Goal: Information Seeking & Learning: Ask a question

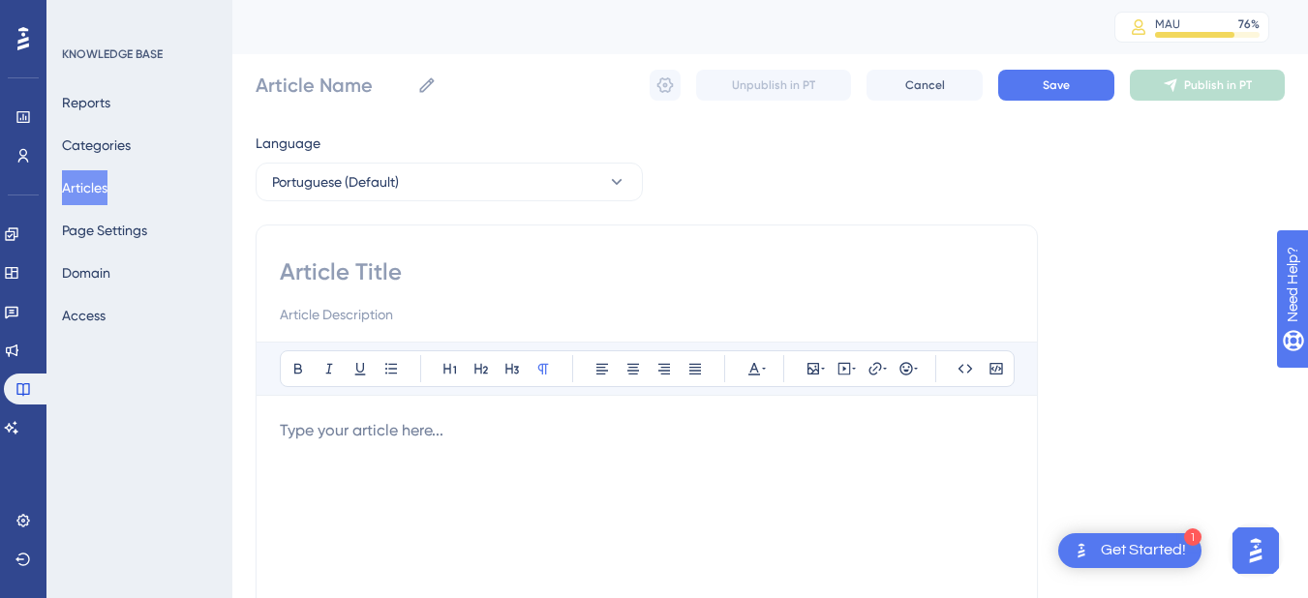
click at [97, 197] on button "Articles" at bounding box center [84, 187] width 45 height 35
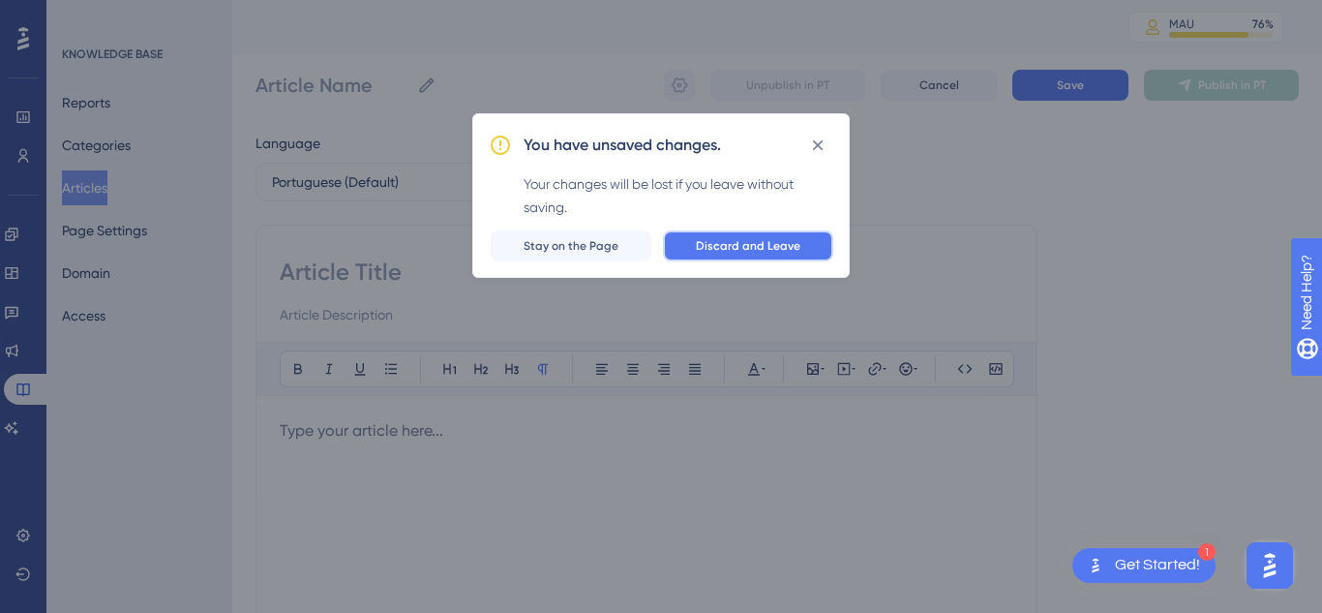
click at [770, 252] on span "Discard and Leave" at bounding box center [748, 245] width 105 height 15
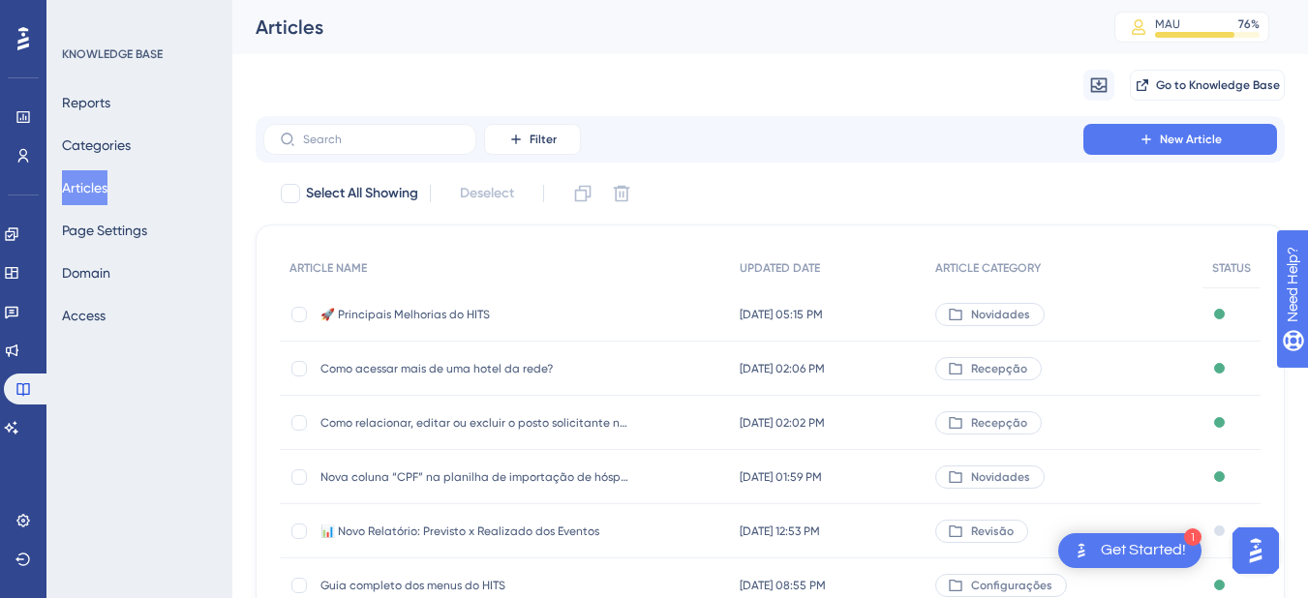
click at [412, 535] on span "📊 Novo Relatório: Previsto x Realizado dos Eventos" at bounding box center [475, 531] width 310 height 15
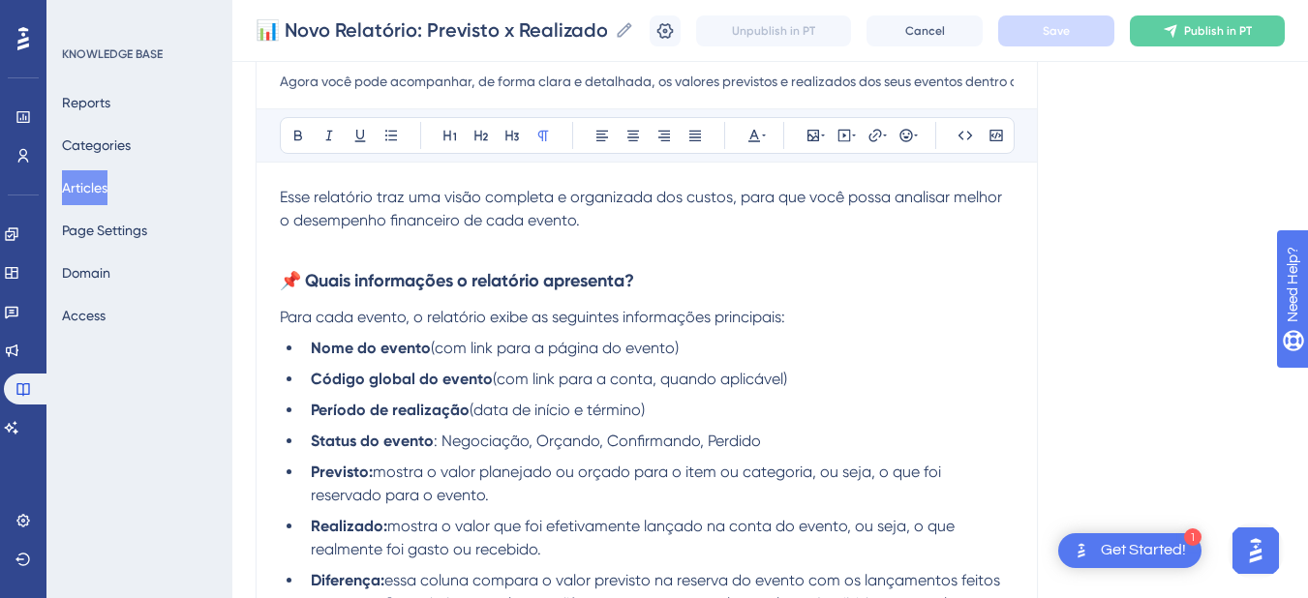
scroll to position [452, 0]
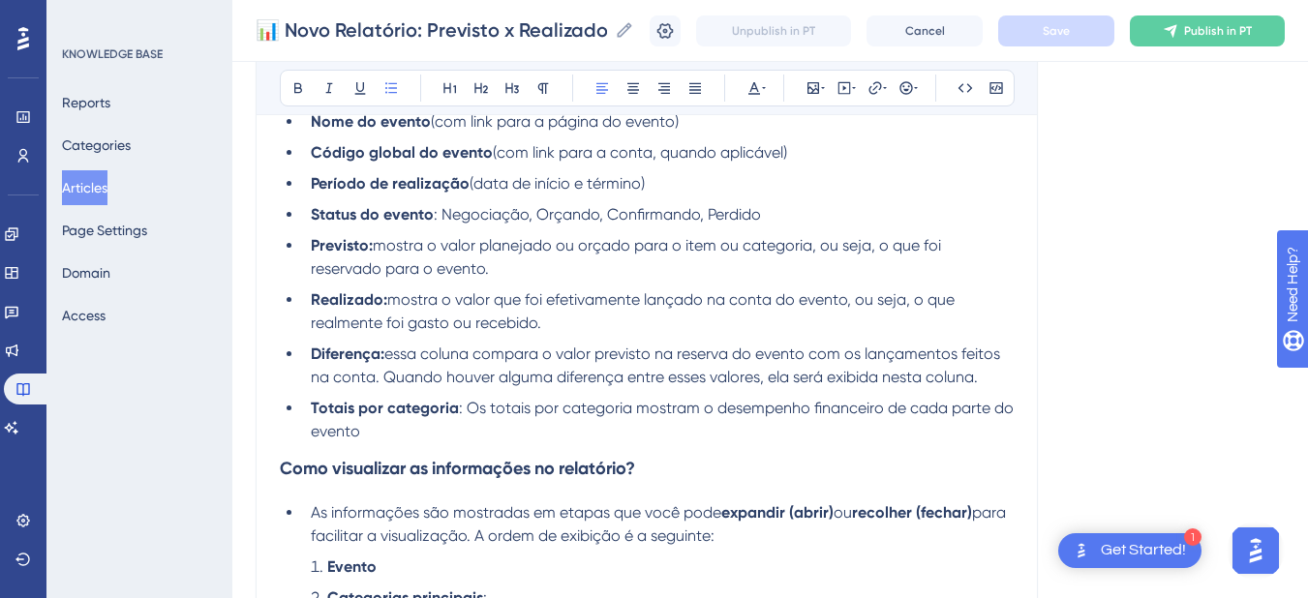
drag, startPoint x: 596, startPoint y: 317, endPoint x: 845, endPoint y: 302, distance: 249.2
click at [845, 302] on li "Realizado: mostra o valor que foi efetivamente lançado na conta do evento, ou s…" at bounding box center [658, 311] width 711 height 46
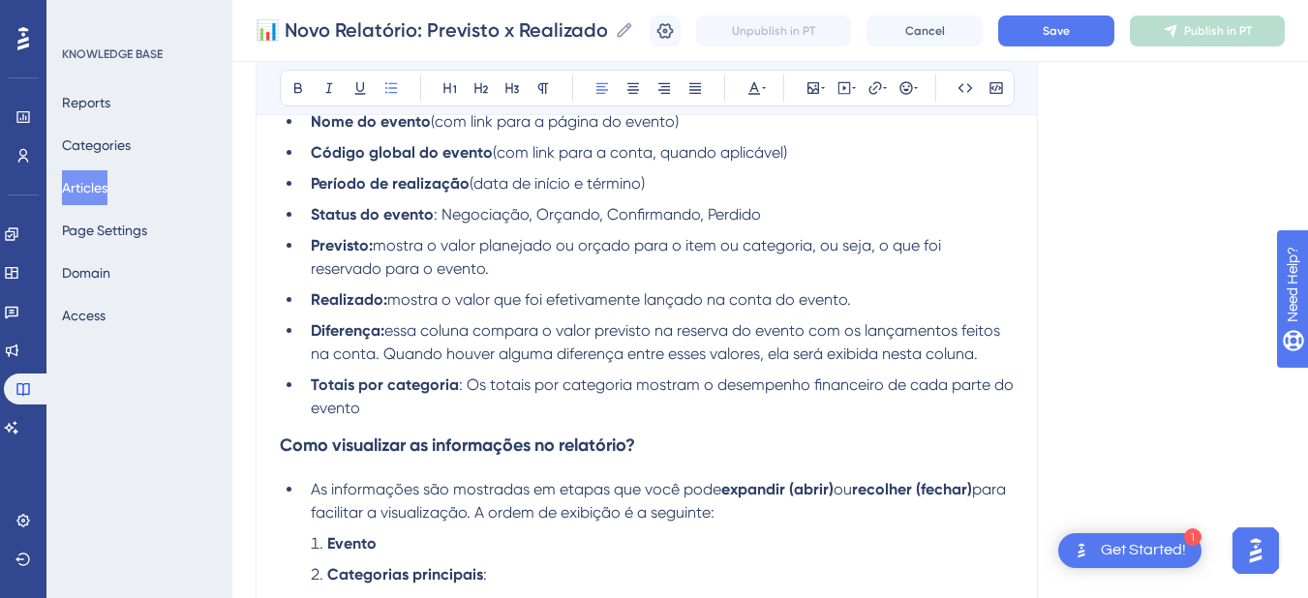
drag, startPoint x: 519, startPoint y: 267, endPoint x: 711, endPoint y: 246, distance: 193.8
click at [711, 246] on li "Previsto: mostra o valor planejado ou orçado para o item ou categoria, ou seja,…" at bounding box center [658, 257] width 711 height 46
click at [658, 263] on li "Previsto: mostra o valor planejado ou orçado para o item ou categoria, ou seja,…" at bounding box center [658, 257] width 711 height 46
drag, startPoint x: 820, startPoint y: 243, endPoint x: 635, endPoint y: 243, distance: 184.9
click at [635, 243] on span "mostra o valor planejado ou orçado para o item ou categoria, ou seja, o que foi…" at bounding box center [628, 257] width 634 height 42
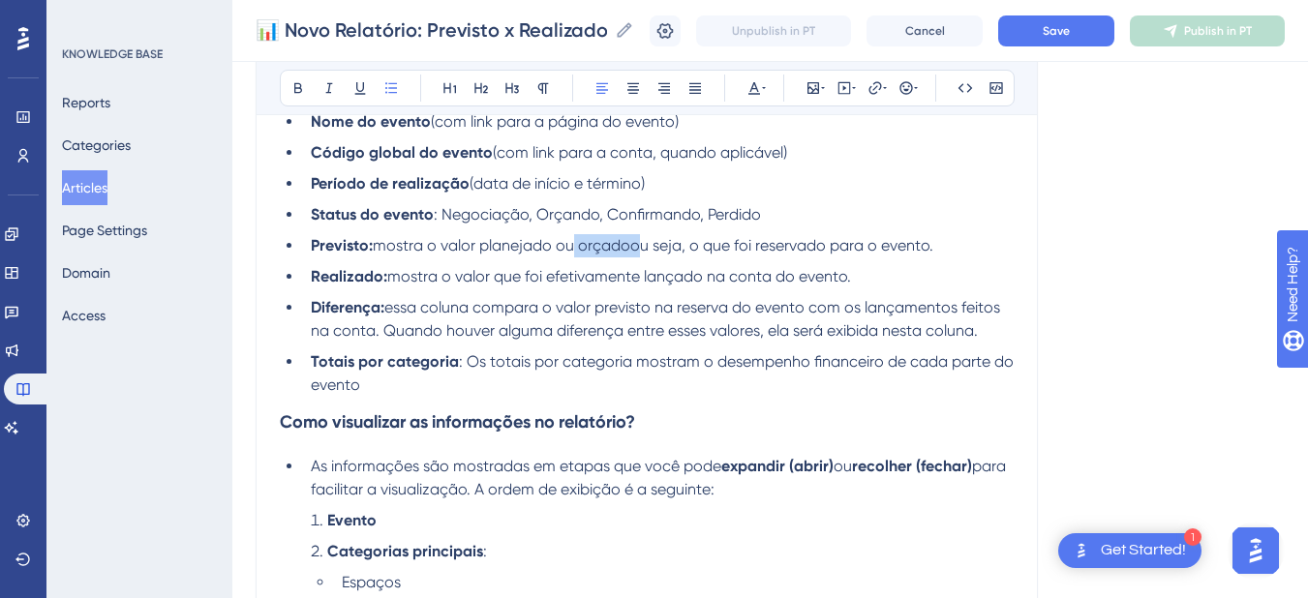
drag, startPoint x: 628, startPoint y: 244, endPoint x: 568, endPoint y: 249, distance: 60.2
click at [568, 249] on span "mostra o valor planejado ou orçadoou seja, o que foi reservado para o evento." at bounding box center [653, 245] width 560 height 18
click at [691, 258] on ul "Nome do evento (com link para a página do evento) Código global do evento (com …" at bounding box center [647, 253] width 734 height 287
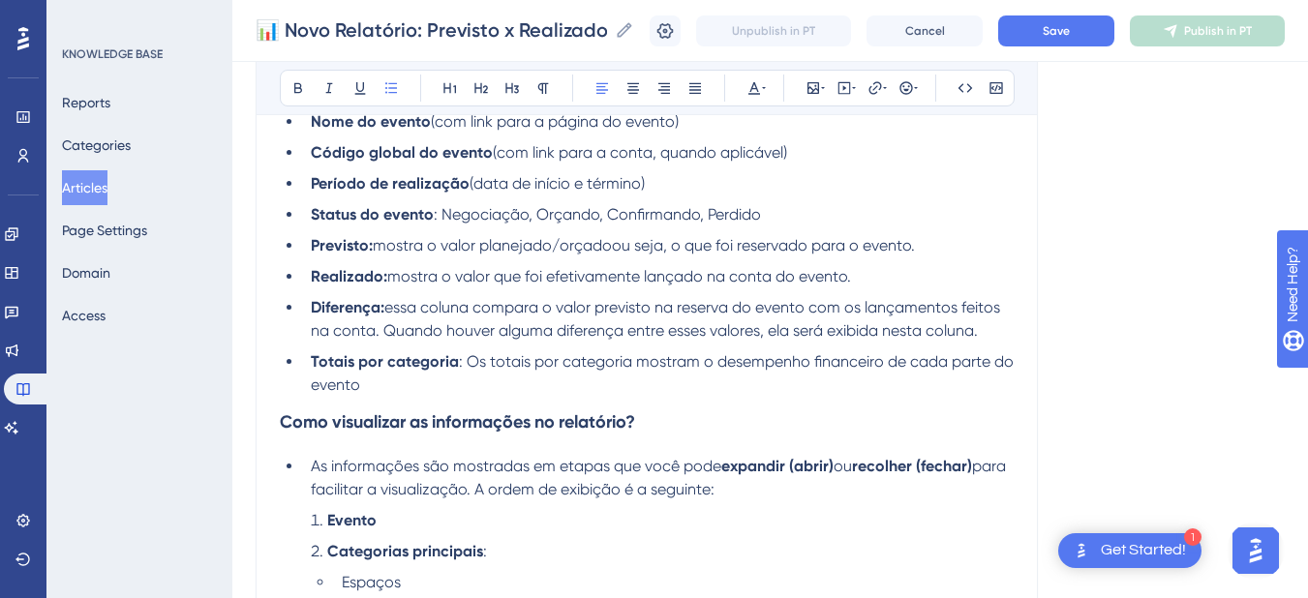
click at [633, 246] on span "mostra o valor planejado/orçadoou seja, o que foi reservado para o evento." at bounding box center [644, 245] width 542 height 18
drag, startPoint x: 670, startPoint y: 252, endPoint x: 631, endPoint y: 246, distance: 39.2
click at [631, 246] on span "mostra o valor planejado/orçadoou seja, o que foi reservado para o evento." at bounding box center [644, 245] width 542 height 18
click at [628, 256] on li "Previsto: mostra o valor planejado/orçado ou seja o que foi reservado para o ev…" at bounding box center [658, 245] width 711 height 23
click at [575, 307] on span "essa coluna compara o valor previsto na reserva do evento com os lançamentos fe…" at bounding box center [657, 319] width 693 height 42
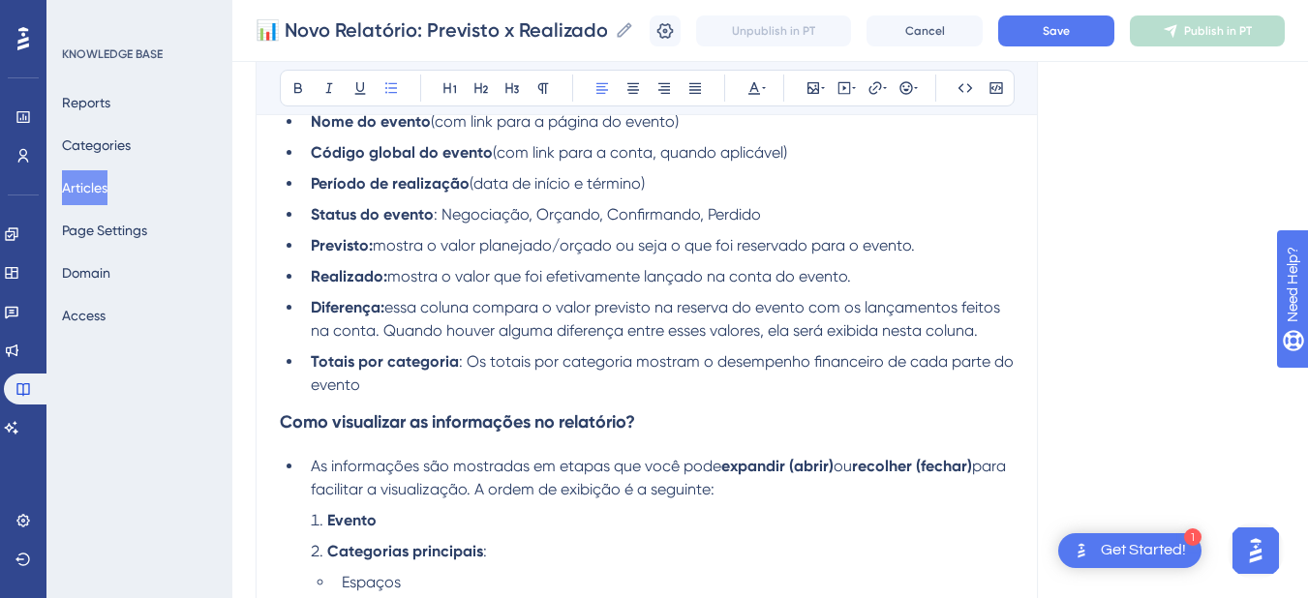
scroll to position [678, 0]
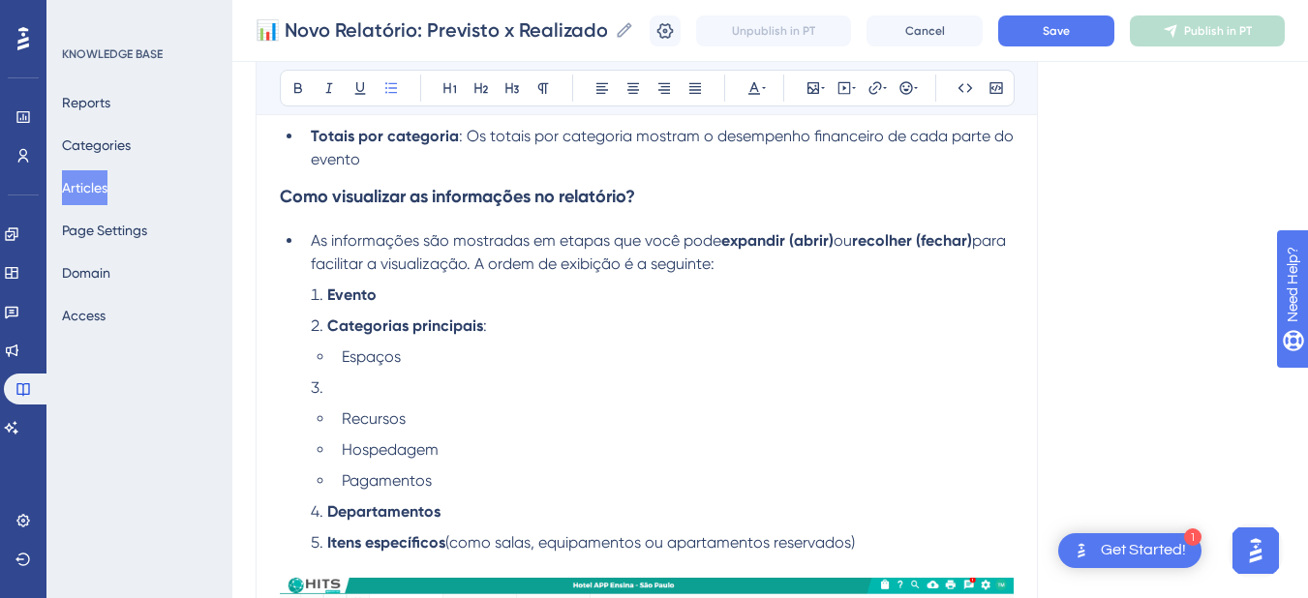
click at [409, 387] on li at bounding box center [658, 388] width 711 height 23
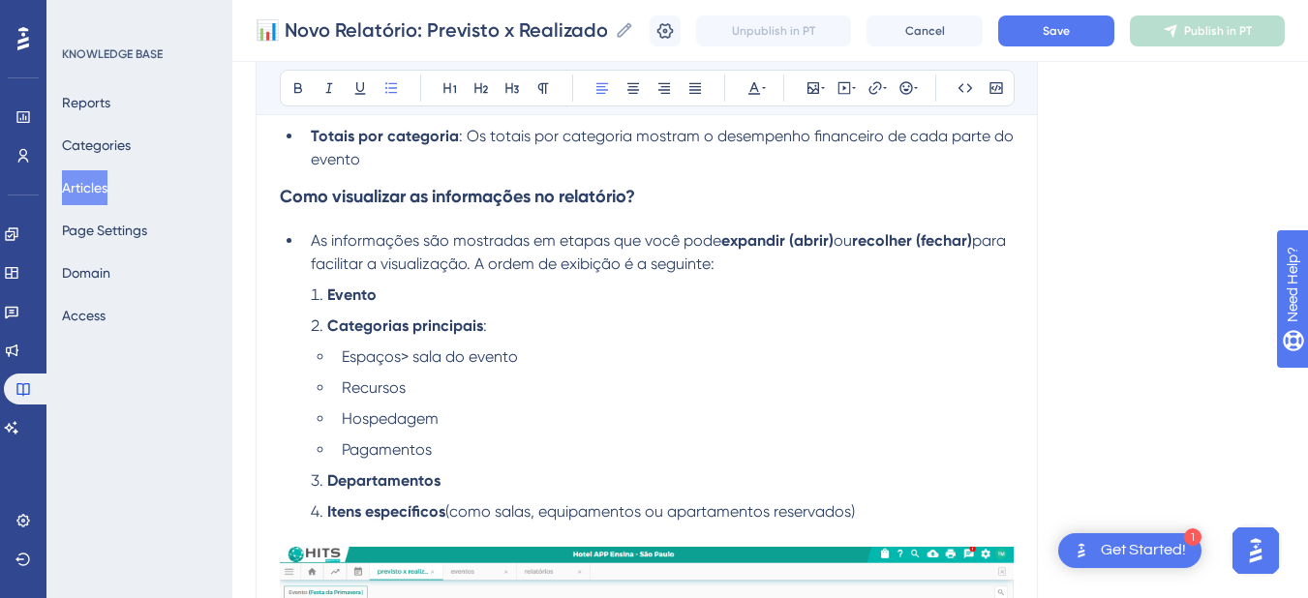
click at [482, 371] on ul "Espaços> sala do evento Recursos Hospedagem Pagamentos" at bounding box center [662, 404] width 703 height 116
click at [495, 415] on li "Hospedagem" at bounding box center [674, 419] width 680 height 23
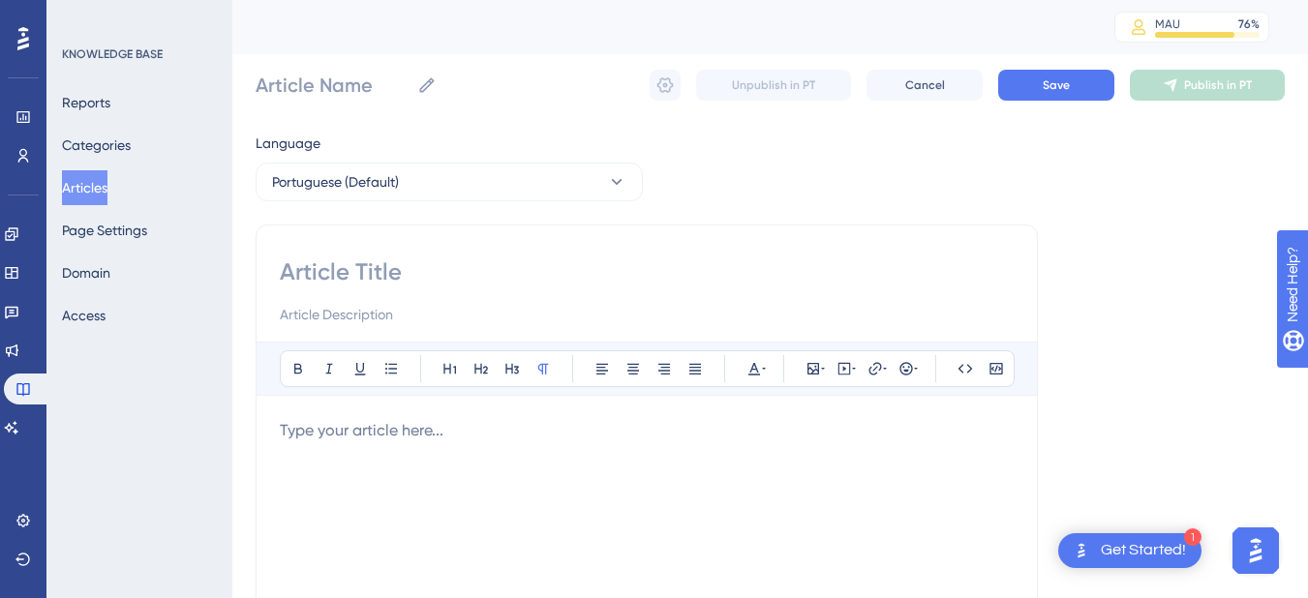
click at [106, 186] on button "Articles" at bounding box center [84, 187] width 45 height 35
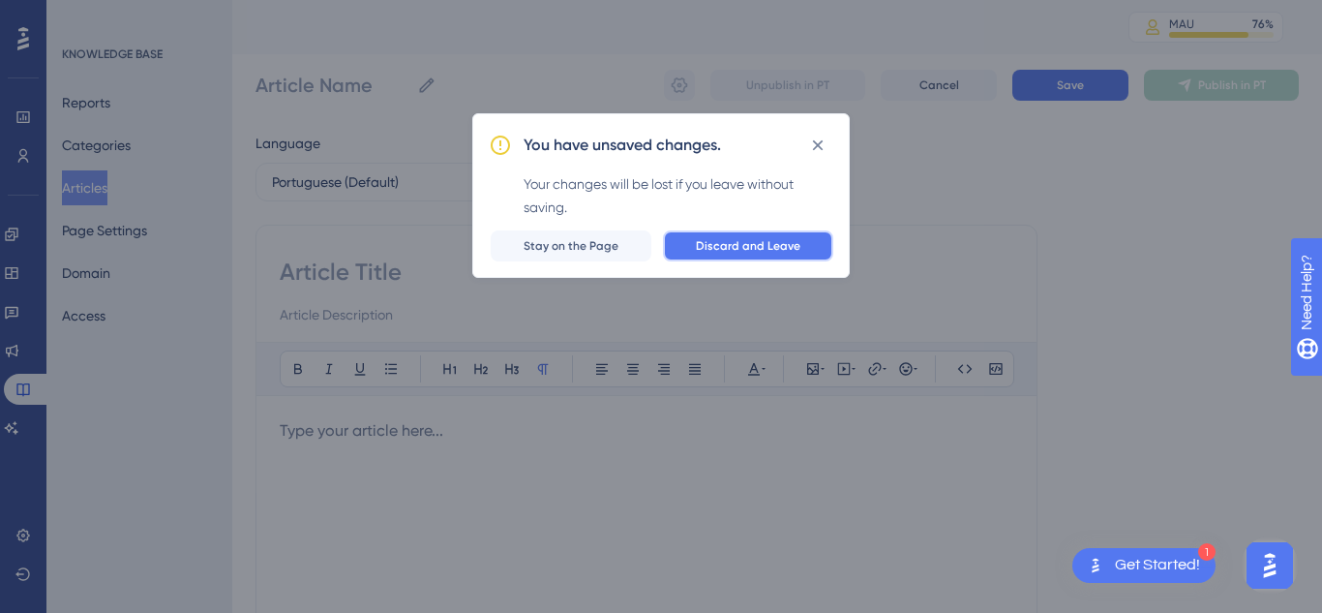
click at [771, 248] on span "Discard and Leave" at bounding box center [748, 245] width 105 height 15
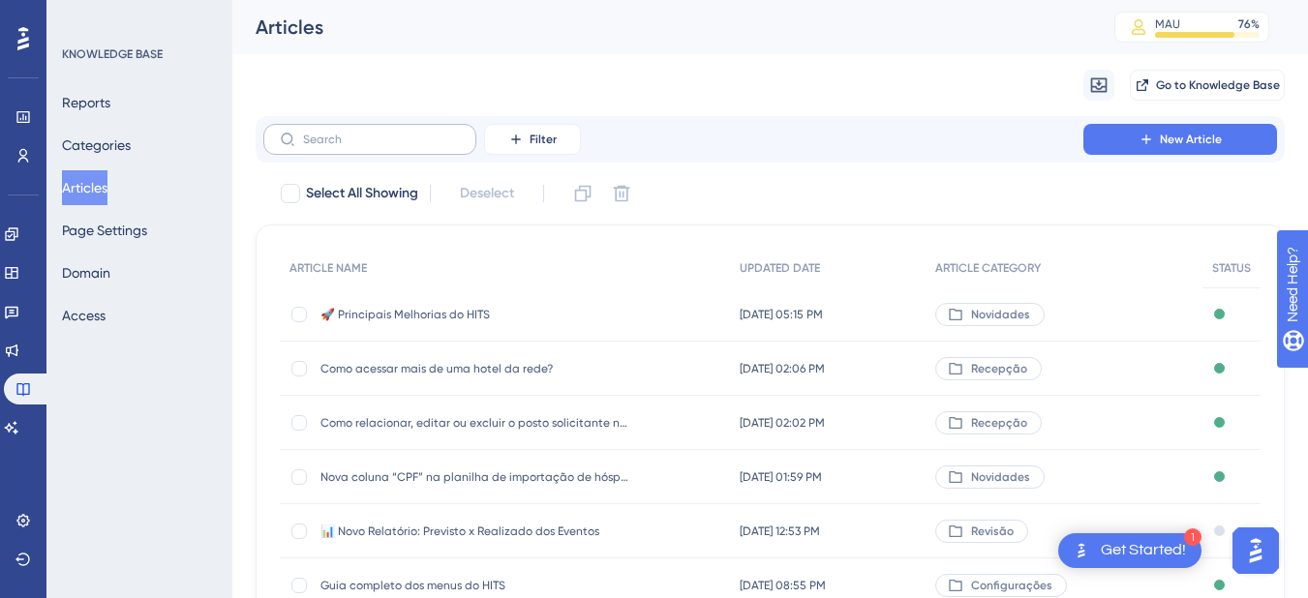
click at [407, 128] on label at bounding box center [369, 139] width 213 height 31
click at [407, 133] on input "text" at bounding box center [381, 140] width 157 height 14
click at [395, 516] on div "📊 Novo Relatório: Previsto x Realizado dos Eventos 📊 Novo Relatório: Previsto x…" at bounding box center [475, 531] width 310 height 54
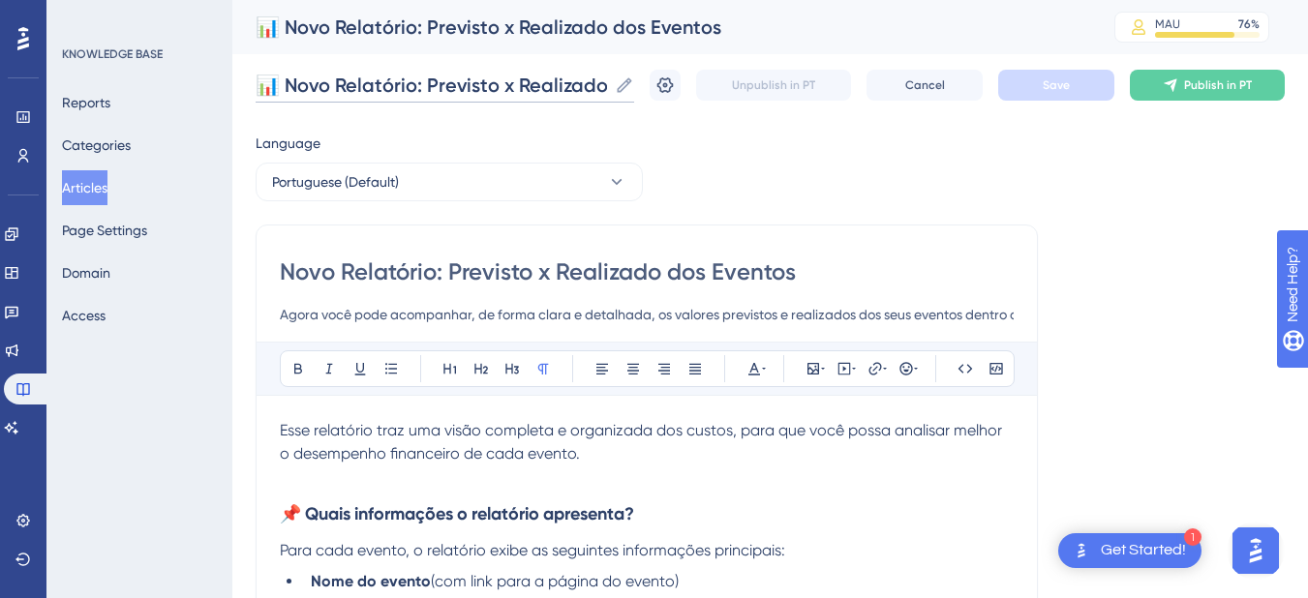
drag, startPoint x: 281, startPoint y: 87, endPoint x: 216, endPoint y: 87, distance: 64.9
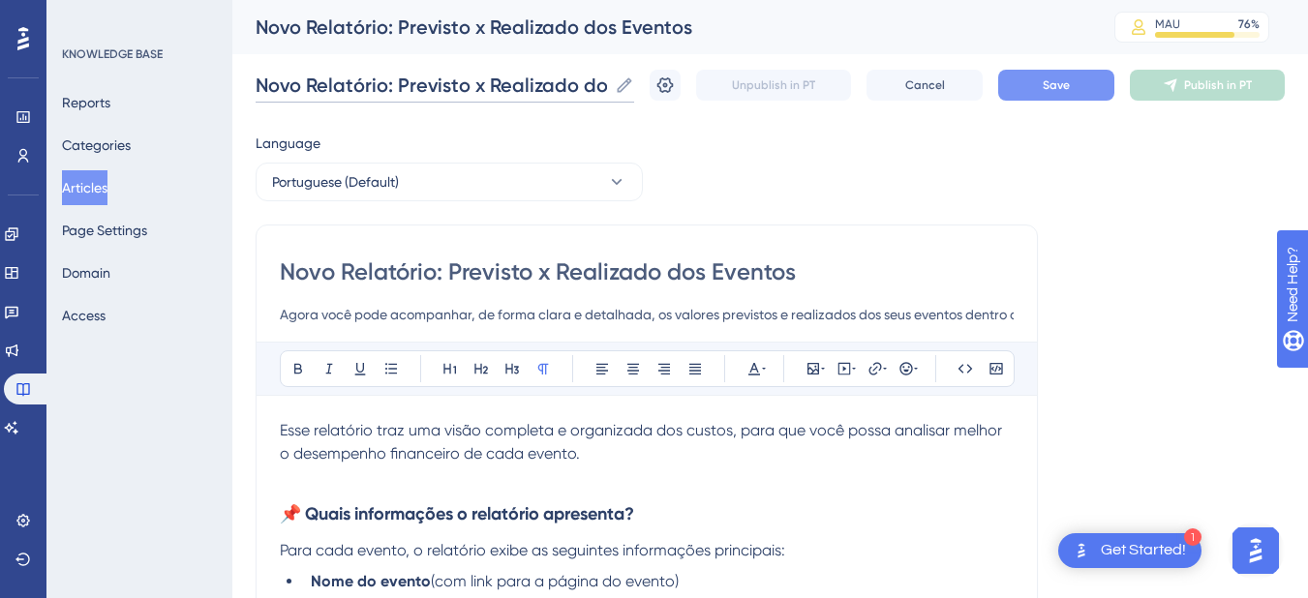
type input "Novo Relatório: Previsto x Realizado dos Eventos"
click at [1045, 74] on button "Save" at bounding box center [1056, 85] width 116 height 31
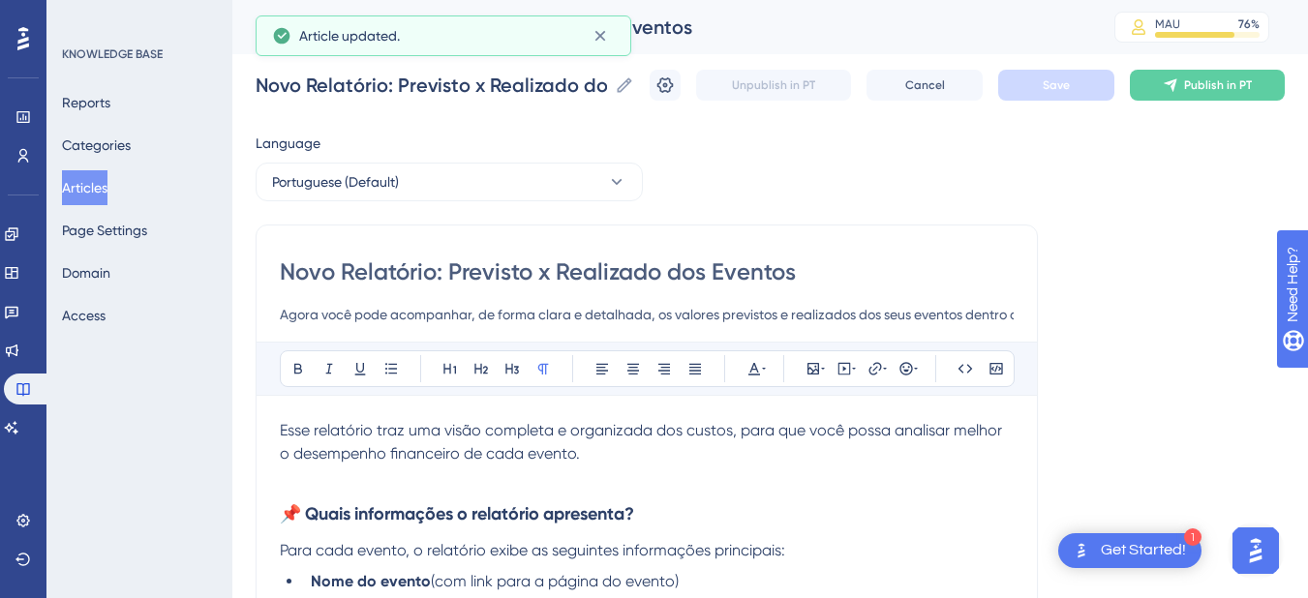
scroll to position [678, 0]
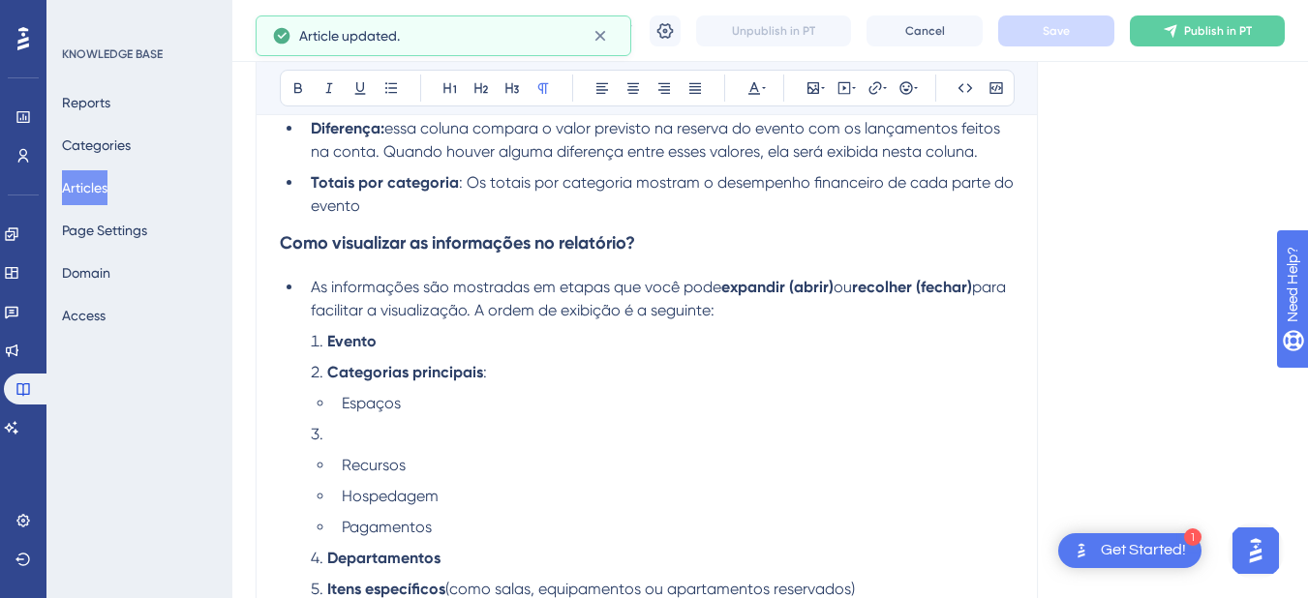
click at [382, 435] on li at bounding box center [658, 434] width 711 height 23
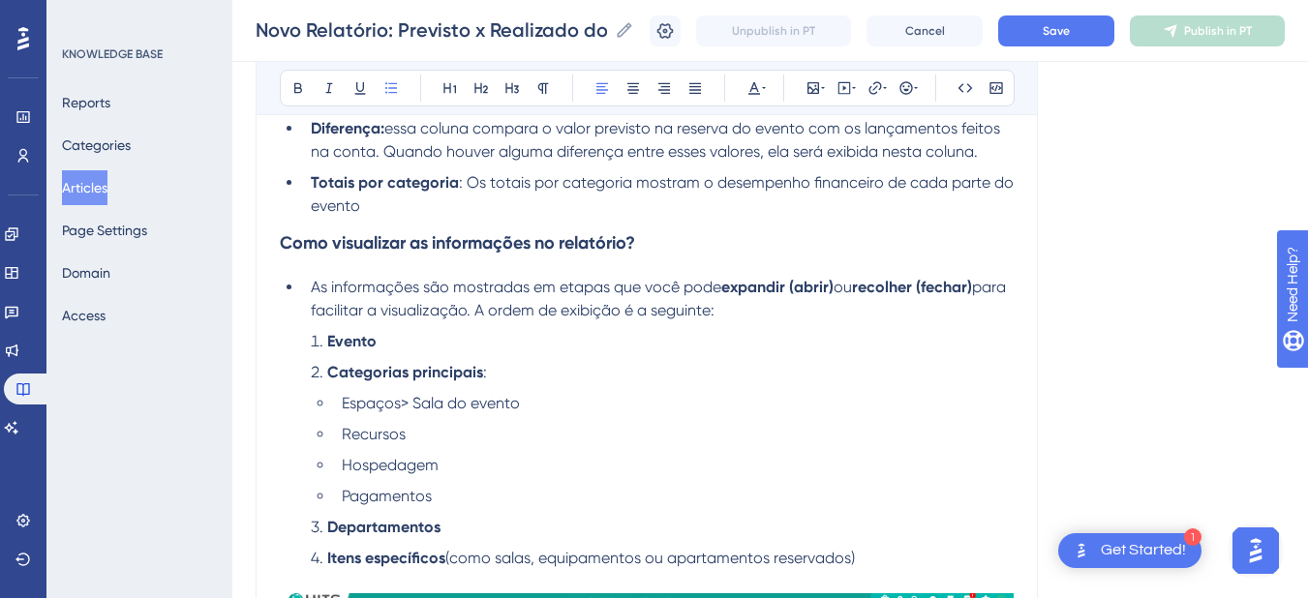
click at [480, 438] on li "Recursos" at bounding box center [674, 434] width 680 height 23
click at [470, 471] on li "Hospedagem" at bounding box center [674, 465] width 680 height 23
click at [553, 439] on li "Recursos> Departamento" at bounding box center [674, 434] width 680 height 23
click at [473, 457] on li "Hospedagem" at bounding box center [674, 465] width 680 height 23
click at [520, 457] on li "Hospedagem" at bounding box center [674, 465] width 680 height 23
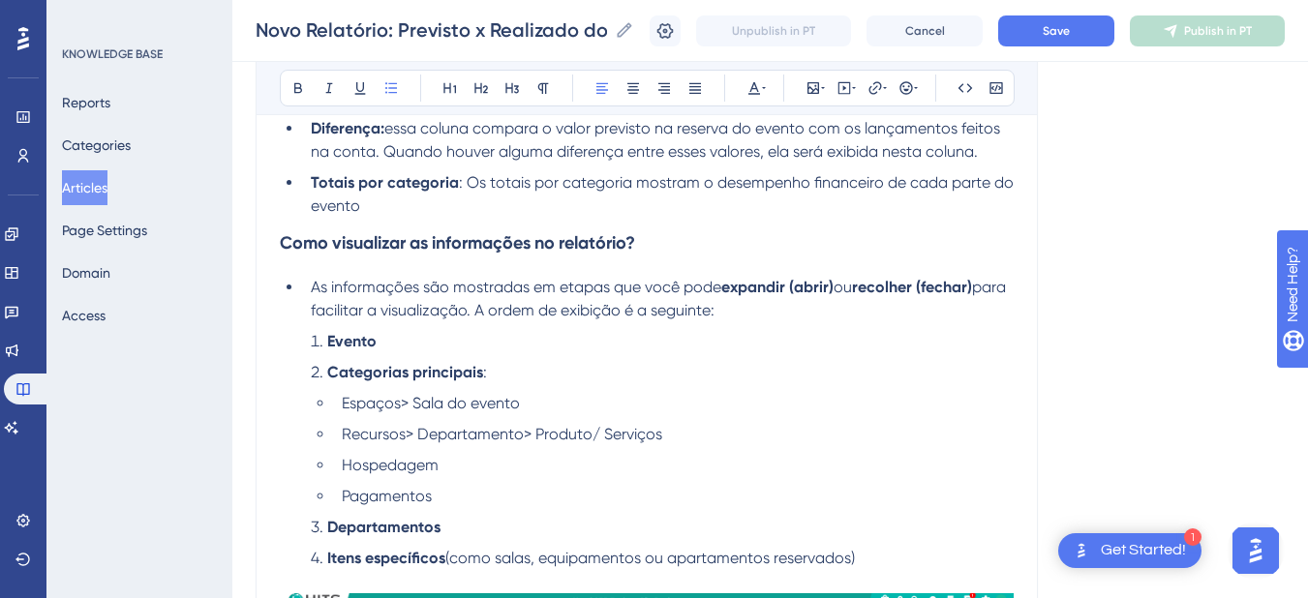
click at [441, 343] on li "Evento" at bounding box center [658, 341] width 711 height 23
click at [432, 336] on li "Evento" at bounding box center [658, 341] width 711 height 23
click at [467, 321] on li "As informações são mostradas em etapas que você pode expandir (abrir) ou recolh…" at bounding box center [658, 299] width 711 height 46
click at [464, 339] on li "Evento" at bounding box center [658, 341] width 711 height 23
drag, startPoint x: 615, startPoint y: 336, endPoint x: 436, endPoint y: 346, distance: 179.3
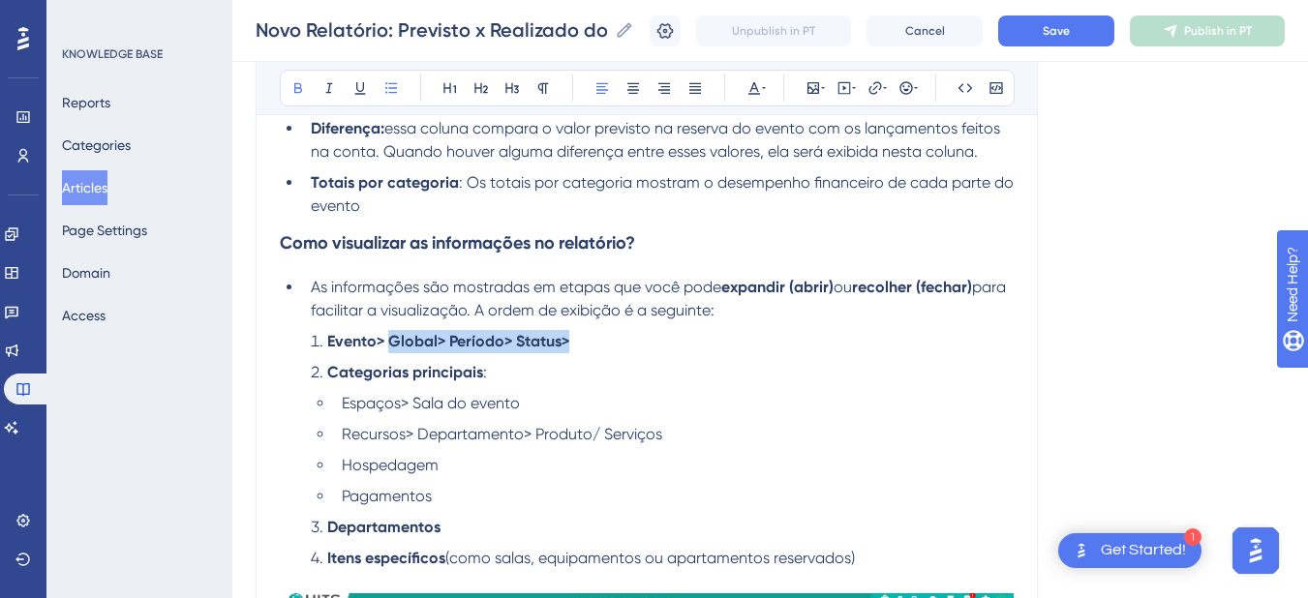
click at [389, 343] on li "Evento> Global> Período> Status>" at bounding box center [658, 341] width 711 height 23
drag, startPoint x: 457, startPoint y: 348, endPoint x: 364, endPoint y: 337, distance: 93.7
click at [364, 337] on li "Evento> [GEOGRAPHIC_DATA]" at bounding box center [658, 341] width 711 height 23
click at [579, 378] on li "Categorias principais :" at bounding box center [658, 372] width 711 height 23
drag, startPoint x: 506, startPoint y: 376, endPoint x: 327, endPoint y: 344, distance: 181.9
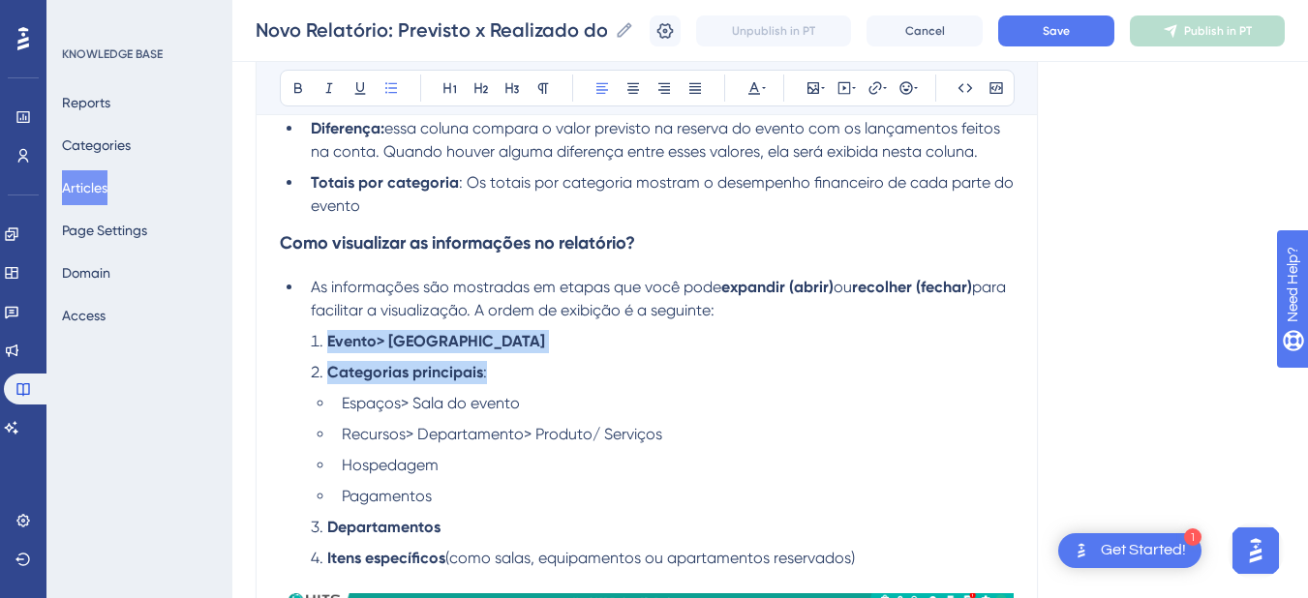
click at [327, 344] on ol "Evento> Nome Categorias principais : Espaços> Sala do evento Recursos> Departam…" at bounding box center [647, 450] width 734 height 240
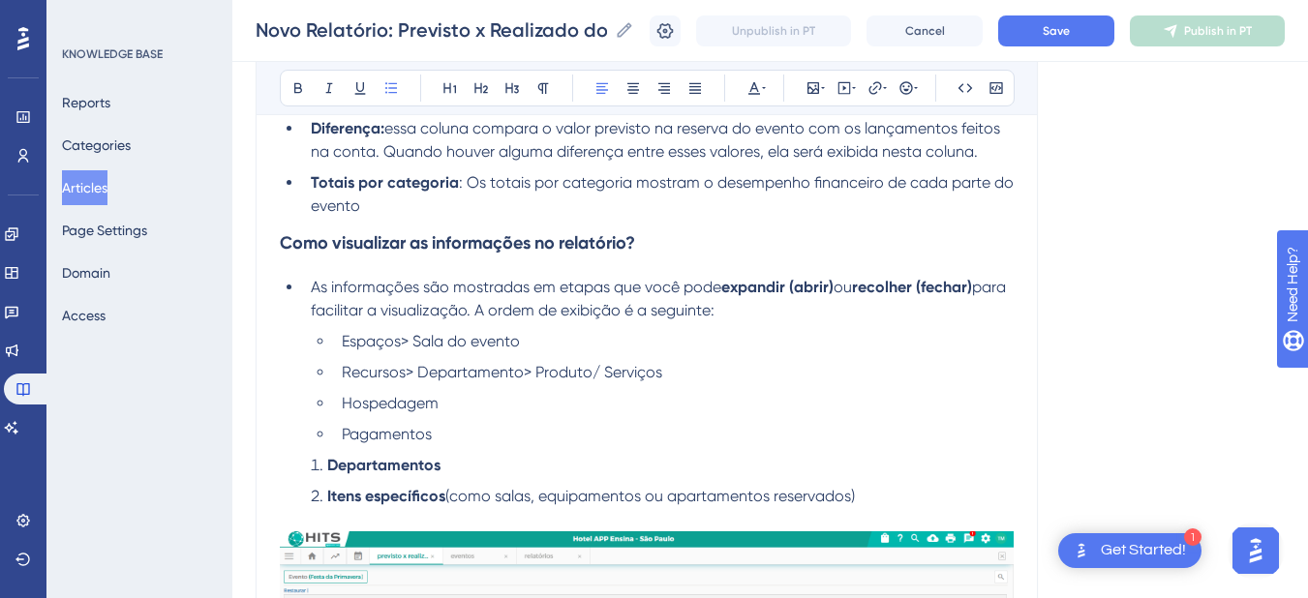
click at [585, 339] on li "Espaços> Sala do evento" at bounding box center [674, 341] width 680 height 23
click at [479, 436] on li "Pagamentos" at bounding box center [674, 434] width 680 height 23
drag, startPoint x: 877, startPoint y: 501, endPoint x: 307, endPoint y: 446, distance: 572.8
click at [307, 446] on ol "Espaços> Sala do evento Recursos> Departamento> Produto/ Serviços Hospedagem Pa…" at bounding box center [647, 419] width 734 height 178
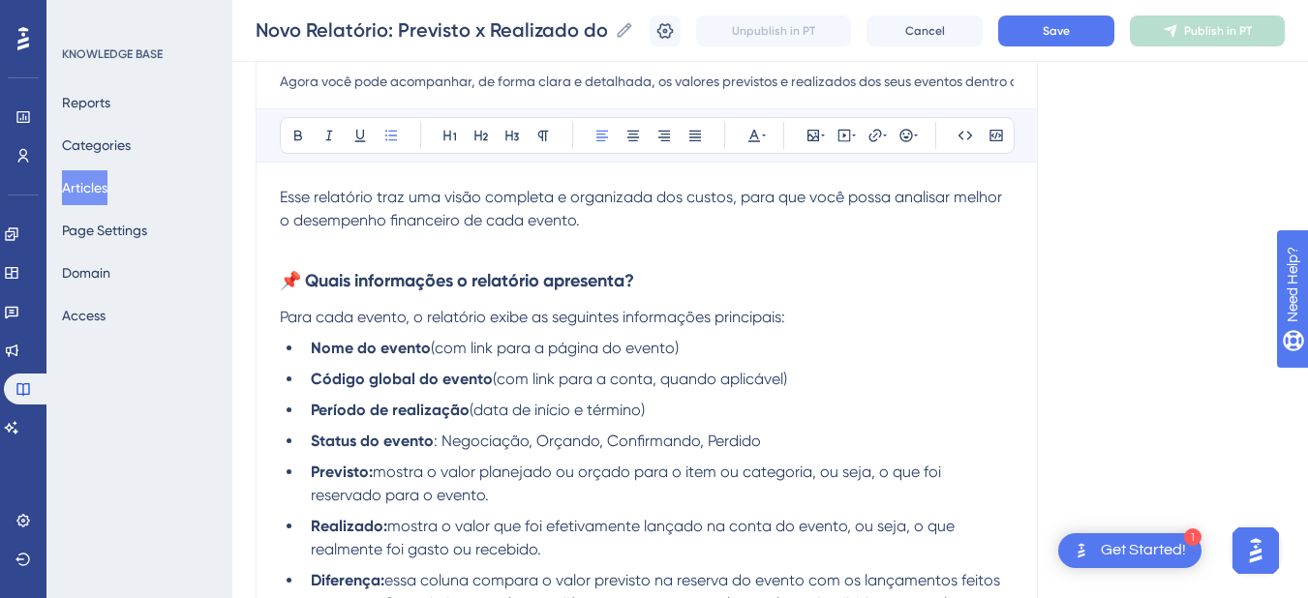
scroll to position [452, 0]
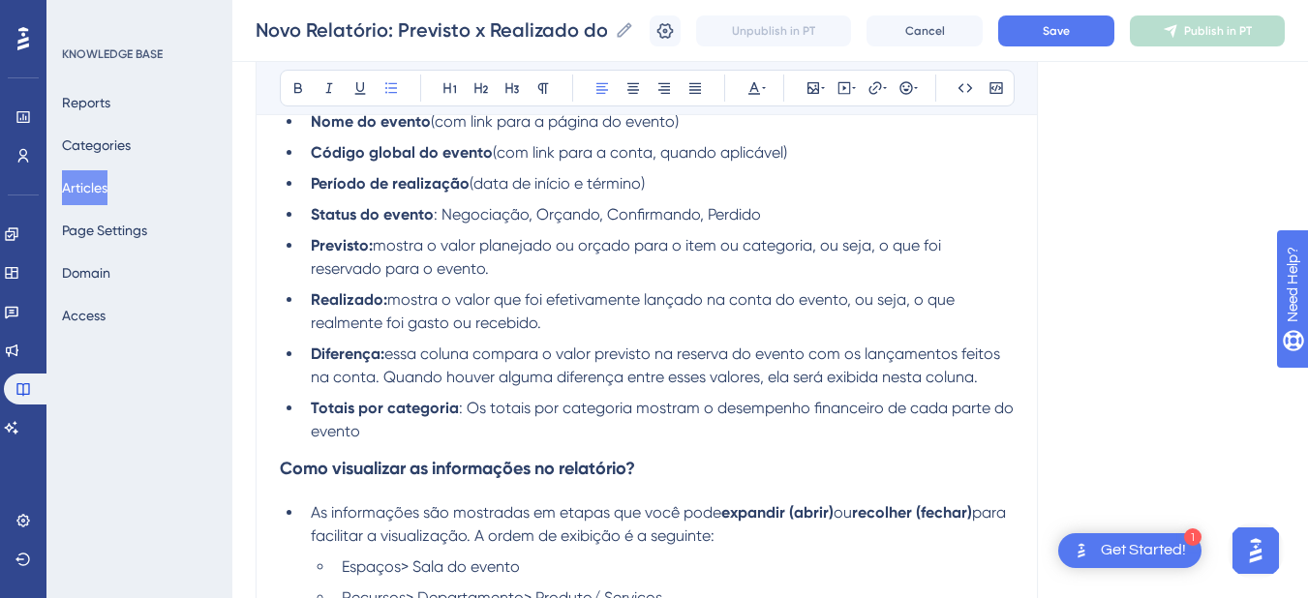
click at [376, 239] on span "mostra o valor planejado ou orçado para o item ou categoria, ou seja, o que foi…" at bounding box center [628, 257] width 634 height 42
click at [672, 312] on li "Realizado: mostra o valor que foi efetivamente lançado na conta do evento, ou s…" at bounding box center [658, 311] width 711 height 46
drag, startPoint x: 670, startPoint y: 314, endPoint x: 848, endPoint y: 300, distance: 178.6
click at [848, 300] on li "Realizado: mostra o valor que foi efetivamente lançado na conta do evento, ou s…" at bounding box center [658, 311] width 711 height 46
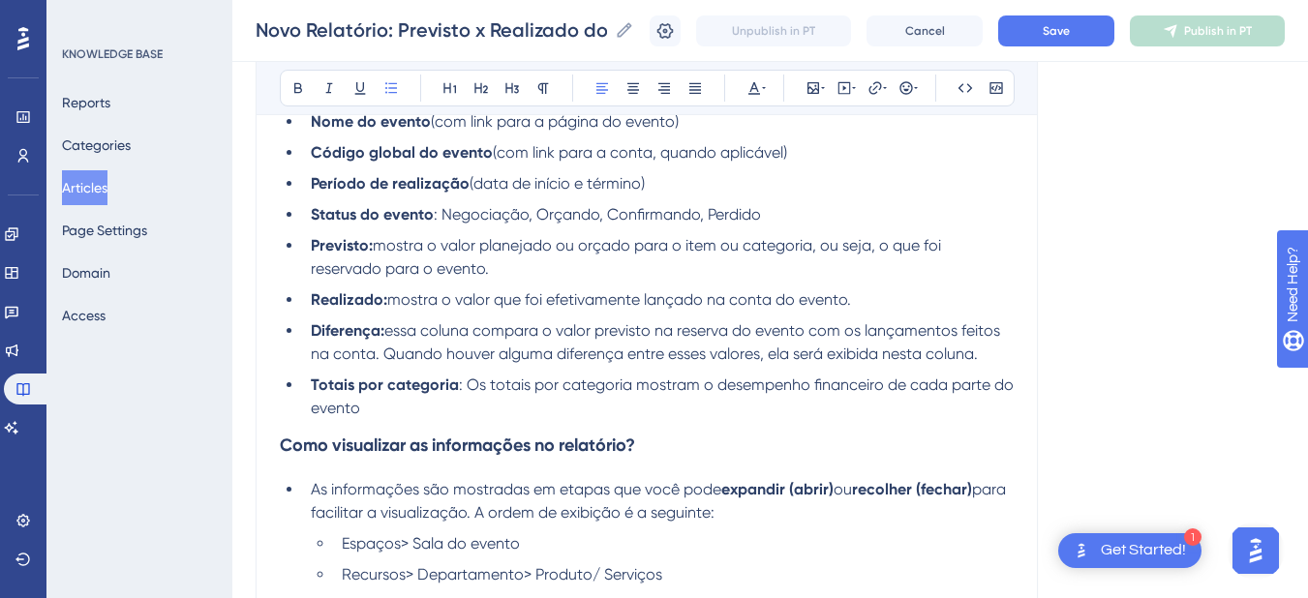
scroll to position [678, 0]
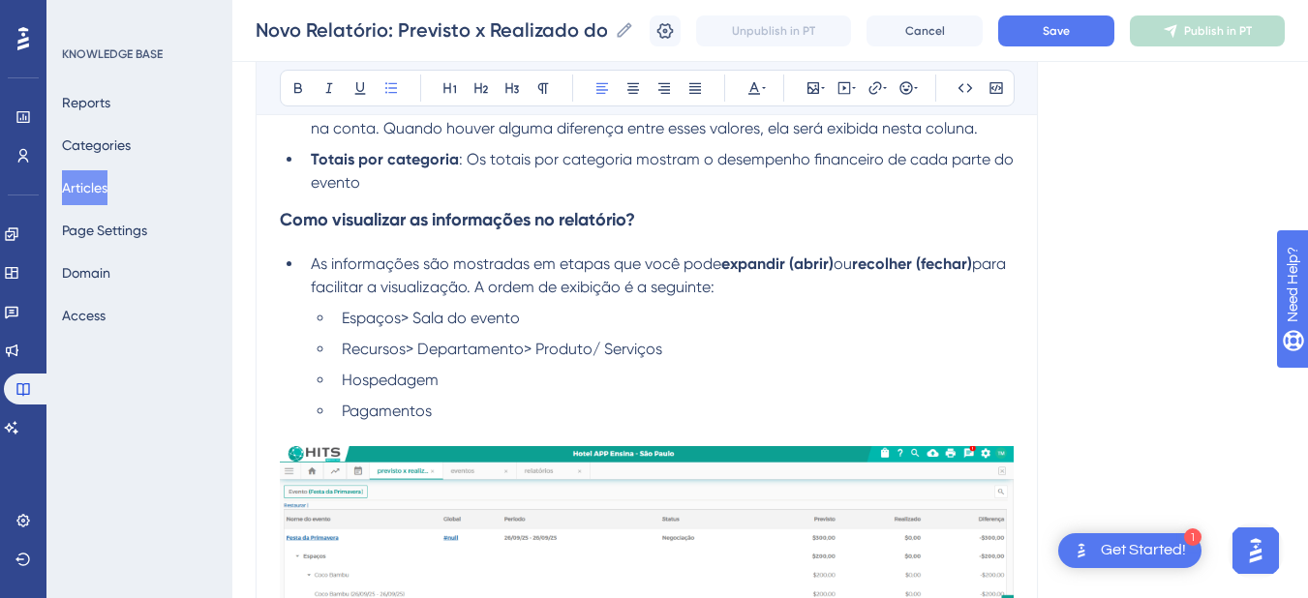
click at [482, 383] on li "Hospedagem" at bounding box center [674, 380] width 680 height 23
click at [583, 377] on li "Hospedagem> Recepção>" at bounding box center [674, 380] width 680 height 23
click at [504, 412] on li "Pagamentos" at bounding box center [674, 411] width 680 height 23
click at [628, 382] on li "Hospedagem> Recepção> Valor" at bounding box center [674, 380] width 680 height 23
click at [616, 377] on li "Hospedagem> Recepção> Valor" at bounding box center [674, 380] width 680 height 23
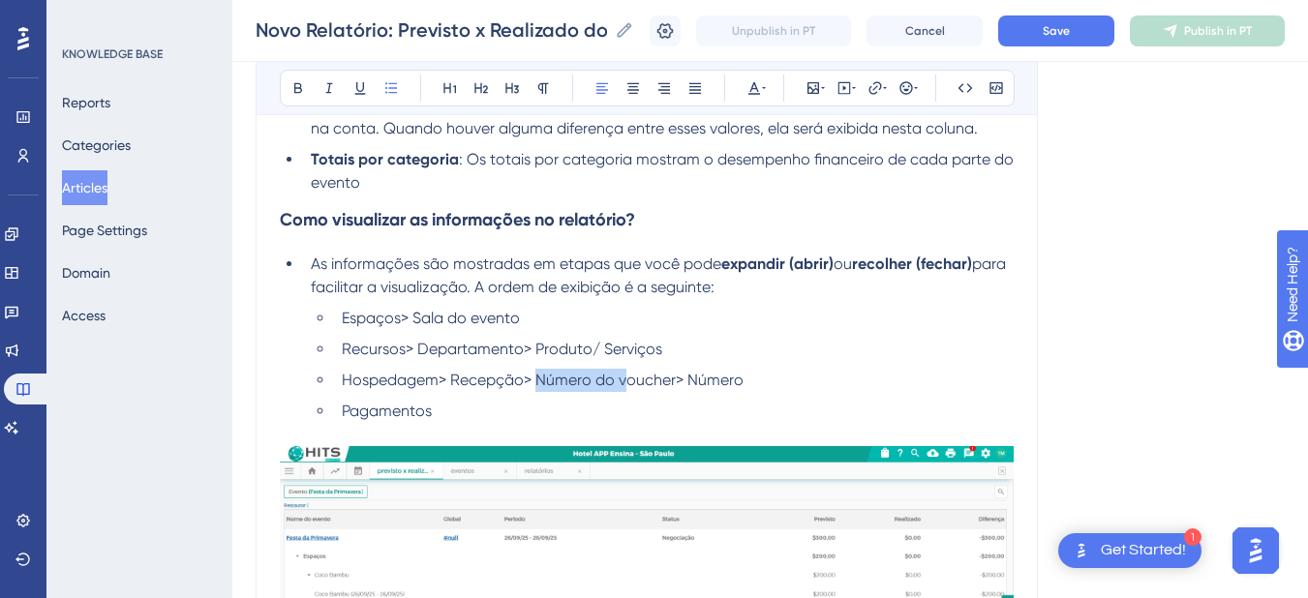
drag, startPoint x: 623, startPoint y: 380, endPoint x: 540, endPoint y: 383, distance: 83.3
click at [540, 383] on span "Hospedagem> Recepção> Número do voucher> Número" at bounding box center [543, 380] width 402 height 18
click at [608, 389] on li "Hospedagem> Recepção> Voucher> Número" at bounding box center [674, 380] width 680 height 23
click at [592, 380] on span "Hospedagem> Recepção> Voucher> Número" at bounding box center [501, 380] width 319 height 18
click at [703, 379] on li "Hospedagem> Recepção> Voucher (> Número" at bounding box center [674, 380] width 680 height 23
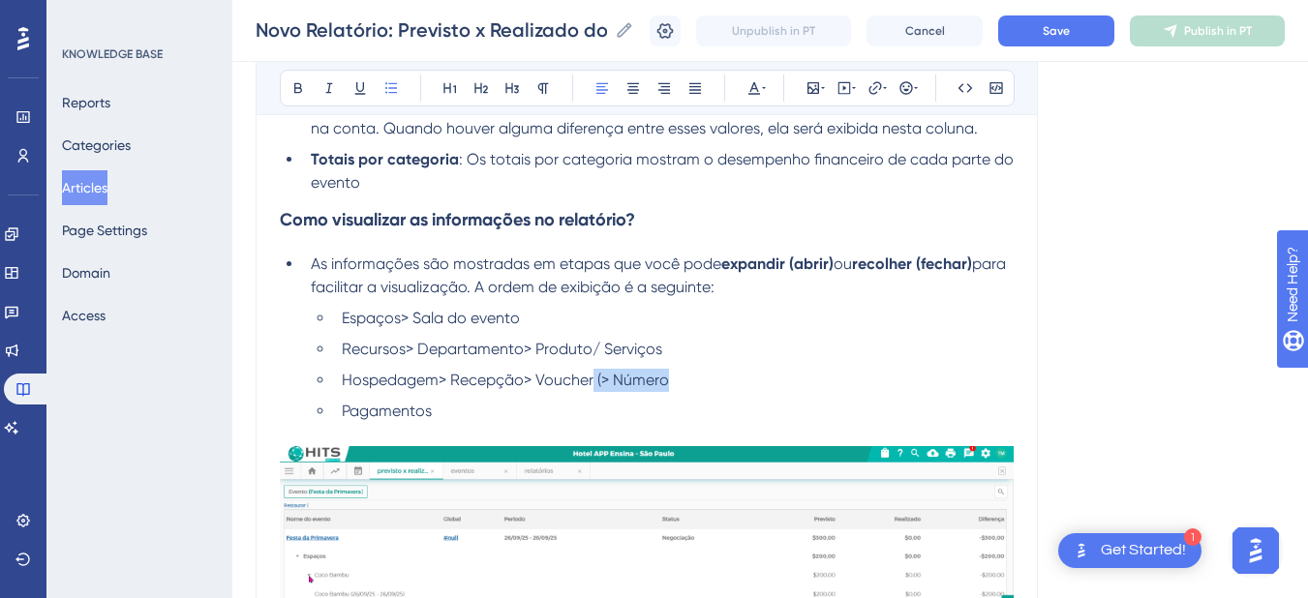
drag, startPoint x: 703, startPoint y: 379, endPoint x: 592, endPoint y: 379, distance: 110.4
click at [592, 379] on li "Hospedagem> Recepção> Voucher (> Número" at bounding box center [674, 380] width 680 height 23
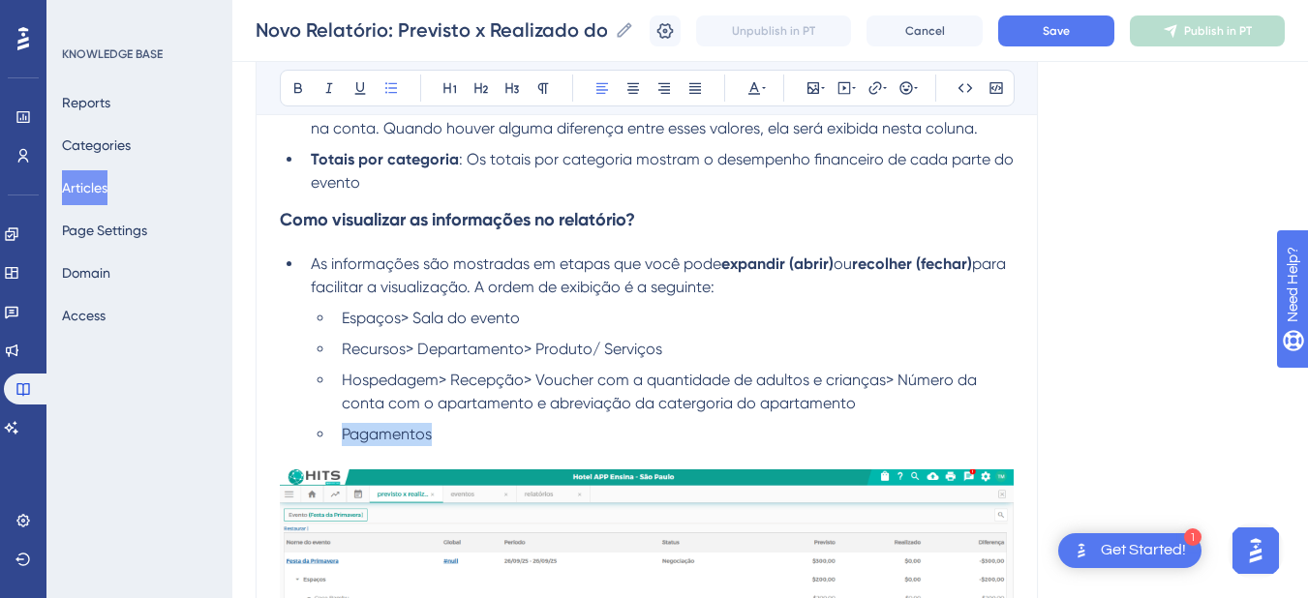
drag, startPoint x: 501, startPoint y: 436, endPoint x: 328, endPoint y: 441, distance: 173.4
click at [328, 441] on ul "Espaços> Sala do evento Recursos> Departamento> Produto/ Serviços Hospedagem> R…" at bounding box center [662, 376] width 703 height 139
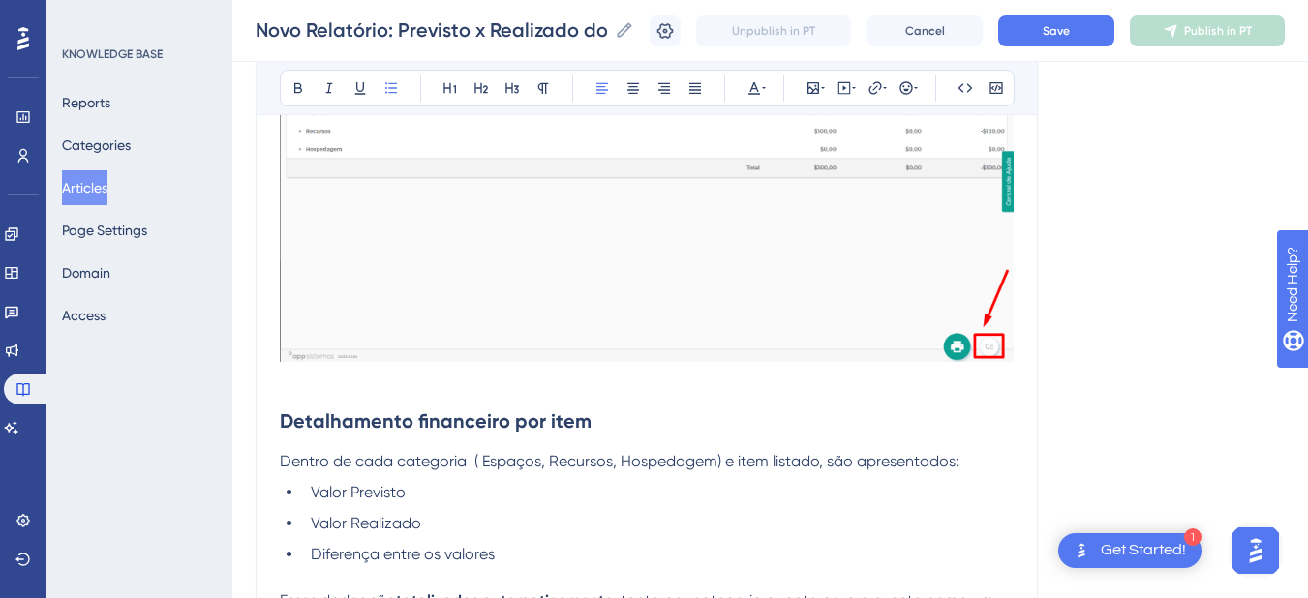
scroll to position [1807, 0]
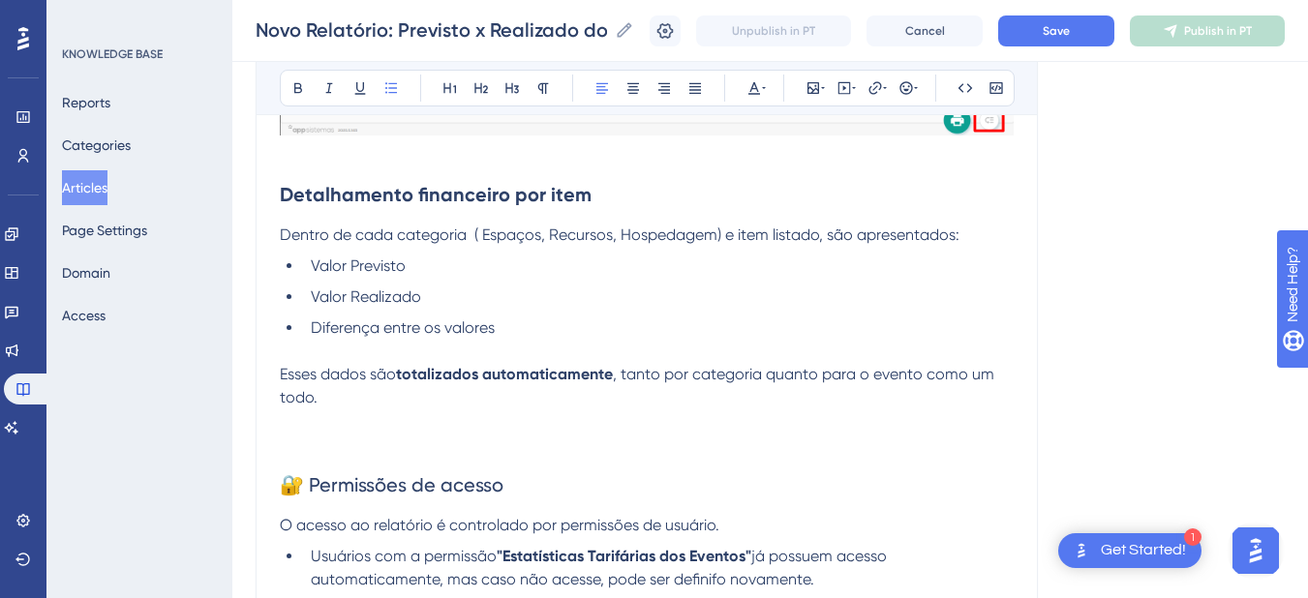
click at [410, 311] on ul "Valor Previsto Valor Realizado Diferença entre os valores" at bounding box center [647, 297] width 734 height 85
click at [409, 262] on li "Valor Previsto" at bounding box center [658, 266] width 711 height 23
click at [430, 265] on li "Valor Previsto" at bounding box center [658, 266] width 711 height 23
click at [527, 331] on li "Diferença entre os valores" at bounding box center [658, 328] width 711 height 23
click at [347, 396] on p "Esses dados são totalizados automaticamente , tanto por categoria quanto para o…" at bounding box center [647, 386] width 734 height 46
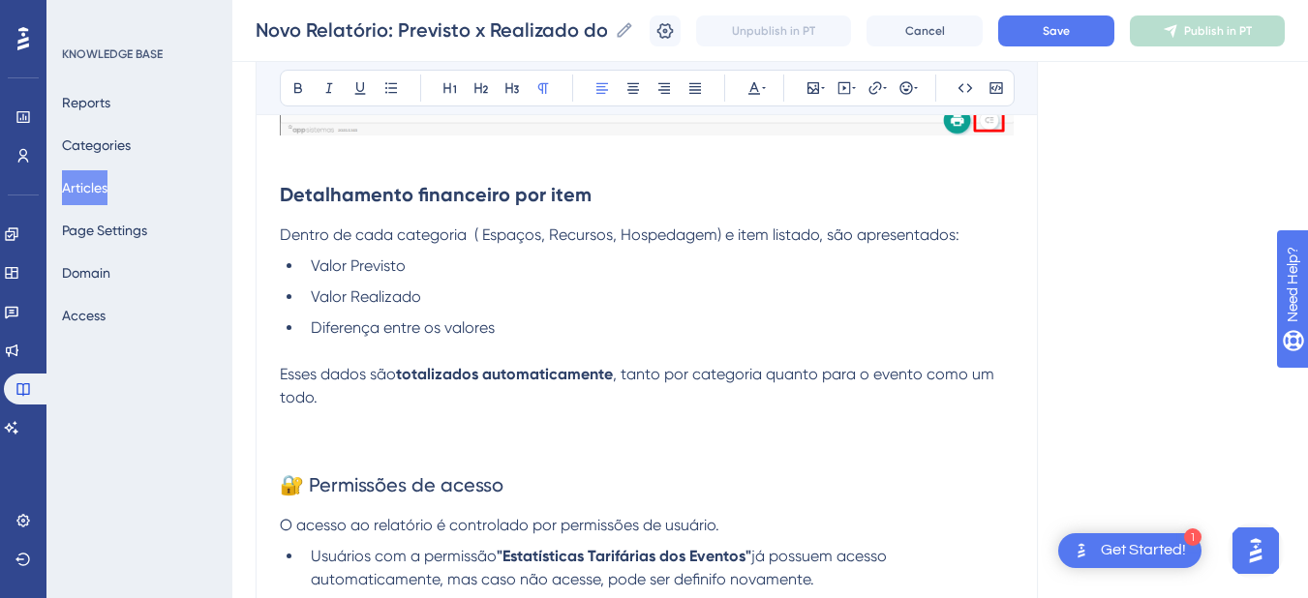
click at [349, 396] on p "Esses dados são totalizados automaticamente , tanto por categoria quanto para o…" at bounding box center [647, 386] width 734 height 46
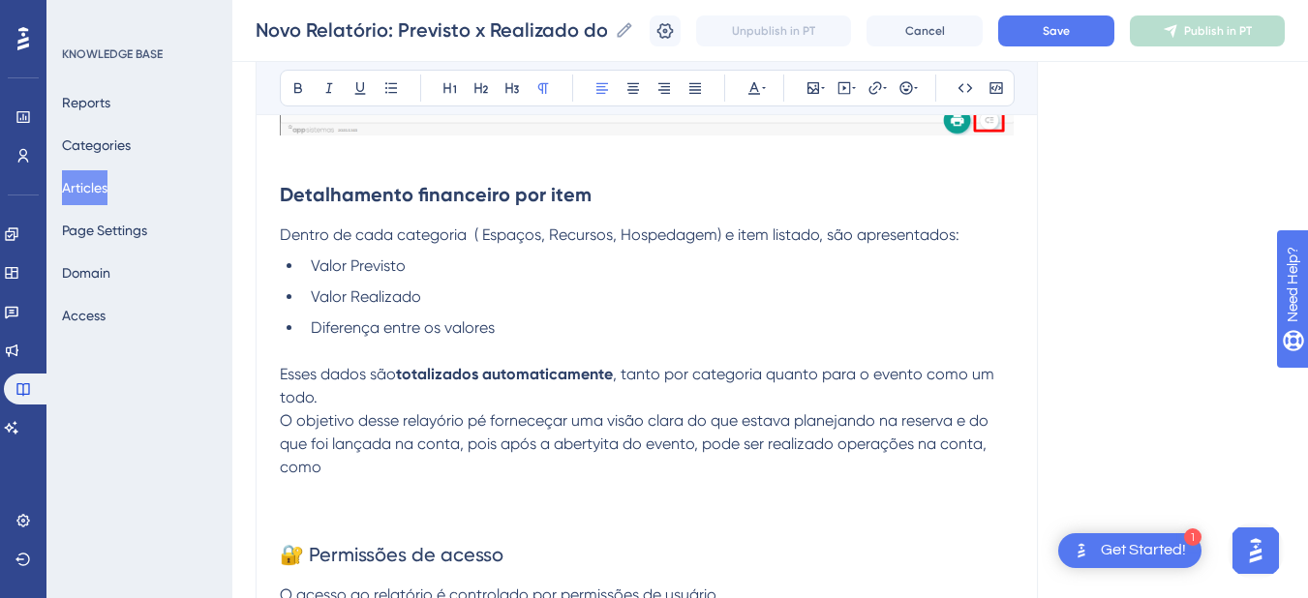
click at [386, 465] on p "O objetivo desse relayório pé forneceçar uma visão clara do que estava planejan…" at bounding box center [647, 444] width 734 height 70
click at [967, 475] on p "O objetivo desse relayório pé forneceçar uma visão clara do que estava planejan…" at bounding box center [647, 444] width 734 height 70
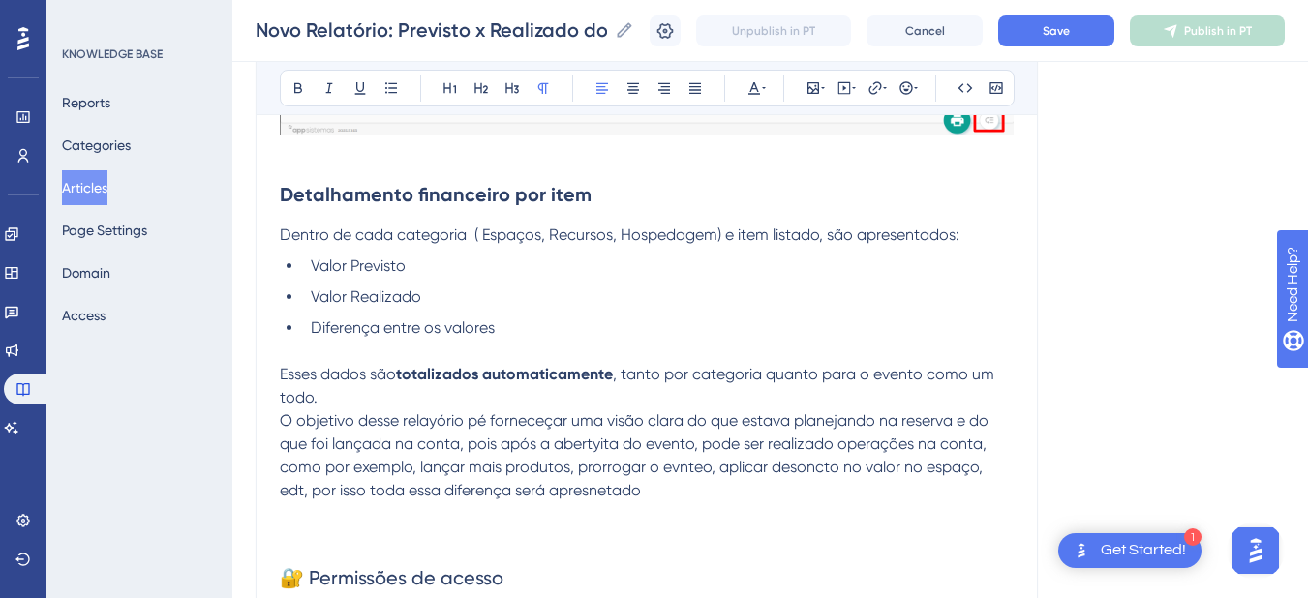
click at [653, 483] on p "O objetivo desse relayório pé forneceçar uma visão clara do que estava planejan…" at bounding box center [647, 455] width 734 height 93
drag, startPoint x: 631, startPoint y: 460, endPoint x: 276, endPoint y: 368, distance: 367.0
copy div "Esses dados são totalizados automaticamente , tanto por categoria quanto para o…"
click at [714, 450] on span "O objetivo desse relayório pé forneceçar uma visão clara do que estava planejan…" at bounding box center [636, 455] width 712 height 88
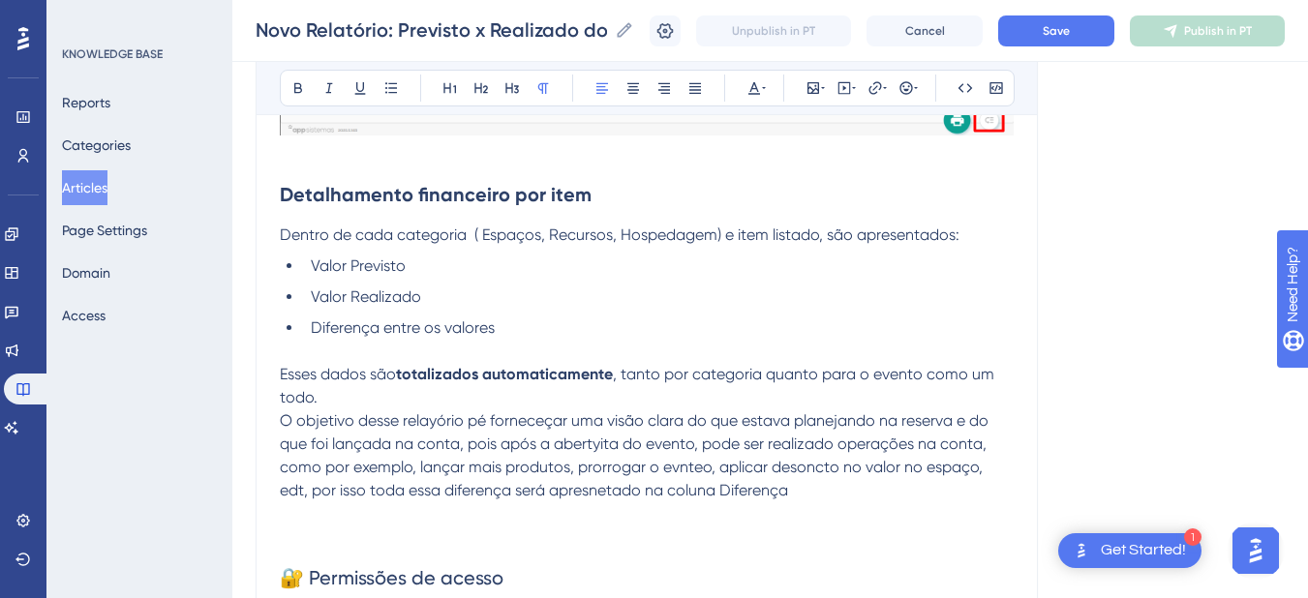
drag, startPoint x: 767, startPoint y: 492, endPoint x: 274, endPoint y: 380, distance: 505.1
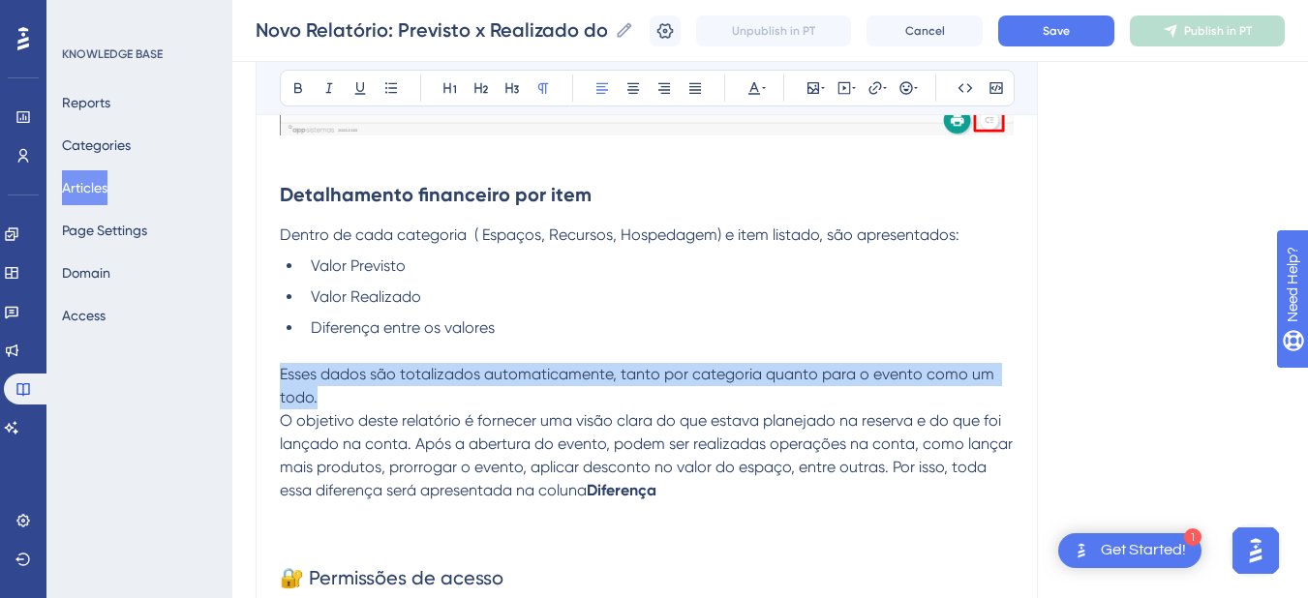
drag, startPoint x: 343, startPoint y: 391, endPoint x: 249, endPoint y: 381, distance: 94.4
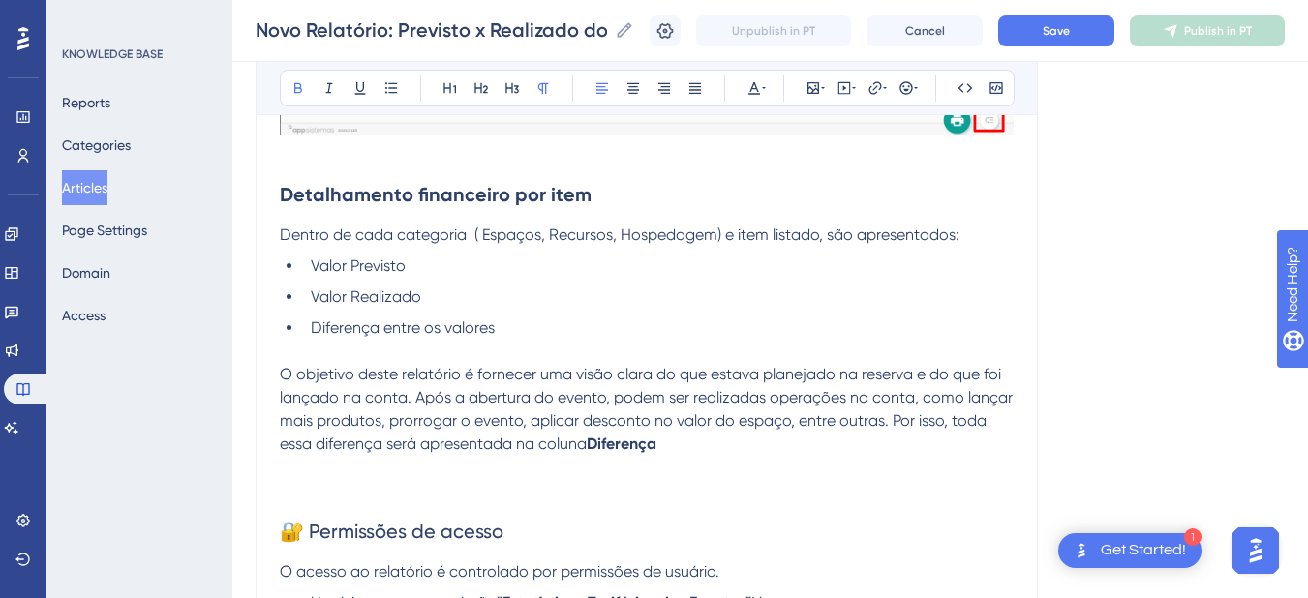
click at [712, 445] on p "O objetivo deste relatório é fornecer uma visão clara do que estava planejado n…" at bounding box center [647, 398] width 734 height 116
click at [401, 500] on p at bounding box center [647, 490] width 734 height 23
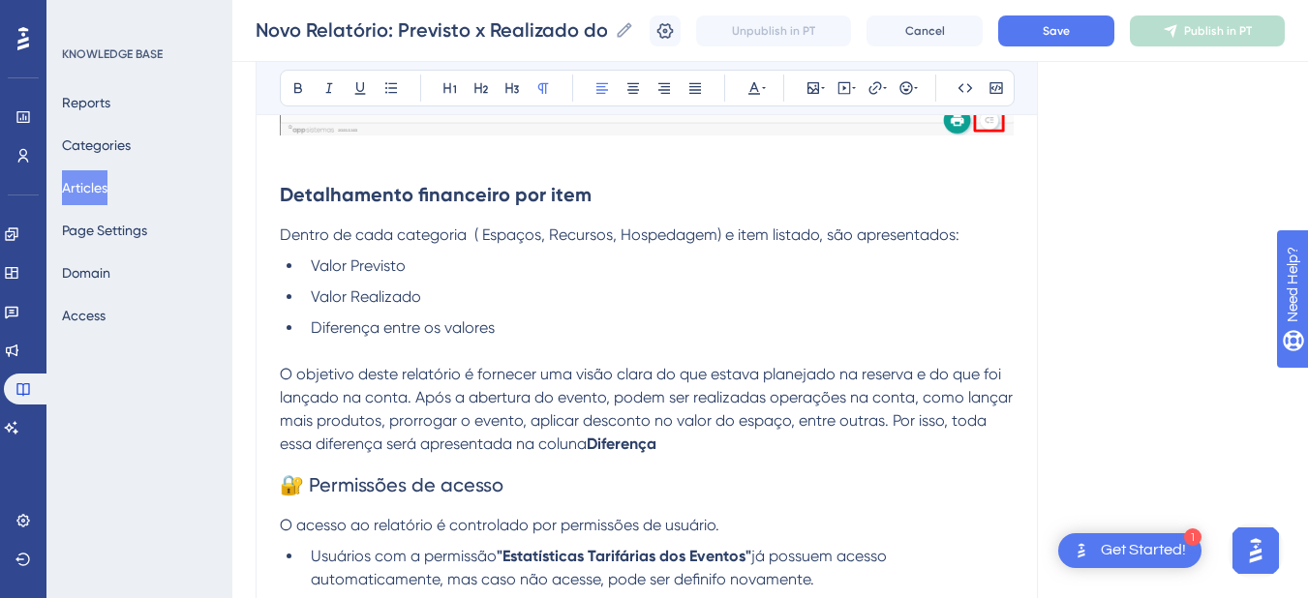
click at [393, 235] on span "Dentro de cada categoria ( Espaços, Recursos, Hospedagem) e item listado, são a…" at bounding box center [620, 235] width 680 height 18
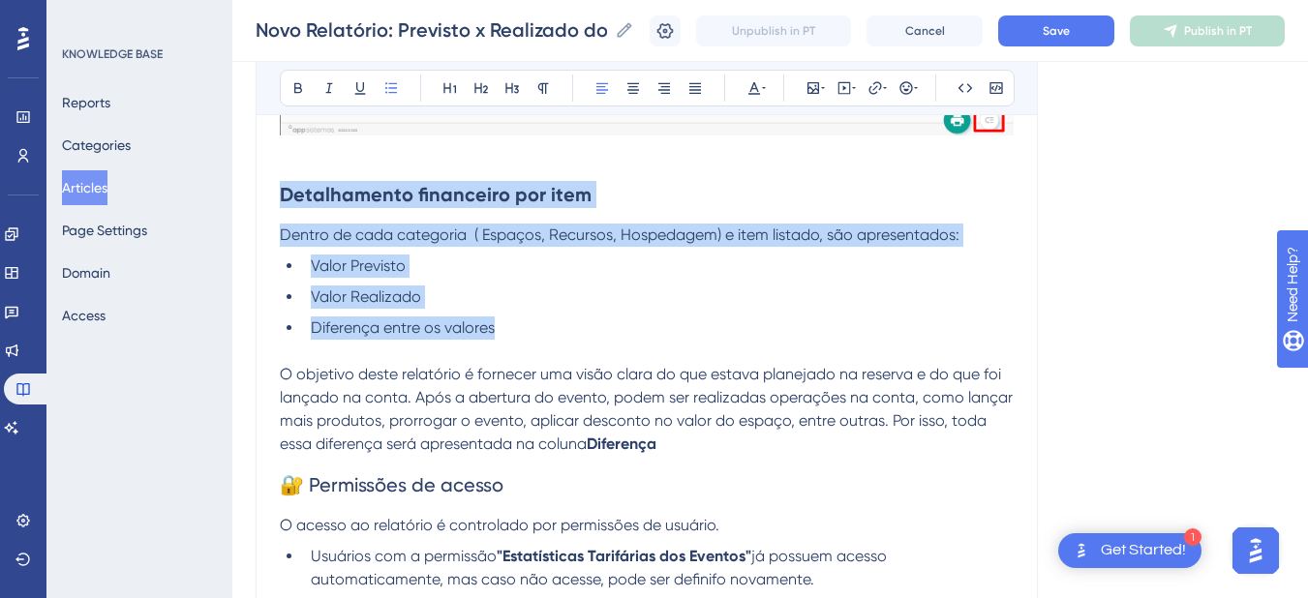
drag, startPoint x: 509, startPoint y: 325, endPoint x: 266, endPoint y: 199, distance: 273.6
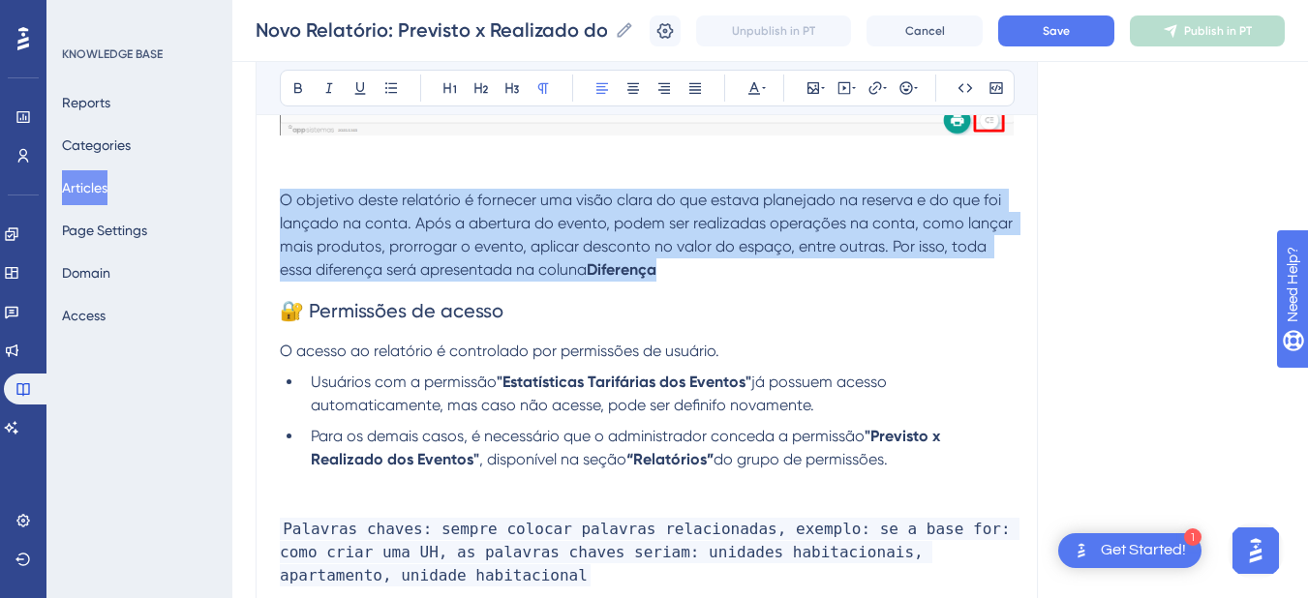
drag, startPoint x: 683, startPoint y: 269, endPoint x: 260, endPoint y: 197, distance: 429.2
copy p "O objetivo deste relatório é fornecer uma visão clara do que estava planejado n…"
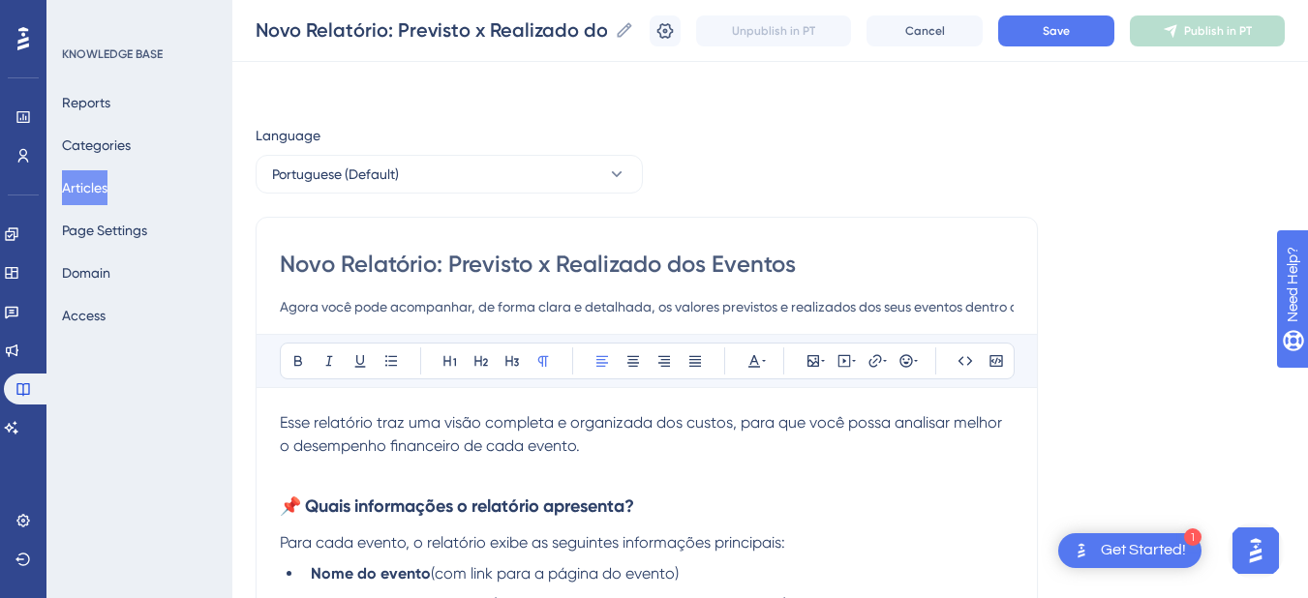
scroll to position [226, 0]
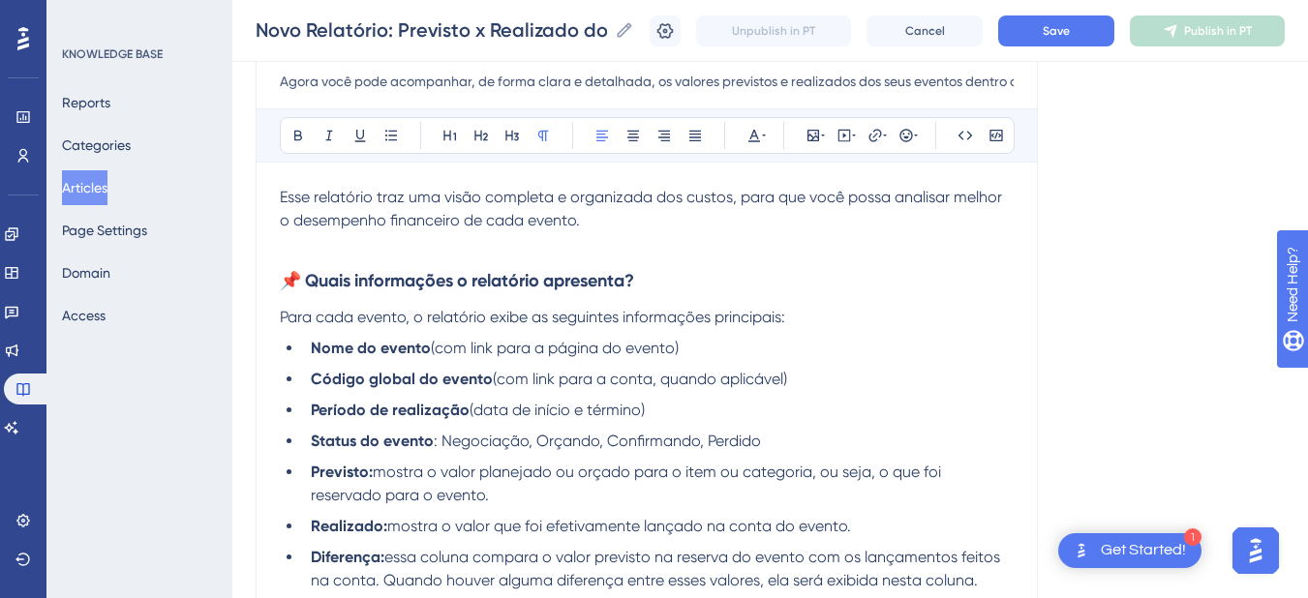
click at [371, 242] on p at bounding box center [647, 243] width 734 height 23
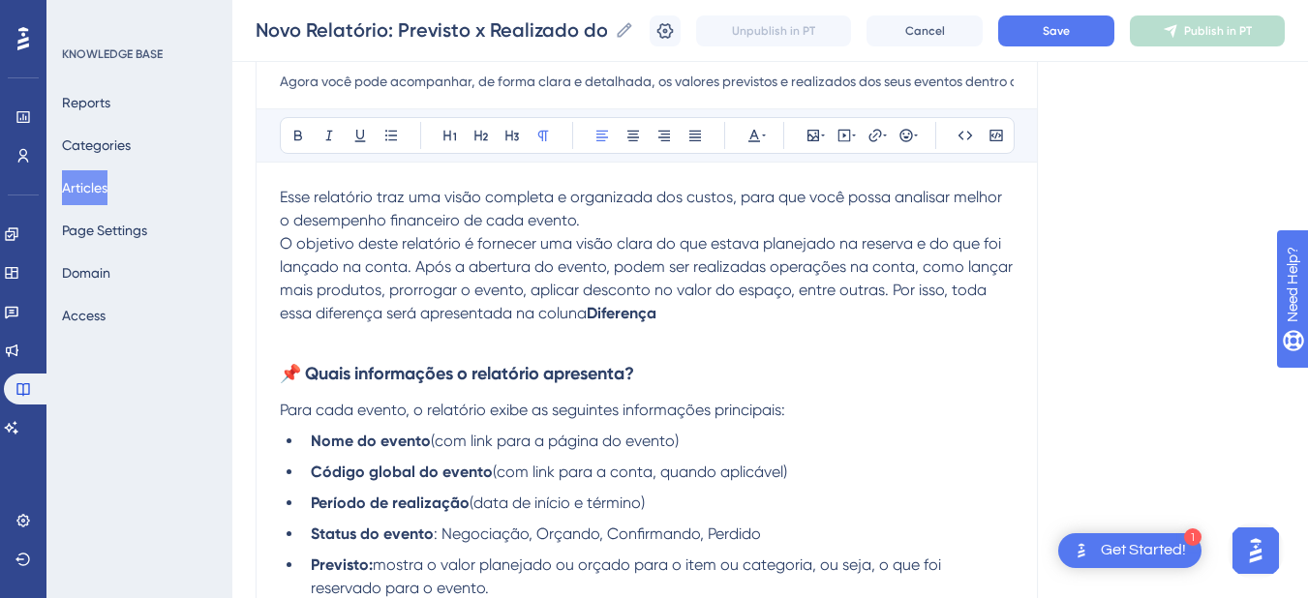
click at [628, 224] on p "Esse relatório traz uma visão completa e organizada dos custos, para que você p…" at bounding box center [647, 209] width 734 height 46
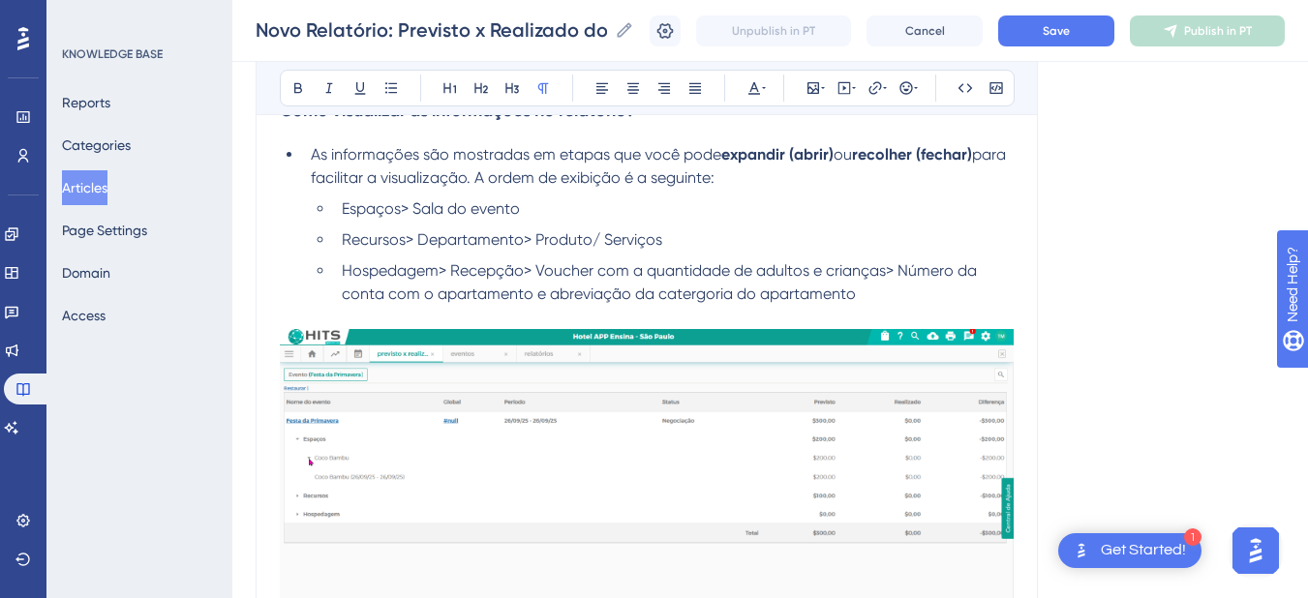
scroll to position [1807, 0]
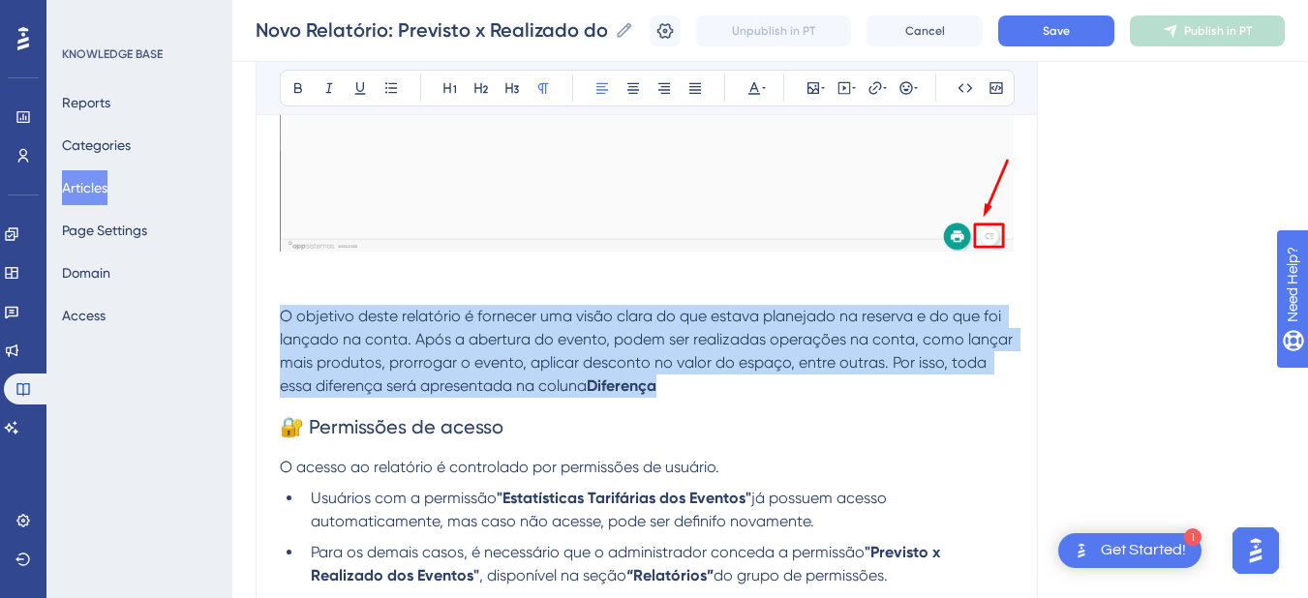
drag, startPoint x: 684, startPoint y: 385, endPoint x: 285, endPoint y: 321, distance: 404.9
click at [285, 321] on p "O objetivo deste relatório é fornecer uma visão clara do que estava planejado n…" at bounding box center [647, 340] width 734 height 116
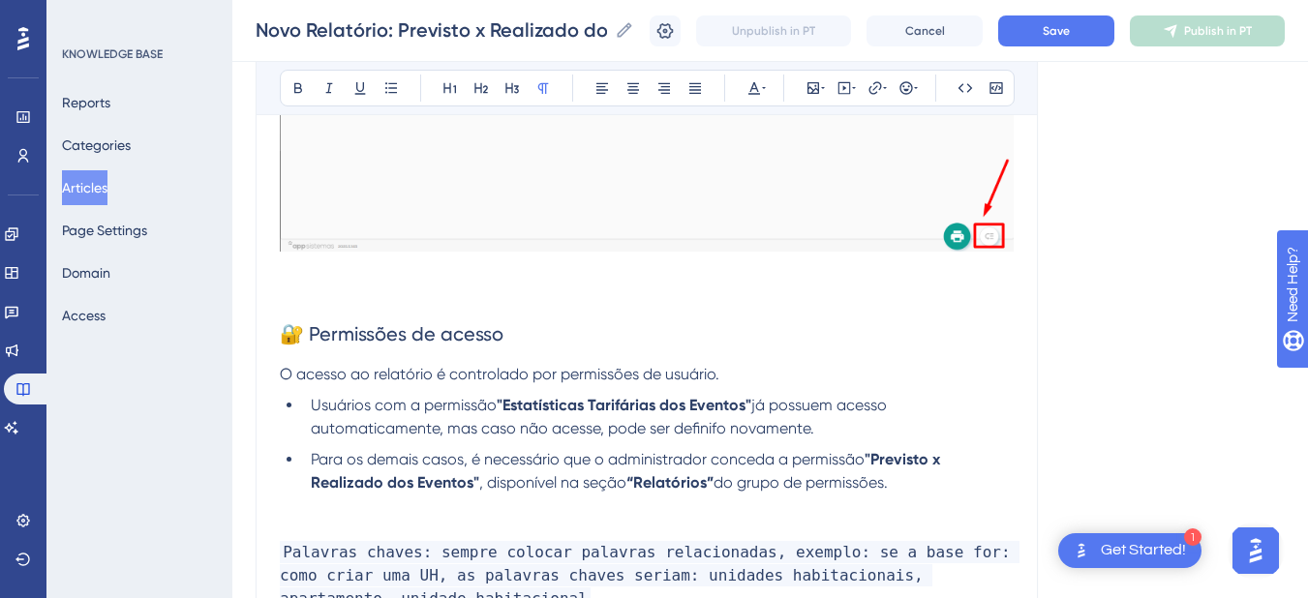
click at [310, 299] on p at bounding box center [647, 293] width 734 height 23
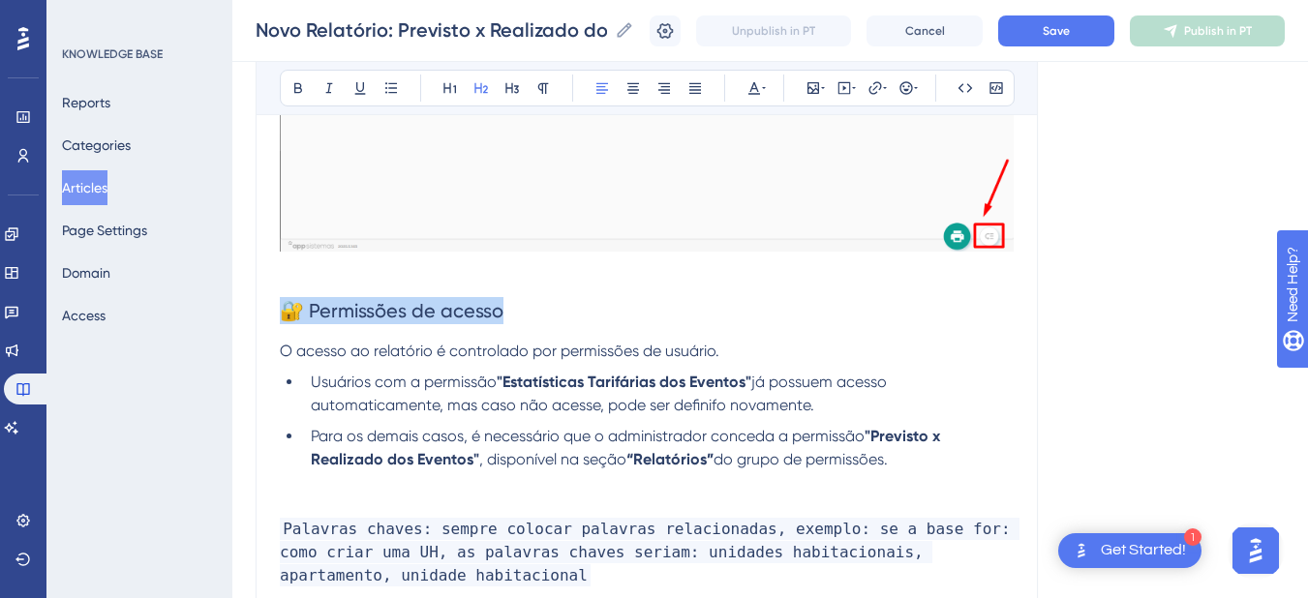
drag, startPoint x: 523, startPoint y: 310, endPoint x: 265, endPoint y: 318, distance: 257.6
click at [301, 79] on button at bounding box center [298, 88] width 27 height 27
click at [526, 312] on h2 "🔐 Permissões de acesso" at bounding box center [647, 311] width 734 height 58
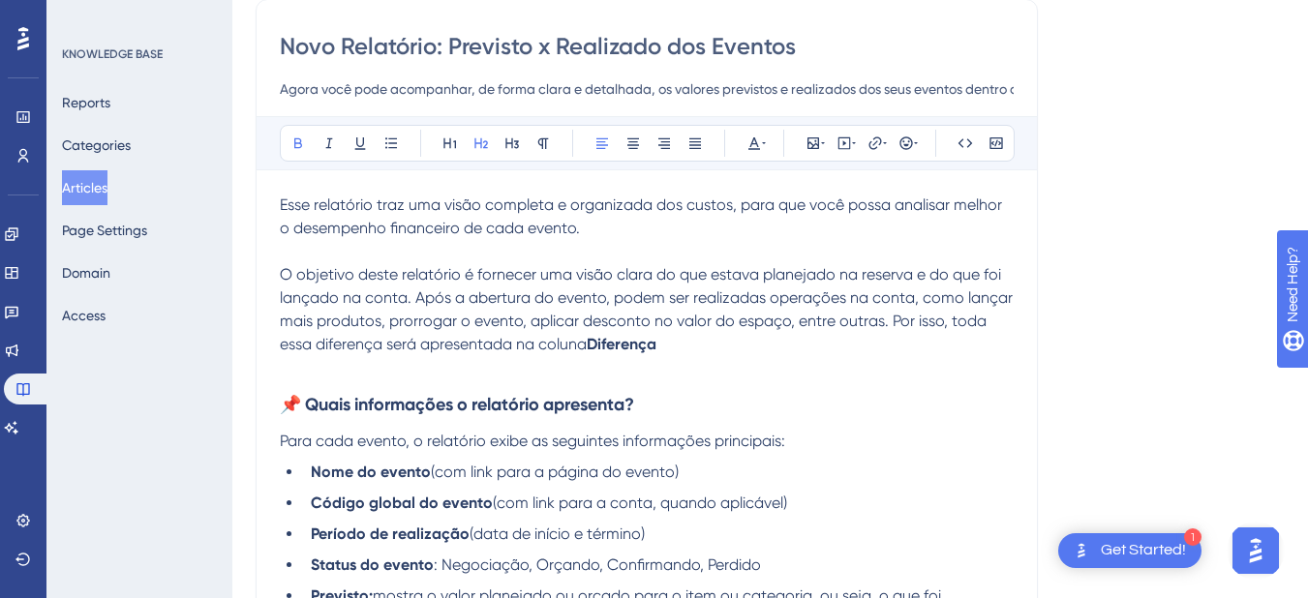
scroll to position [0, 0]
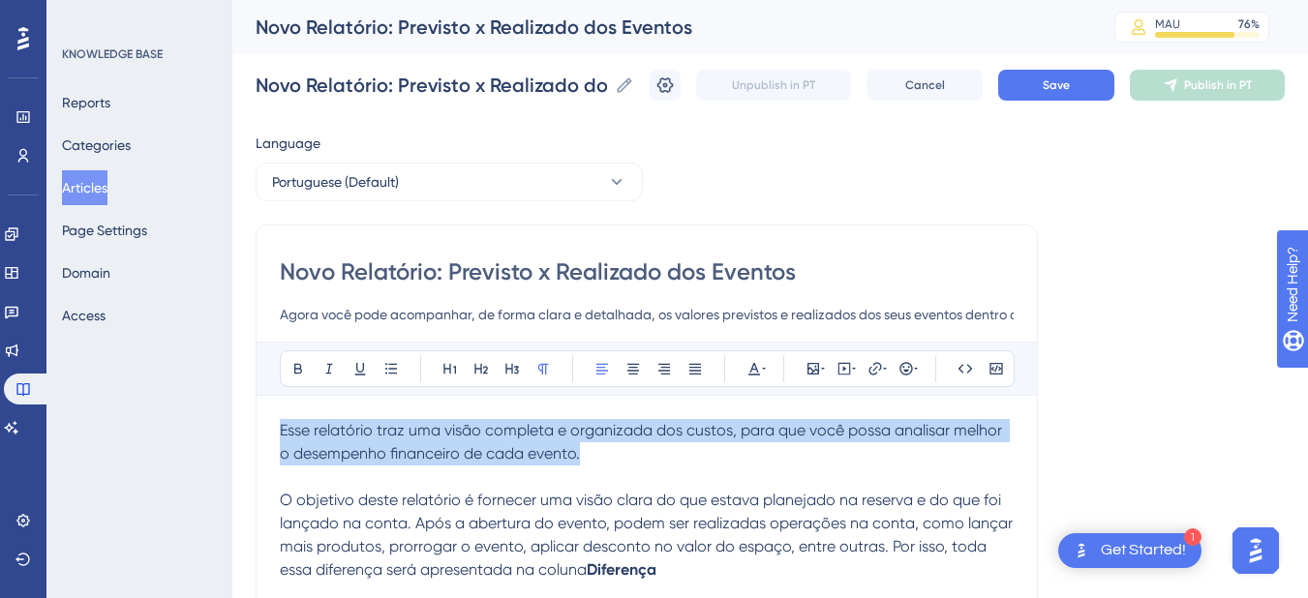
drag, startPoint x: 607, startPoint y: 461, endPoint x: 212, endPoint y: 411, distance: 398.0
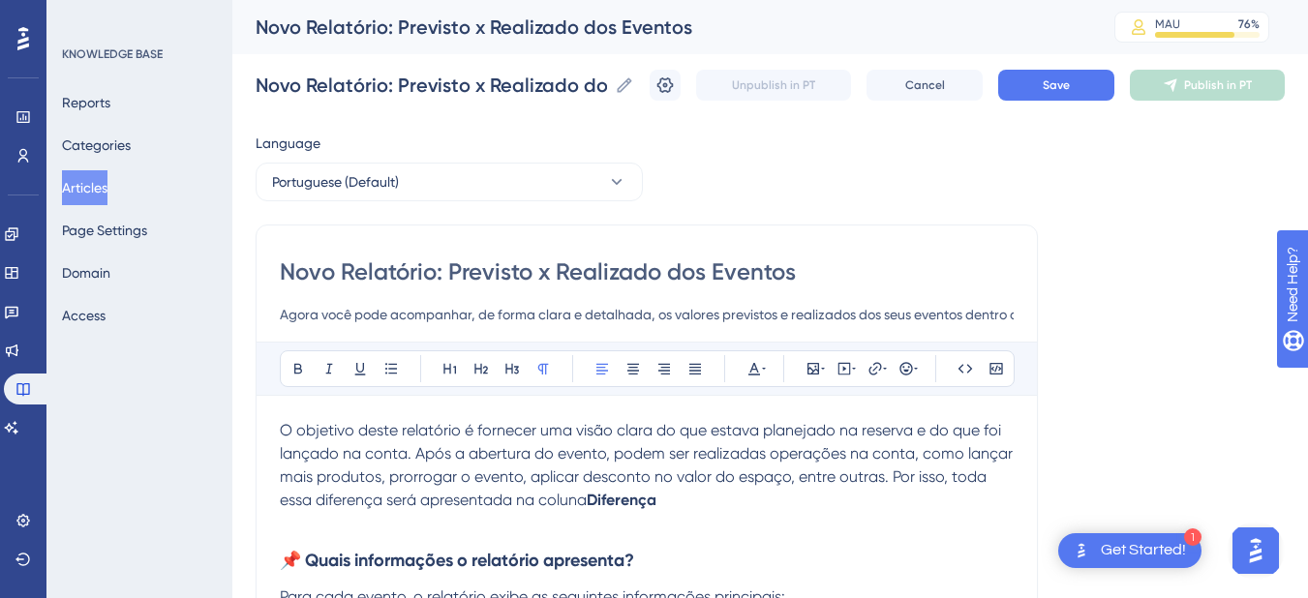
scroll to position [226, 0]
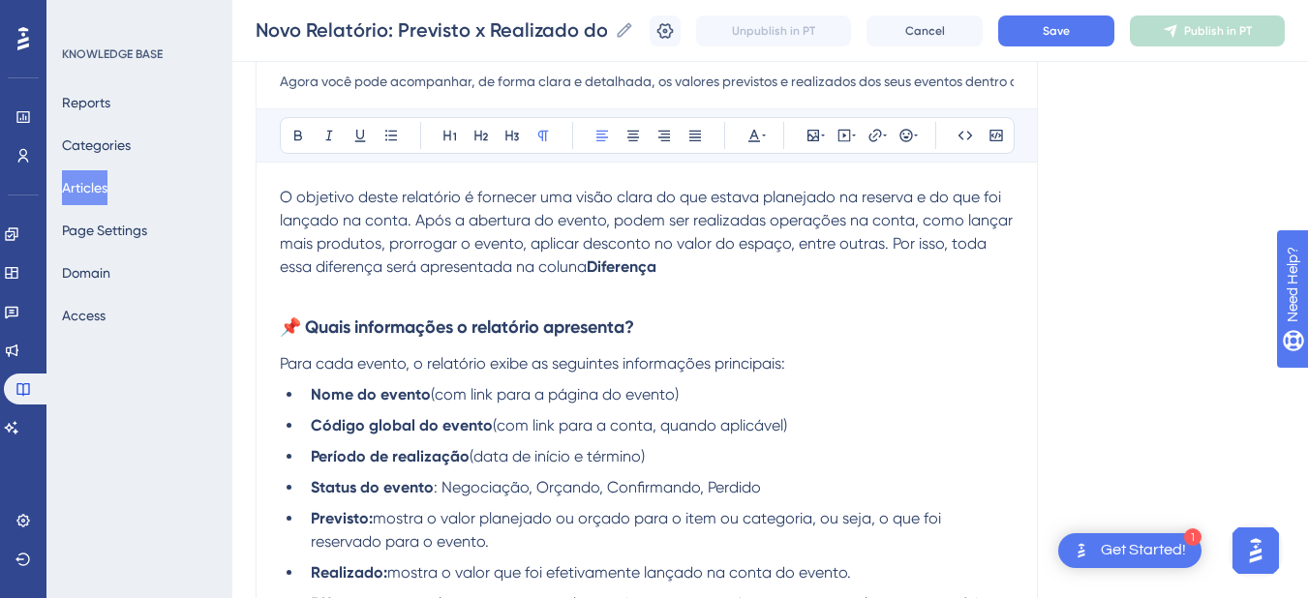
click at [913, 199] on span "O objetivo deste relatório é fornecer uma visão clara do que estava planejado n…" at bounding box center [648, 232] width 737 height 88
click at [773, 268] on p "O objetivo deste relatório é fornecer uma visão clara do que estava planejado n…" at bounding box center [647, 232] width 734 height 93
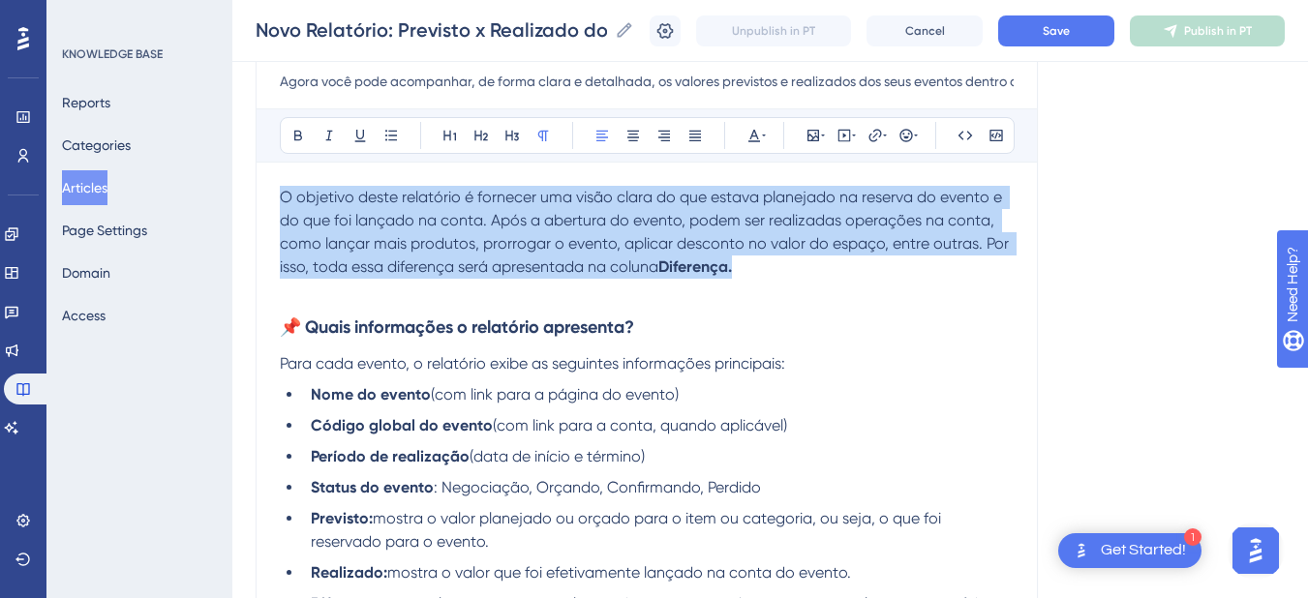
drag, startPoint x: 764, startPoint y: 268, endPoint x: 250, endPoint y: 201, distance: 518.3
copy p "O objetivo deste relatório é fornecer uma visão clara do que estava planejado n…"
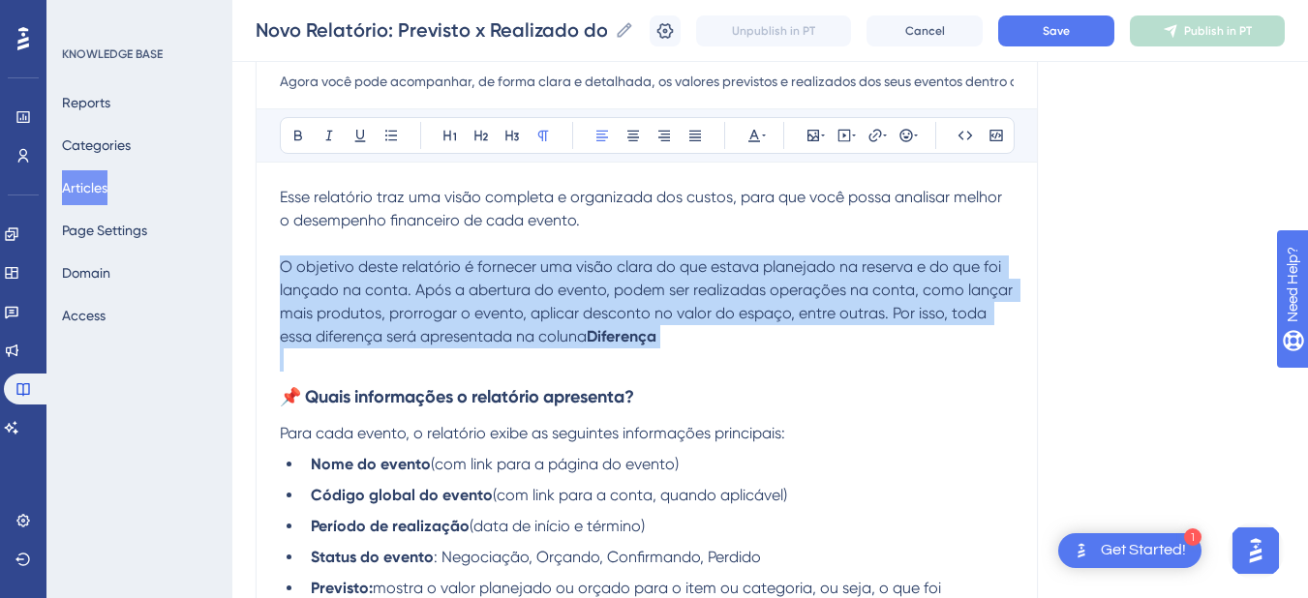
drag, startPoint x: 704, startPoint y: 350, endPoint x: 249, endPoint y: 265, distance: 462.9
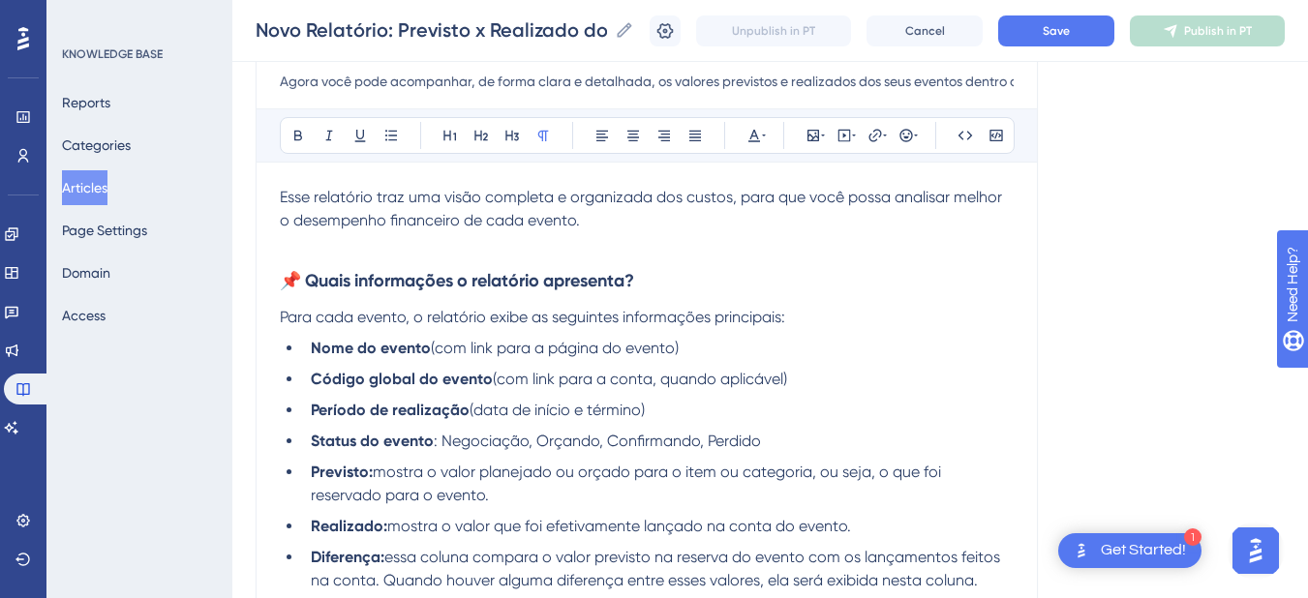
scroll to position [678, 0]
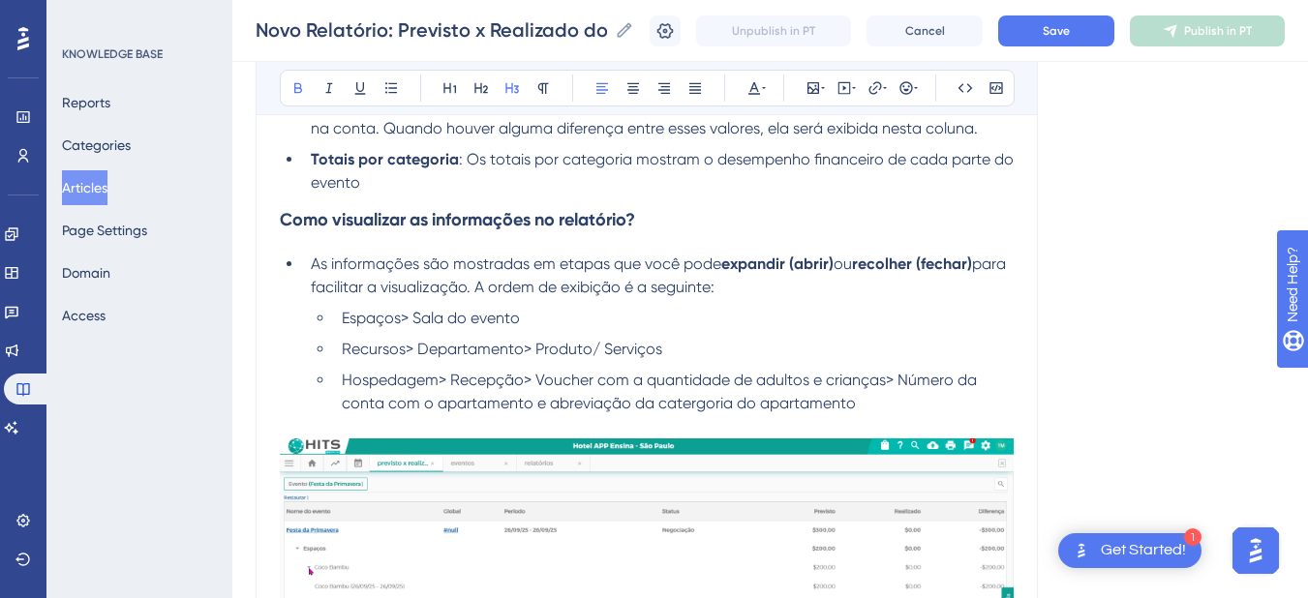
click at [288, 223] on strong "Como visualizar as informações no relatório?" at bounding box center [457, 219] width 355 height 21
click at [277, 223] on div "Novo Relatório: Previsto x Realizado dos Eventos Agora você pode acompanhar, de…" at bounding box center [647, 593] width 782 height 2109
click at [282, 223] on strong "Como visualizar as informações no relatório?" at bounding box center [457, 219] width 355 height 21
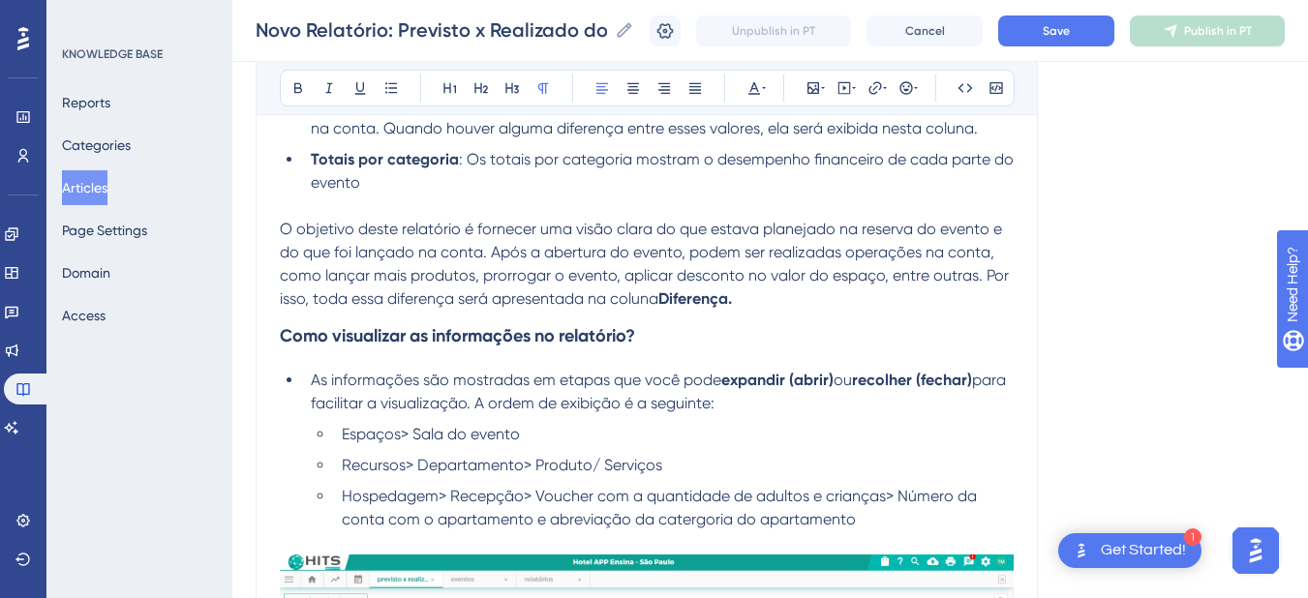
click at [280, 227] on span "O objetivo deste relatório é fornecer uma visão clara do que estava planejado n…" at bounding box center [646, 264] width 733 height 88
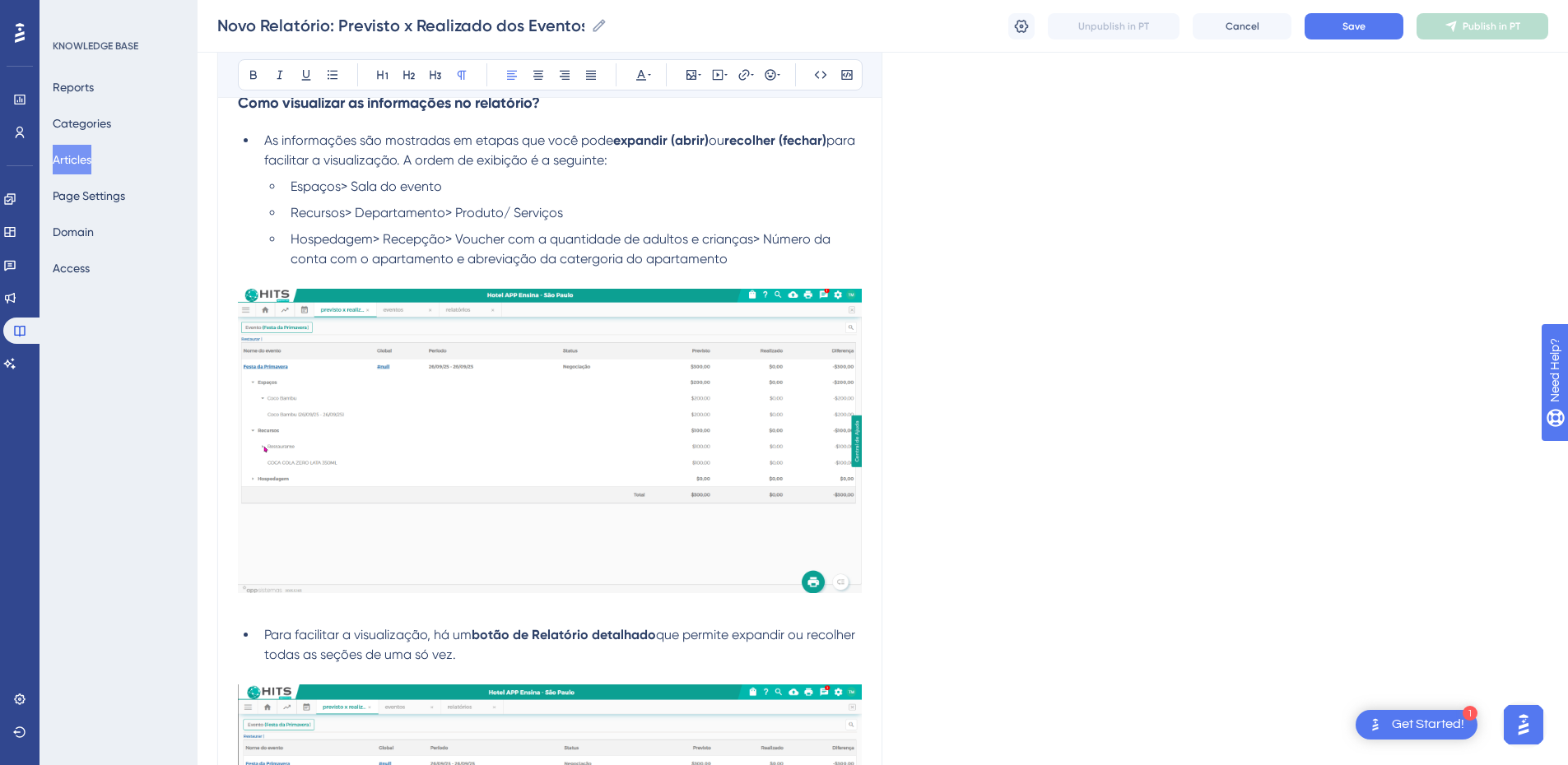
scroll to position [567, 0]
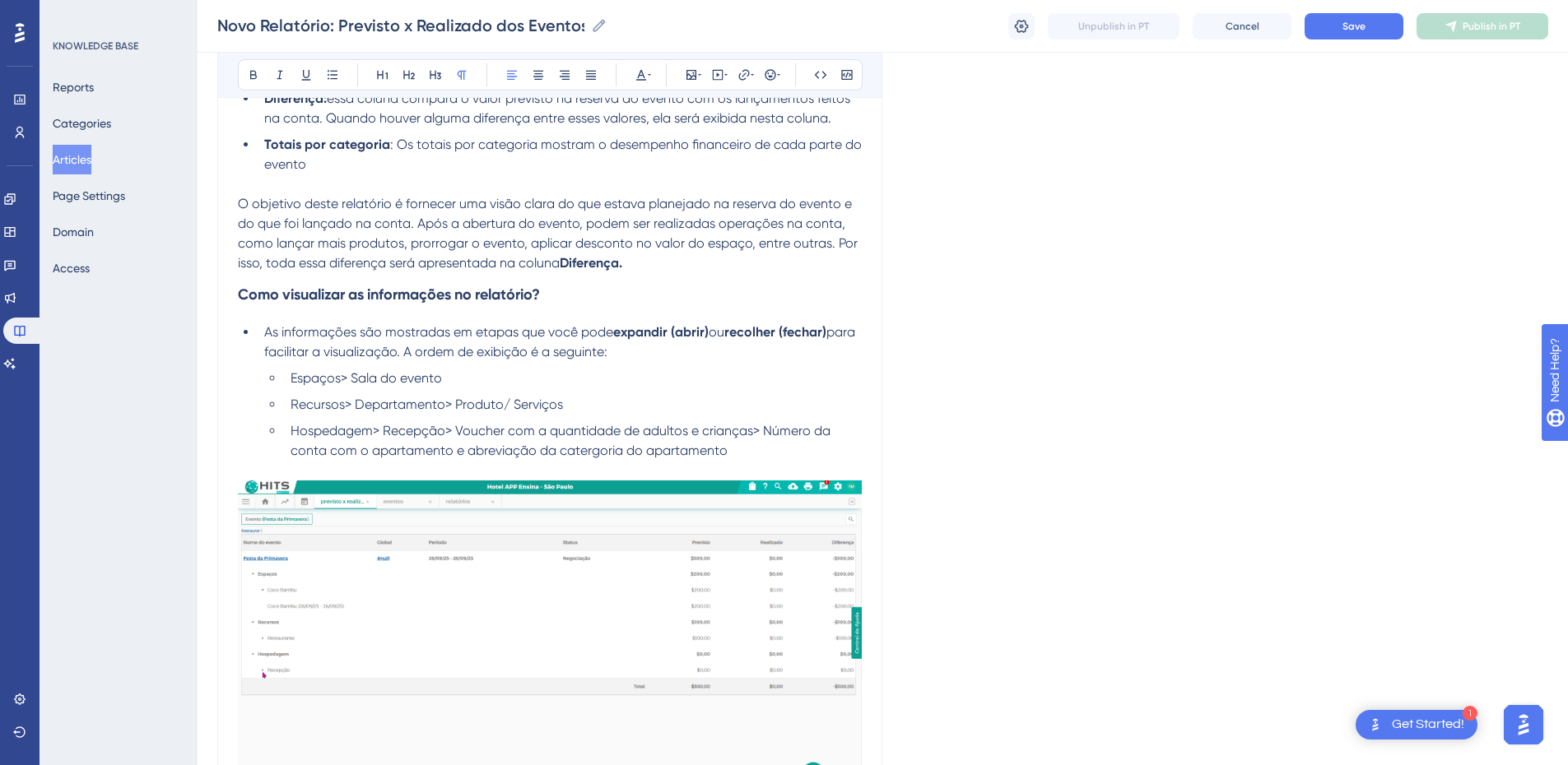
click at [262, 330] on li "As informações são mostradas em etapas que você pode expandir (abrir) ou recolh…" at bounding box center [560, 342] width 605 height 39
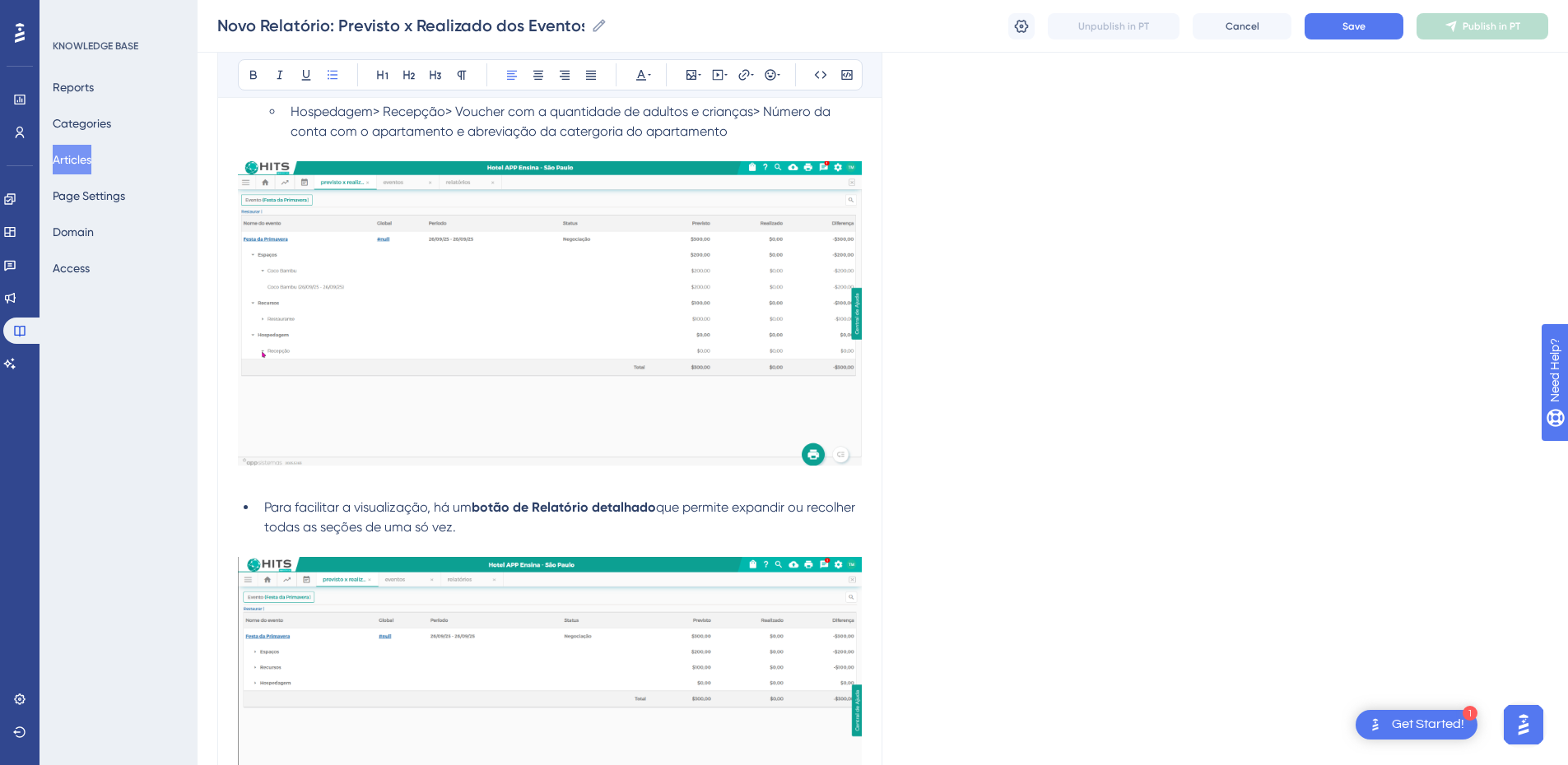
scroll to position [1271, 0]
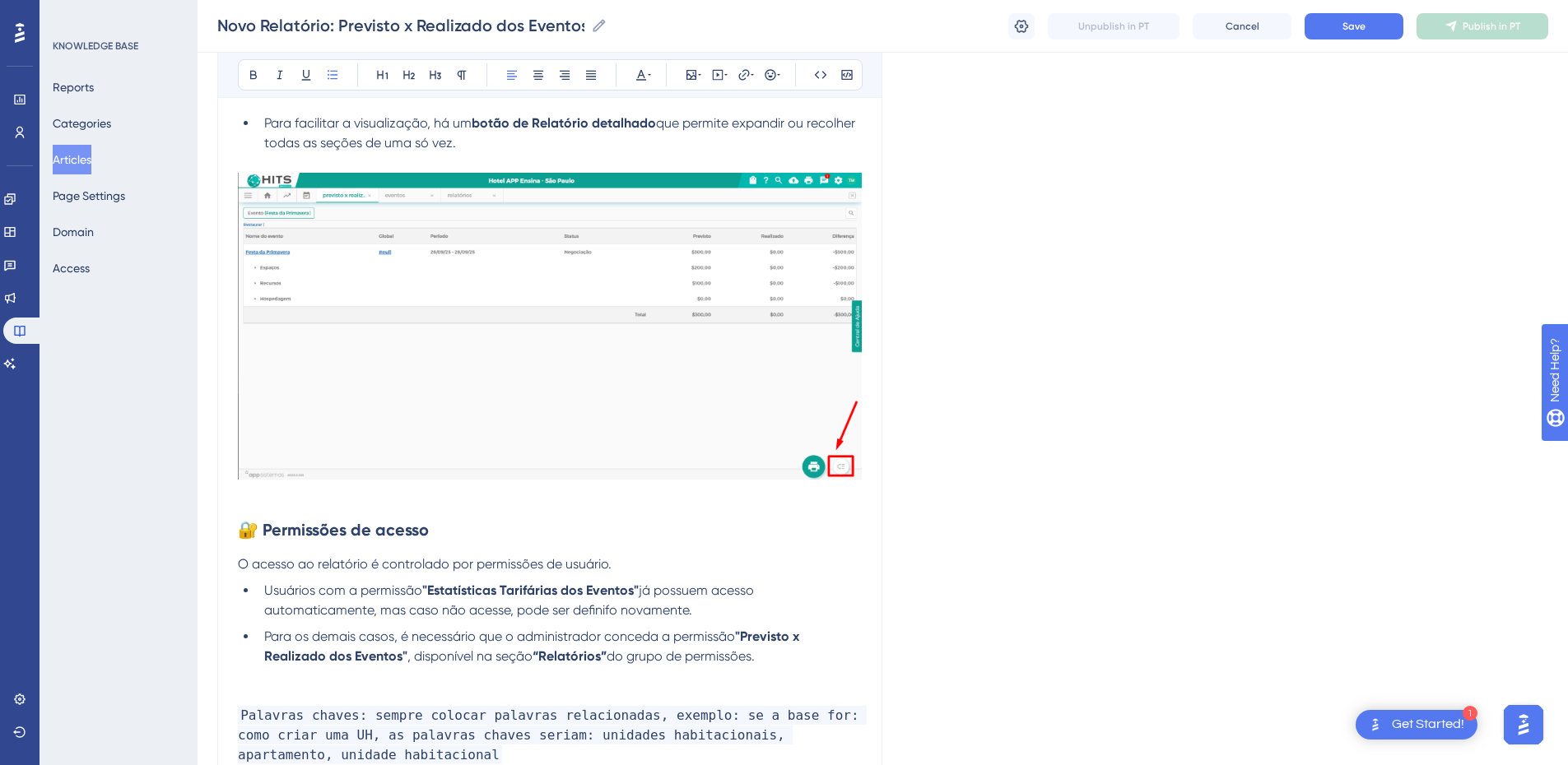
click at [244, 518] on h2 "🔐 Permissões de acesso" at bounding box center [550, 530] width 624 height 49
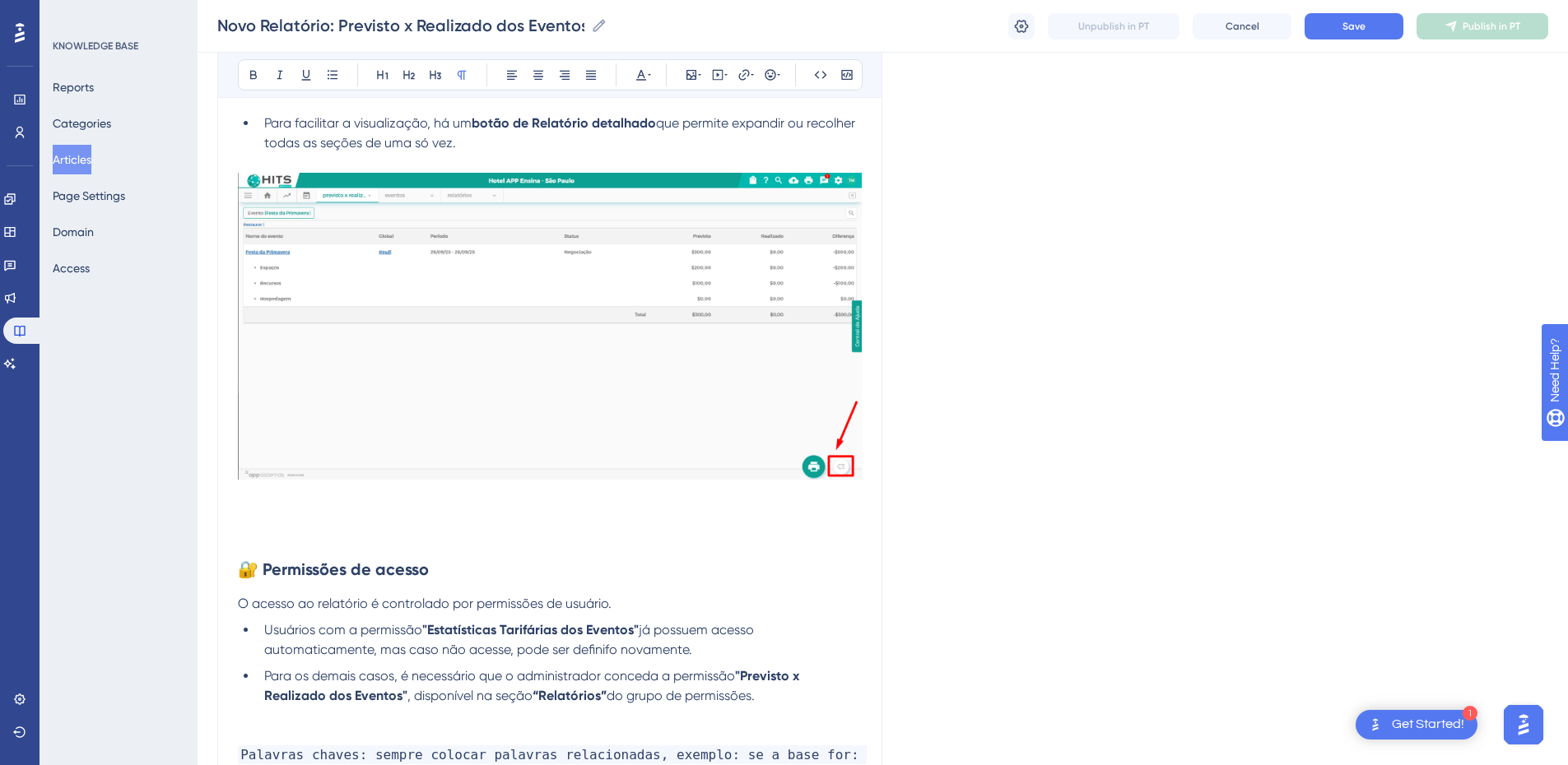
click at [317, 520] on p at bounding box center [550, 535] width 624 height 20
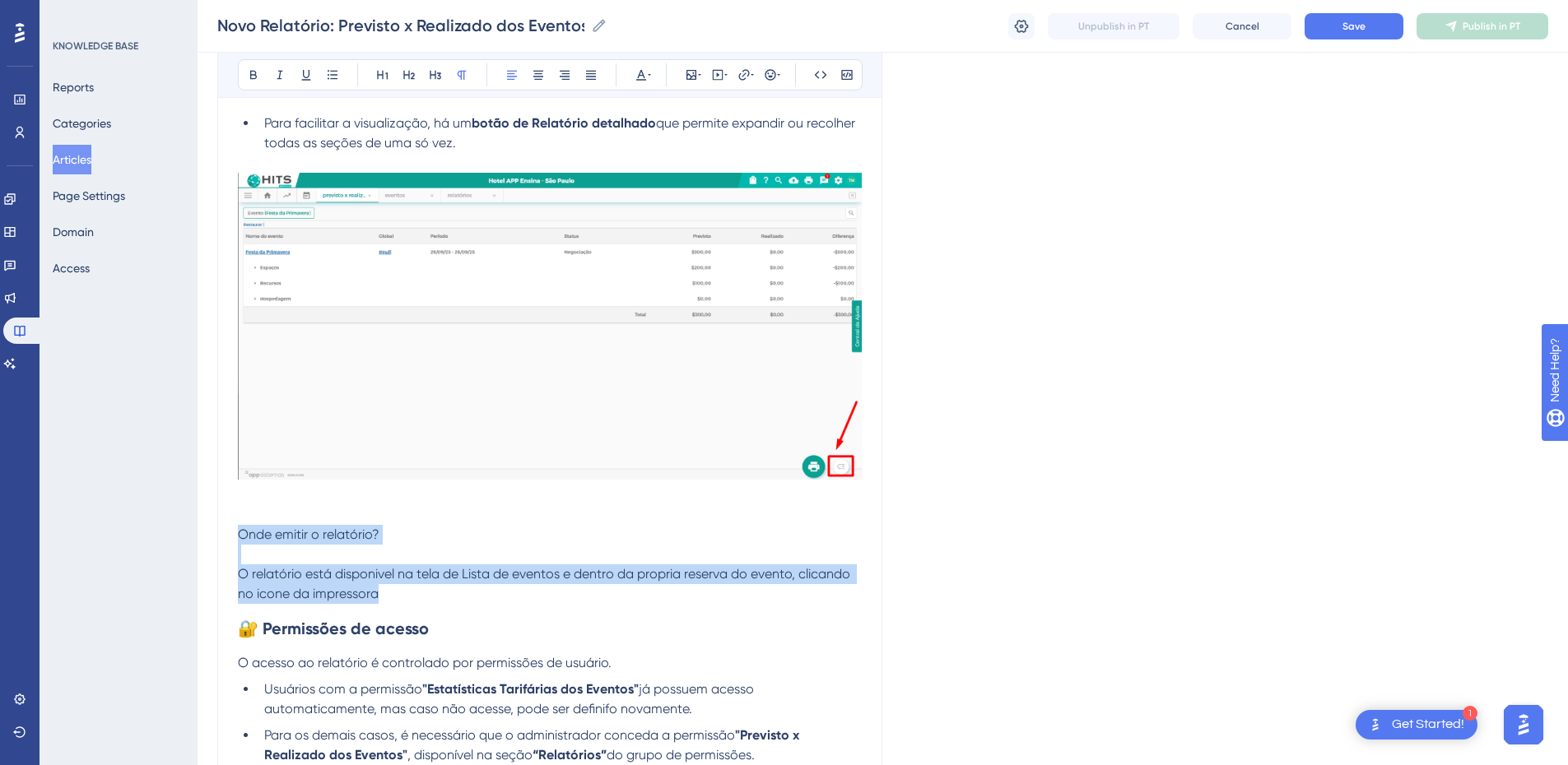
drag, startPoint x: 381, startPoint y: 593, endPoint x: 219, endPoint y: 530, distance: 173.8
copy div "Onde emitir o relatório? O relatório está disponivel na tela de Lista de evento…"
click at [459, 520] on p "O relatório está disponivel na tela de Lista de eventos e dentro da propria res…" at bounding box center [550, 584] width 624 height 39
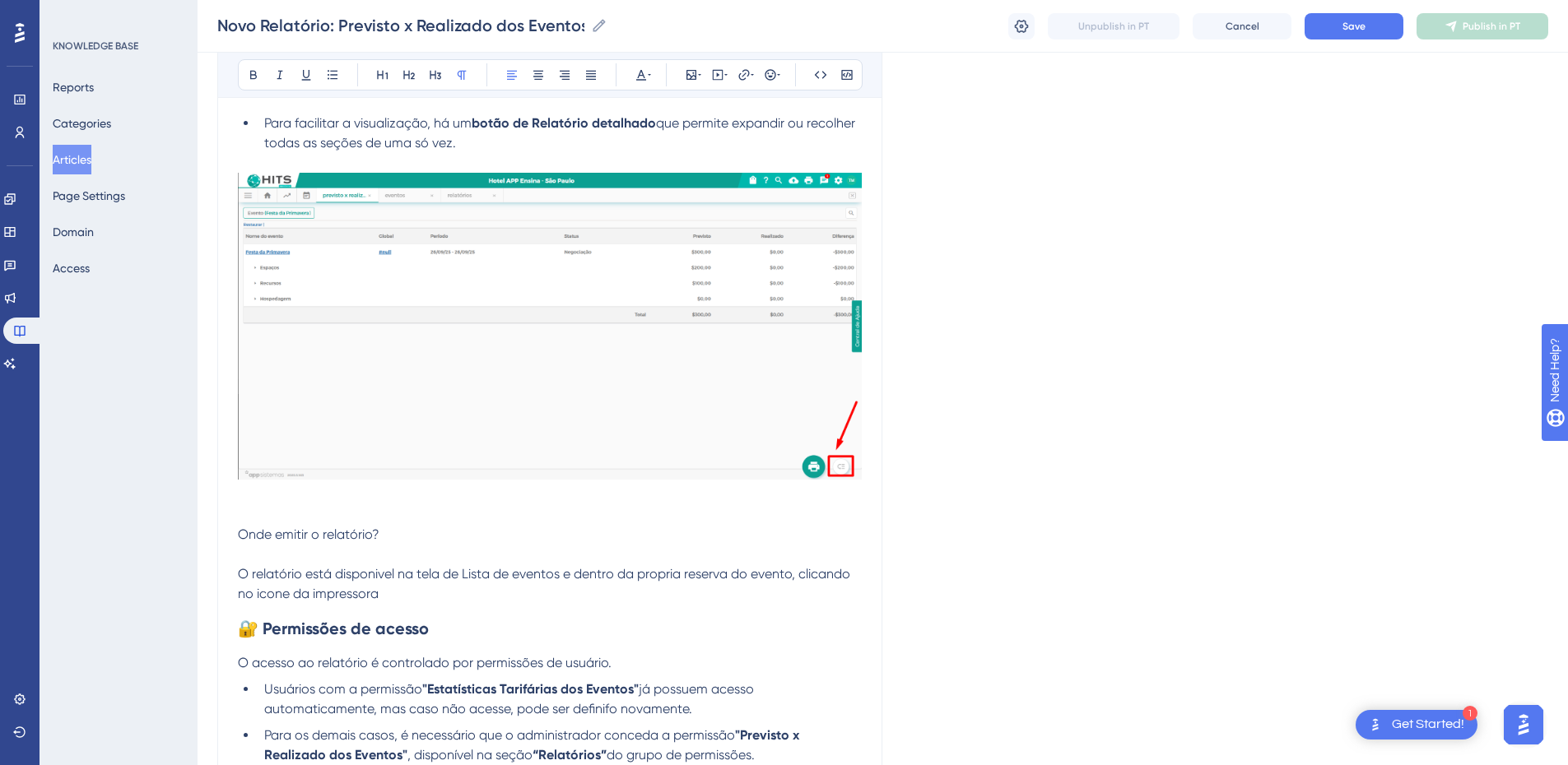
click at [490, 520] on p at bounding box center [550, 554] width 624 height 20
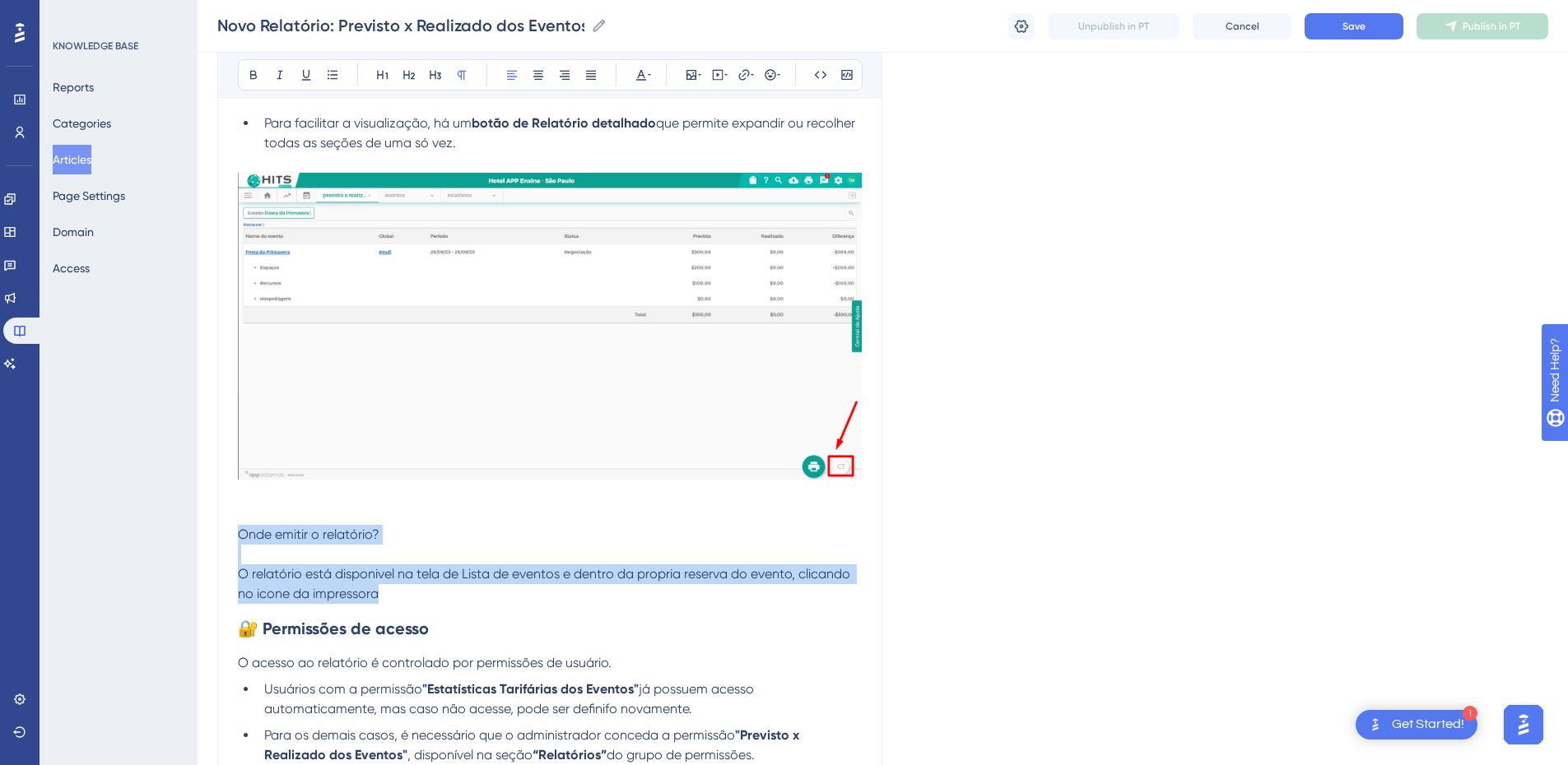
drag, startPoint x: 428, startPoint y: 596, endPoint x: 221, endPoint y: 536, distance: 215.5
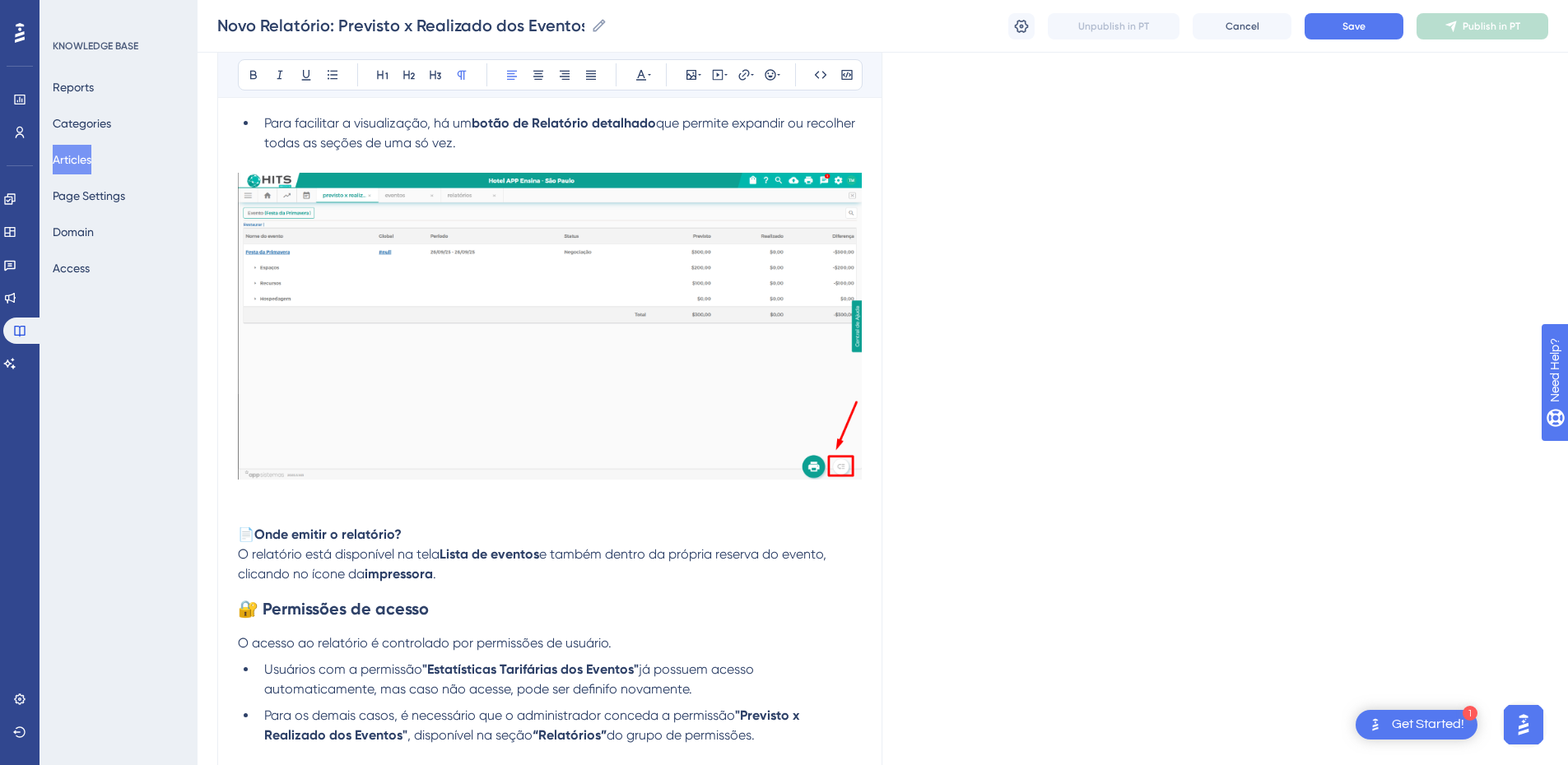
click at [418, 520] on span "O relatório está disponível na tela" at bounding box center [338, 554] width 202 height 15
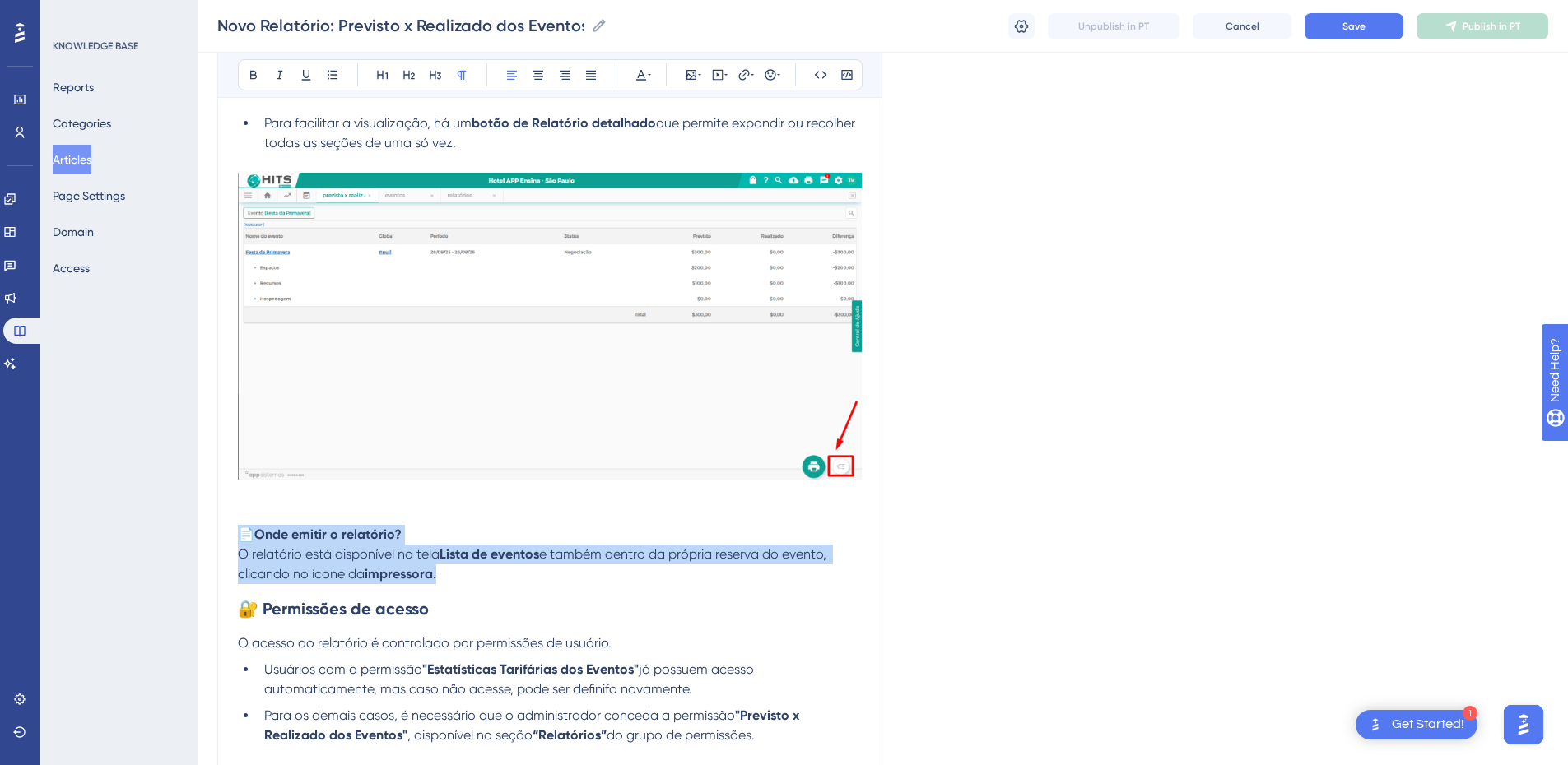
drag, startPoint x: 487, startPoint y: 575, endPoint x: 223, endPoint y: 540, distance: 266.3
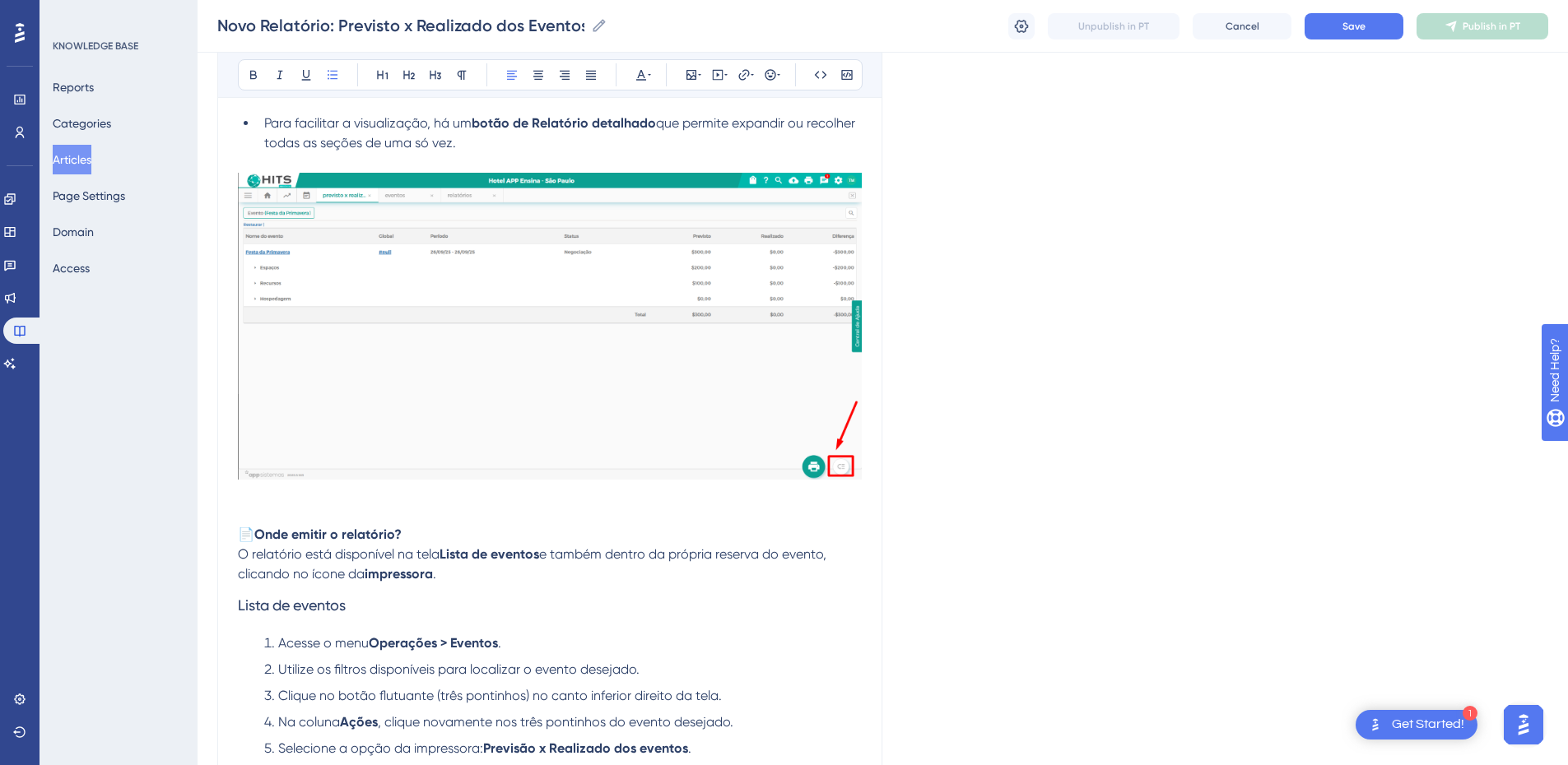
scroll to position [1462, 0]
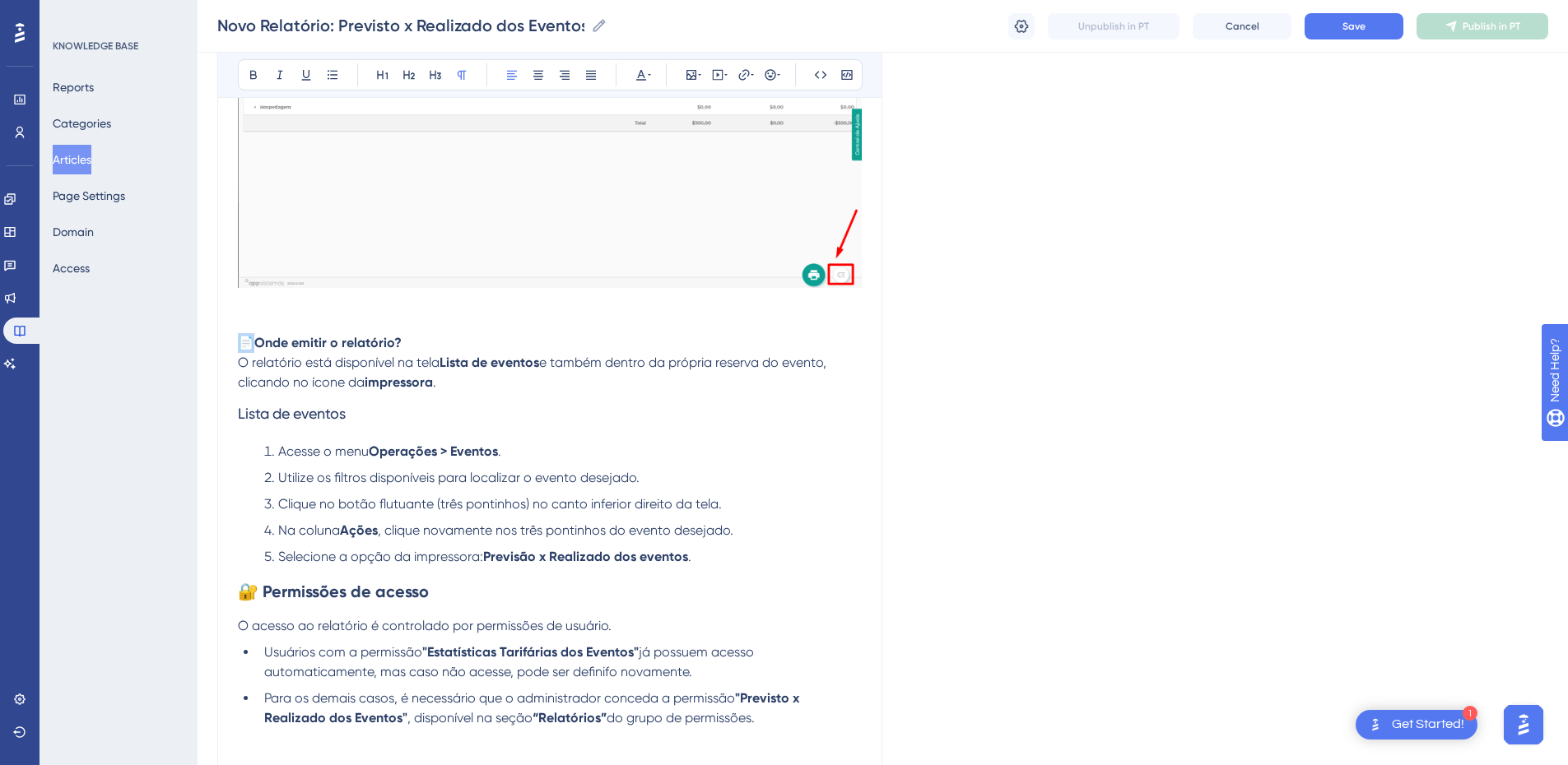
drag, startPoint x: 255, startPoint y: 343, endPoint x: 216, endPoint y: 342, distance: 39.0
click at [320, 343] on strong "Onde emitir o relatório?" at bounding box center [315, 343] width 147 height 15
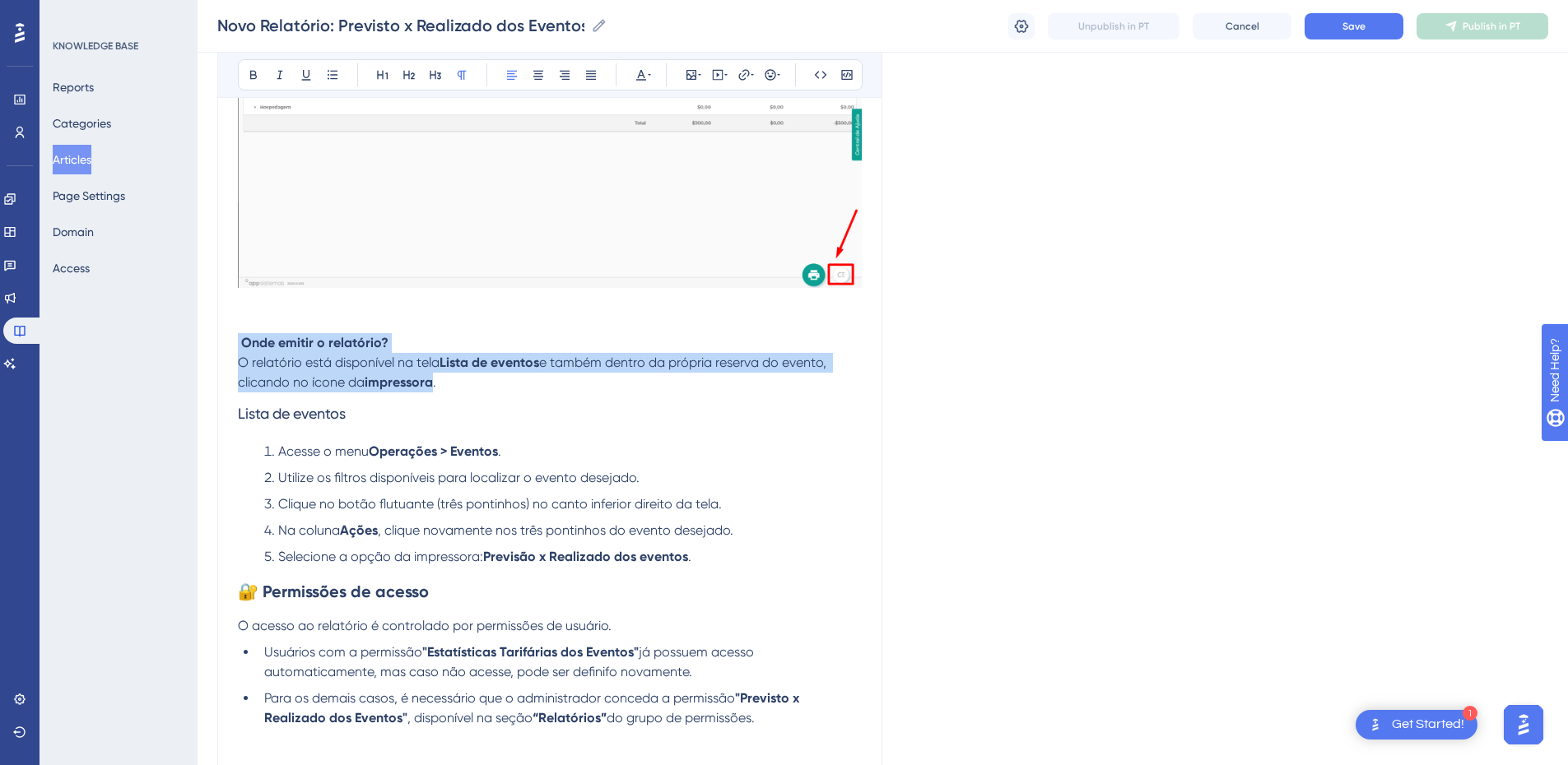
click at [339, 339] on strong "Onde emitir o relatório?" at bounding box center [315, 343] width 147 height 15
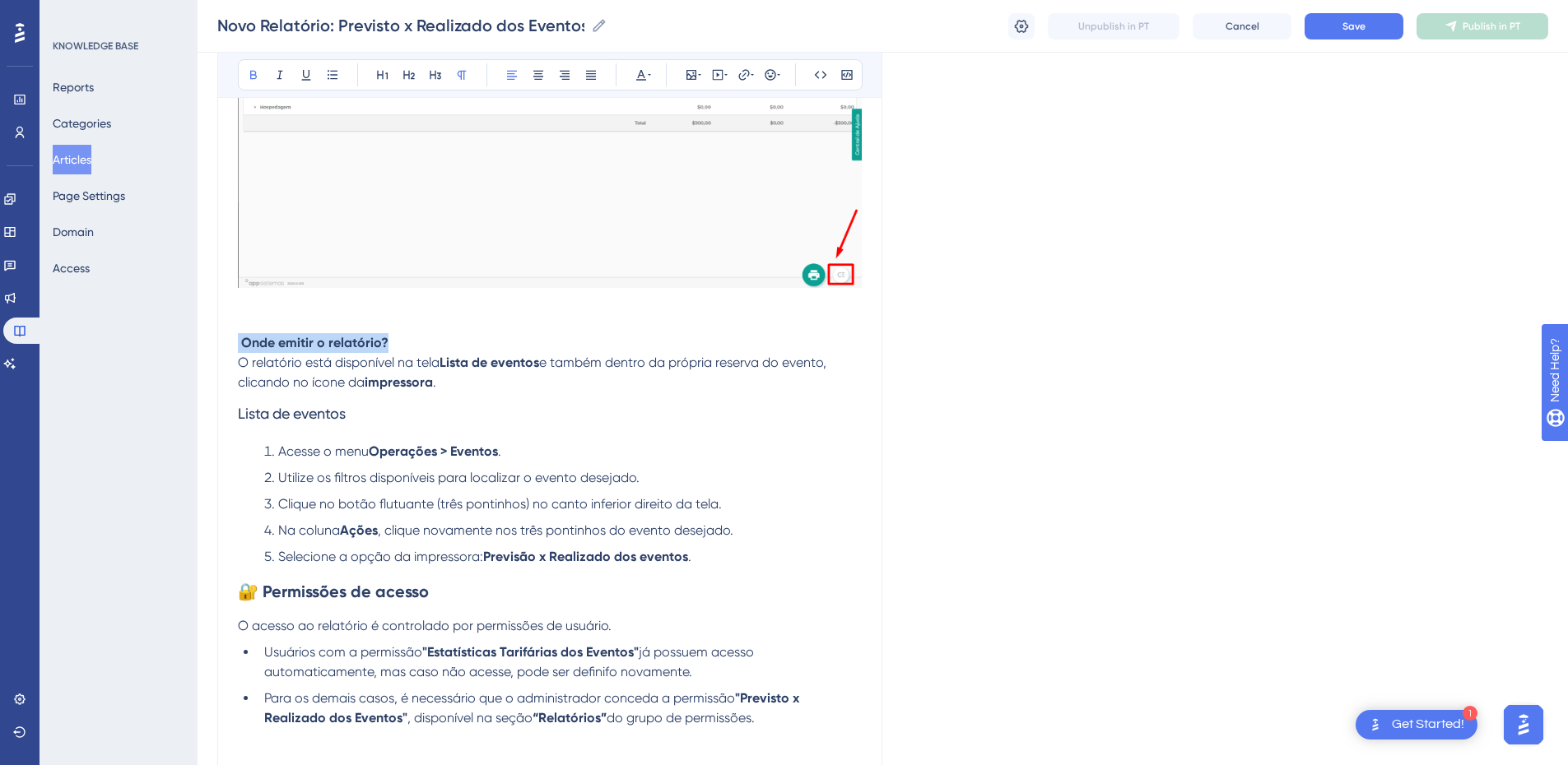
drag, startPoint x: 400, startPoint y: 338, endPoint x: 228, endPoint y: 341, distance: 172.0
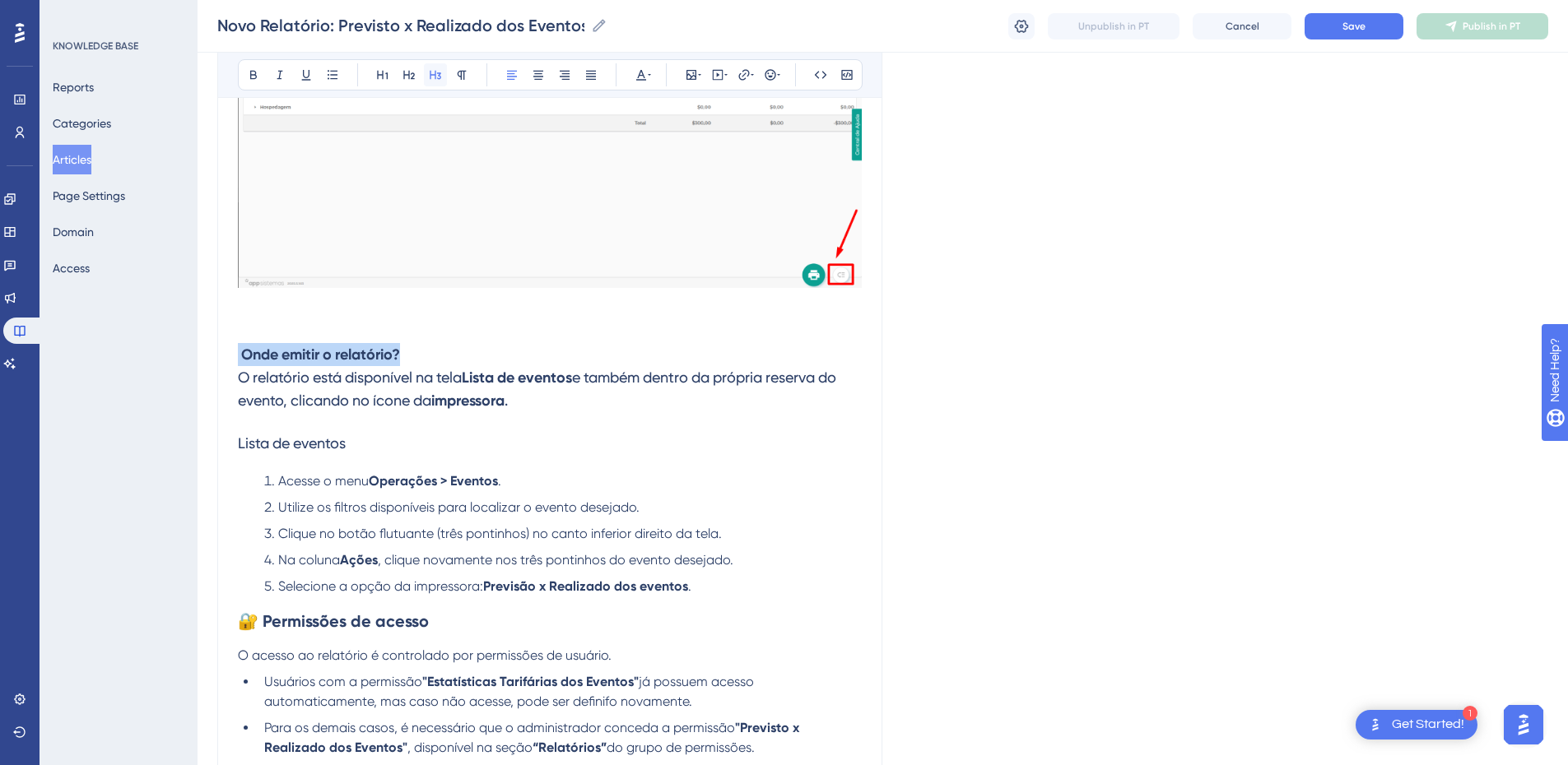
click at [436, 65] on button at bounding box center [435, 75] width 23 height 23
click at [278, 343] on h3 "Onde emitir o relatório? O relatório está disponível na tela Lista de eventos e…" at bounding box center [550, 377] width 624 height 89
click at [266, 388] on h3 "Onde emitir o relatório? O relatório está disponível na tela Lista de eventos e…" at bounding box center [550, 377] width 624 height 89
click at [430, 375] on span "O relatório está disponível na tela" at bounding box center [349, 377] width 224 height 17
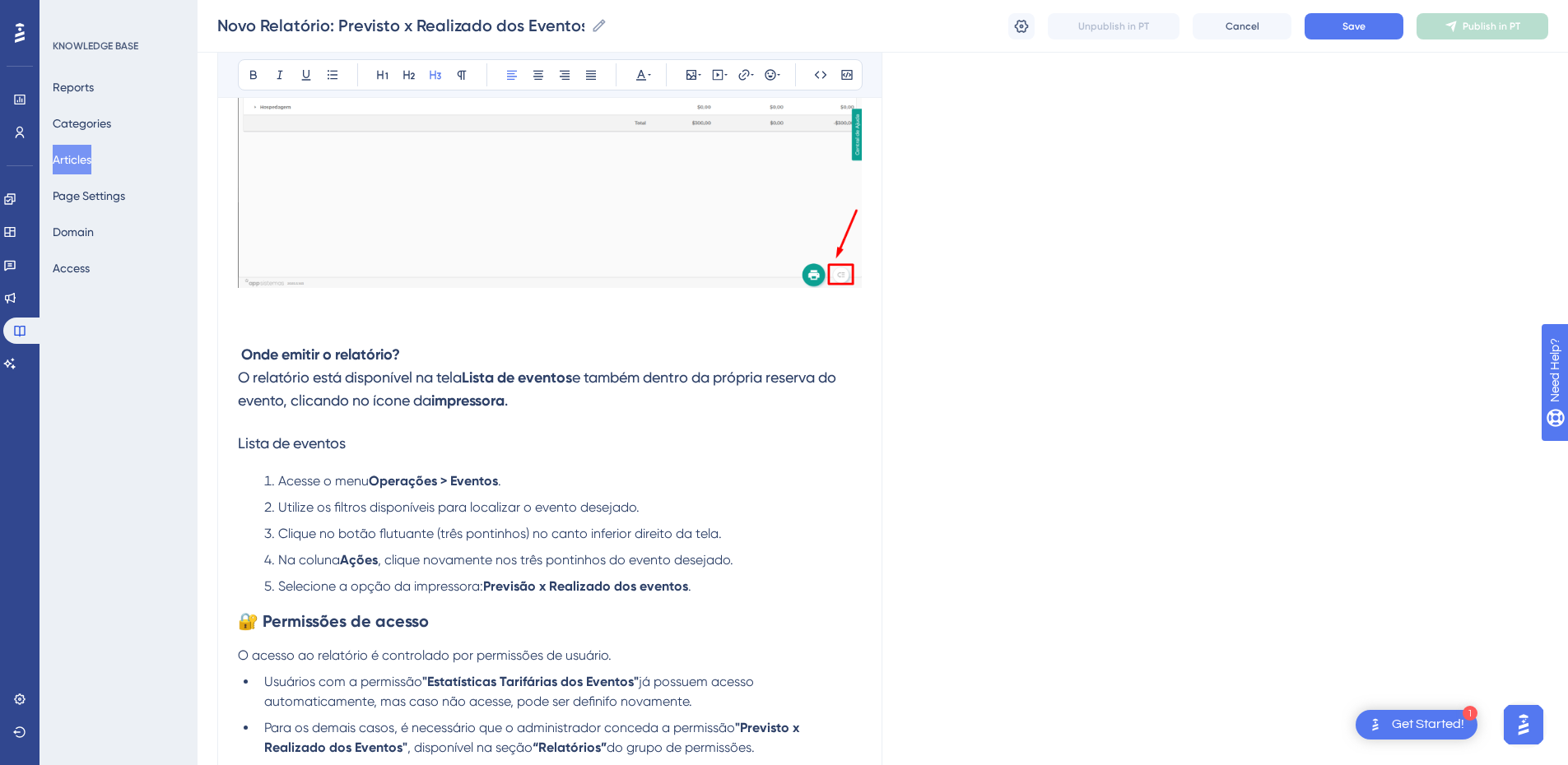
click at [441, 352] on h3 "Onde emitir o relatório? O relatório está disponível na tela Lista de eventos e…" at bounding box center [550, 377] width 624 height 89
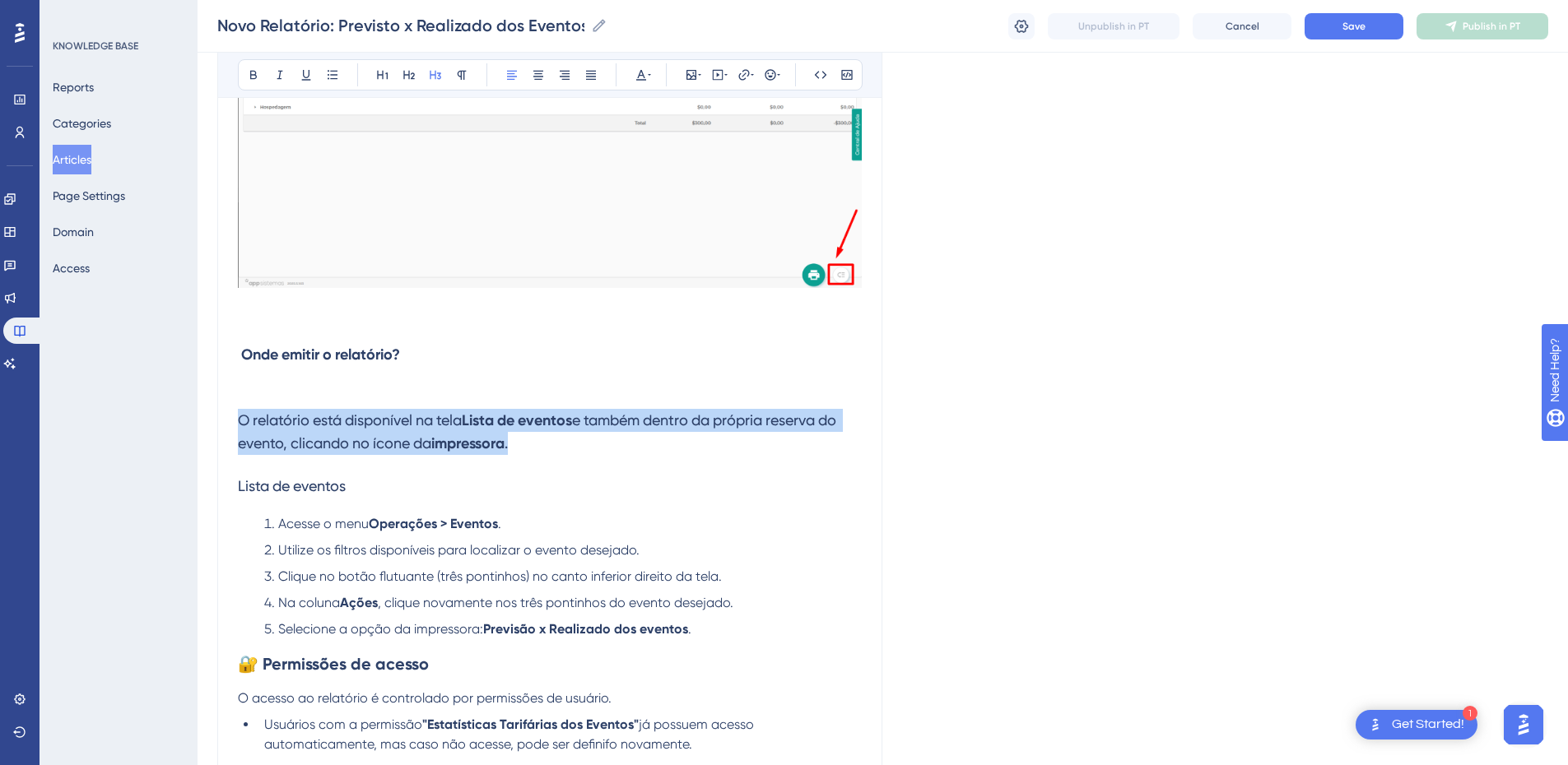
drag, startPoint x: 537, startPoint y: 439, endPoint x: 170, endPoint y: 419, distance: 367.5
click at [471, 76] on button at bounding box center [462, 75] width 23 height 23
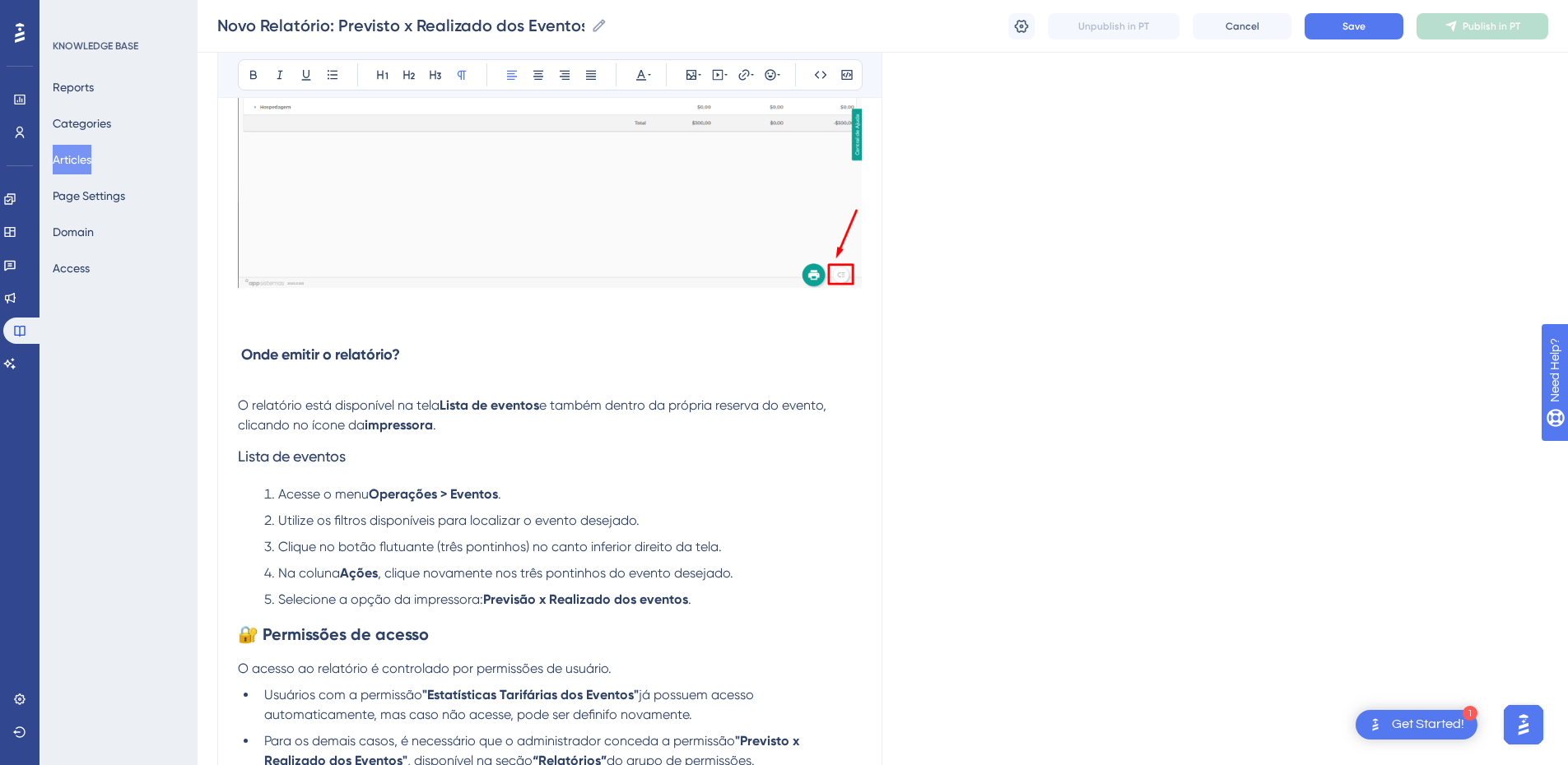
click at [248, 385] on p "O relatório está disponível na tela Lista de eventos e também dentro da própria…" at bounding box center [550, 405] width 624 height 60
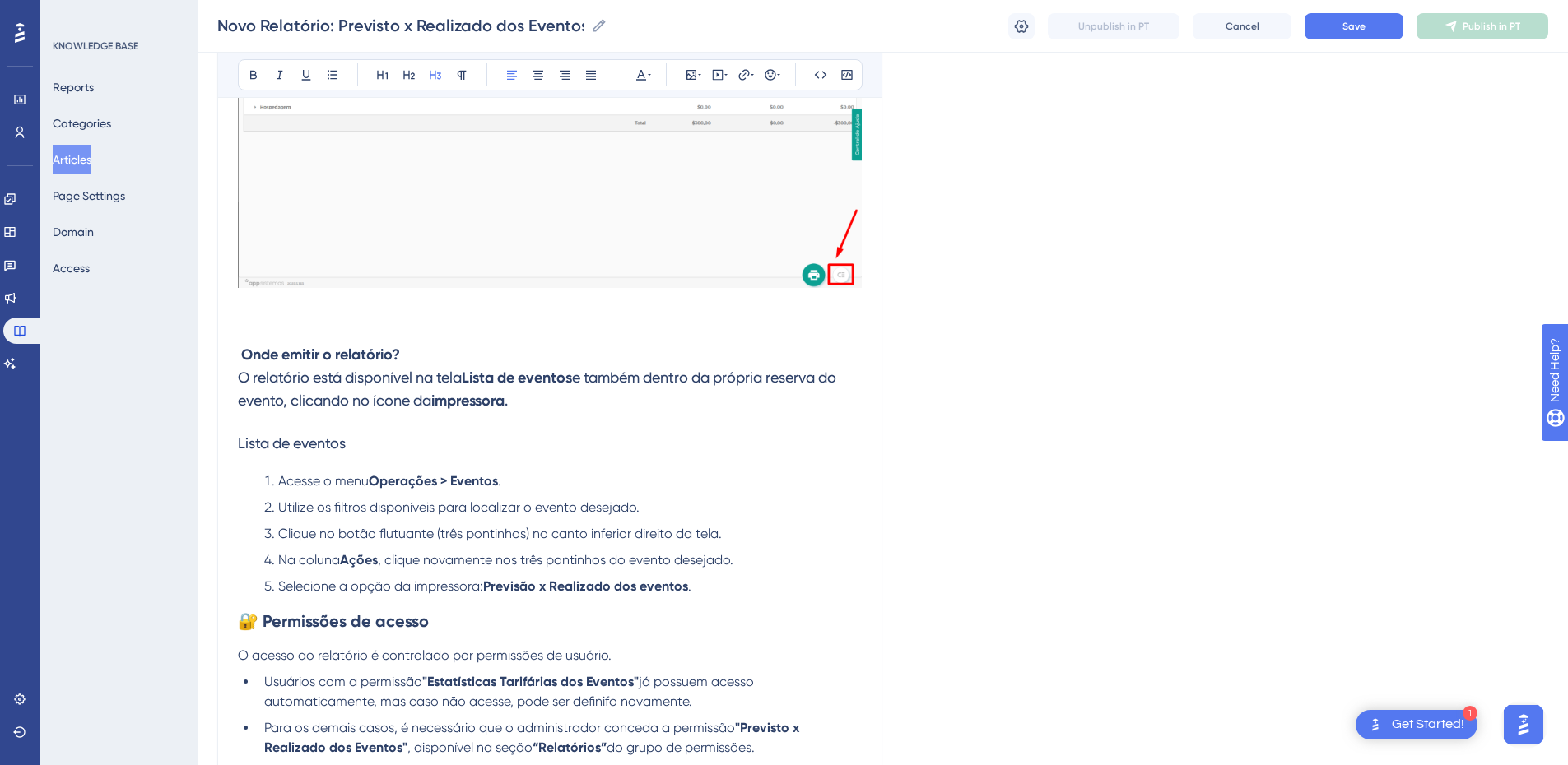
click at [241, 361] on strong "Onde emitir o relatório?" at bounding box center [321, 354] width 159 height 18
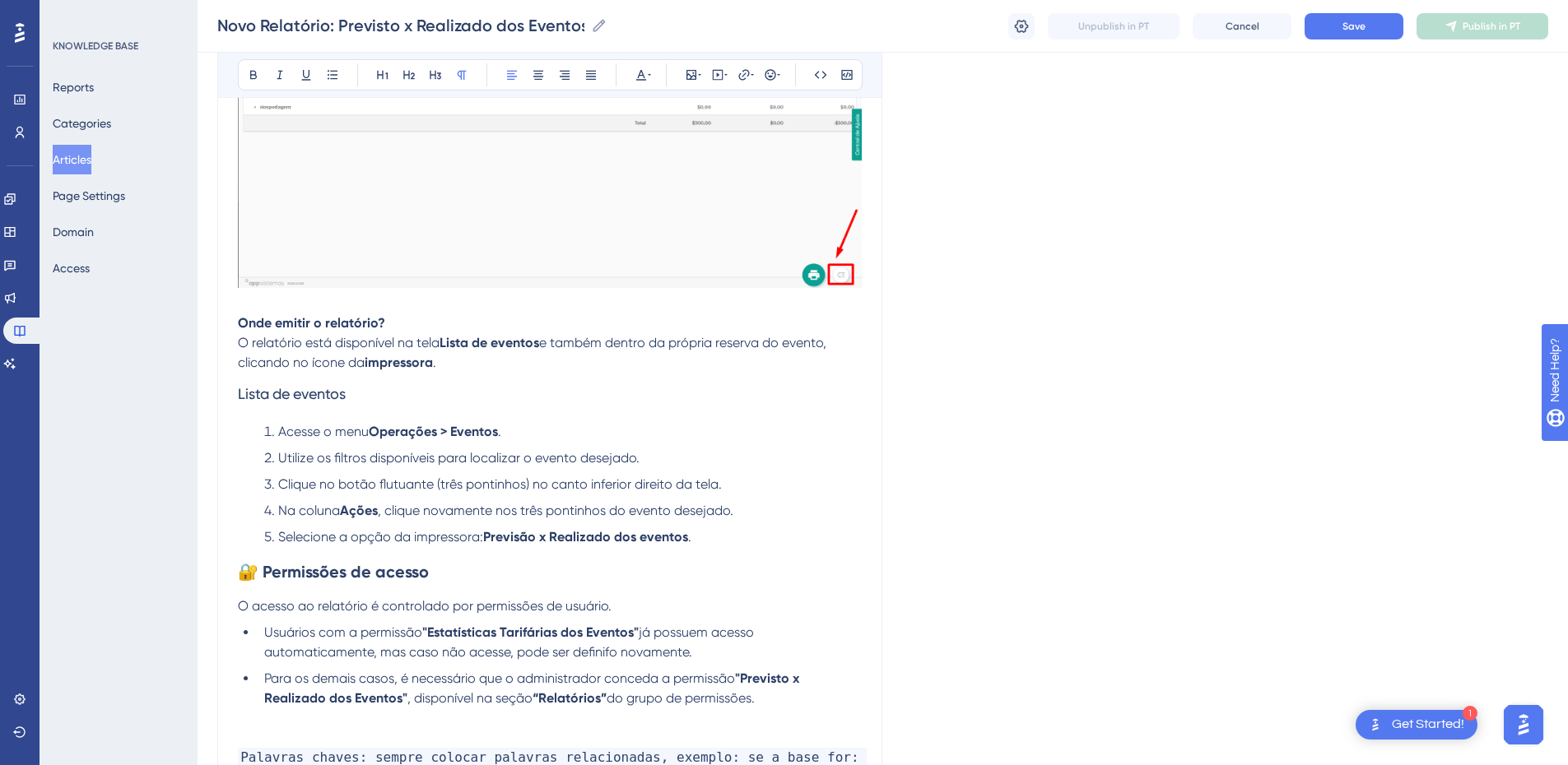
click at [399, 326] on p "Onde emitir o relatório? O relatório está disponível na tela Lista de eventos e…" at bounding box center [550, 343] width 624 height 60
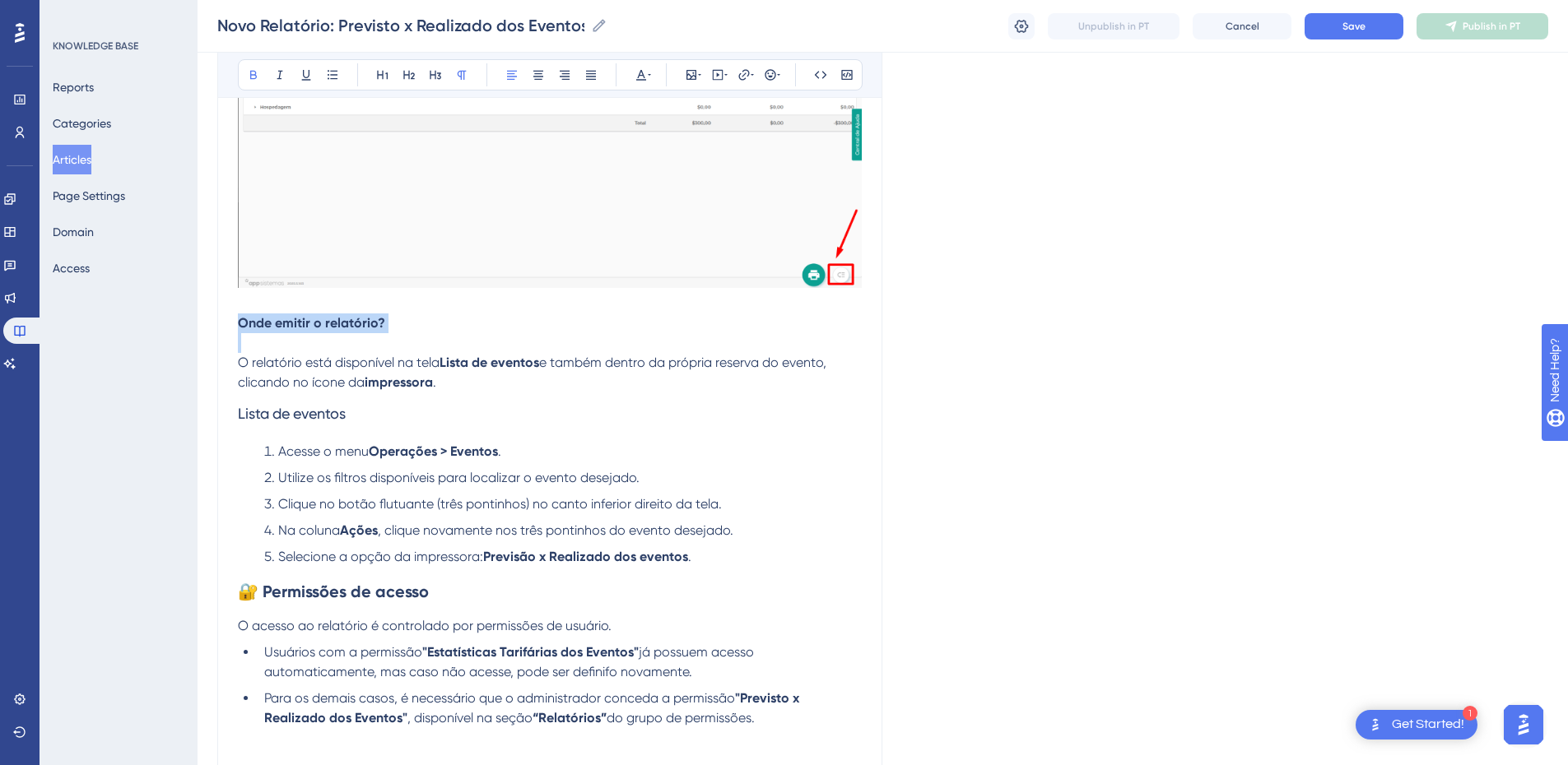
drag, startPoint x: 399, startPoint y: 326, endPoint x: 160, endPoint y: 320, distance: 239.1
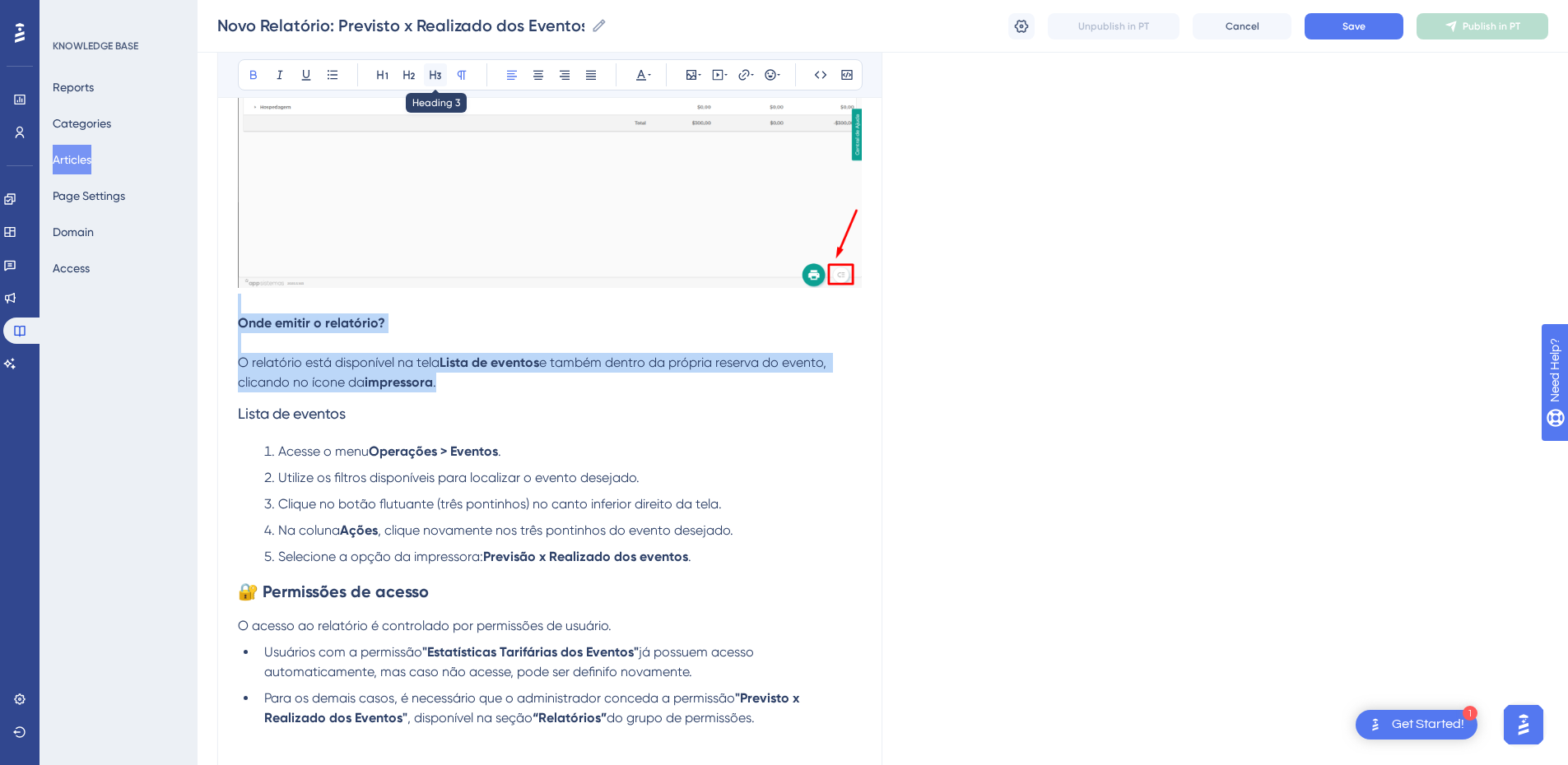
click at [434, 65] on button at bounding box center [435, 75] width 23 height 23
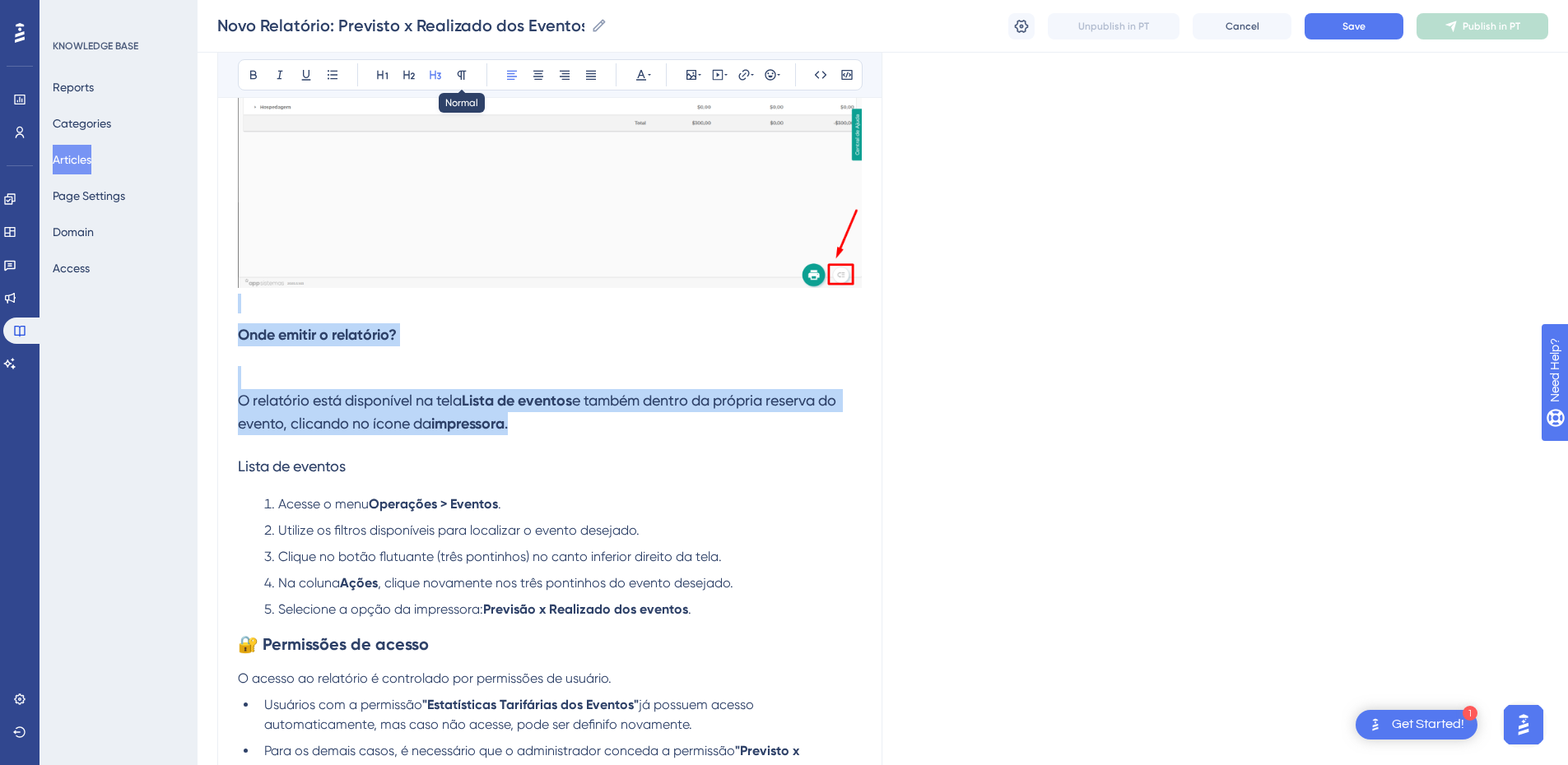
drag, startPoint x: 469, startPoint y: 81, endPoint x: 449, endPoint y: 110, distance: 35.2
click at [469, 80] on button at bounding box center [462, 75] width 23 height 23
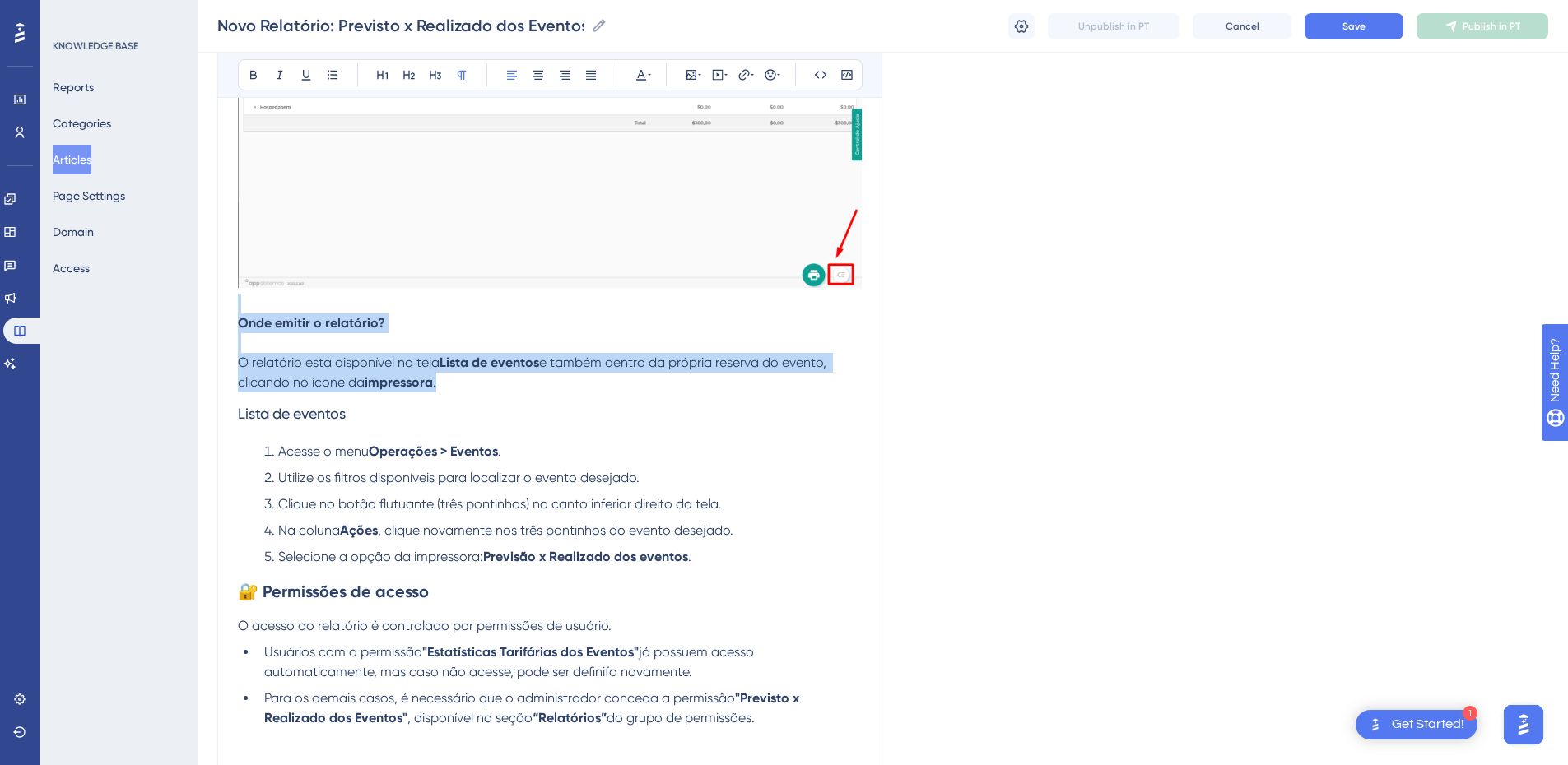
click at [402, 325] on p "Onde emitir o relatório?" at bounding box center [550, 323] width 624 height 20
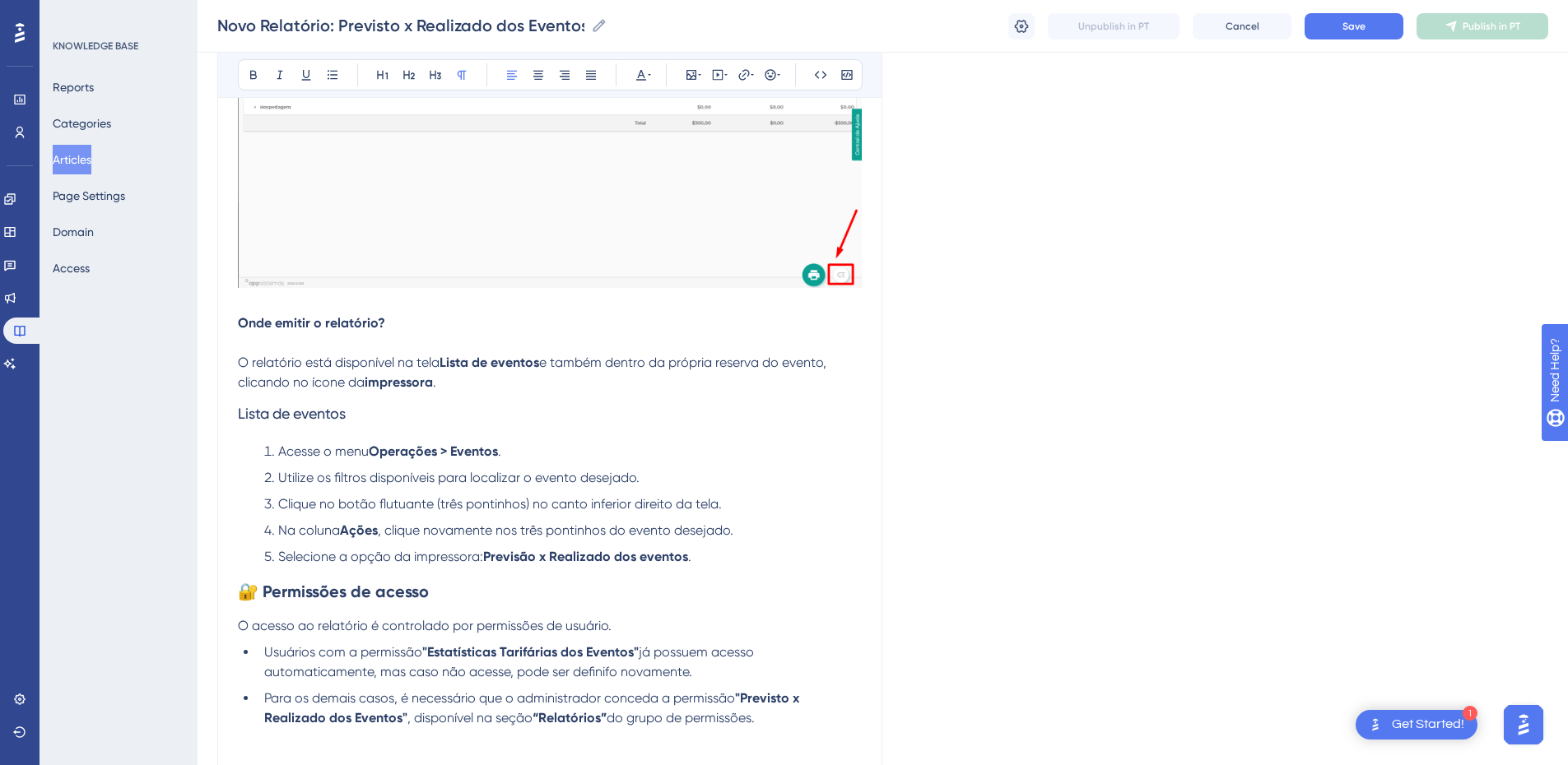
click at [481, 388] on p "O relatório está disponível na tela Lista de eventos e também dentro da própria…" at bounding box center [550, 363] width 624 height 60
click at [435, 348] on p "O relatório está disponível na tela Lista de eventos e também dentro da própria…" at bounding box center [550, 363] width 624 height 60
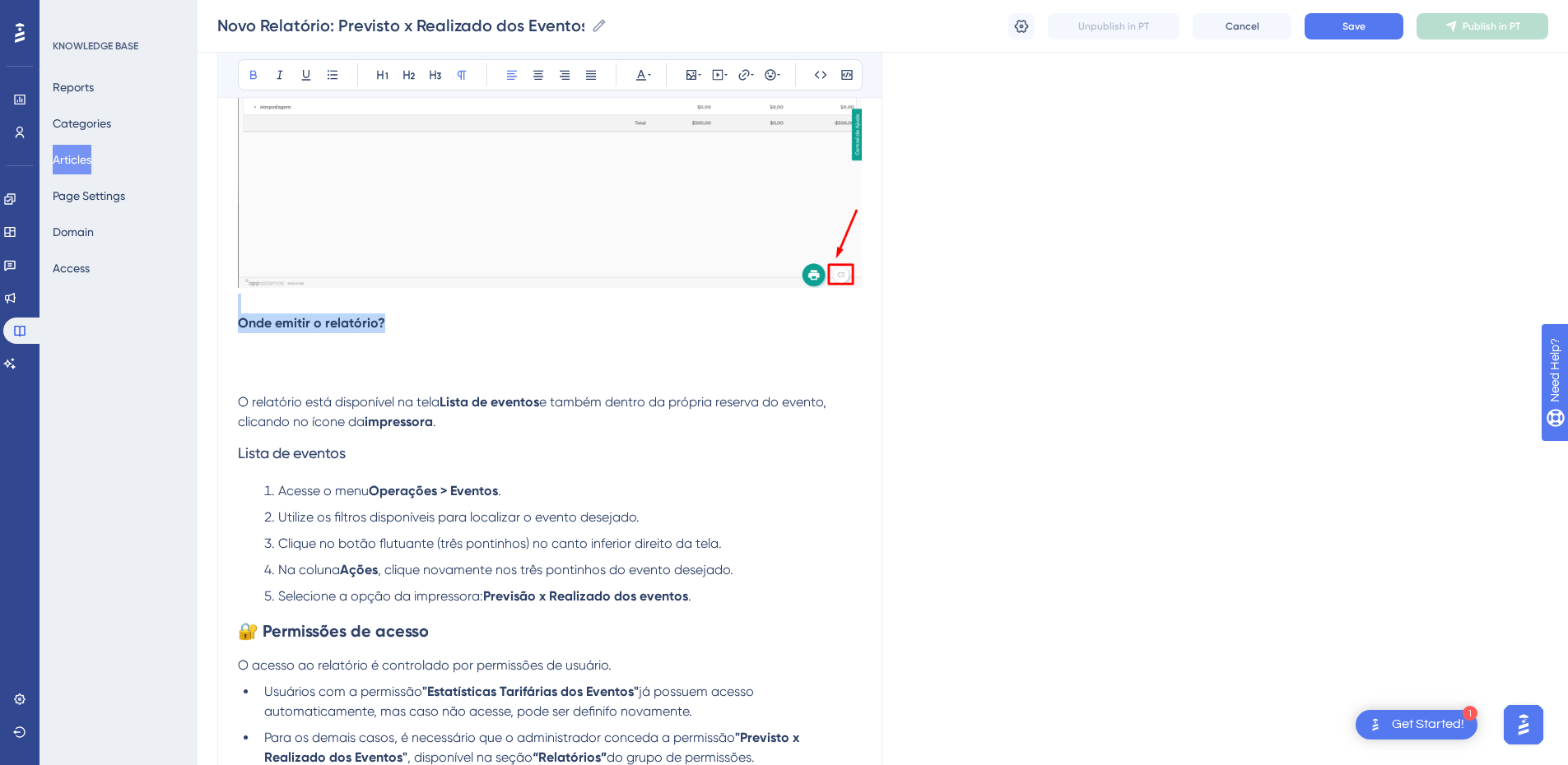
drag, startPoint x: 387, startPoint y: 320, endPoint x: 230, endPoint y: 303, distance: 157.9
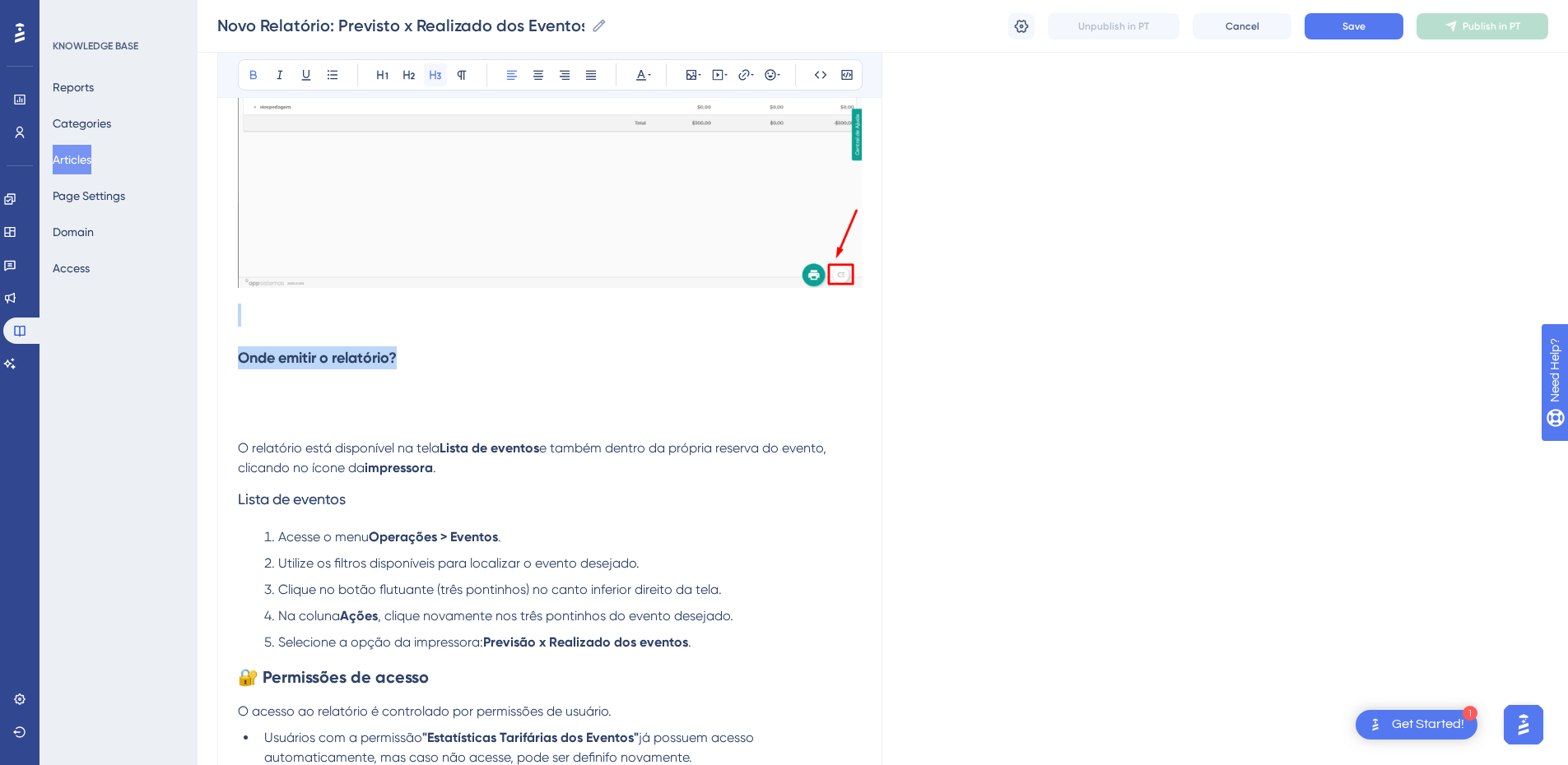
click at [435, 80] on icon at bounding box center [435, 74] width 13 height 13
click at [264, 417] on p at bounding box center [550, 408] width 624 height 20
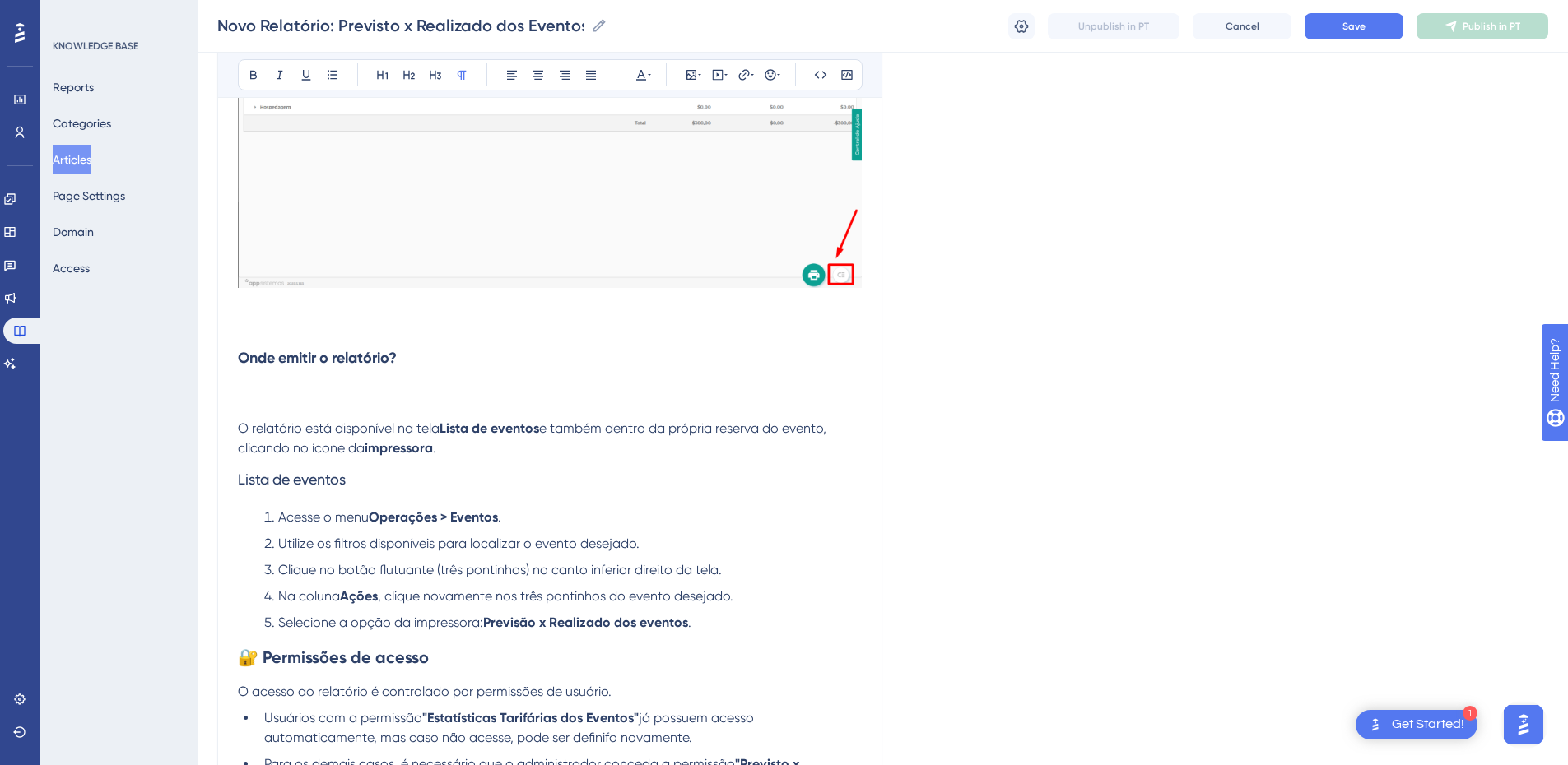
click at [245, 332] on h3 at bounding box center [550, 315] width 624 height 42
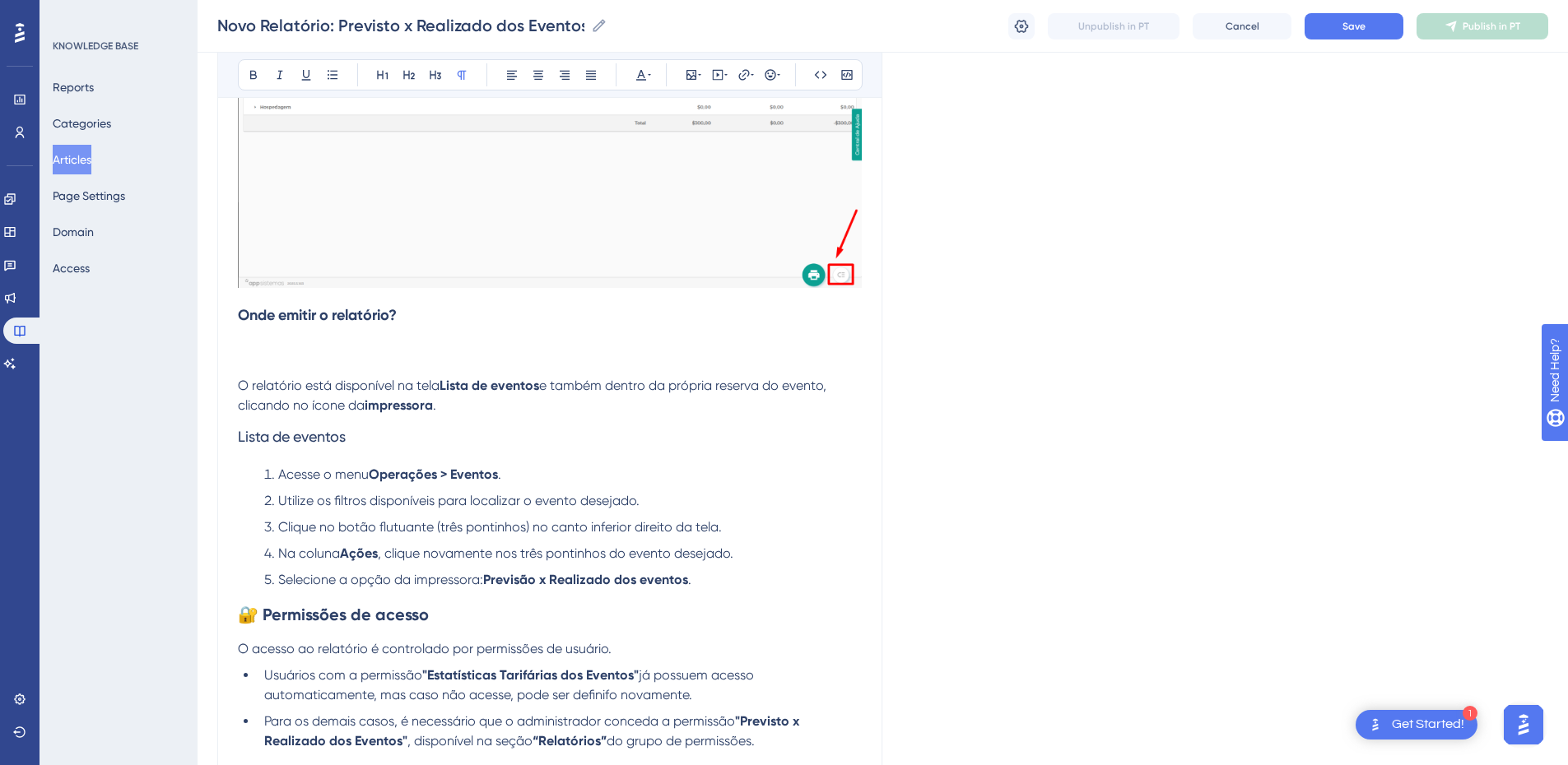
click at [273, 357] on p "O relatório está disponível na tela Lista de eventos e também dentro da própria…" at bounding box center [550, 386] width 624 height 60
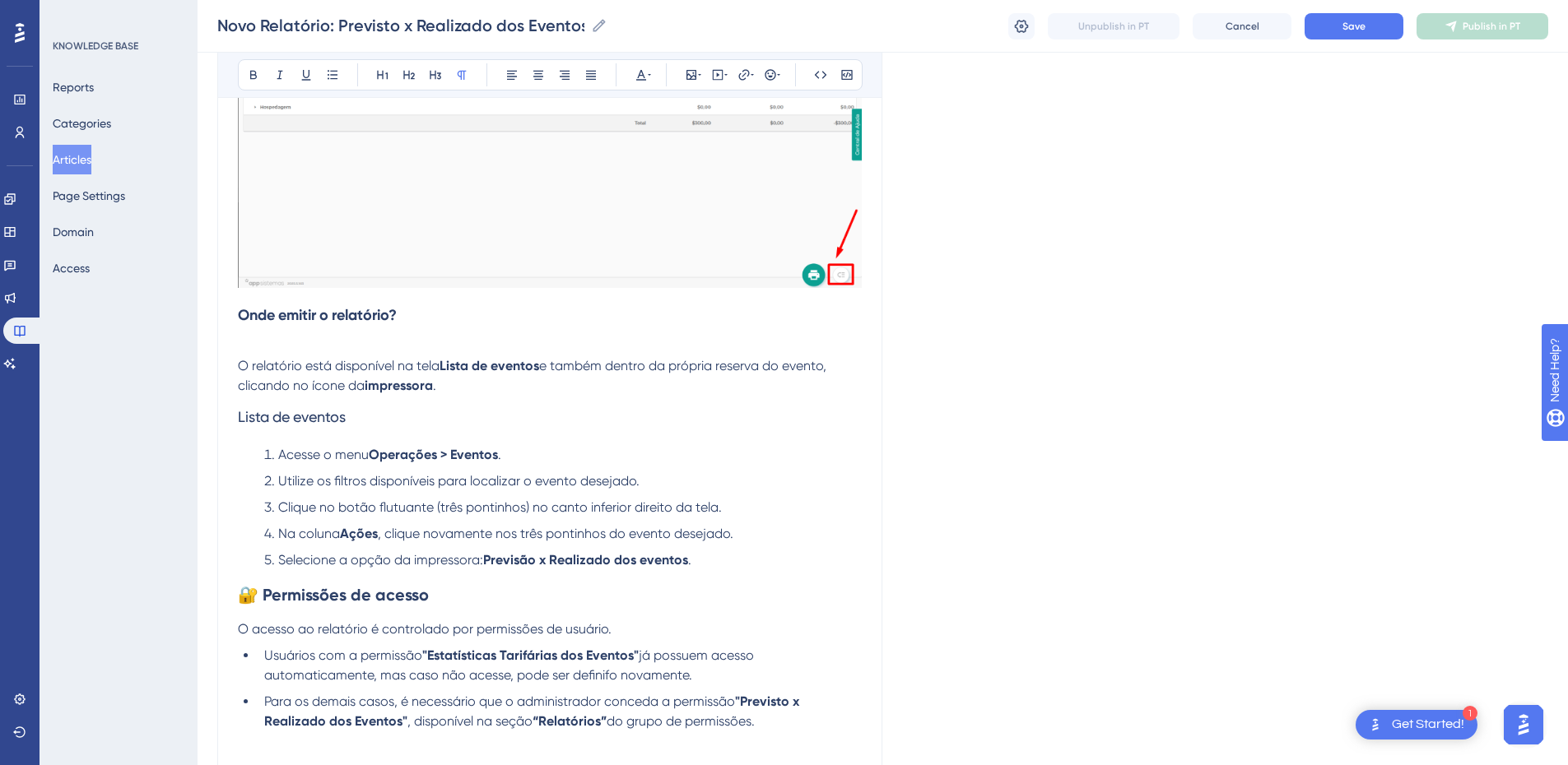
click at [487, 385] on p "O relatório está disponível na tela Lista de eventos e também dentro da própria…" at bounding box center [550, 366] width 624 height 60
drag, startPoint x: 362, startPoint y: 422, endPoint x: 215, endPoint y: 420, distance: 147.0
click at [237, 66] on div "Bold Italic Underline Bullet Point Heading 1 Heading 2 Heading 3 Normal Align L…" at bounding box center [550, 75] width 663 height 46
click at [242, 75] on button at bounding box center [253, 75] width 23 height 23
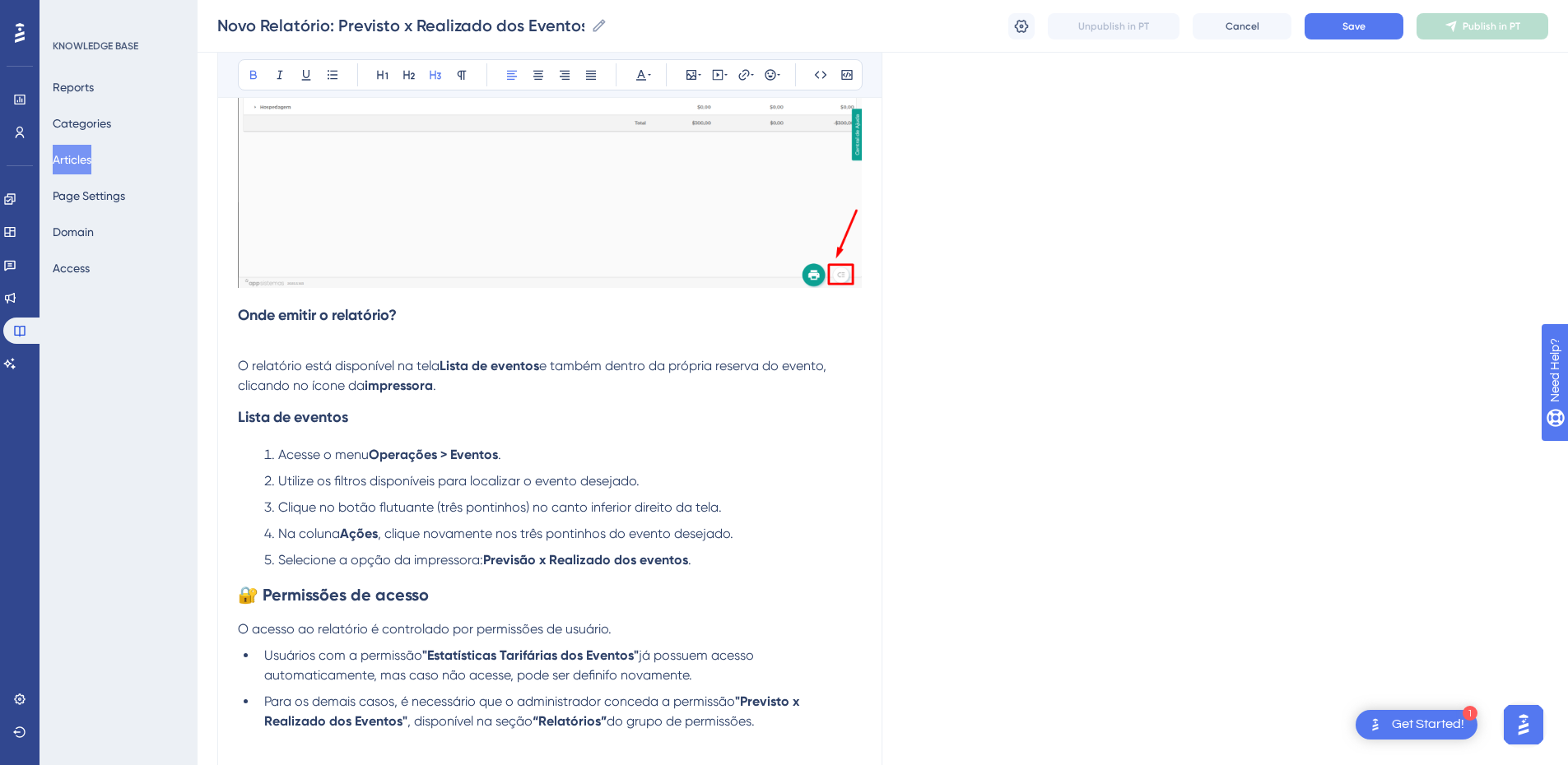
click at [405, 405] on h3 "Lista de eventos" at bounding box center [550, 417] width 624 height 42
click at [720, 520] on li "Selecione a opção da impressora: Previsão x Realizado dos eventos ." at bounding box center [560, 560] width 605 height 20
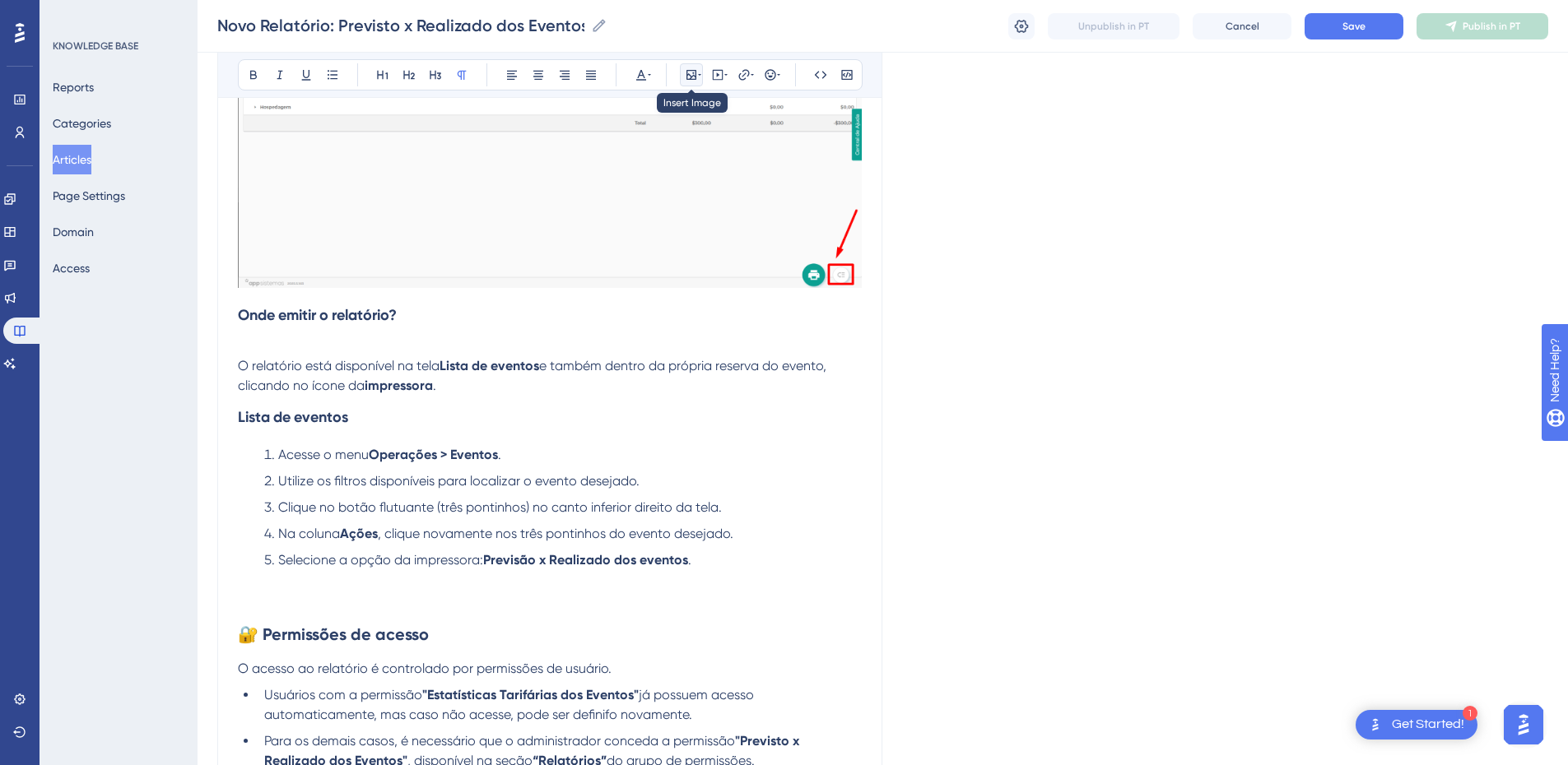
click at [696, 71] on icon at bounding box center [691, 75] width 10 height 10
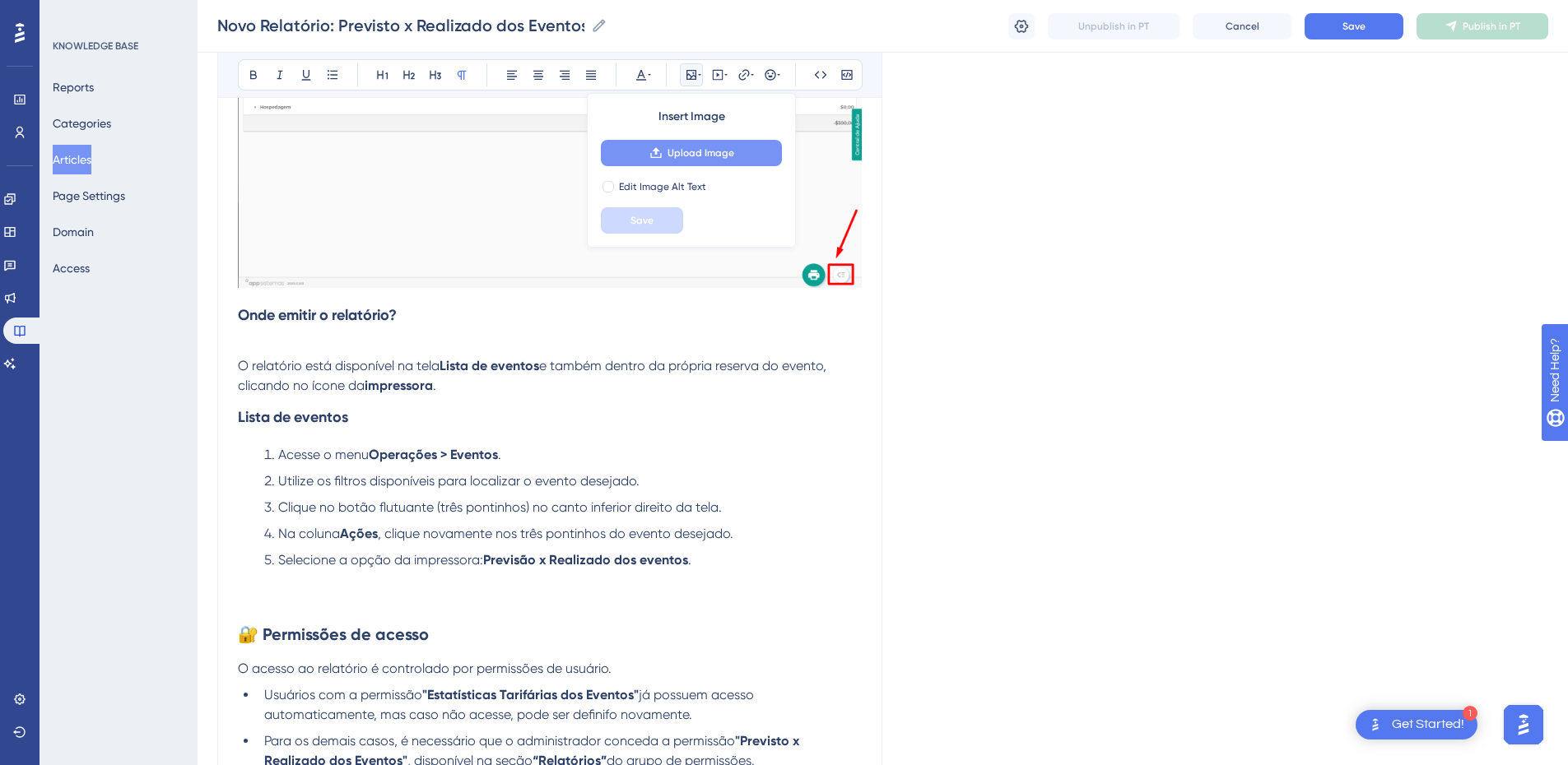
click at [691, 144] on button "Upload Image" at bounding box center [691, 153] width 181 height 26
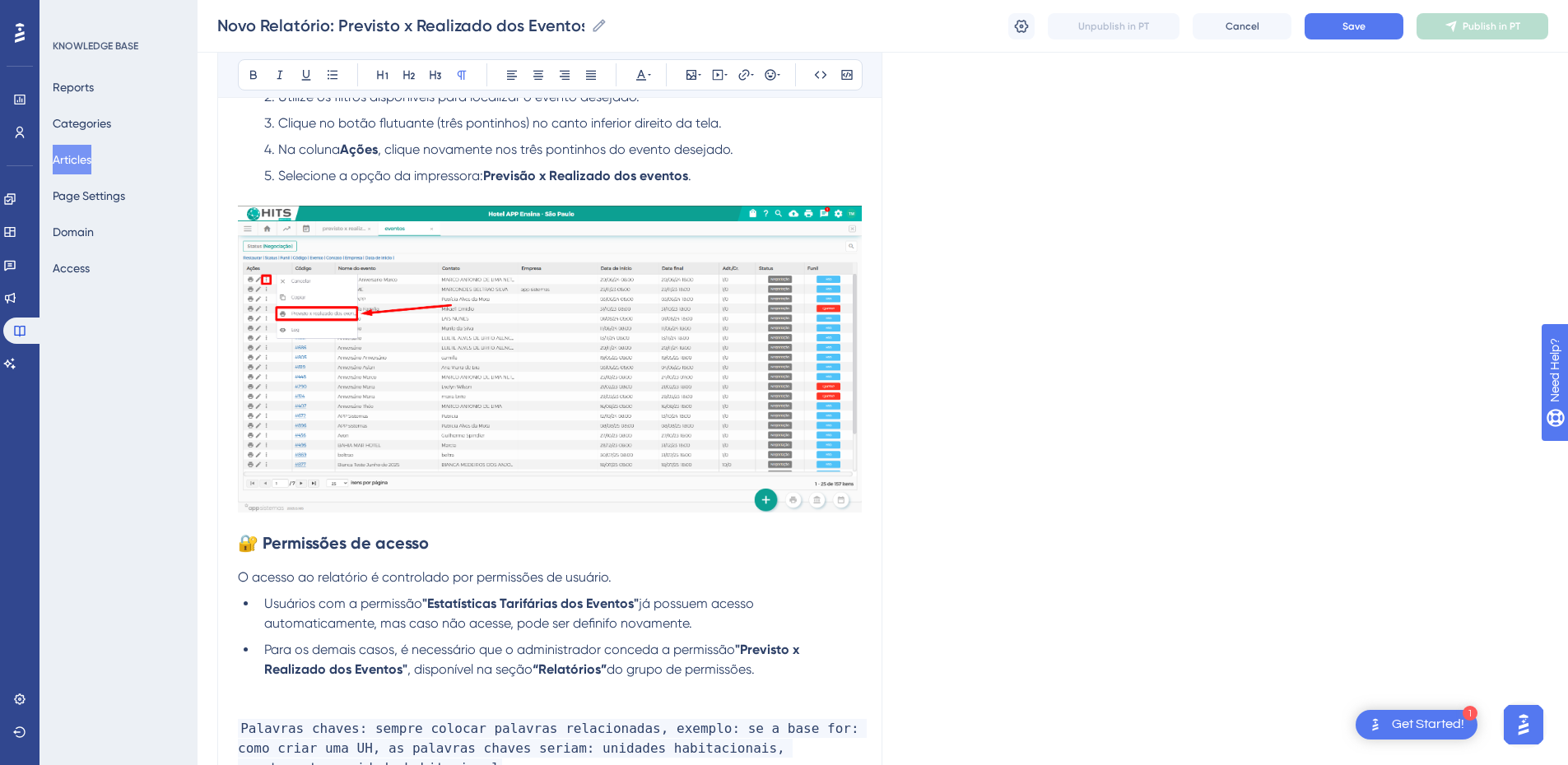
scroll to position [1654, 0]
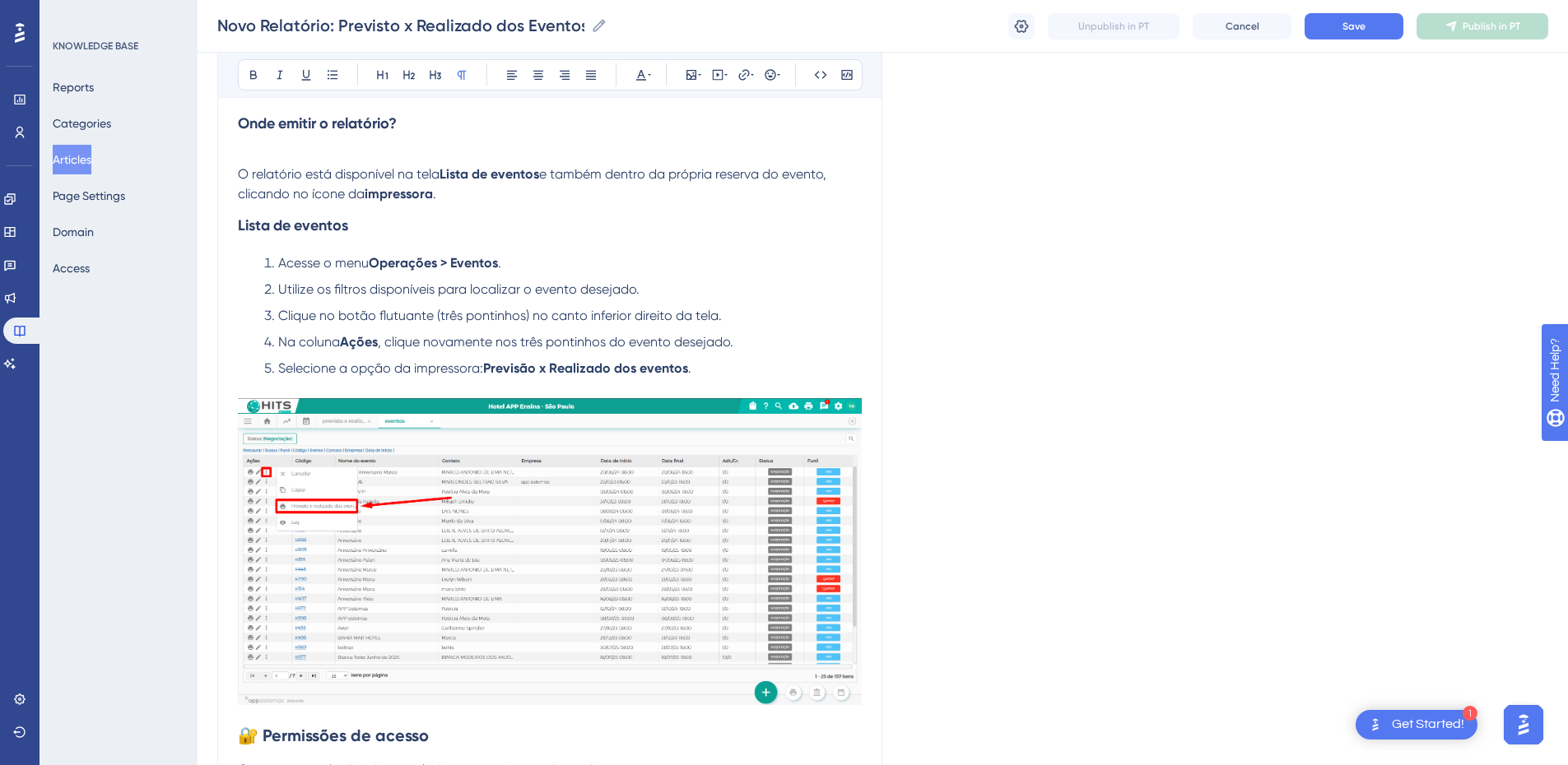
click at [584, 258] on li "Acesse o menu Operações > Eventos ." at bounding box center [560, 263] width 605 height 20
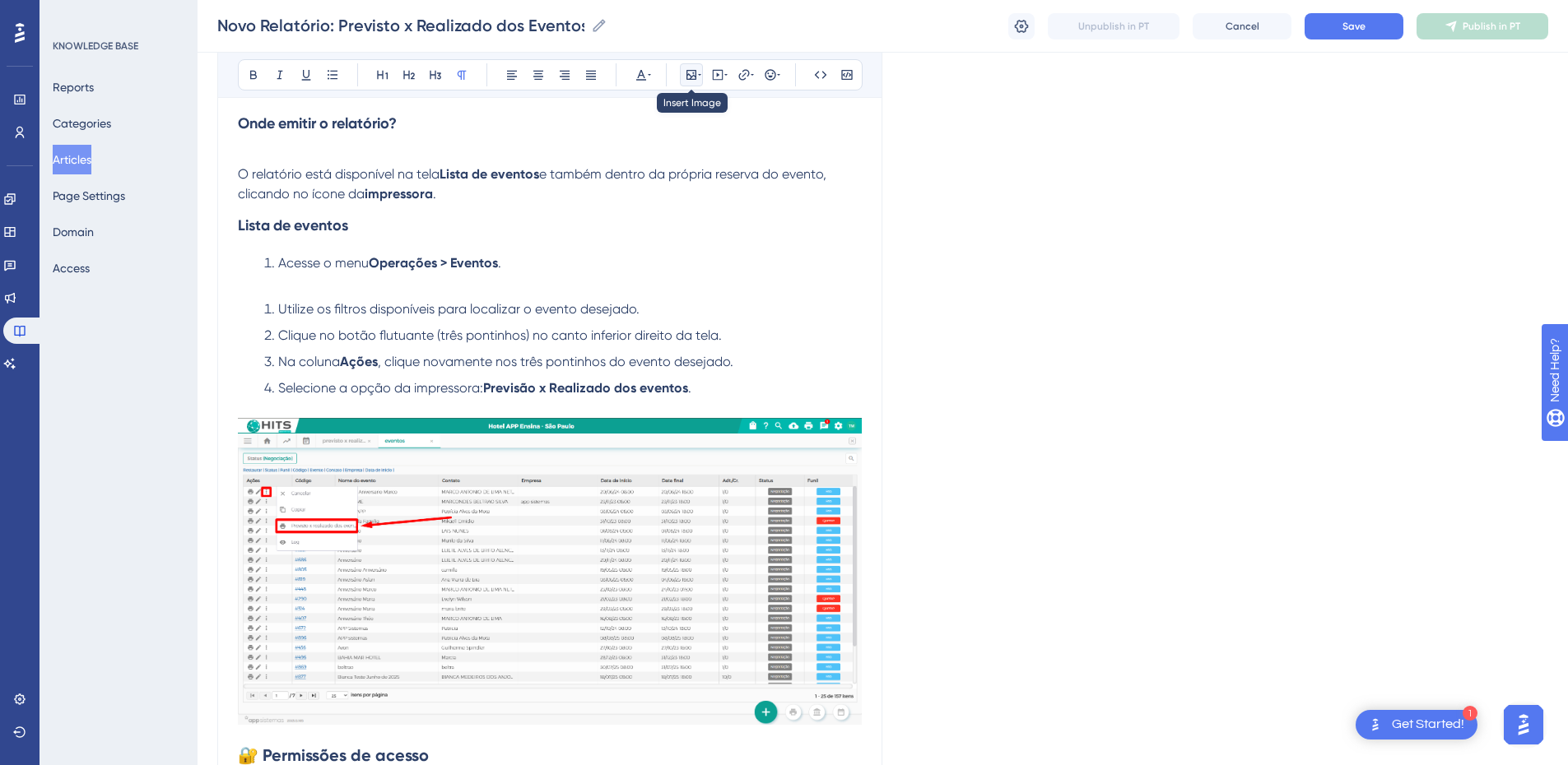
click at [699, 76] on icon at bounding box center [700, 74] width 3 height 13
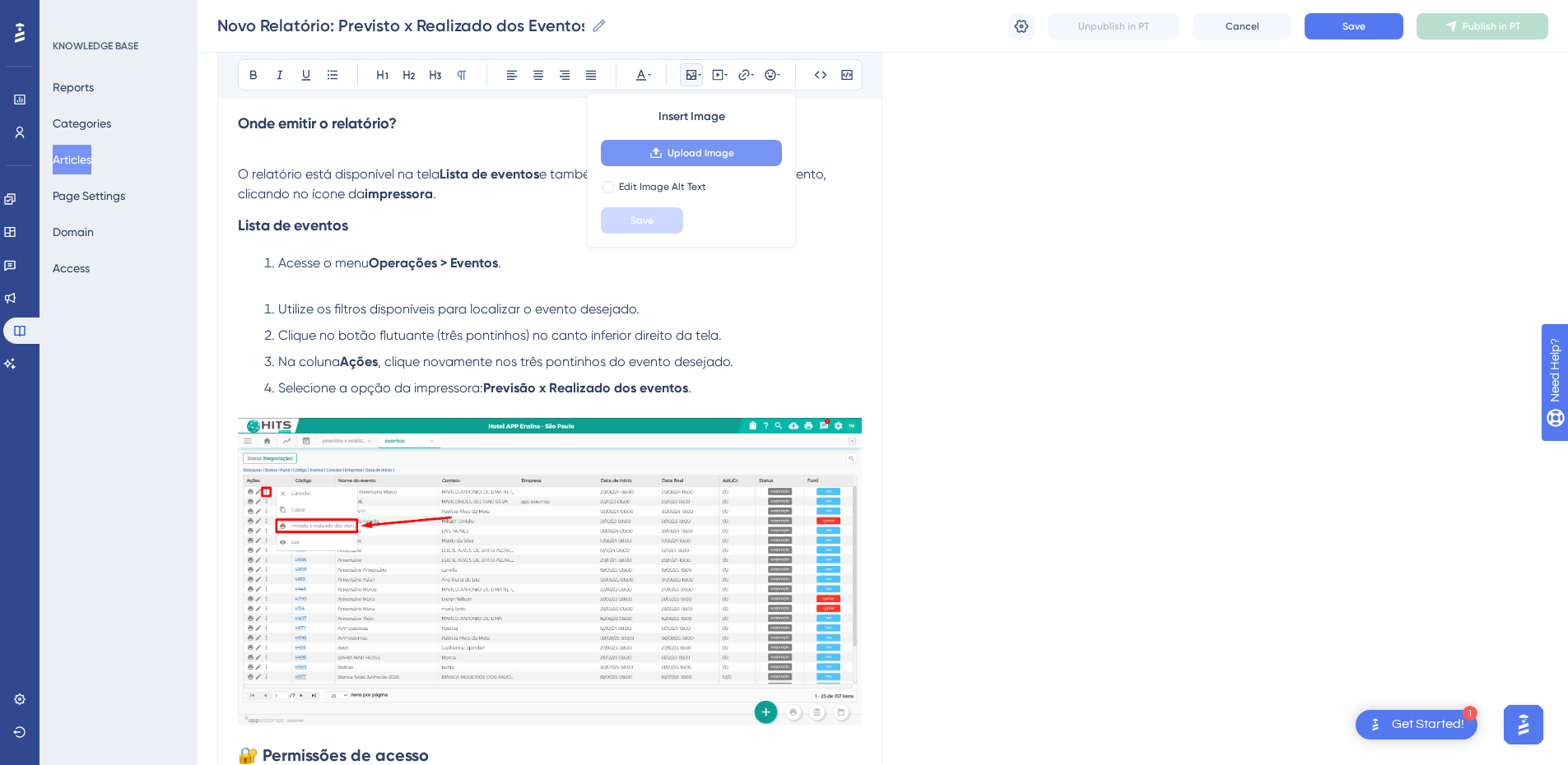
click at [680, 161] on button "Upload Image" at bounding box center [691, 153] width 181 height 26
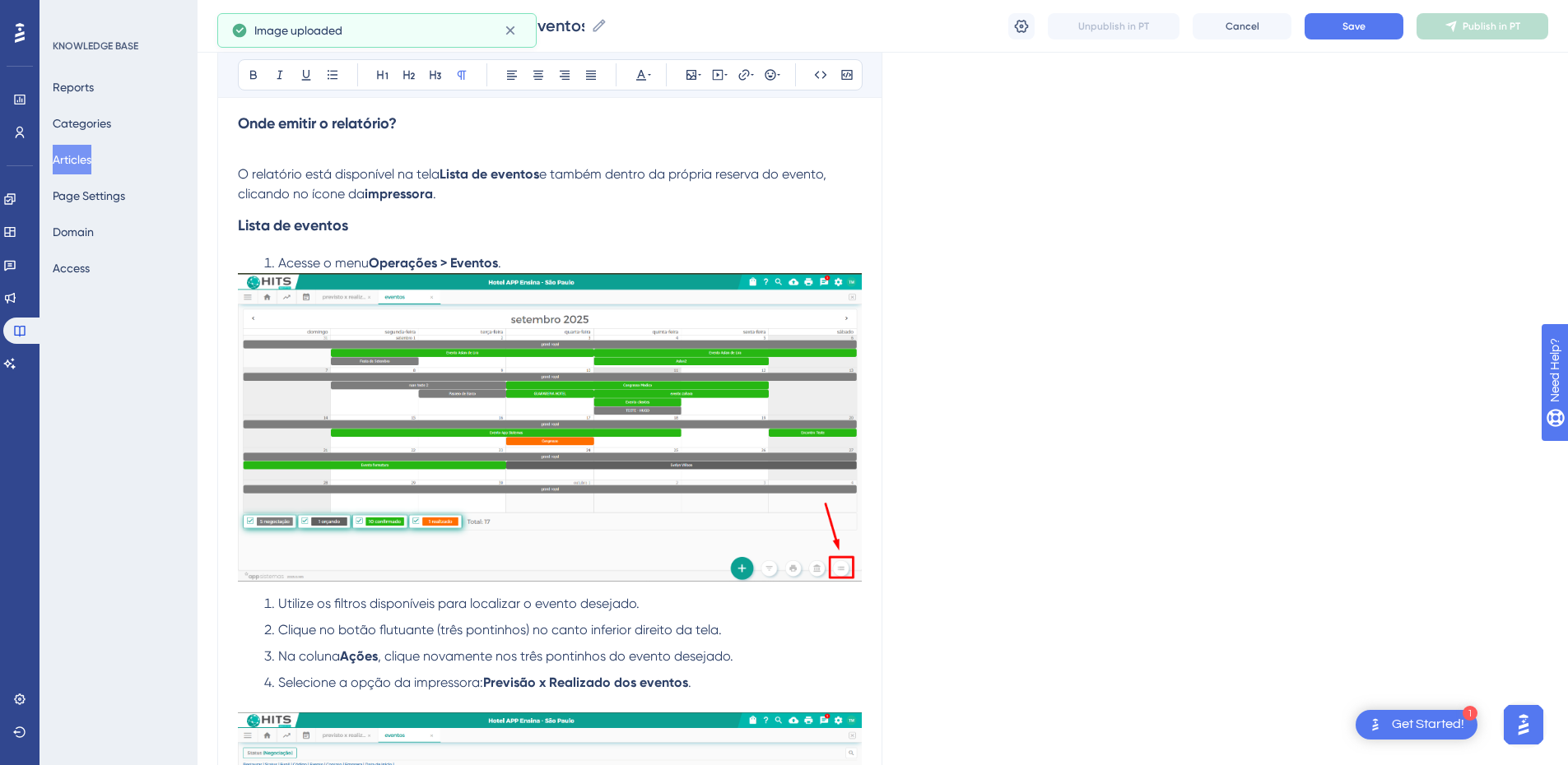
click at [621, 264] on li "Acesse o menu Operações > Eventos ." at bounding box center [560, 263] width 605 height 20
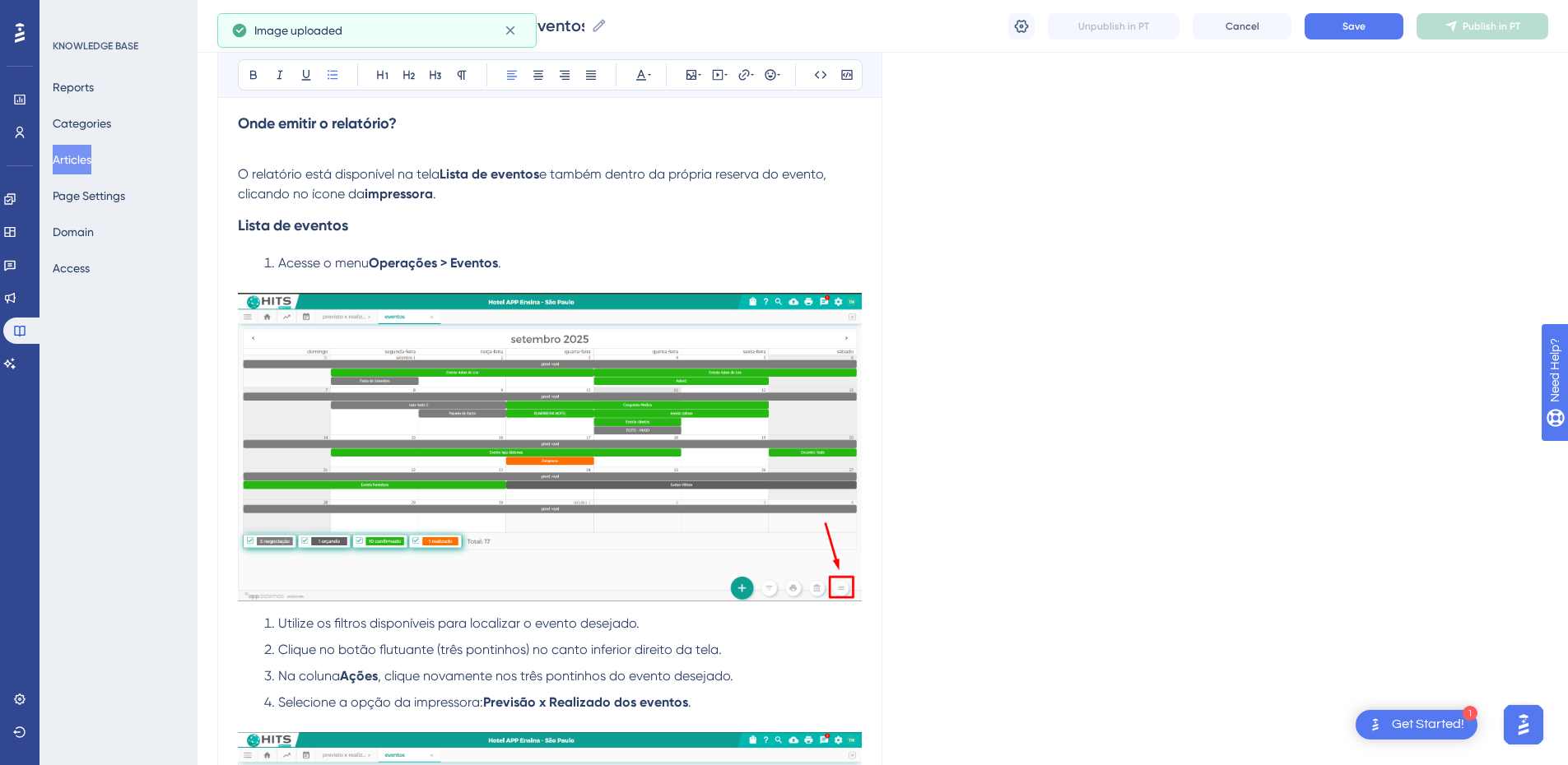
click at [600, 260] on li "Acesse o menu Operações > Eventos ." at bounding box center [560, 263] width 605 height 20
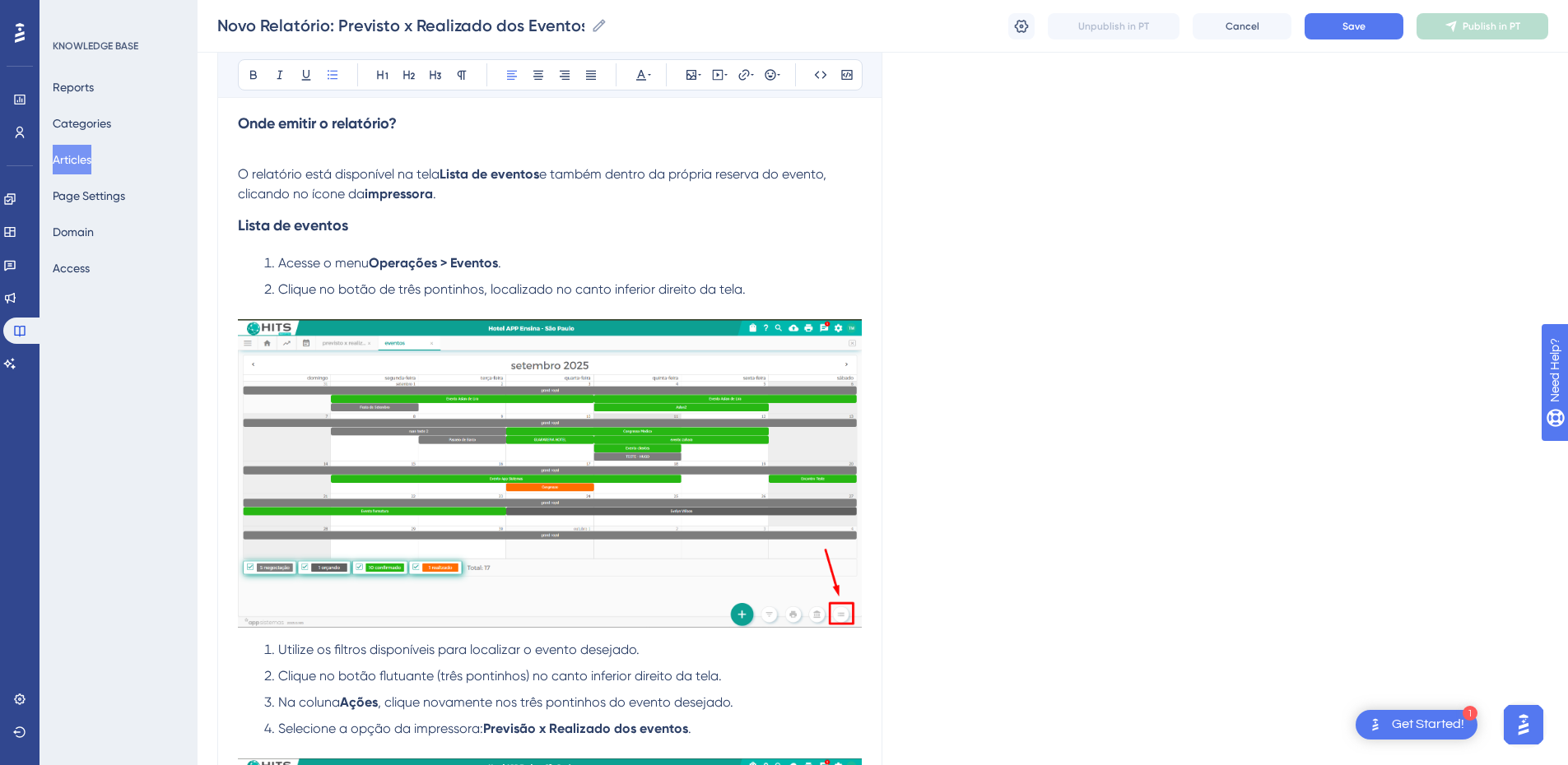
scroll to position [1846, 0]
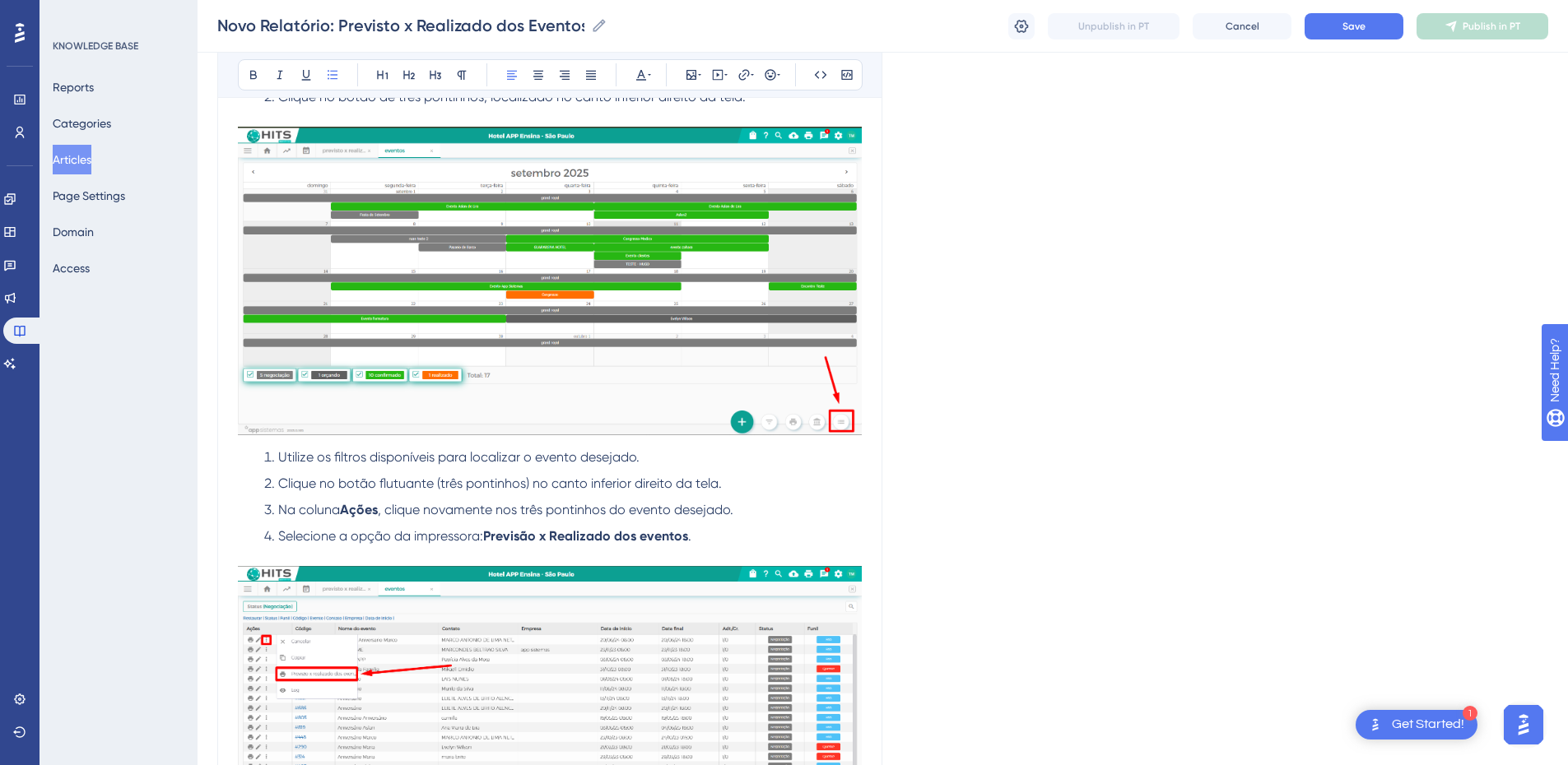
click at [281, 455] on span "Utilize os filtros disponíveis para localizar o evento desejado." at bounding box center [458, 457] width 361 height 15
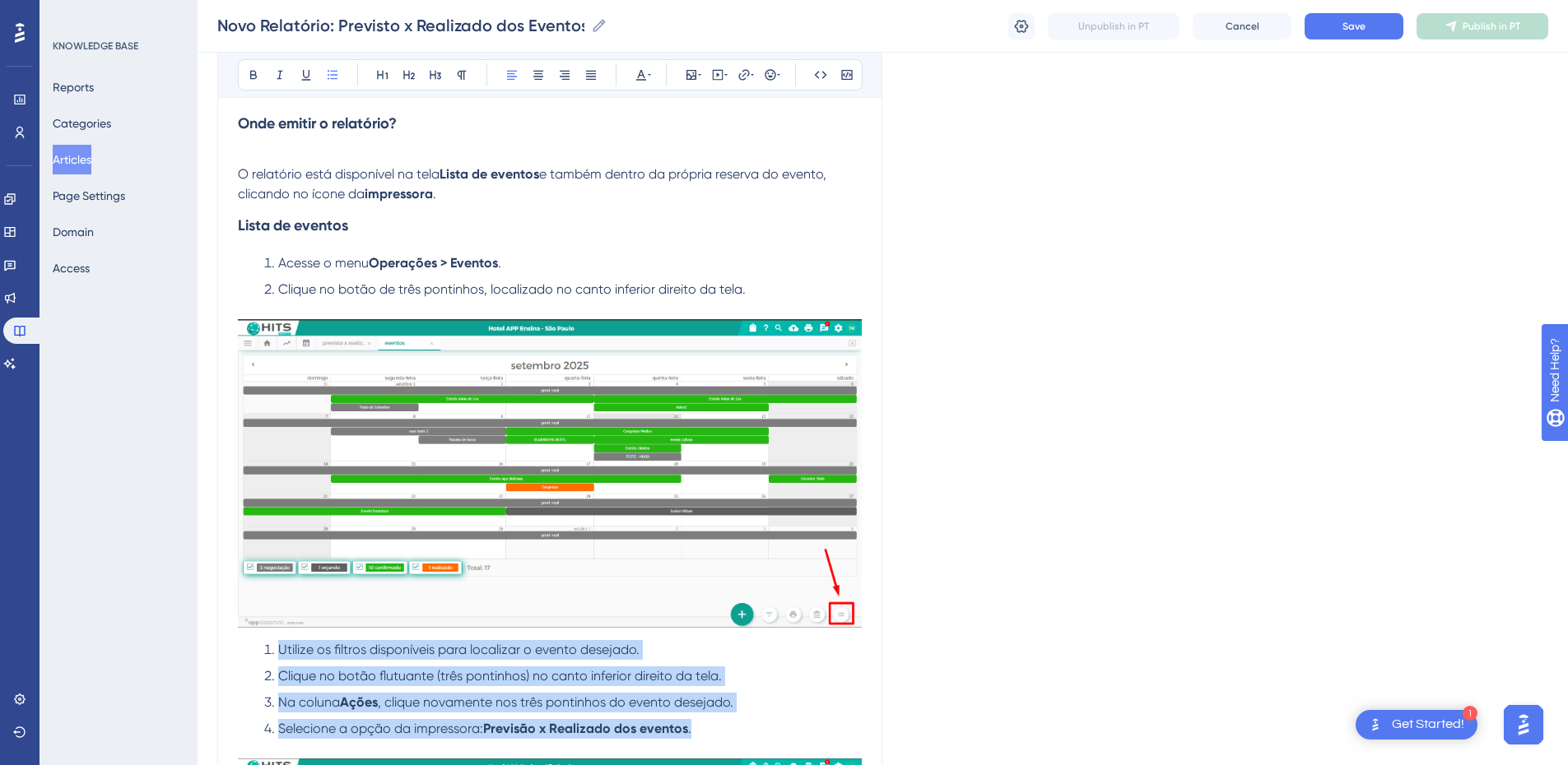
drag, startPoint x: 679, startPoint y: 726, endPoint x: 281, endPoint y: 337, distance: 556.5
click at [270, 520] on ol "Utilize os filtros disponíveis para localizar o evento desejado. Clique no botã…" at bounding box center [550, 689] width 624 height 99
click at [340, 68] on button at bounding box center [332, 75] width 23 height 23
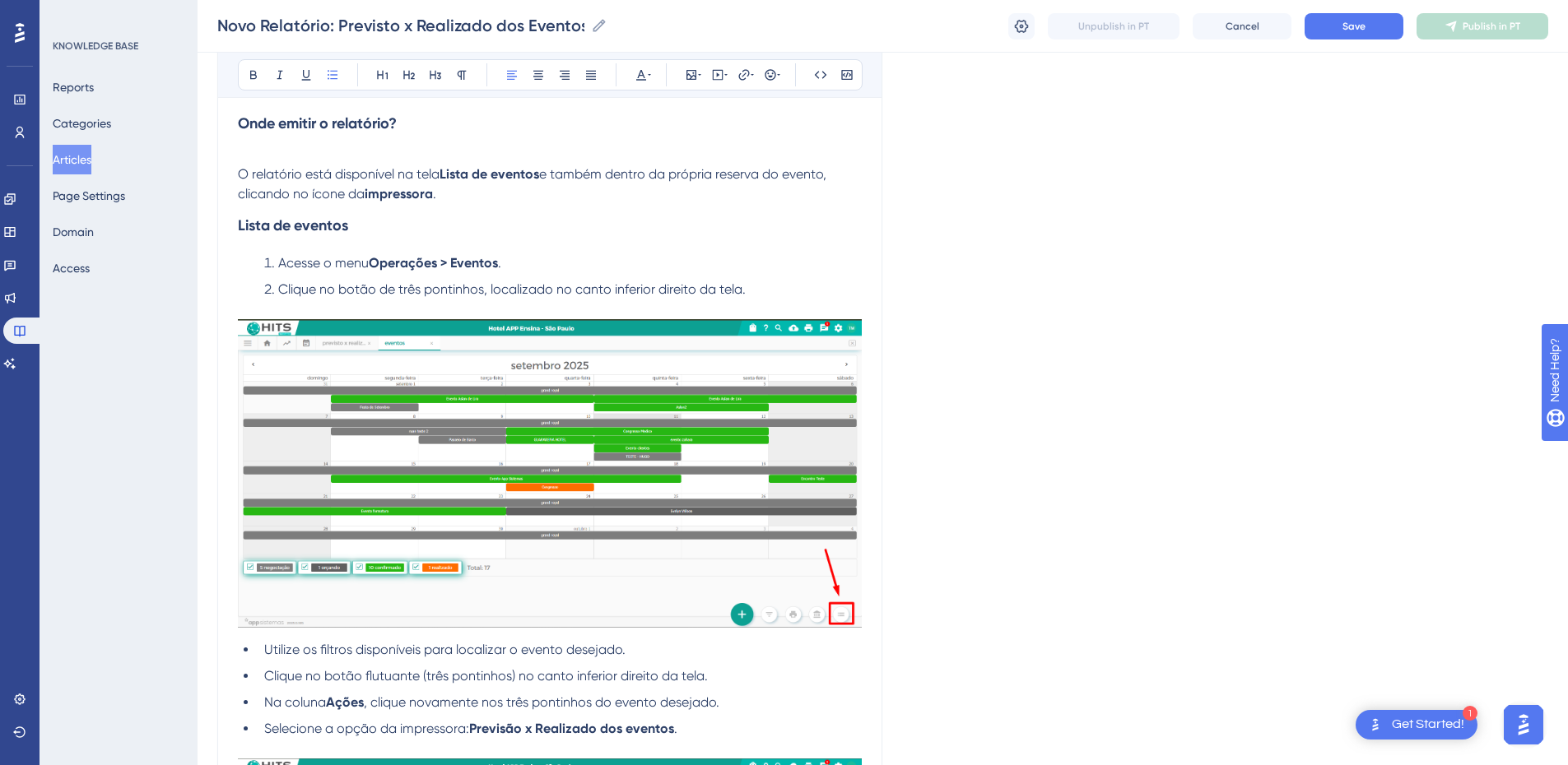
click at [776, 276] on ol "Acesse o menu Operações > Eventos . Clique no botão de três pontinhos, localiza…" at bounding box center [550, 276] width 624 height 46
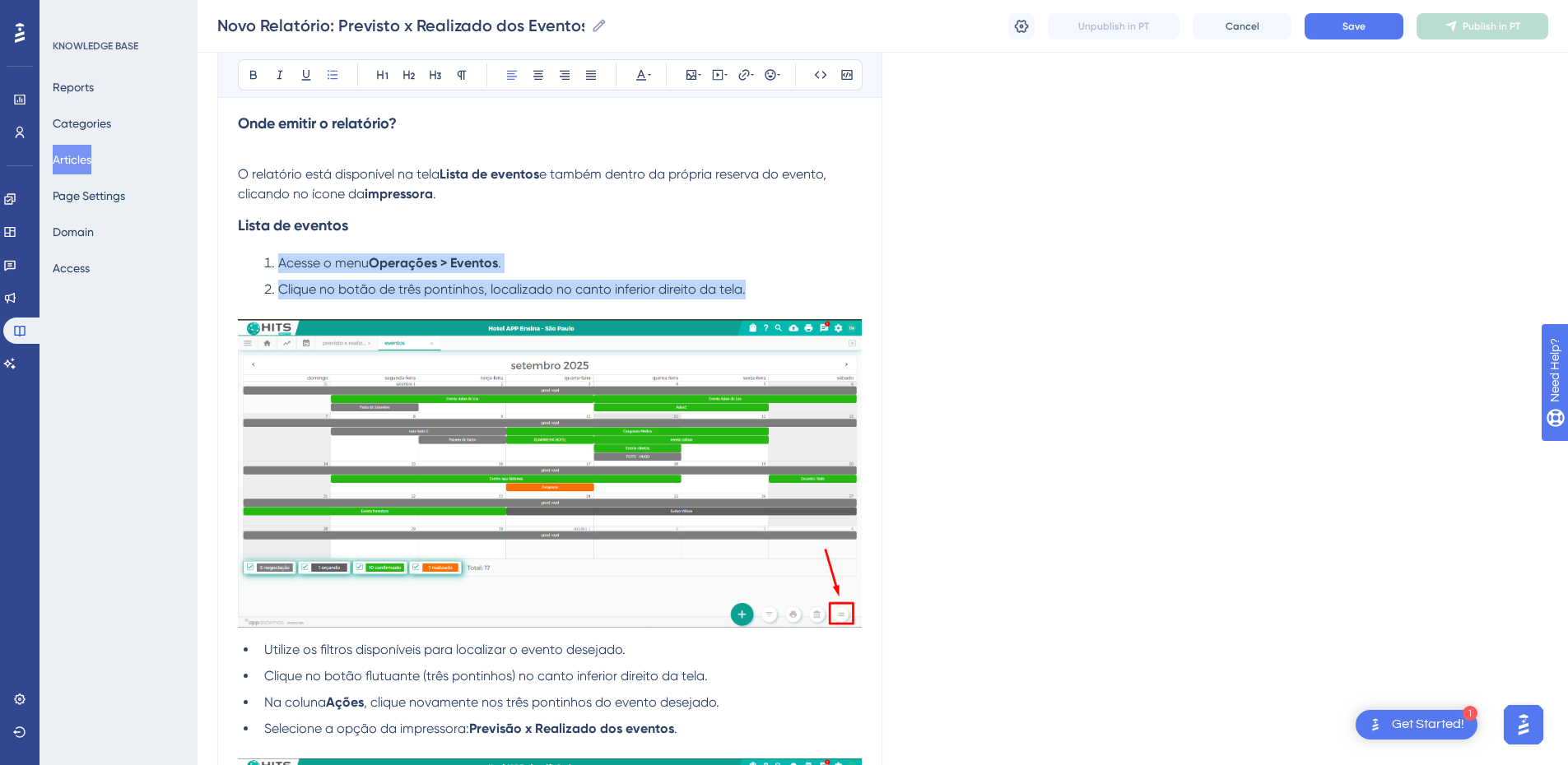
drag, startPoint x: 770, startPoint y: 288, endPoint x: 281, endPoint y: 234, distance: 492.0
click at [279, 263] on ol "Acesse o menu Operações > Eventos . Clique no botão de três pontinhos, localiza…" at bounding box center [550, 276] width 624 height 46
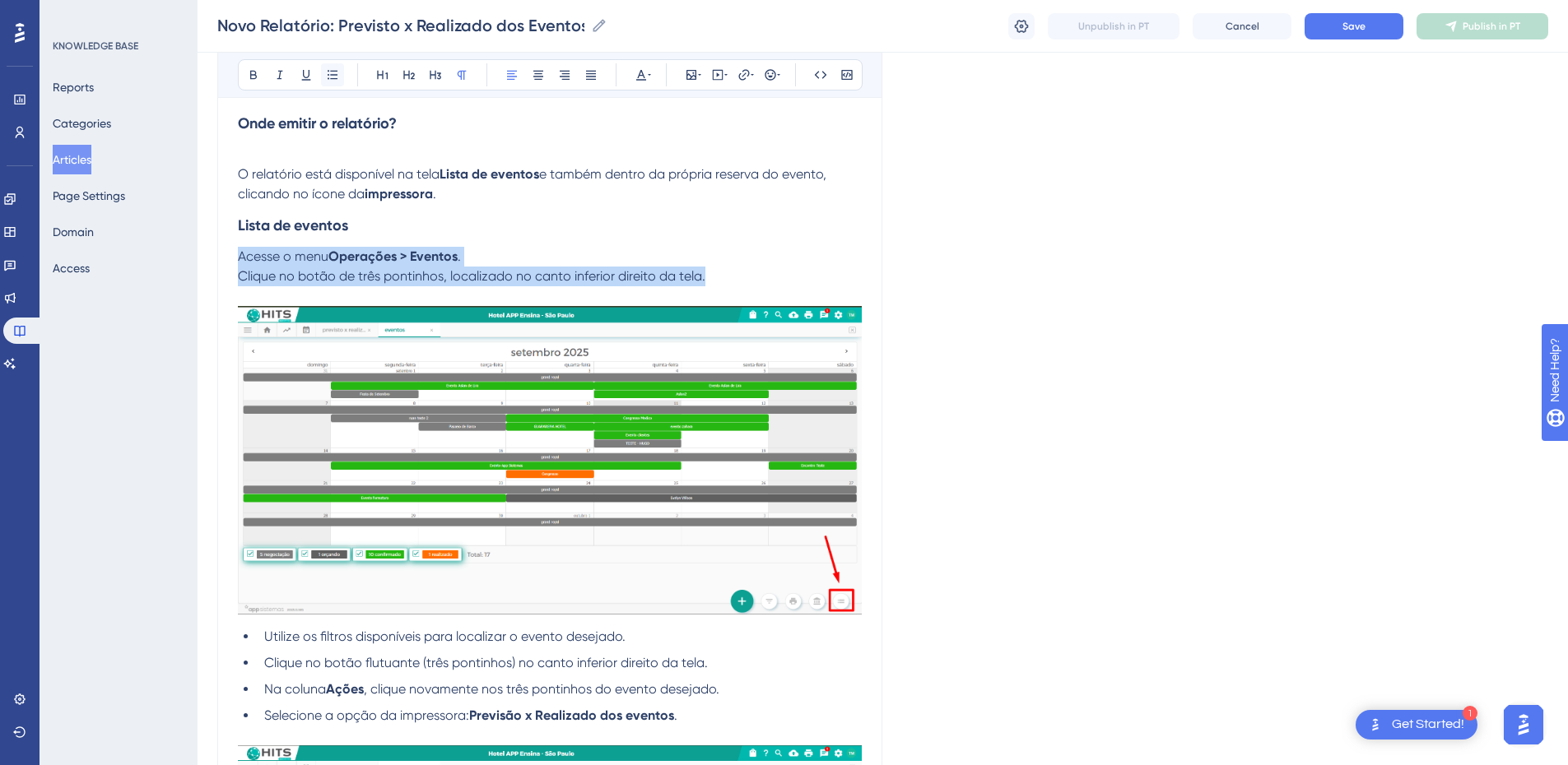
click at [322, 74] on button at bounding box center [332, 75] width 23 height 23
click at [323, 74] on button at bounding box center [332, 75] width 23 height 23
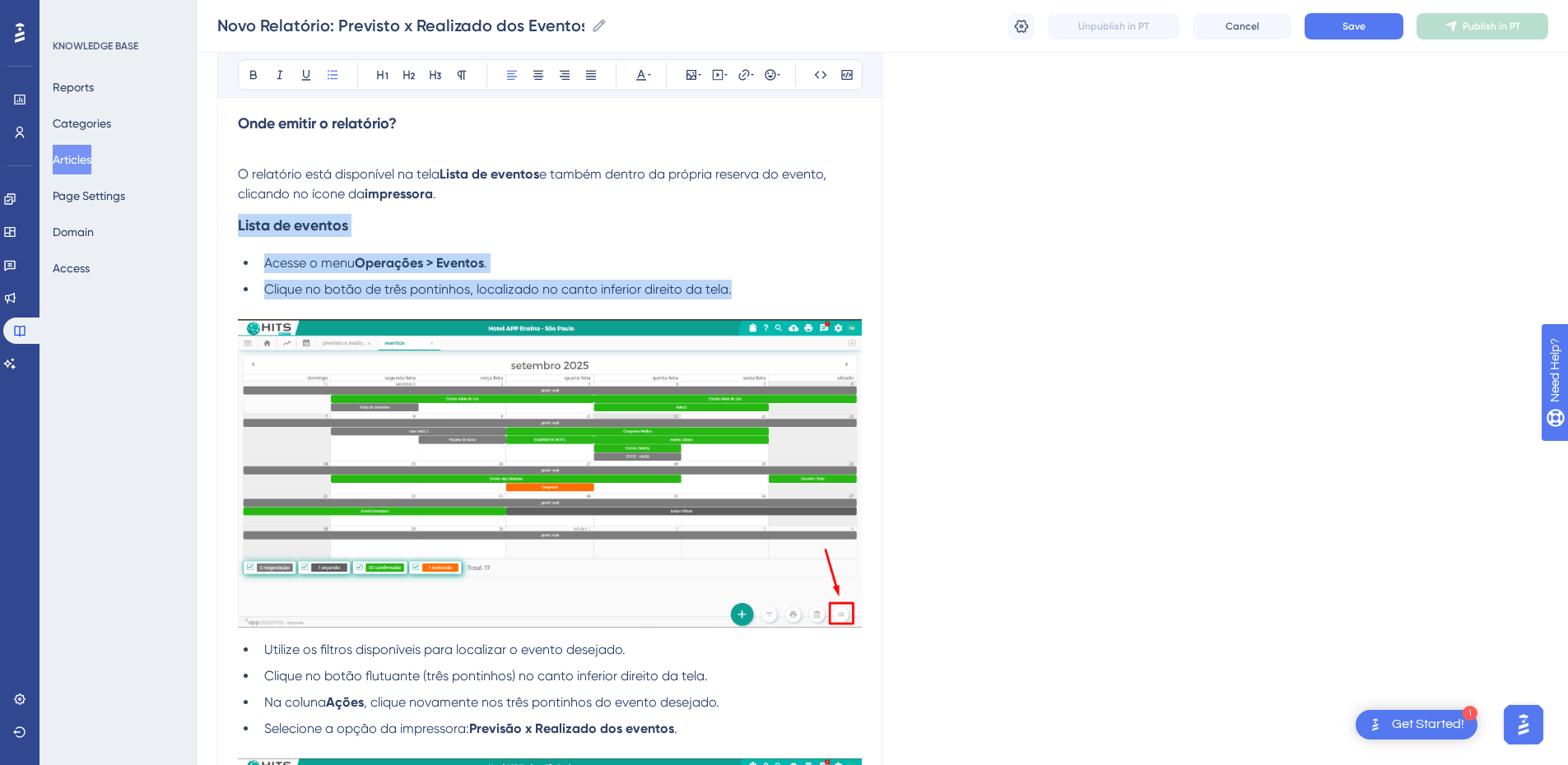
scroll to position [1846, 0]
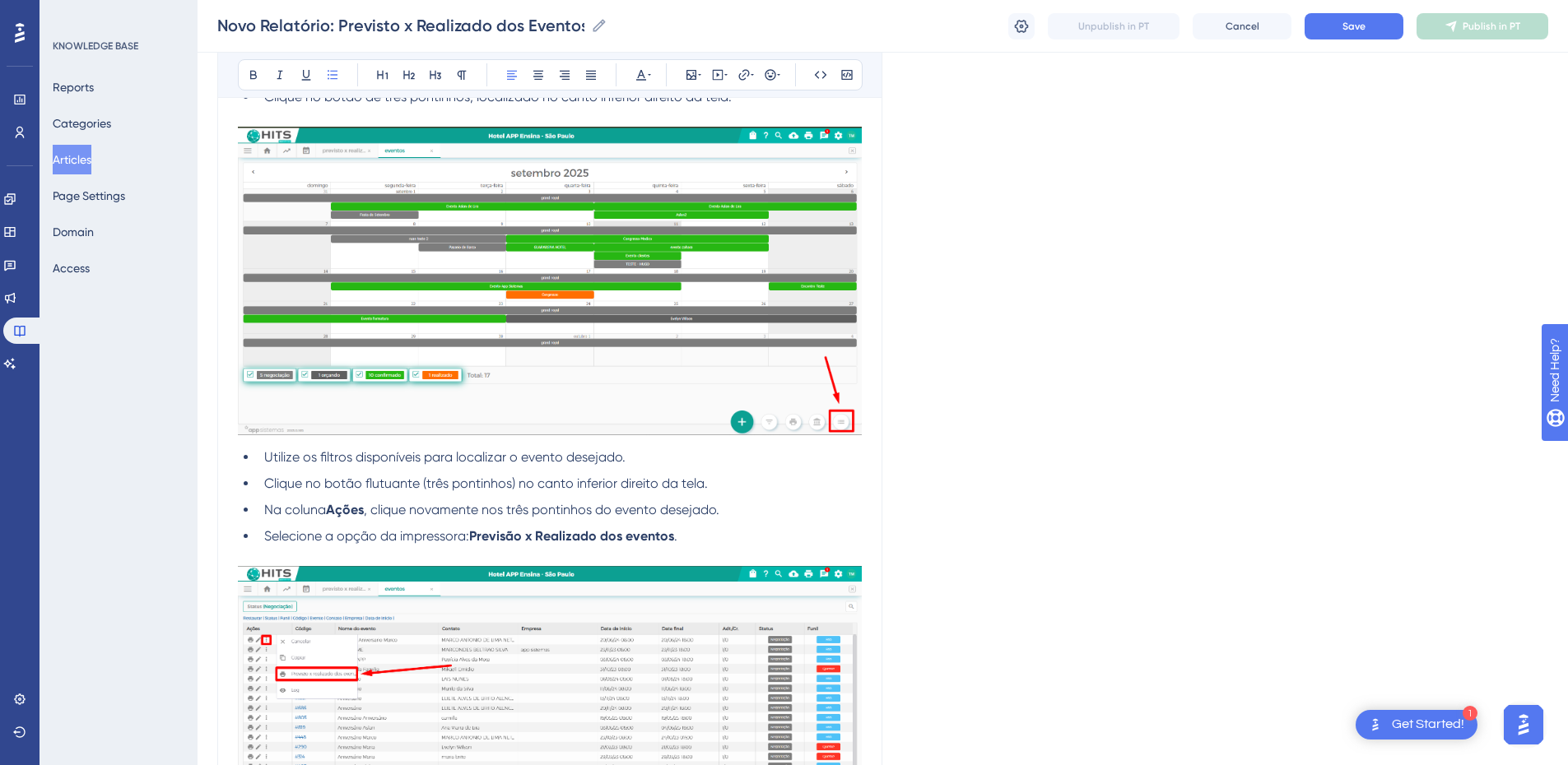
click at [421, 466] on li "Utilize os filtros disponíveis para localizar o evento desejado." at bounding box center [560, 457] width 605 height 20
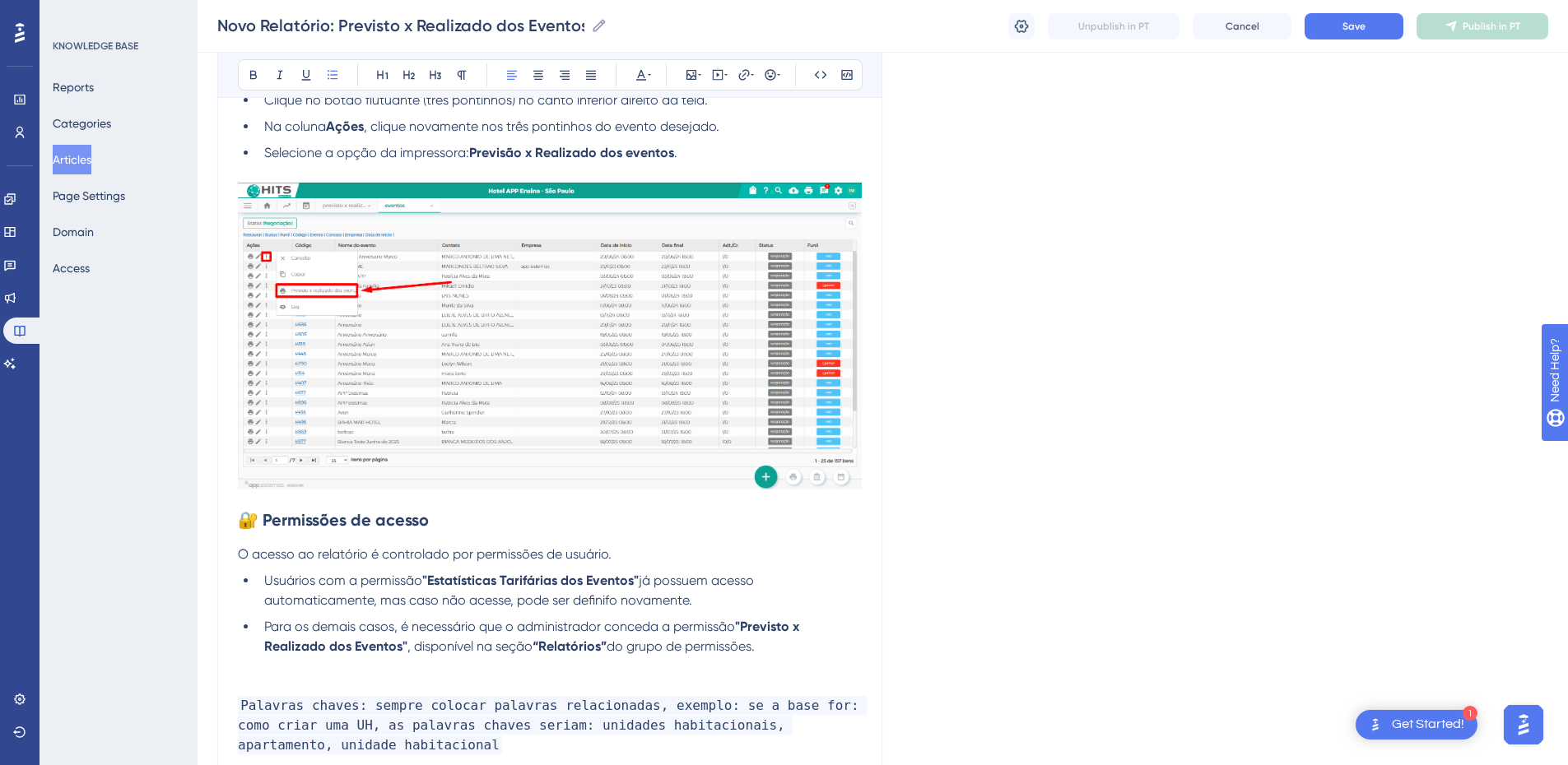
scroll to position [2411, 0]
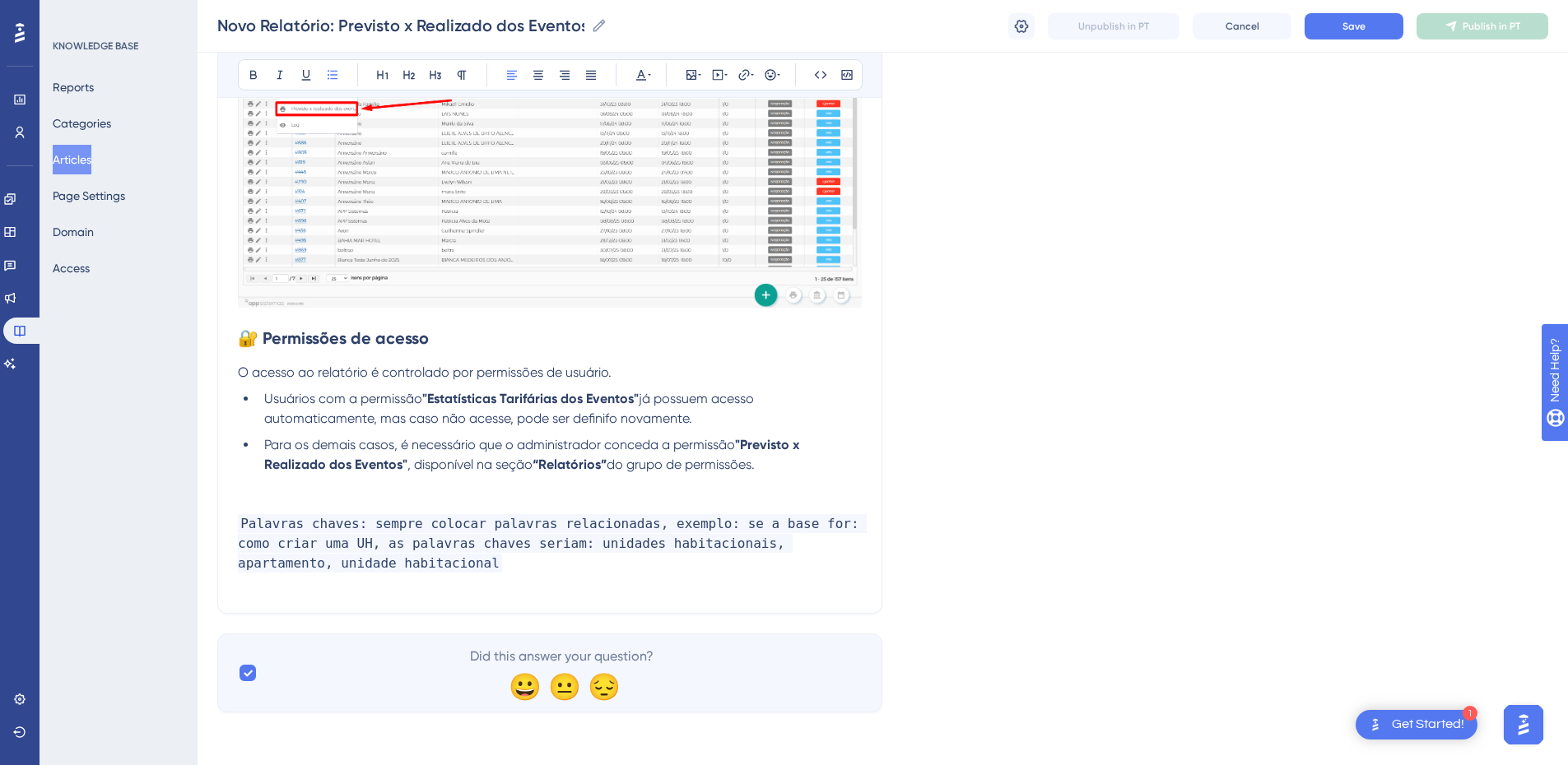
click at [242, 337] on strong "🔐 Permissões de acesso" at bounding box center [333, 337] width 191 height 20
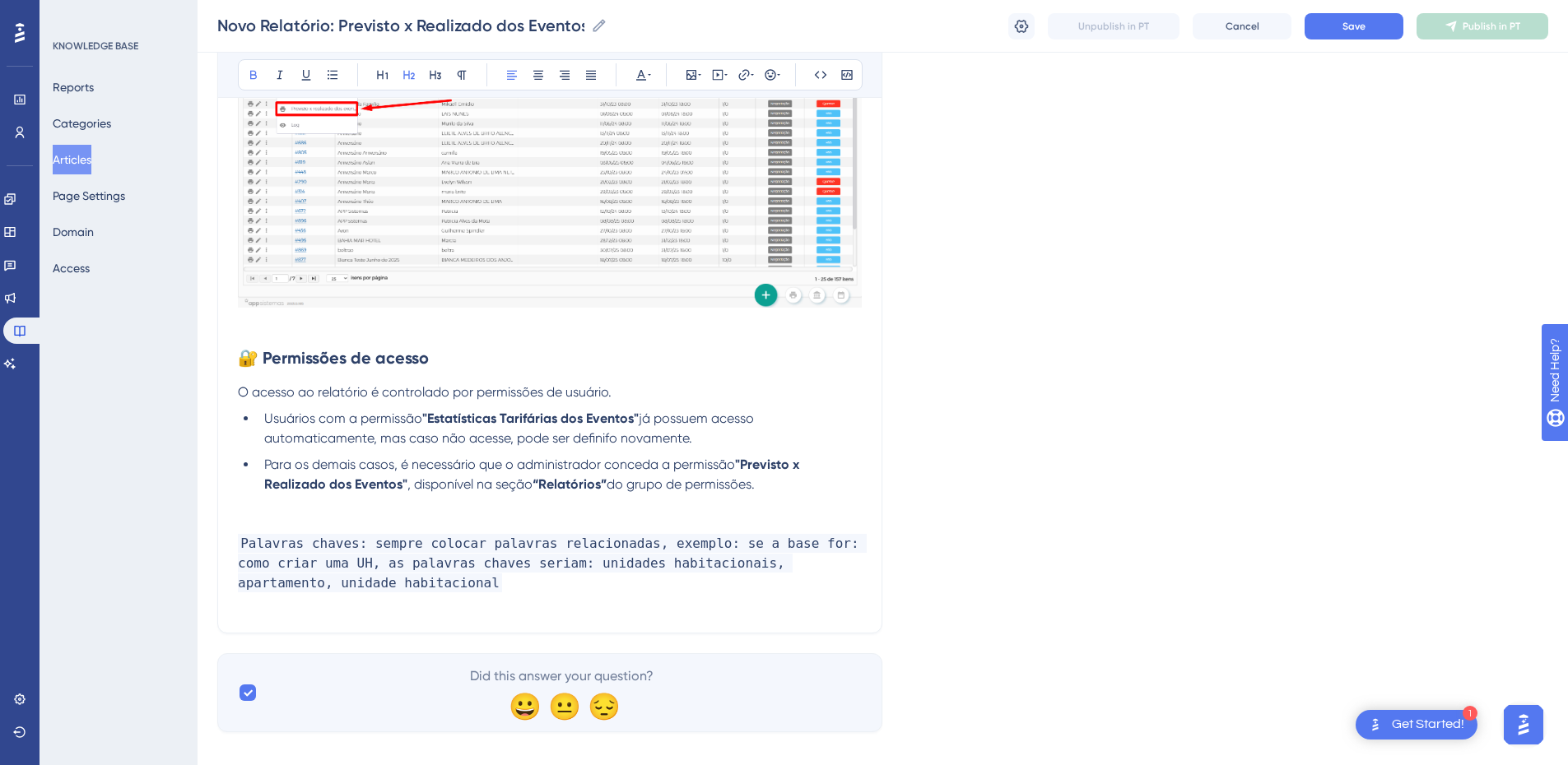
click at [271, 319] on p at bounding box center [550, 323] width 624 height 20
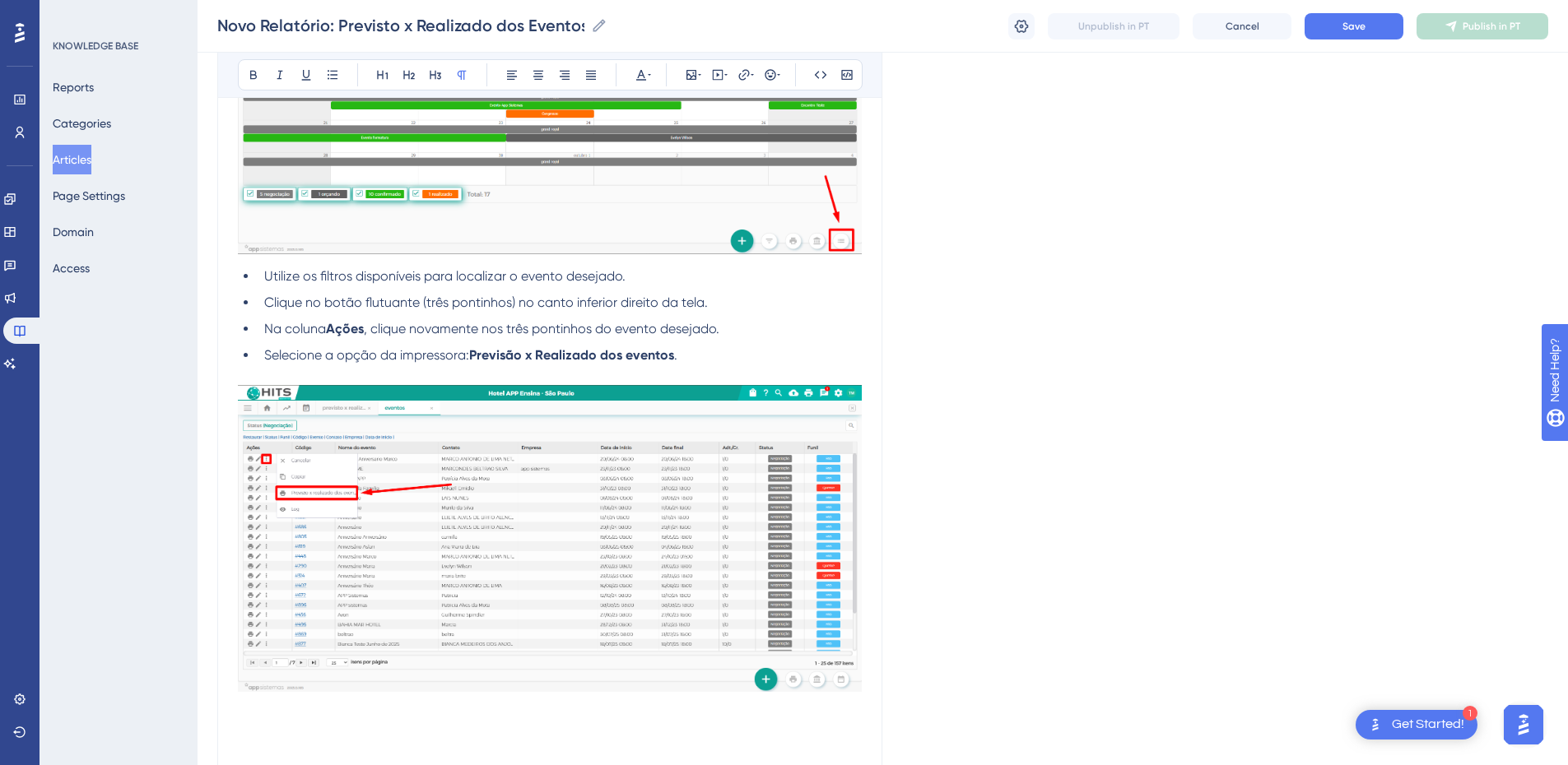
scroll to position [1644, 0]
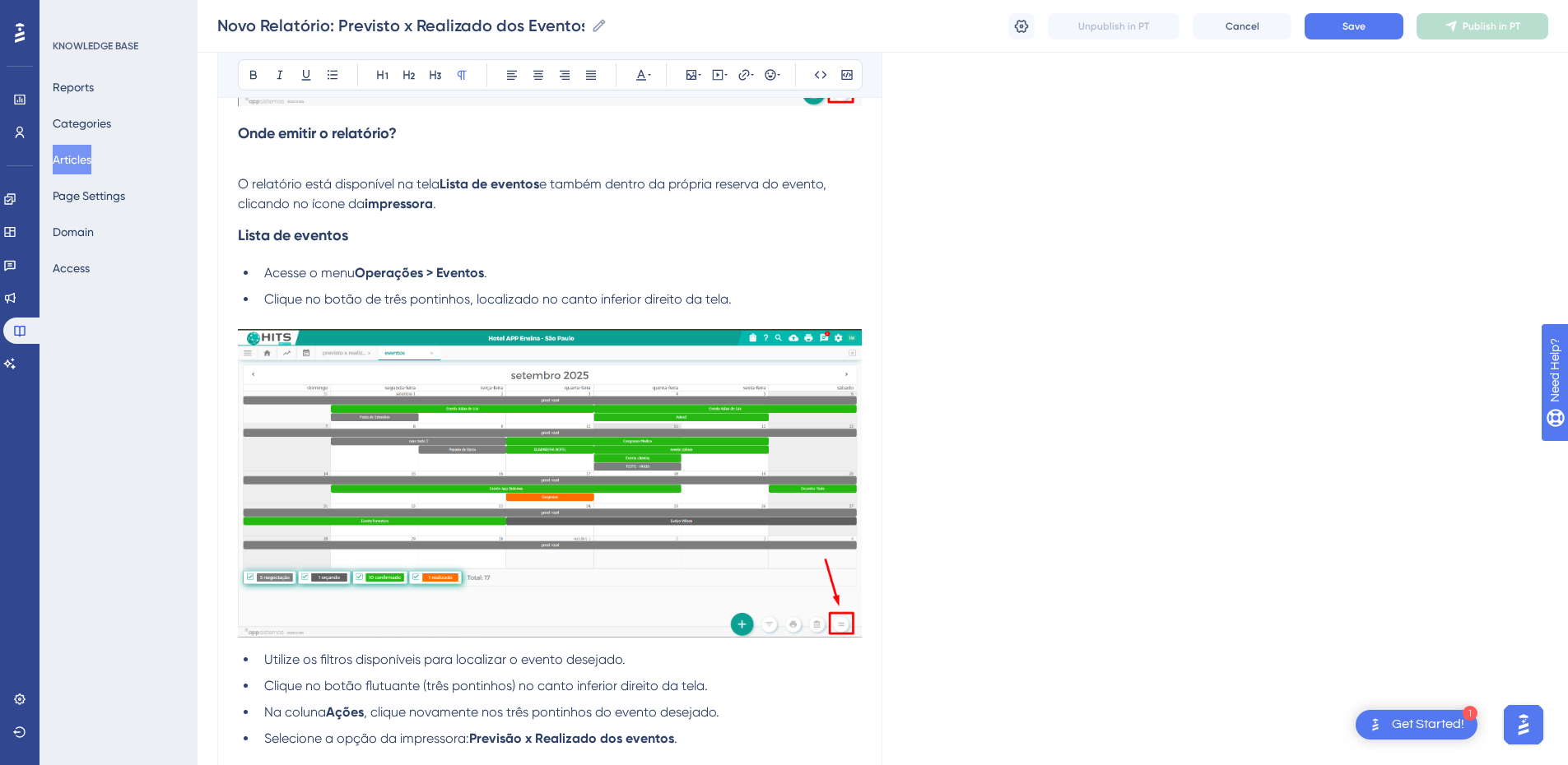
click at [385, 236] on h3 "Lista de eventos" at bounding box center [550, 235] width 624 height 42
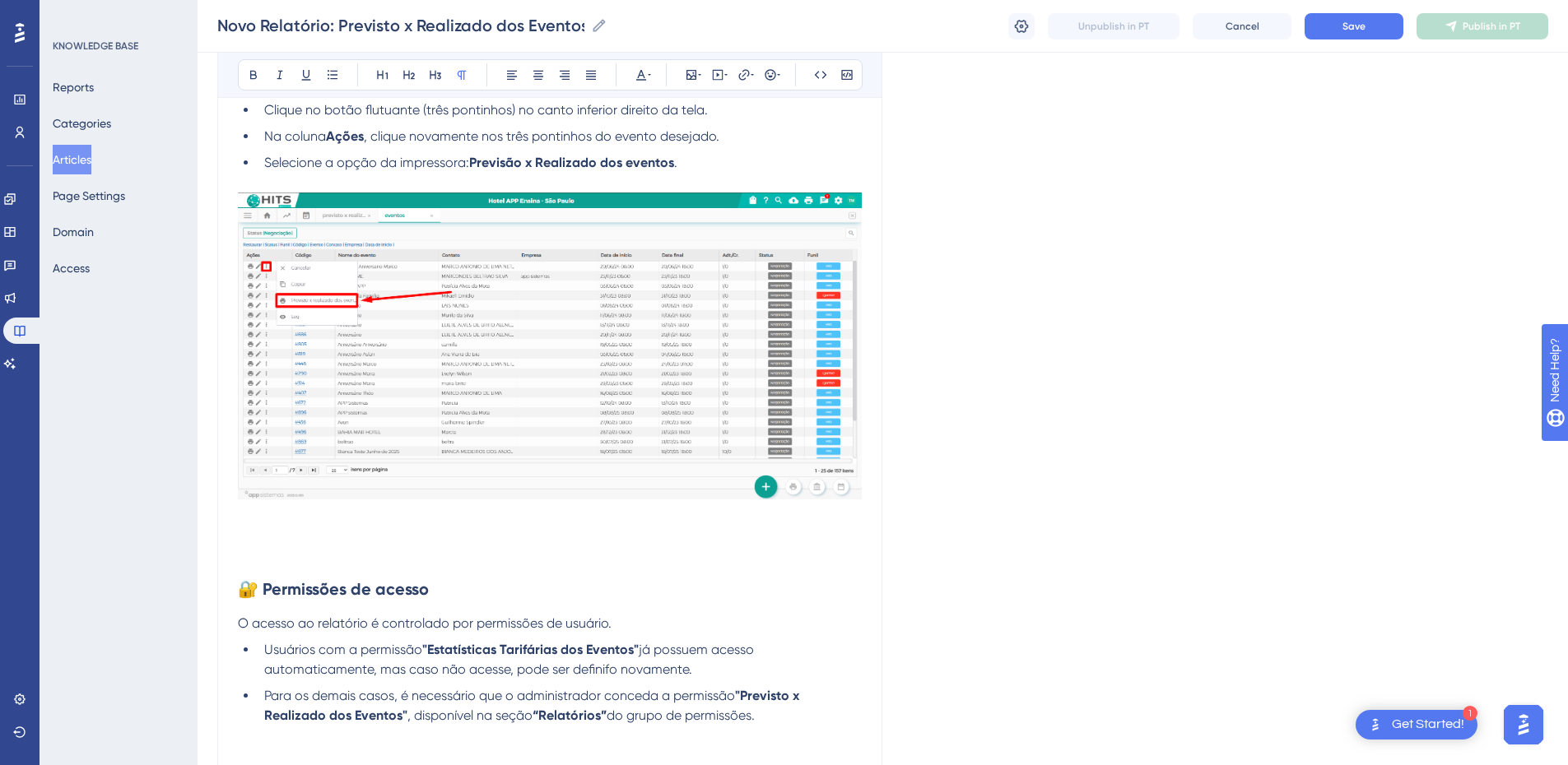
click at [286, 520] on p at bounding box center [550, 535] width 624 height 20
click at [264, 520] on span "Na reserva do evento" at bounding box center [303, 535] width 129 height 15
click at [331, 520] on span "Na Reserva do evento" at bounding box center [304, 535] width 134 height 15
click at [336, 520] on span "Na Reserva do evento" at bounding box center [304, 535] width 134 height 15
drag, startPoint x: 378, startPoint y: 530, endPoint x: 216, endPoint y: 535, distance: 162.1
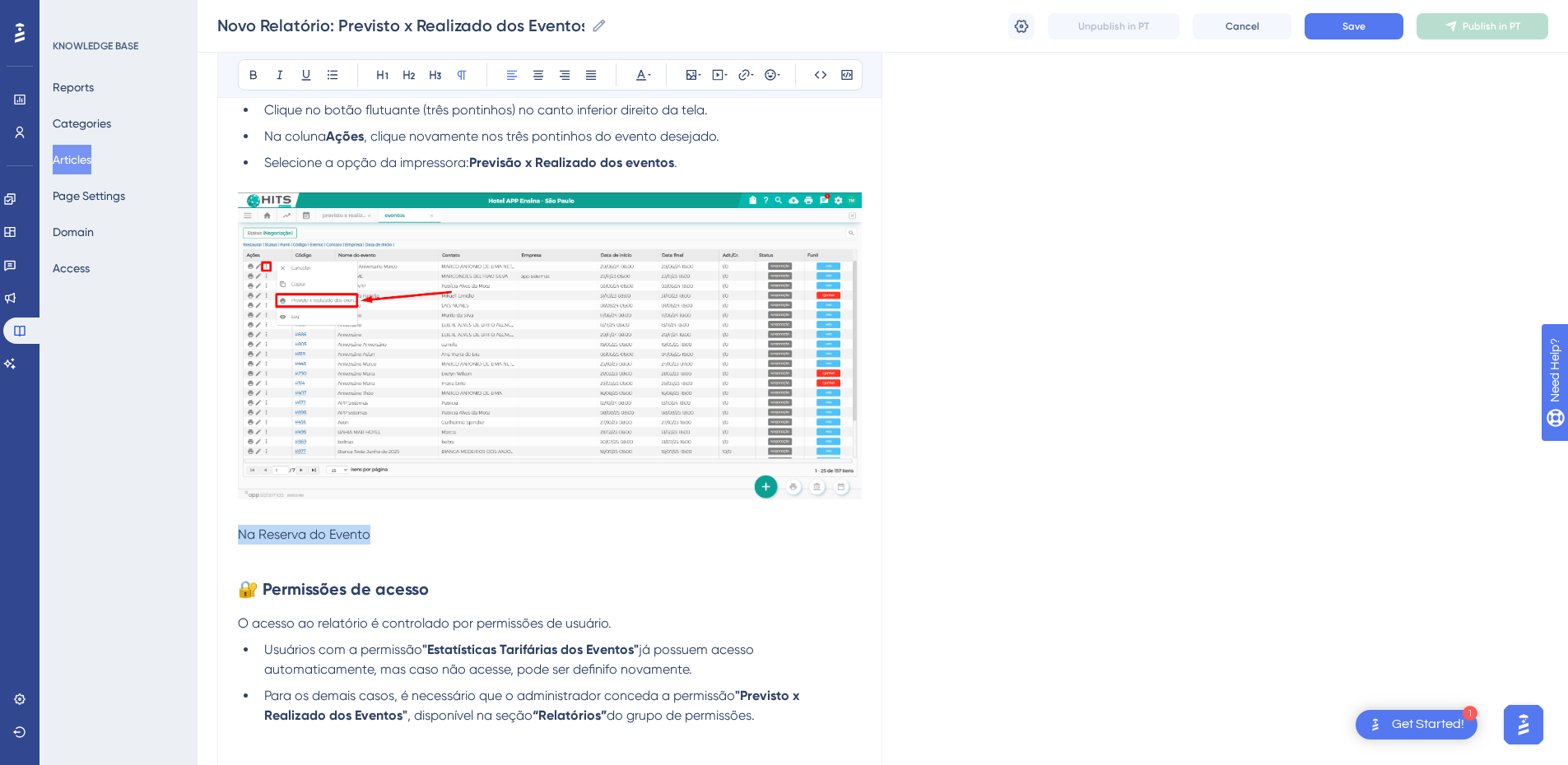
click at [257, 72] on icon at bounding box center [253, 74] width 13 height 13
click at [395, 520] on p "Na Reserva do Evento" at bounding box center [550, 535] width 624 height 20
click at [383, 520] on p "Na Reserva do Evento" at bounding box center [550, 535] width 624 height 20
click at [336, 520] on p at bounding box center [550, 554] width 624 height 20
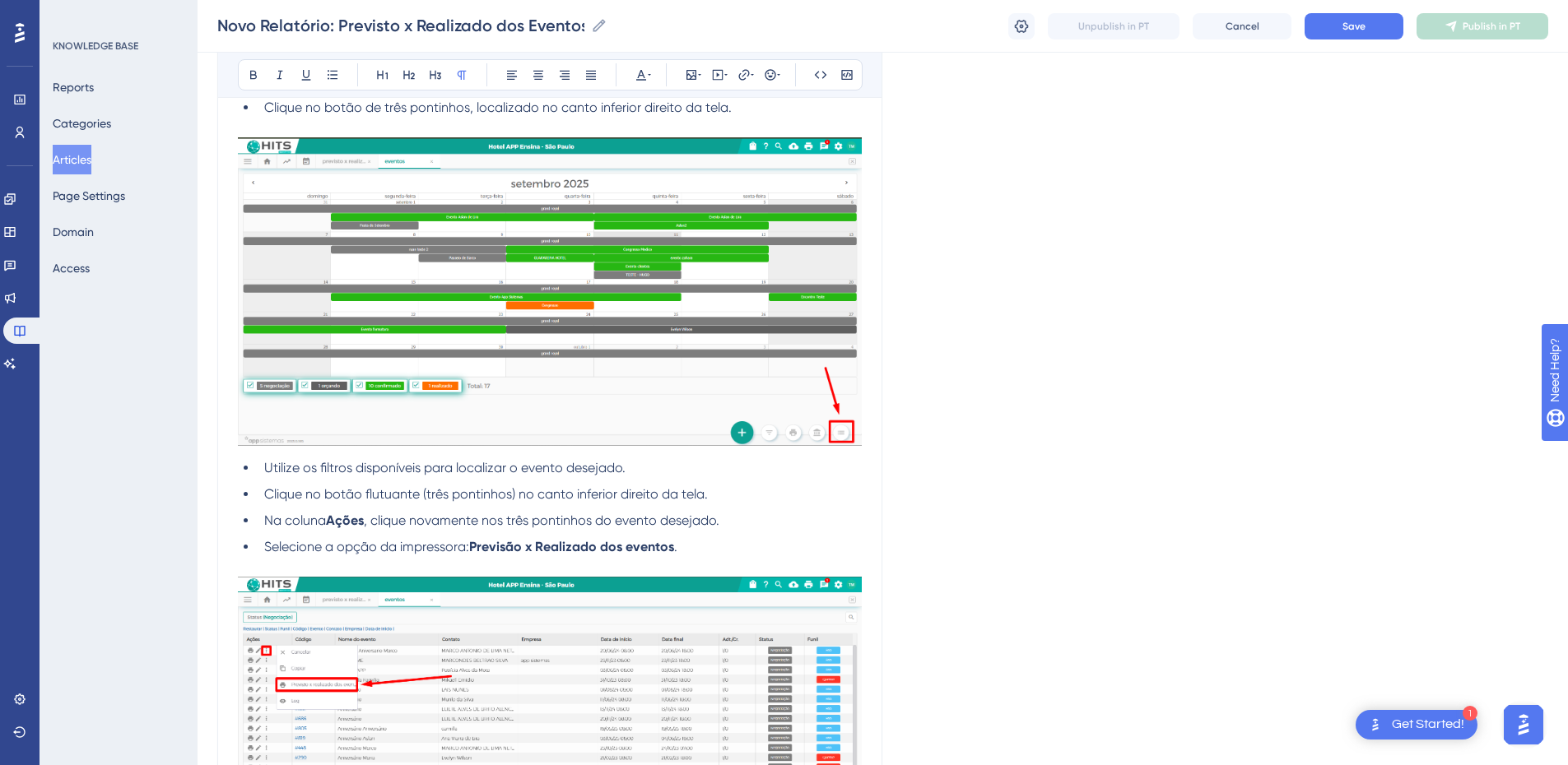
scroll to position [1644, 0]
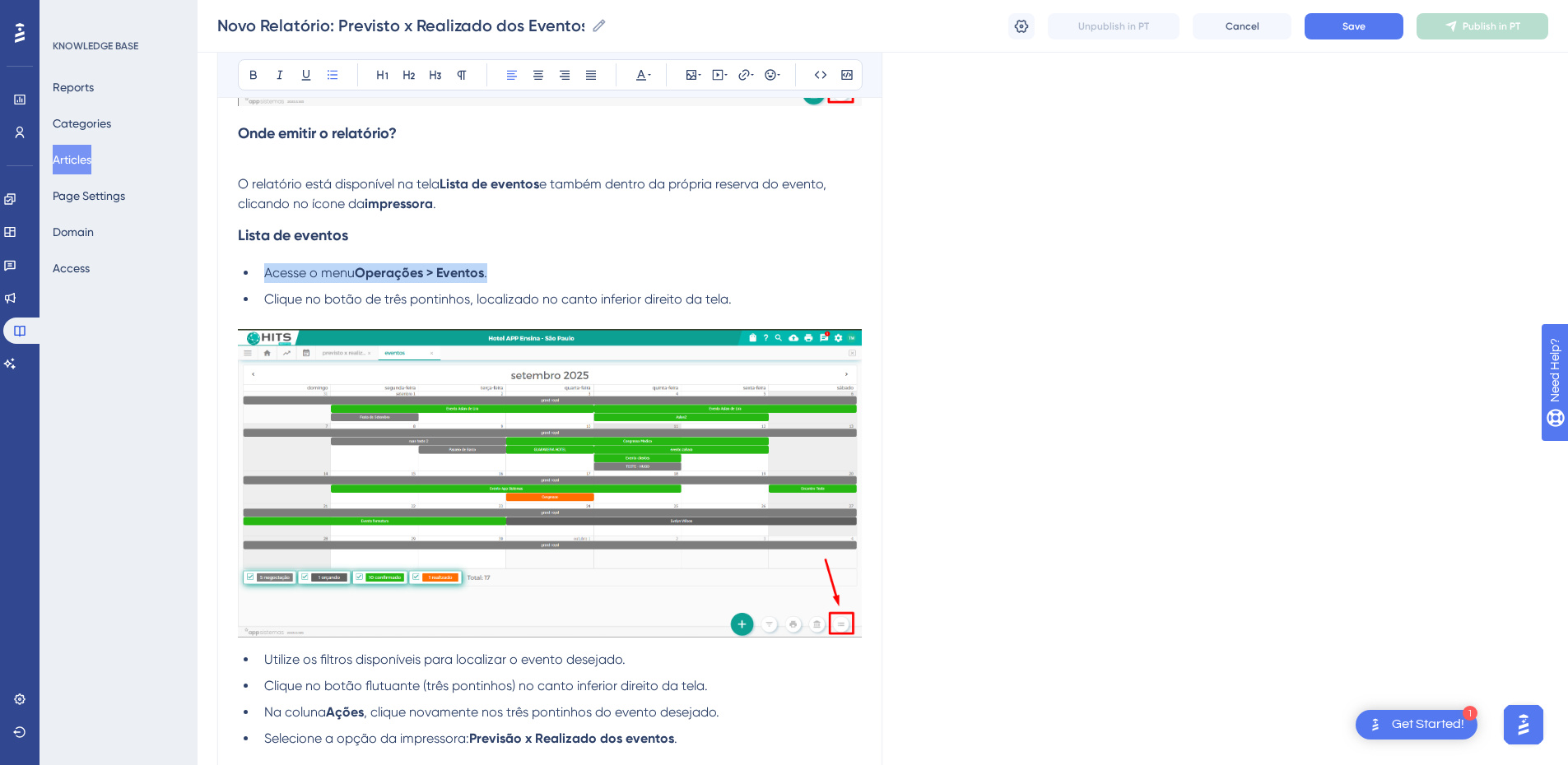
drag, startPoint x: 262, startPoint y: 270, endPoint x: 496, endPoint y: 270, distance: 234.0
click at [496, 270] on li "Acesse o menu Operações > Eventos ." at bounding box center [560, 273] width 605 height 20
copy li "Acesse o menu Operações > Eventos ."
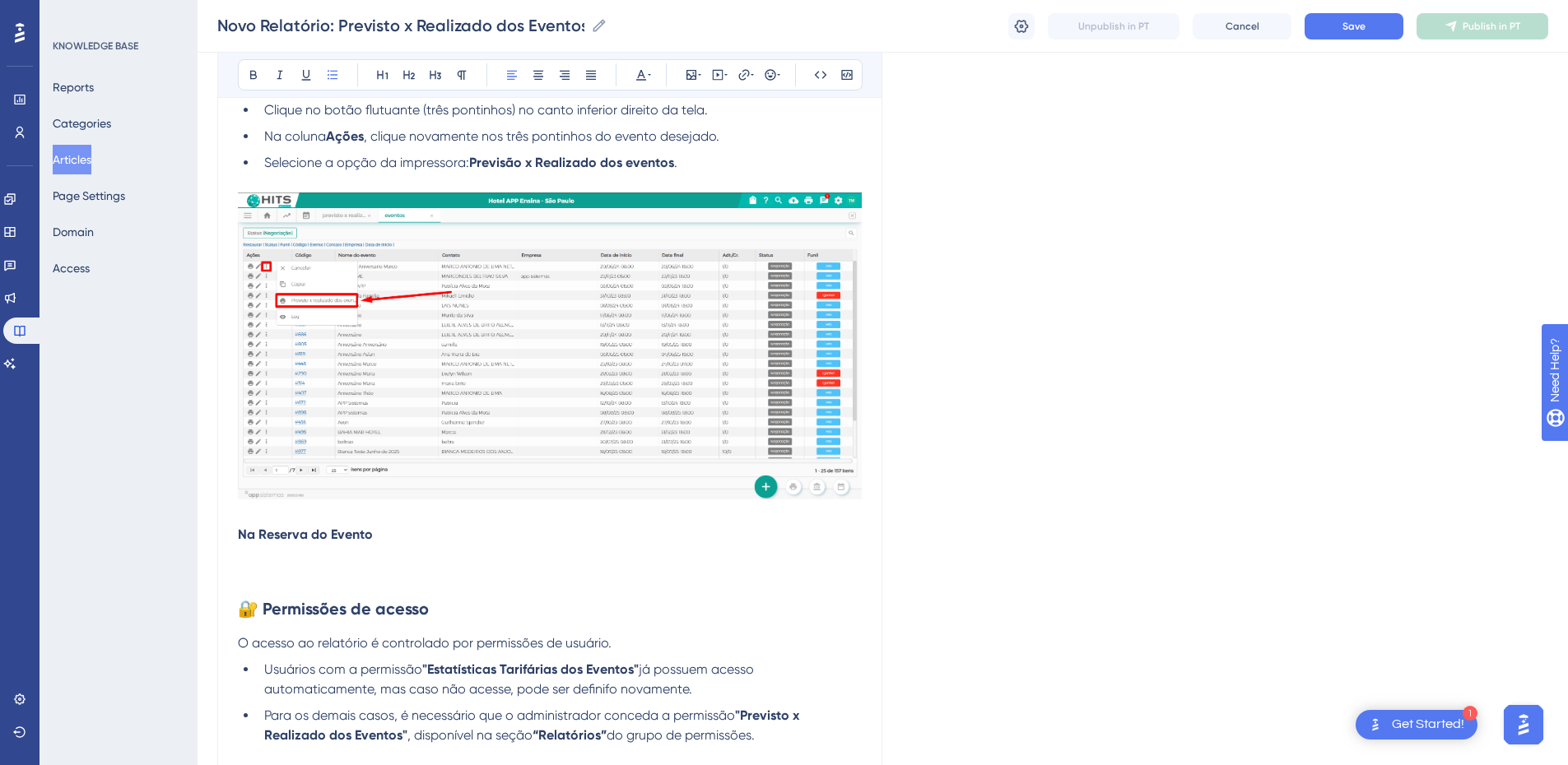
scroll to position [2411, 0]
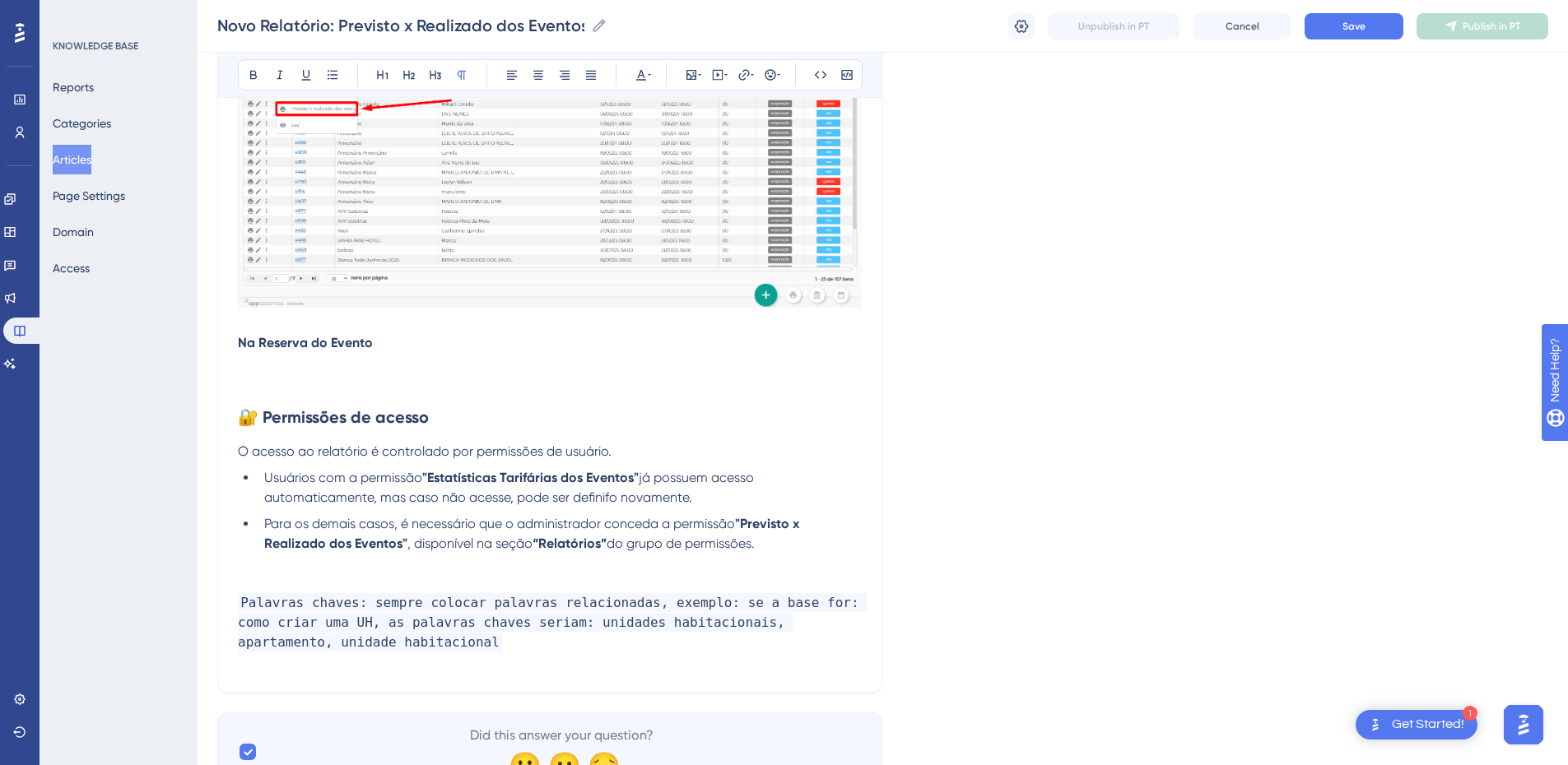
click at [297, 365] on p at bounding box center [550, 362] width 624 height 20
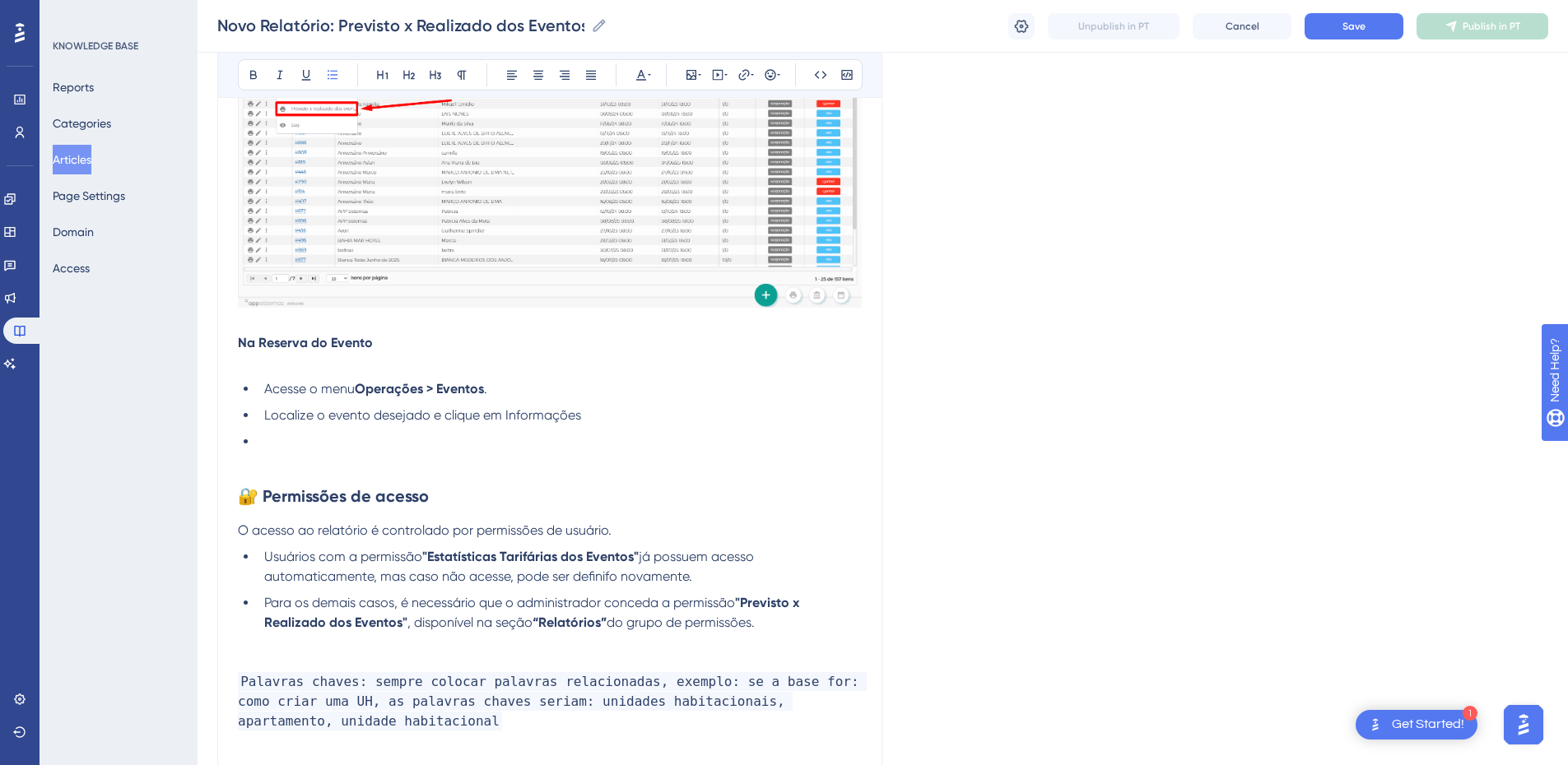
click at [332, 391] on span "Acesse o menu" at bounding box center [310, 388] width 90 height 15
click at [546, 383] on li "Acesse o Menu Operações > Eventos ." at bounding box center [560, 388] width 605 height 20
click at [625, 411] on li "Localize o evento desejado e clique em Informações" at bounding box center [560, 415] width 605 height 20
click at [526, 439] on li at bounding box center [560, 441] width 605 height 20
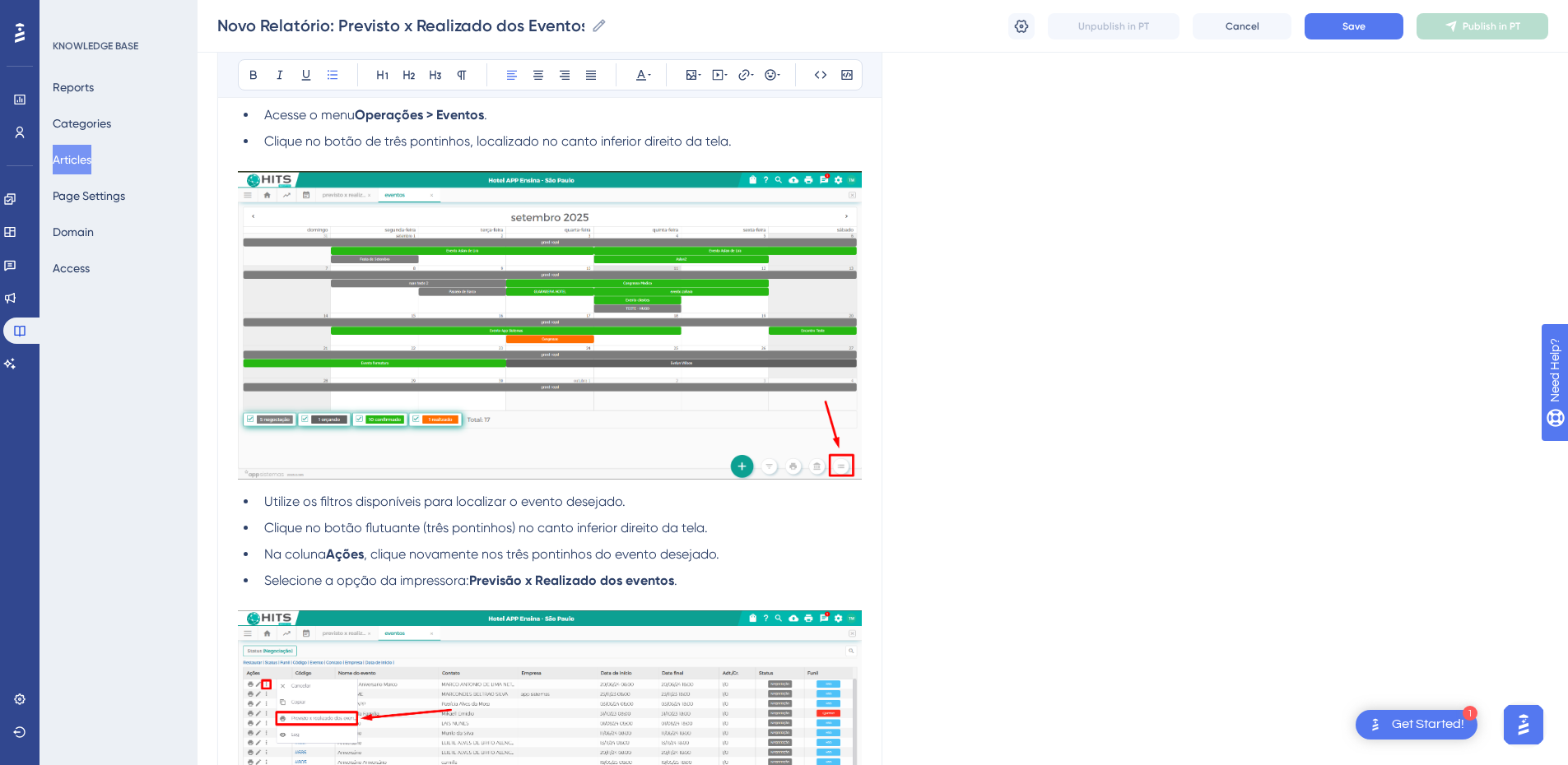
scroll to position [1994, 0]
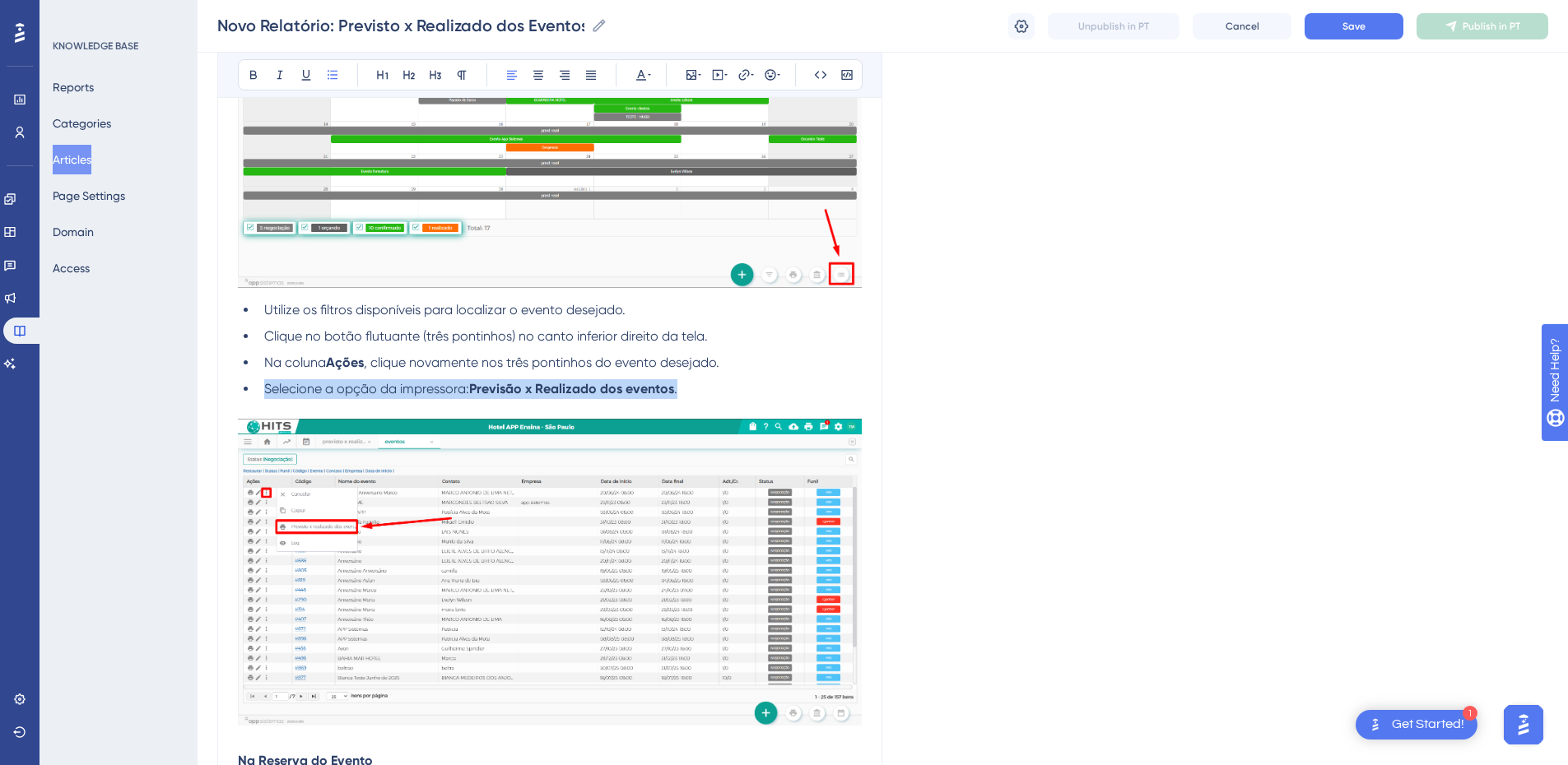
drag, startPoint x: 718, startPoint y: 377, endPoint x: 254, endPoint y: 381, distance: 464.0
click at [254, 381] on ul "Utilize os filtros disponíveis para localizar o evento desejado. Clique no botã…" at bounding box center [550, 349] width 624 height 99
copy li "Selecione a opção da impressora: Previsão x Realizado dos eventos ."
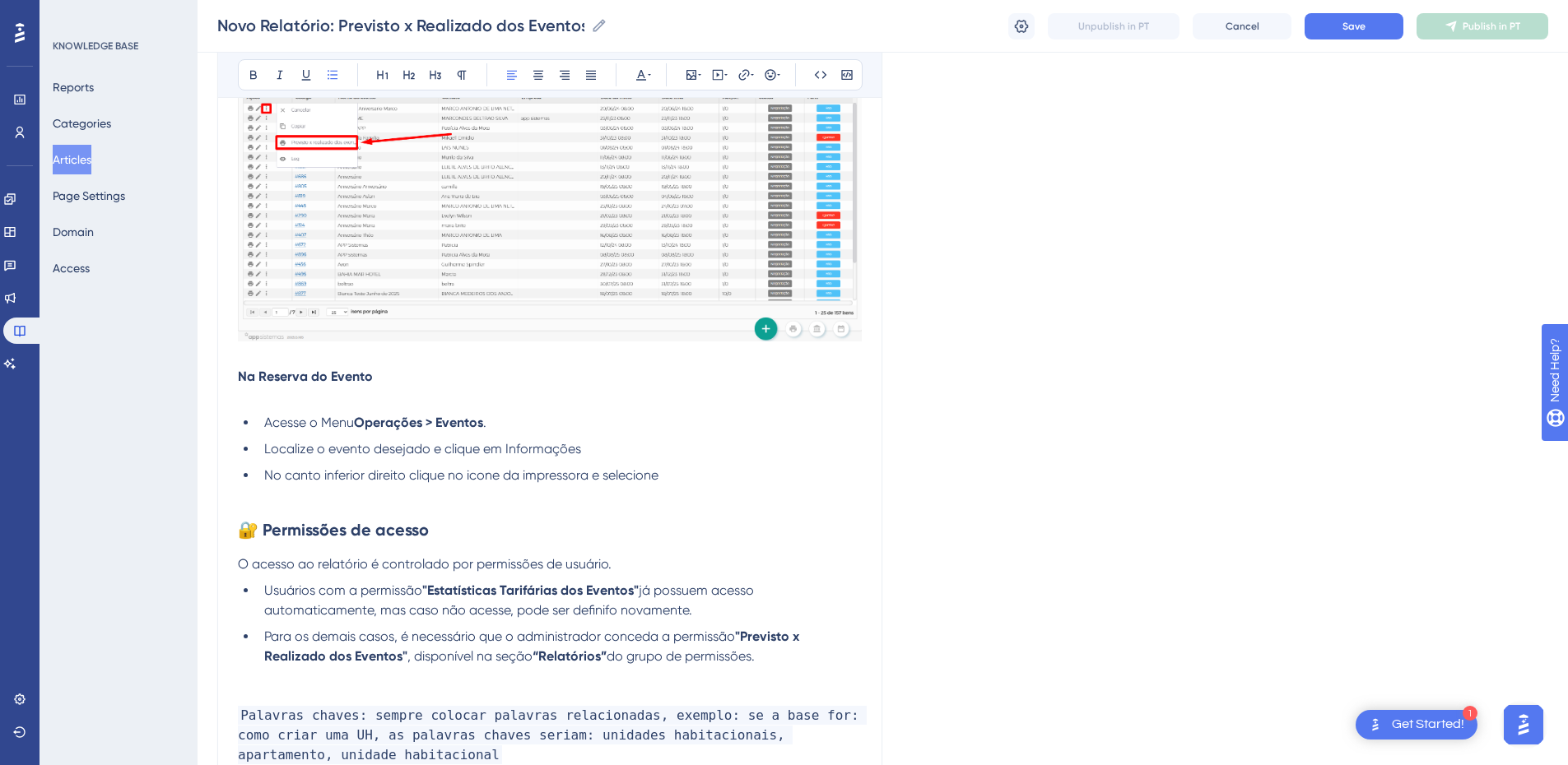
scroll to position [2570, 0]
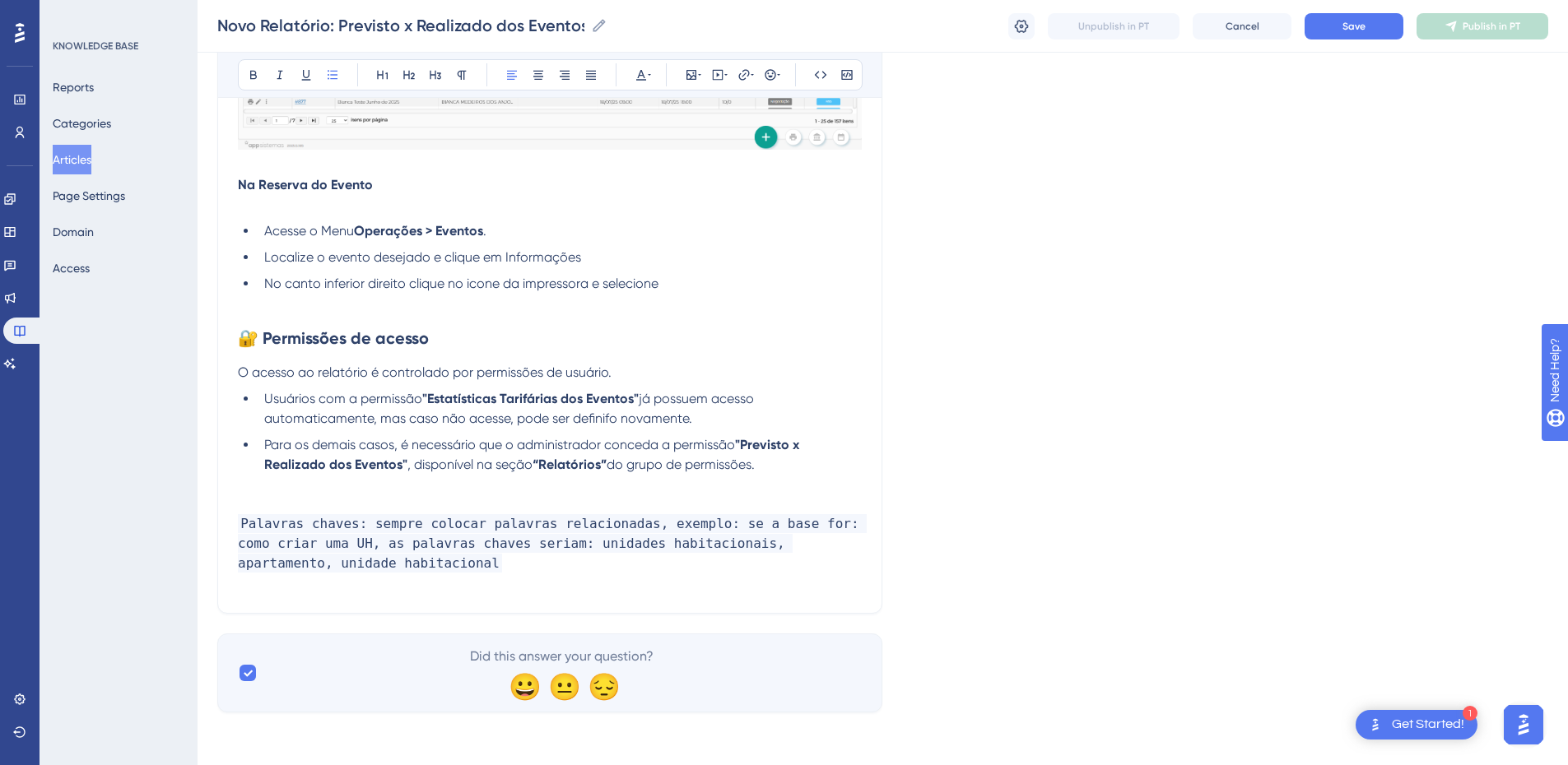
drag, startPoint x: 675, startPoint y: 279, endPoint x: 594, endPoint y: 288, distance: 81.5
click at [594, 288] on li "No canto inferior direito clique no icone da impressora e selecione" at bounding box center [560, 283] width 605 height 20
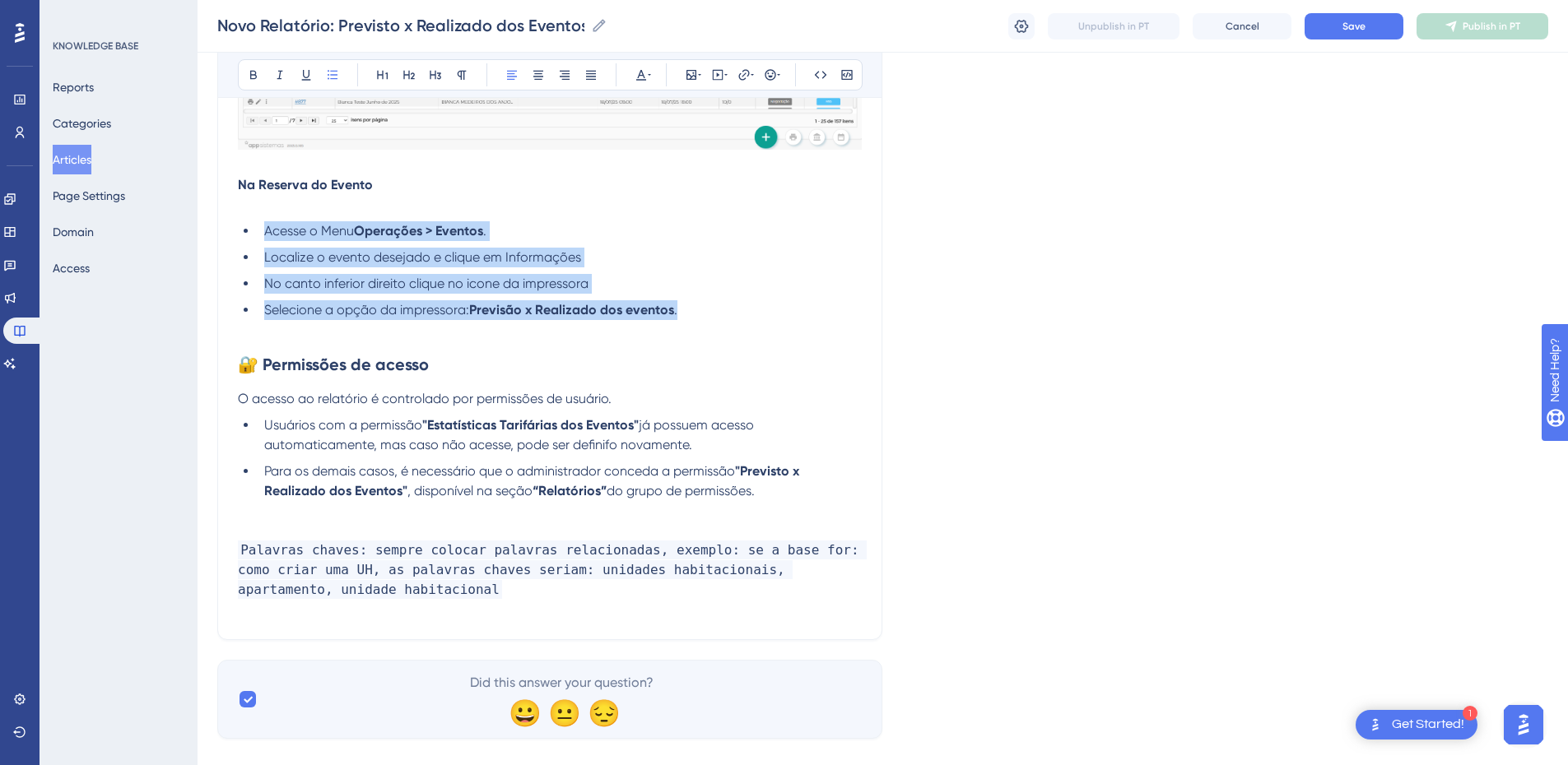
drag, startPoint x: 707, startPoint y: 320, endPoint x: 245, endPoint y: 231, distance: 470.5
click at [245, 231] on ul "Acesse o Menu Operações > Eventos . Localize o evento desejado e clique em Info…" at bounding box center [550, 270] width 624 height 99
copy ul "Acesse o Menu Operações > Eventos . Localize o evento desejado e clique em Info…"
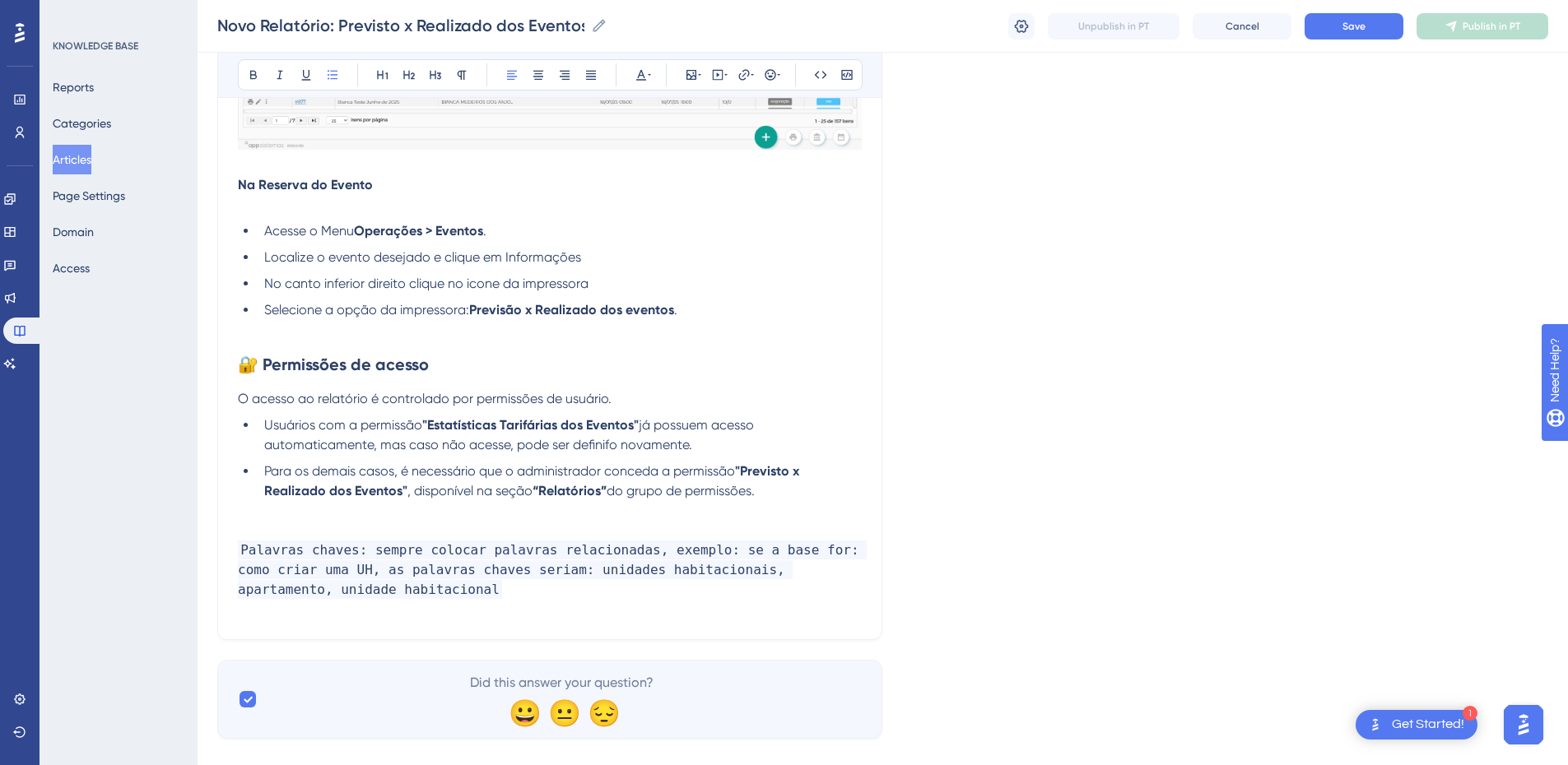
click at [684, 325] on p at bounding box center [550, 330] width 624 height 20
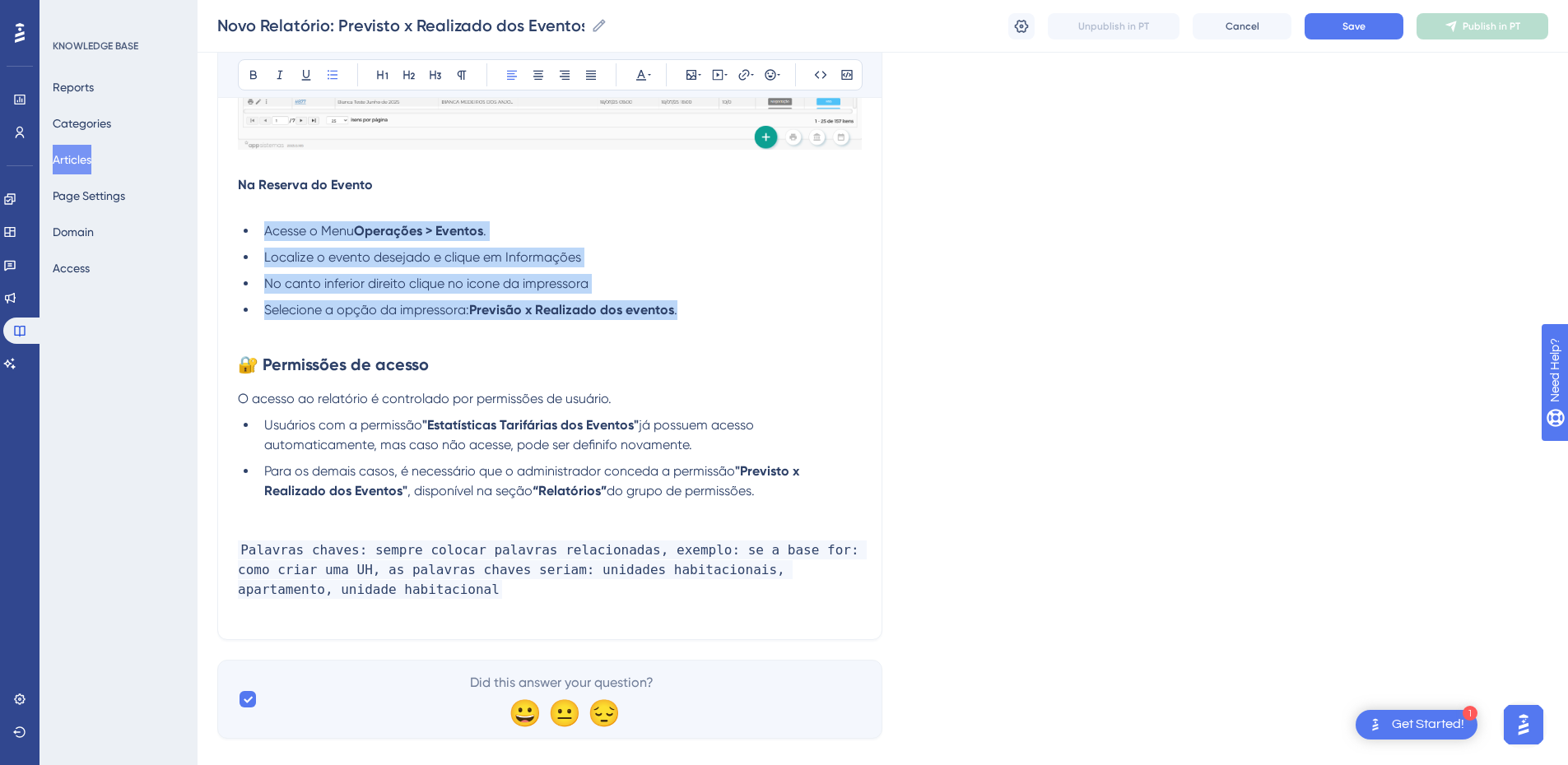
drag, startPoint x: 695, startPoint y: 313, endPoint x: 251, endPoint y: 227, distance: 452.3
click at [251, 227] on ul "Acesse o Menu Operações > Eventos . Localize o evento desejado e clique em Info…" at bounding box center [550, 270] width 624 height 99
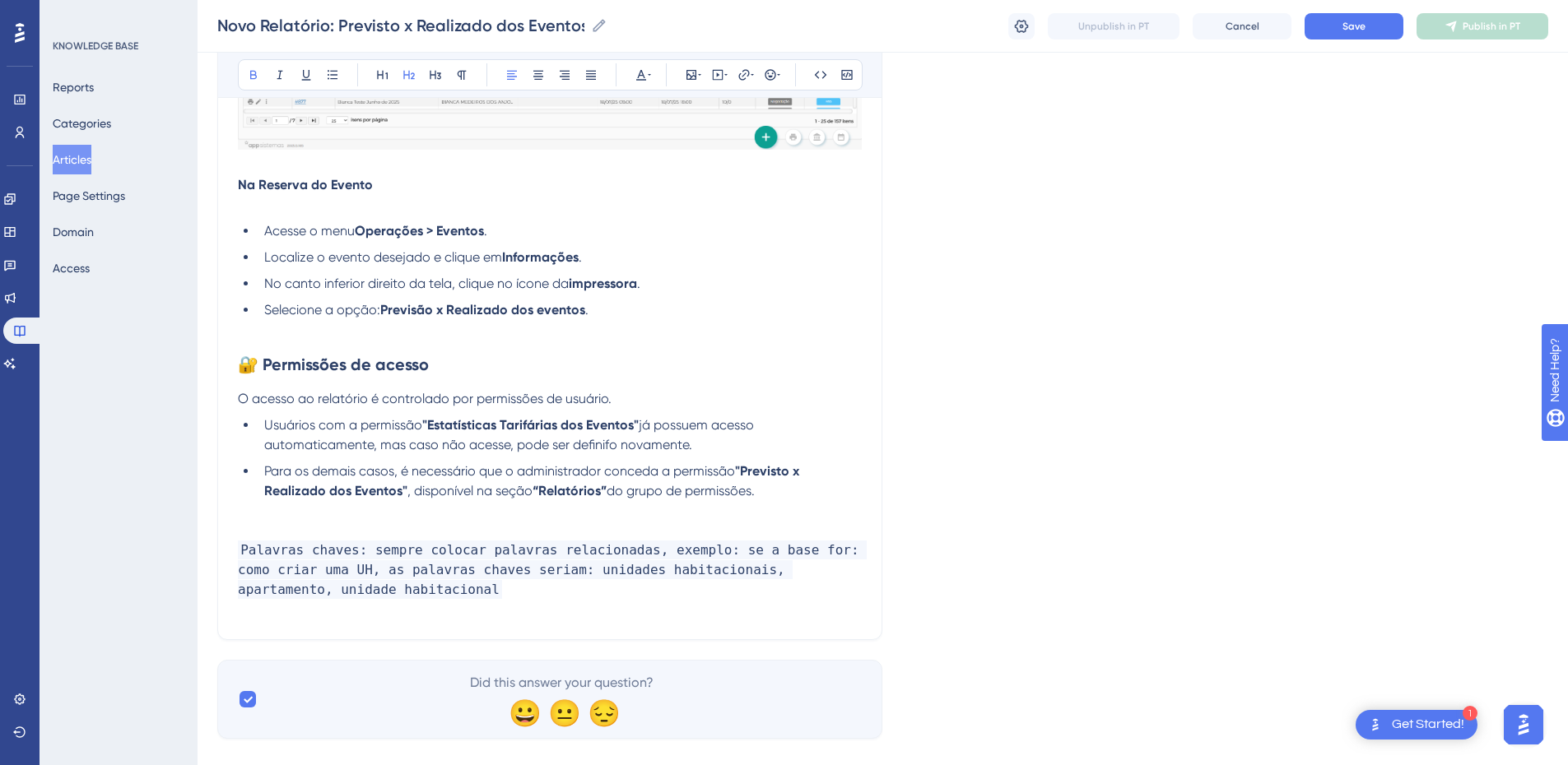
click at [404, 344] on h2 "🔐 Permissões de acesso" at bounding box center [550, 365] width 624 height 49
click at [403, 330] on p at bounding box center [550, 330] width 624 height 20
click at [298, 343] on h2 "🔐 Permissões de acesso" at bounding box center [550, 365] width 624 height 49
click at [342, 327] on p at bounding box center [550, 330] width 624 height 20
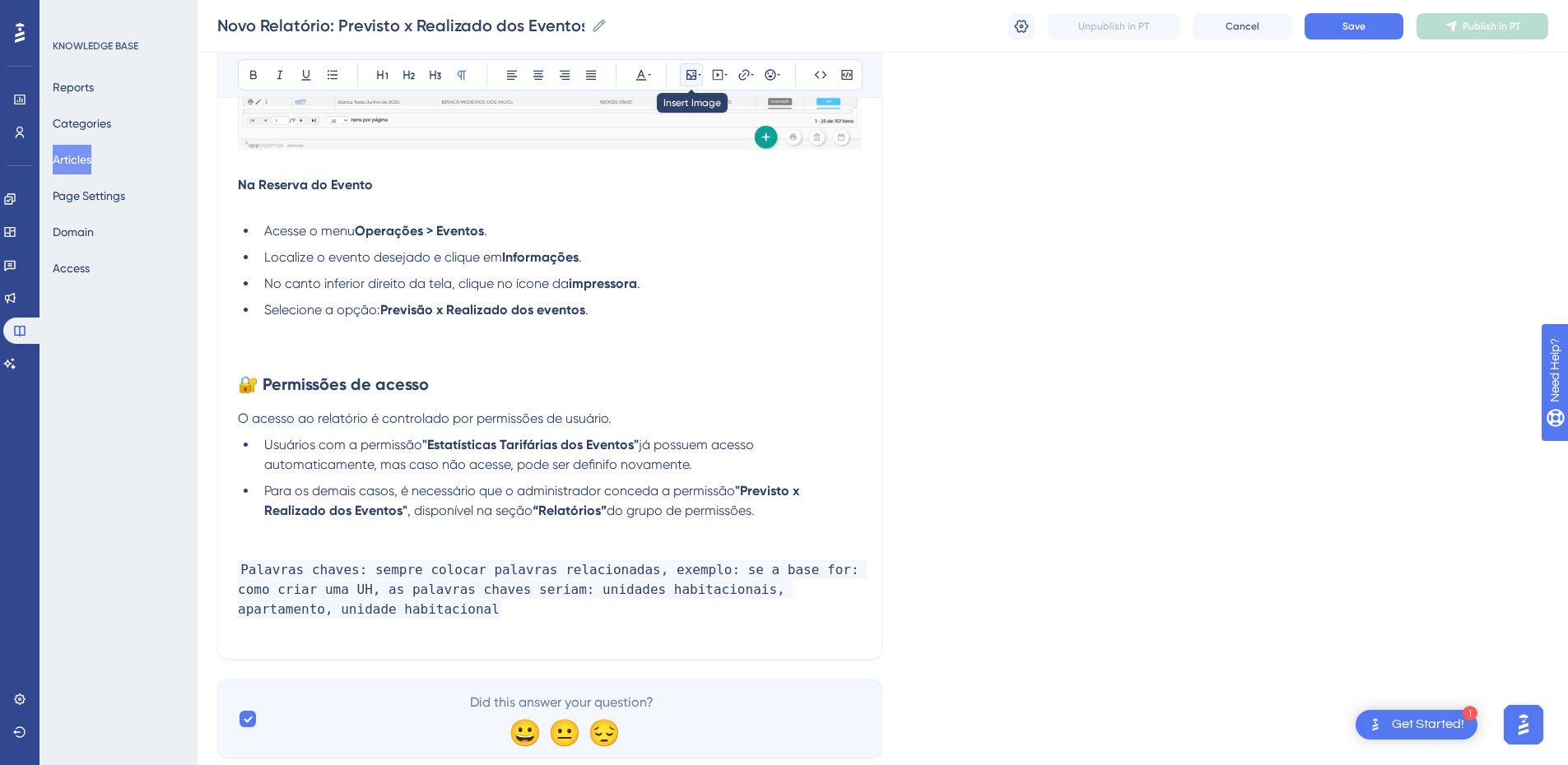
click at [685, 78] on icon at bounding box center [690, 74] width 13 height 13
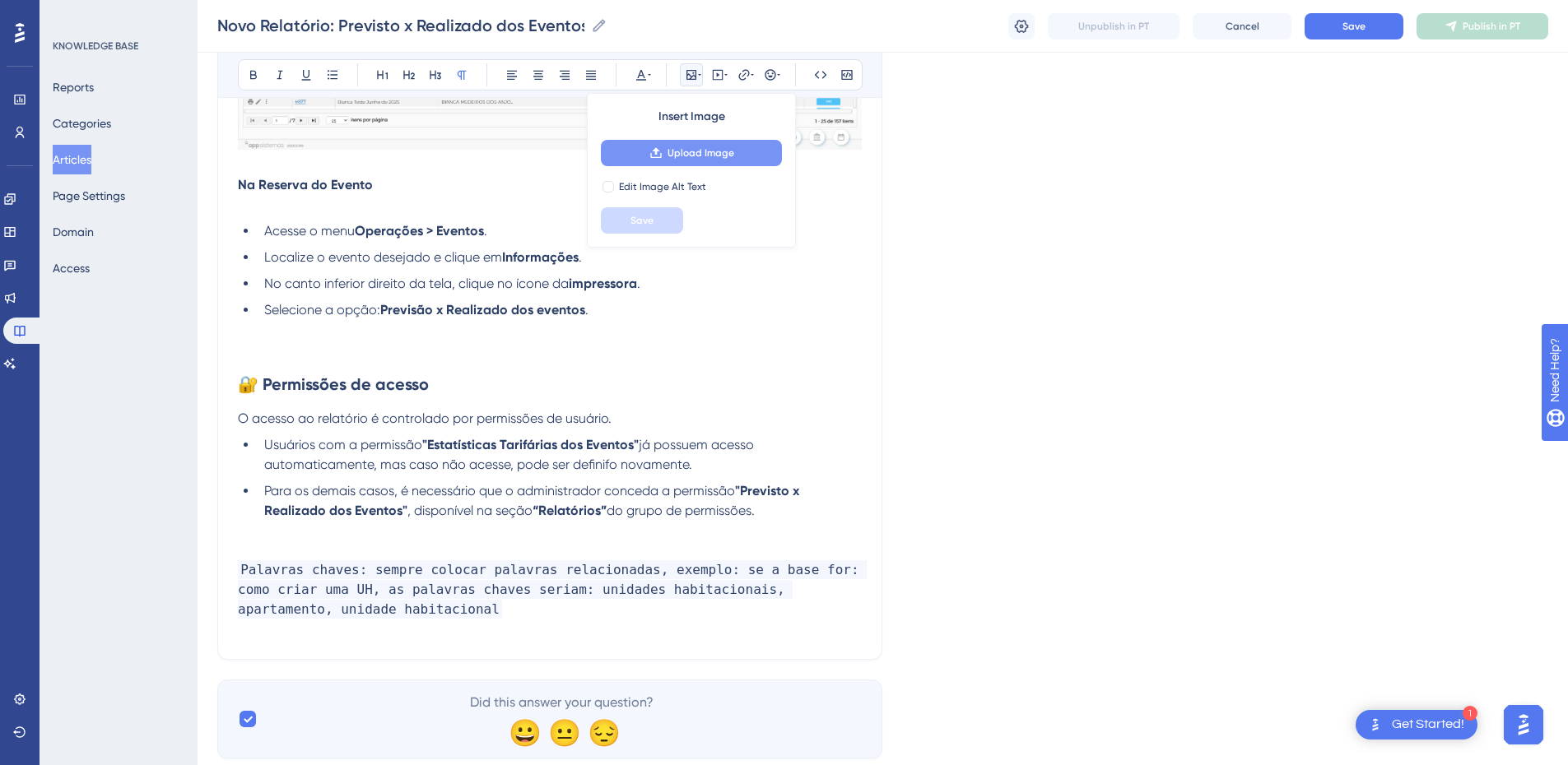
click at [662, 166] on button "Upload Image" at bounding box center [691, 153] width 181 height 26
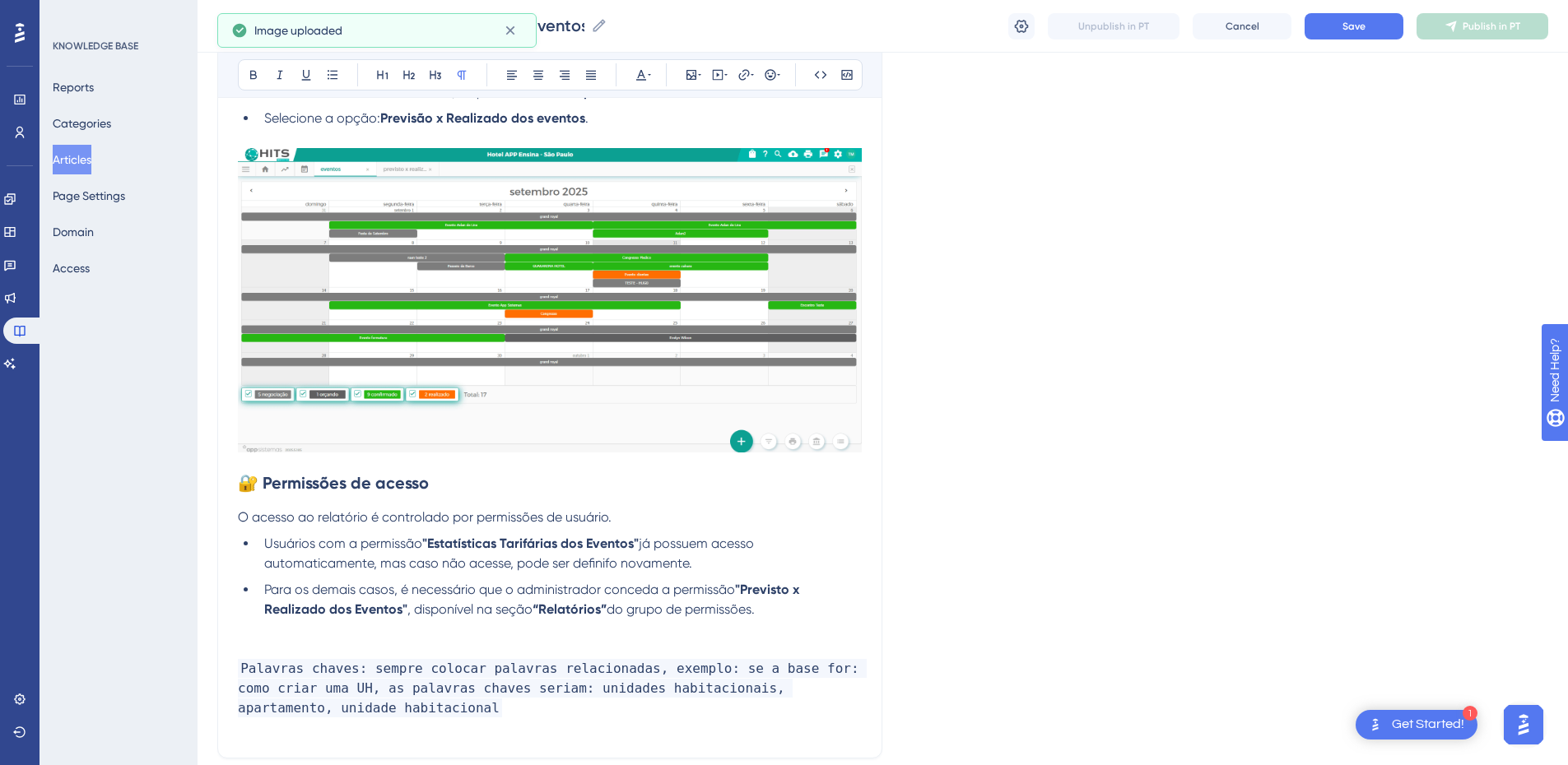
scroll to position [2378, 0]
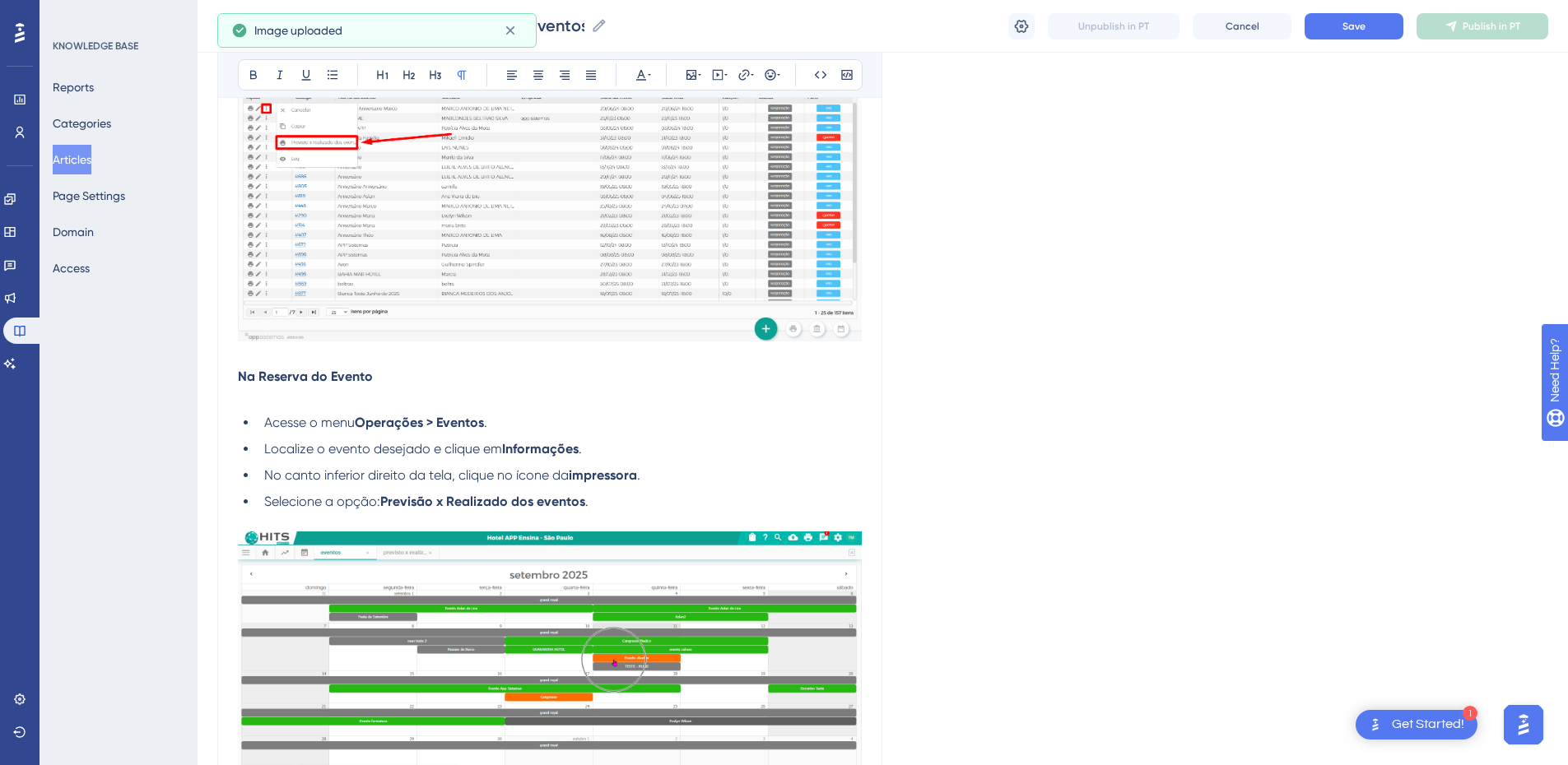
click at [344, 399] on p at bounding box center [550, 396] width 624 height 20
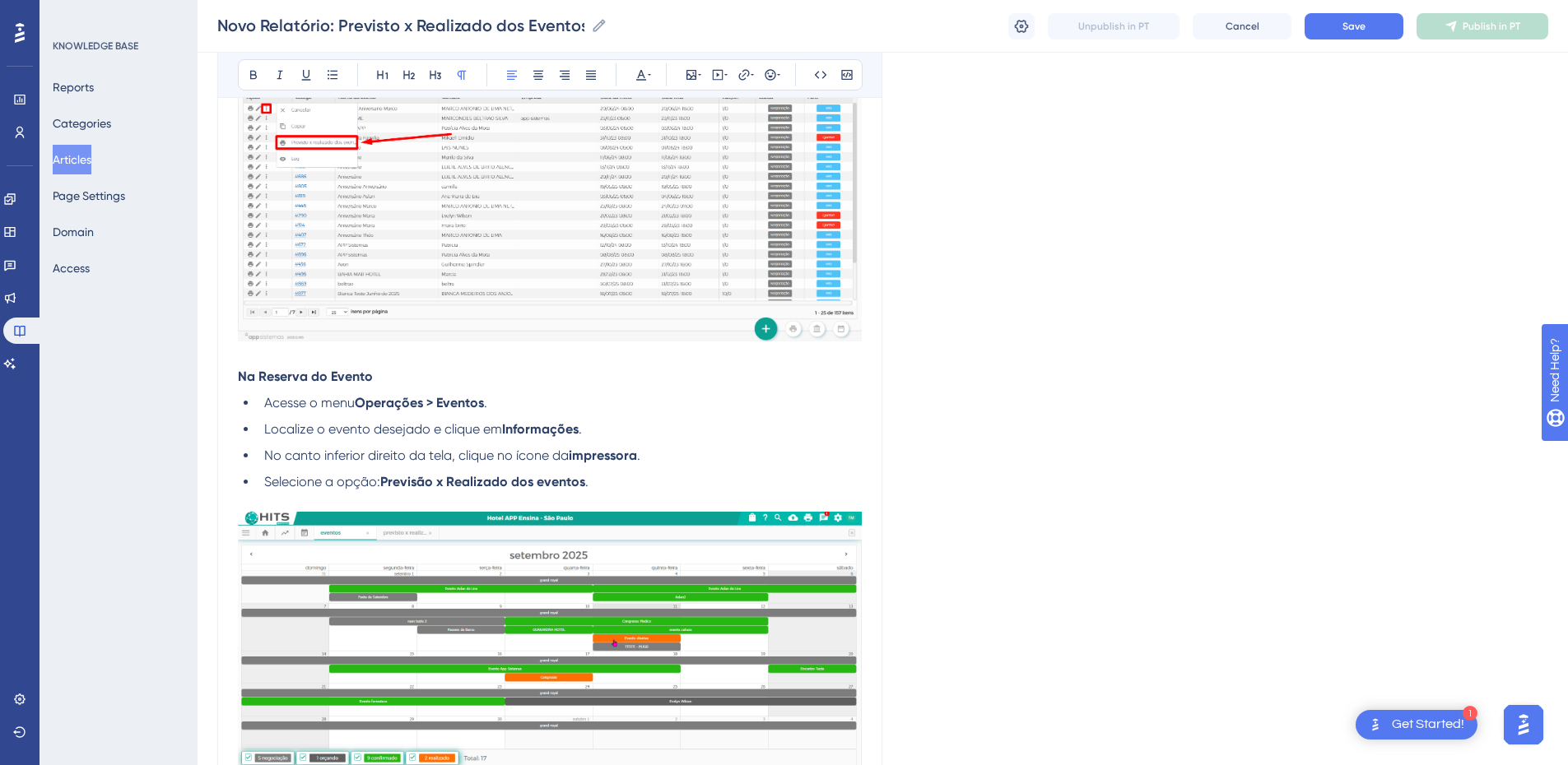
scroll to position [2762, 0]
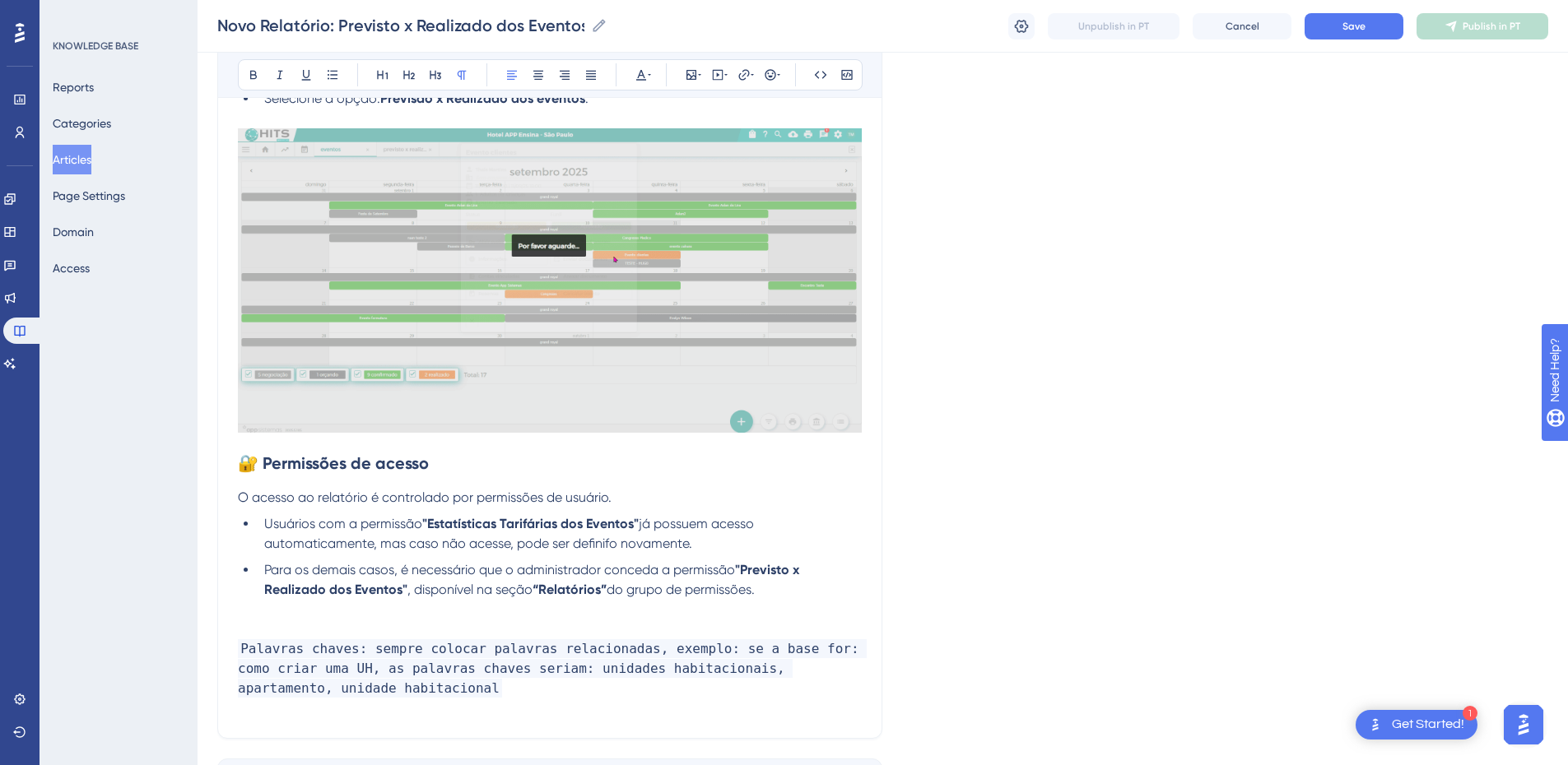
click at [245, 468] on strong "🔐 Permissões de acesso" at bounding box center [333, 462] width 191 height 20
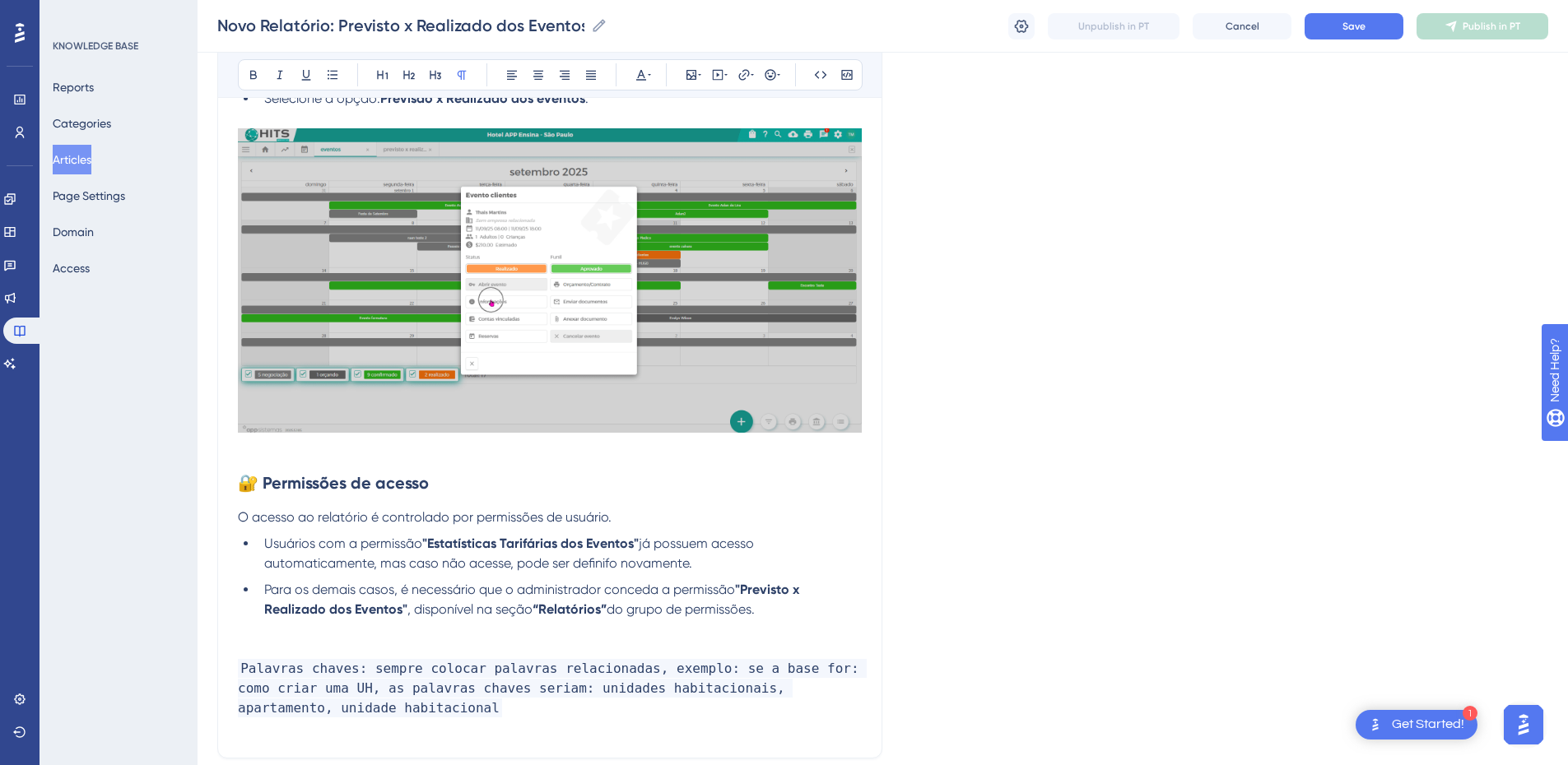
click at [270, 520] on p at bounding box center [550, 629] width 624 height 20
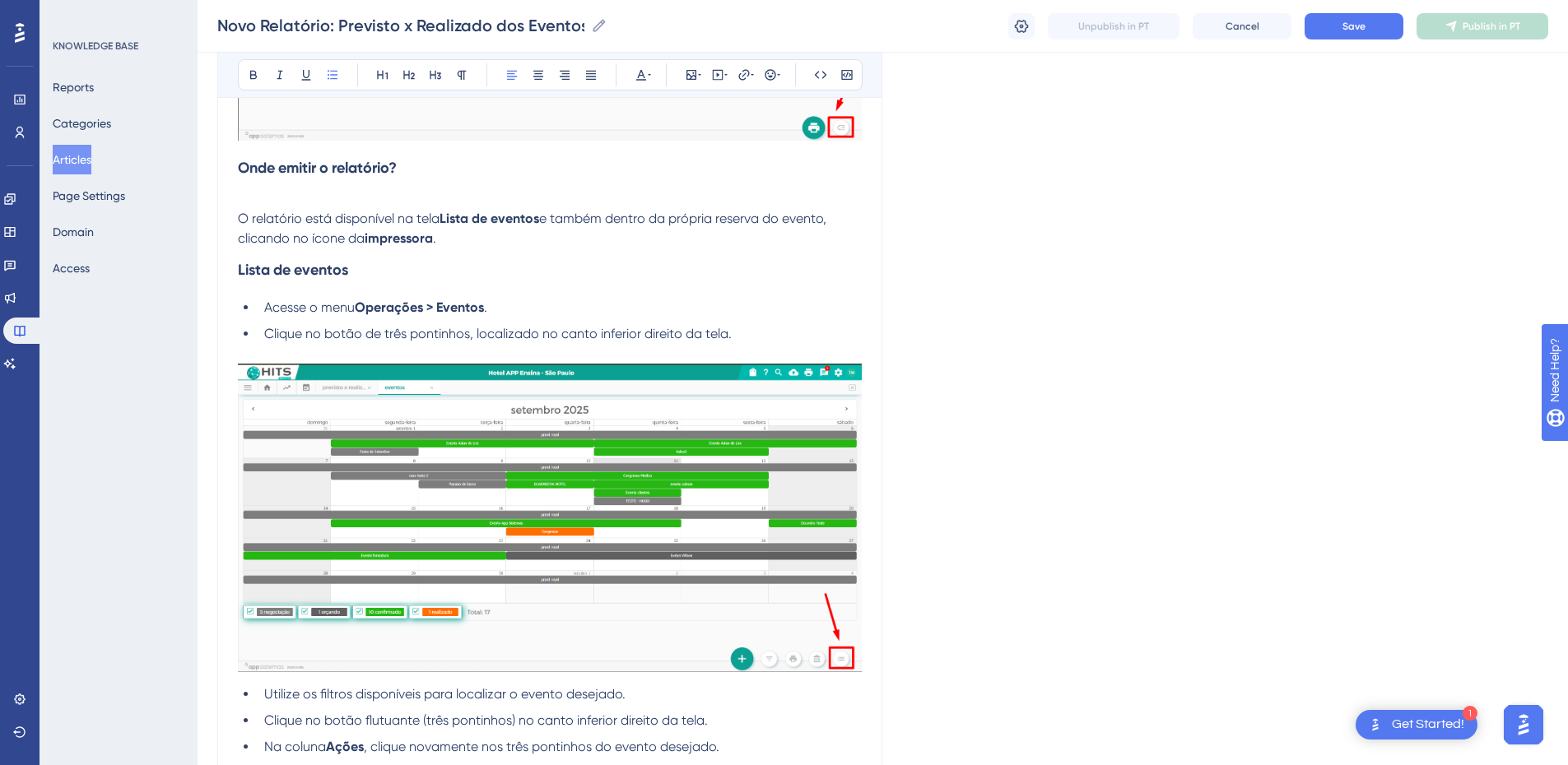
scroll to position [1418, 0]
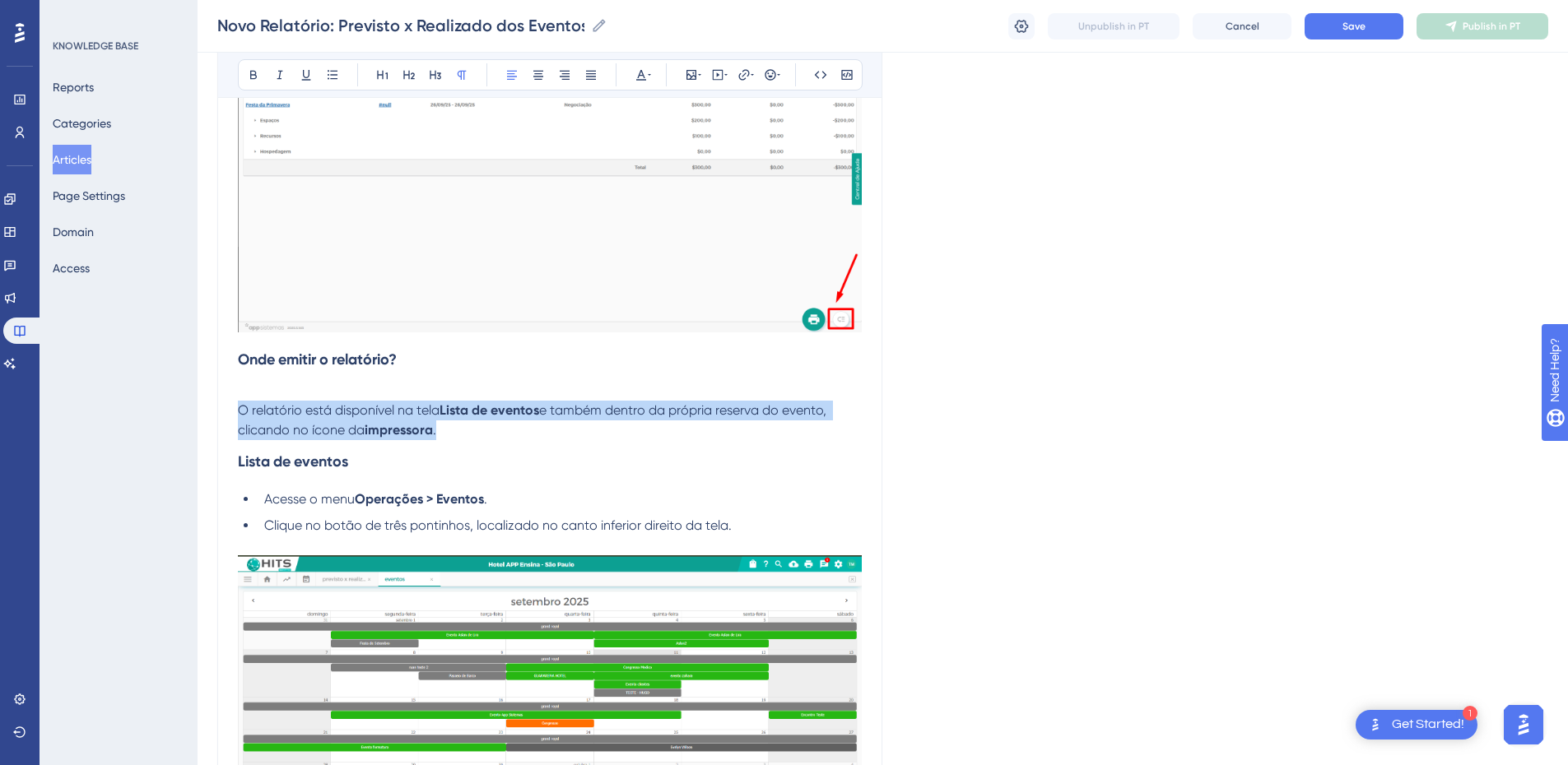
drag, startPoint x: 243, startPoint y: 414, endPoint x: 460, endPoint y: 434, distance: 217.9
click at [460, 434] on p "O relatório está disponível na tela Lista de eventos e também dentro da própria…" at bounding box center [550, 411] width 624 height 60
click at [327, 78] on icon at bounding box center [332, 74] width 13 height 13
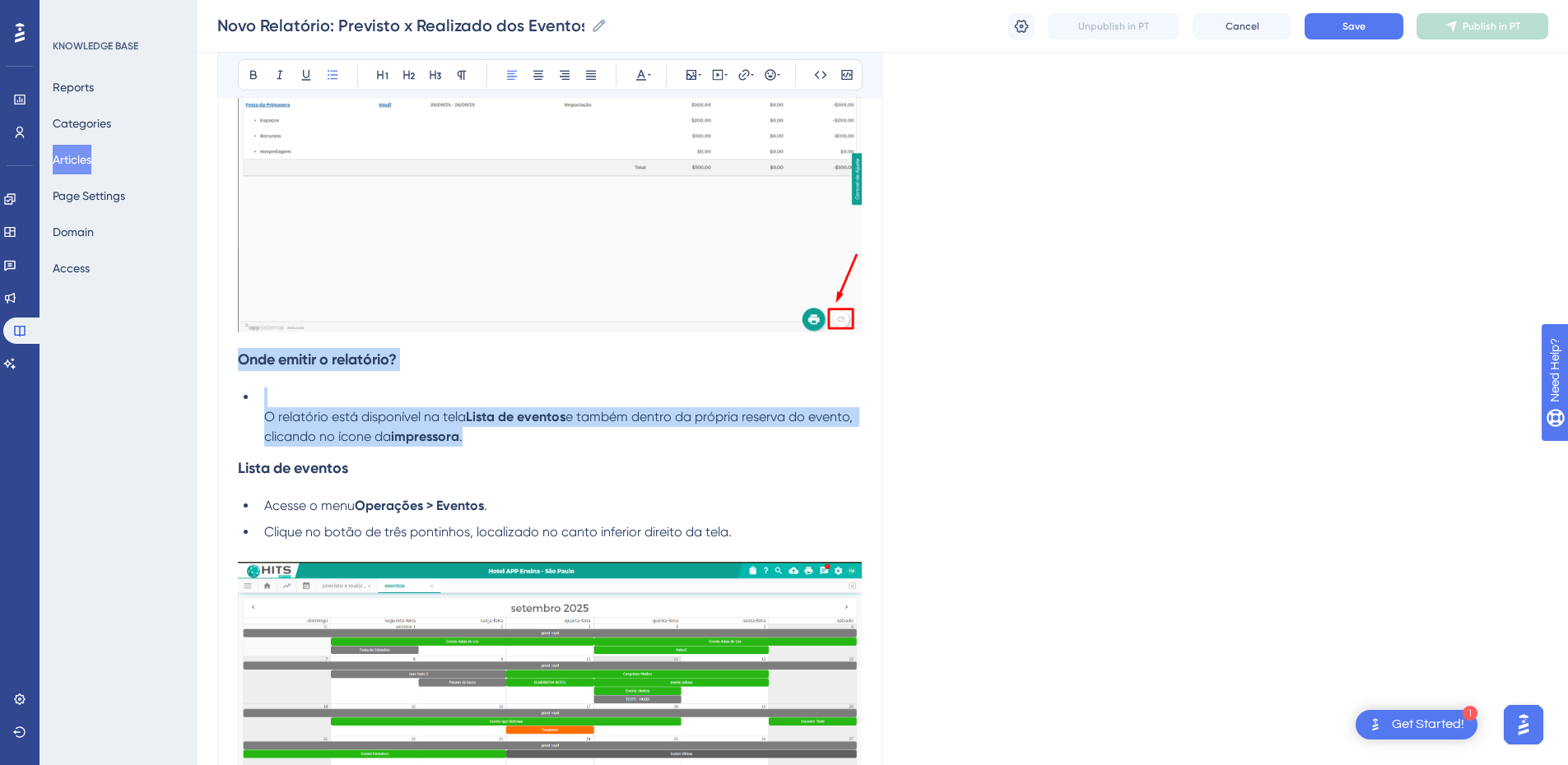
click at [257, 417] on ul "O relatório está disponível na tela Lista de eventos e também dentro da própria…" at bounding box center [550, 417] width 624 height 60
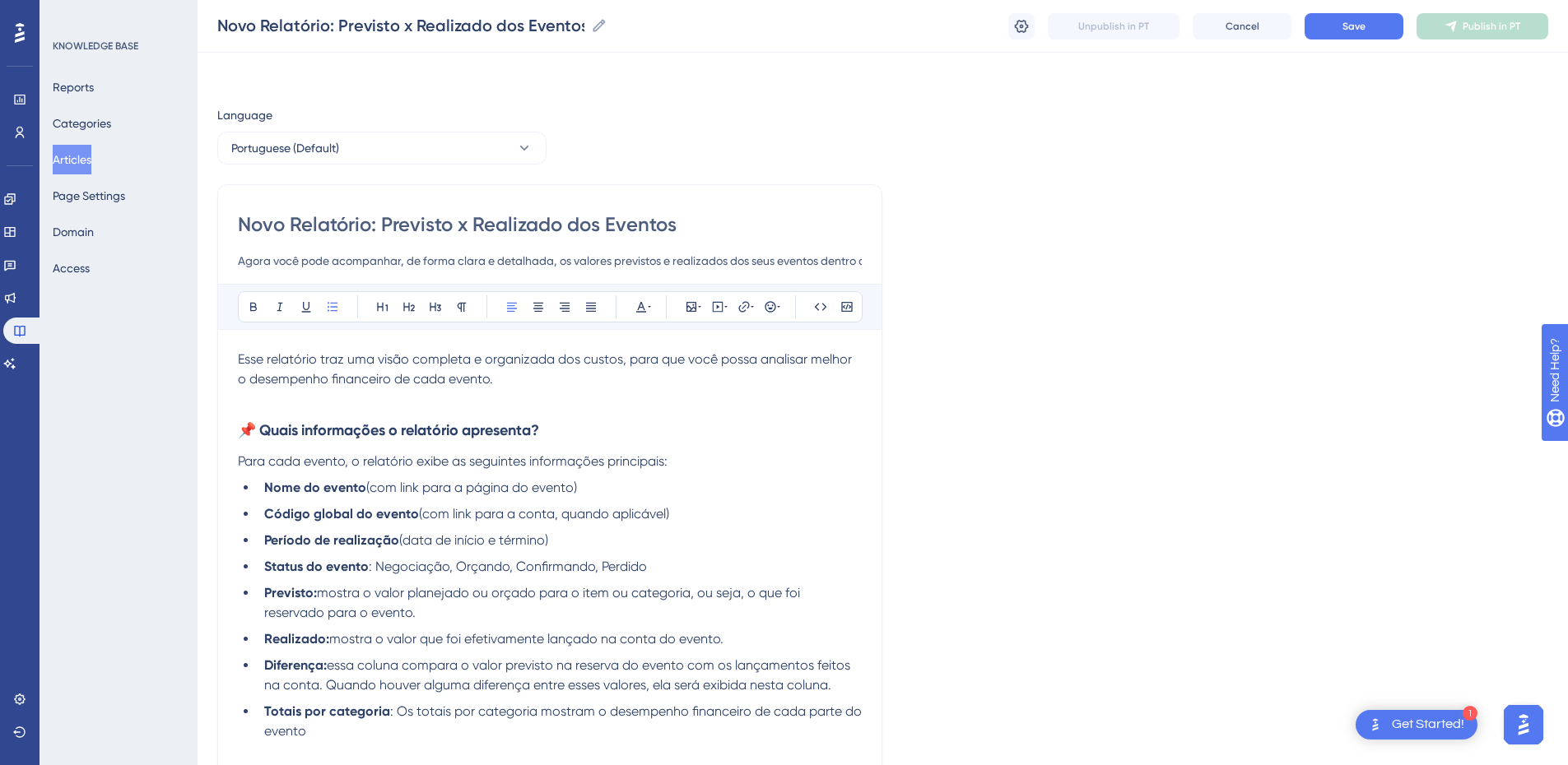
scroll to position [768, 0]
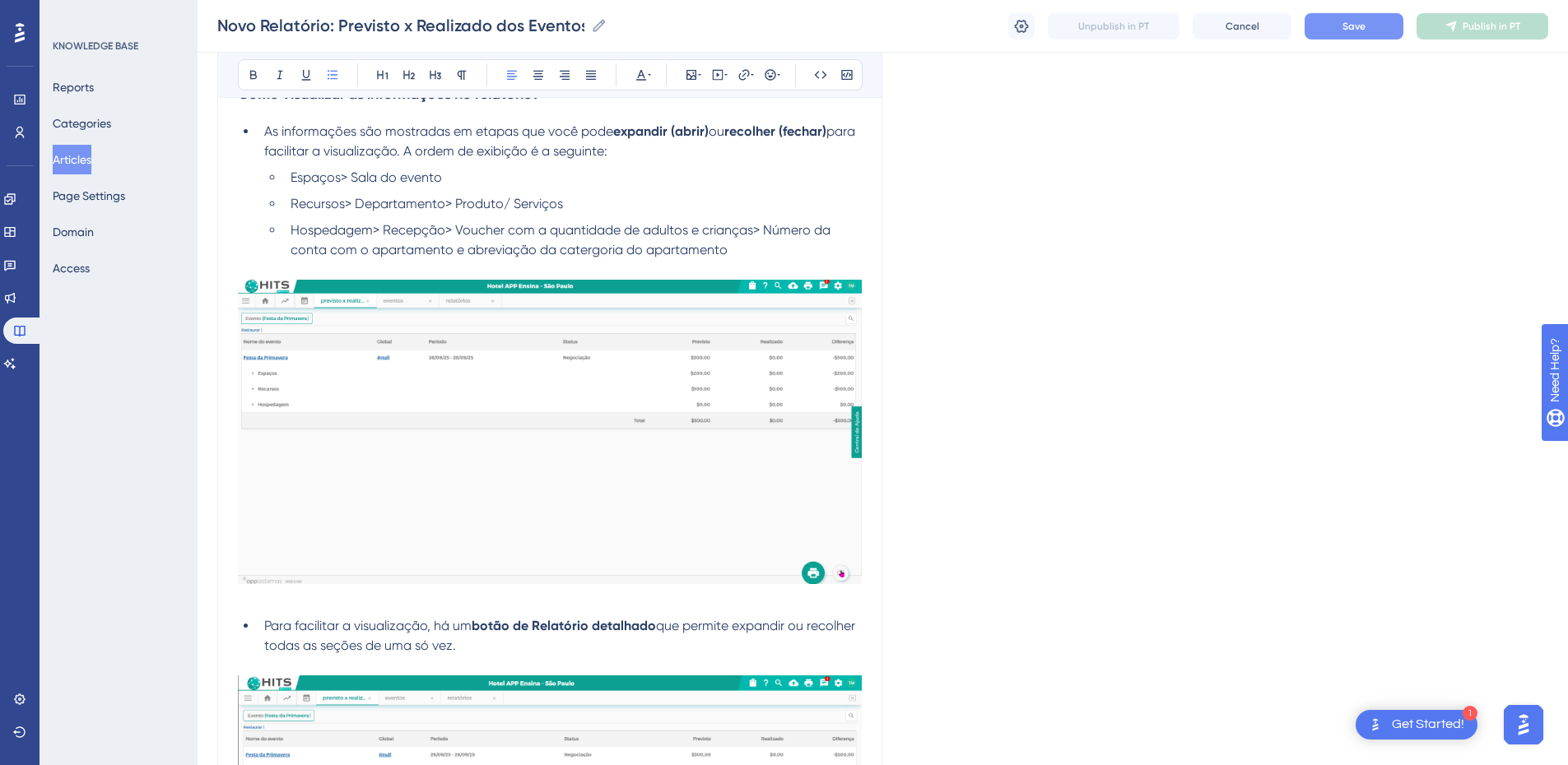
click at [1123, 20] on button "Save" at bounding box center [1354, 26] width 99 height 26
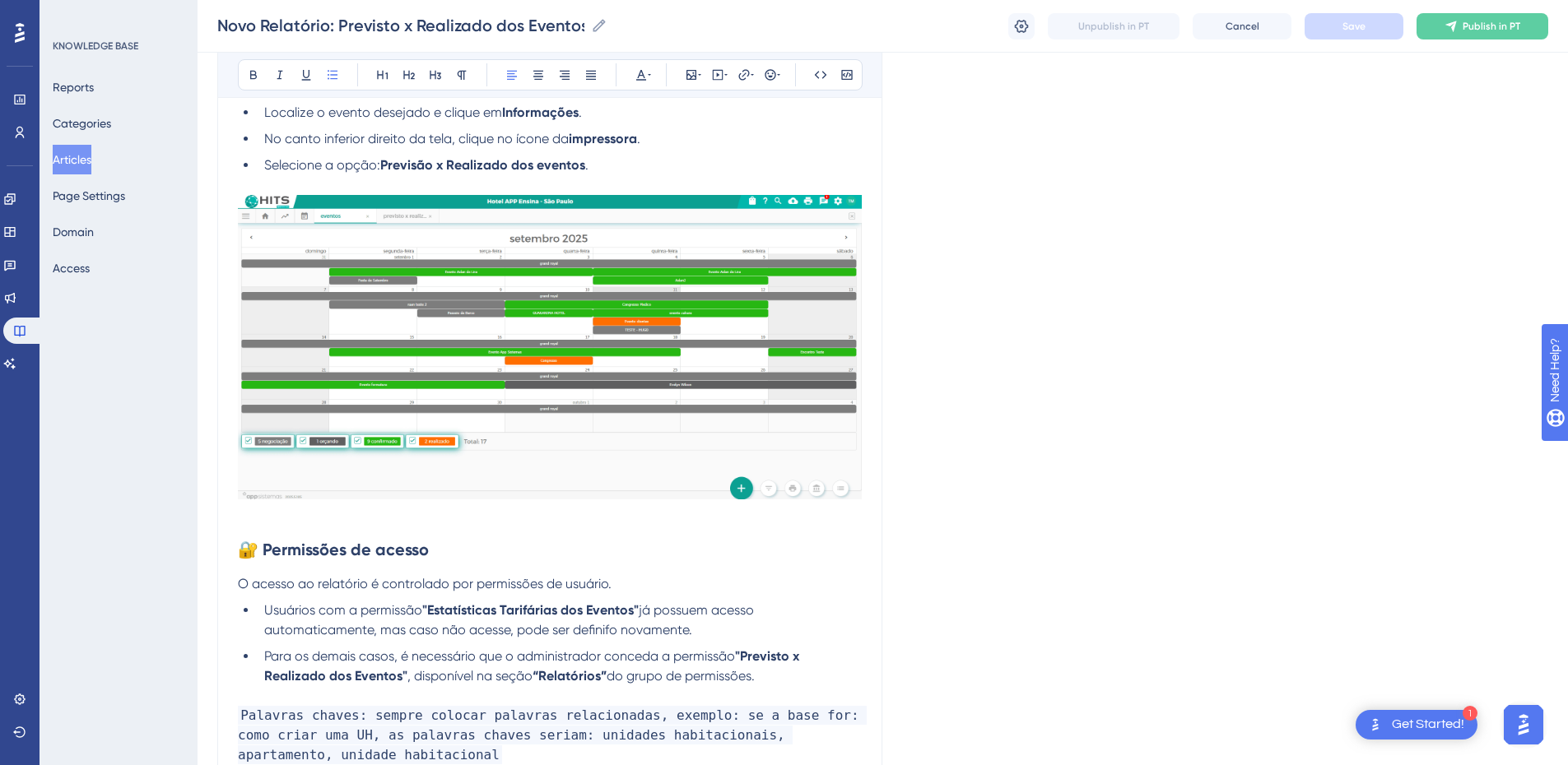
scroll to position [2873, 0]
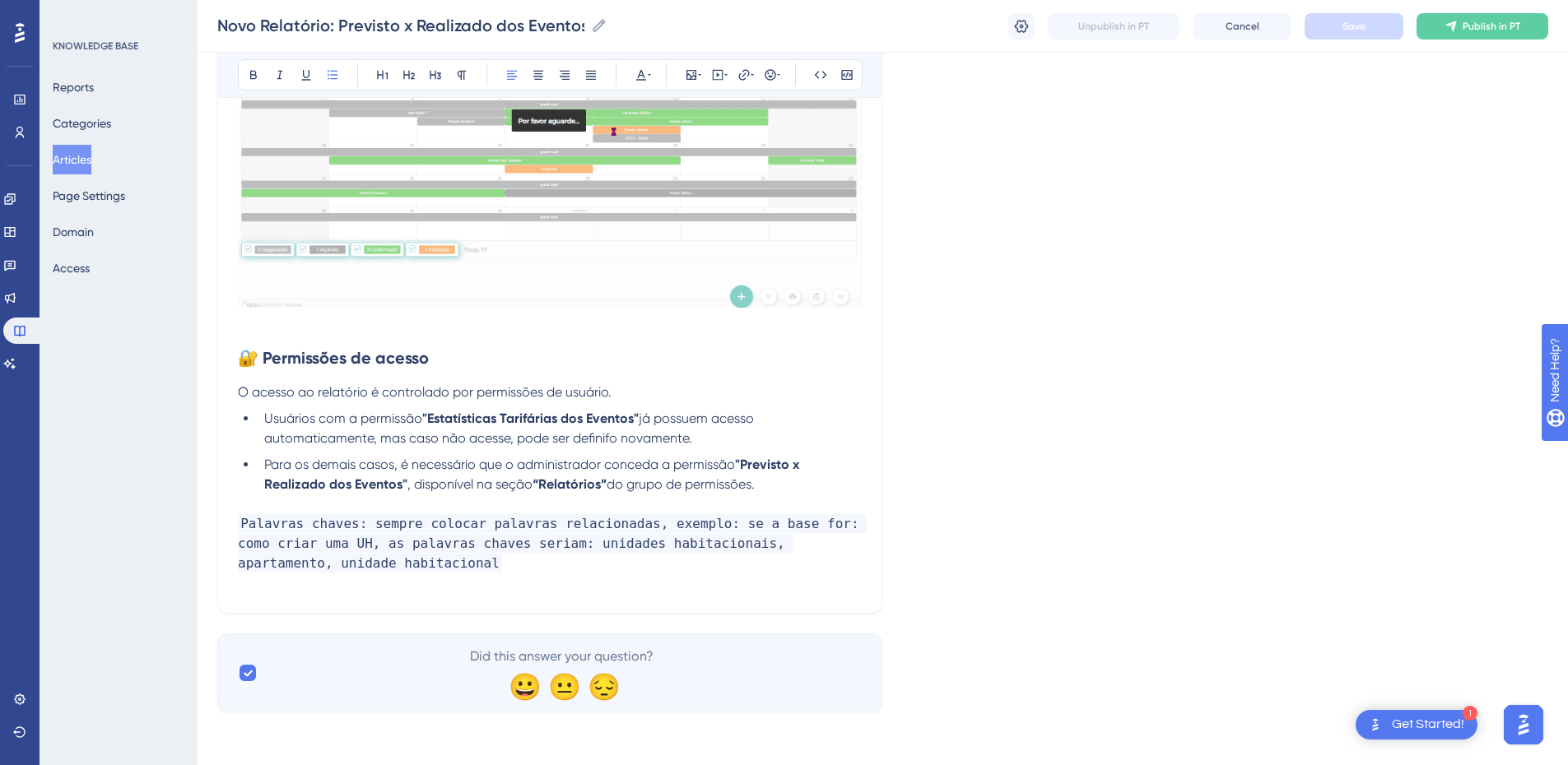
click at [241, 362] on strong "🔐 Permissões de acesso" at bounding box center [333, 357] width 191 height 20
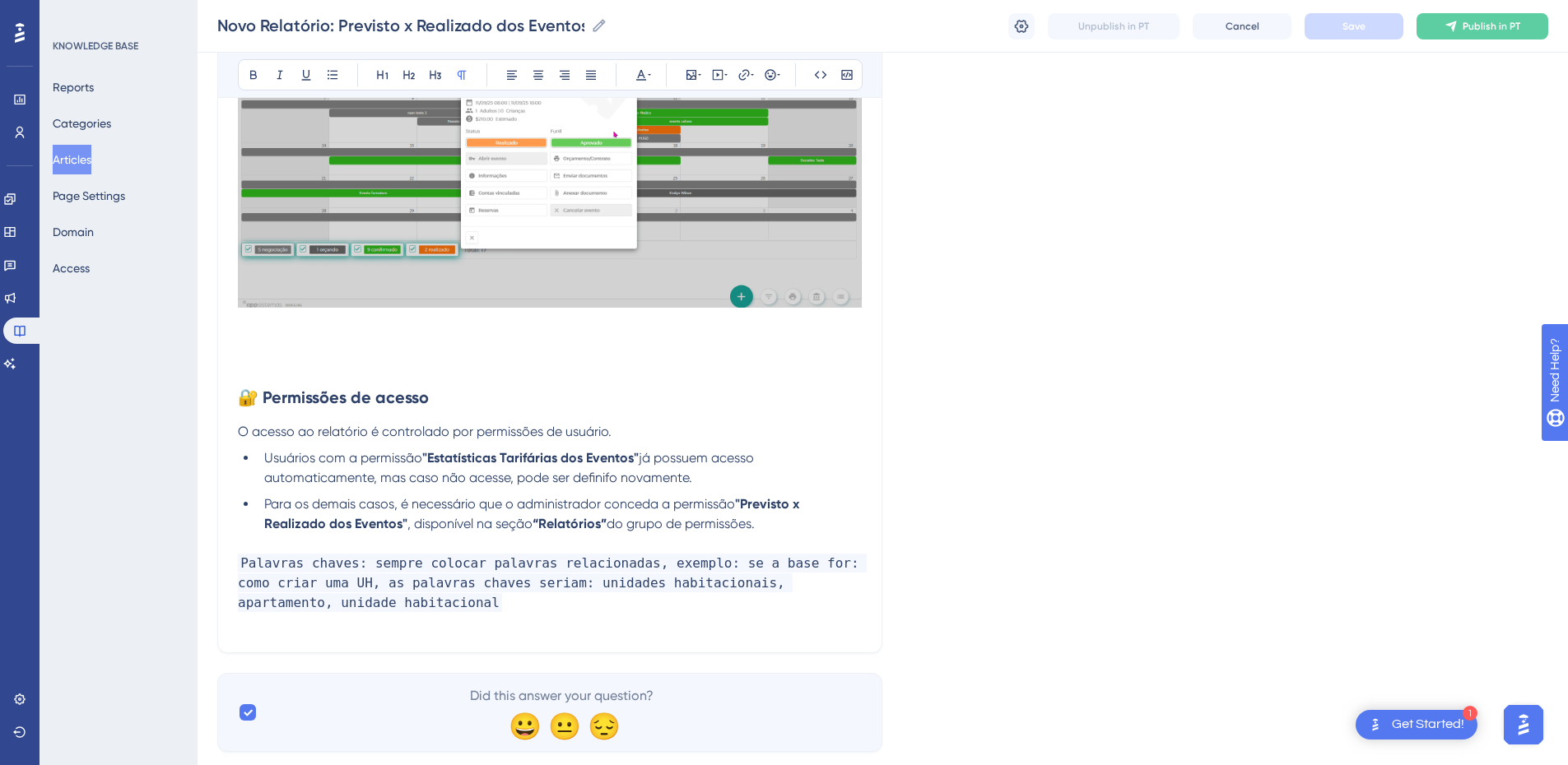
click at [270, 348] on p at bounding box center [550, 343] width 624 height 20
click at [300, 362] on p at bounding box center [550, 362] width 624 height 20
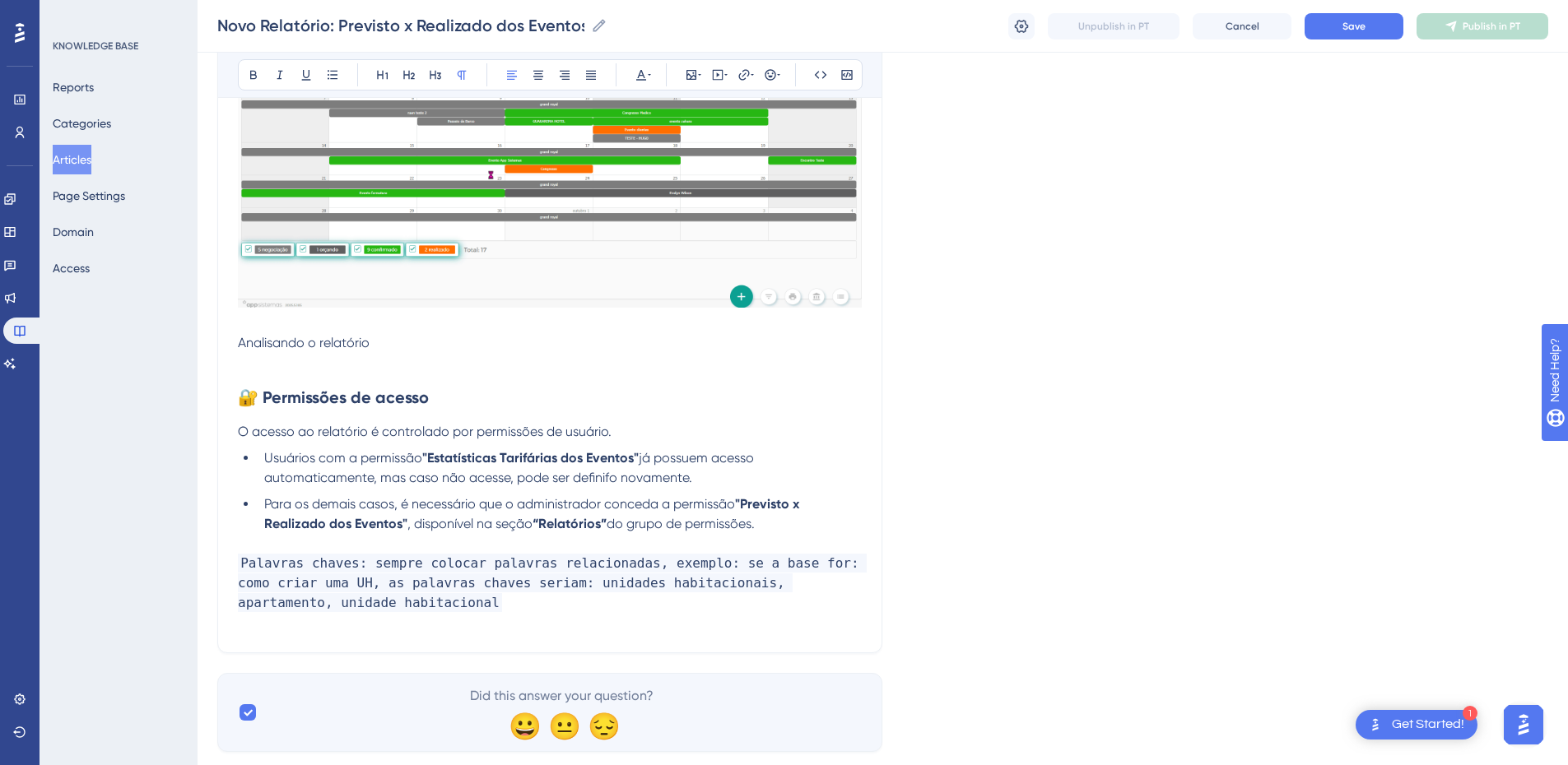
click at [301, 344] on span "Analisando o relatório" at bounding box center [304, 343] width 132 height 15
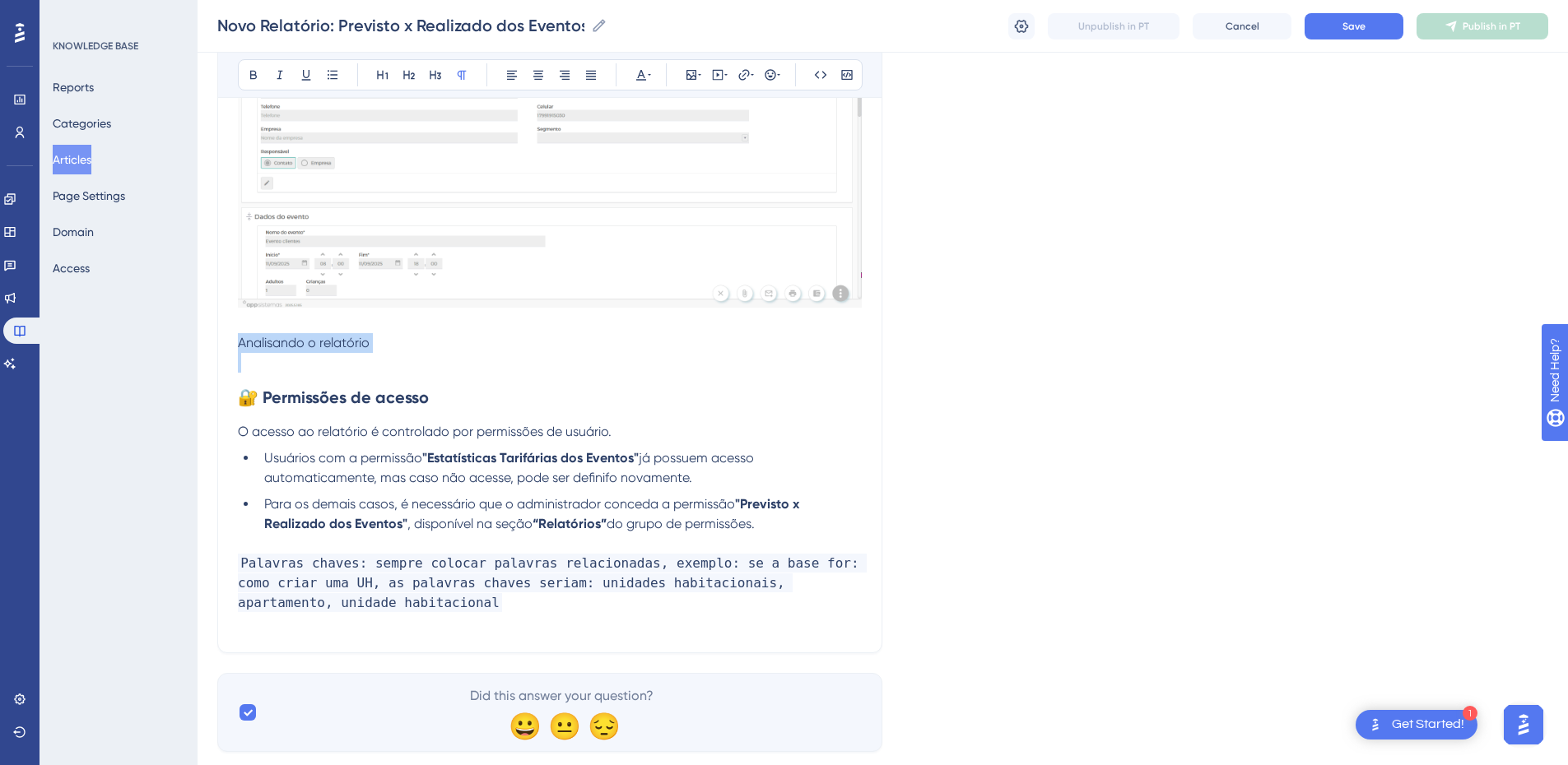
click at [301, 344] on span "Analisando o relatório" at bounding box center [304, 343] width 132 height 15
click at [252, 76] on icon at bounding box center [253, 74] width 13 height 13
click at [462, 354] on p at bounding box center [550, 362] width 624 height 20
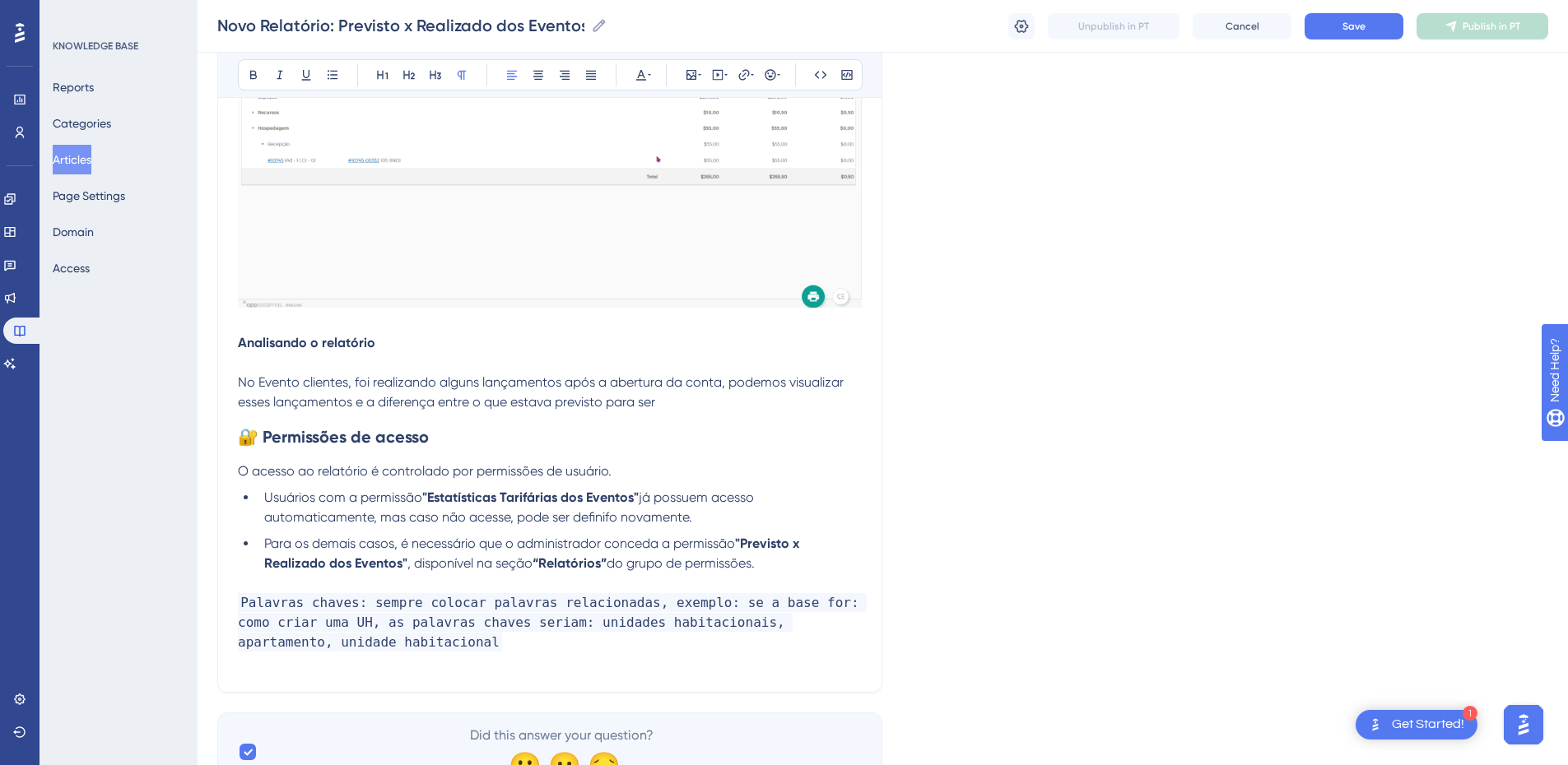
click at [702, 403] on p "No Evento clientes, foi realizando alguns lançamentos após a abertura da conta,…" at bounding box center [550, 393] width 624 height 39
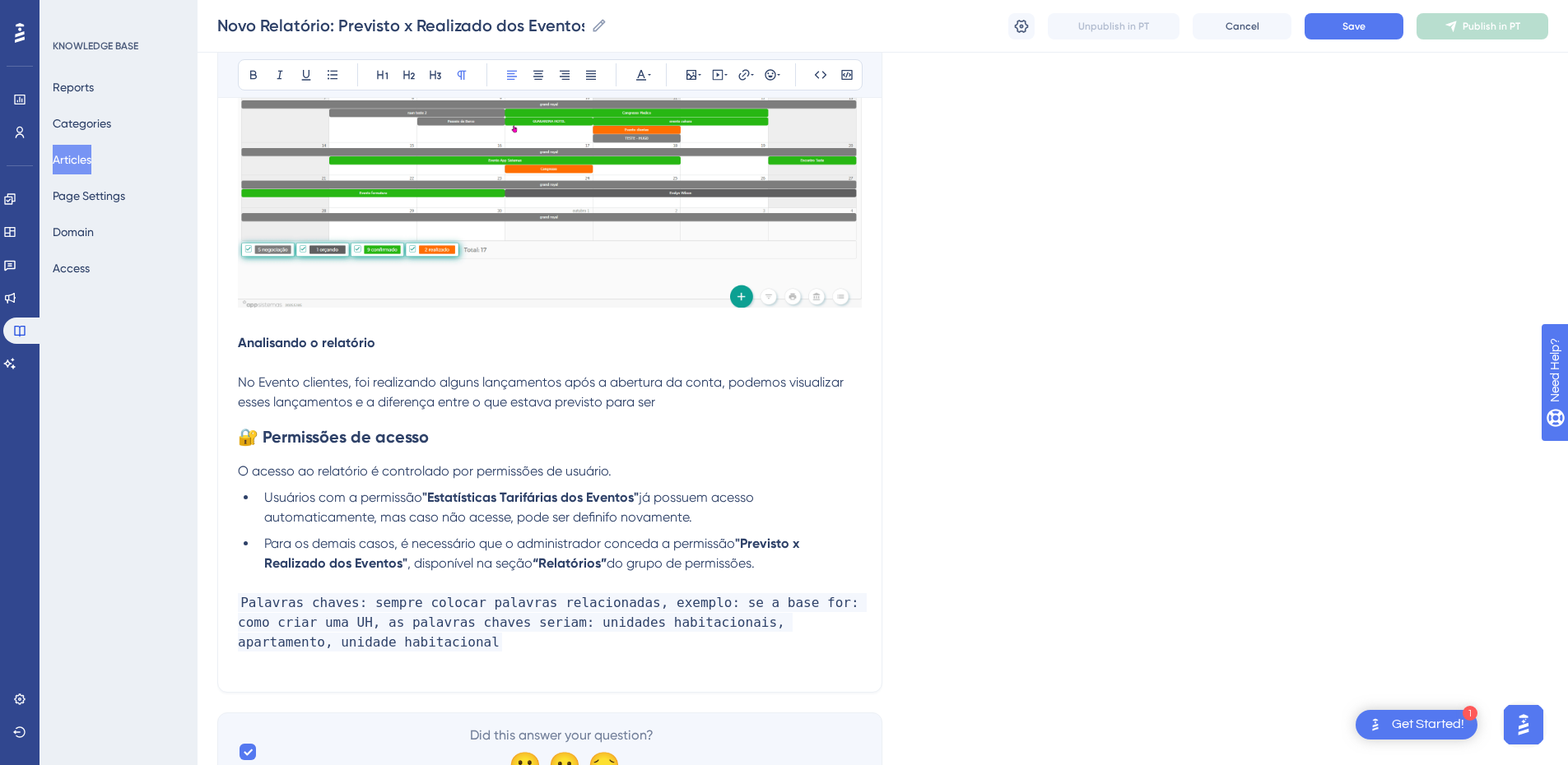
click at [393, 404] on span "No Evento clientes, foi realizando alguns lançamentos após a abertura da conta,…" at bounding box center [543, 392] width 609 height 36
click at [366, 404] on span "No Evento clientes, foi realizando alguns lançamentos após a abertura da conta,…" at bounding box center [543, 392] width 609 height 36
drag, startPoint x: 355, startPoint y: 404, endPoint x: 706, endPoint y: 401, distance: 351.0
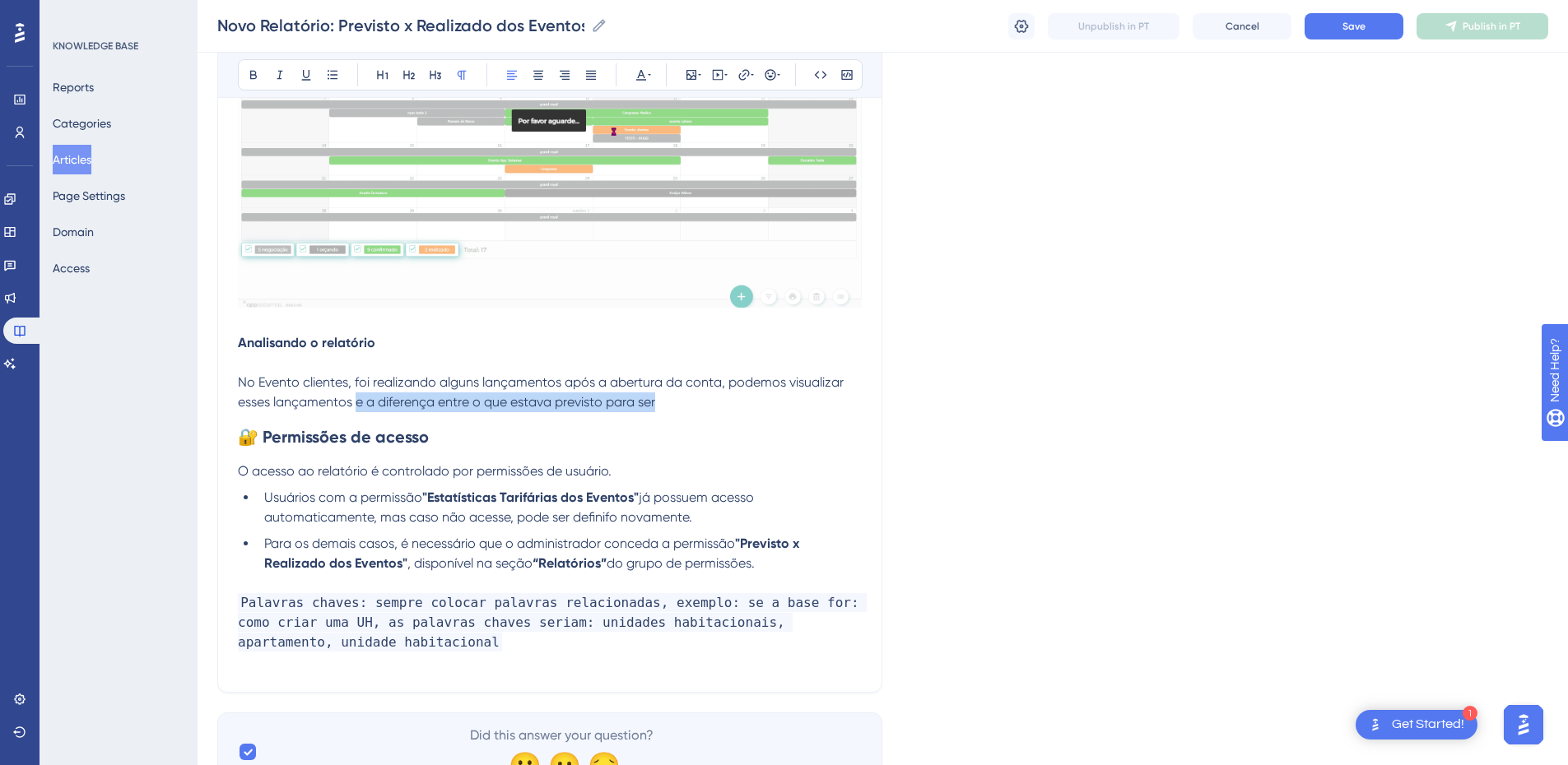
click at [706, 401] on p "No Evento clientes, foi realizando alguns lançamentos após a abertura da conta,…" at bounding box center [550, 393] width 624 height 39
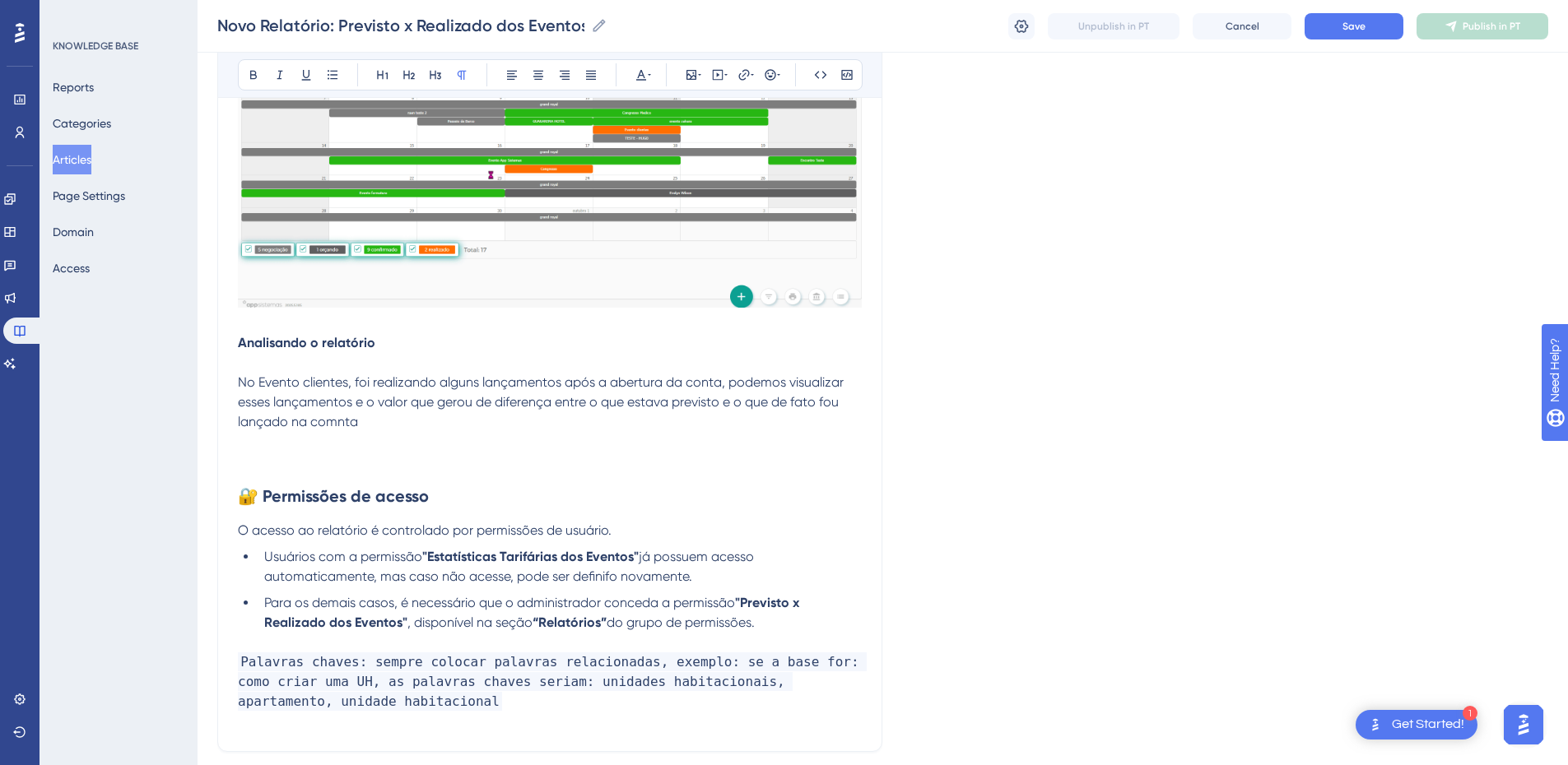
click at [242, 382] on span "No Evento clientes, foi realizando alguns lançamentos após a abertura da conta,…" at bounding box center [543, 401] width 609 height 55
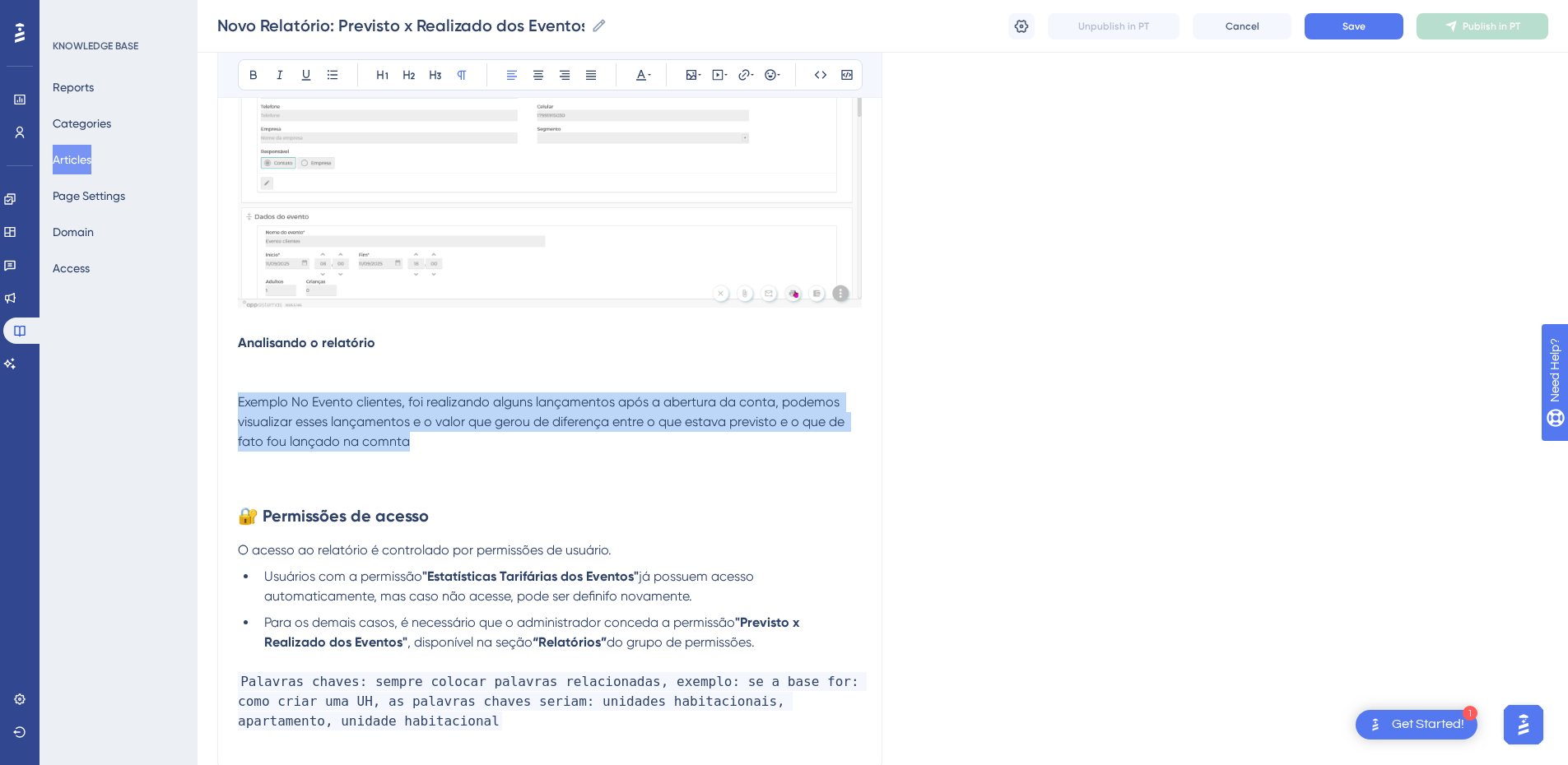
drag, startPoint x: 439, startPoint y: 449, endPoint x: 224, endPoint y: 397, distance: 221.2
copy span "Exemplo No Evento clientes, foi realizando alguns lançamentos após a abertura d…"
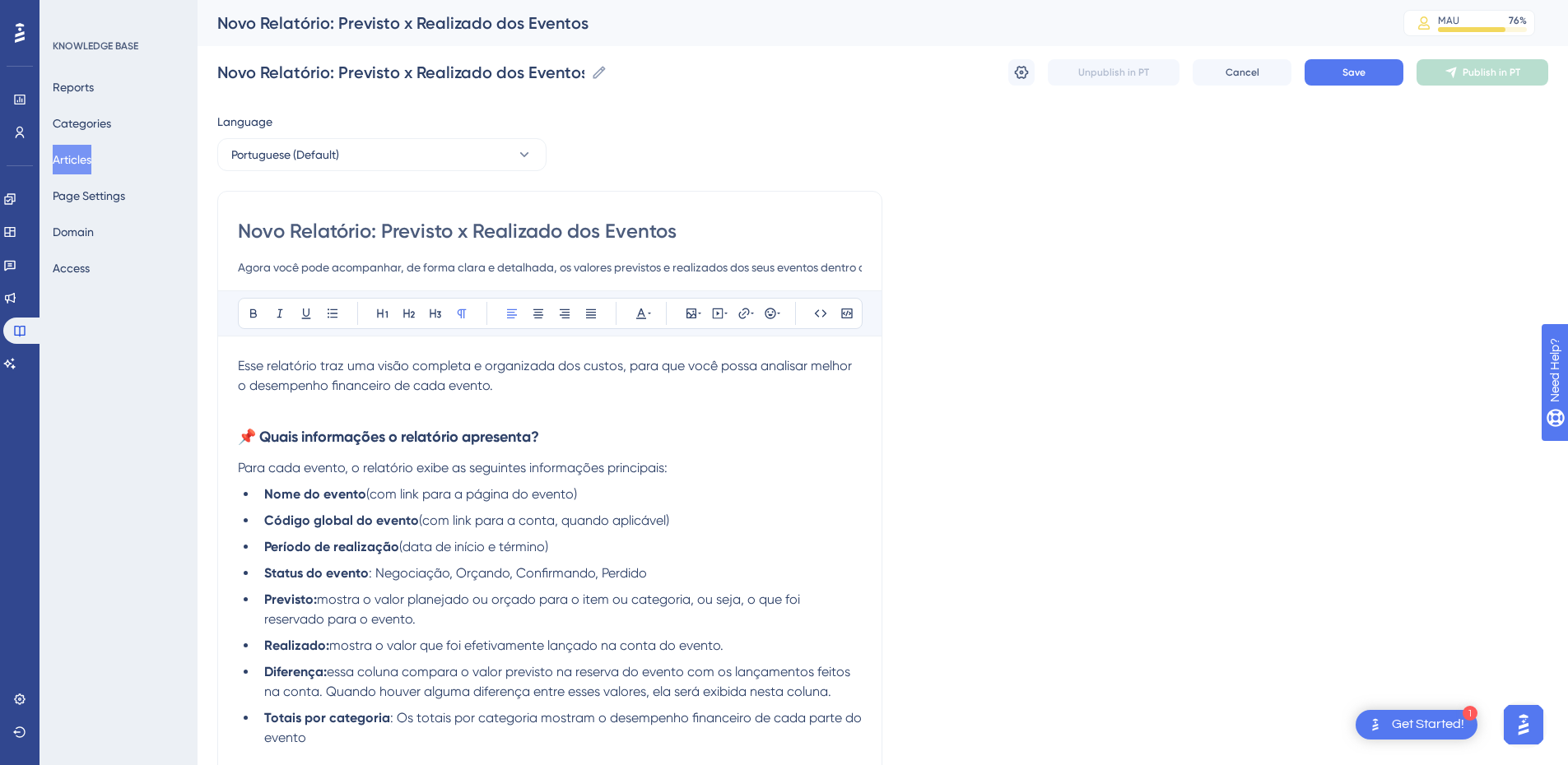
scroll to position [192, 0]
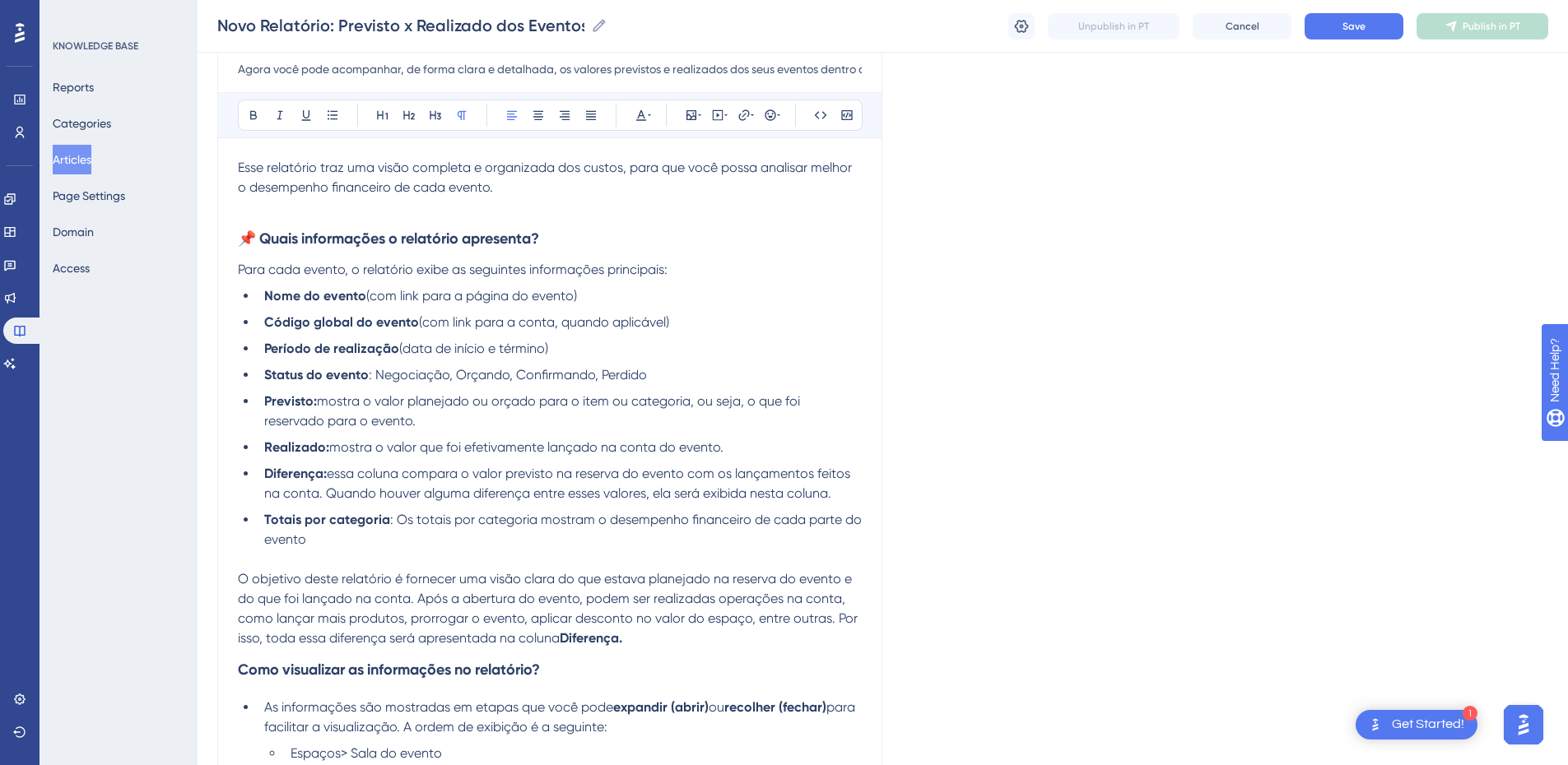
click at [540, 324] on span "(com link para a conta, quando aplicável)" at bounding box center [544, 322] width 250 height 15
click at [554, 321] on span "(com link para a conta, quando aplicável)" at bounding box center [544, 322] width 250 height 15
drag, startPoint x: 760, startPoint y: 321, endPoint x: 618, endPoint y: 325, distance: 142.1
click at [618, 325] on li "Código global do evento (com link para a conta do evento, quando aplicável)" at bounding box center [560, 322] width 605 height 20
drag, startPoint x: 667, startPoint y: 377, endPoint x: 378, endPoint y: 373, distance: 289.0
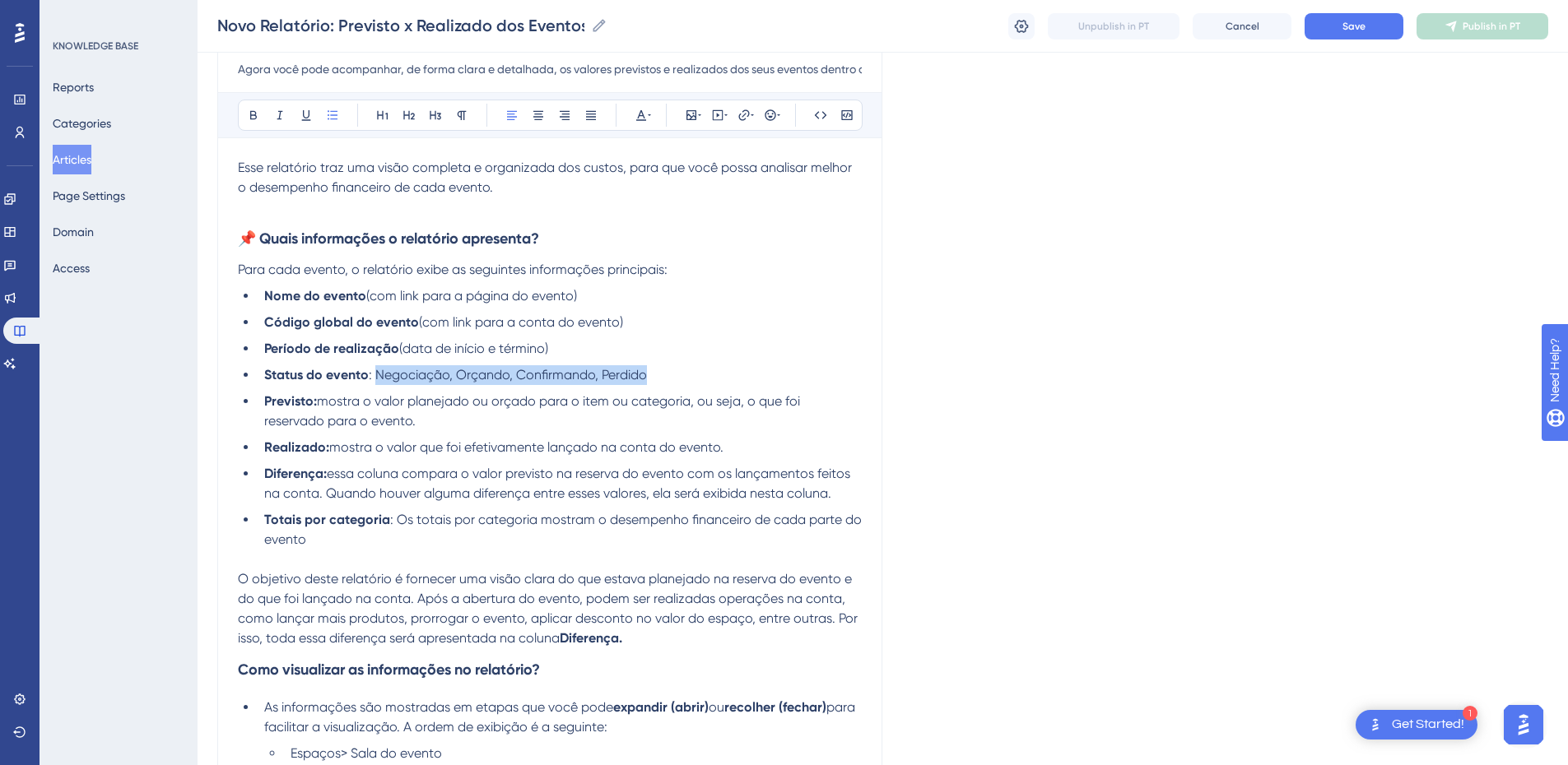
click at [378, 373] on li "Status do evento : Negociação, Orçando, Confirmando, Perdido" at bounding box center [560, 375] width 605 height 20
click at [693, 375] on li "Status do evento : Negociação, Orçando, Confirmando, Perdido" at bounding box center [560, 375] width 605 height 20
drag, startPoint x: 693, startPoint y: 375, endPoint x: 368, endPoint y: 378, distance: 325.0
click at [368, 378] on li "Status do evento : Negociação, Orçando, Confirmando, Perdido, rea" at bounding box center [560, 375] width 605 height 20
drag, startPoint x: 482, startPoint y: 350, endPoint x: 402, endPoint y: 353, distance: 80.1
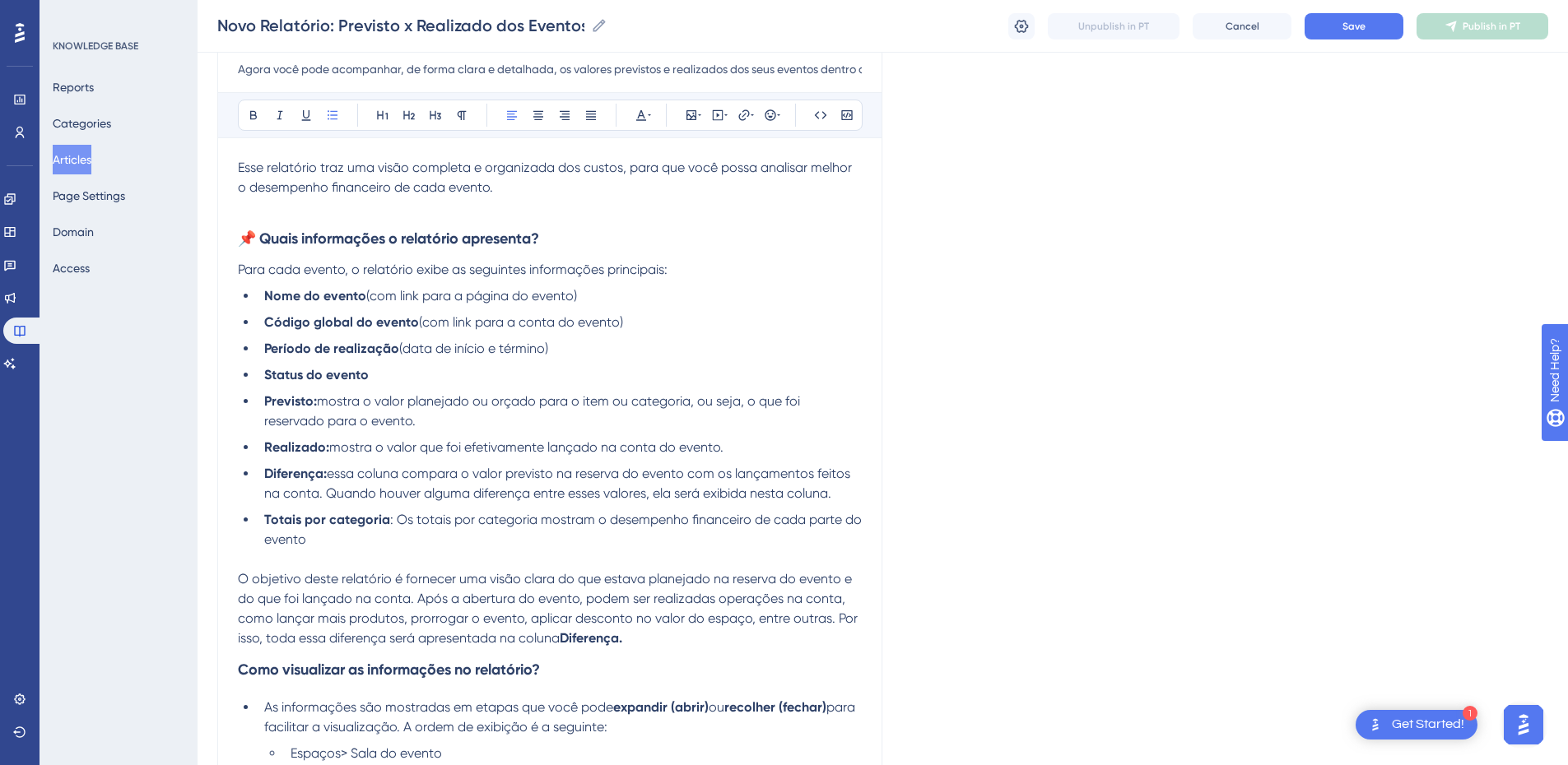
click at [402, 353] on li "Período de realização (data de início e término)" at bounding box center [560, 348] width 605 height 20
drag, startPoint x: 480, startPoint y: 321, endPoint x: 420, endPoint y: 325, distance: 60.1
click at [420, 325] on li "Código global do evento (com link para a conta do evento)" at bounding box center [560, 322] width 605 height 20
click at [416, 348] on li "Período de realização (" at bounding box center [560, 348] width 605 height 20
drag, startPoint x: 628, startPoint y: 294, endPoint x: 368, endPoint y: 296, distance: 260.0
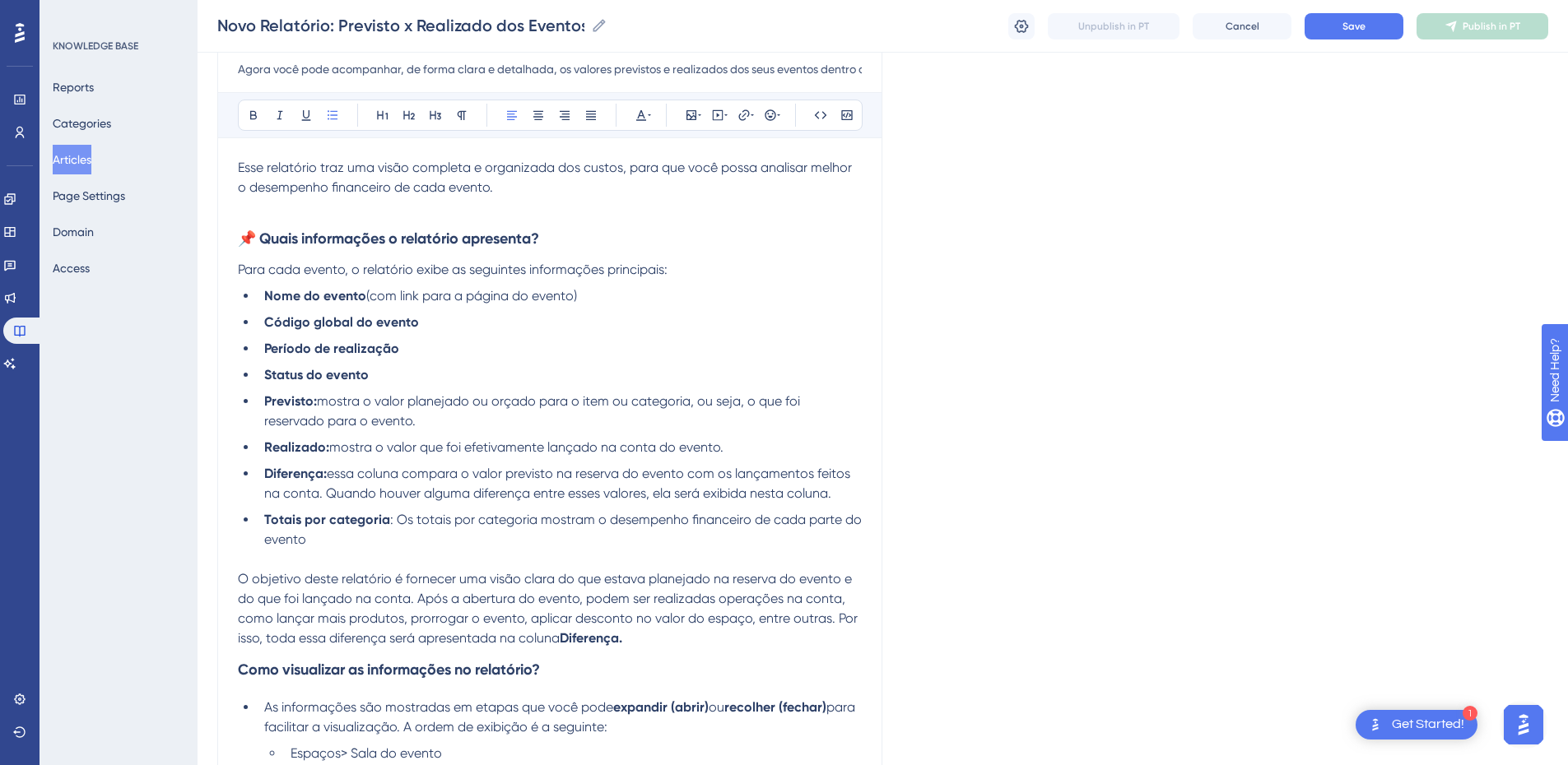
click at [368, 296] on li "Nome do evento (com link para a página do evento)" at bounding box center [560, 296] width 605 height 20
click at [456, 414] on li "Previsto: mostra o valor planejado ou orçado para o item ou categoria, ou seja,…" at bounding box center [560, 411] width 605 height 39
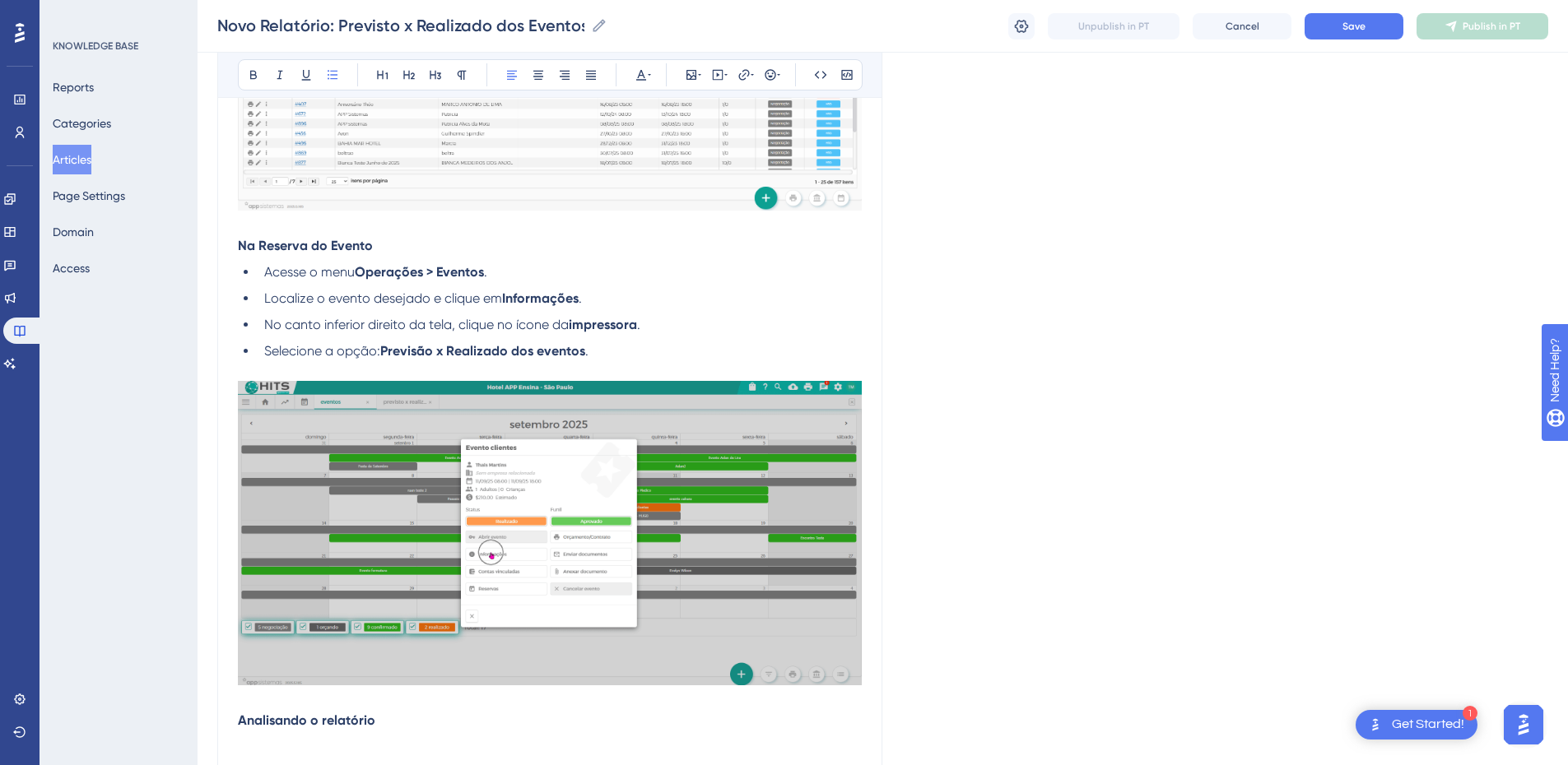
scroll to position [3031, 0]
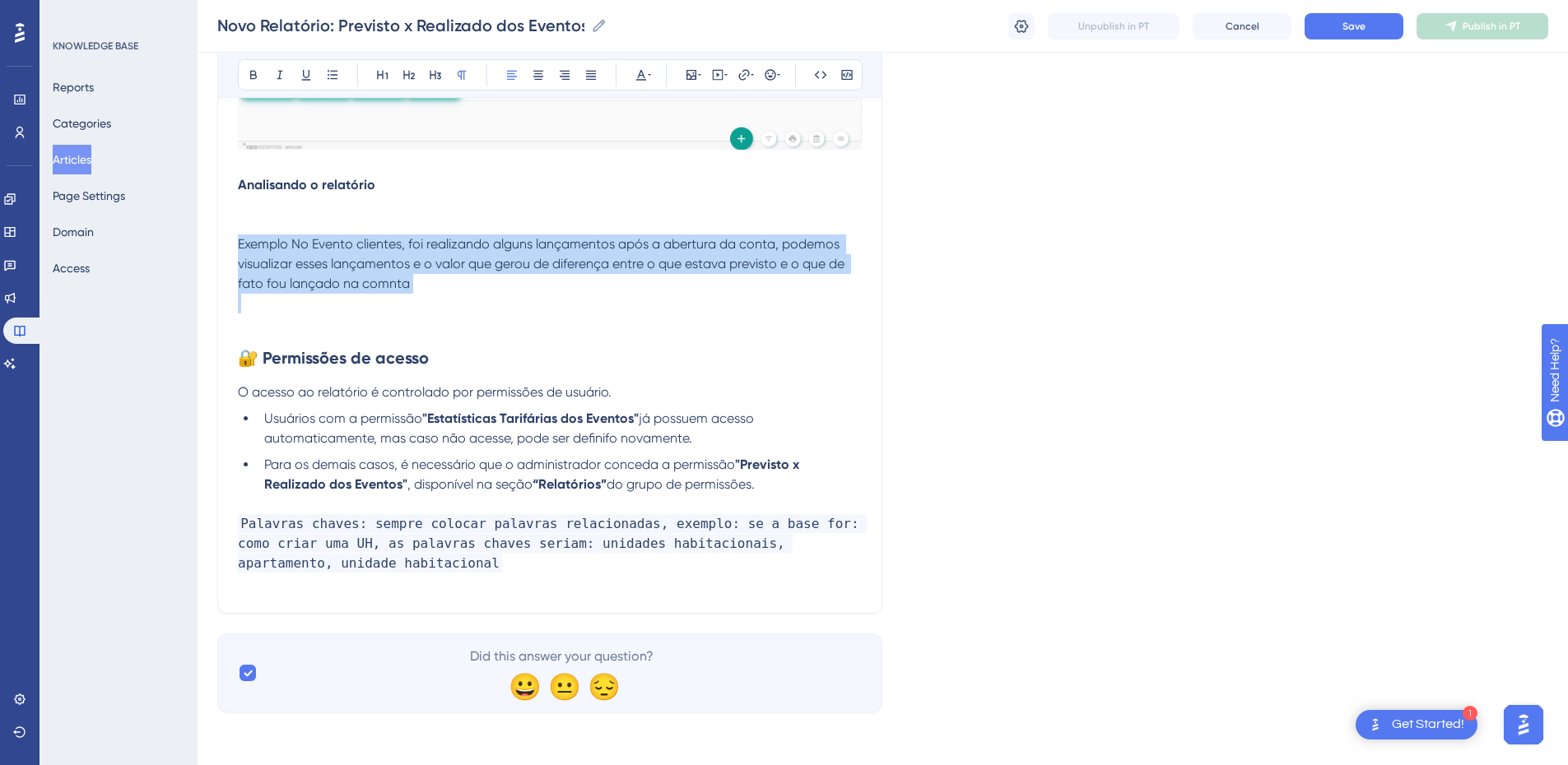
drag, startPoint x: 459, startPoint y: 295, endPoint x: 188, endPoint y: 246, distance: 275.4
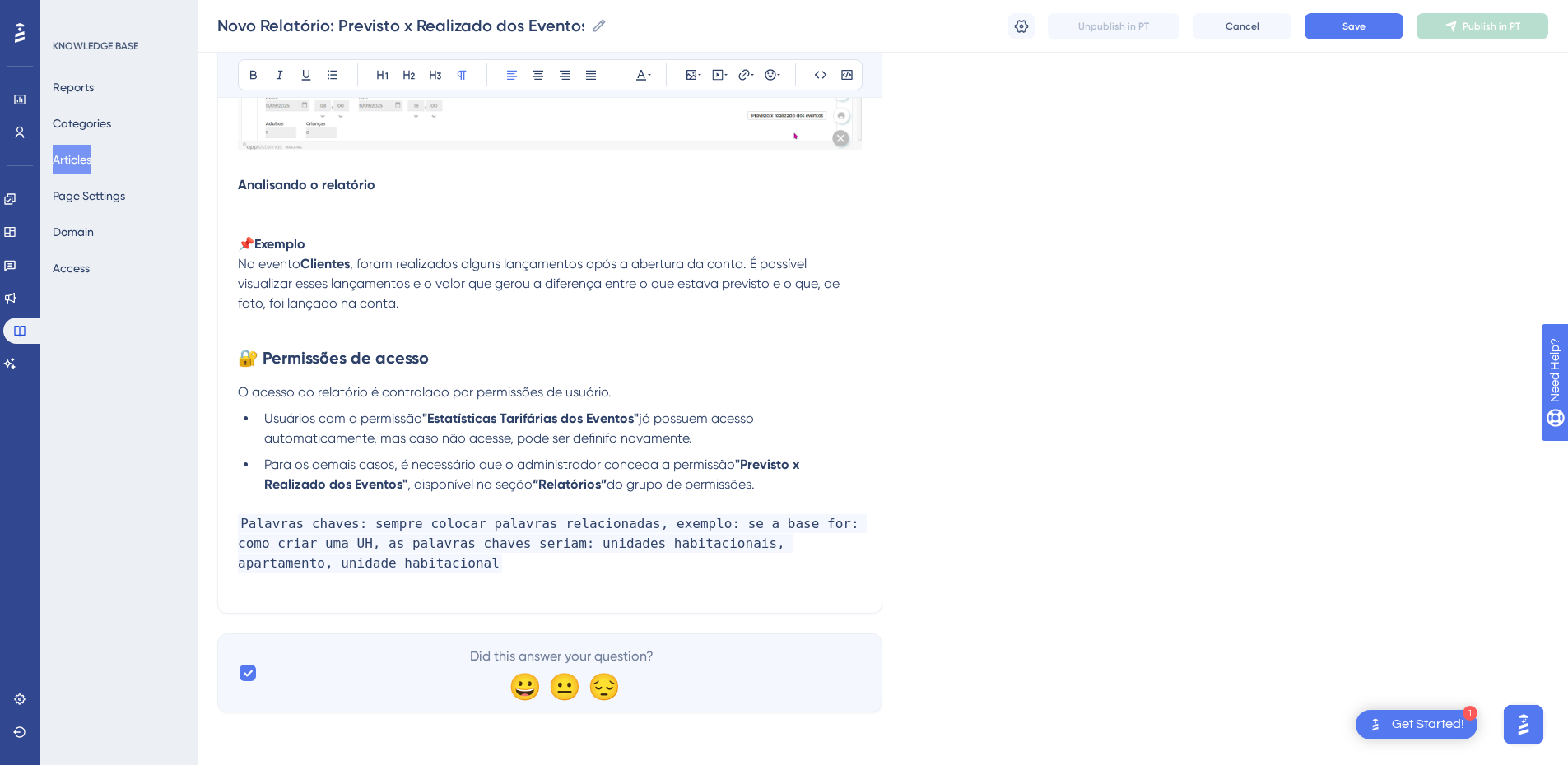
click at [285, 214] on p at bounding box center [550, 204] width 624 height 20
click at [320, 203] on strong "Analisando o relatório" at bounding box center [307, 204] width 138 height 15
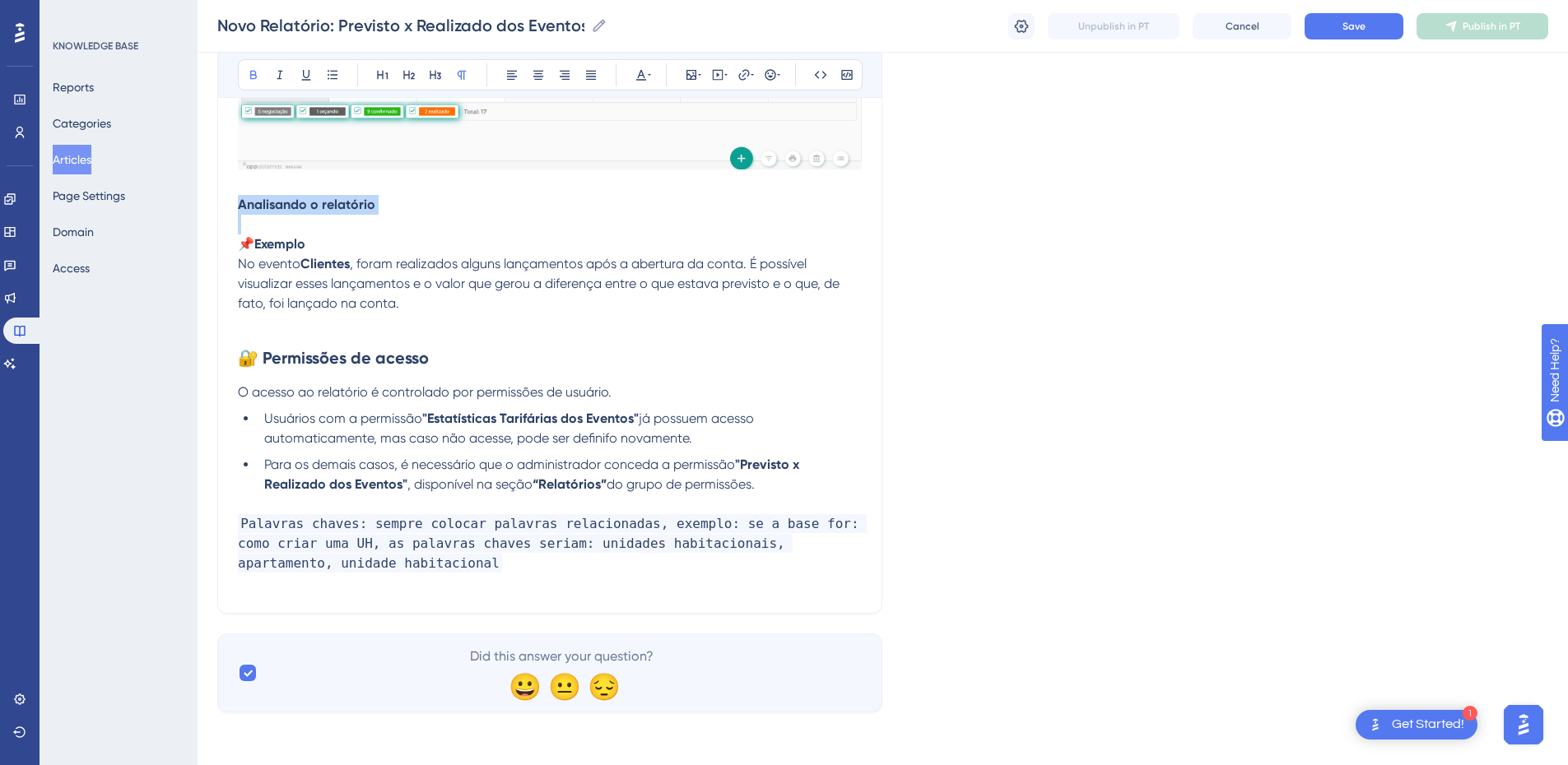
click at [320, 203] on strong "Analisando o relatório" at bounding box center [307, 204] width 138 height 15
click at [433, 74] on icon at bounding box center [435, 74] width 13 height 13
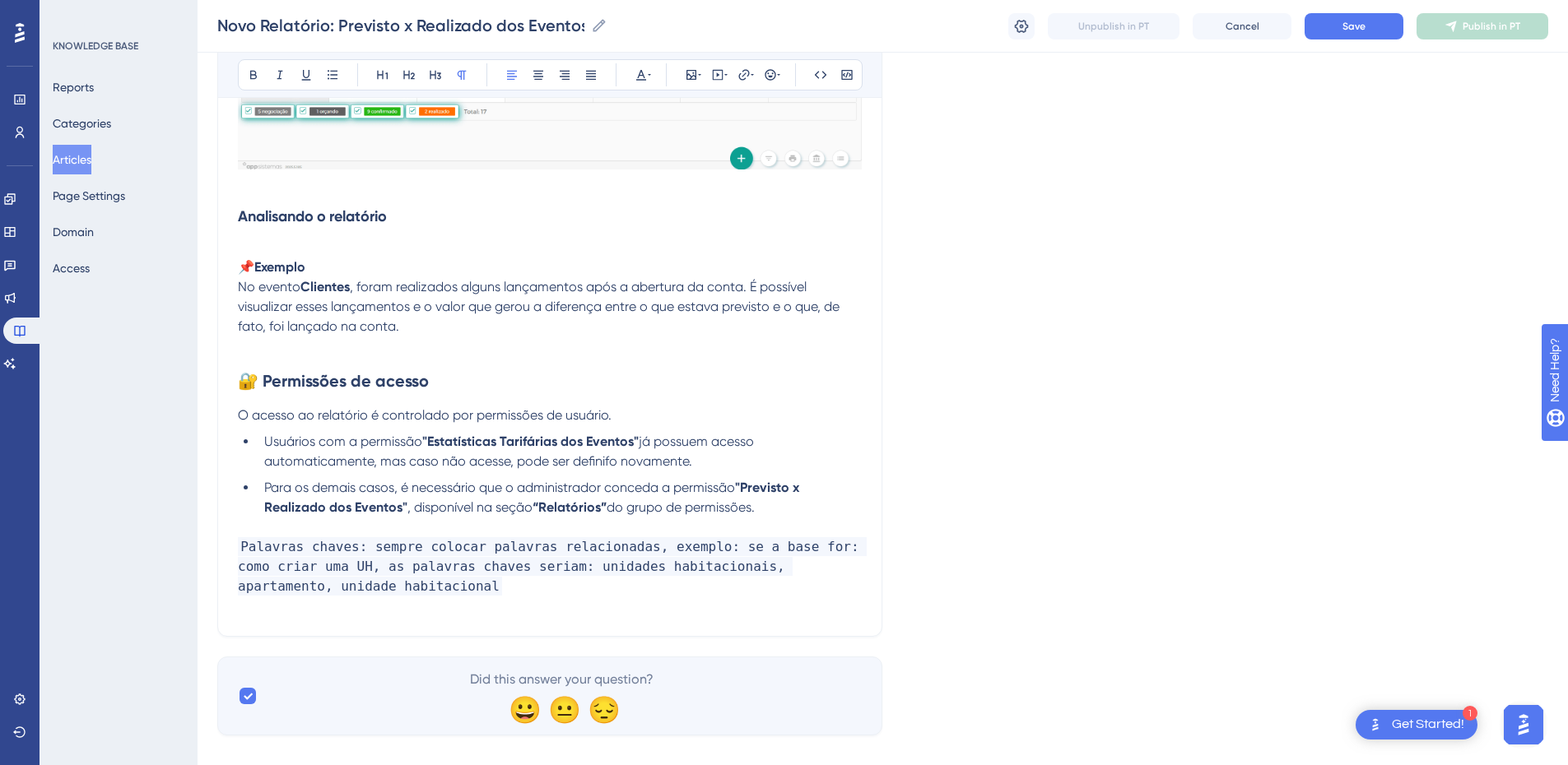
drag, startPoint x: 394, startPoint y: 302, endPoint x: 316, endPoint y: 229, distance: 106.8
click at [391, 303] on span ", foram realizados alguns lançamentos após a abertura da conta. É possível visu…" at bounding box center [540, 306] width 605 height 55
click at [279, 241] on p at bounding box center [550, 247] width 624 height 20
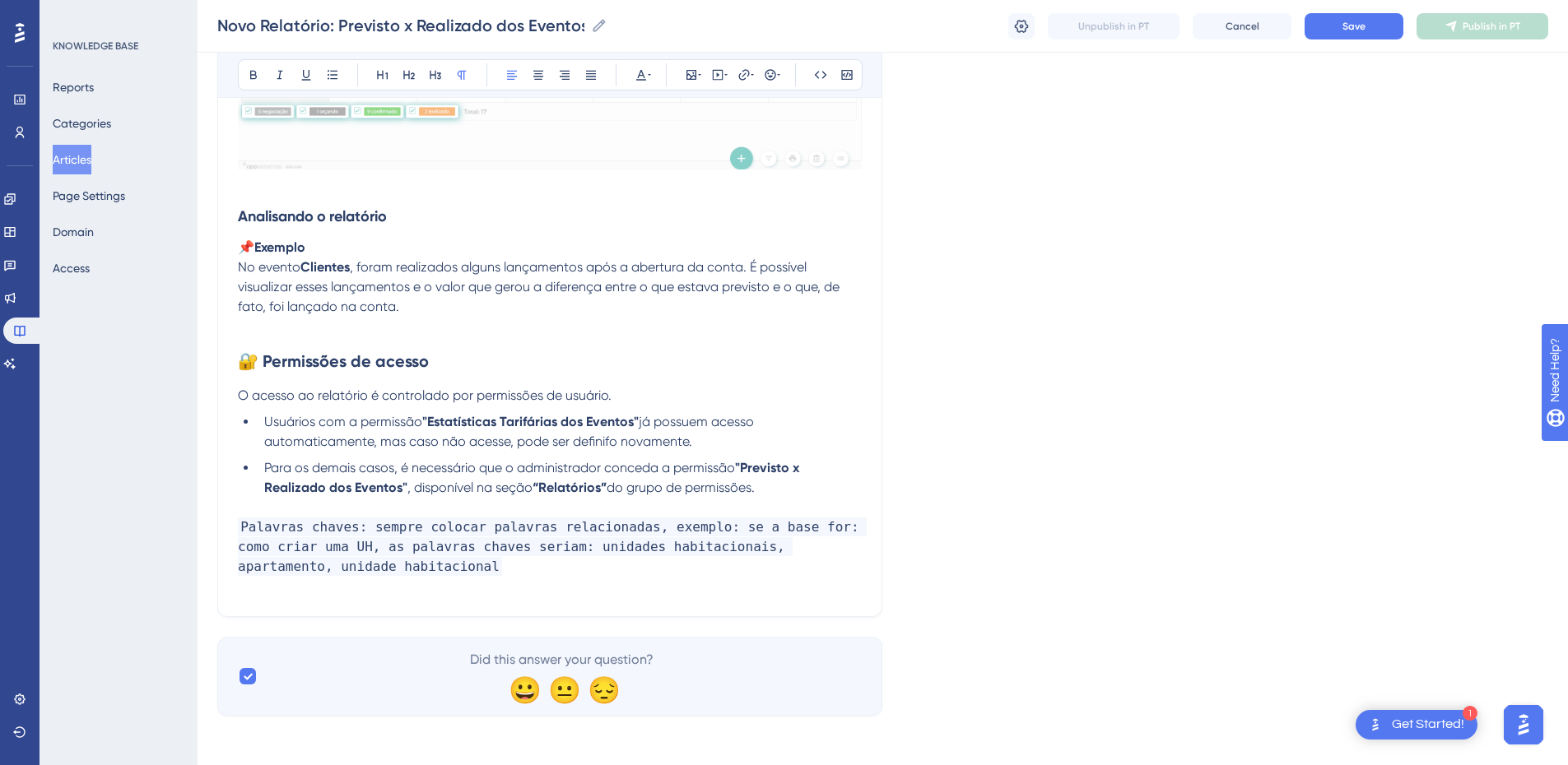
click at [427, 299] on p "📌 Exemplo No evento Clientes , foram realizados alguns lançamentos após a abert…" at bounding box center [550, 277] width 624 height 79
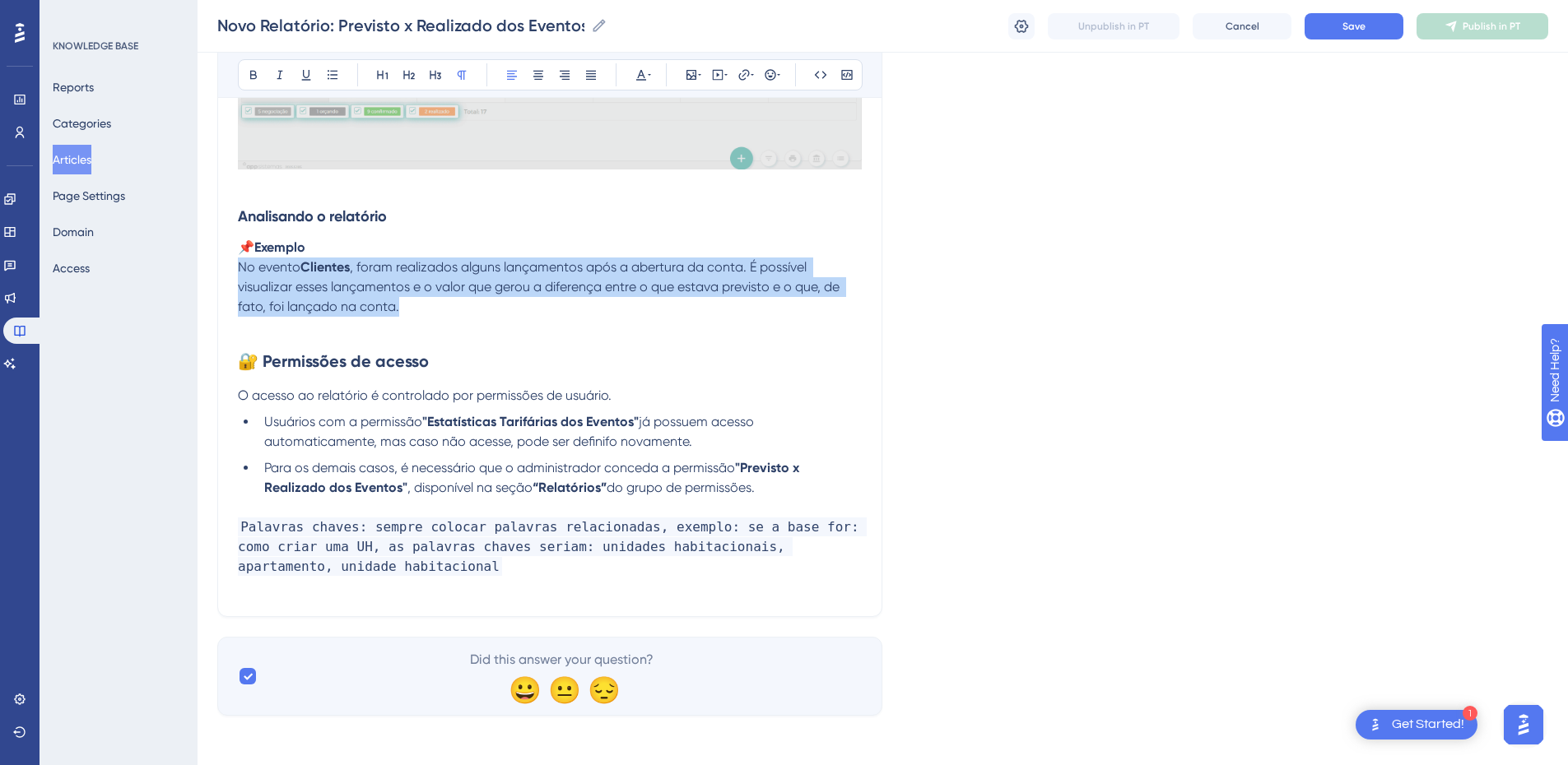
drag, startPoint x: 401, startPoint y: 302, endPoint x: 213, endPoint y: 275, distance: 189.9
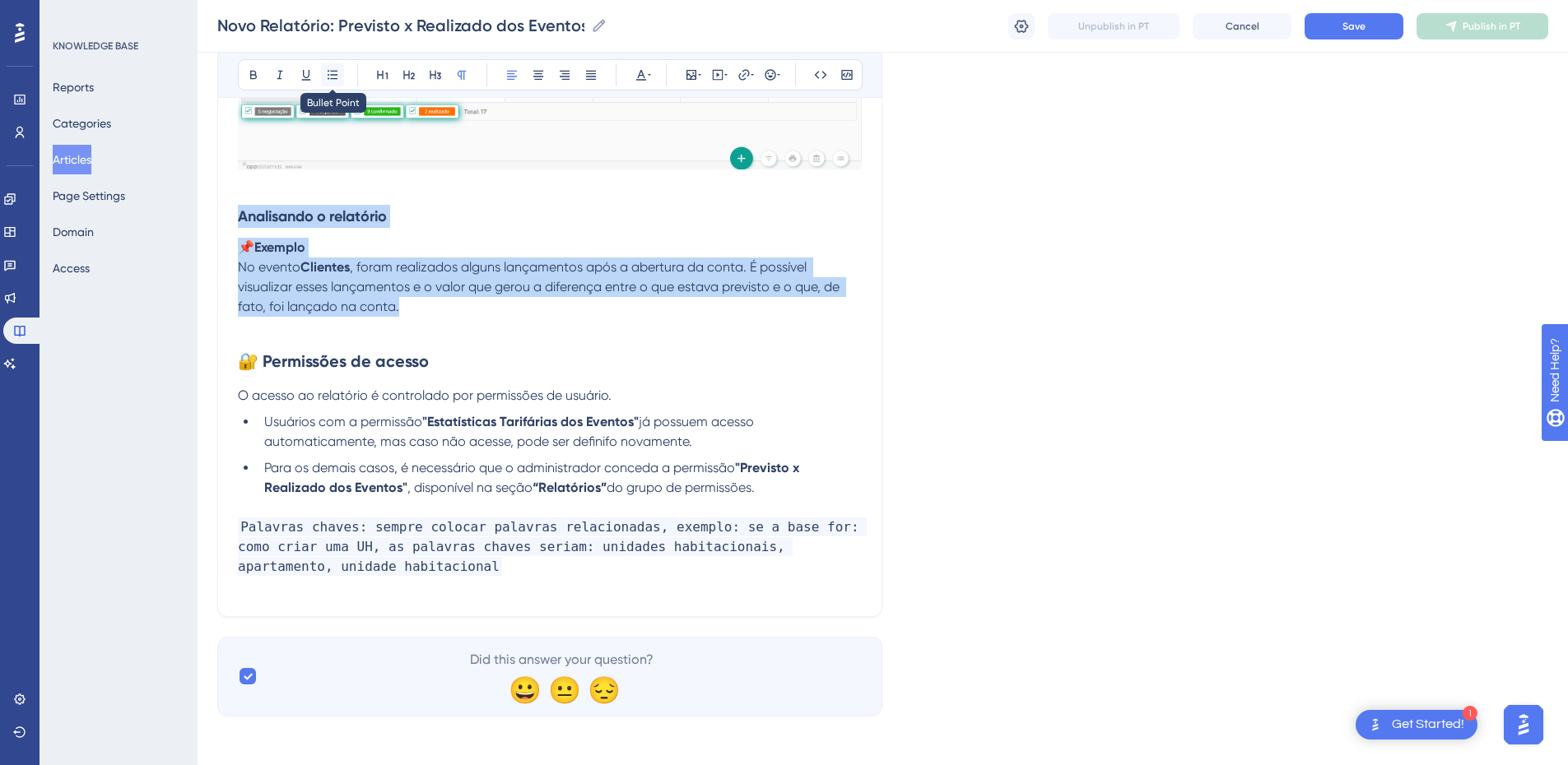
click at [334, 68] on icon at bounding box center [332, 74] width 13 height 13
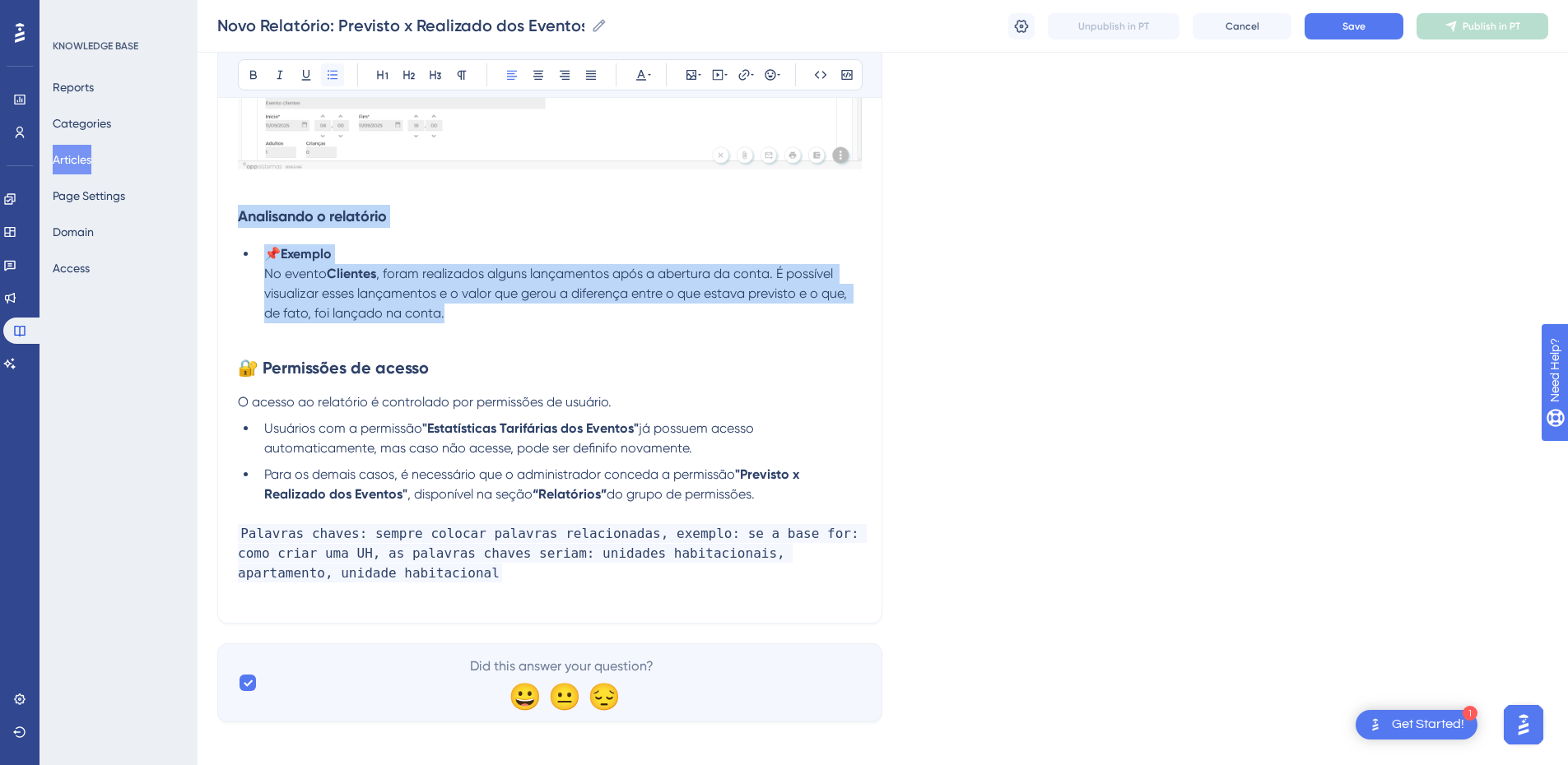
click at [334, 68] on icon at bounding box center [332, 74] width 13 height 13
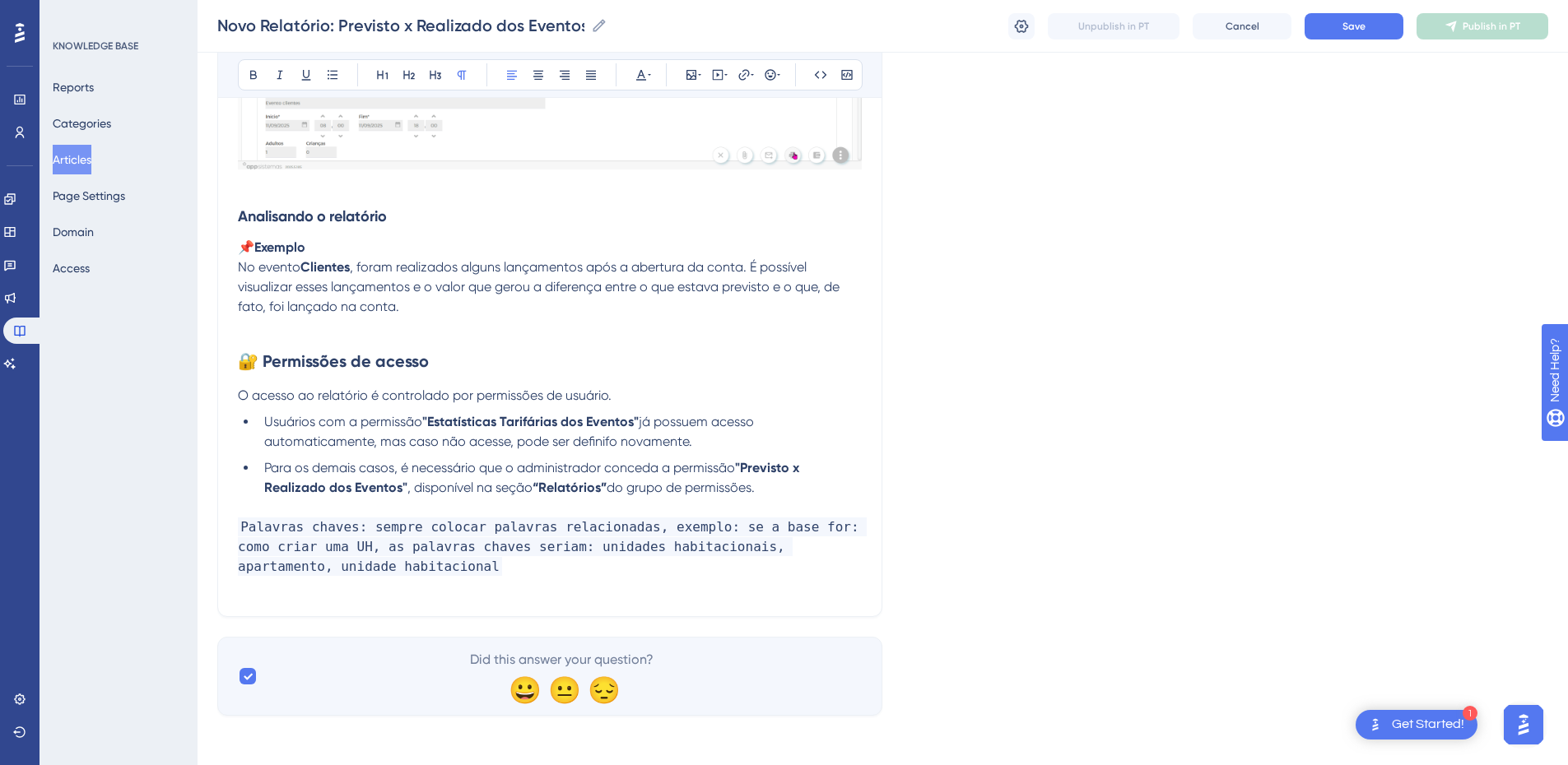
click at [321, 243] on p "📌 Exemplo No evento Clientes , foram realizados alguns lançamentos após a abert…" at bounding box center [550, 277] width 624 height 79
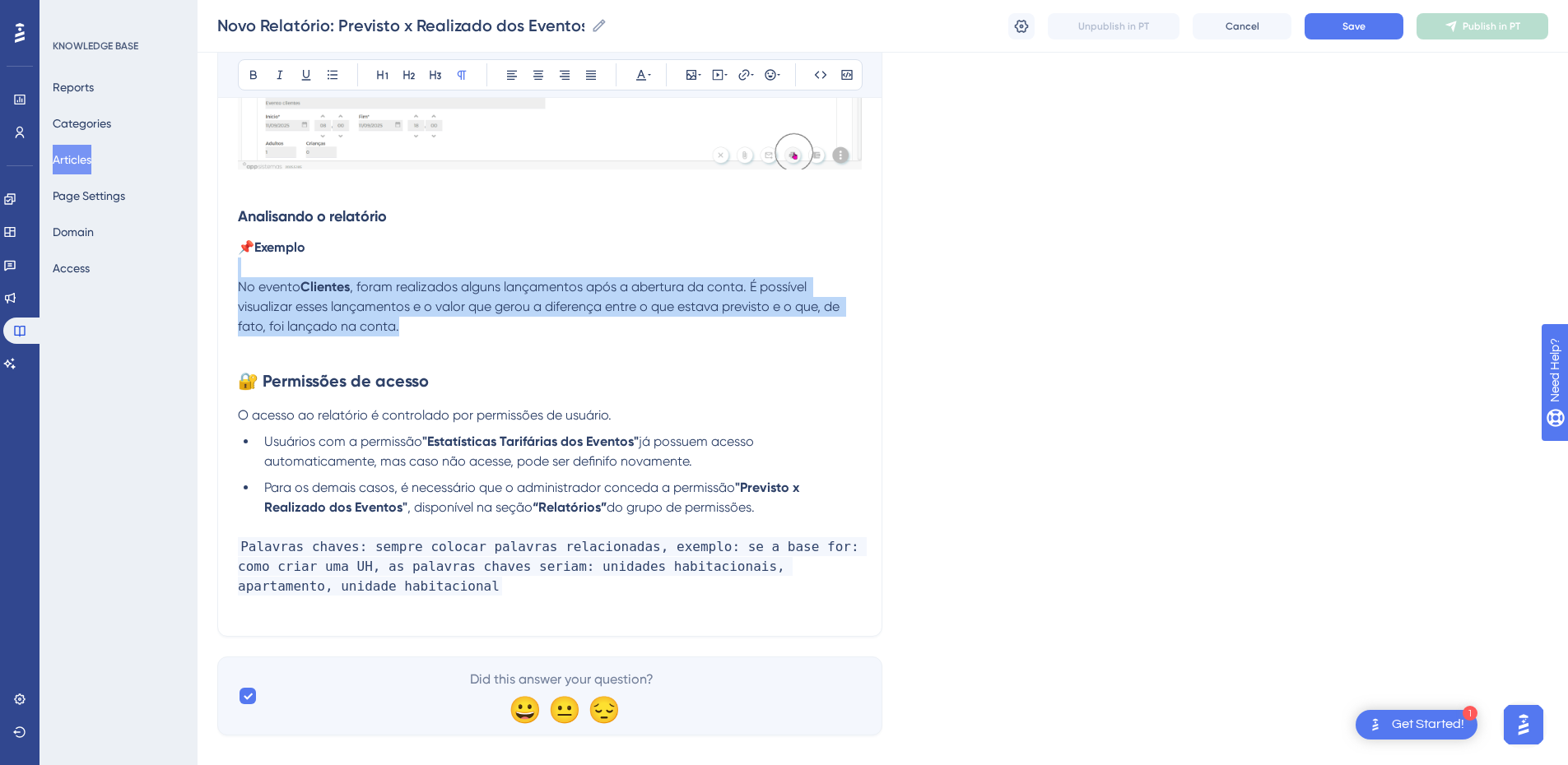
drag, startPoint x: 358, startPoint y: 314, endPoint x: 173, endPoint y: 265, distance: 191.4
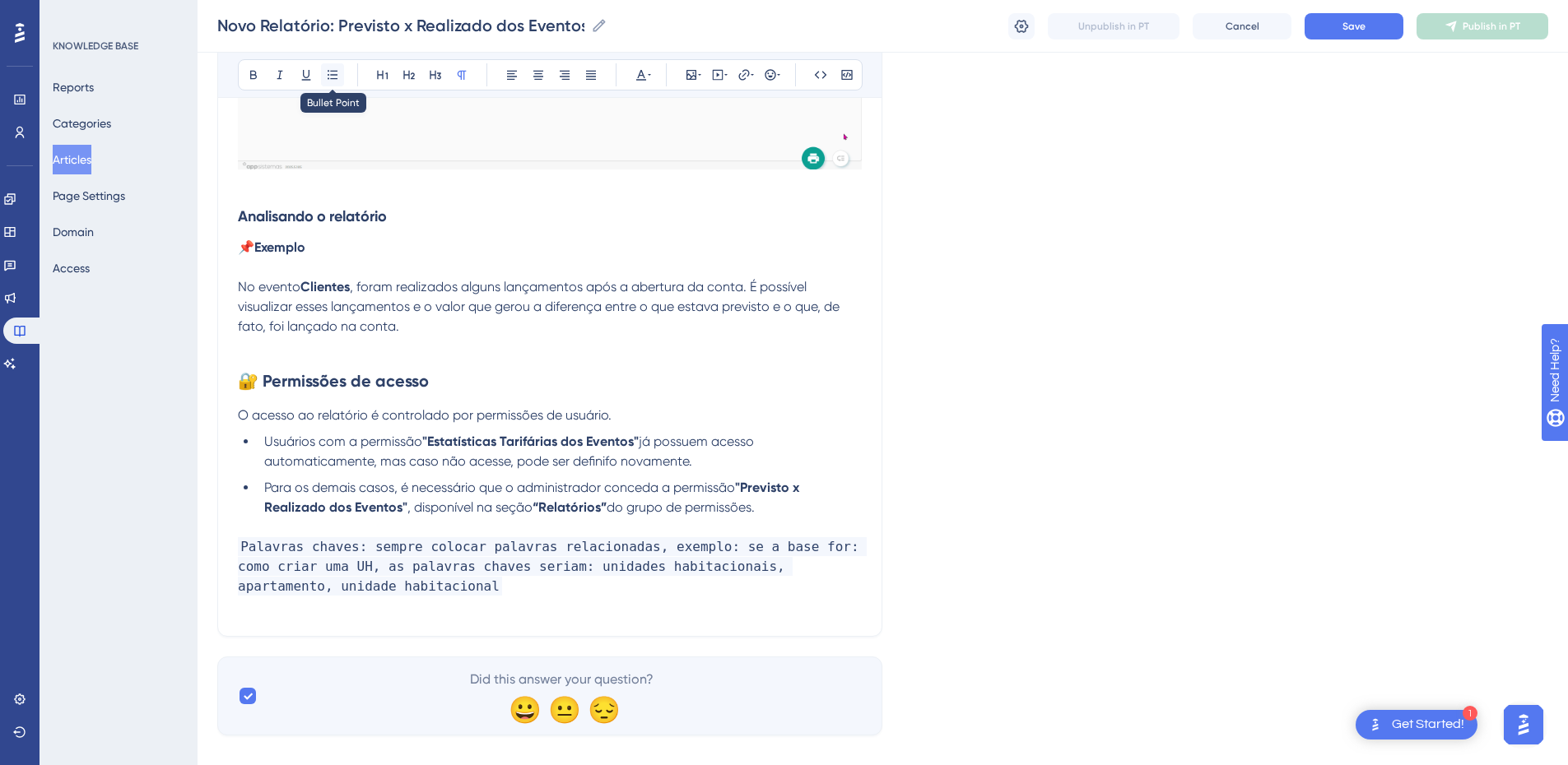
click at [331, 75] on icon at bounding box center [332, 74] width 10 height 9
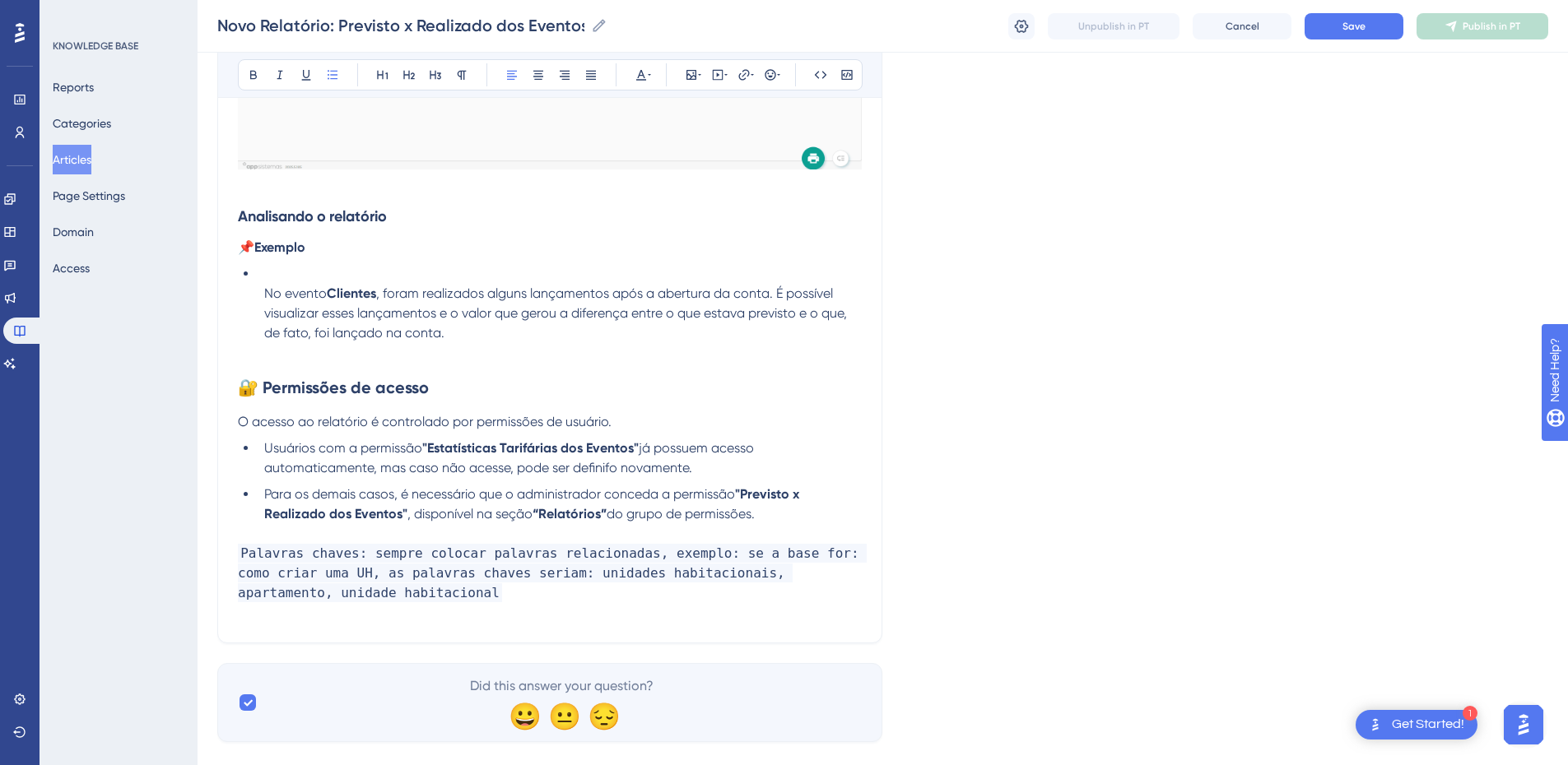
click at [282, 287] on span "No evento" at bounding box center [296, 293] width 63 height 15
click at [267, 288] on span "No evento" at bounding box center [296, 293] width 63 height 15
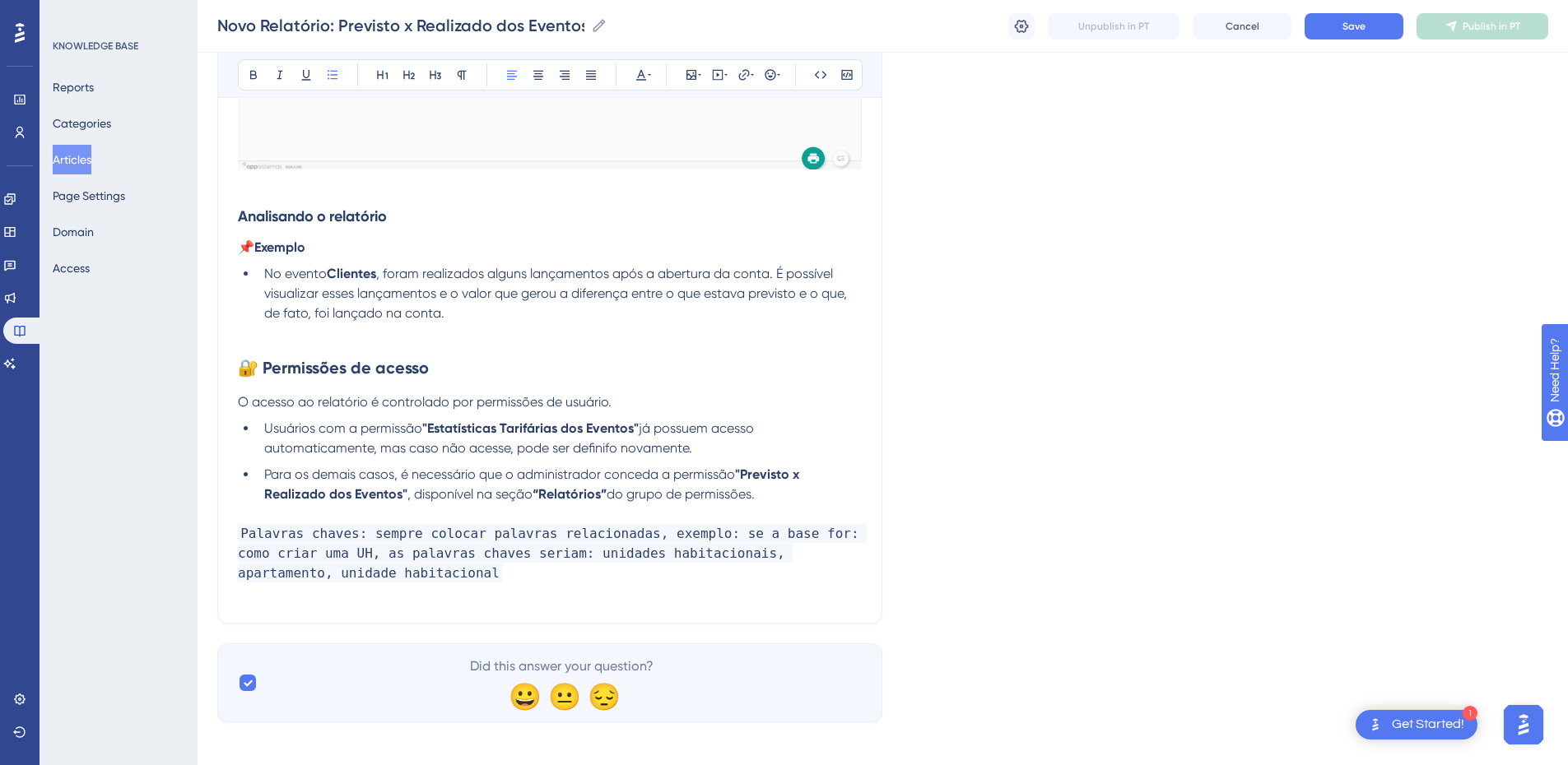
click at [457, 298] on span ", foram realizados alguns lançamentos após a abertura da conta. É possível visu…" at bounding box center [557, 293] width 586 height 55
click at [467, 315] on li "No evento Clientes , foram realizados alguns lançamentos após a abertura da con…" at bounding box center [560, 294] width 605 height 60
click at [376, 329] on p at bounding box center [550, 332] width 624 height 20
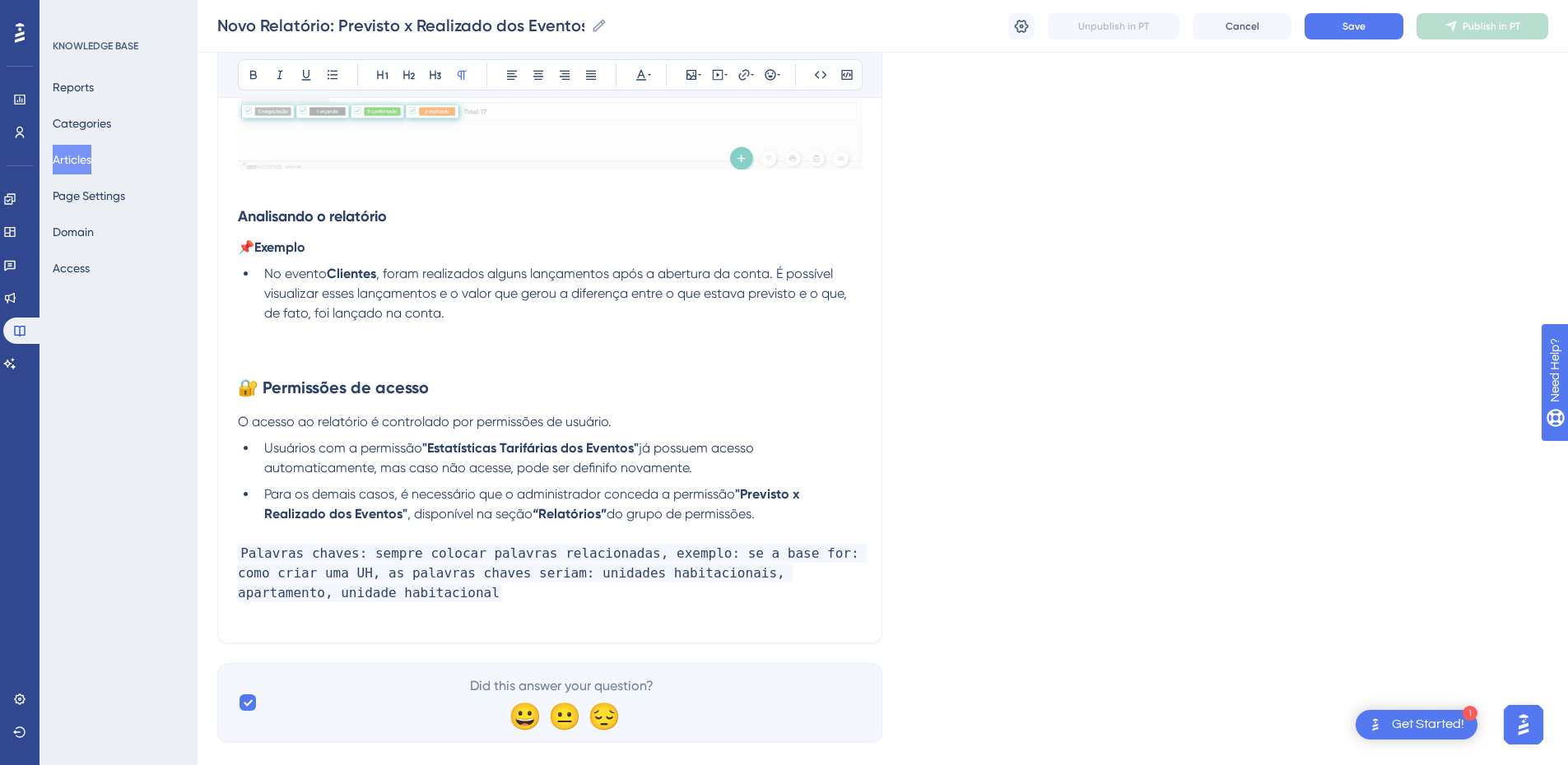
click at [703, 71] on div "Bold Italic Underline Bullet Point Heading 1 Heading 2 Heading 3 Normal Align L…" at bounding box center [550, 75] width 625 height 31
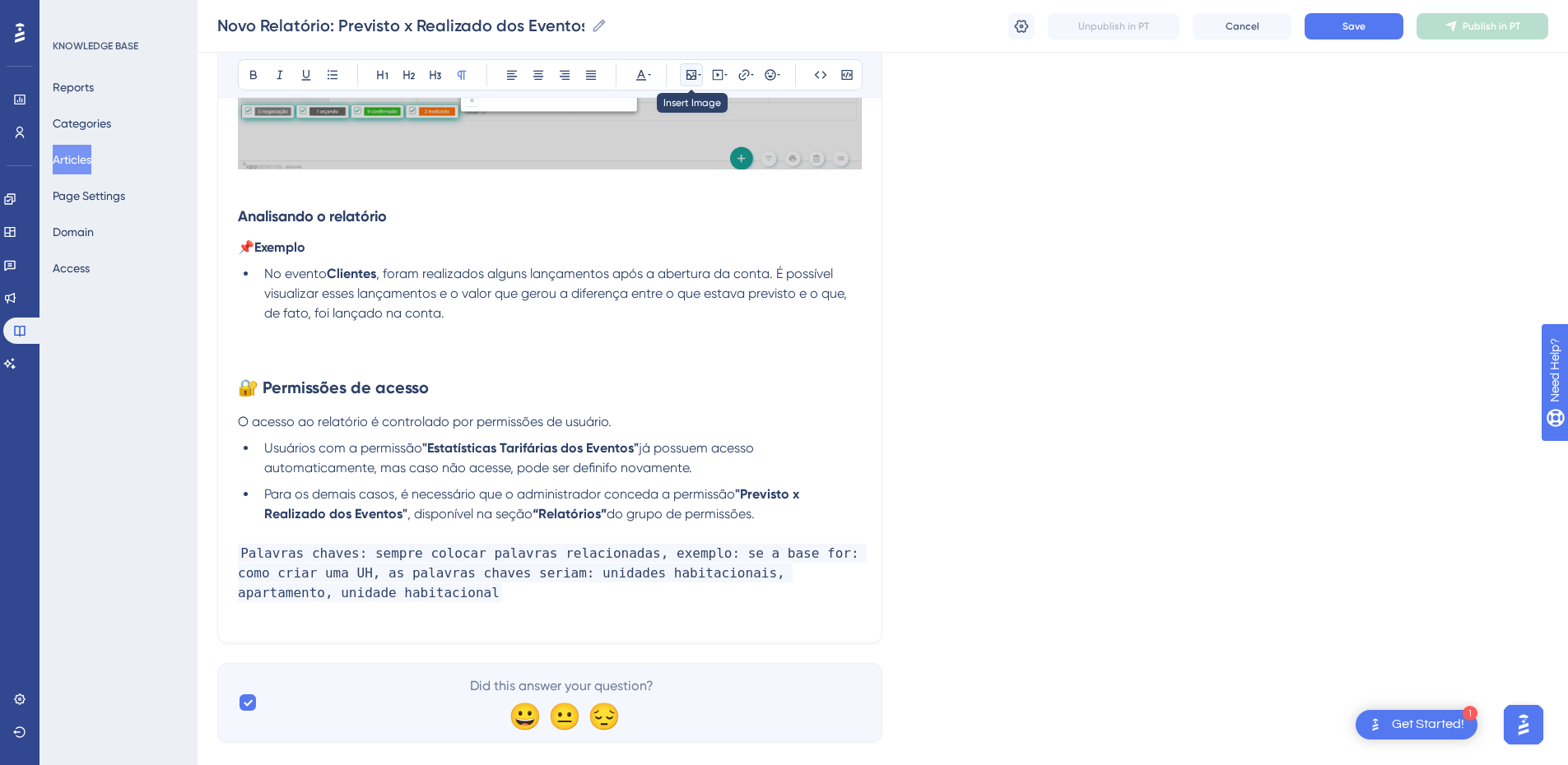
drag, startPoint x: 685, startPoint y: 74, endPoint x: 685, endPoint y: 90, distance: 16.0
click at [685, 76] on icon at bounding box center [690, 74] width 13 height 13
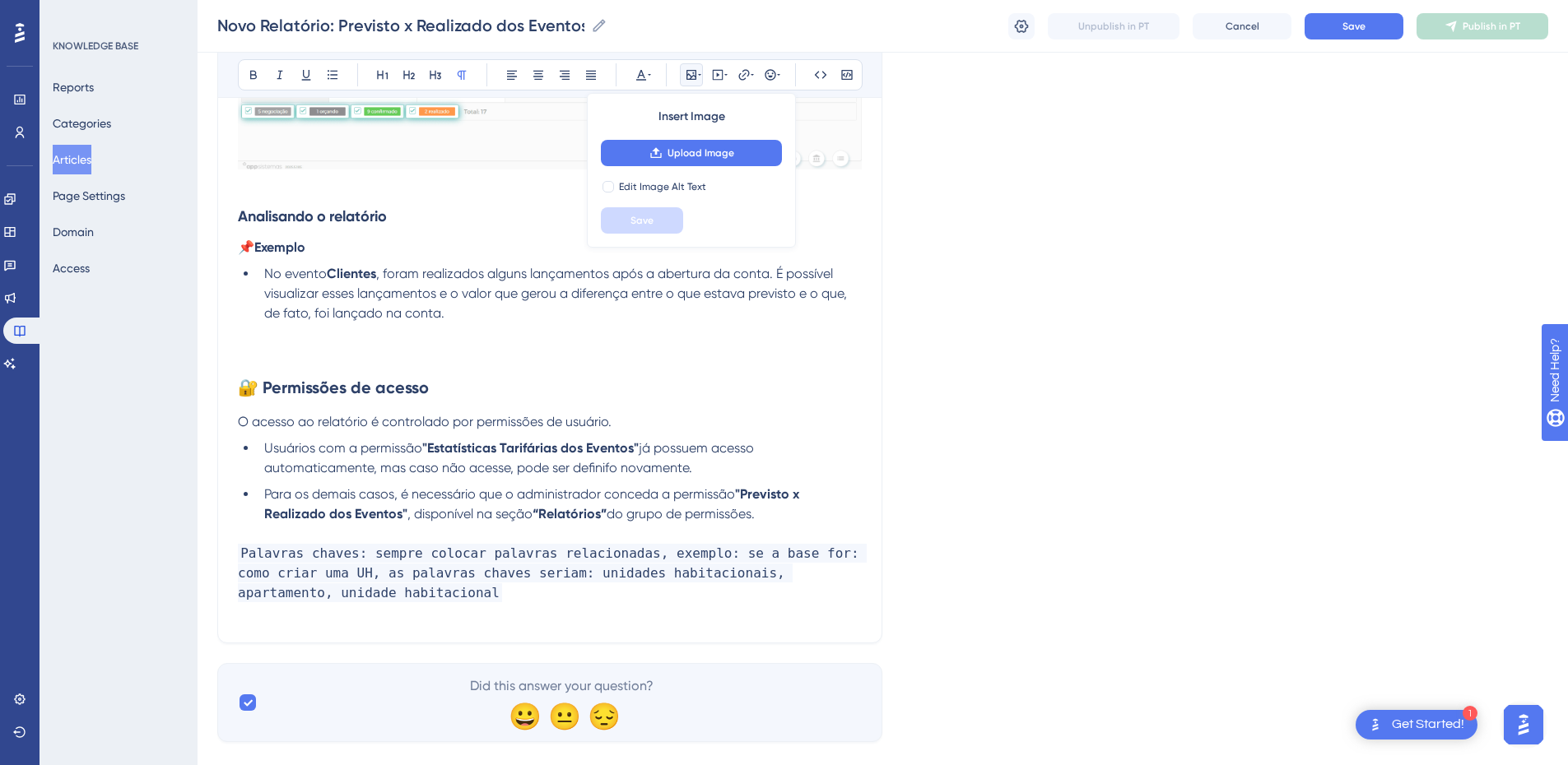
click at [651, 168] on div "Insert Image Upload Image Edit Image Alt Text Save" at bounding box center [691, 170] width 209 height 155
click at [651, 152] on icon at bounding box center [656, 152] width 13 height 13
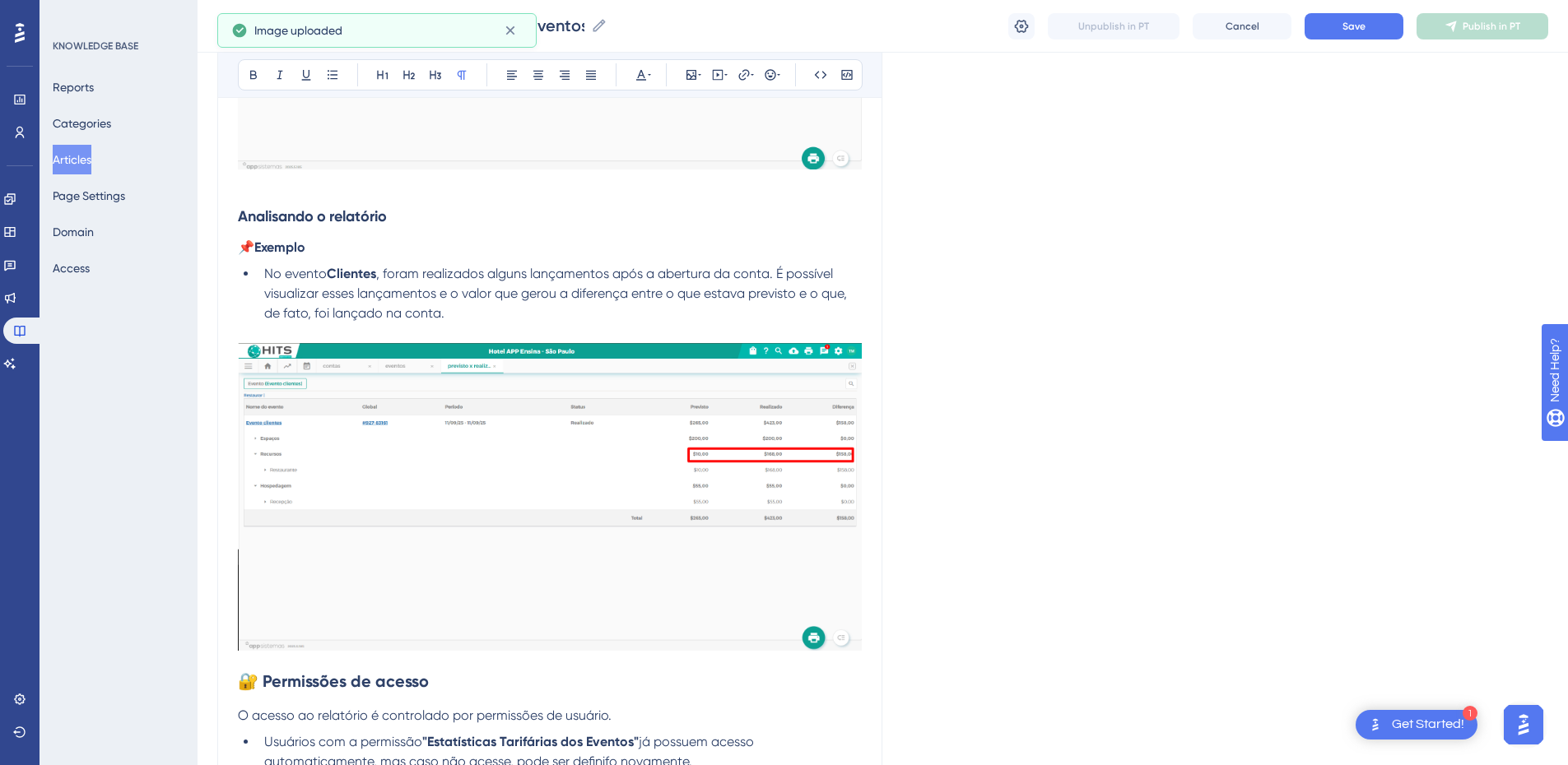
click at [299, 334] on p at bounding box center [550, 332] width 624 height 20
click at [241, 520] on strong "🔐 Permissões de acesso" at bounding box center [333, 681] width 191 height 20
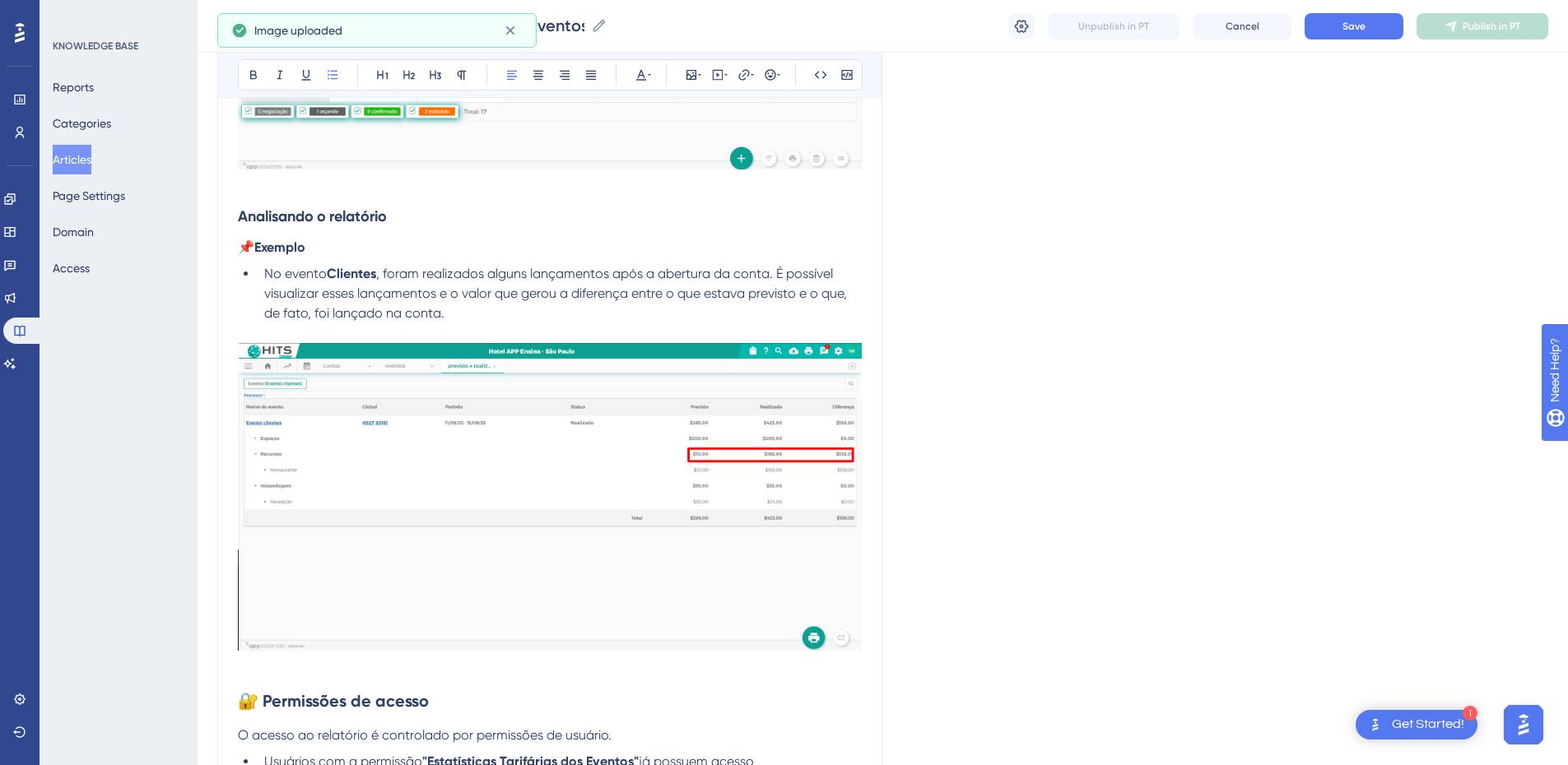
click at [483, 315] on li "No evento Clientes , foram realizados alguns lançamentos após a abertura da con…" at bounding box center [560, 294] width 605 height 60
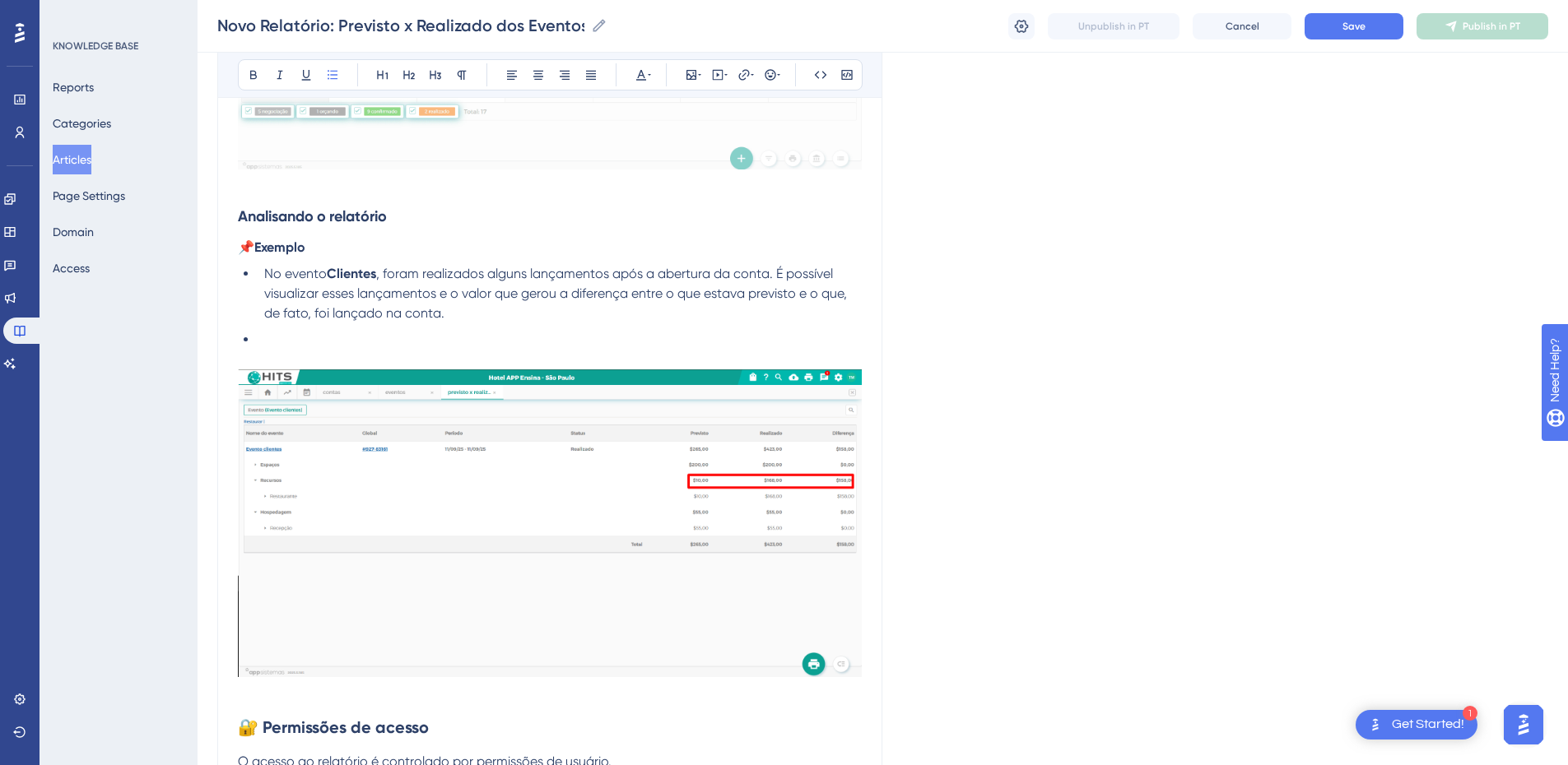
click at [316, 445] on img at bounding box center [550, 523] width 624 height 307
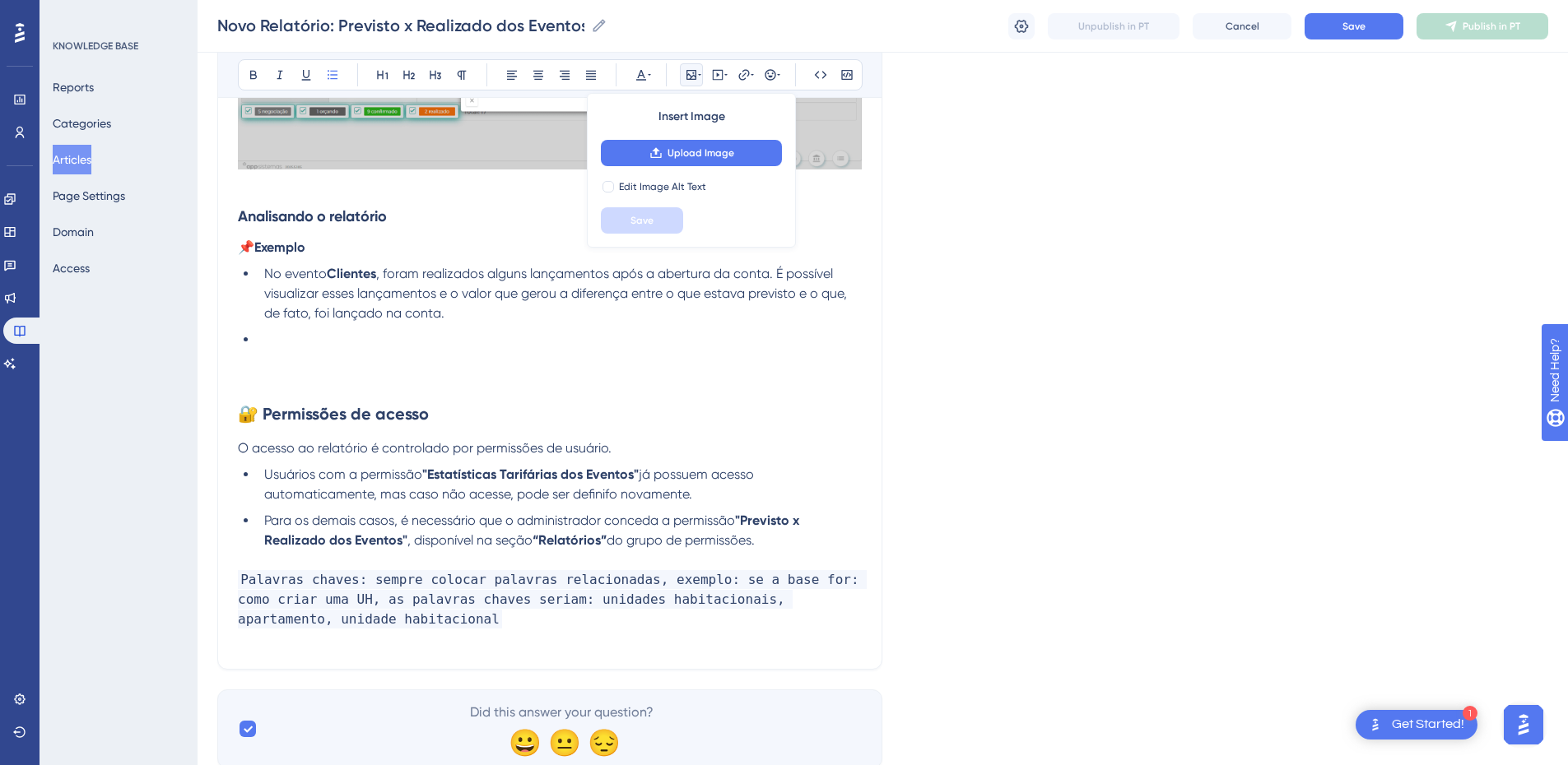
click at [297, 346] on li at bounding box center [560, 339] width 605 height 20
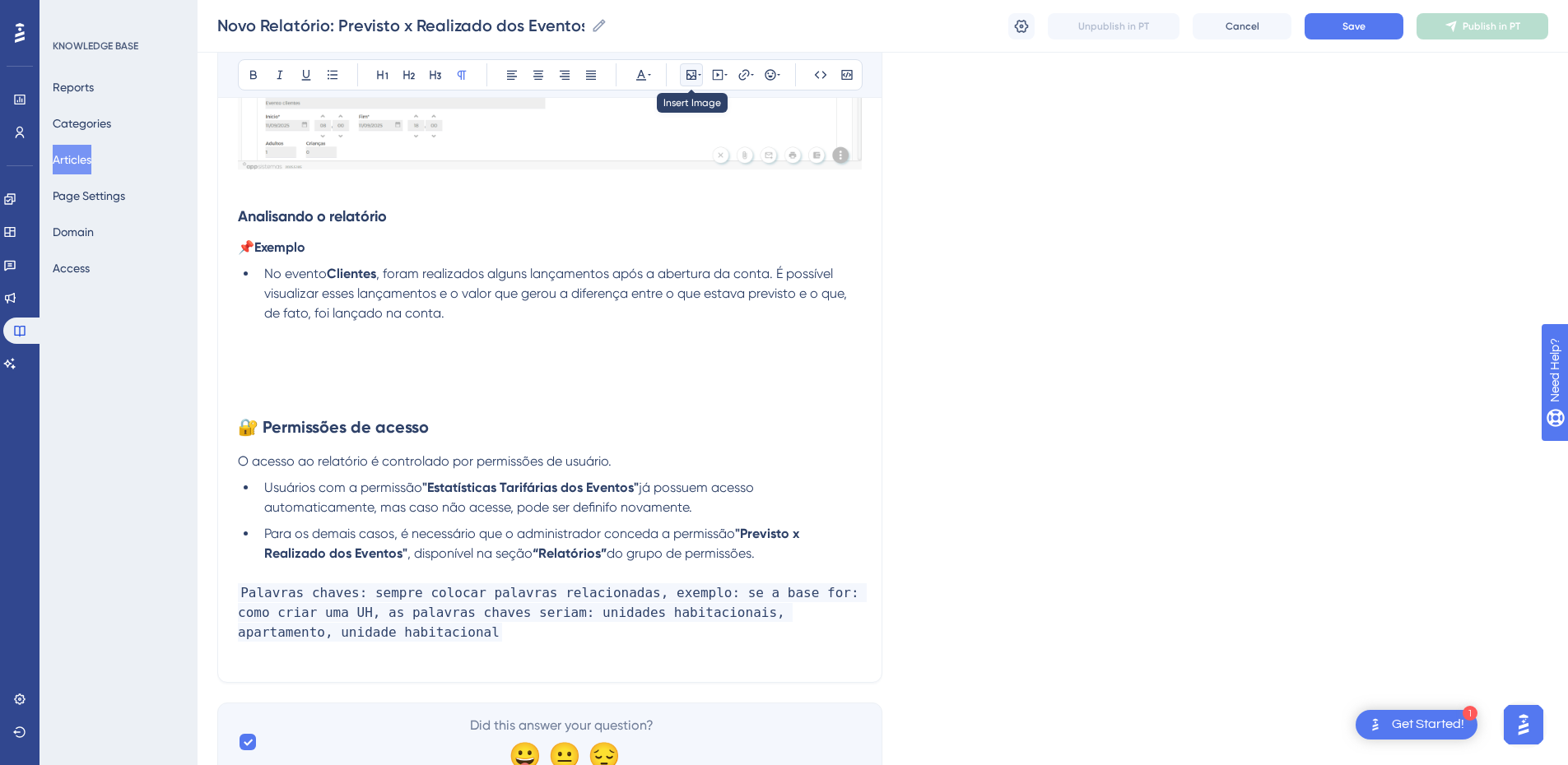
click at [690, 73] on icon at bounding box center [690, 74] width 13 height 13
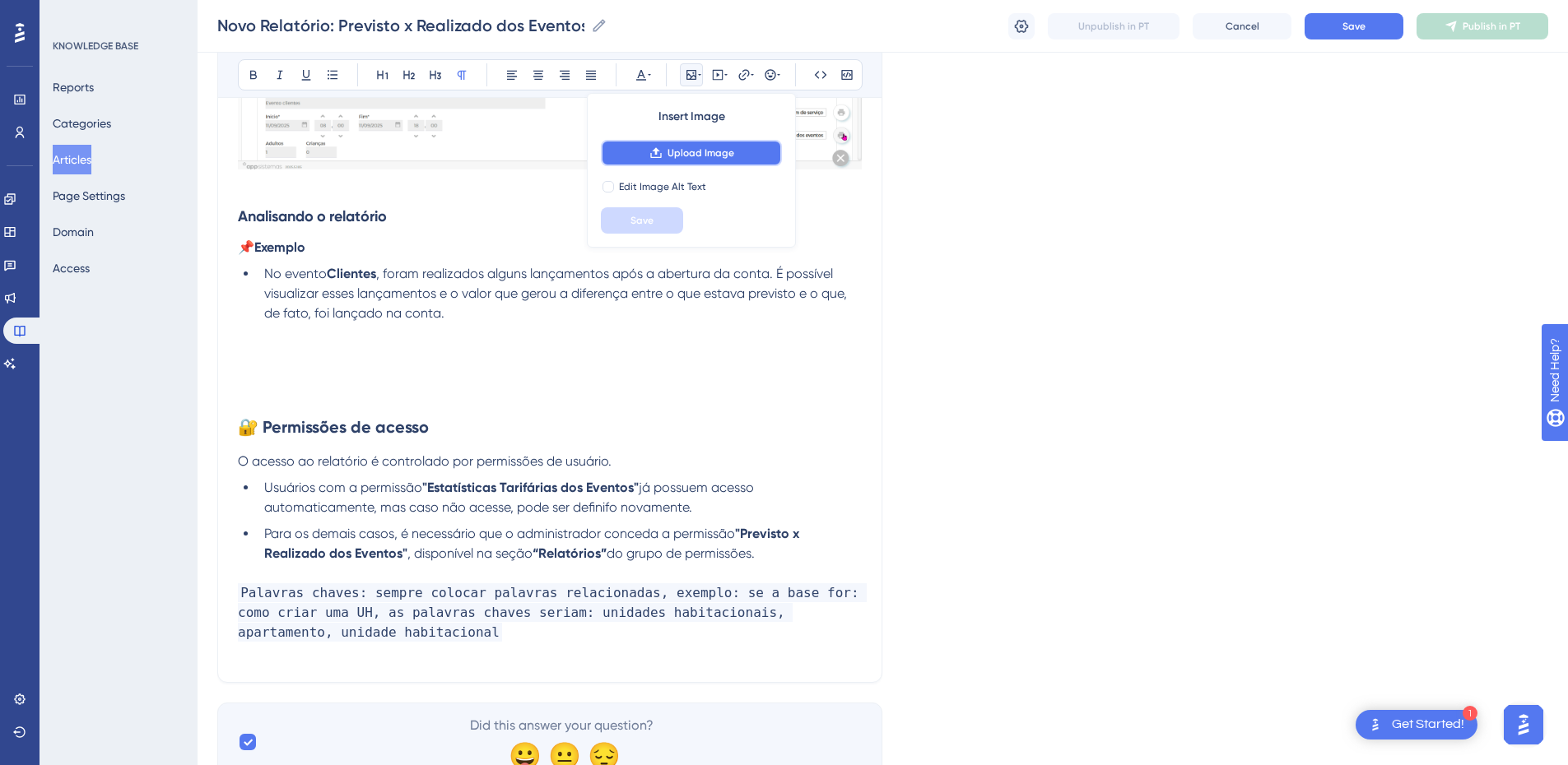
click at [679, 163] on button "Upload Image" at bounding box center [691, 153] width 181 height 26
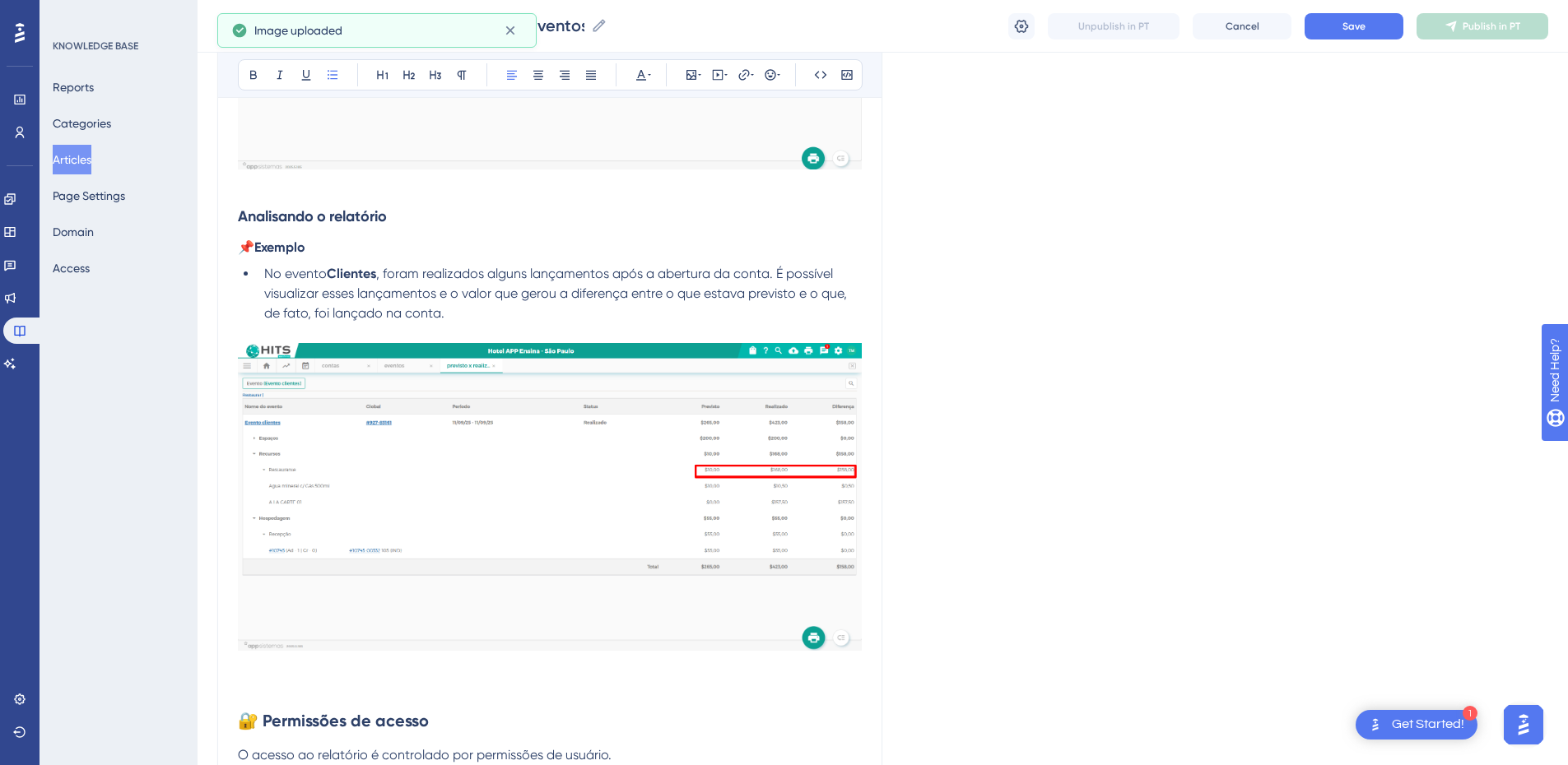
click at [469, 321] on li "No evento Clientes , foram realizados alguns lançamentos após a abertura da con…" at bounding box center [560, 294] width 605 height 60
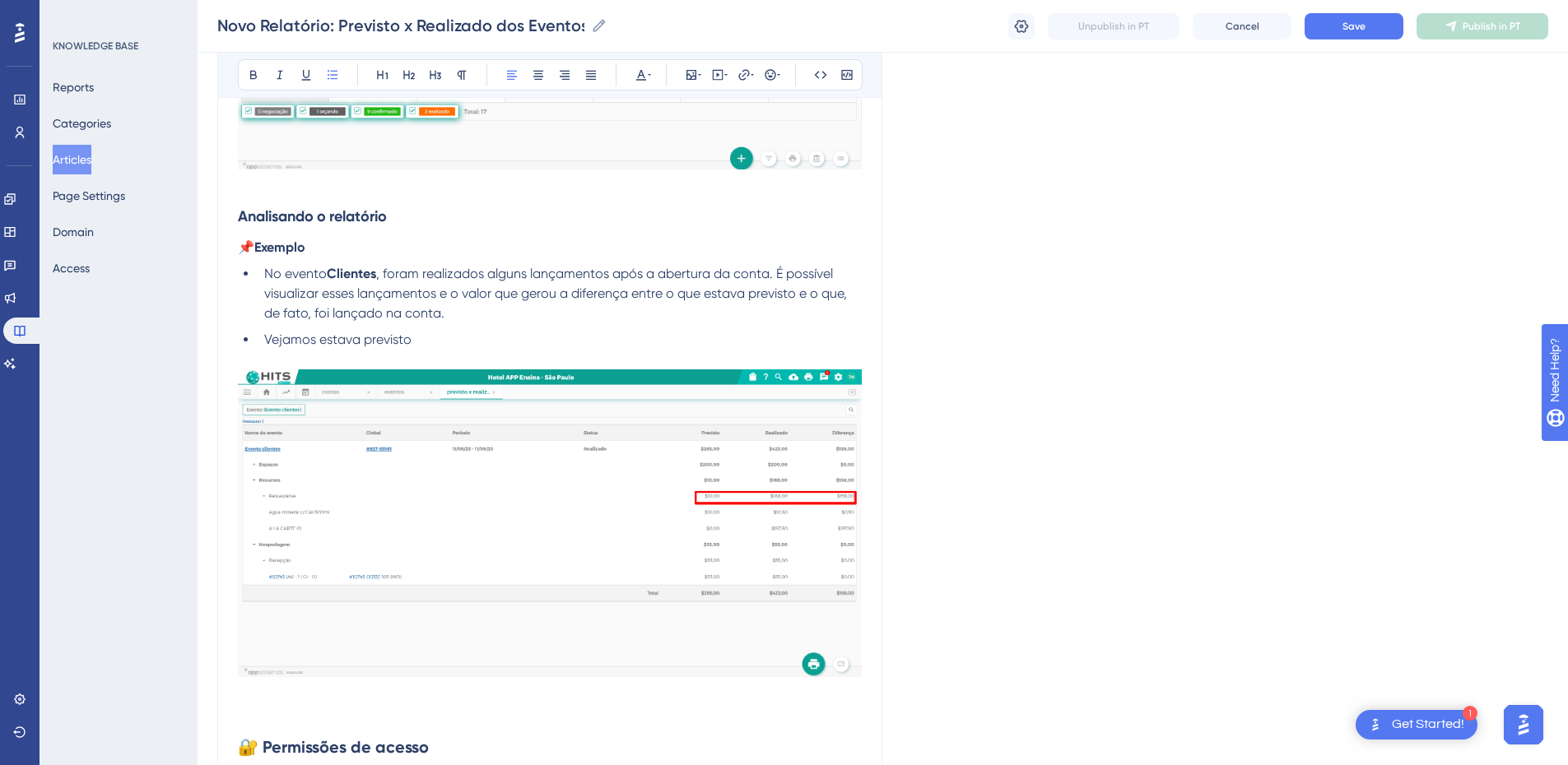
click at [439, 346] on li "Vejamos estava previsto" at bounding box center [560, 339] width 605 height 20
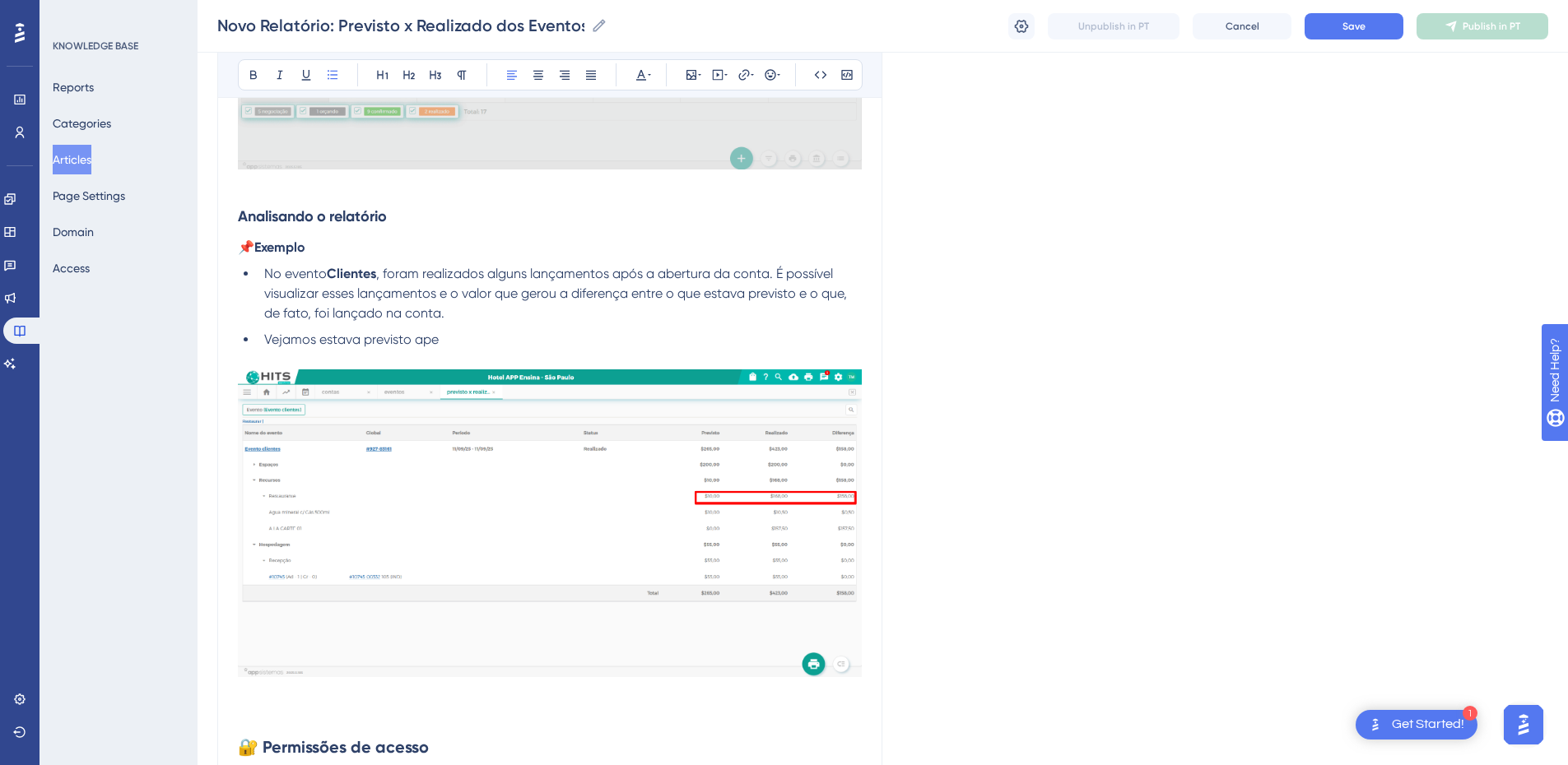
click at [477, 343] on li "Vejamos estava previsto ape" at bounding box center [560, 339] width 605 height 20
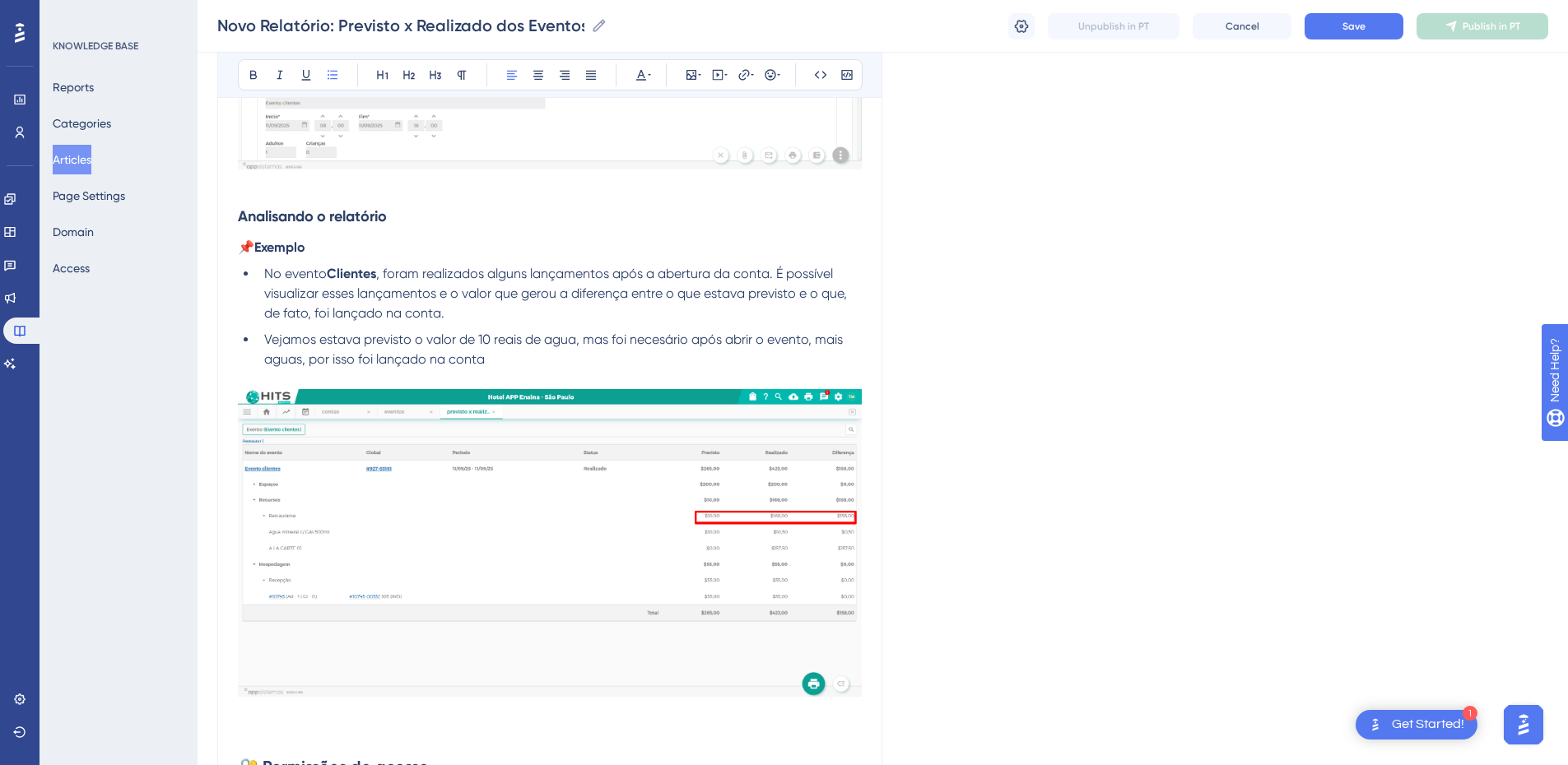
drag, startPoint x: 502, startPoint y: 352, endPoint x: 262, endPoint y: 340, distance: 240.3
click at [262, 340] on li "Vejamos estava previsto o valor de 10 reais de agua, mas foi necesário após abr…" at bounding box center [560, 349] width 605 height 39
click at [495, 368] on li "Vejamos estava previsto o valor de 10 reais de agua, mas foi necesário após abr…" at bounding box center [560, 349] width 605 height 39
drag, startPoint x: 503, startPoint y: 361, endPoint x: 321, endPoint y: 341, distance: 183.1
click at [321, 341] on li "Vejamos estava previsto o valor de 10 reais de agua, mas foi necesário após abr…" at bounding box center [560, 349] width 605 height 39
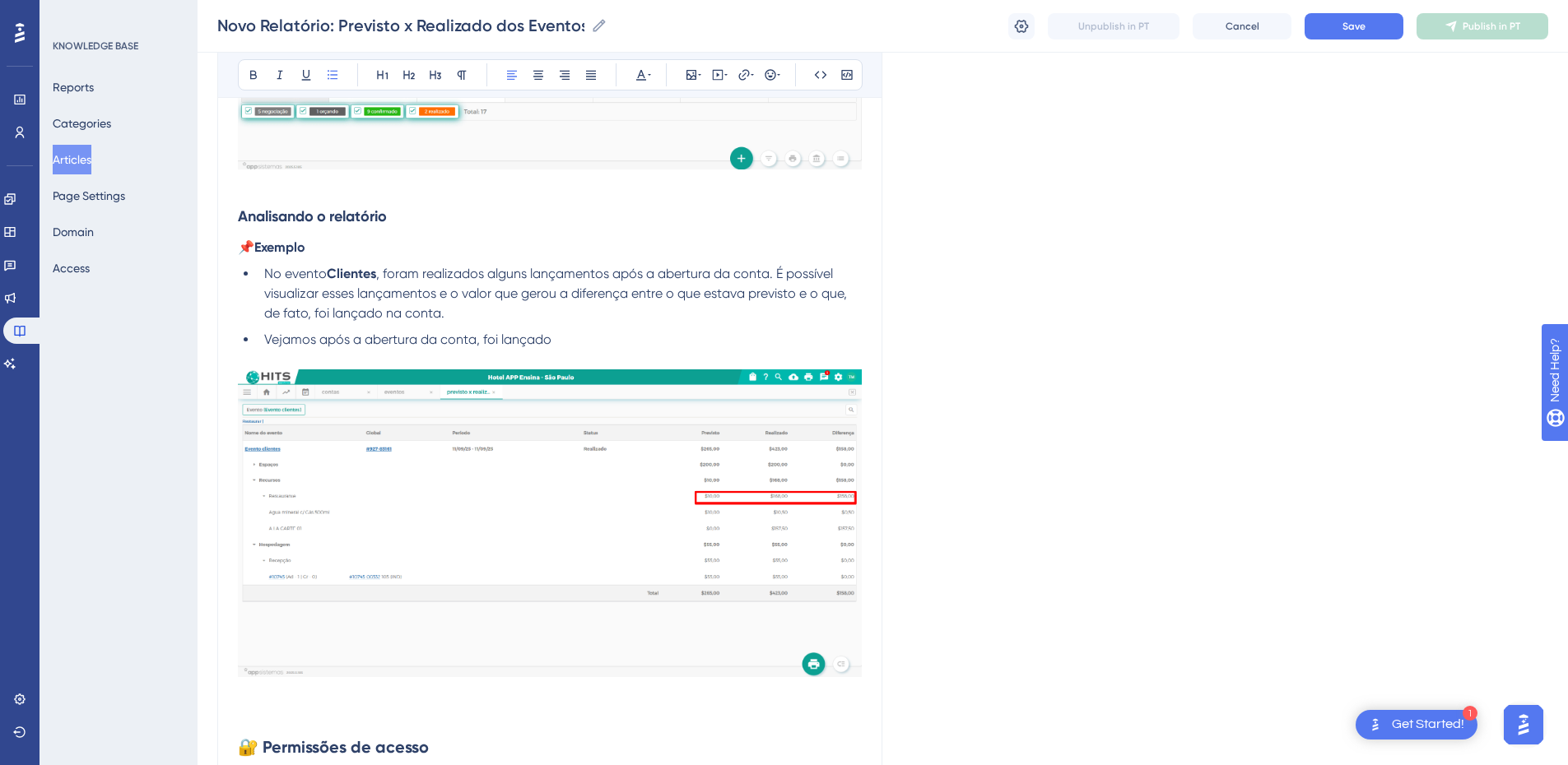
click at [600, 347] on li "Vejamos após a abertura da conta, foi lançado" at bounding box center [560, 339] width 605 height 20
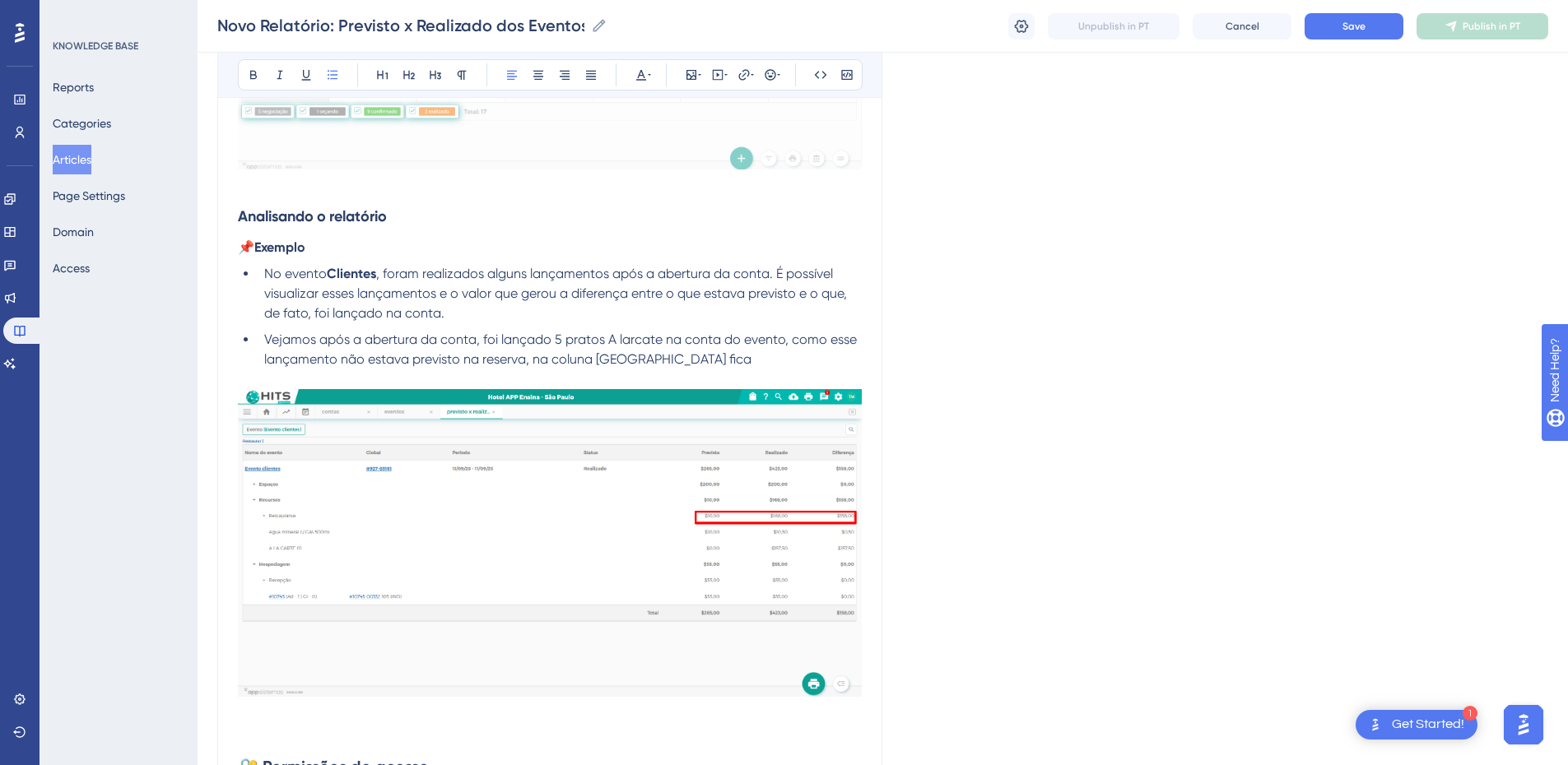
click at [525, 360] on span "Vejamos após a abertura da conta, foi lançado 5 pratos A larcate na conta do ev…" at bounding box center [562, 349] width 596 height 36
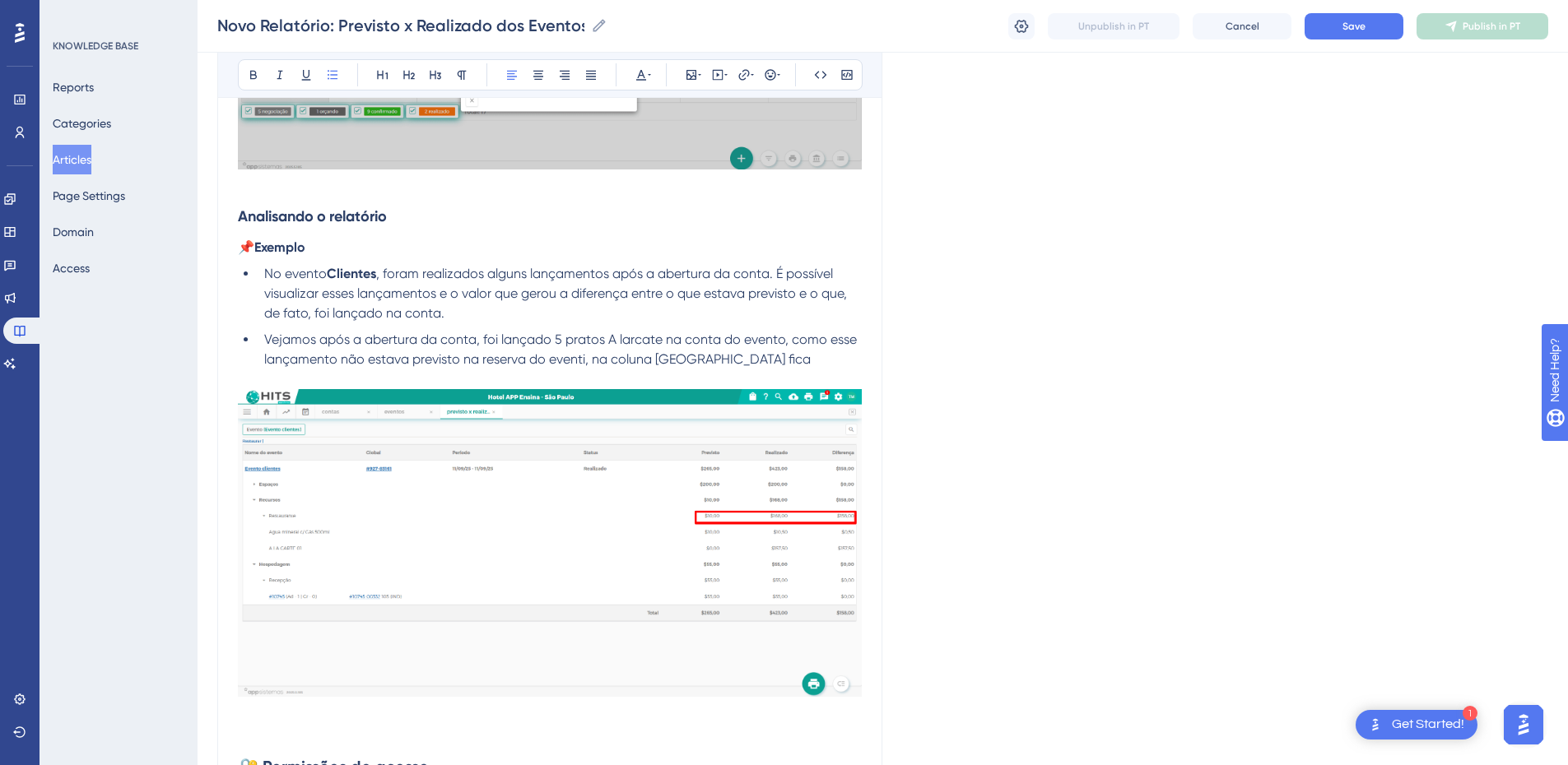
click at [759, 360] on li "Vejamos após a abertura da conta, foi lançado 5 pratos A larcate na conta do ev…" at bounding box center [560, 349] width 605 height 39
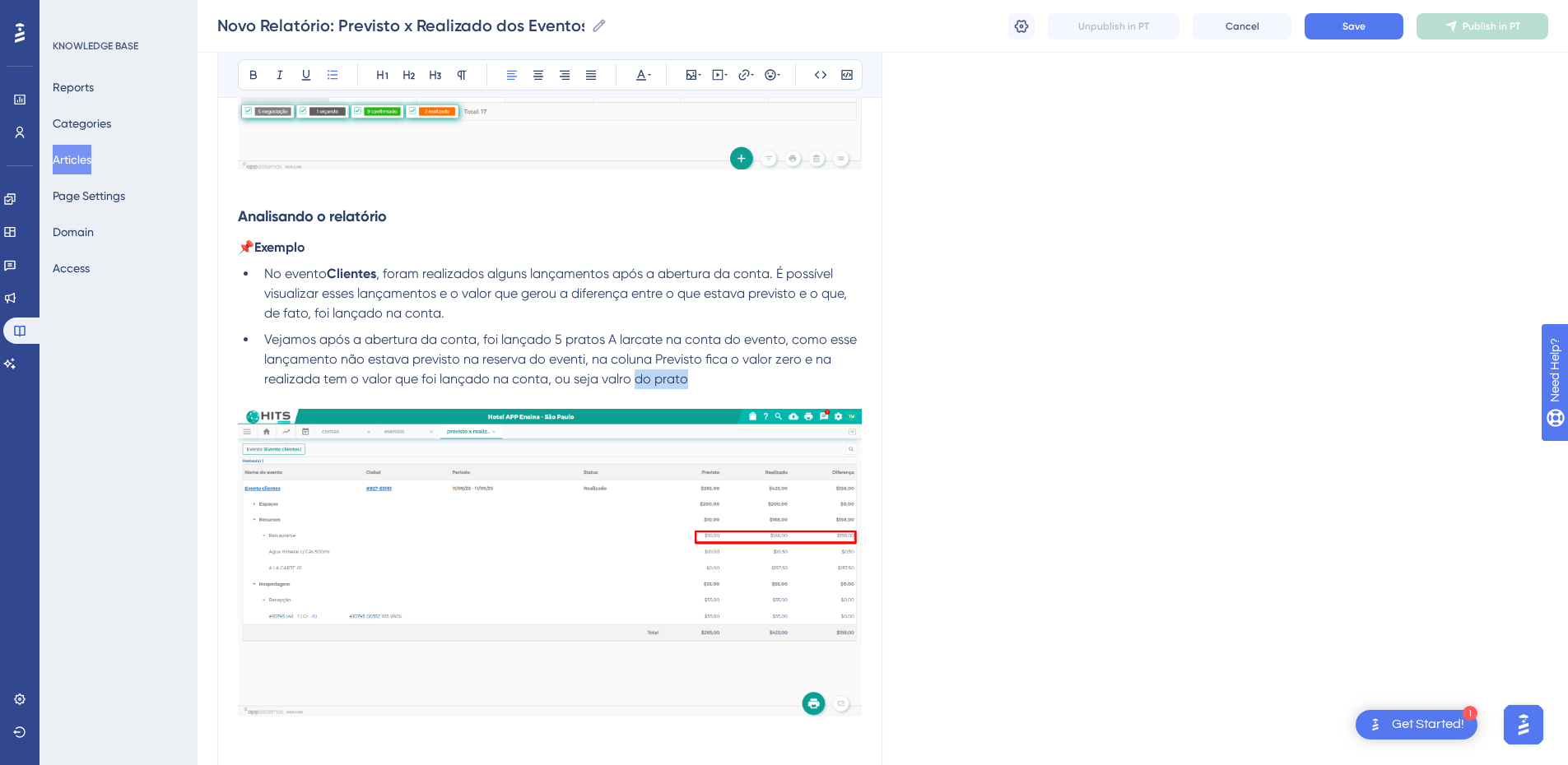
drag, startPoint x: 746, startPoint y: 371, endPoint x: 636, endPoint y: 377, distance: 110.2
click at [636, 377] on li "Vejamos após a abertura da conta, foi lançado 5 pratos A larcate na conta do ev…" at bounding box center [560, 360] width 605 height 60
click at [605, 336] on span "Vejamos após a abertura da conta, foi lançado 5 pratos A larcate na conta do ev…" at bounding box center [562, 359] width 596 height 55
drag, startPoint x: 606, startPoint y: 339, endPoint x: 552, endPoint y: 336, distance: 54.1
click at [552, 336] on span "Vejamos após a abertura da conta, foi lançado 5 pratos A larcate na conta do ev…" at bounding box center [562, 359] width 596 height 55
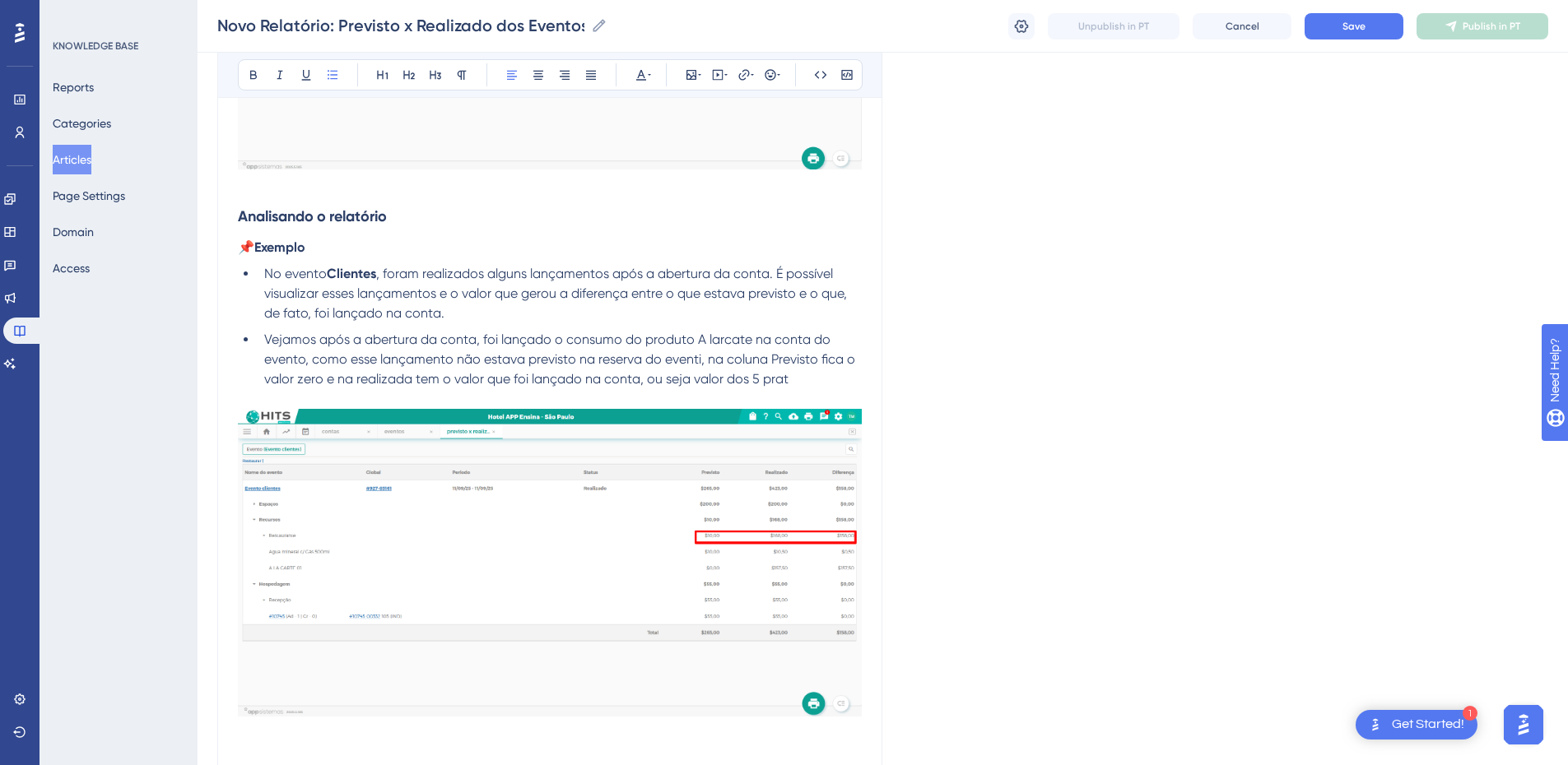
click at [793, 375] on li "Vejamos após a abertura da conta, foi lançado o consumo do produto A larcate na…" at bounding box center [560, 360] width 605 height 60
click at [475, 310] on li "No evento Clientes , foram realizados alguns lançamentos após a abertura da con…" at bounding box center [560, 294] width 605 height 60
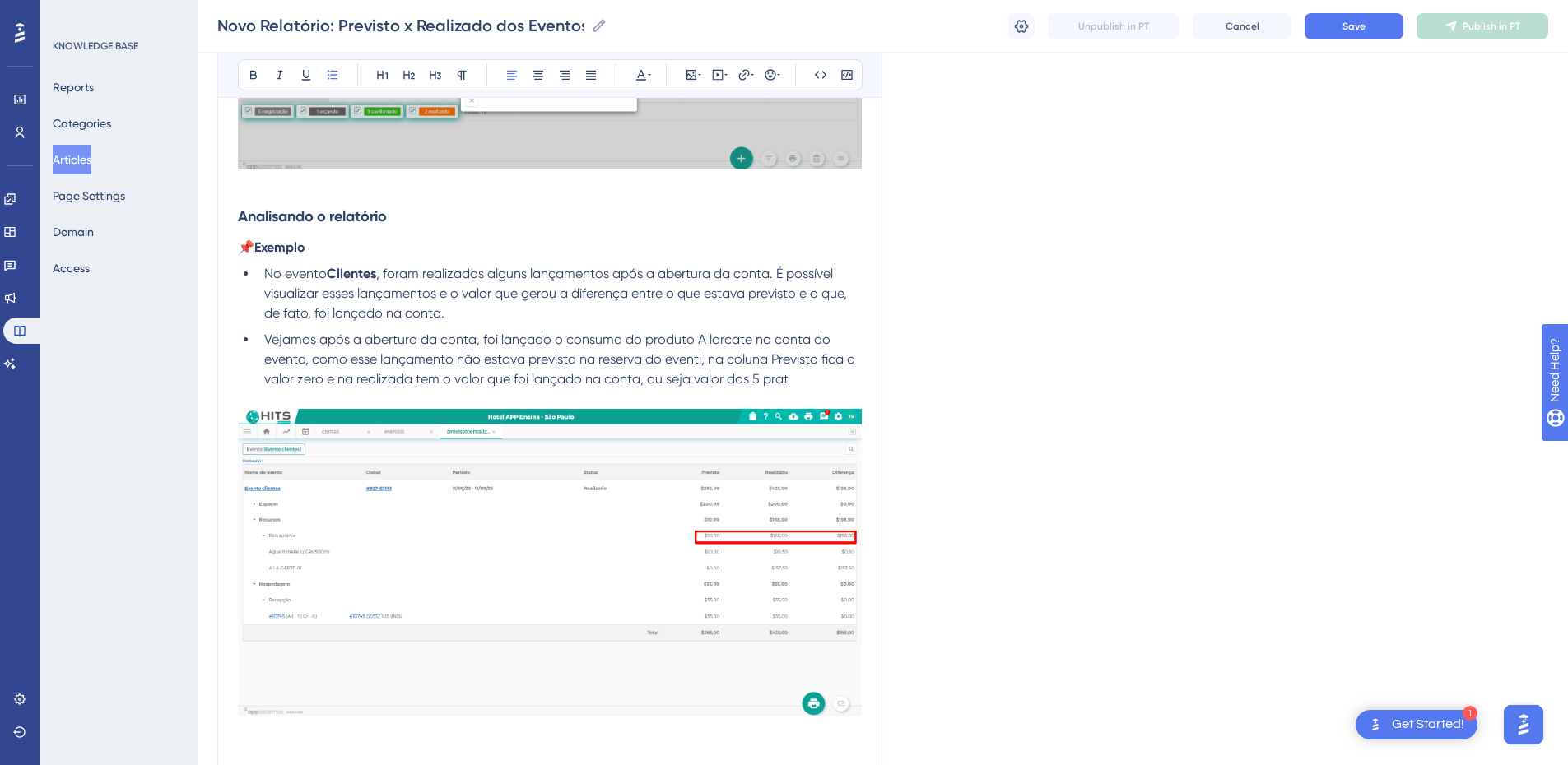
click at [804, 381] on li "Vejamos após a abertura da conta, foi lançado o consumo do produto A larcate na…" at bounding box center [560, 360] width 605 height 60
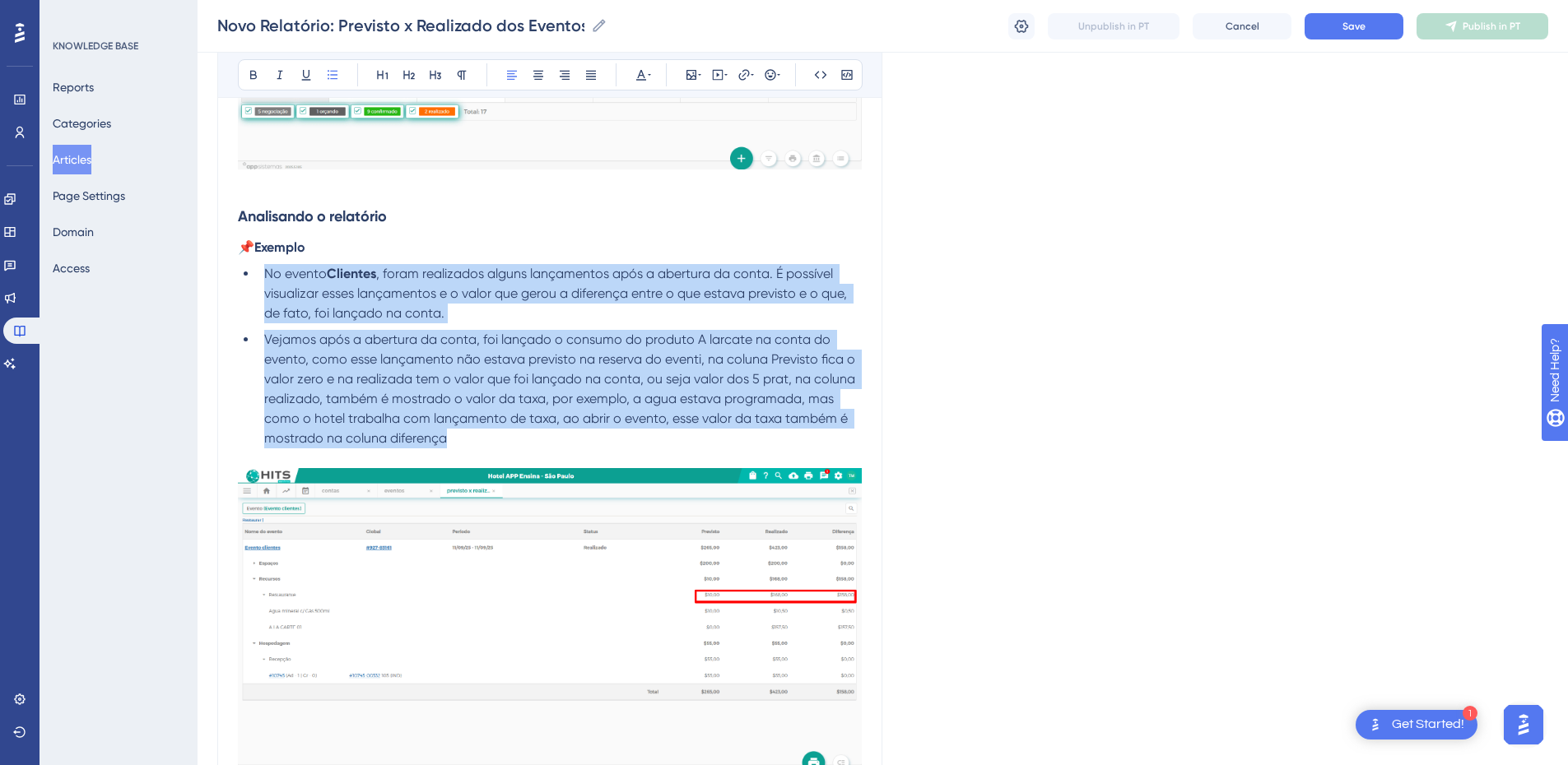
drag, startPoint x: 461, startPoint y: 431, endPoint x: 257, endPoint y: 275, distance: 256.8
click at [257, 275] on ul "No evento Clientes , foram realizados alguns lançamentos após a abertura da con…" at bounding box center [550, 356] width 624 height 184
copy ul "No evento Clientes , foram realizados alguns lançamentos após a abertura da con…"
click at [445, 440] on span "Vejamos após a abertura da conta, foi lançado o consumo do produto A larcate na…" at bounding box center [561, 388] width 594 height 115
click at [446, 366] on span "Vejamos após a abertura da conta, foi lançado o consumo do produto A larcate na…" at bounding box center [561, 388] width 594 height 115
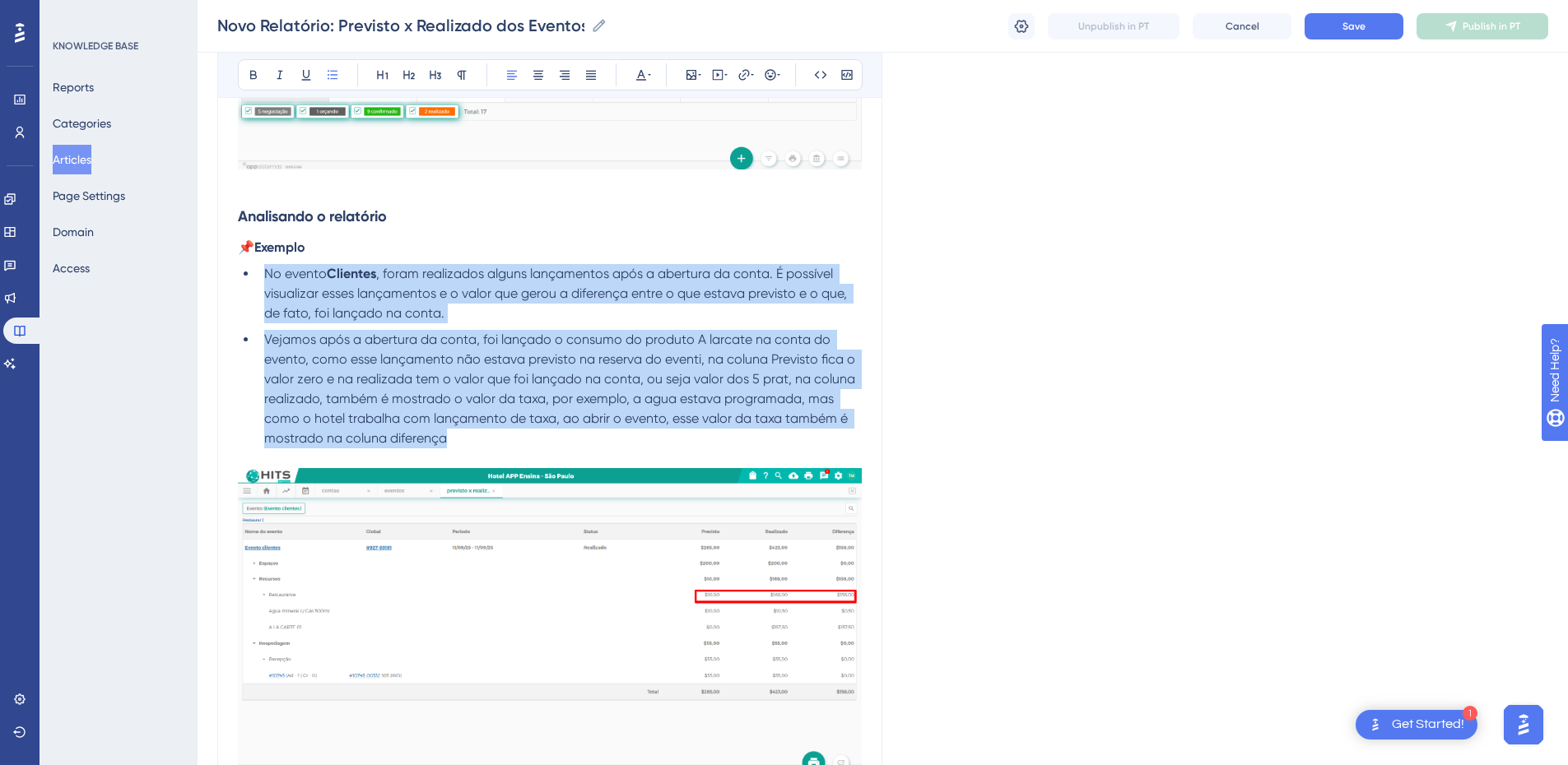
drag, startPoint x: 455, startPoint y: 431, endPoint x: 263, endPoint y: 280, distance: 244.3
click at [263, 280] on ul "No evento Clientes , foram realizados alguns lançamentos após a abertura da con…" at bounding box center [550, 356] width 624 height 184
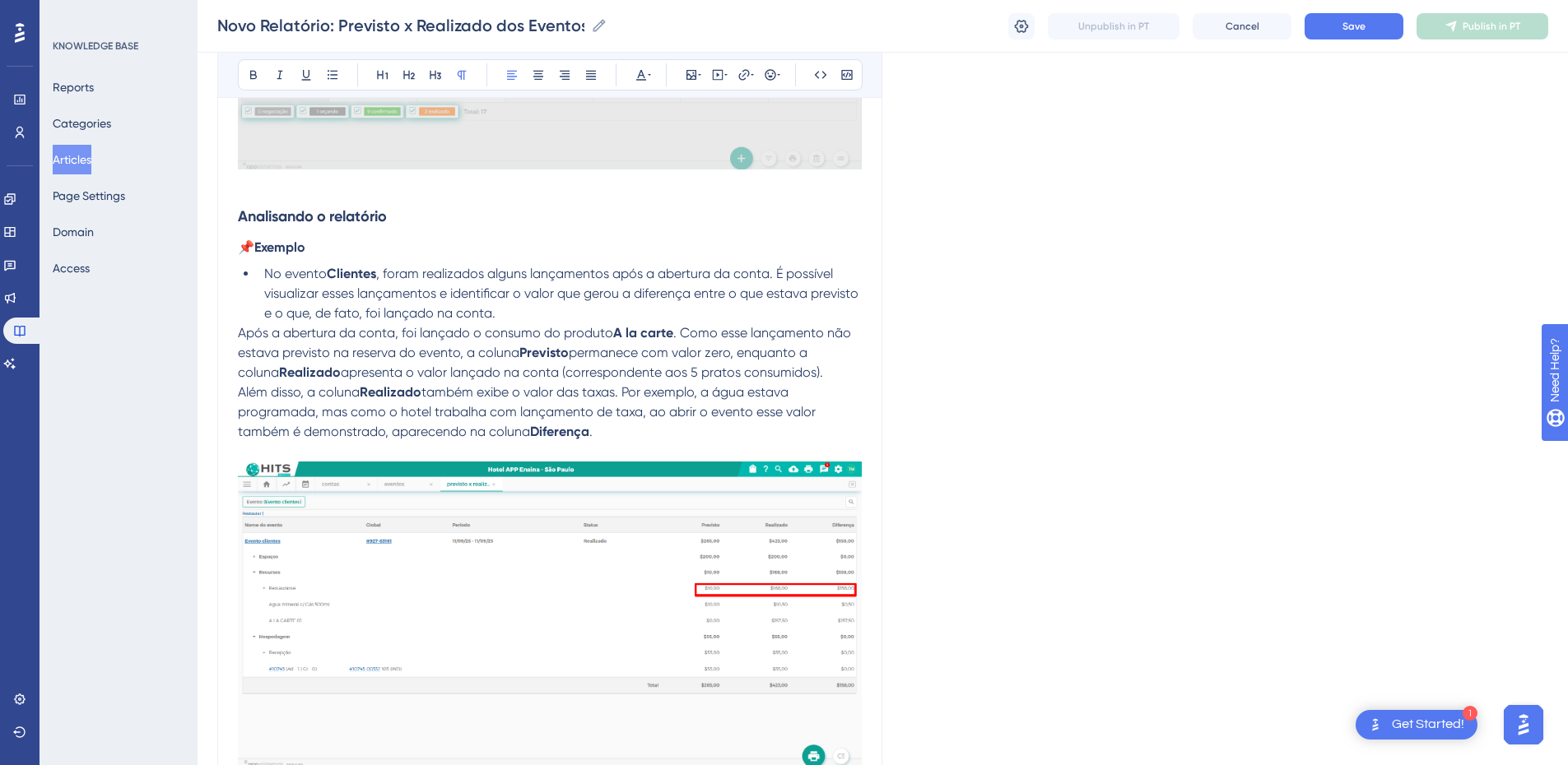
click at [239, 337] on span "Após a abertura da conta, foi lançado o consumo do produto" at bounding box center [425, 332] width 375 height 15
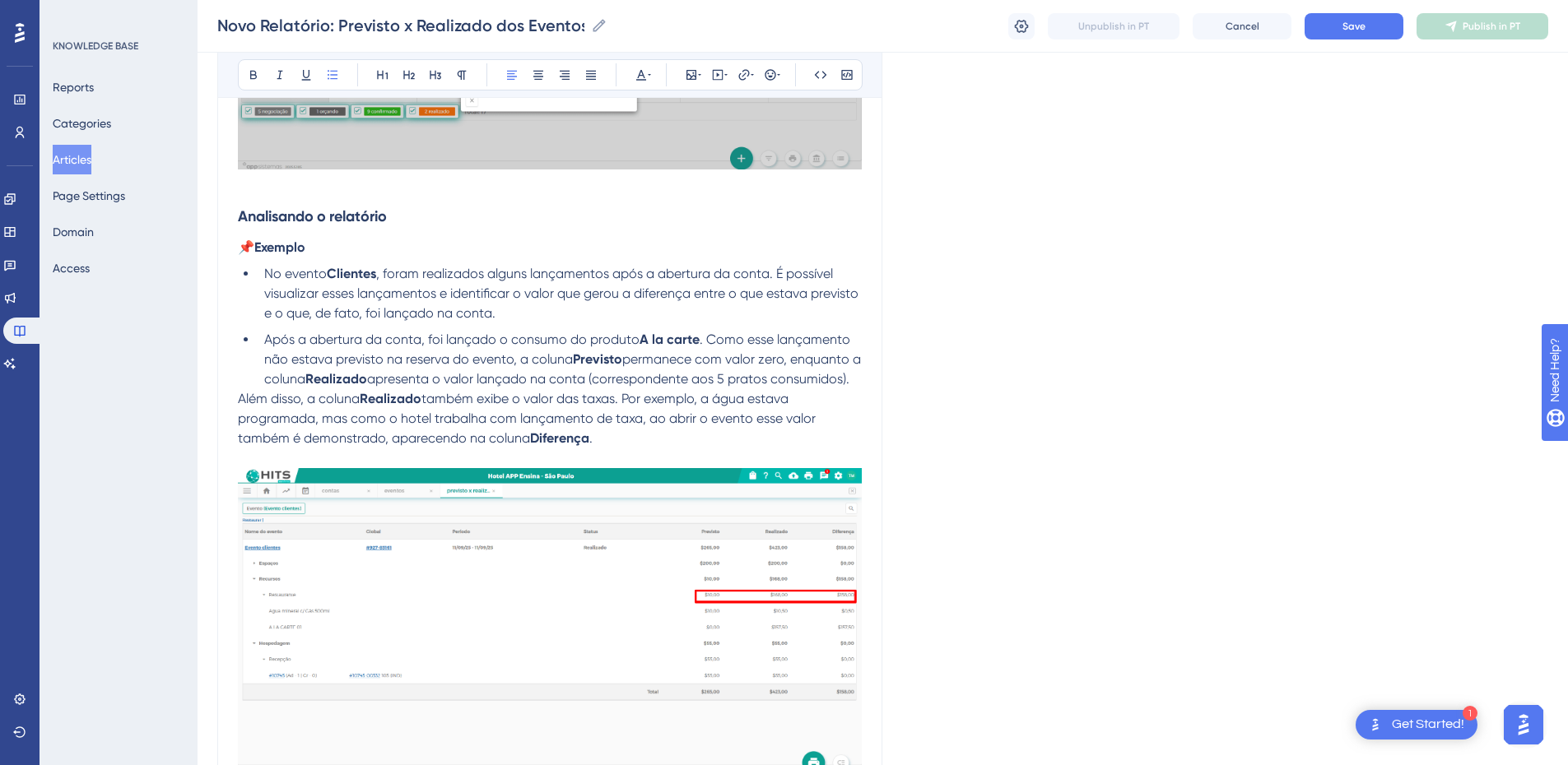
click at [241, 406] on span "Além disso, a coluna" at bounding box center [298, 399] width 122 height 15
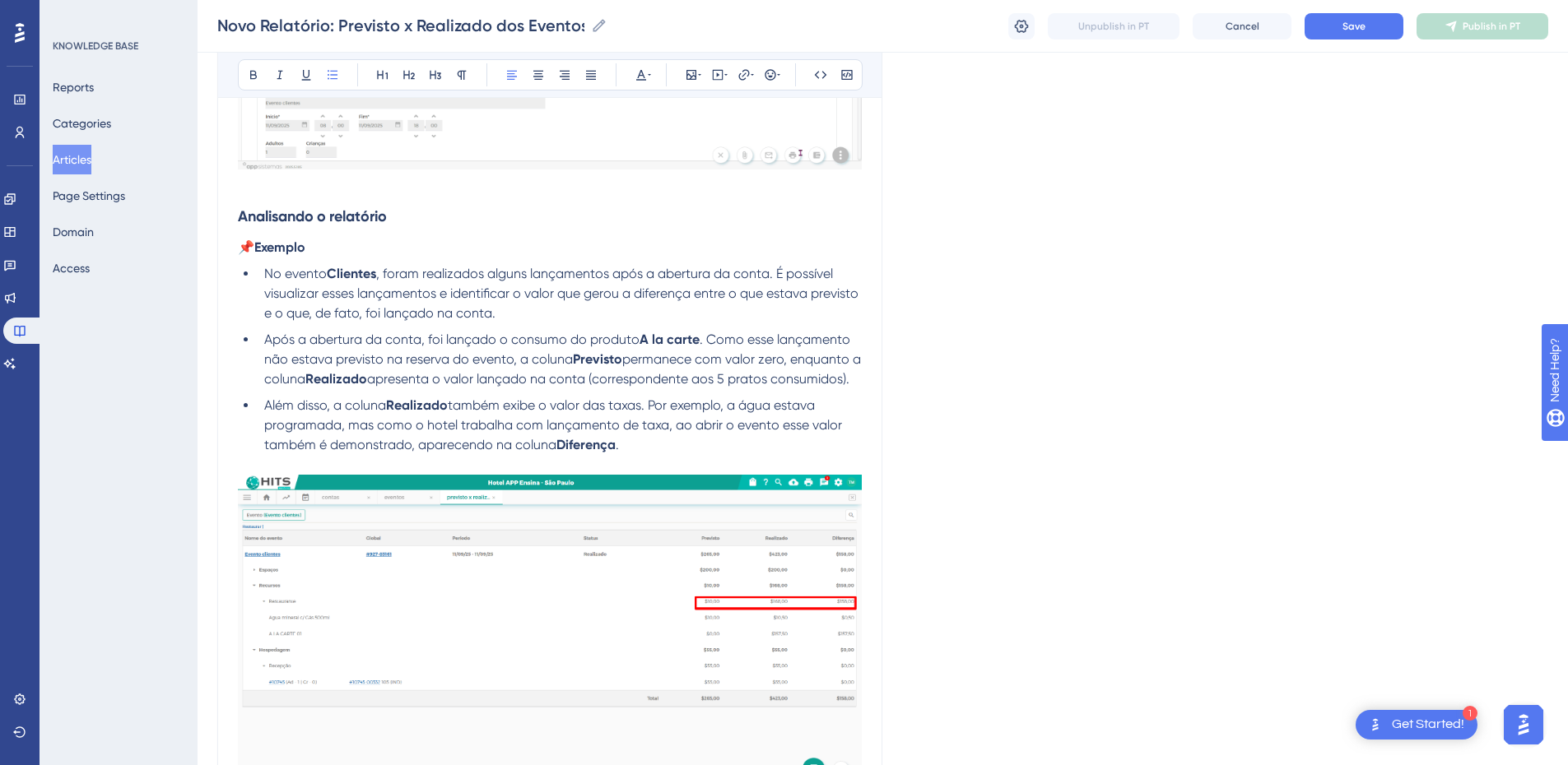
click at [517, 308] on li "No evento Clientes , foram realizados alguns lançamentos após a abertura da con…" at bounding box center [560, 294] width 605 height 60
drag, startPoint x: 673, startPoint y: 342, endPoint x: 645, endPoint y: 343, distance: 28.0
click at [645, 343] on li "Após a abertura da conta, foi lançado o consumo do produto A la carte . Como es…" at bounding box center [560, 360] width 605 height 60
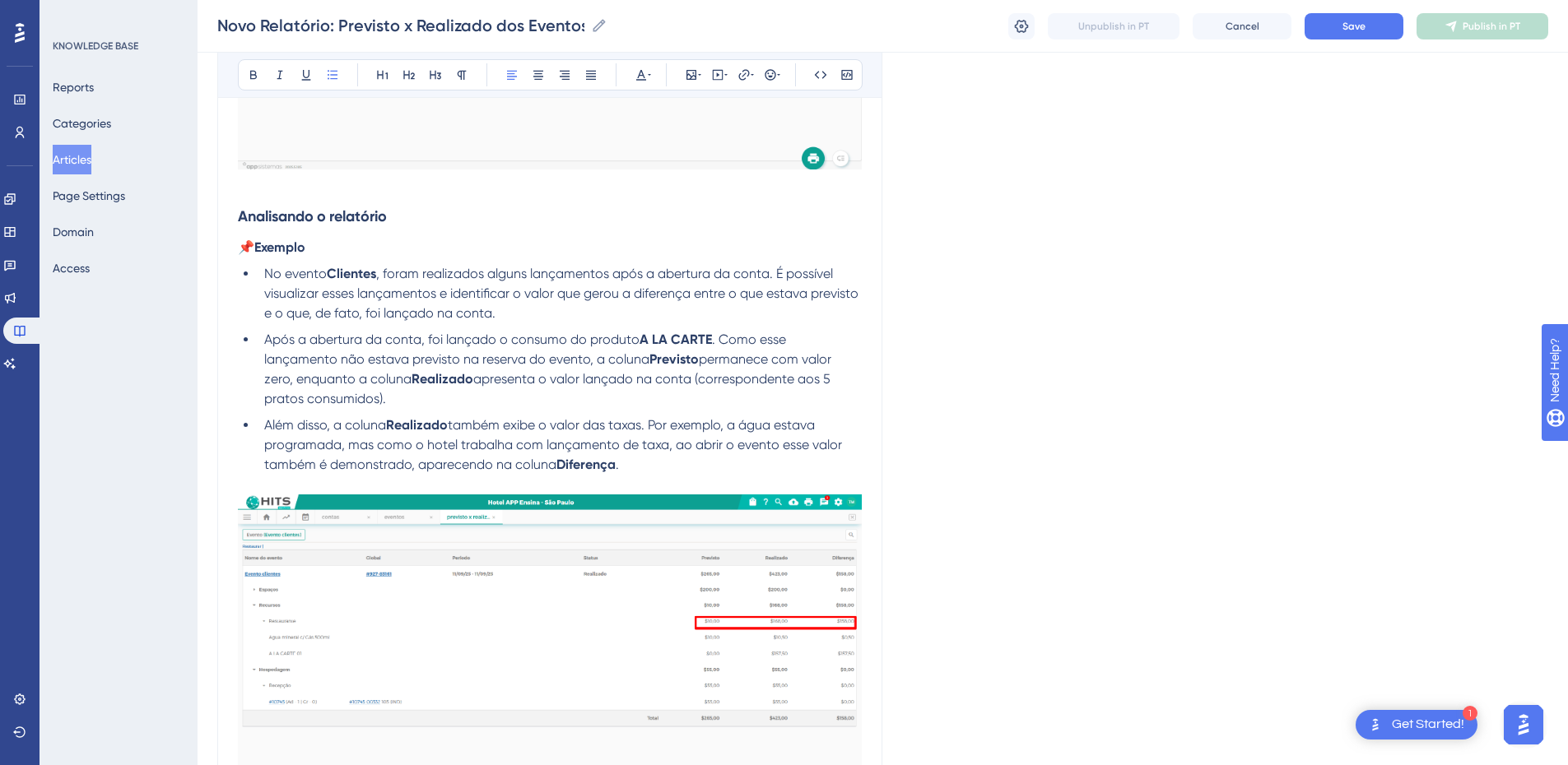
click at [702, 381] on span "apresenta o valor lançado na conta (correspondente aos 5 pratos consumidos)." at bounding box center [549, 389] width 570 height 36
click at [678, 397] on li "Após a abertura da conta, foi lançado o consumo do produto A LA CARTE . Como es…" at bounding box center [560, 369] width 605 height 79
drag, startPoint x: 693, startPoint y: 381, endPoint x: 697, endPoint y: 391, distance: 10.8
click at [697, 391] on li "Após a abertura da conta, foi lançado o consumo do produto A LA CARTE . Como es…" at bounding box center [560, 369] width 605 height 79
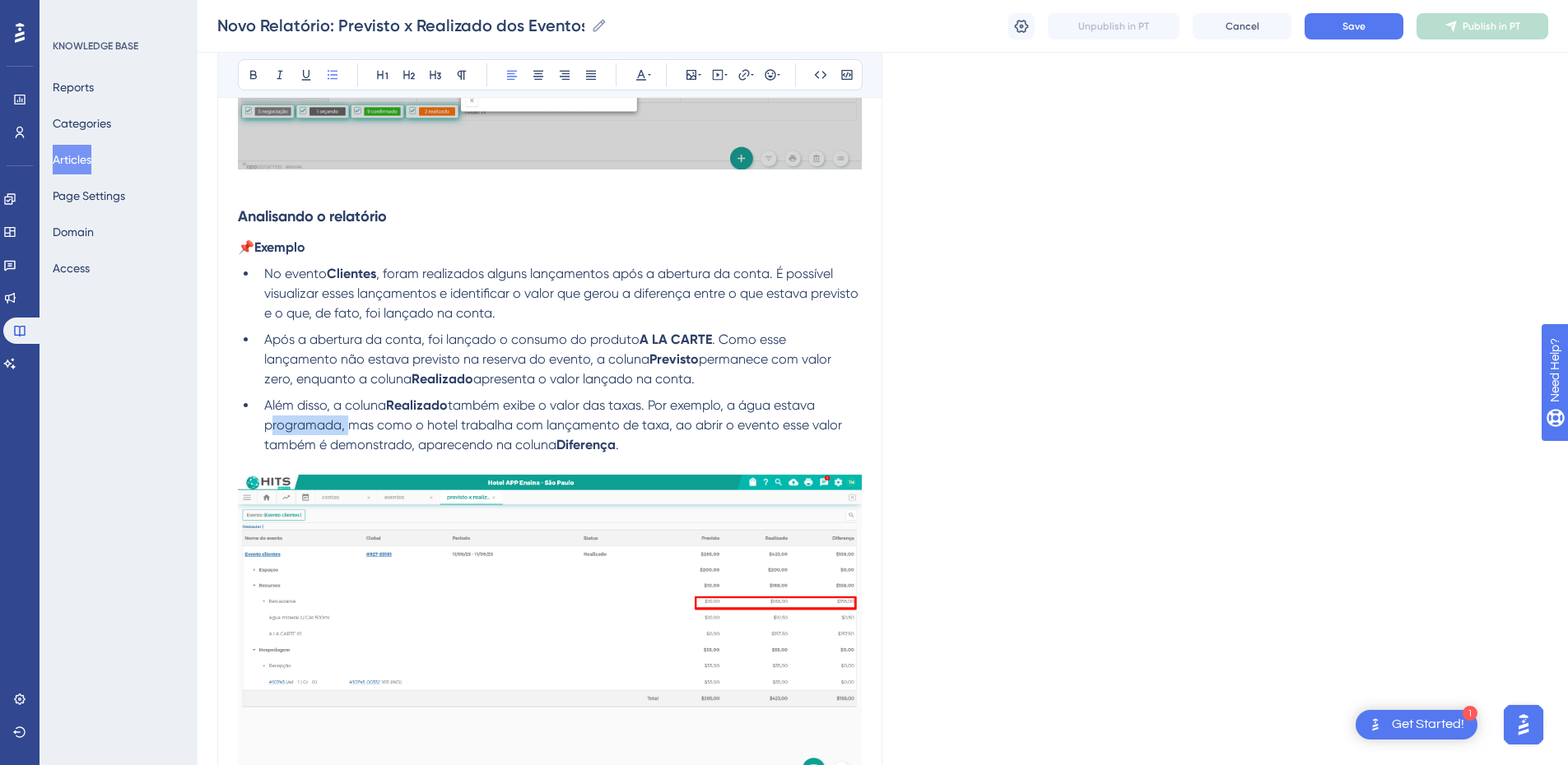
drag, startPoint x: 345, startPoint y: 423, endPoint x: 258, endPoint y: 424, distance: 87.0
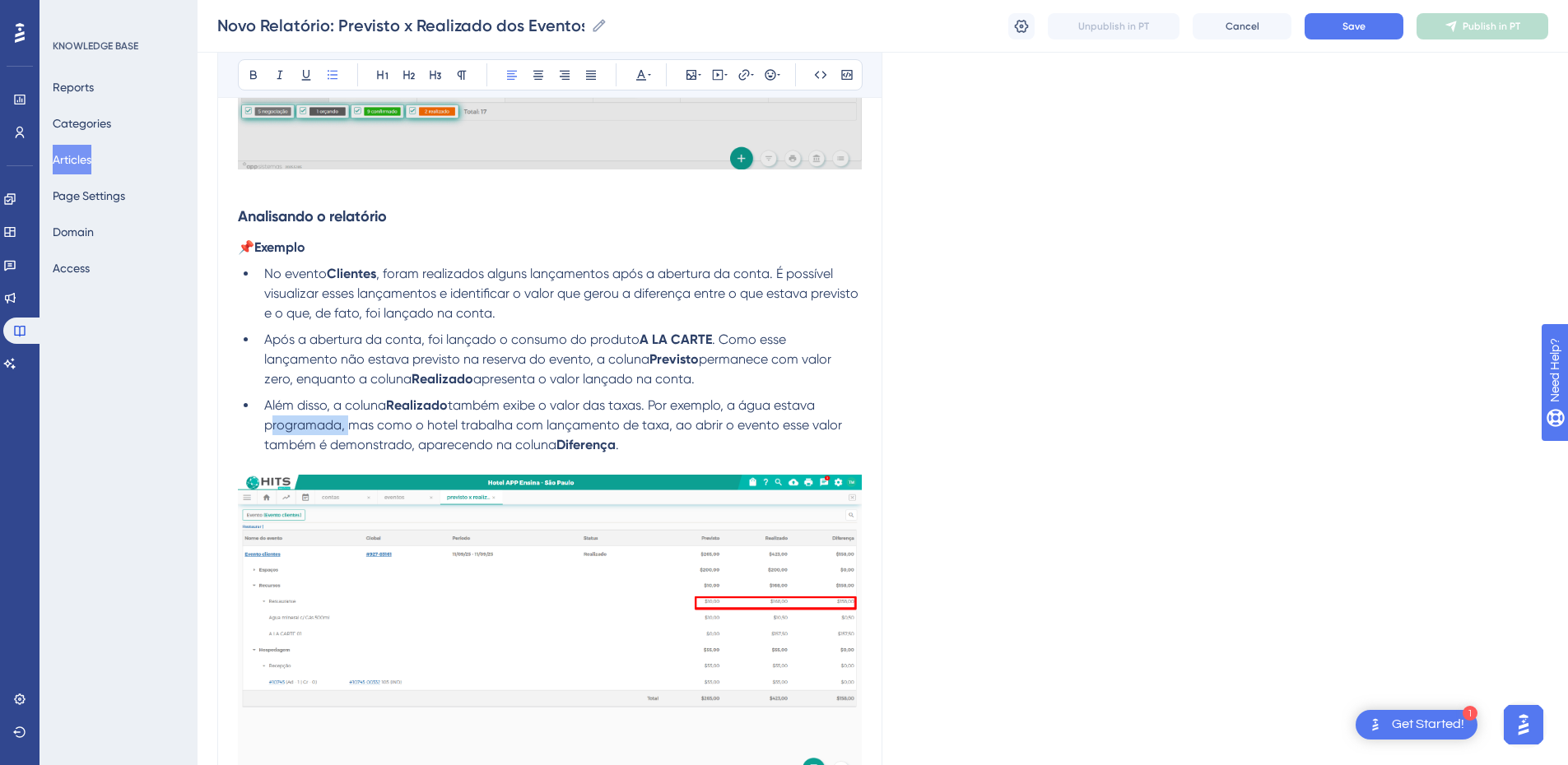
click at [258, 424] on li "Além disso, a coluna Realizado também exibe o valor das taxas. Por exemplo, a á…" at bounding box center [560, 426] width 605 height 60
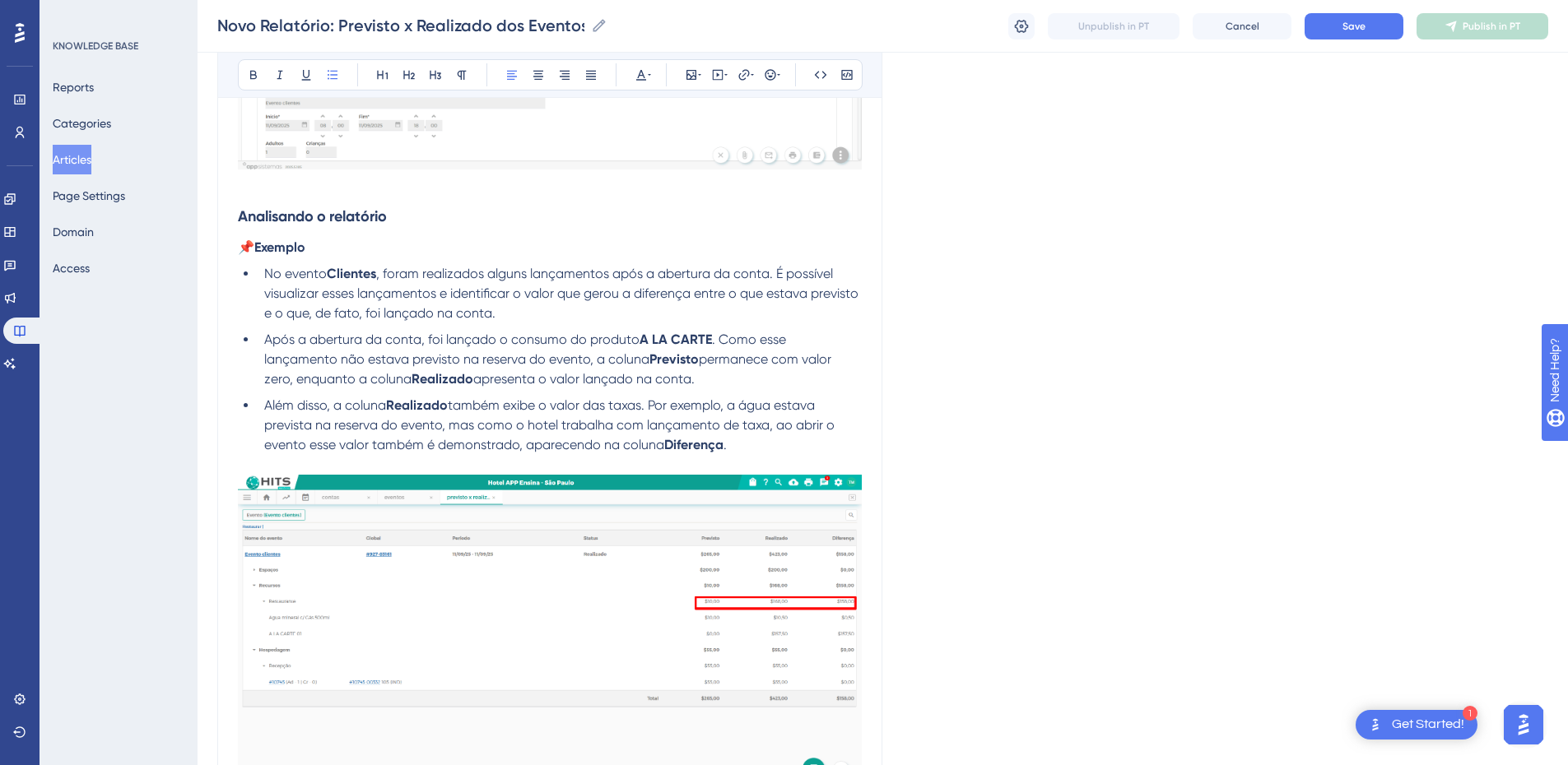
click at [777, 442] on li "Além disso, a coluna Realizado também exibe o valor das taxas. Por exemplo, a á…" at bounding box center [560, 426] width 605 height 60
click at [364, 443] on span "também exibe o valor das taxas. Por exemplo, a água estava prevista na reserva …" at bounding box center [551, 425] width 574 height 55
click at [372, 443] on span "também exibe o valor das taxas. Por exemplo, a água estava prevista na reserva …" at bounding box center [551, 425] width 574 height 55
click at [820, 450] on li "Além disso, a coluna Realizado também exibe o valor das taxas. Por exemplo, a á…" at bounding box center [560, 426] width 605 height 60
click at [464, 520] on img at bounding box center [550, 629] width 624 height 308
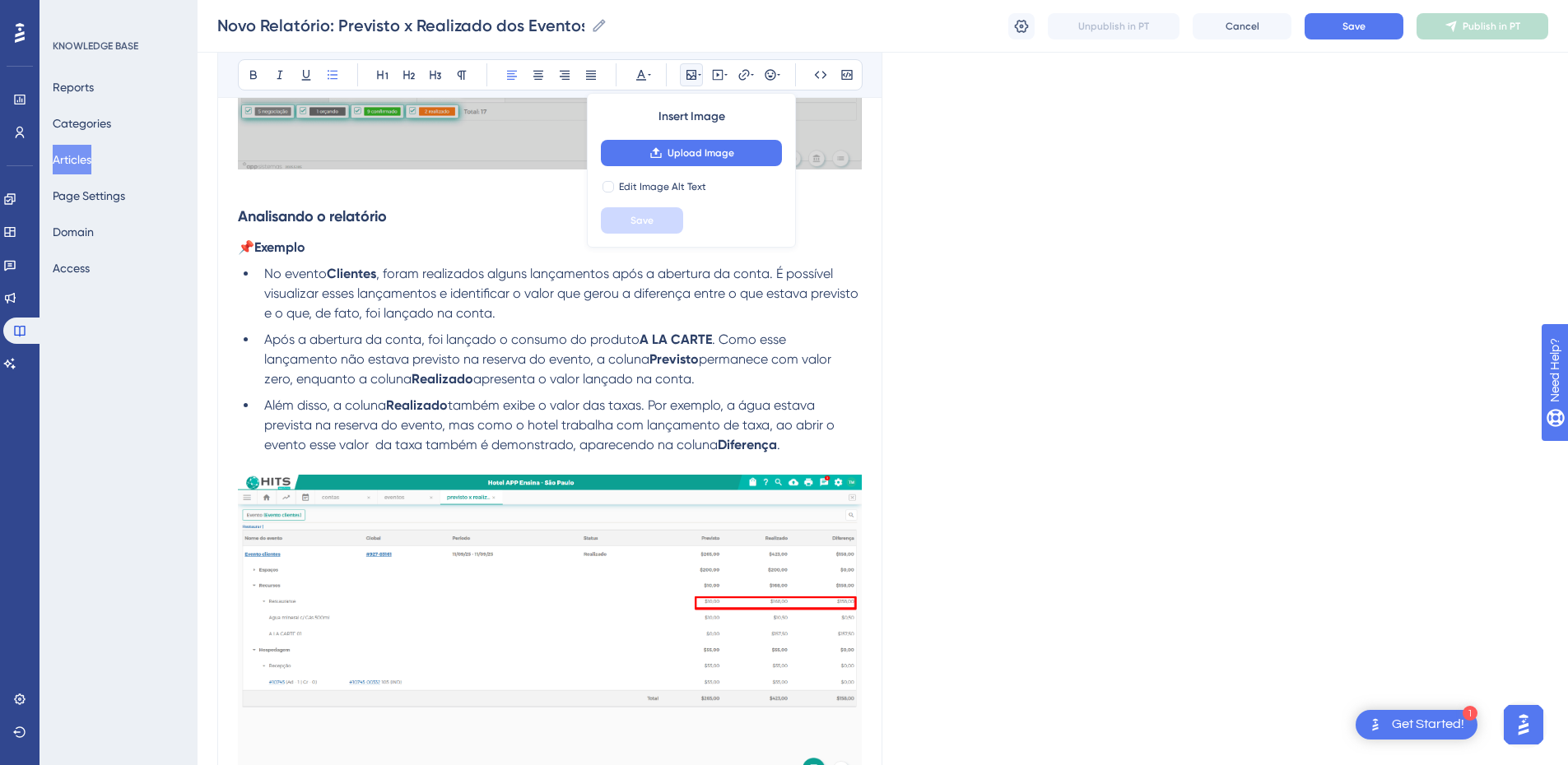
click at [718, 382] on li "Após a abertura da conta, foi lançado o consumo do produto A LA CARTE . Como es…" at bounding box center [560, 360] width 605 height 60
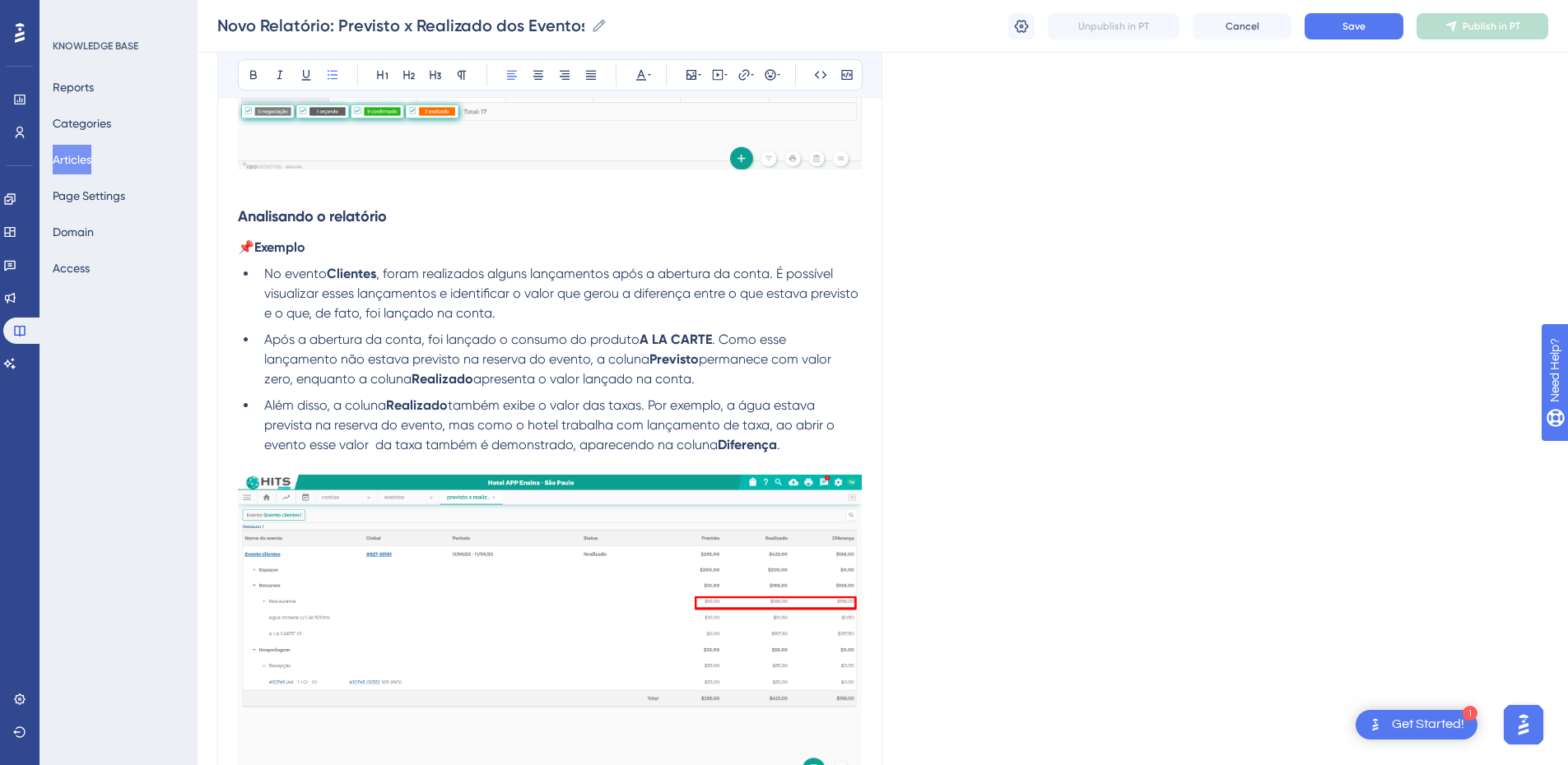
click at [724, 385] on li "Após a abertura da conta, foi lançado o consumo do produto A LA CARTE . Como es…" at bounding box center [560, 360] width 605 height 60
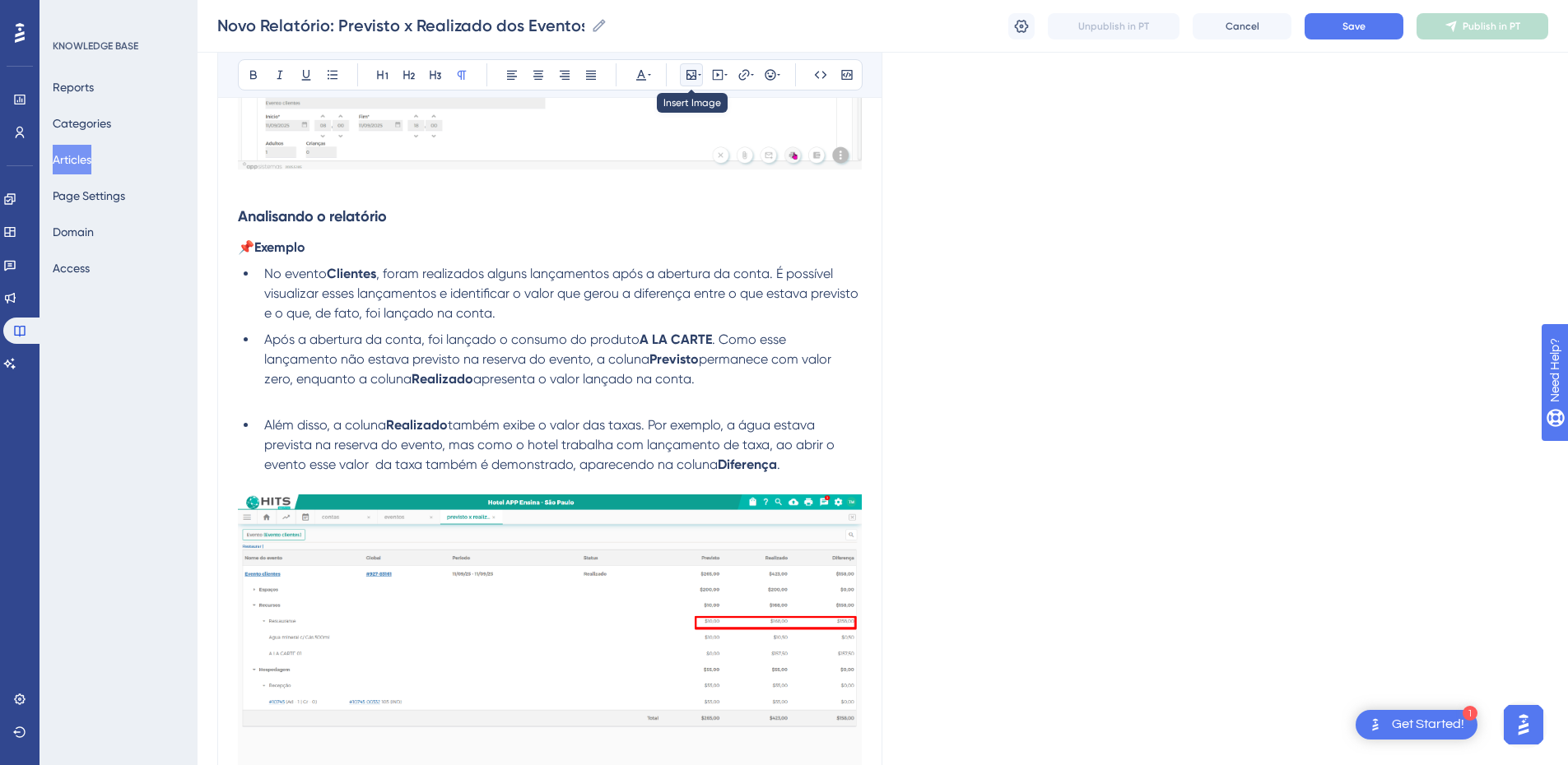
click at [689, 72] on icon at bounding box center [690, 74] width 13 height 13
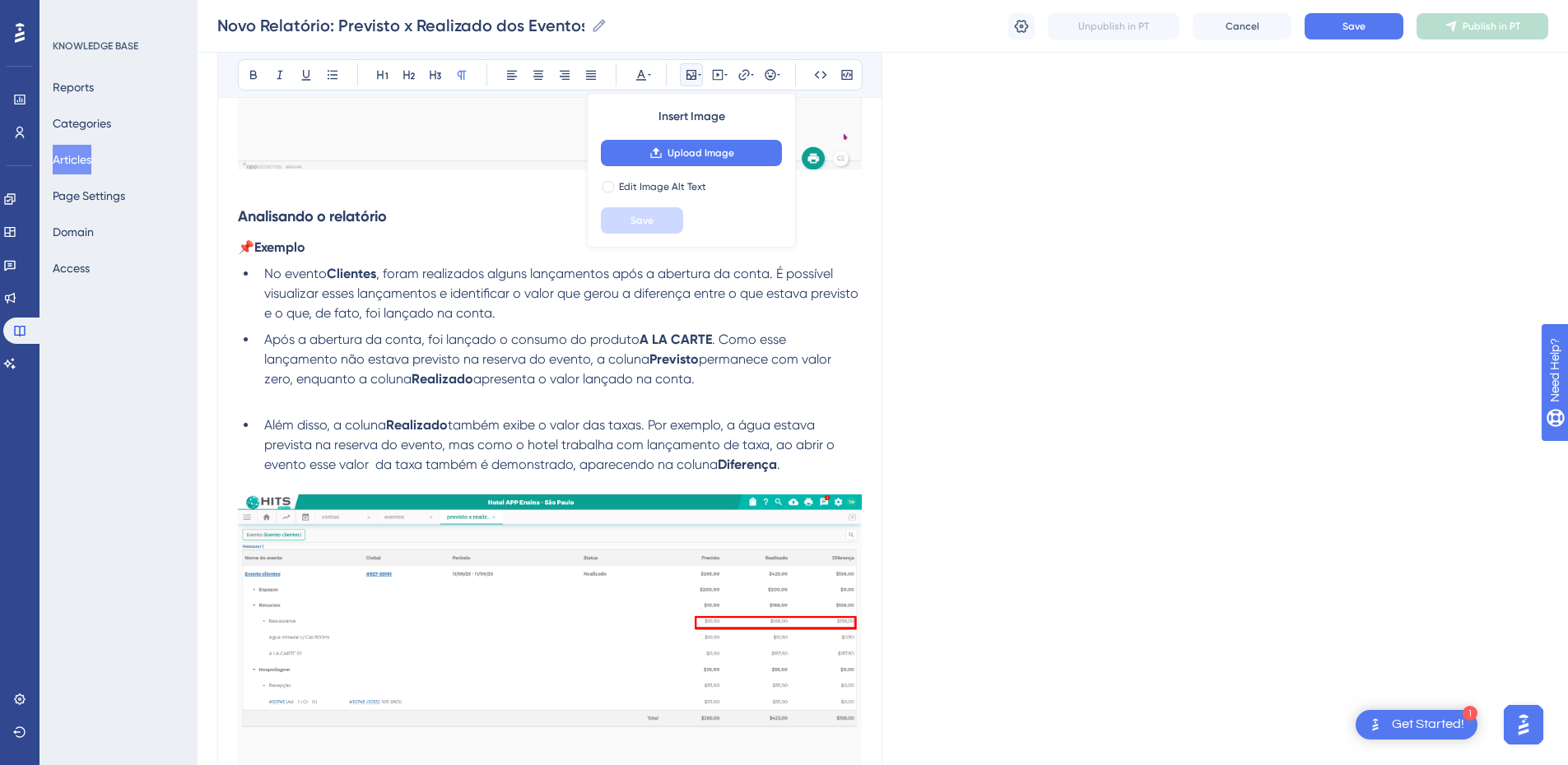
click at [697, 168] on div "Insert Image Upload Image Edit Image Alt Text Save" at bounding box center [691, 170] width 209 height 155
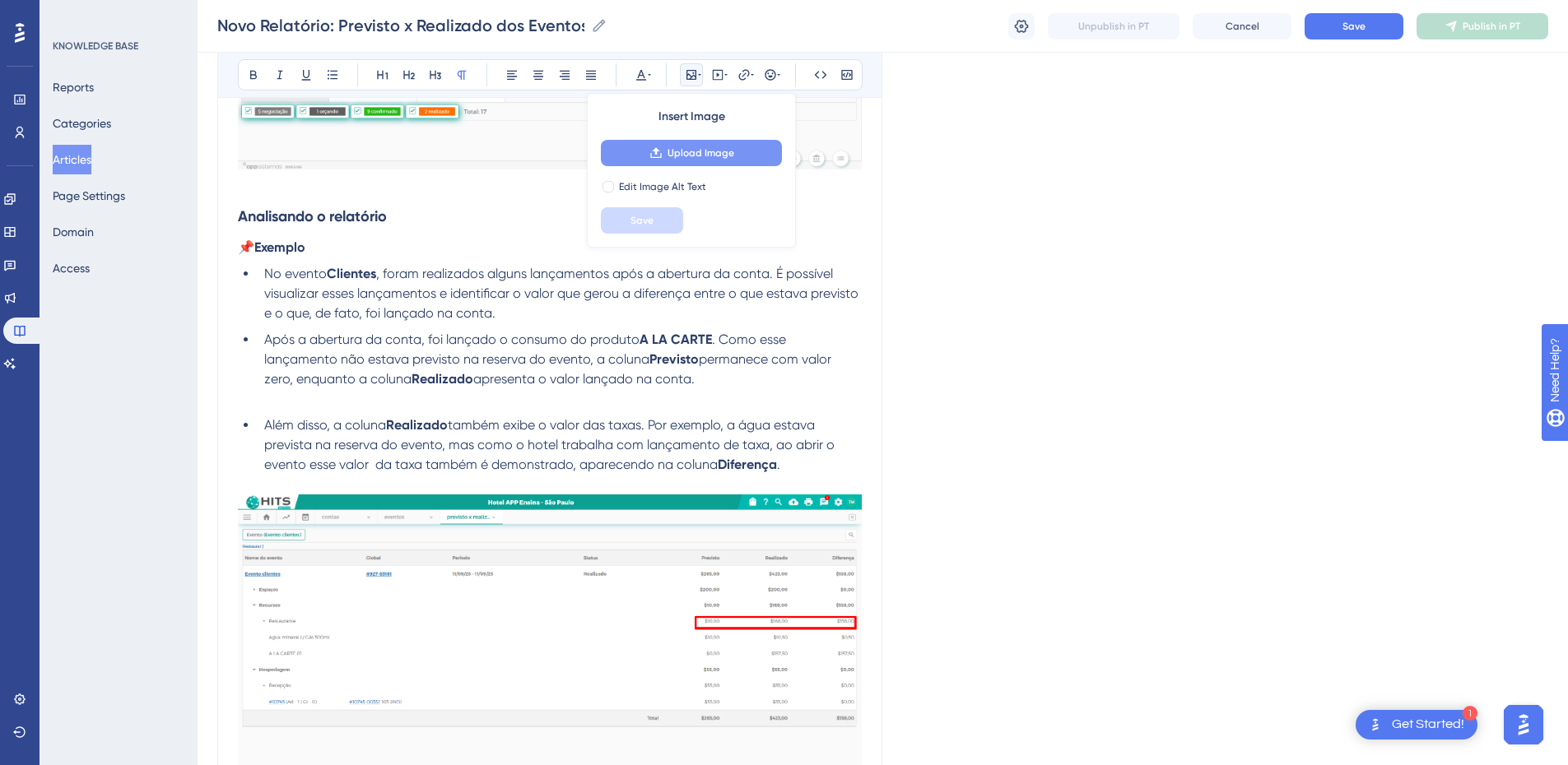
click at [701, 146] on span "Upload Image" at bounding box center [701, 152] width 66 height 13
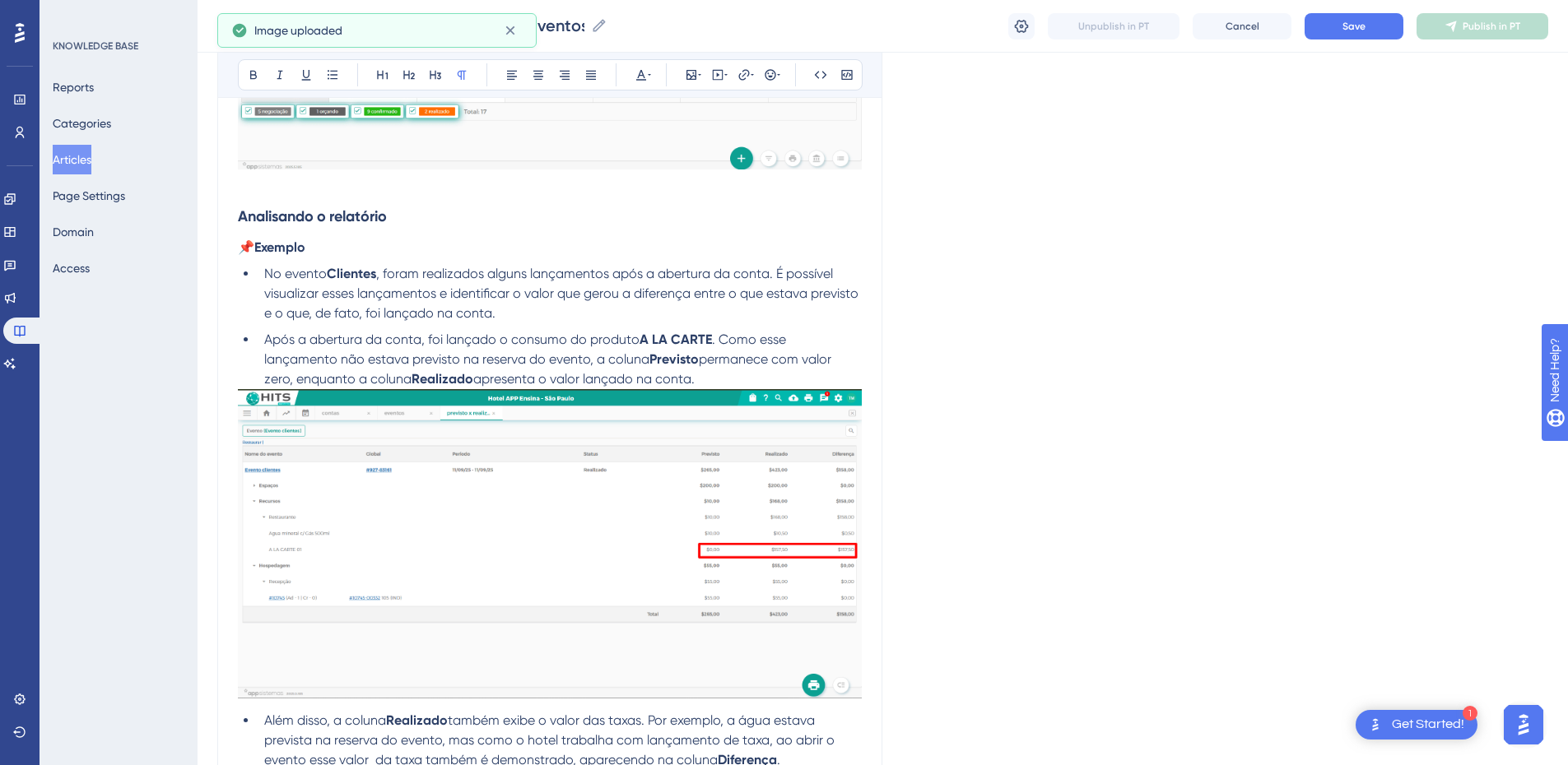
click at [736, 382] on li "Após a abertura da conta, foi lançado o consumo do produto A LA CARTE . Como es…" at bounding box center [560, 360] width 605 height 60
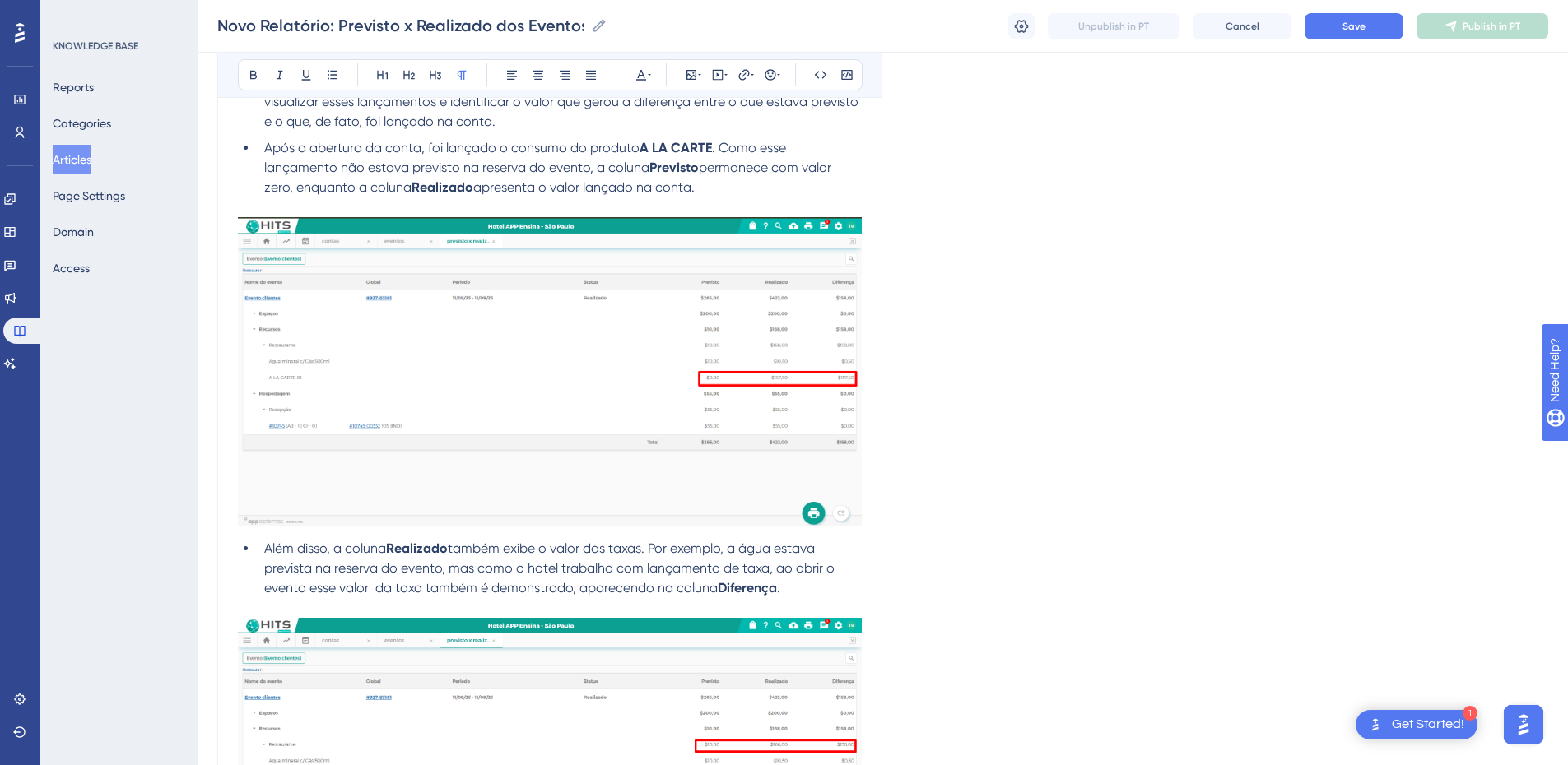
scroll to position [3396, 0]
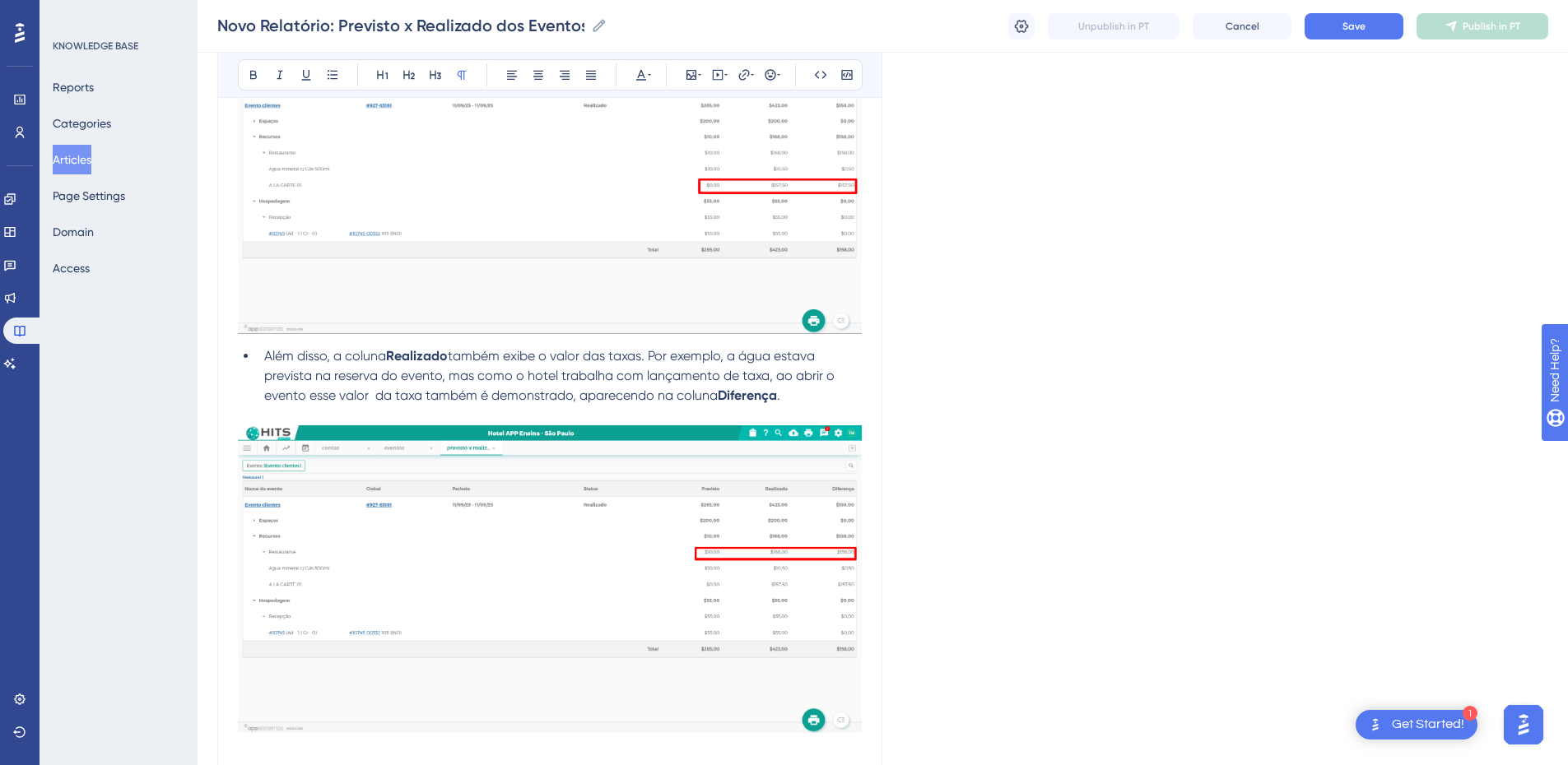
click at [415, 520] on img at bounding box center [550, 579] width 624 height 308
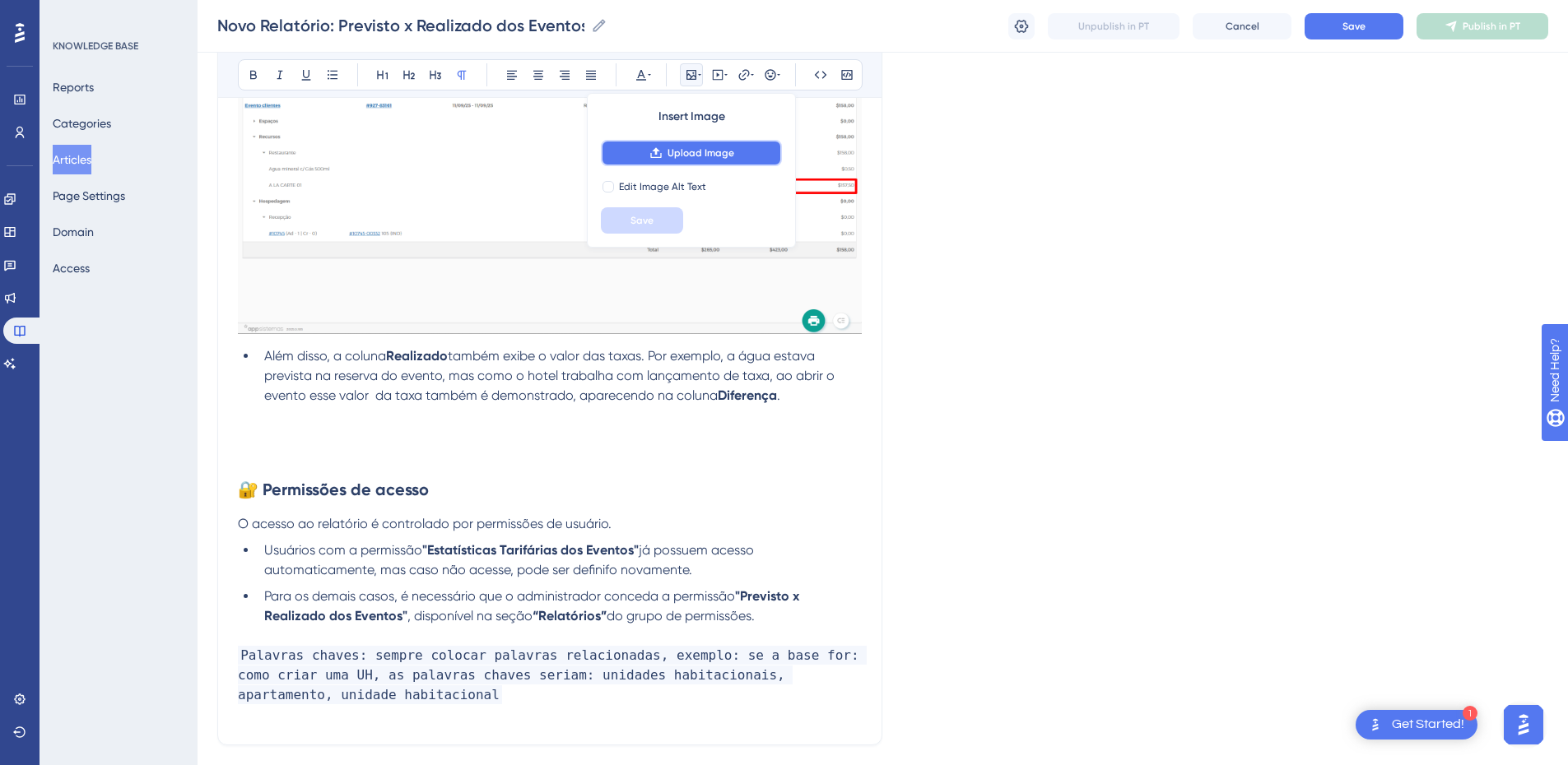
click at [636, 156] on button "Upload Image" at bounding box center [691, 153] width 181 height 26
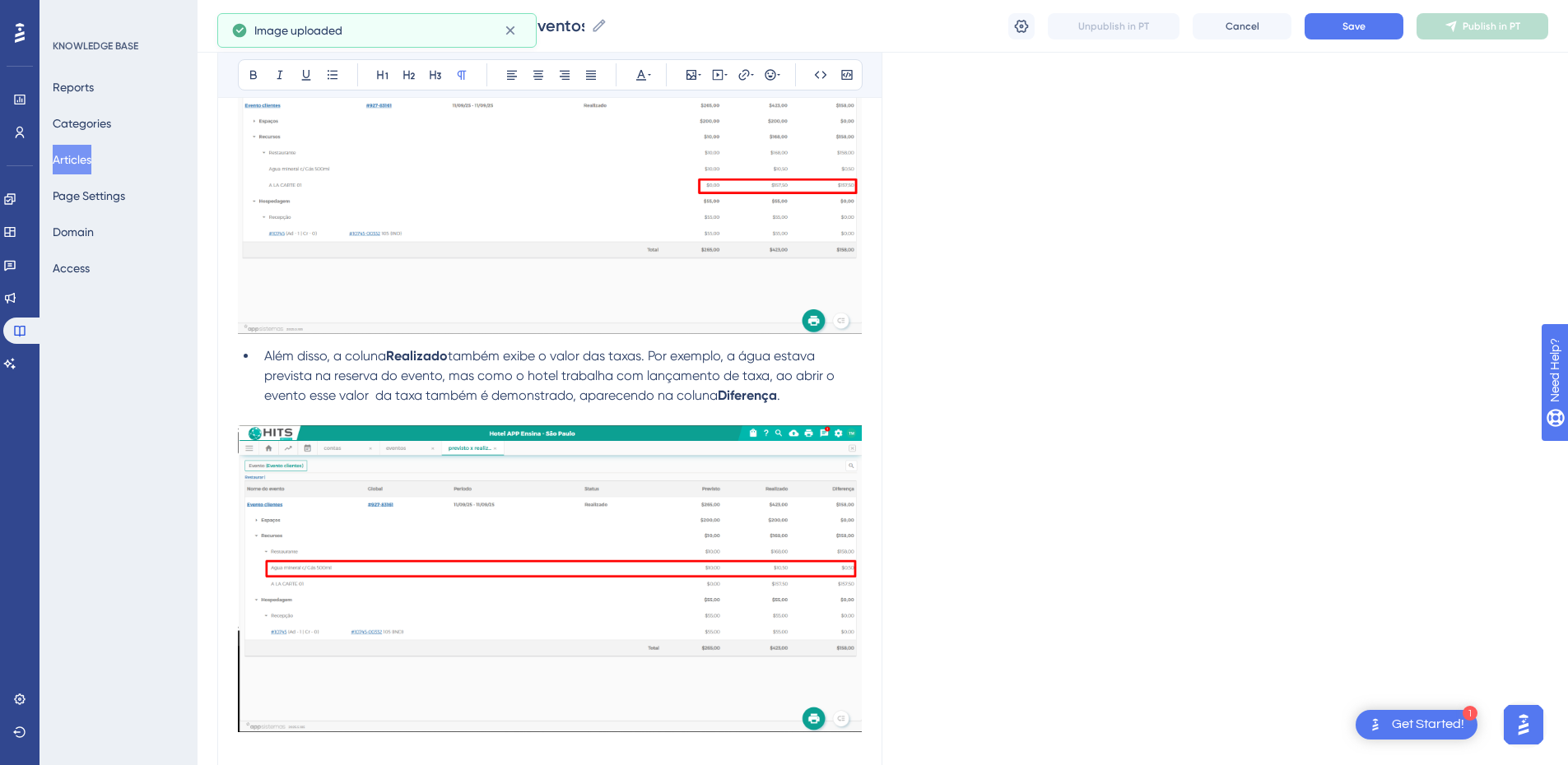
scroll to position [3588, 0]
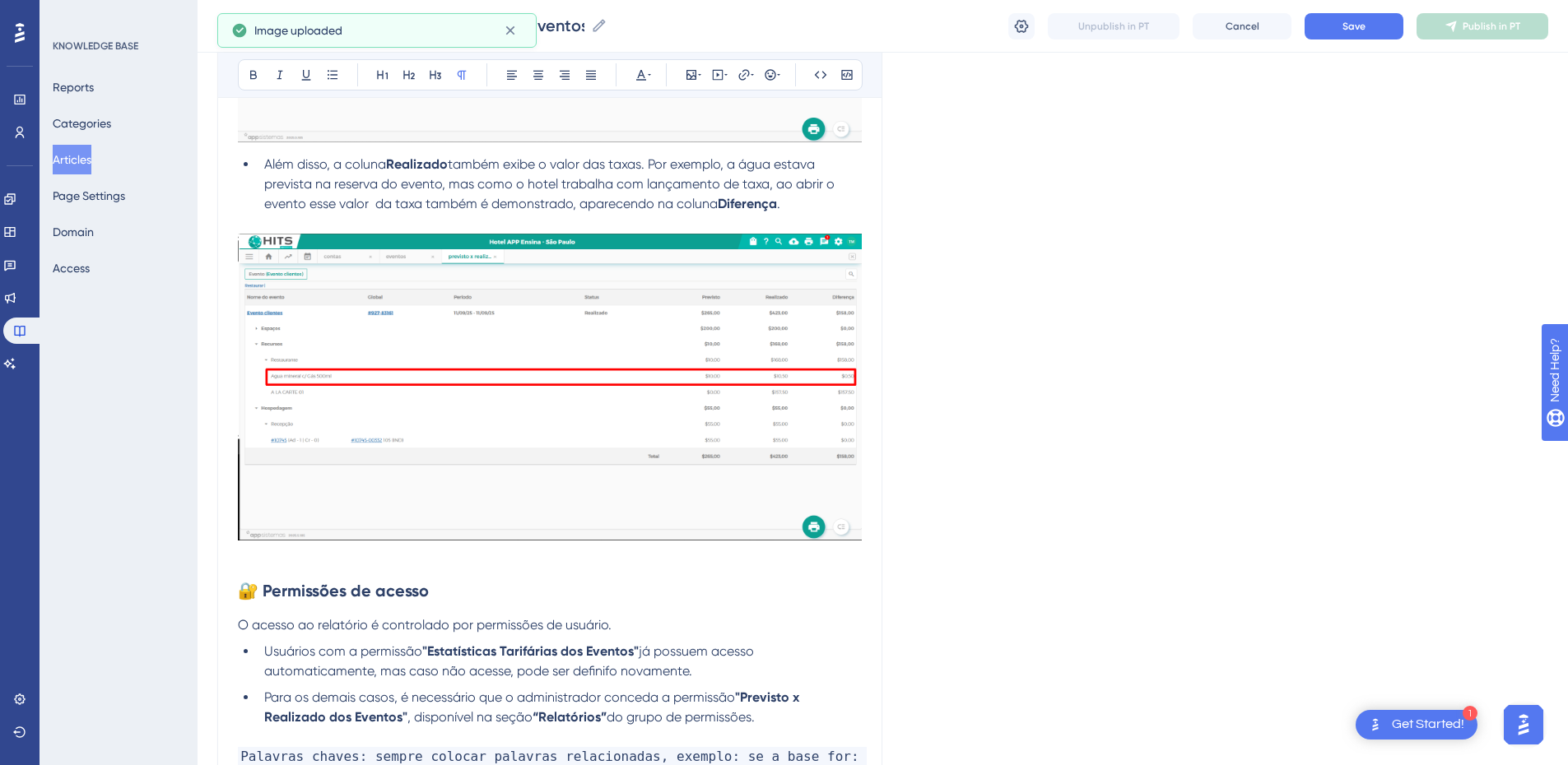
click at [254, 520] on p at bounding box center [550, 556] width 624 height 20
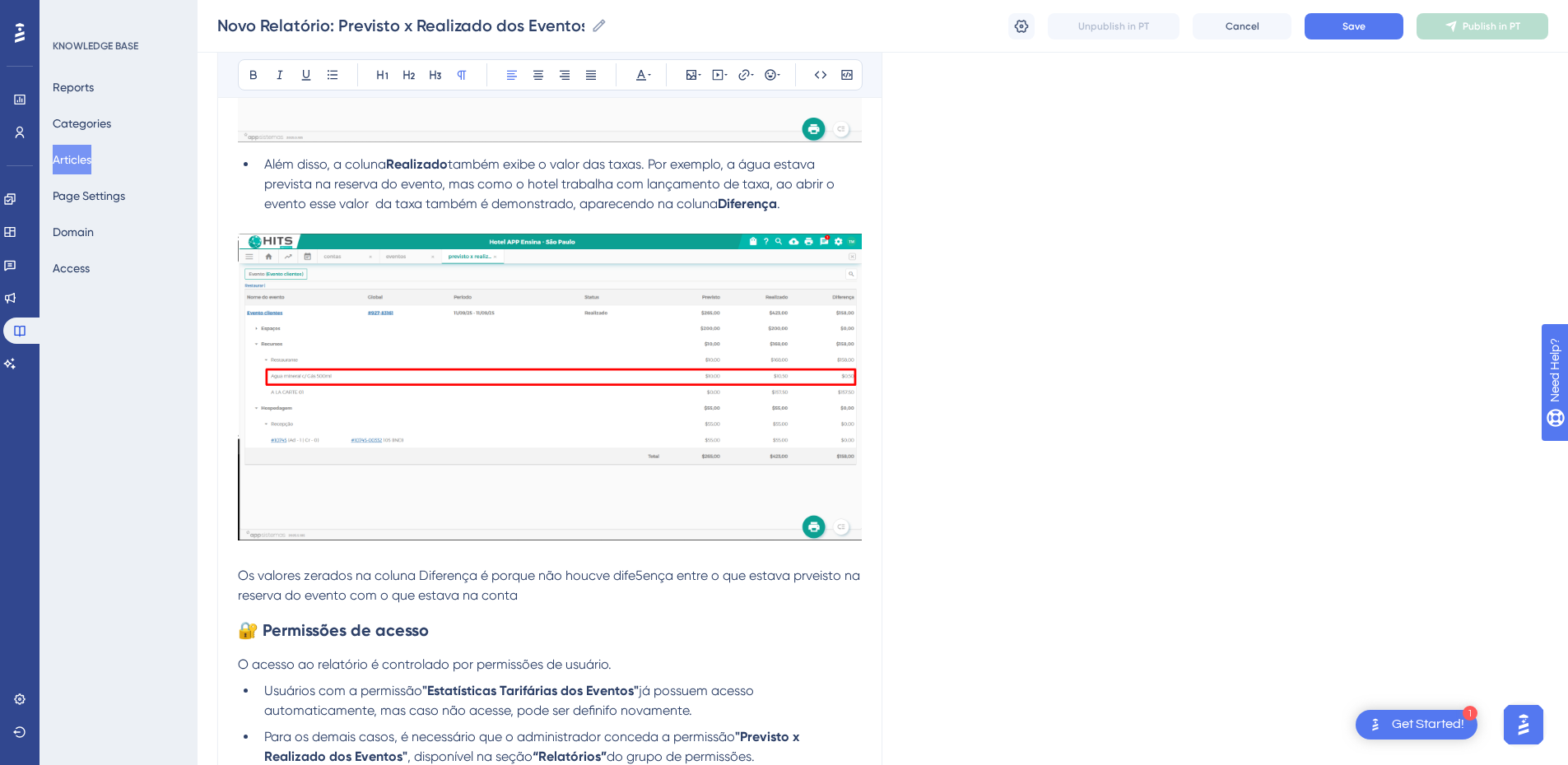
click at [471, 520] on span "Os valores zerados na coluna Diferença é porque não houcve dife5ença entre o qu…" at bounding box center [551, 586] width 626 height 36
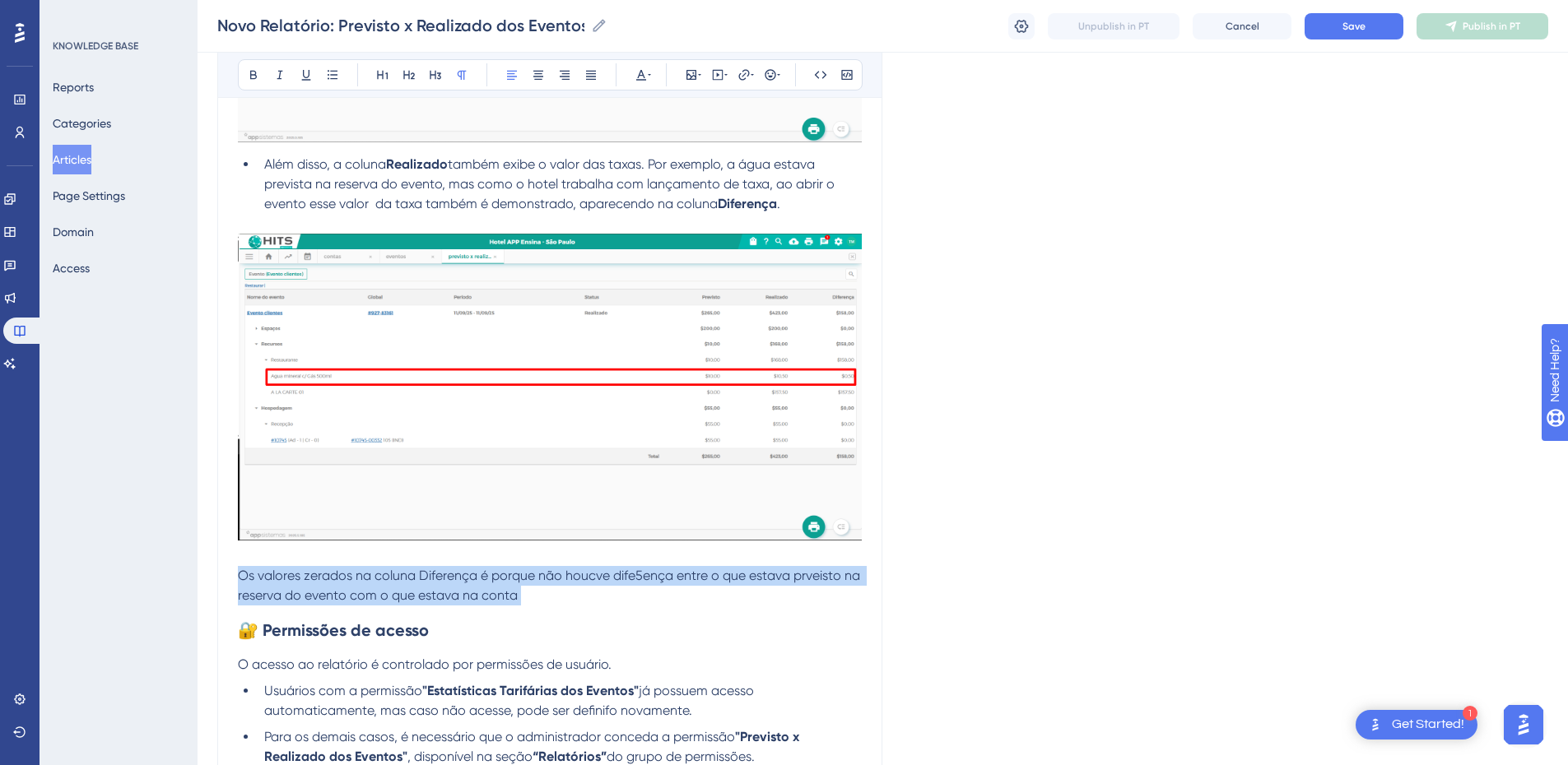
click at [471, 520] on span "Os valores zerados na coluna Diferença é porque não houcve dife5ença entre o qu…" at bounding box center [551, 586] width 626 height 36
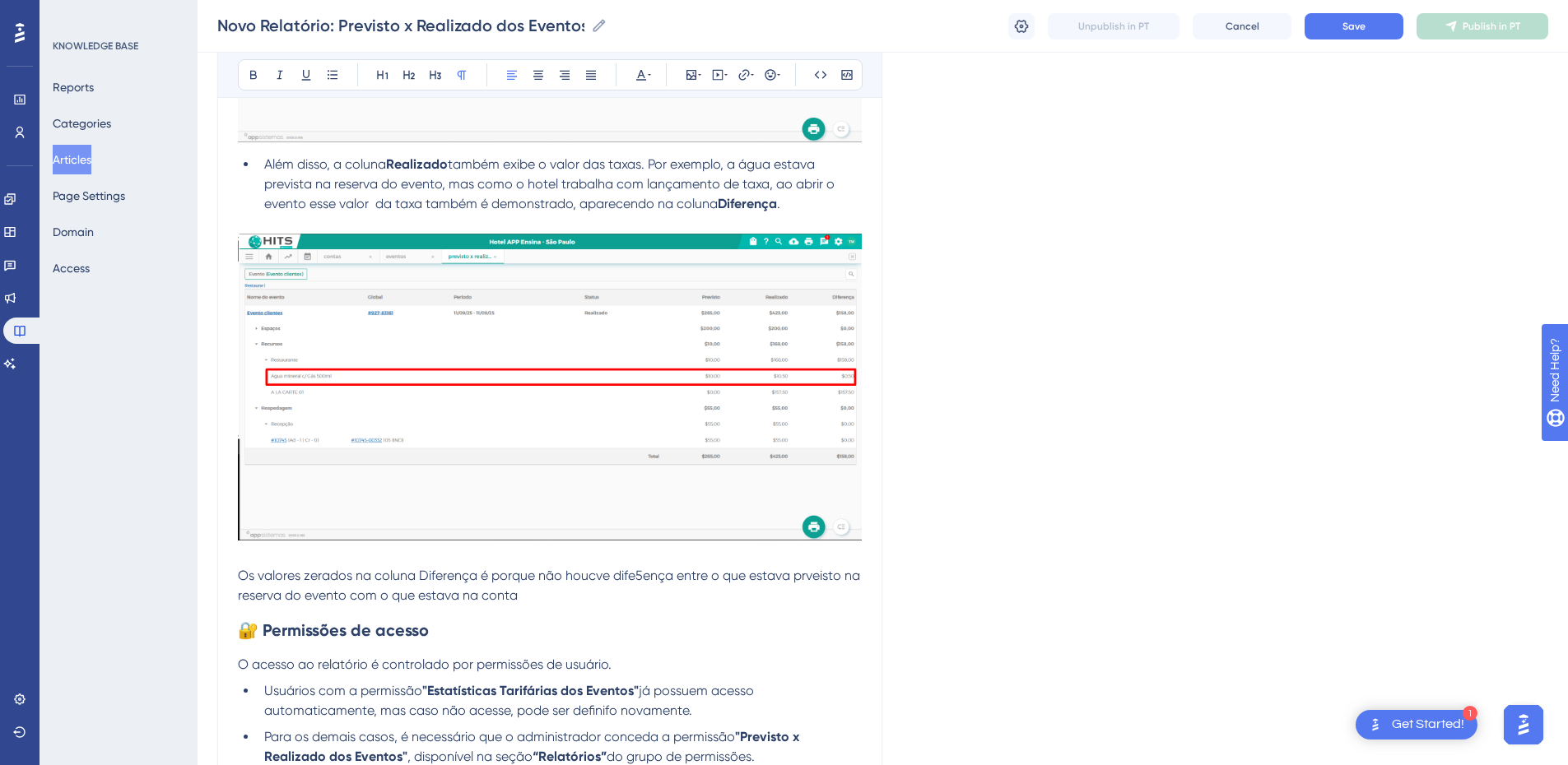
click at [348, 520] on span "Os valores zerados na coluna Diferença é porque não houcve dife5ença entre o qu…" at bounding box center [551, 586] width 626 height 36
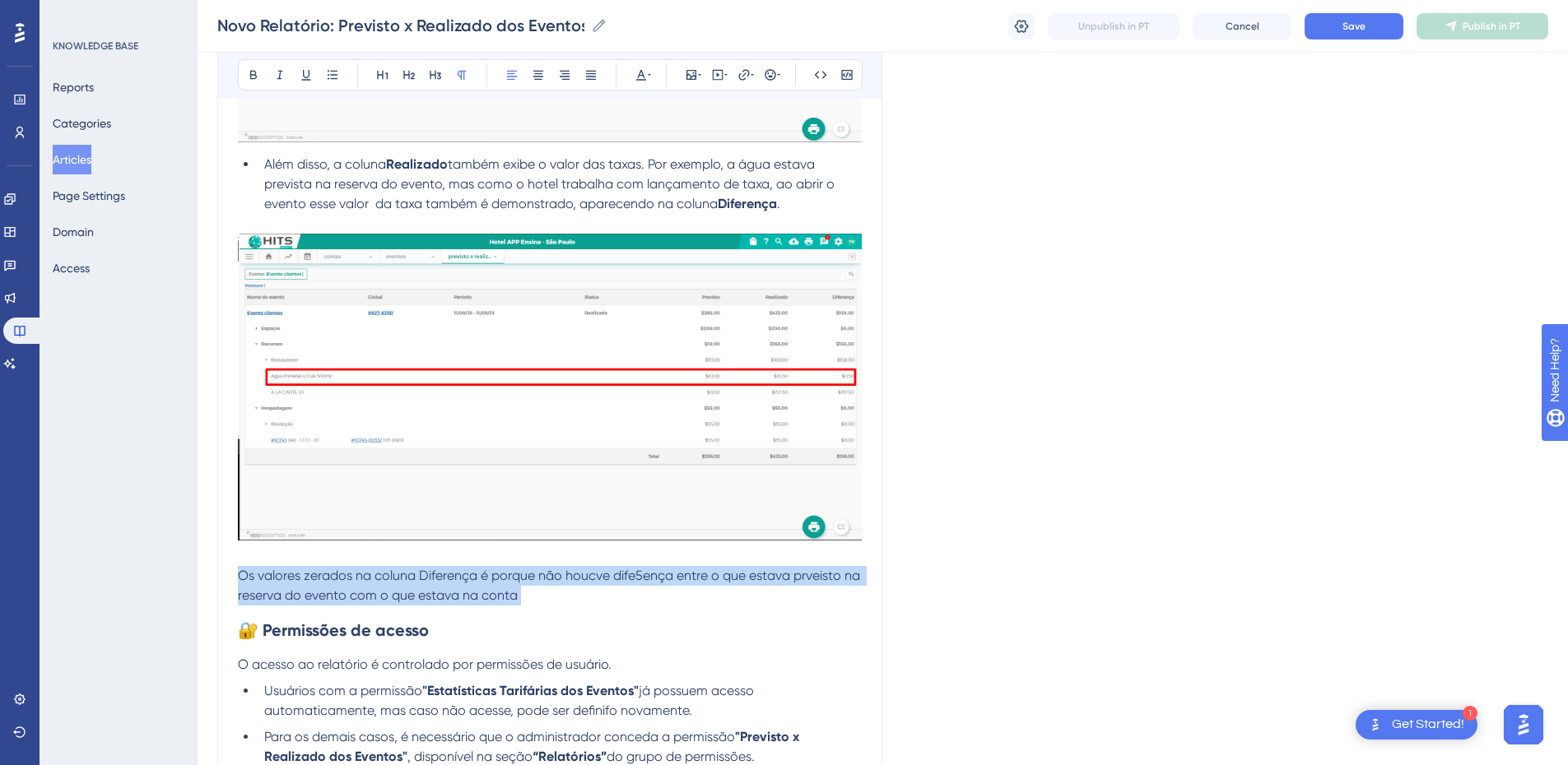
click at [348, 520] on span "Os valores zerados na coluna Diferença é porque não houcve dife5ença entre o qu…" at bounding box center [551, 586] width 626 height 36
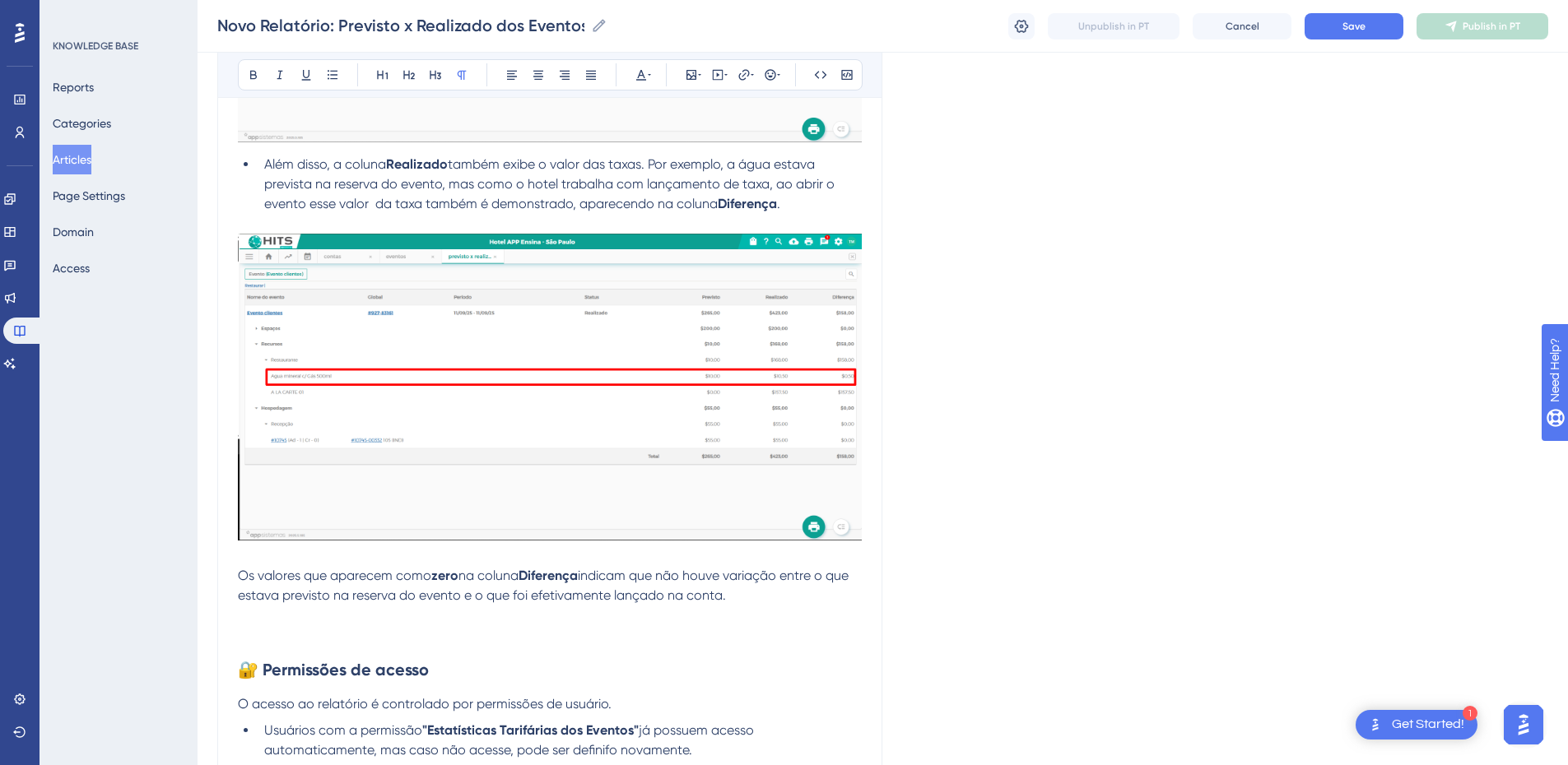
click at [348, 520] on span "indicam que não houve variação entre o que estava previsto na reserva do evento…" at bounding box center [545, 586] width 614 height 36
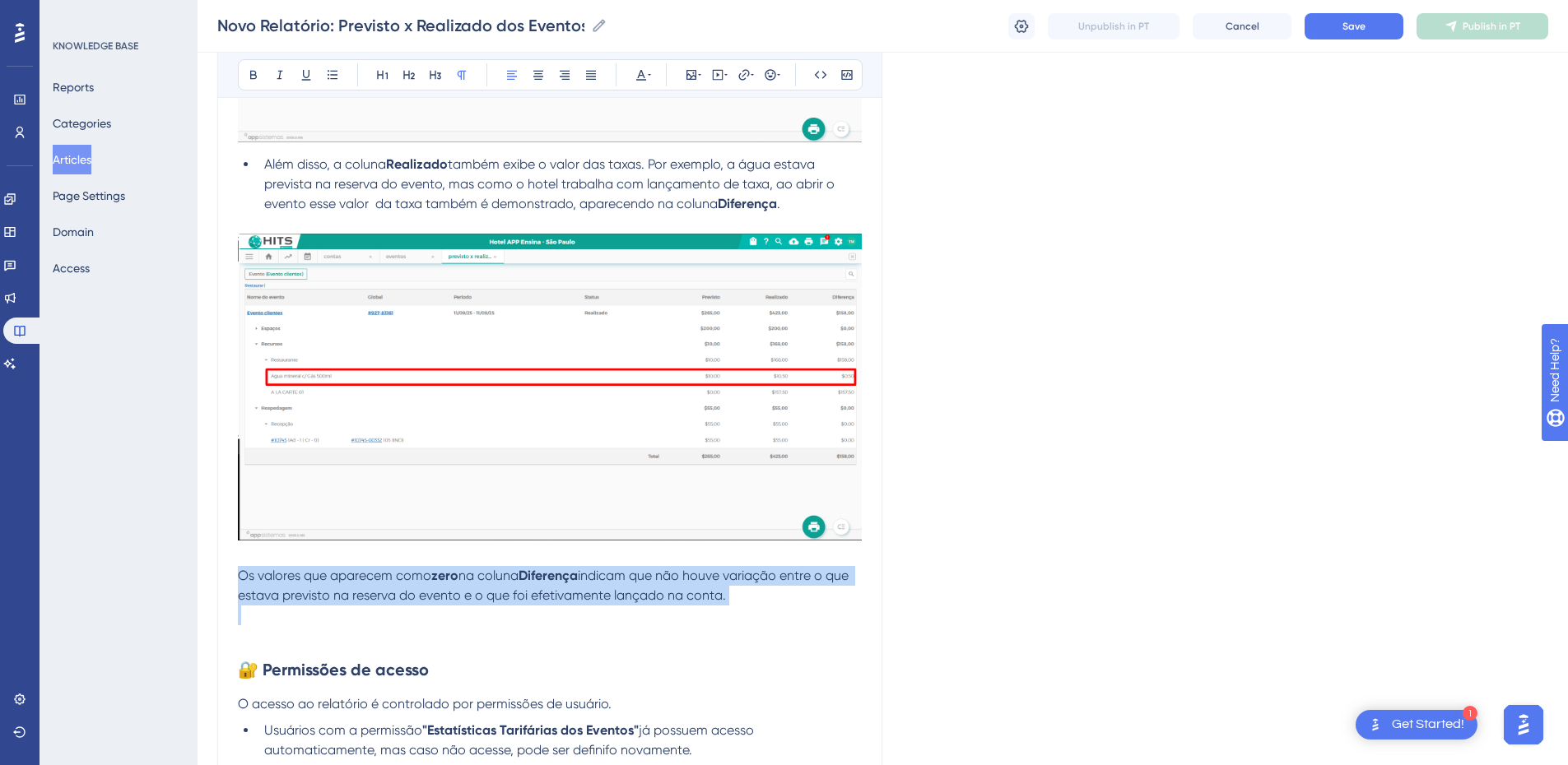
click at [348, 520] on span "indicam que não houve variação entre o que estava previsto na reserva do evento…" at bounding box center [545, 586] width 614 height 36
click at [336, 71] on icon at bounding box center [332, 74] width 10 height 9
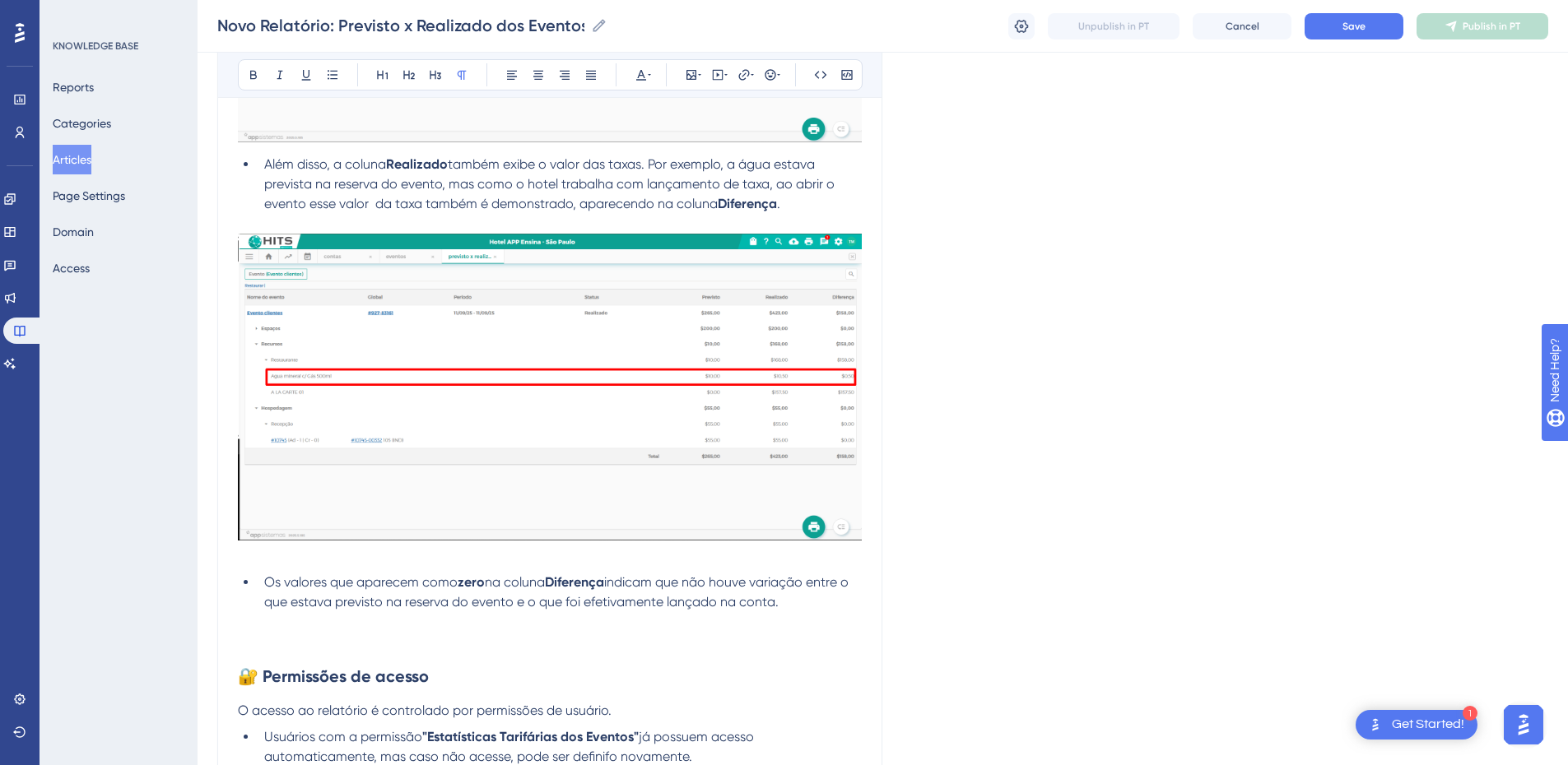
click at [251, 520] on p at bounding box center [550, 641] width 624 height 20
click at [696, 60] on div "Bold Italic Underline Bullet Point Heading 1 Heading 2 Heading 3 Normal Align L…" at bounding box center [550, 75] width 625 height 31
click at [687, 76] on icon at bounding box center [691, 75] width 10 height 10
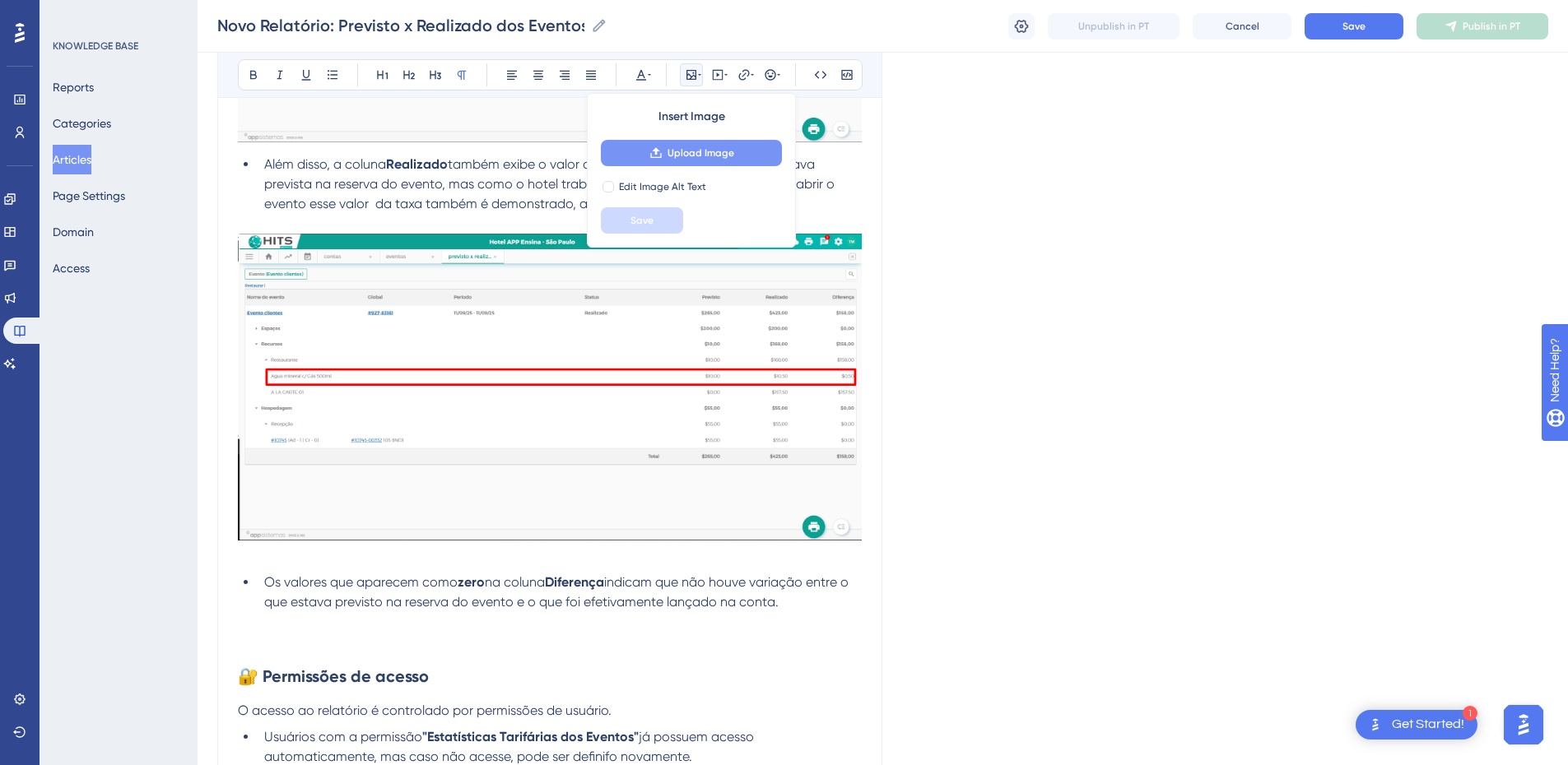
click at [650, 155] on icon at bounding box center [656, 152] width 13 height 13
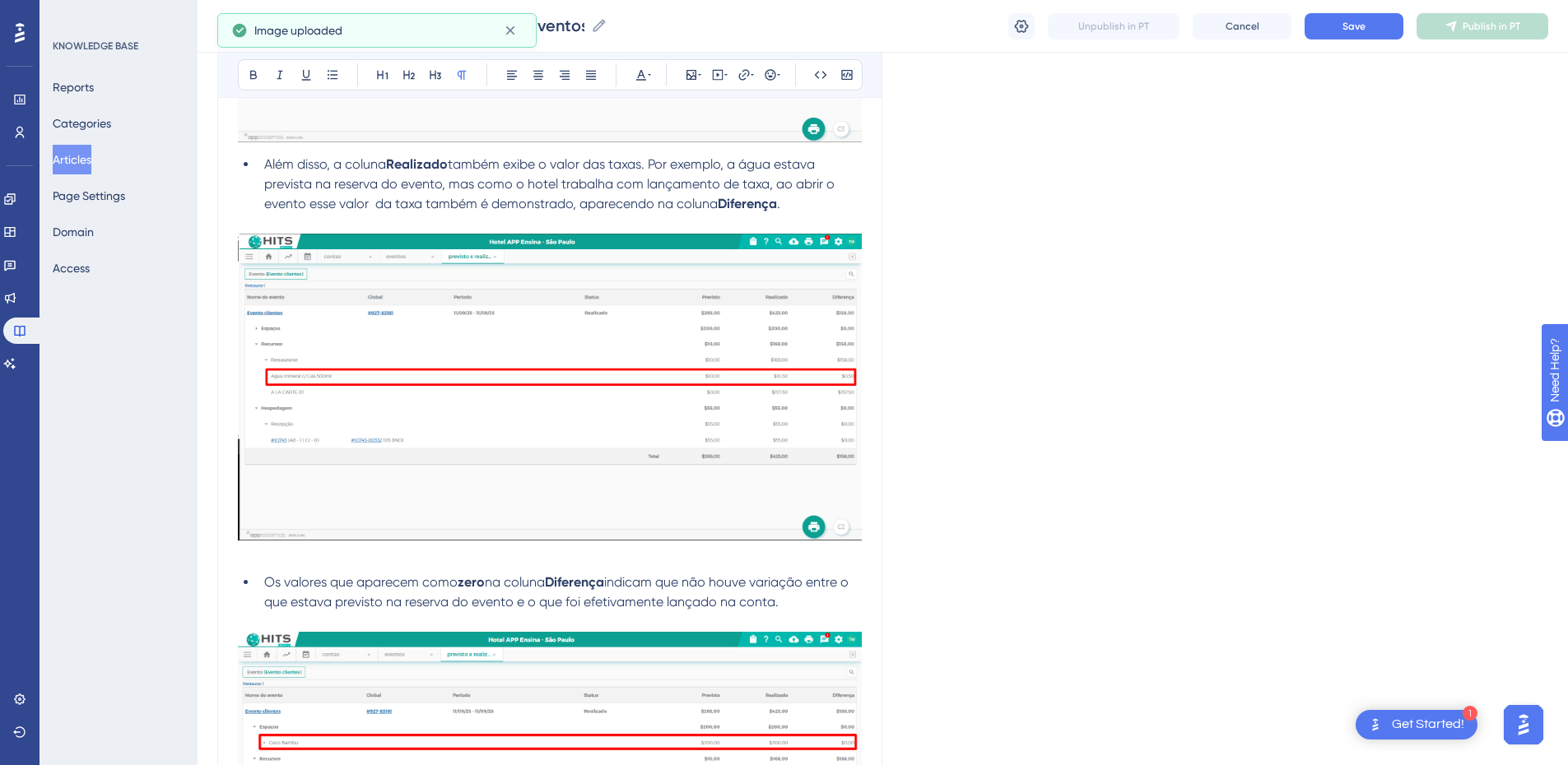
scroll to position [3972, 0]
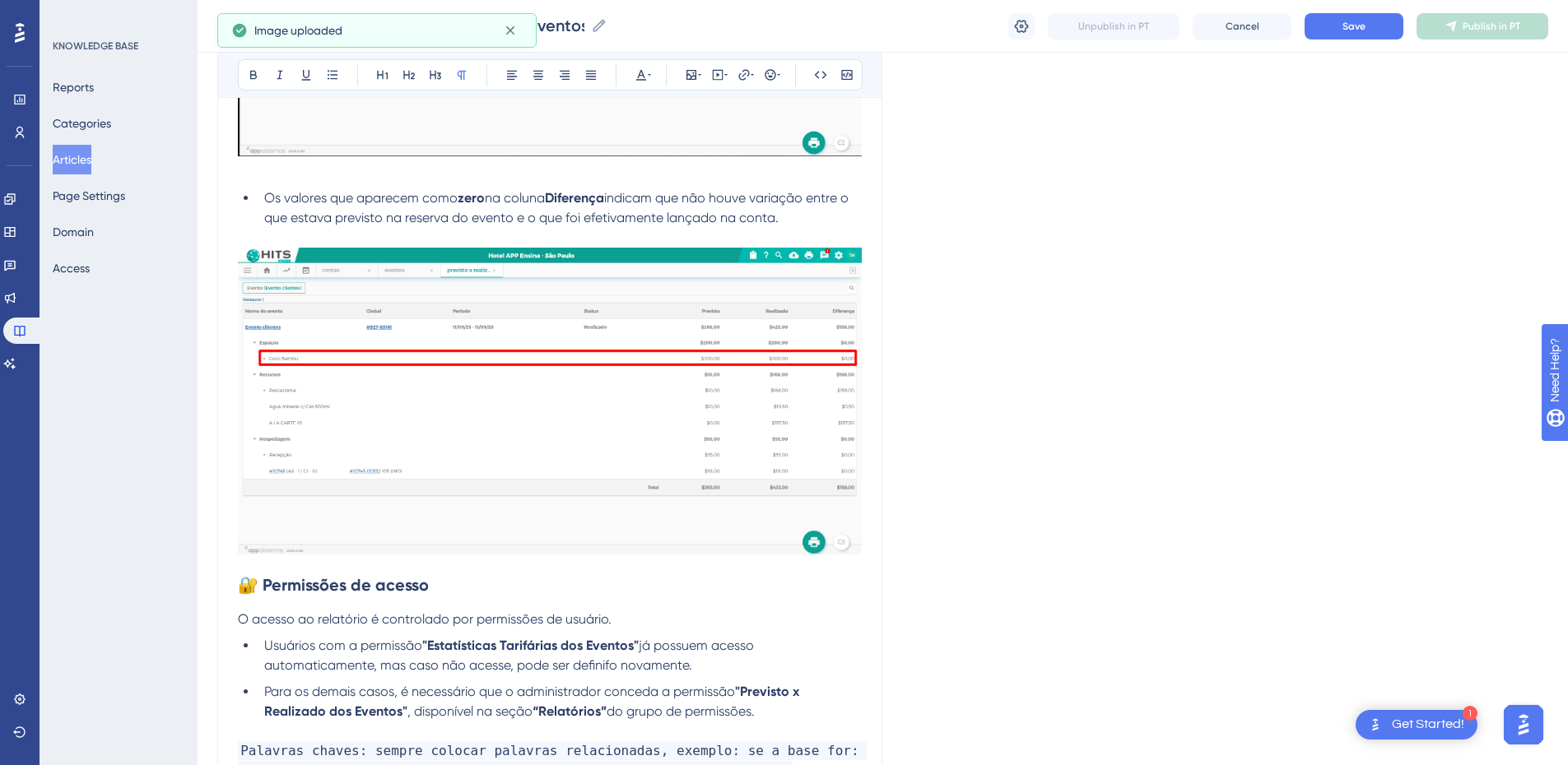
click at [241, 520] on strong "🔐 Permissões de acesso" at bounding box center [333, 585] width 191 height 20
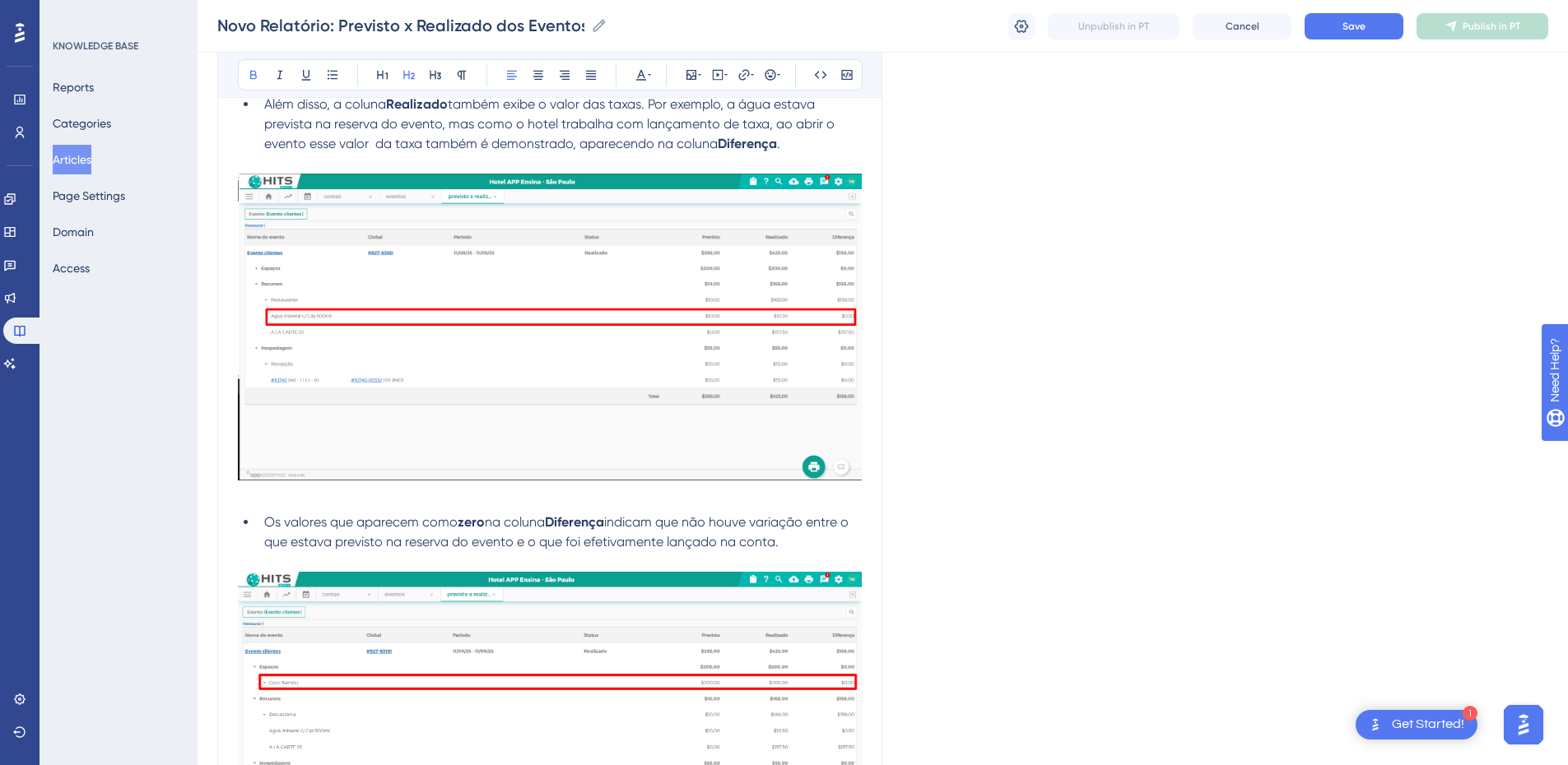
scroll to position [4219, 0]
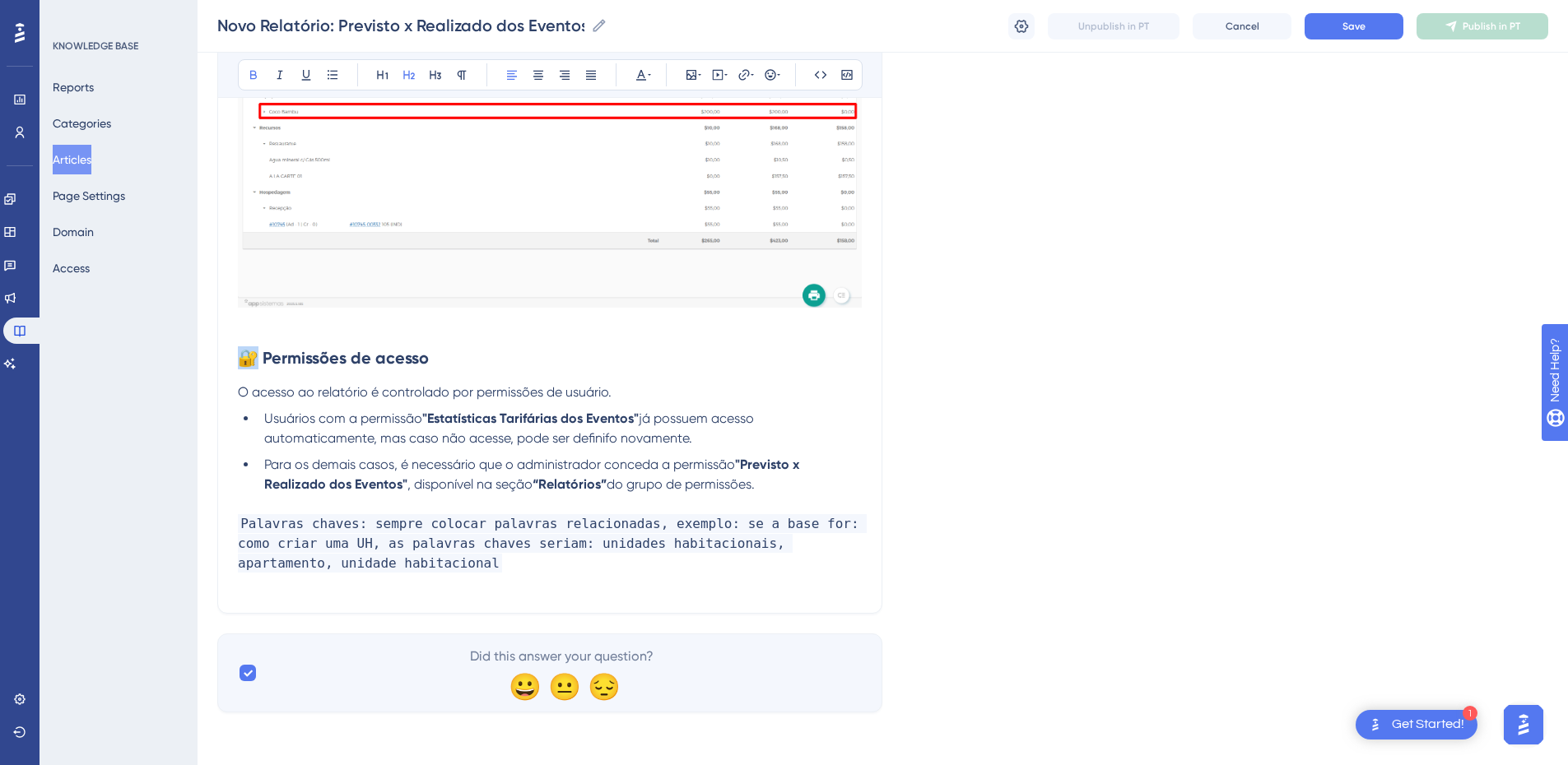
drag, startPoint x: 261, startPoint y: 362, endPoint x: 227, endPoint y: 358, distance: 34.2
click at [247, 359] on strong "Permissões de acesso" at bounding box center [321, 357] width 167 height 20
click at [245, 359] on strong "Permissões de acesso" at bounding box center [321, 357] width 167 height 20
click at [715, 433] on li "Usuários com a permissão "Estatísticas Tarifárias dos Eventos" já possuem acess…" at bounding box center [560, 428] width 605 height 39
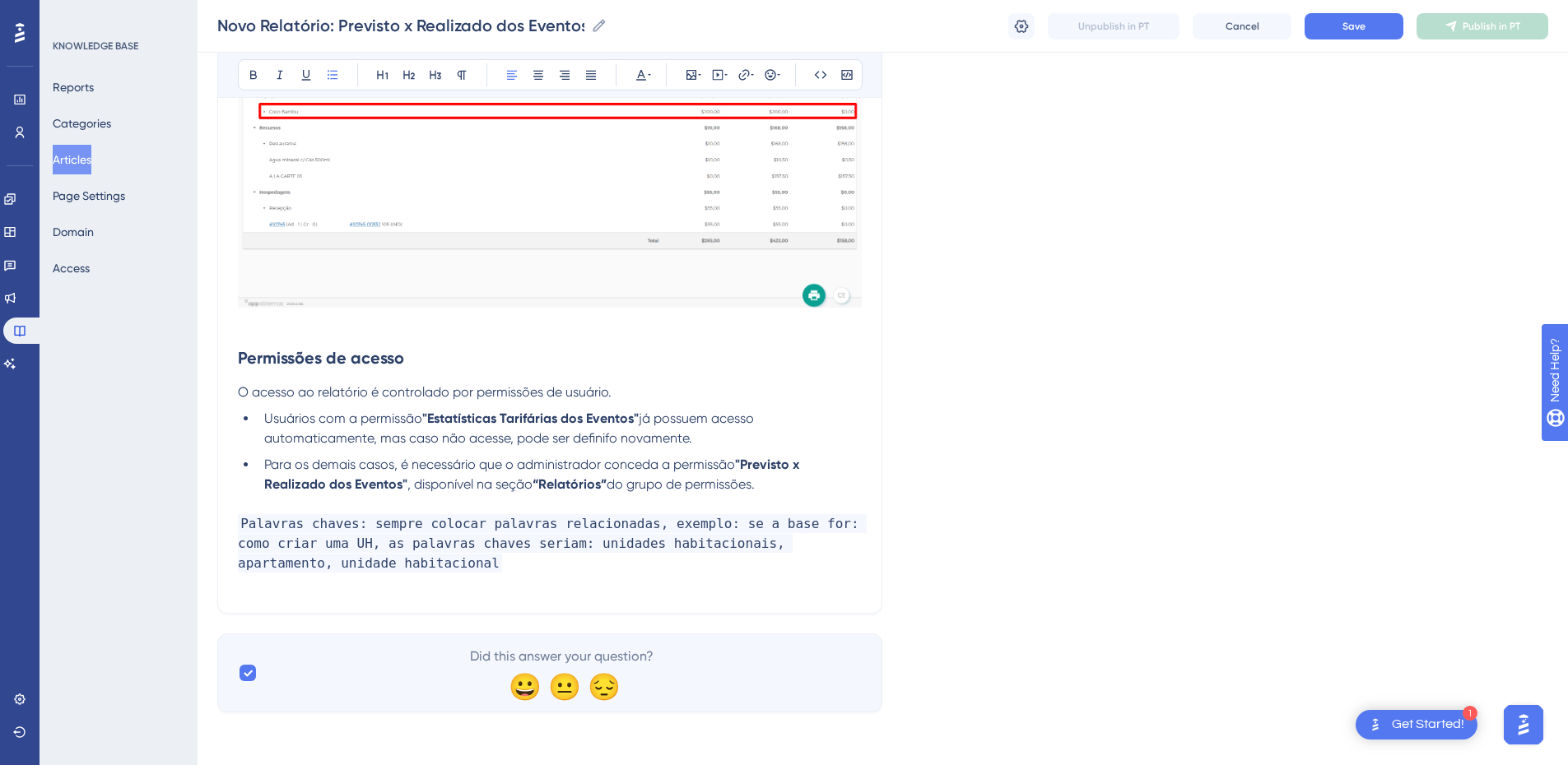
click at [241, 520] on span "Palavras chaves: sempre colocar palavras relacionadas, exemplo: se a base for: …" at bounding box center [553, 543] width 629 height 59
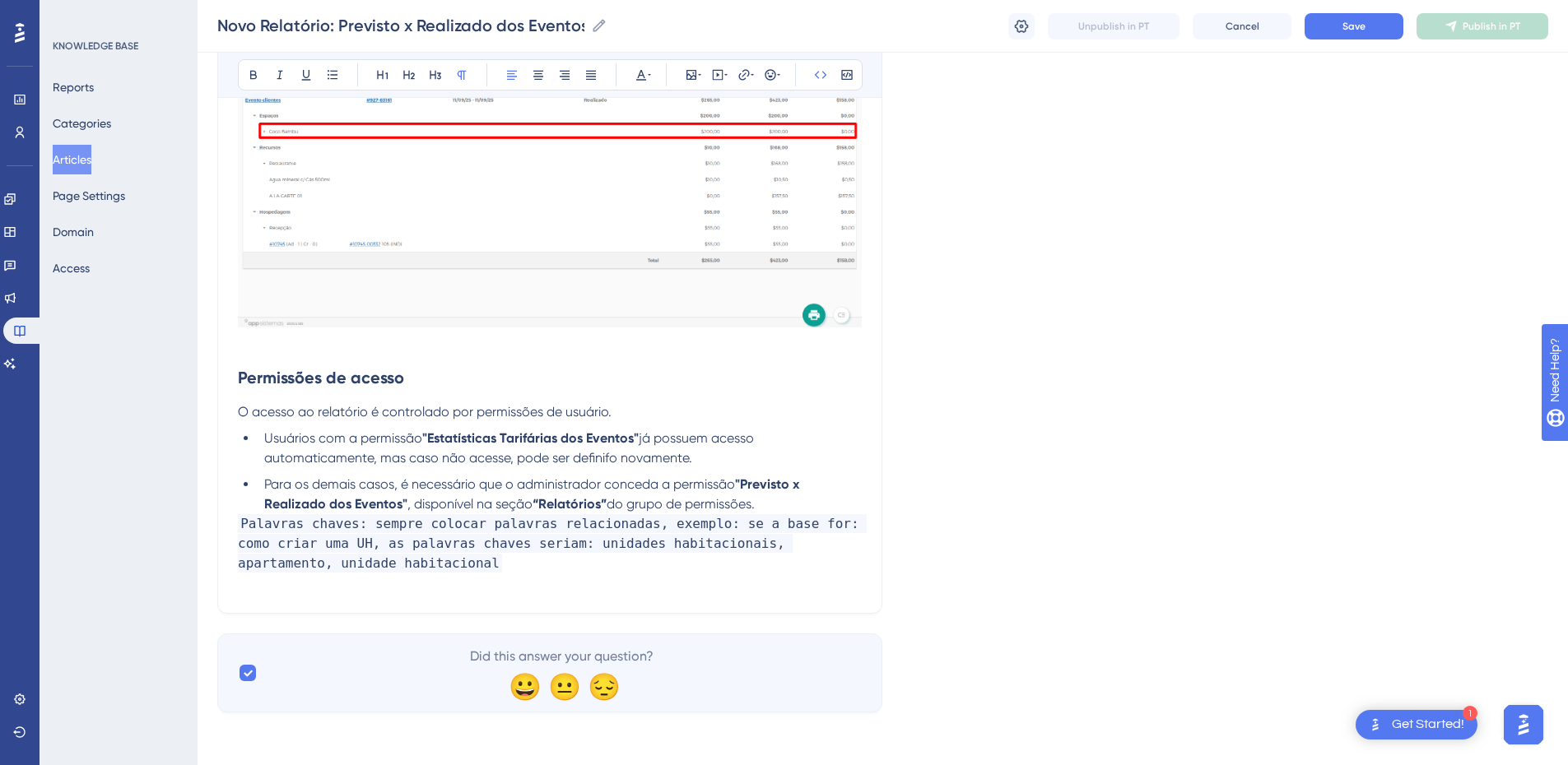
scroll to position [4199, 0]
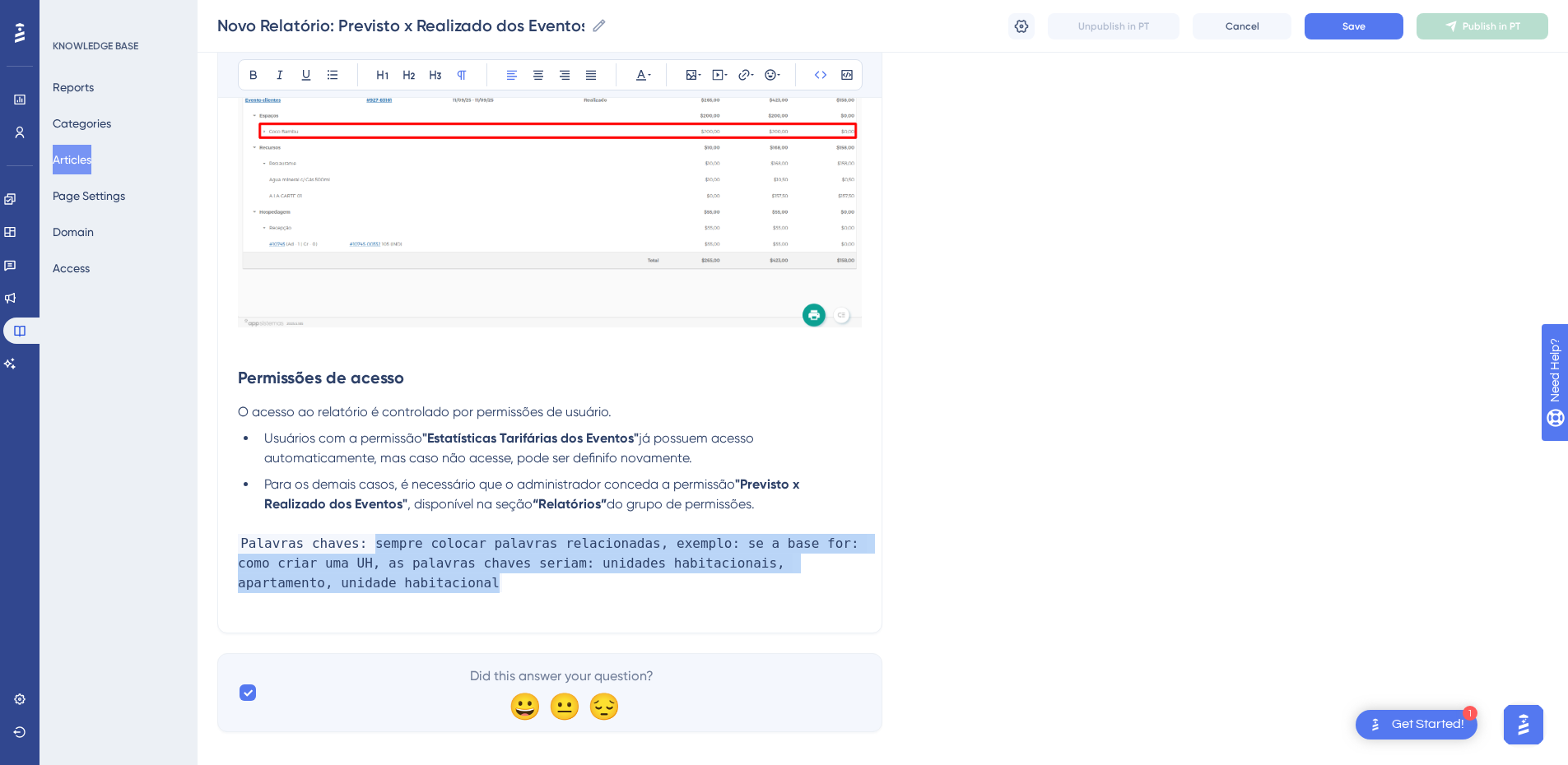
drag, startPoint x: 344, startPoint y: 585, endPoint x: 366, endPoint y: 548, distance: 43.0
click at [366, 520] on p "Palavras chaves: sempre colocar palavras relacionadas, exemplo: se a base for: …" at bounding box center [550, 564] width 624 height 60
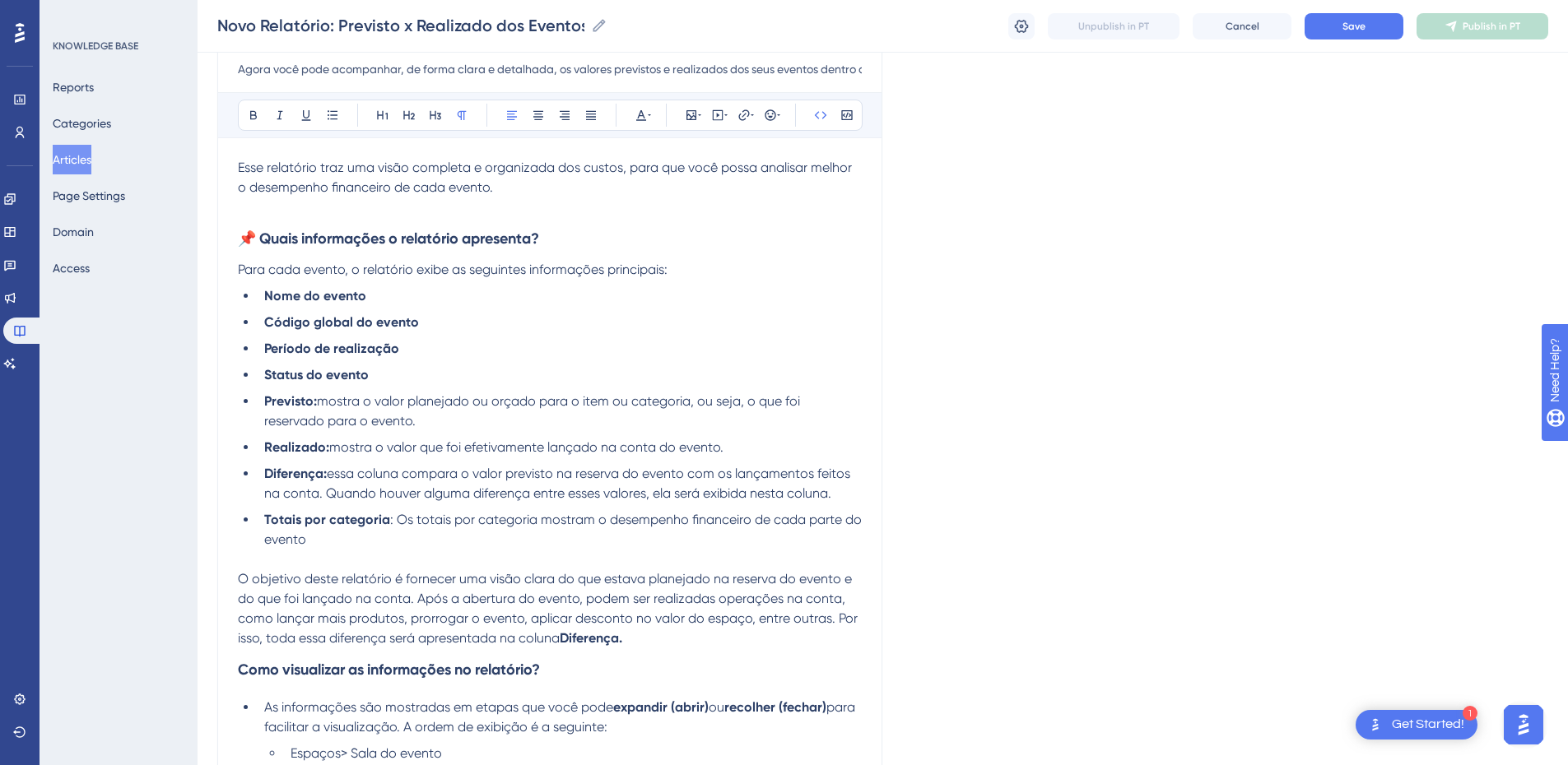
scroll to position [384, 0]
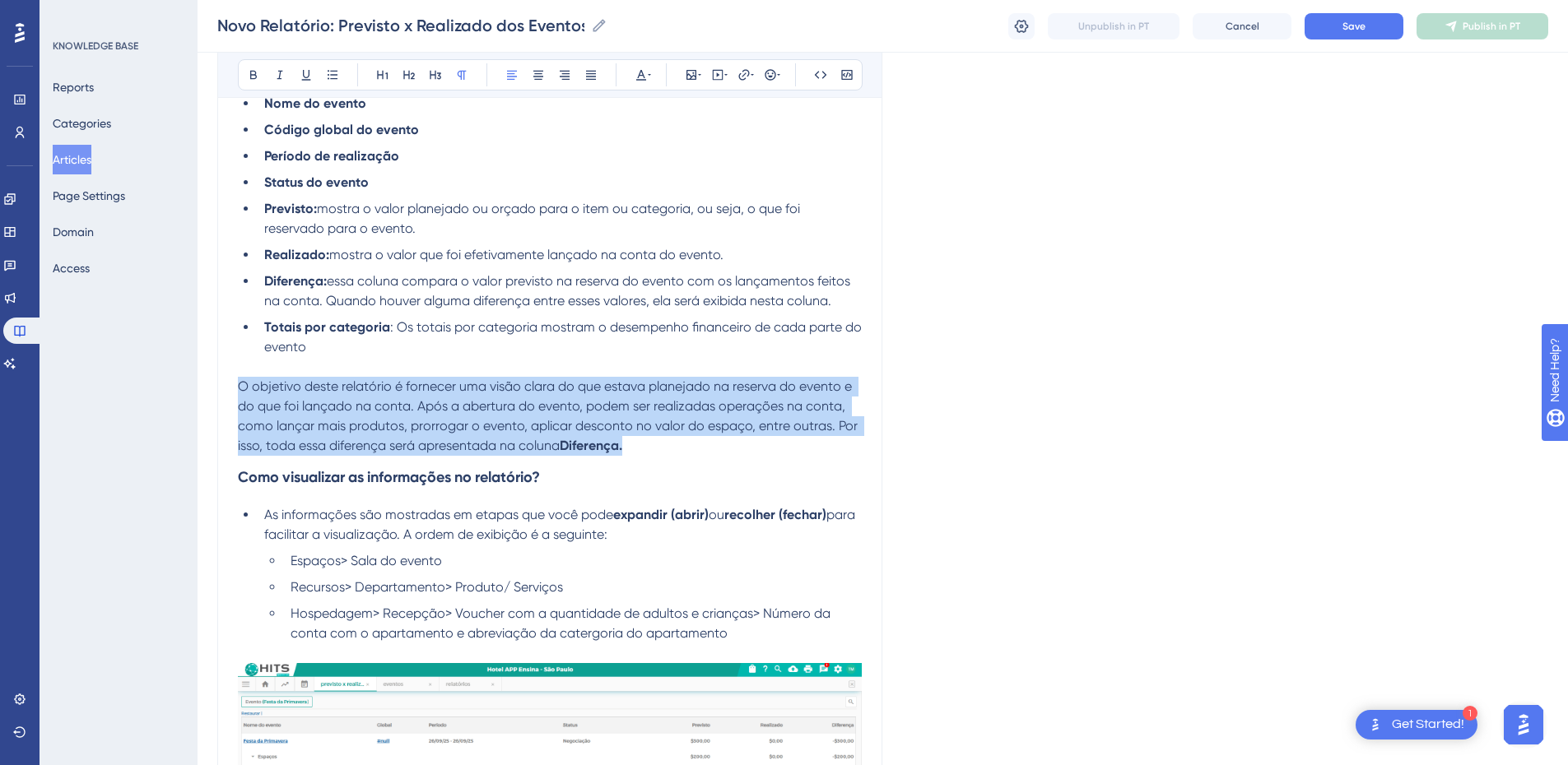
drag, startPoint x: 650, startPoint y: 443, endPoint x: 229, endPoint y: 384, distance: 425.1
copy p "O objetivo deste relatório é fornecer uma visão clara do que estava planejado n…"
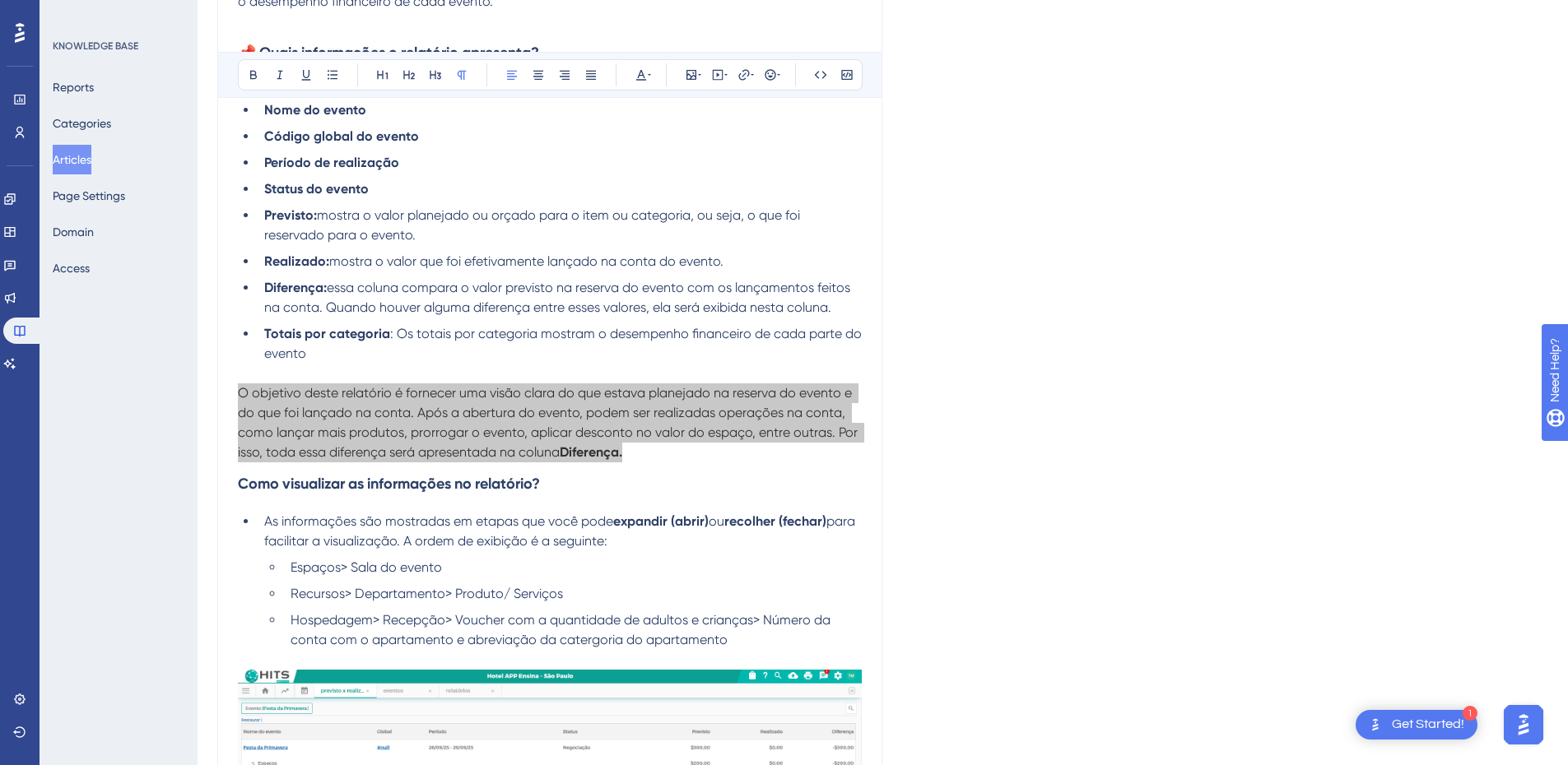
scroll to position [0, 0]
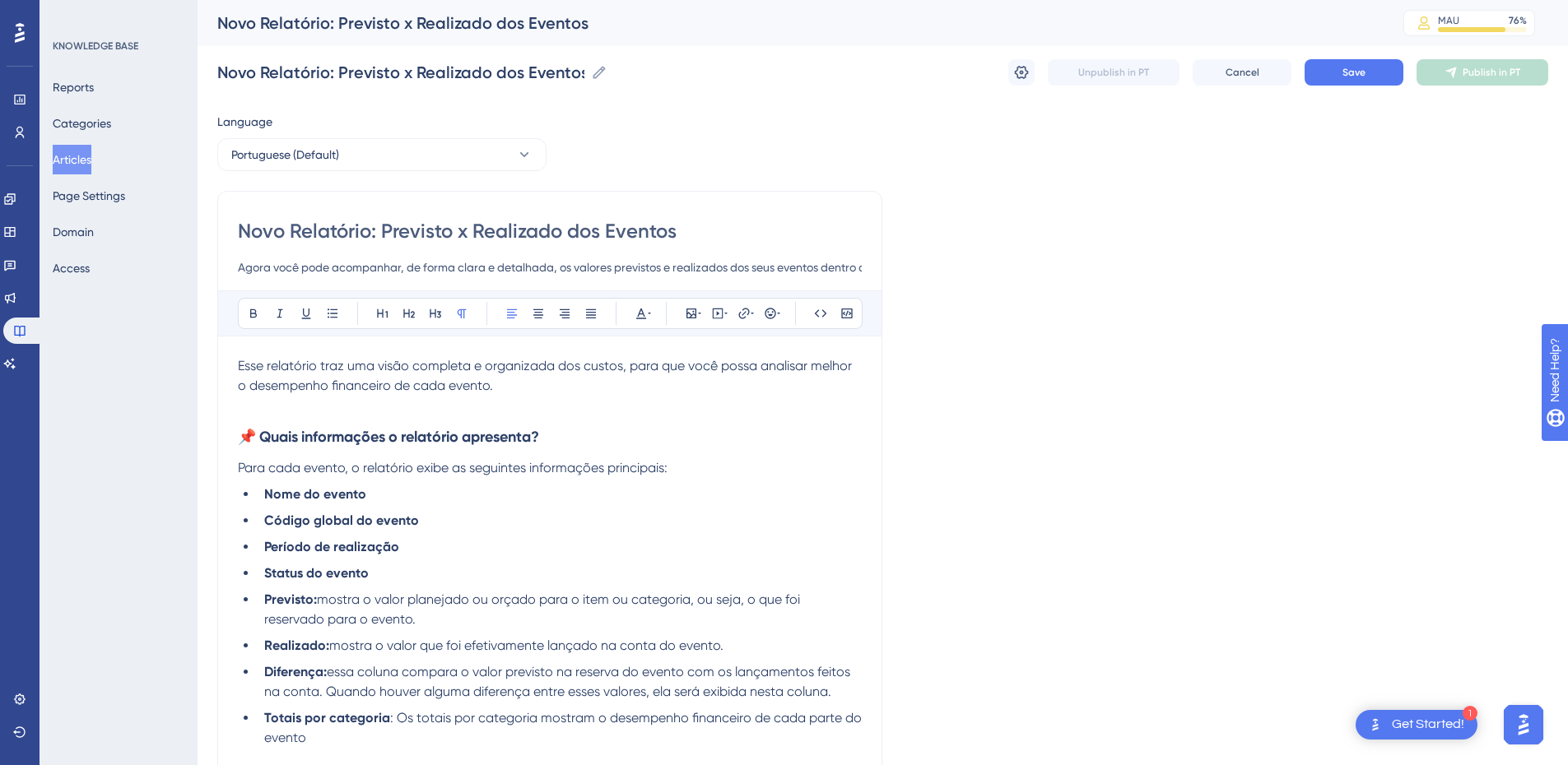
click at [310, 377] on span "Esse relatório traz uma visão completa e organizada dos custos, para que você p…" at bounding box center [547, 376] width 617 height 36
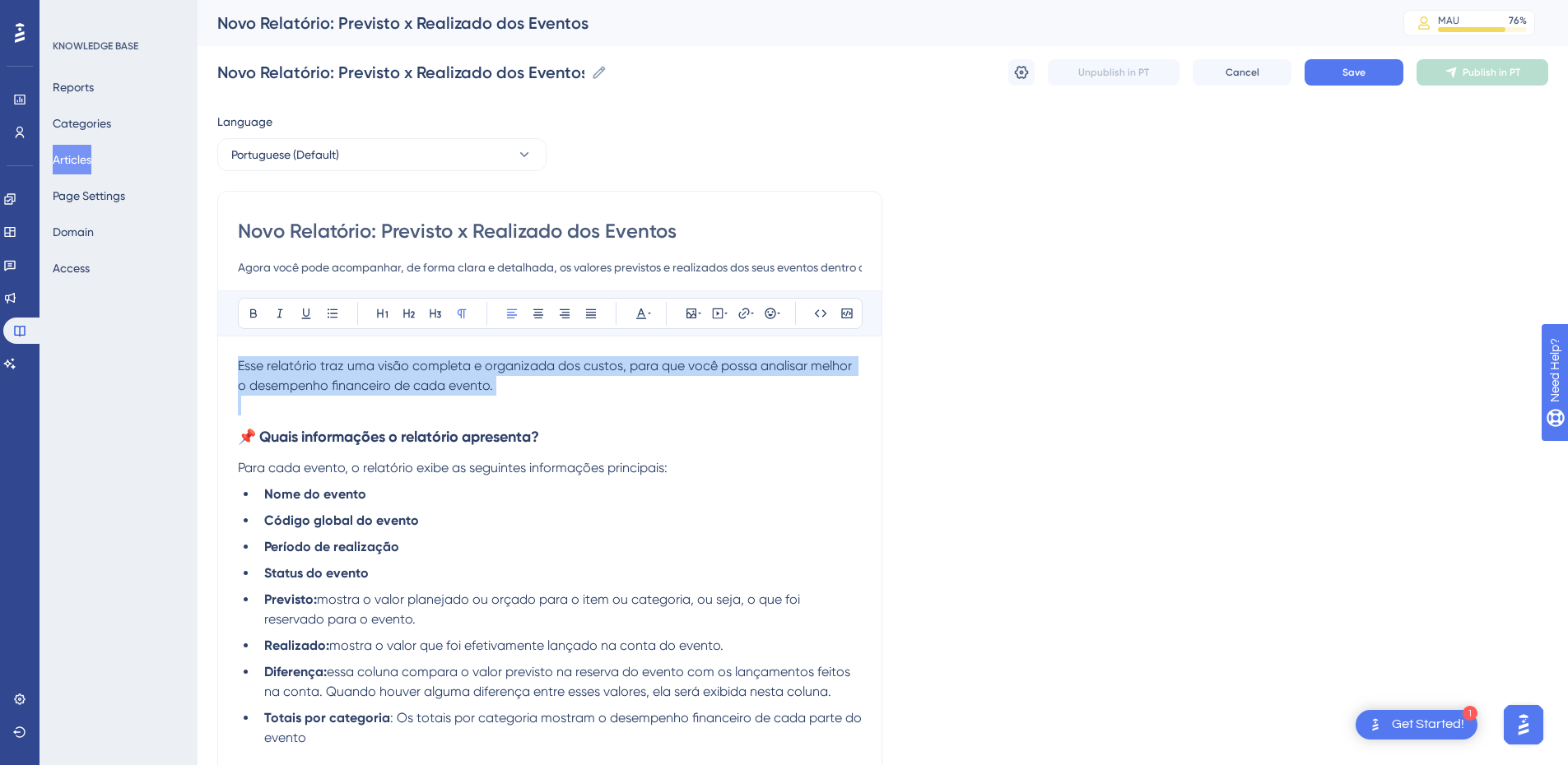
click at [310, 377] on span "Esse relatório traz uma visão completa e organizada dos custos, para que você p…" at bounding box center [547, 376] width 617 height 36
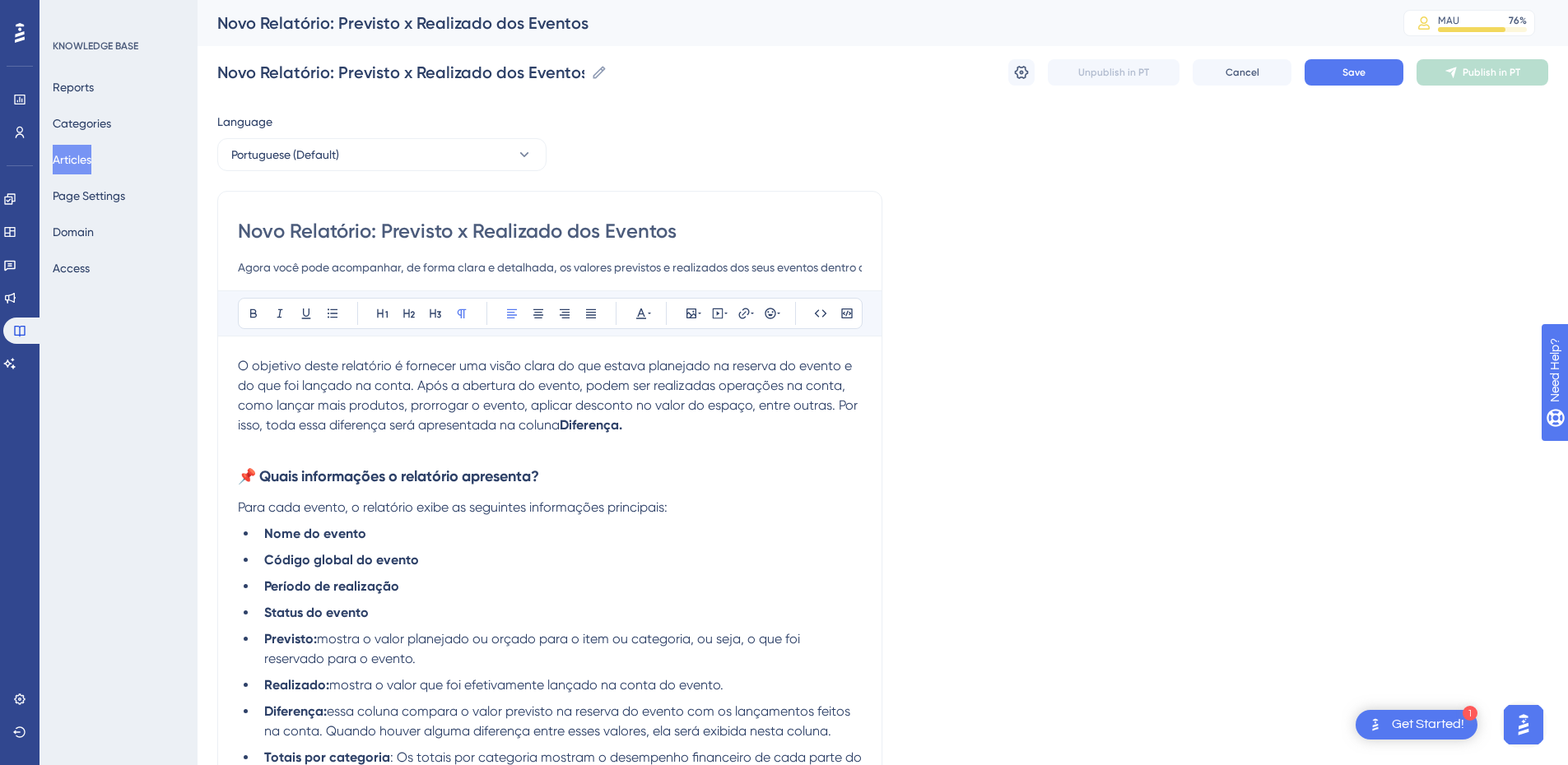
scroll to position [384, 0]
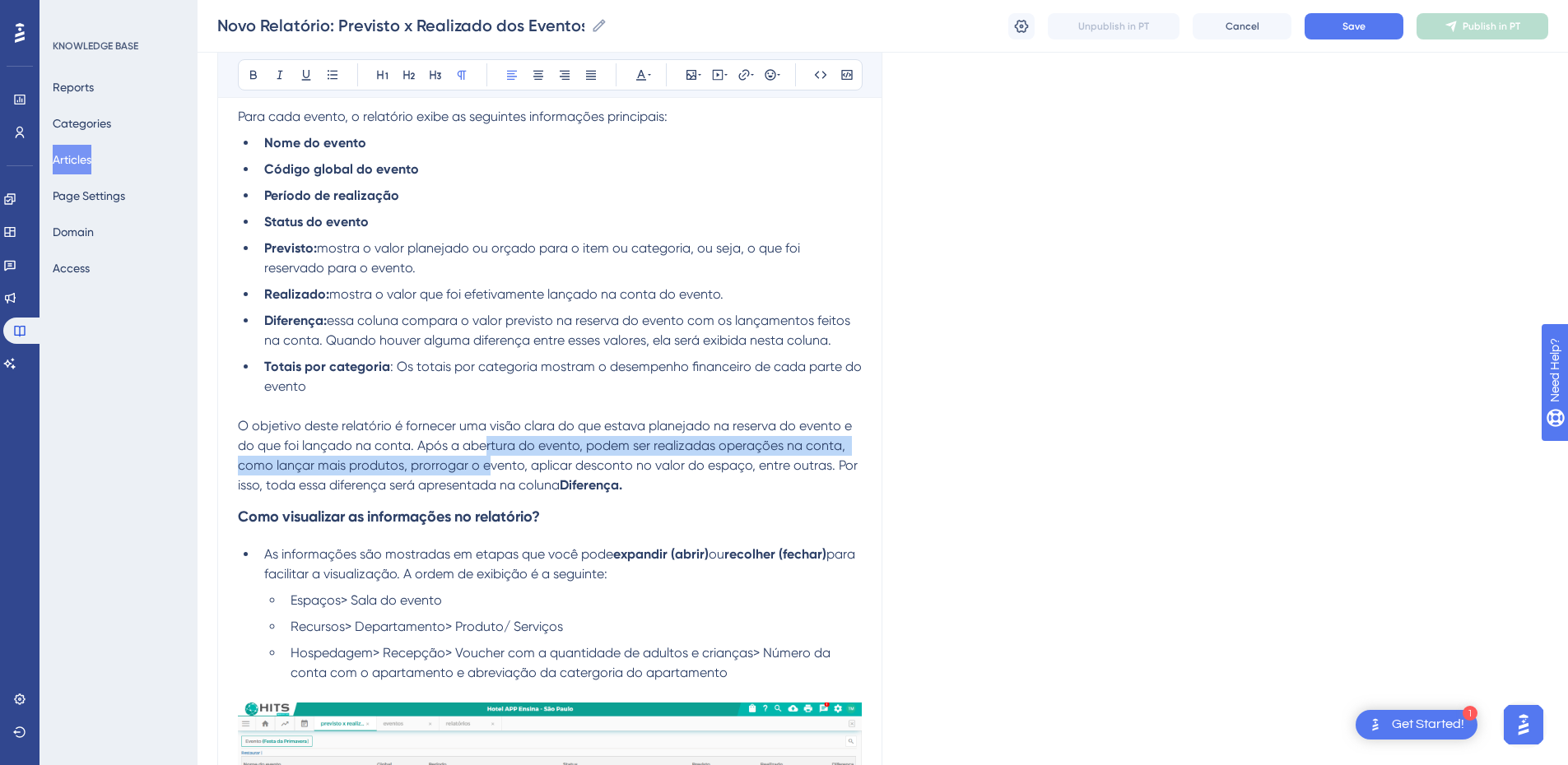
click at [488, 456] on p "O objetivo deste relatório é fornecer uma visão clara do que estava planejado n…" at bounding box center [550, 456] width 624 height 79
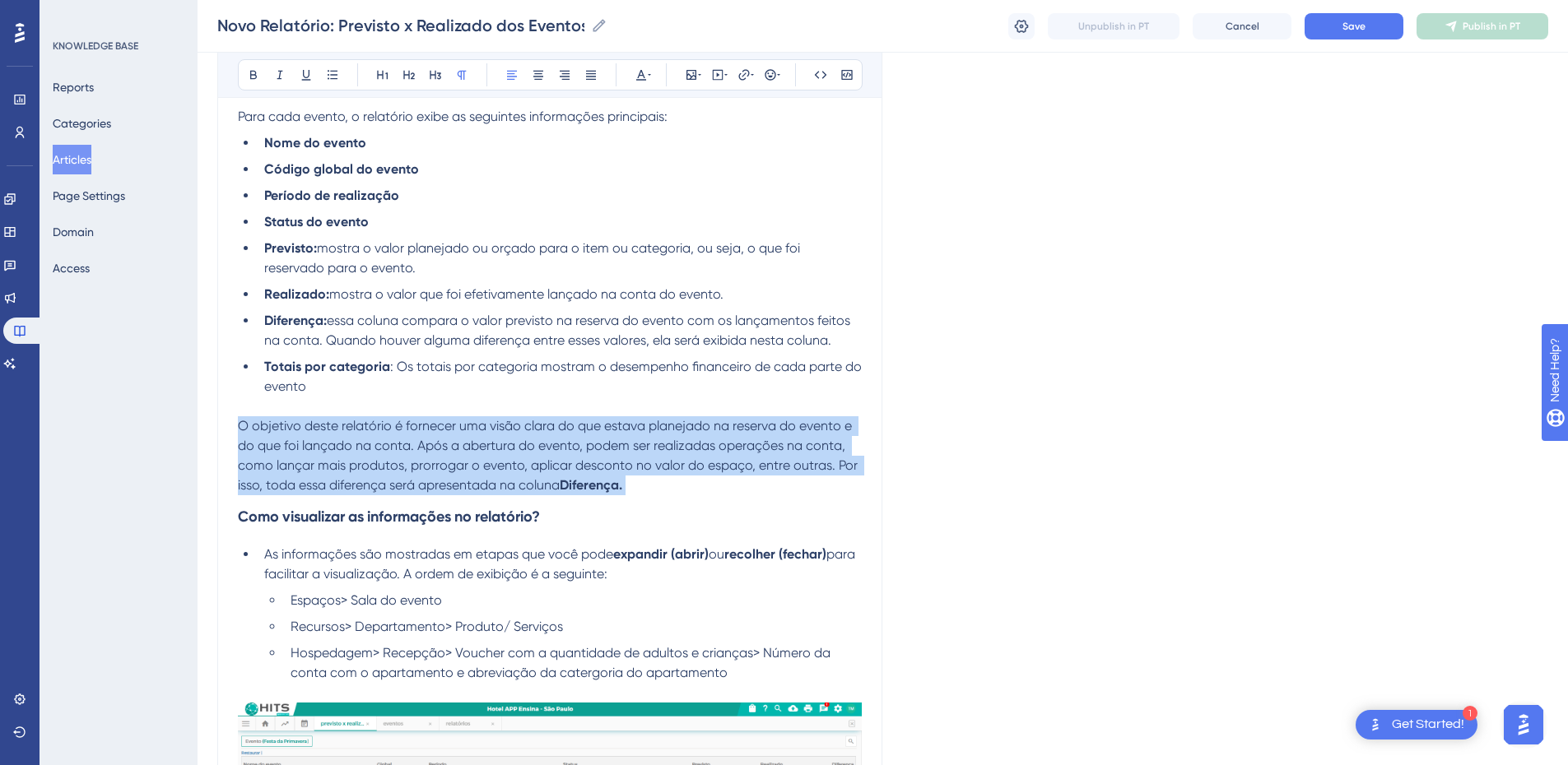
click at [488, 456] on p "O objetivo deste relatório é fornecer uma visão clara do que estava planejado n…" at bounding box center [550, 456] width 624 height 79
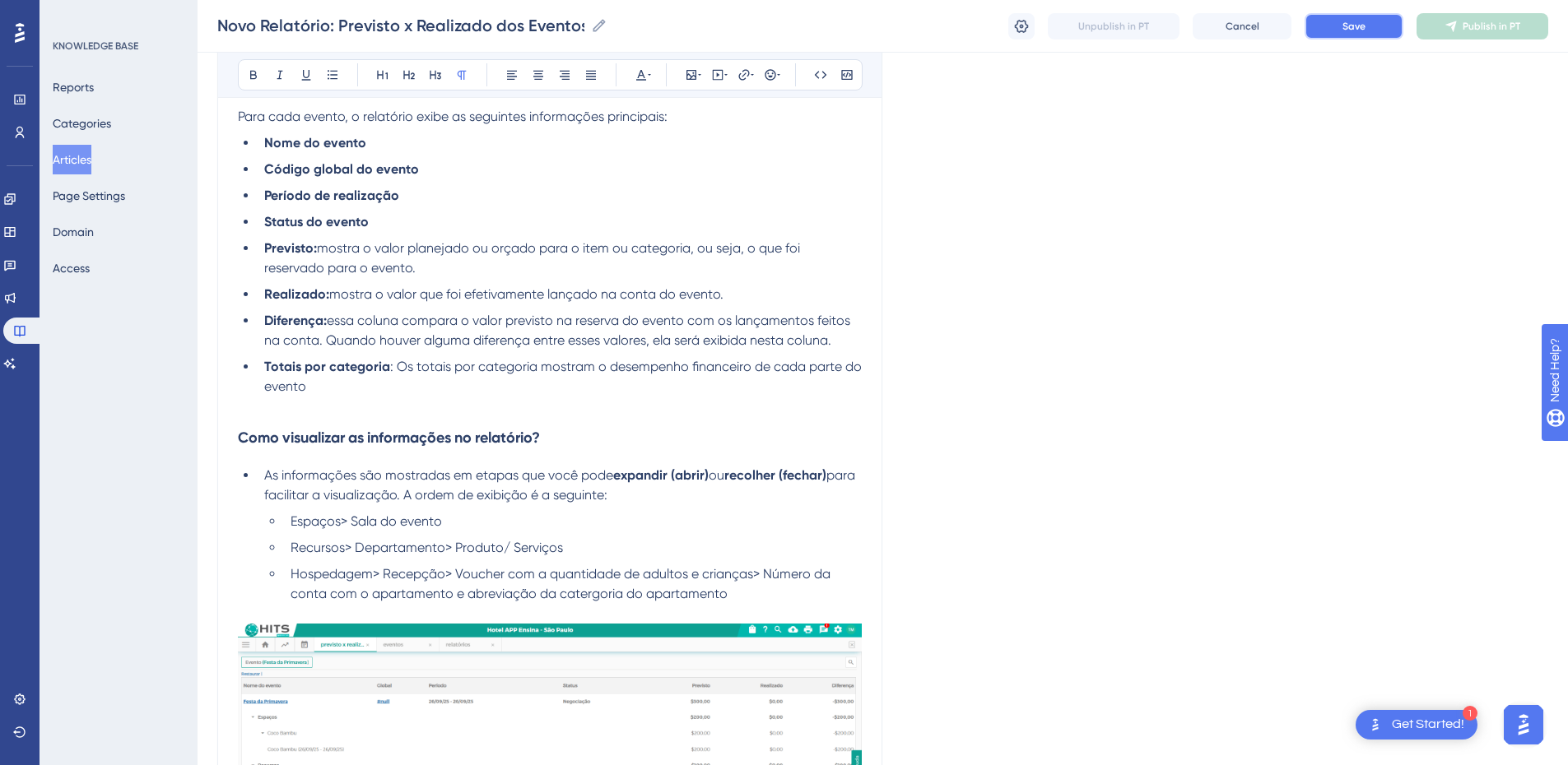
click at [1123, 27] on span "Save" at bounding box center [1354, 26] width 23 height 13
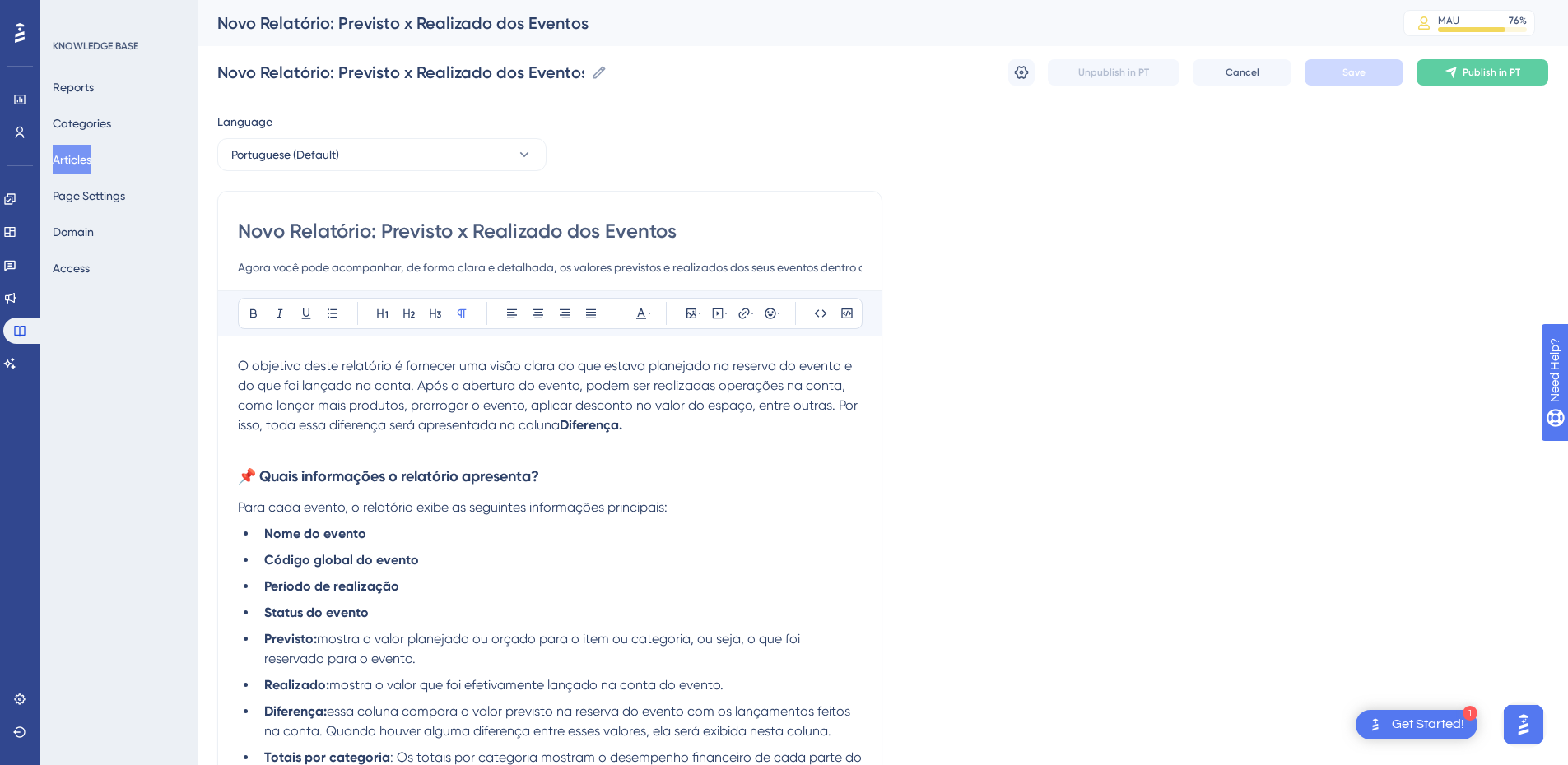
click at [321, 400] on span "O objetivo deste relatório é fornecer uma visão clara do que estava planejado n…" at bounding box center [549, 395] width 623 height 75
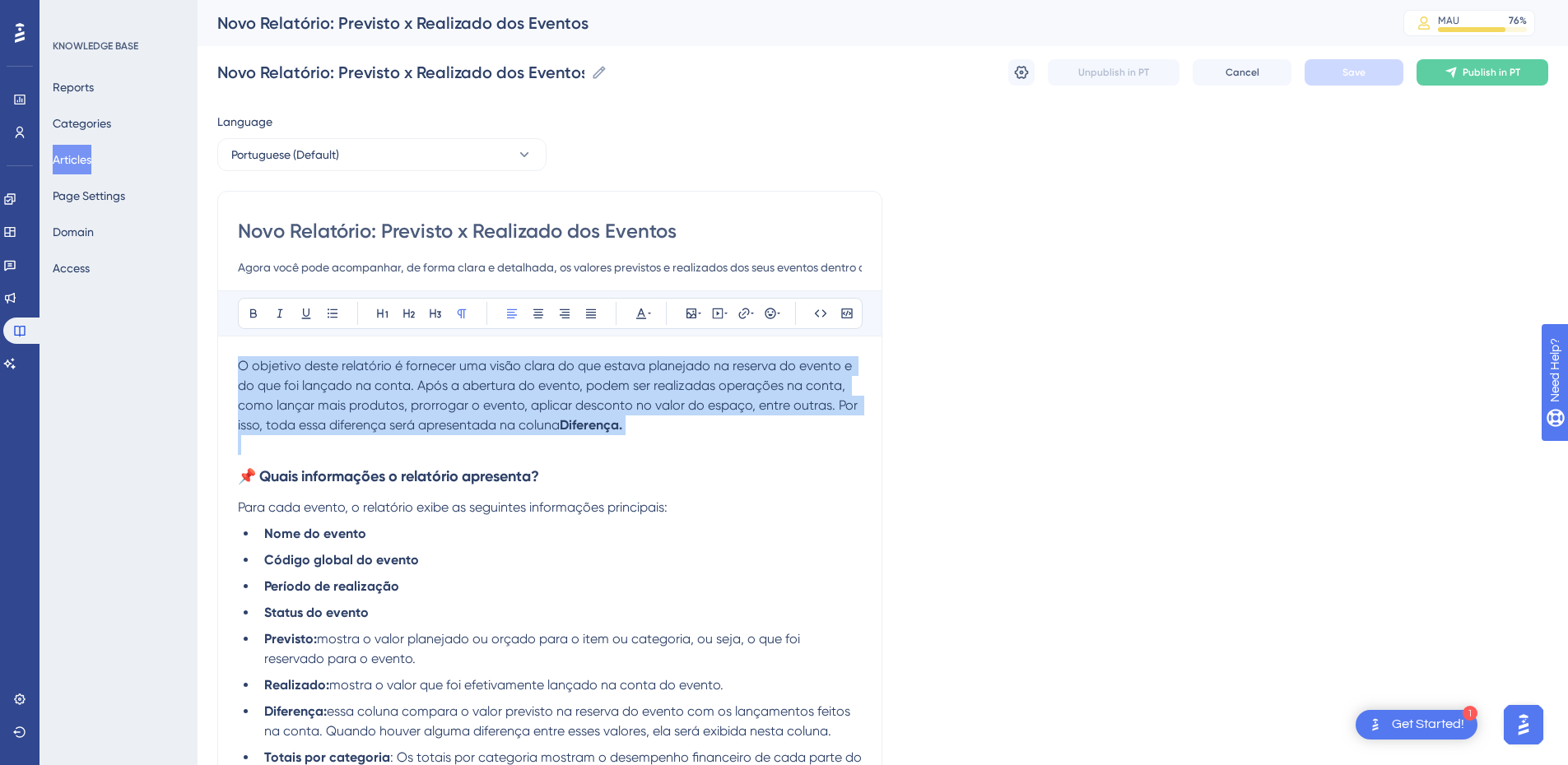
click at [321, 400] on span "O objetivo deste relatório é fornecer uma visão clara do que estava planejado n…" at bounding box center [549, 395] width 623 height 75
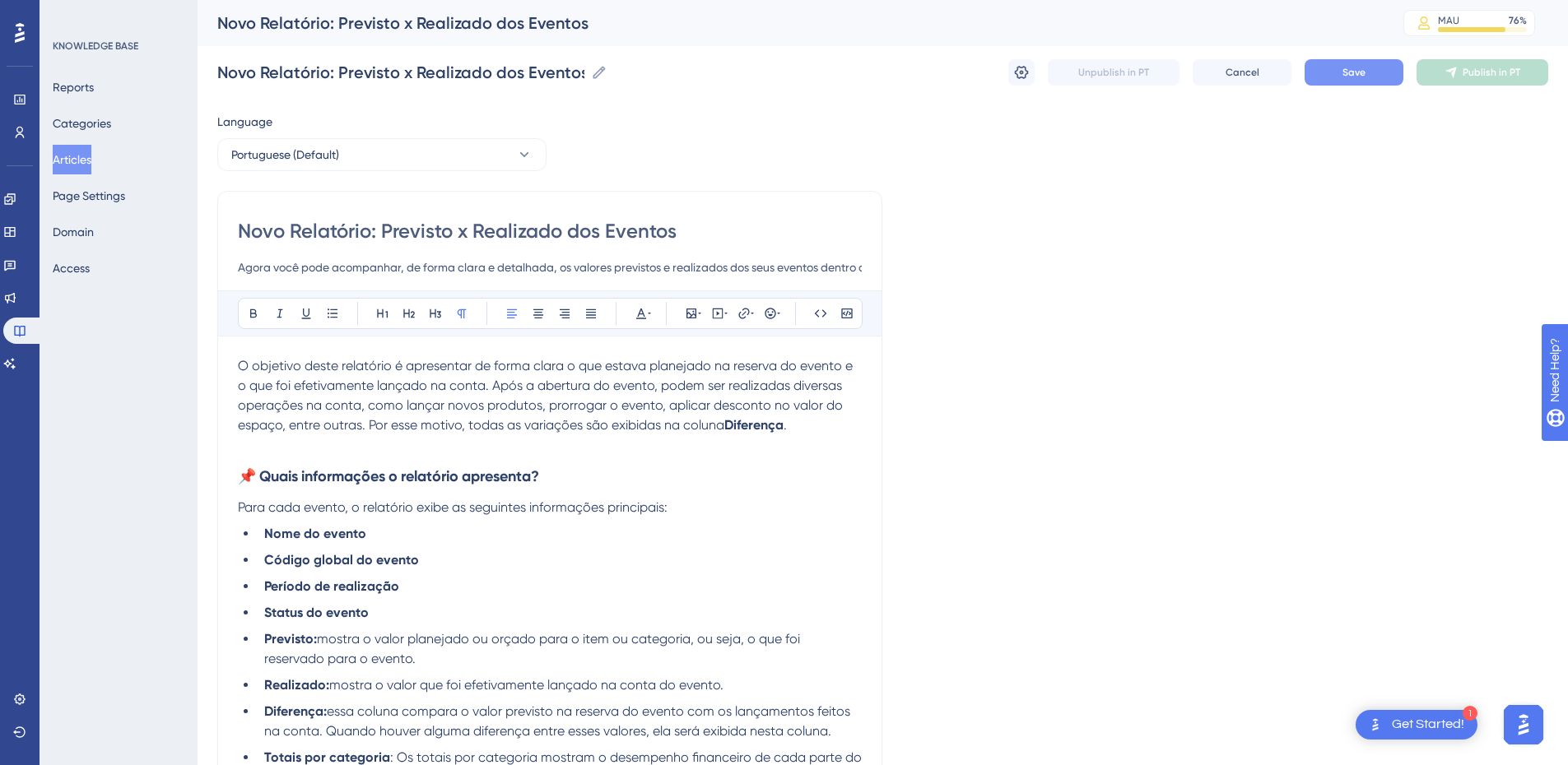
click at [614, 450] on p at bounding box center [550, 445] width 624 height 20
click at [1123, 73] on button "Save" at bounding box center [1354, 72] width 99 height 26
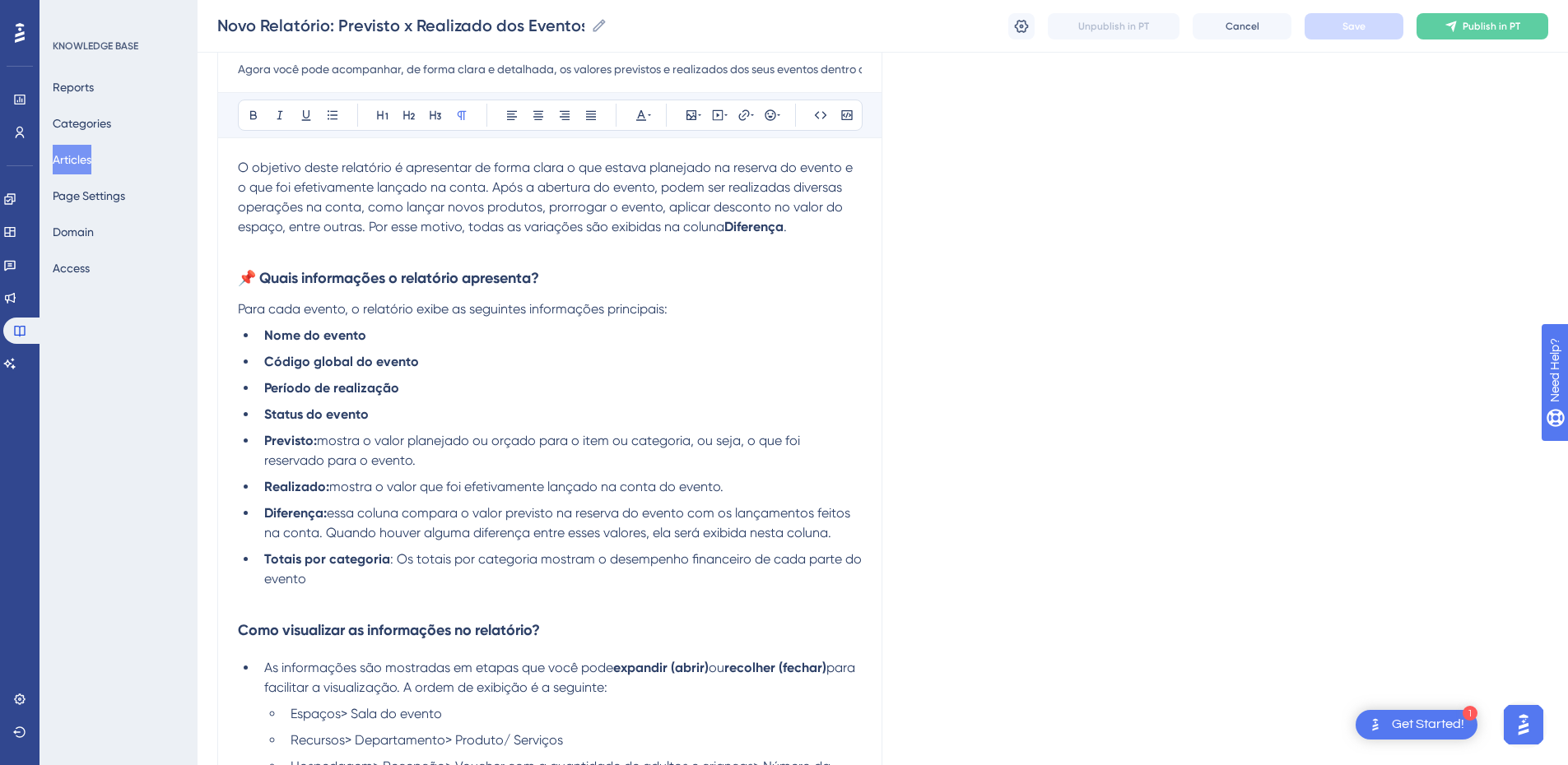
scroll to position [384, 0]
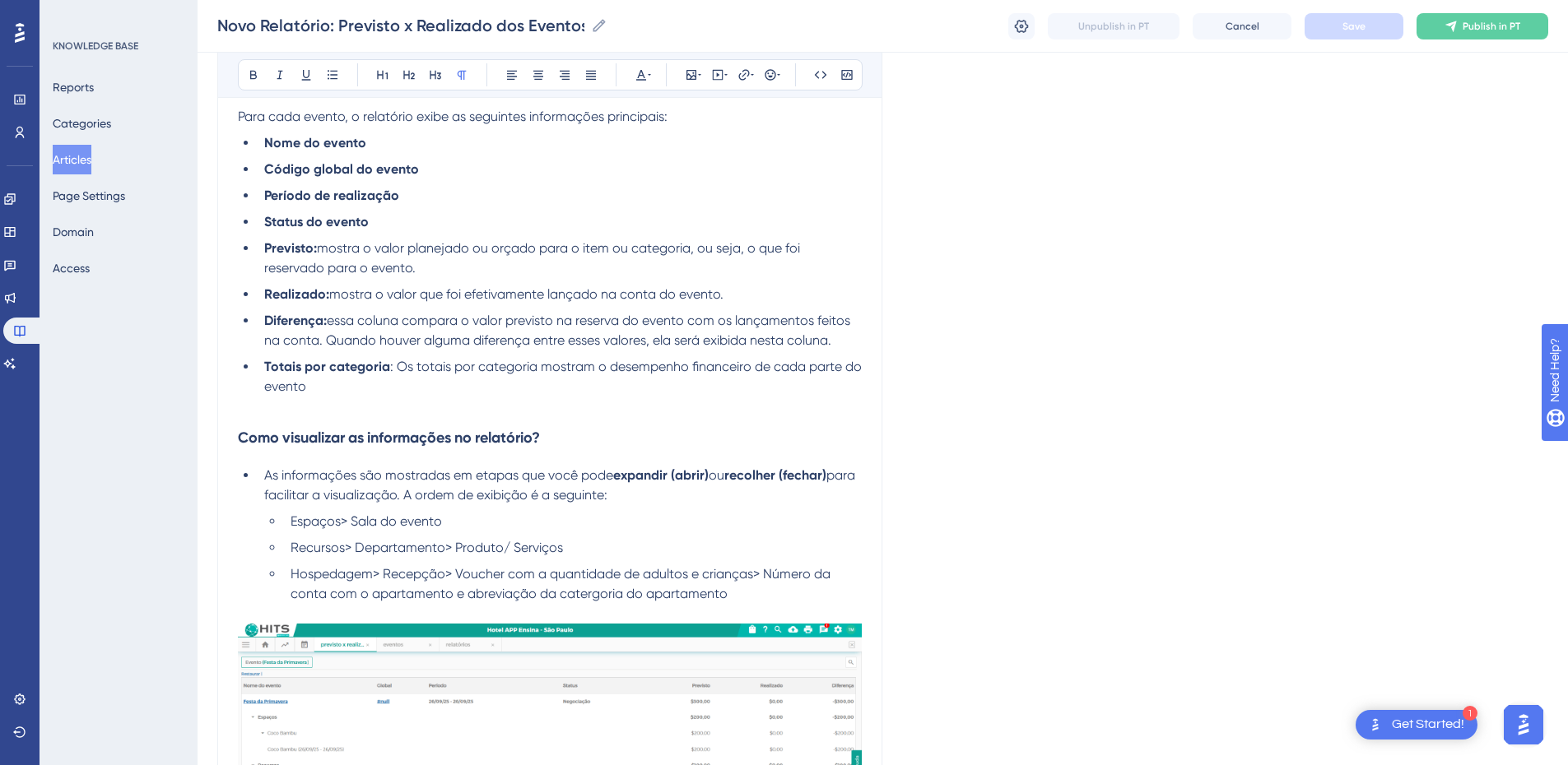
click at [258, 407] on p at bounding box center [550, 406] width 624 height 20
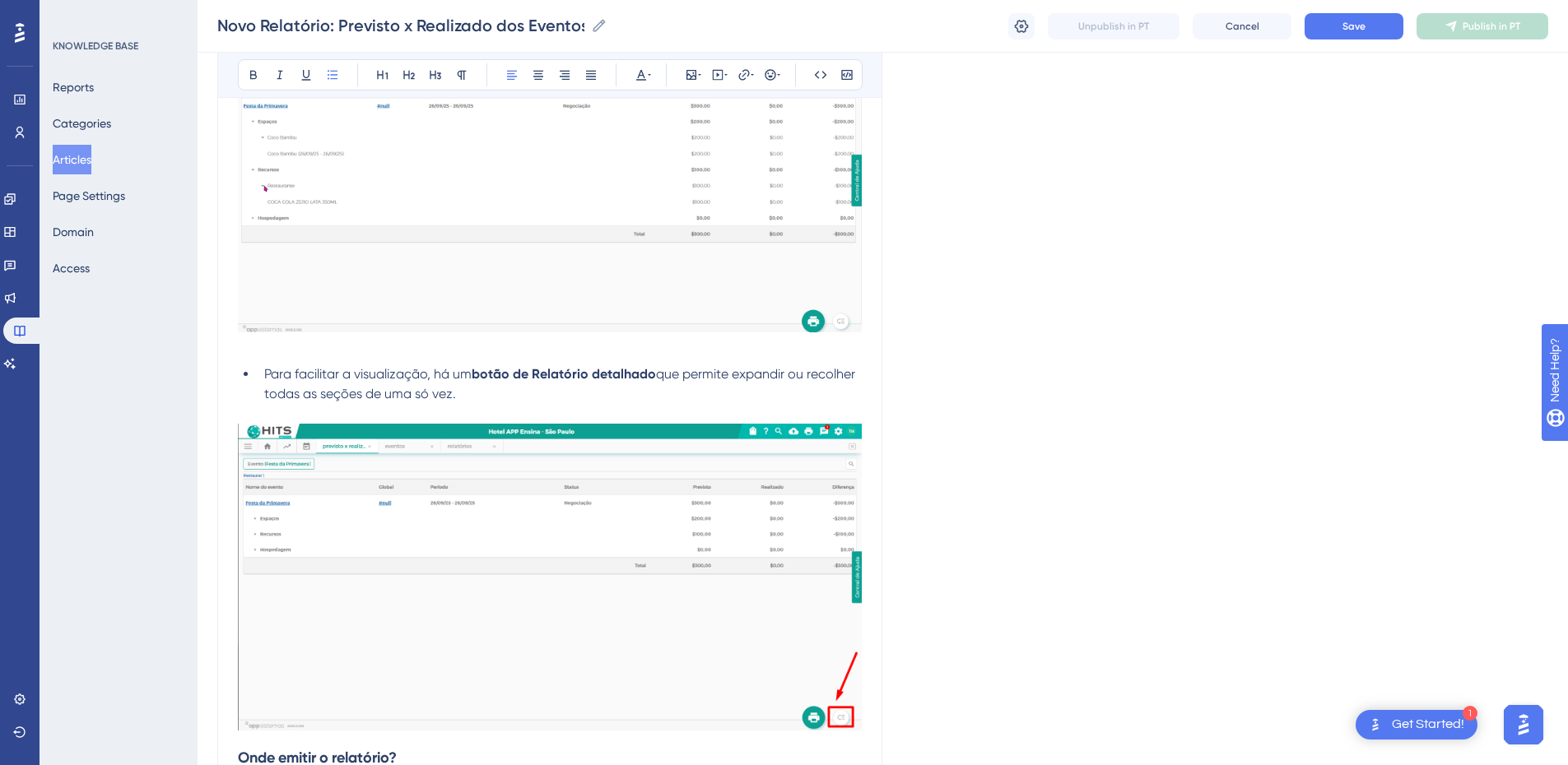
scroll to position [1152, 0]
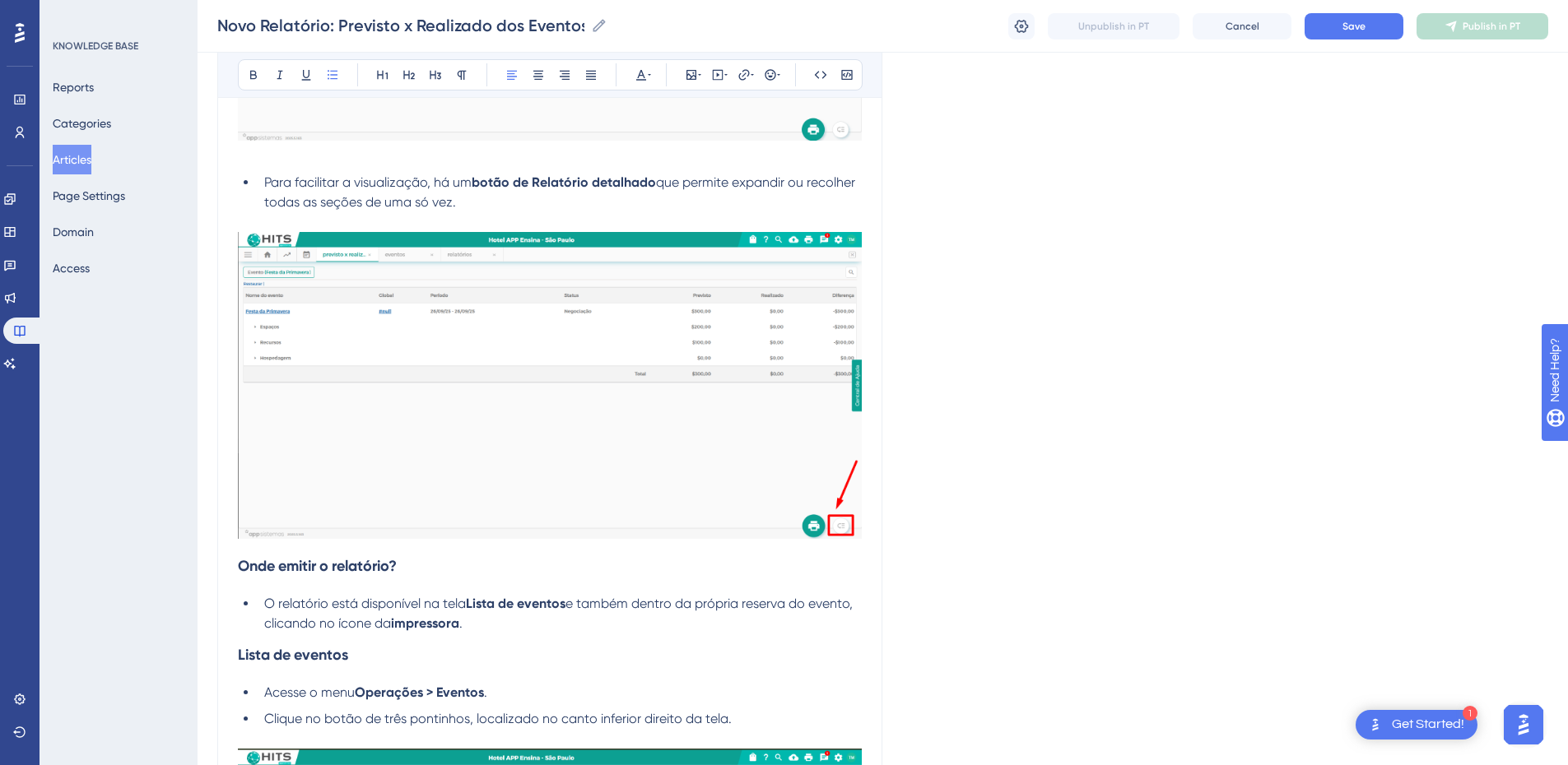
click at [245, 520] on strong "Onde emitir o relatório?" at bounding box center [317, 565] width 159 height 18
click at [239, 520] on strong "Onde emitir o relatório?" at bounding box center [317, 565] width 159 height 18
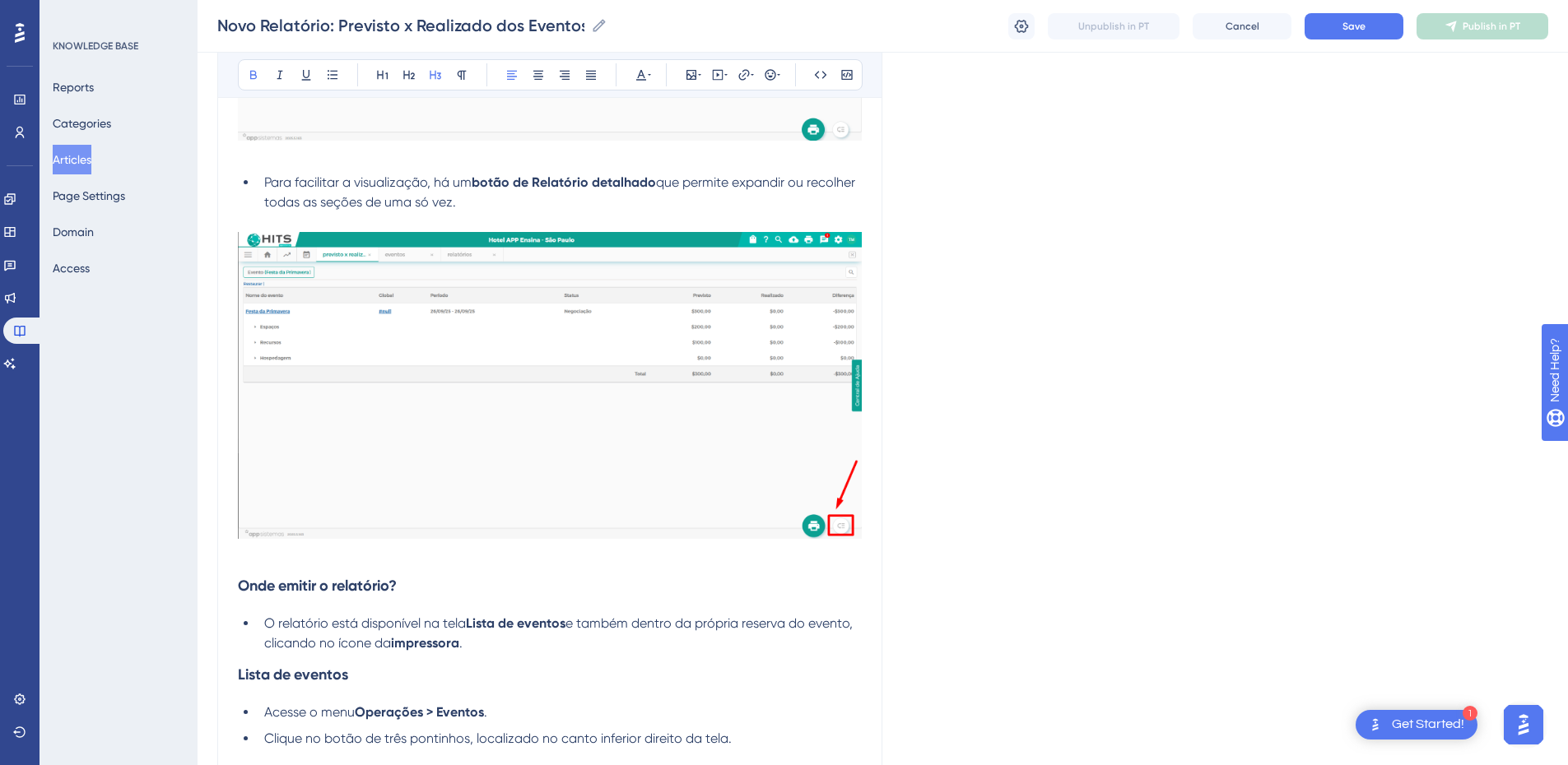
scroll to position [1344, 0]
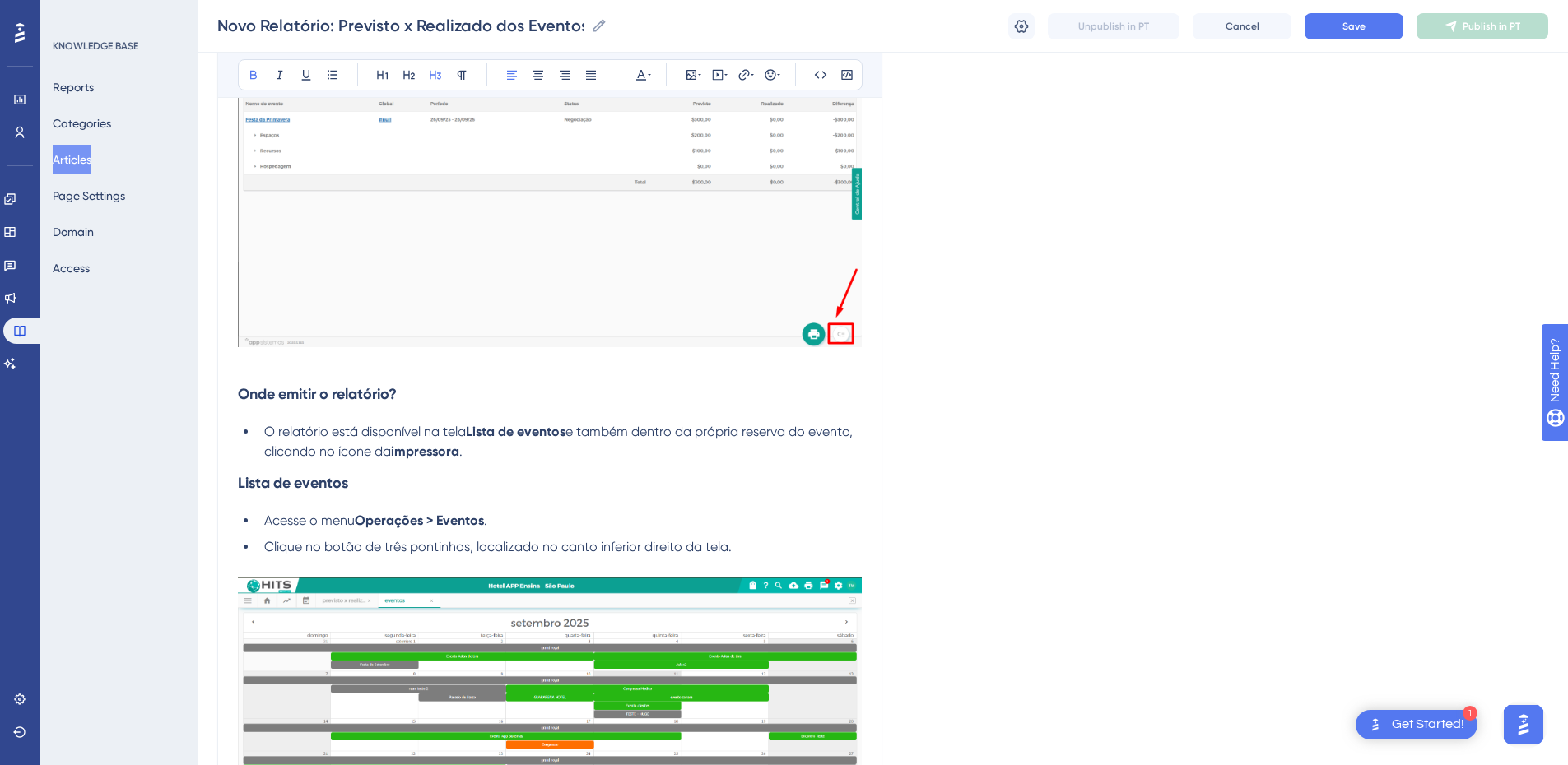
click at [297, 478] on strong "Lista de eventos" at bounding box center [293, 483] width 111 height 18
click at [462, 77] on icon at bounding box center [462, 75] width 9 height 9
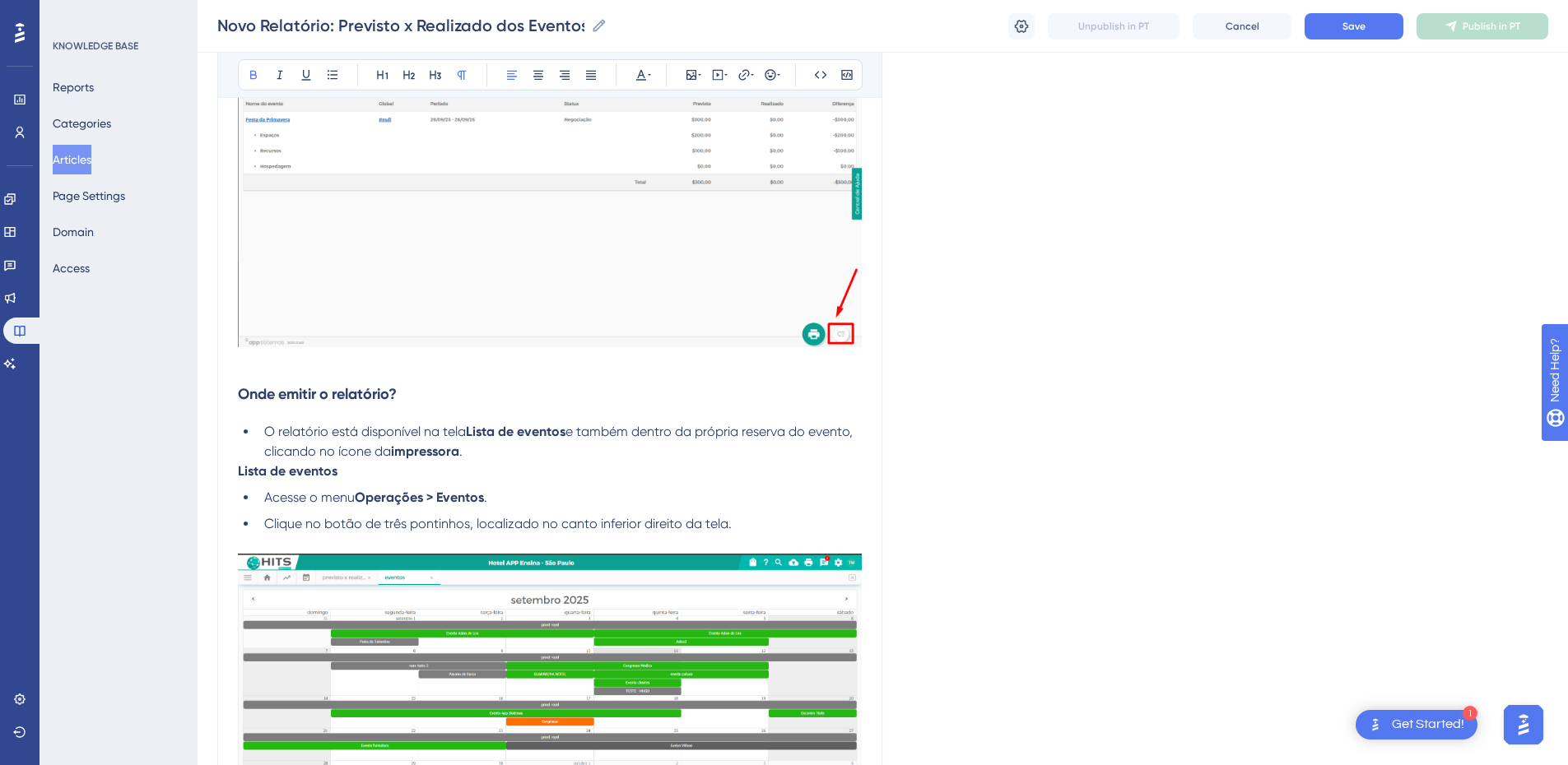
click at [252, 473] on strong "Lista de eventos" at bounding box center [287, 471] width 99 height 15
click at [241, 473] on strong "Lista de eventos" at bounding box center [287, 471] width 99 height 15
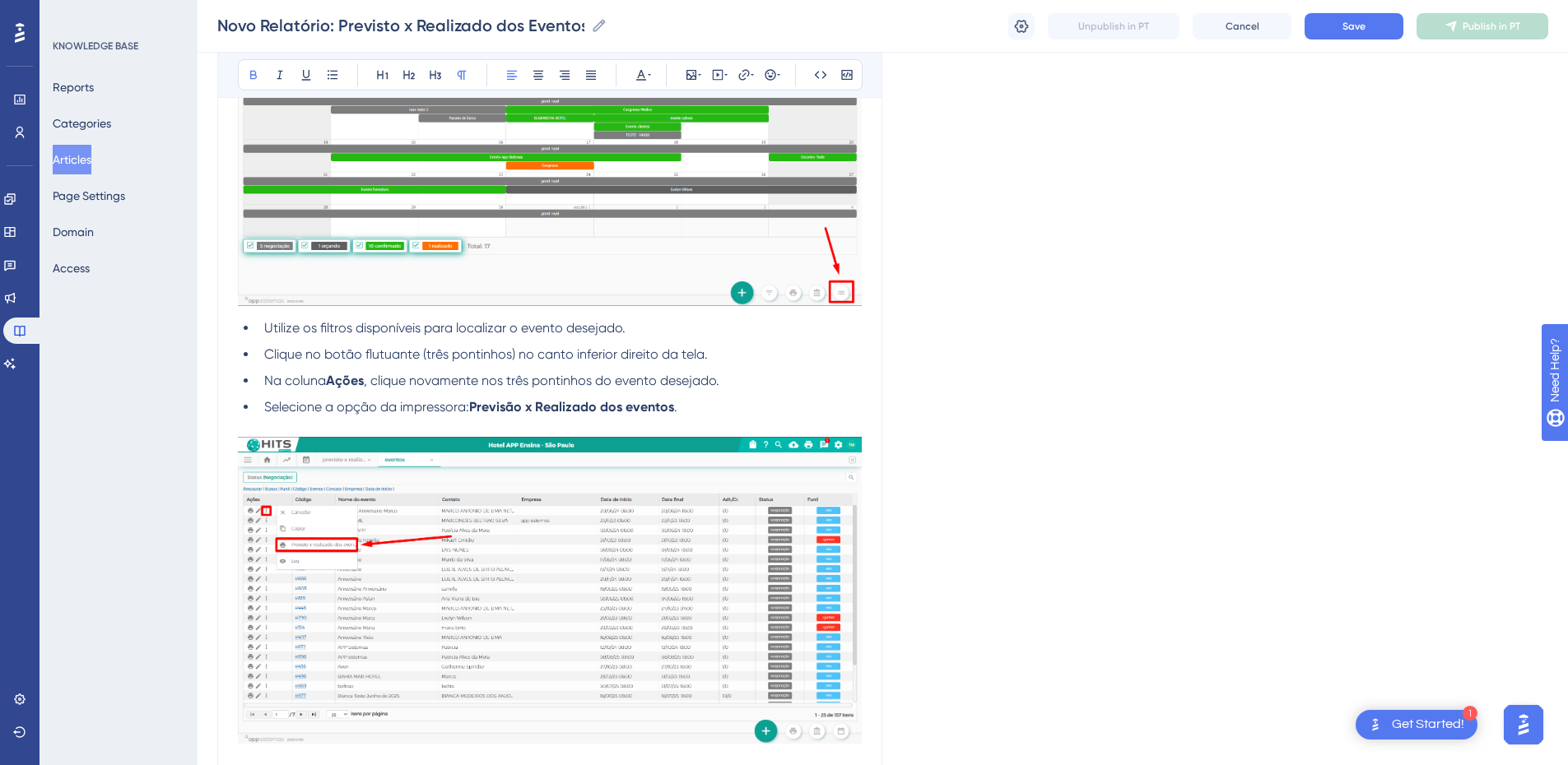
scroll to position [2304, 0]
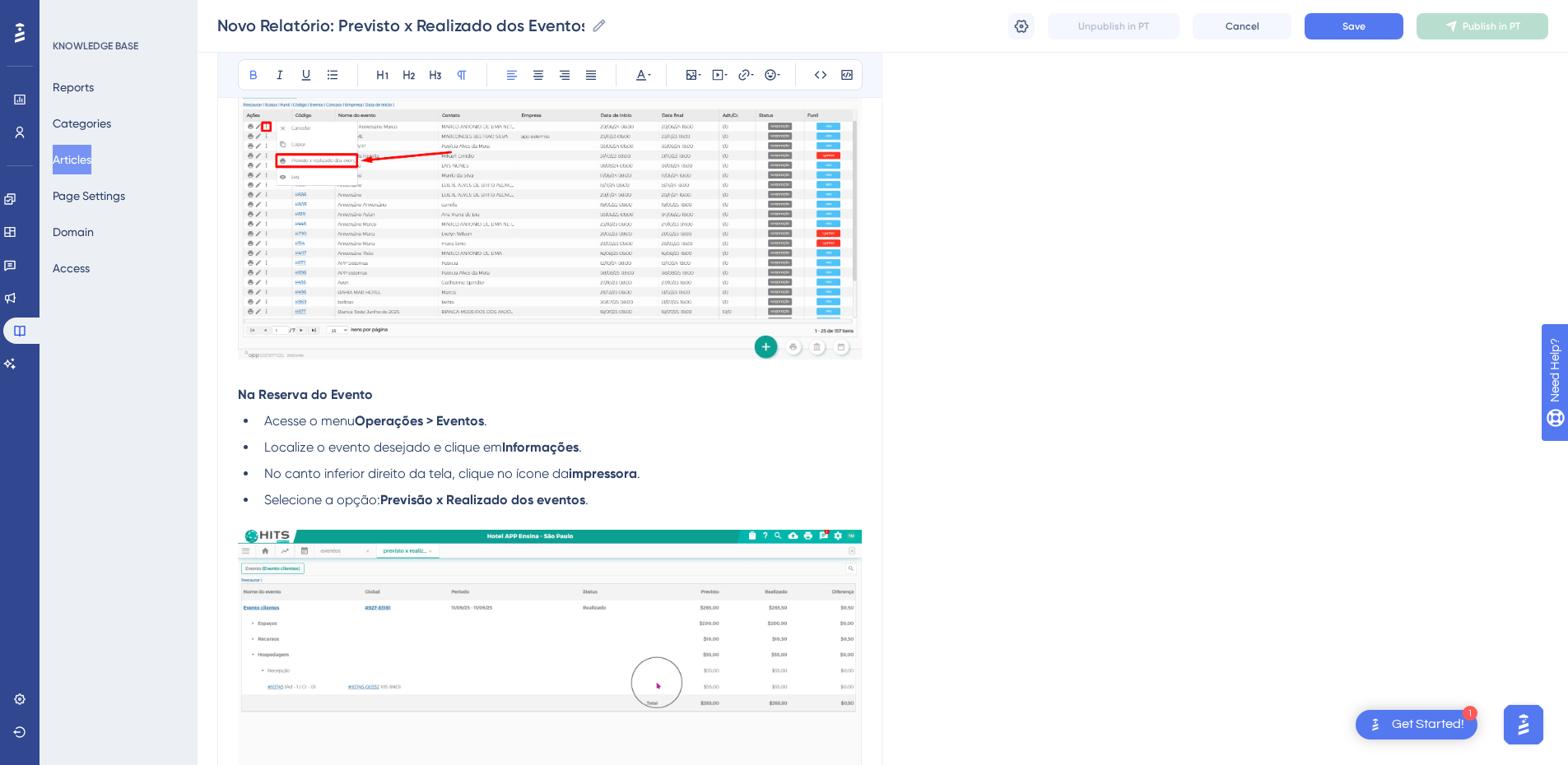
click at [307, 389] on strong "Na Reserva do Evento" at bounding box center [305, 394] width 135 height 15
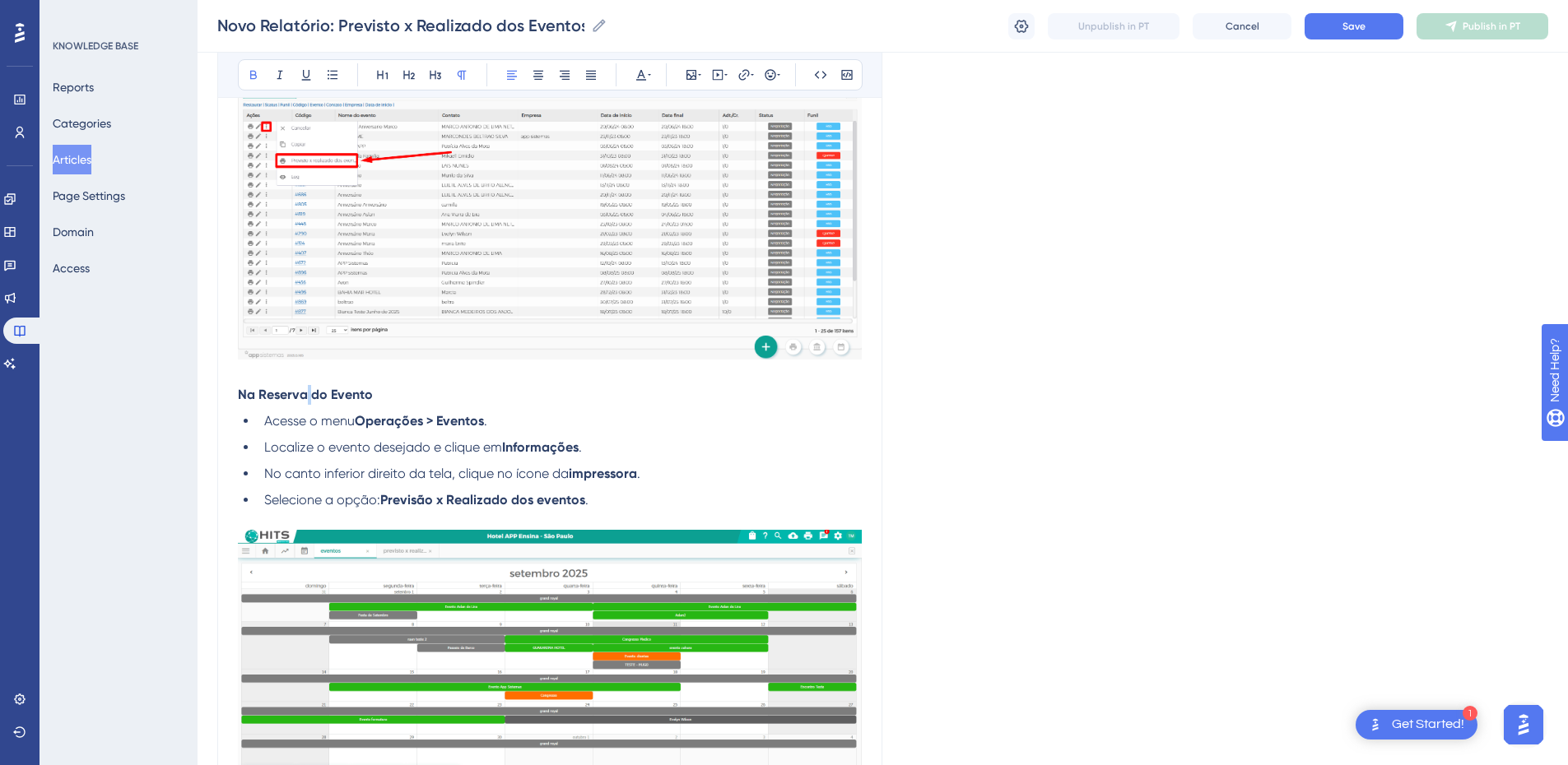
click at [307, 389] on strong "Na Reserva do Evento" at bounding box center [305, 394] width 135 height 15
click at [351, 382] on p at bounding box center [550, 375] width 624 height 20
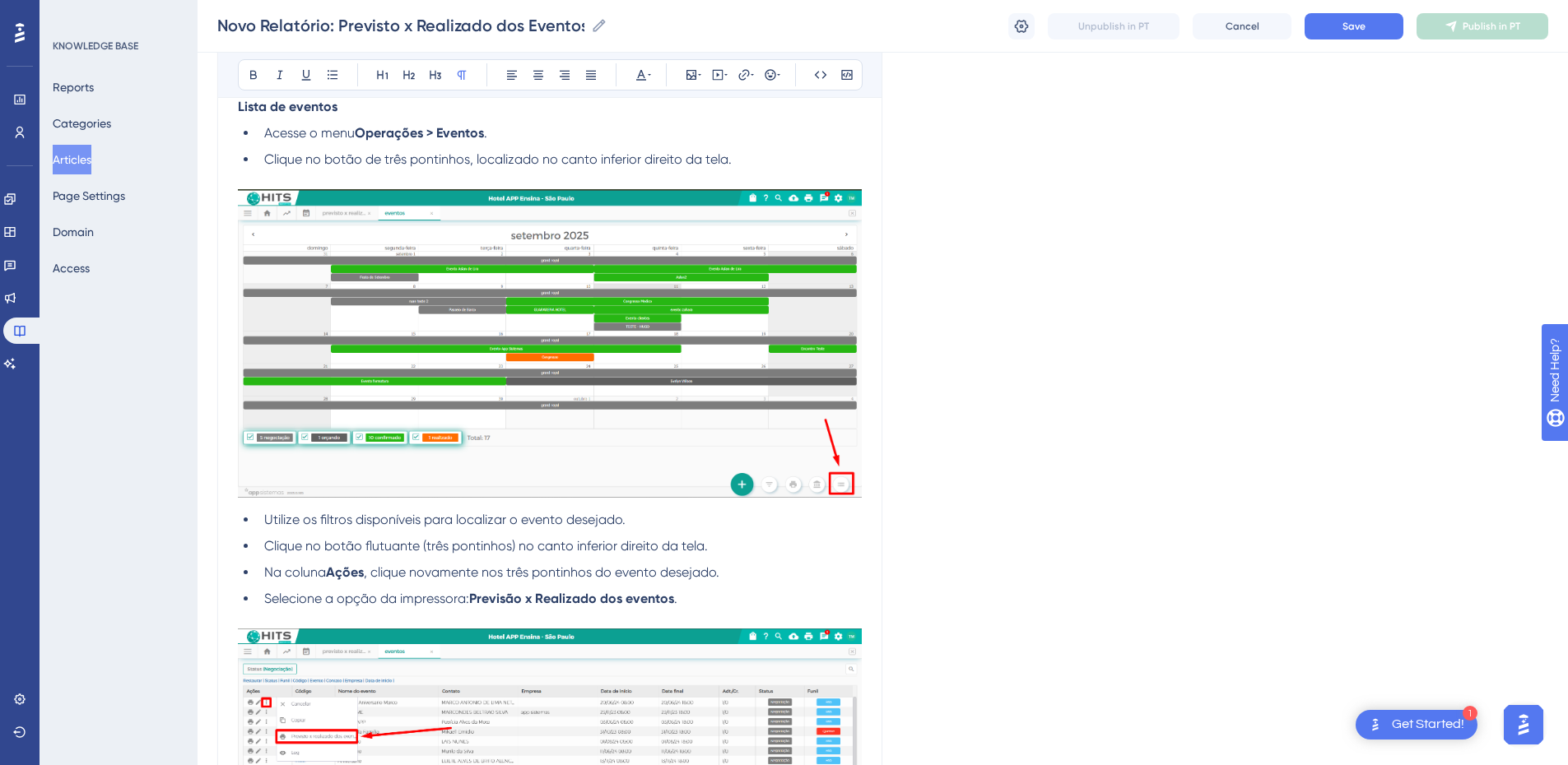
scroll to position [1536, 0]
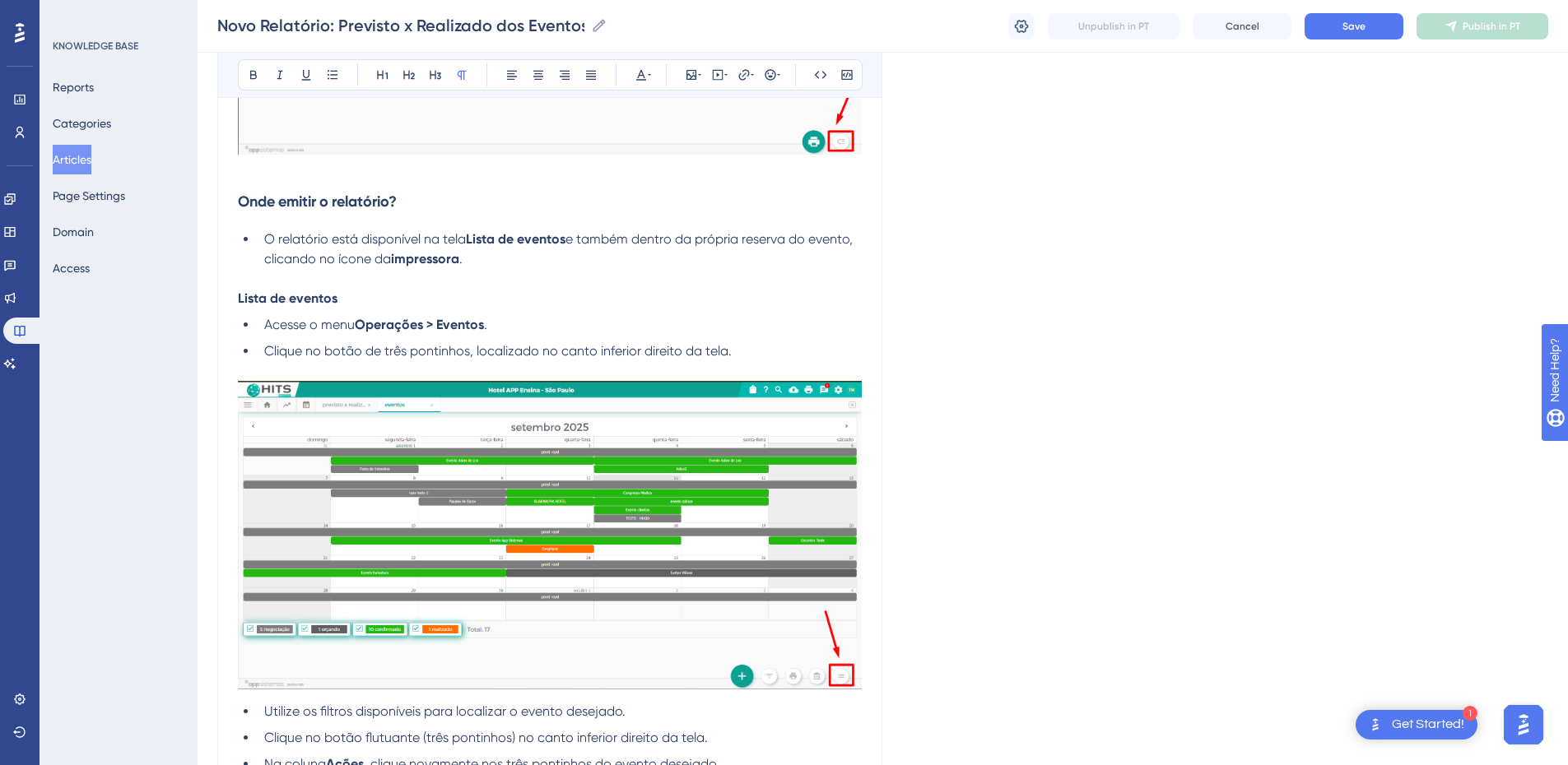
click at [349, 278] on p at bounding box center [550, 279] width 624 height 20
click at [509, 261] on li "O relatório está disponível na tela Lista de eventos e também dentro da própria…" at bounding box center [560, 249] width 605 height 39
click at [1123, 26] on button "Save" at bounding box center [1354, 26] width 99 height 26
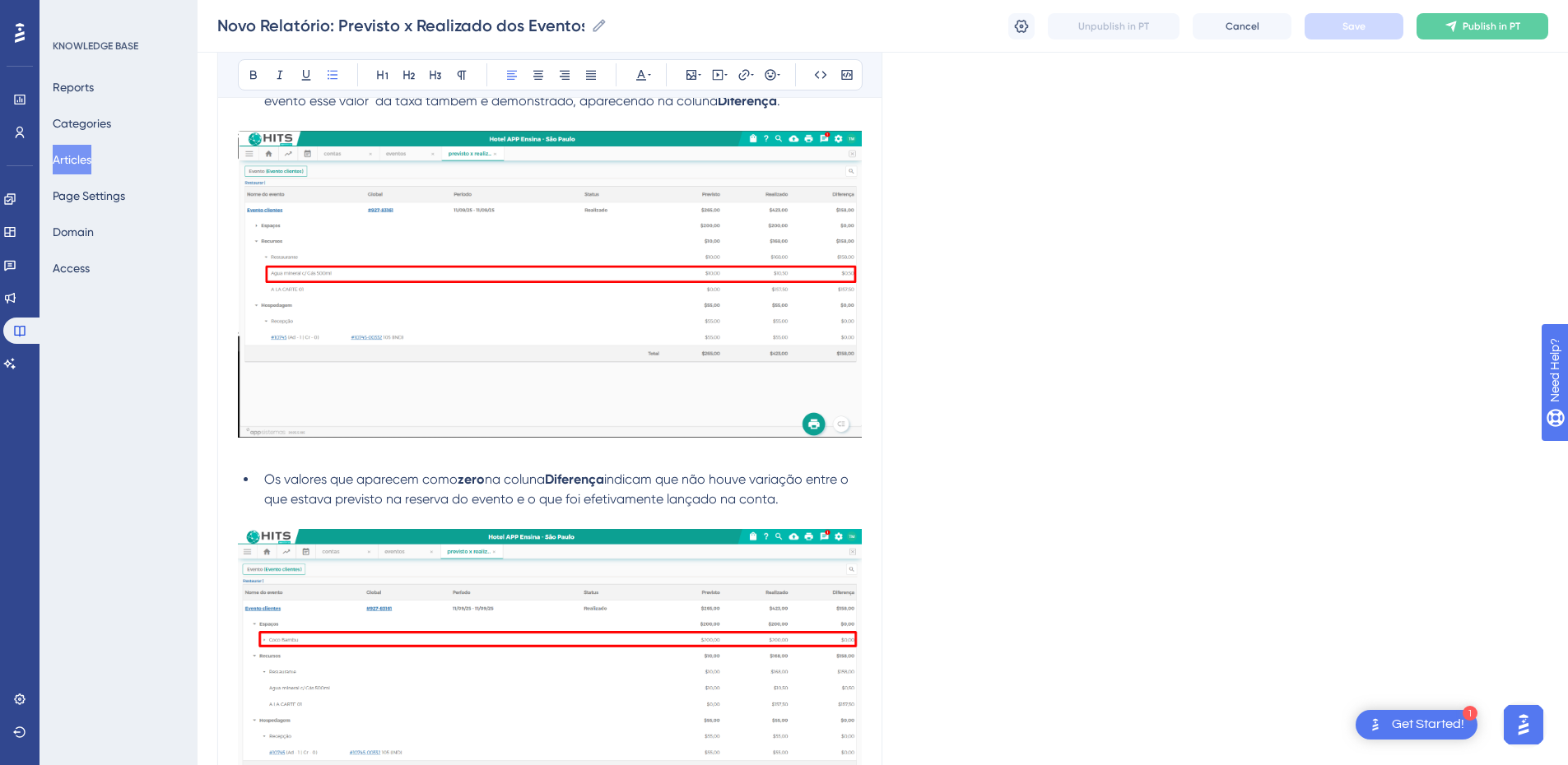
scroll to position [4032, 0]
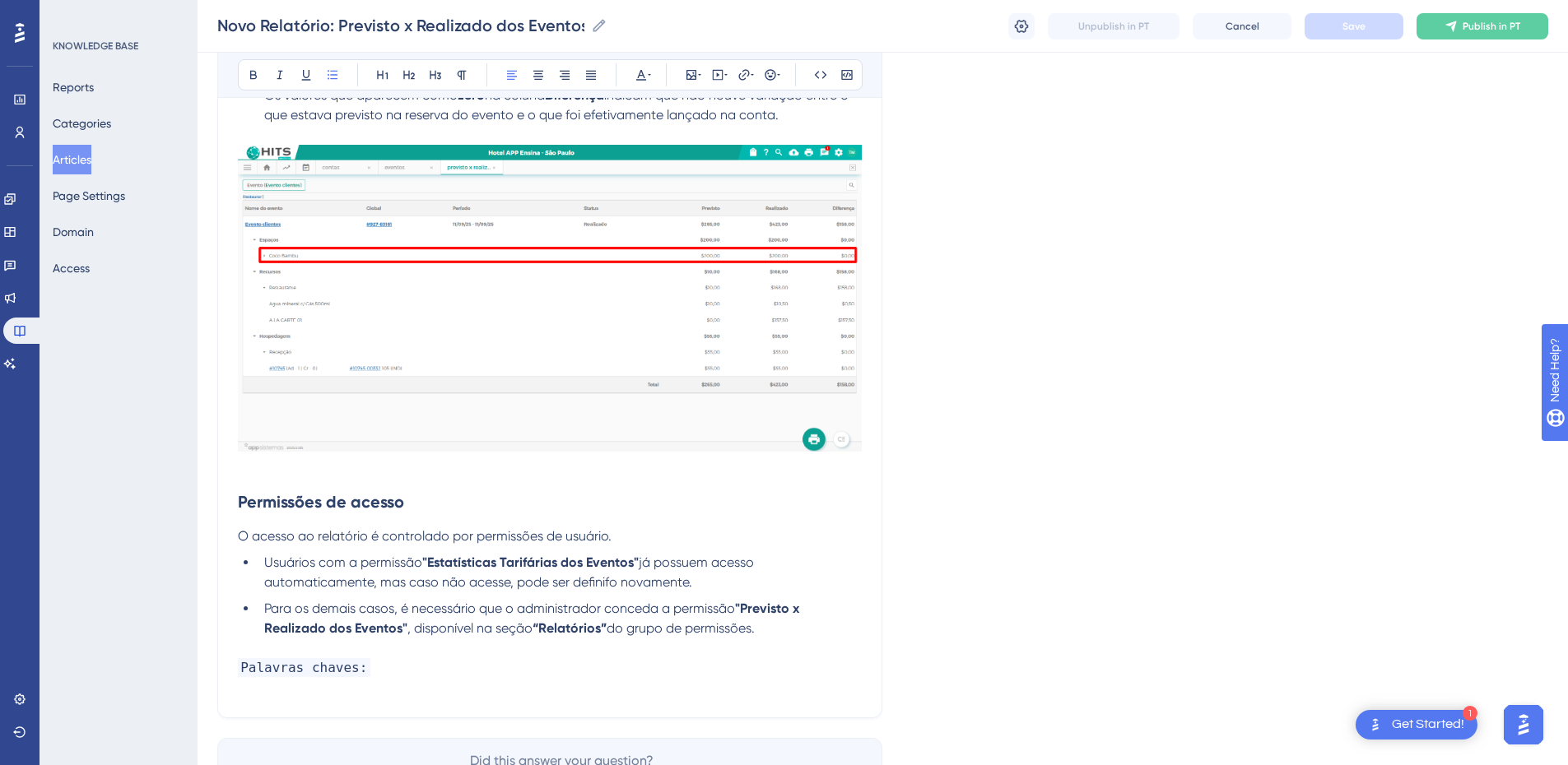
click at [279, 476] on p at bounding box center [550, 467] width 624 height 20
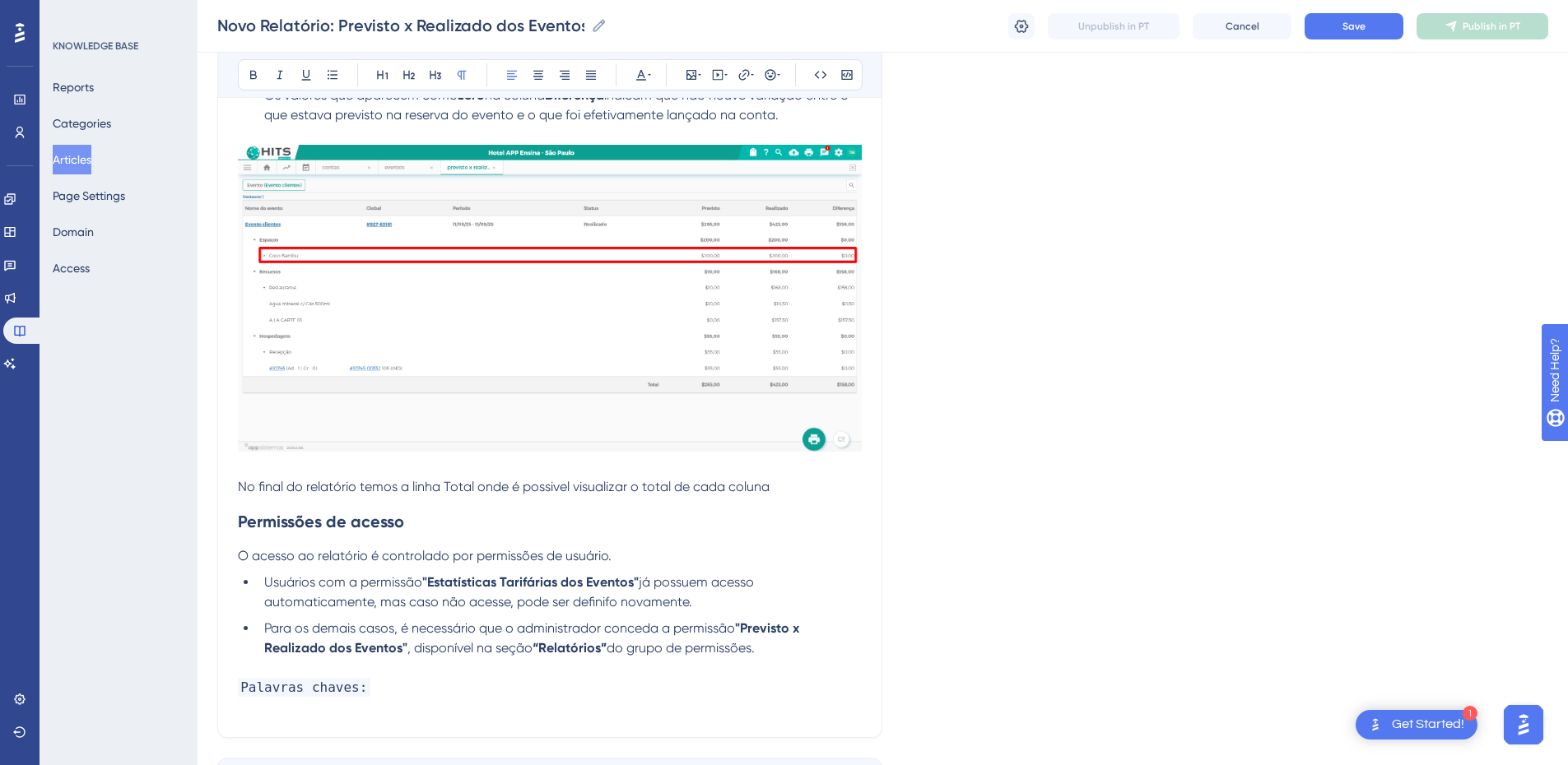
click at [310, 489] on span "No final do relatório temos a linha Total onde é possivel visualizar o total de…" at bounding box center [503, 486] width 531 height 15
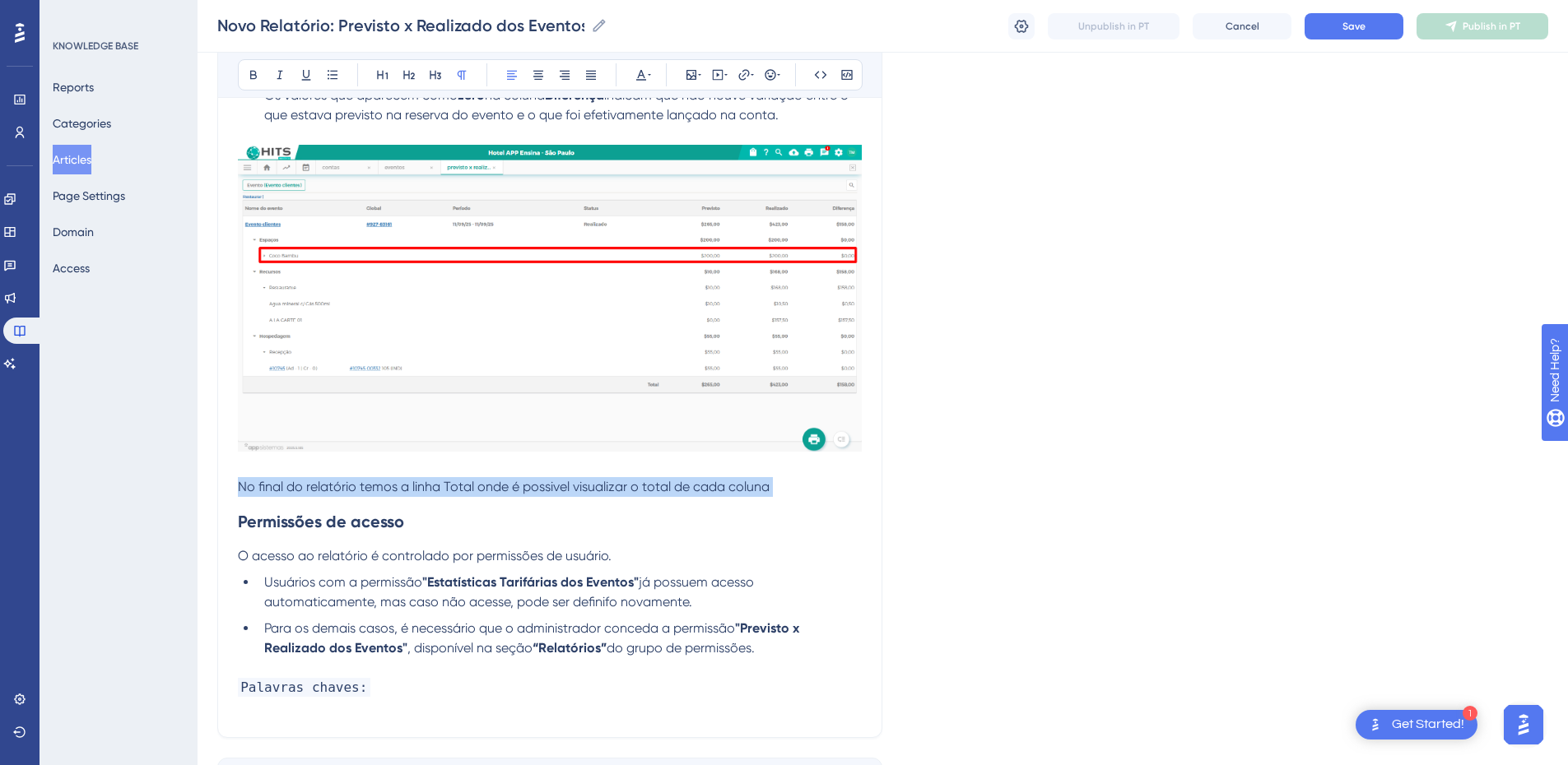
click at [310, 489] on span "No final do relatório temos a linha Total onde é possivel visualizar o total de…" at bounding box center [503, 486] width 531 height 15
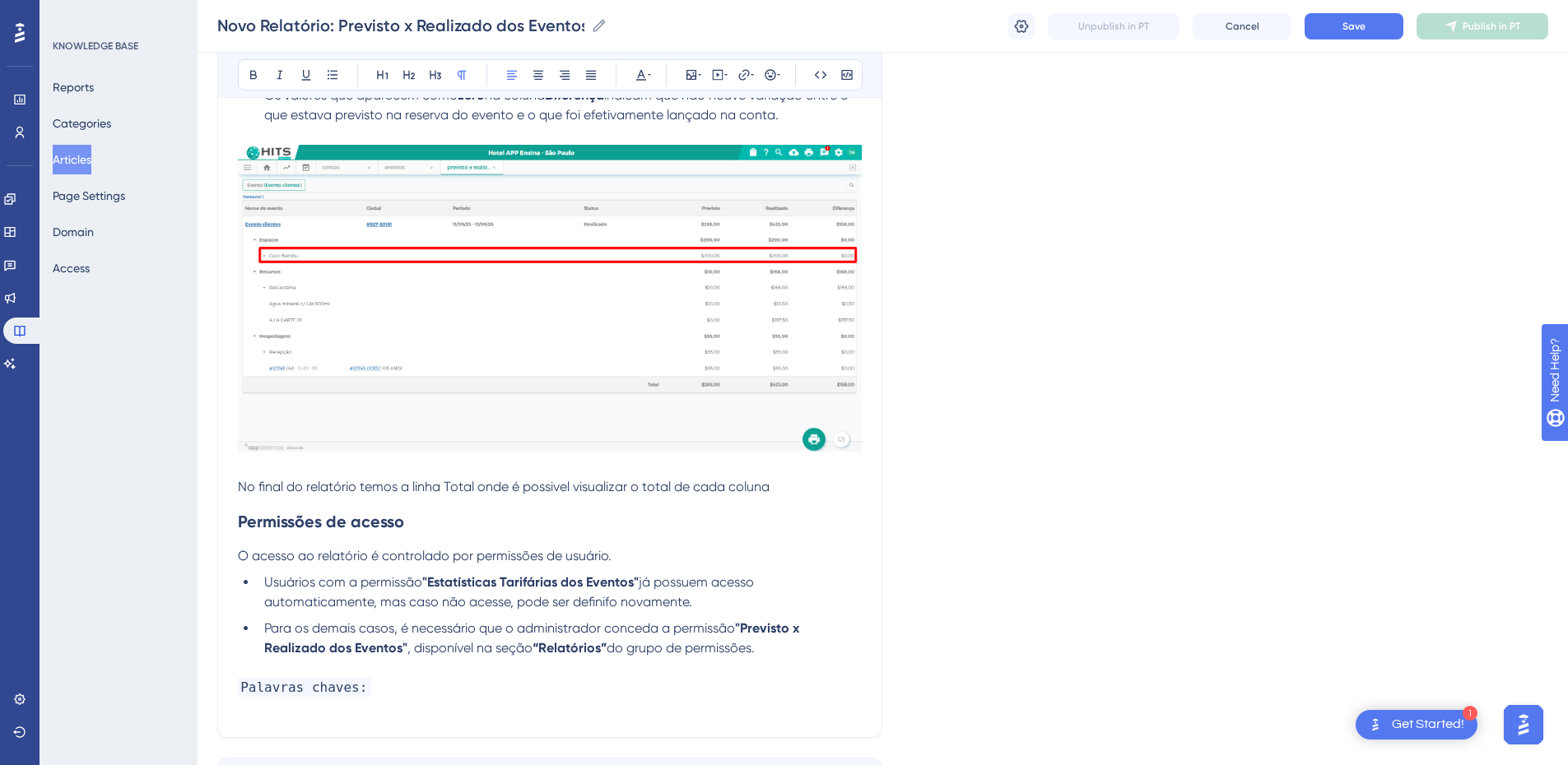
click at [344, 489] on span "No final do relatório temos a linha Total onde é possivel visualizar o total de…" at bounding box center [503, 486] width 531 height 15
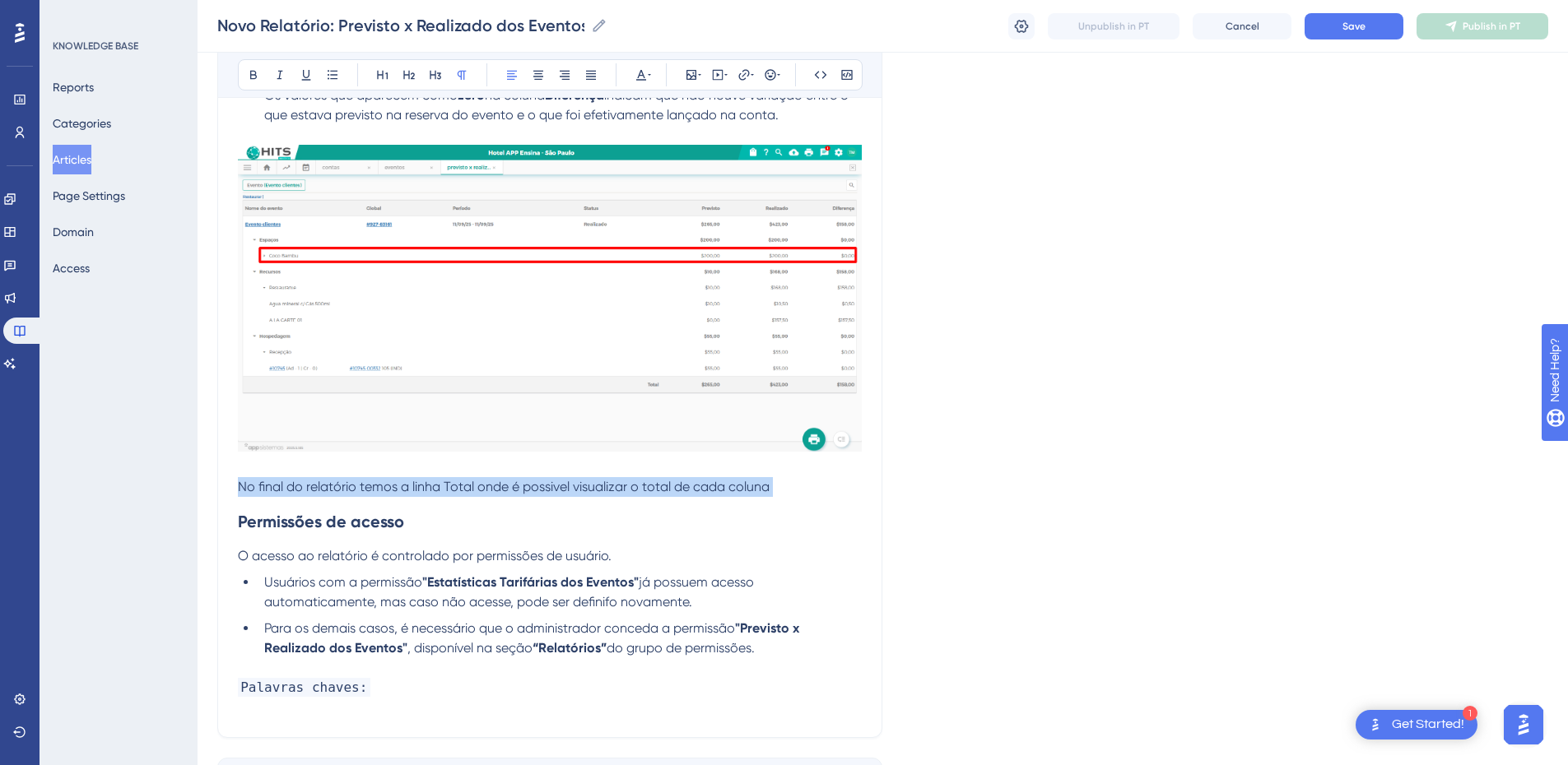
click at [344, 489] on span "No final do relatório temos a linha Total onde é possivel visualizar o total de…" at bounding box center [503, 486] width 531 height 15
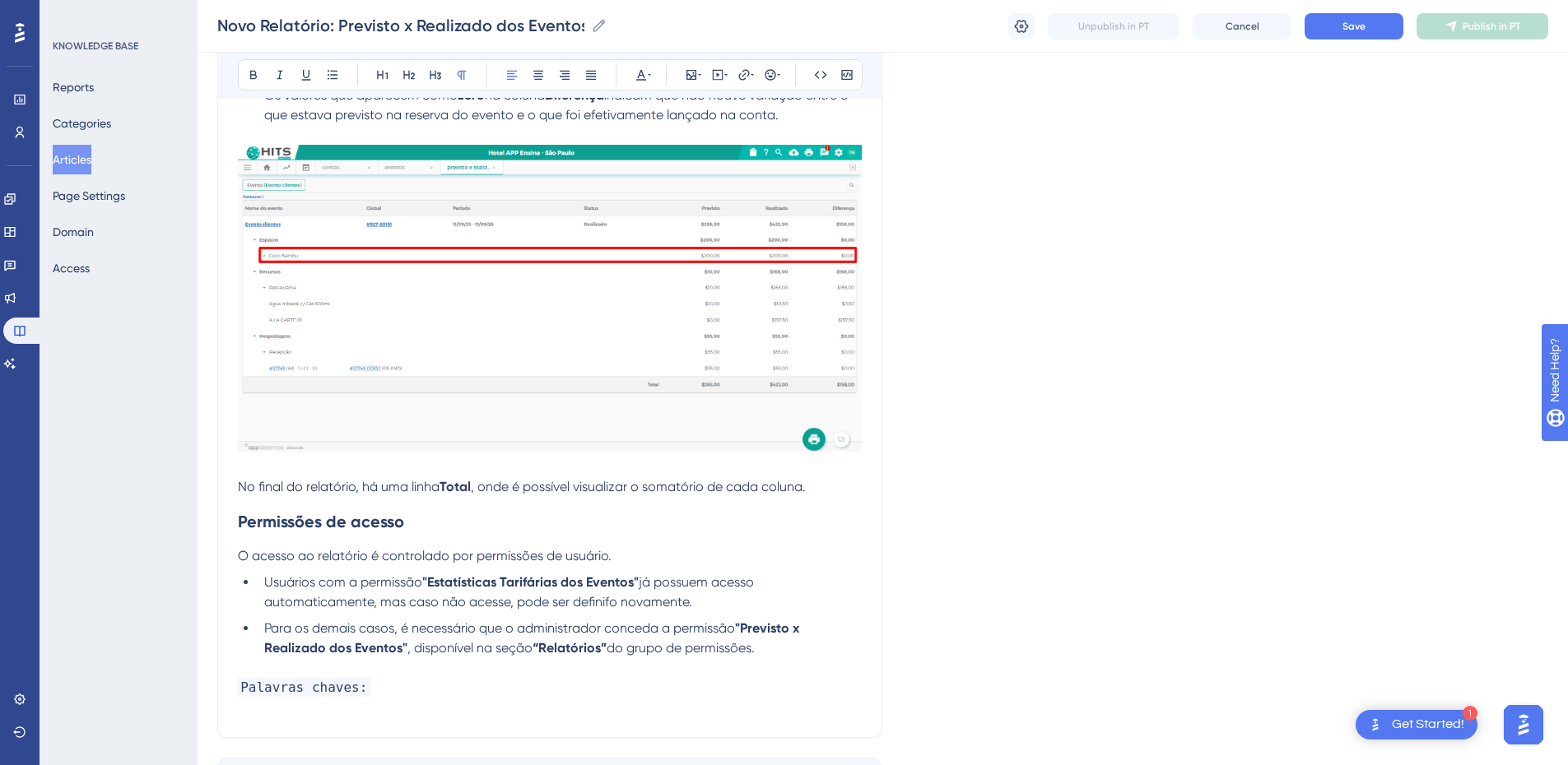
click at [344, 489] on span "No final do relatório, há uma linha" at bounding box center [338, 486] width 202 height 15
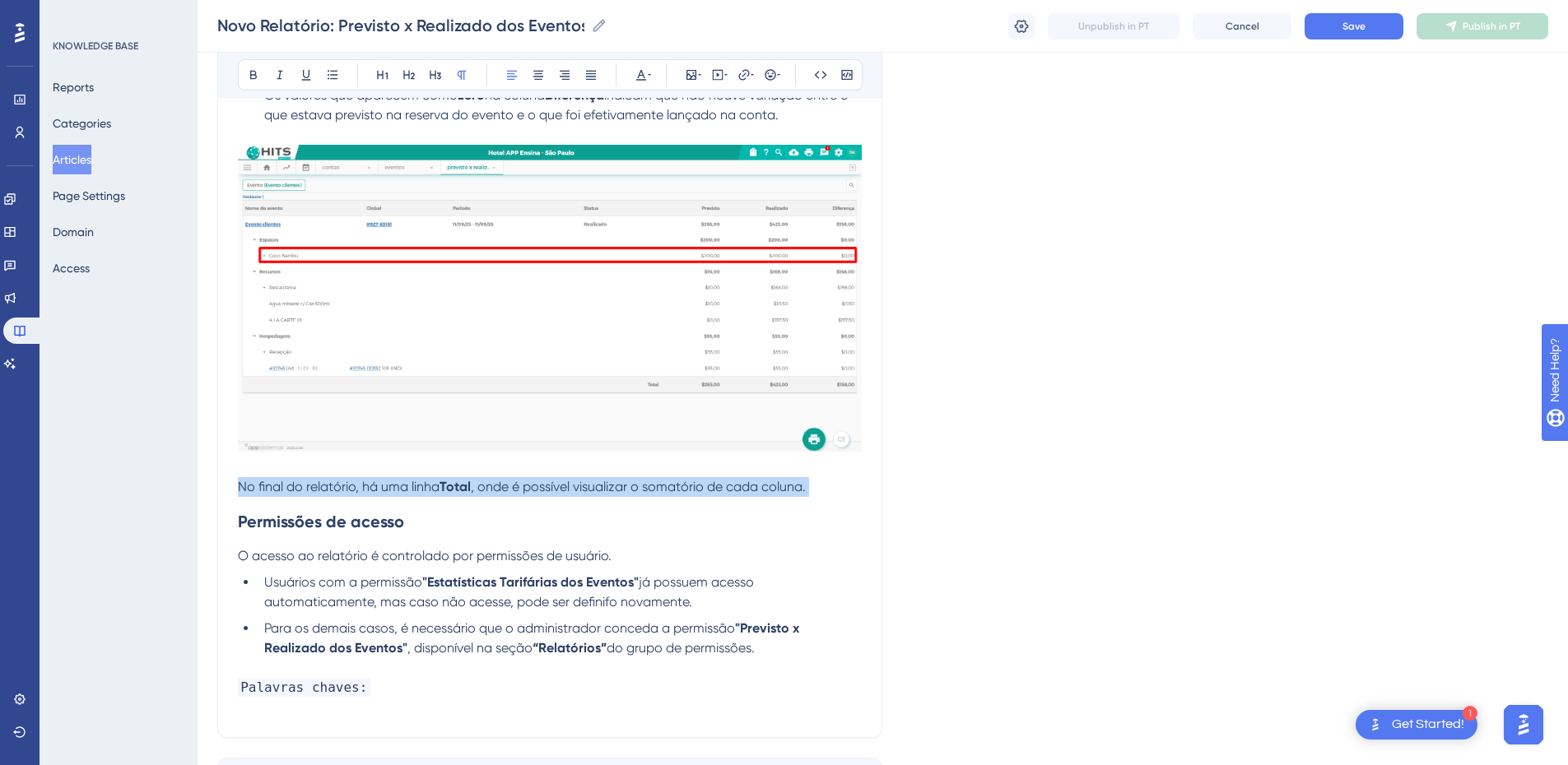
click at [344, 489] on span "No final do relatório, há uma linha" at bounding box center [338, 486] width 202 height 15
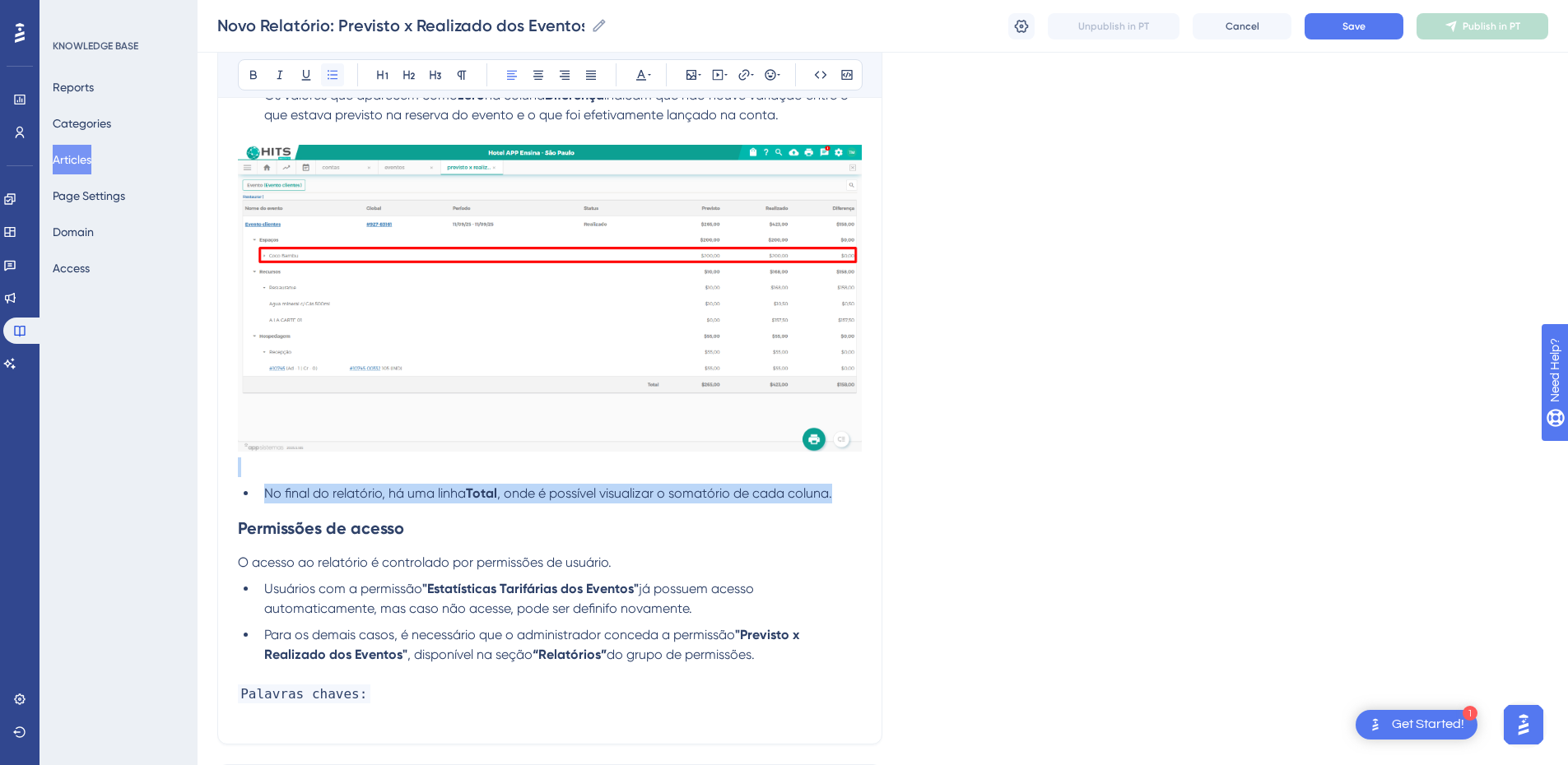
click at [327, 74] on icon at bounding box center [332, 74] width 13 height 13
click at [286, 484] on li "No final do relatório, há uma linha Total , onde é possível visualizar o somató…" at bounding box center [560, 493] width 605 height 20
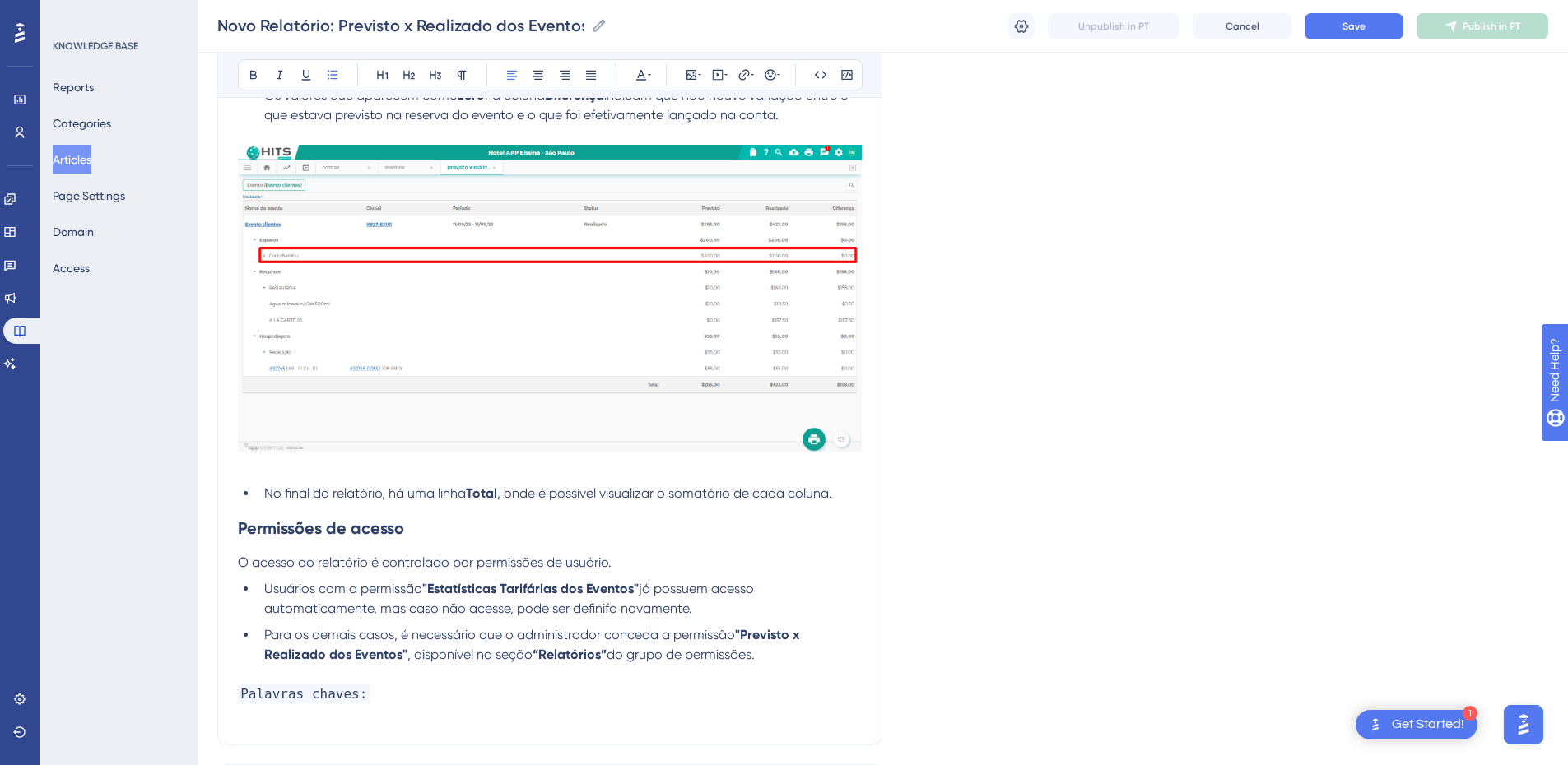
click at [838, 502] on li "No final do relatório, há uma linha Total , onde é possível visualizar o somató…" at bounding box center [560, 493] width 605 height 20
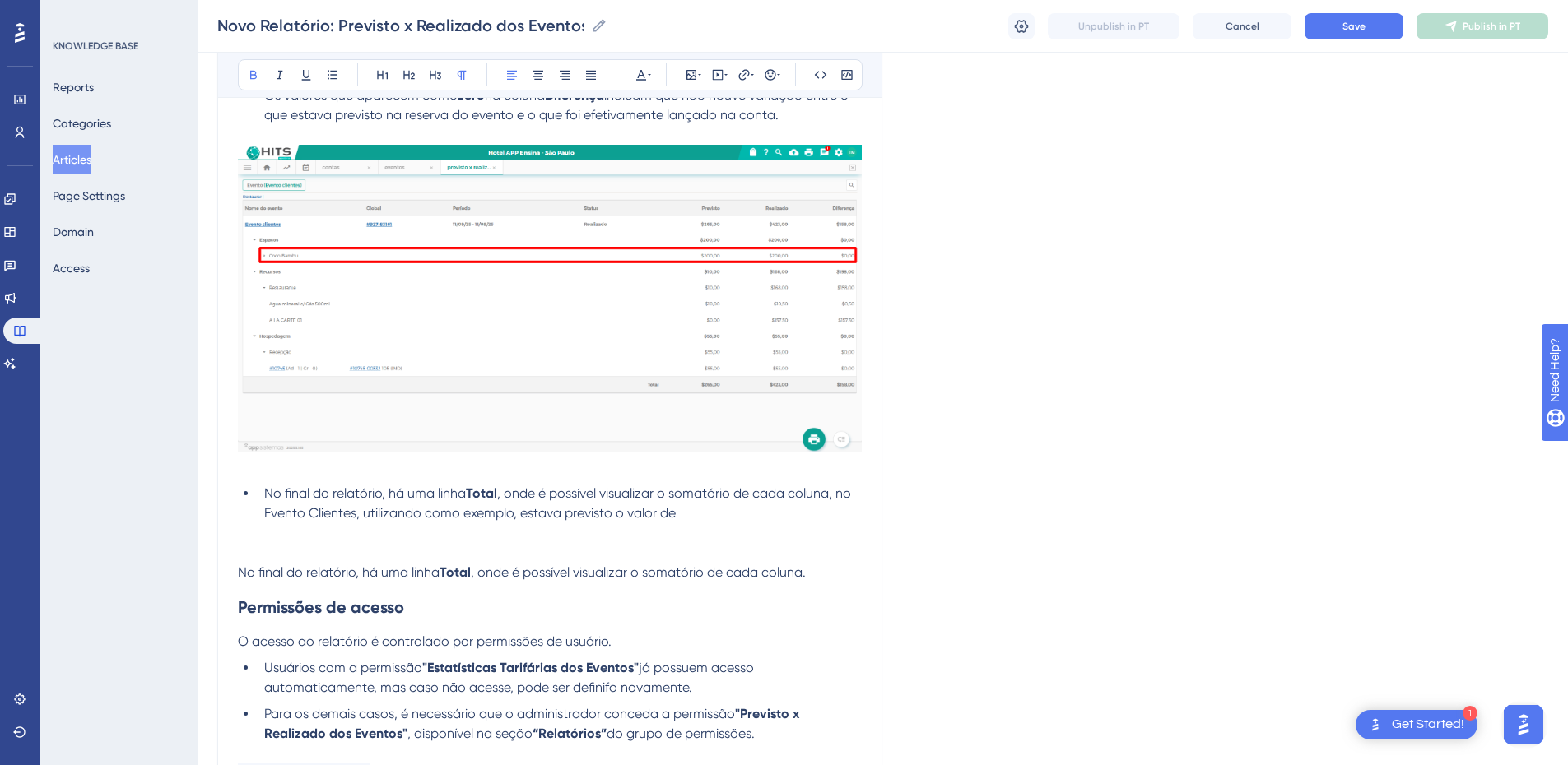
click at [468, 520] on strong "Total" at bounding box center [455, 572] width 31 height 15
click at [465, 520] on strong "Total" at bounding box center [455, 572] width 31 height 15
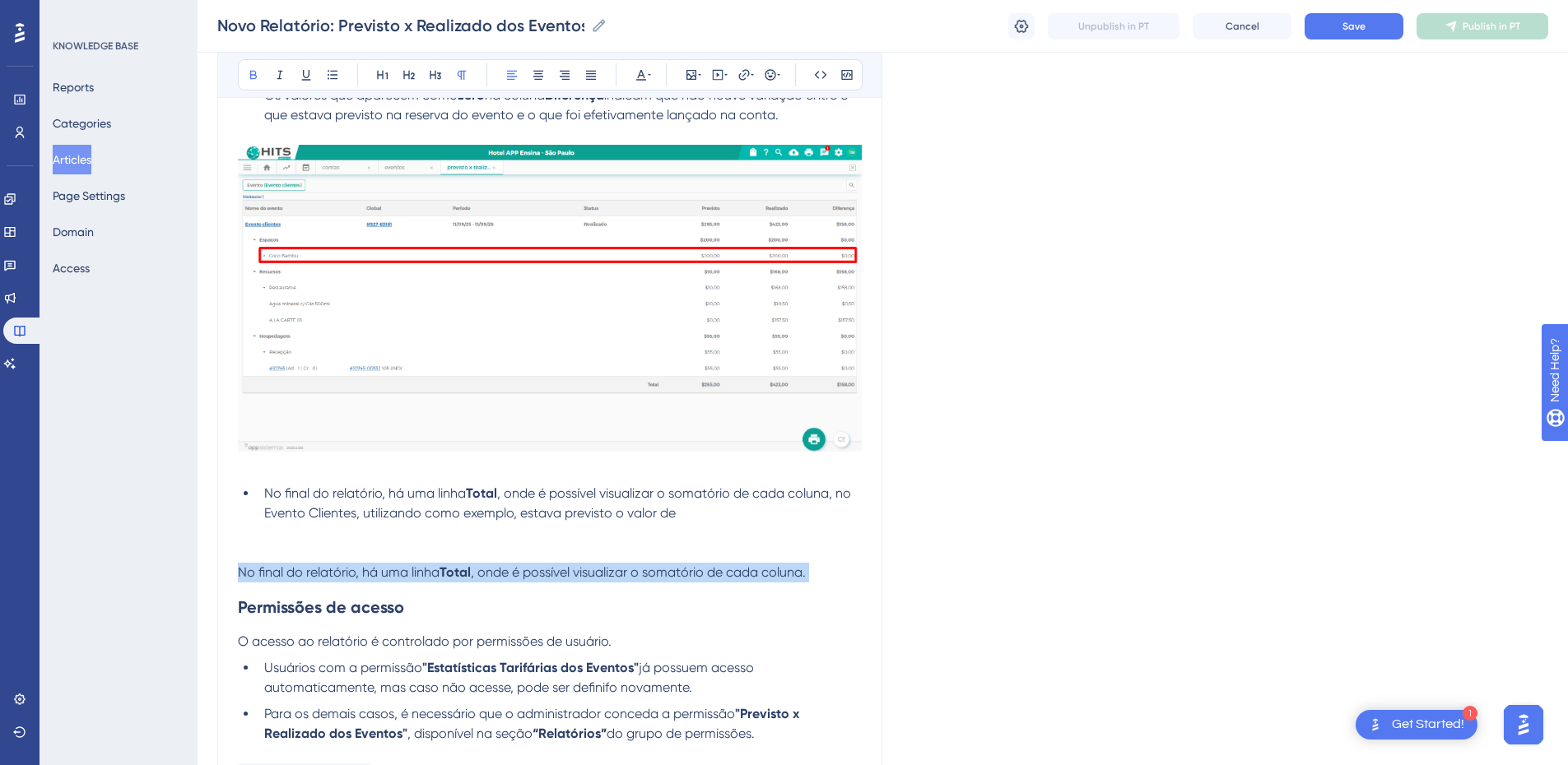
click at [465, 520] on strong "Total" at bounding box center [455, 572] width 31 height 15
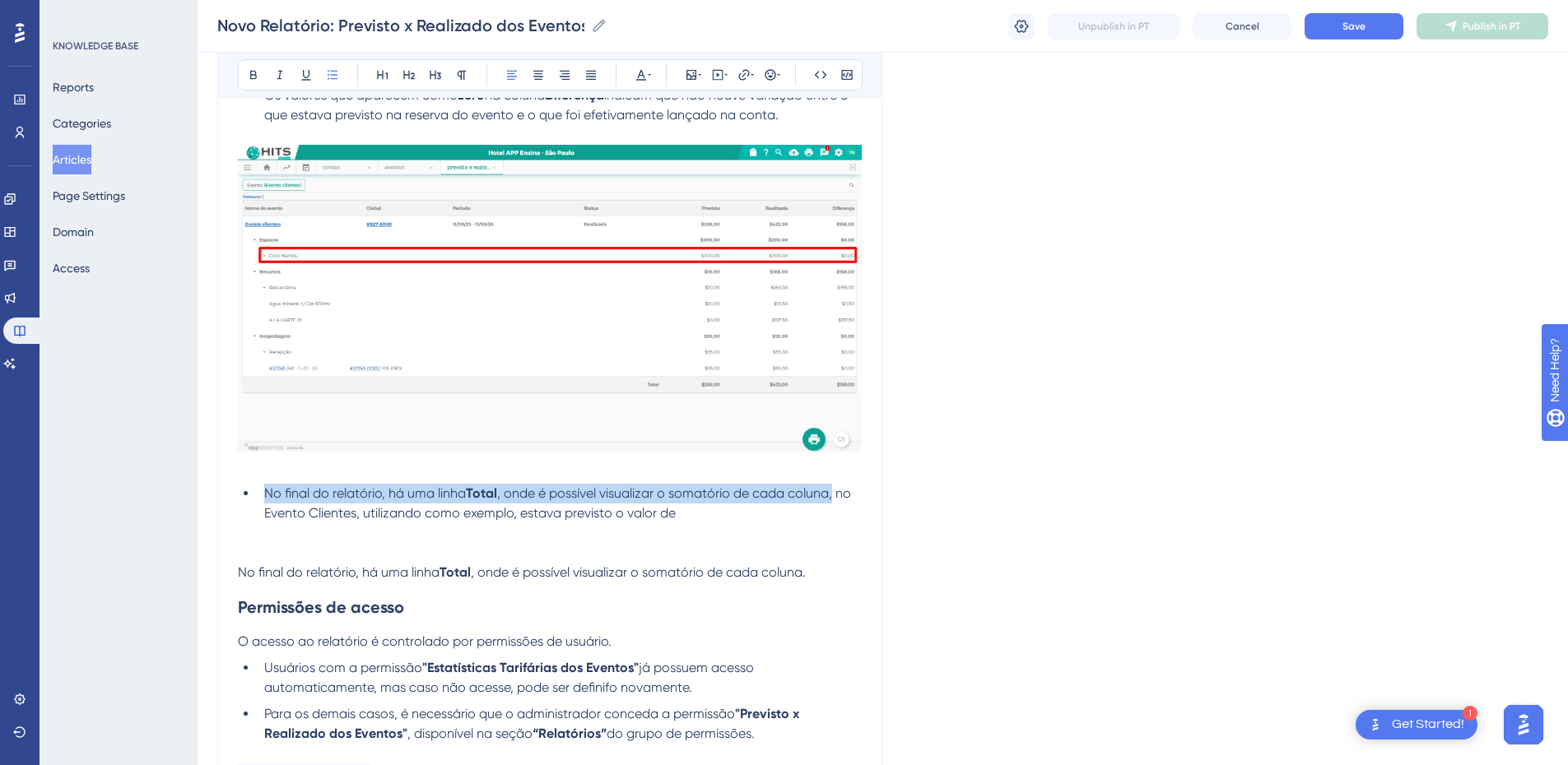
drag, startPoint x: 836, startPoint y: 489, endPoint x: 262, endPoint y: 487, distance: 574.0
click at [262, 487] on li "No final do relatório, há uma linha Total , onde é possível visualizar o somató…" at bounding box center [560, 503] width 605 height 39
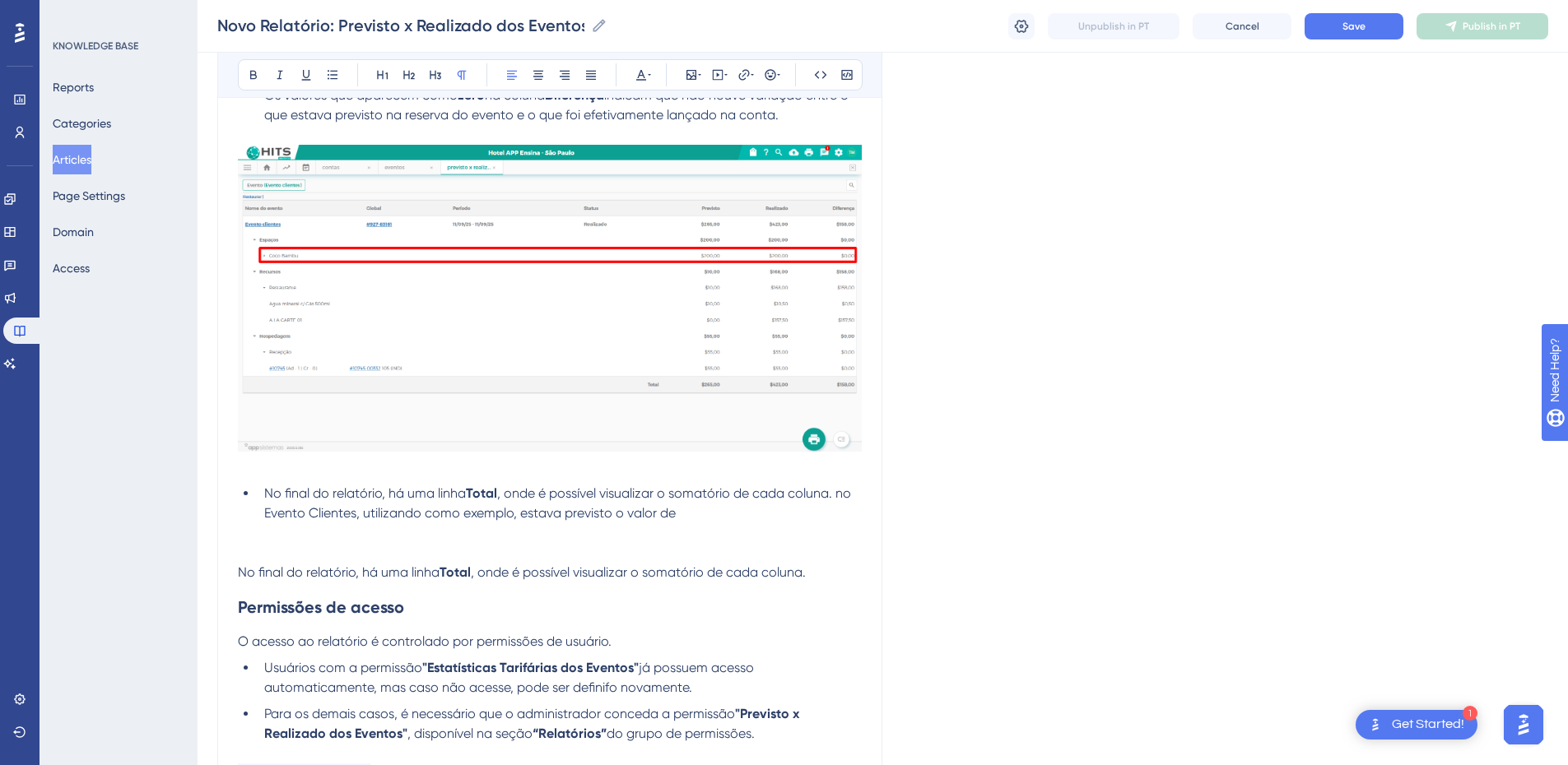
click at [643, 520] on span ", onde é possível visualizar o somatório de cada coluna." at bounding box center [639, 572] width 335 height 15
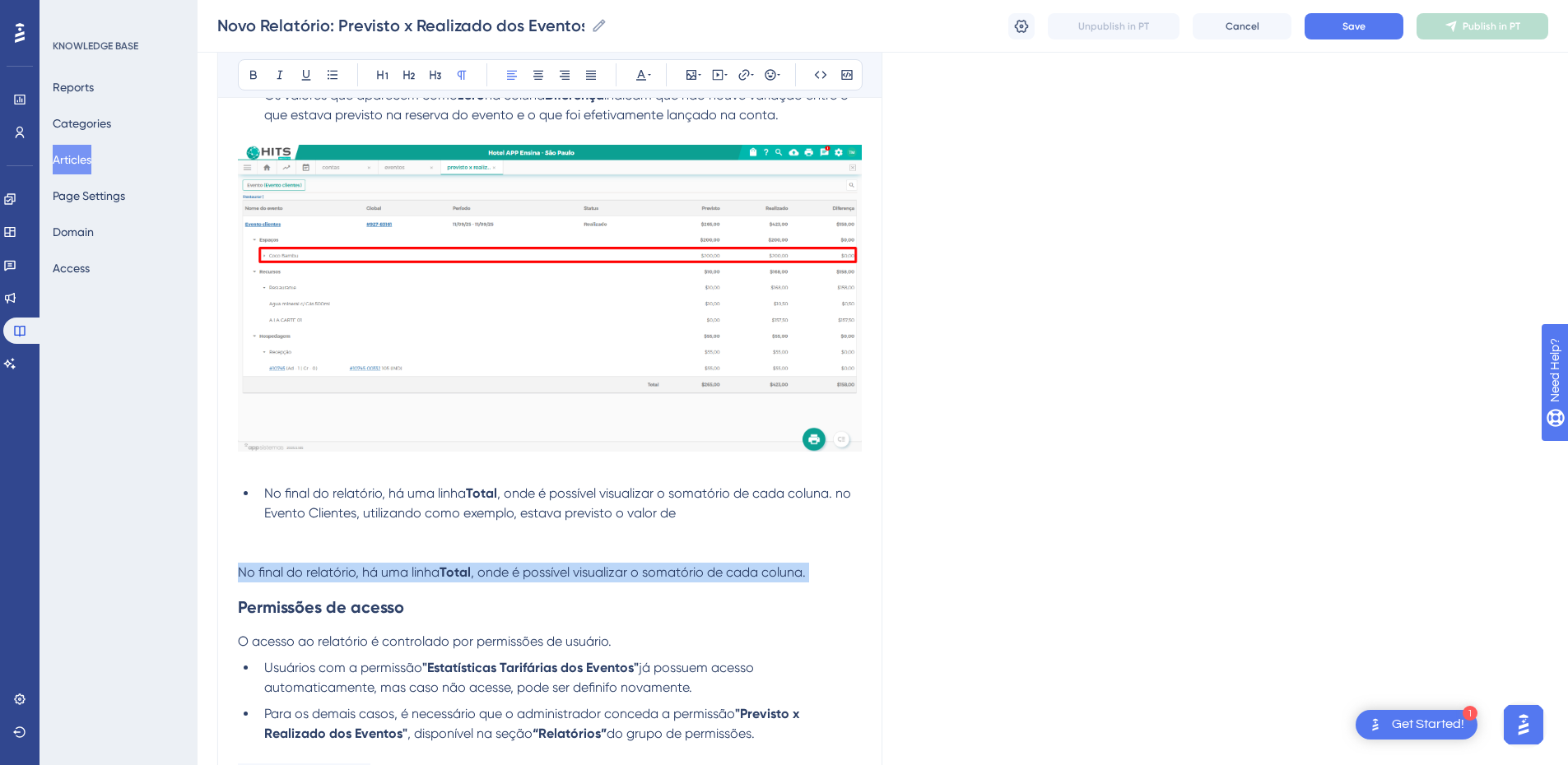
click at [643, 520] on span ", onde é possível visualizar o somatório de cada coluna." at bounding box center [639, 572] width 335 height 15
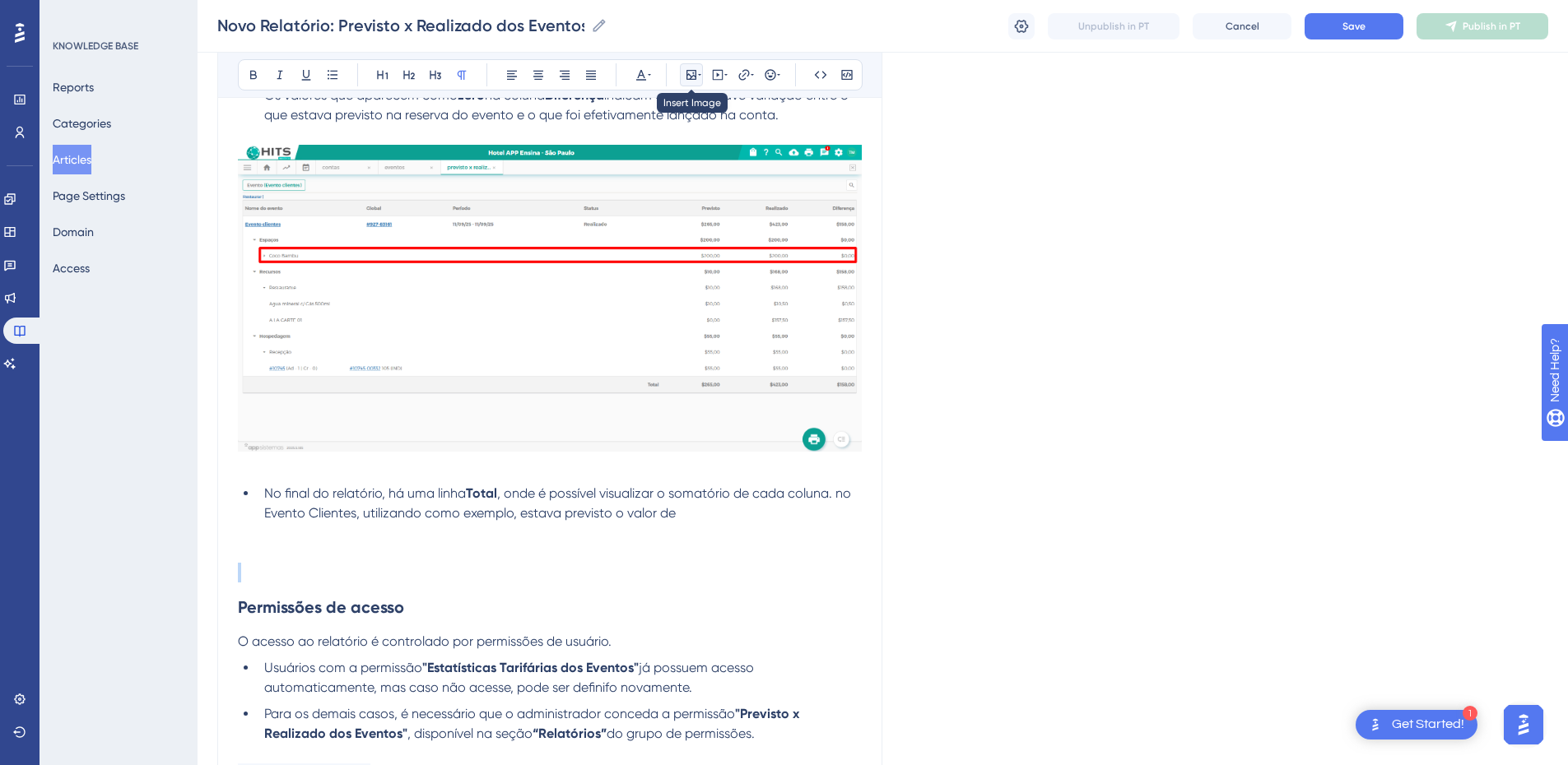
click at [691, 69] on icon at bounding box center [690, 74] width 13 height 13
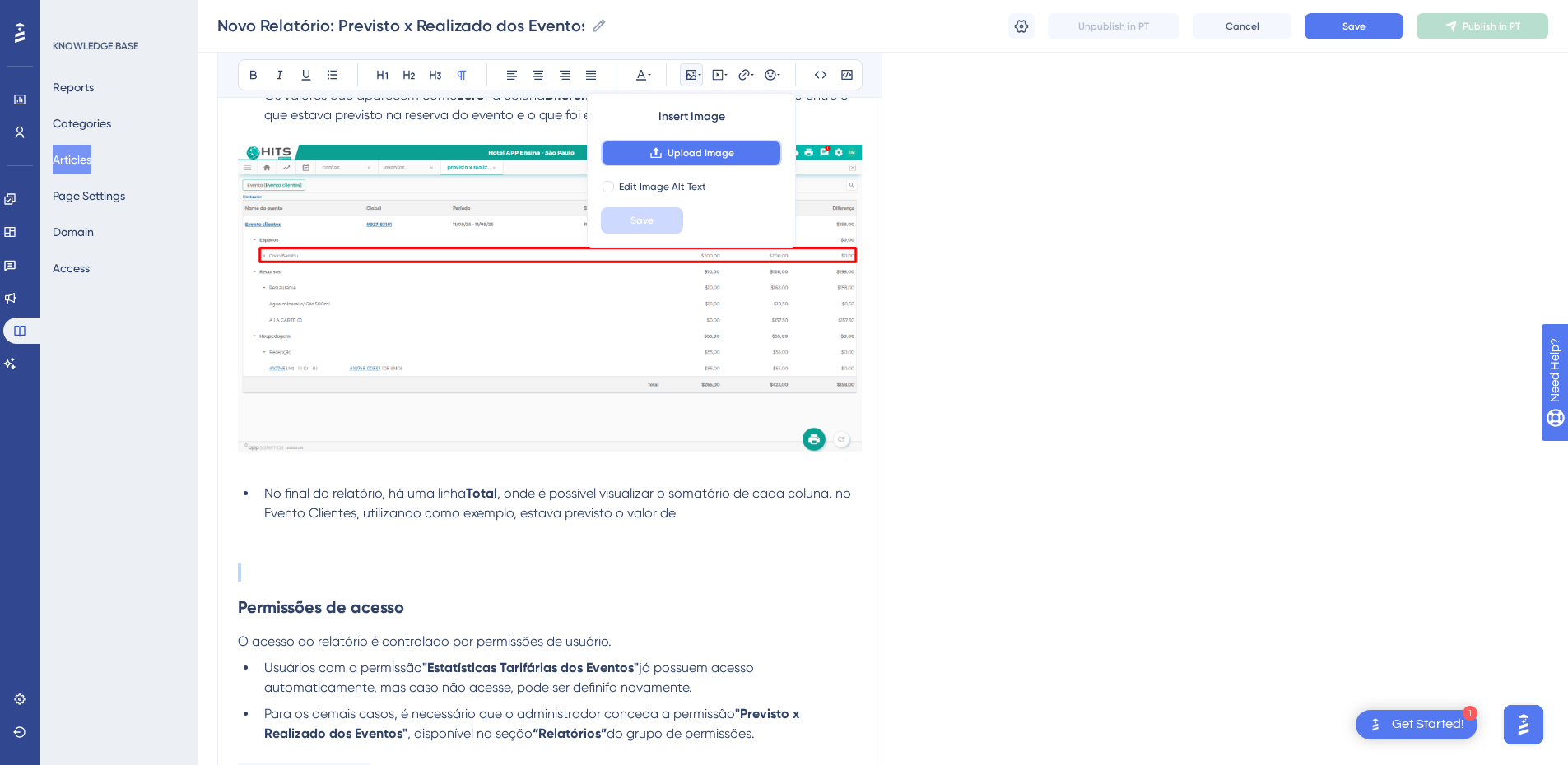
click at [694, 157] on span "Upload Image" at bounding box center [701, 152] width 66 height 13
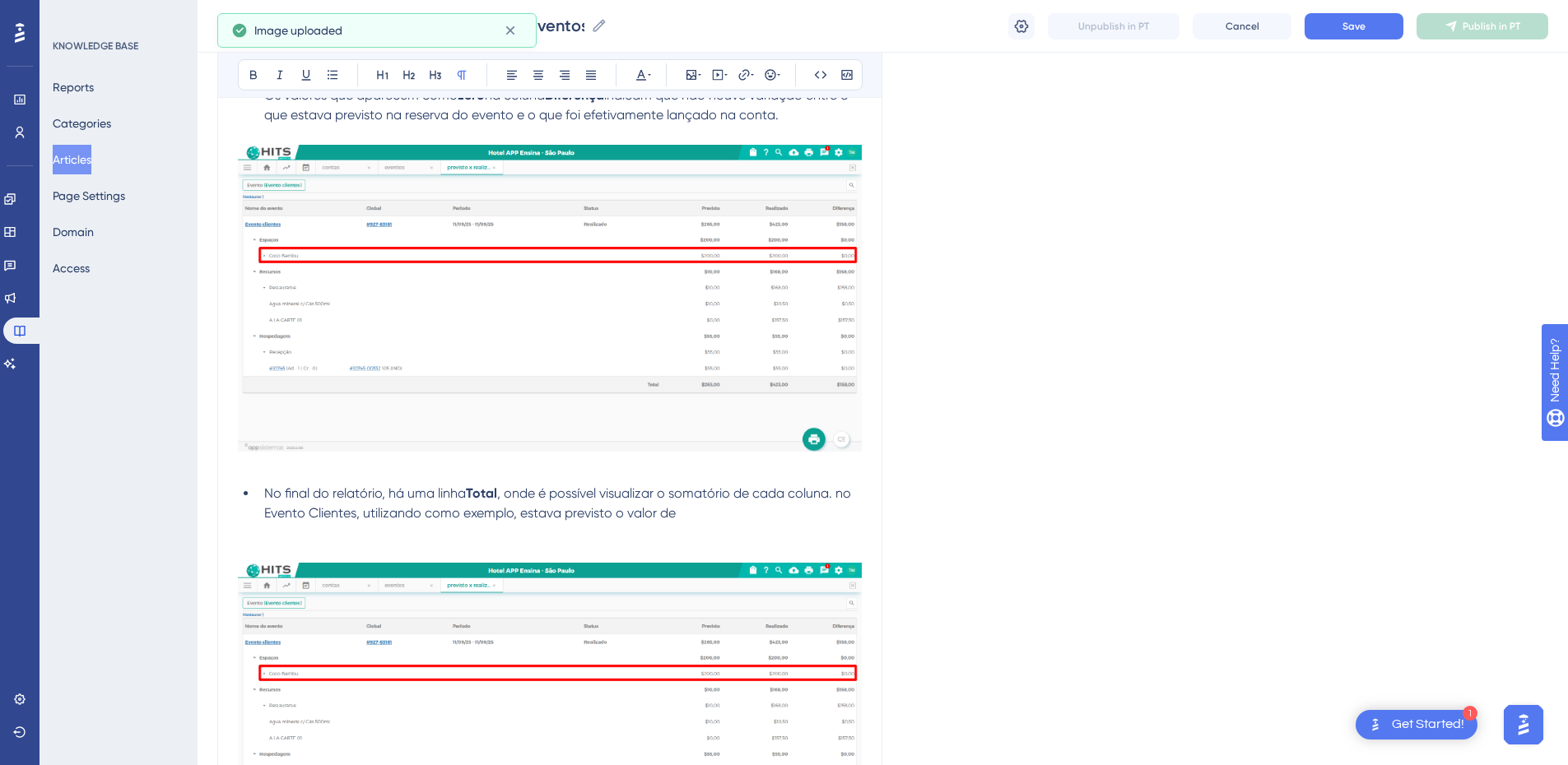
click at [715, 515] on li "No final do relatório, há uma linha Total , onde é possível visualizar o somató…" at bounding box center [560, 503] width 605 height 39
click at [728, 515] on li "No final do relatório, há uma linha Total , onde é possível visualizar o somató…" at bounding box center [560, 503] width 605 height 39
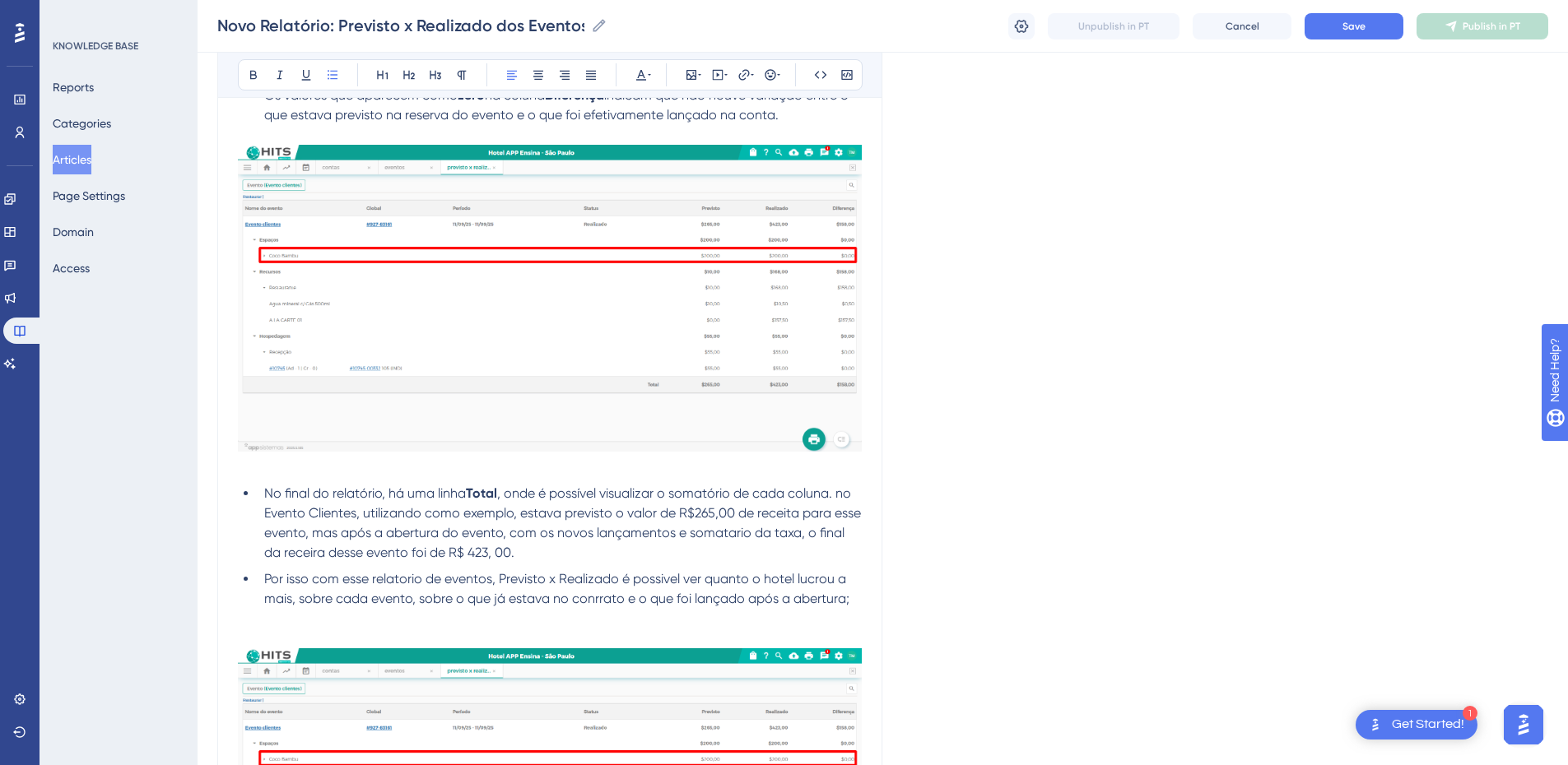
click at [508, 520] on ul "No final do relatório, há uma linha Total , onde é possível visualizar o somató…" at bounding box center [550, 546] width 624 height 125
click at [491, 520] on span "Por isso com esse relatorio de eventos, Previsto x Realizado é possivel ver qua…" at bounding box center [557, 589] width 585 height 36
click at [833, 520] on span "Por isso com esse relatorio de eventos, Previsto x Realizado é possivel ver qua…" at bounding box center [557, 589] width 585 height 36
drag, startPoint x: 866, startPoint y: 602, endPoint x: 716, endPoint y: 586, distance: 150.9
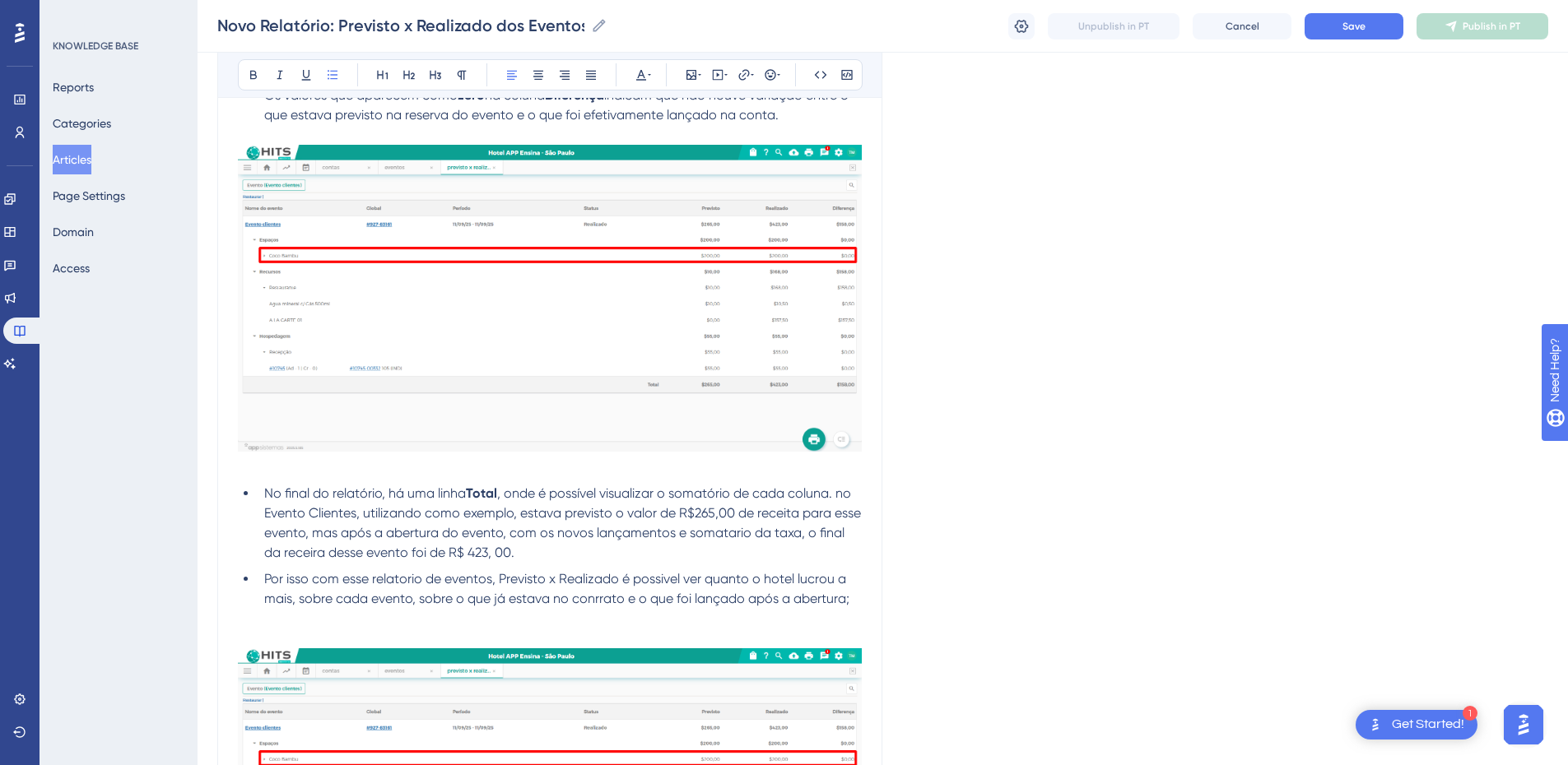
click at [832, 520] on span "Por isso com esse relatorio de eventos, Previsto x Realizado é possivel ver qua…" at bounding box center [557, 589] width 585 height 36
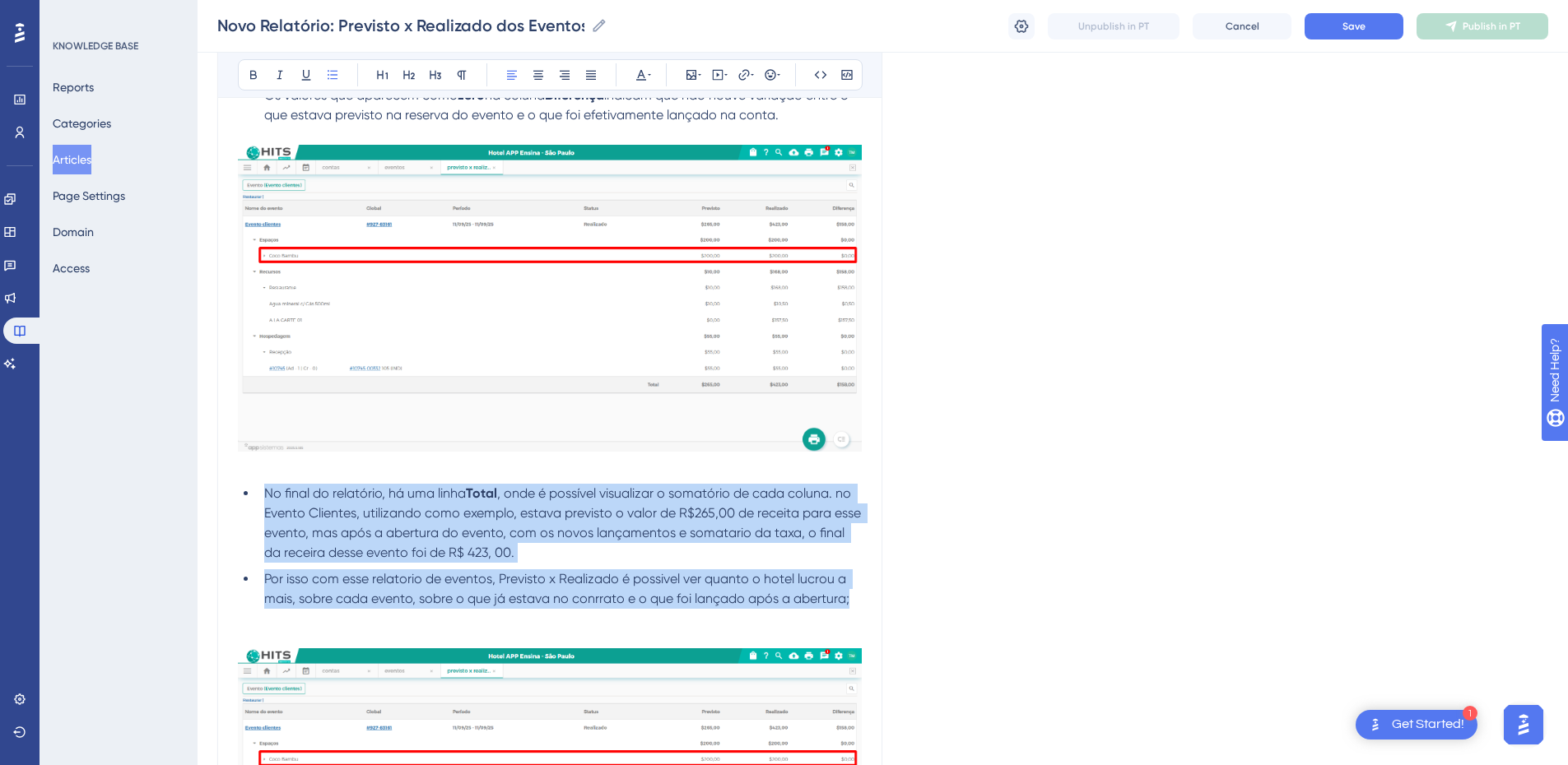
drag, startPoint x: 853, startPoint y: 599, endPoint x: 260, endPoint y: 492, distance: 602.6
click at [260, 492] on ul "No final do relatório, há uma linha Total , onde é possível visualizar o somató…" at bounding box center [550, 546] width 624 height 125
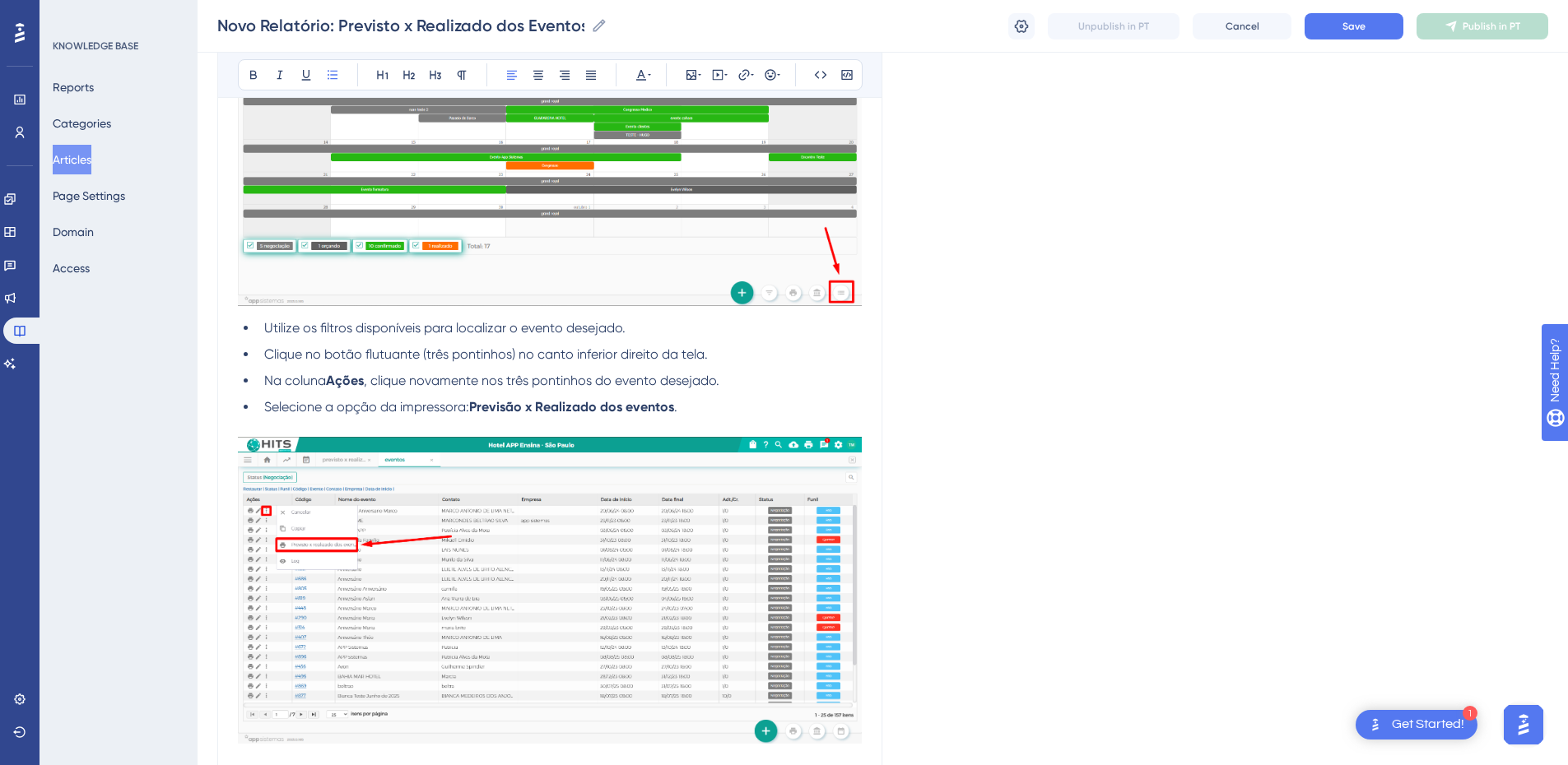
scroll to position [2112, 0]
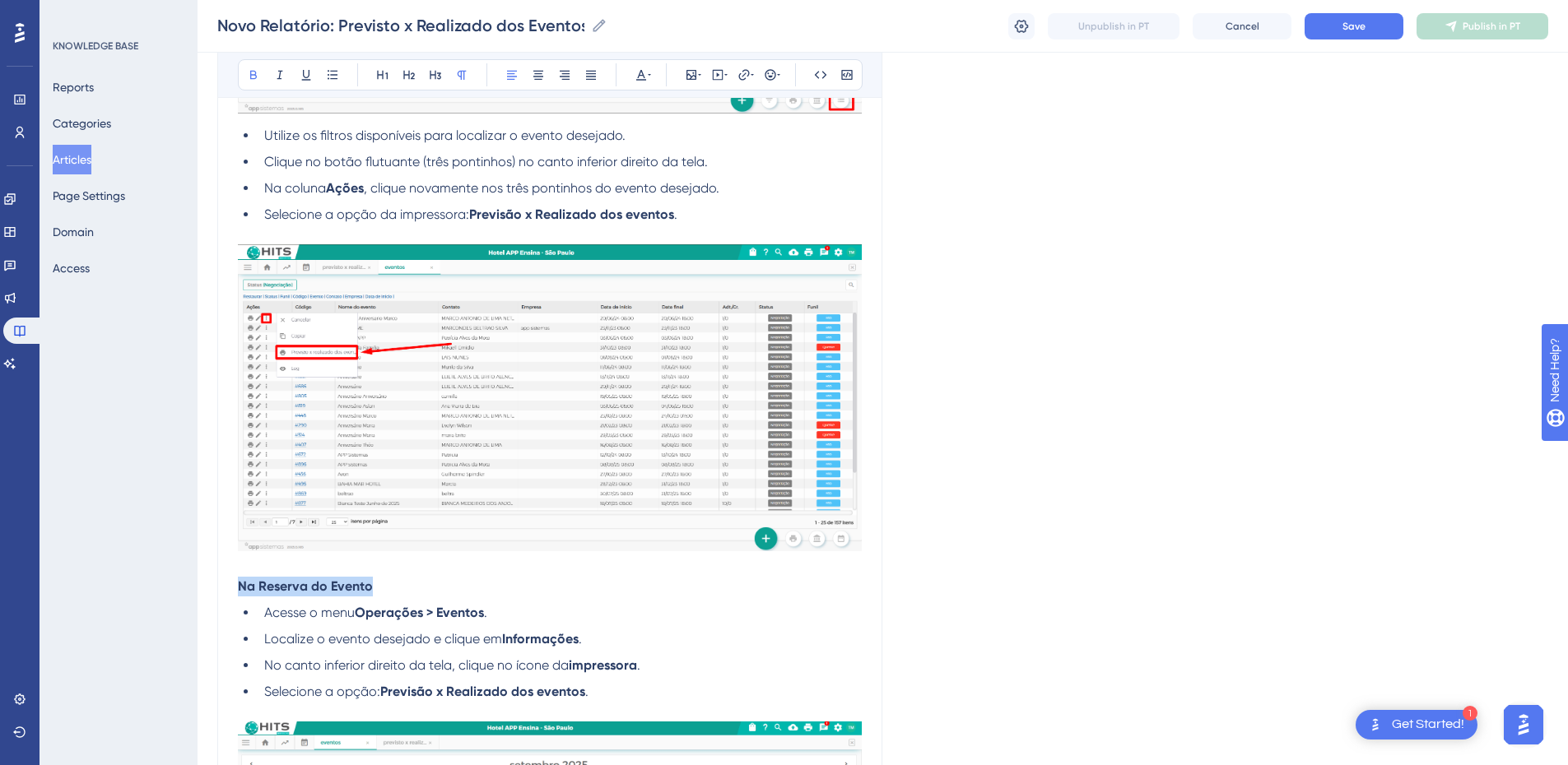
drag, startPoint x: 374, startPoint y: 588, endPoint x: 227, endPoint y: 597, distance: 147.3
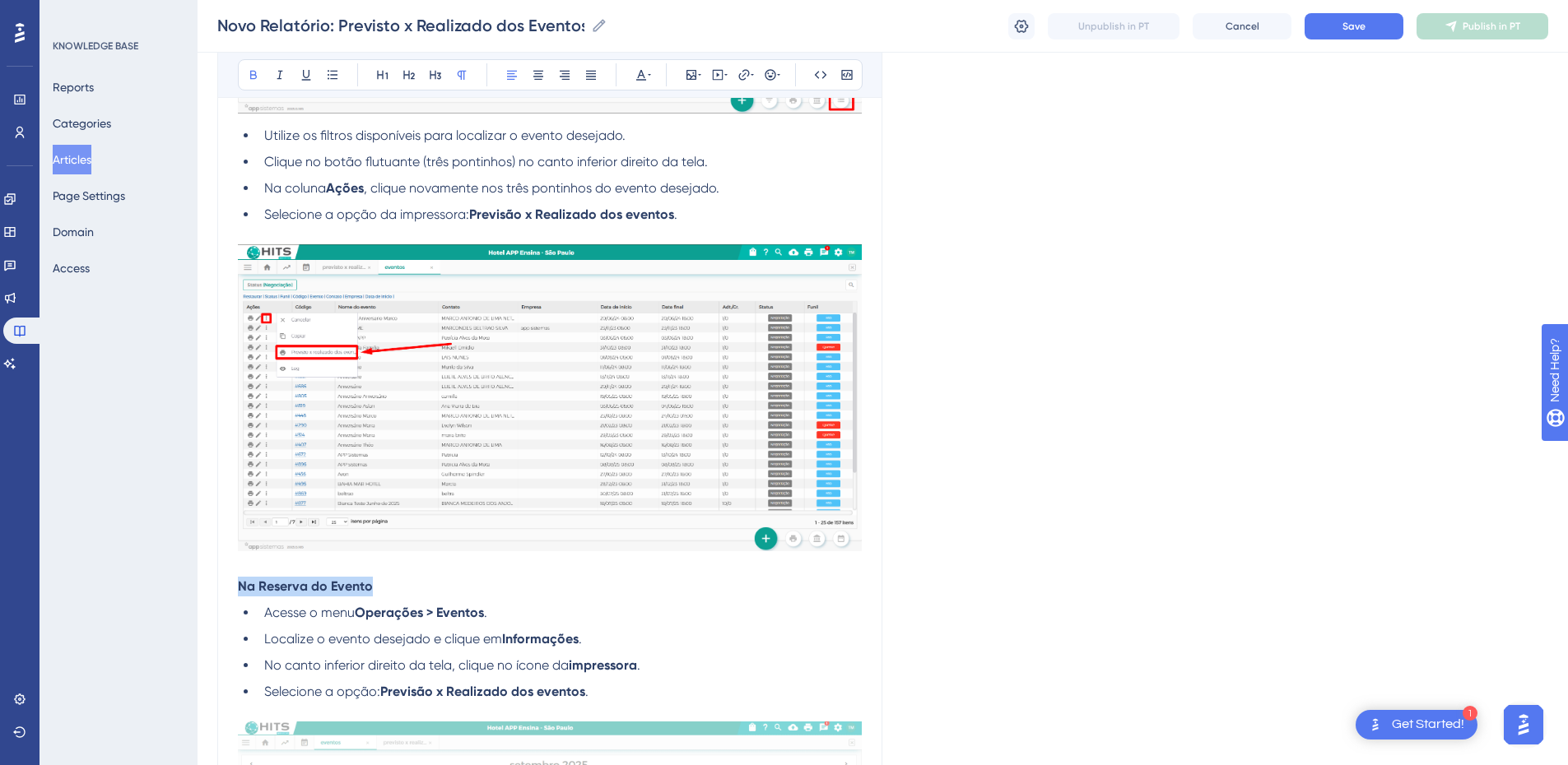
click at [227, 520] on div "Novo Relatório: Previsto x Realizado dos Eventos Agora você pode acompanhar, de…" at bounding box center [550, 597] width 665 height 5050
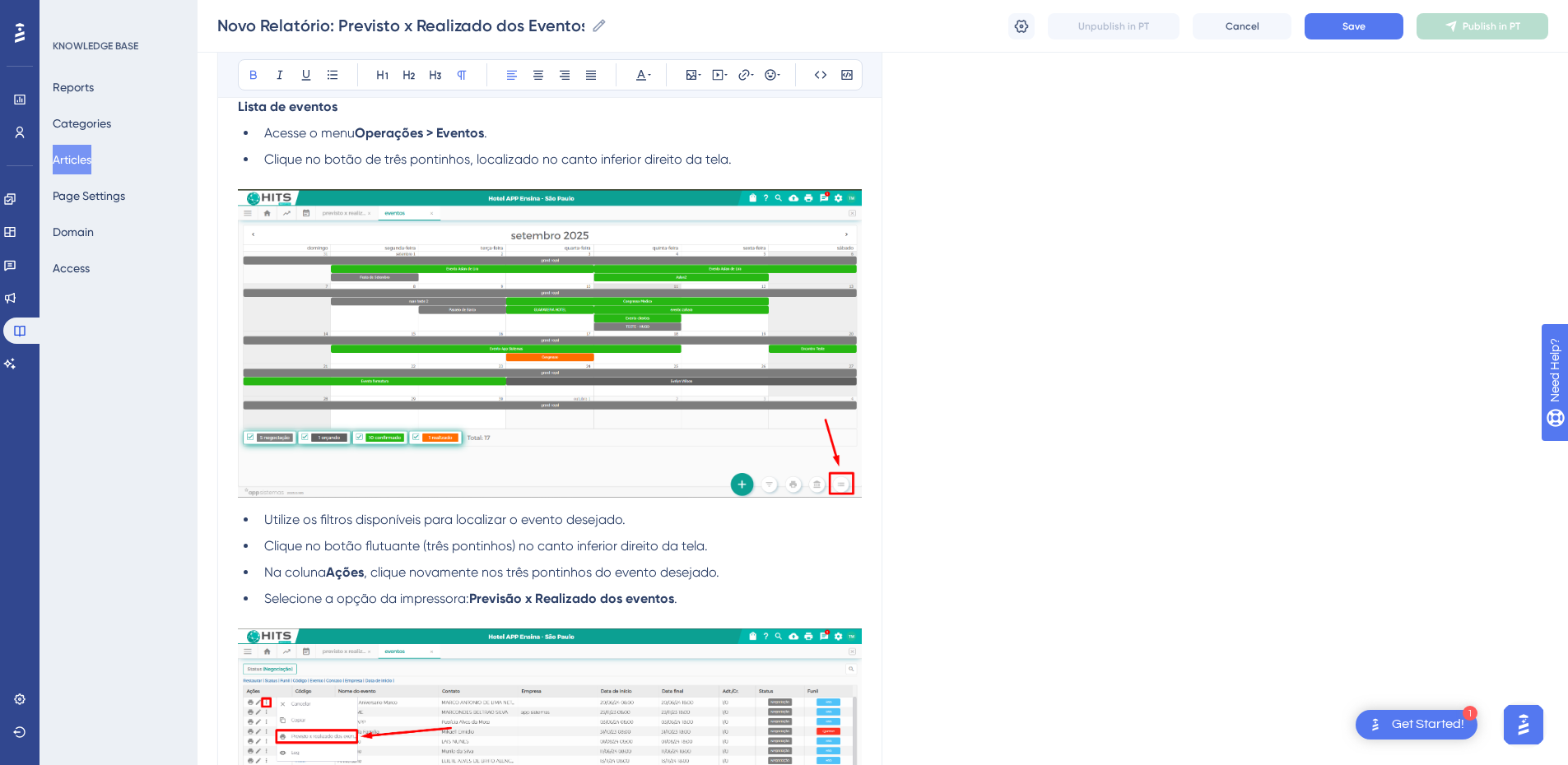
scroll to position [1536, 0]
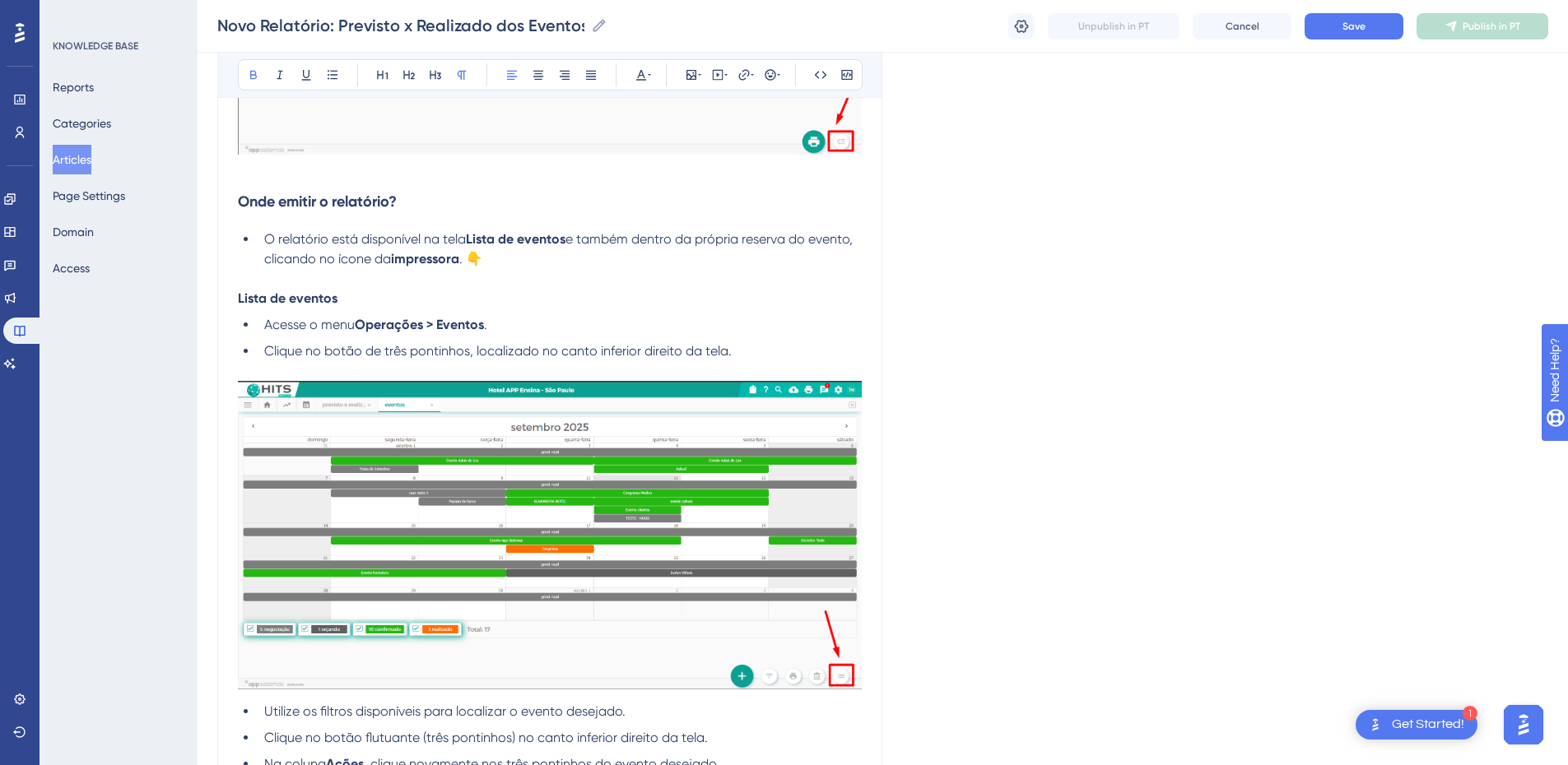
click at [293, 304] on strong "Lista de eventos" at bounding box center [287, 298] width 99 height 15
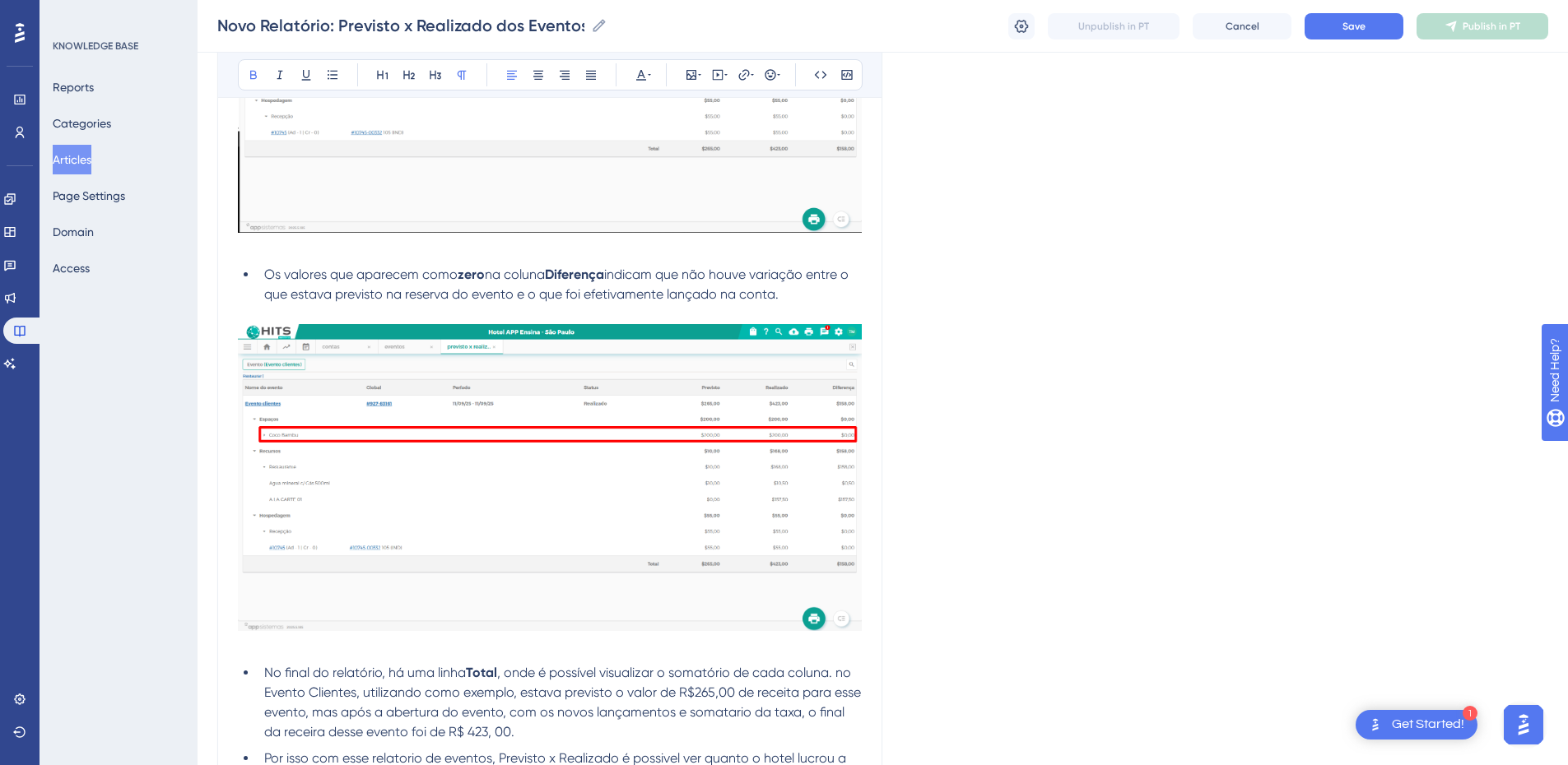
scroll to position [4044, 0]
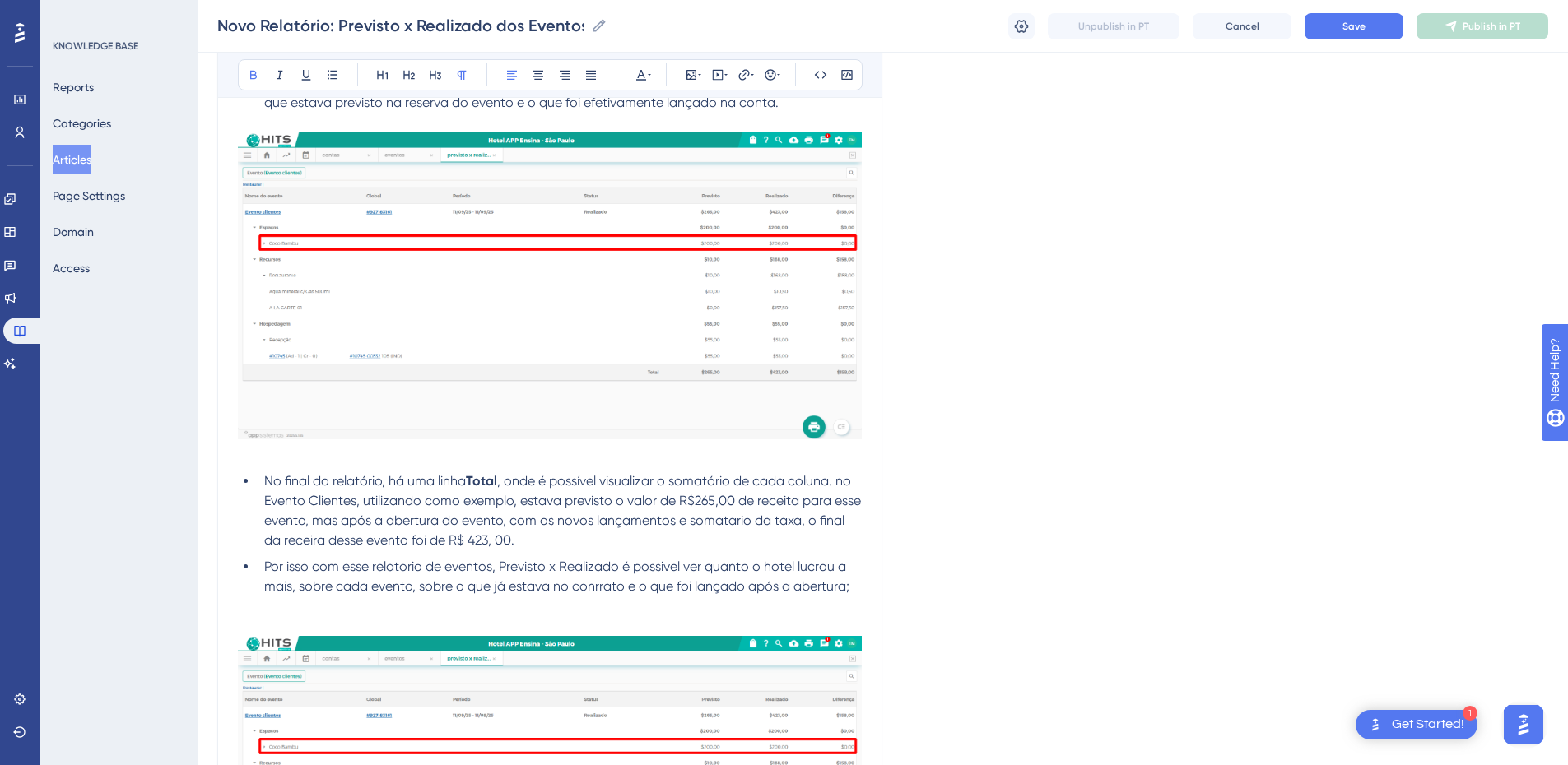
drag, startPoint x: 259, startPoint y: 484, endPoint x: 294, endPoint y: 481, distance: 35.1
click at [259, 484] on li "No final do relatório, há uma linha Total , onde é possível visualizar o somató…" at bounding box center [560, 511] width 605 height 79
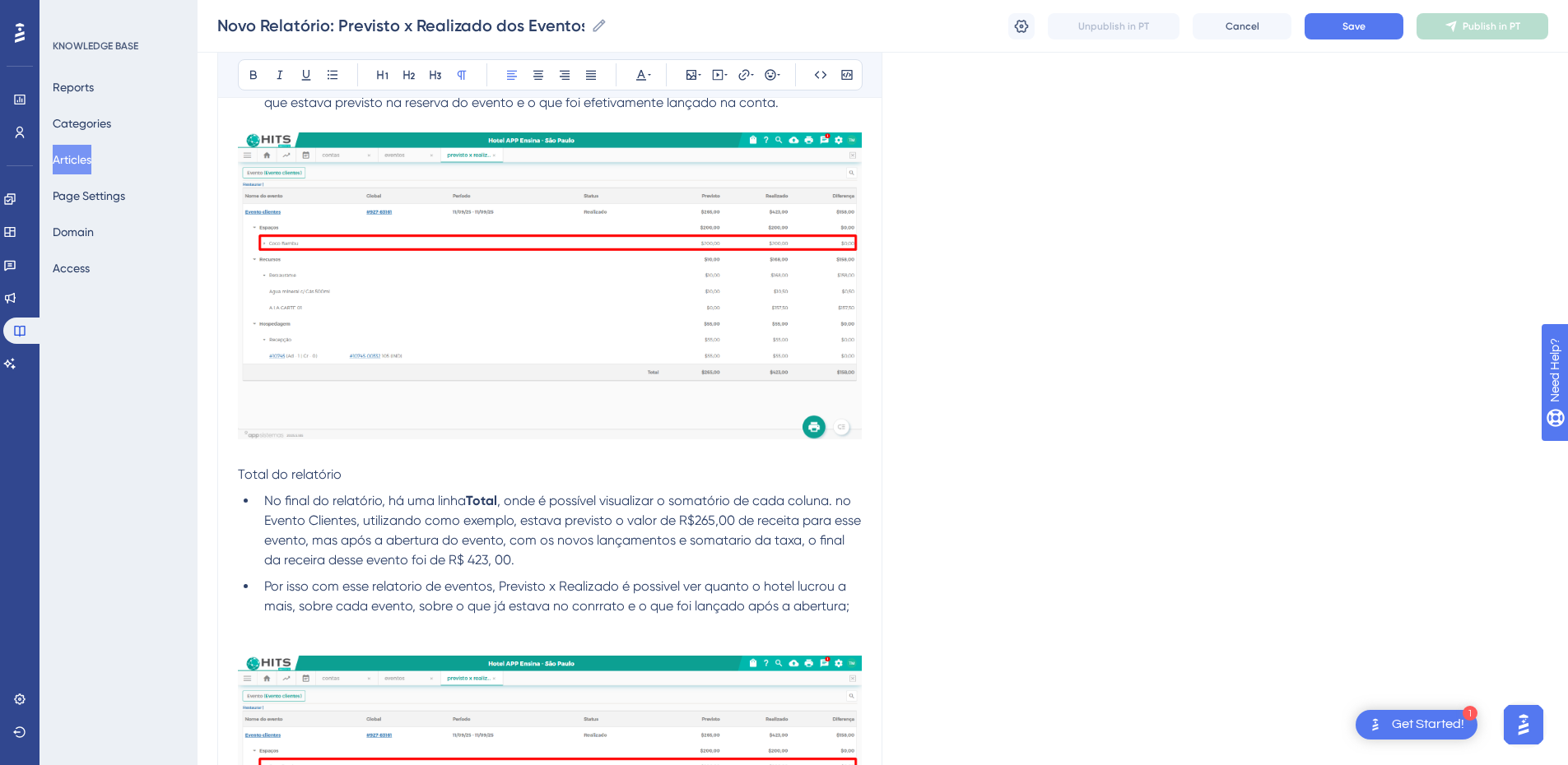
click at [294, 471] on span "Total do relatório" at bounding box center [290, 474] width 104 height 15
click at [253, 73] on icon at bounding box center [253, 74] width 13 height 13
click at [367, 477] on p "Total do relatório" at bounding box center [550, 474] width 624 height 20
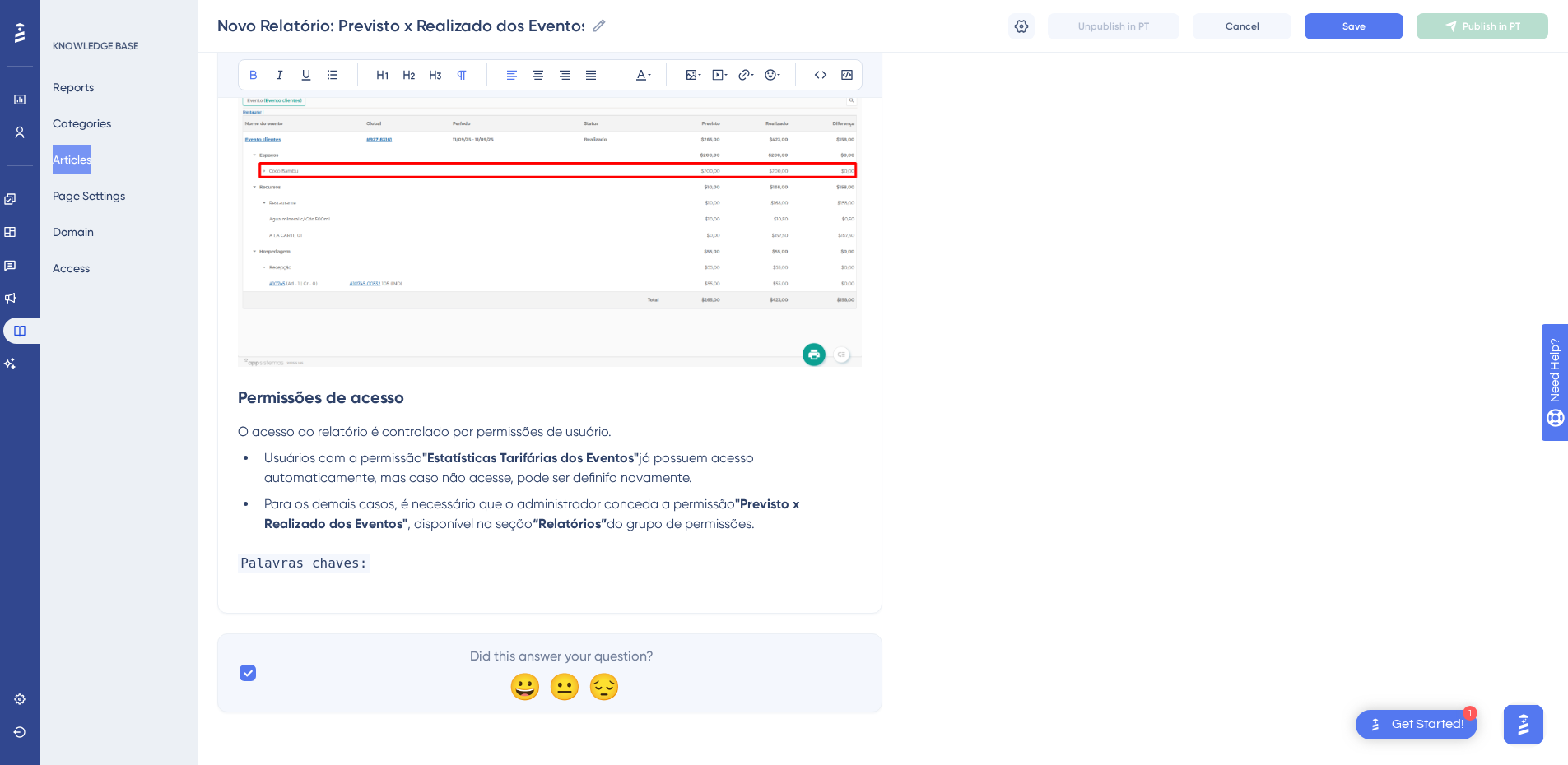
scroll to position [4256, 0]
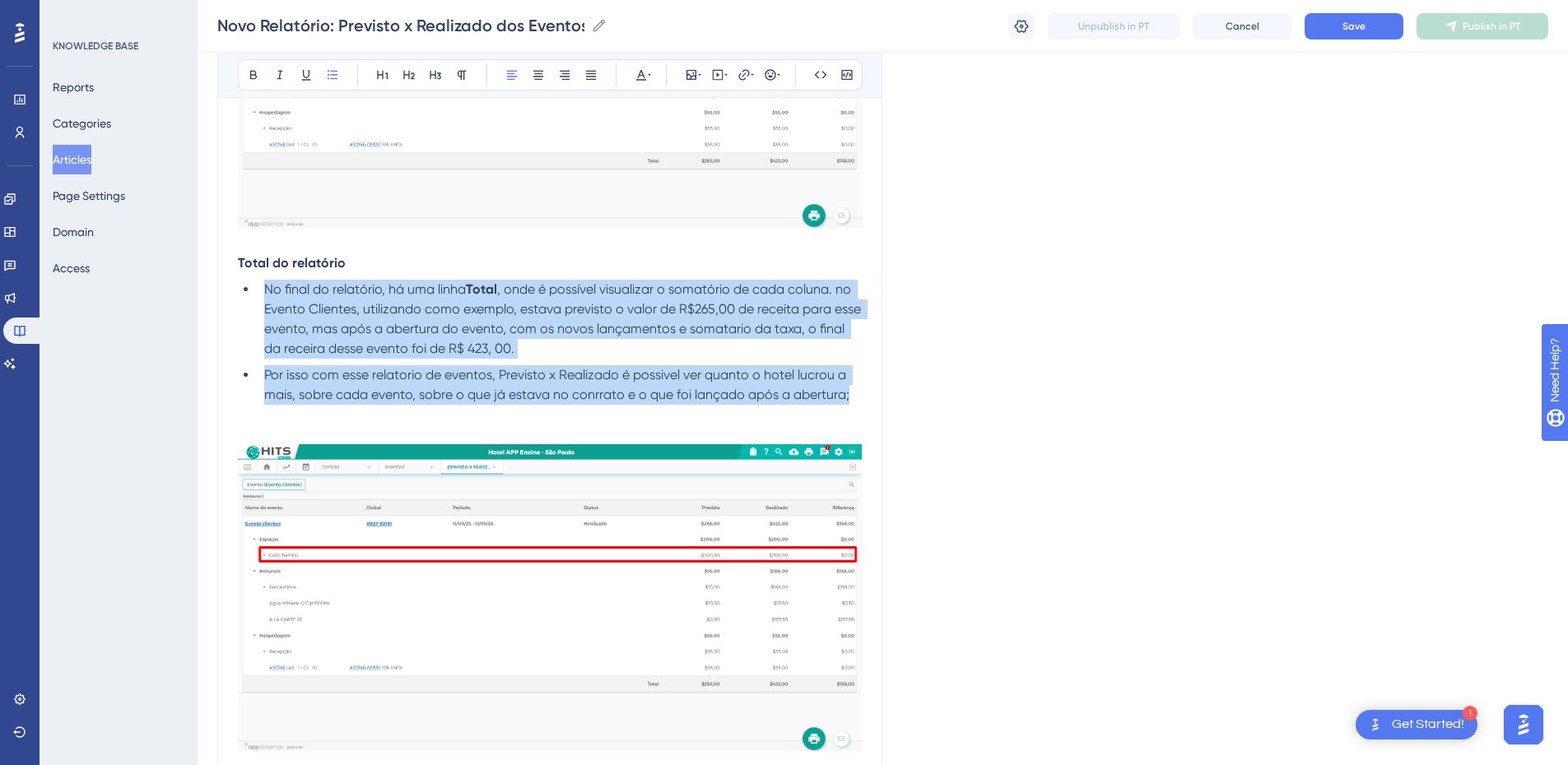
drag, startPoint x: 855, startPoint y: 392, endPoint x: 260, endPoint y: 297, distance: 602.5
click at [260, 297] on ul "No final do relatório, há uma linha Total , onde é possível visualizar o somató…" at bounding box center [550, 342] width 624 height 125
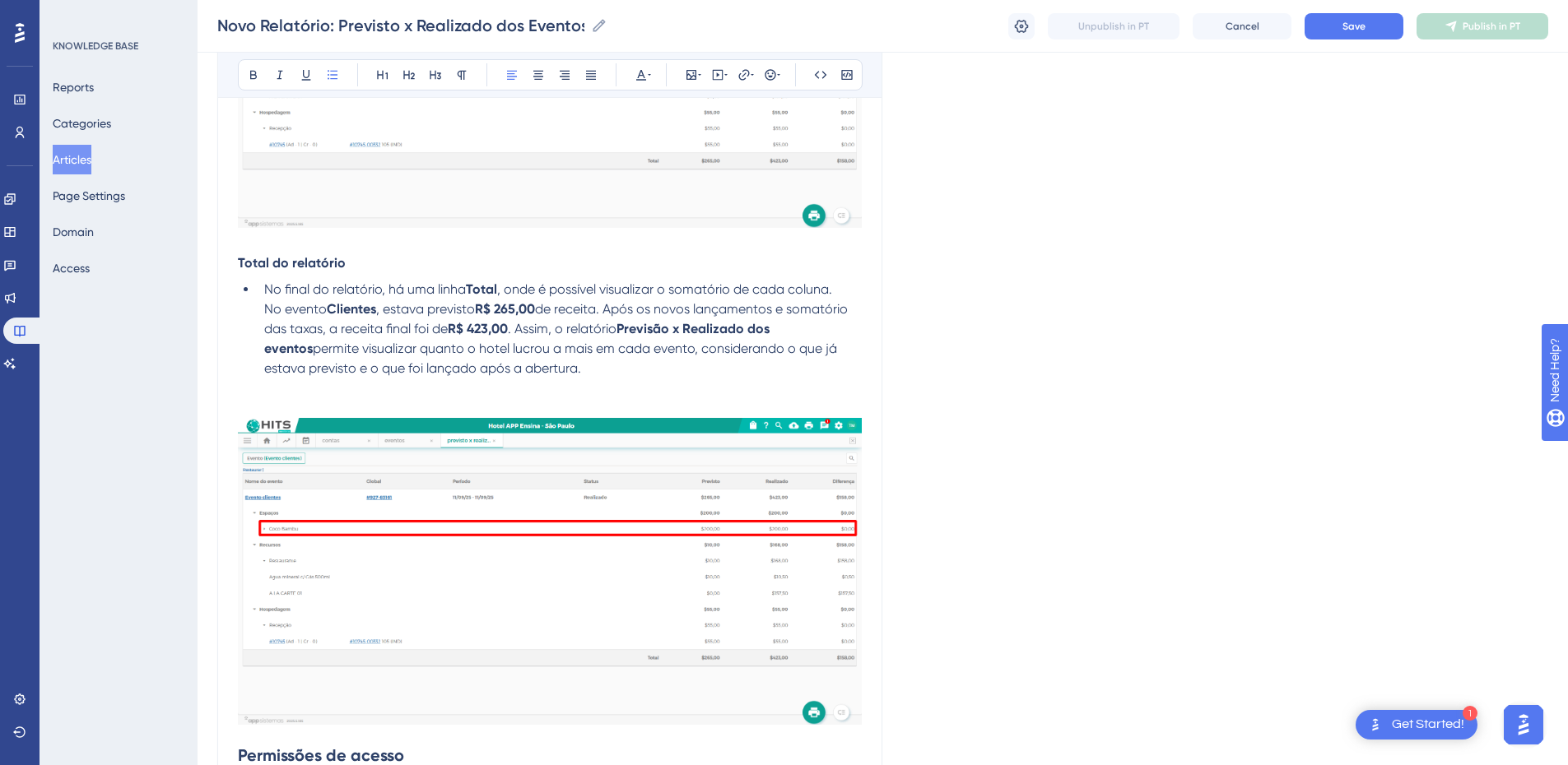
click at [268, 314] on span "No evento" at bounding box center [296, 309] width 63 height 15
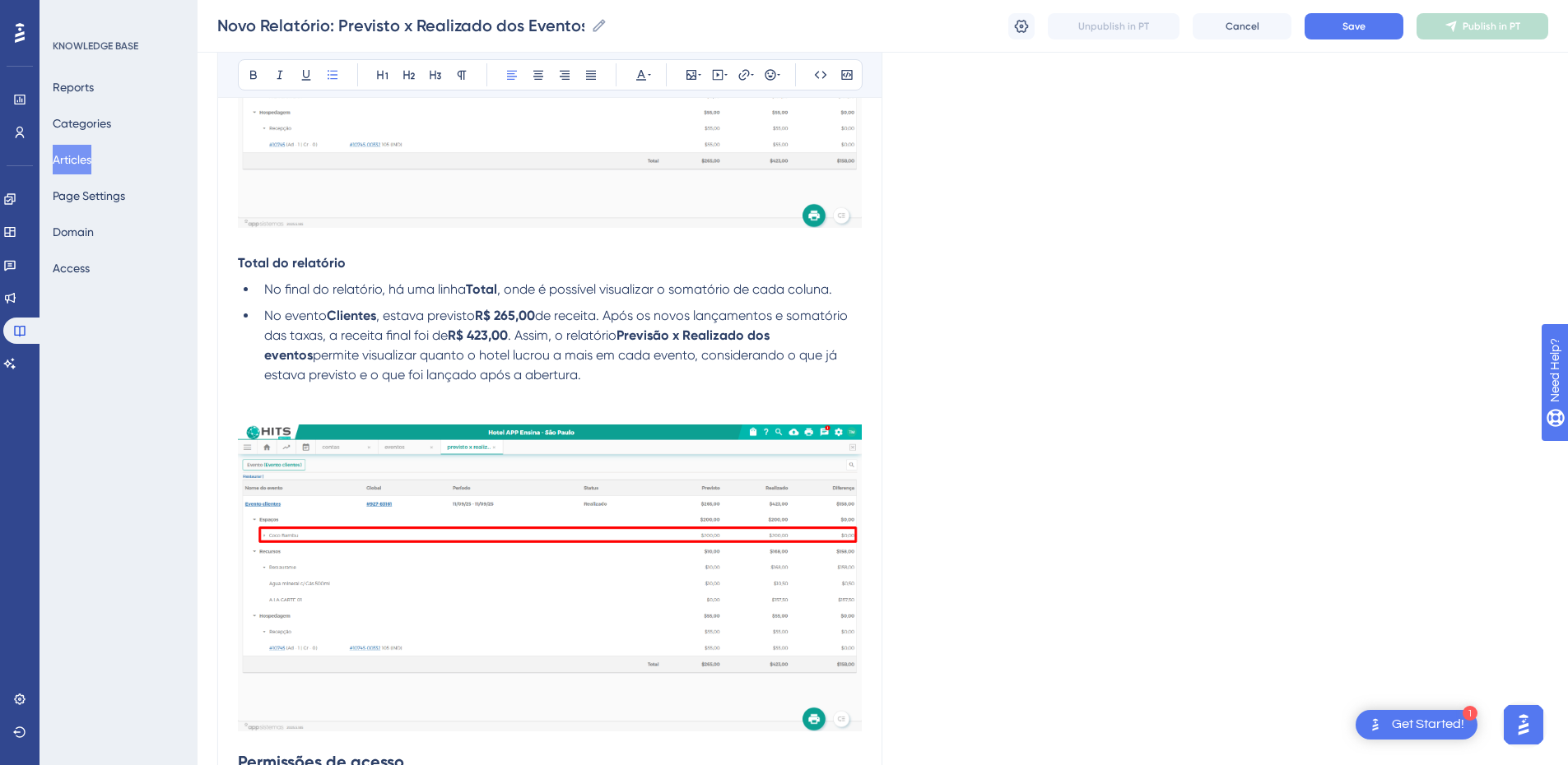
click at [321, 335] on span "de receita. Após os novos lançamentos e somatório das taxas, a receita final fo…" at bounding box center [558, 326] width 587 height 36
click at [579, 360] on span "permite visualizar quanto o hotel lucrou a mais em cada evento, considerando o …" at bounding box center [528, 366] width 527 height 36
click at [641, 333] on span ". Assim, o relatório" at bounding box center [684, 335] width 109 height 15
click at [265, 374] on span "permite visualizar quanto o hotel lucrou a mais em cada evento, considerando o …" at bounding box center [528, 366] width 527 height 36
click at [751, 375] on li "No evento Clientes , estava previsto R$ 265,00 de receita. Após os novos lançam…" at bounding box center [560, 345] width 605 height 79
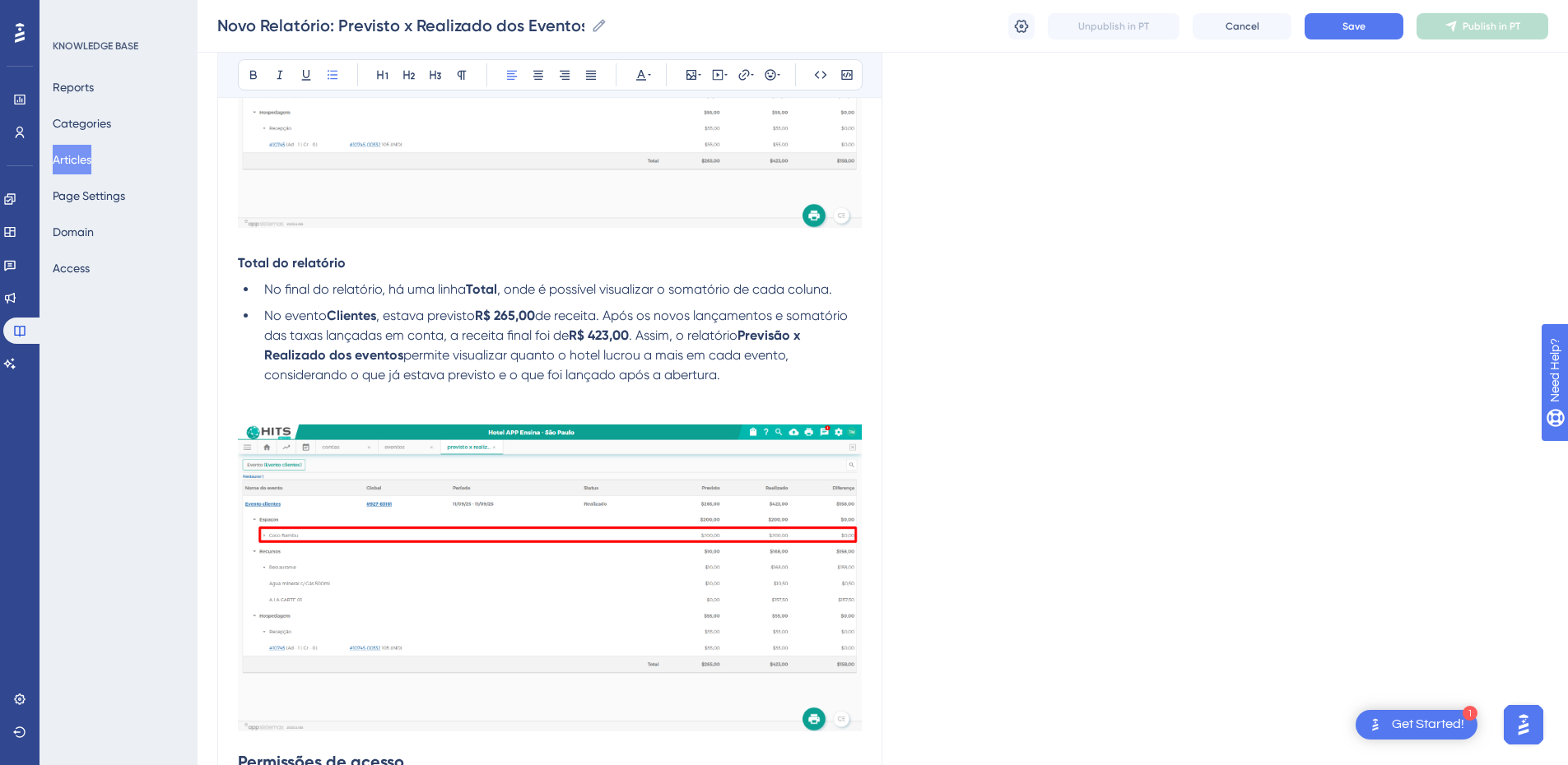
click at [616, 403] on p at bounding box center [550, 394] width 624 height 20
click at [637, 333] on span ". Assim, o relatório" at bounding box center [684, 335] width 109 height 15
click at [597, 357] on strong "Previsão x Realizado dos eventos" at bounding box center [501, 355] width 205 height 15
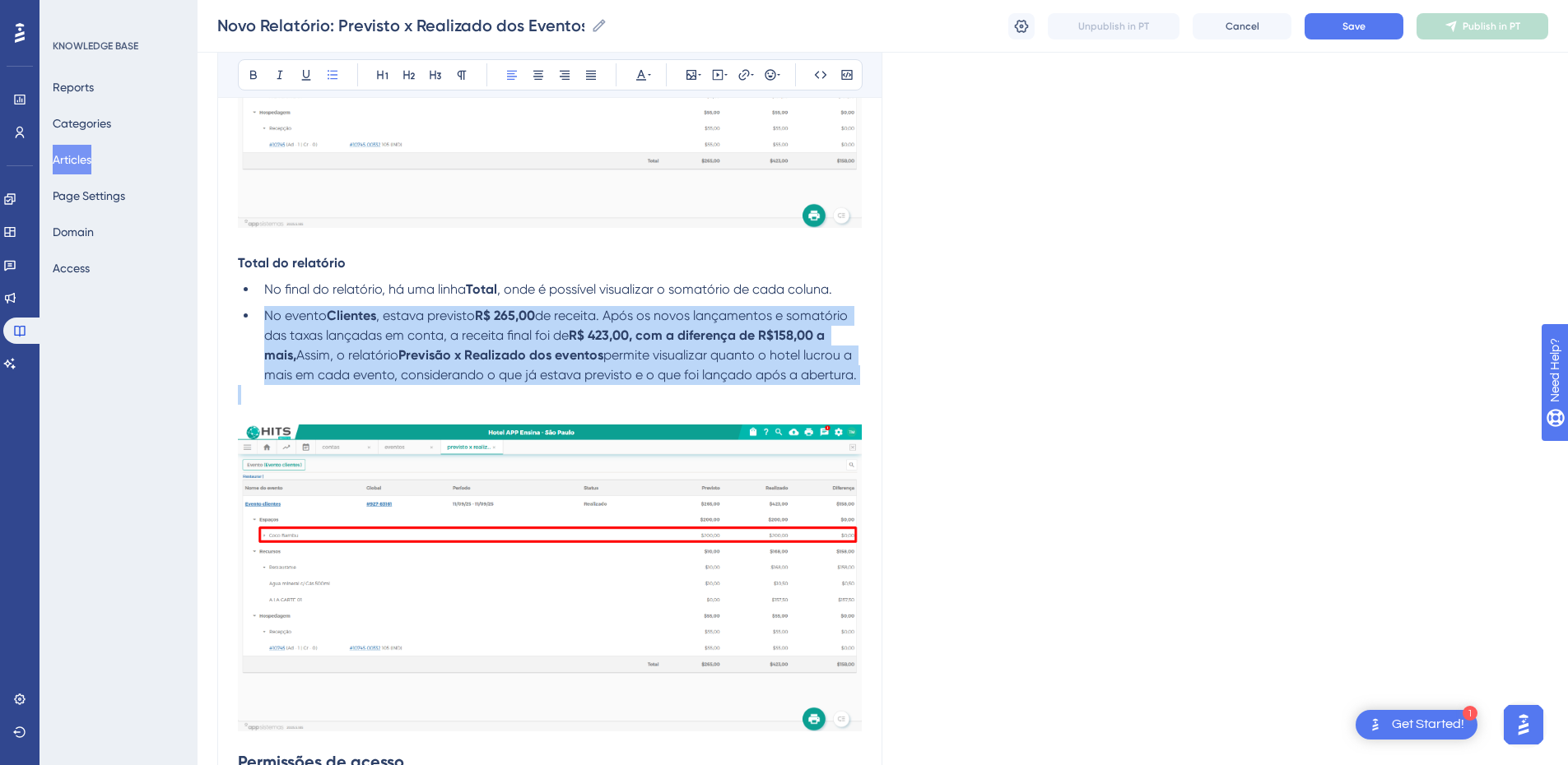
click at [597, 357] on strong "Previsão x Realizado dos eventos" at bounding box center [501, 355] width 205 height 15
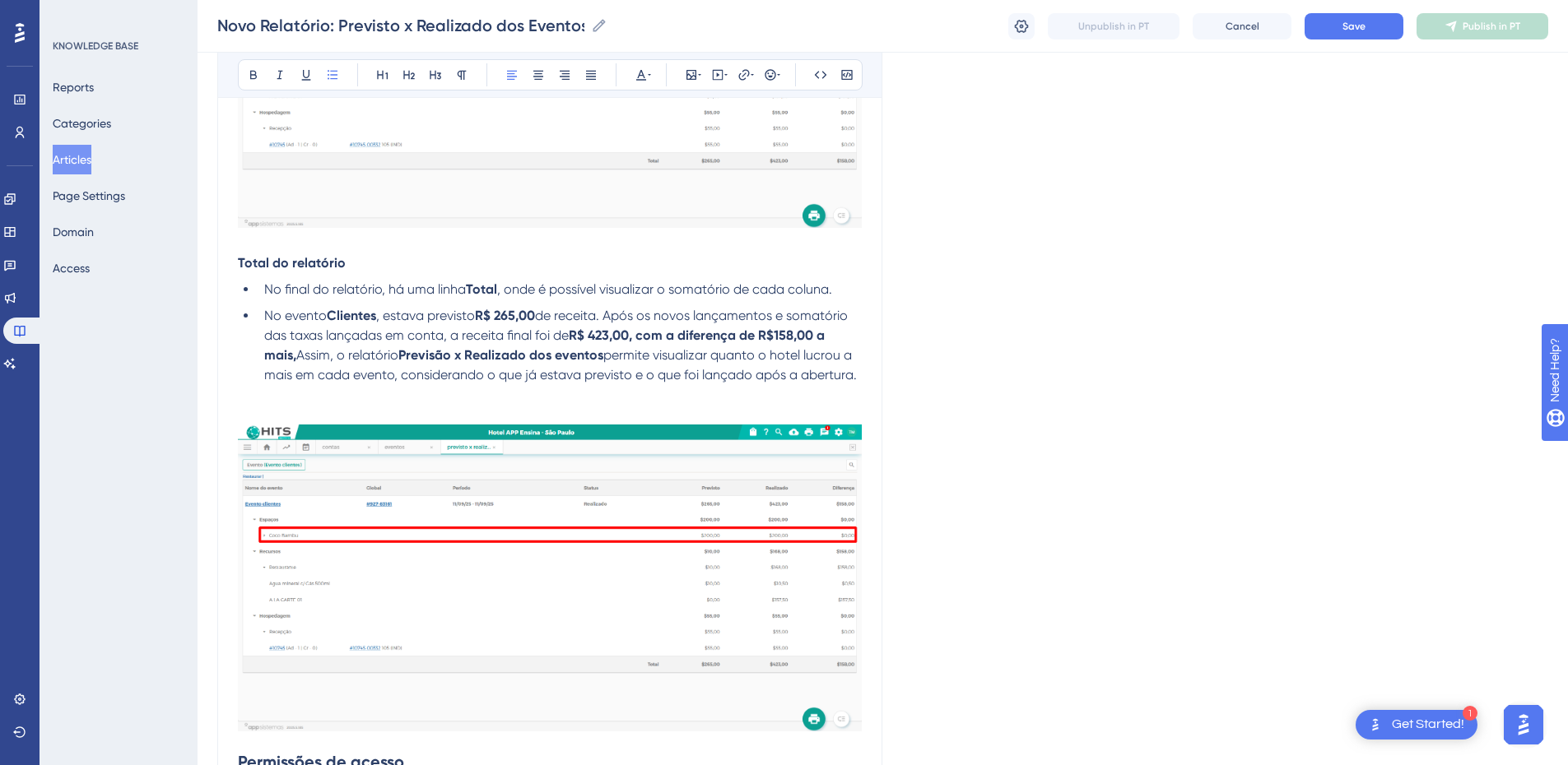
click at [628, 387] on p at bounding box center [550, 394] width 624 height 20
drag, startPoint x: 858, startPoint y: 382, endPoint x: 248, endPoint y: 324, distance: 612.8
click at [248, 324] on ul "No final do relatório, há uma linha Total , onde é possível visualizar o somató…" at bounding box center [550, 332] width 624 height 105
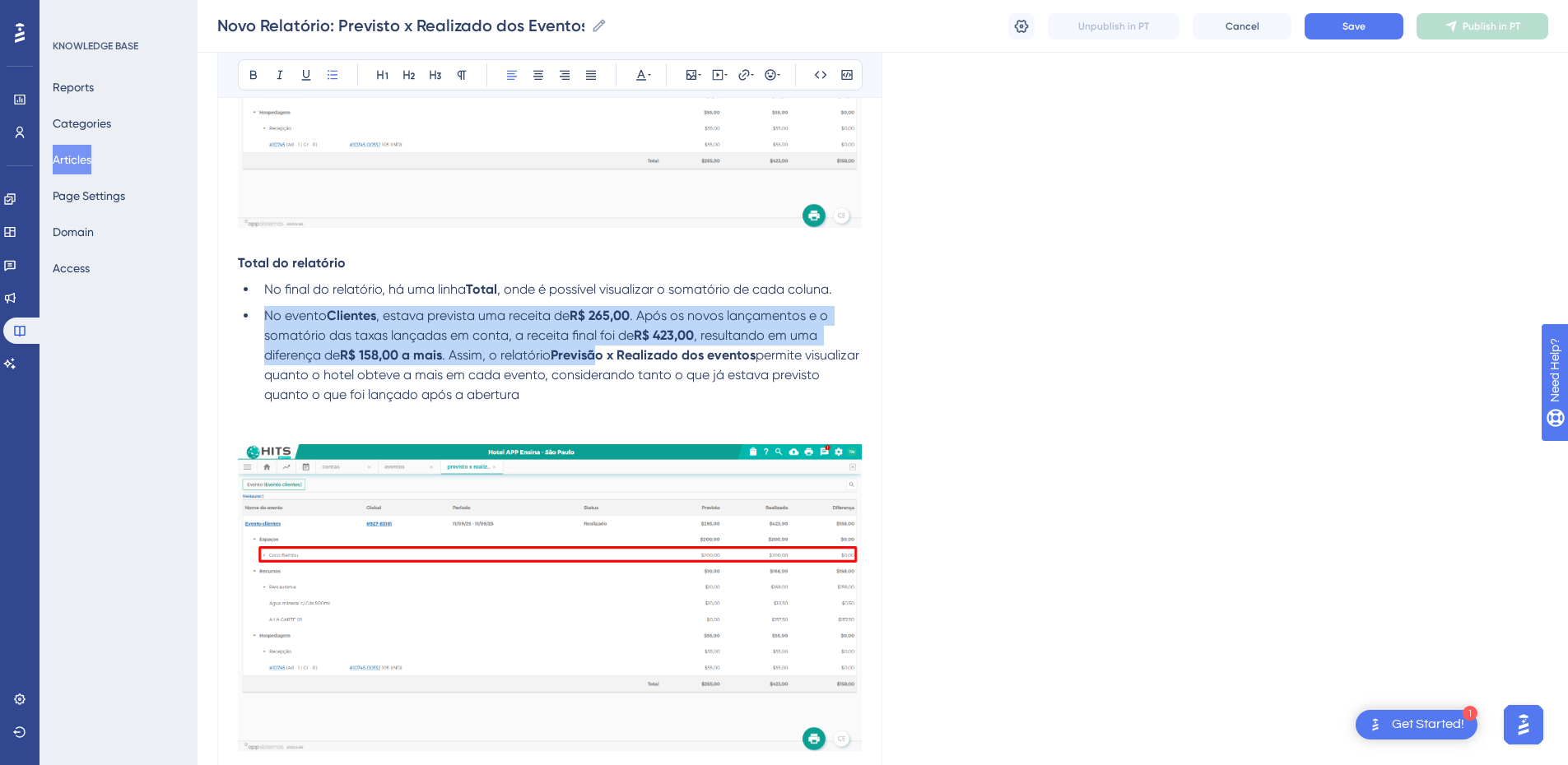
drag, startPoint x: 266, startPoint y: 321, endPoint x: 522, endPoint y: 394, distance: 266.2
click at [594, 360] on li "No evento Clientes , estava prevista uma receita de R$ 265,00 . Após os novos l…" at bounding box center [560, 355] width 605 height 99
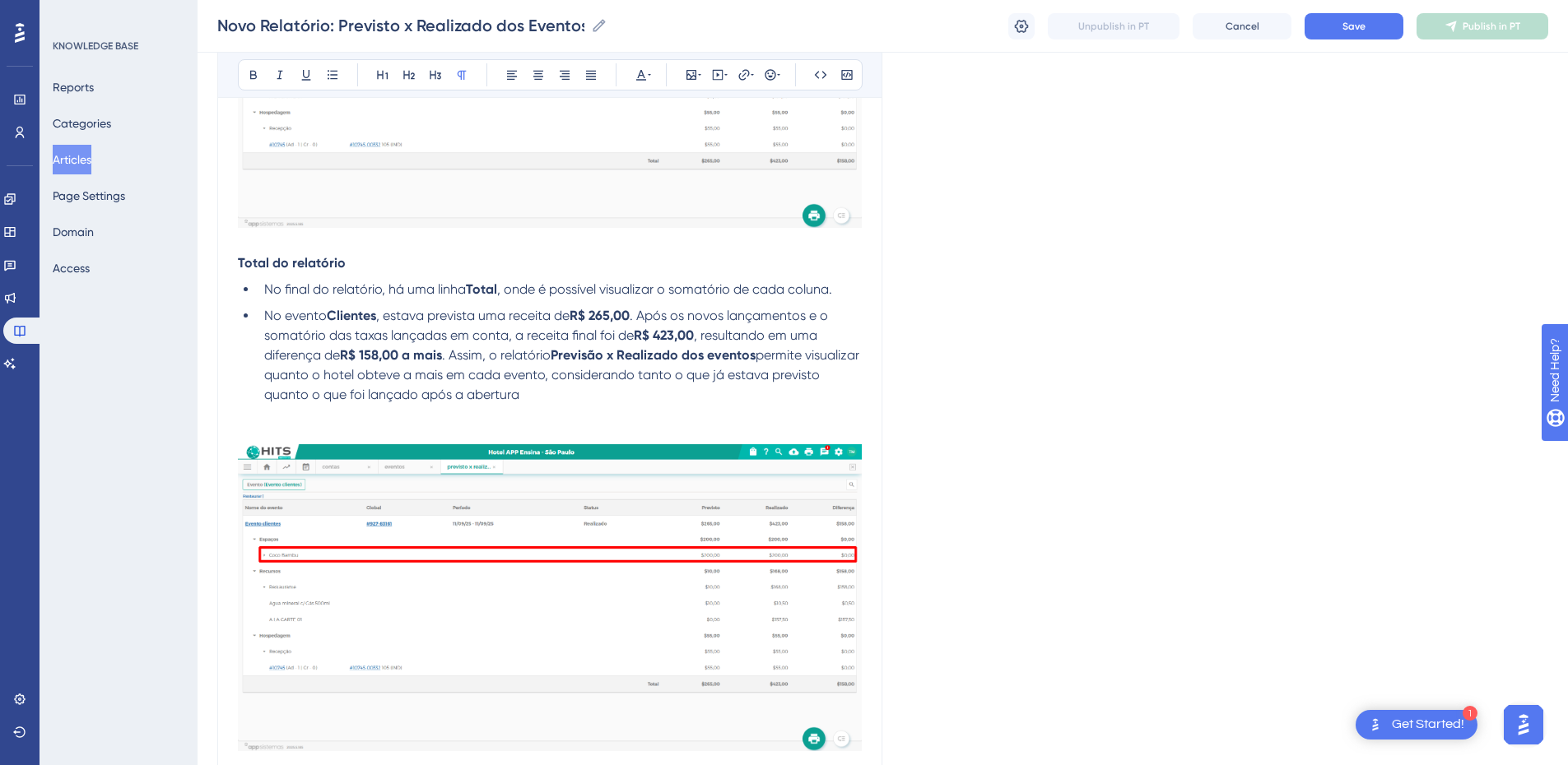
click at [417, 434] on p at bounding box center [550, 434] width 624 height 20
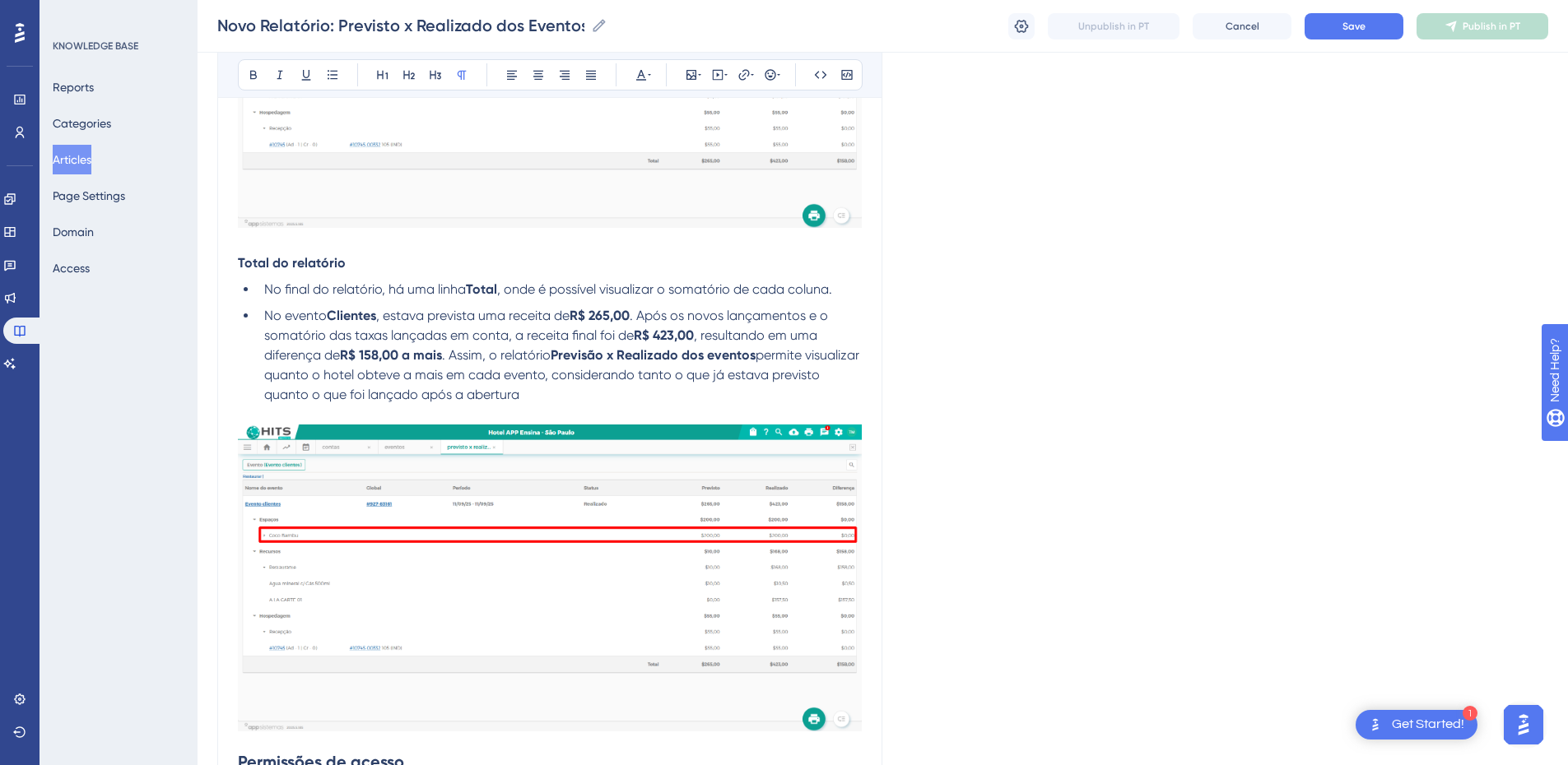
scroll to position [4620, 0]
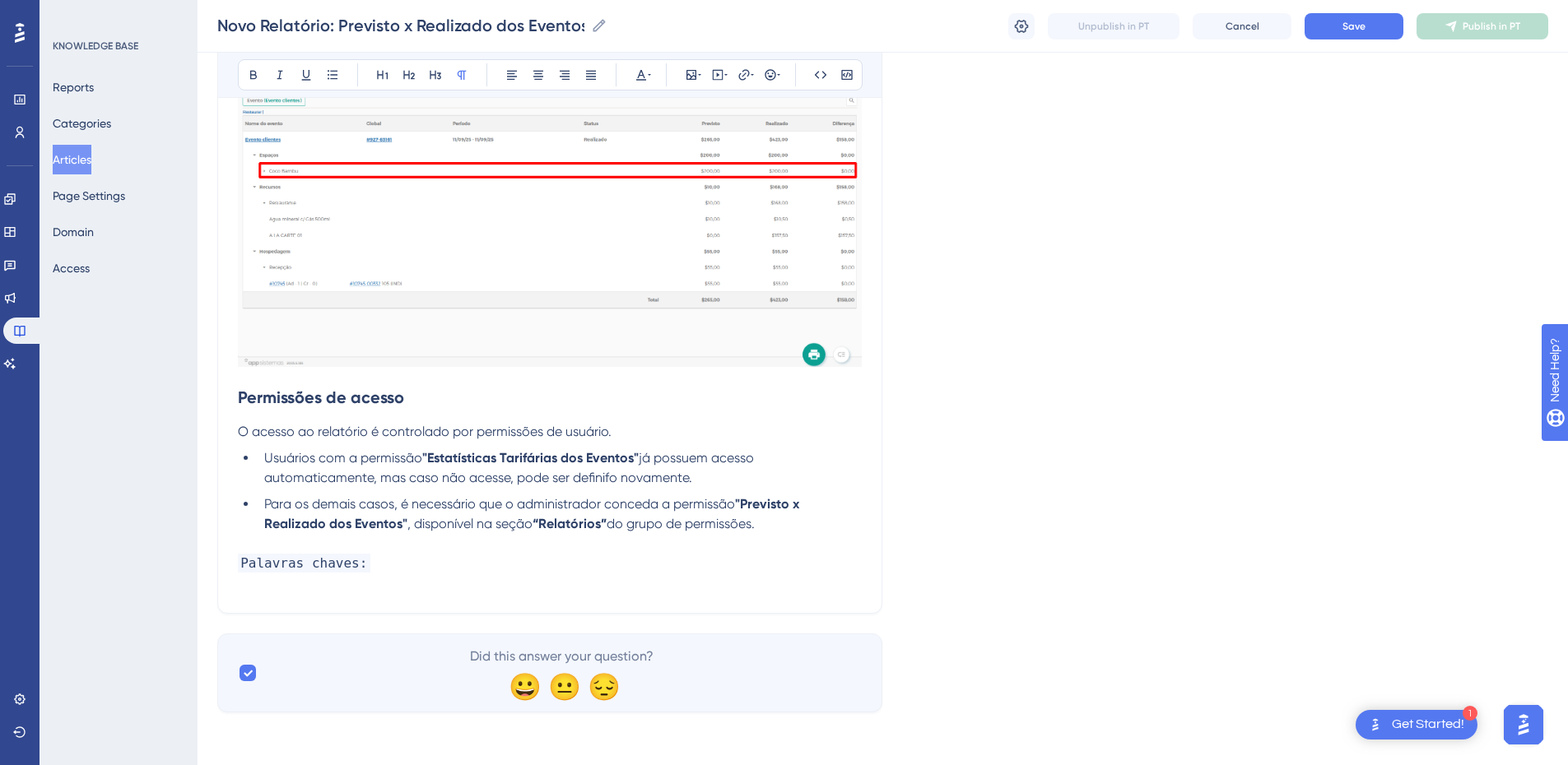
click at [240, 397] on strong "Permissões de acesso" at bounding box center [321, 397] width 167 height 20
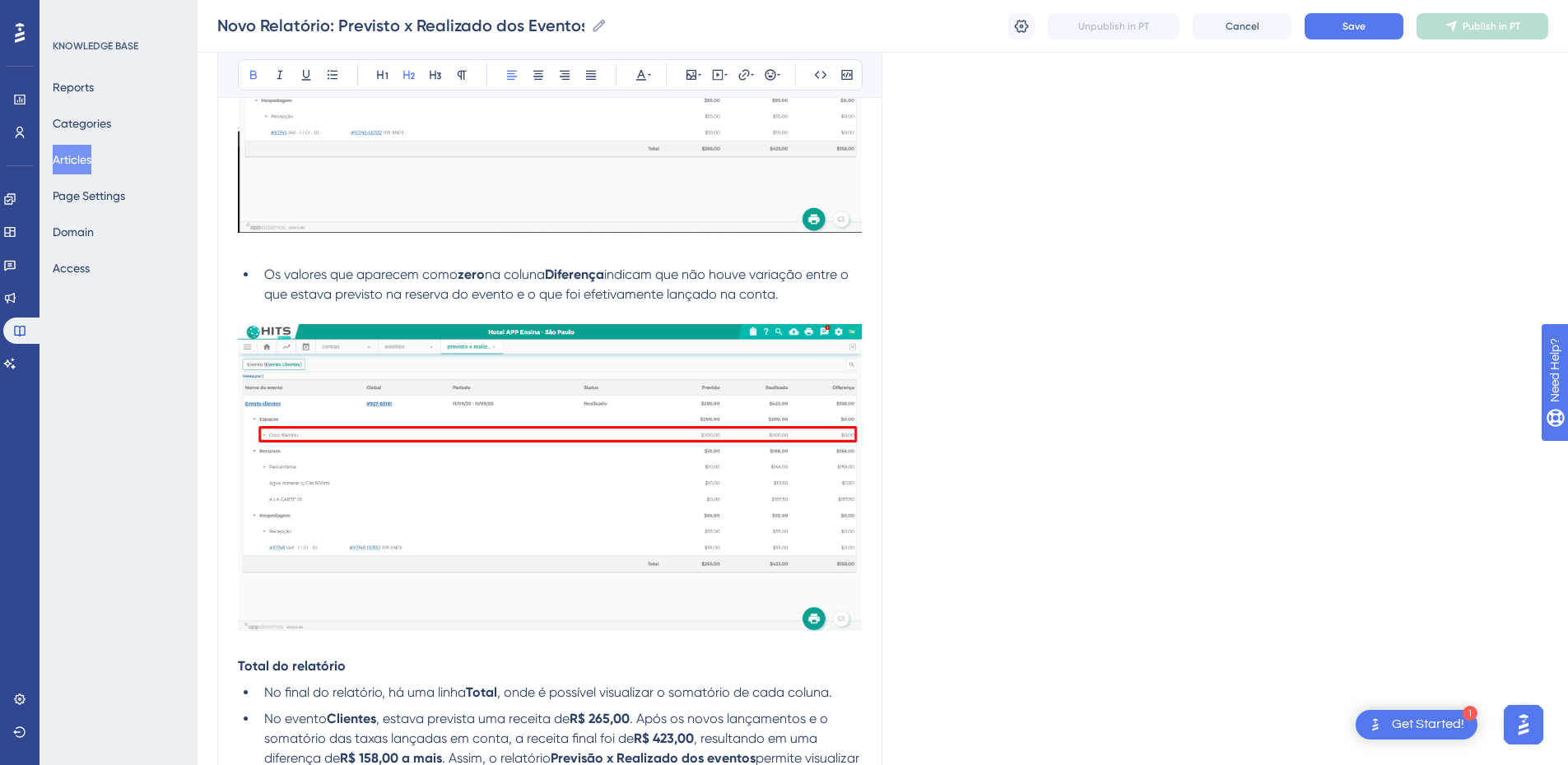
scroll to position [3277, 0]
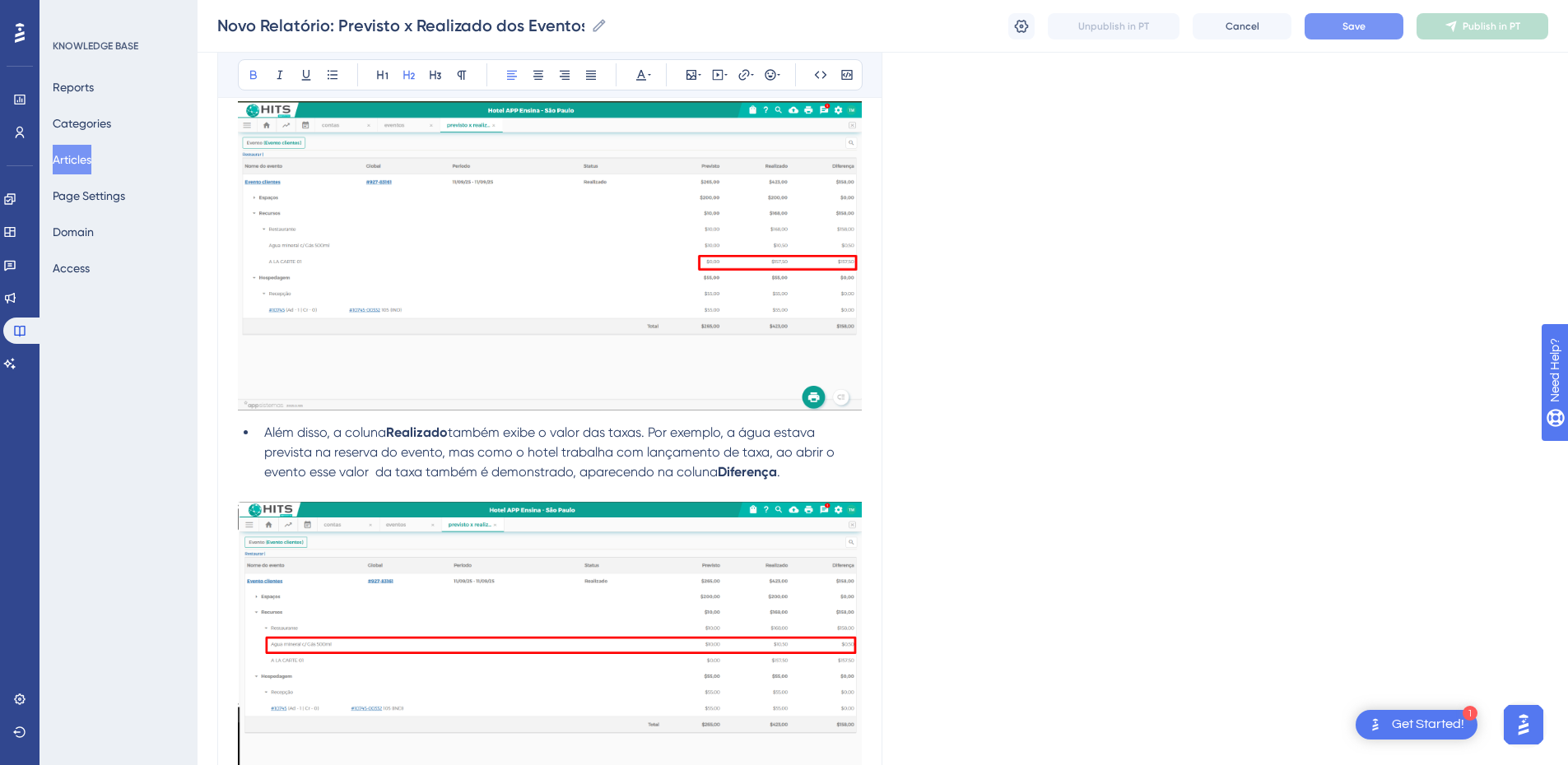
click at [1123, 13] on button "Save" at bounding box center [1354, 26] width 99 height 26
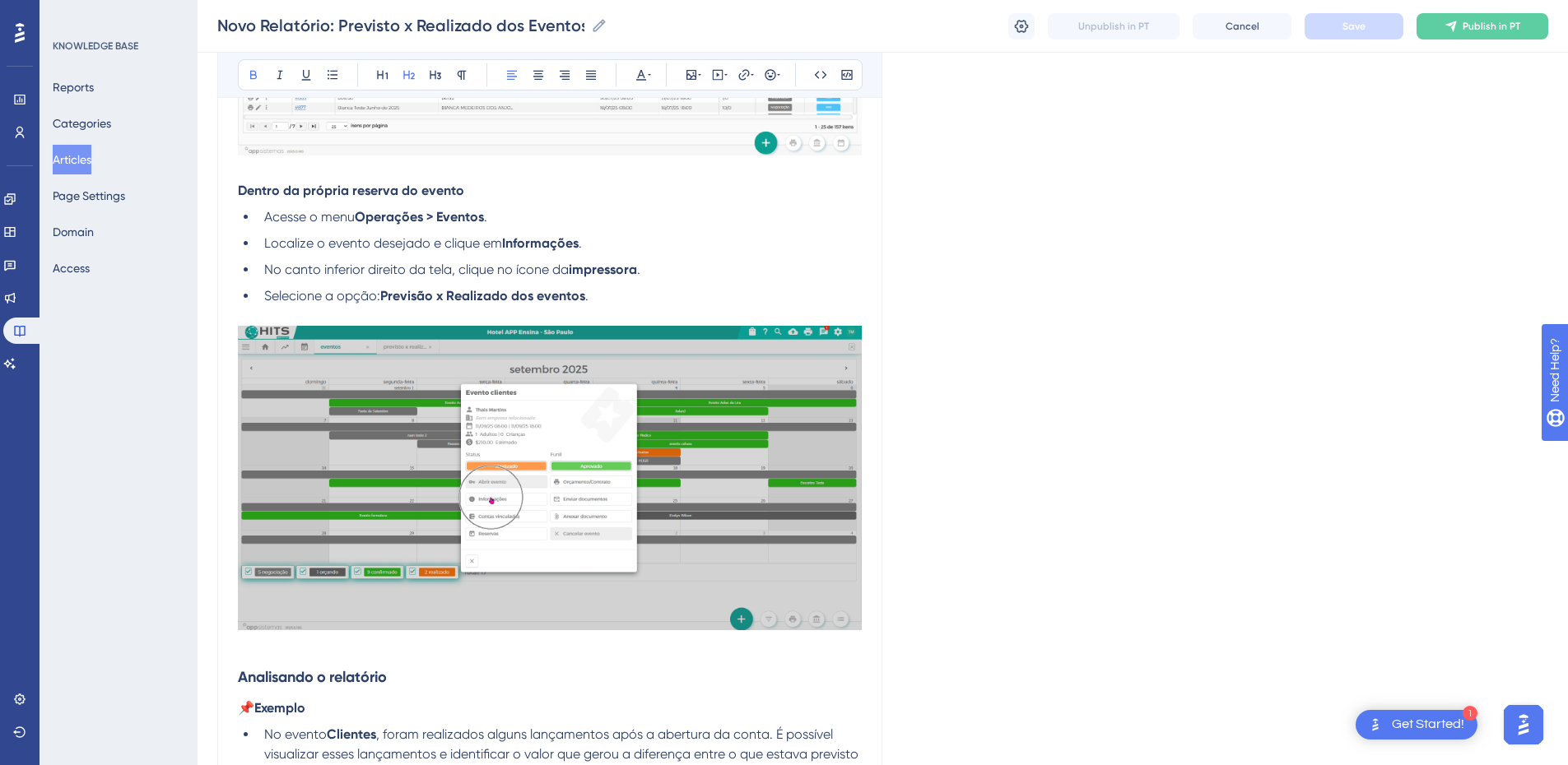
scroll to position [2700, 0]
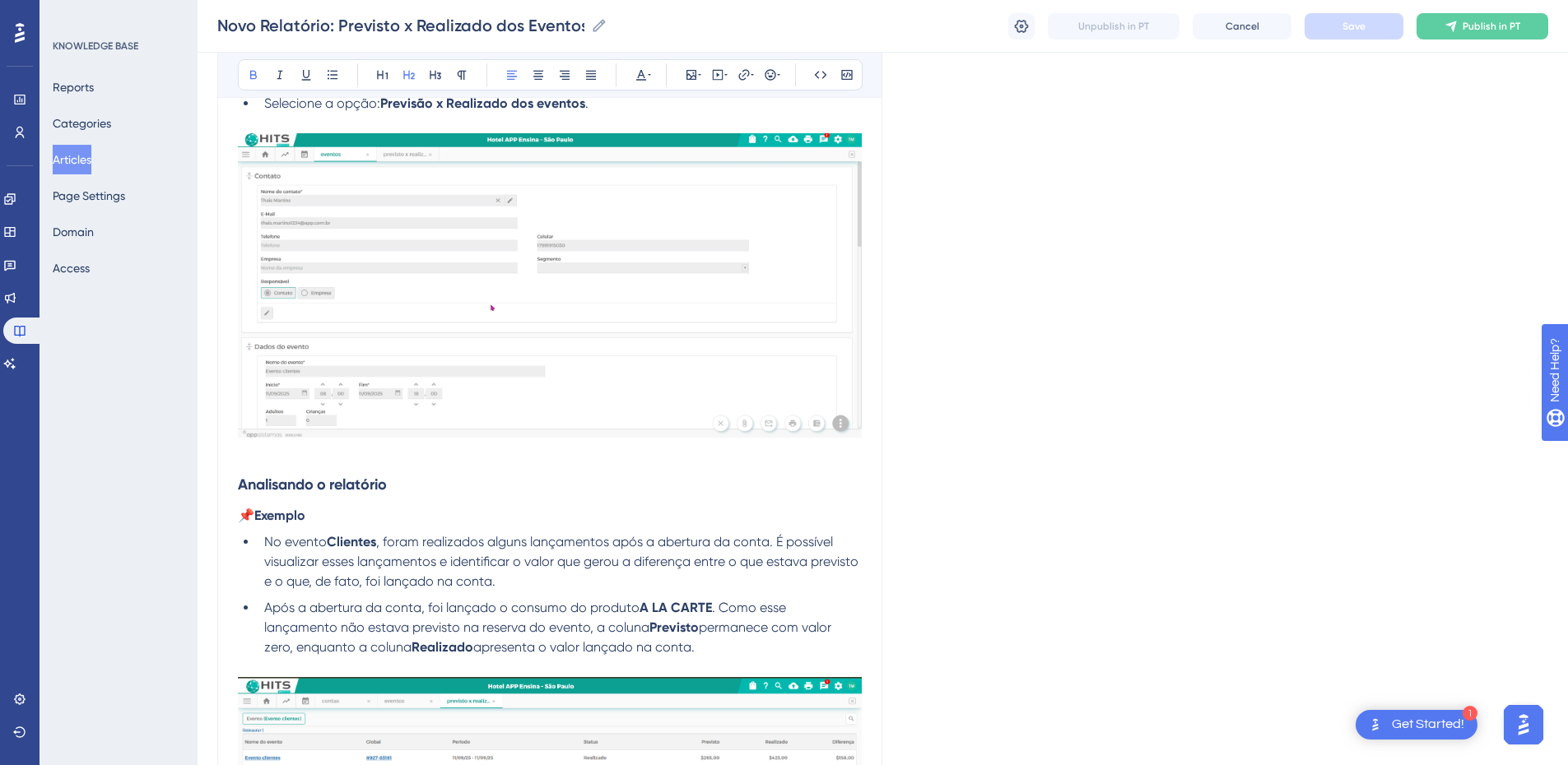
click at [240, 479] on strong "Analisando o relatório" at bounding box center [312, 484] width 149 height 18
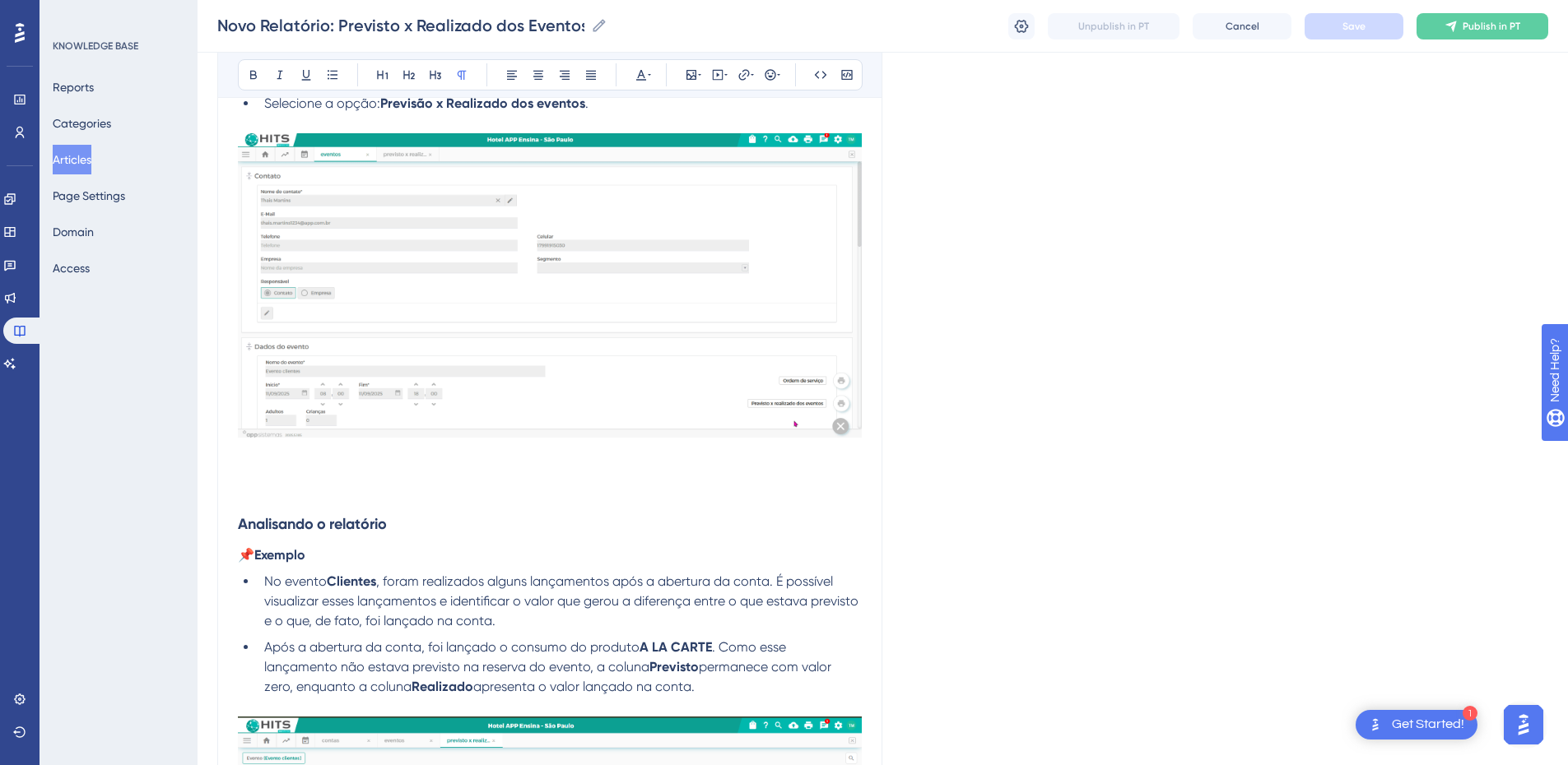
click at [281, 471] on p at bounding box center [550, 473] width 624 height 20
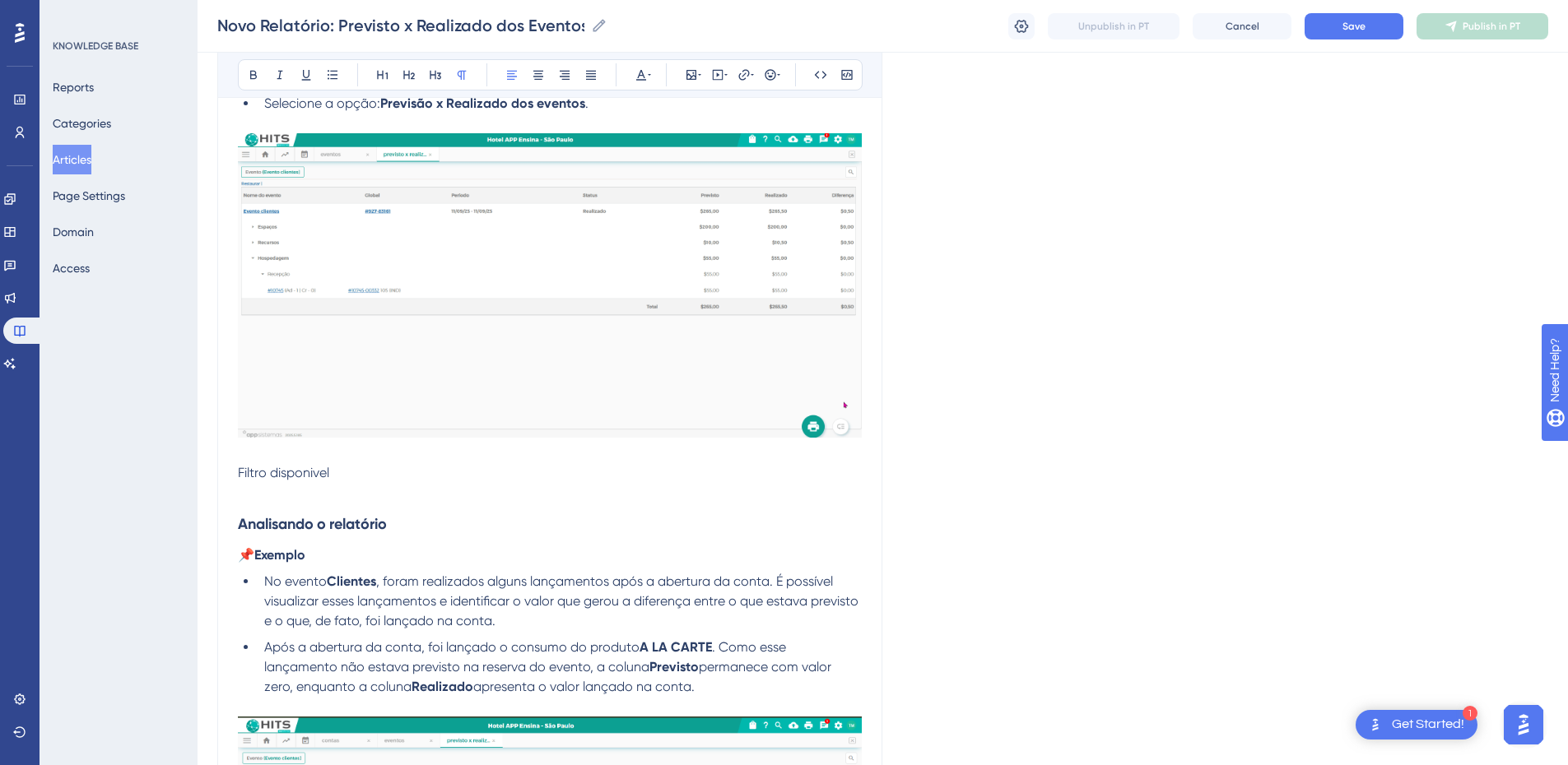
click at [285, 471] on span "Filtro disponivel" at bounding box center [283, 473] width 91 height 15
click at [283, 473] on span "Filtro disponivel" at bounding box center [283, 473] width 91 height 15
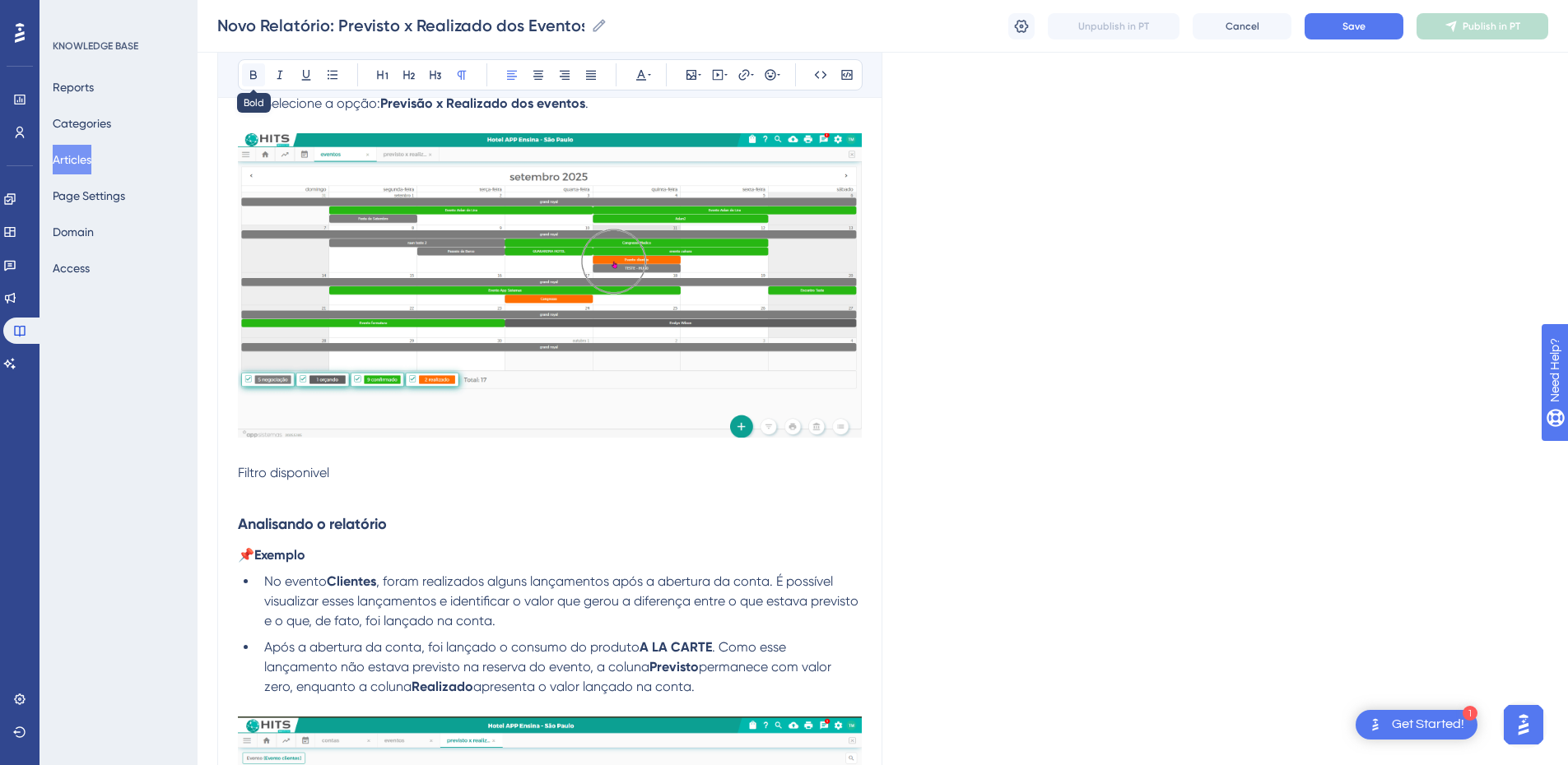
click at [252, 75] on icon at bounding box center [253, 75] width 7 height 9
click at [318, 494] on p at bounding box center [550, 492] width 624 height 20
click at [324, 474] on strong "Filtro disponivel" at bounding box center [287, 473] width 97 height 15
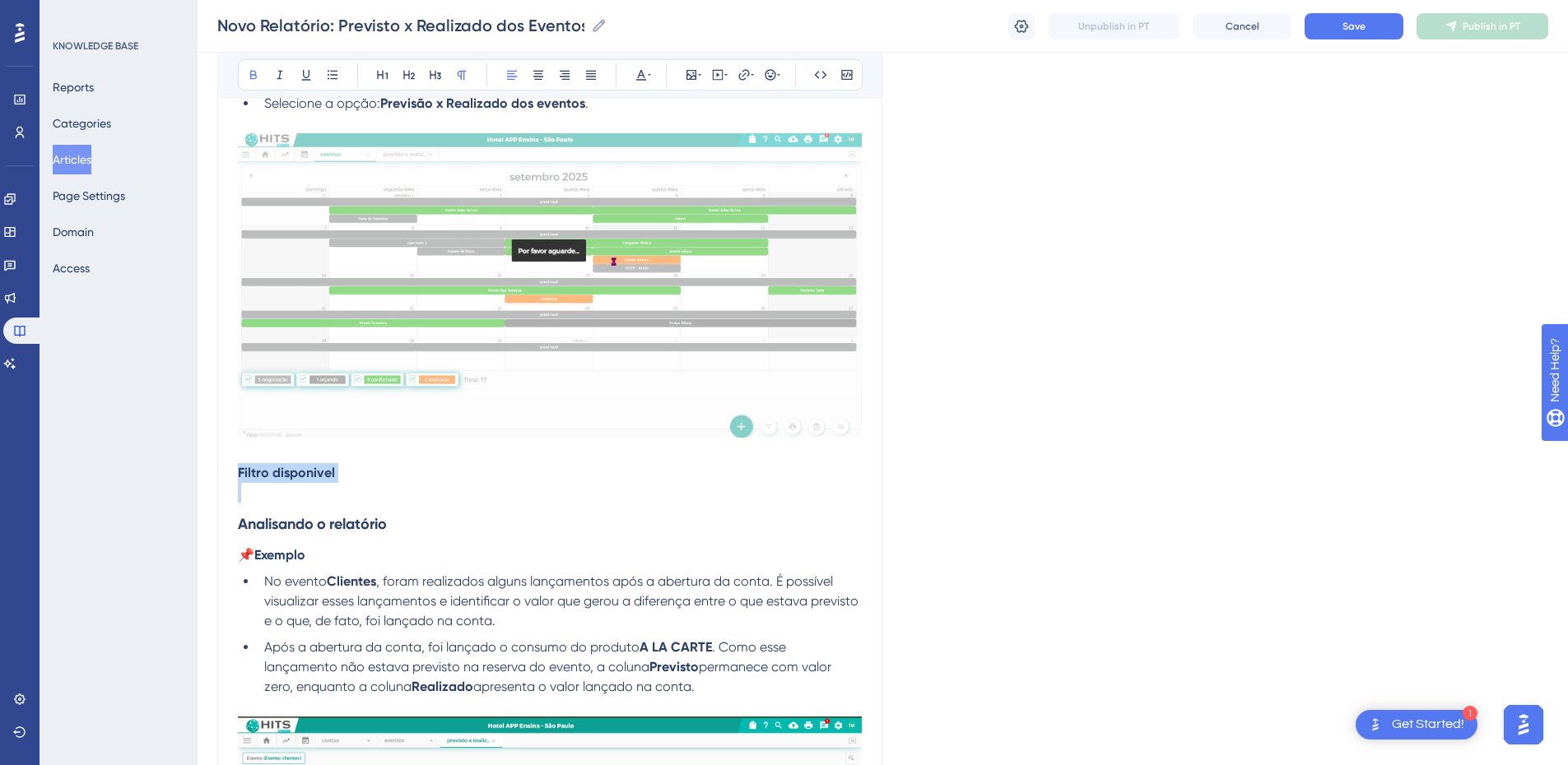
click at [324, 474] on strong "Filtro disponivel" at bounding box center [287, 473] width 97 height 15
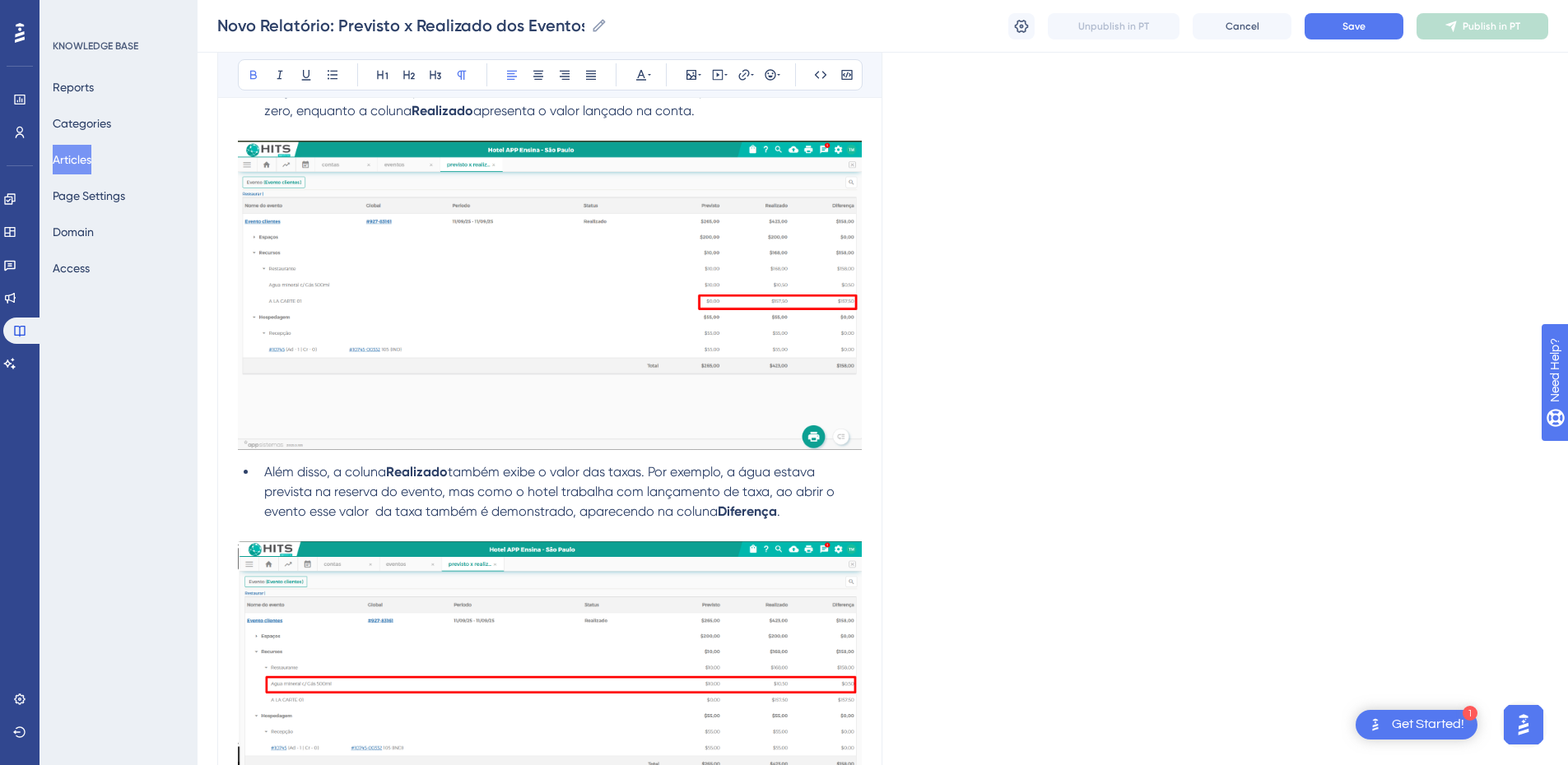
scroll to position [2893, 0]
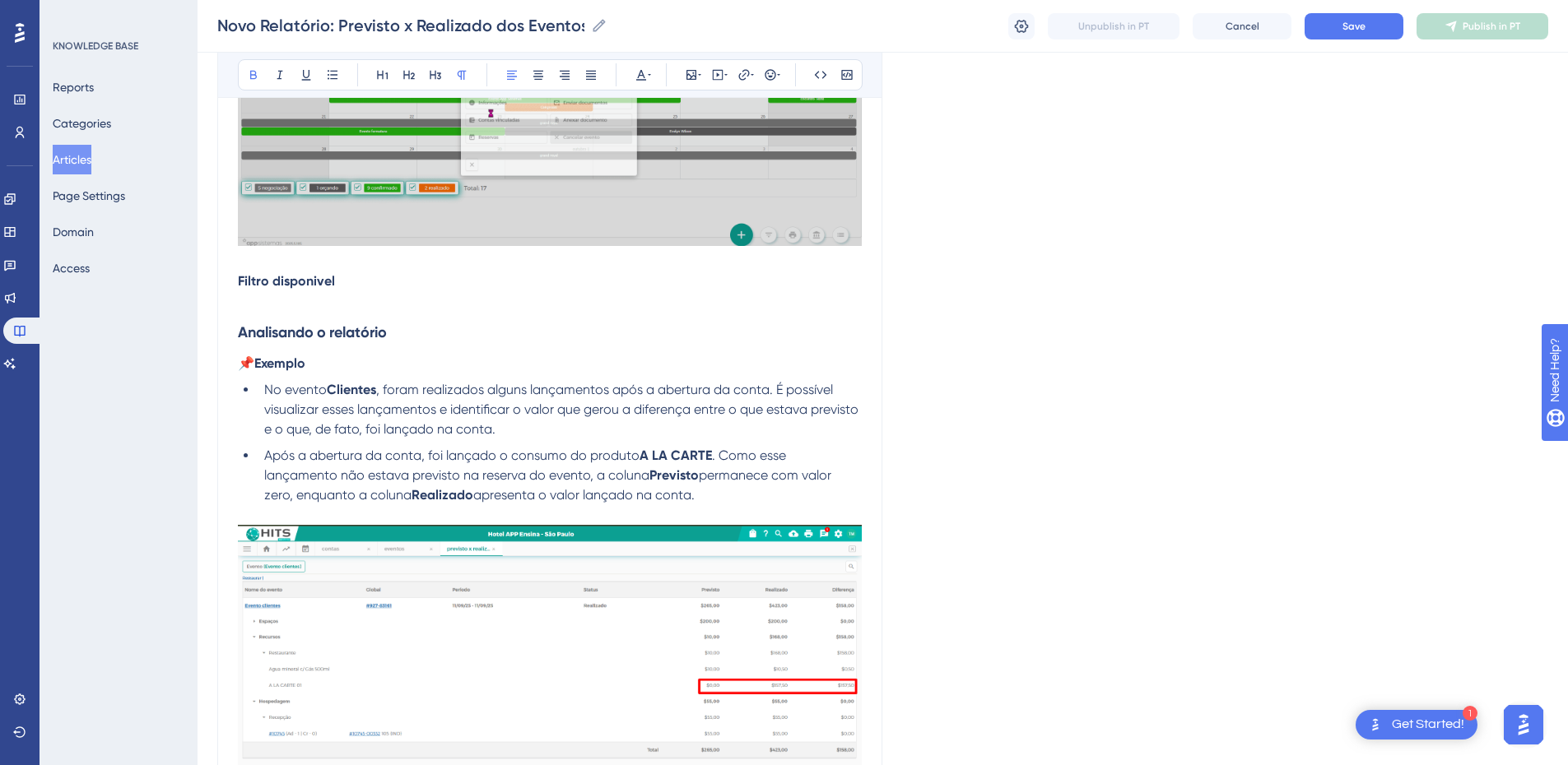
click at [351, 289] on p "Filtro disponivel" at bounding box center [550, 280] width 624 height 20
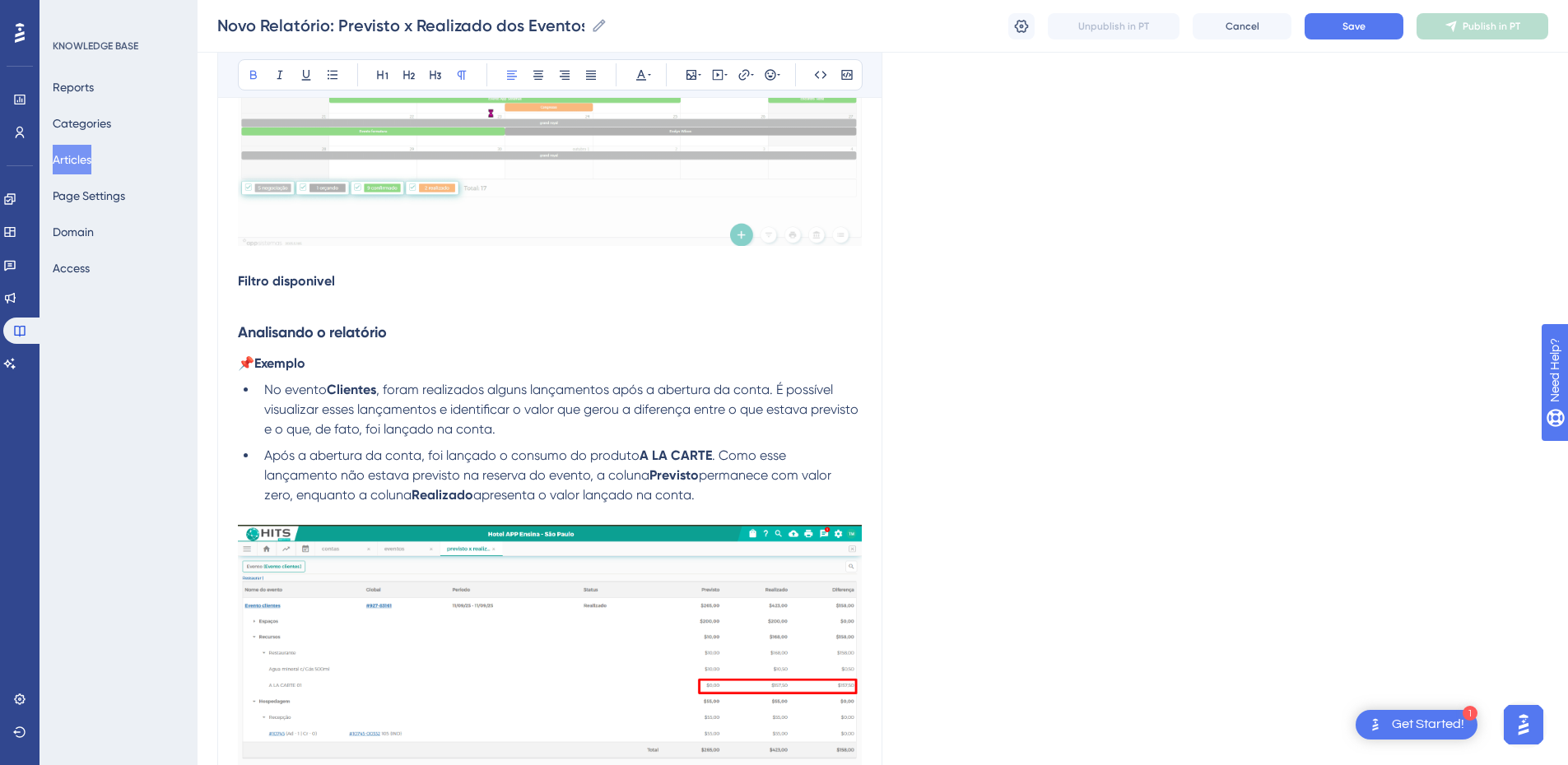
drag, startPoint x: 349, startPoint y: 283, endPoint x: 227, endPoint y: 279, distance: 122.1
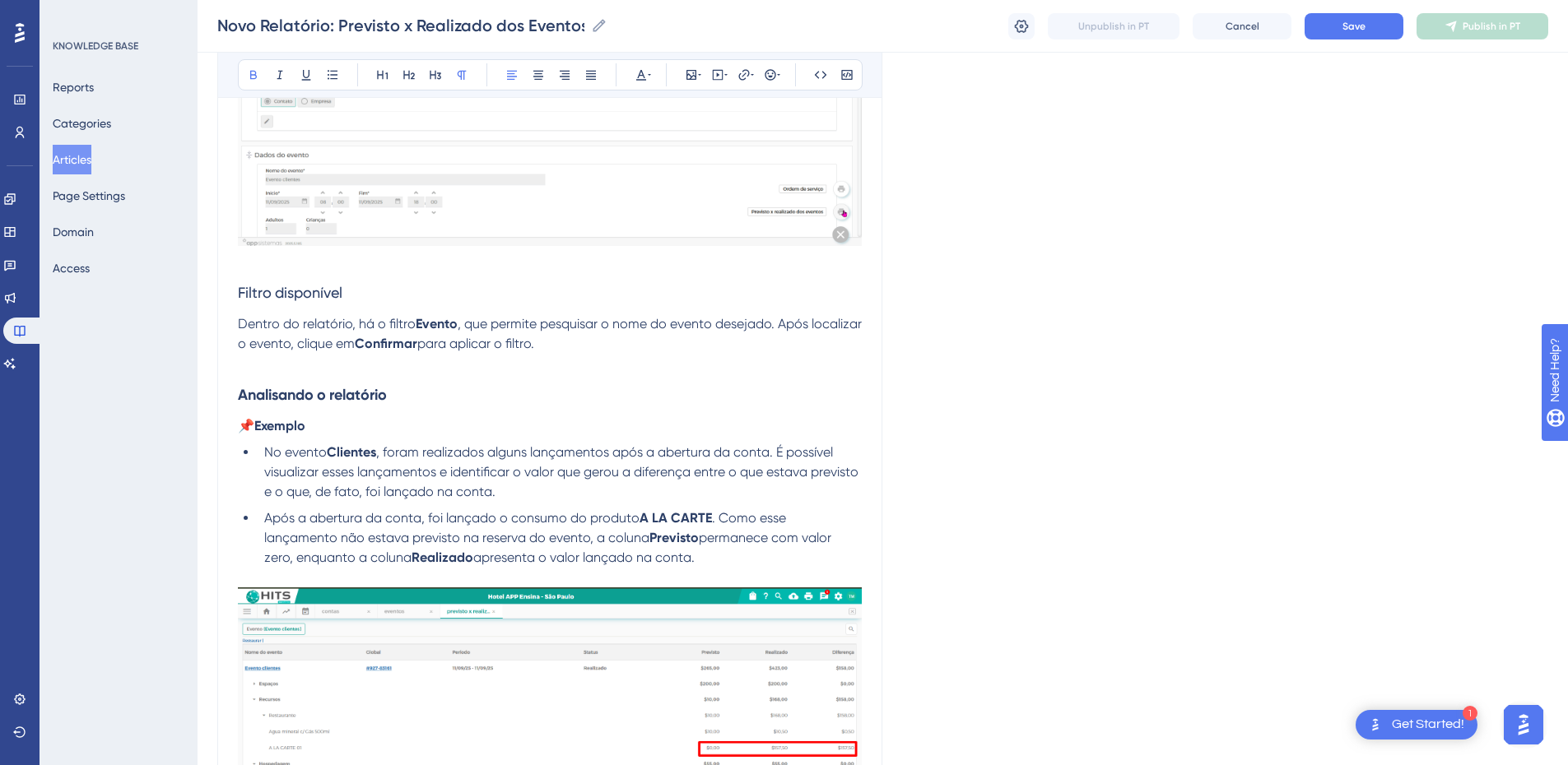
click at [353, 333] on p "Dentro do relatório, há o filtro Evento , que permite pesquisar o nome do event…" at bounding box center [550, 334] width 624 height 39
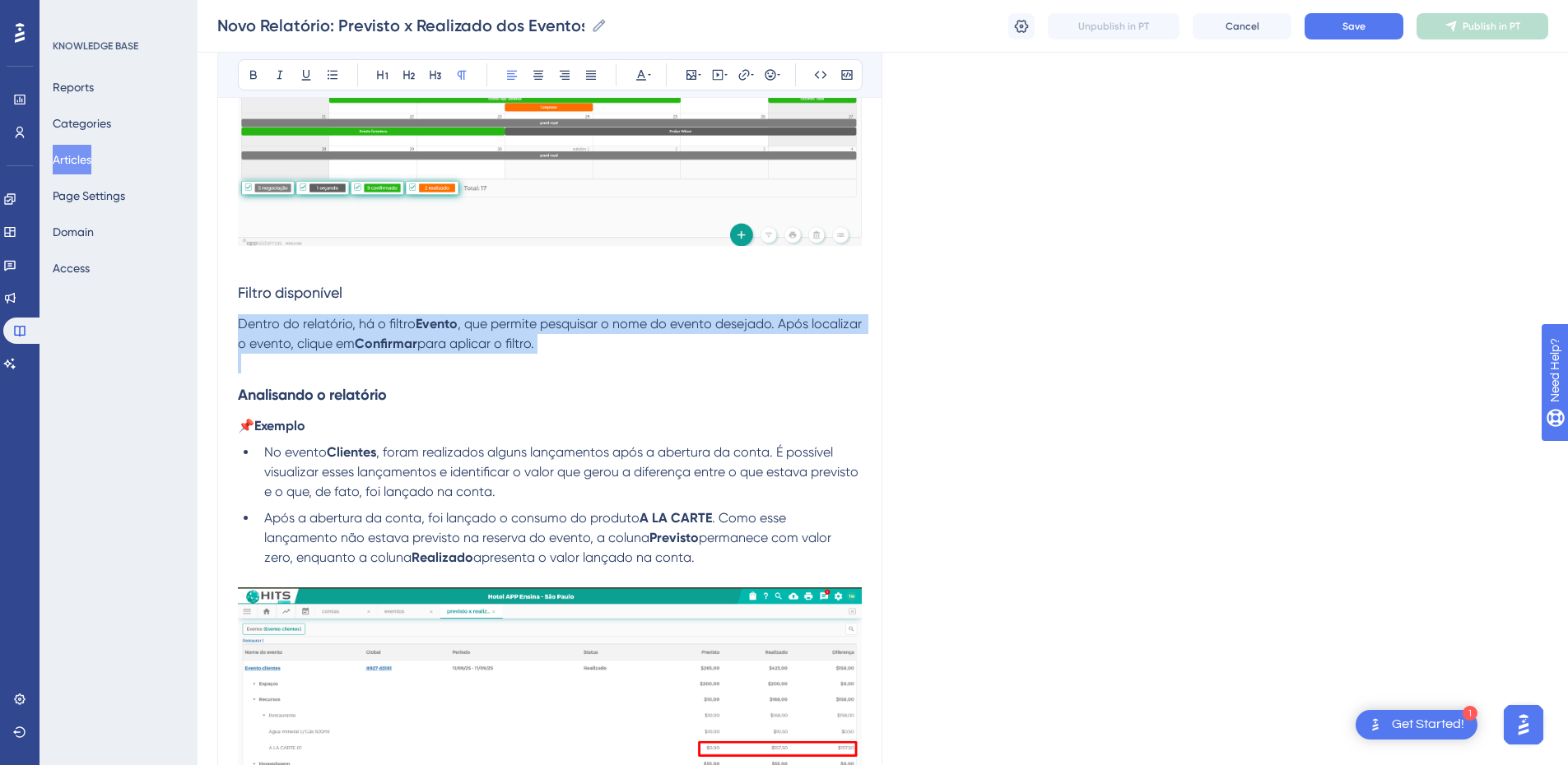
click at [353, 333] on p "Dentro do relatório, há o filtro Evento , que permite pesquisar o nome do event…" at bounding box center [550, 334] width 624 height 39
click at [330, 76] on icon at bounding box center [332, 74] width 13 height 13
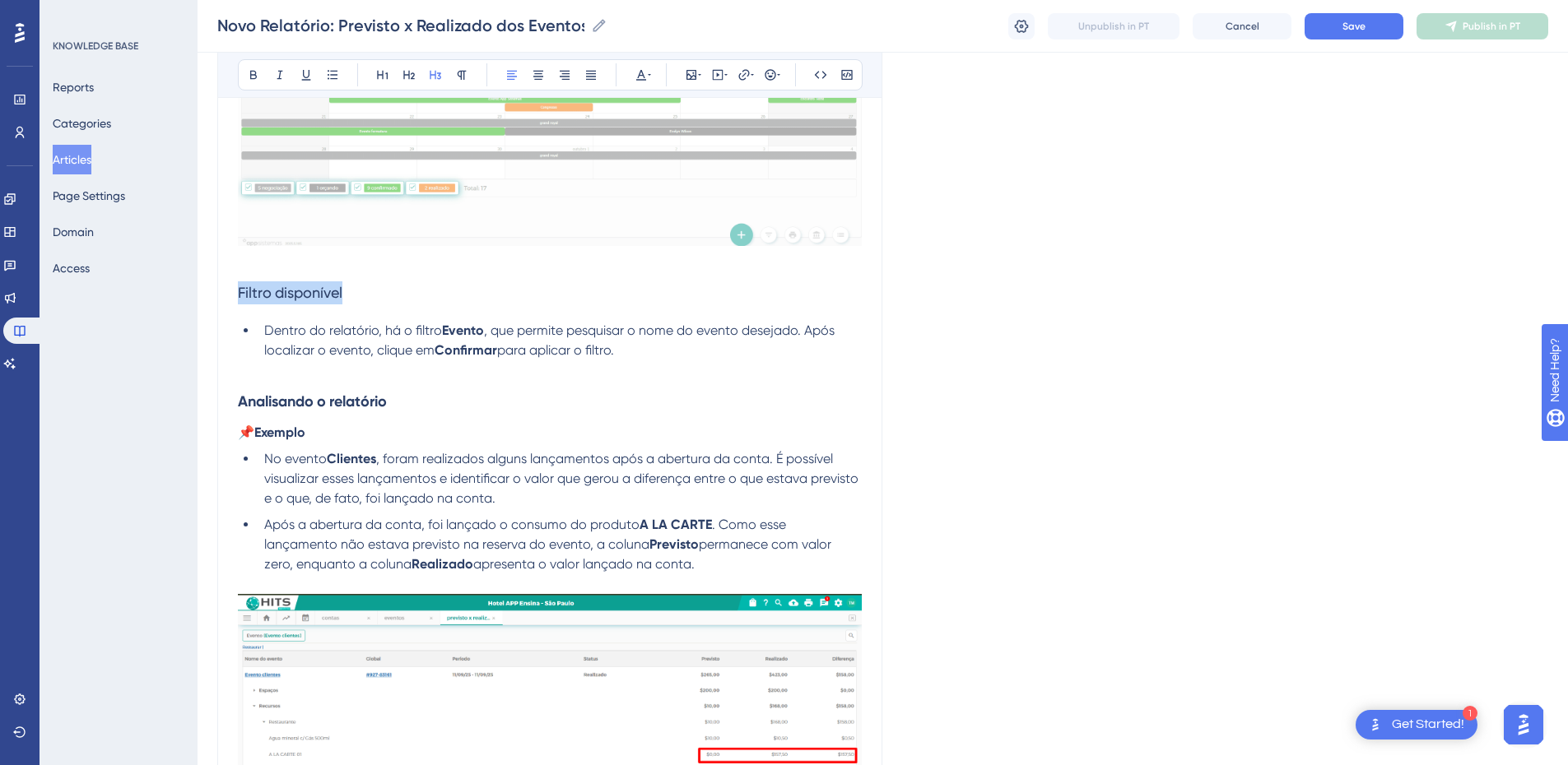
drag, startPoint x: 370, startPoint y: 293, endPoint x: 222, endPoint y: 292, distance: 148.0
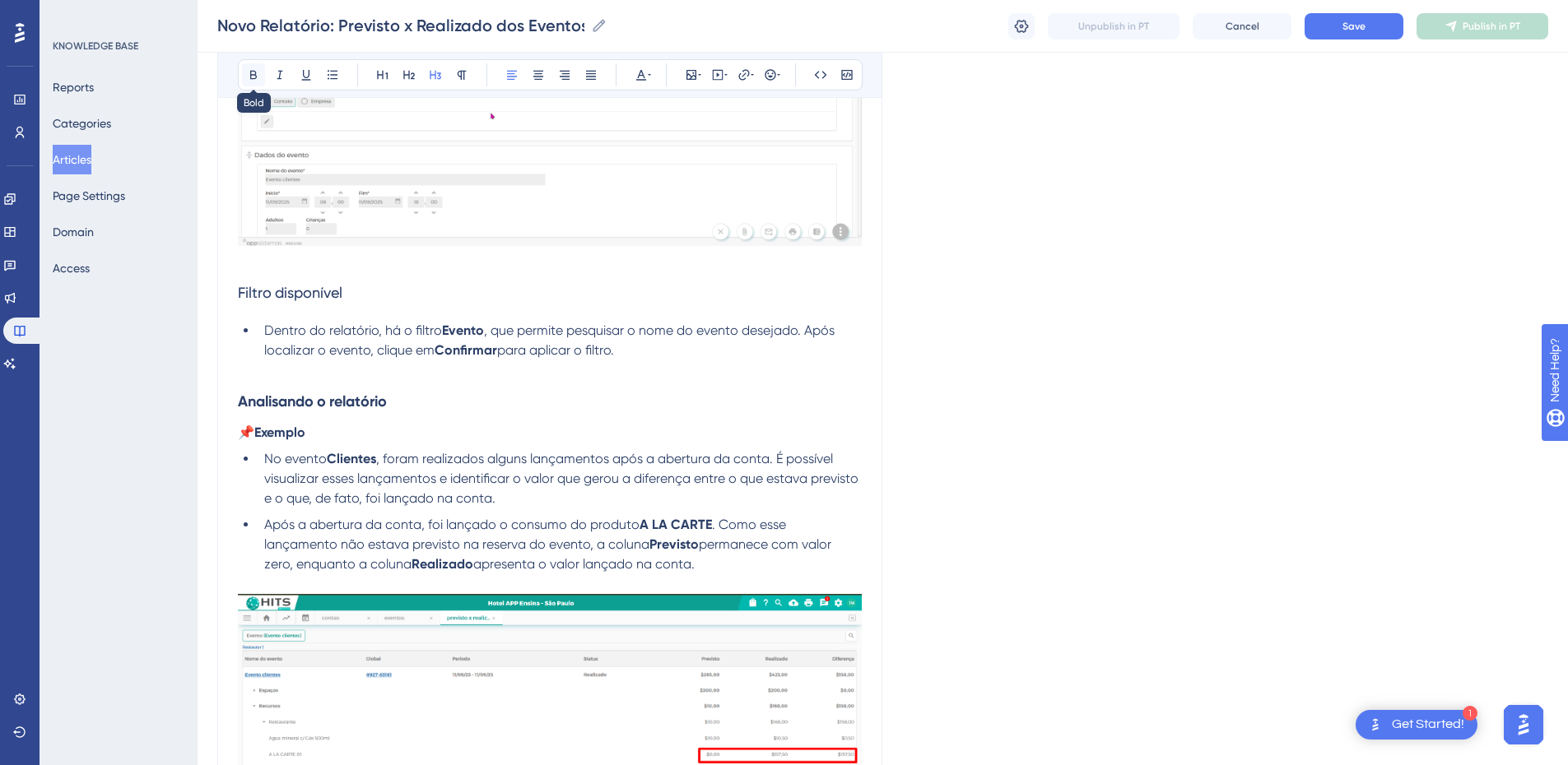
click at [251, 68] on icon at bounding box center [253, 74] width 13 height 13
click at [279, 363] on p at bounding box center [550, 370] width 624 height 20
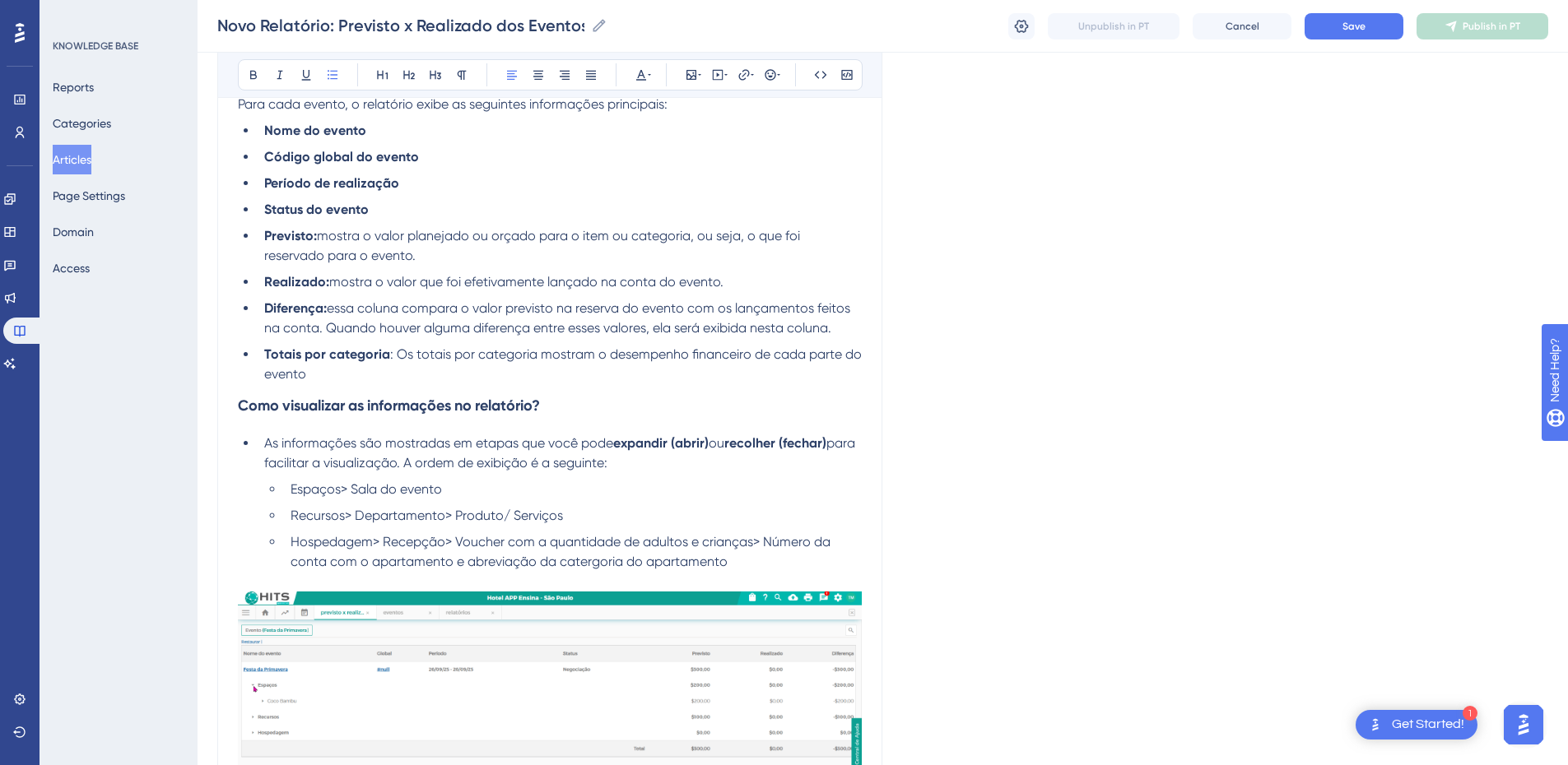
scroll to position [0, 0]
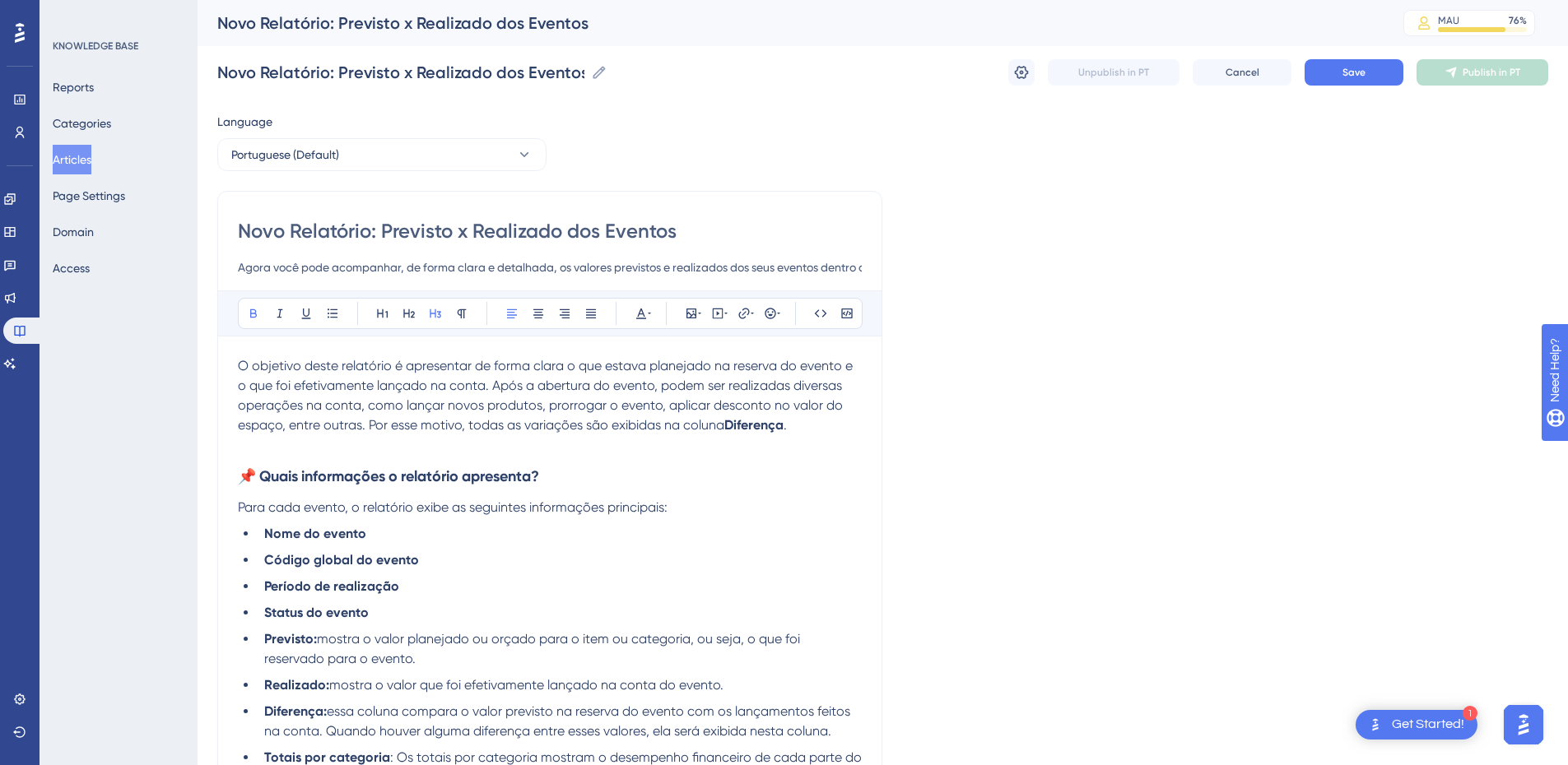
click at [277, 461] on h3 "📌 Quais informações o relatório apresenta?" at bounding box center [550, 476] width 624 height 42
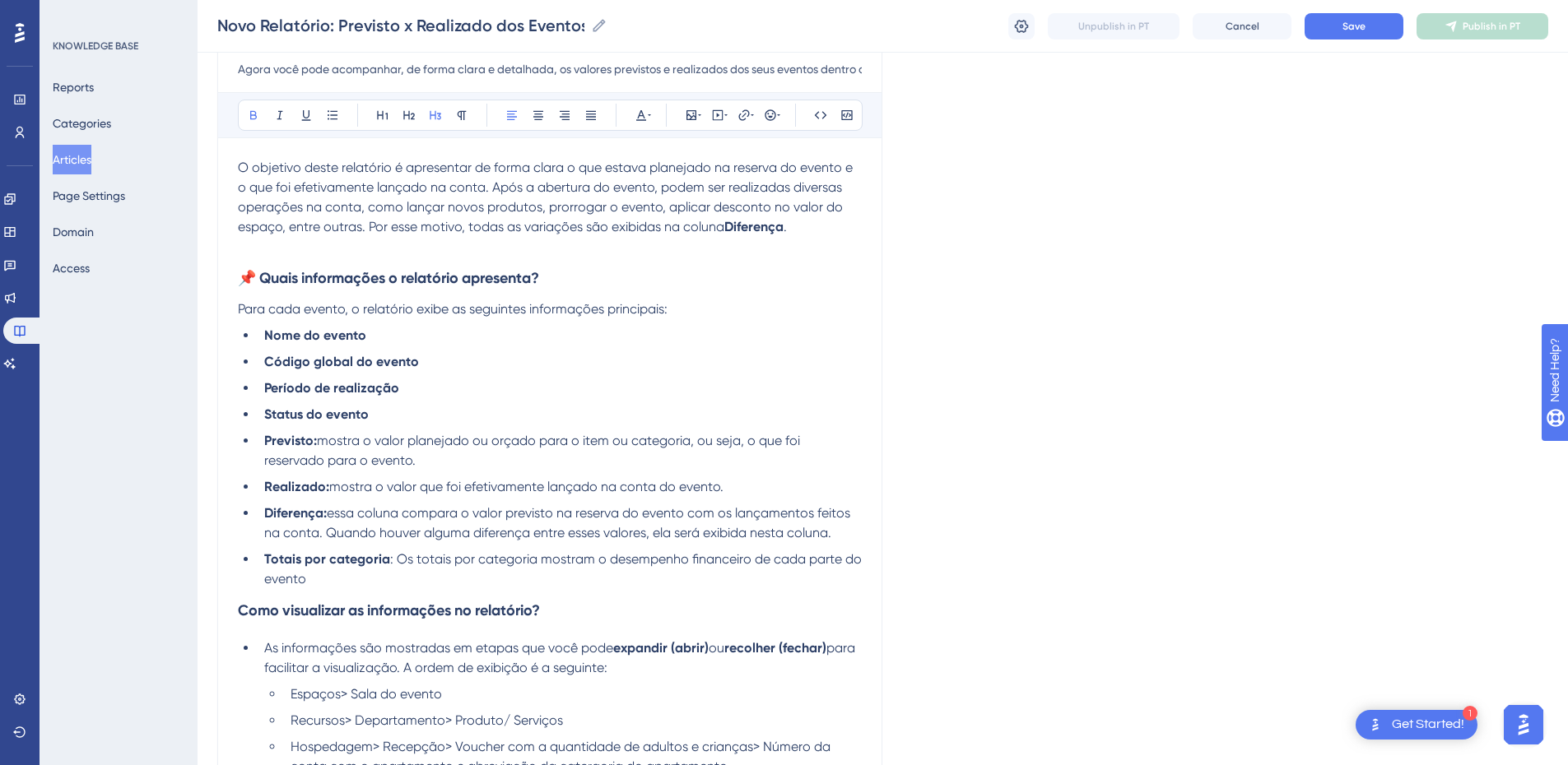
scroll to position [384, 0]
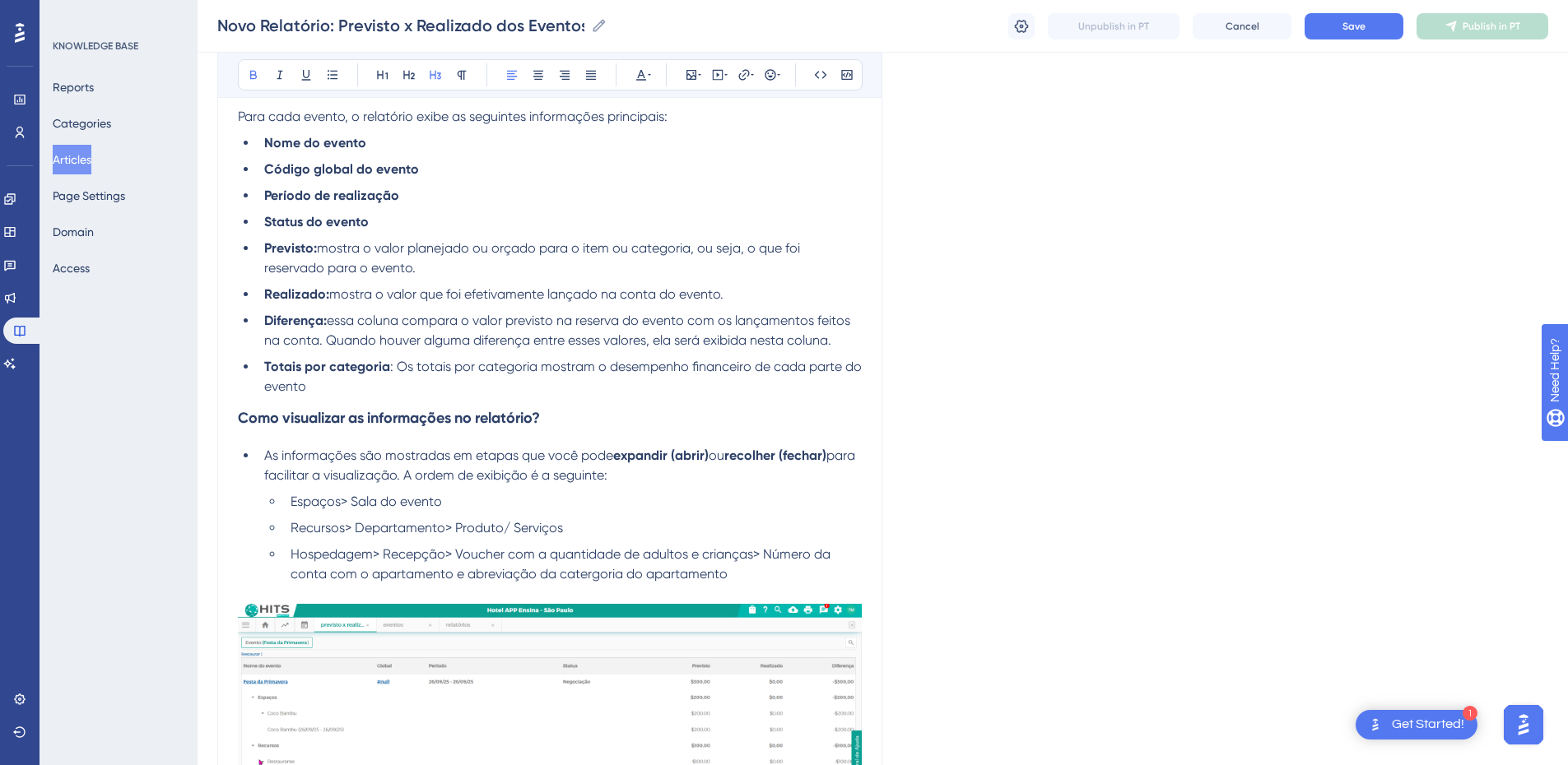
click at [274, 430] on h3 "Como visualizar as informações no relatório?" at bounding box center [550, 418] width 624 height 42
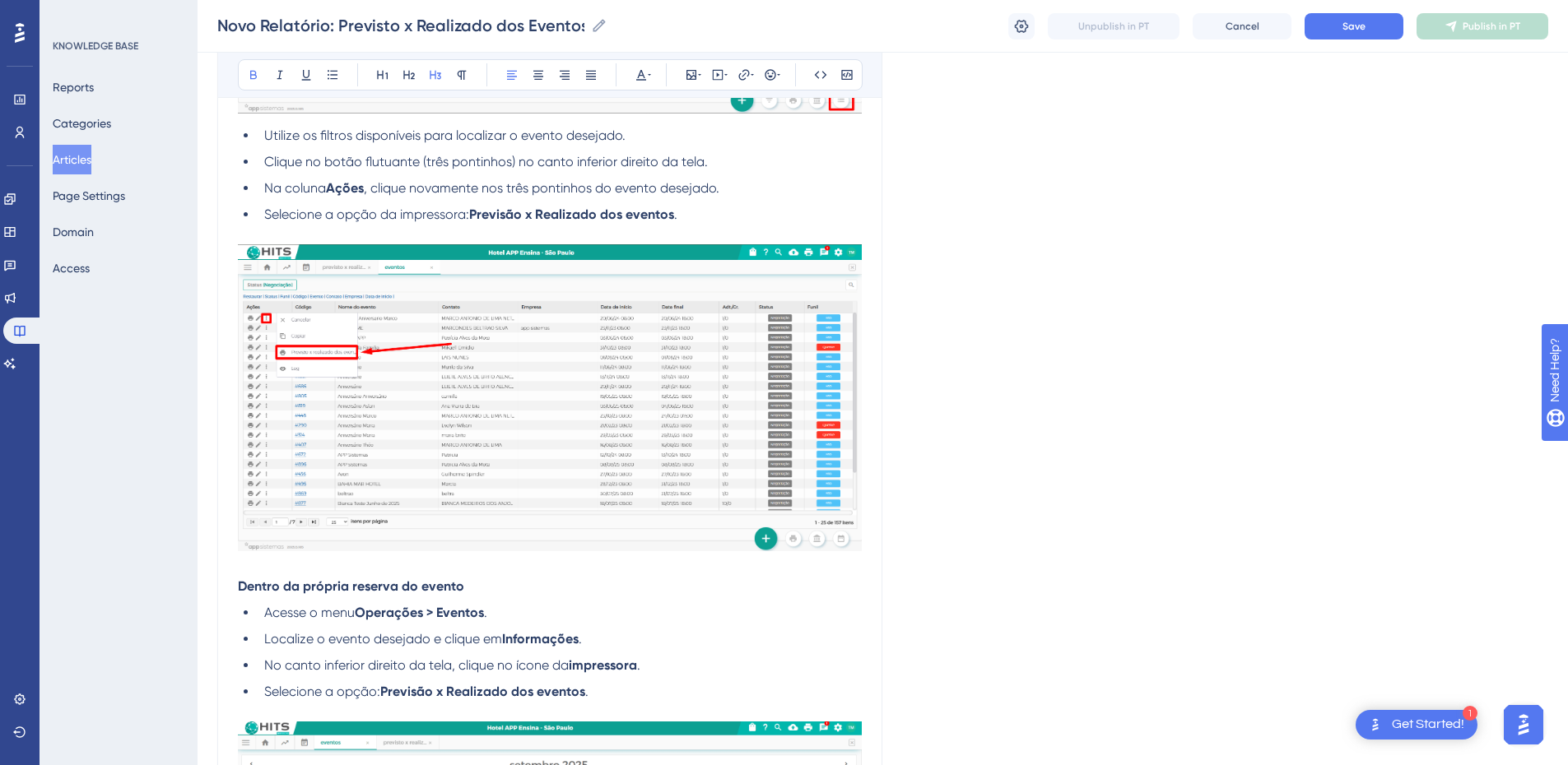
scroll to position [2689, 0]
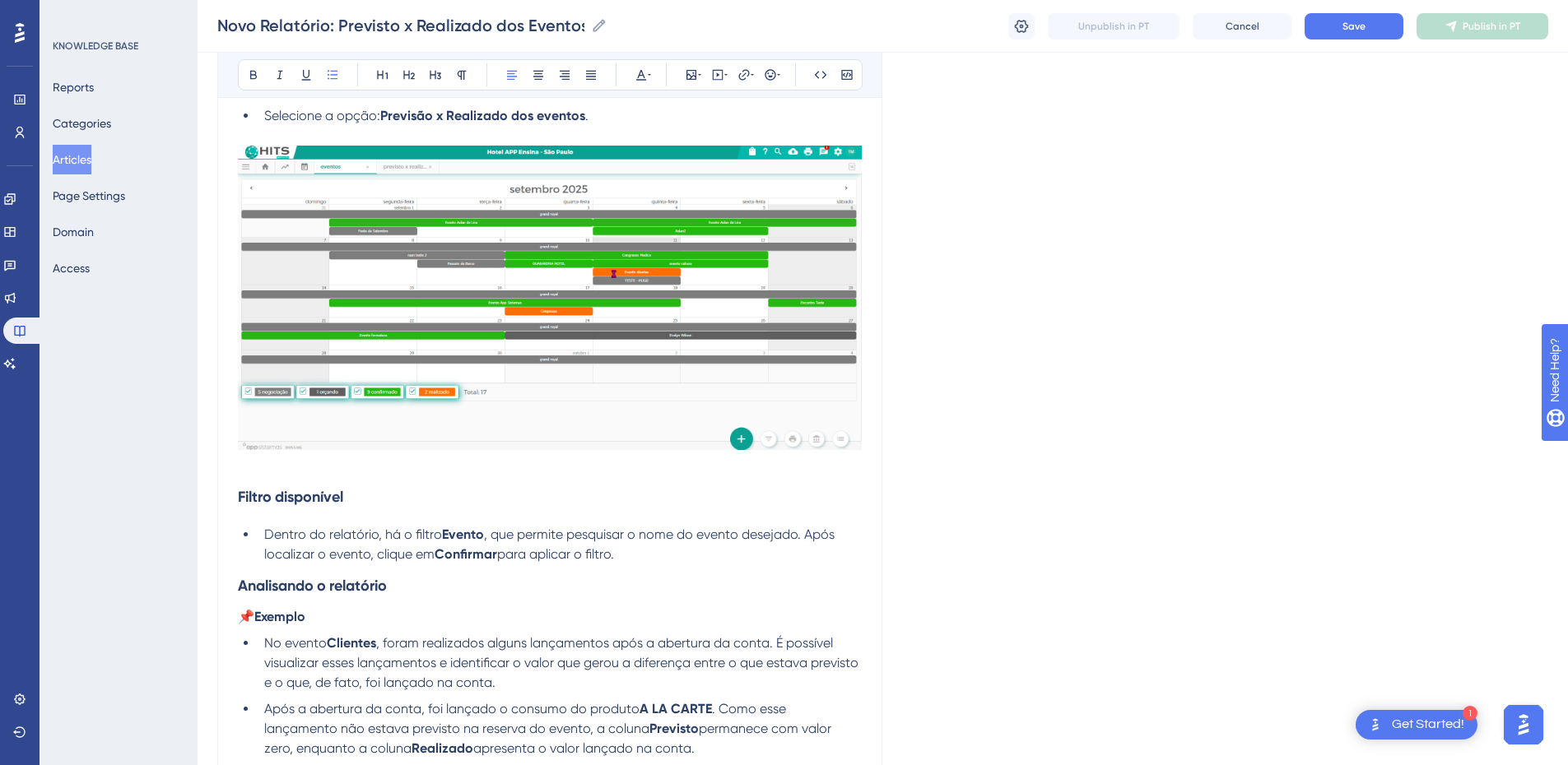
drag, startPoint x: 636, startPoint y: 557, endPoint x: 348, endPoint y: 535, distance: 288.8
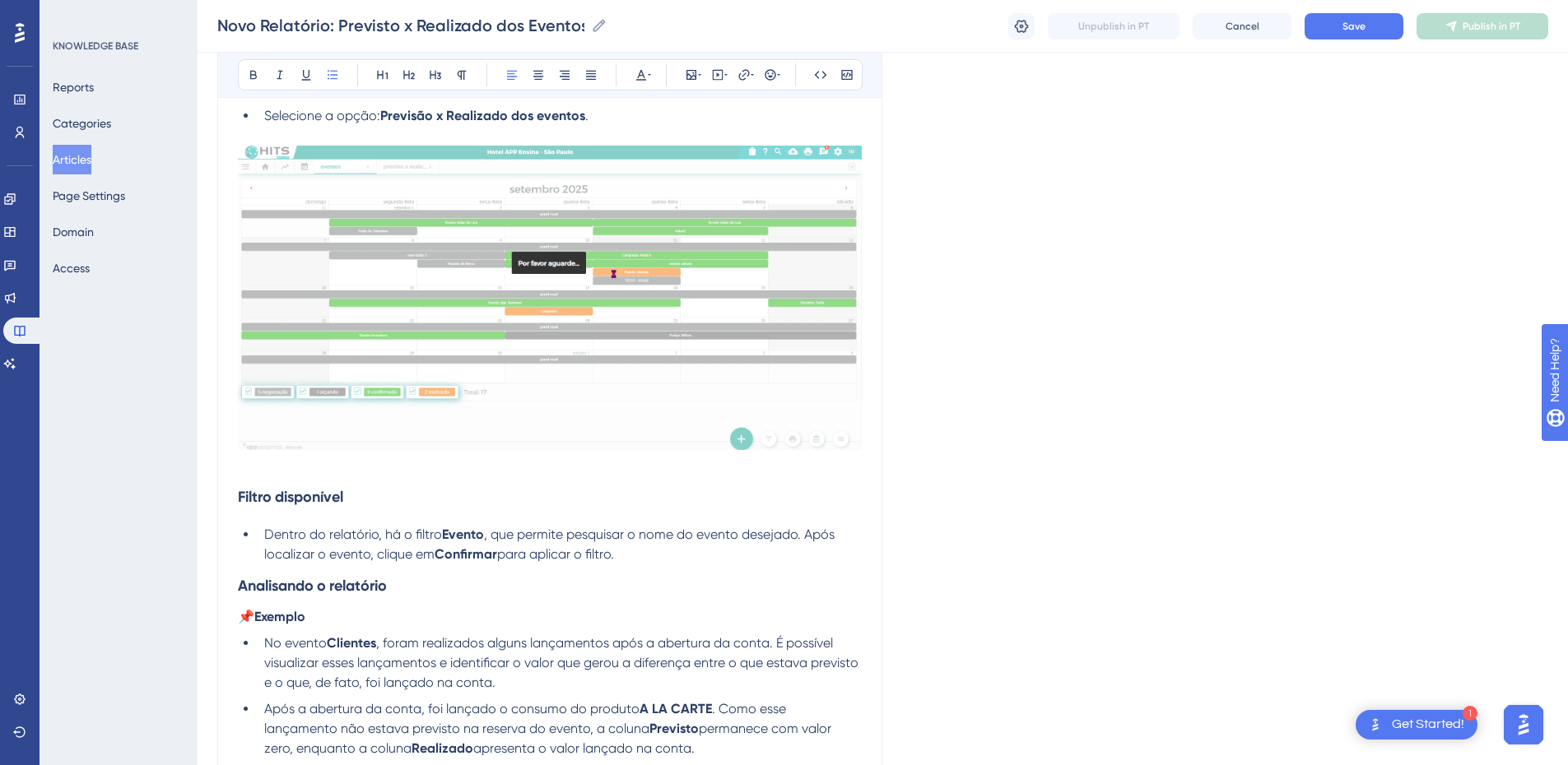
click at [219, 496] on div "Novo Relatório: Previsto x Realizado dos Eventos Agora você pode acompanhar, de…" at bounding box center [550, 65] width 665 height 5138
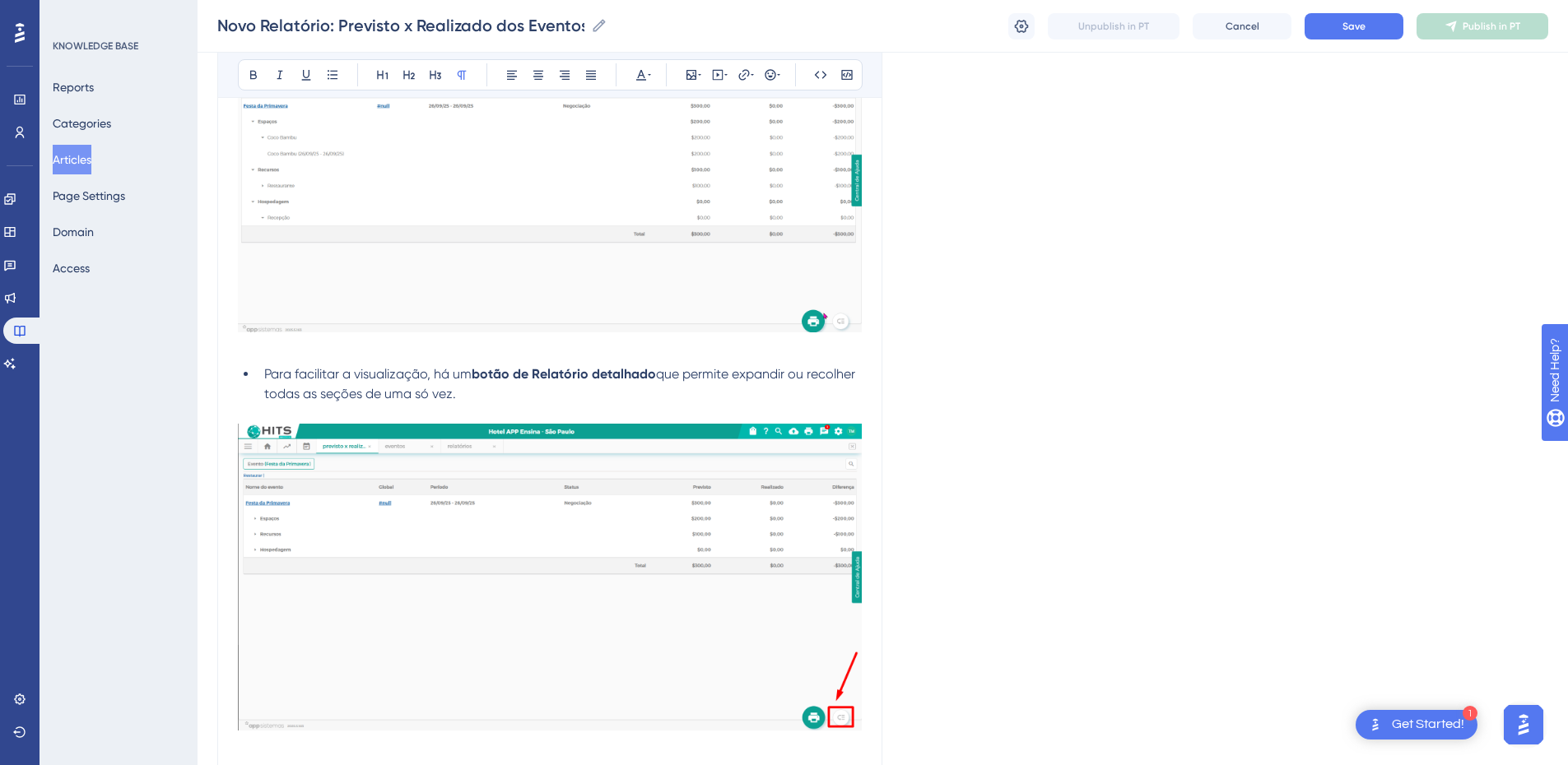
scroll to position [1344, 0]
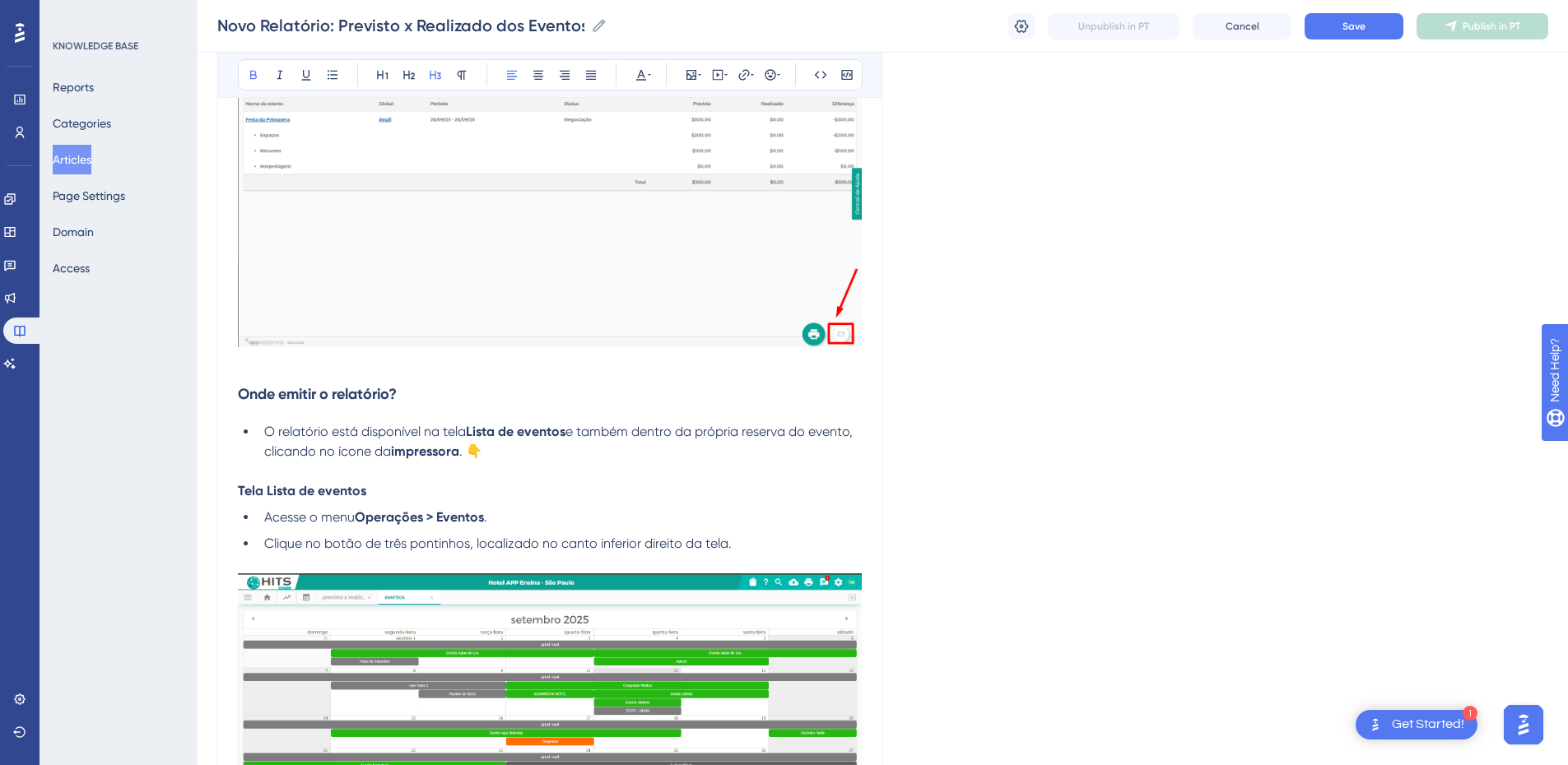
click at [240, 393] on strong "Onde emitir o relatório?" at bounding box center [317, 394] width 159 height 18
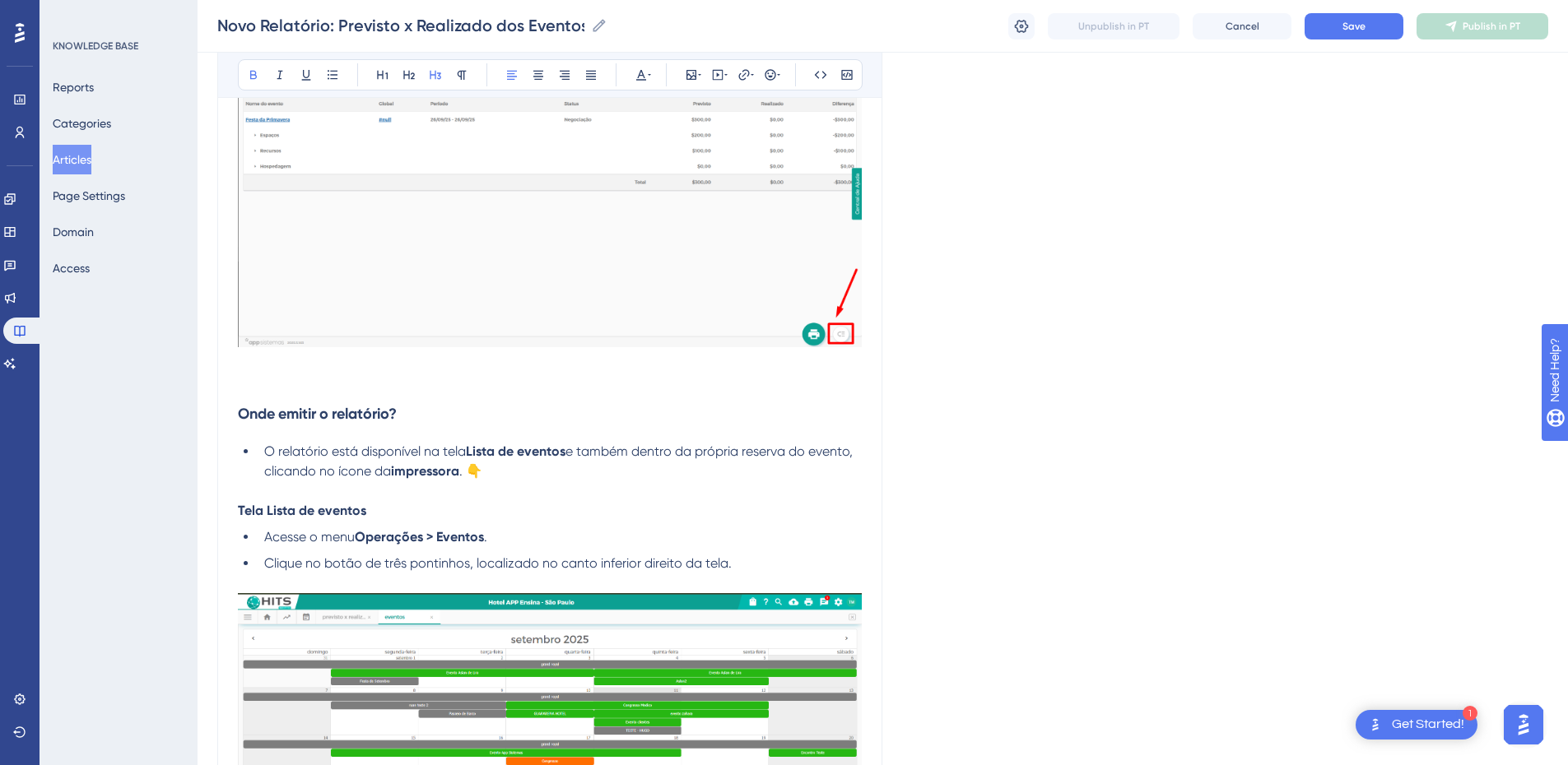
click at [254, 382] on p at bounding box center [550, 382] width 624 height 20
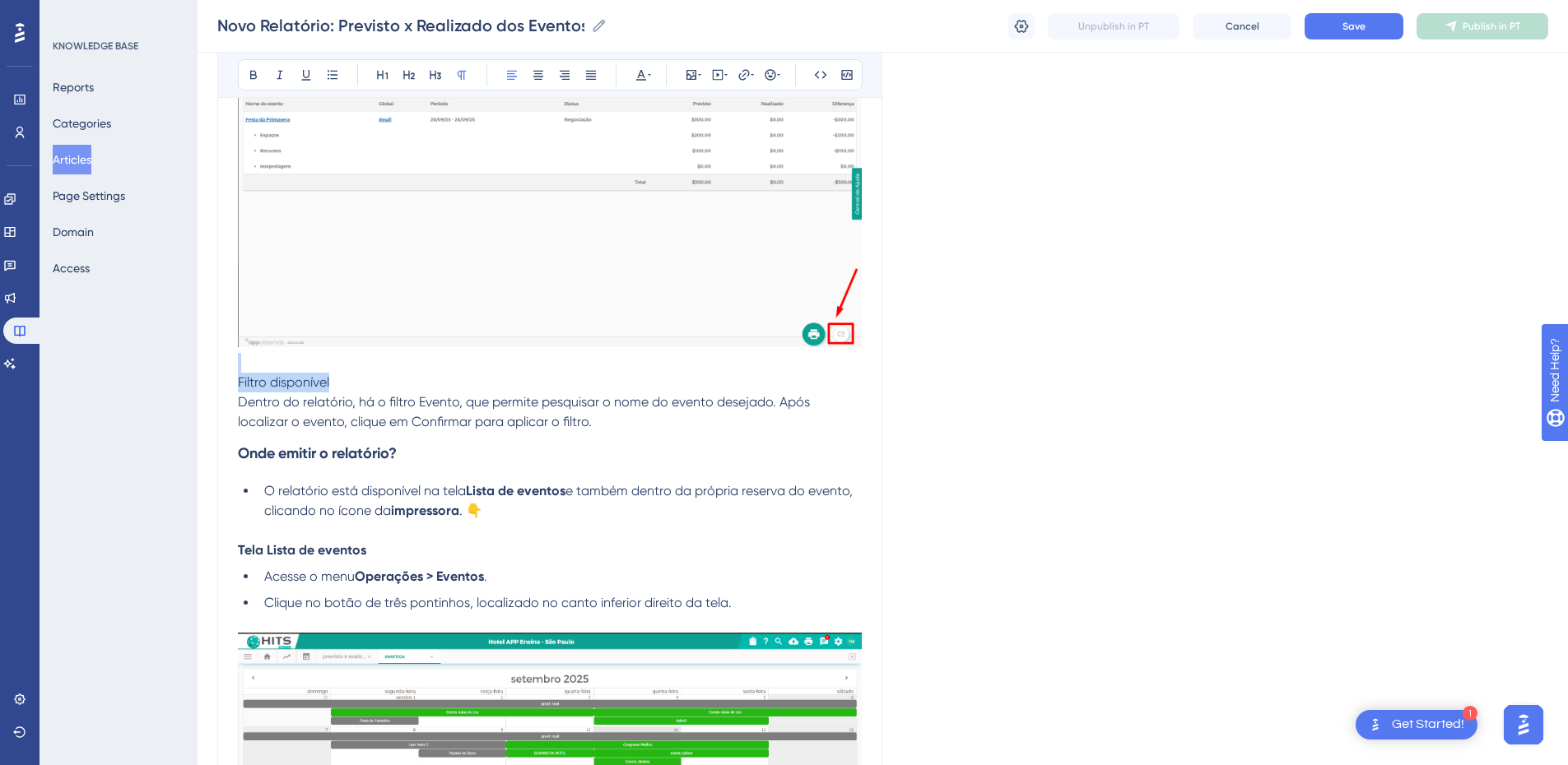
drag, startPoint x: 341, startPoint y: 381, endPoint x: 210, endPoint y: 360, distance: 132.7
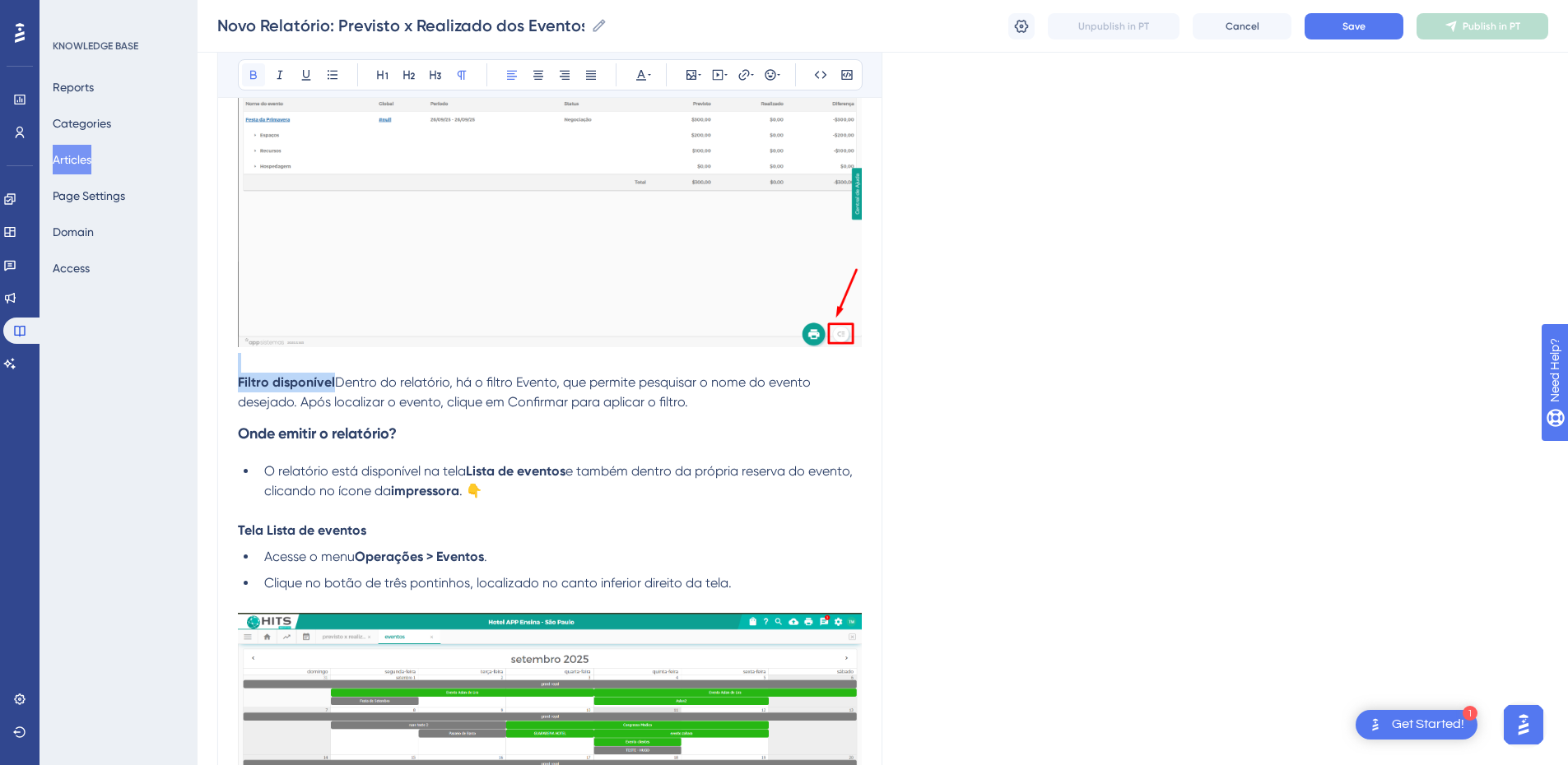
click at [251, 71] on icon at bounding box center [253, 75] width 7 height 9
click at [290, 405] on span "Dentro do relatório, há o filtro Evento, que permite pesquisar o nome do evento…" at bounding box center [526, 392] width 577 height 36
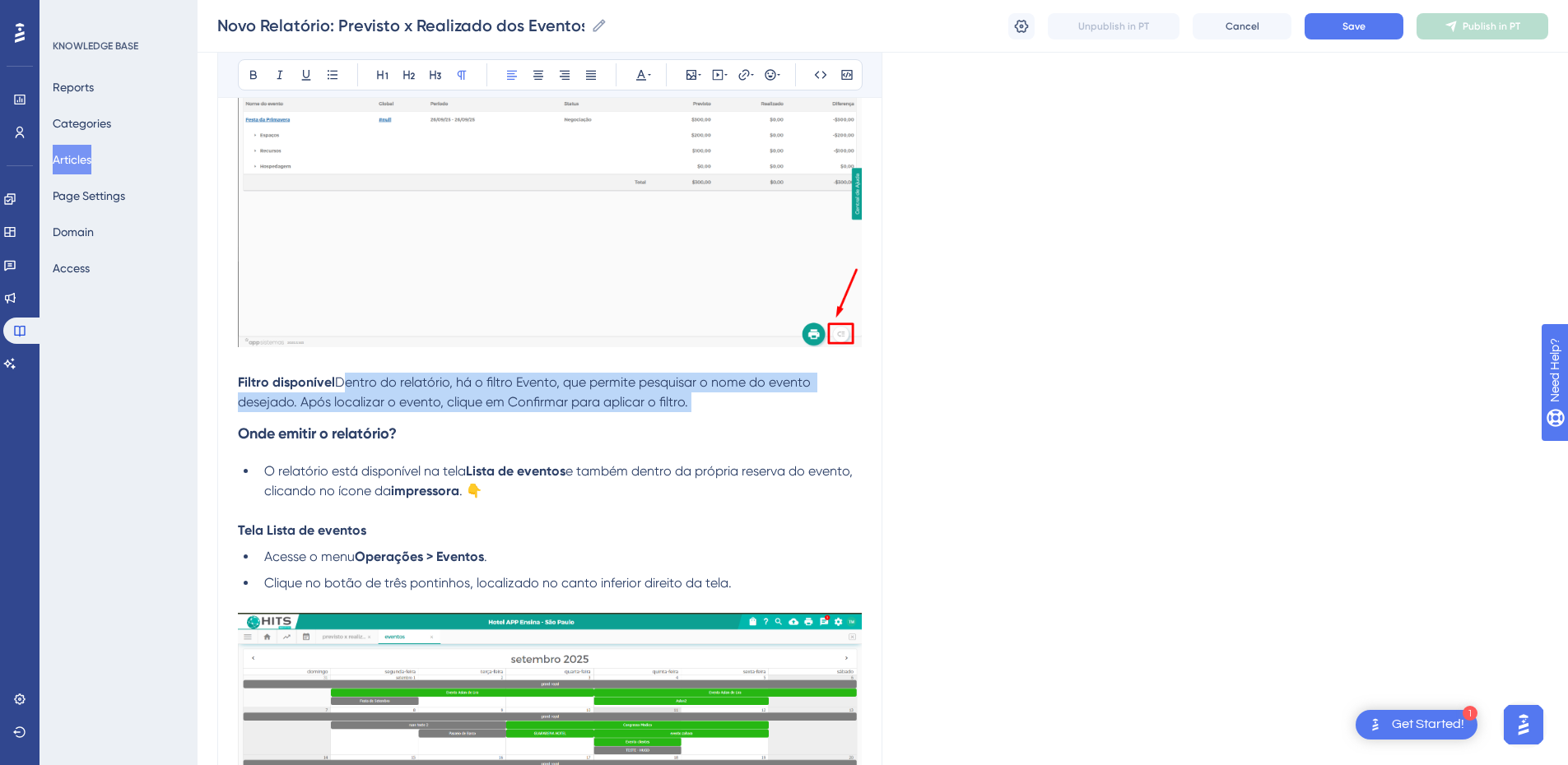
click at [290, 405] on span "Dentro do relatório, há o filtro Evento, que permite pesquisar o nome do evento…" at bounding box center [526, 392] width 577 height 36
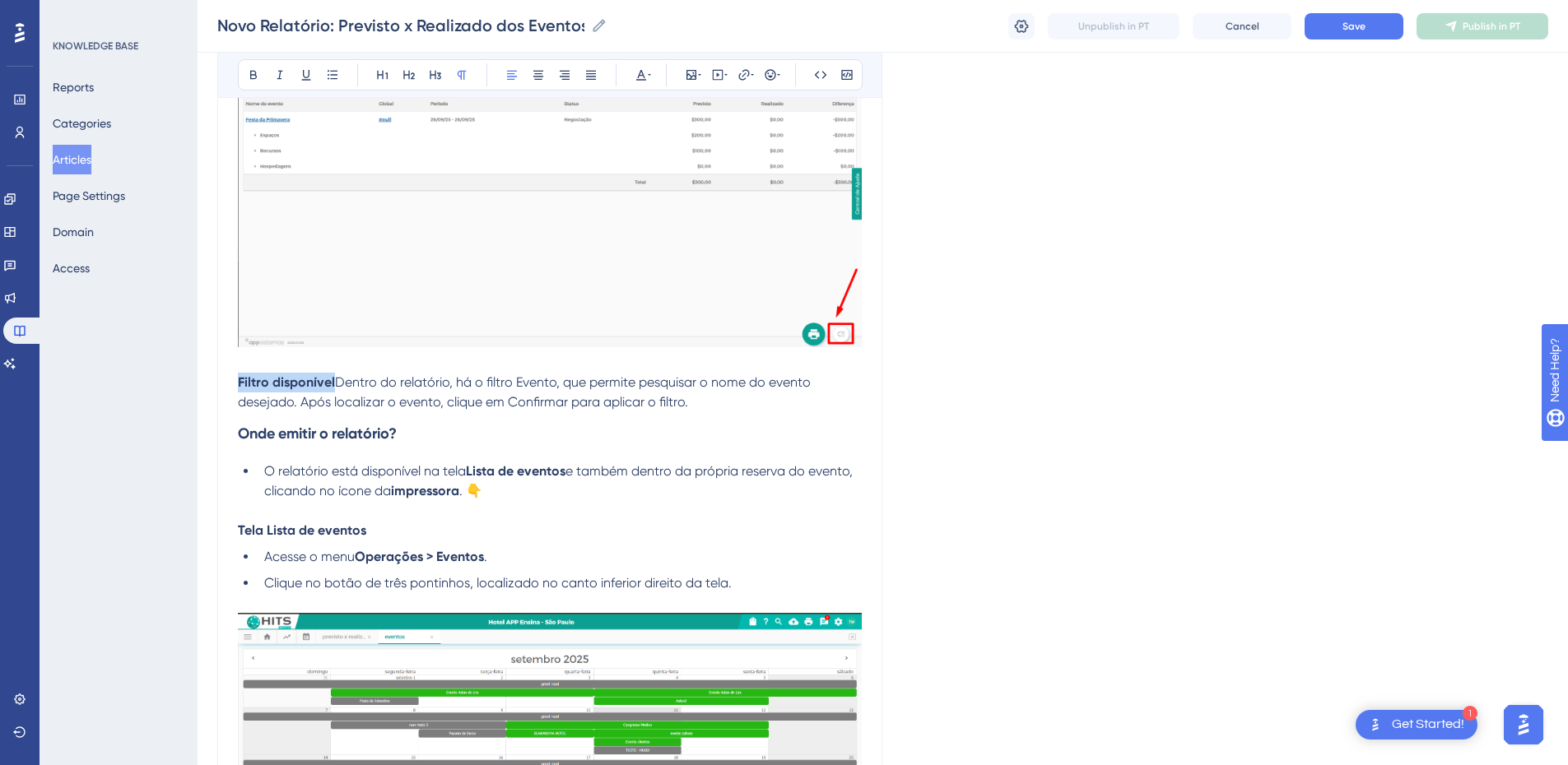
click at [324, 389] on strong "Filtro disponível" at bounding box center [287, 382] width 97 height 15
drag, startPoint x: 400, startPoint y: 405, endPoint x: 229, endPoint y: 405, distance: 171.0
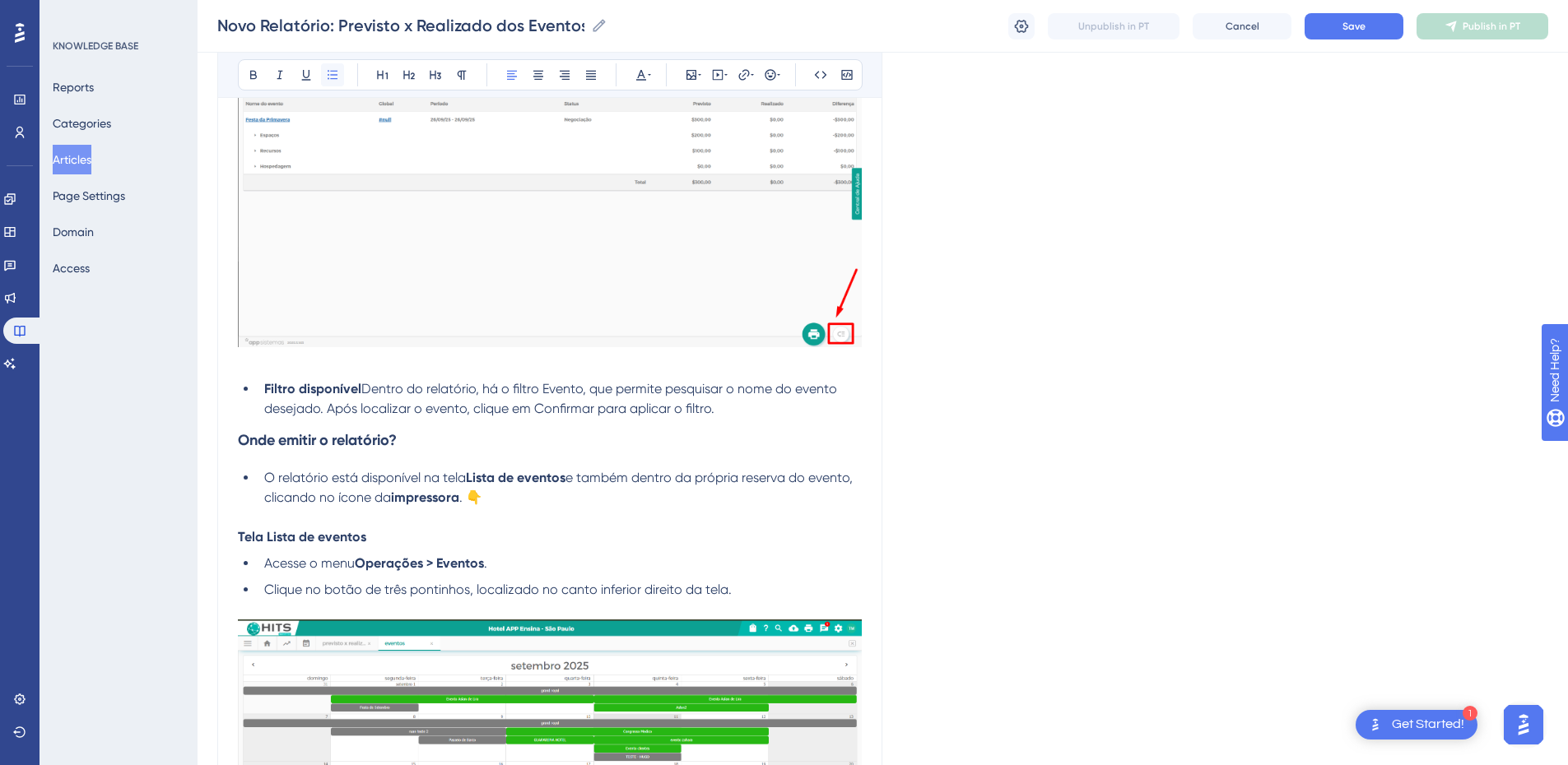
click at [334, 73] on icon at bounding box center [332, 74] width 13 height 13
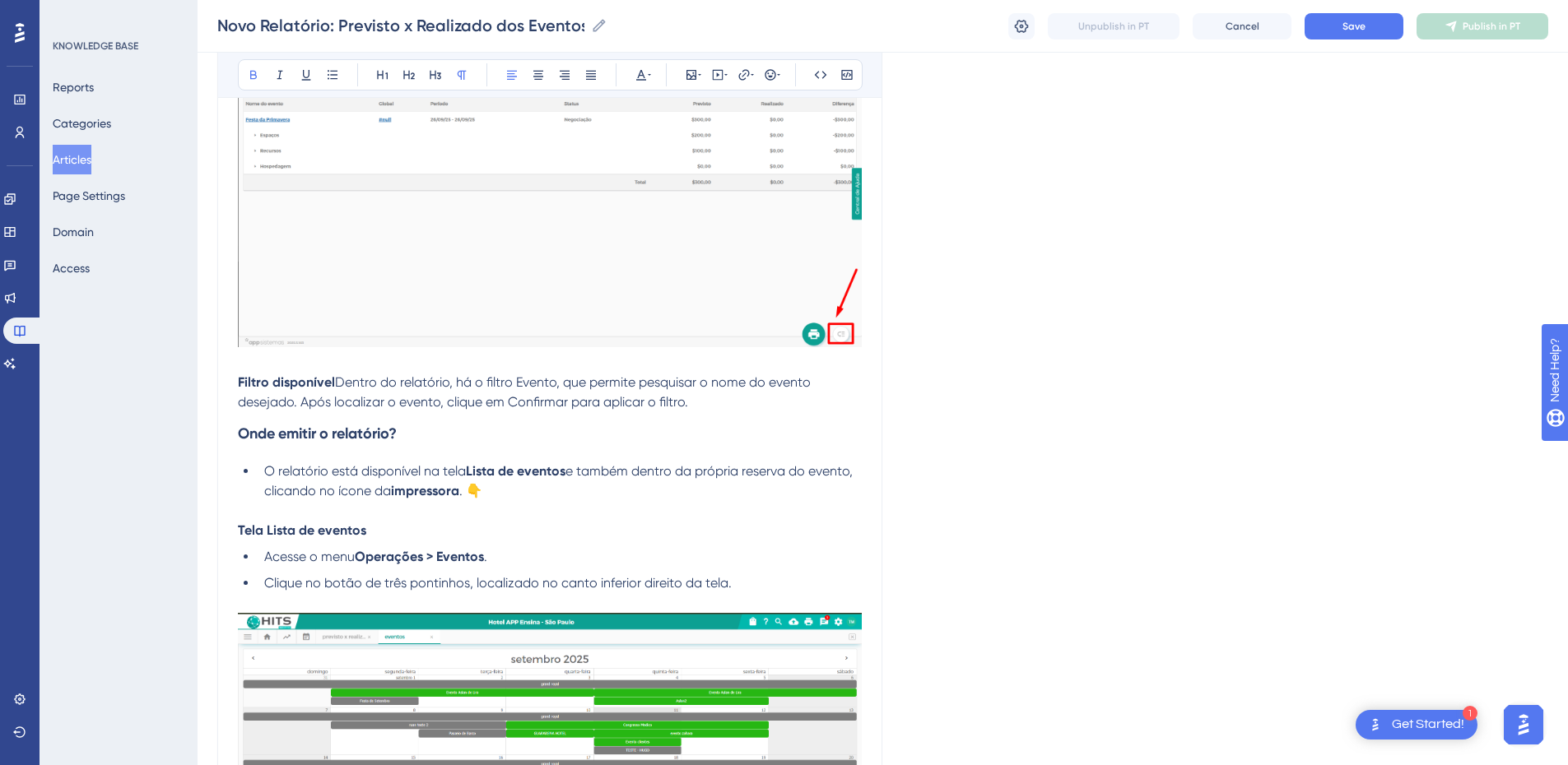
click at [364, 385] on p "Filtro disponível Dentro do relatório, há o filtro Evento, que permite pesquisa…" at bounding box center [550, 393] width 624 height 39
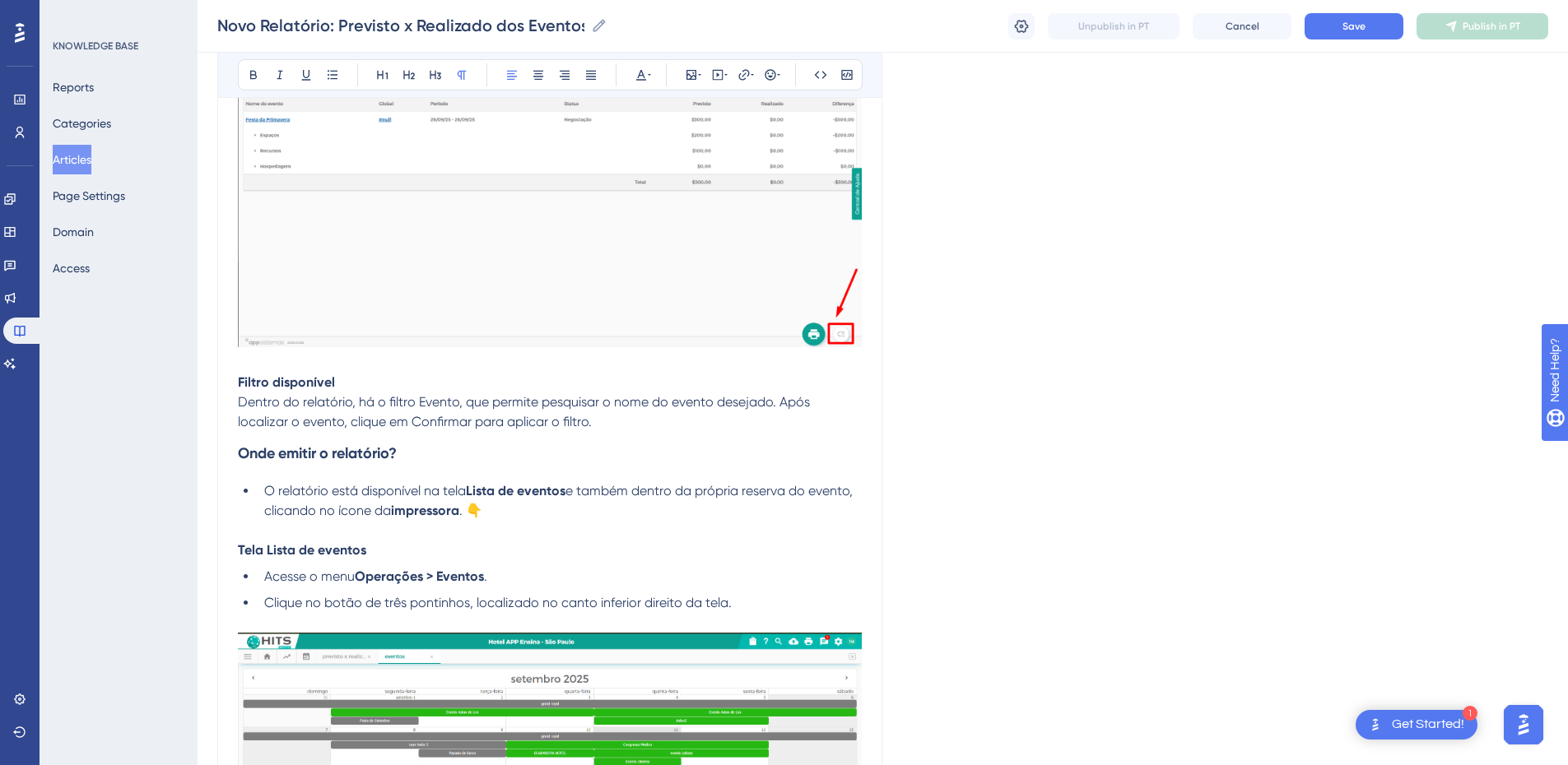
drag, startPoint x: 605, startPoint y: 443, endPoint x: 252, endPoint y: 245, distance: 404.7
click at [334, 69] on icon at bounding box center [332, 74] width 13 height 13
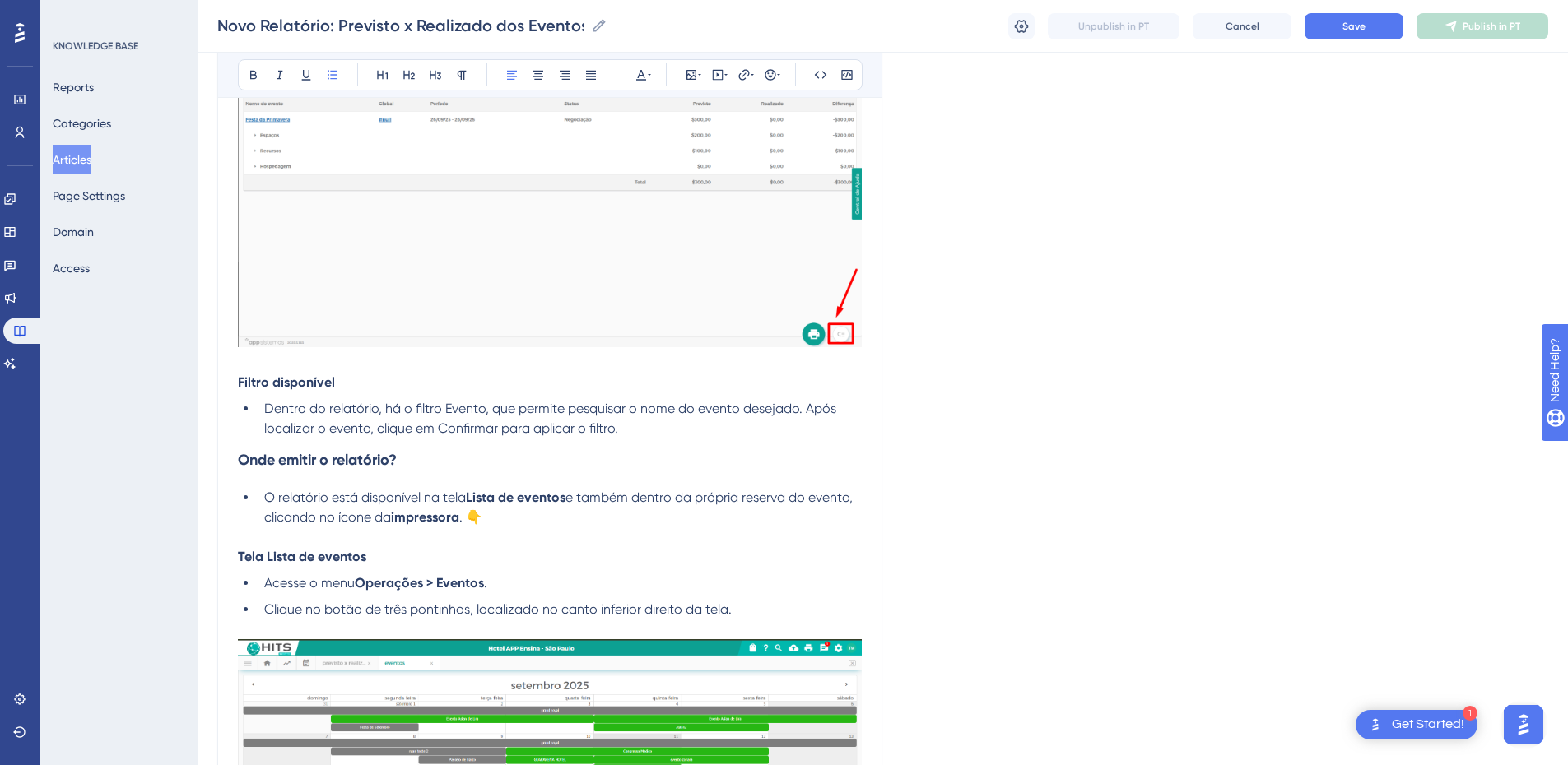
drag, startPoint x: 336, startPoint y: 450, endPoint x: 293, endPoint y: 436, distance: 45.2
click at [333, 436] on span "Dentro do relatório, há o filtro Evento, que permite pesquisar o nome do evento…" at bounding box center [552, 418] width 576 height 36
click at [262, 428] on li "Dentro do relatório, há o filtro Evento, que permite pesquisar o nome do evento…" at bounding box center [560, 418] width 605 height 39
click at [528, 442] on h3 "Onde emitir o relatório?" at bounding box center [550, 460] width 624 height 42
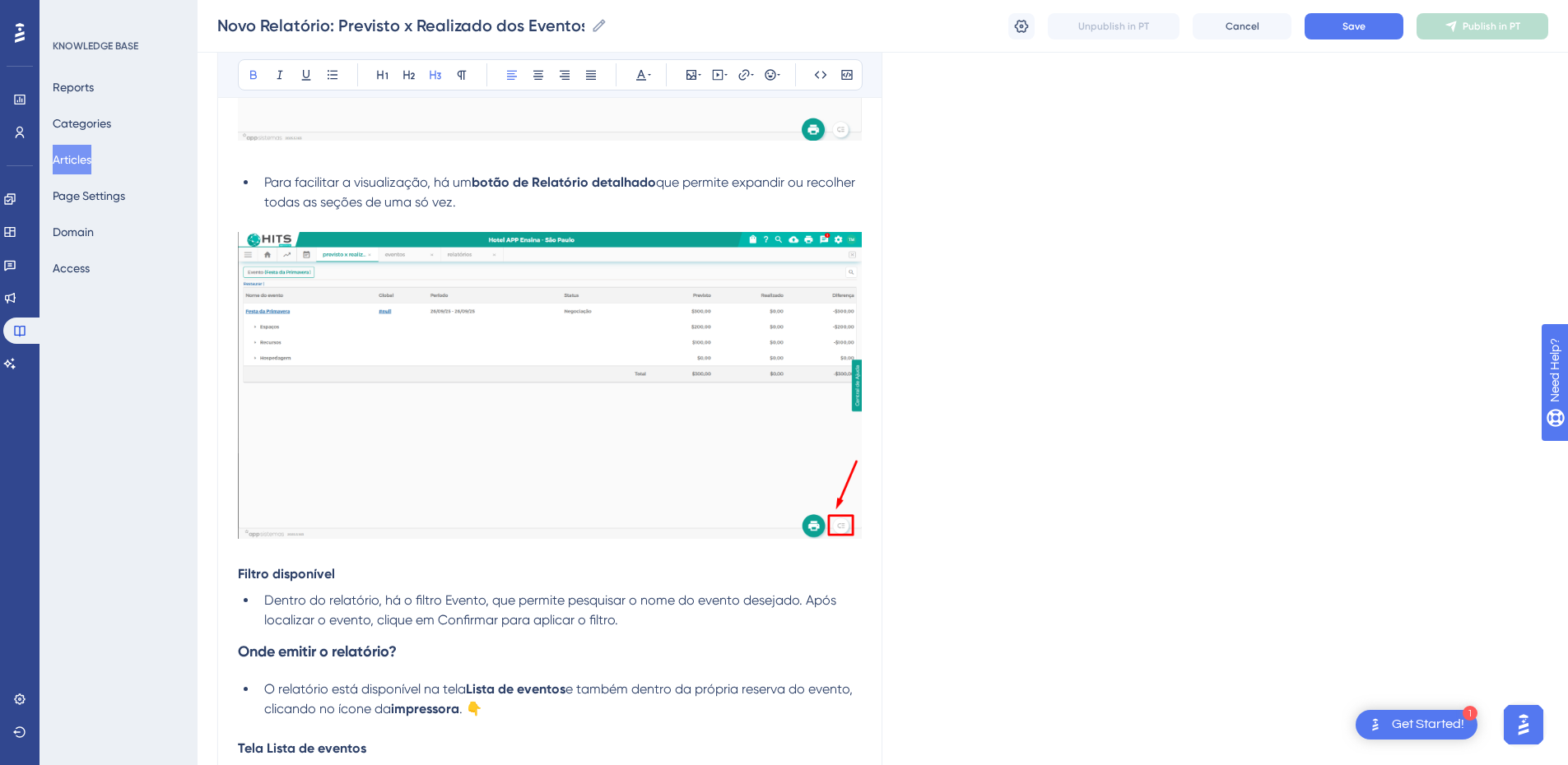
scroll to position [576, 0]
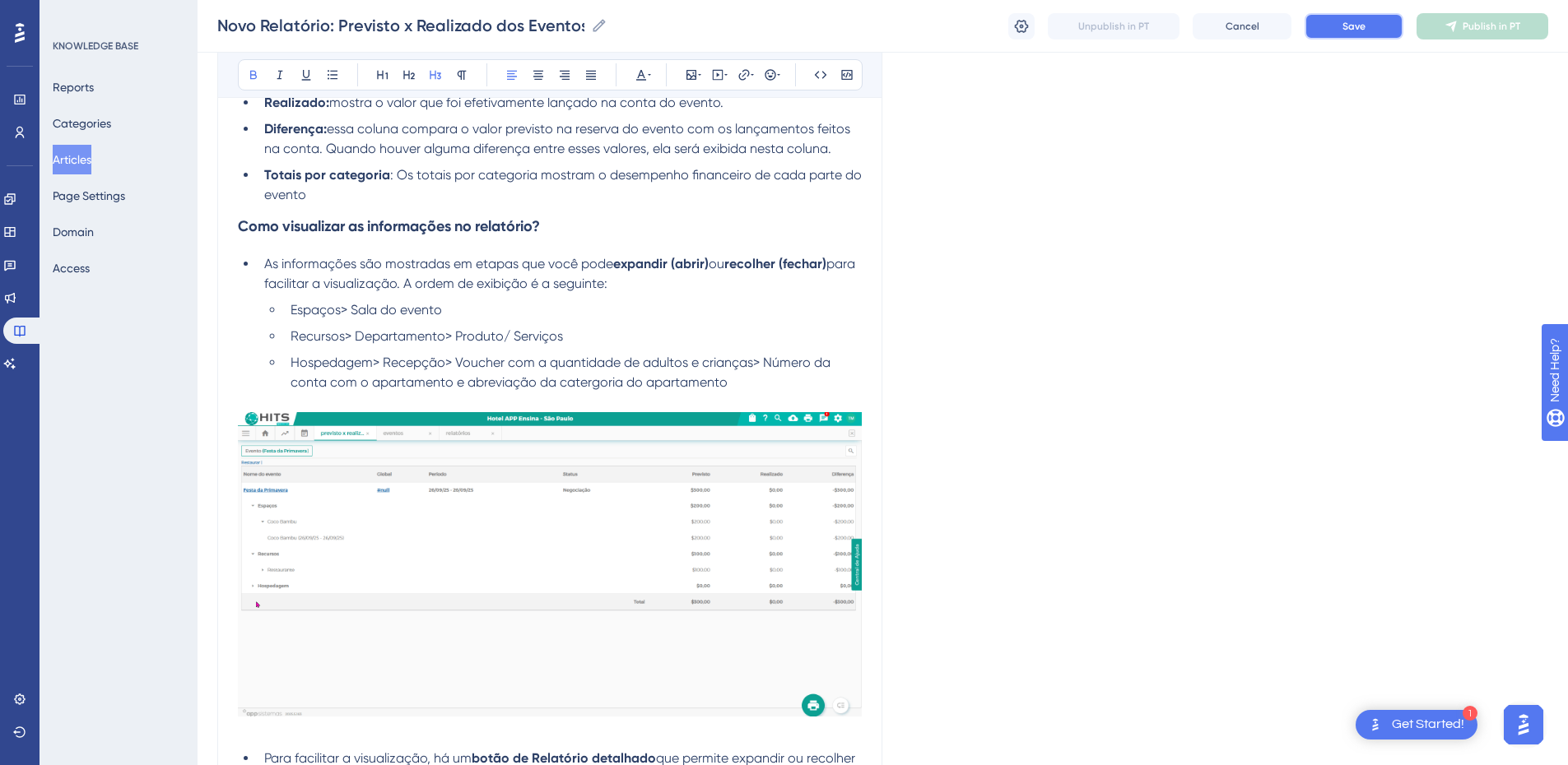
click at [1123, 31] on span "Save" at bounding box center [1354, 26] width 23 height 13
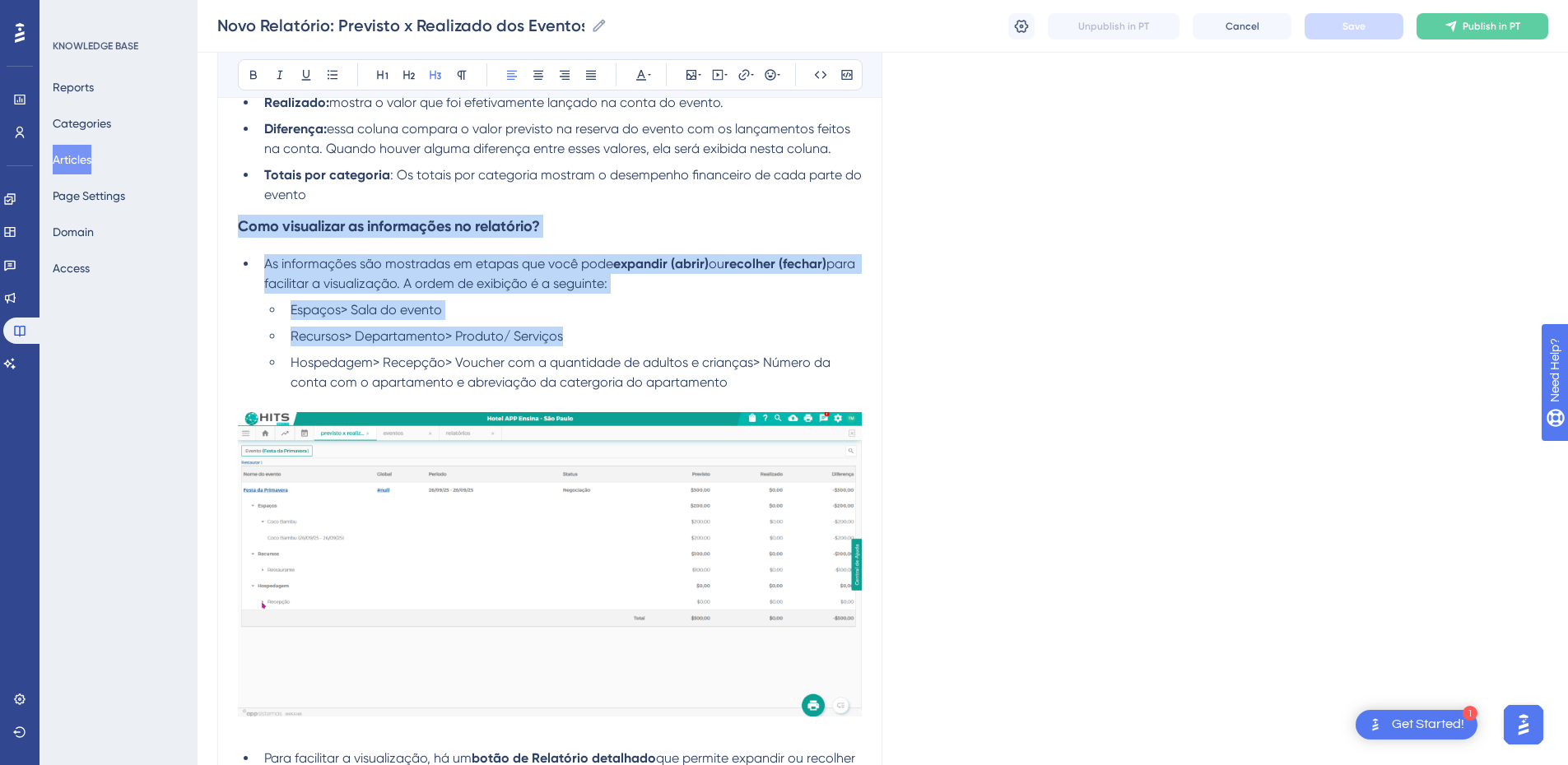
drag, startPoint x: 241, startPoint y: 224, endPoint x: 596, endPoint y: 337, distance: 372.6
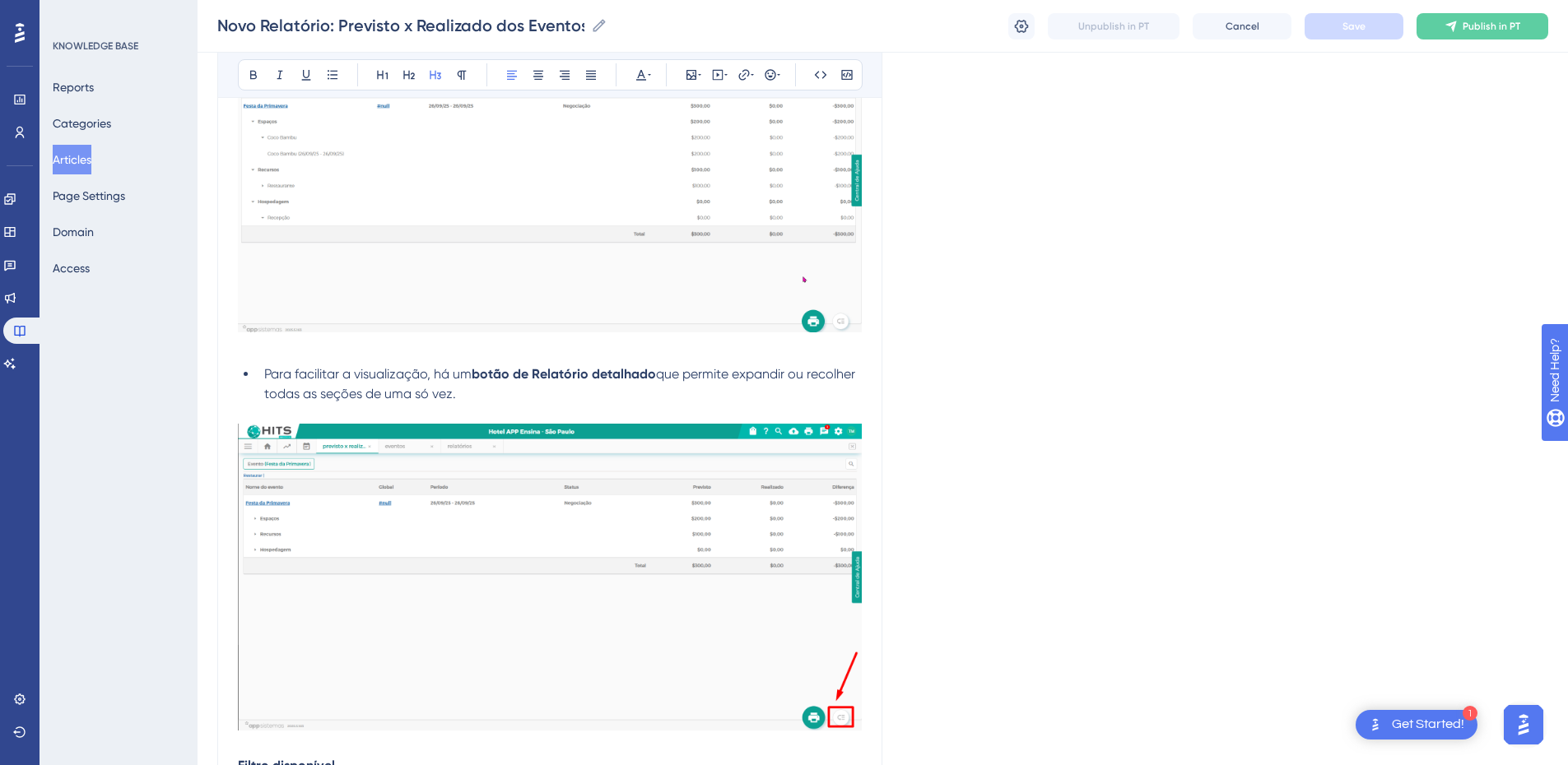
click at [295, 394] on span "que permite expandir ou recolher todas as seções de uma só vez." at bounding box center [561, 384] width 594 height 36
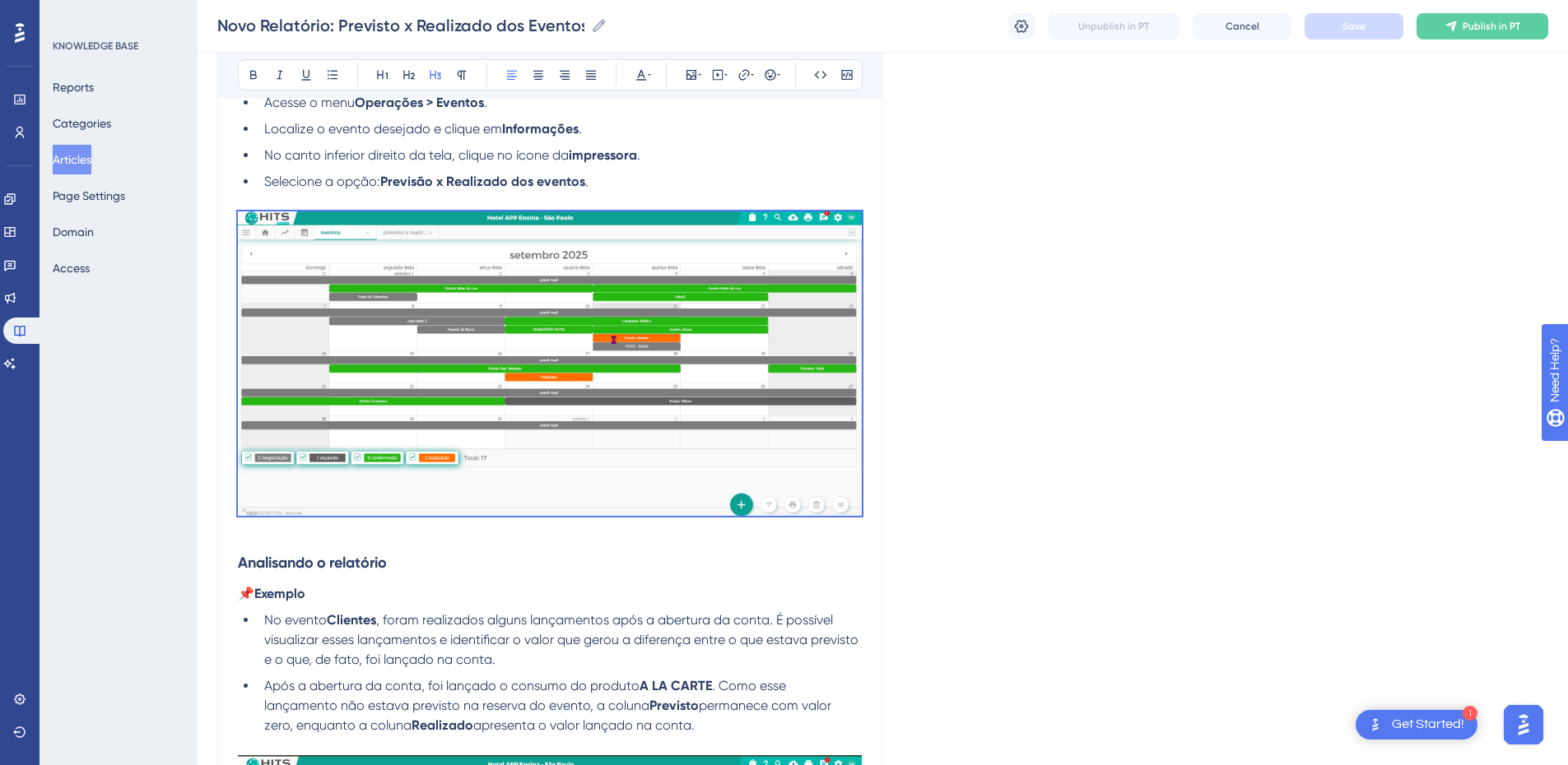
scroll to position [2880, 0]
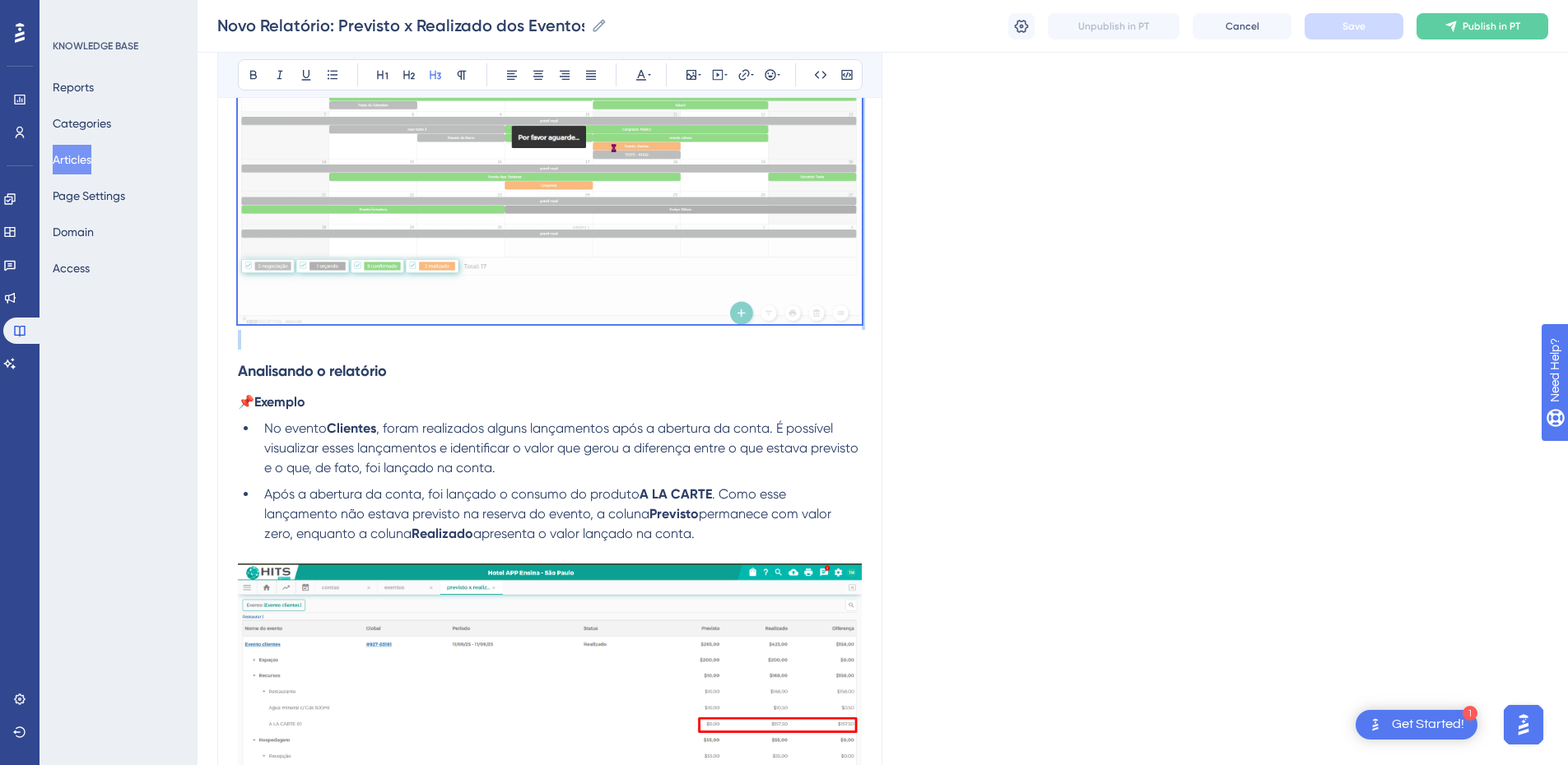
drag, startPoint x: 239, startPoint y: 459, endPoint x: 469, endPoint y: 341, distance: 258.5
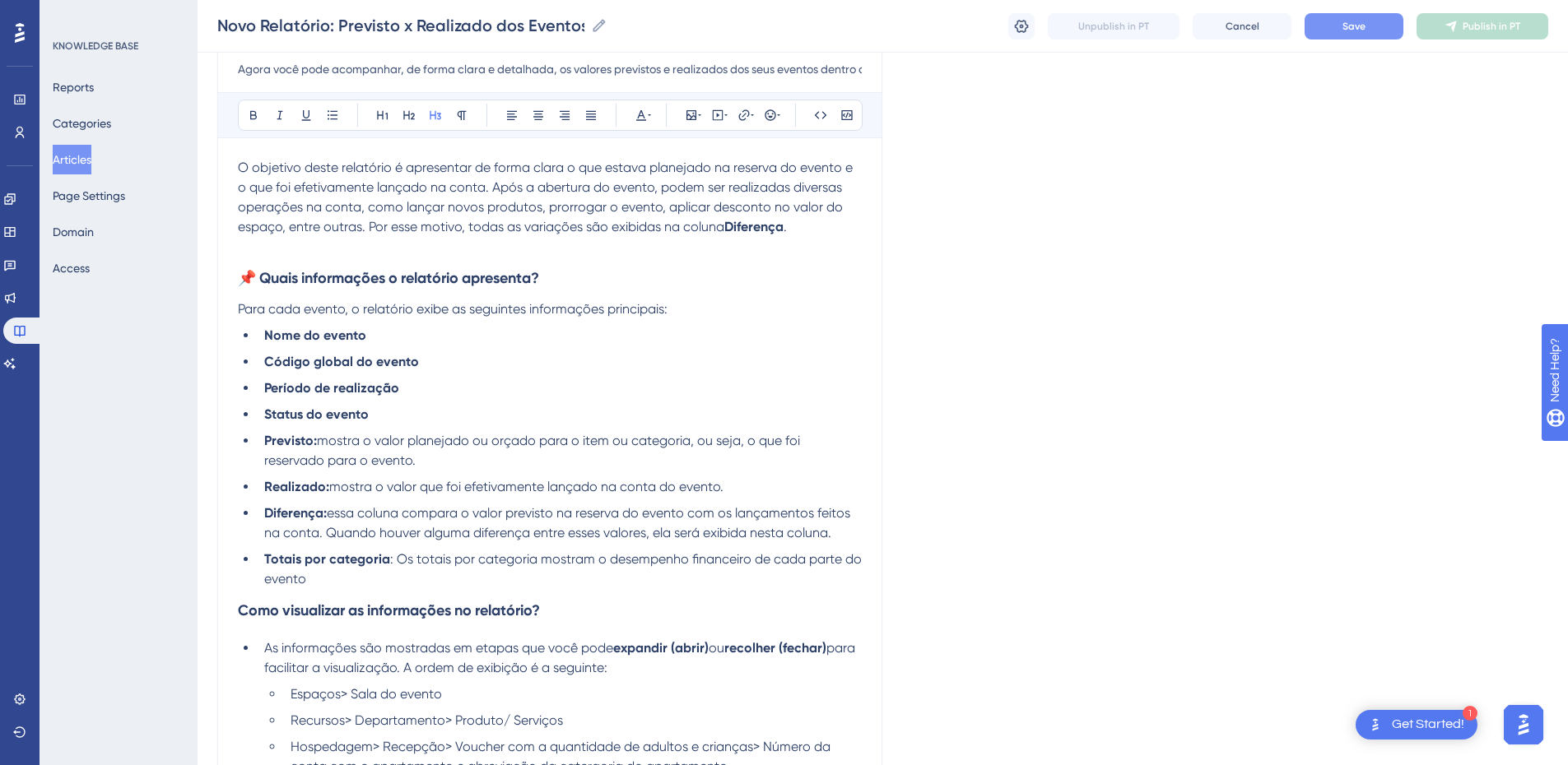
scroll to position [384, 0]
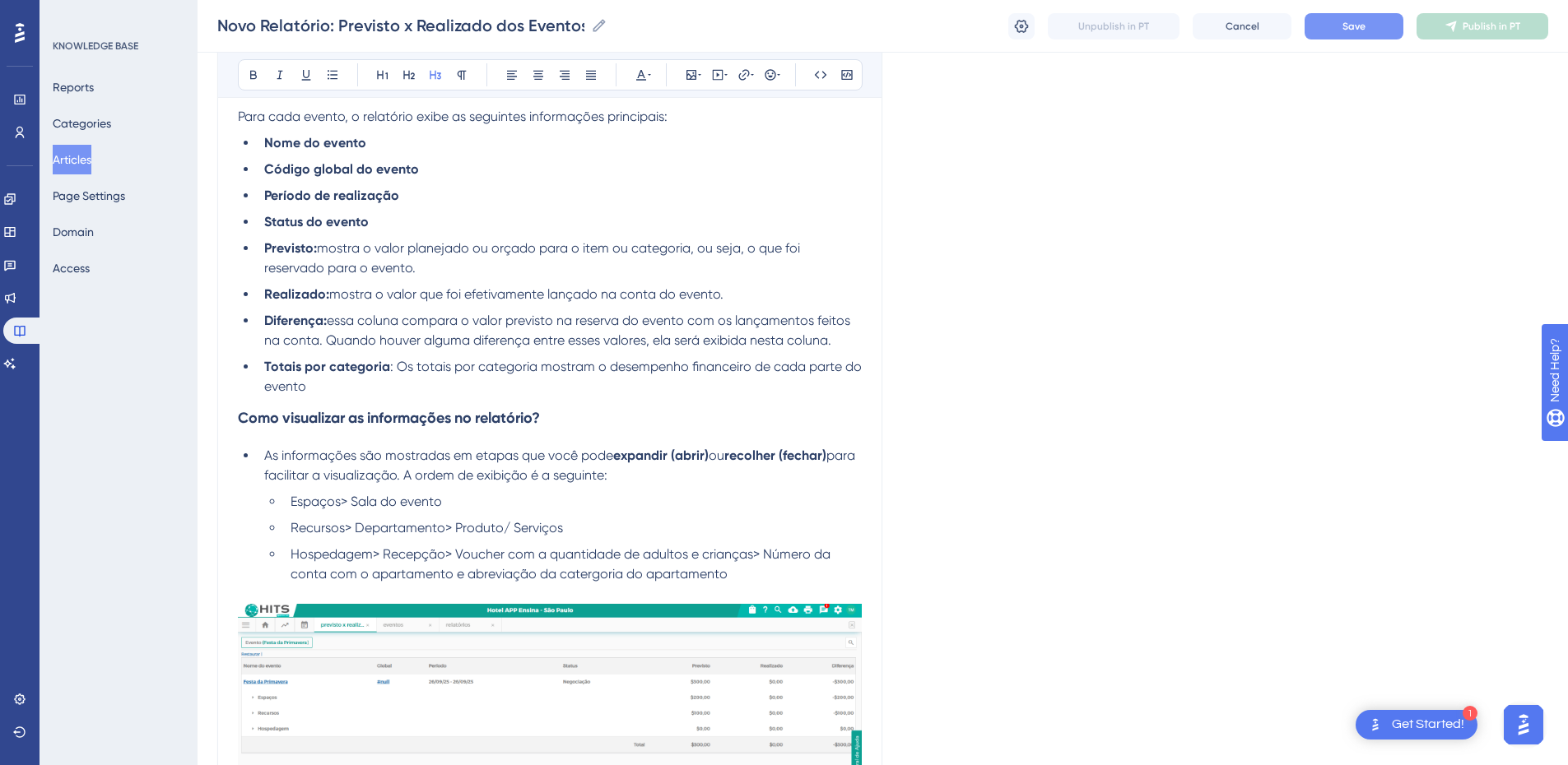
click at [322, 396] on li "Totais por categoria : Os totais por categoria mostram o desempenho financeiro …" at bounding box center [560, 377] width 605 height 39
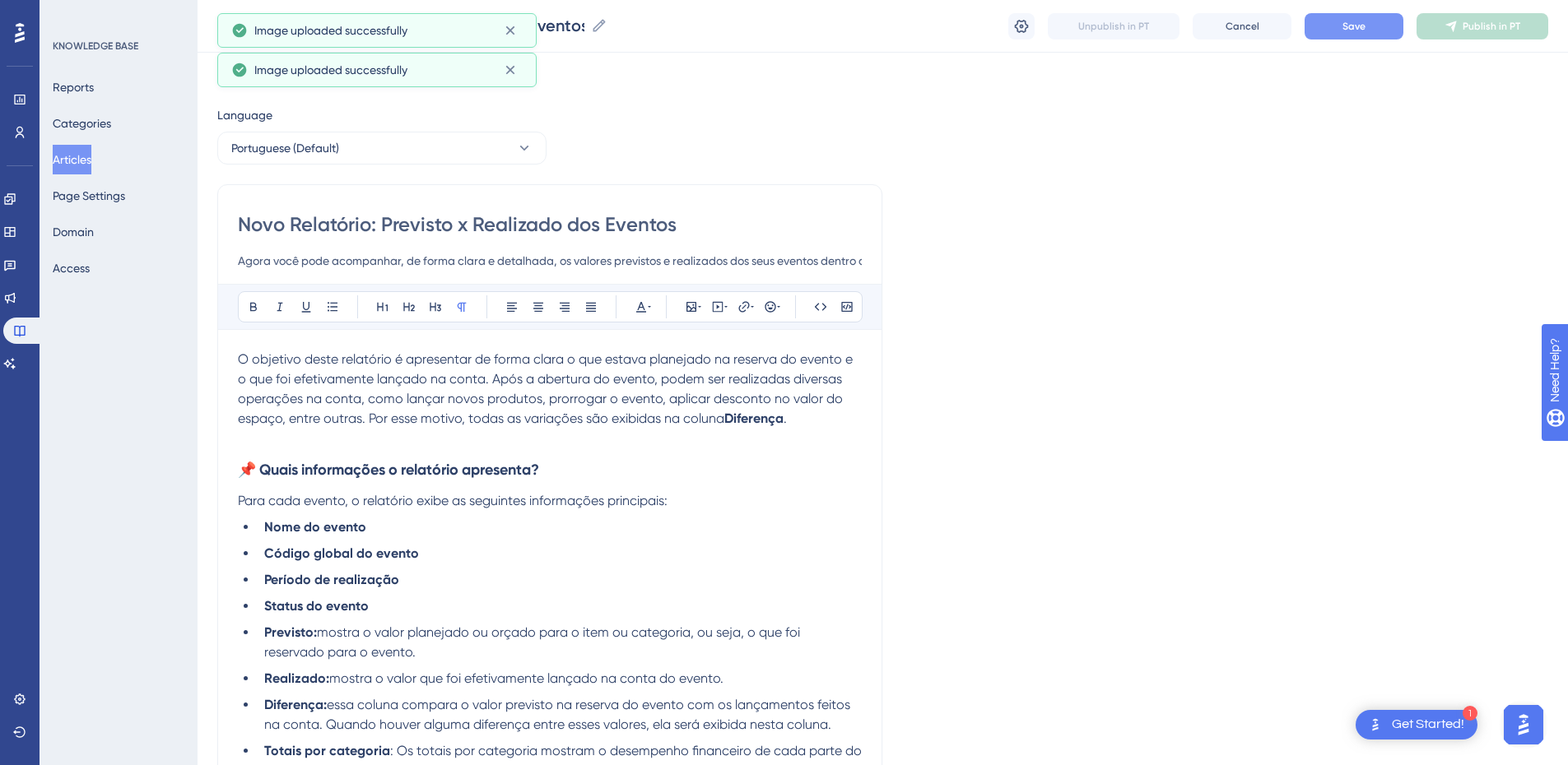
scroll to position [576, 0]
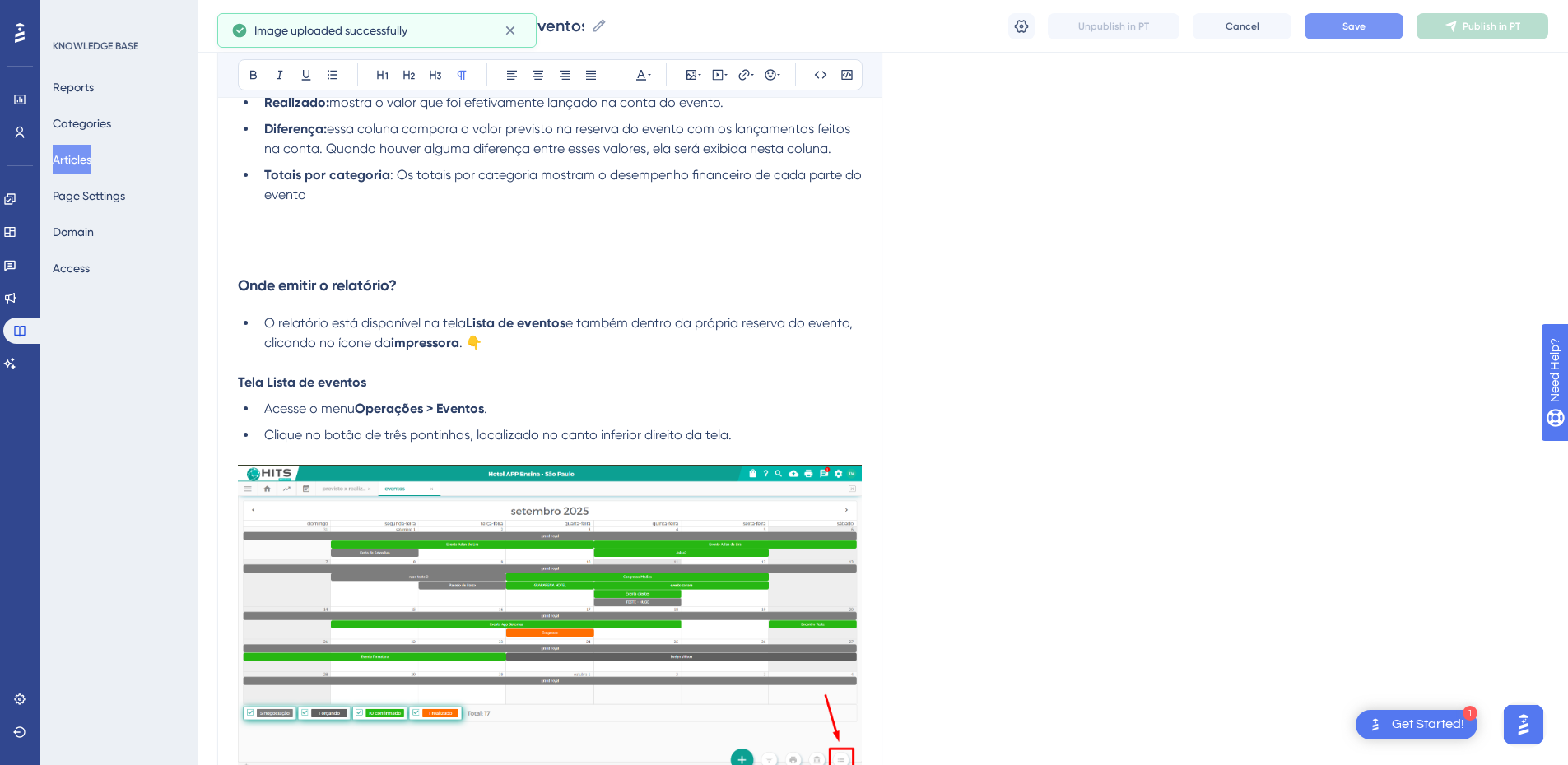
click at [298, 263] on p at bounding box center [550, 254] width 624 height 20
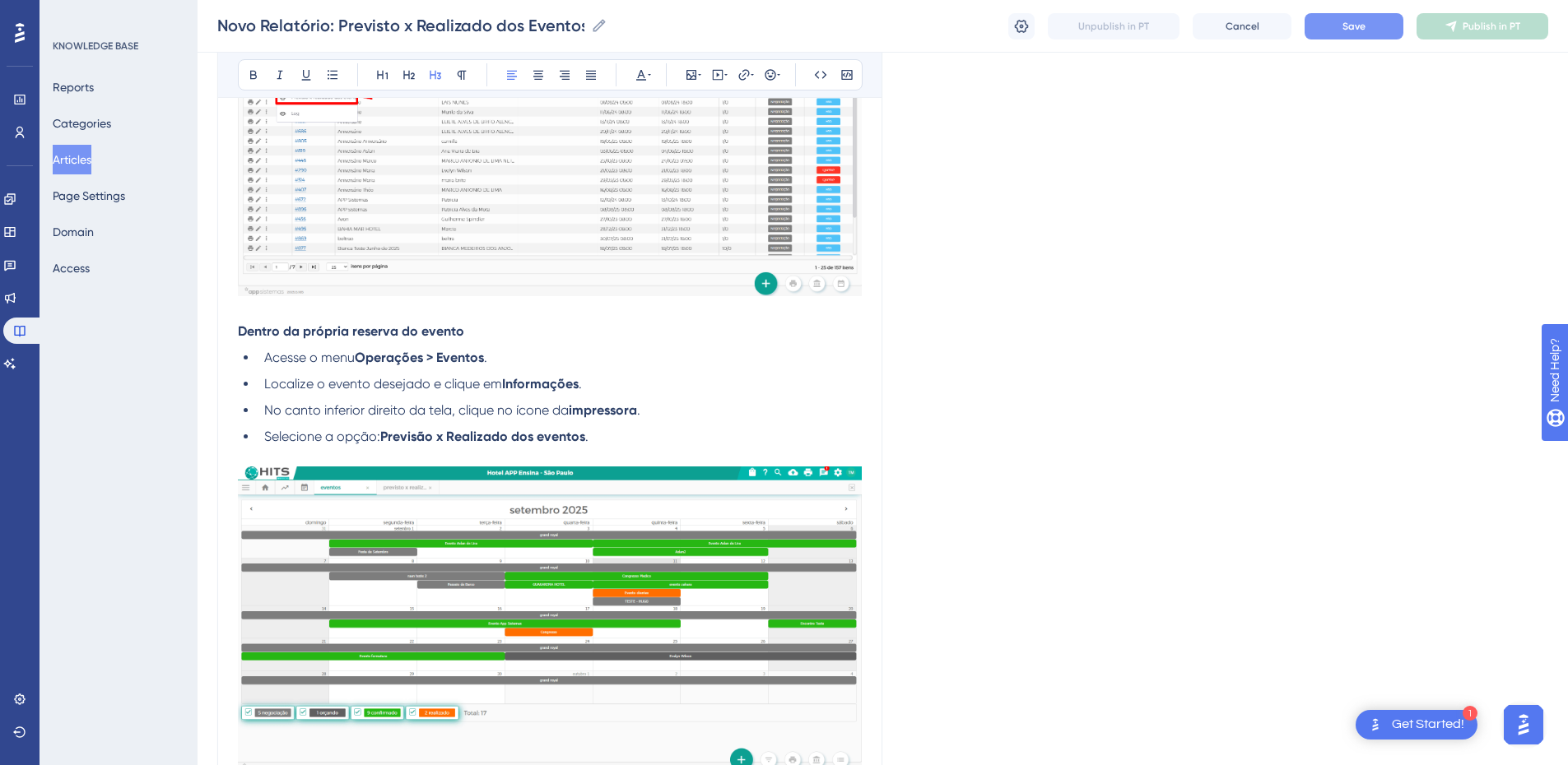
scroll to position [3072, 0]
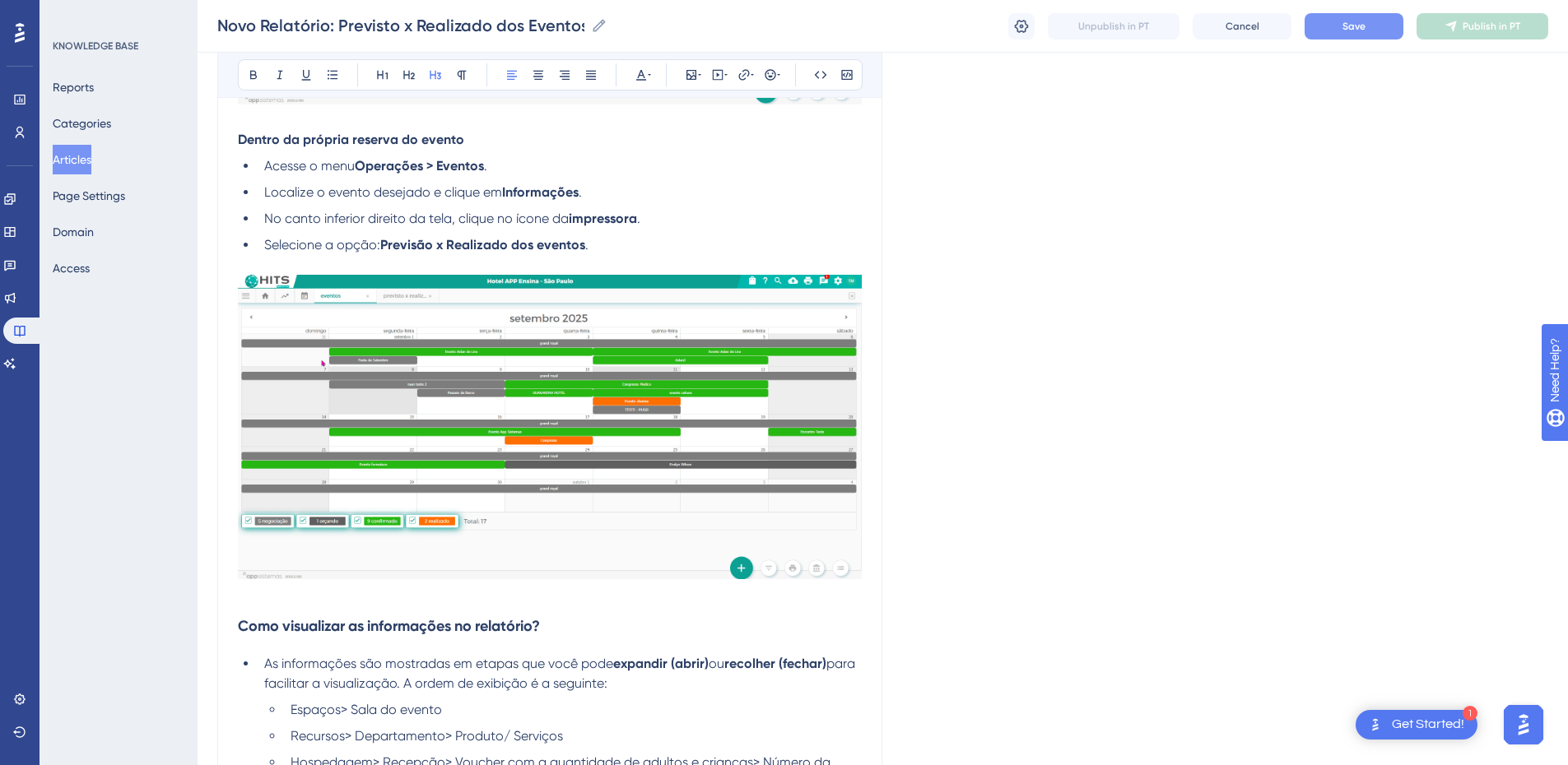
drag, startPoint x: 240, startPoint y: 518, endPoint x: 503, endPoint y: 561, distance: 266.5
click at [503, 520] on div "O objetivo deste relatório é apresentar de forma clara o que estava planejado n…" at bounding box center [550, 488] width 624 height 6420
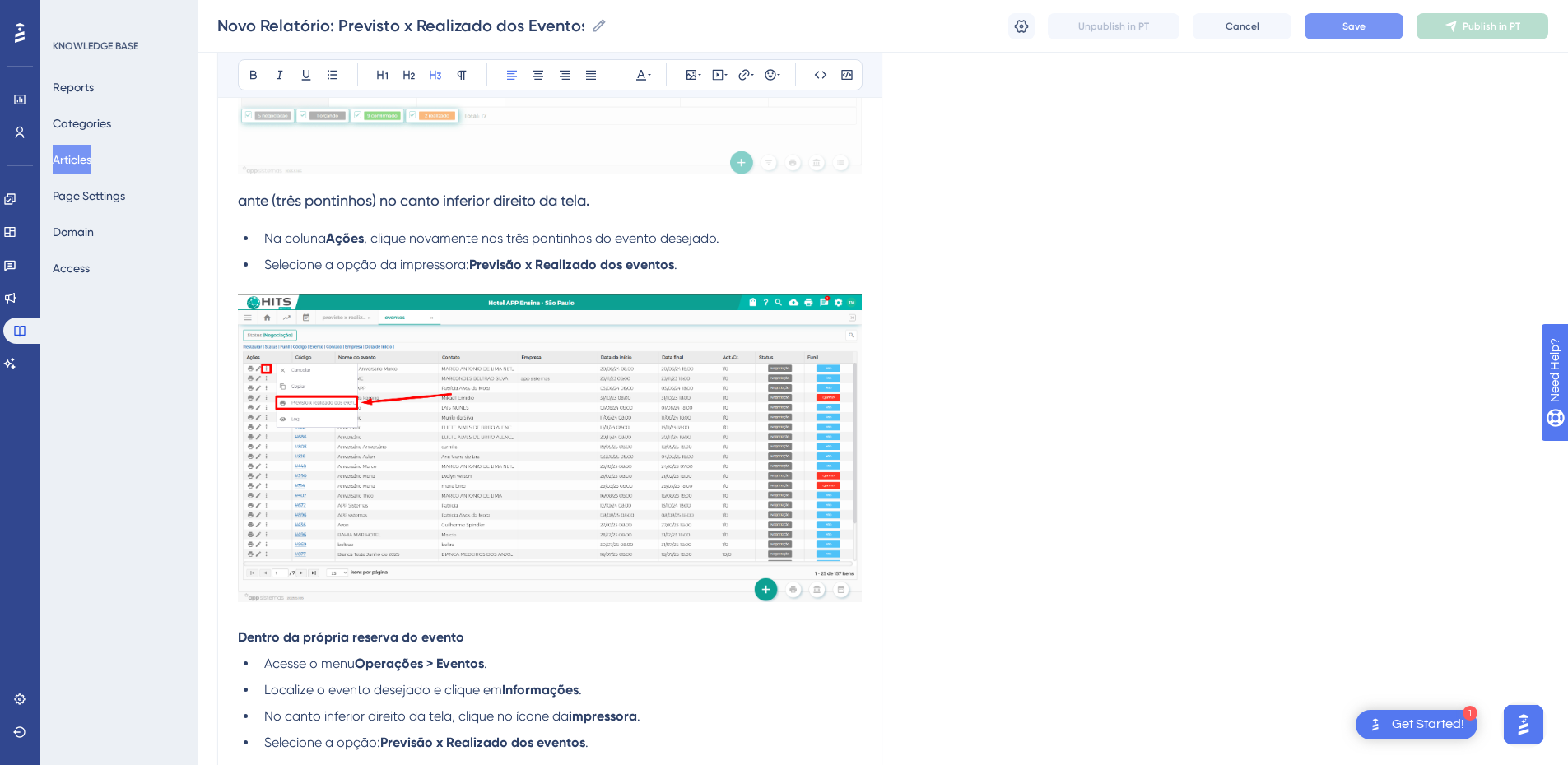
scroll to position [1857, 0]
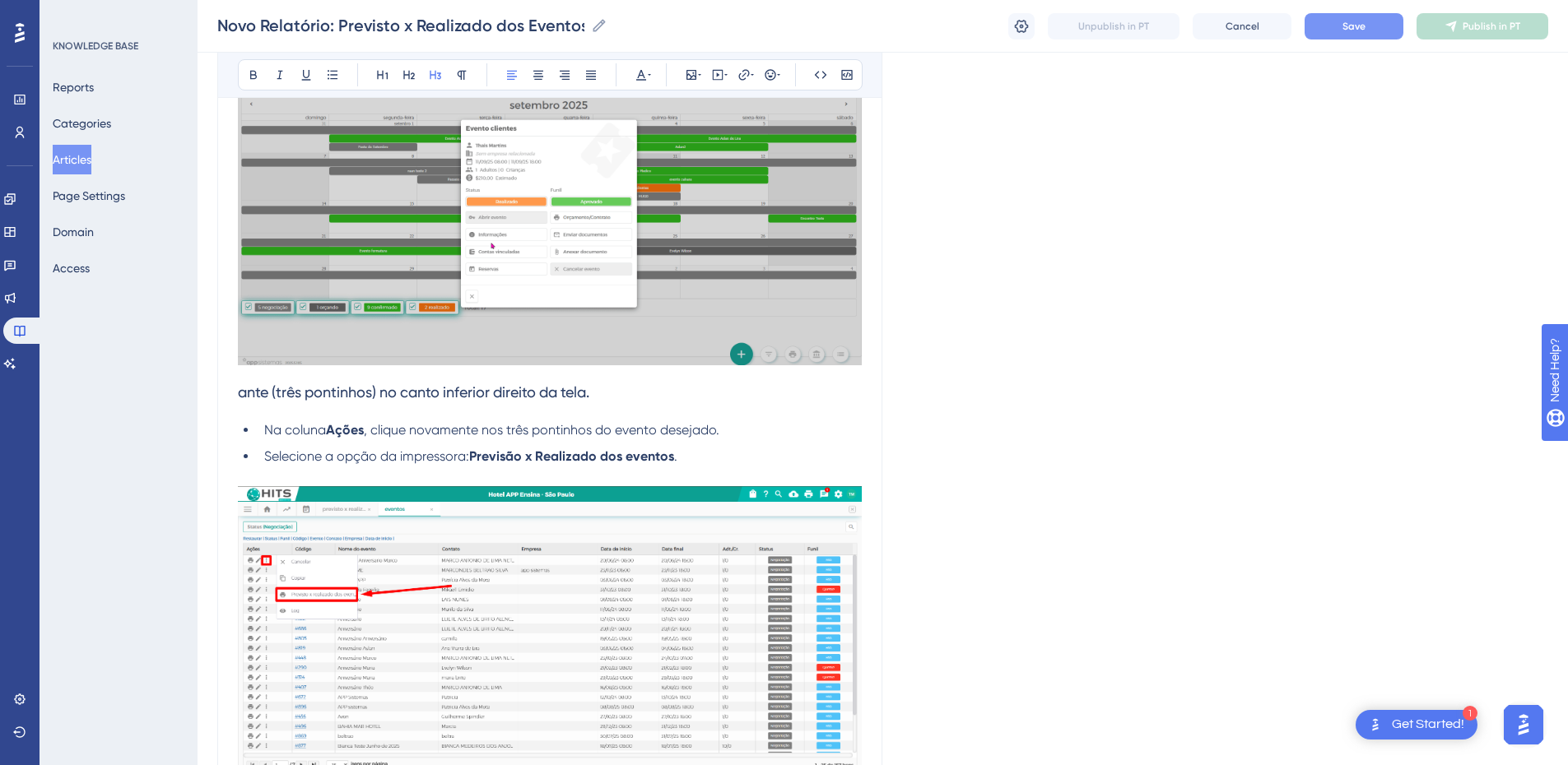
click at [397, 520] on img at bounding box center [550, 639] width 624 height 307
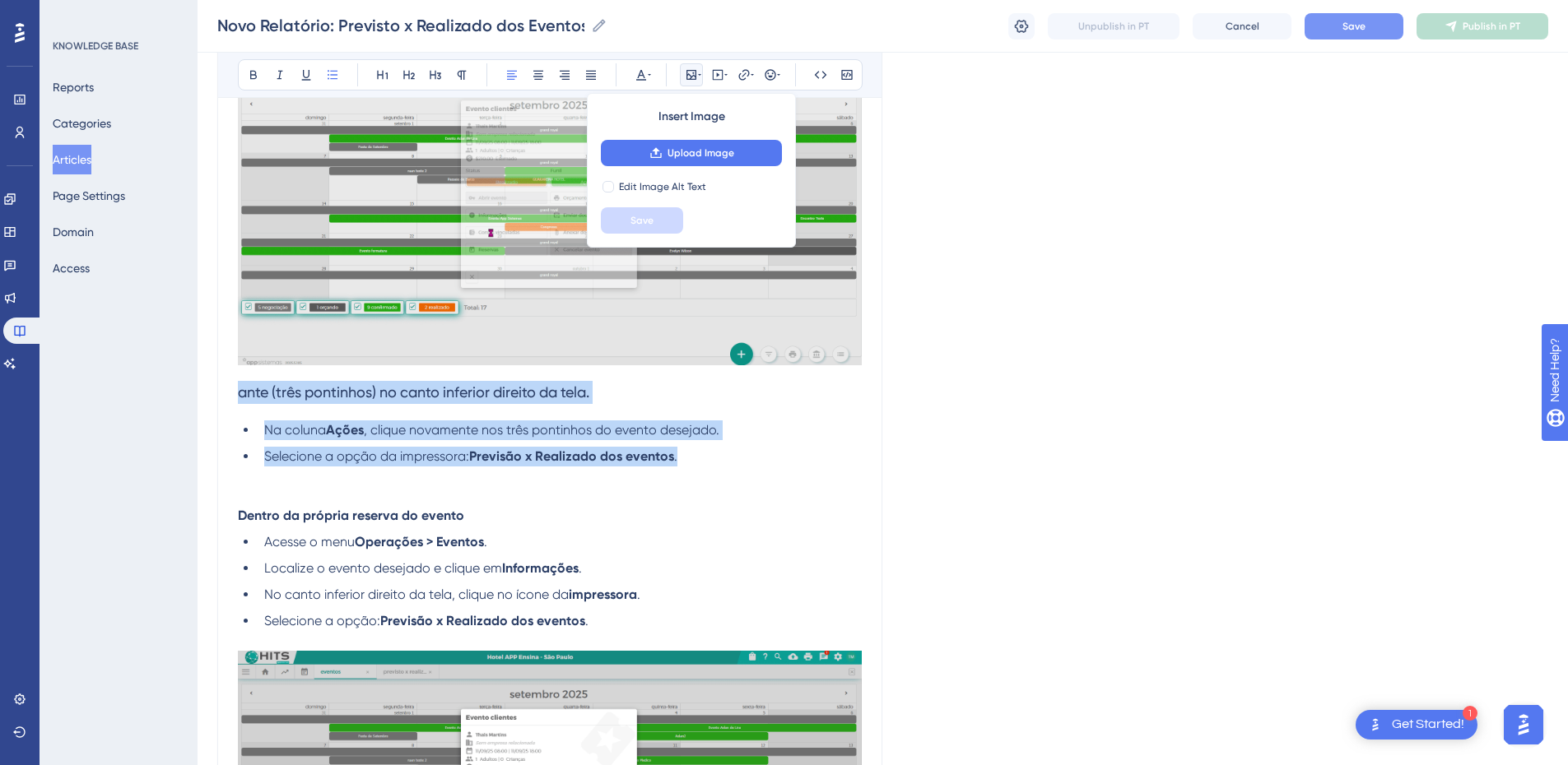
drag, startPoint x: 351, startPoint y: 430, endPoint x: 235, endPoint y: 394, distance: 121.5
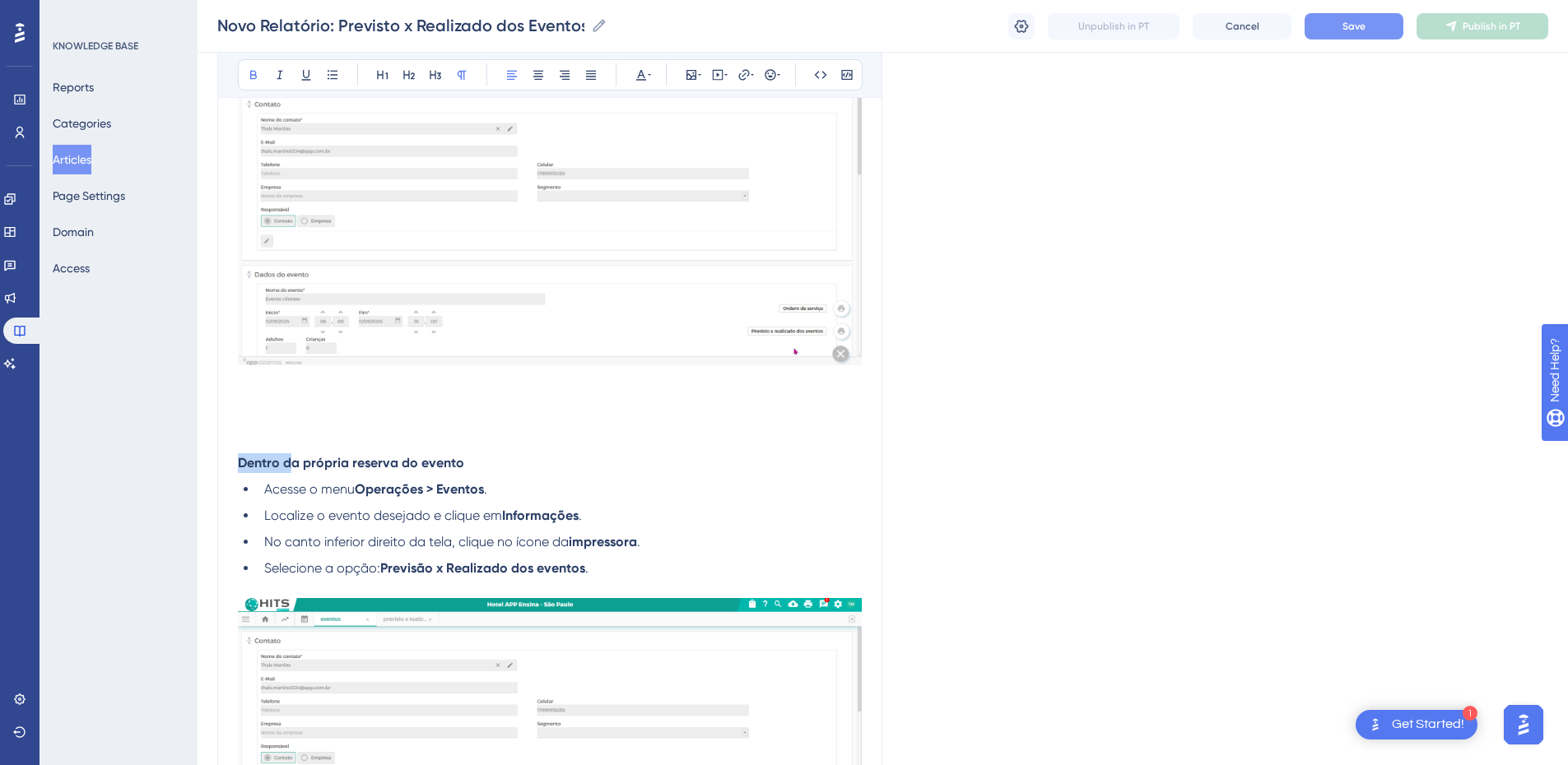
scroll to position [2241, 0]
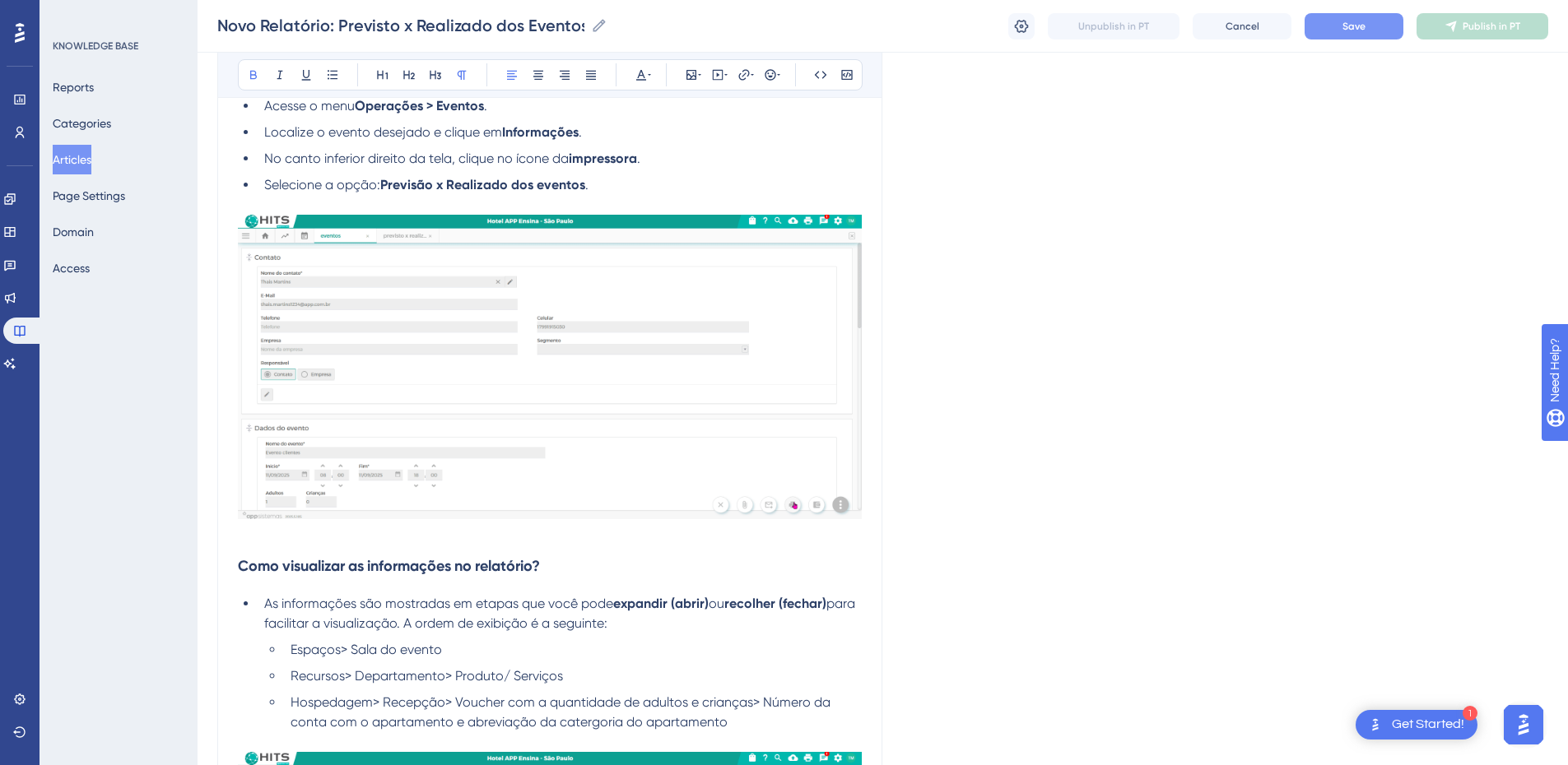
drag, startPoint x: 238, startPoint y: 461, endPoint x: 515, endPoint y: 490, distance: 278.5
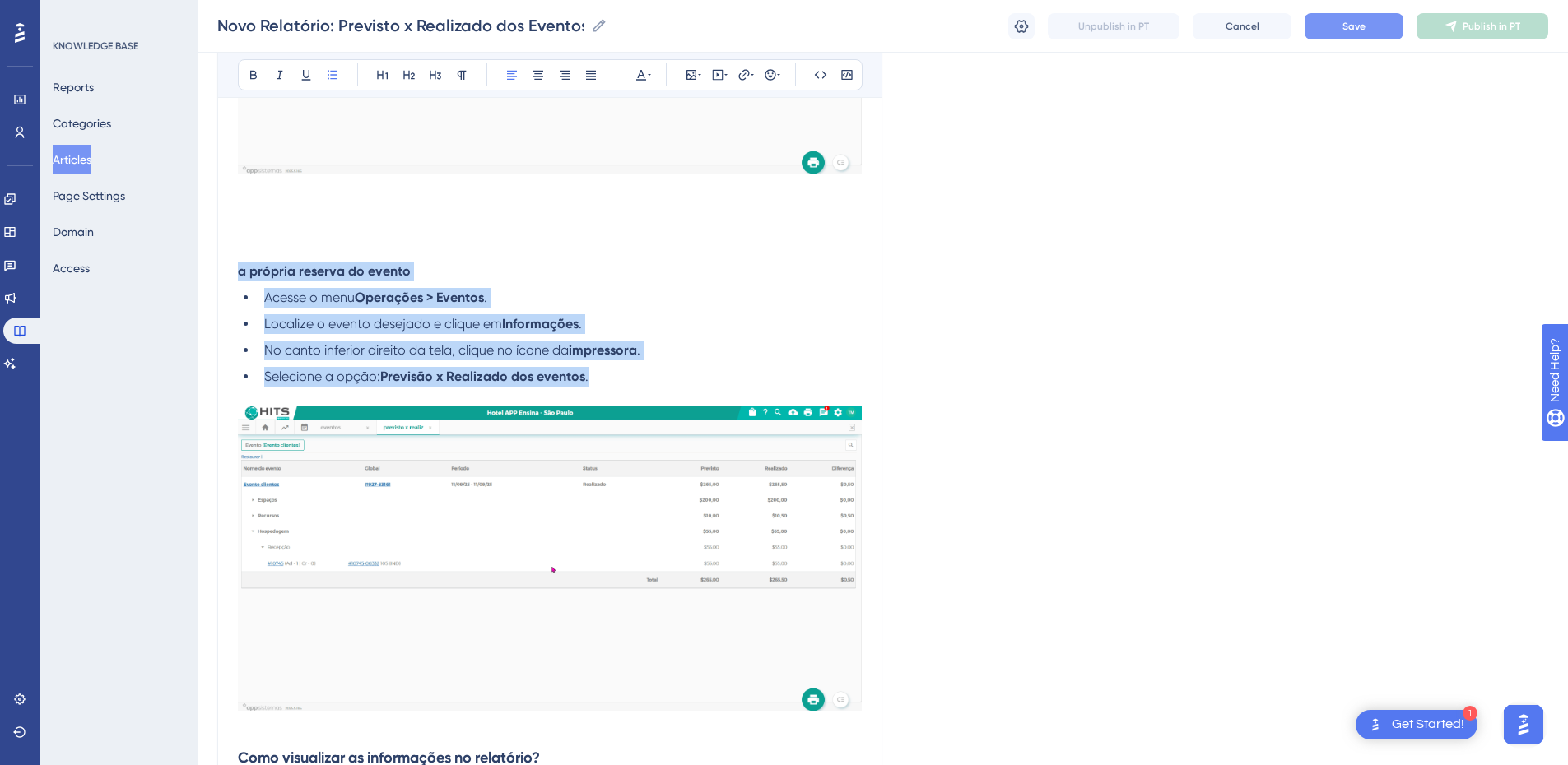
drag, startPoint x: 310, startPoint y: 295, endPoint x: 237, endPoint y: 275, distance: 75.7
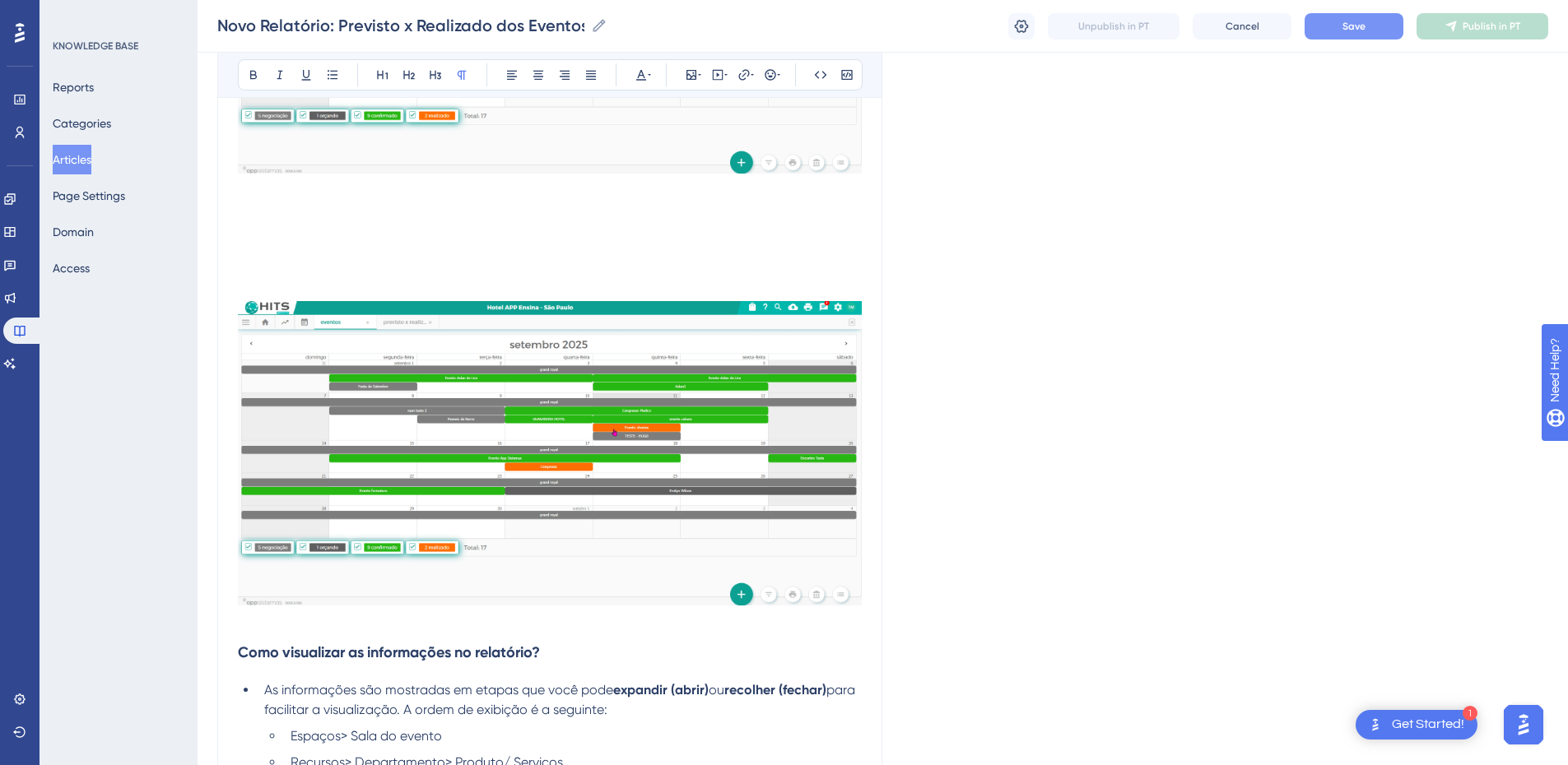
click at [401, 390] on img at bounding box center [550, 453] width 624 height 304
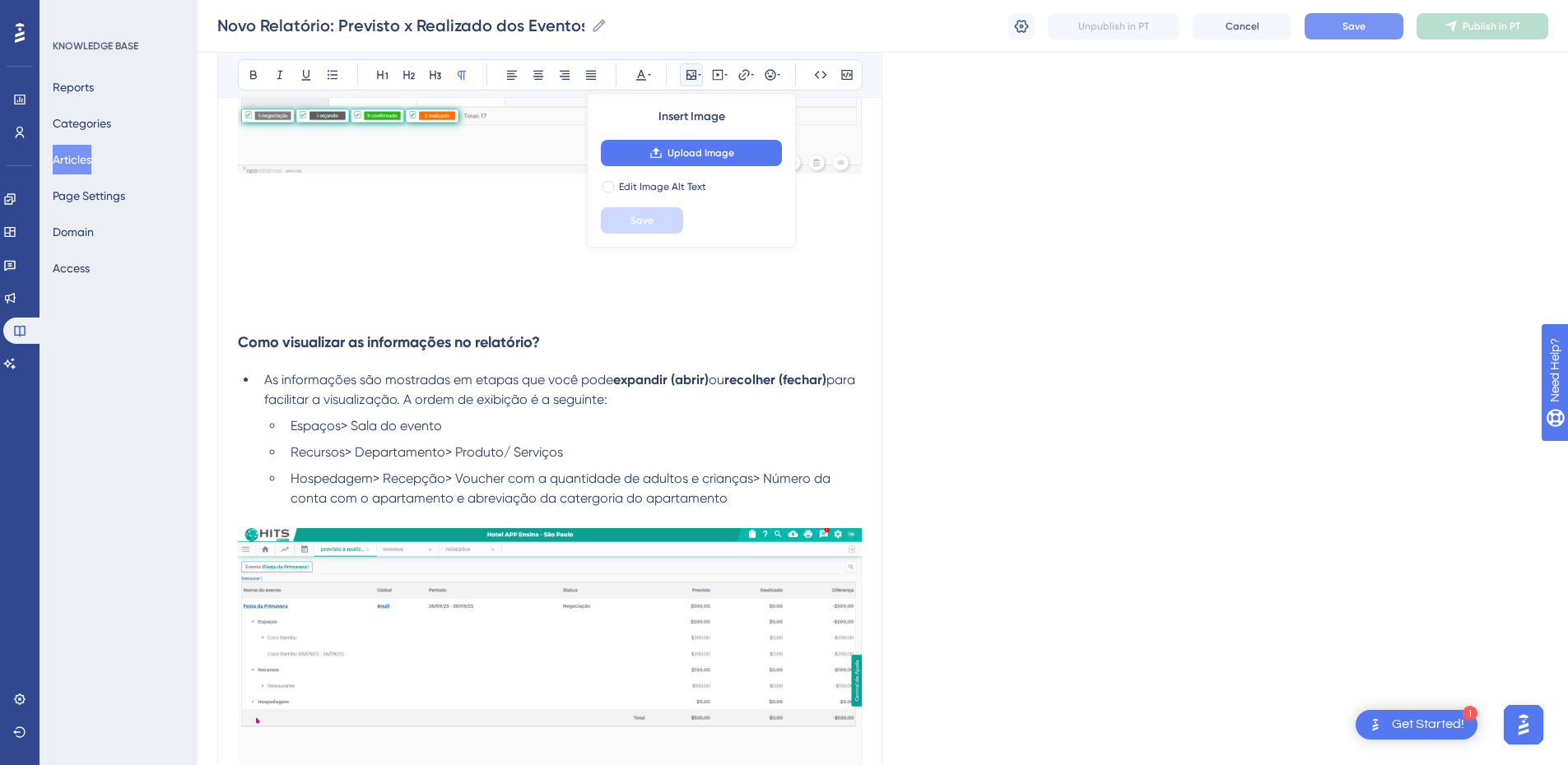
scroll to position [1857, 0]
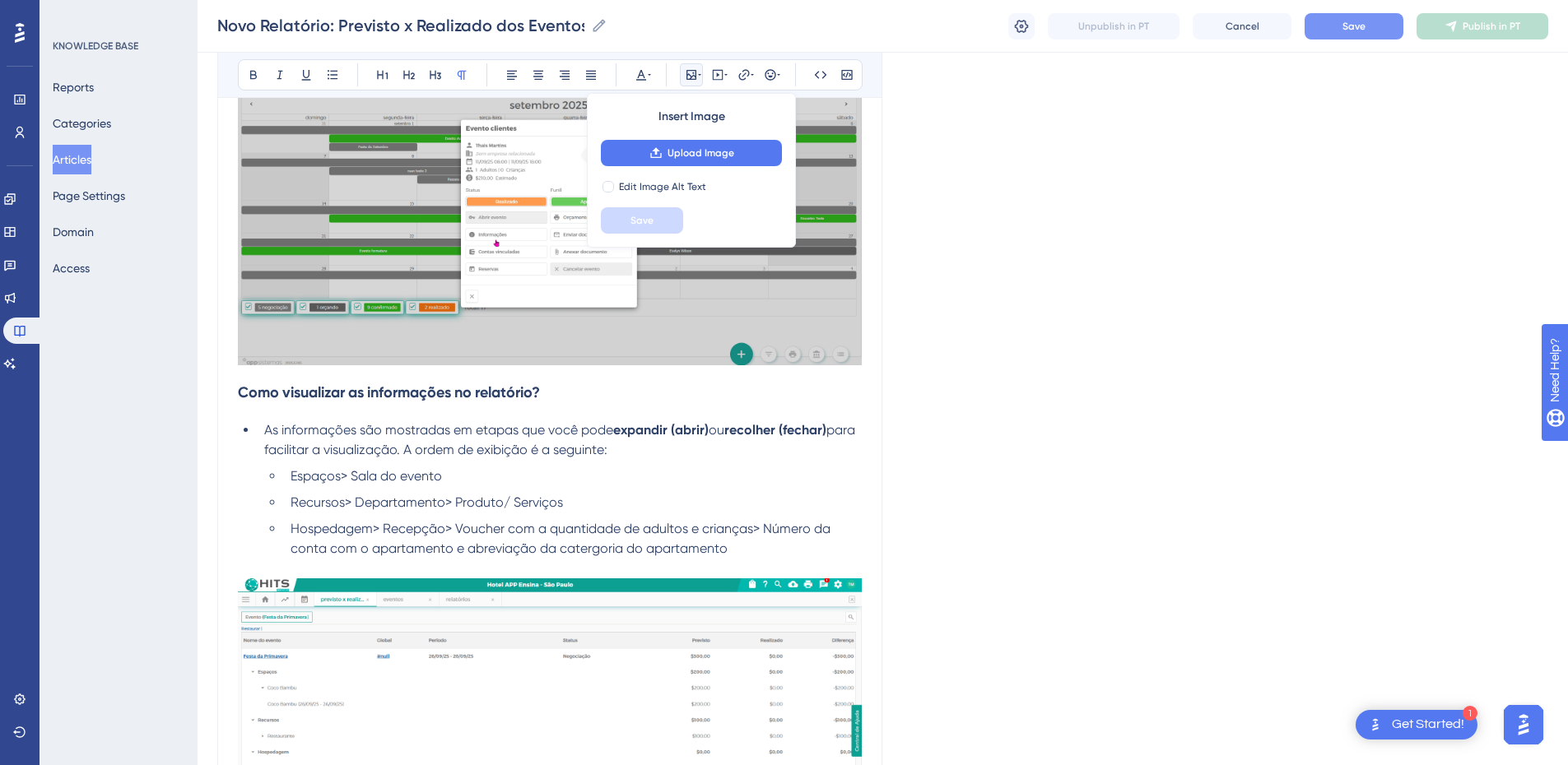
click at [241, 400] on strong "Como visualizar as informações no relatório?" at bounding box center [389, 392] width 302 height 18
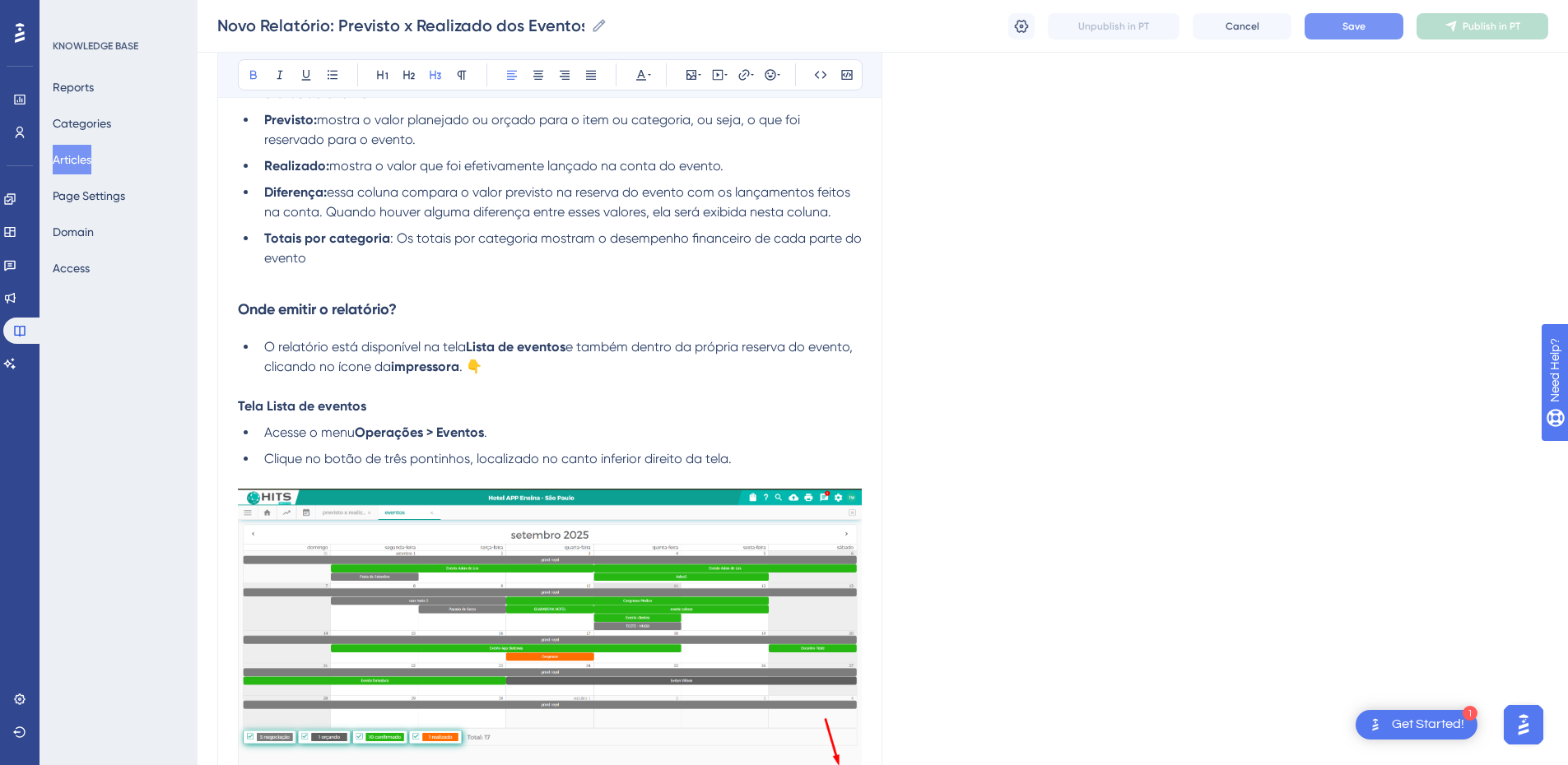
scroll to position [321, 0]
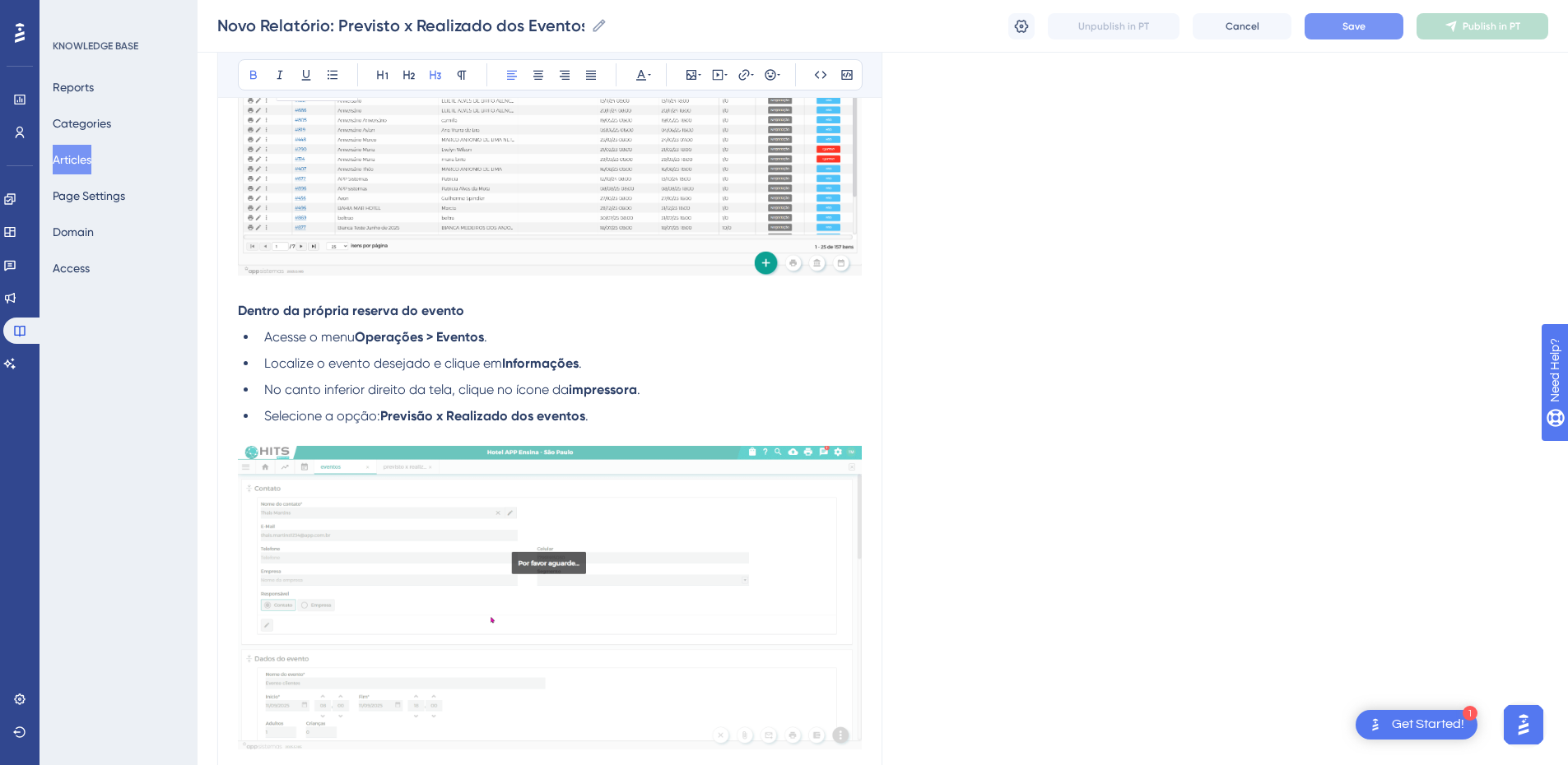
scroll to position [1857, 0]
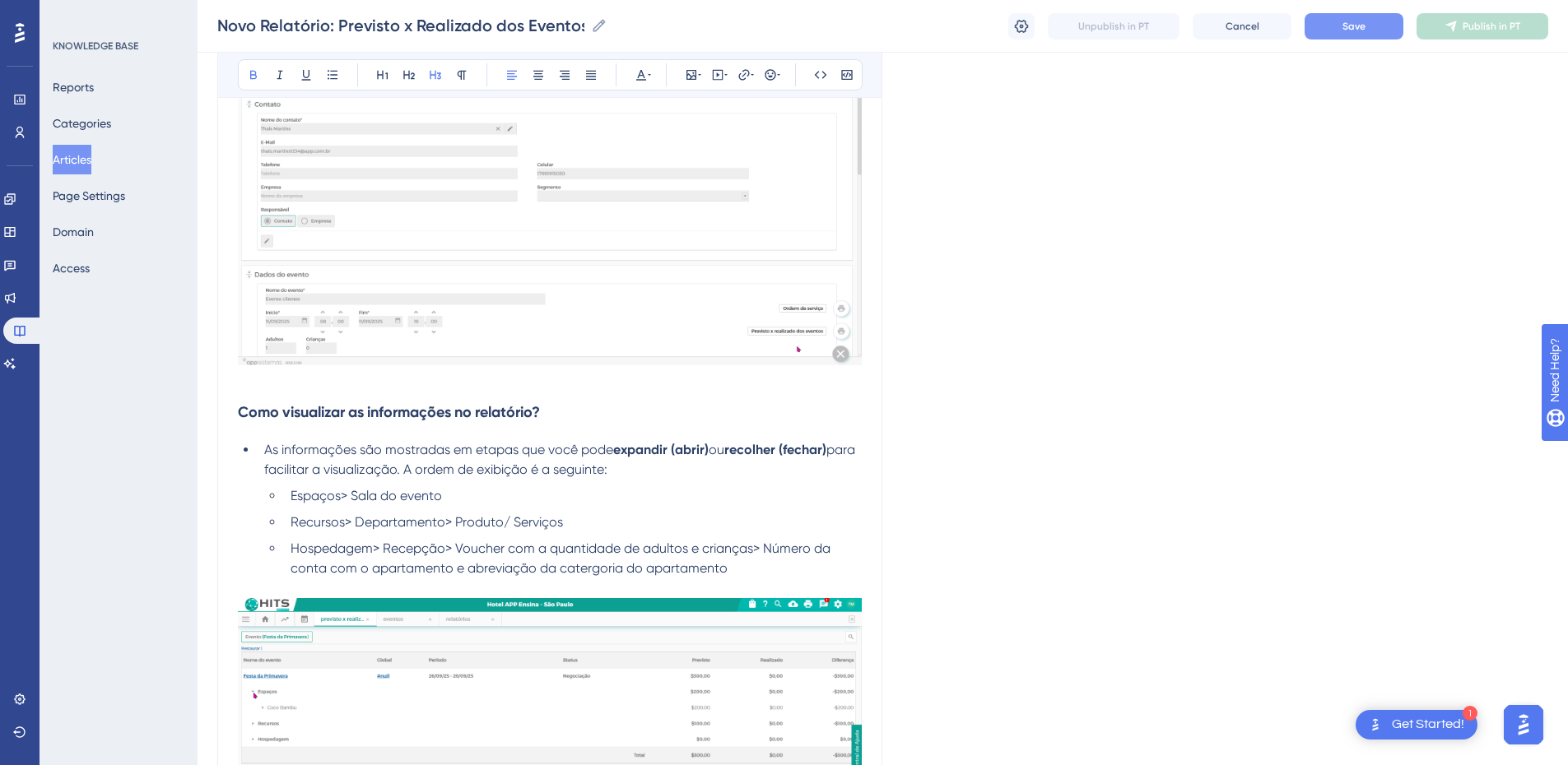
click at [327, 410] on strong "Como visualizar as informações no relatório?" at bounding box center [389, 411] width 302 height 18
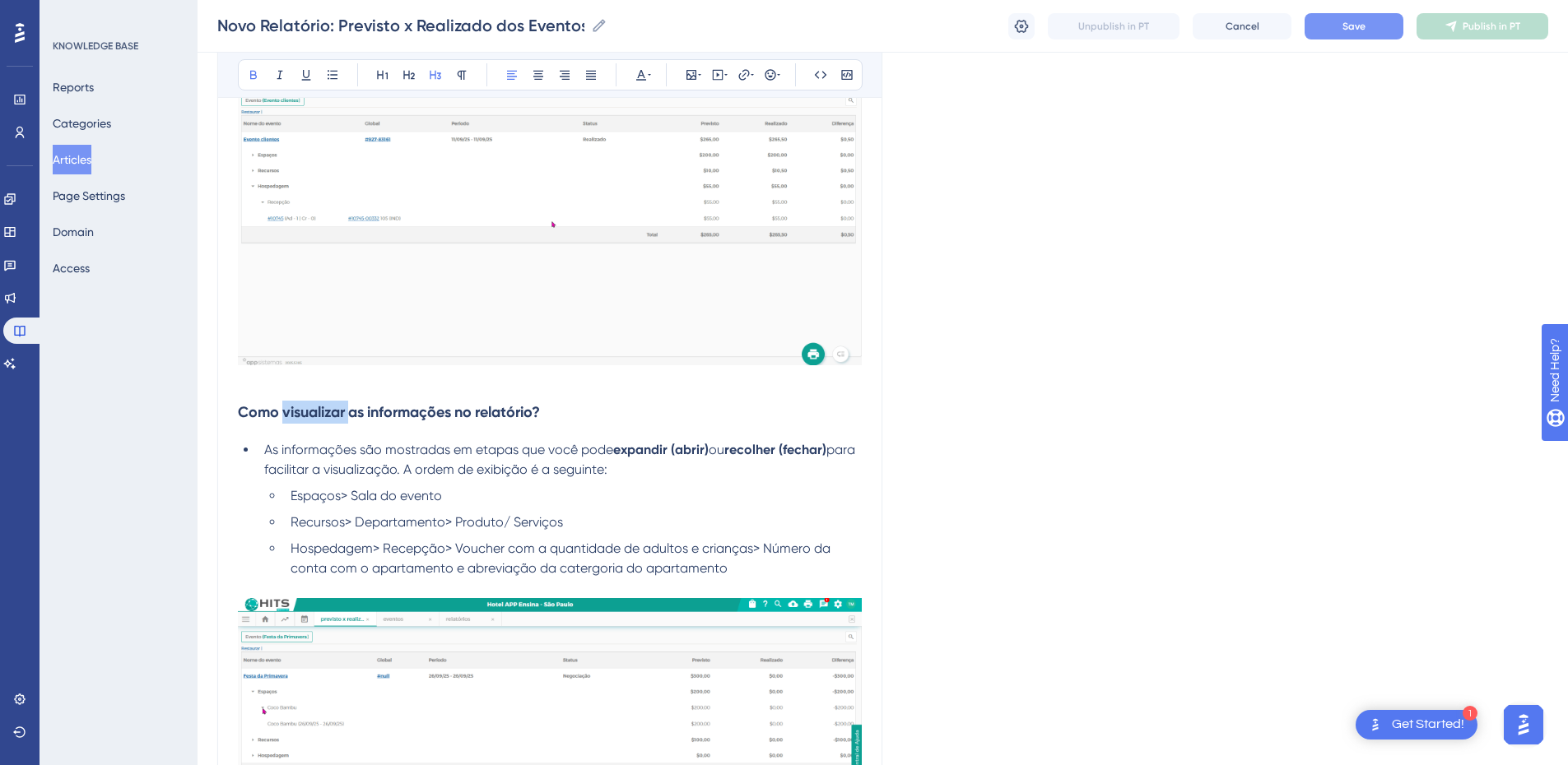
click at [327, 410] on strong "Como visualizar as informações no relatório?" at bounding box center [389, 411] width 302 height 18
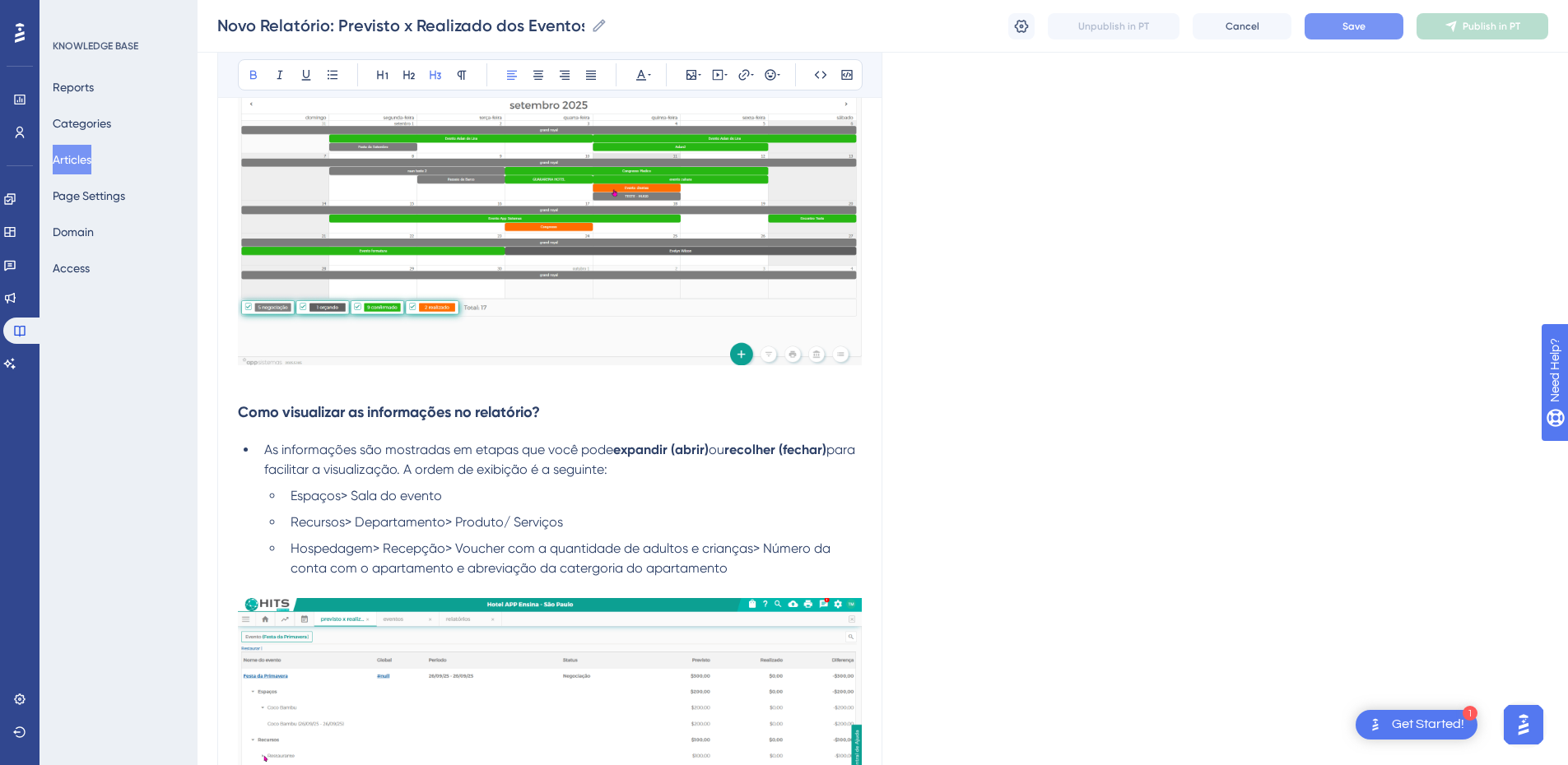
click at [327, 432] on h3 "Como visualizar as informações no relatório?" at bounding box center [550, 412] width 624 height 42
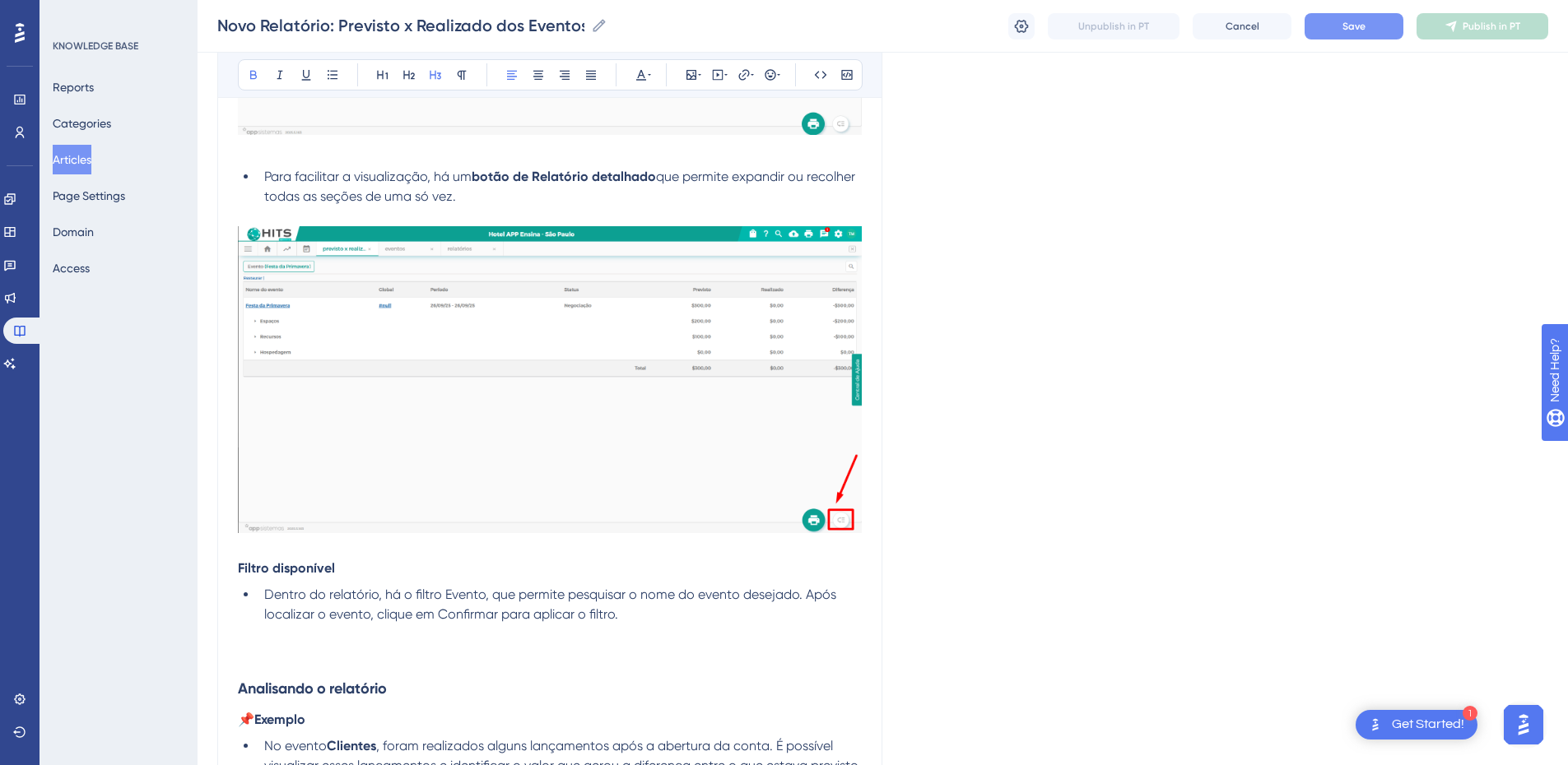
scroll to position [2817, 0]
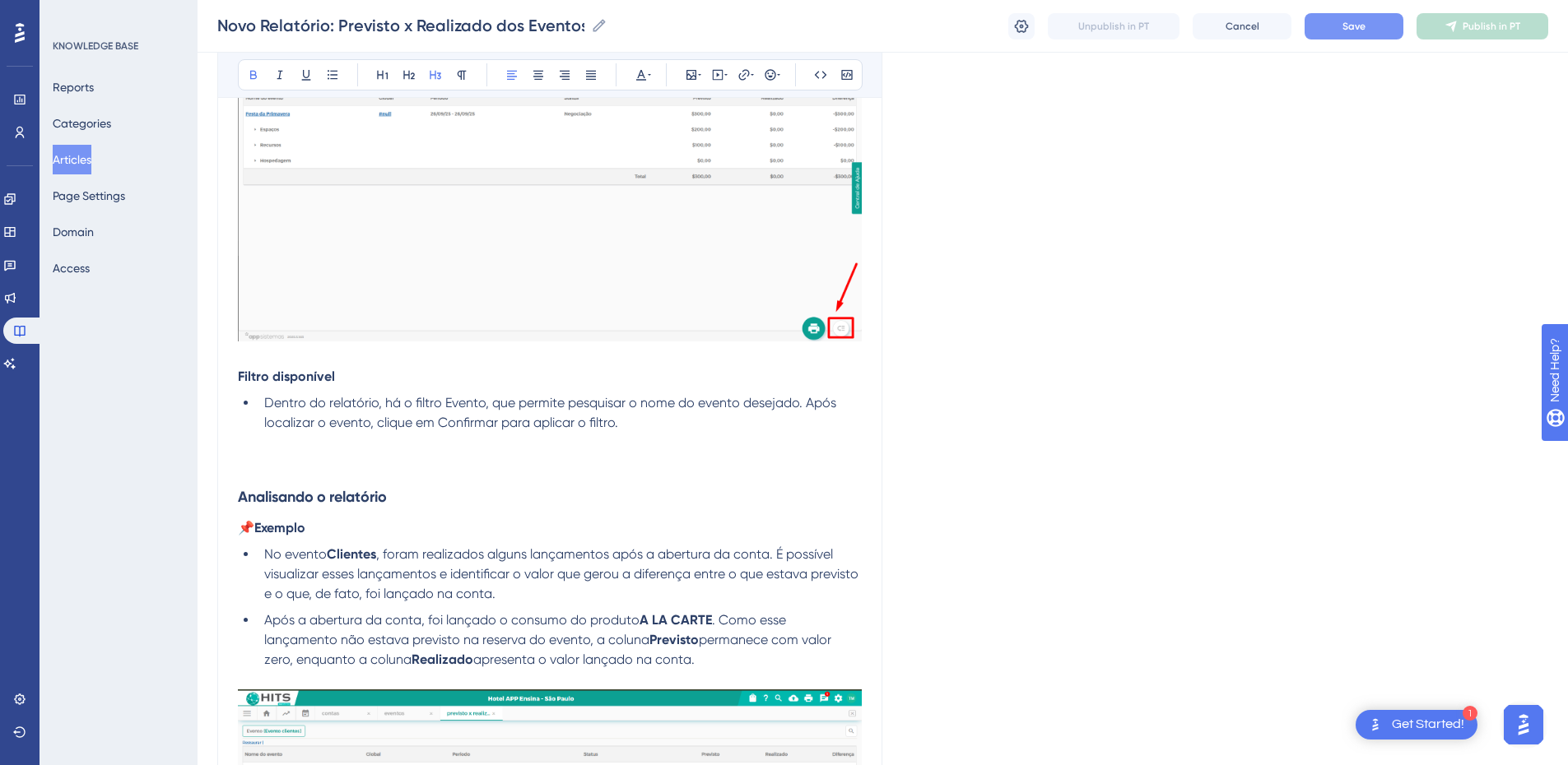
click at [286, 464] on h3 at bounding box center [550, 454] width 624 height 42
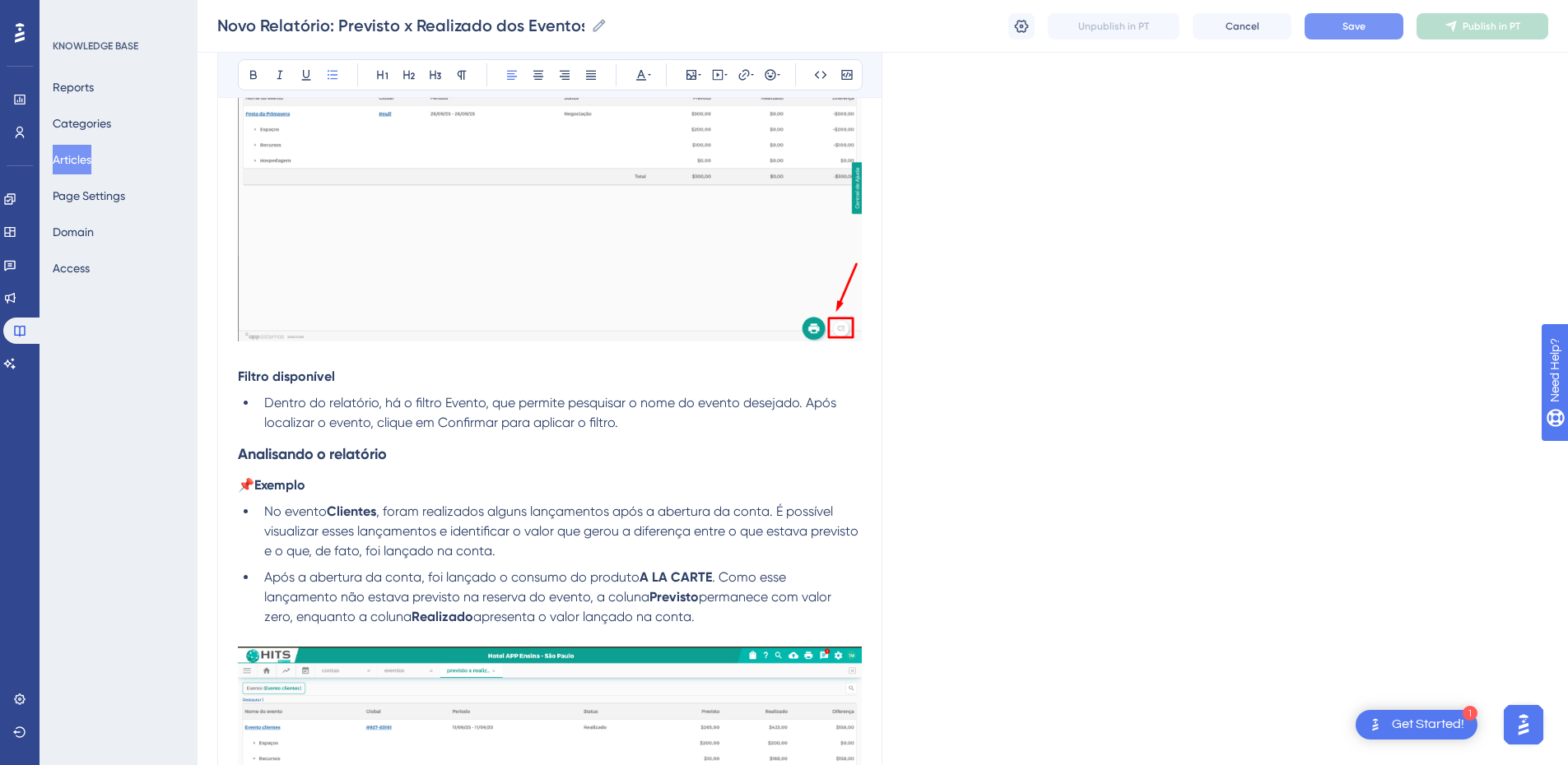
click at [462, 472] on h3 "Analisando o relatório" at bounding box center [550, 454] width 624 height 42
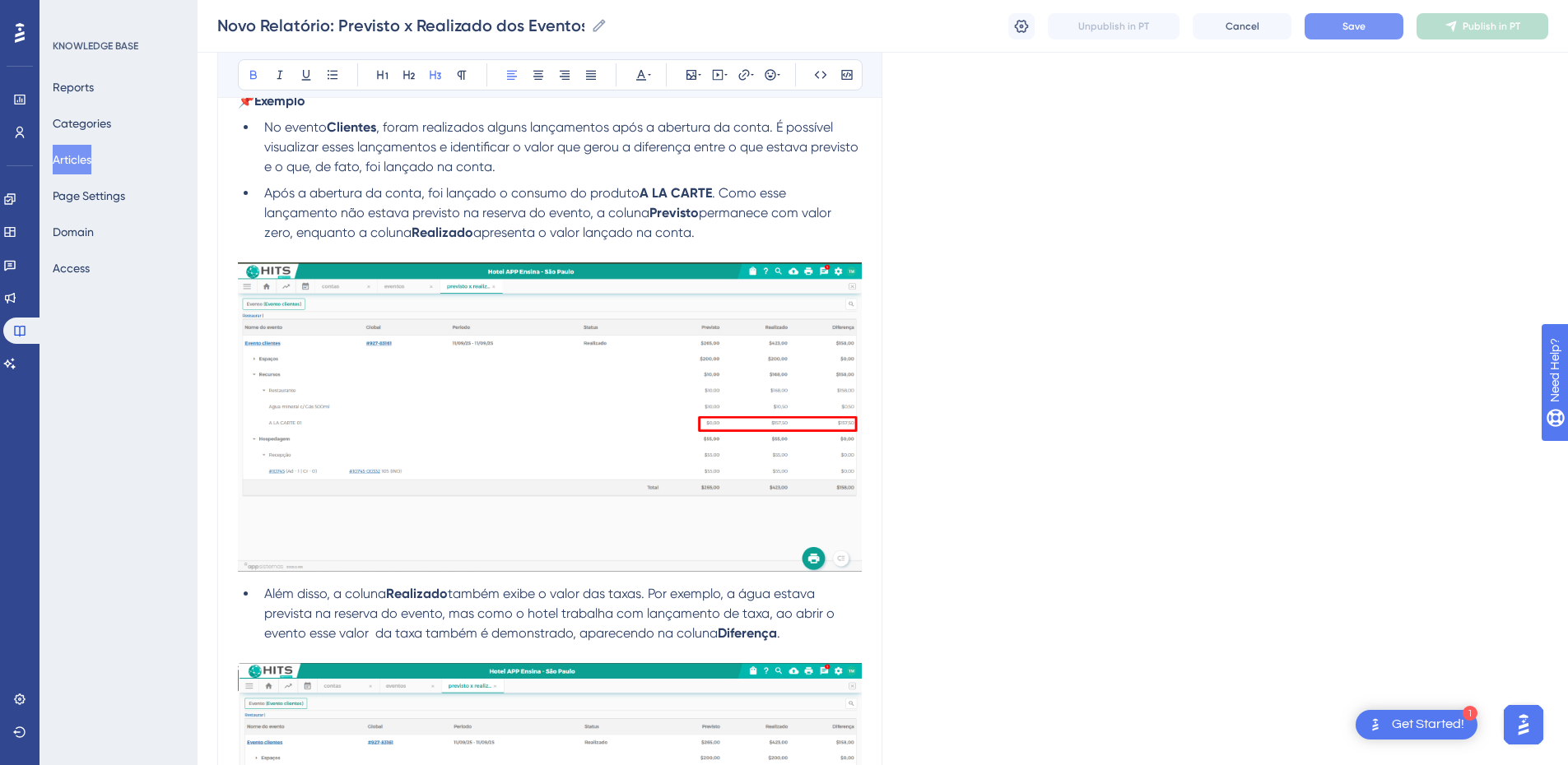
scroll to position [3009, 0]
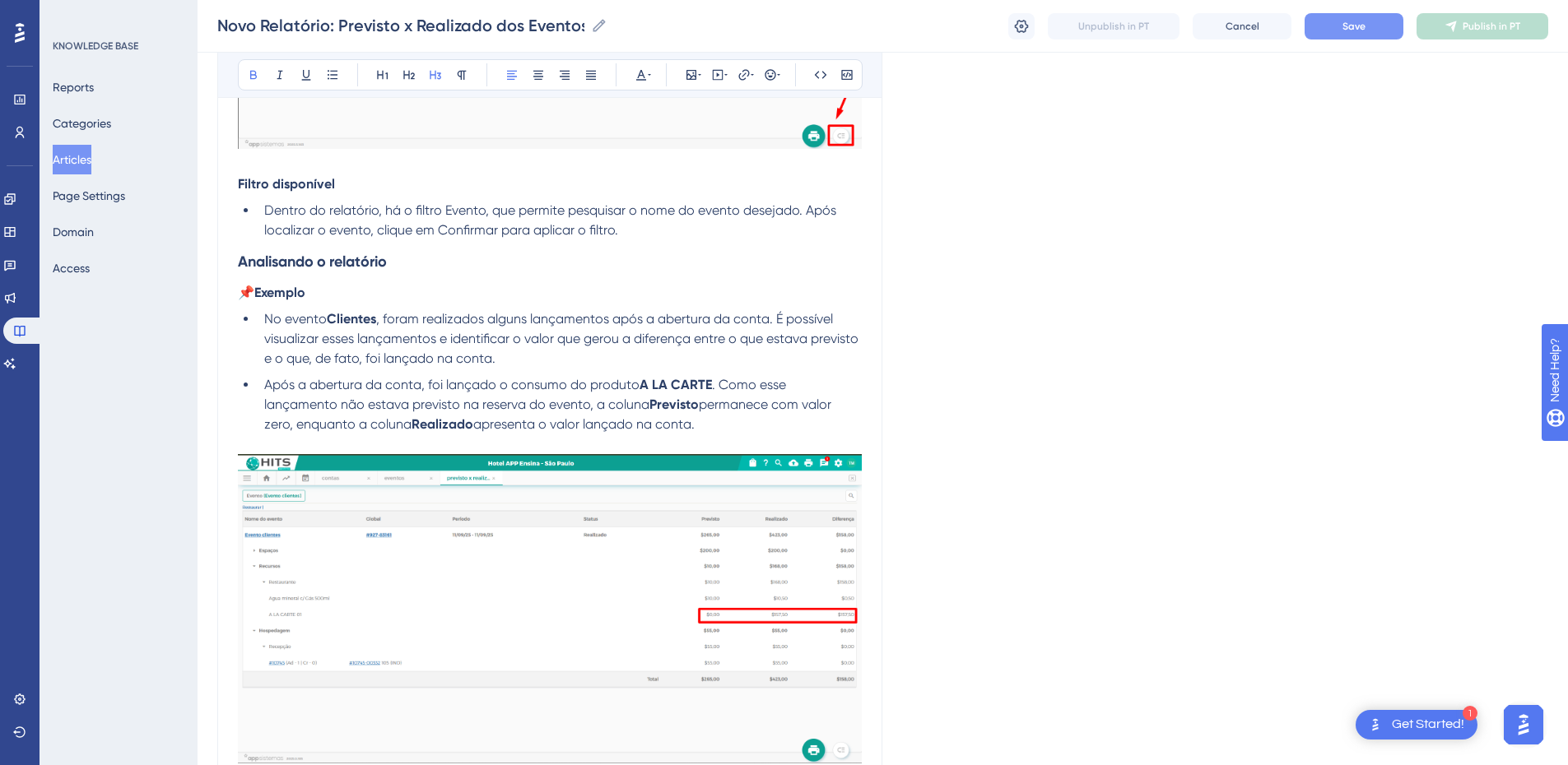
click at [1123, 36] on button "Save" at bounding box center [1354, 26] width 99 height 26
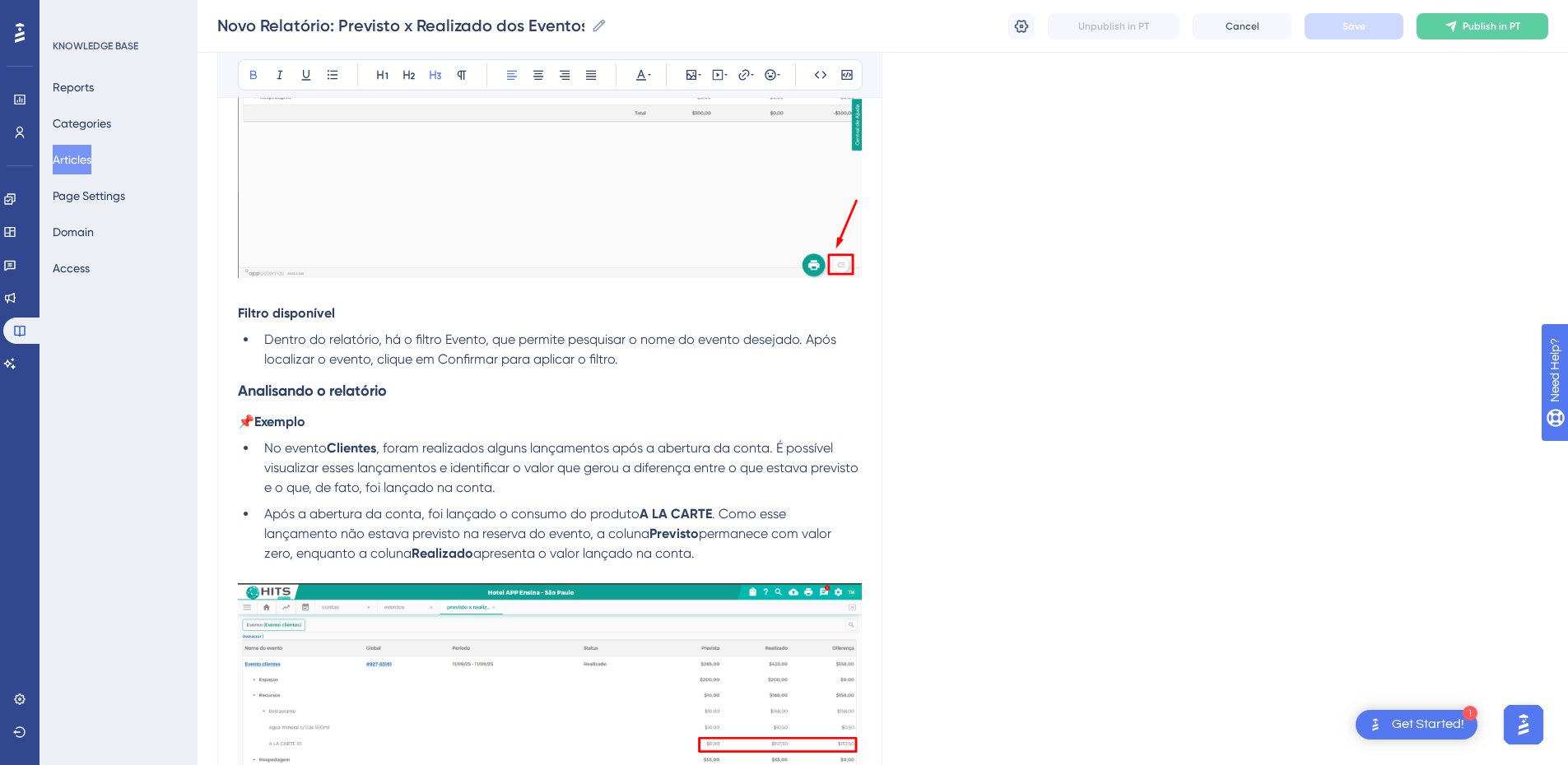
scroll to position [3072, 0]
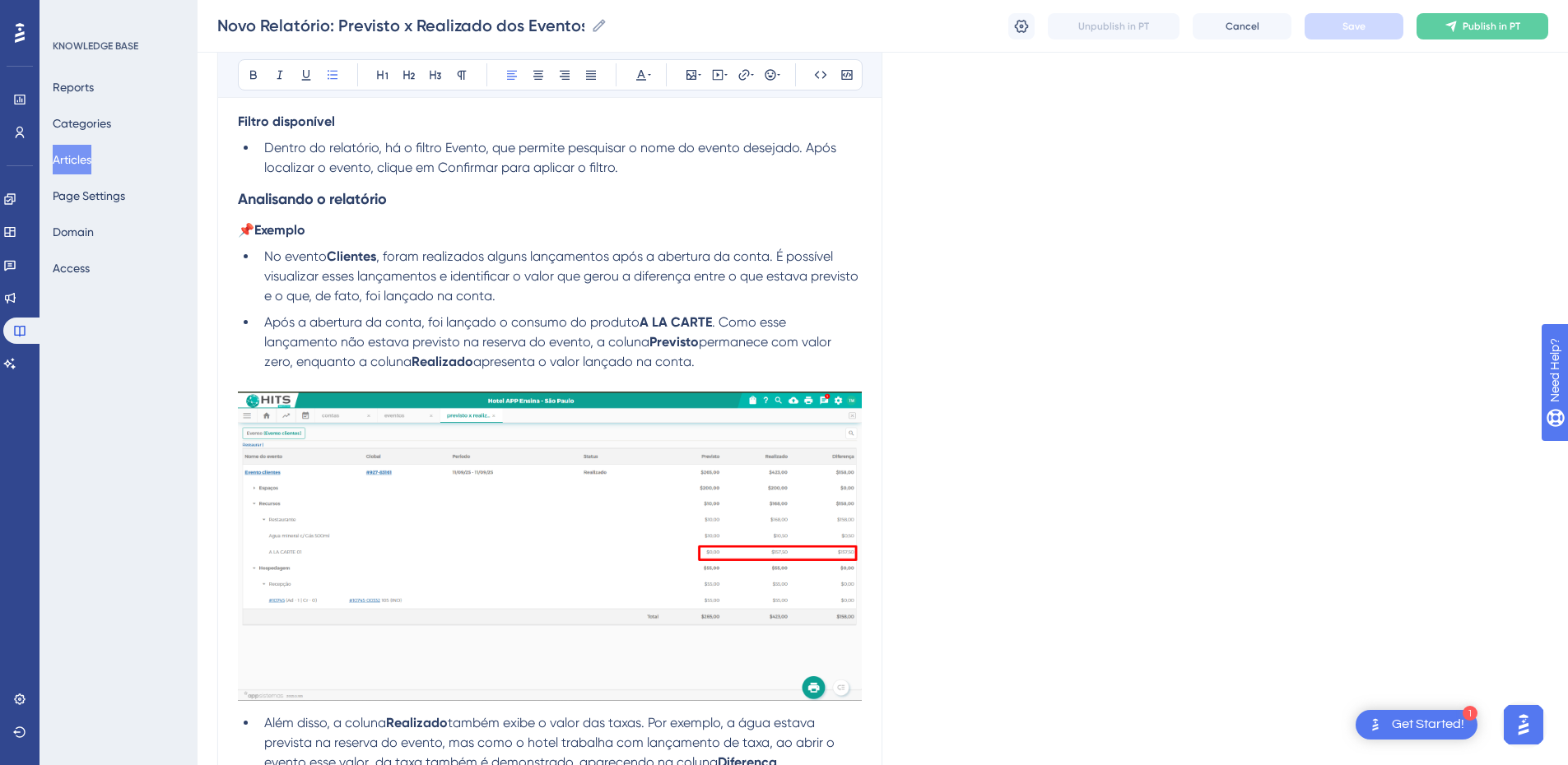
drag, startPoint x: 264, startPoint y: 253, endPoint x: 713, endPoint y: 362, distance: 462.0
click at [713, 362] on ul "No evento Clientes , foram realizados alguns lançamentos após a abertura da con…" at bounding box center [550, 309] width 624 height 125
click at [714, 367] on li "Após a abertura da conta, foi lançado o consumo do produto A LA CARTE . Como es…" at bounding box center [560, 343] width 605 height 60
click at [475, 287] on li "No evento Clientes , foram realizados alguns lançamentos após a abertura da con…" at bounding box center [560, 276] width 605 height 60
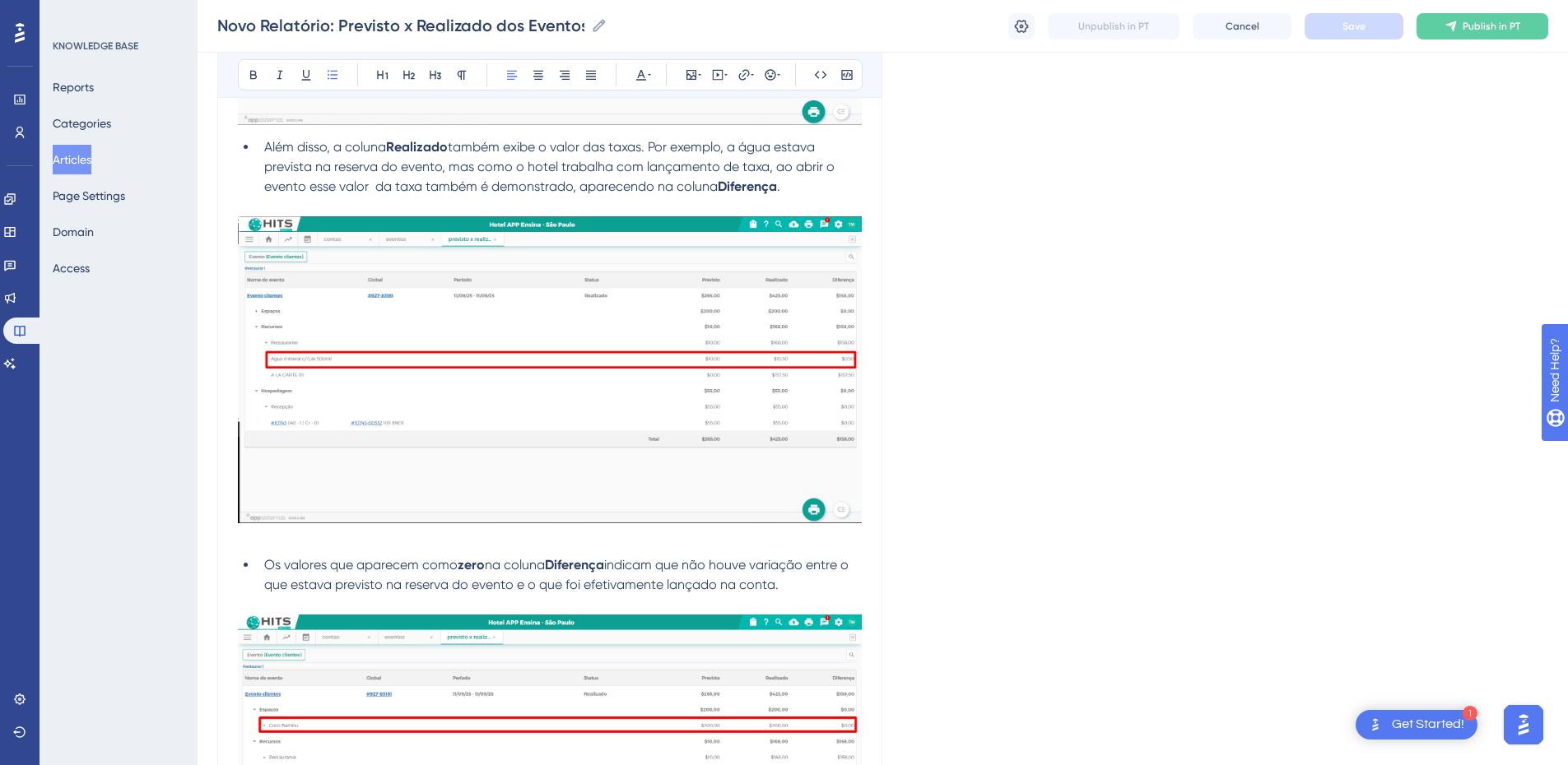
scroll to position [3456, 0]
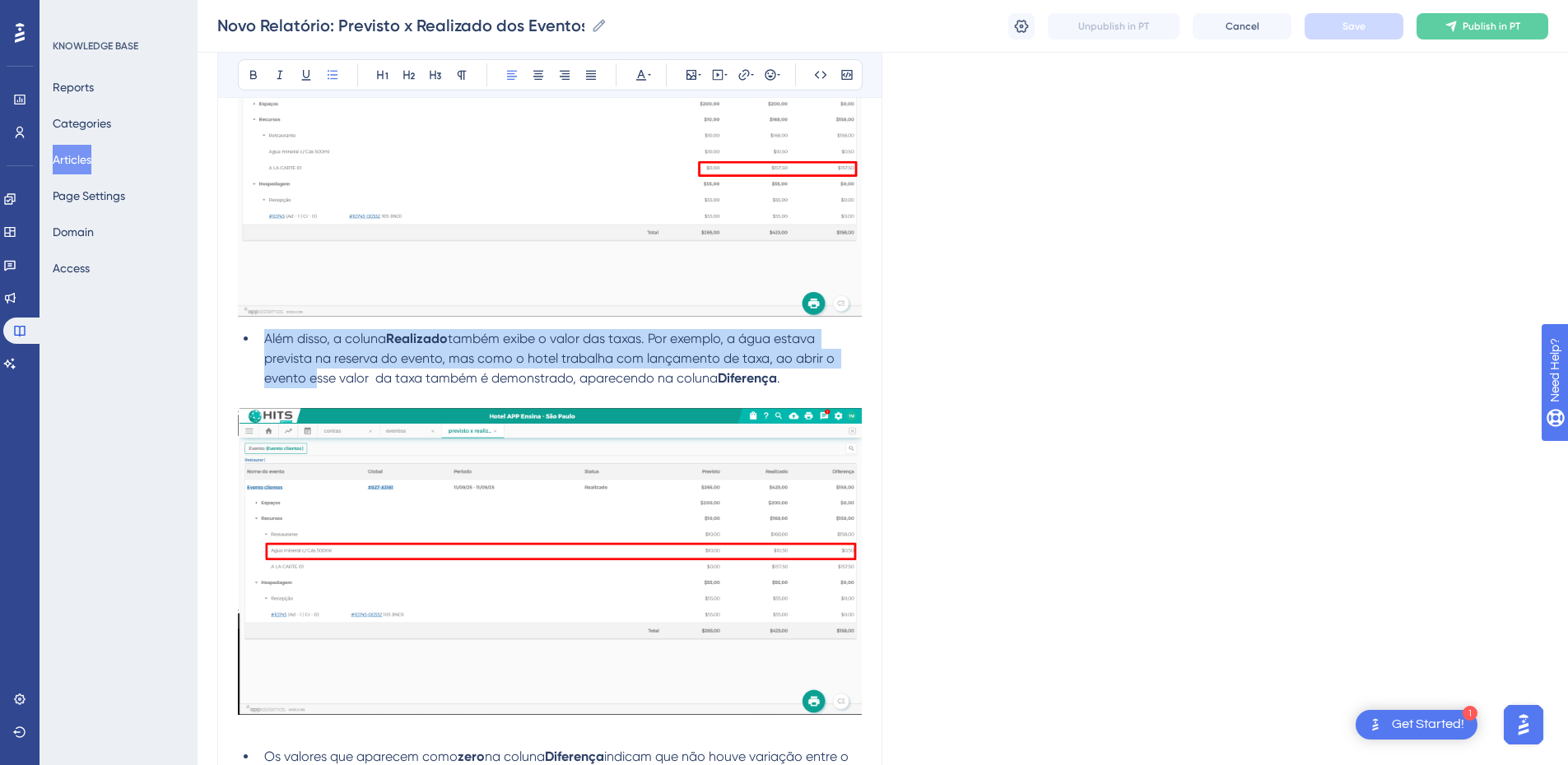
drag, startPoint x: 261, startPoint y: 346, endPoint x: 310, endPoint y: 372, distance: 55.5
click at [310, 372] on li "Além disso, a coluna Realizado também exibe o valor das taxas. Por exemplo, a á…" at bounding box center [560, 359] width 605 height 60
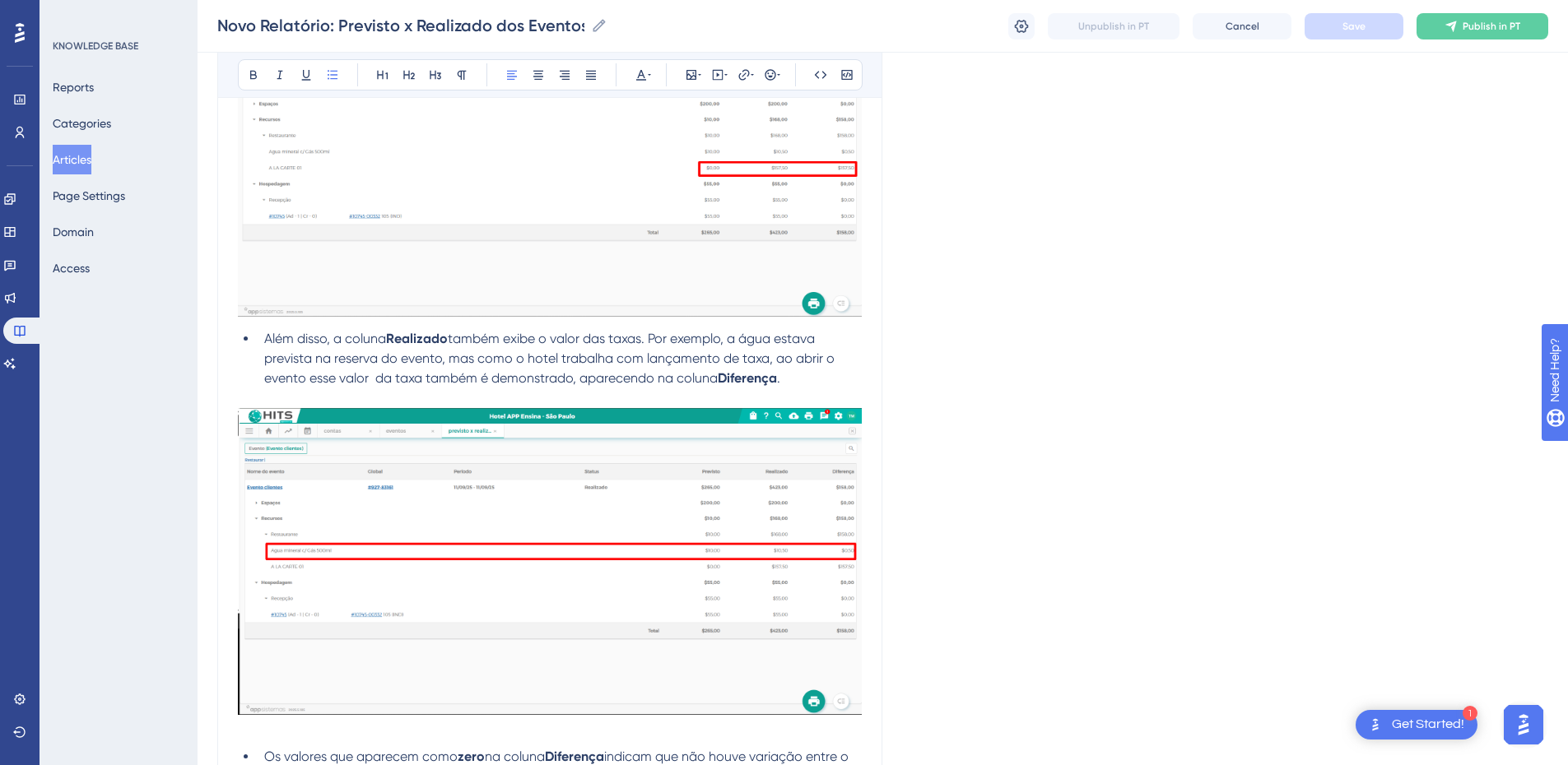
click at [307, 394] on p at bounding box center [550, 398] width 624 height 20
click at [304, 381] on span "também exibe o valor das taxas. Por exemplo, a água estava prevista na reserva …" at bounding box center [551, 358] width 574 height 55
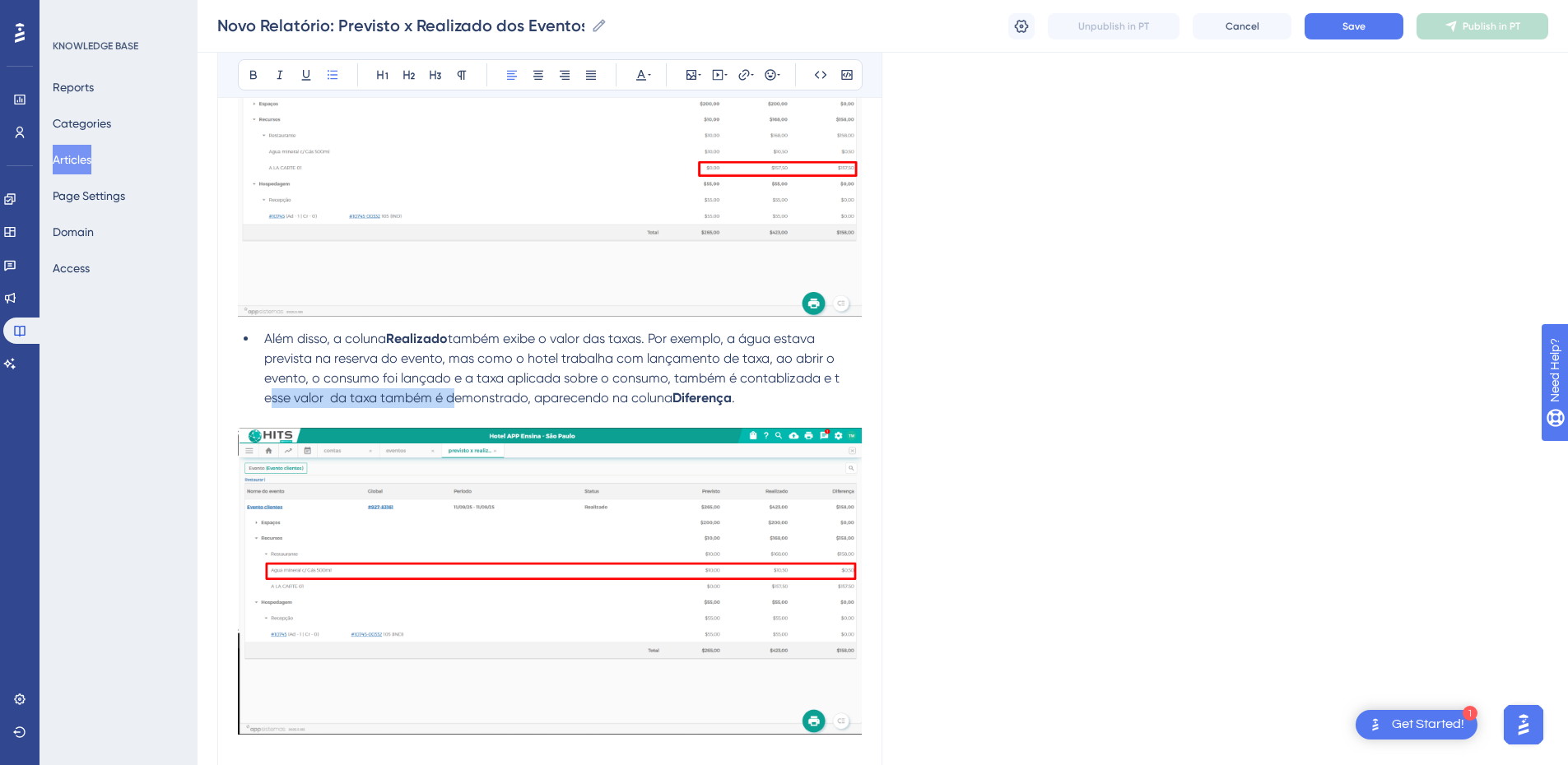
drag, startPoint x: 447, startPoint y: 396, endPoint x: 179, endPoint y: 406, distance: 268.2
click at [345, 400] on span "também exibe o valor das taxas. Por exemplo, a água estava prevista na reserva …" at bounding box center [551, 368] width 574 height 75
click at [655, 386] on li "Além disso, a coluna Realizado também exibe o valor das taxas. Por exemplo, a á…" at bounding box center [560, 368] width 605 height 79
click at [656, 395] on li "Além disso, a coluna Realizado também exibe o valor das taxas. Por exemplo, a á…" at bounding box center [560, 368] width 605 height 79
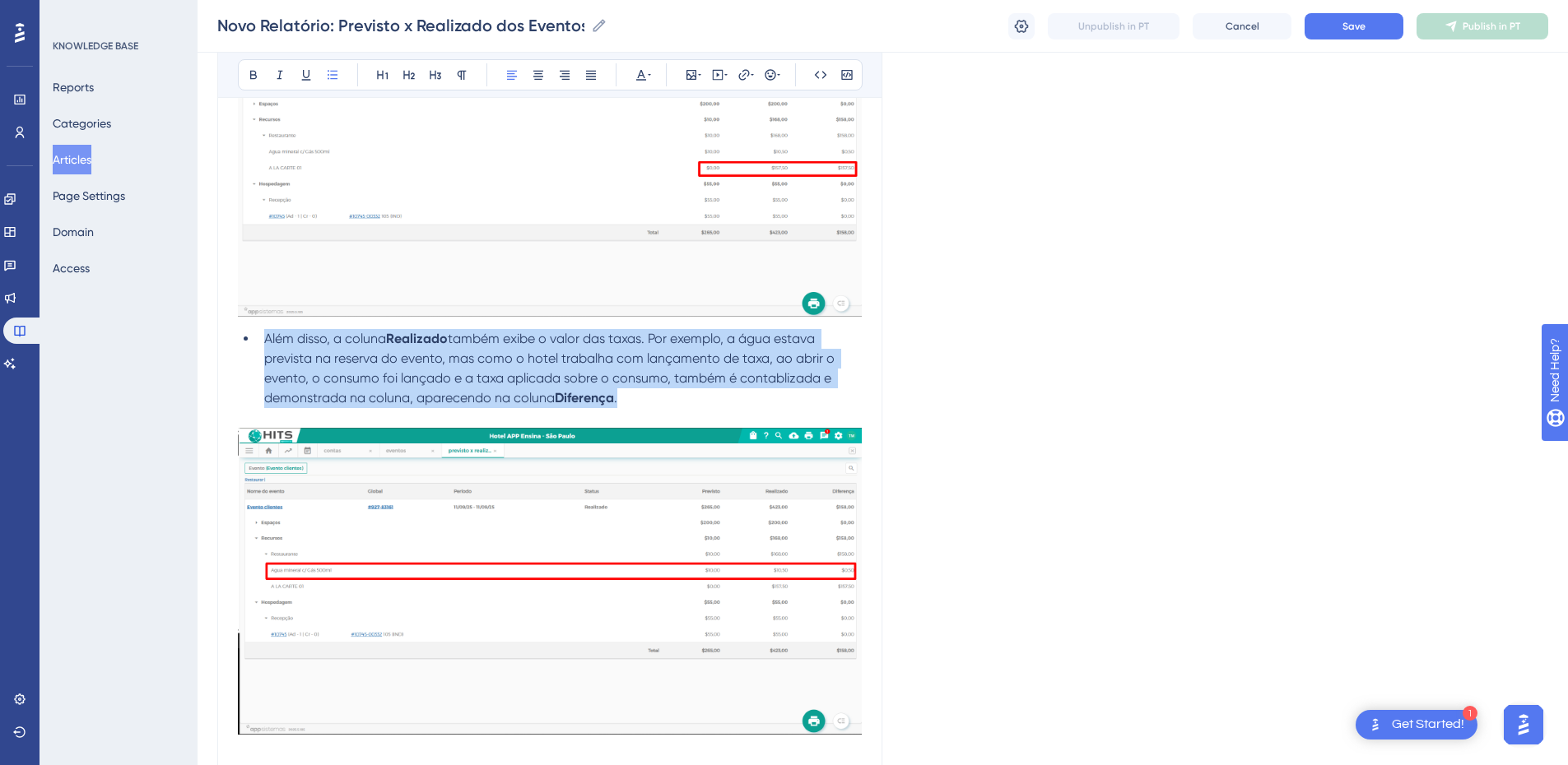
drag, startPoint x: 361, startPoint y: 372, endPoint x: 258, endPoint y: 337, distance: 108.8
click at [258, 337] on li "Além disso, a coluna Realizado também exibe o valor das taxas. Por exemplo, a á…" at bounding box center [560, 368] width 605 height 79
click at [364, 353] on span "também exibe o valor das taxas. Por exemplo, a água estava prevista na reserva …" at bounding box center [551, 368] width 574 height 75
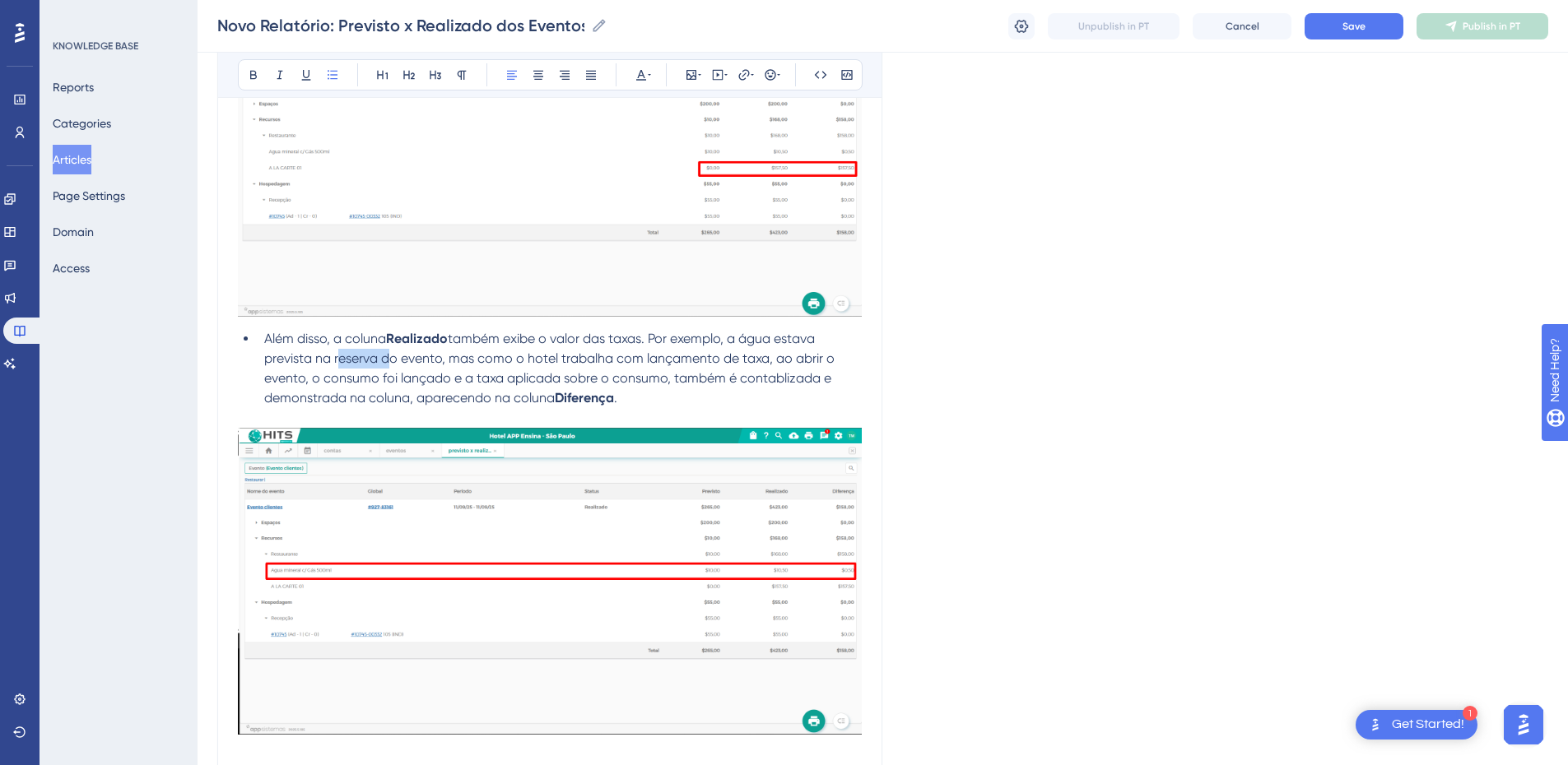
click at [364, 353] on span "também exibe o valor das taxas. Por exemplo, a água estava prevista na reserva …" at bounding box center [551, 368] width 574 height 75
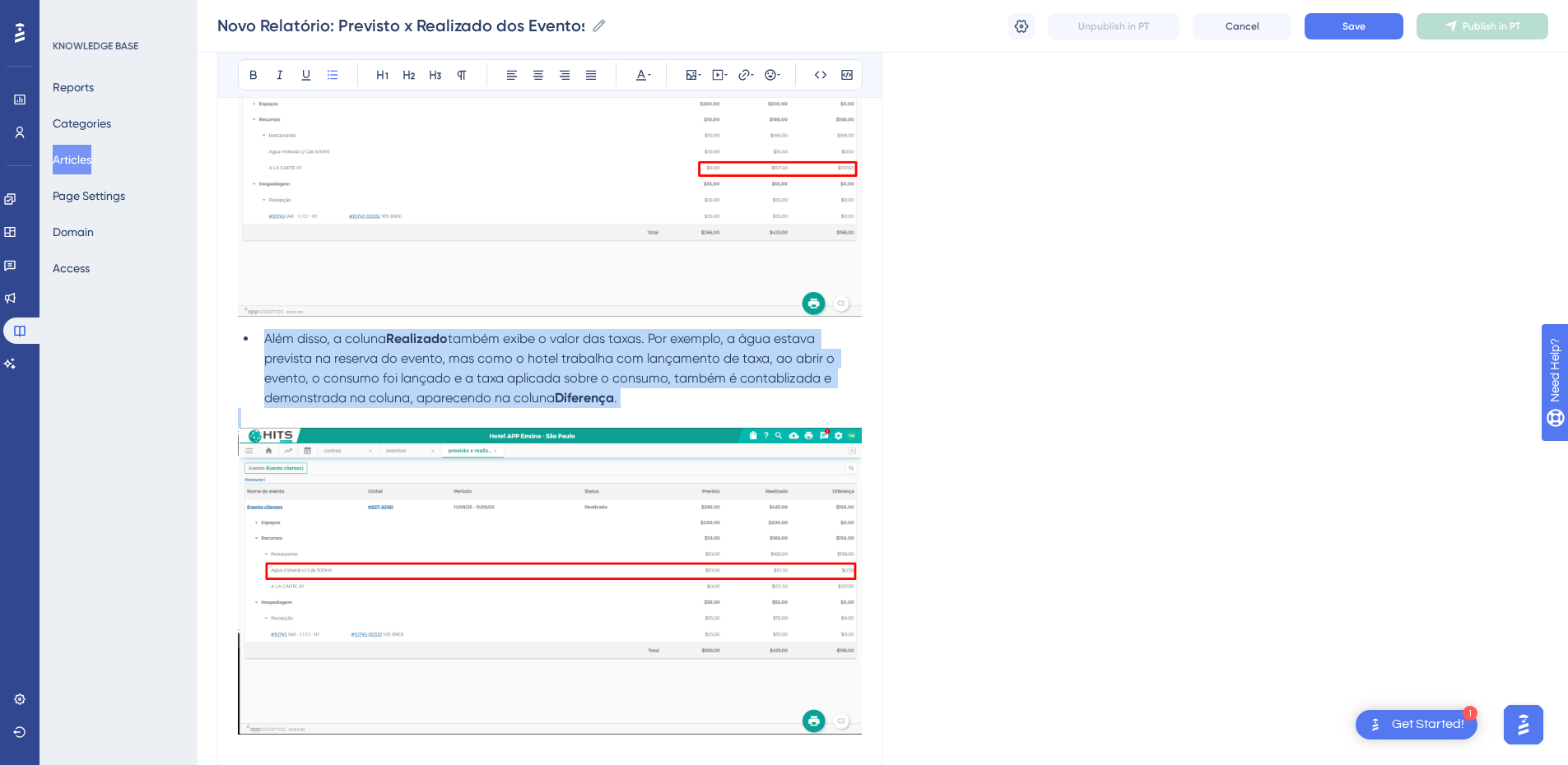
click at [364, 353] on span "também exibe o valor das taxas. Por exemplo, a água estava prevista na reserva …" at bounding box center [551, 368] width 574 height 75
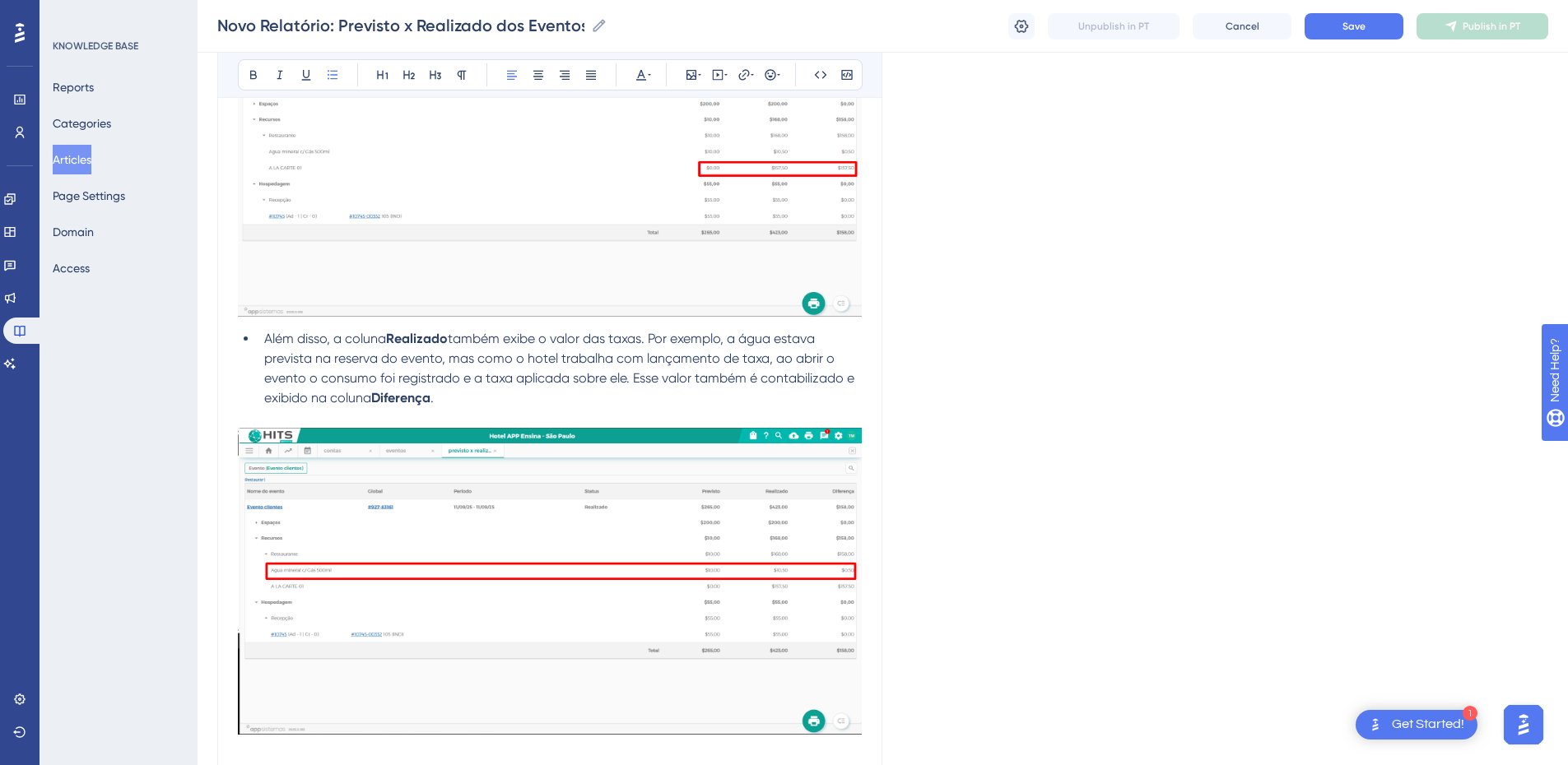
click at [479, 403] on li "Além disso, a coluna Realizado também exibe o valor das taxas. Por exemplo, a á…" at bounding box center [560, 368] width 605 height 79
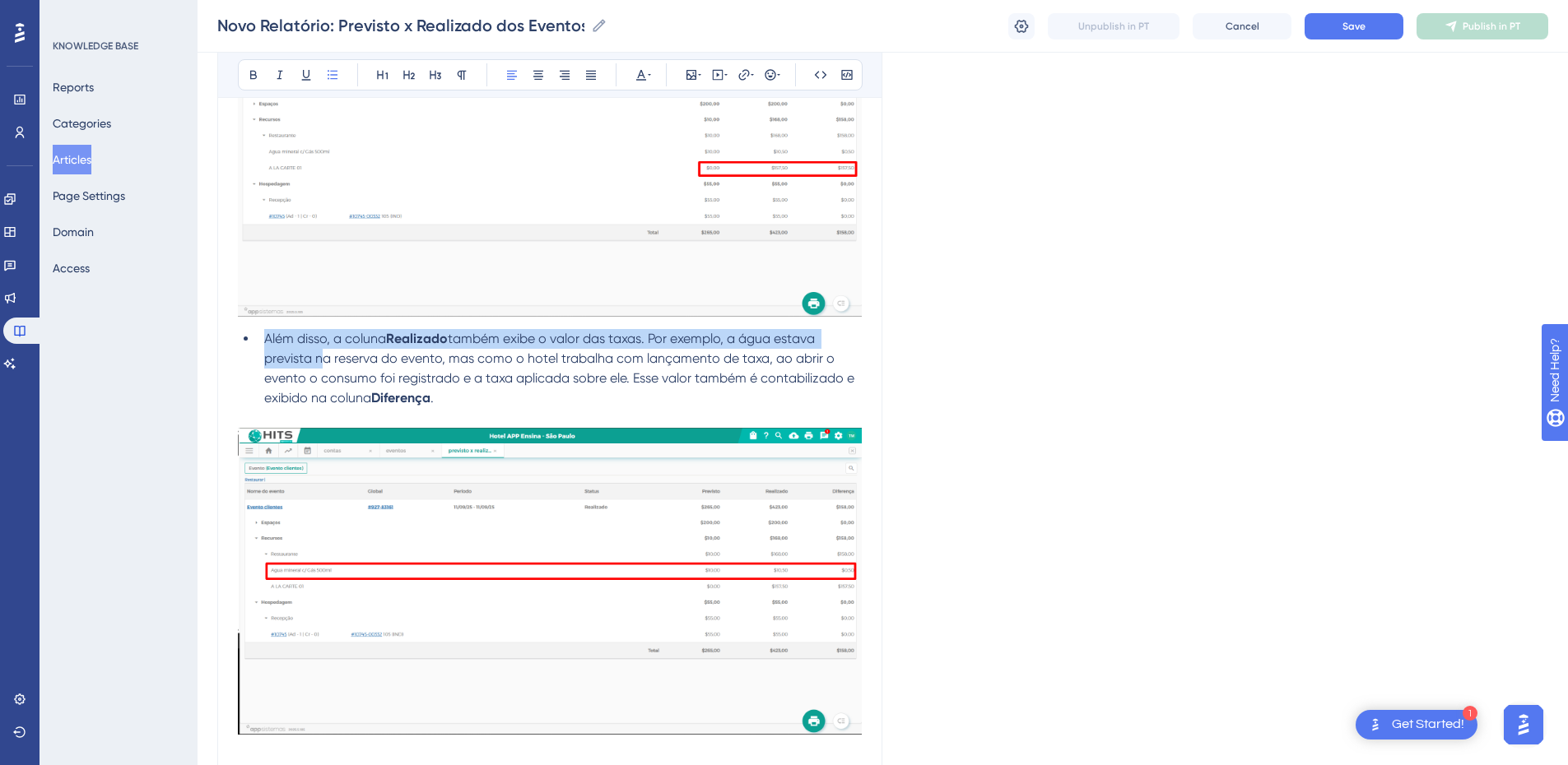
drag, startPoint x: 260, startPoint y: 342, endPoint x: 317, endPoint y: 354, distance: 58.2
click at [317, 354] on li "Além disso, a coluna Realizado também exibe o valor das taxas. Por exemplo, a á…" at bounding box center [560, 368] width 605 height 79
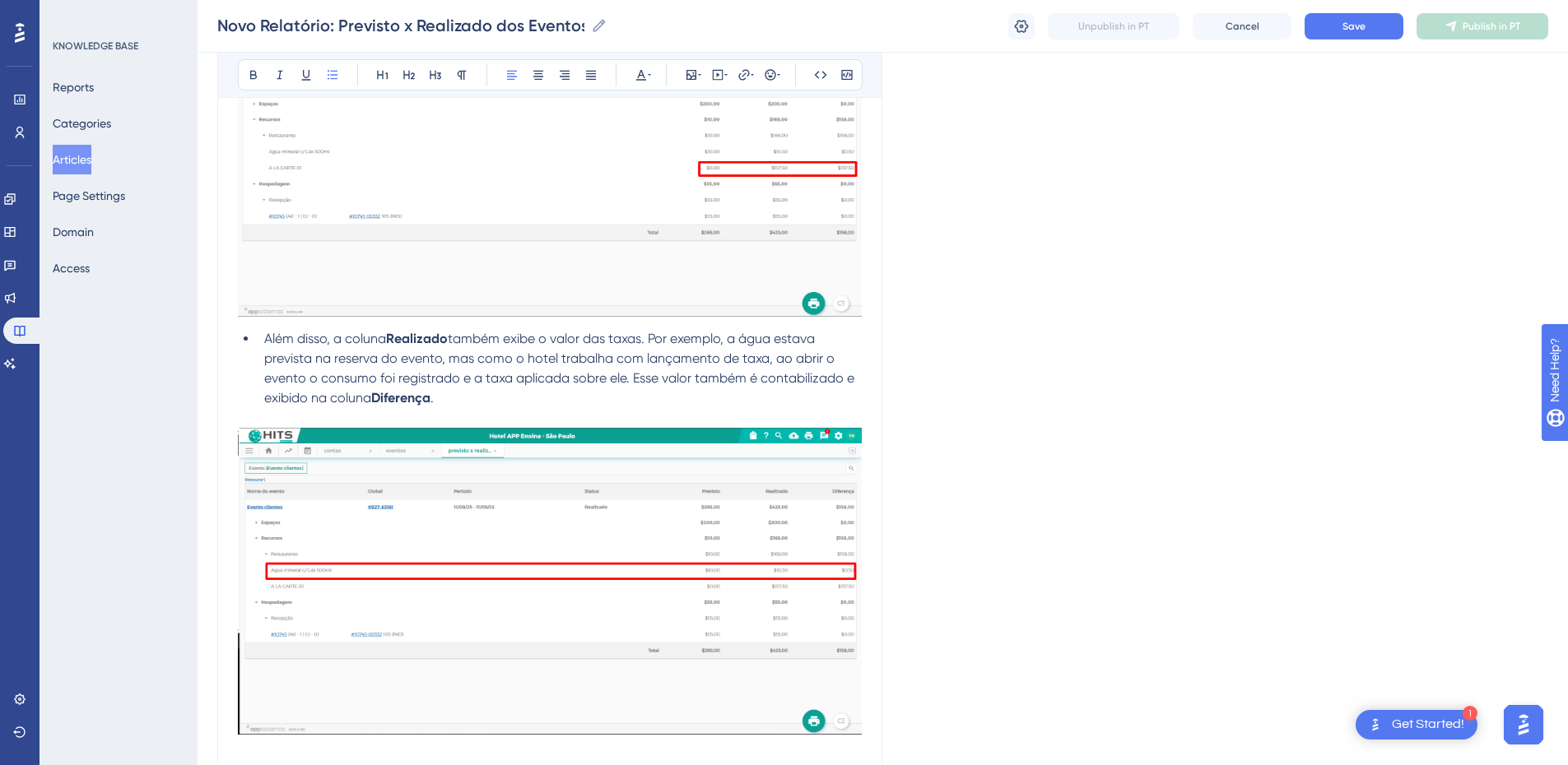
click at [729, 373] on span "também exibe o valor das taxas. Por exemplo, a água estava prevista na reserva …" at bounding box center [561, 368] width 594 height 75
click at [734, 343] on span "também exibe o valor das taxas. Por exemplo, a água estava prevista na reserva …" at bounding box center [561, 368] width 594 height 75
click at [343, 383] on span "também exibe o valor das taxas. Por exemplo, o produto a água estava prevista n…" at bounding box center [553, 368] width 577 height 75
click at [310, 358] on span "também exibe o valor das taxas. Por exemplo, o produto a água estava prevista n…" at bounding box center [553, 368] width 577 height 75
click at [772, 342] on span "também exibe o valor das taxas. Por exemplo, o produto a água estava prevista n…" at bounding box center [553, 368] width 577 height 75
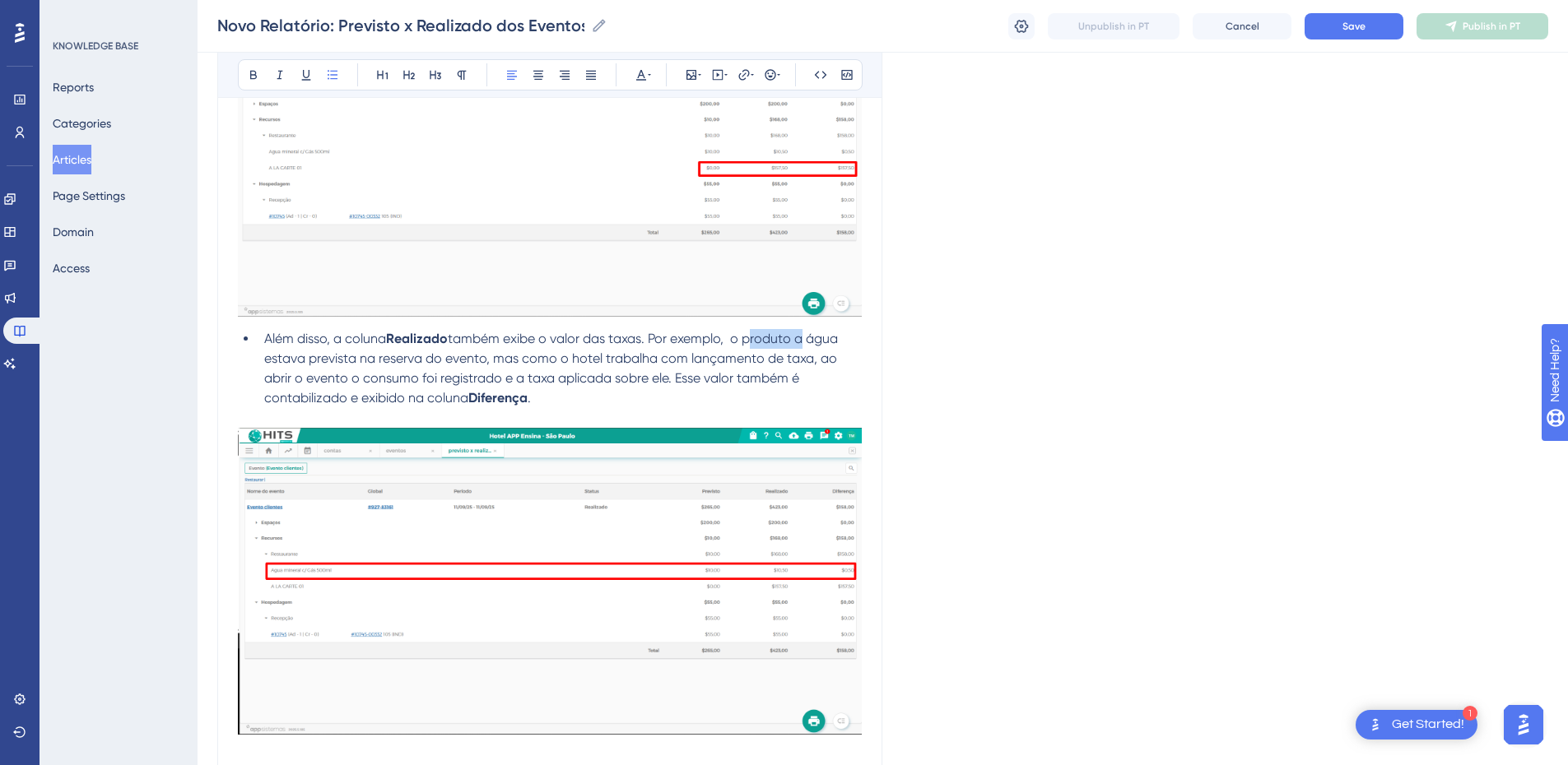
click at [772, 342] on span "também exibe o valor das taxas. Por exemplo, o produto a água estava prevista n…" at bounding box center [553, 368] width 577 height 75
click at [429, 359] on span "também exibe o valor das taxas. Por exemplo, a água estava prevista na reserva …" at bounding box center [561, 368] width 594 height 75
click at [441, 359] on span "também exibe o valor das taxas. Por exemplo, a água estava prevista na reserva …" at bounding box center [561, 368] width 594 height 75
drag, startPoint x: 530, startPoint y: 356, endPoint x: 486, endPoint y: 356, distance: 44.0
click at [486, 356] on span "também exibe o valor das taxas. Por exemplo, a água estava prevista na reserva …" at bounding box center [560, 368] width 592 height 75
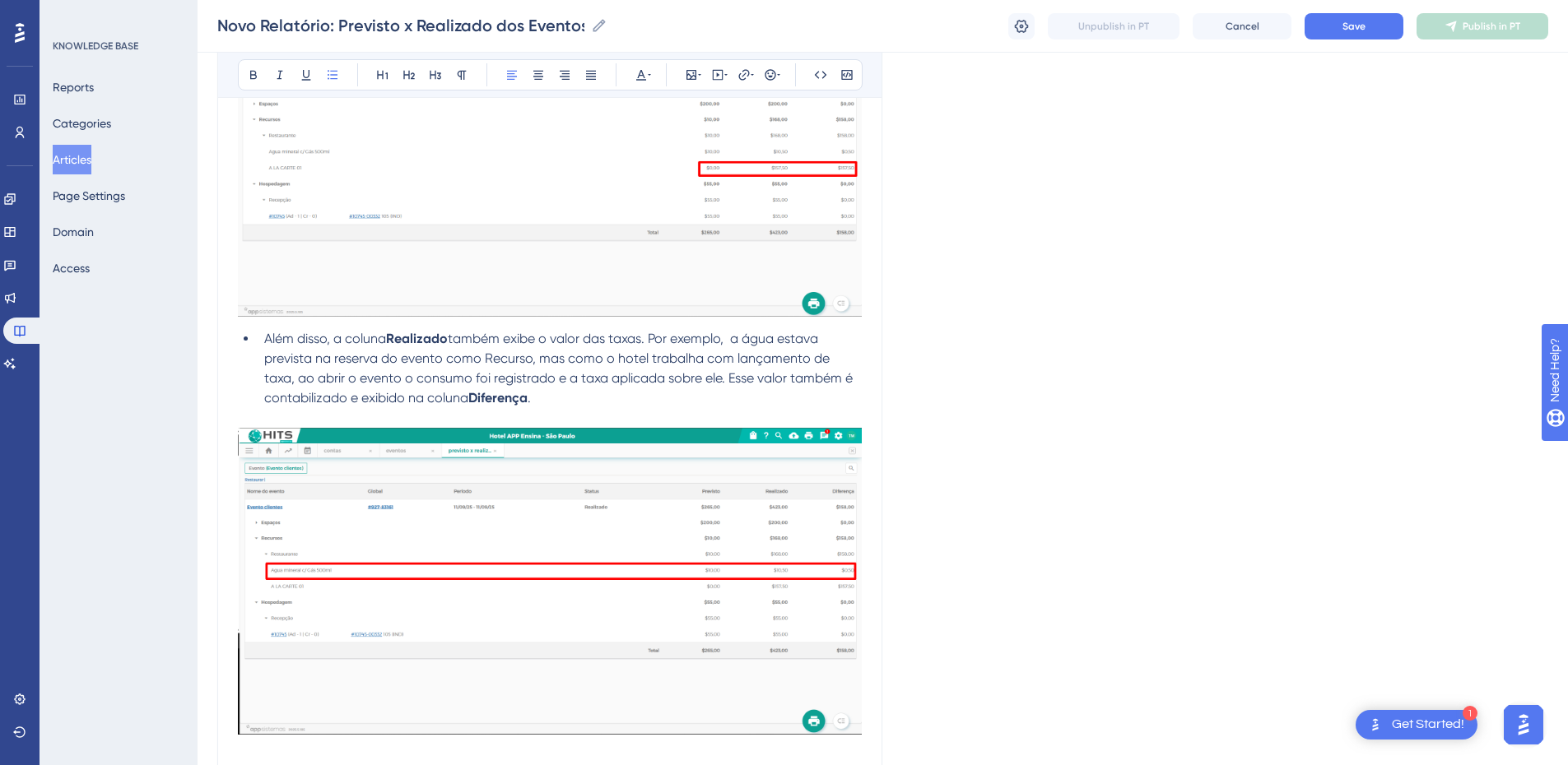
click at [565, 368] on li "Além disso, a coluna Realizado também exibe o valor das taxas. Por exemplo, a á…" at bounding box center [560, 368] width 605 height 79
click at [537, 357] on span "também exibe o valor das taxas. Por exemplo, a água estava prevista na reserva …" at bounding box center [560, 368] width 592 height 75
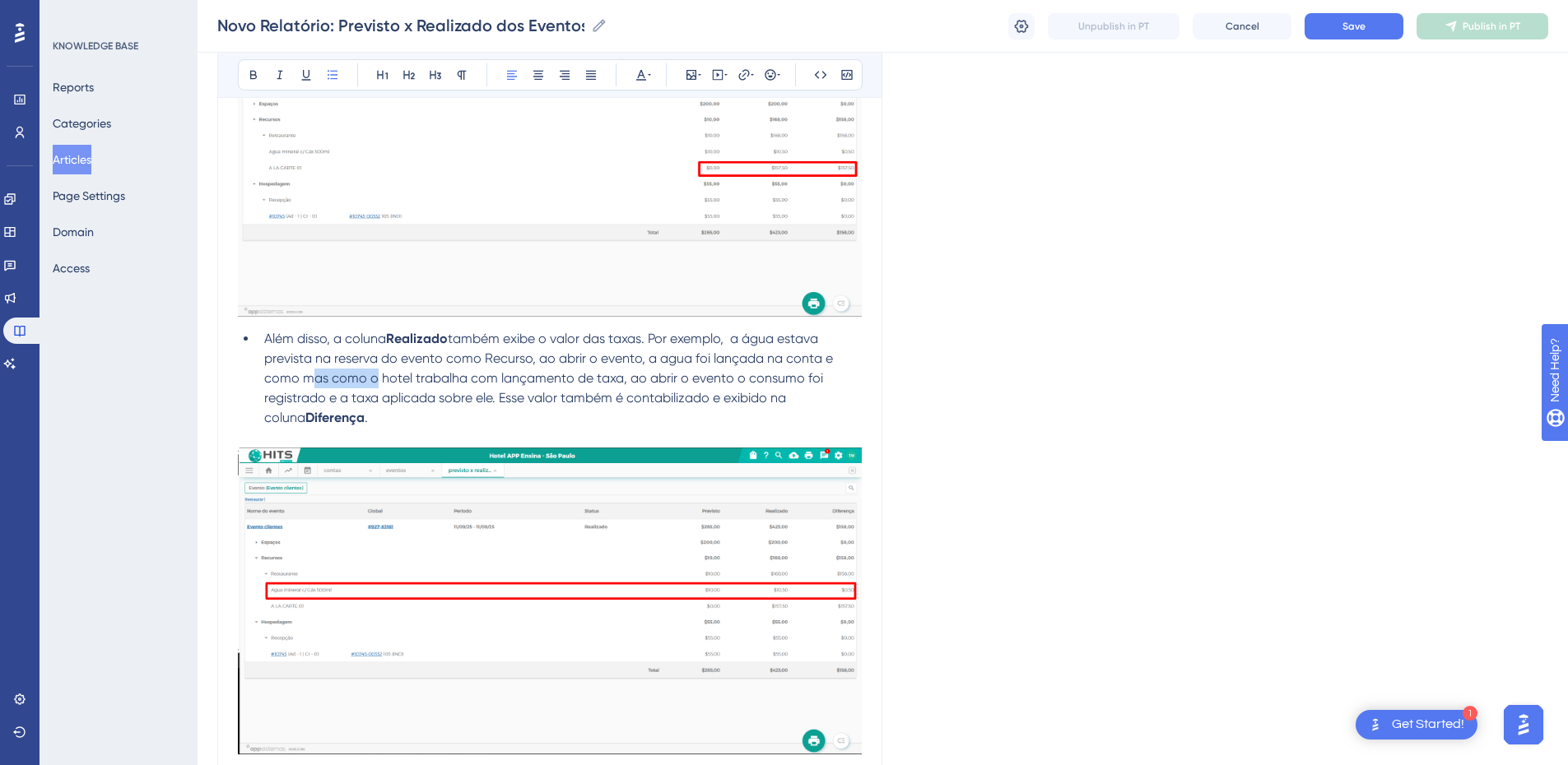
drag, startPoint x: 365, startPoint y: 378, endPoint x: 305, endPoint y: 384, distance: 60.3
click at [305, 384] on span "também exibe o valor das taxas. Por exemplo, a água estava prevista na reserva …" at bounding box center [550, 377] width 572 height 94
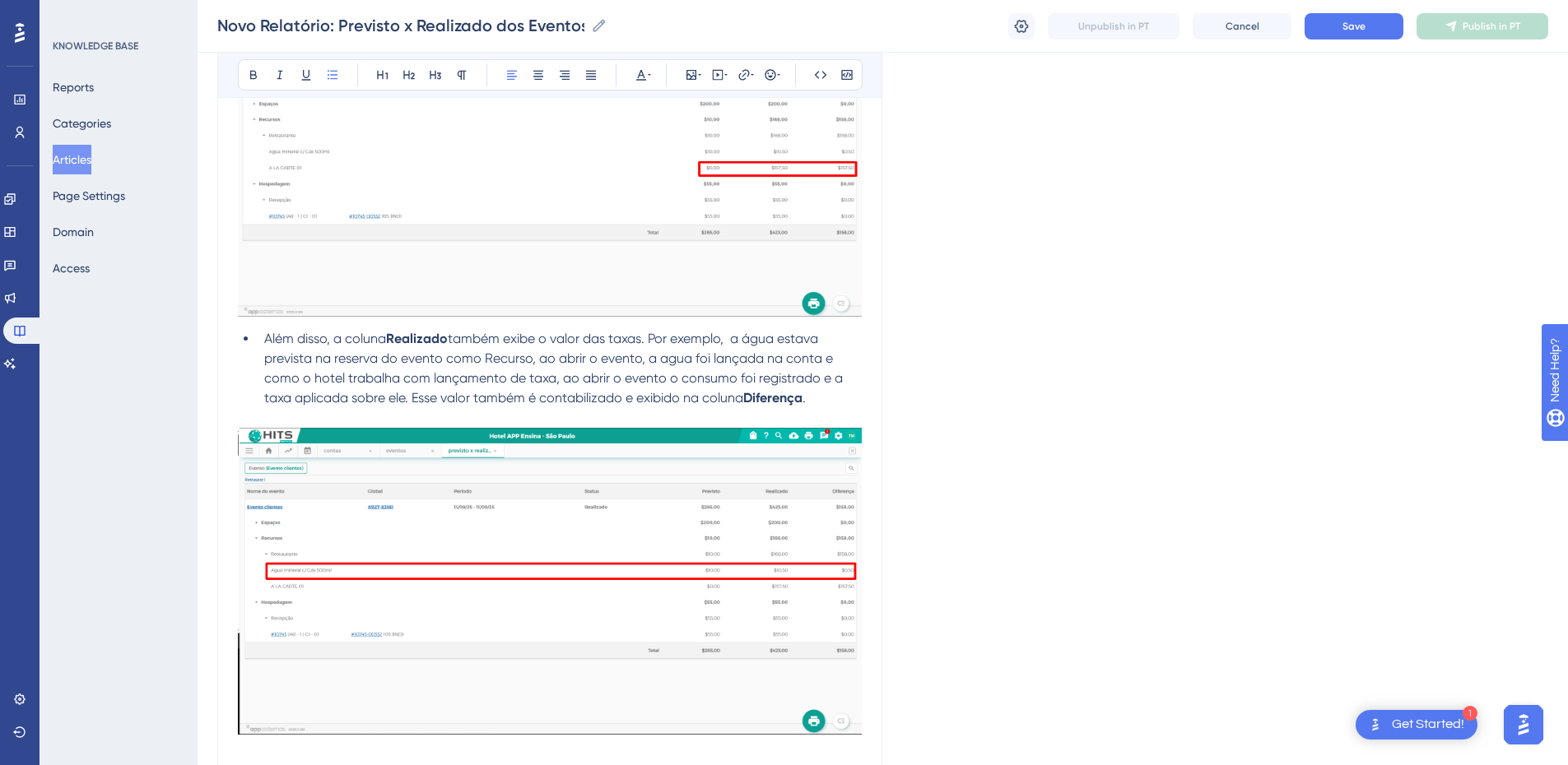
click at [539, 377] on span "também exibe o valor das taxas. Por exemplo, a água estava prevista na reserva …" at bounding box center [555, 368] width 582 height 75
click at [497, 391] on span "também exibe o valor das taxas. Por exemplo, a água estava prevista na reserva …" at bounding box center [555, 368] width 582 height 75
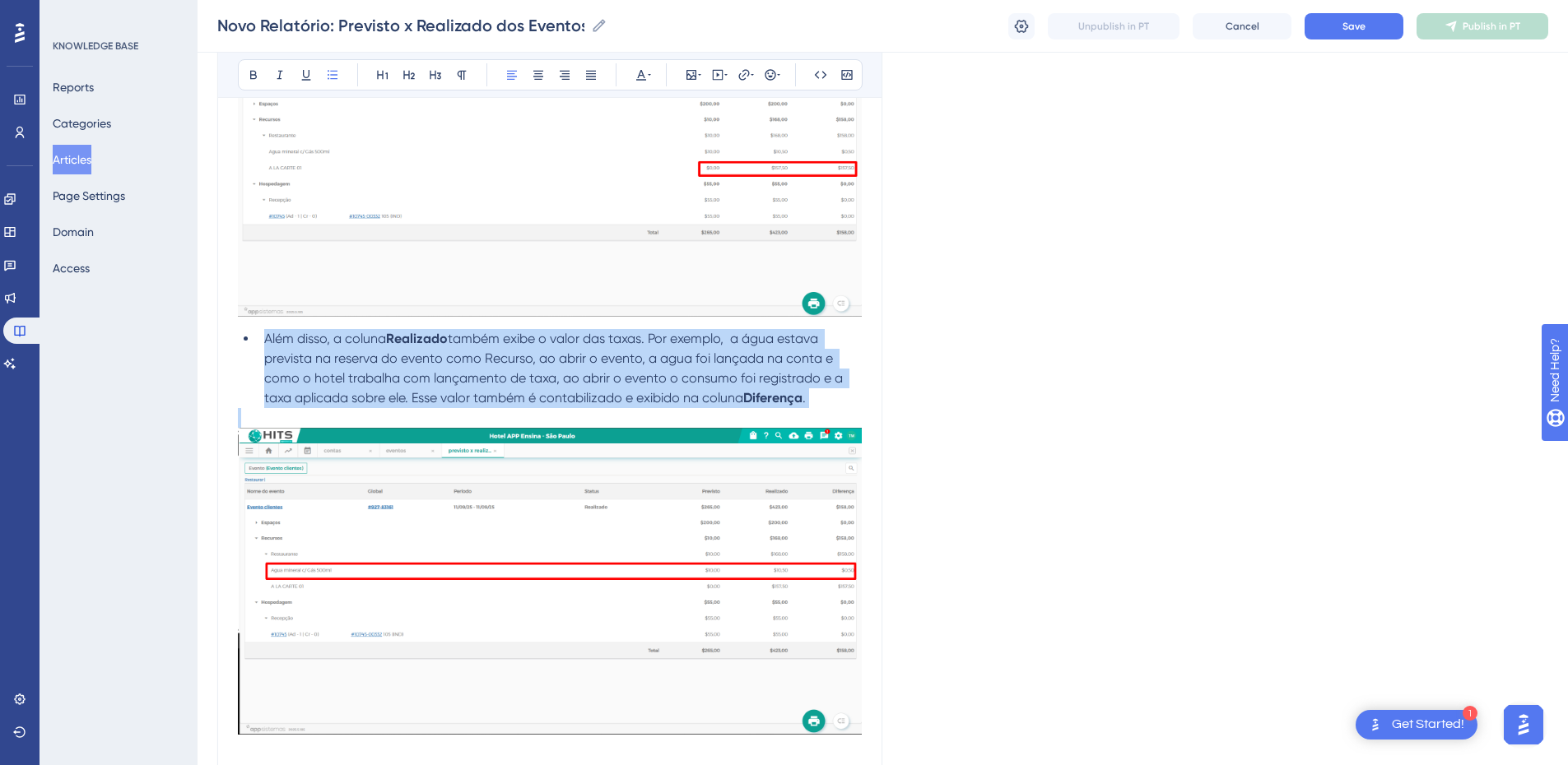
click at [497, 391] on span "também exibe o valor das taxas. Por exemplo, a água estava prevista na reserva …" at bounding box center [555, 368] width 582 height 75
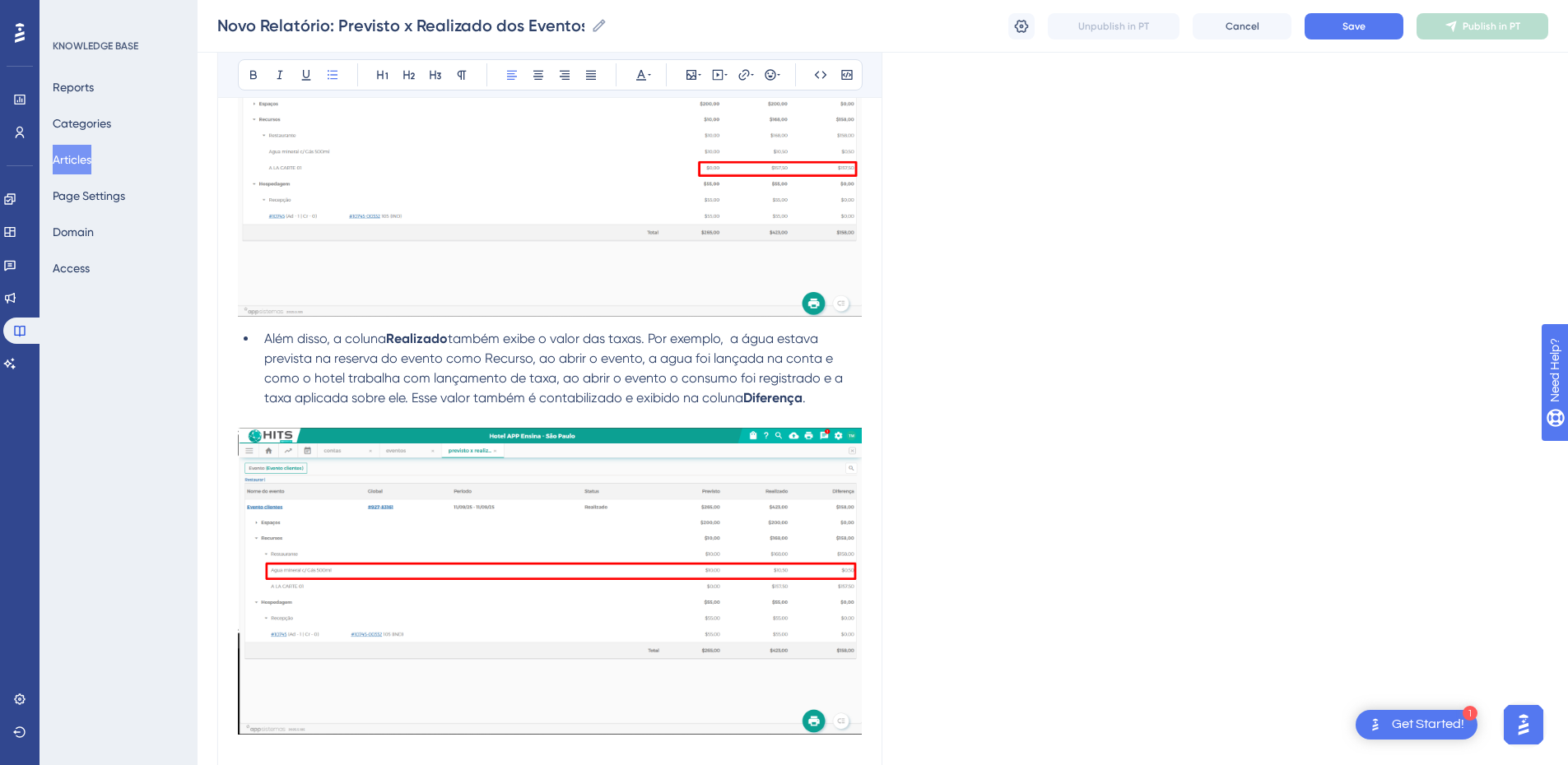
click at [397, 378] on span "também exibe o valor das taxas. Por exemplo, a água estava prevista na reserva …" at bounding box center [555, 368] width 582 height 75
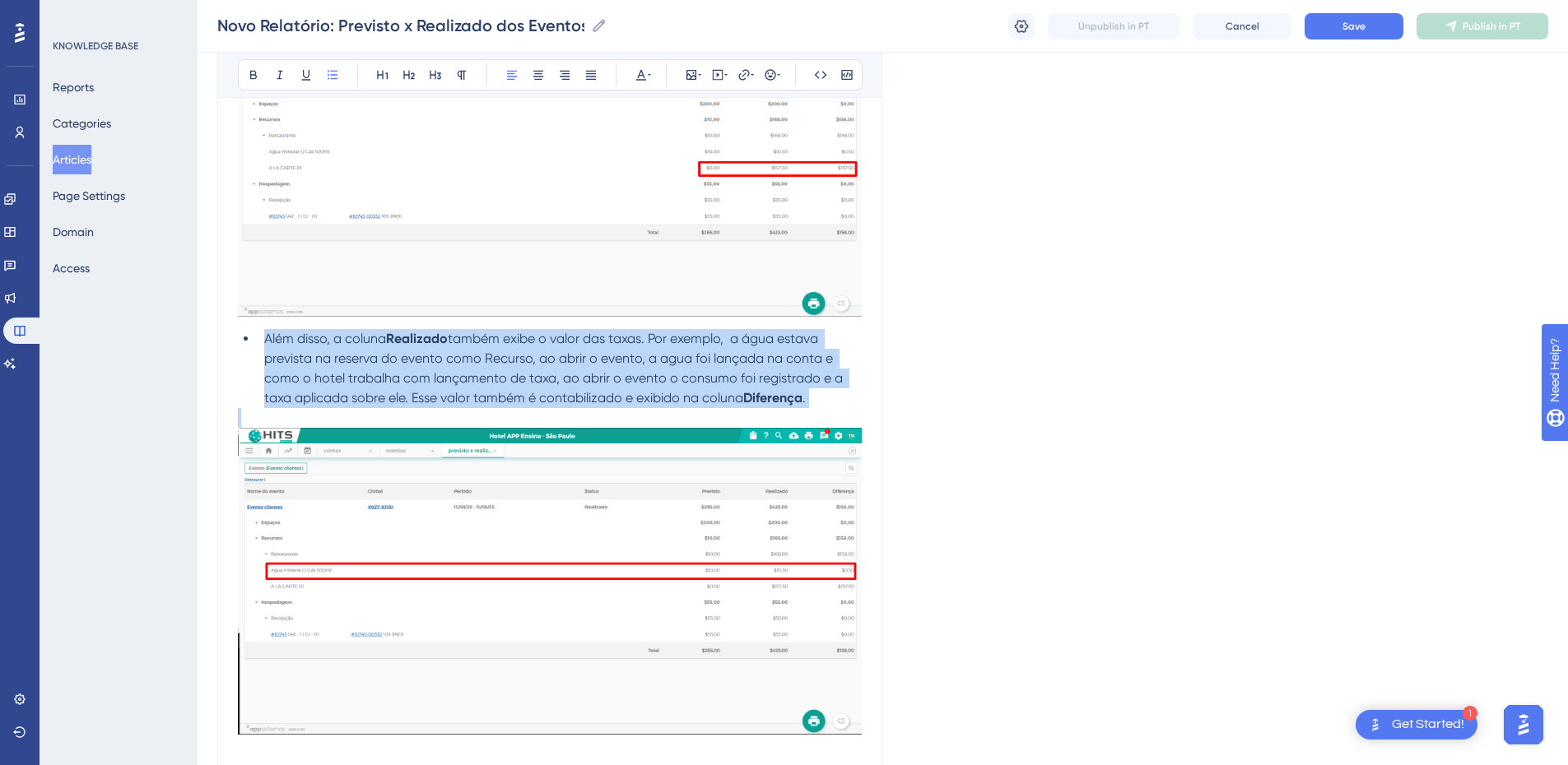
click at [398, 377] on span "também exibe o valor das taxas. Por exemplo, a água estava prevista na reserva …" at bounding box center [555, 368] width 582 height 75
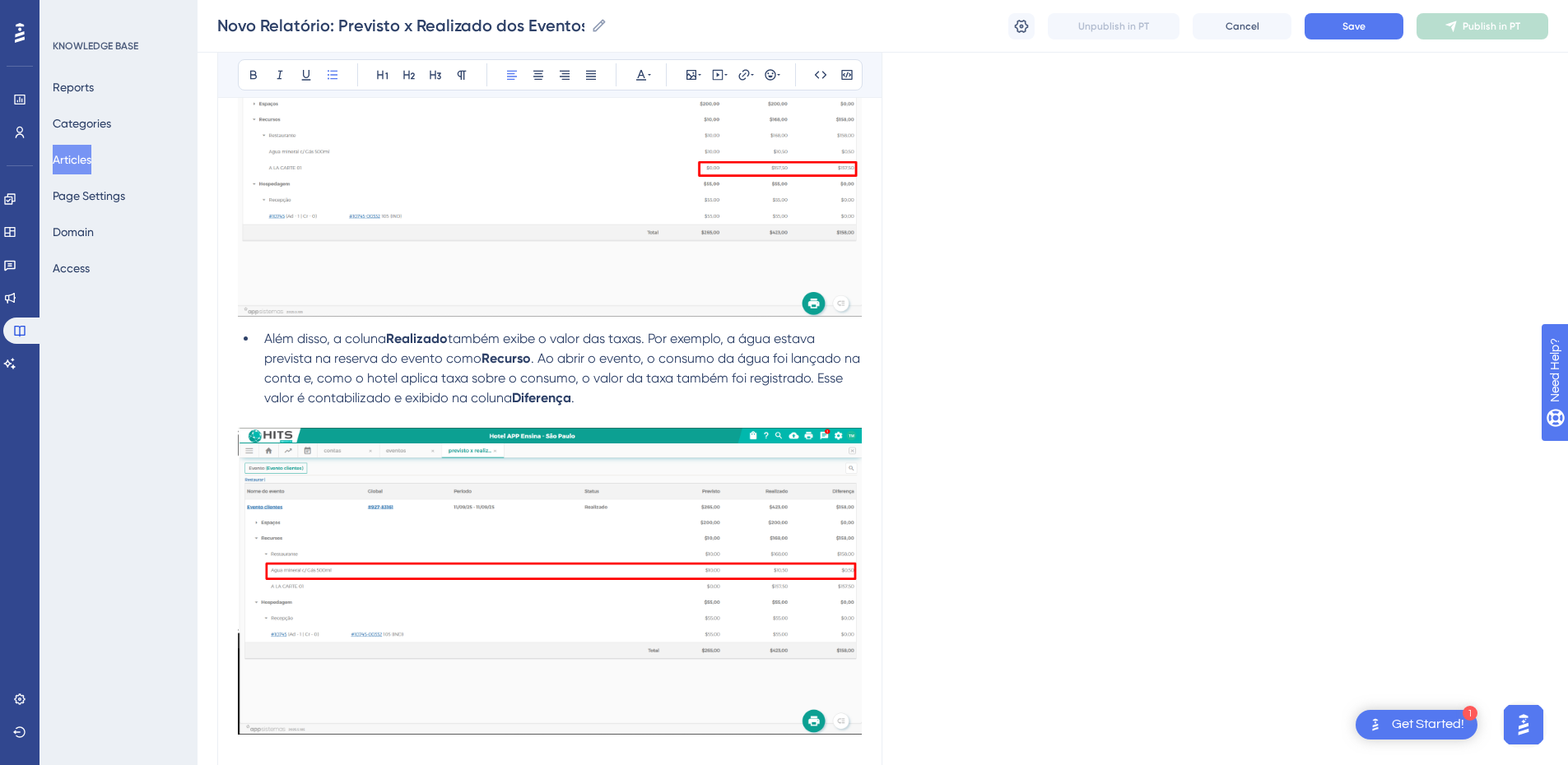
click at [810, 377] on span ". Ao abrir o evento, o consumo da água foi lançado na conta e, como o hotel apl…" at bounding box center [564, 377] width 599 height 55
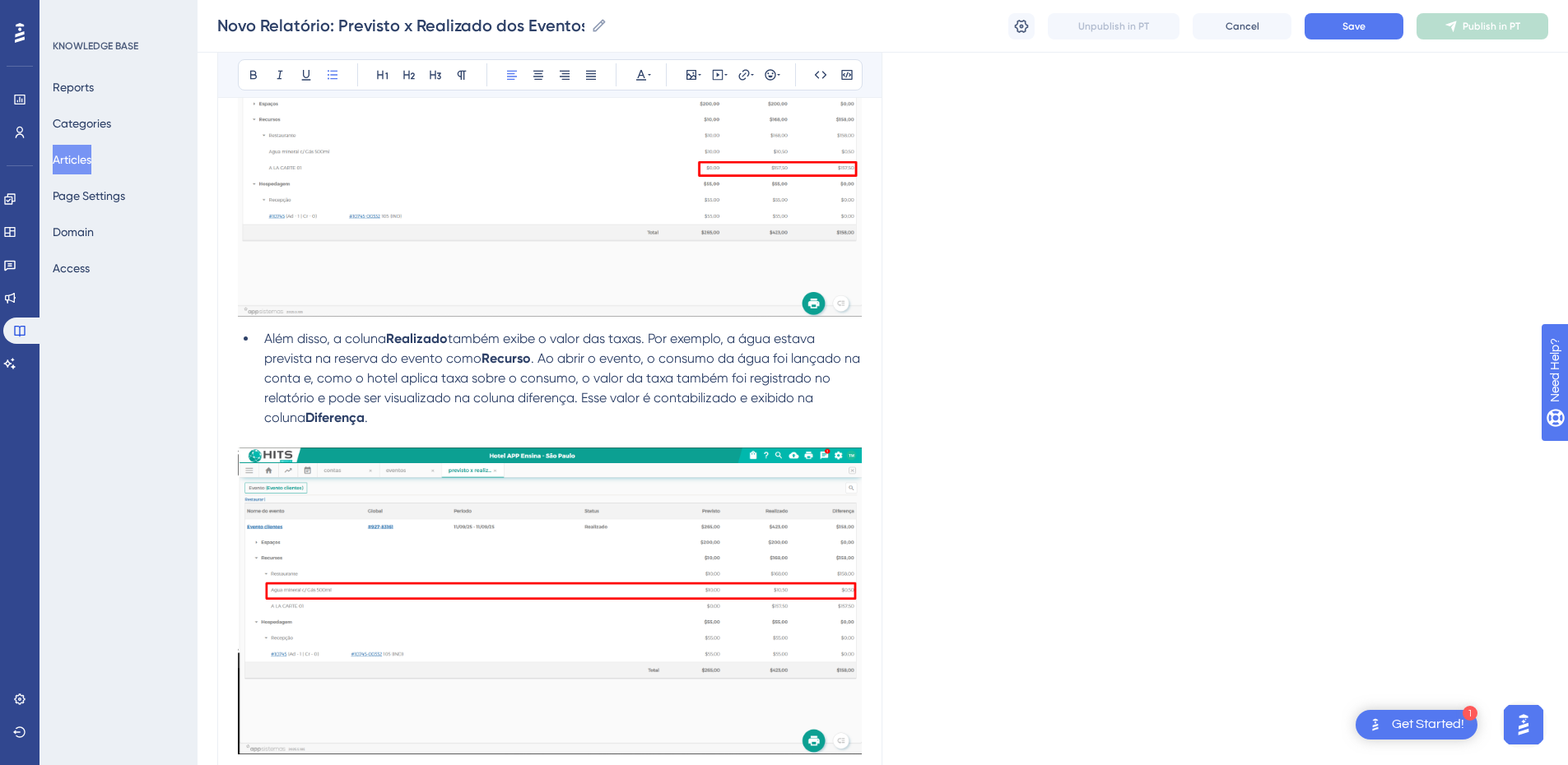
click at [539, 399] on span ". Ao abrir o evento, o consumo da água foi lançado na conta e, como o hotel apl…" at bounding box center [564, 388] width 599 height 75
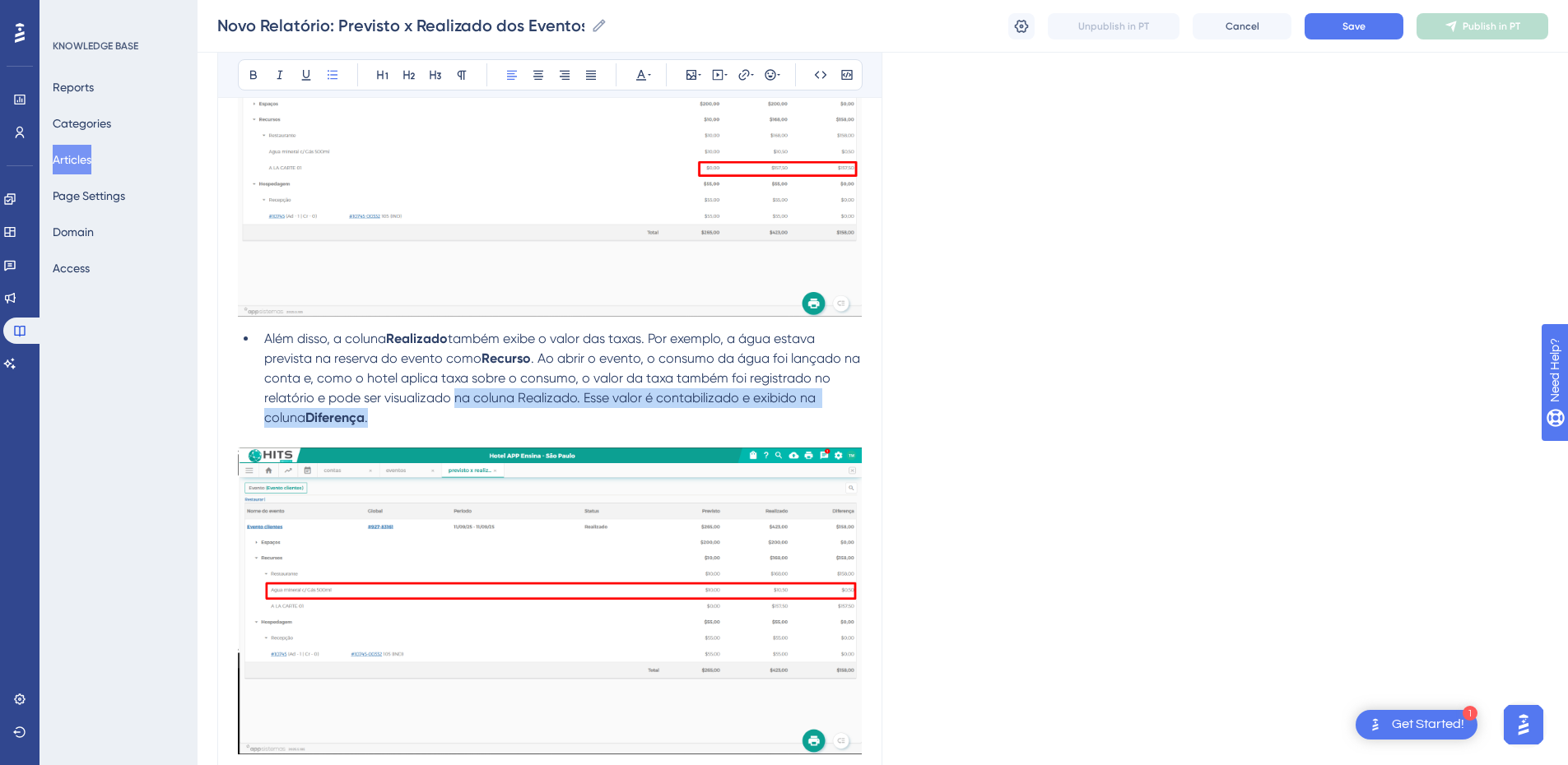
drag, startPoint x: 457, startPoint y: 399, endPoint x: 466, endPoint y: 413, distance: 16.6
click at [466, 413] on li "Além disso, a coluna Realizado também exibe o valor das taxas. Por exemplo, a á…" at bounding box center [560, 378] width 605 height 99
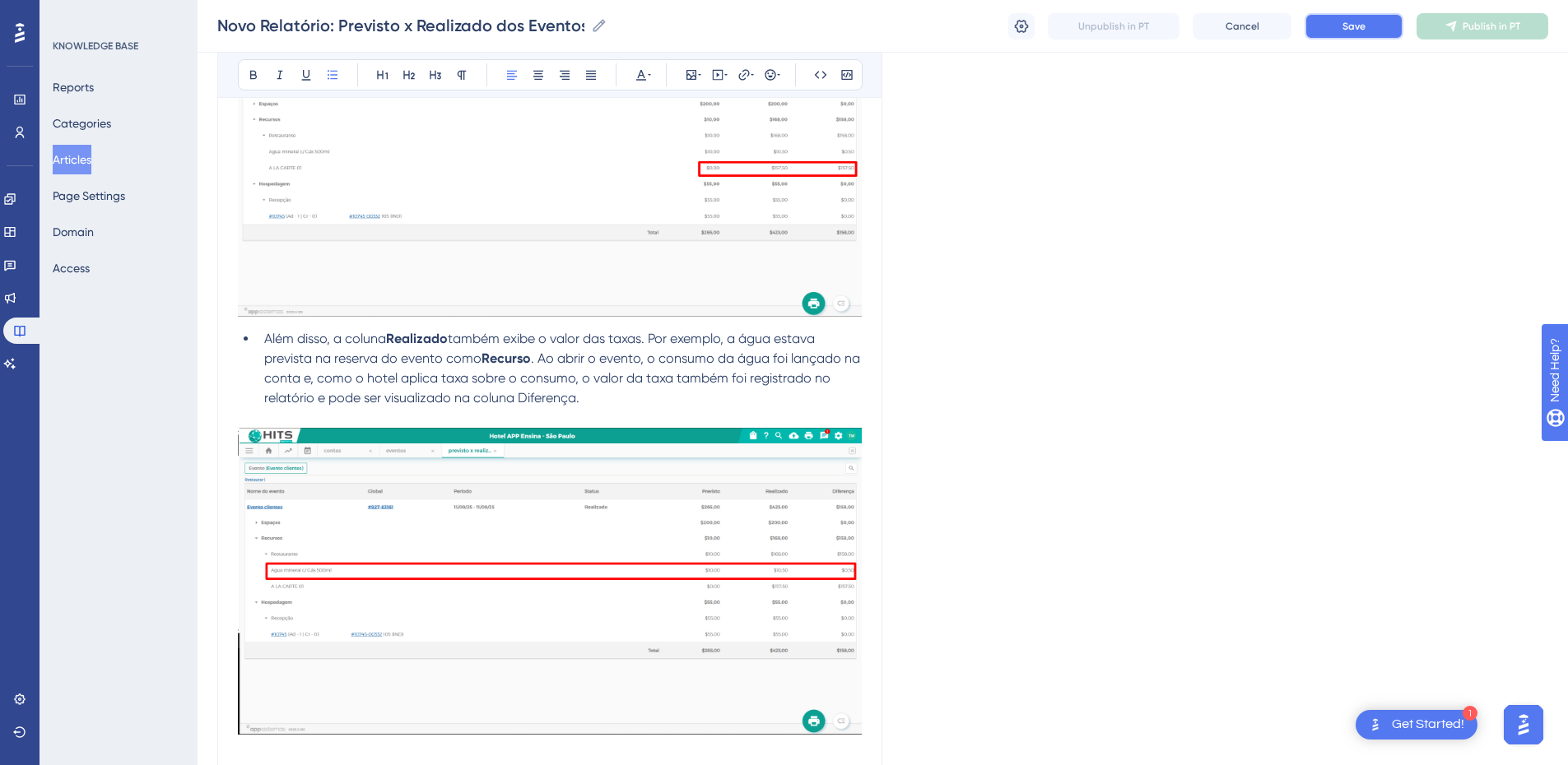
click at [1123, 26] on button "Save" at bounding box center [1354, 26] width 99 height 26
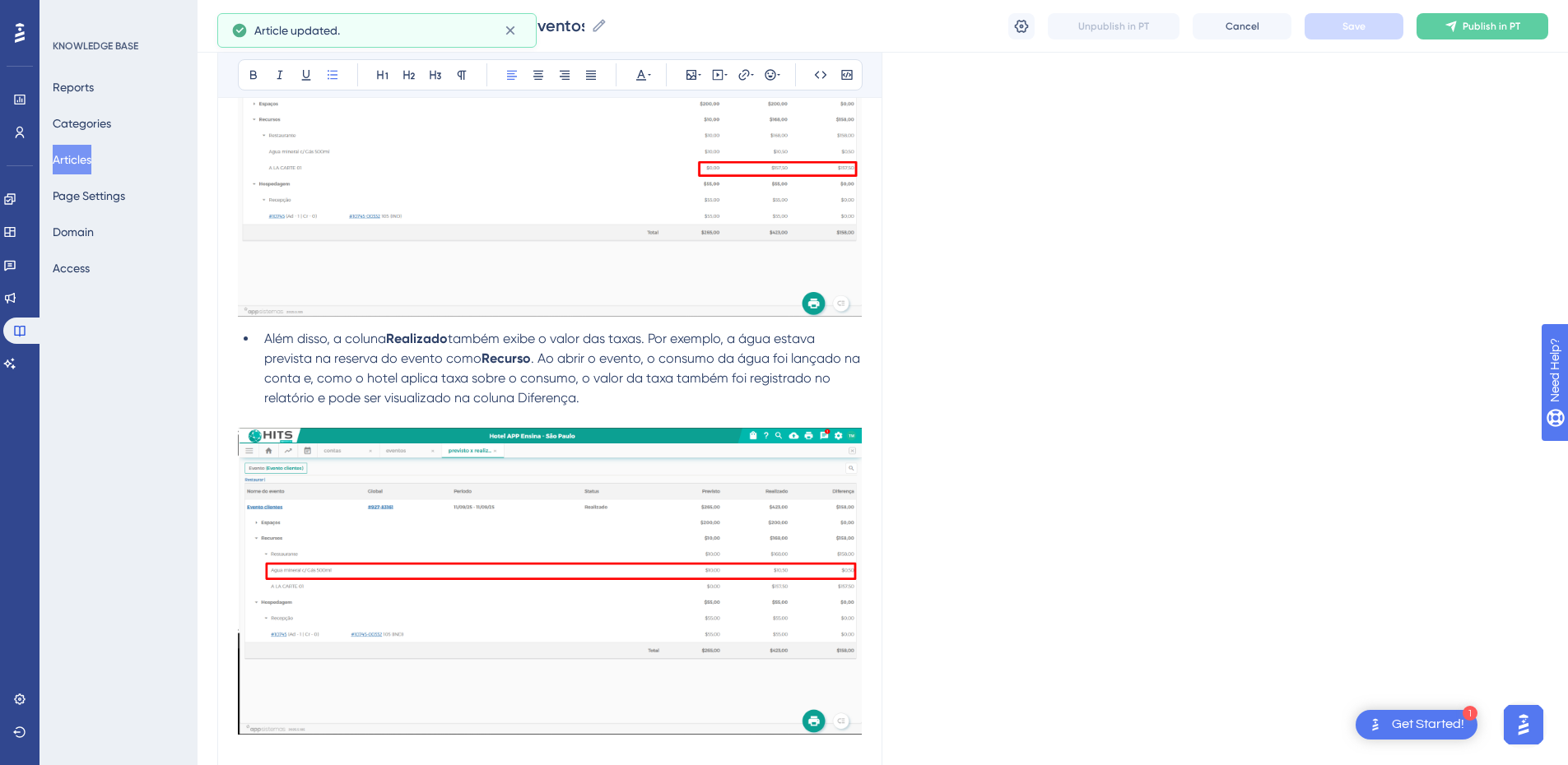
scroll to position [4725, 0]
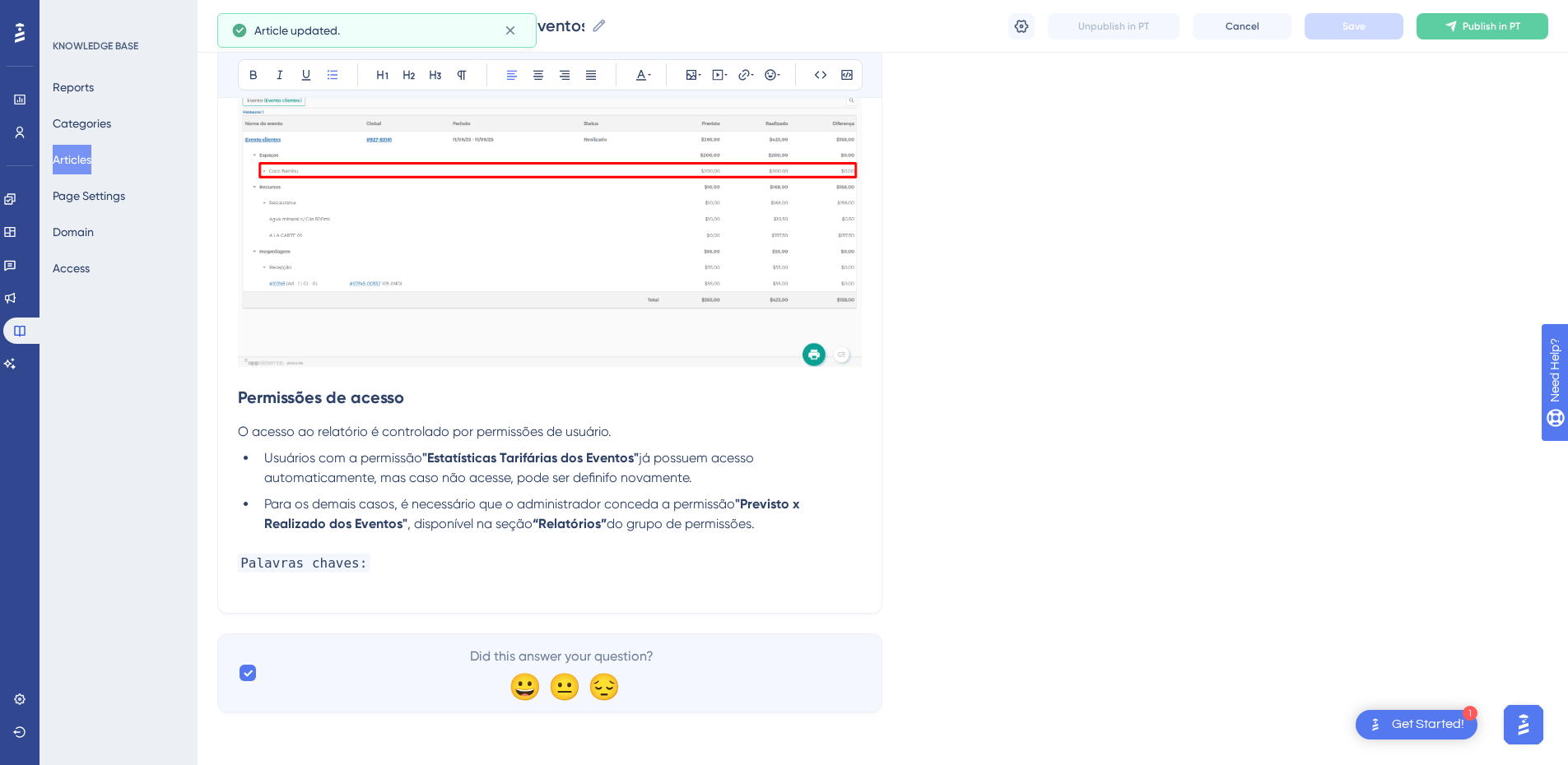
click at [397, 520] on p "Palavras chaves:" at bounding box center [550, 563] width 624 height 20
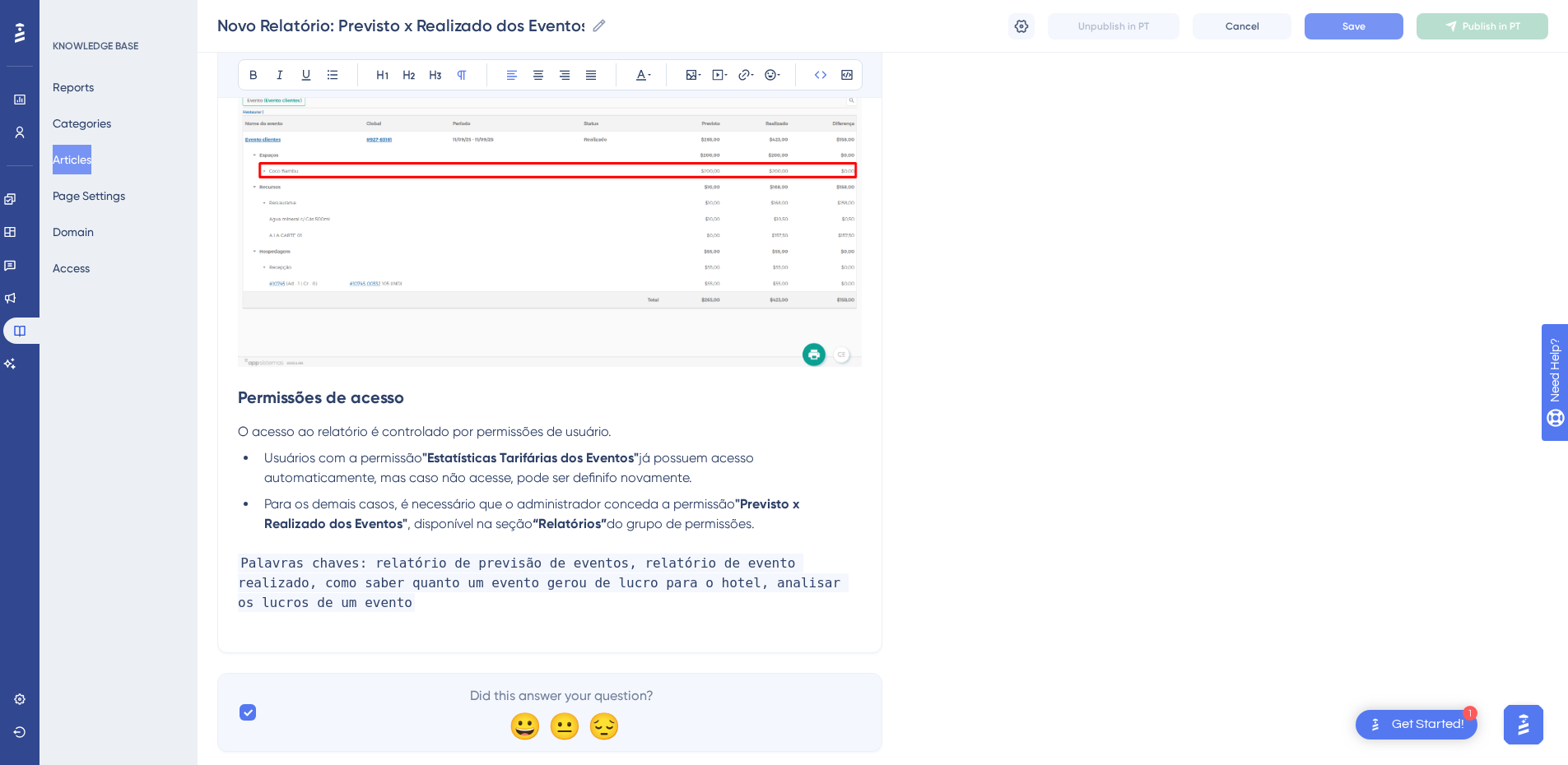
click at [1123, 30] on button "Save" at bounding box center [1354, 26] width 99 height 26
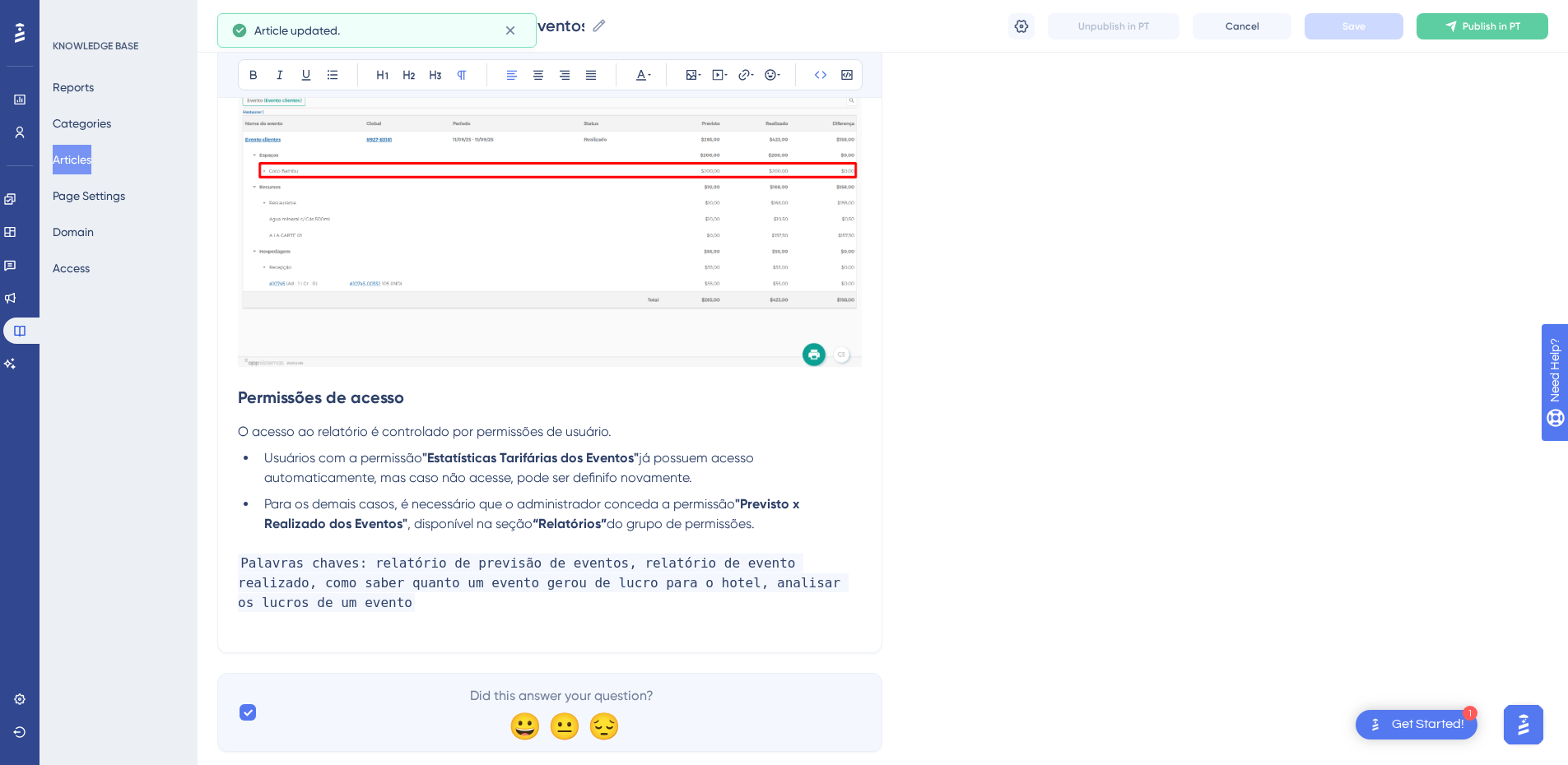
click at [331, 520] on p "Palavras chaves: relatório de previsão de eventos, relatório de evento realizad…" at bounding box center [550, 583] width 624 height 60
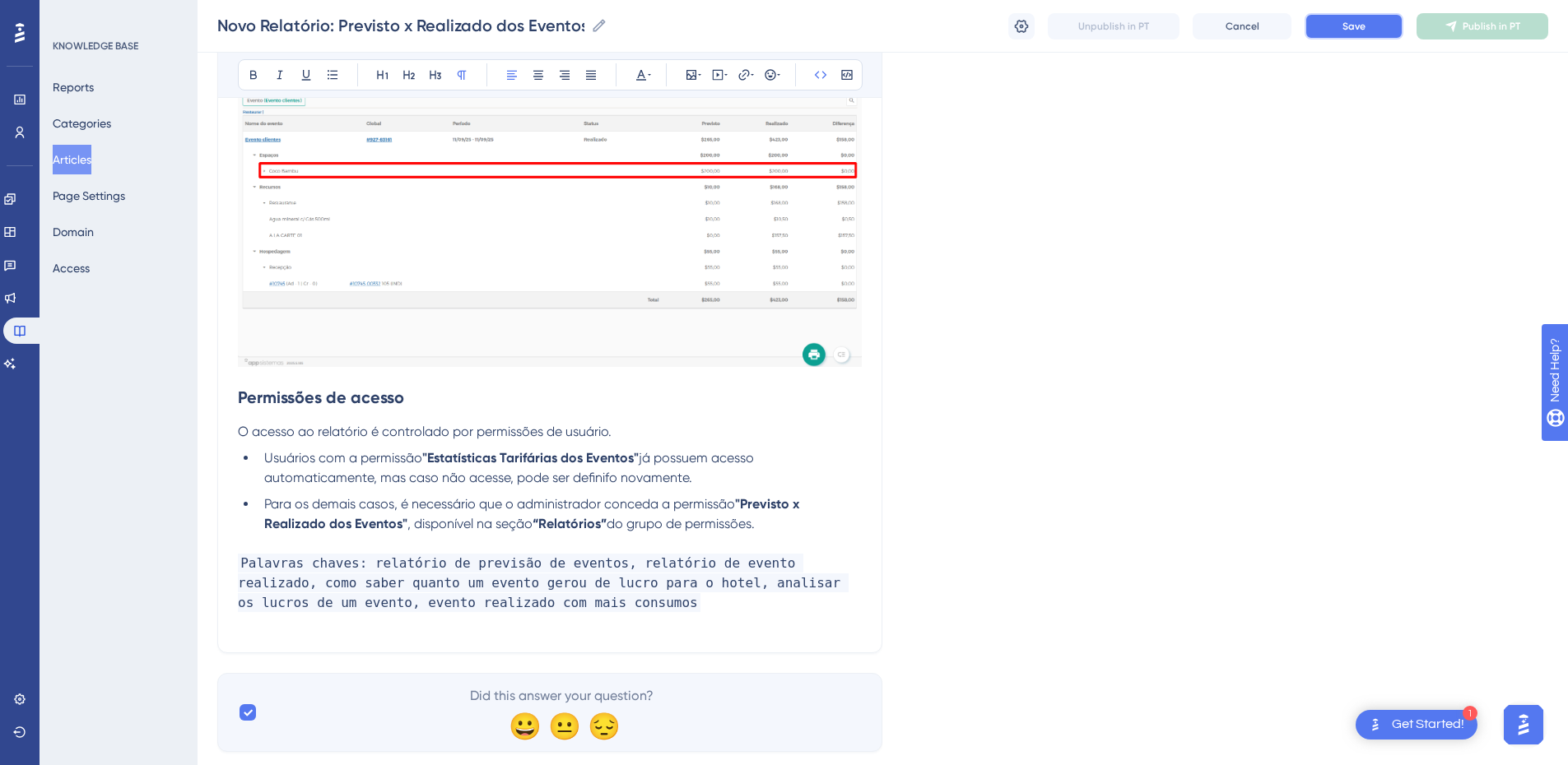
click at [1123, 21] on span "Save" at bounding box center [1354, 26] width 23 height 13
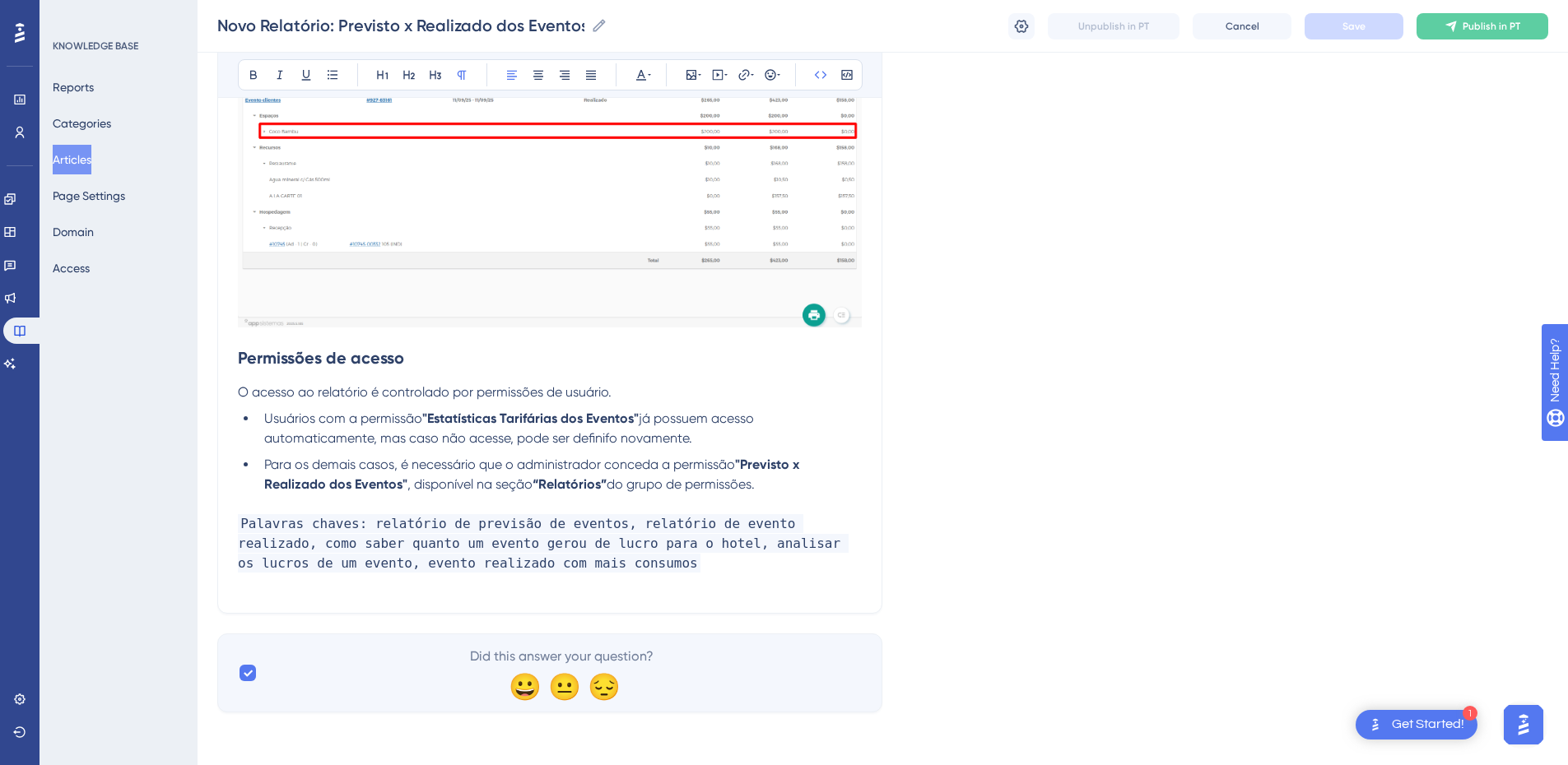
scroll to position [3805, 0]
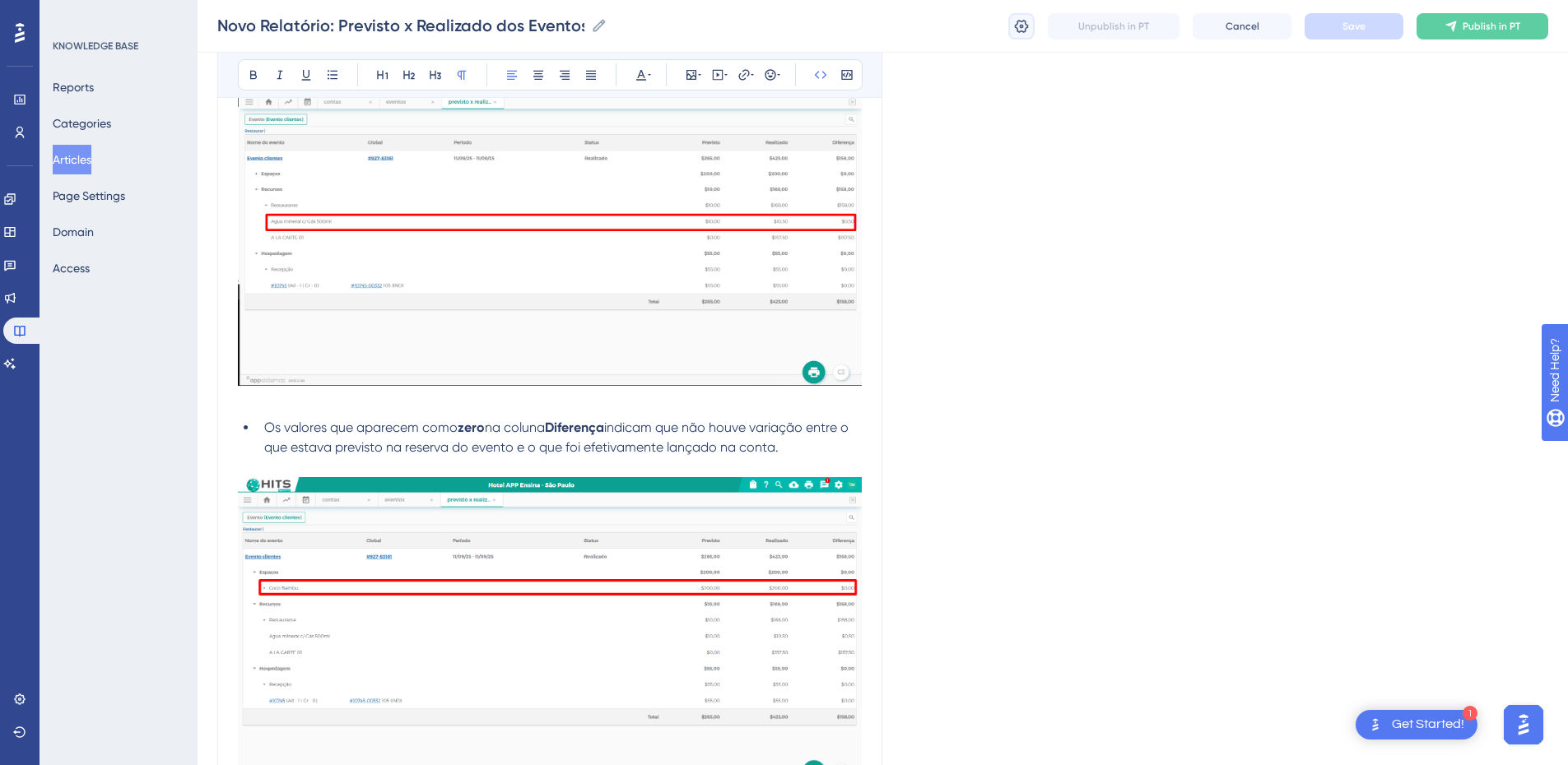
click at [1016, 30] on icon at bounding box center [1021, 26] width 16 height 16
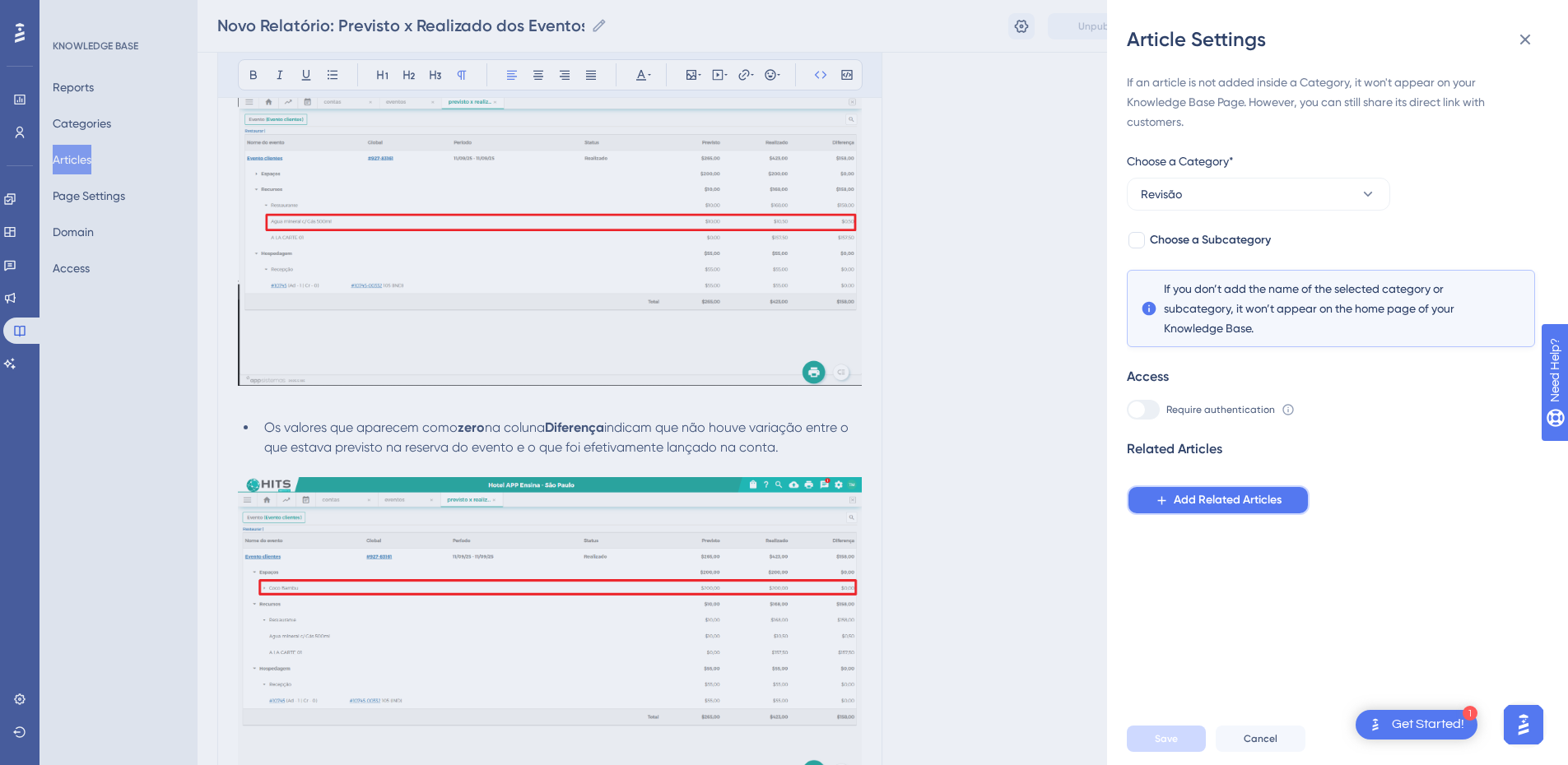
click at [1123, 502] on span "Add Related Articles" at bounding box center [1227, 500] width 108 height 20
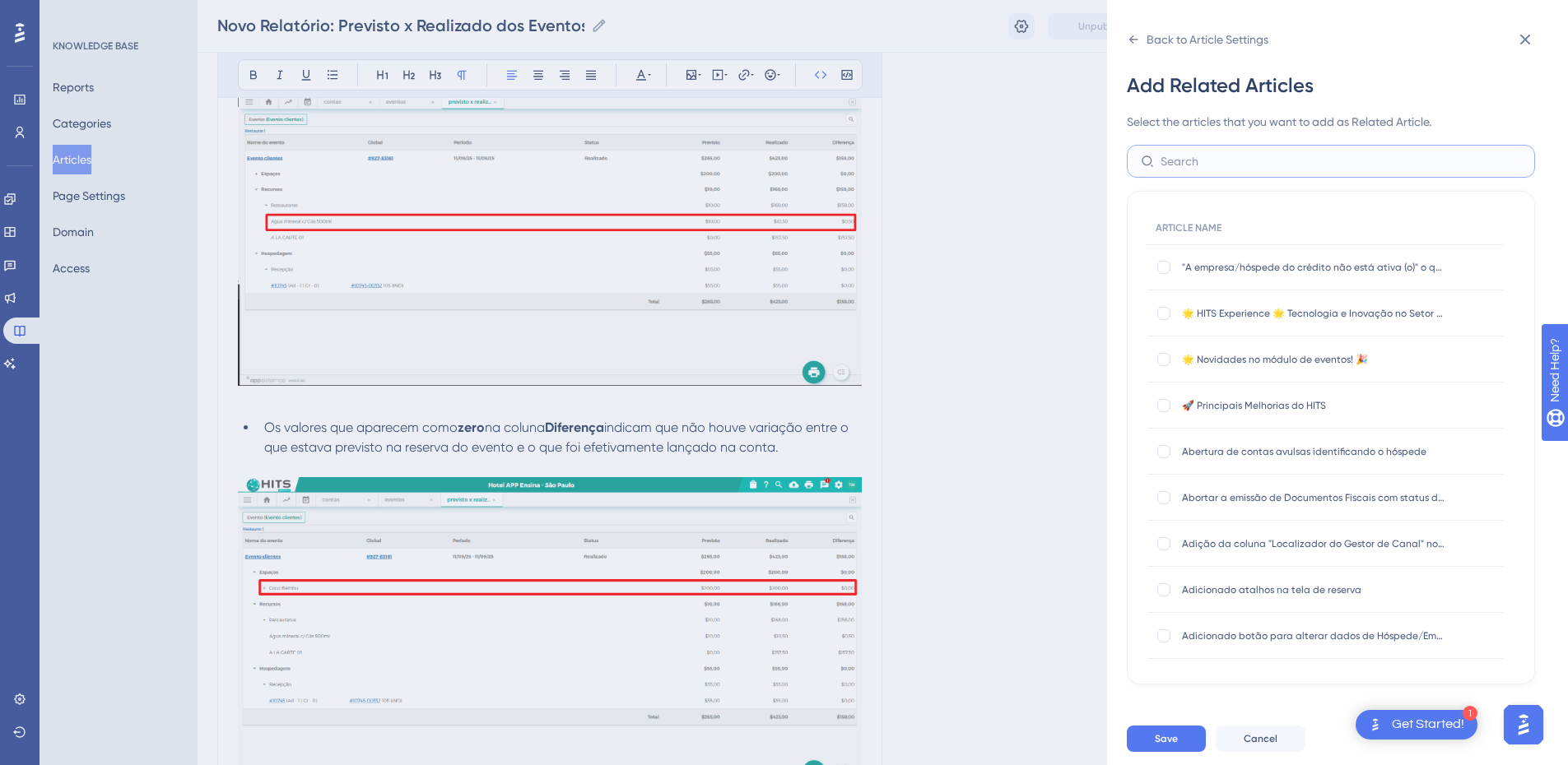
click at [1123, 169] on input "text" at bounding box center [1341, 161] width 361 height 18
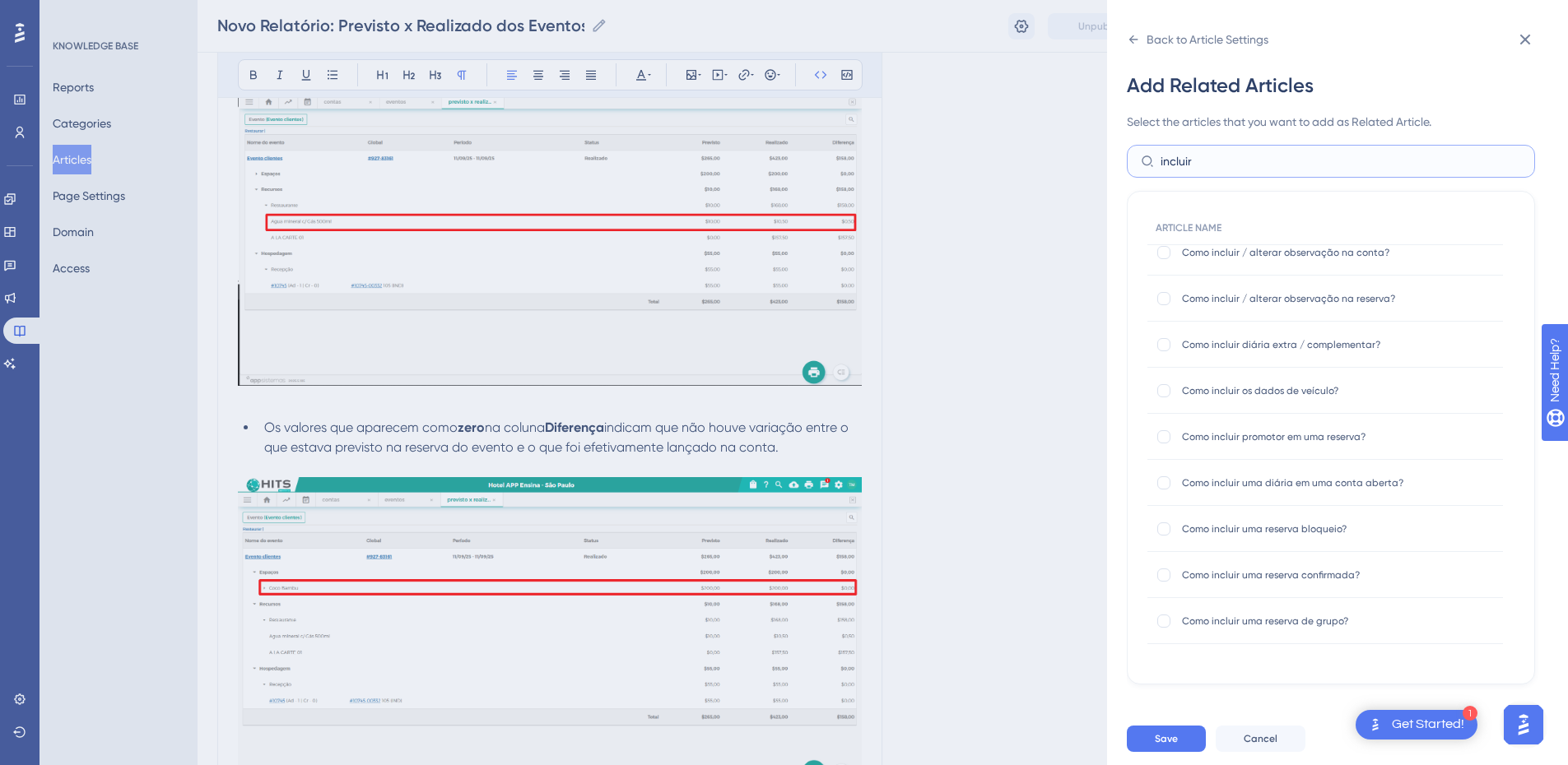
scroll to position [0, 0]
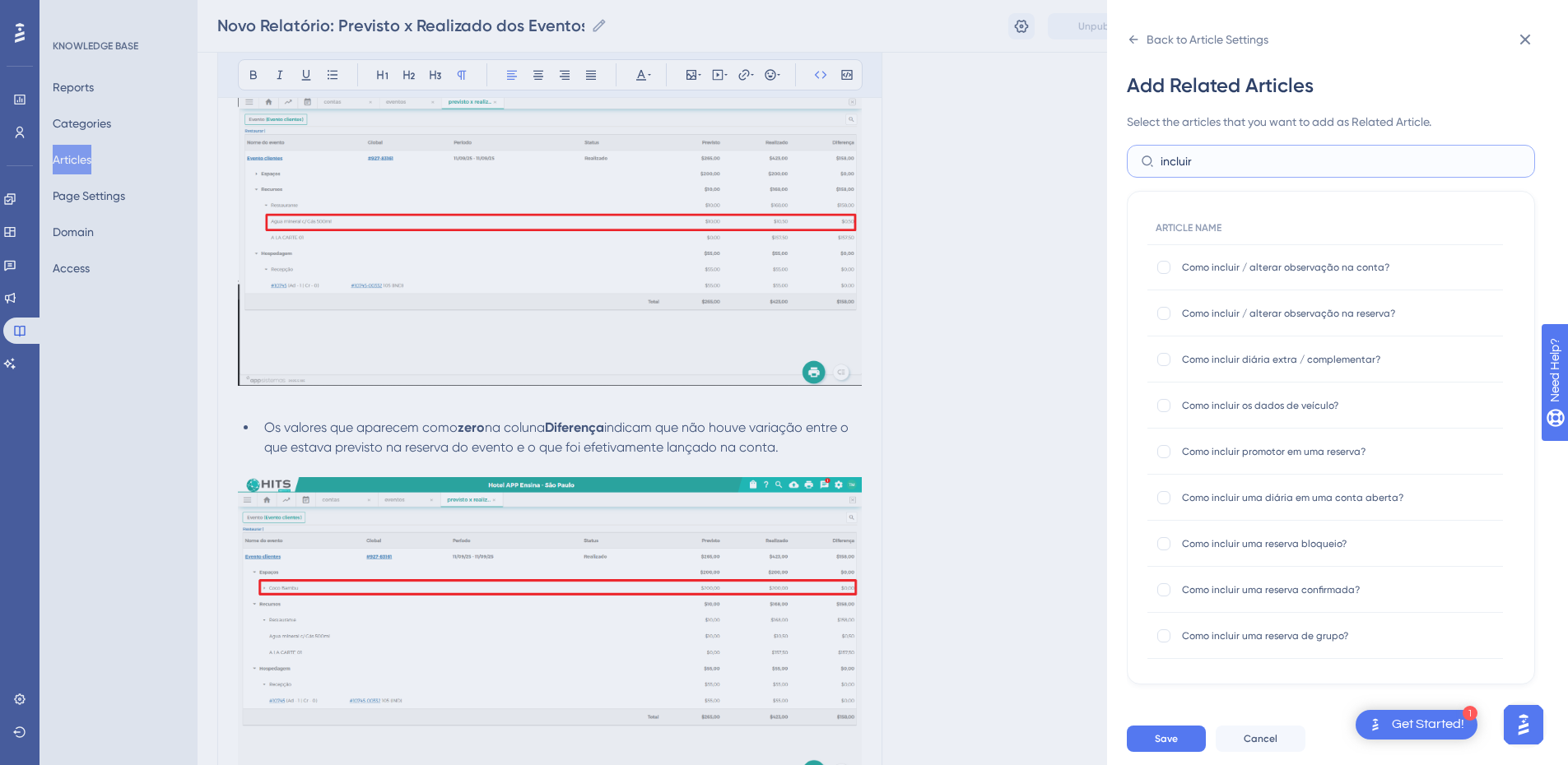
click at [1123, 164] on input "incluir" at bounding box center [1341, 161] width 361 height 18
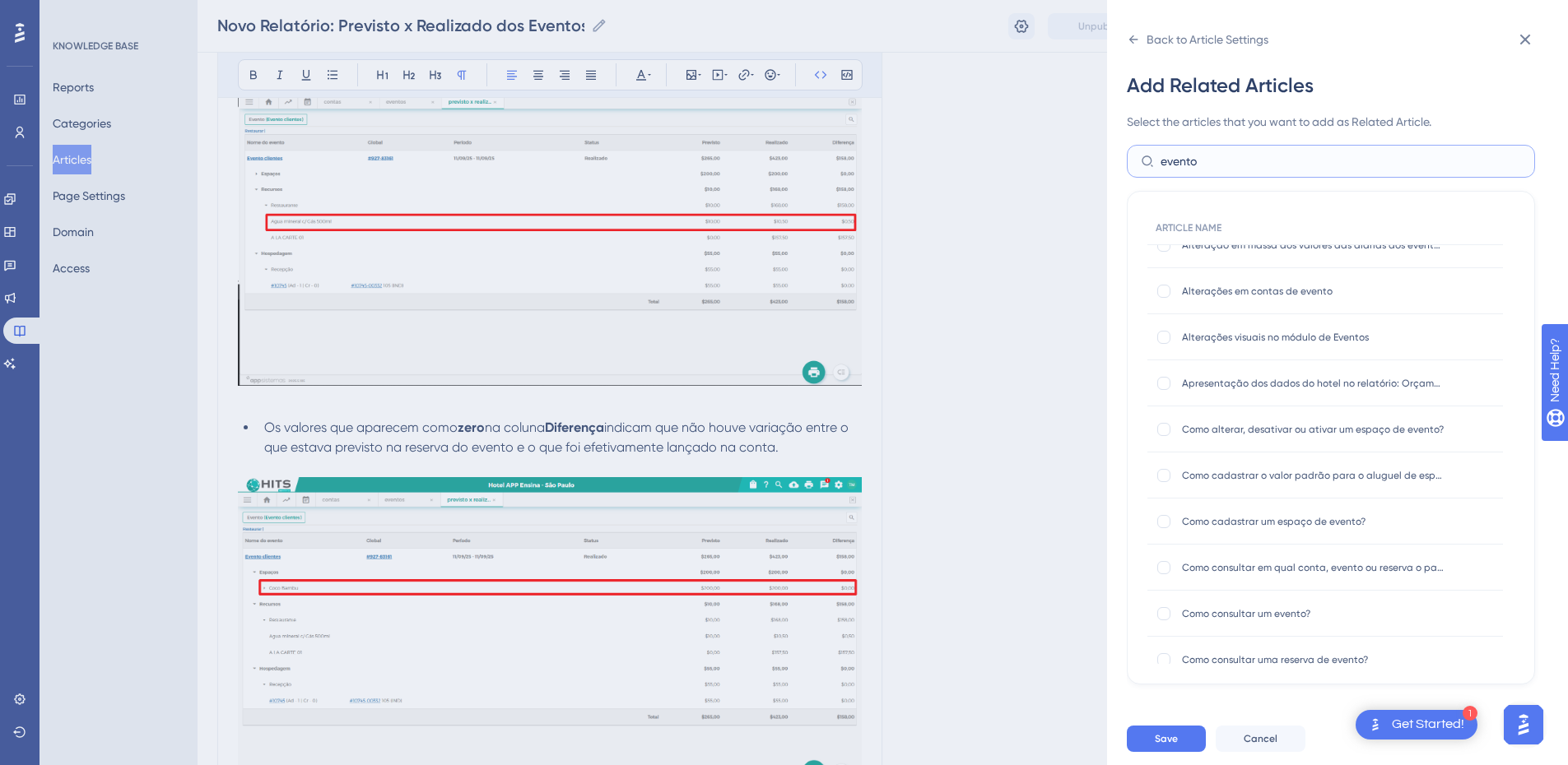
scroll to position [243, 0]
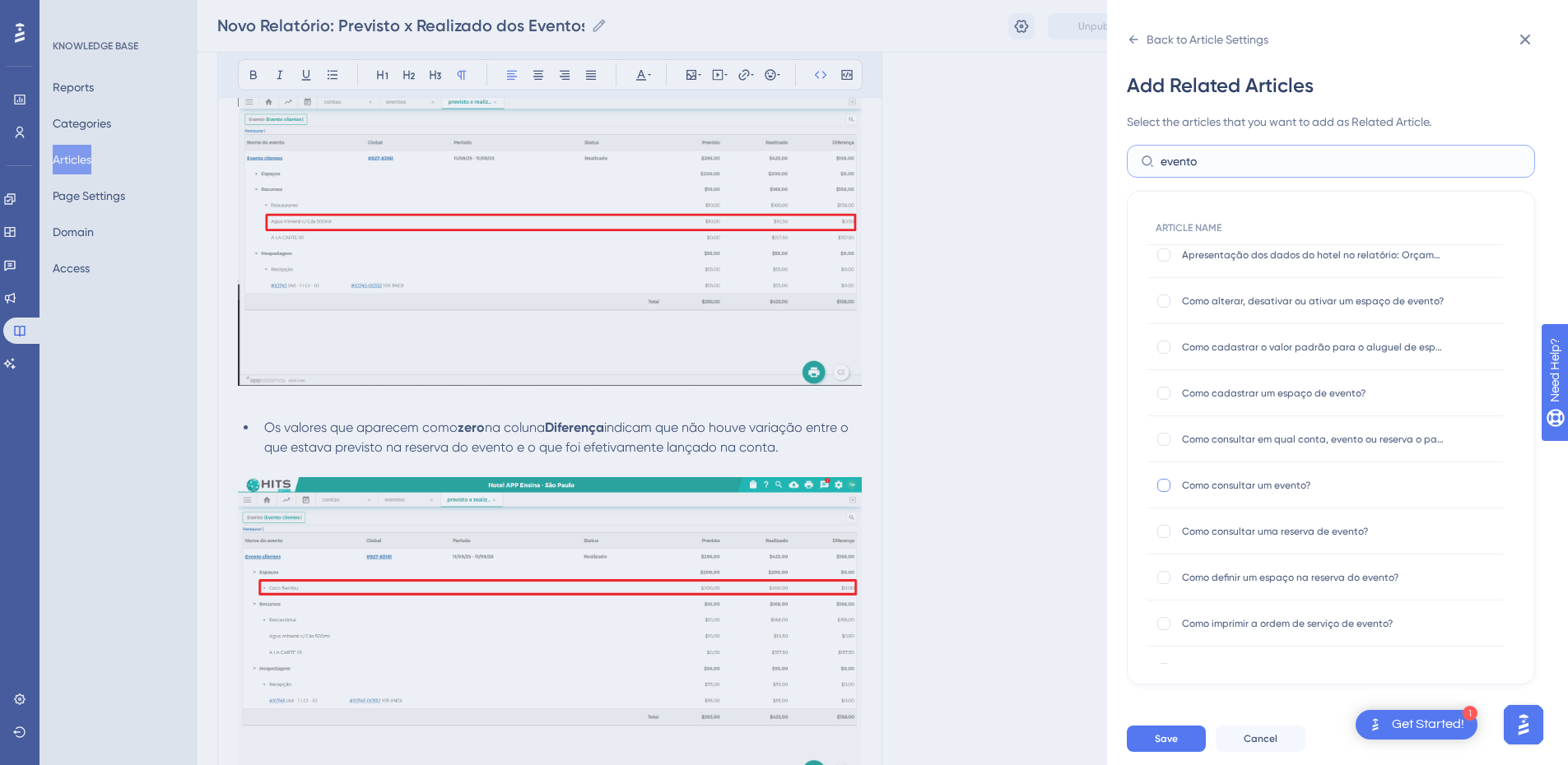
type input "evento"
click at [1123, 487] on div at bounding box center [1163, 484] width 16 height 16
checkbox input "true"
click at [1123, 442] on div at bounding box center [1163, 439] width 13 height 13
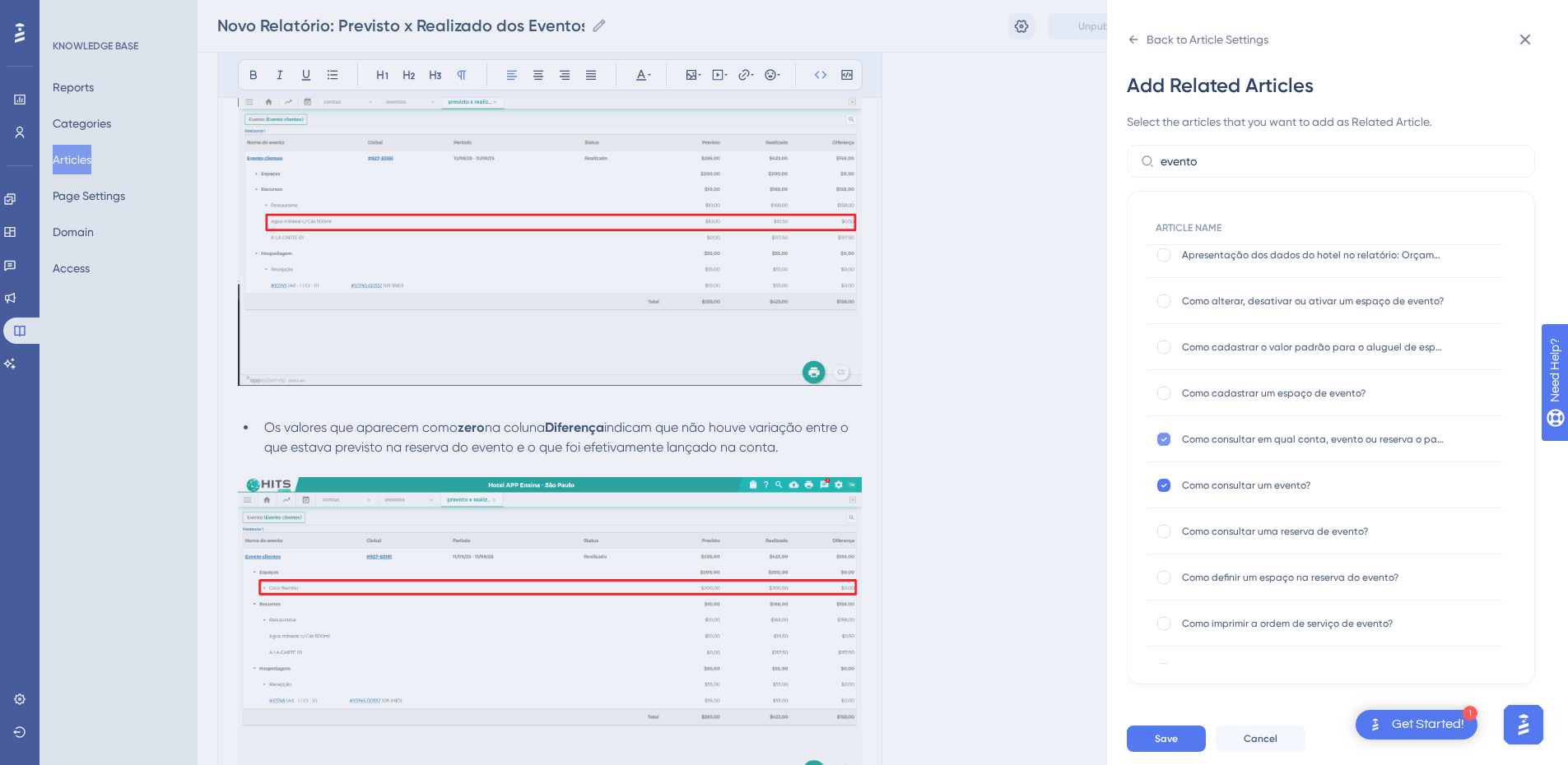
checkbox input "false"
click at [1123, 520] on div at bounding box center [1163, 531] width 13 height 13
checkbox input "true"
click at [1123, 520] on label at bounding box center [1165, 577] width 20 height 16
checkbox input "true"
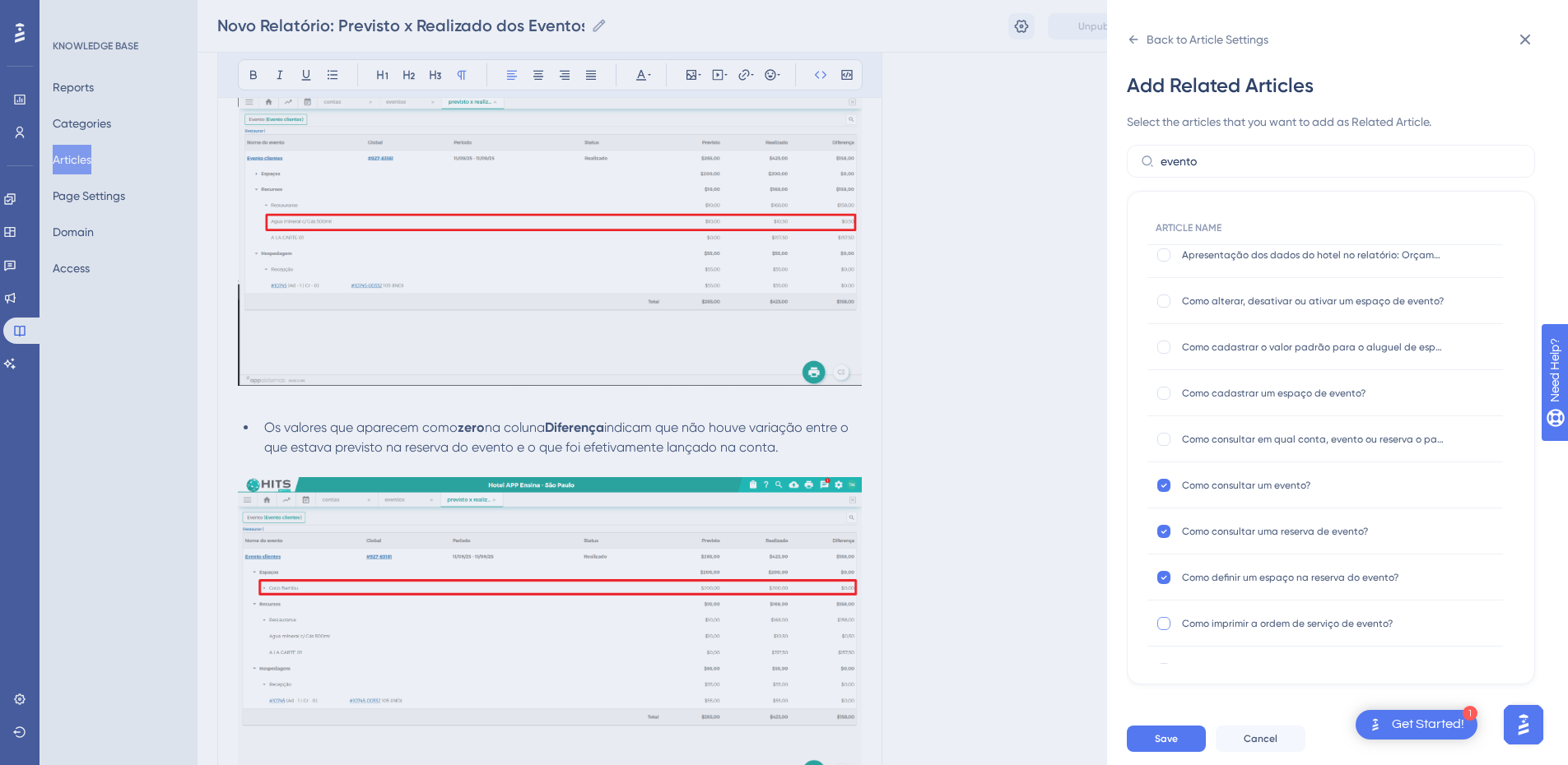
click at [1123, 520] on div at bounding box center [1163, 623] width 13 height 13
checkbox input "true"
click at [1123, 356] on div "ARTICLE NAME 🌟 Novidades no módulo de eventos! 🎉 🌟 Novidades no módulo de event…" at bounding box center [1331, 438] width 408 height 494
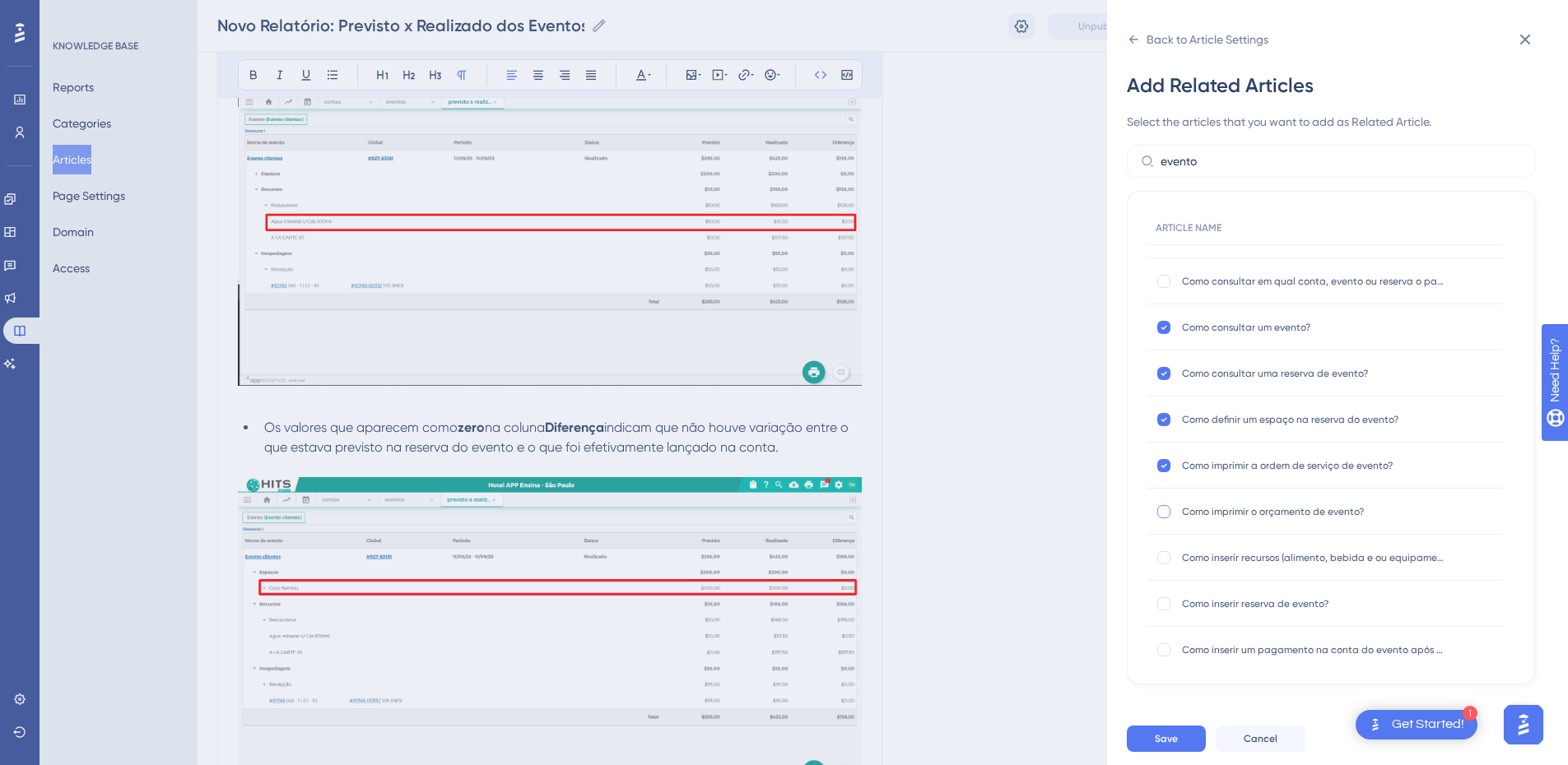
click at [1123, 514] on div at bounding box center [1163, 511] width 13 height 13
checkbox input "true"
click at [1123, 520] on div at bounding box center [1163, 558] width 13 height 13
checkbox input "true"
click at [1123, 520] on div at bounding box center [1163, 604] width 13 height 13
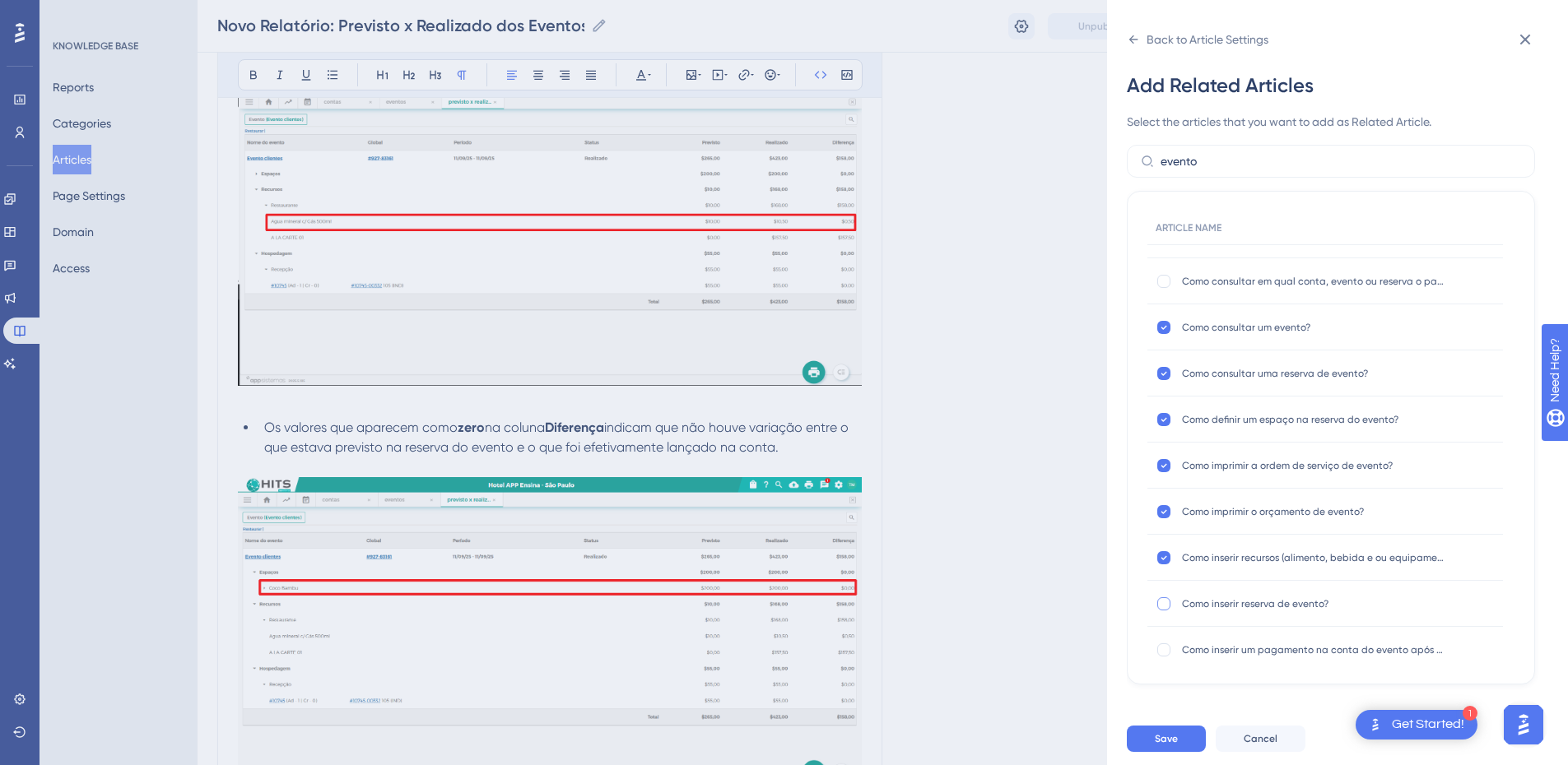
checkbox input "true"
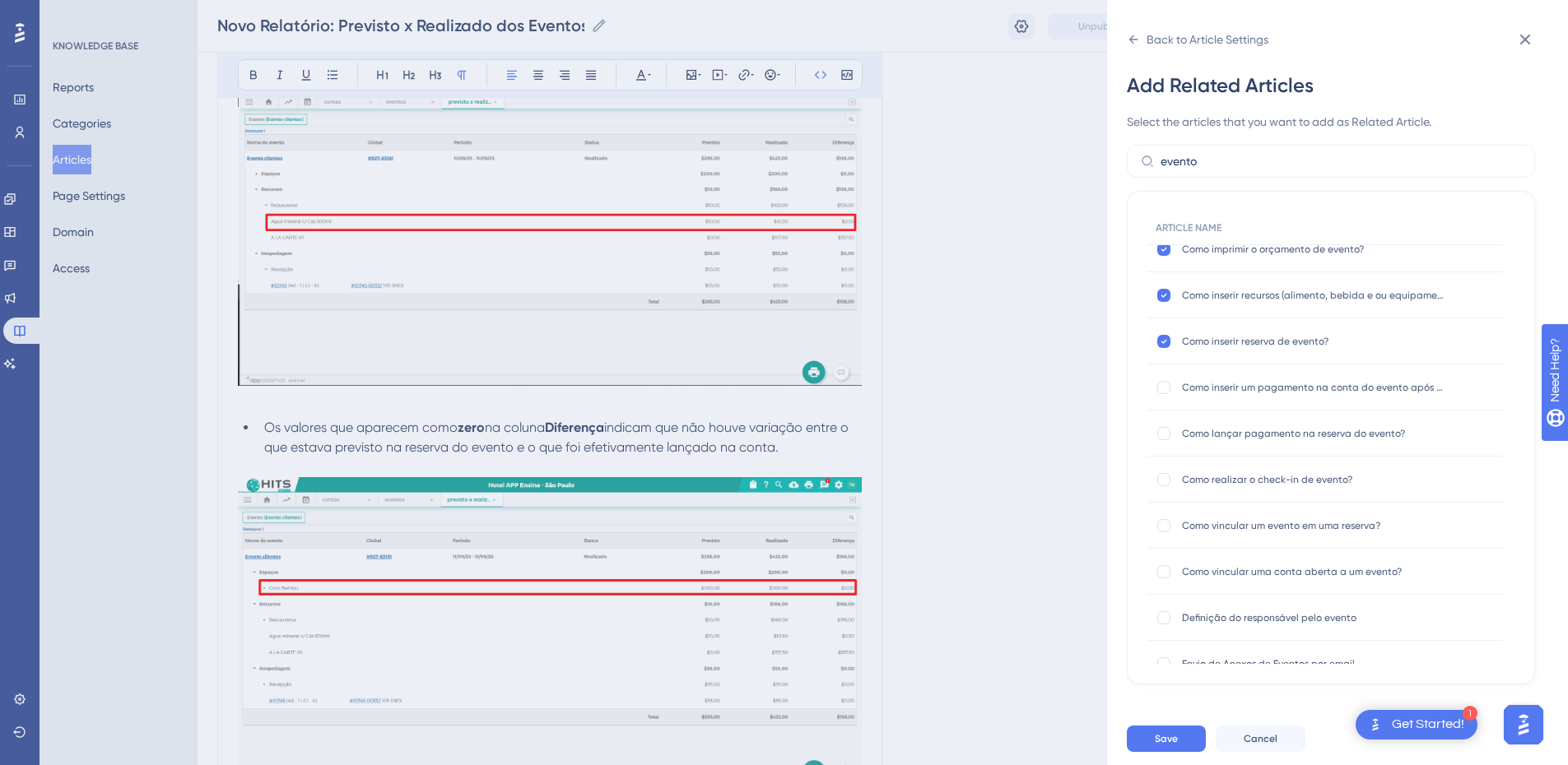
scroll to position [666, 0]
click at [1123, 480] on div at bounding box center [1163, 476] width 13 height 13
checkbox input "true"
click at [1123, 520] on div at bounding box center [1163, 522] width 13 height 13
checkbox input "true"
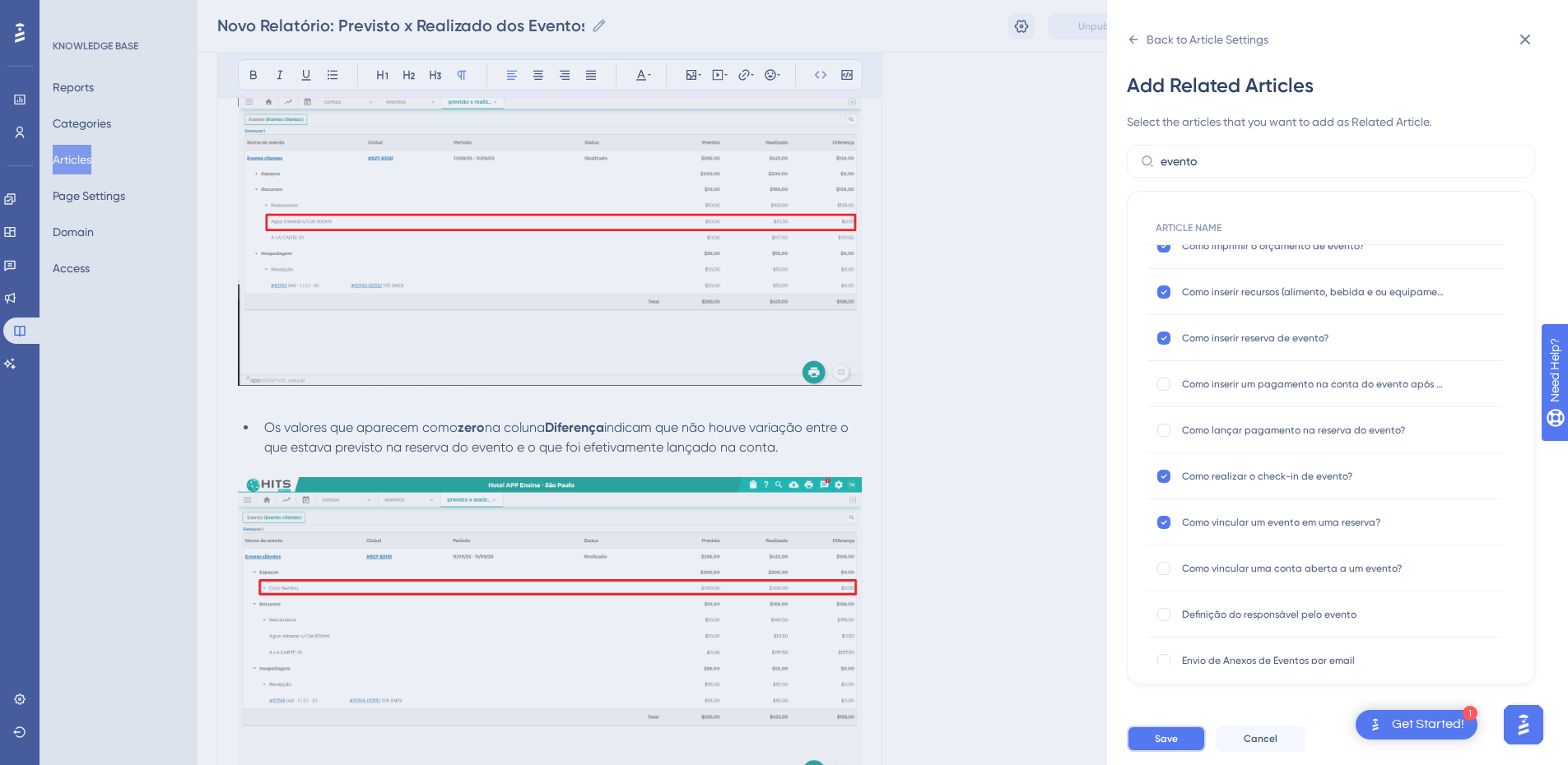
click at [1123, 520] on span "Save" at bounding box center [1166, 739] width 23 height 13
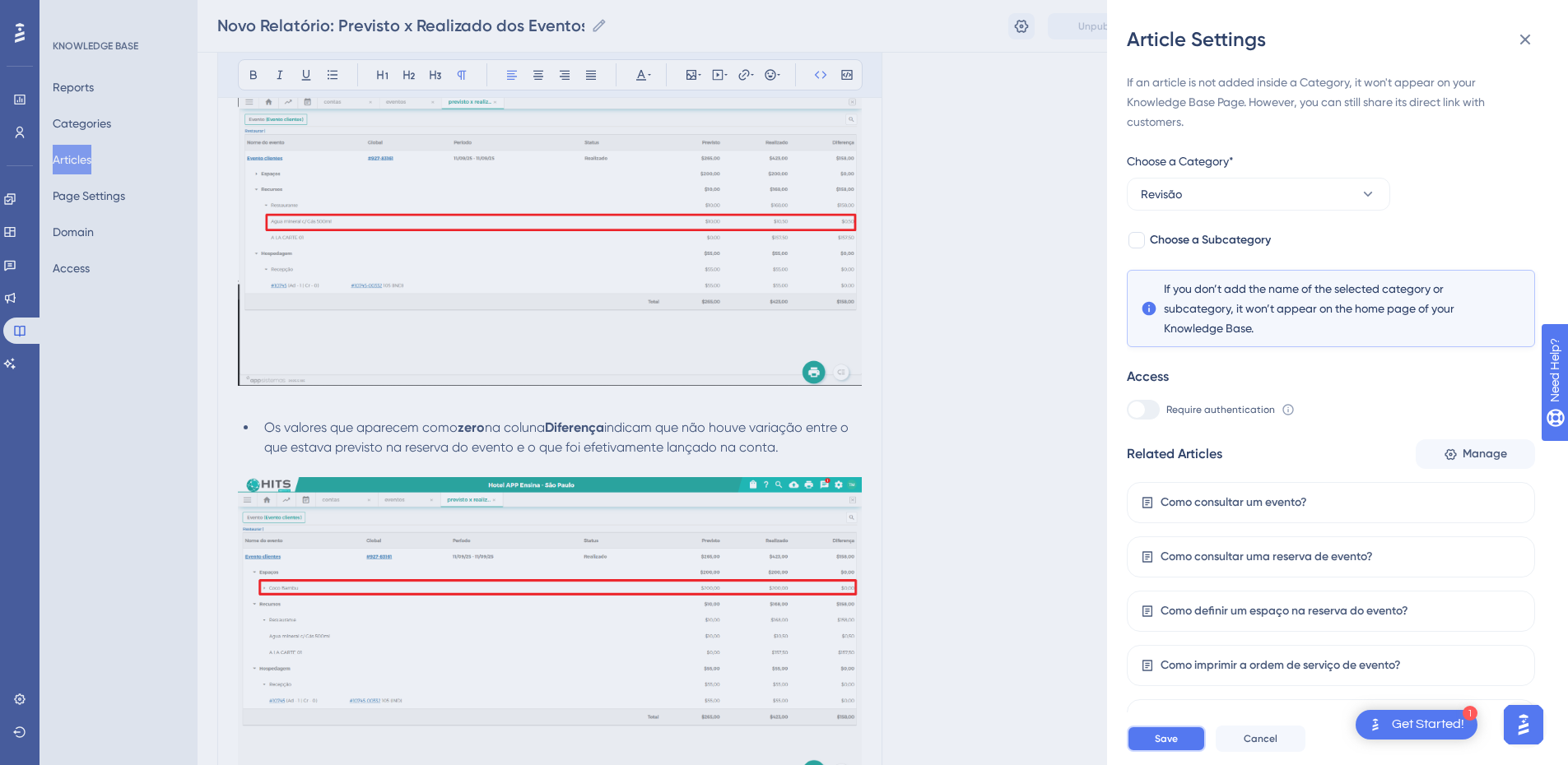
click at [1123, 520] on button "Save" at bounding box center [1166, 739] width 79 height 26
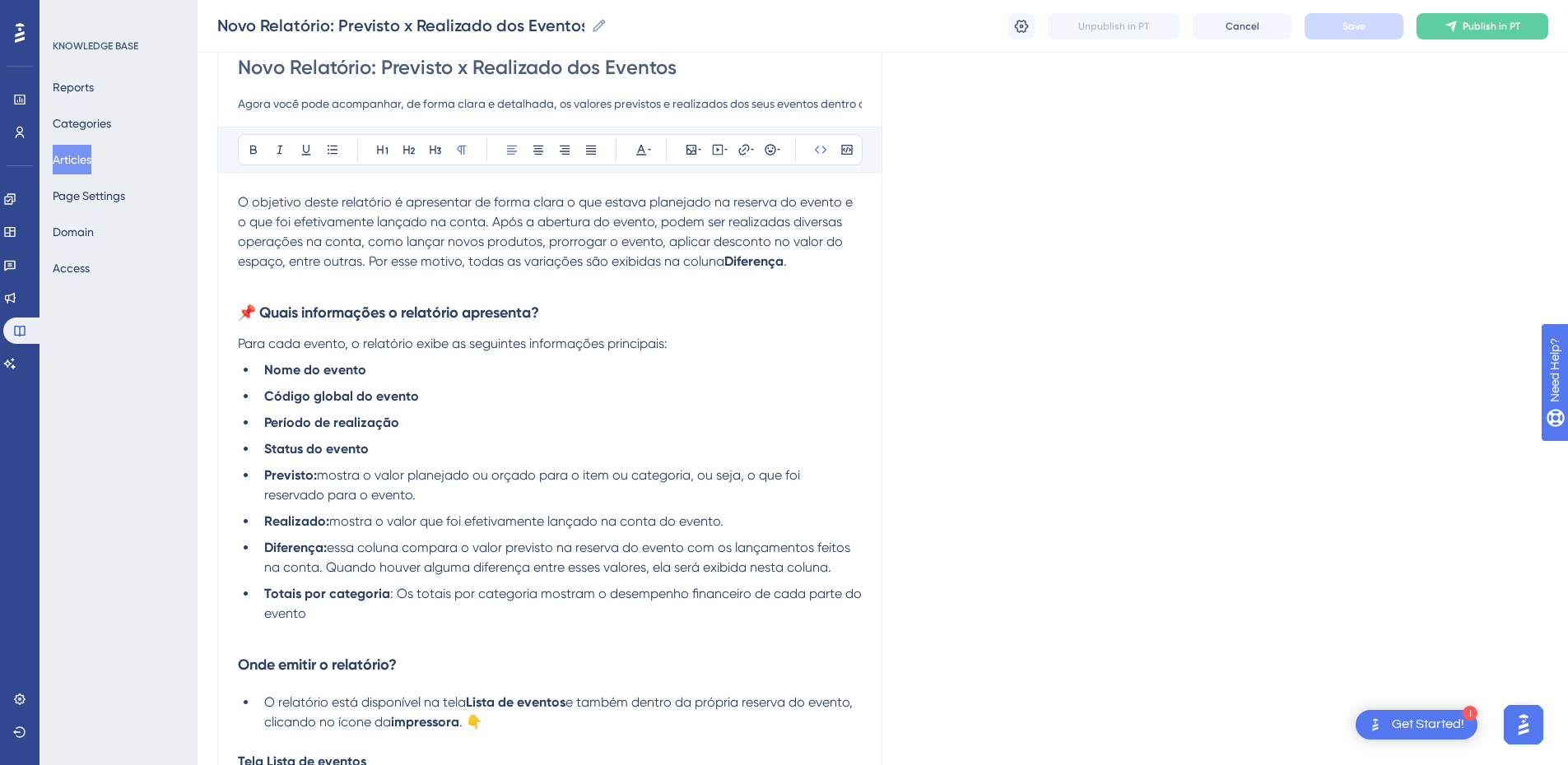
scroll to position [0, 0]
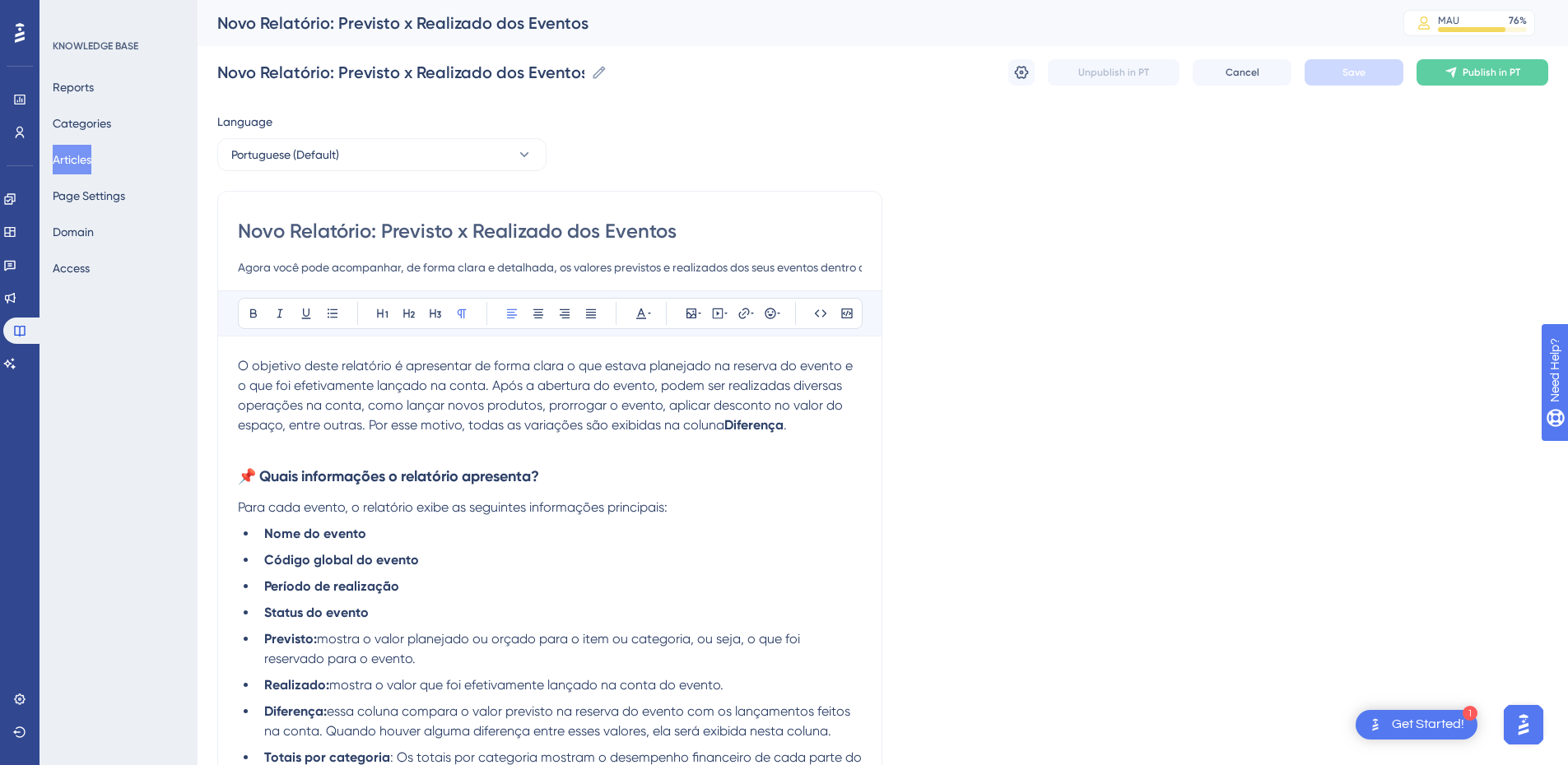
click at [361, 405] on span "O objetivo deste relatório é apresentar de forma clara o que estava planejado n…" at bounding box center [547, 395] width 618 height 75
click at [1123, 63] on button "Save" at bounding box center [1354, 72] width 99 height 26
click at [602, 404] on span "O objetivo deste relatório é apresentar de forma clara o que estava planejado n…" at bounding box center [548, 395] width 620 height 75
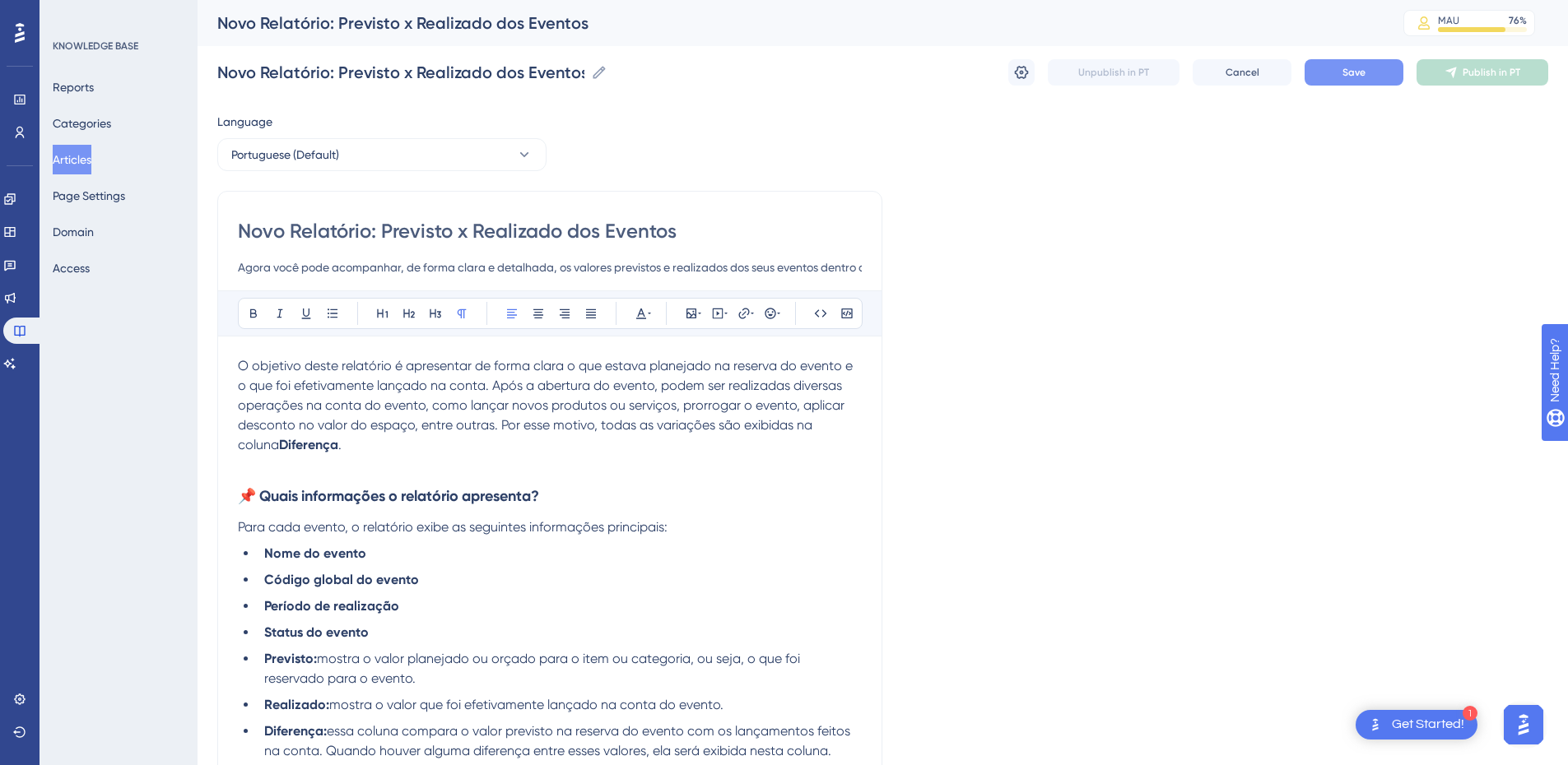
click at [1123, 74] on button "Save" at bounding box center [1354, 72] width 99 height 26
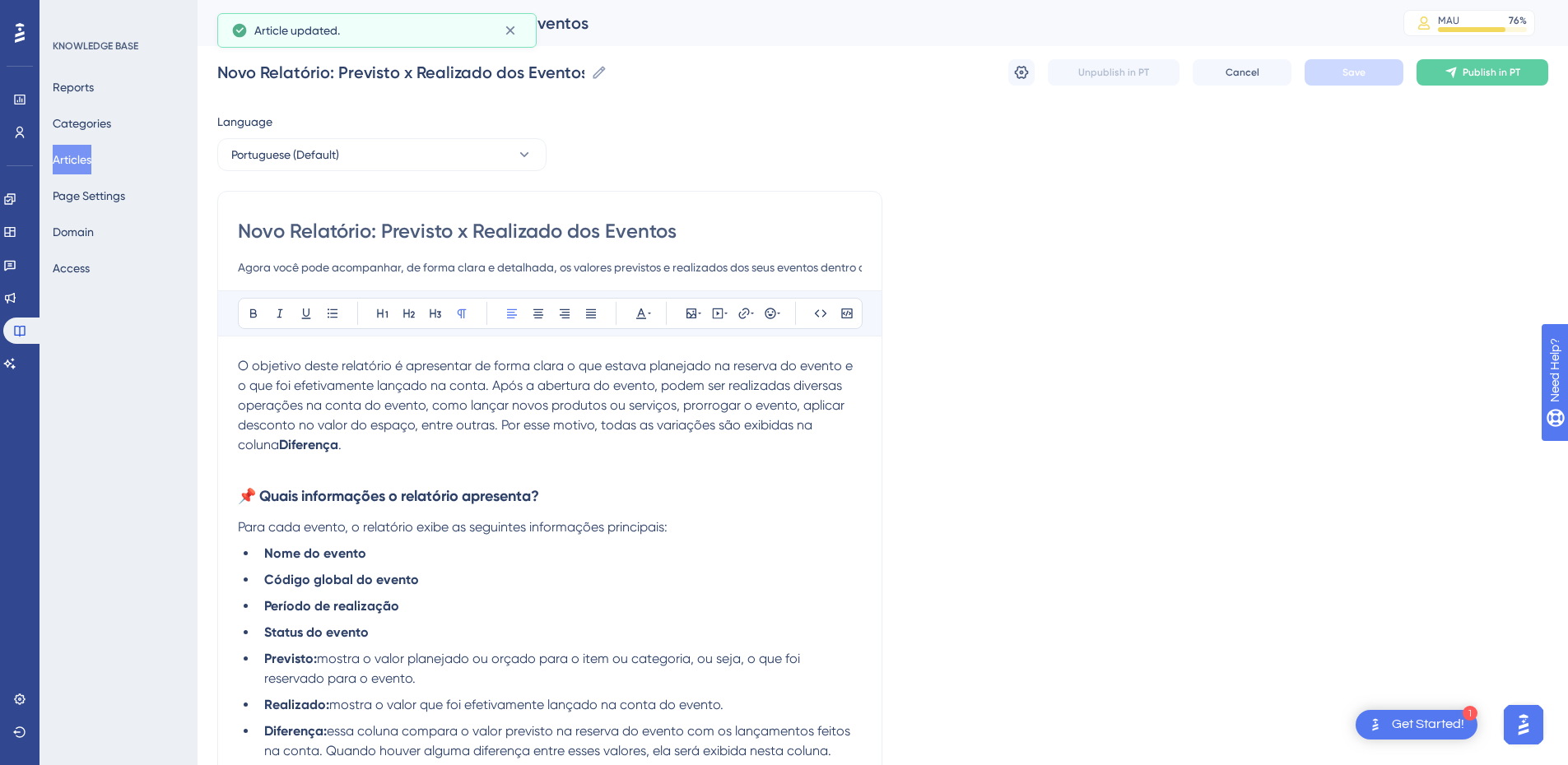
click at [489, 432] on span "O objetivo deste relatório é apresentar de forma clara o que estava planejado n…" at bounding box center [547, 405] width 618 height 94
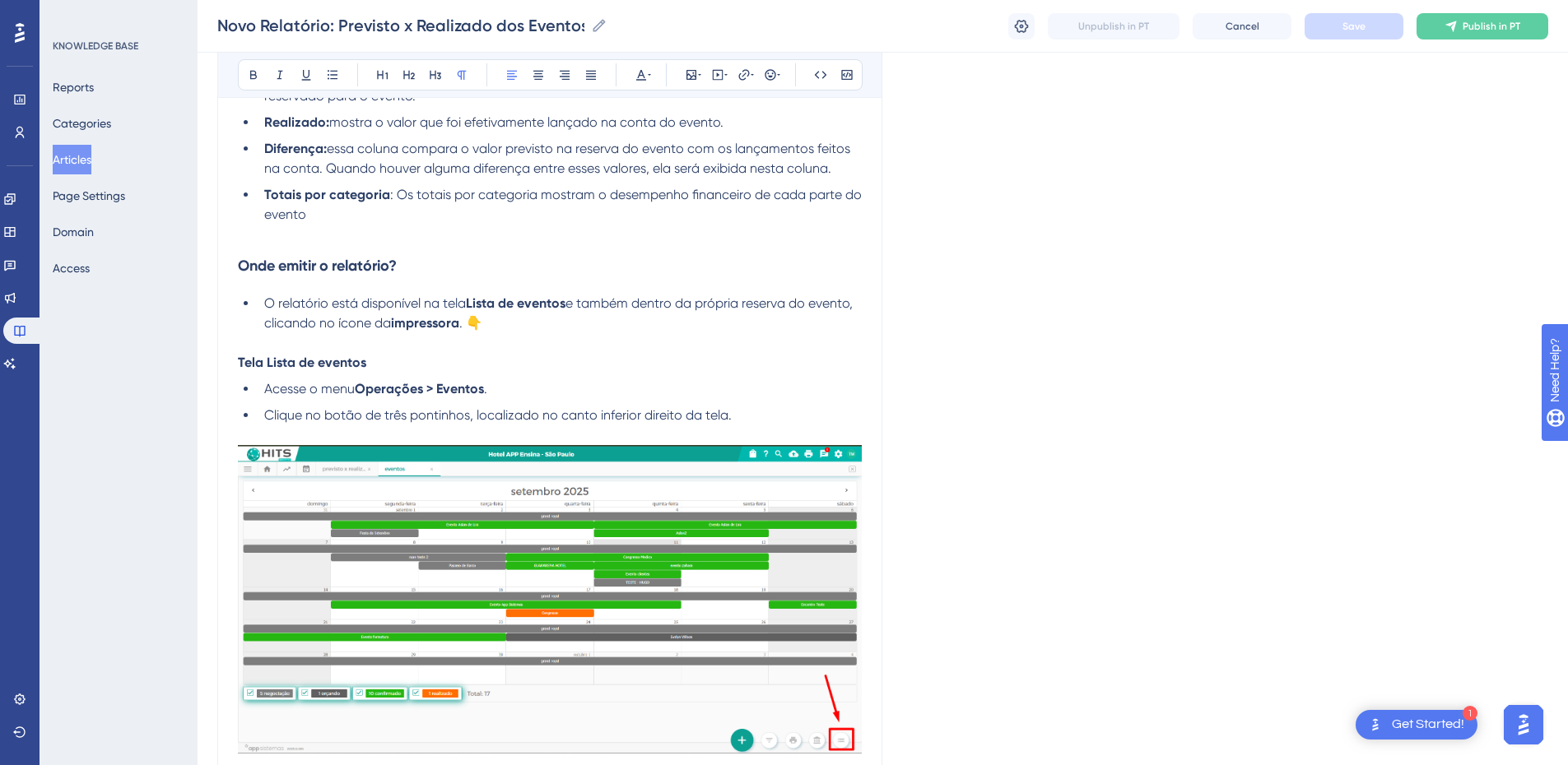
scroll to position [768, 0]
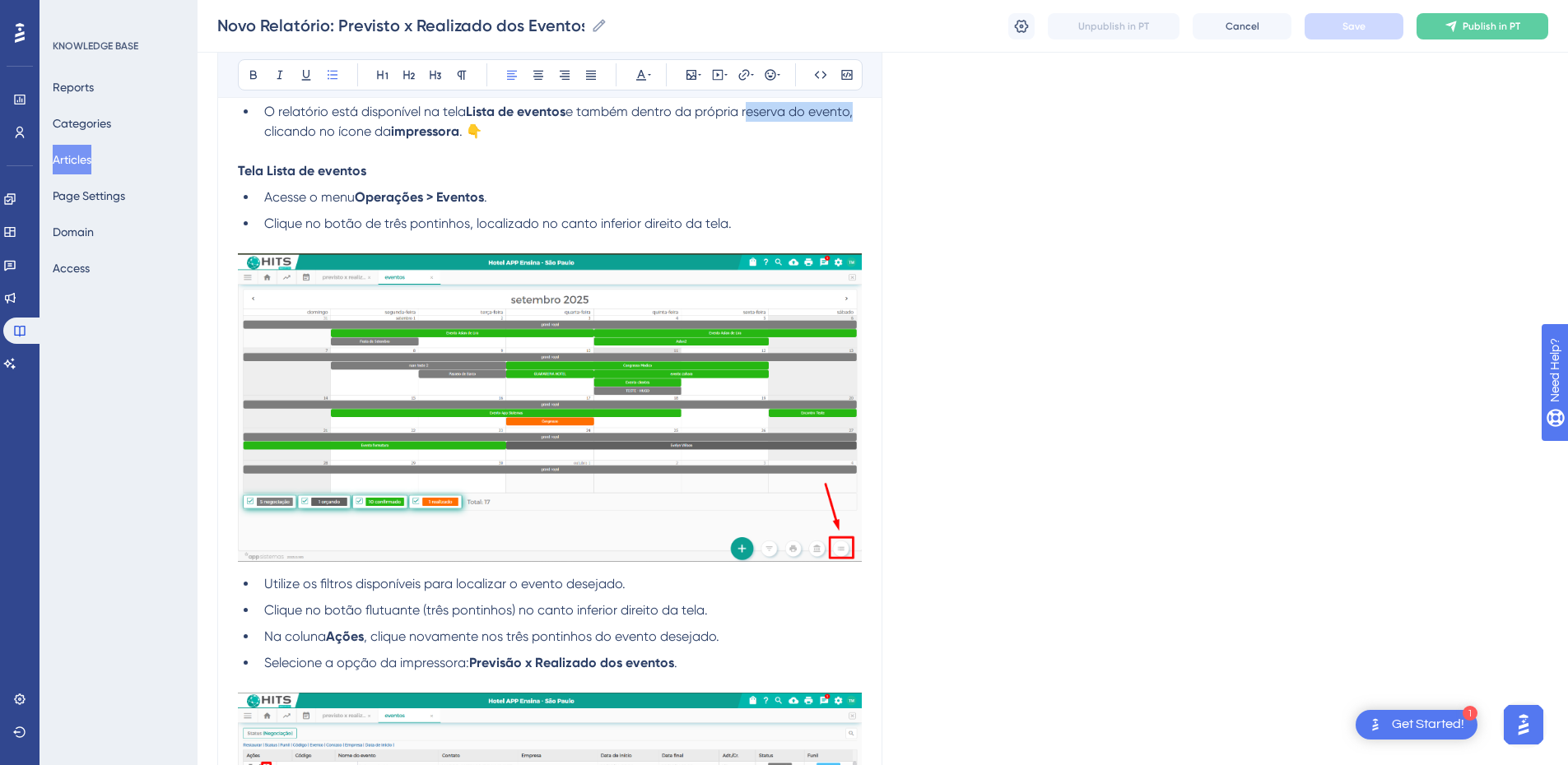
drag, startPoint x: 749, startPoint y: 112, endPoint x: 854, endPoint y: 106, distance: 105.2
click at [854, 106] on span "e também dentro da própria reserva do evento, clicando no ícone da" at bounding box center [560, 122] width 592 height 36
click at [257, 68] on icon at bounding box center [253, 74] width 13 height 13
click at [486, 122] on li "O relatório está disponível na tela Lista de eventos e também dentro da própria…" at bounding box center [560, 122] width 605 height 39
click at [459, 134] on strong "impressora" at bounding box center [425, 131] width 68 height 15
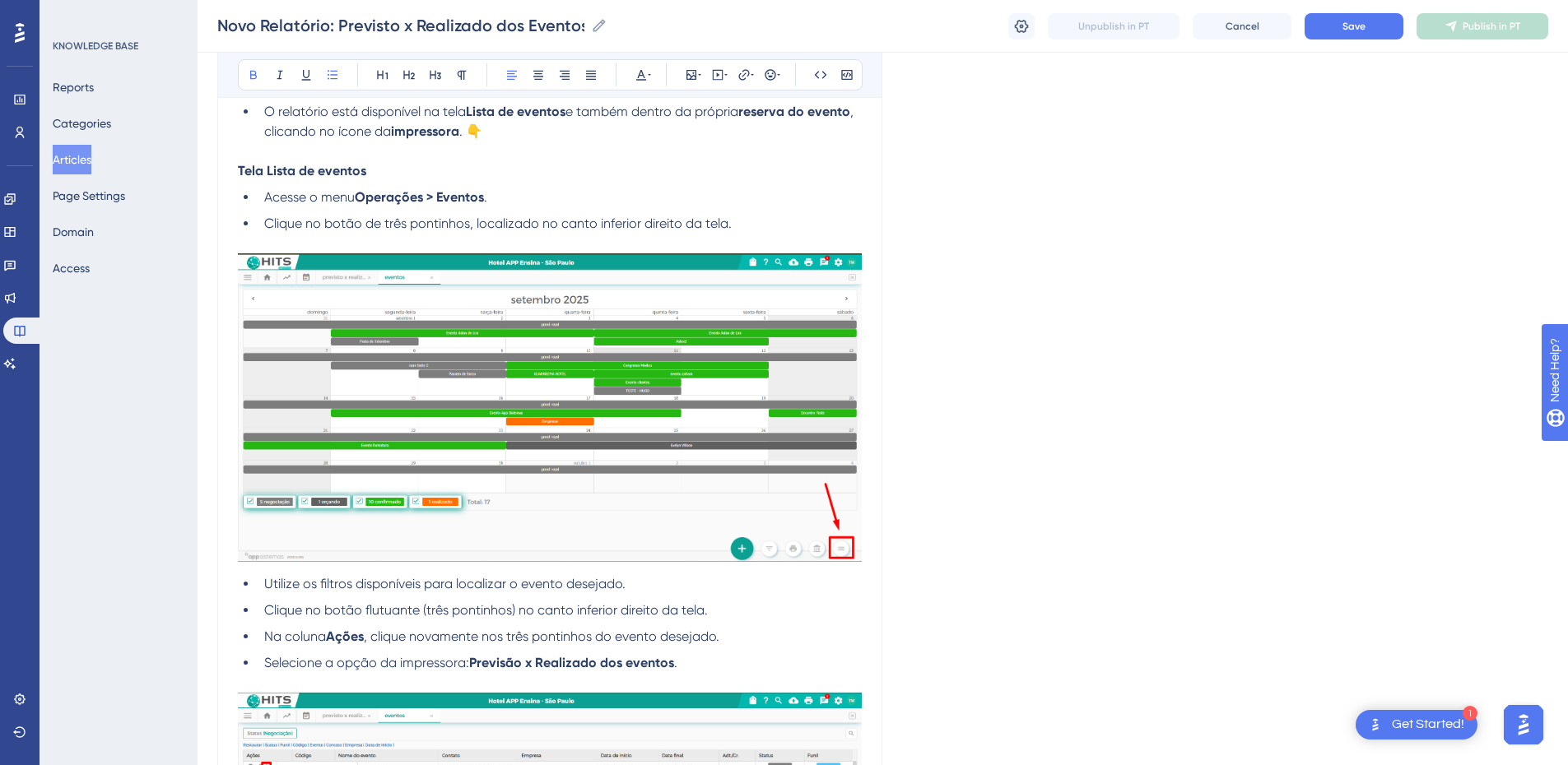
click at [459, 131] on strong "impressora" at bounding box center [425, 131] width 68 height 15
click at [467, 131] on span ". 👇" at bounding box center [470, 131] width 23 height 15
click at [1123, 35] on button "Save" at bounding box center [1354, 26] width 99 height 26
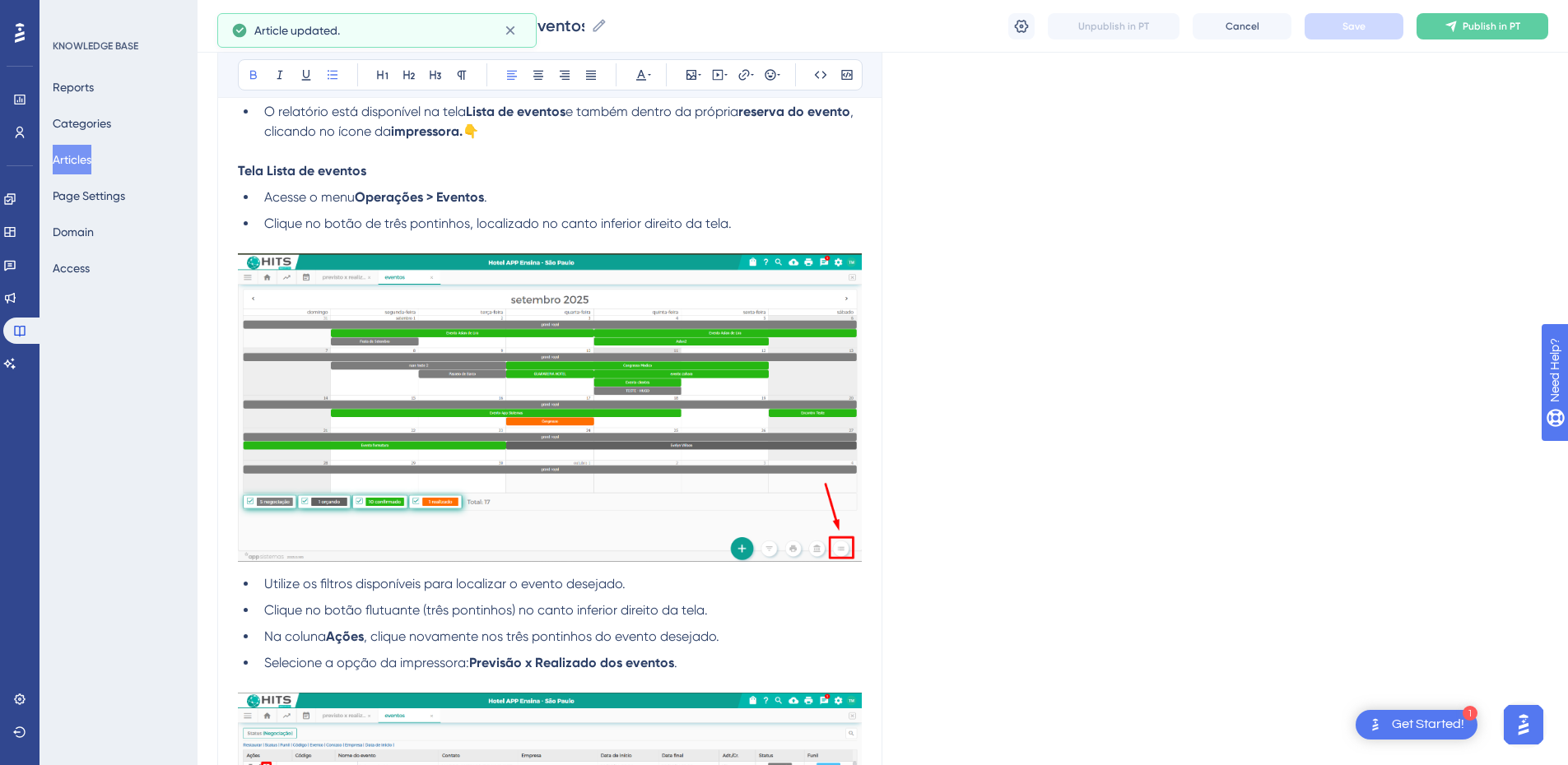
scroll to position [960, 0]
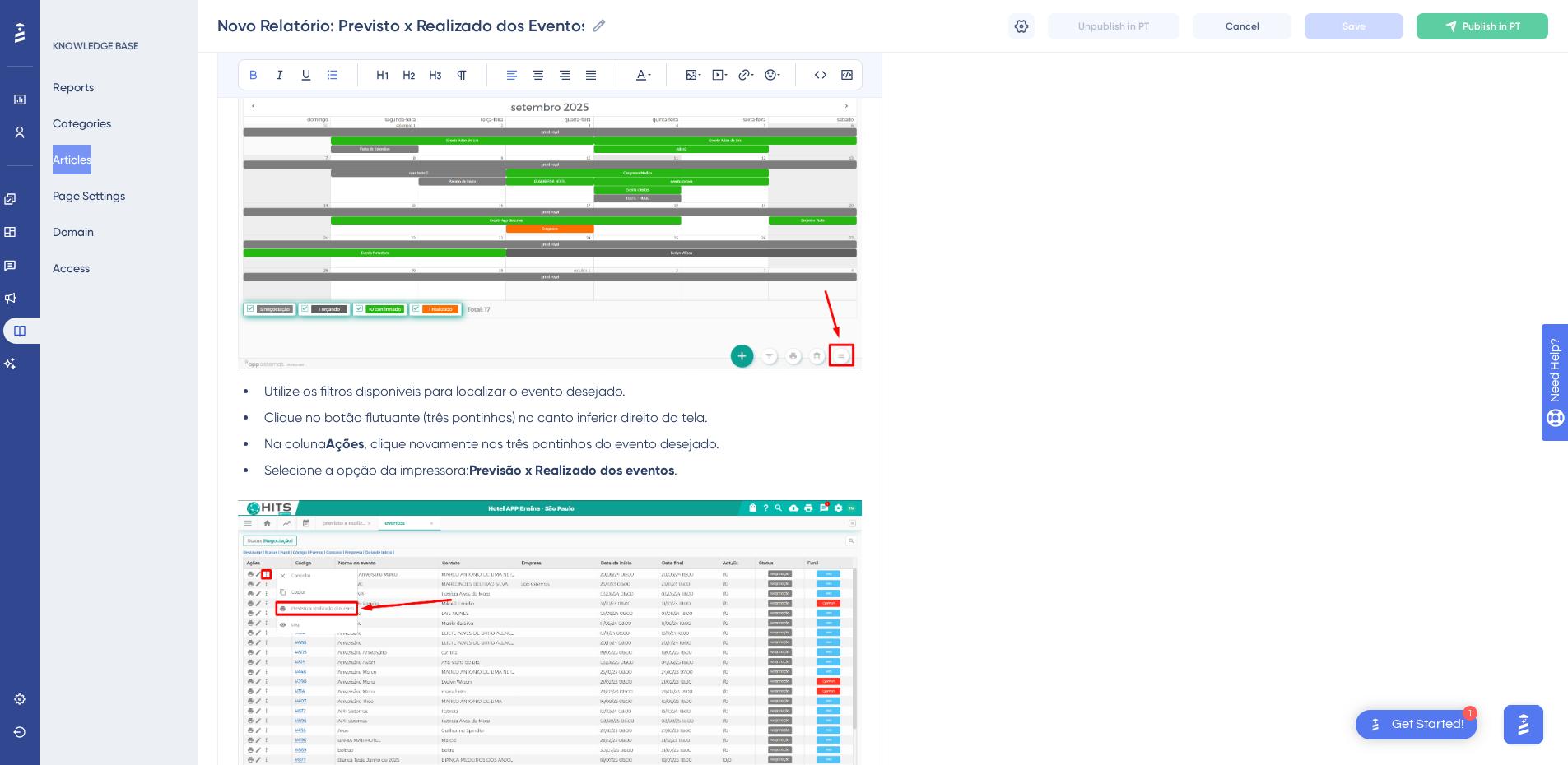
click at [492, 389] on span "Utilize os filtros disponíveis para localizar o evento desejado." at bounding box center [445, 391] width 361 height 15
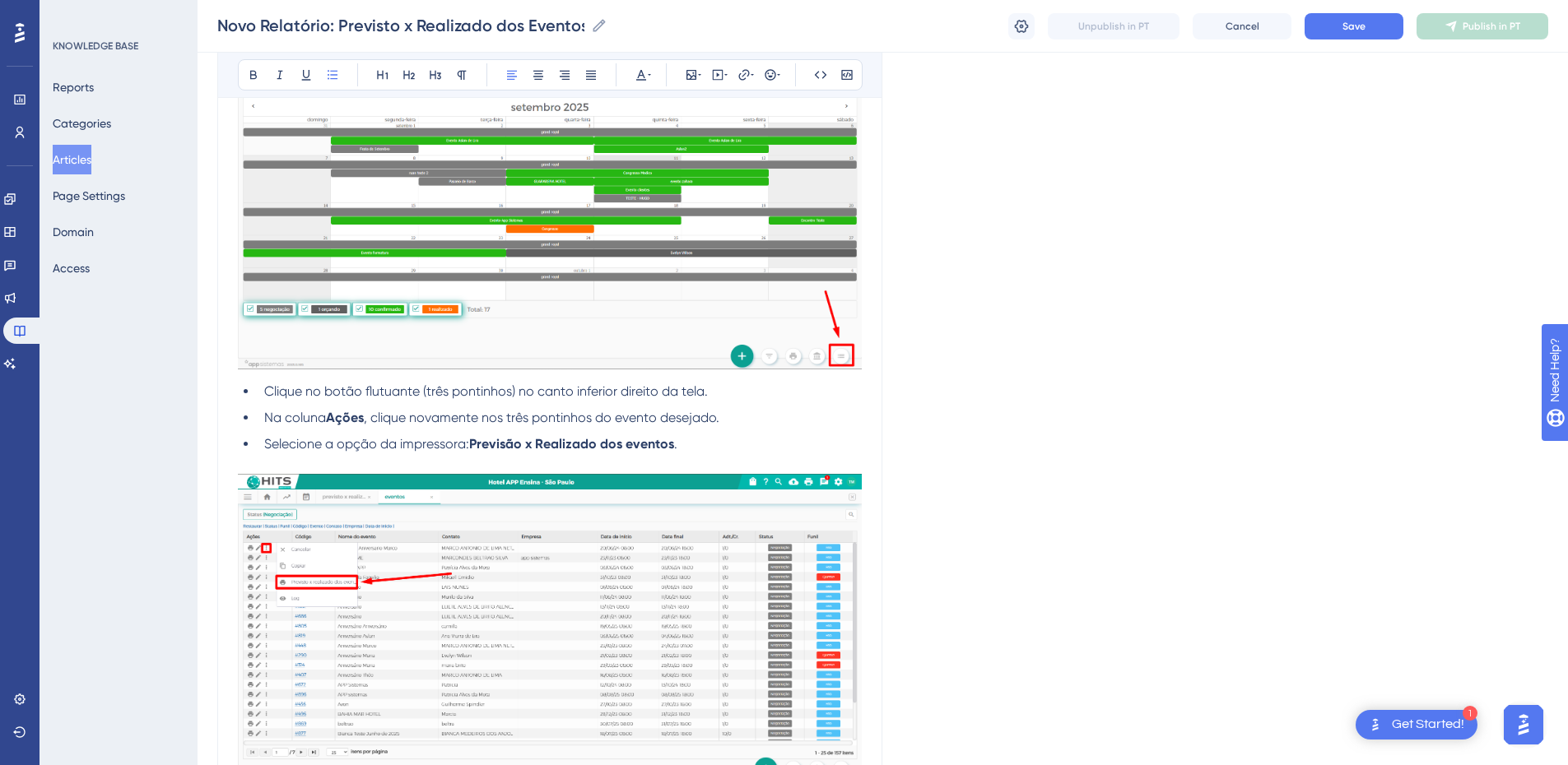
click at [714, 395] on li "Clique no botão flutuante (três pontinhos) no canto inferior direito da tela." at bounding box center [560, 391] width 605 height 20
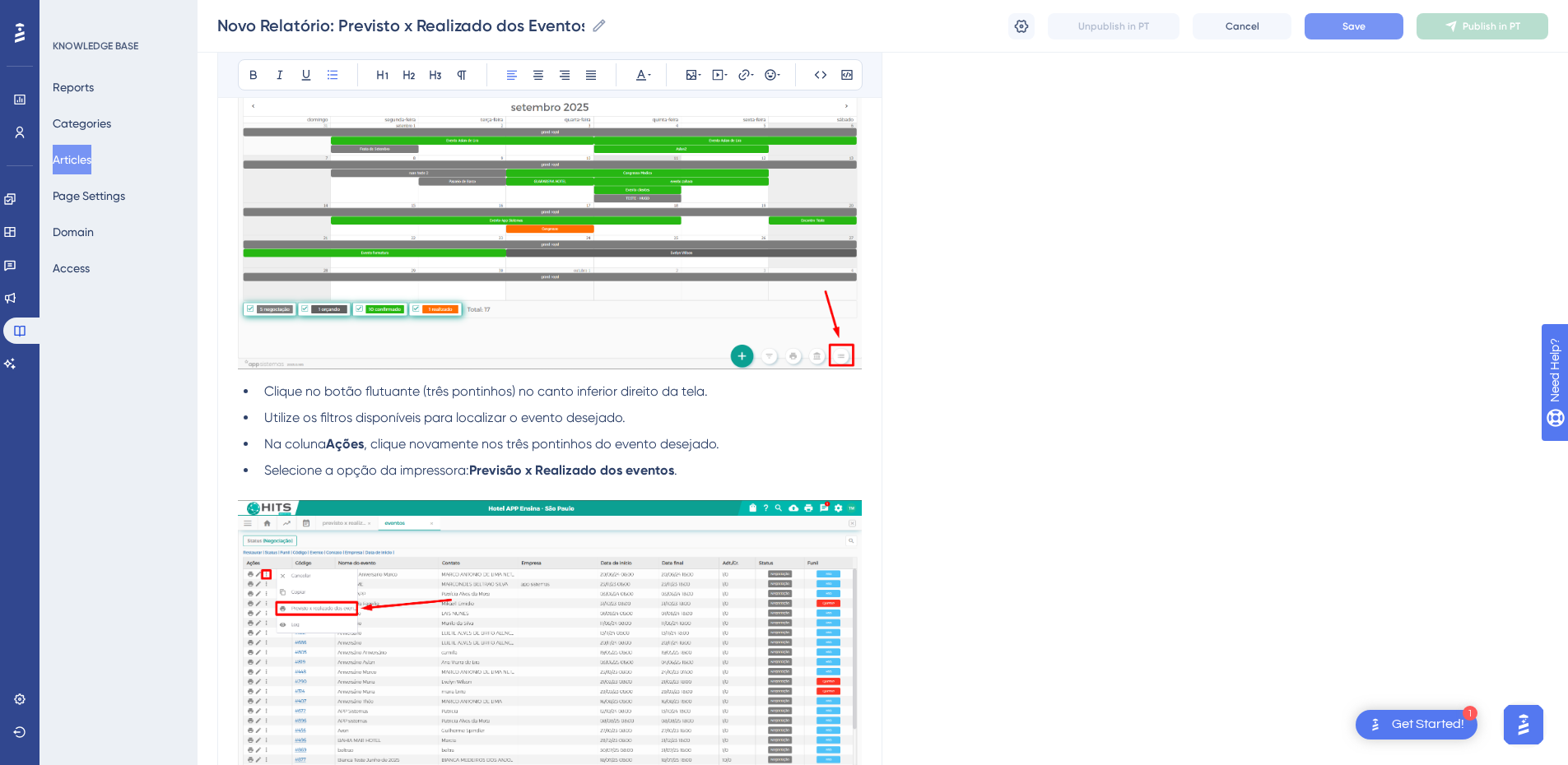
click at [1123, 28] on span "Save" at bounding box center [1354, 26] width 23 height 13
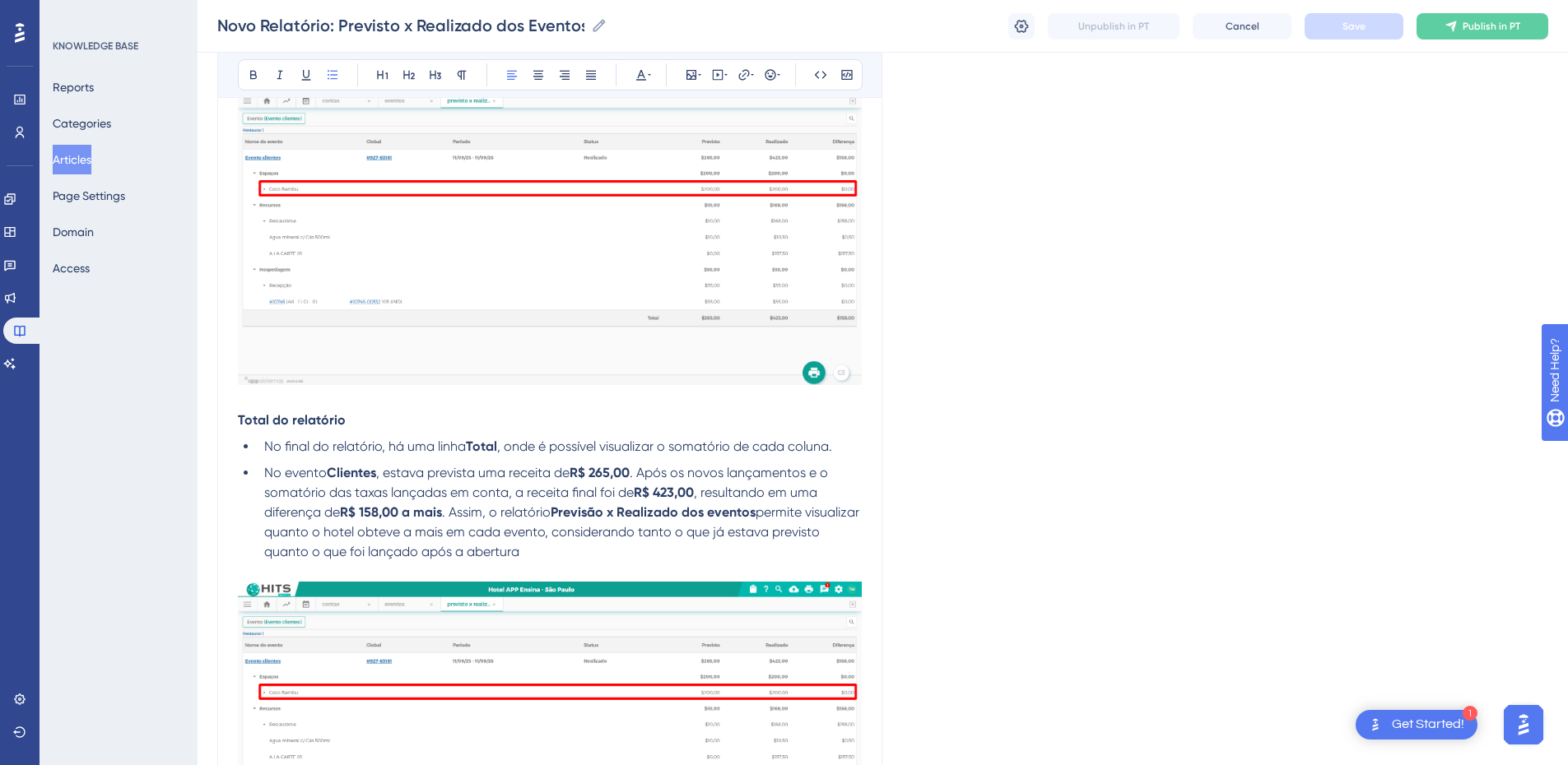
scroll to position [4785, 0]
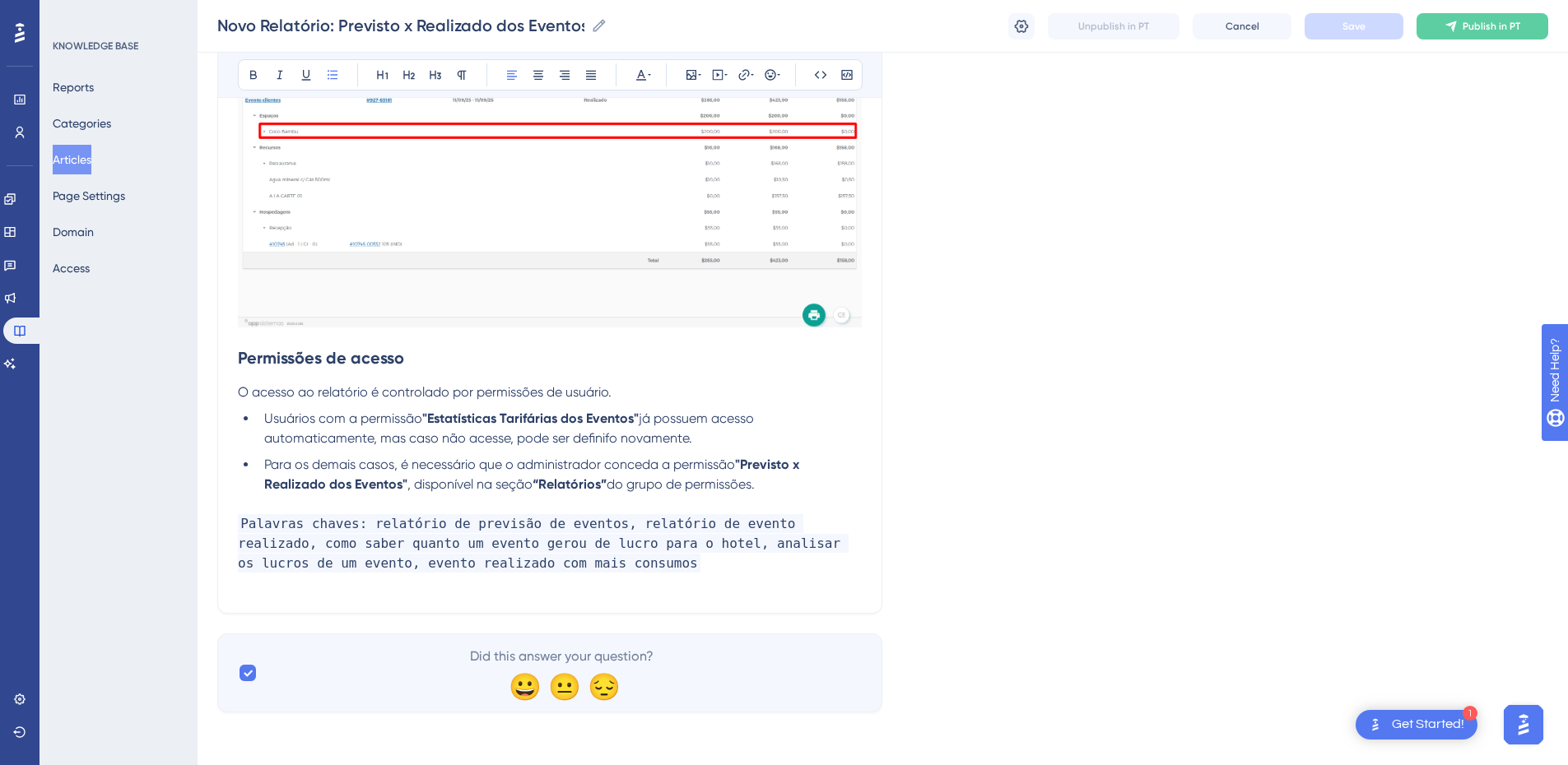
click at [83, 159] on button "Articles" at bounding box center [71, 159] width 38 height 30
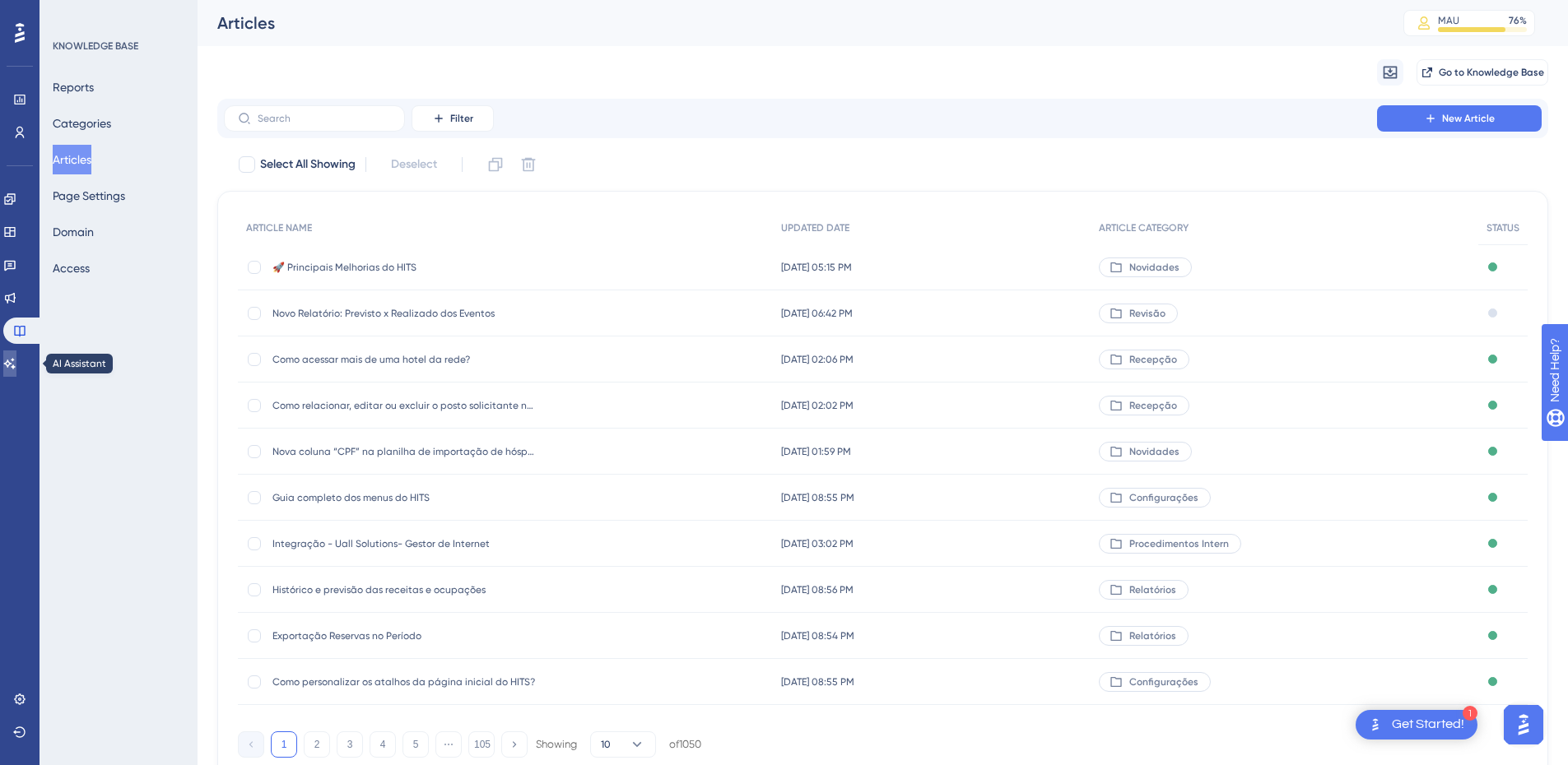
click at [15, 366] on icon at bounding box center [10, 363] width 12 height 11
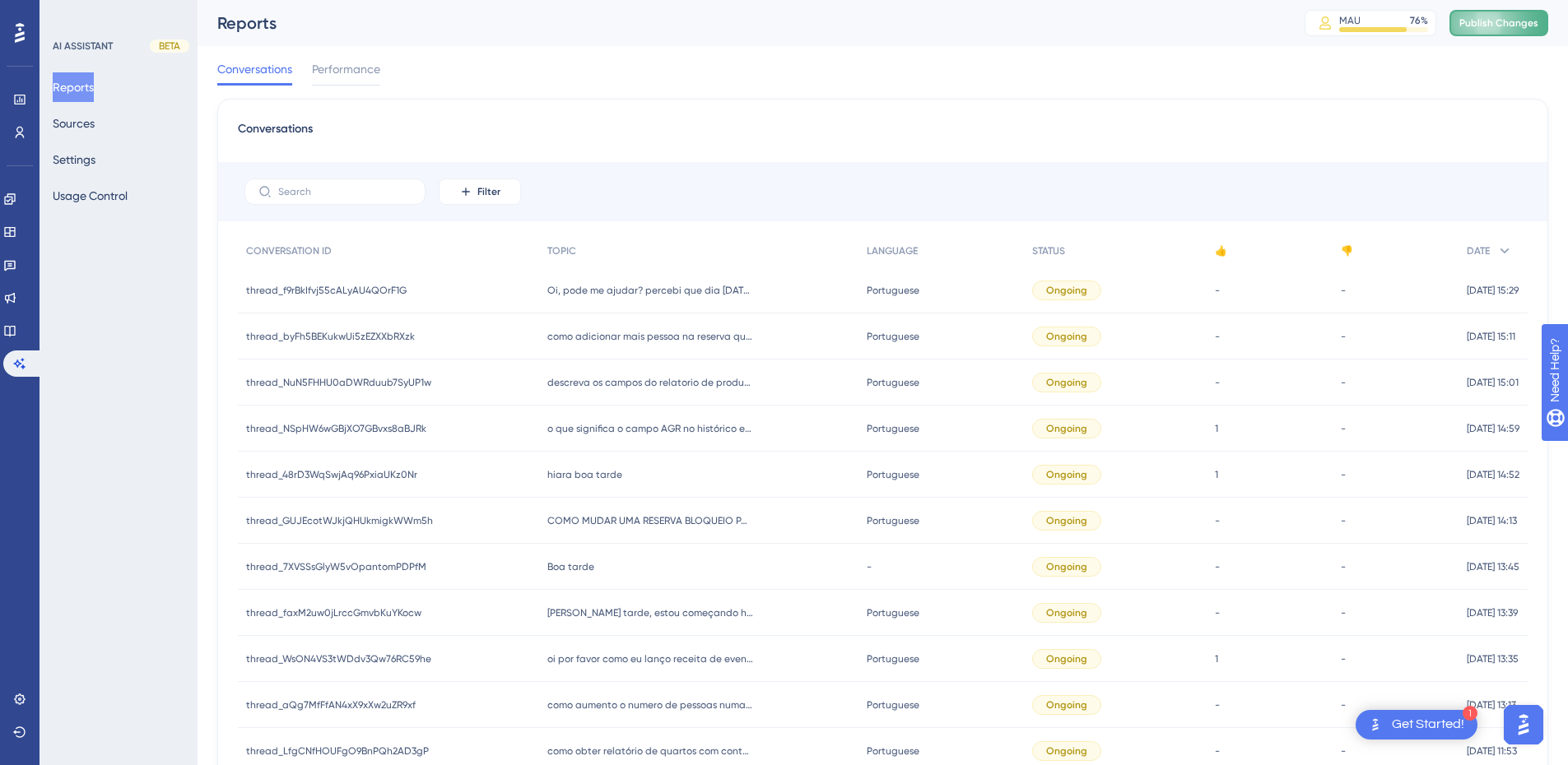
click at [1123, 28] on span "Publish Changes" at bounding box center [1498, 22] width 79 height 13
click at [16, 324] on icon at bounding box center [9, 330] width 13 height 13
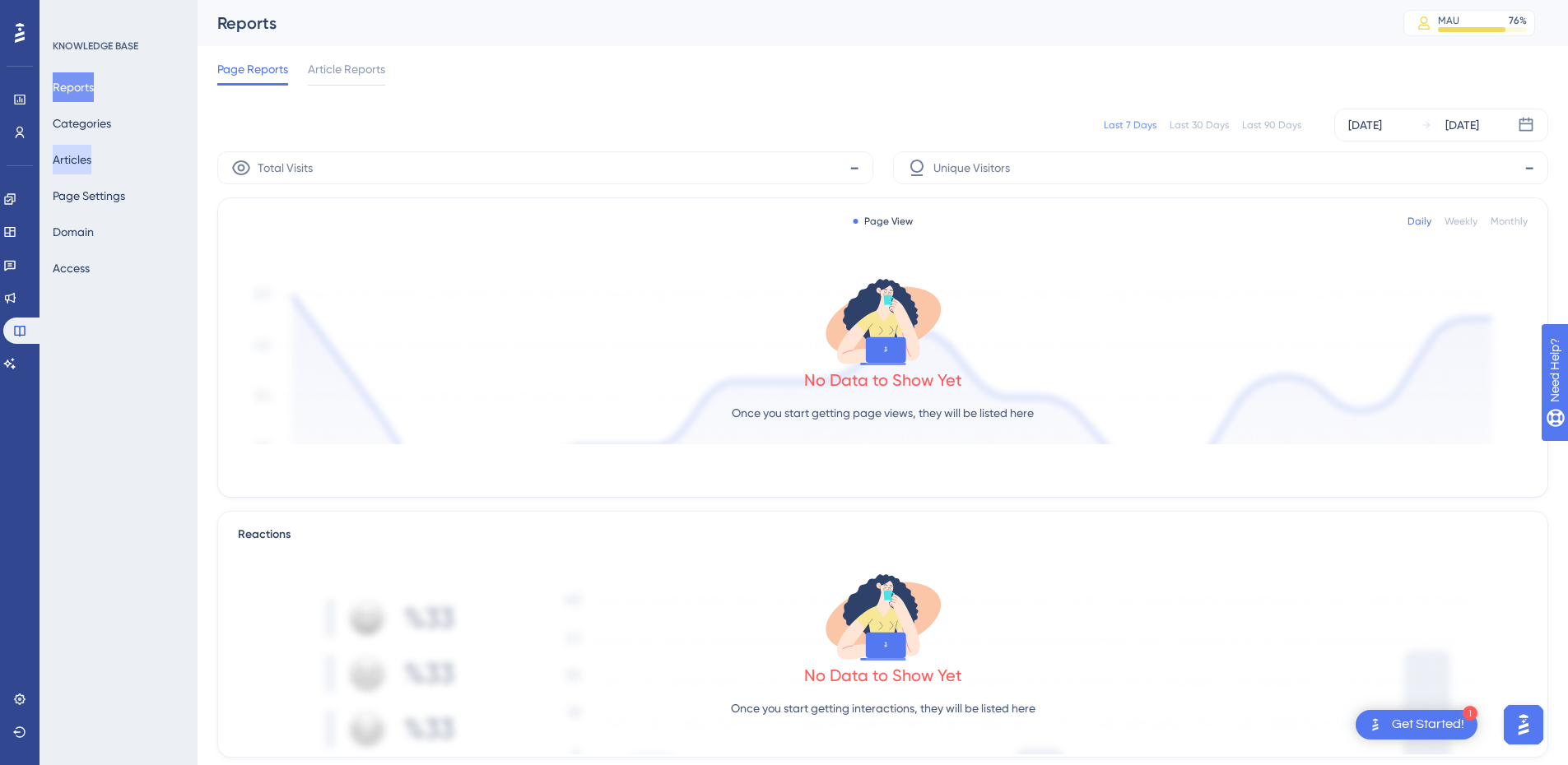
click at [89, 152] on button "Articles" at bounding box center [71, 159] width 38 height 30
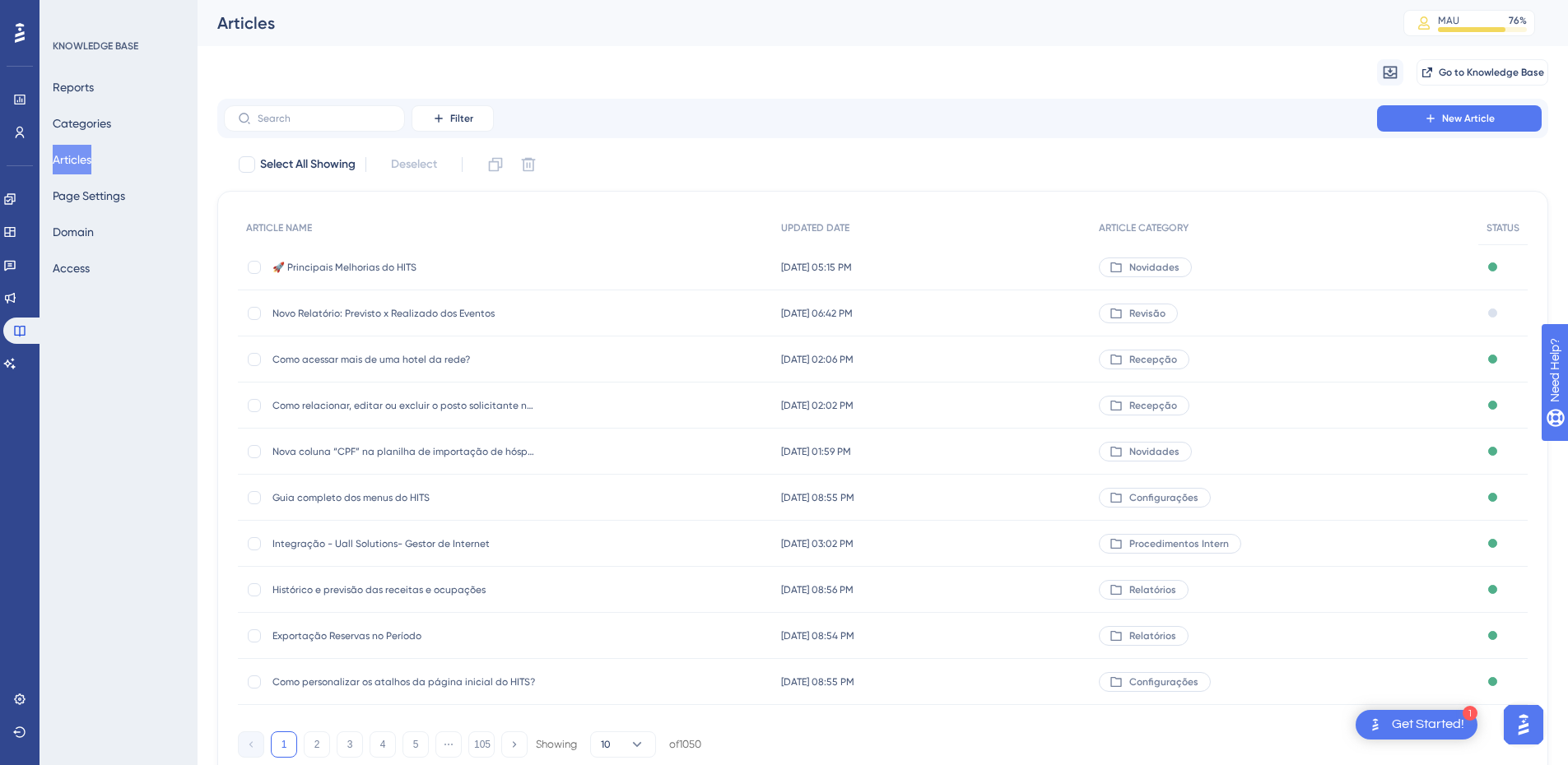
click at [1123, 68] on span "Go to Knowledge Base" at bounding box center [1491, 71] width 105 height 13
click at [352, 321] on div "Novo Relatório: Previsto x Realizado dos Eventos Novo Relatório: Previsto x Rea…" at bounding box center [404, 314] width 264 height 46
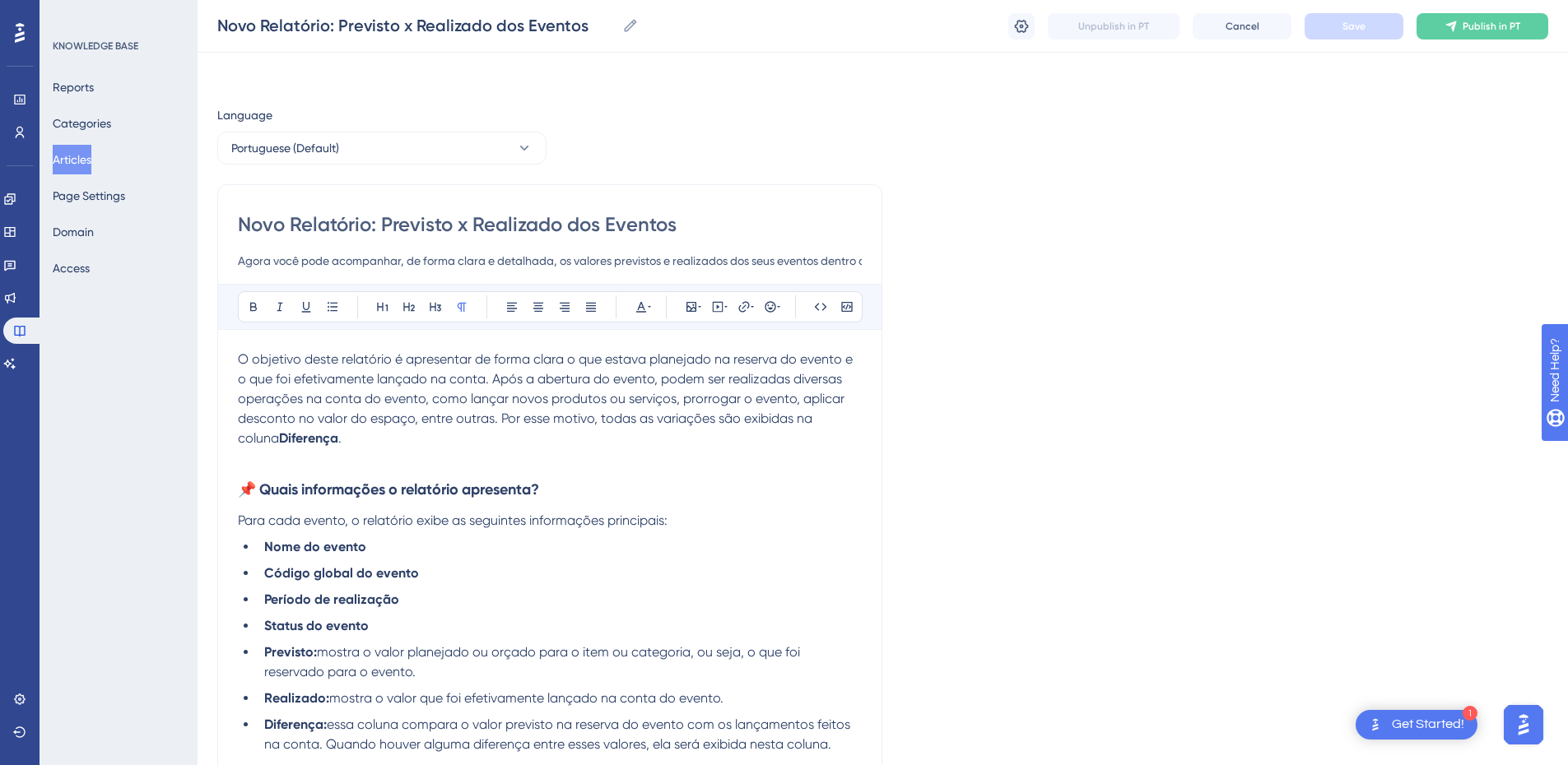
scroll to position [576, 0]
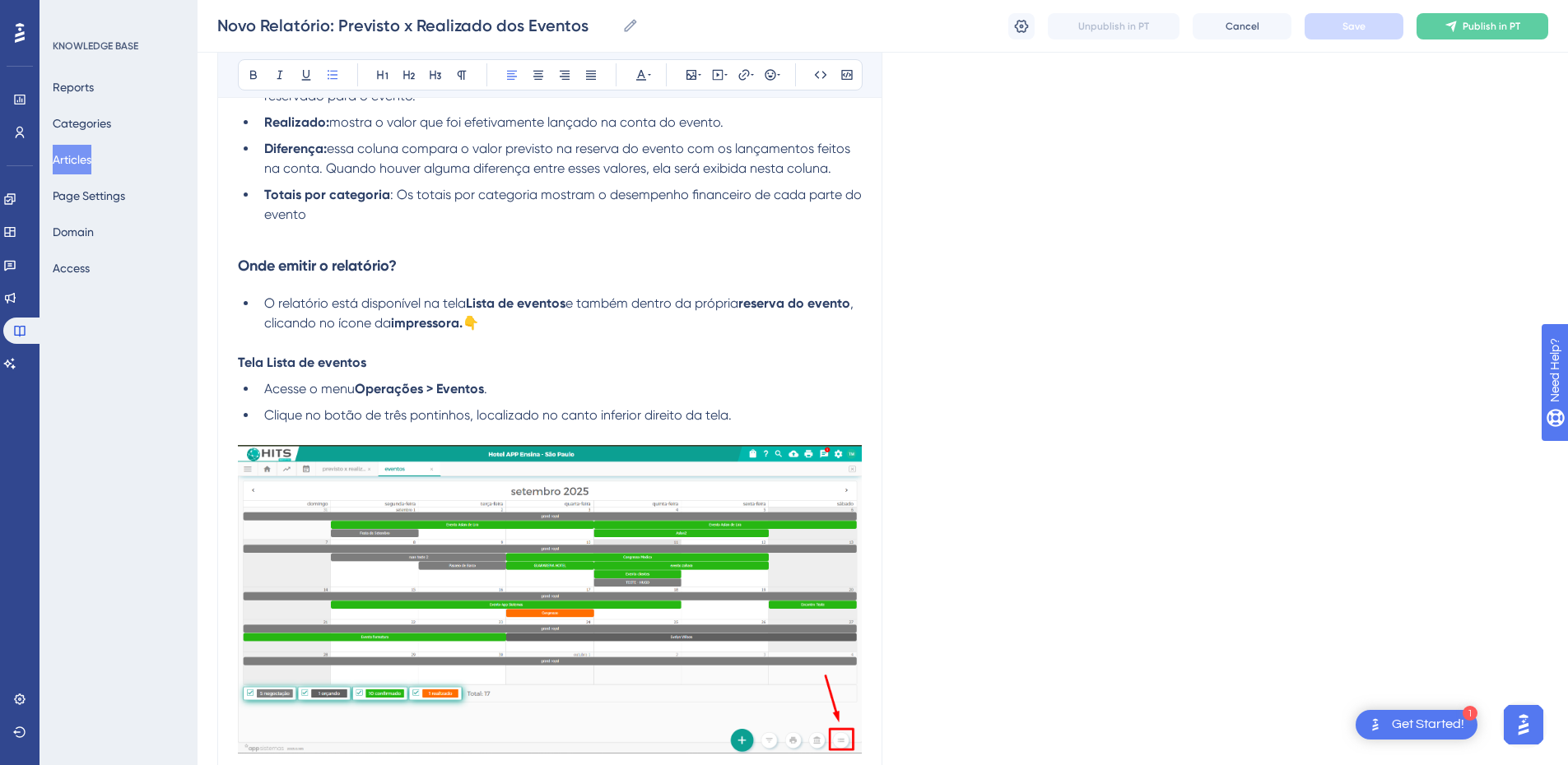
click at [321, 217] on li "Totais por categoria : Os totais por categoria mostram o desempenho financeiro …" at bounding box center [560, 205] width 605 height 39
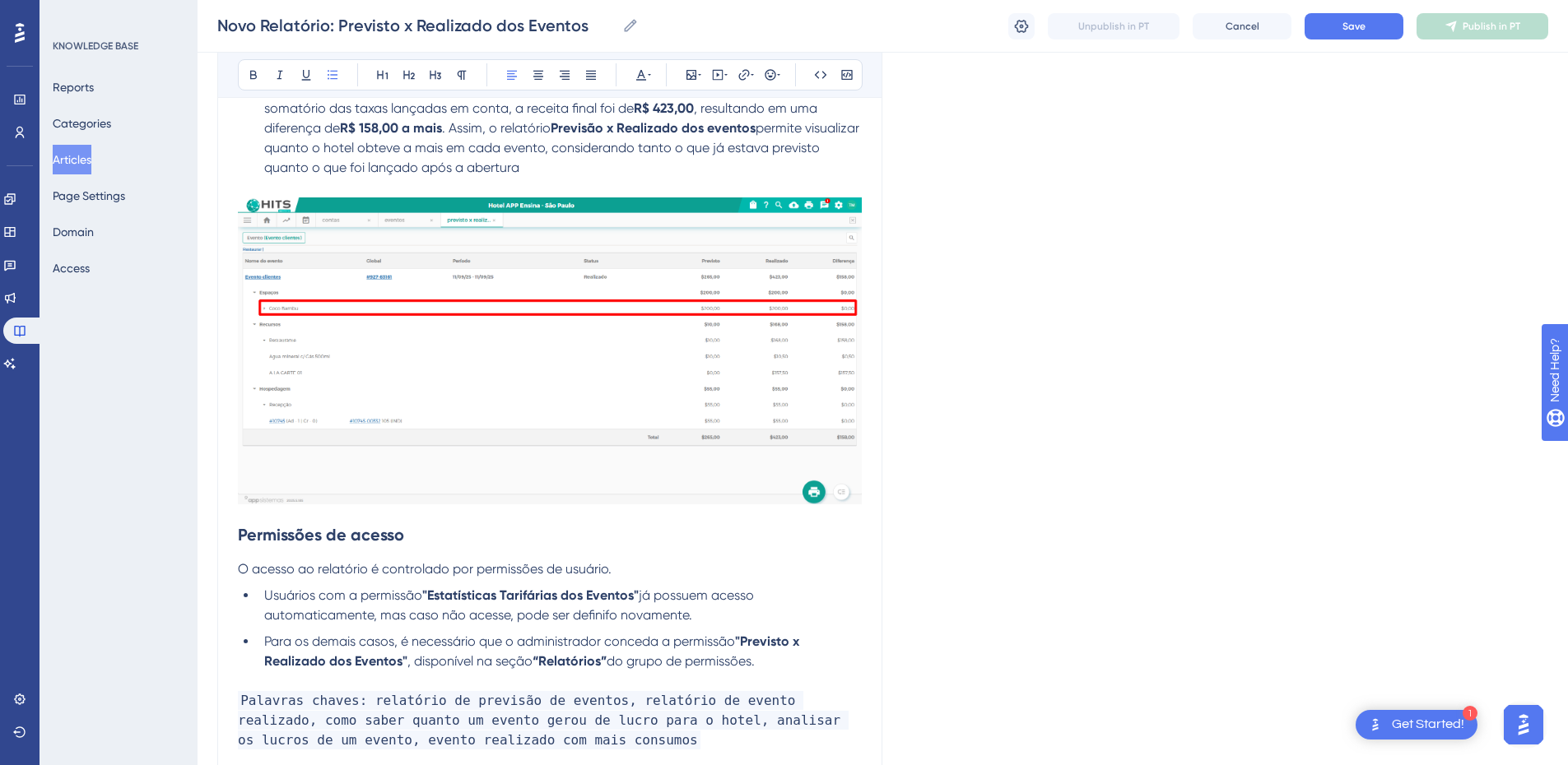
scroll to position [4785, 0]
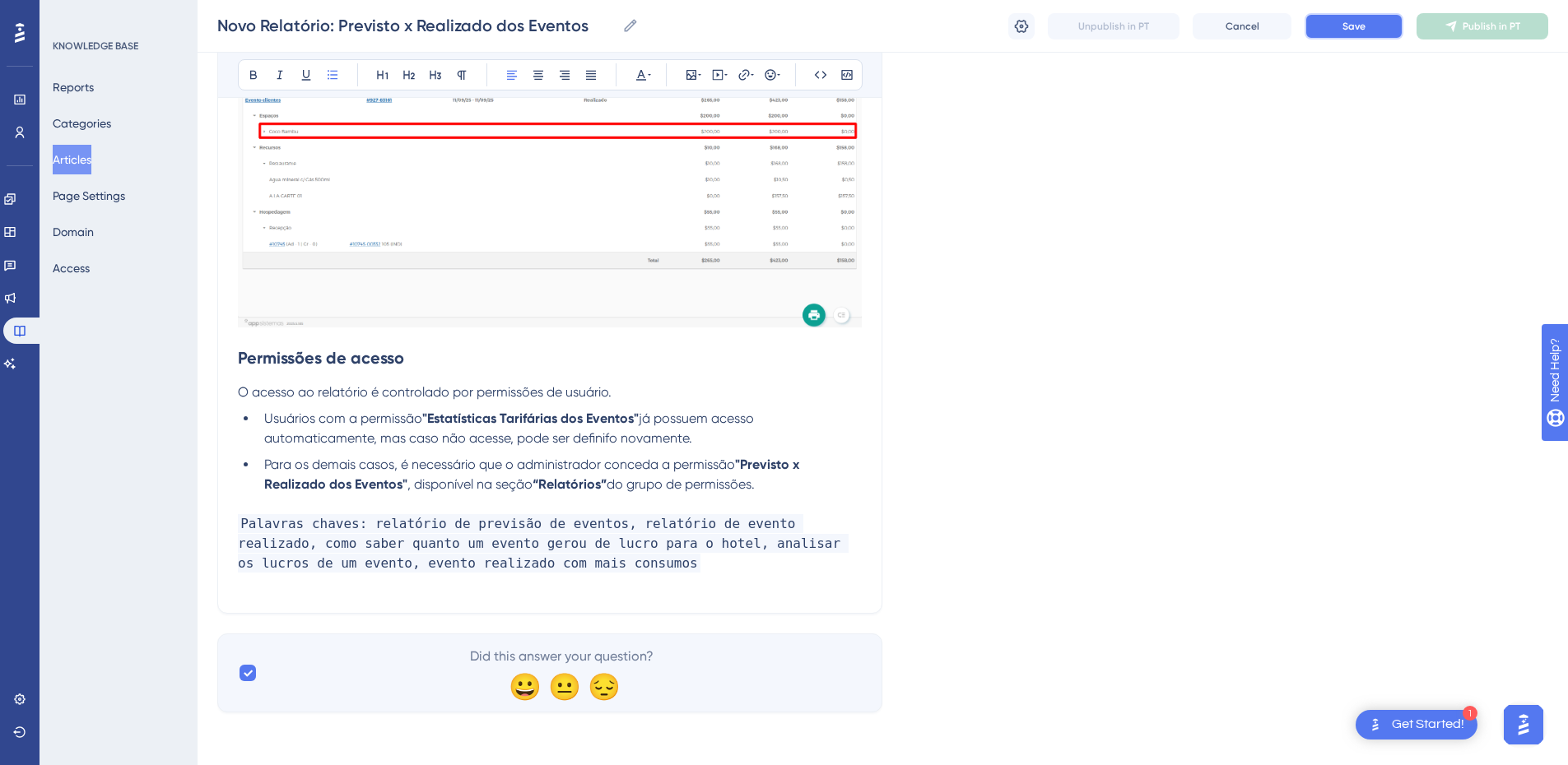
click at [1123, 36] on button "Save" at bounding box center [1354, 26] width 99 height 26
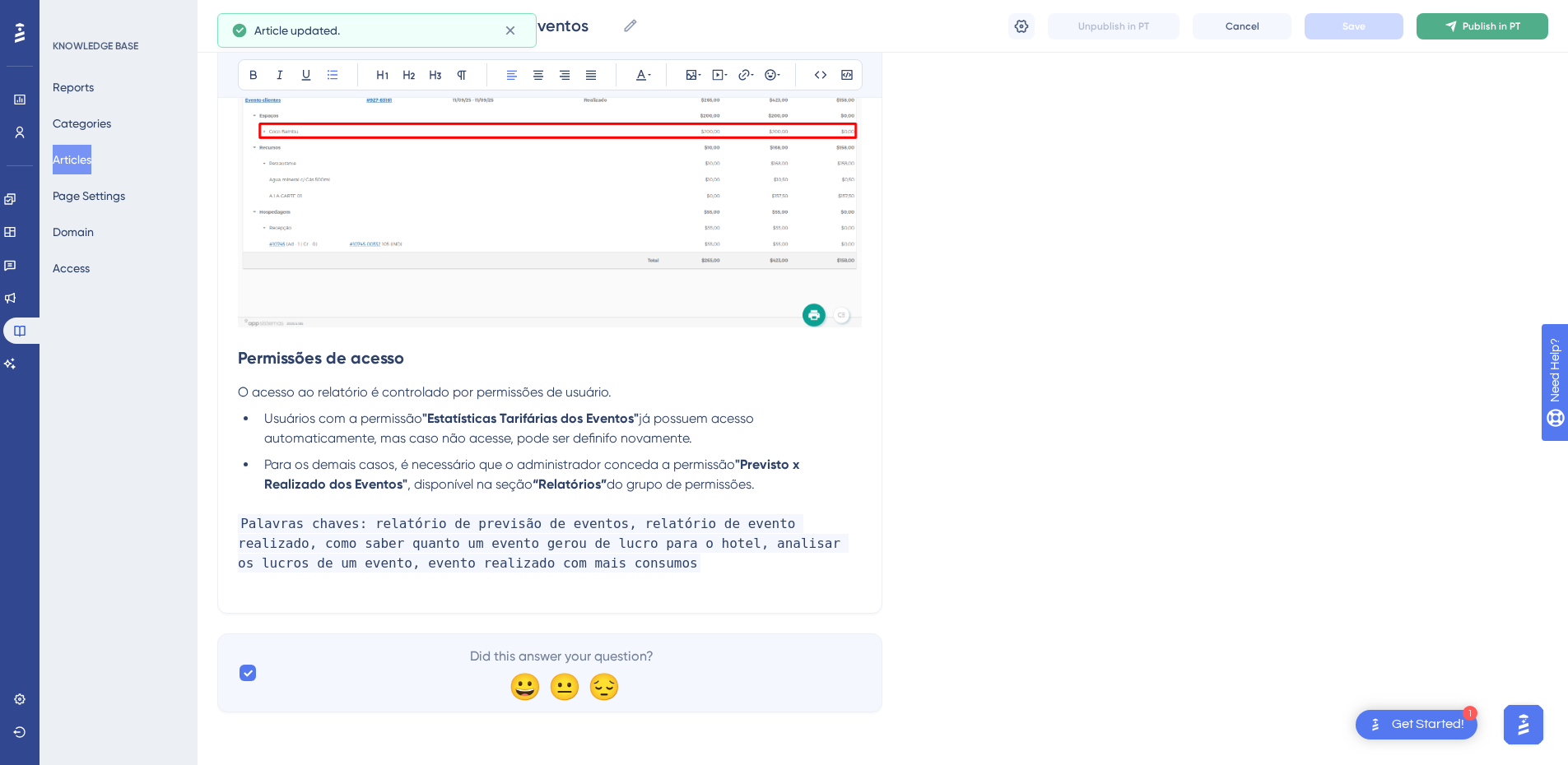
click at [1123, 38] on button "Publish in PT" at bounding box center [1482, 26] width 132 height 26
click at [77, 156] on button "Articles" at bounding box center [71, 159] width 38 height 30
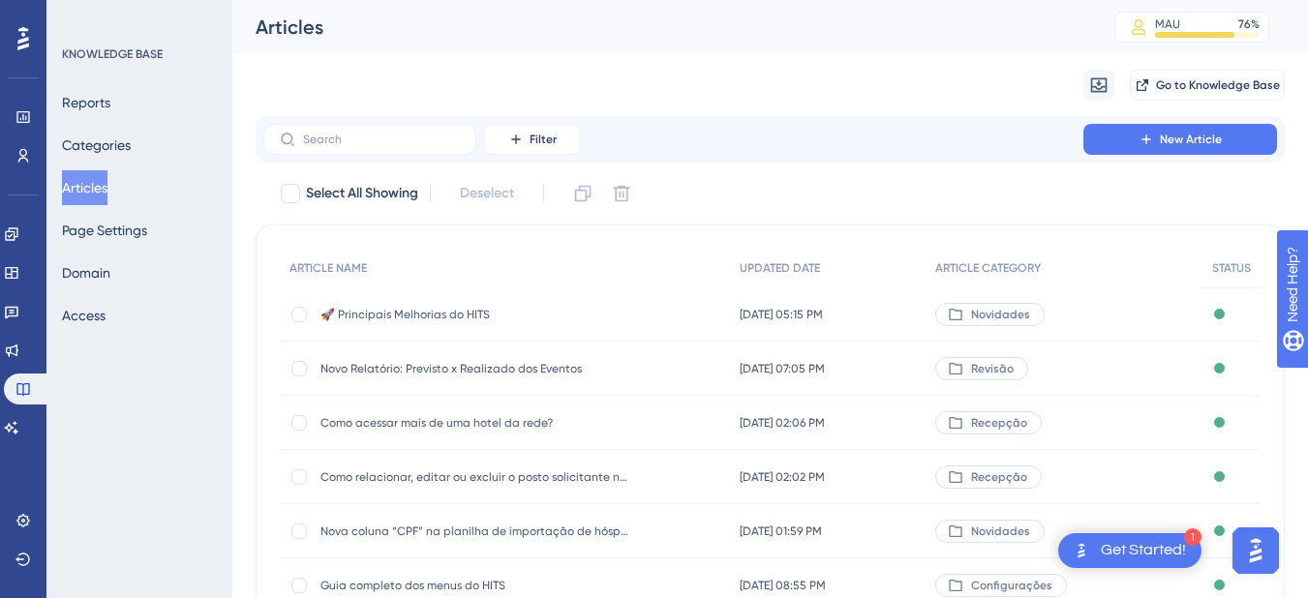
click at [33, 444] on div "Performance Users Engagement Widgets Feedback Product Updates Knowledge Base AI…" at bounding box center [23, 299] width 46 height 598
click at [17, 415] on link at bounding box center [11, 427] width 15 height 31
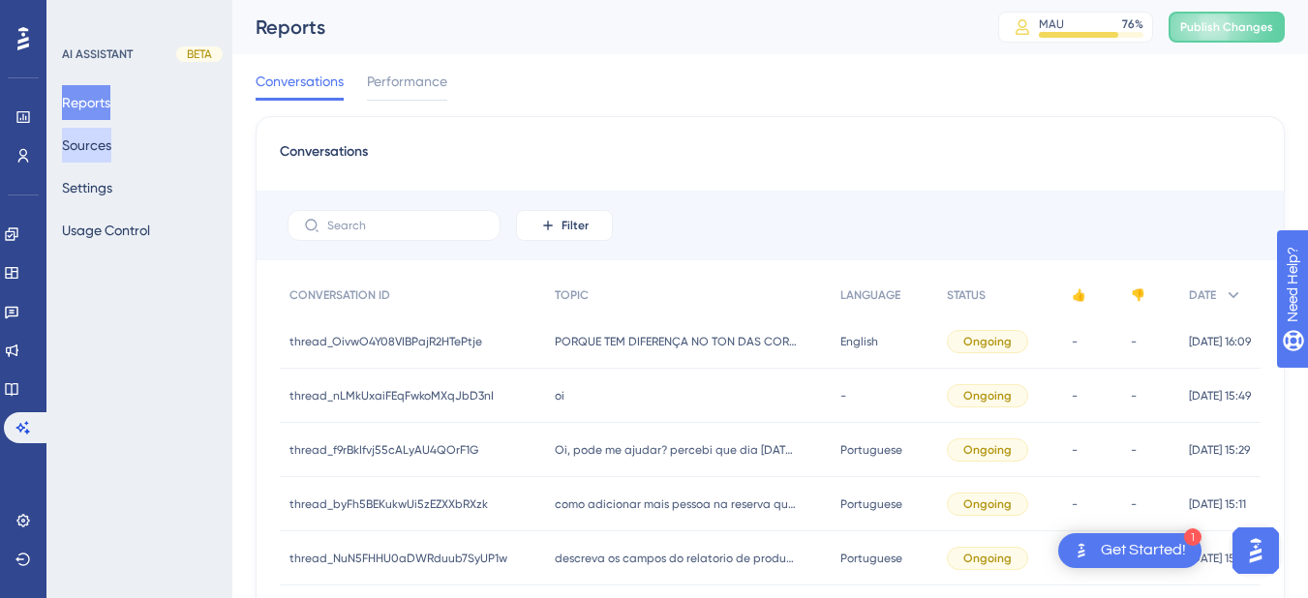
click at [106, 144] on button "Sources" at bounding box center [86, 145] width 49 height 35
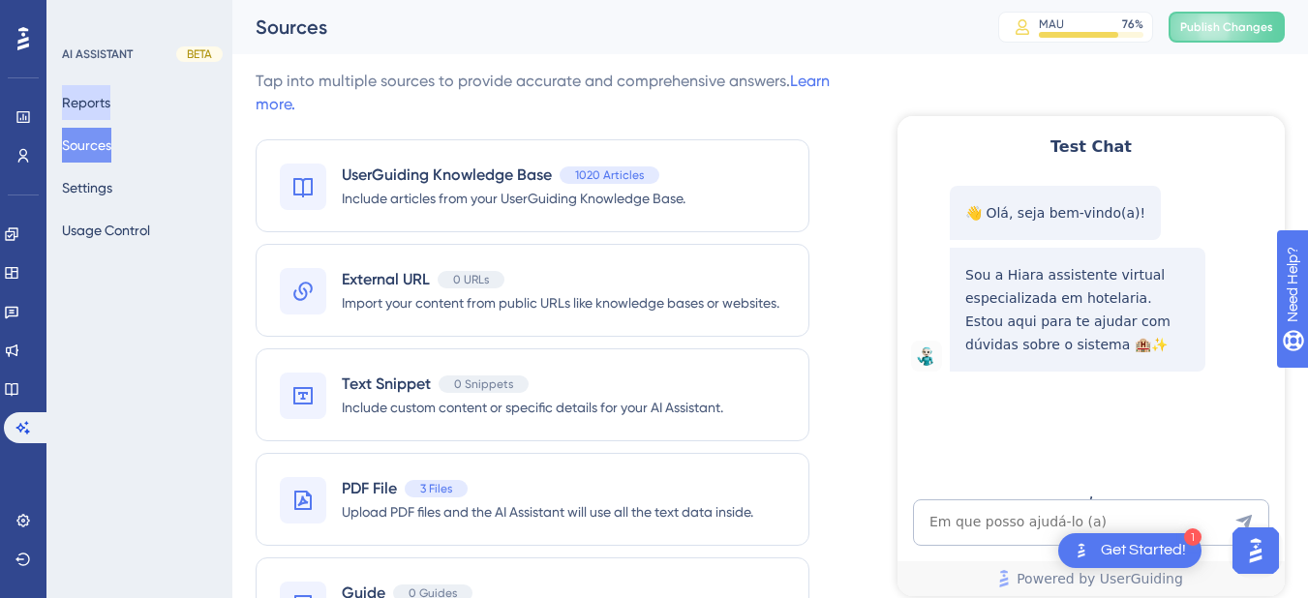
click at [108, 95] on button "Reports" at bounding box center [86, 102] width 48 height 35
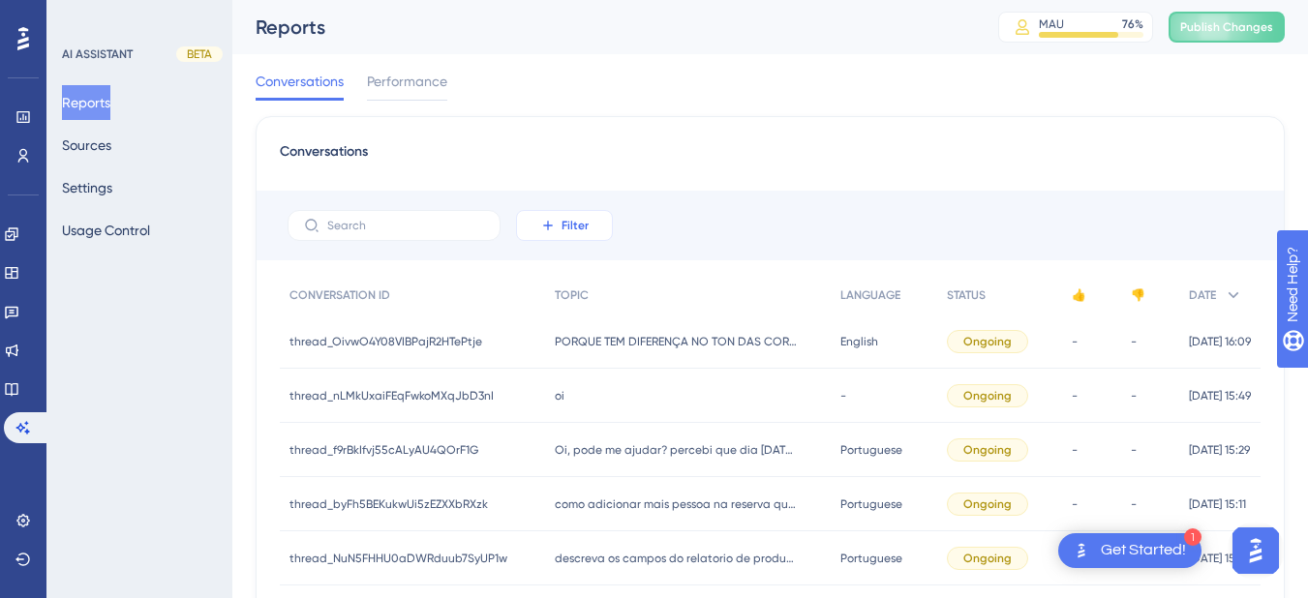
click at [583, 224] on span "Filter" at bounding box center [574, 225] width 27 height 15
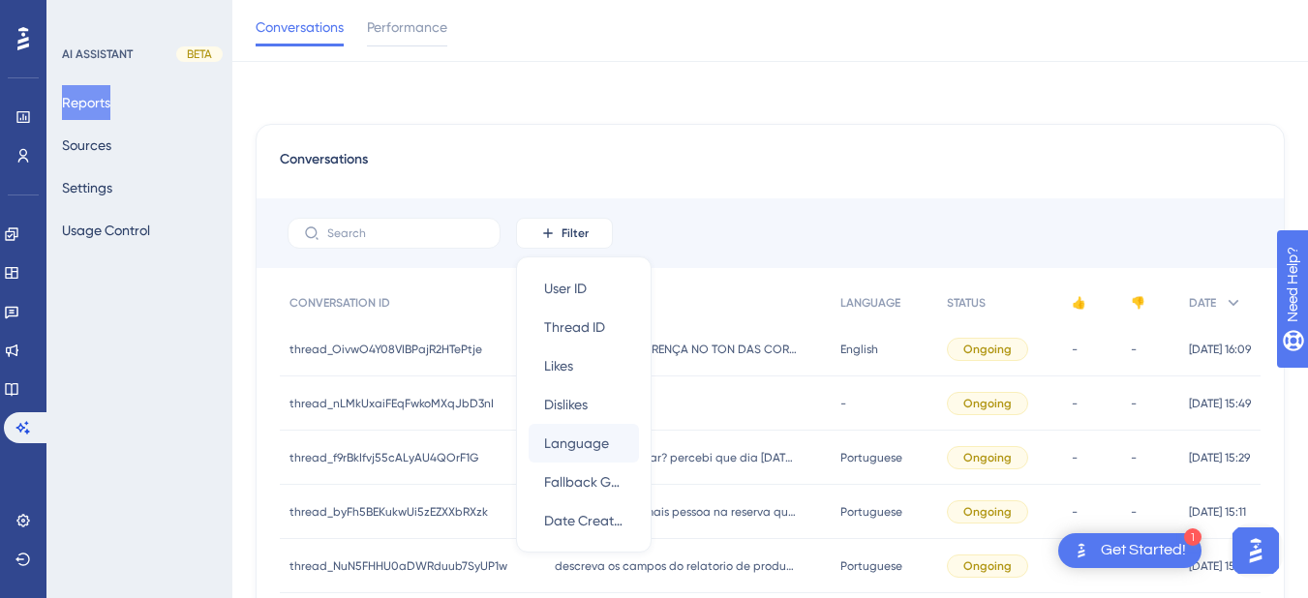
scroll to position [98, 0]
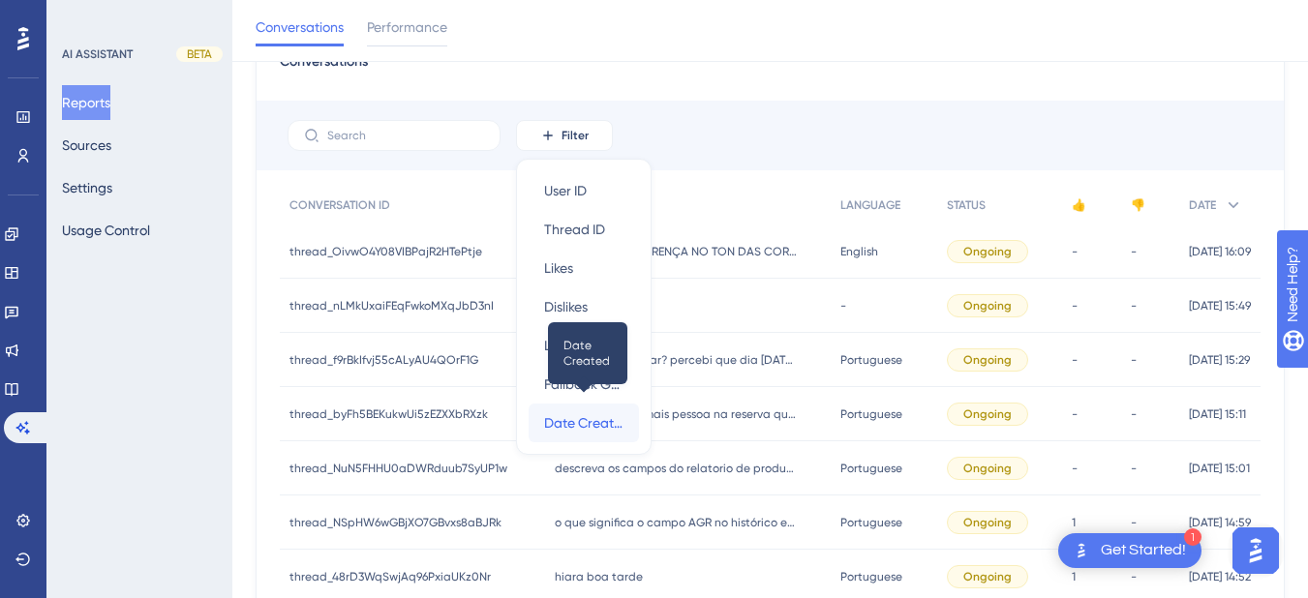
click at [579, 413] on span "Date Created" at bounding box center [583, 422] width 79 height 23
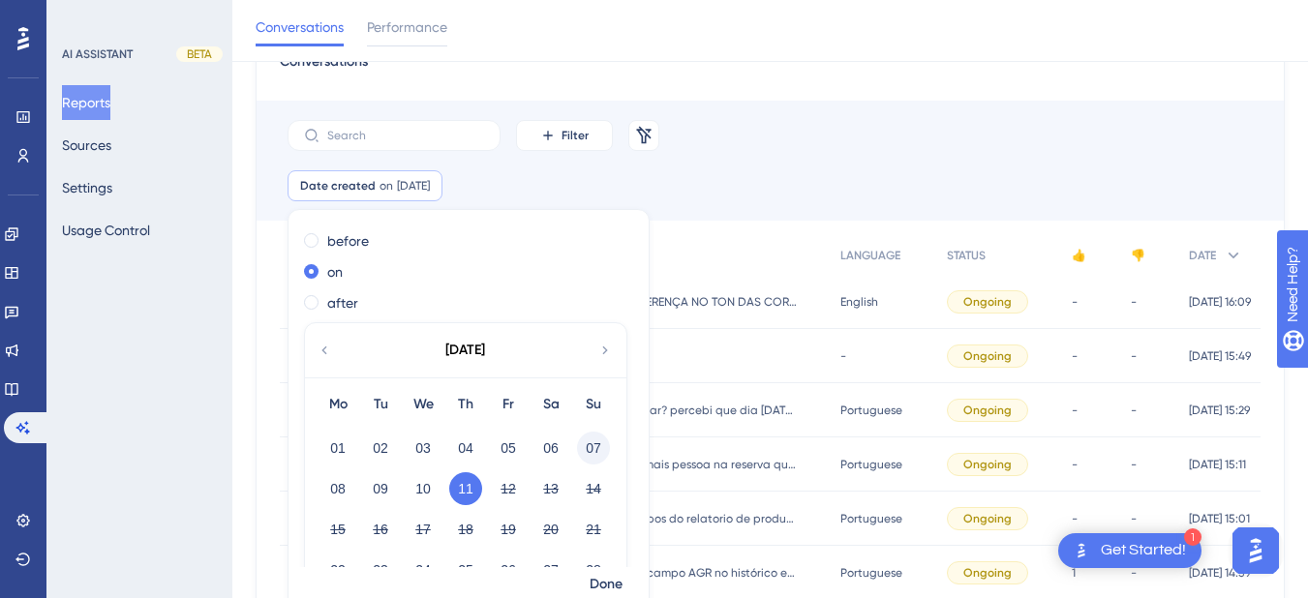
click at [590, 454] on button "07" at bounding box center [593, 448] width 33 height 33
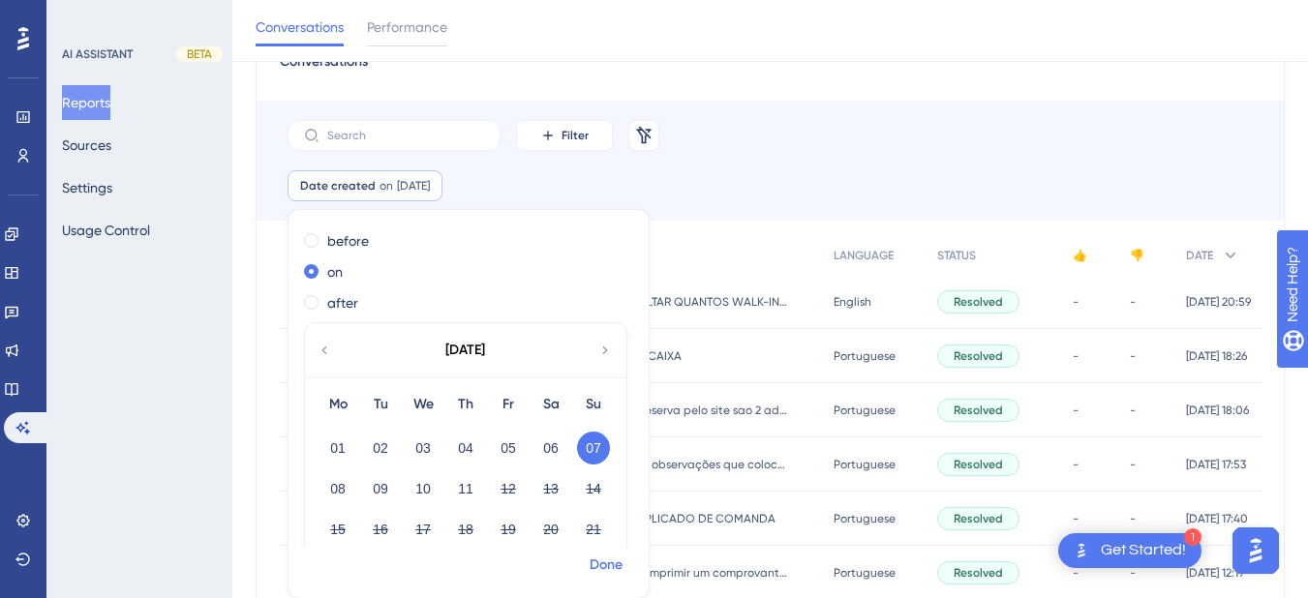
click at [615, 570] on span "Done" at bounding box center [606, 565] width 33 height 23
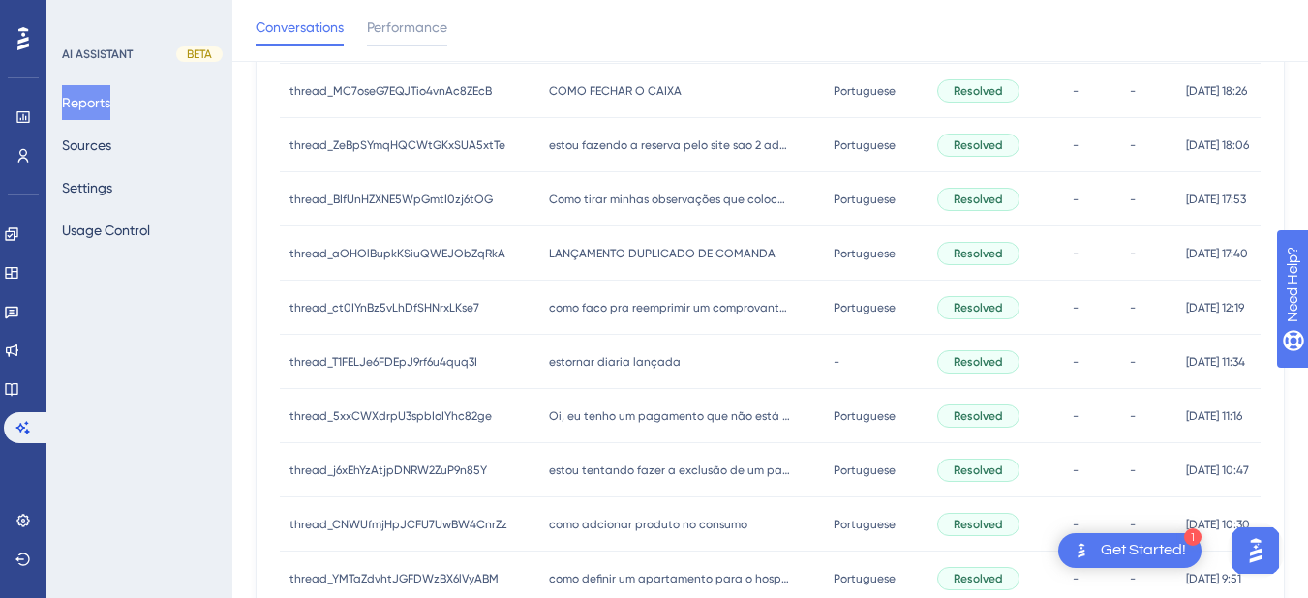
scroll to position [0, 0]
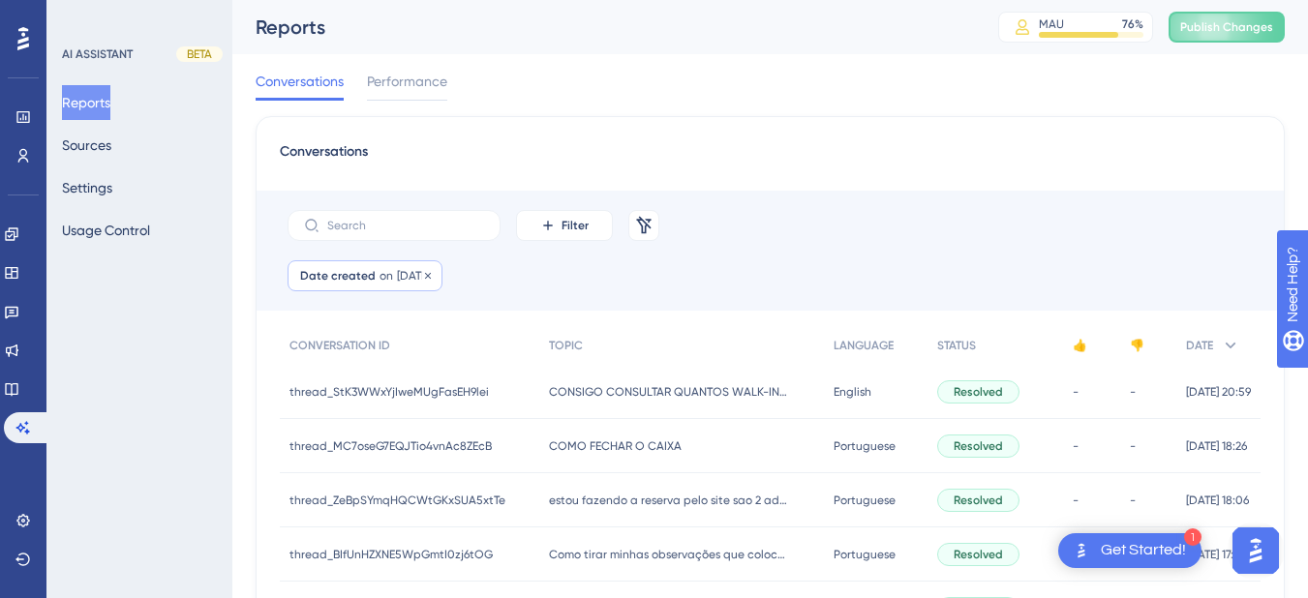
click at [407, 268] on span "[DATE]" at bounding box center [413, 275] width 33 height 15
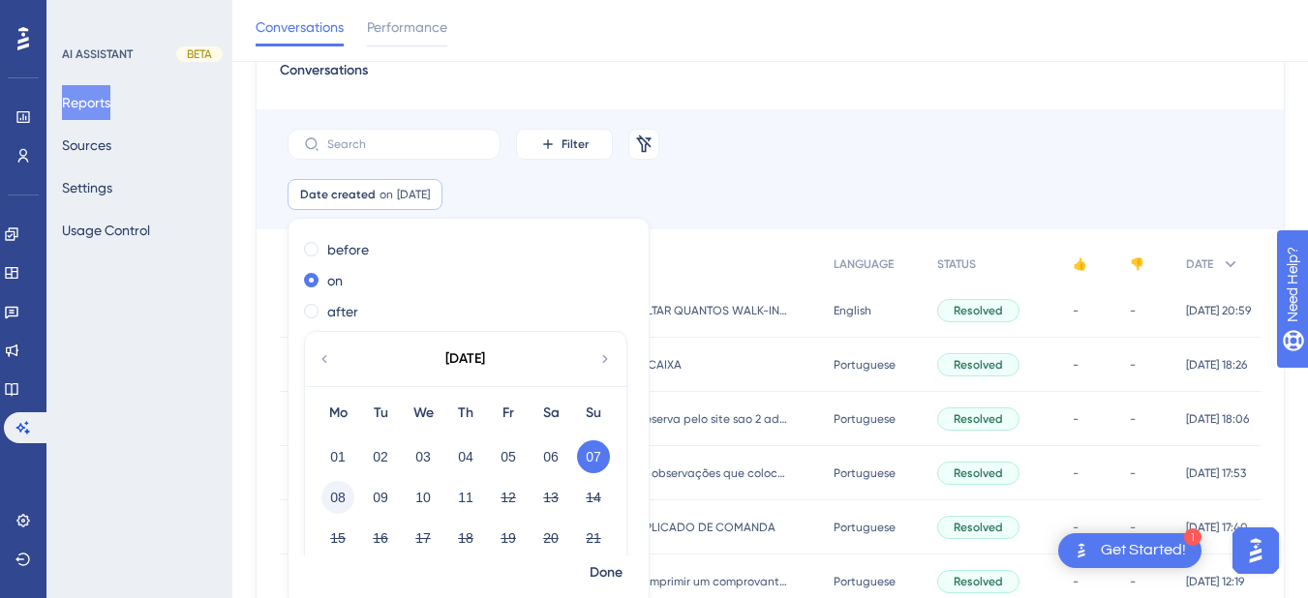
click at [338, 504] on button "08" at bounding box center [337, 497] width 33 height 33
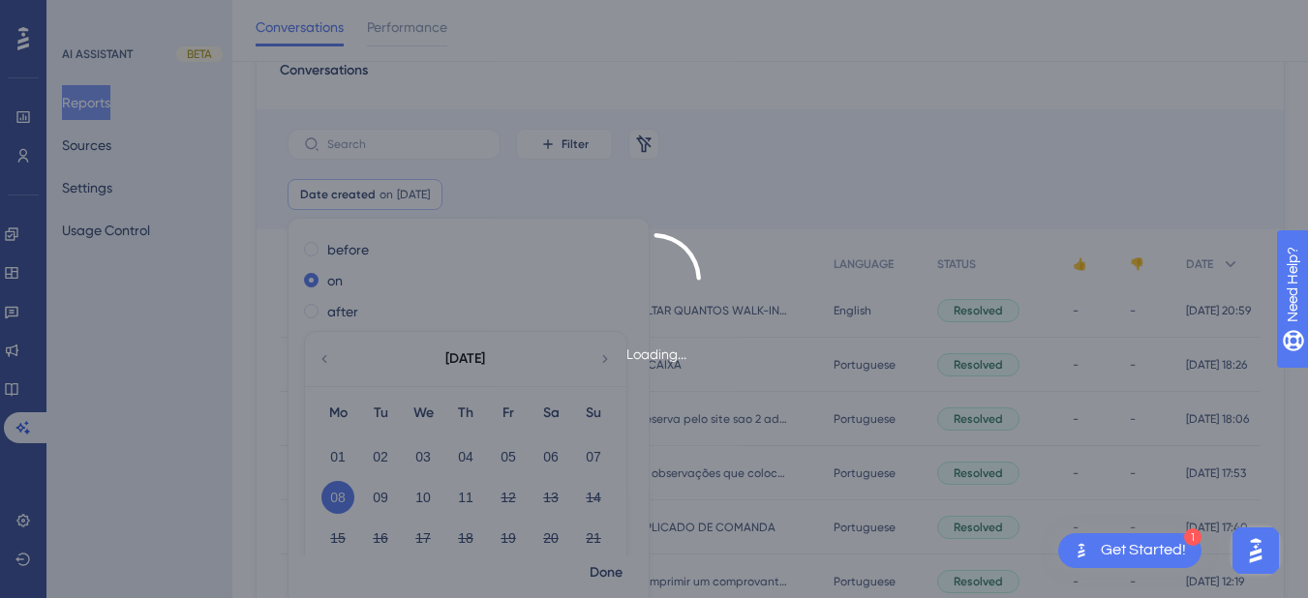
scroll to position [97, 0]
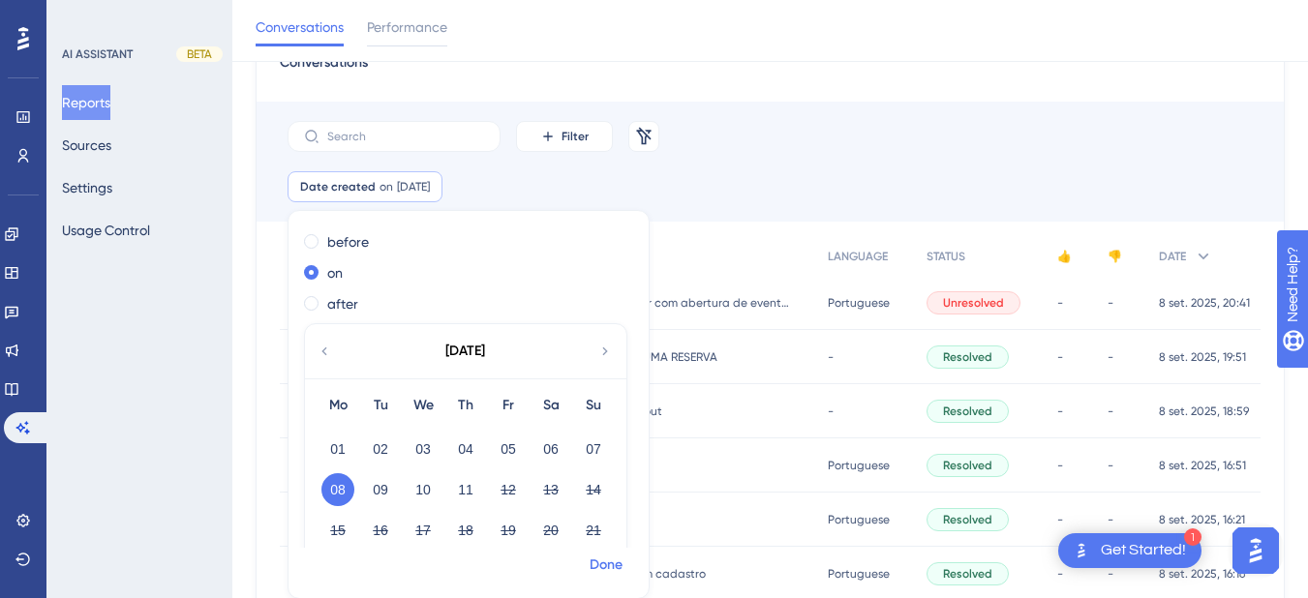
click at [604, 566] on span "Done" at bounding box center [606, 565] width 33 height 23
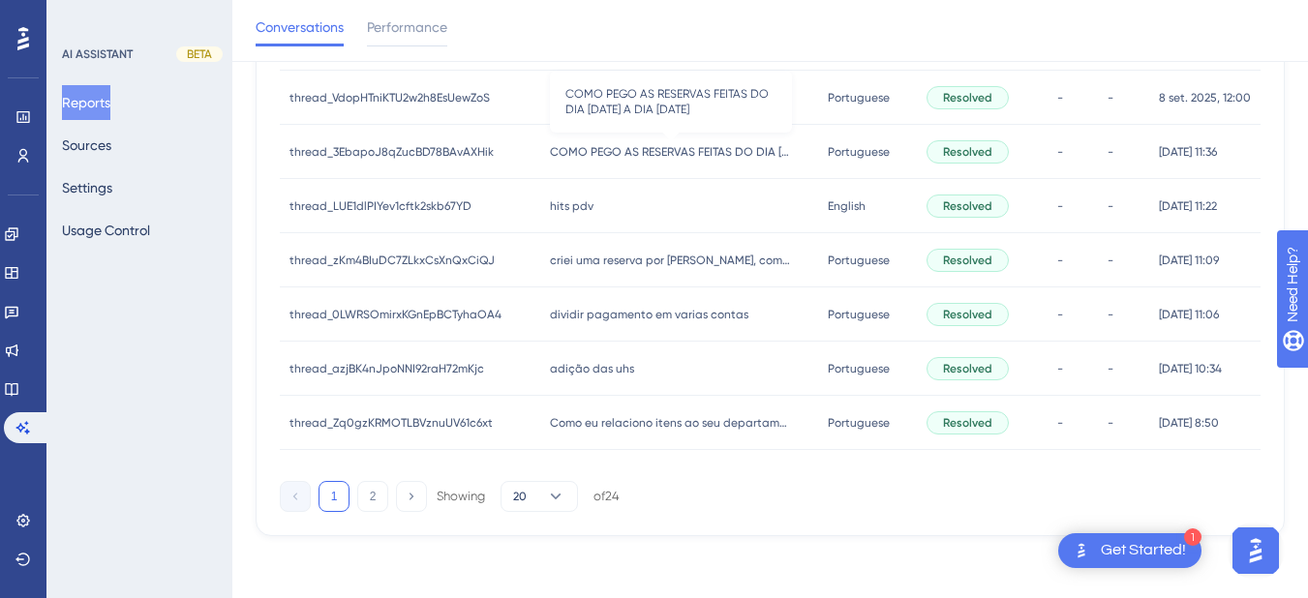
scroll to position [104, 0]
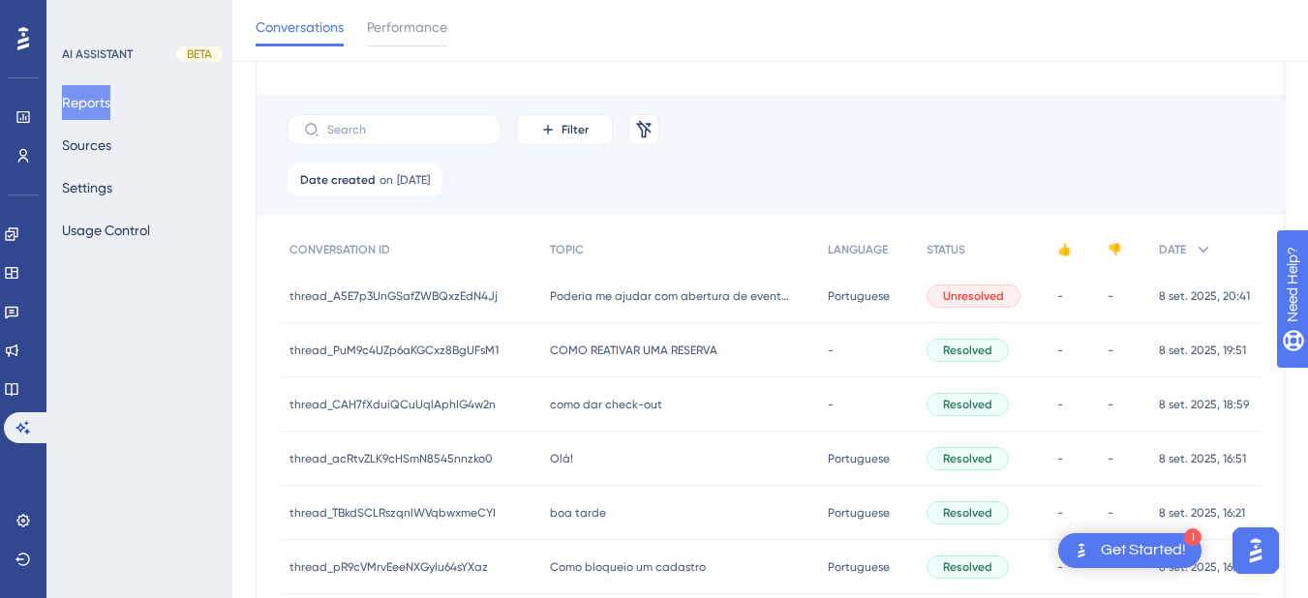
click at [558, 295] on span "Poderia me ajudar com abertura de eventos" at bounding box center [671, 295] width 242 height 15
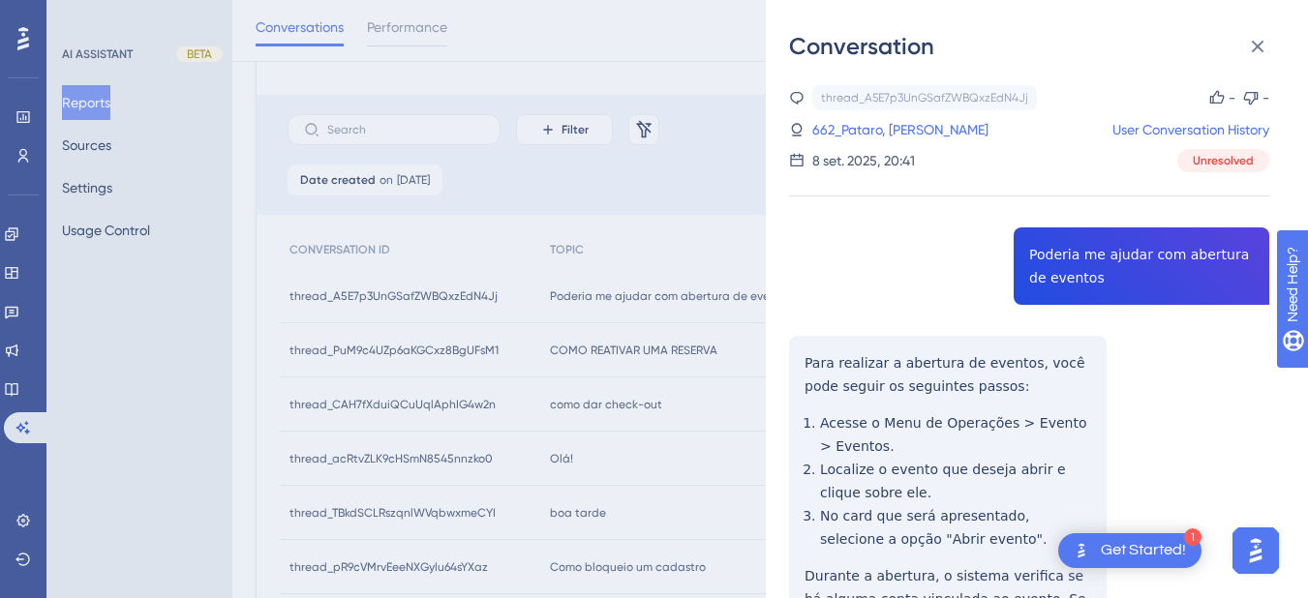
drag, startPoint x: 868, startPoint y: 420, endPoint x: 841, endPoint y: 395, distance: 37.0
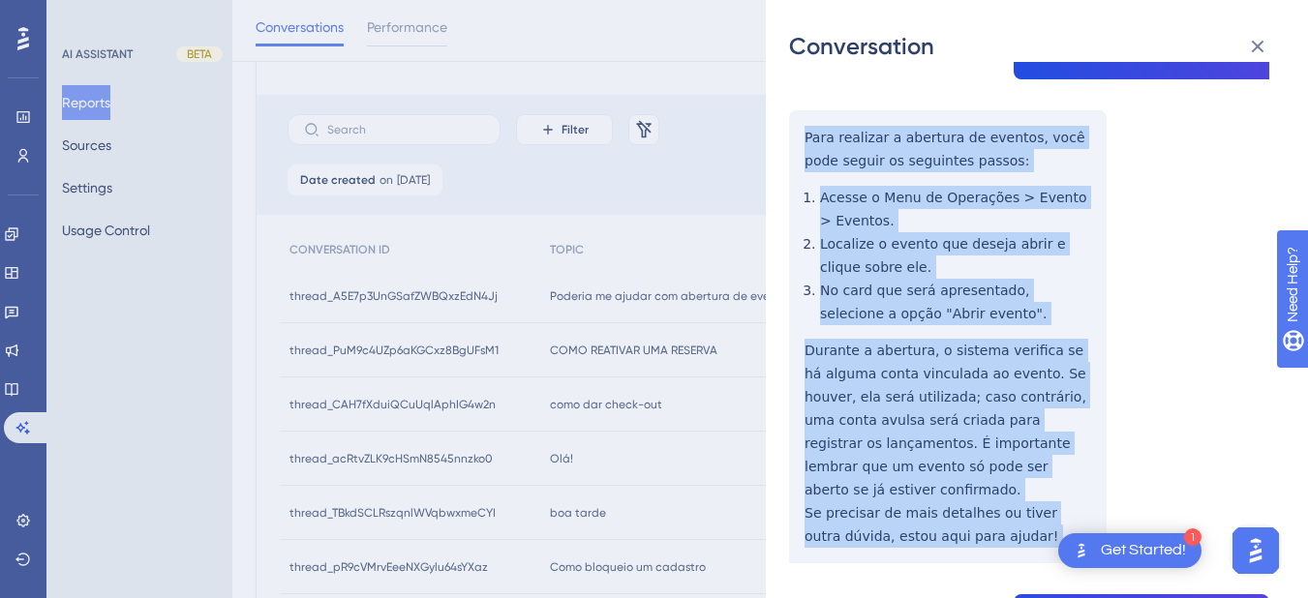
scroll to position [452, 0]
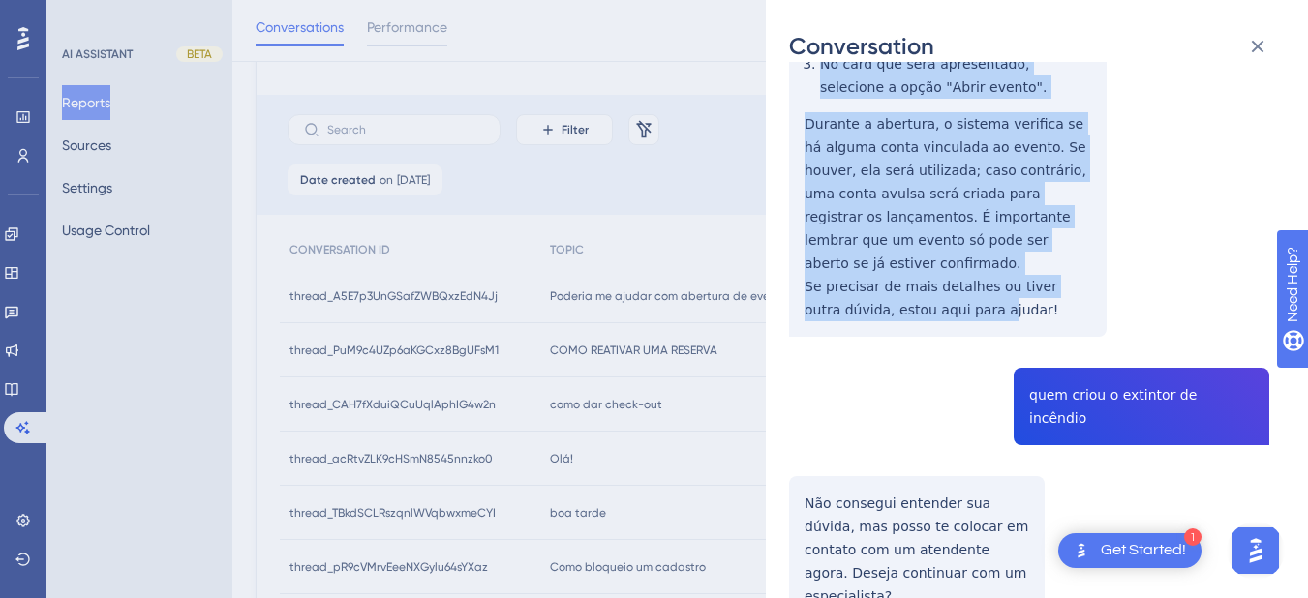
drag, startPoint x: 800, startPoint y: 359, endPoint x: 952, endPoint y: 318, distance: 157.6
click at [952, 318] on div "thread_A5E7p3UnGSafZWBQxzEdN4Jj Copy - - 662_Pataro, [PERSON_NAME] User Convers…" at bounding box center [1029, 201] width 480 height 1137
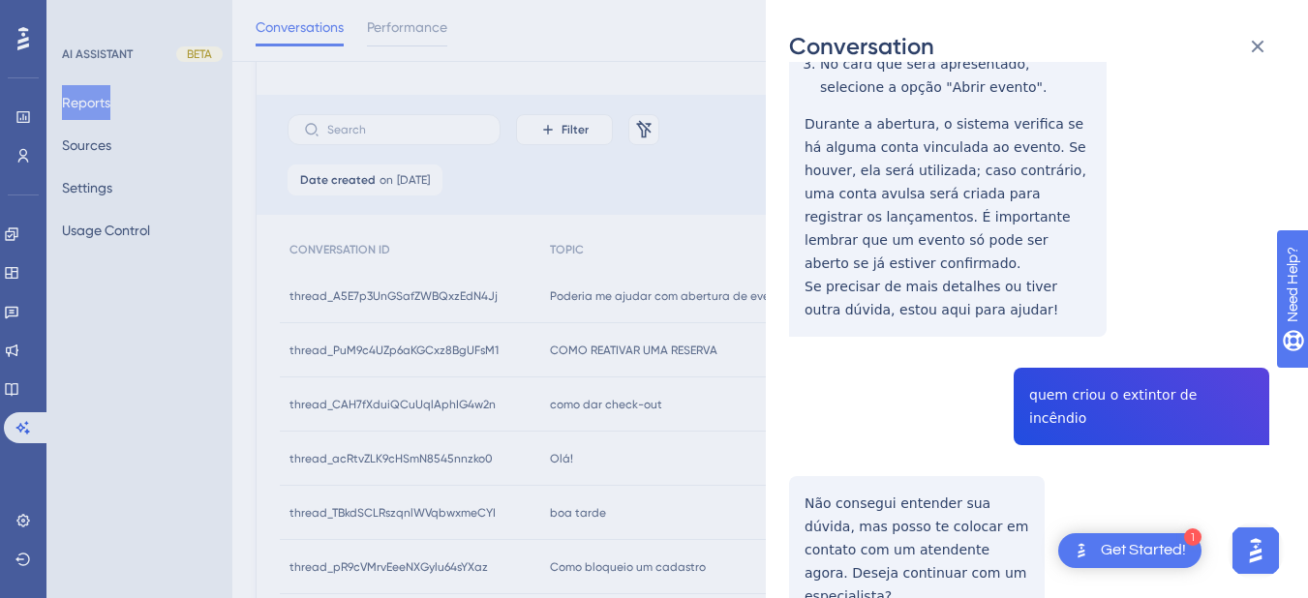
click at [1139, 387] on div "thread_A5E7p3UnGSafZWBQxzEdN4Jj Copy - - 662_Pataro, [PERSON_NAME] User Convers…" at bounding box center [1029, 201] width 480 height 1137
drag, startPoint x: 1139, startPoint y: 387, endPoint x: 908, endPoint y: 409, distance: 232.3
click at [893, 449] on div "thread_A5E7p3UnGSafZWBQxzEdN4Jj Copy - - 662_Pataro, [PERSON_NAME] User Convers…" at bounding box center [1029, 201] width 480 height 1137
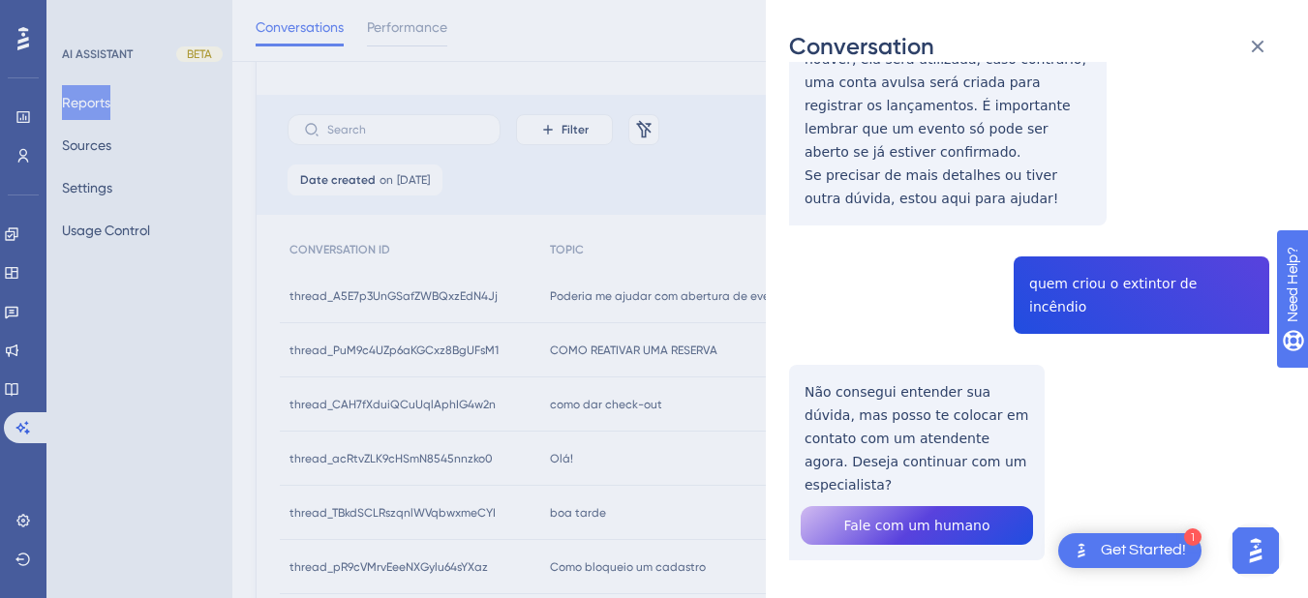
scroll to position [0, 0]
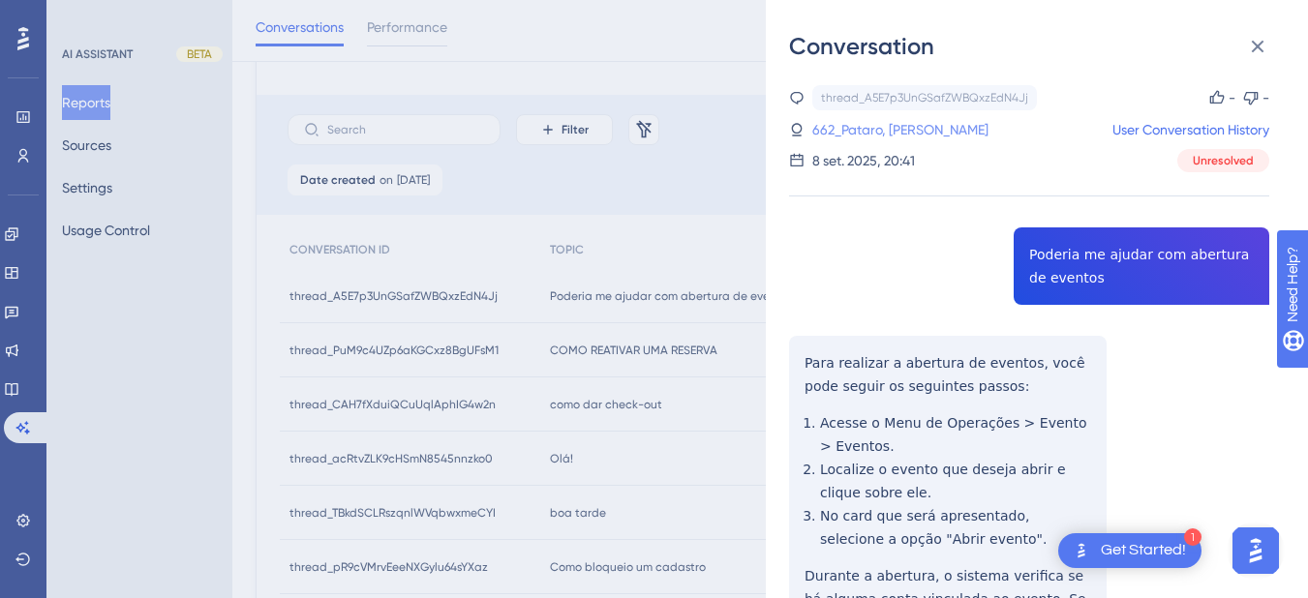
click at [884, 121] on link "662_Pataro, [PERSON_NAME]" at bounding box center [900, 129] width 176 height 23
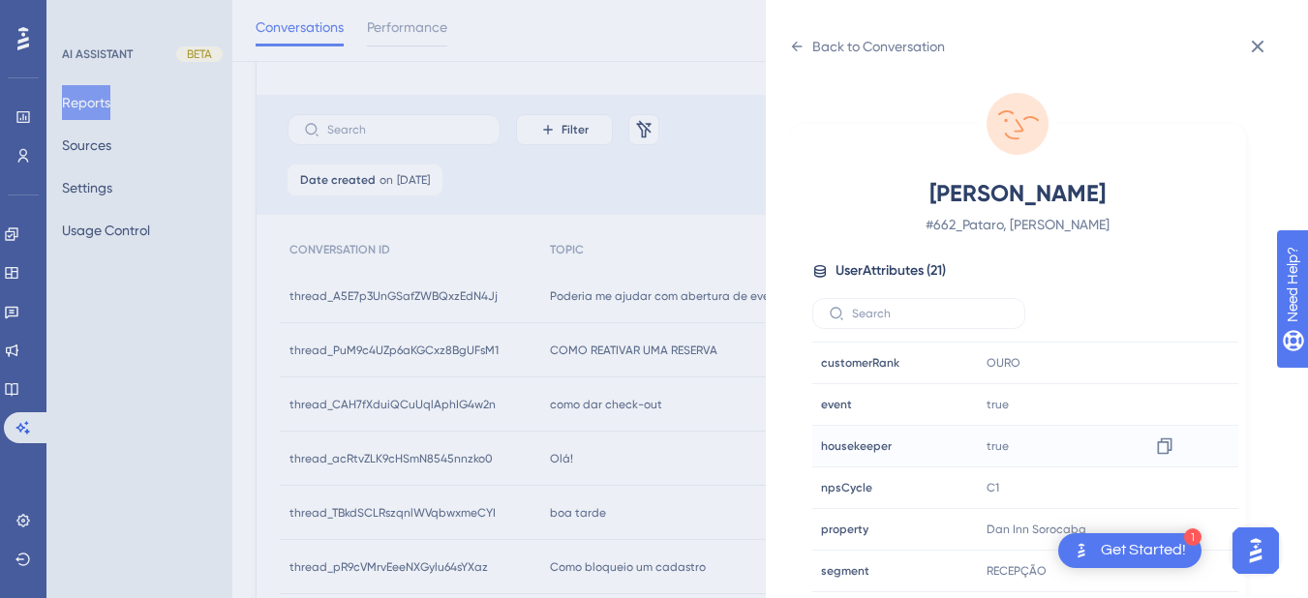
scroll to position [590, 0]
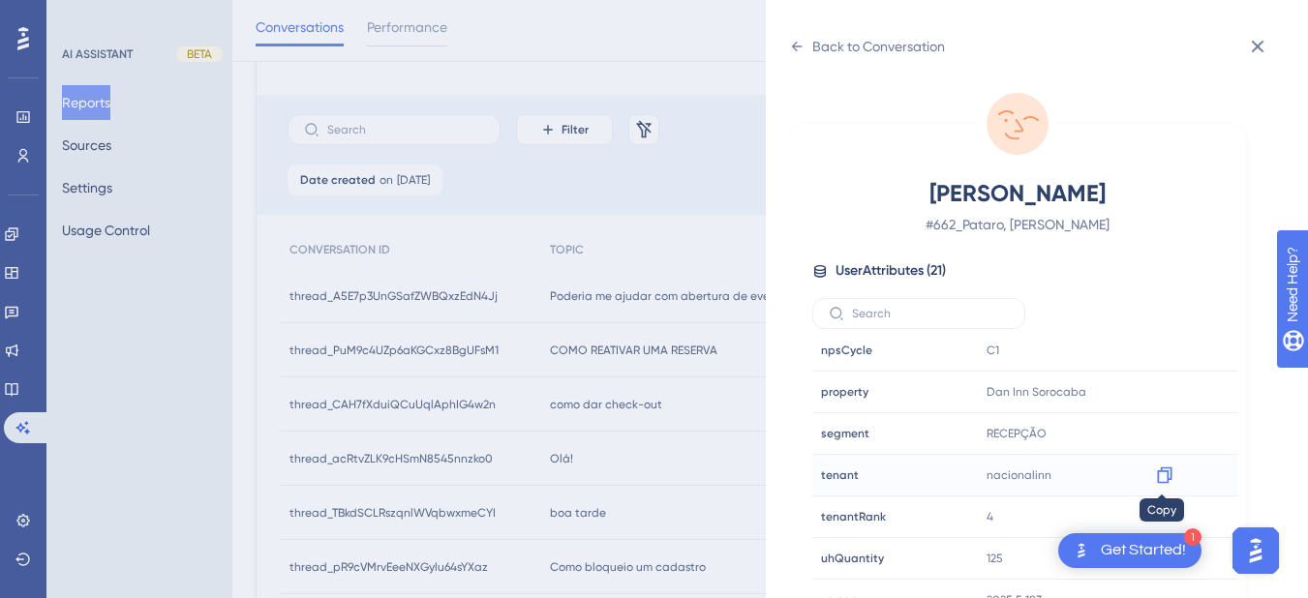
click at [1161, 475] on icon at bounding box center [1164, 475] width 19 height 19
click at [1165, 396] on icon at bounding box center [1164, 392] width 15 height 16
click at [794, 43] on icon at bounding box center [796, 46] width 15 height 15
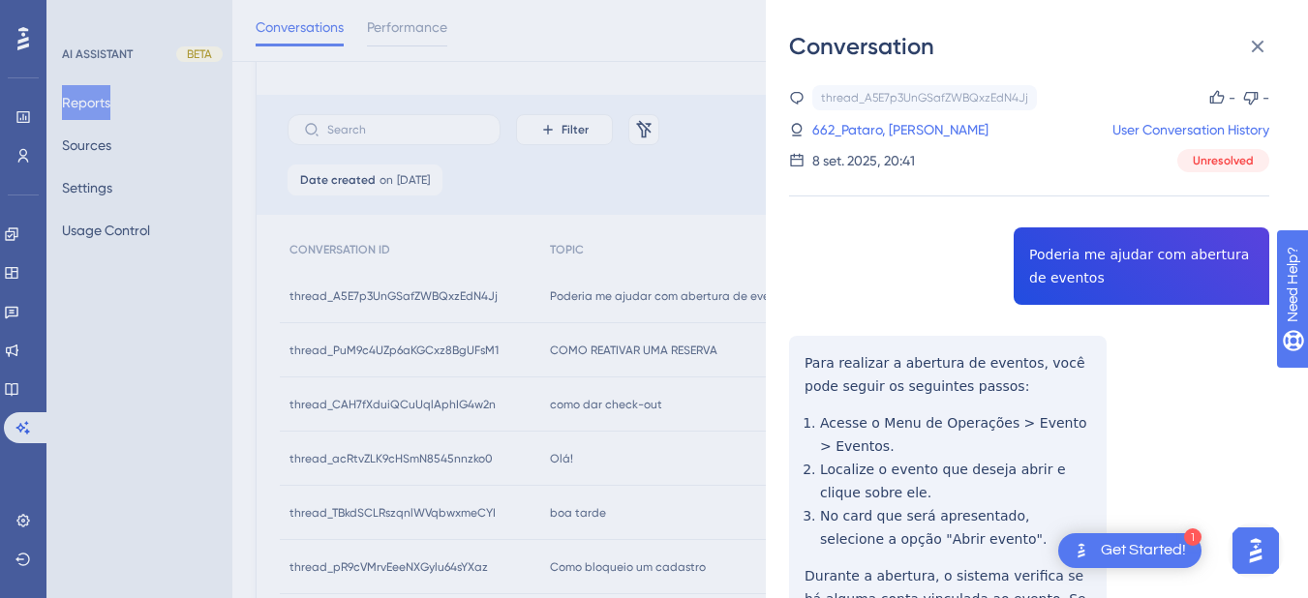
scroll to position [563, 0]
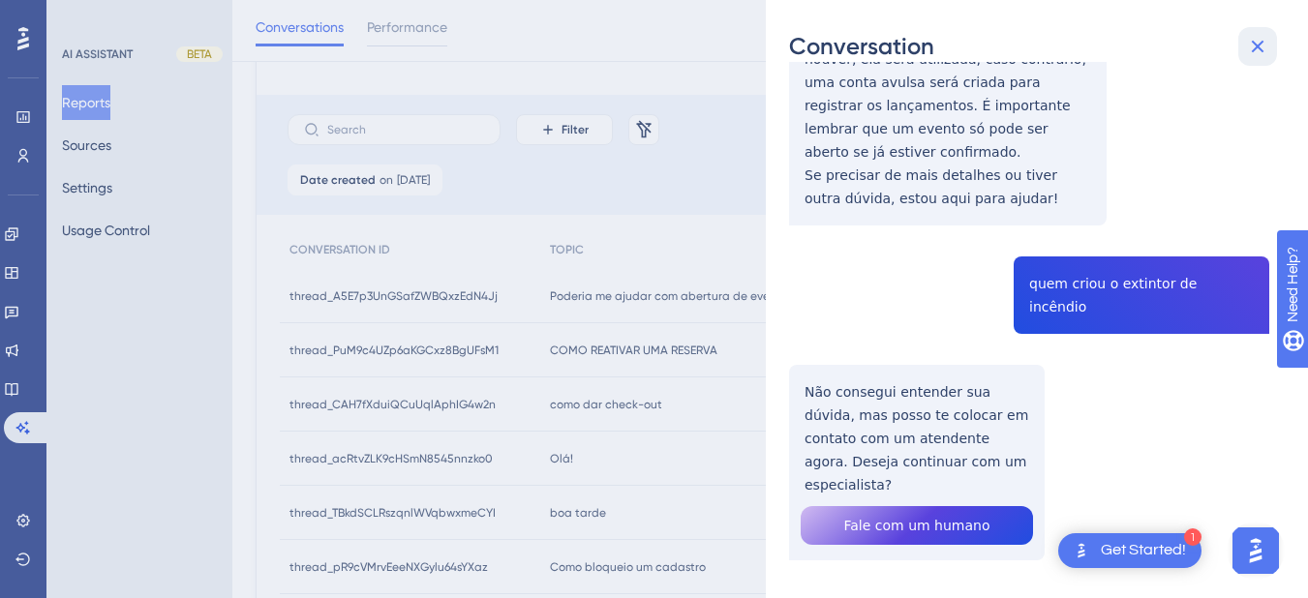
click at [1248, 47] on icon at bounding box center [1257, 46] width 23 height 23
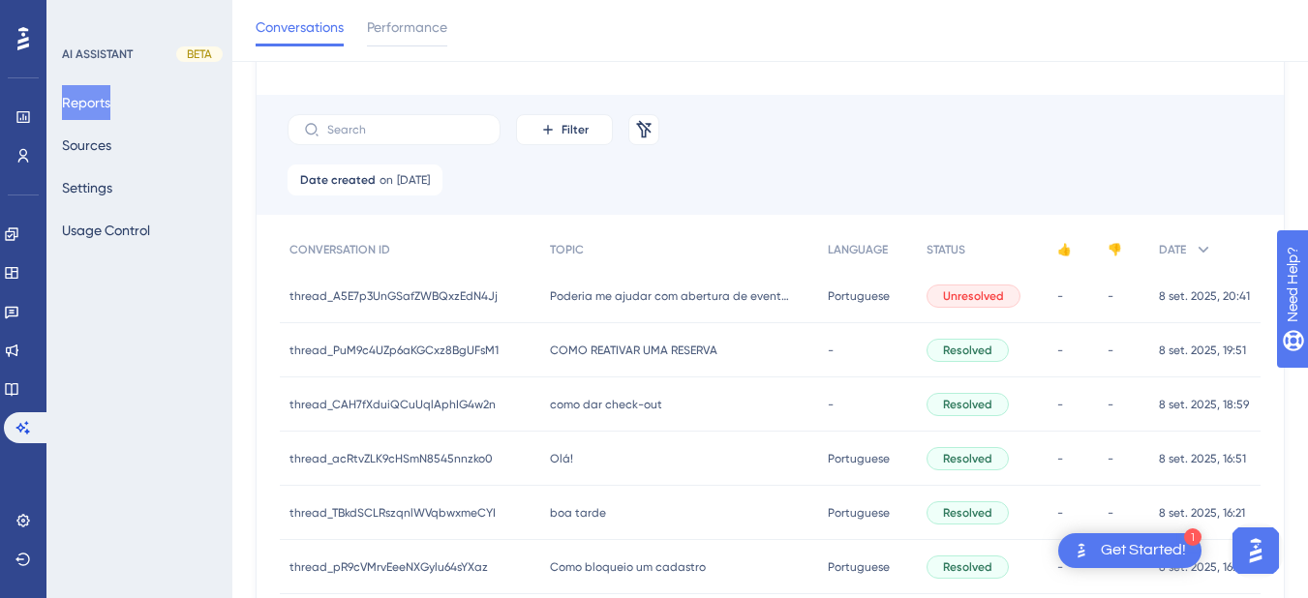
click at [601, 353] on span "COMO REATIVAR UMA RESERVA" at bounding box center [633, 350] width 167 height 15
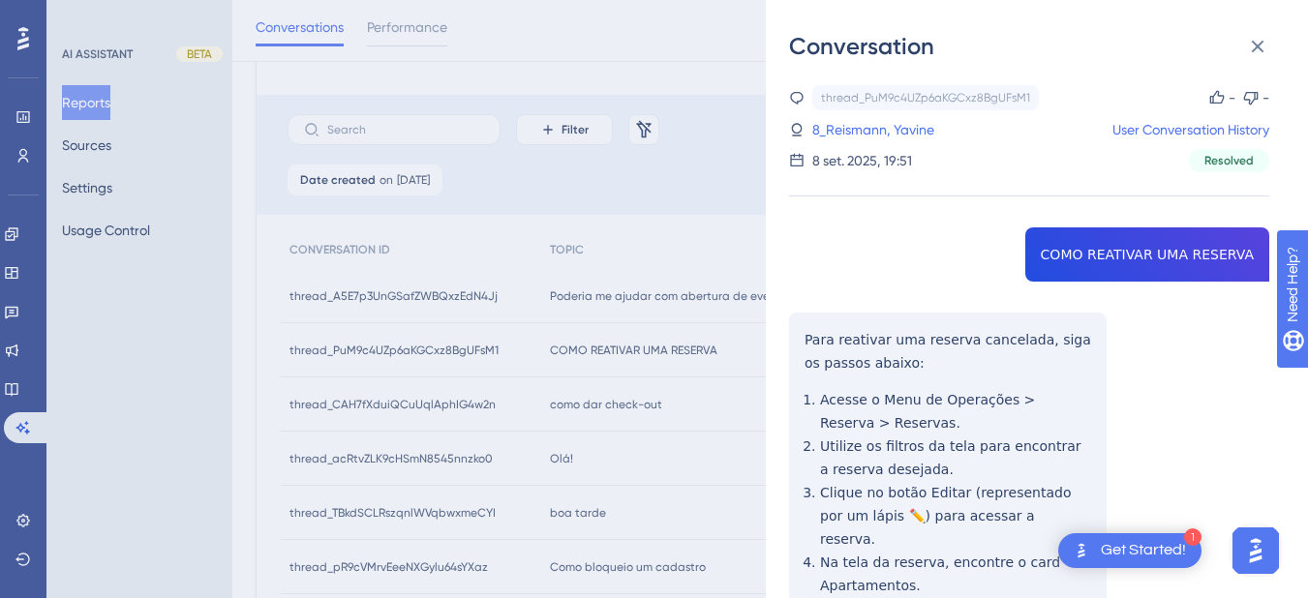
click at [1094, 254] on div "thread_PuM9c4UZp6aKGCxz8BgUFsM1 Copy - - 8_Reismann, Yavine User Conversation H…" at bounding box center [1029, 474] width 480 height 779
click at [856, 353] on div "thread_PuM9c4UZp6aKGCxz8BgUFsM1 Copy - - 8_Reismann, Yavine User Conversation H…" at bounding box center [1029, 474] width 480 height 779
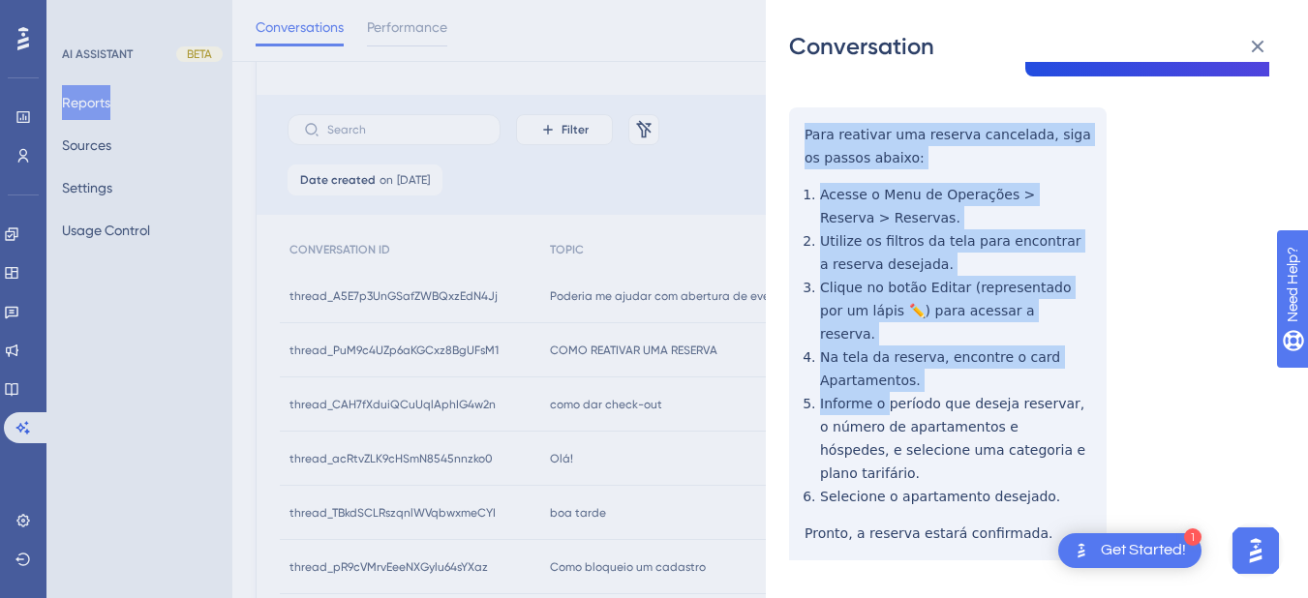
scroll to position [329, 0]
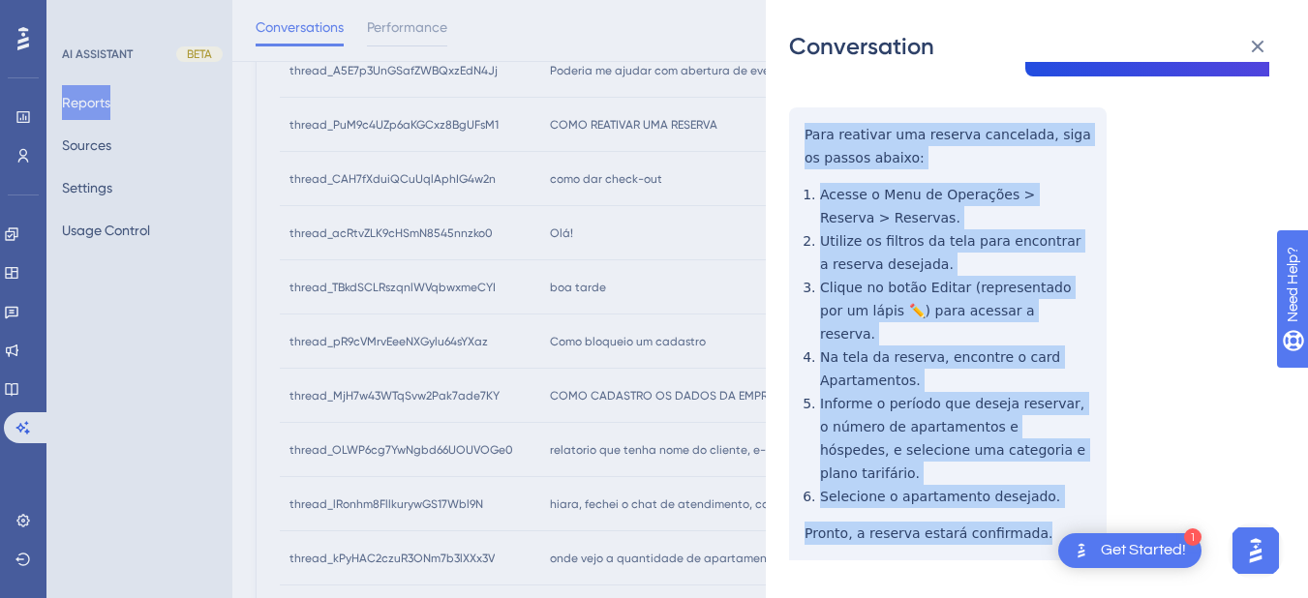
drag, startPoint x: 802, startPoint y: 335, endPoint x: 820, endPoint y: 219, distance: 117.5
click at [1029, 502] on div "thread_PuM9c4UZp6aKGCxz8BgUFsM1 Copy - - 8_Reismann, Yavine User Conversation H…" at bounding box center [1029, 269] width 480 height 779
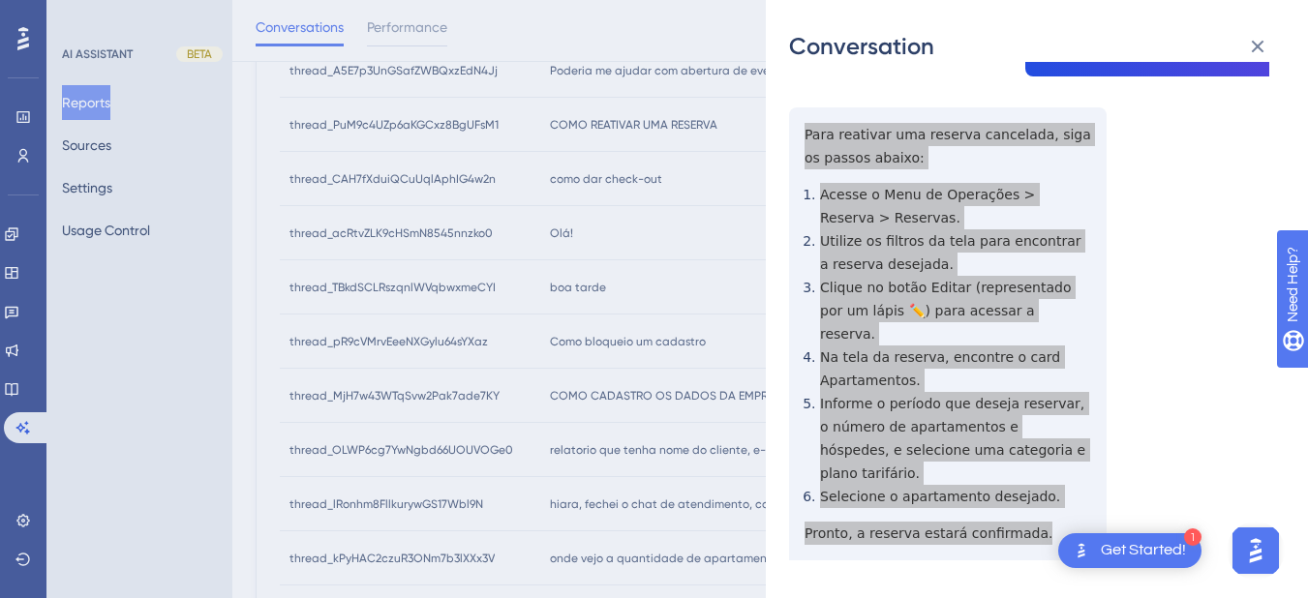
scroll to position [0, 0]
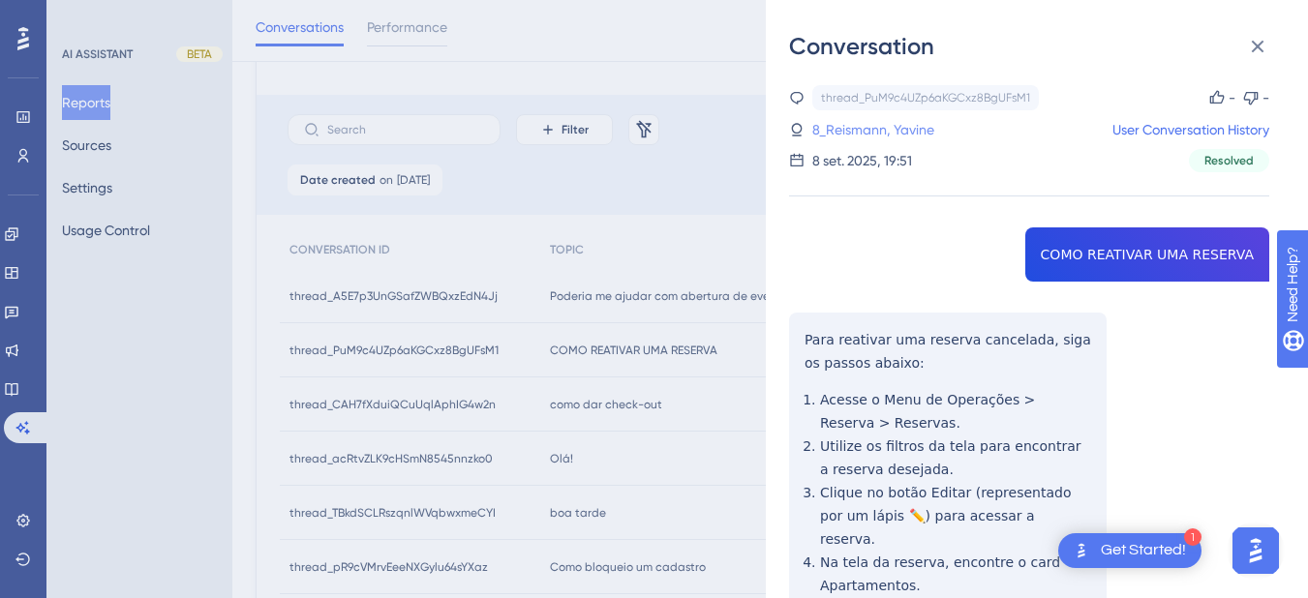
click at [853, 125] on link "8_Reismann, Yavine" at bounding box center [873, 129] width 122 height 23
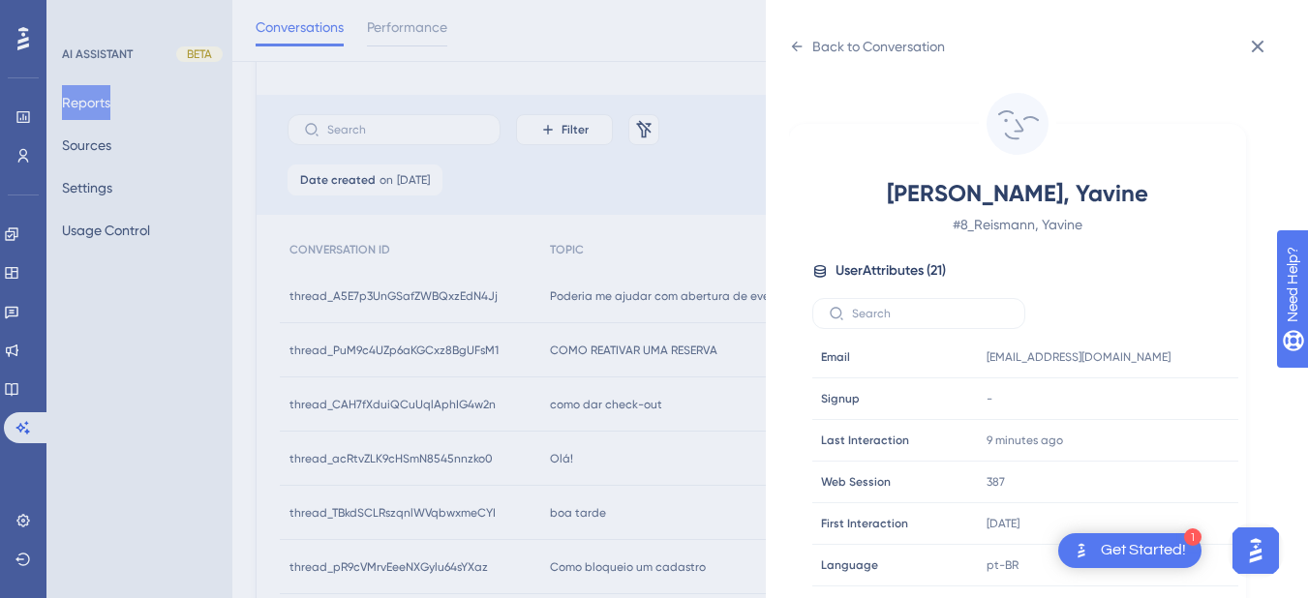
scroll to position [590, 0]
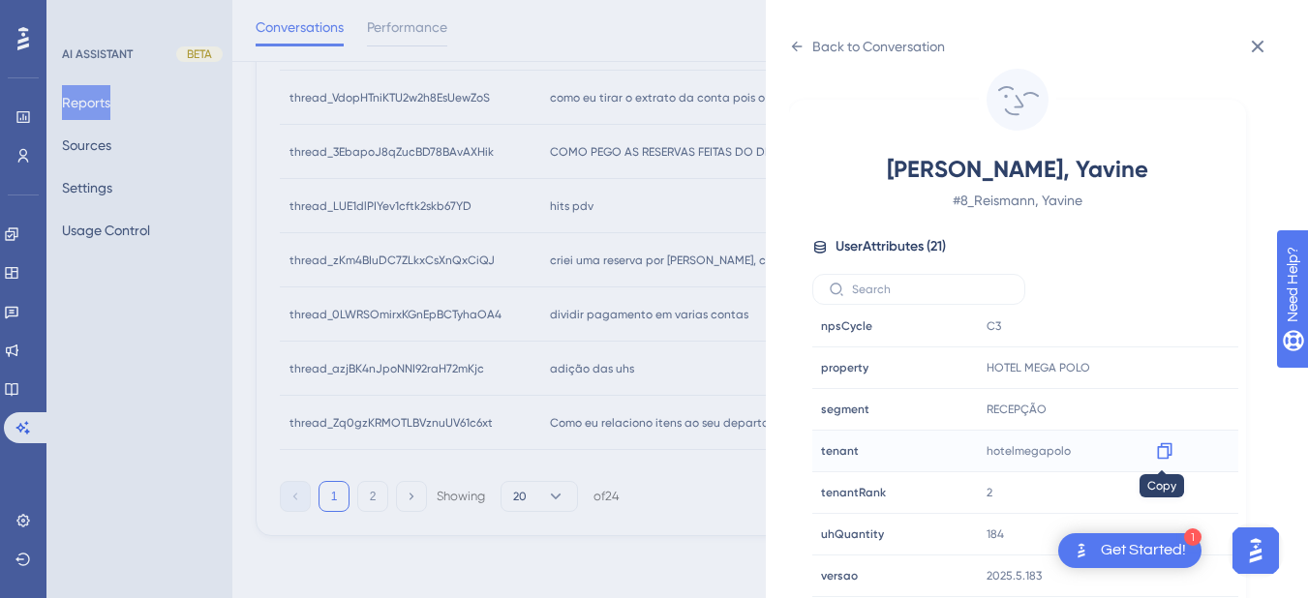
click at [1168, 456] on icon at bounding box center [1164, 450] width 19 height 19
click at [782, 45] on div "Back to Conversation Reismann, Yavine # 8_Reismann, Yavine User Attributes ( 21…" at bounding box center [1037, 299] width 542 height 598
click at [798, 43] on icon at bounding box center [796, 46] width 15 height 15
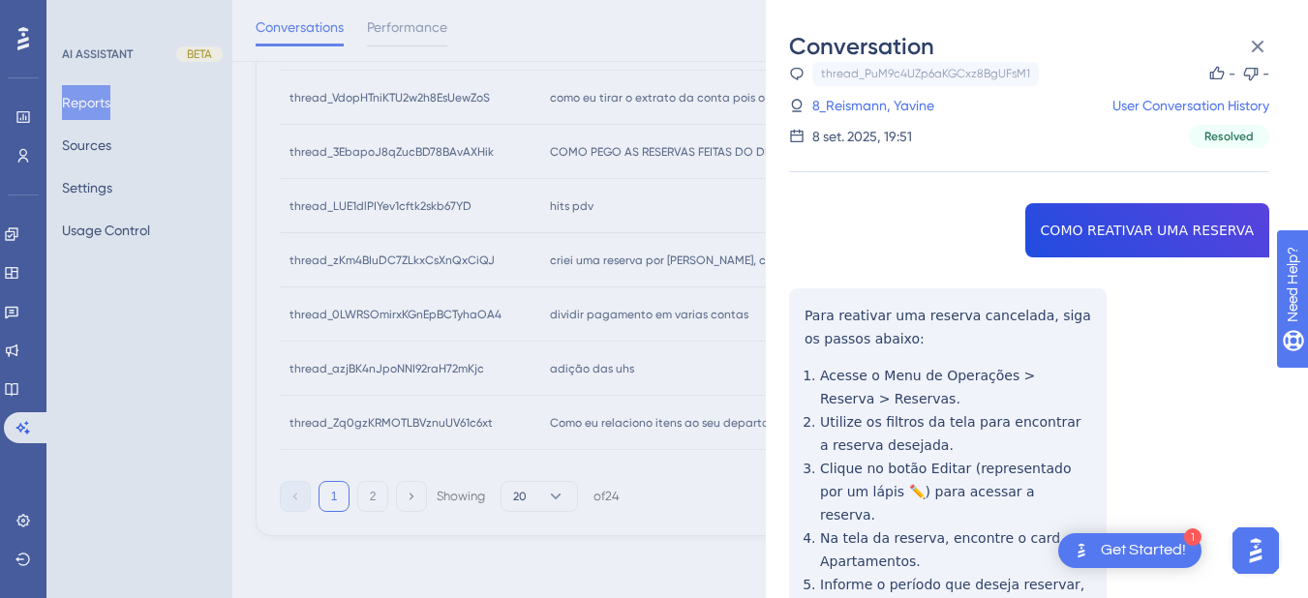
scroll to position [205, 0]
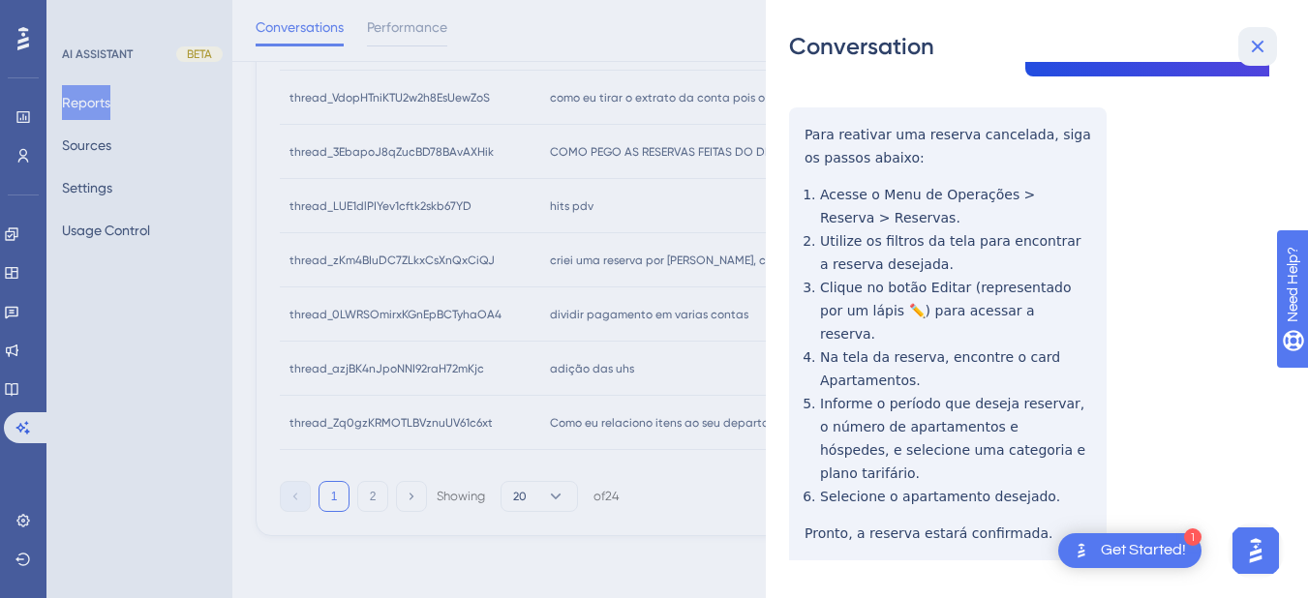
click at [1257, 39] on icon at bounding box center [1257, 46] width 23 height 23
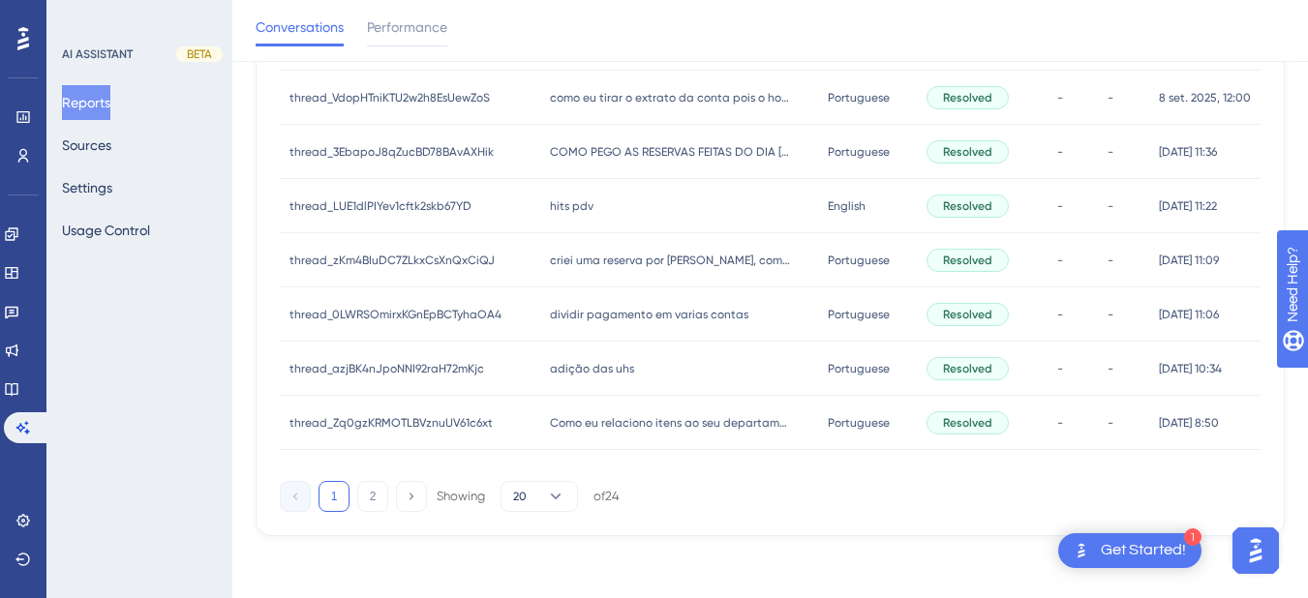
scroll to position [0, 0]
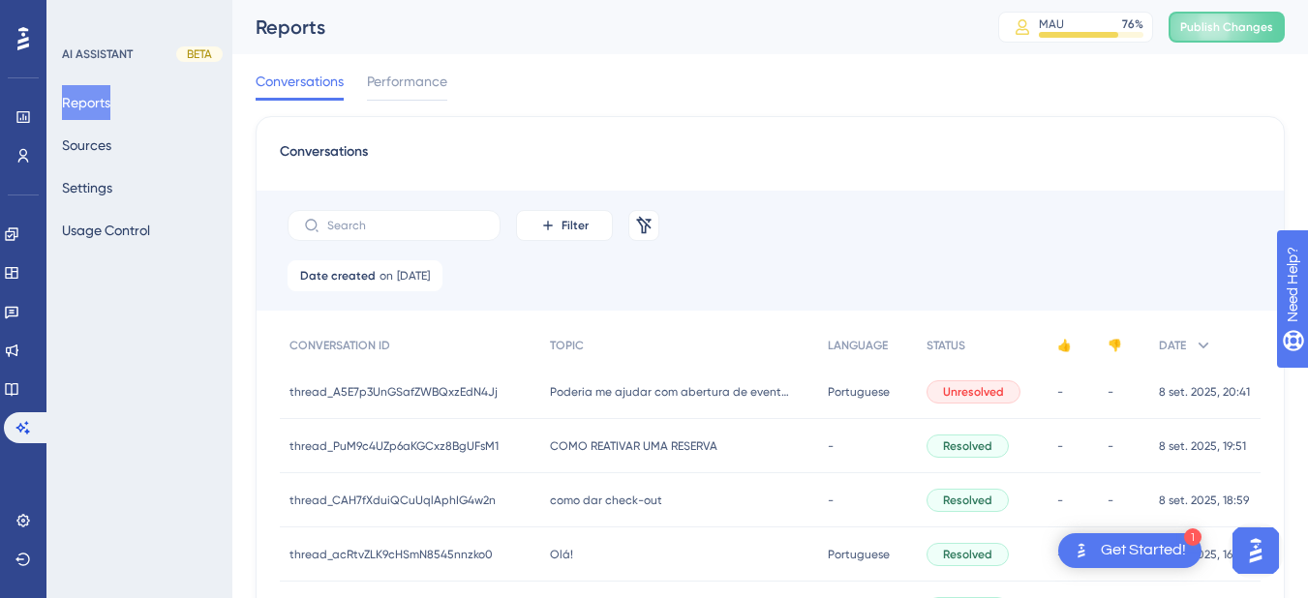
click at [594, 495] on span "como dar check-out" at bounding box center [606, 500] width 112 height 15
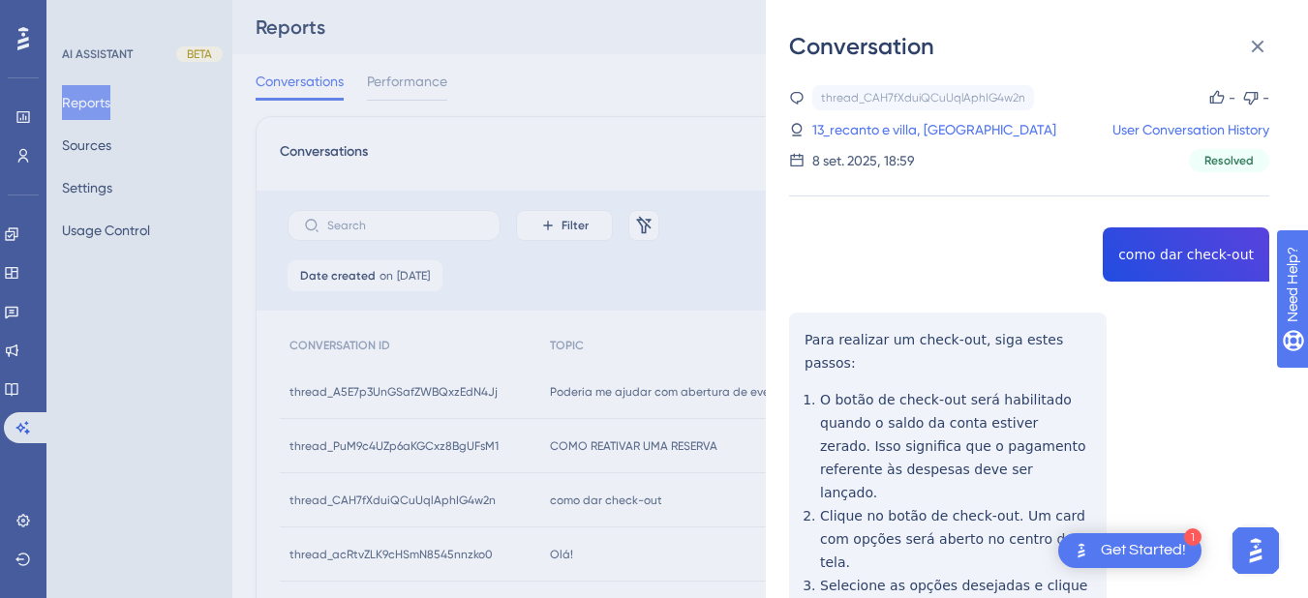
click at [1170, 258] on div "thread_CAH7fXduiQCuUqlAphIG4w2n Copy - - 13_recanto e villa, Folguista User Con…" at bounding box center [1029, 486] width 480 height 802
click at [784, 332] on div "Conversation thread_CAH7fXduiQCuUqlAphIG4w2n Copy - - 13_recanto e villa, Folgu…" at bounding box center [1037, 299] width 542 height 598
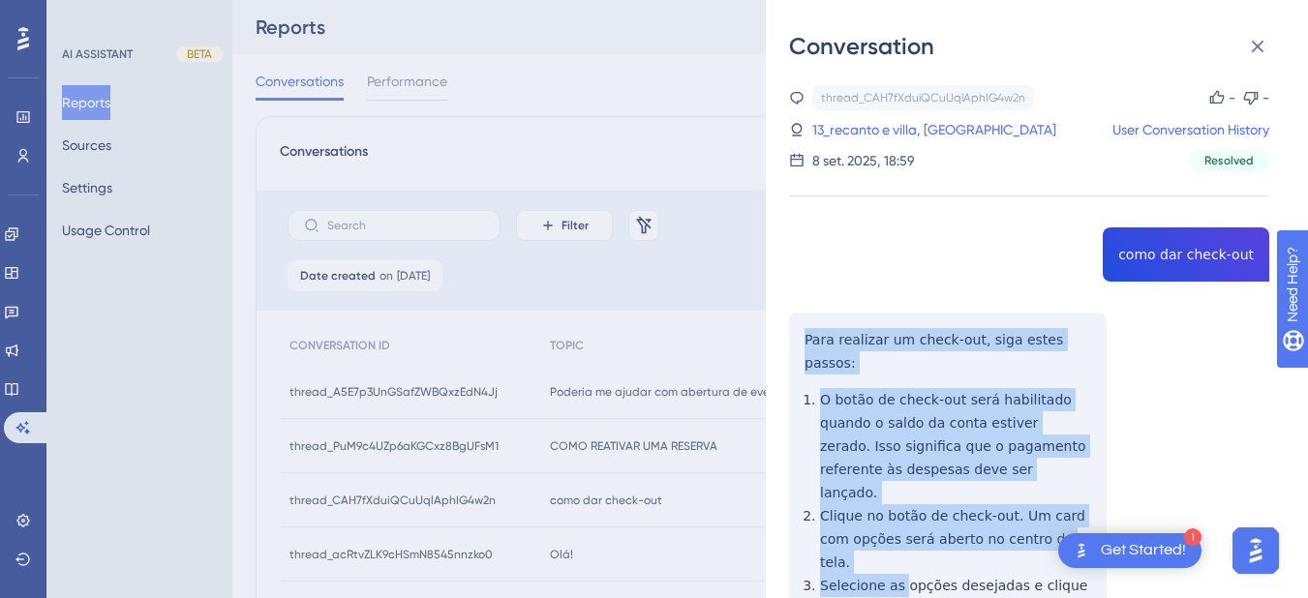
scroll to position [182, 0]
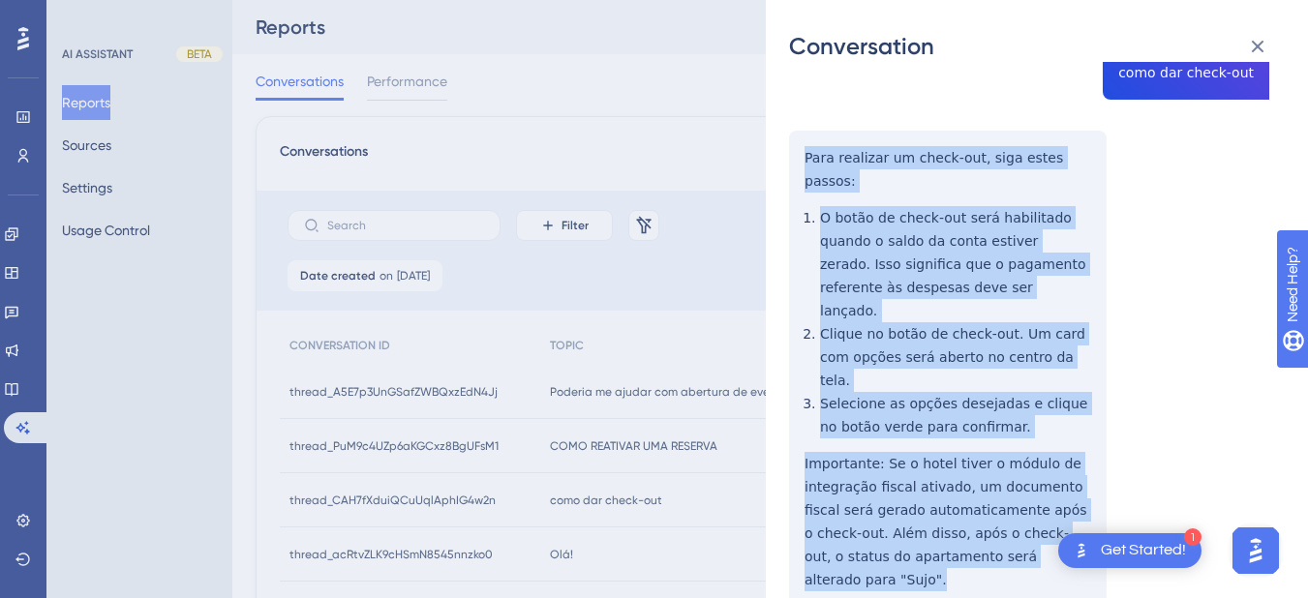
drag, startPoint x: 794, startPoint y: 339, endPoint x: 1047, endPoint y: 494, distance: 297.2
click at [1047, 494] on div "thread_CAH7fXduiQCuUqlAphIG4w2n Copy - - 13_recanto e villa, Folguista User Con…" at bounding box center [1029, 304] width 480 height 802
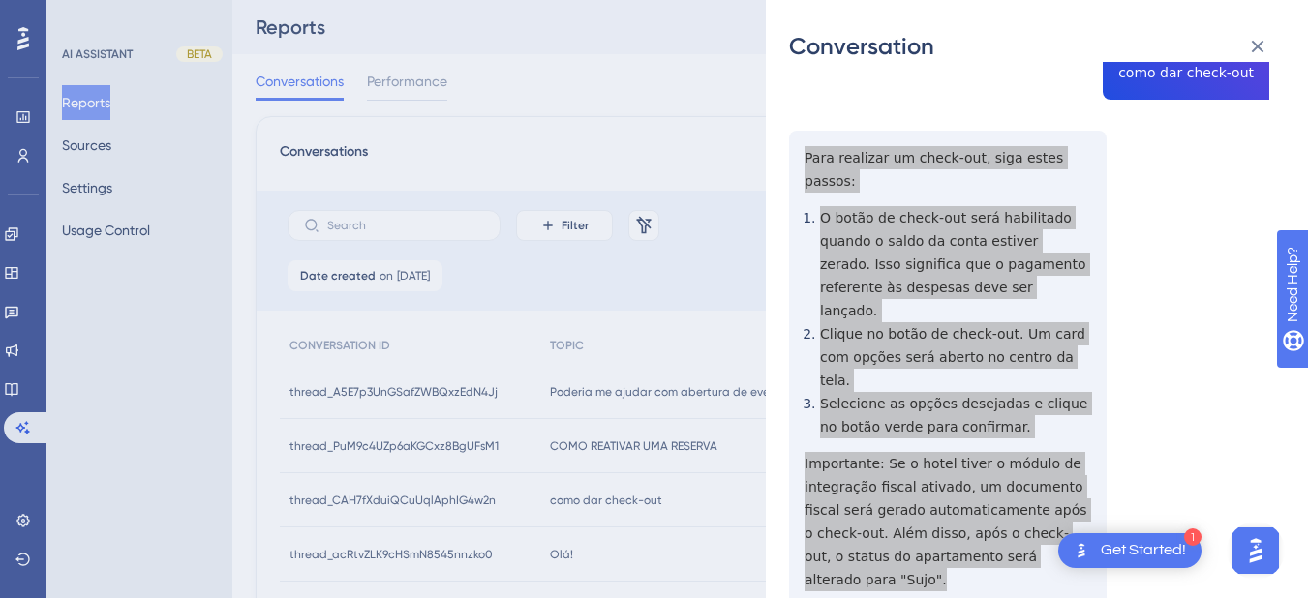
scroll to position [0, 0]
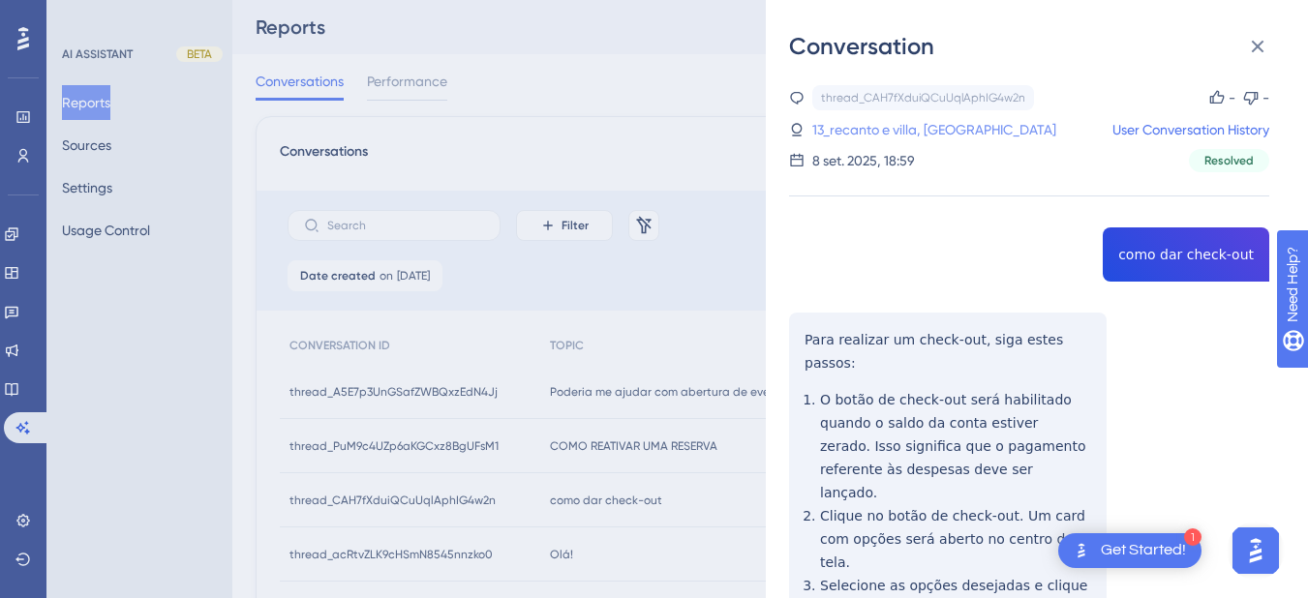
click at [879, 132] on link "13_recanto e villa, [GEOGRAPHIC_DATA]" at bounding box center [934, 129] width 244 height 23
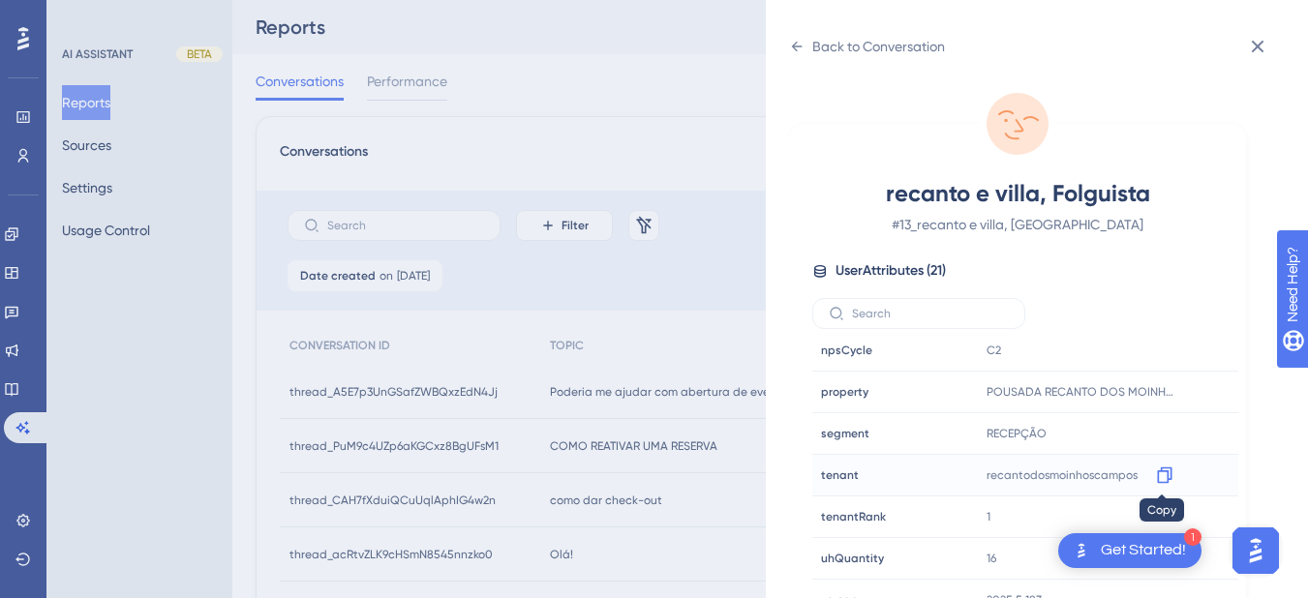
click at [1161, 468] on icon at bounding box center [1164, 476] width 15 height 16
click at [797, 38] on div "Back to Conversation" at bounding box center [867, 46] width 156 height 31
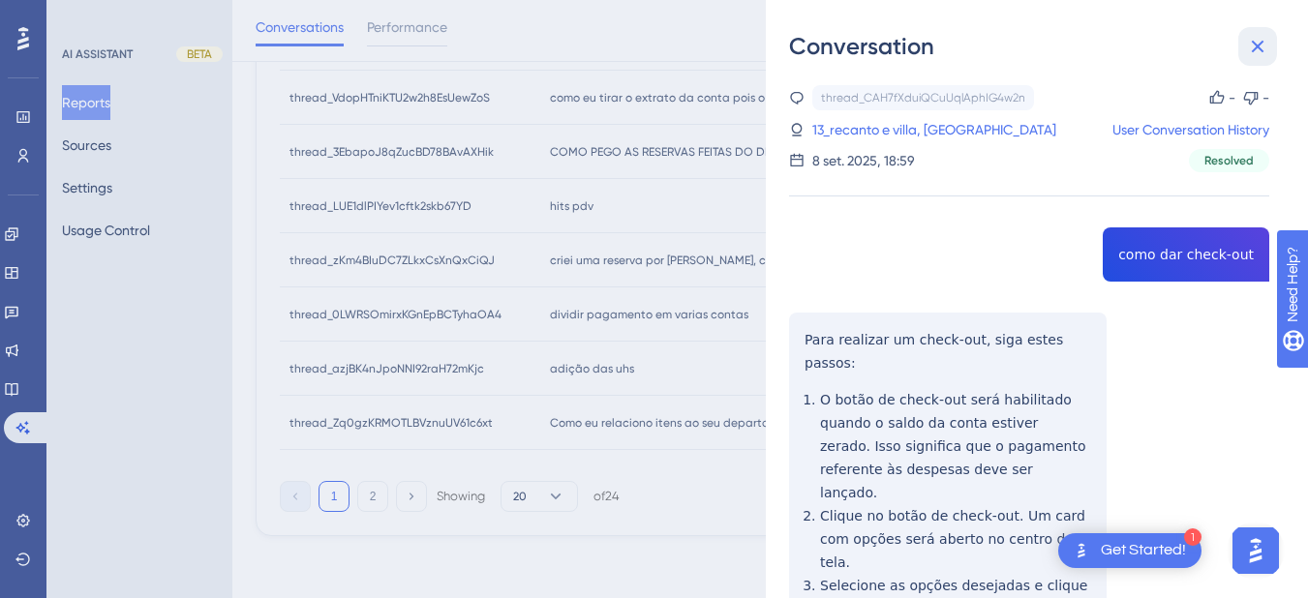
click at [1240, 46] on button at bounding box center [1257, 46] width 39 height 39
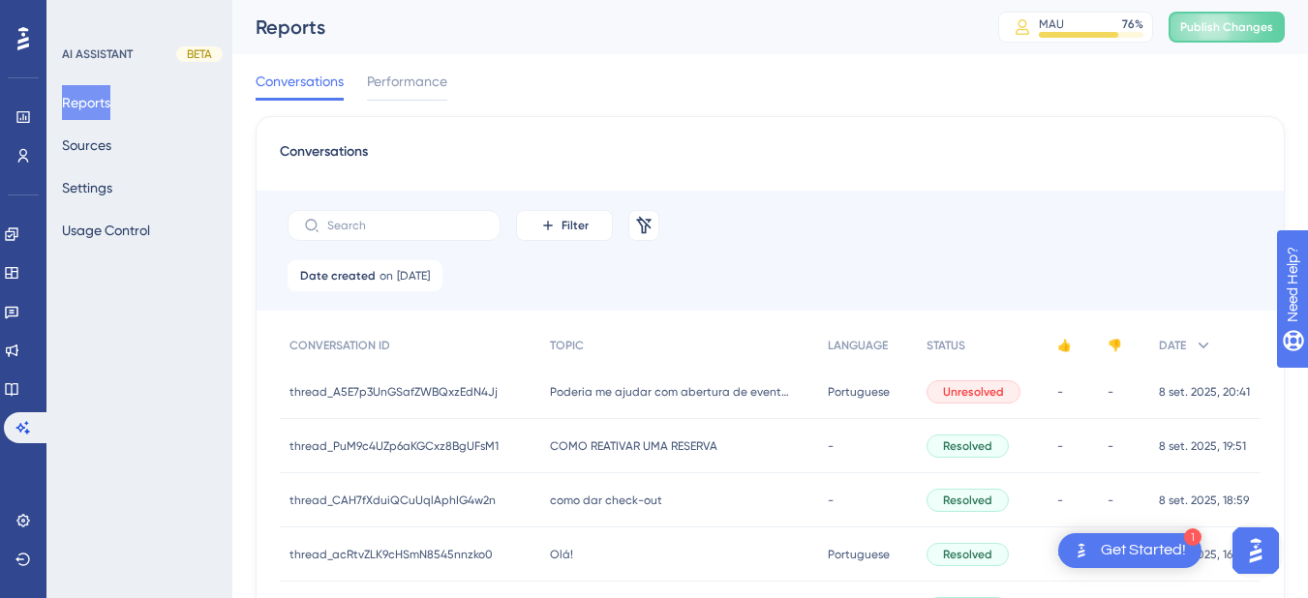
scroll to position [226, 0]
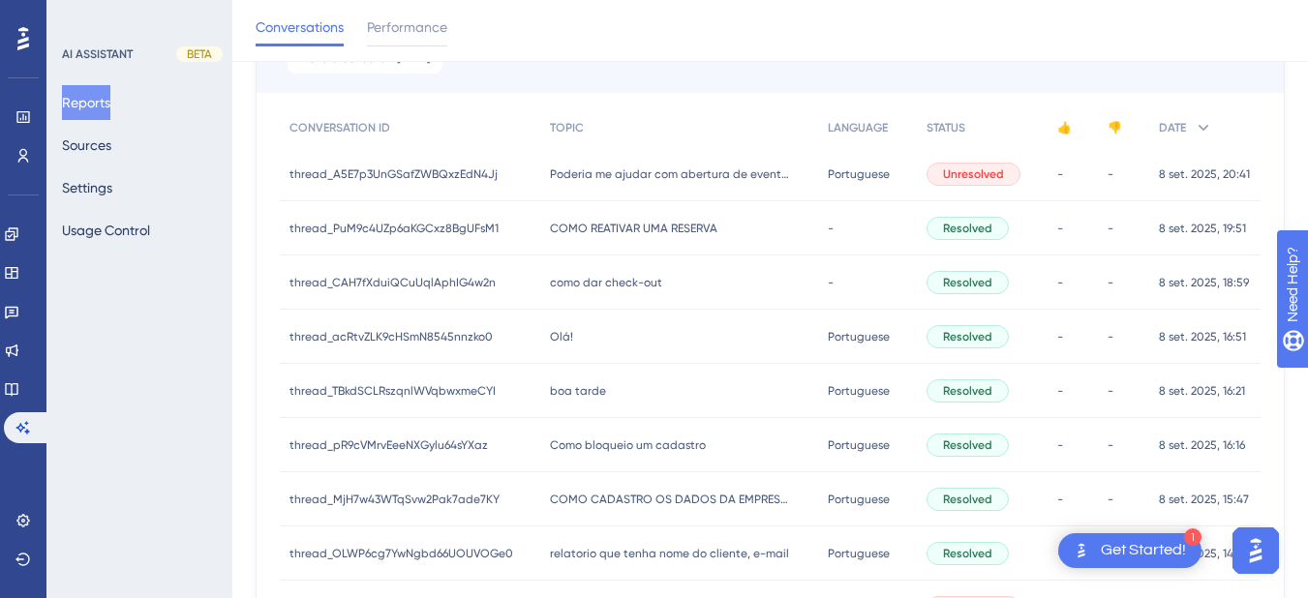
click at [592, 334] on div "Olá! Olá!" at bounding box center [679, 337] width 279 height 54
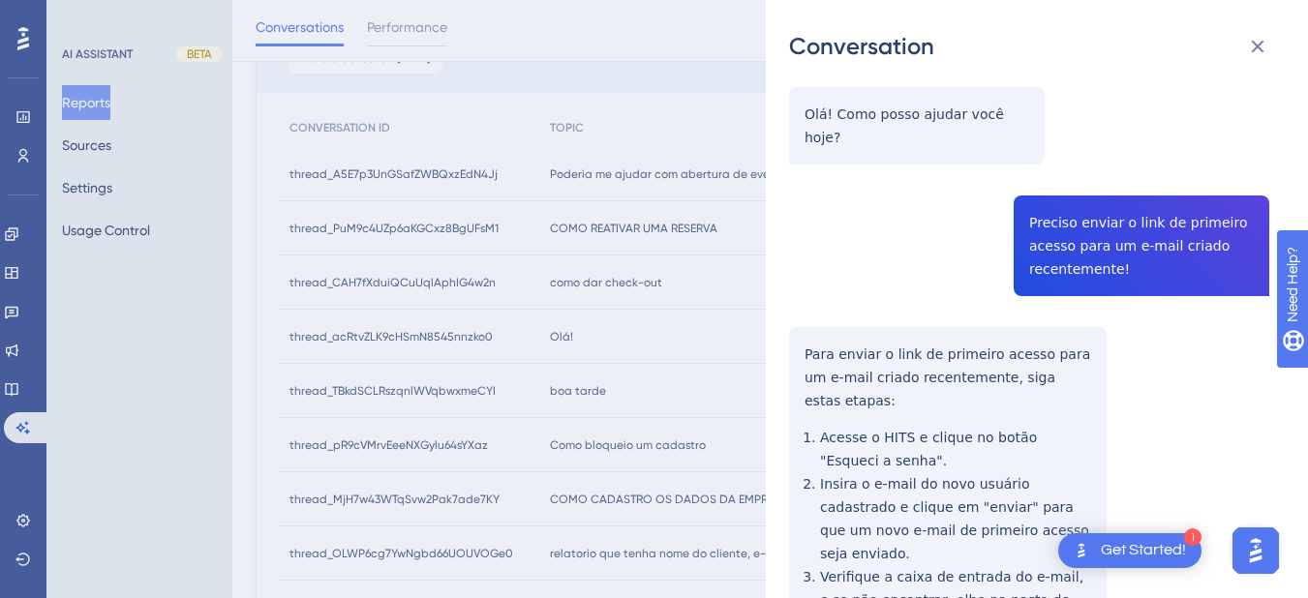
click at [1087, 221] on div "thread_acRtvZLK9cHSmN8545nnzko0 Copy - - 4_Lourdes, [PERSON_NAME] User Conversa…" at bounding box center [1029, 358] width 480 height 996
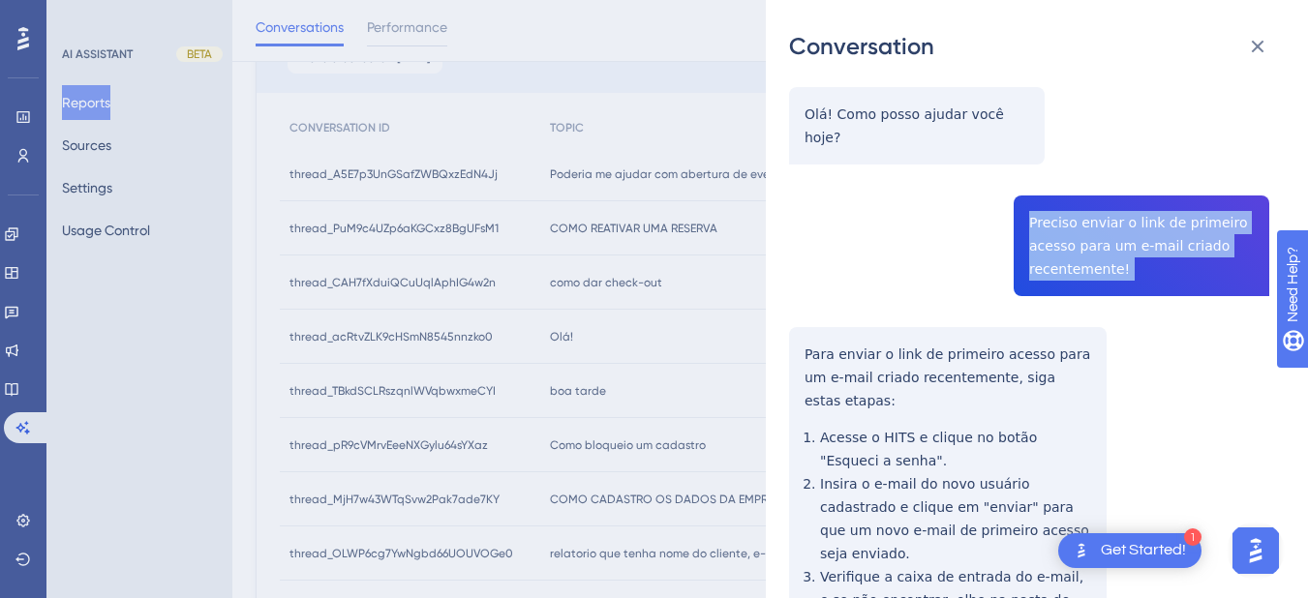
click at [1088, 220] on div "thread_acRtvZLK9cHSmN8545nnzko0 Copy - - 4_Lourdes, [PERSON_NAME] User Conversa…" at bounding box center [1029, 358] width 480 height 996
click at [846, 359] on div "thread_acRtvZLK9cHSmN8545nnzko0 Copy - - 4_Lourdes, [PERSON_NAME] User Conversa…" at bounding box center [1029, 358] width 480 height 996
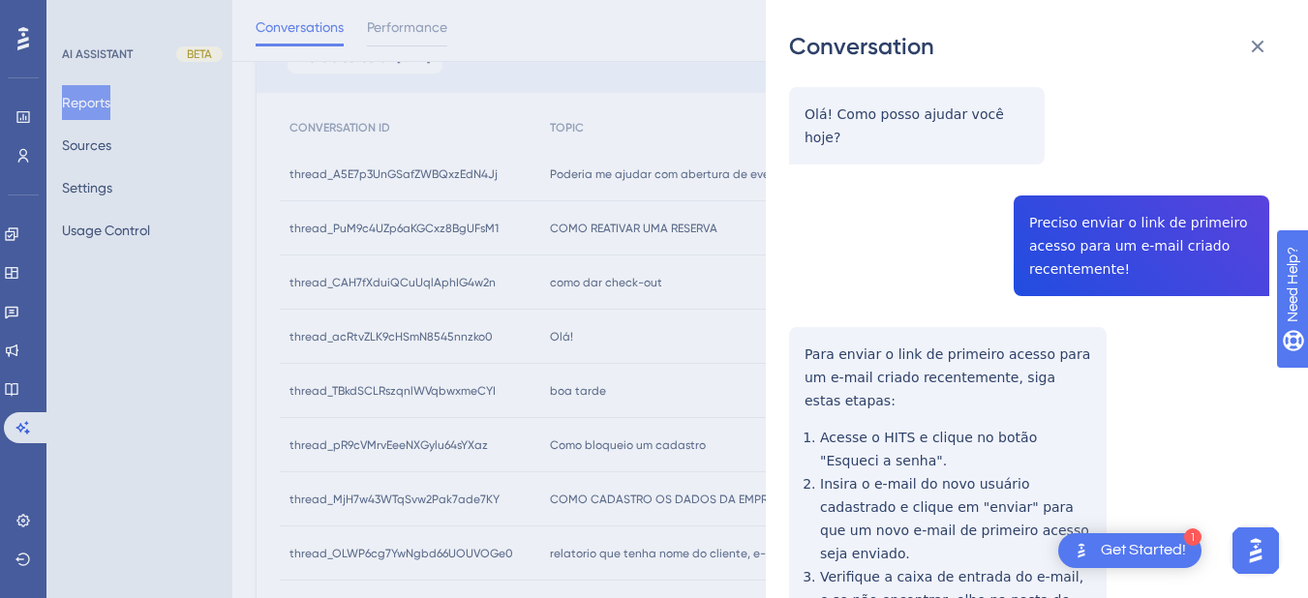
click at [804, 328] on div "thread_acRtvZLK9cHSmN8545nnzko0 Copy - - 4_Lourdes, [PERSON_NAME] User Conversa…" at bounding box center [1029, 358] width 480 height 996
click at [806, 319] on div "thread_acRtvZLK9cHSmN8545nnzko0 Copy - - 4_Lourdes, [PERSON_NAME] User Conversa…" at bounding box center [1029, 358] width 480 height 996
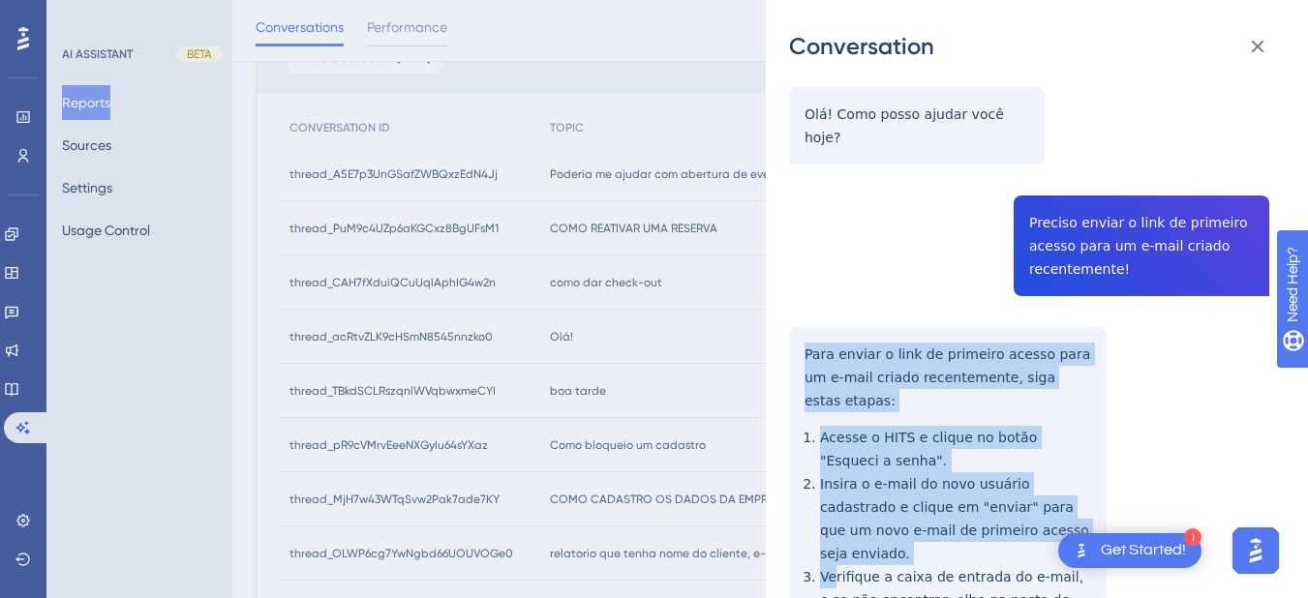
scroll to position [376, 0]
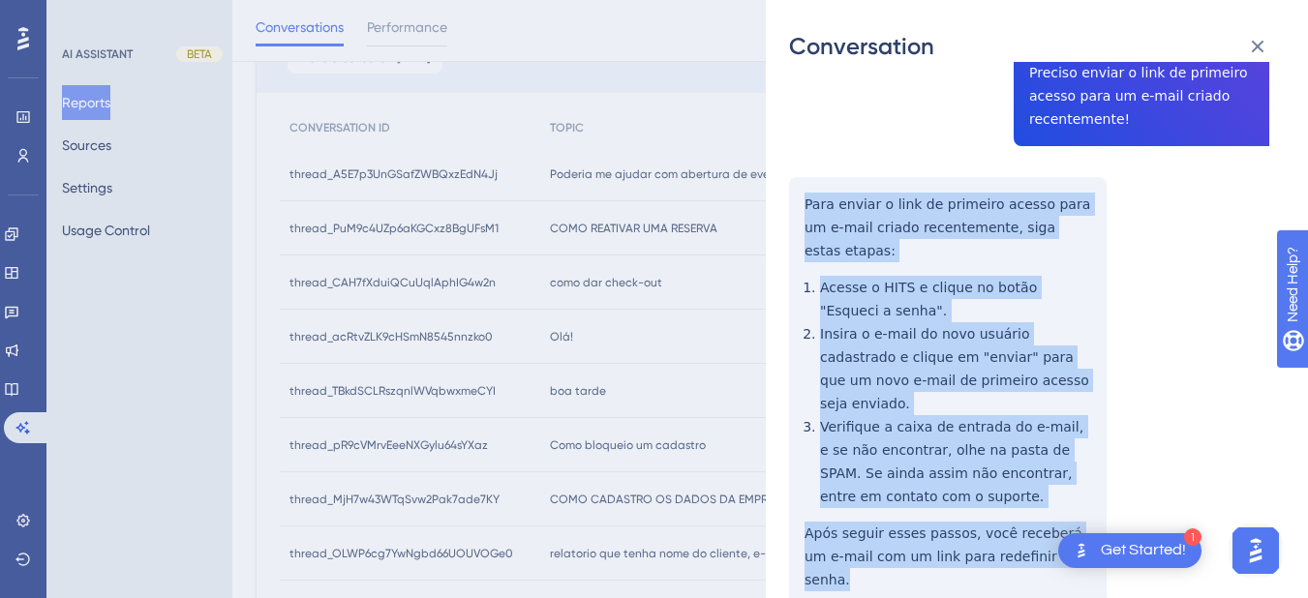
drag, startPoint x: 799, startPoint y: 321, endPoint x: 1046, endPoint y: 489, distance: 299.1
click at [1071, 503] on div "thread_acRtvZLK9cHSmN8545nnzko0 Copy - - 4_Lourdes, [PERSON_NAME] User Conversa…" at bounding box center [1029, 208] width 480 height 996
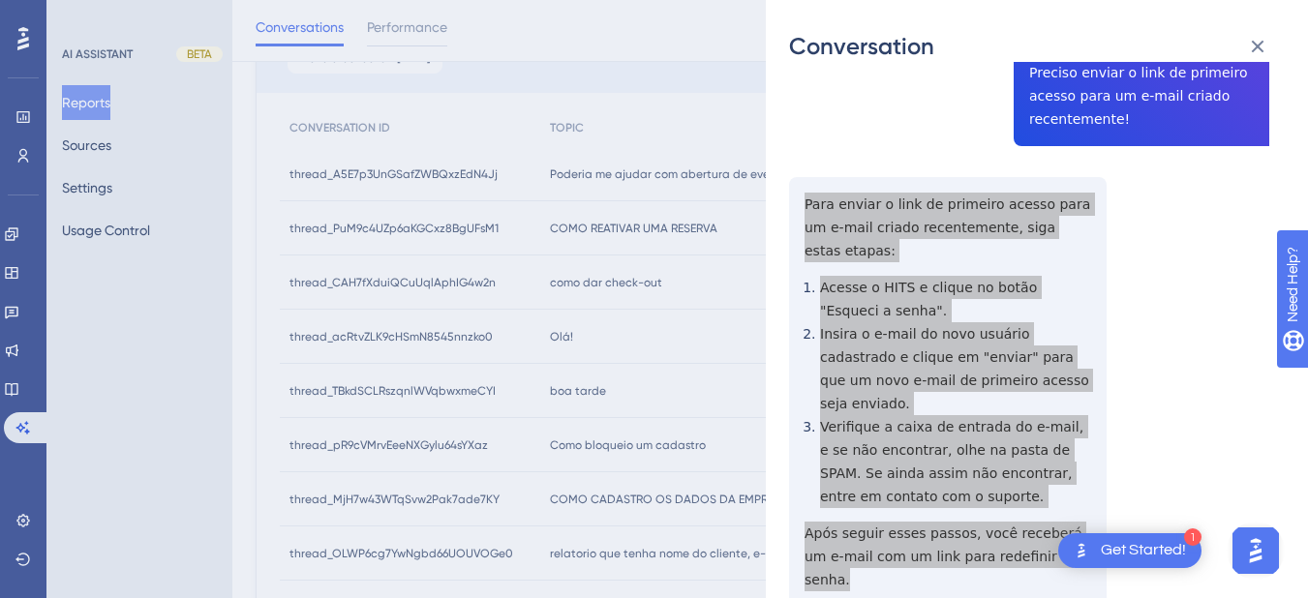
scroll to position [0, 0]
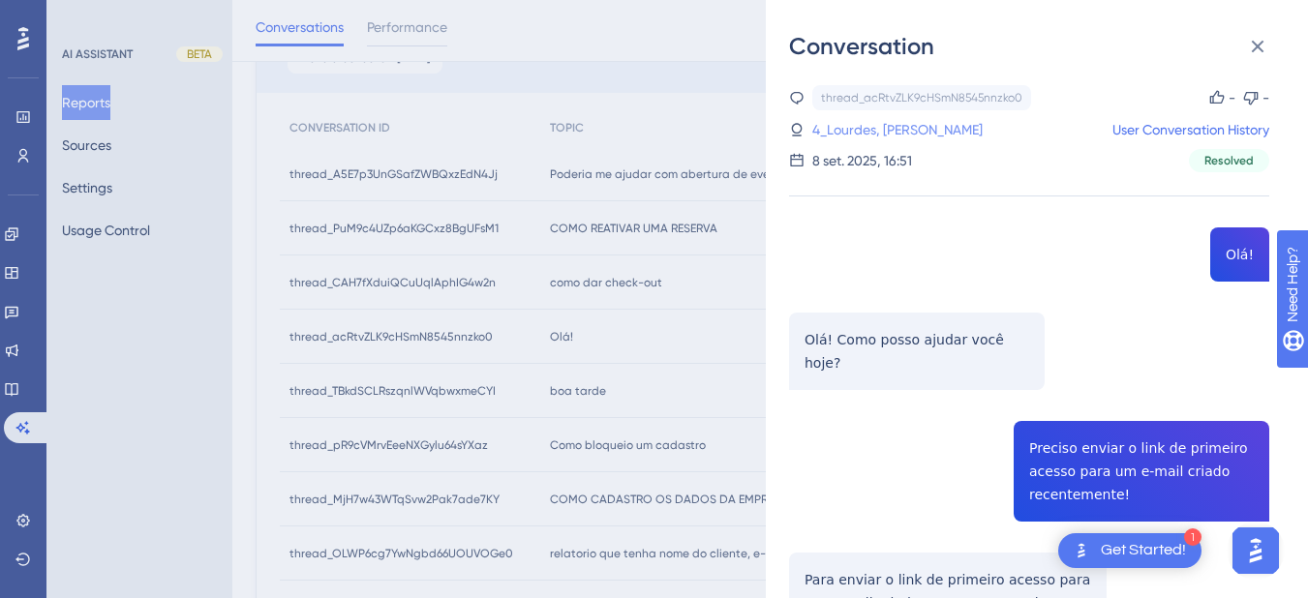
click at [868, 135] on link "4_Lourdes, [PERSON_NAME]" at bounding box center [897, 129] width 170 height 23
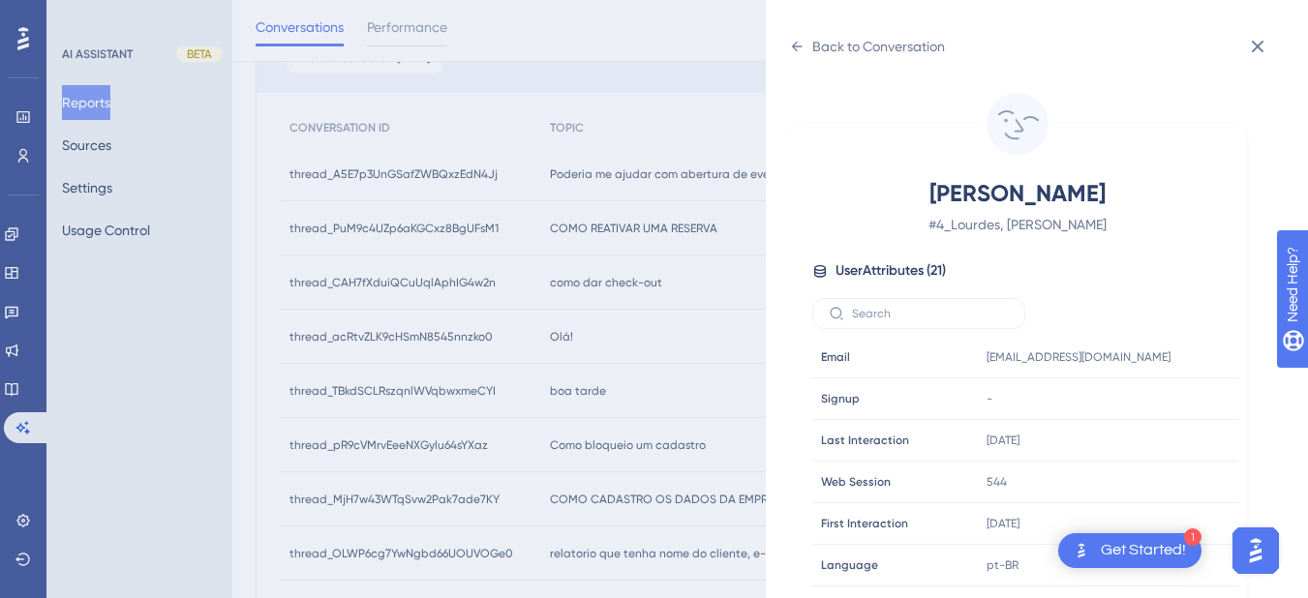
scroll to position [590, 0]
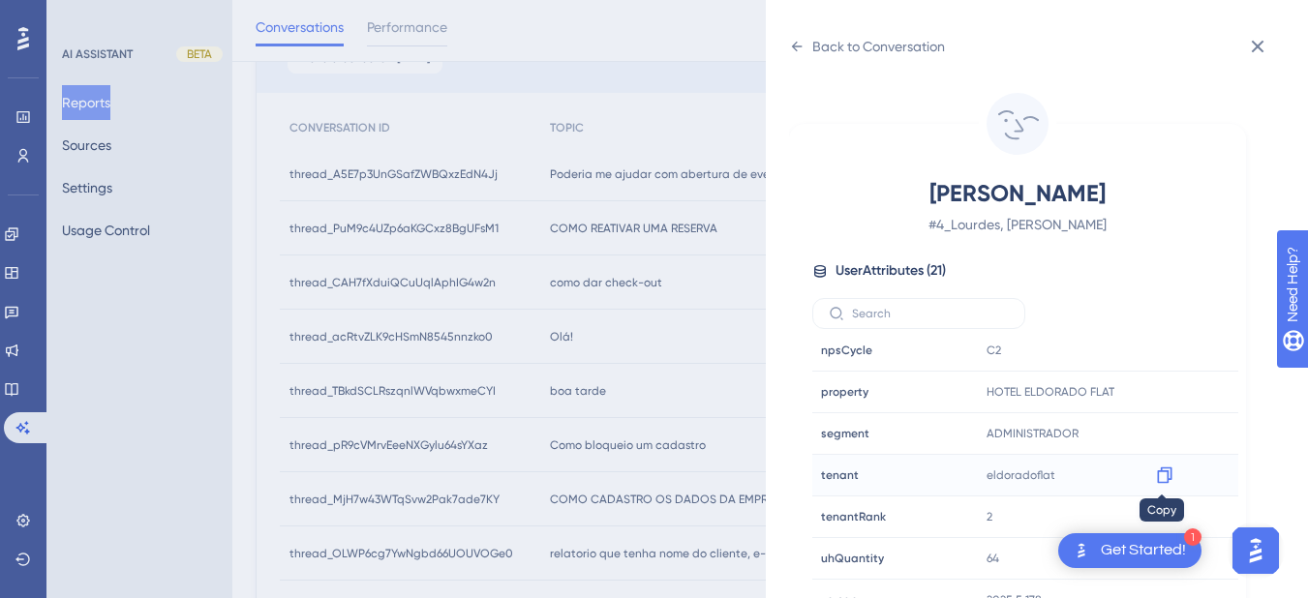
click at [1168, 476] on icon at bounding box center [1164, 476] width 15 height 16
click at [801, 52] on icon at bounding box center [796, 46] width 15 height 15
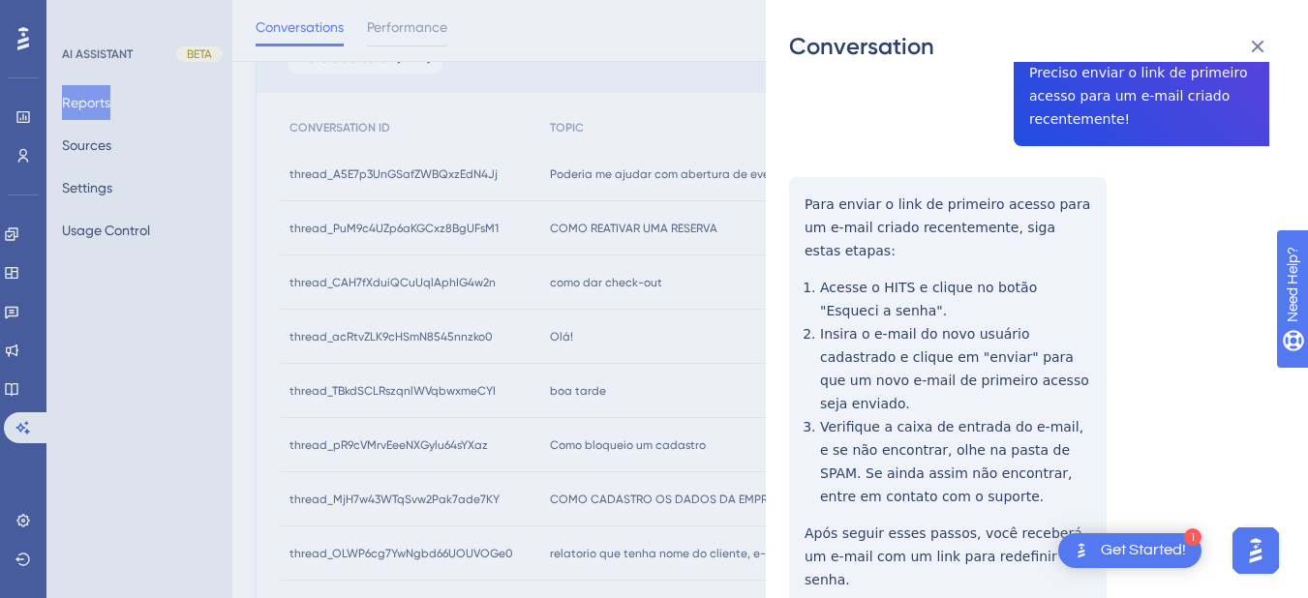
scroll to position [0, 0]
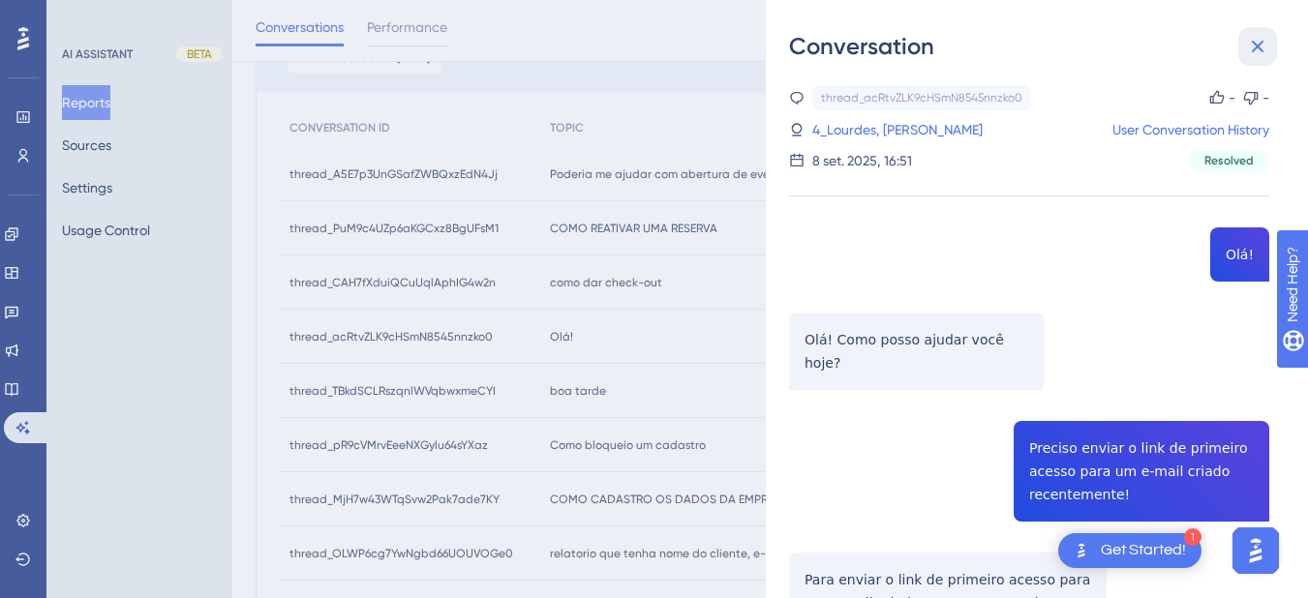
click at [1250, 46] on icon at bounding box center [1257, 46] width 23 height 23
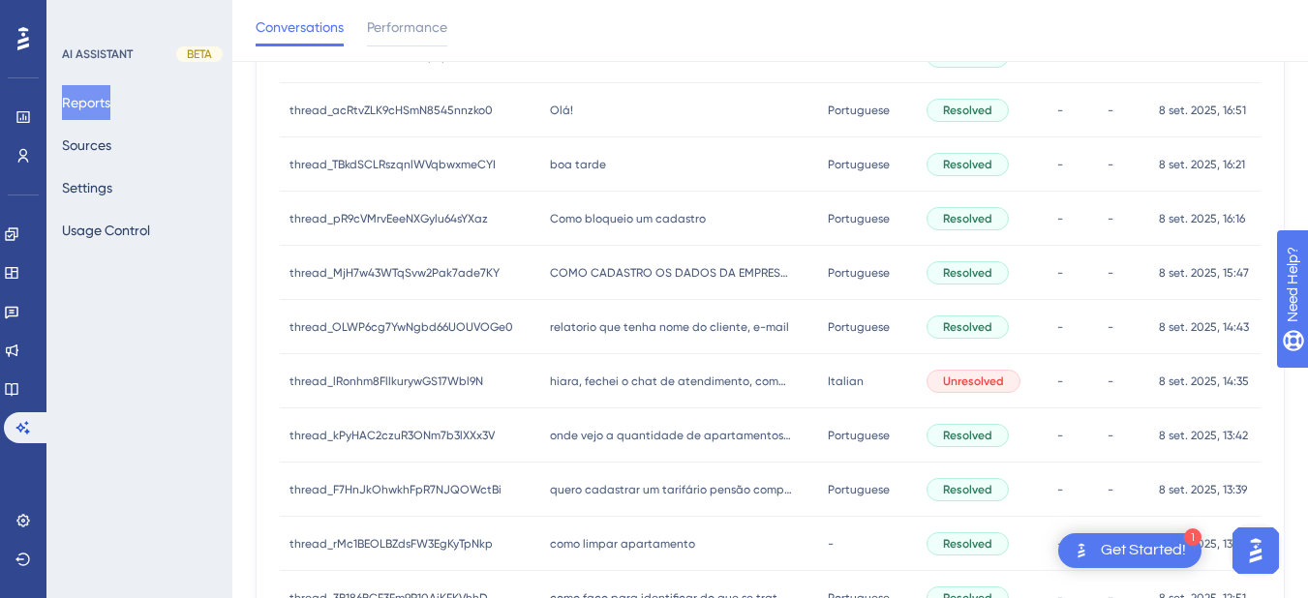
scroll to position [226, 0]
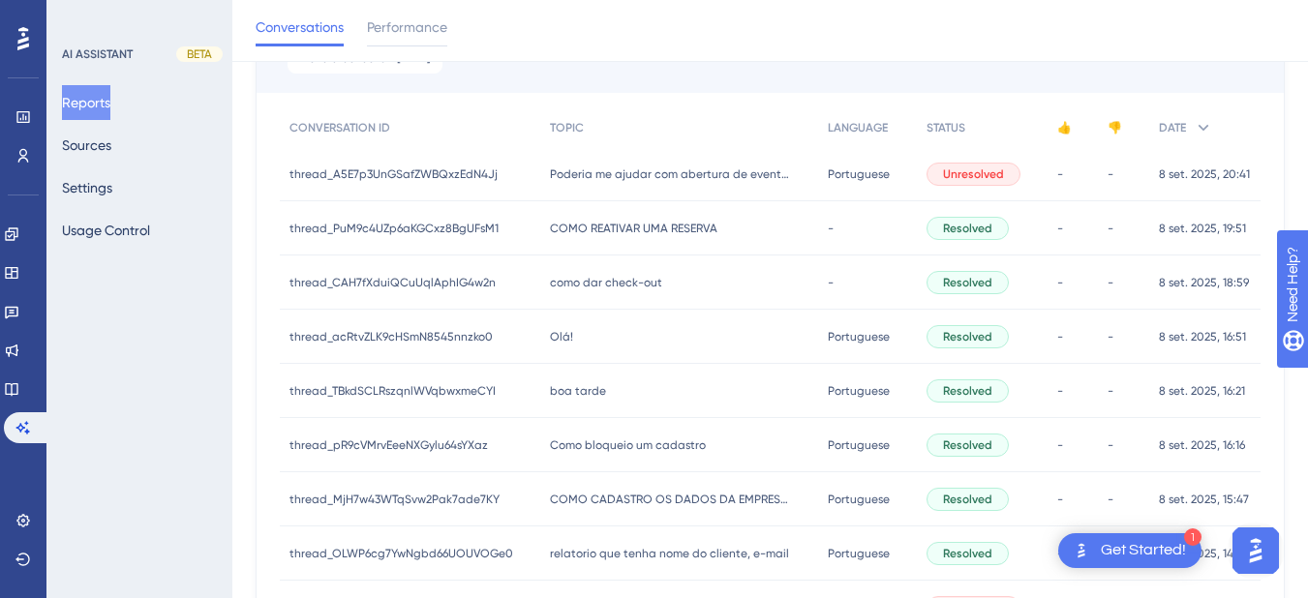
click at [598, 333] on div "Olá! Olá!" at bounding box center [679, 337] width 279 height 54
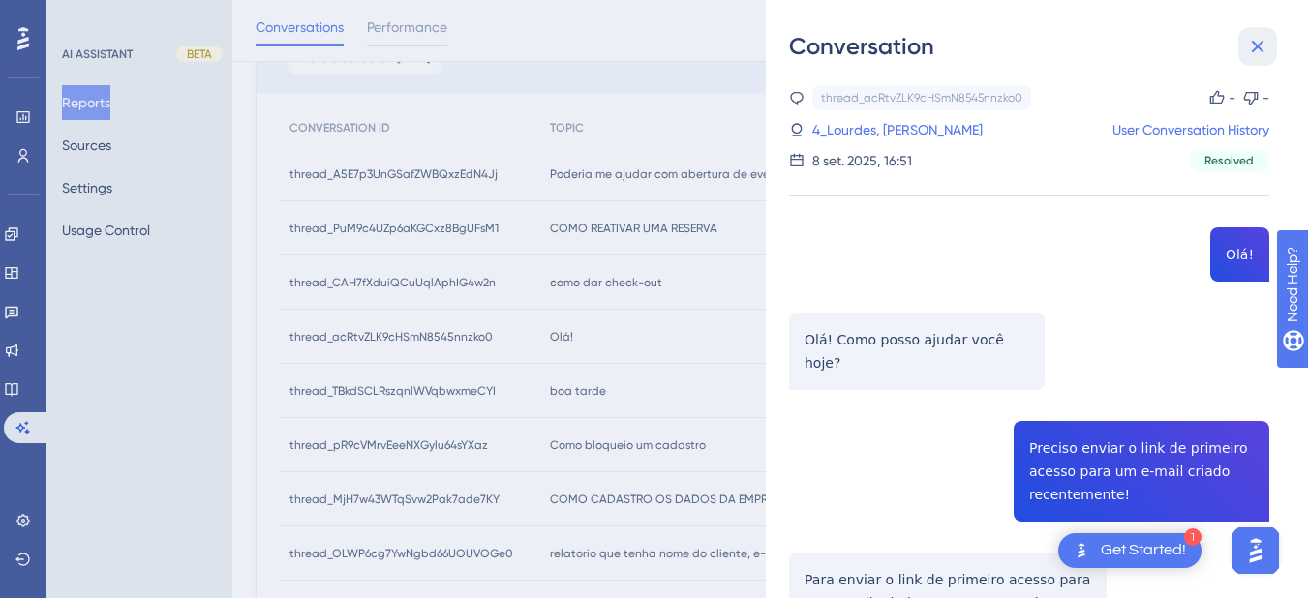
click at [1254, 48] on icon at bounding box center [1257, 46] width 23 height 23
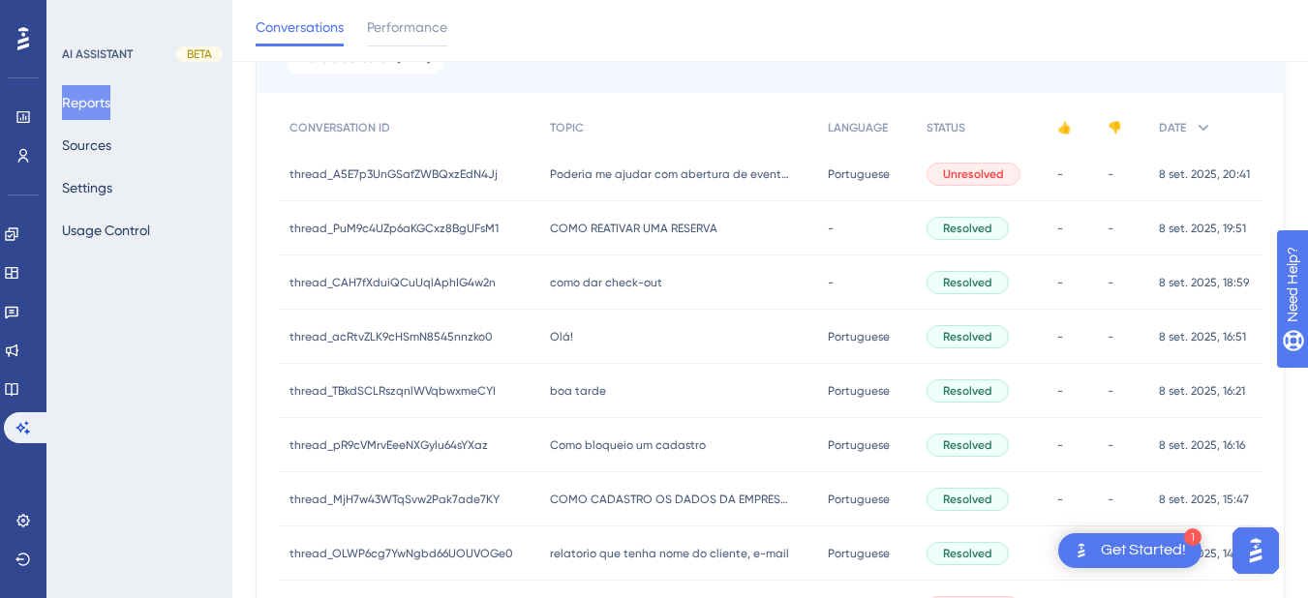
click at [609, 444] on span "Como bloqueio um cadastro" at bounding box center [628, 445] width 156 height 15
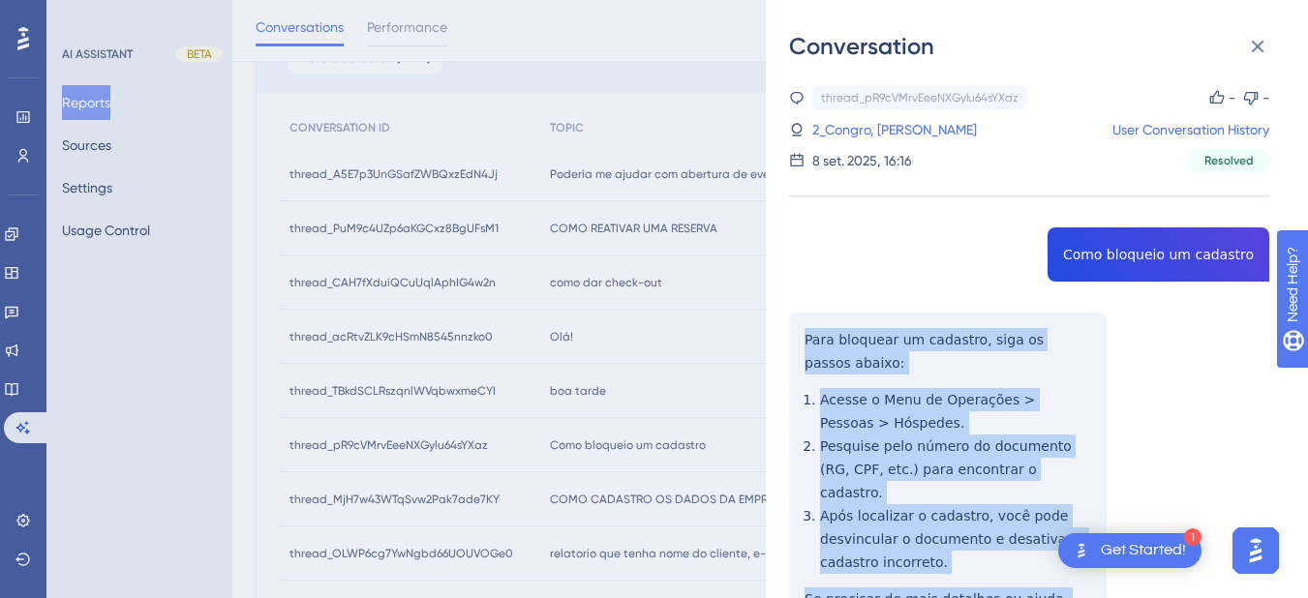
scroll to position [452, 0]
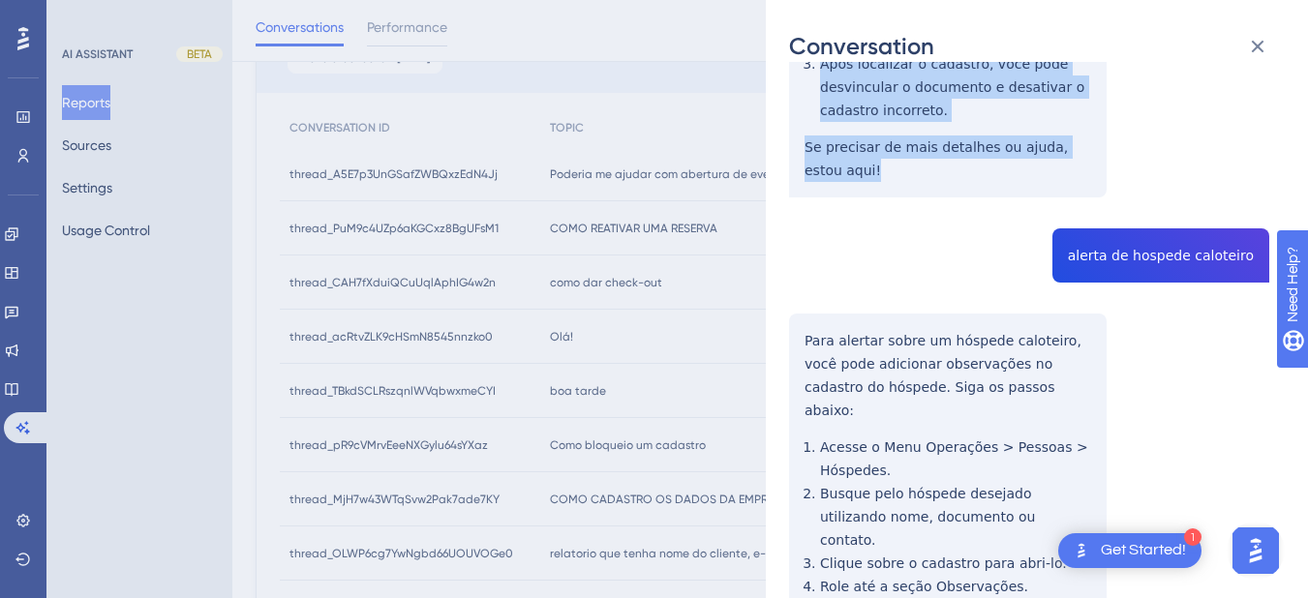
drag, startPoint x: 798, startPoint y: 331, endPoint x: 856, endPoint y: 159, distance: 181.8
click at [856, 159] on div "thread_pR9cVMrvEeeNXGylu64sYXaz Copy - - 2_Congro, [PERSON_NAME] User Conversat…" at bounding box center [1029, 307] width 480 height 1348
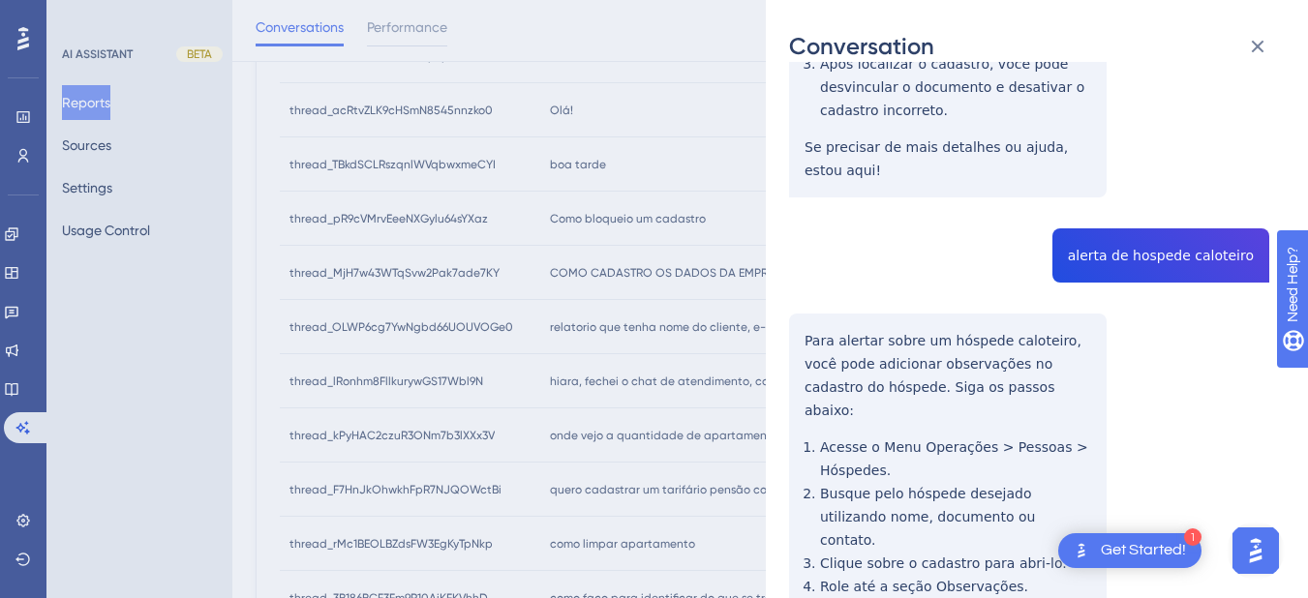
click at [1175, 221] on div "thread_pR9cVMrvEeeNXGylu64sYXaz Copy - - 2_Congro, [PERSON_NAME] User Conversat…" at bounding box center [1029, 307] width 480 height 1348
click at [806, 318] on div "thread_pR9cVMrvEeeNXGylu64sYXaz Copy - - 2_Congro, [PERSON_NAME] User Conversat…" at bounding box center [1029, 307] width 480 height 1348
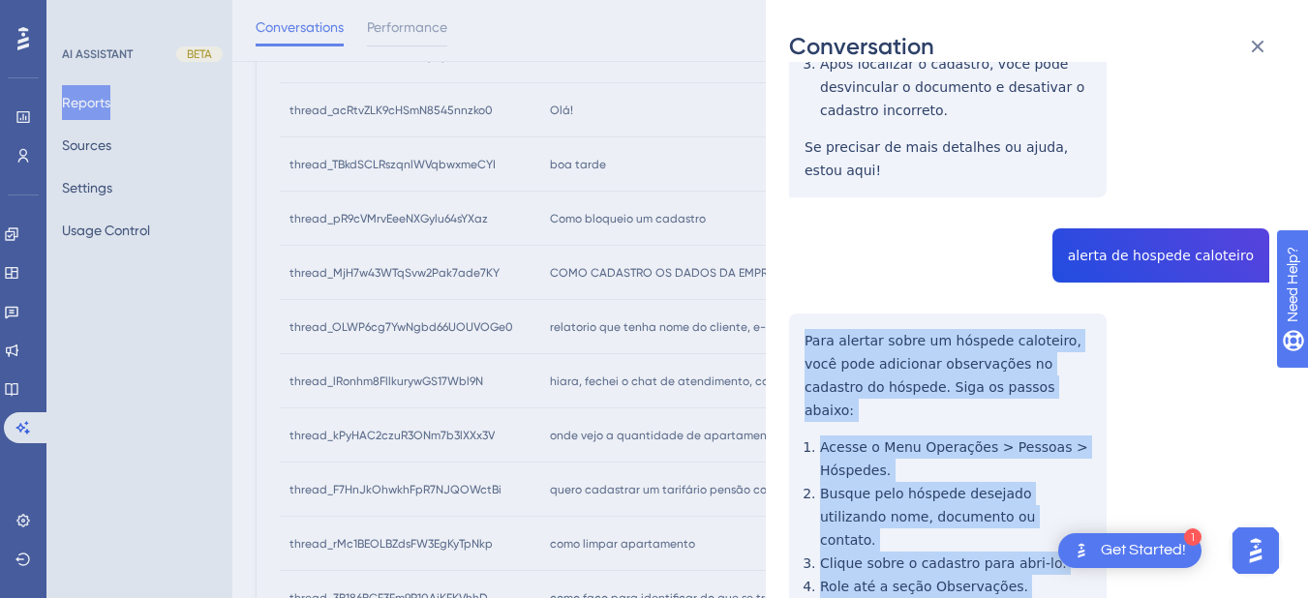
scroll to position [678, 0]
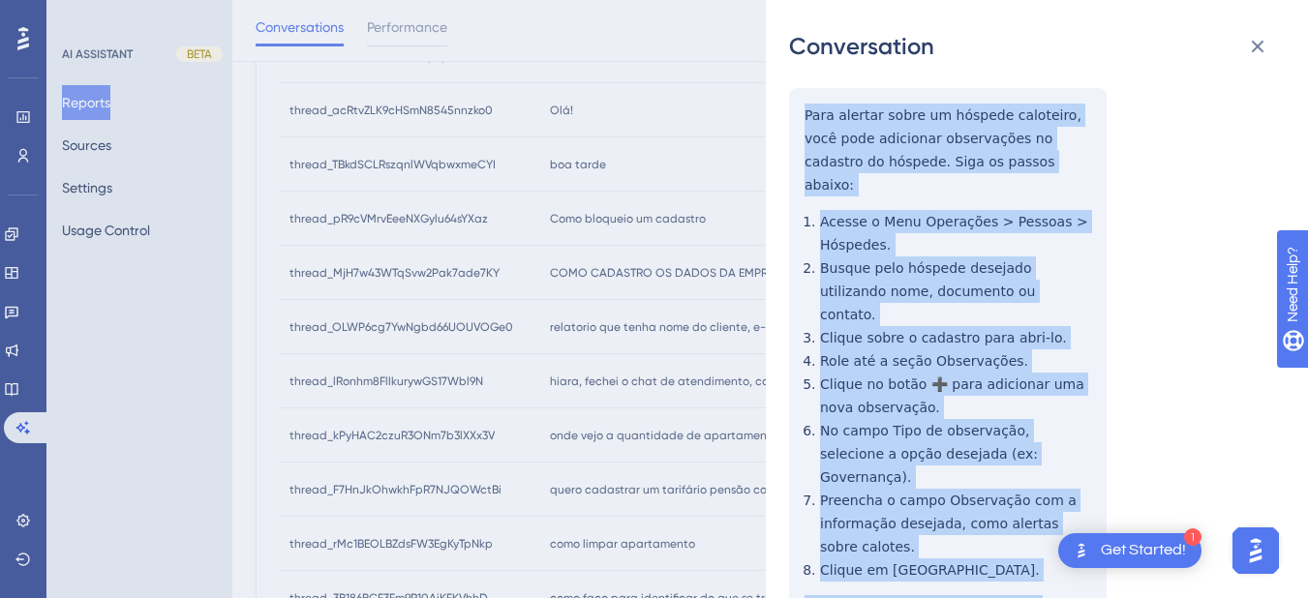
drag, startPoint x: 796, startPoint y: 309, endPoint x: 1087, endPoint y: 520, distance: 359.8
click at [1087, 520] on div "thread_pR9cVMrvEeeNXGylu64sYXaz Copy - - 2_Congro, [PERSON_NAME] User Conversat…" at bounding box center [1029, 82] width 480 height 1348
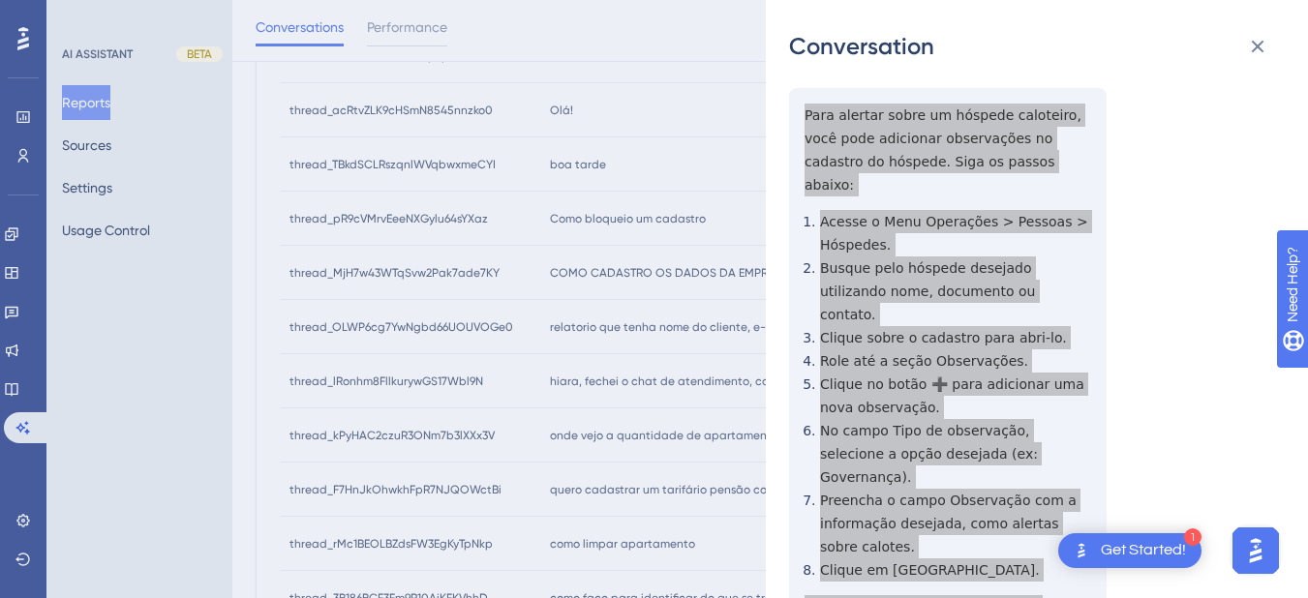
scroll to position [0, 0]
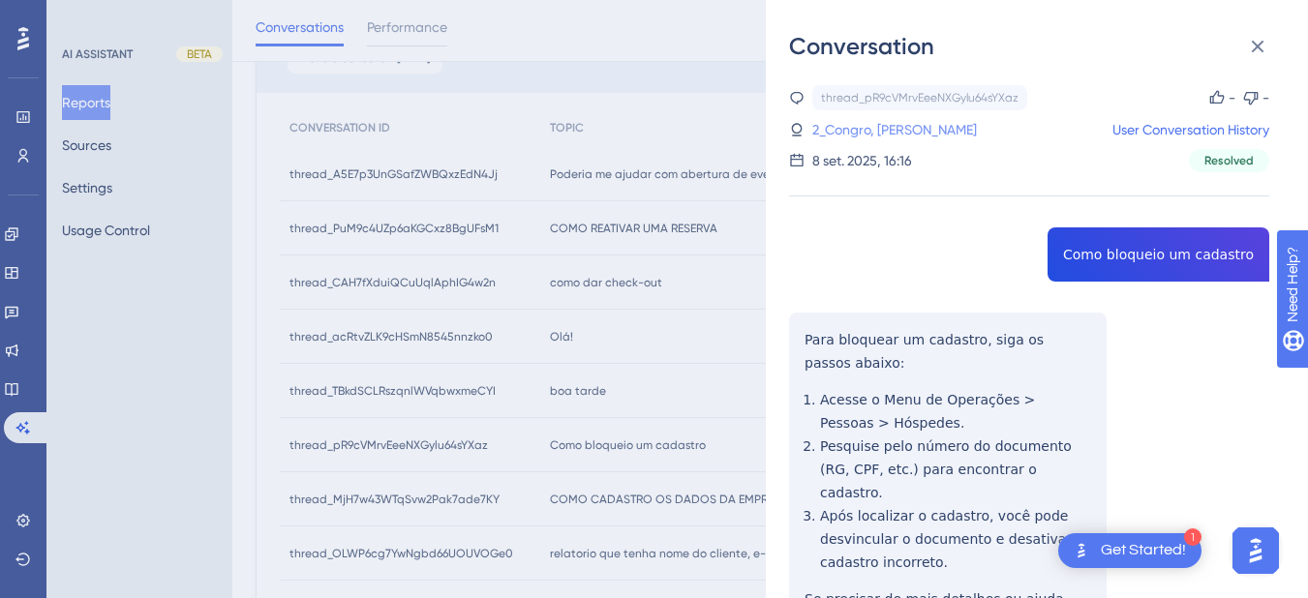
click at [873, 129] on link "2_Congro, [PERSON_NAME]" at bounding box center [894, 129] width 165 height 23
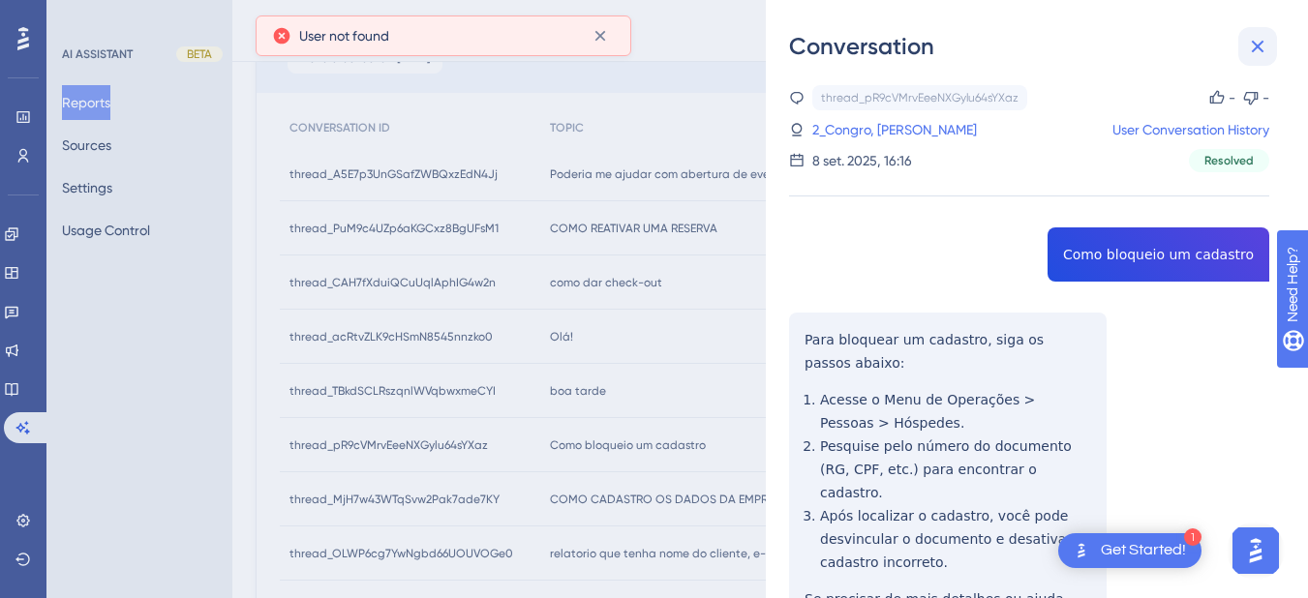
click at [1272, 48] on button at bounding box center [1257, 46] width 39 height 39
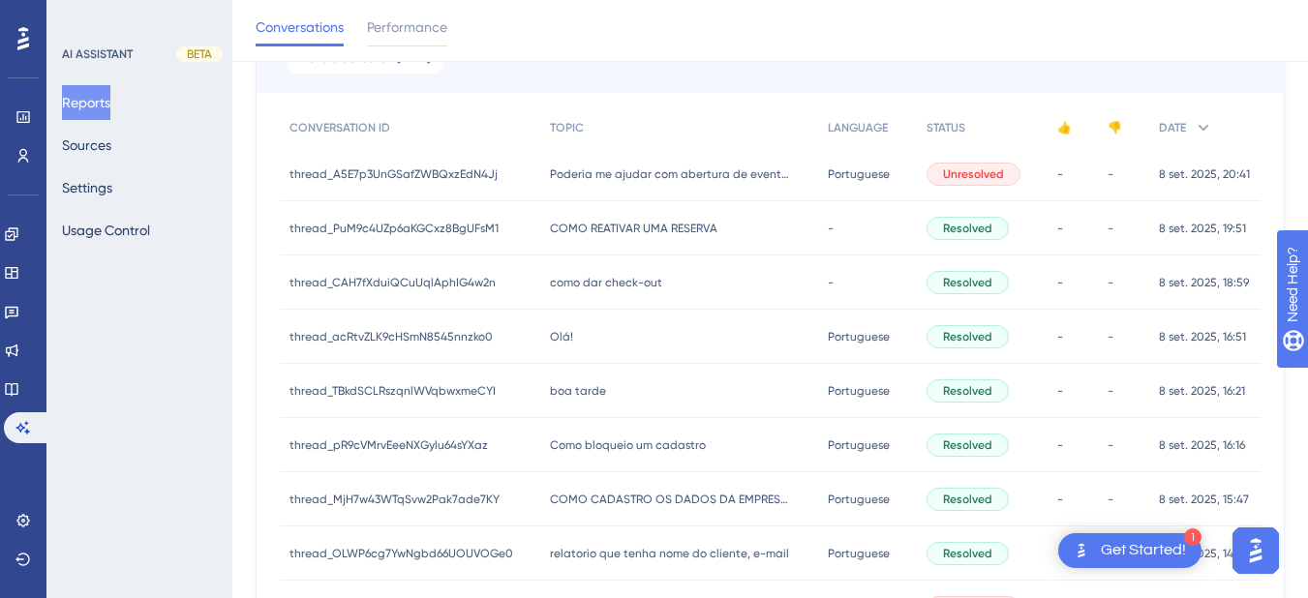
click at [608, 392] on div "boa tarde boa tarde" at bounding box center [679, 391] width 279 height 54
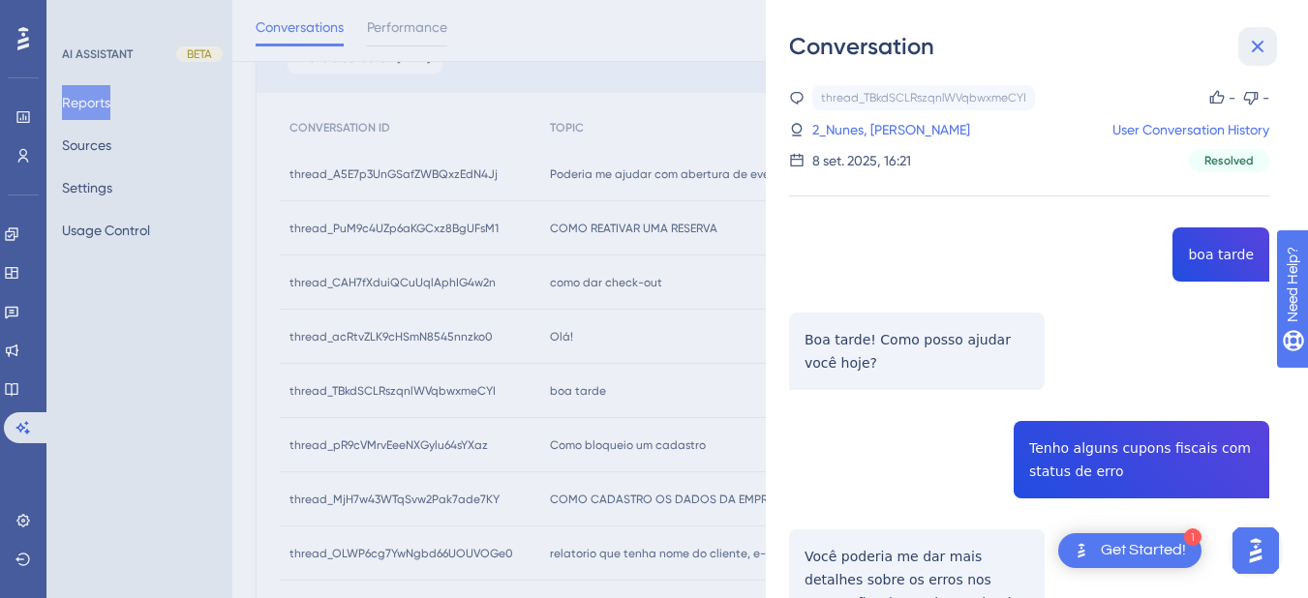
click at [1258, 47] on icon at bounding box center [1258, 47] width 13 height 13
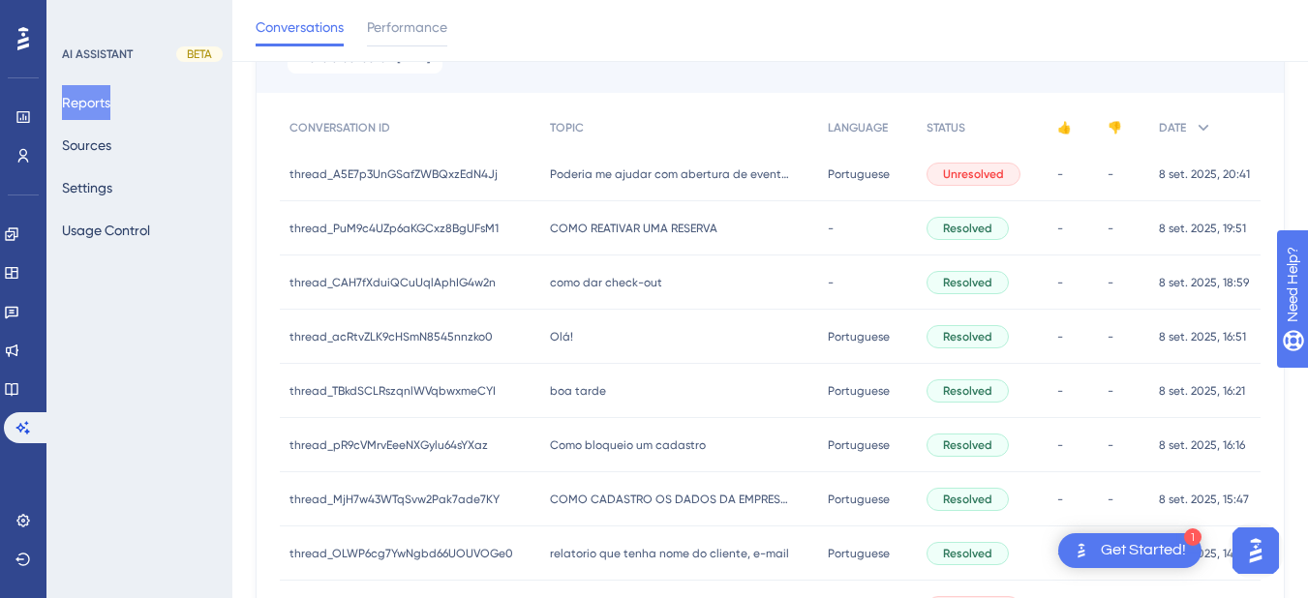
click at [638, 328] on div "Olá! Olá!" at bounding box center [679, 337] width 279 height 54
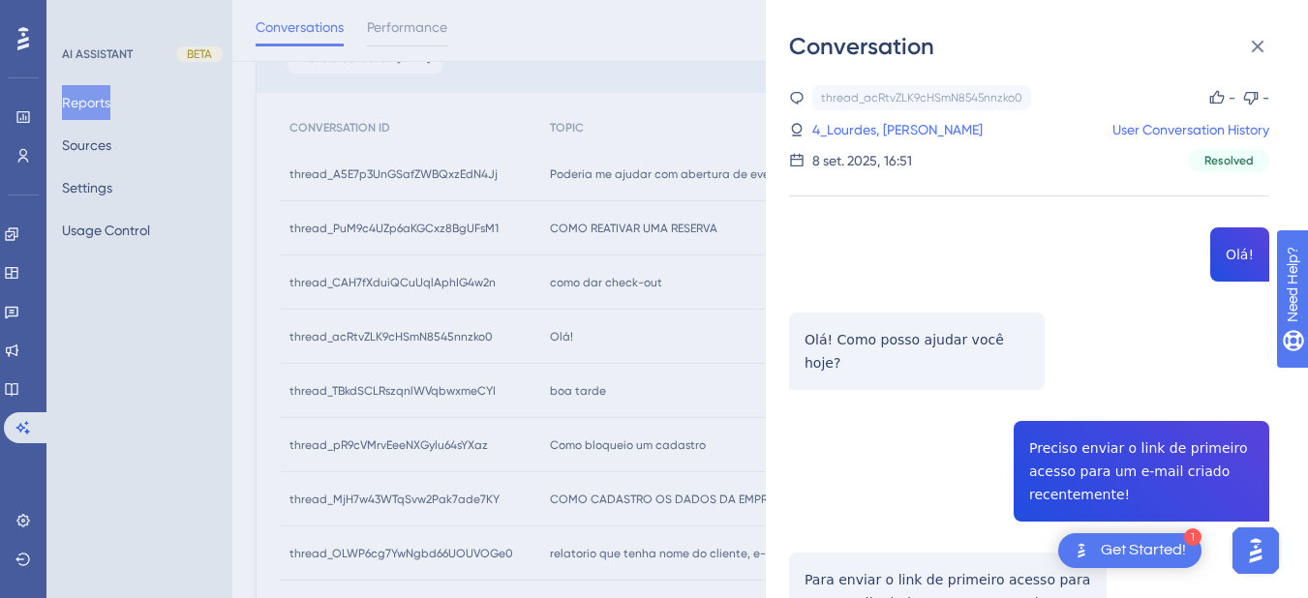
scroll to position [376, 0]
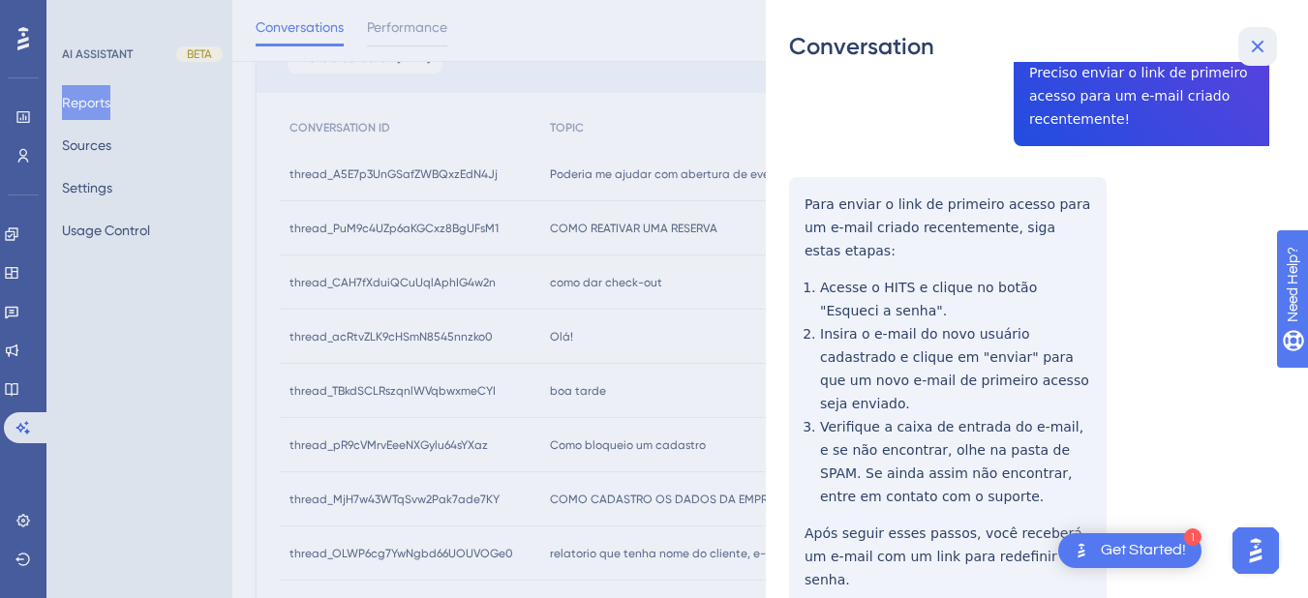
click at [1253, 30] on button at bounding box center [1257, 46] width 39 height 39
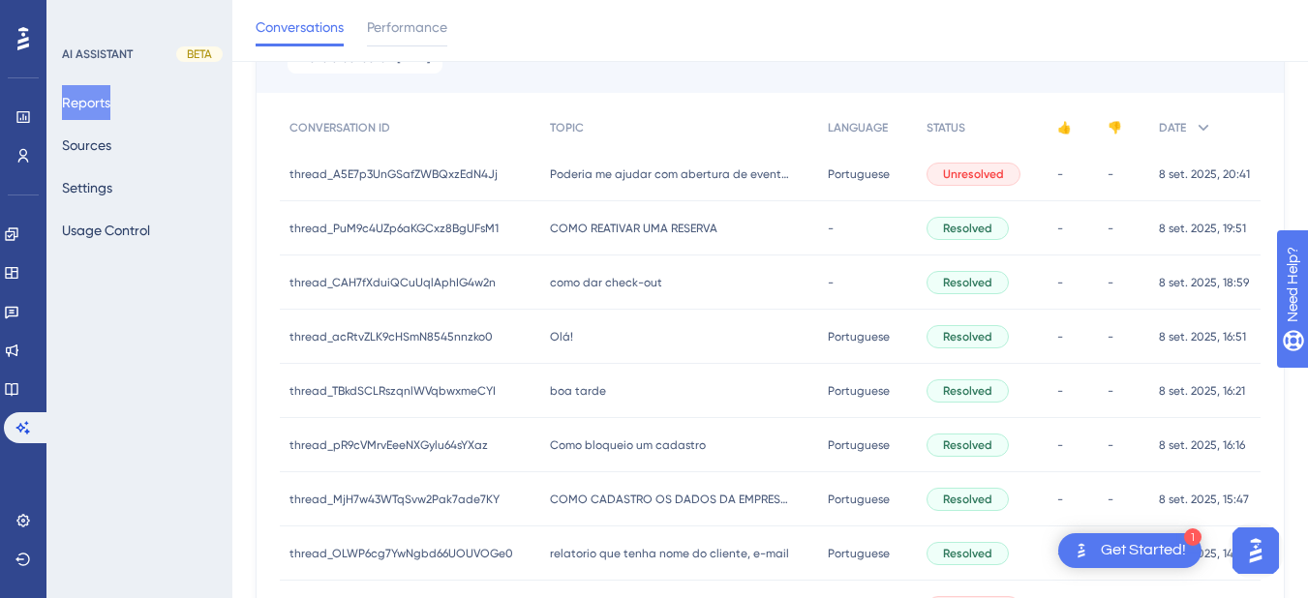
click at [588, 357] on div "Olá! Olá!" at bounding box center [679, 337] width 279 height 54
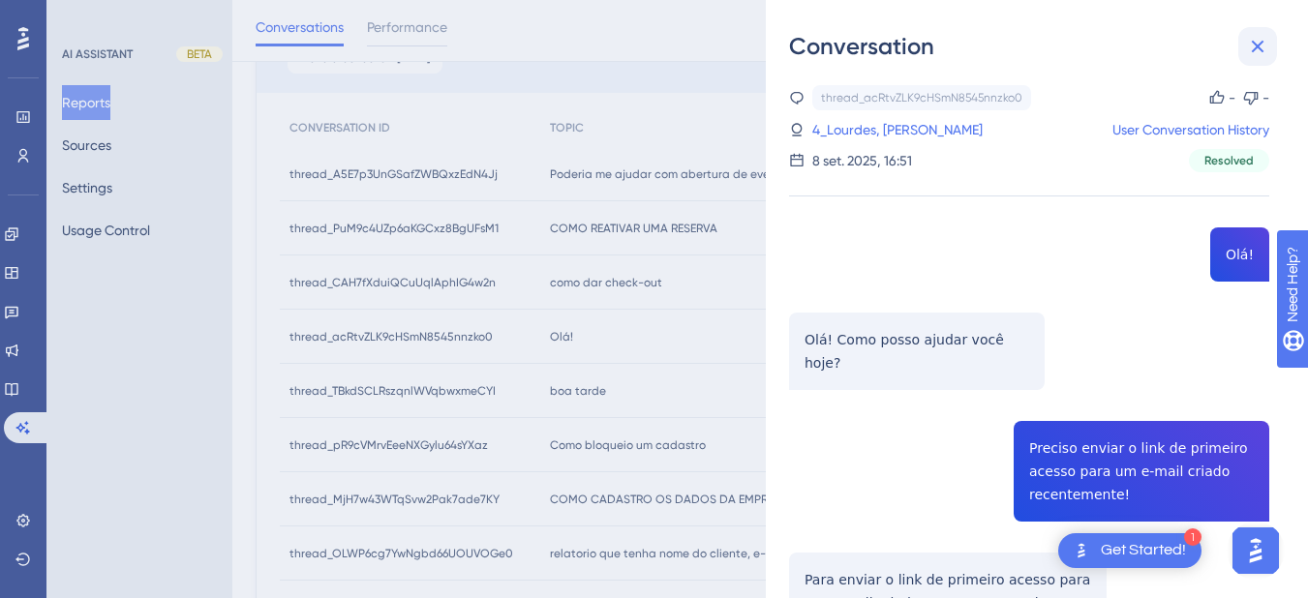
click at [1263, 39] on icon at bounding box center [1257, 46] width 23 height 23
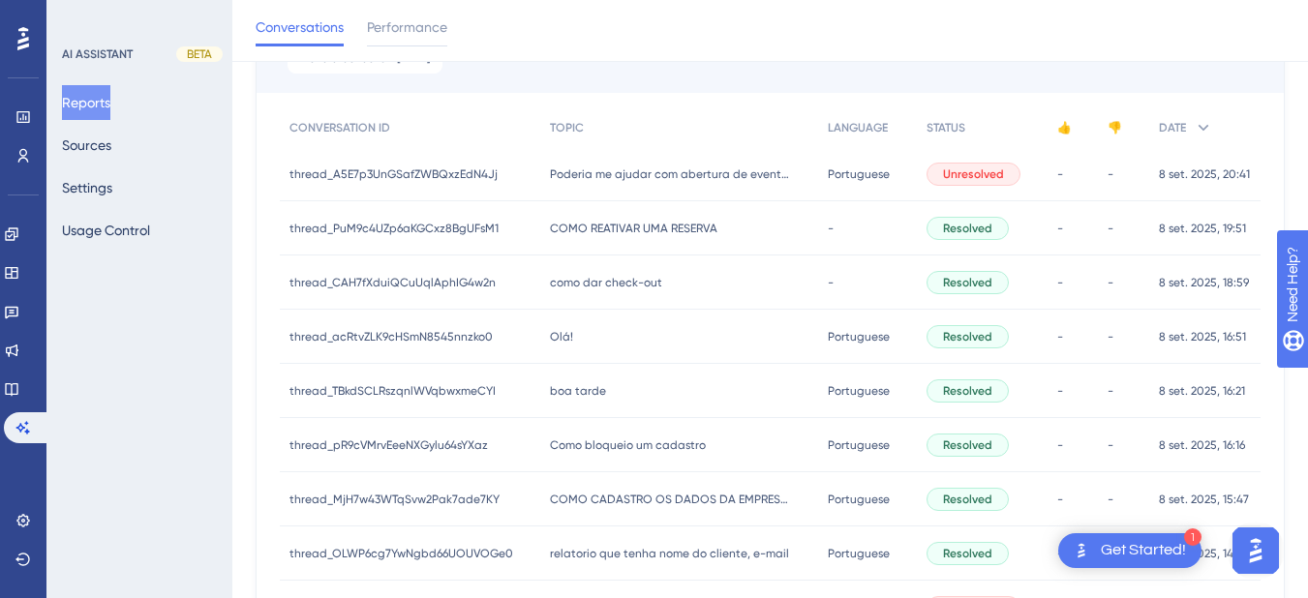
click at [653, 412] on div "boa tarde boa tarde" at bounding box center [679, 391] width 279 height 54
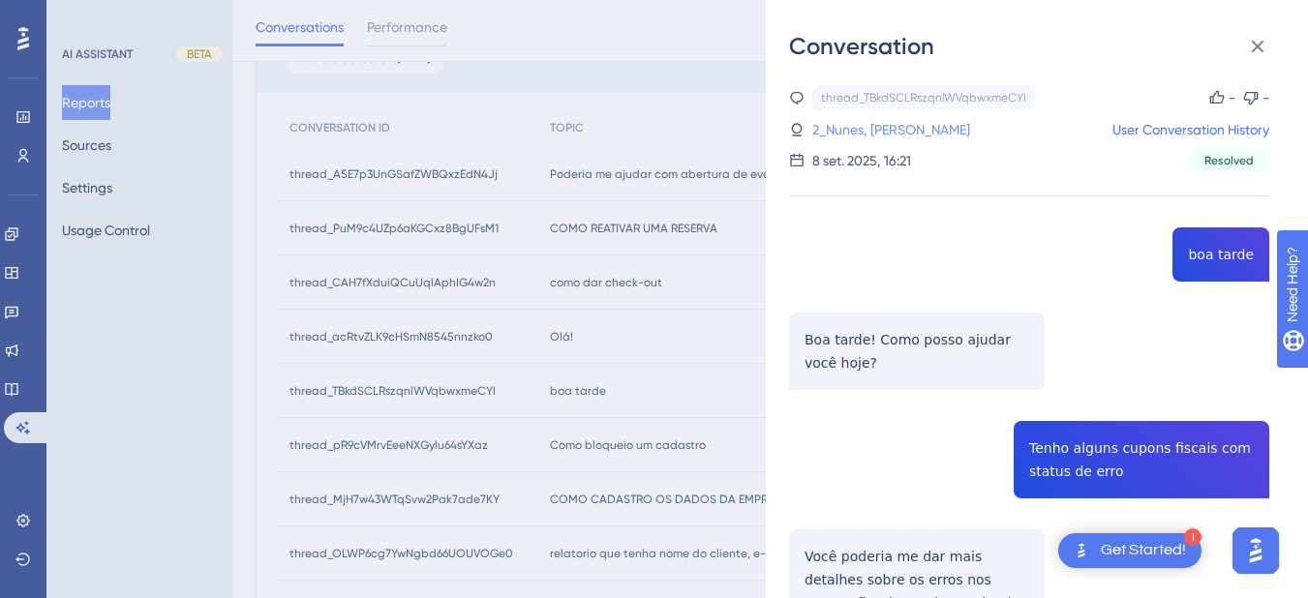
click at [836, 132] on link "2_Nunes, [PERSON_NAME]" at bounding box center [891, 129] width 158 height 23
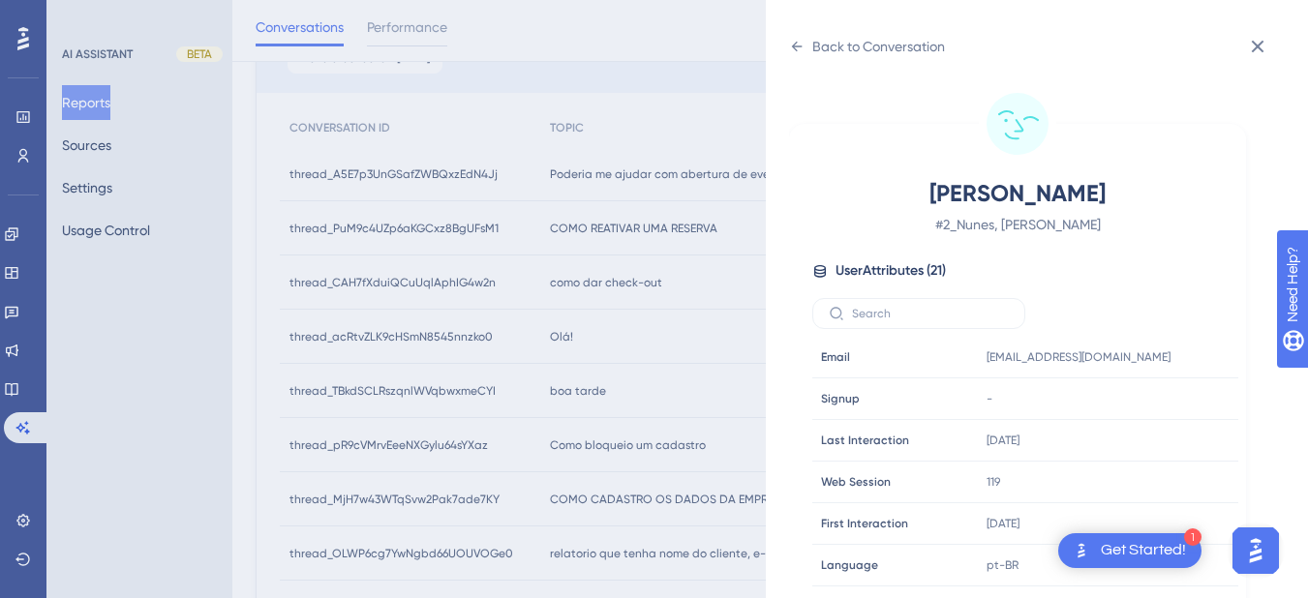
scroll to position [590, 0]
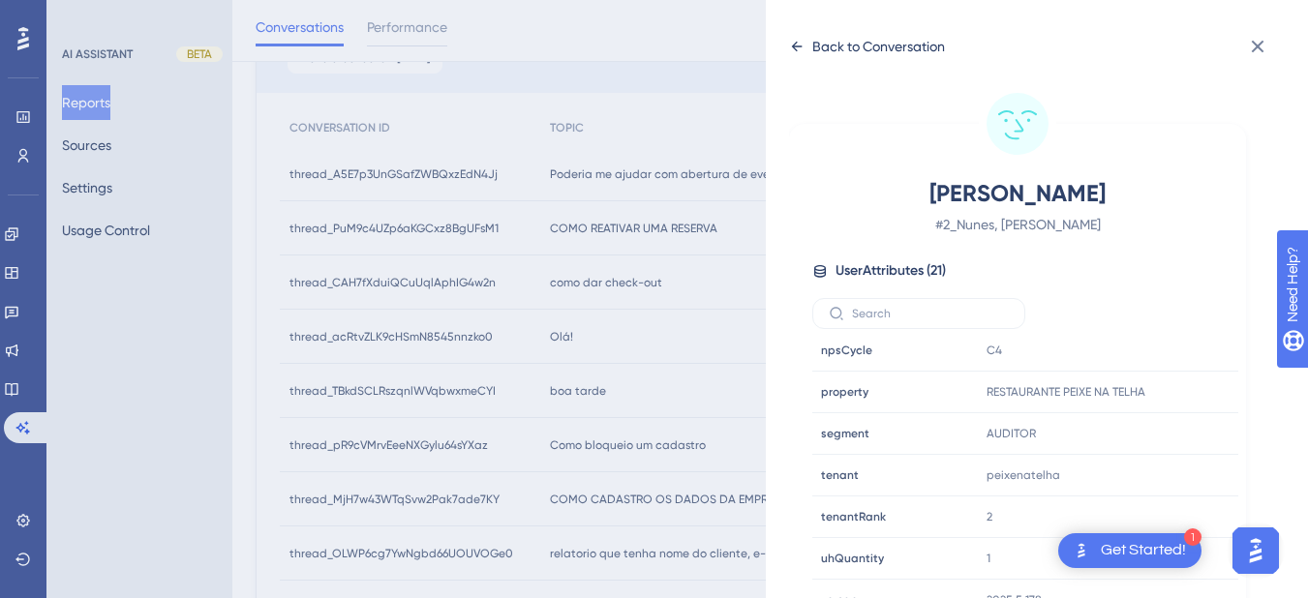
click at [792, 53] on icon at bounding box center [796, 46] width 15 height 15
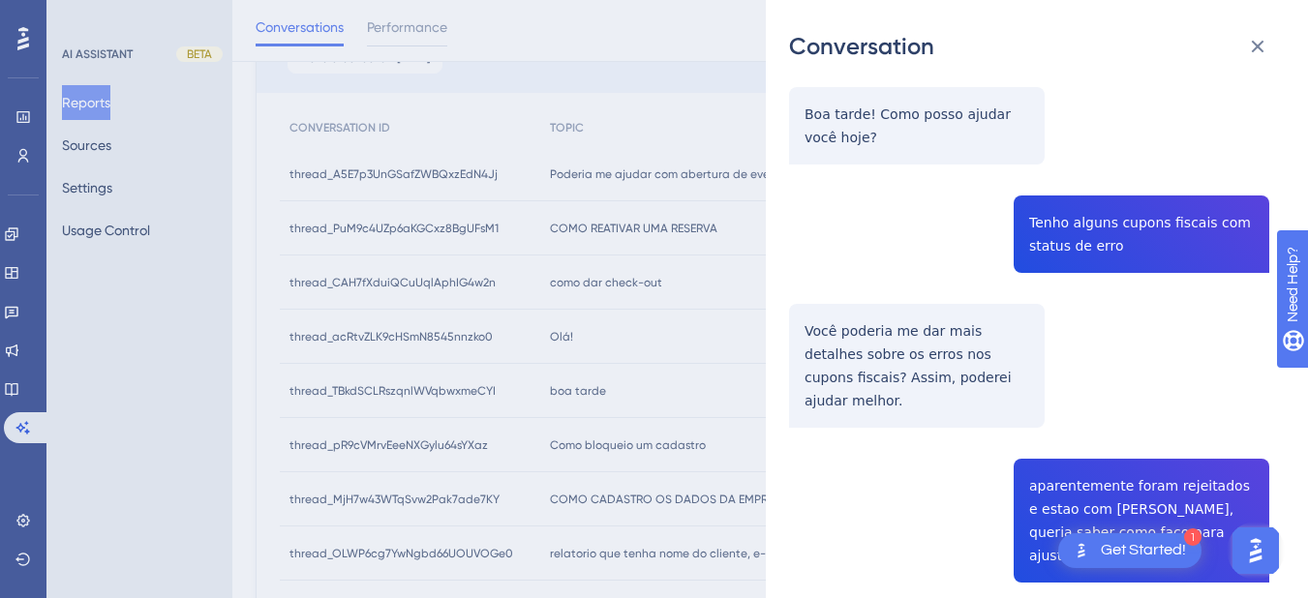
scroll to position [452, 0]
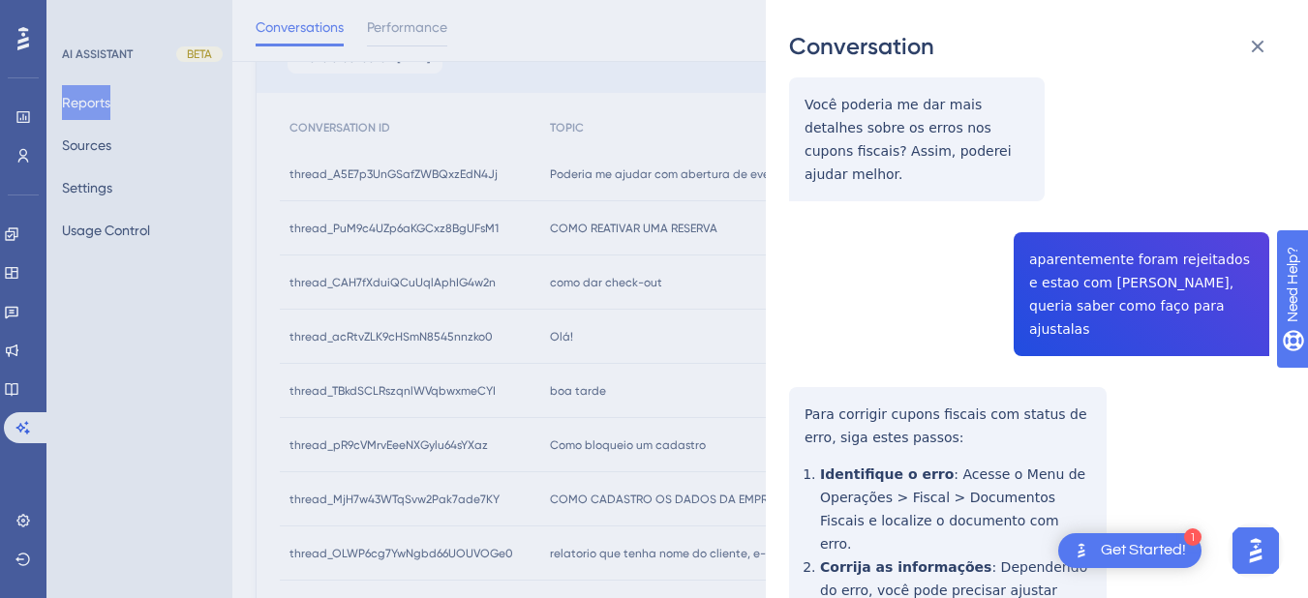
click at [1249, 39] on icon at bounding box center [1257, 46] width 23 height 23
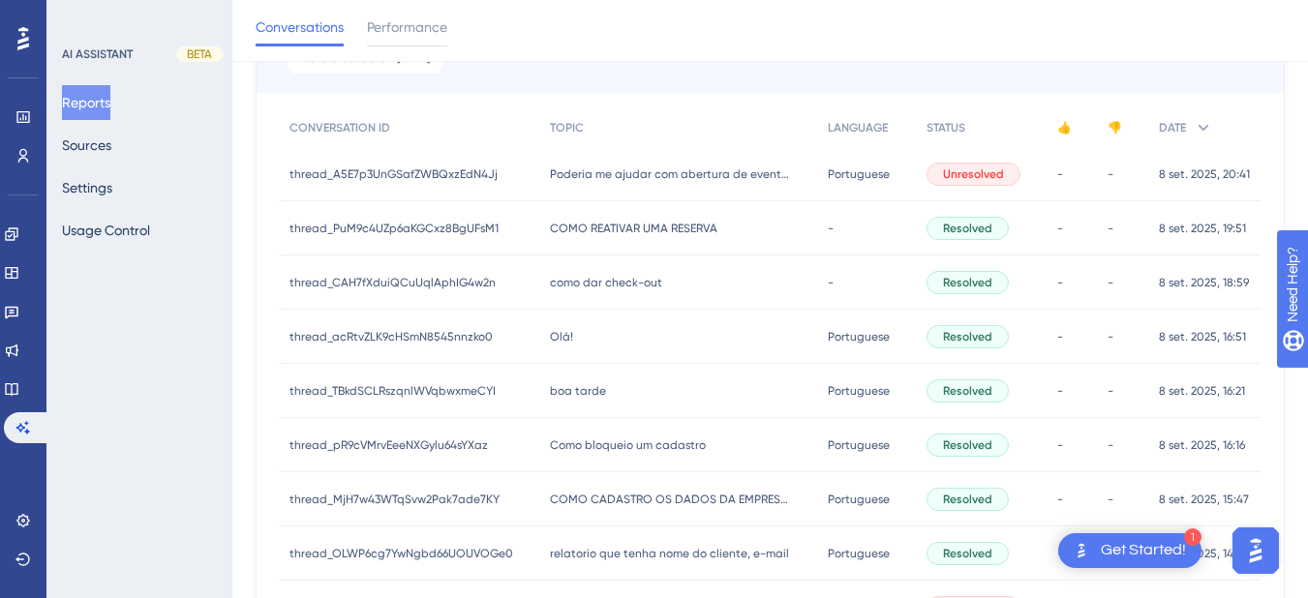
click at [551, 334] on span "Olá!" at bounding box center [561, 336] width 23 height 15
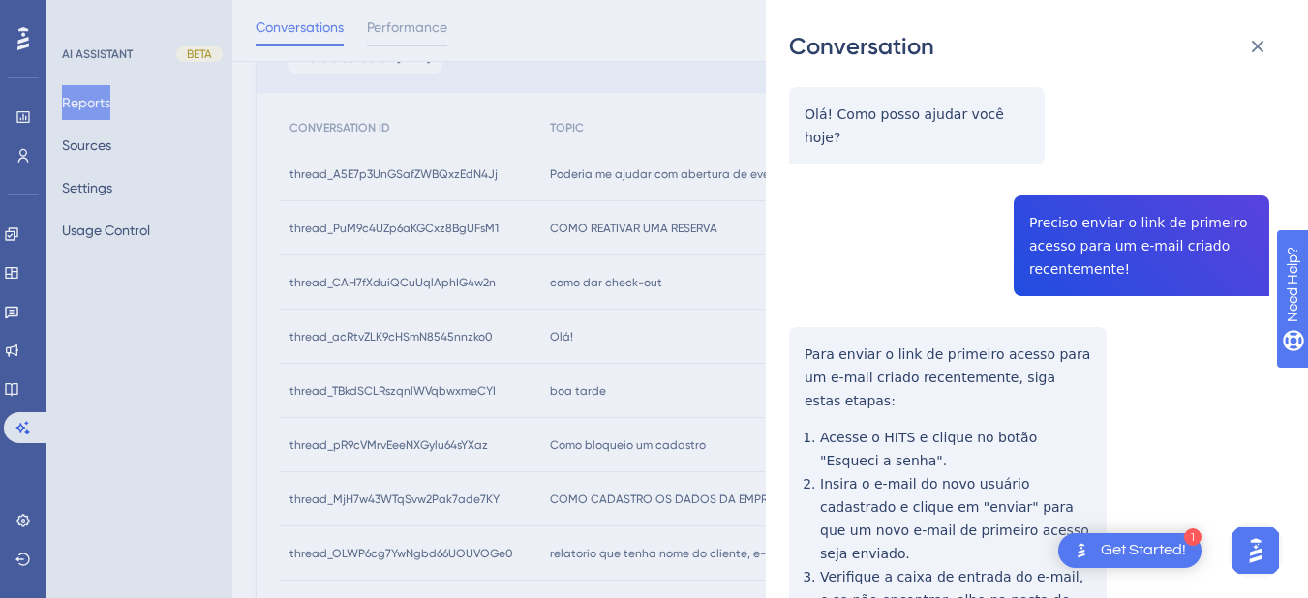
scroll to position [376, 0]
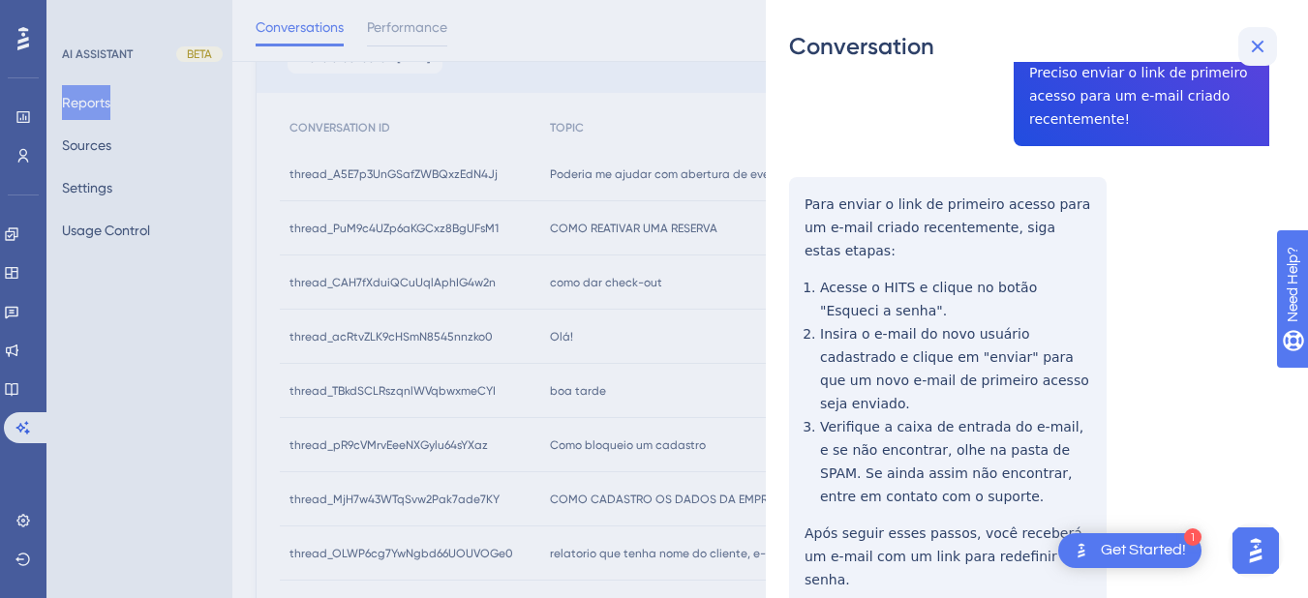
click at [1268, 49] on icon at bounding box center [1257, 46] width 23 height 23
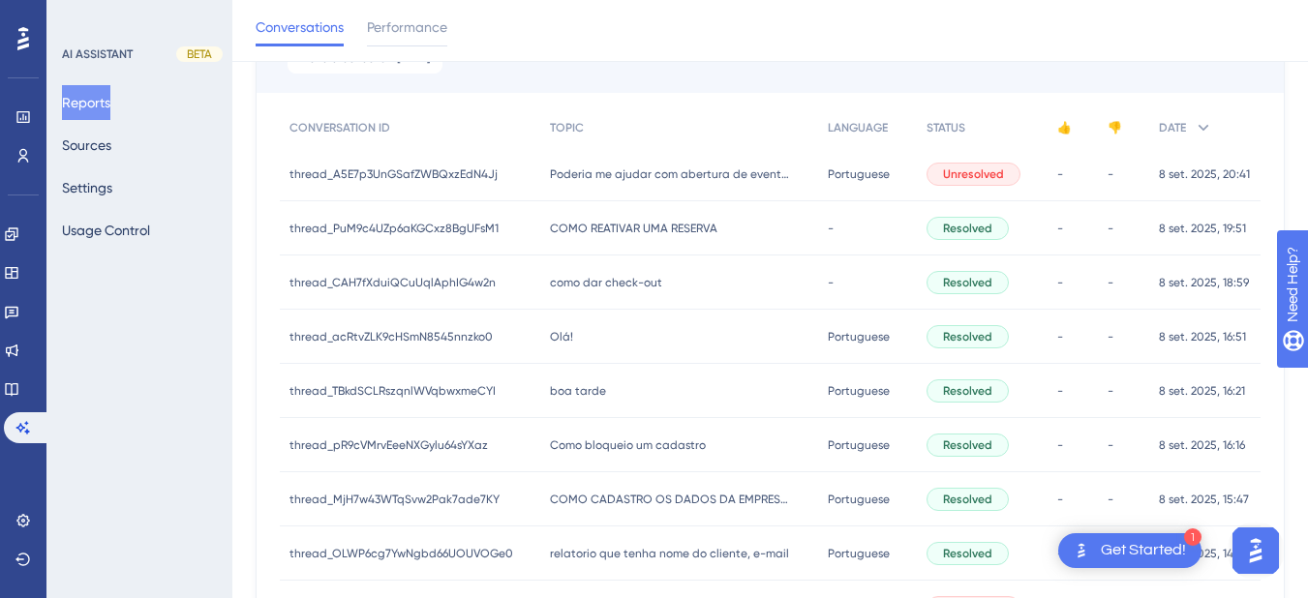
click at [540, 355] on div "Olá! Olá!" at bounding box center [679, 337] width 279 height 54
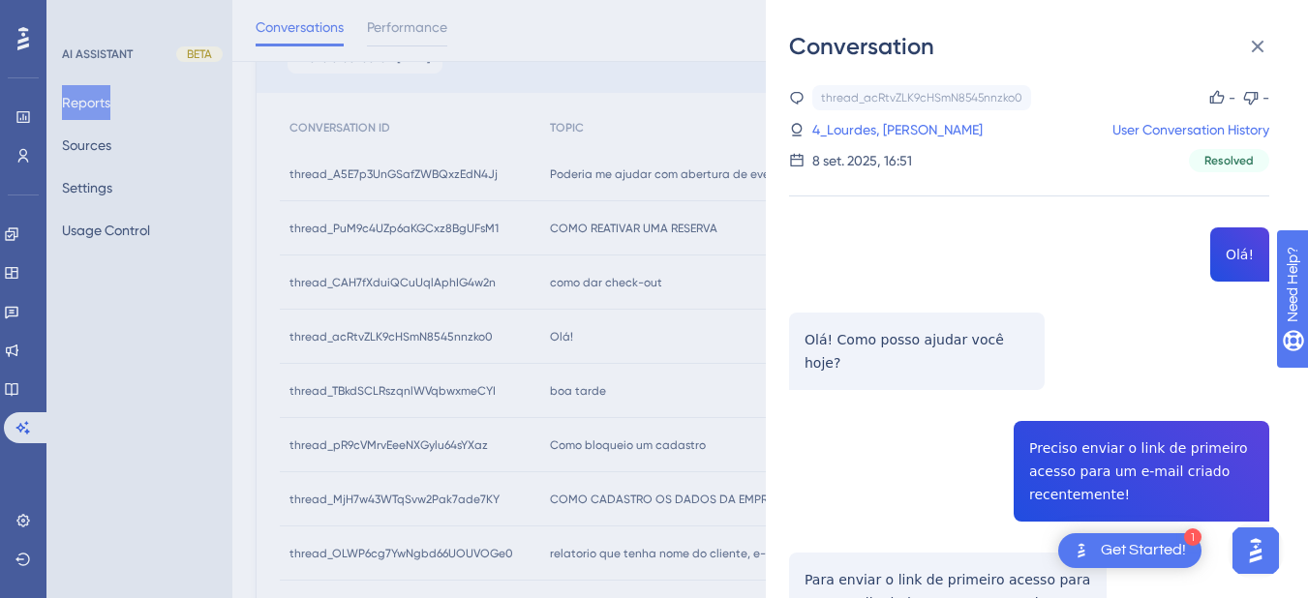
click at [1100, 440] on div "thread_acRtvZLK9cHSmN8545nnzko0 Copy - - 4_Lourdes, [PERSON_NAME] User Conversa…" at bounding box center [1029, 583] width 480 height 996
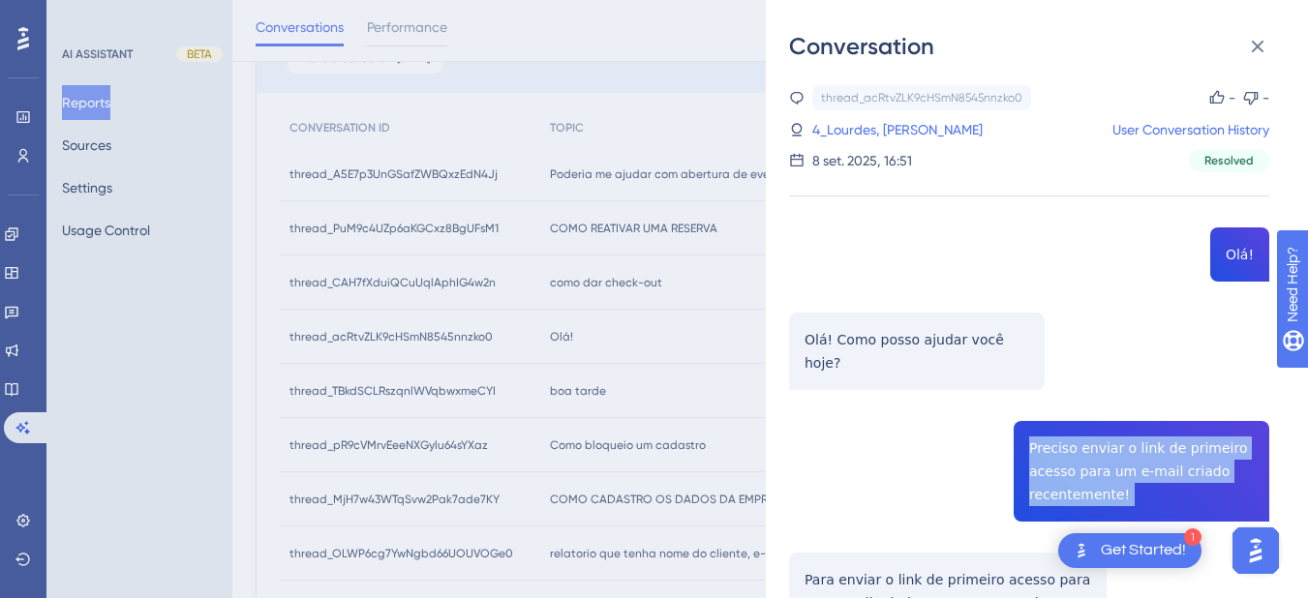
click at [1100, 440] on div "thread_acRtvZLK9cHSmN8545nnzko0 Copy - - 4_Lourdes, [PERSON_NAME] User Conversa…" at bounding box center [1029, 583] width 480 height 996
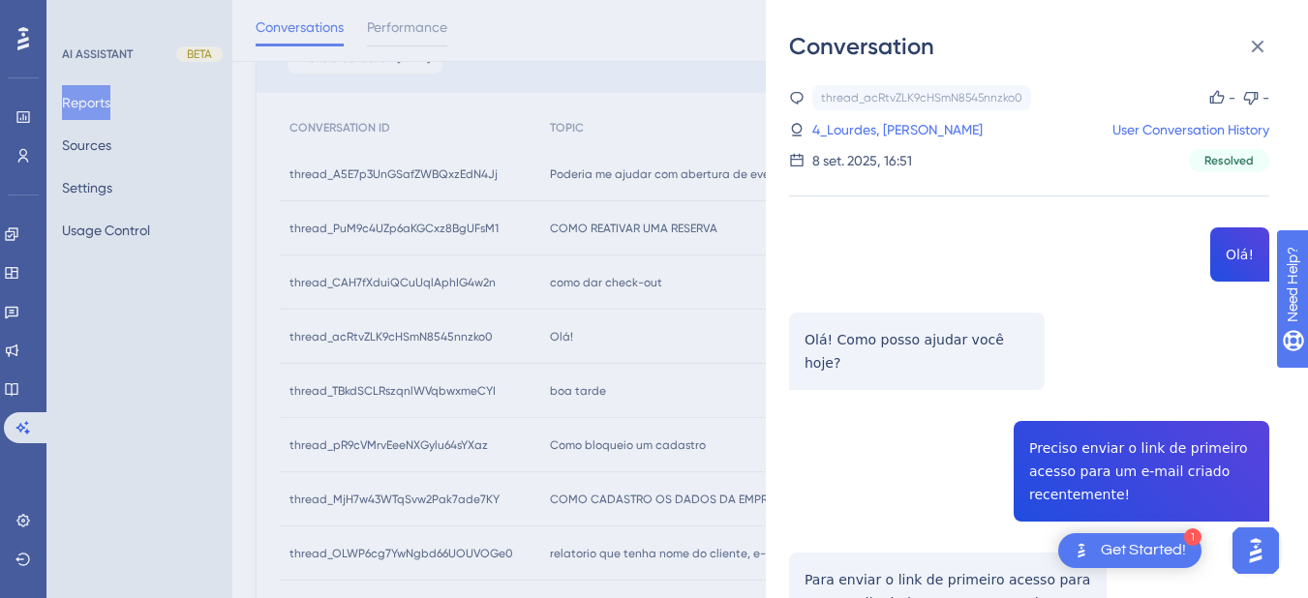
click at [1009, 343] on div "thread_acRtvZLK9cHSmN8545nnzko0 Copy - - 4_Lourdes, [PERSON_NAME] User Conversa…" at bounding box center [1029, 583] width 480 height 996
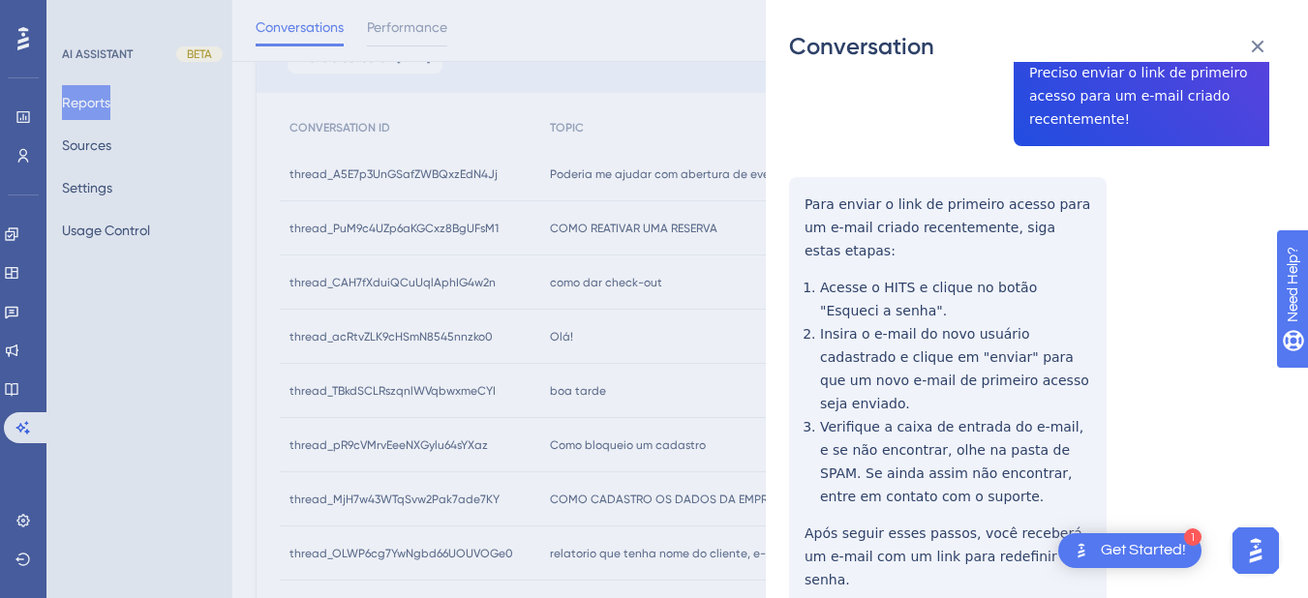
scroll to position [452, 0]
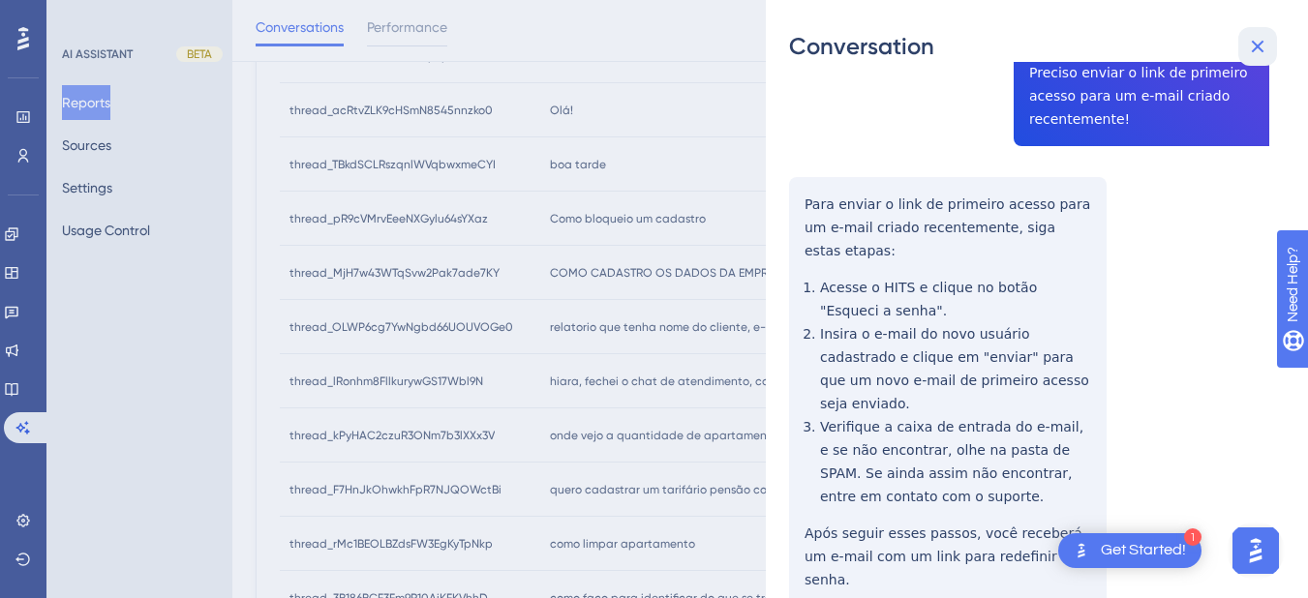
click at [1263, 45] on icon at bounding box center [1257, 46] width 23 height 23
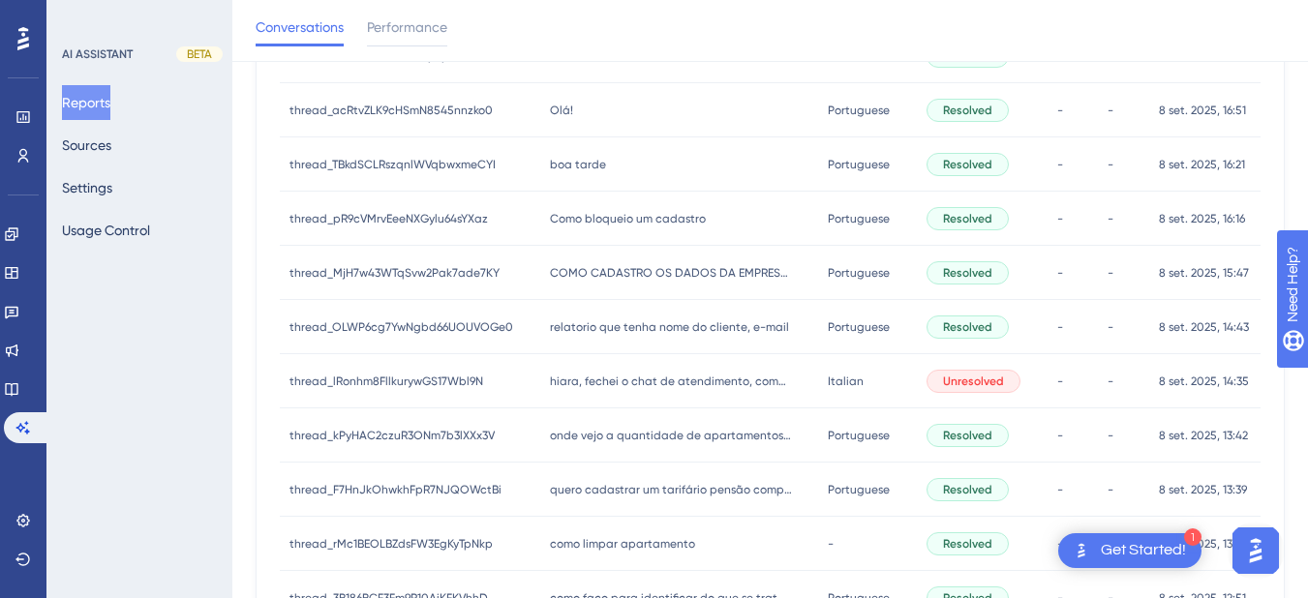
scroll to position [226, 0]
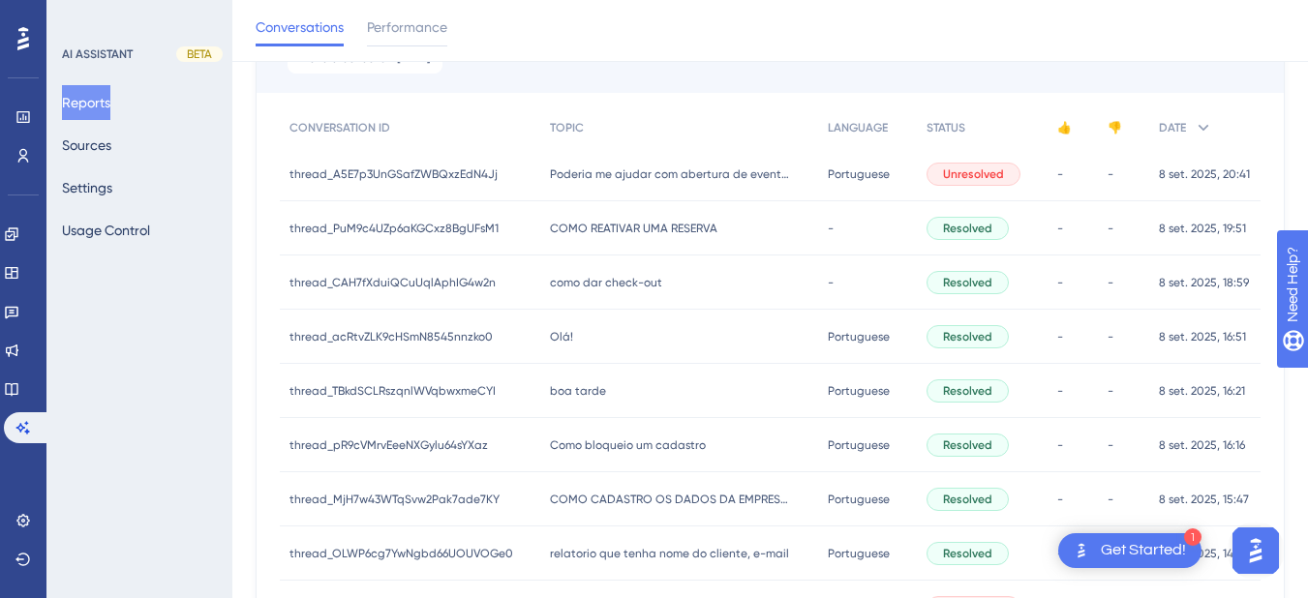
click at [562, 408] on div "boa tarde boa tarde" at bounding box center [679, 391] width 279 height 54
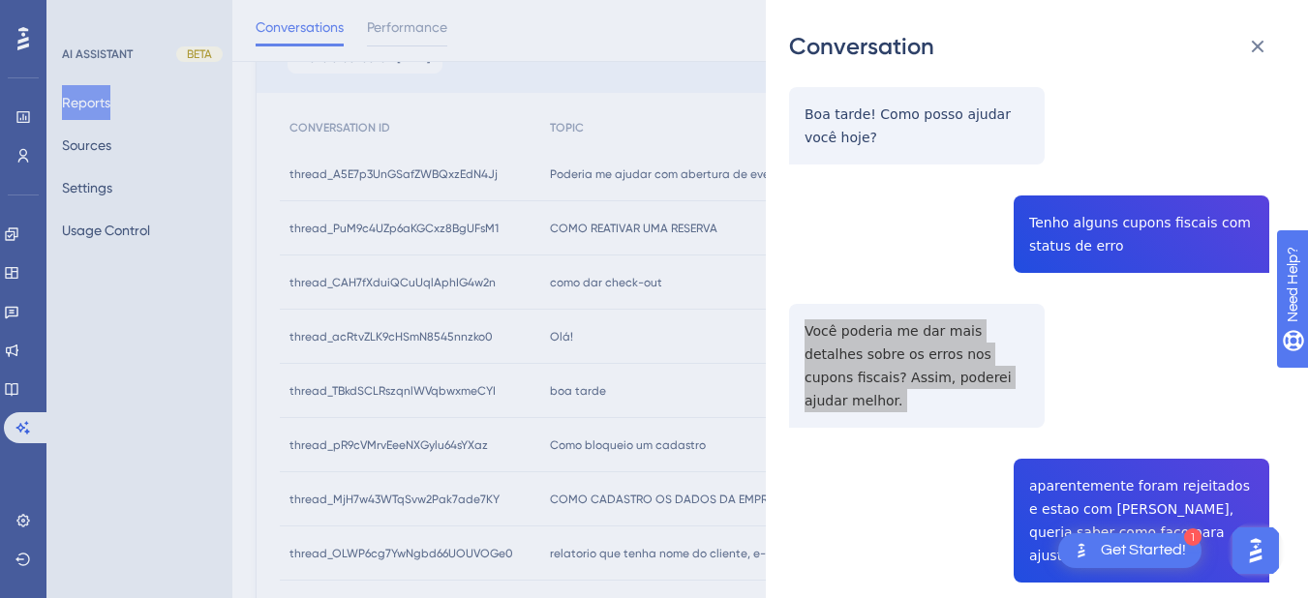
scroll to position [452, 0]
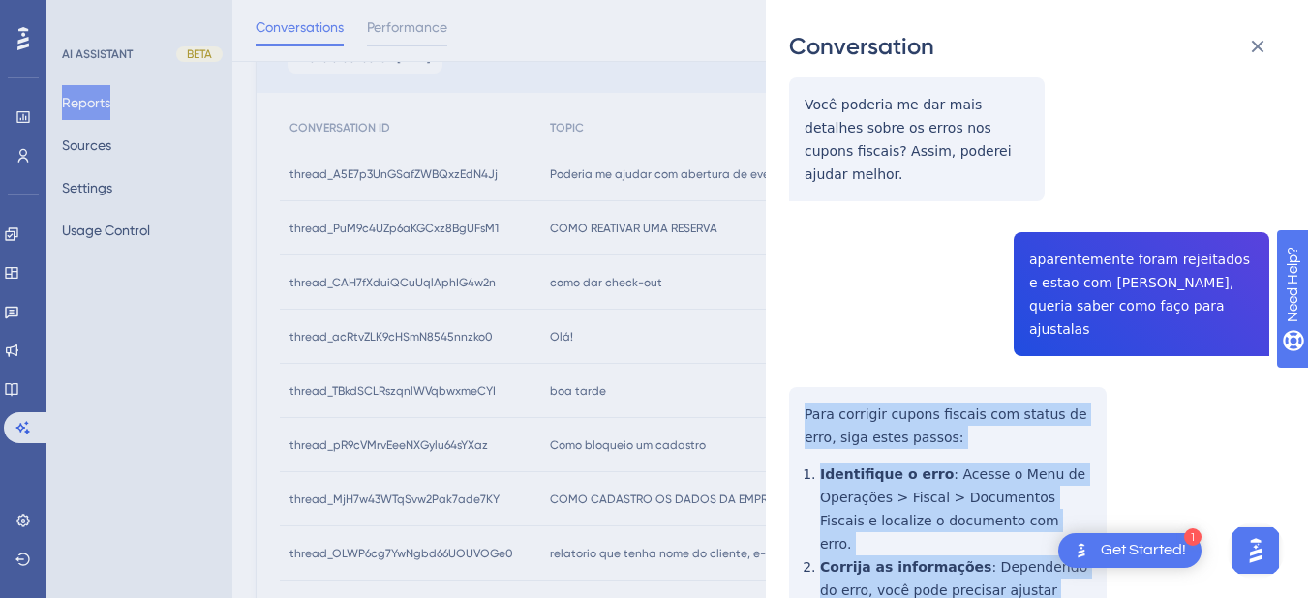
scroll to position [903, 0]
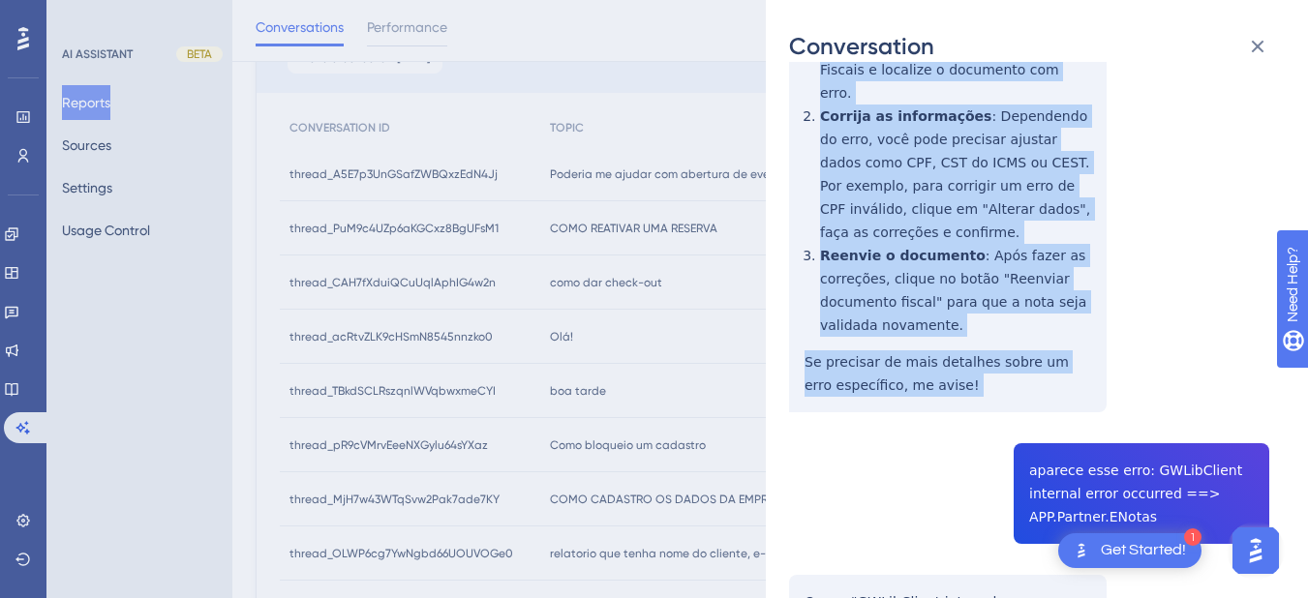
drag, startPoint x: 801, startPoint y: 365, endPoint x: 953, endPoint y: 343, distance: 154.6
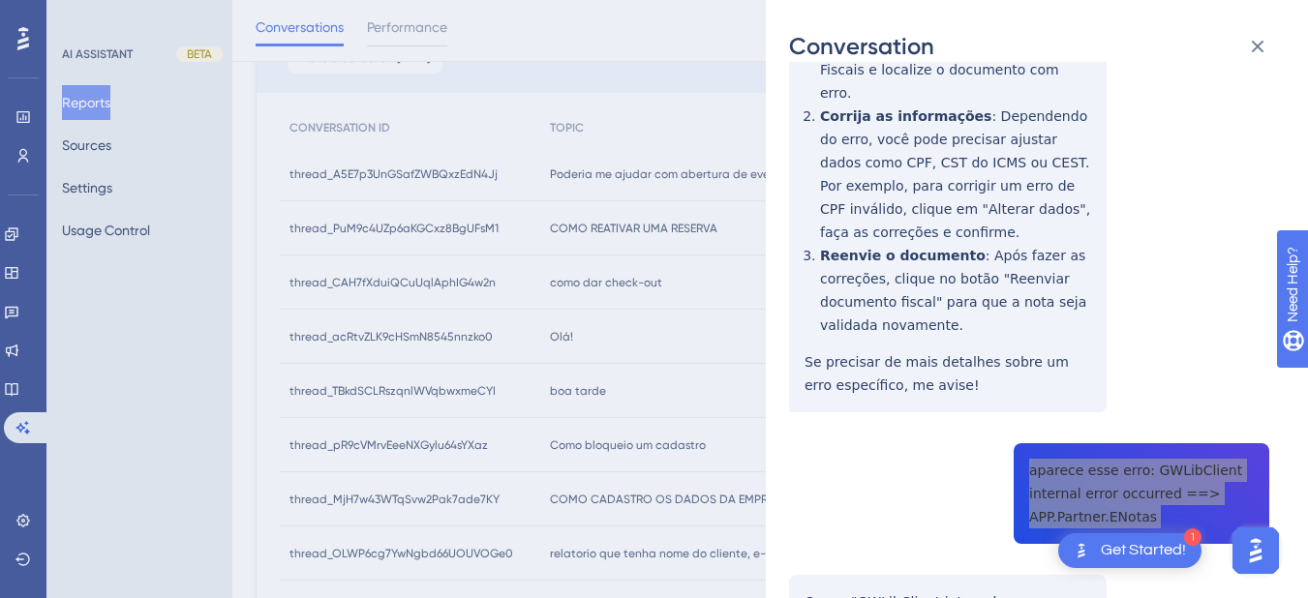
scroll to position [1130, 0]
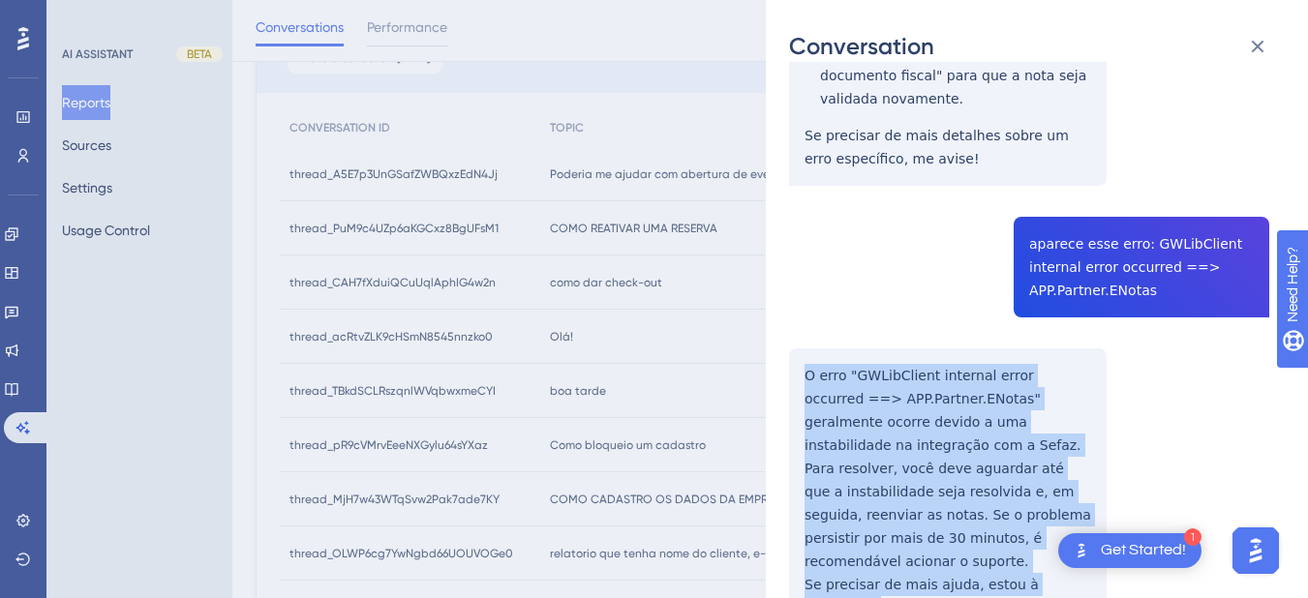
drag, startPoint x: 797, startPoint y: 301, endPoint x: 1087, endPoint y: 498, distance: 350.6
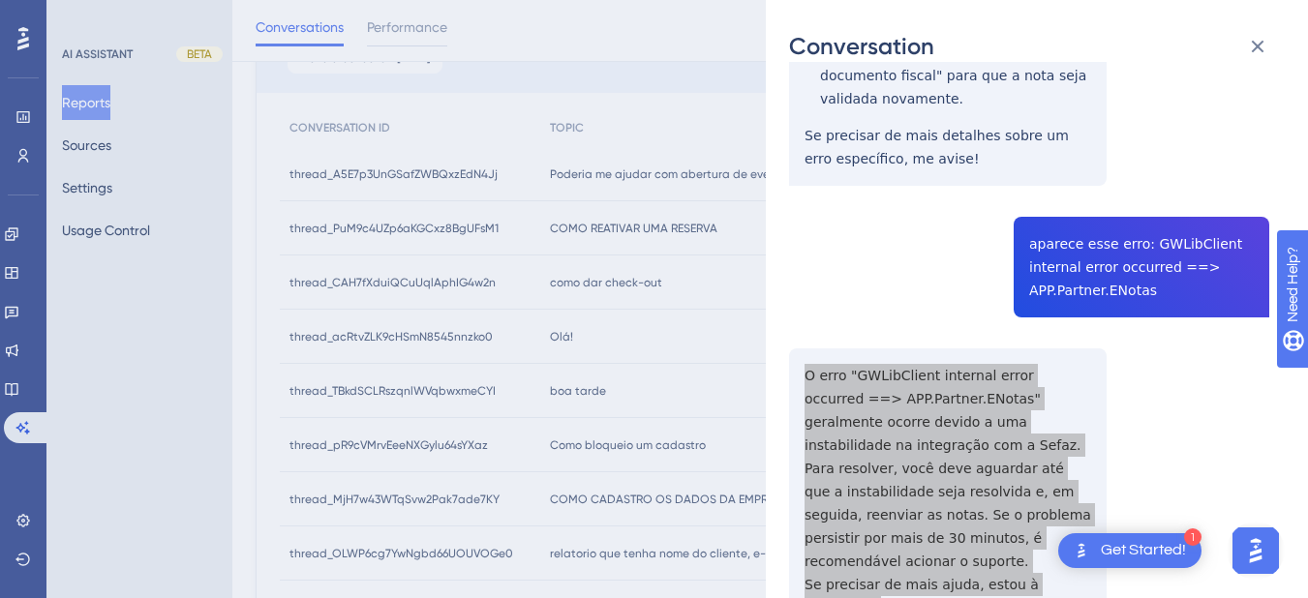
scroll to position [1581, 0]
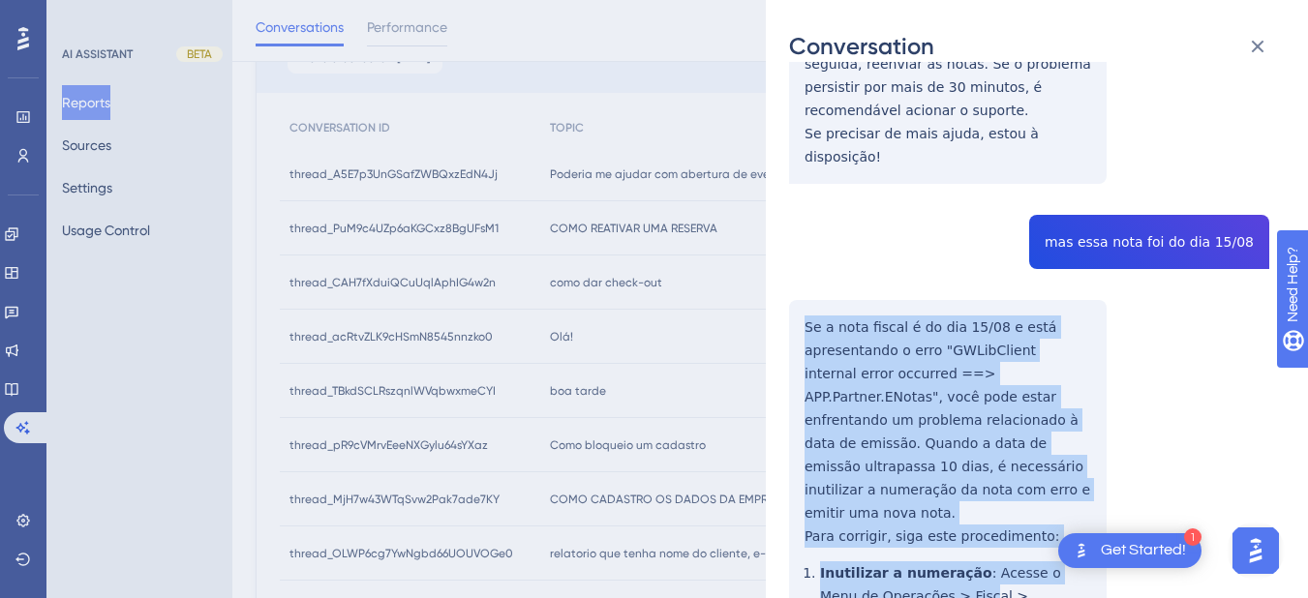
scroll to position [1807, 0]
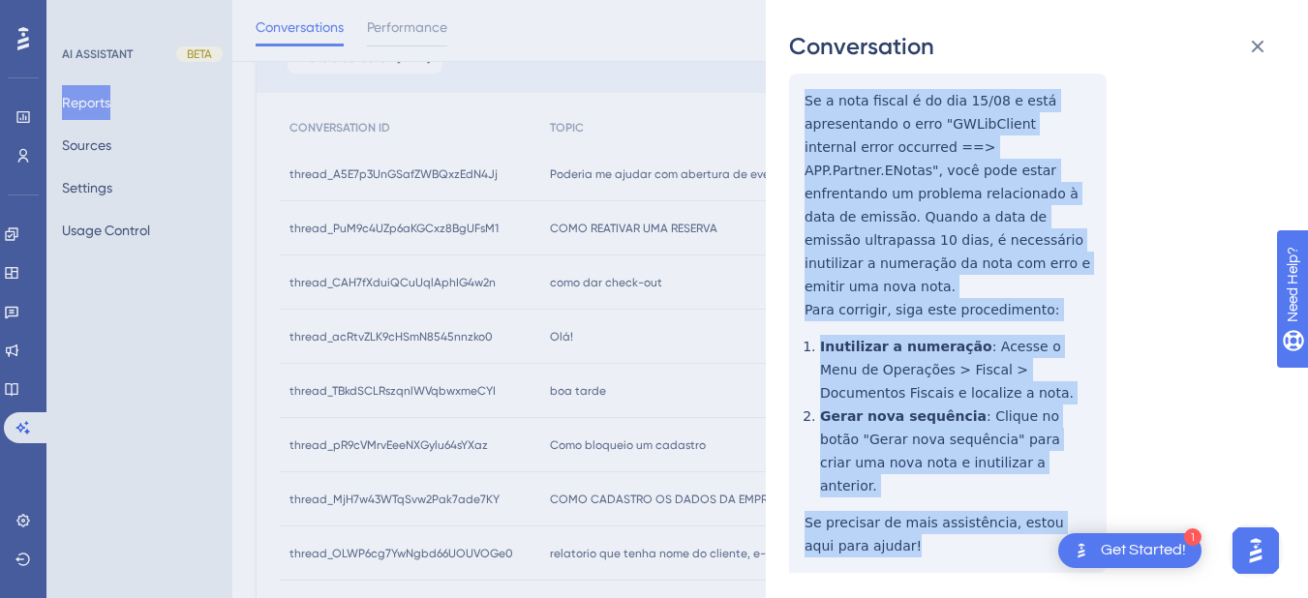
drag, startPoint x: 796, startPoint y: 197, endPoint x: 880, endPoint y: 258, distance: 104.0
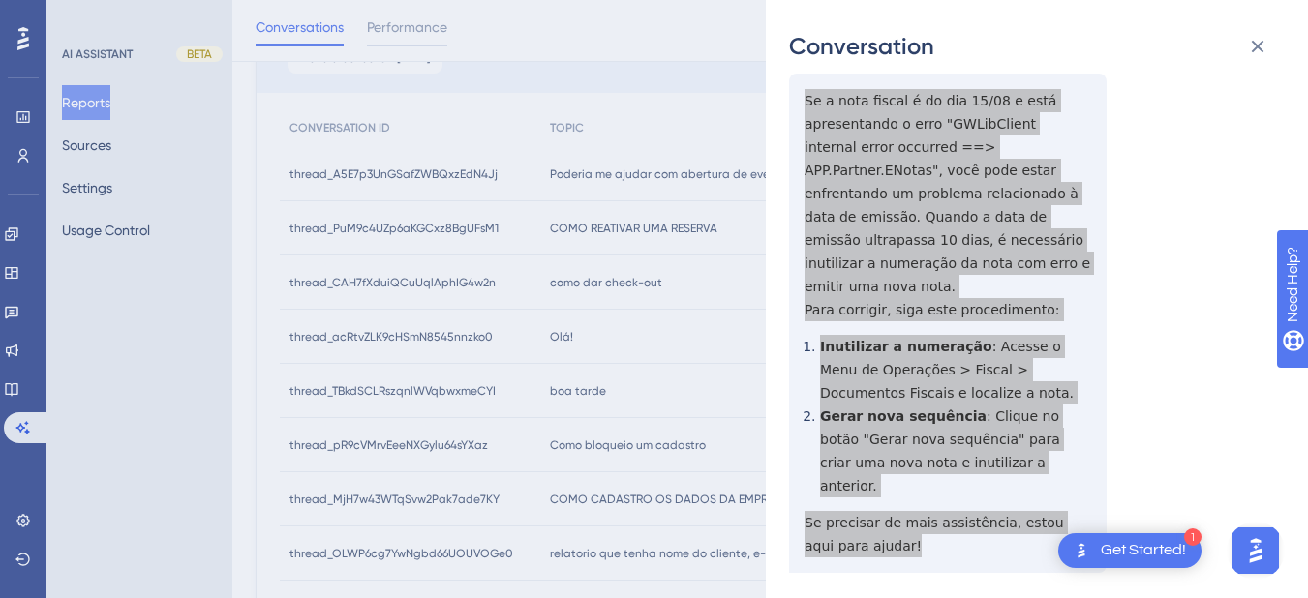
scroll to position [2033, 0]
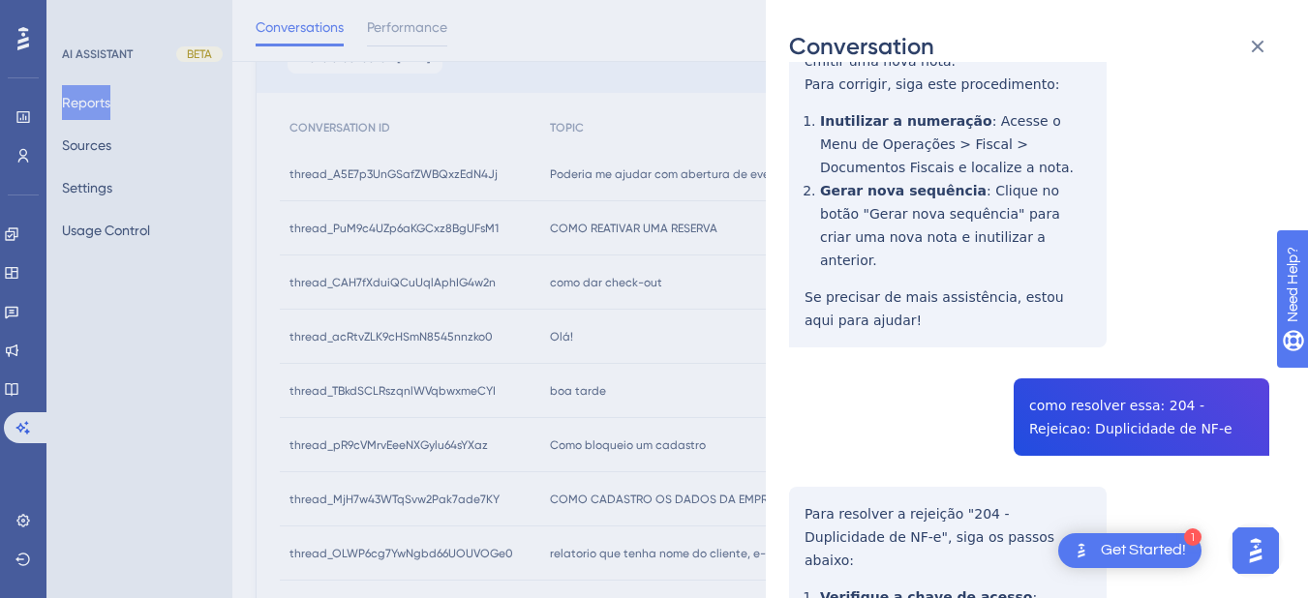
click at [787, 365] on div "Conversation thread_TBkdSCLRszqnlWVqbwxmeCYI Copy - - 2_Nunes, [PERSON_NAME] Us…" at bounding box center [1037, 299] width 542 height 598
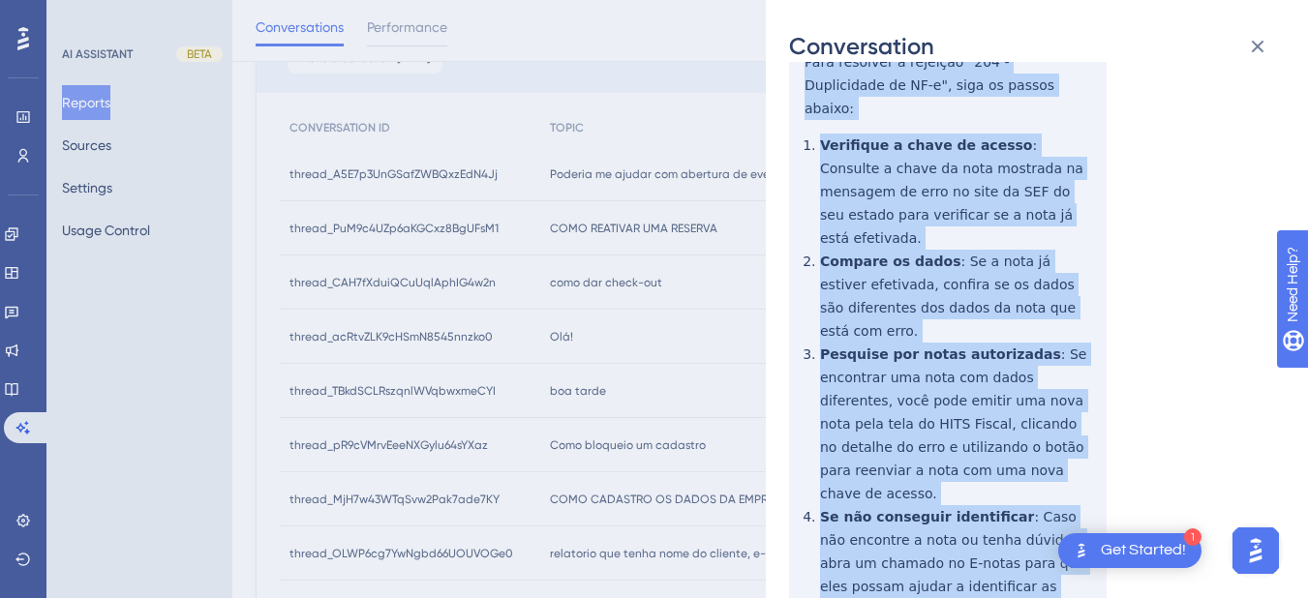
scroll to position [2710, 0]
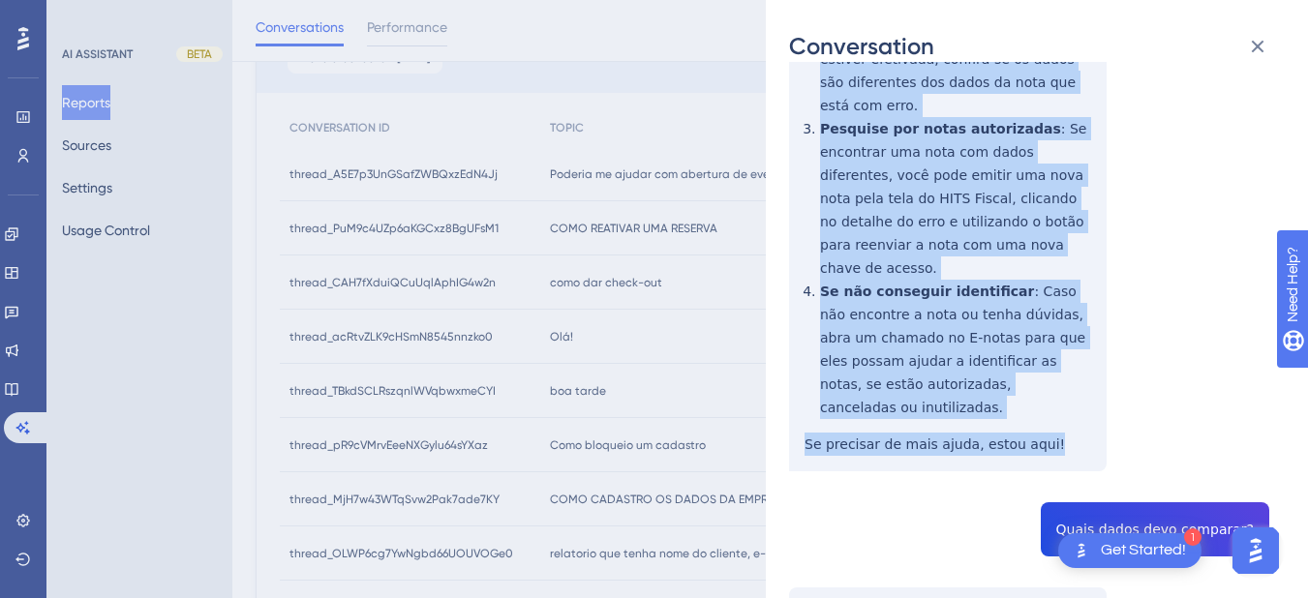
drag, startPoint x: 804, startPoint y: 348, endPoint x: 1042, endPoint y: 168, distance: 297.8
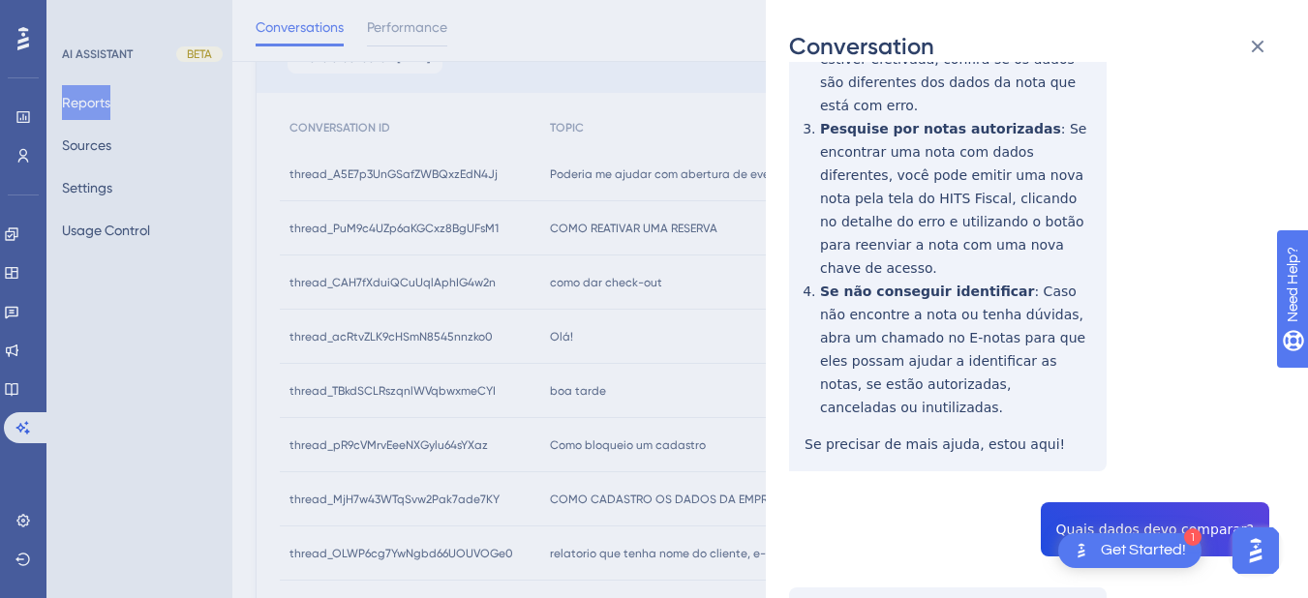
click at [775, 366] on div "Conversation thread_TBkdSCLRszqnlWVqbwxmeCYI Copy - - 2_Nunes, [PERSON_NAME] Us…" at bounding box center [1037, 299] width 542 height 598
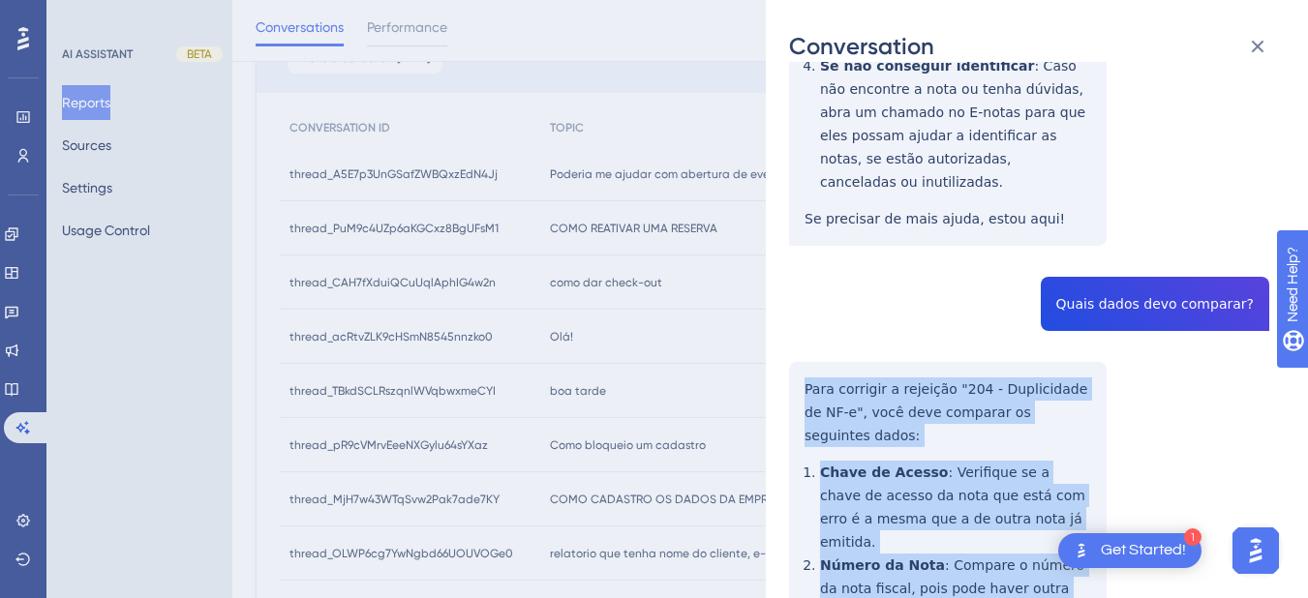
scroll to position [3163, 0]
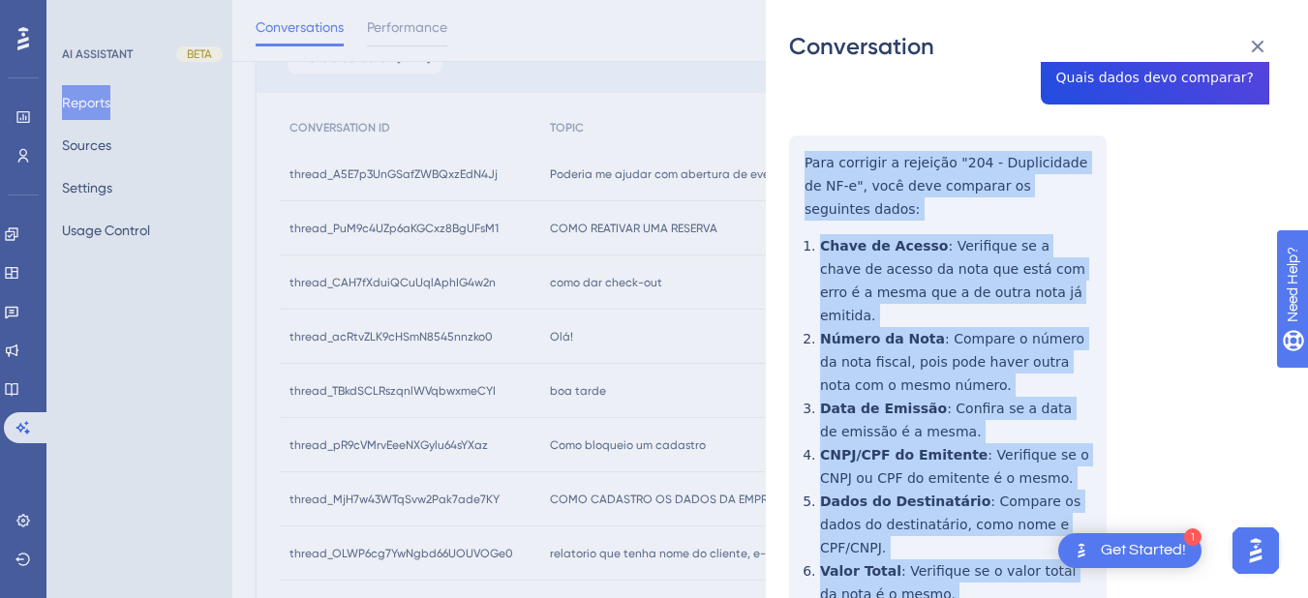
drag, startPoint x: 803, startPoint y: 330, endPoint x: 1056, endPoint y: 287, distance: 256.4
click at [1056, 287] on div "thread_TBkdSCLRszqnlWVqbwxmeCYI Copy - - 2_Nunes, [PERSON_NAME] User Conversati…" at bounding box center [1029, 563] width 480 height 7280
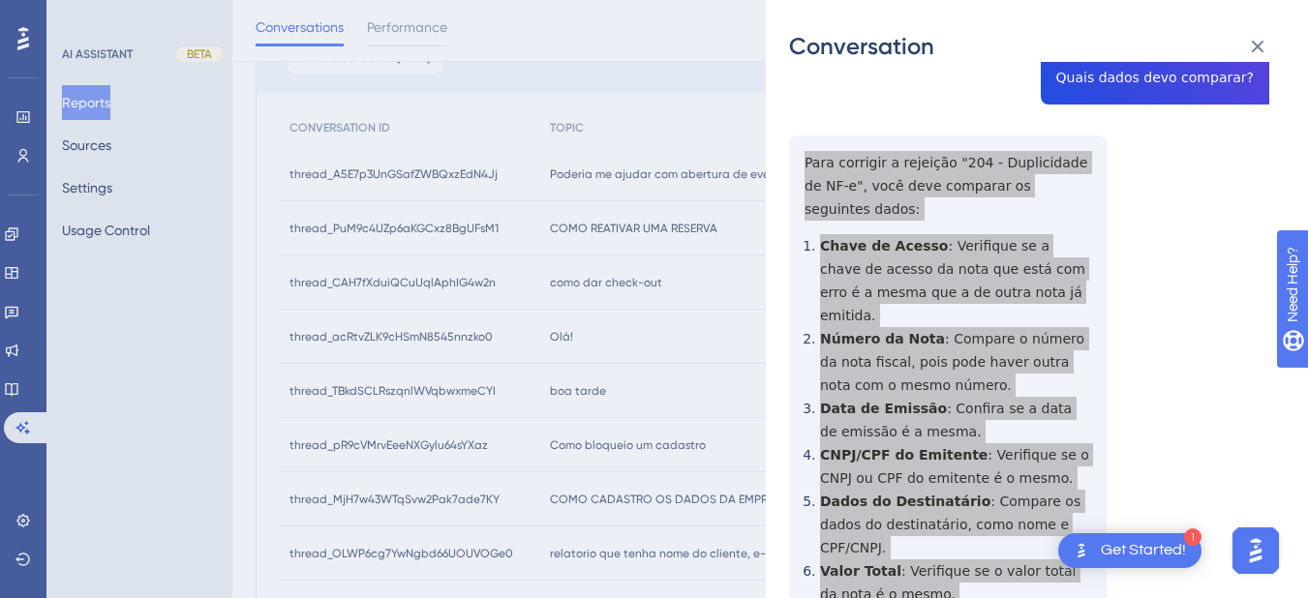
scroll to position [3388, 0]
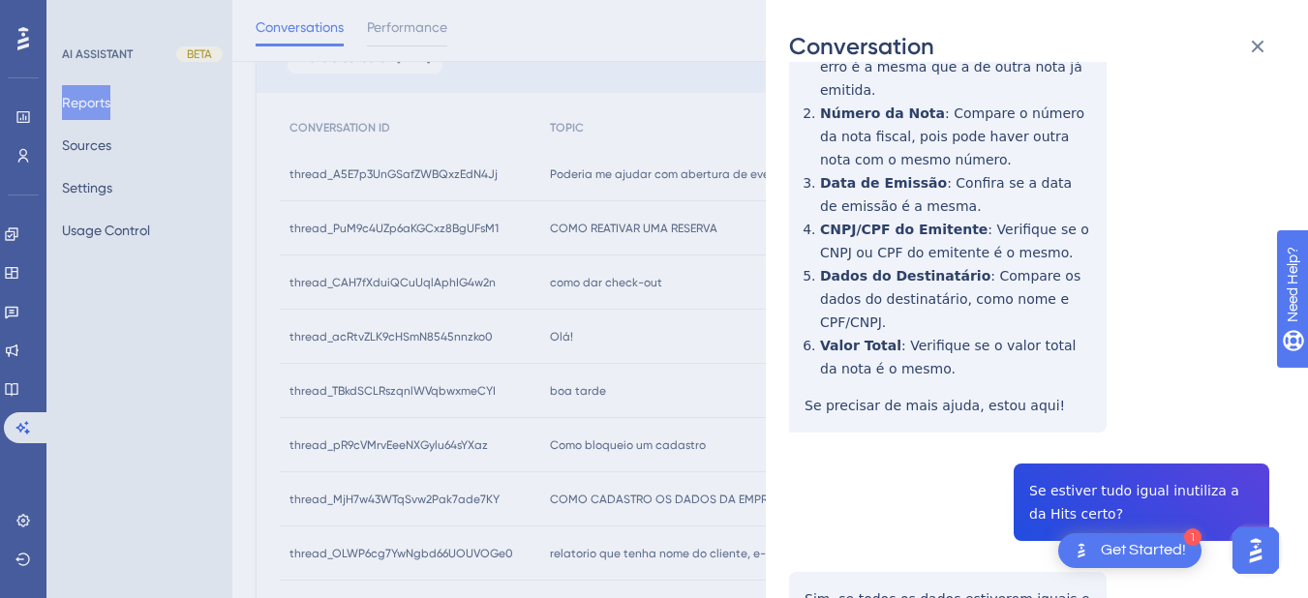
click at [1090, 148] on div "thread_TBkdSCLRszqnlWVqbwxmeCYI Copy - - 2_Nunes, [PERSON_NAME] User Conversati…" at bounding box center [1029, 337] width 480 height 7280
click at [899, 286] on div "thread_TBkdSCLRszqnlWVqbwxmeCYI Copy - - 2_Nunes, [PERSON_NAME] User Conversati…" at bounding box center [1029, 337] width 480 height 7280
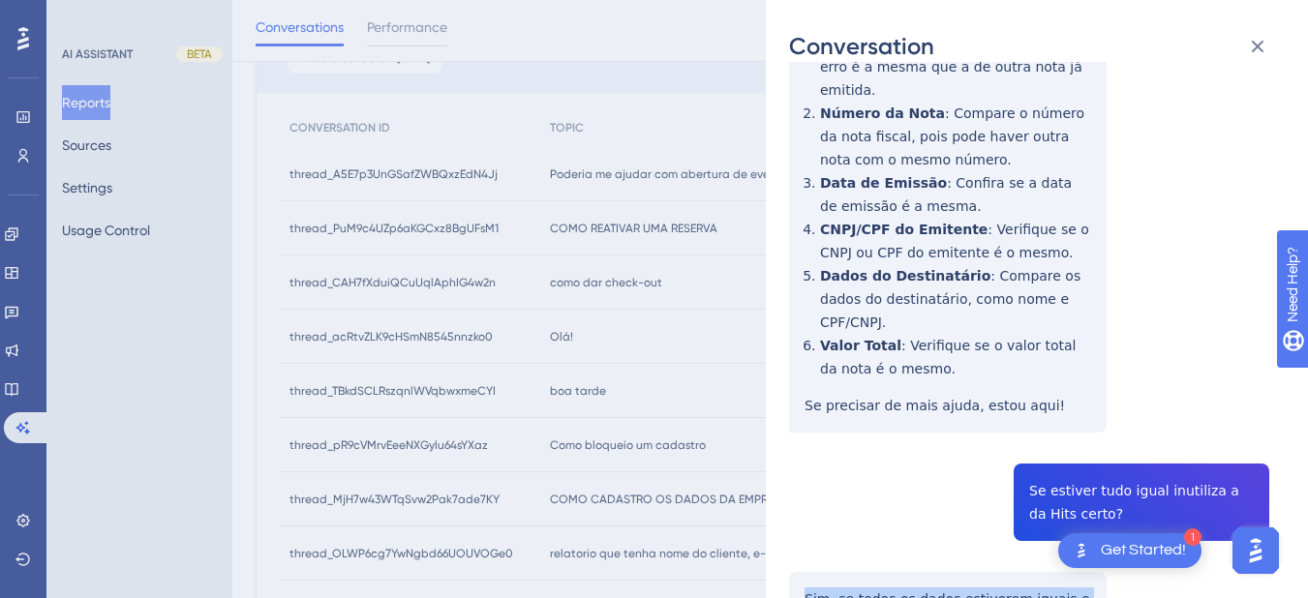
click at [899, 286] on div "thread_TBkdSCLRszqnlWVqbwxmeCYI Copy - - 2_Nunes, [PERSON_NAME] User Conversati…" at bounding box center [1029, 337] width 480 height 7280
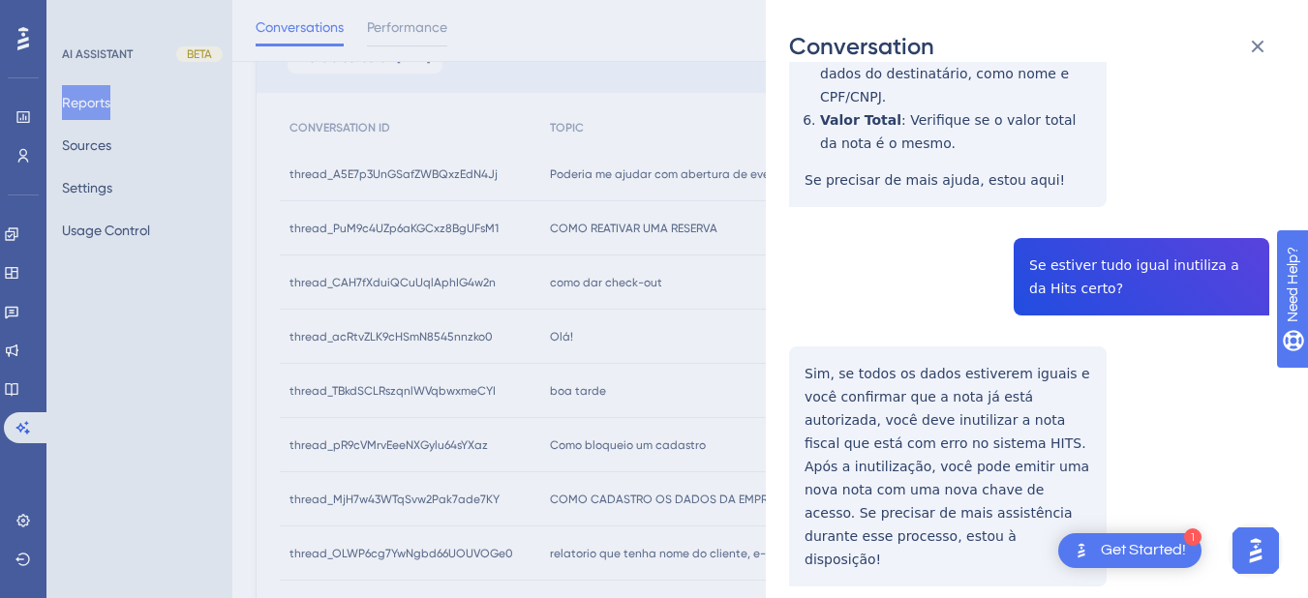
click at [1083, 269] on div "thread_TBkdSCLRszqnlWVqbwxmeCYI Copy - - 2_Nunes, [PERSON_NAME] User Conversati…" at bounding box center [1029, 112] width 480 height 7280
click at [808, 389] on div "thread_TBkdSCLRszqnlWVqbwxmeCYI Copy - - 2_Nunes, [PERSON_NAME] User Conversati…" at bounding box center [1029, 112] width 480 height 7280
click at [808, 388] on div "thread_TBkdSCLRszqnlWVqbwxmeCYI Copy - - 2_Nunes, [PERSON_NAME] User Conversati…" at bounding box center [1029, 112] width 480 height 7280
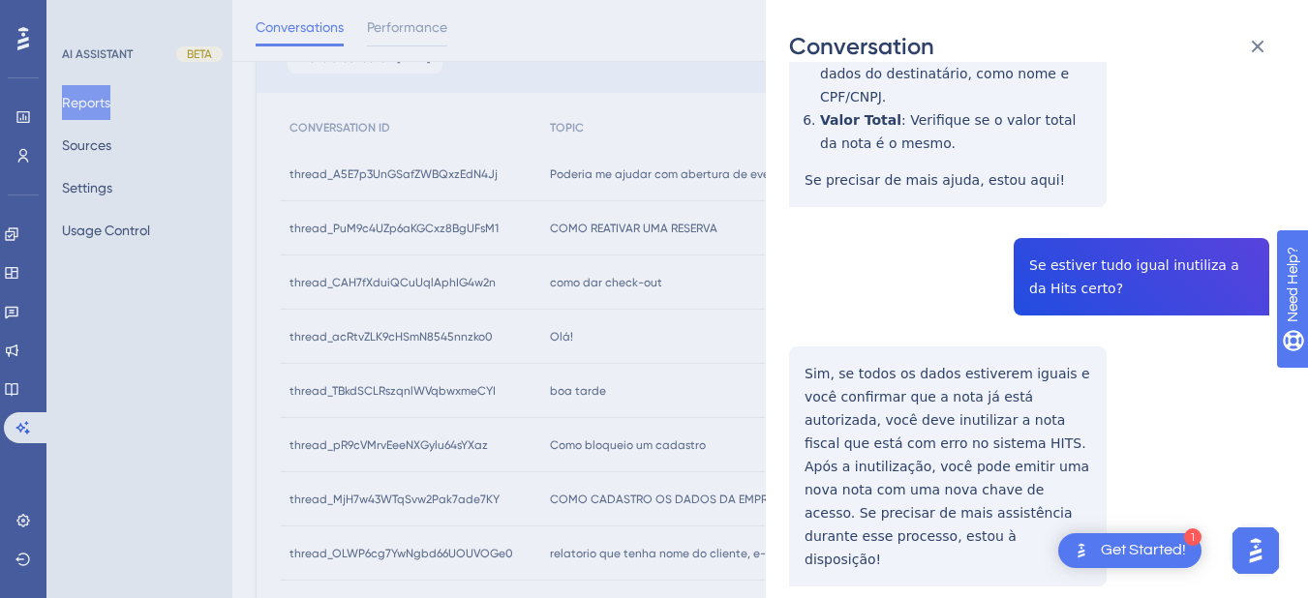
click at [808, 388] on div "thread_TBkdSCLRszqnlWVqbwxmeCYI Copy - - 2_Nunes, [PERSON_NAME] User Conversati…" at bounding box center [1029, 112] width 480 height 7280
drag, startPoint x: 802, startPoint y: 373, endPoint x: 964, endPoint y: 534, distance: 229.3
click at [964, 534] on div "thread_TBkdSCLRszqnlWVqbwxmeCYI Copy - - 2_Nunes, [PERSON_NAME] User Conversati…" at bounding box center [1029, 112] width 480 height 7280
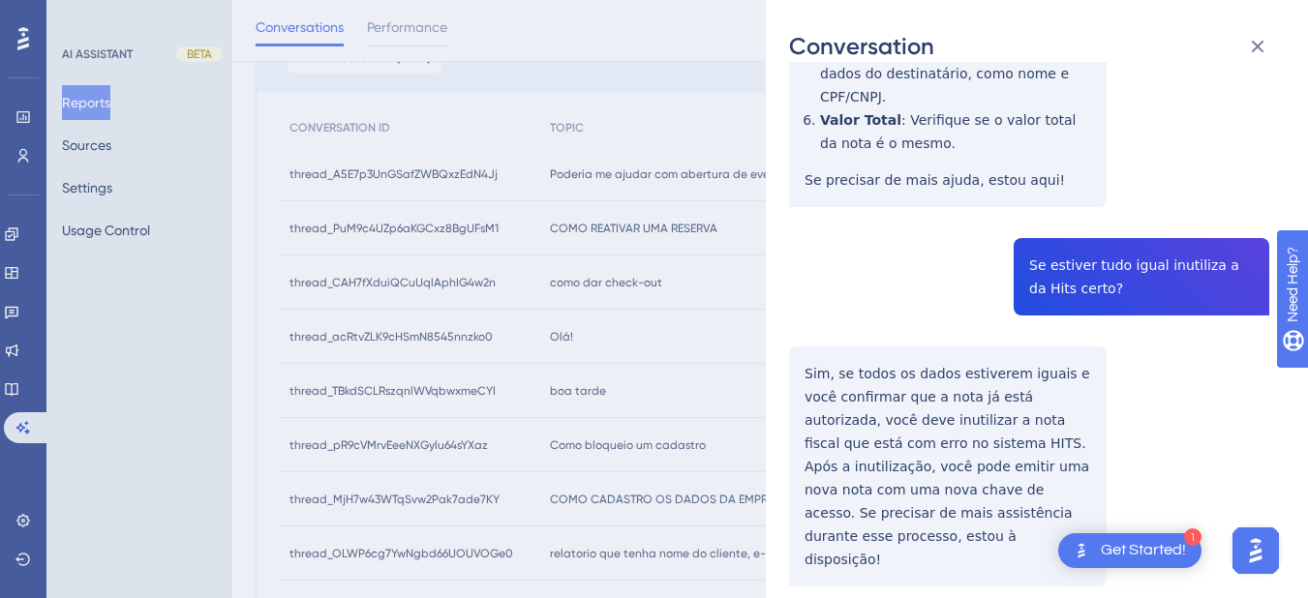
scroll to position [3840, 0]
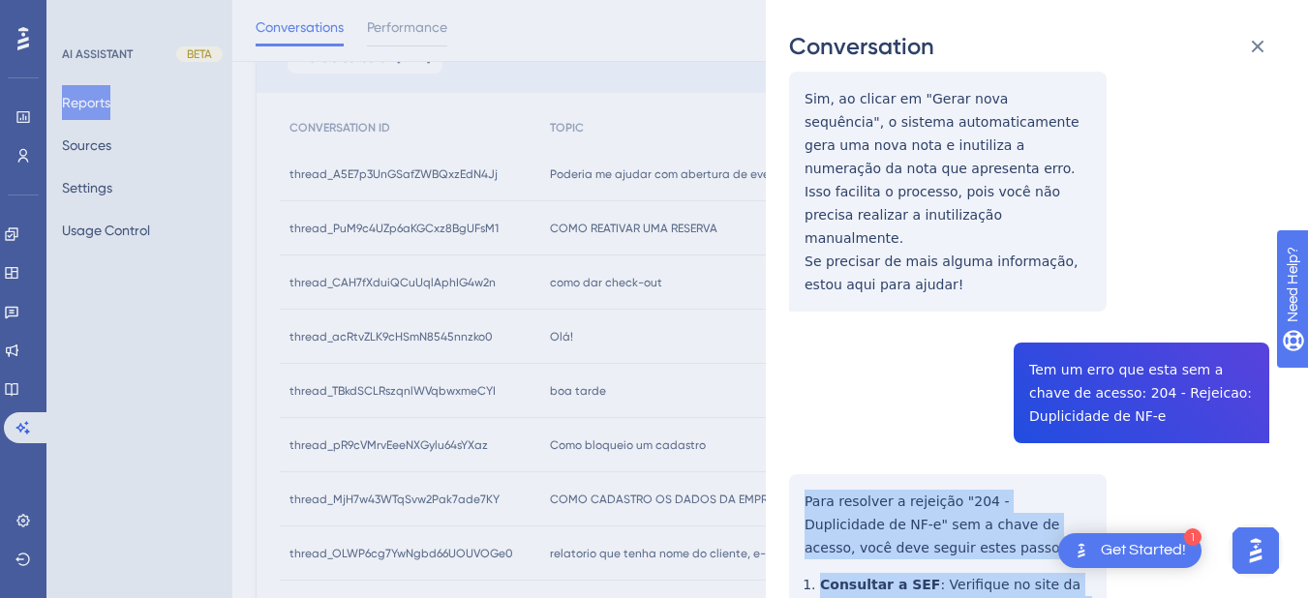
scroll to position [4518, 0]
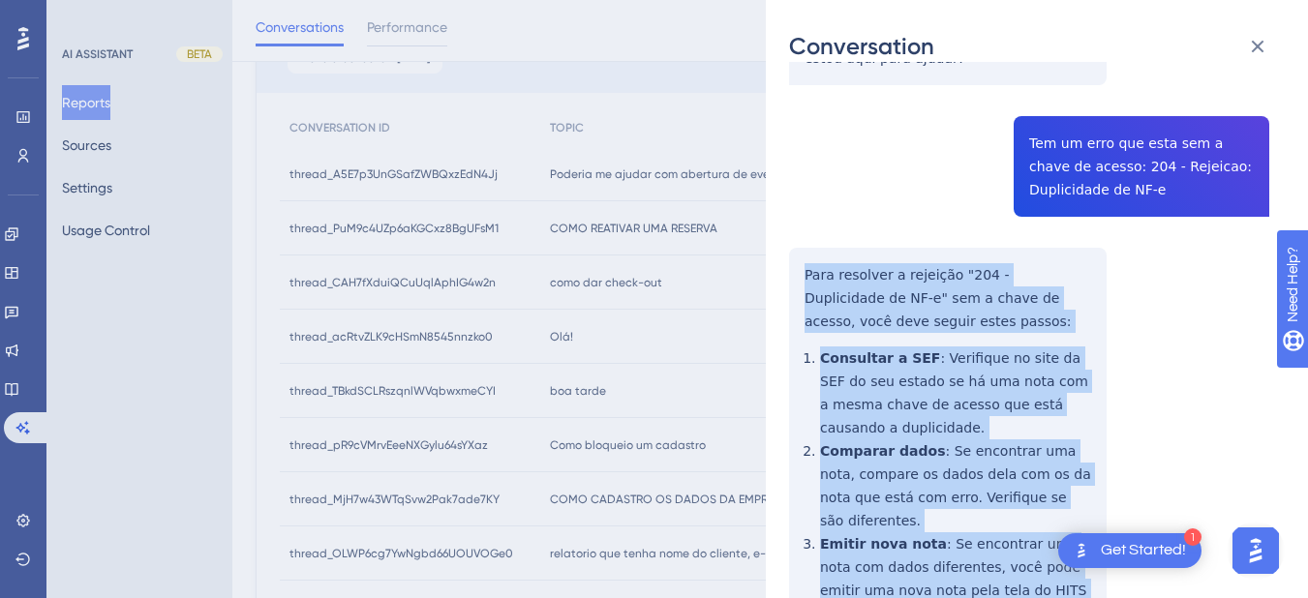
drag, startPoint x: 803, startPoint y: 281, endPoint x: 1099, endPoint y: 388, distance: 314.2
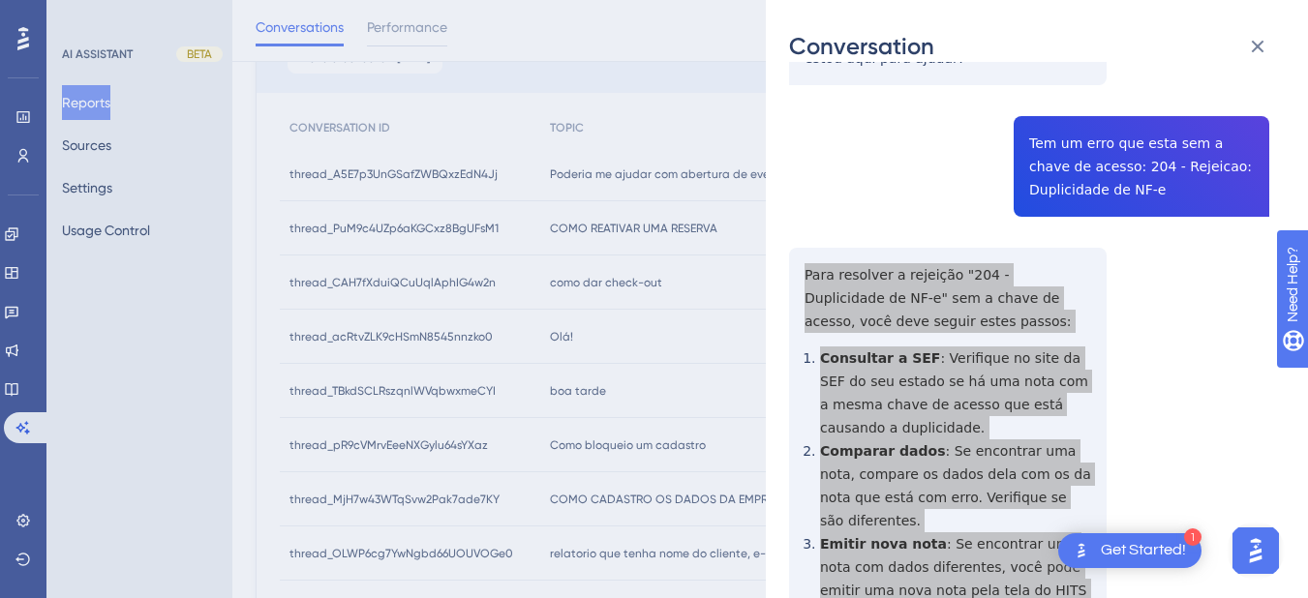
scroll to position [4743, 0]
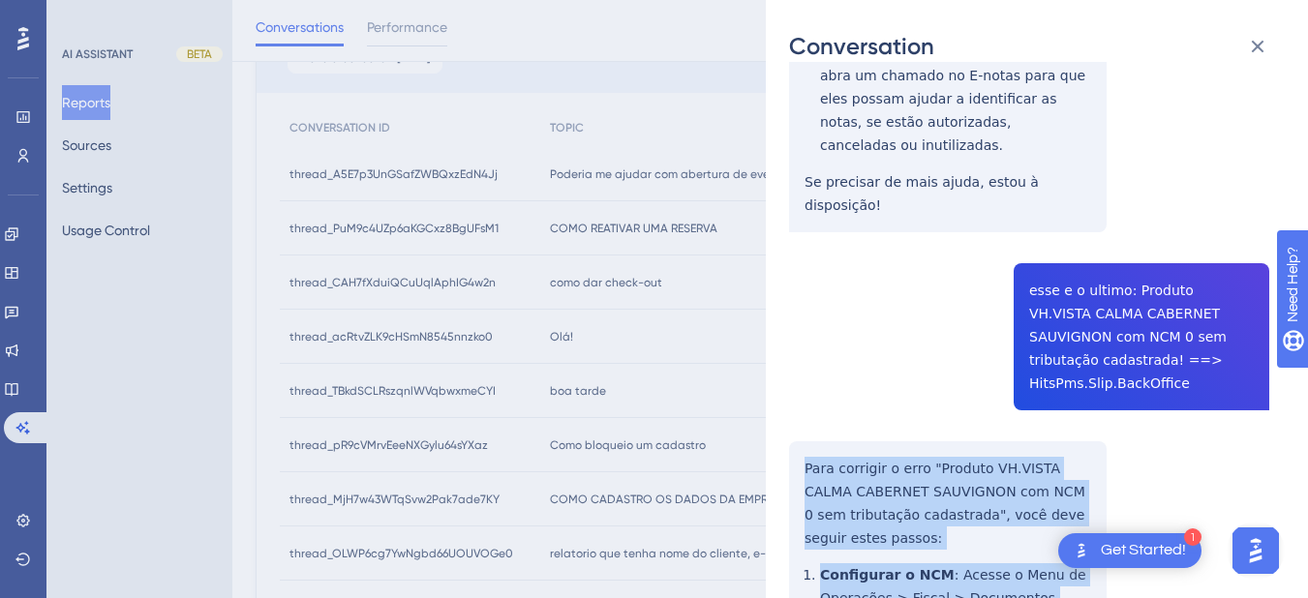
scroll to position [5421, 0]
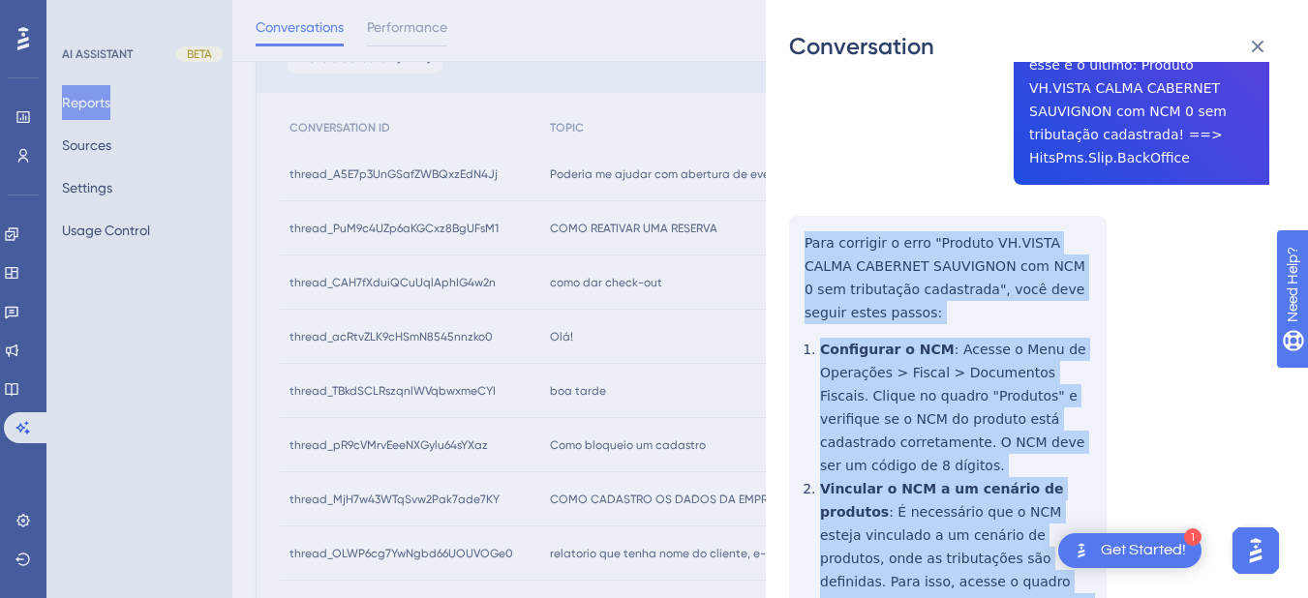
drag, startPoint x: 802, startPoint y: 156, endPoint x: 862, endPoint y: 250, distance: 111.4
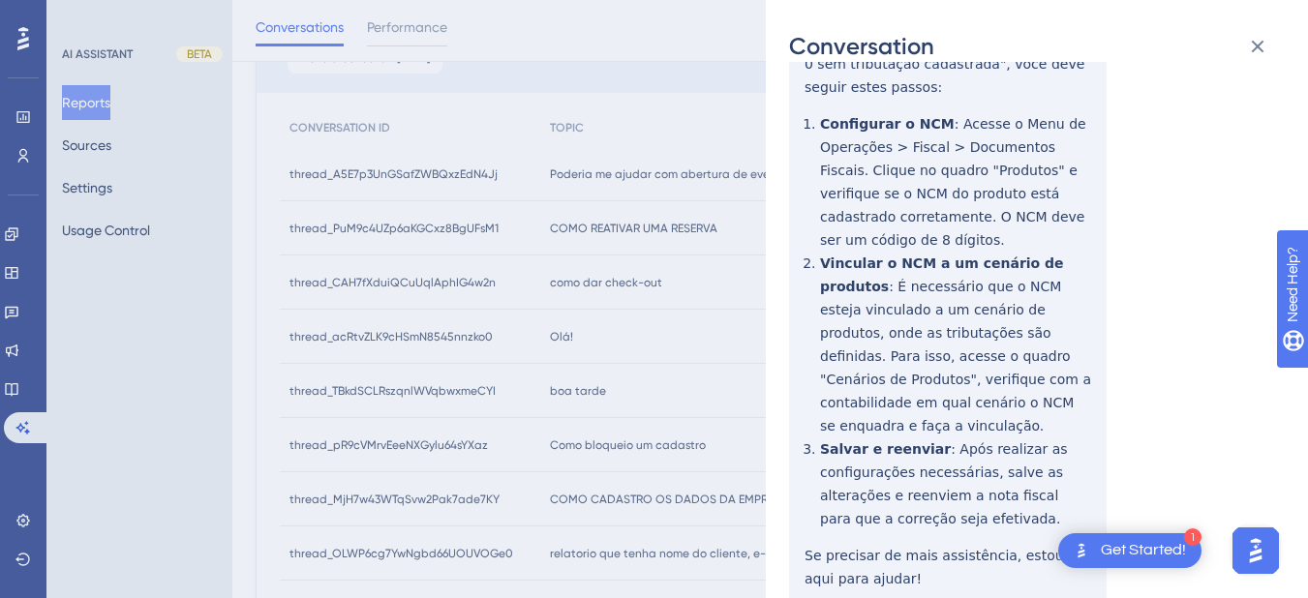
drag, startPoint x: 797, startPoint y: 253, endPoint x: 797, endPoint y: 240, distance: 12.6
drag, startPoint x: 797, startPoint y: 232, endPoint x: 1091, endPoint y: 443, distance: 362.1
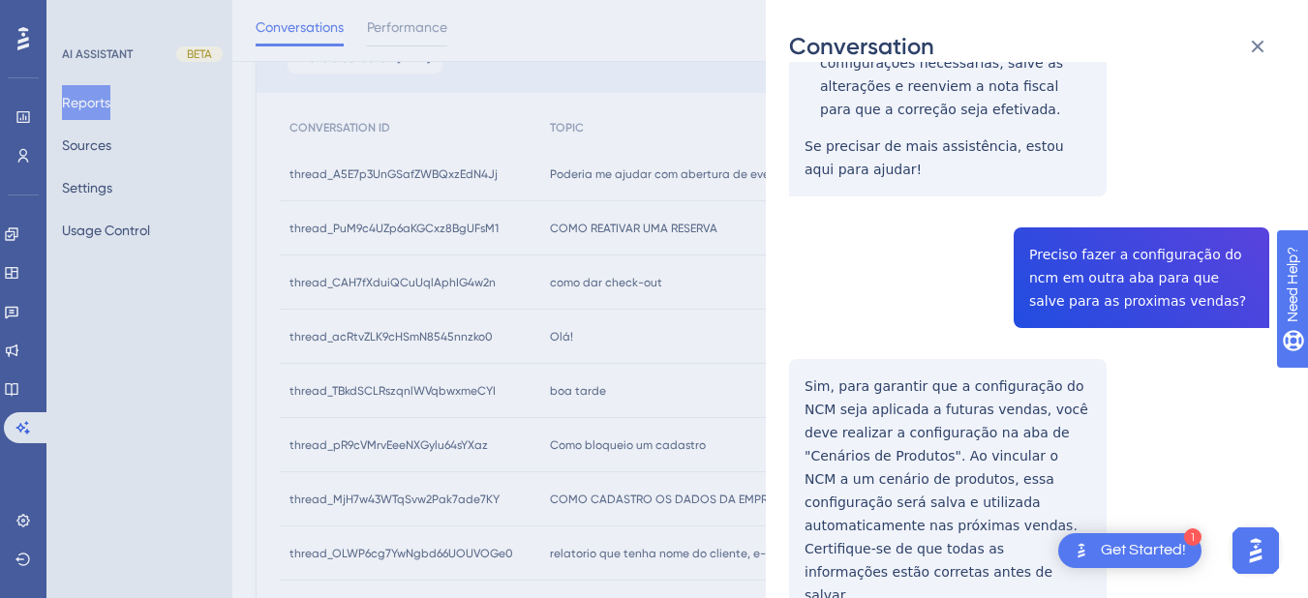
drag, startPoint x: 792, startPoint y: 201, endPoint x: 830, endPoint y: 204, distance: 37.9
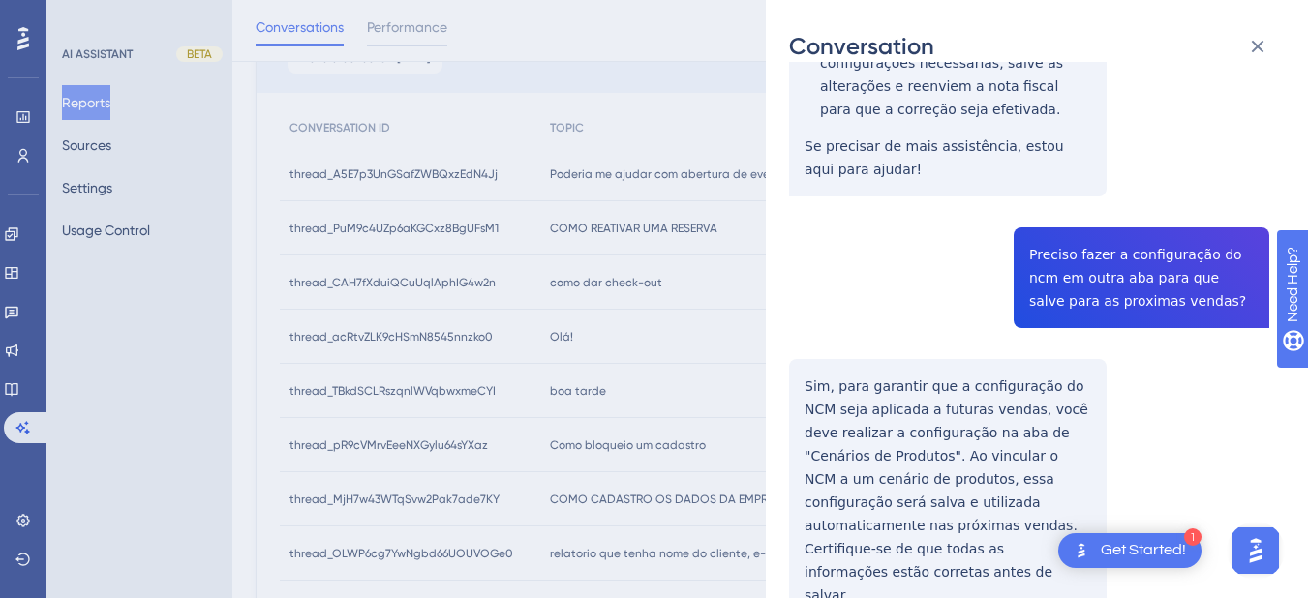
drag, startPoint x: 798, startPoint y: 195, endPoint x: 899, endPoint y: 497, distance: 318.7
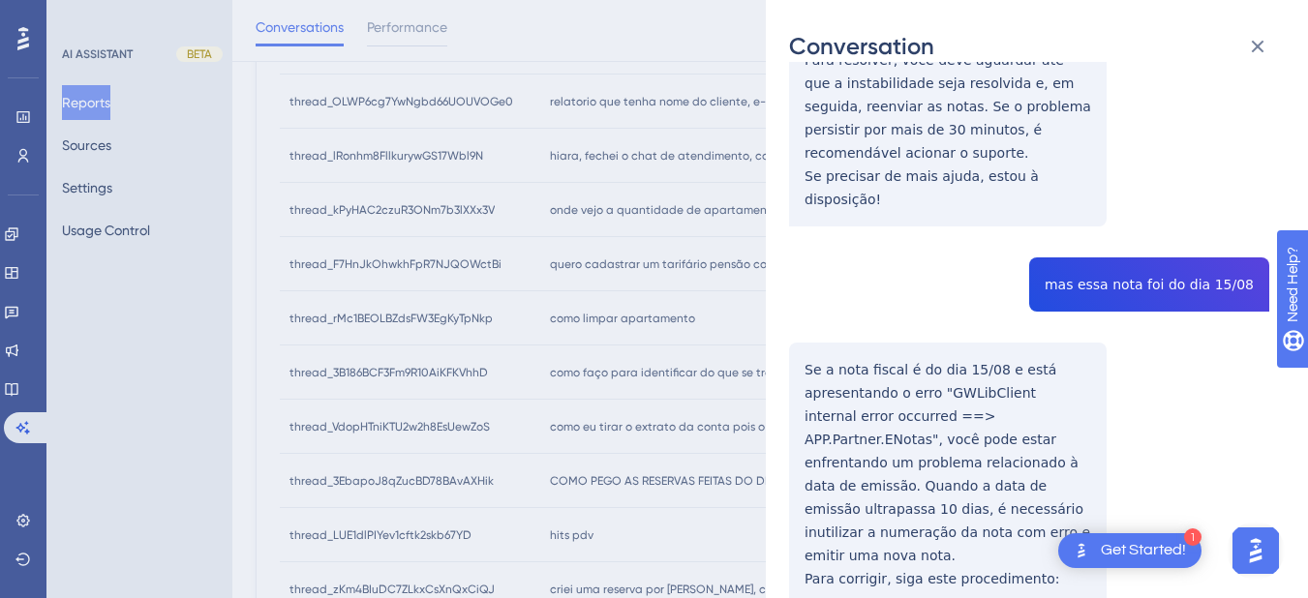
scroll to position [0, 0]
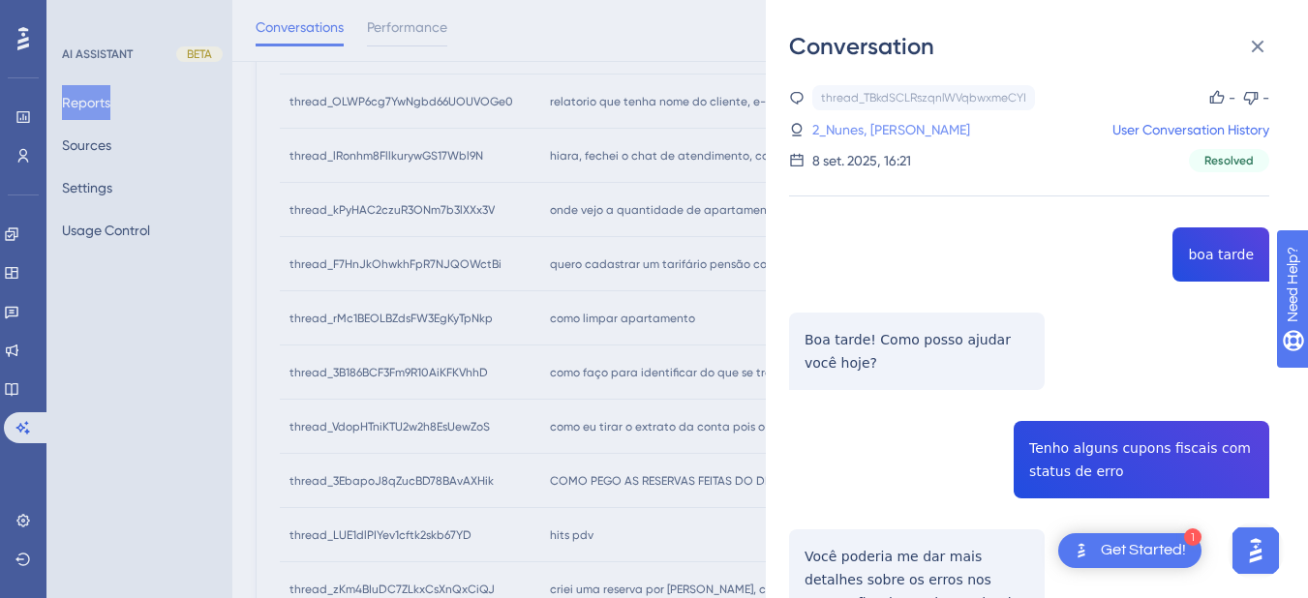
click at [824, 140] on link "2_Nunes, [PERSON_NAME]" at bounding box center [891, 129] width 158 height 23
click at [887, 130] on link "2_Nunes, [PERSON_NAME]" at bounding box center [891, 129] width 158 height 23
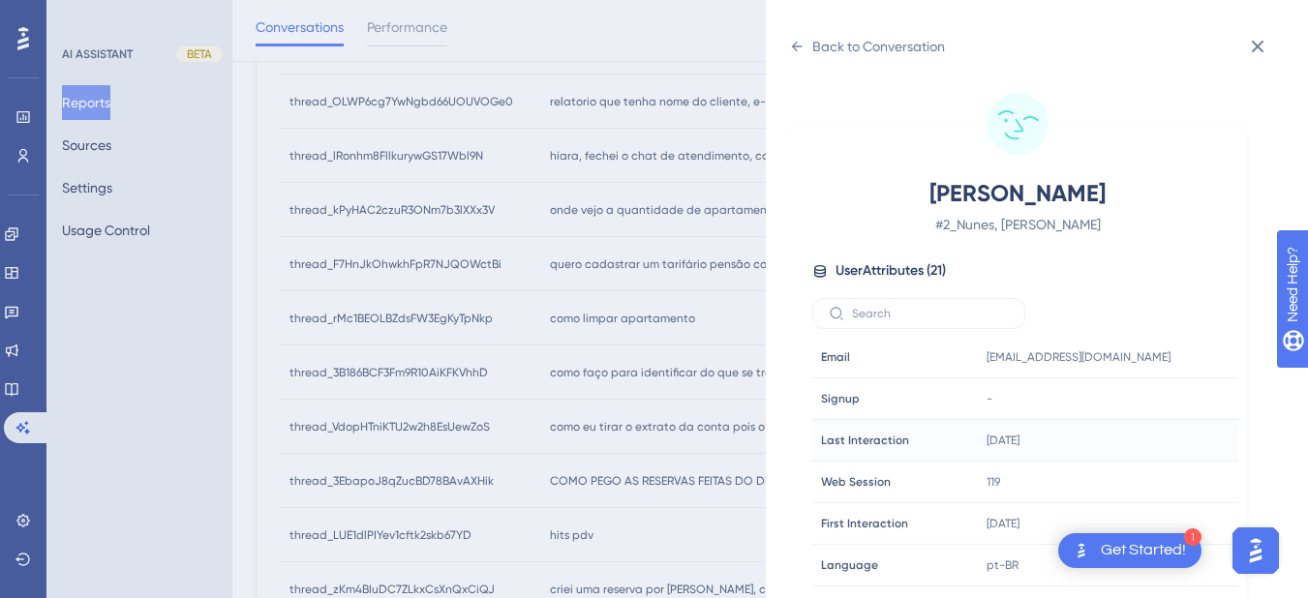
scroll to position [590, 0]
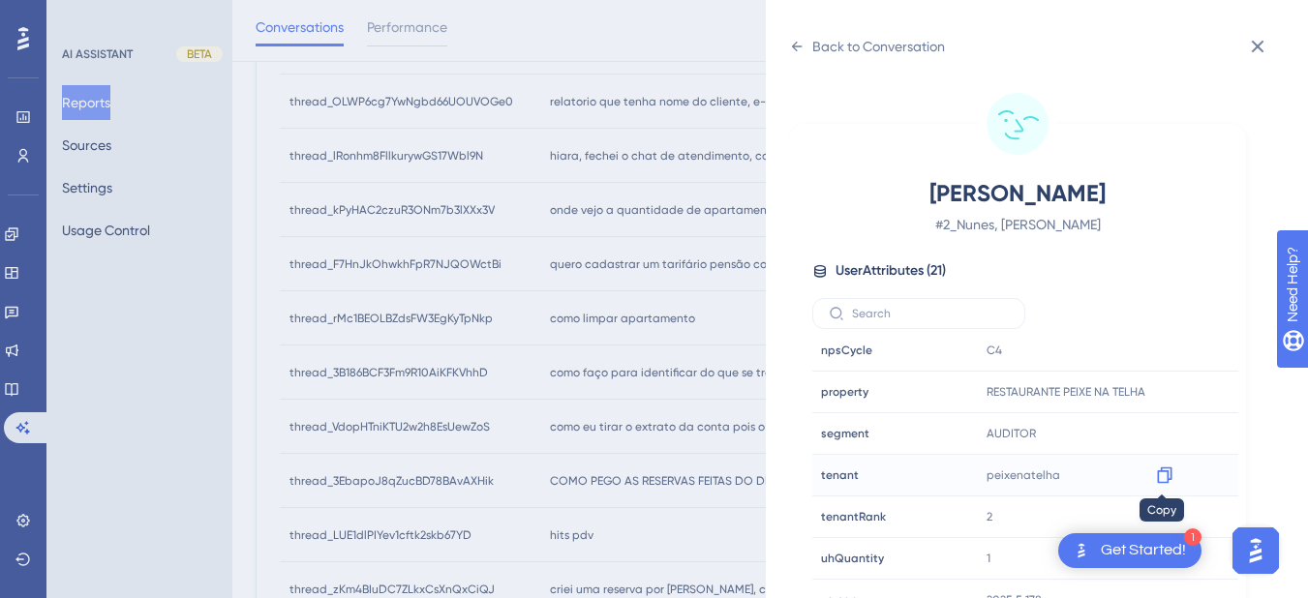
click at [1161, 479] on icon at bounding box center [1164, 475] width 19 height 19
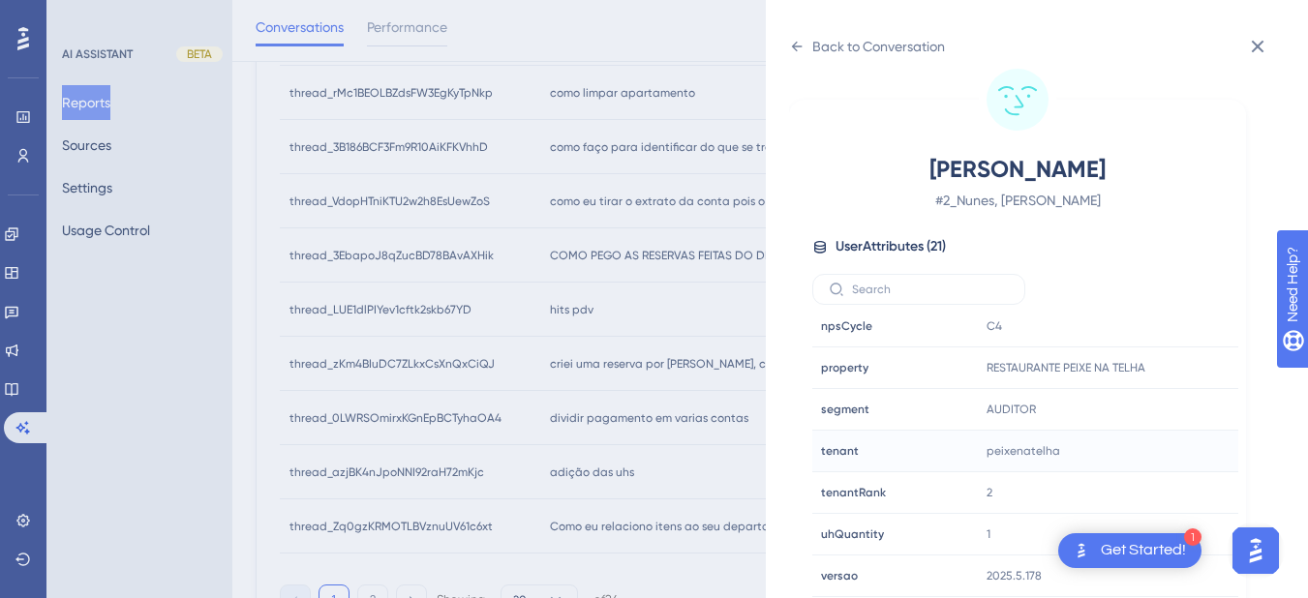
drag, startPoint x: 795, startPoint y: 43, endPoint x: 1043, endPoint y: 46, distance: 247.8
click at [795, 43] on icon at bounding box center [796, 46] width 15 height 15
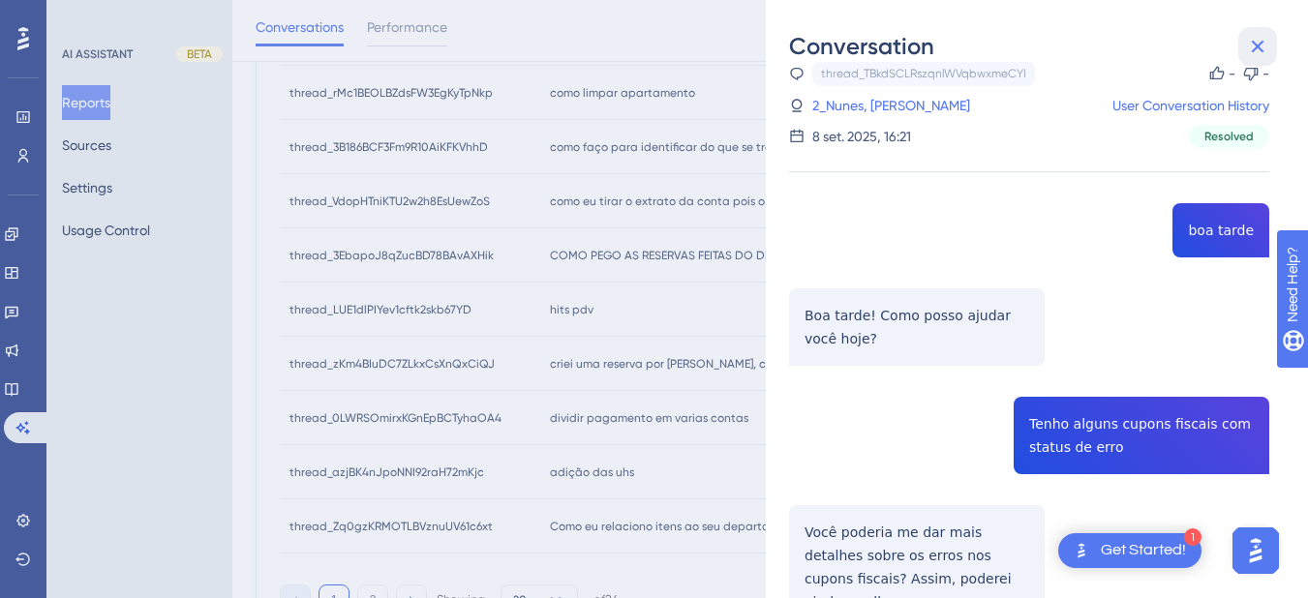
click at [1268, 45] on icon at bounding box center [1257, 46] width 23 height 23
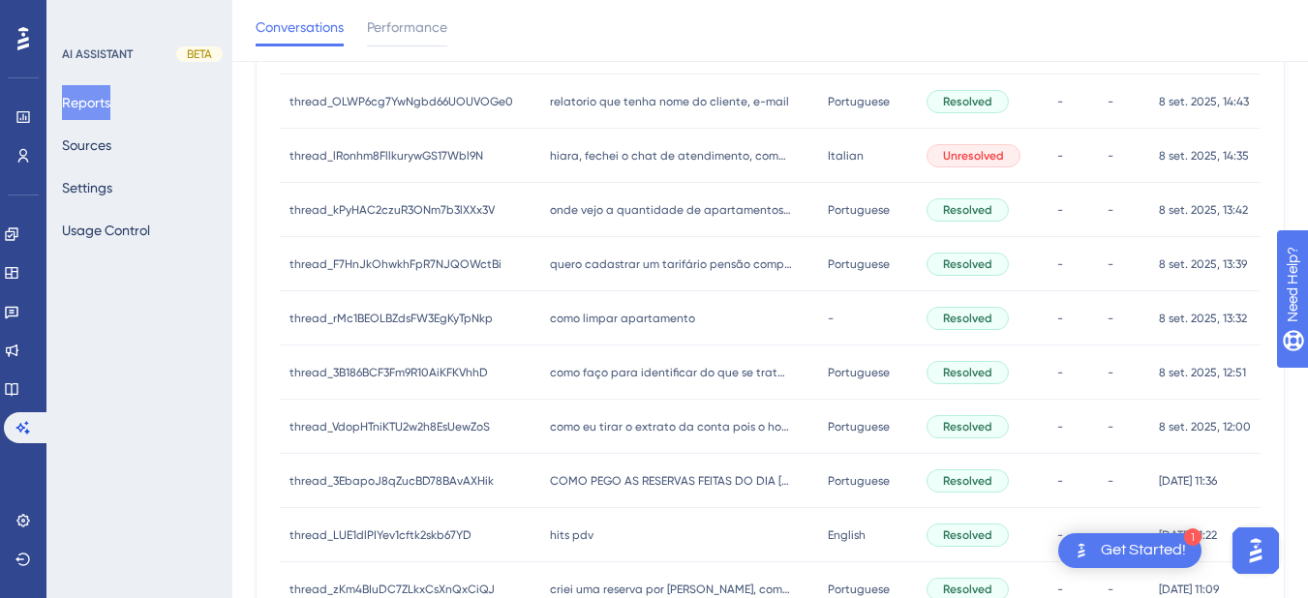
scroll to position [452, 0]
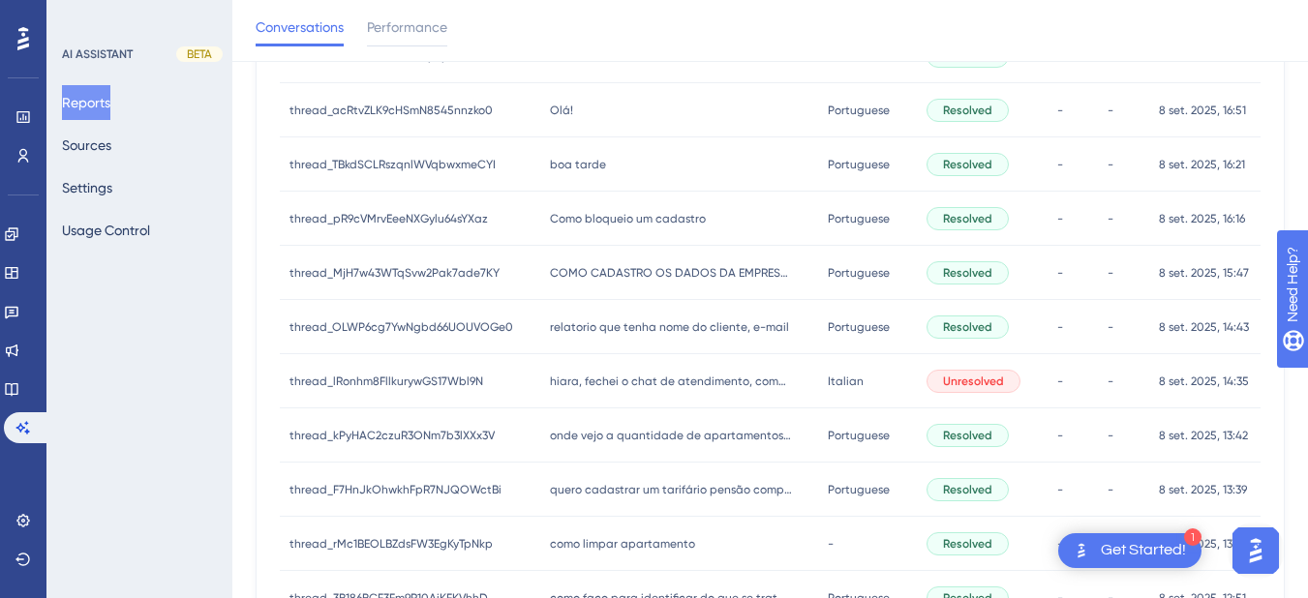
click at [572, 225] on span "Como bloqueio um cadastro" at bounding box center [628, 218] width 156 height 15
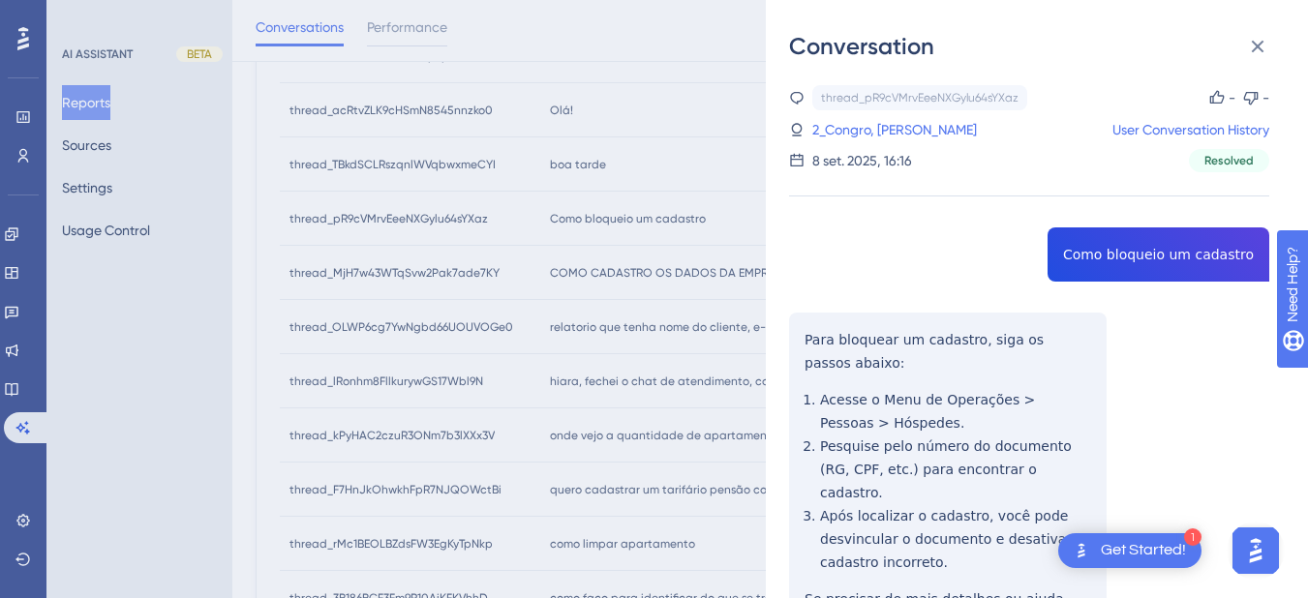
drag, startPoint x: 781, startPoint y: 370, endPoint x: 799, endPoint y: 348, distance: 27.5
click at [784, 366] on div "Conversation thread_pR9cVMrvEeeNXGylu64sYXaz Copy - - 2_Congro, [PERSON_NAME] U…" at bounding box center [1037, 299] width 542 height 598
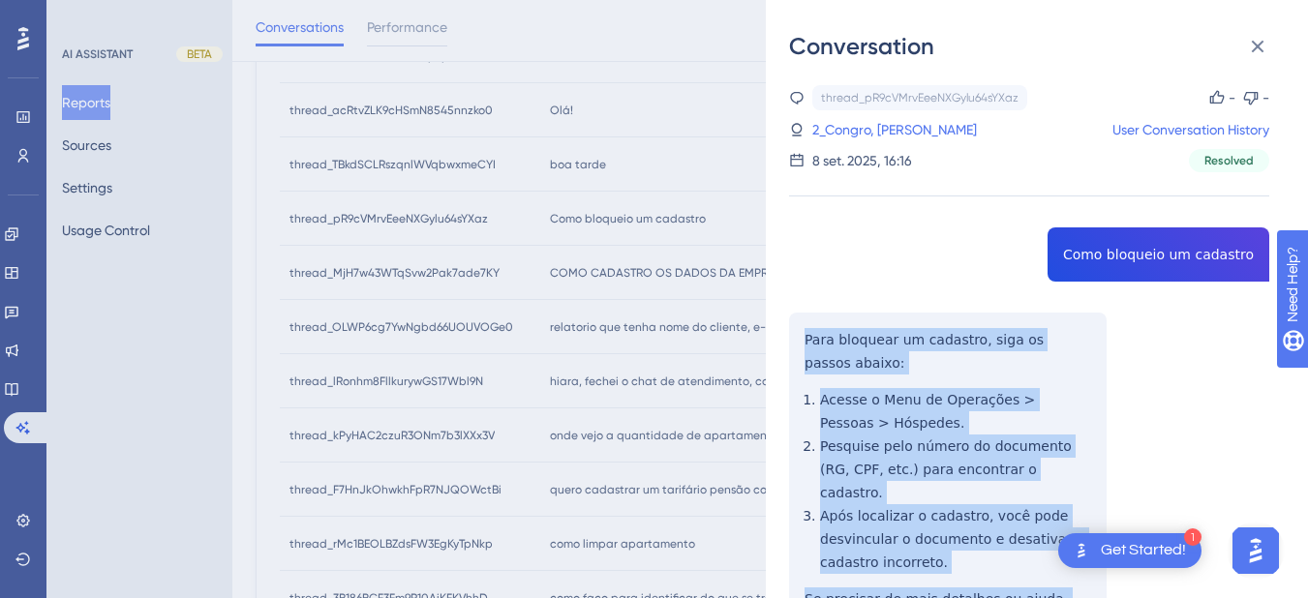
scroll to position [226, 0]
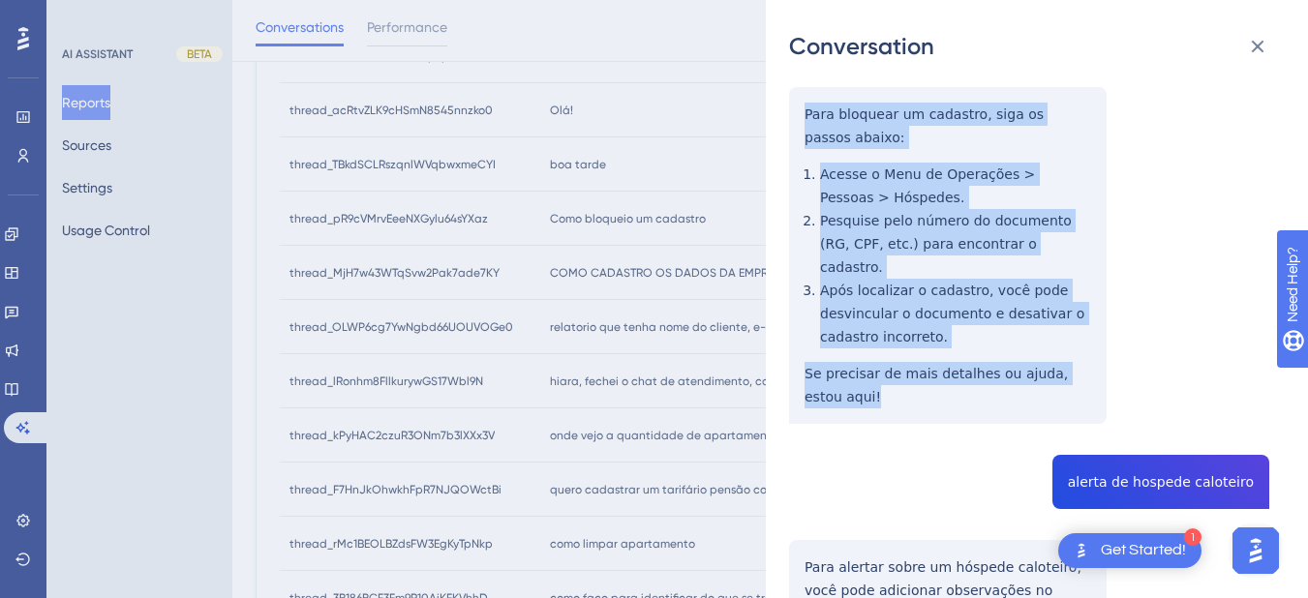
drag, startPoint x: 804, startPoint y: 323, endPoint x: 925, endPoint y: 372, distance: 130.3
click at [925, 372] on div "thread_pR9cVMrvEeeNXGylu64sYXaz Copy - - 2_Congro, [PERSON_NAME] User Conversat…" at bounding box center [1029, 534] width 480 height 1348
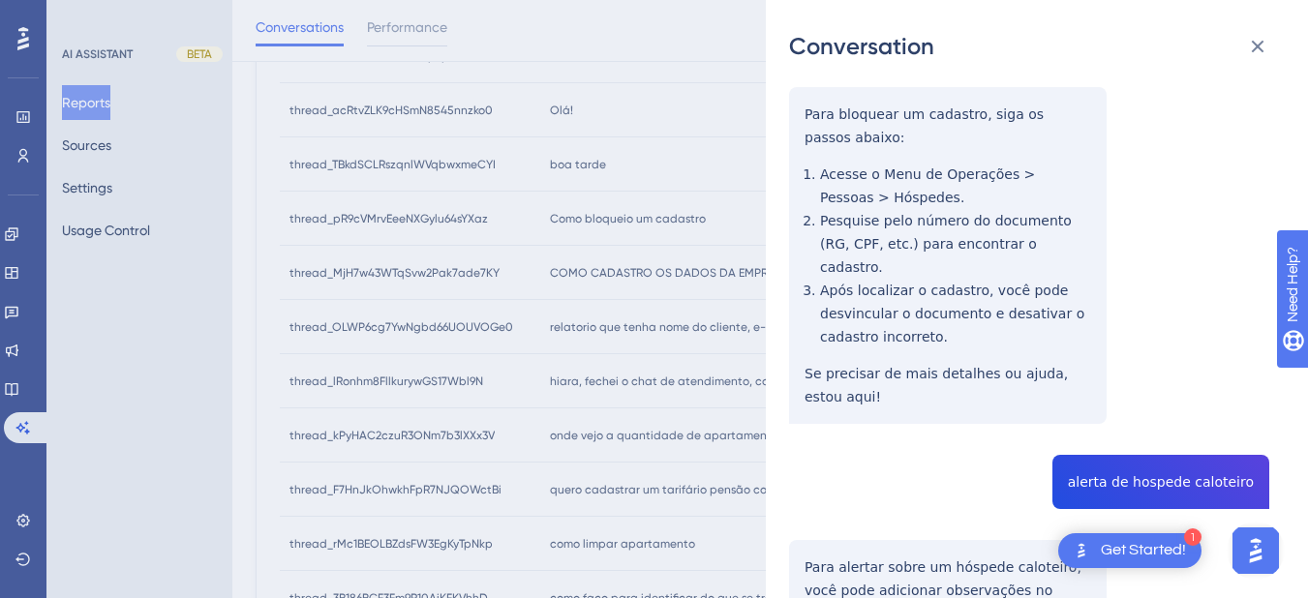
click at [1173, 455] on div "thread_pR9cVMrvEeeNXGylu64sYXaz Copy - - 2_Congro, [PERSON_NAME] User Conversat…" at bounding box center [1029, 534] width 480 height 1348
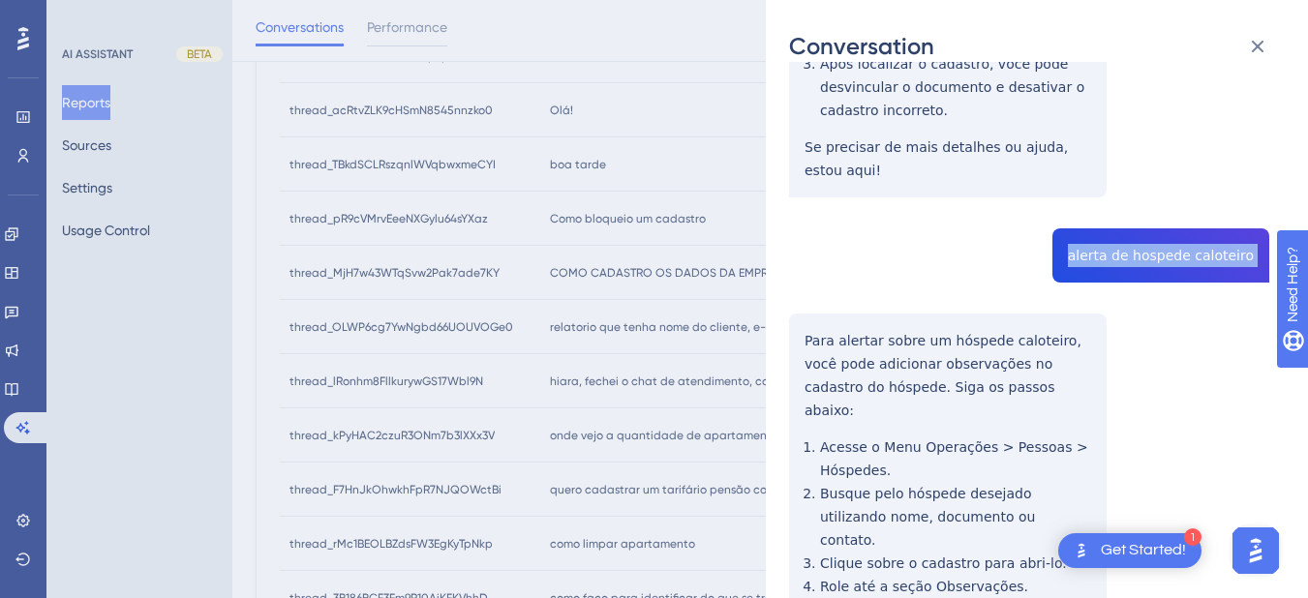
click at [796, 307] on div "thread_pR9cVMrvEeeNXGylu64sYXaz Copy - - 2_Congro, [PERSON_NAME] User Conversat…" at bounding box center [1029, 307] width 480 height 1348
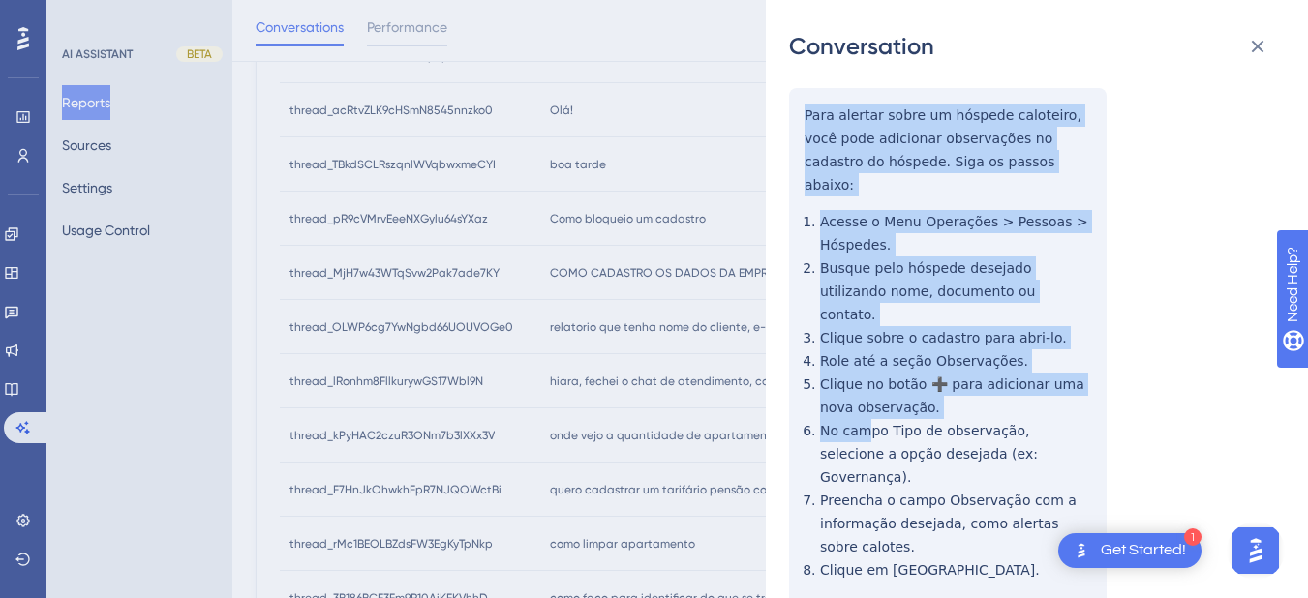
scroll to position [705, 0]
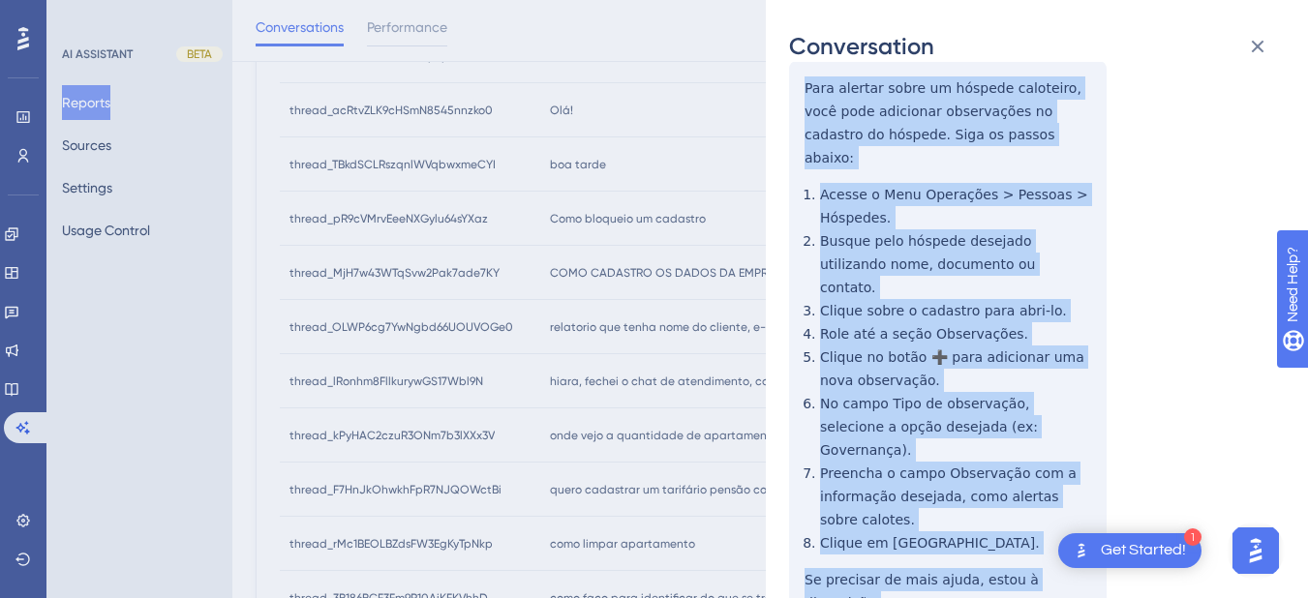
drag, startPoint x: 807, startPoint y: 318, endPoint x: 1093, endPoint y: 491, distance: 333.5
click at [1093, 491] on div "thread_pR9cVMrvEeeNXGylu64sYXaz Copy - - 2_Congro, [PERSON_NAME] User Conversat…" at bounding box center [1029, 54] width 480 height 1348
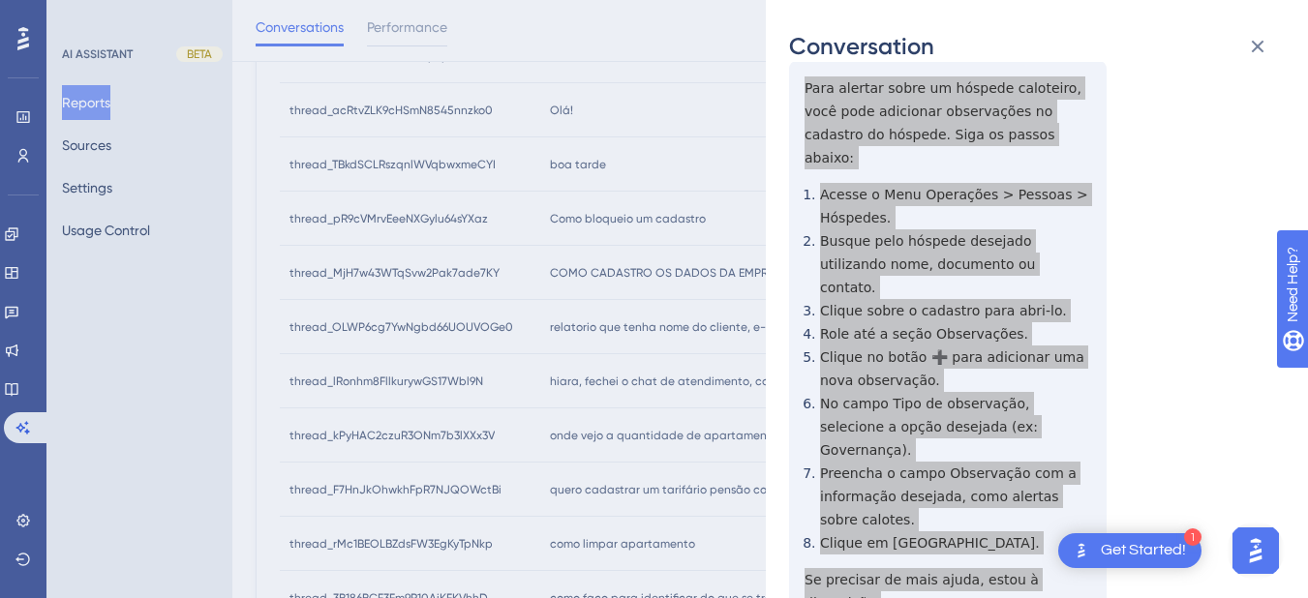
scroll to position [0, 0]
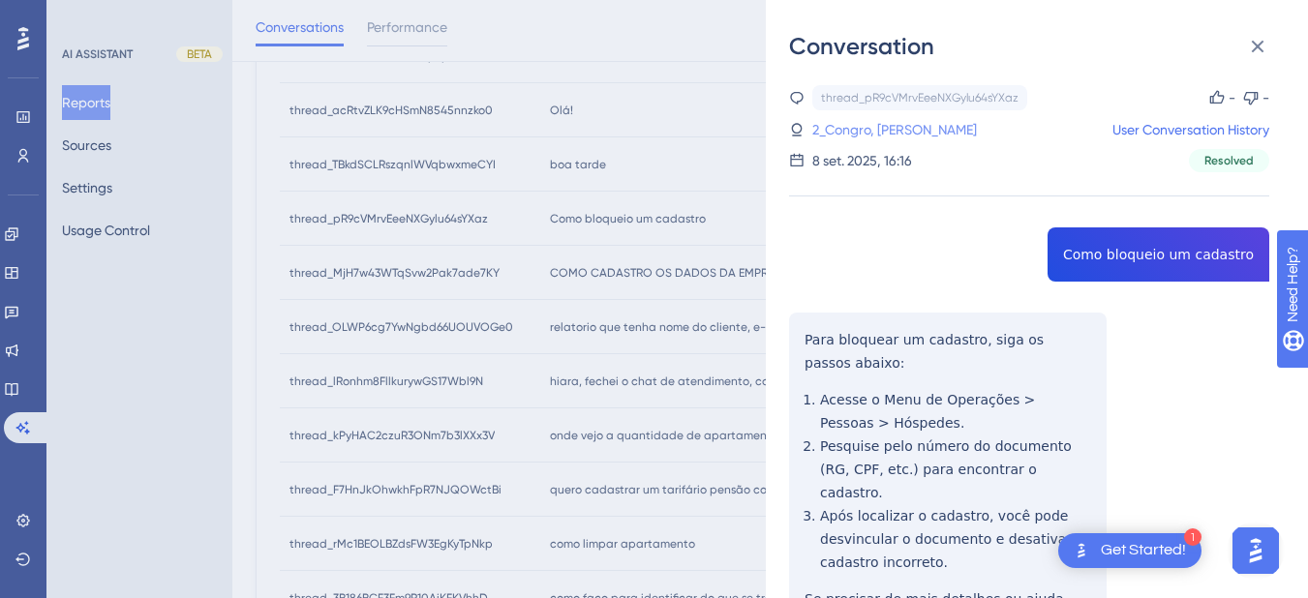
click at [834, 136] on link "2_Congro, [PERSON_NAME]" at bounding box center [894, 129] width 165 height 23
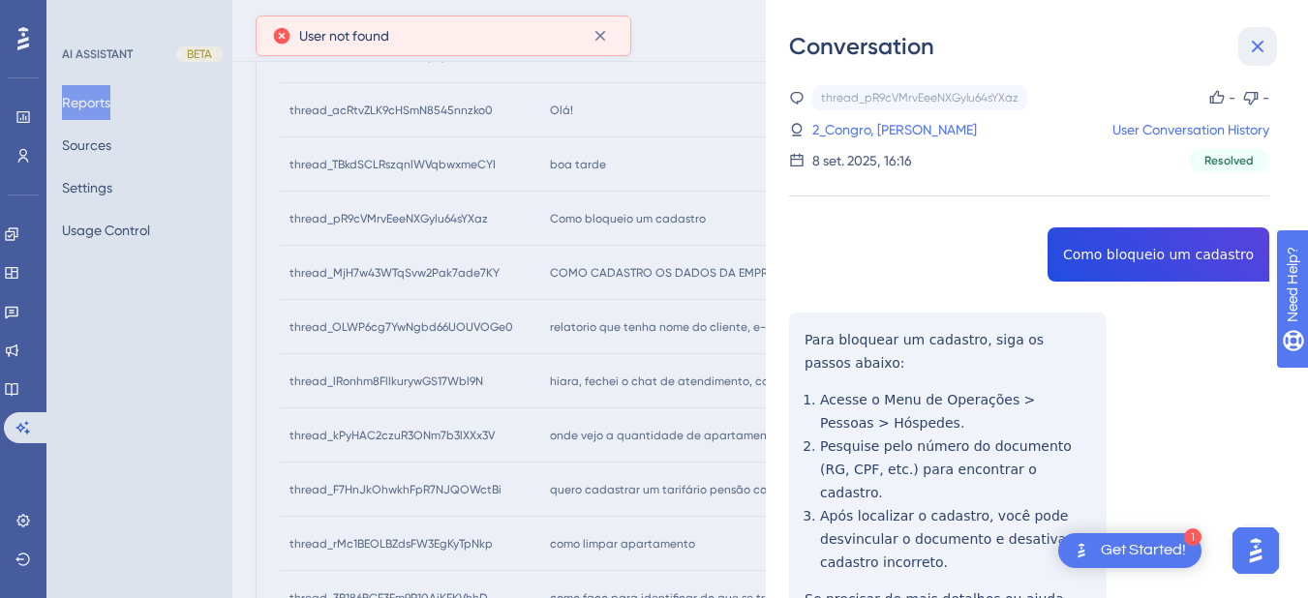
click at [1261, 42] on icon at bounding box center [1258, 47] width 13 height 13
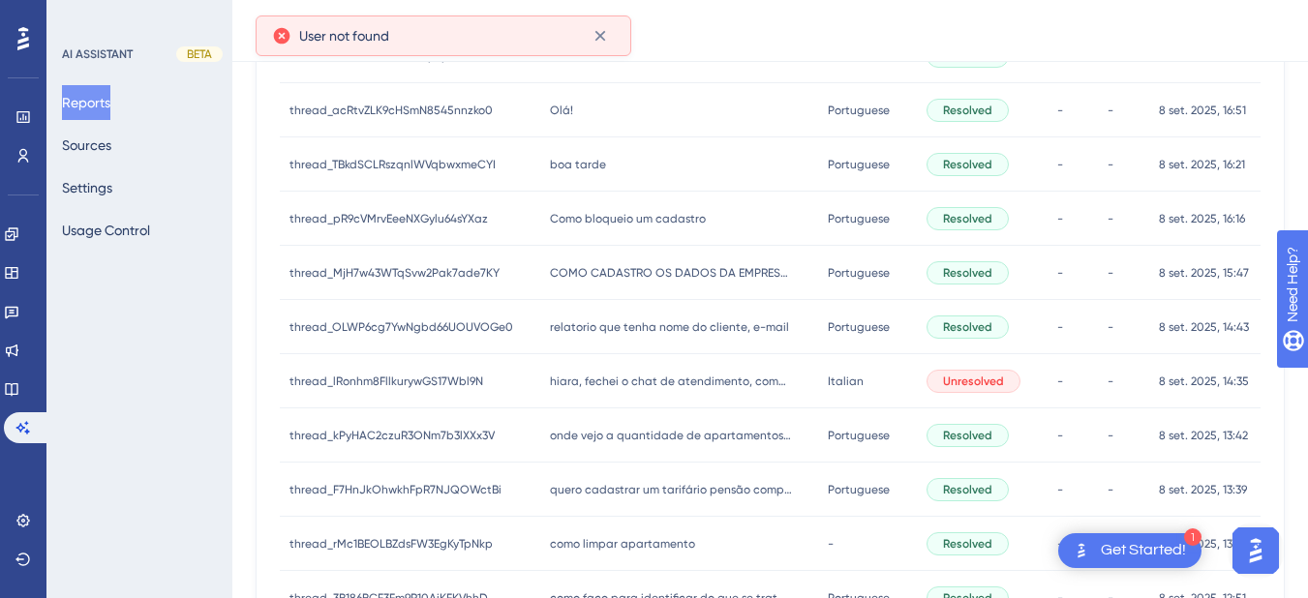
drag, startPoint x: 631, startPoint y: 281, endPoint x: 941, endPoint y: 272, distance: 309.9
click at [631, 282] on div "COMO CADASTRO OS DADOS DA EMPRESA NA RESERVA? COMO CADASTRO OS DADOS DA EMPRESA…" at bounding box center [679, 273] width 279 height 54
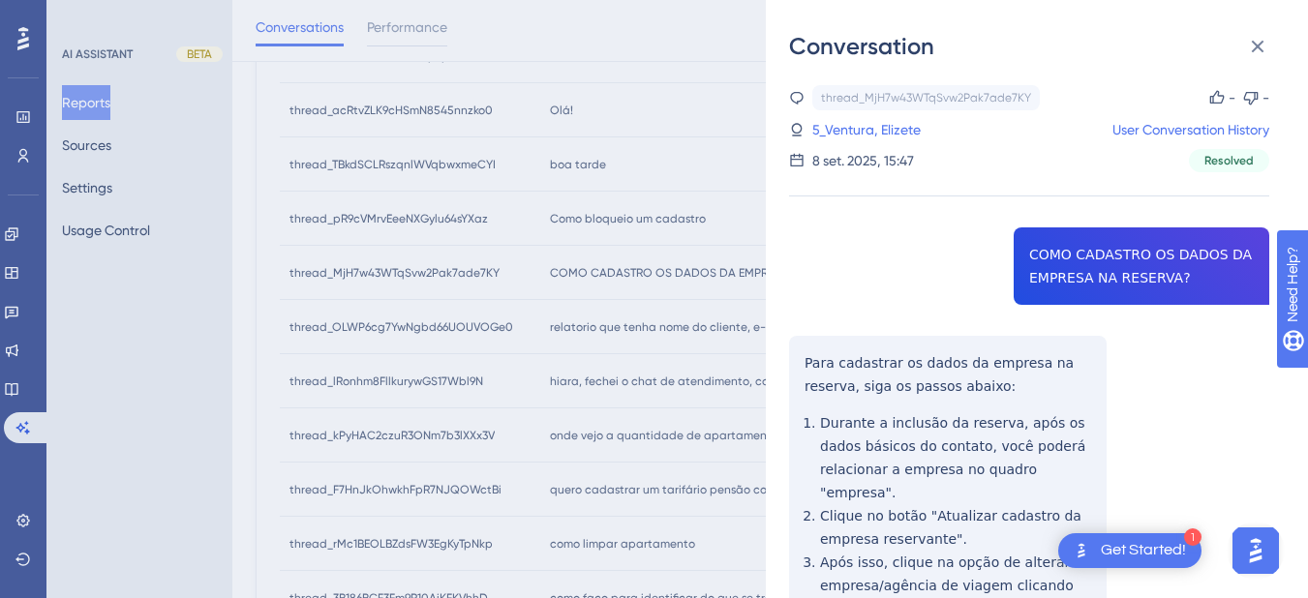
click at [1108, 274] on div "thread_MjH7w43WTqSvw2Pak7ade7KY Copy - - 5_Ventura, Elizete User Conversation H…" at bounding box center [1029, 474] width 480 height 779
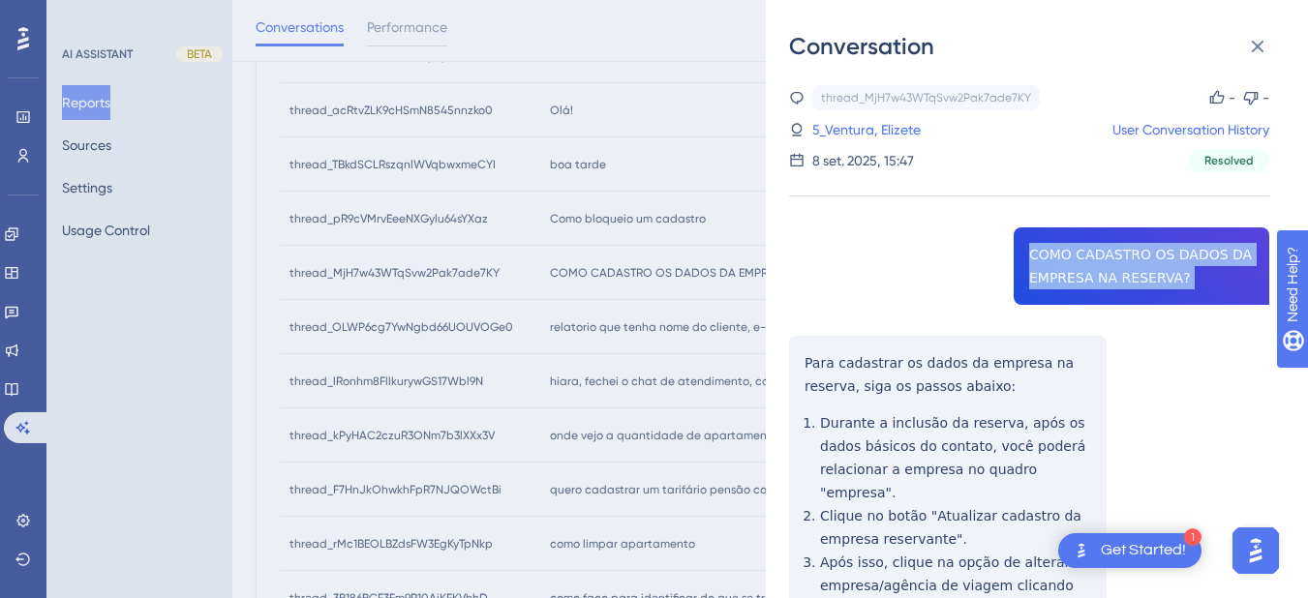
click at [1108, 274] on div "thread_MjH7w43WTqSvw2Pak7ade7KY Copy - - 5_Ventura, Elizete User Conversation H…" at bounding box center [1029, 474] width 480 height 779
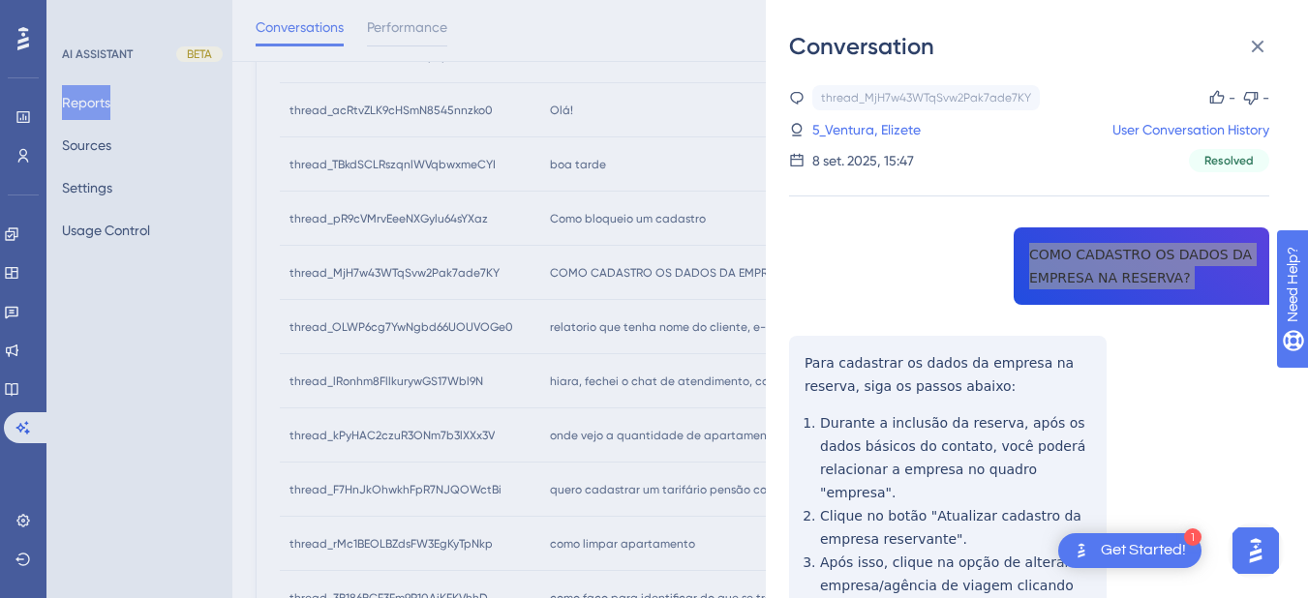
scroll to position [205, 0]
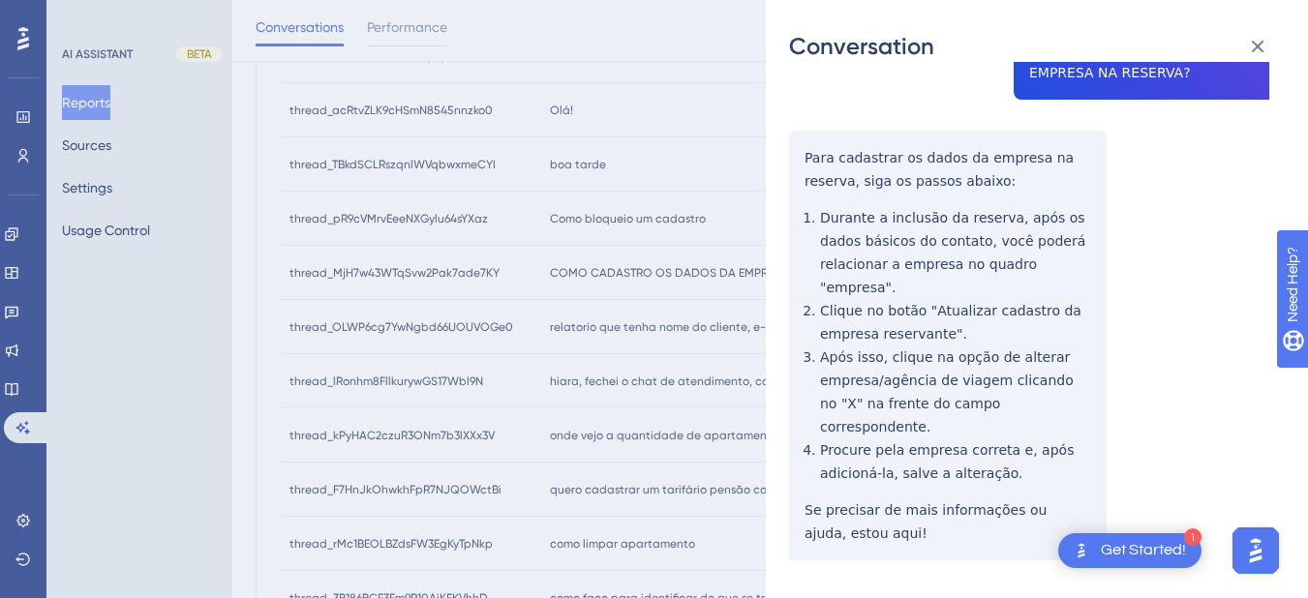
click at [868, 488] on div "thread_MjH7w43WTqSvw2Pak7ade7KY Copy - - 5_Ventura, Elizete User Conversation H…" at bounding box center [1029, 269] width 480 height 779
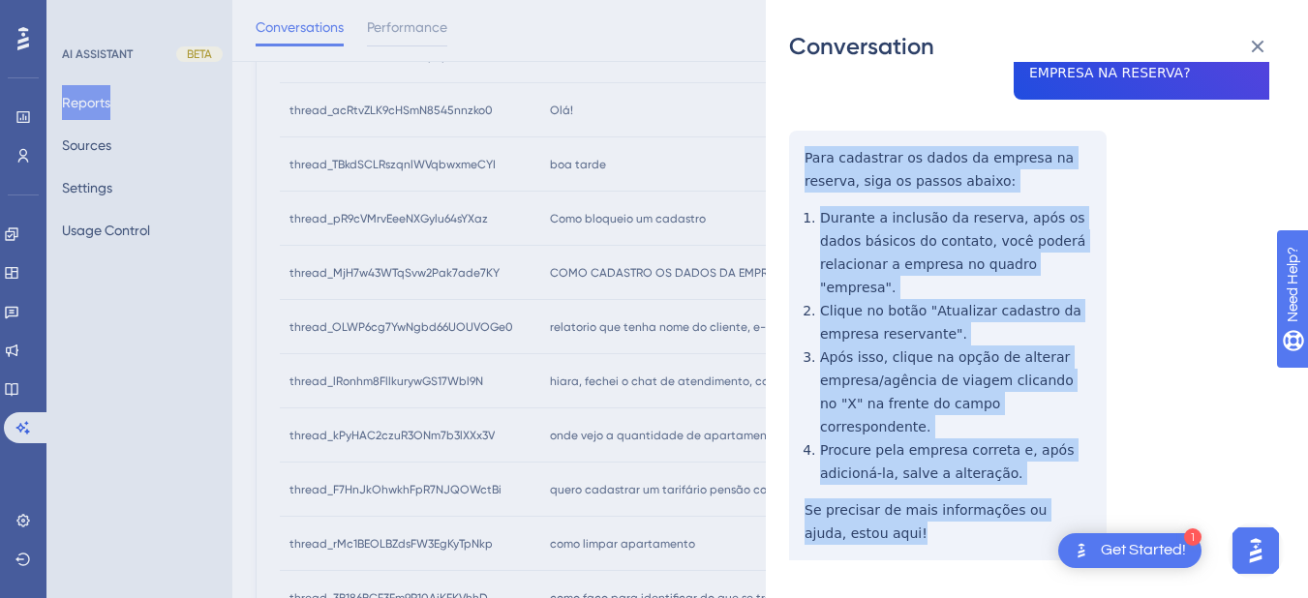
drag, startPoint x: 887, startPoint y: 482, endPoint x: 800, endPoint y: 166, distance: 327.4
click at [800, 166] on div "thread_MjH7w43WTqSvw2Pak7ade7KY Copy - - 5_Ventura, Elizete User Conversation H…" at bounding box center [1029, 269] width 480 height 779
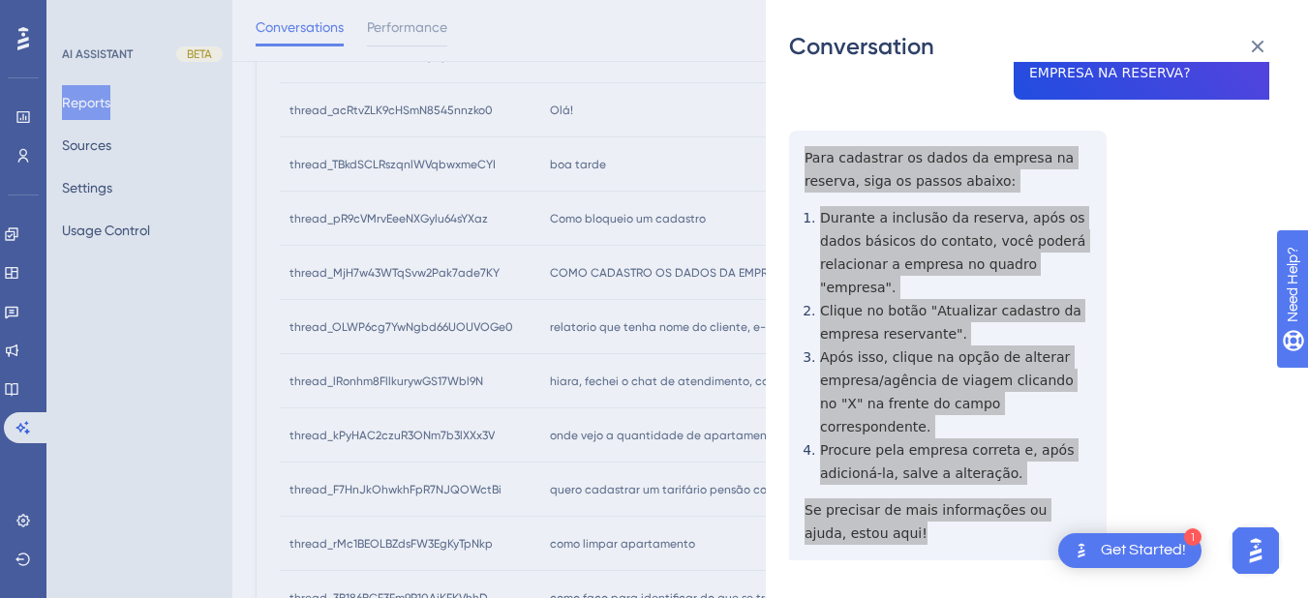
scroll to position [0, 0]
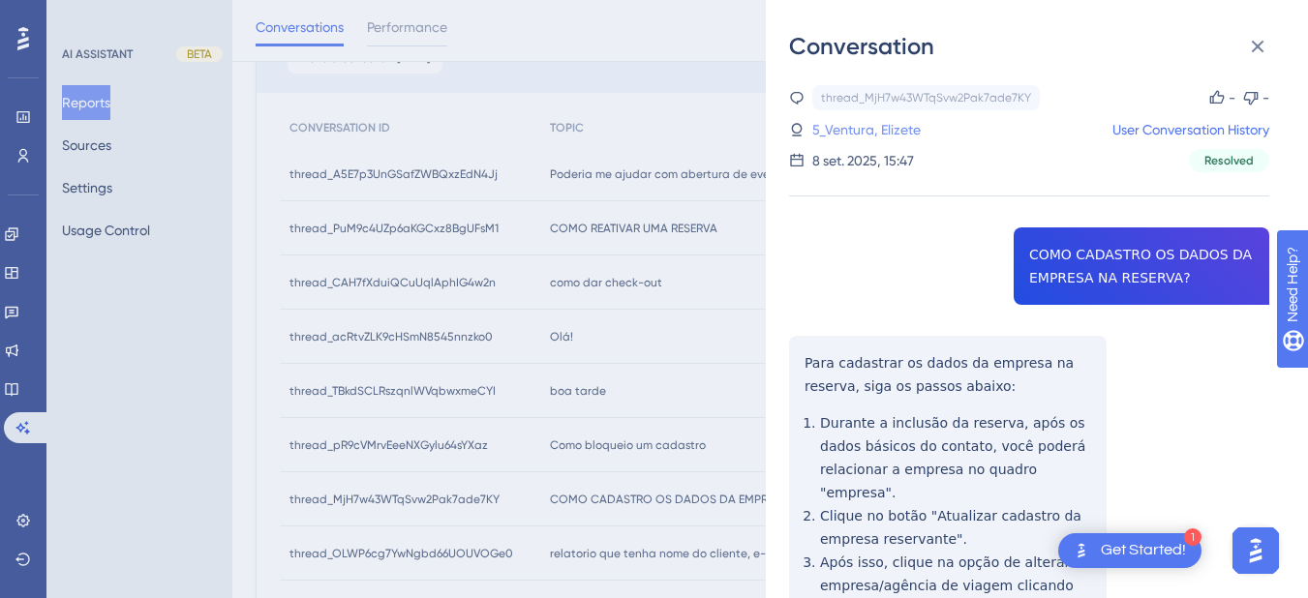
click at [863, 134] on link "5_Ventura, Elizete" at bounding box center [866, 129] width 108 height 23
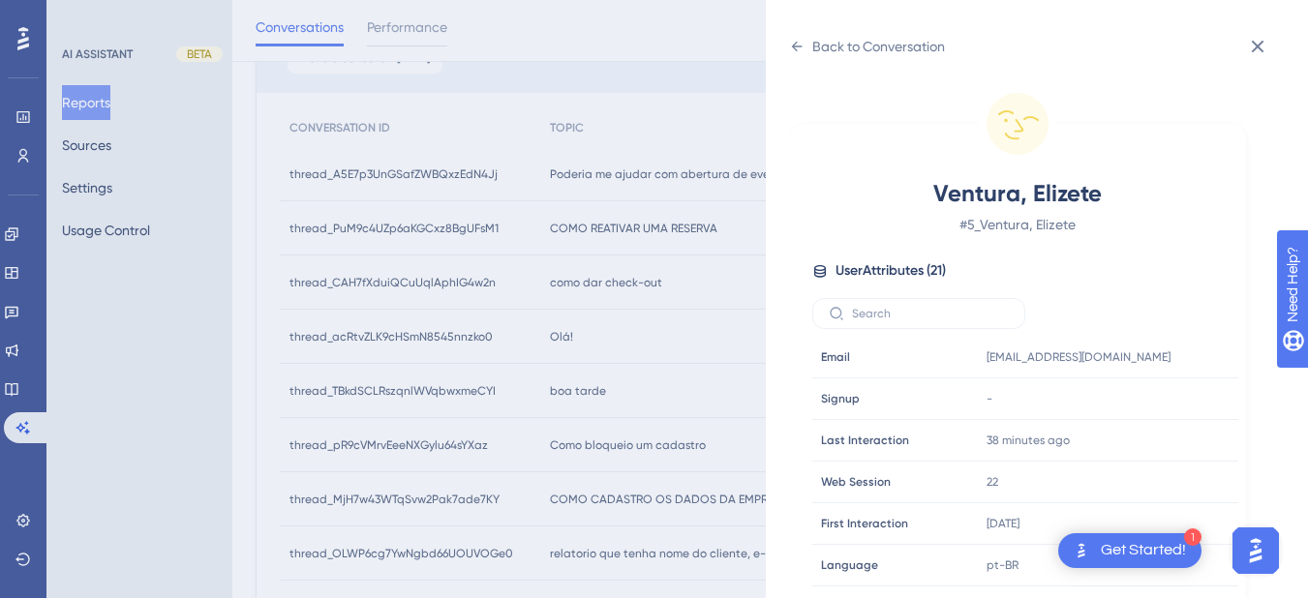
scroll to position [590, 0]
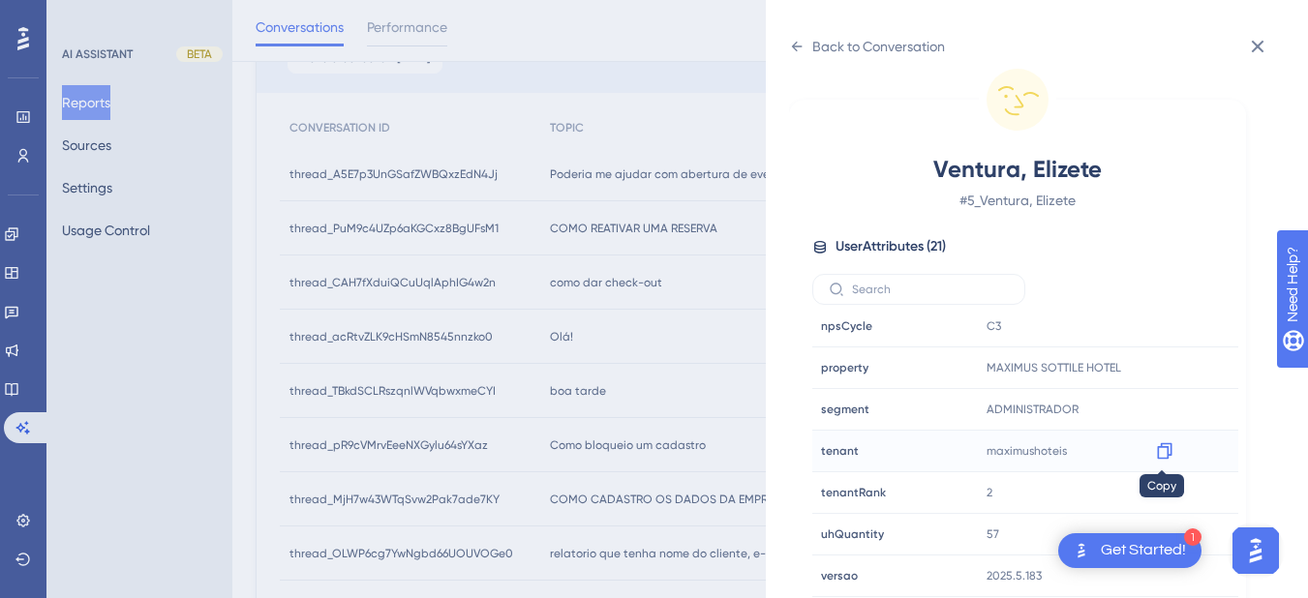
click at [1169, 459] on icon at bounding box center [1164, 450] width 19 height 19
click at [798, 41] on icon at bounding box center [796, 46] width 15 height 15
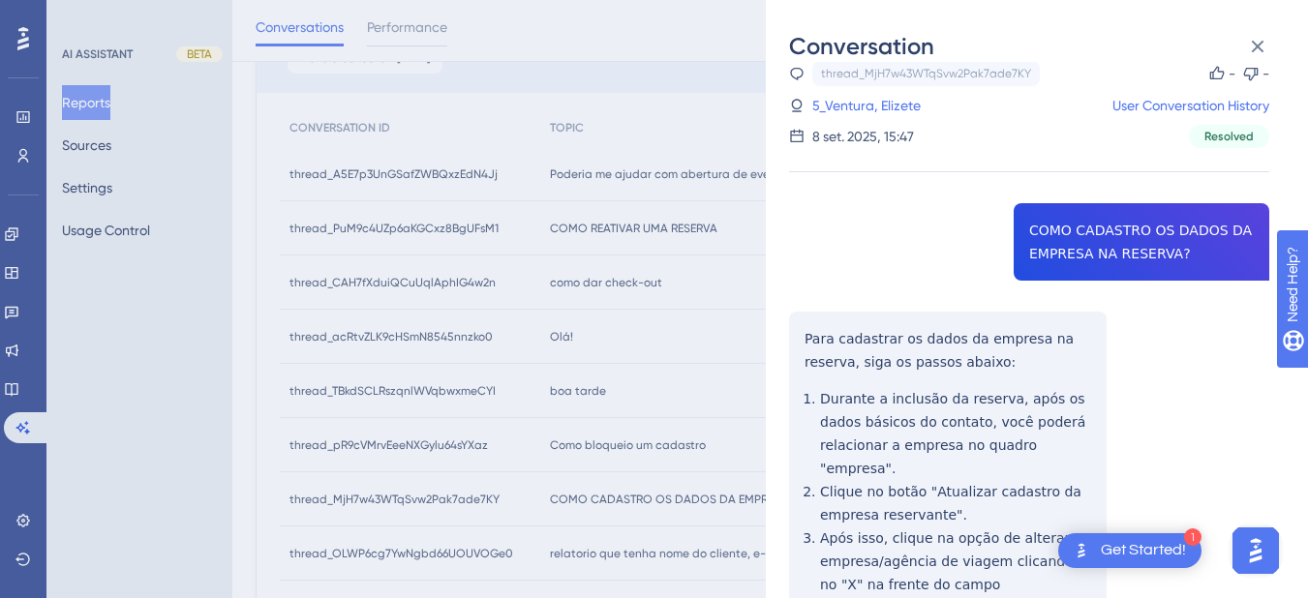
scroll to position [205, 0]
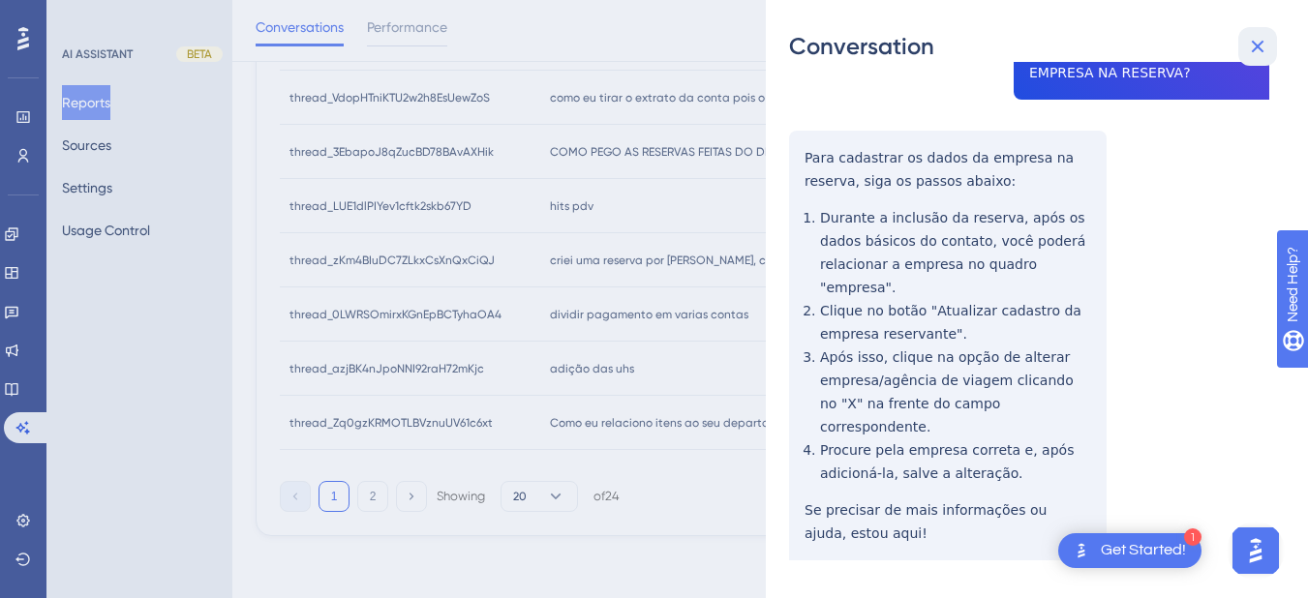
click at [1258, 39] on icon at bounding box center [1257, 46] width 23 height 23
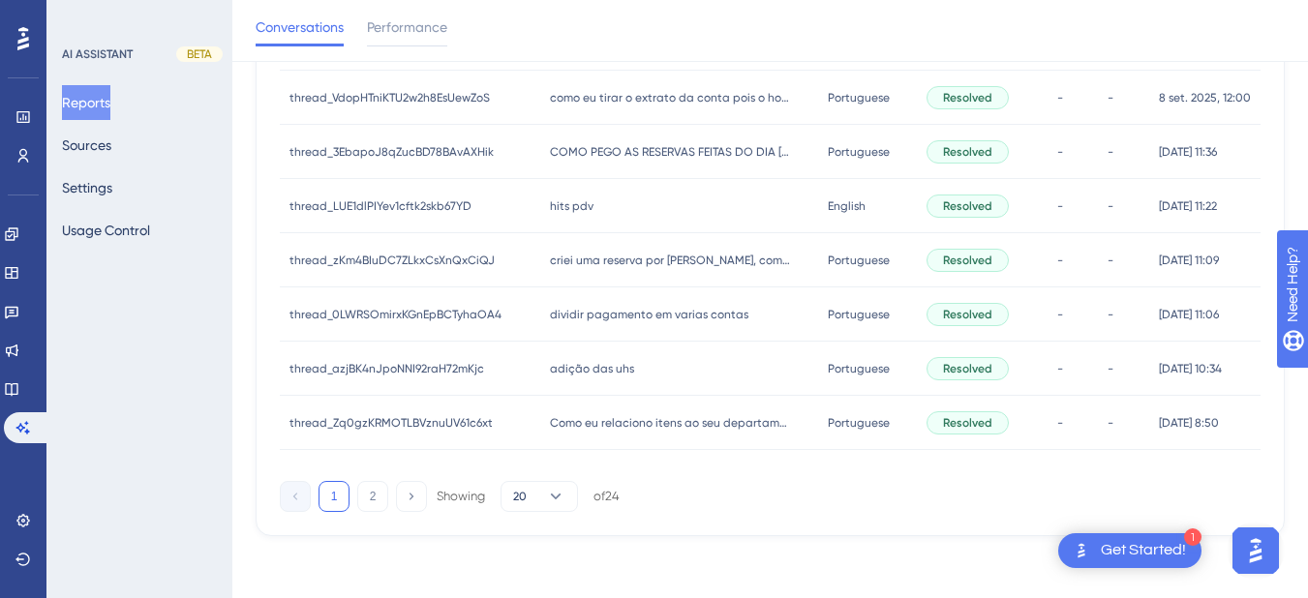
click at [616, 199] on div "hits pdv hits pdv" at bounding box center [679, 206] width 279 height 54
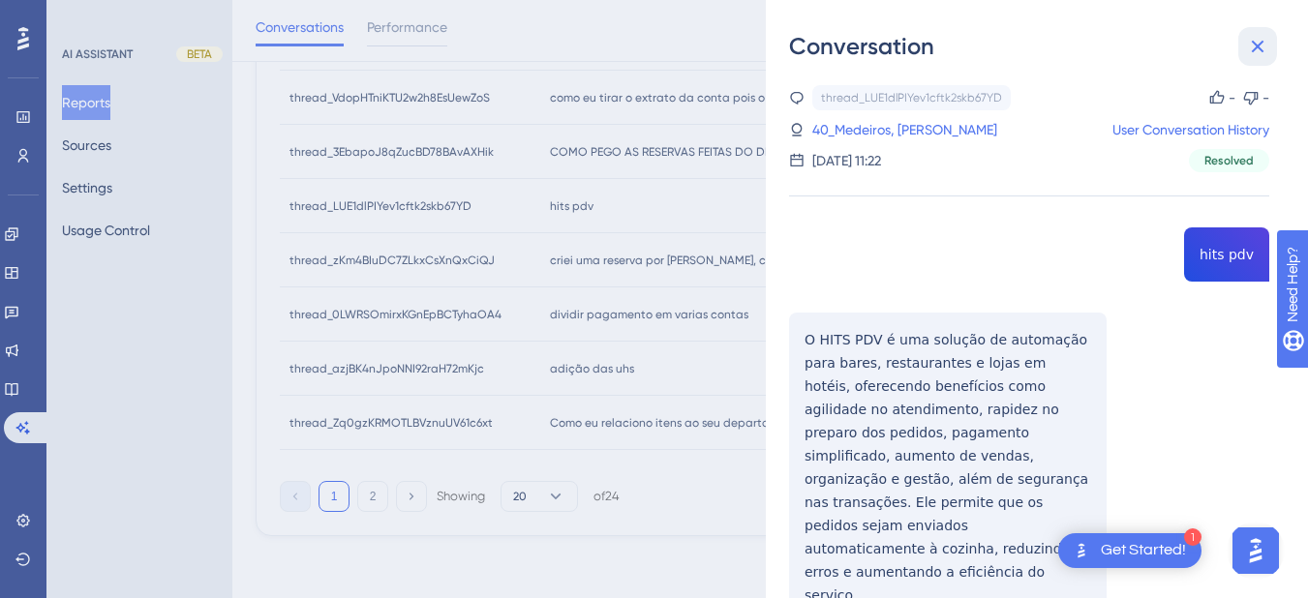
click at [1245, 45] on button at bounding box center [1257, 46] width 39 height 39
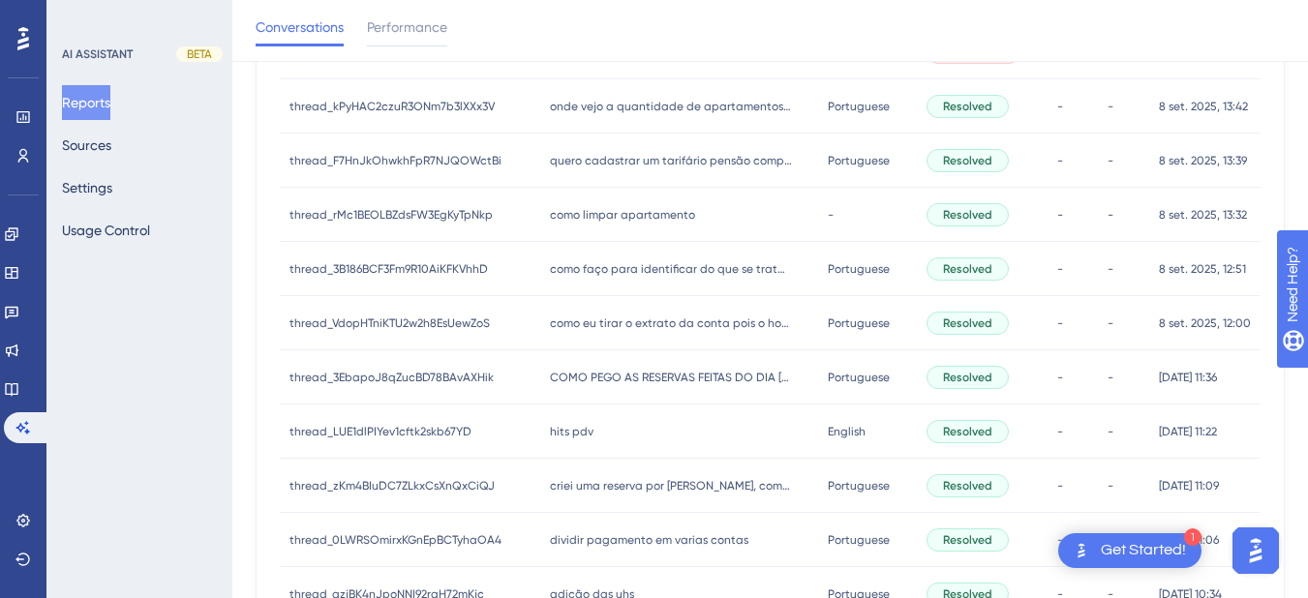
scroll to position [555, 0]
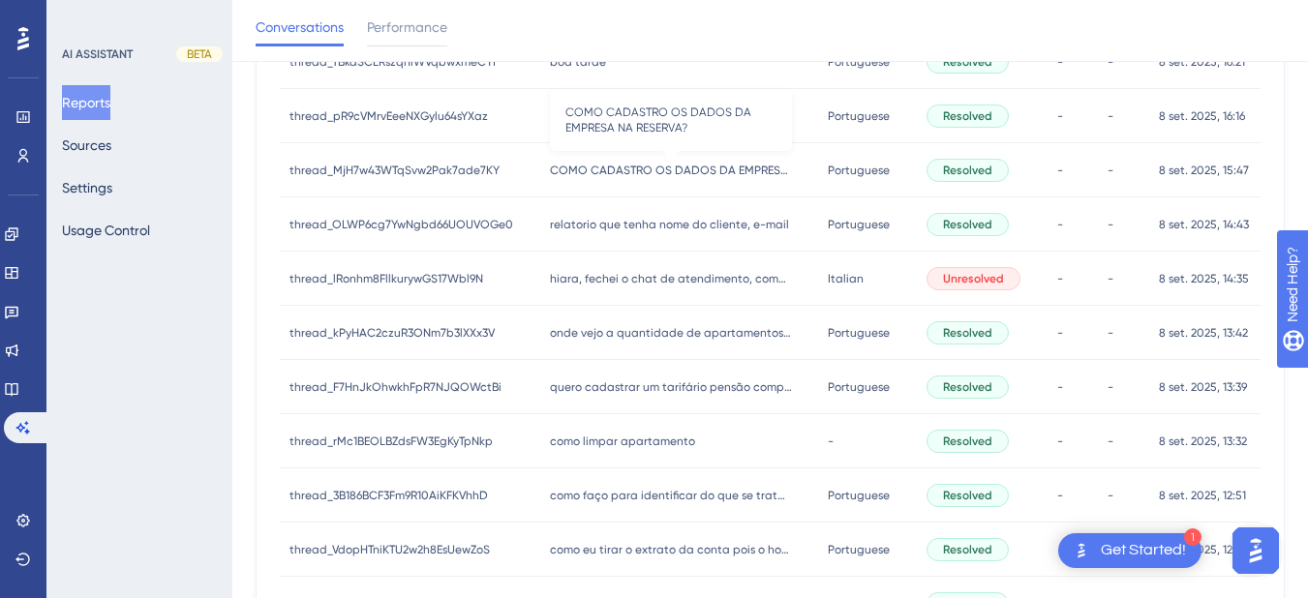
click at [620, 175] on span "COMO CADASTRO OS DADOS DA EMPRESA NA RESERVA?" at bounding box center [671, 170] width 242 height 15
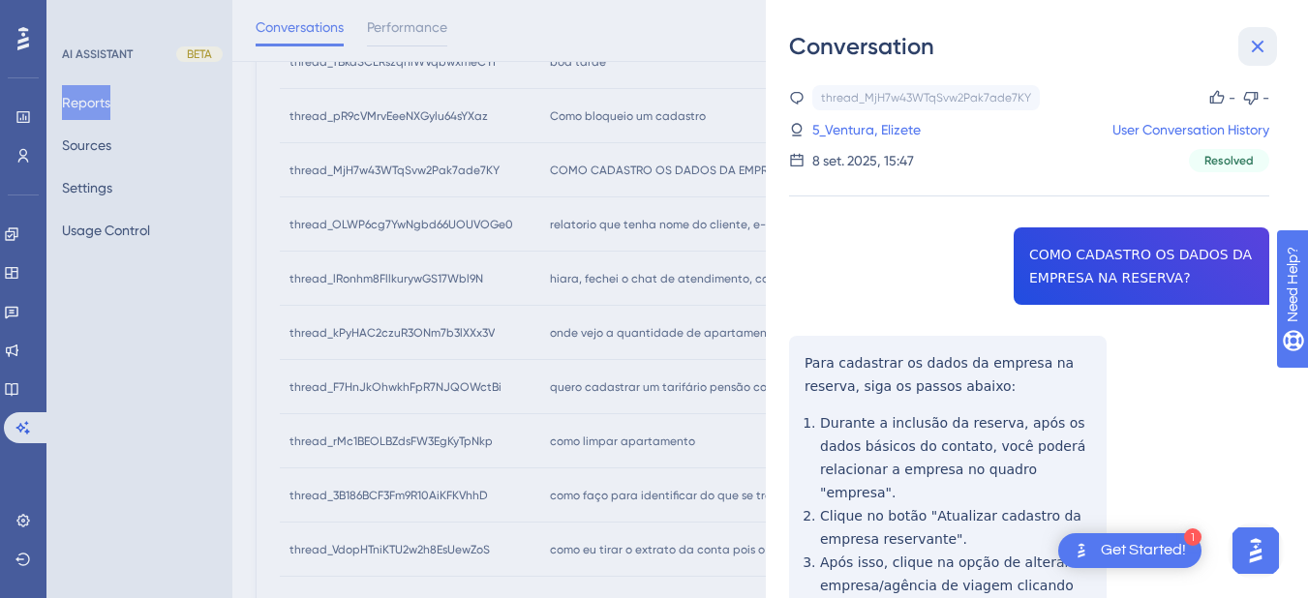
click at [1253, 47] on icon at bounding box center [1257, 46] width 23 height 23
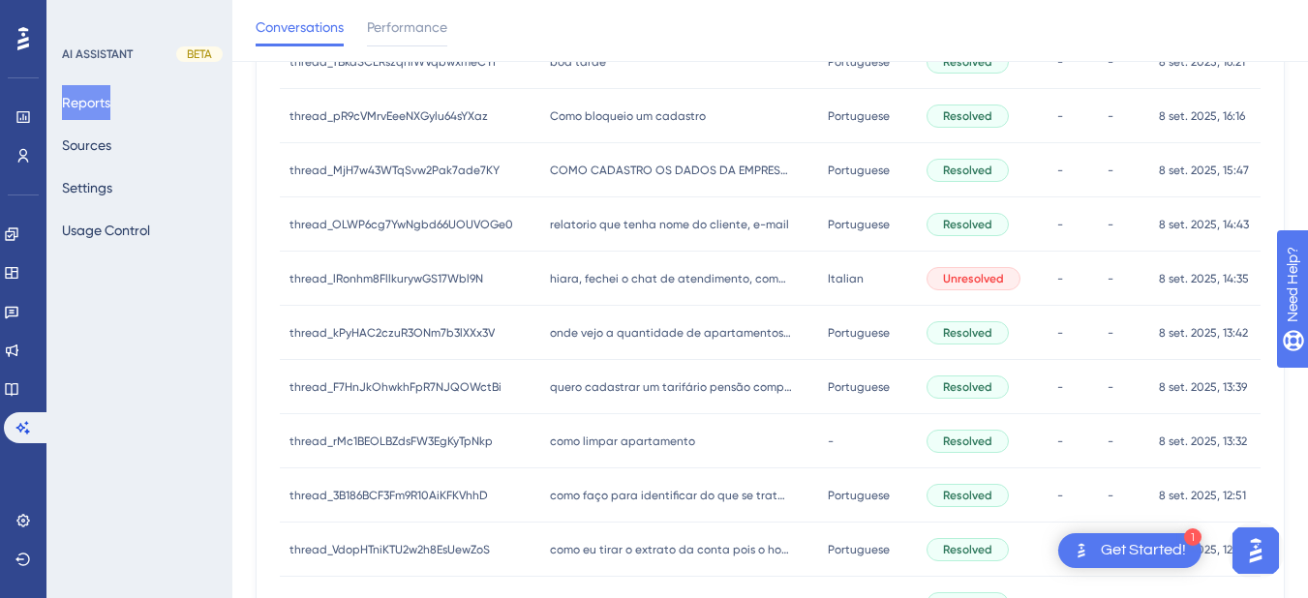
click at [616, 225] on span "relatorio que tenha nome do cliente, e-mail" at bounding box center [669, 224] width 239 height 15
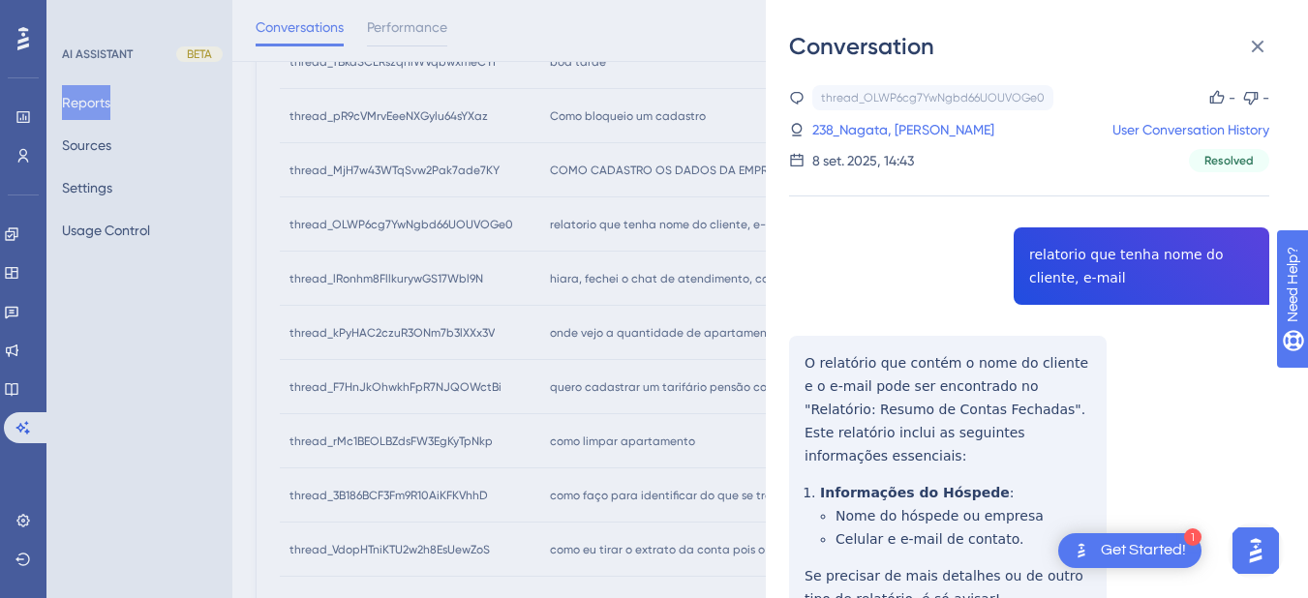
click at [1126, 254] on div "thread_OLWP6cg7YwNgbd66UOUVOGe0 Copy - - 238_Nagata, [PERSON_NAME] User Convers…" at bounding box center [1029, 405] width 480 height 640
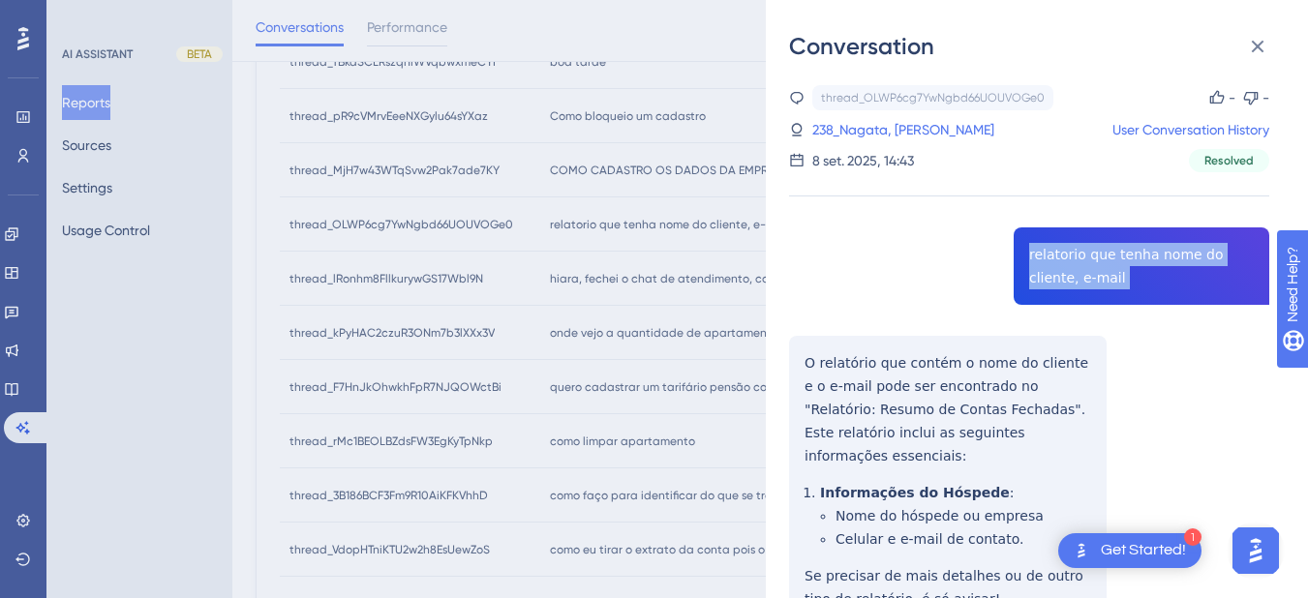
click at [1126, 254] on div "thread_OLWP6cg7YwNgbd66UOUVOGe0 Copy - - 238_Nagata, [PERSON_NAME] User Convers…" at bounding box center [1029, 405] width 480 height 640
drag, startPoint x: 1126, startPoint y: 254, endPoint x: 1269, endPoint y: 45, distance: 252.7
click at [1269, 45] on button at bounding box center [1257, 46] width 39 height 39
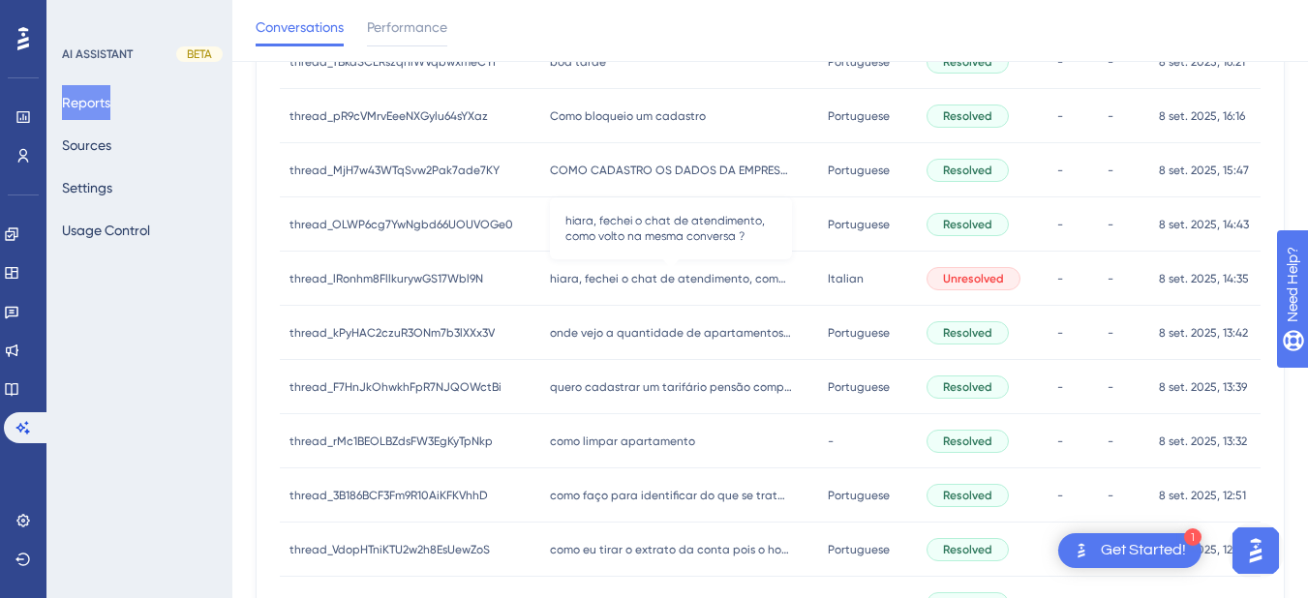
click at [586, 284] on span "hiara, fechei o chat de atendimento, como volto na mesma conversa ?" at bounding box center [671, 278] width 242 height 15
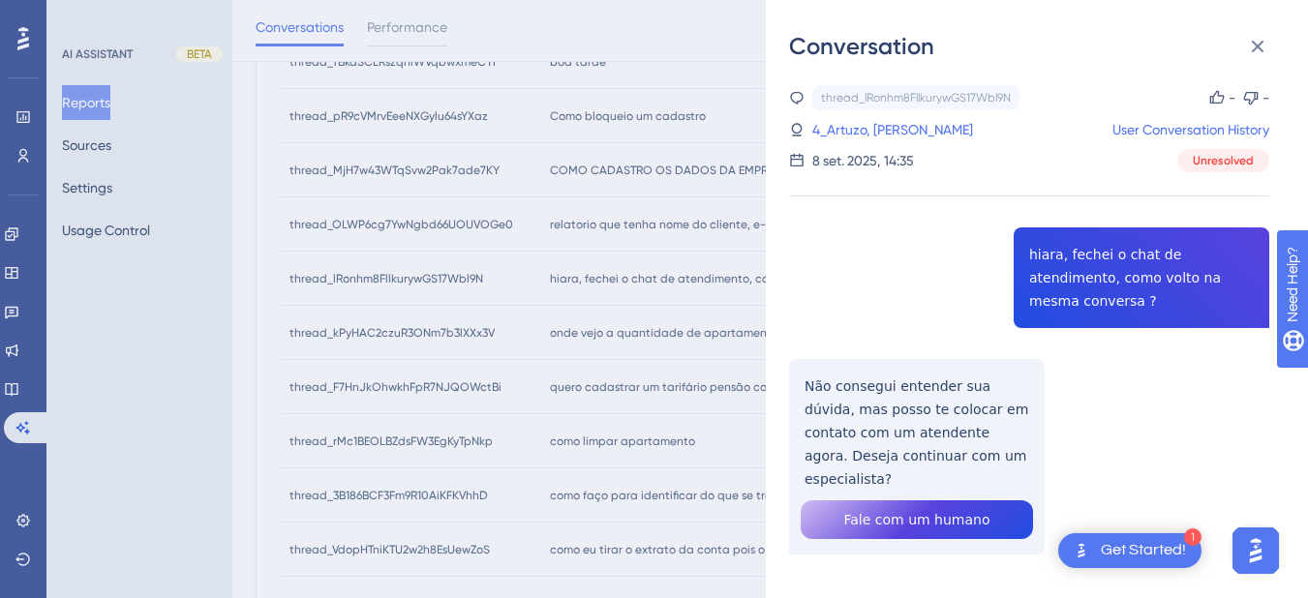
click at [1066, 273] on div "thread_lRonhm8FllkurywGS17Wbl9N Copy - - 4_Artuzo, [PERSON_NAME] User Conversat…" at bounding box center [1029, 369] width 480 height 568
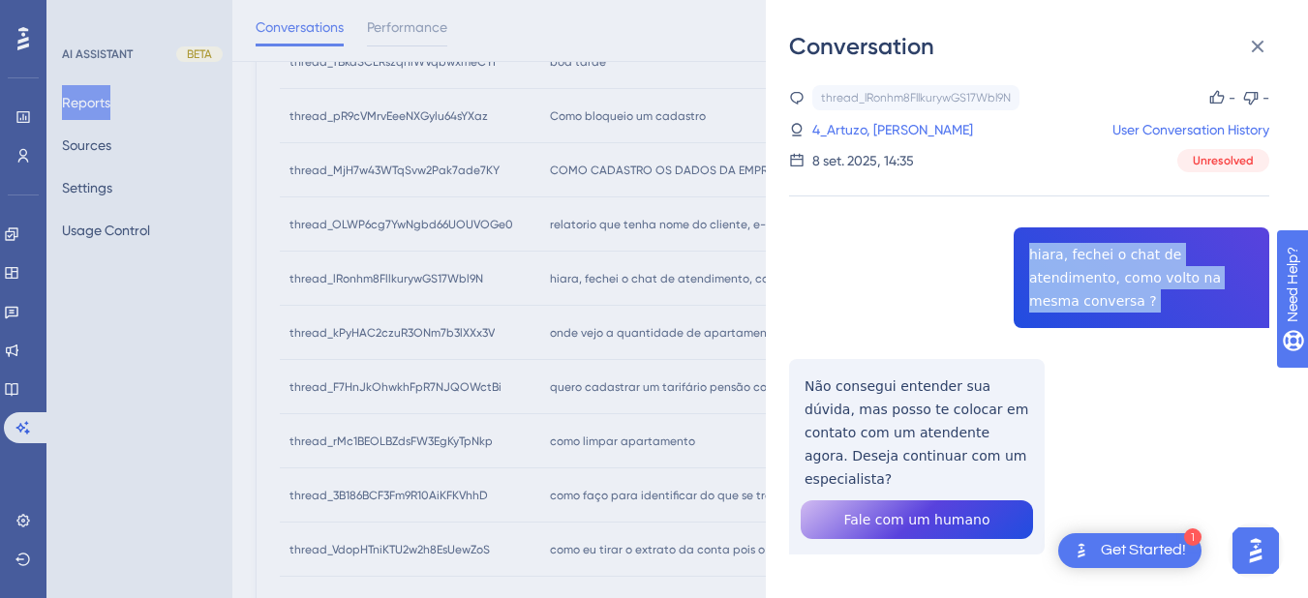
click at [1066, 273] on div "thread_lRonhm8FllkurywGS17Wbl9N Copy - - 4_Artuzo, [PERSON_NAME] User Conversat…" at bounding box center [1029, 369] width 480 height 568
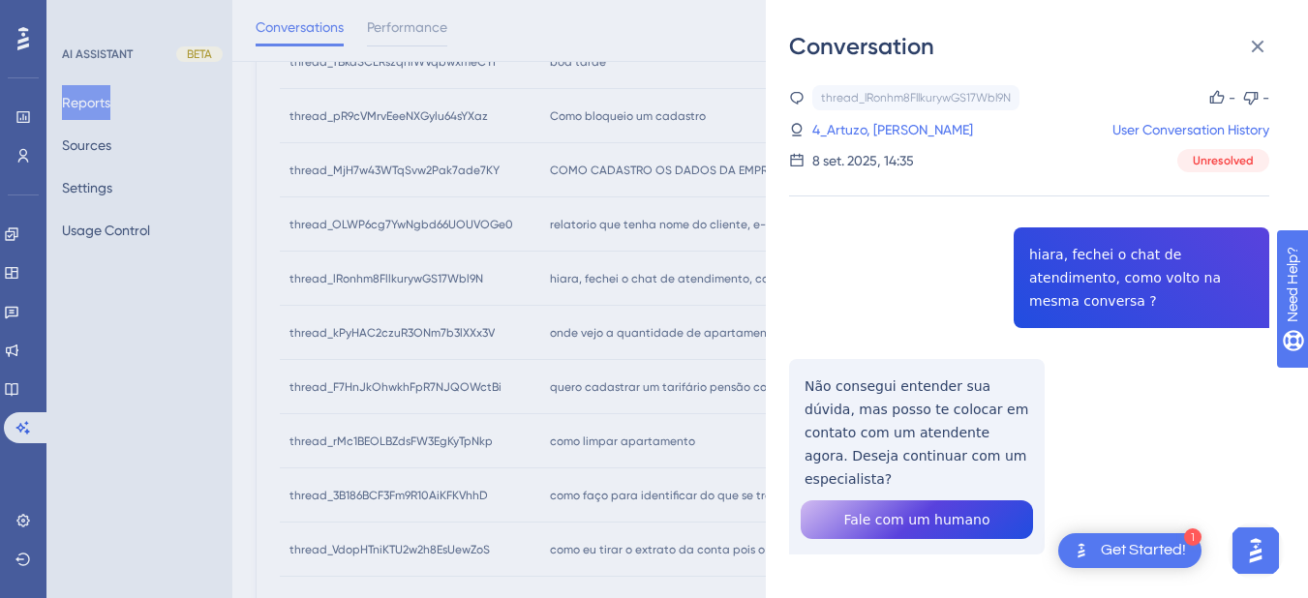
click at [885, 389] on div "thread_lRonhm8FllkurywGS17Wbl9N Copy - - 4_Artuzo, [PERSON_NAME] User Conversat…" at bounding box center [1029, 369] width 480 height 568
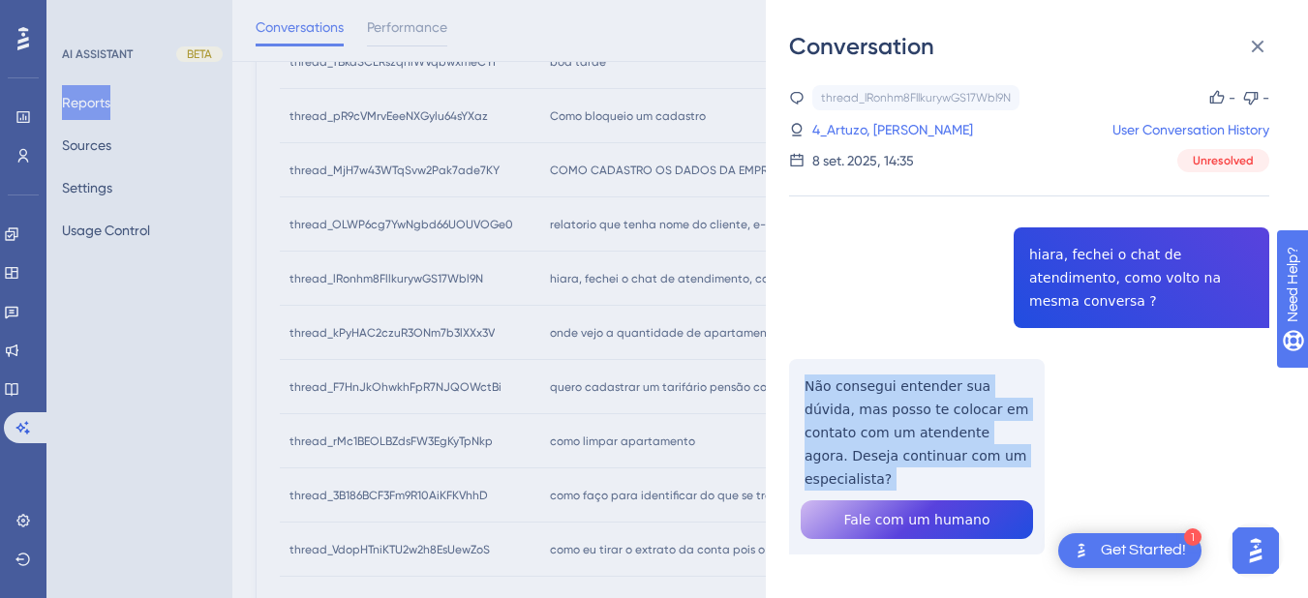
click at [885, 389] on div "thread_lRonhm8FllkurywGS17Wbl9N Copy - - 4_Artuzo, [PERSON_NAME] User Conversat…" at bounding box center [1029, 369] width 480 height 568
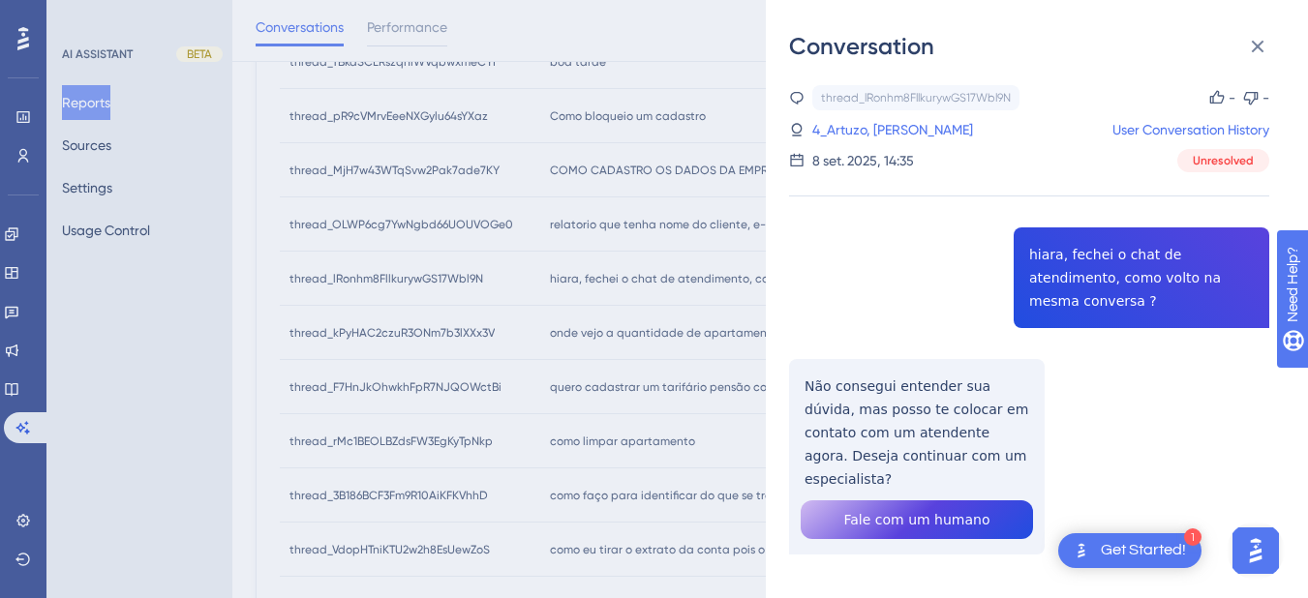
drag, startPoint x: 863, startPoint y: 136, endPoint x: 1027, endPoint y: 123, distance: 164.1
click at [863, 136] on link "4_Artuzo, [PERSON_NAME]" at bounding box center [892, 129] width 161 height 23
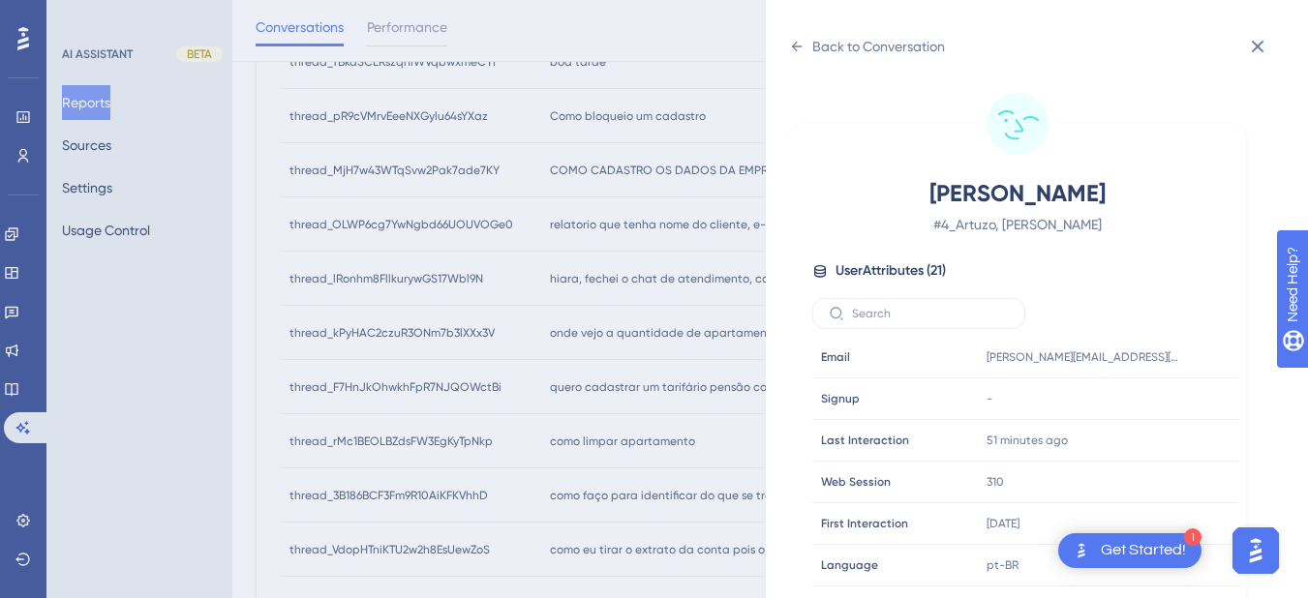
scroll to position [781, 0]
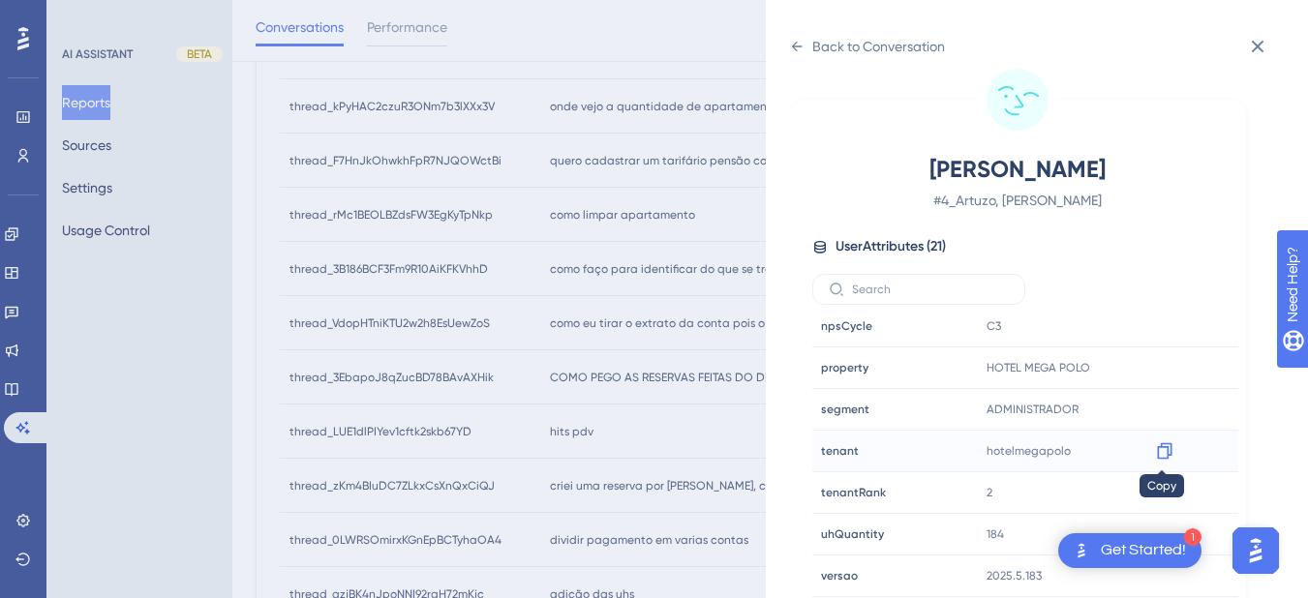
click at [1167, 450] on icon at bounding box center [1164, 451] width 15 height 16
click at [795, 44] on icon at bounding box center [797, 47] width 11 height 10
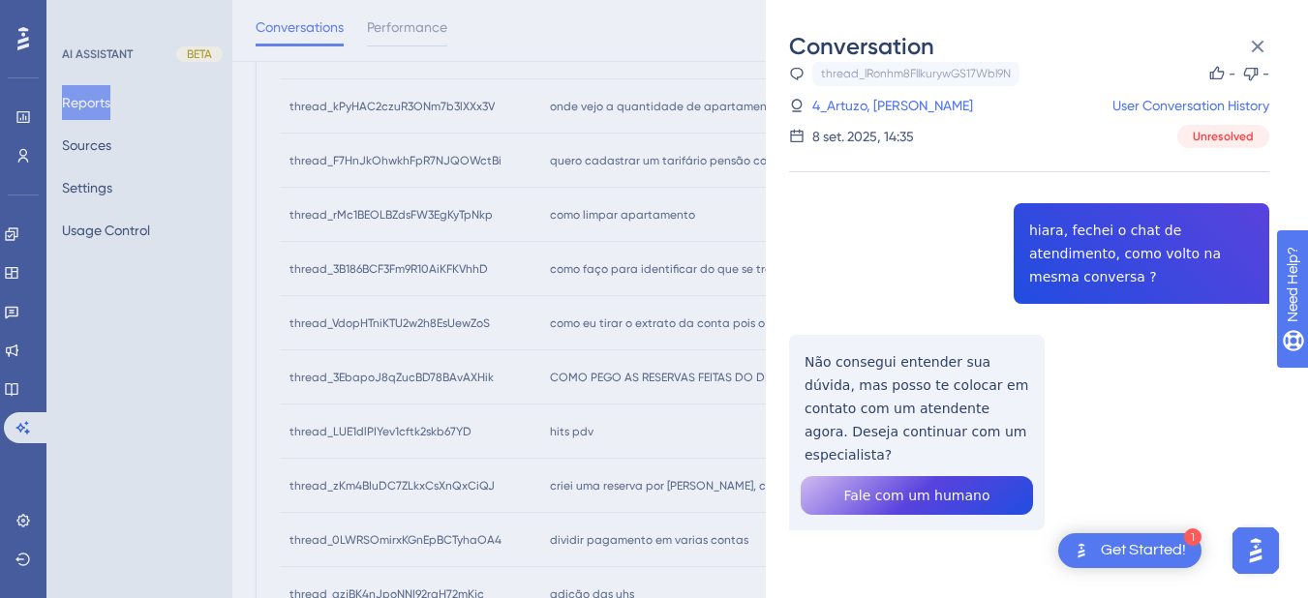
scroll to position [0, 0]
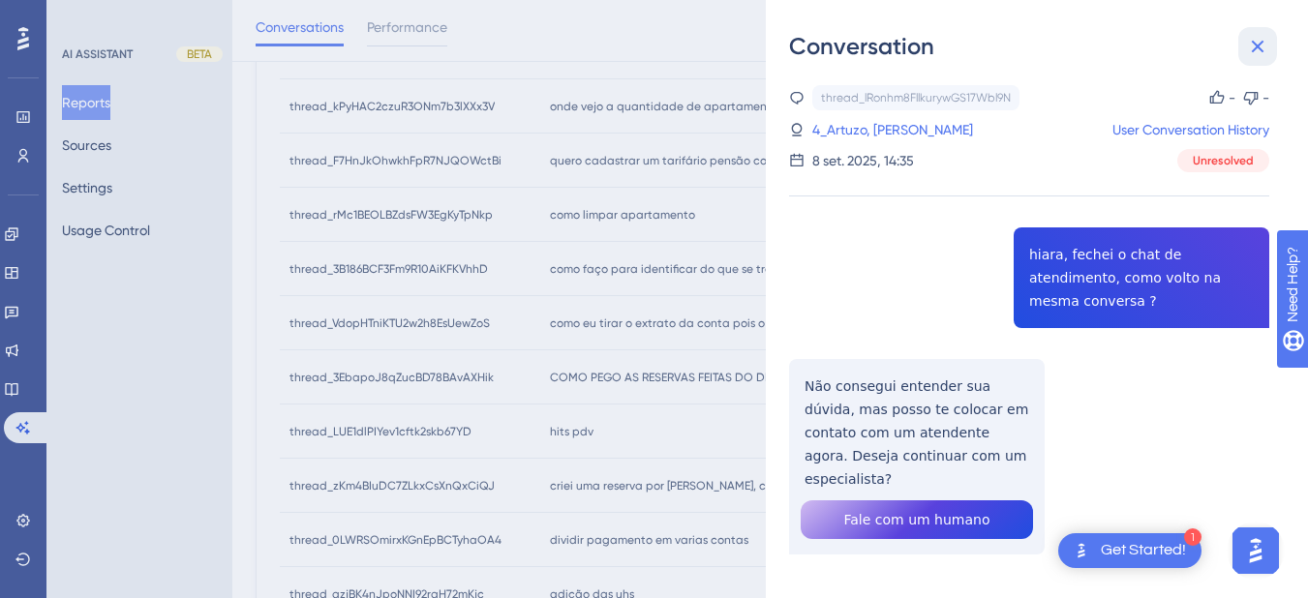
click at [1254, 36] on icon at bounding box center [1257, 46] width 23 height 23
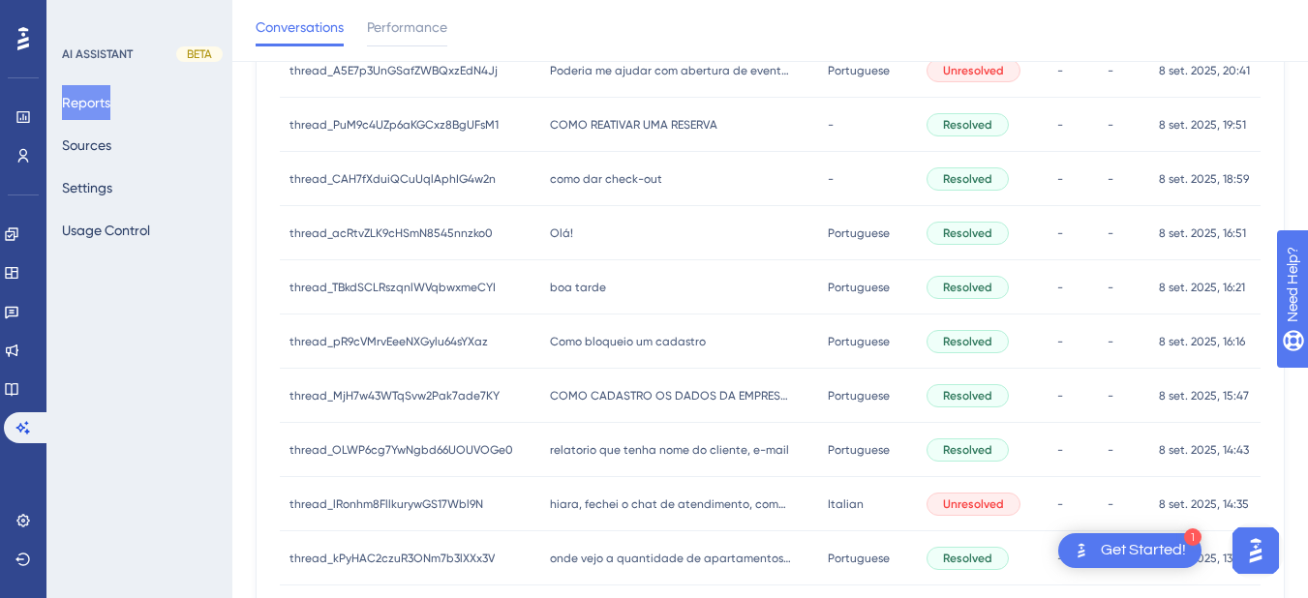
scroll to position [555, 0]
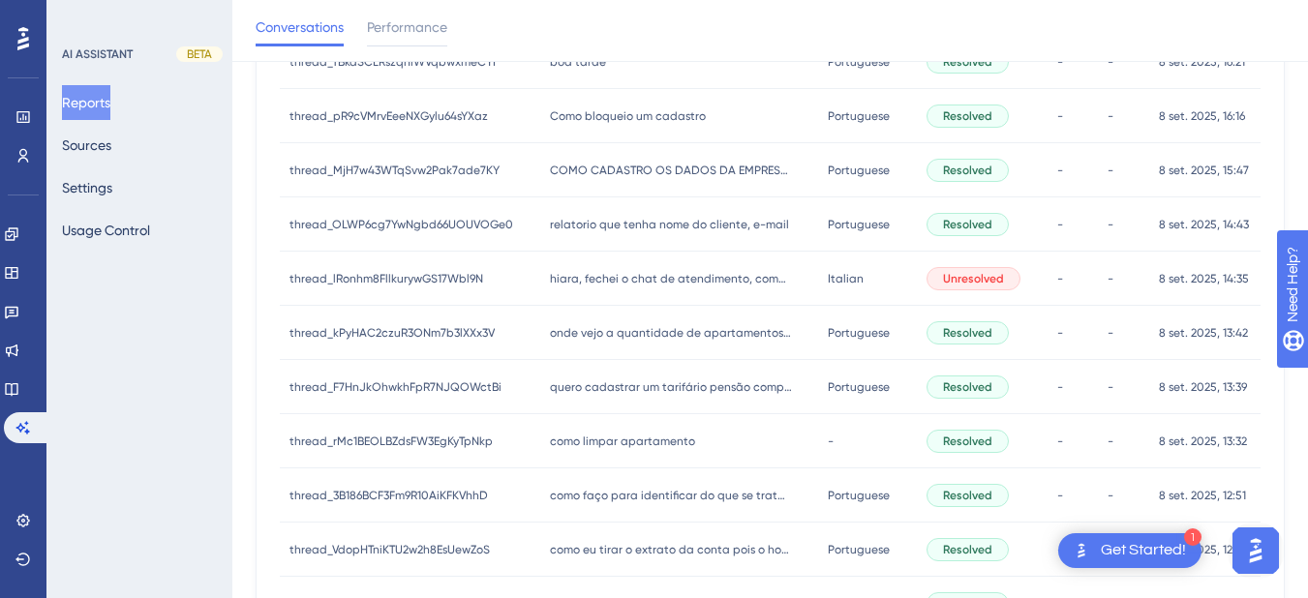
click at [633, 344] on div "onde vejo a quantidade de apartamentos e os valores onde vejo a quantidade de a…" at bounding box center [679, 333] width 279 height 54
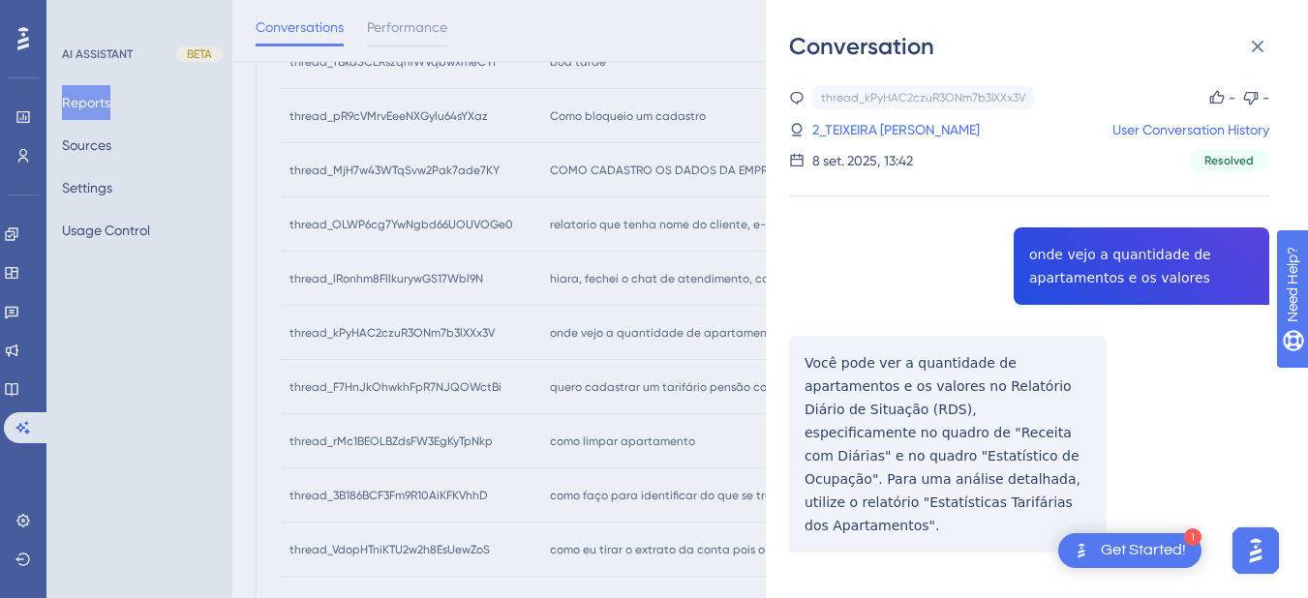
click at [1074, 276] on div "thread_kPyHAC2czuR3ONm7b3lXXx3V Copy - - 2_TEIXEIRA VIEIRA- ADM, [PERSON_NAME] …" at bounding box center [1029, 368] width 480 height 566
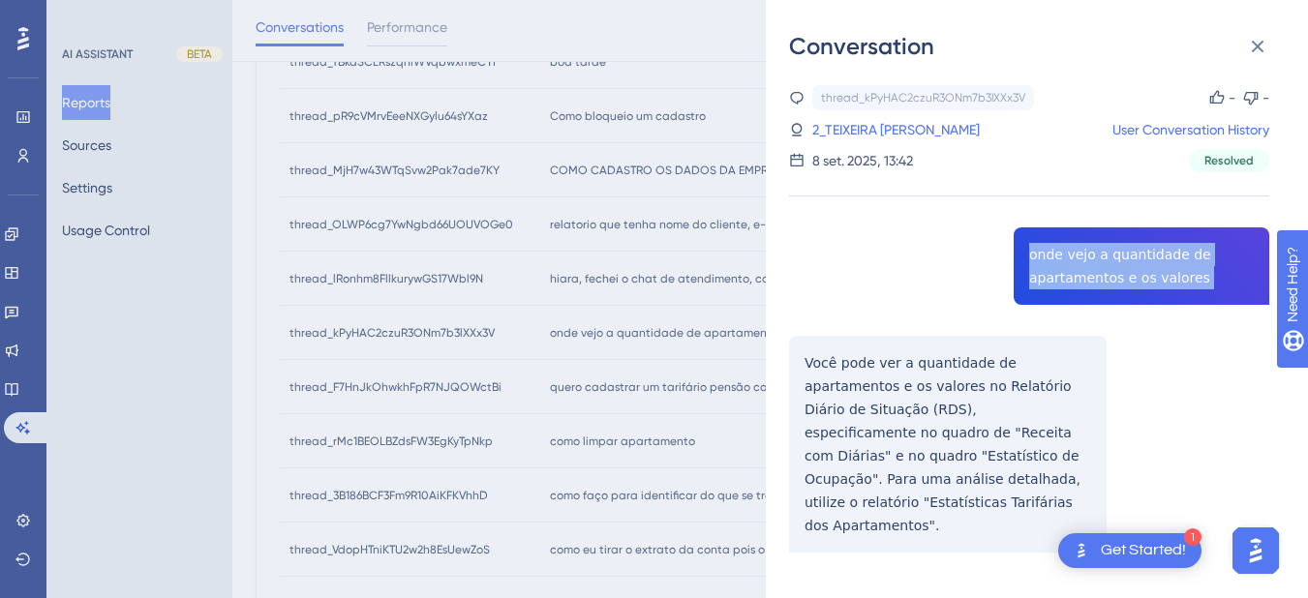
click at [1074, 276] on div "thread_kPyHAC2czuR3ONm7b3lXXx3V Copy - - 2_TEIXEIRA VIEIRA- ADM, [PERSON_NAME] …" at bounding box center [1029, 368] width 480 height 566
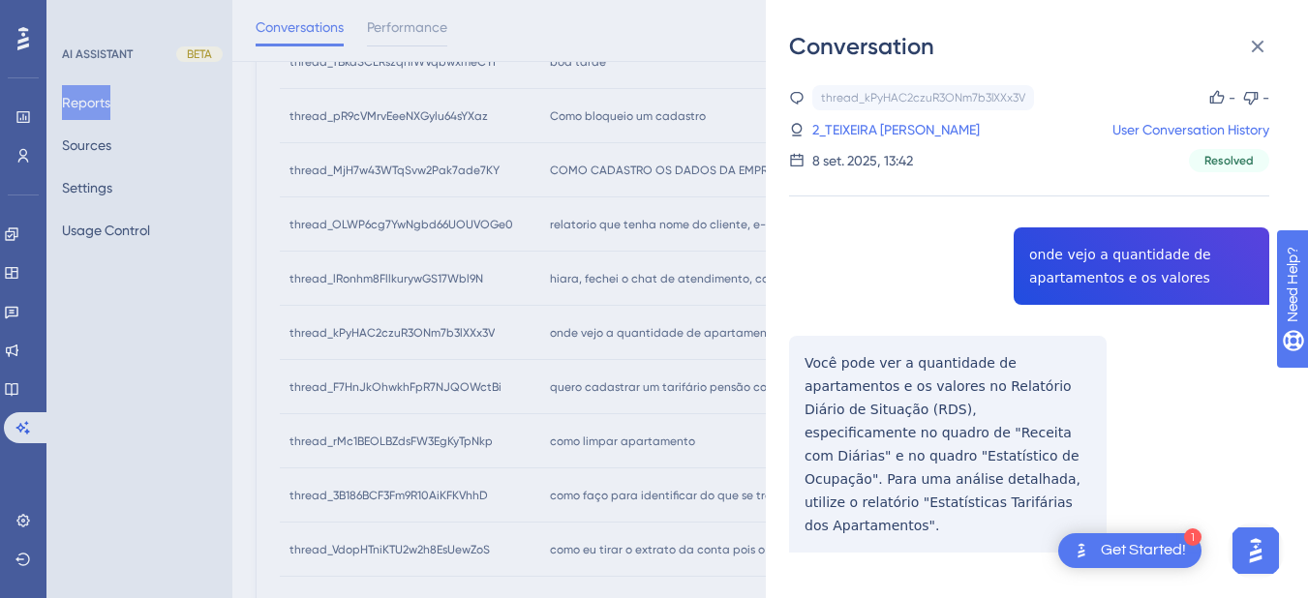
click at [859, 401] on div "thread_kPyHAC2czuR3ONm7b3lXXx3V Copy - - 2_TEIXEIRA VIEIRA- ADM, [PERSON_NAME] …" at bounding box center [1029, 368] width 480 height 566
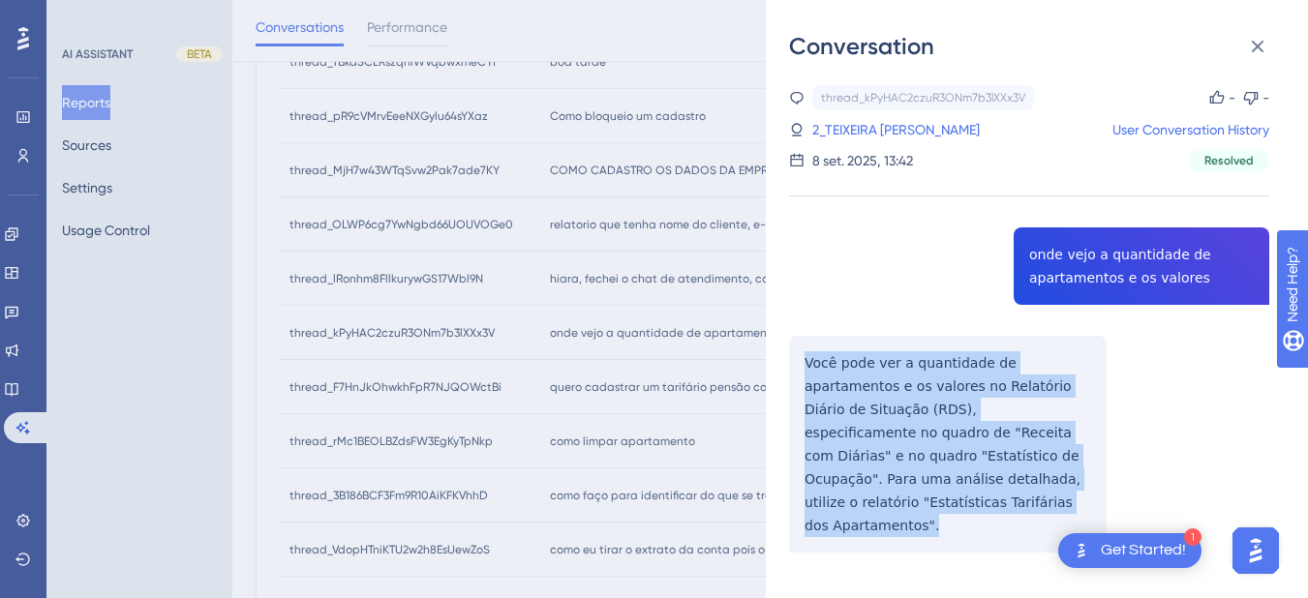
click at [858, 400] on div "thread_kPyHAC2czuR3ONm7b3lXXx3V Copy - - 2_TEIXEIRA VIEIRA- ADM, [PERSON_NAME] …" at bounding box center [1029, 368] width 480 height 566
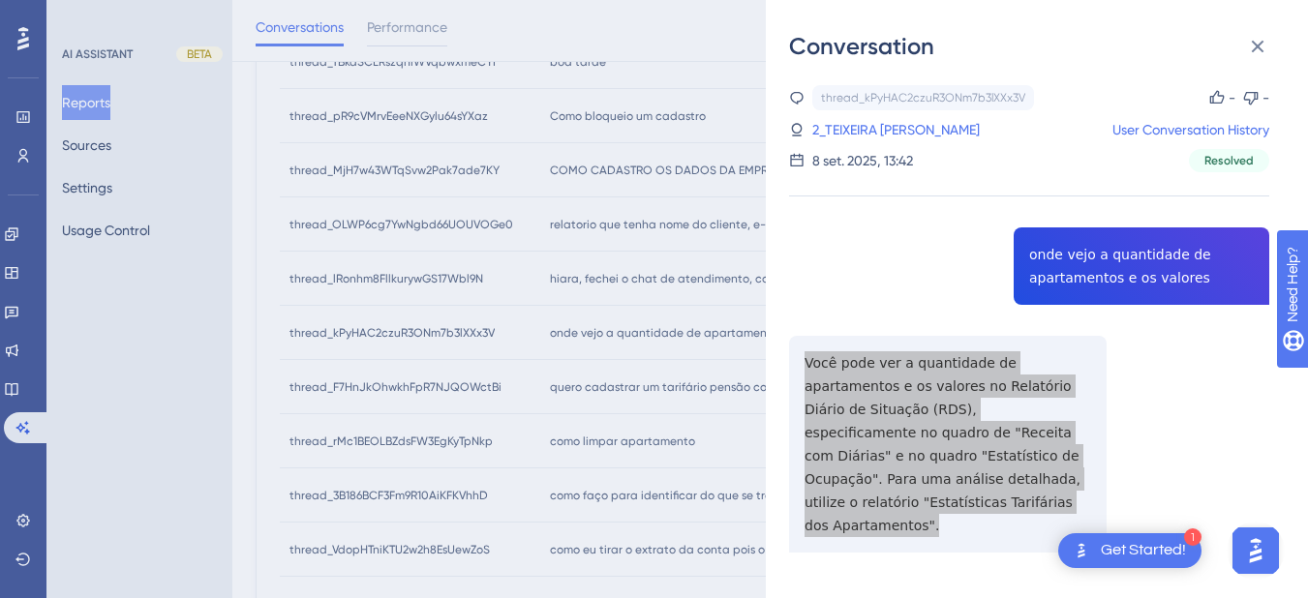
scroll to position [15, 0]
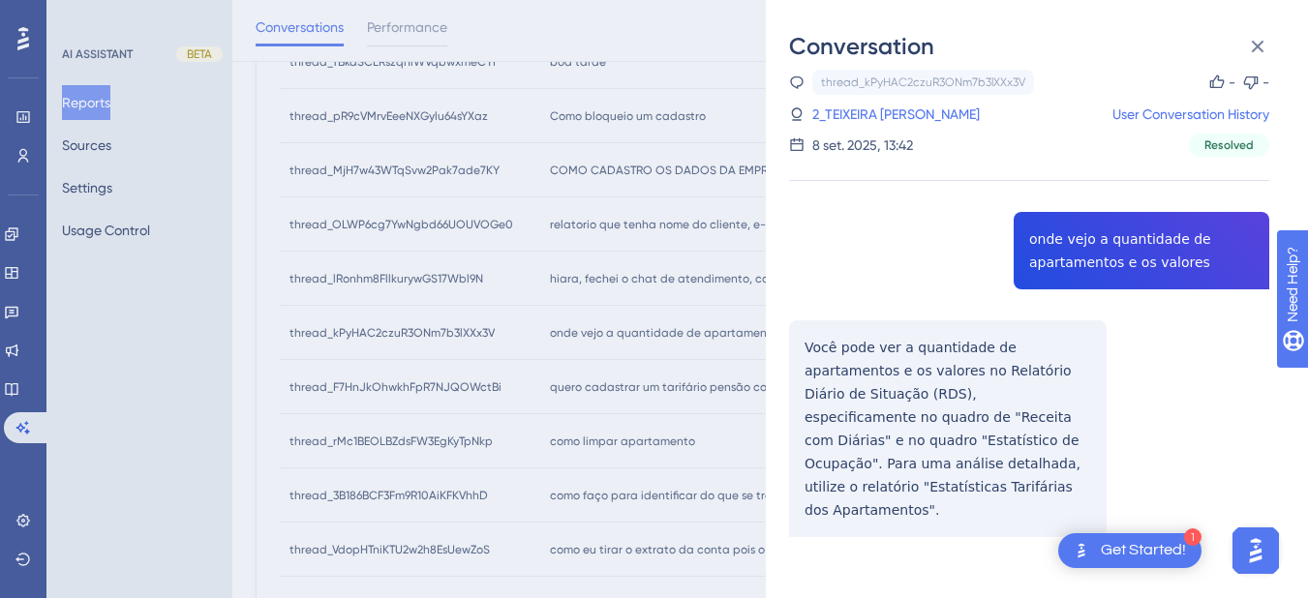
click at [918, 101] on div "thread_kPyHAC2czuR3ONm7b3lXXx3V Copy - - 2_TEIXEIRA VIEIRA- ADM, [PERSON_NAME] …" at bounding box center [1029, 113] width 480 height 87
click at [935, 115] on link "2_TEIXEIRA [PERSON_NAME]" at bounding box center [895, 114] width 167 height 23
drag, startPoint x: 1251, startPoint y: 45, endPoint x: 590, endPoint y: 389, distance: 744.3
click at [1251, 45] on icon at bounding box center [1257, 46] width 23 height 23
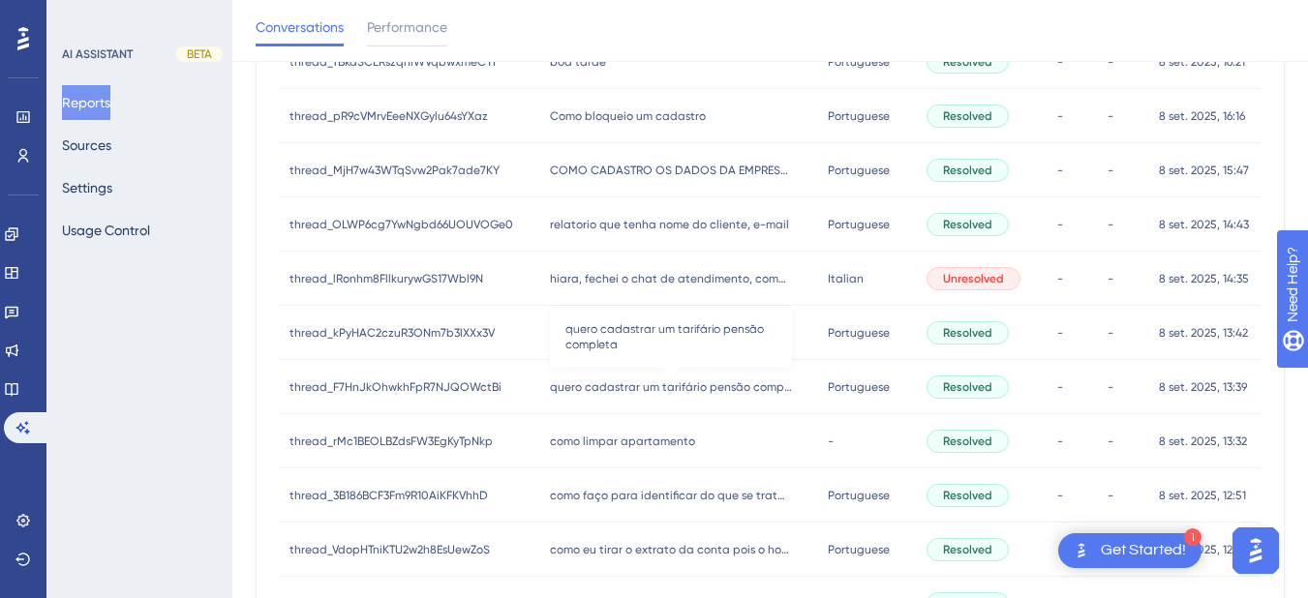
click at [584, 384] on span "quero cadastrar um tarifário pensão completa" at bounding box center [671, 386] width 242 height 15
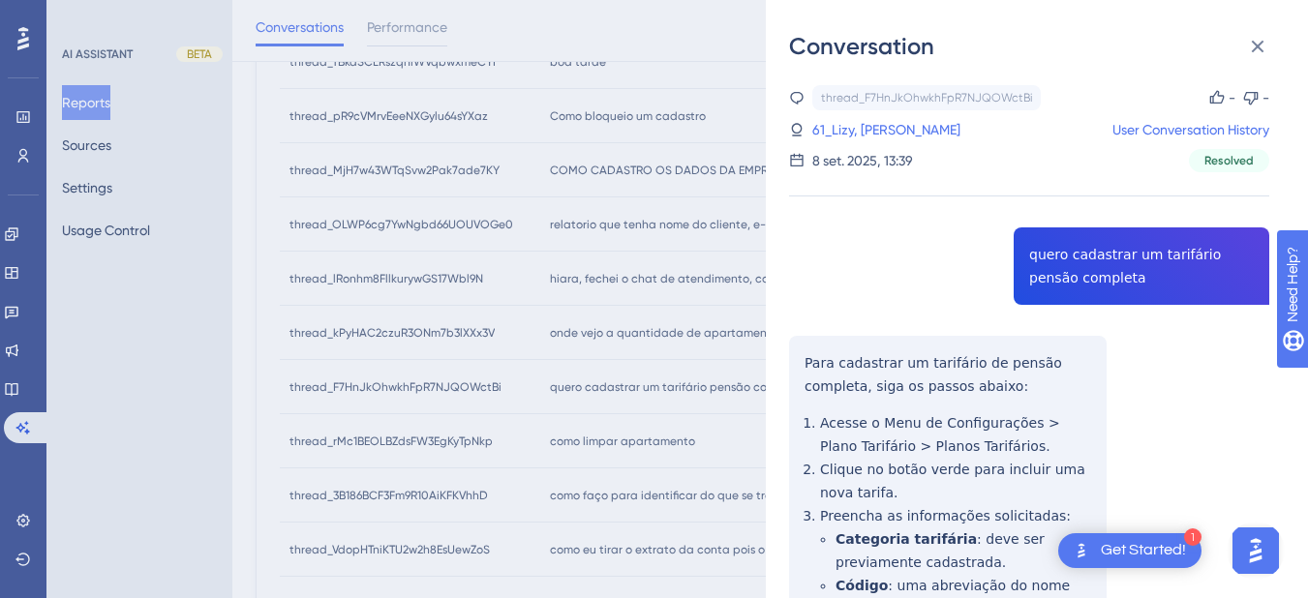
click at [1081, 255] on div "thread_F7HnJkOhwkhFpR7NJQOWctBi Copy - - 61_Lizy, [PERSON_NAME] User Conversati…" at bounding box center [1029, 556] width 480 height 942
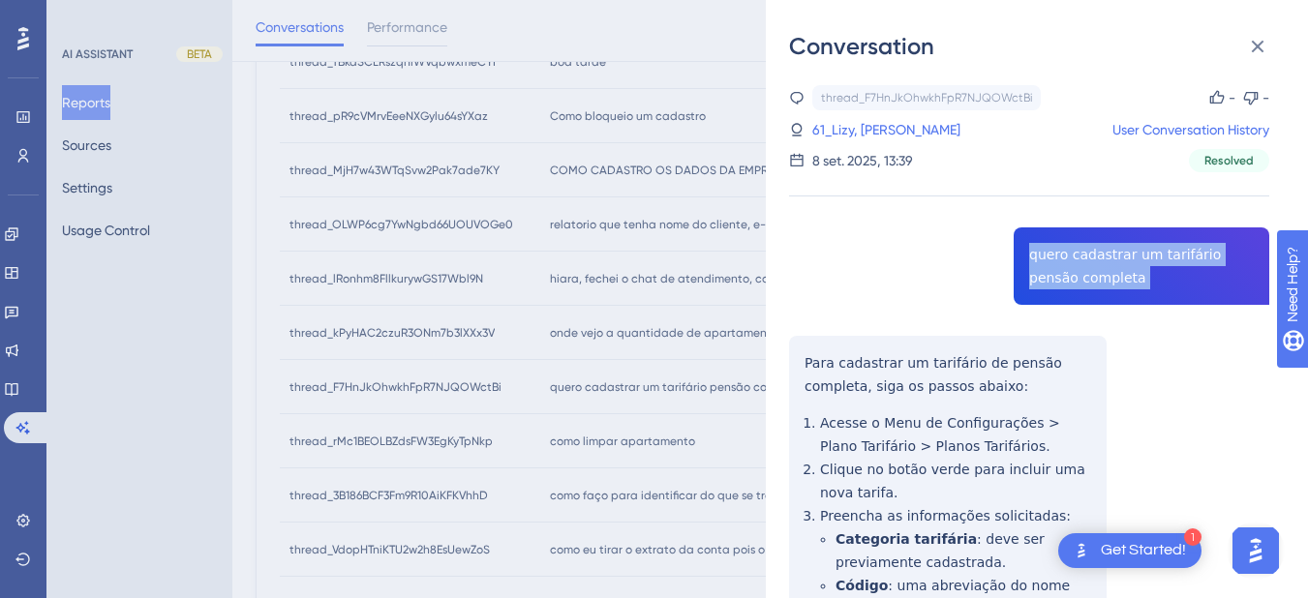
click at [1081, 255] on div "thread_F7HnJkOhwkhFpR7NJQOWctBi Copy - - 61_Lizy, [PERSON_NAME] User Conversati…" at bounding box center [1029, 556] width 480 height 942
drag, startPoint x: 1252, startPoint y: 52, endPoint x: 1227, endPoint y: 52, distance: 24.2
click at [1252, 52] on icon at bounding box center [1257, 46] width 23 height 23
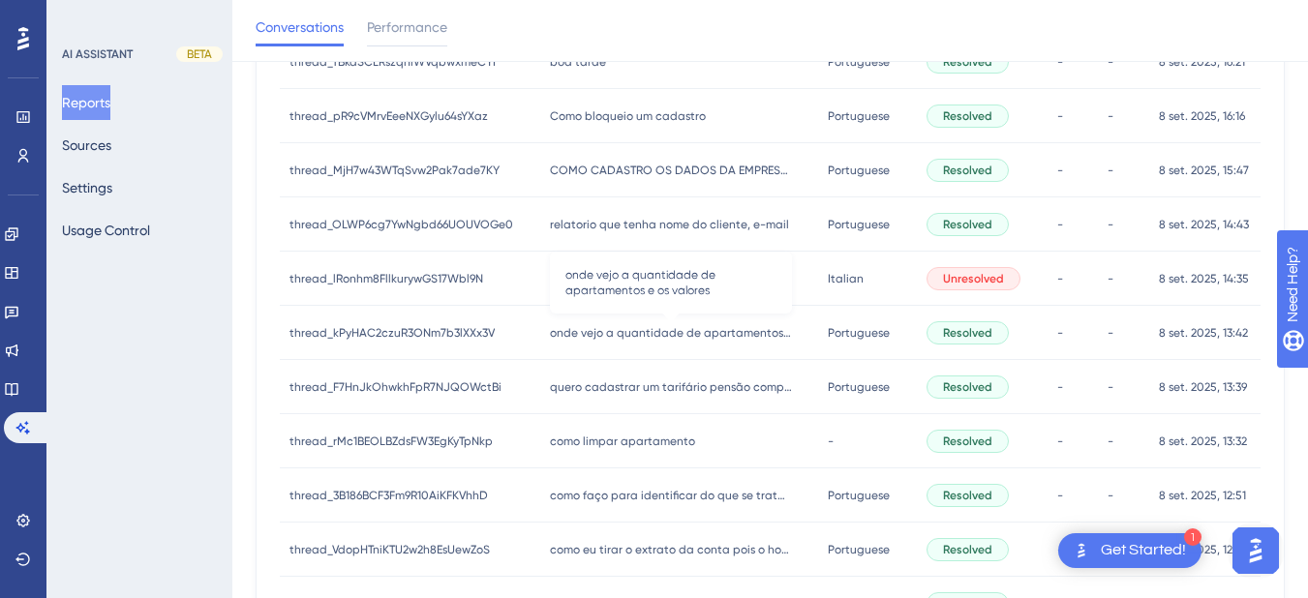
click at [650, 337] on span "onde vejo a quantidade de apartamentos e os valores" at bounding box center [671, 332] width 242 height 15
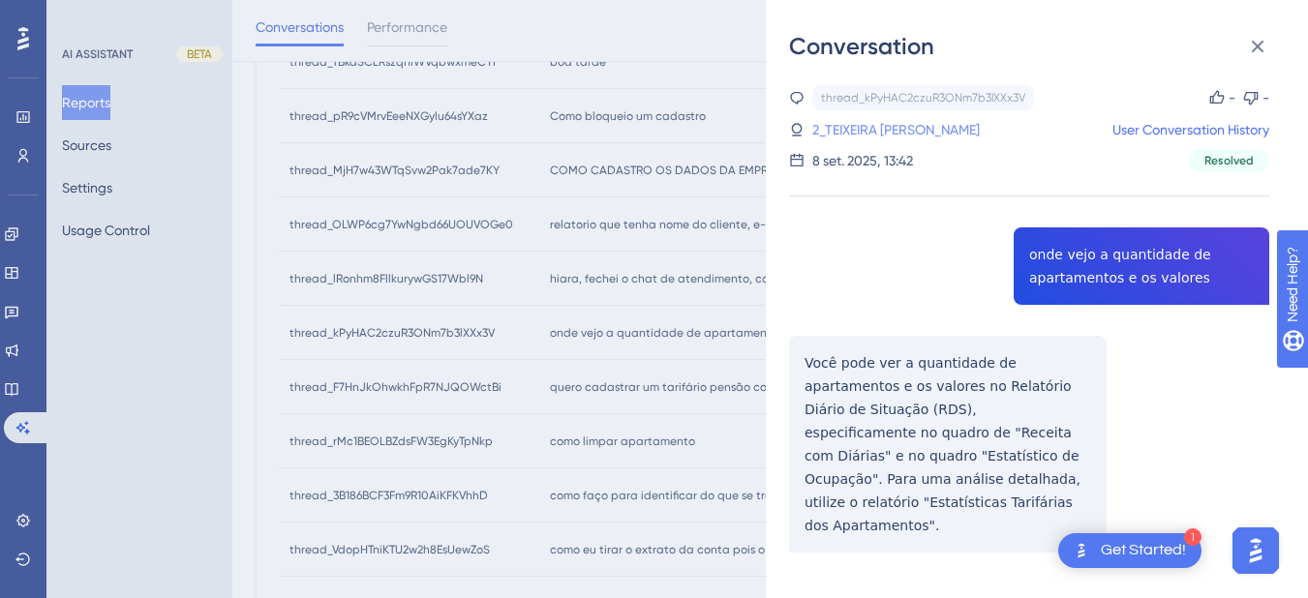
click at [980, 126] on link "2_TEIXEIRA [PERSON_NAME]" at bounding box center [895, 129] width 167 height 23
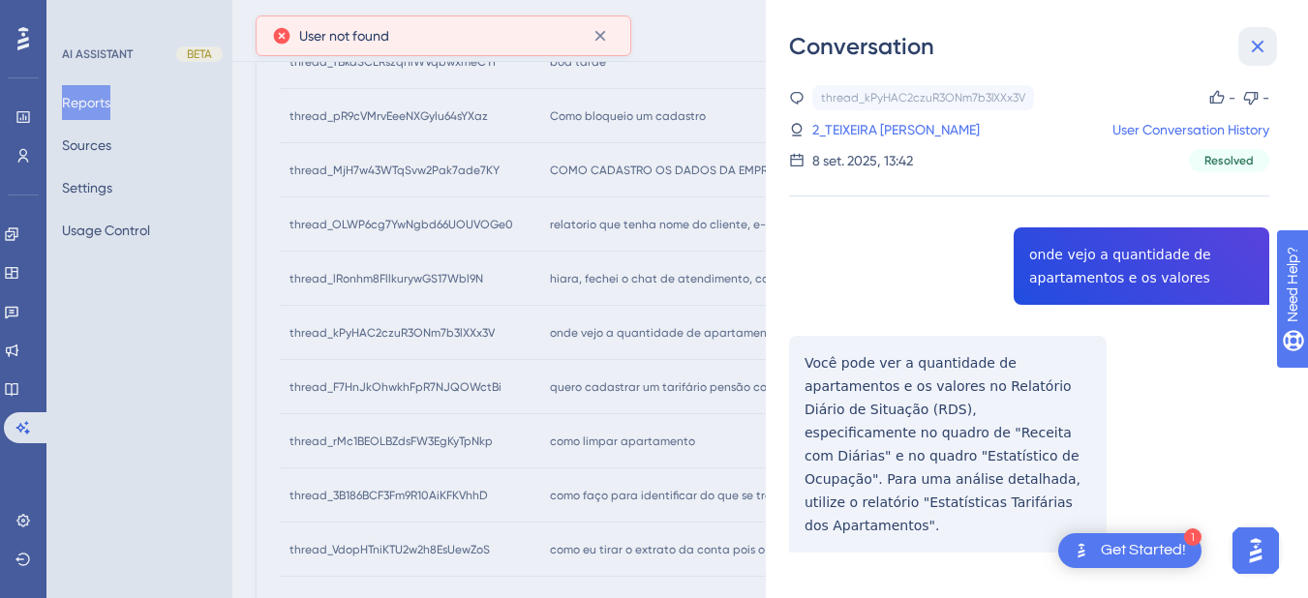
click at [1264, 44] on icon at bounding box center [1257, 46] width 23 height 23
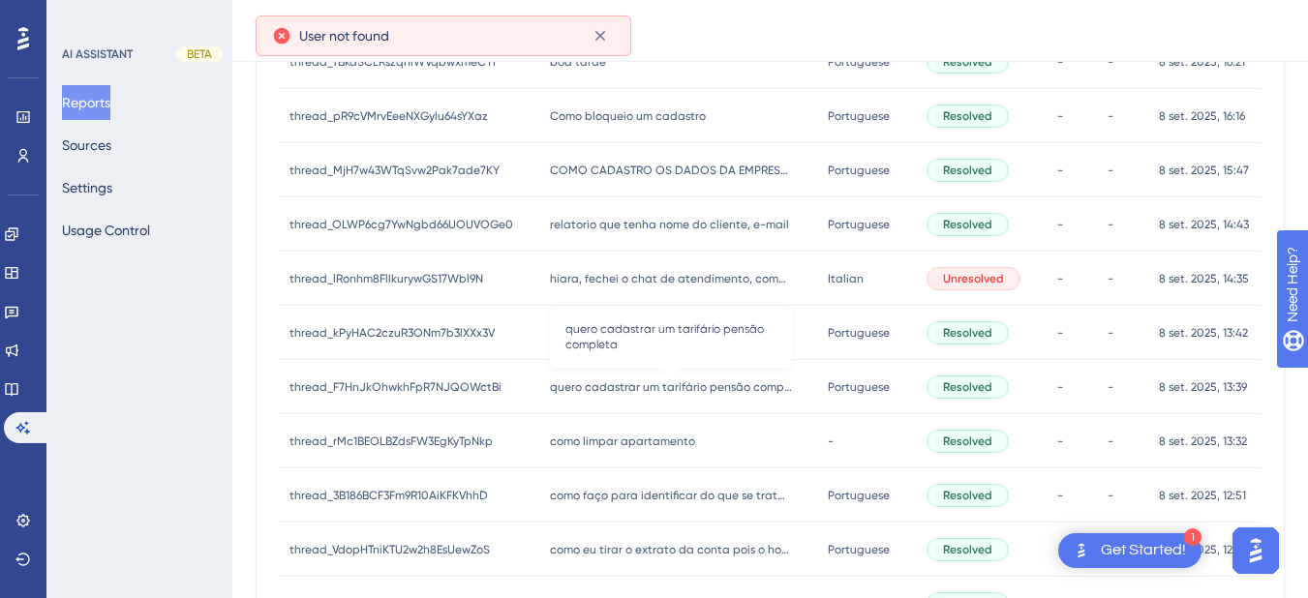
click at [569, 382] on span "quero cadastrar um tarifário pensão completa" at bounding box center [671, 386] width 242 height 15
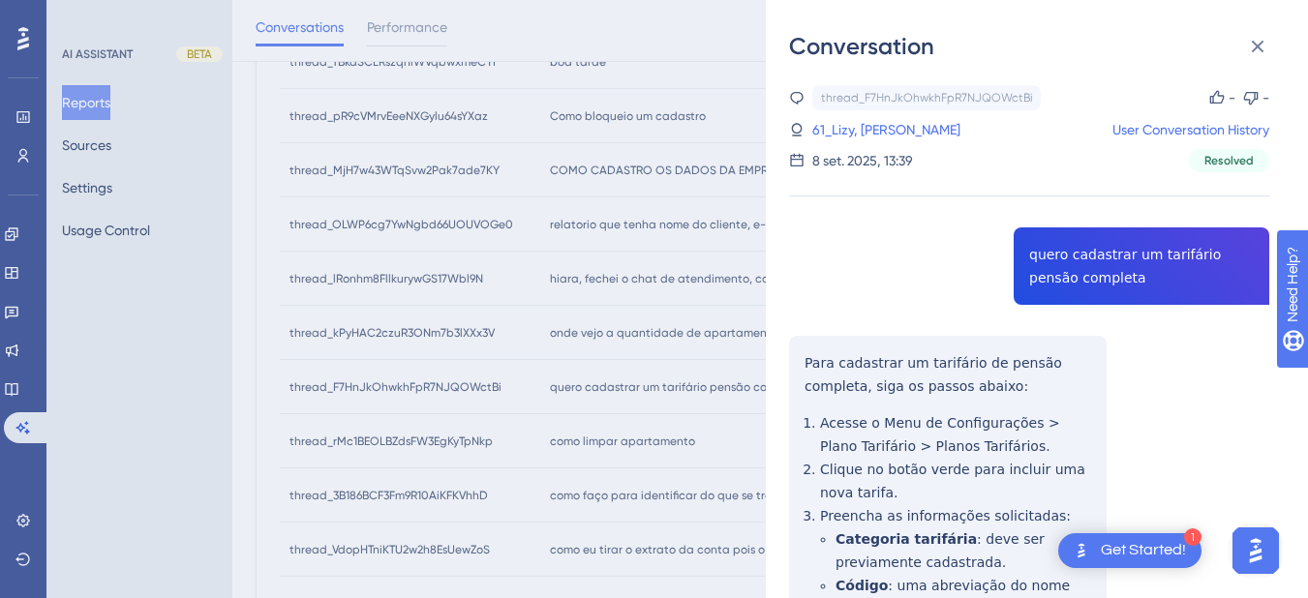
click at [1085, 271] on div "thread_F7HnJkOhwkhFpR7NJQOWctBi Copy - - 61_Lizy, [PERSON_NAME] User Conversati…" at bounding box center [1029, 556] width 480 height 942
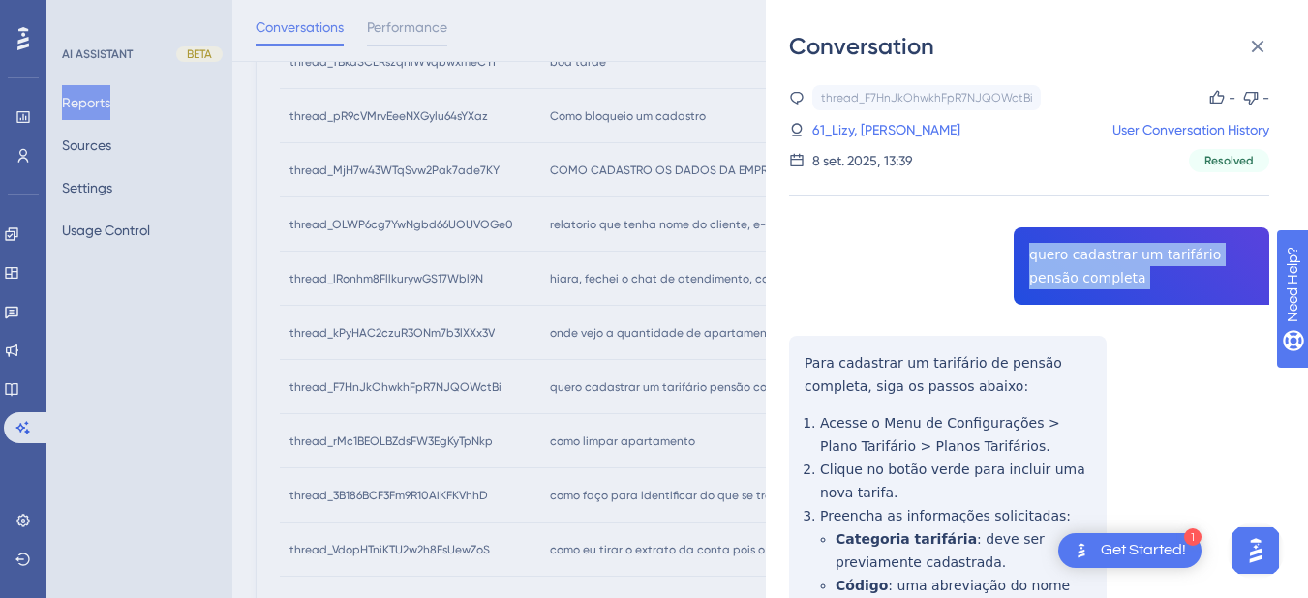
click at [1085, 271] on div "thread_F7HnJkOhwkhFpR7NJQOWctBi Copy - - 61_Lizy, [PERSON_NAME] User Conversati…" at bounding box center [1029, 556] width 480 height 942
click at [803, 367] on div "thread_F7HnJkOhwkhFpR7NJQOWctBi Copy - - 61_Lizy, [PERSON_NAME] User Conversati…" at bounding box center [1029, 556] width 480 height 942
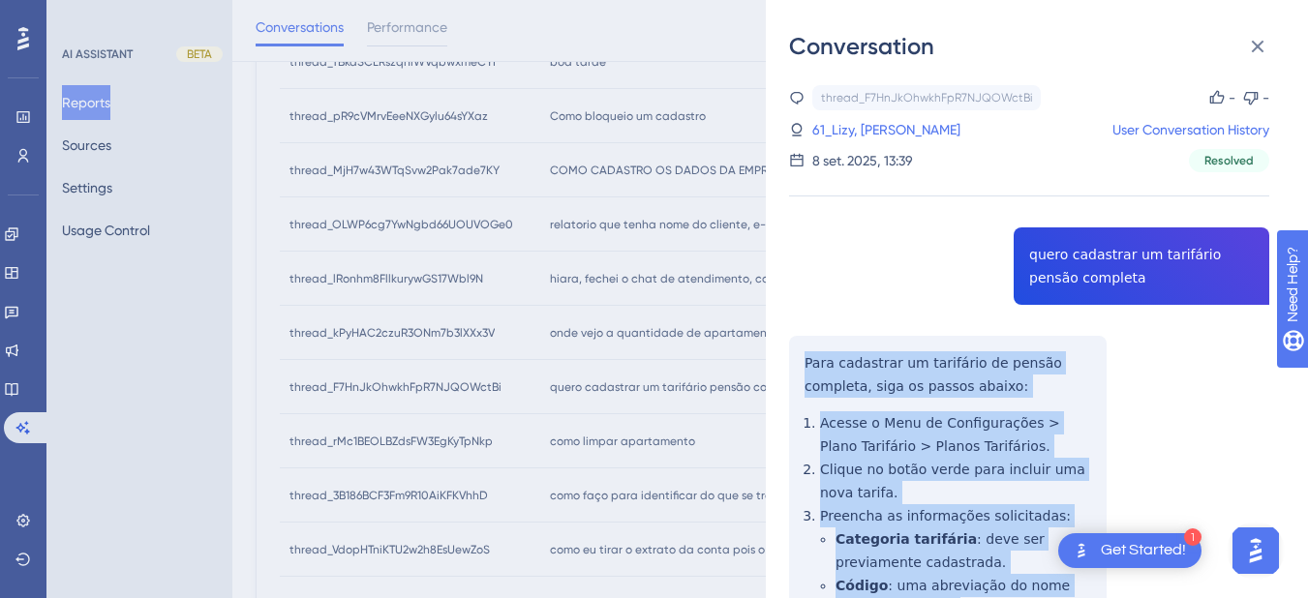
scroll to position [414, 0]
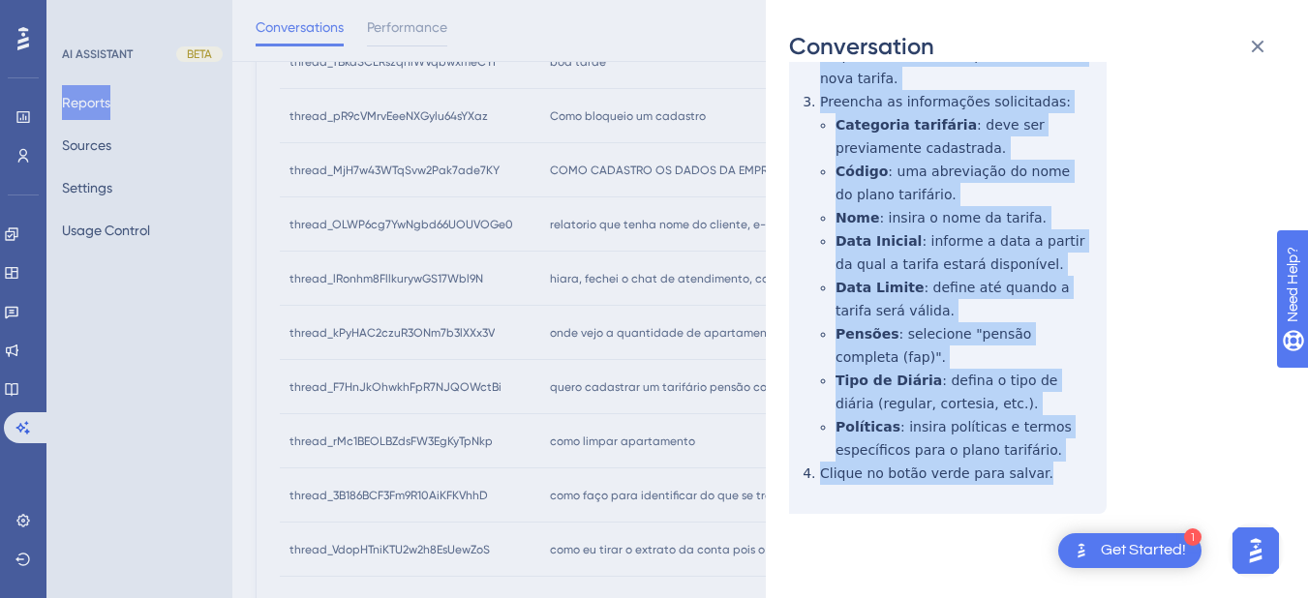
drag, startPoint x: 802, startPoint y: 364, endPoint x: 906, endPoint y: 278, distance: 135.5
click at [1042, 471] on div "thread_F7HnJkOhwkhFpR7NJQOWctBi Copy - - 61_Lizy, [PERSON_NAME] User Conversati…" at bounding box center [1029, 142] width 480 height 942
drag, startPoint x: 887, startPoint y: 250, endPoint x: 1015, endPoint y: 425, distance: 217.4
click at [1015, 425] on div "thread_F7HnJkOhwkhFpR7NJQOWctBi Copy - - 61_Lizy, [PERSON_NAME] User Conversati…" at bounding box center [1029, 142] width 480 height 942
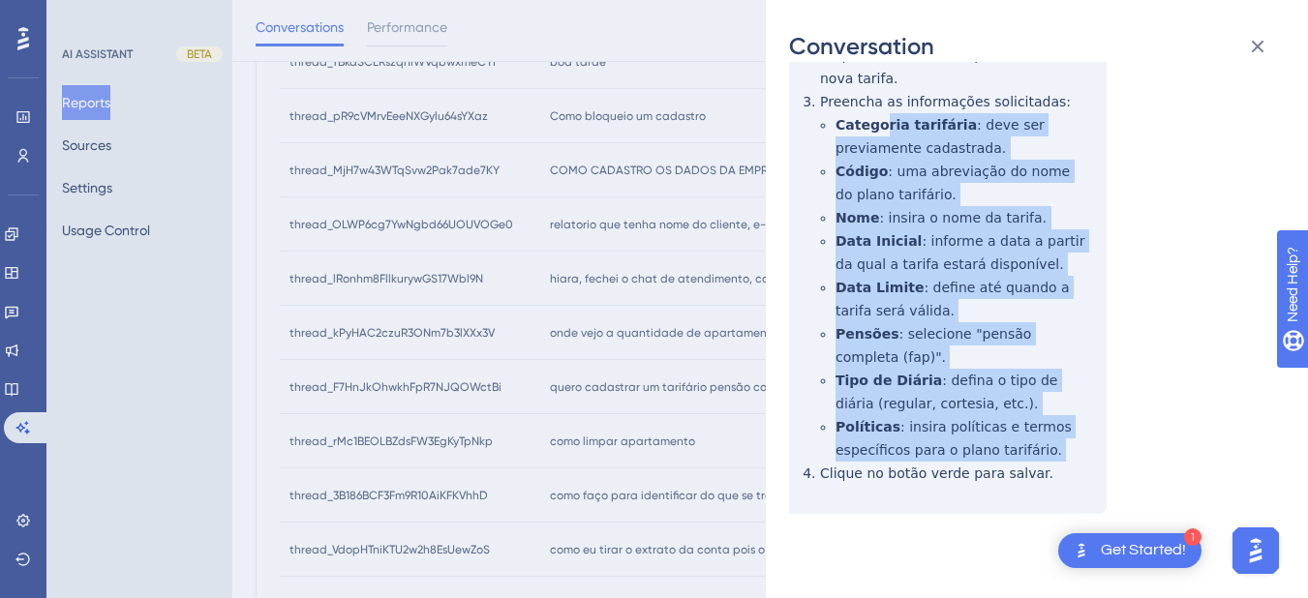
scroll to position [189, 0]
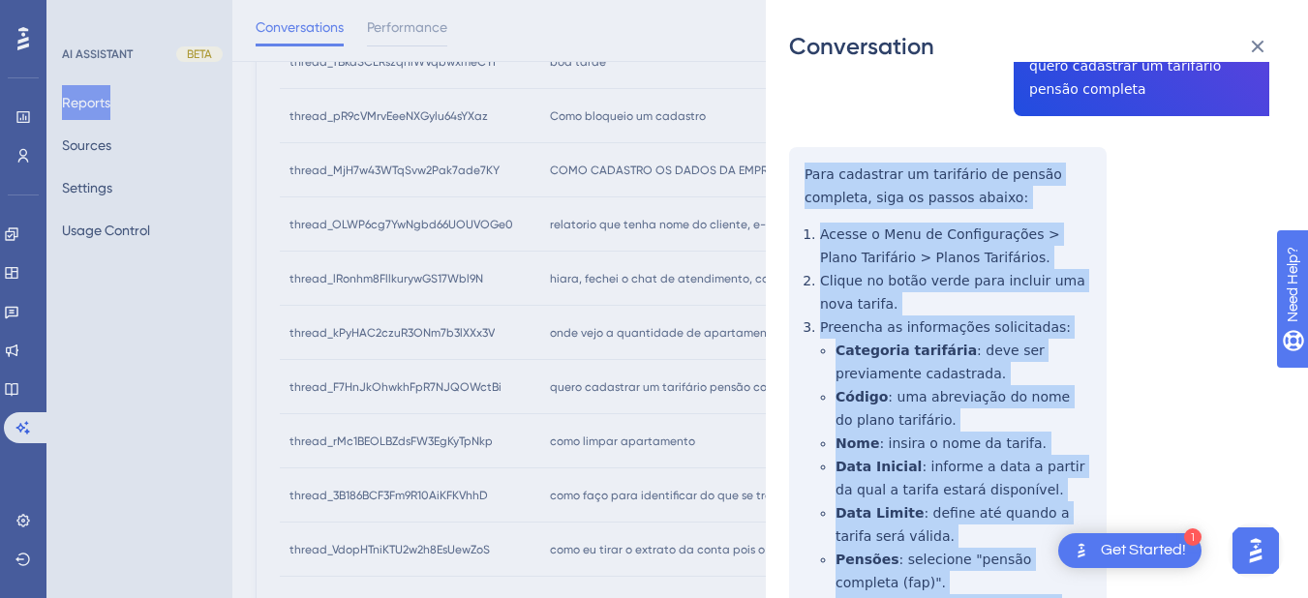
drag, startPoint x: 1024, startPoint y: 480, endPoint x: 801, endPoint y: 167, distance: 384.4
click at [800, 167] on div "thread_F7HnJkOhwkhFpR7NJQOWctBi Copy - - 61_Lizy, [PERSON_NAME] User Conversati…" at bounding box center [1029, 367] width 480 height 942
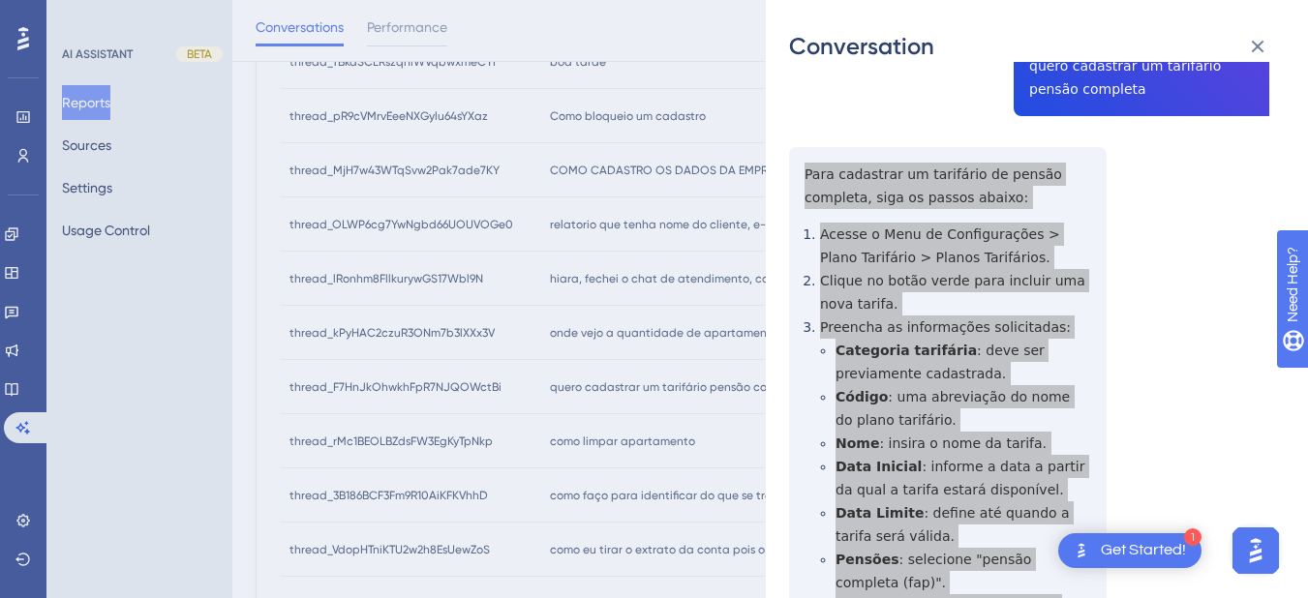
scroll to position [329, 0]
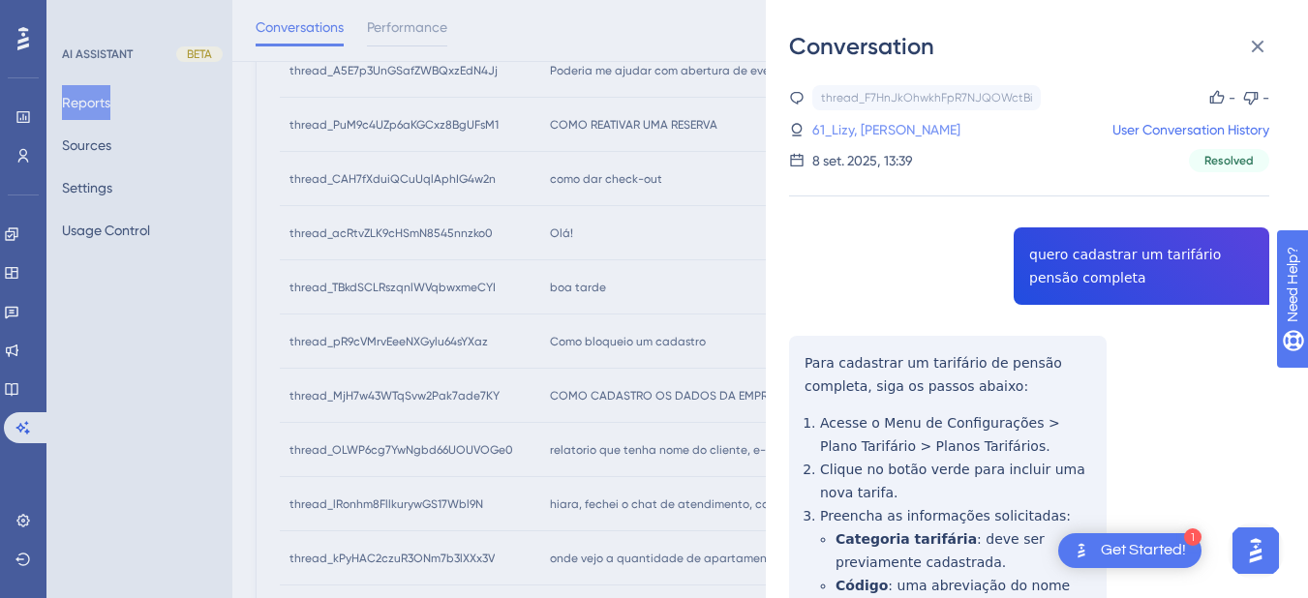
click at [857, 123] on link "61_Lizy, [PERSON_NAME]" at bounding box center [886, 129] width 148 height 23
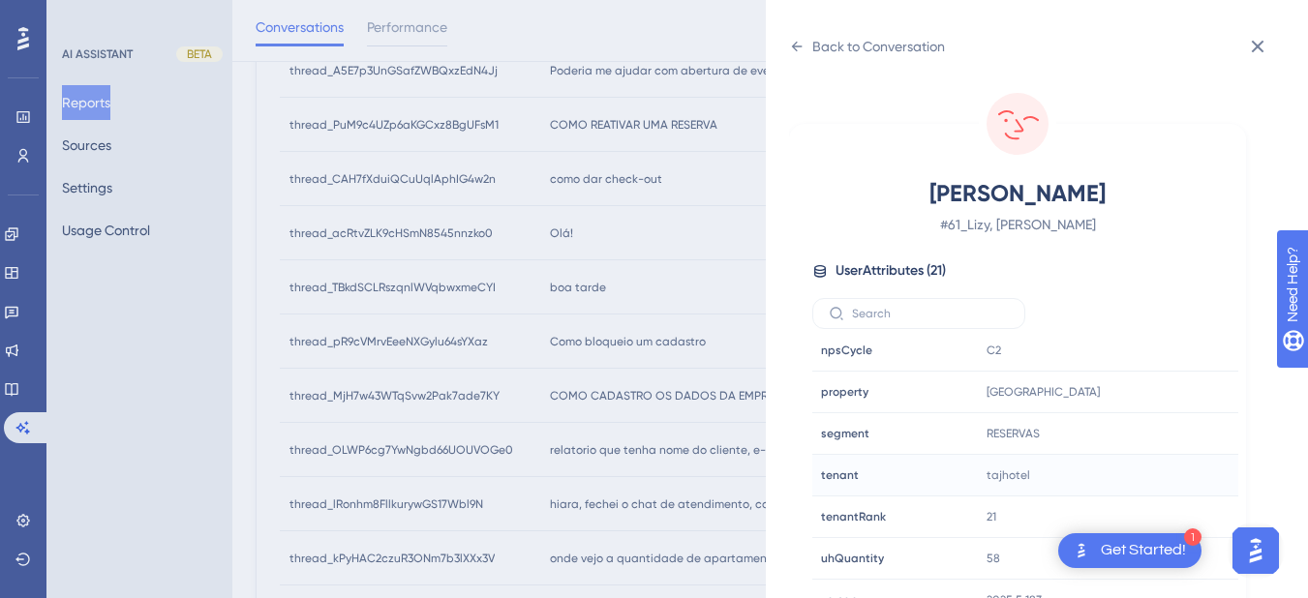
scroll to position [24, 0]
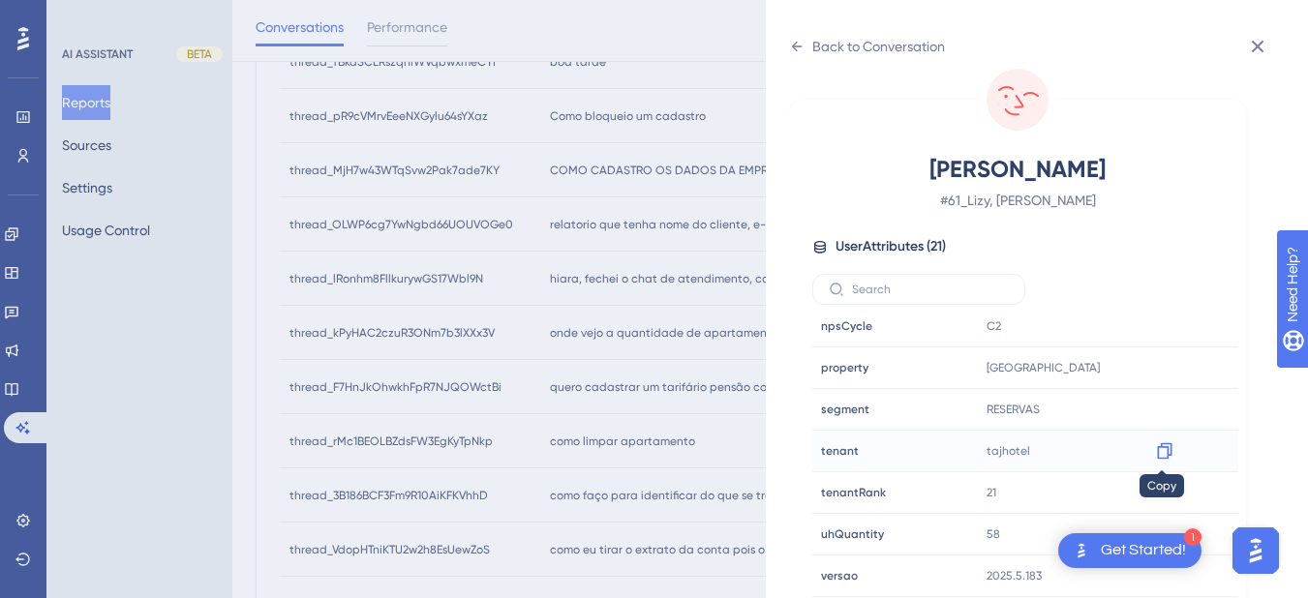
click at [1168, 452] on icon at bounding box center [1164, 451] width 15 height 16
click at [796, 46] on icon at bounding box center [797, 47] width 11 height 10
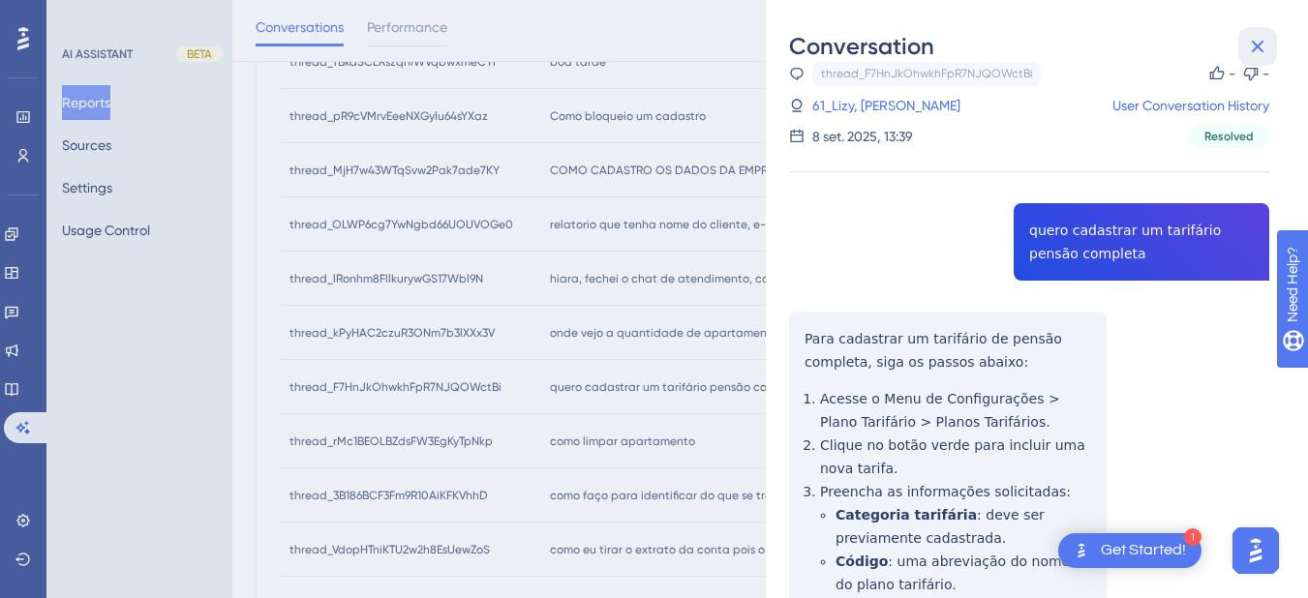
click at [1258, 46] on icon at bounding box center [1258, 47] width 13 height 13
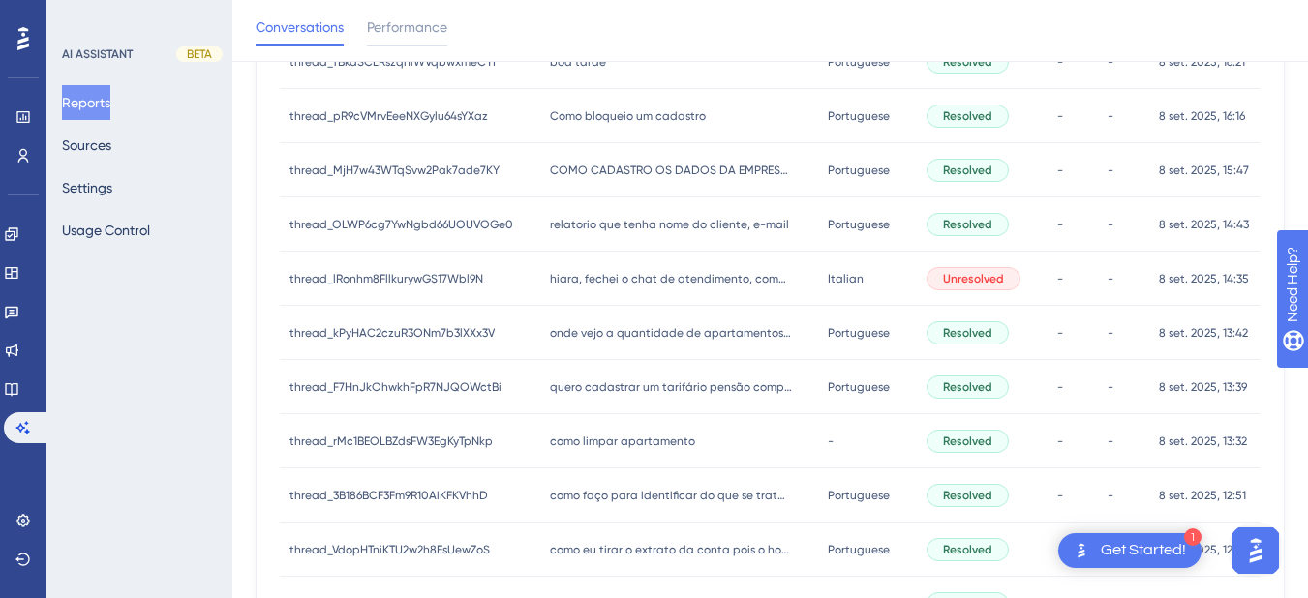
click at [606, 450] on div "como limpar apartamento como limpar apartamento" at bounding box center [679, 441] width 279 height 54
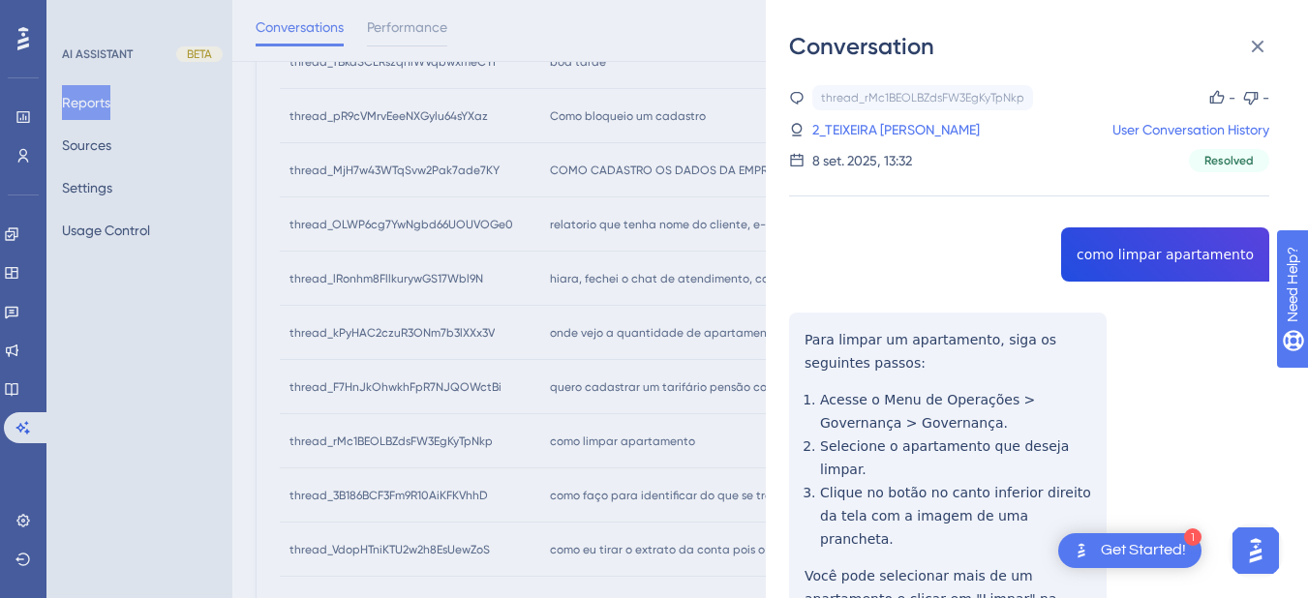
click at [1111, 249] on div "thread_rMc1BEOLBZdsFW3EgKyTpNkp Copy - - 2_TEIXEIRA VIEIRA- ADM, [PERSON_NAME] …" at bounding box center [1029, 416] width 480 height 663
click at [822, 329] on div "thread_rMc1BEOLBZdsFW3EgKyTpNkp Copy - - 2_TEIXEIRA VIEIRA- ADM, [PERSON_NAME] …" at bounding box center [1029, 416] width 480 height 663
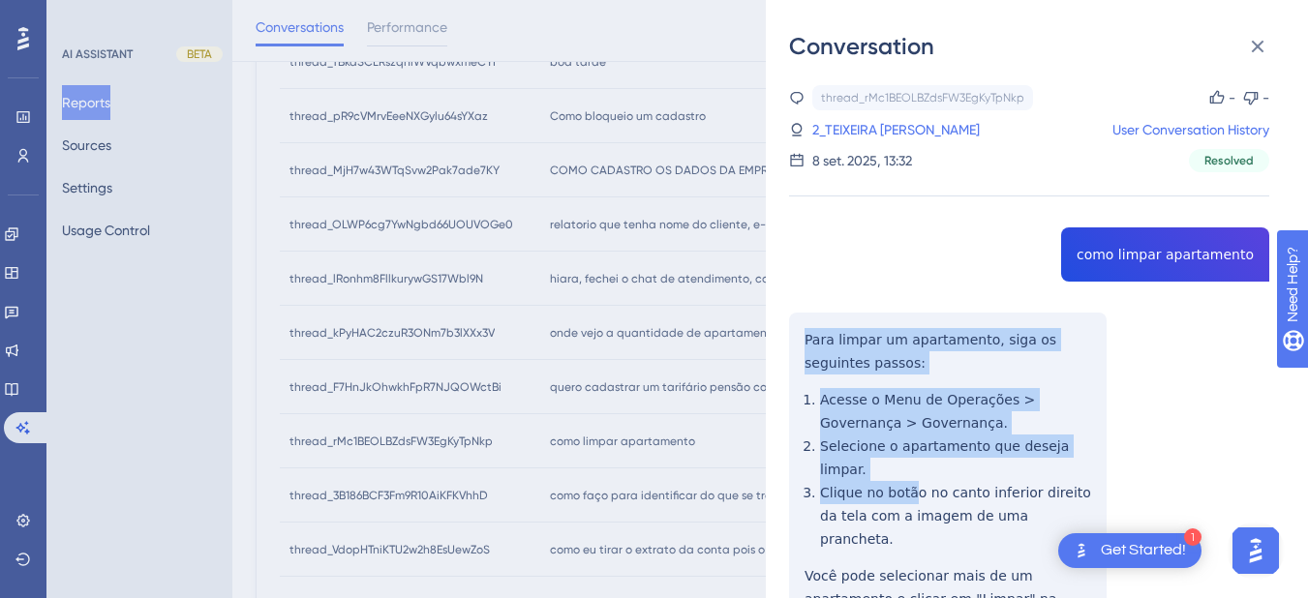
scroll to position [66, 0]
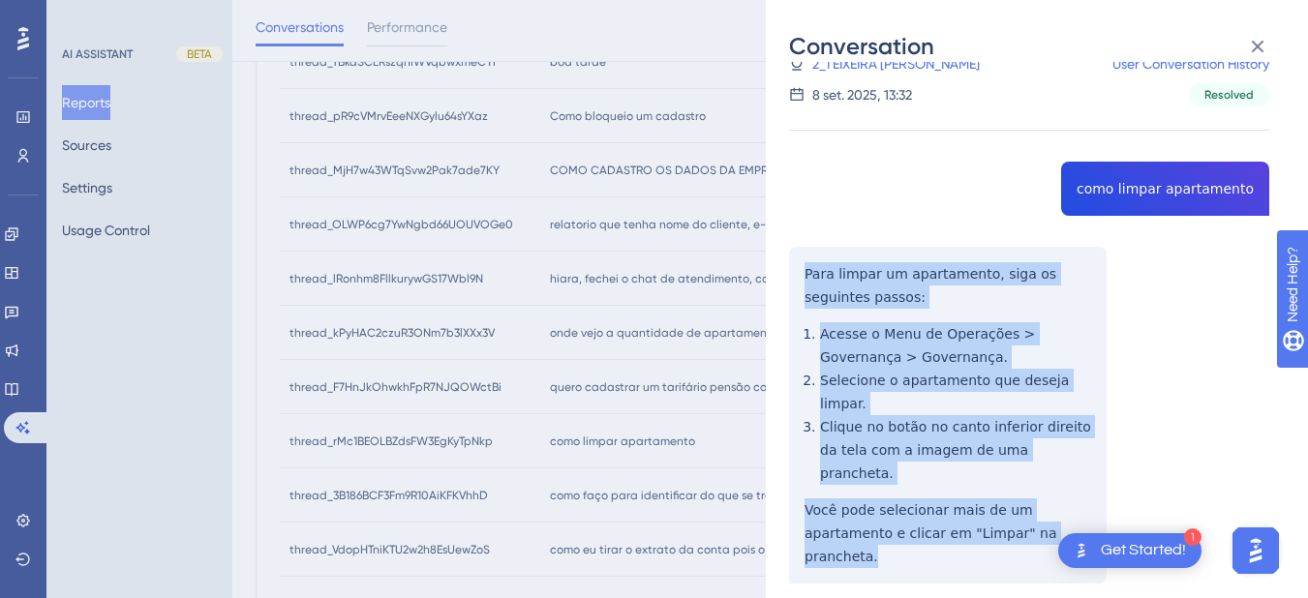
drag, startPoint x: 798, startPoint y: 330, endPoint x: 984, endPoint y: 429, distance: 210.5
click at [1053, 497] on div "thread_rMc1BEOLBZdsFW3EgKyTpNkp Copy - - 2_TEIXEIRA VIEIRA- ADM, [PERSON_NAME] …" at bounding box center [1029, 350] width 480 height 663
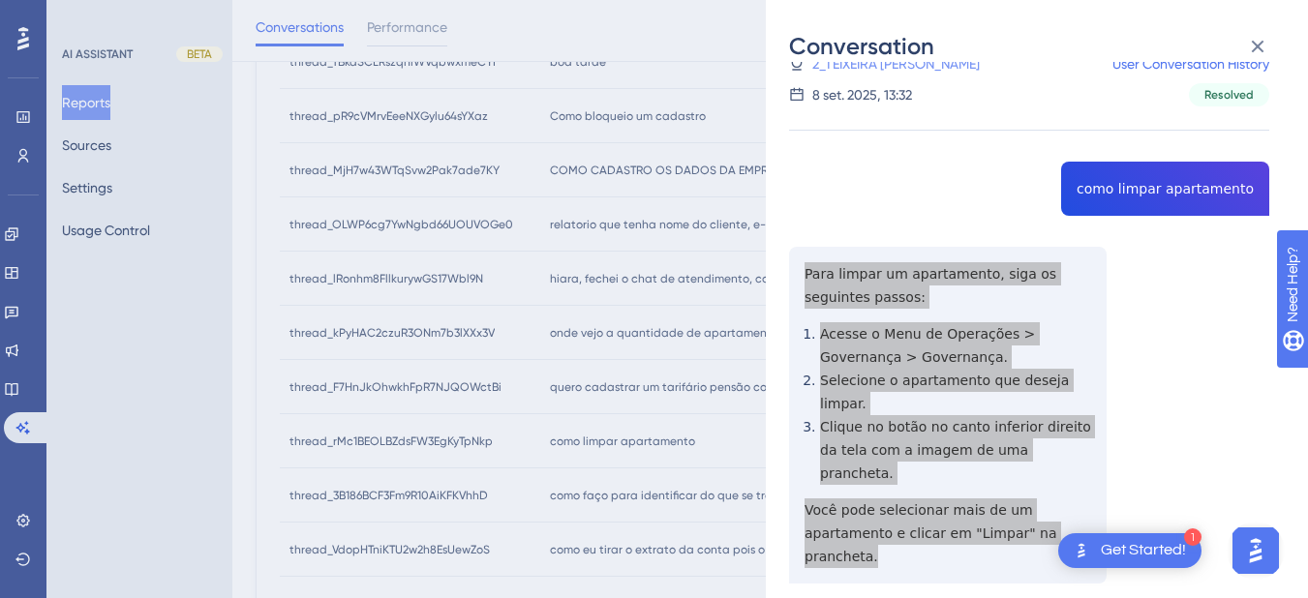
scroll to position [0, 0]
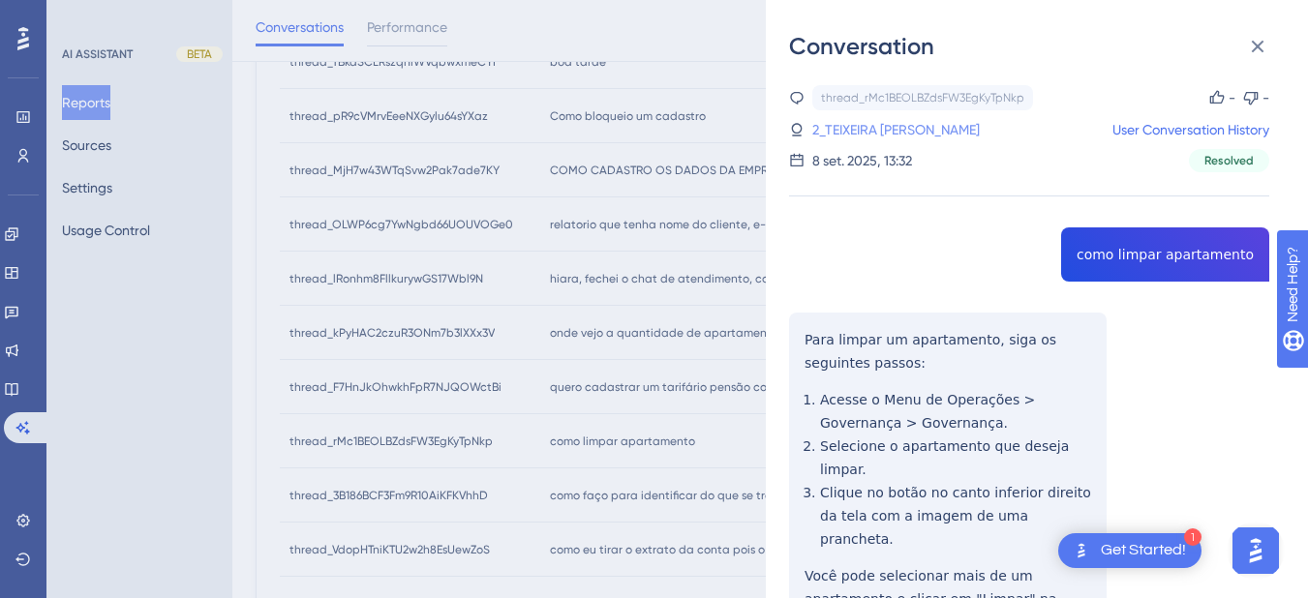
click at [856, 133] on link "2_TEIXEIRA [PERSON_NAME]" at bounding box center [895, 129] width 167 height 23
click at [1253, 47] on icon at bounding box center [1257, 46] width 23 height 23
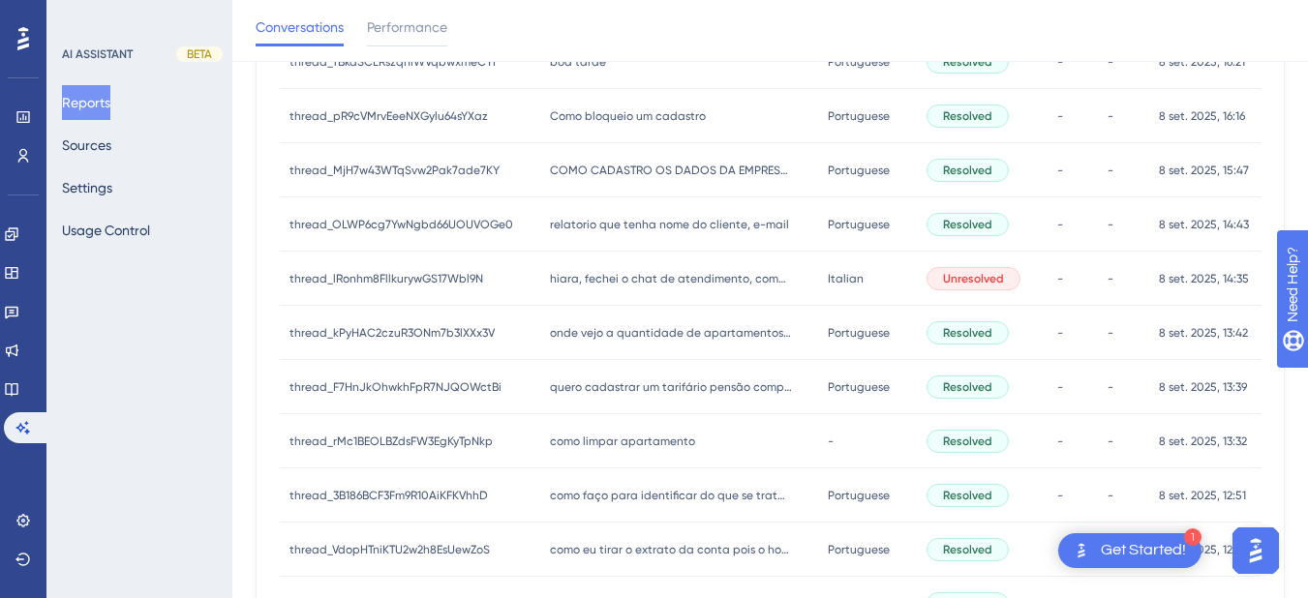
click at [651, 485] on div "como faço para identificar do que se trata um valor negativo no relatorio de au…" at bounding box center [679, 496] width 279 height 54
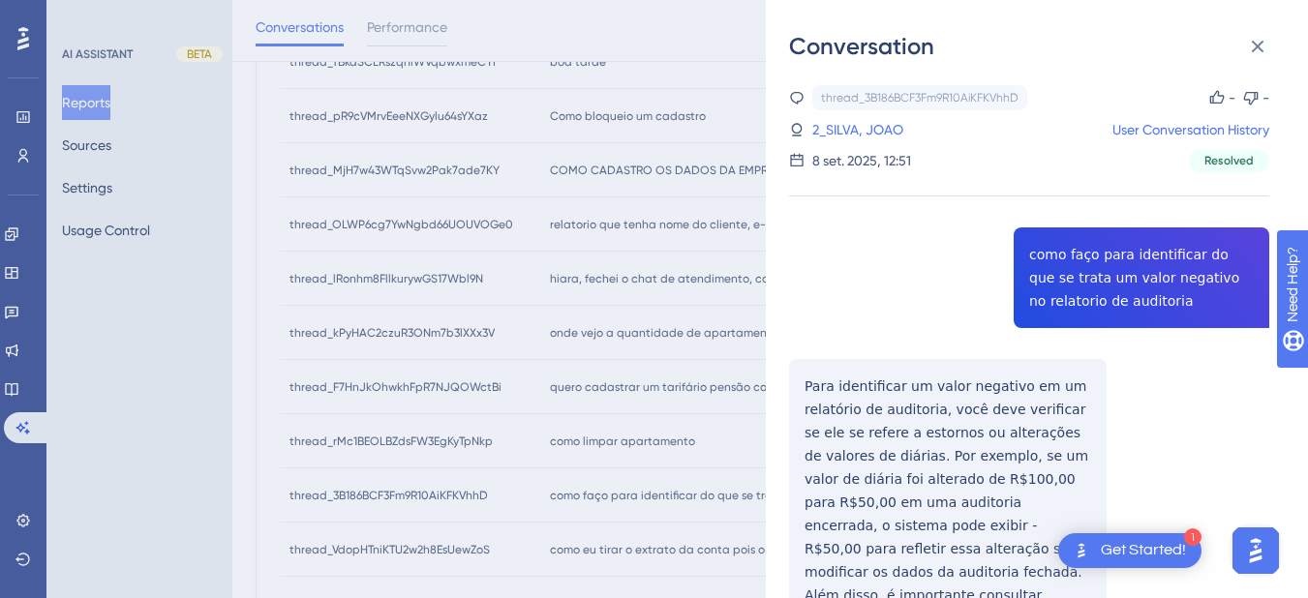
click at [1072, 265] on div "thread_3B186BCF3Fm9R10AiKFKVhhD Copy - - 2_SILVA, JOAO User Conversation Histor…" at bounding box center [1029, 438] width 480 height 706
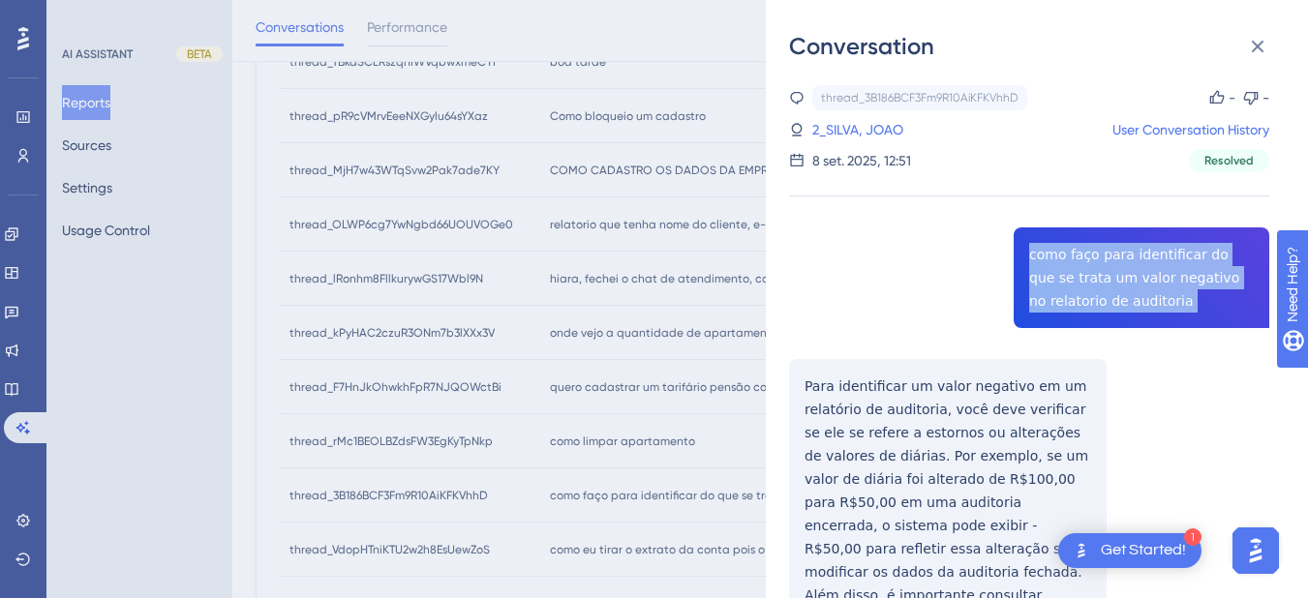
click at [1072, 265] on div "thread_3B186BCF3Fm9R10AiKFKVhhD Copy - - 2_SILVA, JOAO User Conversation Histor…" at bounding box center [1029, 438] width 480 height 706
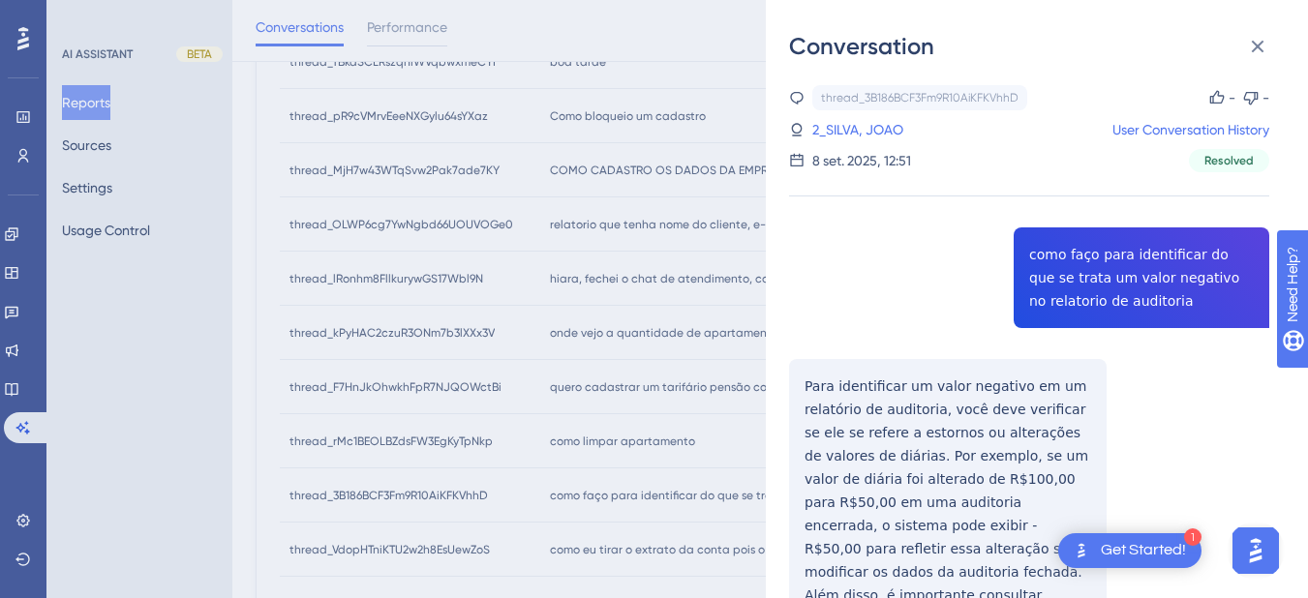
drag, startPoint x: 930, startPoint y: 351, endPoint x: 831, endPoint y: 381, distance: 104.1
click at [930, 351] on div "thread_3B186BCF3Fm9R10AiKFKVhhD Copy - - 2_SILVA, JOAO User Conversation Histor…" at bounding box center [1029, 438] width 480 height 706
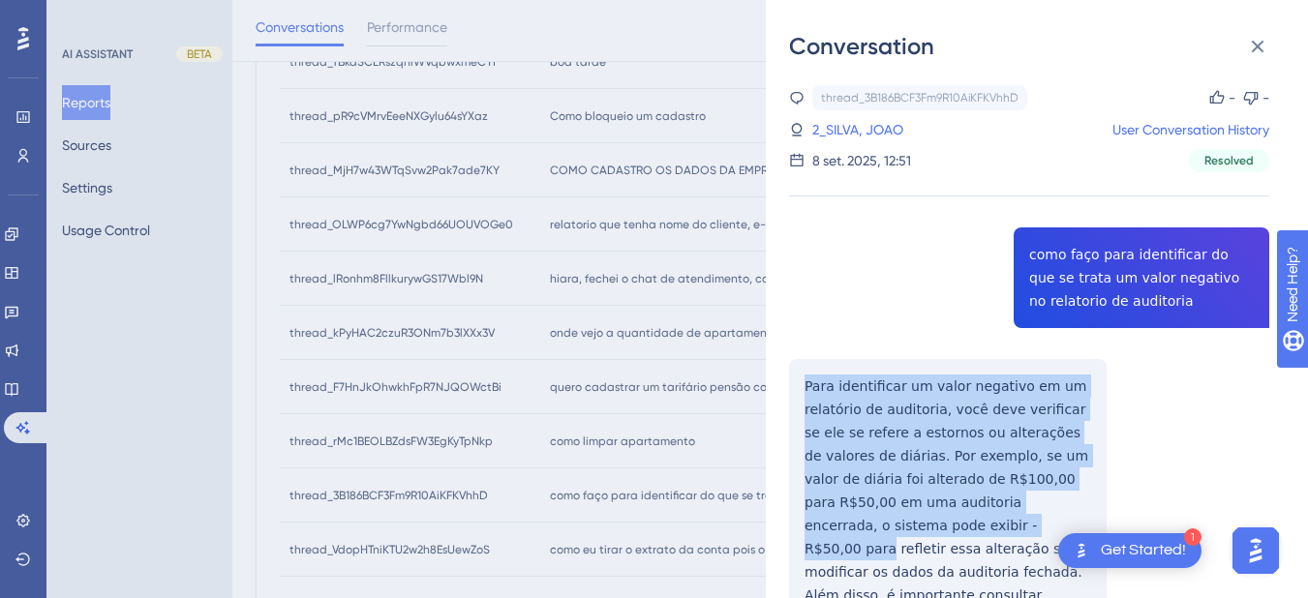
scroll to position [132, 0]
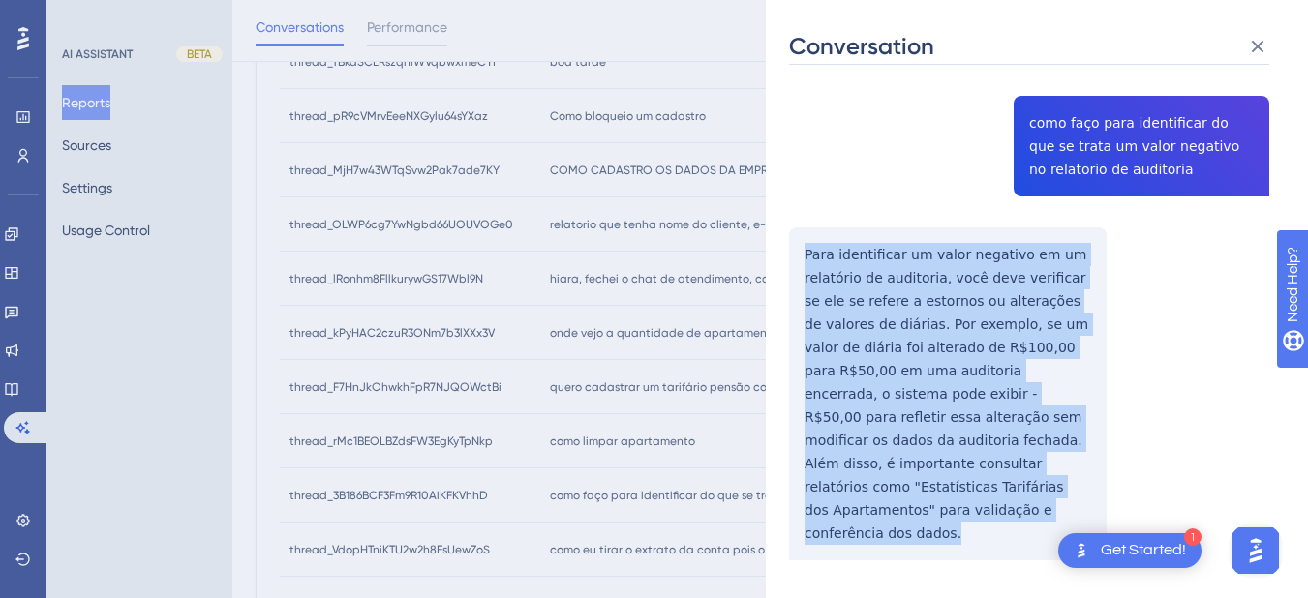
drag, startPoint x: 800, startPoint y: 385, endPoint x: 966, endPoint y: 340, distance: 172.6
click at [1039, 502] on div "thread_3B186BCF3Fm9R10AiKFKVhhD Copy - - 2_SILVA, JOAO User Conversation Histor…" at bounding box center [1029, 307] width 480 height 706
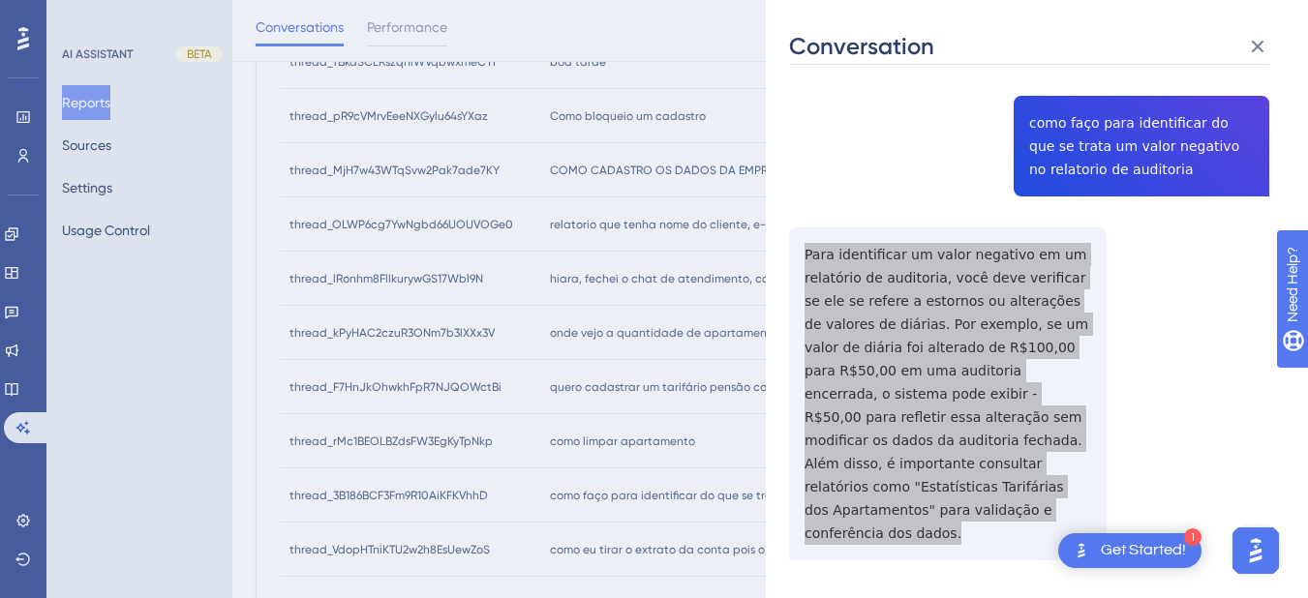
scroll to position [0, 0]
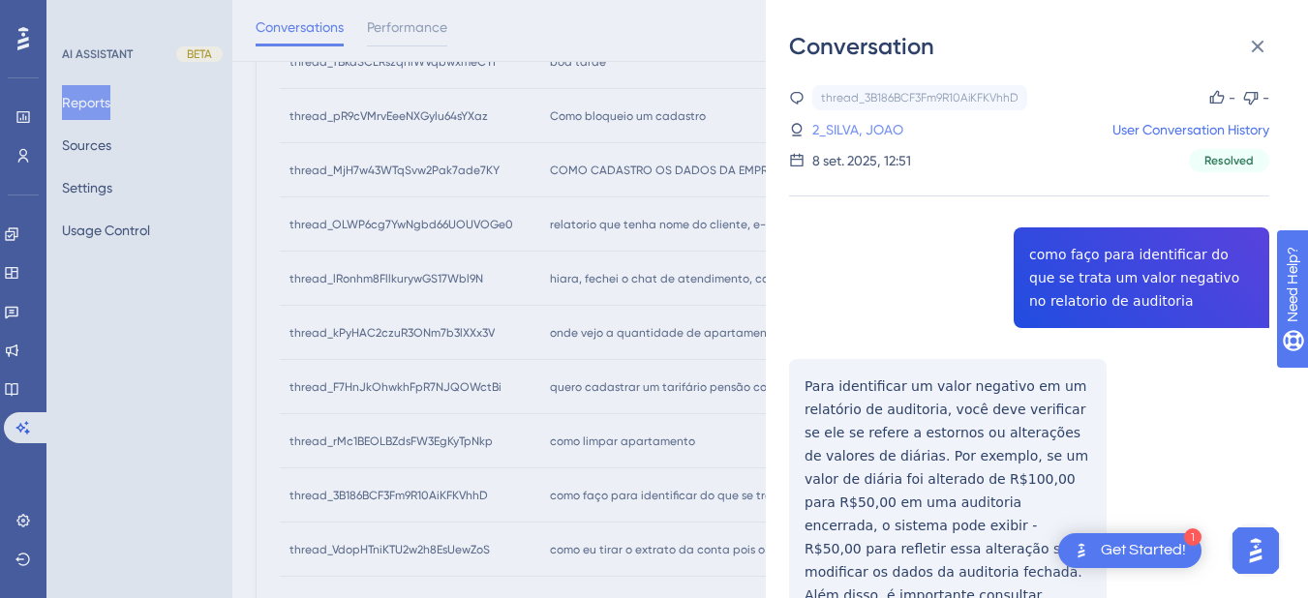
click at [868, 124] on link "2_SILVA, JOAO" at bounding box center [857, 129] width 91 height 23
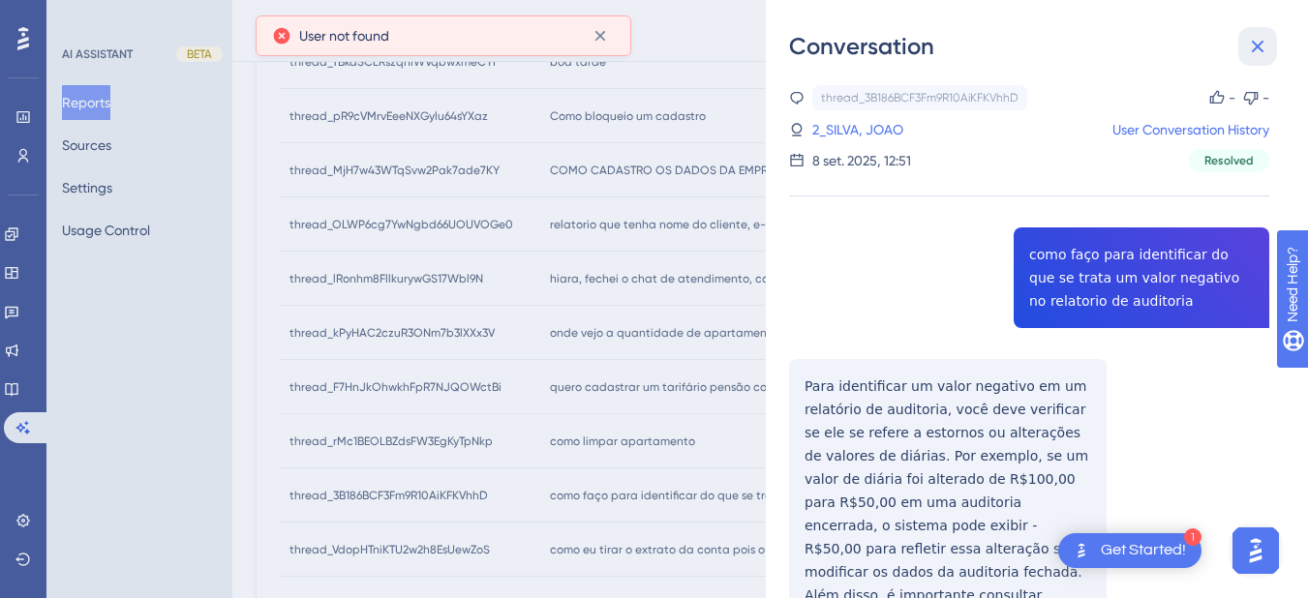
click at [1254, 53] on icon at bounding box center [1257, 46] width 23 height 23
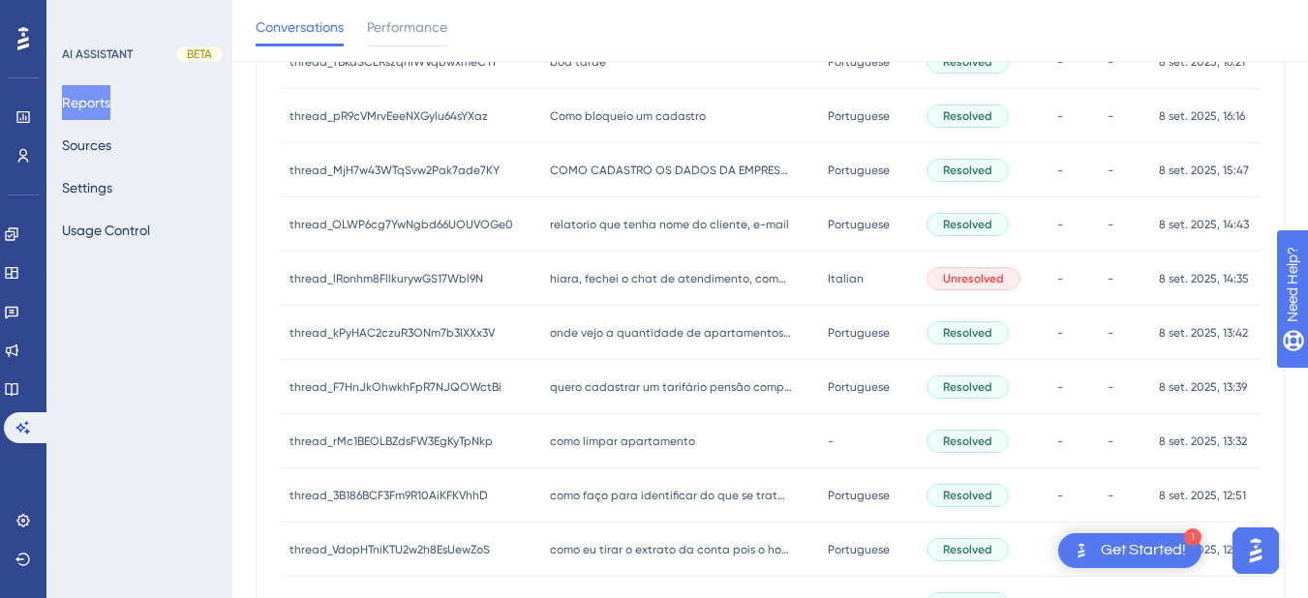
scroll to position [781, 0]
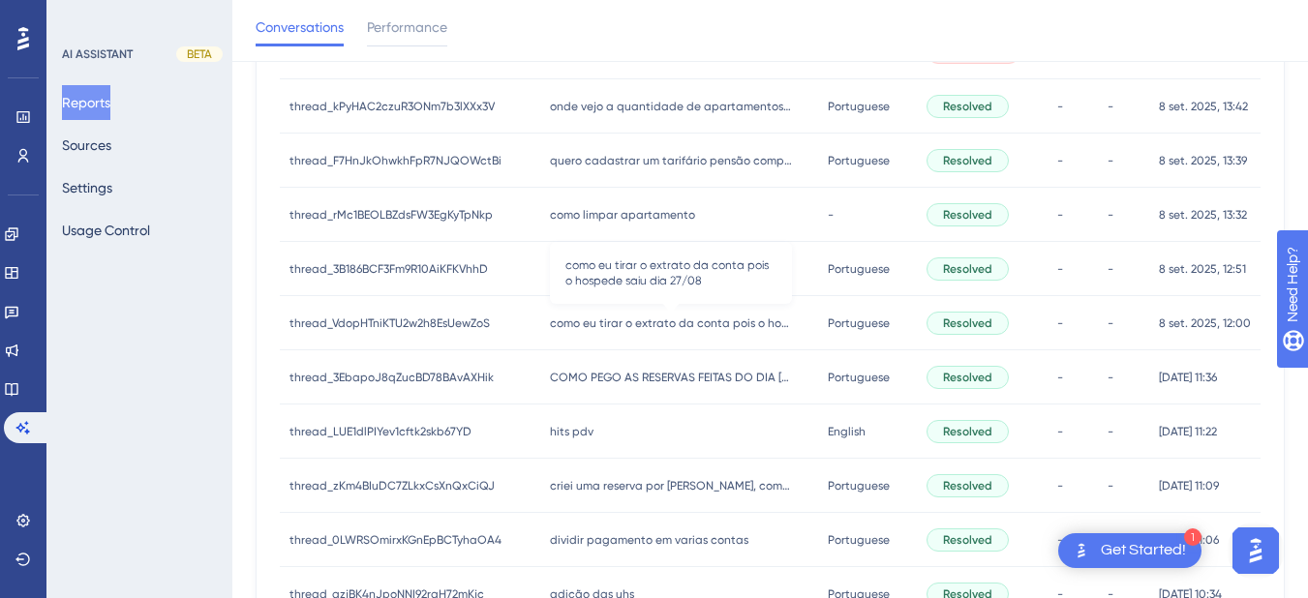
click at [608, 324] on span "como eu tirar o extrato da conta pois o hospede saiu dia 27/08" at bounding box center [671, 323] width 242 height 15
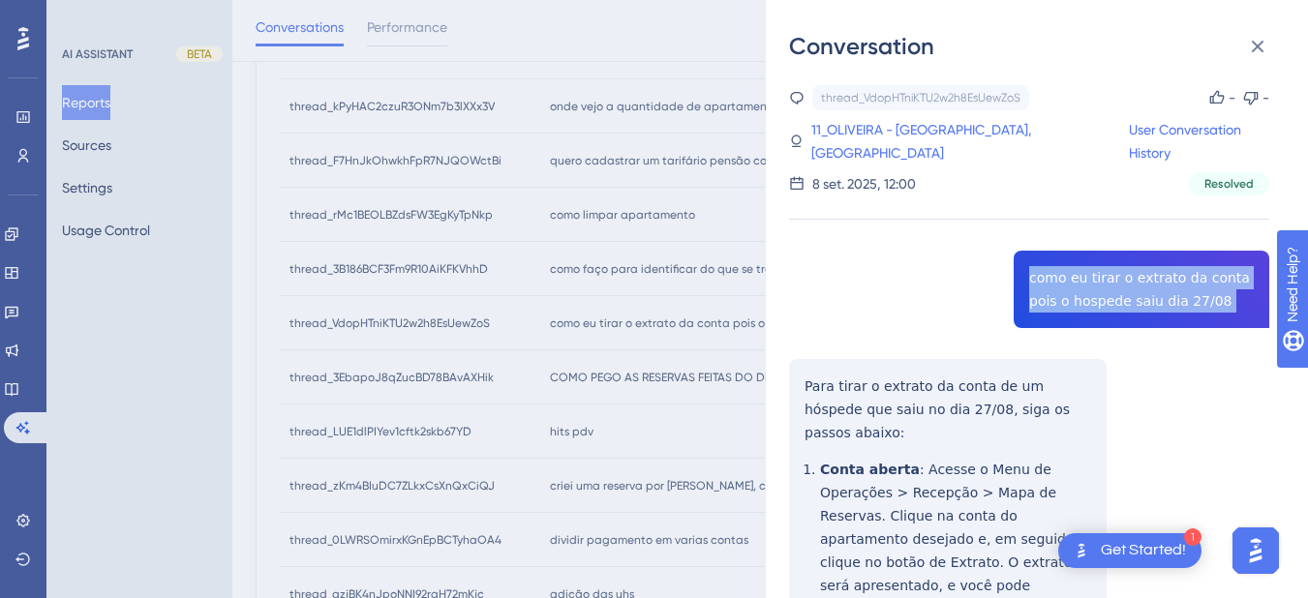
click at [779, 382] on div "Conversation thread_VdopHTniKTU2w2h8EsUewZoS Copy - - 11_OLIVEIRA - [GEOGRAPHIC…" at bounding box center [1037, 299] width 542 height 598
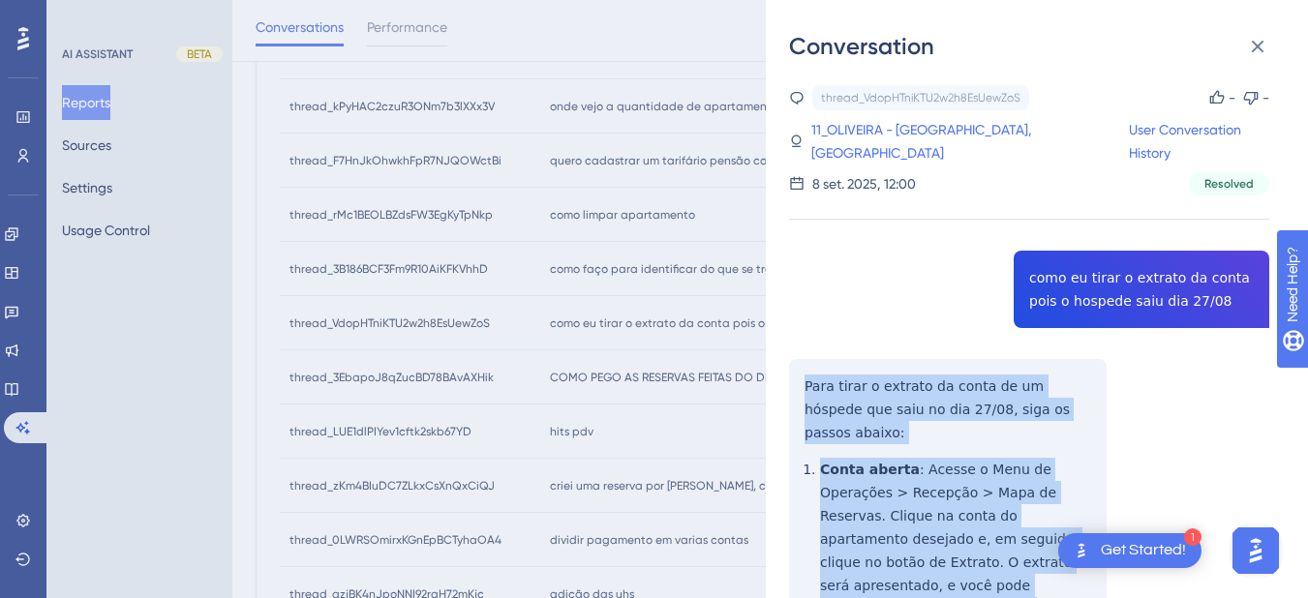
scroll to position [452, 0]
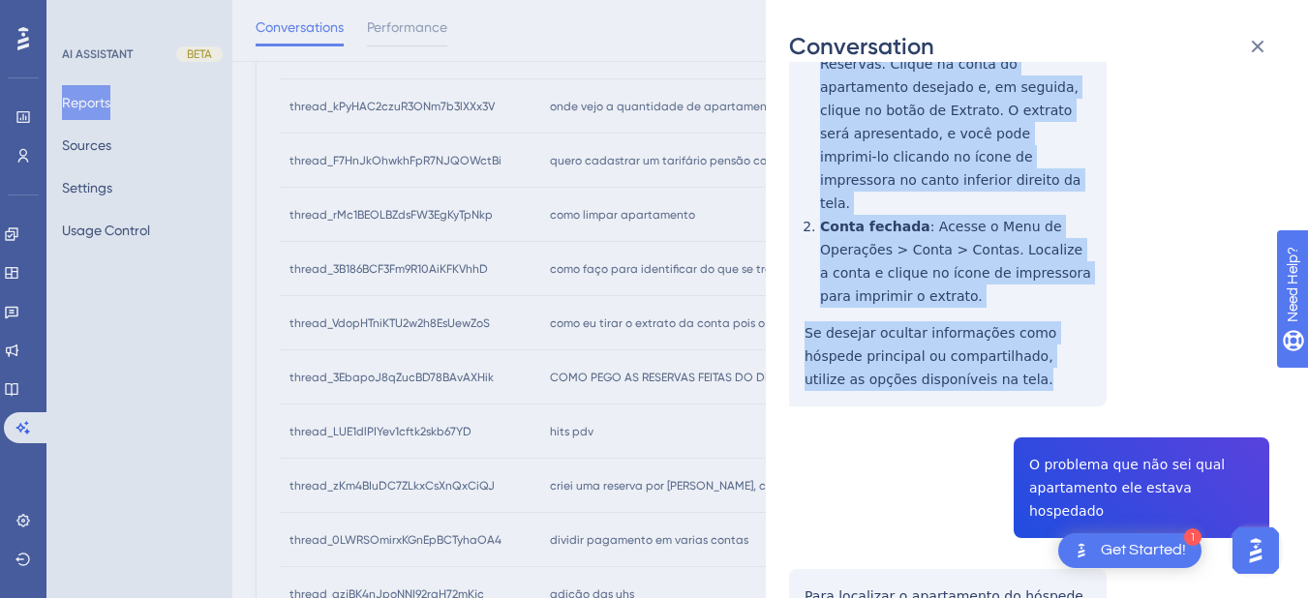
drag, startPoint x: 800, startPoint y: 384, endPoint x: 901, endPoint y: 288, distance: 139.7
click at [942, 344] on div "thread_VdopHTniKTU2w2h8EsUewZoS Copy - - 11_OLIVEIRA - [GEOGRAPHIC_DATA], LARIE…" at bounding box center [1029, 388] width 480 height 1511
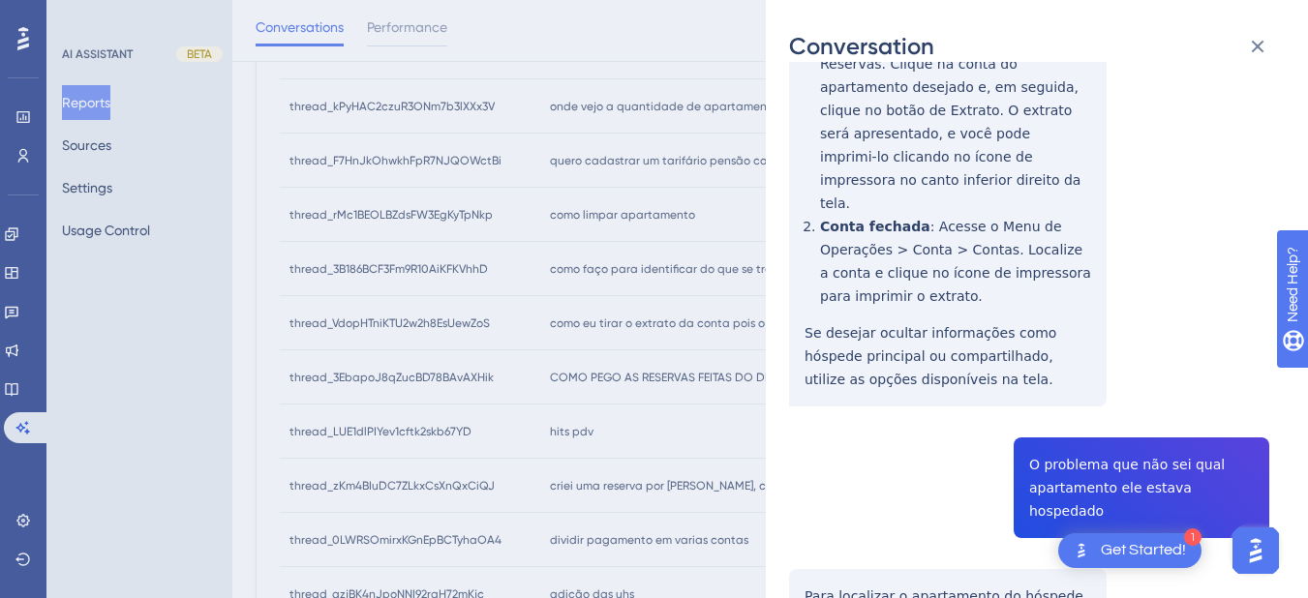
click at [1079, 386] on div "thread_VdopHTniKTU2w2h8EsUewZoS Copy - - 11_OLIVEIRA - [GEOGRAPHIC_DATA], LARIE…" at bounding box center [1029, 388] width 480 height 1511
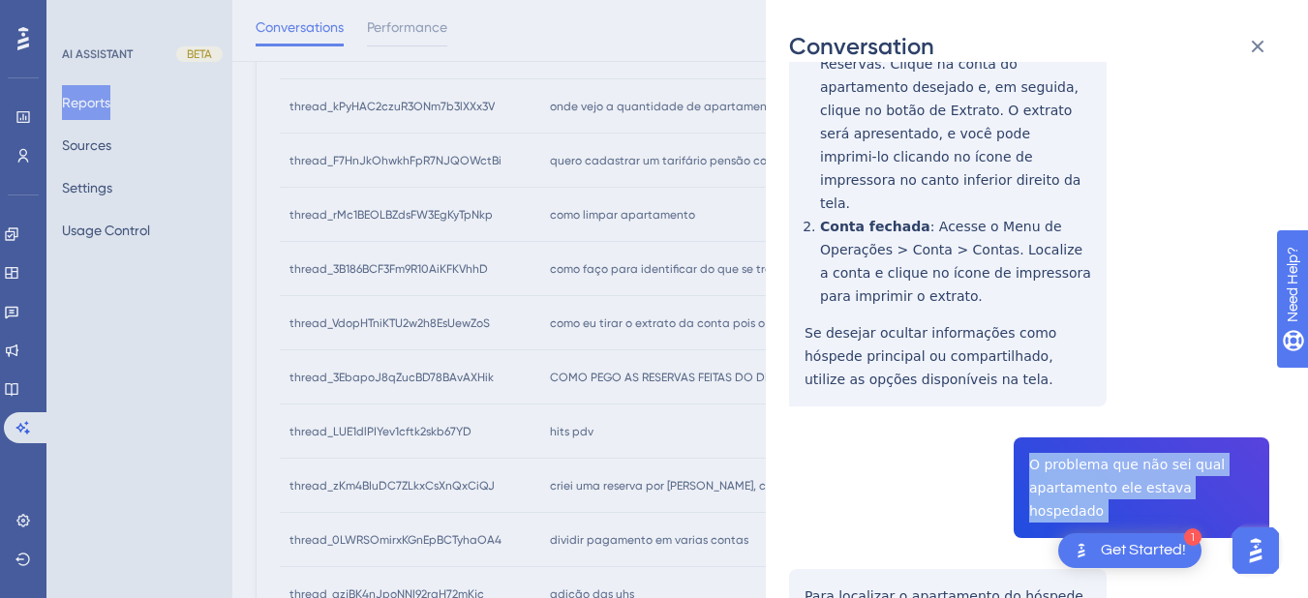
click at [1079, 386] on div "thread_VdopHTniKTU2w2h8EsUewZoS Copy - - 11_OLIVEIRA - [GEOGRAPHIC_DATA], LARIE…" at bounding box center [1029, 388] width 480 height 1511
click at [912, 379] on div "thread_VdopHTniKTU2w2h8EsUewZoS Copy - - 11_OLIVEIRA - [GEOGRAPHIC_DATA], LARIE…" at bounding box center [1029, 388] width 480 height 1511
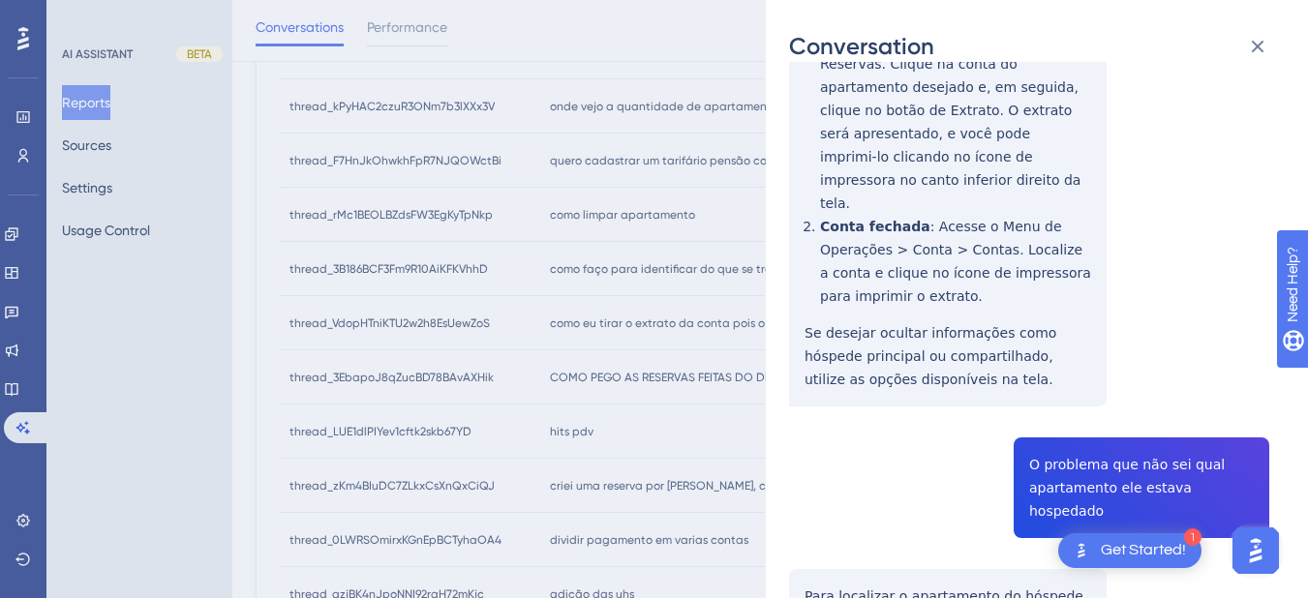
scroll to position [678, 0]
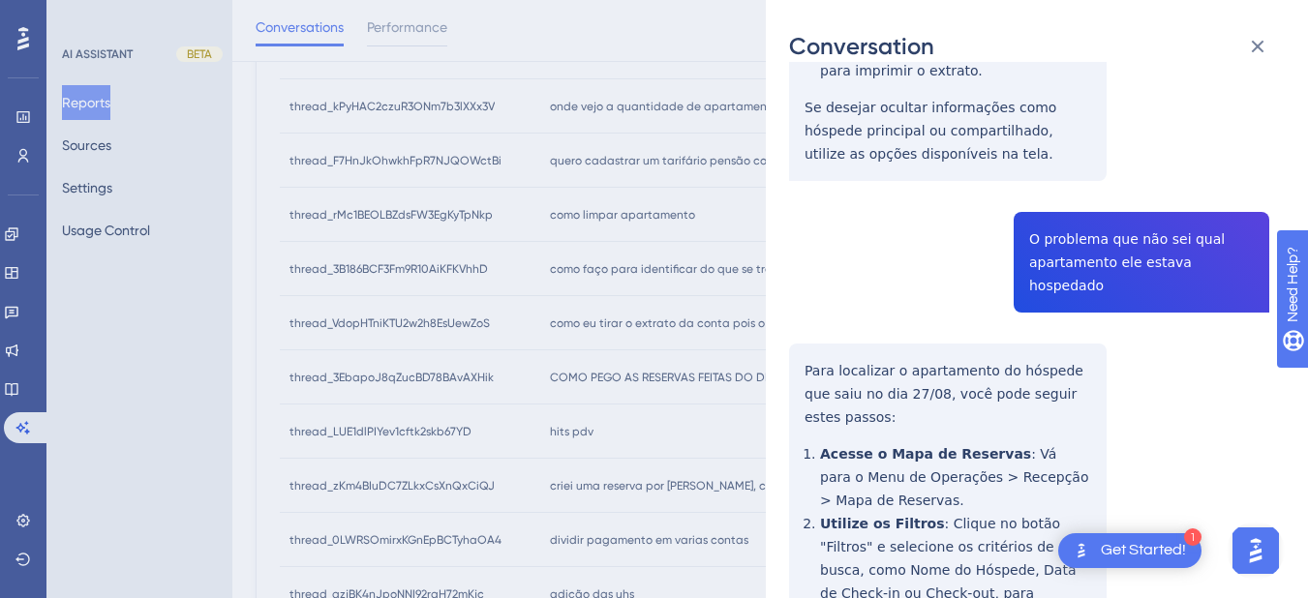
click at [801, 271] on div "thread_VdopHTniKTU2w2h8EsUewZoS Copy - - 11_OLIVEIRA - [GEOGRAPHIC_DATA], LARIE…" at bounding box center [1029, 163] width 480 height 1511
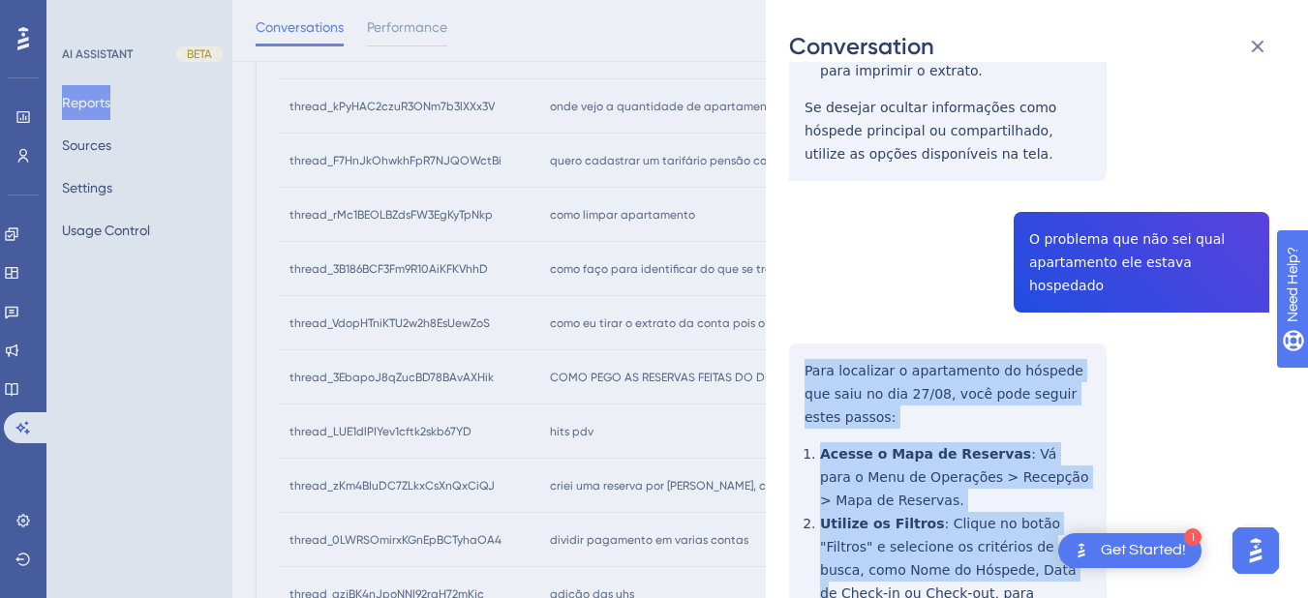
scroll to position [844, 0]
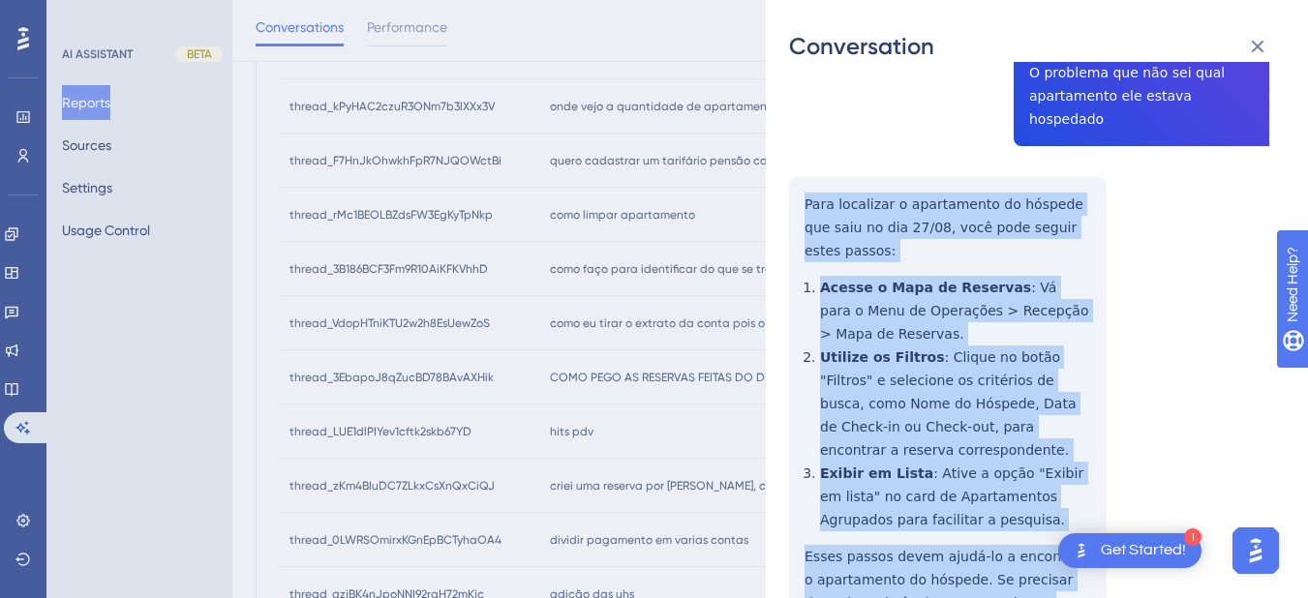
drag, startPoint x: 796, startPoint y: 275, endPoint x: 1008, endPoint y: 488, distance: 300.5
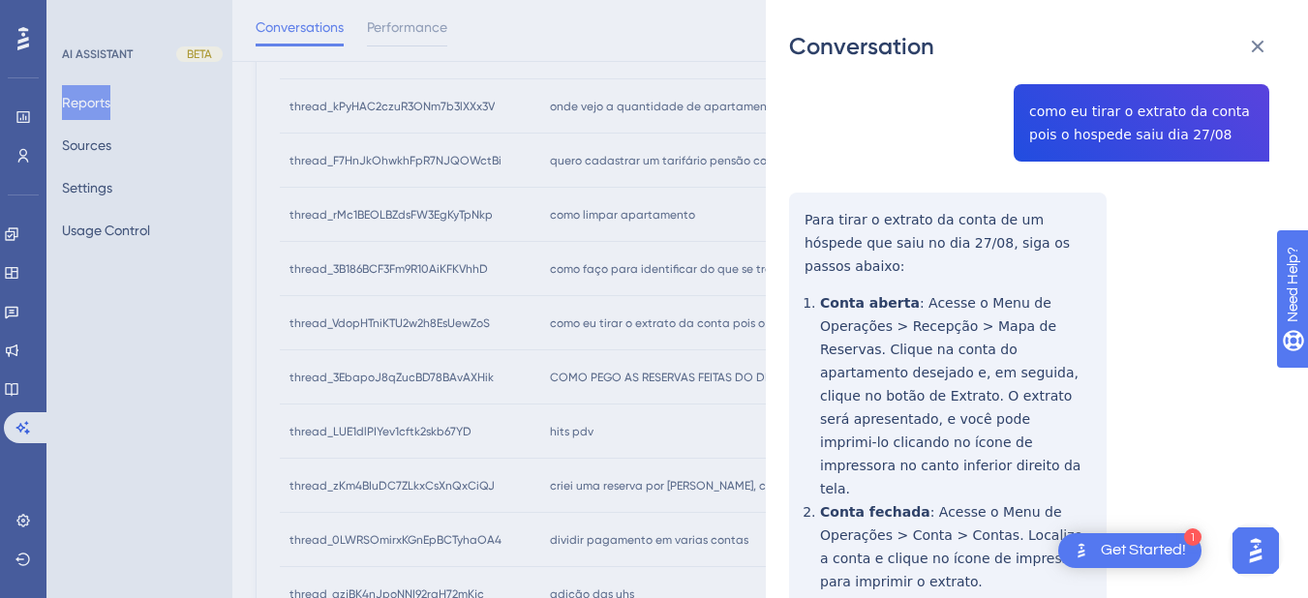
scroll to position [0, 0]
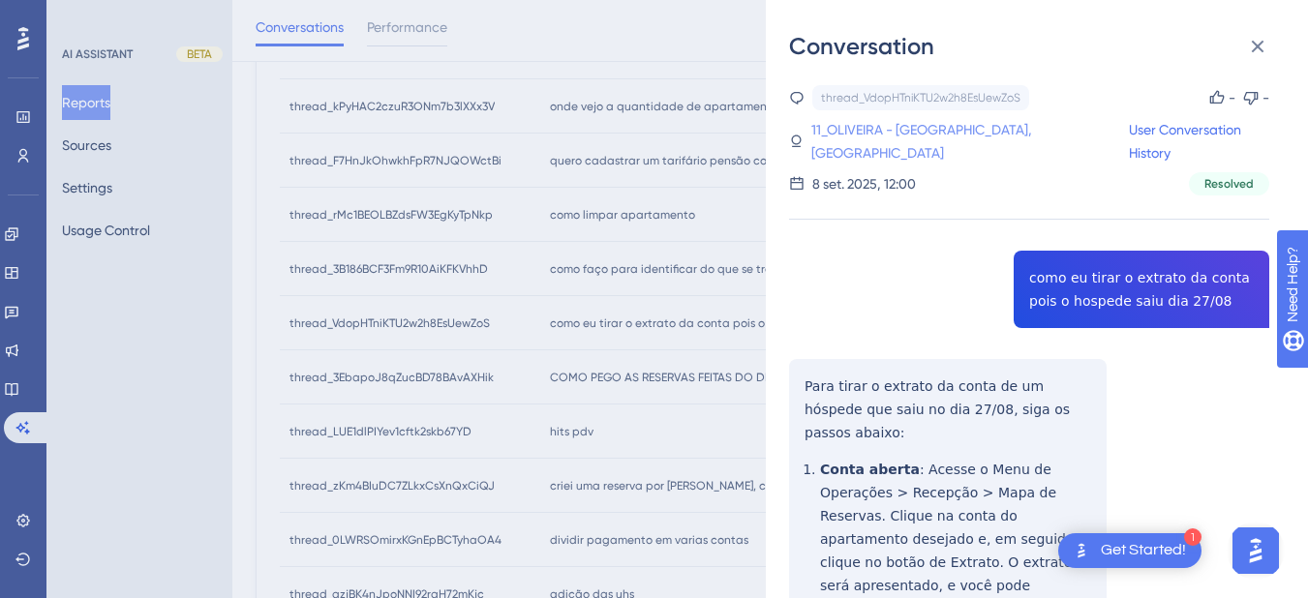
click at [853, 126] on link "11_OLIVEIRA - [GEOGRAPHIC_DATA], [GEOGRAPHIC_DATA]" at bounding box center [970, 141] width 318 height 46
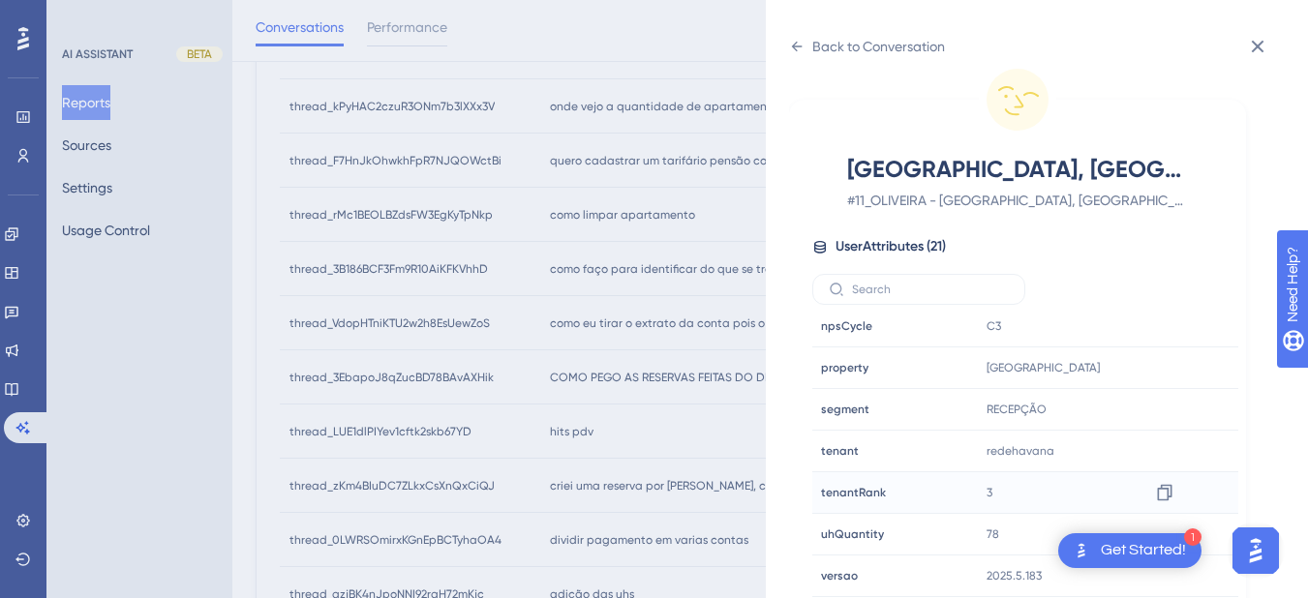
scroll to position [1007, 0]
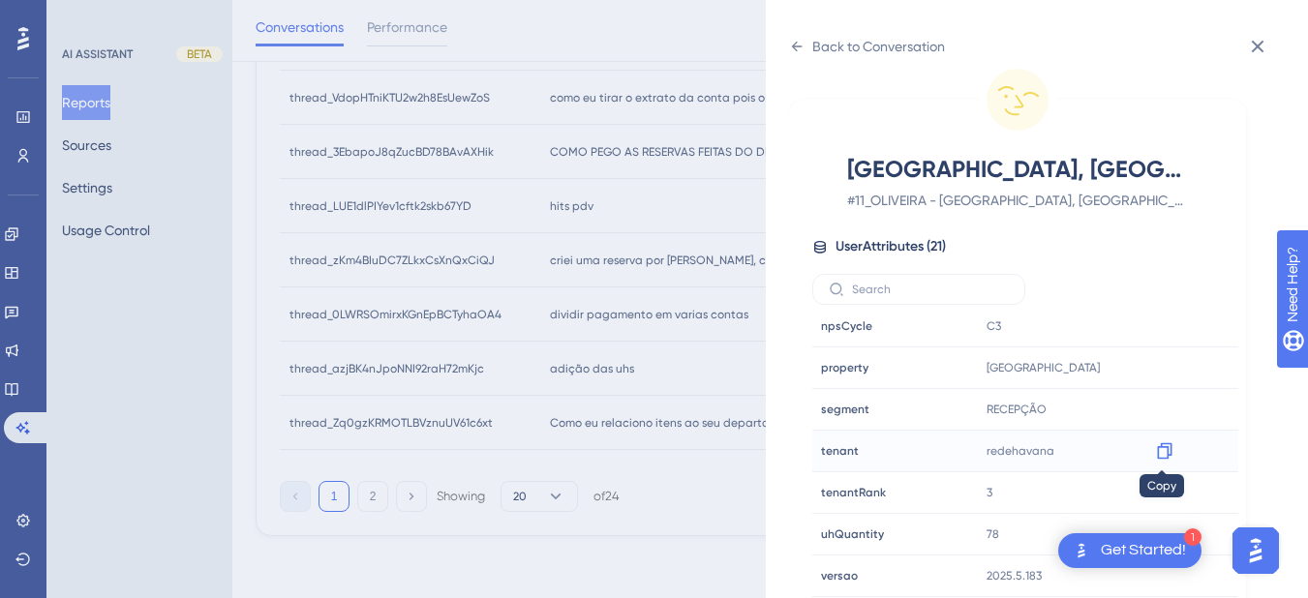
click at [1161, 449] on icon at bounding box center [1164, 450] width 19 height 19
click at [801, 45] on icon at bounding box center [796, 46] width 15 height 15
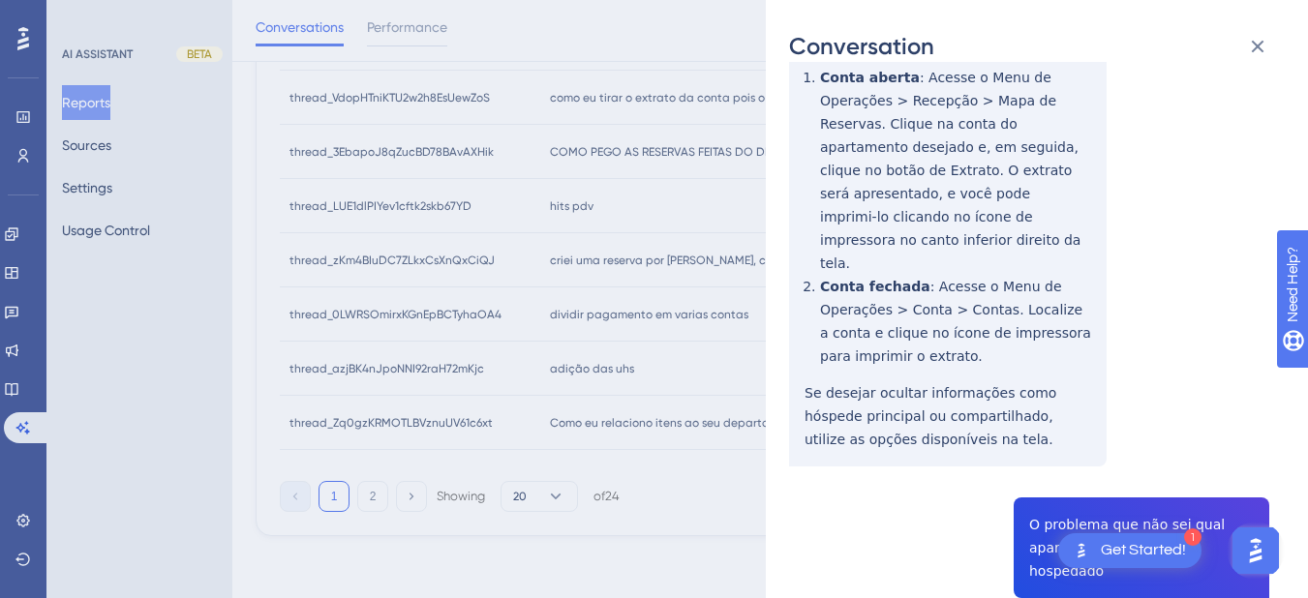
scroll to position [844, 0]
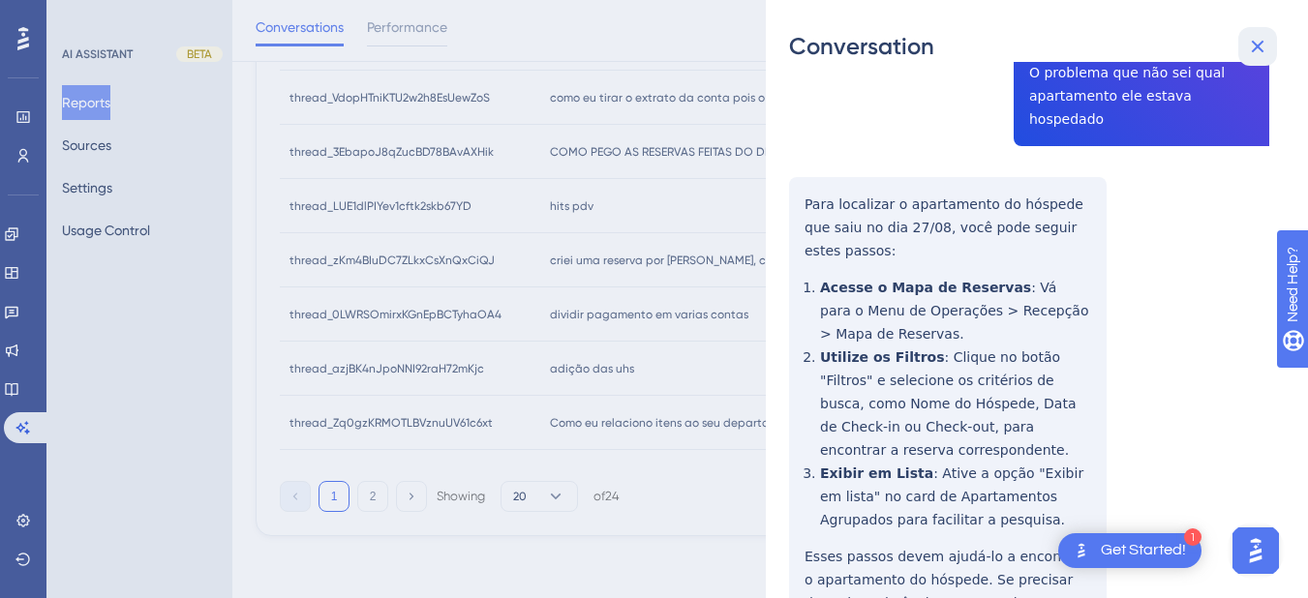
click at [1256, 27] on button at bounding box center [1257, 46] width 39 height 39
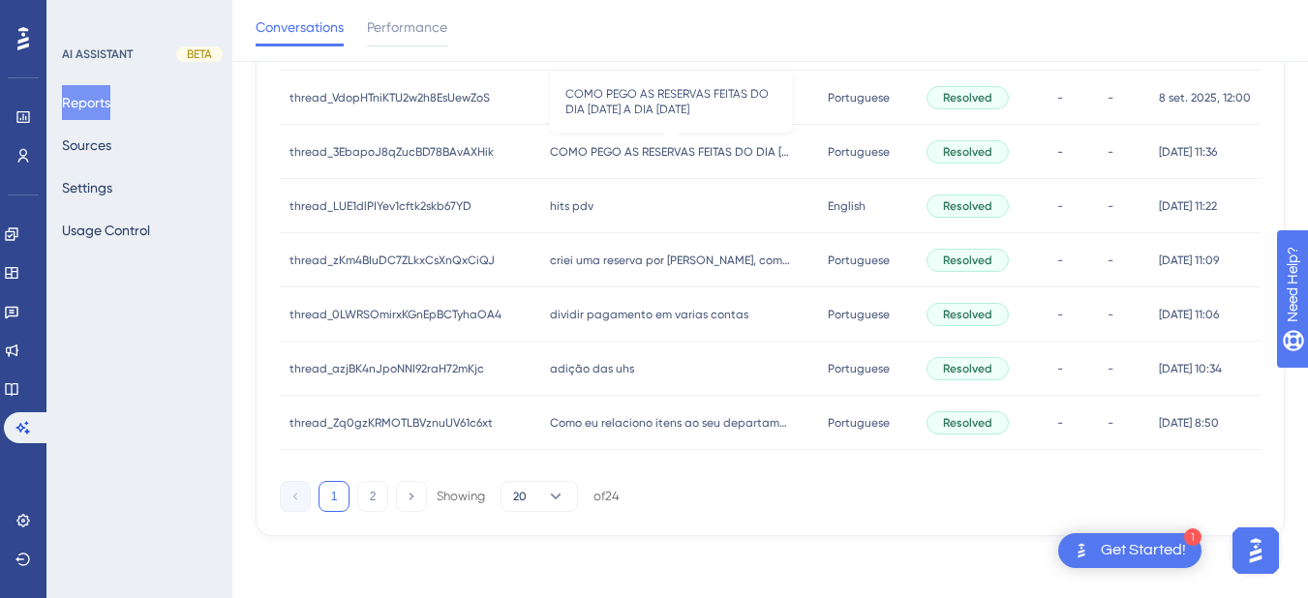
click at [616, 147] on span "COMO PEGO AS RESERVAS FEITAS DO DIA [DATE] A DIA [DATE]" at bounding box center [671, 151] width 242 height 15
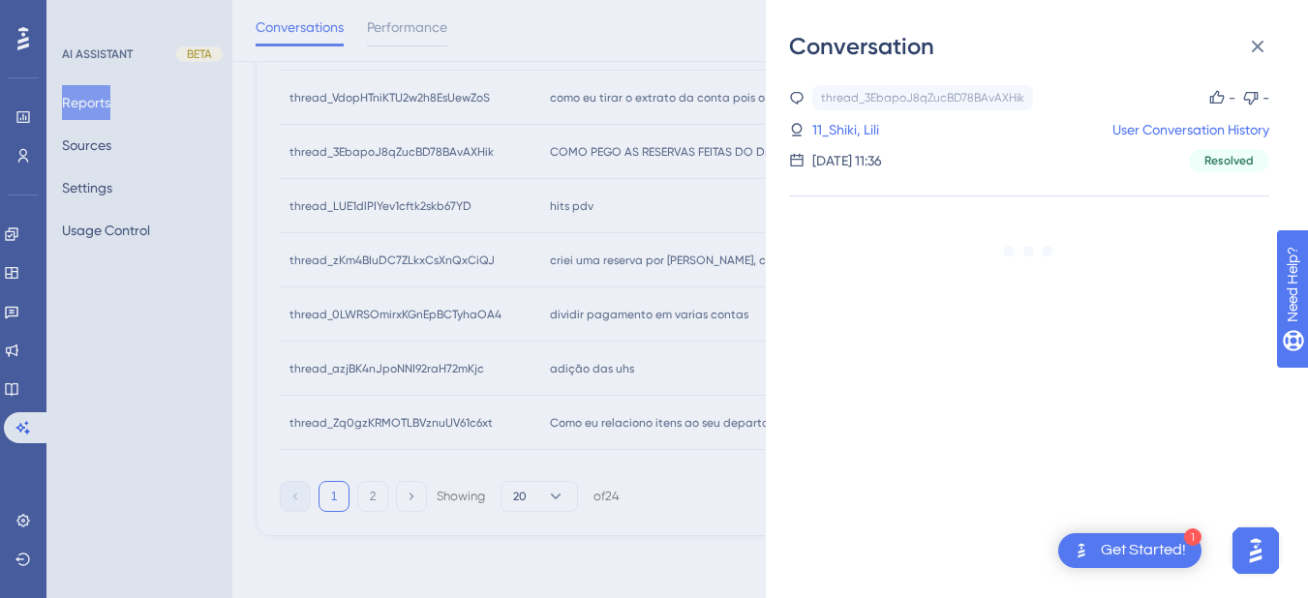
click at [1020, 284] on div "thread_3EbapoJ8qZucBD78BAvAXHik Copy - - 11_Shiki, [PERSON_NAME] User Conversat…" at bounding box center [1029, 229] width 480 height 288
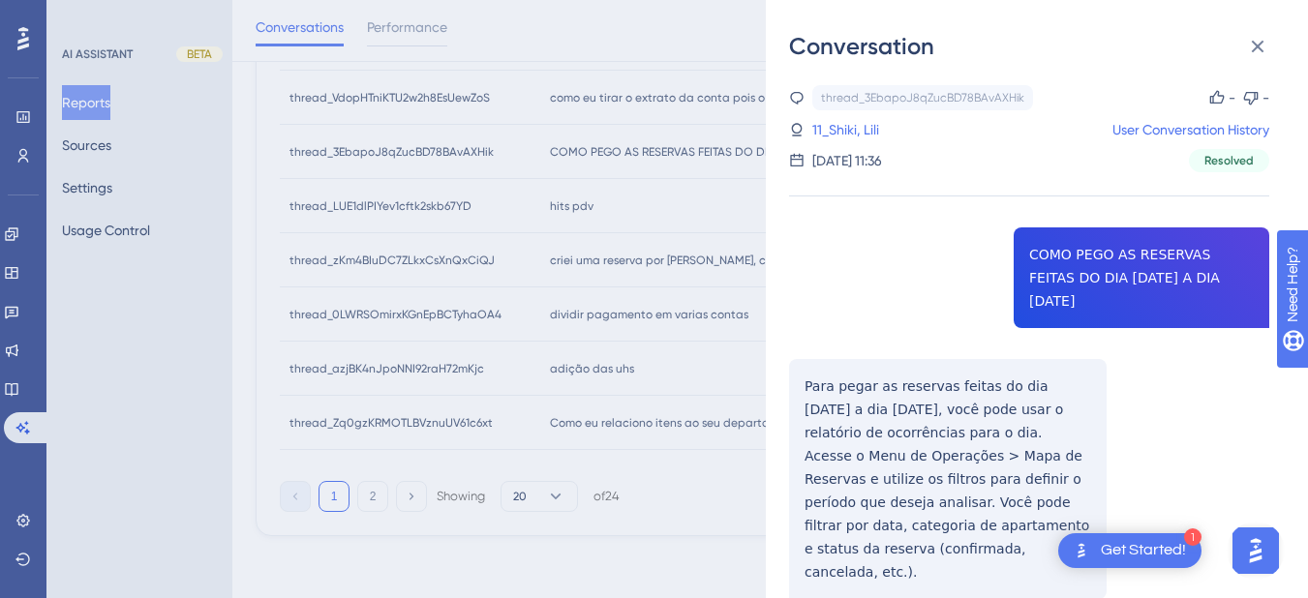
click at [1060, 261] on div "thread_3EbapoJ8qZucBD78BAvAXHik Copy - - 11_Shiki, [PERSON_NAME] User Conversat…" at bounding box center [1029, 391] width 480 height 613
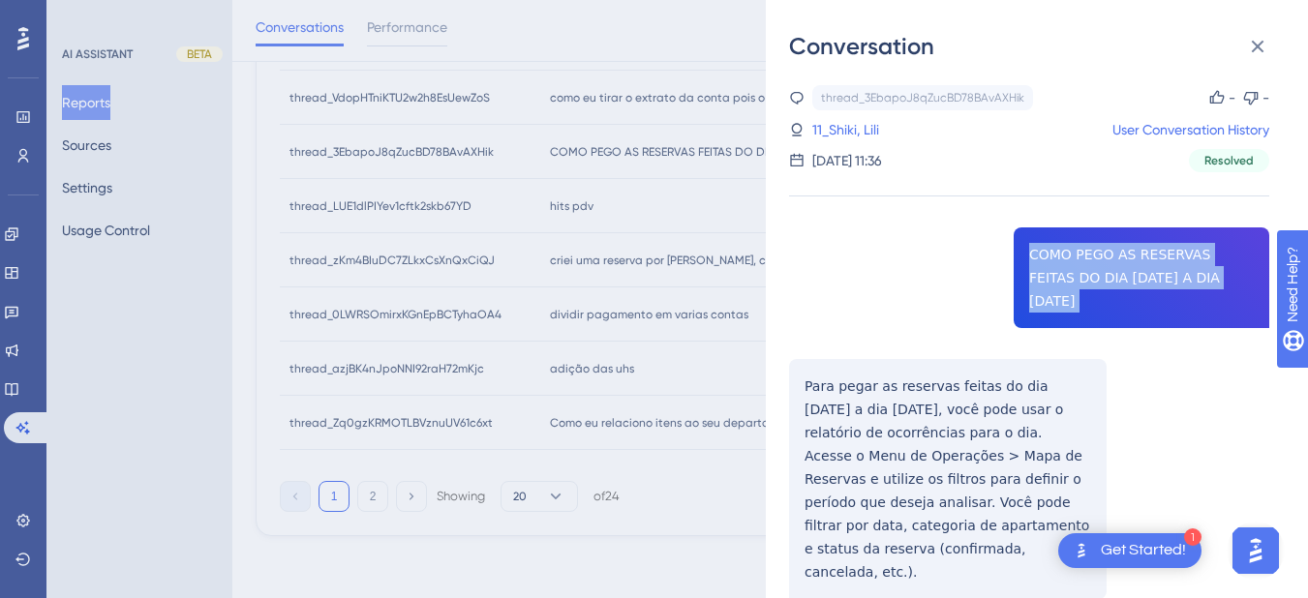
click at [1060, 261] on div "thread_3EbapoJ8qZucBD78BAvAXHik Copy - - 11_Shiki, [PERSON_NAME] User Conversat…" at bounding box center [1029, 391] width 480 height 613
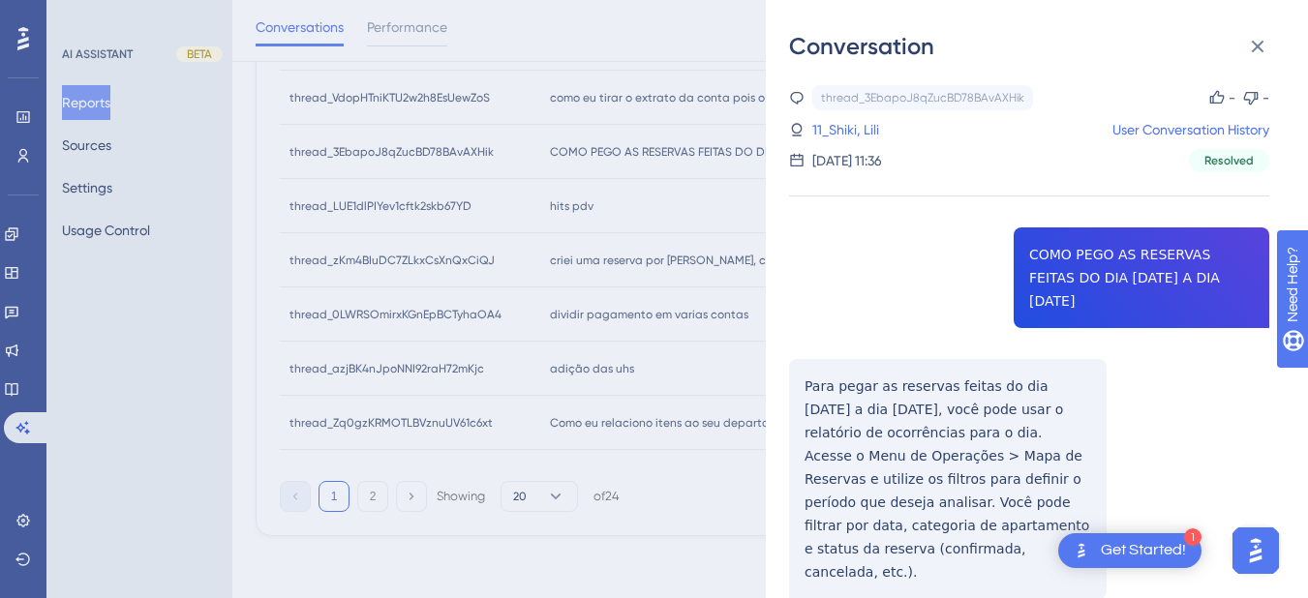
click at [819, 356] on div "thread_3EbapoJ8qZucBD78BAvAXHik Copy - - 11_Shiki, [PERSON_NAME] User Conversat…" at bounding box center [1029, 391] width 480 height 613
drag, startPoint x: 800, startPoint y: 357, endPoint x: 914, endPoint y: 530, distance: 206.7
click at [914, 530] on div "thread_3EbapoJ8qZucBD78BAvAXHik Copy - - 11_Shiki, [PERSON_NAME] User Conversat…" at bounding box center [1029, 391] width 480 height 613
click at [824, 127] on link "11_Shiki, Lili" at bounding box center [845, 129] width 67 height 23
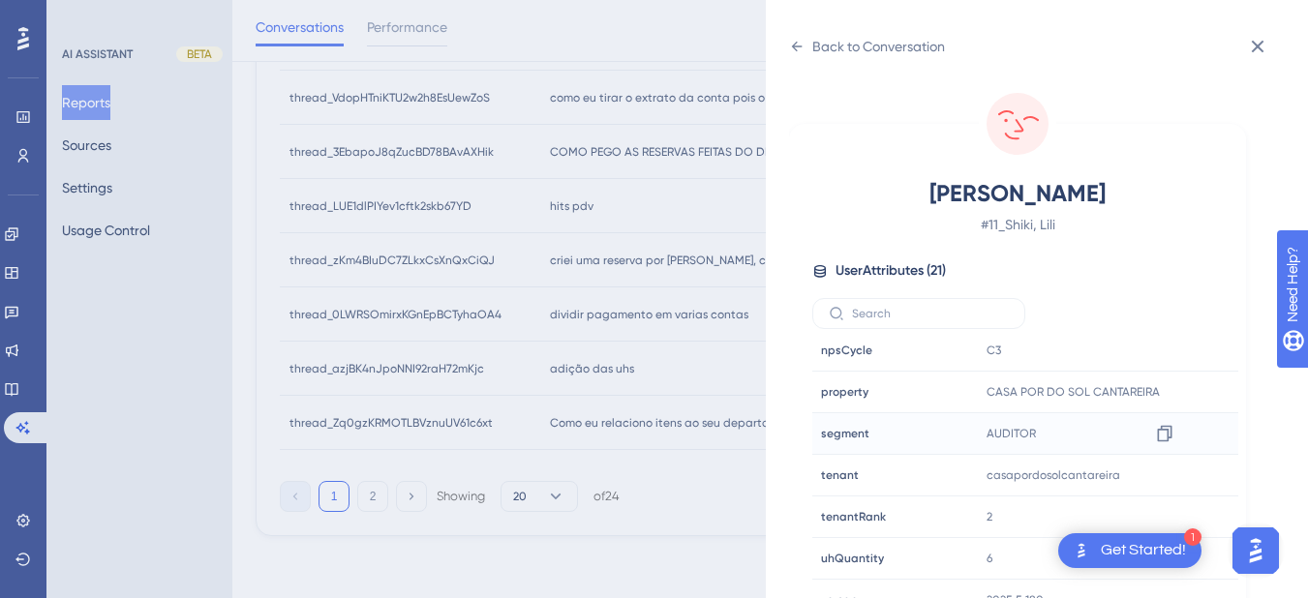
scroll to position [24, 0]
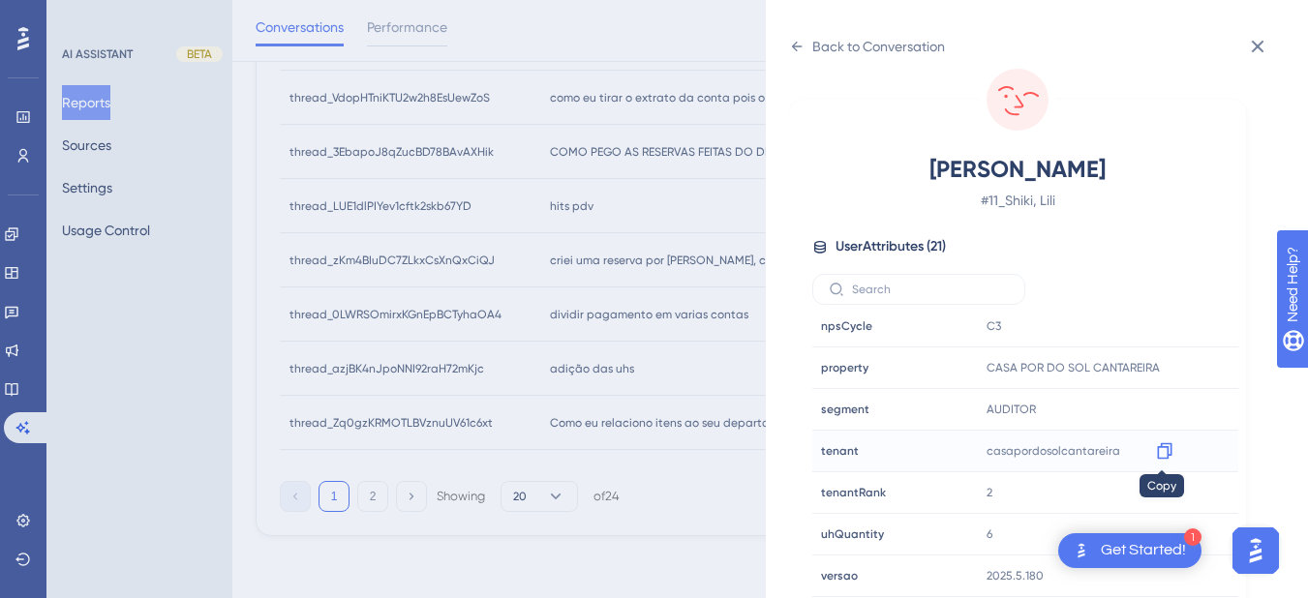
click at [1169, 445] on icon at bounding box center [1164, 450] width 19 height 19
click at [784, 51] on div "Back to Conversation Shiki, [PERSON_NAME] # 11_Shiki, [PERSON_NAME] User Attrib…" at bounding box center [1037, 299] width 542 height 598
click at [792, 42] on icon at bounding box center [796, 46] width 15 height 15
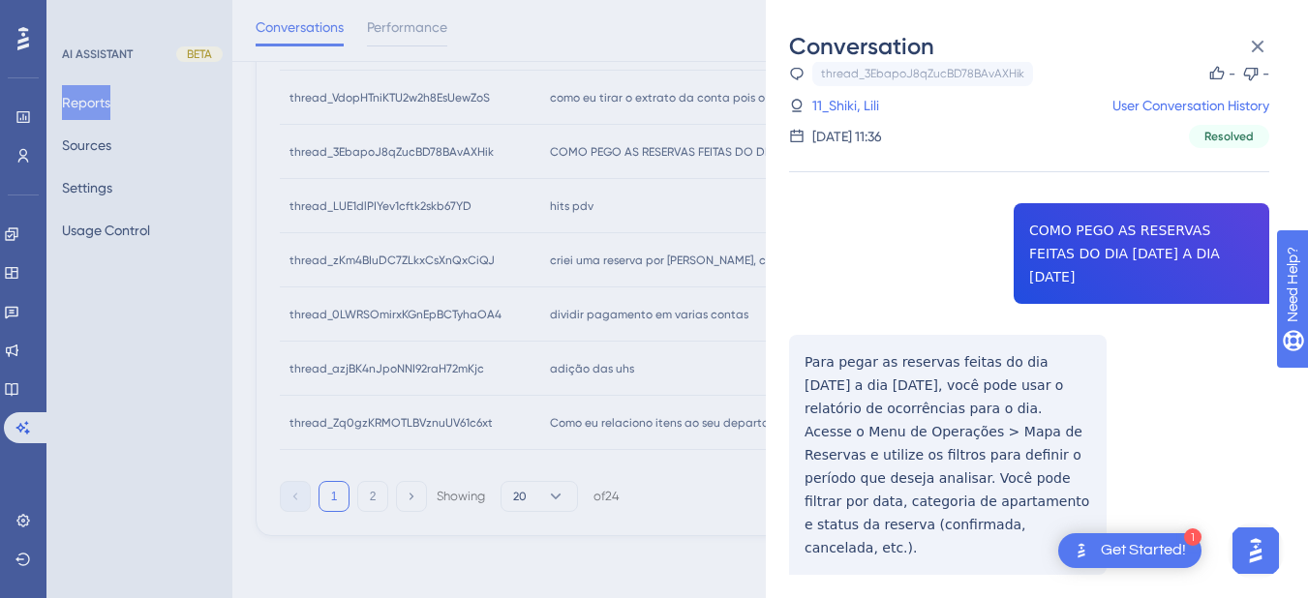
scroll to position [39, 0]
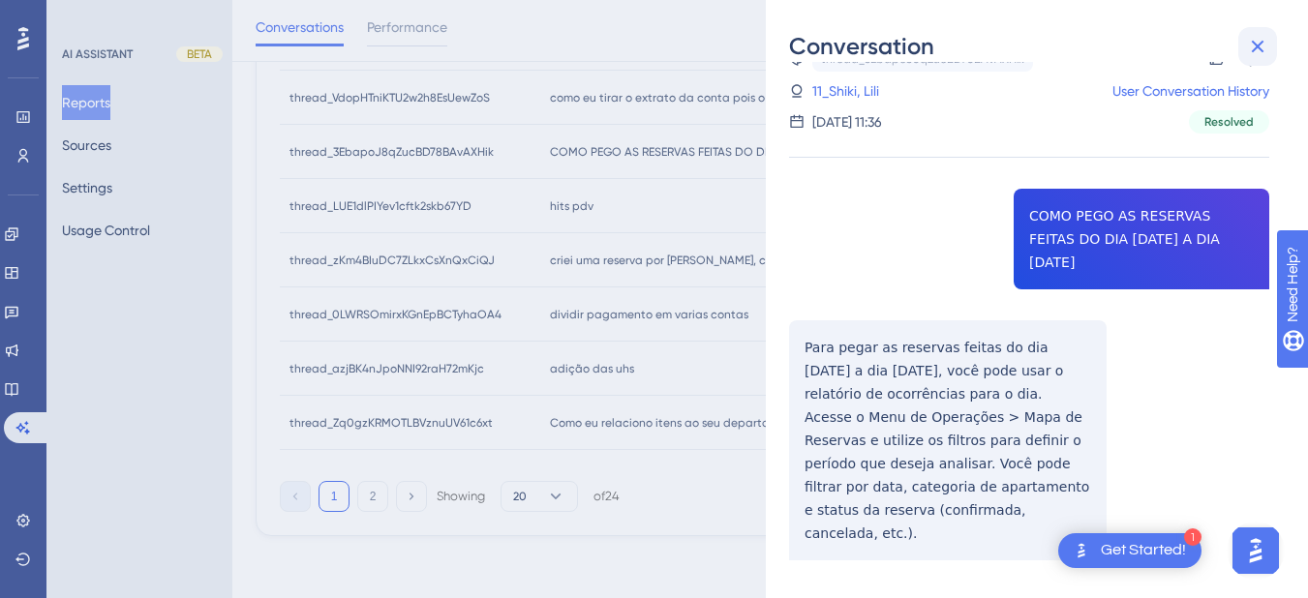
click at [1265, 33] on button at bounding box center [1257, 46] width 39 height 39
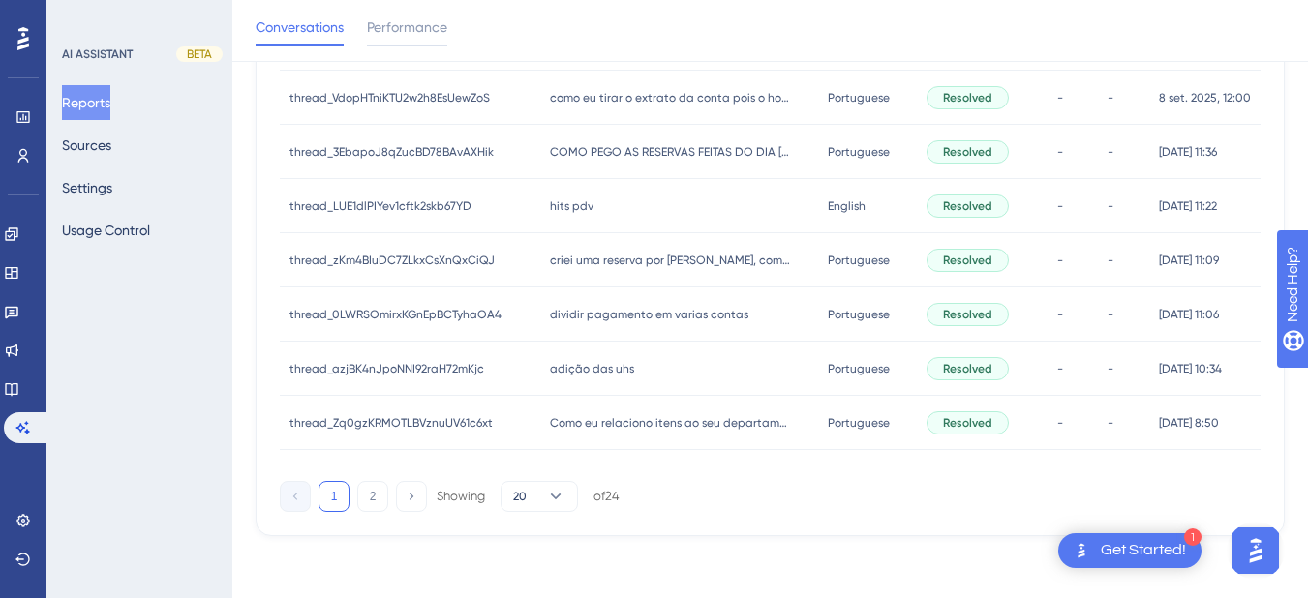
click at [557, 221] on div "hits pdv hits pdv" at bounding box center [679, 206] width 279 height 54
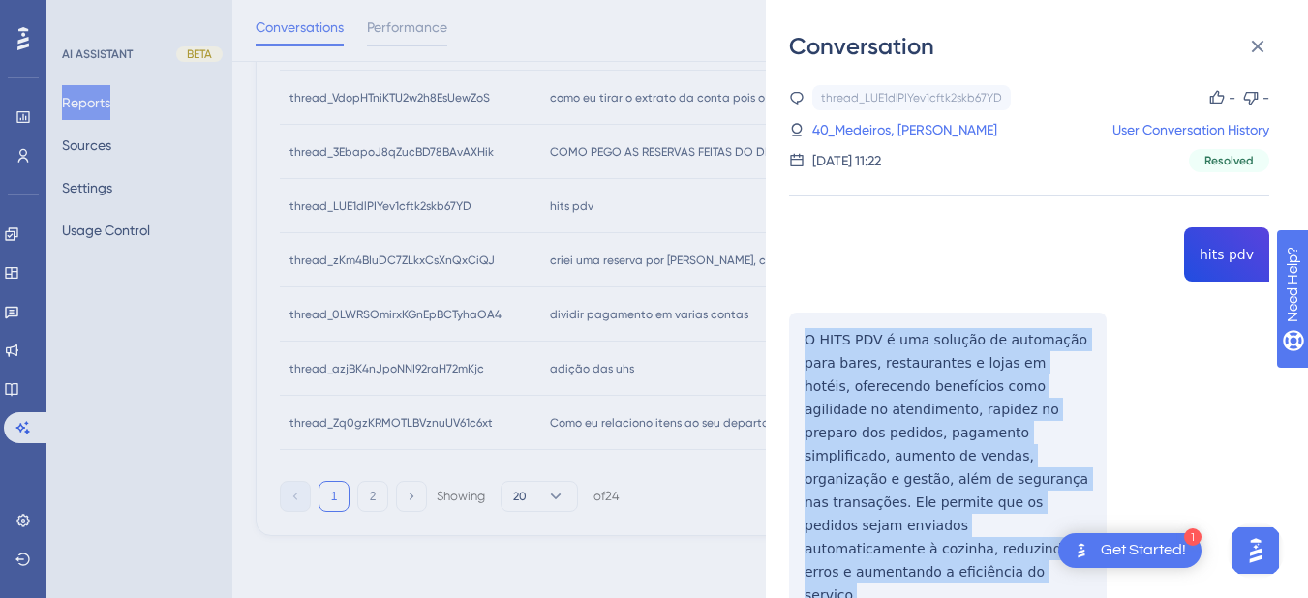
drag, startPoint x: 797, startPoint y: 332, endPoint x: 910, endPoint y: 574, distance: 267.2
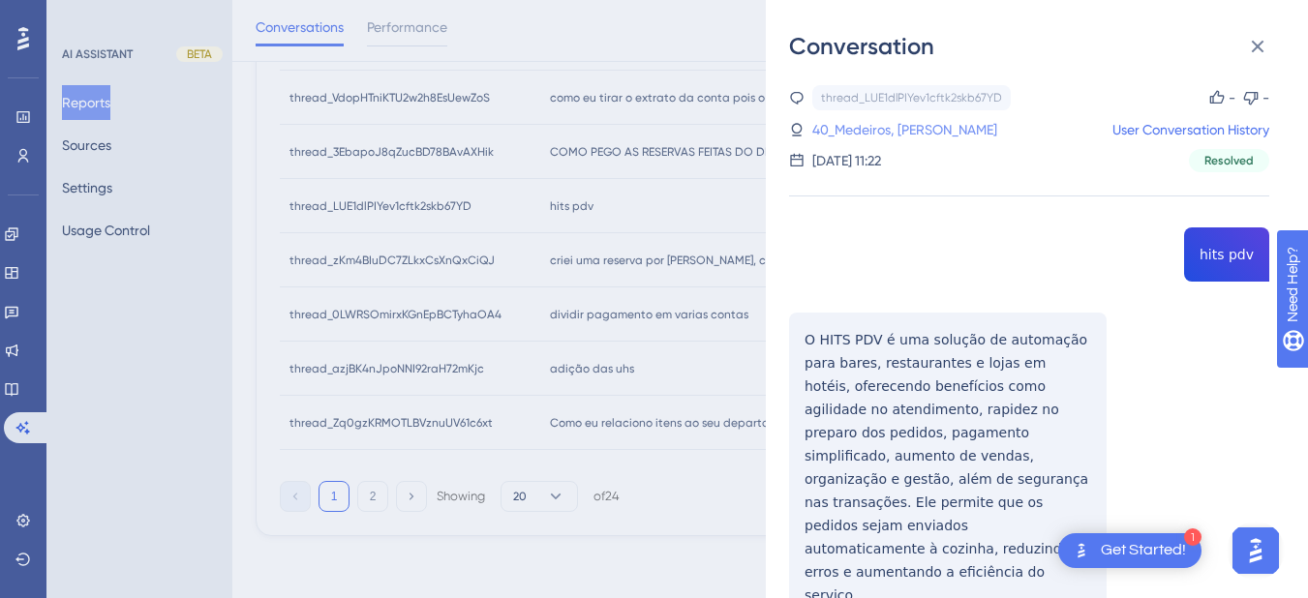
click at [853, 128] on link "40_Medeiros, [PERSON_NAME]" at bounding box center [904, 129] width 185 height 23
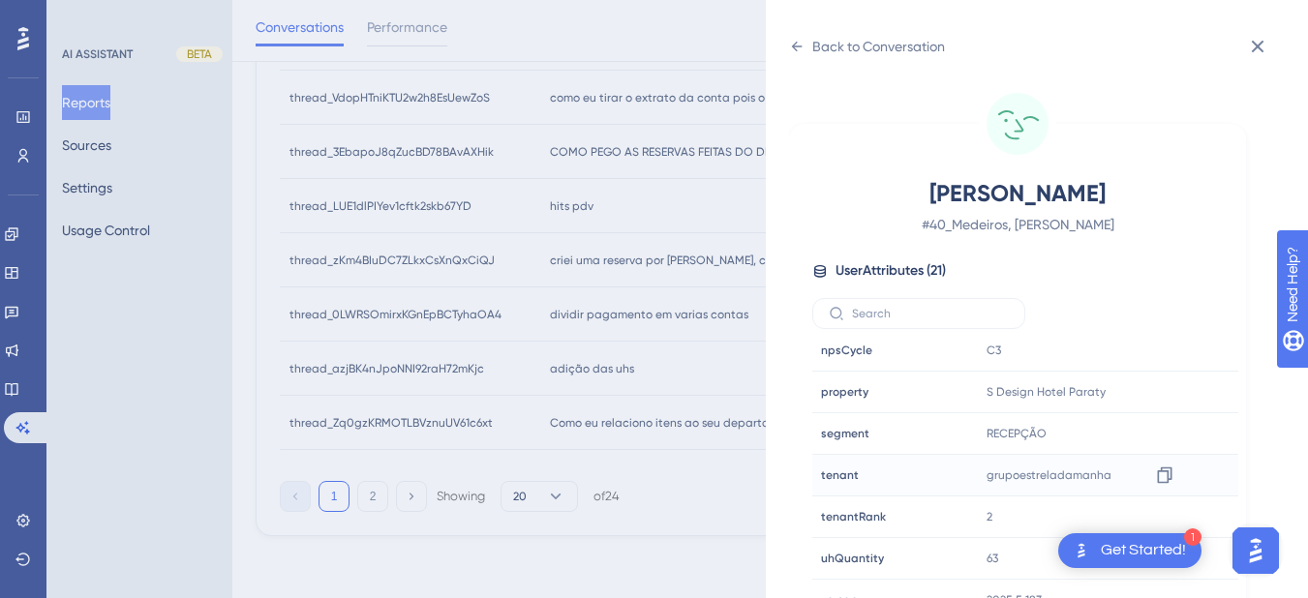
scroll to position [24, 0]
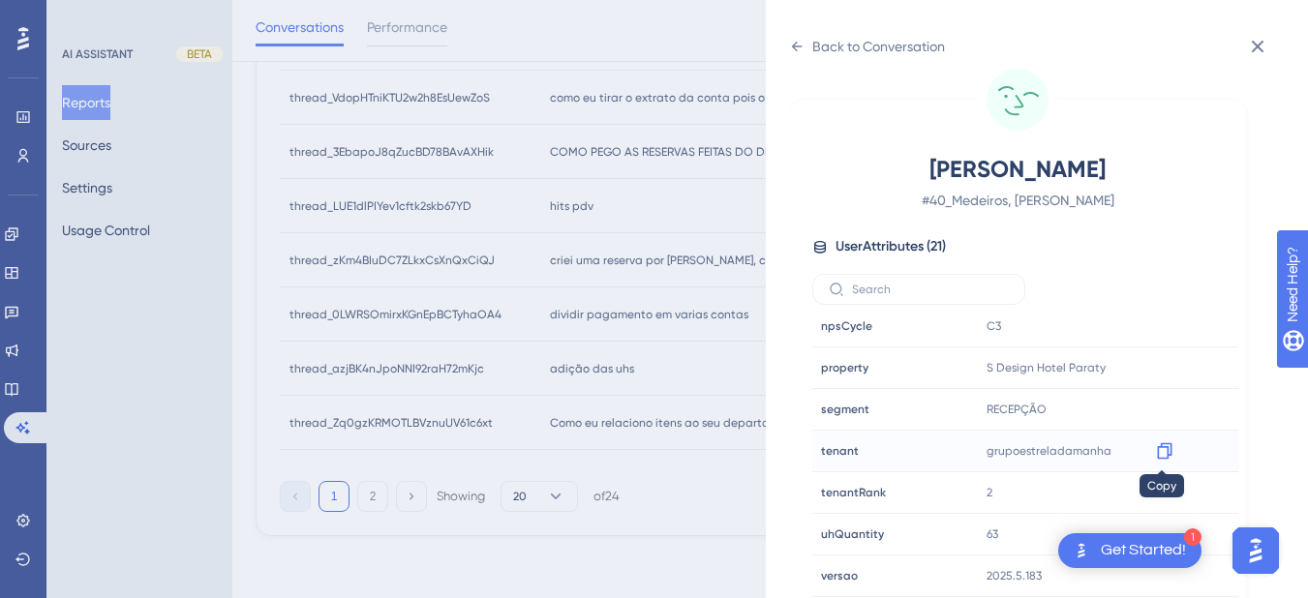
click at [1161, 445] on icon at bounding box center [1164, 450] width 19 height 19
click at [798, 50] on icon at bounding box center [796, 46] width 15 height 15
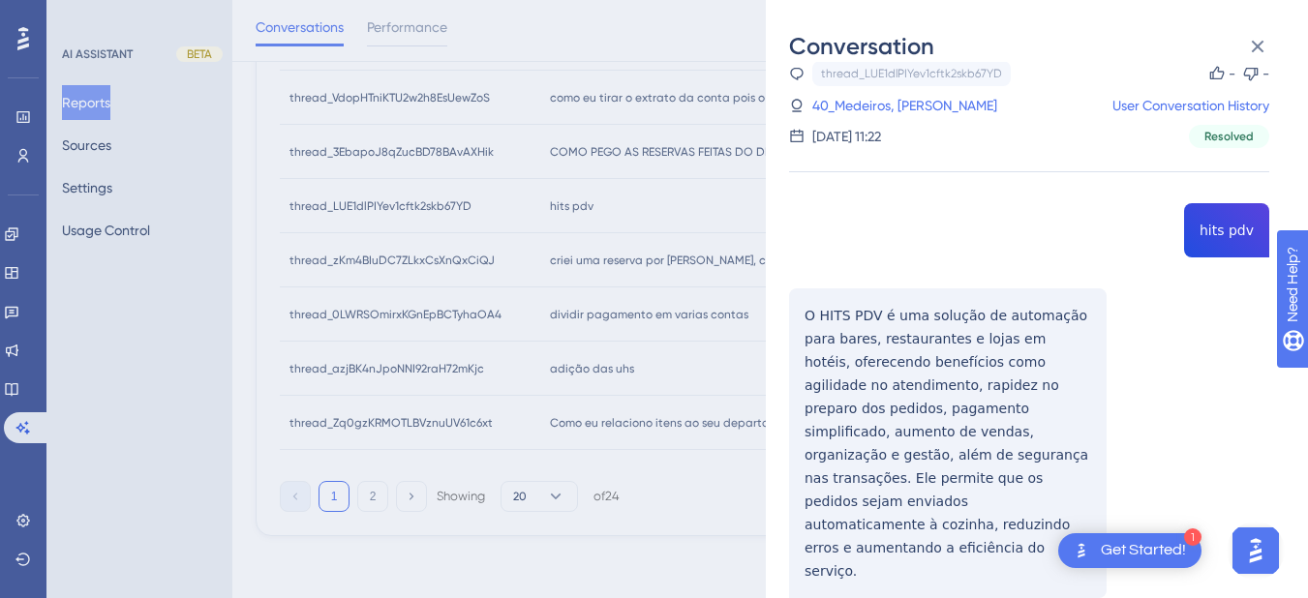
scroll to position [250, 0]
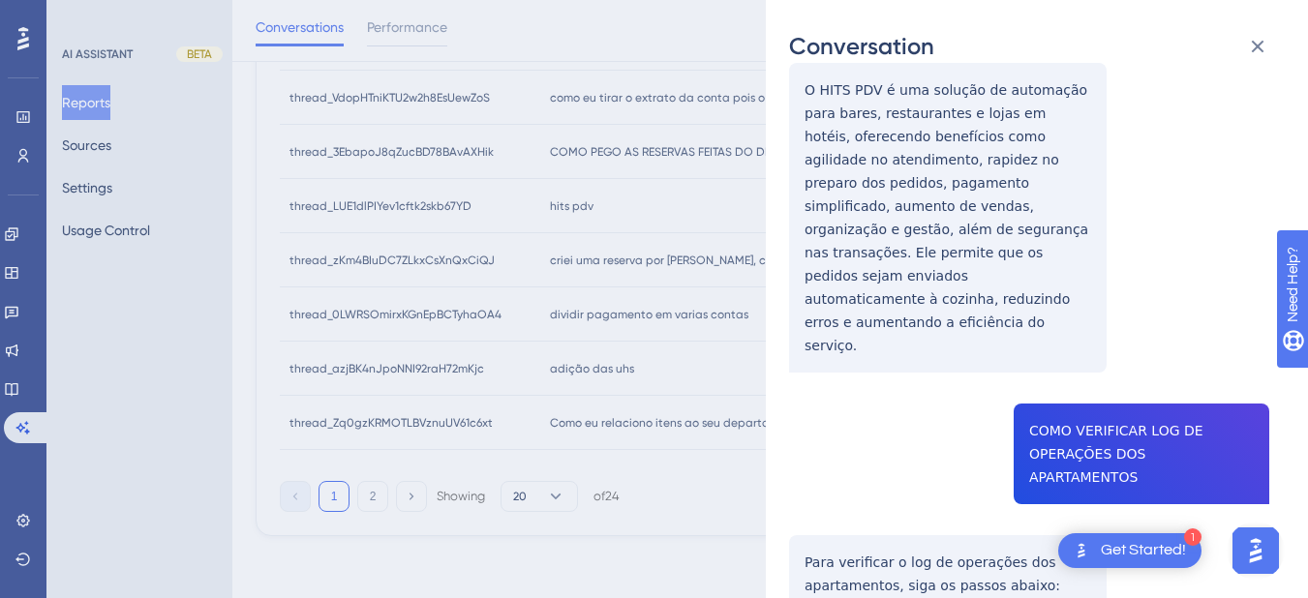
click at [1060, 394] on div "thread_LUE1dlPIYev1cftk2skb67YD Copy - - 40_Medeiros, [PERSON_NAME] User Conver…" at bounding box center [1029, 461] width 480 height 1252
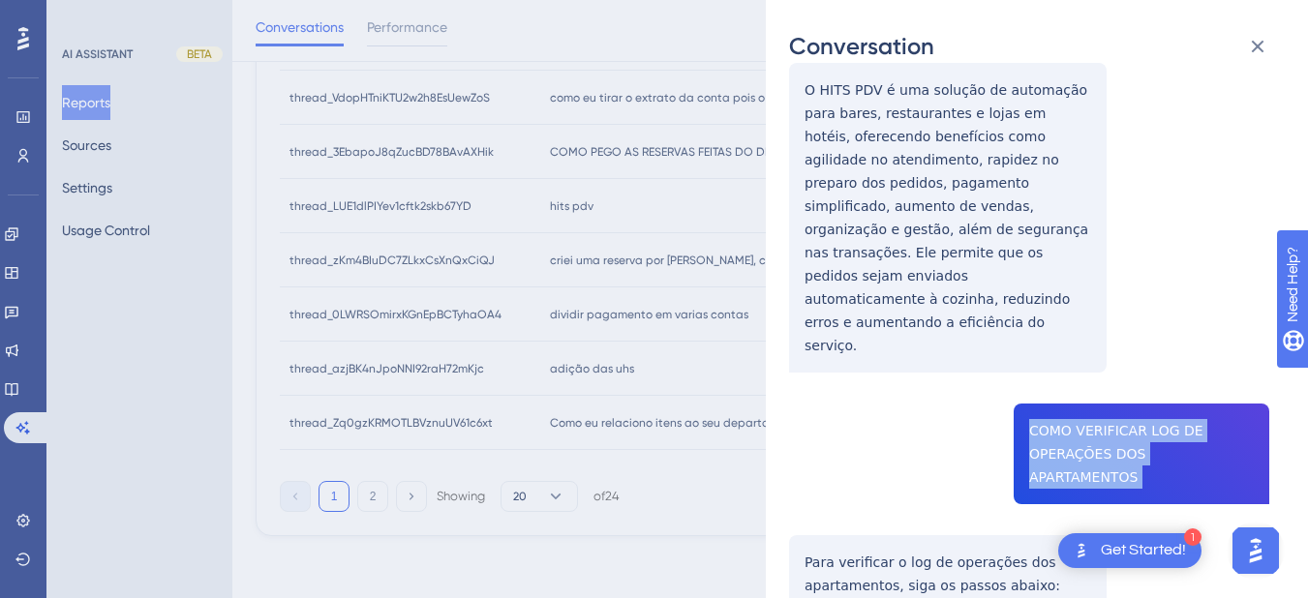
click at [1060, 394] on div "thread_LUE1dlPIYev1cftk2skb67YD Copy - - 40_Medeiros, [PERSON_NAME] User Conver…" at bounding box center [1029, 461] width 480 height 1252
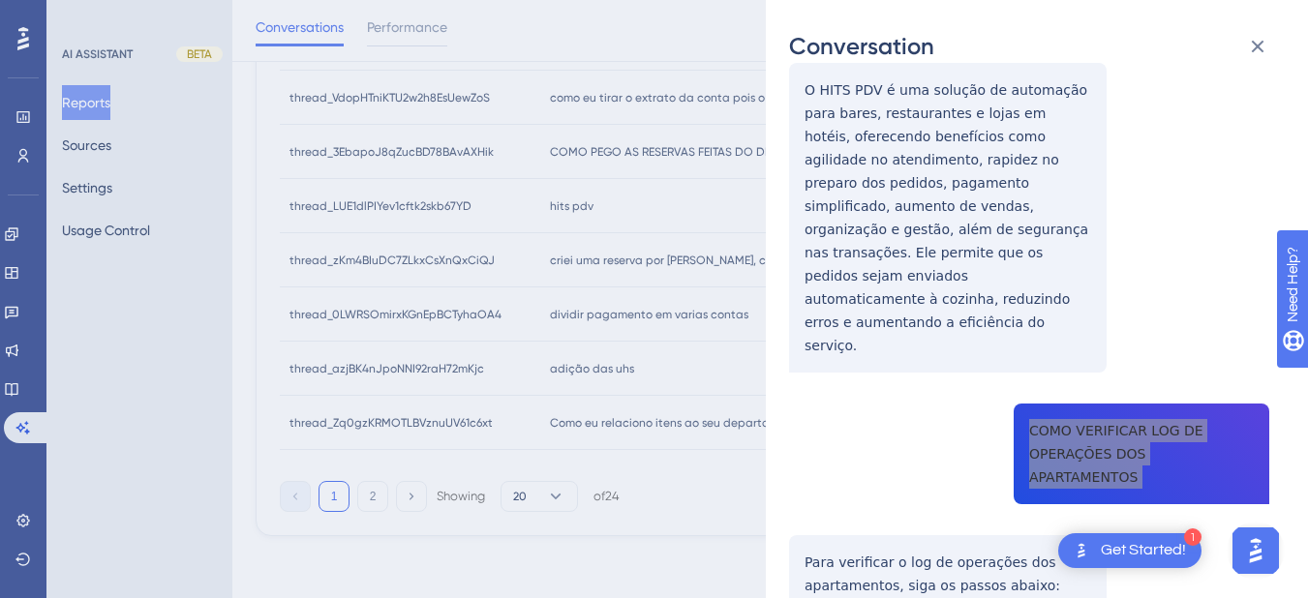
scroll to position [476, 0]
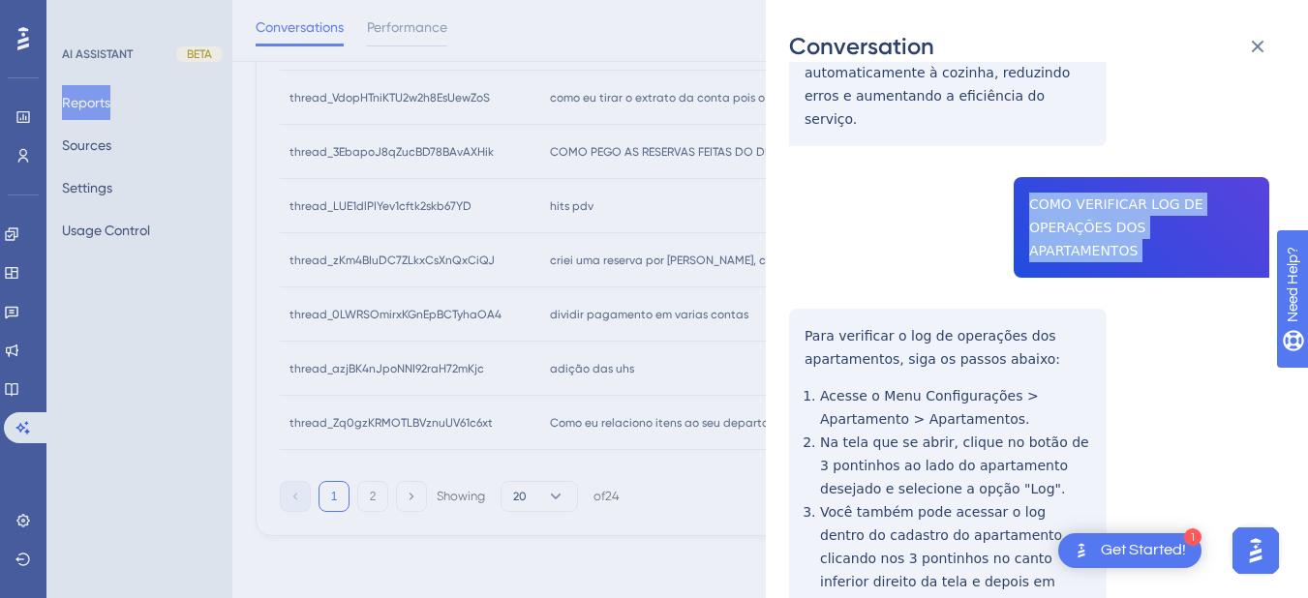
click at [784, 256] on div "Conversation thread_LUE1dlPIYev1cftk2skb67YD Copy - - 40_Medeiros, [PERSON_NAME…" at bounding box center [1037, 299] width 542 height 598
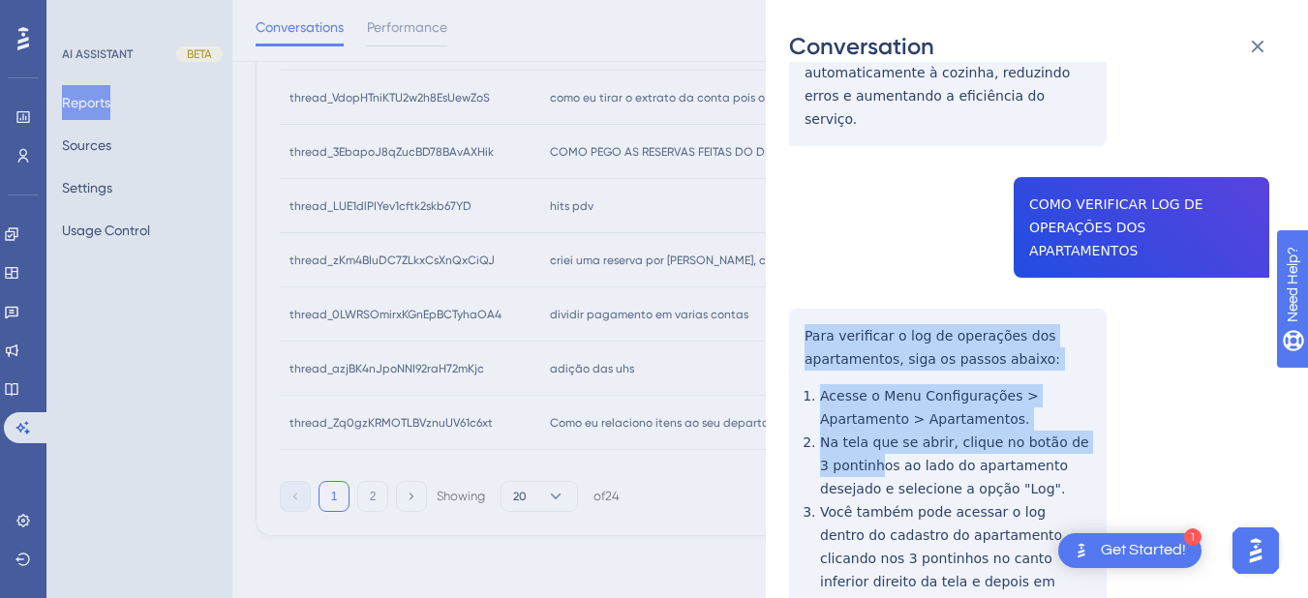
scroll to position [608, 0]
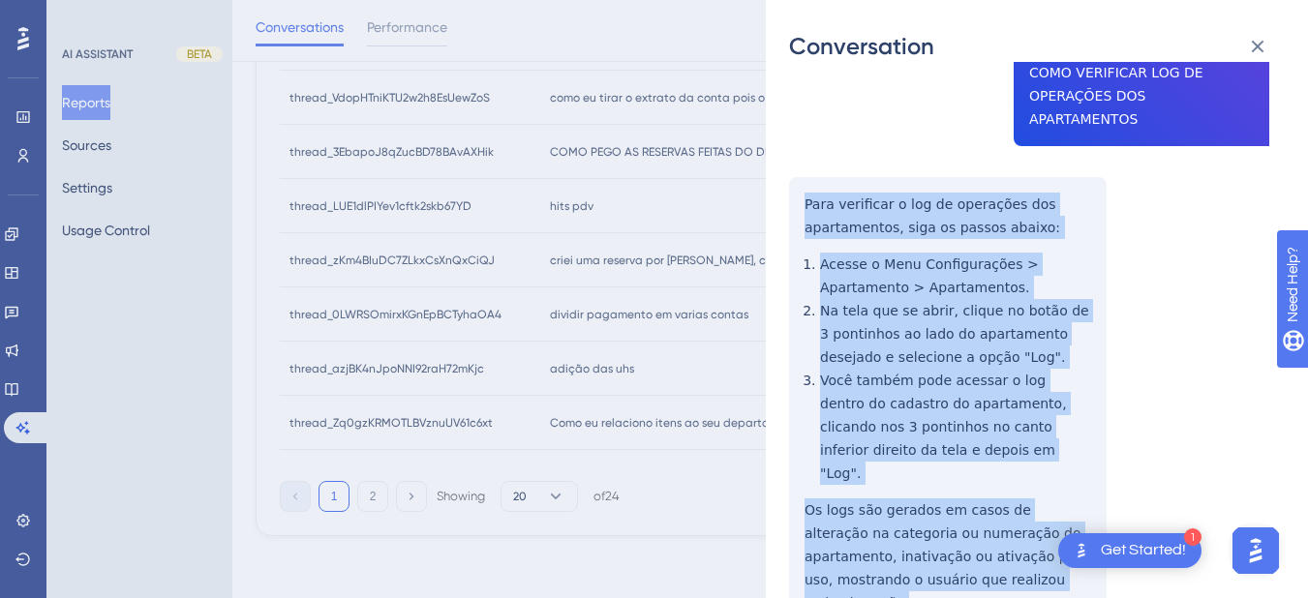
drag, startPoint x: 793, startPoint y: 257, endPoint x: 1041, endPoint y: 514, distance: 356.7
click at [1041, 514] on div "thread_LUE1dlPIYev1cftk2skb67YD Copy - - 40_Medeiros, [PERSON_NAME] User Conver…" at bounding box center [1029, 103] width 480 height 1252
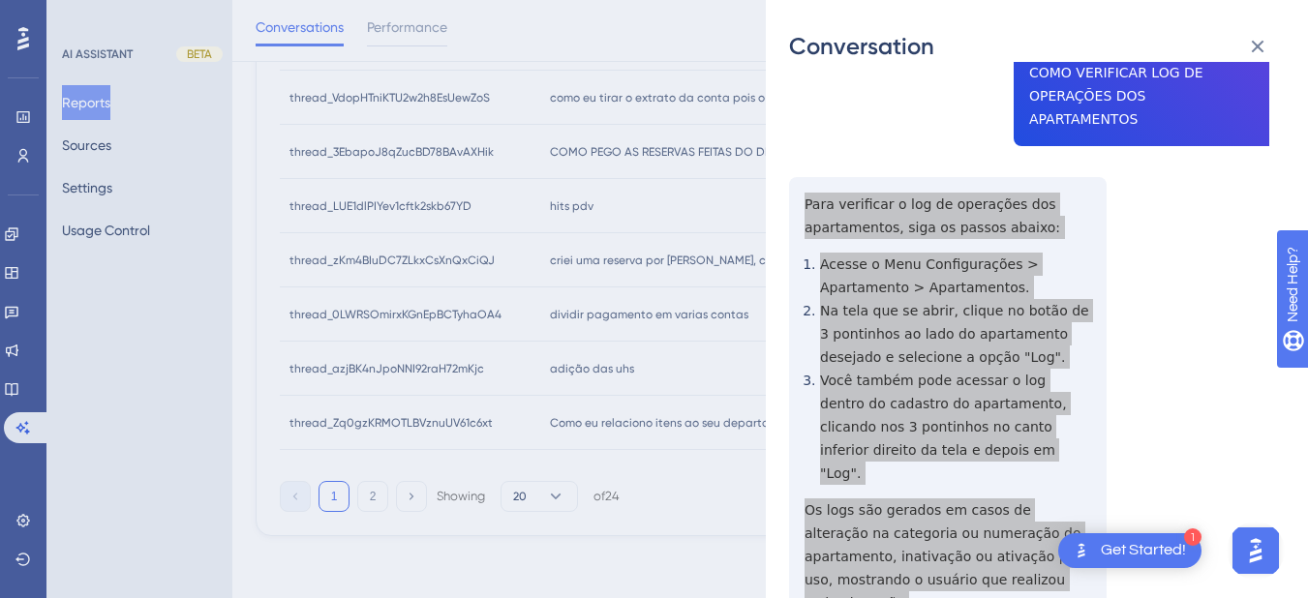
scroll to position [0, 0]
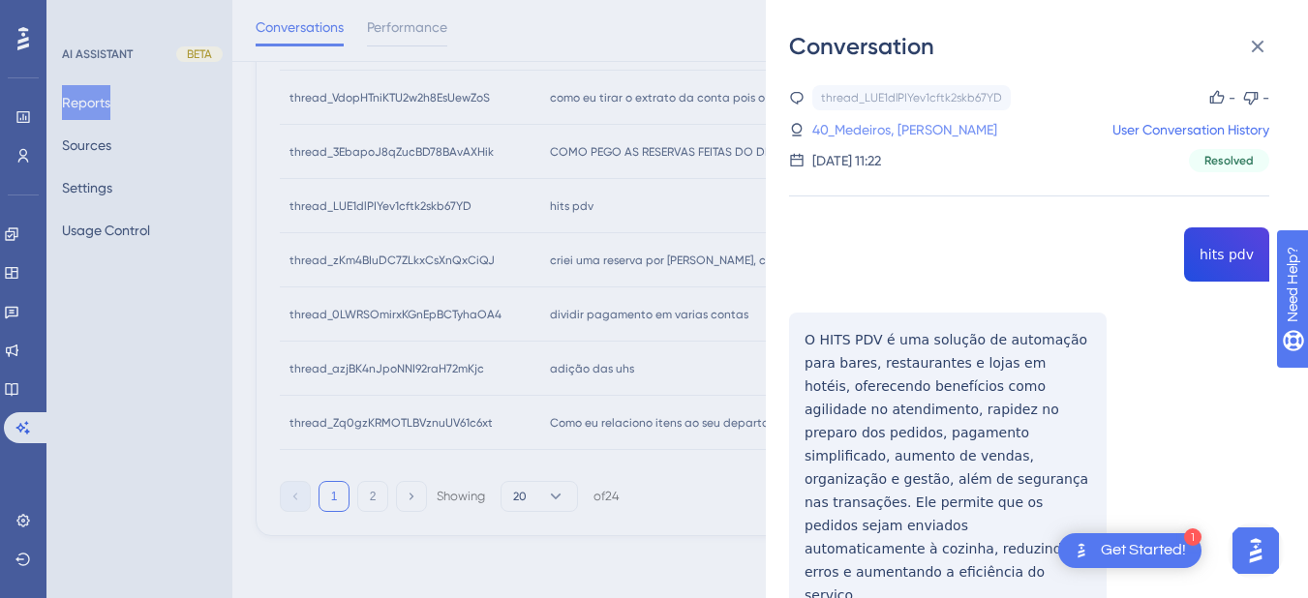
click at [872, 127] on link "40_Medeiros, [PERSON_NAME]" at bounding box center [904, 129] width 185 height 23
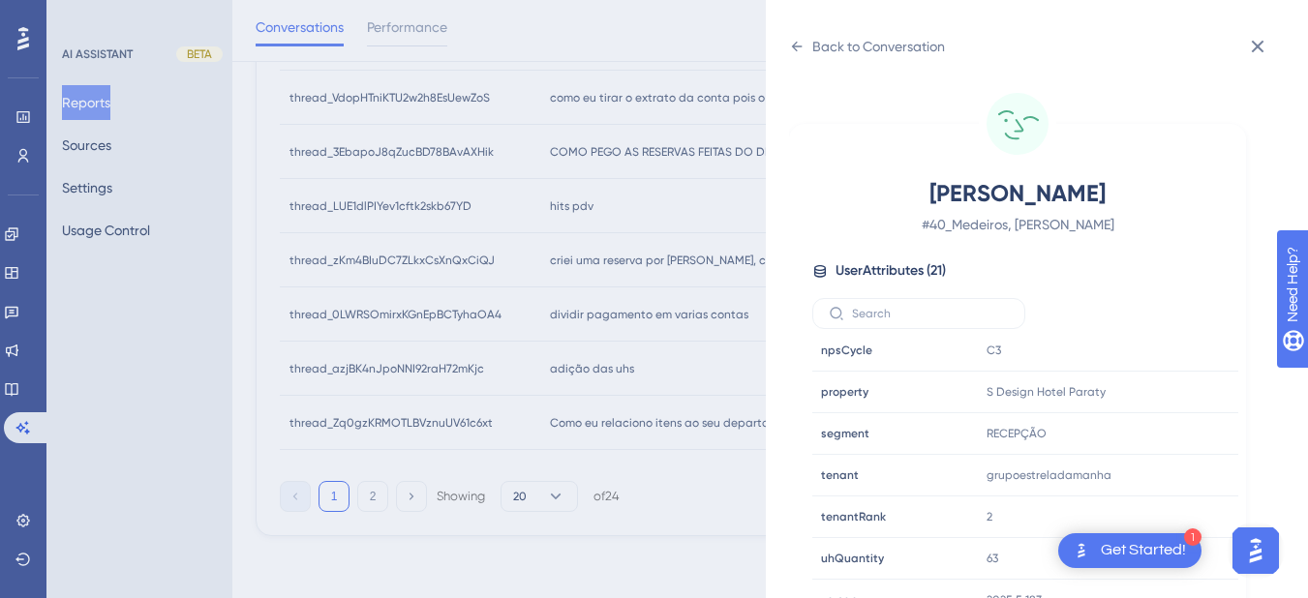
scroll to position [24, 0]
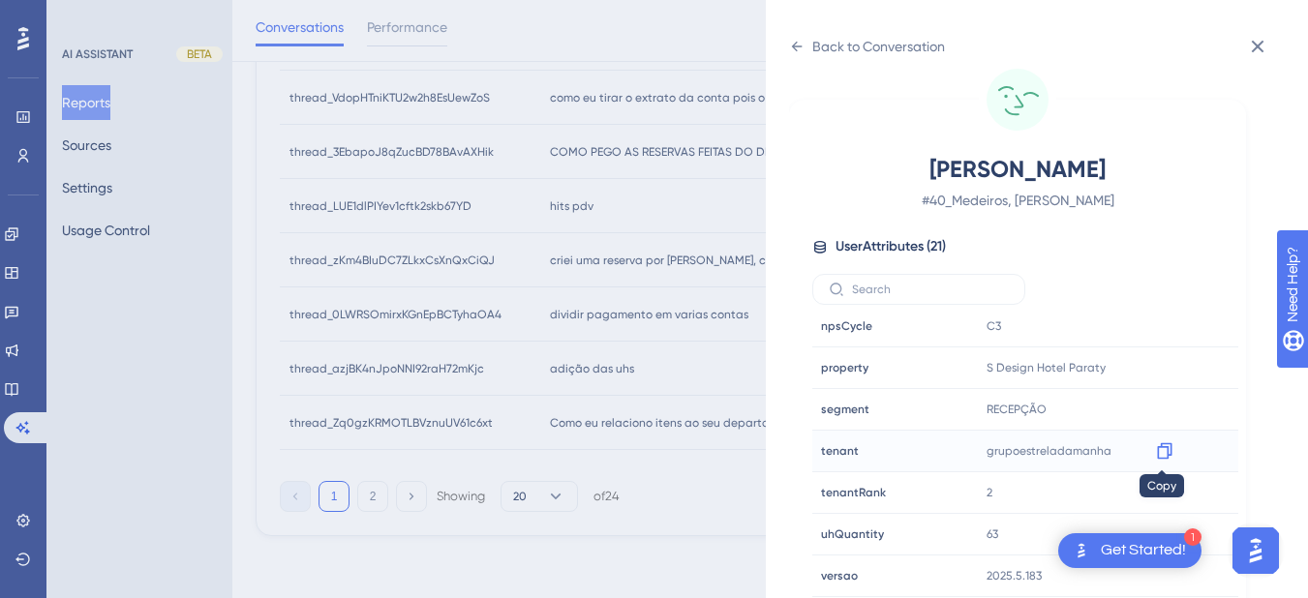
click at [1167, 459] on icon at bounding box center [1164, 450] width 19 height 19
click at [788, 50] on div "Back to Conversation [PERSON_NAME] # 40_Medeiros, [PERSON_NAME] User Attributes…" at bounding box center [1037, 299] width 542 height 598
click at [798, 49] on icon at bounding box center [796, 46] width 15 height 15
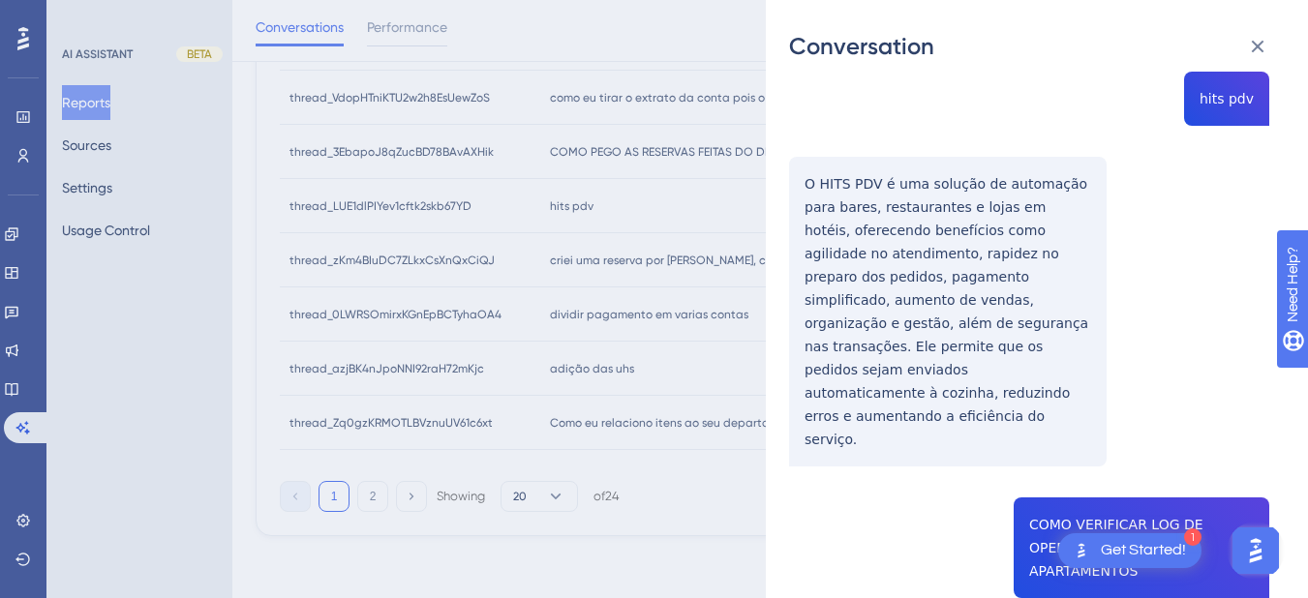
scroll to position [0, 0]
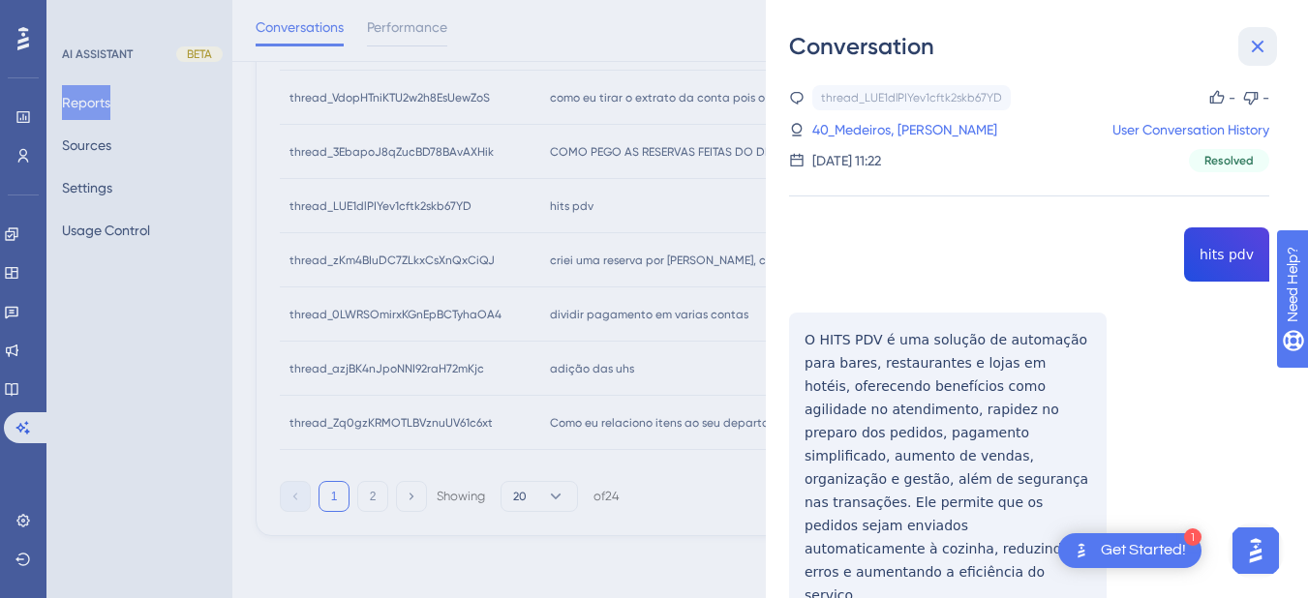
drag, startPoint x: 1256, startPoint y: 52, endPoint x: 605, endPoint y: 261, distance: 684.2
click at [1256, 51] on icon at bounding box center [1257, 46] width 23 height 23
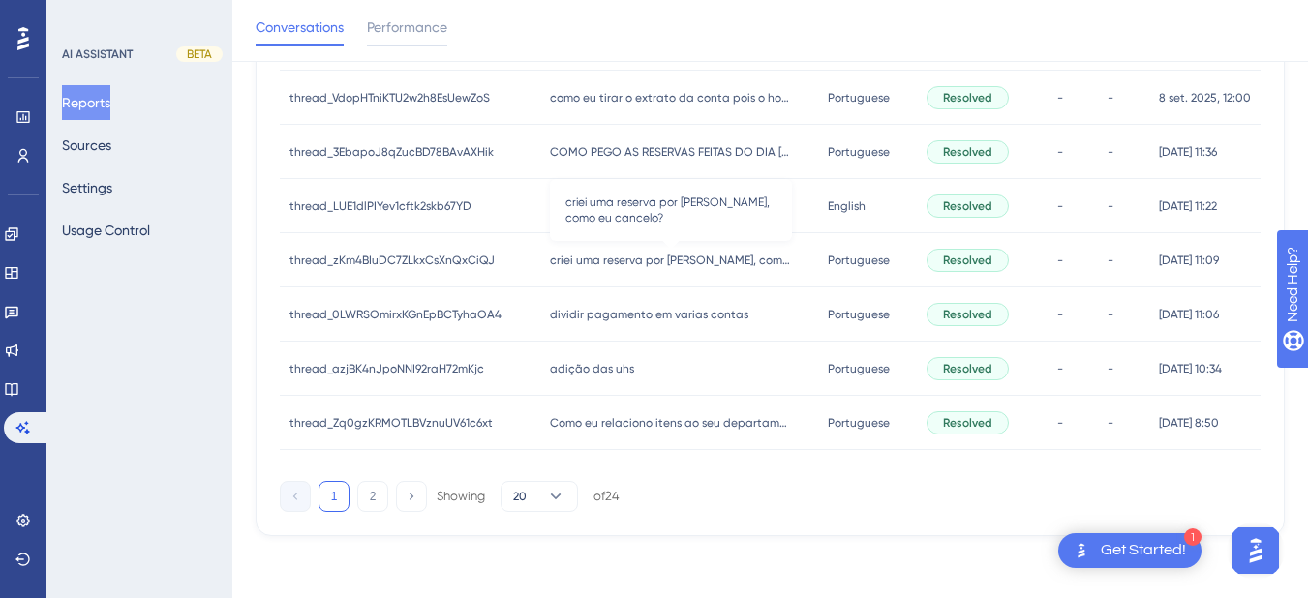
click at [605, 261] on span "criei uma reserva por [PERSON_NAME], como eu cancelo?" at bounding box center [671, 260] width 242 height 15
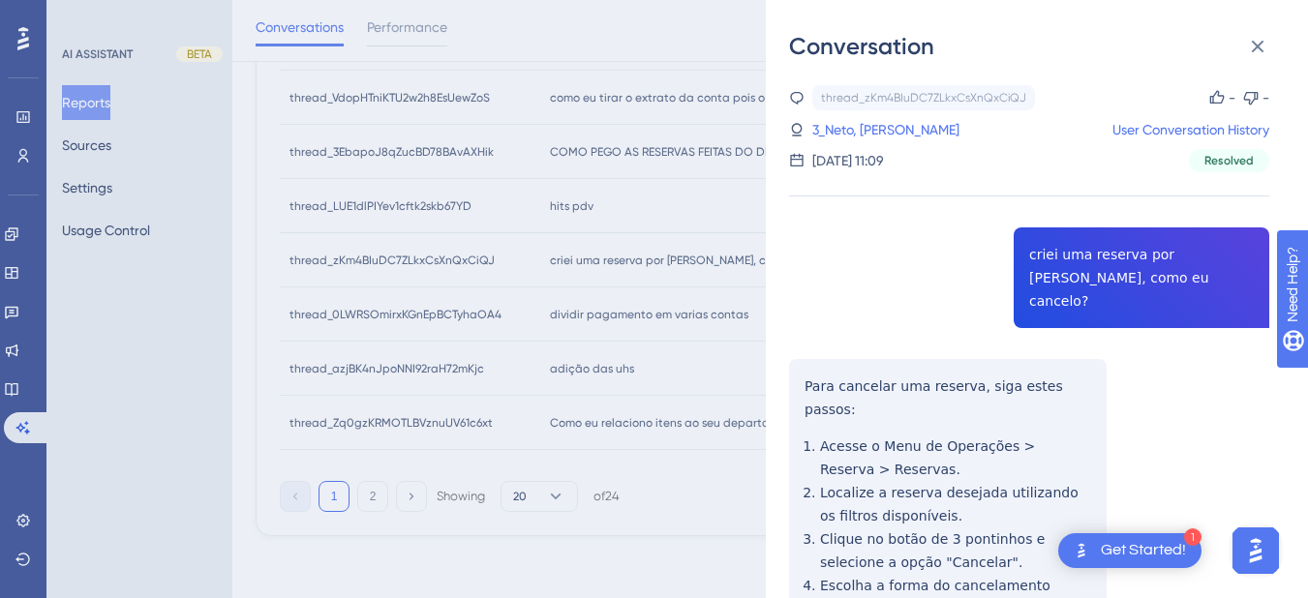
click at [1074, 257] on div "thread_zKm4BIuDC7ZLkxCsXnQxCiQJ Copy - - 3_Neto, [PERSON_NAME] User Conversatio…" at bounding box center [1029, 498] width 480 height 826
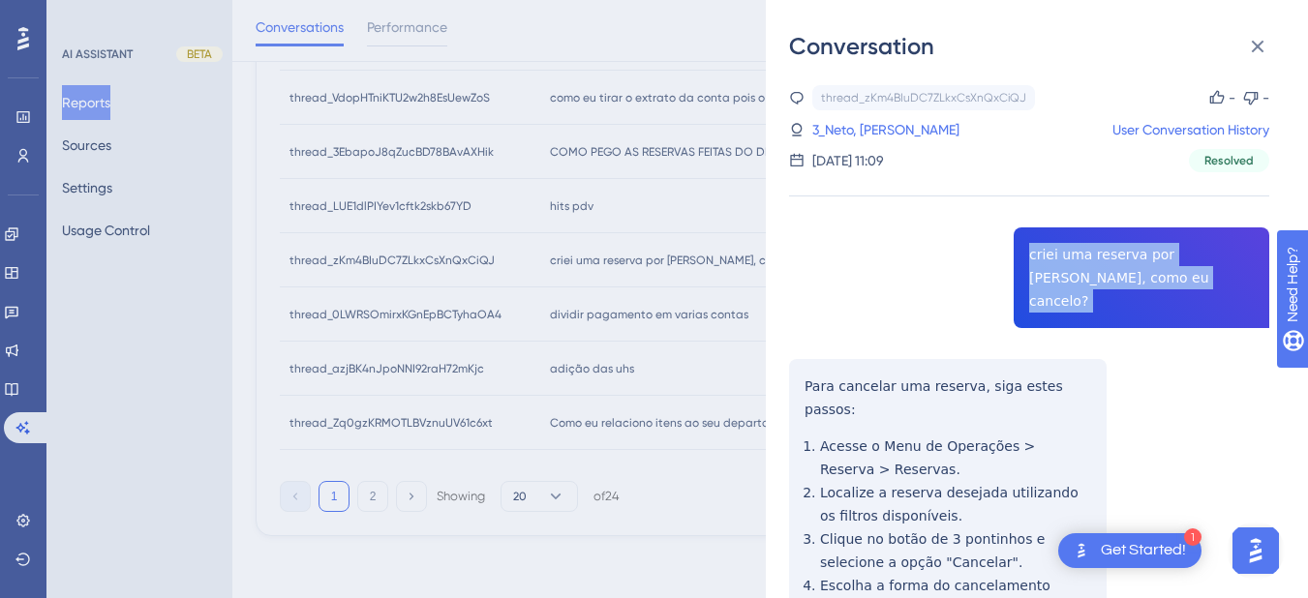
click at [1074, 257] on div "thread_zKm4BIuDC7ZLkxCsXnQxCiQJ Copy - - 3_Neto, [PERSON_NAME] User Conversatio…" at bounding box center [1029, 498] width 480 height 826
click at [1246, 45] on icon at bounding box center [1257, 46] width 23 height 23
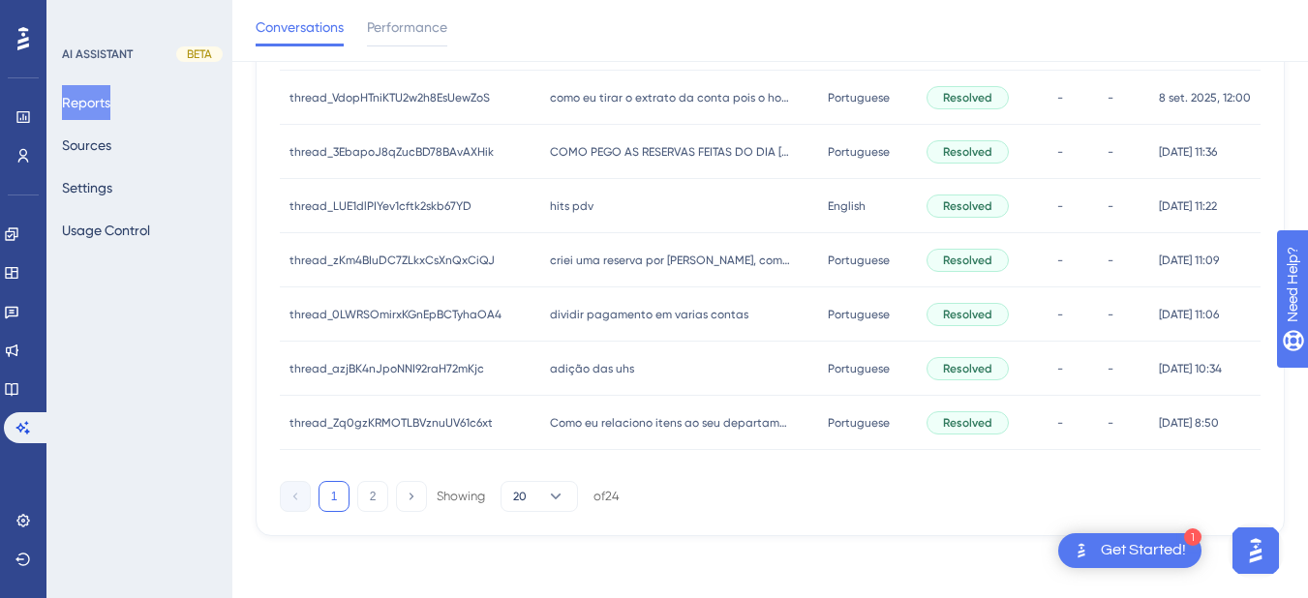
click at [582, 326] on div "dividir pagamento em varias contas dividir pagamento em varias contas" at bounding box center [679, 315] width 279 height 54
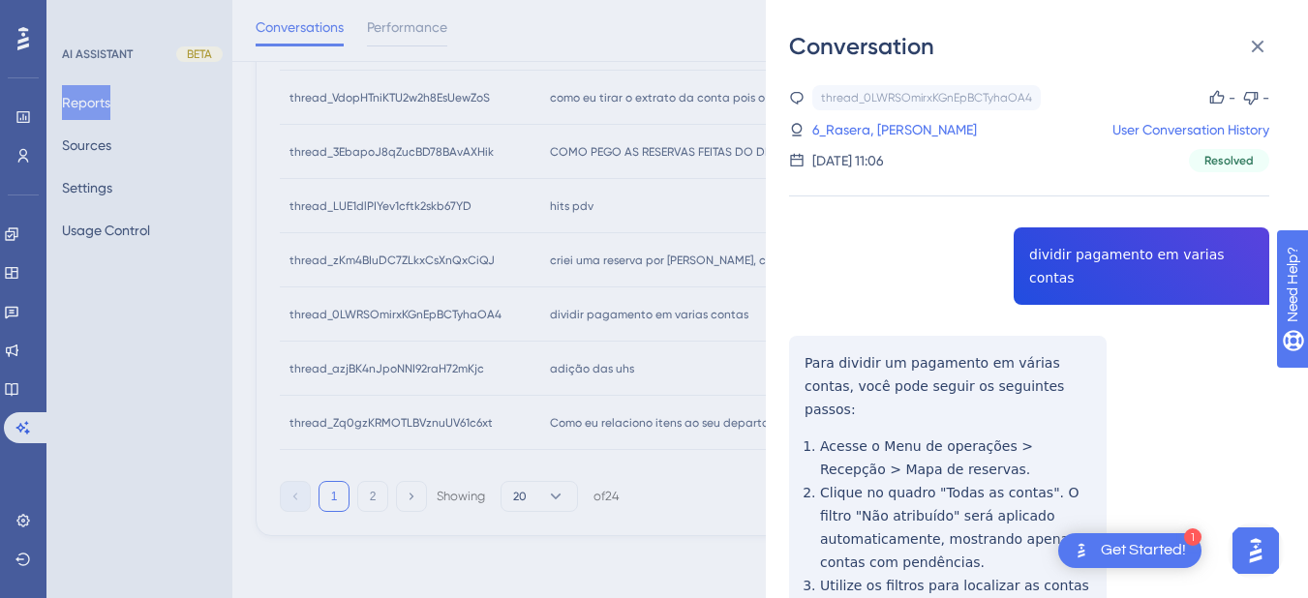
click at [1056, 259] on div "thread_0LWRSOmirxKGnEpBCTyhaOA4 Copy - - 6_Rasera, [PERSON_NAME] User Conversat…" at bounding box center [1029, 509] width 480 height 849
click at [806, 345] on div "thread_0LWRSOmirxKGnEpBCTyhaOA4 Copy - - 6_Rasera, [PERSON_NAME] User Conversat…" at bounding box center [1029, 509] width 480 height 849
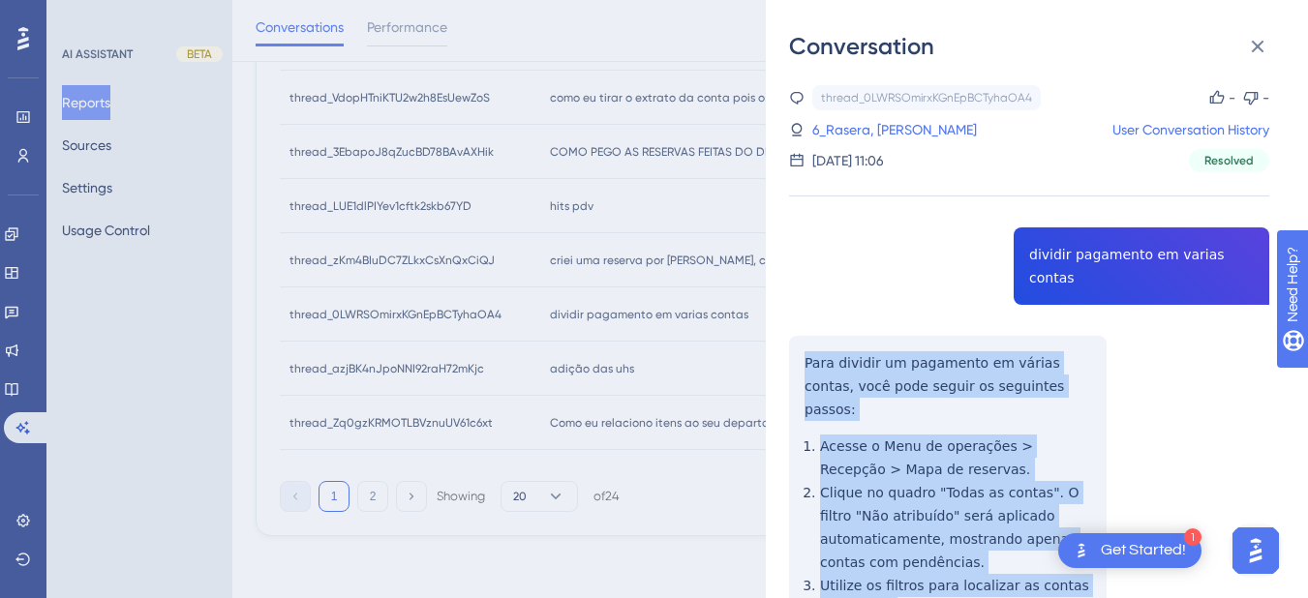
scroll to position [226, 0]
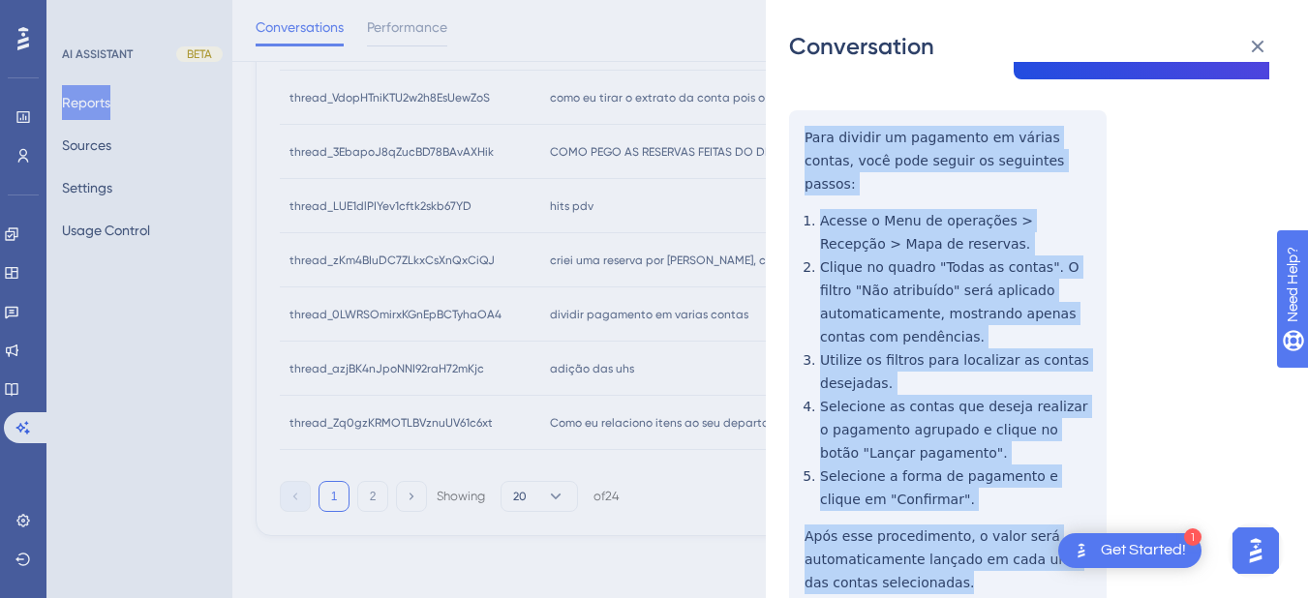
drag, startPoint x: 806, startPoint y: 335, endPoint x: 940, endPoint y: 542, distance: 246.5
click at [940, 542] on div "thread_0LWRSOmirxKGnEpBCTyhaOA4 Copy - - 6_Rasera, [PERSON_NAME] User Conversat…" at bounding box center [1029, 284] width 480 height 849
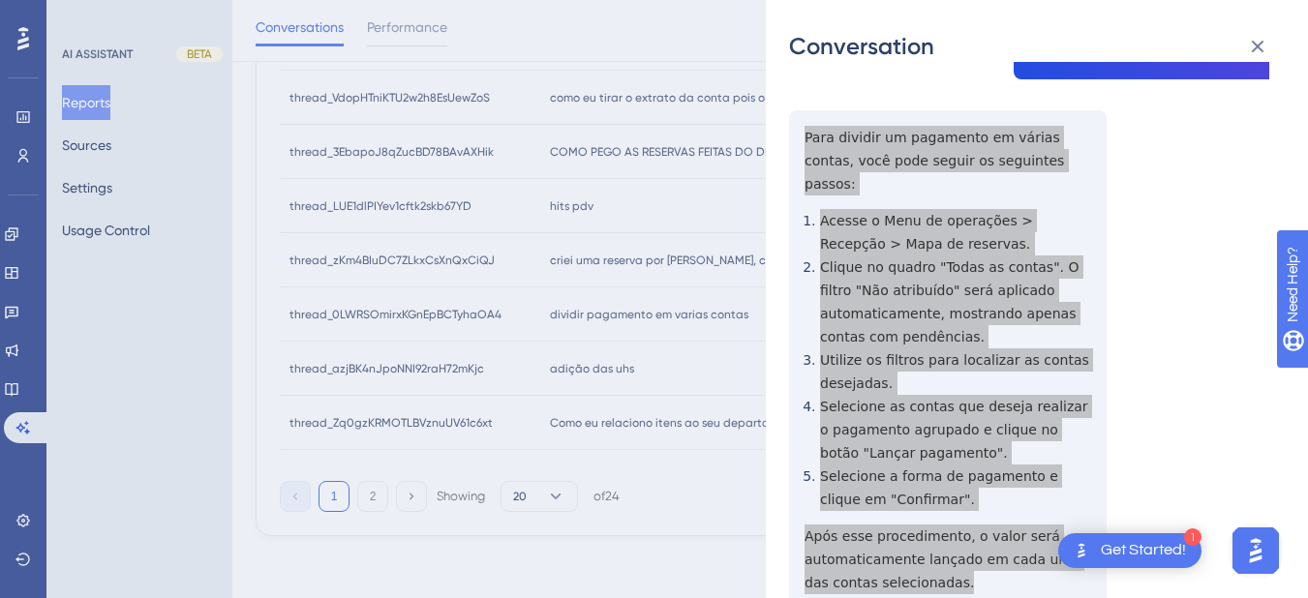
scroll to position [0, 0]
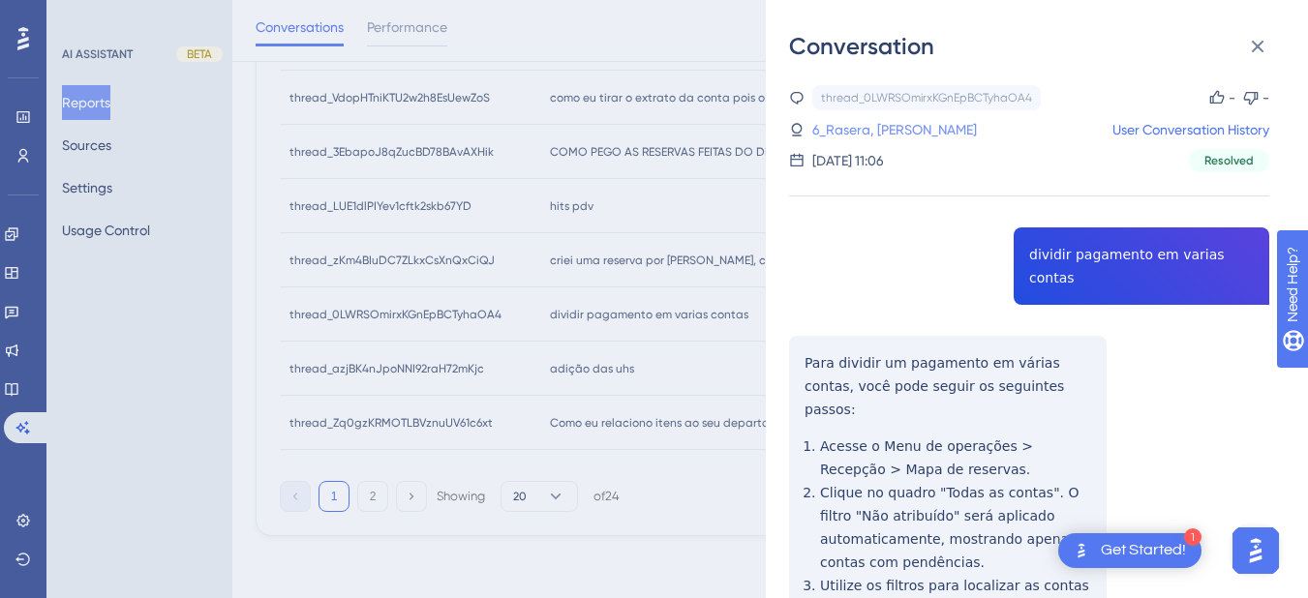
click at [871, 134] on link "6_Rasera, [PERSON_NAME]" at bounding box center [894, 129] width 165 height 23
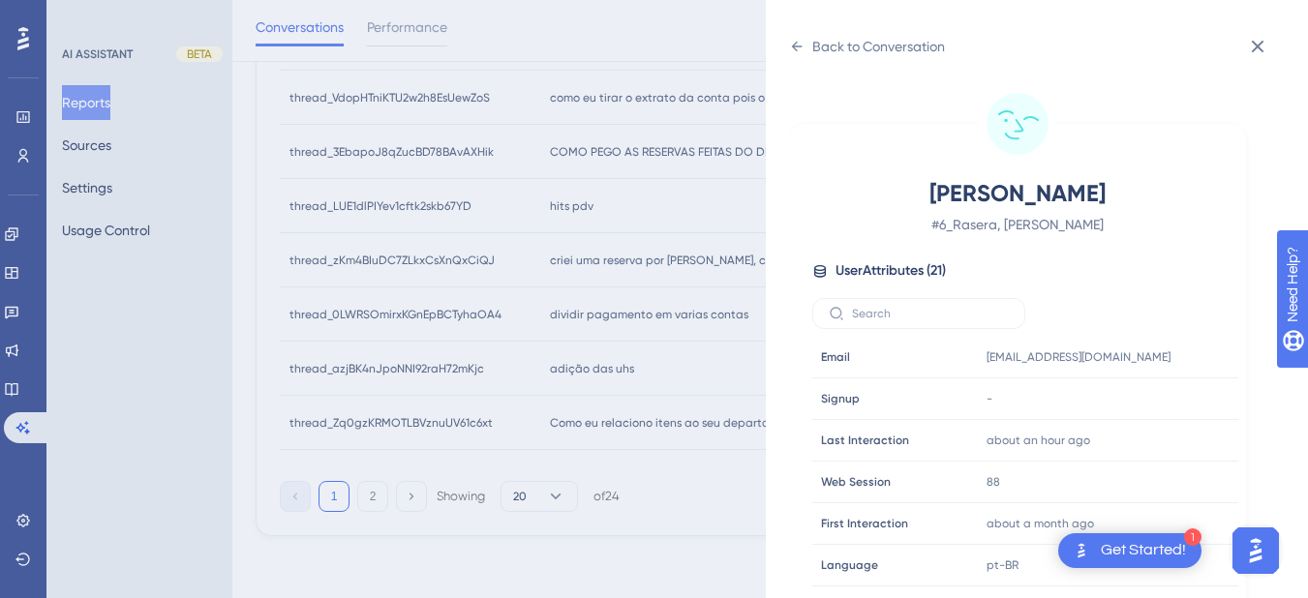
scroll to position [590, 0]
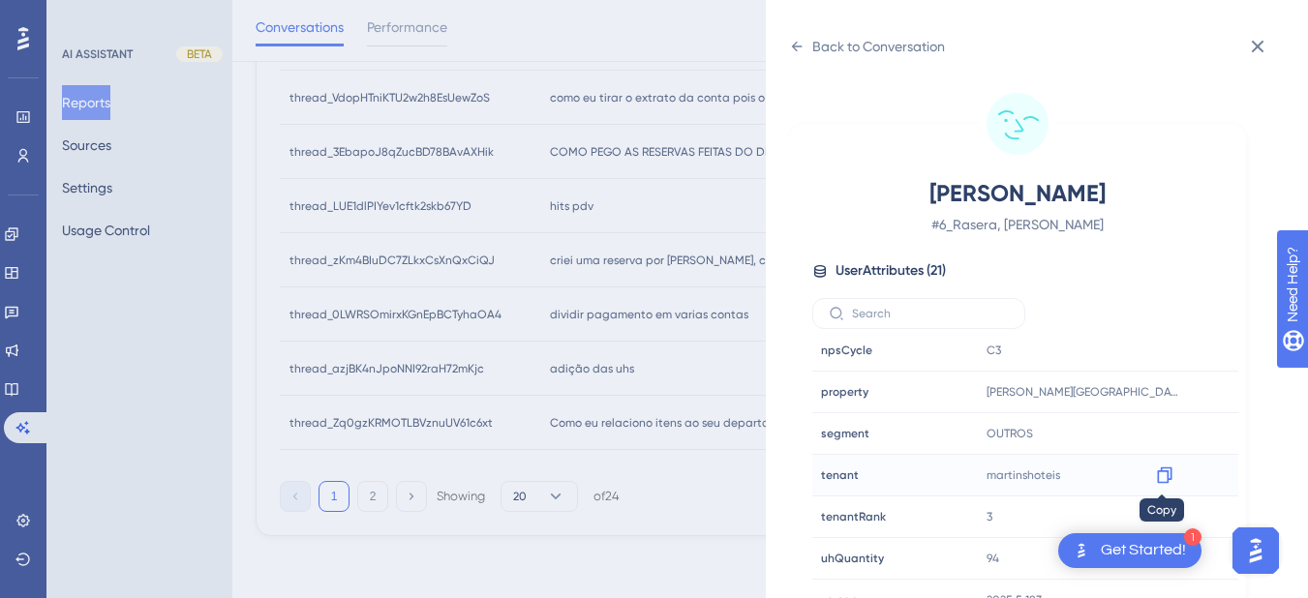
click at [1165, 479] on icon at bounding box center [1164, 476] width 15 height 16
drag, startPoint x: 799, startPoint y: 40, endPoint x: 799, endPoint y: 65, distance: 25.2
click at [799, 40] on icon at bounding box center [796, 46] width 15 height 15
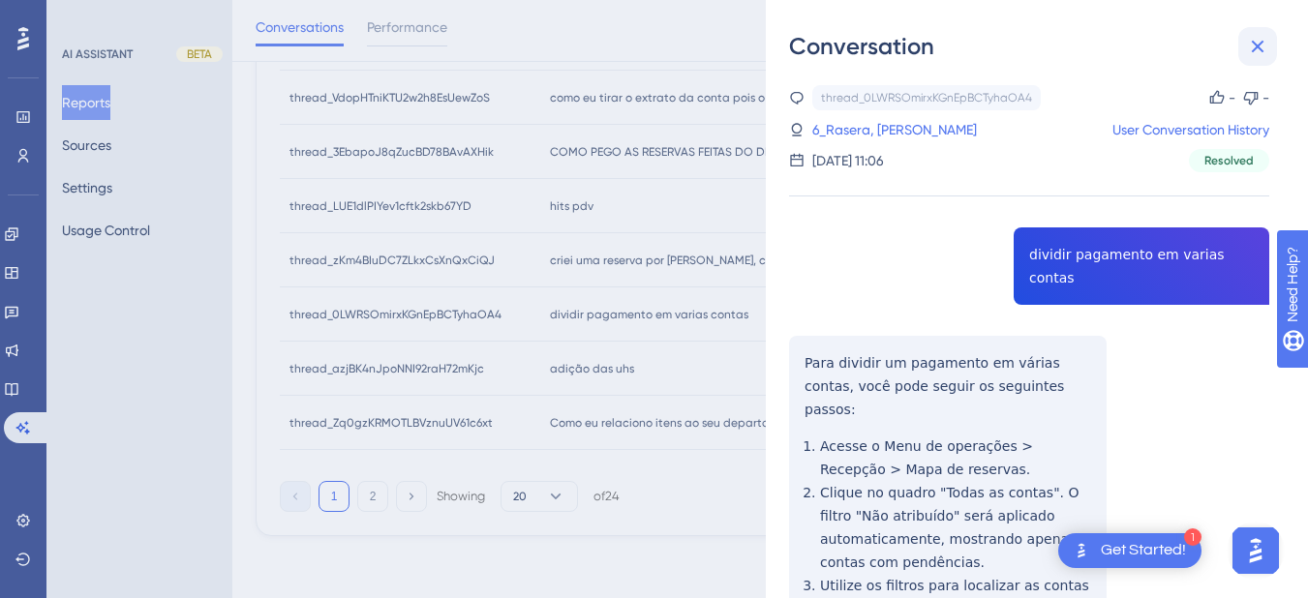
click at [1255, 31] on button at bounding box center [1257, 46] width 39 height 39
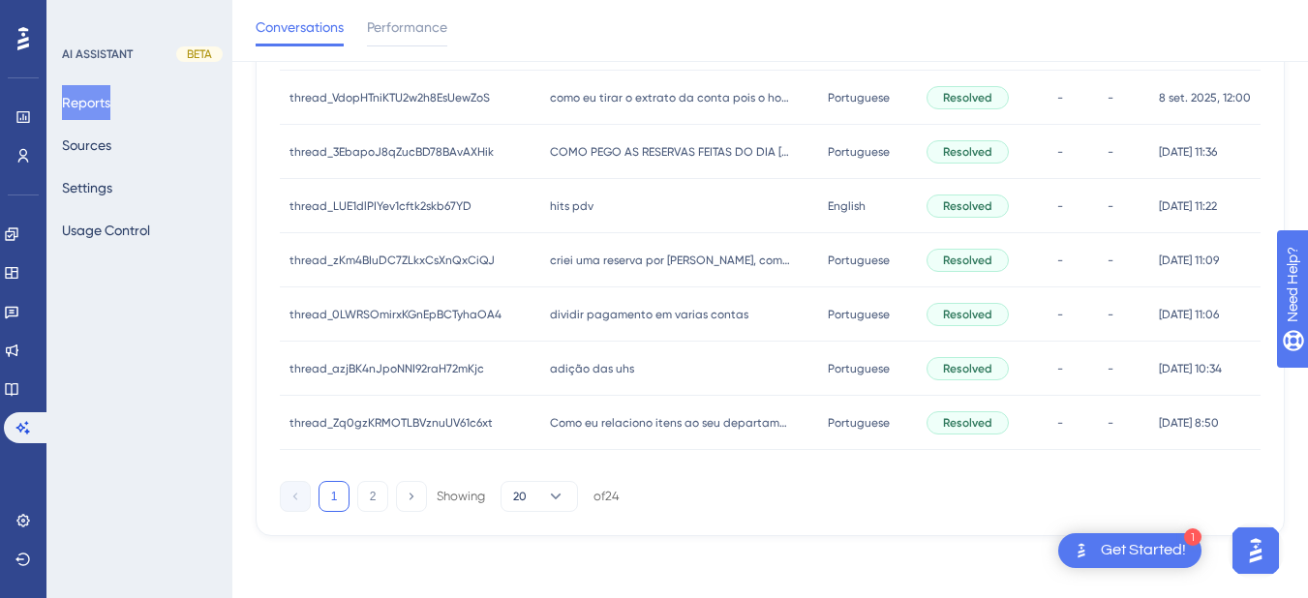
click at [558, 371] on span "adição das uhs" at bounding box center [592, 368] width 84 height 15
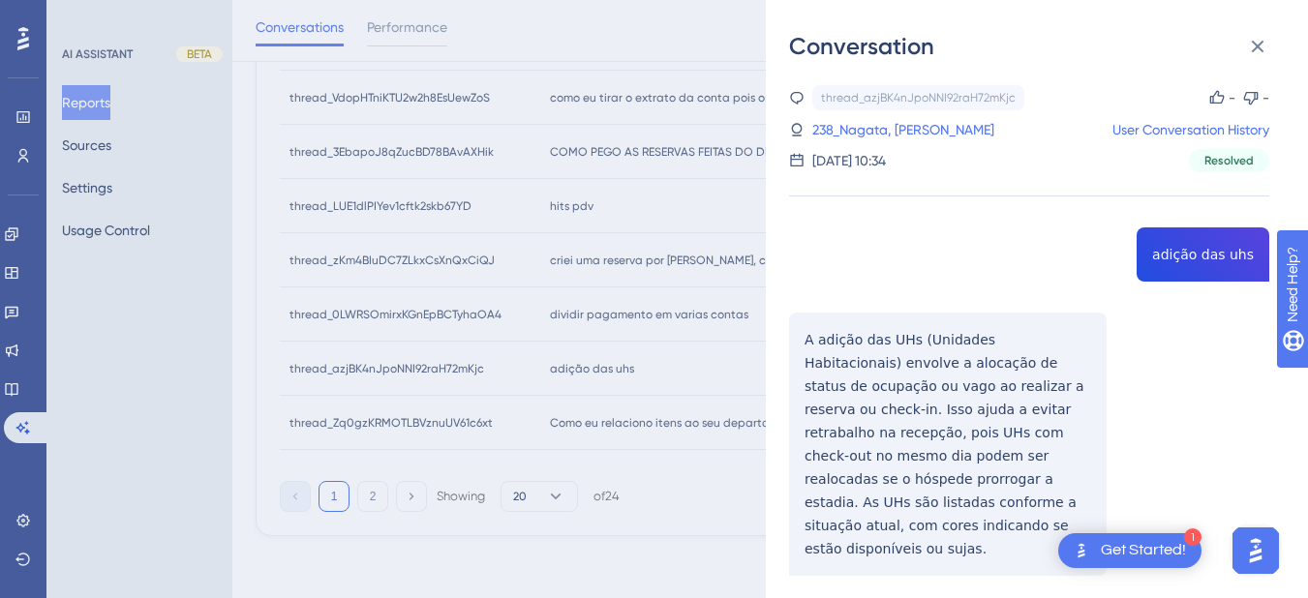
click at [1233, 45] on div "Conversation" at bounding box center [1037, 46] width 496 height 31
click at [1255, 46] on icon at bounding box center [1257, 46] width 23 height 23
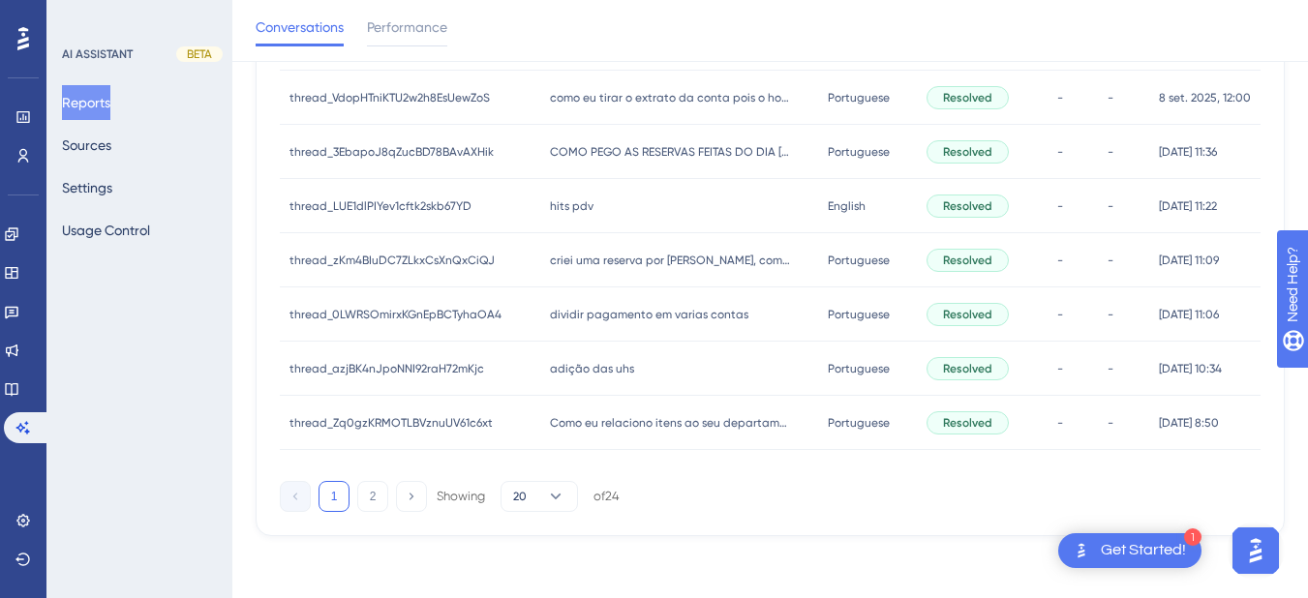
click at [572, 435] on div "Como eu relaciono itens ao seu departamento Como eu relaciono itens ao seu depa…" at bounding box center [679, 423] width 279 height 54
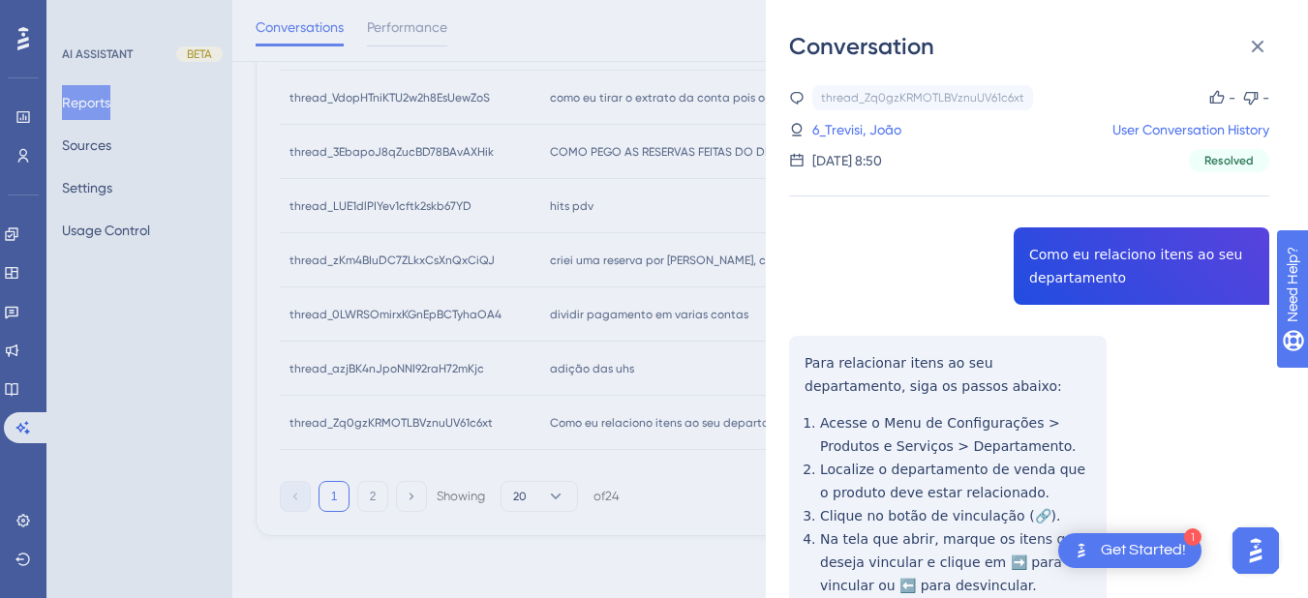
click at [1054, 253] on div "thread_Zq0gzKRMOTLBVznuUV61c6xt Copy - - 6_Trevisi, João User Conversation Hist…" at bounding box center [1029, 440] width 480 height 710
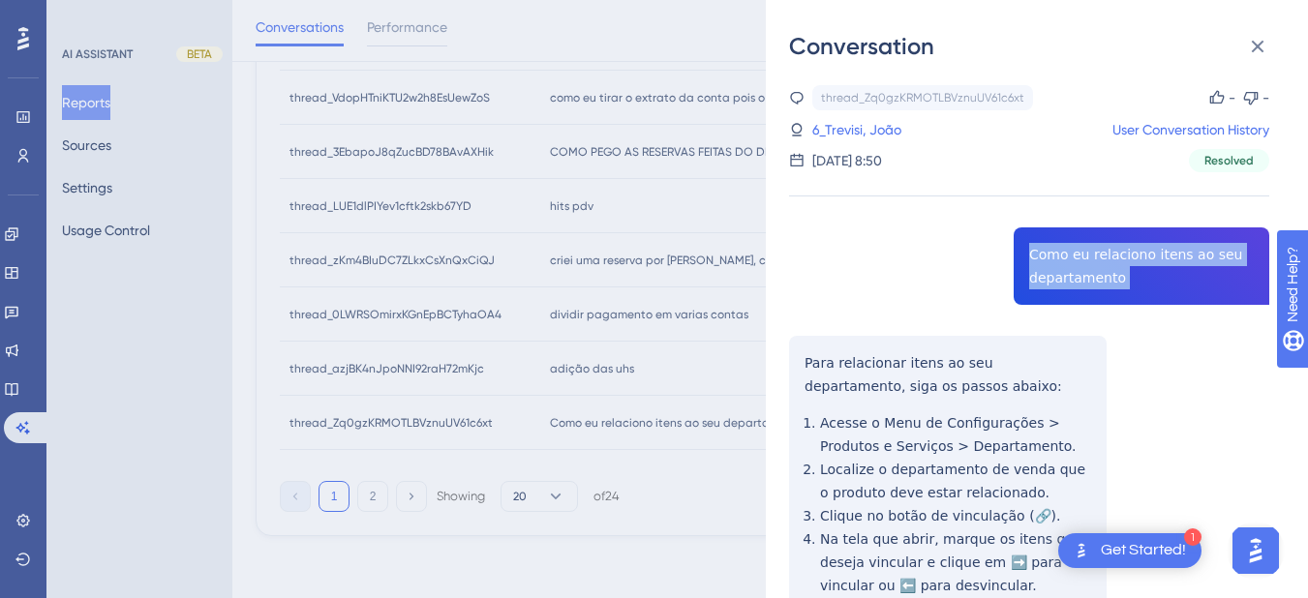
click at [1054, 253] on div "thread_Zq0gzKRMOTLBVznuUV61c6xt Copy - - 6_Trevisi, João User Conversation Hist…" at bounding box center [1029, 440] width 480 height 710
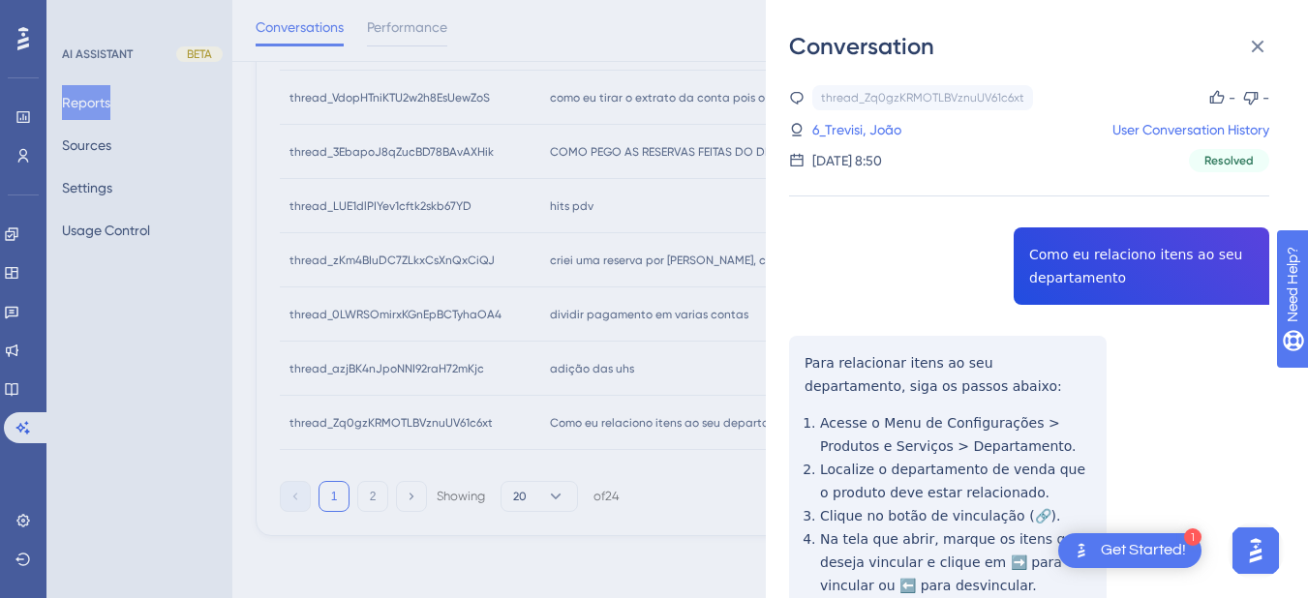
drag, startPoint x: 808, startPoint y: 382, endPoint x: 807, endPoint y: 371, distance: 11.7
click at [808, 382] on div "thread_Zq0gzKRMOTLBVznuUV61c6xt Copy - - 6_Trevisi, João User Conversation Hist…" at bounding box center [1029, 440] width 480 height 710
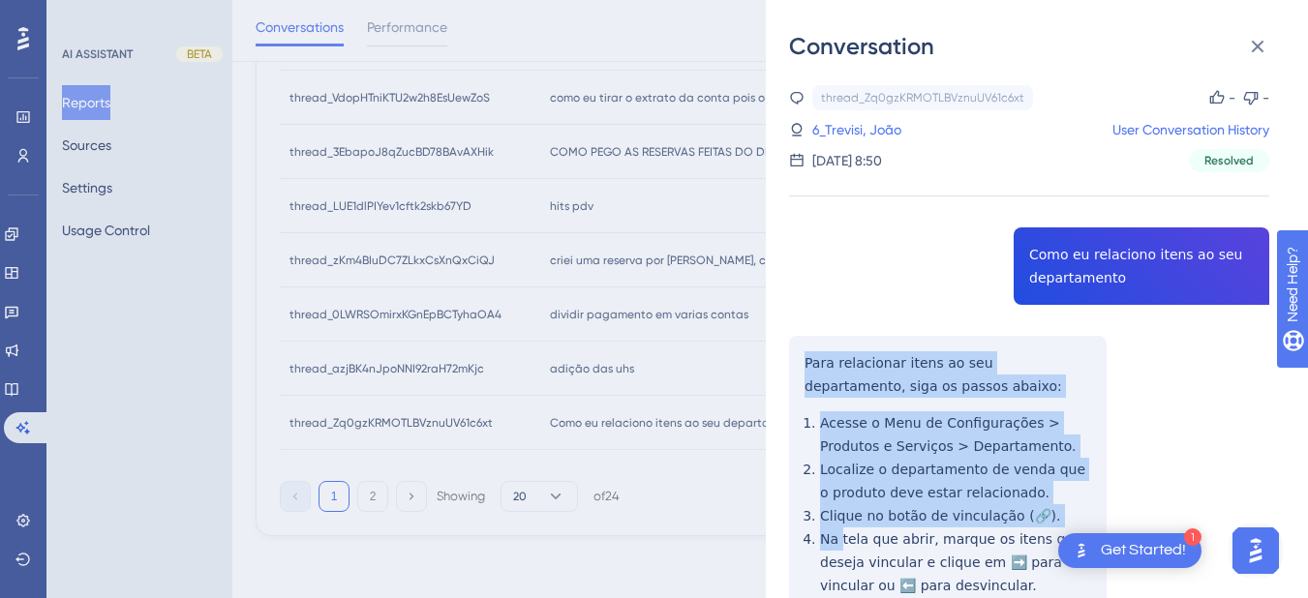
scroll to position [182, 0]
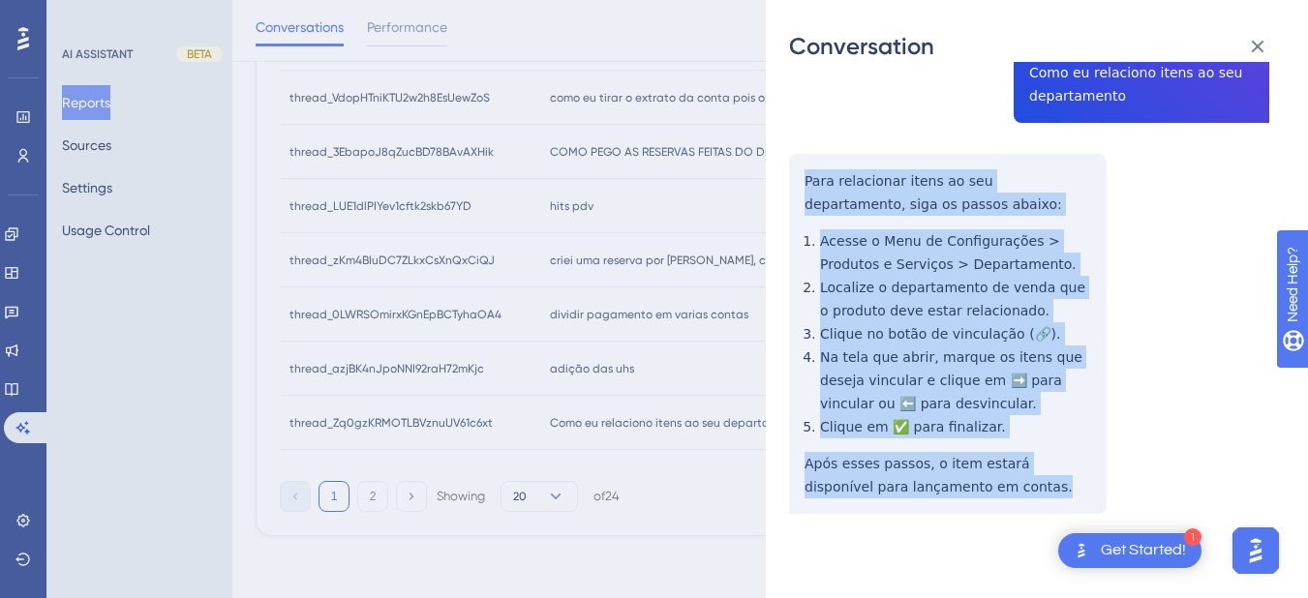
drag, startPoint x: 802, startPoint y: 350, endPoint x: 1013, endPoint y: 515, distance: 266.8
click at [1013, 515] on div "thread_Zq0gzKRMOTLBVznuUV61c6xt Copy - - 6_Trevisi, João User Conversation Hist…" at bounding box center [1029, 258] width 480 height 710
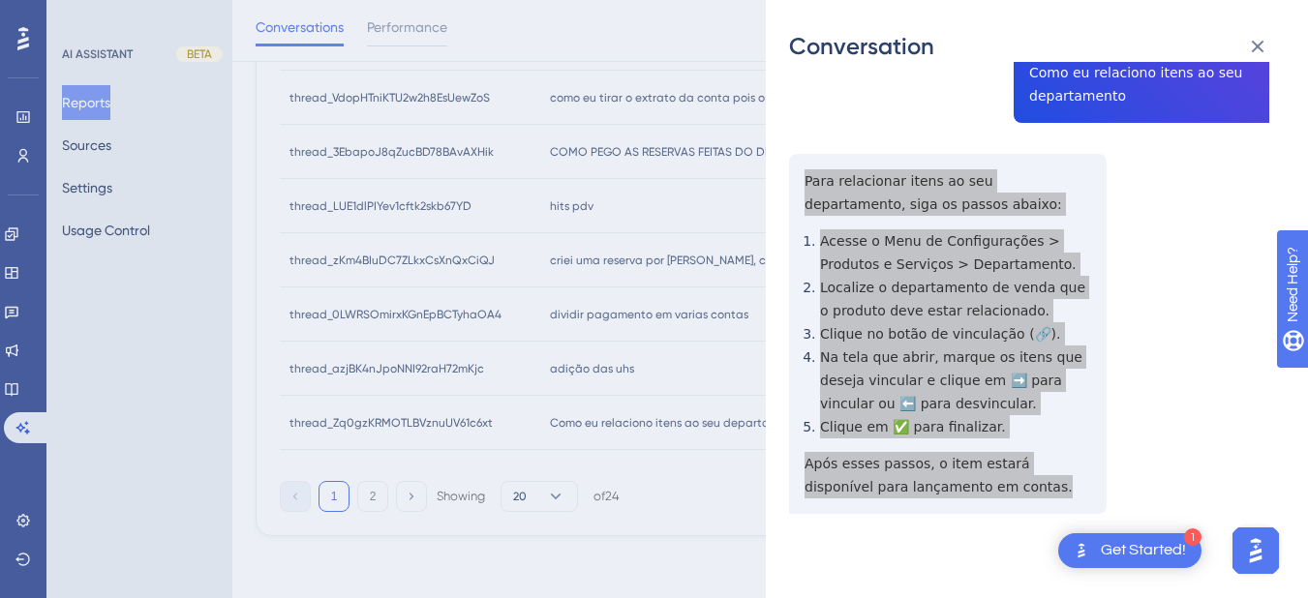
scroll to position [0, 0]
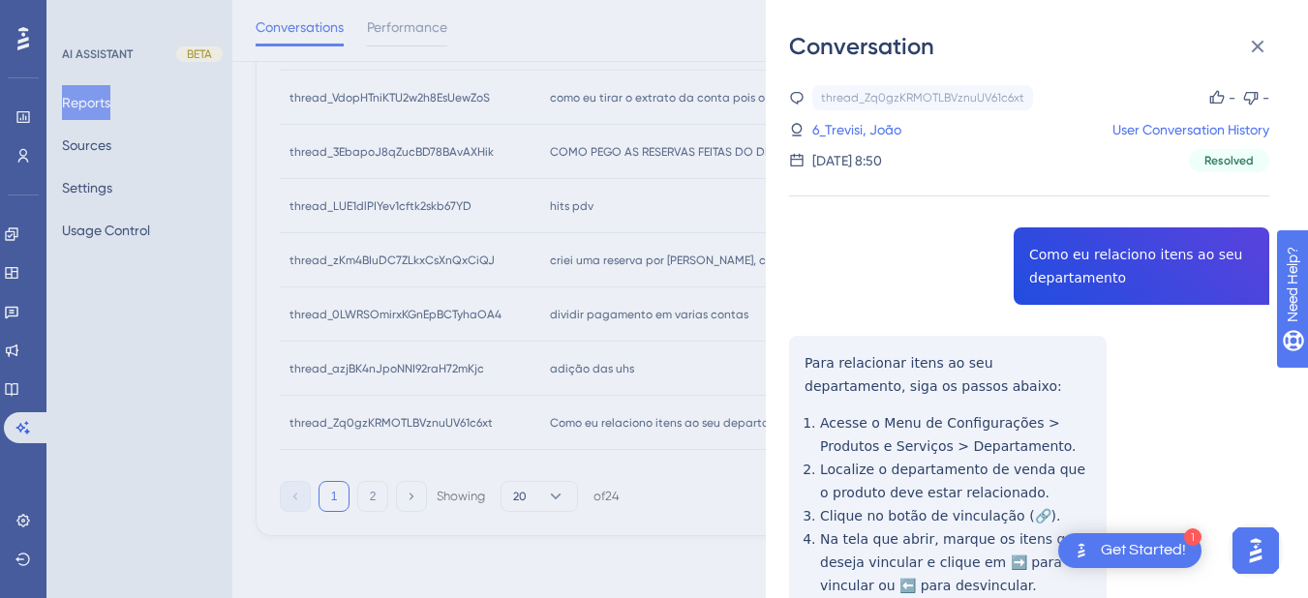
click at [790, 118] on div "6_Trevisi, João" at bounding box center [845, 129] width 112 height 23
click at [890, 133] on link "6_Trevisi, João" at bounding box center [856, 129] width 89 height 23
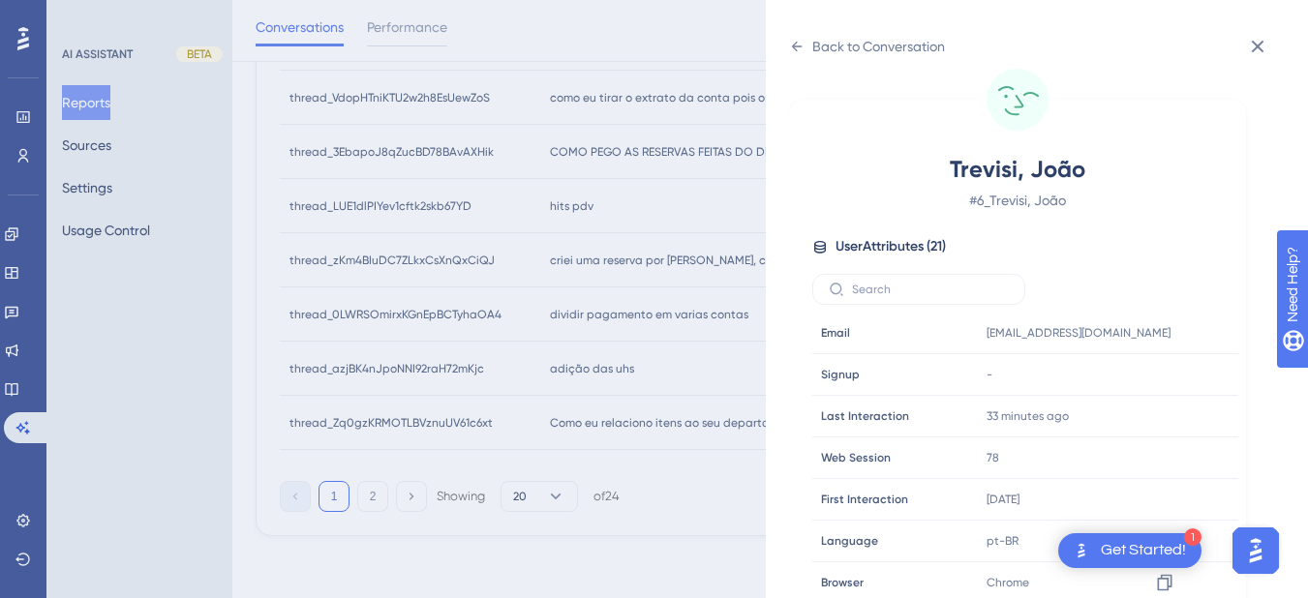
scroll to position [590, 0]
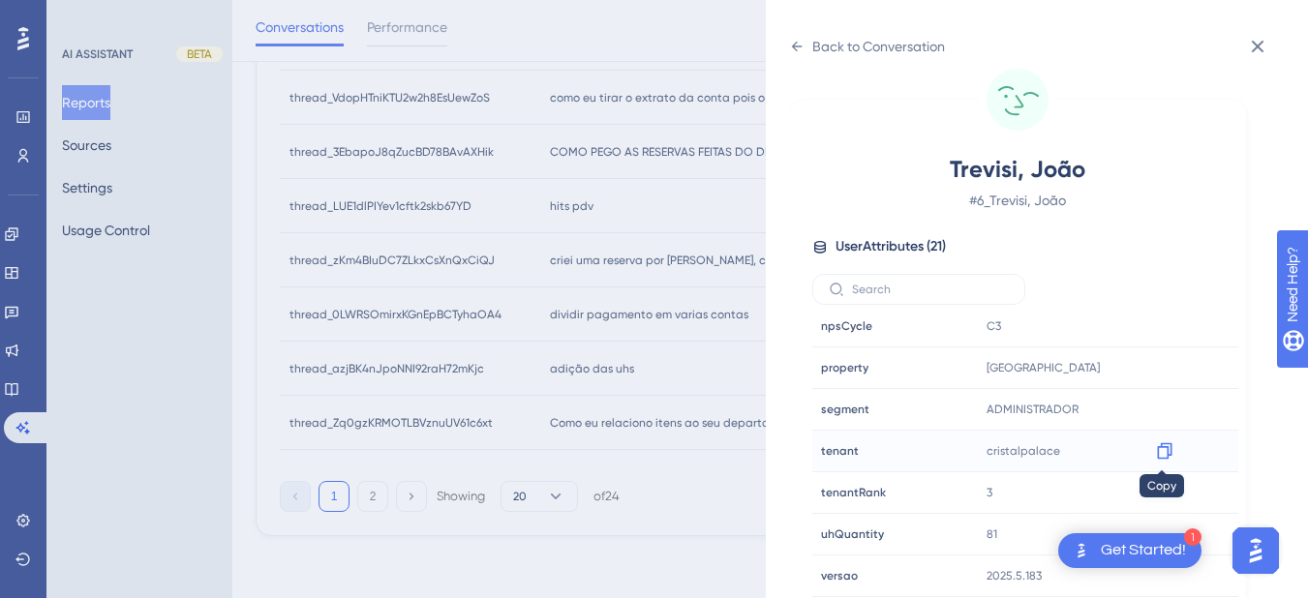
click at [1156, 462] on div at bounding box center [1164, 451] width 31 height 31
click at [1161, 448] on icon at bounding box center [1164, 450] width 19 height 19
click at [804, 39] on div "Back to Conversation" at bounding box center [867, 46] width 156 height 31
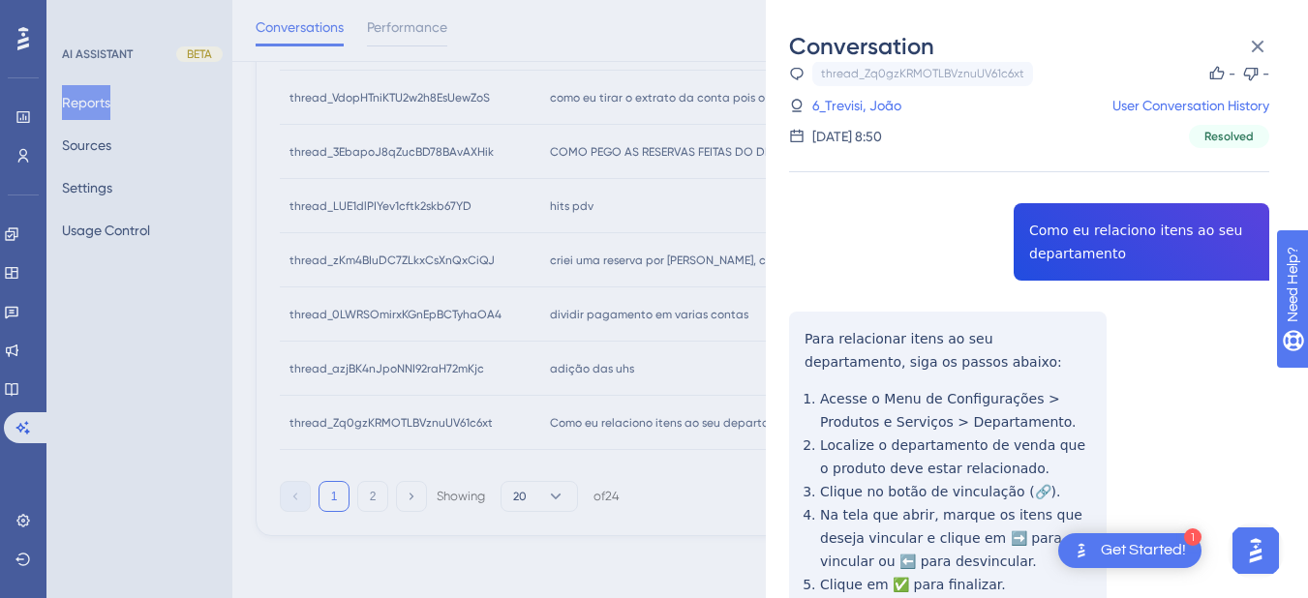
scroll to position [182, 0]
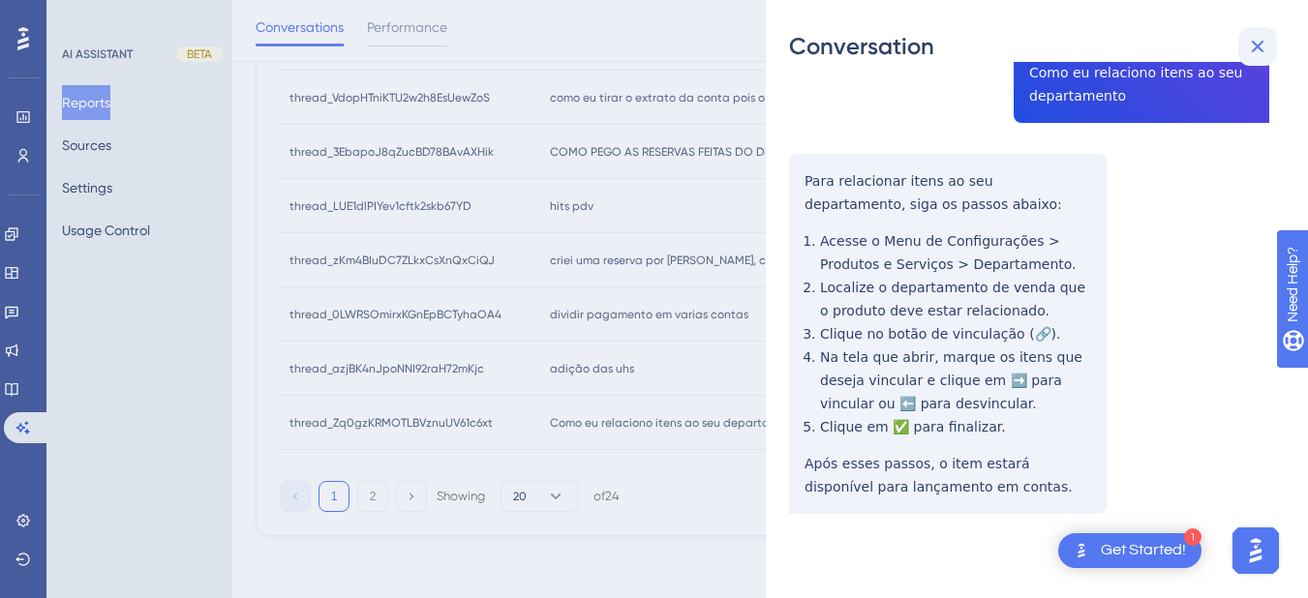
click at [1256, 48] on icon at bounding box center [1258, 47] width 13 height 13
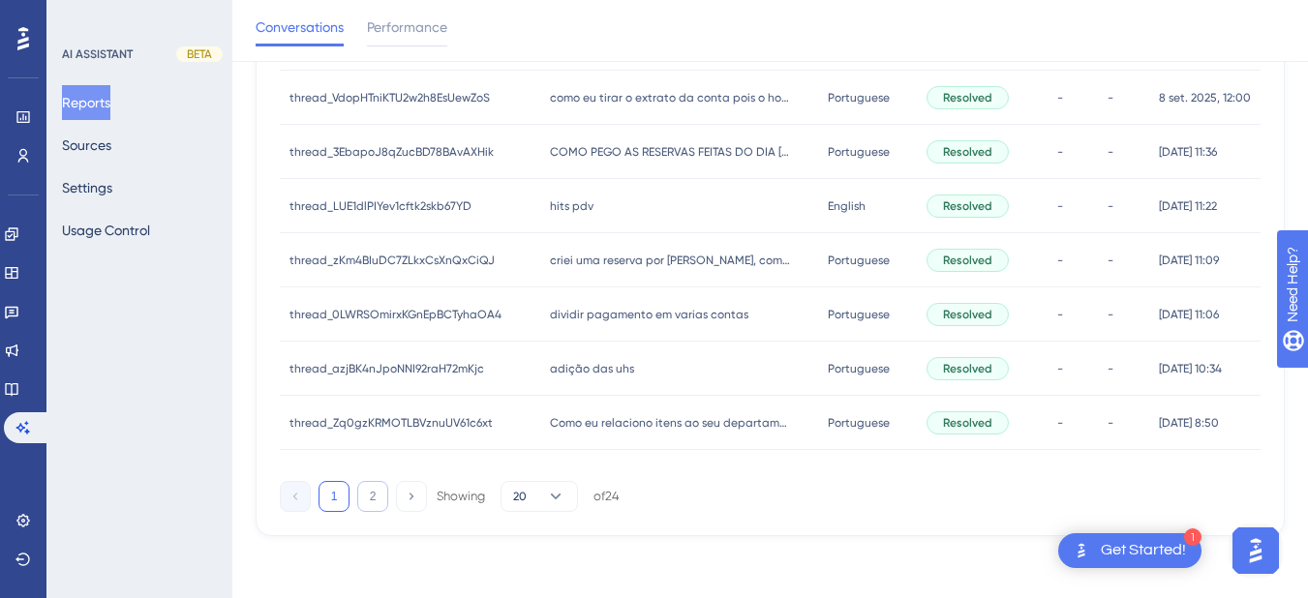
click at [364, 503] on button "2" at bounding box center [372, 496] width 31 height 31
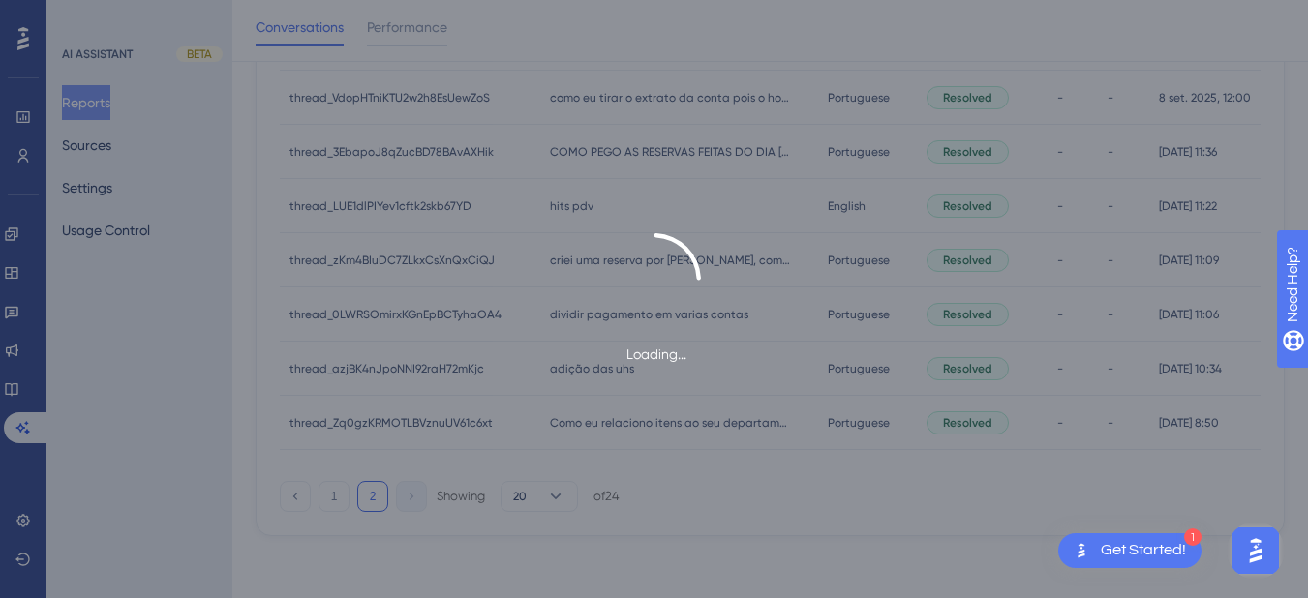
scroll to position [139, 0]
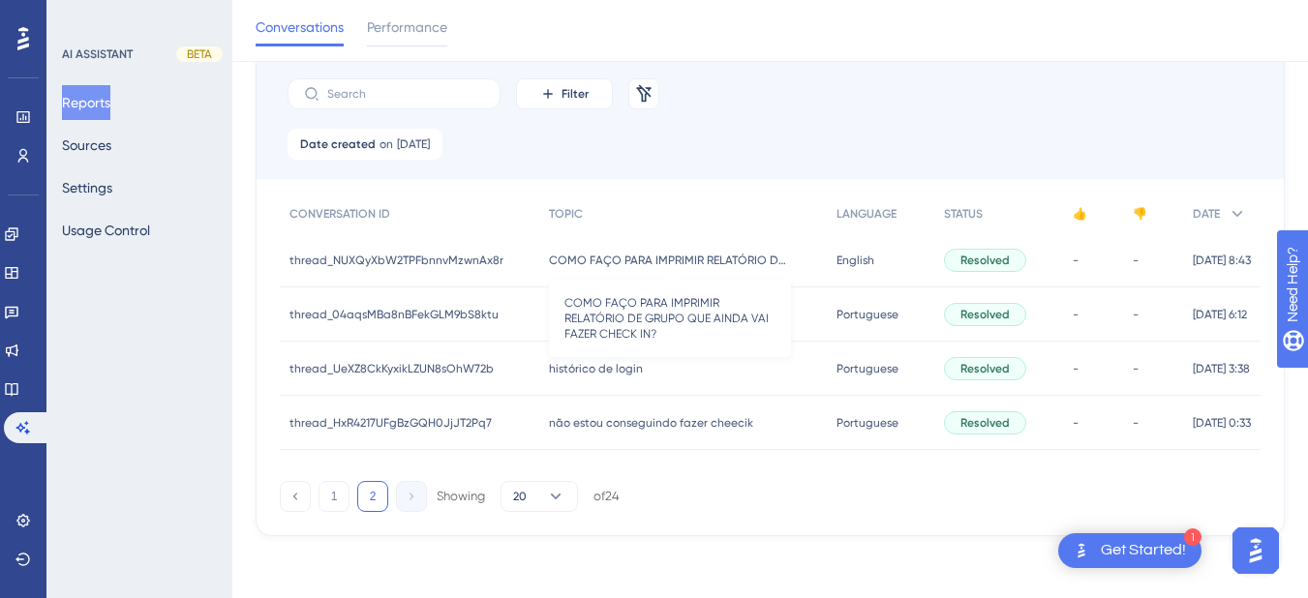
click at [570, 257] on span "COMO FAÇO PARA IMPRIMIR RELATÓRIO DE GRUPO QUE AINDA VAI FAZER CHECK IN?" at bounding box center [670, 260] width 242 height 15
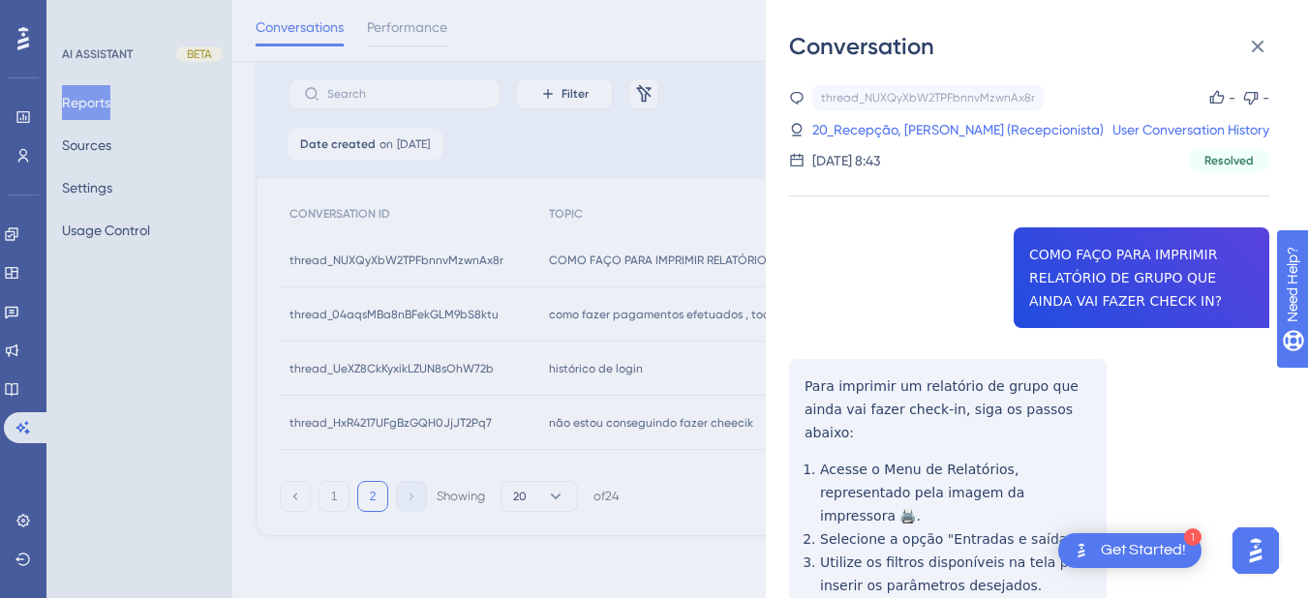
click at [1111, 277] on div "thread_NUXQyXbW2TPFbnnvMzwnAx8r Copy - - 20_Recepção, [PERSON_NAME] (Recepcioni…" at bounding box center [1029, 474] width 480 height 779
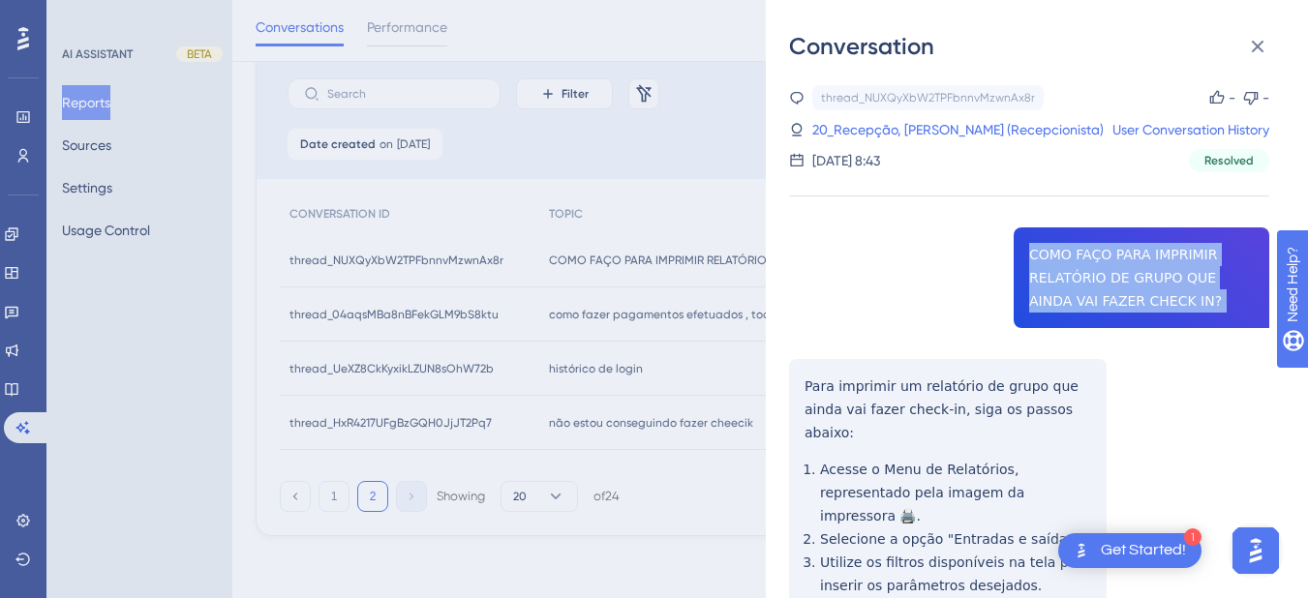
click at [1111, 277] on div "thread_NUXQyXbW2TPFbnnvMzwnAx8r Copy - - 20_Recepção, [PERSON_NAME] (Recepcioni…" at bounding box center [1029, 474] width 480 height 779
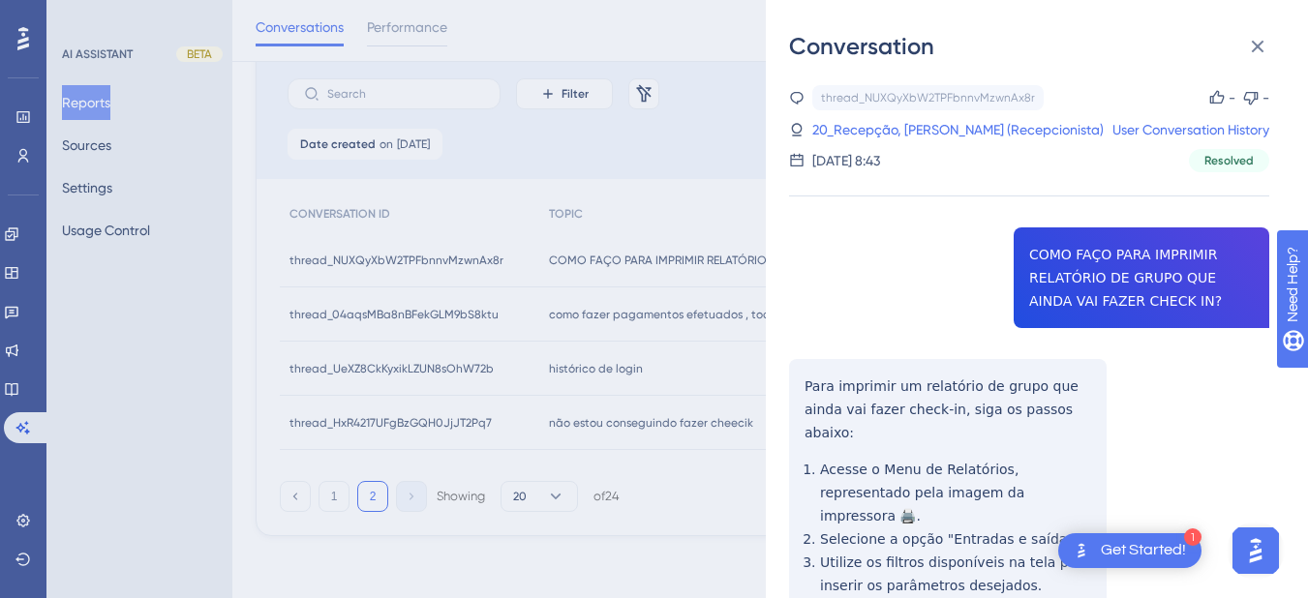
click at [829, 399] on div "thread_NUXQyXbW2TPFbnnvMzwnAx8r Copy - - 20_Recepção, [PERSON_NAME] (Recepcioni…" at bounding box center [1029, 474] width 480 height 779
click at [786, 390] on div "Conversation thread_NUXQyXbW2TPFbnnvMzwnAx8r Copy - - 20_Recepção, [PERSON_NAME…" at bounding box center [1037, 299] width 542 height 598
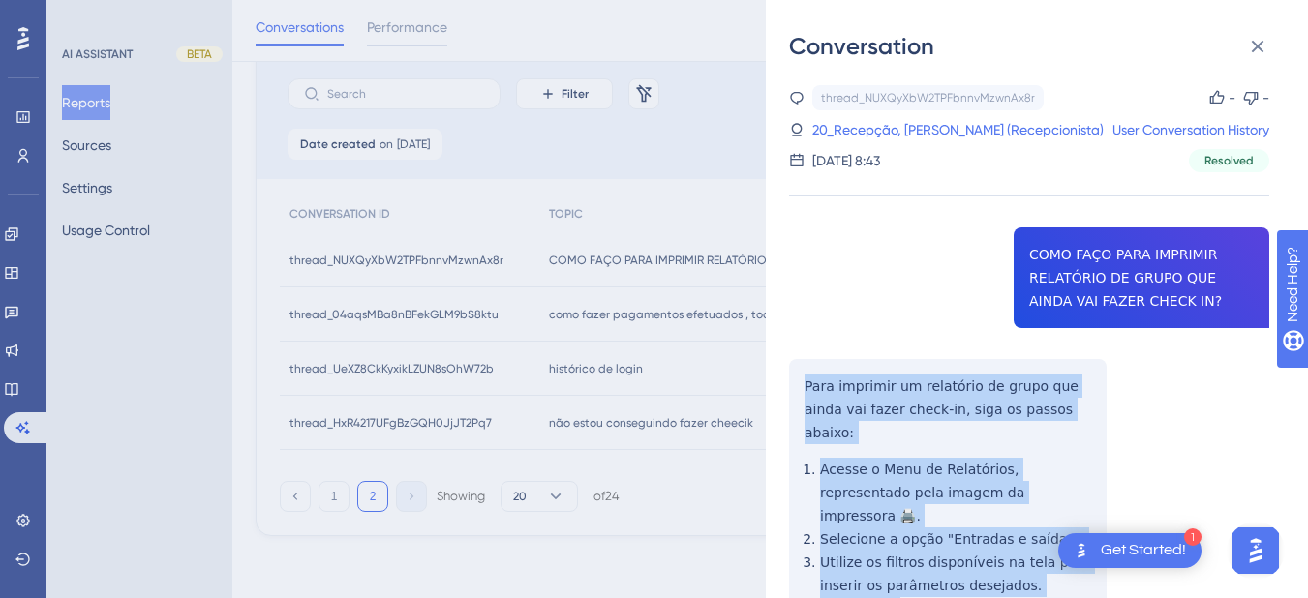
scroll to position [182, 0]
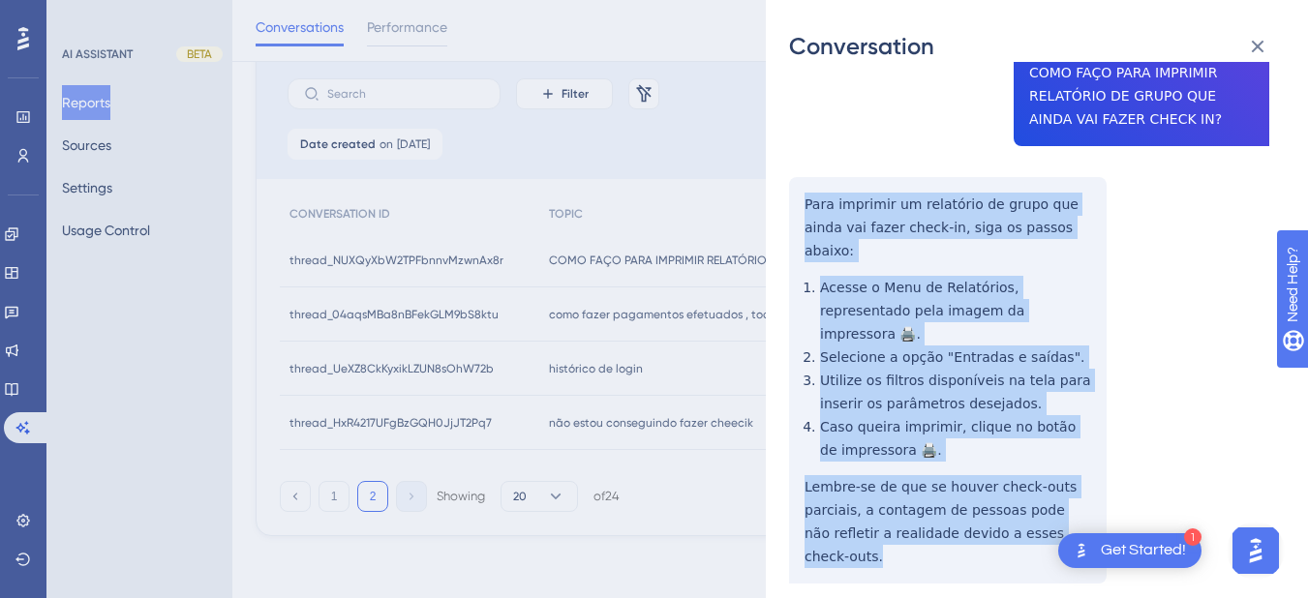
drag, startPoint x: 789, startPoint y: 387, endPoint x: 1092, endPoint y: 492, distance: 320.5
click at [1092, 492] on div "thread_NUXQyXbW2TPFbnnvMzwnAx8r Copy - - 20_Recepção, [PERSON_NAME] (Recepcioni…" at bounding box center [1029, 292] width 480 height 779
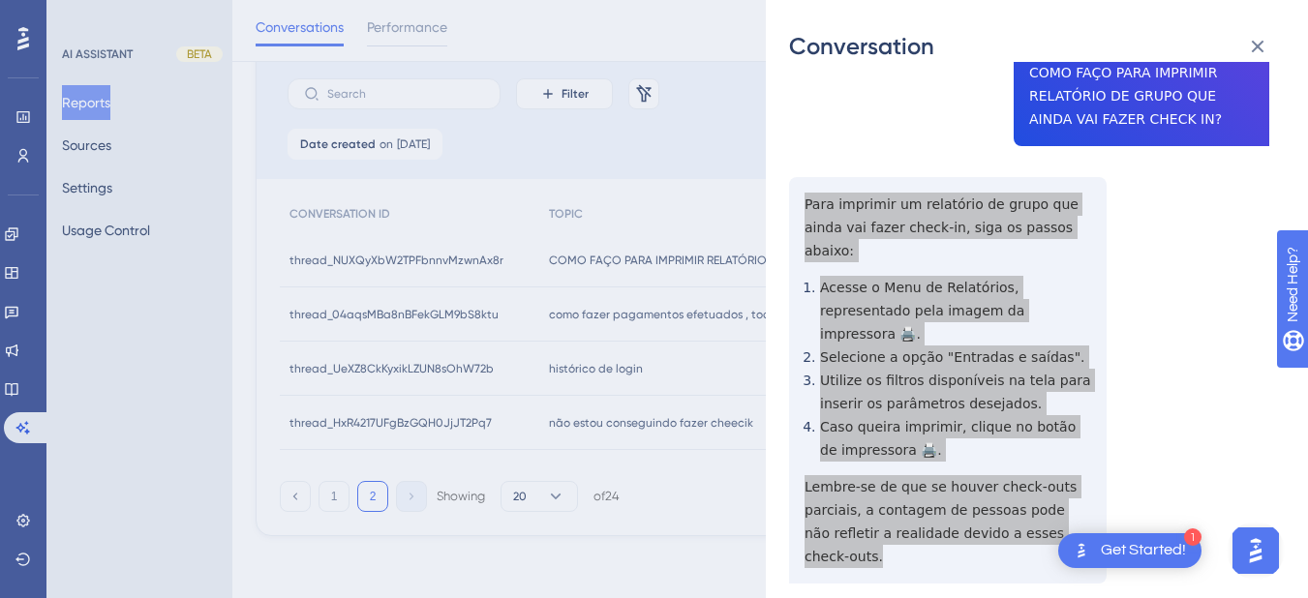
scroll to position [0, 0]
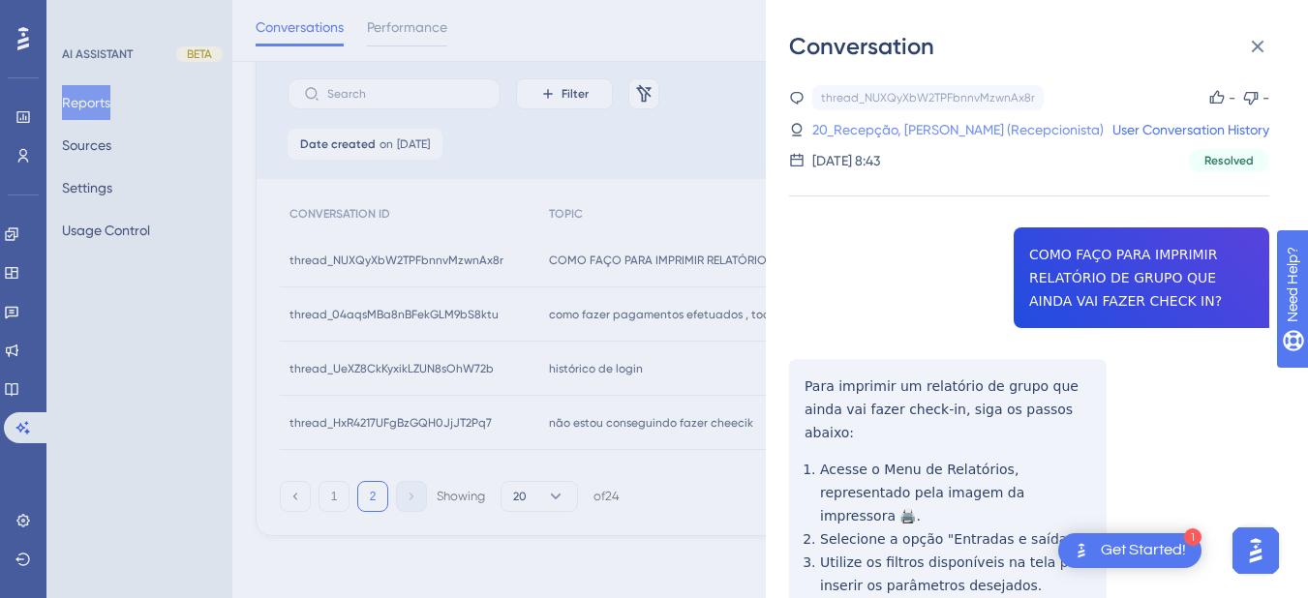
click at [906, 132] on link "20_Recepção, [PERSON_NAME] (Recepcionista)" at bounding box center [957, 129] width 291 height 23
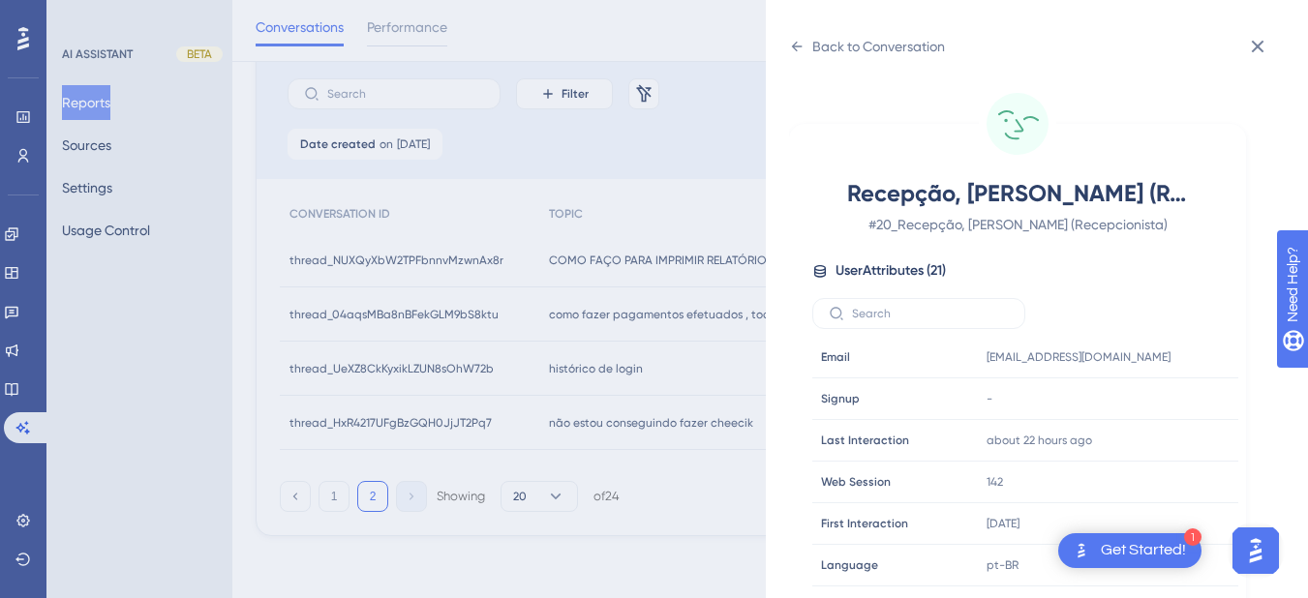
scroll to position [590, 0]
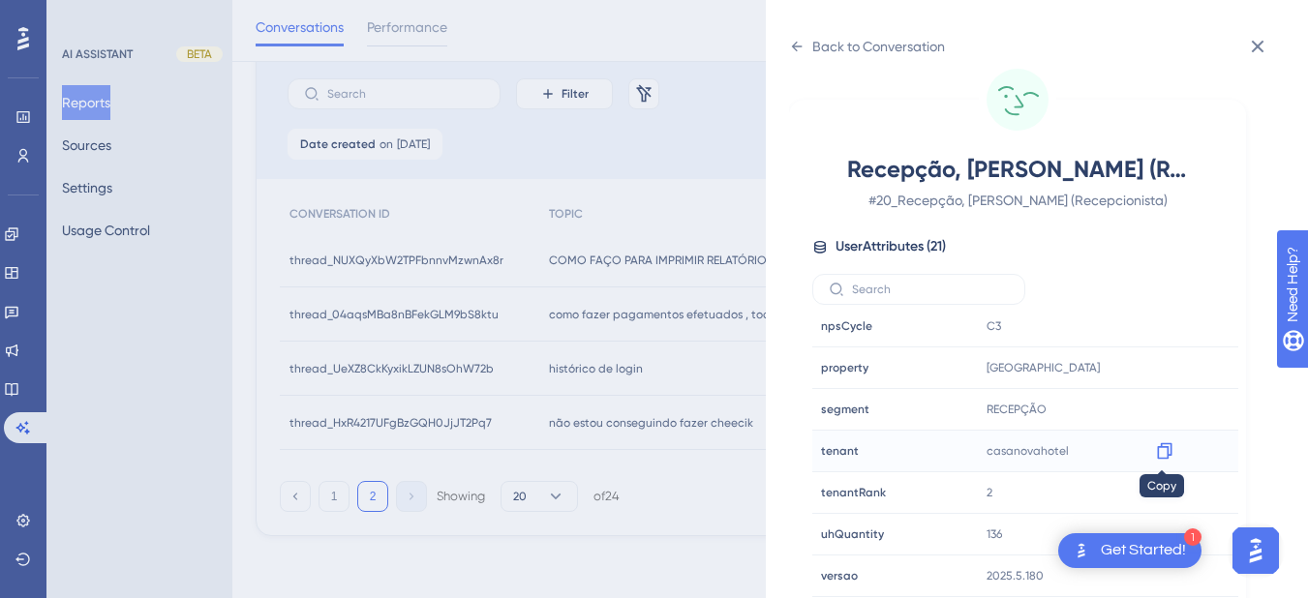
click at [1161, 452] on icon at bounding box center [1164, 450] width 19 height 19
click at [799, 28] on div "Back to Conversation Recepção, [PERSON_NAME] (Recepcionista) # 20_Recepção, [PE…" at bounding box center [1037, 299] width 542 height 598
click at [795, 48] on icon at bounding box center [797, 47] width 11 height 10
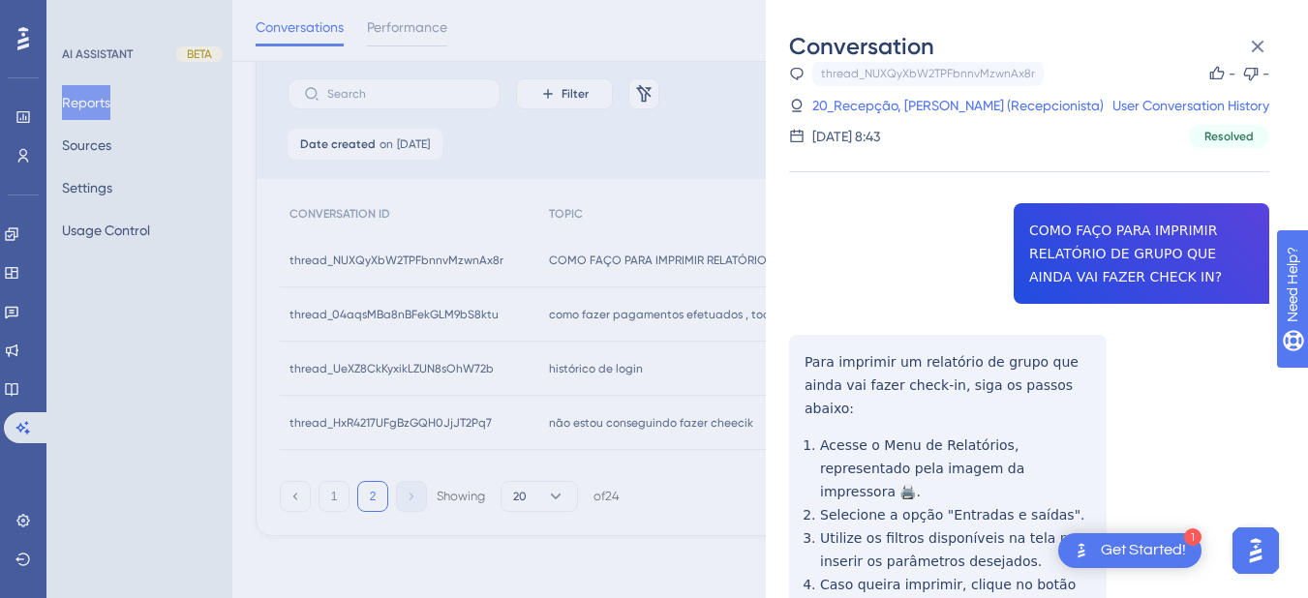
scroll to position [182, 0]
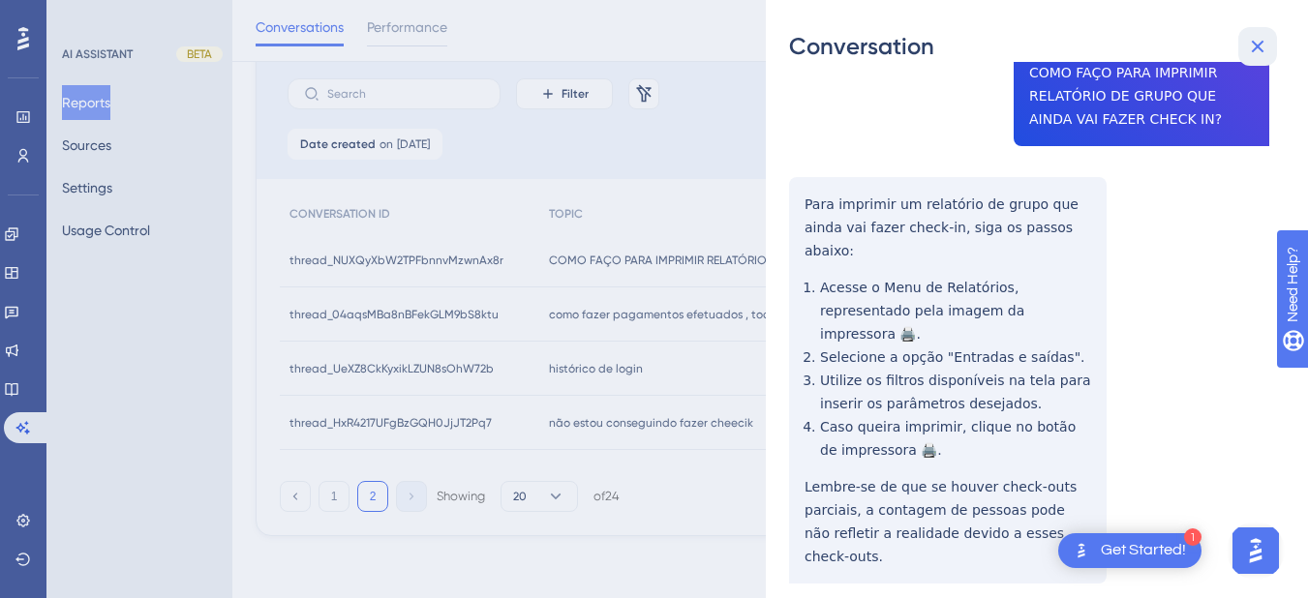
click at [1254, 51] on icon at bounding box center [1258, 47] width 13 height 13
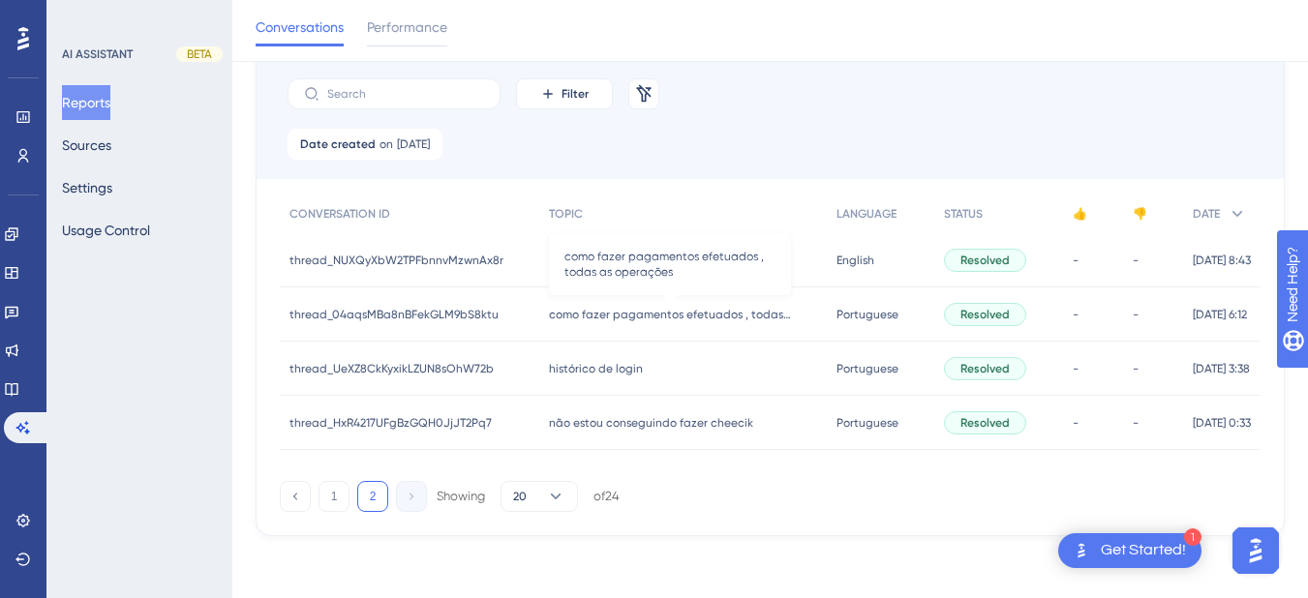
click at [582, 321] on span "como fazer pagamentos efetuados , todas as operações" at bounding box center [670, 314] width 242 height 15
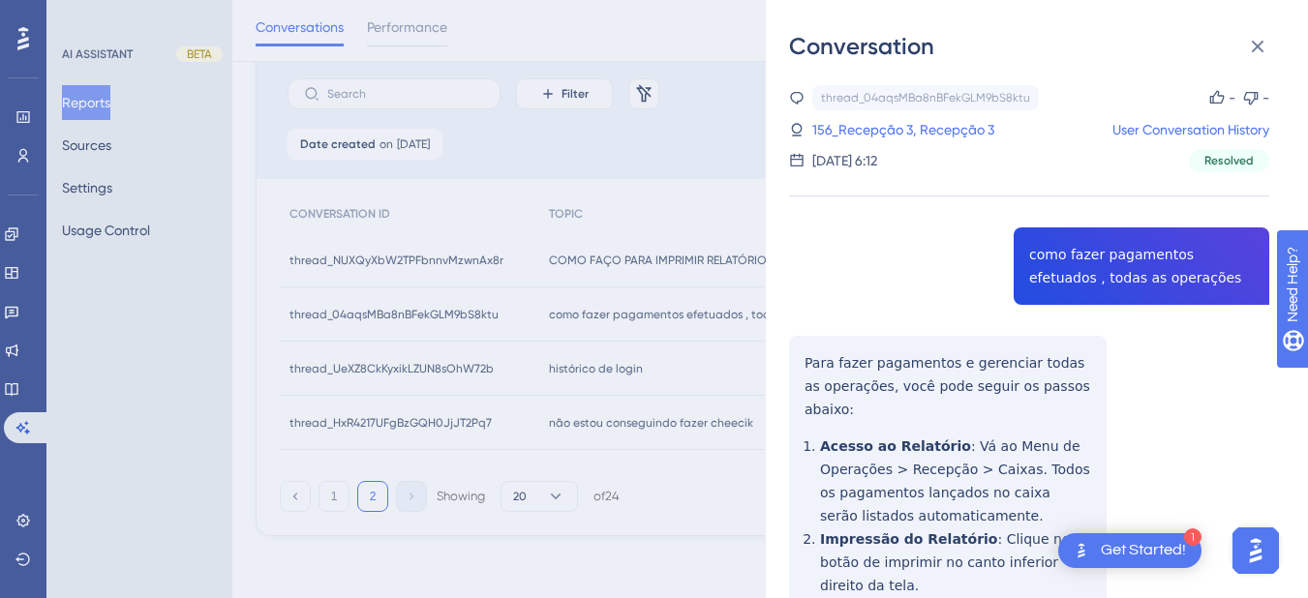
click at [1055, 278] on div "thread_04aqsMBa8nBFekGLM9bS8ktu Copy - - 156_Recepção 3, Recepção 3 User Conver…" at bounding box center [1029, 602] width 480 height 1035
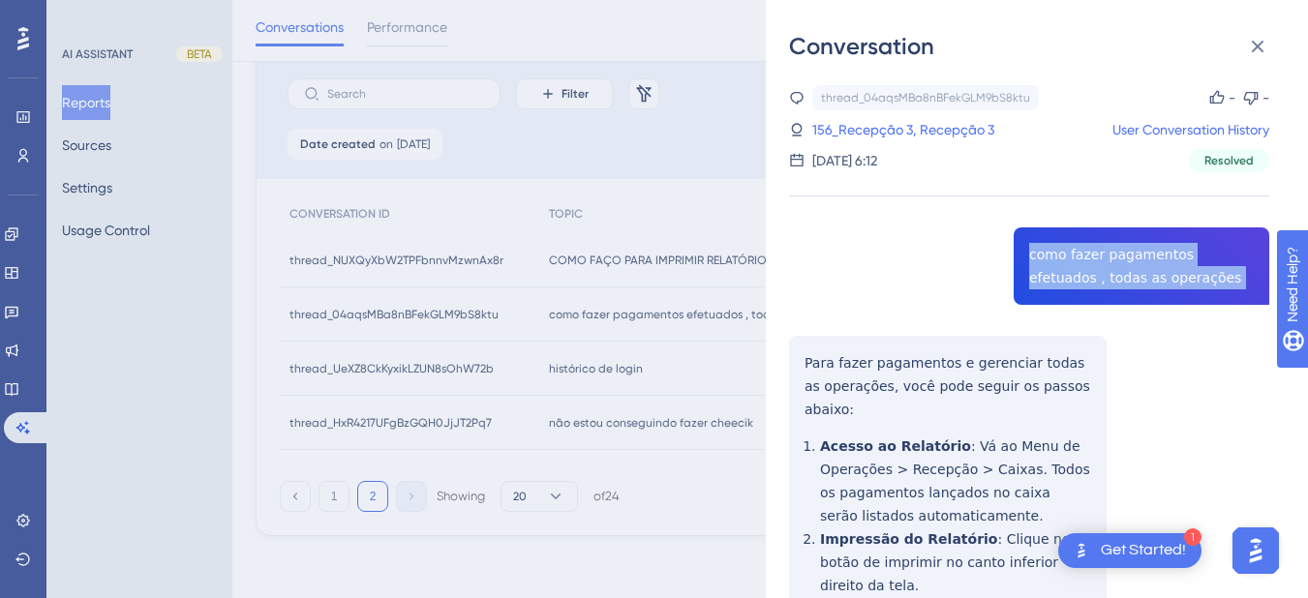
click at [1056, 277] on div "thread_04aqsMBa8nBFekGLM9bS8ktu Copy - - 156_Recepção 3, Recepção 3 User Conver…" at bounding box center [1029, 602] width 480 height 1035
click at [1087, 275] on div "thread_04aqsMBa8nBFekGLM9bS8ktu Copy - - 156_Recepção 3, Recepção 3 User Conver…" at bounding box center [1029, 602] width 480 height 1035
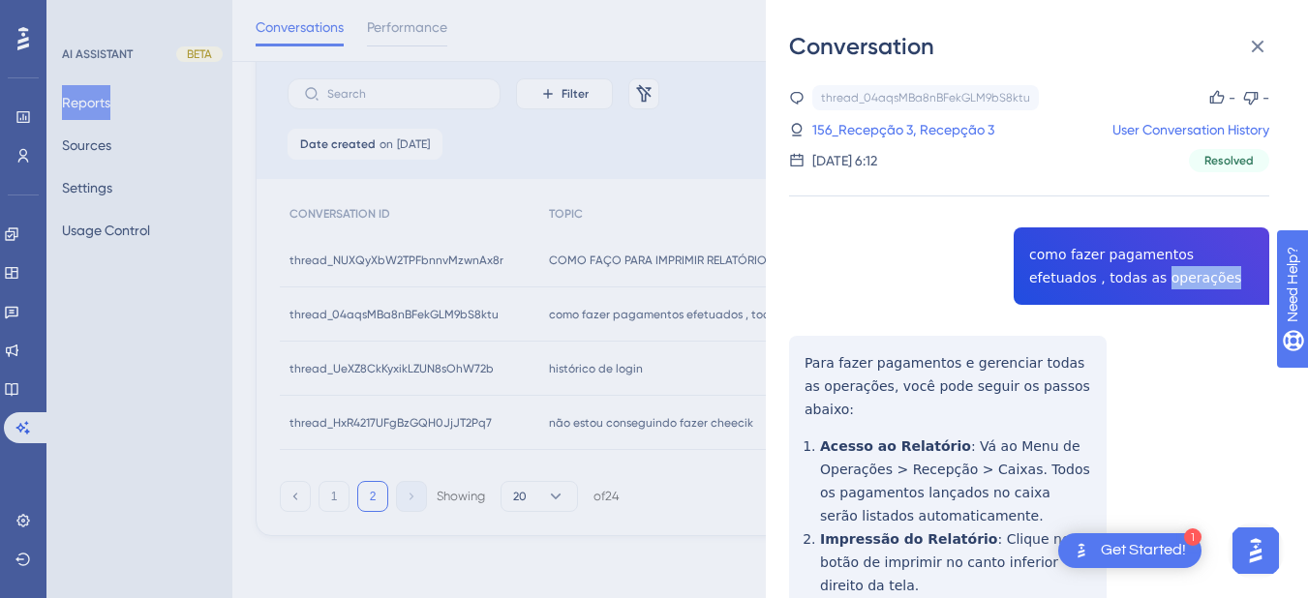
click at [1087, 275] on div "thread_04aqsMBa8nBFekGLM9bS8ktu Copy - - 156_Recepção 3, Recepção 3 User Conver…" at bounding box center [1029, 602] width 480 height 1035
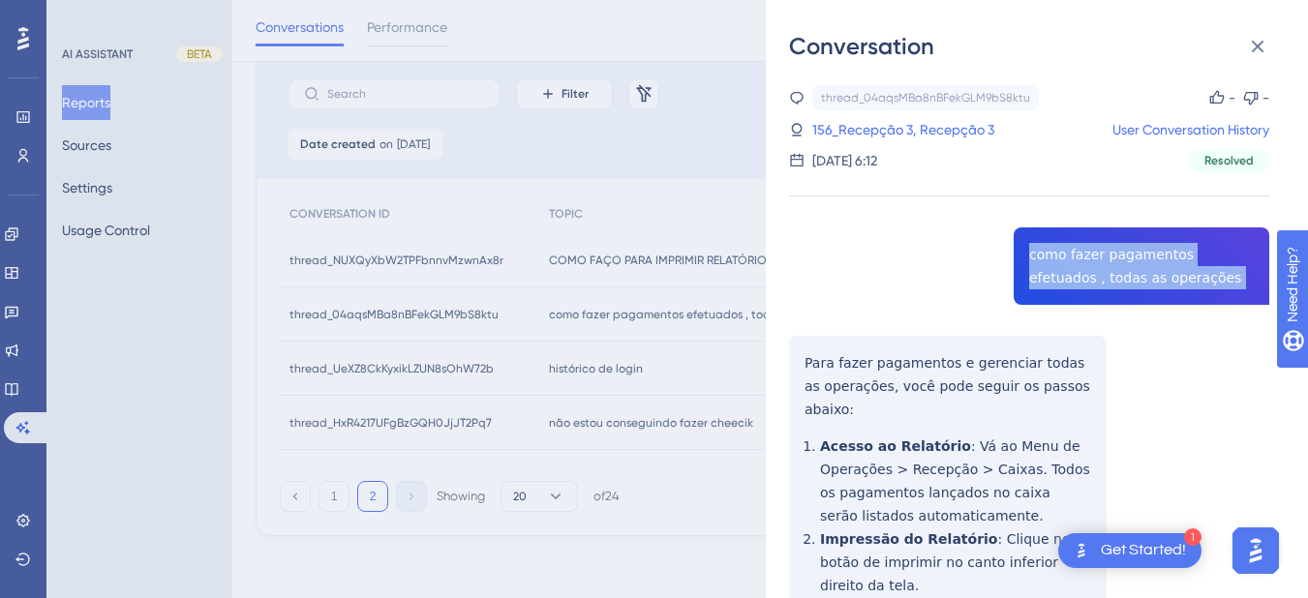
click at [1087, 275] on div "thread_04aqsMBa8nBFekGLM9bS8ktu Copy - - 156_Recepção 3, Recepção 3 User Conver…" at bounding box center [1029, 602] width 480 height 1035
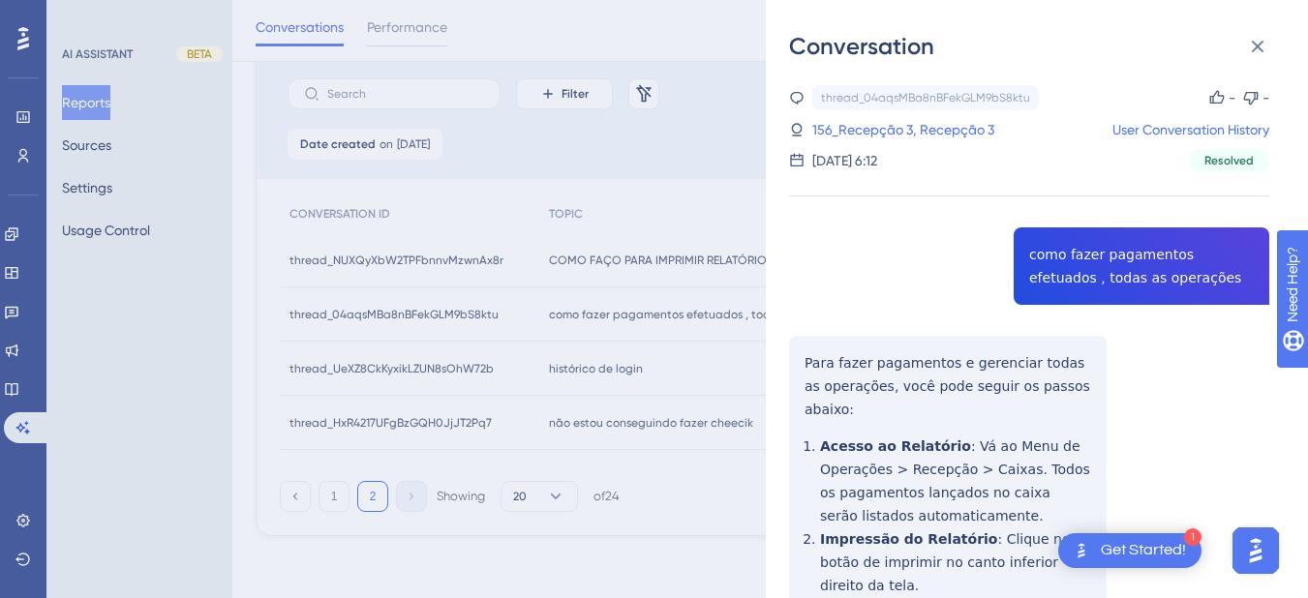
drag, startPoint x: 856, startPoint y: 377, endPoint x: 788, endPoint y: 355, distance: 71.0
click at [854, 377] on div "thread_04aqsMBa8nBFekGLM9bS8ktu Copy - - 156_Recepção 3, Recepção 3 User Conver…" at bounding box center [1029, 602] width 480 height 1035
click at [797, 361] on div "thread_04aqsMBa8nBFekGLM9bS8ktu Copy - - 156_Recepção 3, Recepção 3 User Conver…" at bounding box center [1029, 602] width 480 height 1035
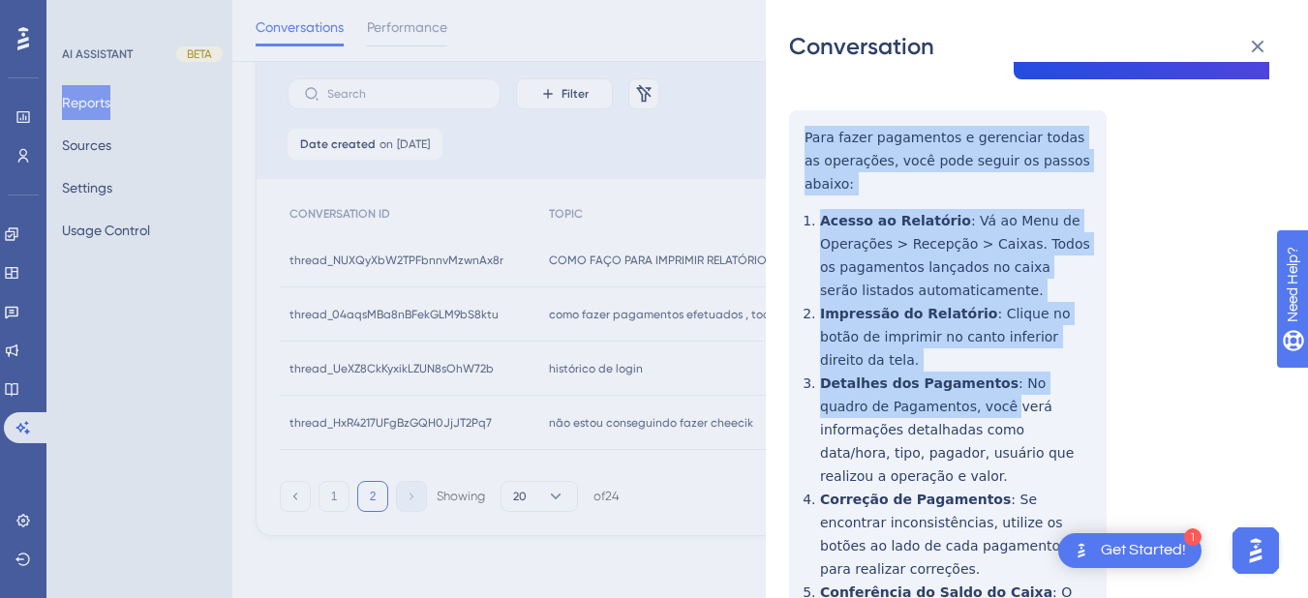
scroll to position [368, 0]
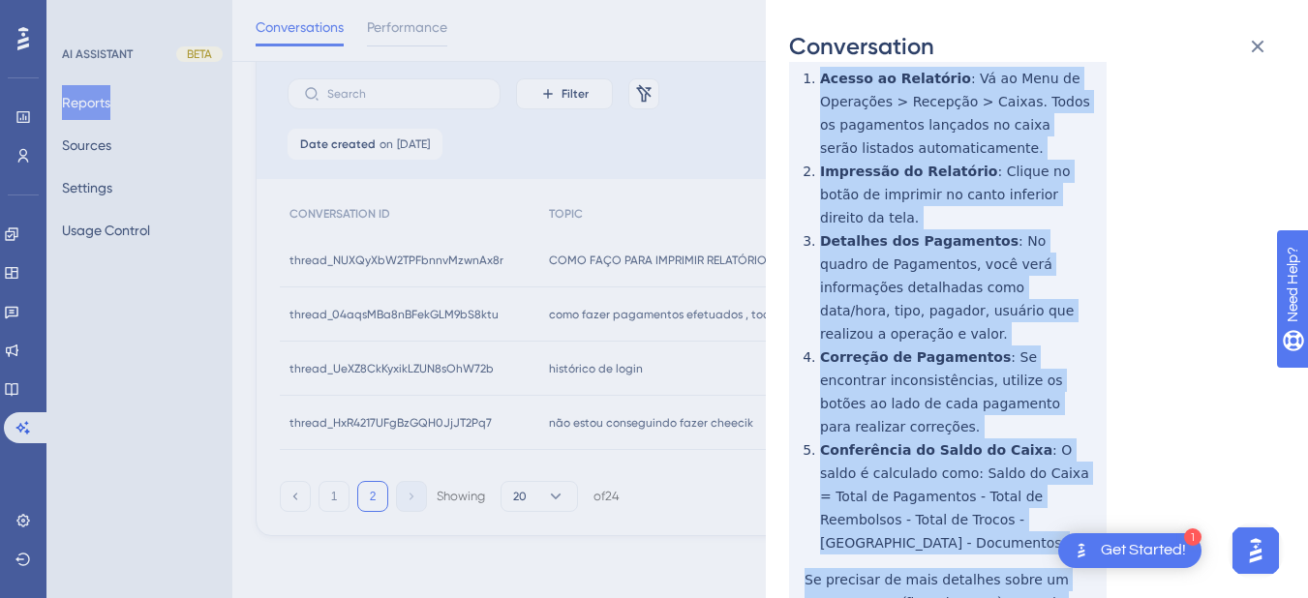
drag, startPoint x: 797, startPoint y: 361, endPoint x: 951, endPoint y: 290, distance: 169.4
click at [1091, 485] on div "thread_04aqsMBa8nBFekGLM9bS8ktu Copy - - 156_Recepção 3, Recepção 3 User Conver…" at bounding box center [1029, 234] width 480 height 1035
click at [884, 285] on div "thread_04aqsMBa8nBFekGLM9bS8ktu Copy - - 156_Recepção 3, Recepção 3 User Conver…" at bounding box center [1029, 234] width 480 height 1035
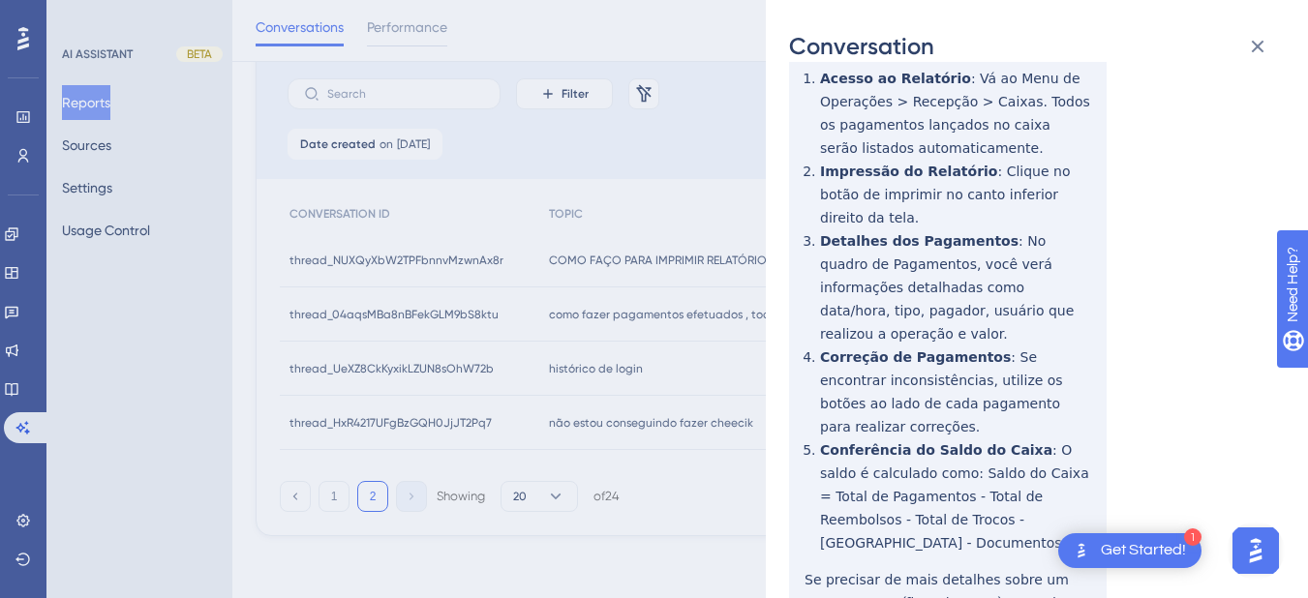
scroll to position [0, 0]
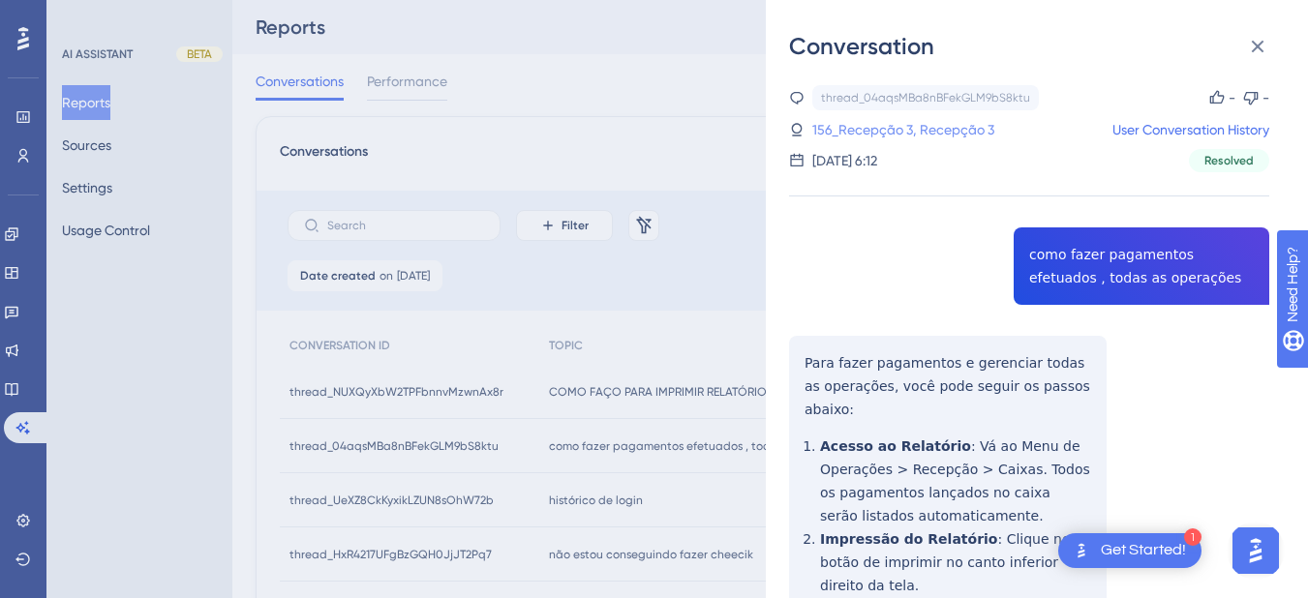
click at [911, 135] on link "156_Recepção 3, Recepção 3" at bounding box center [903, 129] width 182 height 23
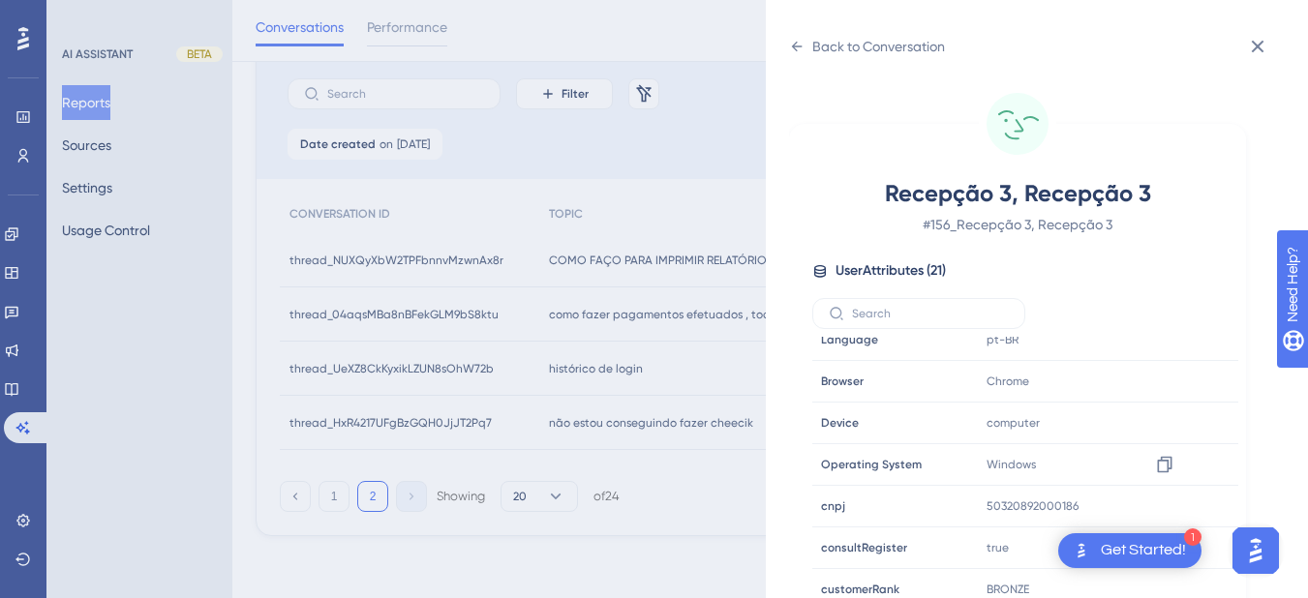
scroll to position [590, 0]
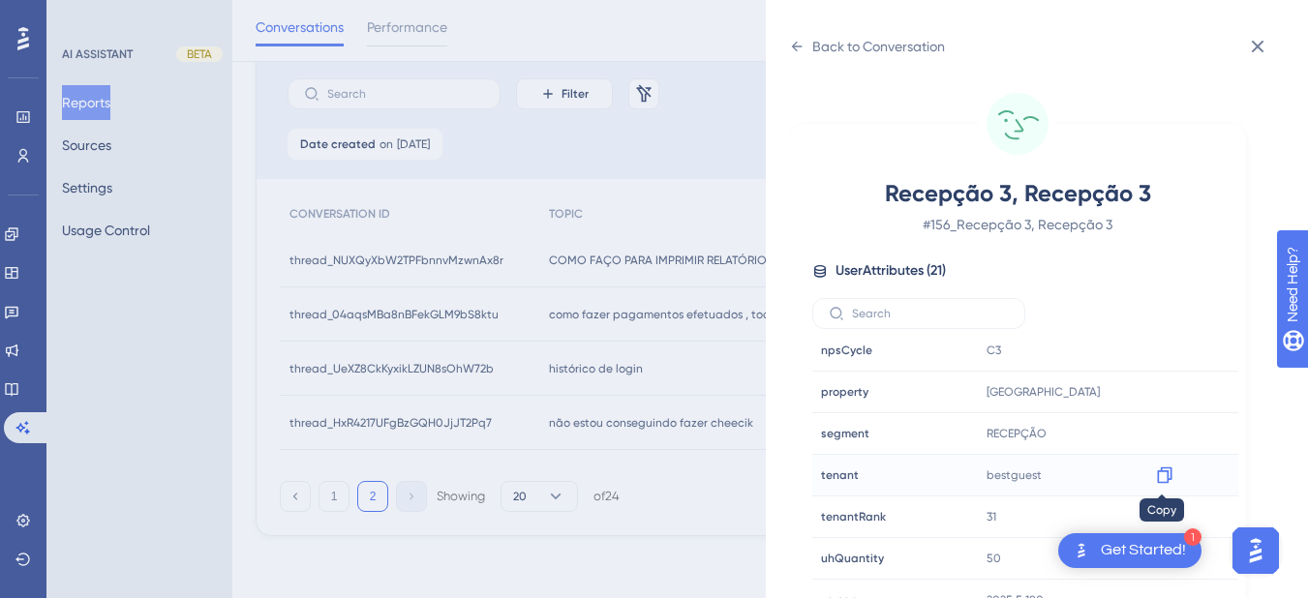
click at [1165, 483] on icon at bounding box center [1164, 476] width 15 height 16
click at [792, 39] on icon at bounding box center [796, 46] width 15 height 15
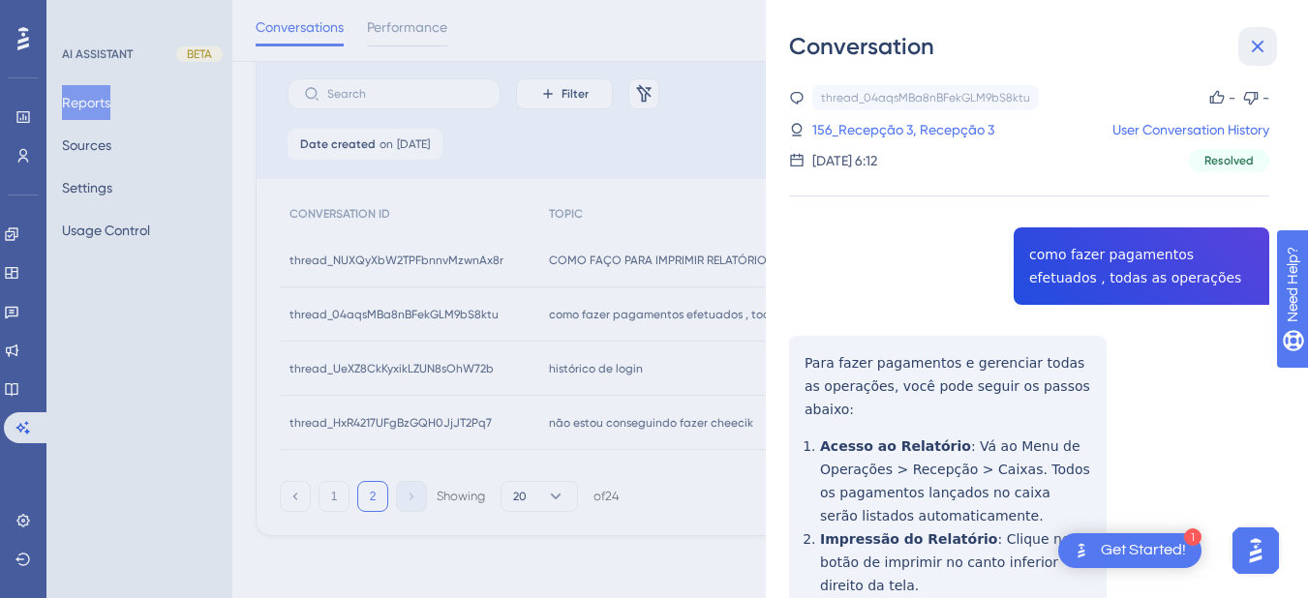
click at [1271, 48] on button at bounding box center [1257, 46] width 39 height 39
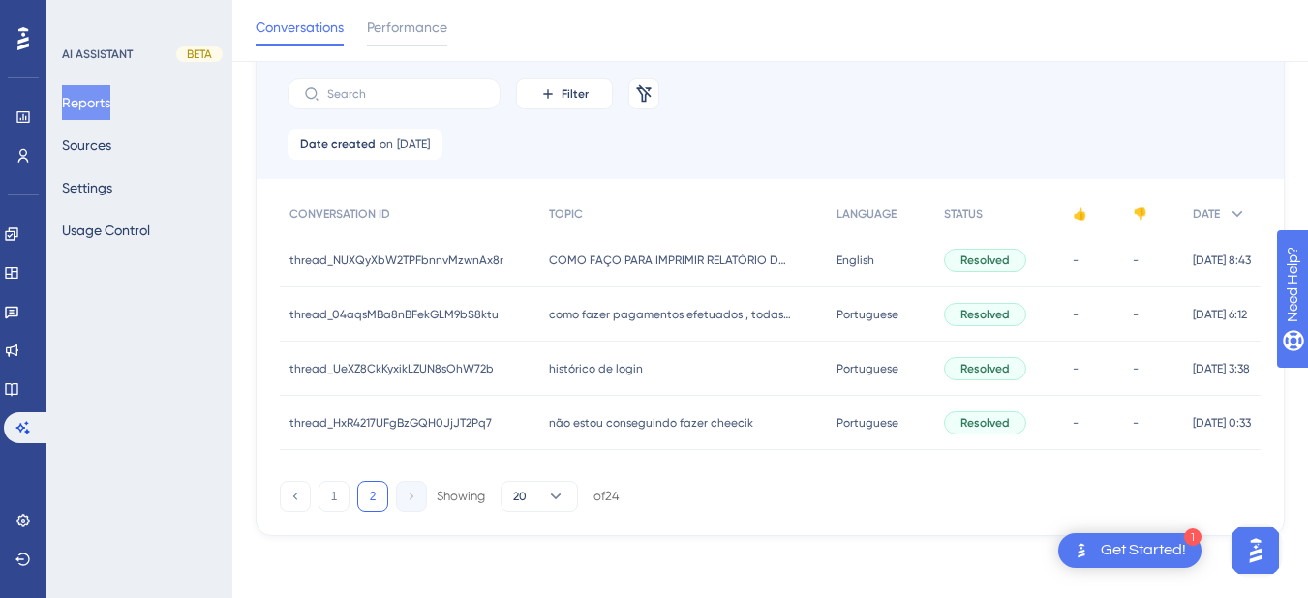
click at [590, 375] on span "histórico de login" at bounding box center [596, 368] width 94 height 15
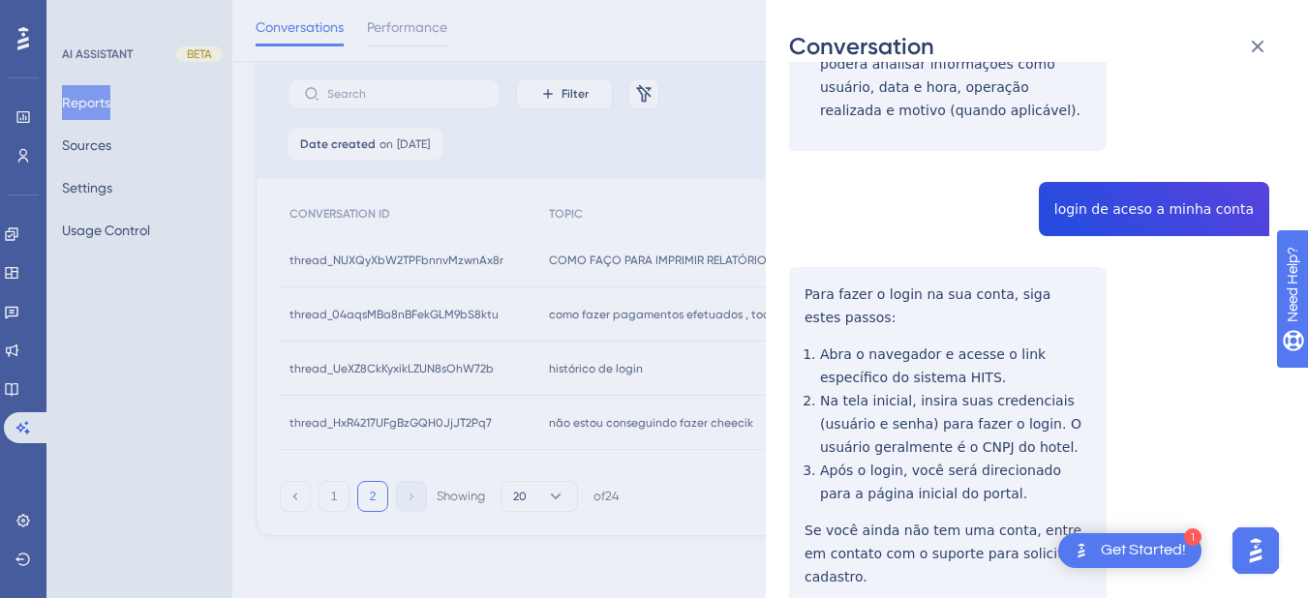
scroll to position [226, 0]
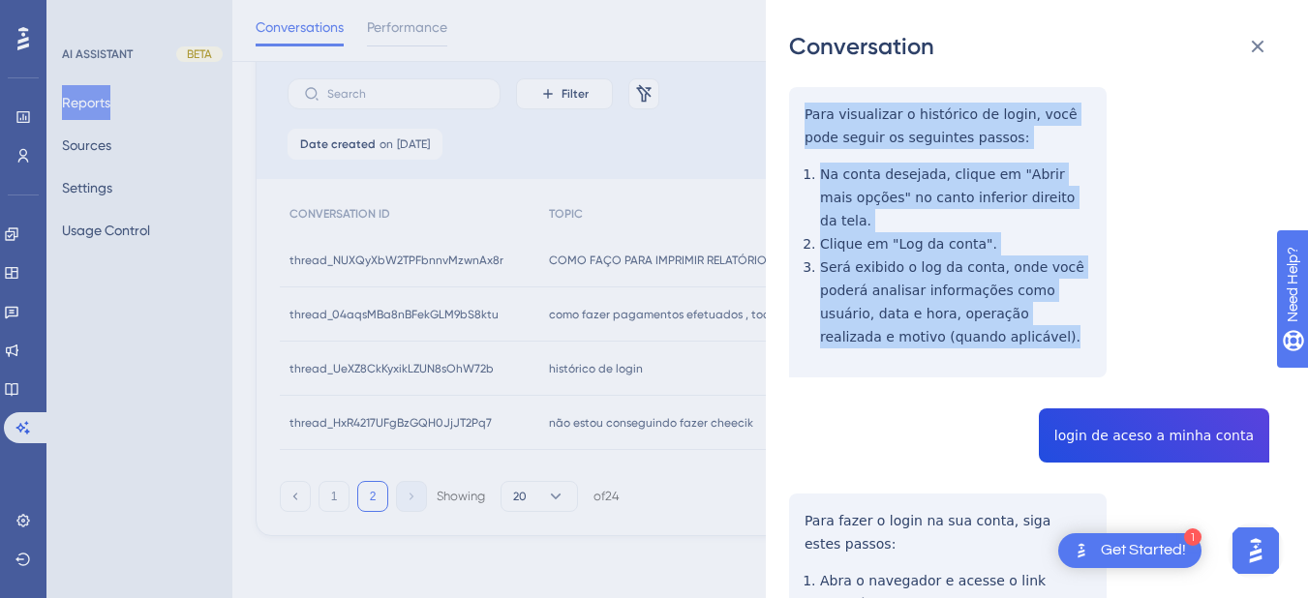
drag, startPoint x: 799, startPoint y: 335, endPoint x: 951, endPoint y: 314, distance: 153.5
click at [951, 314] on div "thread_UeXZ8CkKyxikLZUN8sOhW72b Copy - - 2029_Brito, [PERSON_NAME] User Convers…" at bounding box center [1029, 395] width 480 height 1070
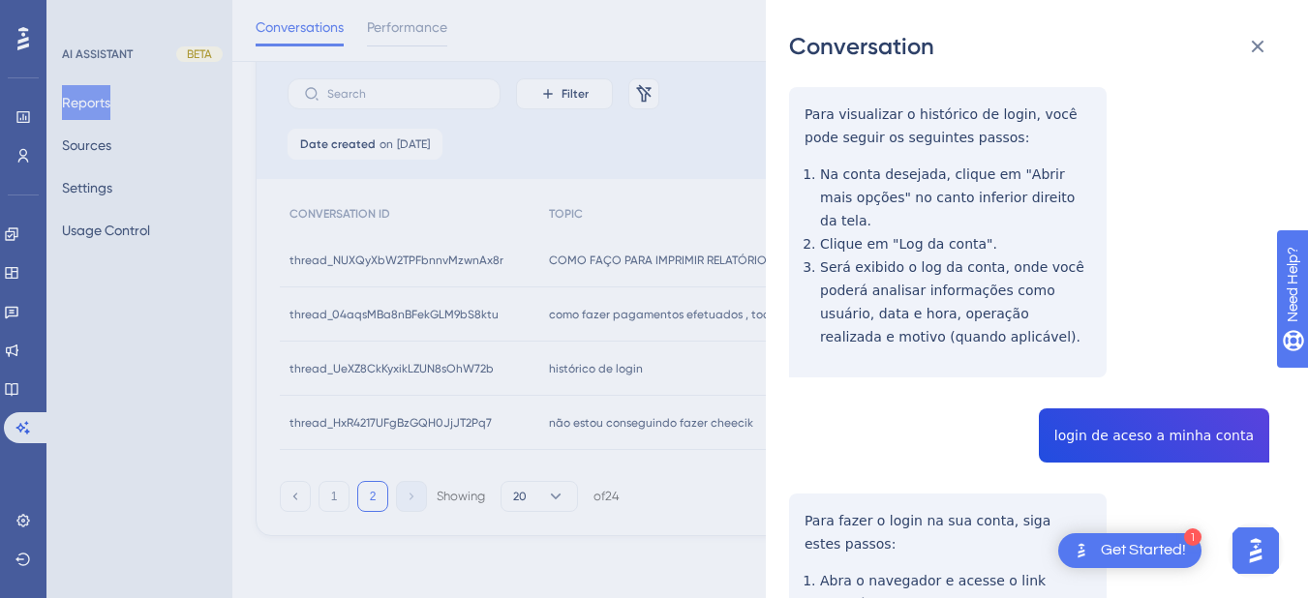
click at [1157, 416] on div "thread_UeXZ8CkKyxikLZUN8sOhW72b Copy - - 2029_Brito, [PERSON_NAME] User Convers…" at bounding box center [1029, 395] width 480 height 1070
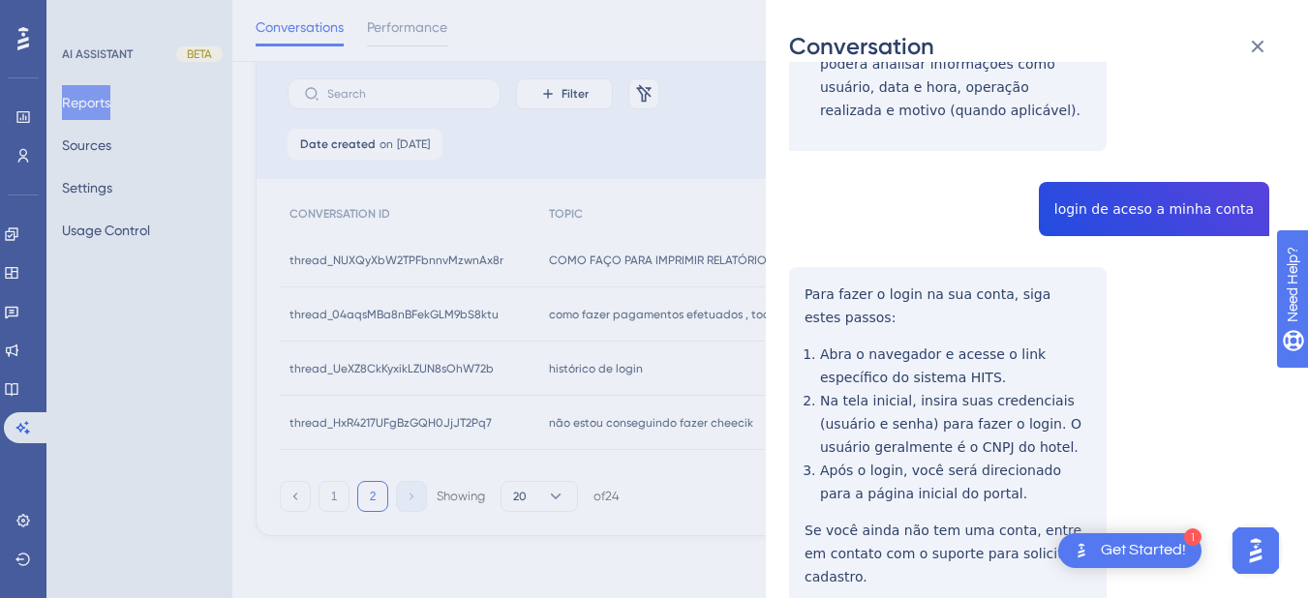
click at [815, 285] on div "thread_UeXZ8CkKyxikLZUN8sOhW72b Copy - - 2029_Brito, [PERSON_NAME] User Convers…" at bounding box center [1029, 168] width 480 height 1070
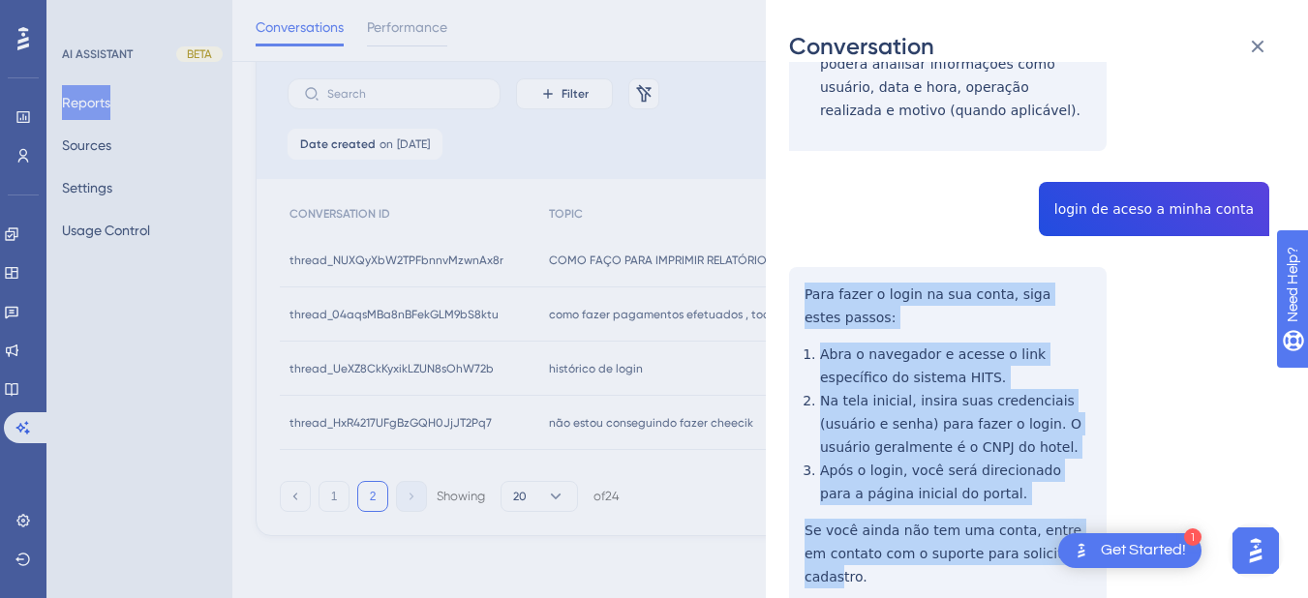
scroll to position [496, 0]
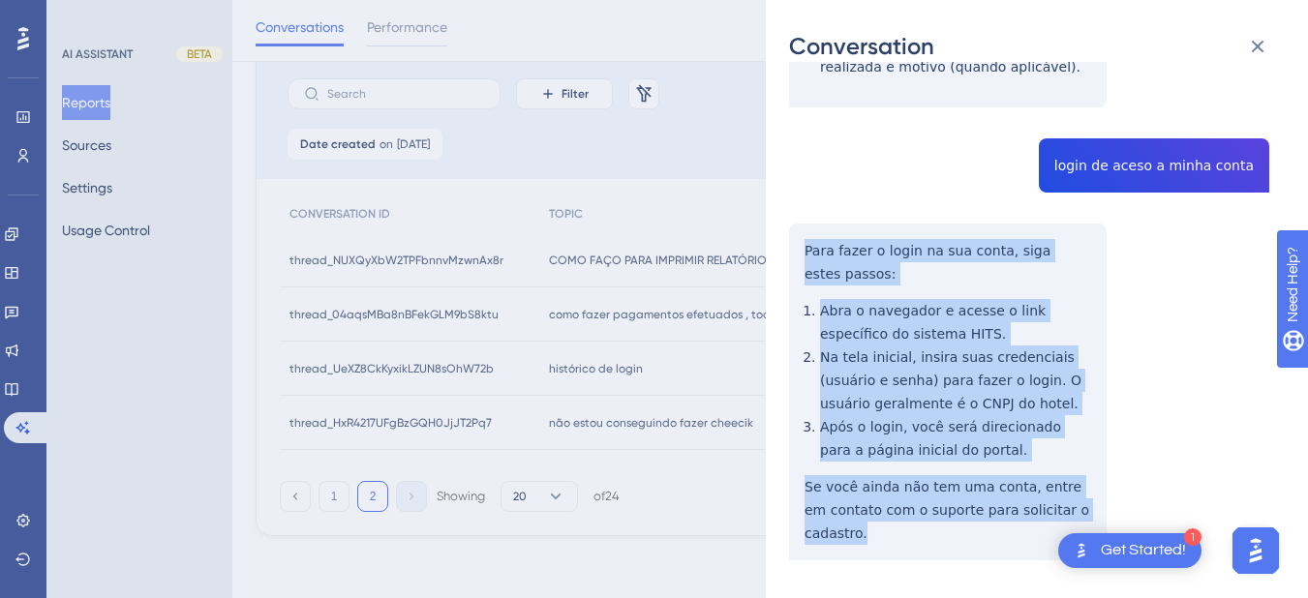
drag, startPoint x: 798, startPoint y: 267, endPoint x: 1102, endPoint y: 490, distance: 376.8
click at [1102, 490] on div "thread_UeXZ8CkKyxikLZUN8sOhW72b Copy - - 2029_Brito, [PERSON_NAME] User Convers…" at bounding box center [1029, 125] width 480 height 1070
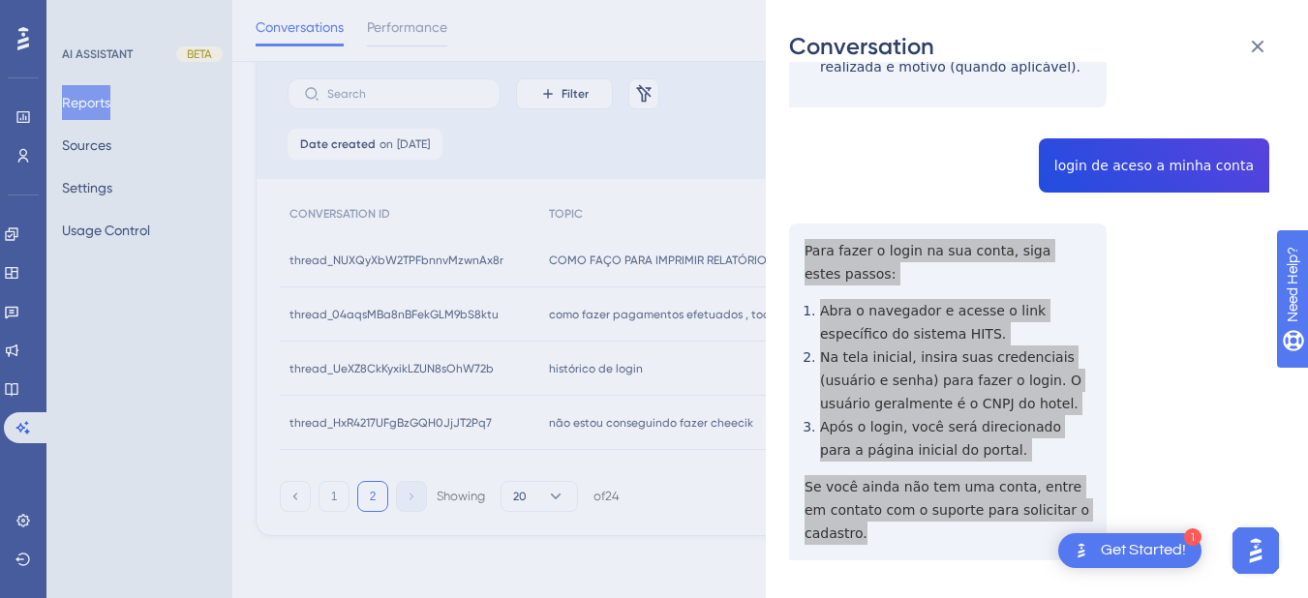
scroll to position [0, 0]
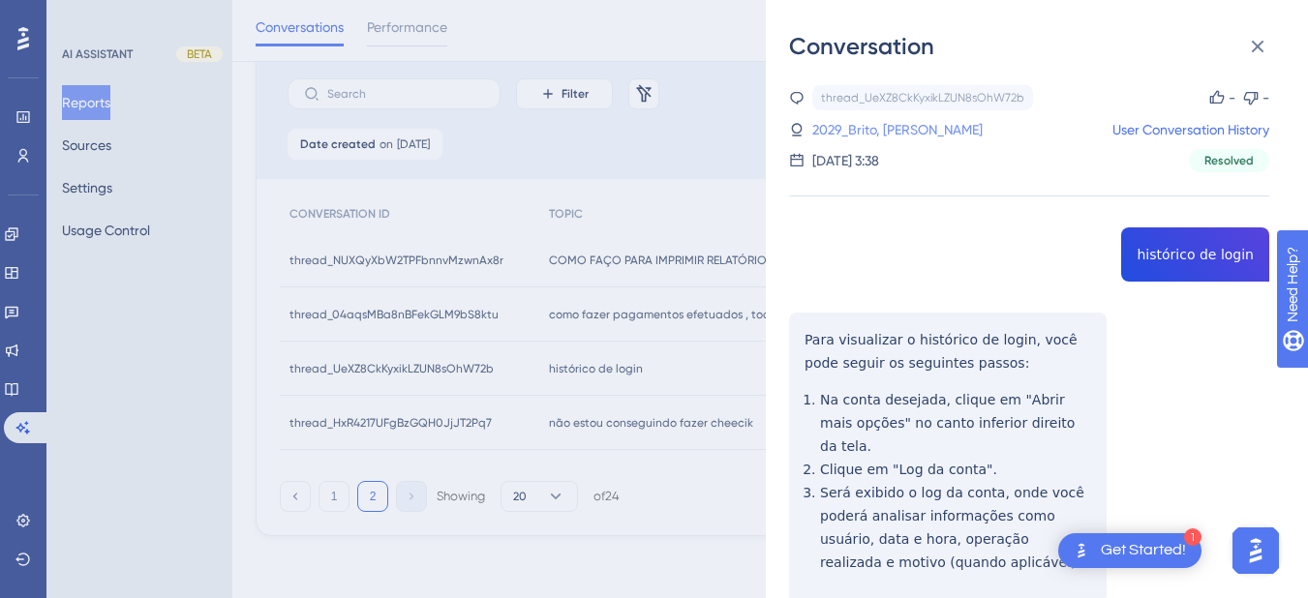
click at [862, 132] on link "2029_Brito, [PERSON_NAME]" at bounding box center [897, 129] width 170 height 23
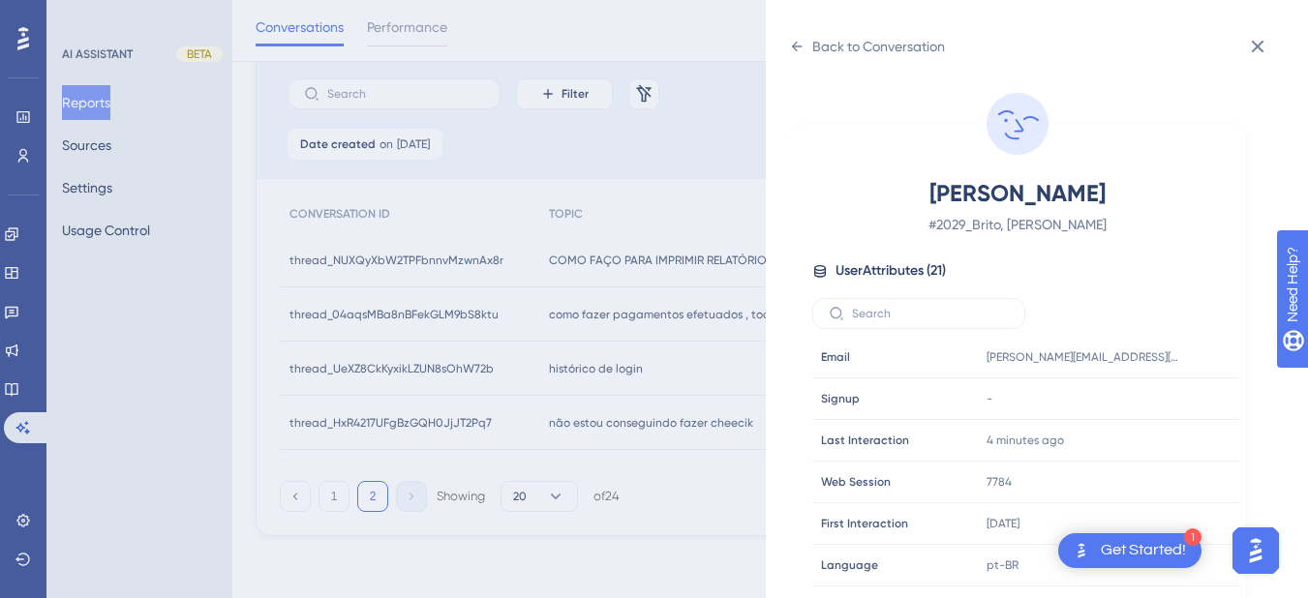
scroll to position [590, 0]
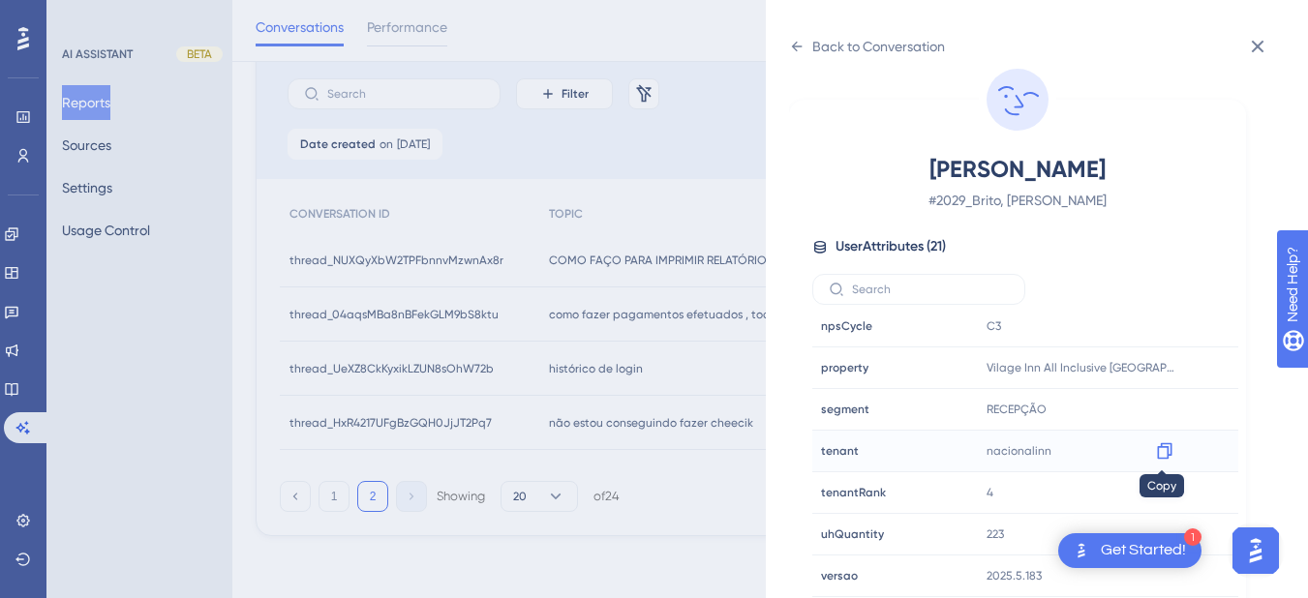
click at [1167, 448] on icon at bounding box center [1164, 451] width 15 height 16
click at [1166, 368] on icon at bounding box center [1164, 367] width 19 height 19
click at [798, 39] on icon at bounding box center [796, 46] width 15 height 15
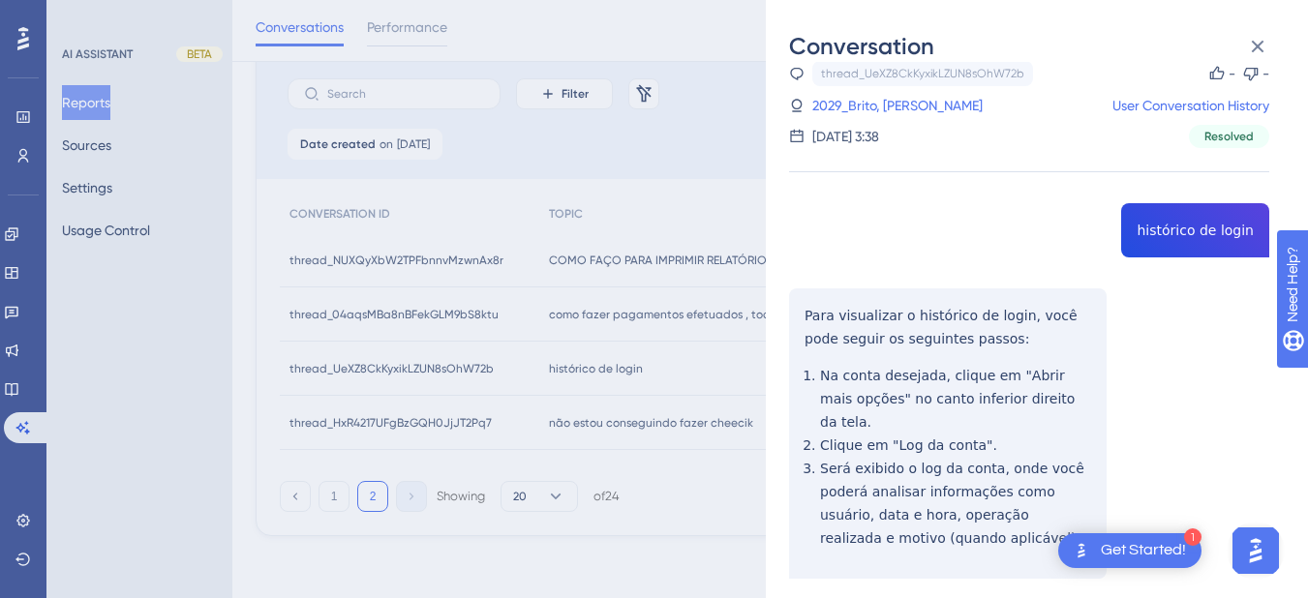
scroll to position [496, 0]
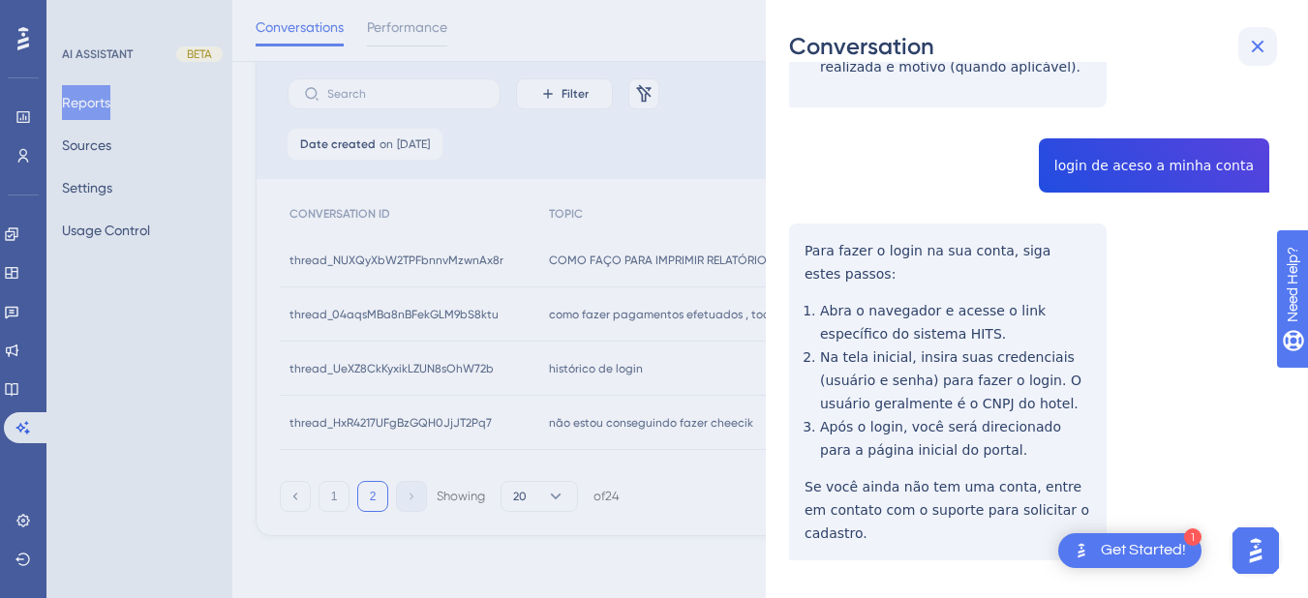
click at [1252, 39] on icon at bounding box center [1257, 46] width 23 height 23
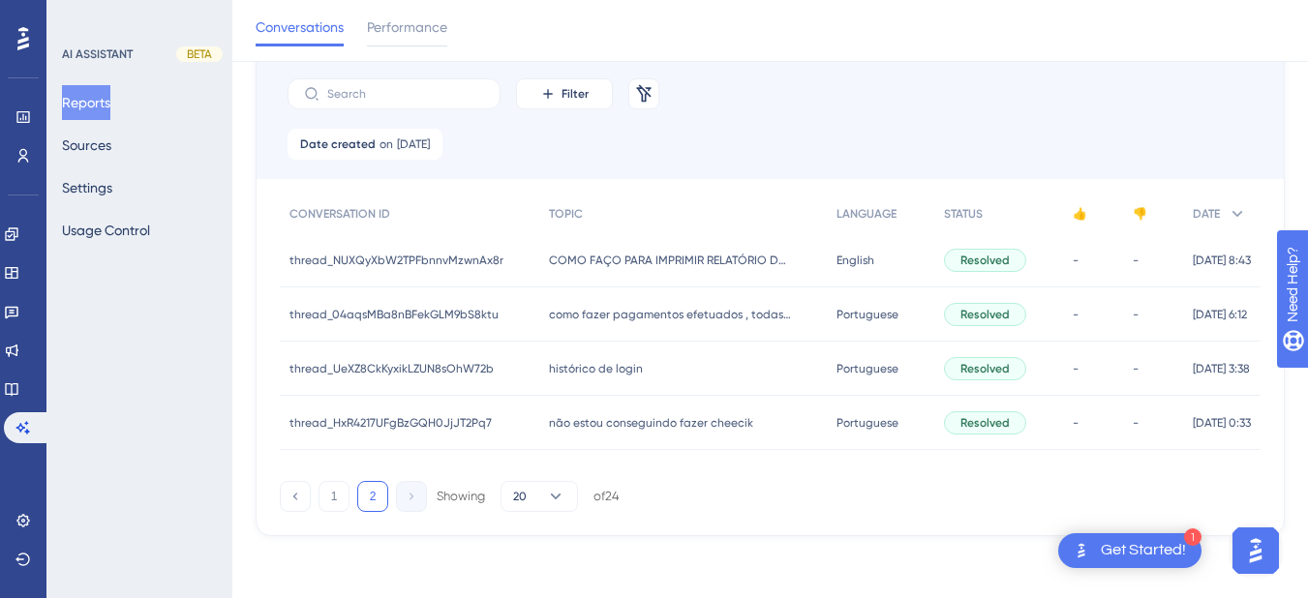
click at [569, 416] on span "não estou conseguindo fazer cheecik" at bounding box center [651, 422] width 204 height 15
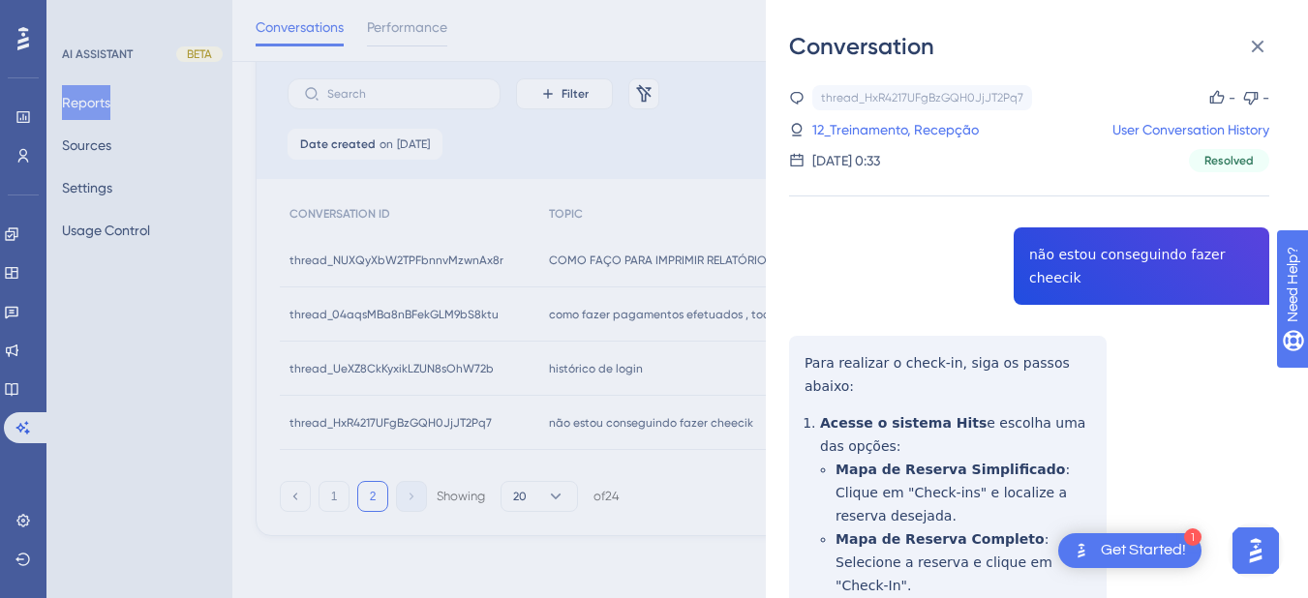
click at [809, 346] on div "thread_HxR4217UFgBzGQH0JjJT2Pq7 Copy - - 12_Treinamento, Recepção User Conversa…" at bounding box center [1029, 591] width 480 height 1012
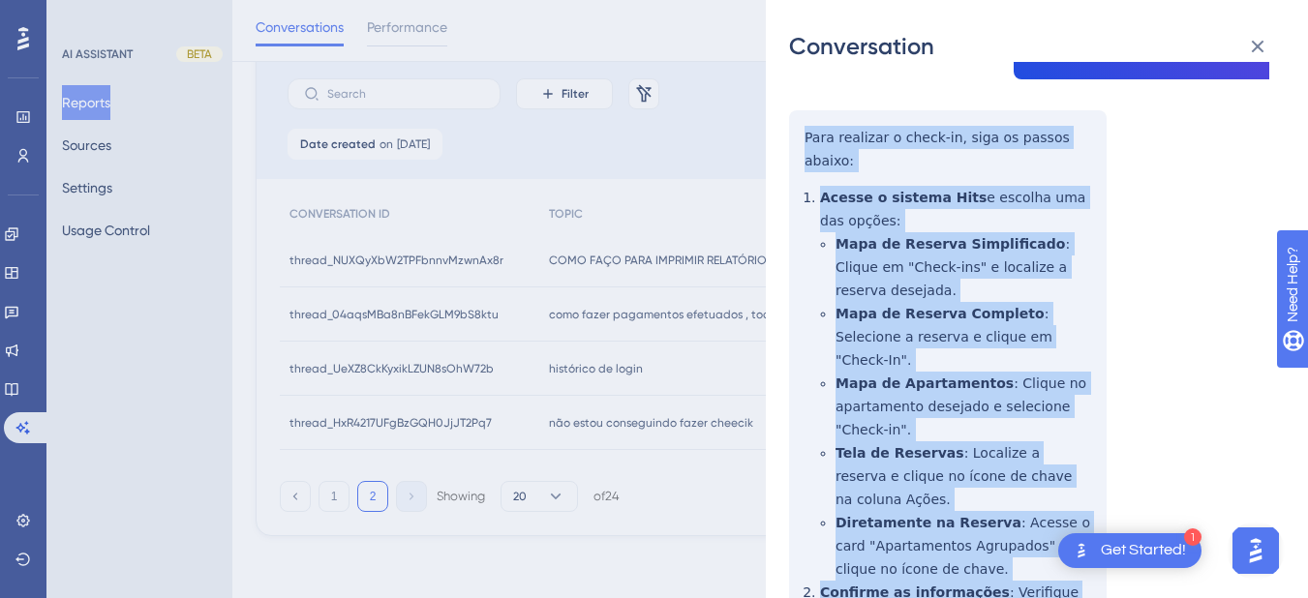
scroll to position [391, 0]
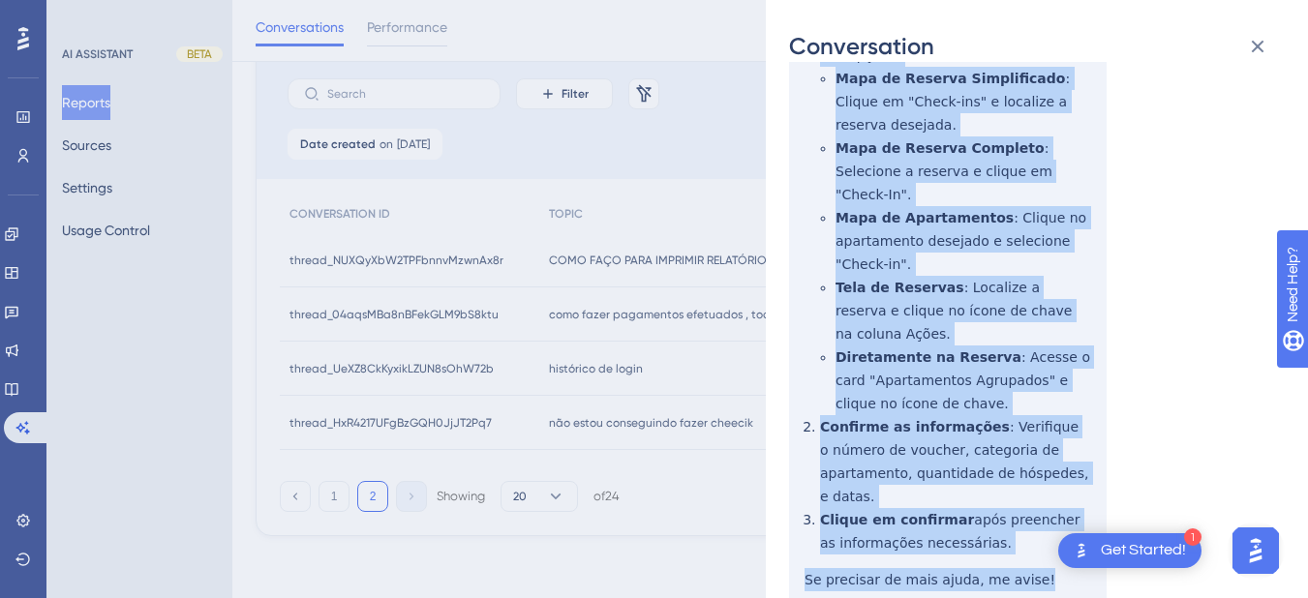
drag, startPoint x: 801, startPoint y: 334, endPoint x: 1067, endPoint y: 499, distance: 313.5
click at [1067, 499] on div "thread_HxR4217UFgBzGQH0JjJT2Pq7 Copy - - 12_Treinamento, Recepção User Conversa…" at bounding box center [1029, 200] width 480 height 1012
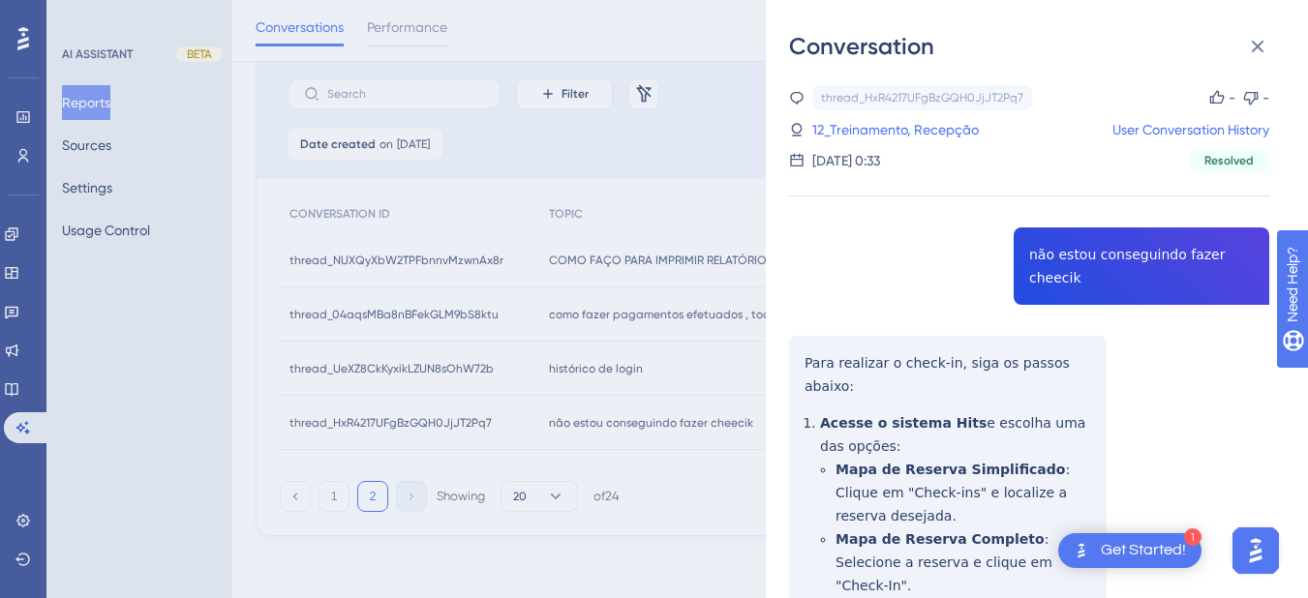
click at [1107, 240] on div "thread_HxR4217UFgBzGQH0JjJT2Pq7 Copy - - 12_Treinamento, Recepção User Conversa…" at bounding box center [1029, 591] width 480 height 1012
click at [855, 338] on div "thread_HxR4217UFgBzGQH0JjJT2Pq7 Copy - - 12_Treinamento, Recepção User Conversa…" at bounding box center [1029, 591] width 480 height 1012
drag, startPoint x: 889, startPoint y: 127, endPoint x: 995, endPoint y: 237, distance: 153.4
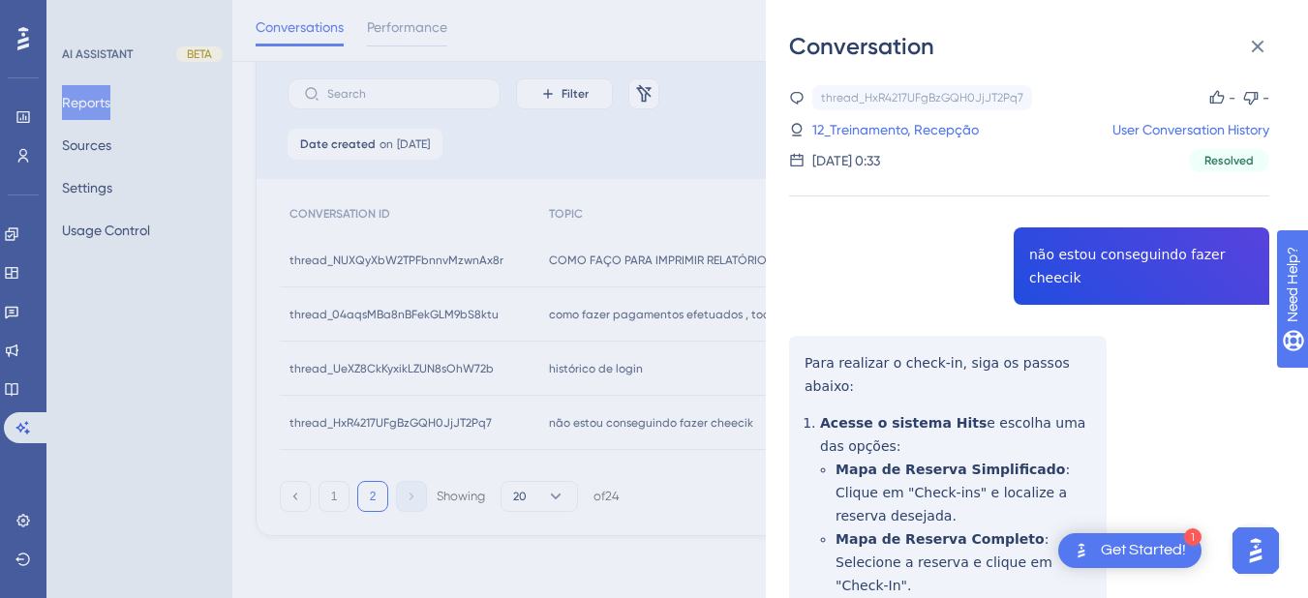
click at [889, 127] on link "12_Treinamento, Recepção" at bounding box center [895, 129] width 166 height 23
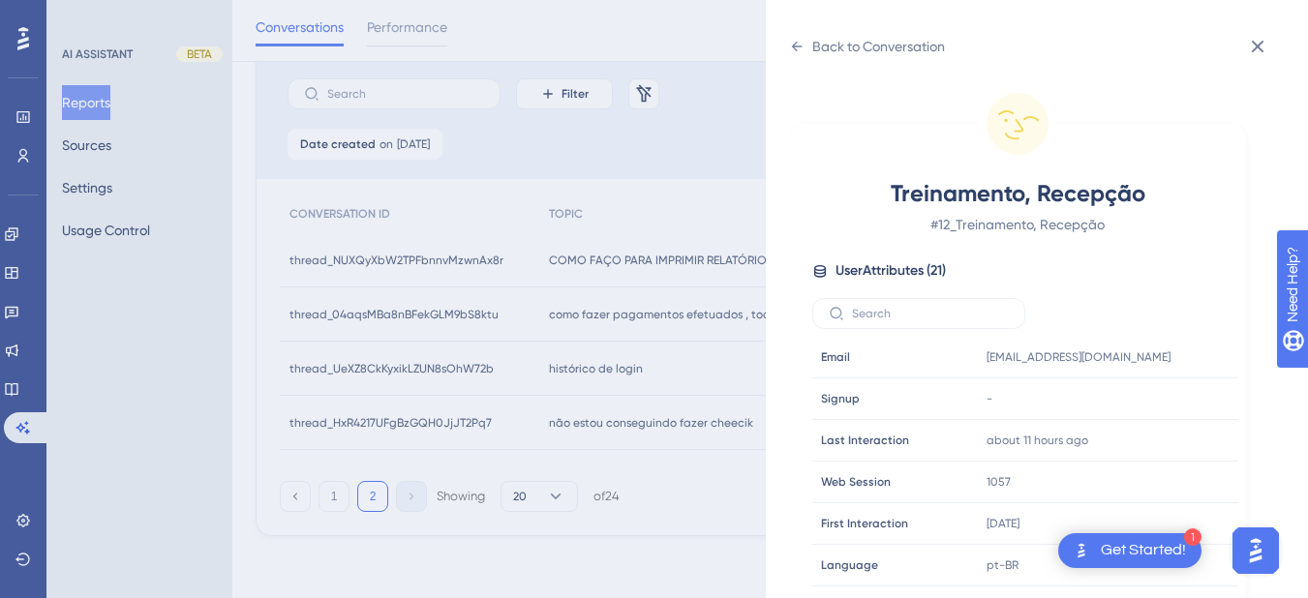
scroll to position [590, 0]
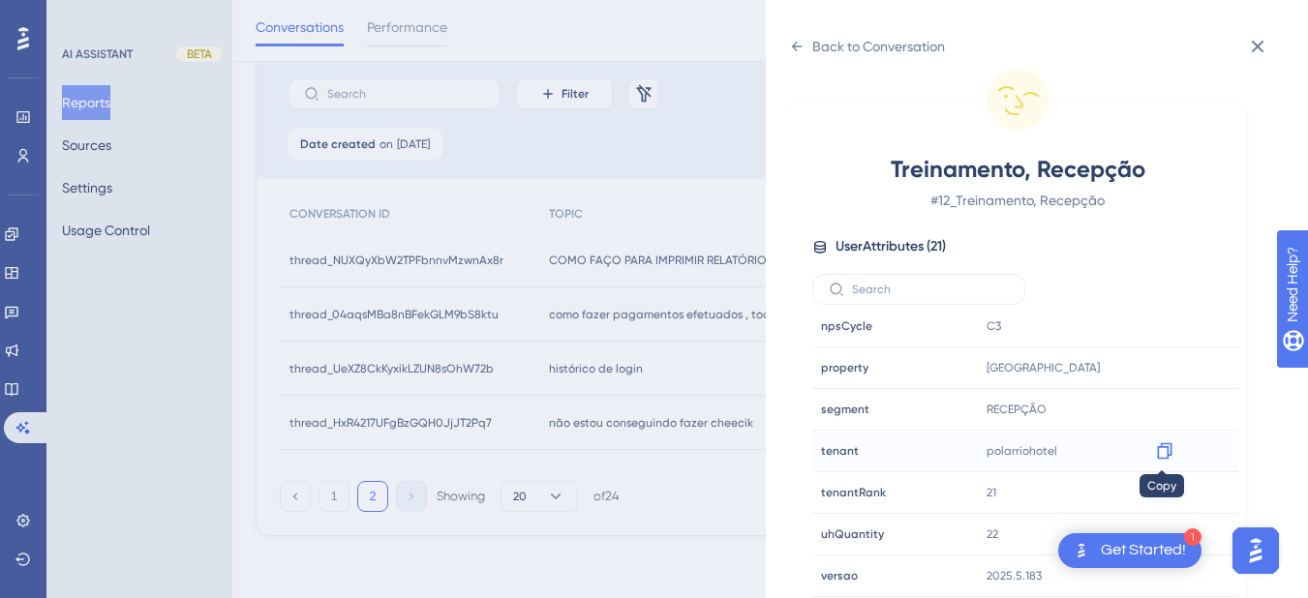
click at [1163, 449] on icon at bounding box center [1164, 450] width 19 height 19
click at [802, 51] on icon at bounding box center [796, 46] width 15 height 15
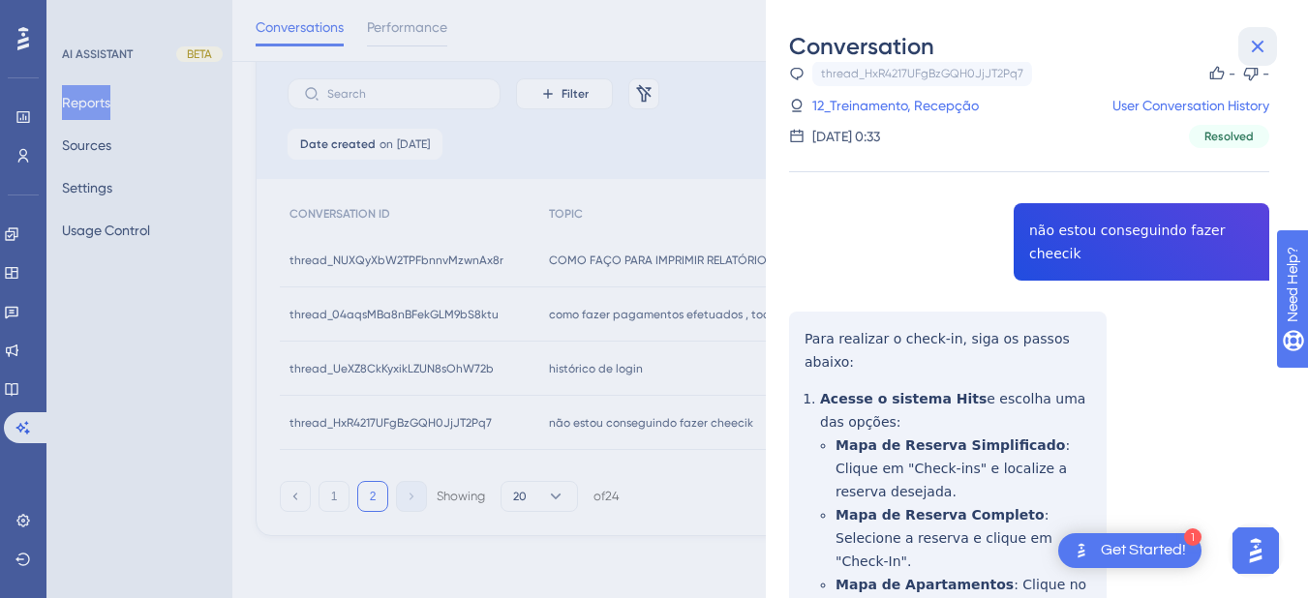
click at [1260, 43] on icon at bounding box center [1258, 47] width 13 height 13
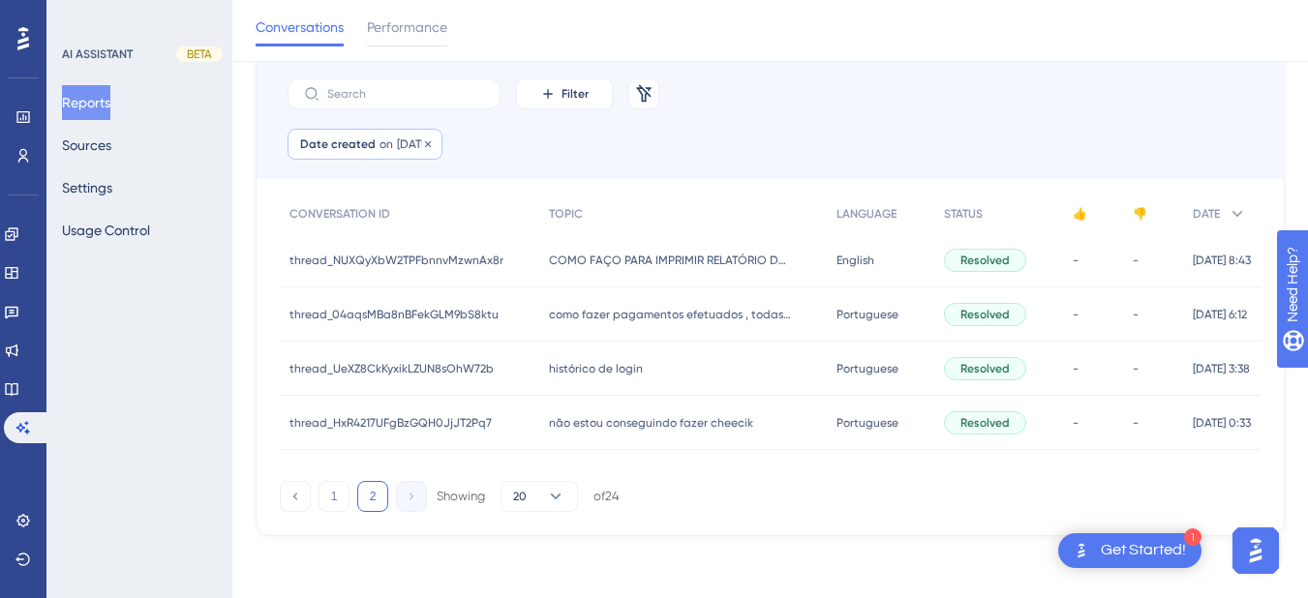
click at [381, 140] on span "on" at bounding box center [386, 143] width 14 height 15
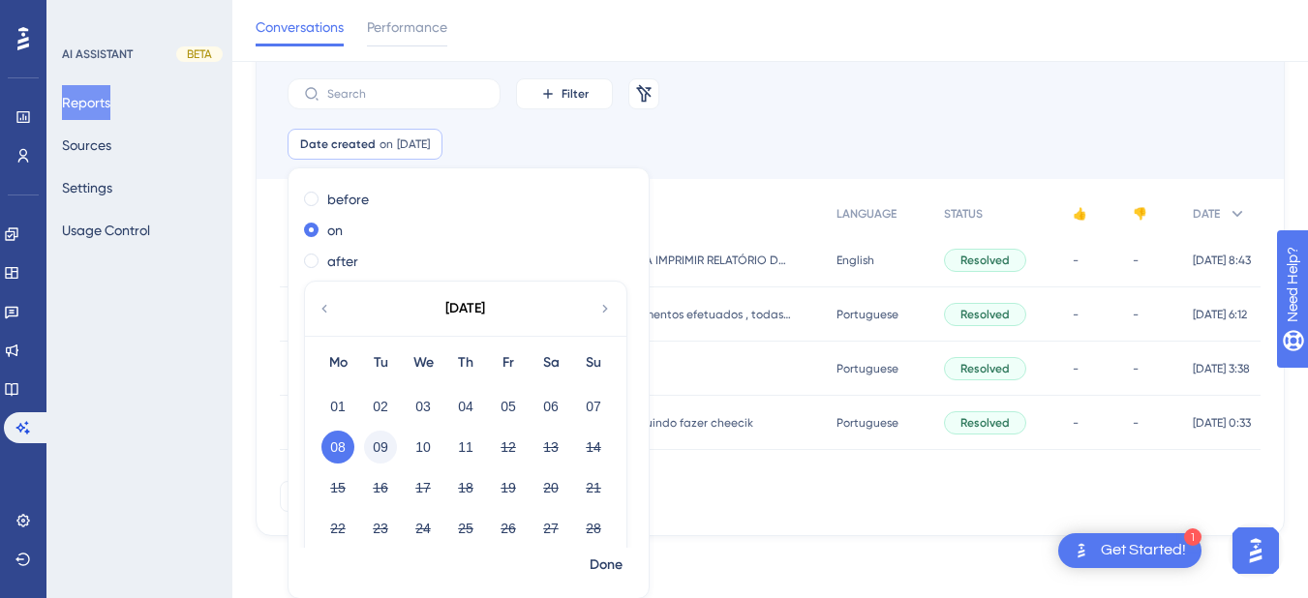
click at [387, 456] on button "09" at bounding box center [380, 447] width 33 height 33
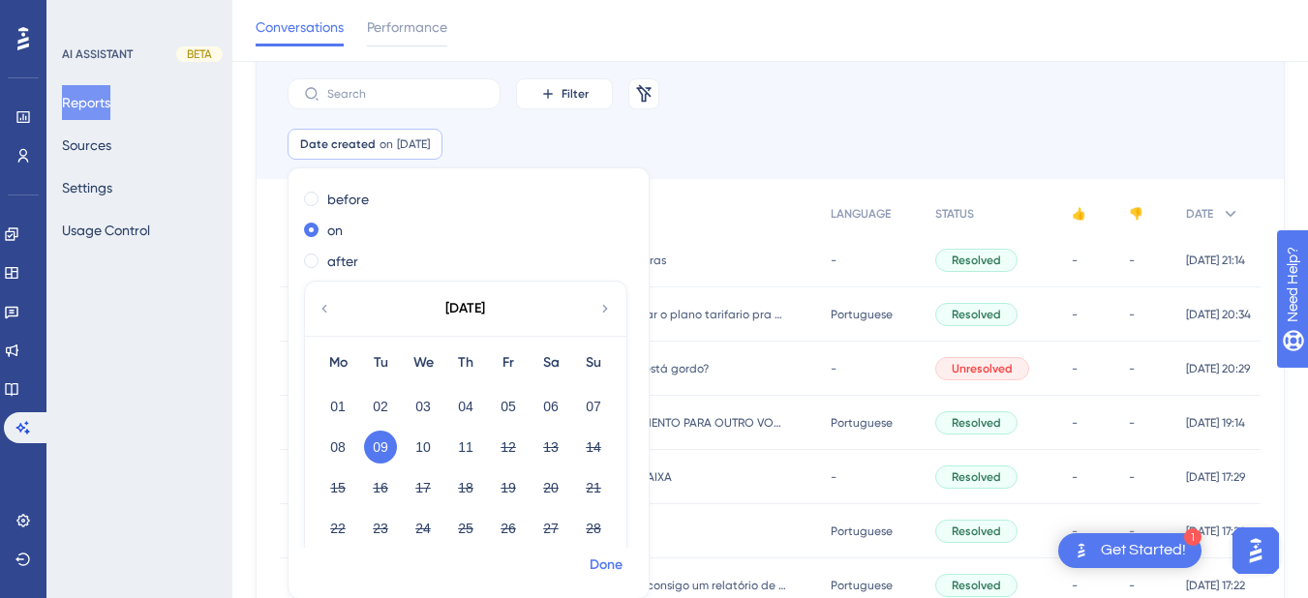
click at [604, 566] on span "Done" at bounding box center [606, 565] width 33 height 23
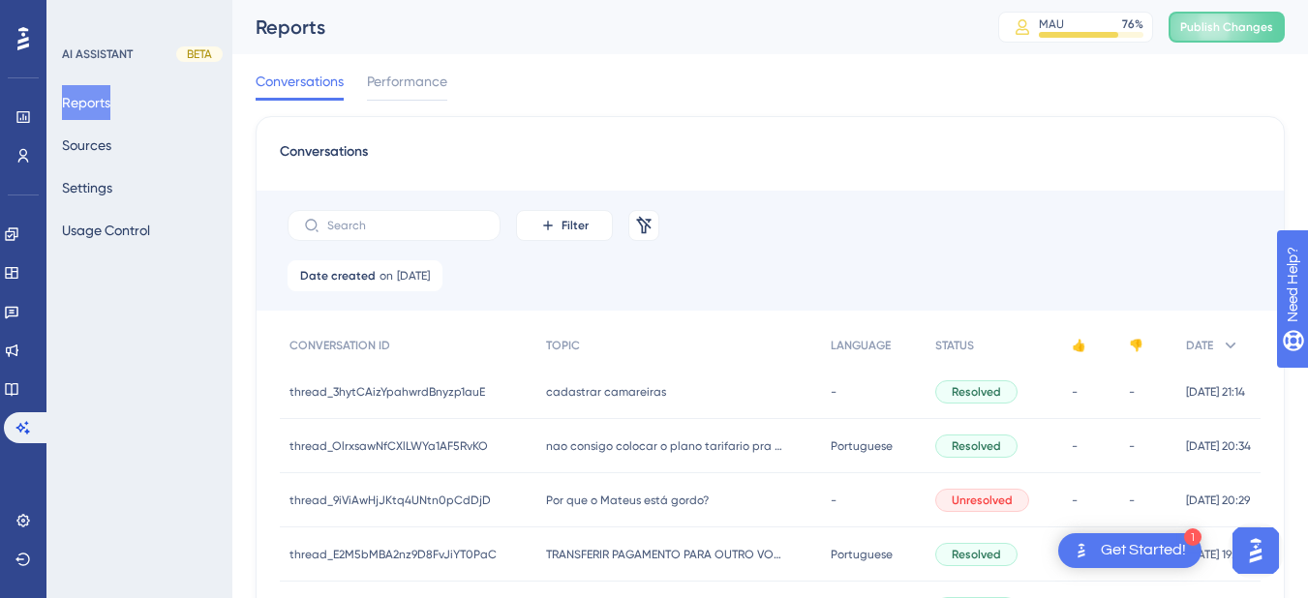
click at [546, 394] on span "cadastrar camareiras" at bounding box center [606, 391] width 120 height 15
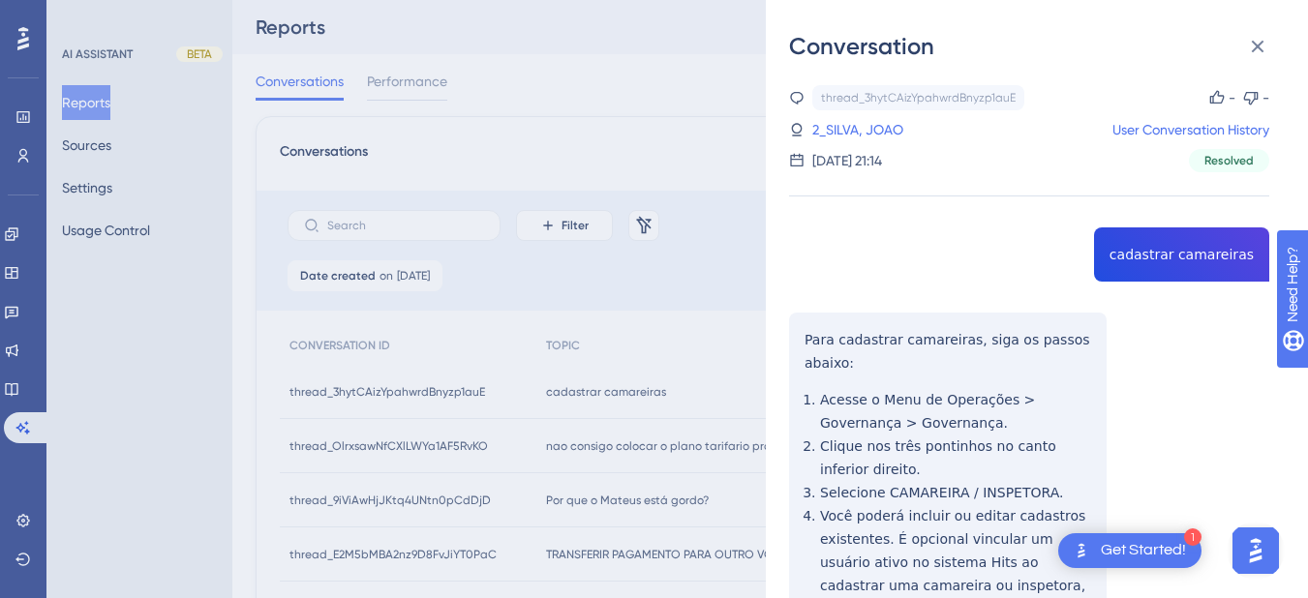
click at [1176, 267] on div "thread_3hytCAizYpahwrdBnyzp1auE Copy - - 2_SILVA, JOAO User Conversation Histor…" at bounding box center [1029, 440] width 480 height 710
click at [1178, 267] on div "thread_3hytCAizYpahwrdBnyzp1auE Copy - - 2_SILVA, JOAO User Conversation Histor…" at bounding box center [1029, 440] width 480 height 710
click at [821, 344] on div "thread_3hytCAizYpahwrdBnyzp1auE Copy - - 2_SILVA, JOAO User Conversation Histor…" at bounding box center [1029, 440] width 480 height 710
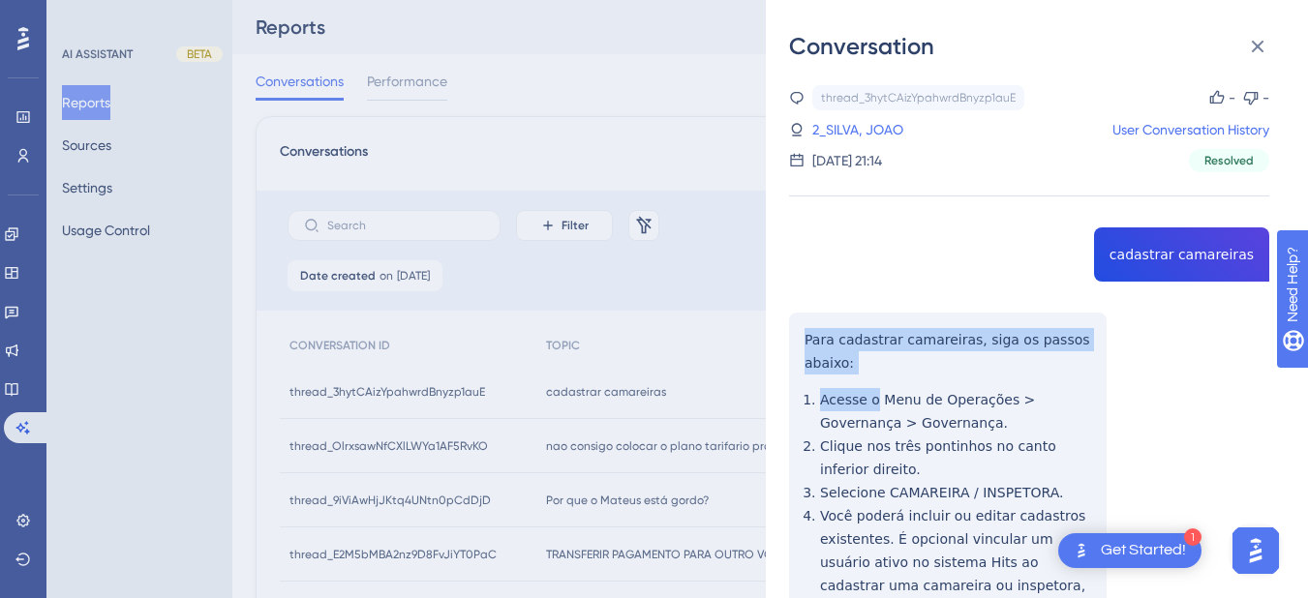
drag, startPoint x: 802, startPoint y: 338, endPoint x: 872, endPoint y: 378, distance: 80.2
click at [872, 378] on div "thread_3hytCAizYpahwrdBnyzp1auE Copy - - 2_SILVA, JOAO User Conversation Histor…" at bounding box center [1029, 440] width 480 height 710
click at [831, 341] on div "thread_3hytCAizYpahwrdBnyzp1auE Copy - - 2_SILVA, JOAO User Conversation Histor…" at bounding box center [1029, 440] width 480 height 710
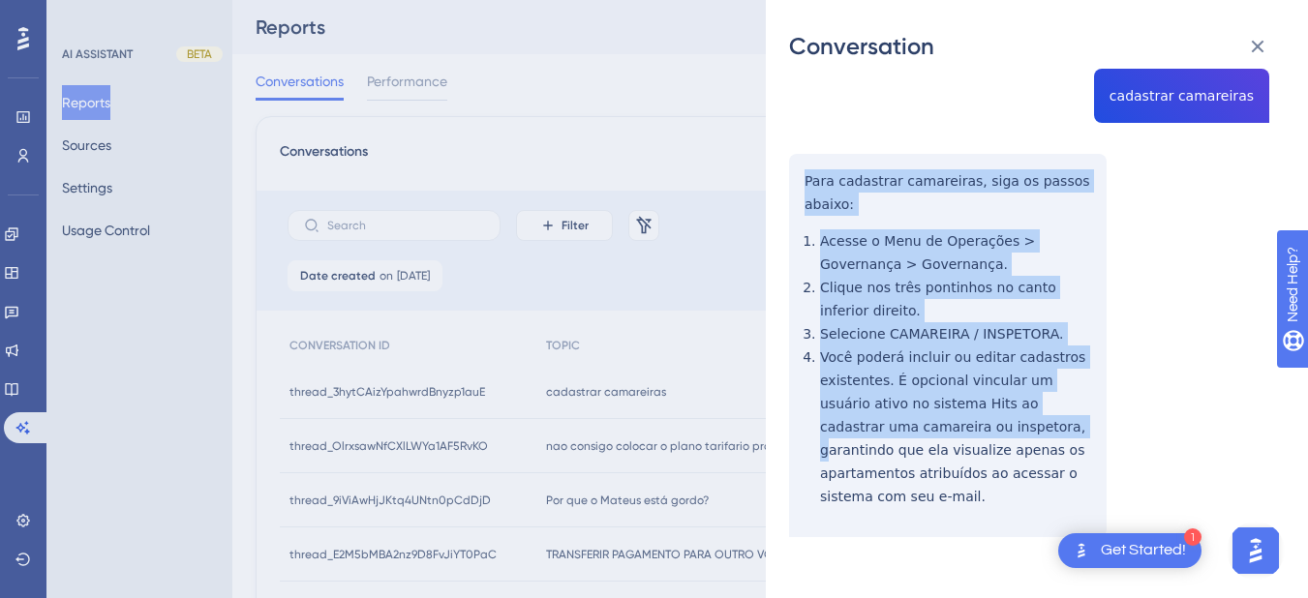
scroll to position [226, 0]
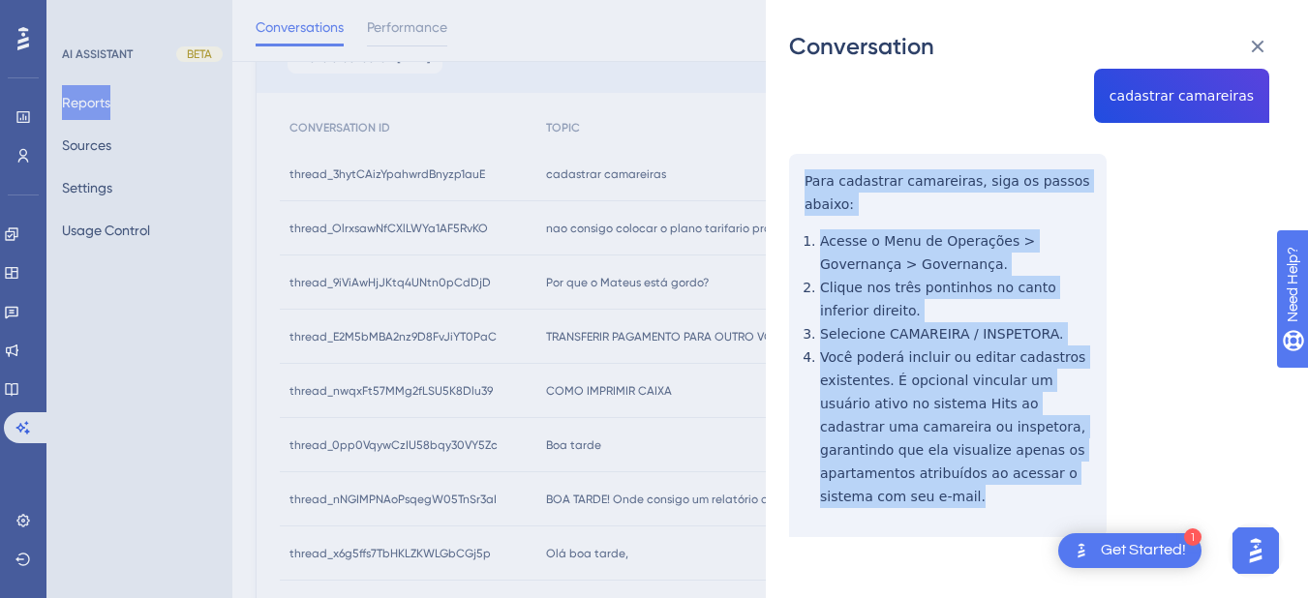
drag, startPoint x: 801, startPoint y: 334, endPoint x: 992, endPoint y: 404, distance: 203.9
click at [1060, 478] on div "thread_3hytCAizYpahwrdBnyzp1auE Copy - - 2_SILVA, JOAO User Conversation Histor…" at bounding box center [1029, 281] width 480 height 710
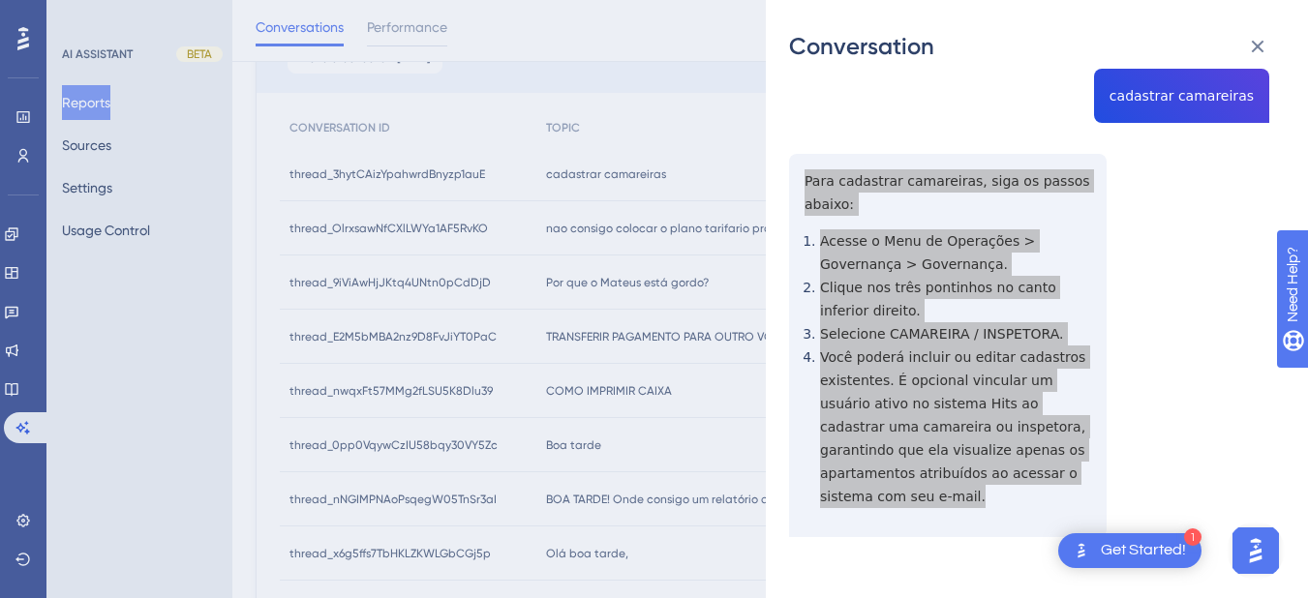
scroll to position [0, 0]
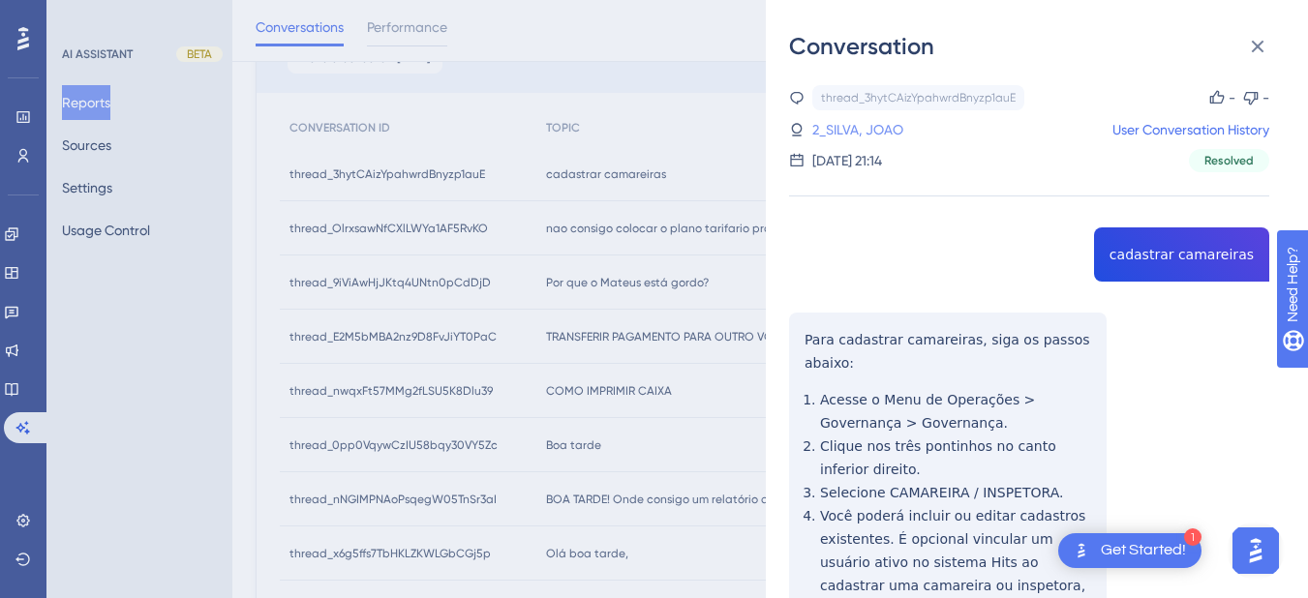
click at [848, 122] on link "2_SILVA, JOAO" at bounding box center [857, 129] width 91 height 23
click at [1263, 46] on icon at bounding box center [1257, 46] width 23 height 23
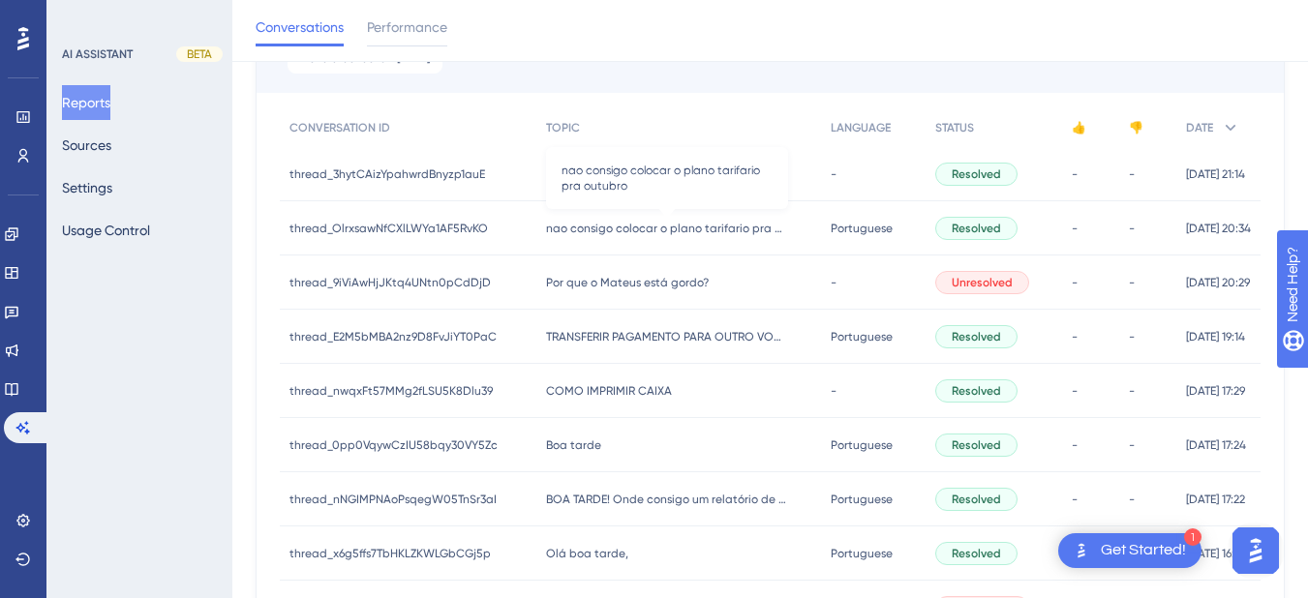
click at [636, 230] on span "nao consigo colocar o plano tarifario pra outubro" at bounding box center [667, 228] width 242 height 15
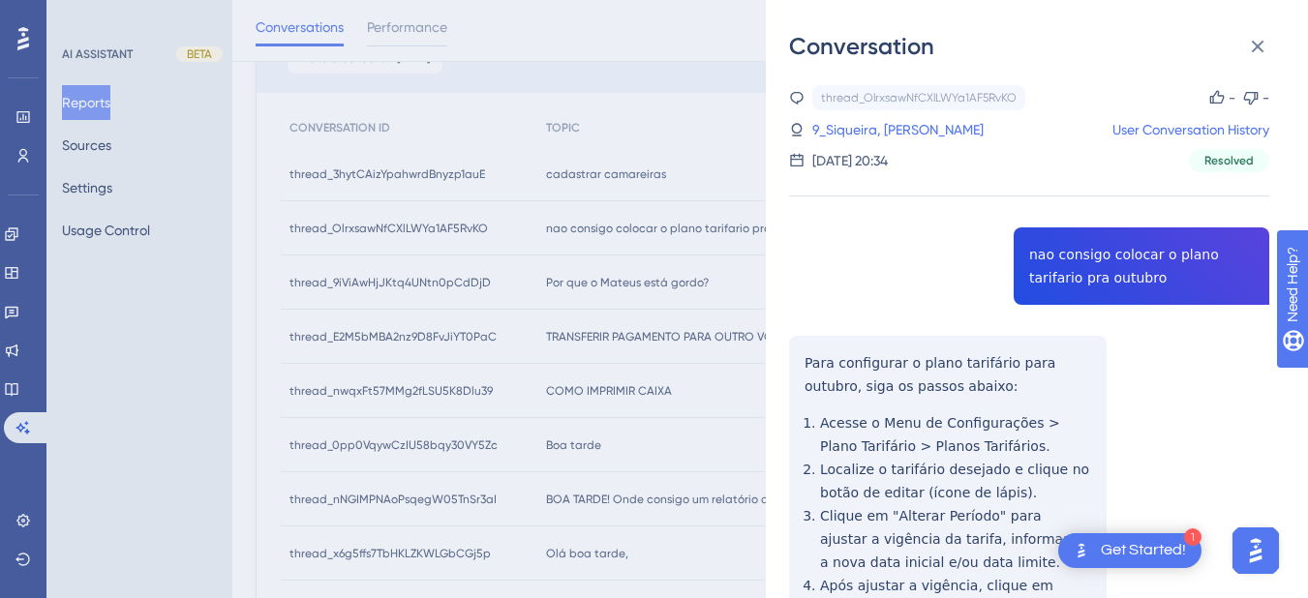
click at [1062, 275] on div "thread_OlrxsawNfCXlLWYa1AF5RvKO Copy - - 9_Siqueira, Leandra User Conversation …" at bounding box center [1029, 509] width 480 height 849
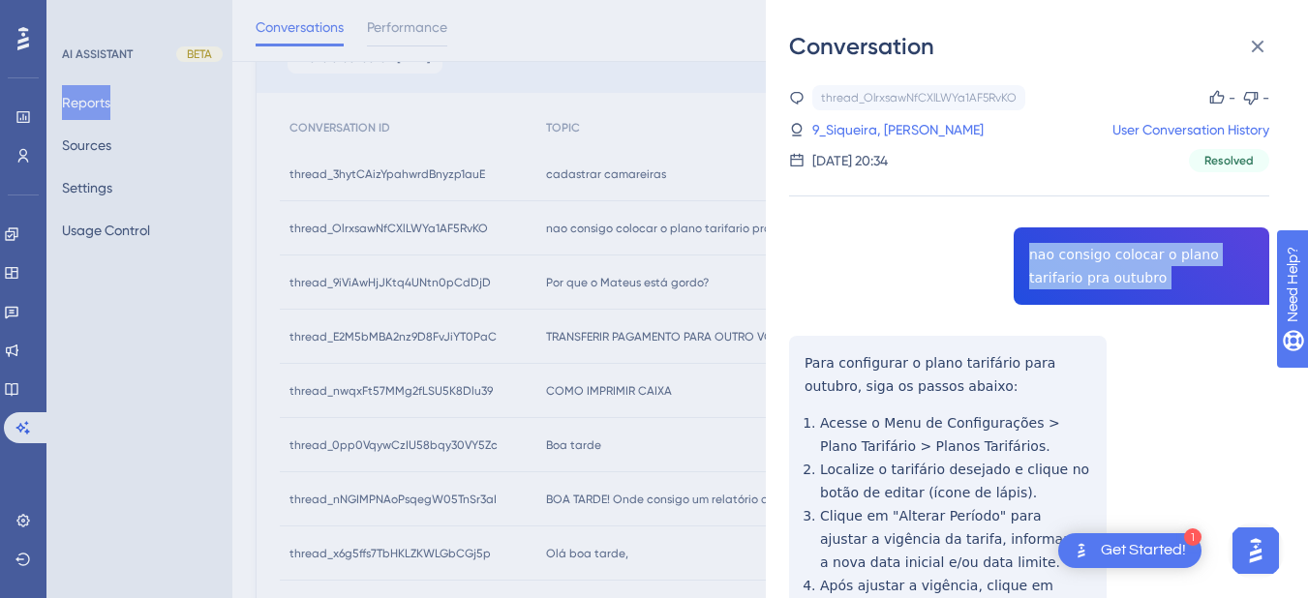
click at [1062, 275] on div "thread_OlrxsawNfCXlLWYa1AF5RvKO Copy - - 9_Siqueira, Leandra User Conversation …" at bounding box center [1029, 509] width 480 height 849
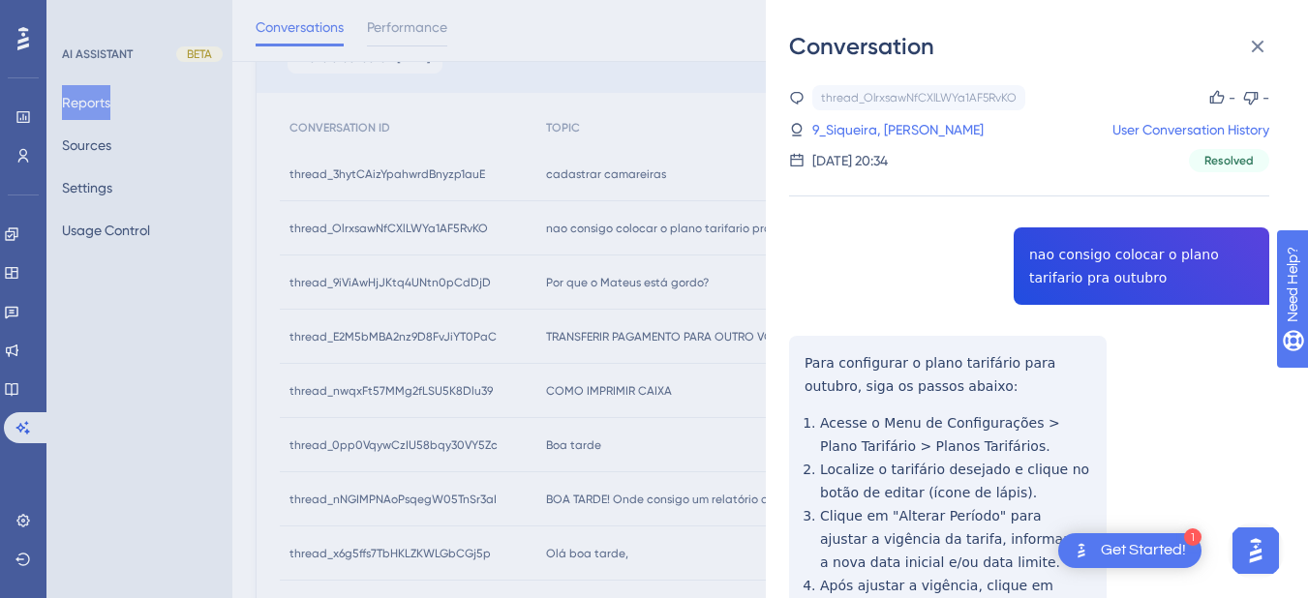
click at [782, 401] on div "Conversation thread_OlrxsawNfCXlLWYa1AF5RvKO Copy - - 9_Siqueira, Leandra User …" at bounding box center [1037, 299] width 542 height 598
click at [800, 358] on div "thread_OlrxsawNfCXlLWYa1AF5RvKO Copy - - 9_Siqueira, Leandra User Conversation …" at bounding box center [1029, 509] width 480 height 849
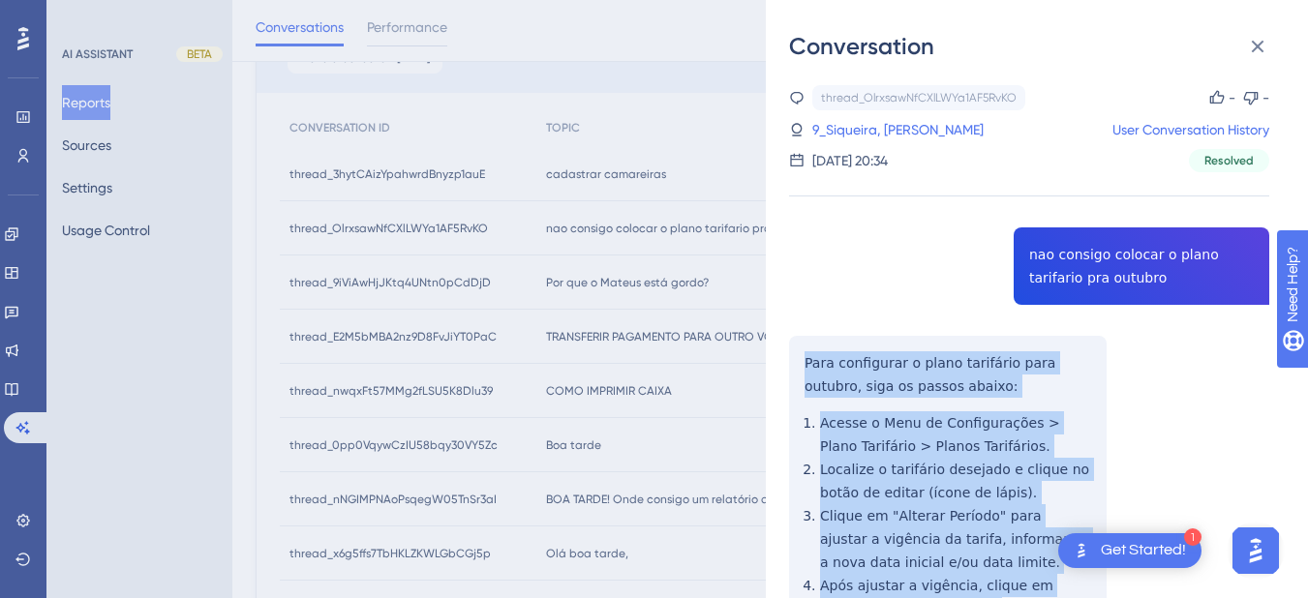
scroll to position [226, 0]
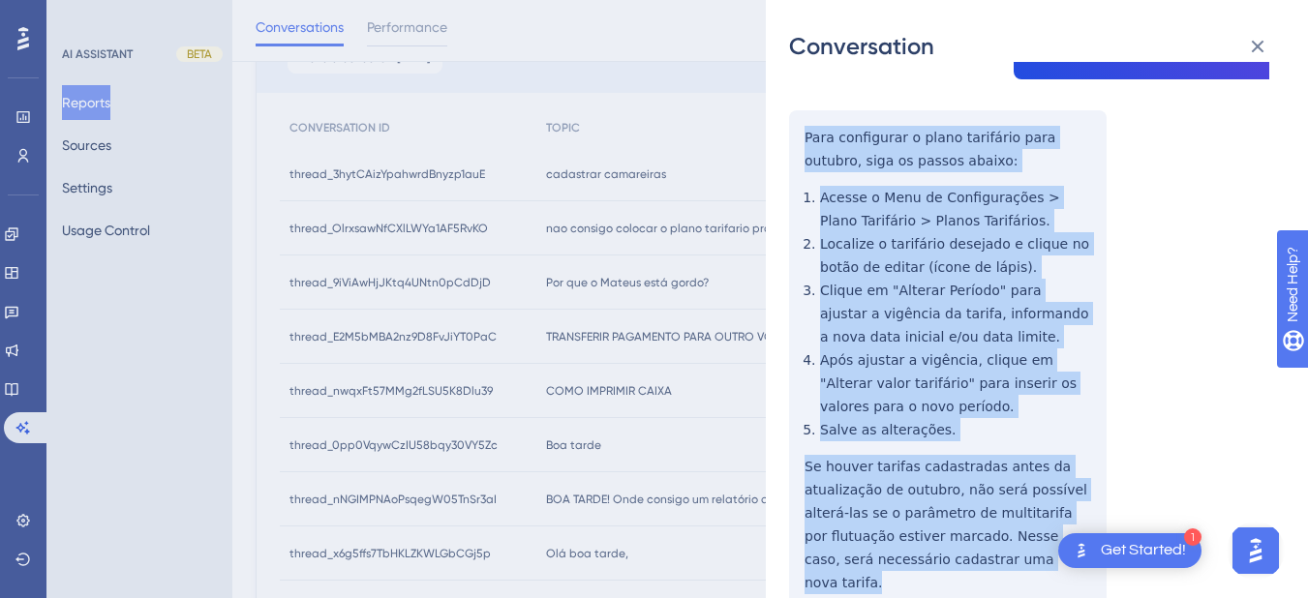
drag, startPoint x: 799, startPoint y: 363, endPoint x: 908, endPoint y: 250, distance: 157.5
click at [1030, 543] on div "thread_OlrxsawNfCXlLWYa1AF5RvKO Copy - - 9_Siqueira, Leandra User Conversation …" at bounding box center [1029, 284] width 480 height 849
drag, startPoint x: 895, startPoint y: 221, endPoint x: 854, endPoint y: 169, distance: 66.1
click at [854, 169] on div "thread_OlrxsawNfCXlLWYa1AF5RvKO Copy - - 9_Siqueira, Leandra User Conversation …" at bounding box center [1029, 284] width 480 height 849
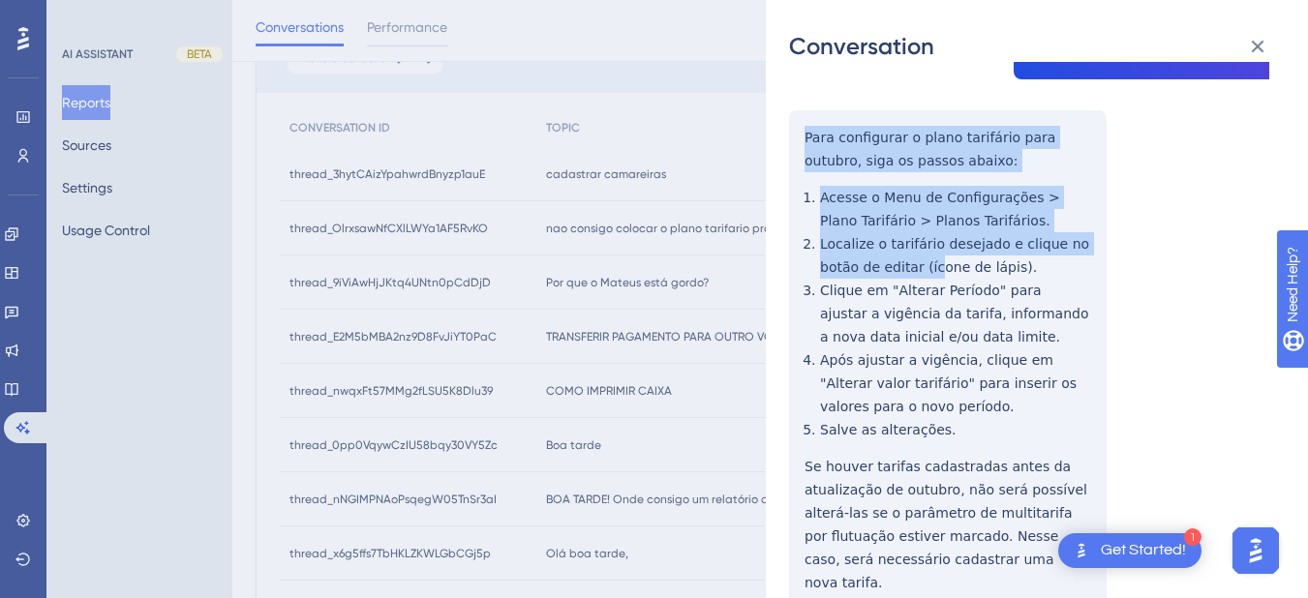
scroll to position [298, 0]
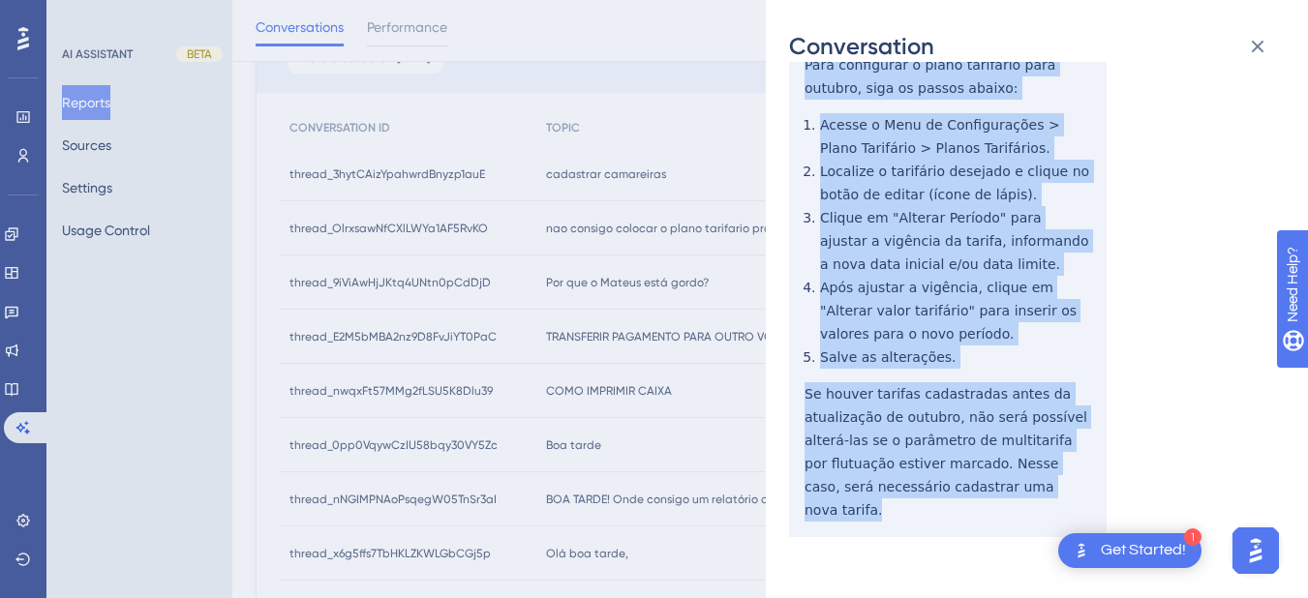
drag, startPoint x: 802, startPoint y: 134, endPoint x: 1037, endPoint y: 488, distance: 424.7
click at [1037, 488] on div "thread_OlrxsawNfCXlLWYa1AF5RvKO Copy - - 9_Siqueira, Leandra User Conversation …" at bounding box center [1029, 211] width 480 height 849
click at [1256, 46] on icon at bounding box center [1258, 47] width 13 height 13
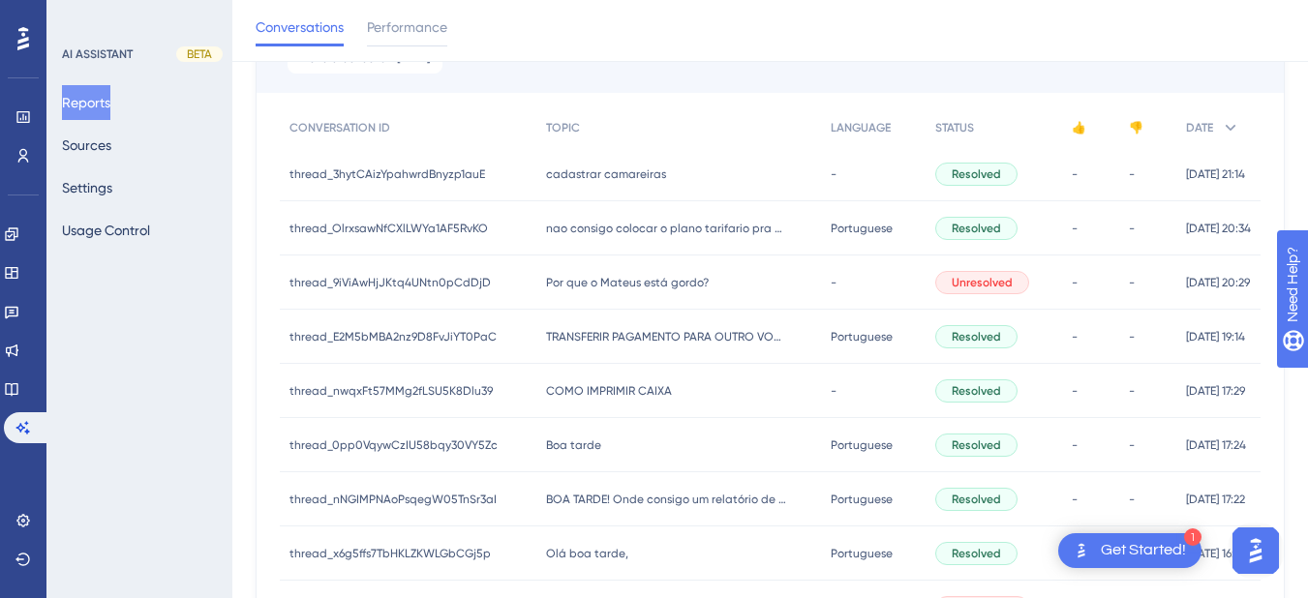
click at [613, 283] on span "Por que o Mateus está gordo?" at bounding box center [627, 282] width 163 height 15
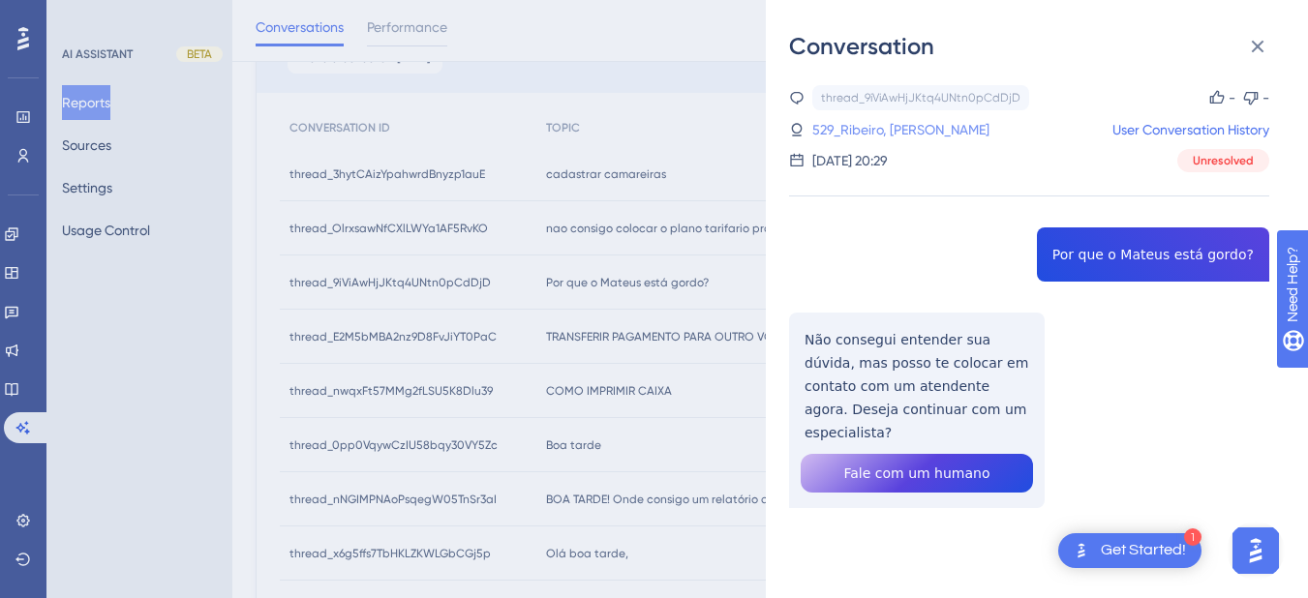
click at [880, 118] on link "529_Ribeiro, [PERSON_NAME]" at bounding box center [900, 129] width 177 height 23
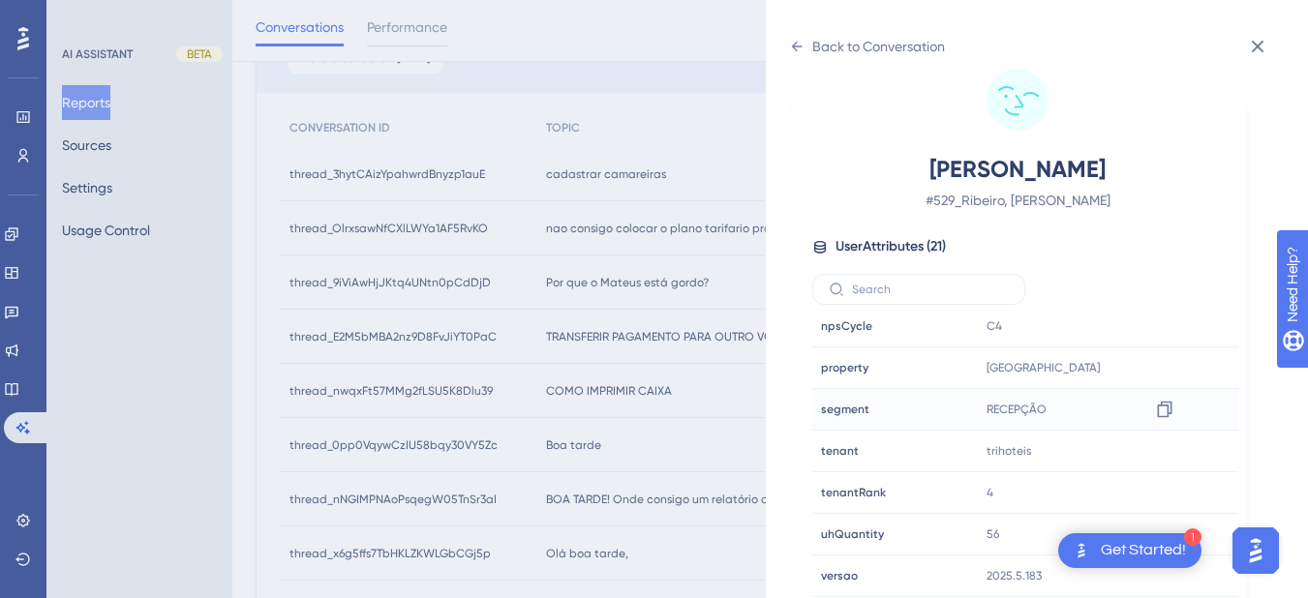
scroll to position [452, 0]
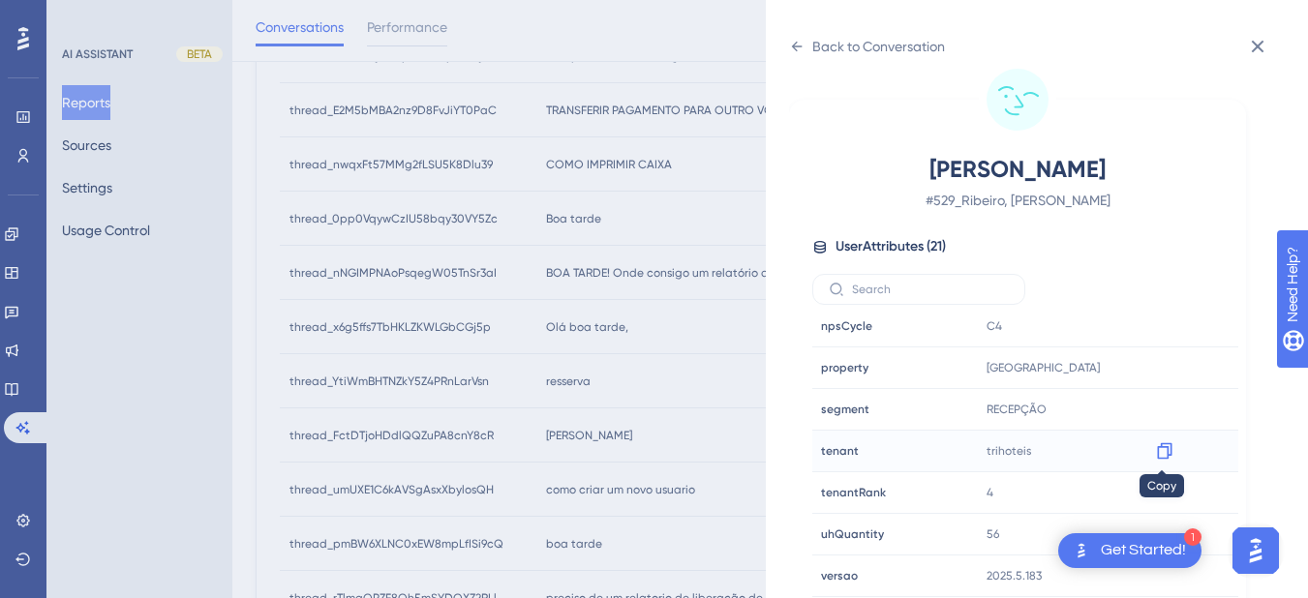
click at [1159, 449] on icon at bounding box center [1164, 450] width 19 height 19
click at [800, 43] on icon at bounding box center [796, 46] width 15 height 15
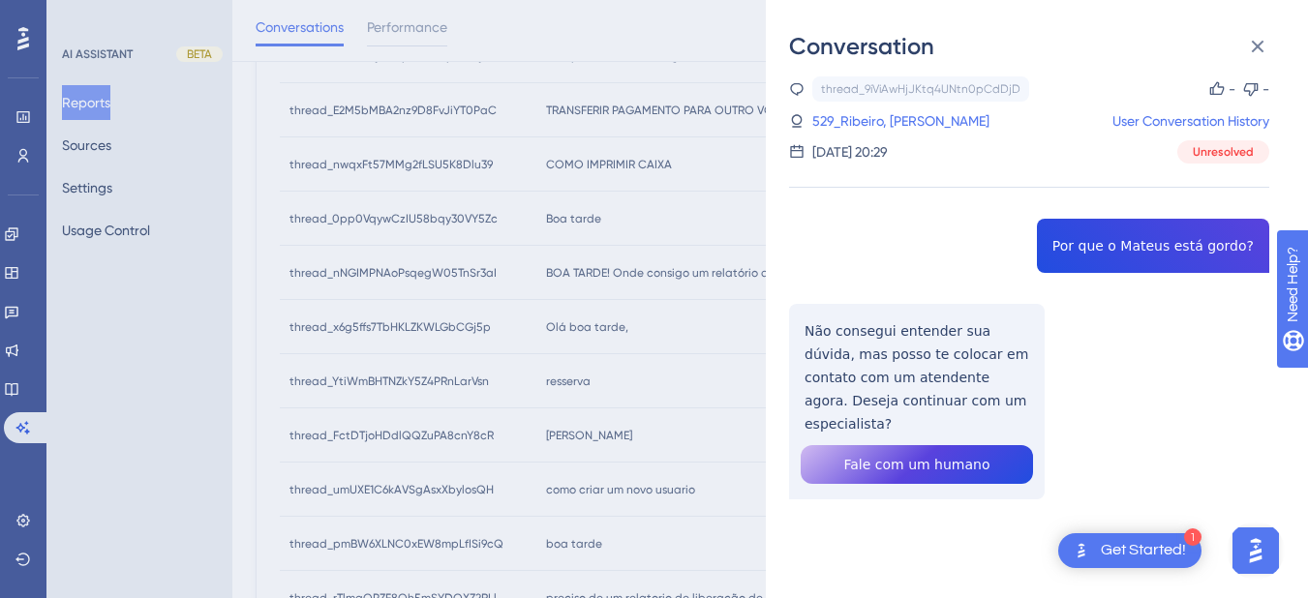
scroll to position [0, 0]
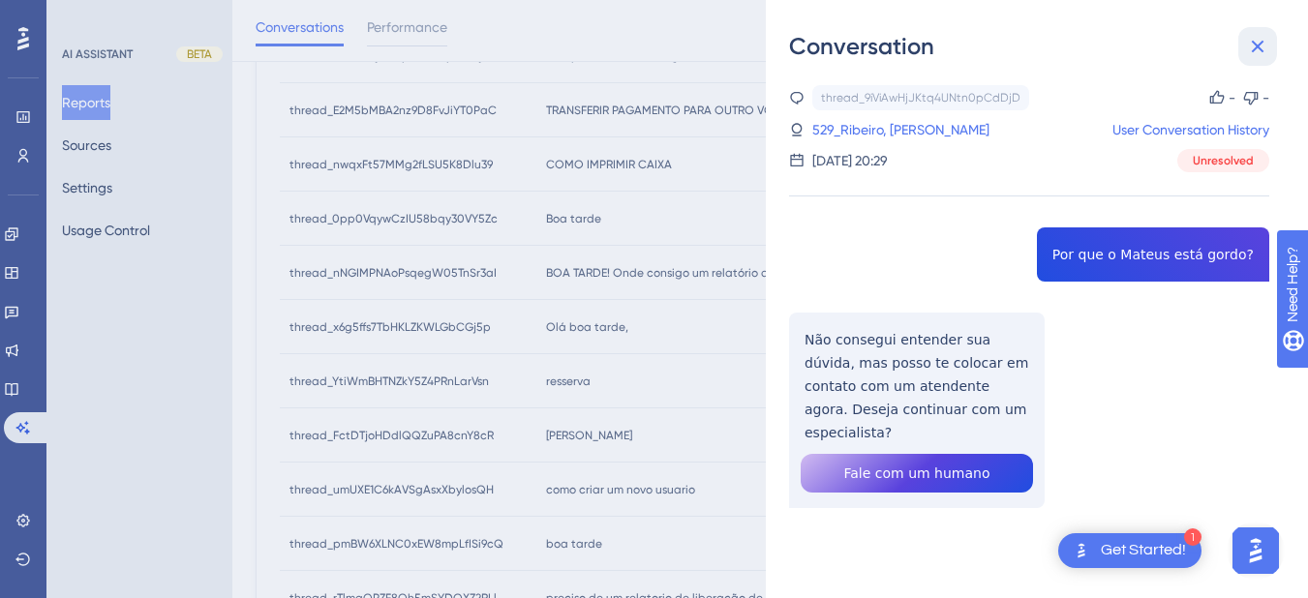
drag, startPoint x: 1247, startPoint y: 47, endPoint x: 652, endPoint y: 256, distance: 629.7
click at [1247, 47] on icon at bounding box center [1257, 46] width 23 height 23
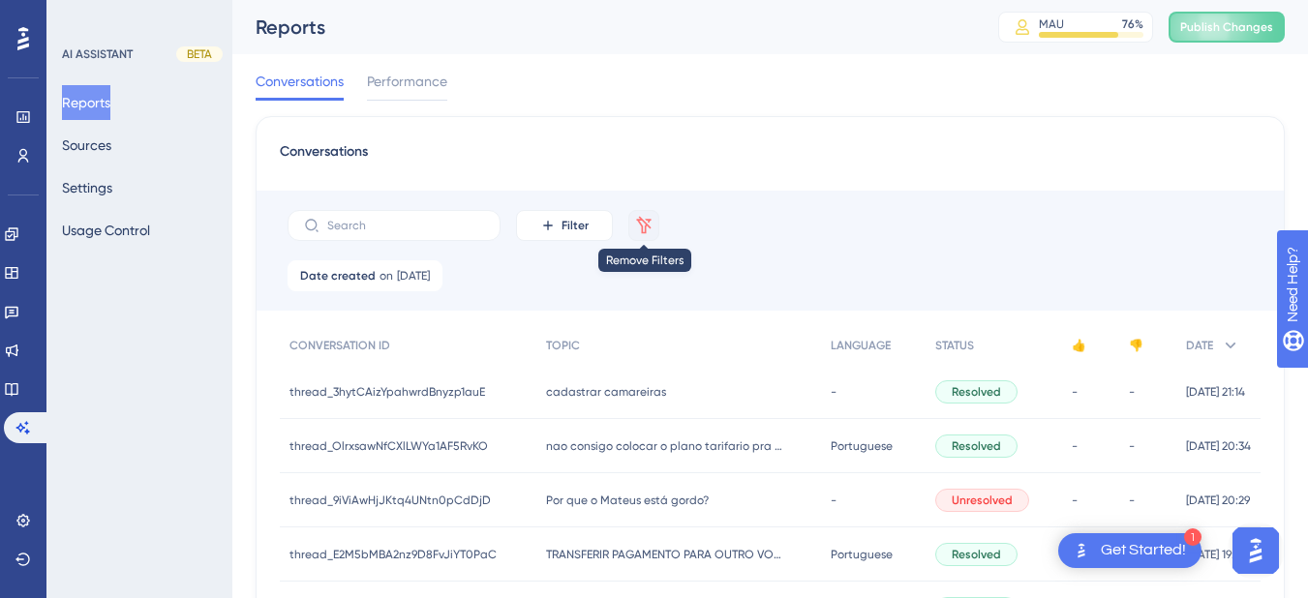
scroll to position [226, 0]
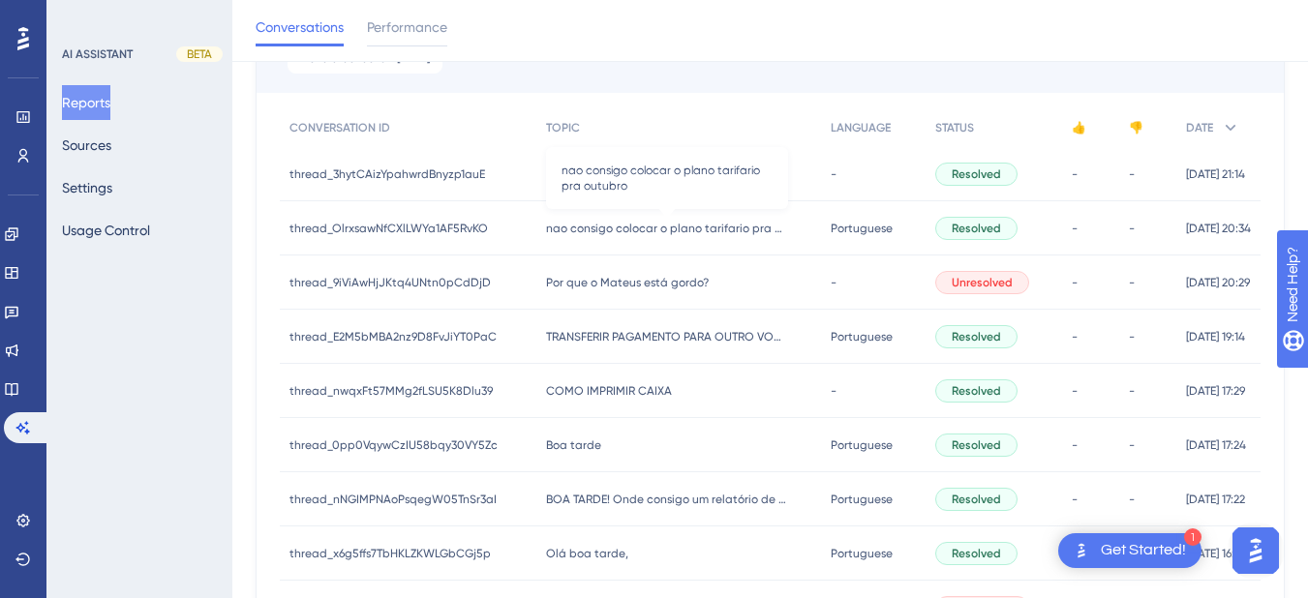
click at [648, 228] on span "nao consigo colocar o plano tarifario pra outubro" at bounding box center [667, 228] width 242 height 15
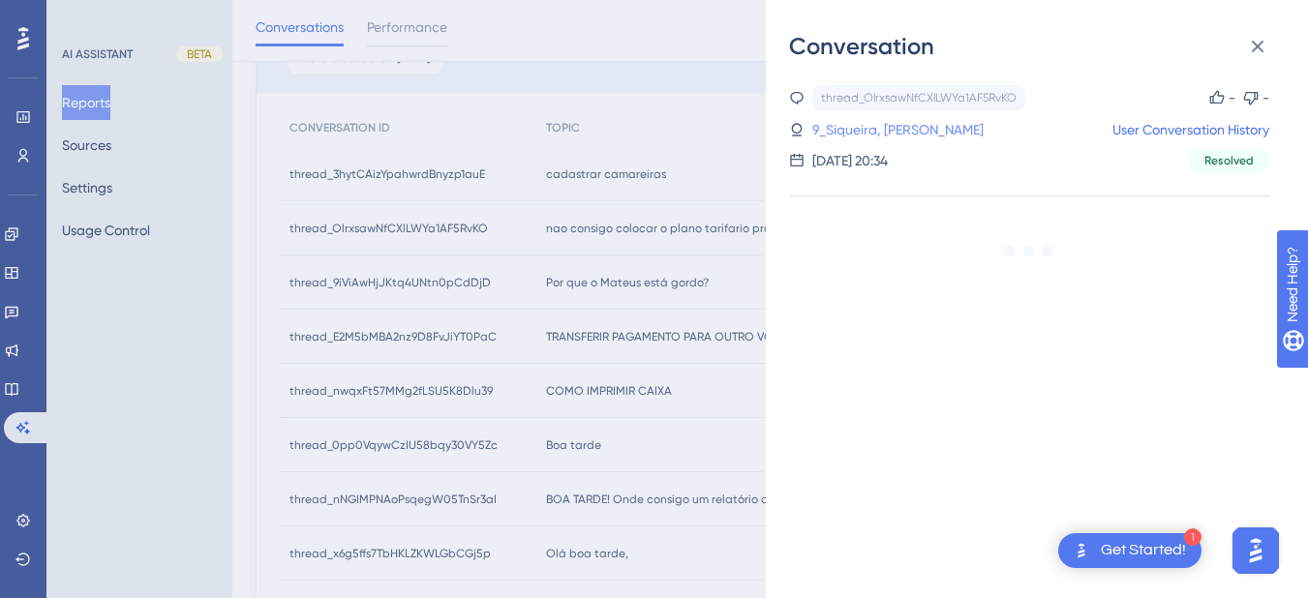
click at [912, 134] on link "9_Siqueira, [PERSON_NAME]" at bounding box center [897, 129] width 171 height 23
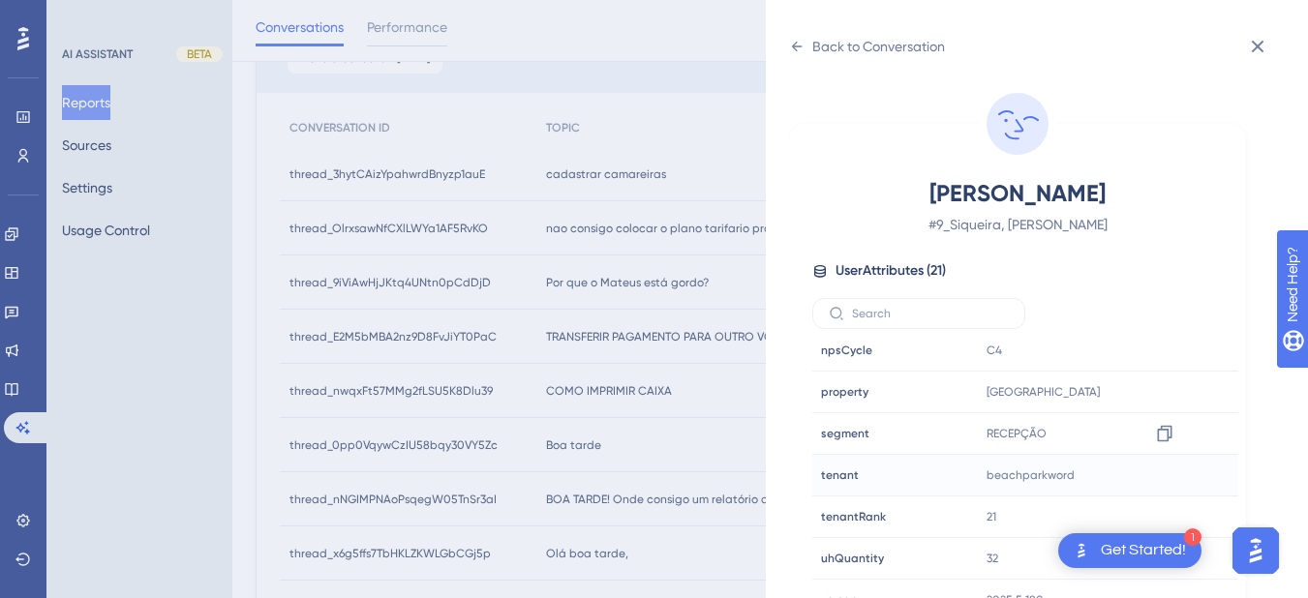
scroll to position [24, 0]
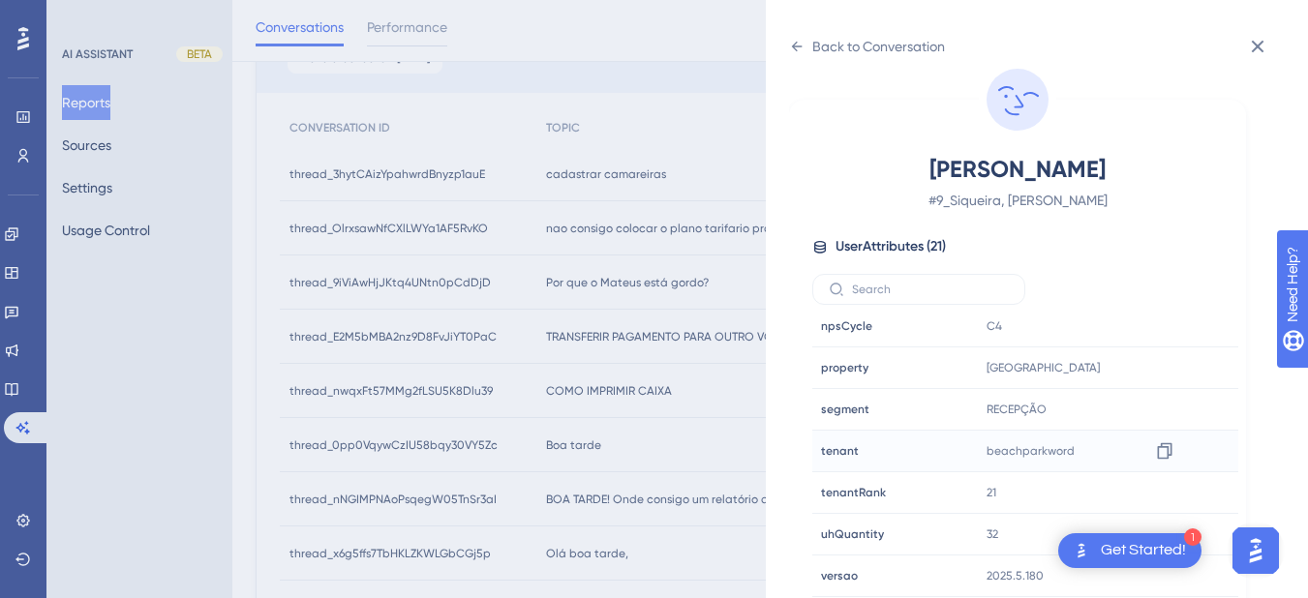
click at [1144, 451] on div "beachparkword [GEOGRAPHIC_DATA]" at bounding box center [1083, 451] width 209 height 39
click at [1169, 454] on icon at bounding box center [1164, 450] width 19 height 19
click at [784, 46] on div "Back to Conversation Siqueira, Leandra # 9_Siqueira, Leandra User Attributes ( …" at bounding box center [1037, 299] width 542 height 598
click at [789, 49] on icon at bounding box center [796, 46] width 15 height 15
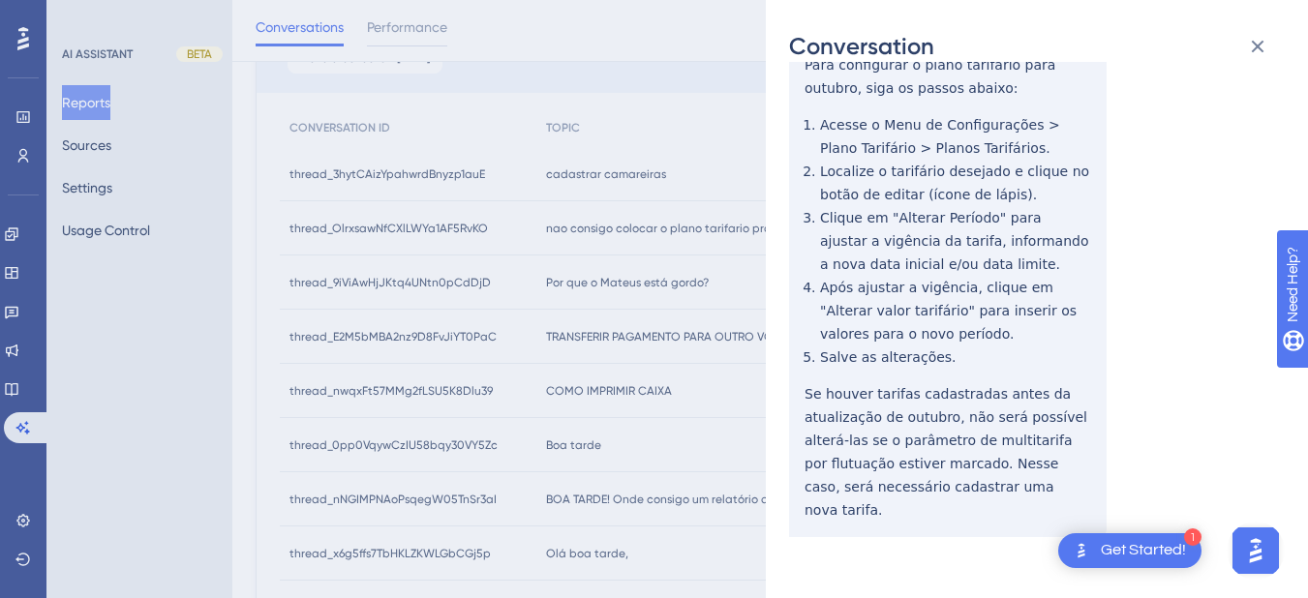
scroll to position [0, 0]
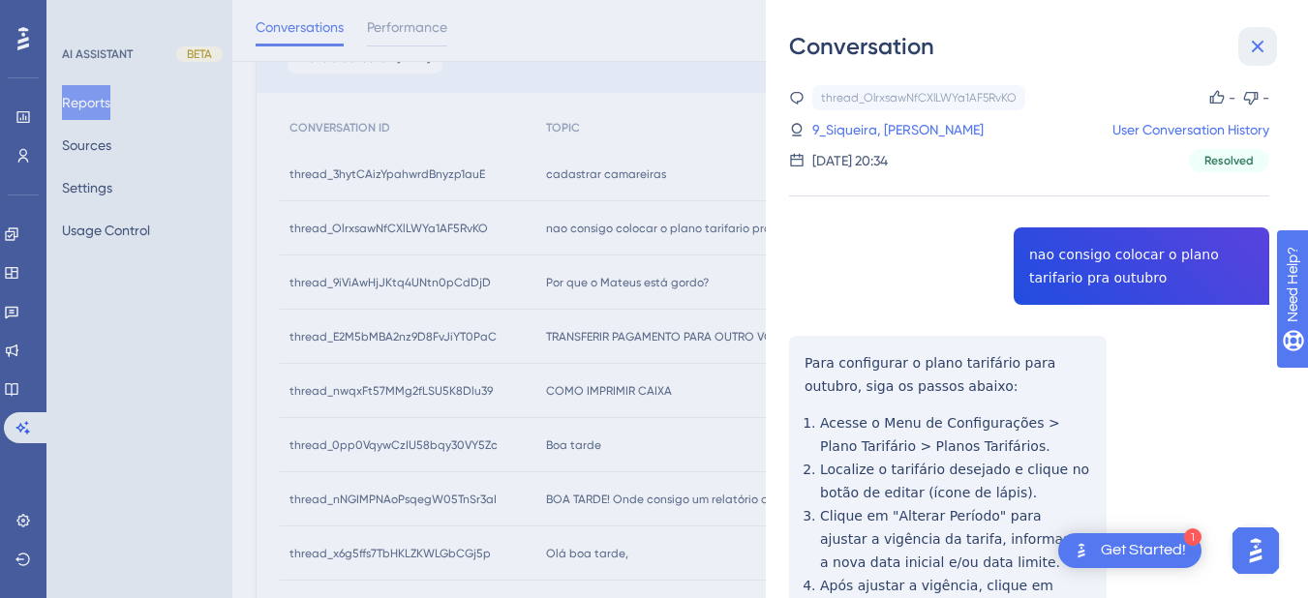
click at [1264, 47] on icon at bounding box center [1257, 46] width 23 height 23
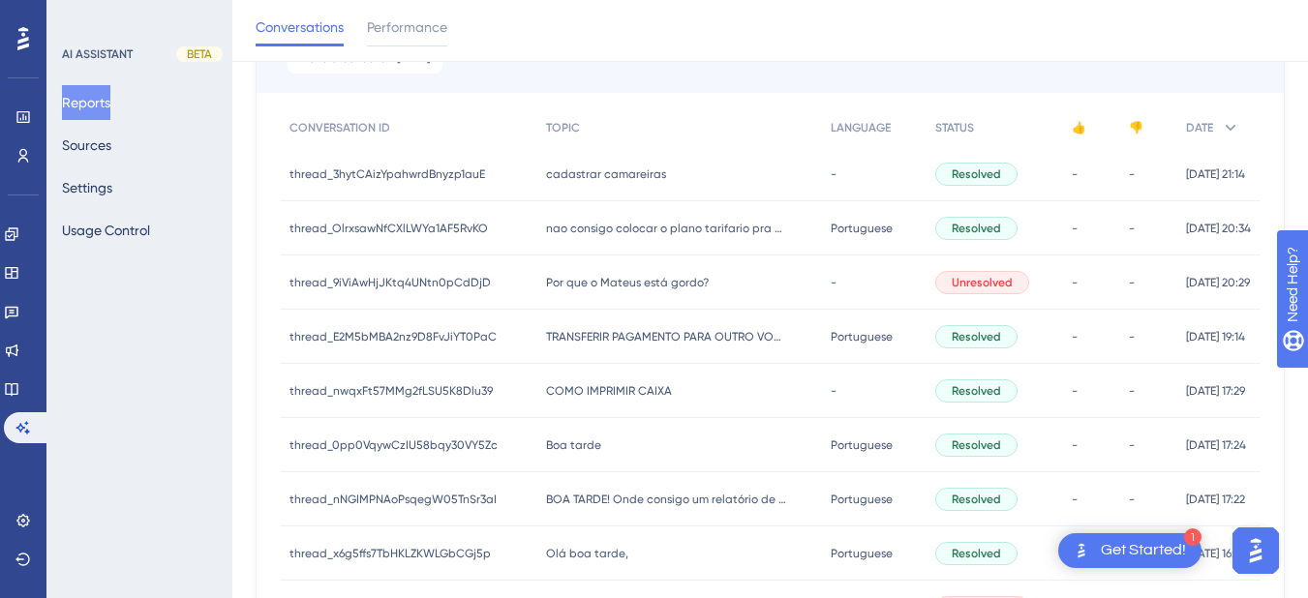
click at [563, 277] on span "Por que o Mateus está gordo?" at bounding box center [627, 282] width 163 height 15
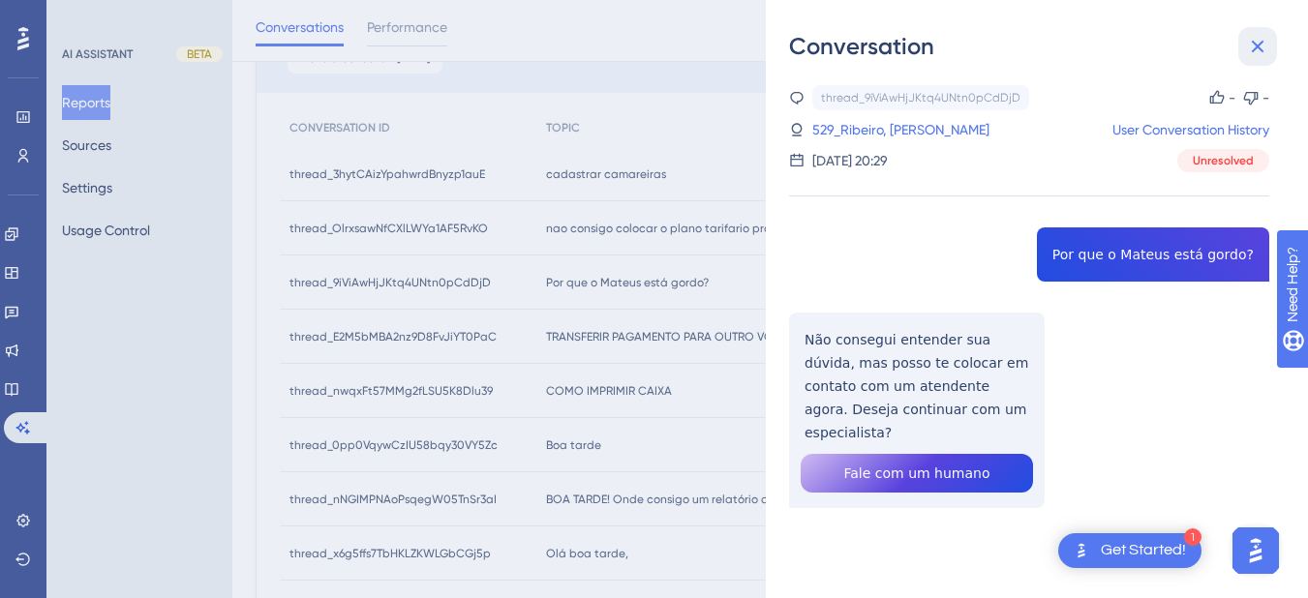
click at [1268, 48] on icon at bounding box center [1257, 46] width 23 height 23
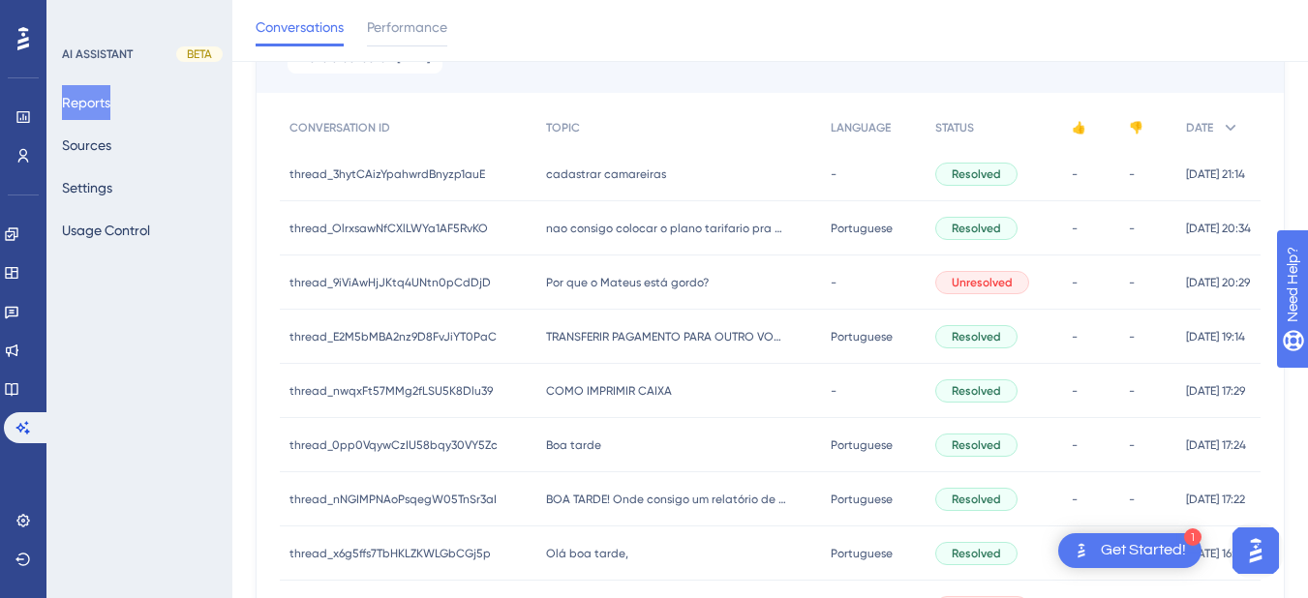
click at [625, 337] on span "TRANSFERIR PAGAMENTO PARA OUTRO VOUCHER" at bounding box center [667, 336] width 242 height 15
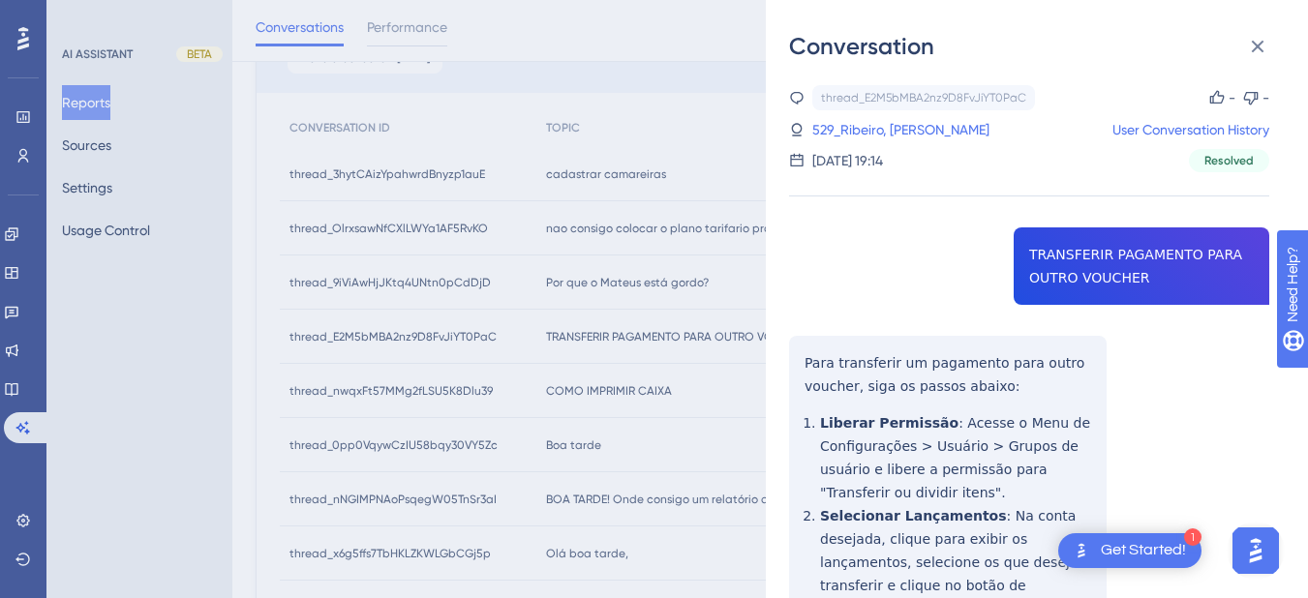
click at [1079, 259] on div "thread_E2M5bMBA2nz9D8FvJiYT0PaC Copy - - 529_Ribeiro, [PERSON_NAME] User Conver…" at bounding box center [1029, 567] width 480 height 965
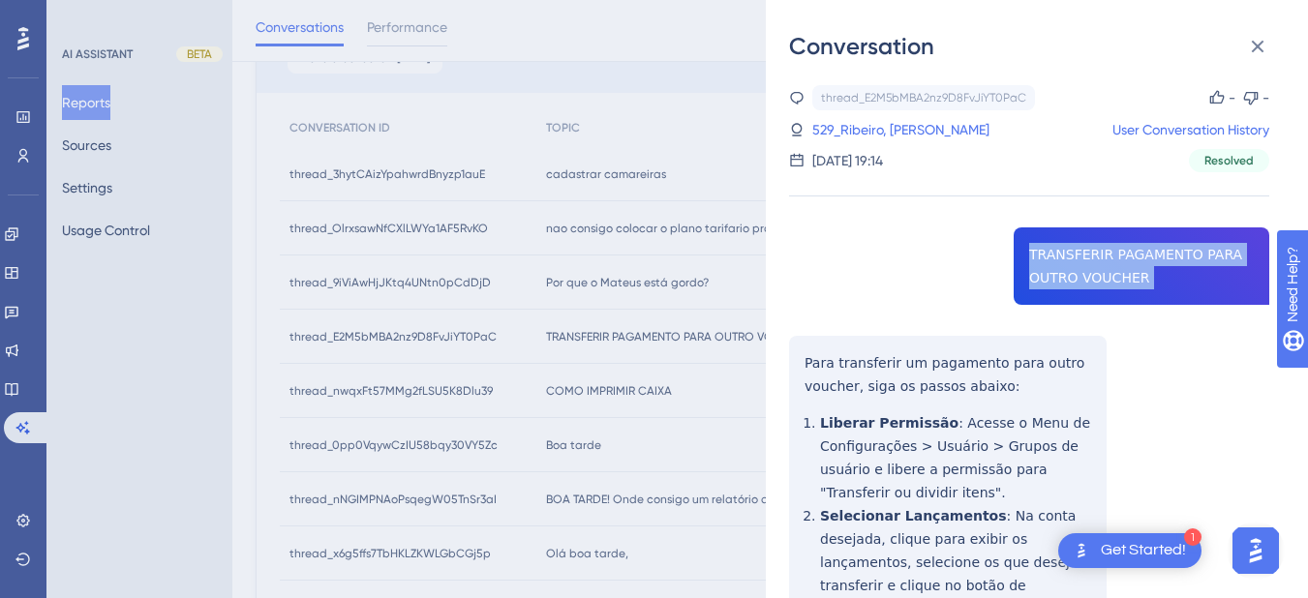
click at [1079, 259] on div "thread_E2M5bMBA2nz9D8FvJiYT0PaC Copy - - 529_Ribeiro, [PERSON_NAME] User Conver…" at bounding box center [1029, 567] width 480 height 965
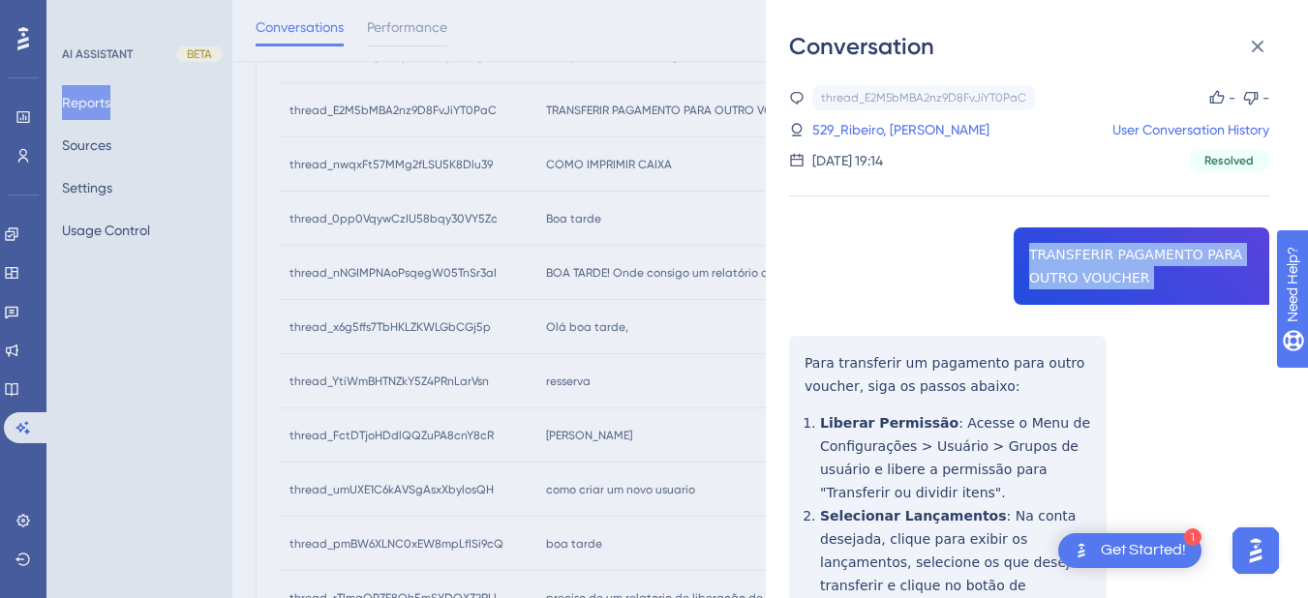
click at [805, 354] on div "thread_E2M5bMBA2nz9D8FvJiYT0PaC Copy - - 529_Ribeiro, [PERSON_NAME] User Conver…" at bounding box center [1029, 567] width 480 height 965
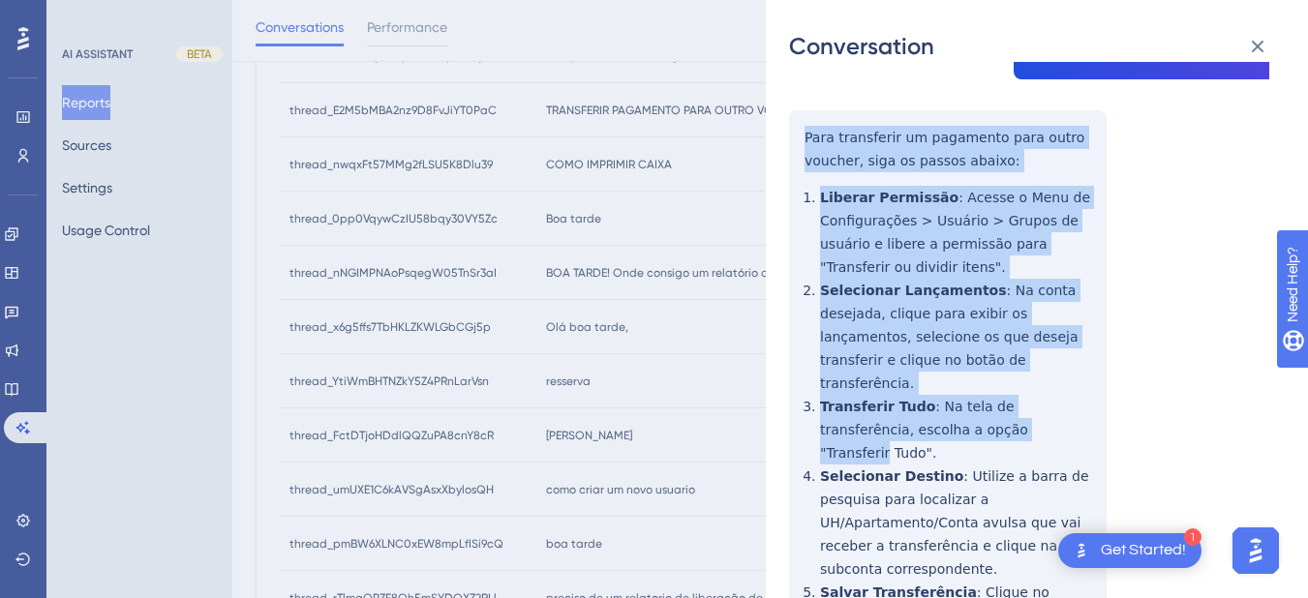
scroll to position [368, 0]
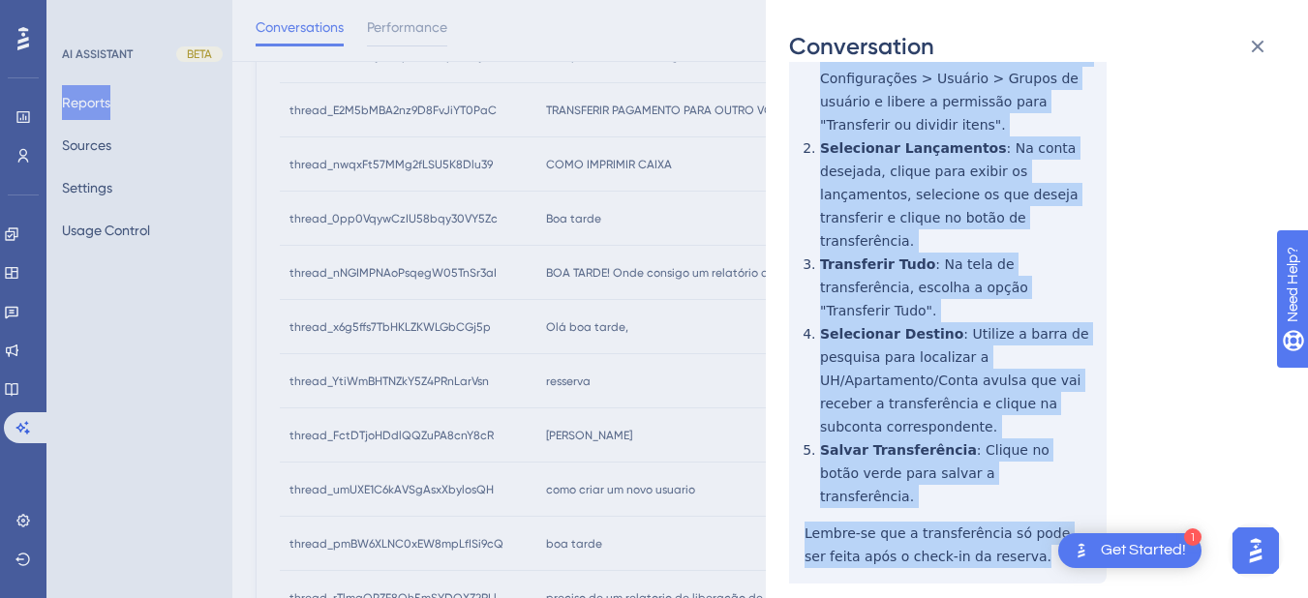
drag, startPoint x: 805, startPoint y: 354, endPoint x: 1002, endPoint y: 517, distance: 255.1
click at [1002, 517] on div "thread_E2M5bMBA2nz9D8FvJiYT0PaC Copy - - 529_Ribeiro, [PERSON_NAME] User Conver…" at bounding box center [1029, 199] width 480 height 965
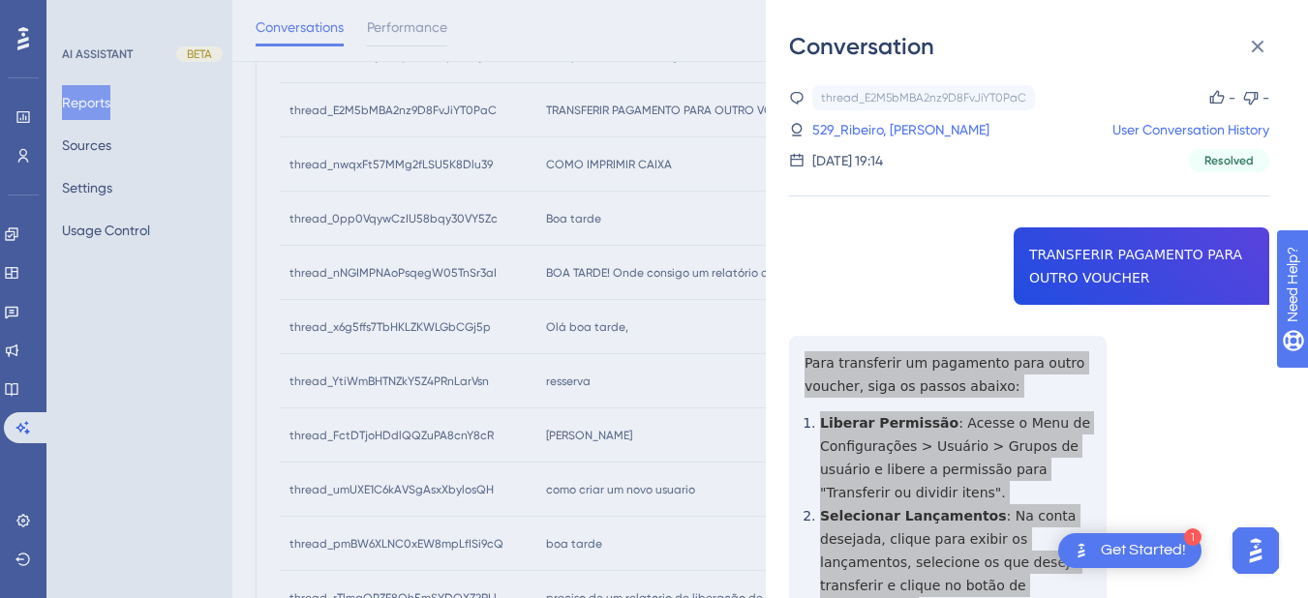
scroll to position [226, 0]
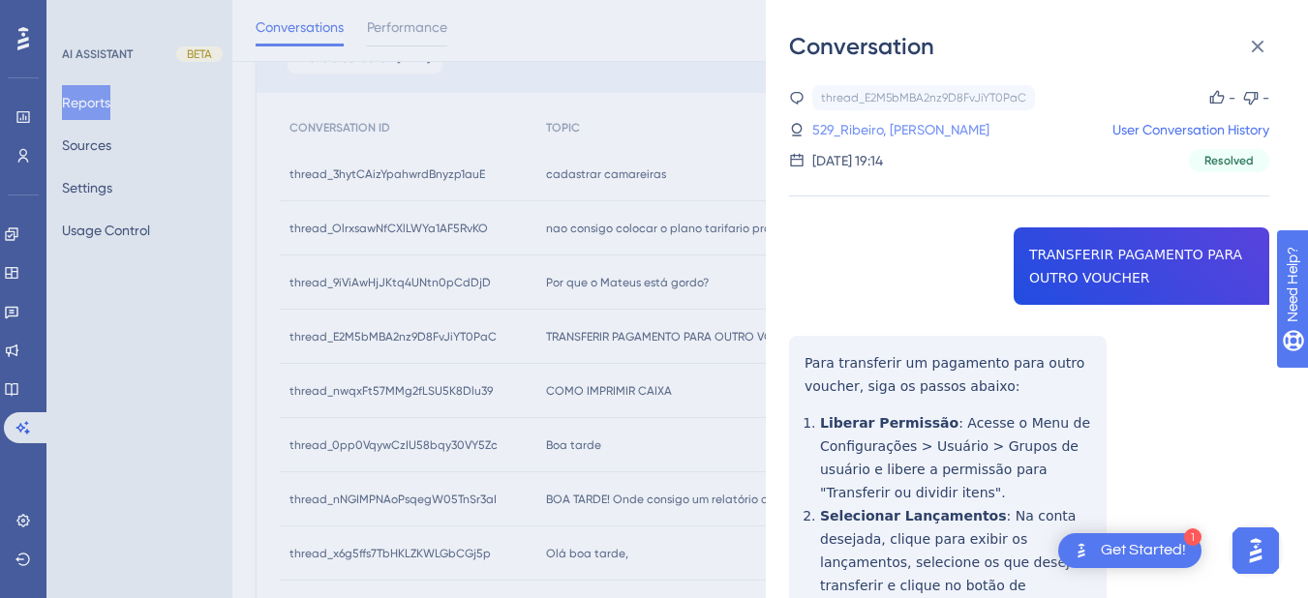
click at [898, 140] on link "529_Ribeiro, [PERSON_NAME]" at bounding box center [900, 129] width 177 height 23
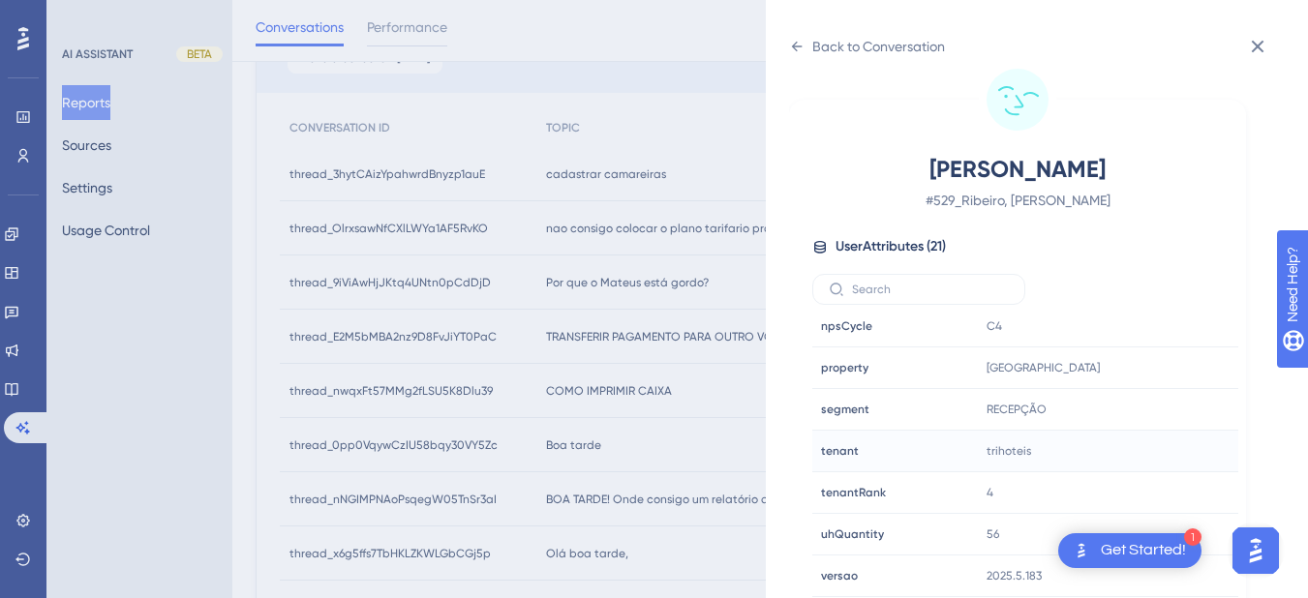
scroll to position [452, 0]
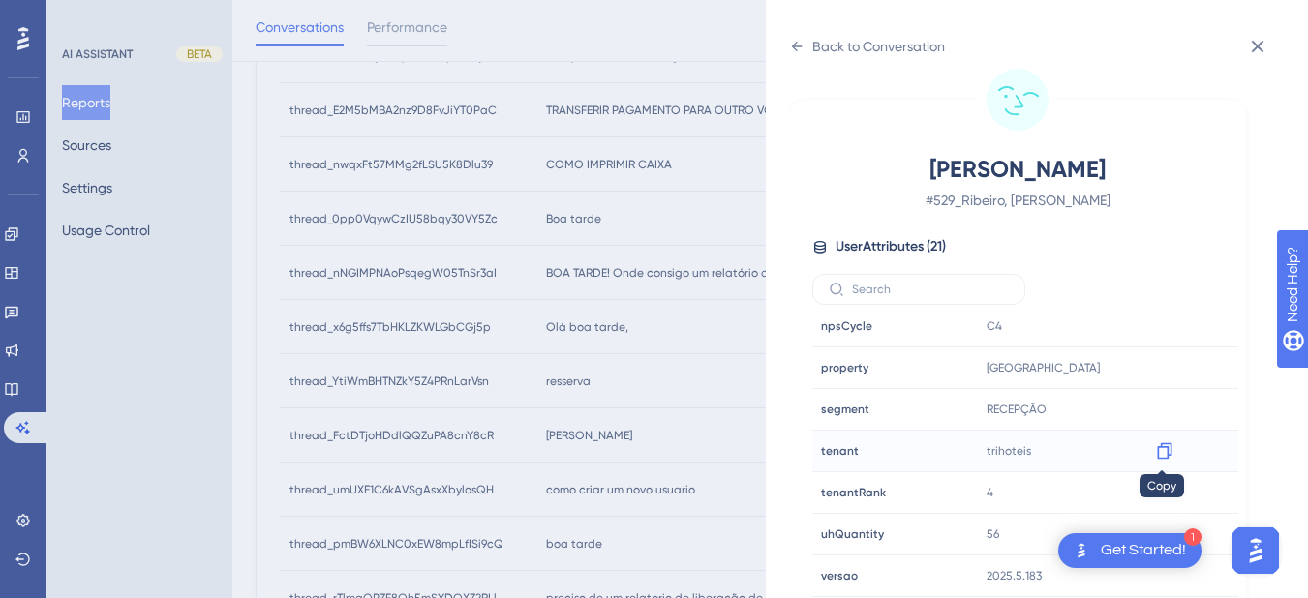
click at [1149, 451] on div at bounding box center [1164, 451] width 31 height 31
click at [1164, 456] on icon at bounding box center [1164, 450] width 19 height 19
click at [798, 40] on icon at bounding box center [796, 46] width 15 height 15
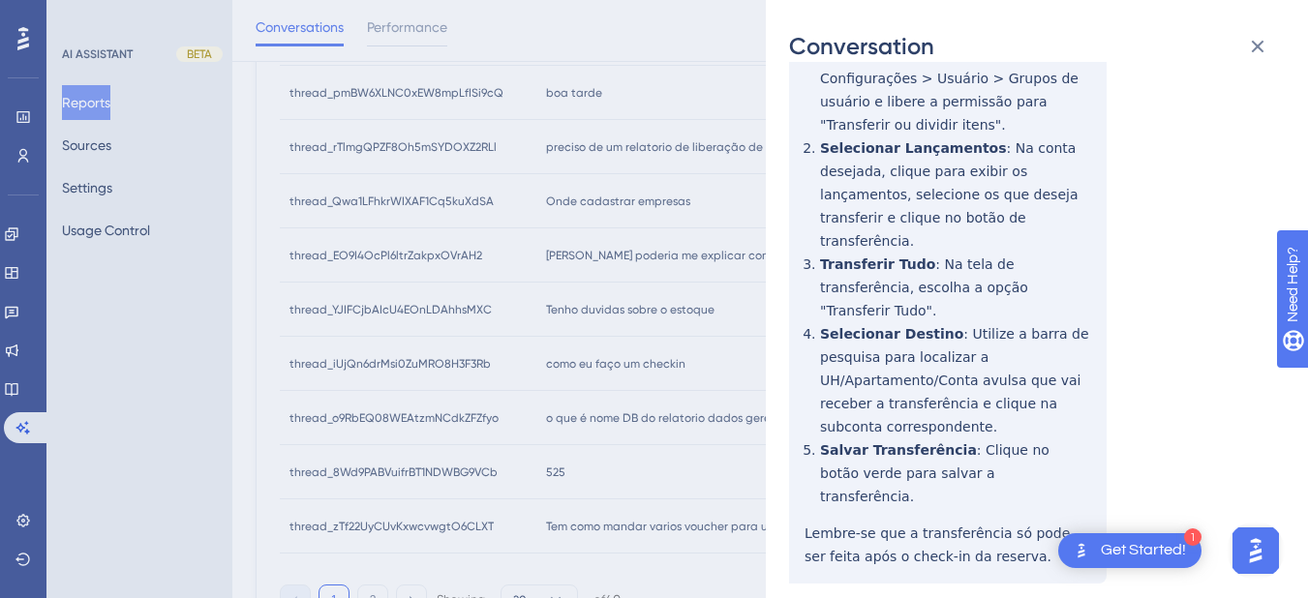
scroll to position [0, 0]
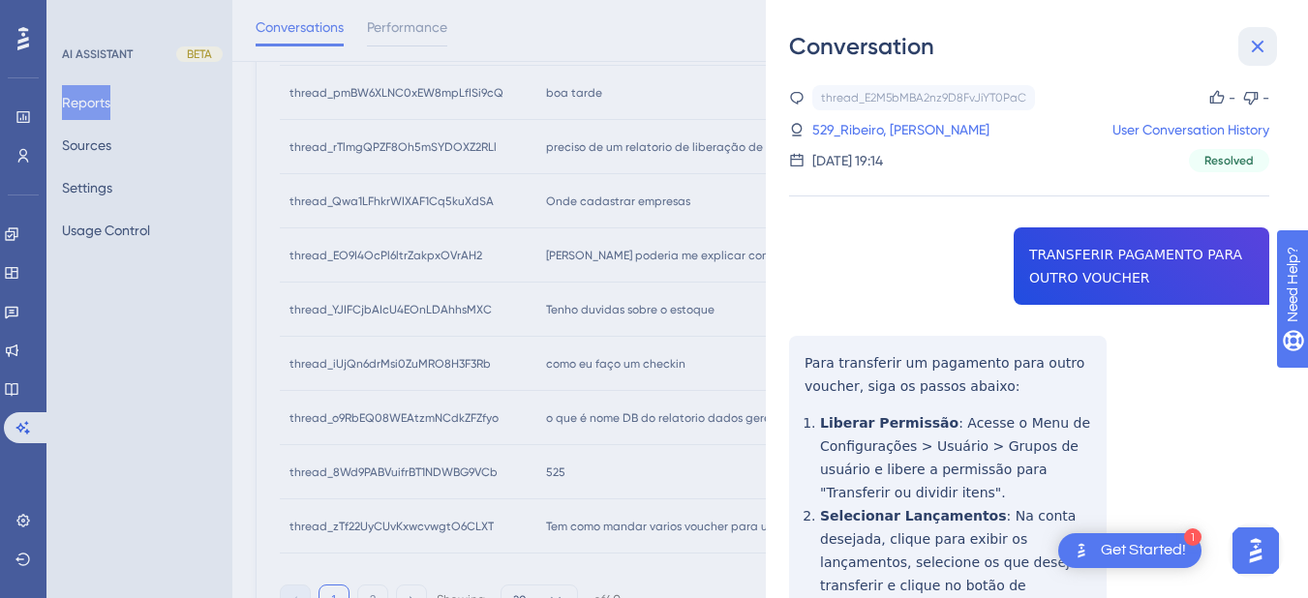
click at [1251, 48] on icon at bounding box center [1257, 46] width 23 height 23
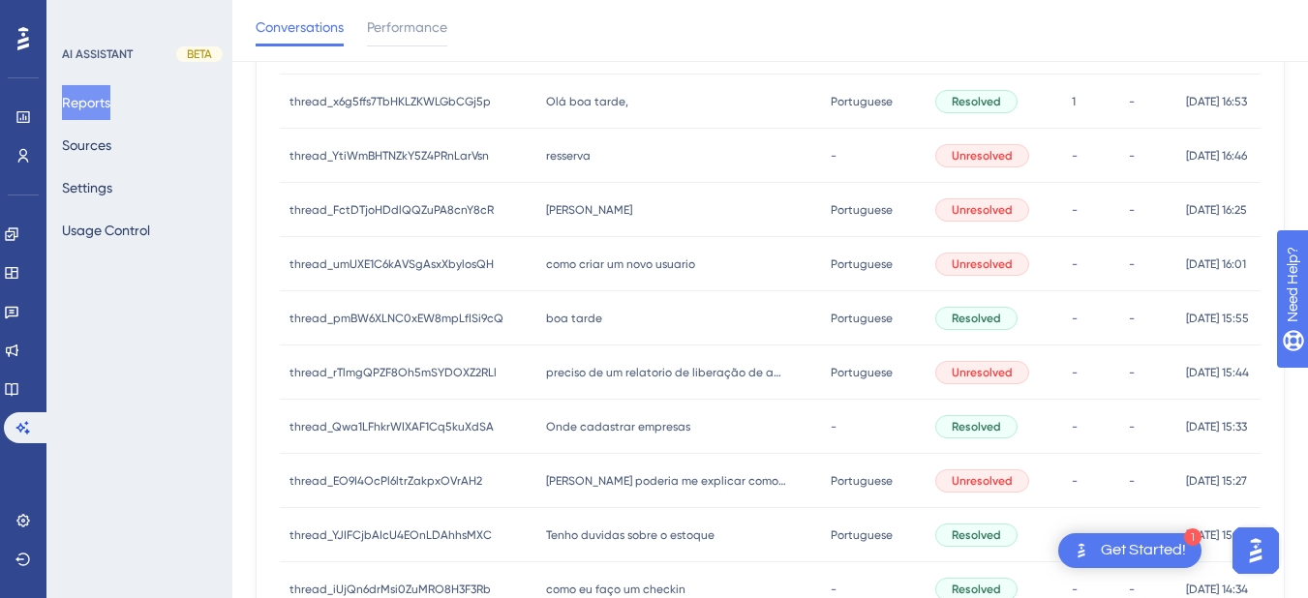
scroll to position [226, 0]
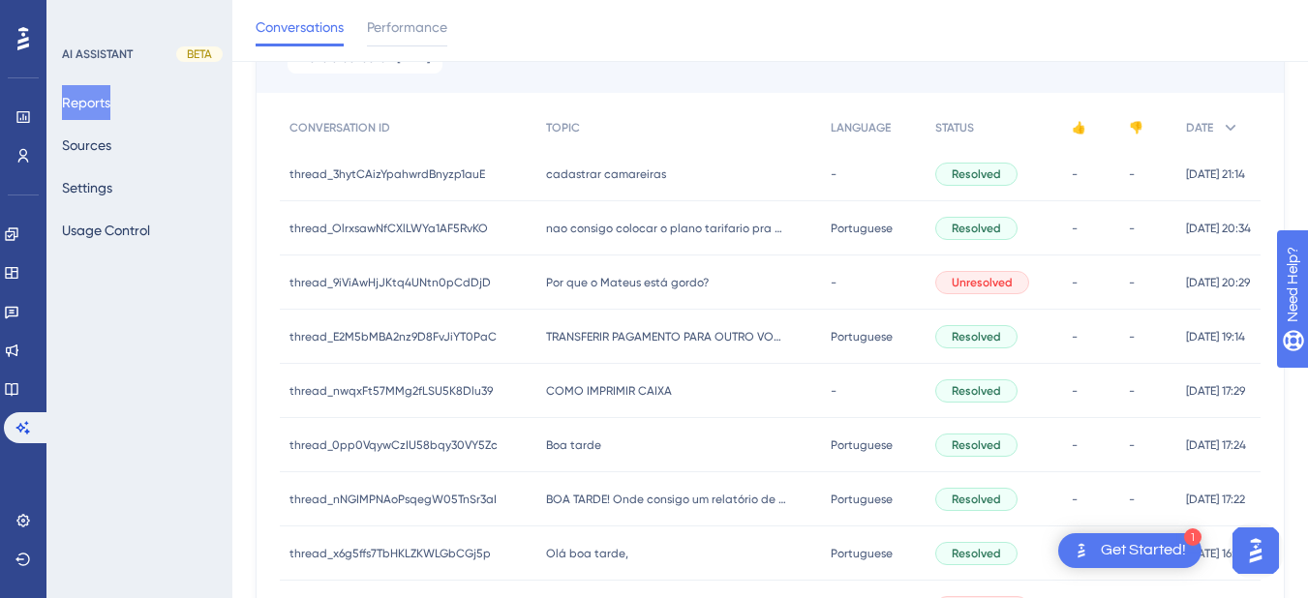
click at [590, 396] on span "COMO IMPRIMIR CAIXA" at bounding box center [609, 390] width 126 height 15
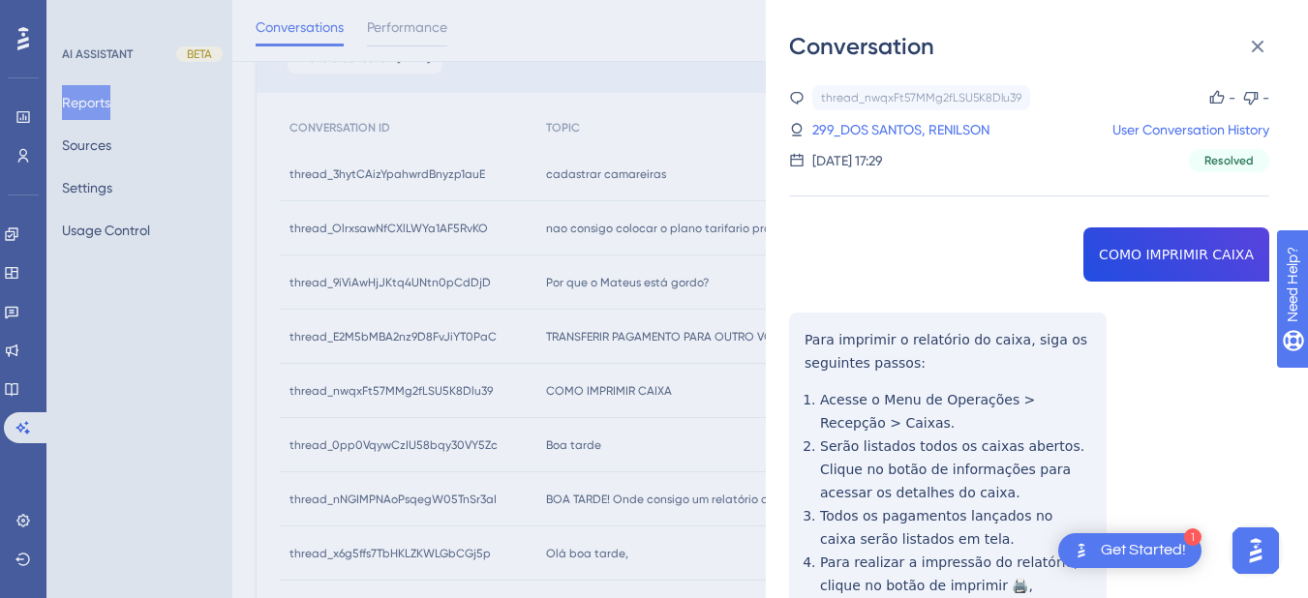
click at [1125, 256] on div "thread_nwqxFt57MMg2fLSU5K8Dlu39 Copy - - 299_DOS SANTOS, RENILSON User Conversa…" at bounding box center [1029, 428] width 480 height 686
click at [798, 343] on div "thread_nwqxFt57MMg2fLSU5K8Dlu39 Copy - - 299_DOS SANTOS, RENILSON User Conversa…" at bounding box center [1029, 428] width 480 height 686
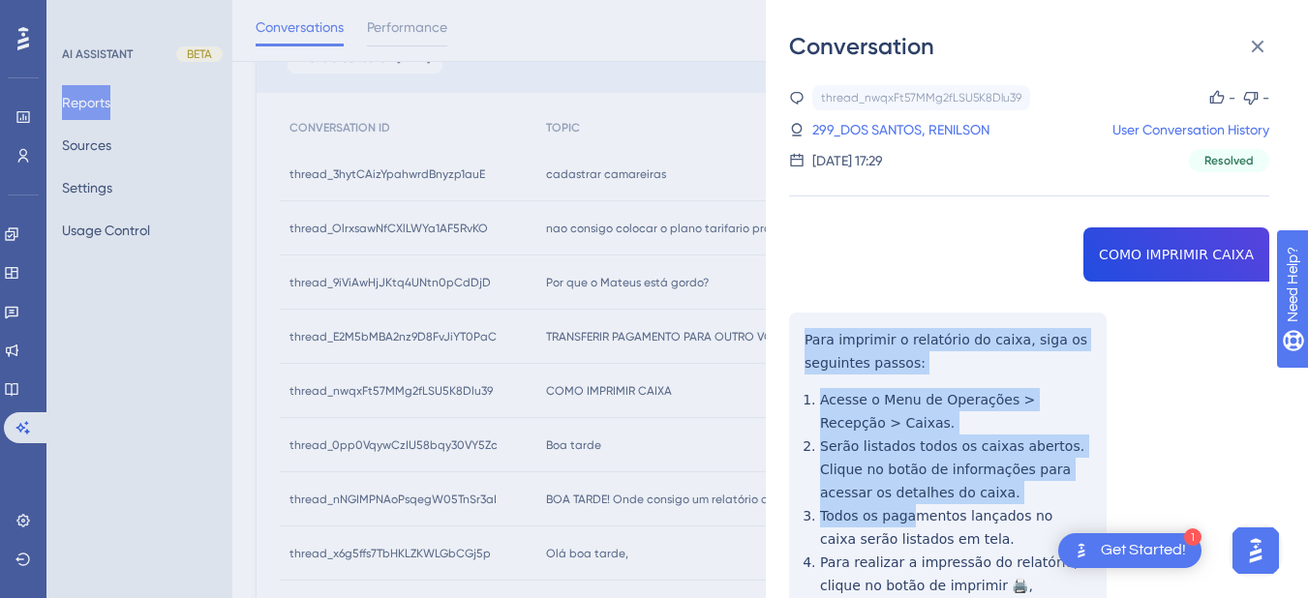
scroll to position [136, 0]
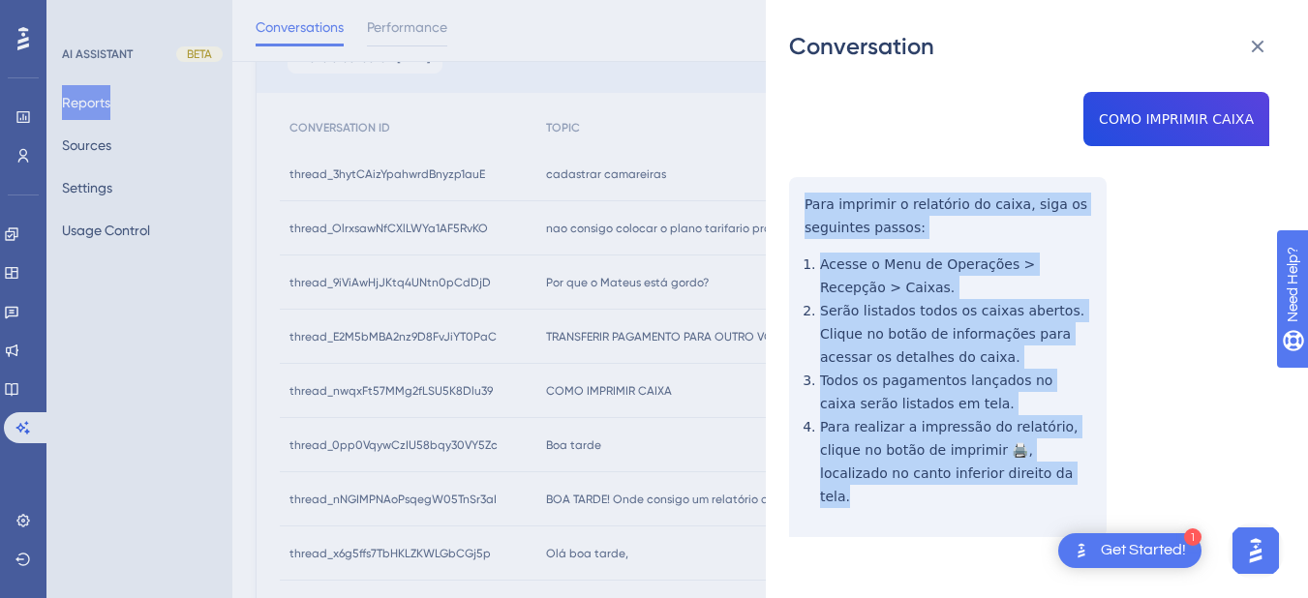
drag, startPoint x: 792, startPoint y: 336, endPoint x: 831, endPoint y: 351, distance: 41.7
click at [1034, 505] on div "thread_nwqxFt57MMg2fLSU5K8Dlu39 Copy - - 299_DOS SANTOS, RENILSON User Conversa…" at bounding box center [1029, 293] width 480 height 686
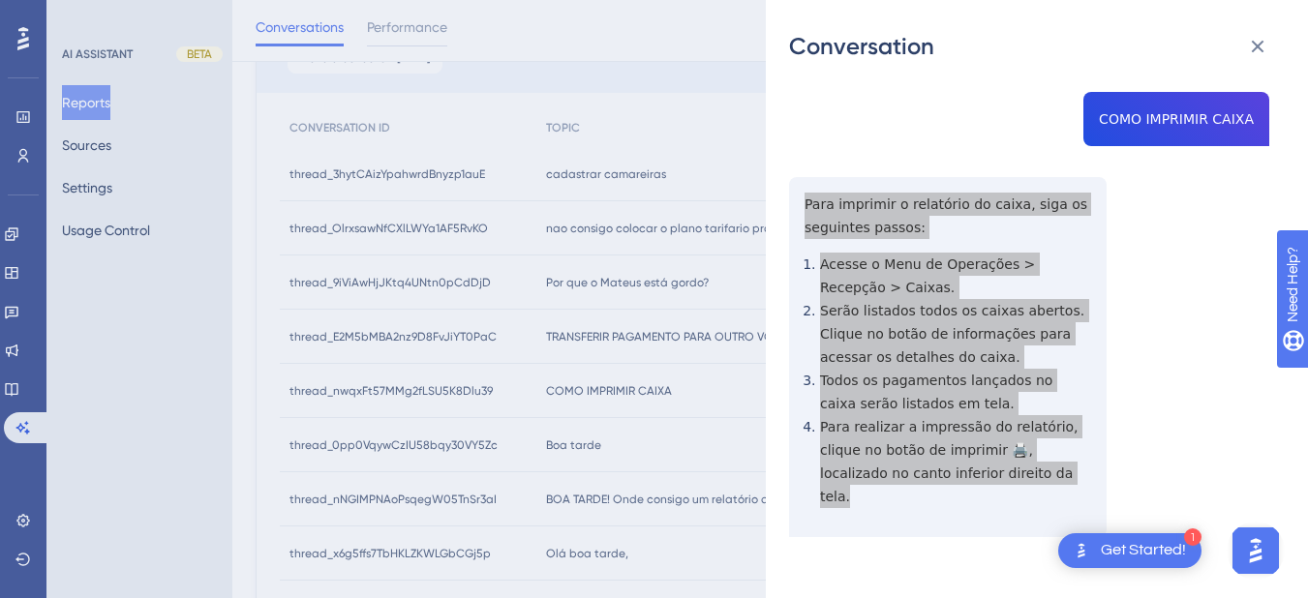
scroll to position [0, 0]
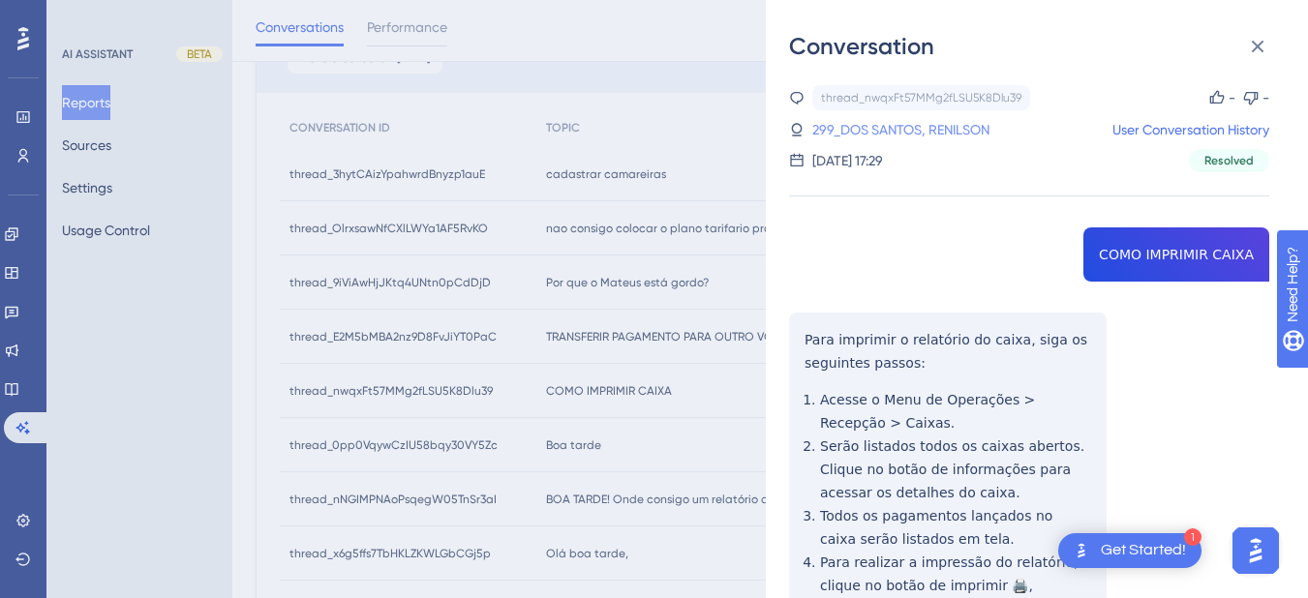
click at [869, 128] on link "299_DOS SANTOS, RENILSON" at bounding box center [900, 129] width 177 height 23
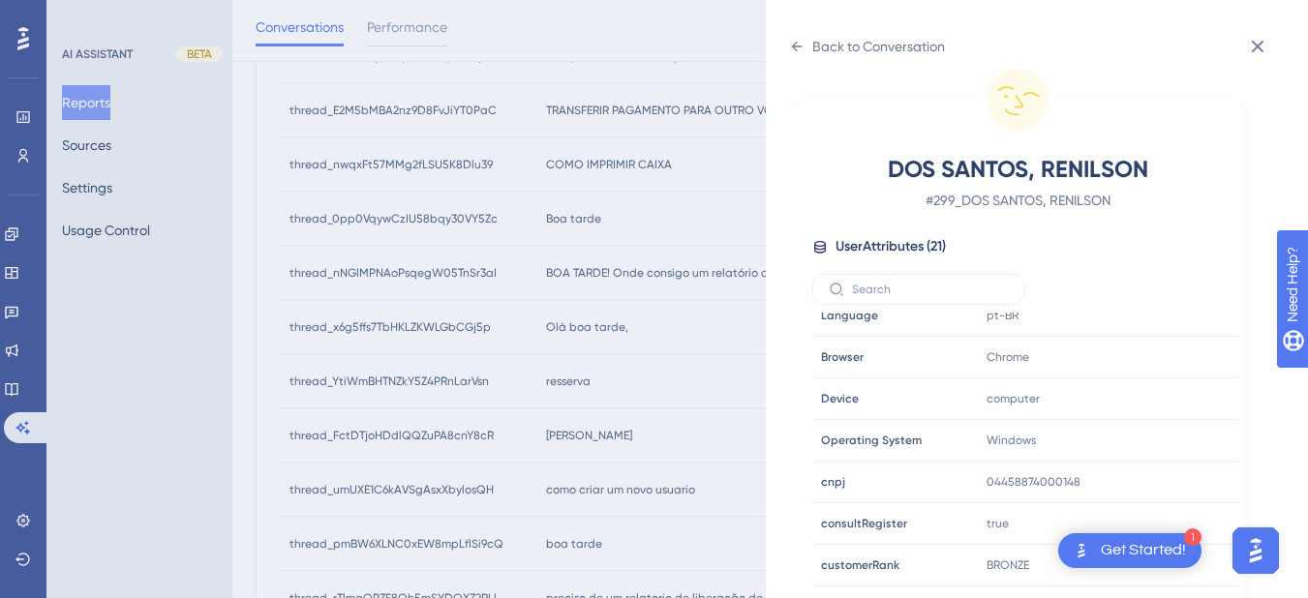
scroll to position [590, 0]
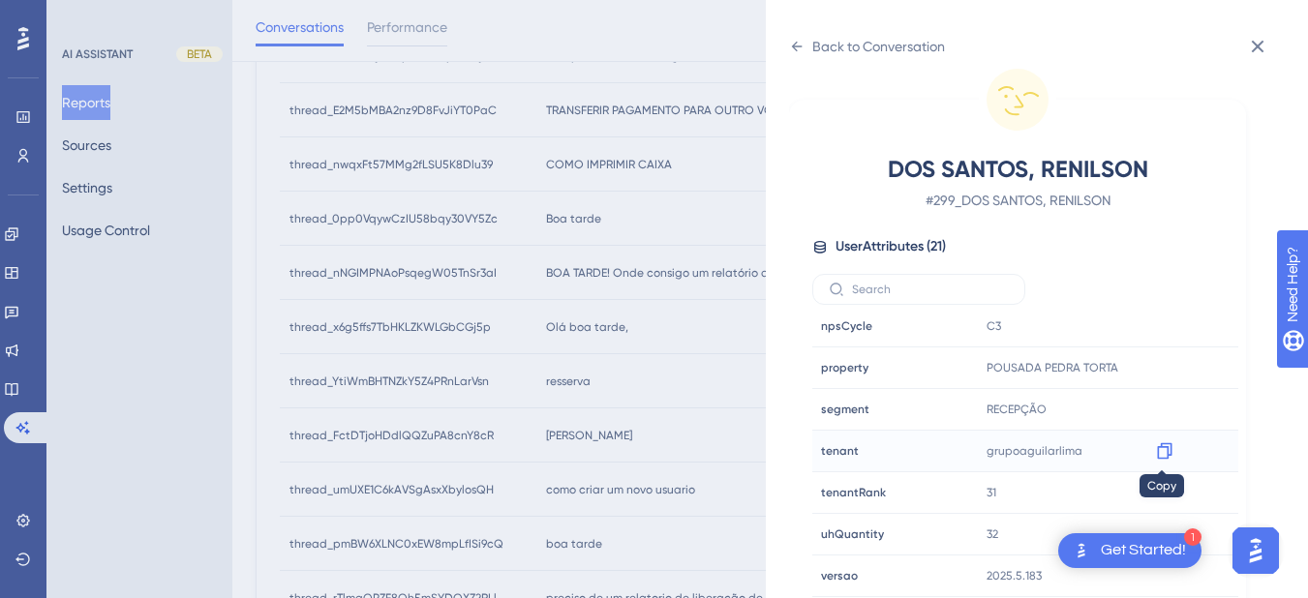
click at [1158, 451] on icon at bounding box center [1164, 450] width 19 height 19
click at [785, 59] on div "Back to Conversation DOS SANTOS, RENILSON # 299_DOS SANTOS, RENILSON User Attri…" at bounding box center [1037, 299] width 542 height 598
click at [786, 48] on div "Back to Conversation DOS SANTOS, RENILSON # 299_DOS SANTOS, RENILSON User Attri…" at bounding box center [1037, 299] width 542 height 598
click at [801, 45] on icon at bounding box center [796, 46] width 15 height 15
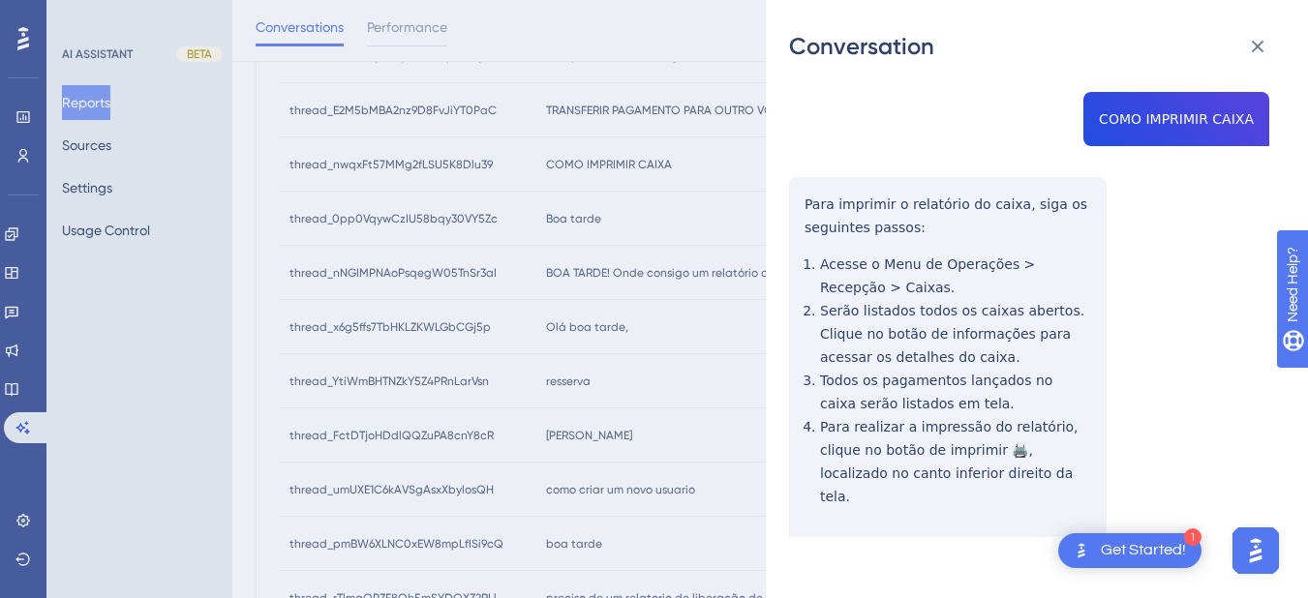
scroll to position [0, 0]
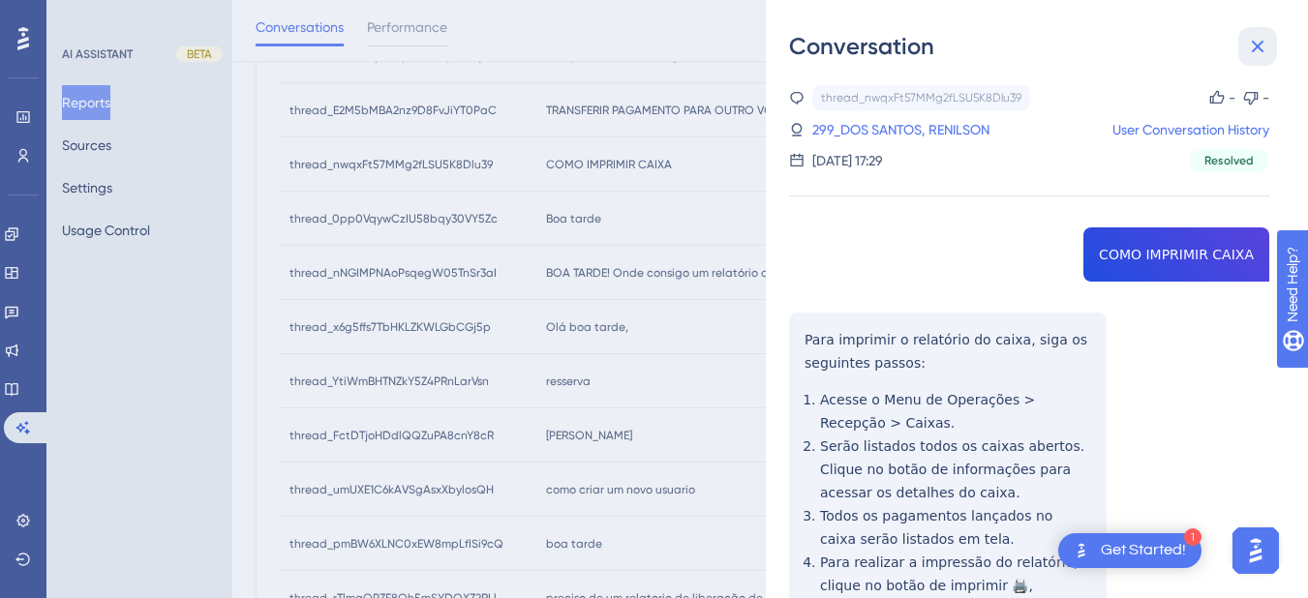
click at [1249, 50] on icon at bounding box center [1257, 46] width 23 height 23
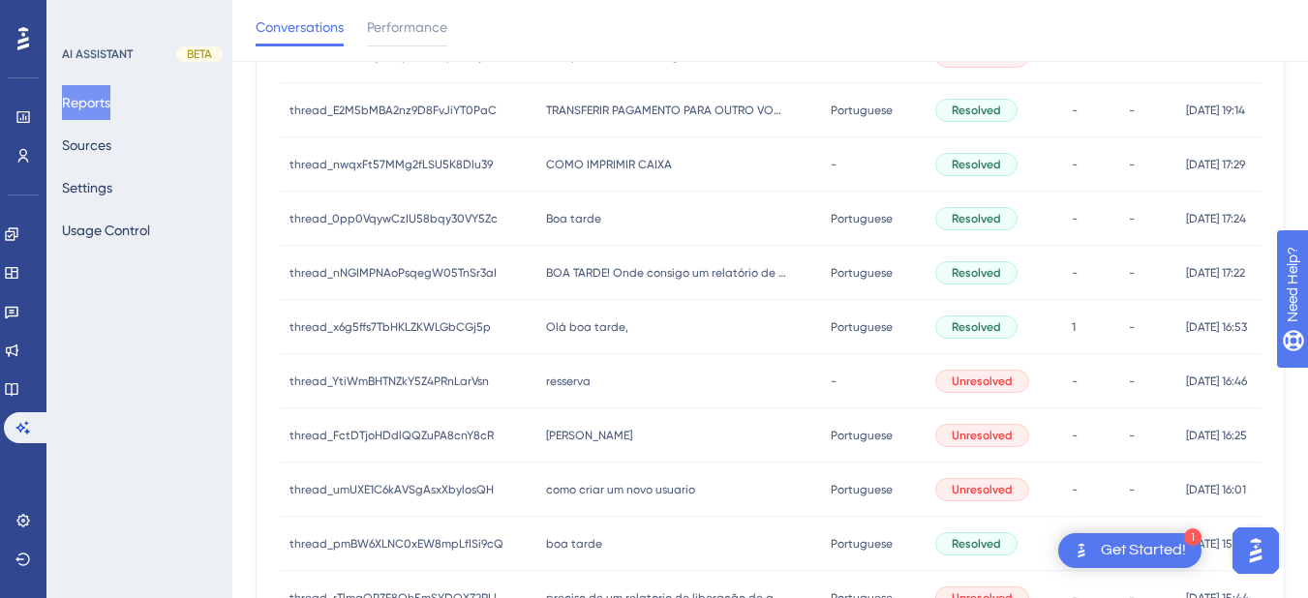
click at [571, 228] on div "Boa tarde Boa tarde" at bounding box center [678, 219] width 285 height 54
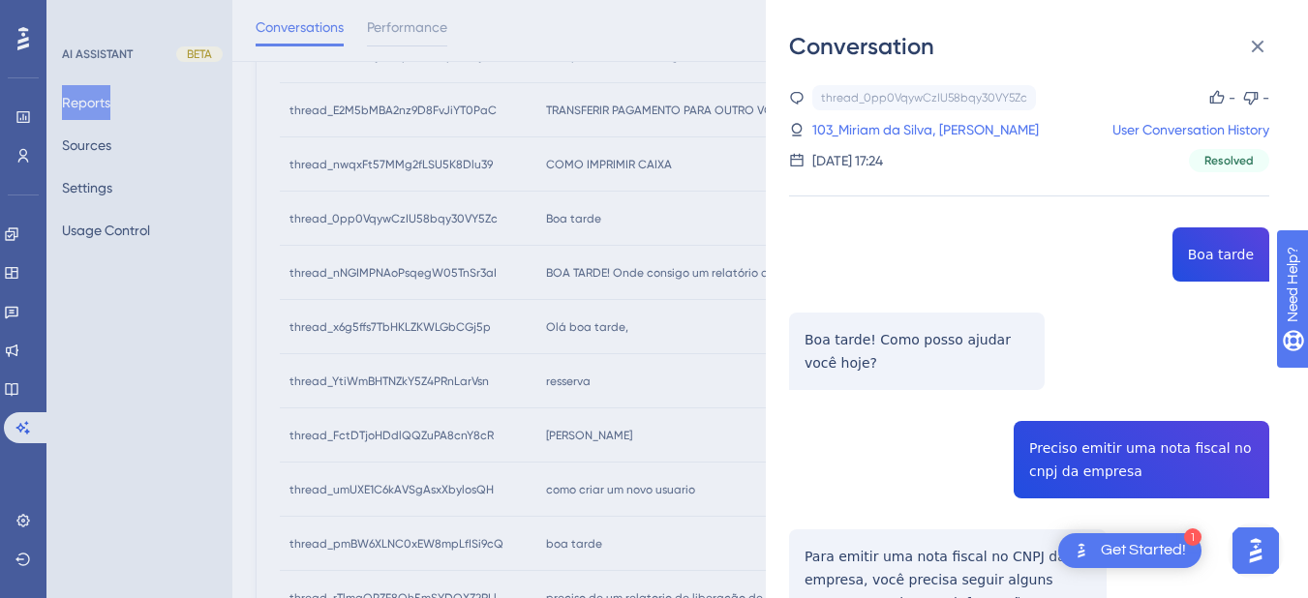
scroll to position [226, 0]
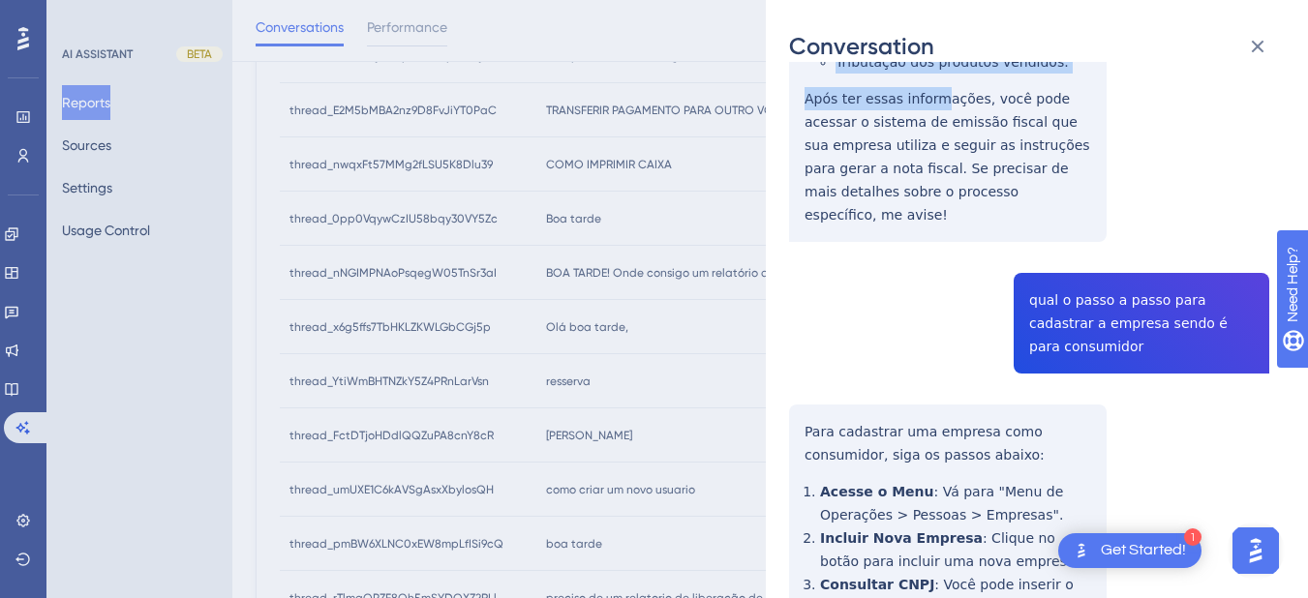
scroll to position [678, 0]
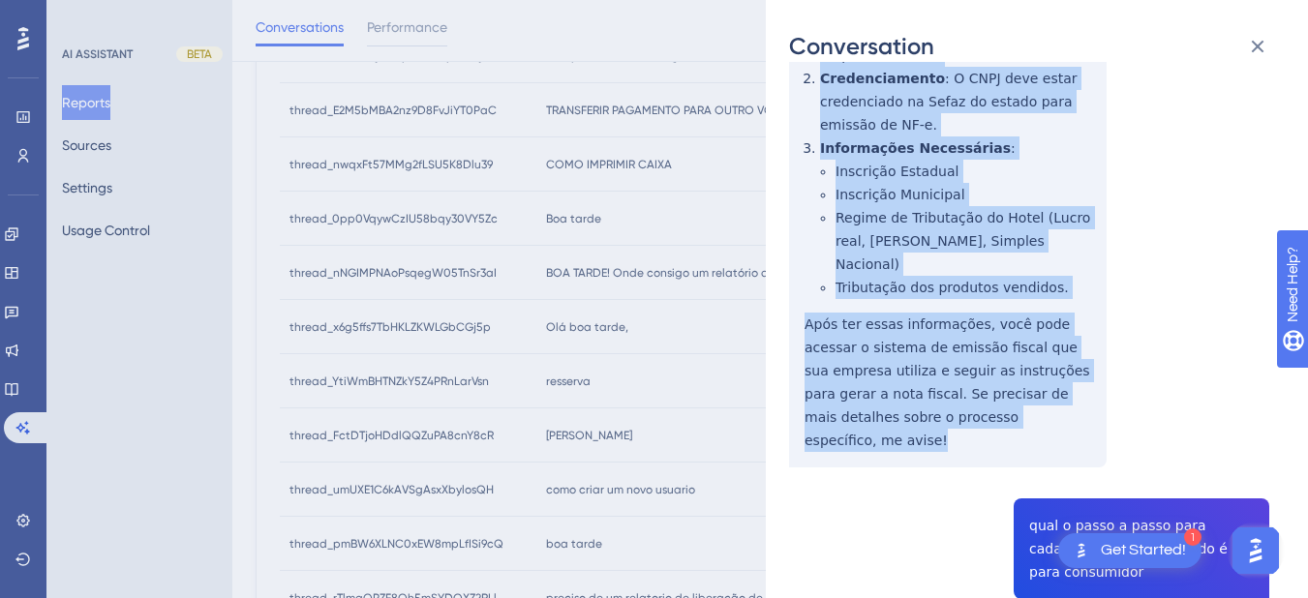
drag, startPoint x: 804, startPoint y: 331, endPoint x: 1000, endPoint y: 361, distance: 197.8
click at [1000, 361] on div "thread_0pp0VqywCzIU58bqy30VY5Zc Copy - - 103_Miriam da Silva, Débora User Conve…" at bounding box center [1029, 376] width 480 height 1937
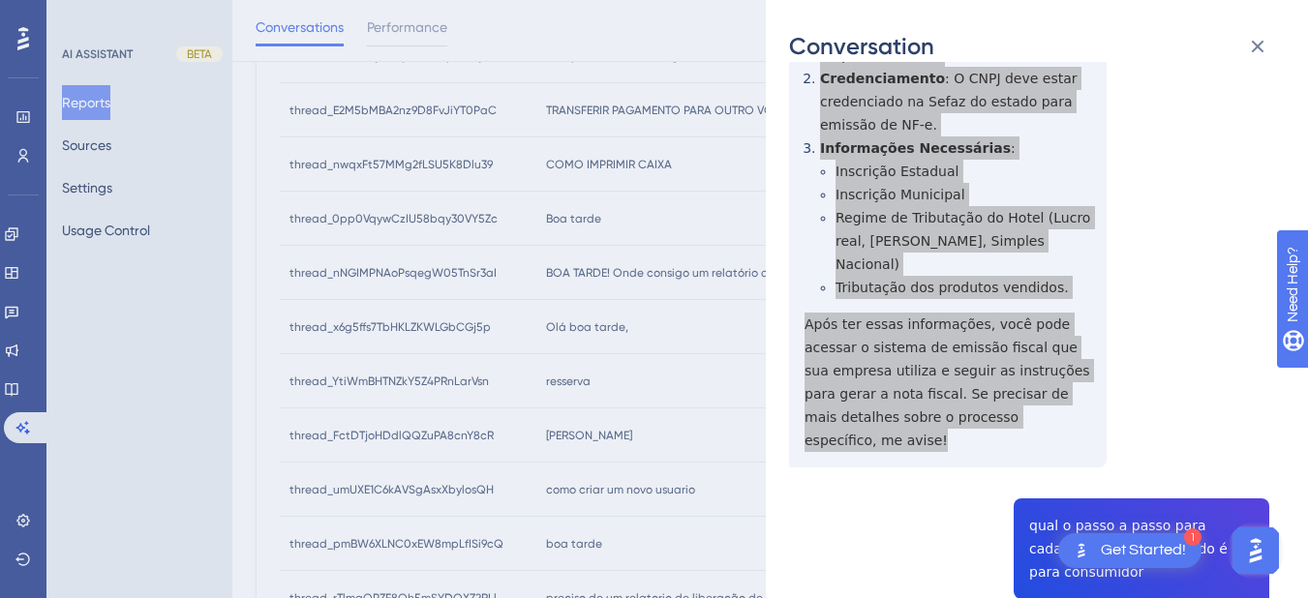
scroll to position [903, 0]
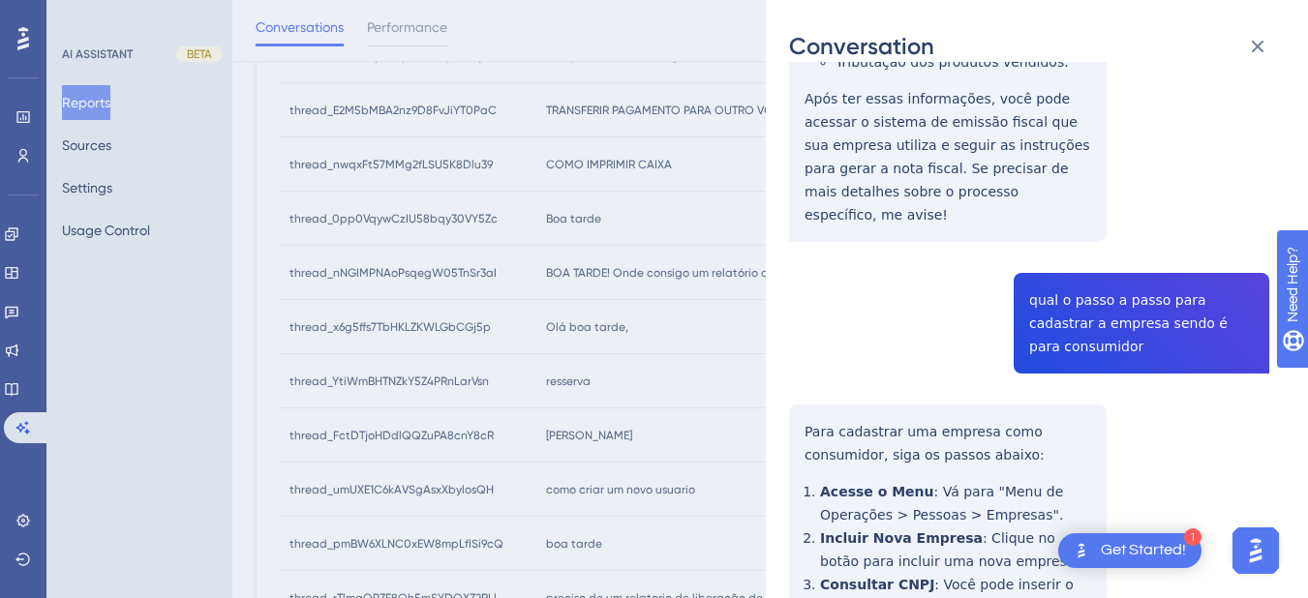
click at [1127, 199] on div "thread_0pp0VqywCzIU58bqy30VY5Zc Copy - - 103_Miriam da Silva, Débora User Conve…" at bounding box center [1029, 150] width 480 height 1937
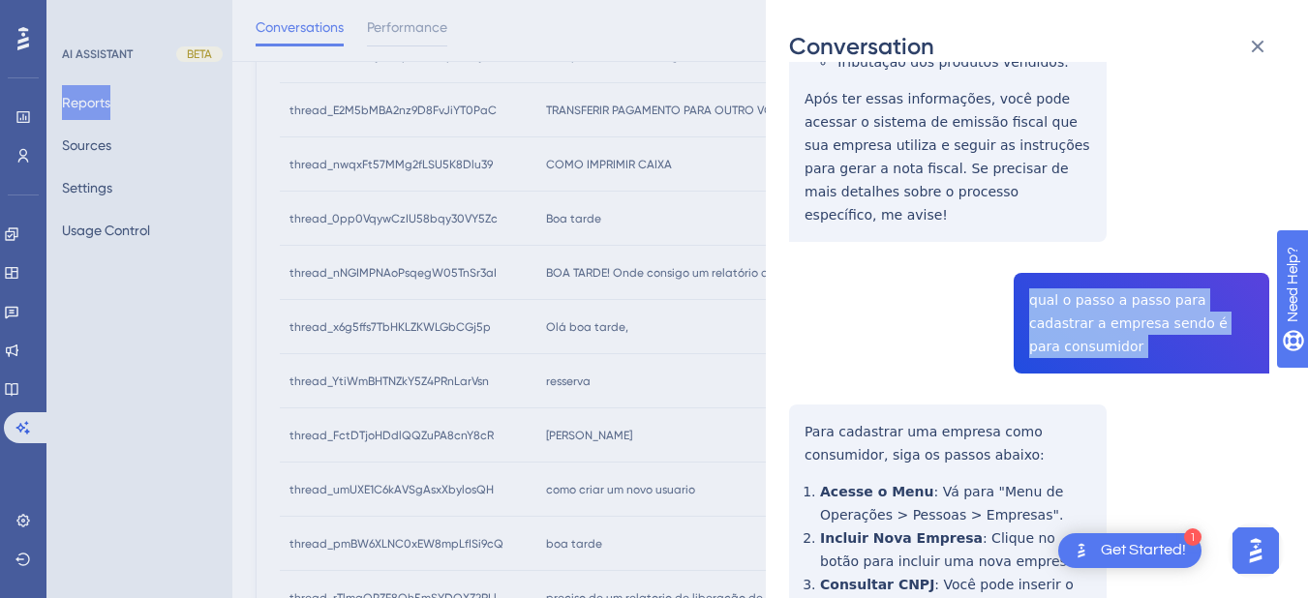
click at [1127, 199] on div "thread_0pp0VqywCzIU58bqy30VY5Zc Copy - - 103_Miriam da Silva, Débora User Conve…" at bounding box center [1029, 150] width 480 height 1937
click at [800, 314] on div "thread_0pp0VqywCzIU58bqy30VY5Zc Copy - - 103_Miriam da Silva, Débora User Conve…" at bounding box center [1029, 150] width 480 height 1937
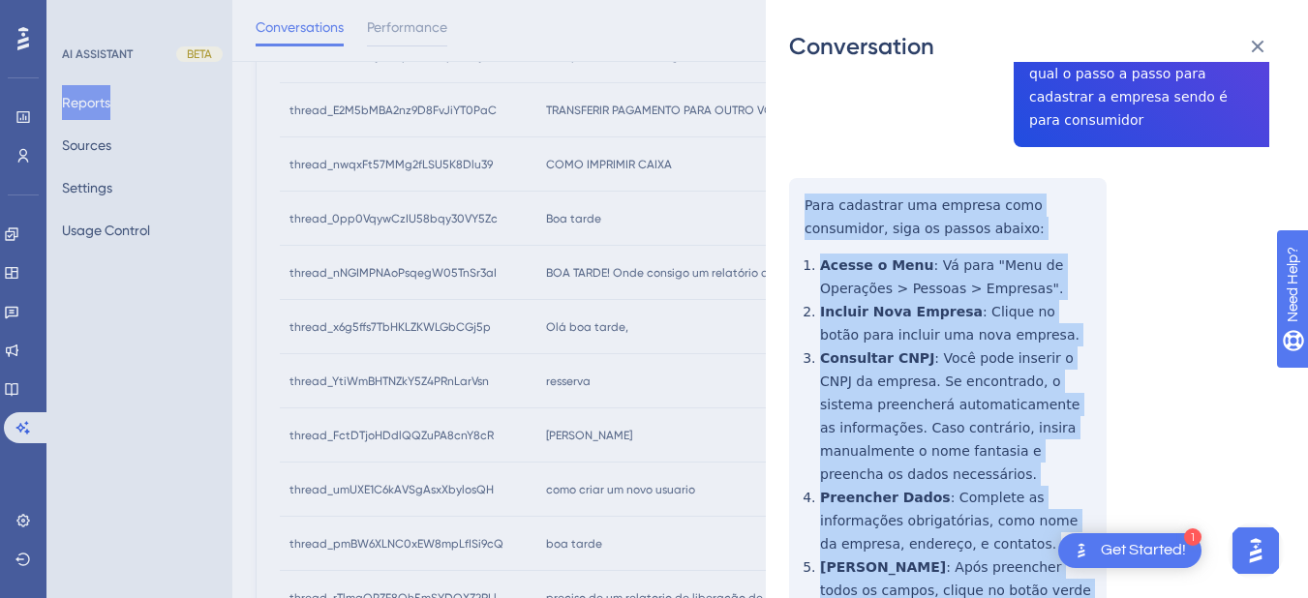
scroll to position [1247, 0]
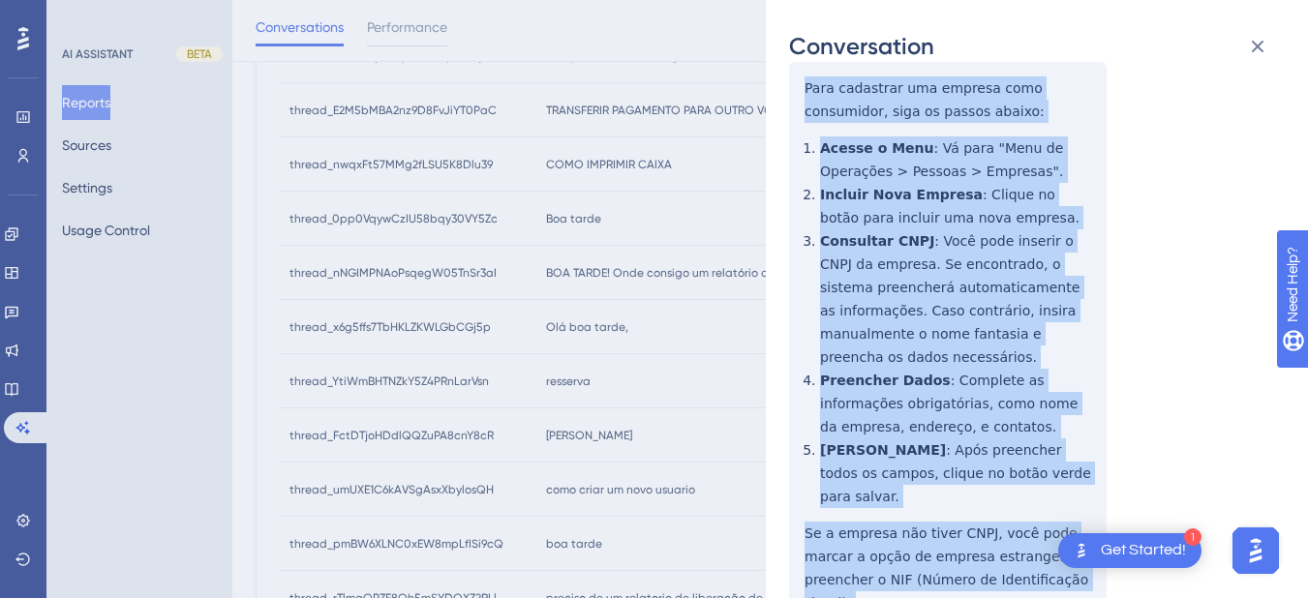
drag, startPoint x: 800, startPoint y: 314, endPoint x: 942, endPoint y: 483, distance: 221.2
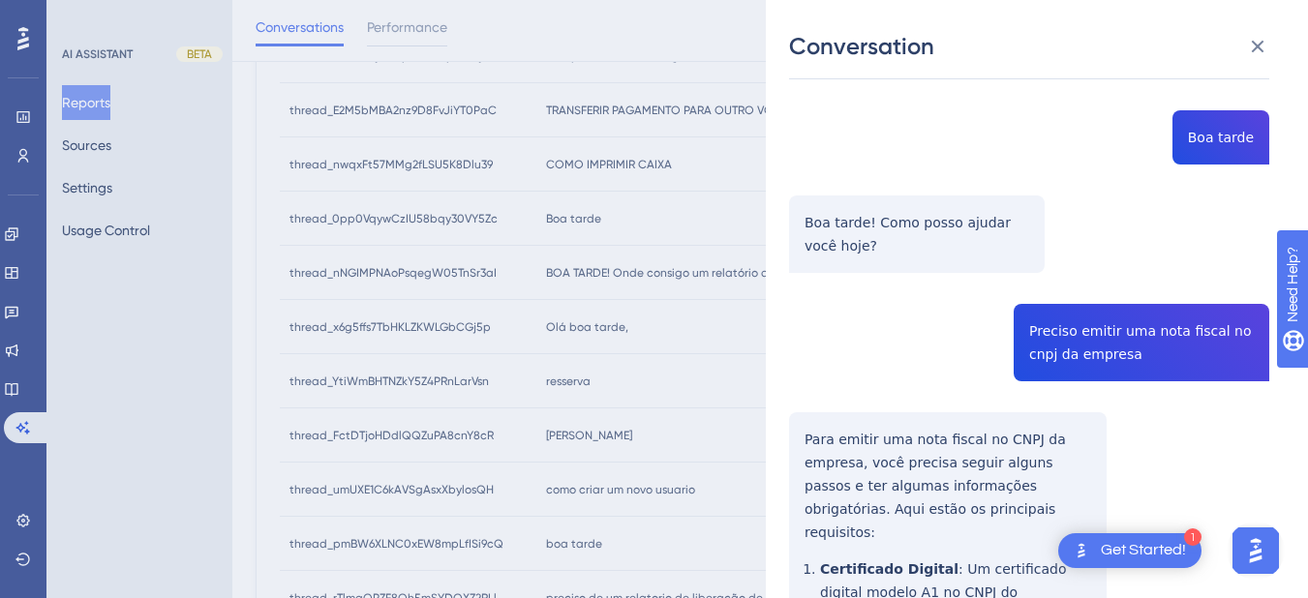
scroll to position [0, 0]
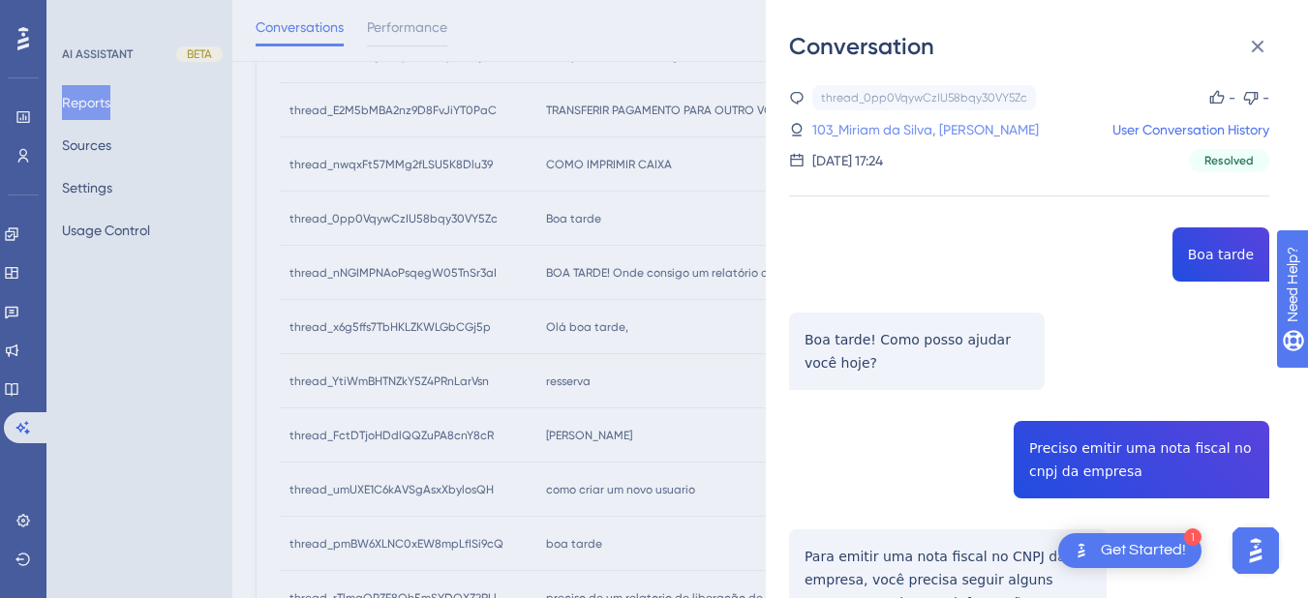
click at [895, 140] on link "103_Miriam da Silva, [PERSON_NAME]" at bounding box center [925, 129] width 227 height 23
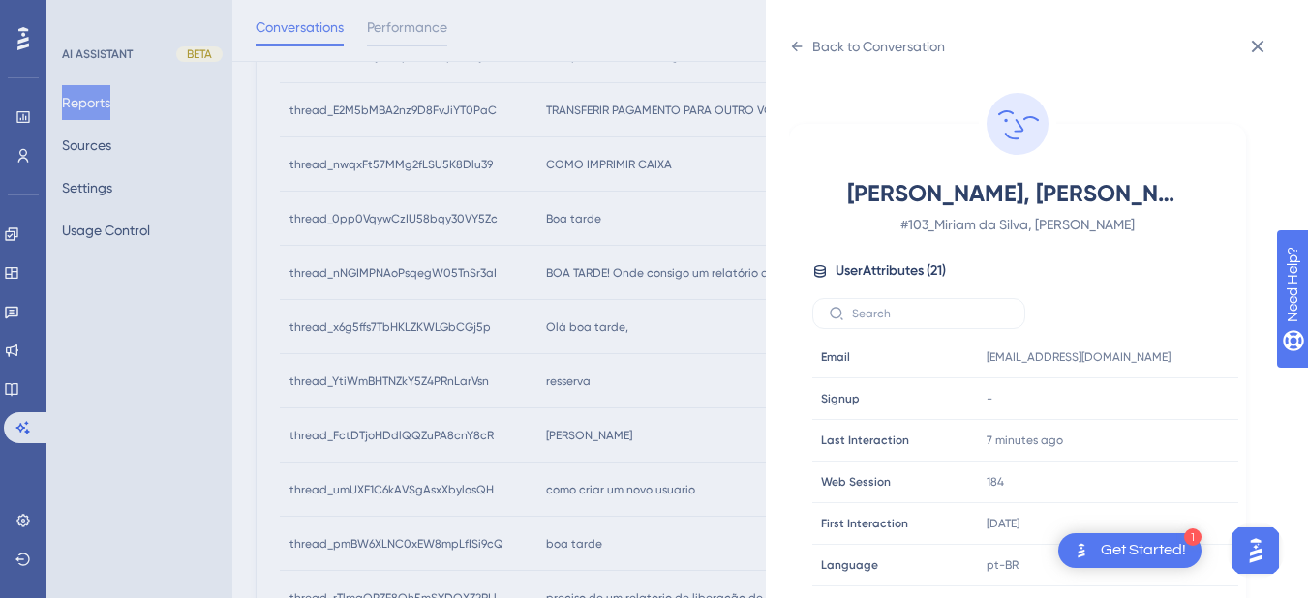
scroll to position [1007, 0]
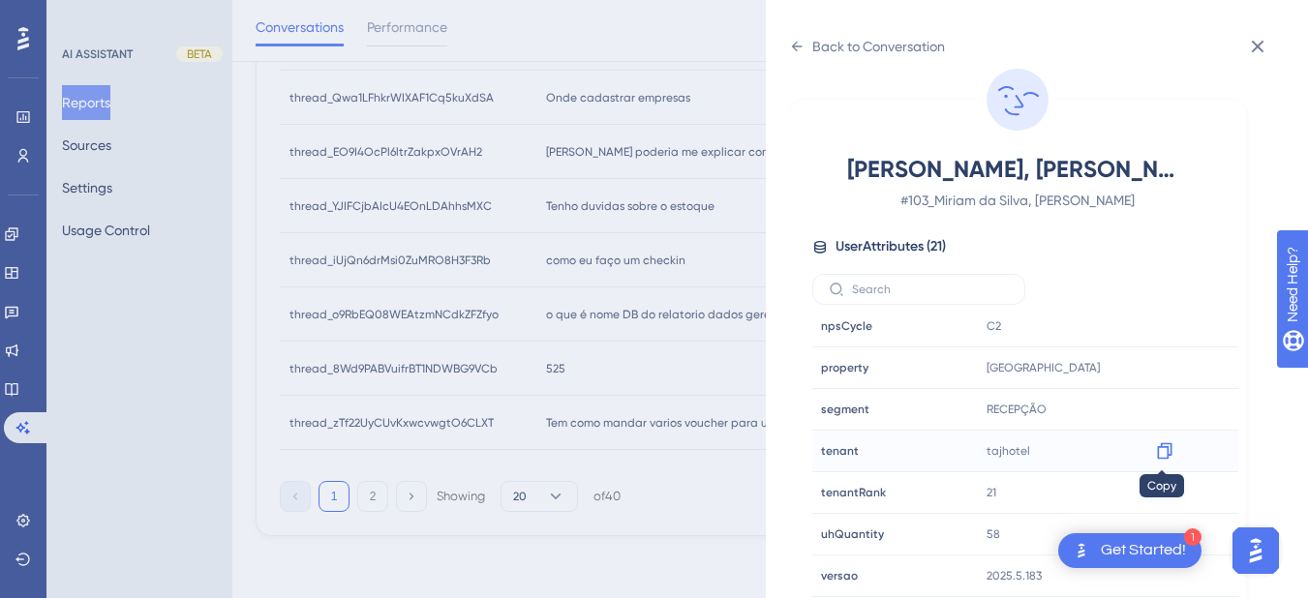
click at [1164, 451] on icon at bounding box center [1164, 450] width 19 height 19
click at [802, 47] on icon at bounding box center [796, 46] width 15 height 15
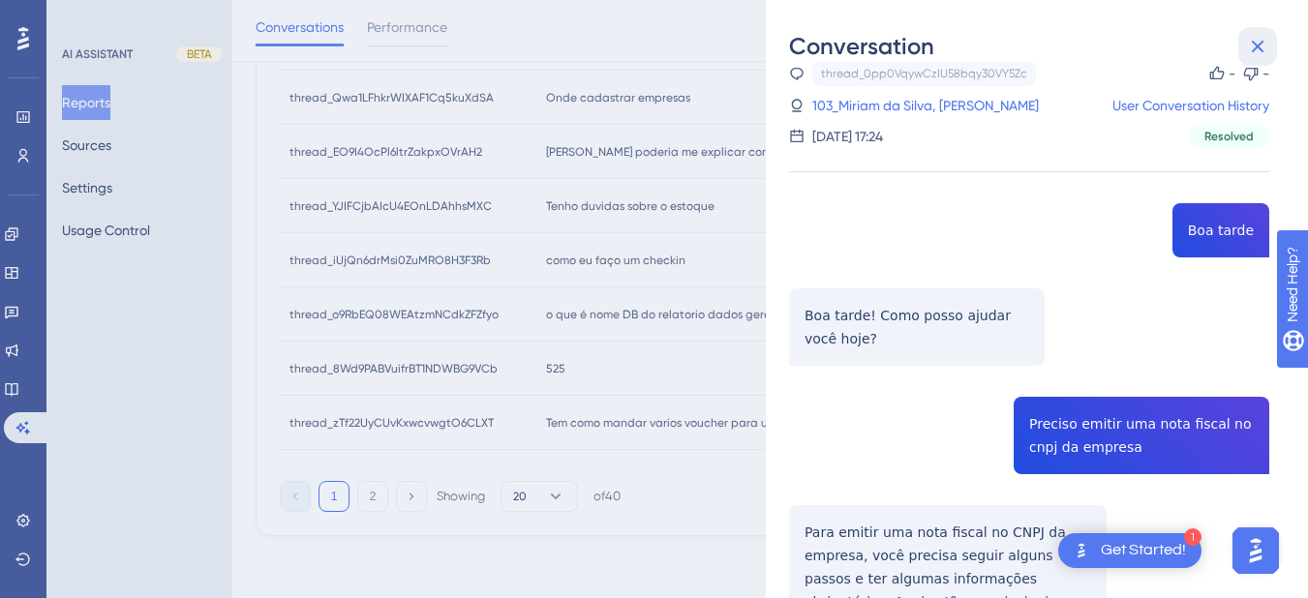
click at [1256, 41] on icon at bounding box center [1257, 46] width 23 height 23
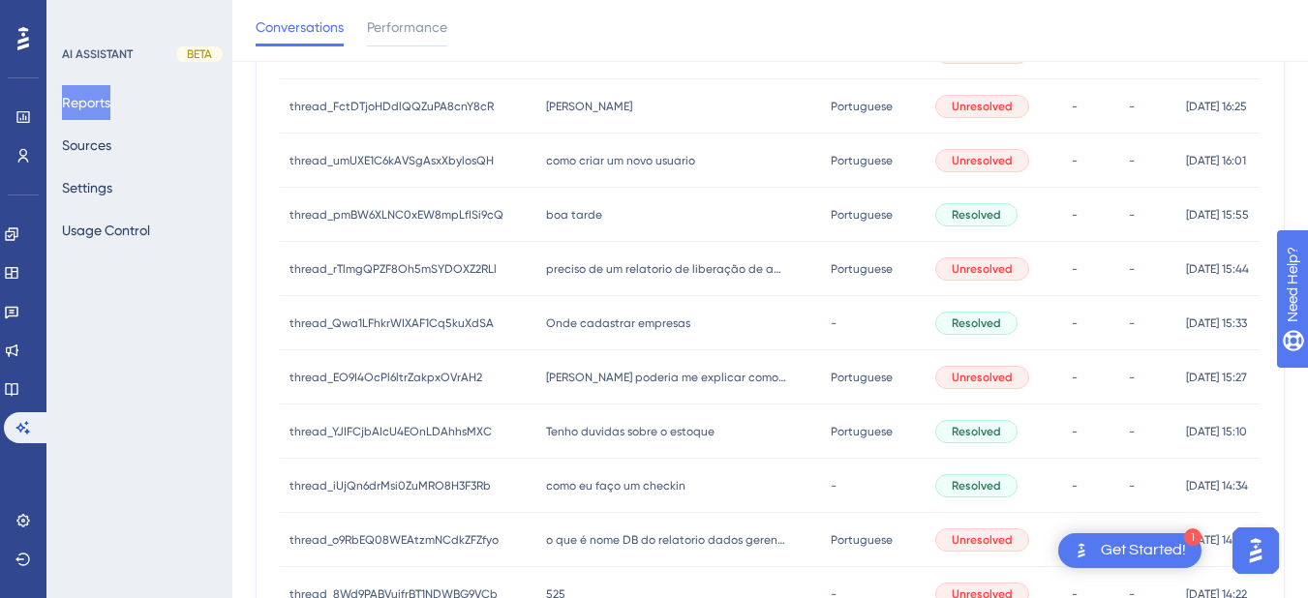
scroll to position [329, 0]
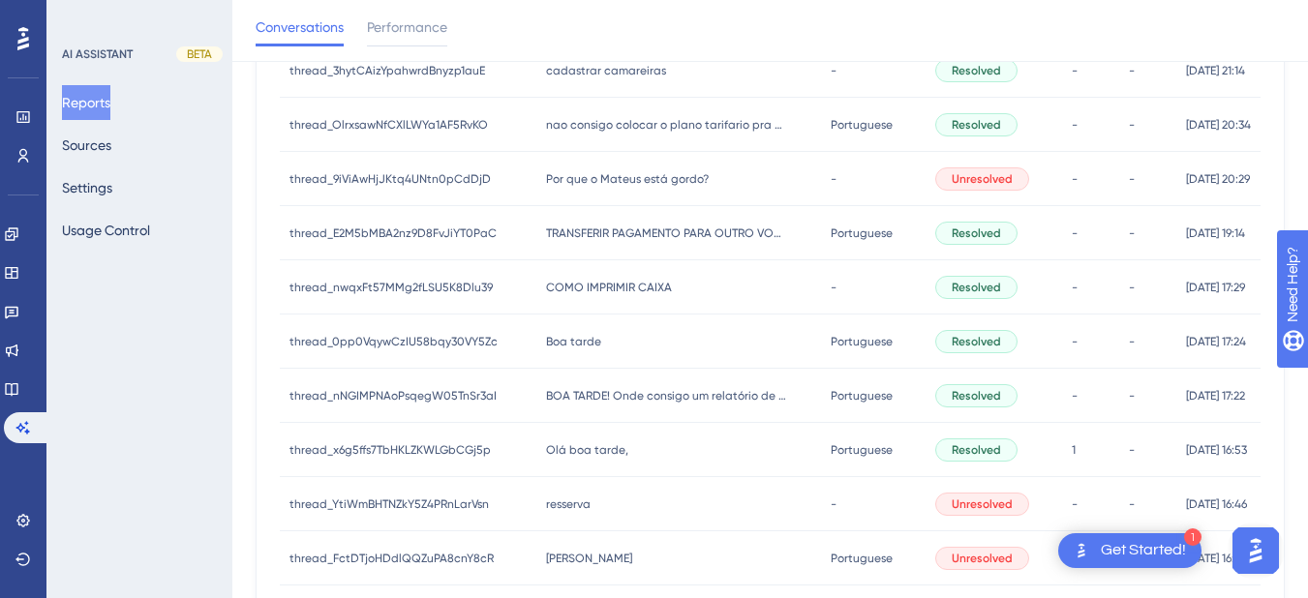
click at [588, 405] on div "BOA TARDE! Onde consigo um relatório de faturamento por canal de reserva? BOA T…" at bounding box center [678, 396] width 285 height 54
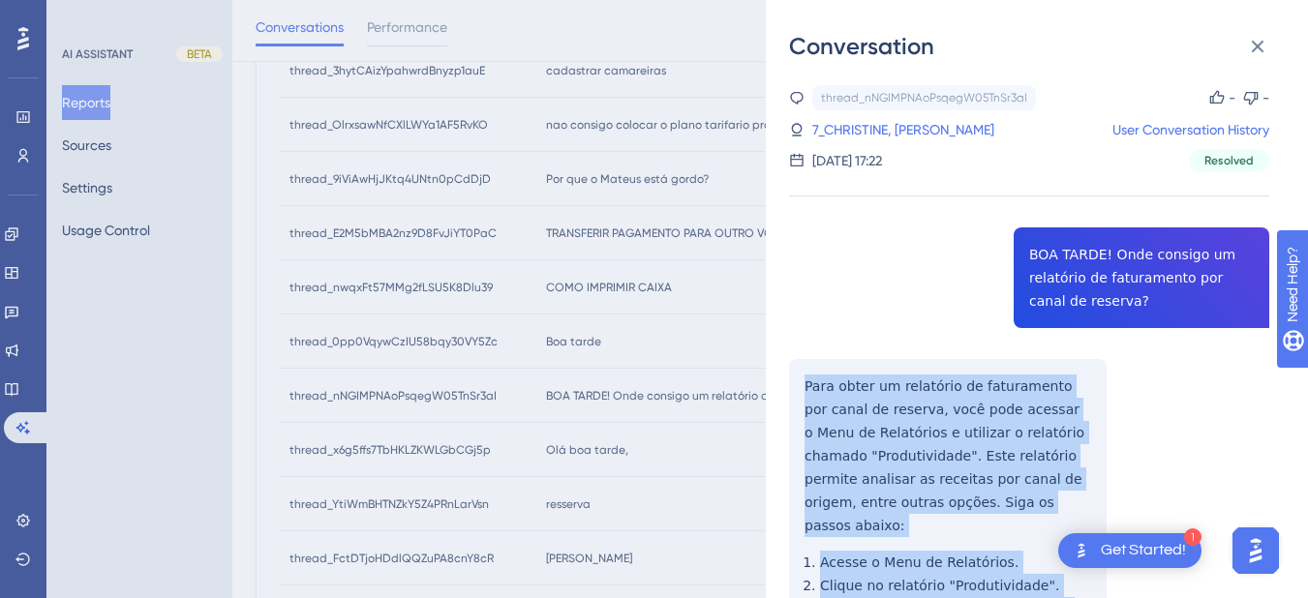
scroll to position [226, 0]
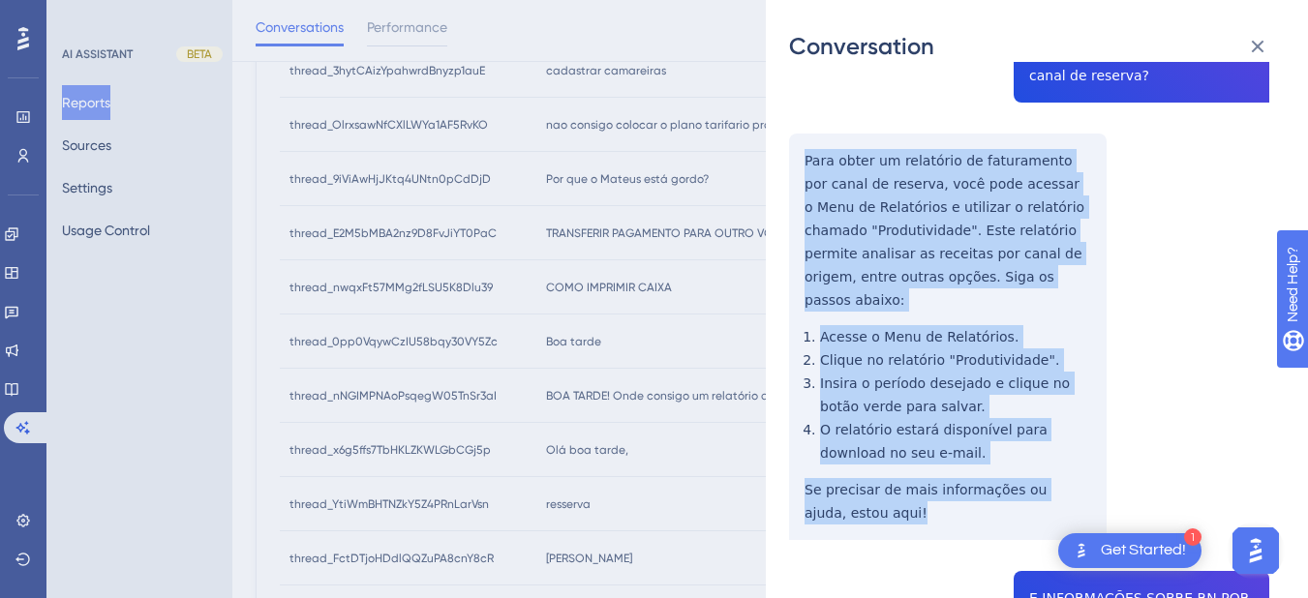
drag, startPoint x: 800, startPoint y: 381, endPoint x: 885, endPoint y: 502, distance: 148.0
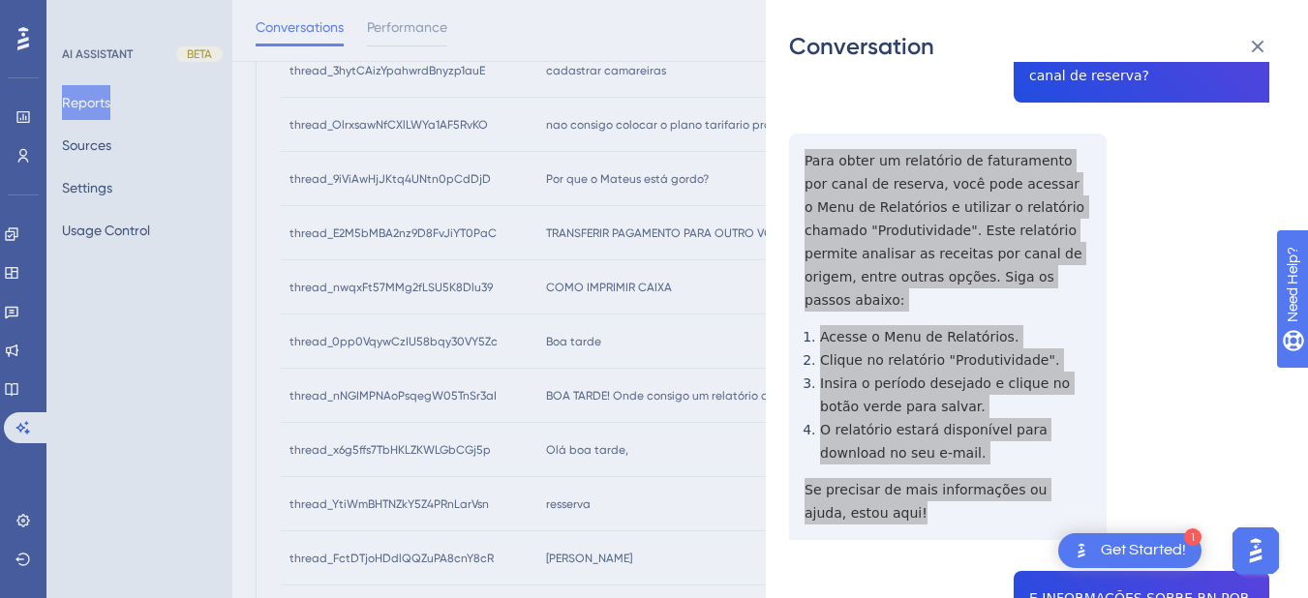
scroll to position [452, 0]
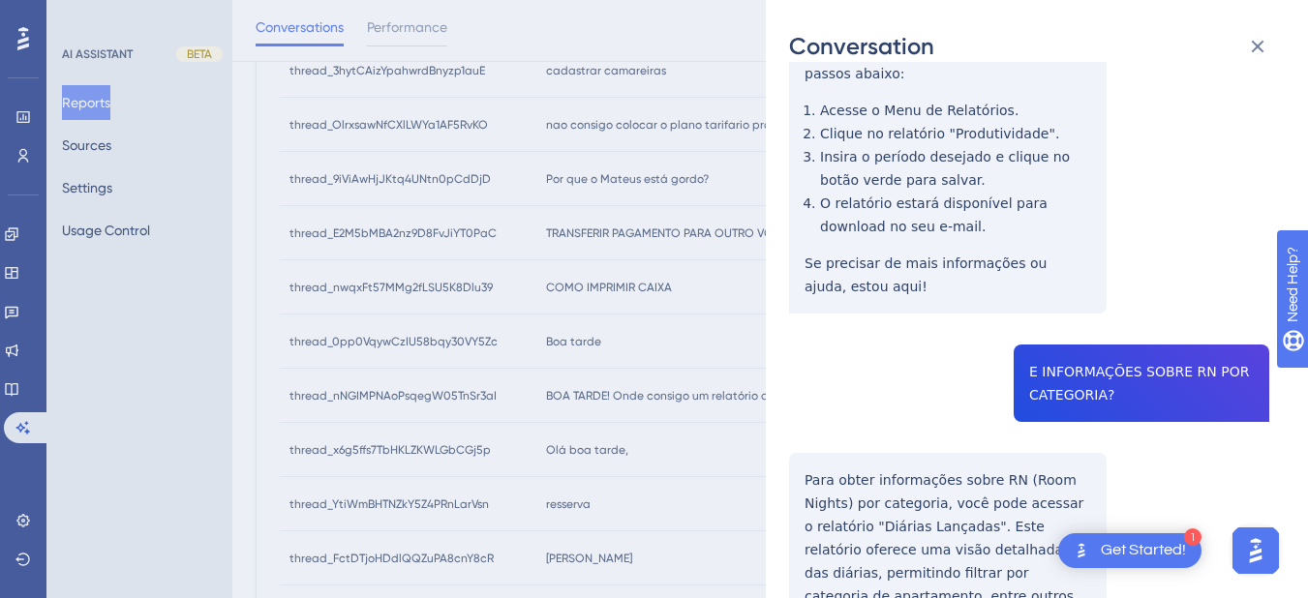
click at [1047, 368] on div "thread_nNGIMPNAoPsqegW05TnSr3aI Copy - - 7_CHRISTINE, GISELLY User Conversation…" at bounding box center [1029, 472] width 480 height 1678
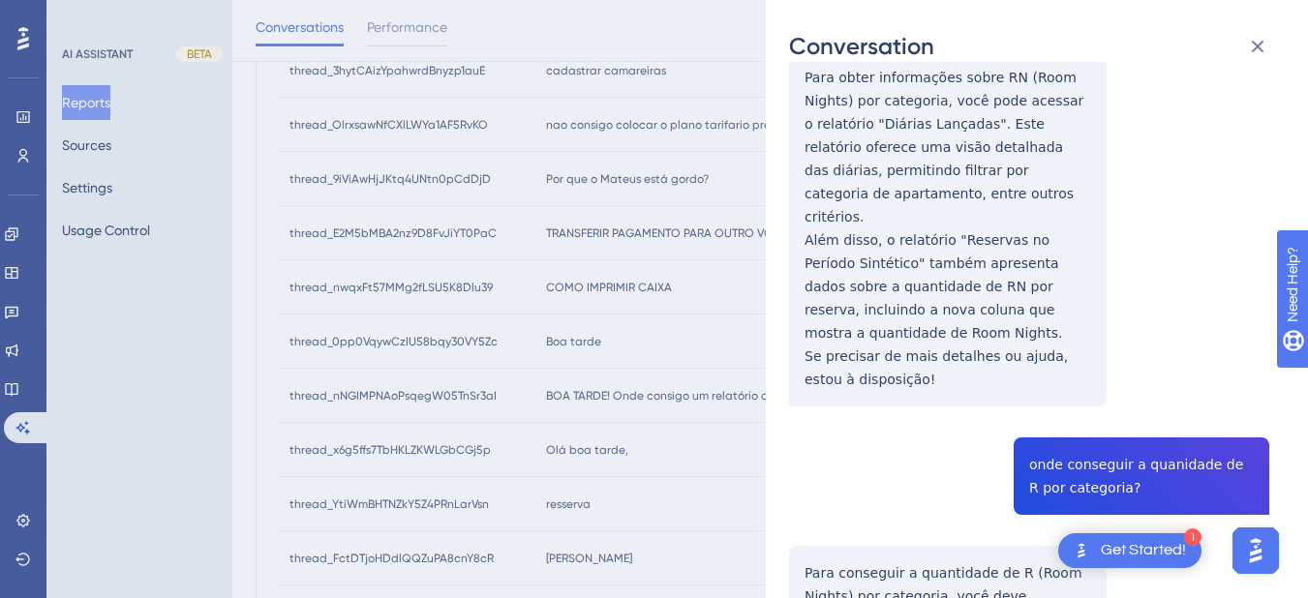
scroll to position [628, 0]
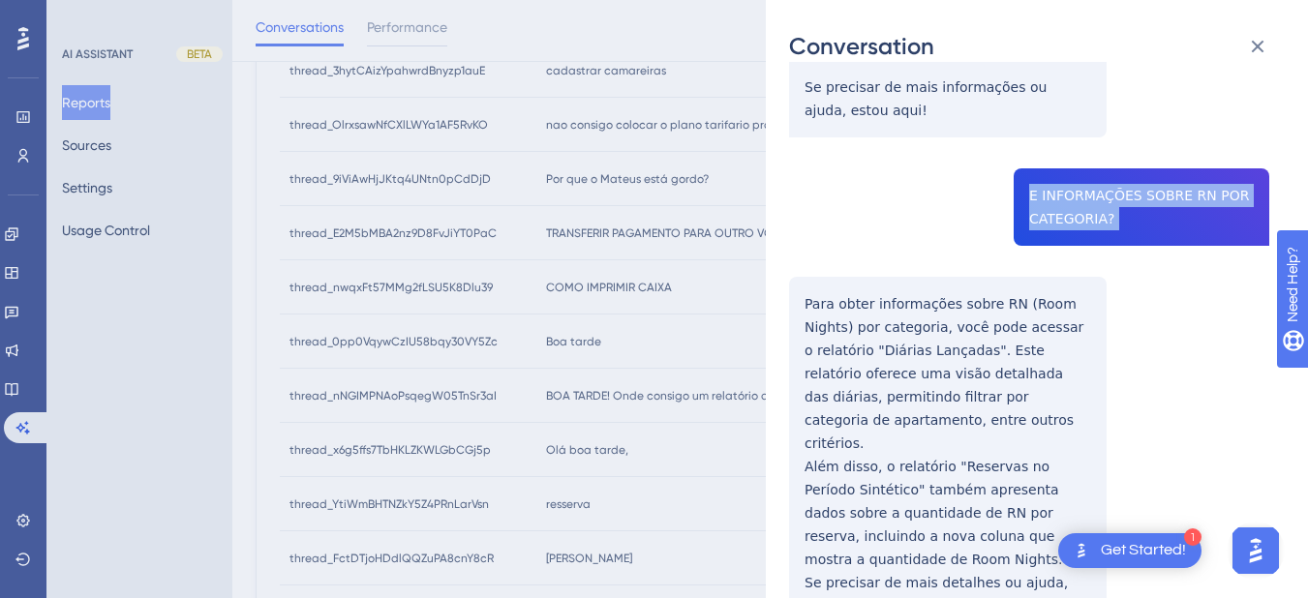
click at [802, 283] on div "thread_nNGIMPNAoPsqegW05TnSr3aI Copy - - 7_CHRISTINE, GISELLY User Conversation…" at bounding box center [1029, 296] width 480 height 1678
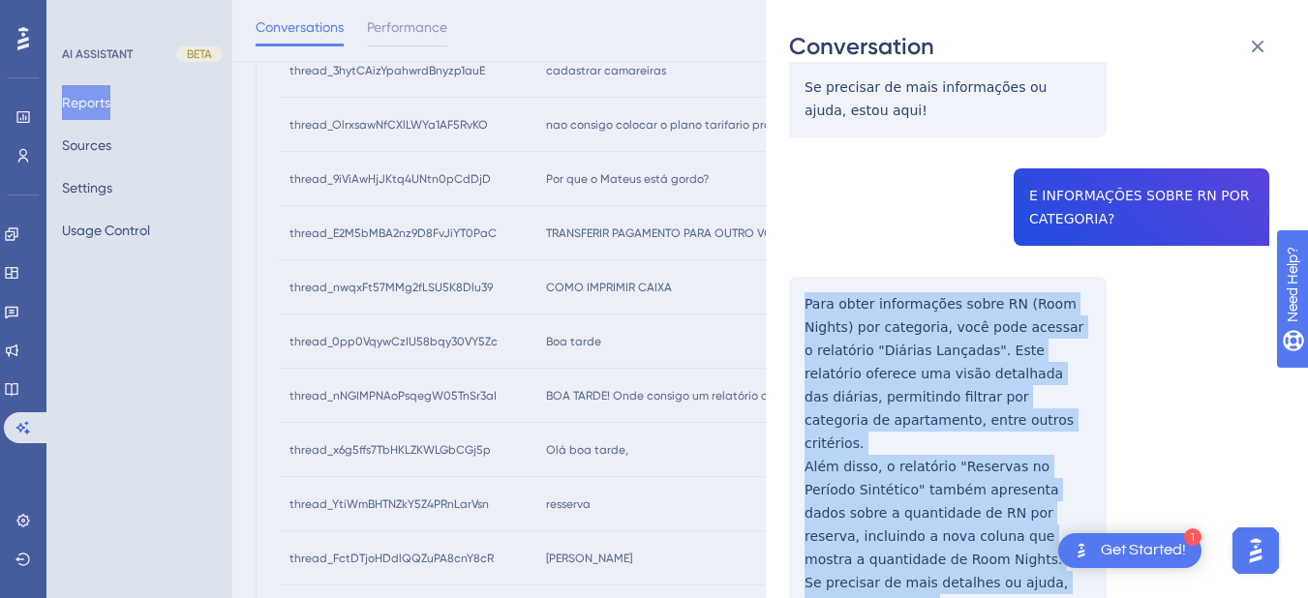
scroll to position [855, 0]
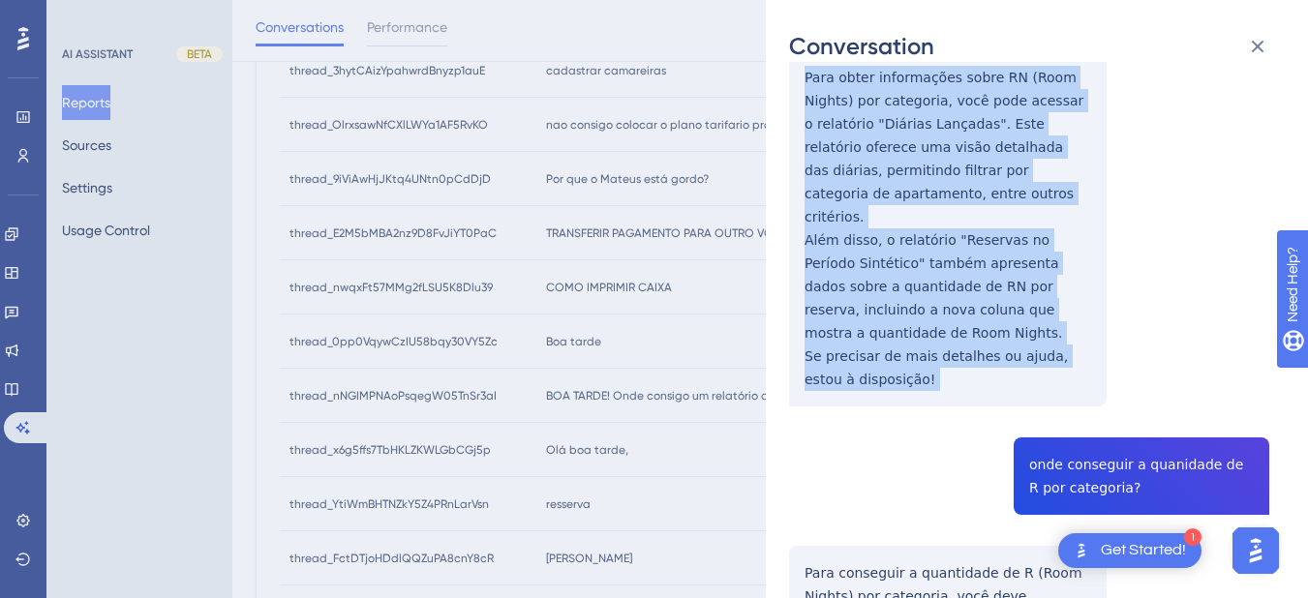
drag, startPoint x: 802, startPoint y: 283, endPoint x: 884, endPoint y: 240, distance: 92.7
click at [893, 362] on div "thread_nNGIMPNAoPsqegW05TnSr3aI Copy - - 7_CHRISTINE, GISELLY User Conversation…" at bounding box center [1029, 69] width 480 height 1678
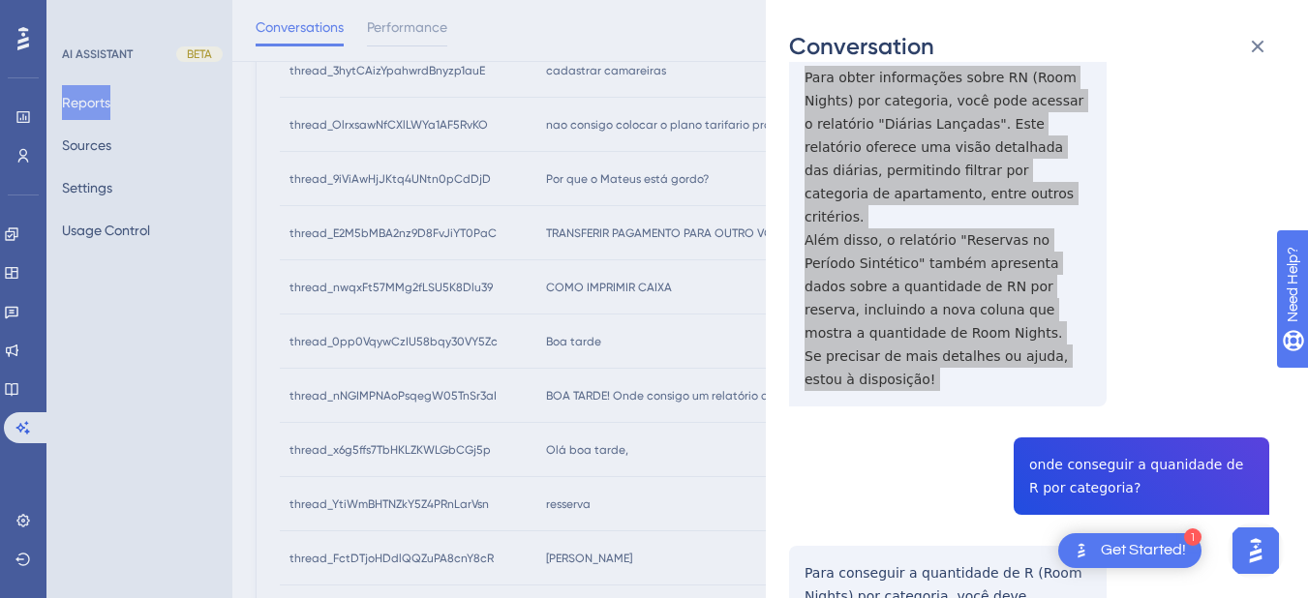
scroll to position [1080, 0]
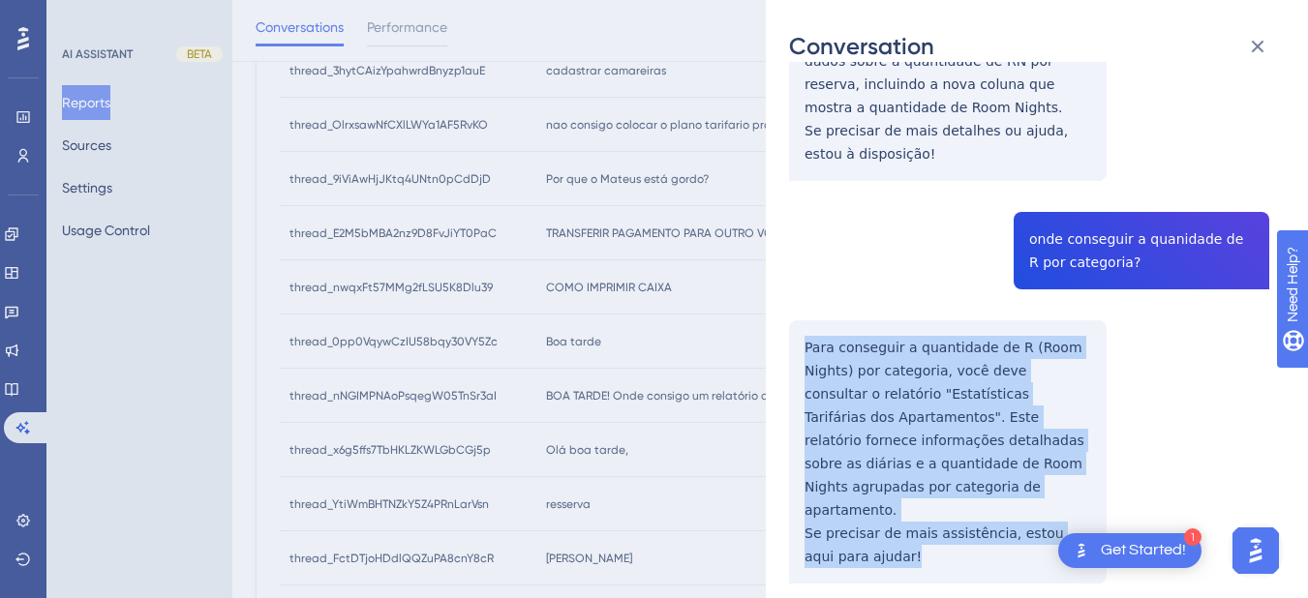
drag, startPoint x: 803, startPoint y: 299, endPoint x: 858, endPoint y: 515, distance: 222.6
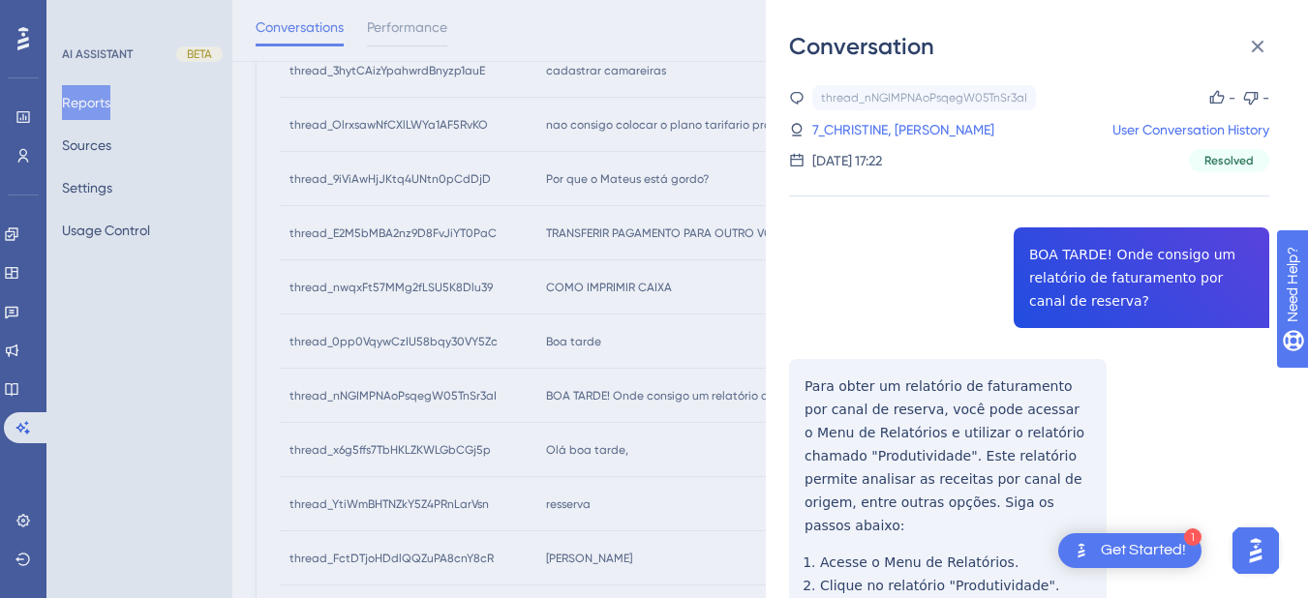
scroll to position [104, 0]
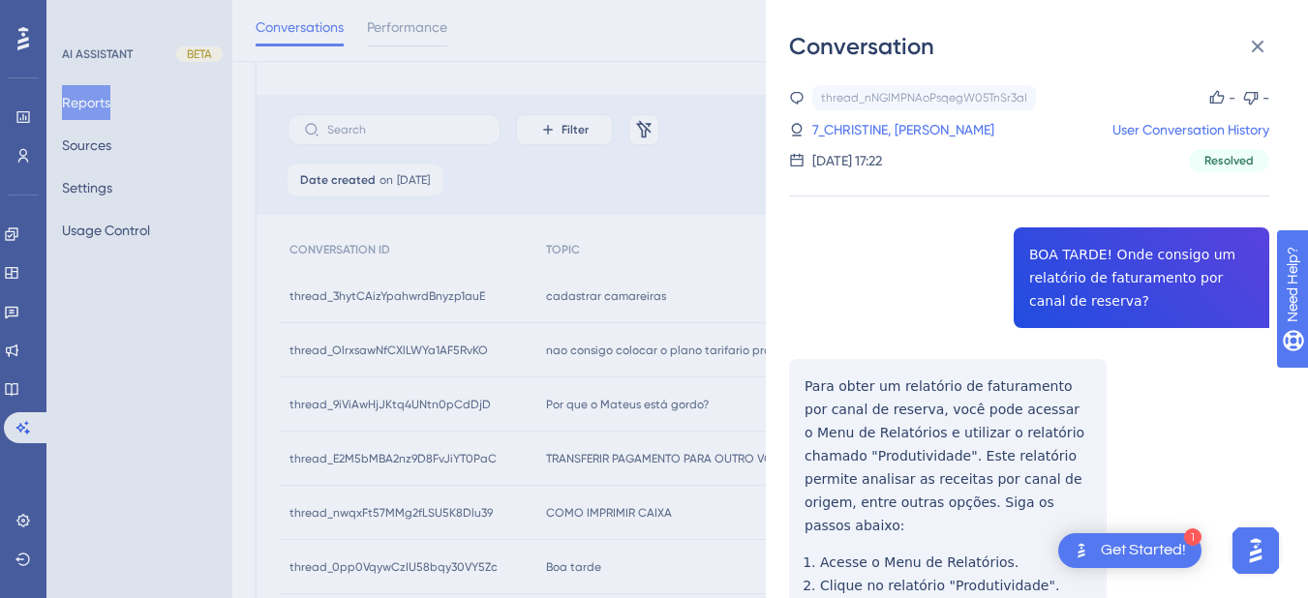
drag, startPoint x: 863, startPoint y: 126, endPoint x: 1025, endPoint y: 196, distance: 176.9
click at [863, 126] on link "7_CHRISTINE, [PERSON_NAME]" at bounding box center [903, 129] width 182 height 23
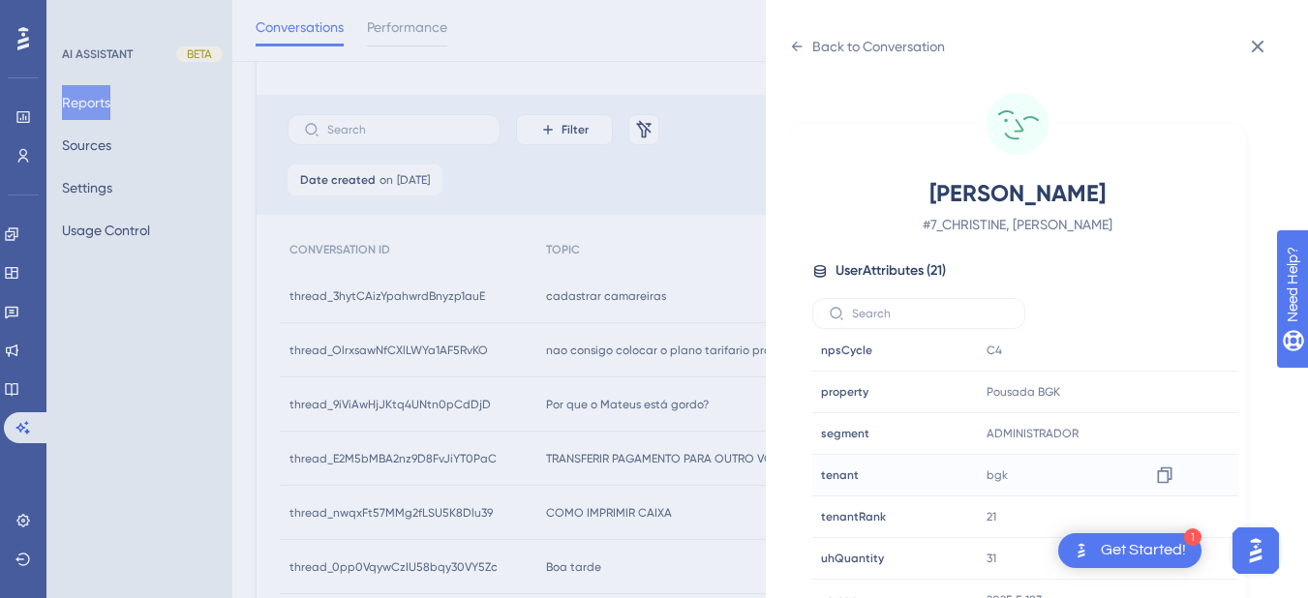
scroll to position [24, 0]
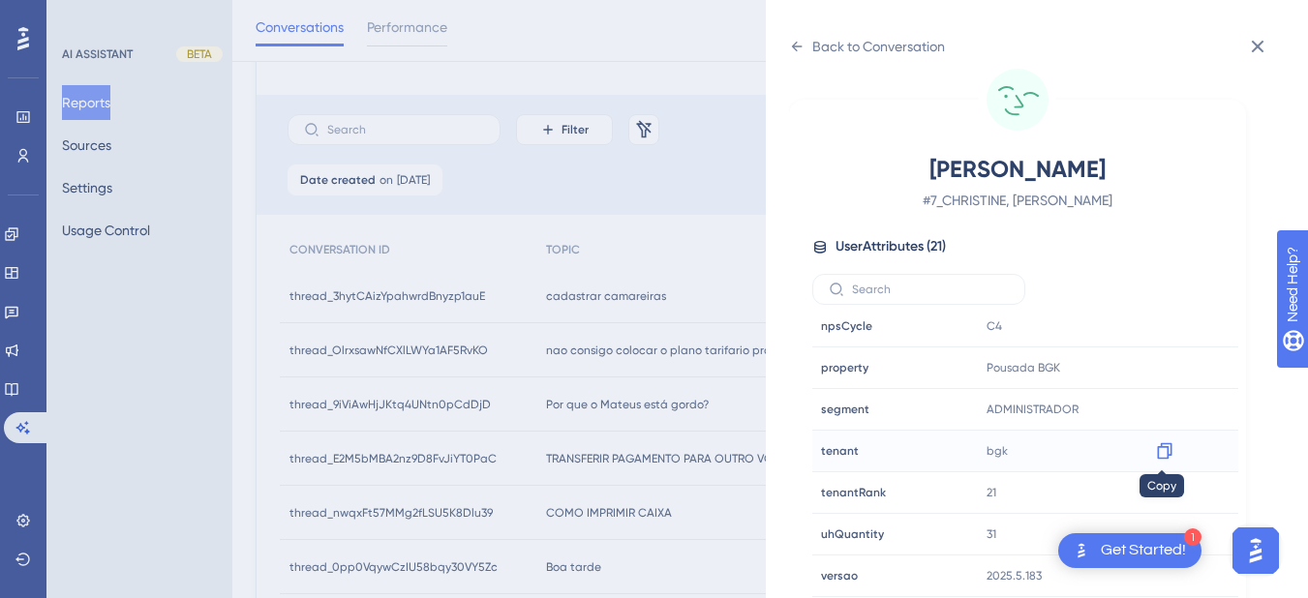
click at [1157, 461] on div at bounding box center [1164, 451] width 31 height 31
click at [797, 48] on icon at bounding box center [796, 46] width 15 height 15
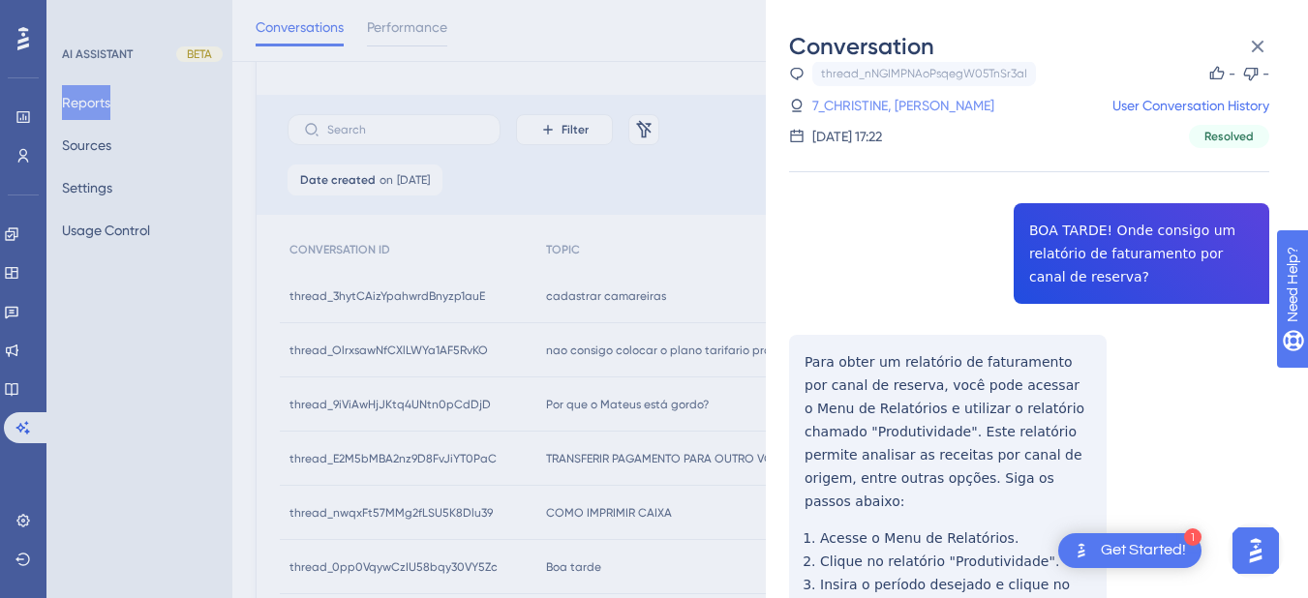
click at [872, 109] on link "7_CHRISTINE, [PERSON_NAME]" at bounding box center [903, 105] width 182 height 23
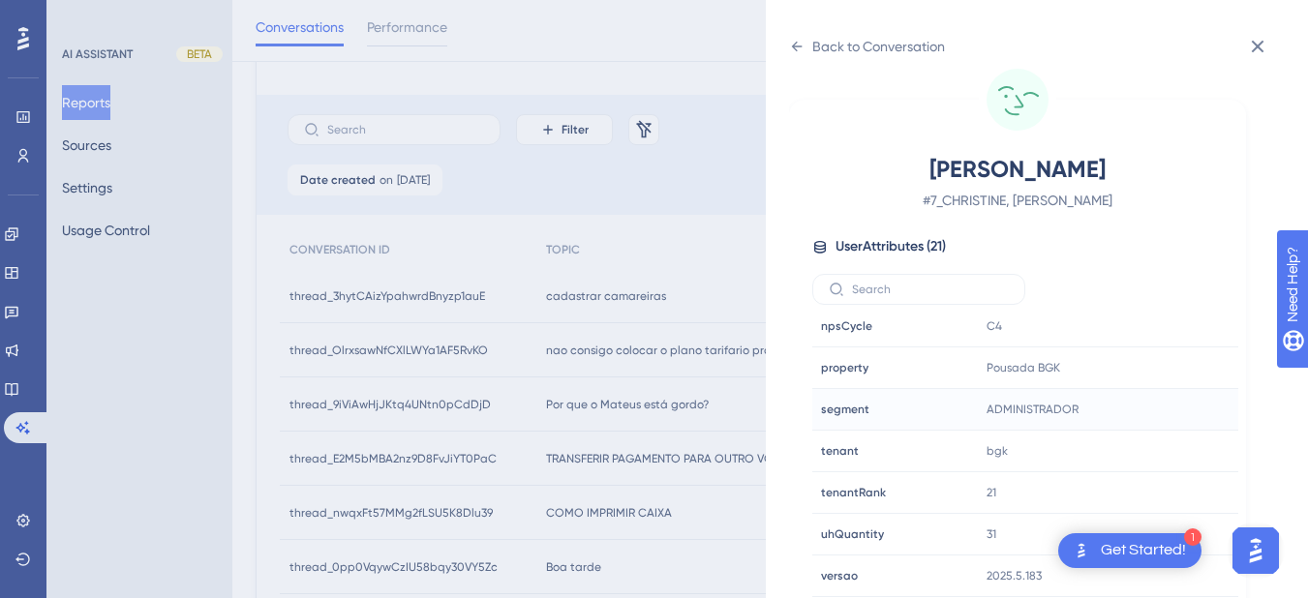
scroll to position [329, 0]
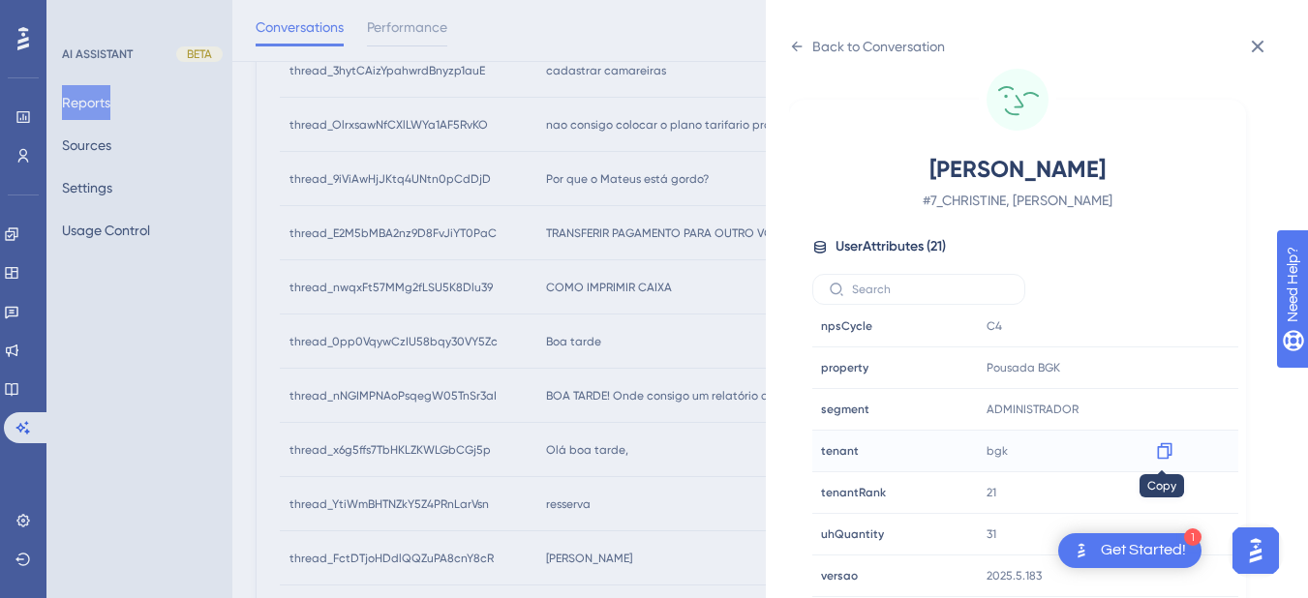
click at [1161, 458] on icon at bounding box center [1164, 451] width 15 height 16
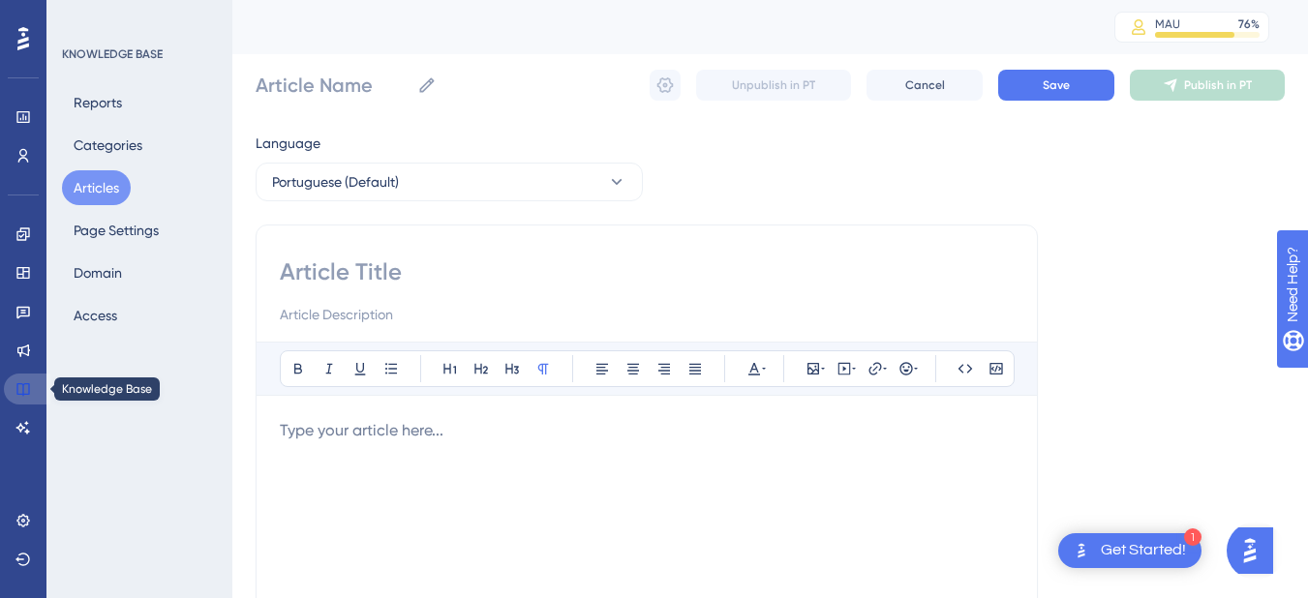
click at [29, 390] on icon at bounding box center [22, 389] width 13 height 13
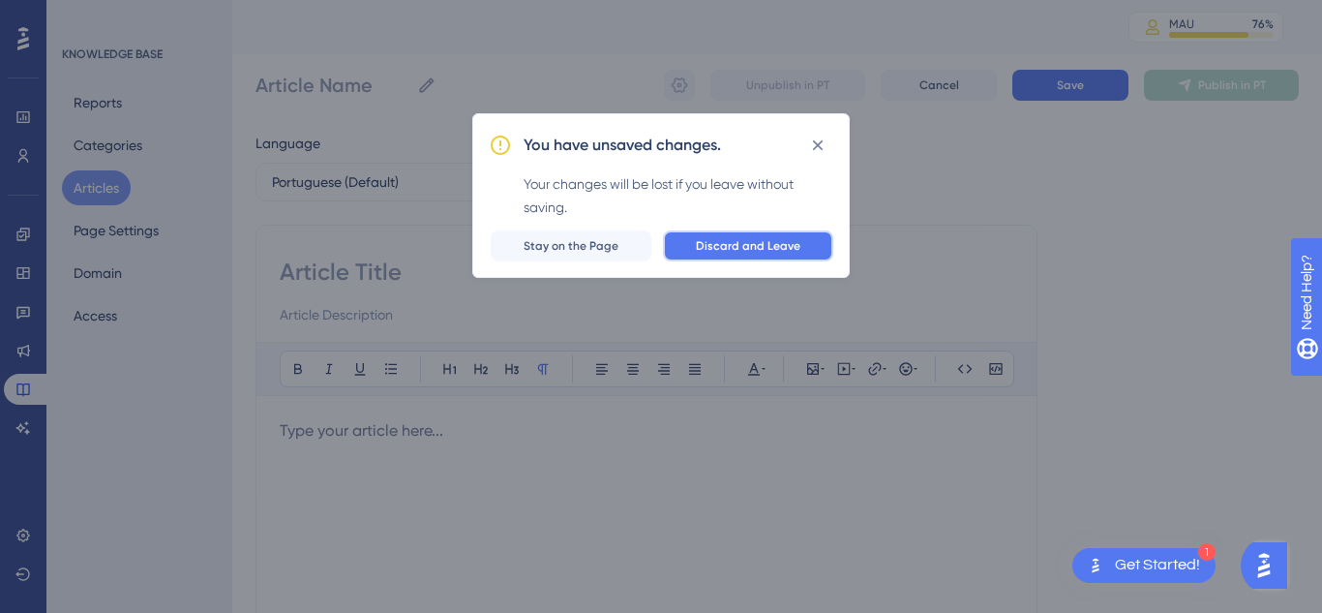
click at [754, 239] on span "Discard and Leave" at bounding box center [748, 245] width 105 height 15
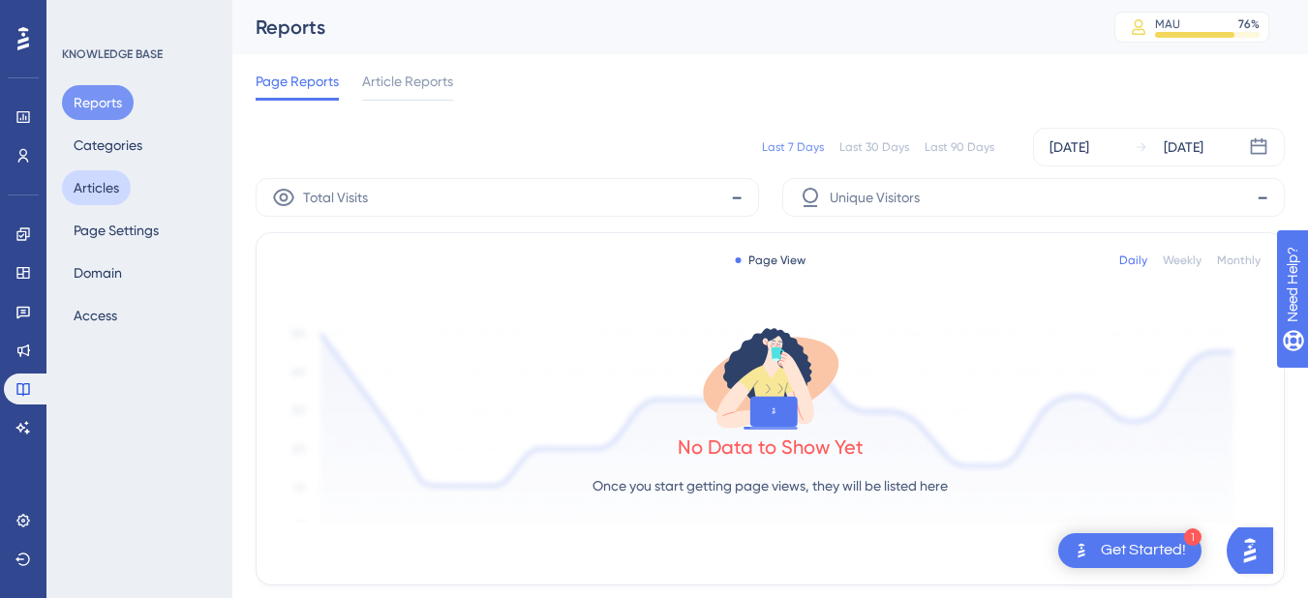
click at [93, 197] on button "Articles" at bounding box center [96, 187] width 69 height 35
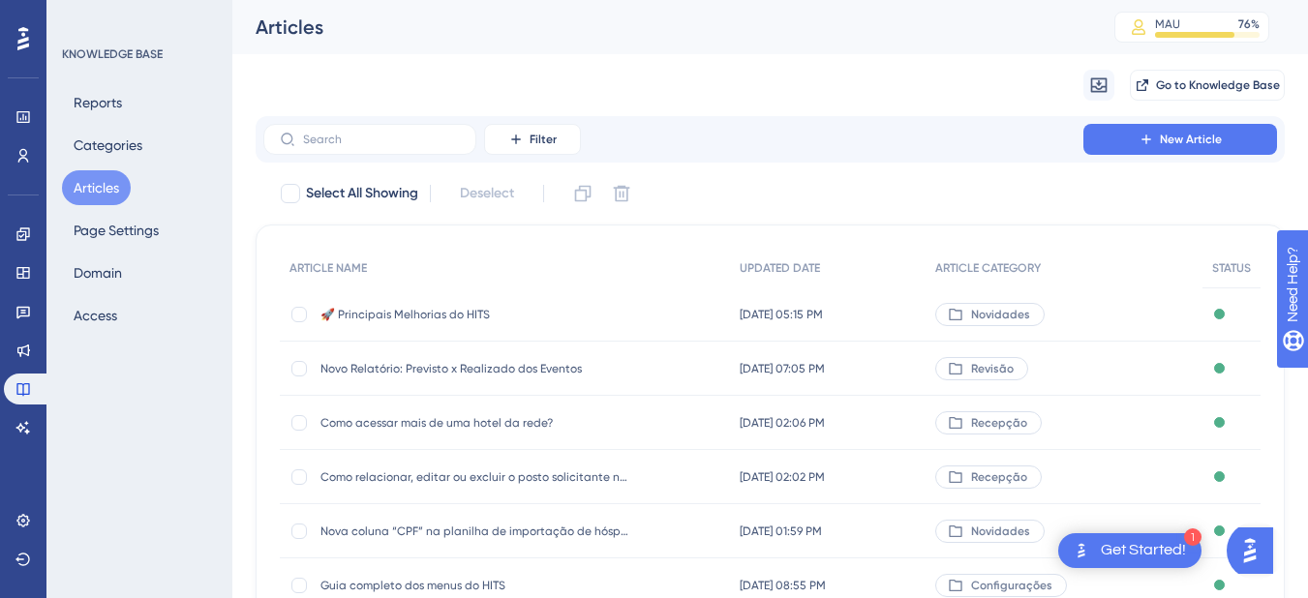
click at [1192, 64] on div "Migrate from Go to Knowledge Base" at bounding box center [770, 85] width 1029 height 62
click at [1196, 88] on span "Go to Knowledge Base" at bounding box center [1218, 84] width 124 height 15
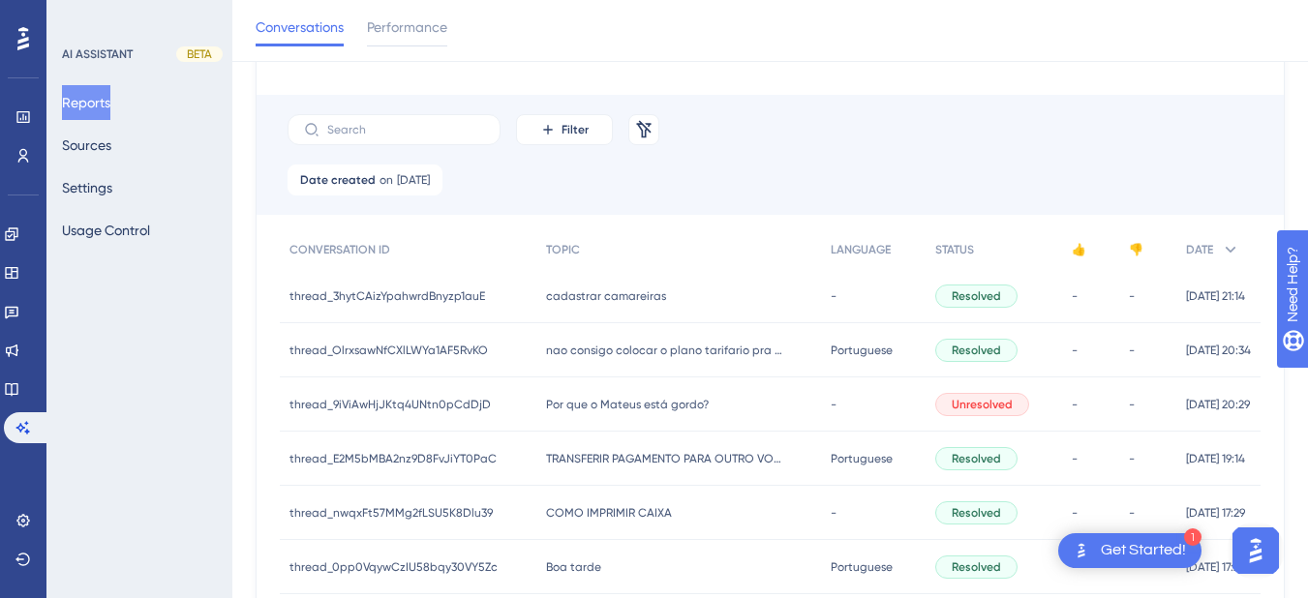
scroll to position [555, 0]
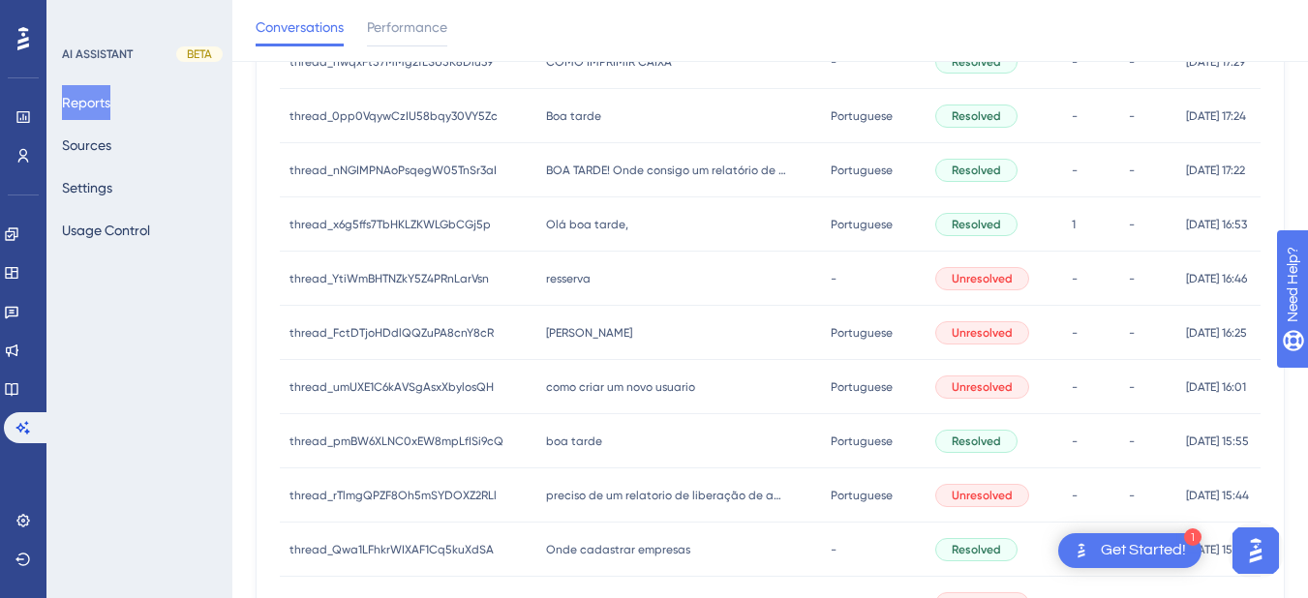
click at [564, 219] on span "Olá boa tarde," at bounding box center [587, 224] width 82 height 15
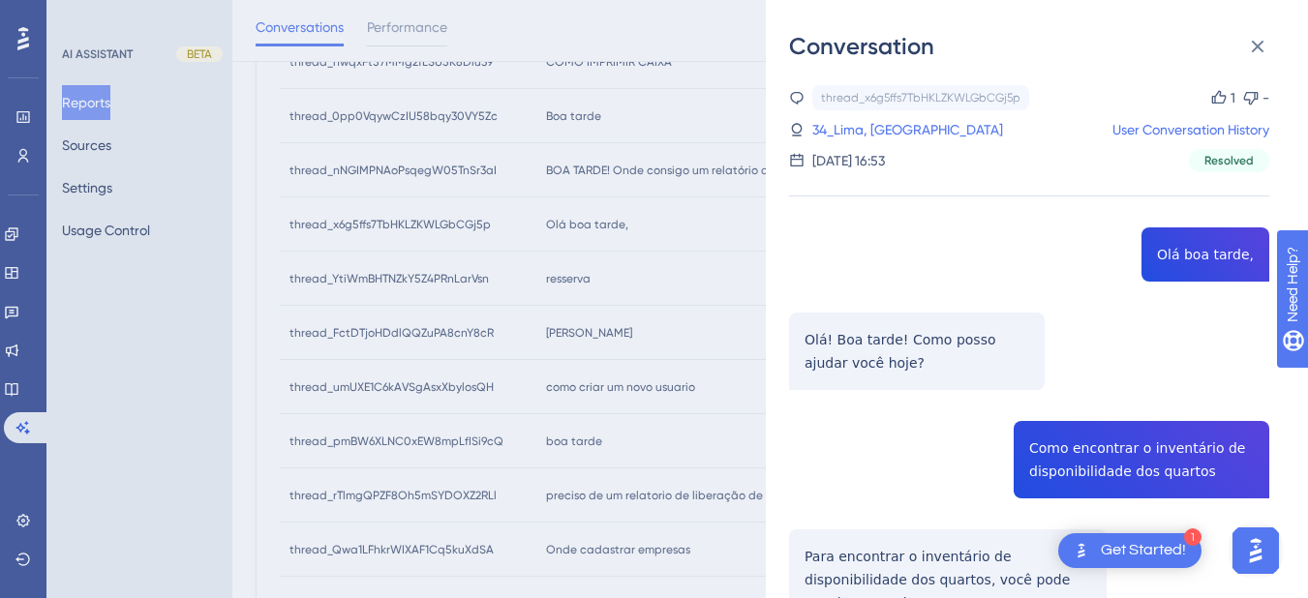
scroll to position [226, 0]
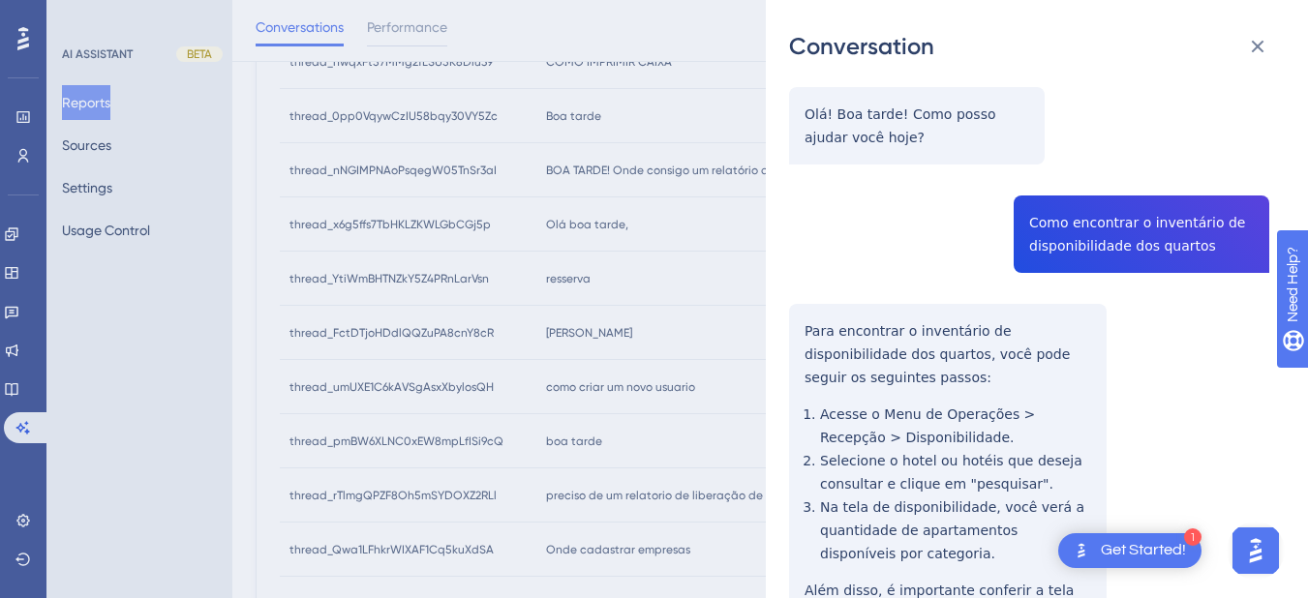
click at [1069, 223] on div "thread_x6g5ffs7TbHKLZKWLGbCGj5p Copy 1 - 34_Lima, Marinalva User Conversation H…" at bounding box center [1029, 486] width 480 height 1252
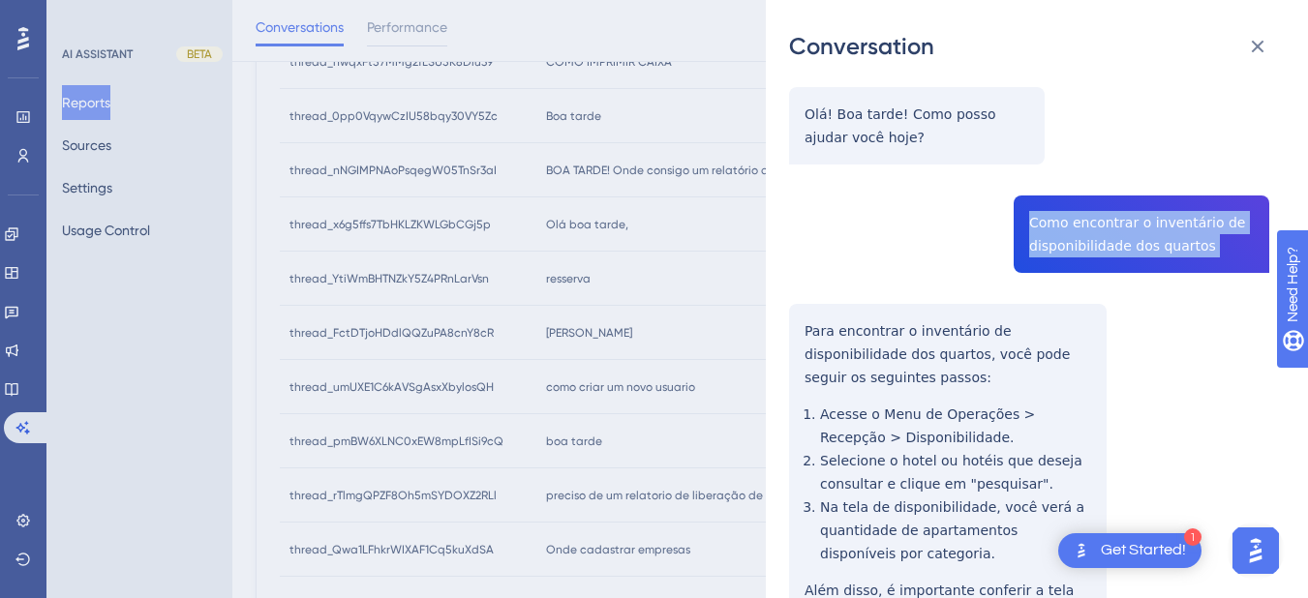
click at [1069, 223] on div "thread_x6g5ffs7TbHKLZKWLGbCGj5p Copy 1 - 34_Lima, Marinalva User Conversation H…" at bounding box center [1029, 486] width 480 height 1252
copy span "Como encontrar o inventário de disponibilidade dos quartos"
click at [776, 324] on div "Conversation thread_x6g5ffs7TbHKLZKWLGbCGj5p Copy 1 - 34_Lima, Marinalva User C…" at bounding box center [1037, 299] width 542 height 598
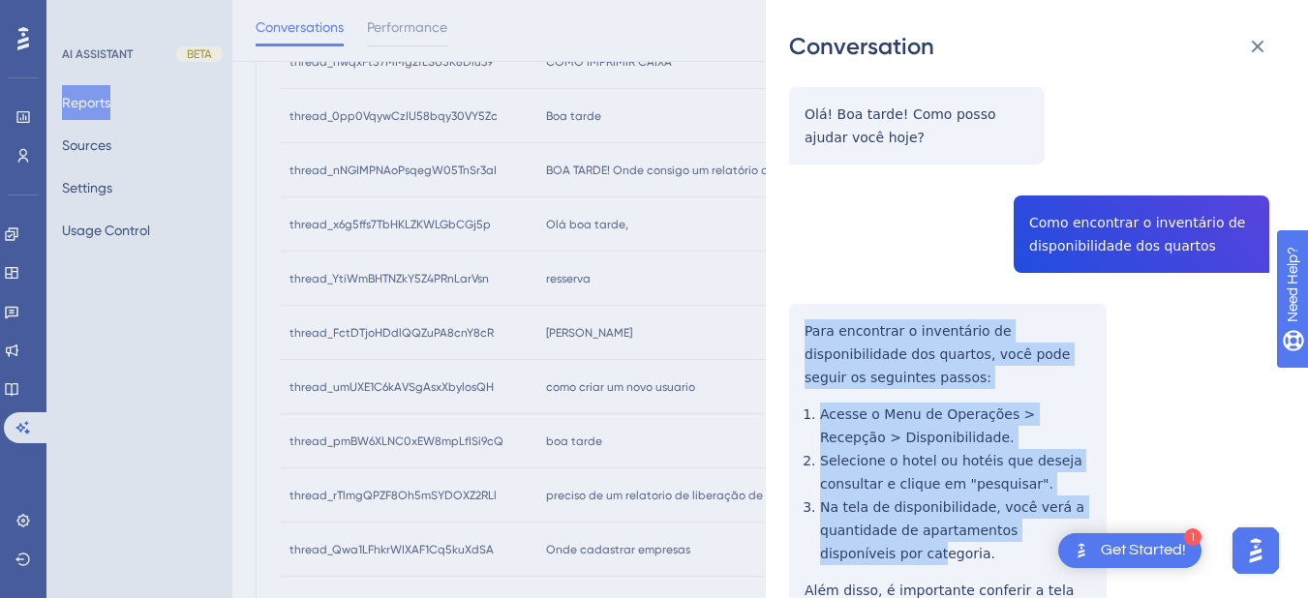
scroll to position [452, 0]
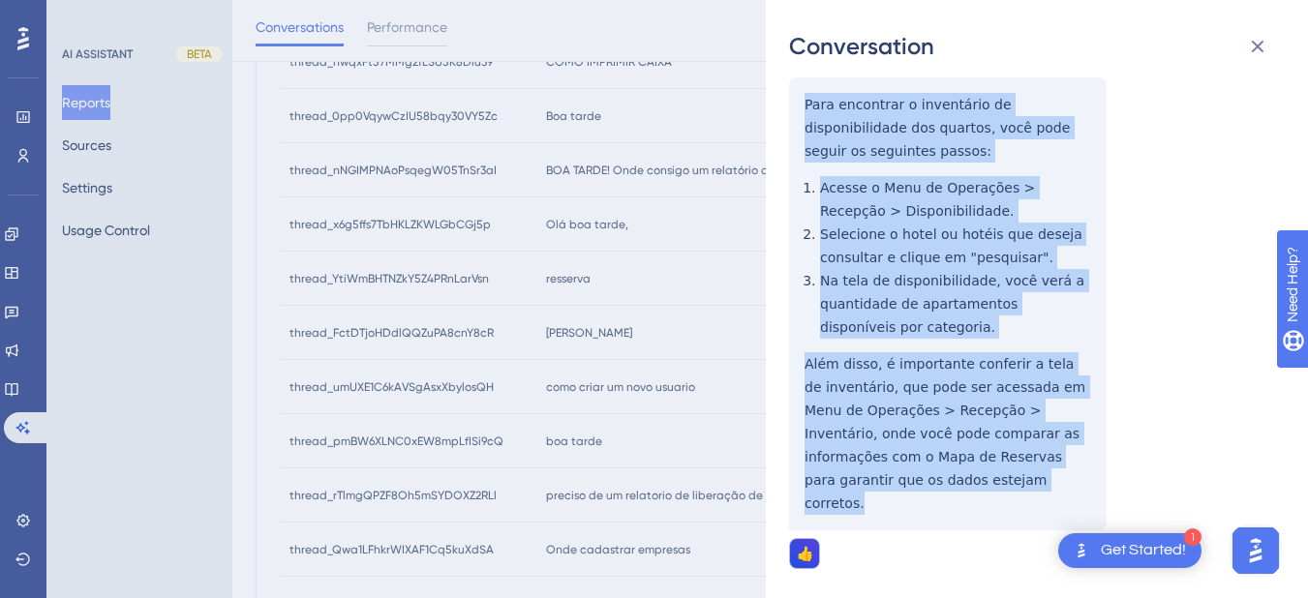
drag, startPoint x: 804, startPoint y: 325, endPoint x: 889, endPoint y: 496, distance: 190.0
click at [889, 496] on div "thread_x6g5ffs7TbHKLZKWLGbCGj5p Copy 1 - 34_Lima, Marinalva User Conversation H…" at bounding box center [1029, 259] width 480 height 1252
copy div "Para encontrar o inventário de disponibilidade dos quartos, você pode seguir os…"
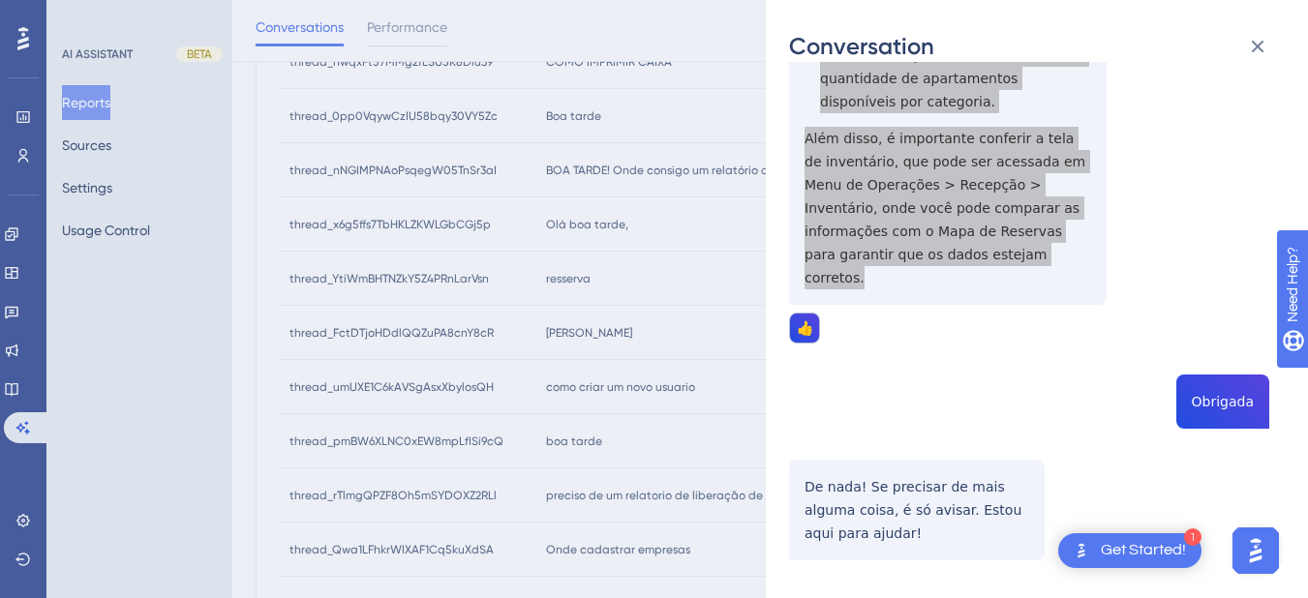
scroll to position [701, 0]
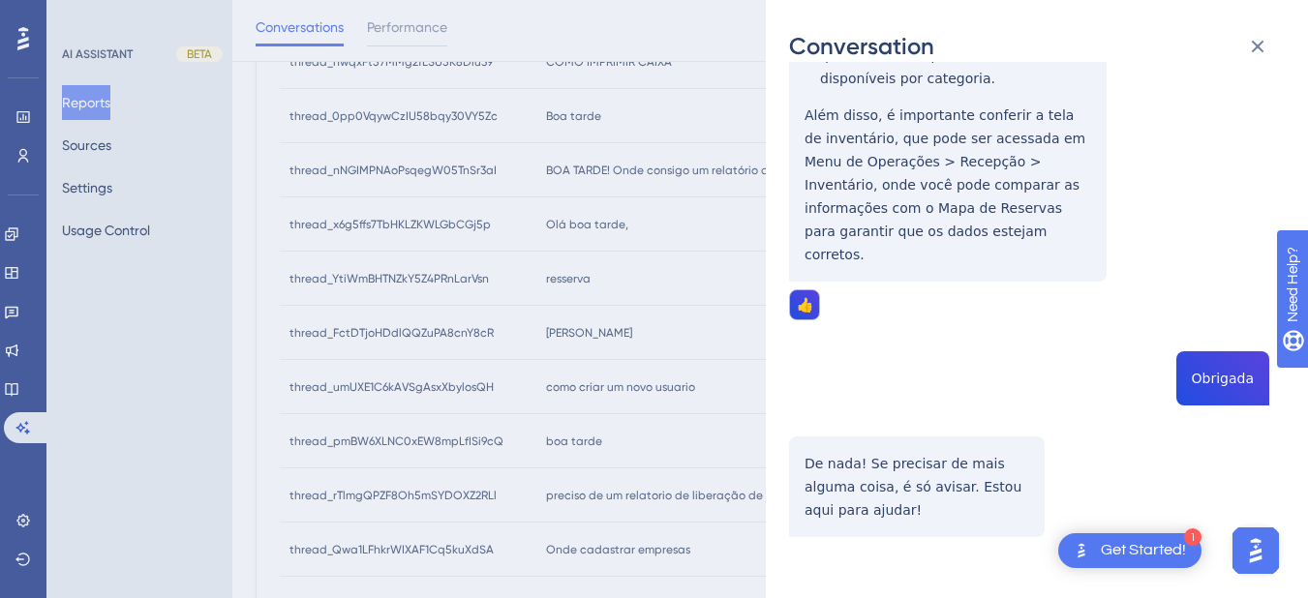
click at [1234, 360] on div "thread_x6g5ffs7TbHKLZKWLGbCGj5p Copy 1 - 34_Lima, Marinalva User Conversation H…" at bounding box center [1029, 10] width 480 height 1252
click at [1063, 283] on div "thread_x6g5ffs7TbHKLZKWLGbCGj5p Copy 1 - 34_Lima, Marinalva User Conversation H…" at bounding box center [1029, 10] width 480 height 1252
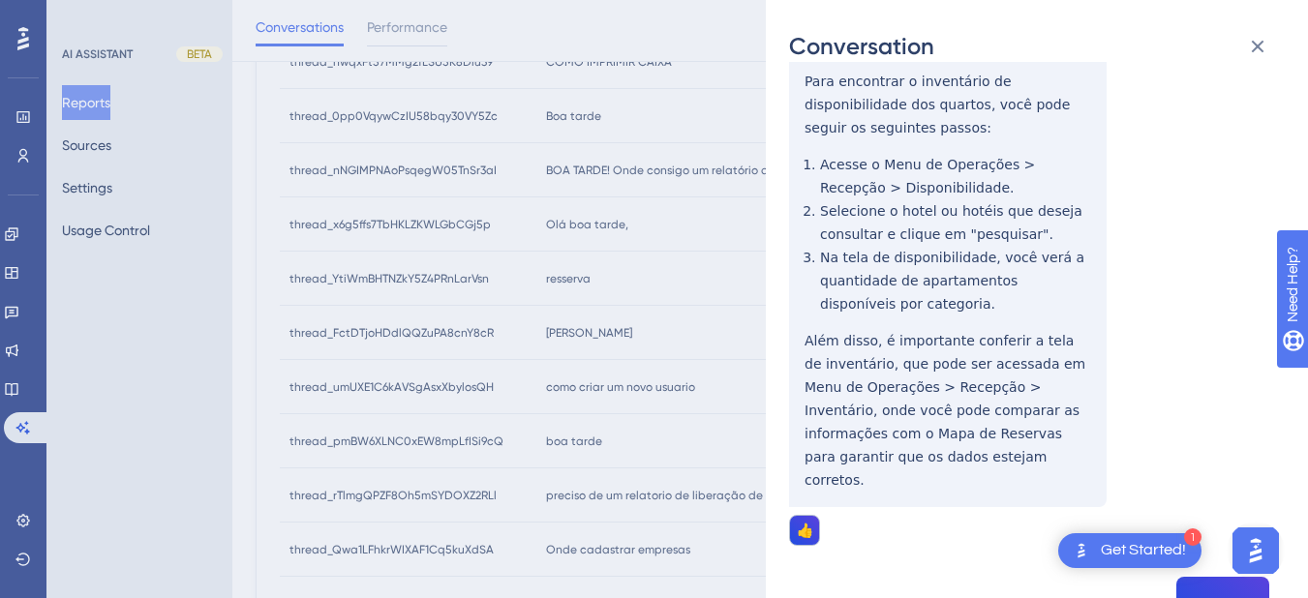
scroll to position [0, 0]
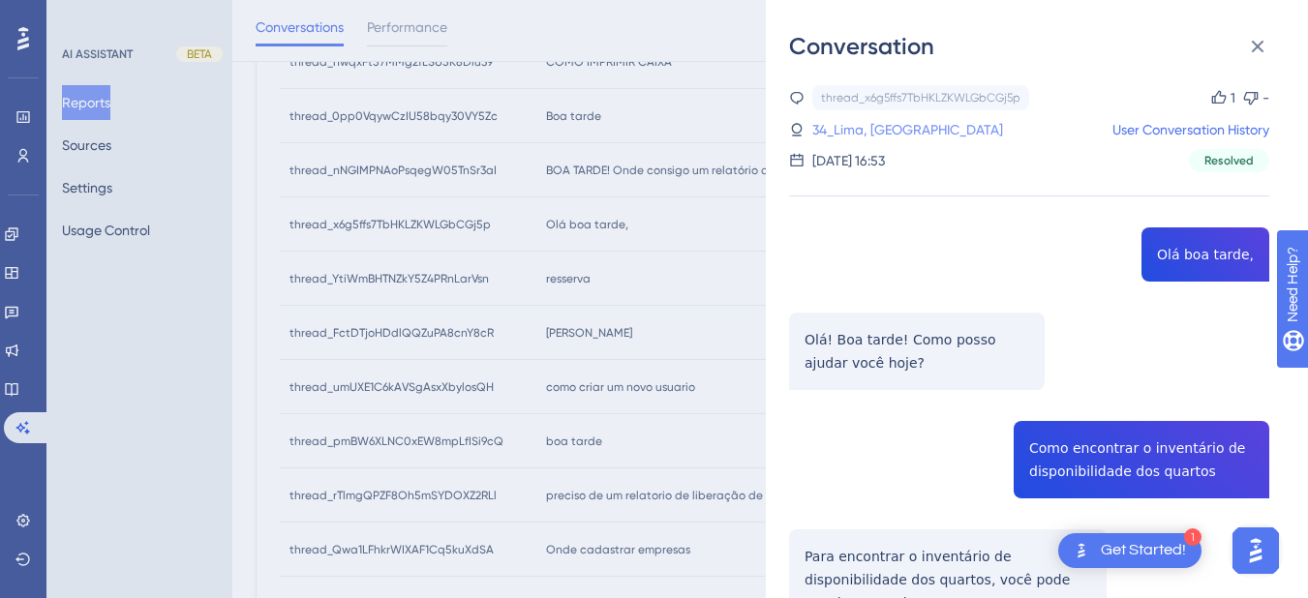
click at [908, 133] on link "34_Lima, Marinalva" at bounding box center [907, 129] width 191 height 23
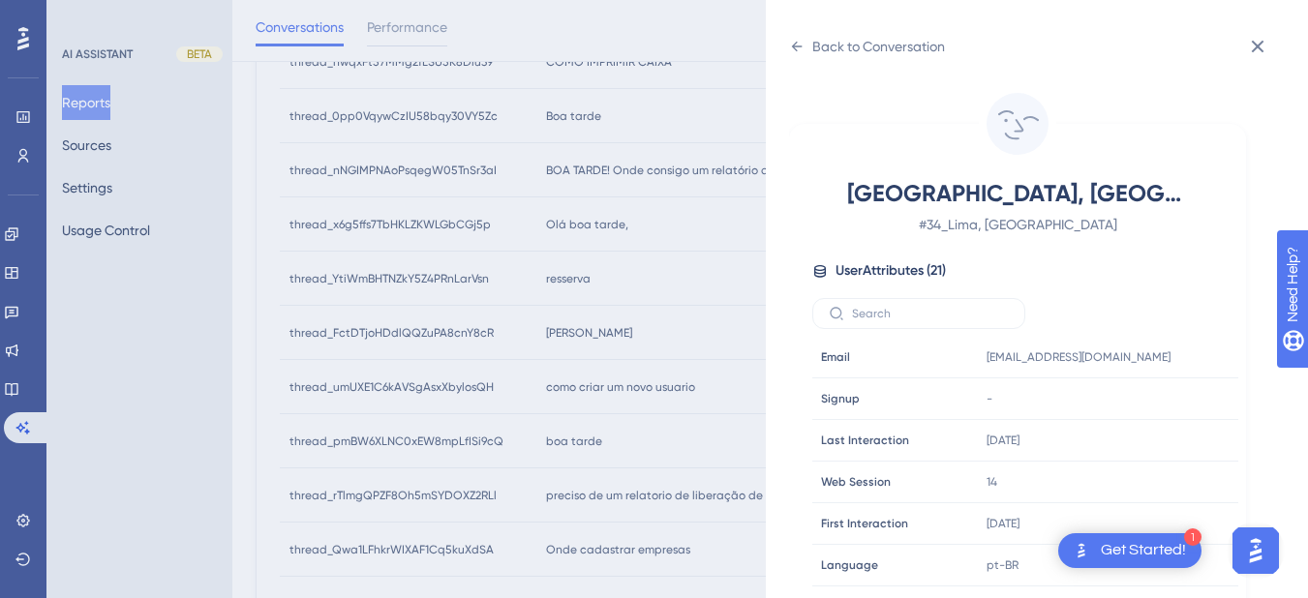
scroll to position [590, 0]
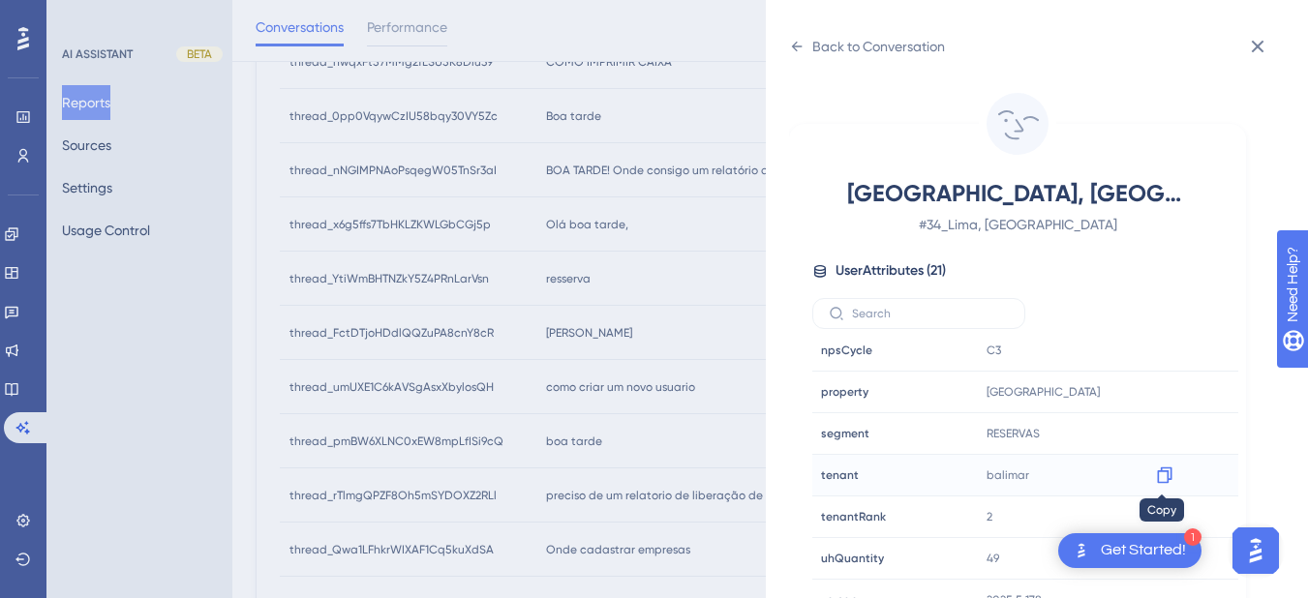
click at [1165, 476] on icon at bounding box center [1164, 476] width 15 height 16
click at [802, 50] on icon at bounding box center [796, 46] width 15 height 15
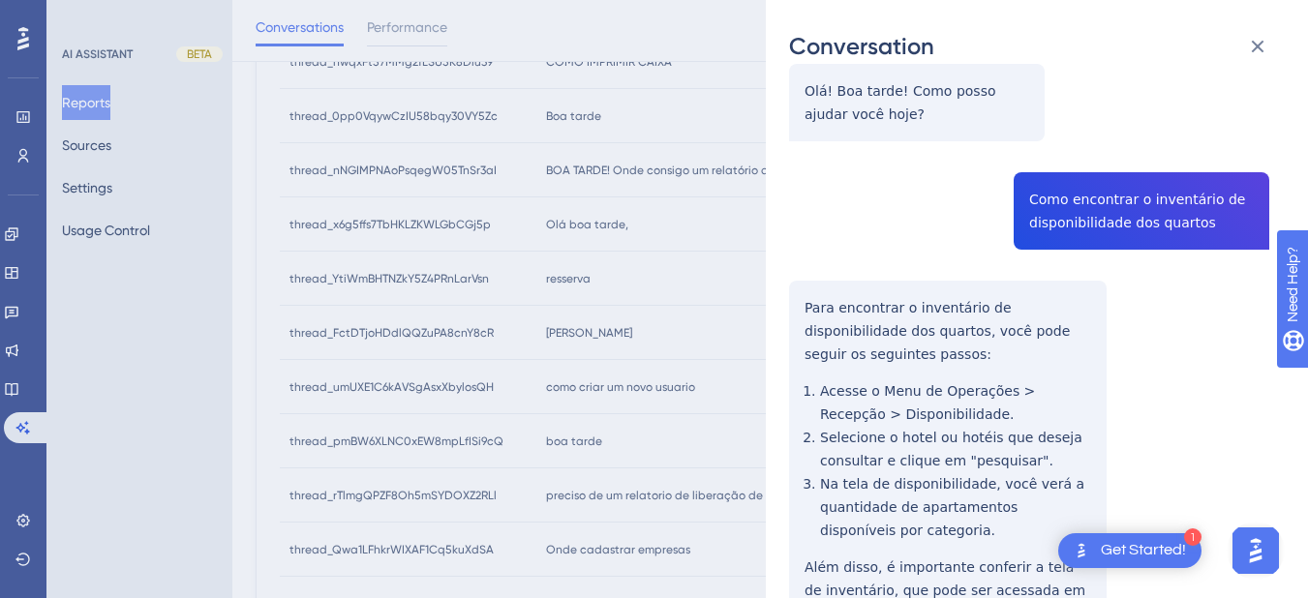
scroll to position [23, 0]
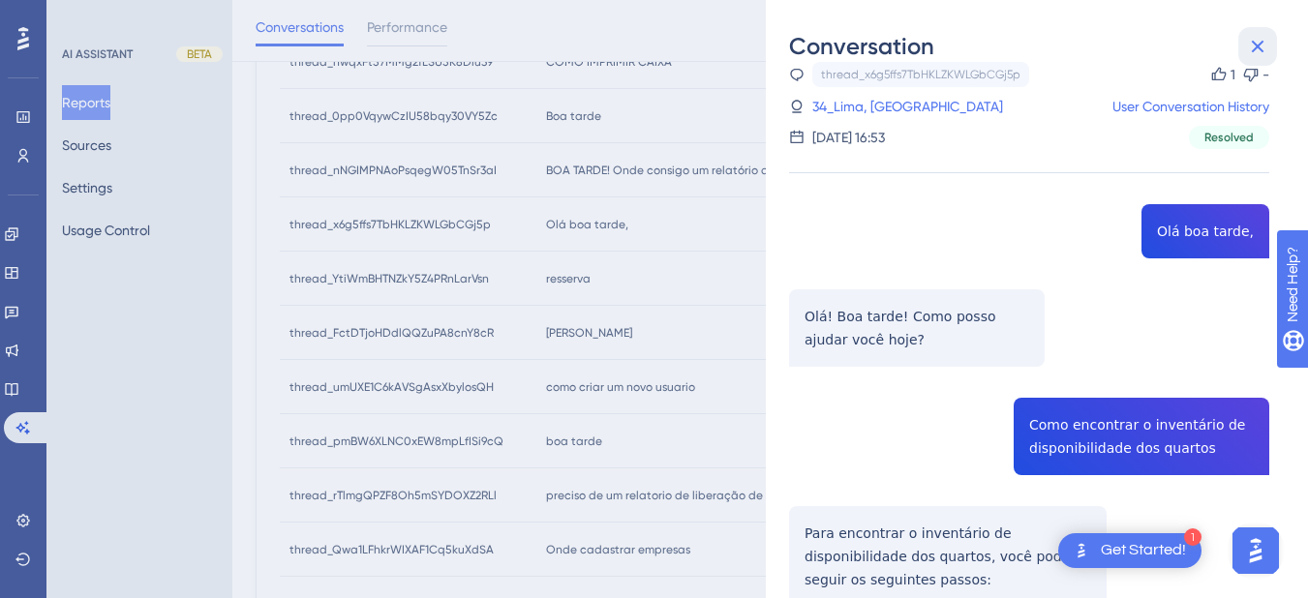
click at [1251, 53] on icon at bounding box center [1257, 46] width 23 height 23
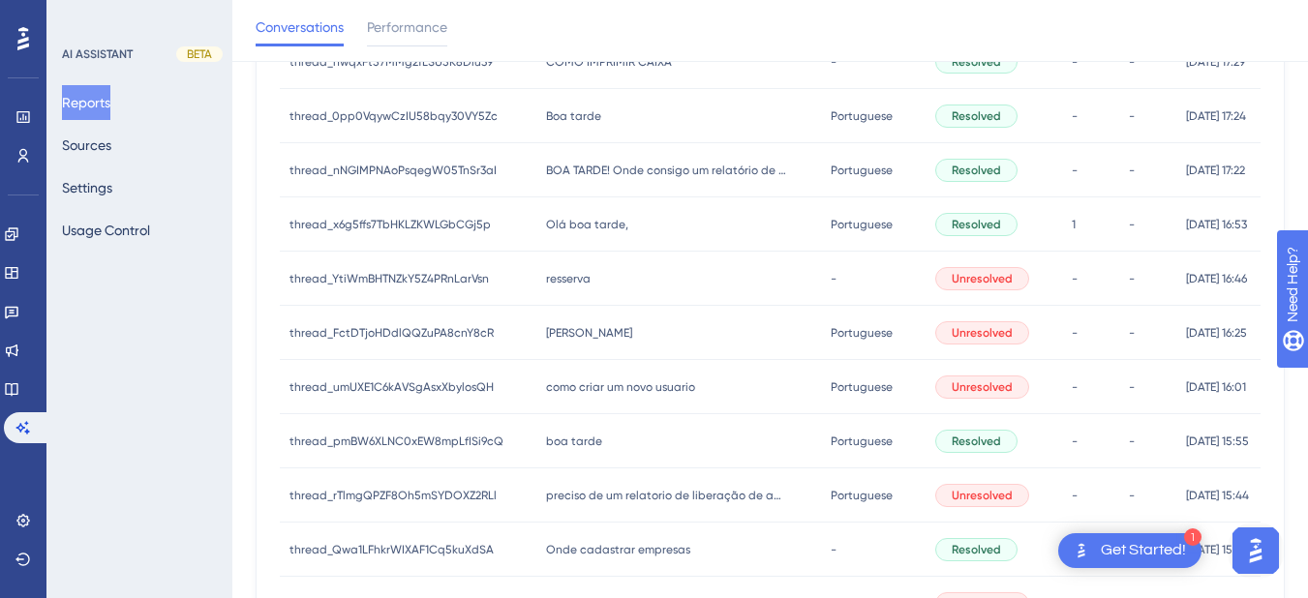
click at [626, 282] on div "resserva resserva" at bounding box center [678, 279] width 285 height 54
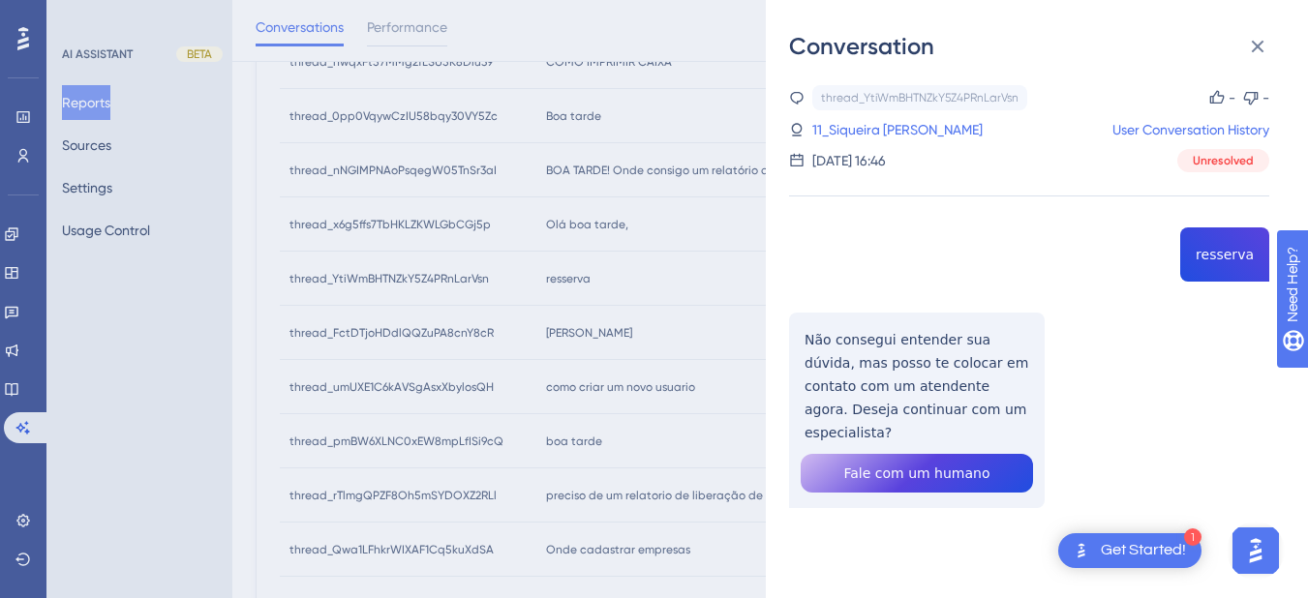
click at [1215, 258] on div "thread_YtiWmBHTNZkY5Z4PRnLarVsn Copy - - 11_Siqueira Frigo, Sandro User Convers…" at bounding box center [1029, 346] width 480 height 522
copy span "resserva"
click at [864, 330] on div "thread_YtiWmBHTNZkY5Z4PRnLarVsn Copy - - 11_Siqueira Frigo, Sandro User Convers…" at bounding box center [1029, 346] width 480 height 522
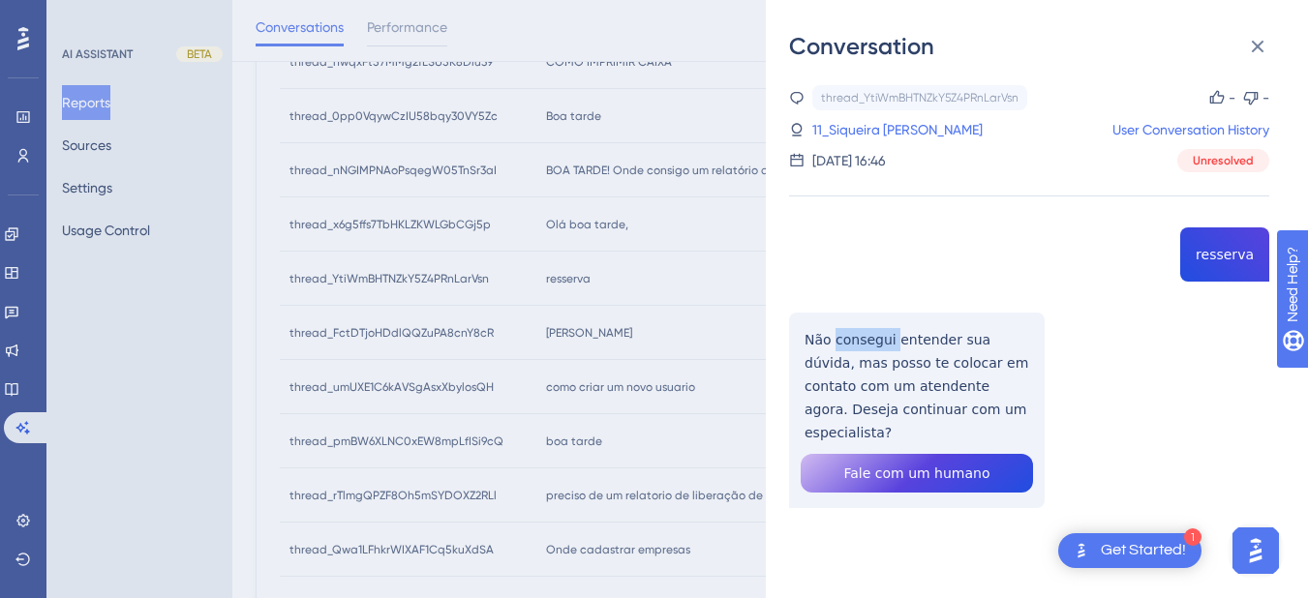
click at [864, 330] on div "thread_YtiWmBHTNZkY5Z4PRnLarVsn Copy - - 11_Siqueira Frigo, Sandro User Convers…" at bounding box center [1029, 346] width 480 height 522
click at [850, 372] on div "thread_YtiWmBHTNZkY5Z4PRnLarVsn Copy - - 11_Siqueira Frigo, Sandro User Convers…" at bounding box center [1029, 346] width 480 height 522
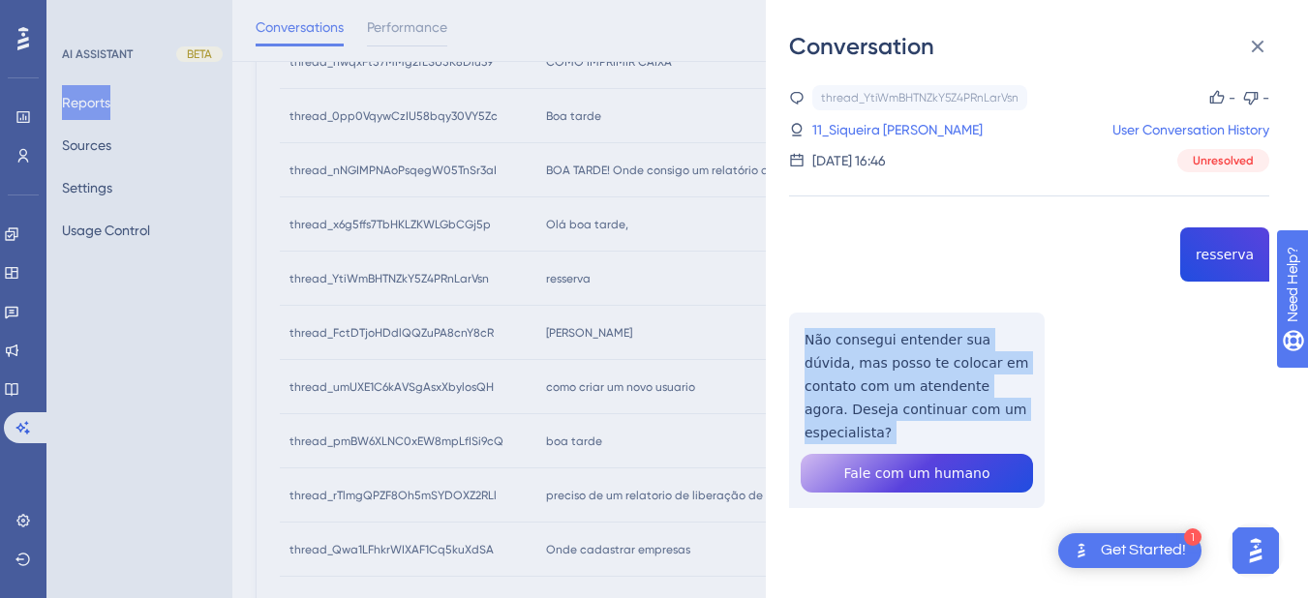
click at [850, 372] on div "thread_YtiWmBHTNZkY5Z4PRnLarVsn Copy - - 11_Siqueira Frigo, Sandro User Convers…" at bounding box center [1029, 346] width 480 height 522
copy p "Não consegui entender sua dúvida, mas posso te colocar em contato com um atende…"
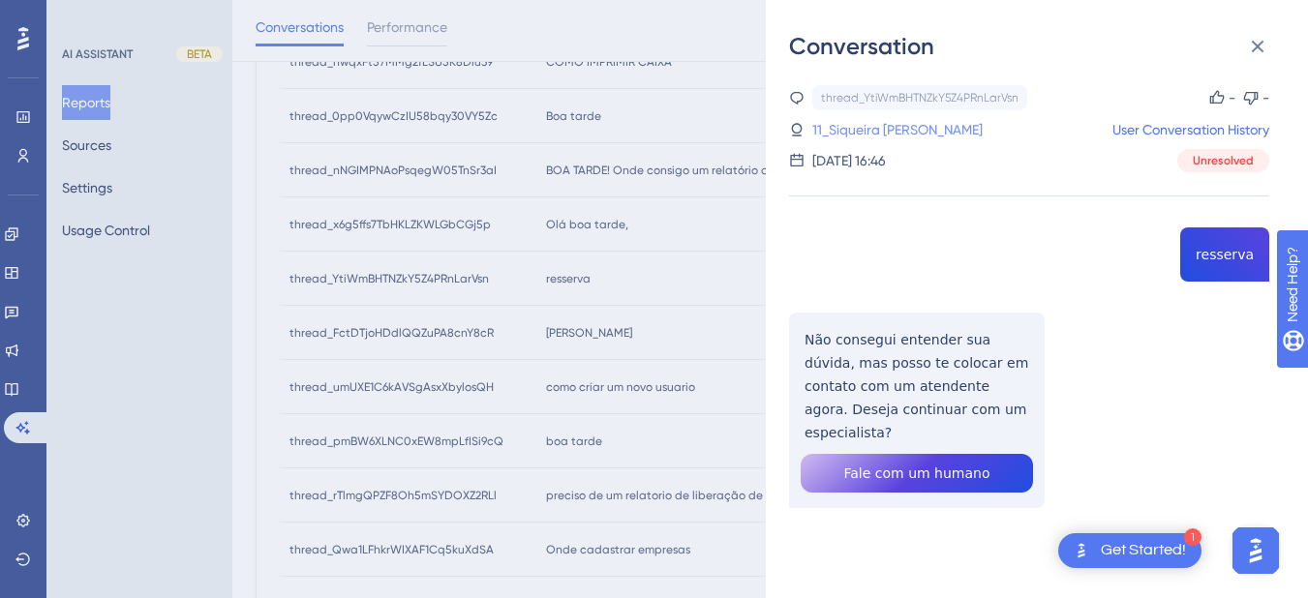
click at [845, 127] on link "11_Siqueira Frigo, Sandro" at bounding box center [897, 129] width 170 height 23
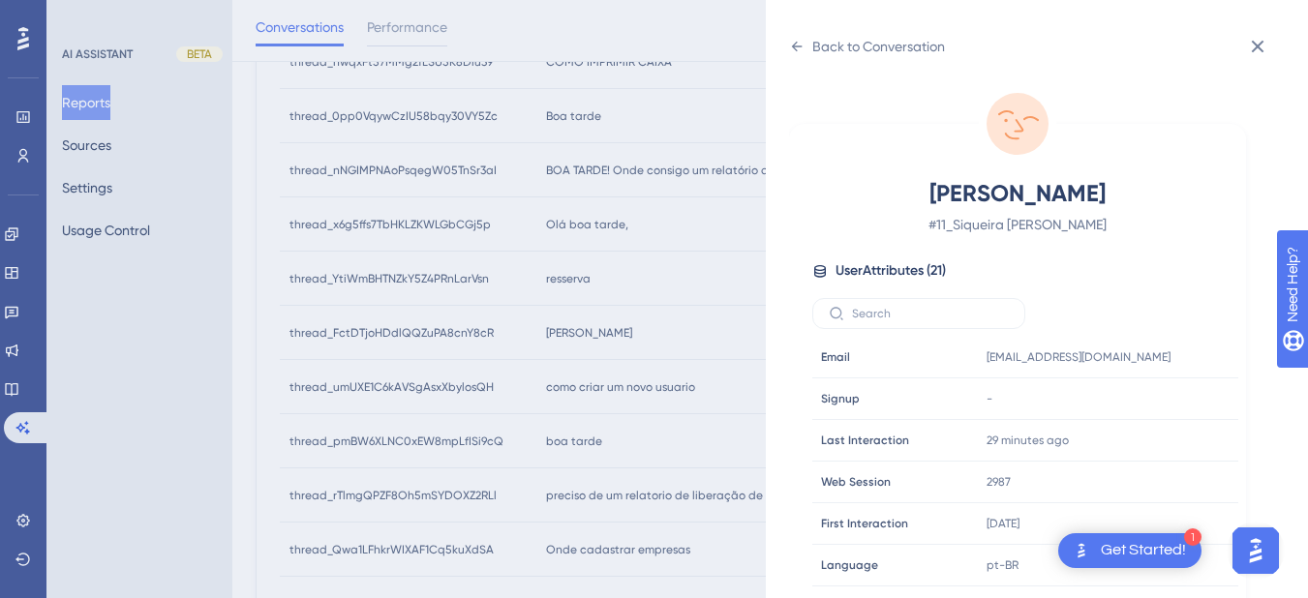
scroll to position [590, 0]
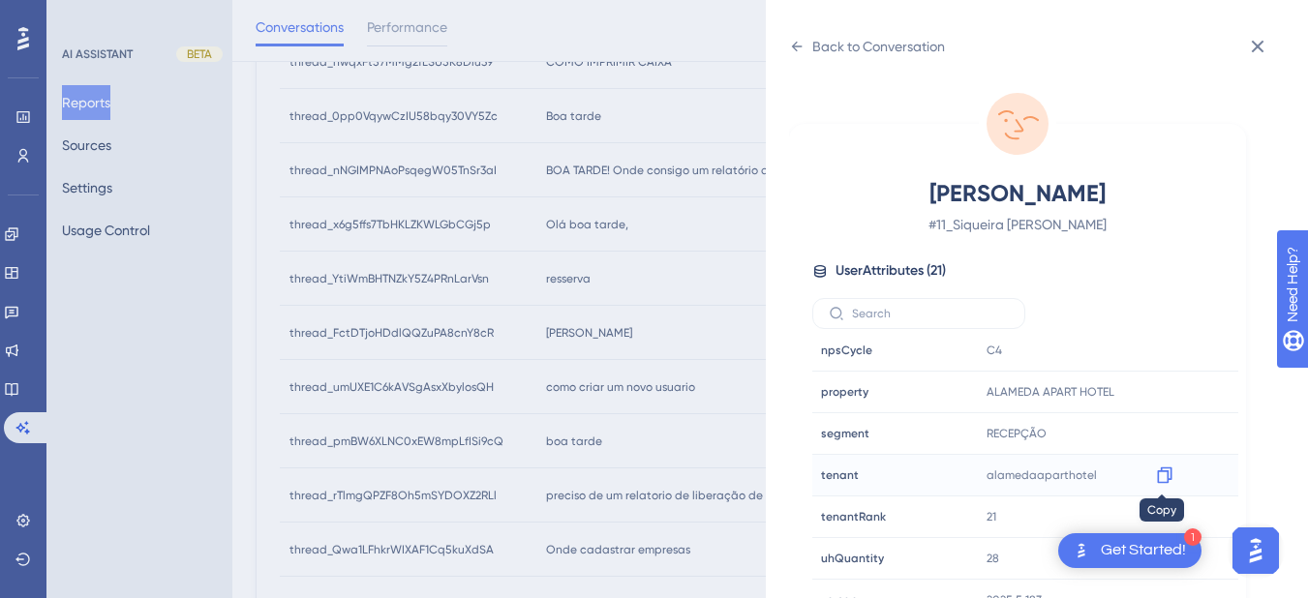
click at [1159, 481] on icon at bounding box center [1164, 475] width 19 height 19
click at [804, 45] on div "Back to Conversation" at bounding box center [867, 46] width 156 height 31
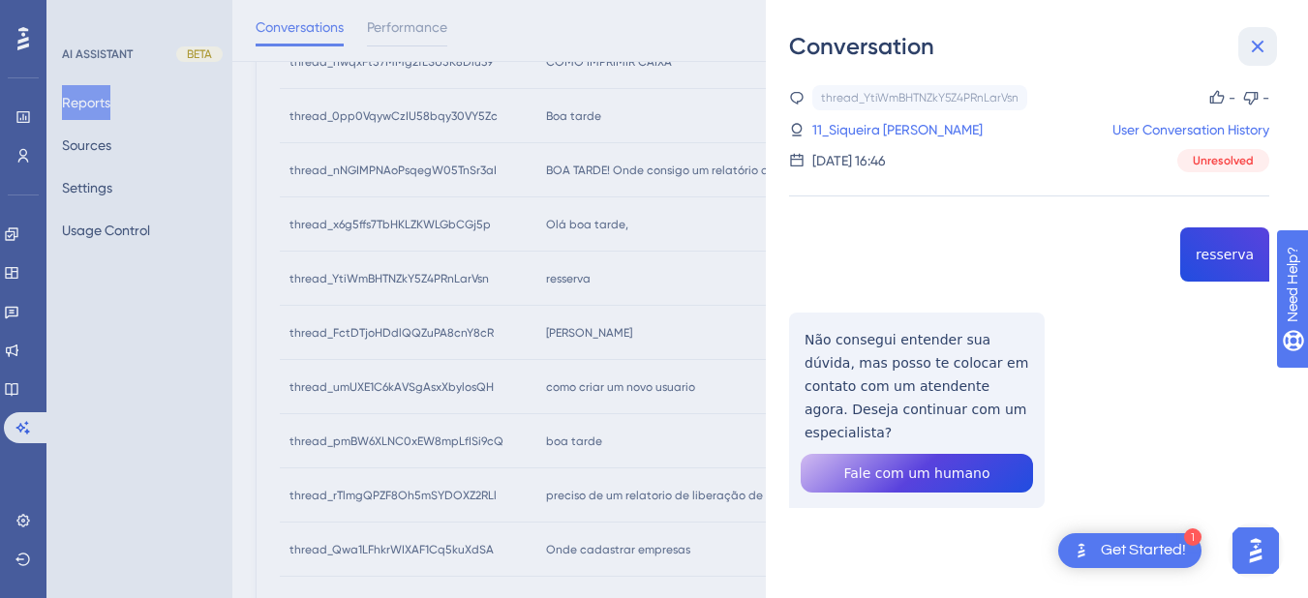
click at [1256, 47] on icon at bounding box center [1258, 47] width 13 height 13
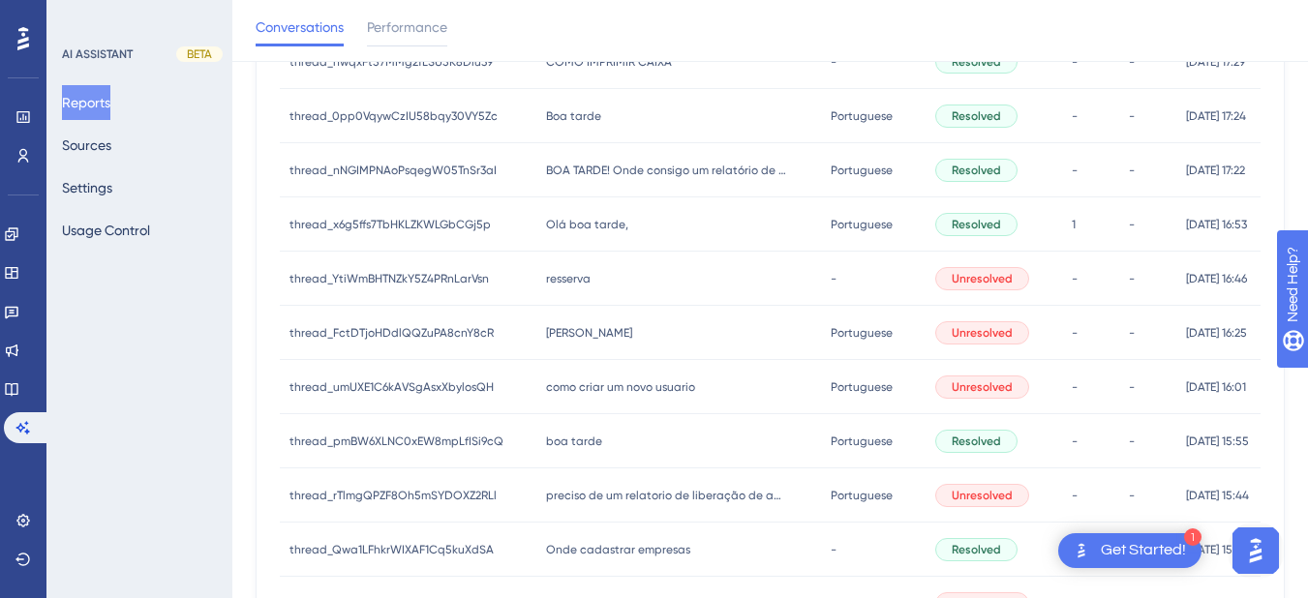
click at [595, 336] on div "Oi Hiara Oi Hiara" at bounding box center [678, 333] width 285 height 54
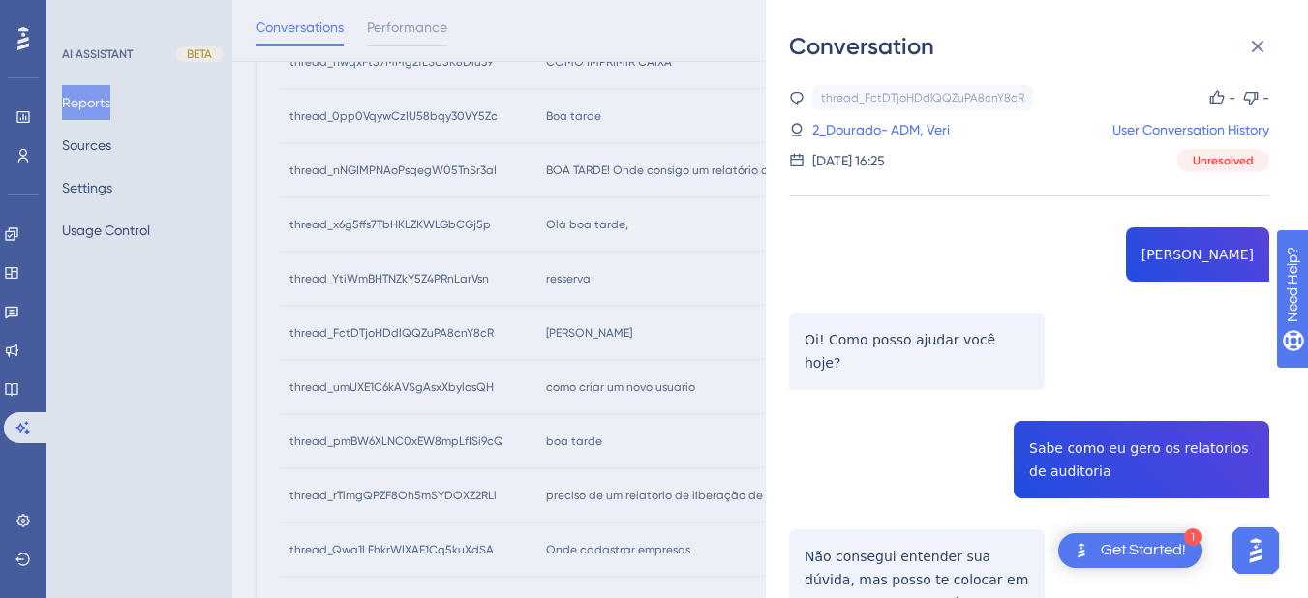
scroll to position [165, 0]
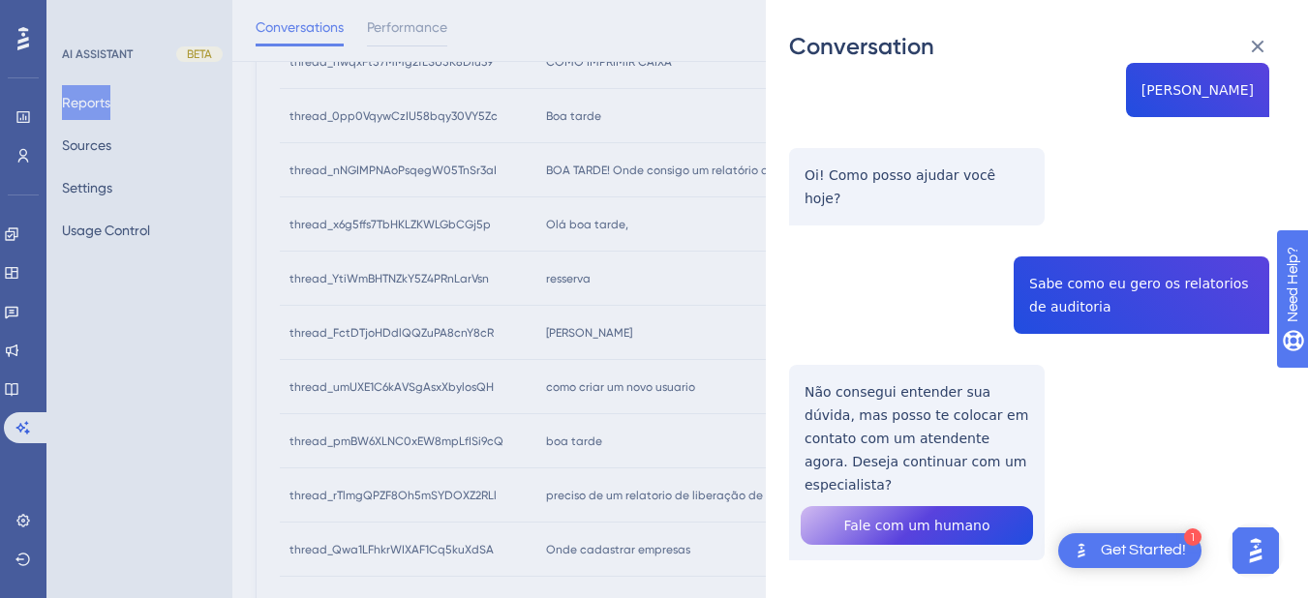
click at [1091, 266] on div "thread_FctDTjoHDdlQQZuPA8cnY8cR Copy - - 2_Dourado- ADM, Veri User Conversation…" at bounding box center [1029, 290] width 480 height 739
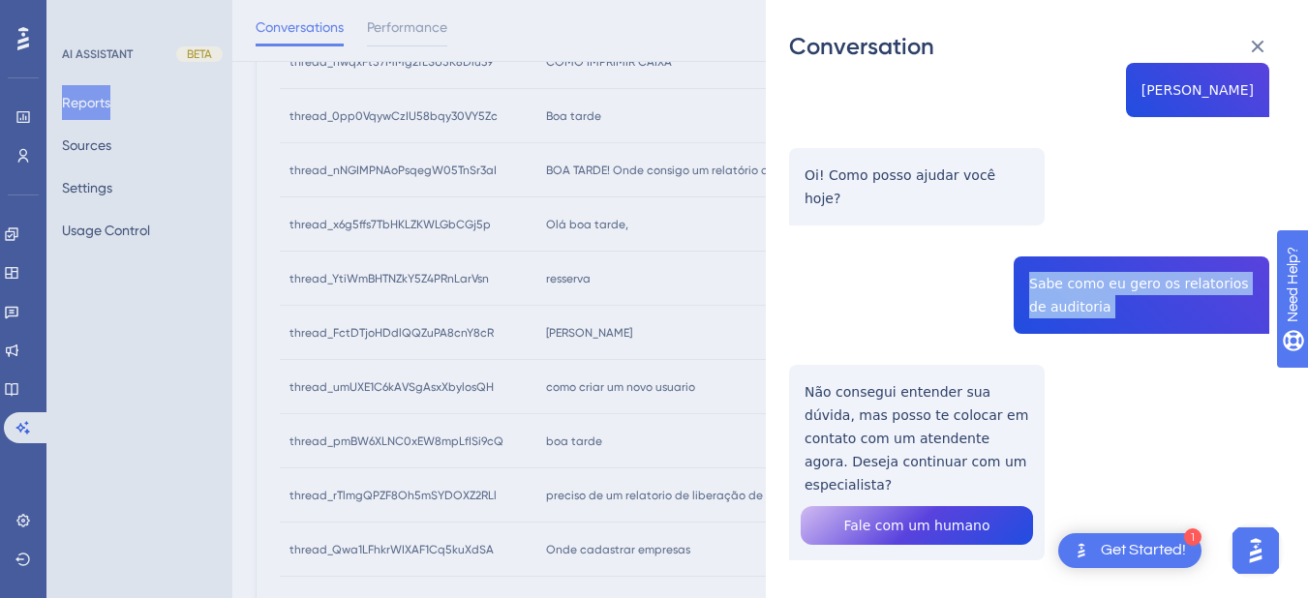
click at [1091, 266] on div "thread_FctDTjoHDdlQQZuPA8cnY8cR Copy - - 2_Dourado- ADM, Veri User Conversation…" at bounding box center [1029, 290] width 480 height 739
copy span "Sabe como eu gero os relatorios de auditoria"
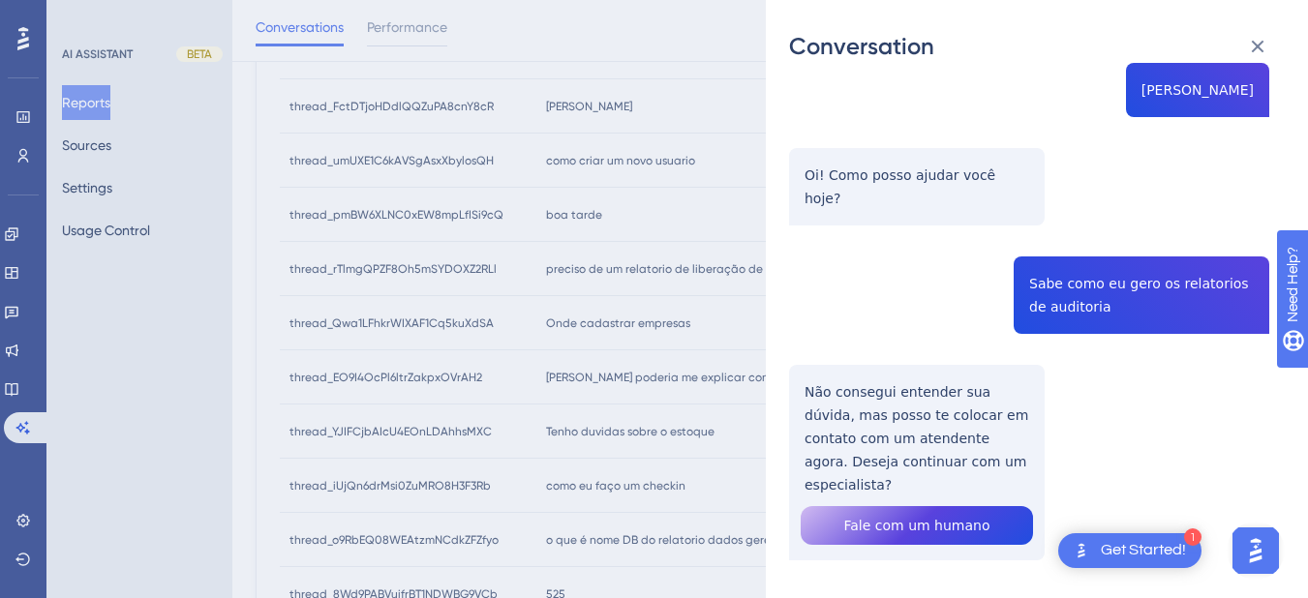
click at [845, 416] on div "thread_FctDTjoHDdlQQZuPA8cnY8cR Copy - - 2_Dourado- ADM, Veri User Conversation…" at bounding box center [1029, 290] width 480 height 739
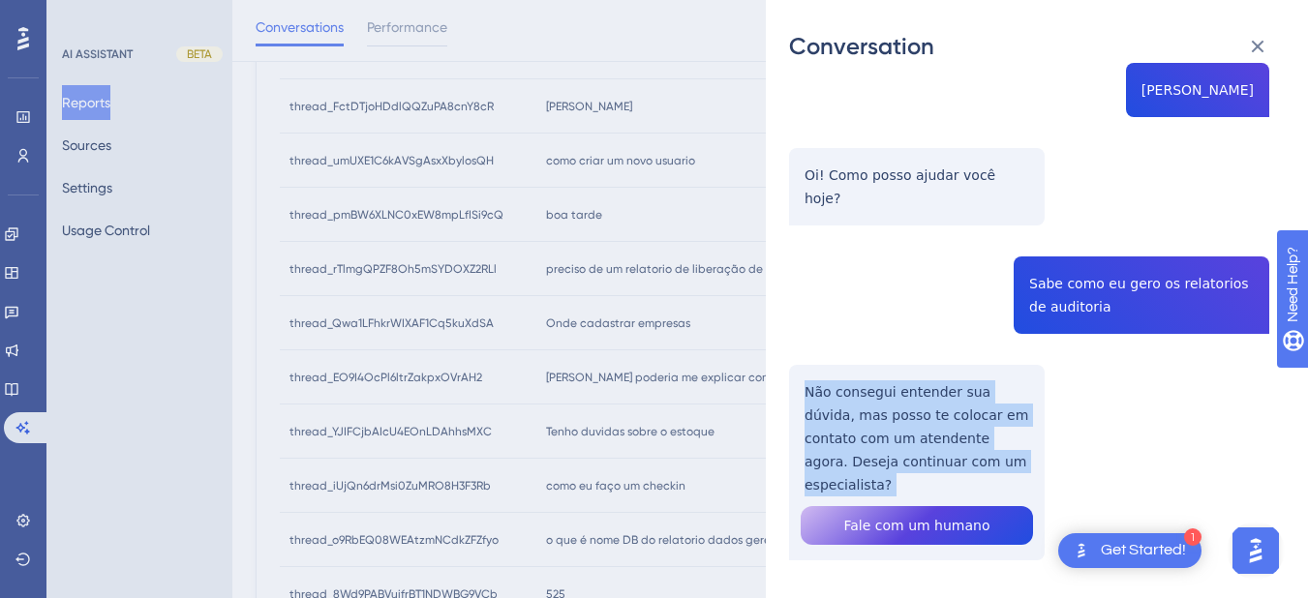
click at [845, 416] on div "thread_FctDTjoHDdlQQZuPA8cnY8cR Copy - - 2_Dourado- ADM, Veri User Conversation…" at bounding box center [1029, 290] width 480 height 739
copy p "Não consegui entender sua dúvida, mas posso te colocar em contato com um atende…"
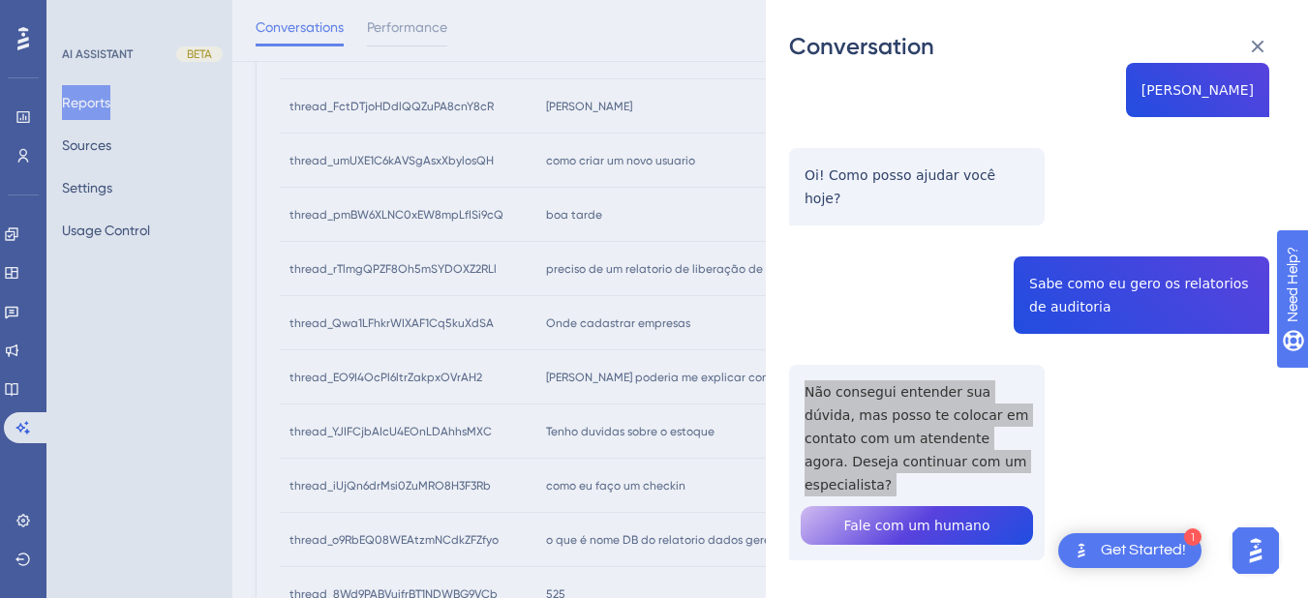
scroll to position [0, 0]
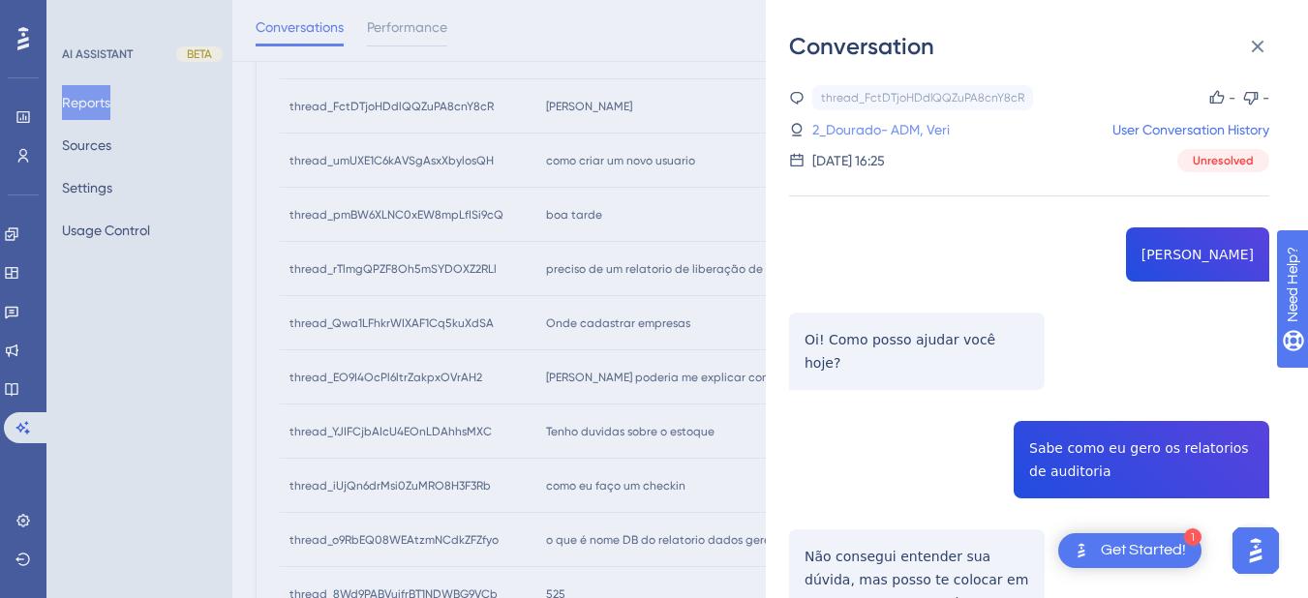
click at [866, 138] on link "2_Dourado- ADM, Veri" at bounding box center [880, 129] width 137 height 23
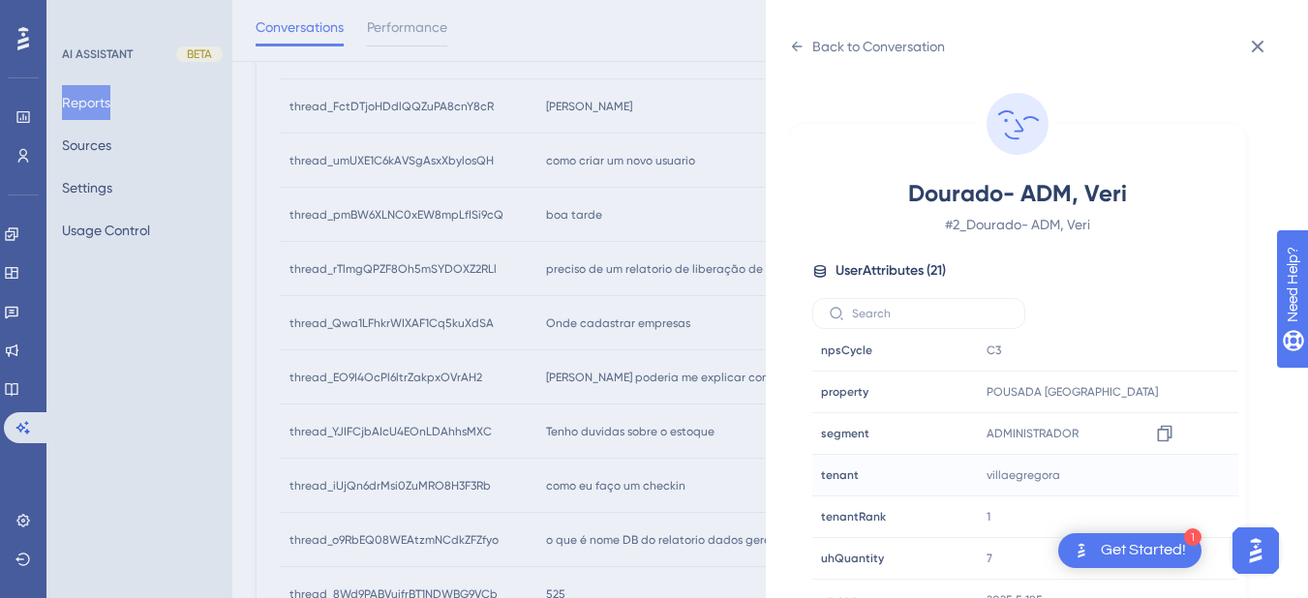
scroll to position [24, 0]
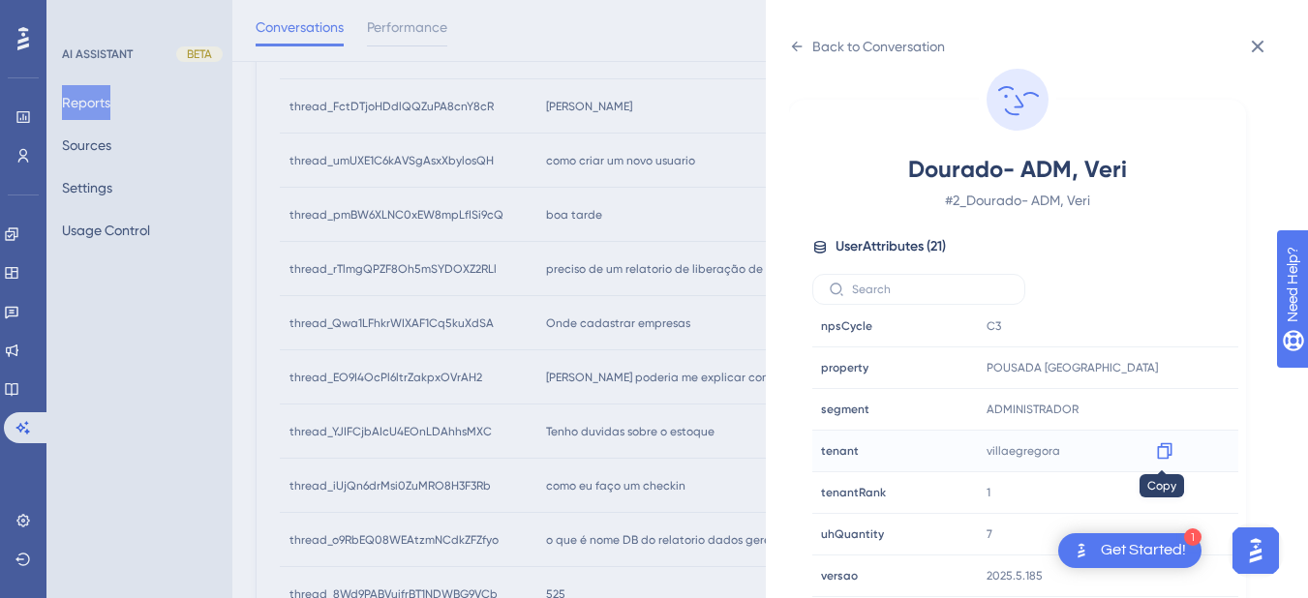
click at [1159, 462] on div at bounding box center [1164, 451] width 31 height 31
click at [1162, 455] on icon at bounding box center [1164, 450] width 19 height 19
click at [791, 46] on icon at bounding box center [796, 46] width 15 height 15
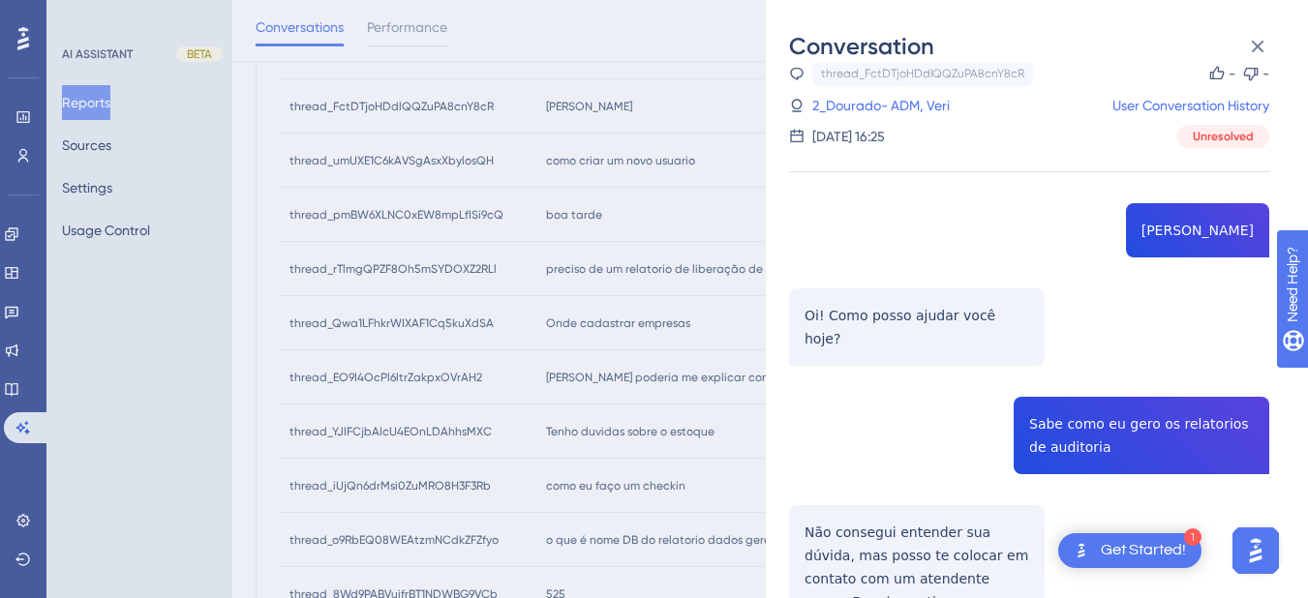
scroll to position [165, 0]
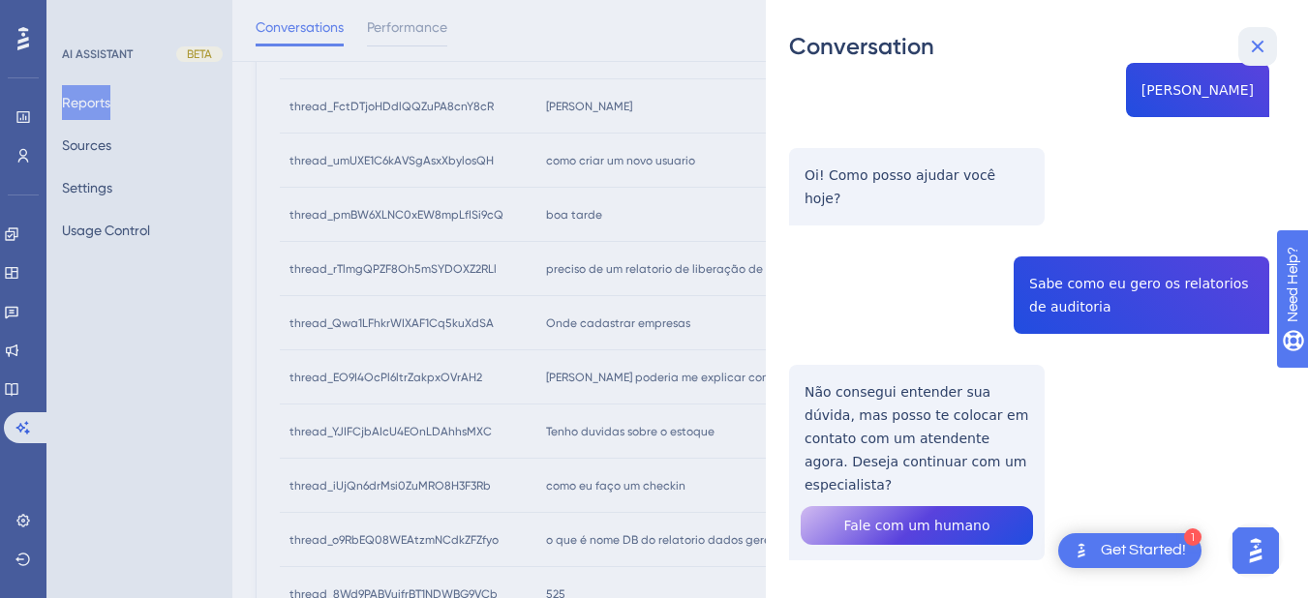
click at [1258, 41] on icon at bounding box center [1257, 46] width 23 height 23
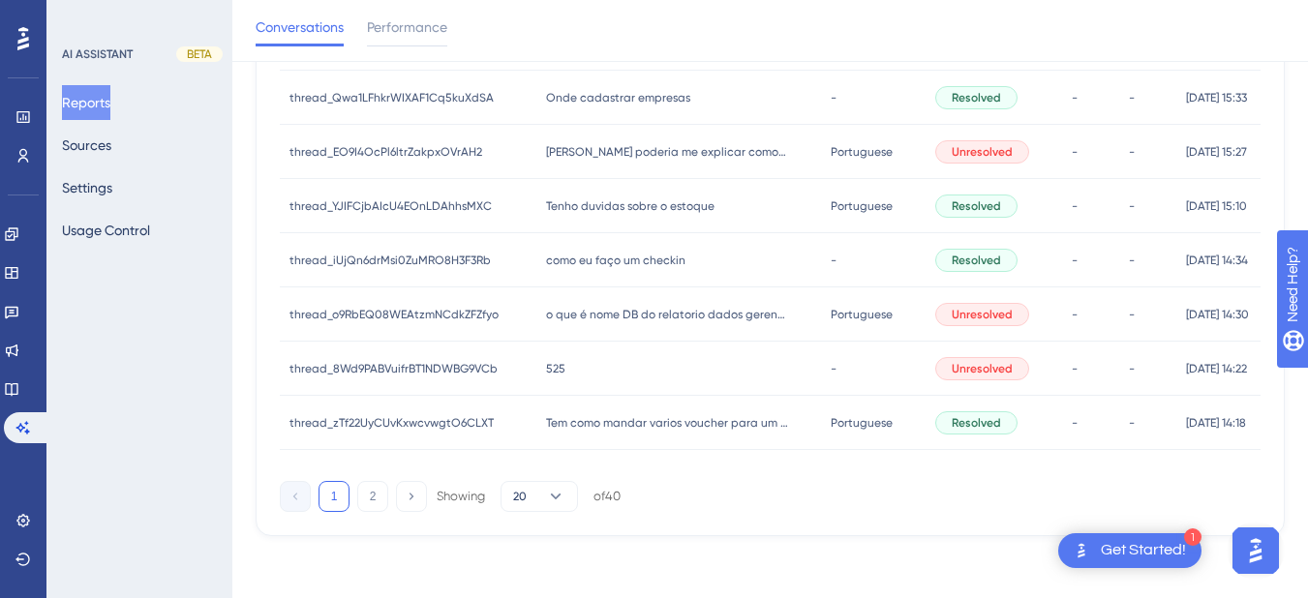
scroll to position [781, 0]
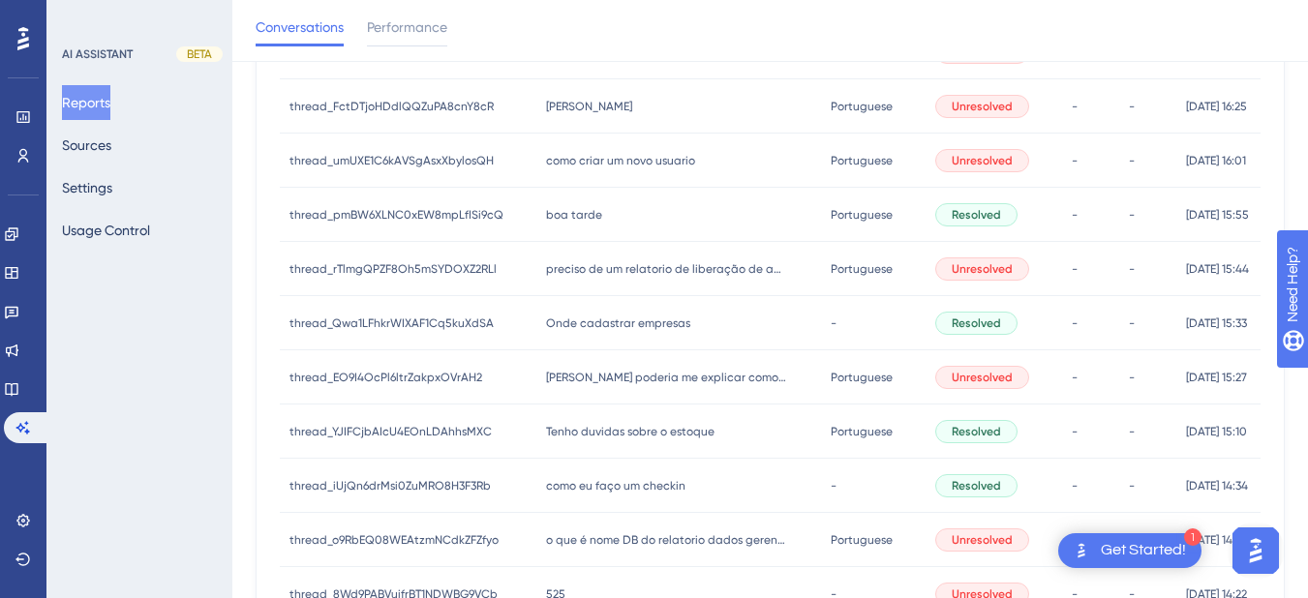
click at [597, 153] on span "como criar um novo usuario" at bounding box center [620, 160] width 149 height 15
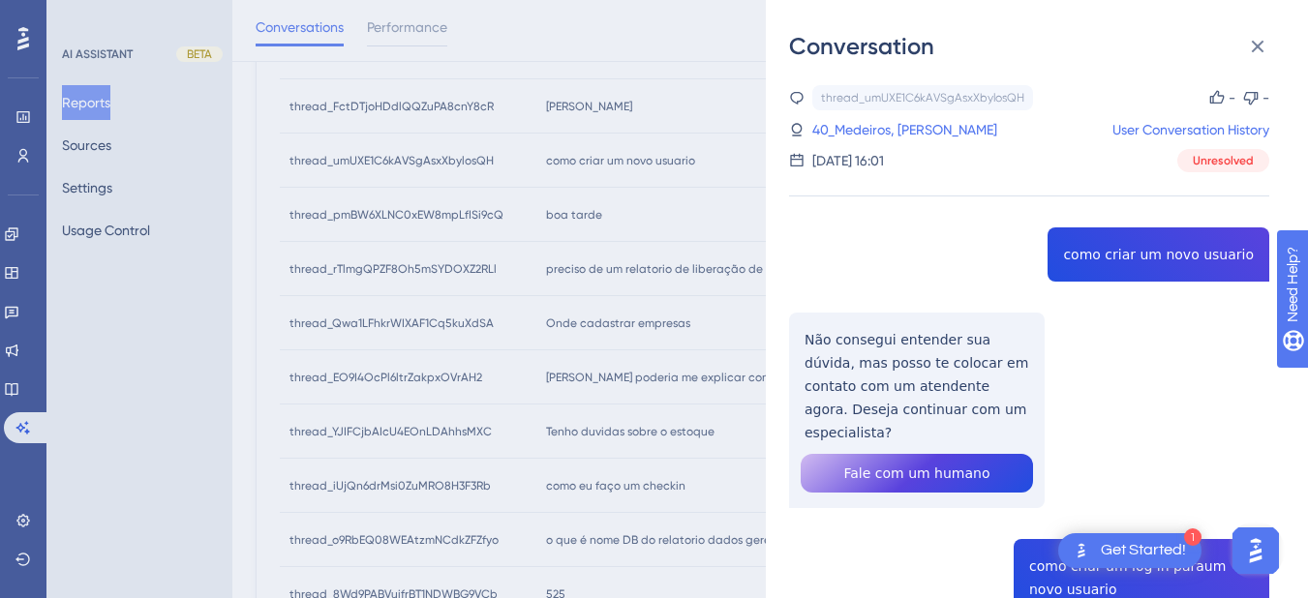
click at [1116, 256] on div "thread_umUXE1C6kAVSgAsxXbylosQH Copy - - 40_Medeiros, Nathan User Conversation …" at bounding box center [1029, 513] width 480 height 857
copy span "como criar um novo usuario"
click at [877, 343] on div "thread_umUXE1C6kAVSgAsxXbylosQH Copy - - 40_Medeiros, Nathan User Conversation …" at bounding box center [1029, 513] width 480 height 857
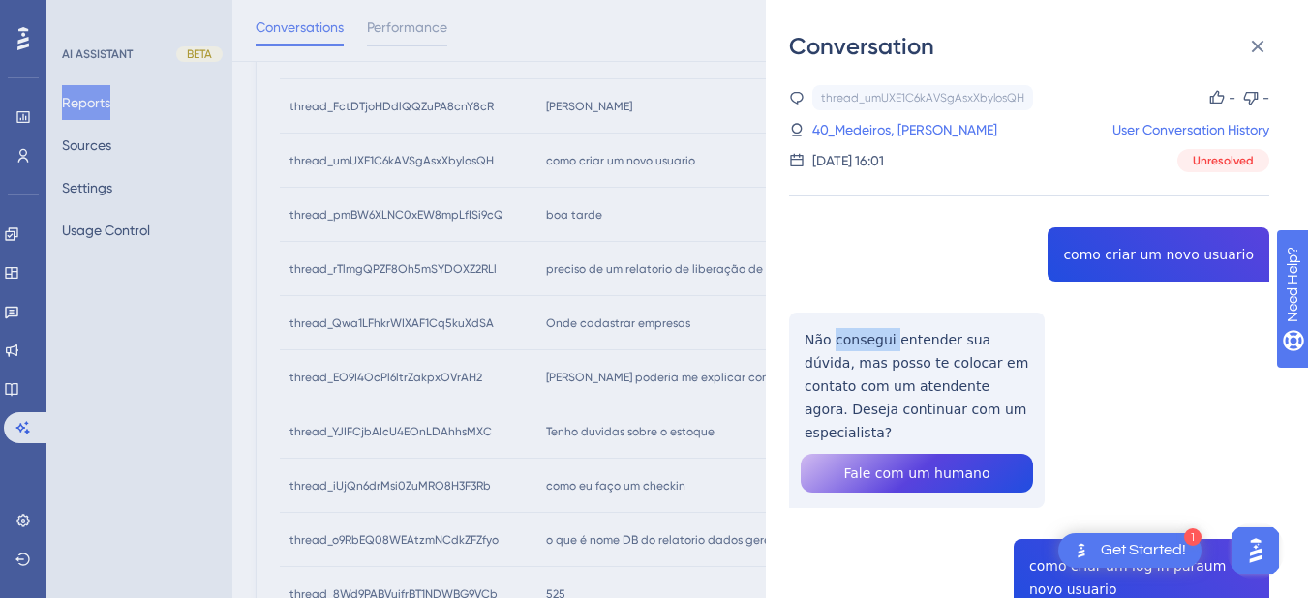
click at [877, 343] on div "thread_umUXE1C6kAVSgAsxXbylosQH Copy - - 40_Medeiros, Nathan User Conversation …" at bounding box center [1029, 513] width 480 height 857
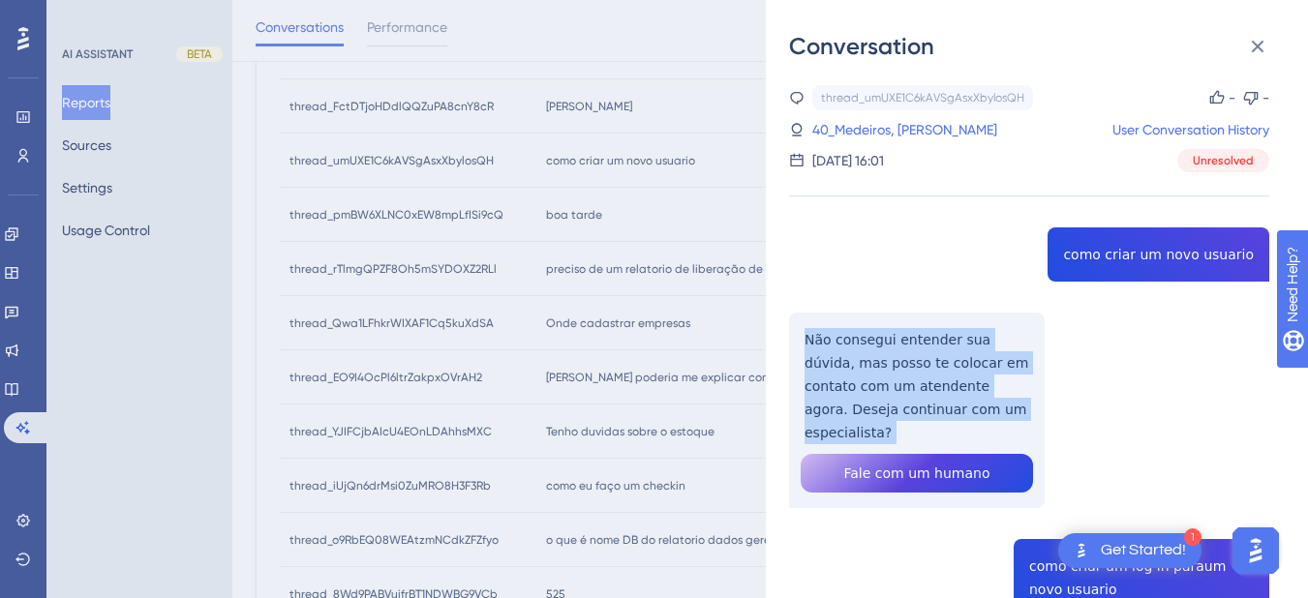
click at [877, 343] on div "thread_umUXE1C6kAVSgAsxXbylosQH Copy - - 40_Medeiros, Nathan User Conversation …" at bounding box center [1029, 513] width 480 height 857
copy p "Não consegui entender sua dúvida, mas posso te colocar em contato com um atende…"
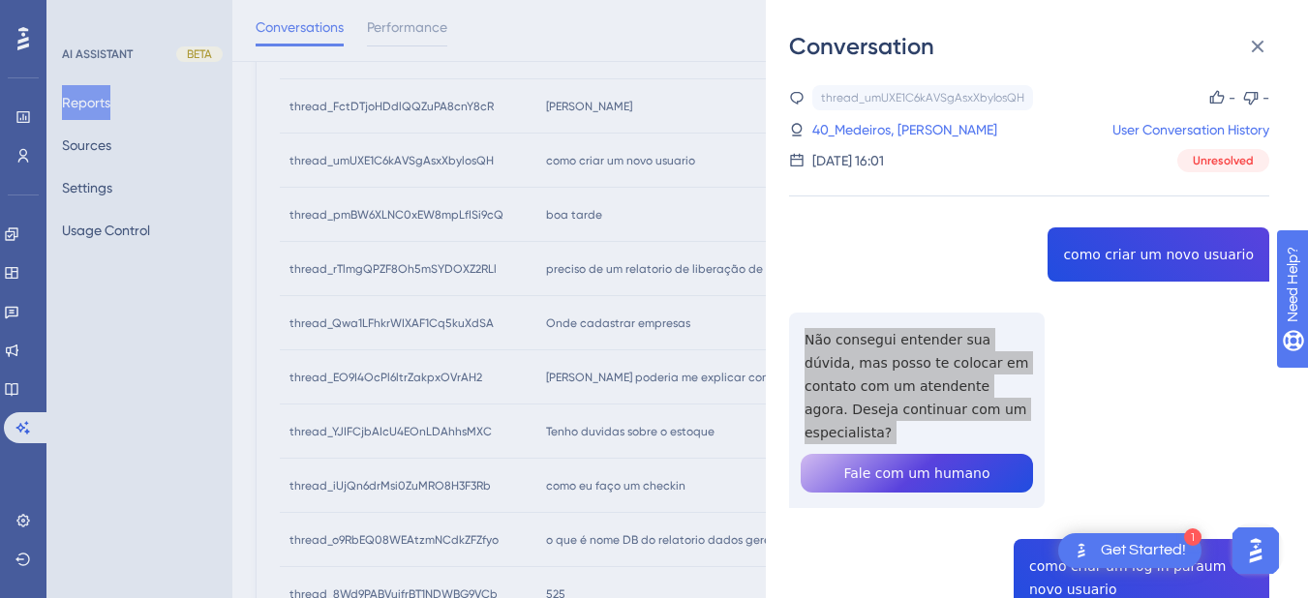
scroll to position [226, 0]
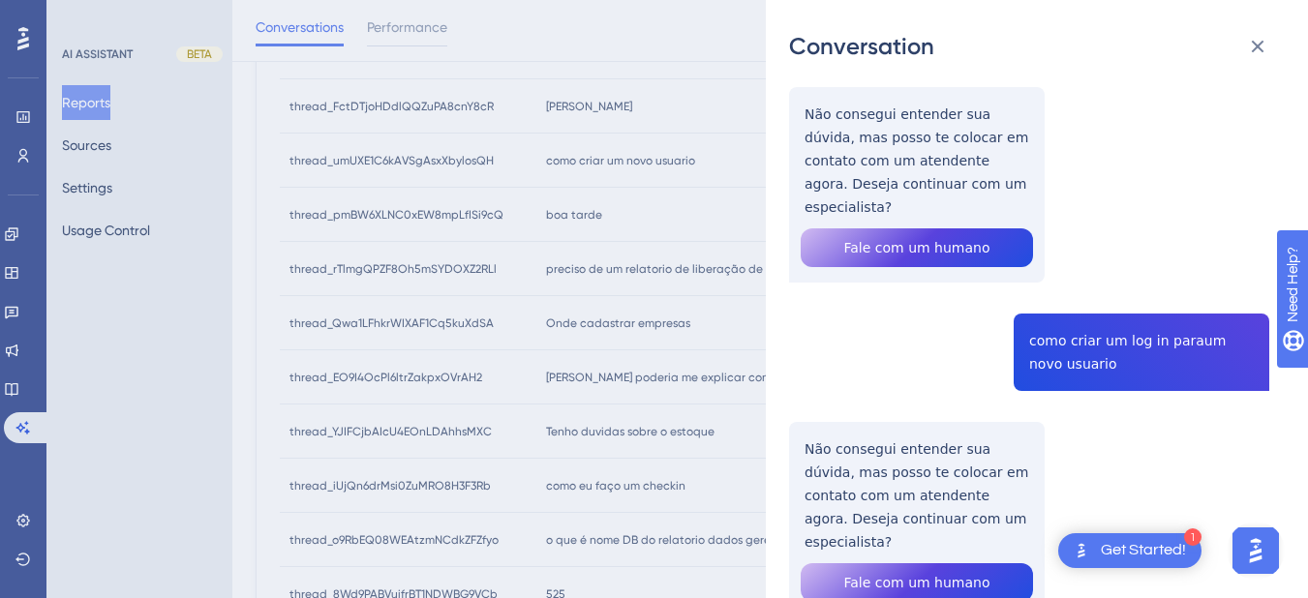
click at [1074, 338] on div "thread_umUXE1C6kAVSgAsxXbylosQH Copy - - 40_Medeiros, Nathan User Conversation …" at bounding box center [1029, 288] width 480 height 857
copy span "como criar um log in paraum novo usuario"
click at [885, 476] on div "thread_umUXE1C6kAVSgAsxXbylosQH Copy - - 40_Medeiros, Nathan User Conversation …" at bounding box center [1029, 288] width 480 height 857
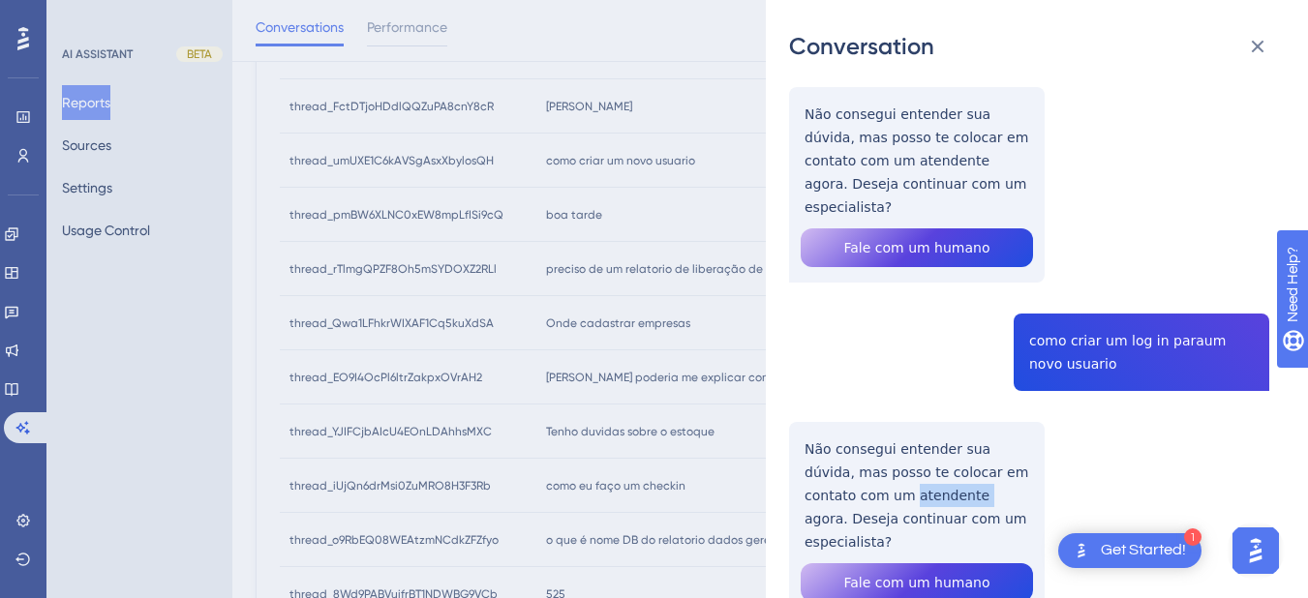
click at [885, 476] on div "thread_umUXE1C6kAVSgAsxXbylosQH Copy - - 40_Medeiros, Nathan User Conversation …" at bounding box center [1029, 288] width 480 height 857
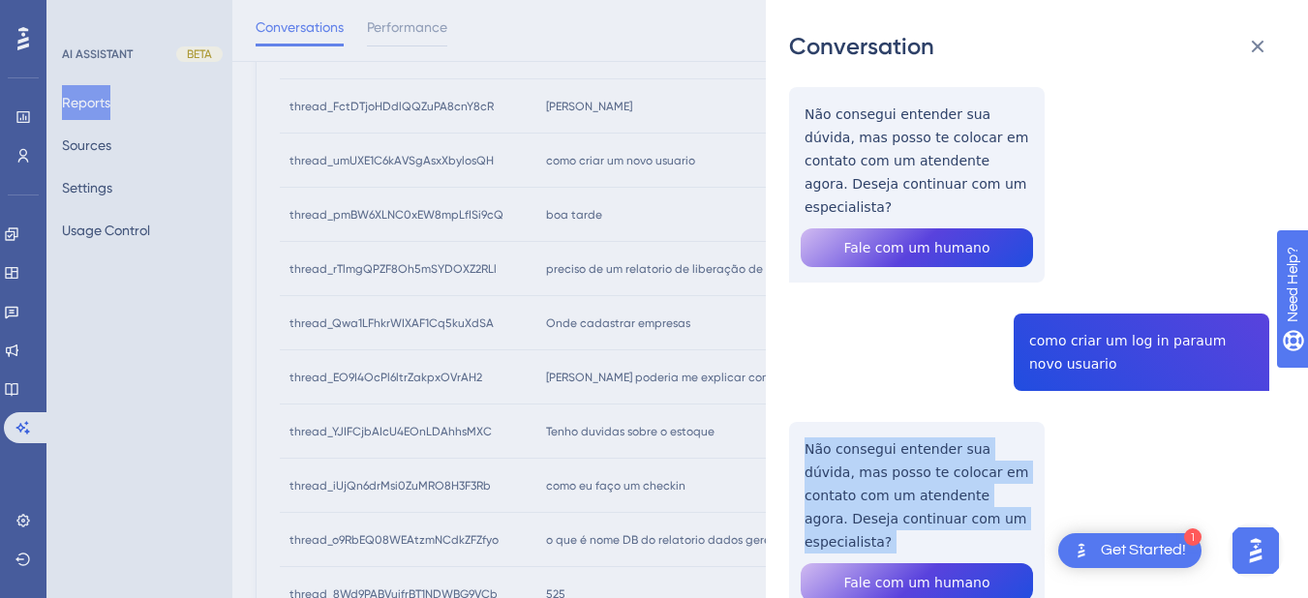
click at [885, 476] on div "thread_umUXE1C6kAVSgAsxXbylosQH Copy - - 40_Medeiros, Nathan User Conversation …" at bounding box center [1029, 288] width 480 height 857
copy p "Não consegui entender sua dúvida, mas posso te colocar em contato com um atende…"
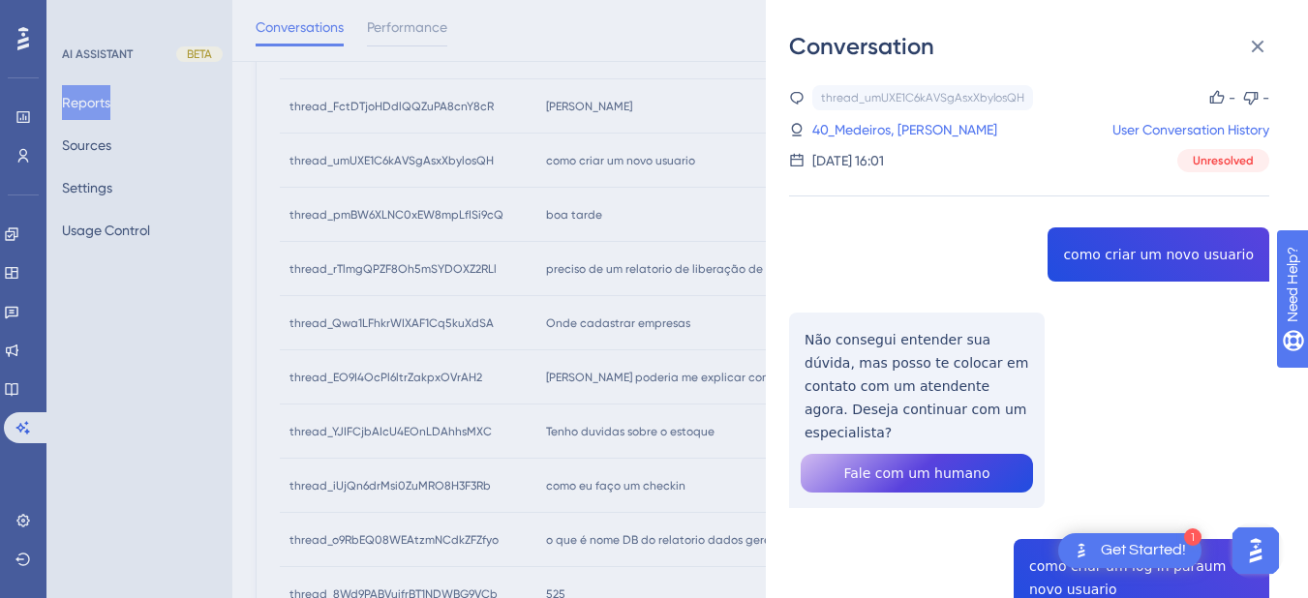
scroll to position [555, 0]
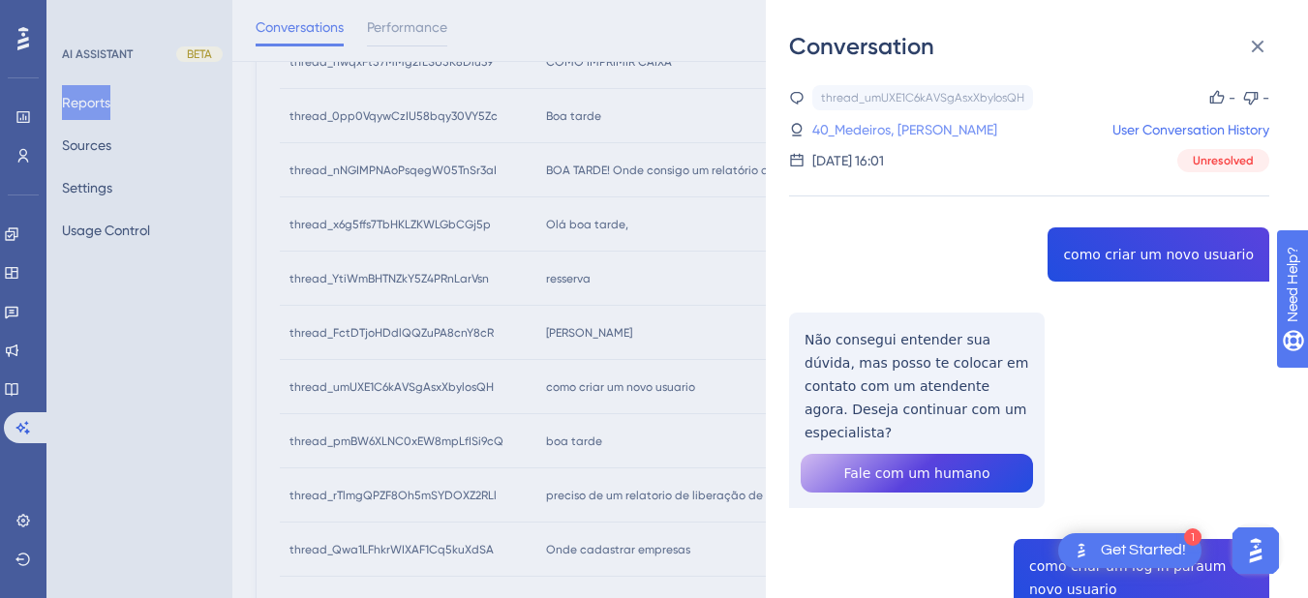
click at [893, 130] on link "40_Medeiros, [PERSON_NAME]" at bounding box center [904, 129] width 185 height 23
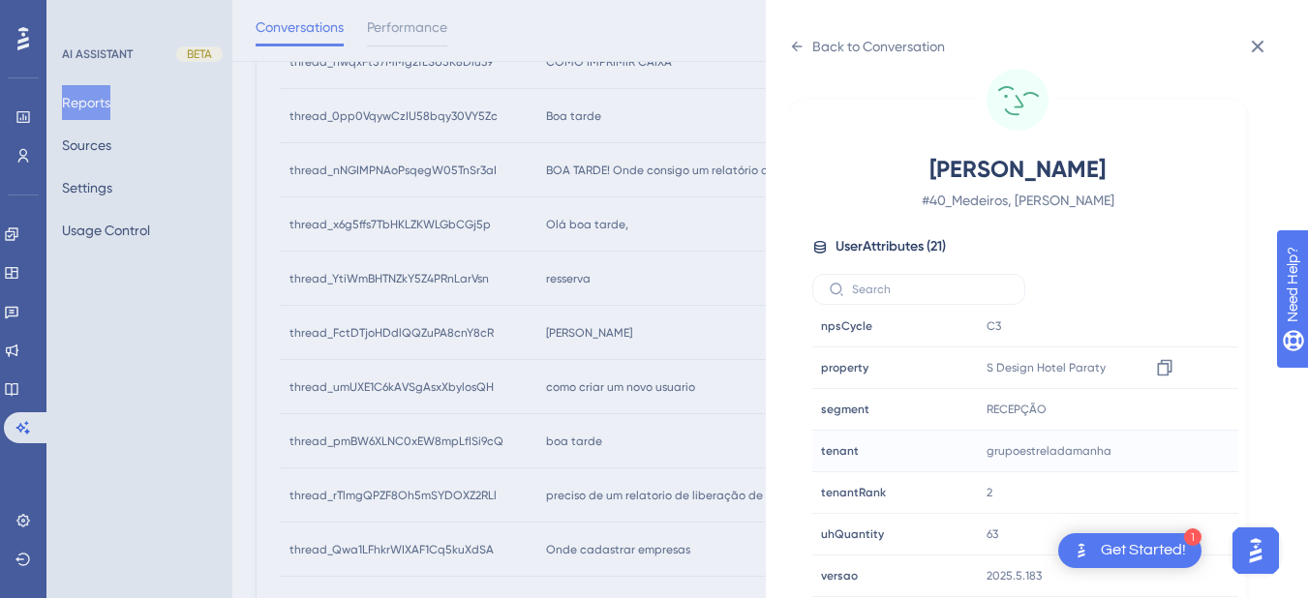
scroll to position [1007, 0]
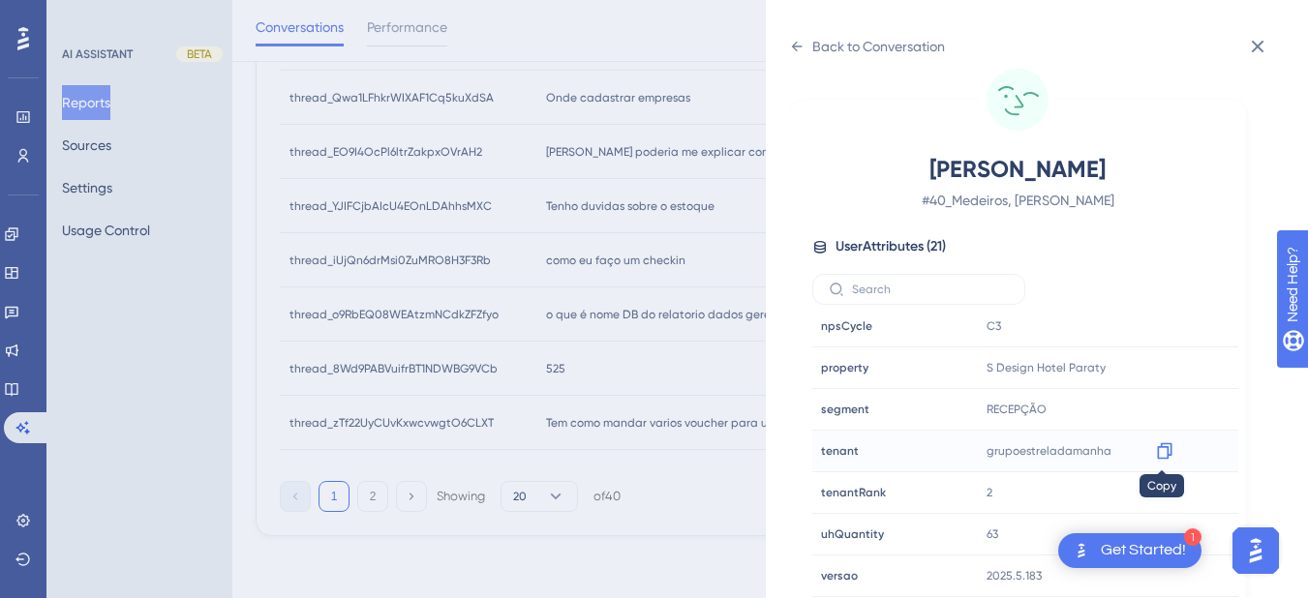
click at [1165, 454] on icon at bounding box center [1164, 451] width 15 height 16
click at [1171, 368] on div at bounding box center [1164, 367] width 31 height 31
drag, startPoint x: 1166, startPoint y: 366, endPoint x: 1260, endPoint y: 385, distance: 95.9
click at [1166, 366] on icon at bounding box center [1164, 367] width 19 height 19
click at [792, 41] on icon at bounding box center [796, 46] width 15 height 15
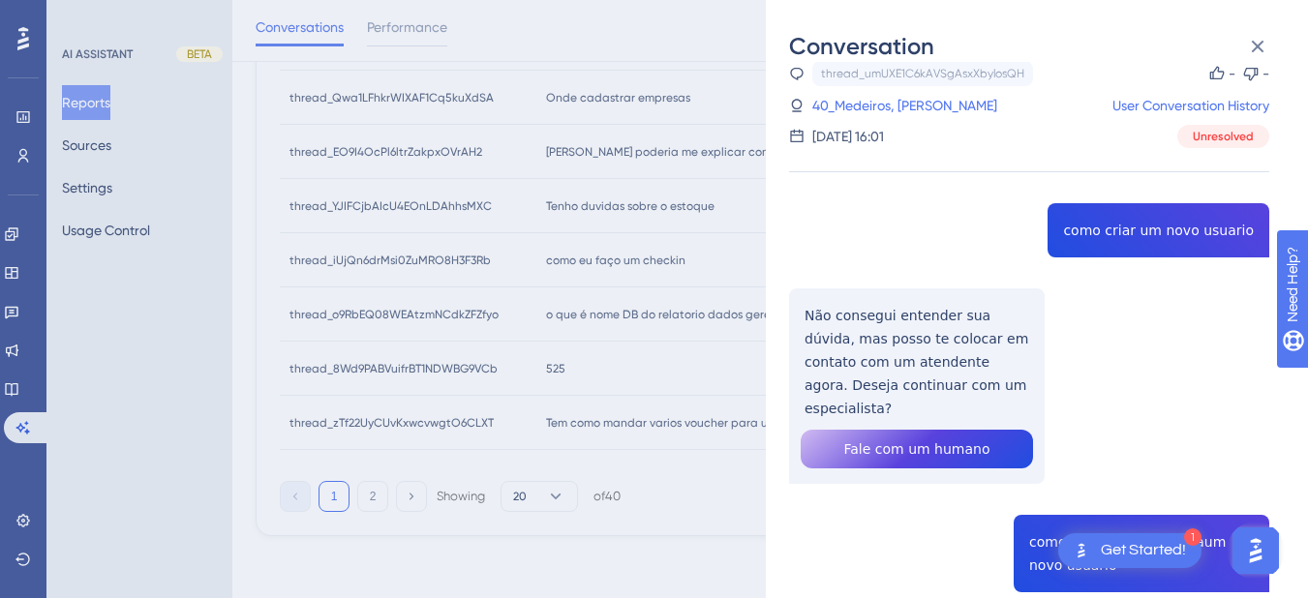
scroll to position [283, 0]
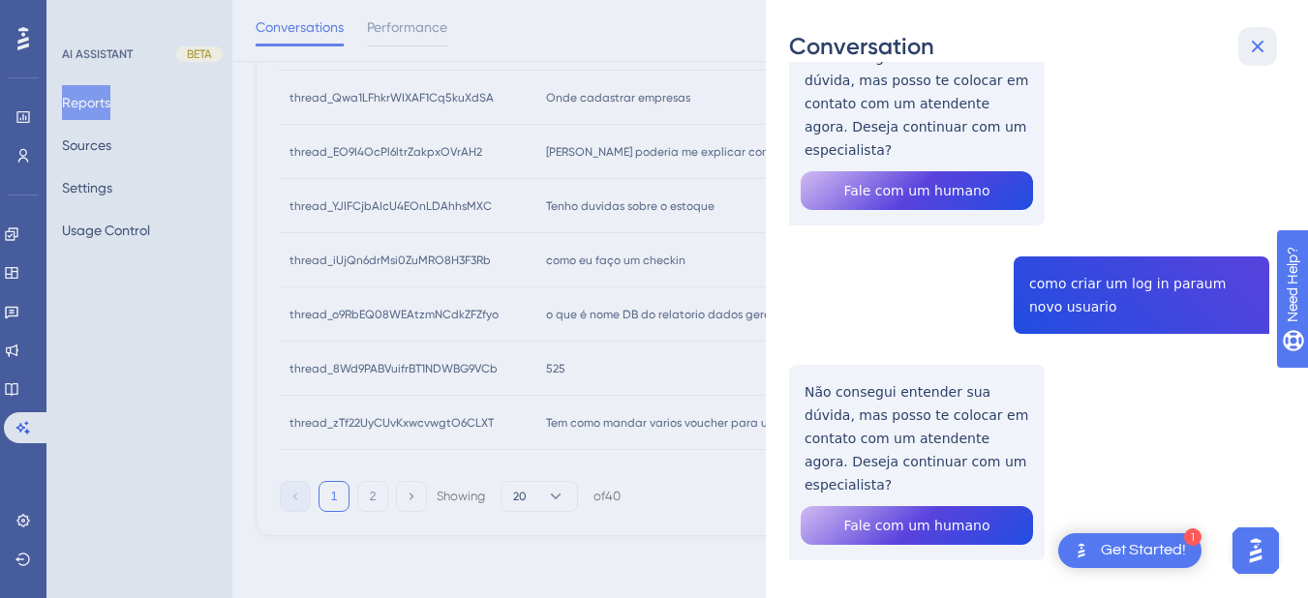
click at [1256, 40] on icon at bounding box center [1257, 46] width 23 height 23
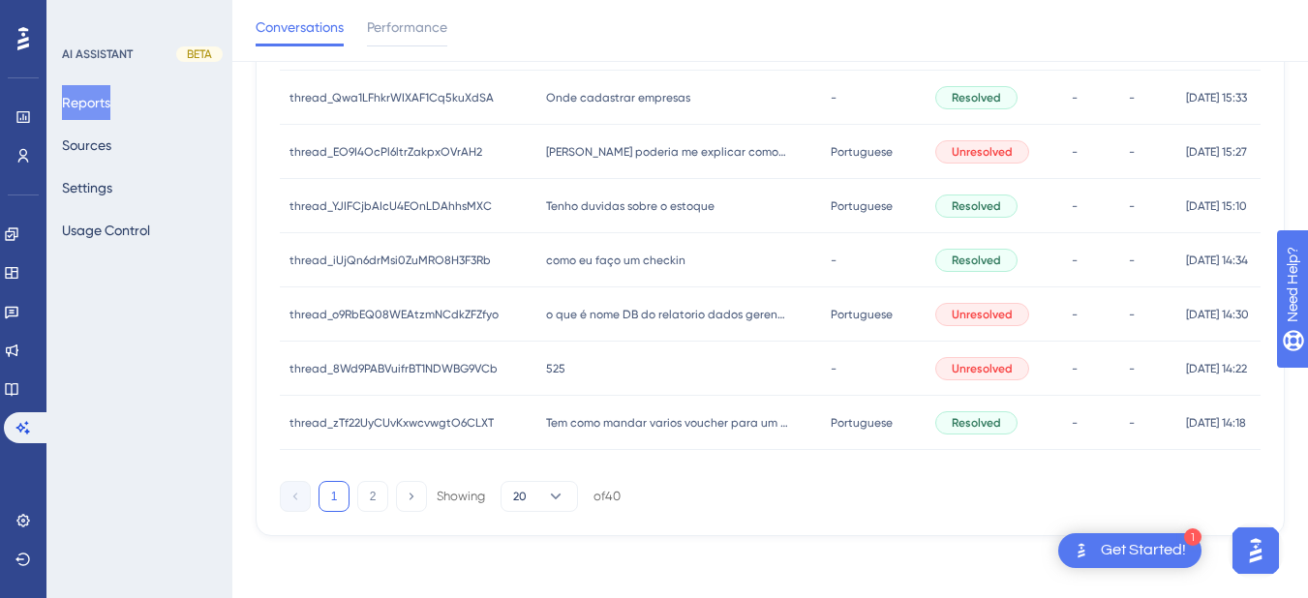
scroll to position [781, 0]
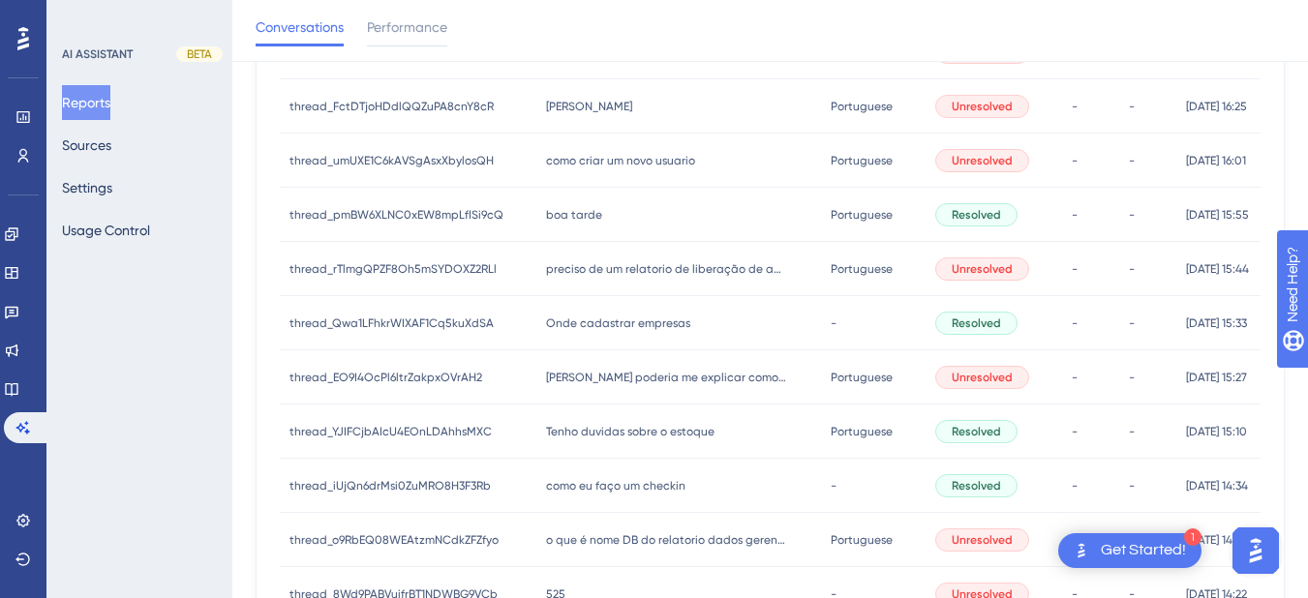
click at [571, 221] on span "boa tarde" at bounding box center [574, 214] width 56 height 15
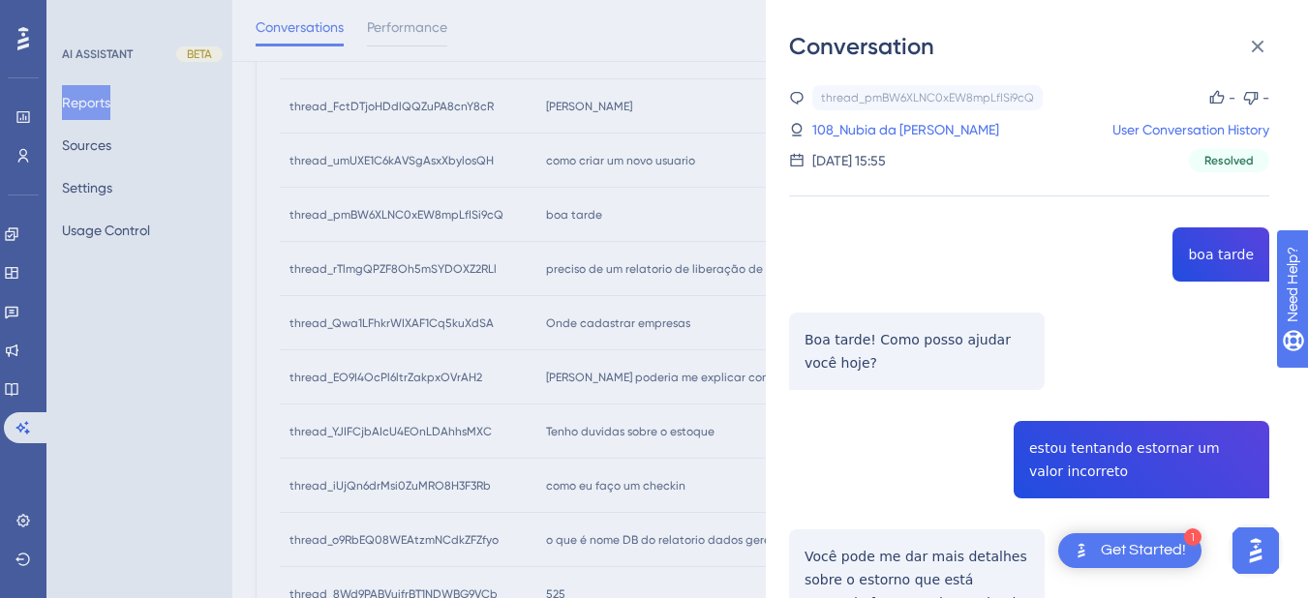
scroll to position [226, 0]
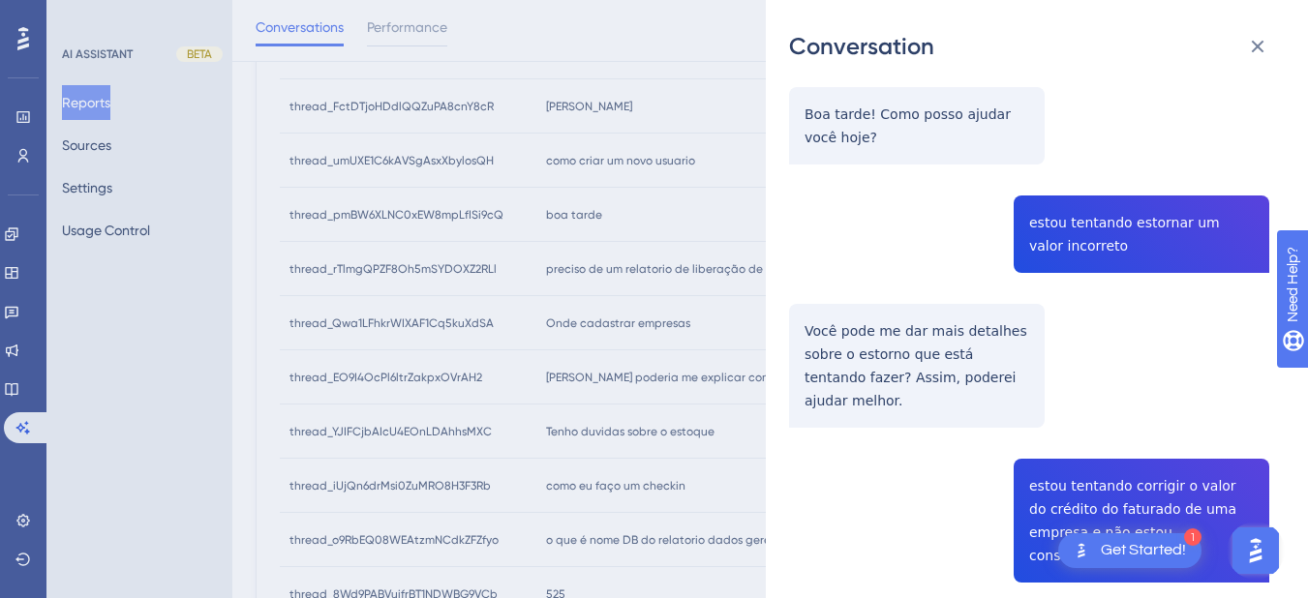
click at [1054, 211] on div "thread_pmBW6XLNC0xEW8mpLfISi9cQ Copy - - 108_Nubia da Silva, Francis User Conve…" at bounding box center [1029, 606] width 480 height 1492
click at [1054, 210] on div "thread_pmBW6XLNC0xEW8mpLfISi9cQ Copy - - 108_Nubia da Silva, Francis User Conve…" at bounding box center [1029, 606] width 480 height 1492
click at [903, 370] on div "thread_pmBW6XLNC0xEW8mpLfISi9cQ Copy - - 108_Nubia da Silva, Francis User Conve…" at bounding box center [1029, 606] width 480 height 1492
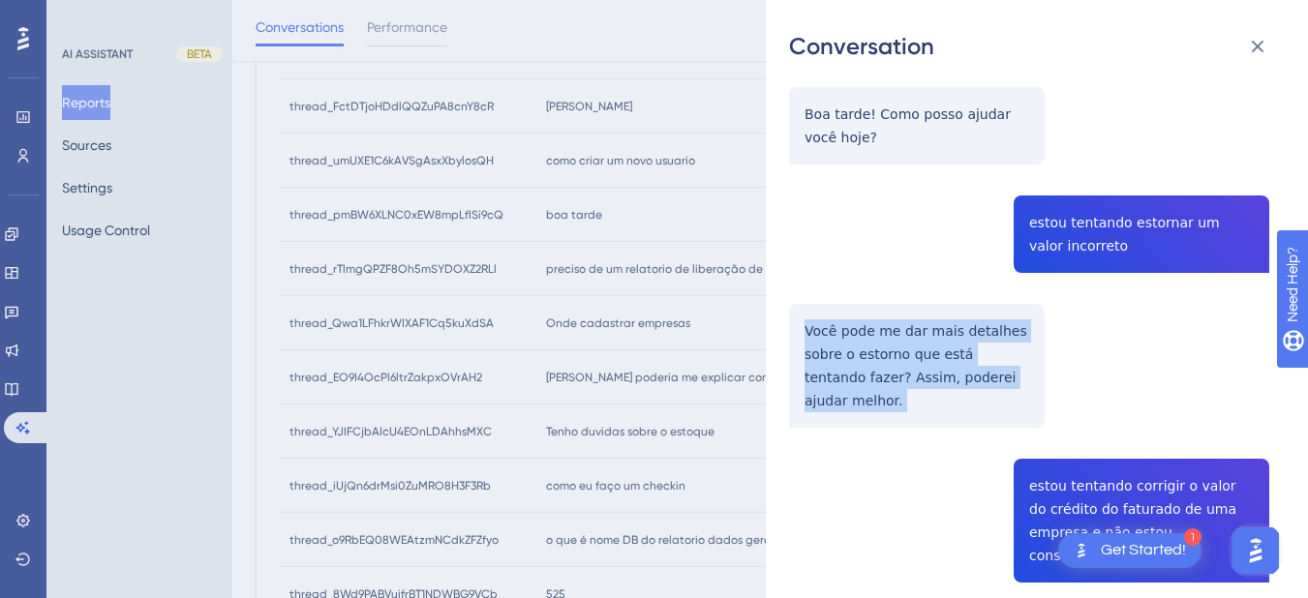
click at [903, 370] on div "thread_pmBW6XLNC0xEW8mpLfISi9cQ Copy - - 108_Nubia da Silva, Francis User Conve…" at bounding box center [1029, 606] width 480 height 1492
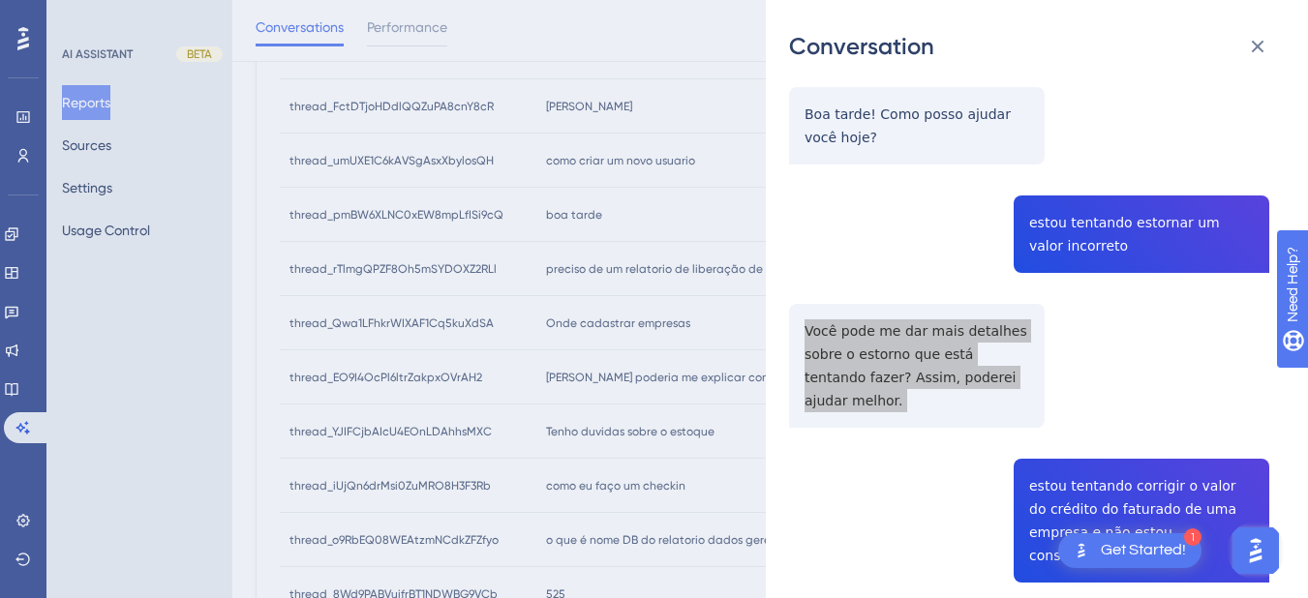
scroll to position [452, 0]
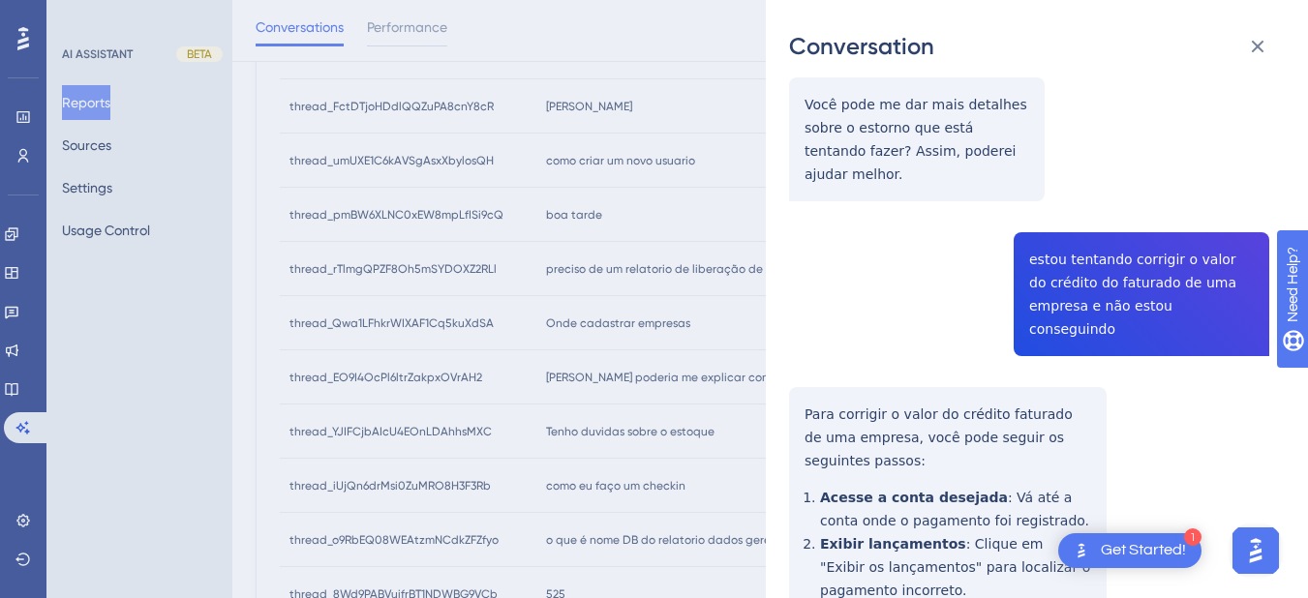
click at [1091, 252] on div "thread_pmBW6XLNC0xEW8mpLfISi9cQ Copy - - 108_Nubia da Silva, Francis User Conve…" at bounding box center [1029, 379] width 480 height 1492
click at [1092, 252] on div "thread_pmBW6XLNC0xEW8mpLfISi9cQ Copy - - 108_Nubia da Silva, Francis User Conve…" at bounding box center [1029, 379] width 480 height 1492
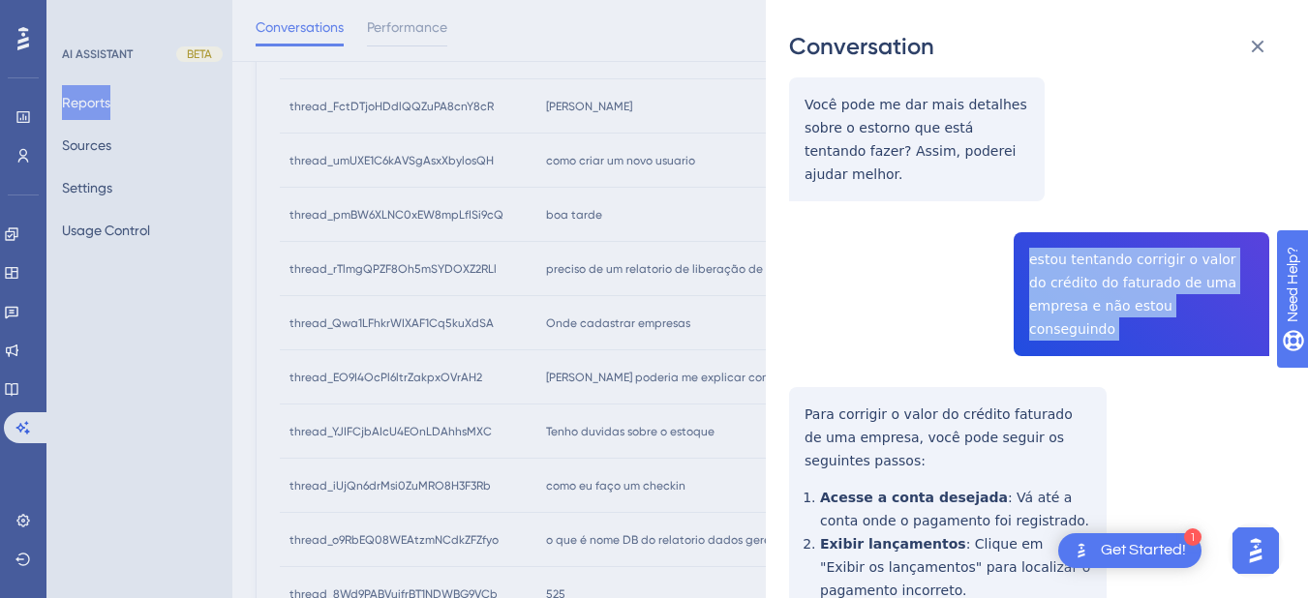
click at [1092, 252] on div "thread_pmBW6XLNC0xEW8mpLfISi9cQ Copy - - 108_Nubia da Silva, Francis User Conve…" at bounding box center [1029, 379] width 480 height 1492
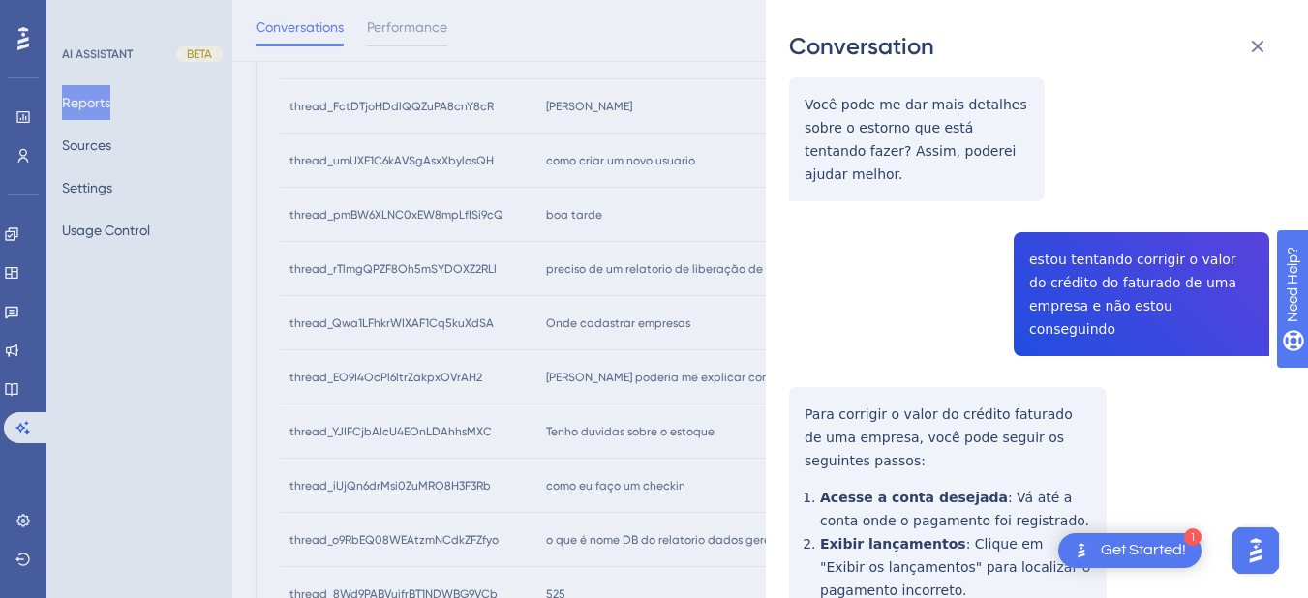
click at [841, 371] on div "thread_pmBW6XLNC0xEW8mpLfISi9cQ Copy - - 108_Nubia da Silva, Francis User Conve…" at bounding box center [1029, 379] width 480 height 1492
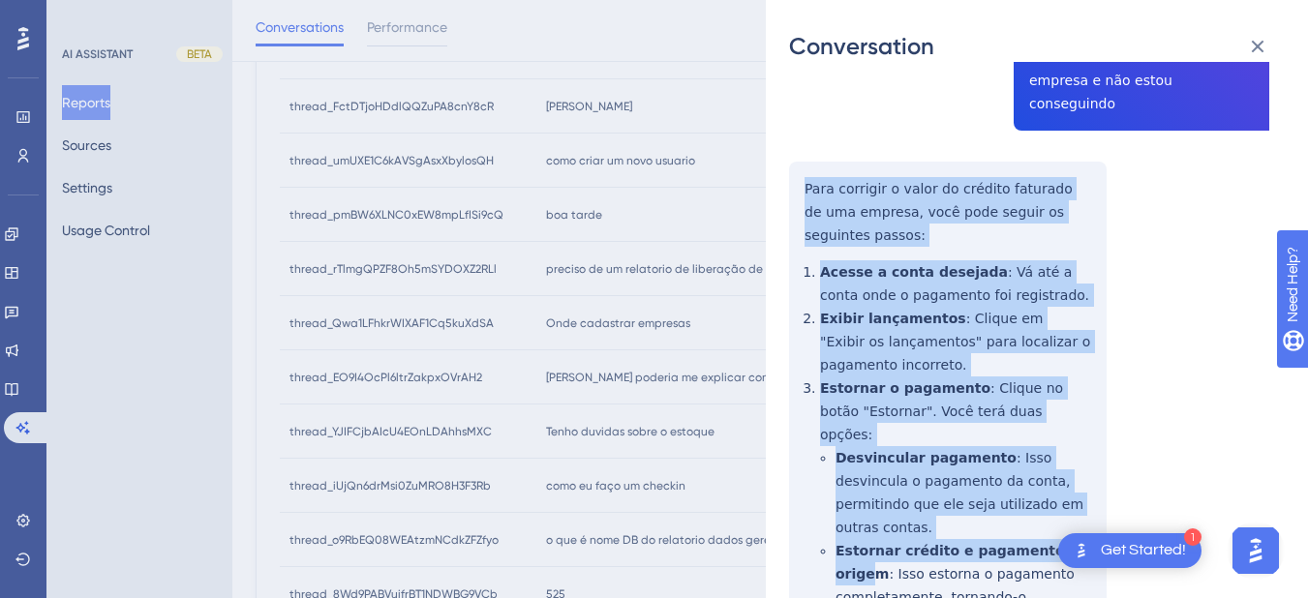
scroll to position [825, 0]
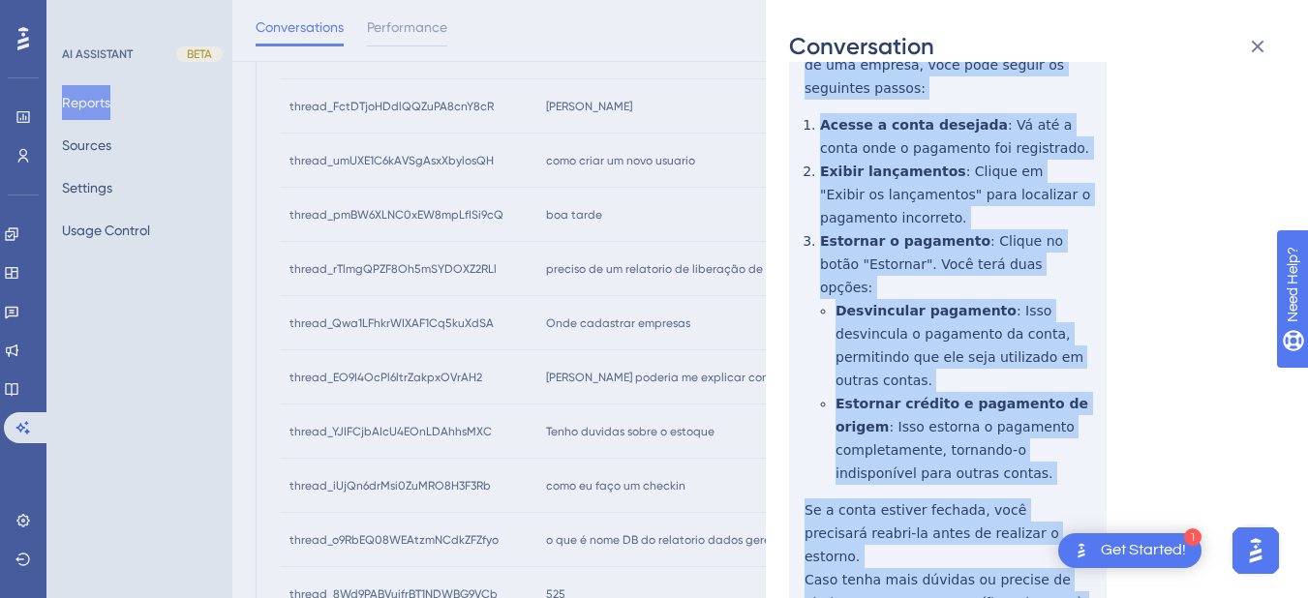
drag, startPoint x: 799, startPoint y: 359, endPoint x: 919, endPoint y: 501, distance: 186.2
click at [919, 501] on div "thread_pmBW6XLNC0xEW8mpLfISi9cQ Copy - - 108_Nubia da Silva, Francis User Conve…" at bounding box center [1029, 6] width 480 height 1492
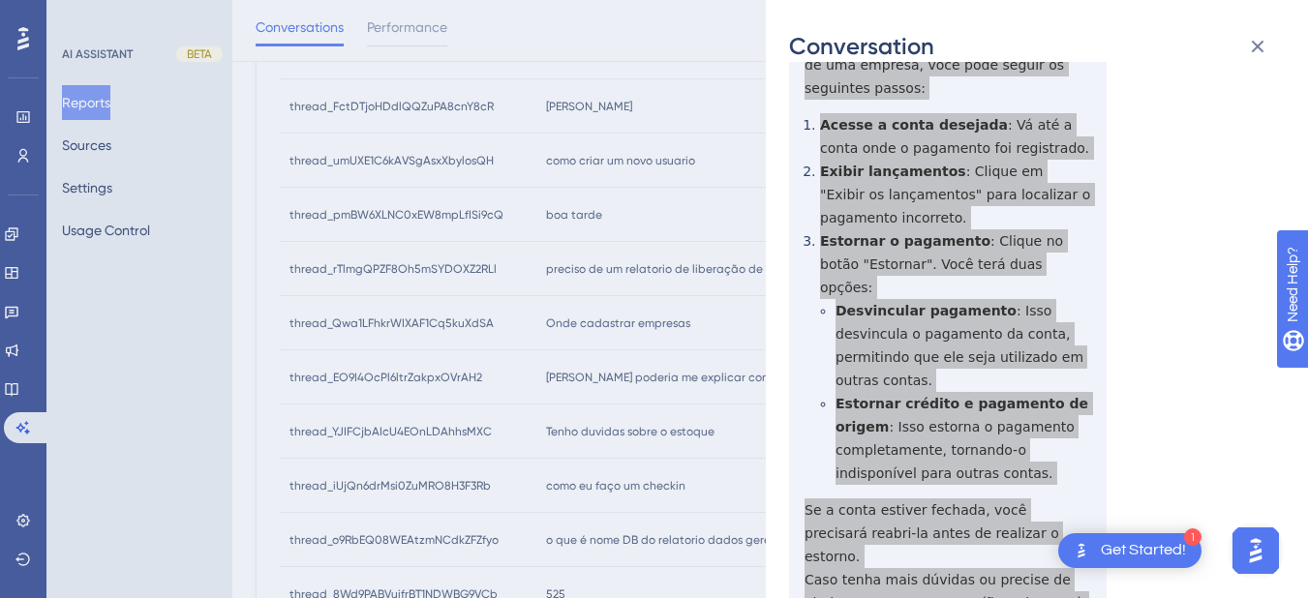
scroll to position [0, 0]
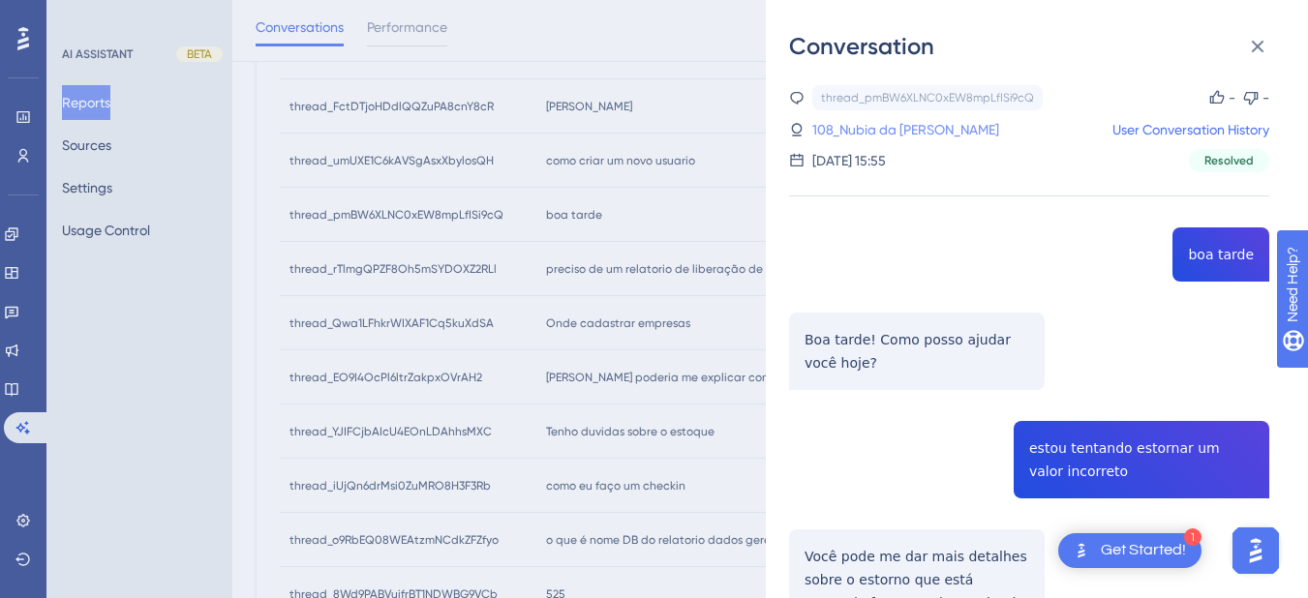
click at [901, 140] on link "108_Nubia da Silva, Francis" at bounding box center [905, 129] width 187 height 23
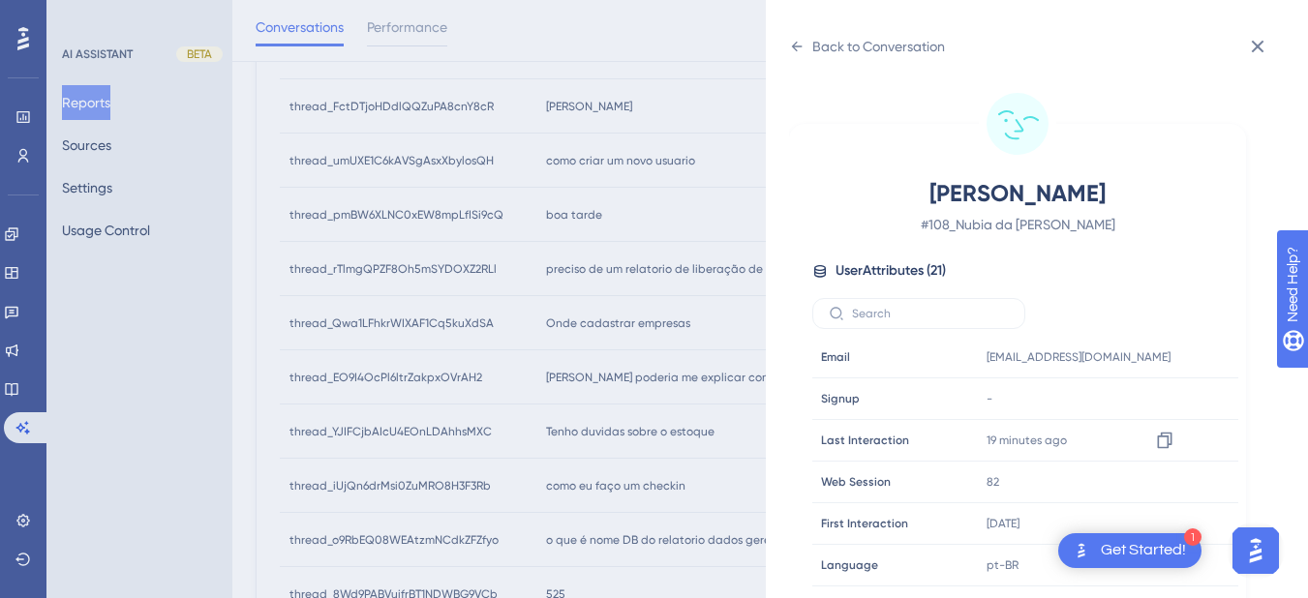
scroll to position [590, 0]
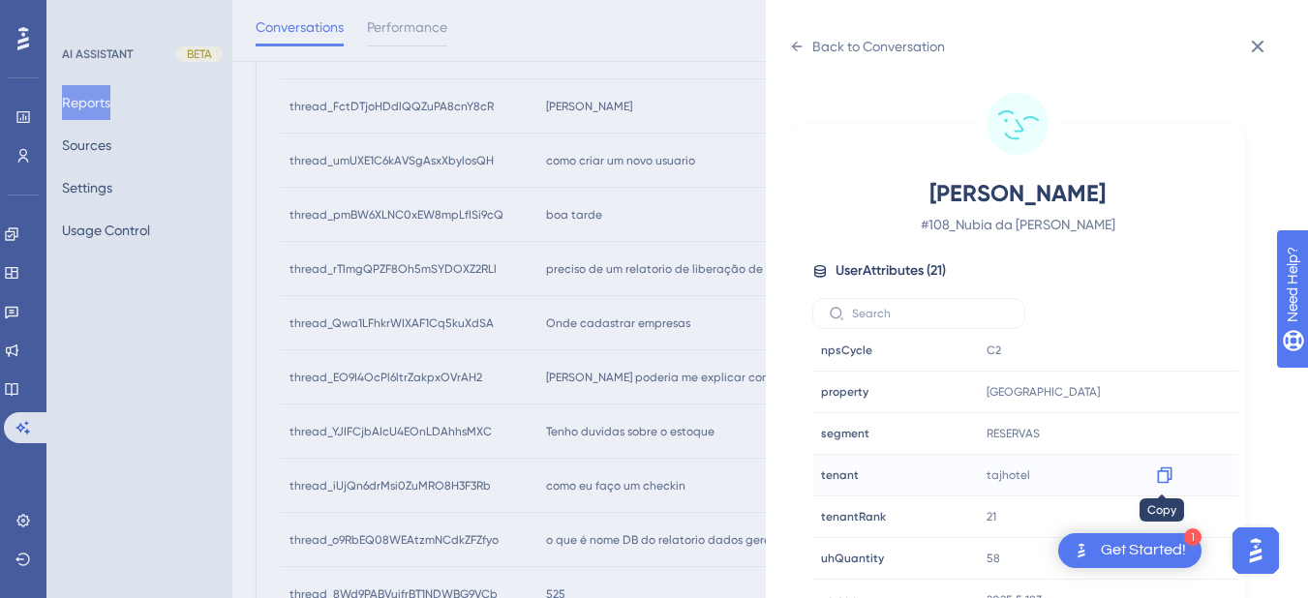
click at [1158, 470] on icon at bounding box center [1164, 476] width 15 height 16
click at [802, 50] on icon at bounding box center [796, 46] width 15 height 15
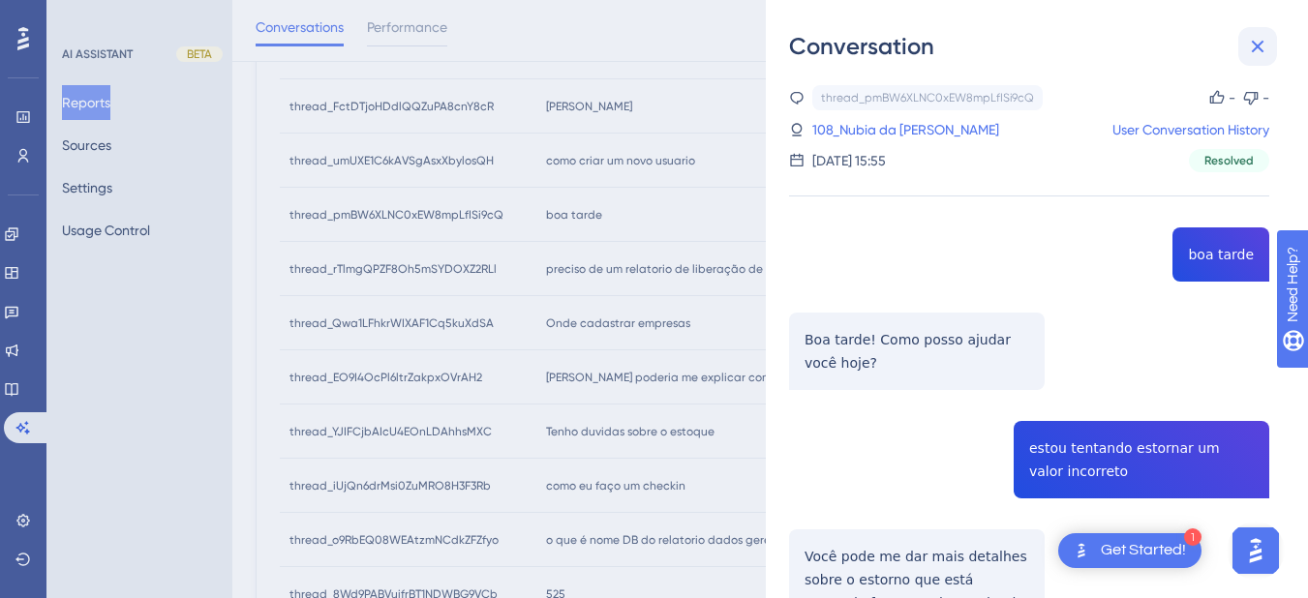
click at [1267, 34] on button at bounding box center [1257, 46] width 39 height 39
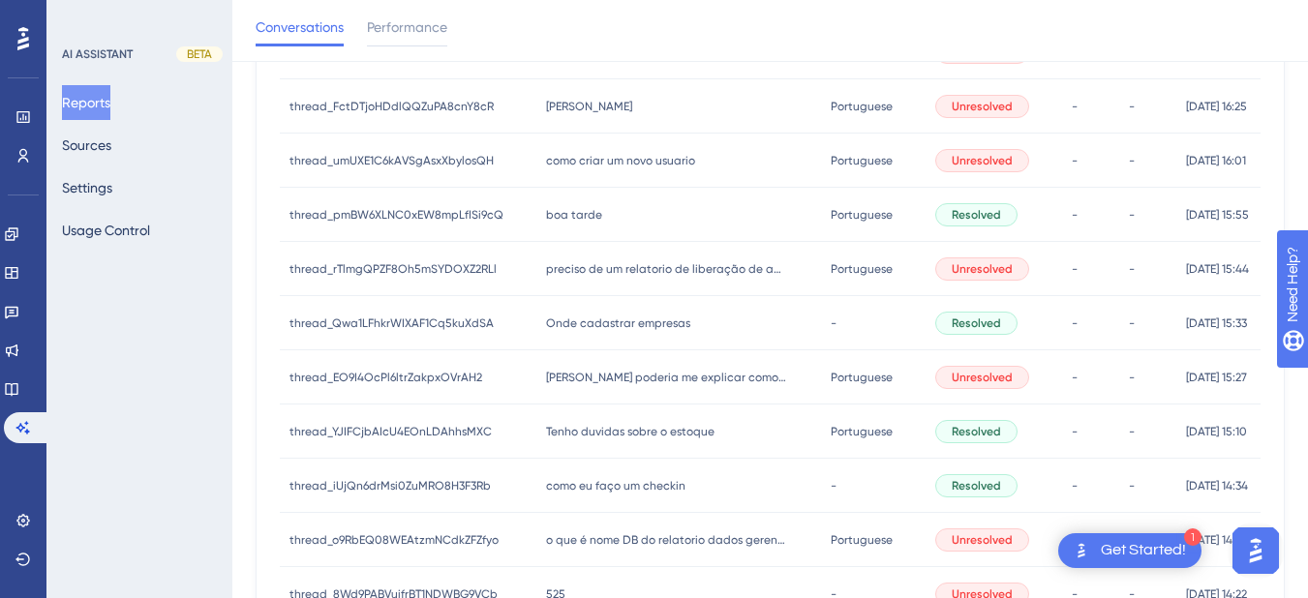
click at [657, 280] on div "preciso de um relatorio de liberação de apto por usuario preciso de um relatori…" at bounding box center [678, 269] width 285 height 54
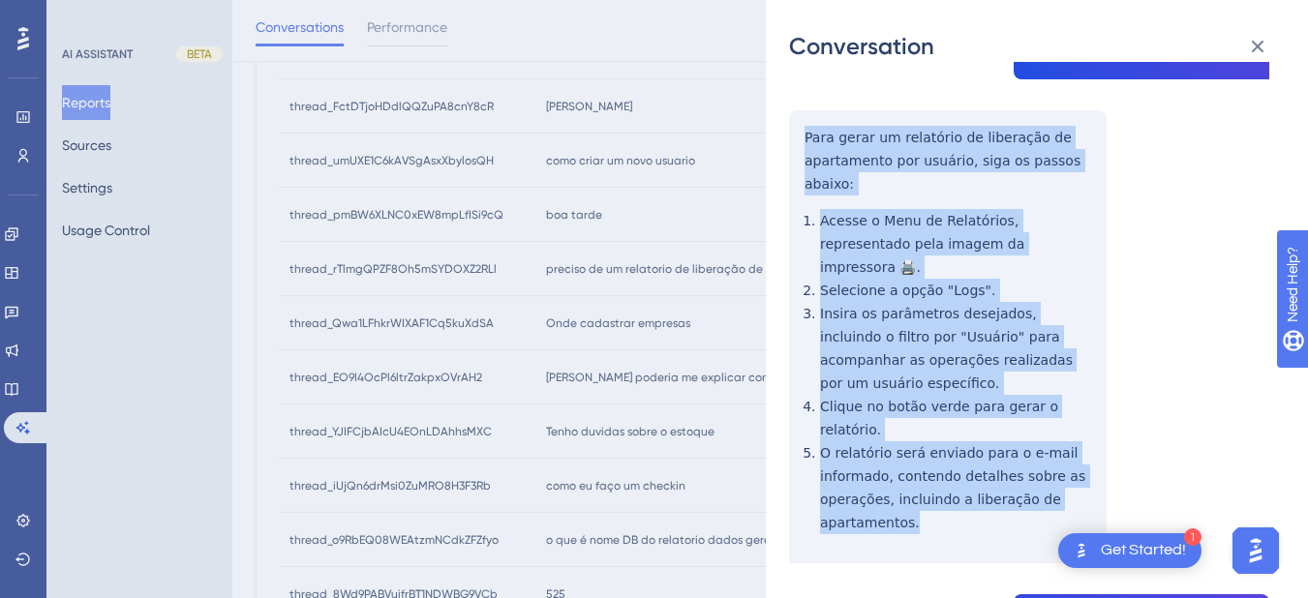
drag, startPoint x: 802, startPoint y: 356, endPoint x: 947, endPoint y: 444, distance: 169.0
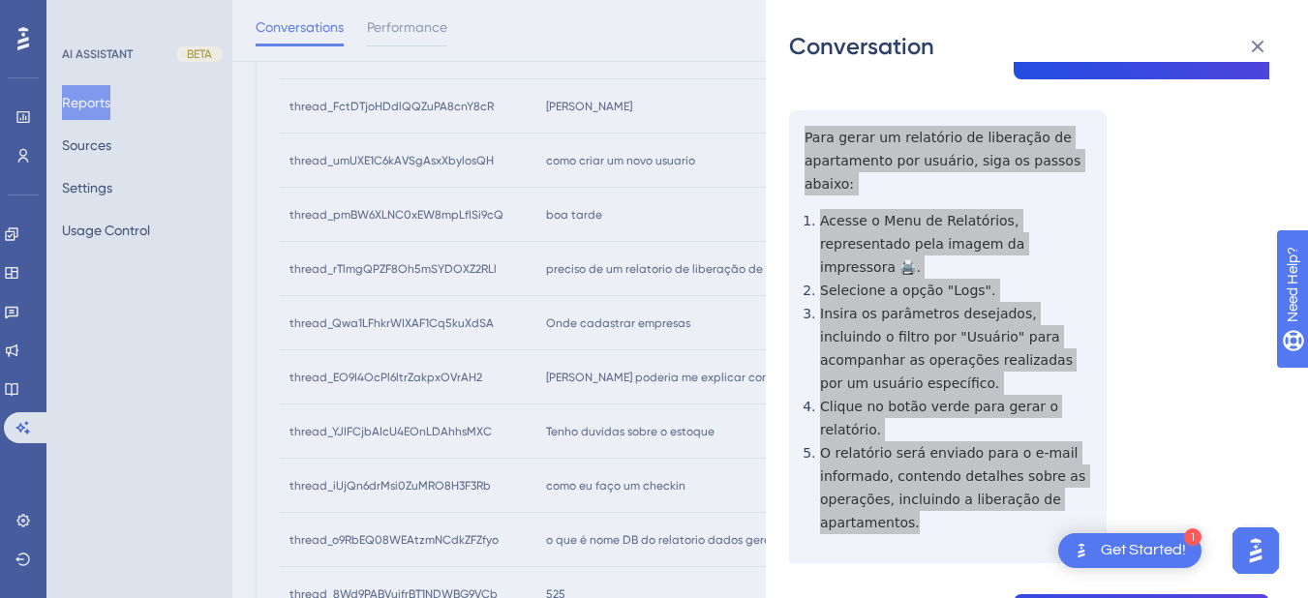
scroll to position [452, 0]
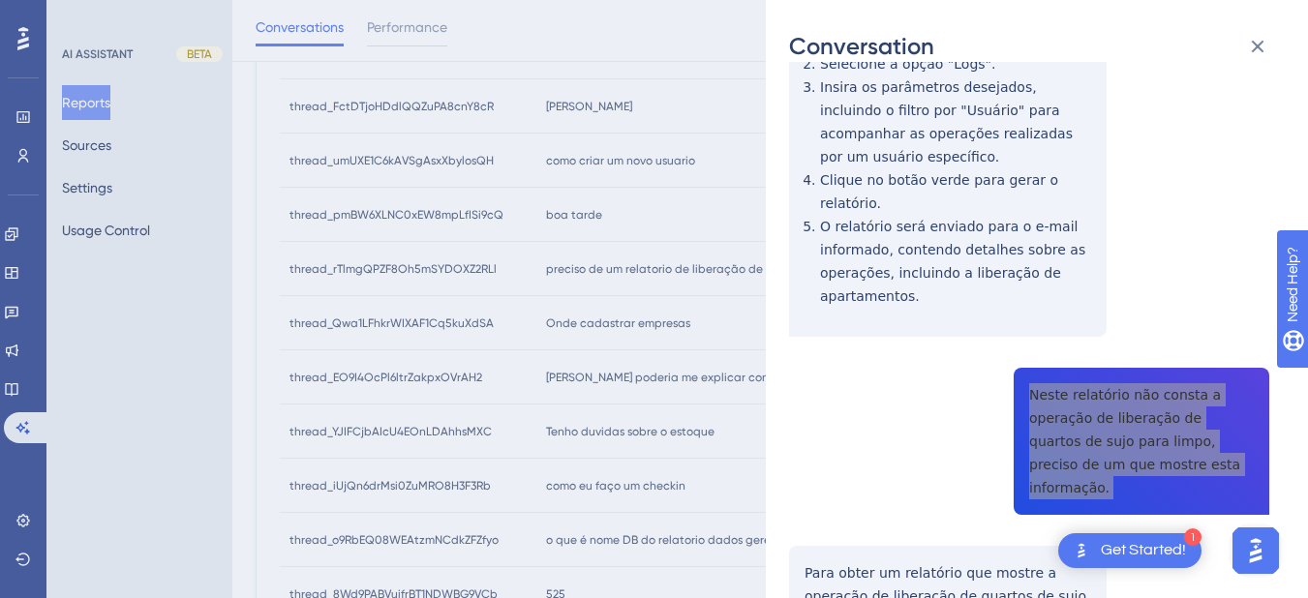
scroll to position [678, 0]
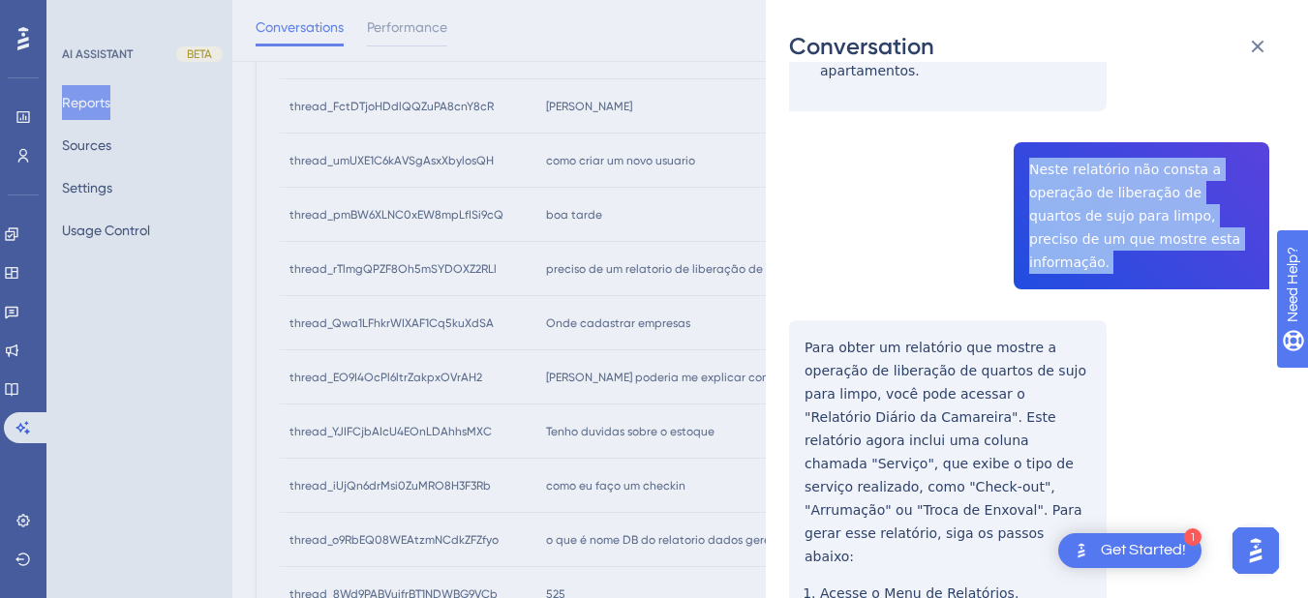
click at [802, 243] on div "thread_rTlmgQPZF8Oh5mSYDOXZ2RLl Copy - - 4_Olimpio, Bruno User Conversation His…" at bounding box center [1029, 389] width 480 height 1962
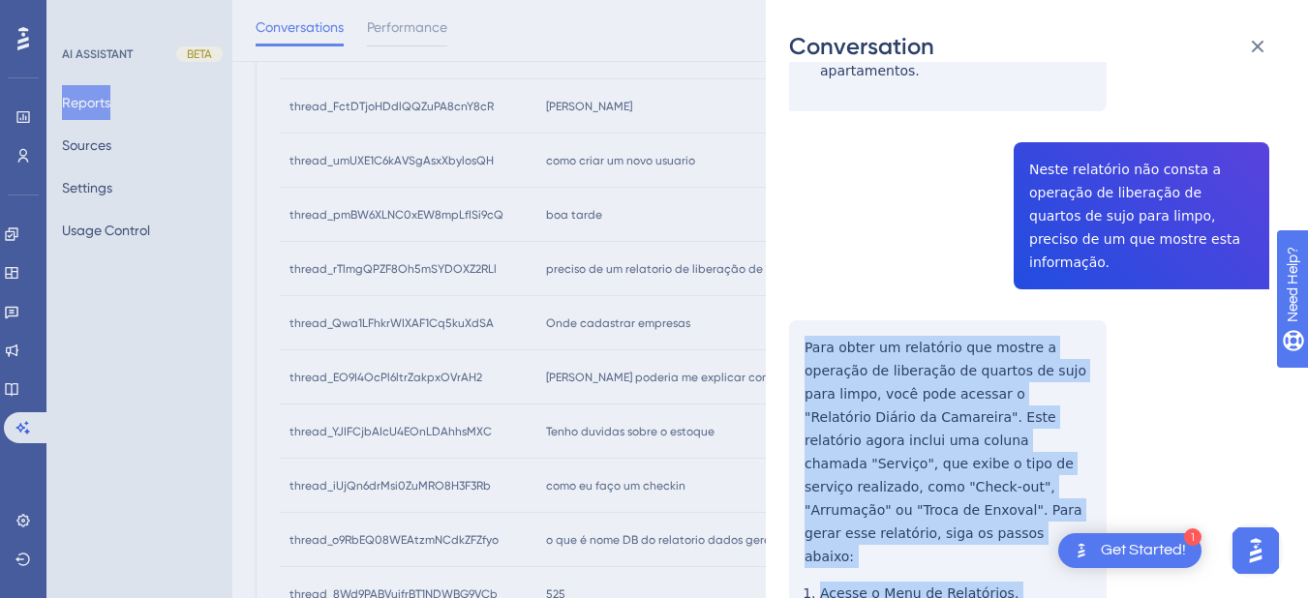
scroll to position [903, 0]
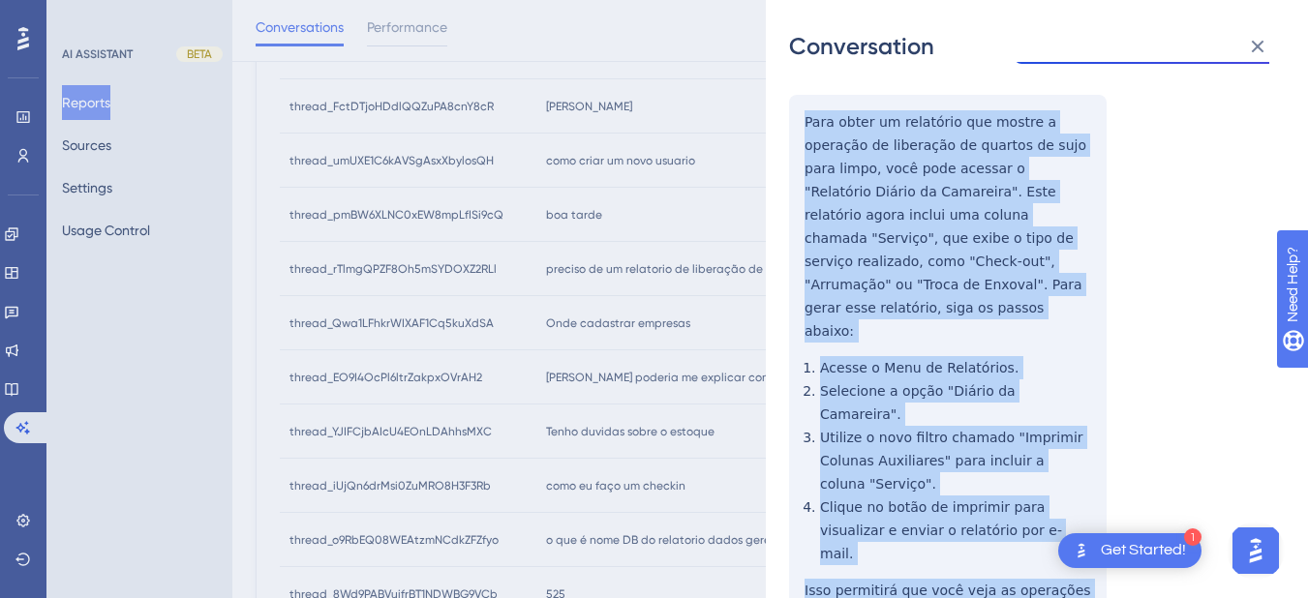
drag, startPoint x: 796, startPoint y: 243, endPoint x: 916, endPoint y: 473, distance: 259.8
click at [916, 473] on div "thread_rTlmgQPZF8Oh5mSYDOXZ2RLl Copy - - 4_Olimpio, Bruno User Conversation His…" at bounding box center [1029, 163] width 480 height 1962
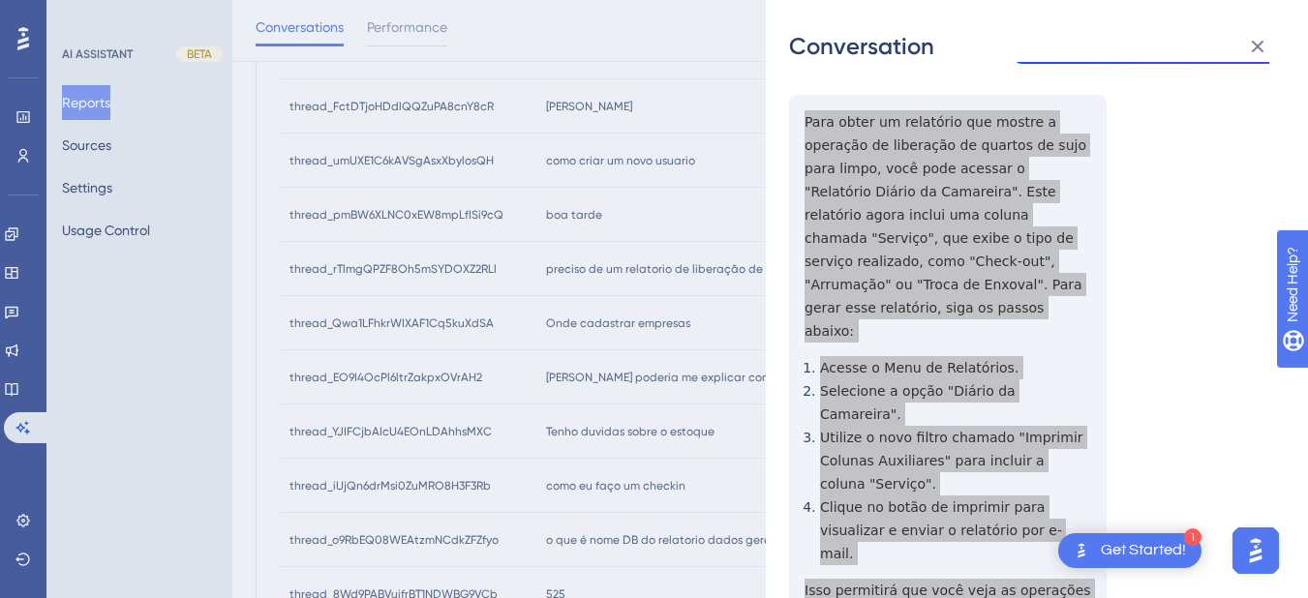
scroll to position [1226, 0]
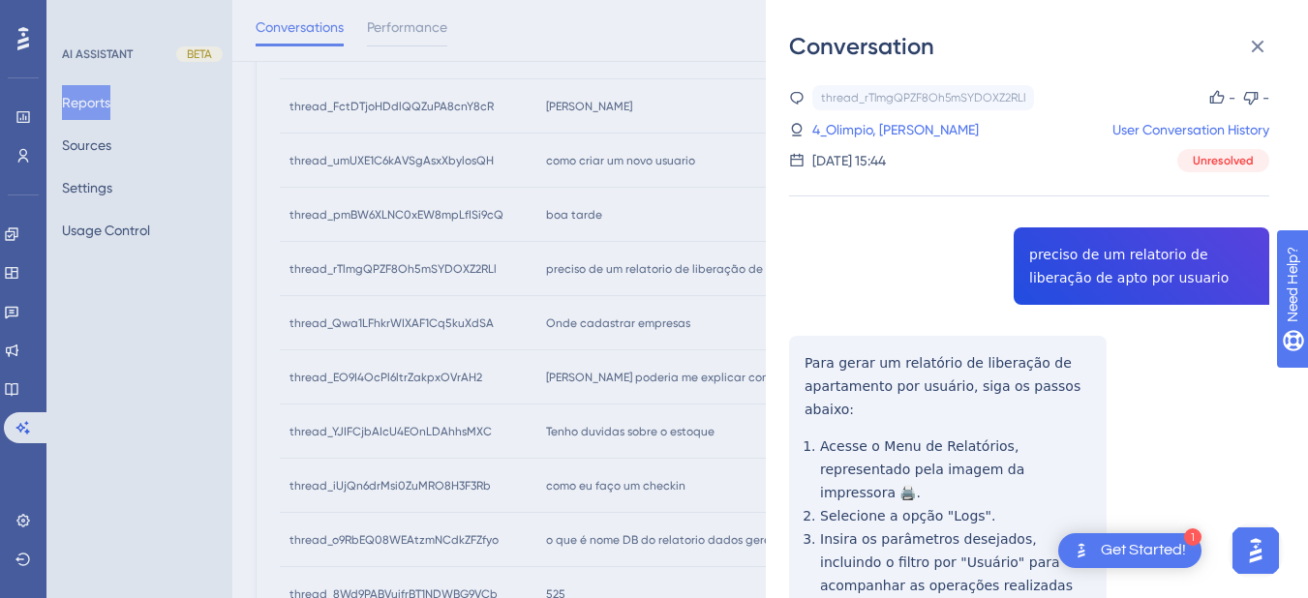
scroll to position [329, 0]
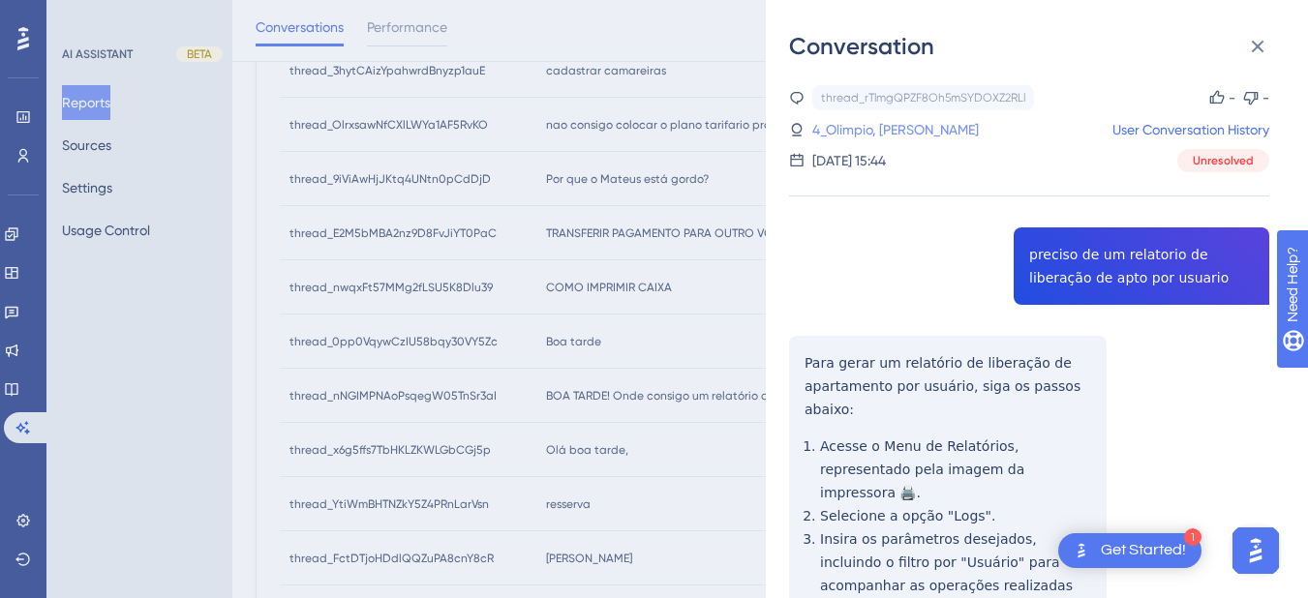
click at [849, 123] on link "4_Olimpio, Bruno" at bounding box center [895, 129] width 166 height 23
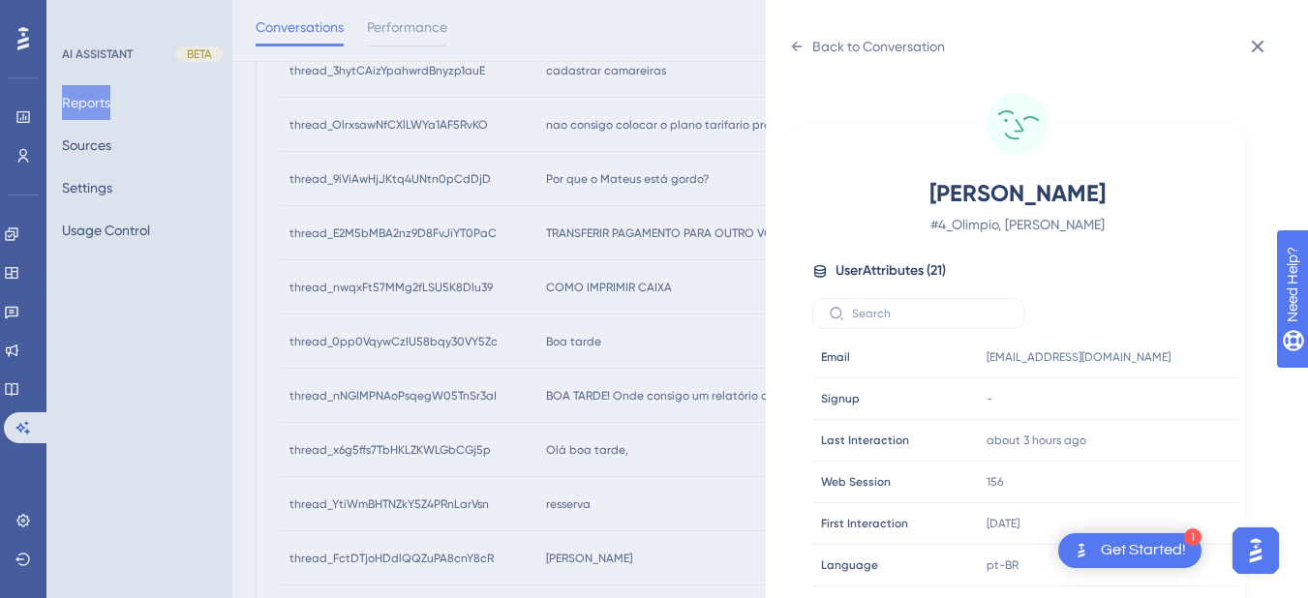
scroll to position [590, 0]
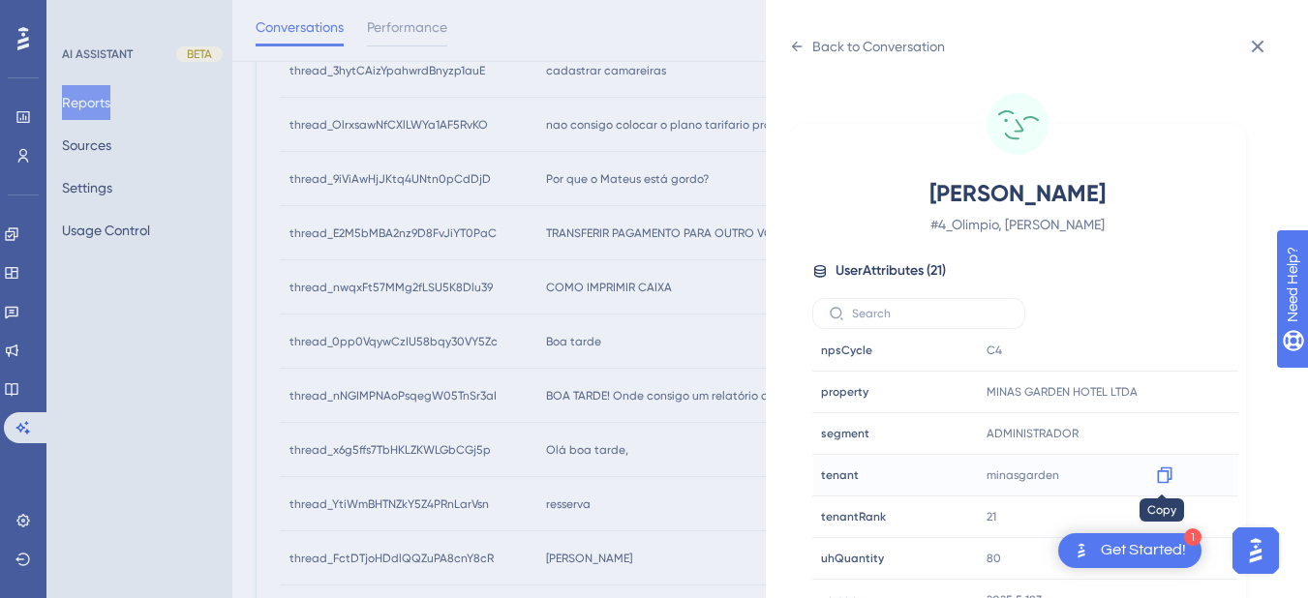
click at [1163, 473] on icon at bounding box center [1164, 475] width 19 height 19
click at [793, 46] on icon at bounding box center [797, 47] width 11 height 10
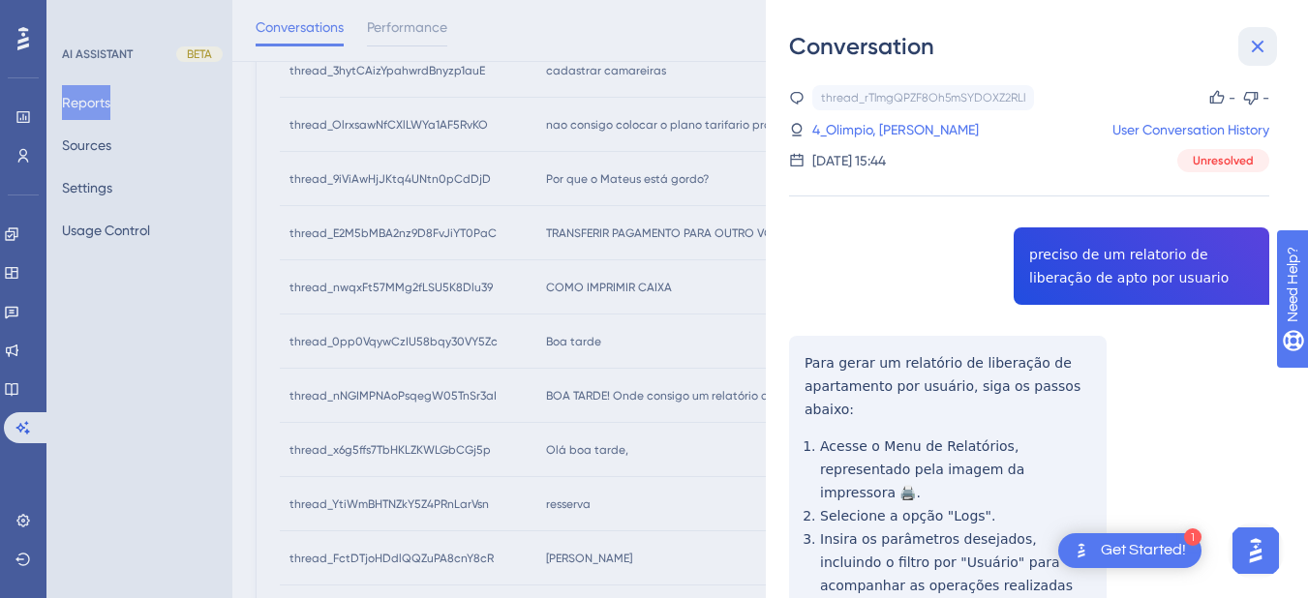
click at [1245, 42] on button at bounding box center [1257, 46] width 39 height 39
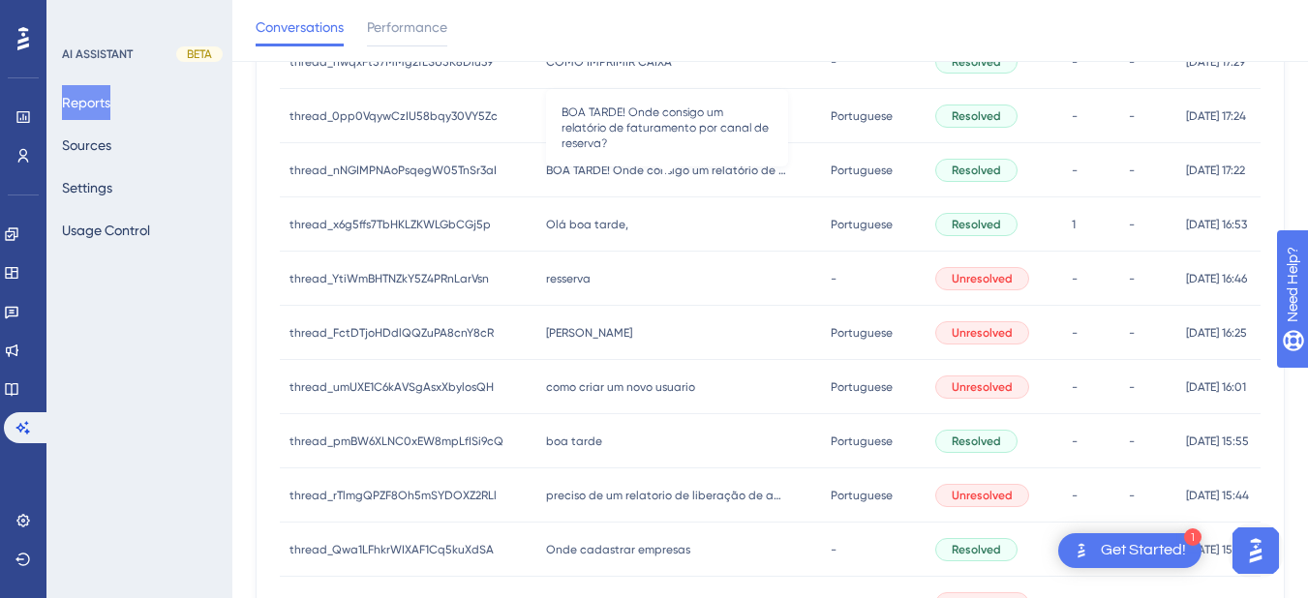
scroll to position [781, 0]
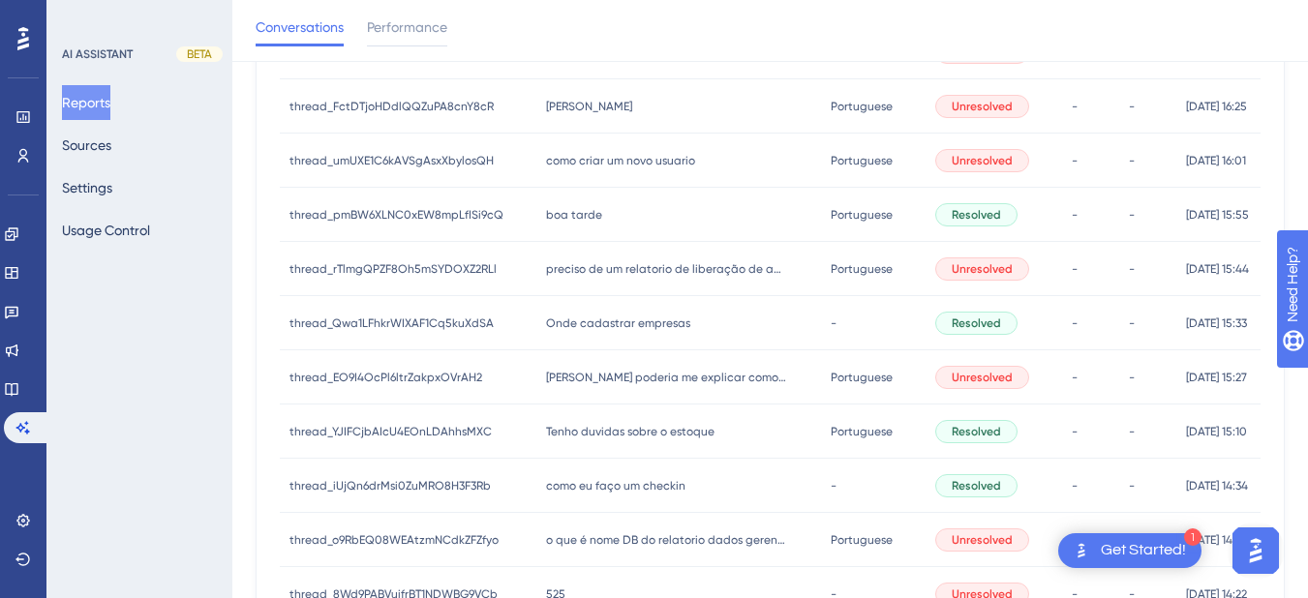
click at [608, 318] on span "Onde cadastrar empresas" at bounding box center [618, 323] width 144 height 15
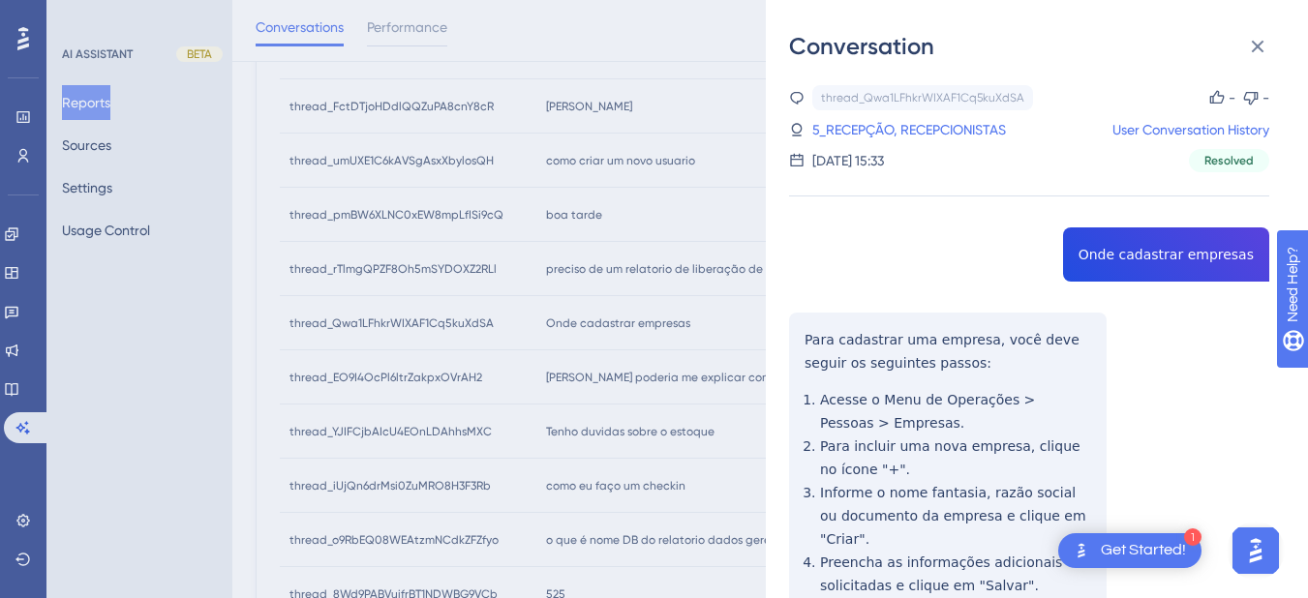
click at [1118, 257] on div "thread_Qwa1LFhkrWIXAF1Cq5kuXdSA Copy - - 5_RECEPÇÃO, RECEPCIONISTAS User Conver…" at bounding box center [1029, 451] width 480 height 733
click at [811, 336] on div "thread_Qwa1LFhkrWIXAF1Cq5kuXdSA Copy - - 5_RECEPÇÃO, RECEPCIONISTAS User Conver…" at bounding box center [1029, 451] width 480 height 733
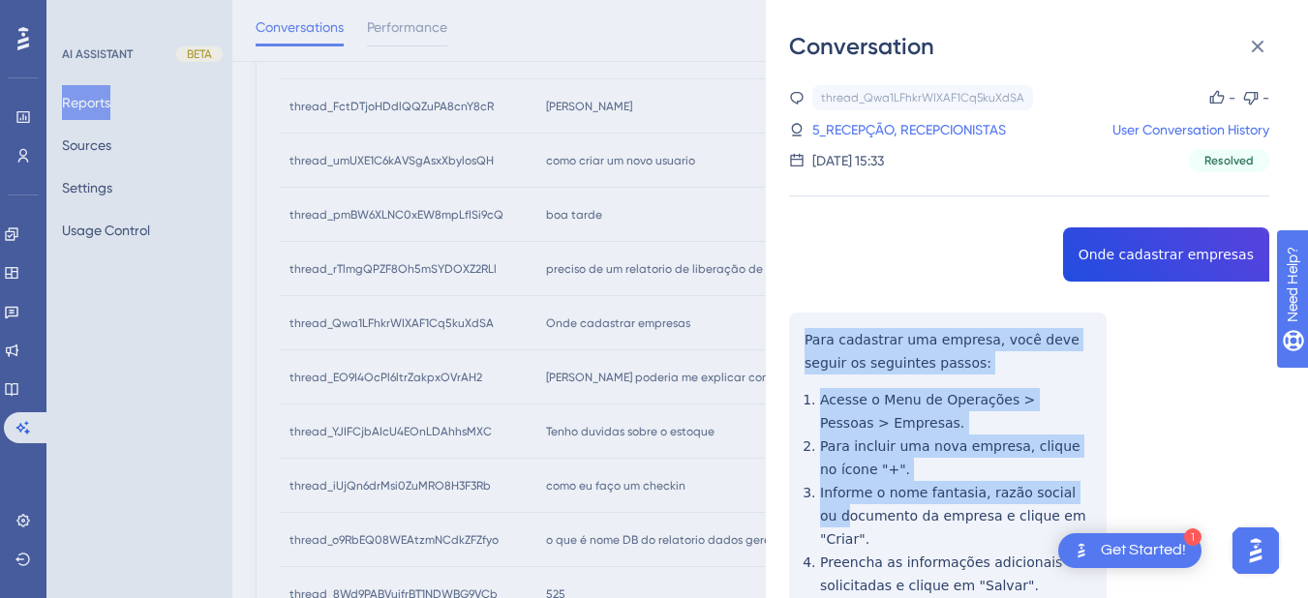
scroll to position [159, 0]
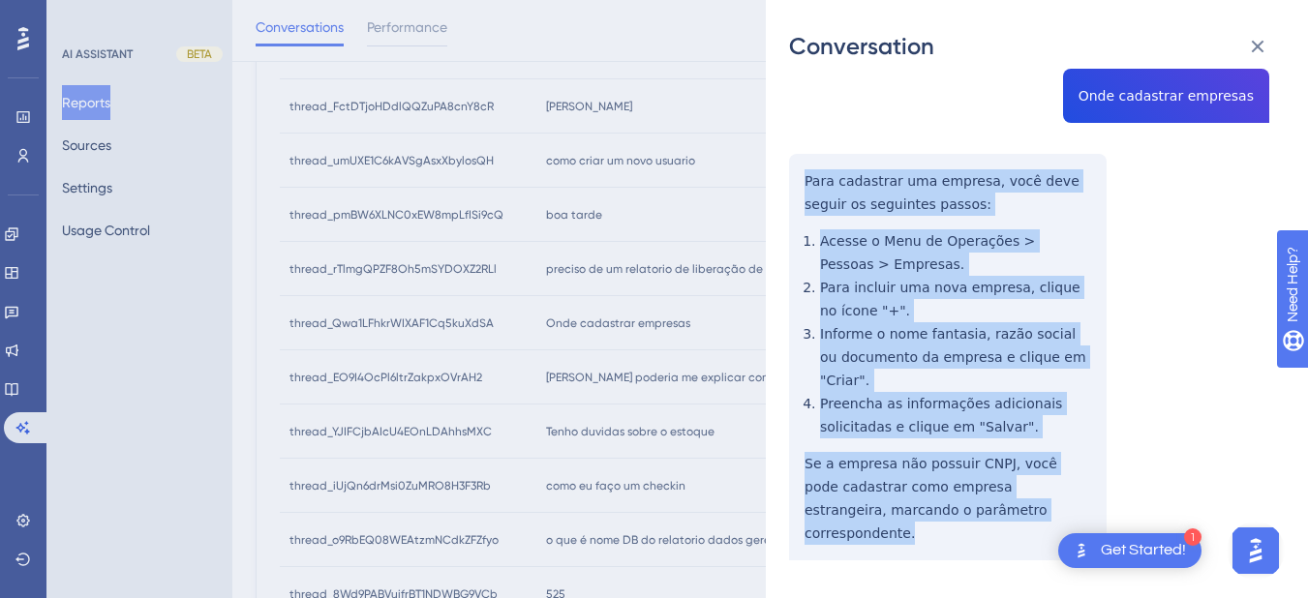
drag, startPoint x: 808, startPoint y: 338, endPoint x: 1014, endPoint y: 486, distance: 253.9
click at [1014, 486] on div "thread_Qwa1LFhkrWIXAF1Cq5kuXdSA Copy - - 5_RECEPÇÃO, RECEPCIONISTAS User Conver…" at bounding box center [1029, 292] width 480 height 733
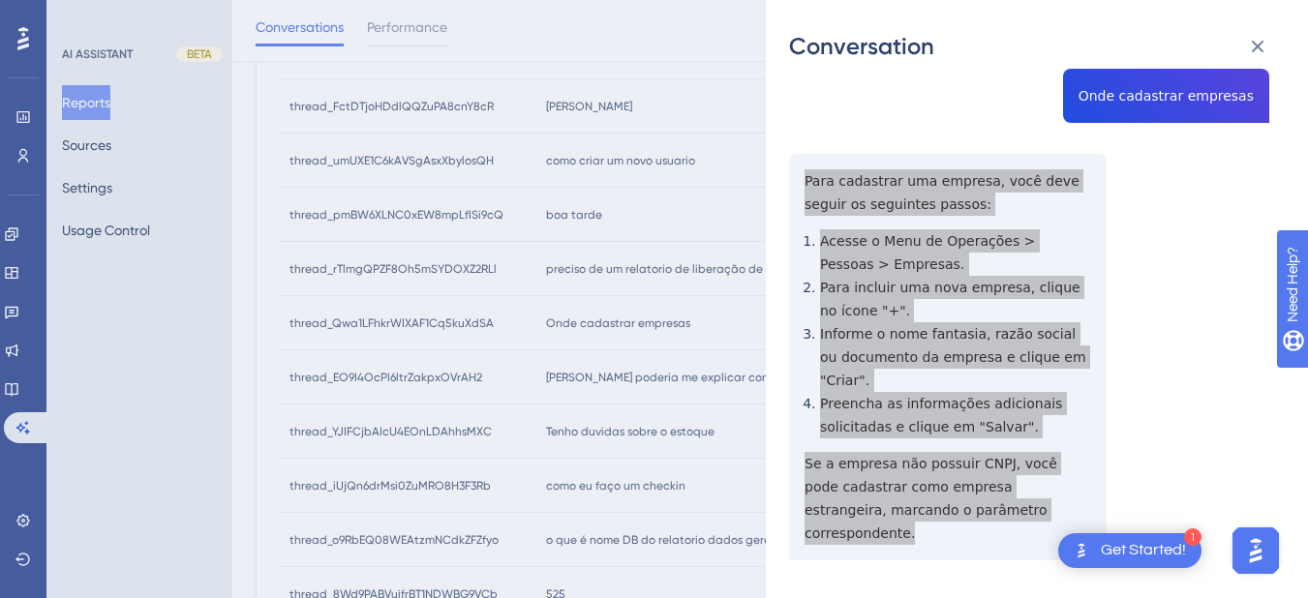
scroll to position [0, 0]
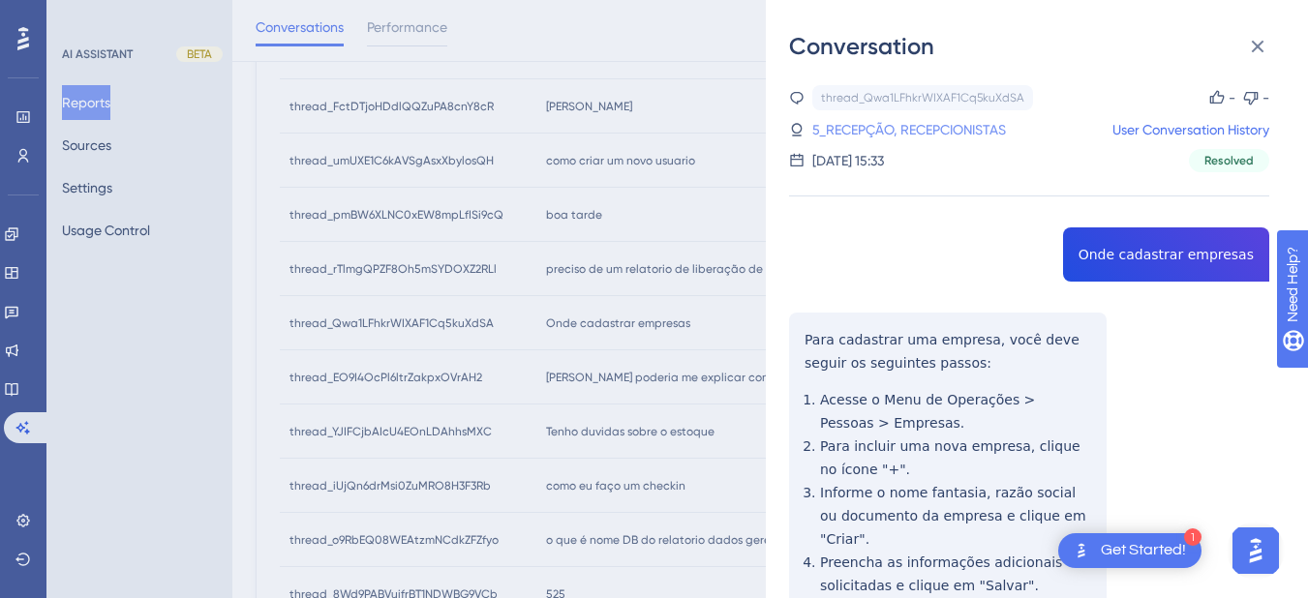
click at [878, 134] on link "5_RECEPÇÃO, RECEPCIONISTAS" at bounding box center [909, 129] width 194 height 23
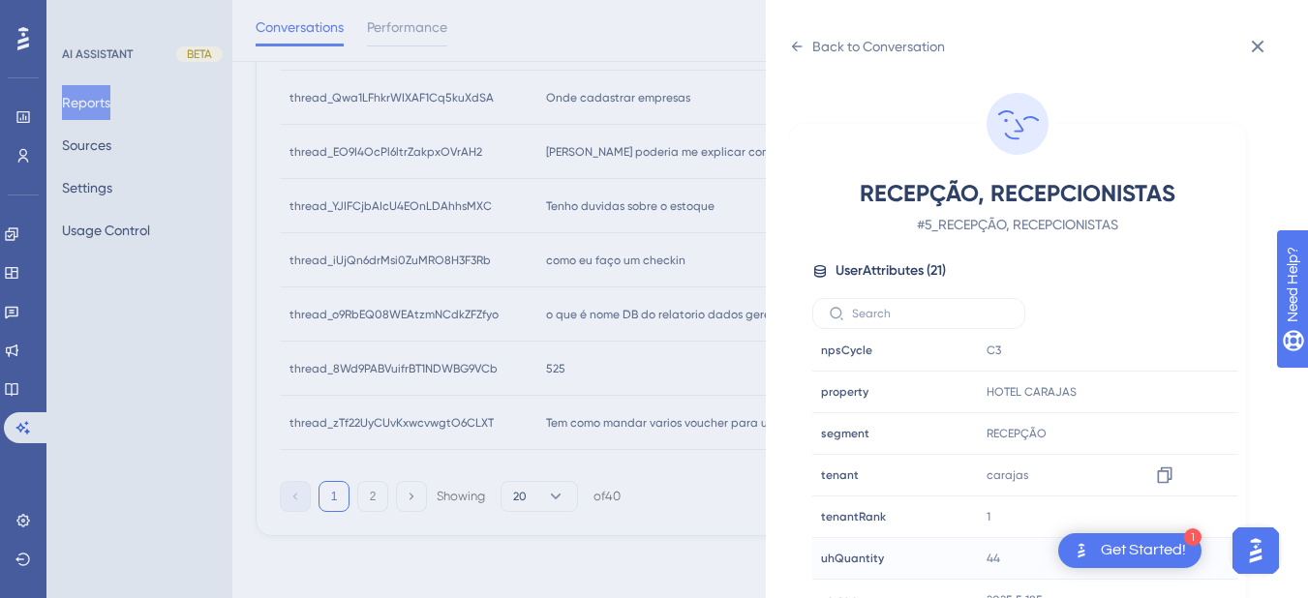
scroll to position [24, 0]
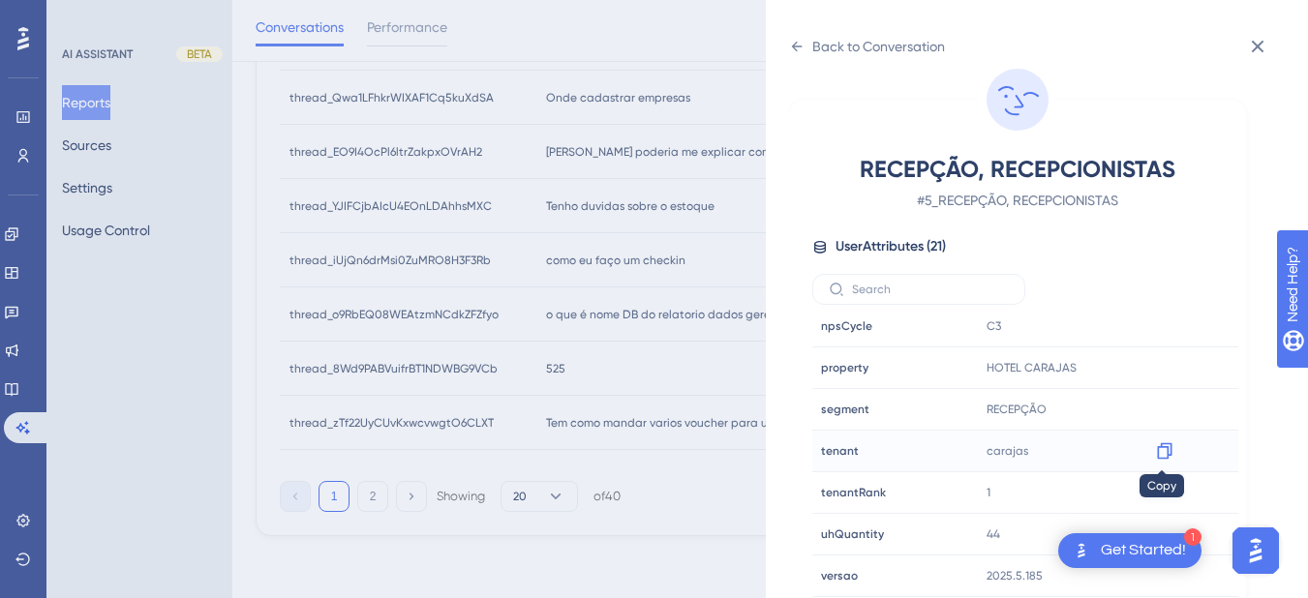
click at [1160, 454] on icon at bounding box center [1164, 450] width 19 height 19
click at [797, 49] on icon at bounding box center [796, 46] width 15 height 15
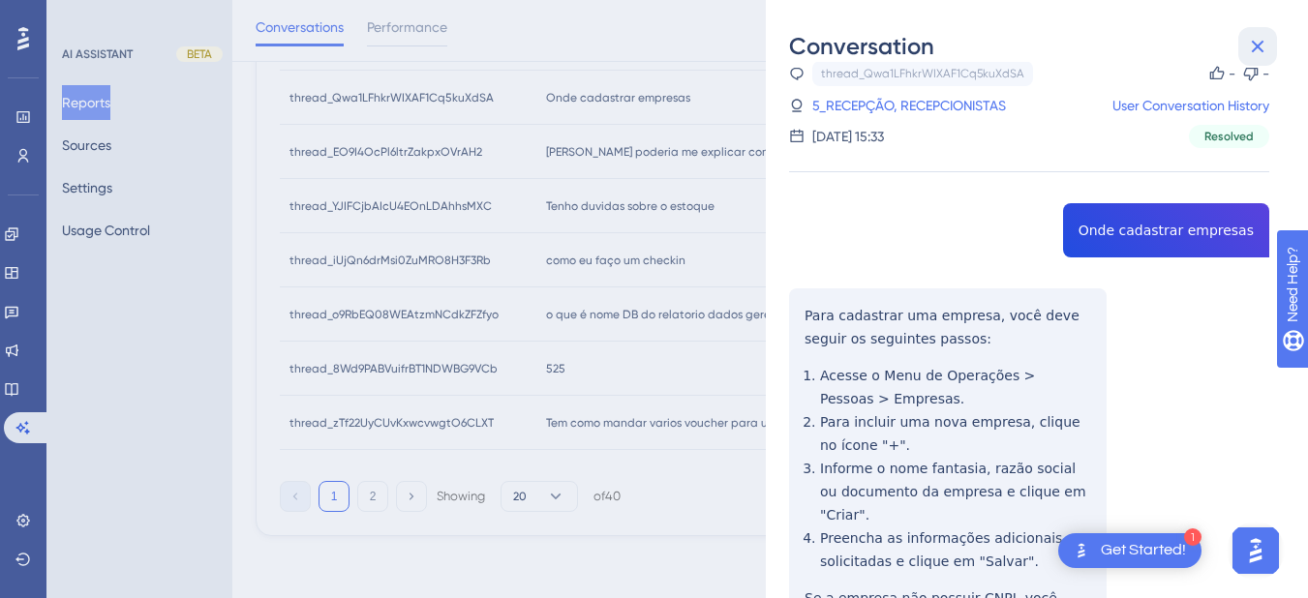
click at [1251, 51] on icon at bounding box center [1257, 46] width 23 height 23
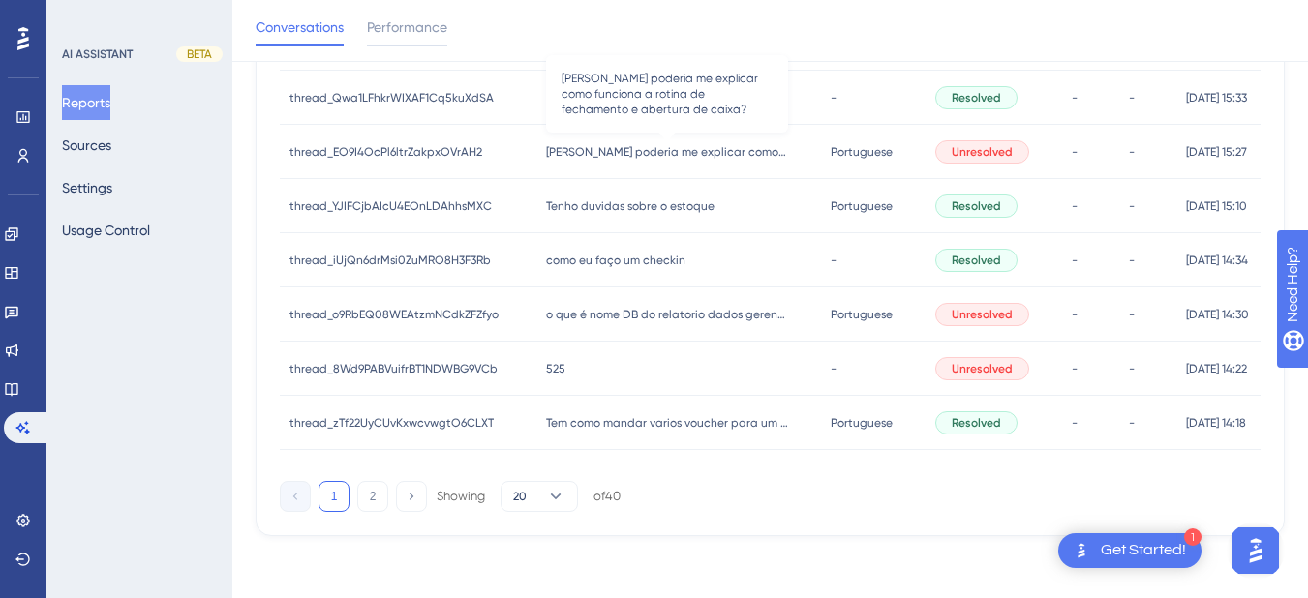
click at [620, 146] on span "[PERSON_NAME] poderia me explicar como funciona a rotina de fechamento e abertu…" at bounding box center [667, 151] width 242 height 15
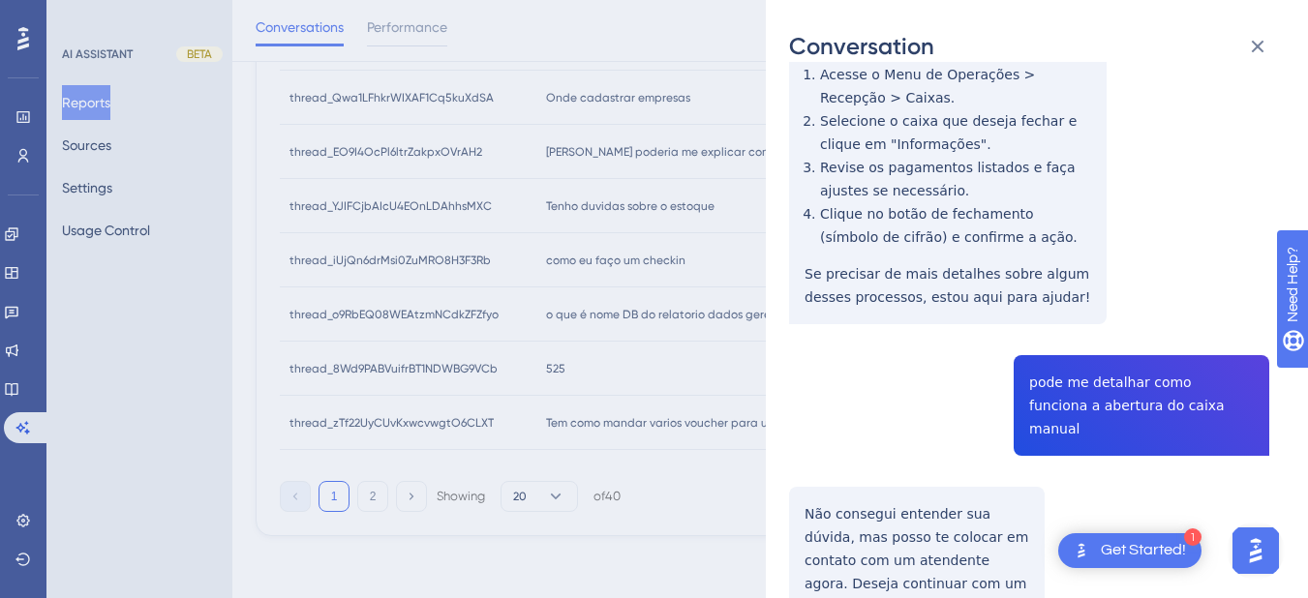
scroll to position [226, 0]
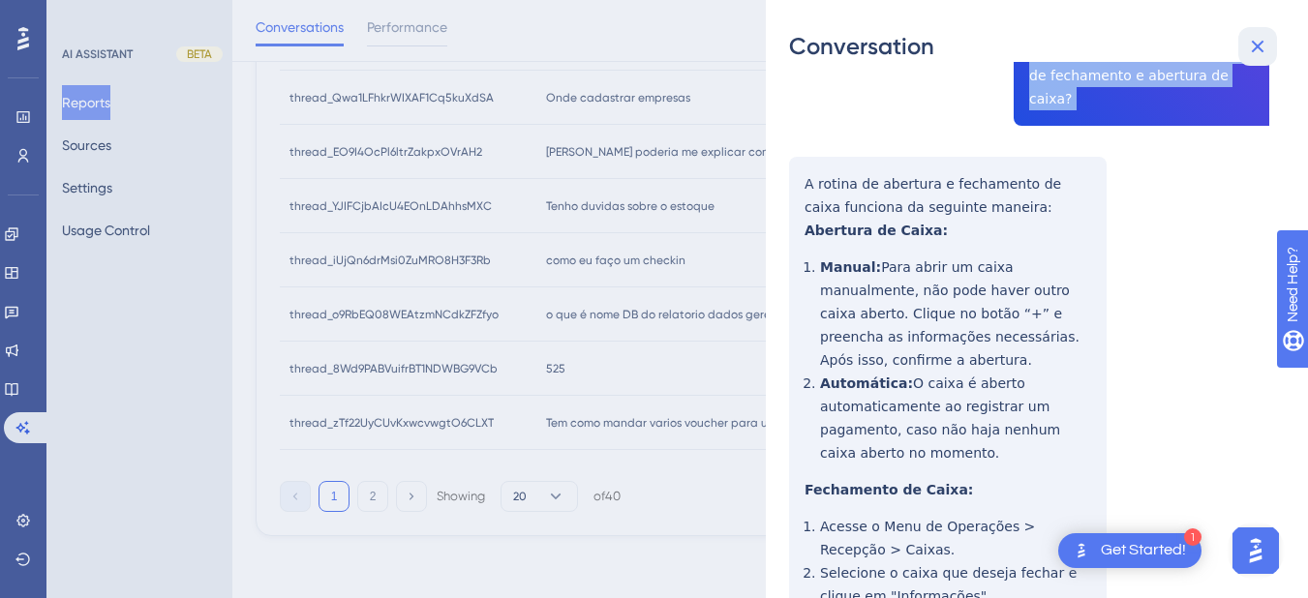
click at [1256, 44] on icon at bounding box center [1257, 46] width 23 height 23
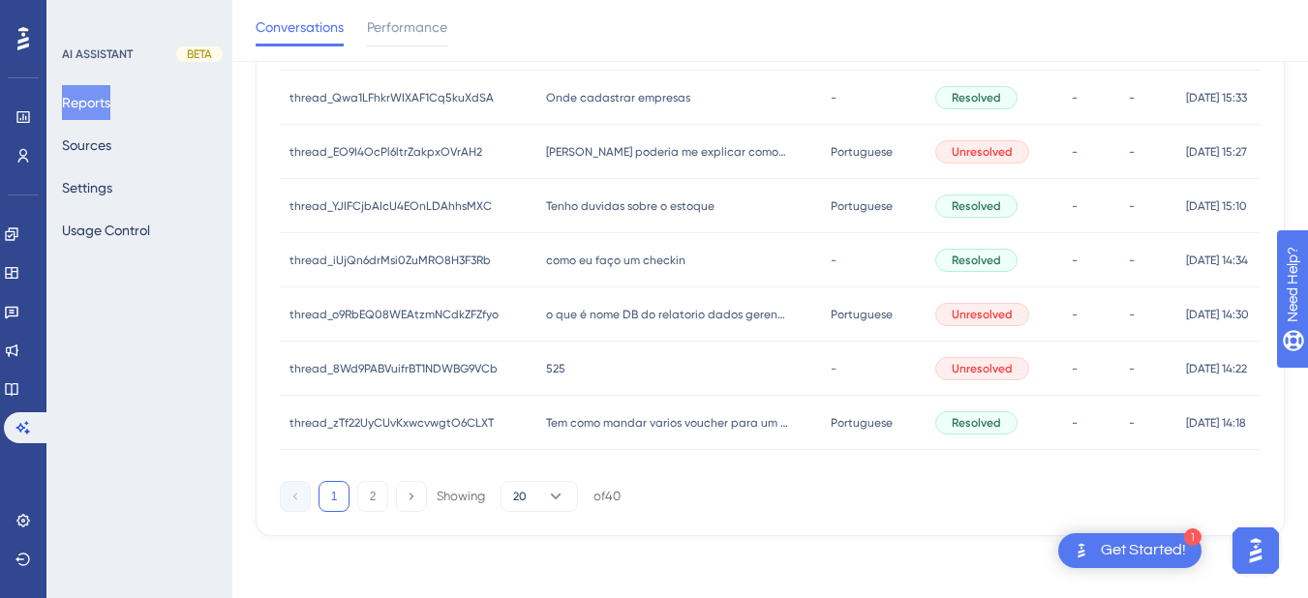
click at [648, 210] on span "Tenho duvidas sobre o estoque" at bounding box center [630, 205] width 168 height 15
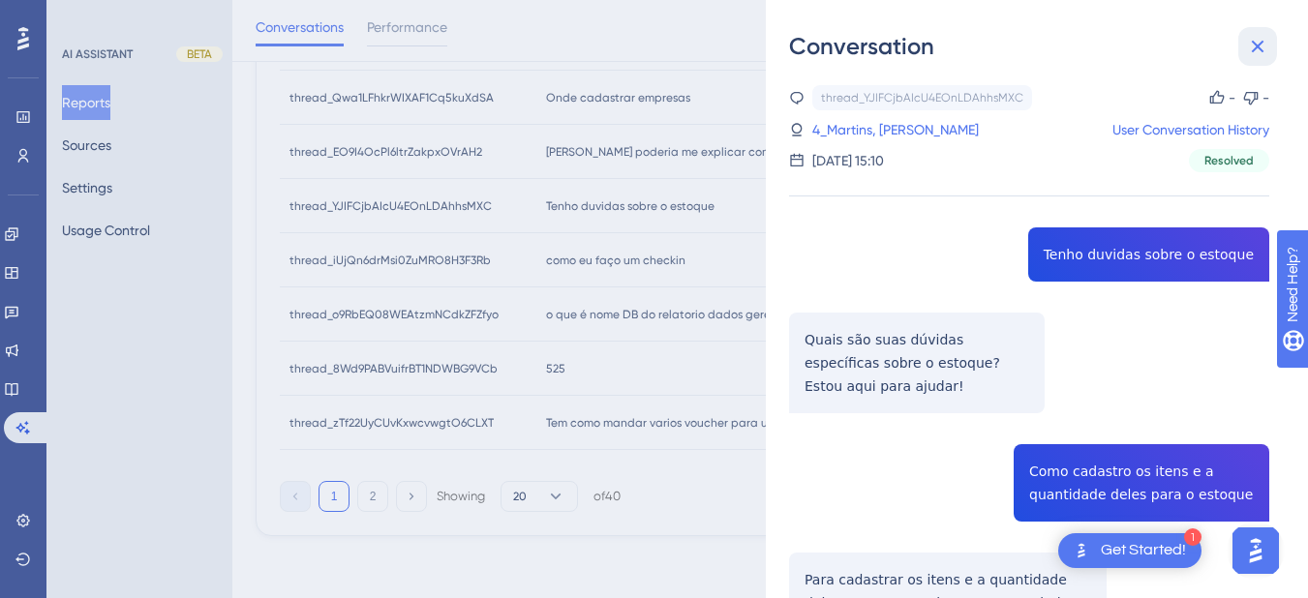
drag, startPoint x: 1250, startPoint y: 46, endPoint x: 644, endPoint y: 223, distance: 631.1
click at [1244, 46] on button at bounding box center [1257, 46] width 39 height 39
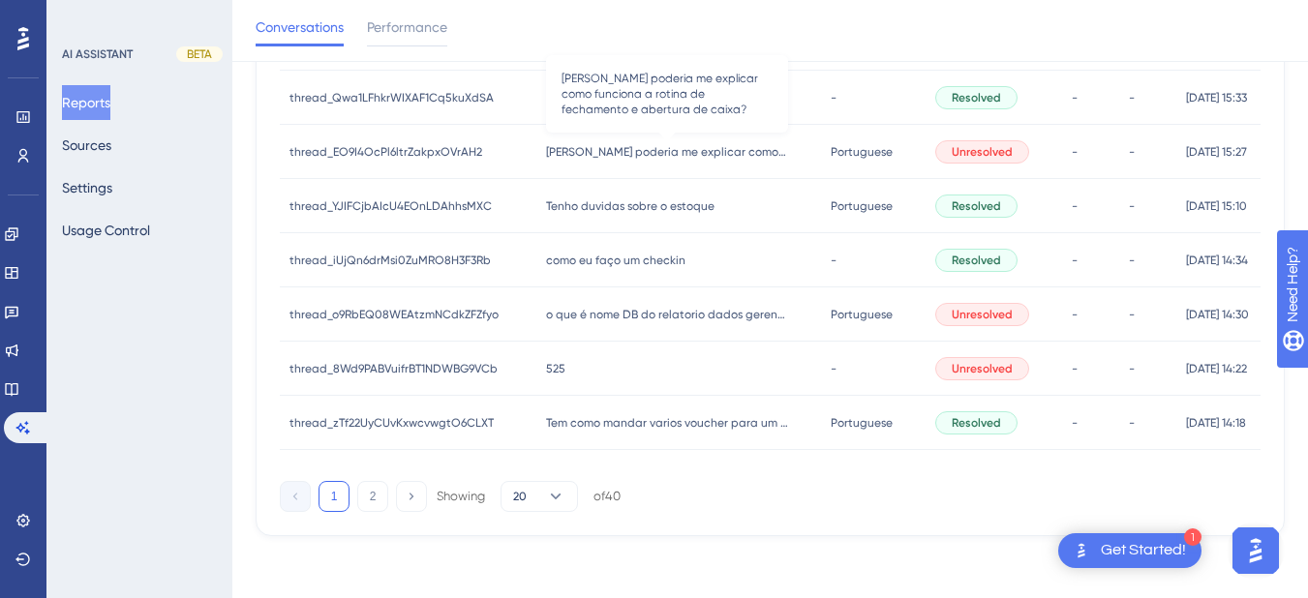
click at [588, 154] on span "[PERSON_NAME] poderia me explicar como funciona a rotina de fechamento e abertu…" at bounding box center [667, 151] width 242 height 15
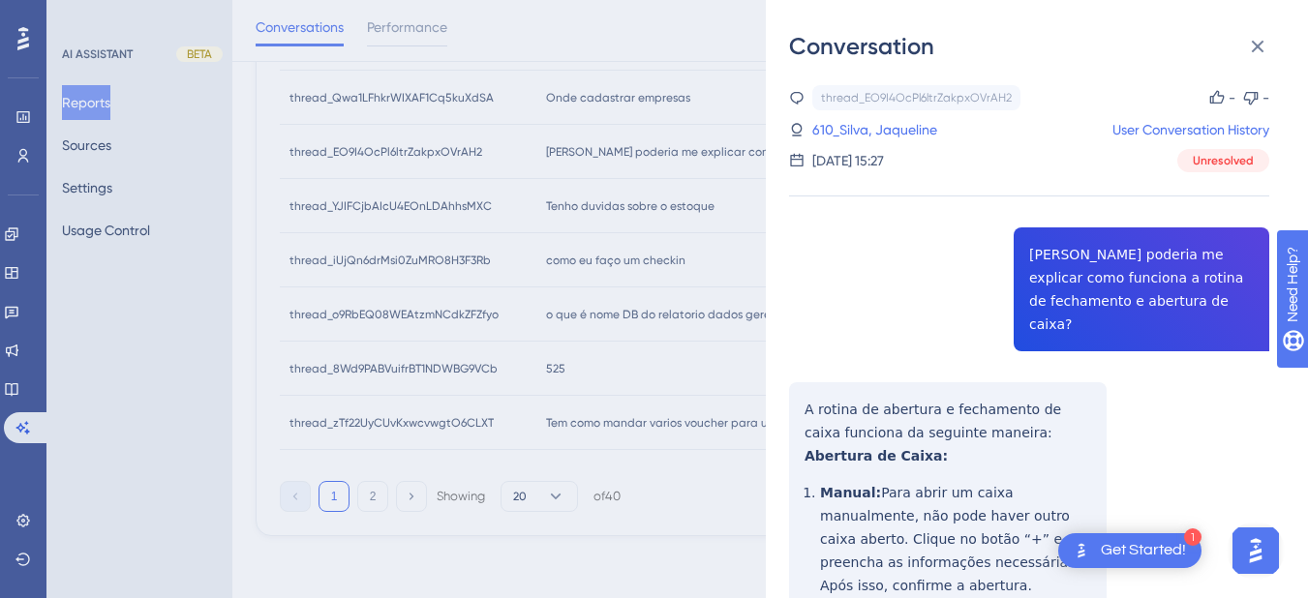
click at [968, 129] on div "610_Silva, Jaqueline User Conversation History" at bounding box center [1029, 129] width 480 height 23
click at [898, 129] on link "610_Silva, Jaqueline" at bounding box center [874, 129] width 125 height 23
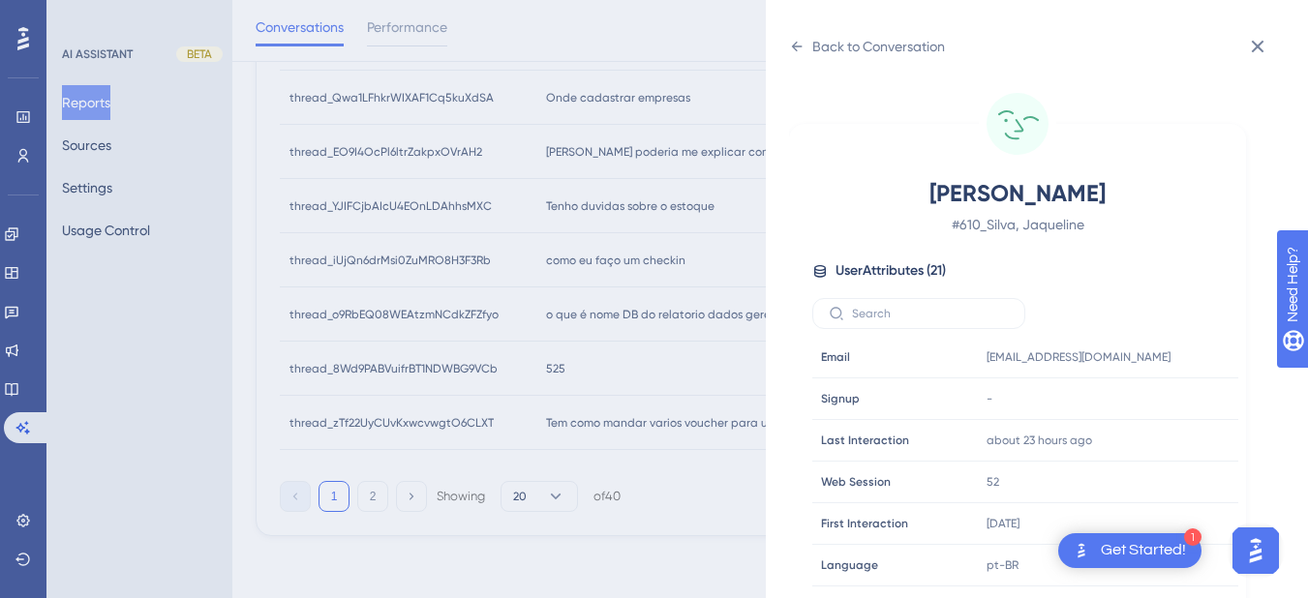
scroll to position [590, 0]
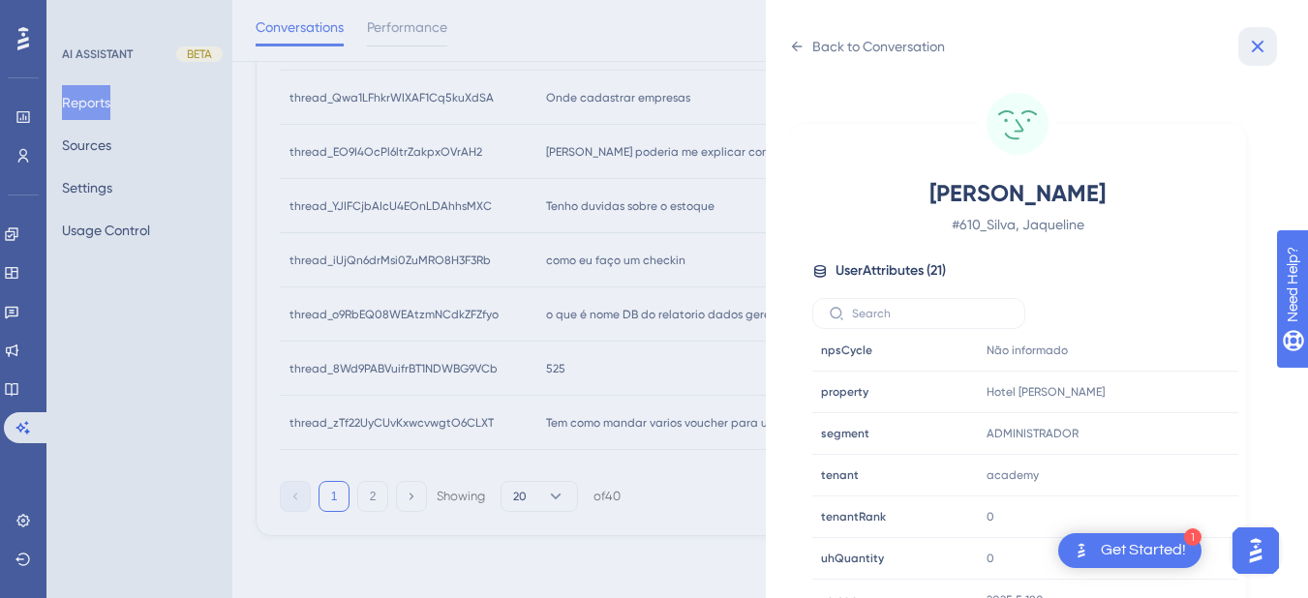
click at [1261, 48] on icon at bounding box center [1257, 46] width 23 height 23
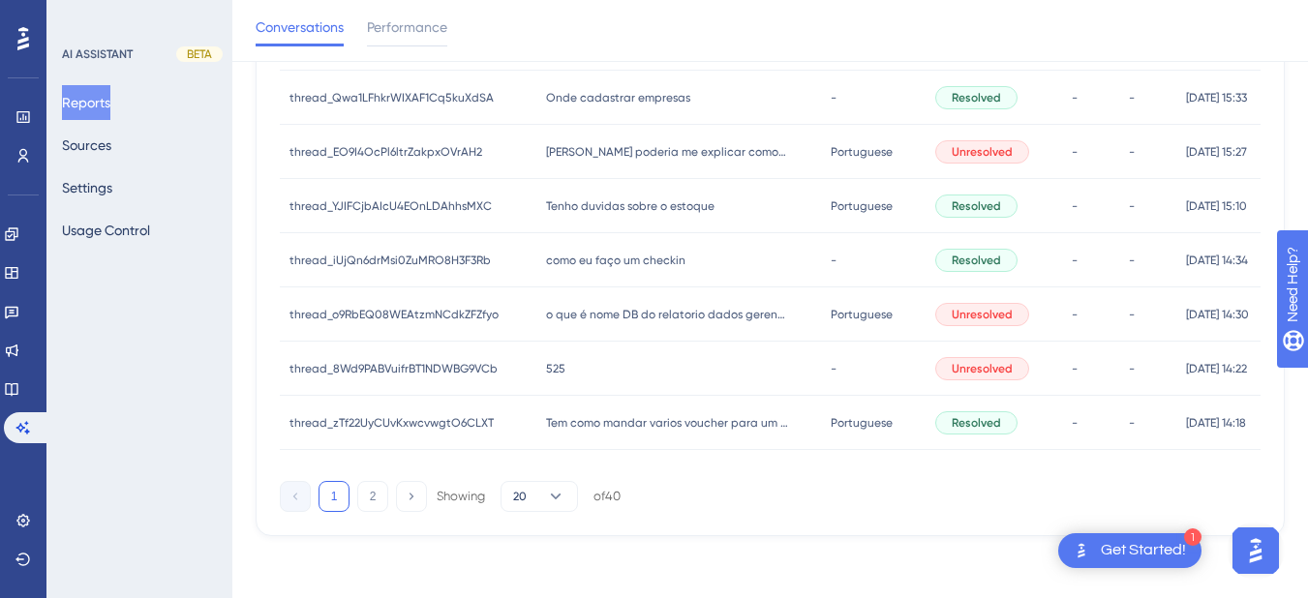
click at [597, 212] on span "Tenho duvidas sobre o estoque" at bounding box center [630, 205] width 168 height 15
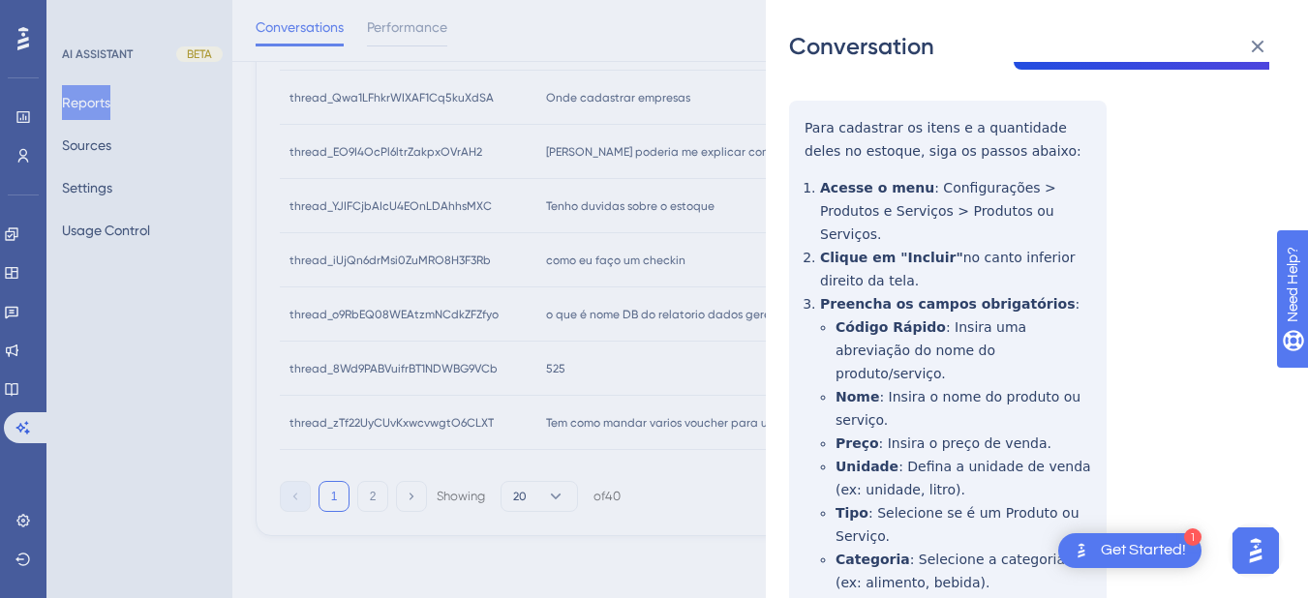
drag, startPoint x: 827, startPoint y: 309, endPoint x: 829, endPoint y: 237, distance: 71.7
click at [827, 309] on div "thread_YJIFCjbAIcU4EOnLDAhhsMXC Copy - - 4_Martins, João User Conversation Hist…" at bounding box center [1029, 270] width 480 height 1275
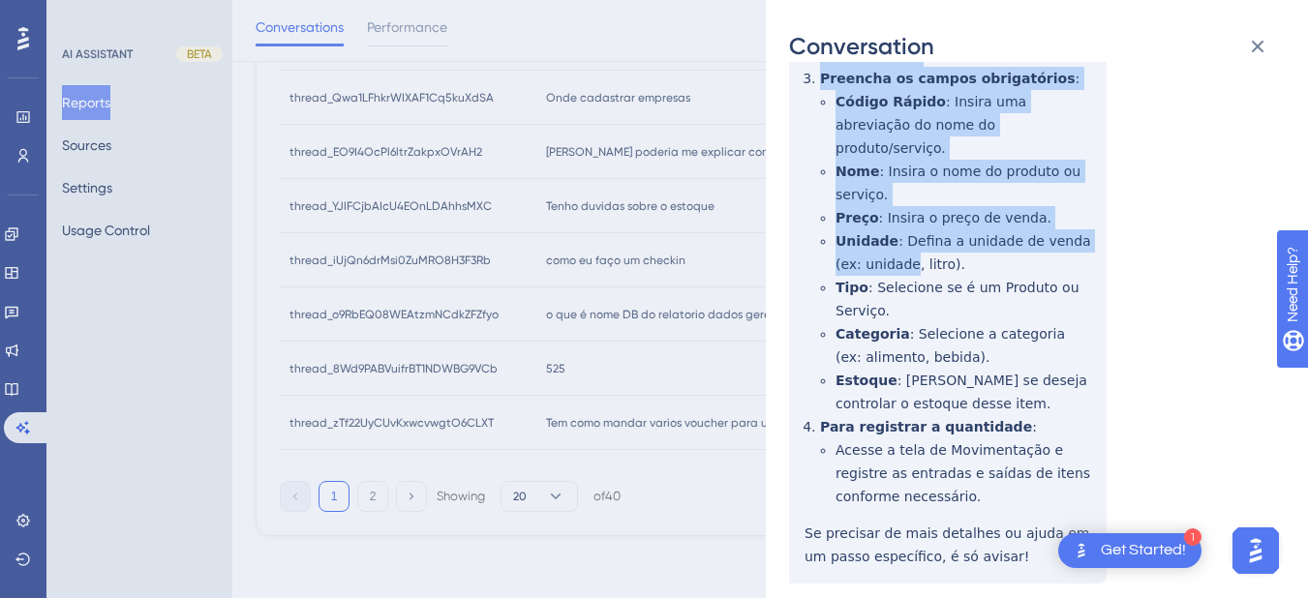
scroll to position [701, 0]
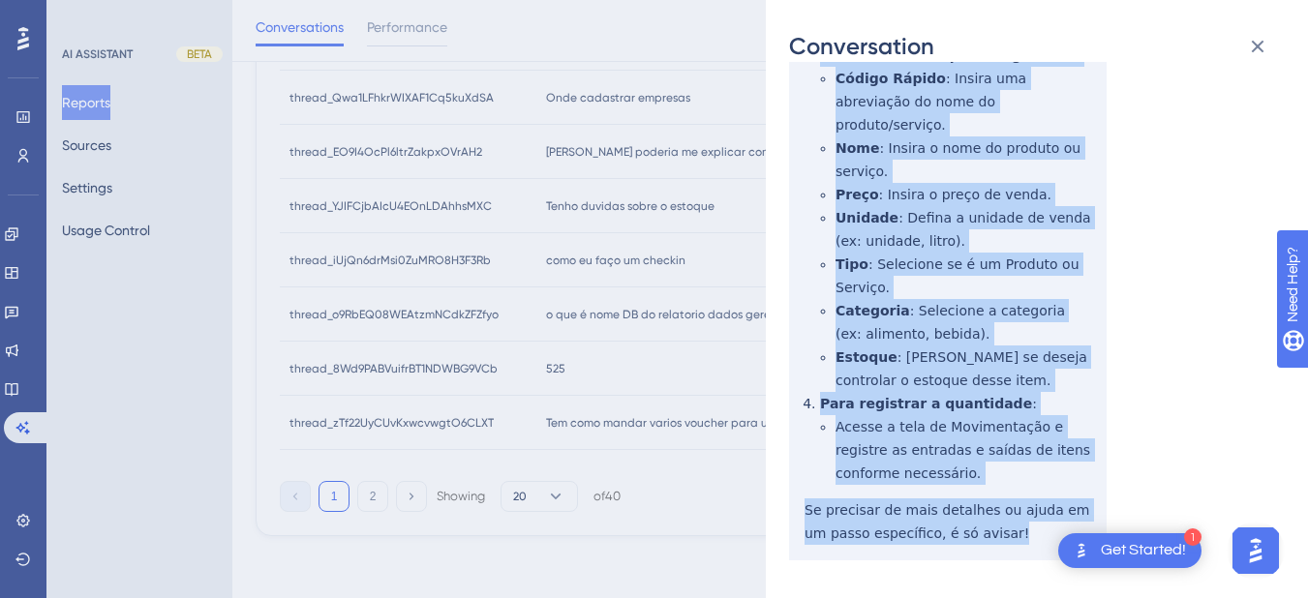
drag, startPoint x: 801, startPoint y: 128, endPoint x: 996, endPoint y: 500, distance: 420.9
click at [996, 500] on div "thread_YJIFCjbAIcU4EOnLDAhhsMXC Copy - - 4_Martins, João User Conversation Hist…" at bounding box center [1029, 21] width 480 height 1275
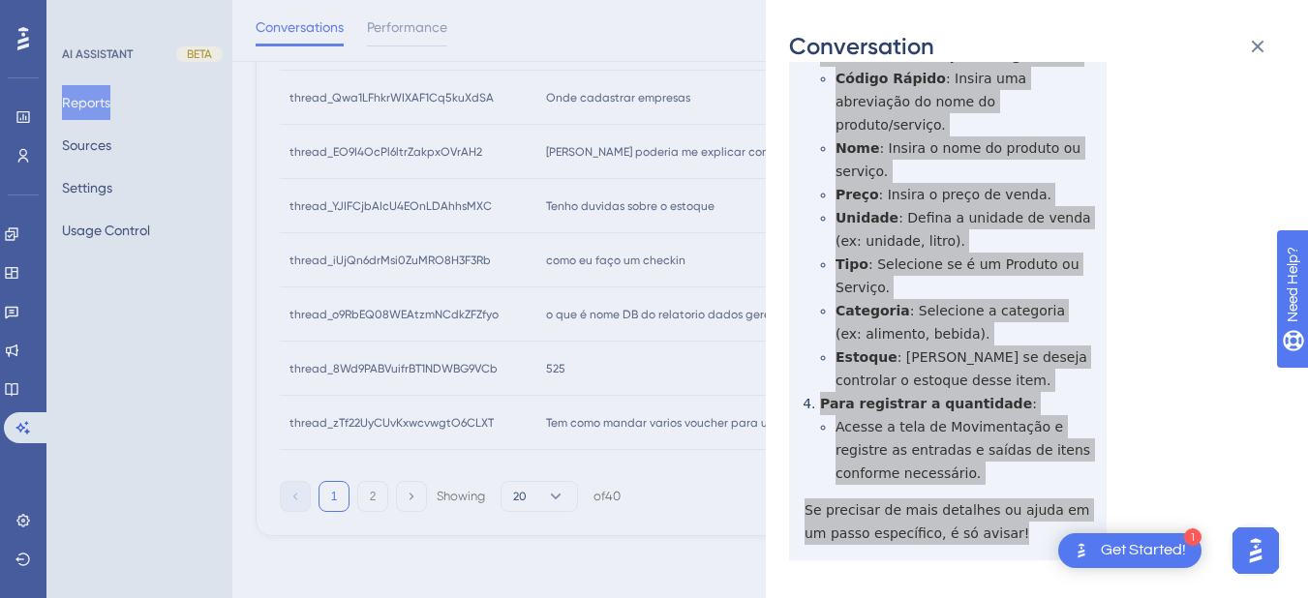
scroll to position [23, 0]
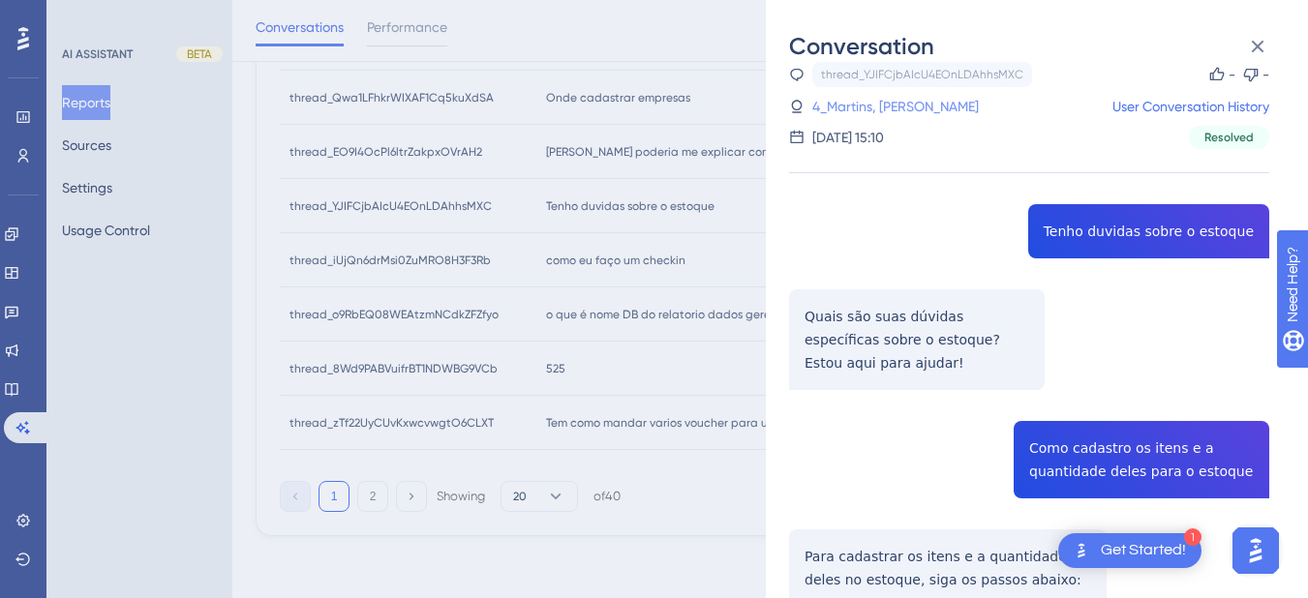
click at [861, 106] on link "4_Martins, João" at bounding box center [895, 106] width 166 height 23
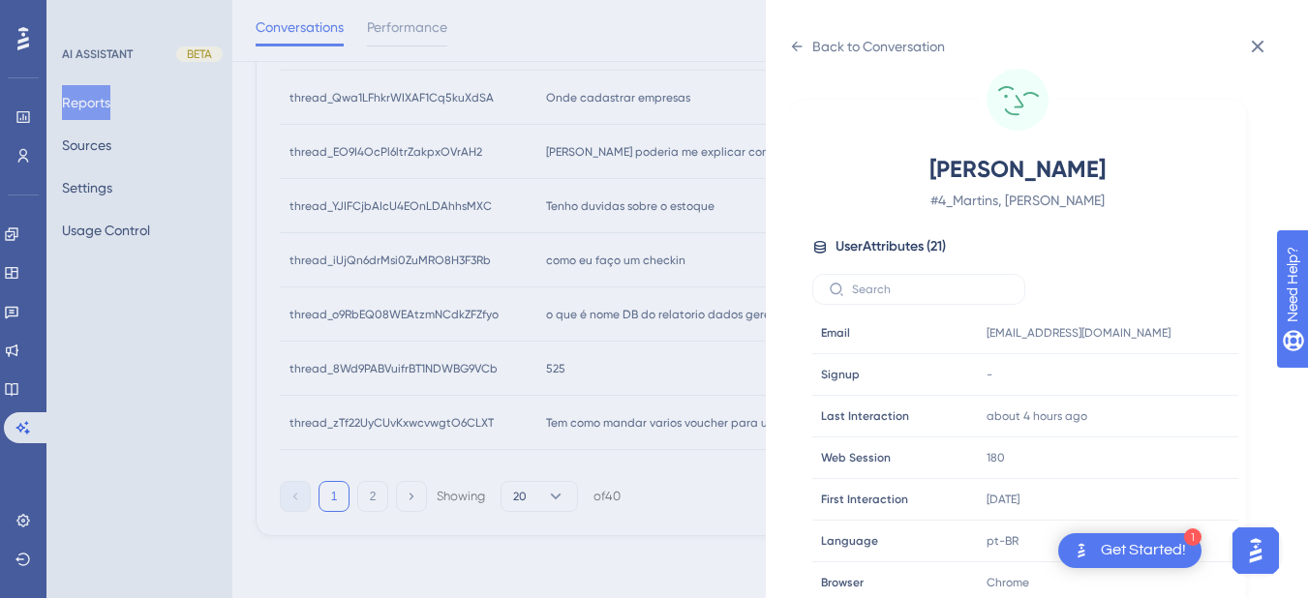
scroll to position [590, 0]
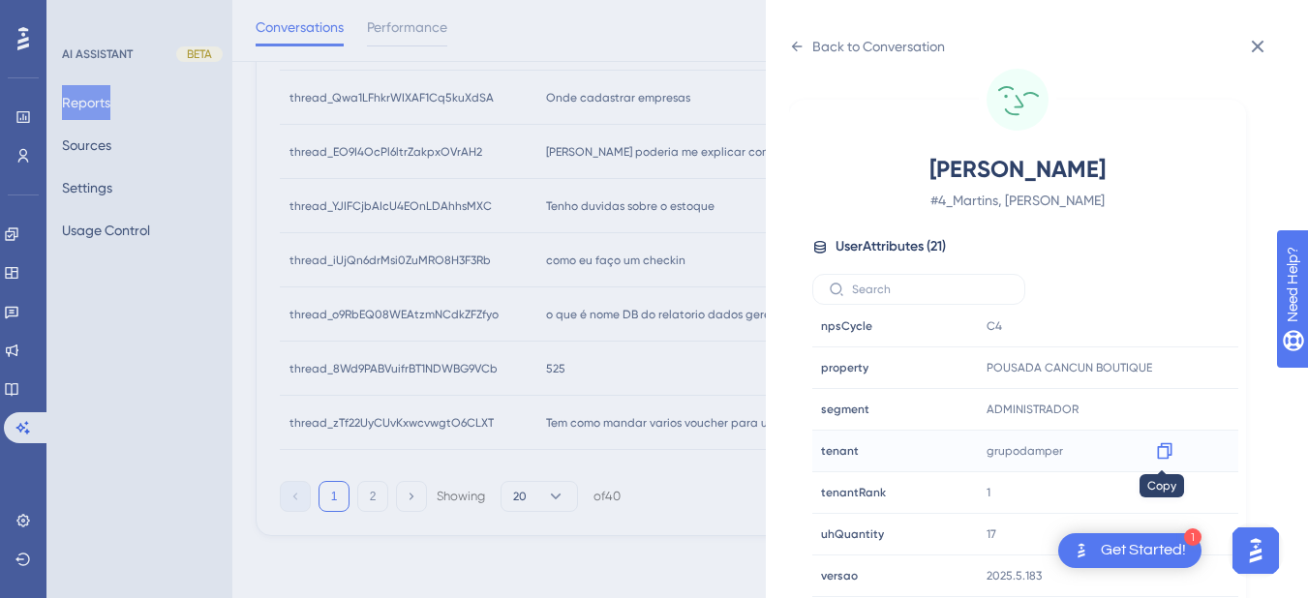
click at [1157, 450] on icon at bounding box center [1164, 451] width 15 height 16
click at [1159, 362] on icon at bounding box center [1164, 368] width 15 height 16
click at [796, 49] on icon at bounding box center [796, 46] width 15 height 15
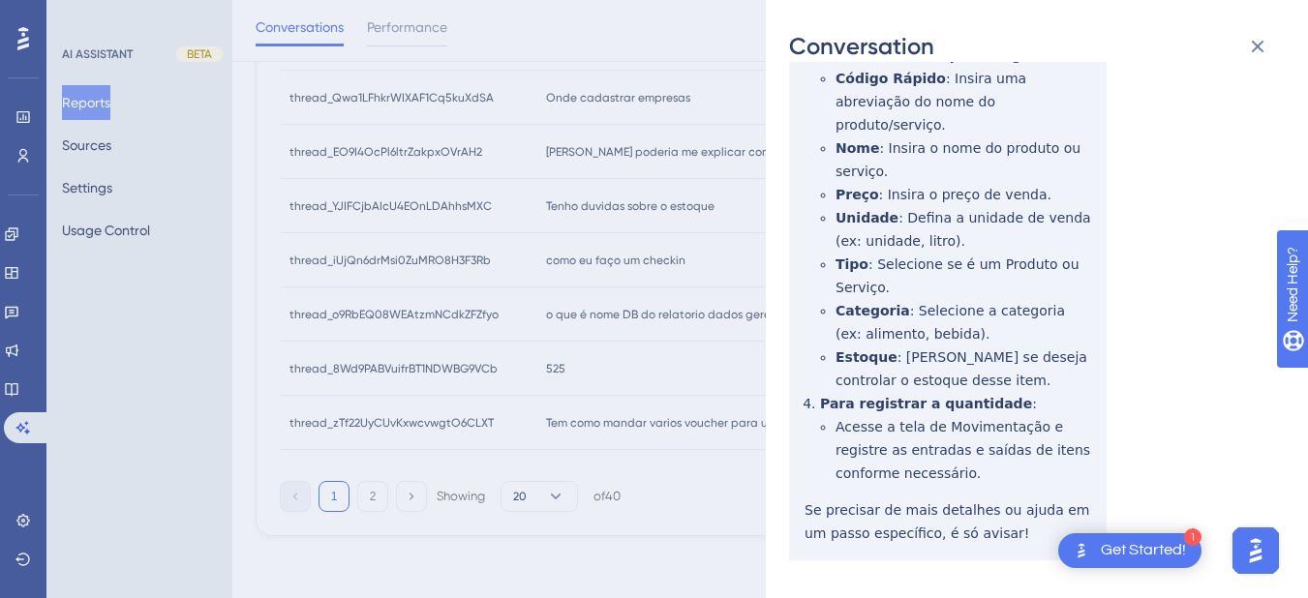
scroll to position [0, 0]
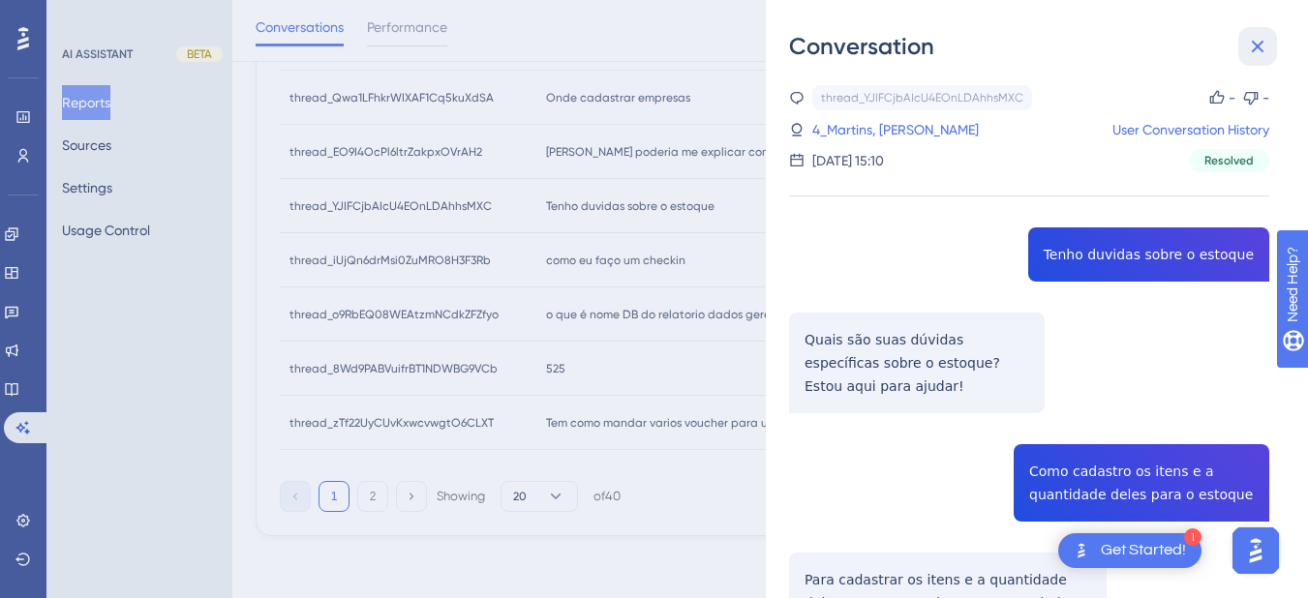
click at [1246, 50] on icon at bounding box center [1257, 46] width 23 height 23
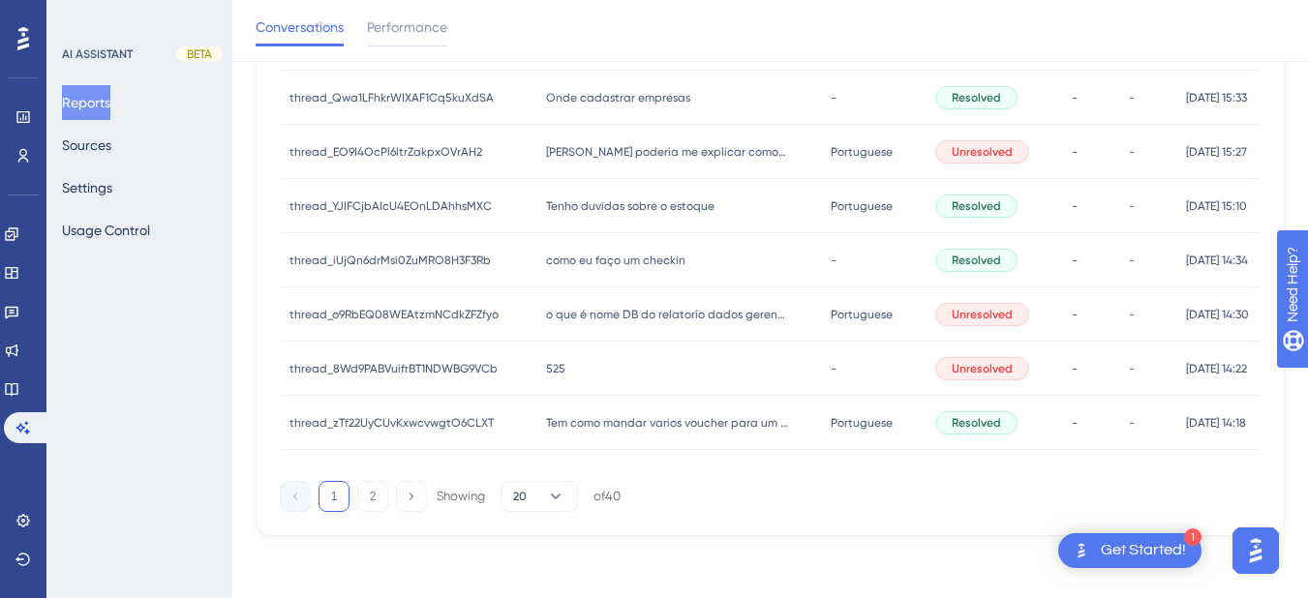
click at [651, 271] on div "como eu faço um checkin como eu faço um checkin" at bounding box center [678, 260] width 285 height 54
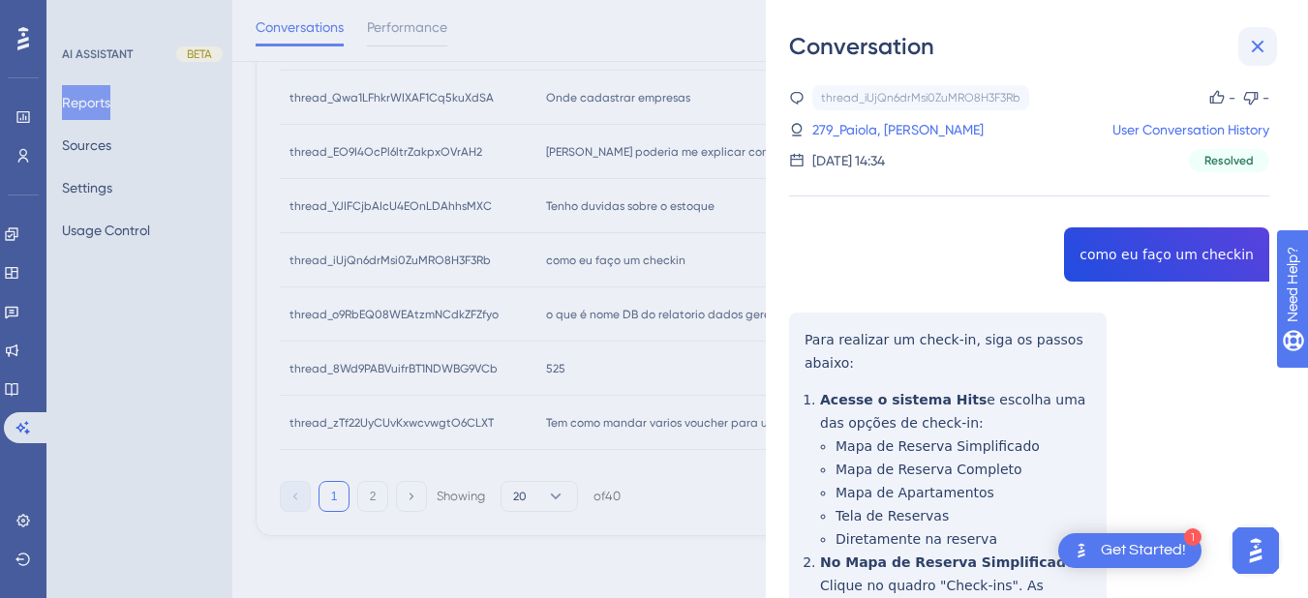
click at [1244, 38] on button at bounding box center [1257, 46] width 39 height 39
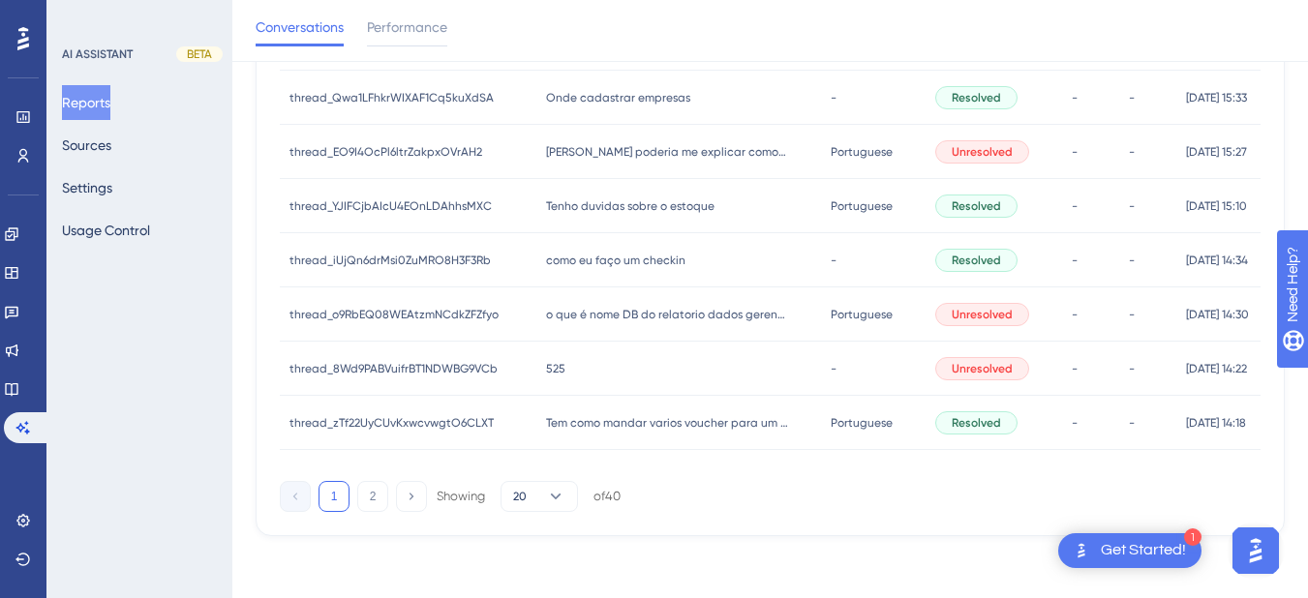
click at [600, 253] on span "como eu faço um checkin" at bounding box center [615, 260] width 139 height 15
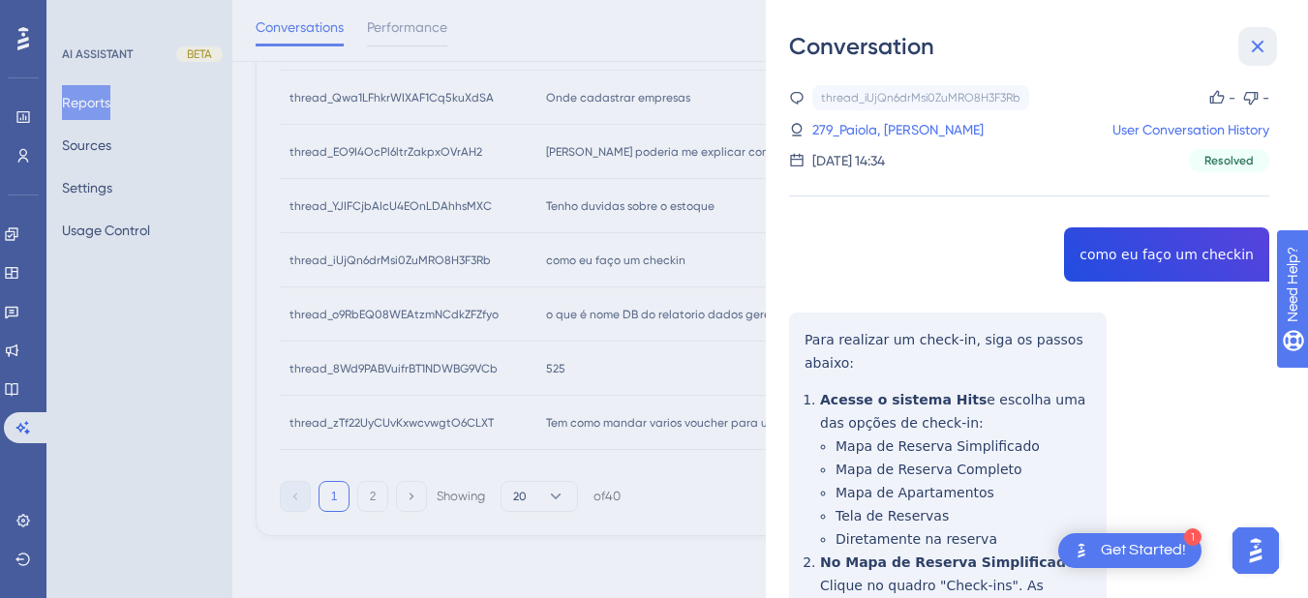
click at [1255, 45] on icon at bounding box center [1257, 46] width 23 height 23
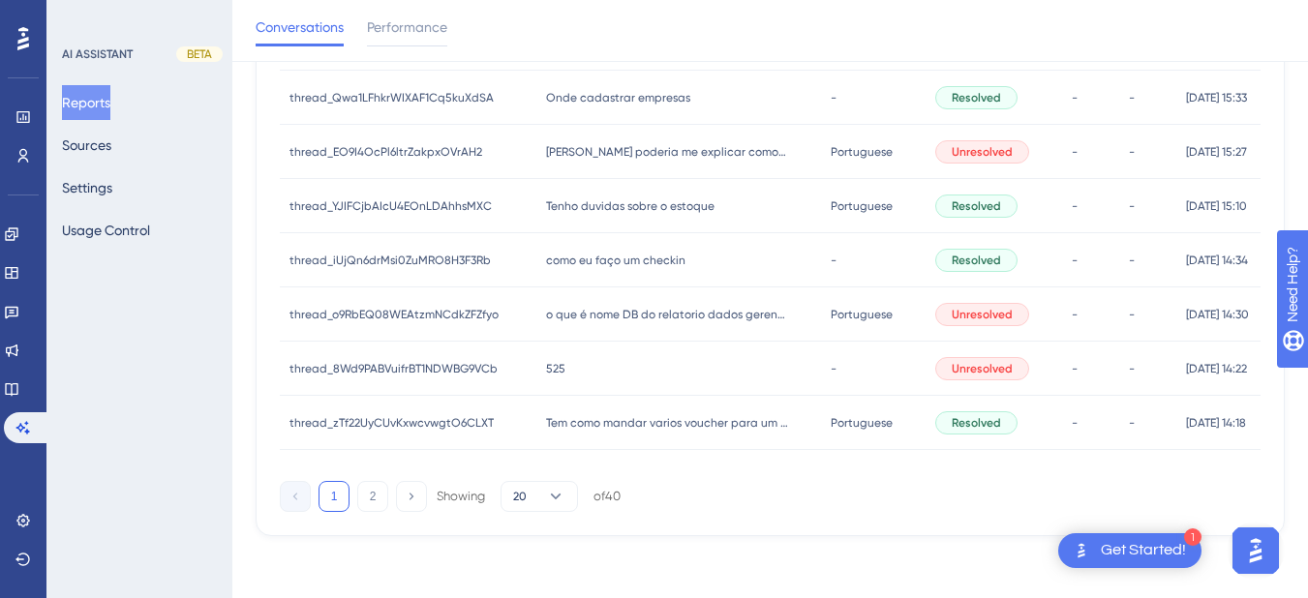
click at [597, 332] on div "o que é nome DB do relatorio dados gerenciais o que é nome DB do relatorio dado…" at bounding box center [678, 315] width 285 height 54
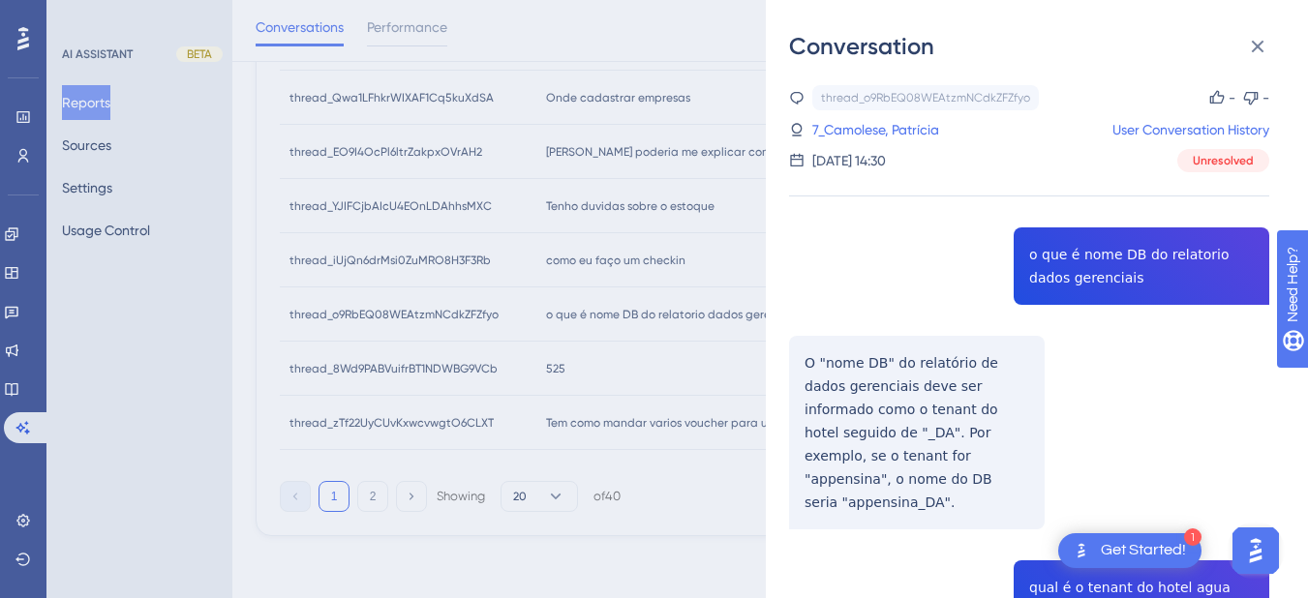
click at [1058, 274] on div "thread_o9RbEQ08WEAtzmNCdkZFZfyo Copy - - 7_Camolese, Patrícia User Conversation…" at bounding box center [1029, 524] width 480 height 878
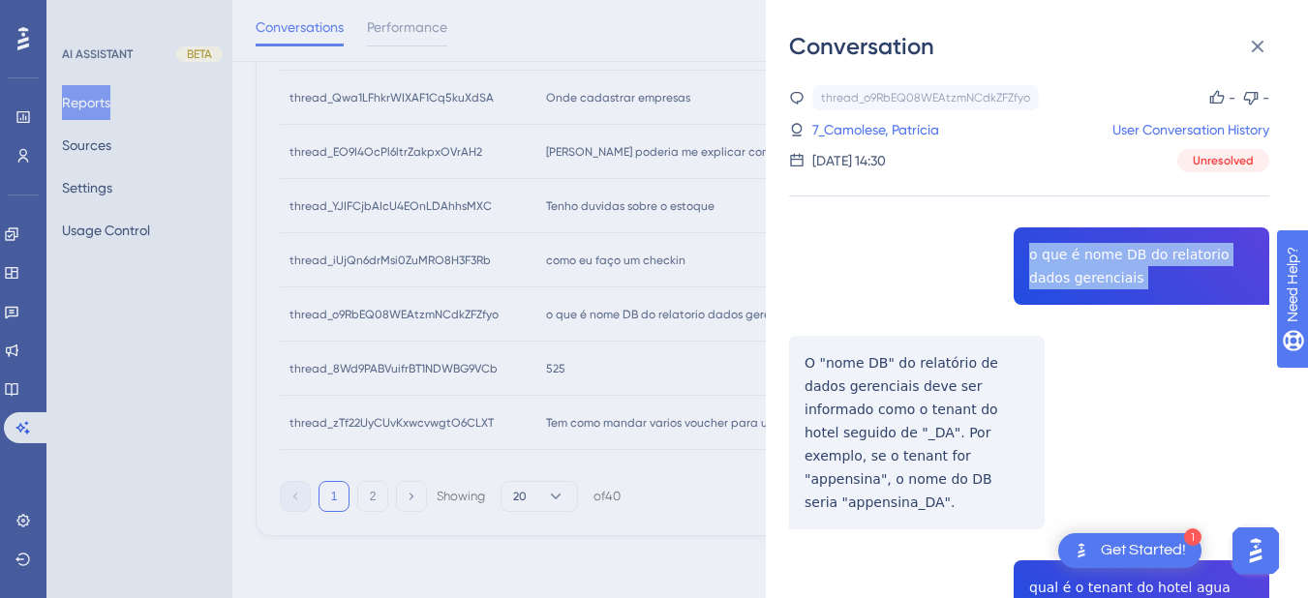
click at [1058, 274] on div "thread_o9RbEQ08WEAtzmNCdkZFZfyo Copy - - 7_Camolese, Patrícia User Conversation…" at bounding box center [1029, 524] width 480 height 878
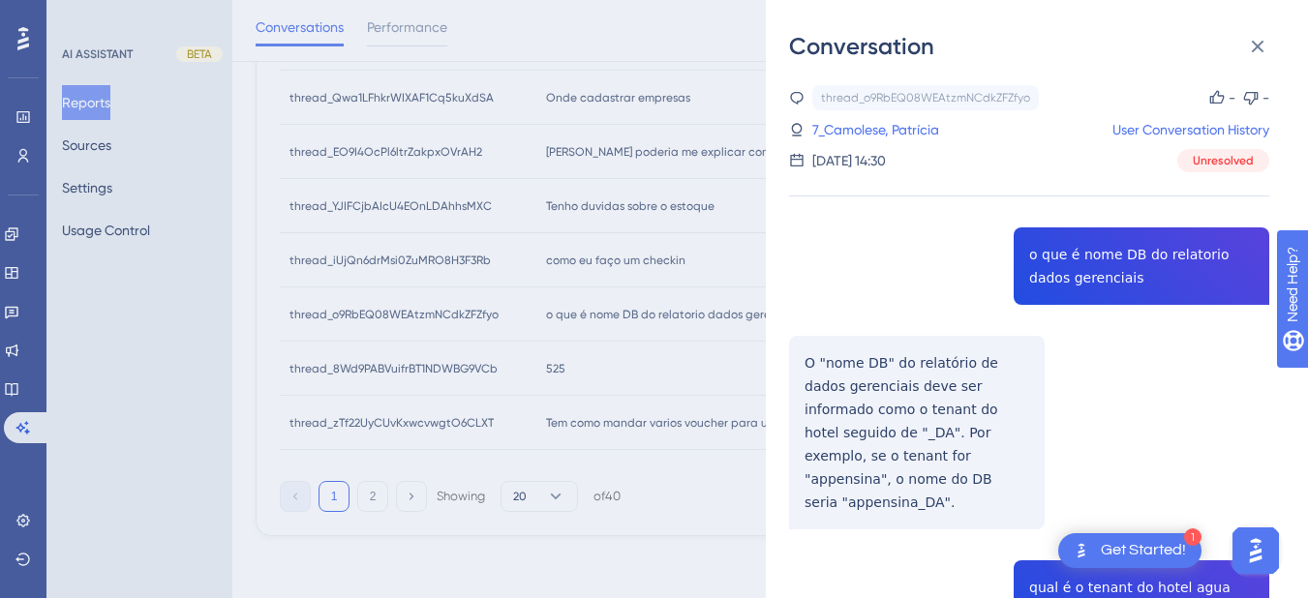
click at [812, 379] on div "thread_o9RbEQ08WEAtzmNCdkZFZfyo Copy - - 7_Camolese, Patrícia User Conversation…" at bounding box center [1029, 524] width 480 height 878
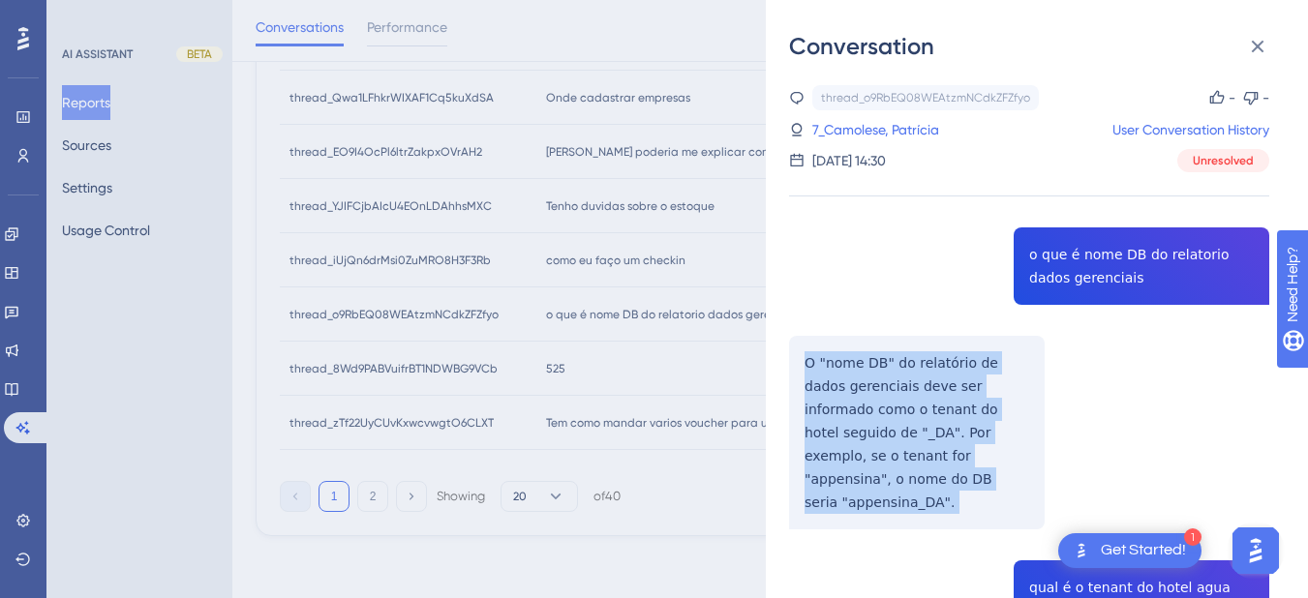
click at [812, 379] on div "thread_o9RbEQ08WEAtzmNCdkZFZfyo Copy - - 7_Camolese, Patrícia User Conversation…" at bounding box center [1029, 524] width 480 height 878
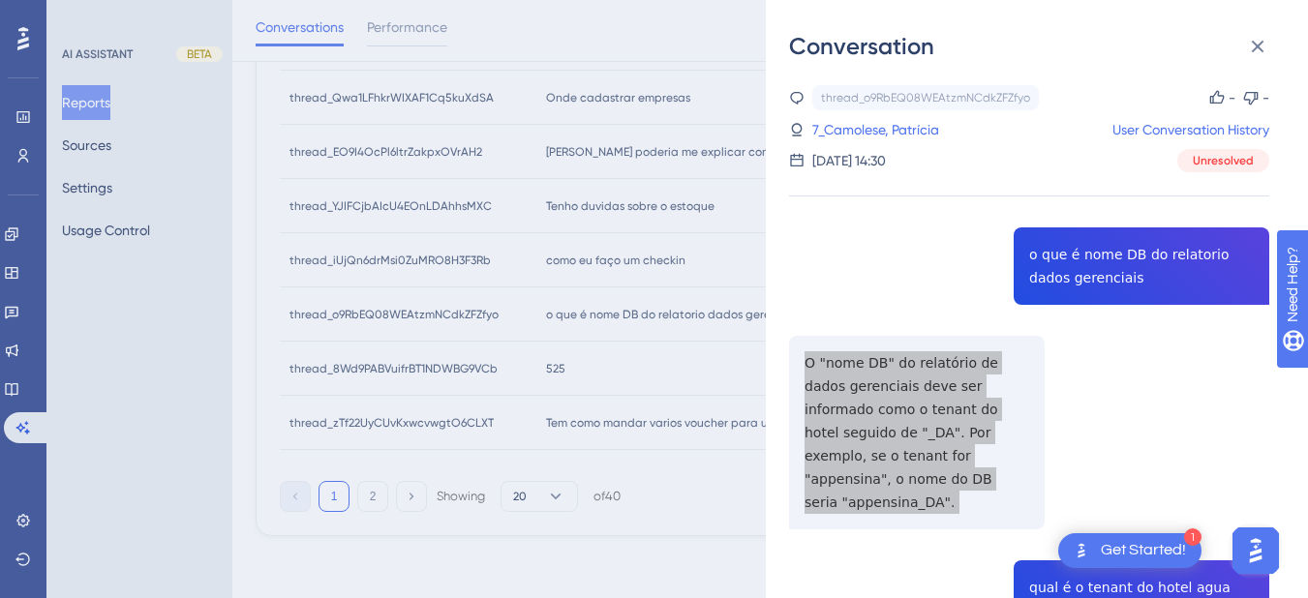
scroll to position [226, 0]
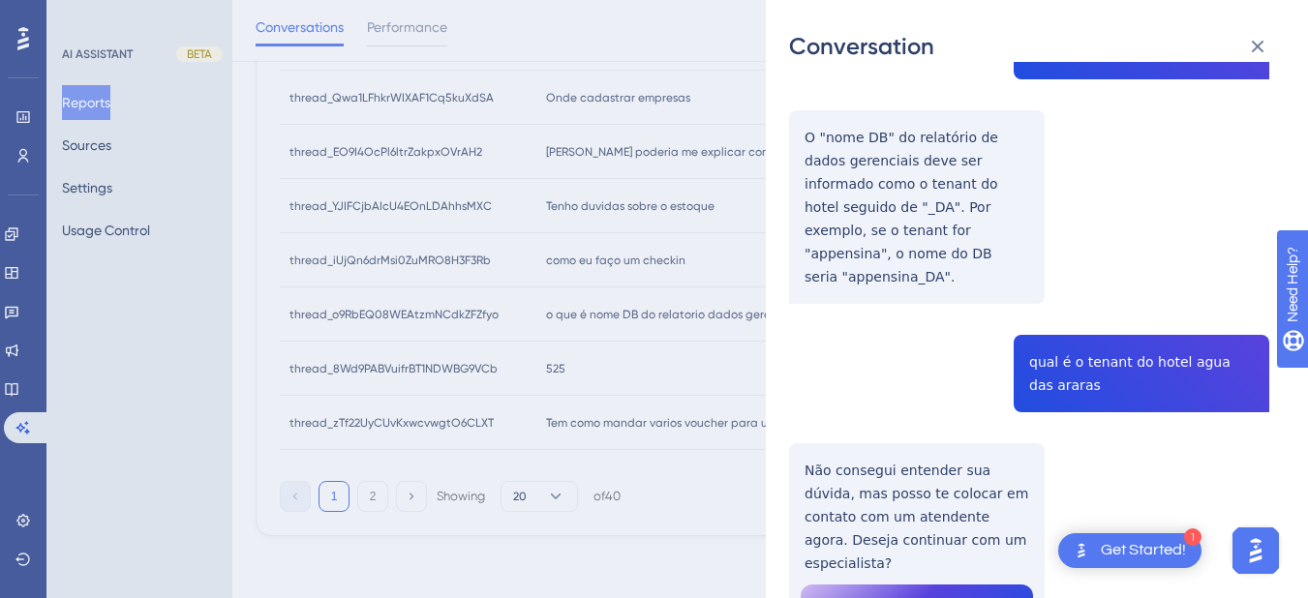
click at [1058, 354] on div "thread_o9RbEQ08WEAtzmNCdkZFZfyo Copy - - 7_Camolese, Patrícia User Conversation…" at bounding box center [1029, 299] width 480 height 878
click at [891, 451] on div "thread_o9RbEQ08WEAtzmNCdkZFZfyo Copy - - 7_Camolese, Patrícia User Conversation…" at bounding box center [1029, 299] width 480 height 878
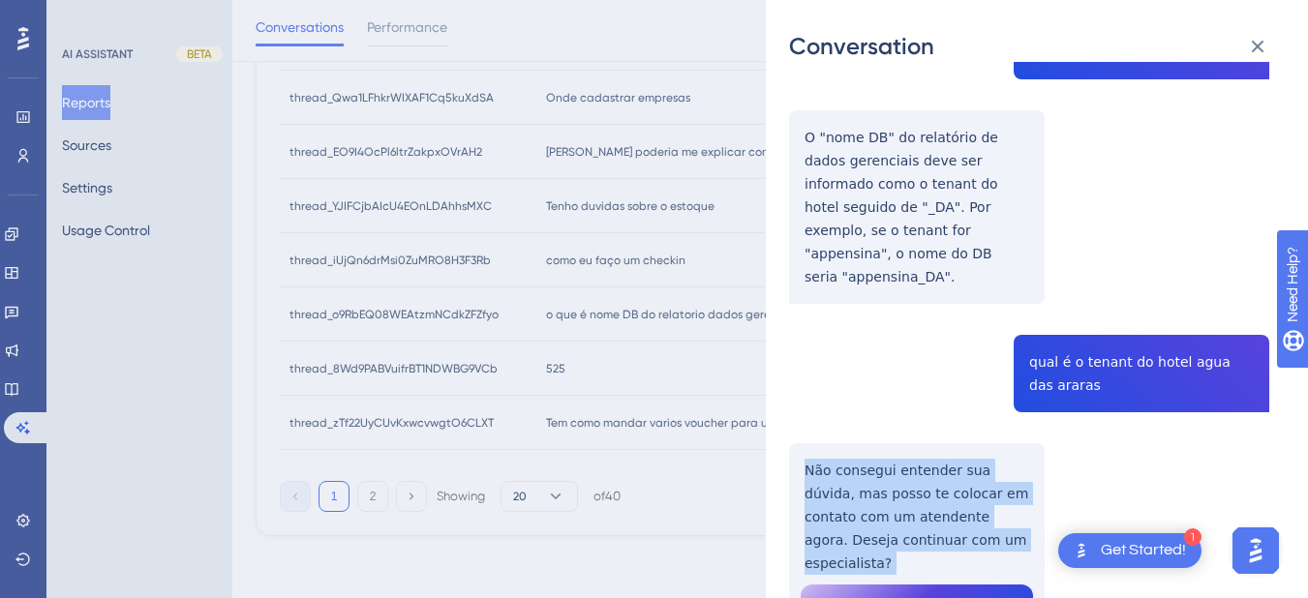
click at [891, 451] on div "thread_o9RbEQ08WEAtzmNCdkZFZfyo Copy - - 7_Camolese, Patrícia User Conversation…" at bounding box center [1029, 299] width 480 height 878
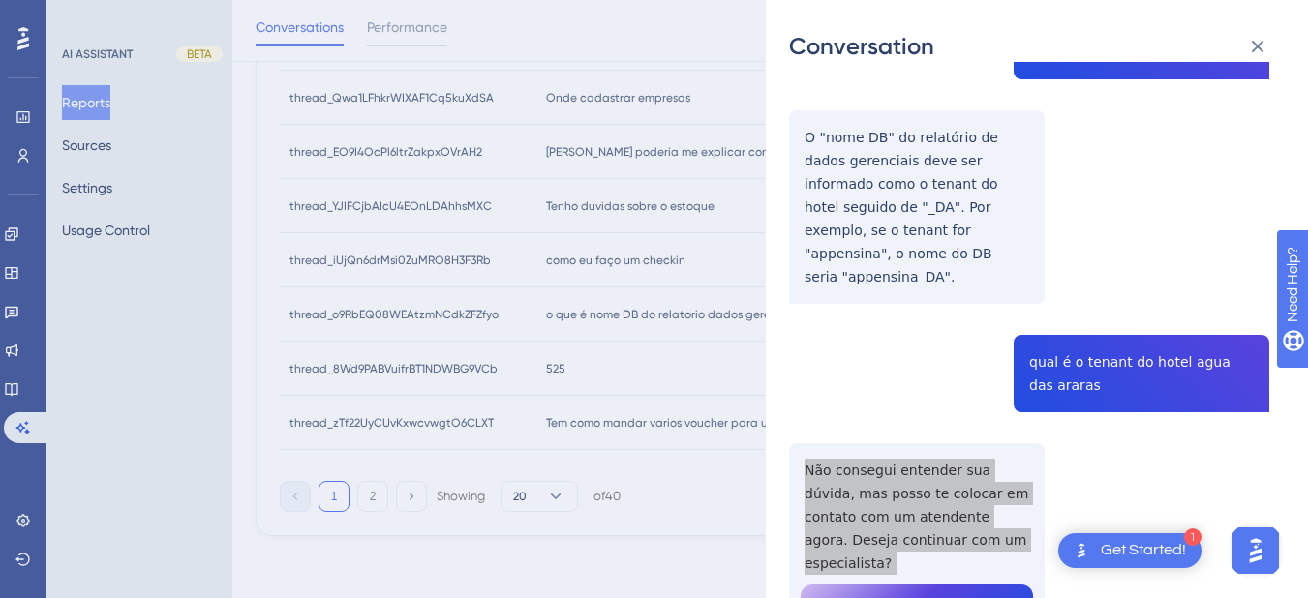
scroll to position [0, 0]
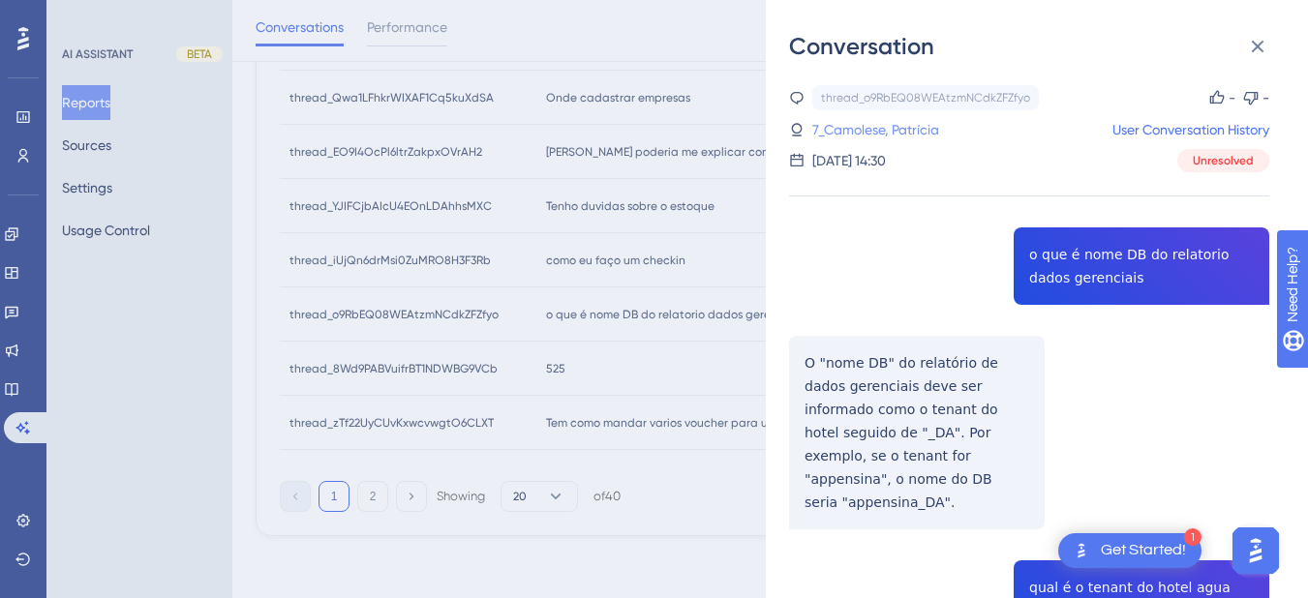
click at [836, 119] on link "7_Camolese, Patrícia" at bounding box center [875, 129] width 127 height 23
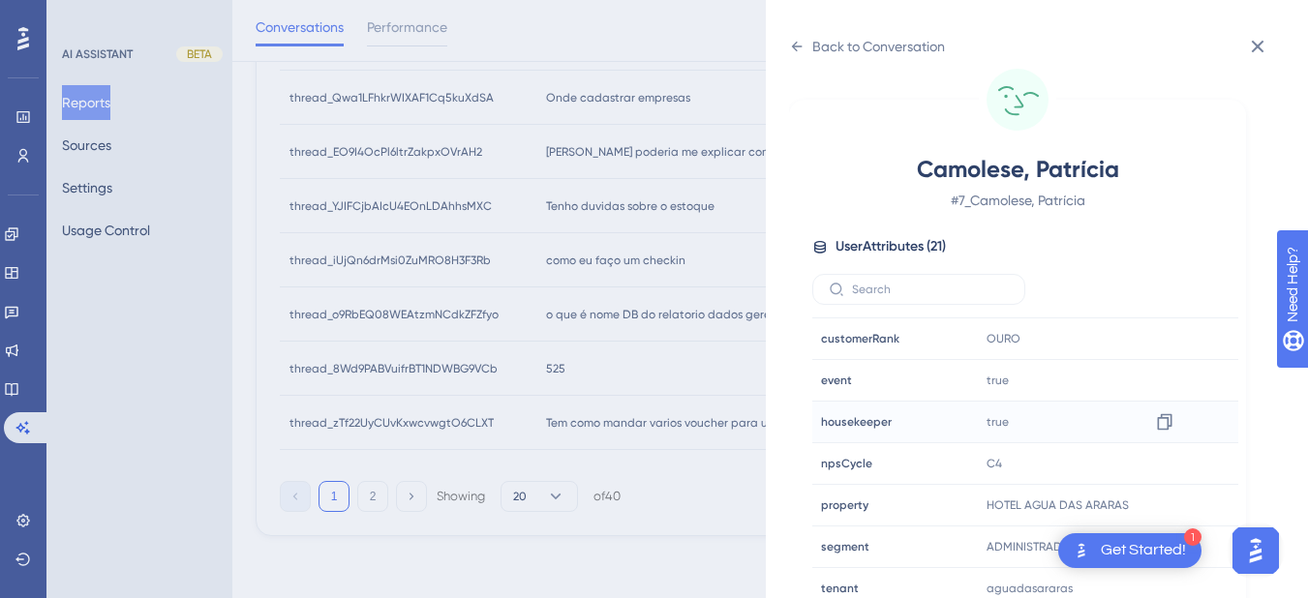
scroll to position [590, 0]
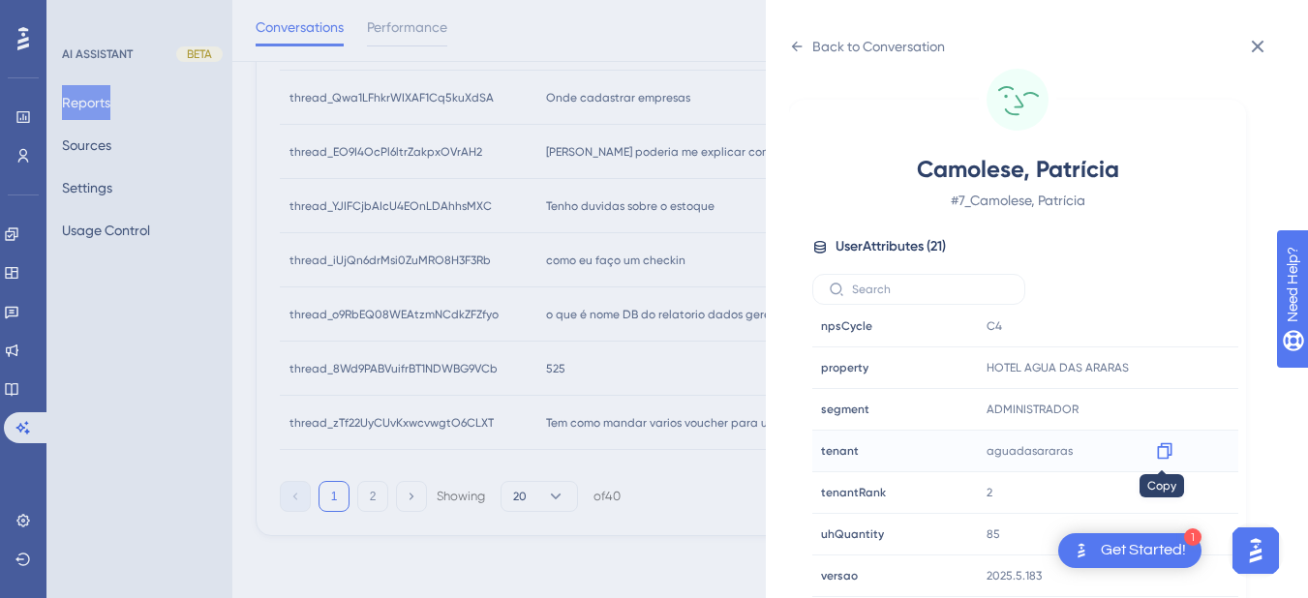
click at [1159, 451] on icon at bounding box center [1164, 450] width 19 height 19
click at [795, 39] on icon at bounding box center [796, 46] width 15 height 15
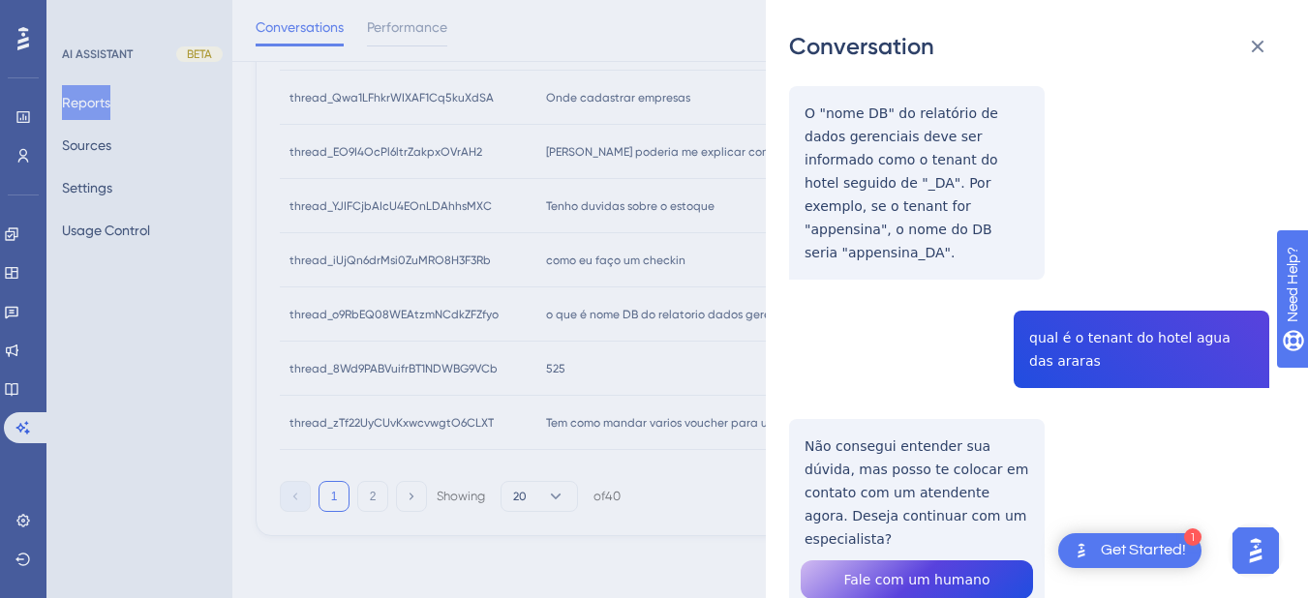
scroll to position [0, 0]
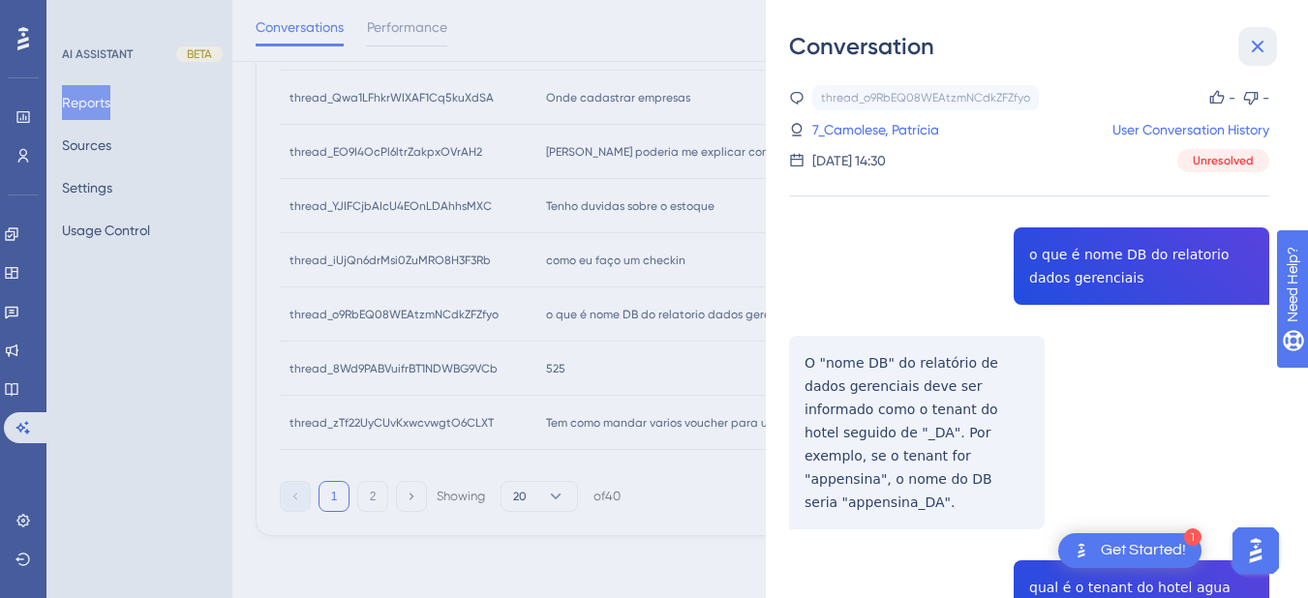
drag, startPoint x: 1261, startPoint y: 47, endPoint x: 806, endPoint y: 281, distance: 511.3
click at [1261, 47] on icon at bounding box center [1257, 46] width 23 height 23
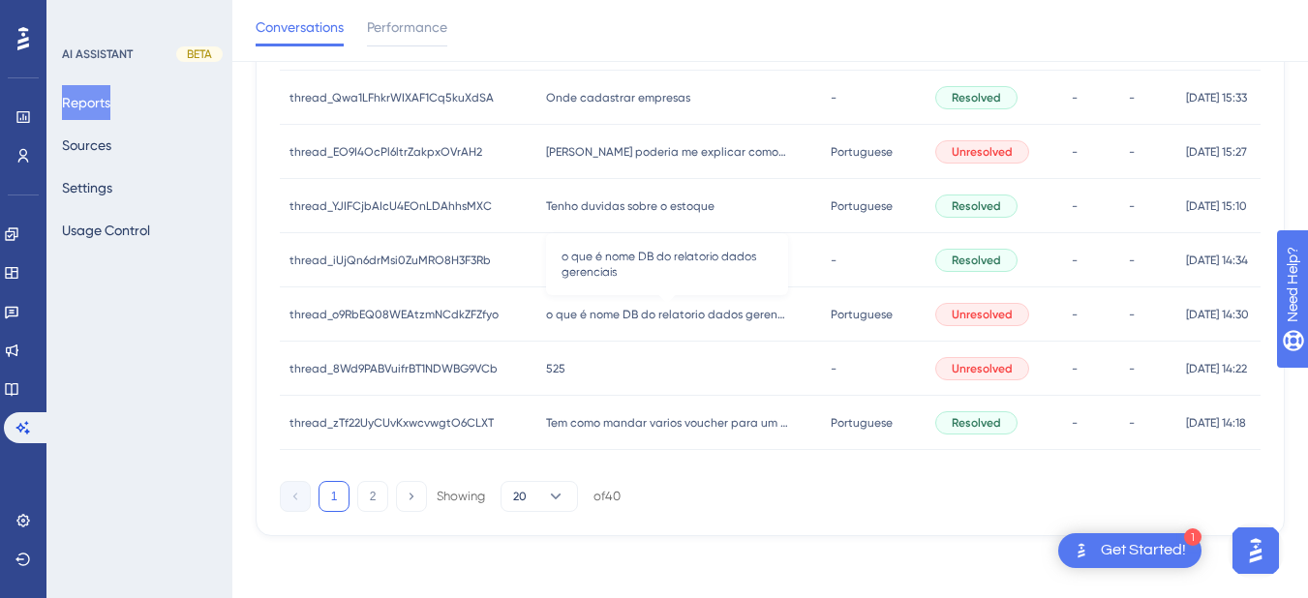
click at [574, 362] on div "525 525" at bounding box center [678, 369] width 285 height 54
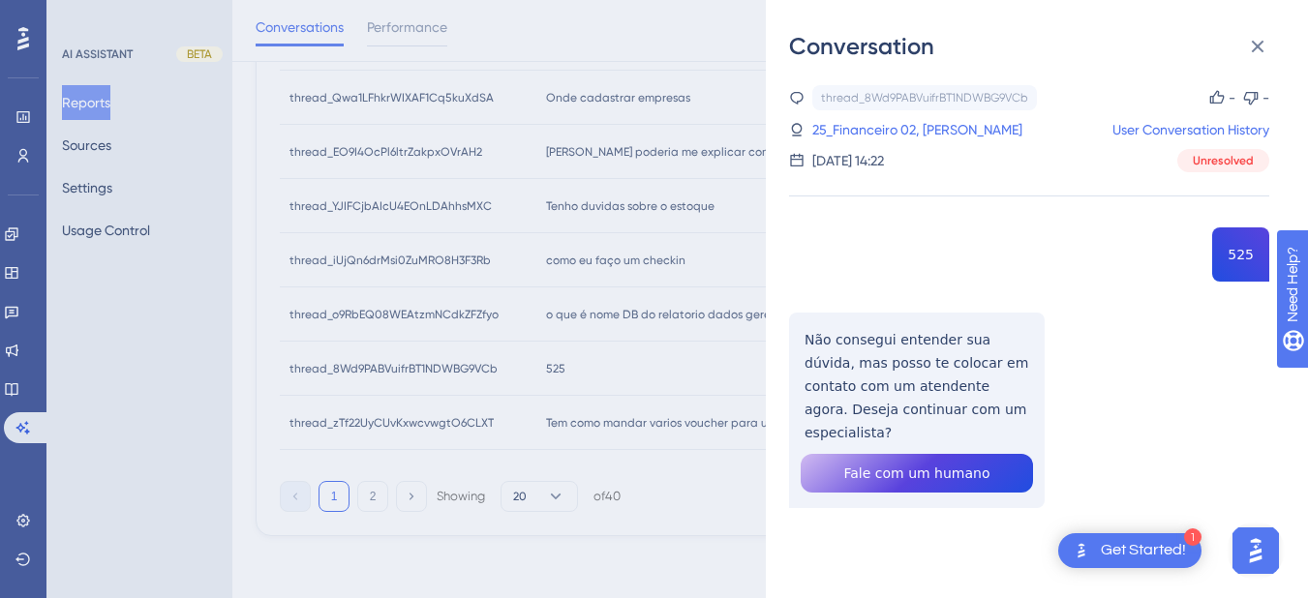
click at [1226, 256] on div "thread_8Wd9PABVuifrBT1NDWBG9VCb Copy - - 25_Financeiro 02, Pedro Martins User C…" at bounding box center [1029, 346] width 480 height 522
click at [1023, 292] on div "thread_8Wd9PABVuifrBT1NDWBG9VCb Copy - - 25_Financeiro 02, Pedro Martins User C…" at bounding box center [1029, 346] width 480 height 522
click at [921, 129] on link "25_Financeiro 02, Pedro Martins" at bounding box center [917, 129] width 210 height 23
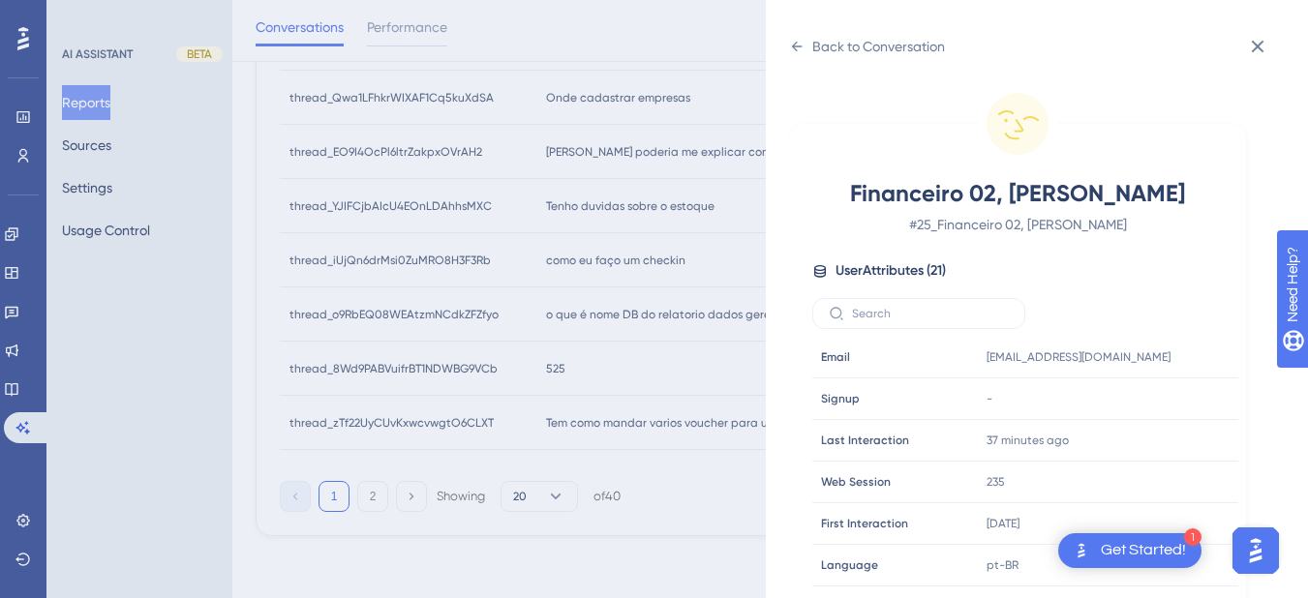
scroll to position [590, 0]
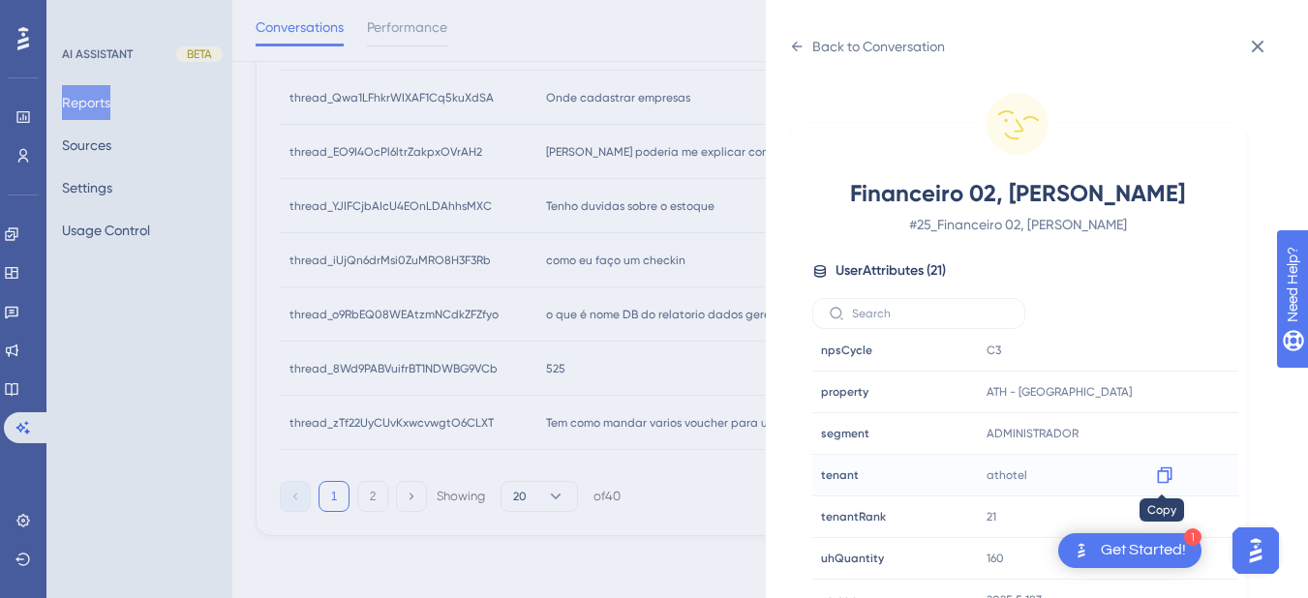
click at [1155, 472] on icon at bounding box center [1164, 475] width 19 height 19
click at [799, 38] on div "Back to Conversation" at bounding box center [867, 46] width 156 height 31
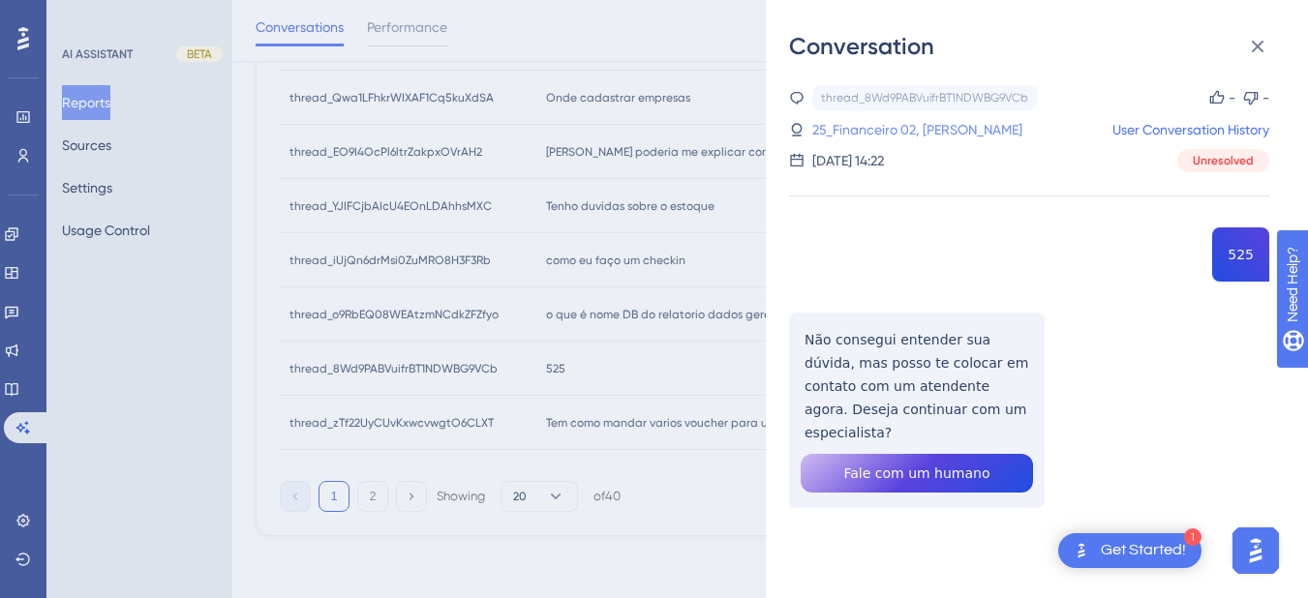
click at [959, 129] on link "25_Financeiro 02, Pedro Martins" at bounding box center [917, 129] width 210 height 23
click at [895, 389] on div "thread_8Wd9PABVuifrBT1NDWBG9VCb Copy - - 25_Financeiro 02, Pedro Martins User C…" at bounding box center [1029, 346] width 480 height 522
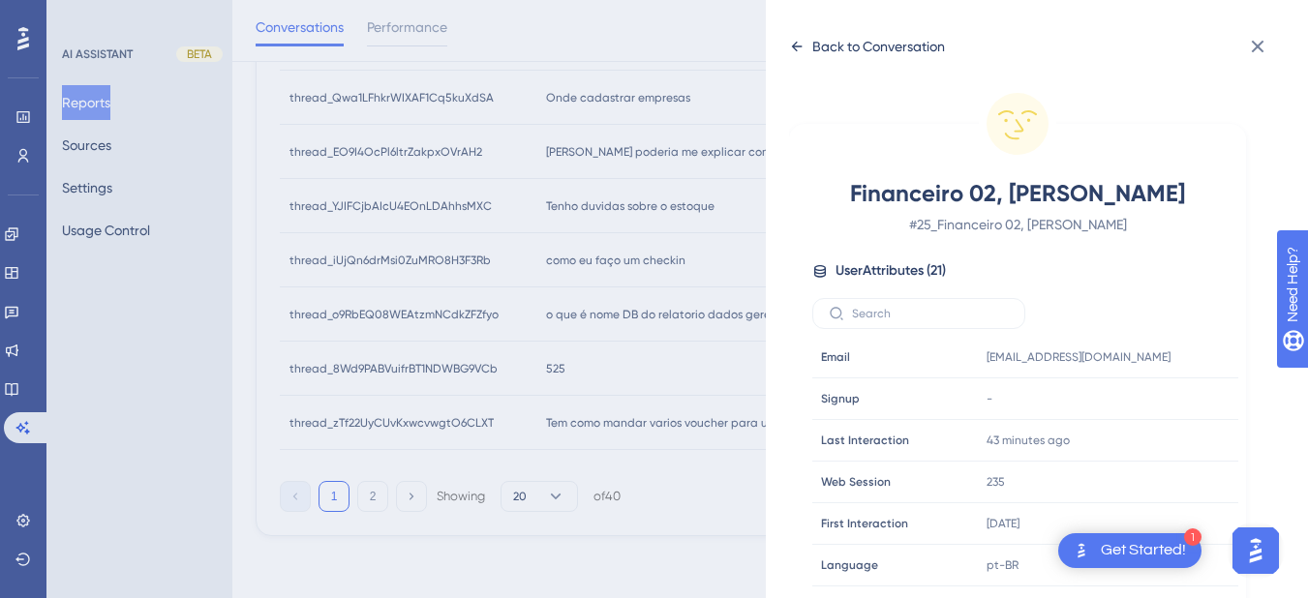
click at [798, 50] on icon at bounding box center [796, 46] width 15 height 15
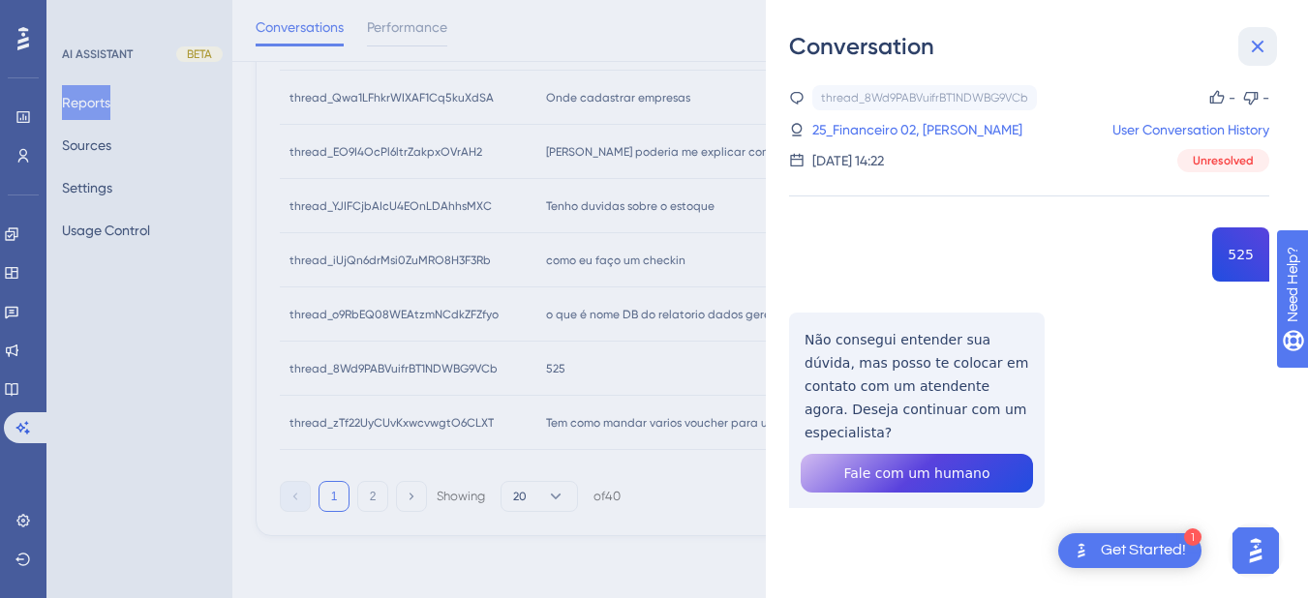
click at [1254, 45] on icon at bounding box center [1257, 46] width 23 height 23
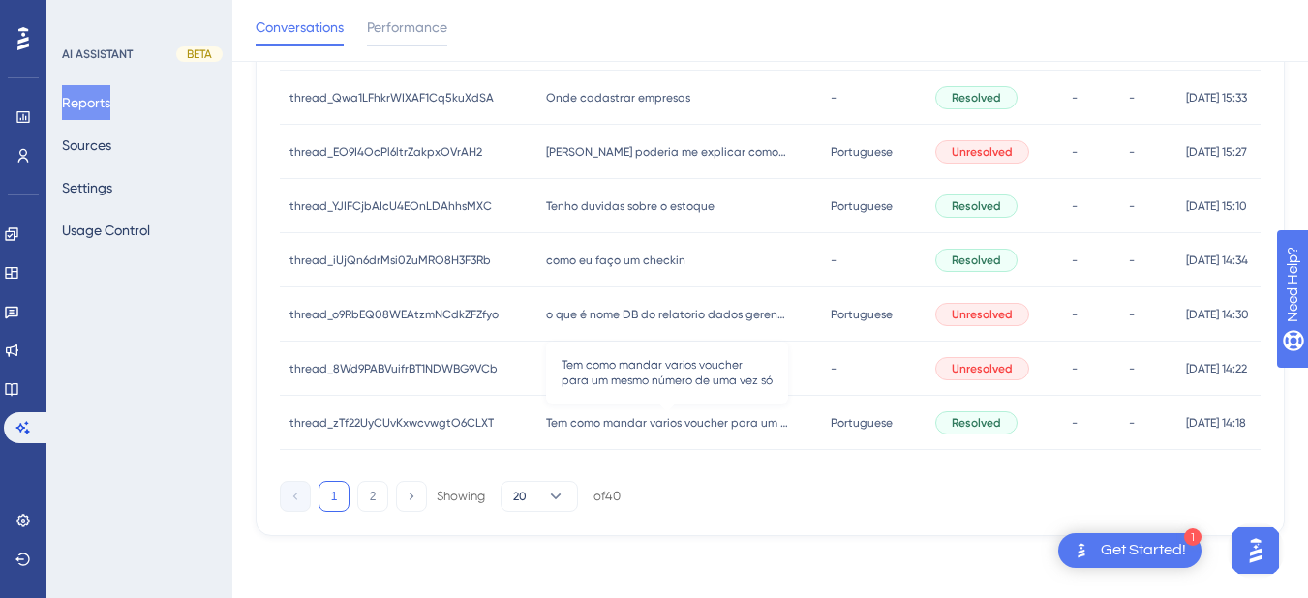
click at [593, 421] on span "Tem como mandar varios voucher para um mesmo número de uma vez só" at bounding box center [667, 422] width 242 height 15
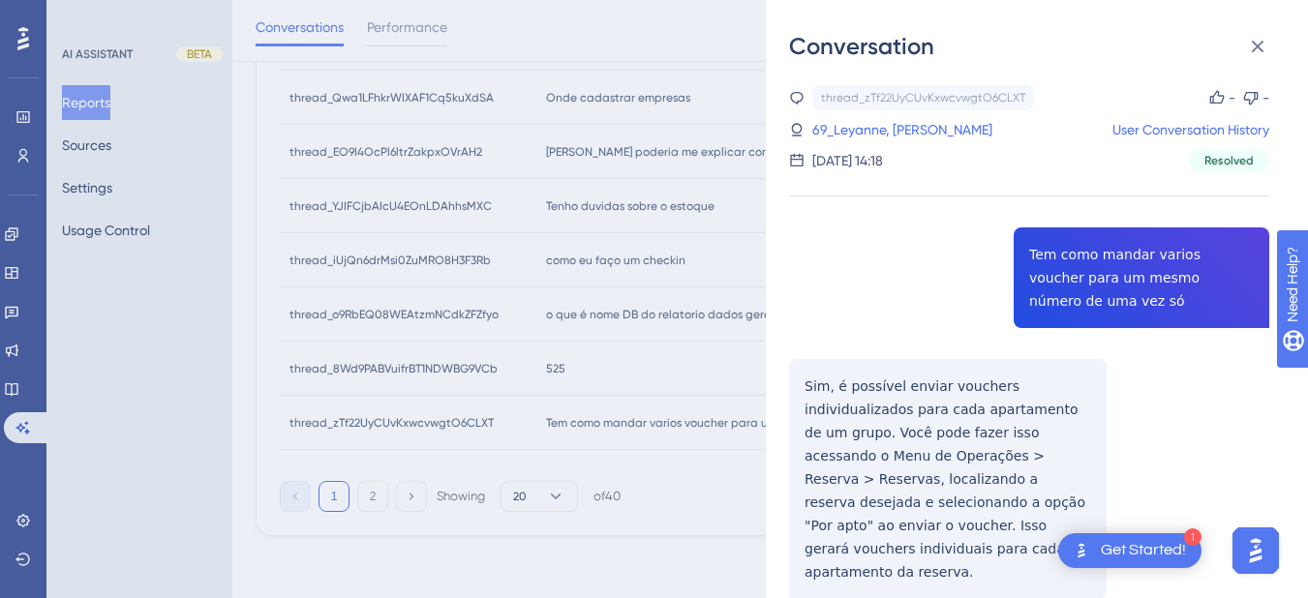
click at [1075, 252] on div "thread_zTf22UyCUvKxwcvwgtO6CLXT Copy - - 69_Leyanne, Evelyn User Conversation H…" at bounding box center [1029, 391] width 480 height 613
click at [859, 135] on link "69_Leyanne, Evelyn" at bounding box center [902, 129] width 180 height 23
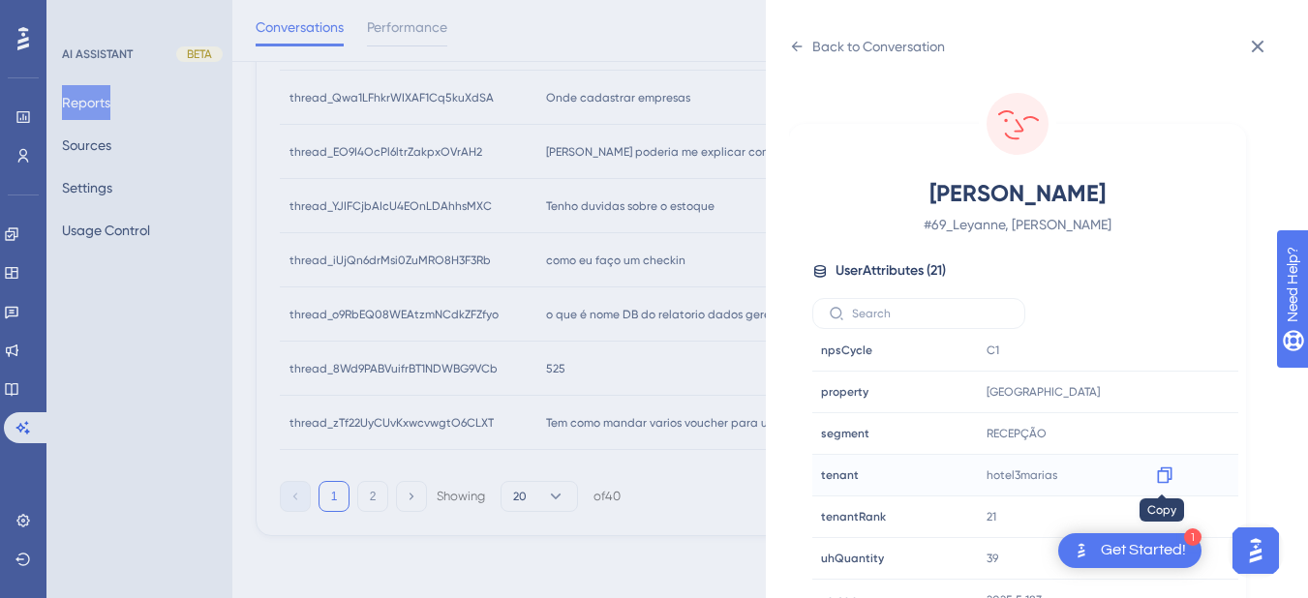
click at [1159, 465] on div at bounding box center [1164, 475] width 31 height 31
drag, startPoint x: 1159, startPoint y: 470, endPoint x: 1212, endPoint y: 470, distance: 53.2
click at [1159, 470] on icon at bounding box center [1164, 476] width 15 height 16
click at [795, 42] on icon at bounding box center [796, 46] width 15 height 15
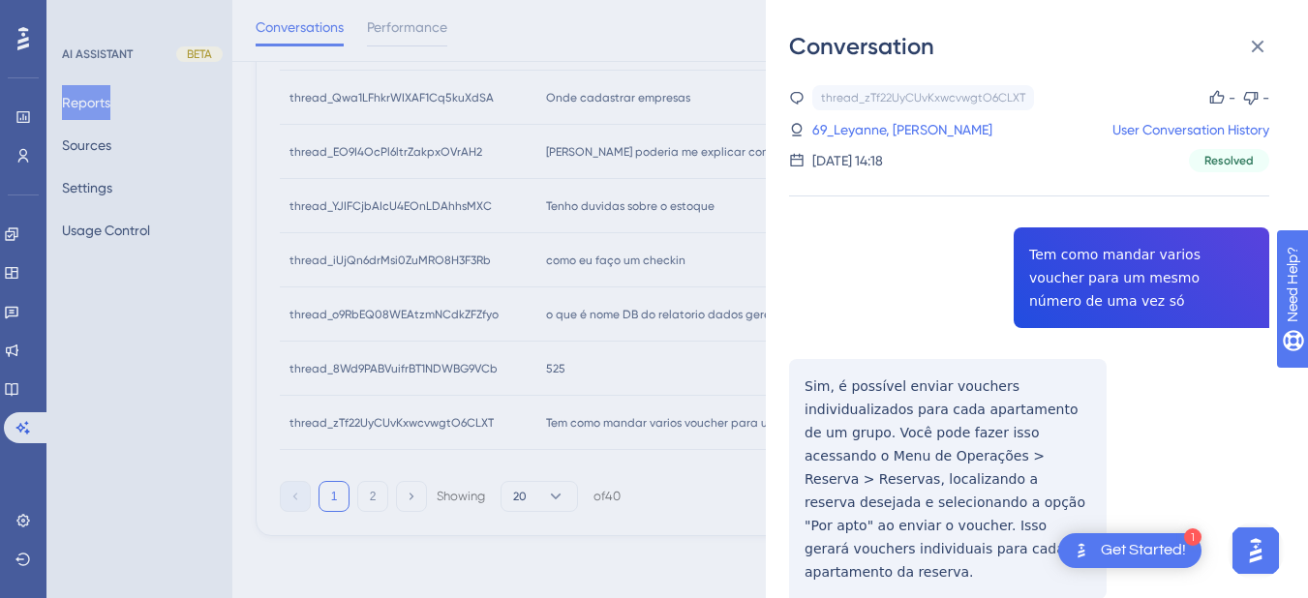
click at [1048, 267] on div "thread_zTf22UyCUvKxwcvwgtO6CLXT Copy - - 69_Leyanne, Evelyn User Conversation H…" at bounding box center [1029, 391] width 480 height 613
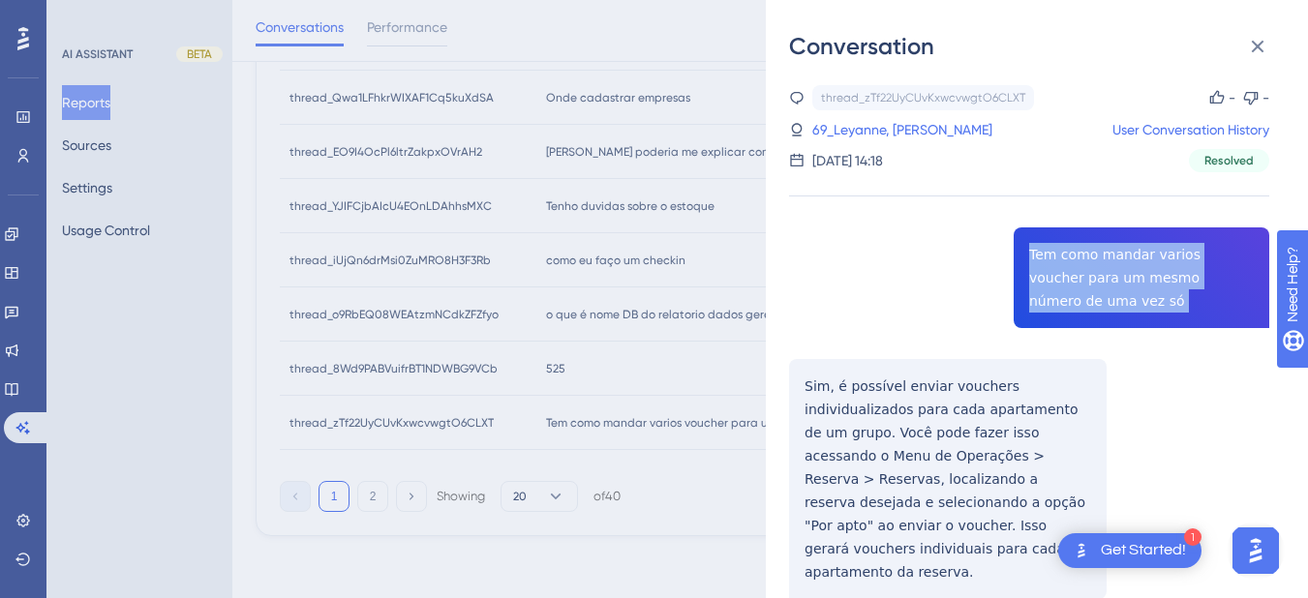
click at [1048, 267] on div "thread_zTf22UyCUvKxwcvwgtO6CLXT Copy - - 69_Leyanne, Evelyn User Conversation H…" at bounding box center [1029, 391] width 480 height 613
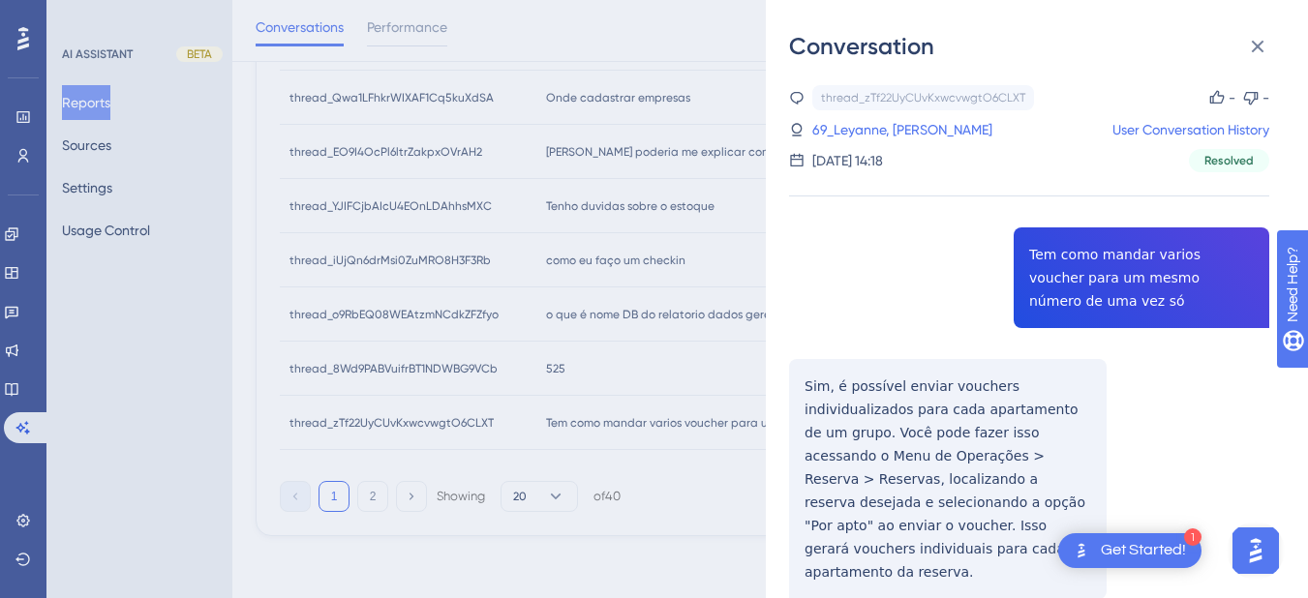
click at [867, 443] on div "thread_zTf22UyCUvKxwcvwgtO6CLXT Copy - - 69_Leyanne, Evelyn User Conversation H…" at bounding box center [1029, 391] width 480 height 613
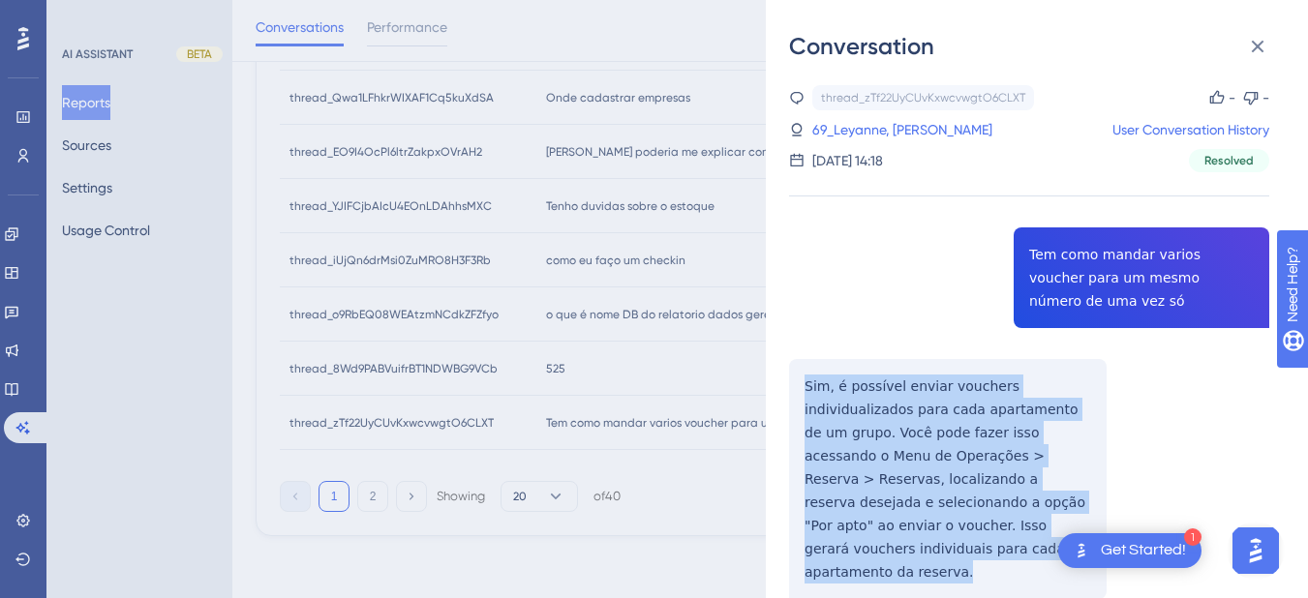
click at [867, 443] on div "thread_zTf22UyCUvKxwcvwgtO6CLXT Copy - - 69_Leyanne, Evelyn User Conversation H…" at bounding box center [1029, 391] width 480 height 613
drag, startPoint x: 1273, startPoint y: 45, endPoint x: 386, endPoint y: 451, distance: 975.5
click at [1273, 45] on button at bounding box center [1257, 46] width 39 height 39
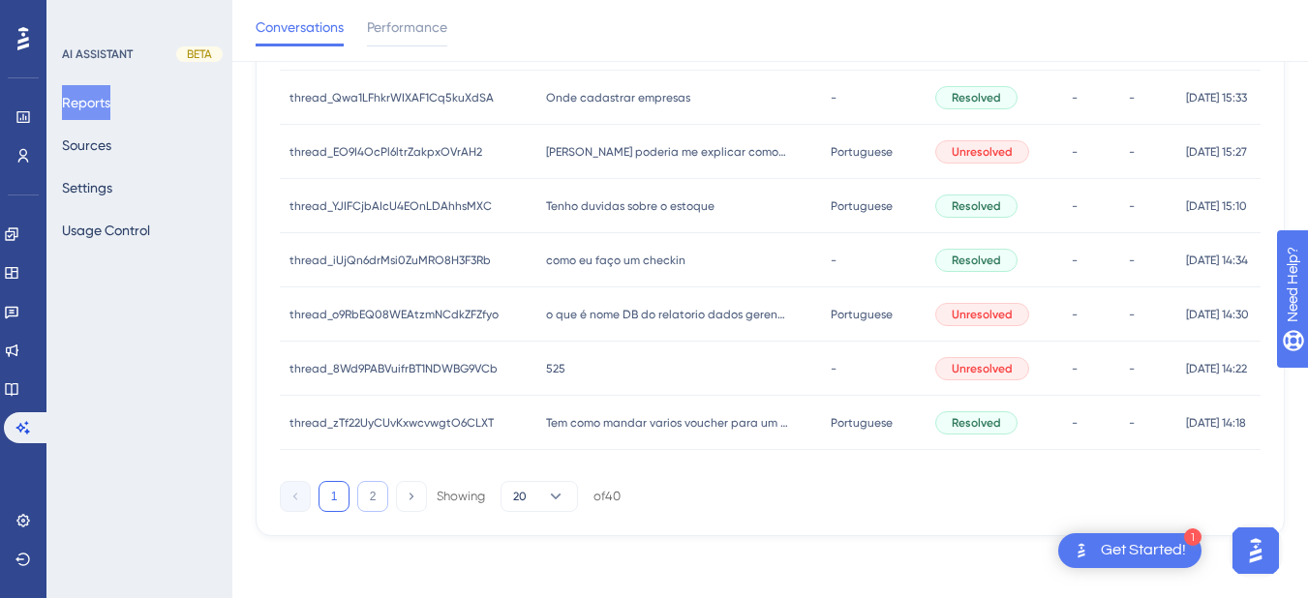
click at [377, 496] on button "2" at bounding box center [372, 496] width 31 height 31
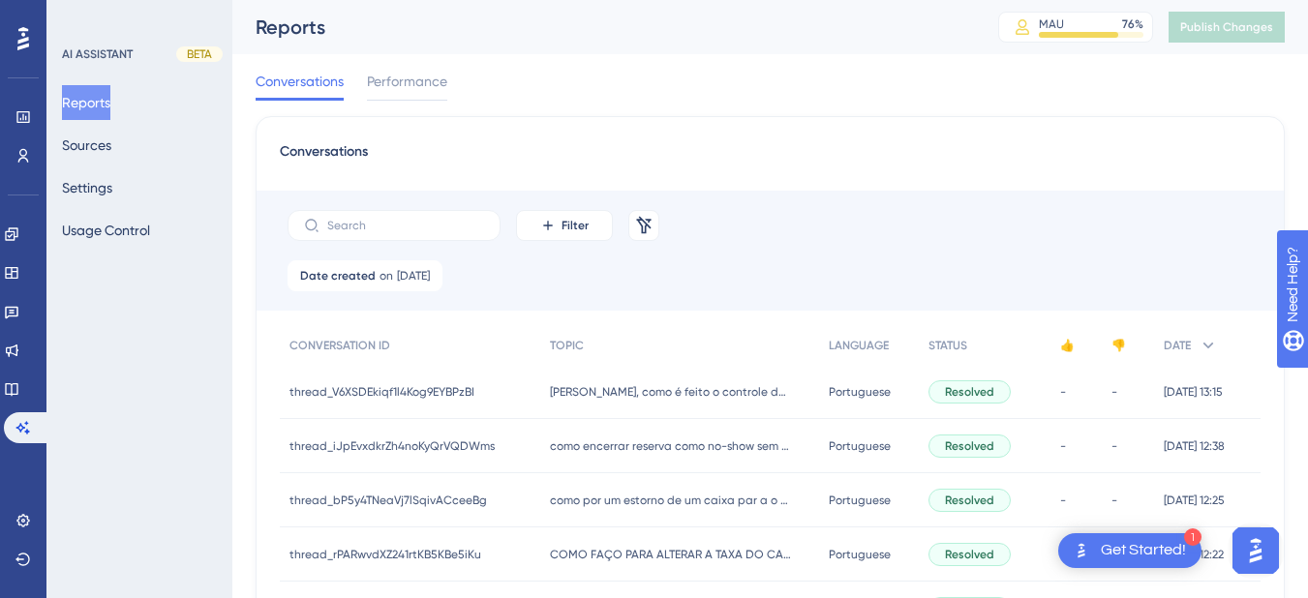
scroll to position [226, 0]
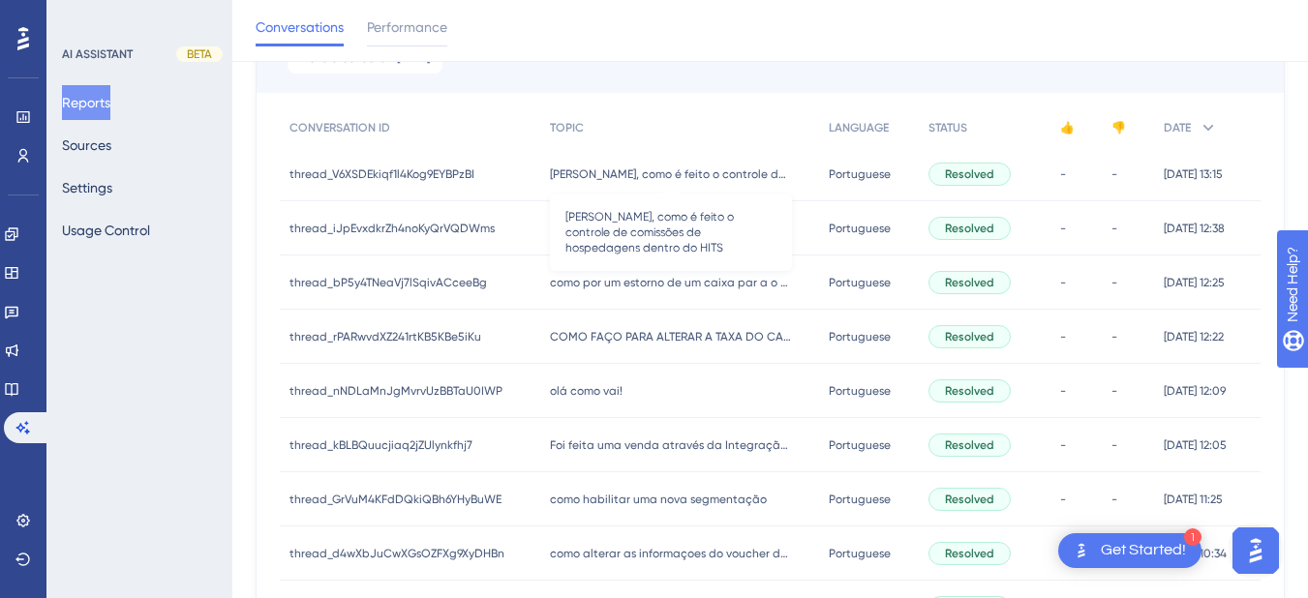
click at [580, 174] on span "Hiara, como é feito o controle de comissões de hospedagens dentro do HITS" at bounding box center [671, 173] width 242 height 15
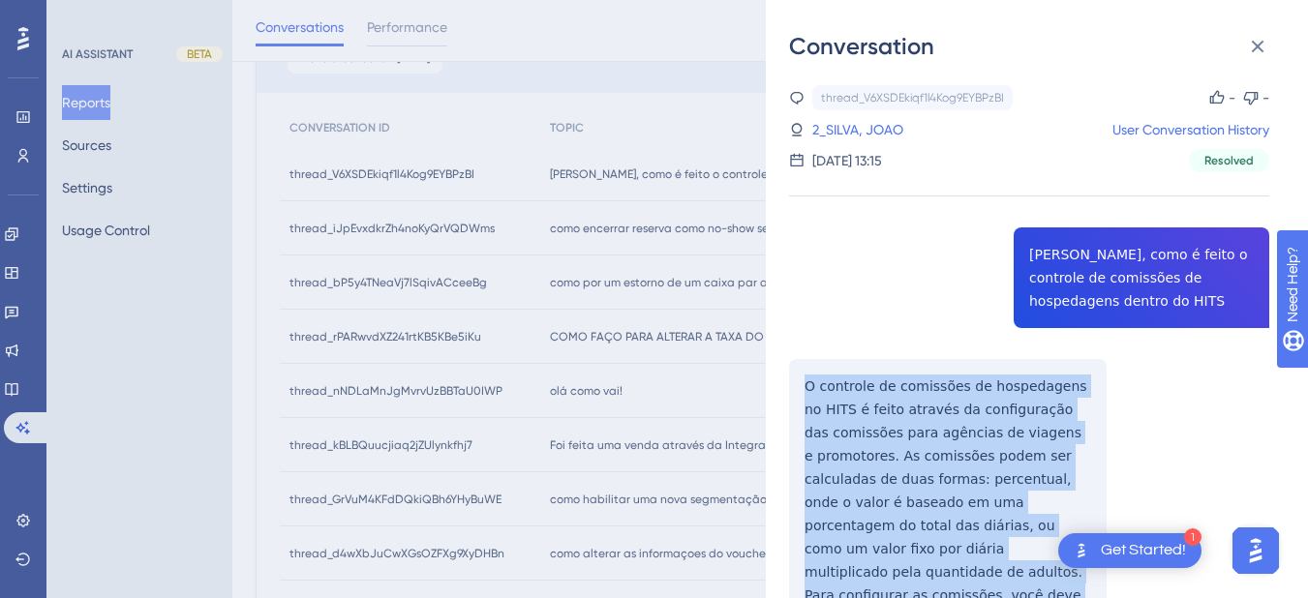
scroll to position [452, 0]
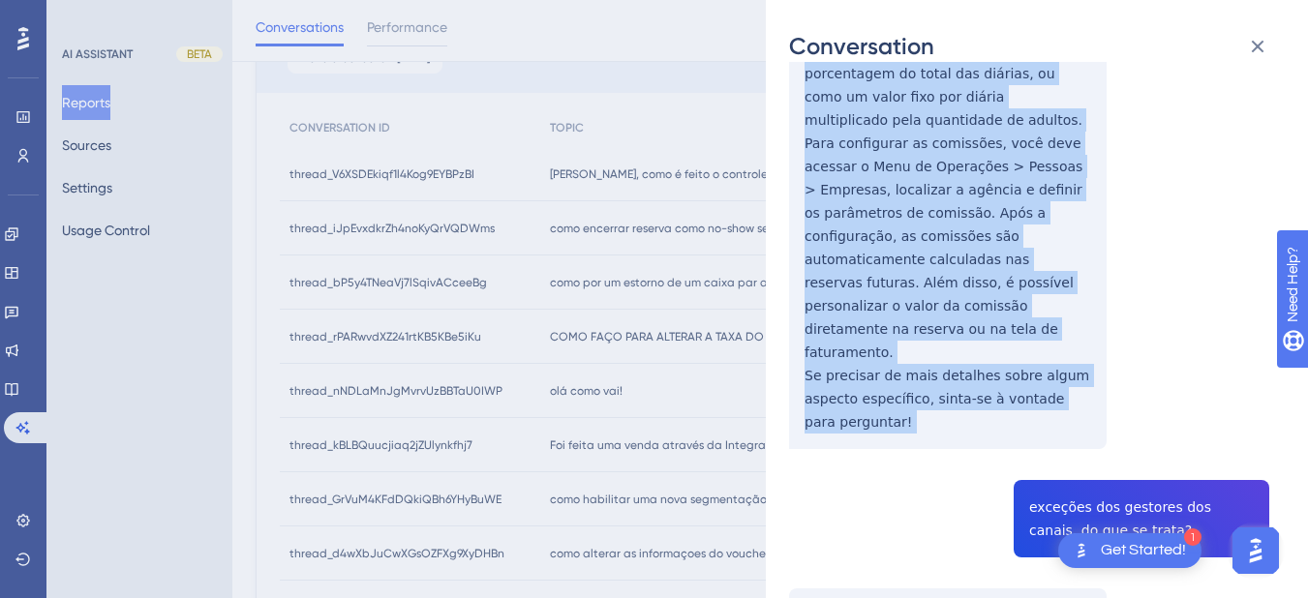
drag, startPoint x: 811, startPoint y: 385, endPoint x: 887, endPoint y: 386, distance: 75.5
click at [887, 386] on div "thread_V6XSDEkiqf1l4Kog9EYBPzBI Copy - - 2_SILVA, JOAO User Conversation Histor…" at bounding box center [1029, 326] width 480 height 1387
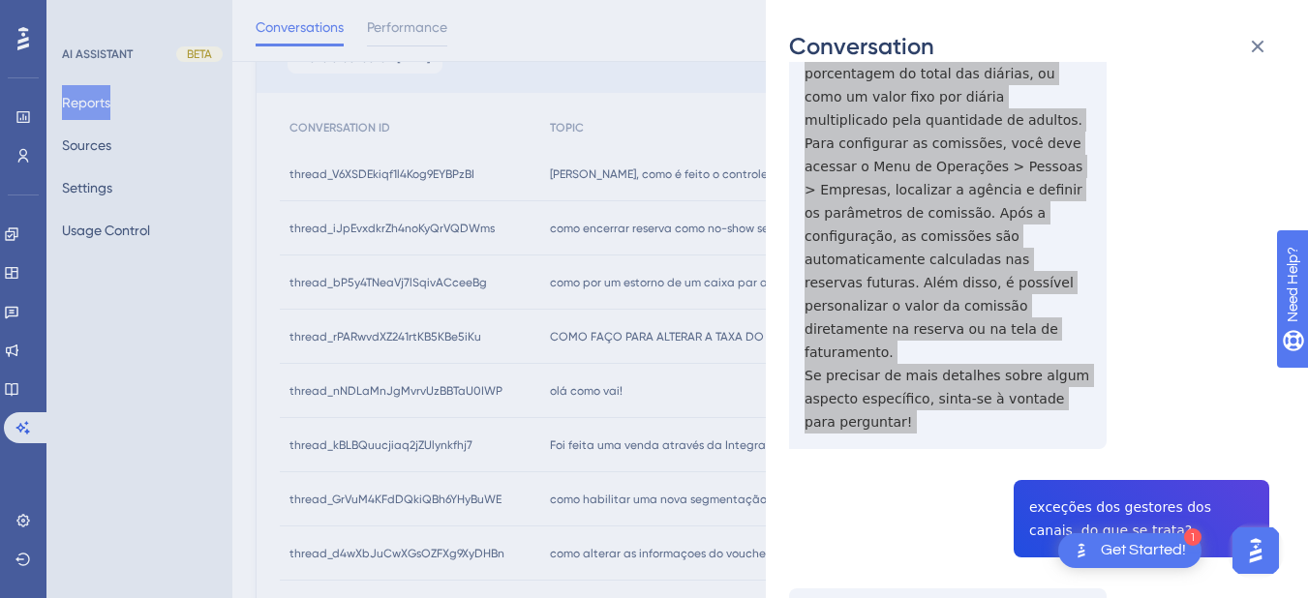
scroll to position [678, 0]
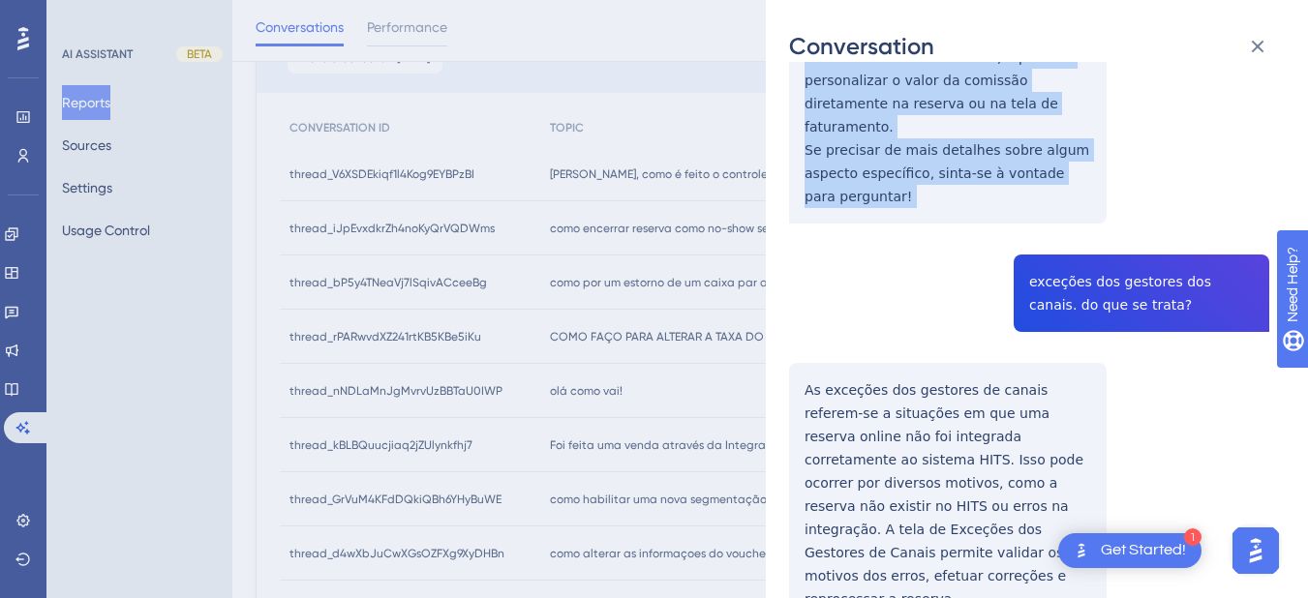
click at [1085, 209] on div "thread_V6XSDEkiqf1l4Kog9EYBPzBI Copy - - 2_SILVA, JOAO User Conversation Histor…" at bounding box center [1029, 101] width 480 height 1387
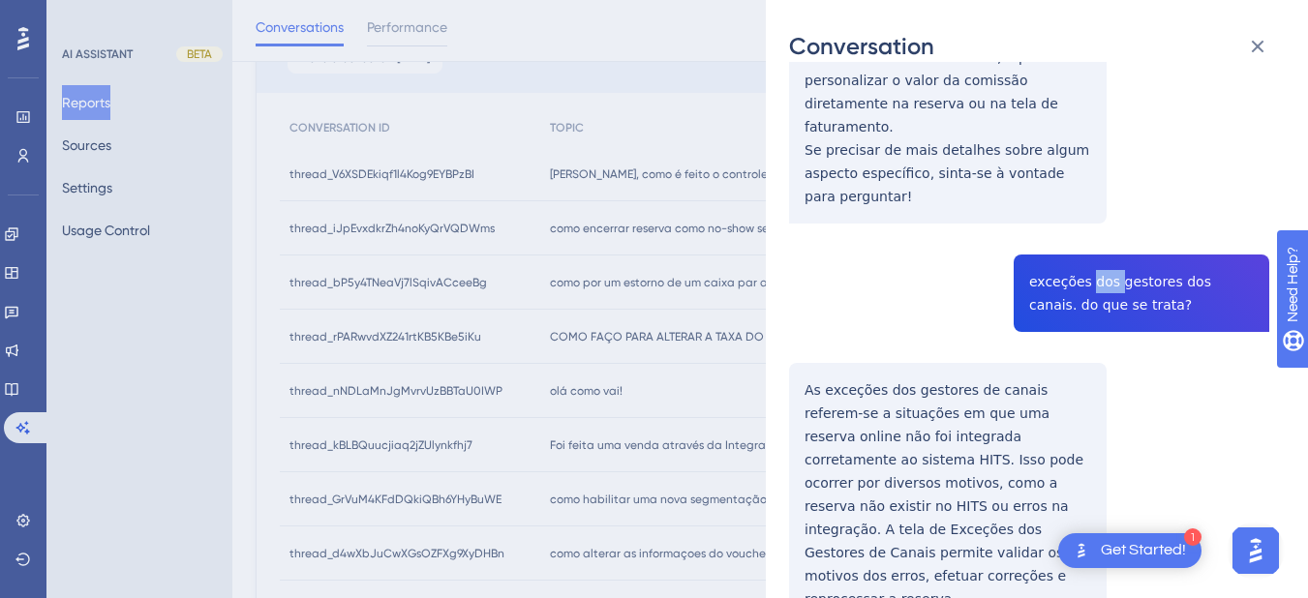
click at [1085, 209] on div "thread_V6XSDEkiqf1l4Kog9EYBPzBI Copy - - 2_SILVA, JOAO User Conversation Histor…" at bounding box center [1029, 101] width 480 height 1387
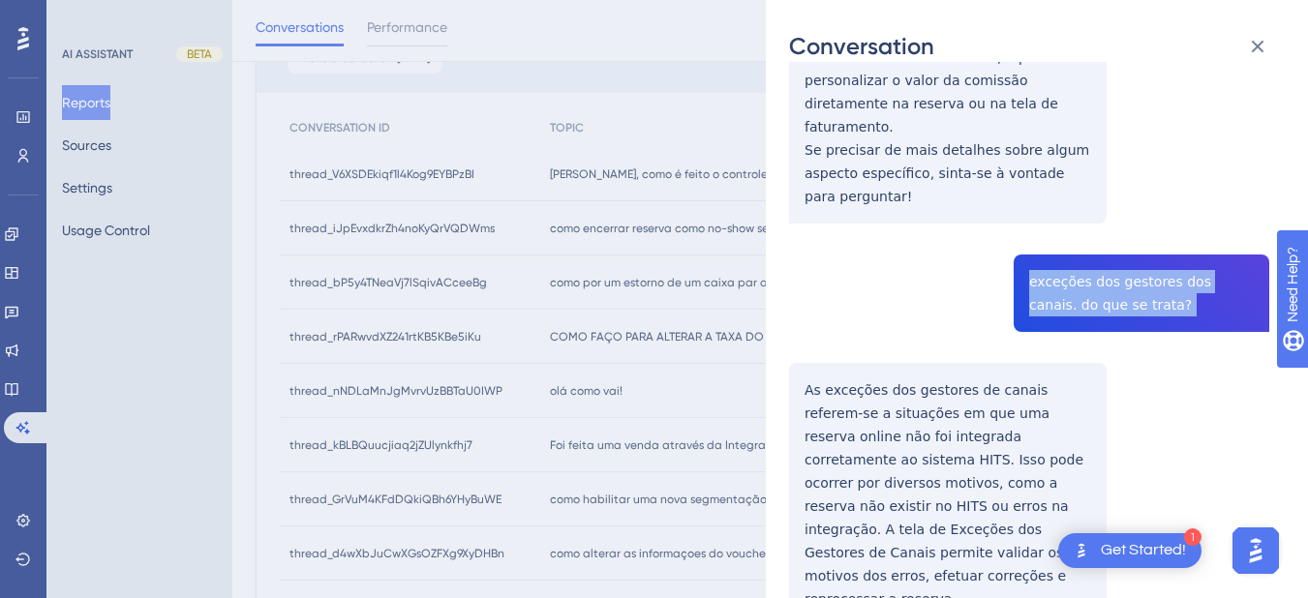
click at [1085, 209] on div "thread_V6XSDEkiqf1l4Kog9EYBPzBI Copy - - 2_SILVA, JOAO User Conversation Histor…" at bounding box center [1029, 101] width 480 height 1387
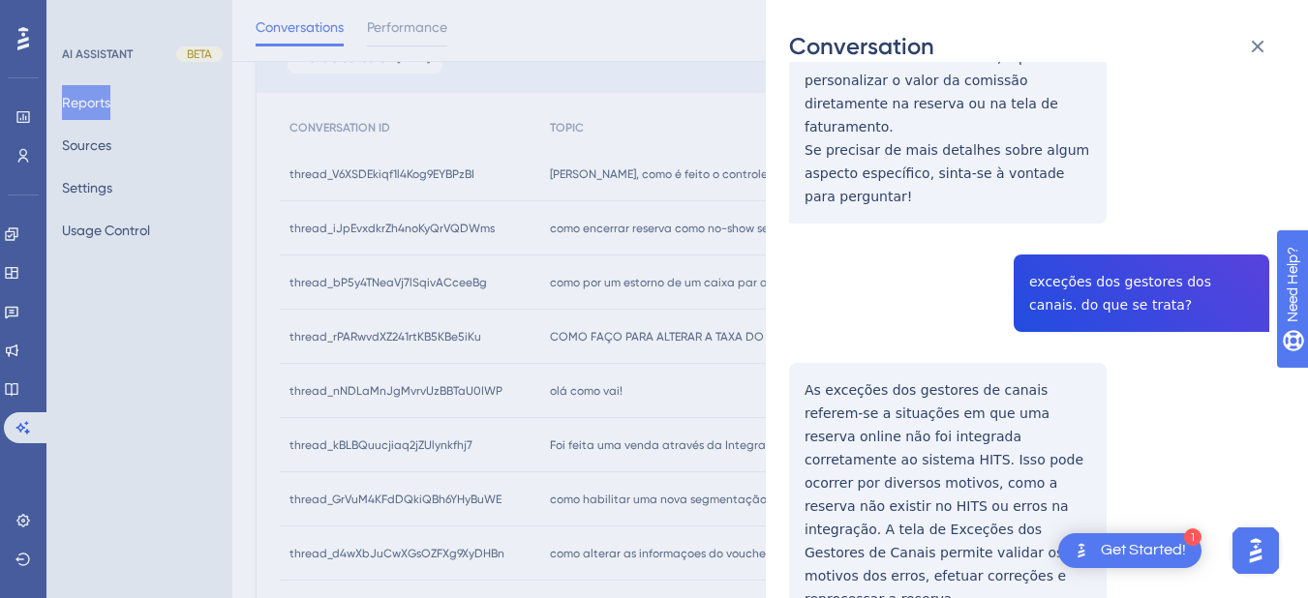
click at [889, 370] on div "thread_V6XSDEkiqf1l4Kog9EYBPzBI Copy - - 2_SILVA, JOAO User Conversation Histor…" at bounding box center [1029, 101] width 480 height 1387
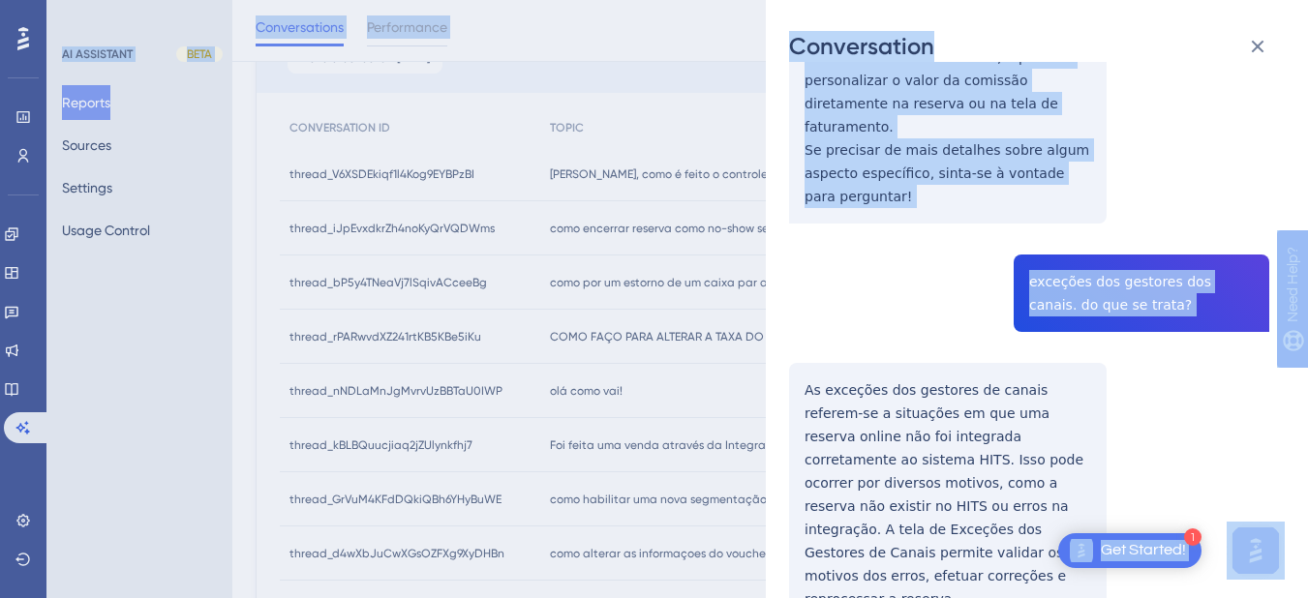
drag, startPoint x: 868, startPoint y: 351, endPoint x: 1096, endPoint y: 534, distance: 291.9
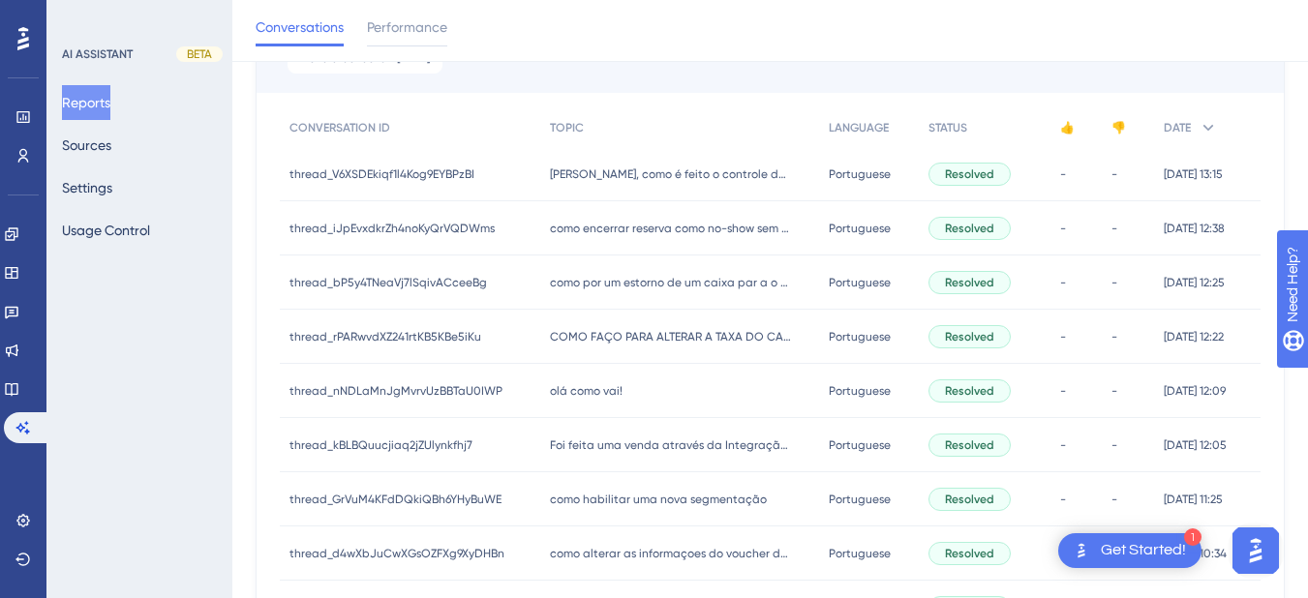
click at [808, 319] on div "COMO FAÇO PARA ALTERAR A TAXA DO CARTAO DE CREDITO? COMO FAÇO PARA ALTERAR A TA…" at bounding box center [680, 337] width 280 height 54
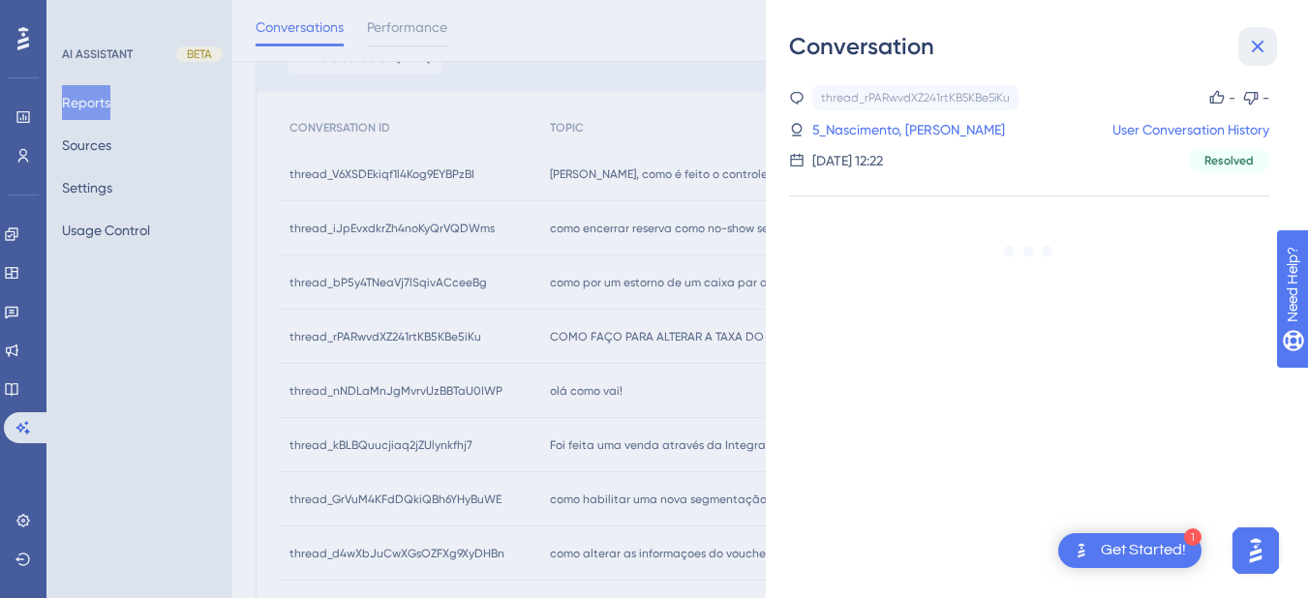
click at [1266, 39] on icon at bounding box center [1257, 46] width 23 height 23
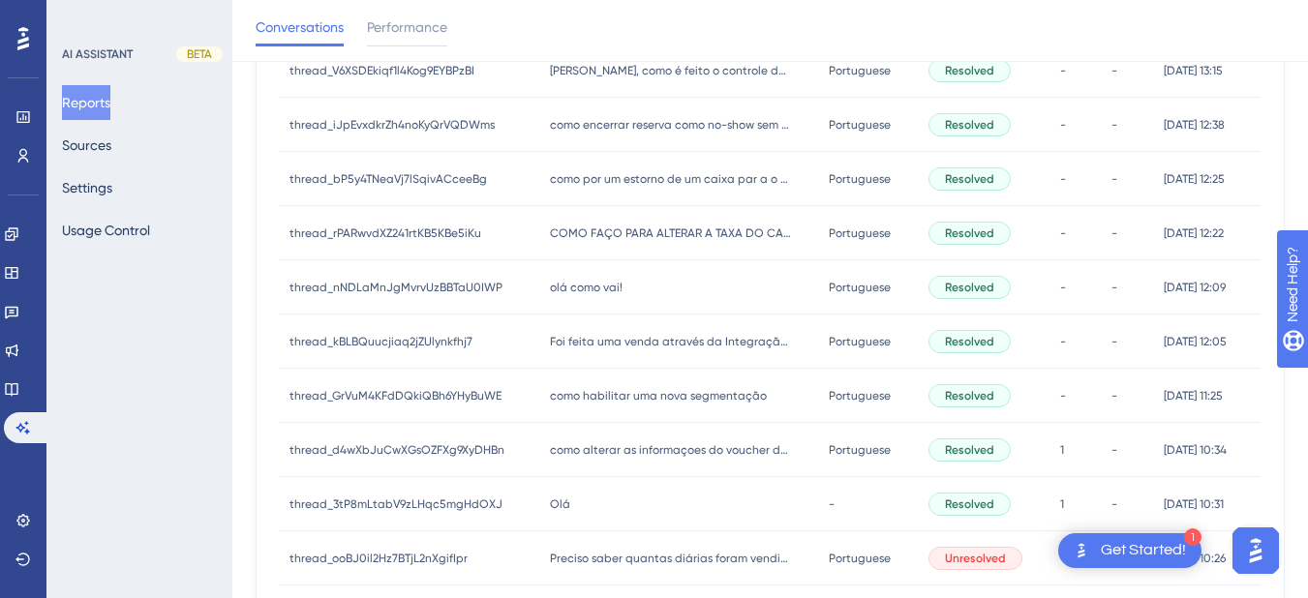
scroll to position [104, 0]
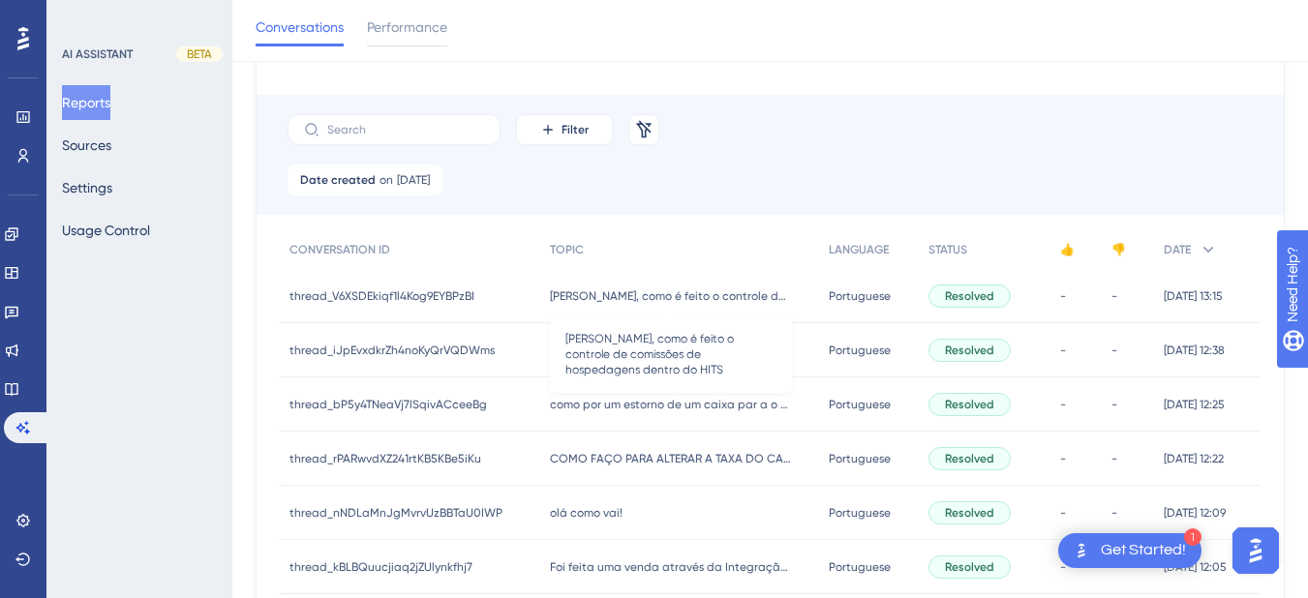
click at [641, 297] on span "Hiara, como é feito o controle de comissões de hospedagens dentro do HITS" at bounding box center [671, 295] width 242 height 15
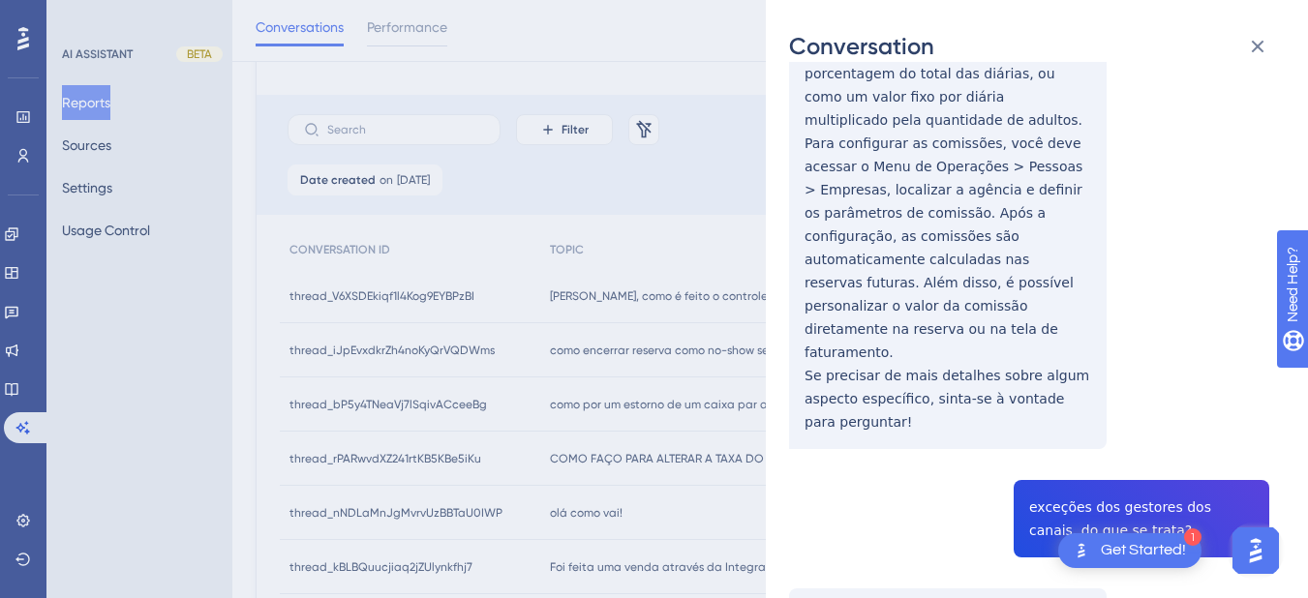
scroll to position [678, 0]
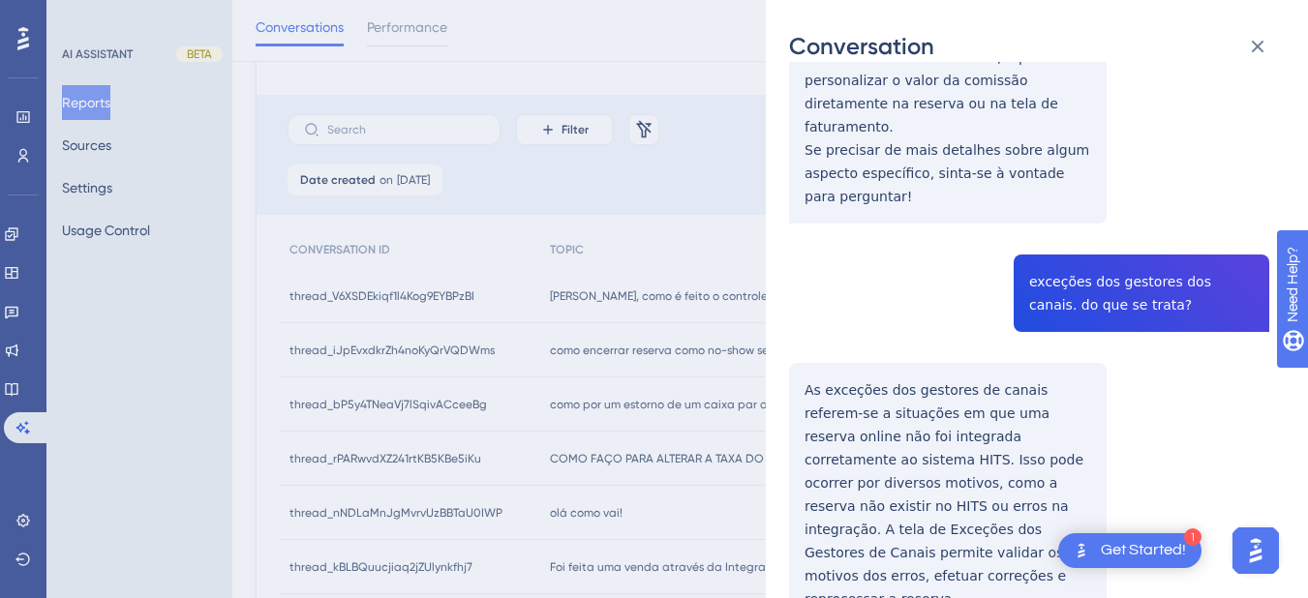
click at [1073, 238] on div "thread_V6XSDEkiqf1l4Kog9EYBPzBI Copy - - 2_SILVA, JOAO User Conversation Histor…" at bounding box center [1029, 101] width 480 height 1387
click at [791, 334] on div "thread_V6XSDEkiqf1l4Kog9EYBPzBI Copy - - 2_SILVA, JOAO User Conversation Histor…" at bounding box center [1029, 101] width 480 height 1387
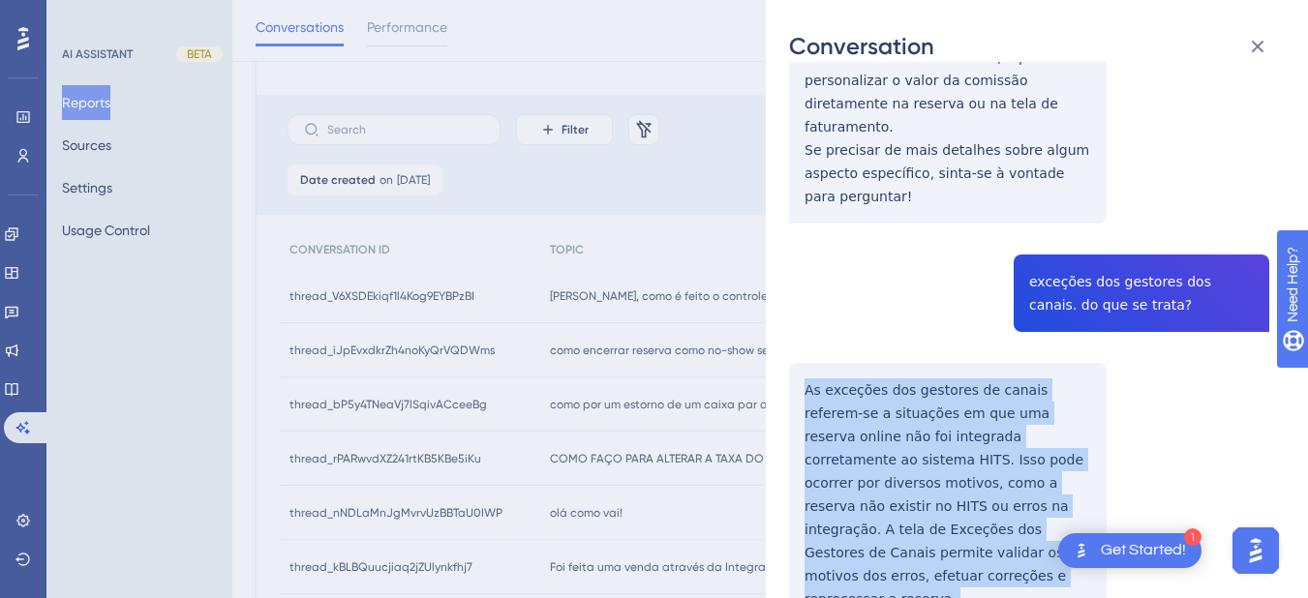
drag, startPoint x: 802, startPoint y: 314, endPoint x: 1074, endPoint y: 530, distance: 347.9
click at [1074, 530] on div "thread_V6XSDEkiqf1l4Kog9EYBPzBI Copy - - 2_SILVA, JOAO User Conversation Histor…" at bounding box center [1029, 101] width 480 height 1387
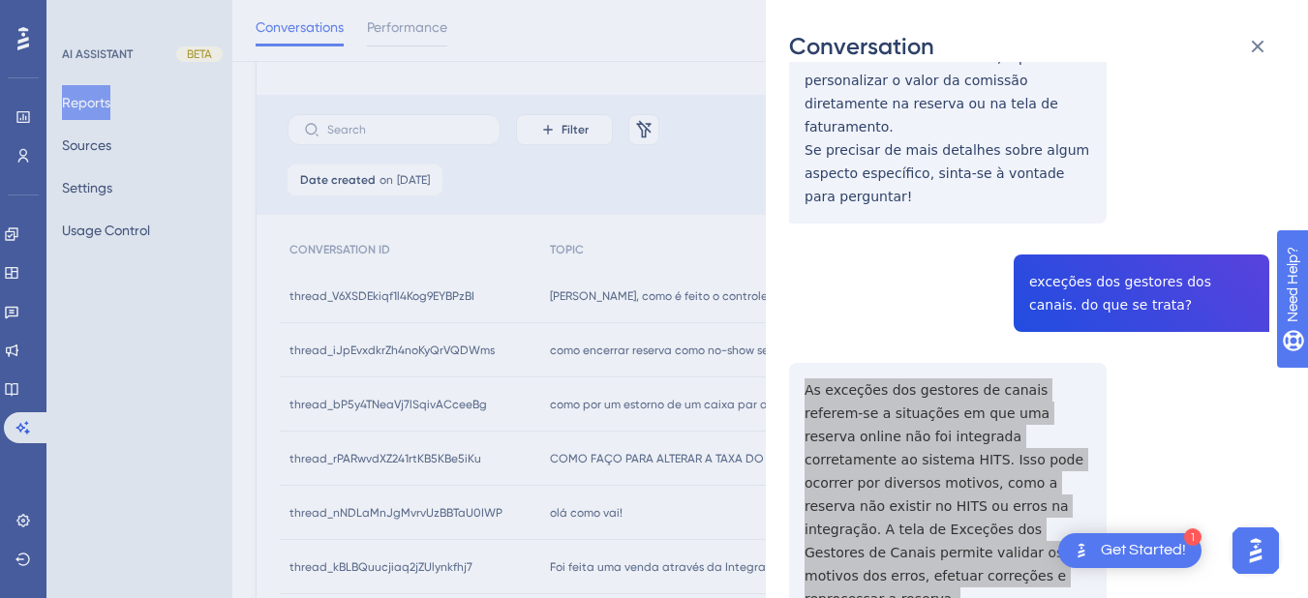
scroll to position [0, 0]
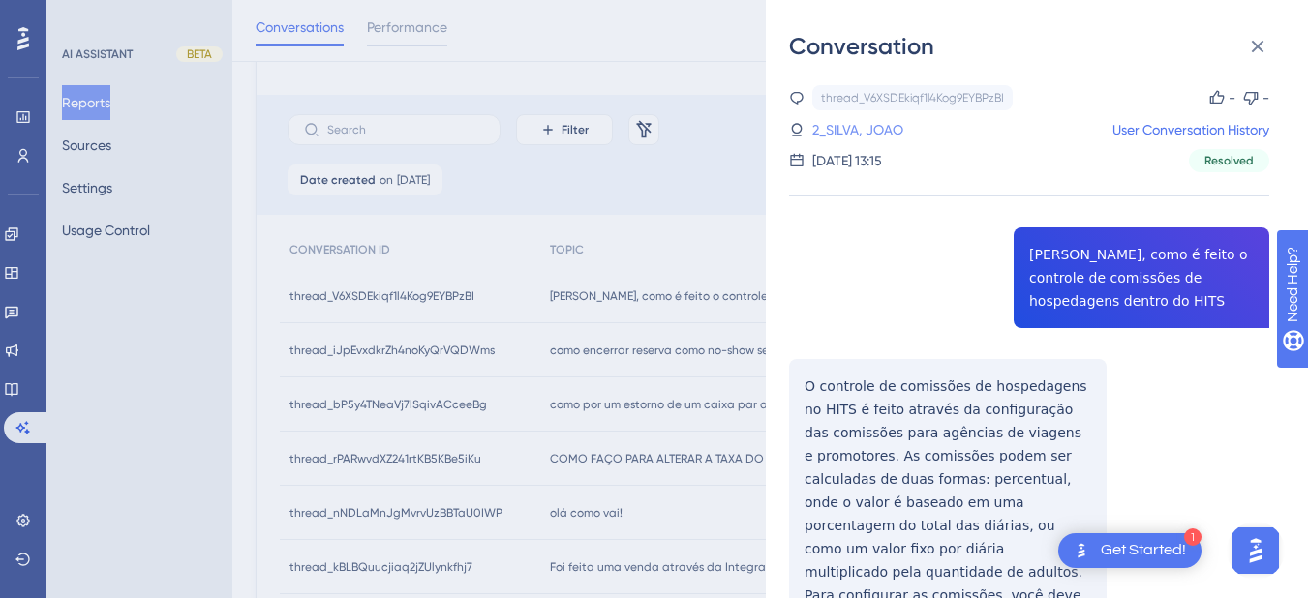
click at [885, 127] on link "2_SILVA, JOAO" at bounding box center [857, 129] width 91 height 23
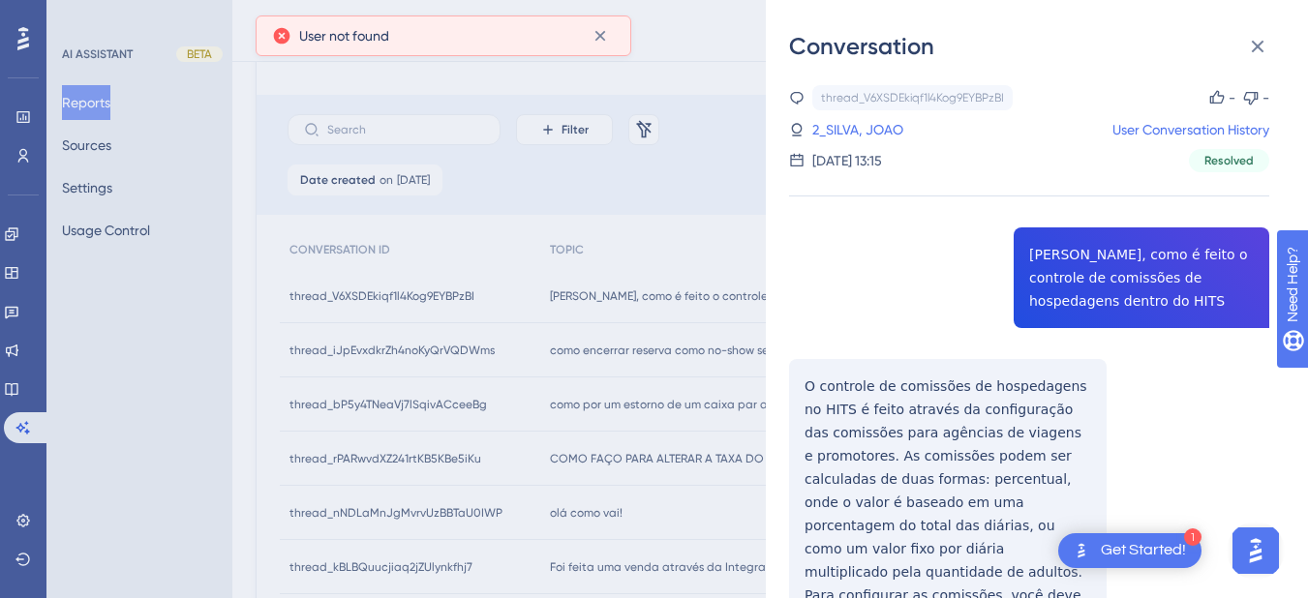
scroll to position [678, 0]
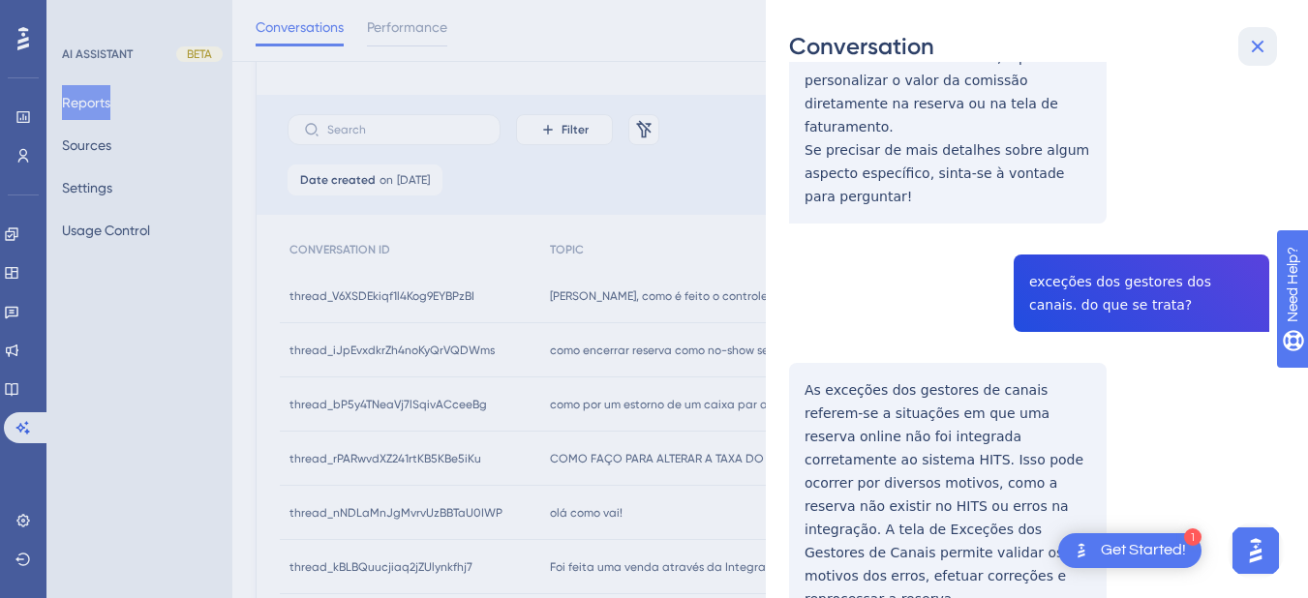
click at [1258, 43] on icon at bounding box center [1257, 46] width 23 height 23
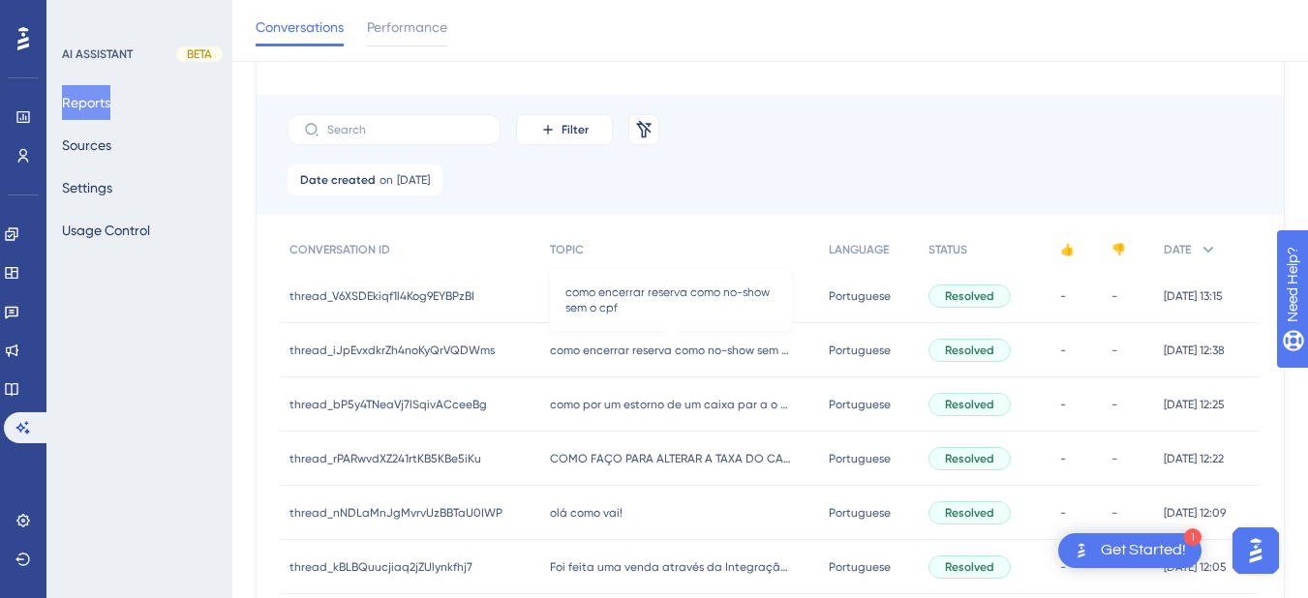
click at [675, 349] on span "como encerrar reserva como no-show sem o cpf" at bounding box center [671, 350] width 242 height 15
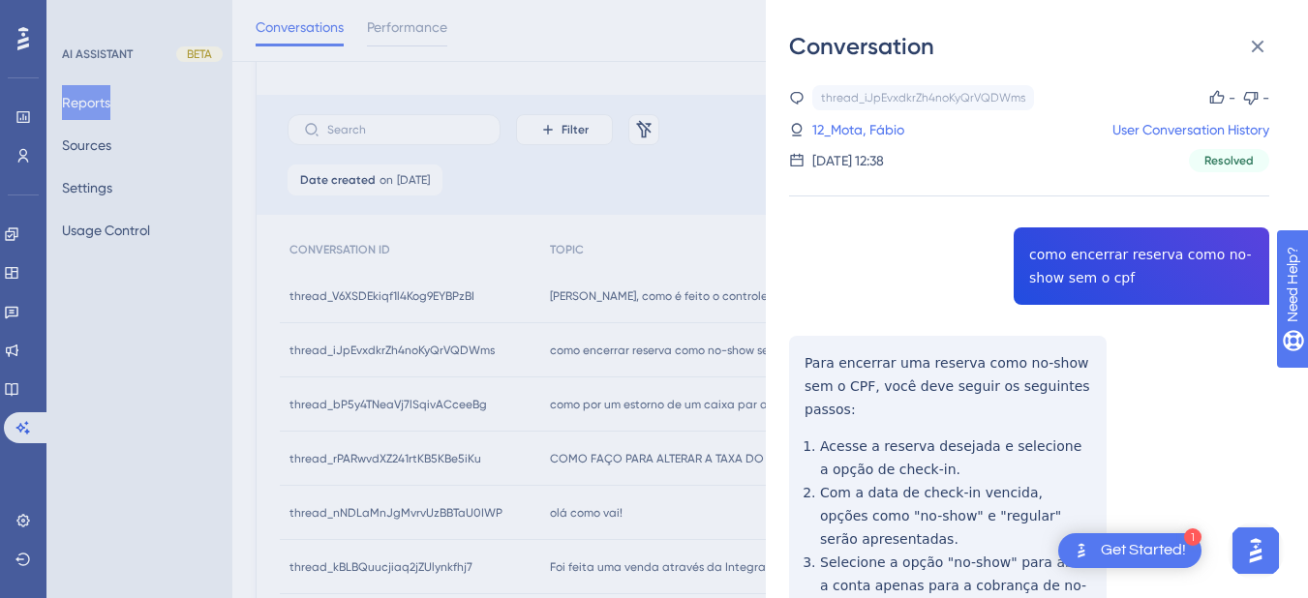
click at [1089, 267] on div "thread_iJpEvxdkrZh4noKyQrVQDWms Copy - - 12_Mota, Fábio User Conversation Histo…" at bounding box center [1029, 474] width 480 height 779
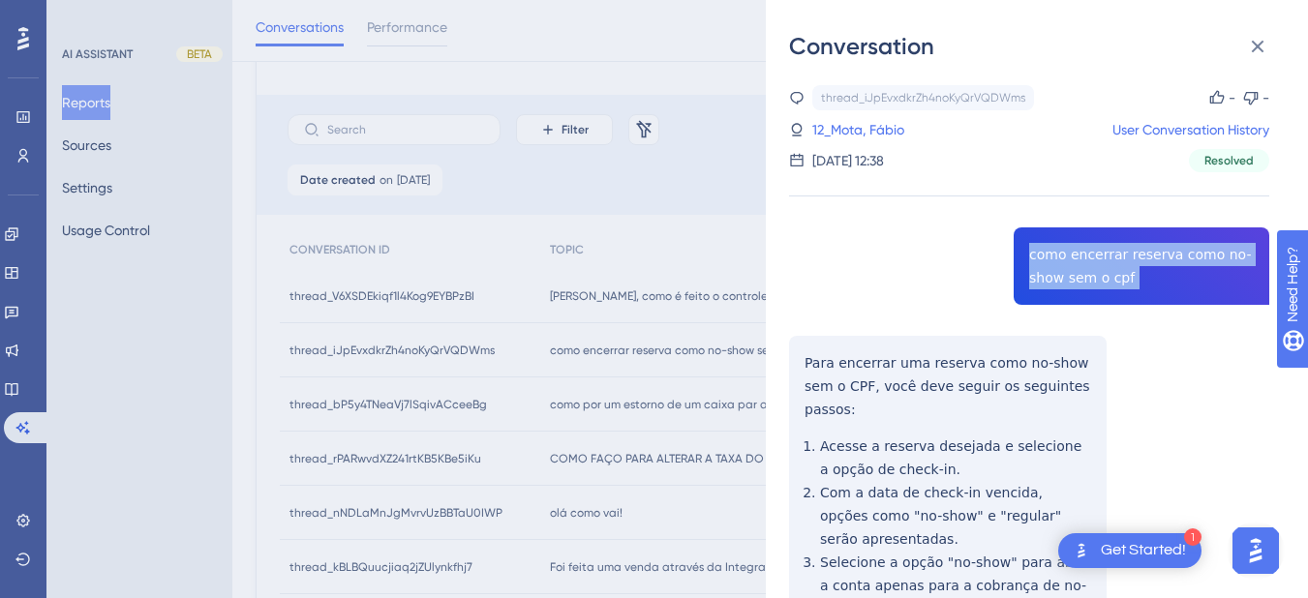
click at [1089, 267] on div "thread_iJpEvxdkrZh4noKyQrVQDWms Copy - - 12_Mota, Fábio User Conversation Histo…" at bounding box center [1029, 474] width 480 height 779
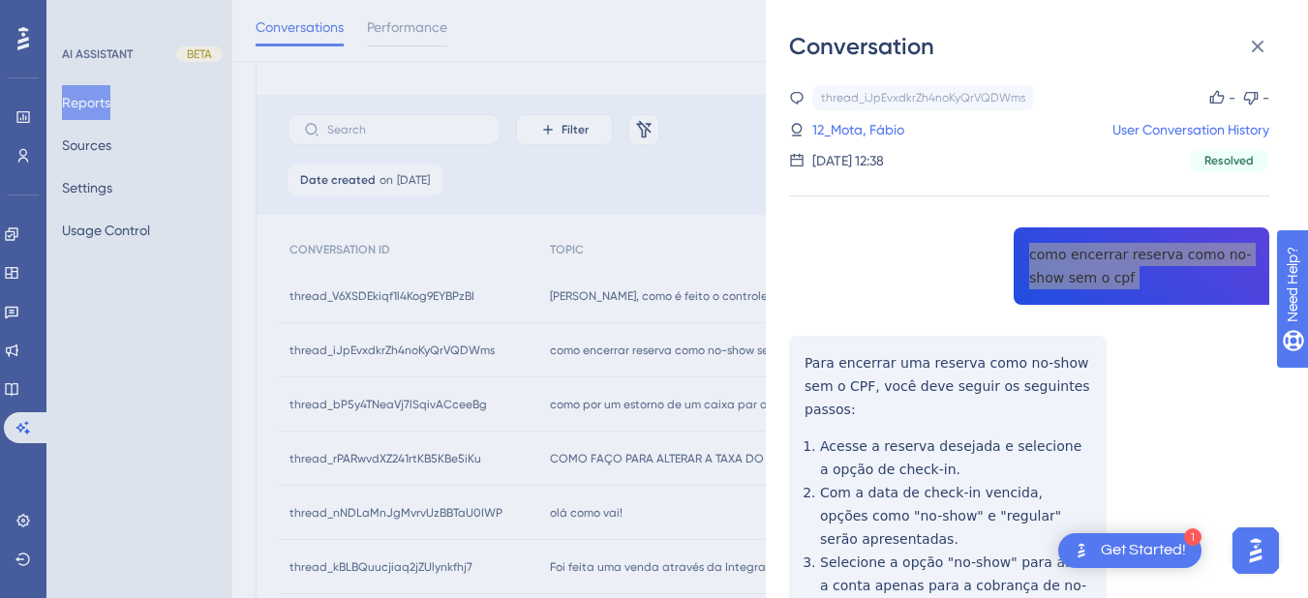
scroll to position [205, 0]
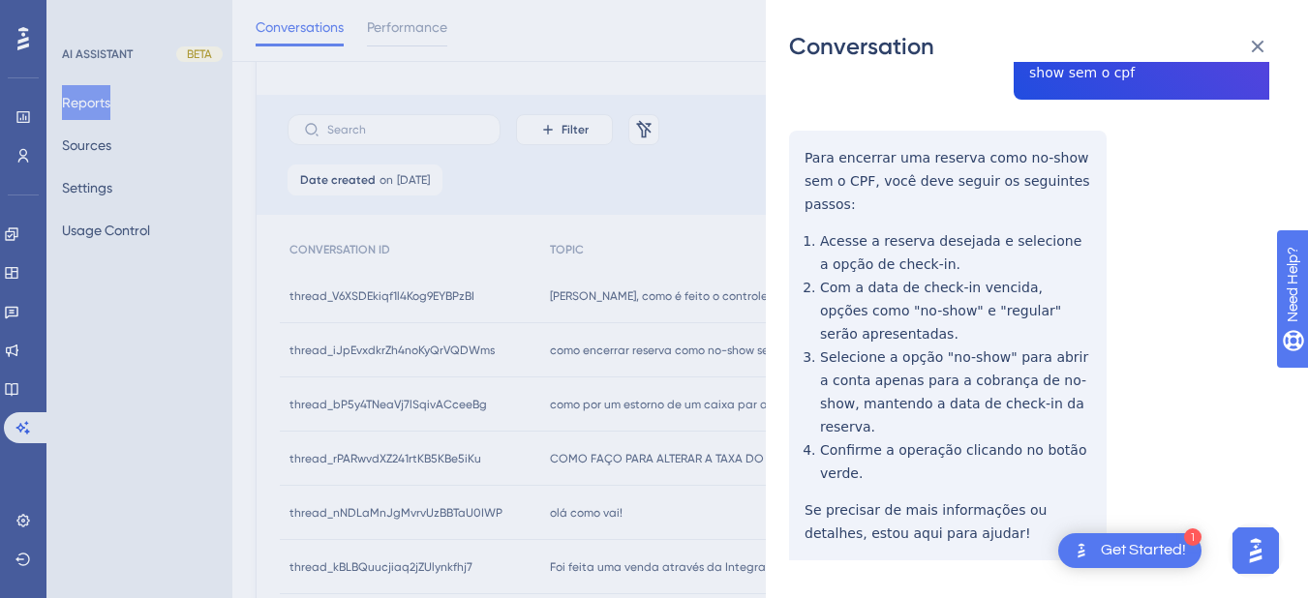
click at [830, 162] on div "thread_iJpEvxdkrZh4noKyQrVQDWms Copy - - 12_Mota, Fábio User Conversation Histo…" at bounding box center [1029, 269] width 480 height 779
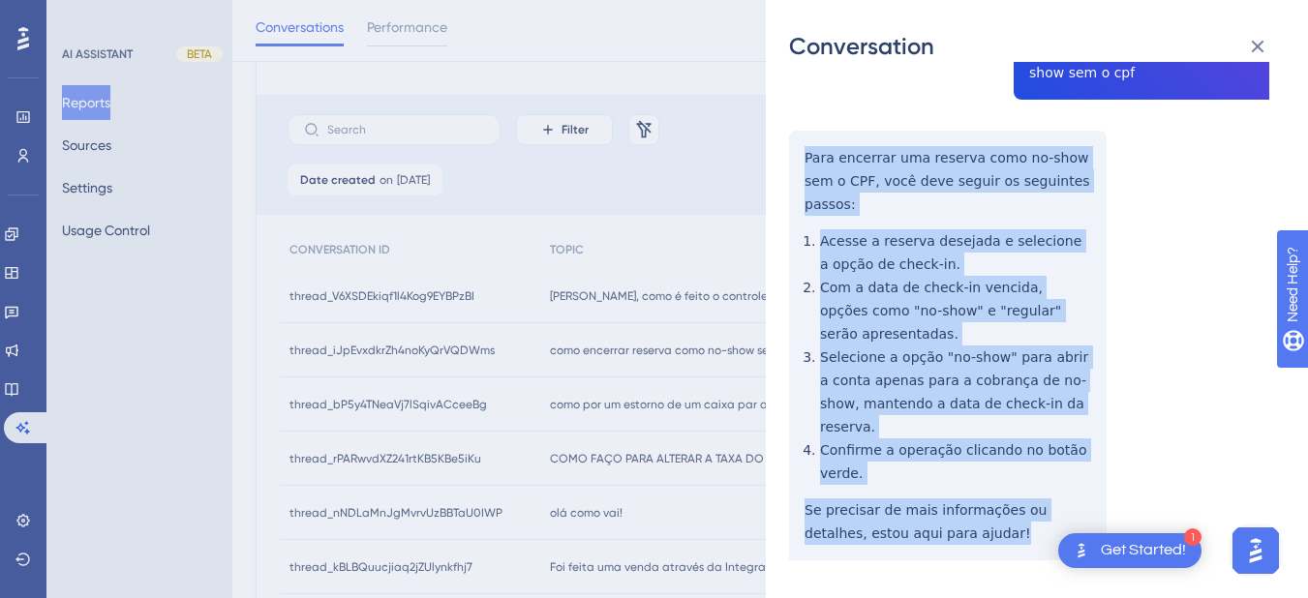
drag, startPoint x: 800, startPoint y: 160, endPoint x: 953, endPoint y: 511, distance: 383.2
click at [953, 511] on div "thread_iJpEvxdkrZh4noKyQrVQDWms Copy - - 12_Mota, Fábio User Conversation Histo…" at bounding box center [1029, 269] width 480 height 779
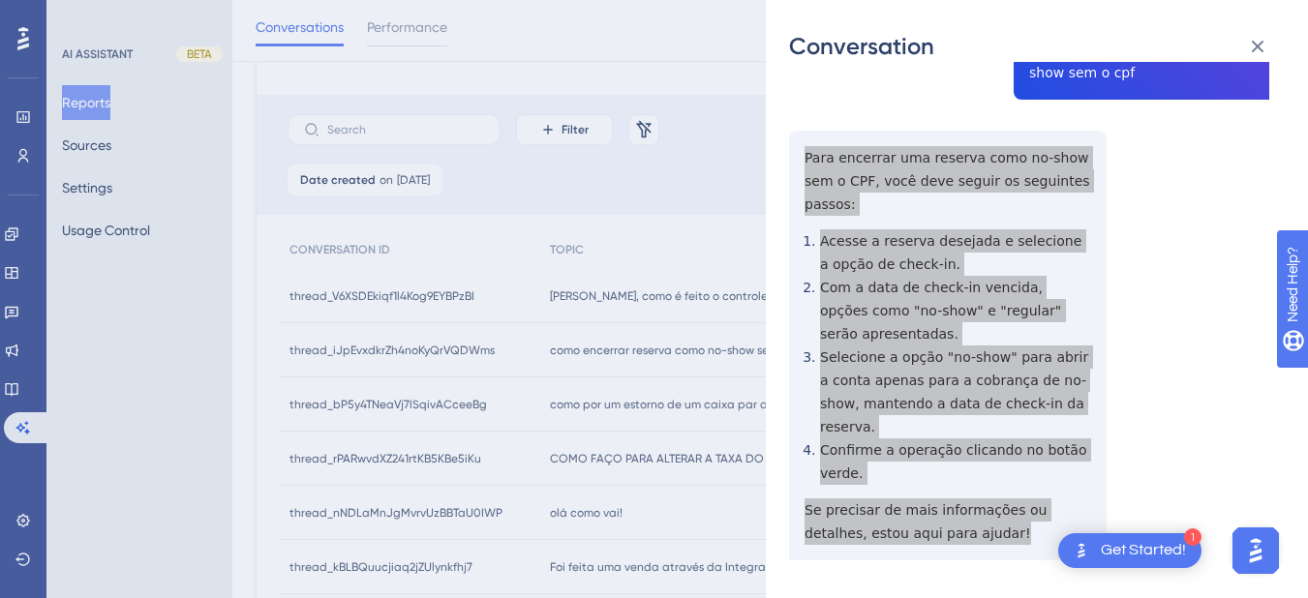
scroll to position [0, 0]
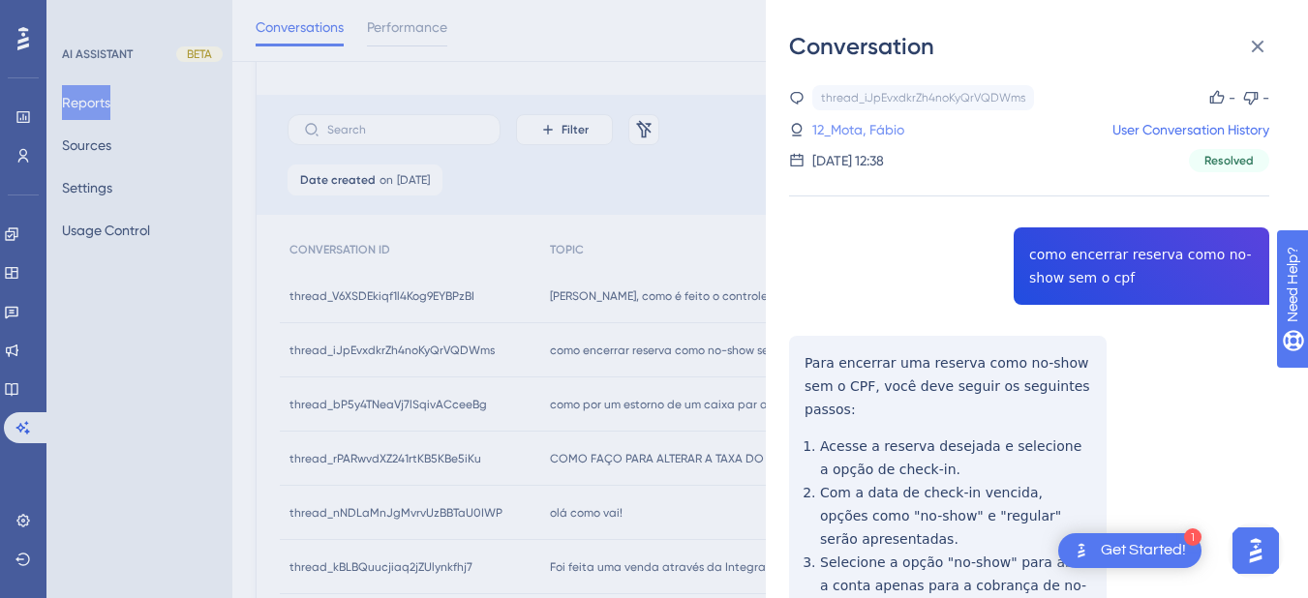
click at [865, 125] on link "12_Mota, Fábio" at bounding box center [858, 129] width 92 height 23
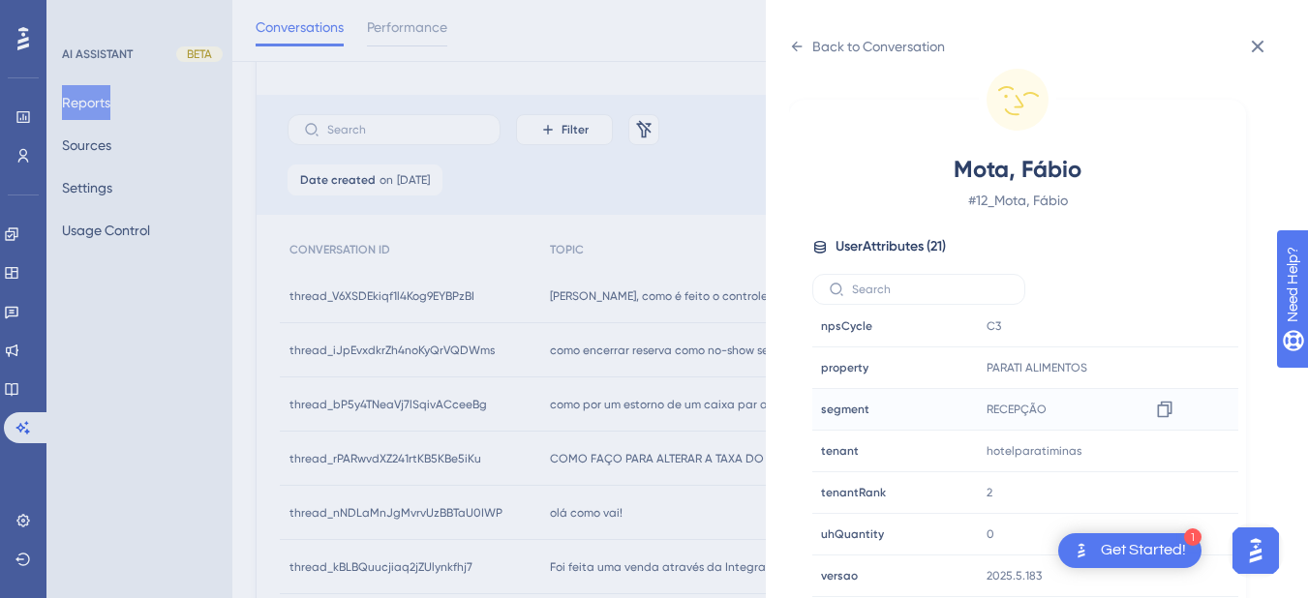
scroll to position [781, 0]
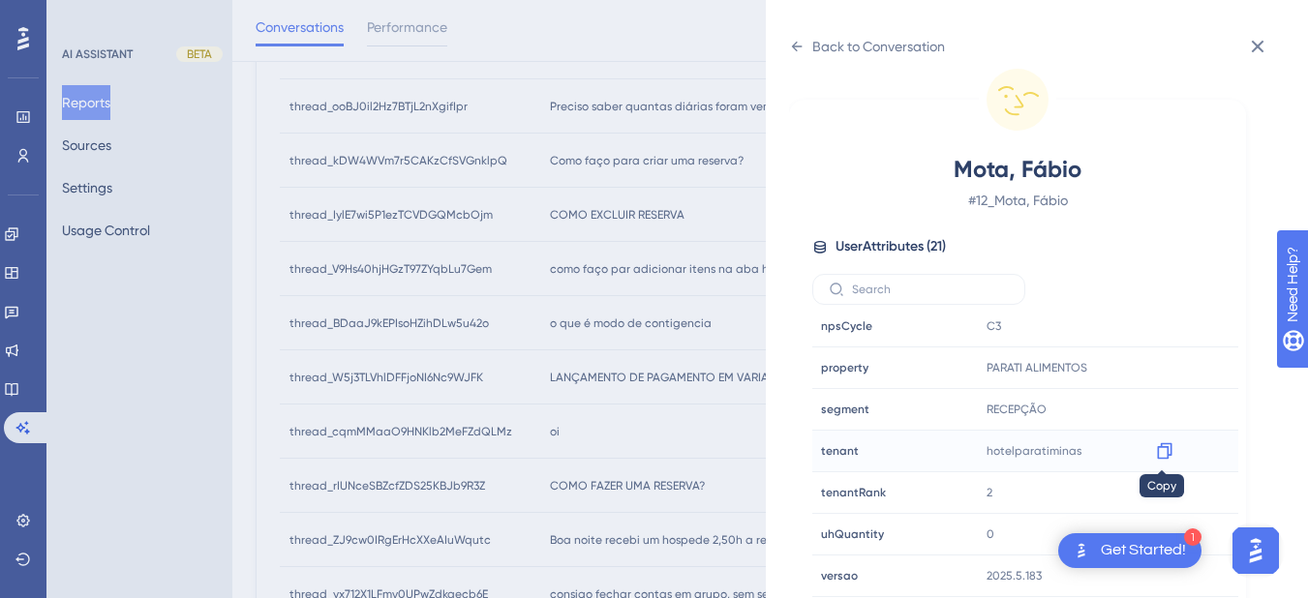
click at [1150, 451] on div at bounding box center [1164, 451] width 31 height 31
click at [1161, 445] on icon at bounding box center [1164, 450] width 19 height 19
click at [794, 48] on icon at bounding box center [797, 47] width 11 height 10
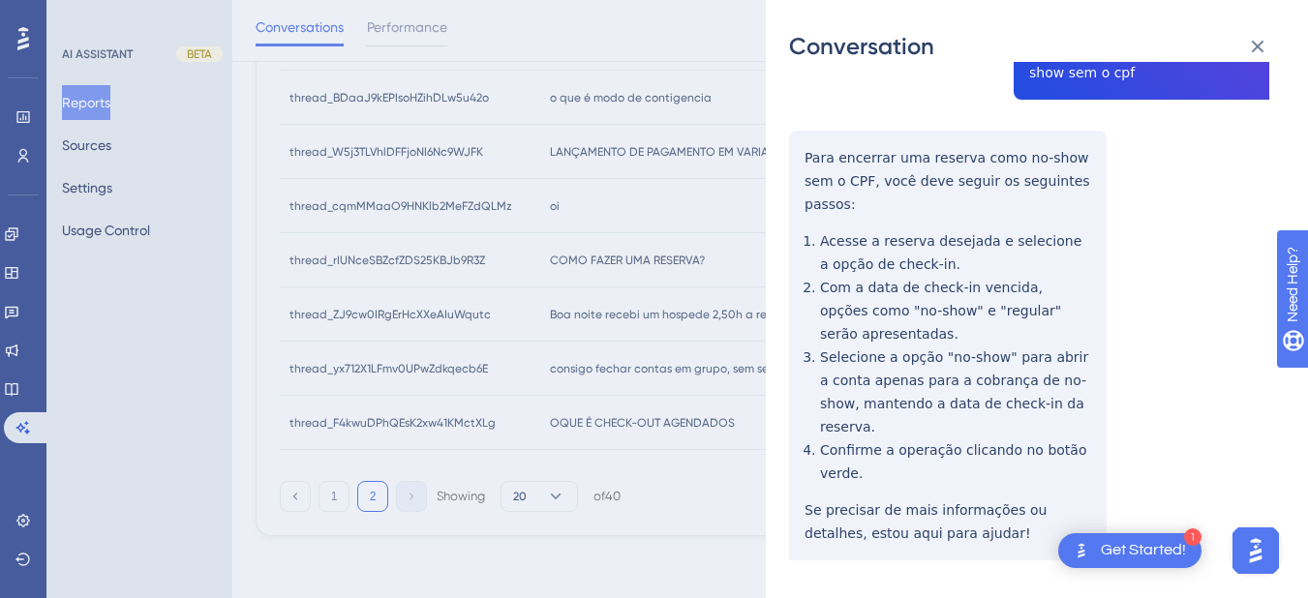
scroll to position [0, 0]
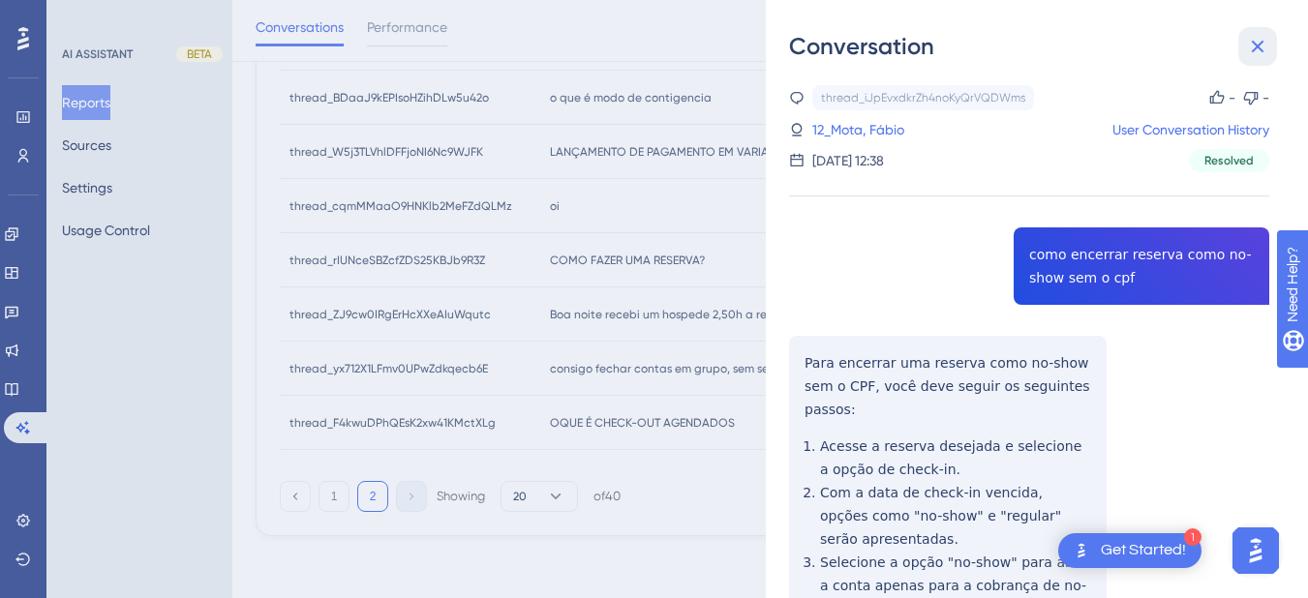
click at [1253, 47] on icon at bounding box center [1257, 46] width 23 height 23
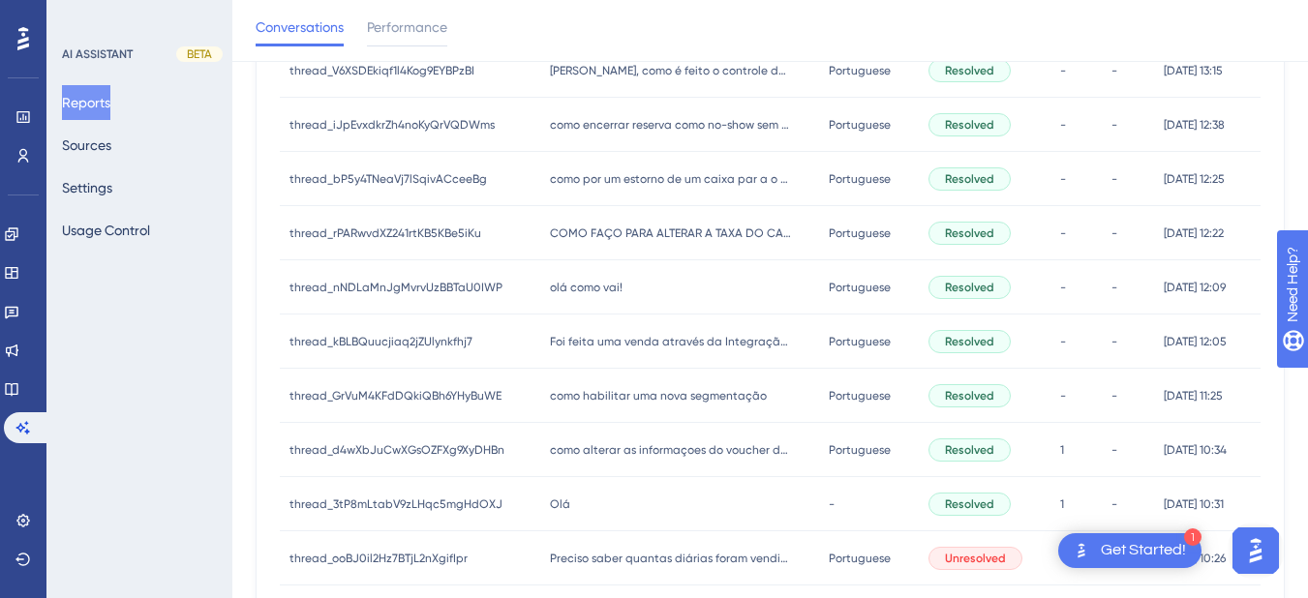
scroll to position [104, 0]
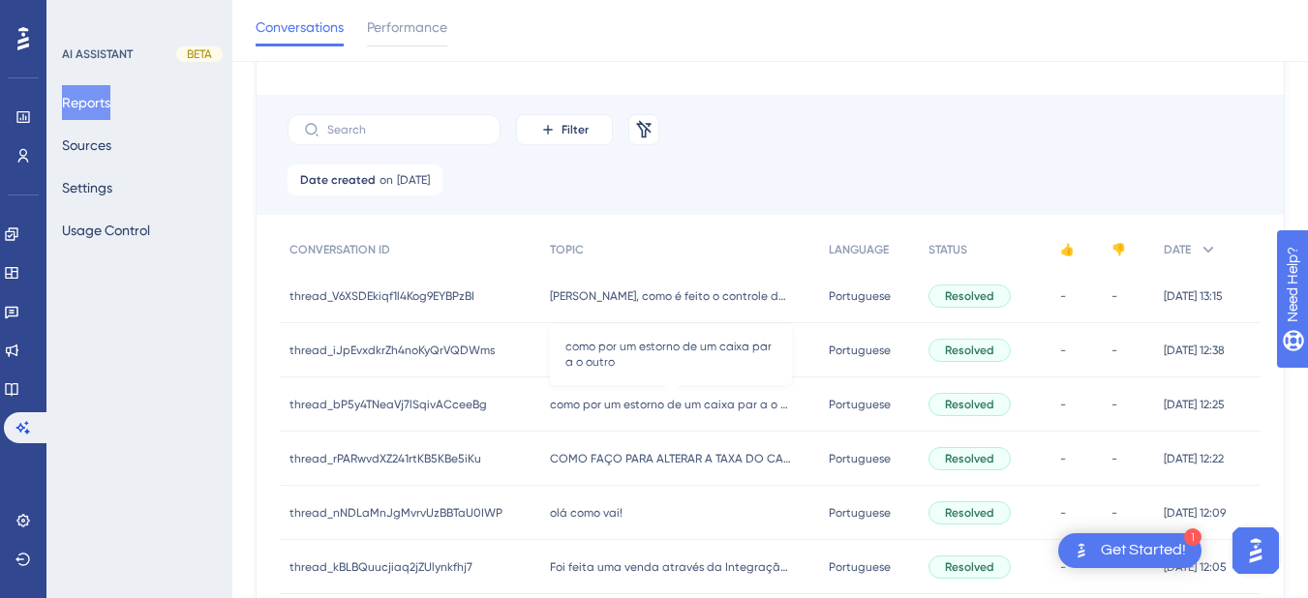
click at [579, 413] on div "como por um estorno de um caixa par a o outro como por um estorno de um caixa p…" at bounding box center [680, 405] width 280 height 54
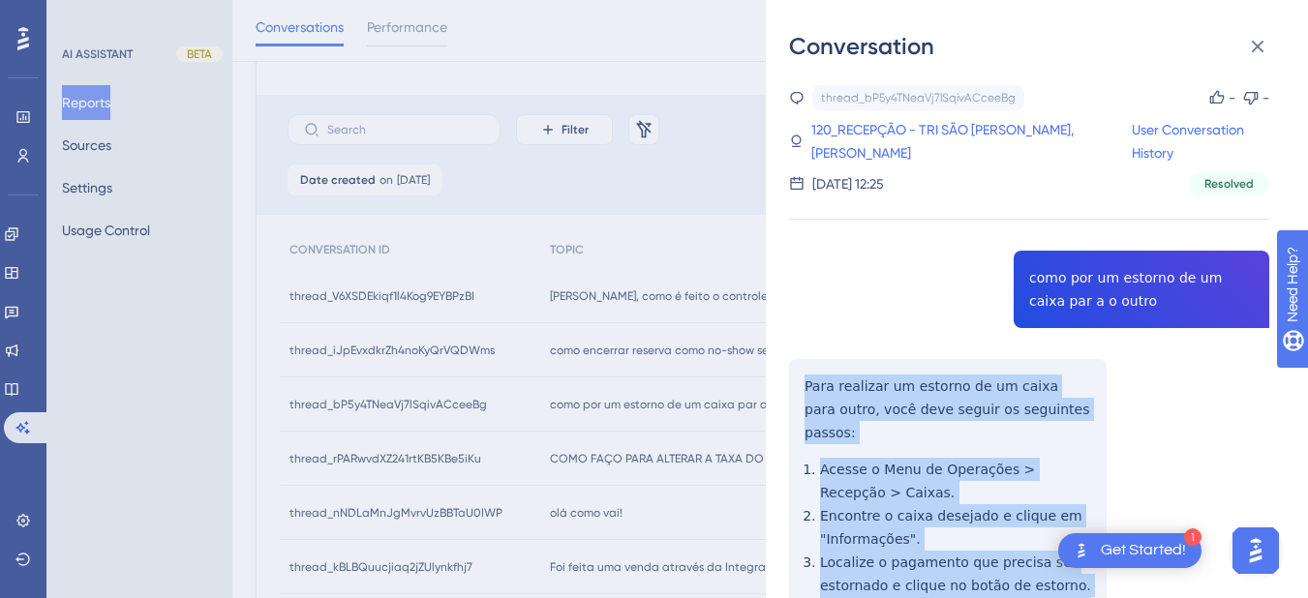
scroll to position [452, 0]
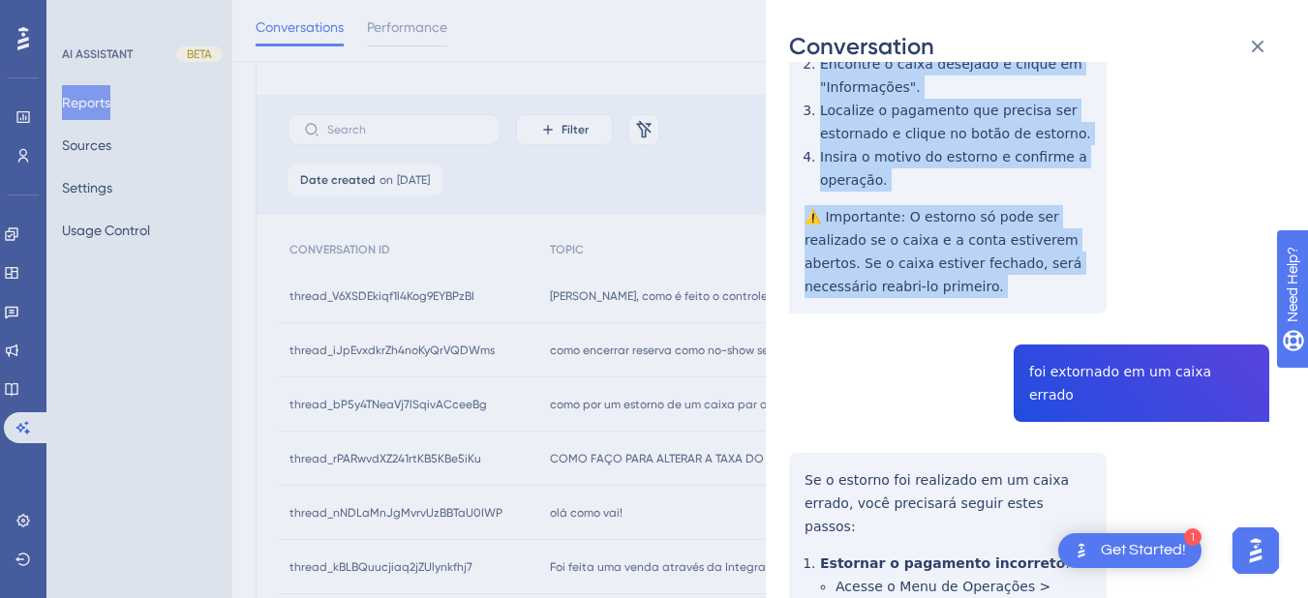
drag, startPoint x: 805, startPoint y: 379, endPoint x: 999, endPoint y: 266, distance: 224.3
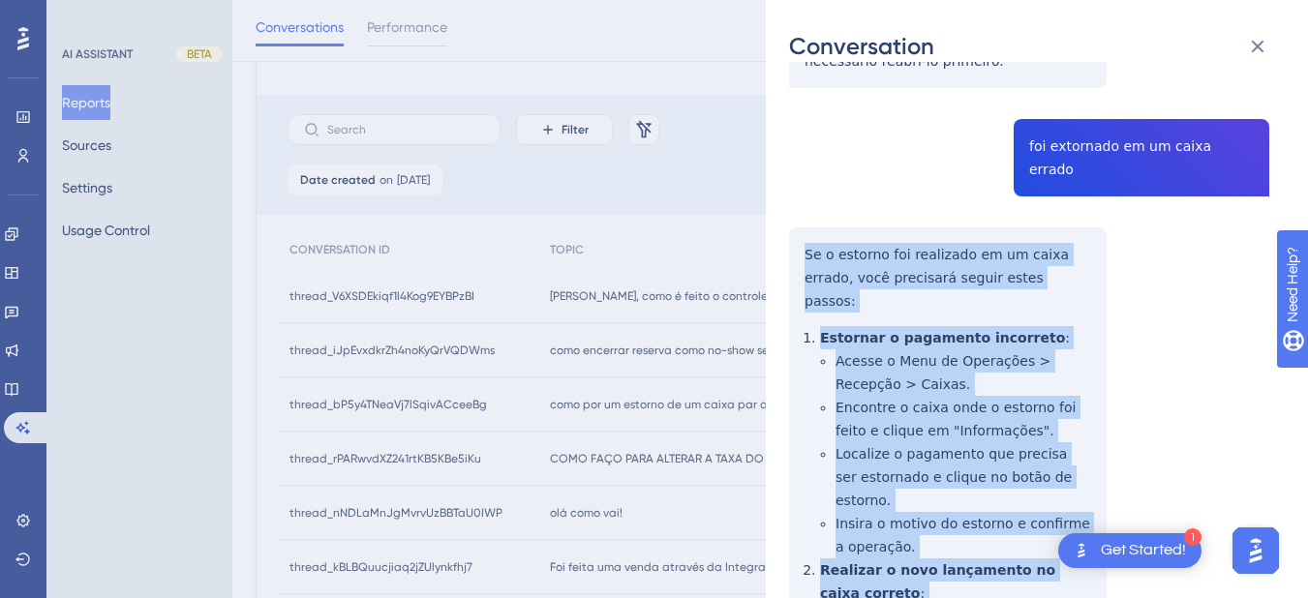
scroll to position [903, 0]
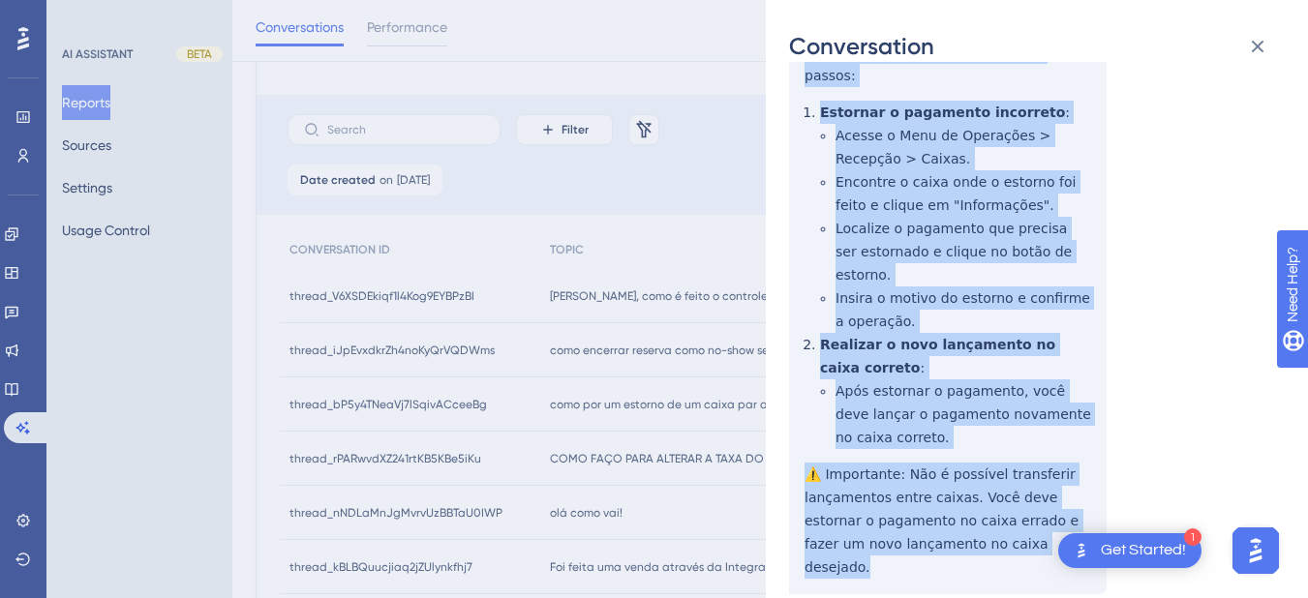
drag, startPoint x: 807, startPoint y: 429, endPoint x: 1023, endPoint y: 444, distance: 216.4
click at [1023, 444] on div "thread_bP5y4TNeaVj7lSqivACceeBg Copy - - 120_RECEPÇÃO - TRI SÃO JOÃO BATISTA, B…" at bounding box center [1029, 315] width 480 height 2266
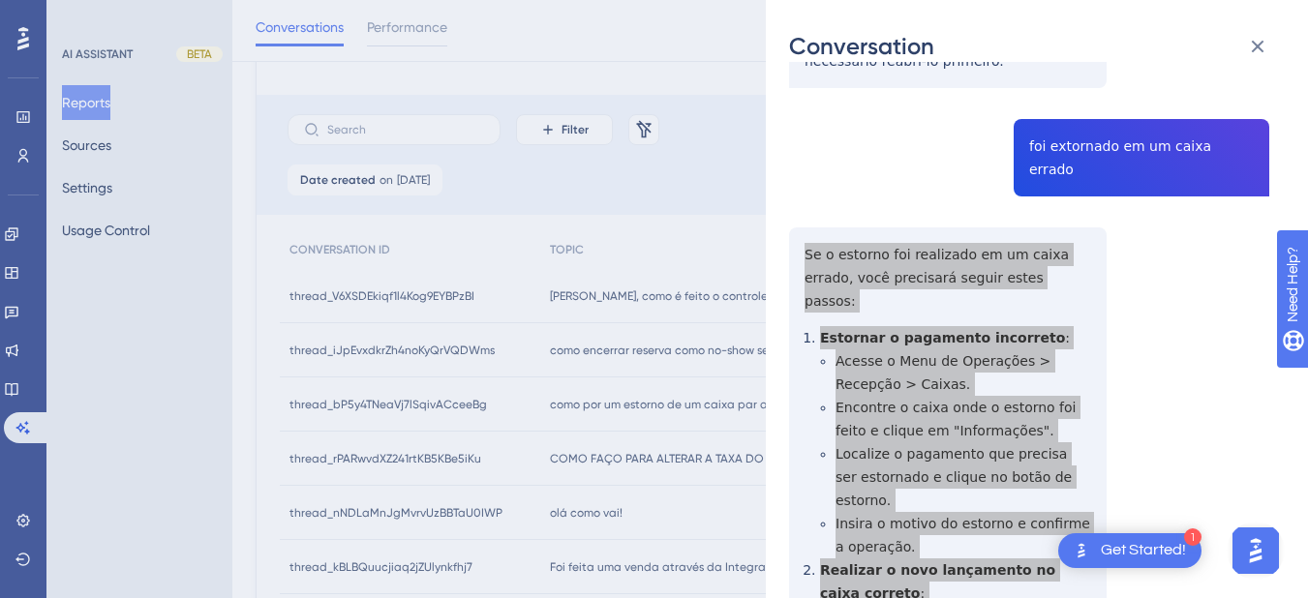
scroll to position [1130, 0]
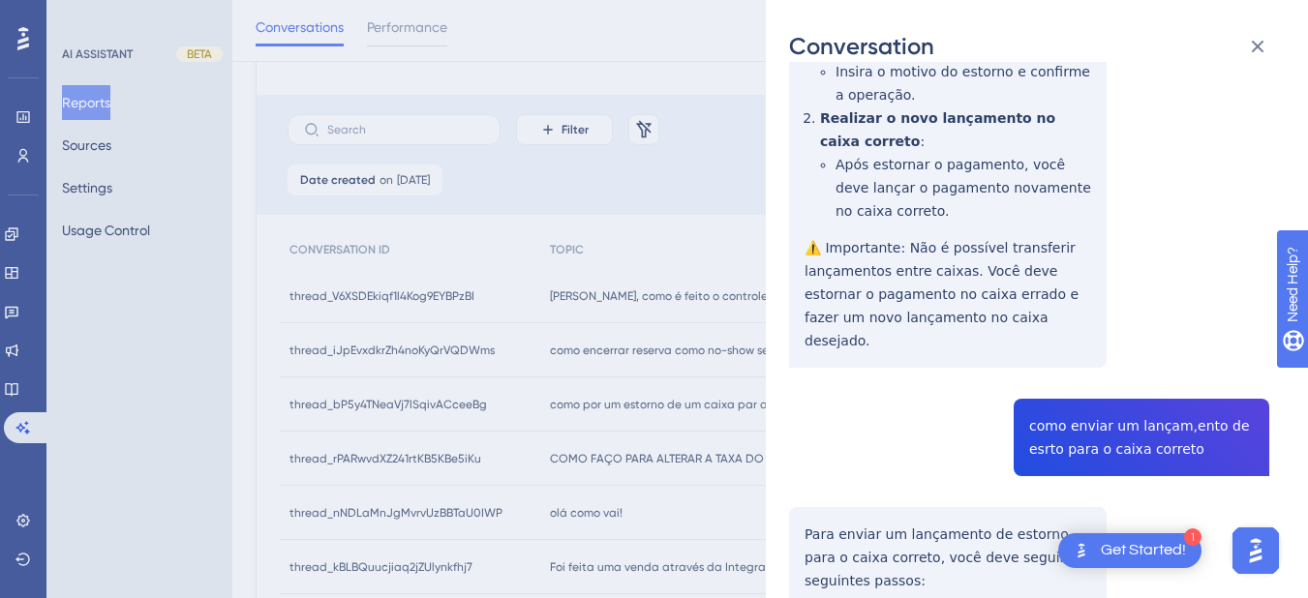
click at [1072, 323] on div "thread_bP5y4TNeaVj7lSqivACceeBg Copy - - 120_RECEPÇÃO - TRI SÃO JOÃO BATISTA, B…" at bounding box center [1029, 89] width 480 height 2266
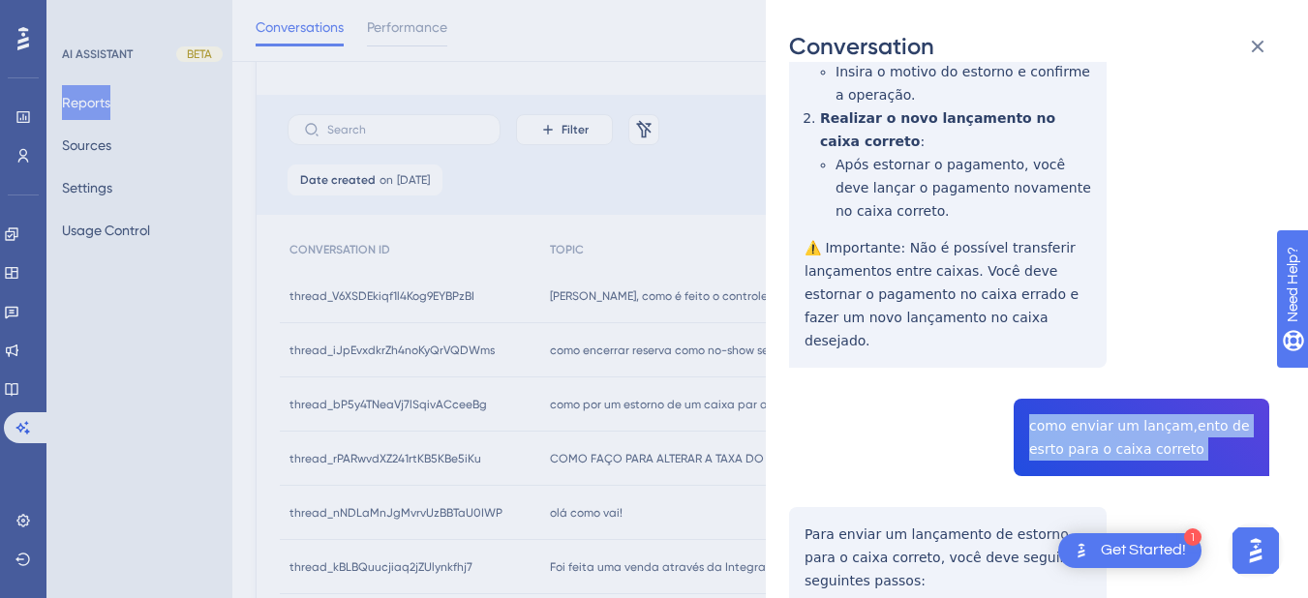
click at [1072, 323] on div "thread_bP5y4TNeaVj7lSqivACceeBg Copy - - 120_RECEPÇÃO - TRI SÃO JOÃO BATISTA, B…" at bounding box center [1029, 89] width 480 height 2266
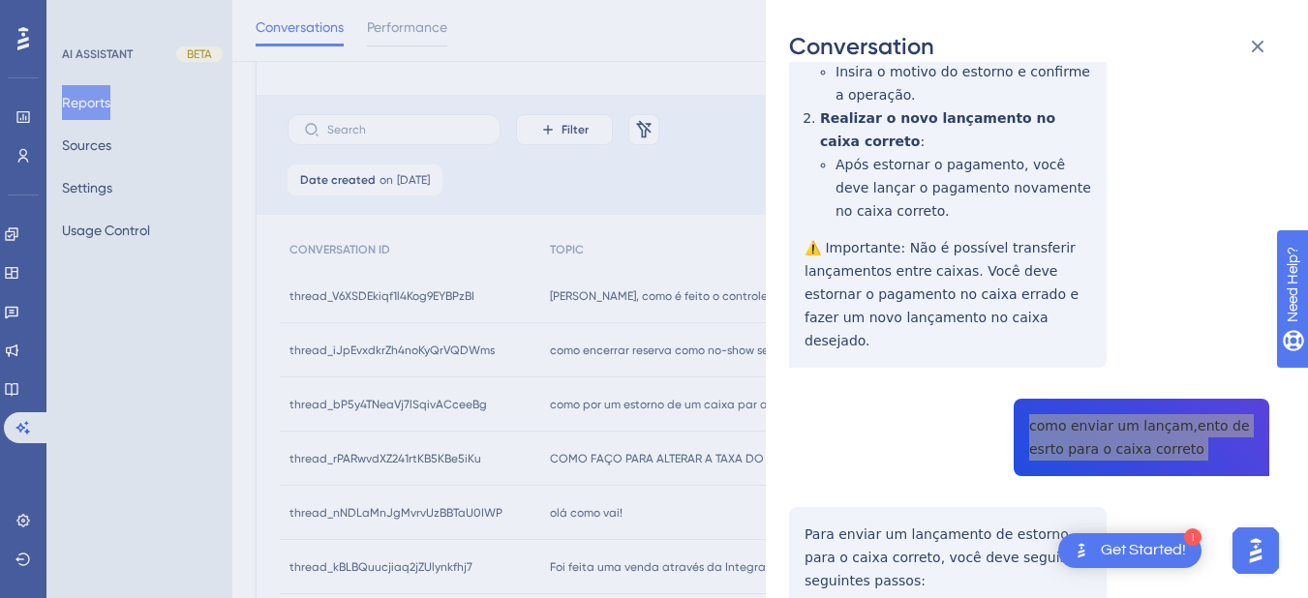
scroll to position [1355, 0]
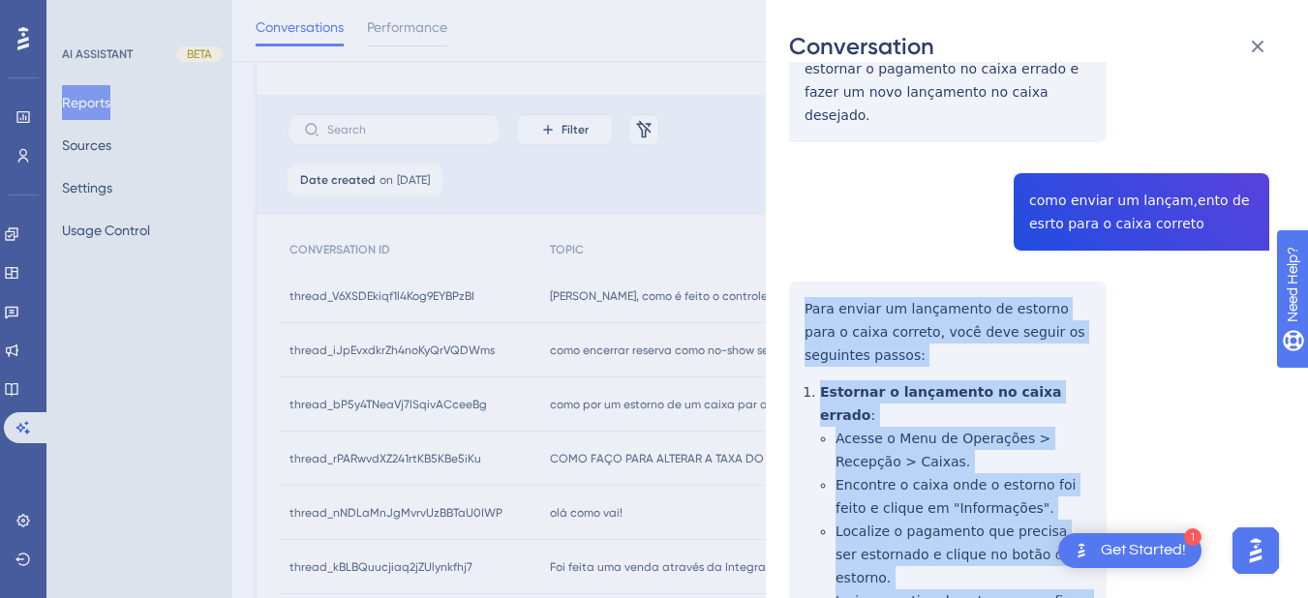
scroll to position [1553, 0]
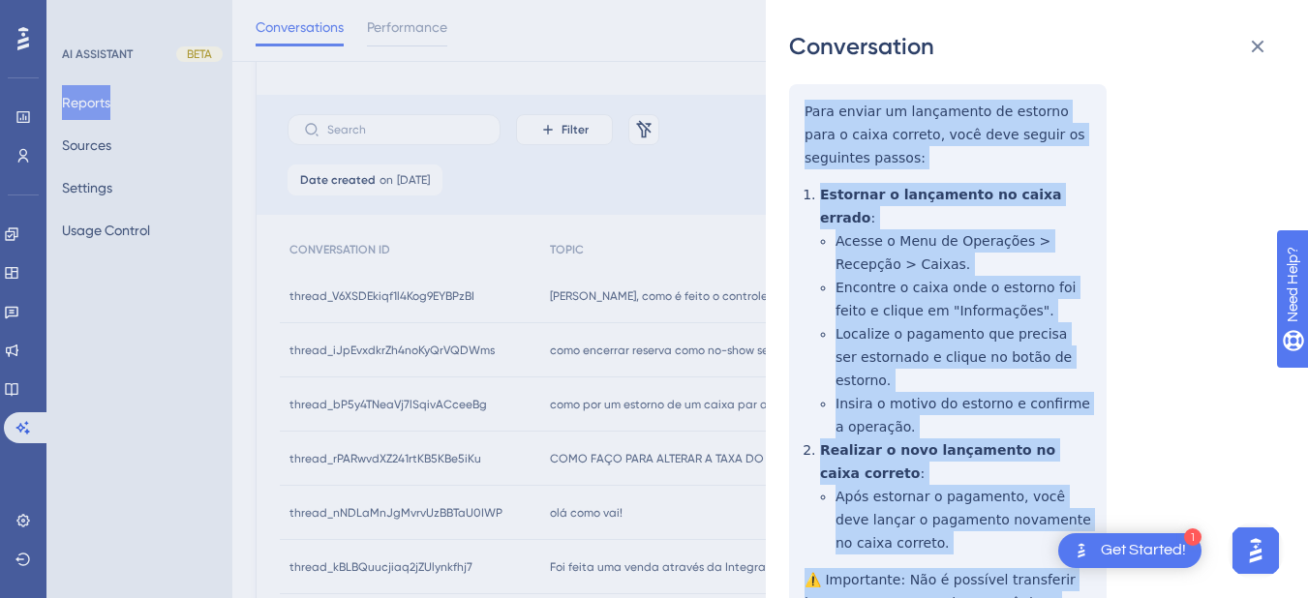
drag, startPoint x: 798, startPoint y: 189, endPoint x: 1009, endPoint y: 499, distance: 375.6
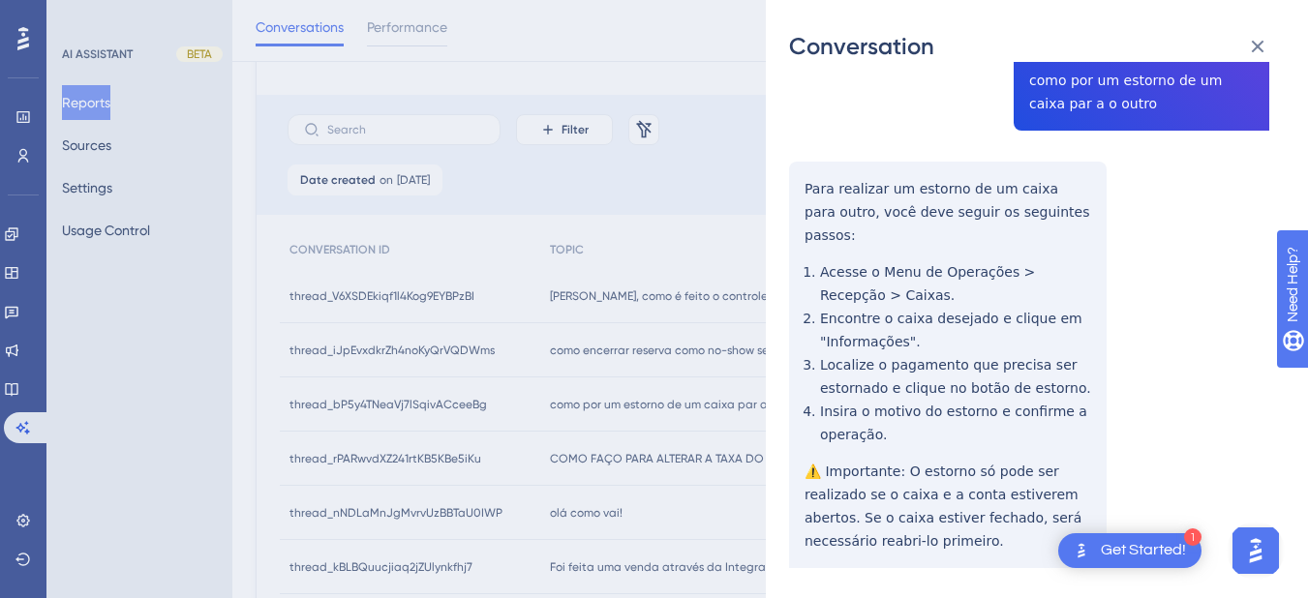
scroll to position [0, 0]
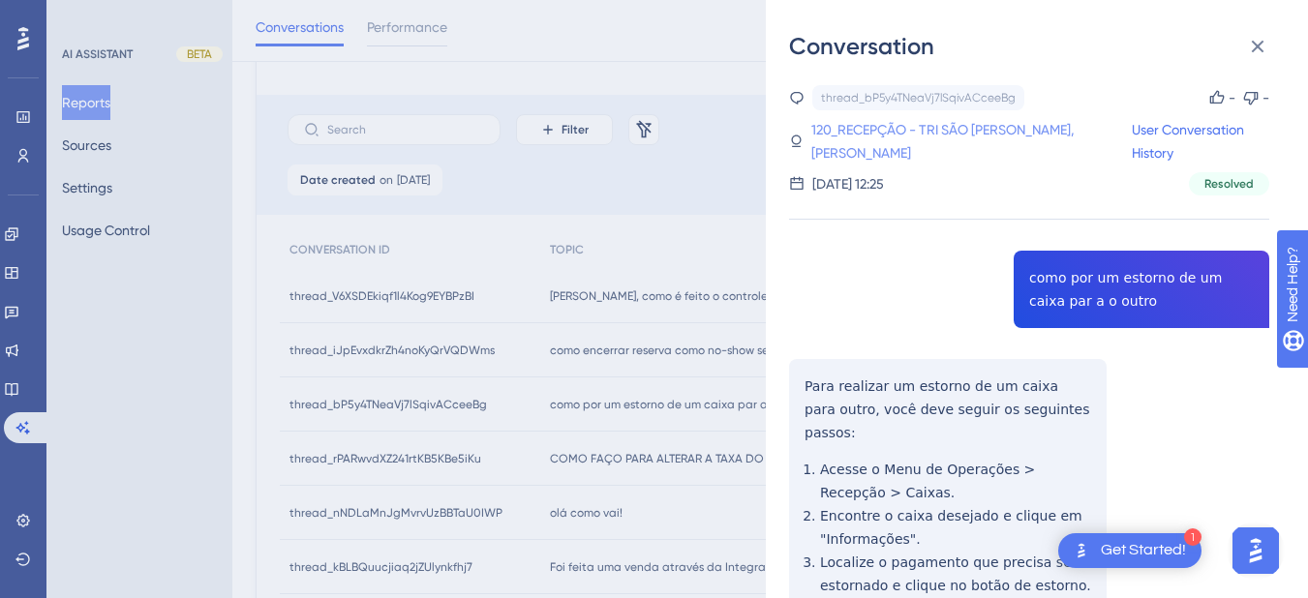
click at [888, 135] on link "120_RECEPÇÃO - TRI SÃO JOÃO BATISTA, BRENDA" at bounding box center [970, 141] width 319 height 46
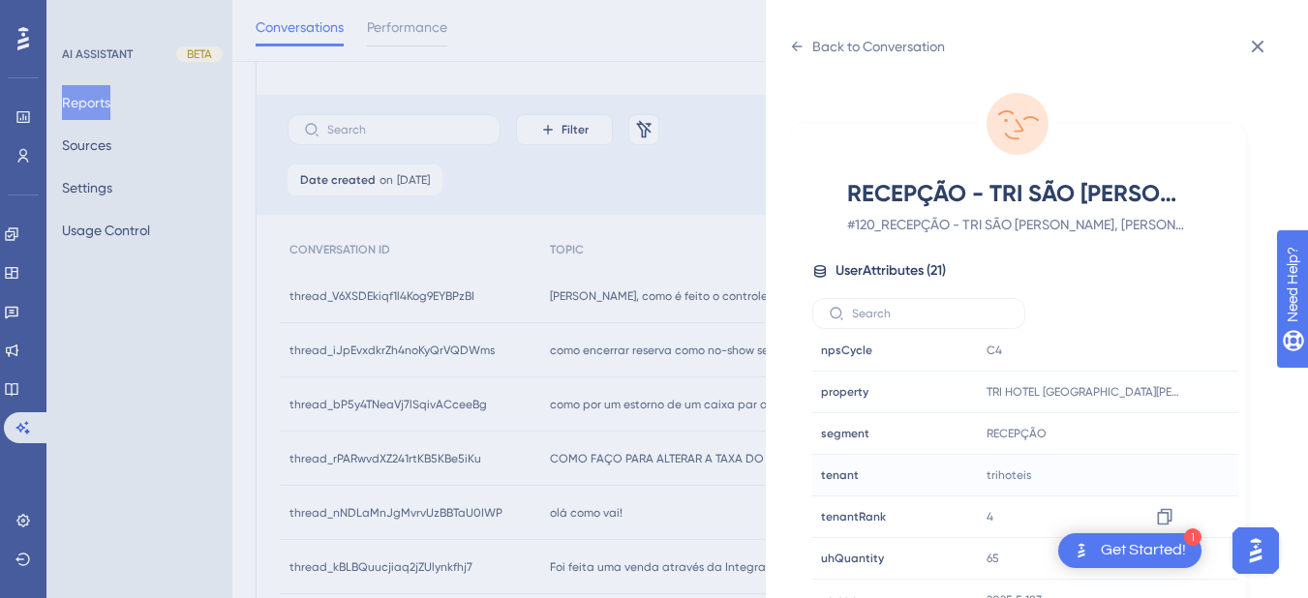
scroll to position [24, 0]
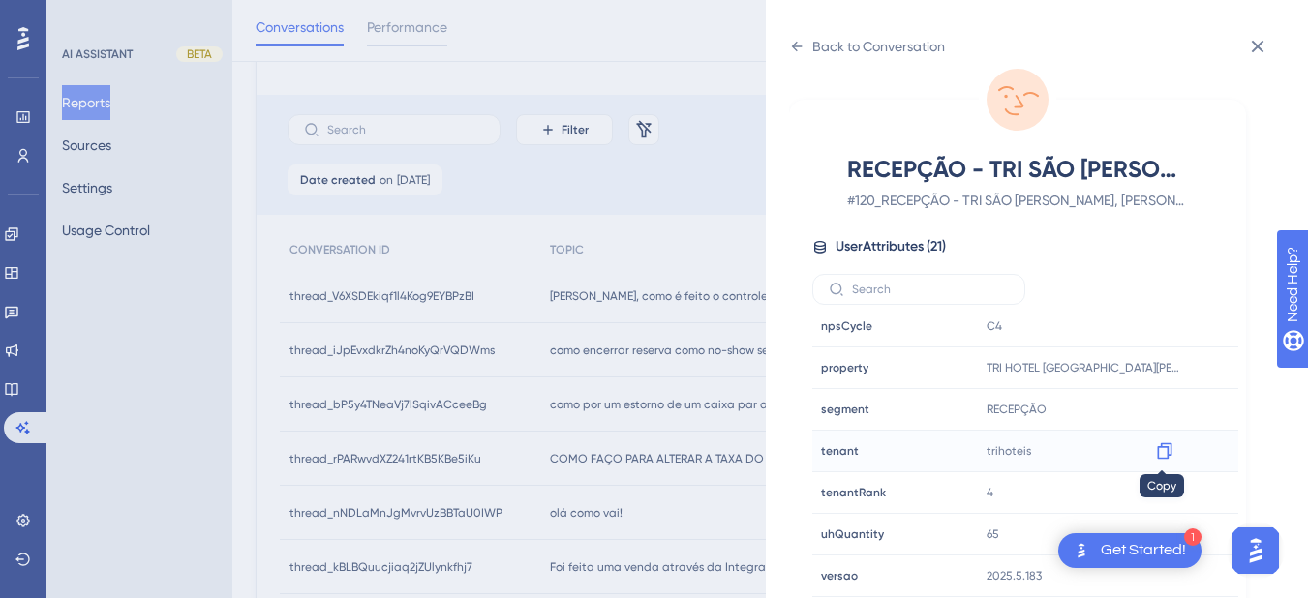
click at [1155, 450] on icon at bounding box center [1164, 450] width 19 height 19
click at [791, 47] on icon at bounding box center [796, 46] width 15 height 15
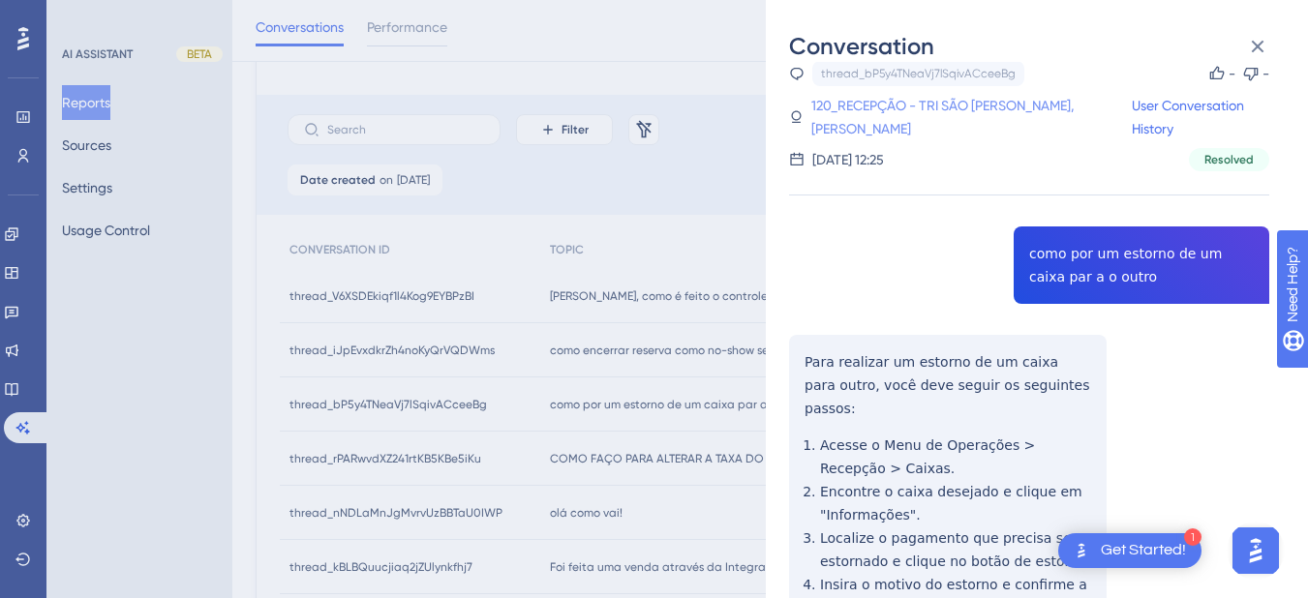
click at [914, 104] on link "120_RECEPÇÃO - TRI SÃO JOÃO BATISTA, BRENDA" at bounding box center [970, 117] width 319 height 46
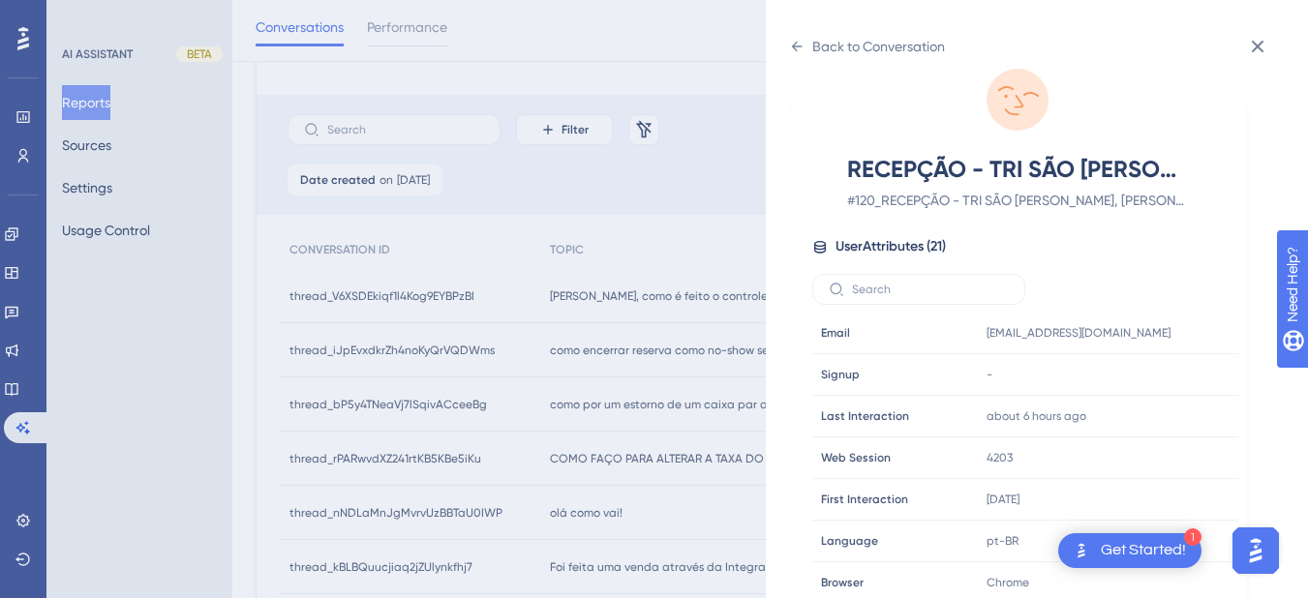
scroll to position [590, 0]
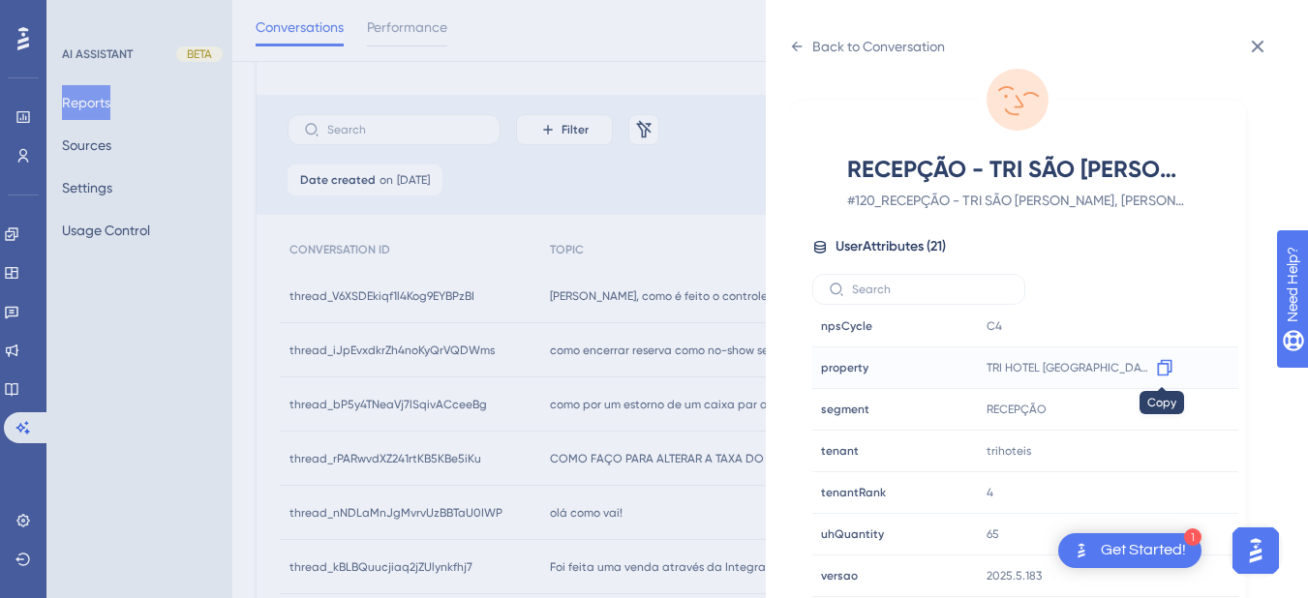
click at [1169, 369] on icon at bounding box center [1164, 367] width 19 height 19
click at [804, 53] on div "Back to Conversation" at bounding box center [867, 46] width 156 height 31
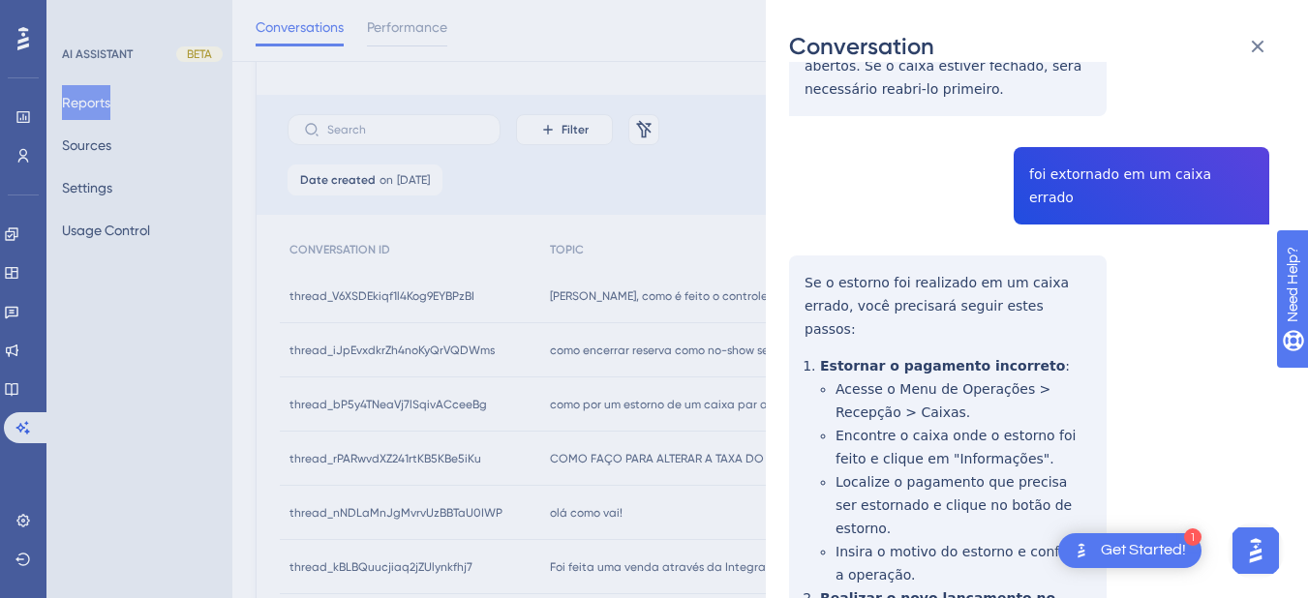
scroll to position [0, 0]
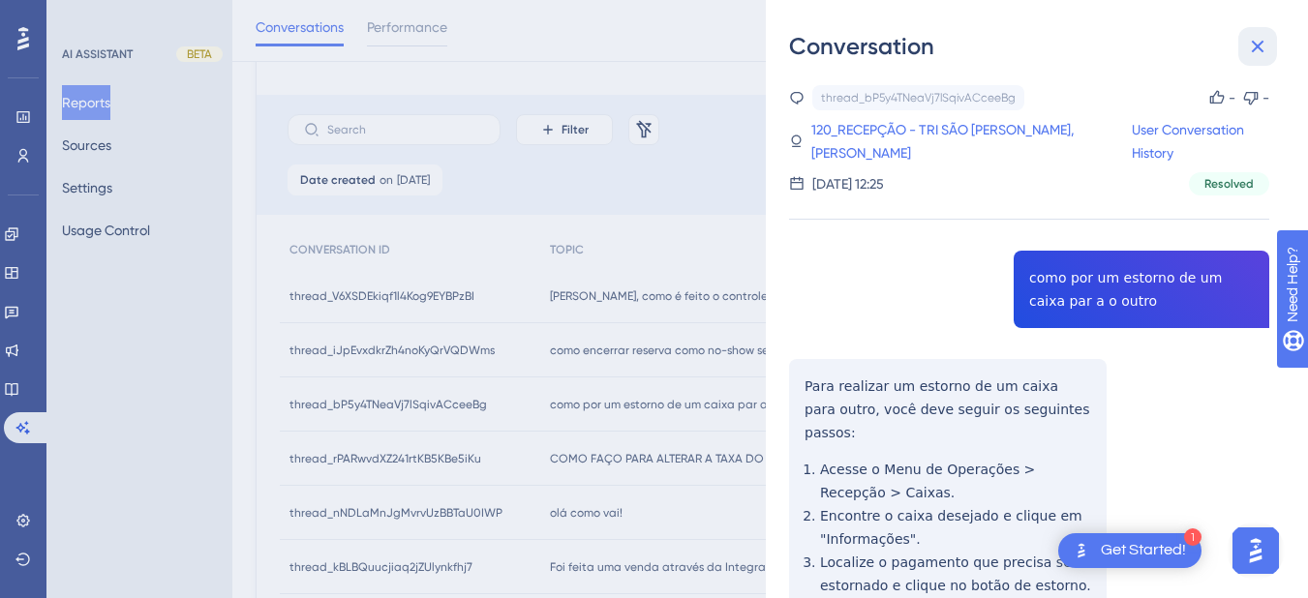
click at [1256, 46] on icon at bounding box center [1258, 47] width 13 height 13
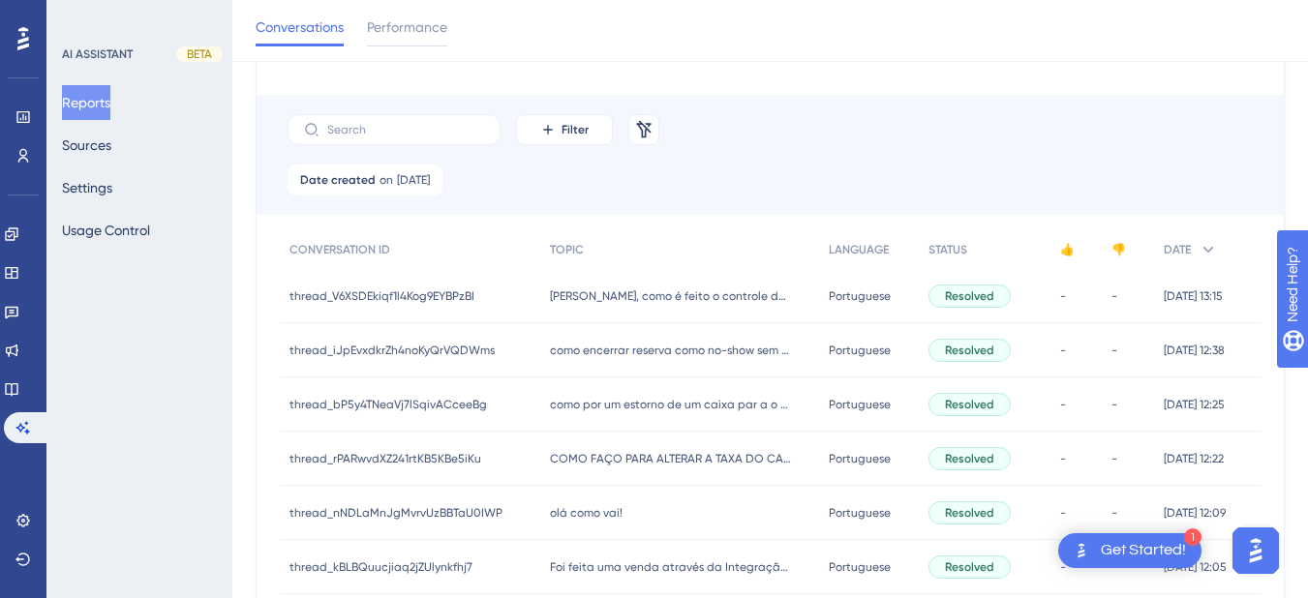
click at [556, 471] on div "COMO FAÇO PARA ALTERAR A TAXA DO CARTAO DE CREDITO? COMO FAÇO PARA ALTERAR A TA…" at bounding box center [680, 459] width 280 height 54
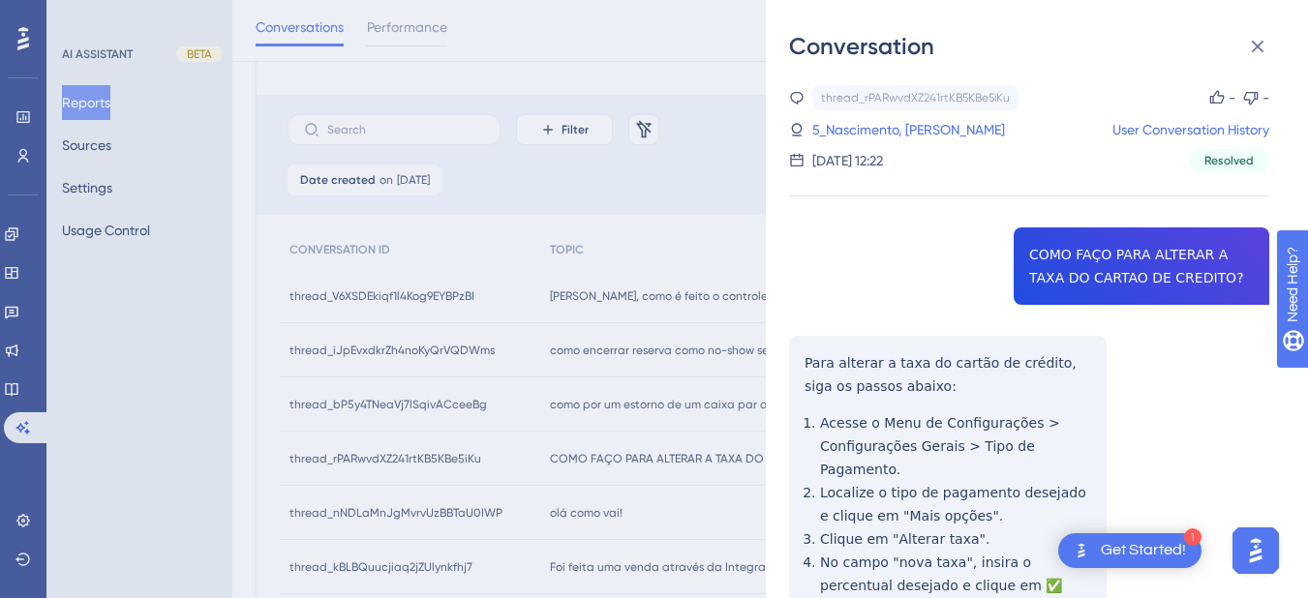
click at [1071, 249] on div "thread_rPARwvdXZ241rtKB5KBe5iKu Copy - - 5_Nascimento, Maria Helena User Conver…" at bounding box center [1029, 474] width 480 height 779
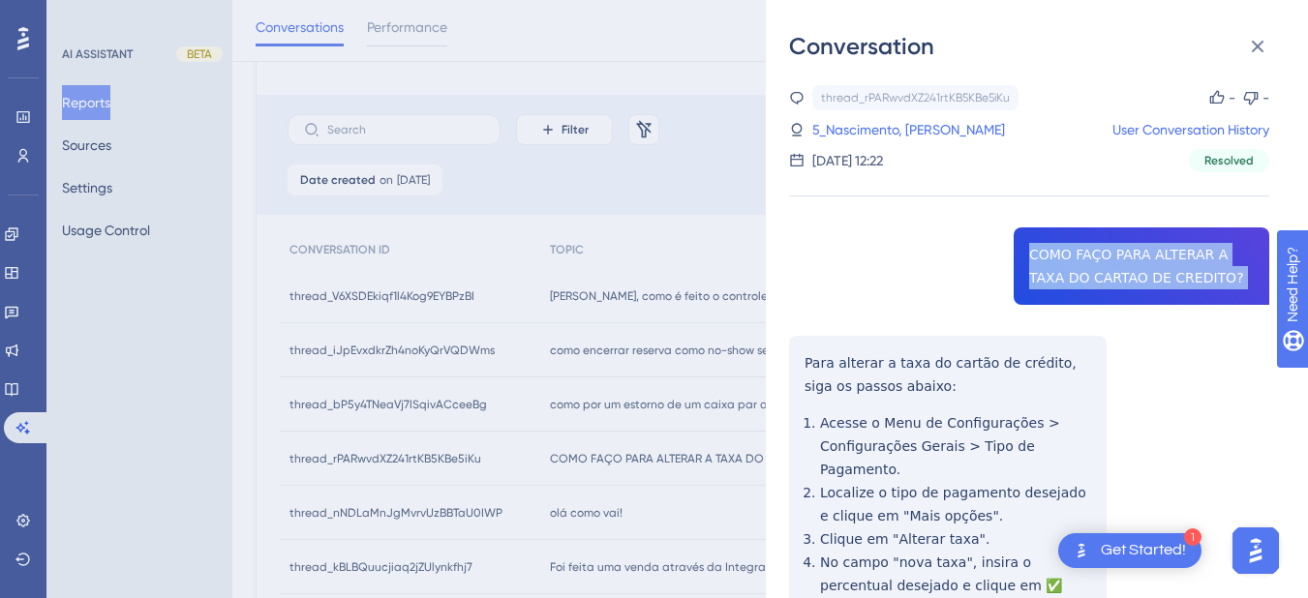
click at [1072, 249] on div "thread_rPARwvdXZ241rtKB5KBe5iKu Copy - - 5_Nascimento, Maria Helena User Conver…" at bounding box center [1029, 474] width 480 height 779
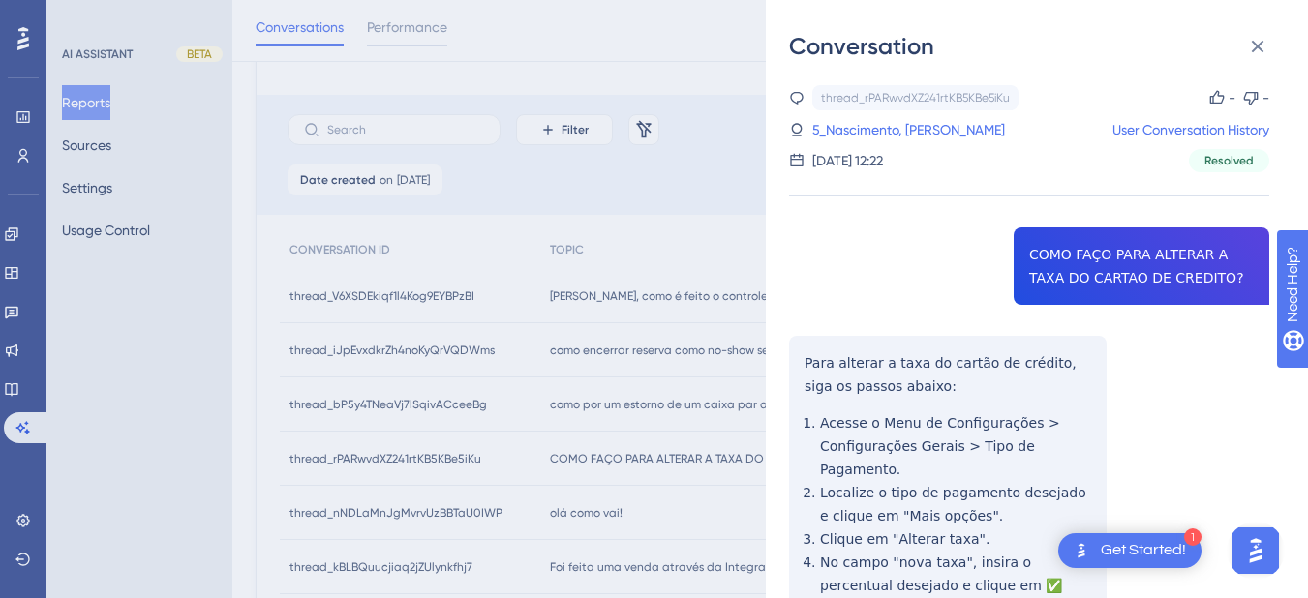
click at [809, 343] on div "thread_rPARwvdXZ241rtKB5KBe5iKu Copy - - 5_Nascimento, Maria Helena User Conver…" at bounding box center [1029, 474] width 480 height 779
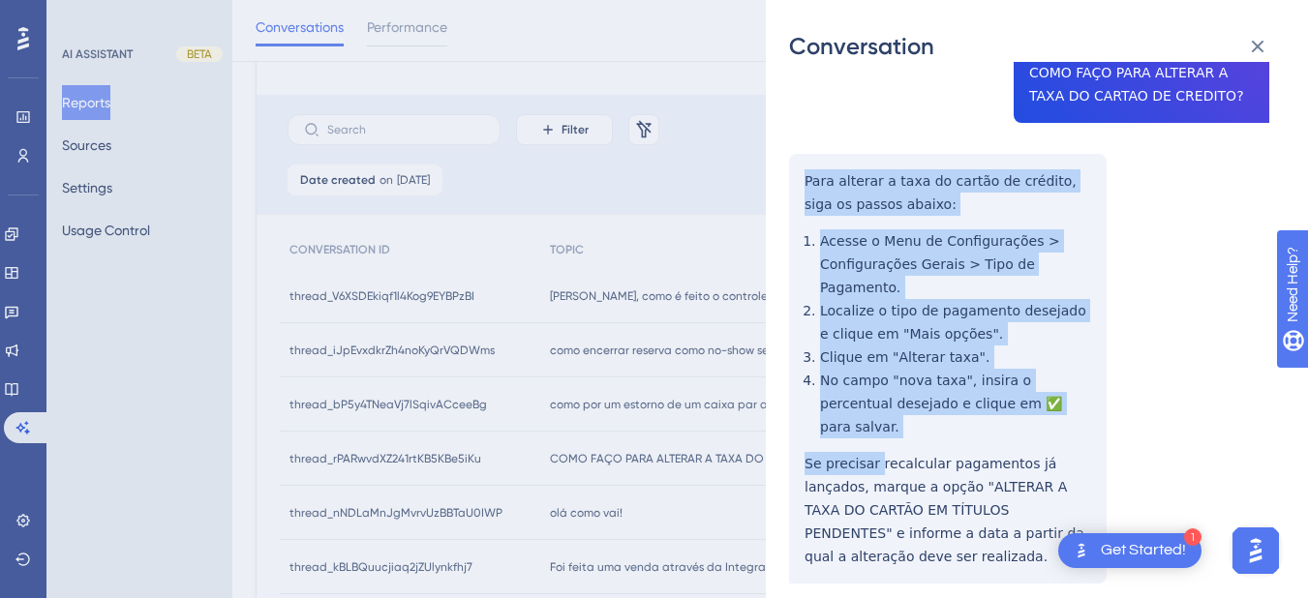
scroll to position [329, 0]
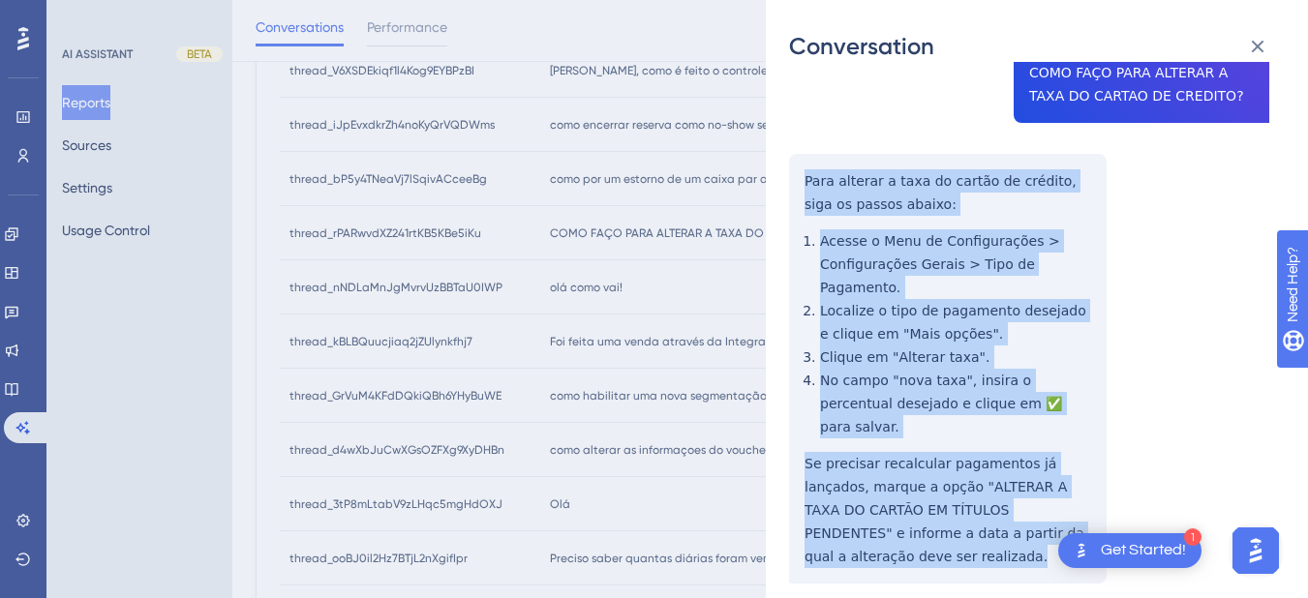
drag, startPoint x: 802, startPoint y: 356, endPoint x: 1084, endPoint y: 501, distance: 317.8
click at [1084, 501] on div "thread_rPARwvdXZ241rtKB5KBe5iKu Copy - - 5_Nascimento, Maria Helena User Conver…" at bounding box center [1029, 292] width 480 height 779
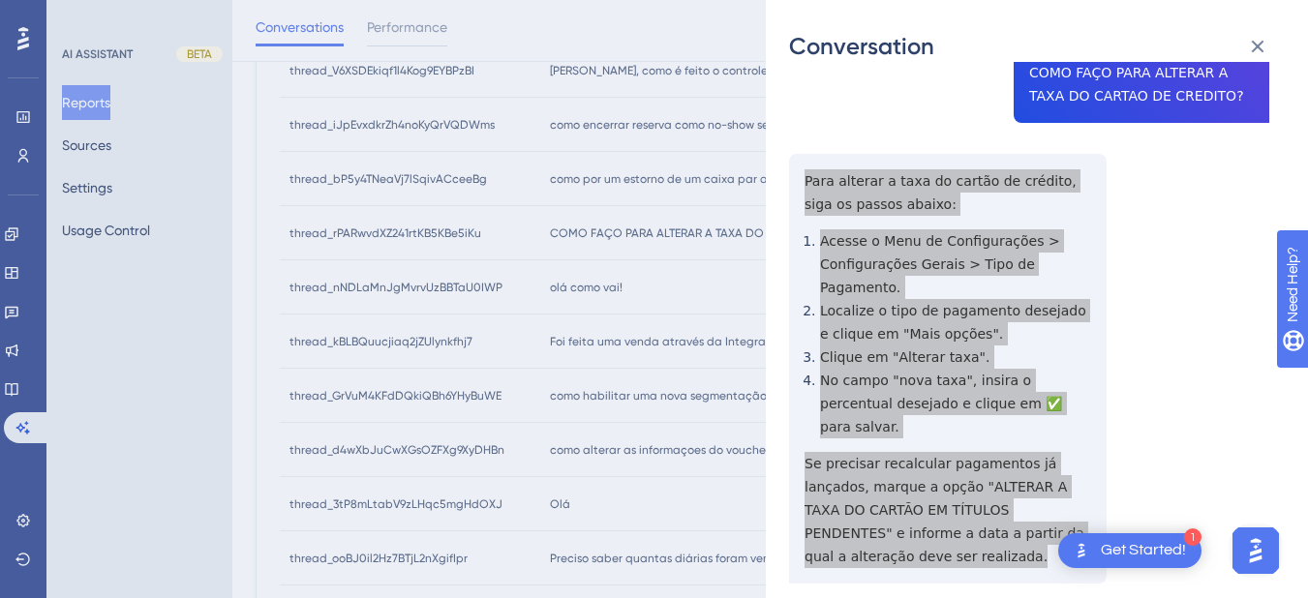
scroll to position [0, 0]
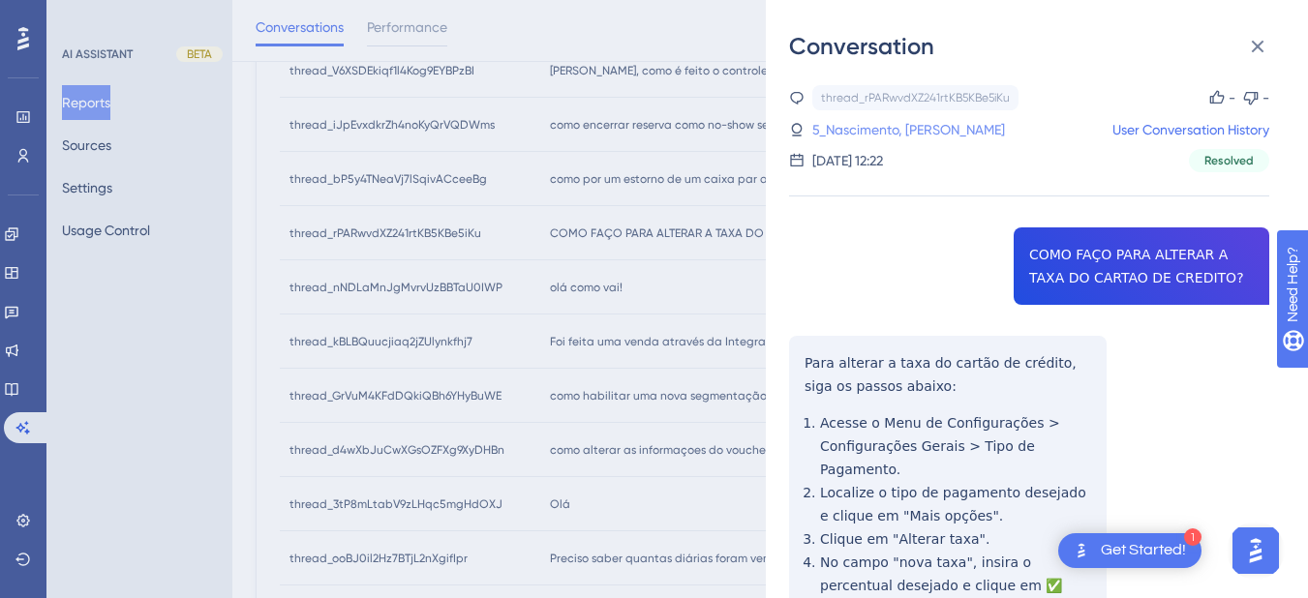
click at [872, 131] on link "5_Nascimento, Maria Helena" at bounding box center [908, 129] width 193 height 23
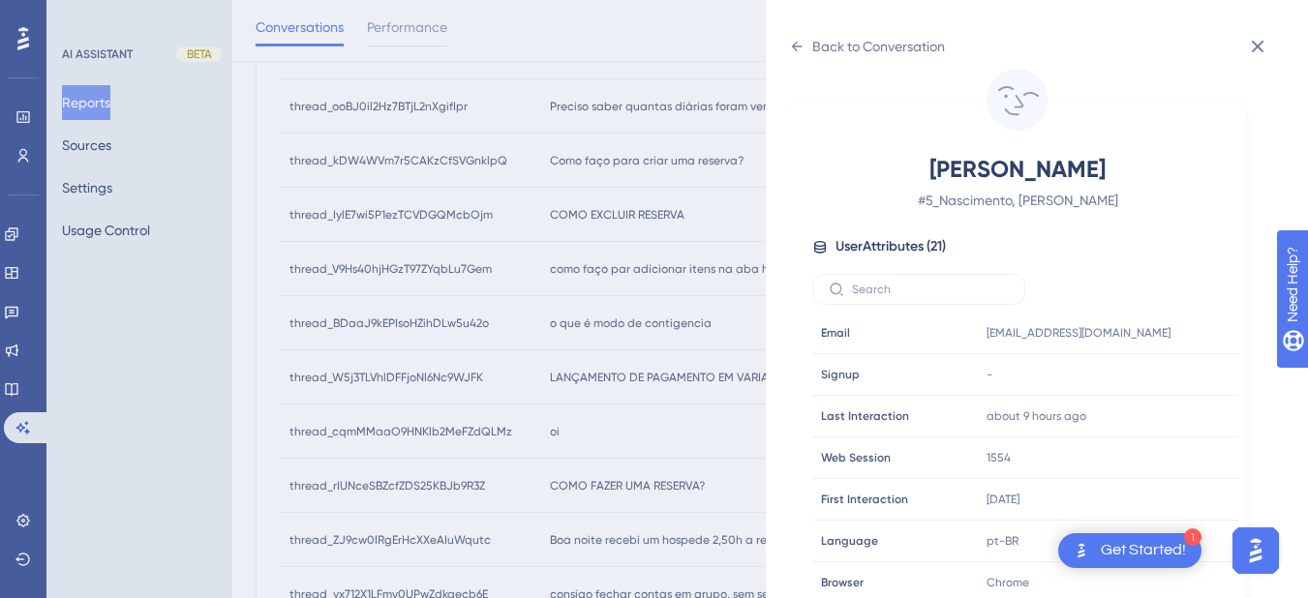
scroll to position [590, 0]
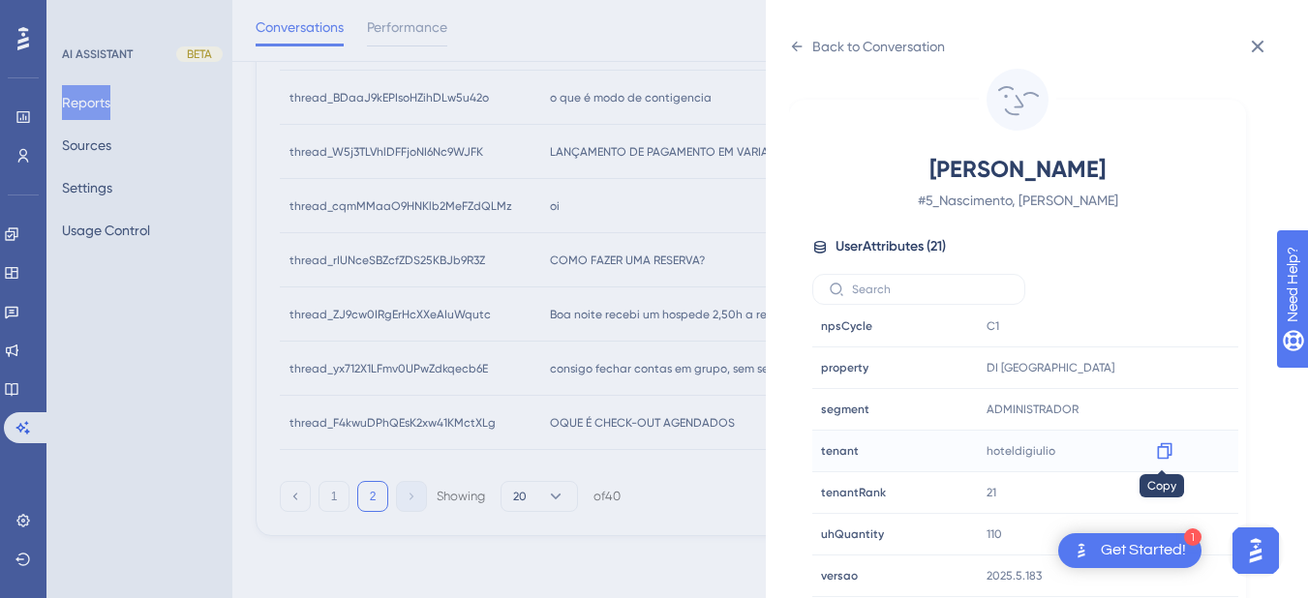
click at [1157, 450] on icon at bounding box center [1164, 450] width 19 height 19
click at [790, 45] on icon at bounding box center [796, 46] width 15 height 15
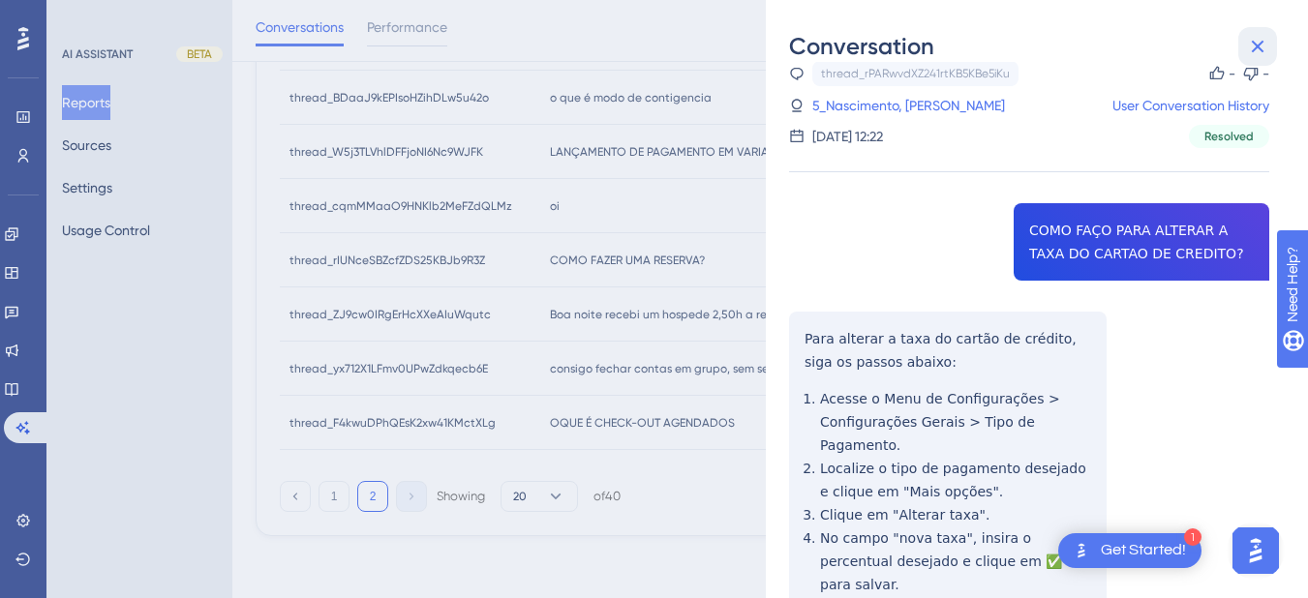
click at [1267, 41] on icon at bounding box center [1257, 46] width 23 height 23
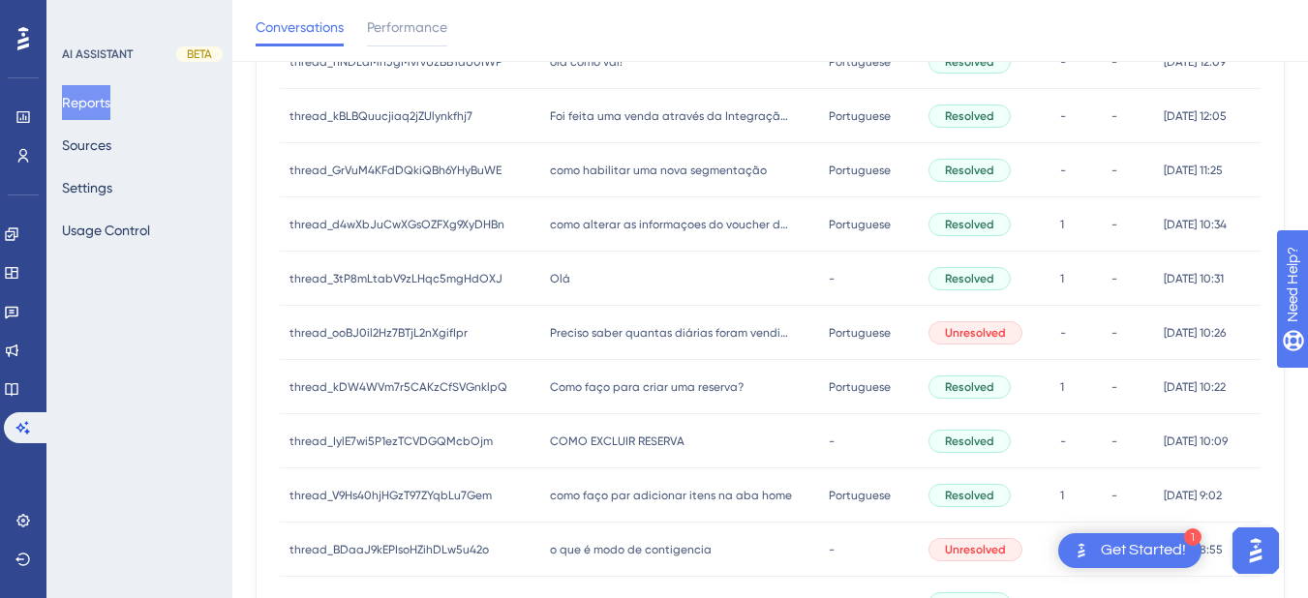
scroll to position [329, 0]
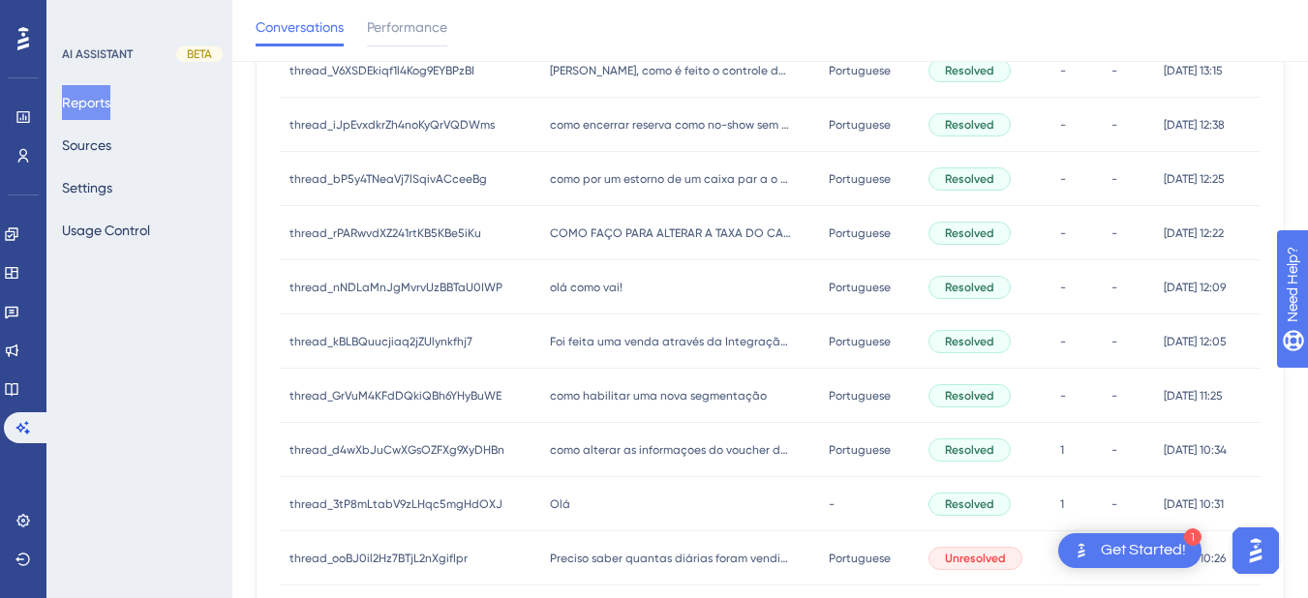
click at [580, 293] on span "olá como vai!" at bounding box center [586, 287] width 73 height 15
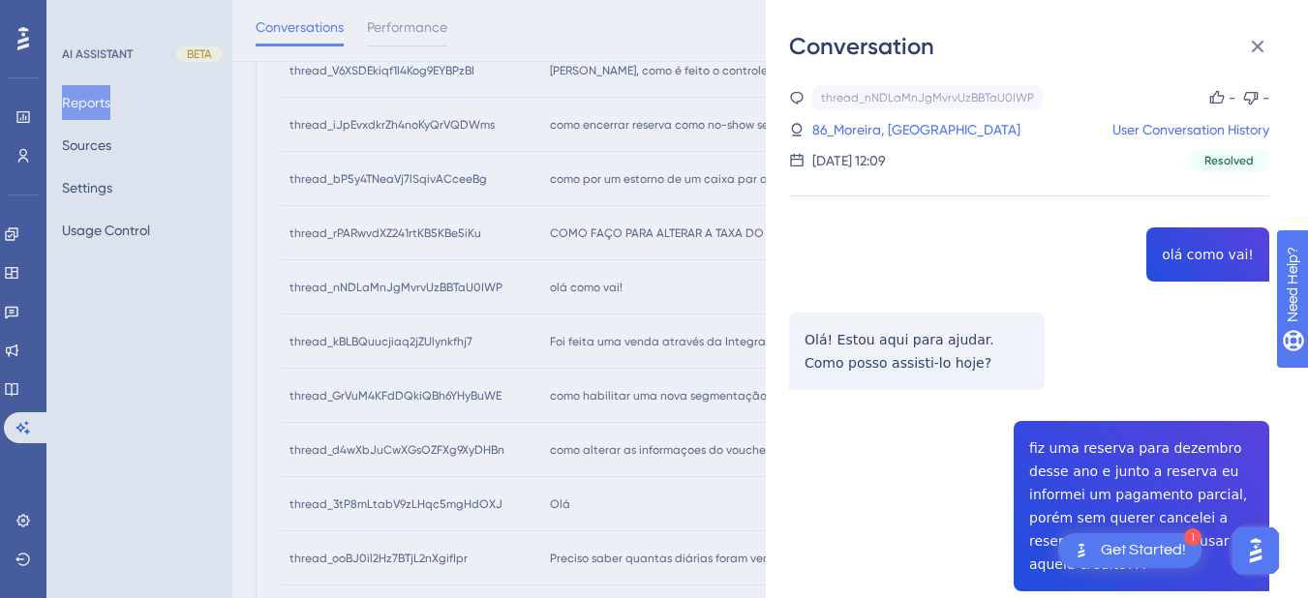
scroll to position [226, 0]
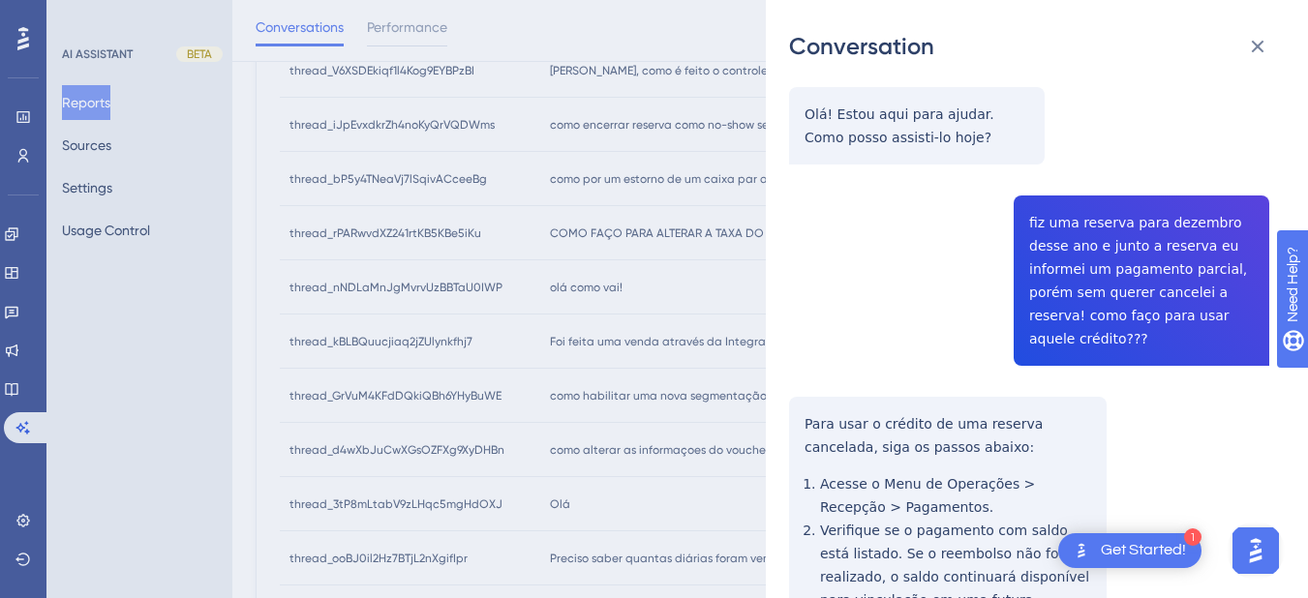
click at [1106, 256] on div "thread_nNDLaMnJgMvrvUzBBTaU0IWP Copy - - 86_Moreira, Diego User Conversation Hi…" at bounding box center [1029, 393] width 480 height 1066
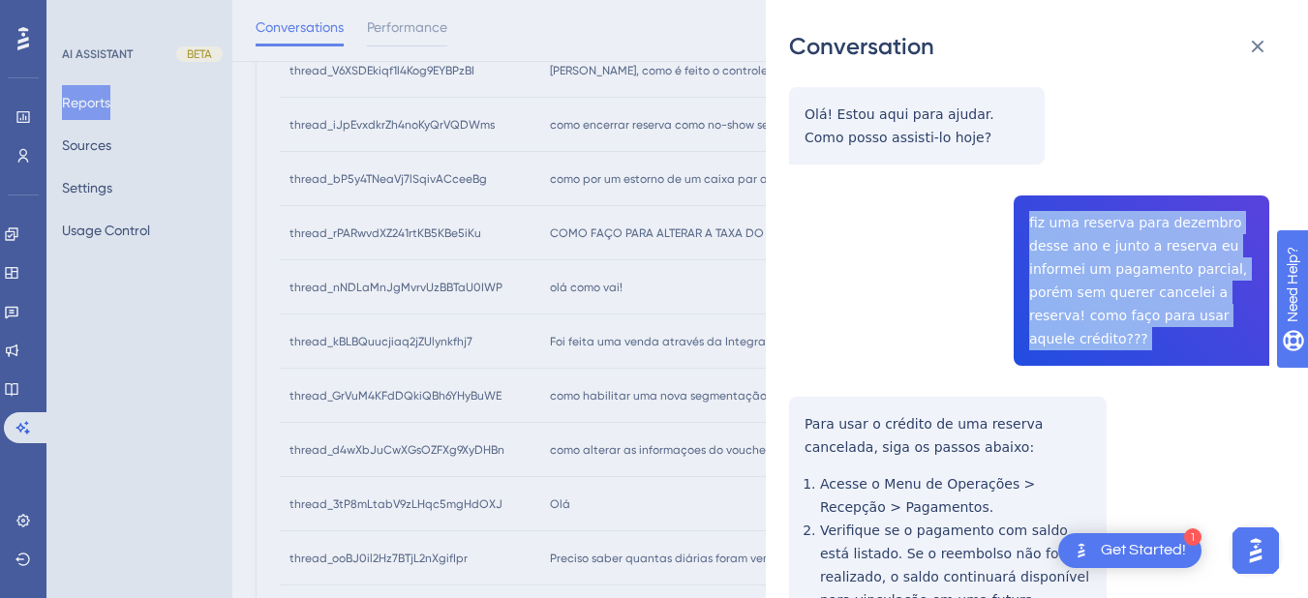
click at [1106, 256] on div "thread_nNDLaMnJgMvrvUzBBTaU0IWP Copy - - 86_Moreira, Diego User Conversation Hi…" at bounding box center [1029, 393] width 480 height 1066
click at [897, 290] on div "thread_nNDLaMnJgMvrvUzBBTaU0IWP Copy - - 86_Moreira, Diego User Conversation Hi…" at bounding box center [1029, 393] width 480 height 1066
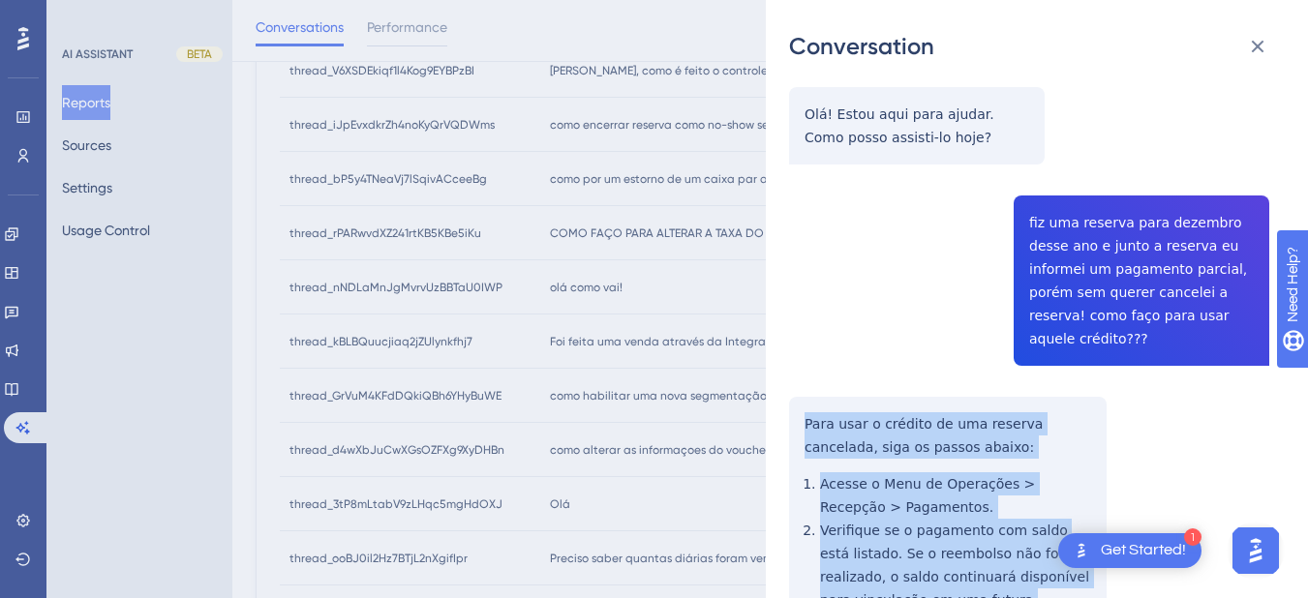
scroll to position [445, 0]
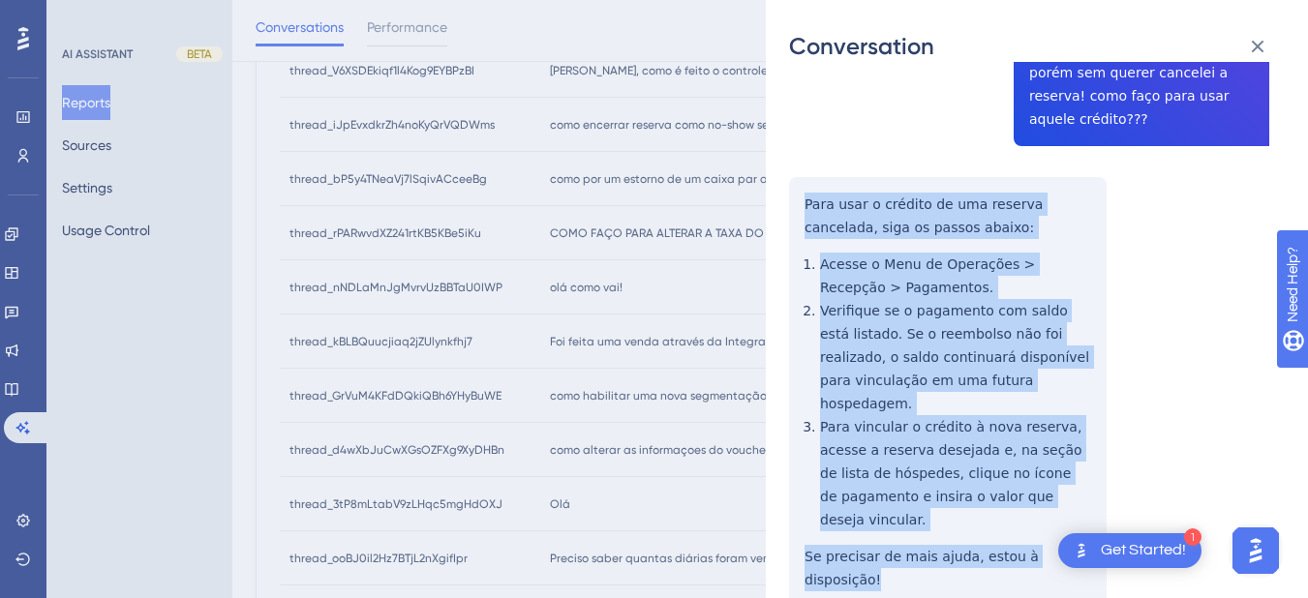
drag, startPoint x: 803, startPoint y: 395, endPoint x: 1085, endPoint y: 494, distance: 298.5
click at [1085, 494] on div "thread_nNDLaMnJgMvrvUzBBTaU0IWP Copy - - 86_Moreira, Diego User Conversation Hi…" at bounding box center [1029, 173] width 480 height 1066
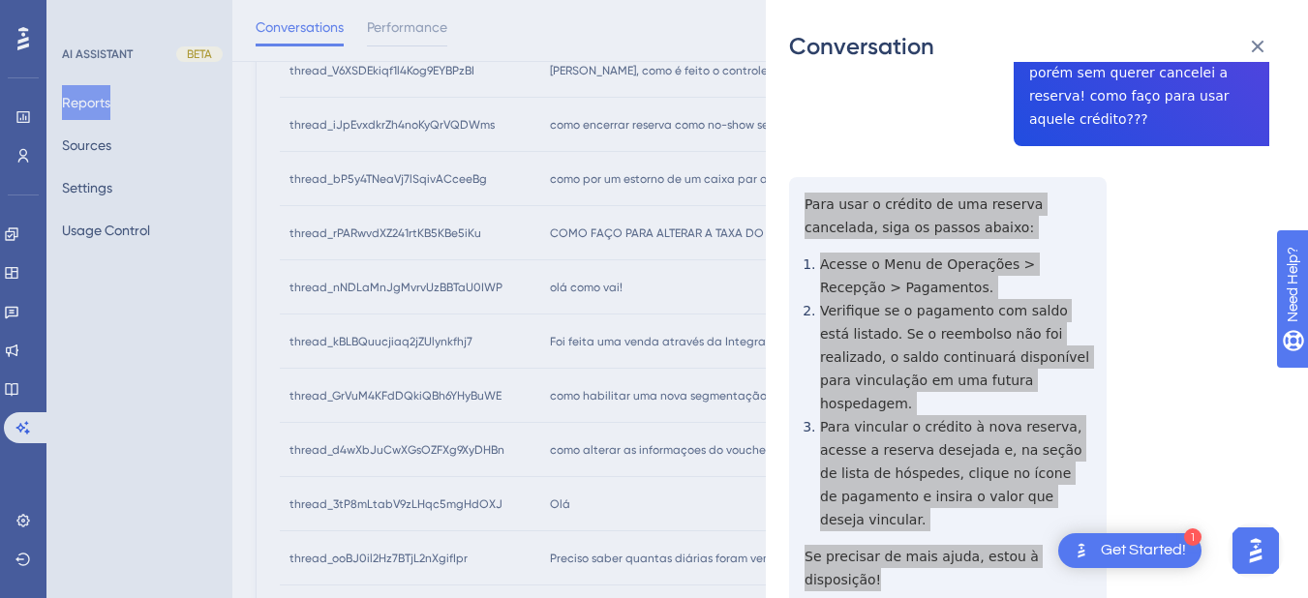
scroll to position [0, 0]
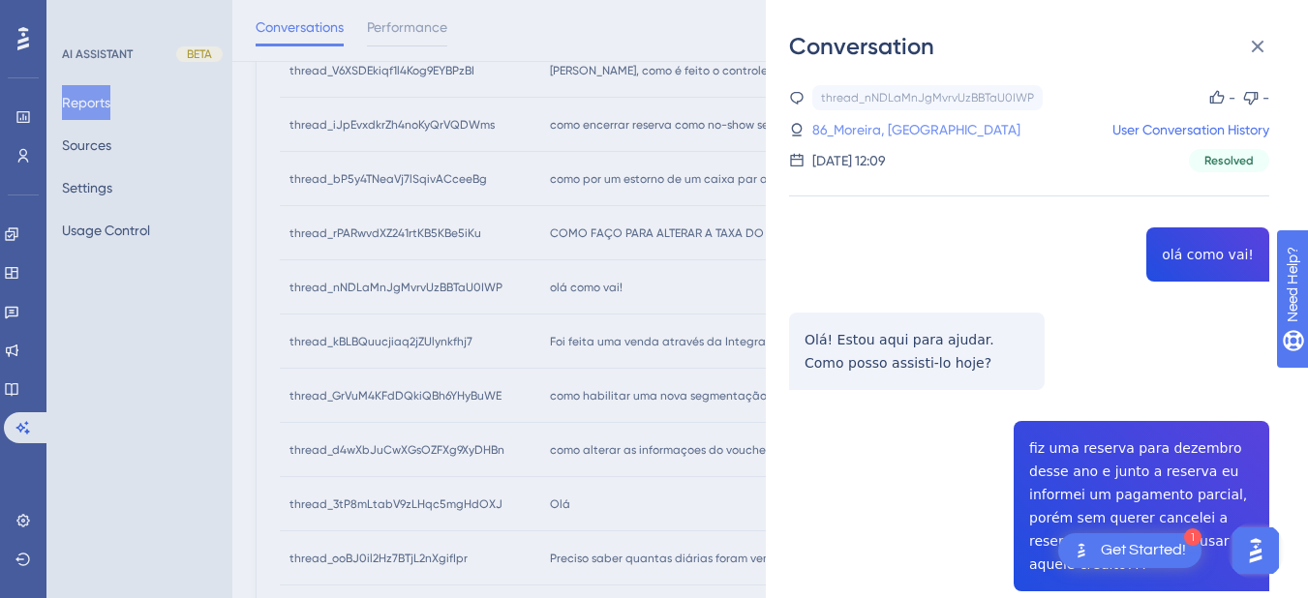
click at [854, 128] on link "86_Moreira, Diego" at bounding box center [916, 129] width 208 height 23
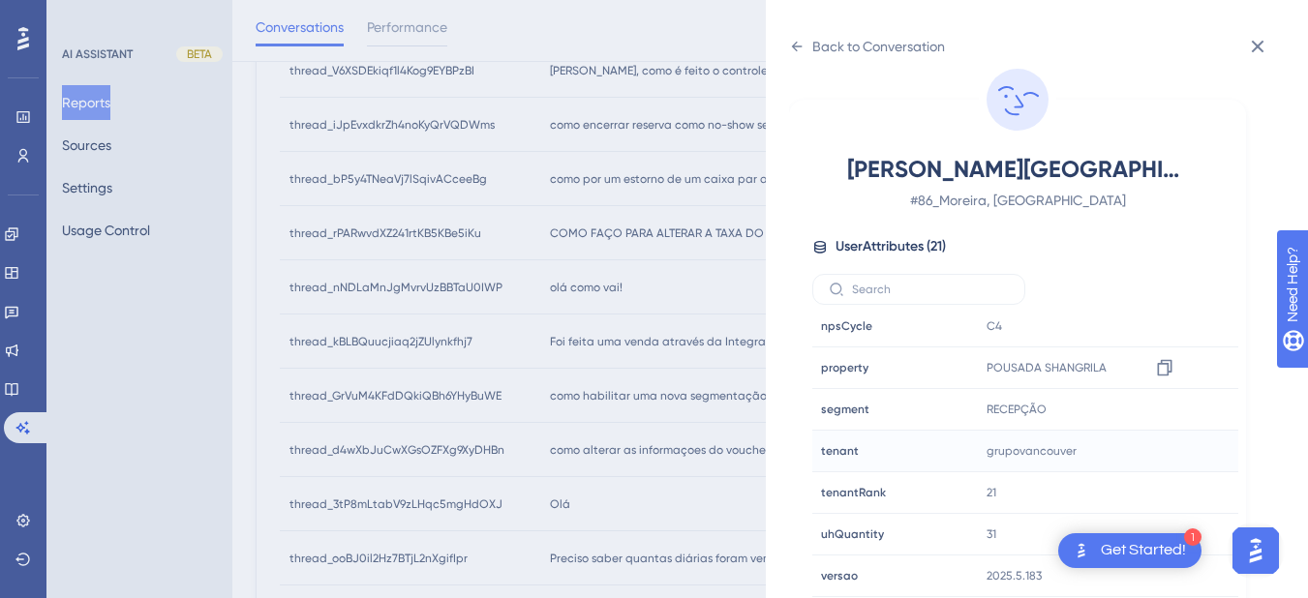
scroll to position [781, 0]
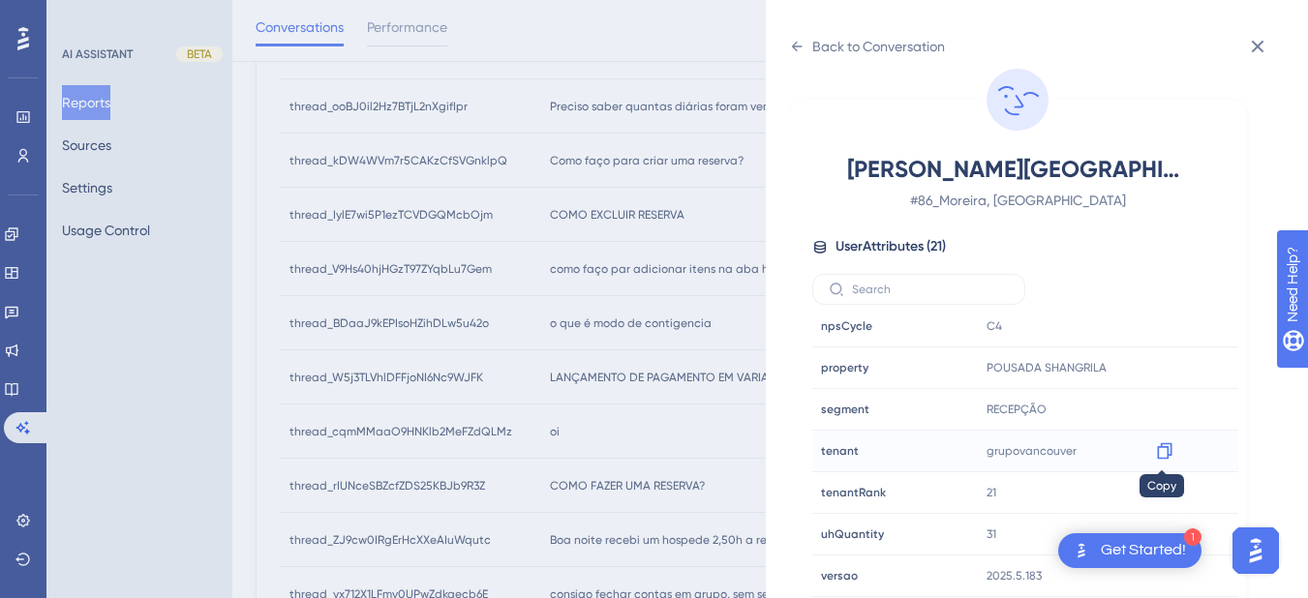
click at [1163, 455] on icon at bounding box center [1164, 450] width 19 height 19
drag, startPoint x: 1158, startPoint y: 372, endPoint x: 1256, endPoint y: 356, distance: 99.0
click at [1158, 372] on icon at bounding box center [1164, 367] width 19 height 19
click at [802, 43] on icon at bounding box center [796, 46] width 15 height 15
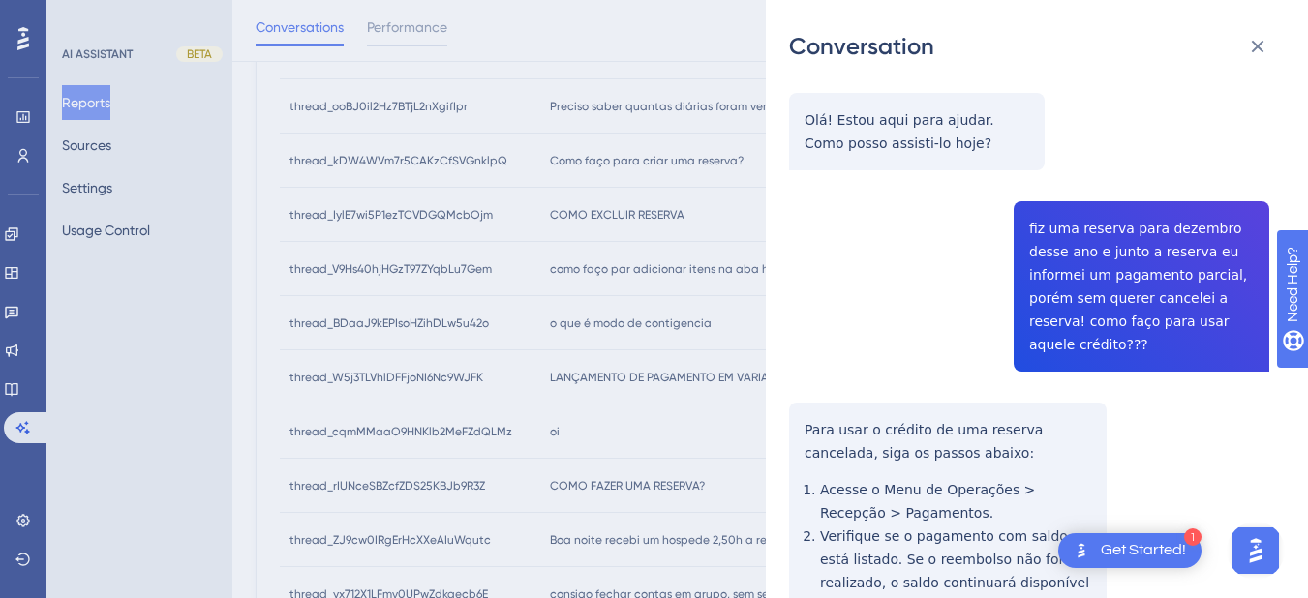
scroll to position [0, 0]
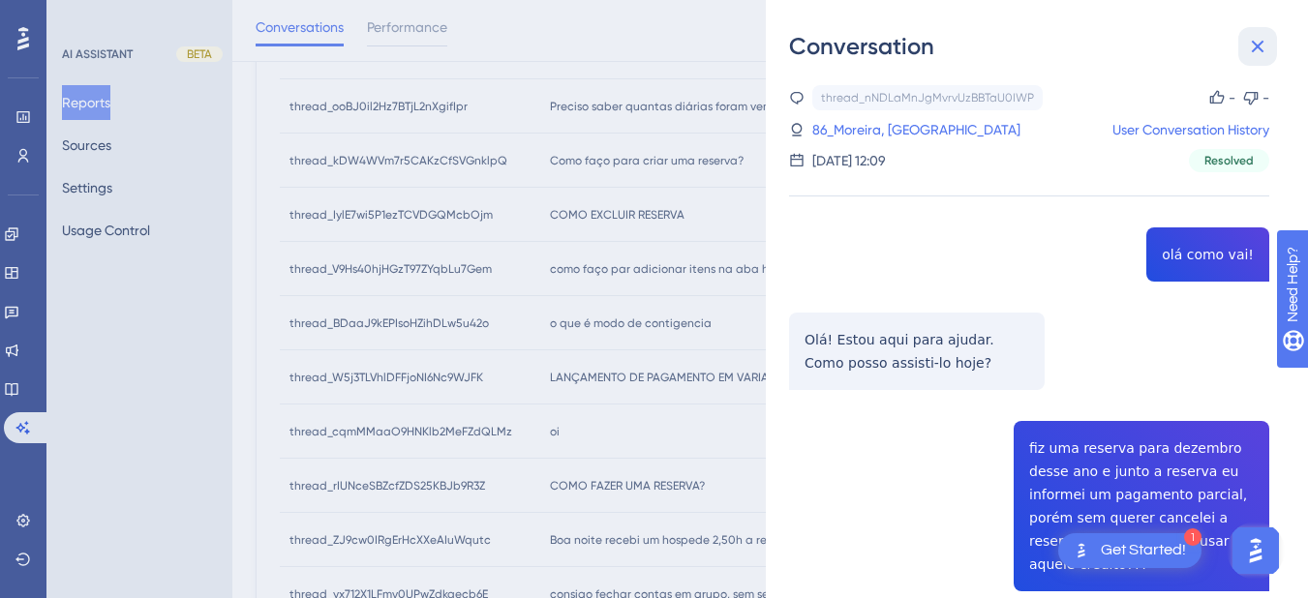
click at [1241, 40] on button at bounding box center [1257, 46] width 39 height 39
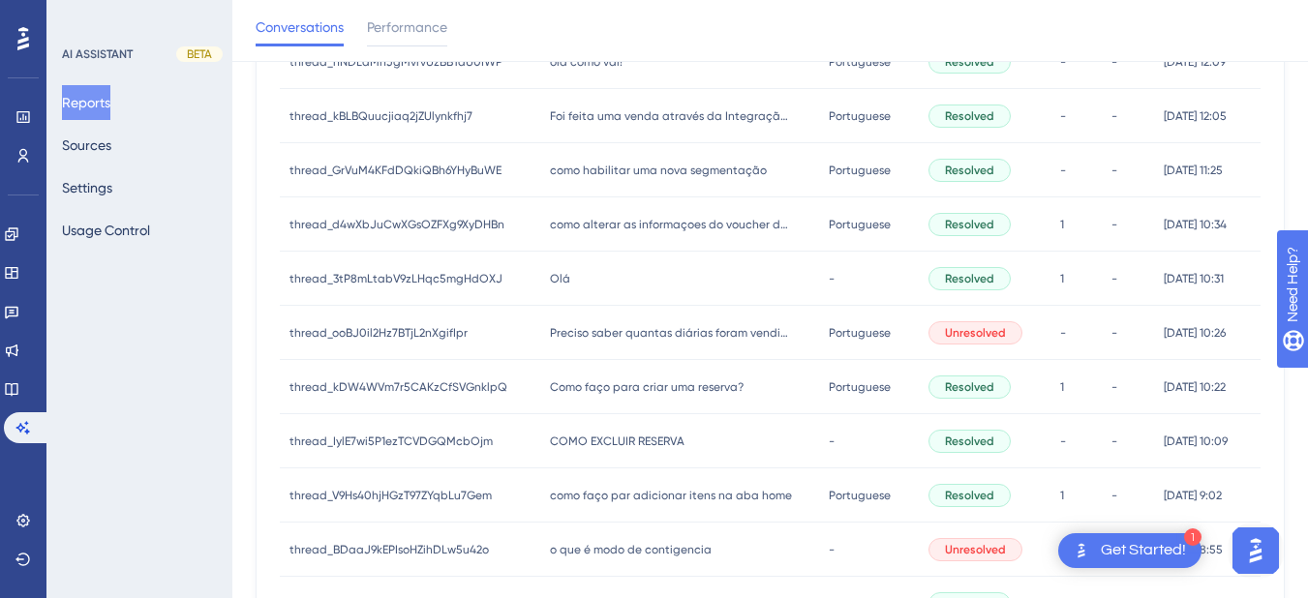
scroll to position [329, 0]
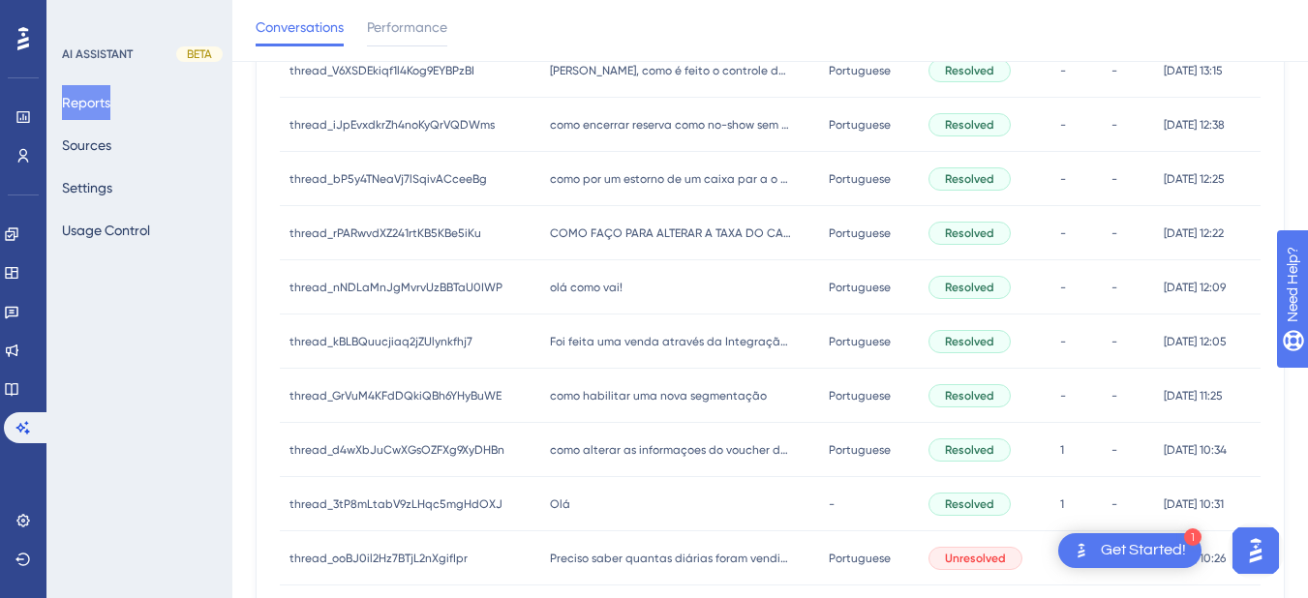
click at [584, 354] on div "Foi feita uma venda através da Integração PDV legal e ele me gerou um número de…" at bounding box center [680, 342] width 280 height 54
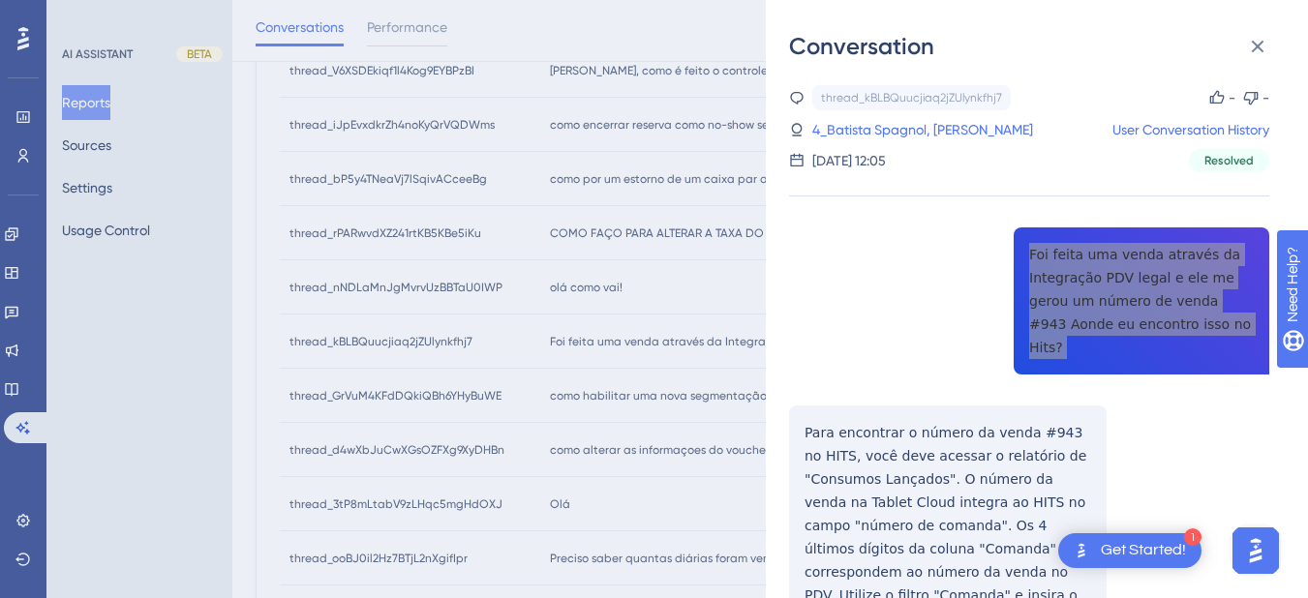
scroll to position [555, 0]
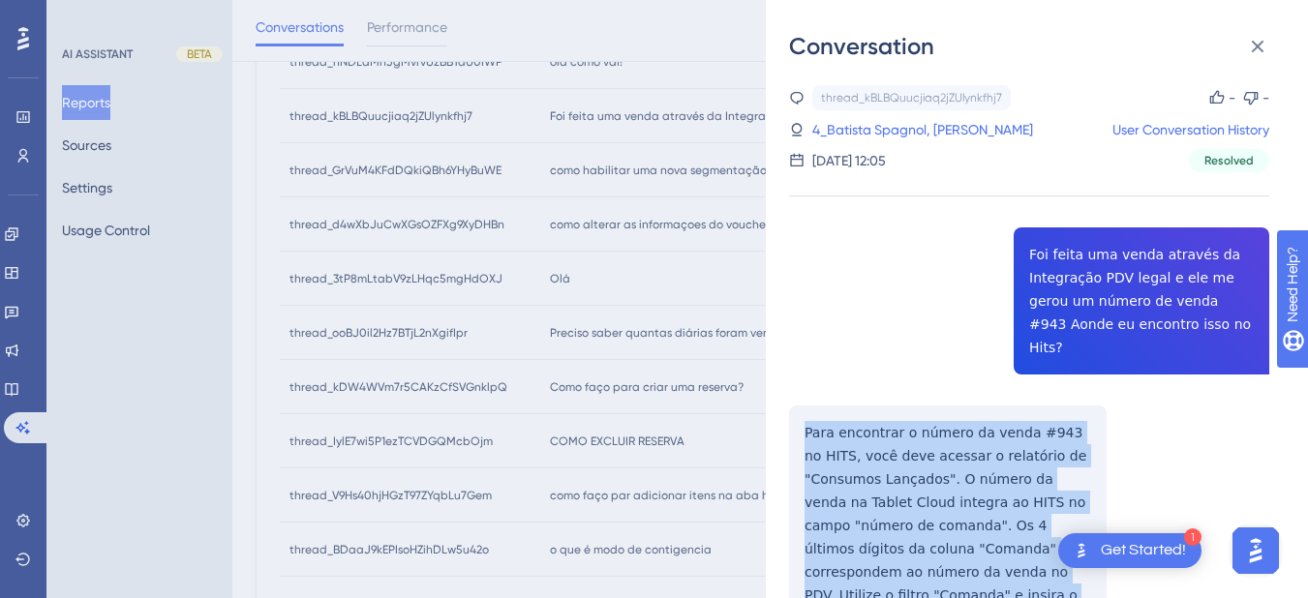
scroll to position [452, 0]
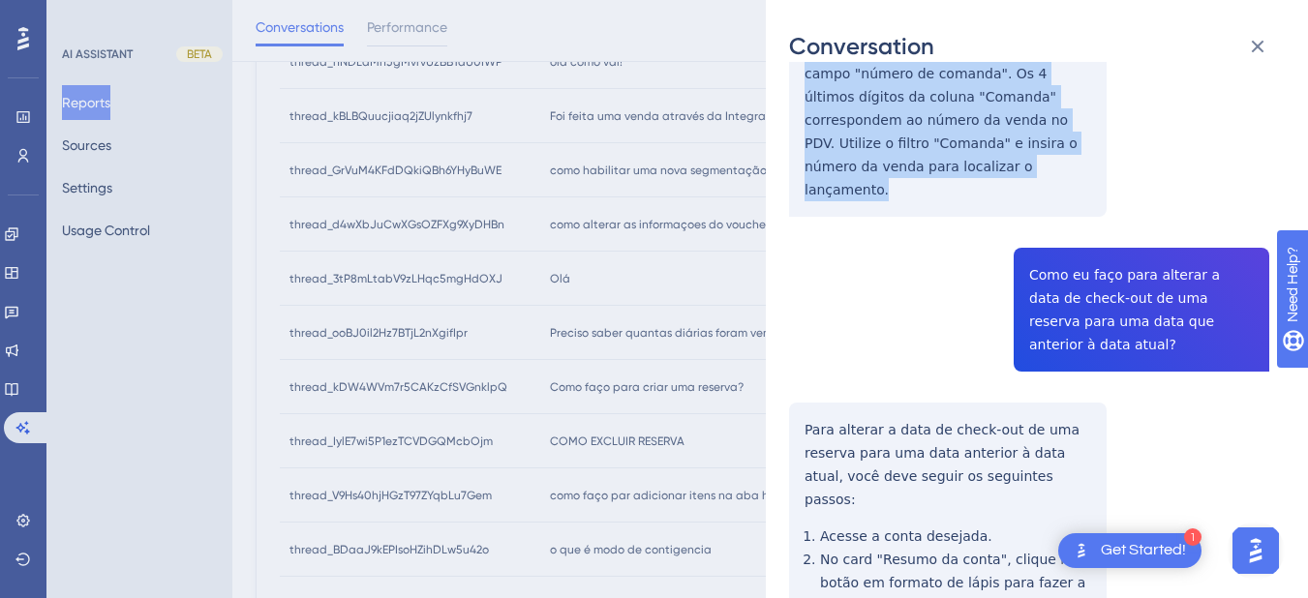
drag, startPoint x: 799, startPoint y: 404, endPoint x: 884, endPoint y: 170, distance: 248.4
click at [884, 170] on div "thread_kBLBQuucjiaq2jZUlynkfhj7 Copy - - 4_Batista Spagnol, Alan User Conversat…" at bounding box center [1029, 328] width 480 height 1391
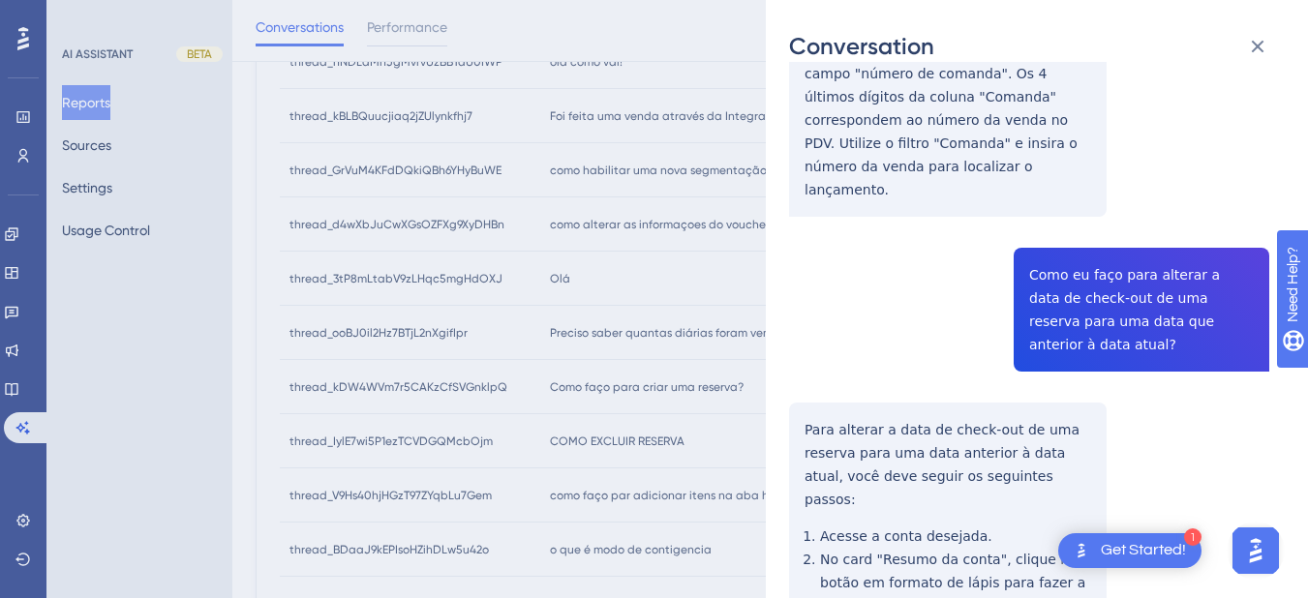
click at [849, 368] on div "thread_kBLBQuucjiaq2jZUlynkfhj7 Copy - - 4_Batista Spagnol, Alan User Conversat…" at bounding box center [1029, 328] width 480 height 1391
click at [1104, 250] on div "thread_kBLBQuucjiaq2jZUlynkfhj7 Copy - - 4_Batista Spagnol, Alan User Conversat…" at bounding box center [1029, 328] width 480 height 1391
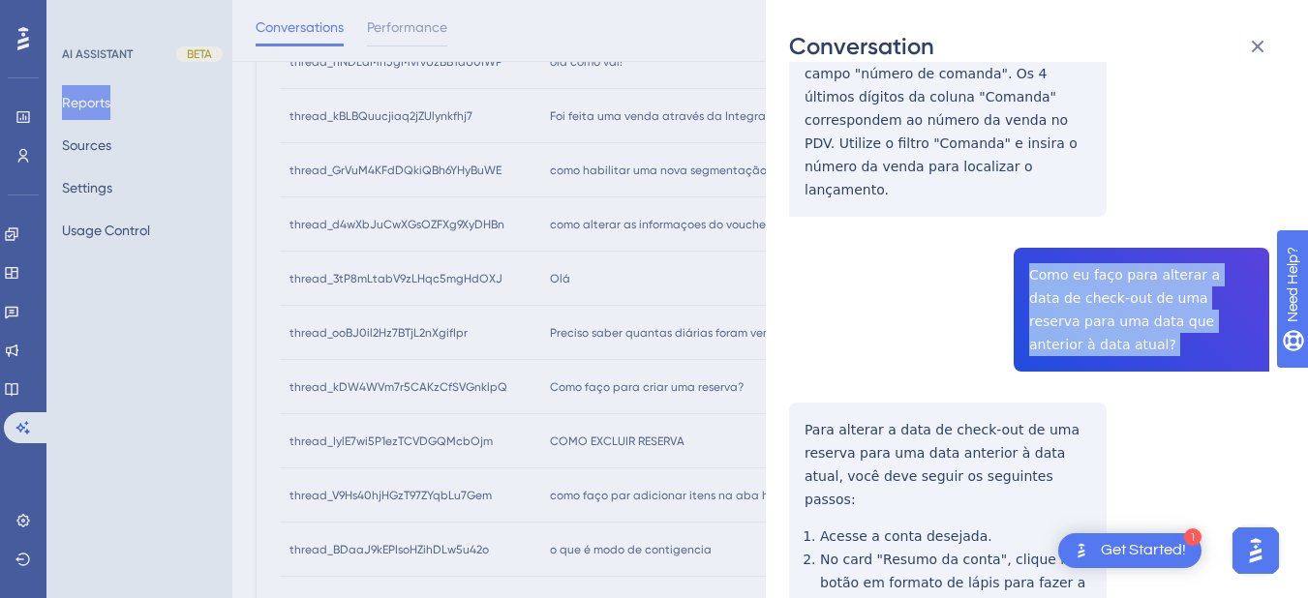
click at [1104, 250] on div "thread_kBLBQuucjiaq2jZUlynkfhj7 Copy - - 4_Batista Spagnol, Alan User Conversat…" at bounding box center [1029, 328] width 480 height 1391
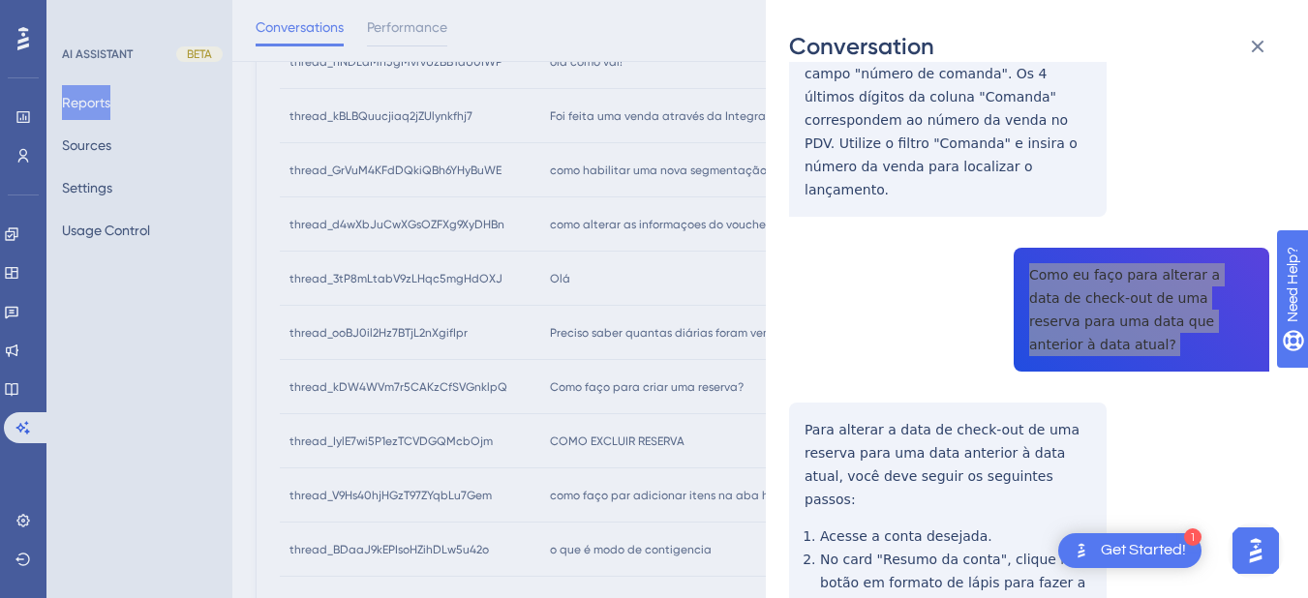
scroll to position [678, 0]
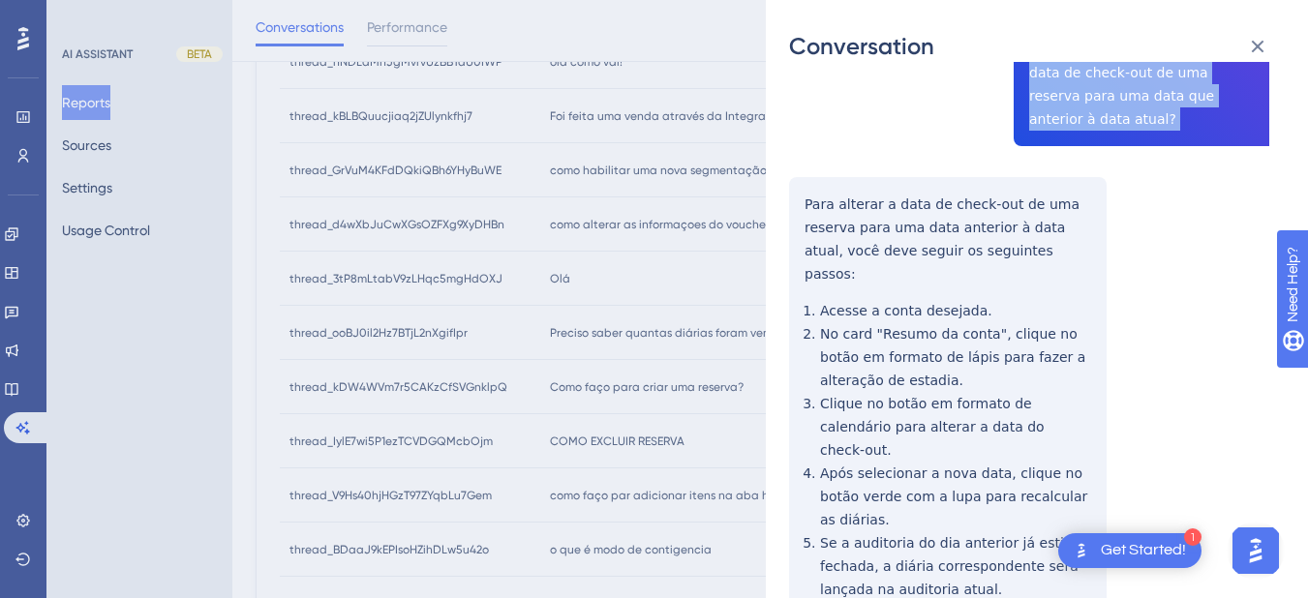
click at [801, 134] on div "thread_kBLBQuucjiaq2jZUlynkfhj7 Copy - - 4_Batista Spagnol, Alan User Conversat…" at bounding box center [1029, 103] width 480 height 1391
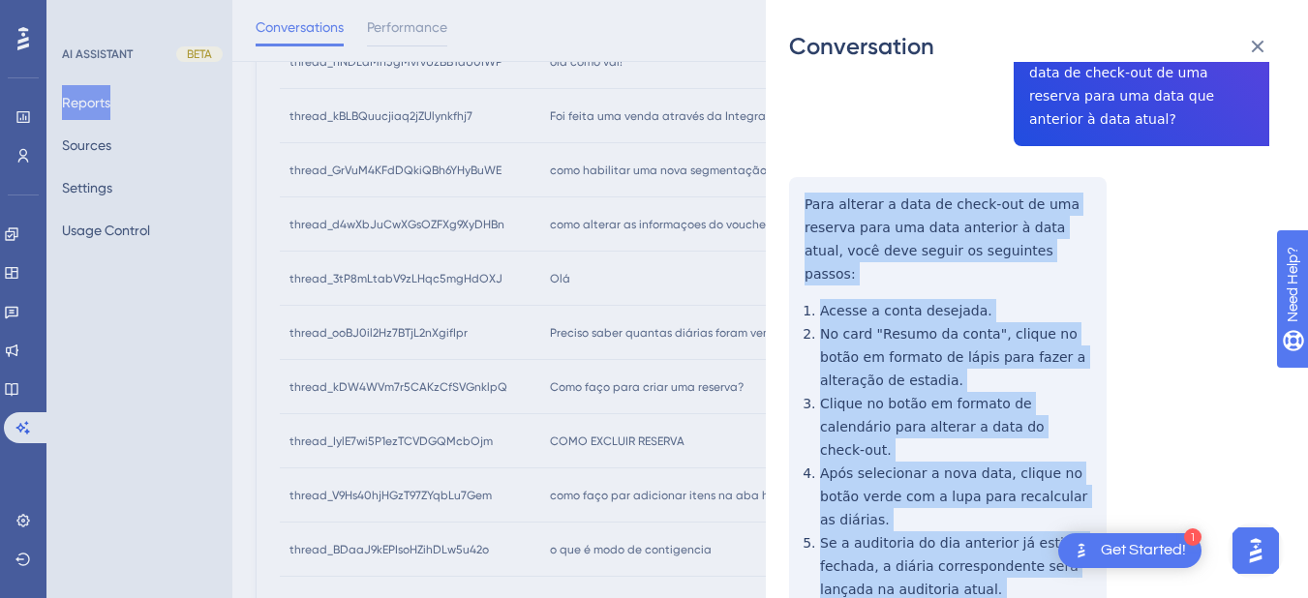
drag, startPoint x: 801, startPoint y: 134, endPoint x: 1087, endPoint y: 502, distance: 467.0
click at [1087, 502] on div "thread_kBLBQuucjiaq2jZUlynkfhj7 Copy - - 4_Batista Spagnol, Alan User Conversat…" at bounding box center [1029, 103] width 480 height 1391
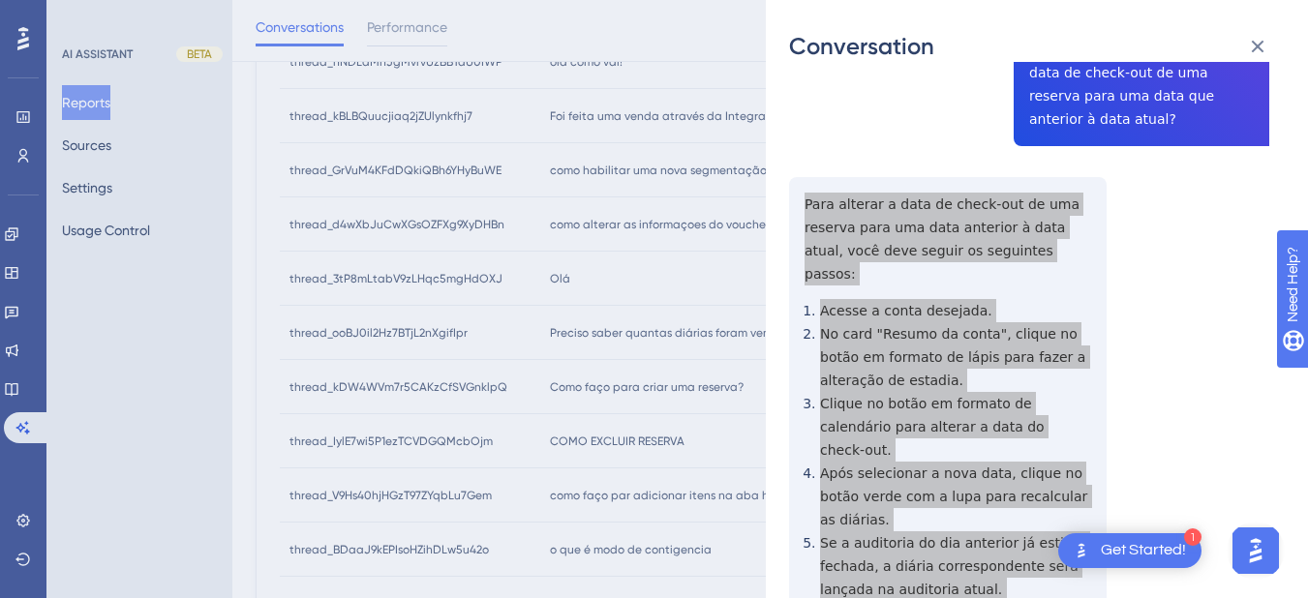
scroll to position [0, 0]
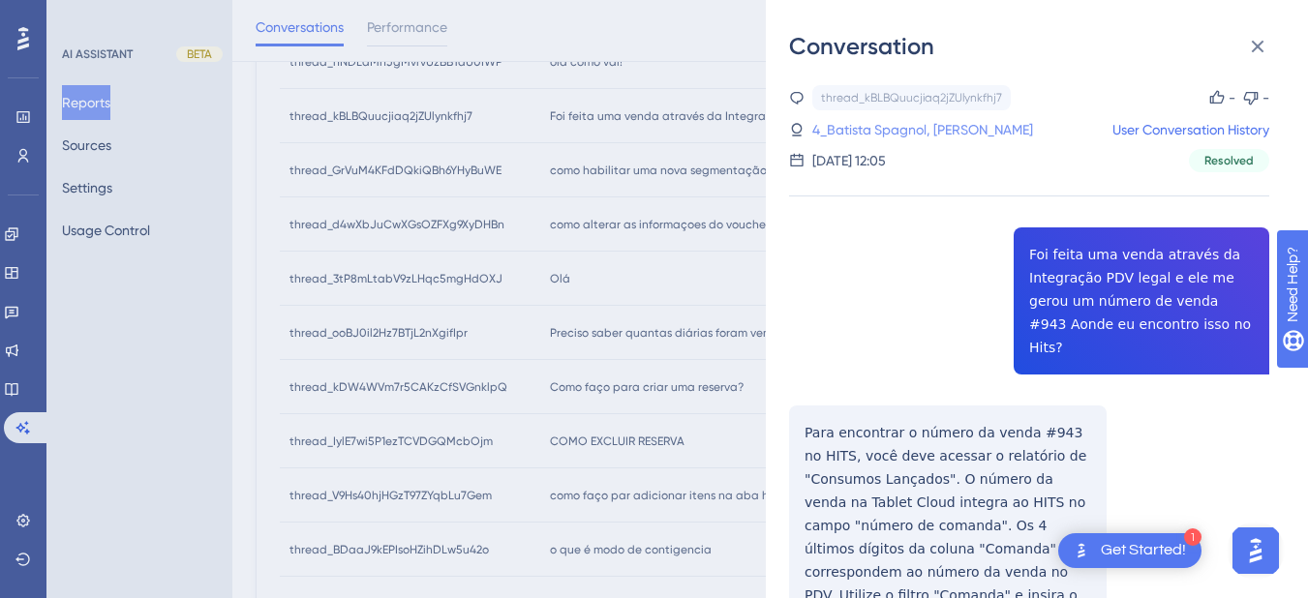
click at [884, 125] on link "4_Batista Spagnol, Alan" at bounding box center [922, 129] width 221 height 23
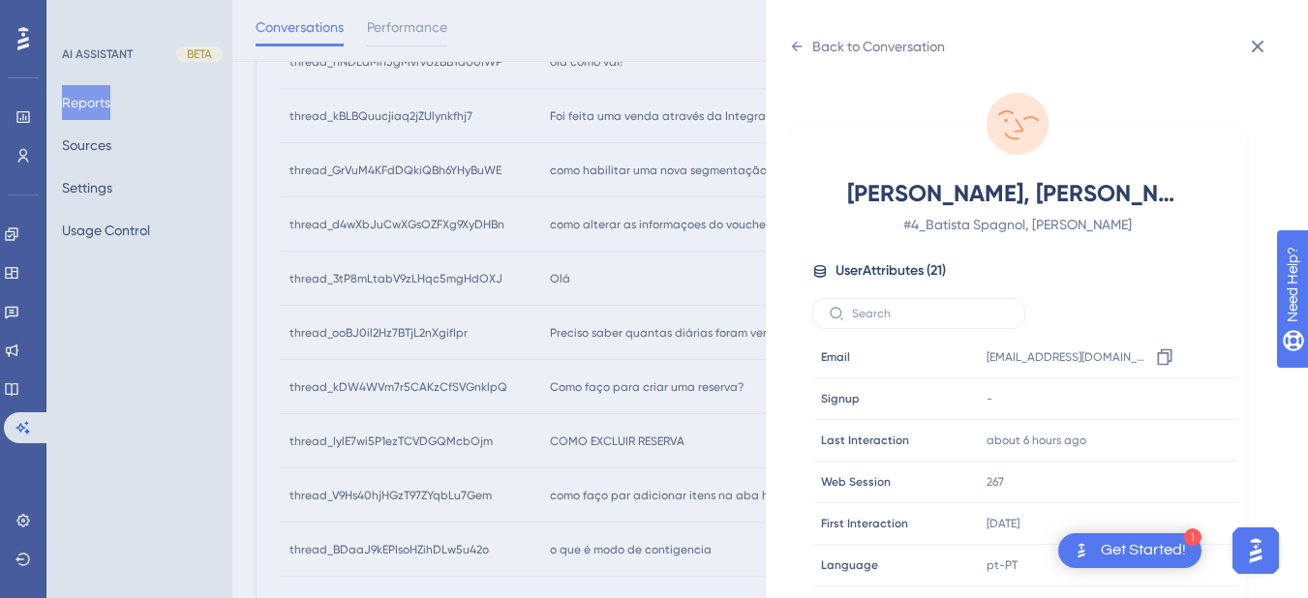
scroll to position [590, 0]
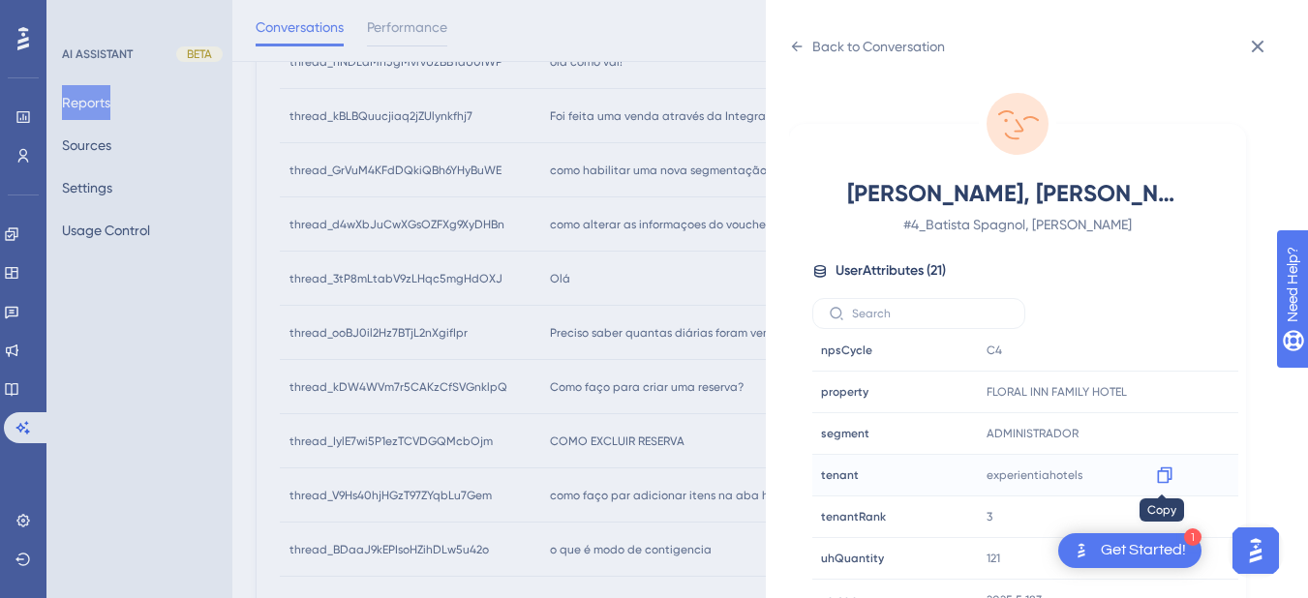
click at [1163, 476] on icon at bounding box center [1164, 475] width 19 height 19
click at [798, 47] on icon at bounding box center [796, 46] width 15 height 15
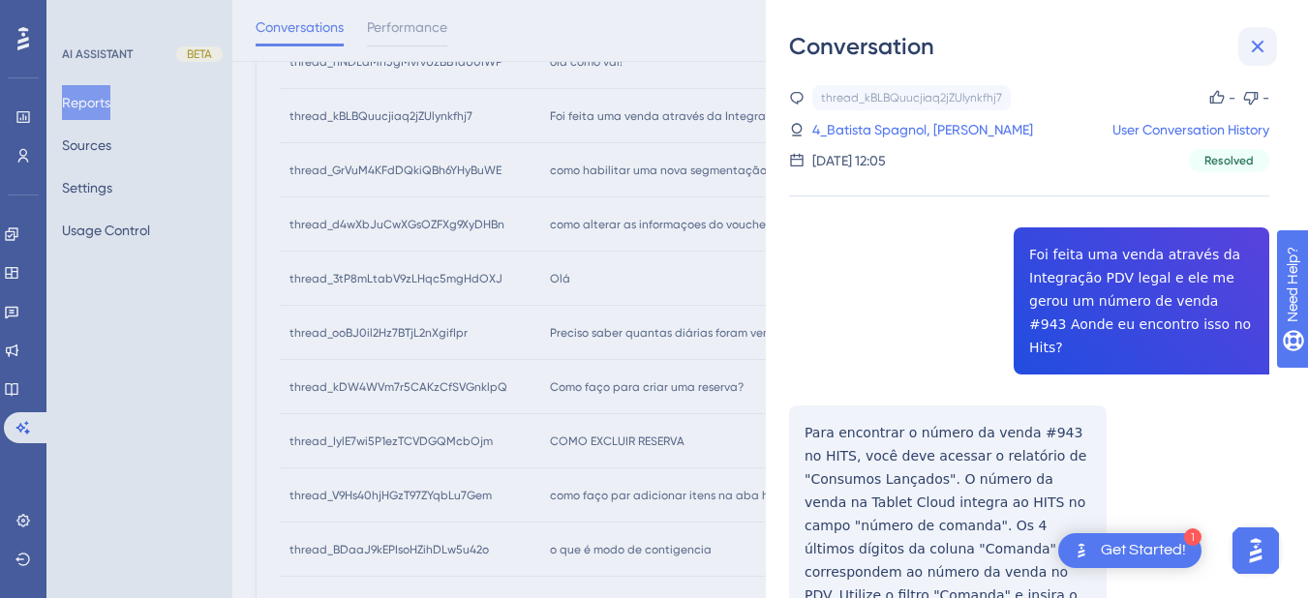
click at [1252, 46] on icon at bounding box center [1257, 46] width 23 height 23
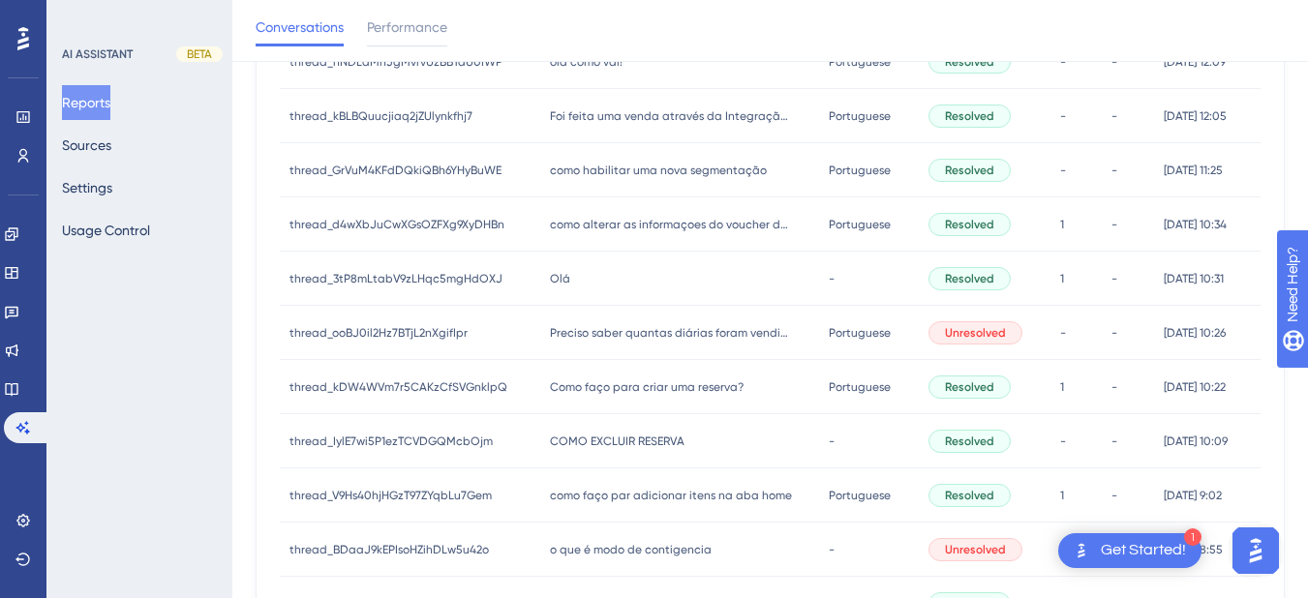
click at [638, 176] on span "como habilitar uma nova segmentação" at bounding box center [658, 170] width 217 height 15
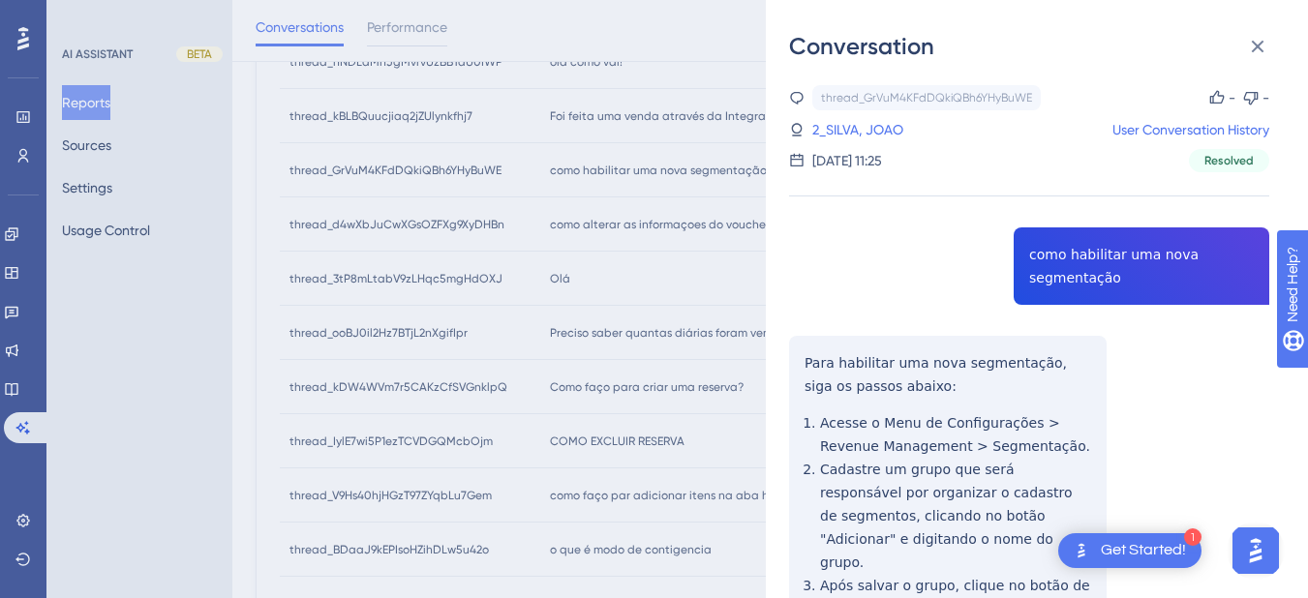
click at [1061, 243] on div "thread_GrVuM4KFdDQkiQBh6YHyBuWE Copy - - 2_SILVA, JOAO User Conversation Histor…" at bounding box center [1029, 486] width 480 height 802
click at [793, 346] on div "thread_GrVuM4KFdDQkiQBh6YHyBuWE Copy - - 2_SILVA, JOAO User Conversation Histor…" at bounding box center [1029, 486] width 480 height 802
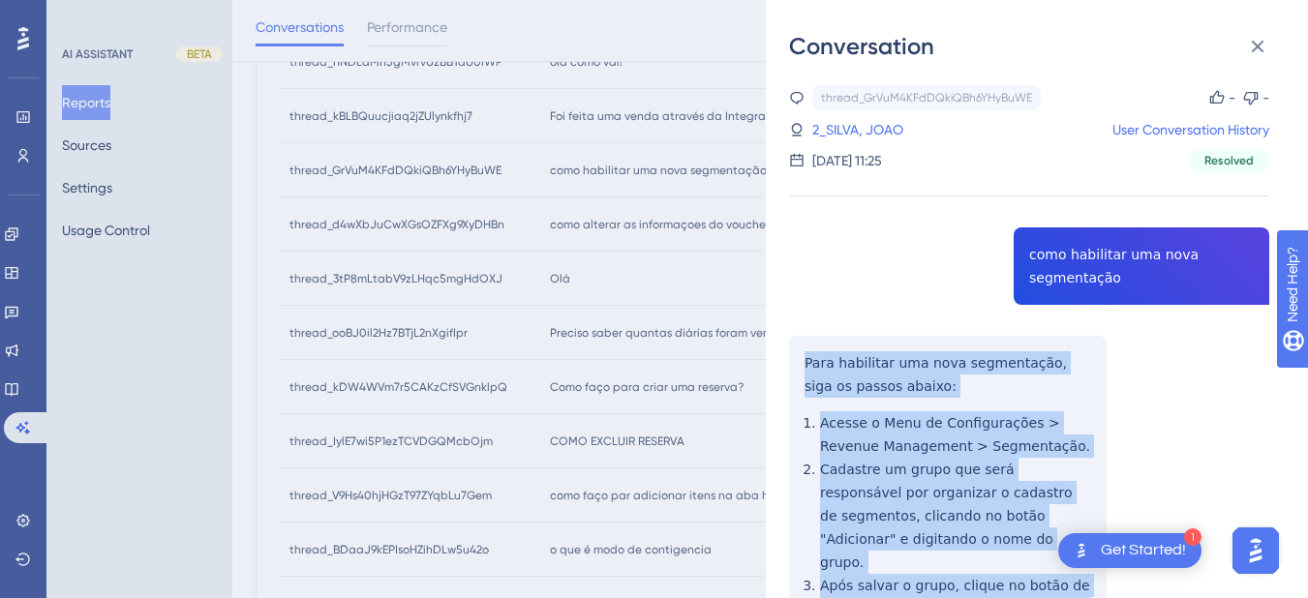
scroll to position [226, 0]
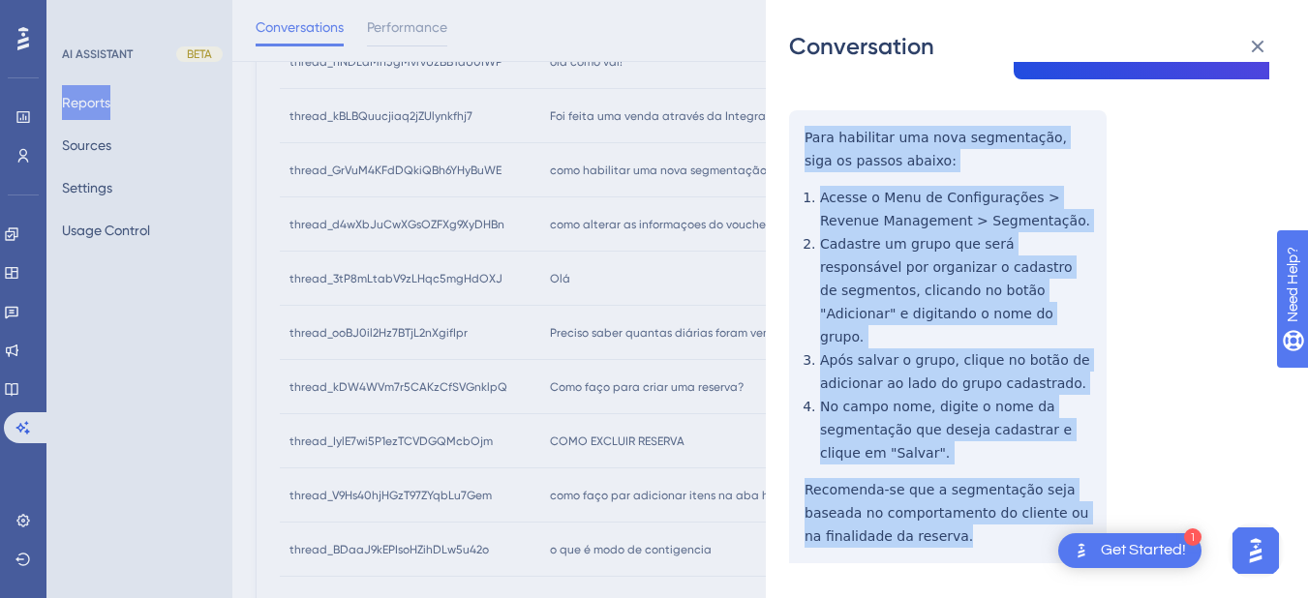
drag, startPoint x: 821, startPoint y: 366, endPoint x: 955, endPoint y: 532, distance: 214.1
click at [955, 532] on div "thread_GrVuM4KFdDQkiQBh6YHyBuWE Copy - - 2_SILVA, JOAO User Conversation Histor…" at bounding box center [1029, 261] width 480 height 802
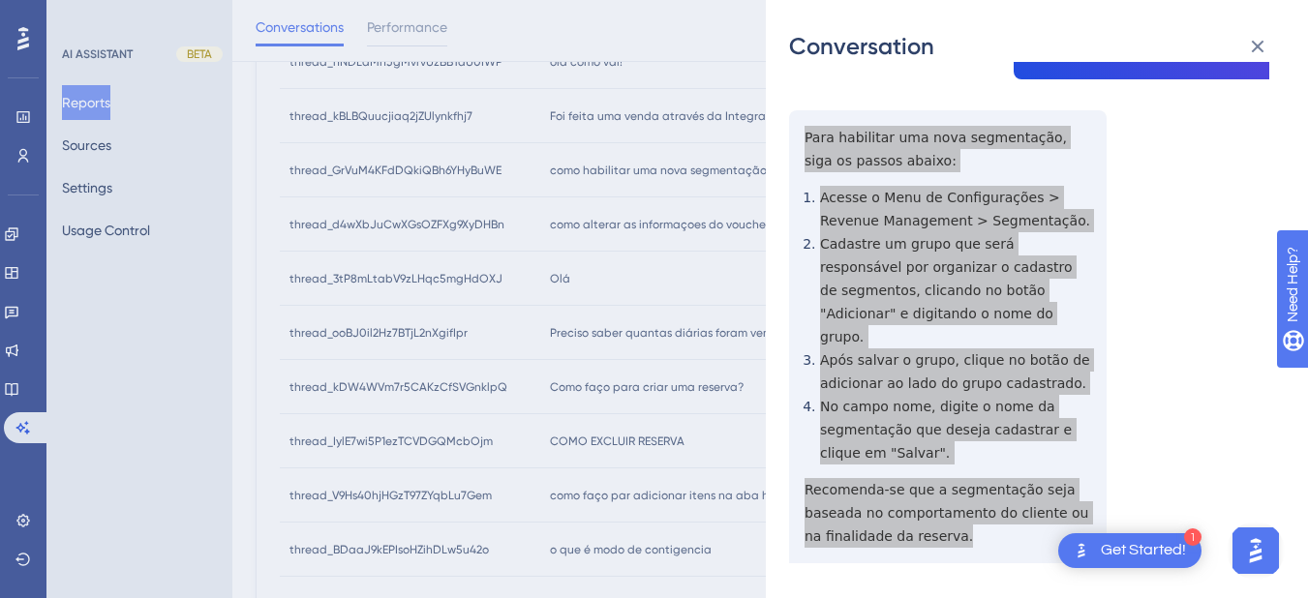
scroll to position [0, 0]
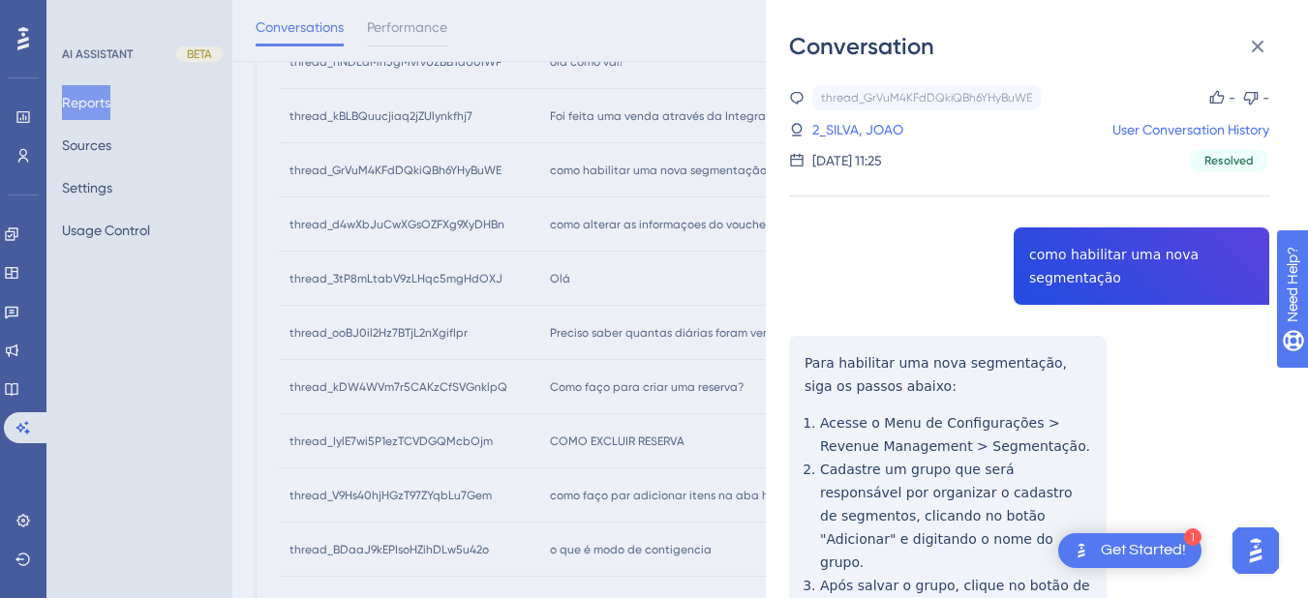
click at [1064, 255] on div "thread_GrVuM4KFdDQkiQBh6YHyBuWE Copy - - 2_SILVA, JOAO User Conversation Histor…" at bounding box center [1029, 486] width 480 height 802
click at [865, 131] on link "2_SILVA, JOAO" at bounding box center [857, 129] width 91 height 23
drag, startPoint x: 1260, startPoint y: 45, endPoint x: 1244, endPoint y: 43, distance: 16.7
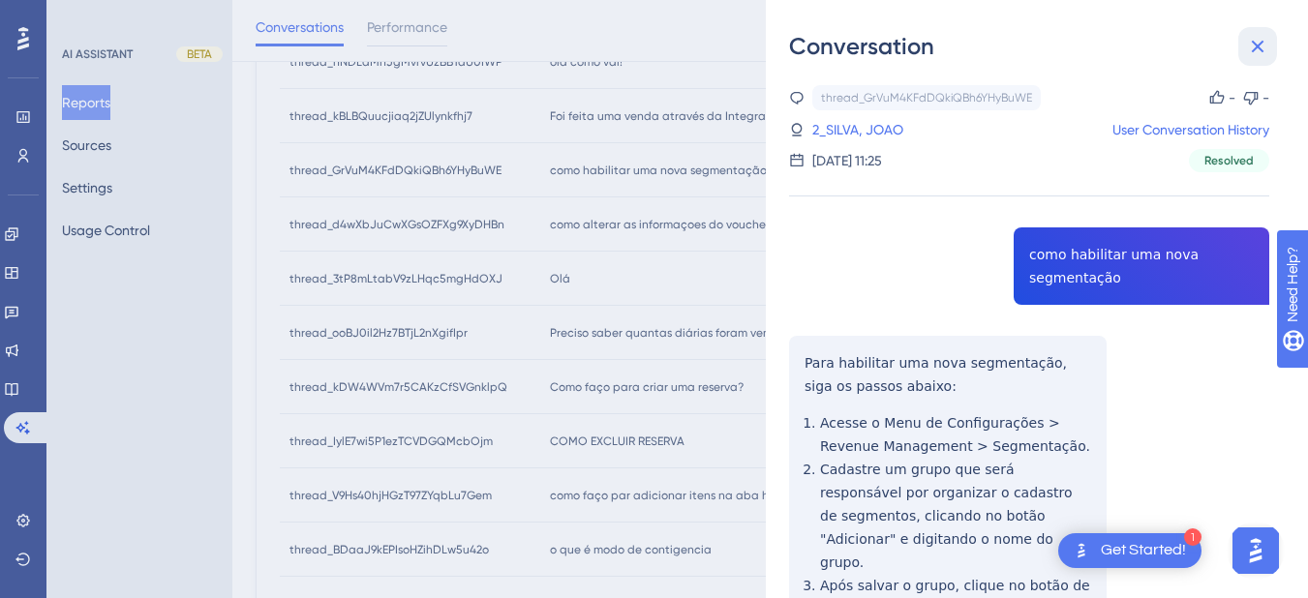
click at [1260, 45] on icon at bounding box center [1257, 46] width 23 height 23
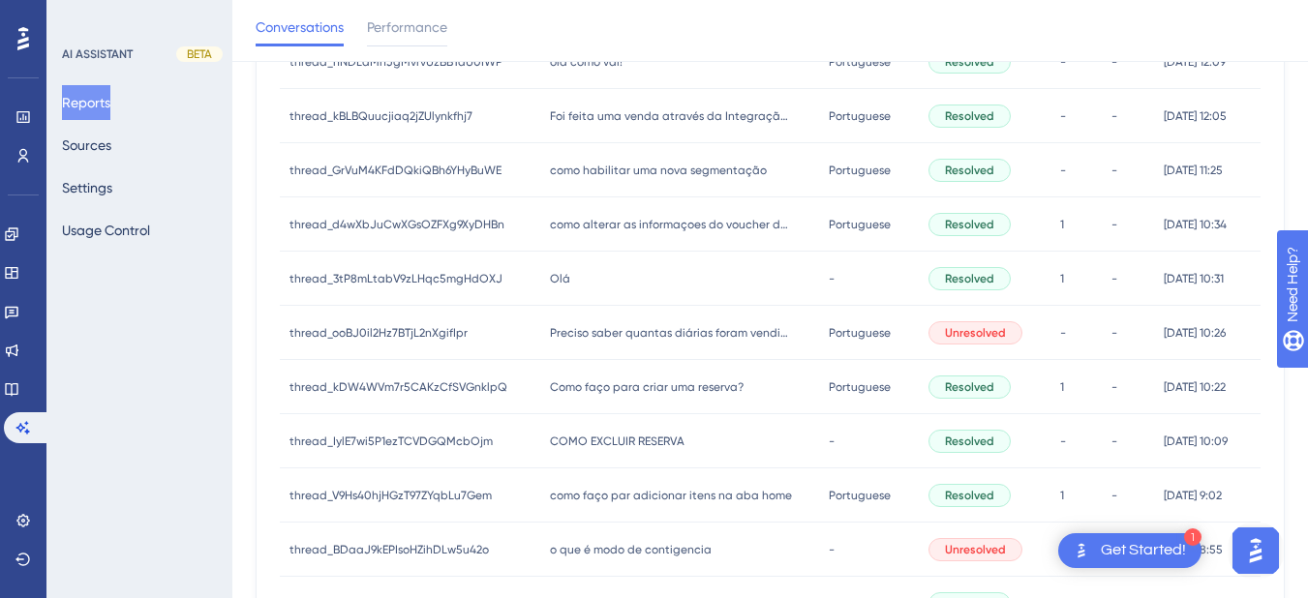
click at [572, 226] on span "como alterar as informaçoes do voucher de (pensão completa para só café da manh…" at bounding box center [671, 224] width 242 height 15
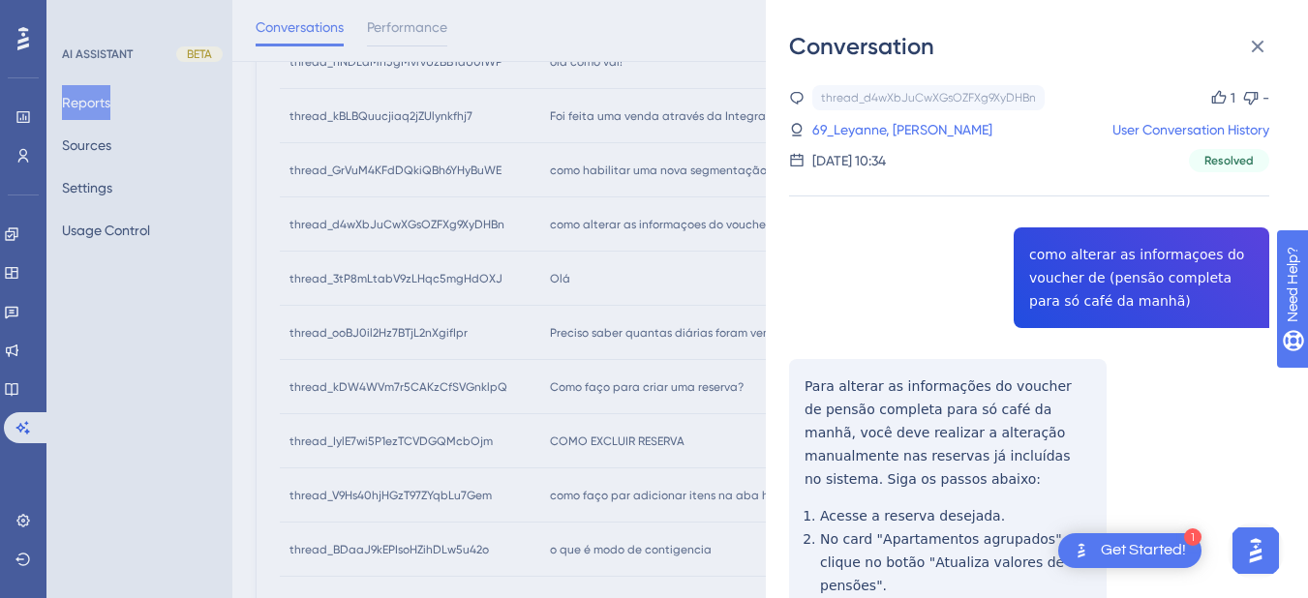
click at [1042, 278] on div "thread_d4wXbJuCwXGsOZFXg9XyDHBn Copy 1 - 69_Leyanne, Evelyn User Conversation H…" at bounding box center [1029, 494] width 480 height 818
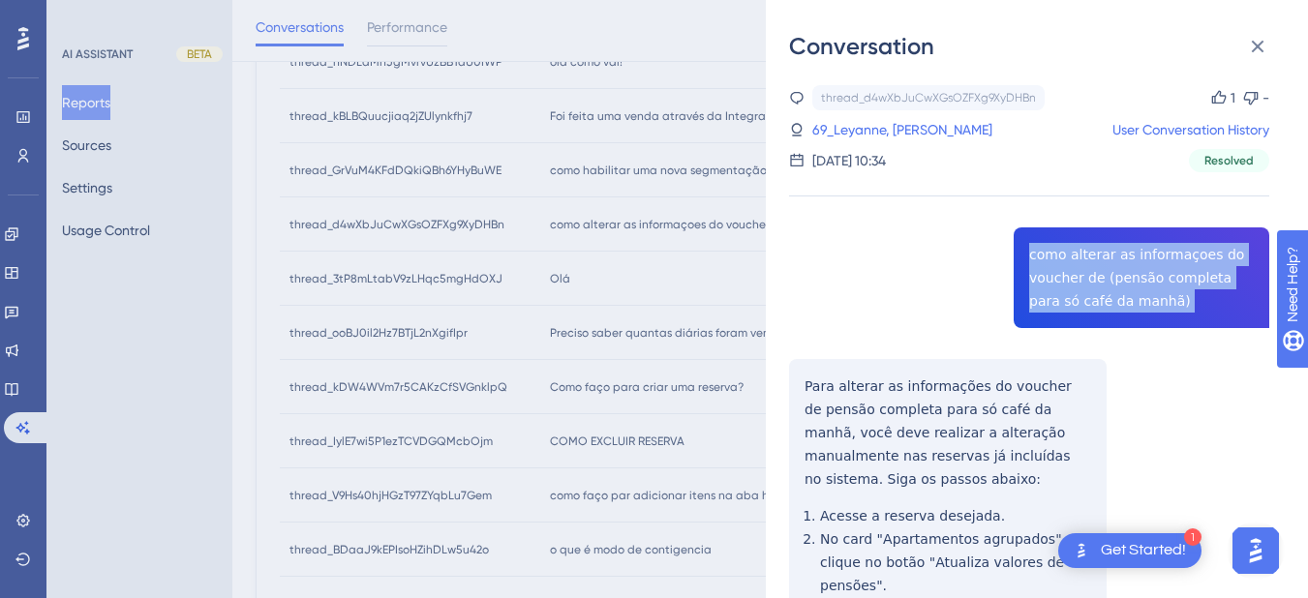
click at [1042, 278] on div "thread_d4wXbJuCwXGsOZFXg9XyDHBn Copy 1 - 69_Leyanne, Evelyn User Conversation H…" at bounding box center [1029, 494] width 480 height 818
click at [791, 376] on div "thread_d4wXbJuCwXGsOZFXg9XyDHBn Copy 1 - 69_Leyanne, Evelyn User Conversation H…" at bounding box center [1029, 494] width 480 height 818
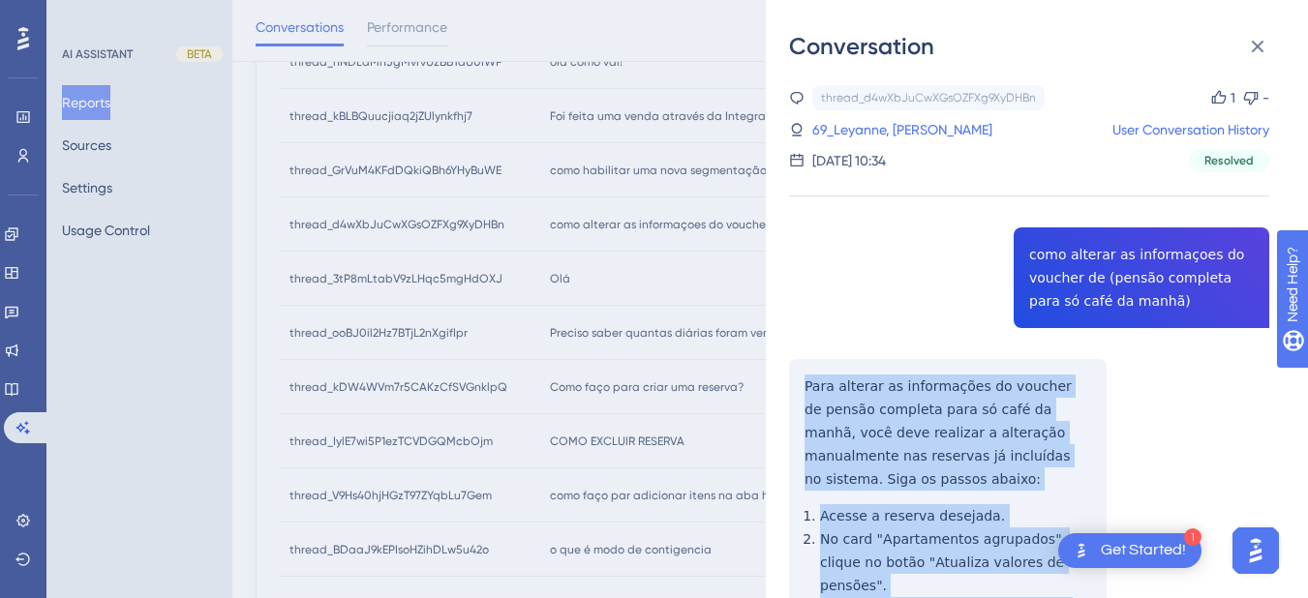
scroll to position [267, 0]
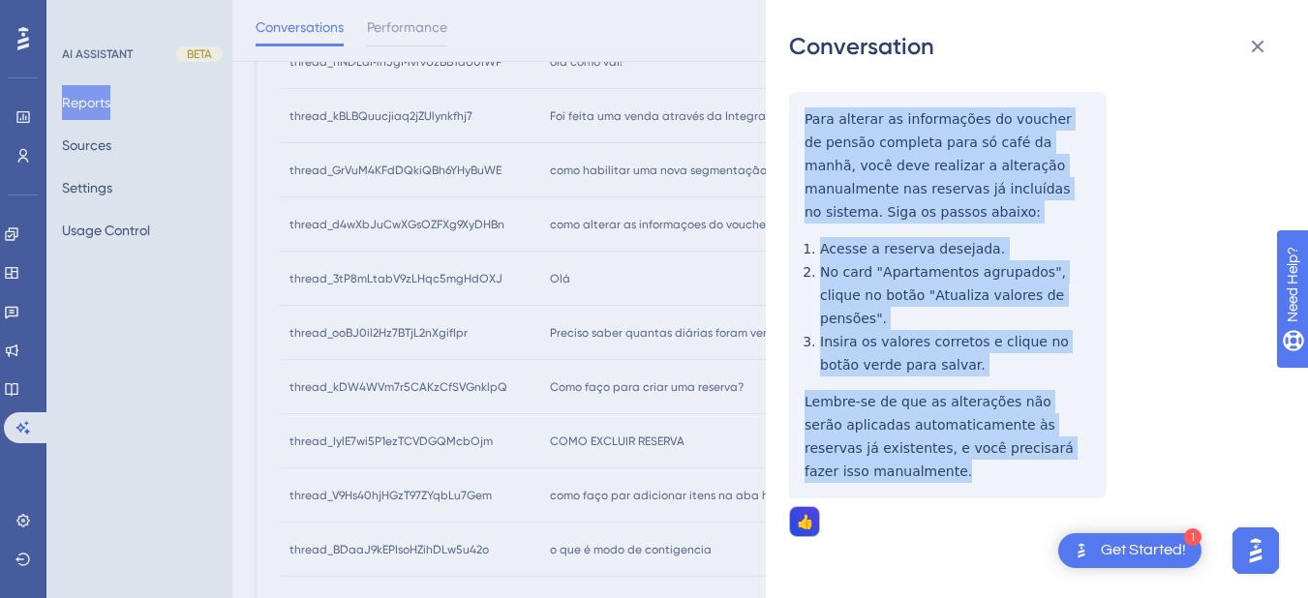
drag, startPoint x: 807, startPoint y: 389, endPoint x: 927, endPoint y: 464, distance: 141.3
click at [927, 464] on div "thread_d4wXbJuCwXGsOZFXg9XyDHBn Copy 1 - 69_Leyanne, Evelyn User Conversation H…" at bounding box center [1029, 227] width 480 height 818
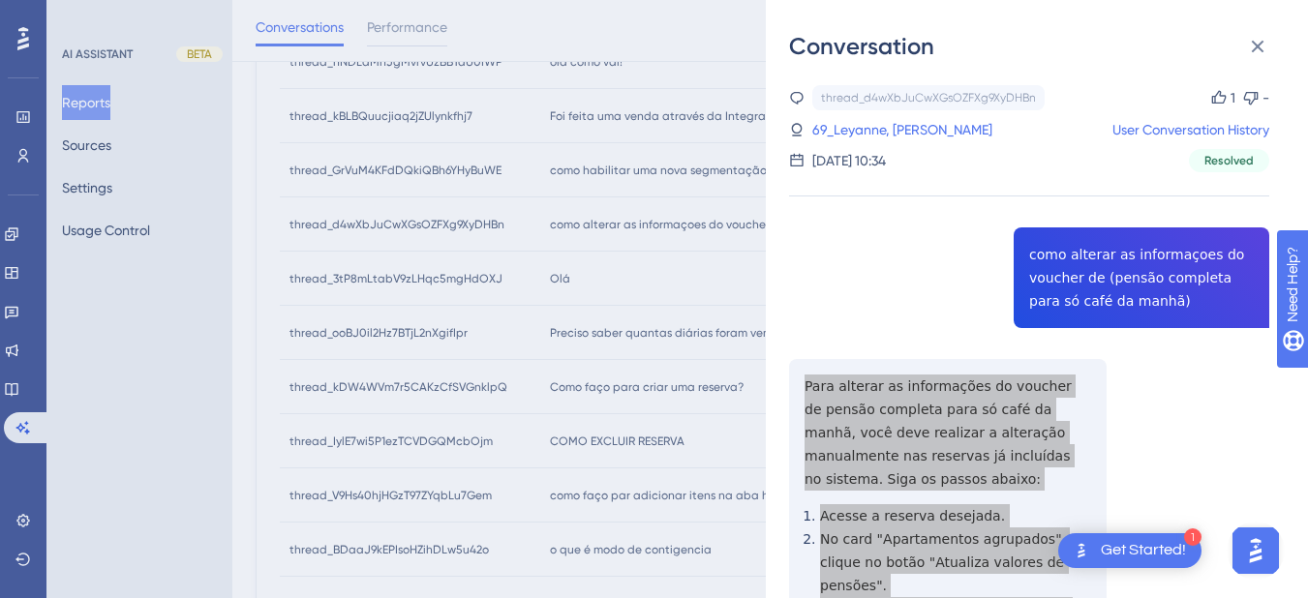
scroll to position [0, 0]
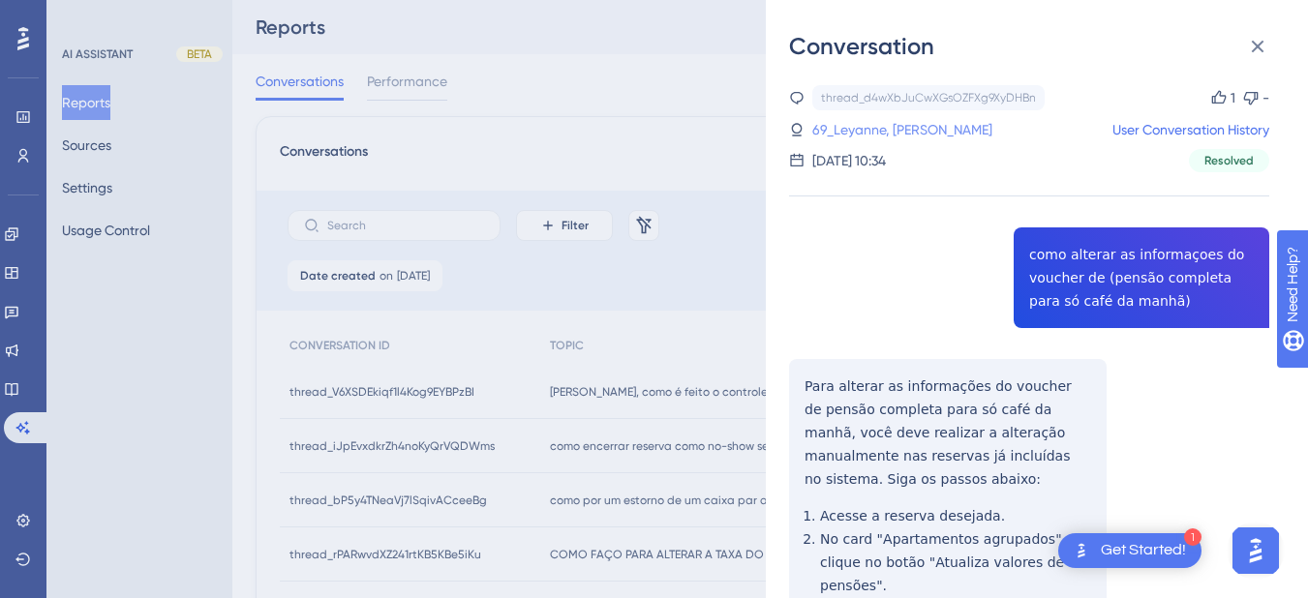
click at [857, 127] on link "69_Leyanne, Evelyn" at bounding box center [902, 129] width 180 height 23
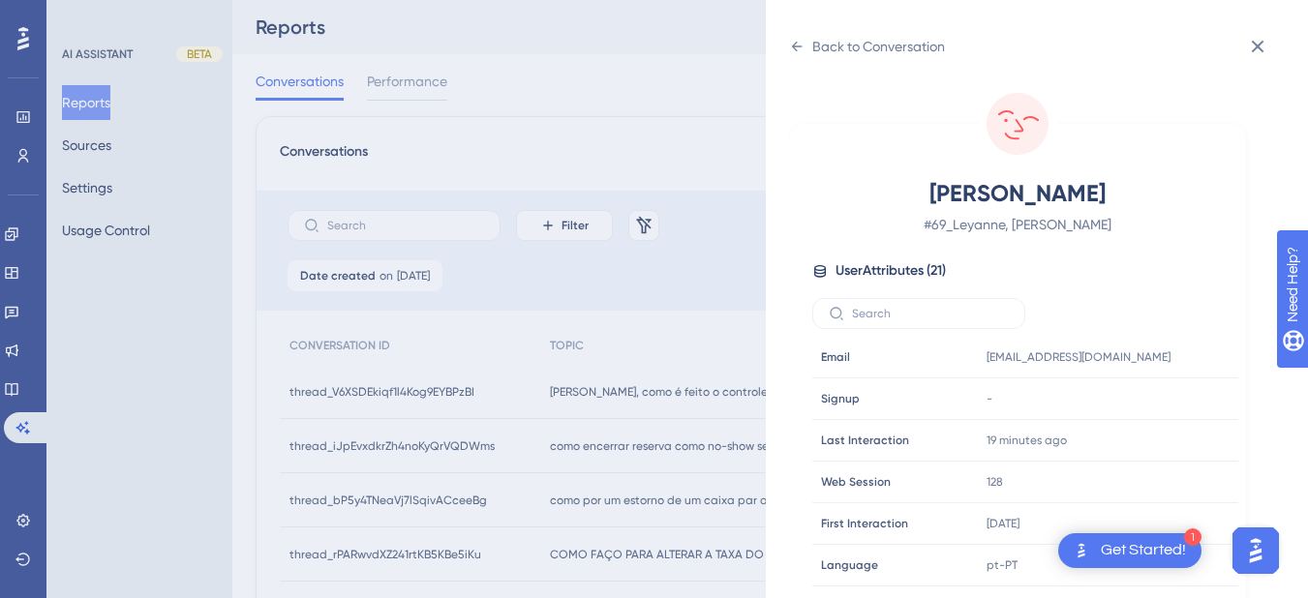
scroll to position [590, 0]
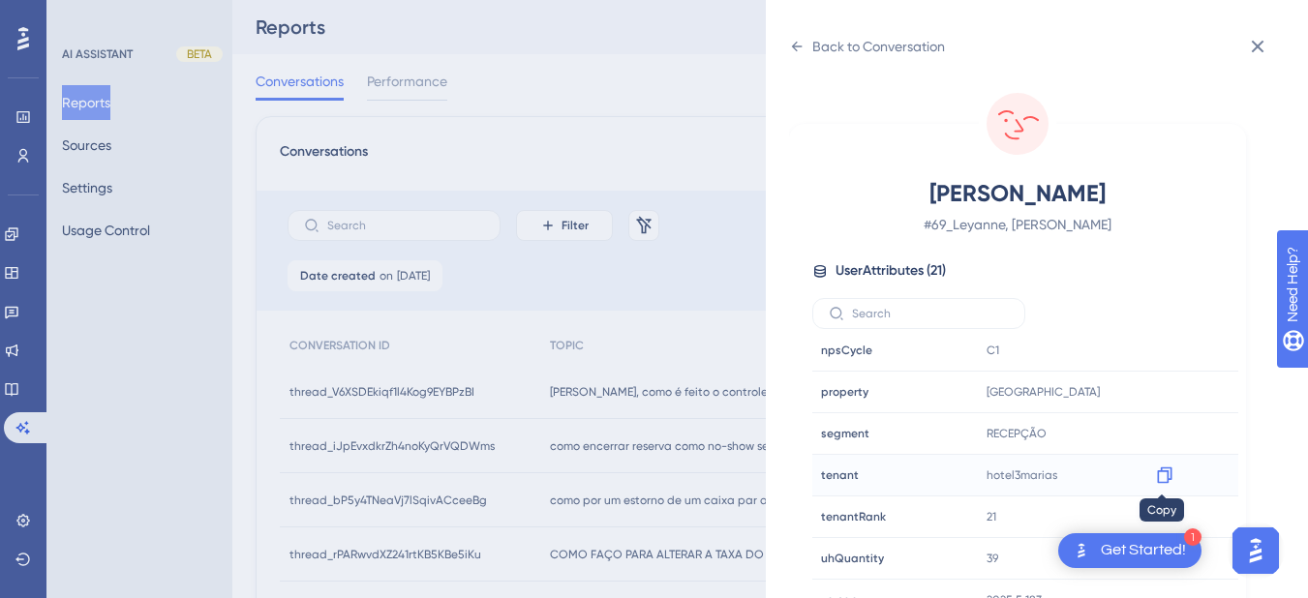
click at [1164, 480] on icon at bounding box center [1164, 475] width 19 height 19
click at [786, 36] on div "Back to Conversation Leyanne, Evelyn # 69_Leyanne, Evelyn User Attributes ( 21 …" at bounding box center [1037, 299] width 542 height 598
click at [807, 49] on div "Back to Conversation" at bounding box center [867, 46] width 156 height 31
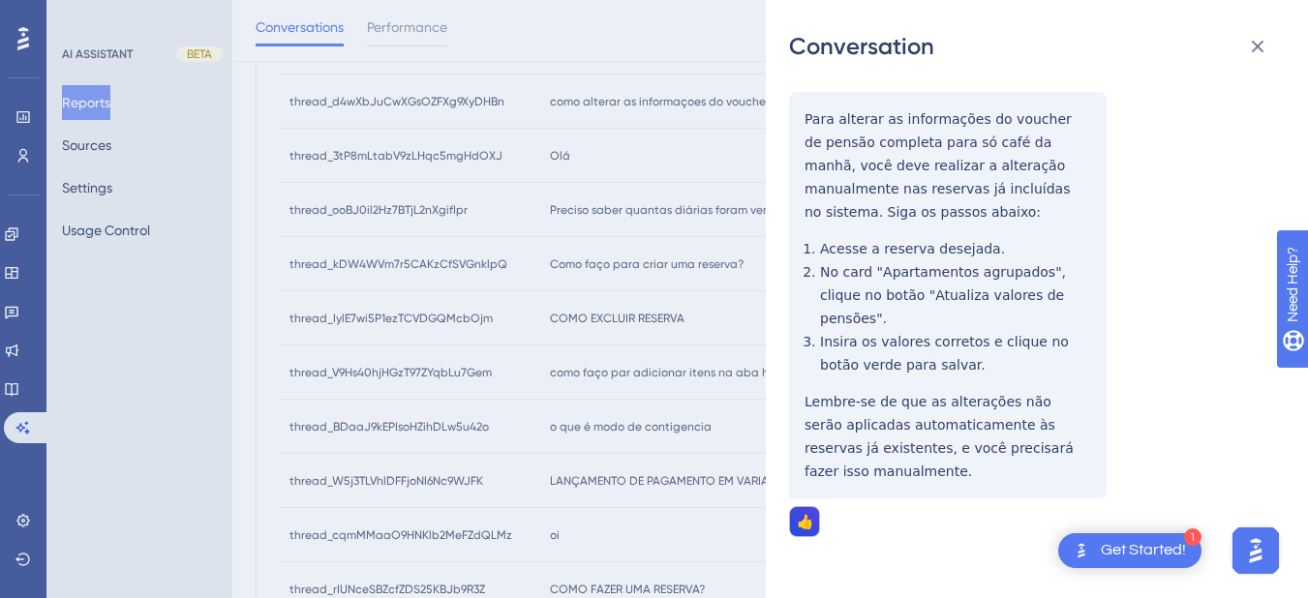
scroll to position [0, 0]
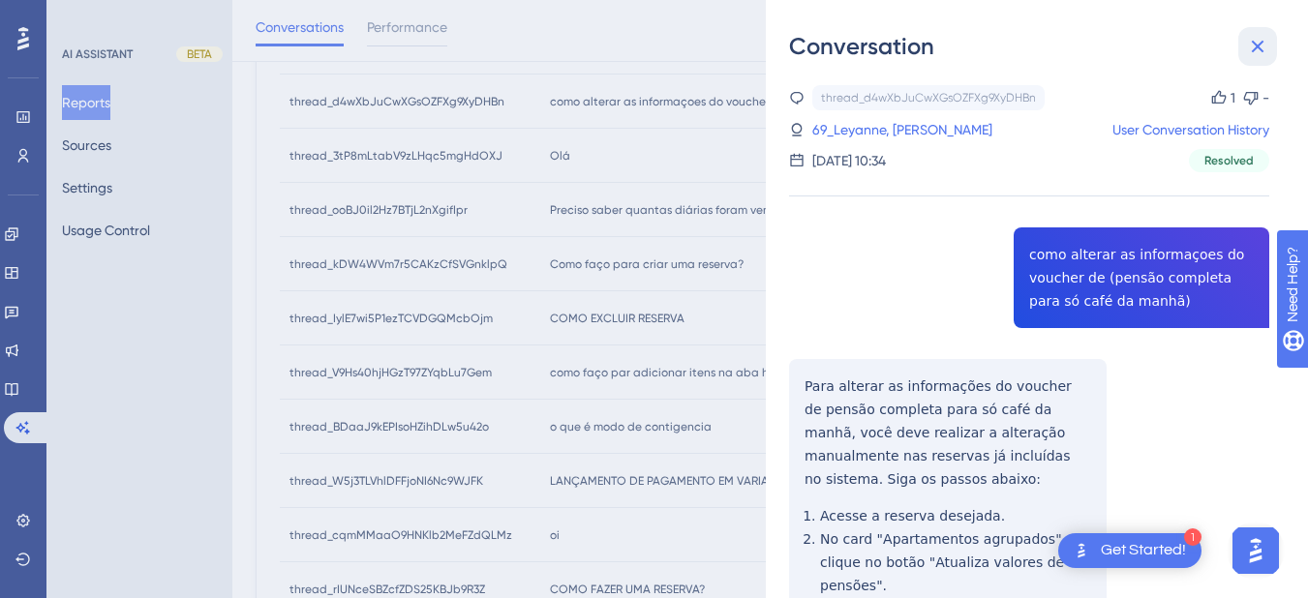
click at [1249, 51] on icon at bounding box center [1257, 46] width 23 height 23
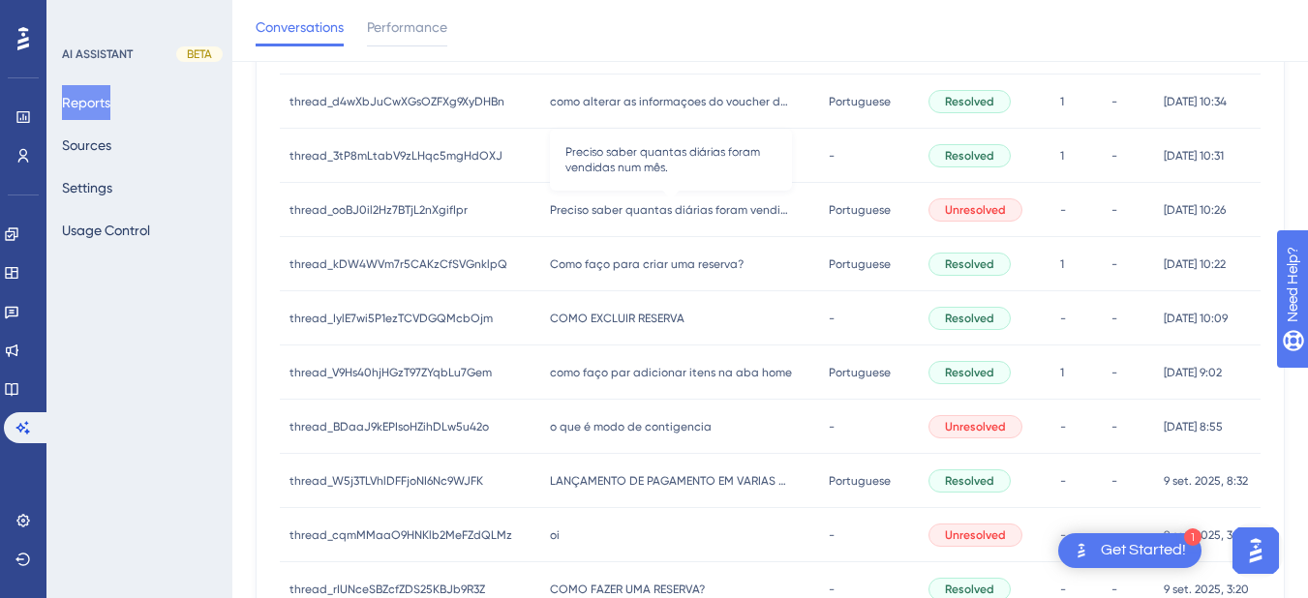
scroll to position [452, 0]
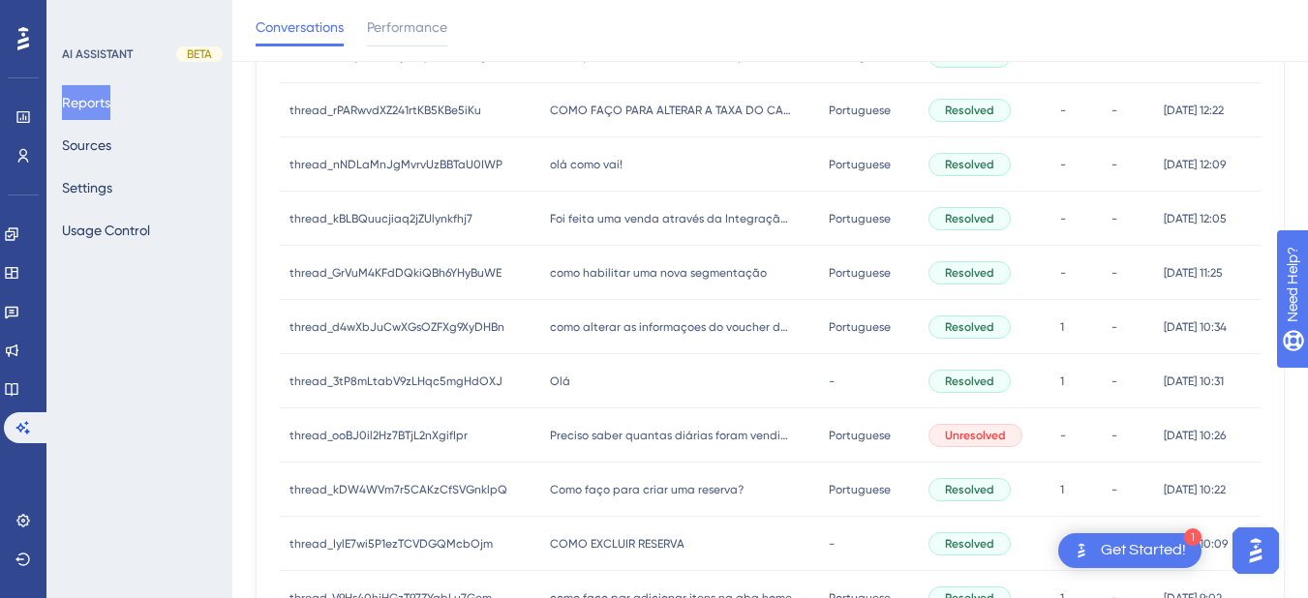
click at [622, 380] on div "Olá Olá" at bounding box center [680, 381] width 280 height 54
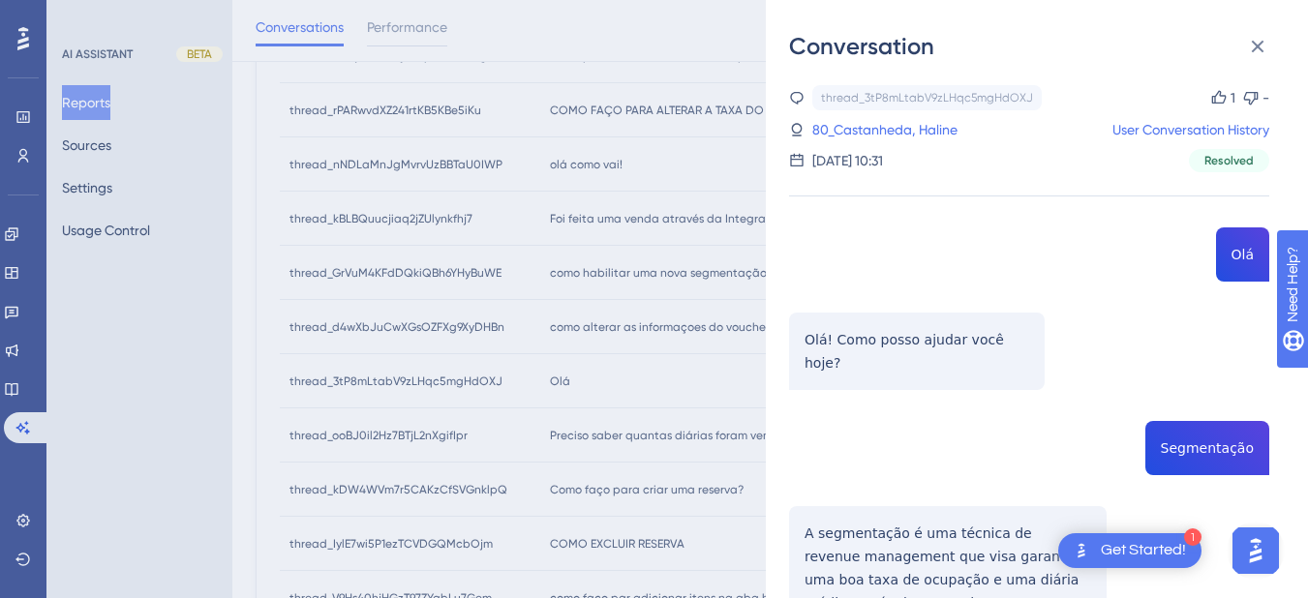
click at [1178, 435] on div "thread_3tP8mLtabV9zLHqc5mgHdOXJ Copy 1 - 80_Castanheda, Haline User Conversatio…" at bounding box center [1029, 554] width 480 height 938
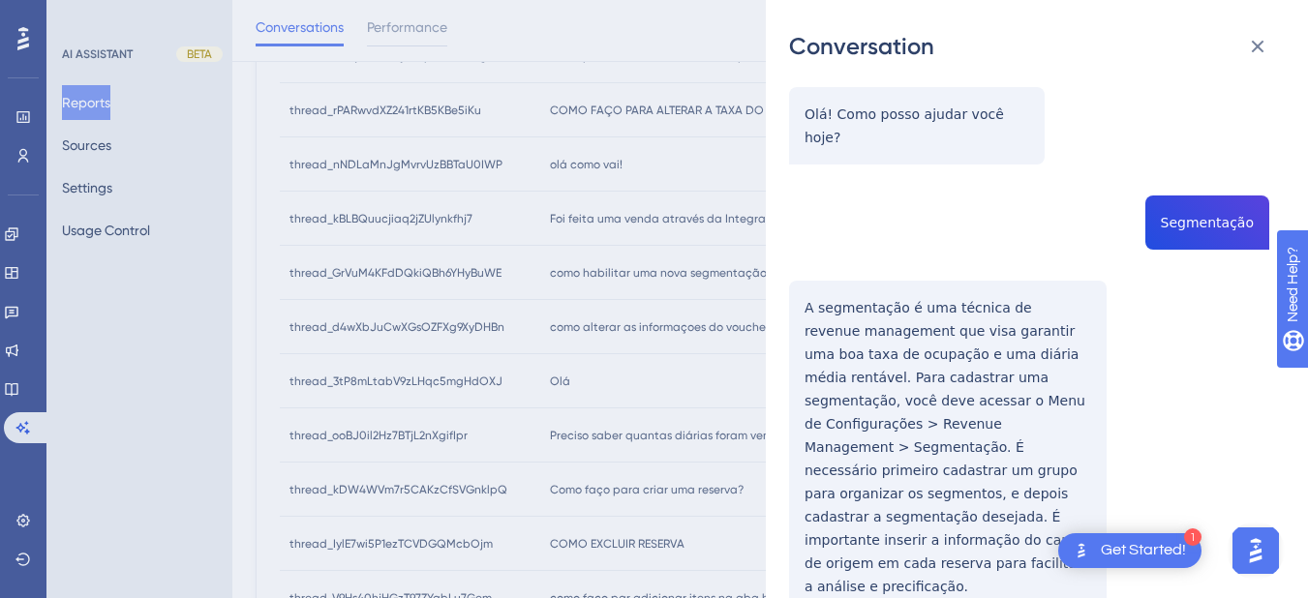
click at [810, 271] on div "thread_3tP8mLtabV9zLHqc5mgHdOXJ Copy 1 - 80_Castanheda, Haline User Conversatio…" at bounding box center [1029, 329] width 480 height 938
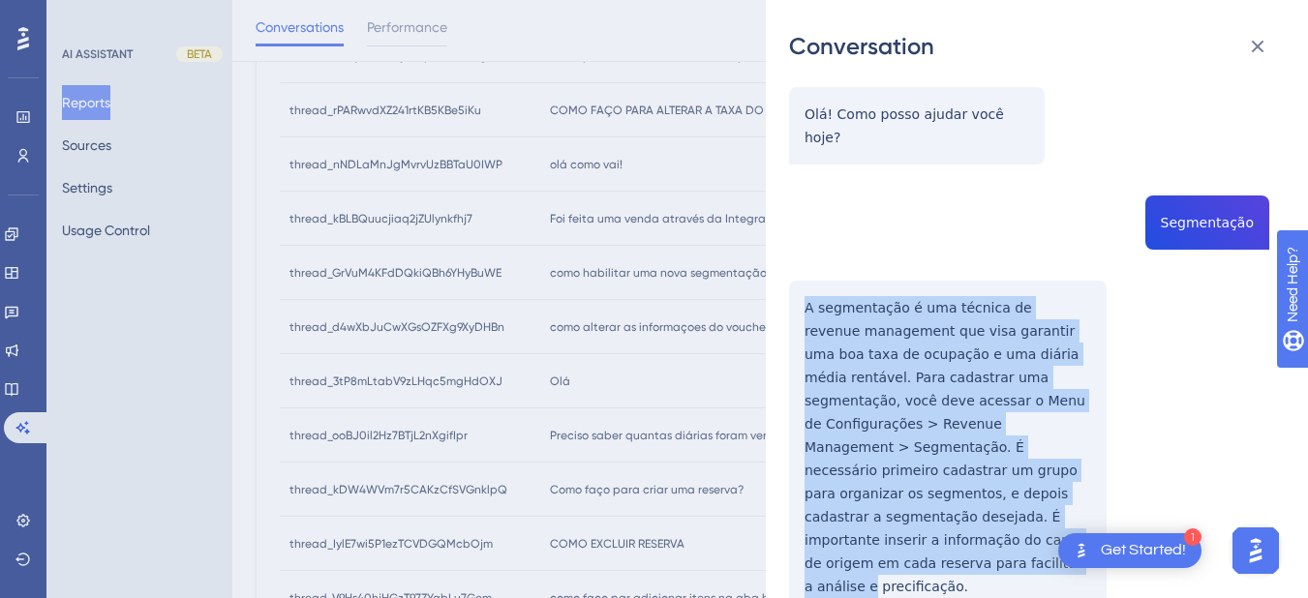
scroll to position [341, 0]
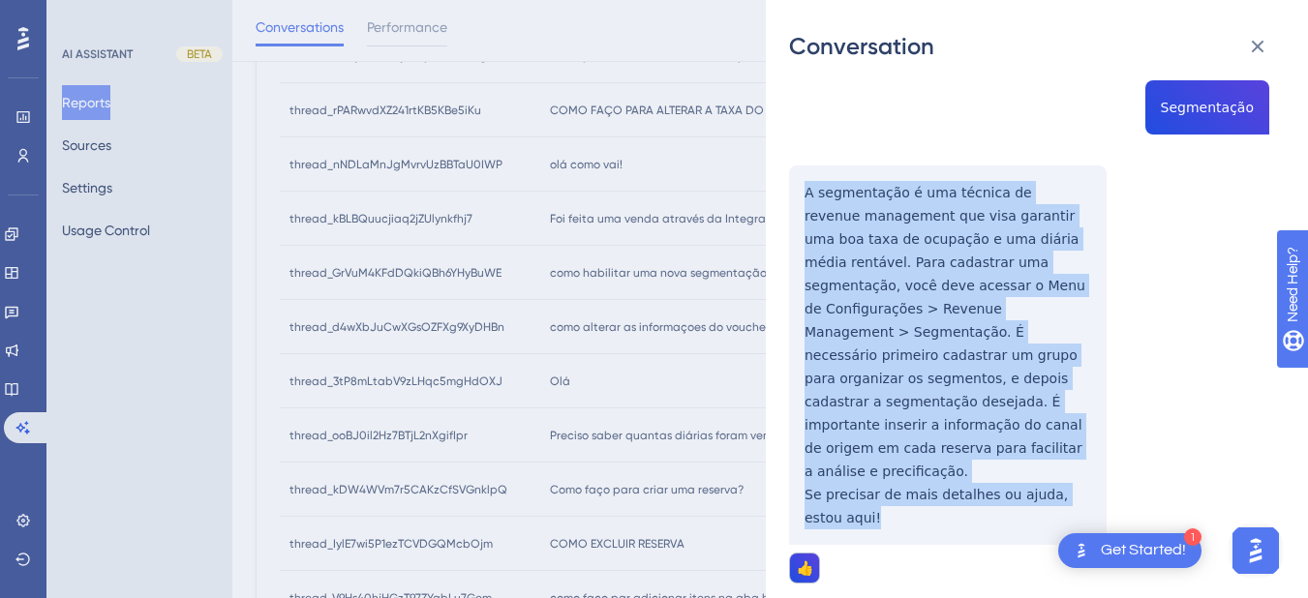
drag, startPoint x: 790, startPoint y: 282, endPoint x: 837, endPoint y: 329, distance: 67.1
click at [853, 466] on div "thread_3tP8mLtabV9zLHqc5mgHdOXJ Copy 1 - 80_Castanheda, Haline User Conversatio…" at bounding box center [1029, 213] width 480 height 938
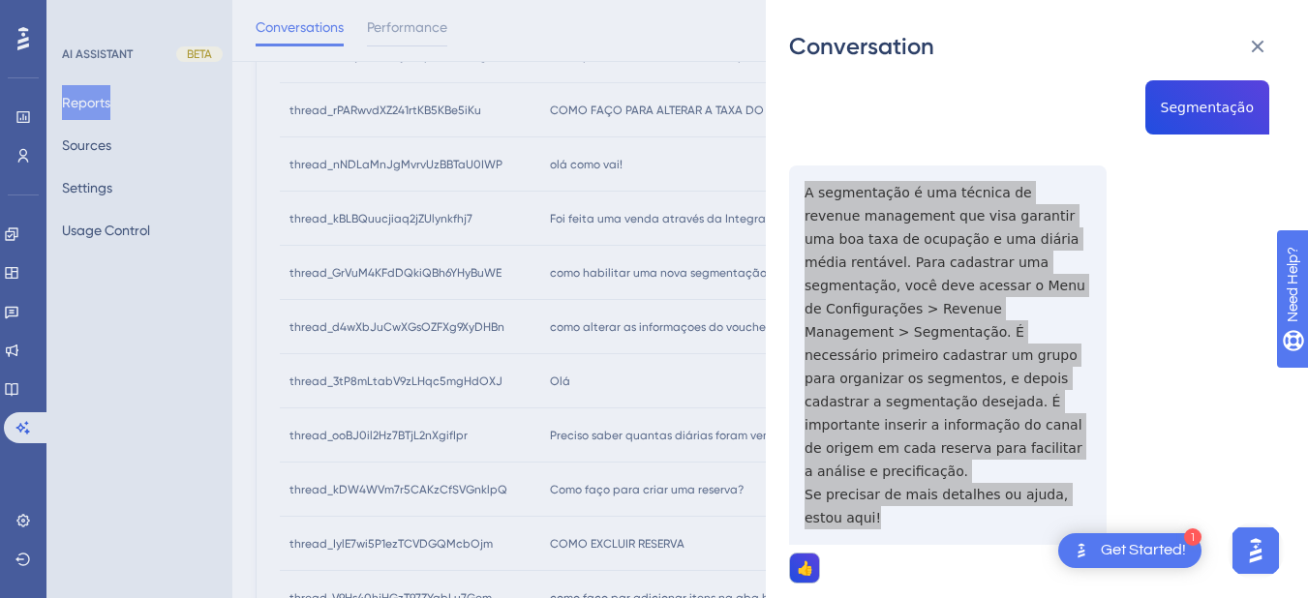
scroll to position [0, 0]
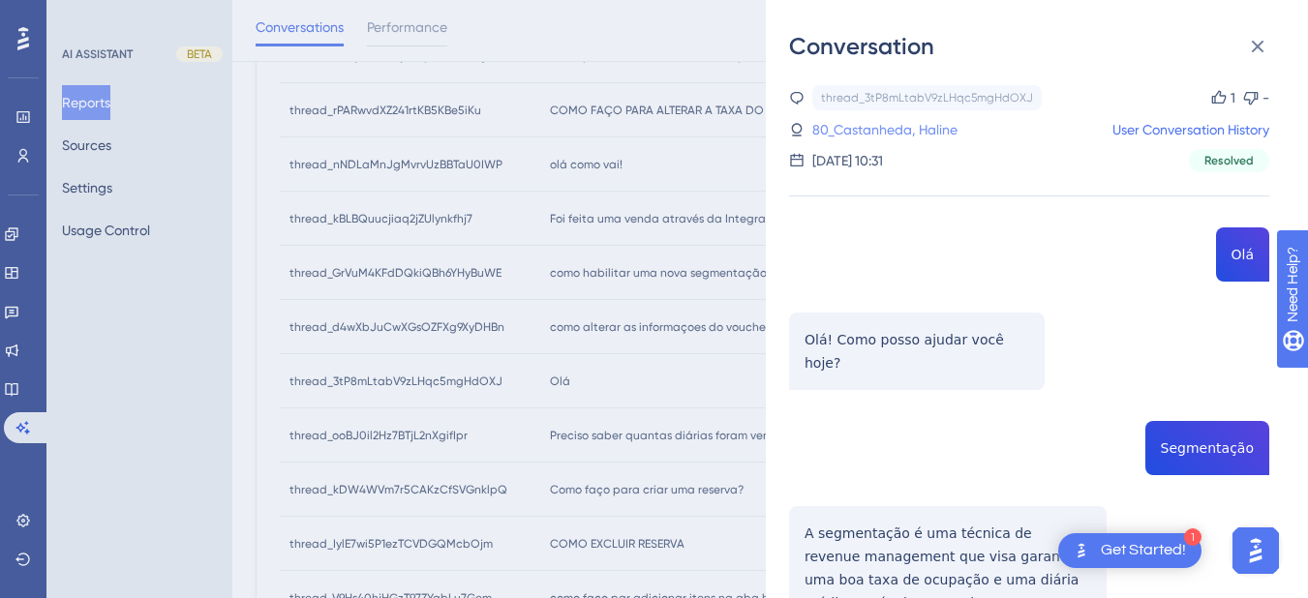
click at [850, 128] on link "80_Castanheda, Haline" at bounding box center [884, 129] width 145 height 23
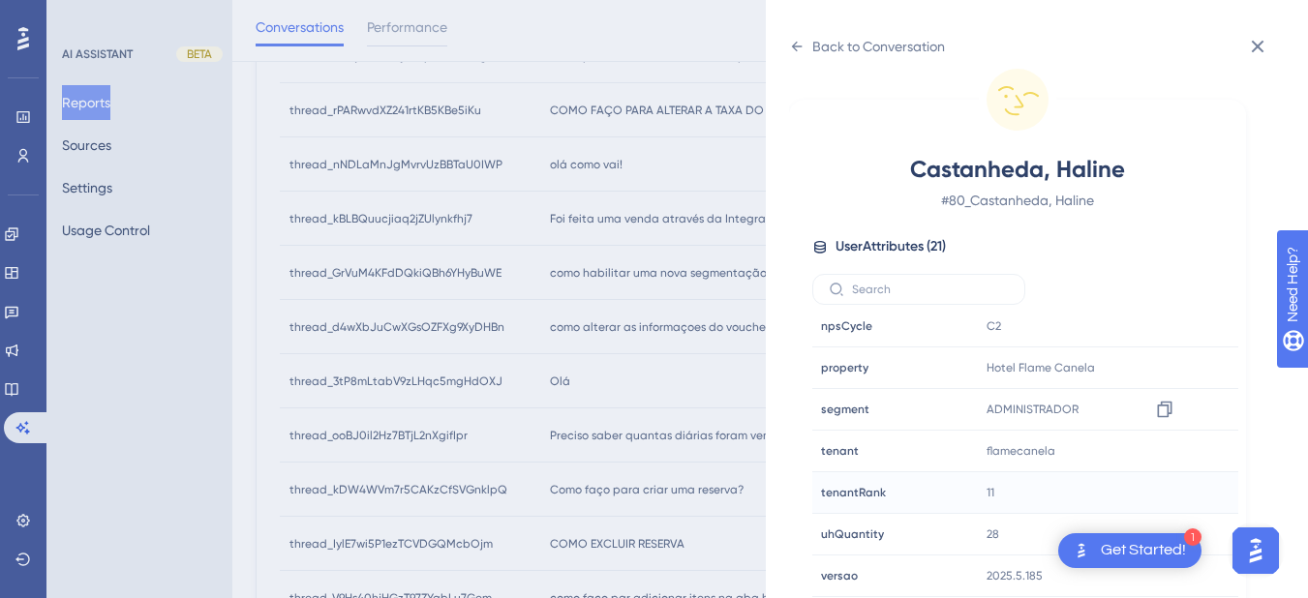
scroll to position [678, 0]
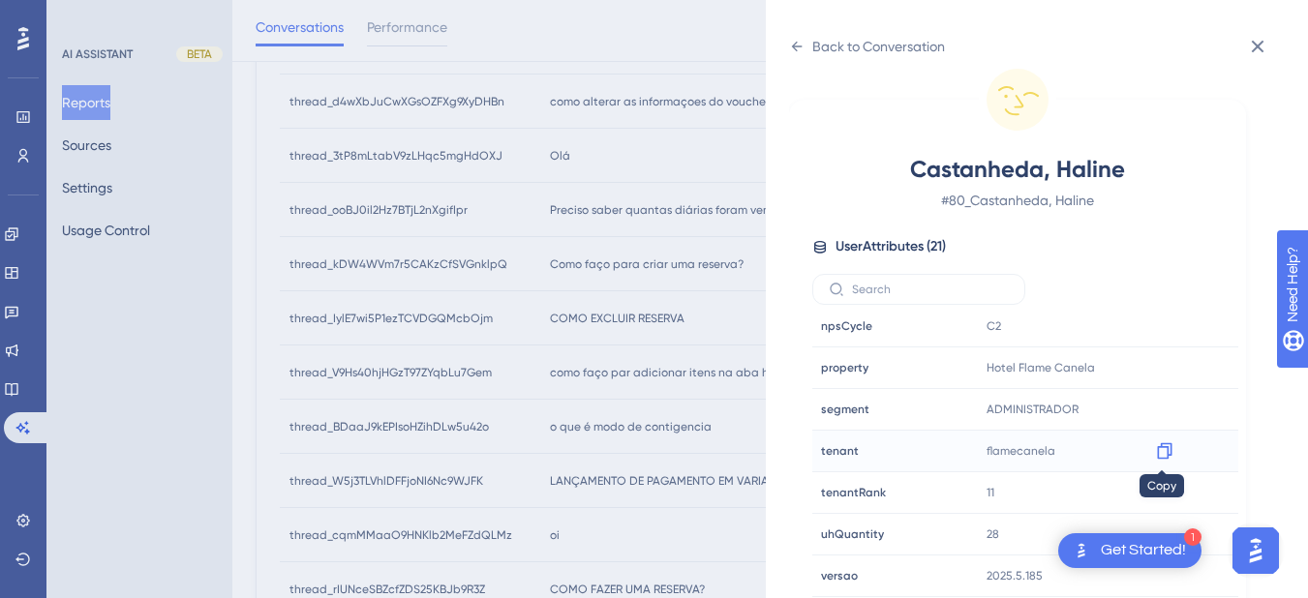
click at [1168, 452] on icon at bounding box center [1164, 451] width 15 height 16
click at [782, 56] on div "Back to Conversation Castanheda, Haline # 80_Castanheda, Haline User Attributes…" at bounding box center [1037, 299] width 542 height 598
click at [793, 43] on icon at bounding box center [796, 46] width 15 height 15
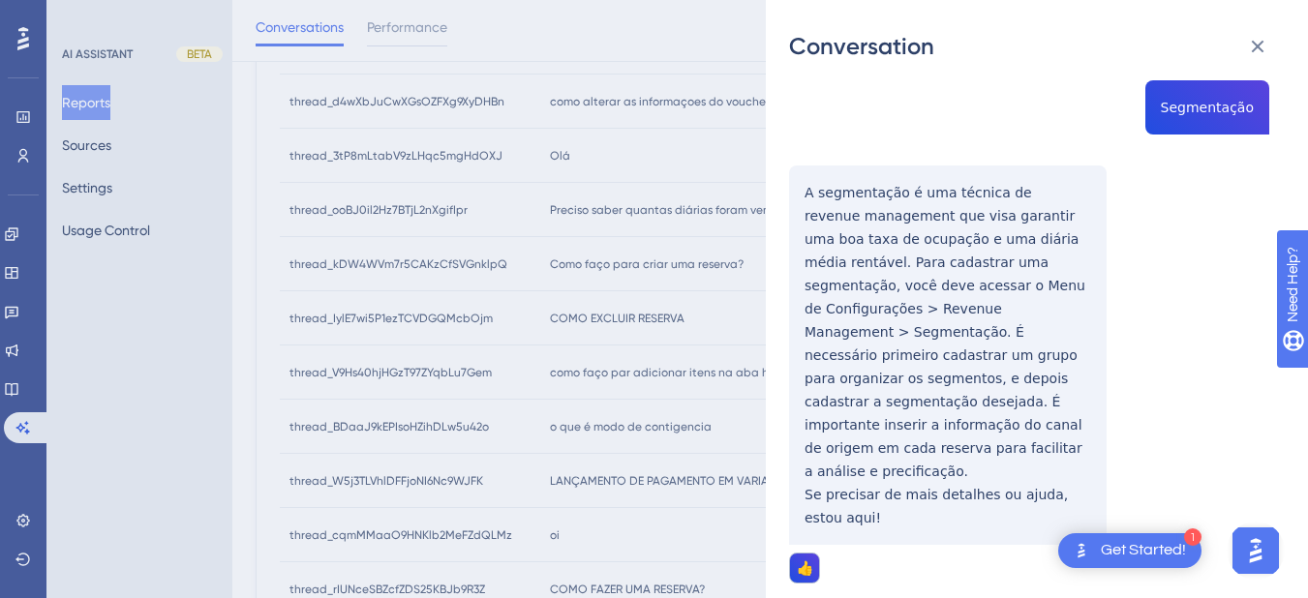
scroll to position [0, 0]
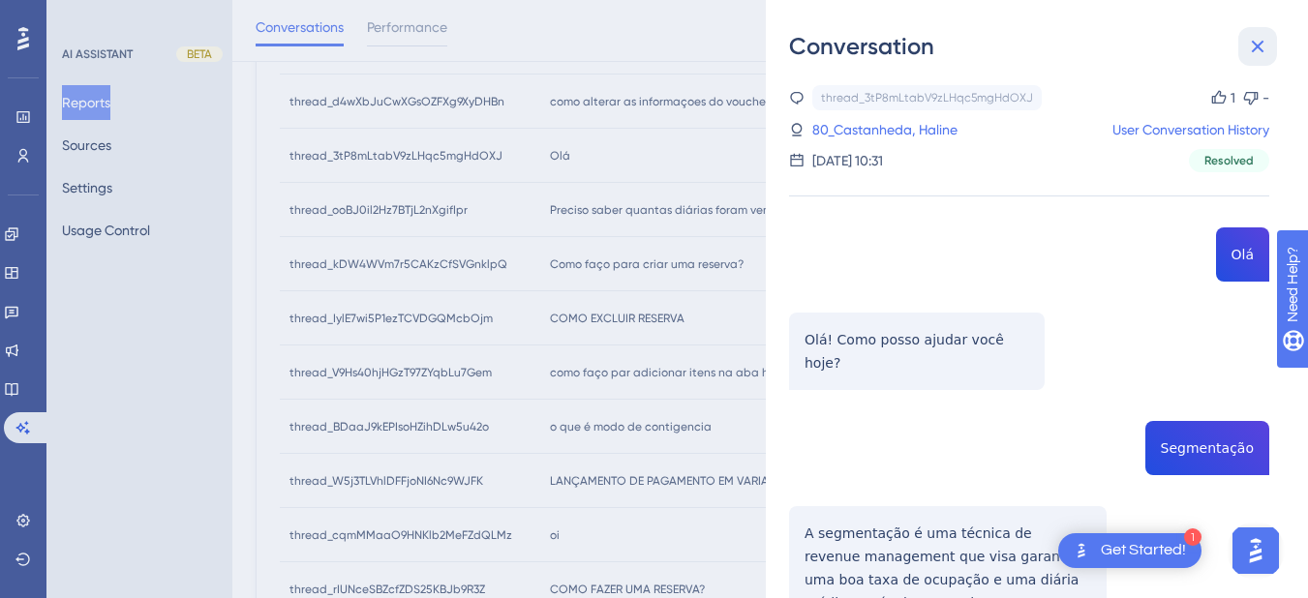
click at [1246, 43] on icon at bounding box center [1257, 46] width 23 height 23
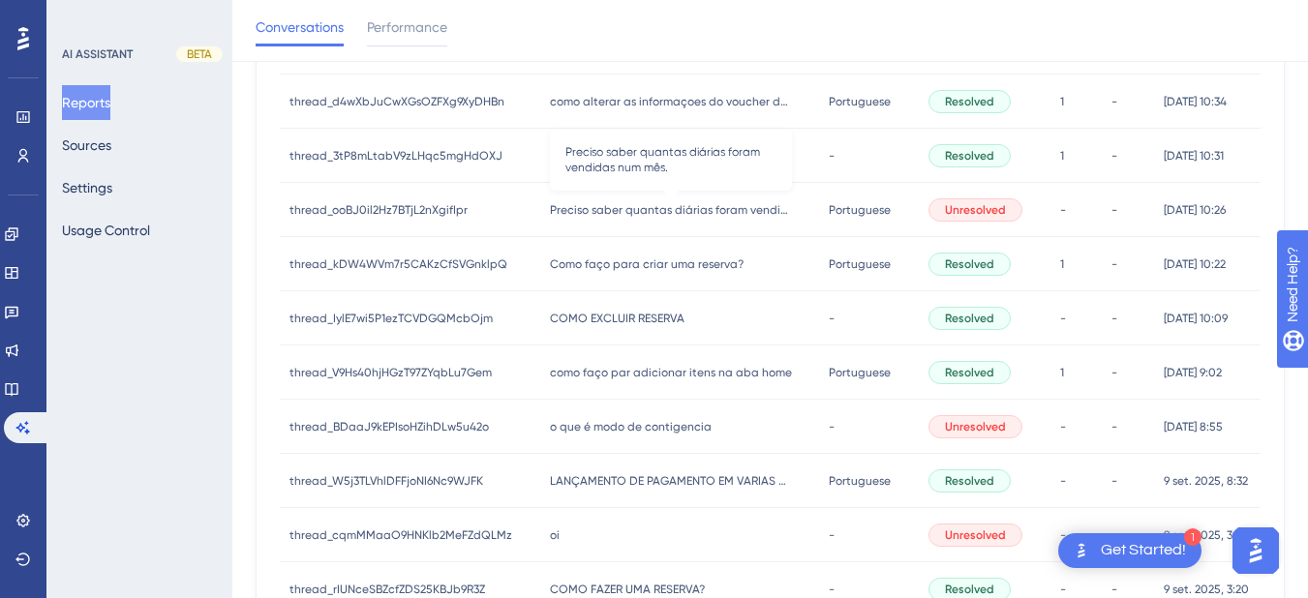
click at [716, 209] on span "Preciso saber quantas diárias foram vendidas num mês." at bounding box center [671, 209] width 242 height 15
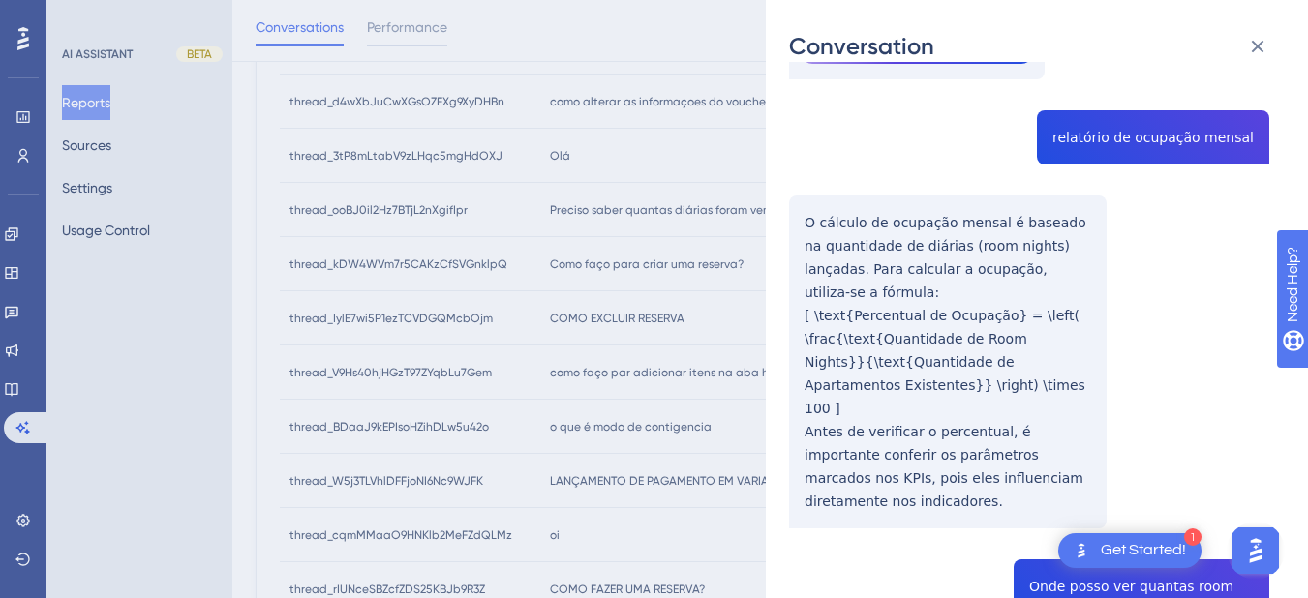
scroll to position [226, 0]
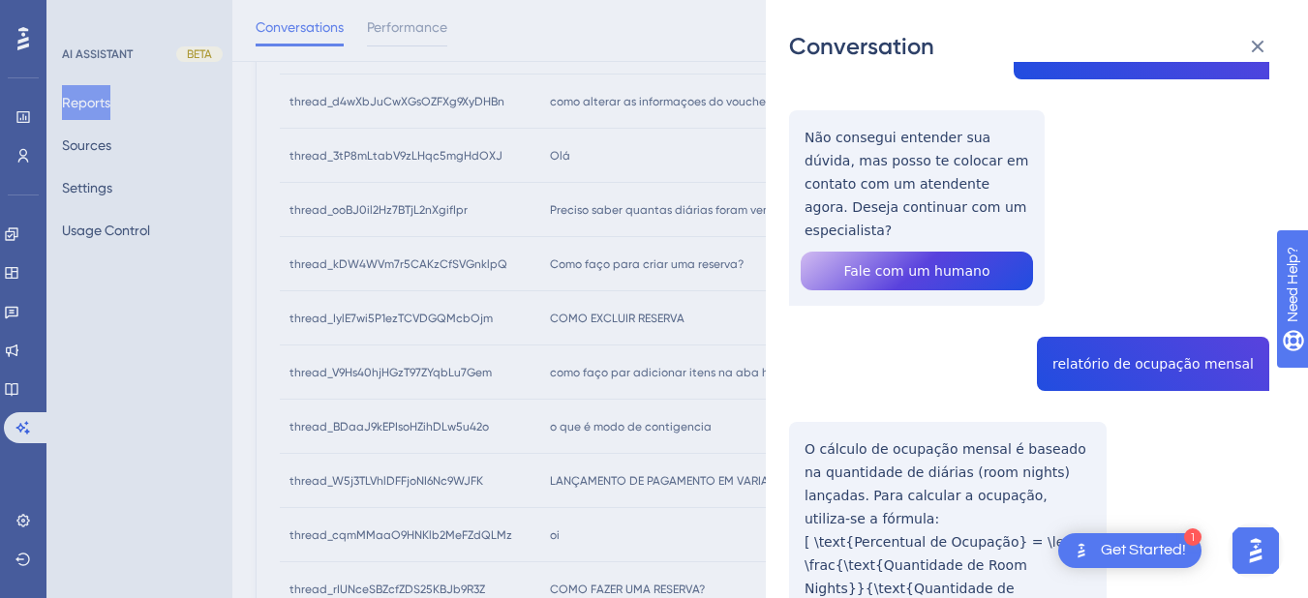
click at [1092, 340] on div "thread_ooBJ0il2Hz7BTjL2nXgifIpr Copy - - 2_Kotaki, Celso User Conversation Hist…" at bounding box center [1029, 500] width 480 height 1281
click at [866, 495] on div "thread_ooBJ0il2Hz7BTjL2nXgifIpr Copy - - 2_Kotaki, Celso User Conversation Hist…" at bounding box center [1029, 500] width 480 height 1281
click at [801, 421] on div "thread_ooBJ0il2Hz7BTjL2nXgifIpr Copy - - 2_Kotaki, Celso User Conversation Hist…" at bounding box center [1029, 500] width 480 height 1281
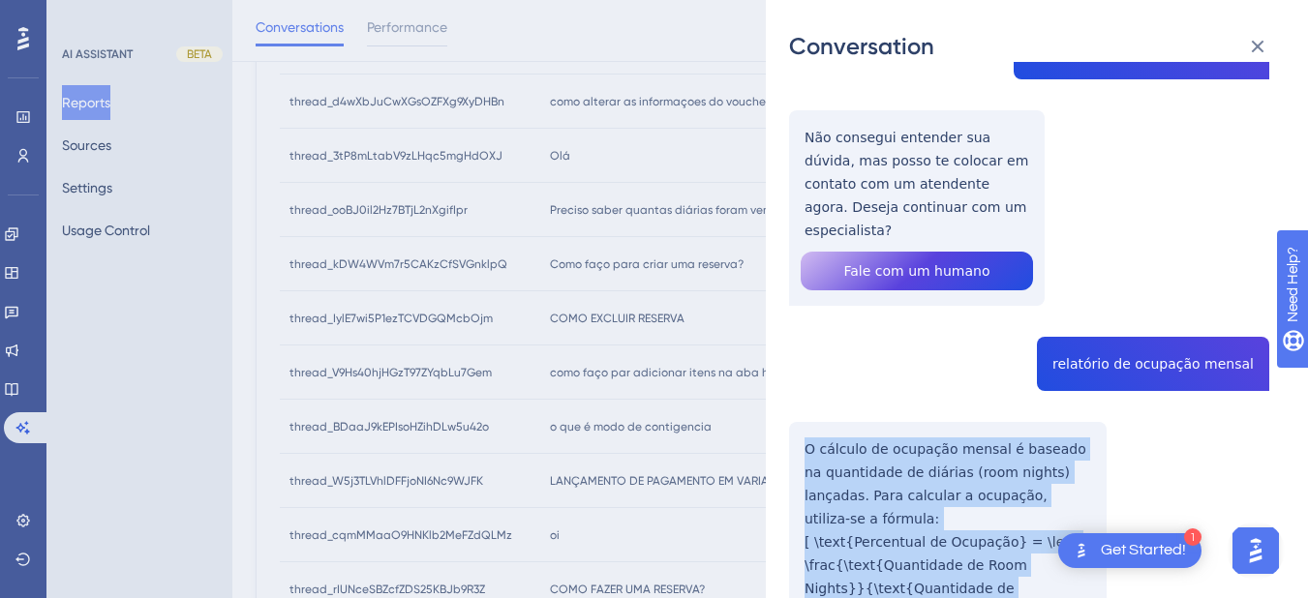
scroll to position [452, 0]
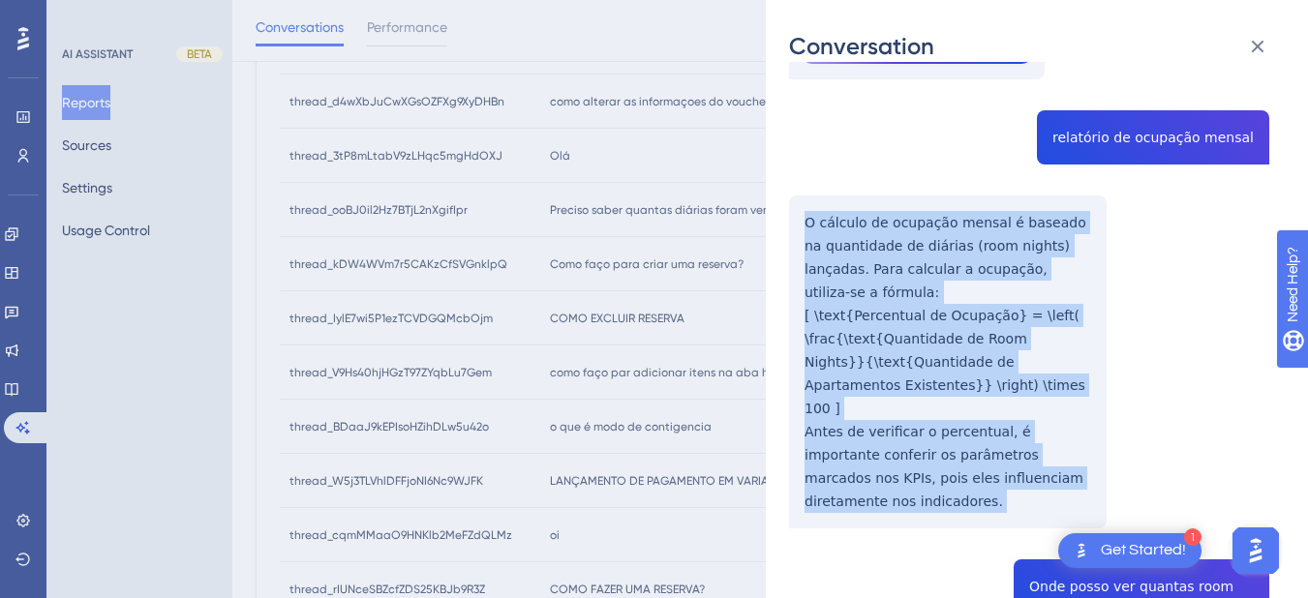
drag, startPoint x: 801, startPoint y: 421, endPoint x: 1115, endPoint y: 408, distance: 314.9
click at [1115, 408] on div "thread_ooBJ0il2Hz7BTjL2nXgifIpr Copy - - 2_Kotaki, Celso User Conversation Hist…" at bounding box center [1029, 273] width 480 height 1281
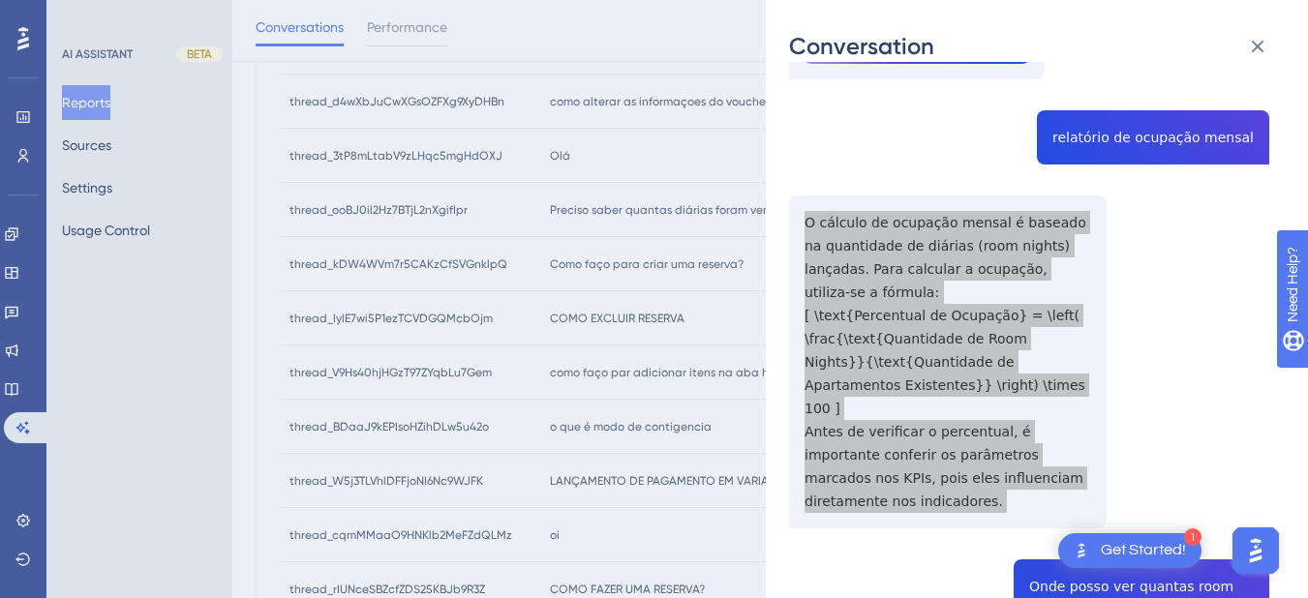
scroll to position [660, 0]
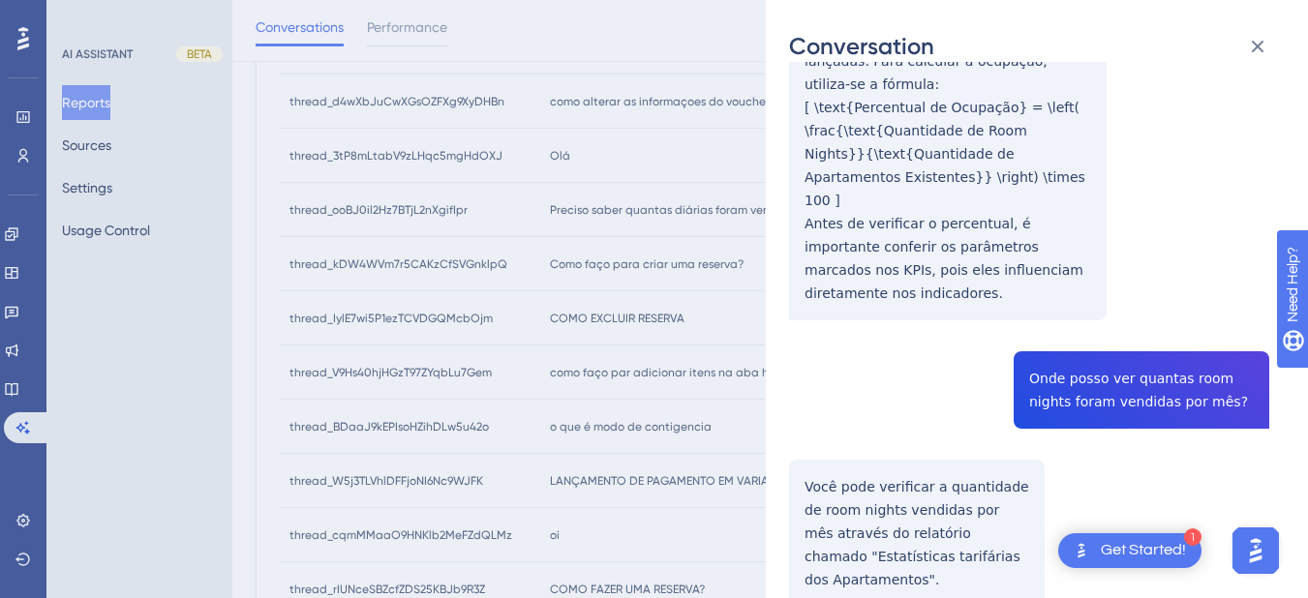
click at [1069, 292] on div "thread_ooBJ0il2Hz7BTjL2nXgifIpr Copy - - 2_Kotaki, Celso User Conversation Hist…" at bounding box center [1029, 65] width 480 height 1281
click at [1070, 292] on div "thread_ooBJ0il2Hz7BTjL2nXgifIpr Copy - - 2_Kotaki, Celso User Conversation Hist…" at bounding box center [1029, 65] width 480 height 1281
click at [1074, 292] on div "thread_ooBJ0il2Hz7BTjL2nXgifIpr Copy - - 2_Kotaki, Celso User Conversation Hist…" at bounding box center [1029, 65] width 480 height 1281
drag, startPoint x: 1074, startPoint y: 292, endPoint x: 1168, endPoint y: 308, distance: 96.1
click at [1168, 308] on div "thread_ooBJ0il2Hz7BTjL2nXgifIpr Copy - - 2_Kotaki, Celso User Conversation Hist…" at bounding box center [1029, 65] width 480 height 1281
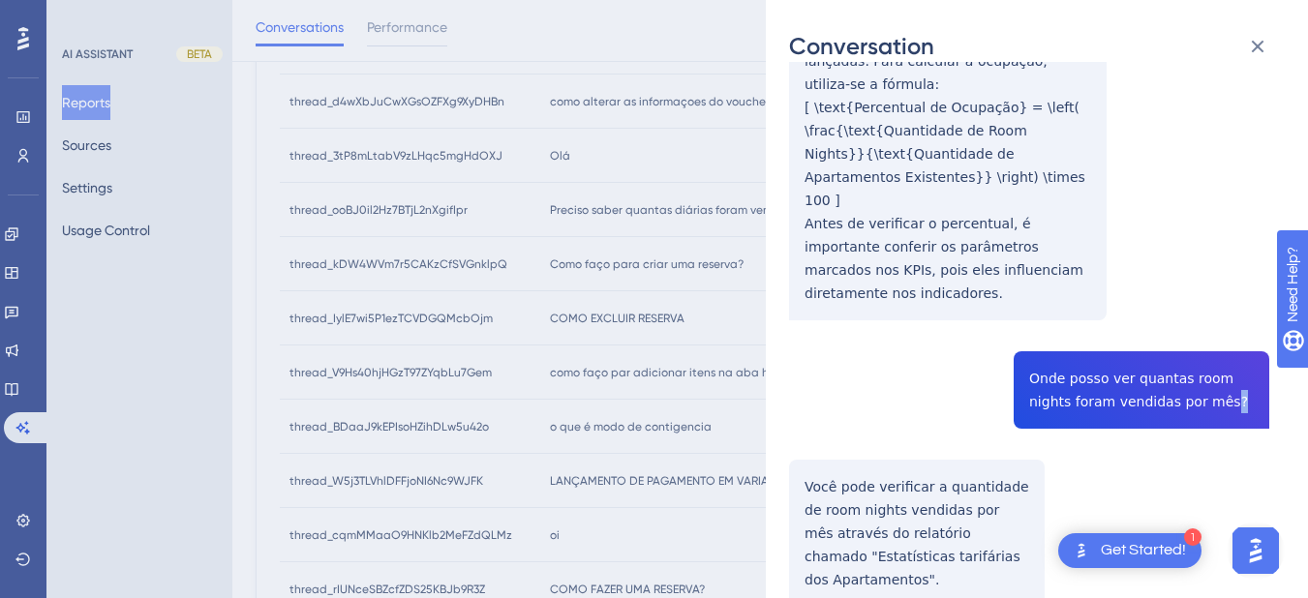
click at [1168, 308] on div "thread_ooBJ0il2Hz7BTjL2nXgifIpr Copy - - 2_Kotaki, Celso User Conversation Hist…" at bounding box center [1029, 65] width 480 height 1281
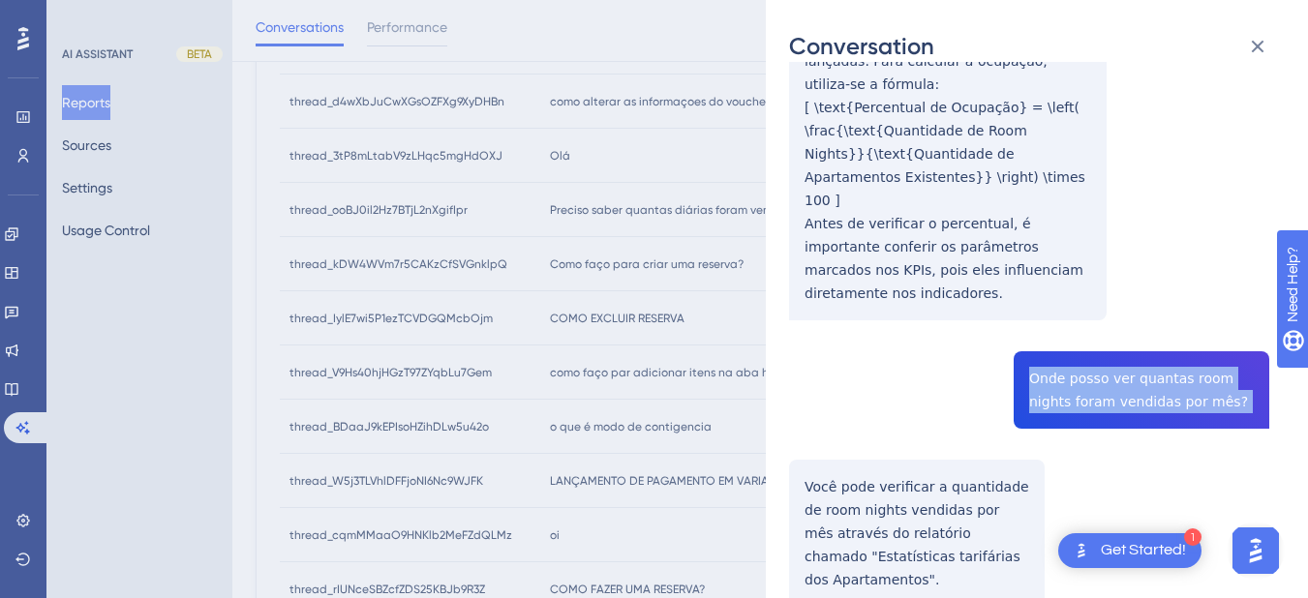
click at [1168, 308] on div "thread_ooBJ0il2Hz7BTjL2nXgifIpr Copy - - 2_Kotaki, Celso User Conversation Hist…" at bounding box center [1029, 65] width 480 height 1281
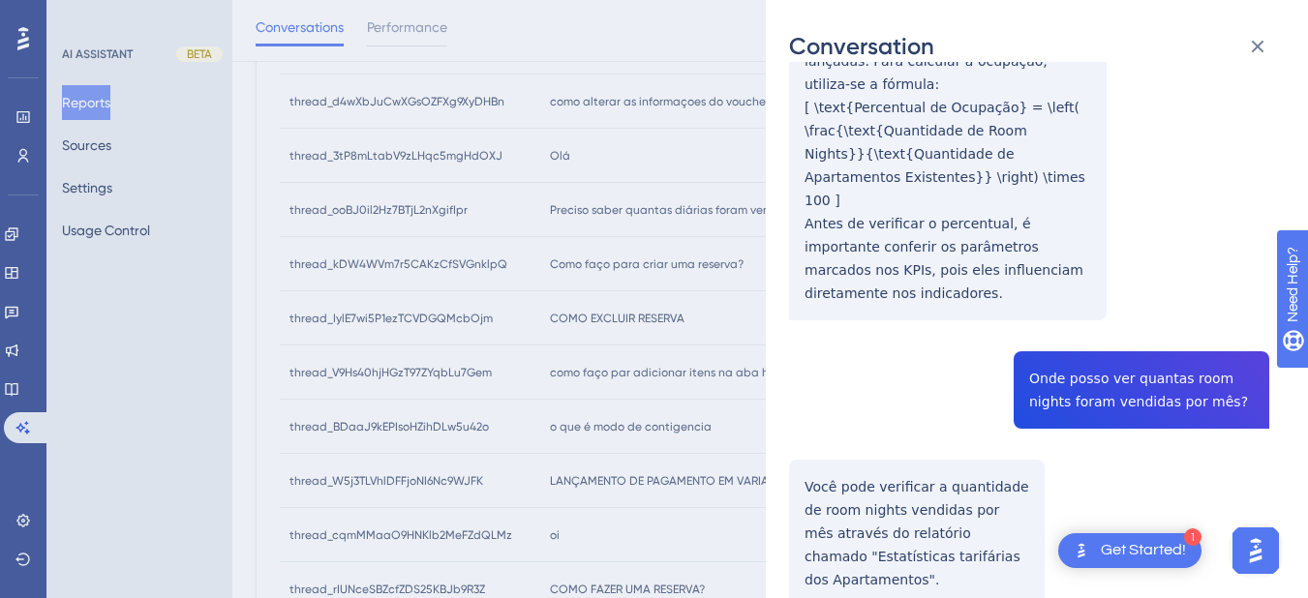
click at [809, 389] on div "thread_ooBJ0il2Hz7BTjL2nXgifIpr Copy - - 2_Kotaki, Celso User Conversation Hist…" at bounding box center [1029, 65] width 480 height 1281
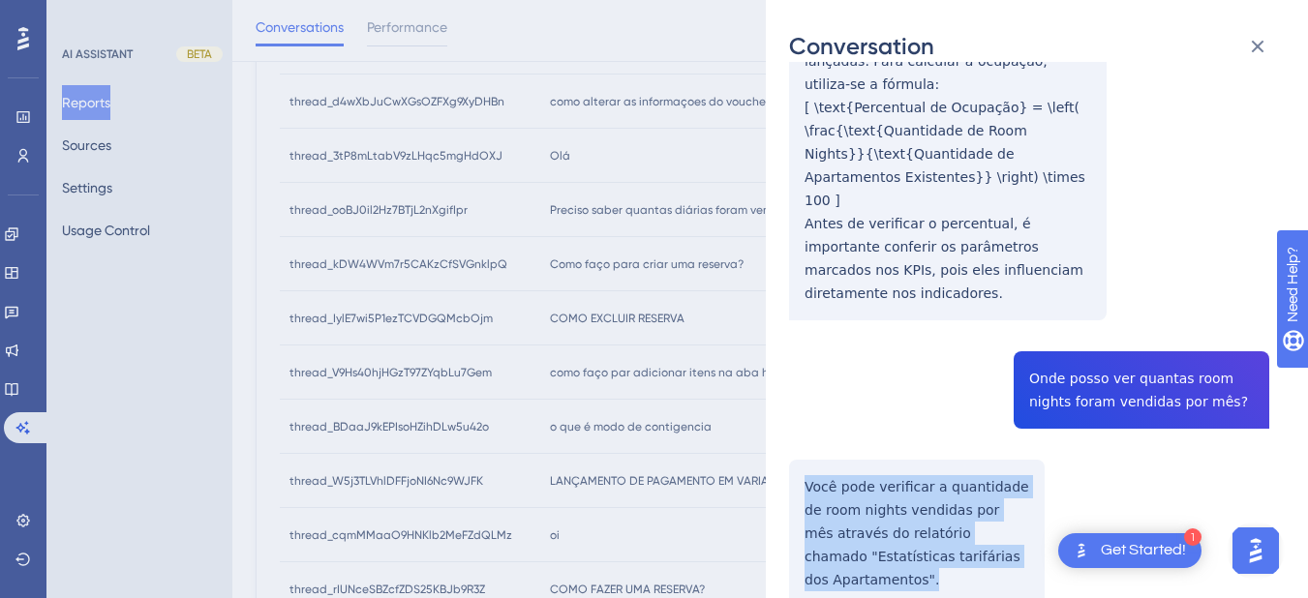
drag, startPoint x: 792, startPoint y: 386, endPoint x: 926, endPoint y: 496, distance: 173.4
click at [926, 496] on div "thread_ooBJ0il2Hz7BTjL2nXgifIpr Copy - - 2_Kotaki, Celso User Conversation Hist…" at bounding box center [1029, 65] width 480 height 1281
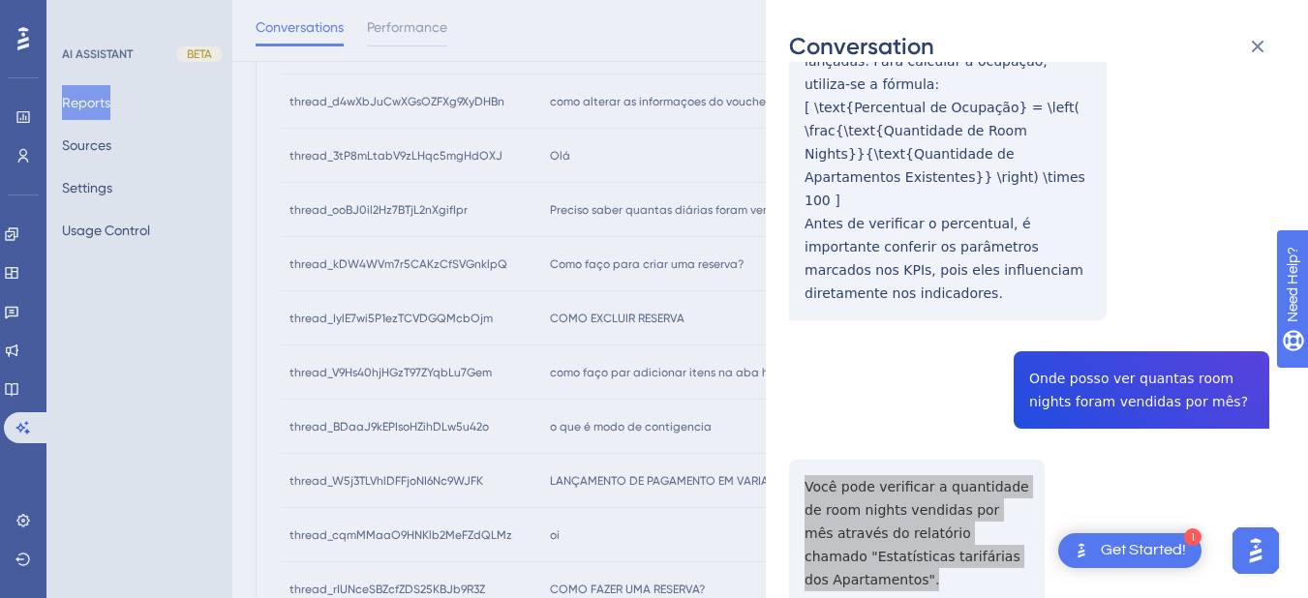
scroll to position [0, 0]
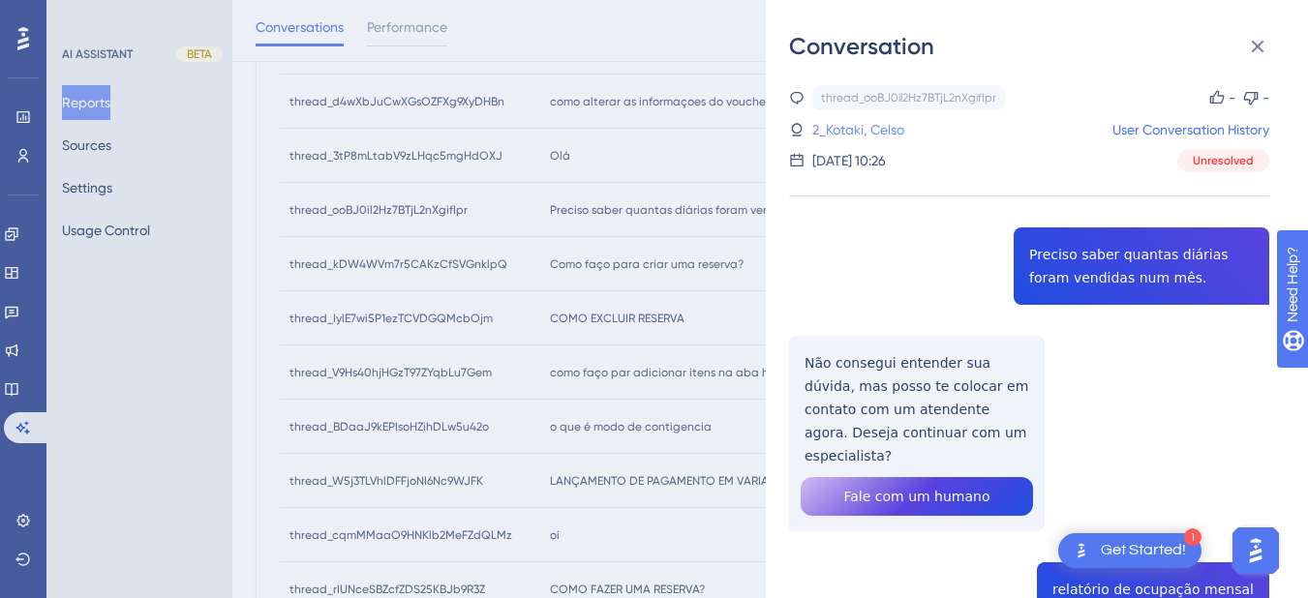
click at [857, 125] on link "2_Kotaki, Celso" at bounding box center [858, 129] width 92 height 23
click at [1254, 42] on icon at bounding box center [1258, 47] width 13 height 13
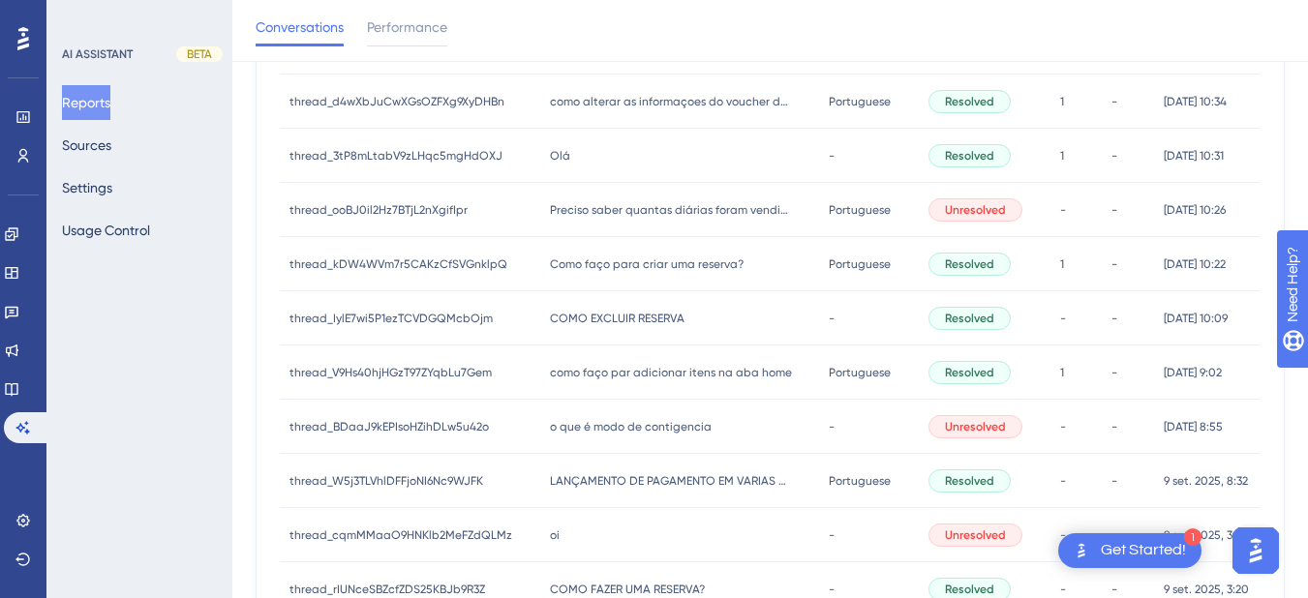
click at [595, 273] on div "Como faço para criar uma reserva? Como faço para criar uma reserva?" at bounding box center [680, 264] width 280 height 54
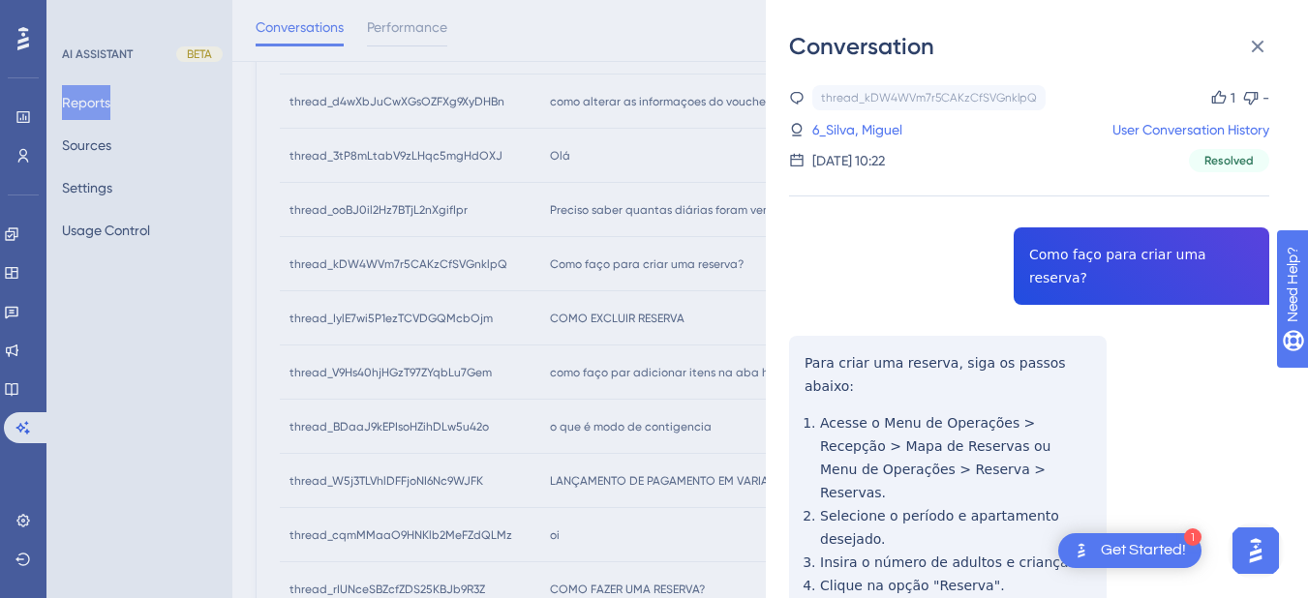
click at [832, 143] on div "thread_kDW4WVm7r5CAKzCfSVGnklpQ Copy 1 - 6_Silva, Miguel User Conversation Hist…" at bounding box center [1029, 128] width 480 height 87
click at [836, 128] on link "6_Silva, Miguel" at bounding box center [857, 129] width 90 height 23
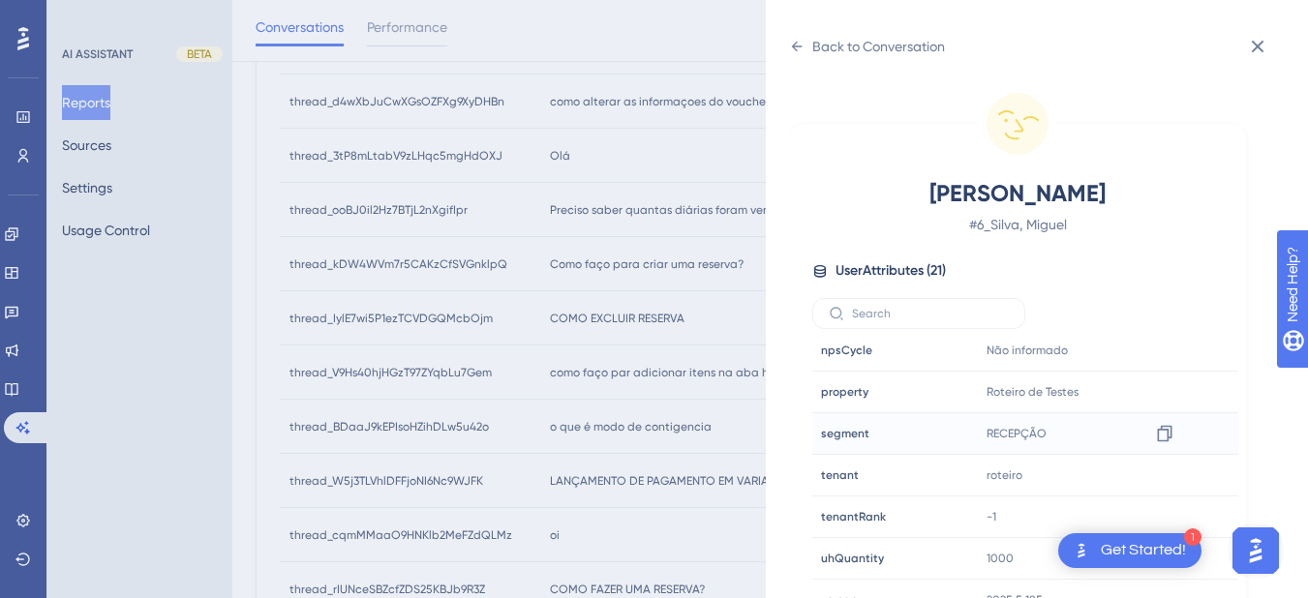
scroll to position [24, 0]
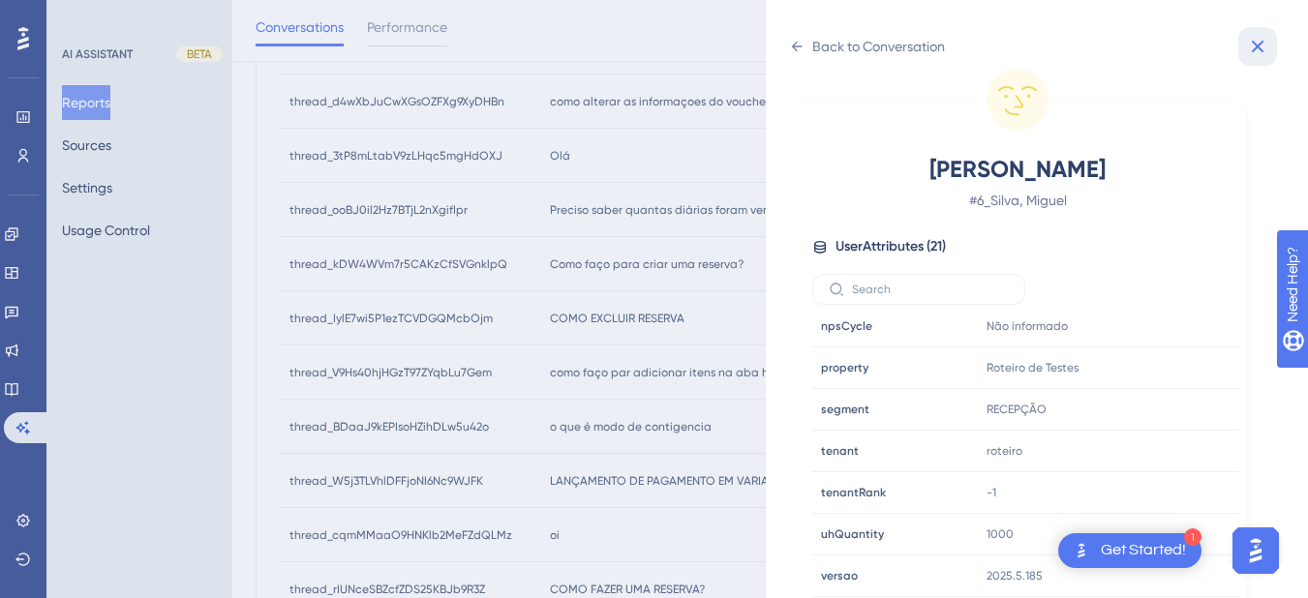
click at [1247, 44] on icon at bounding box center [1257, 46] width 23 height 23
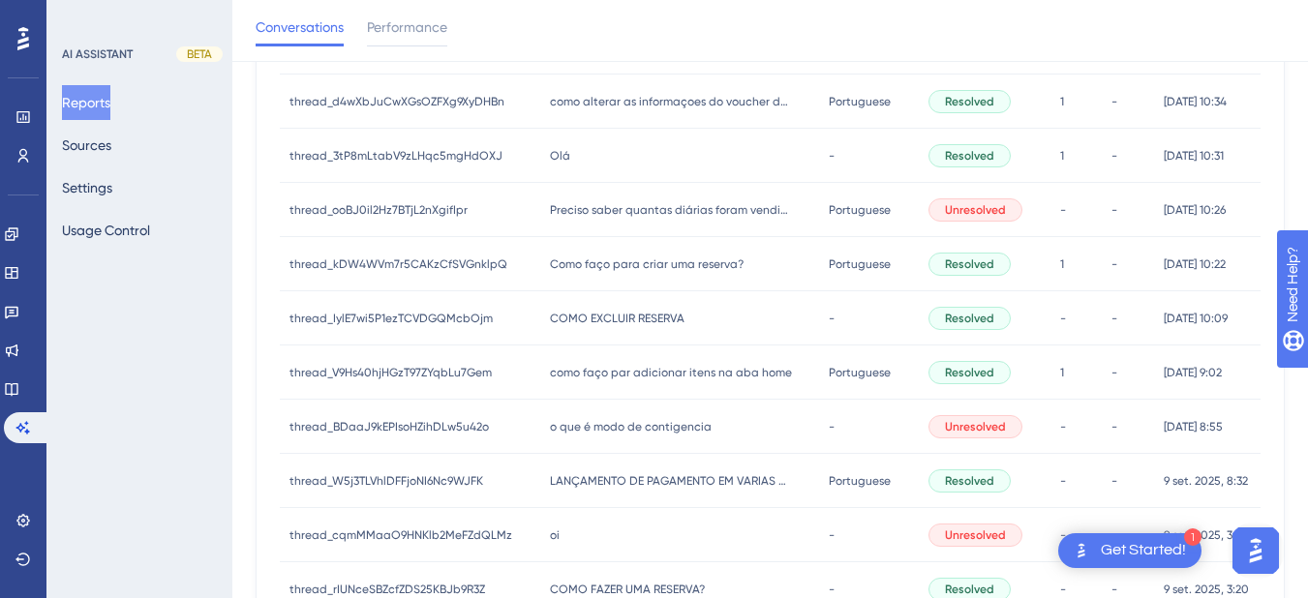
click at [588, 278] on div "Como faço para criar uma reserva? Como faço para criar uma reserva?" at bounding box center [680, 264] width 280 height 54
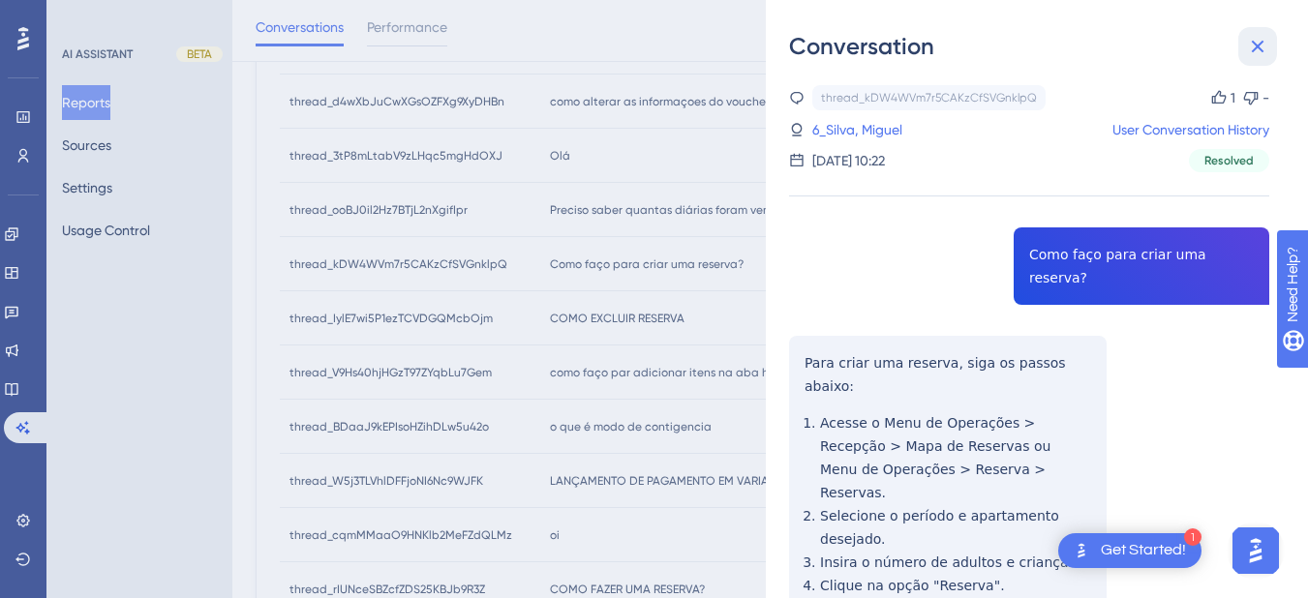
drag, startPoint x: 1257, startPoint y: 46, endPoint x: 918, endPoint y: 174, distance: 363.0
click at [1256, 46] on icon at bounding box center [1258, 47] width 13 height 13
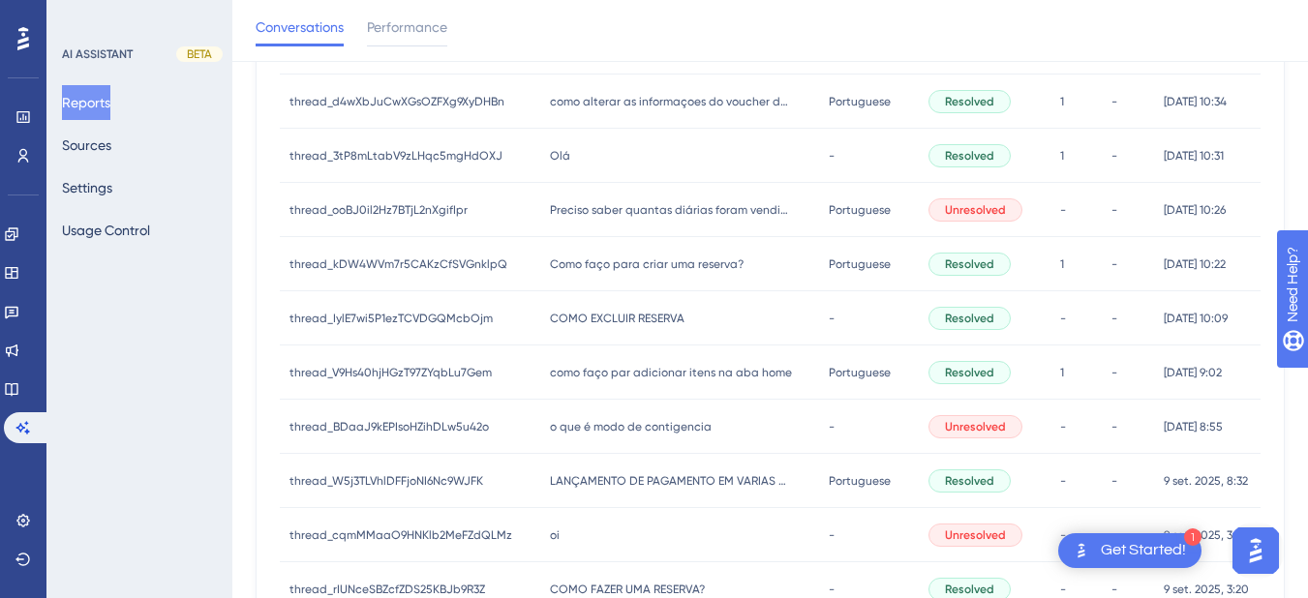
click at [621, 323] on span "COMO EXCLUIR RESERVA" at bounding box center [617, 318] width 135 height 15
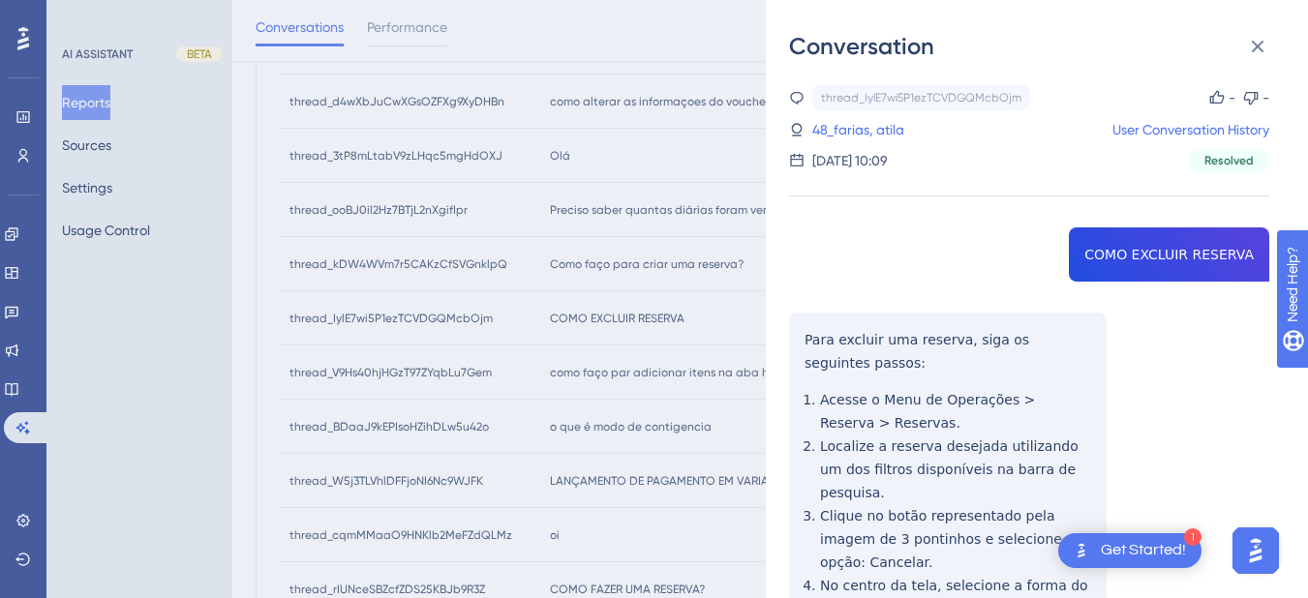
click at [1155, 259] on div "thread_IylE7wi5P1ezTCVDGQMcbOjm Copy - - 48_farias, atila User Conversation His…" at bounding box center [1029, 474] width 480 height 779
click at [1156, 259] on div "thread_IylE7wi5P1ezTCVDGQMcbOjm Copy - - 48_farias, atila User Conversation His…" at bounding box center [1029, 474] width 480 height 779
click at [893, 359] on div "thread_IylE7wi5P1ezTCVDGQMcbOjm Copy - - 48_farias, atila User Conversation His…" at bounding box center [1029, 474] width 480 height 779
click at [800, 332] on div "thread_IylE7wi5P1ezTCVDGQMcbOjm Copy - - 48_farias, atila User Conversation His…" at bounding box center [1029, 474] width 480 height 779
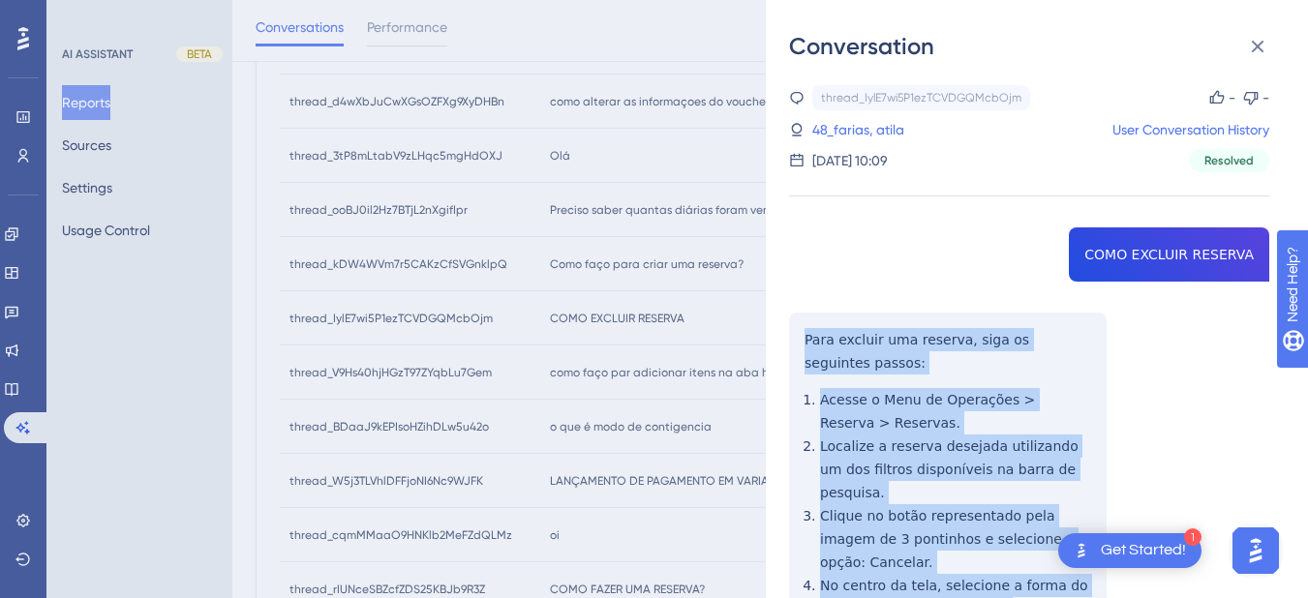
scroll to position [228, 0]
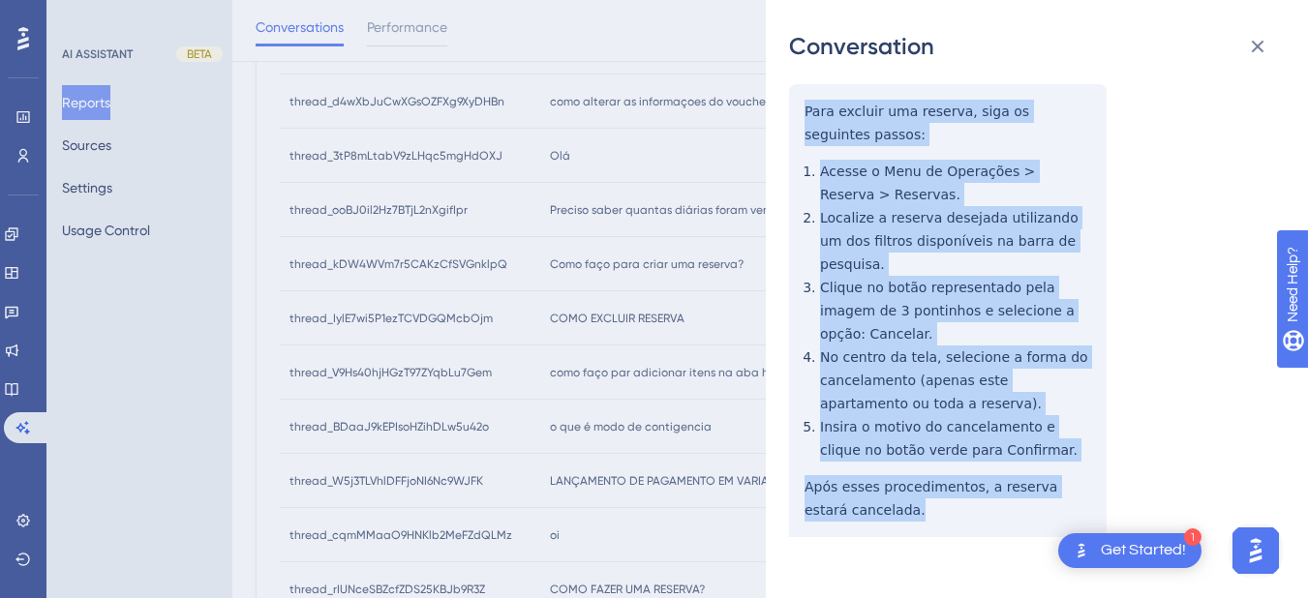
drag, startPoint x: 803, startPoint y: 334, endPoint x: 917, endPoint y: 504, distance: 204.6
click at [917, 504] on div "thread_IylE7wi5P1ezTCVDGQMcbOjm Copy - - 48_farias, atila User Conversation His…" at bounding box center [1029, 246] width 480 height 779
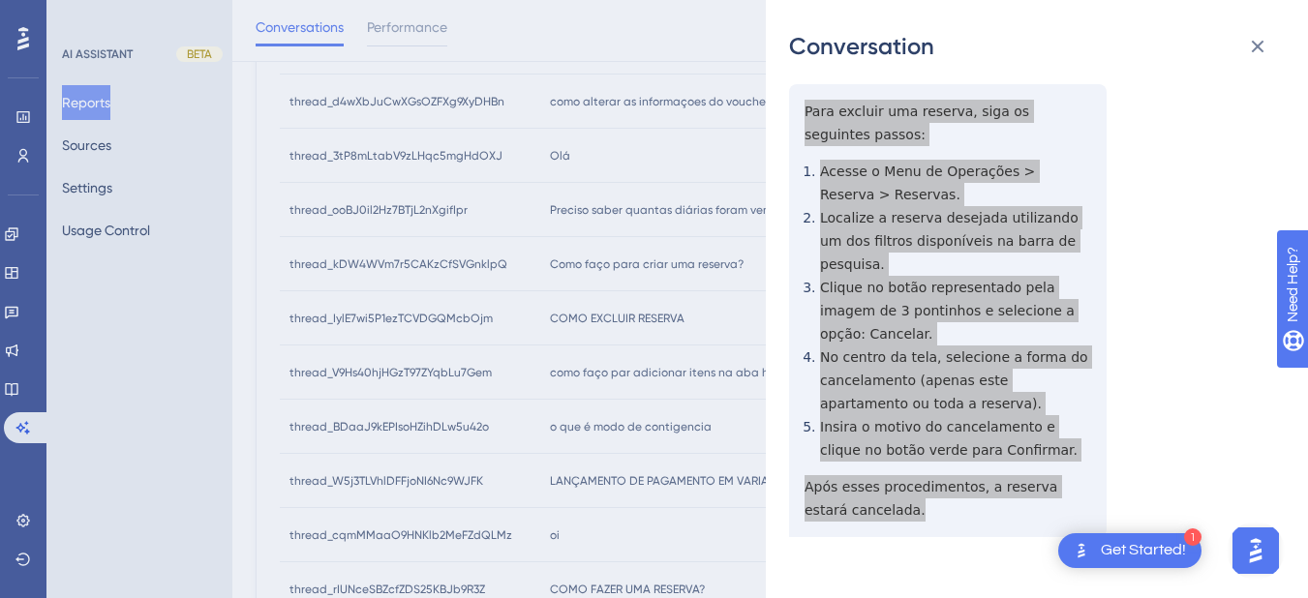
scroll to position [0, 0]
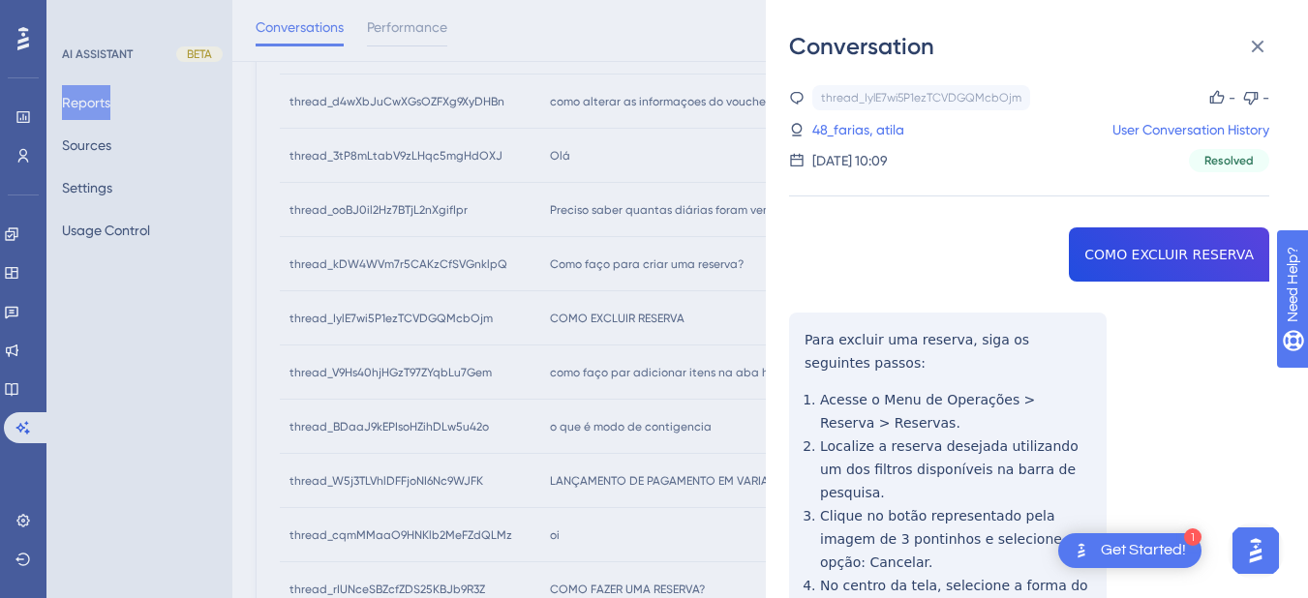
click at [830, 117] on div "thread_IylE7wi5P1ezTCVDGQMcbOjm Copy - - 48_farias, atila User Conversation His…" at bounding box center [1029, 128] width 480 height 87
click at [847, 128] on link "48_farias, atila" at bounding box center [858, 129] width 92 height 23
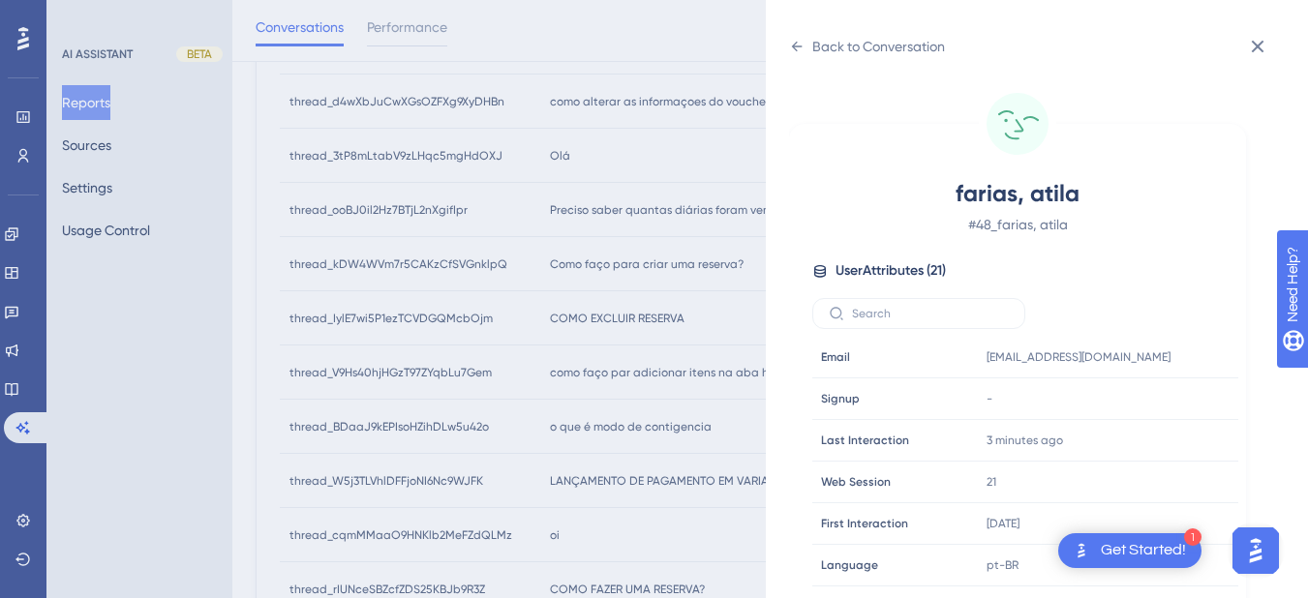
scroll to position [590, 0]
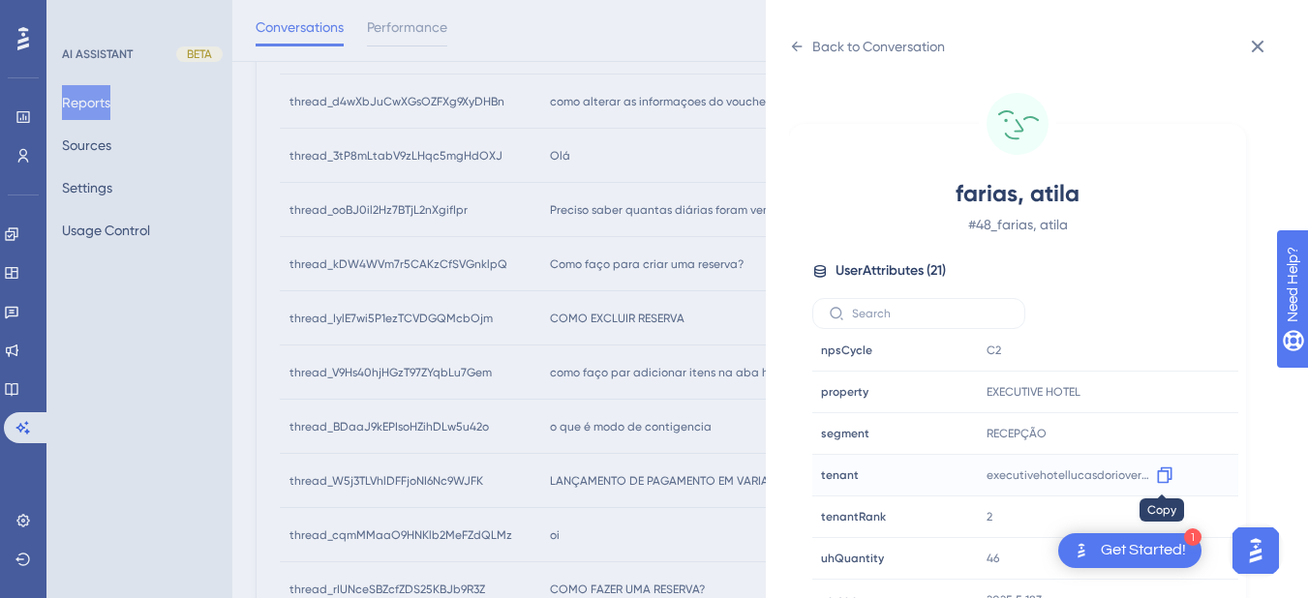
click at [1162, 472] on icon at bounding box center [1164, 475] width 19 height 19
click at [796, 46] on icon at bounding box center [797, 47] width 11 height 10
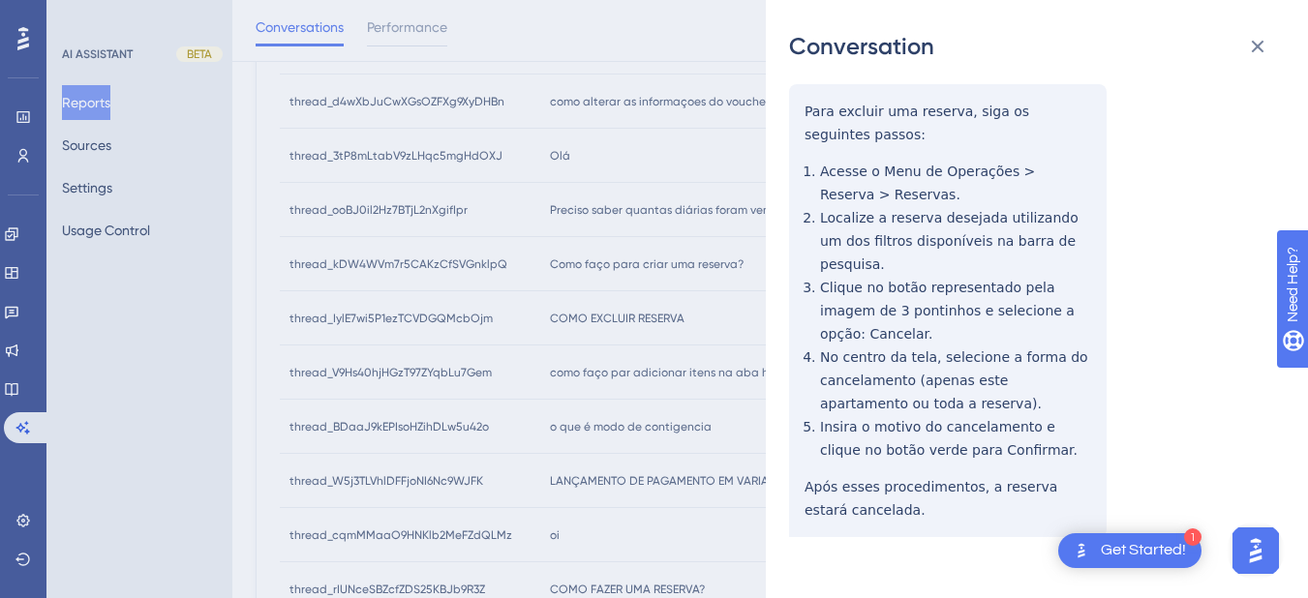
scroll to position [0, 0]
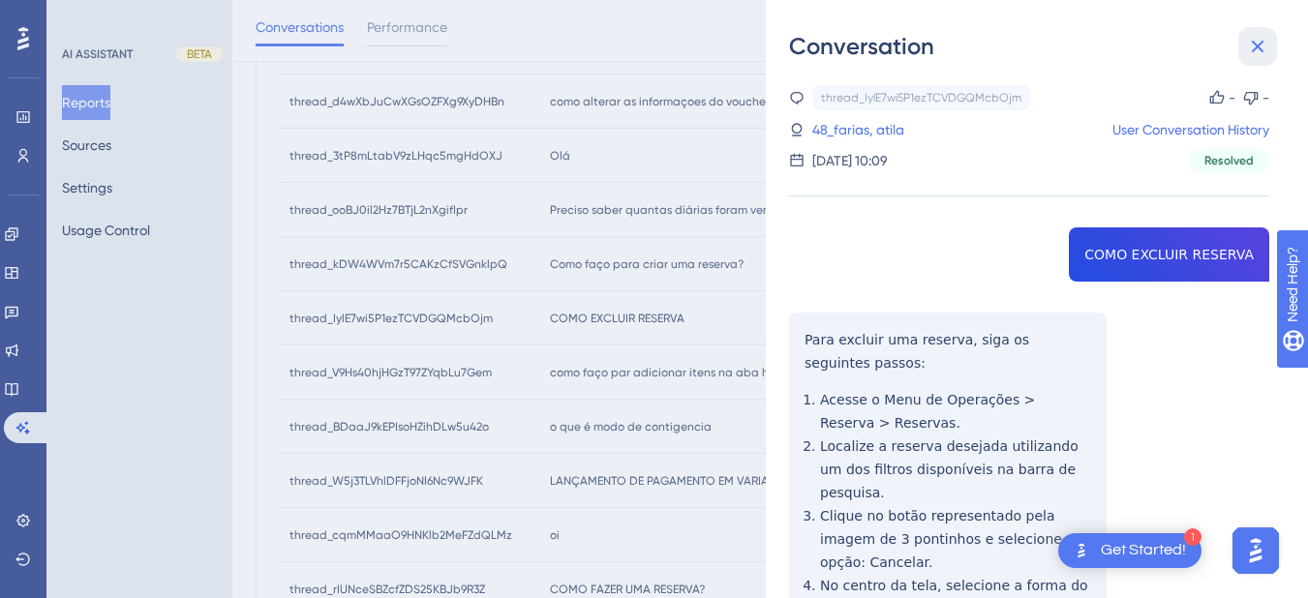
click at [1261, 54] on icon at bounding box center [1257, 46] width 23 height 23
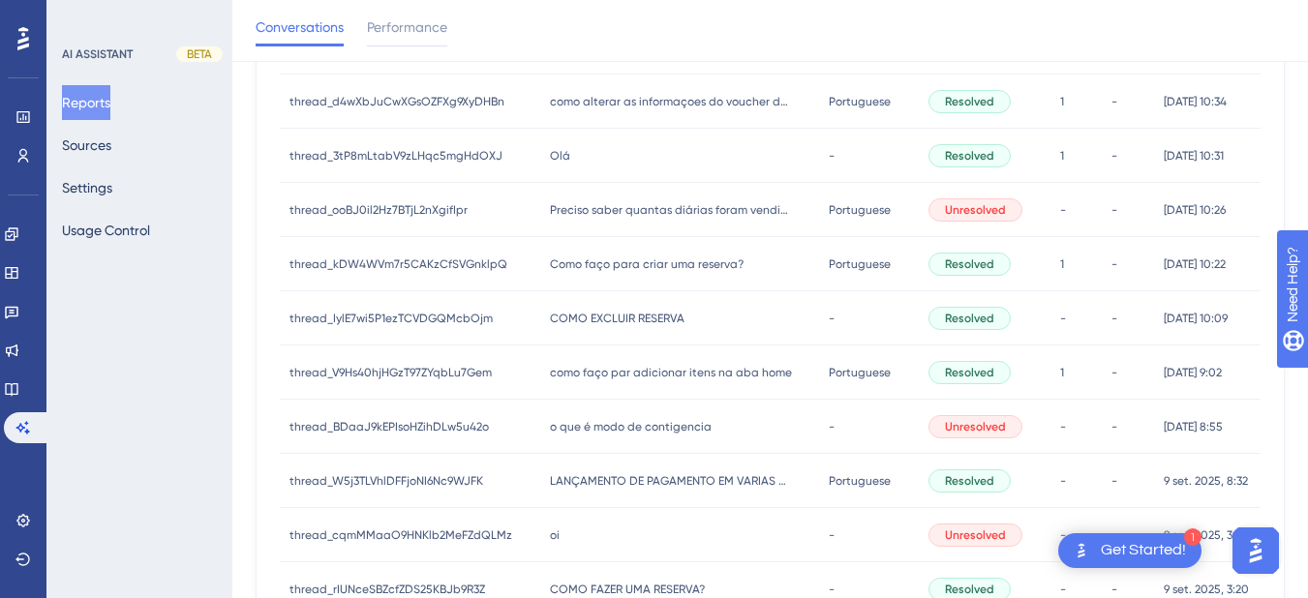
click at [625, 375] on span "como faço par adicionar itens na aba home" at bounding box center [671, 372] width 242 height 15
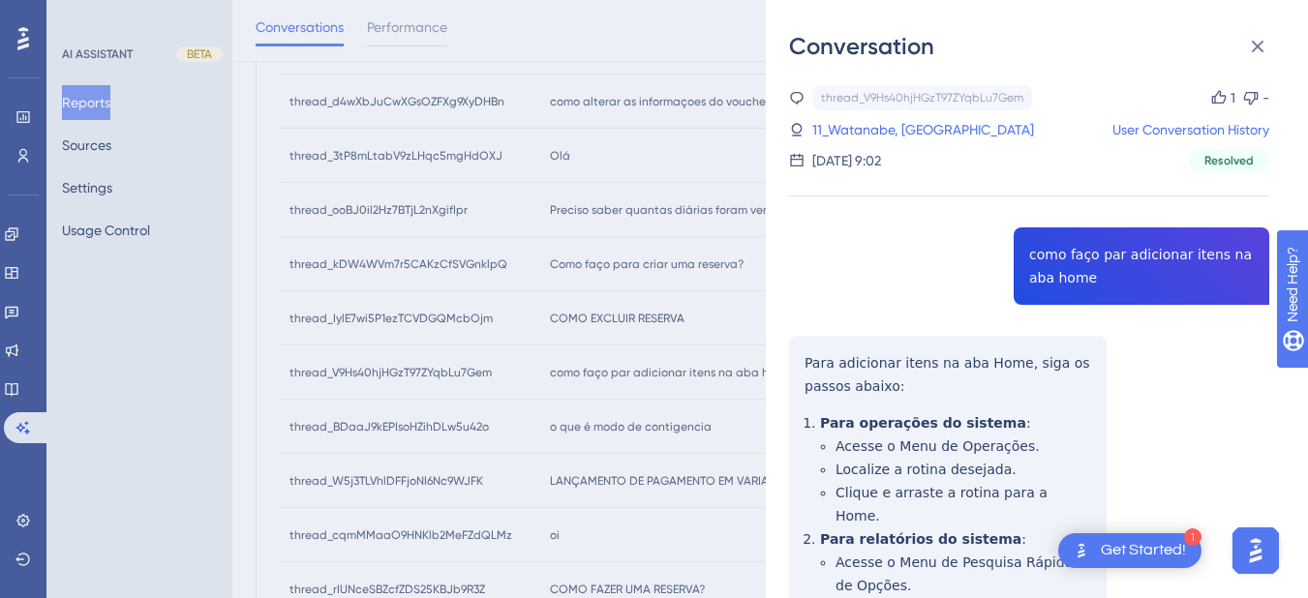
click at [1070, 258] on div "thread_V9Hs40hjHGzT97ZYqbLu7Gem Copy 1 - 11_Watanabe, Carolina User Conversatio…" at bounding box center [1029, 505] width 480 height 841
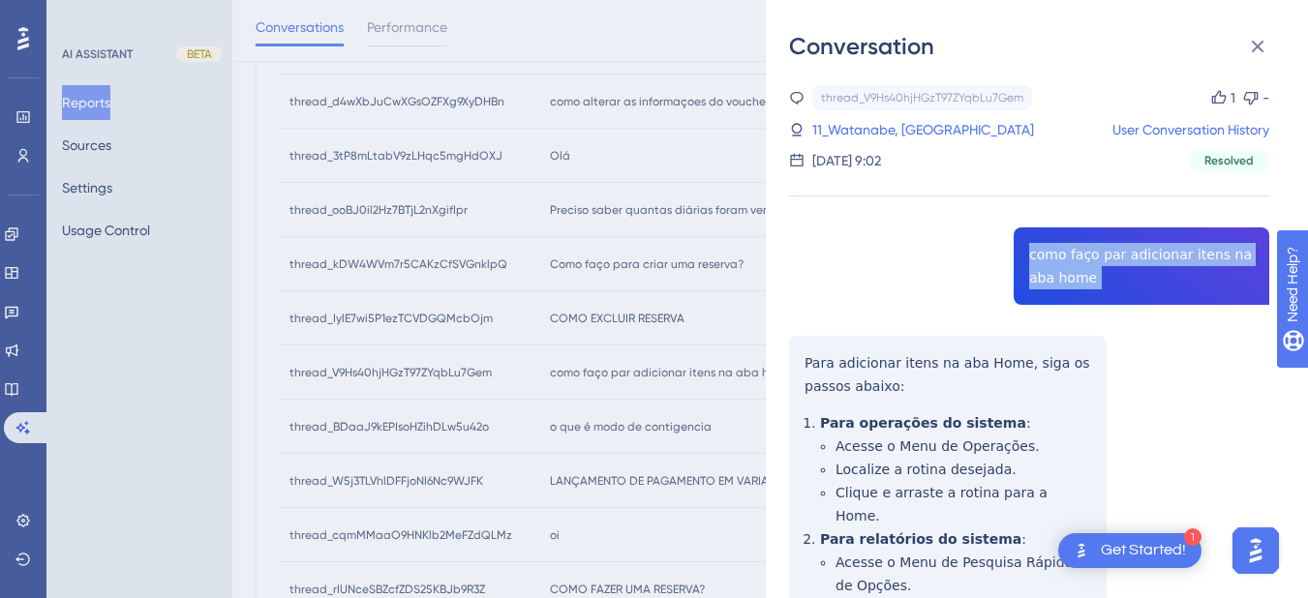
click at [1070, 258] on div "thread_V9Hs40hjHGzT97ZYqbLu7Gem Copy 1 - 11_Watanabe, Carolina User Conversatio…" at bounding box center [1029, 505] width 480 height 841
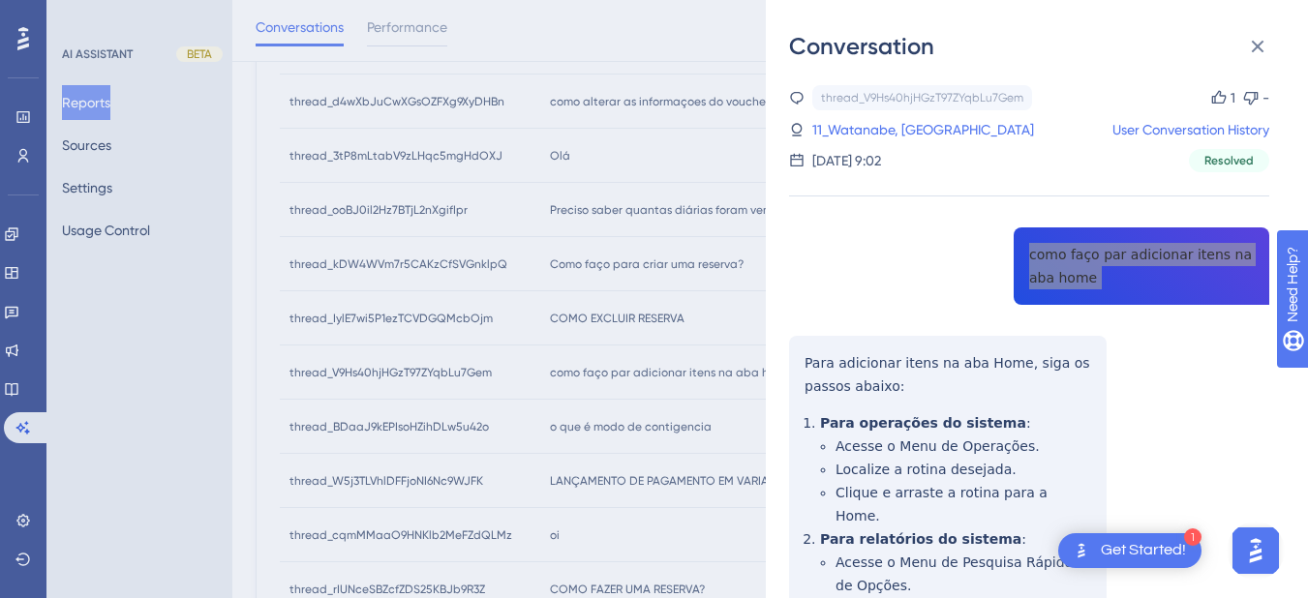
scroll to position [226, 0]
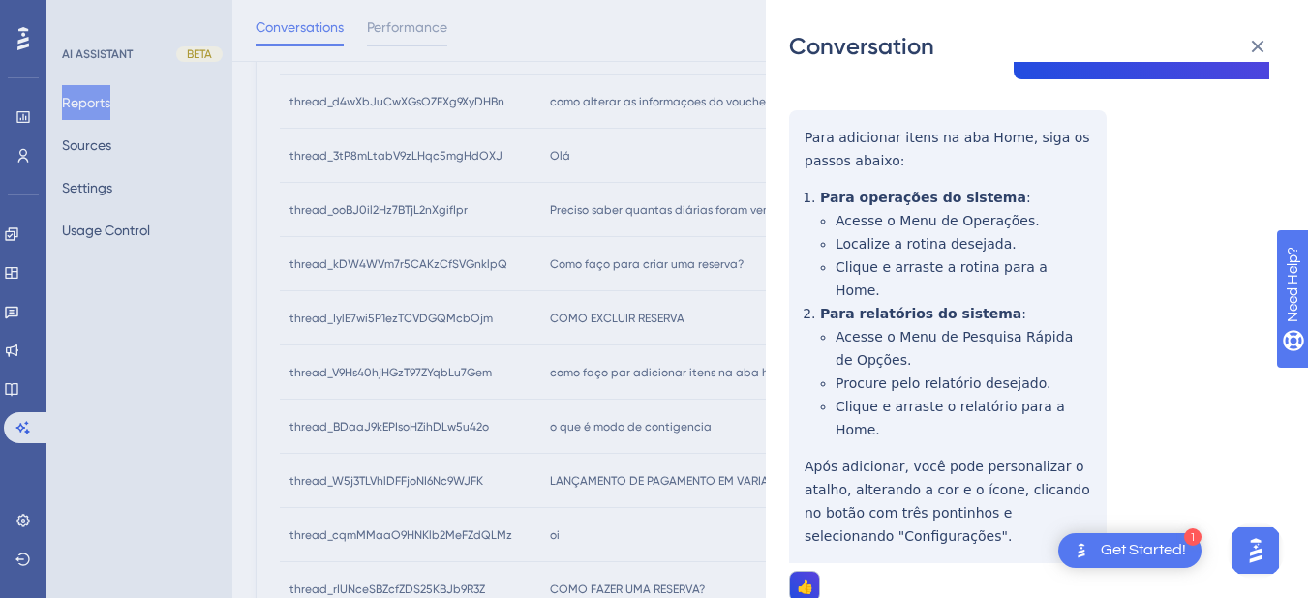
click at [829, 139] on div "thread_V9Hs40hjHGzT97ZYqbLu7Gem Copy 1 - 11_Watanabe, Carolina User Conversatio…" at bounding box center [1029, 280] width 480 height 841
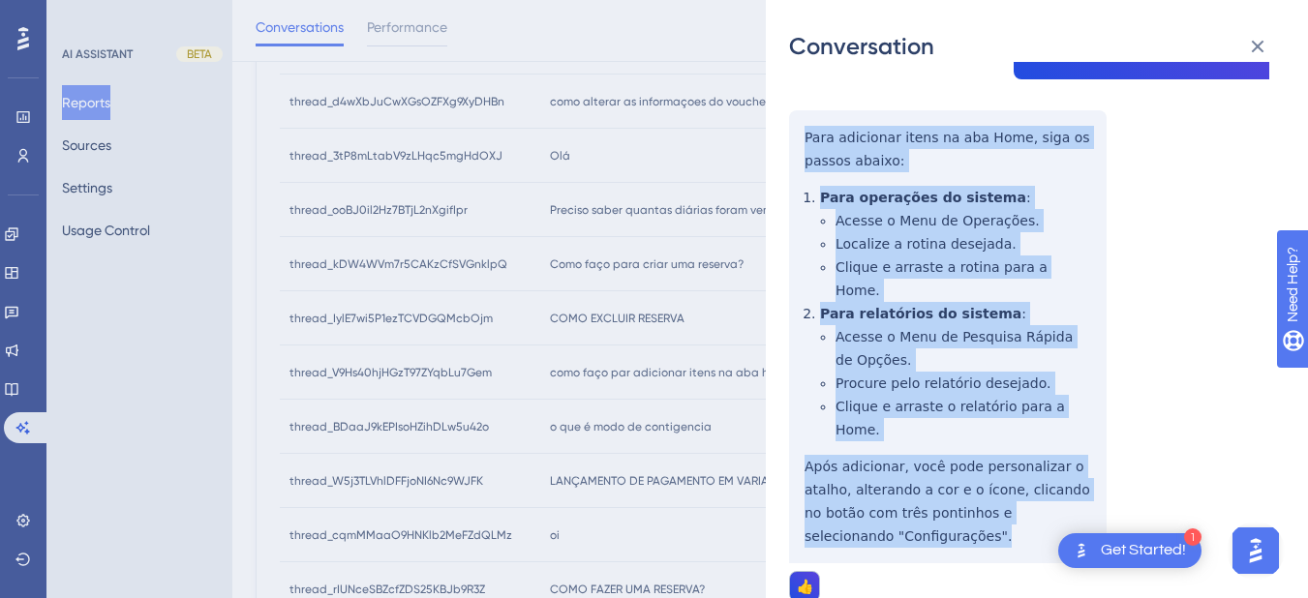
drag, startPoint x: 803, startPoint y: 128, endPoint x: 933, endPoint y: 491, distance: 385.5
click at [933, 491] on div "thread_V9Hs40hjHGzT97ZYqbLu7Gem Copy 1 - 11_Watanabe, Carolina User Conversatio…" at bounding box center [1029, 280] width 480 height 841
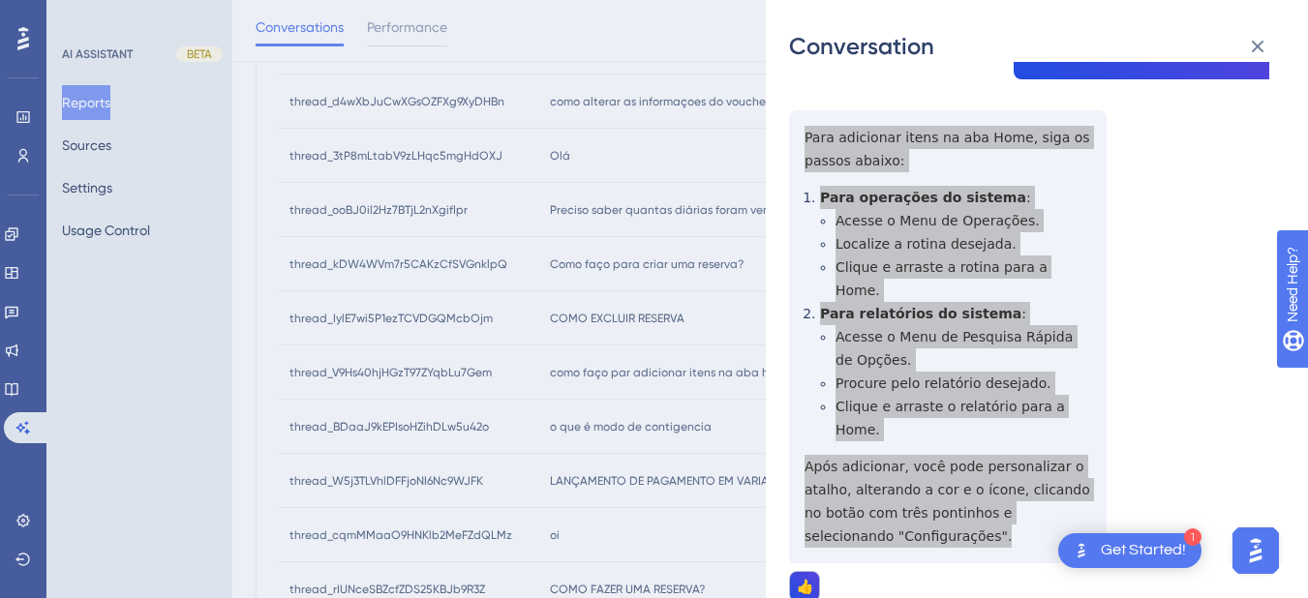
scroll to position [0, 0]
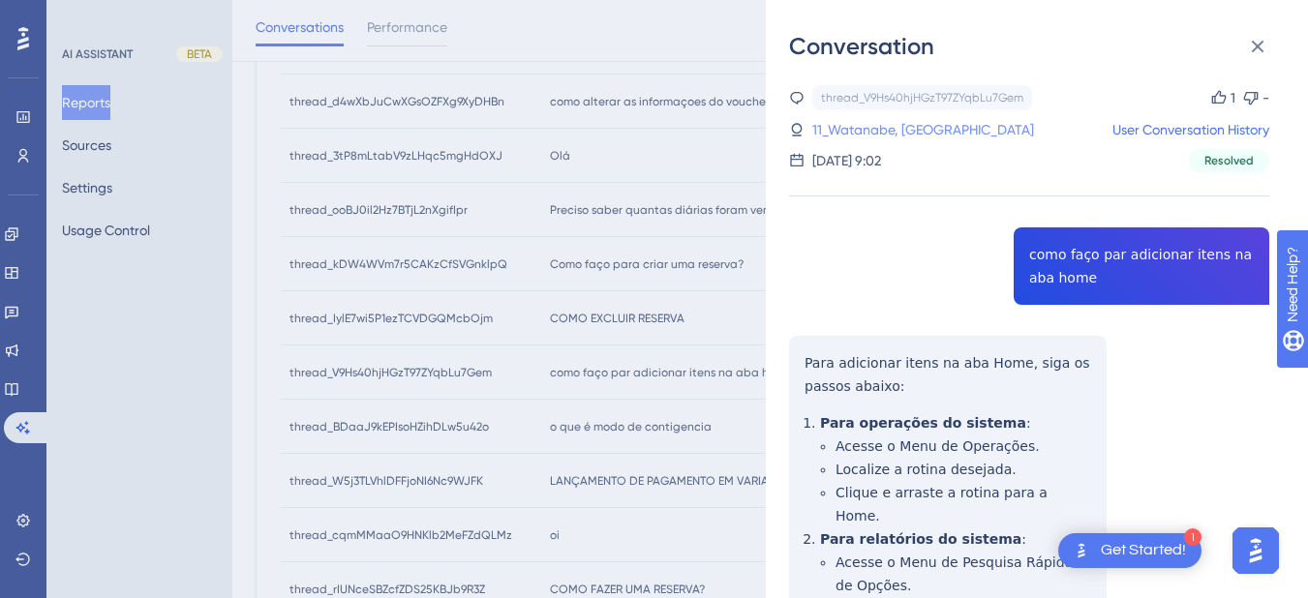
drag, startPoint x: 866, startPoint y: 126, endPoint x: 874, endPoint y: 134, distance: 11.0
click at [866, 126] on link "11_Watanabe, Carolina" at bounding box center [923, 129] width 222 height 23
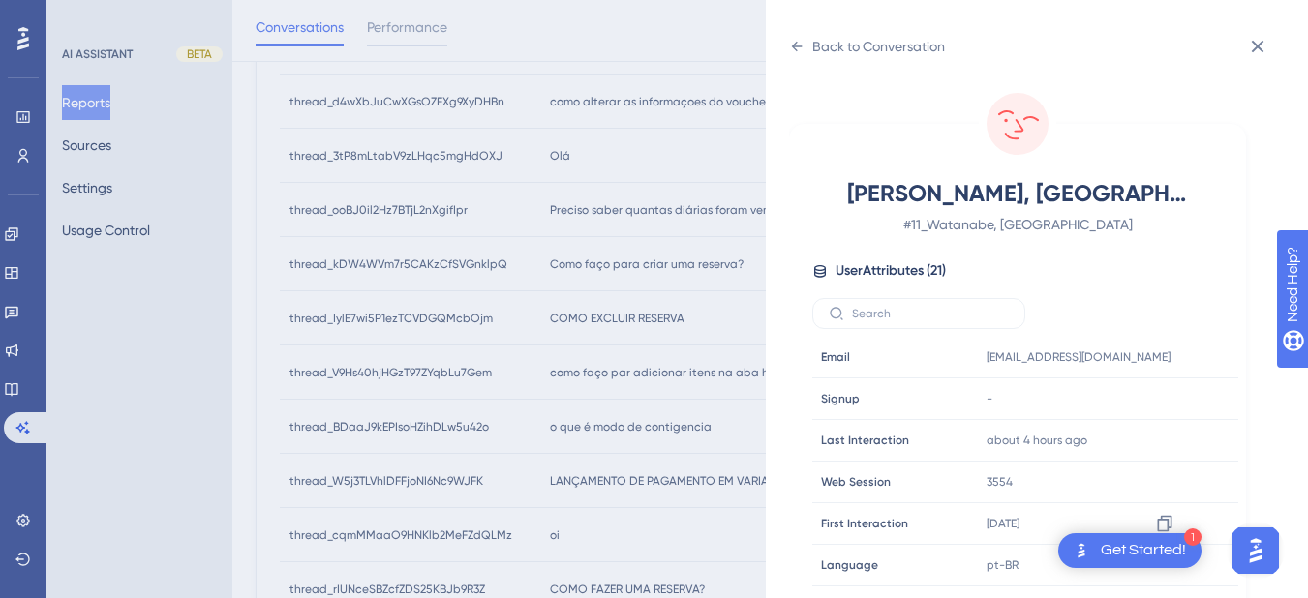
scroll to position [590, 0]
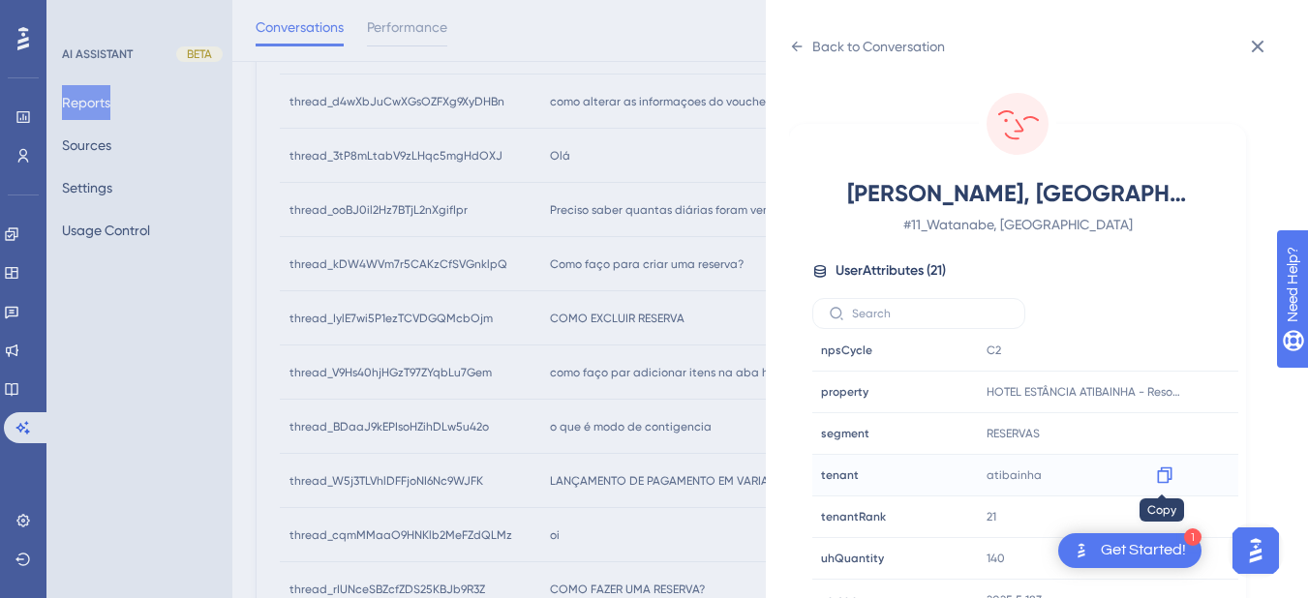
click at [1171, 481] on div at bounding box center [1164, 475] width 31 height 31
click at [1161, 479] on icon at bounding box center [1164, 475] width 19 height 19
click at [798, 46] on icon at bounding box center [797, 47] width 11 height 10
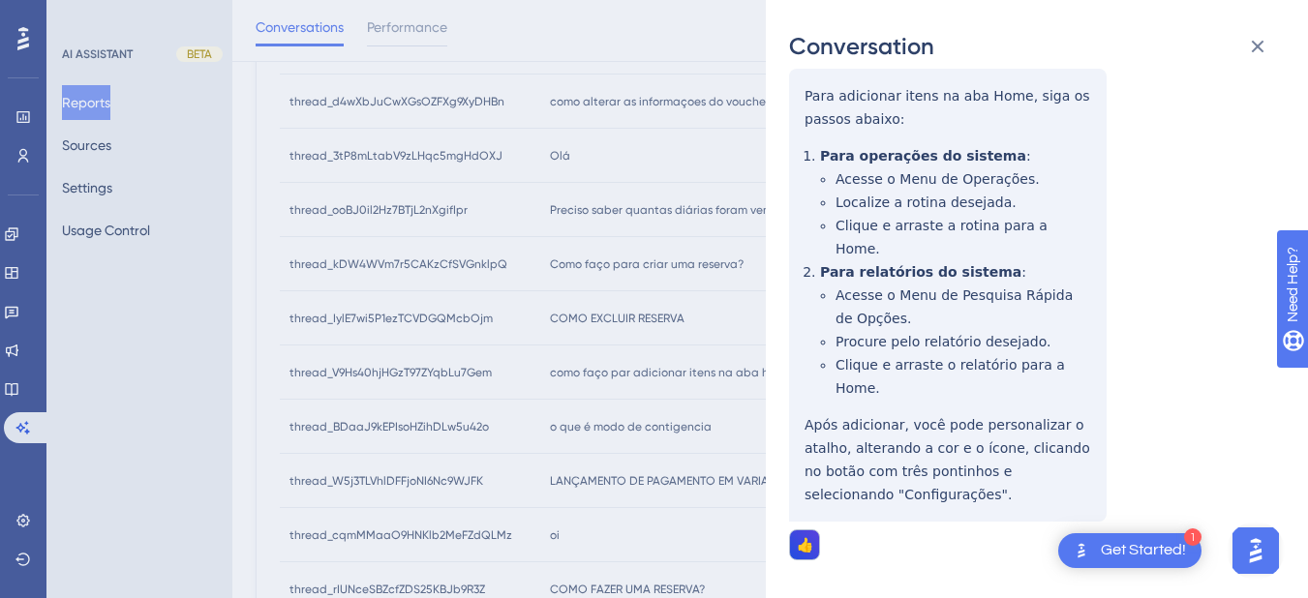
scroll to position [452, 0]
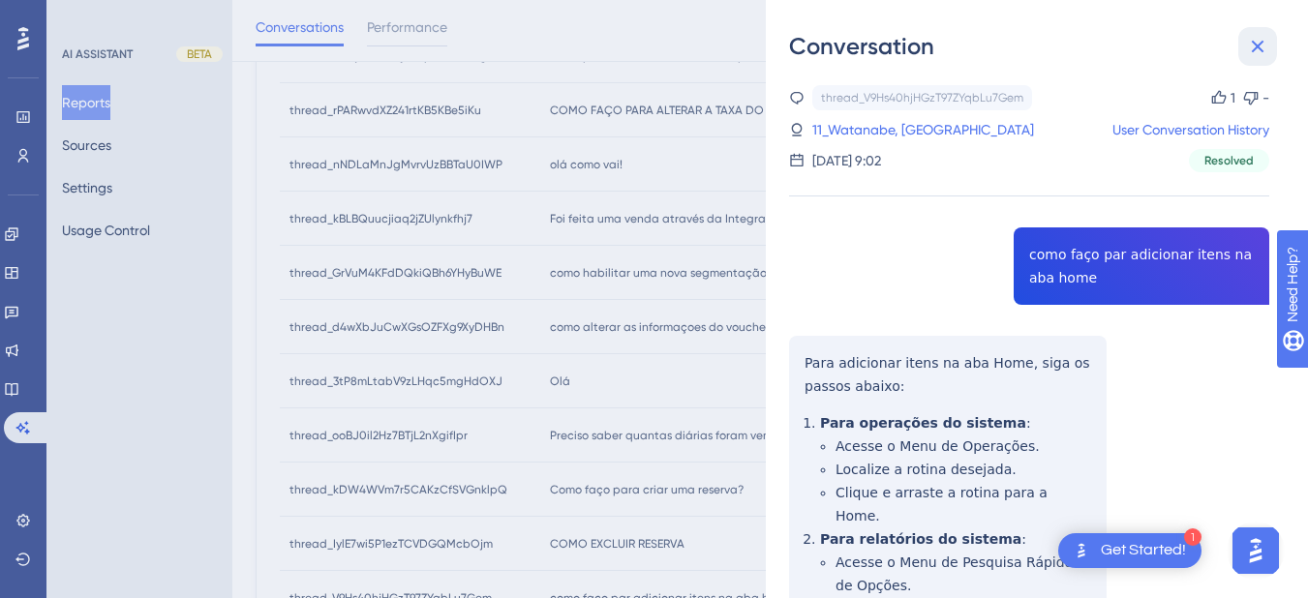
drag, startPoint x: 1263, startPoint y: 39, endPoint x: 747, endPoint y: 197, distance: 539.5
click at [1263, 39] on icon at bounding box center [1257, 46] width 23 height 23
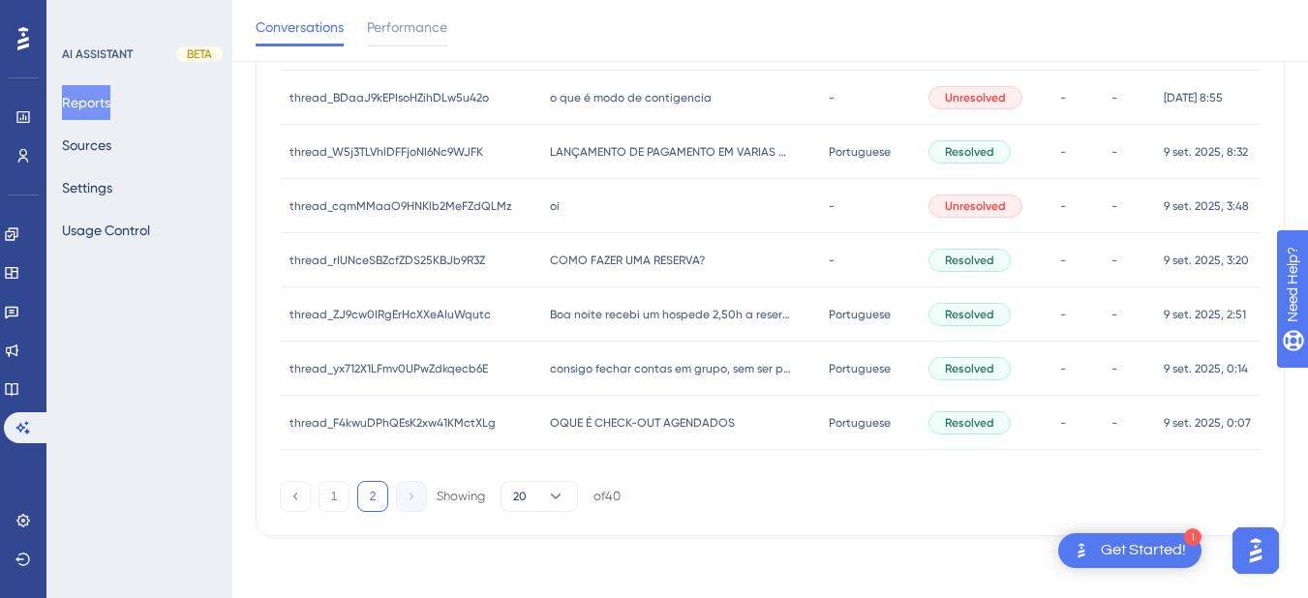
scroll to position [781, 0]
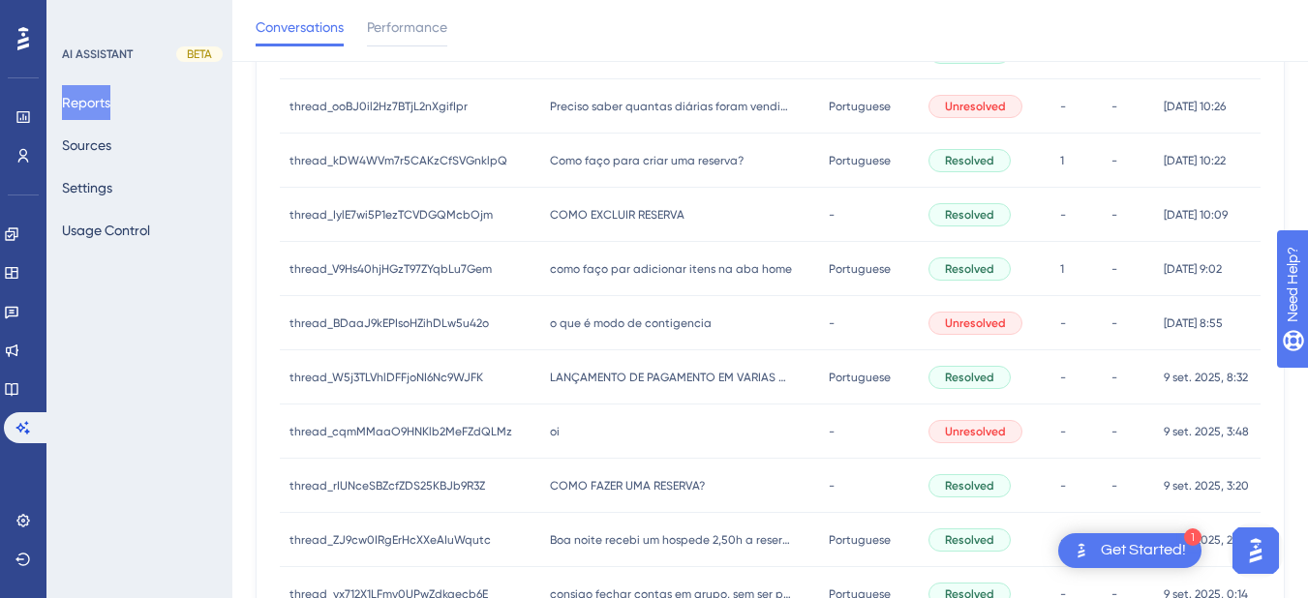
click at [619, 322] on span "o que é modo de contigencia" at bounding box center [631, 323] width 162 height 15
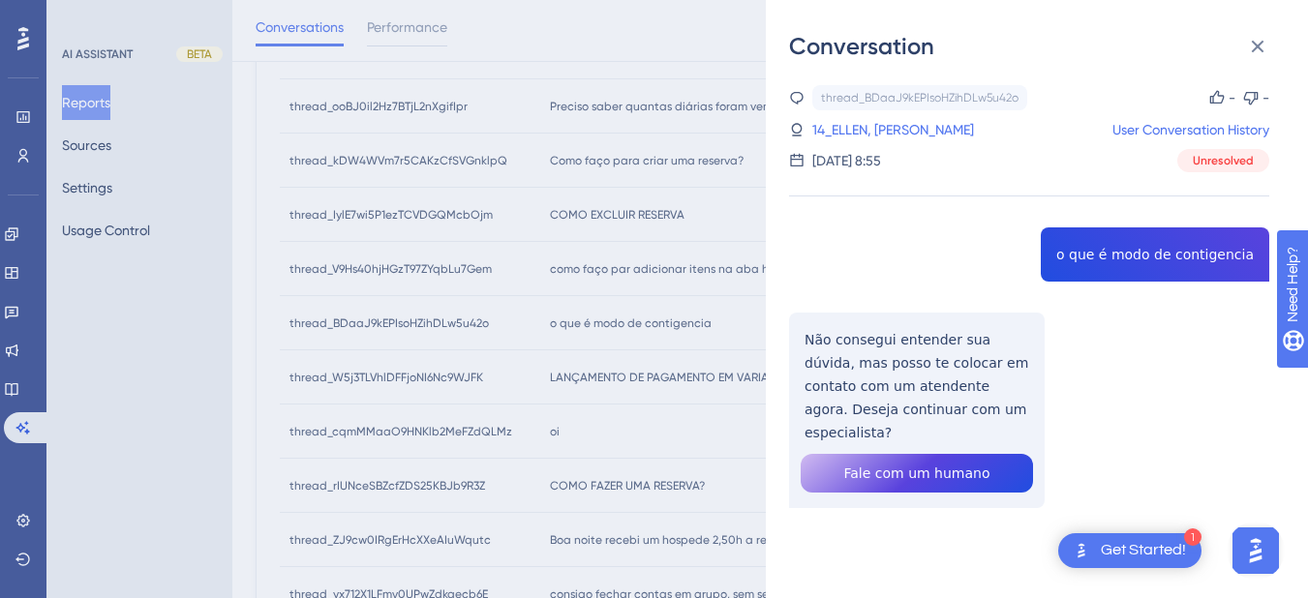
click at [1135, 254] on div "thread_BDaaJ9kEPIsoHZihDLw5u42o Copy - - 14_ELLEN, FABIOLA User Conversation Hi…" at bounding box center [1029, 346] width 480 height 522
click at [856, 354] on div "thread_BDaaJ9kEPIsoHZihDLw5u42o Copy - - 14_ELLEN, FABIOLA User Conversation Hi…" at bounding box center [1029, 346] width 480 height 522
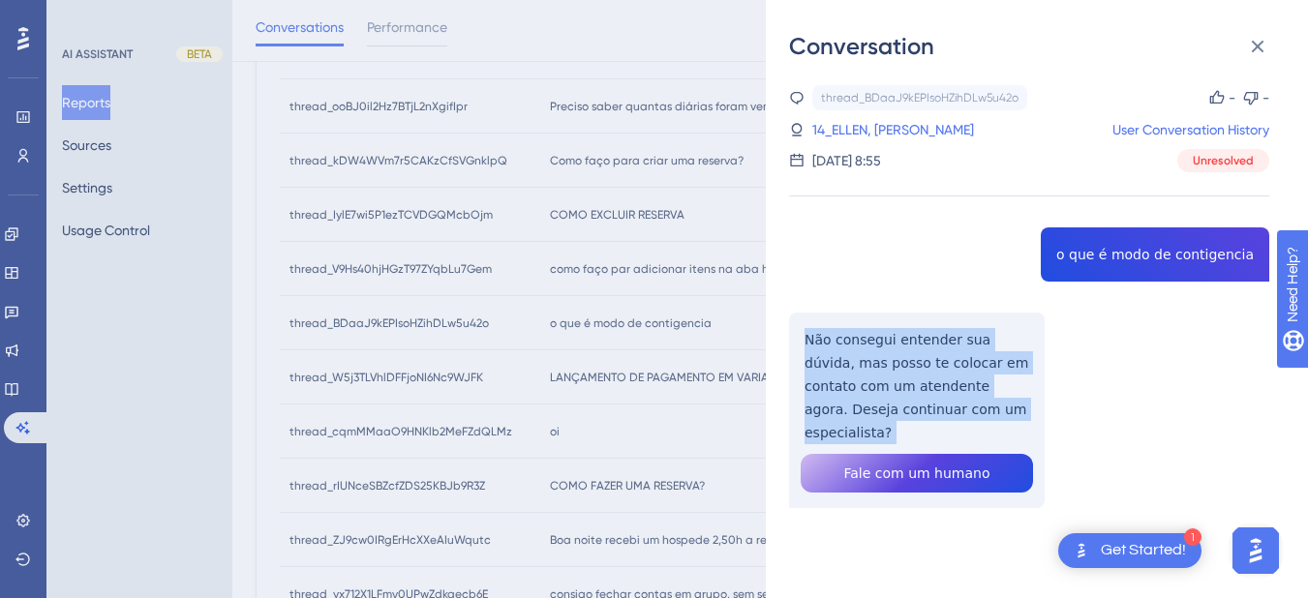
click at [856, 354] on div "thread_BDaaJ9kEPIsoHZihDLw5u42o Copy - - 14_ELLEN, FABIOLA User Conversation Hi…" at bounding box center [1029, 346] width 480 height 522
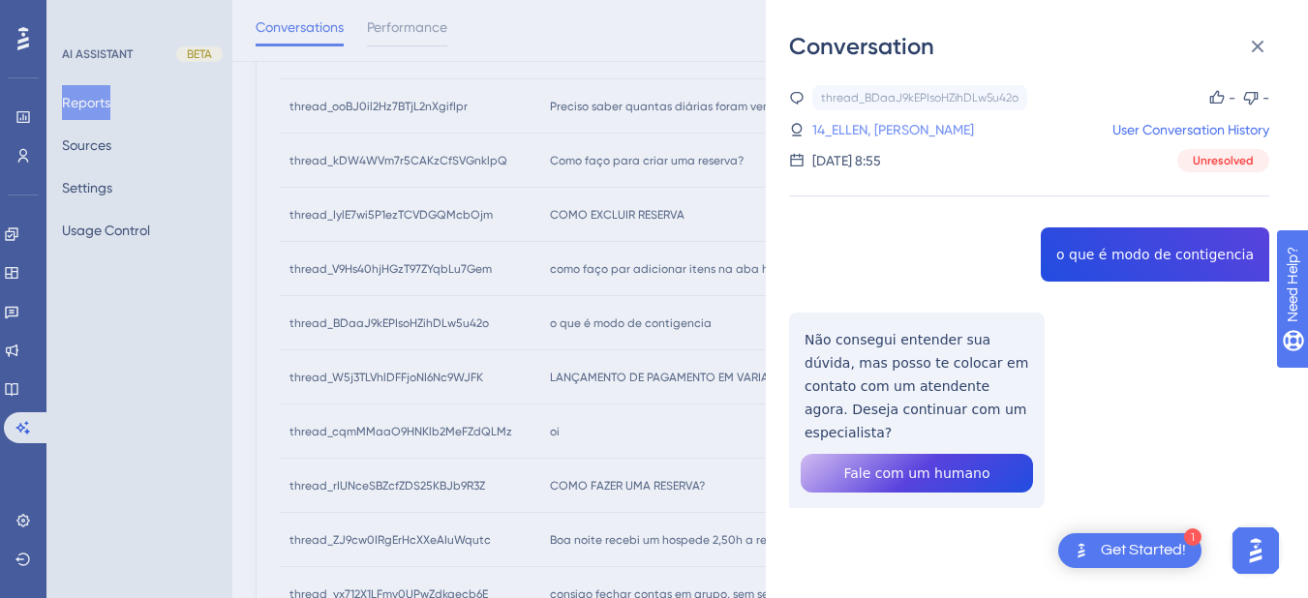
click at [901, 127] on link "14_ELLEN, FABIOLA" at bounding box center [893, 129] width 162 height 23
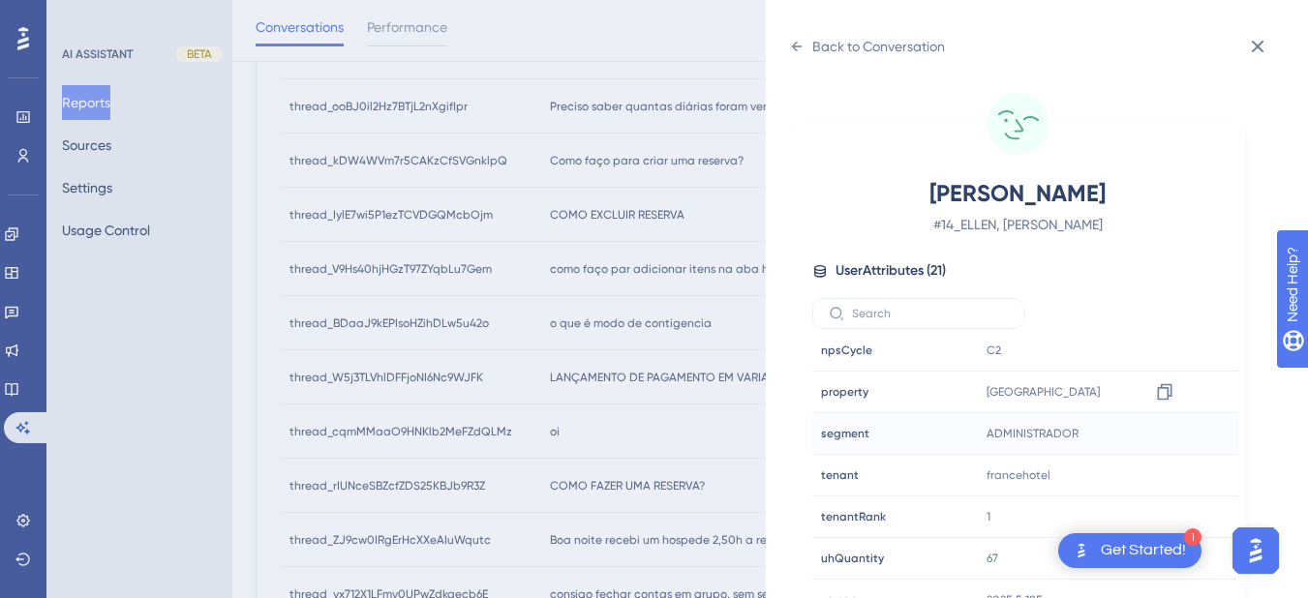
scroll to position [24, 0]
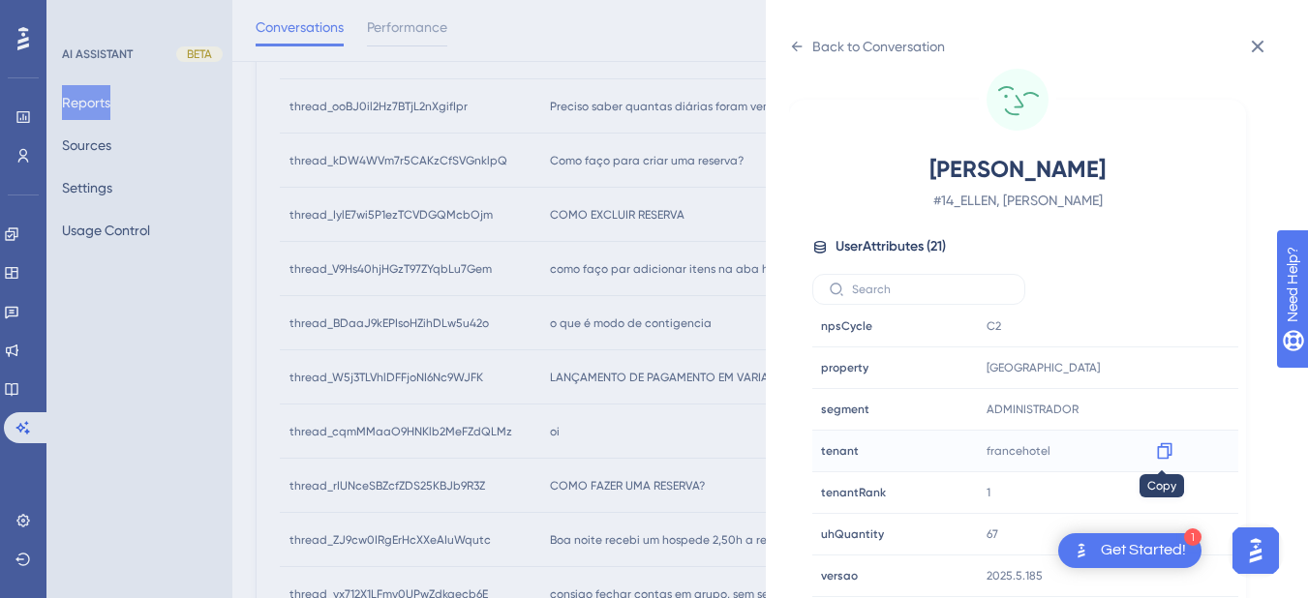
click at [1165, 442] on icon at bounding box center [1164, 450] width 19 height 19
click at [801, 47] on icon at bounding box center [796, 46] width 15 height 15
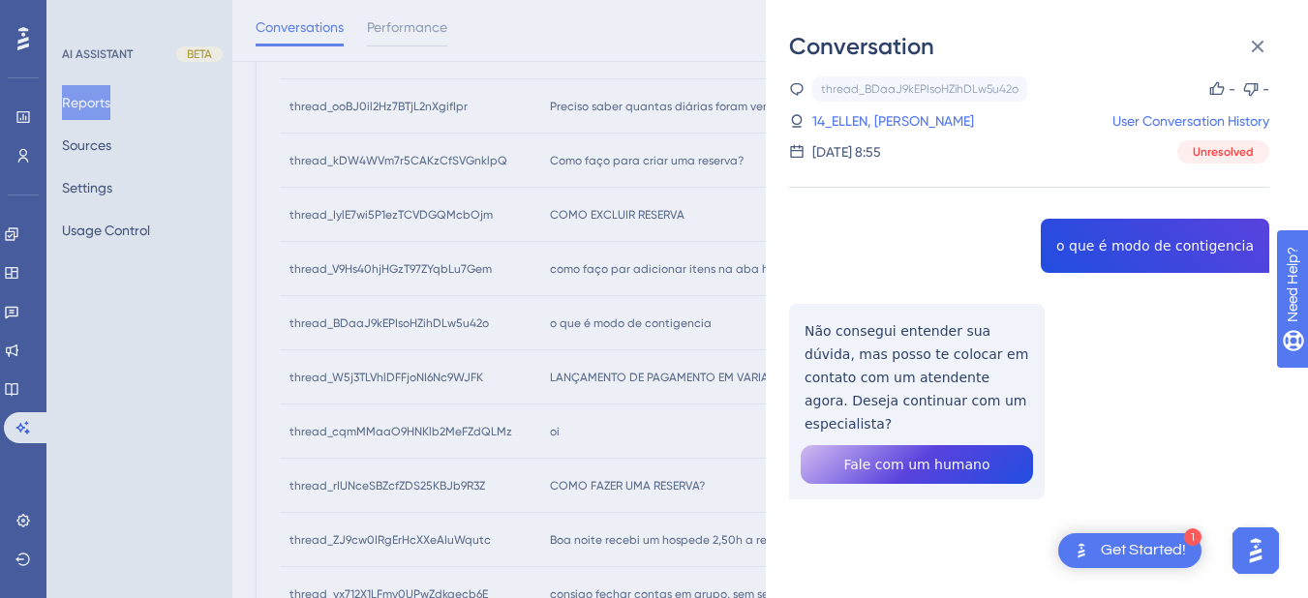
scroll to position [0, 0]
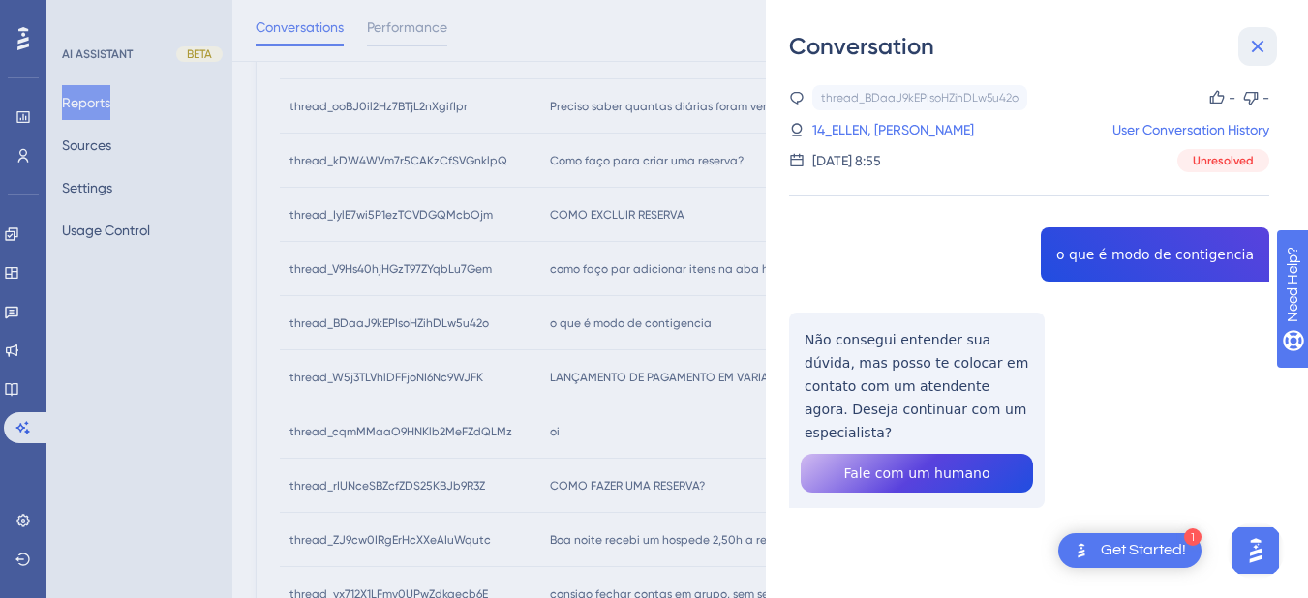
click at [1259, 43] on icon at bounding box center [1257, 46] width 23 height 23
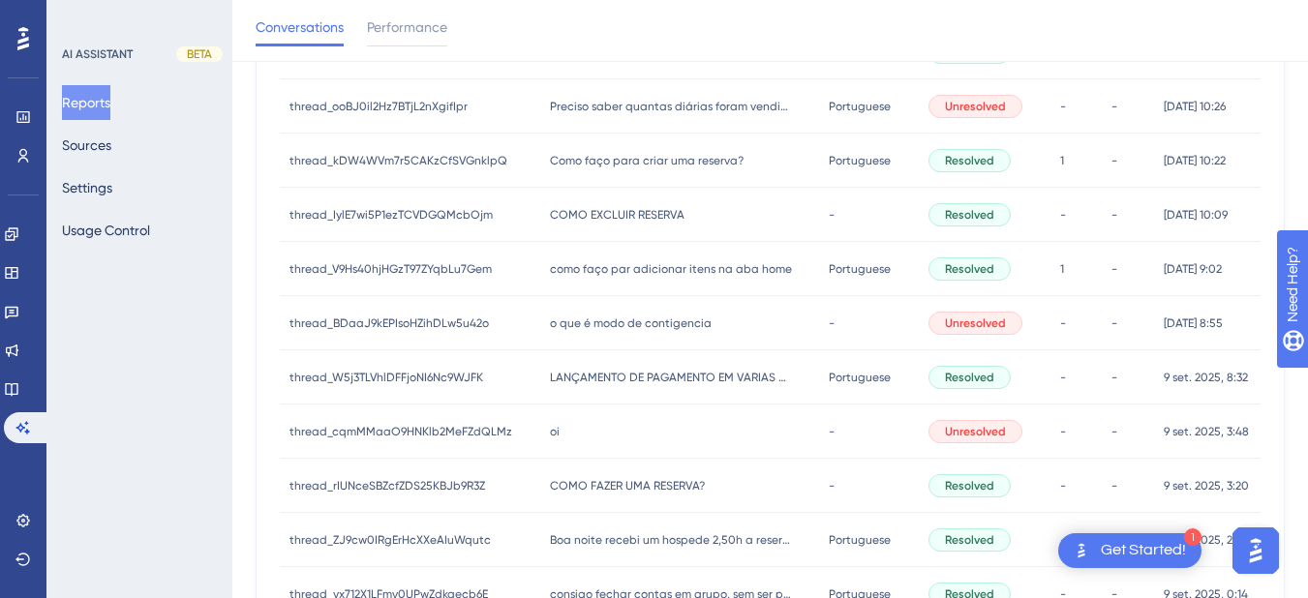
click at [578, 358] on div "LANÇAMENTO DE PAGAMENTO EM VARIAS RESERVAS LANÇAMENTO DE PAGAMENTO EM VARIAS RE…" at bounding box center [680, 377] width 280 height 54
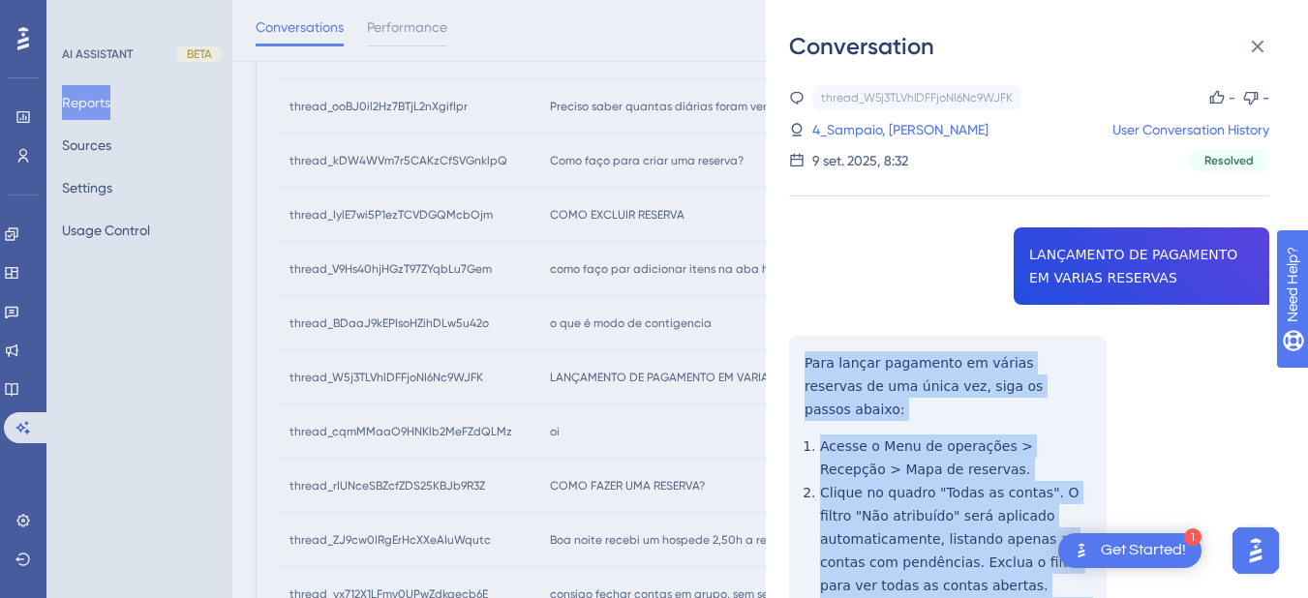
scroll to position [452, 0]
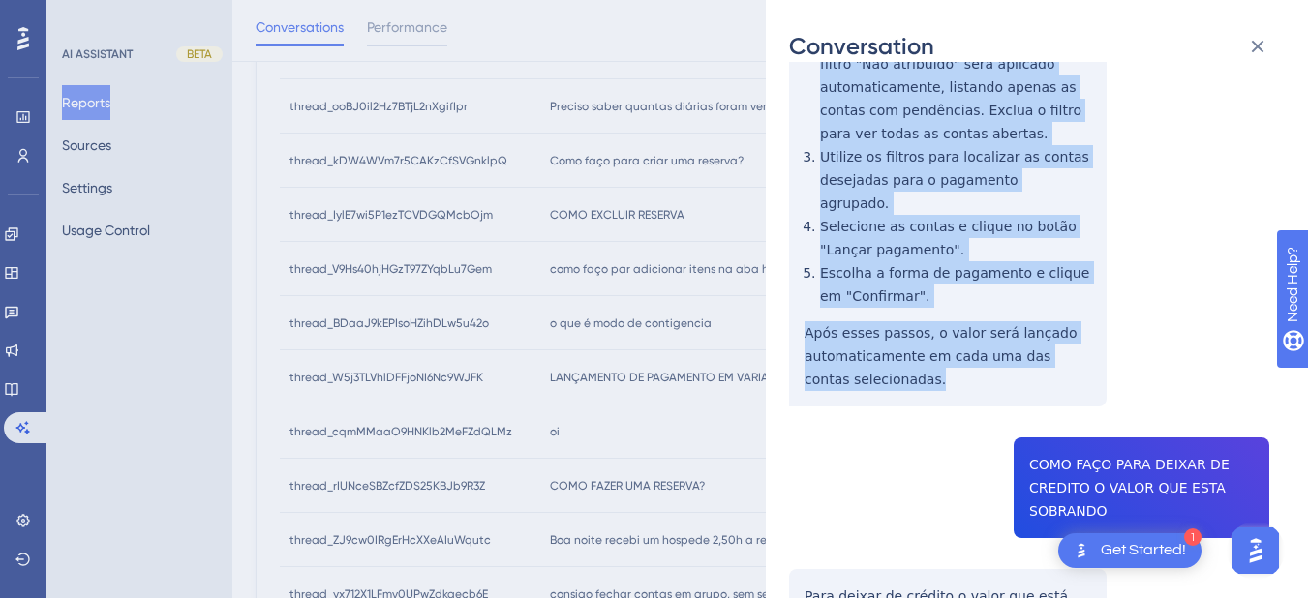
drag, startPoint x: 804, startPoint y: 355, endPoint x: 928, endPoint y: 220, distance: 183.6
click at [1002, 358] on div "thread_W5j3TLVhlDFFjoNI6Nc9WJFK Copy - - 4_Sampaio, Stefani User Conversation H…" at bounding box center [1029, 365] width 480 height 1465
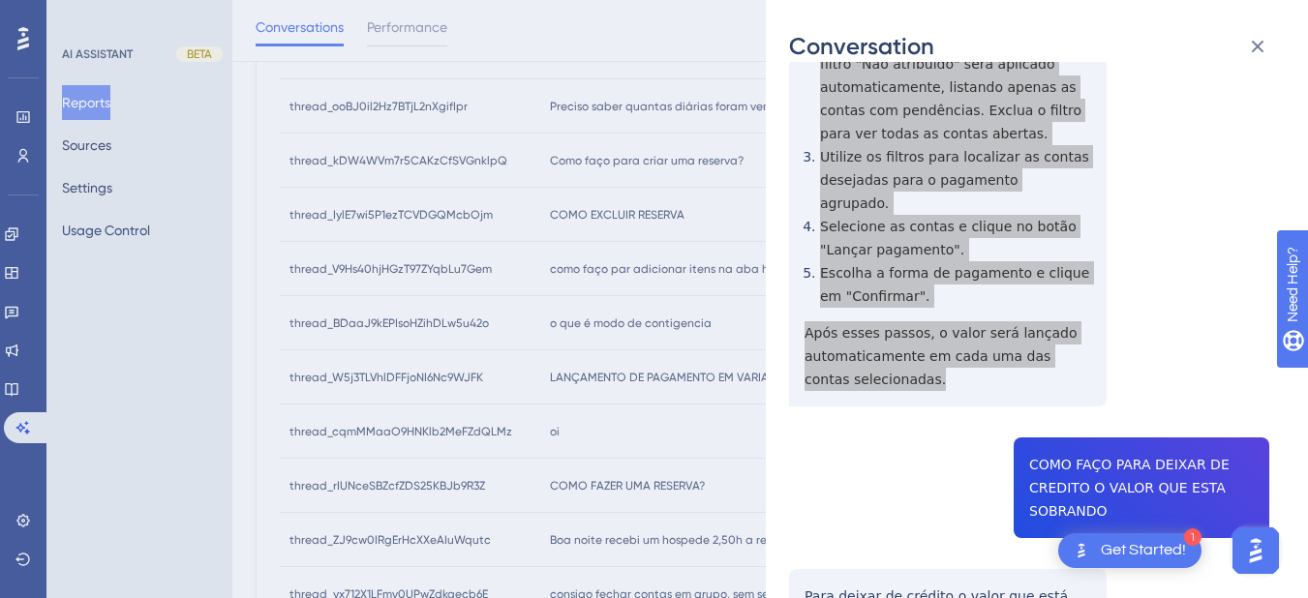
scroll to position [678, 0]
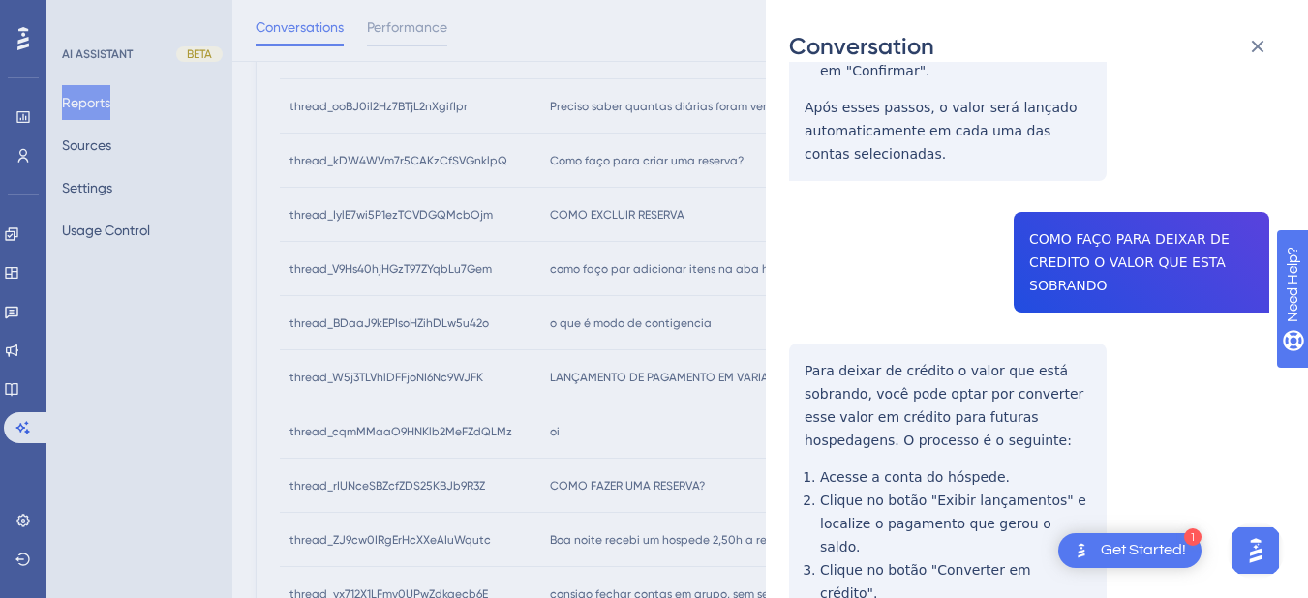
click at [1112, 236] on div "thread_W5j3TLVhlDFFjoNI6Nc9WJFK Copy - - 4_Sampaio, Stefani User Conversation H…" at bounding box center [1029, 140] width 480 height 1465
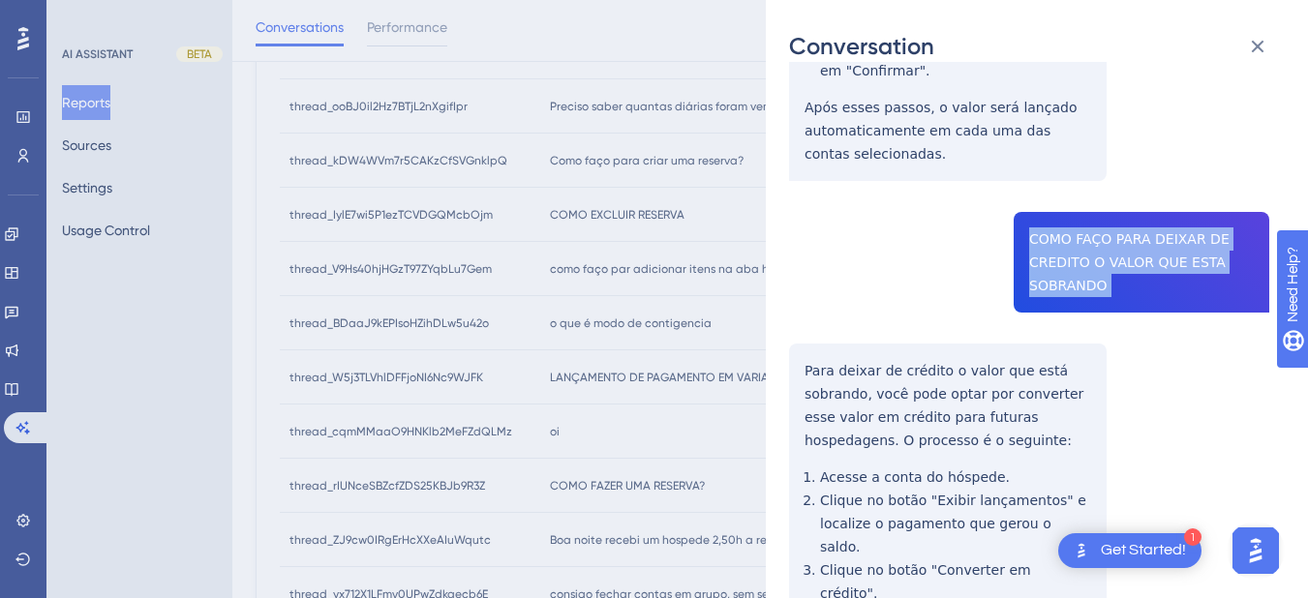
click at [1112, 236] on div "thread_W5j3TLVhlDFFjoNI6Nc9WJFK Copy - - 4_Sampaio, Stefani User Conversation H…" at bounding box center [1029, 140] width 480 height 1465
click at [794, 328] on div "thread_W5j3TLVhlDFFjoNI6Nc9WJFK Copy - - 4_Sampaio, Stefani User Conversation H…" at bounding box center [1029, 140] width 480 height 1465
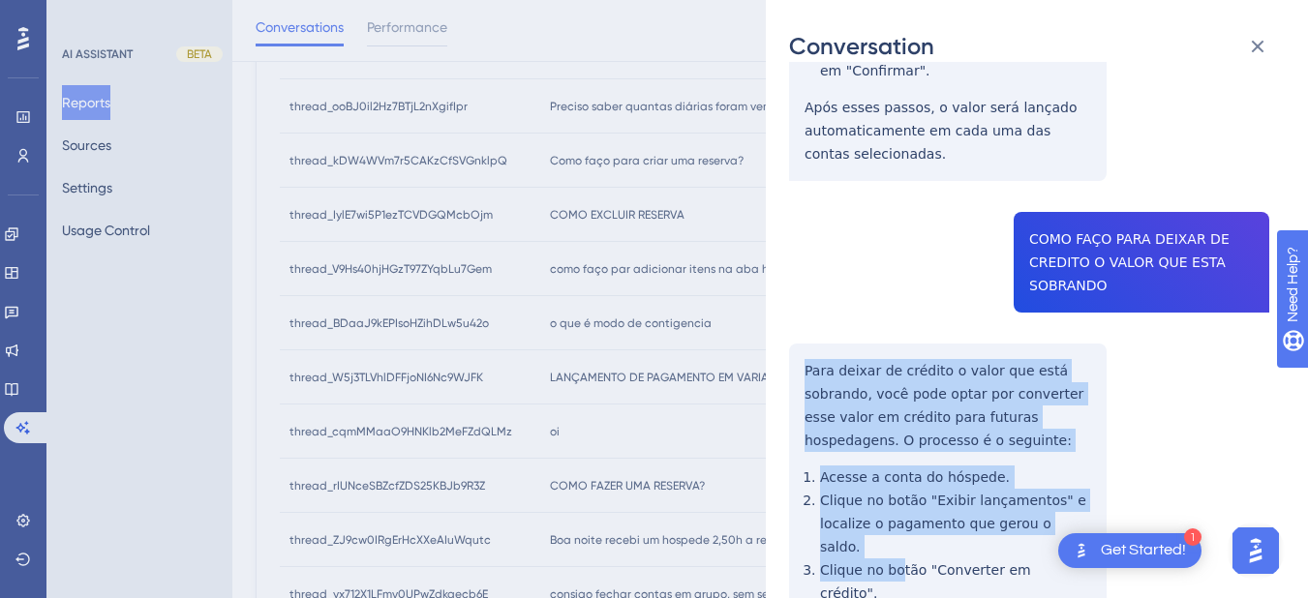
scroll to position [821, 0]
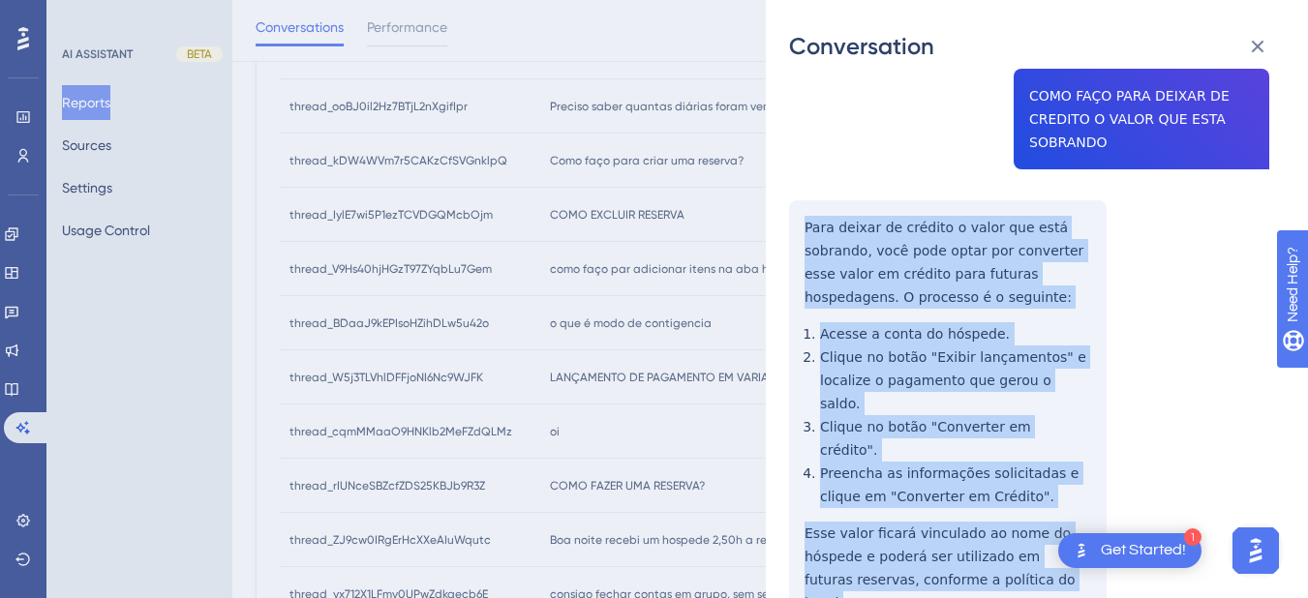
drag, startPoint x: 804, startPoint y: 314, endPoint x: 1066, endPoint y: 510, distance: 327.0
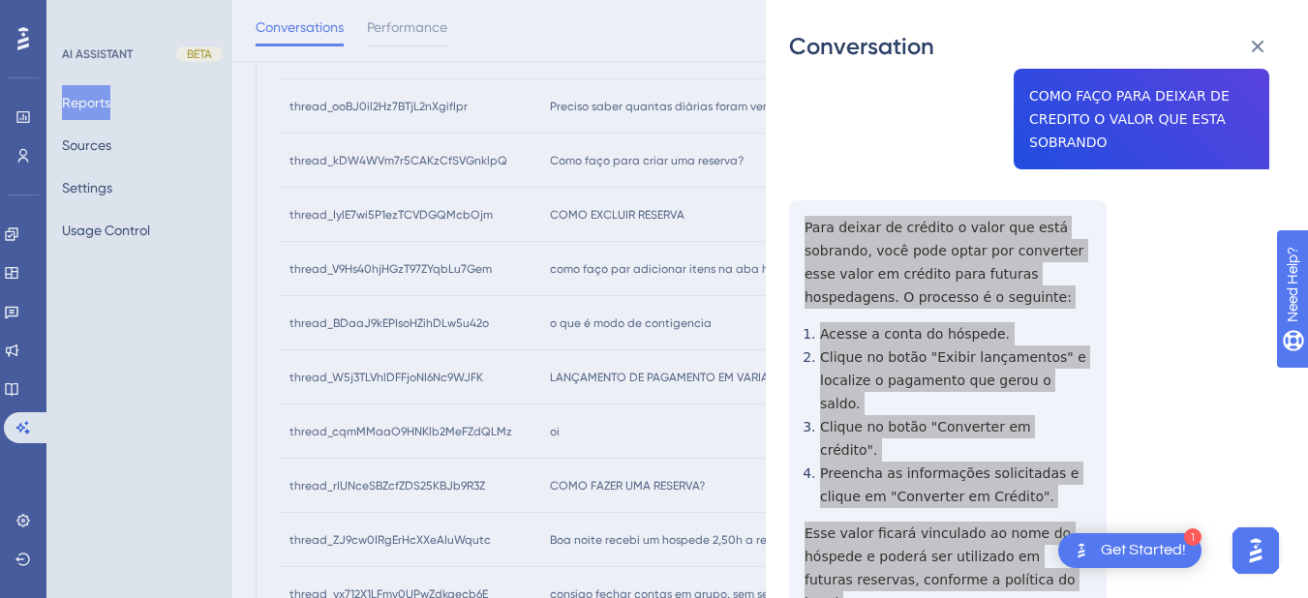
scroll to position [0, 0]
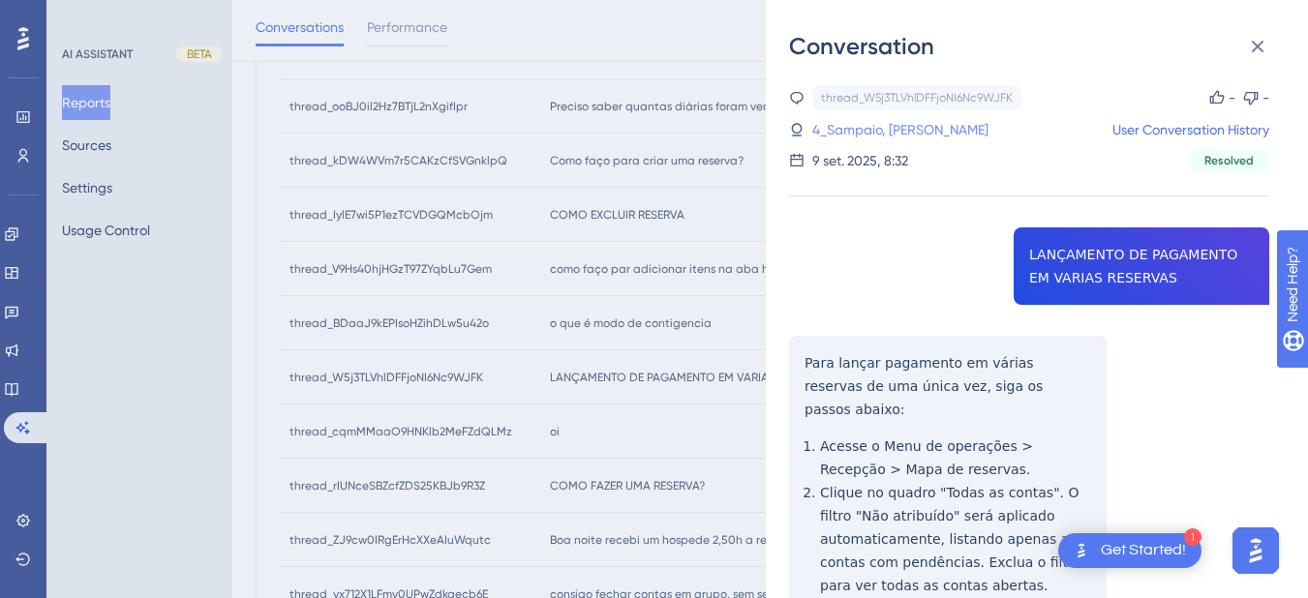
click at [837, 136] on link "4_Sampaio, Stefani" at bounding box center [900, 129] width 176 height 23
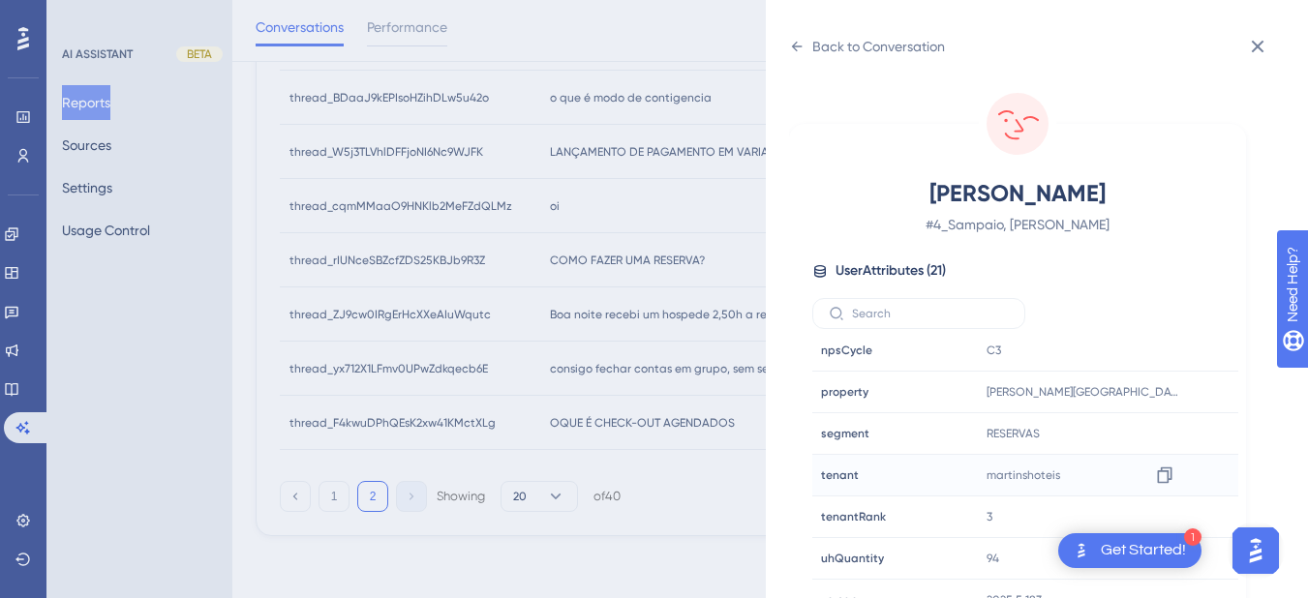
scroll to position [24, 0]
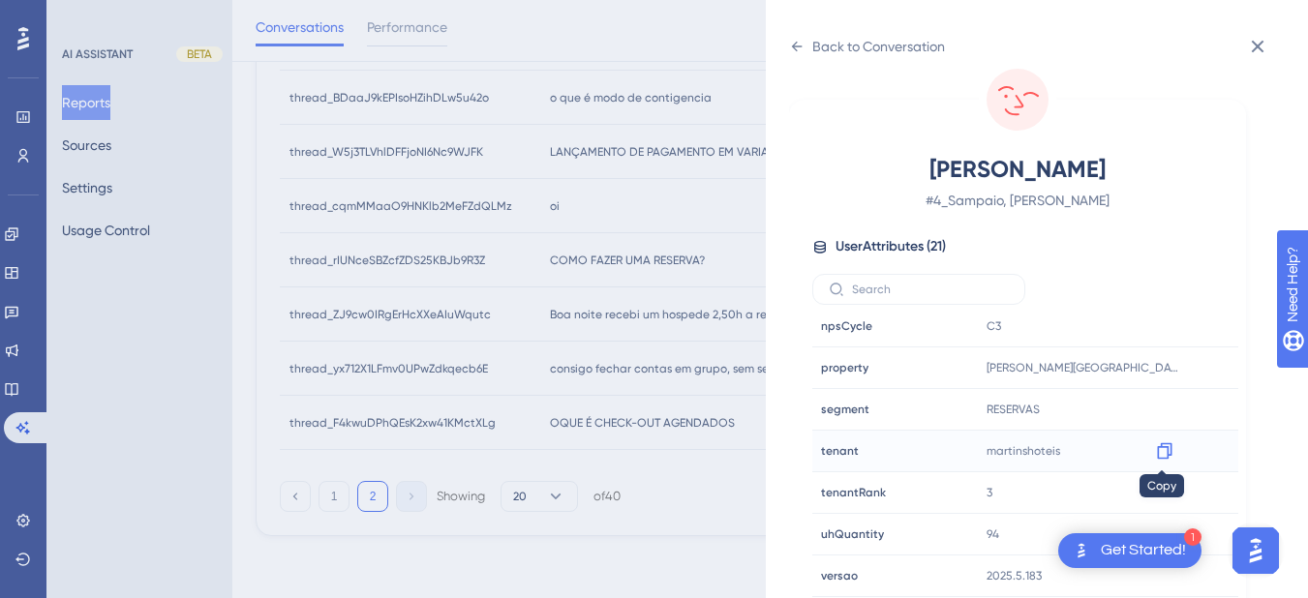
click at [1165, 449] on icon at bounding box center [1164, 451] width 15 height 16
click at [791, 48] on icon at bounding box center [796, 46] width 15 height 15
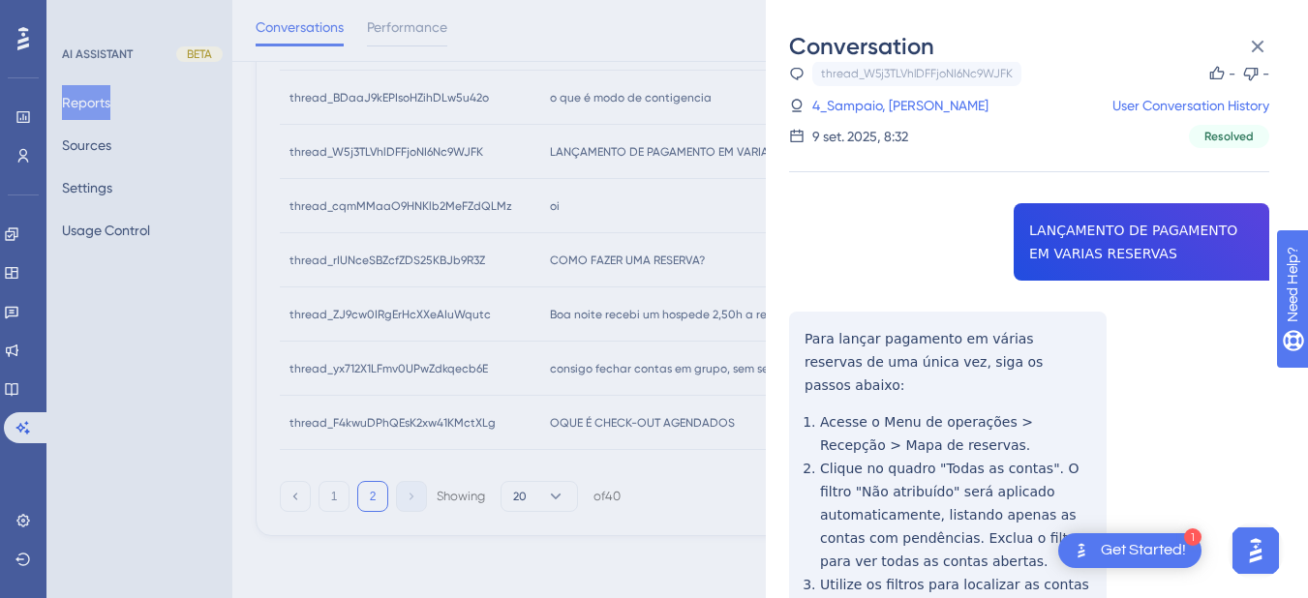
scroll to position [821, 0]
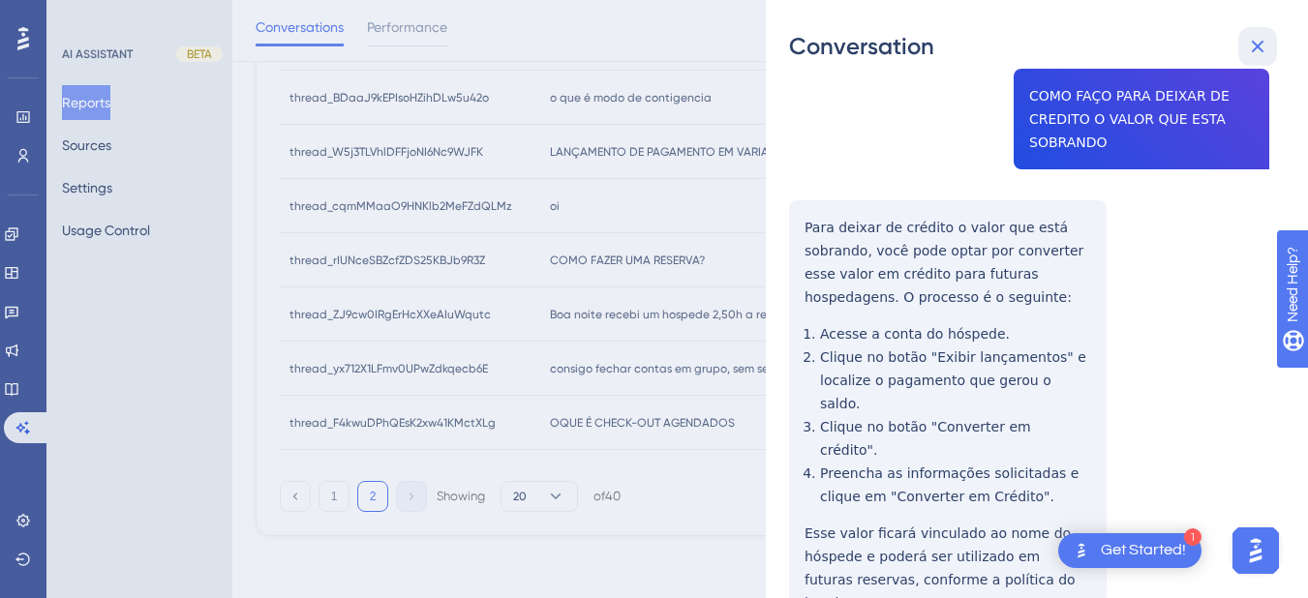
click at [1258, 47] on icon at bounding box center [1258, 47] width 13 height 13
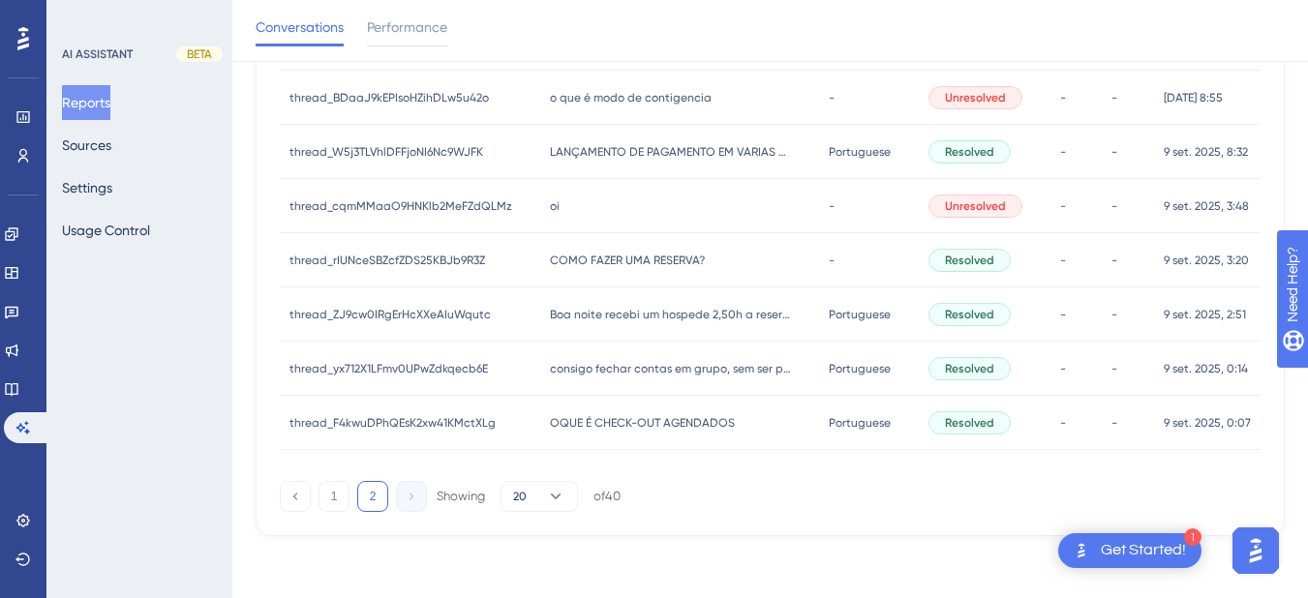
click at [645, 198] on div "oi oi" at bounding box center [680, 206] width 280 height 54
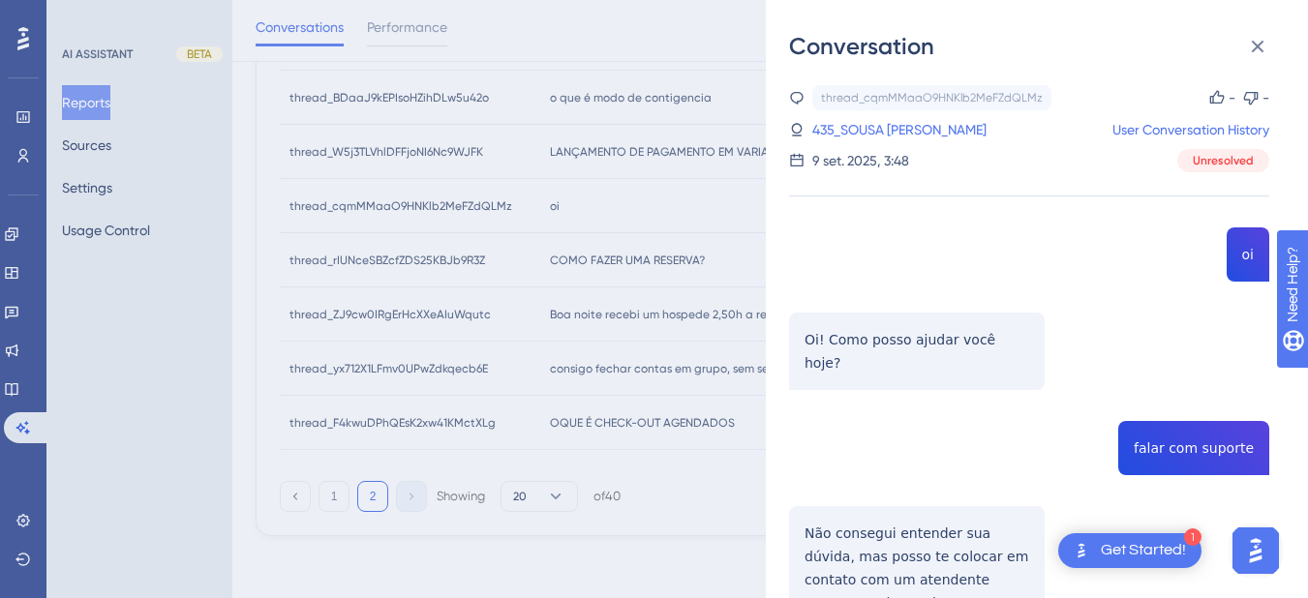
scroll to position [141, 0]
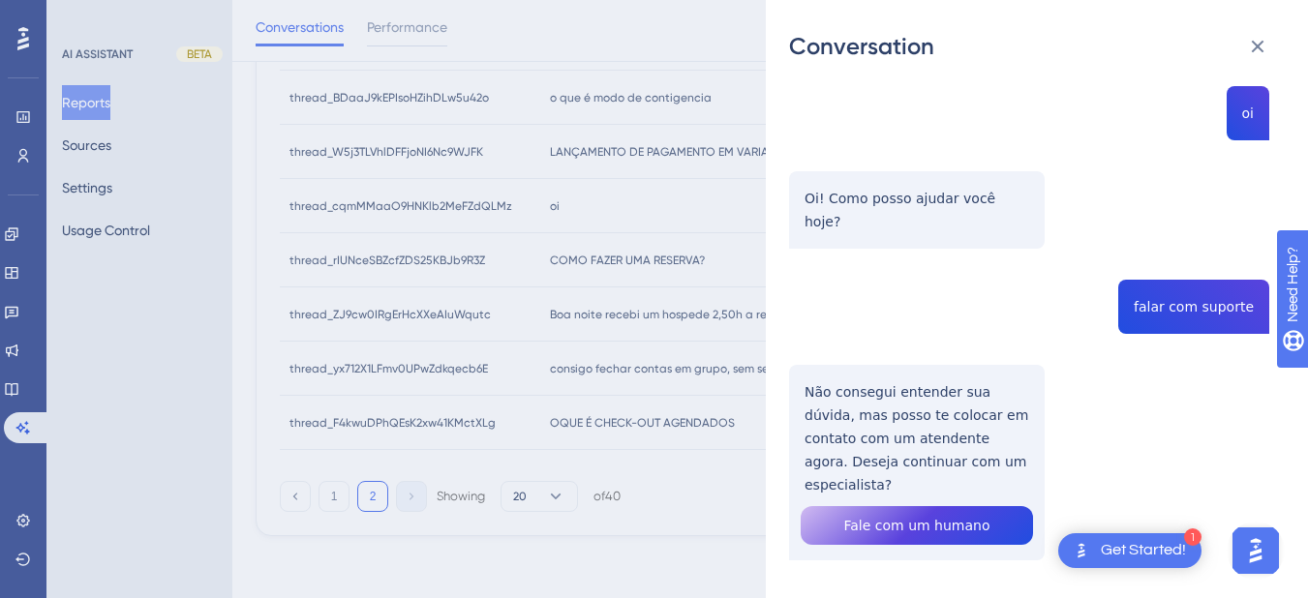
click at [1151, 288] on div "thread_cqmMMaaO9HNKlb2MeFZdQLMz Copy - - 435_SOUSA MARQUES, RENATO User Convers…" at bounding box center [1029, 301] width 480 height 715
click at [875, 407] on div "thread_cqmMMaaO9HNKlb2MeFZdQLMz Copy - - 435_SOUSA MARQUES, RENATO User Convers…" at bounding box center [1029, 301] width 480 height 715
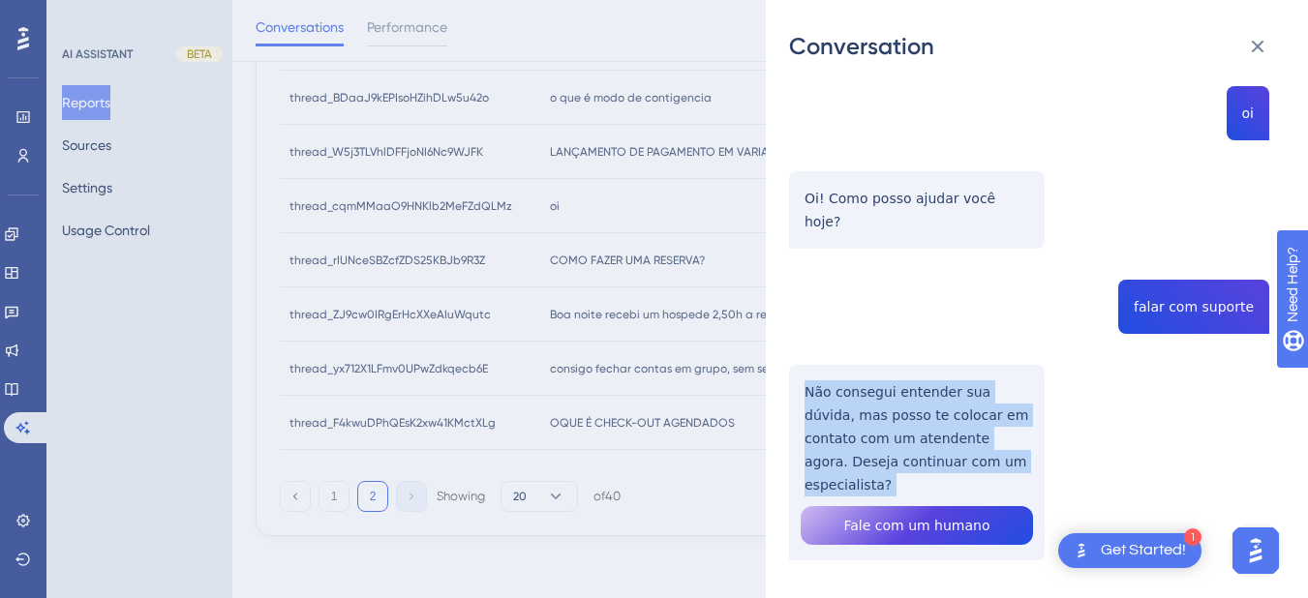
click at [875, 407] on div "thread_cqmMMaaO9HNKlb2MeFZdQLMz Copy - - 435_SOUSA MARQUES, RENATO User Convers…" at bounding box center [1029, 301] width 480 height 715
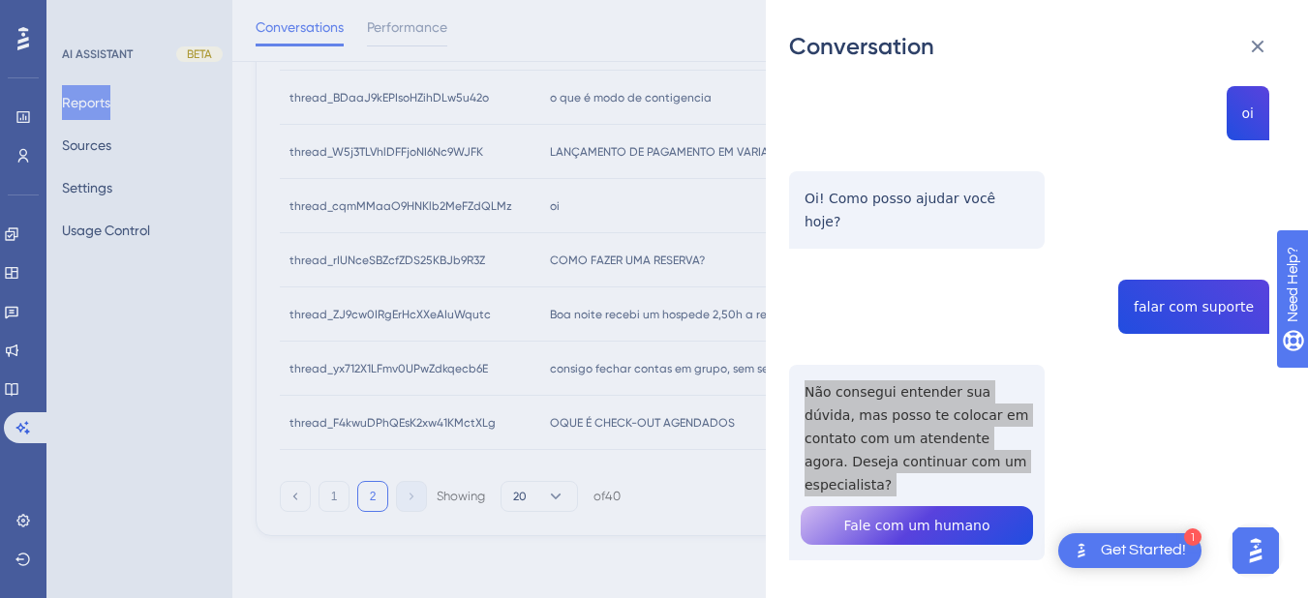
scroll to position [0, 0]
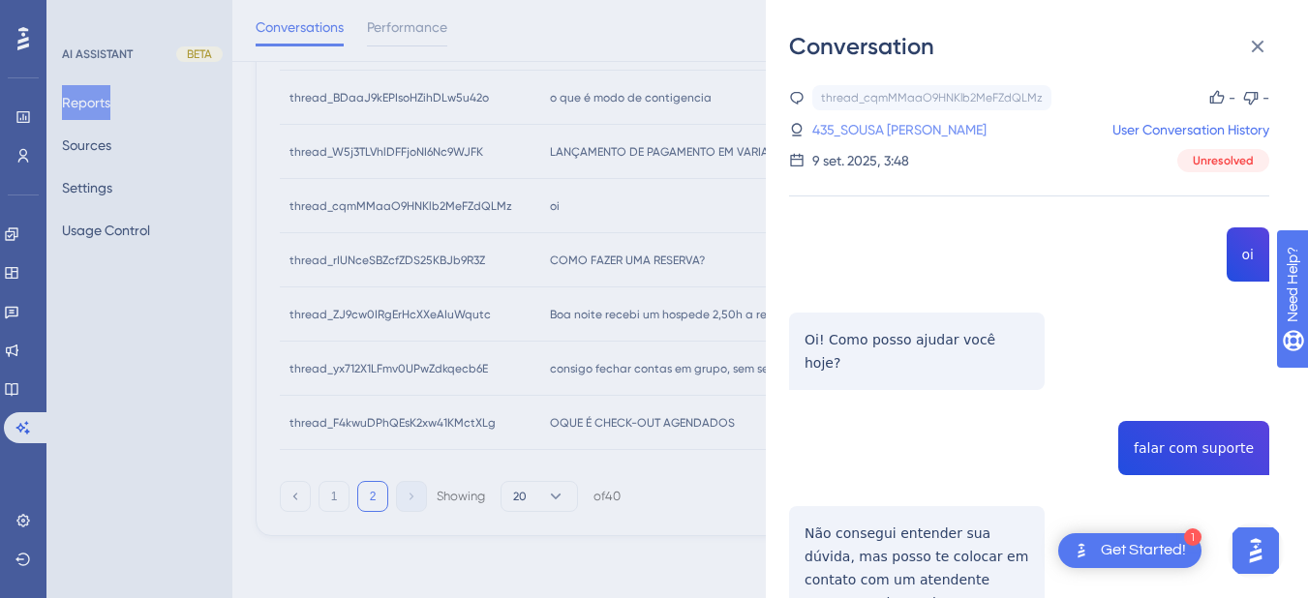
click at [903, 124] on link "435_SOUSA MARQUES, RENATO" at bounding box center [899, 129] width 174 height 23
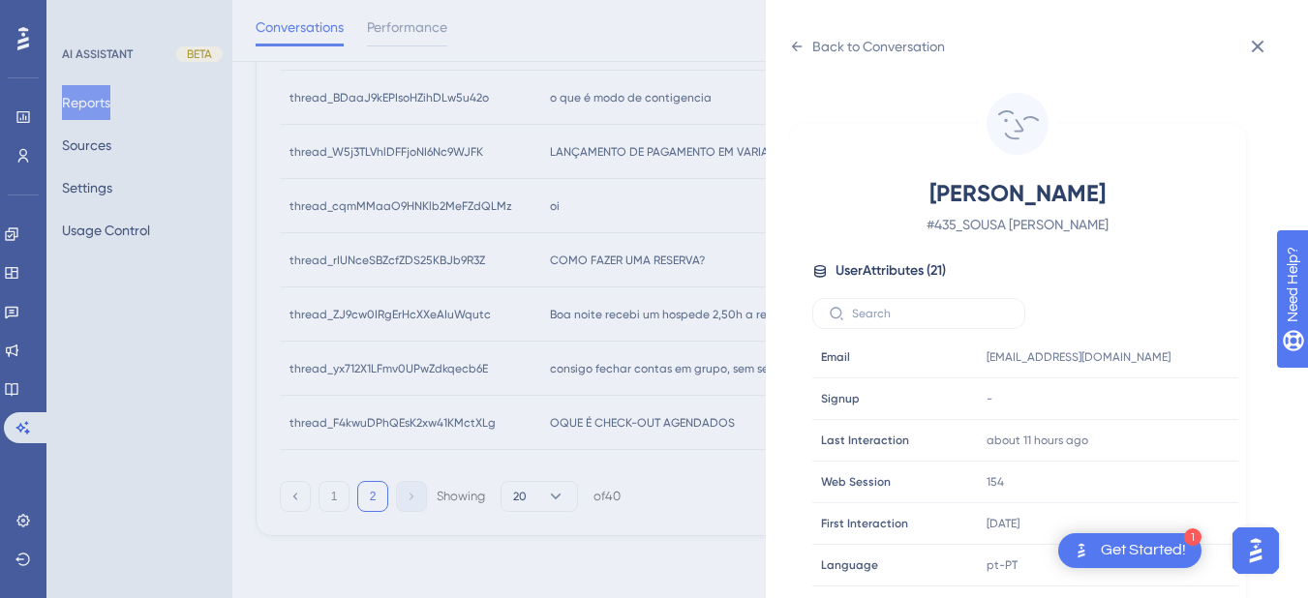
scroll to position [590, 0]
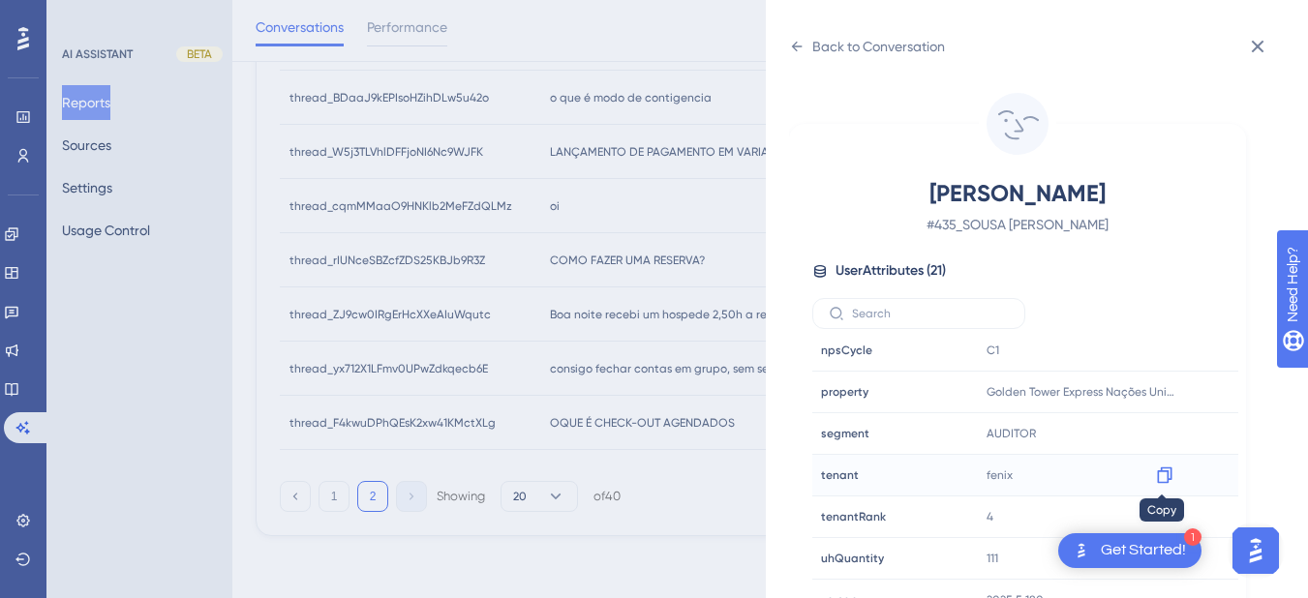
click at [1165, 476] on icon at bounding box center [1164, 476] width 15 height 16
click at [1172, 398] on div at bounding box center [1164, 392] width 31 height 31
click at [1163, 401] on icon at bounding box center [1164, 391] width 19 height 19
click at [804, 49] on div "Back to Conversation" at bounding box center [867, 46] width 156 height 31
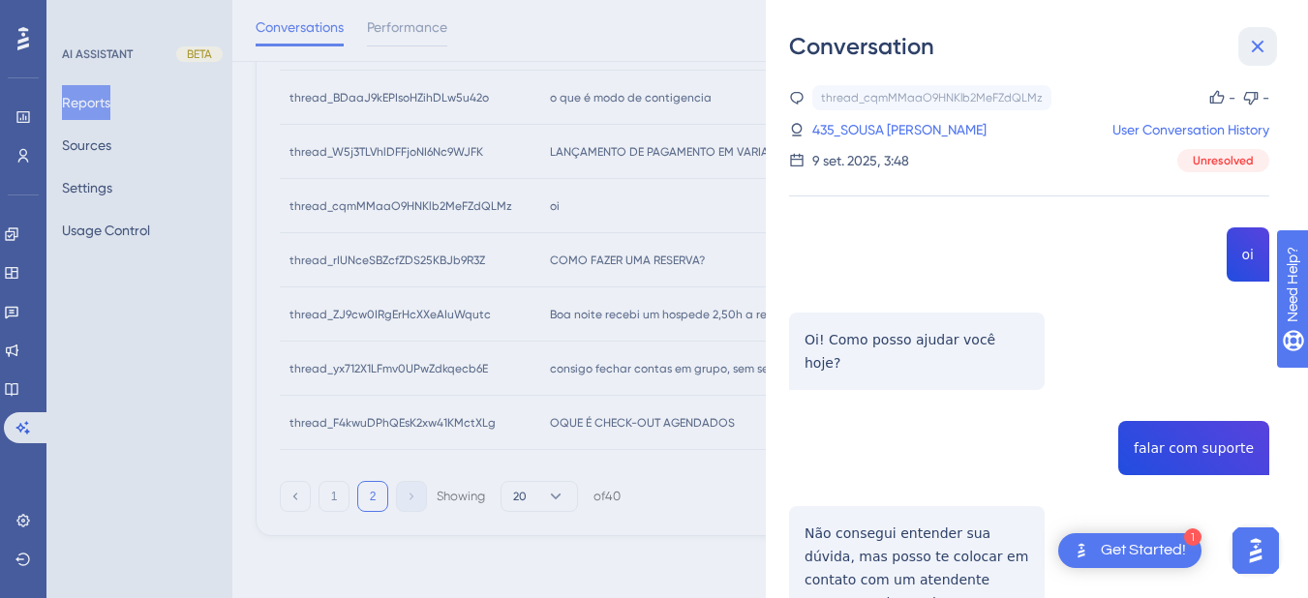
click at [1252, 36] on icon at bounding box center [1257, 46] width 23 height 23
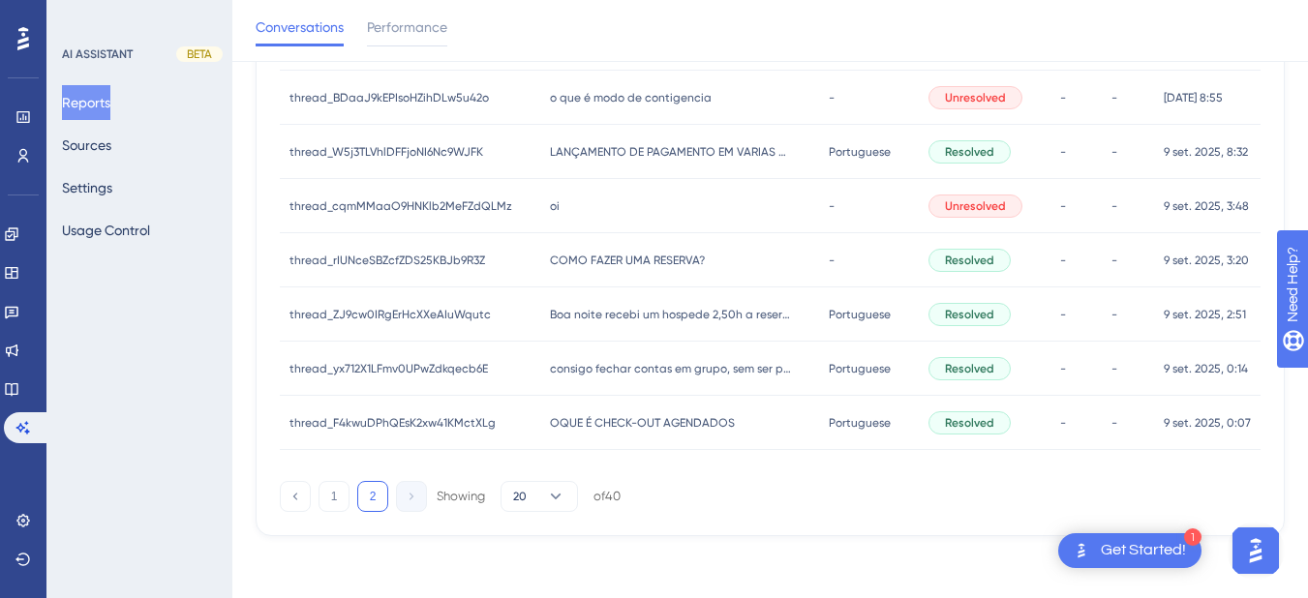
click at [632, 257] on span "COMO FAZER UMA RESERVA?" at bounding box center [627, 260] width 155 height 15
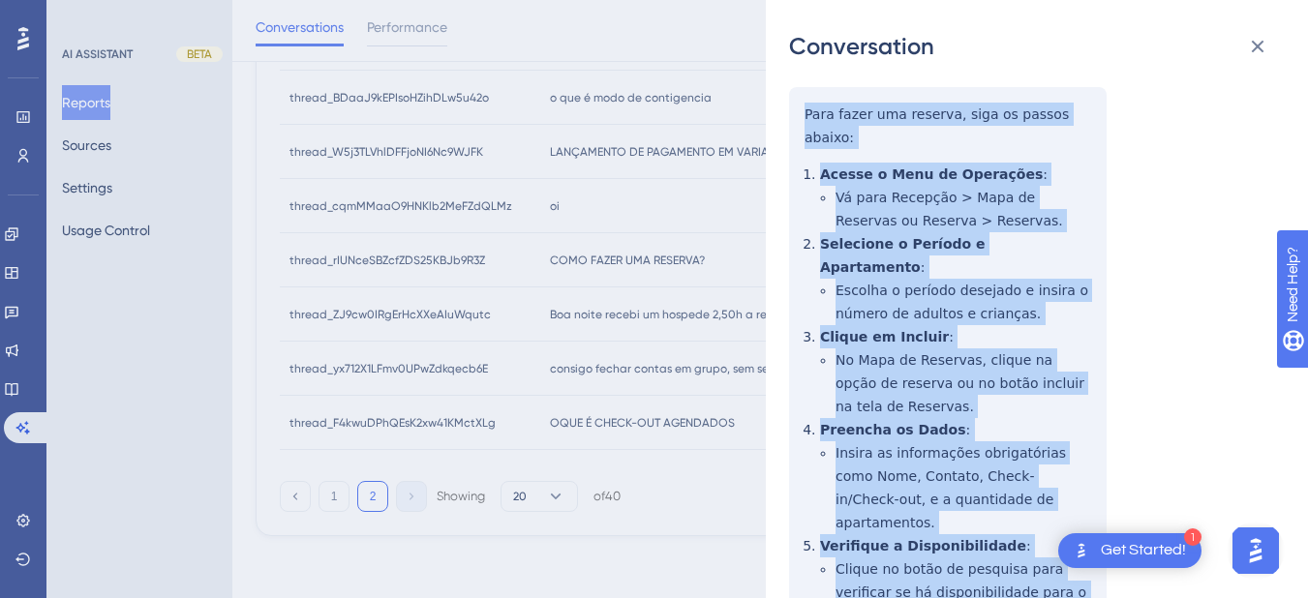
scroll to position [452, 0]
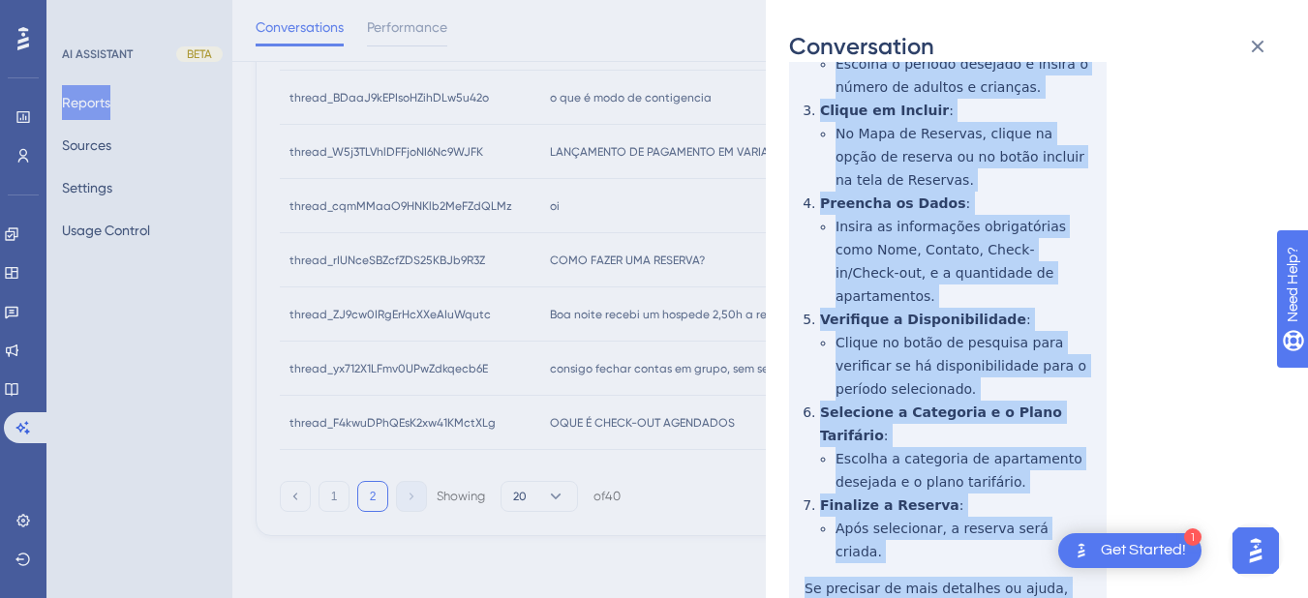
drag, startPoint x: 799, startPoint y: 327, endPoint x: 982, endPoint y: 497, distance: 249.3
click at [982, 497] on div "thread_rIUNceSBZcfZDS25KBJb9R3Z Copy - - 64_Pereira, Fabio User Conversation Hi…" at bounding box center [1029, 185] width 480 height 1105
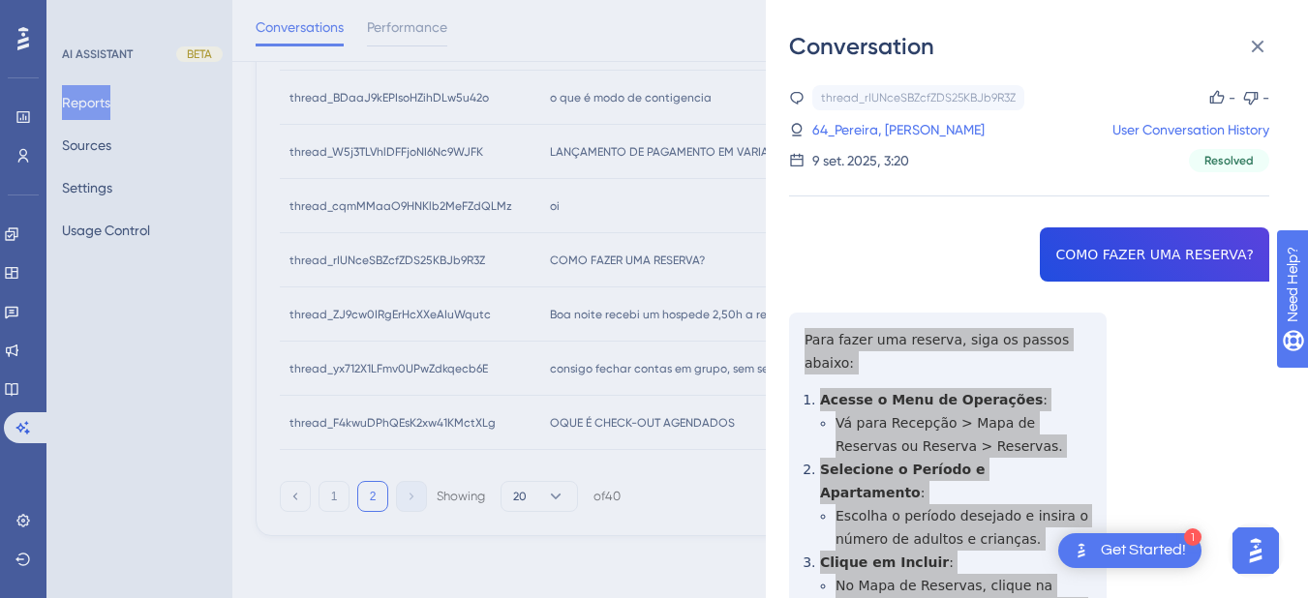
scroll to position [781, 0]
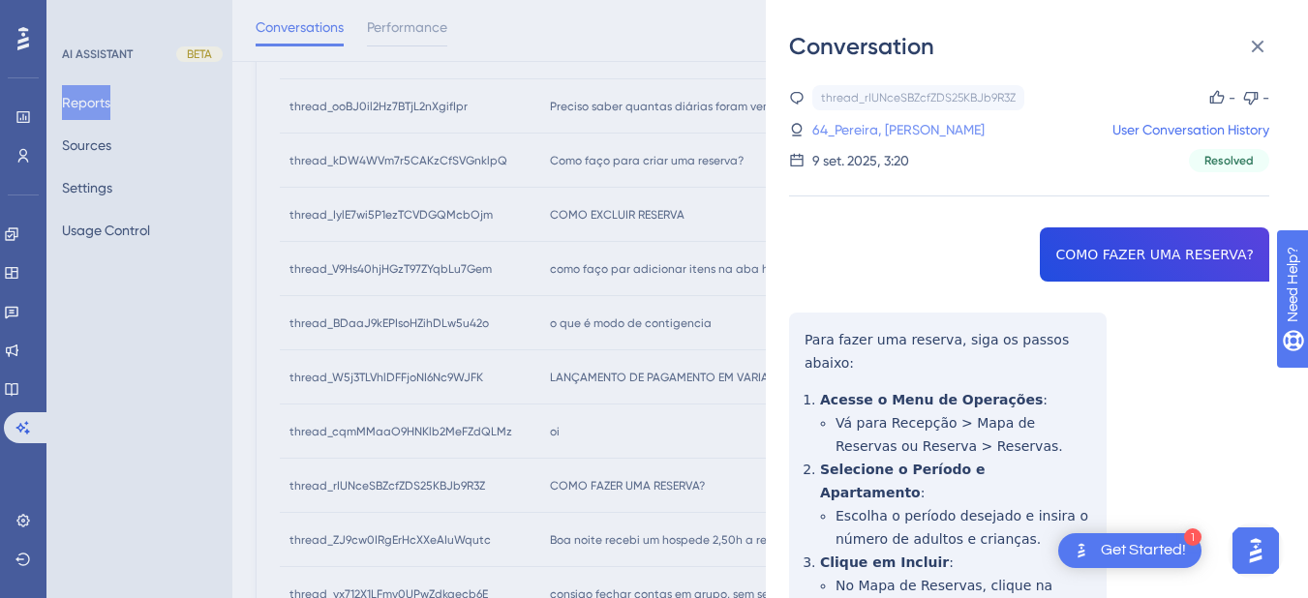
click at [837, 133] on link "64_Pereira, Fabio" at bounding box center [898, 129] width 172 height 23
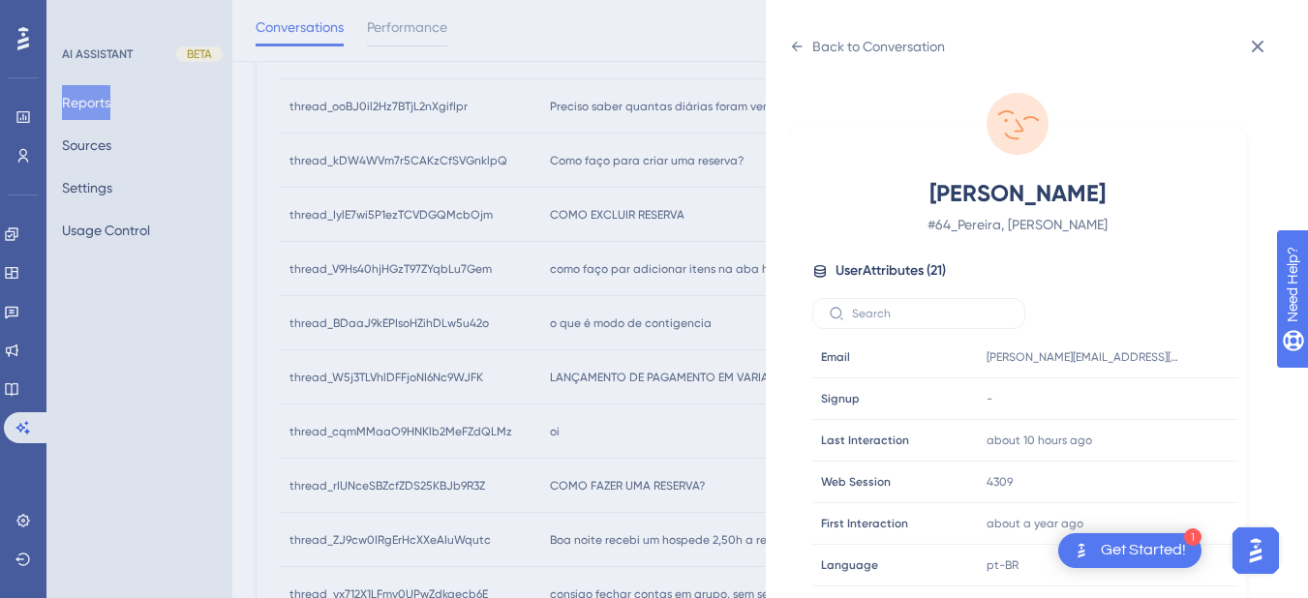
scroll to position [590, 0]
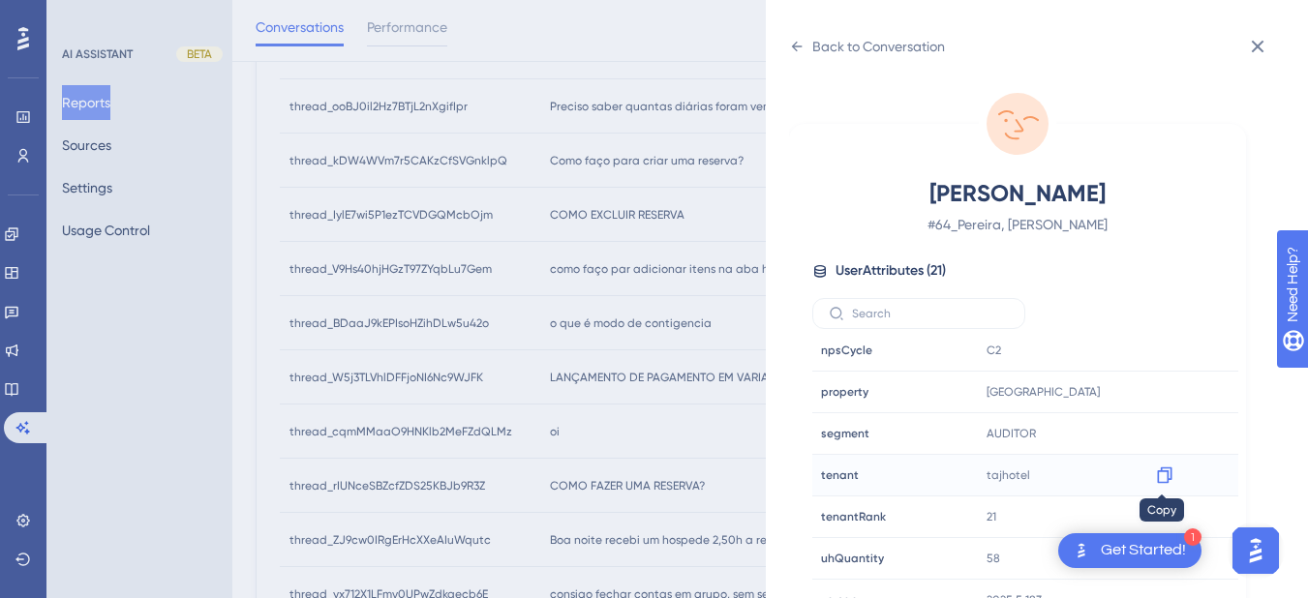
click at [1167, 475] on icon at bounding box center [1164, 476] width 15 height 16
click at [796, 45] on icon at bounding box center [796, 46] width 15 height 15
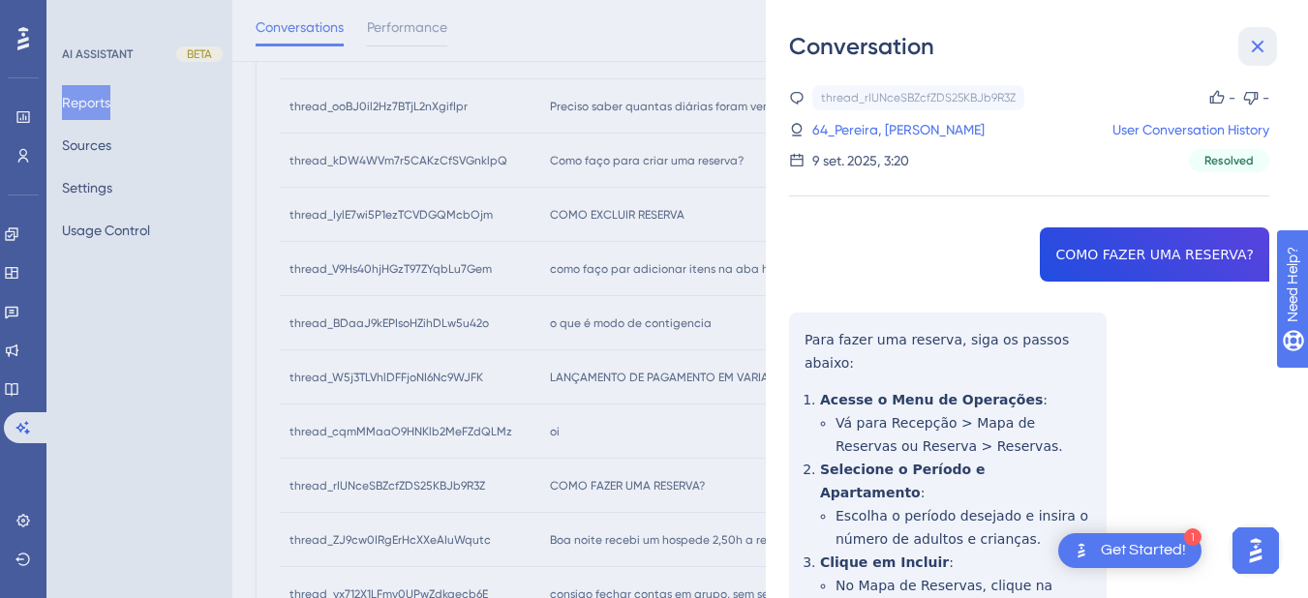
click at [1251, 45] on icon at bounding box center [1257, 46] width 23 height 23
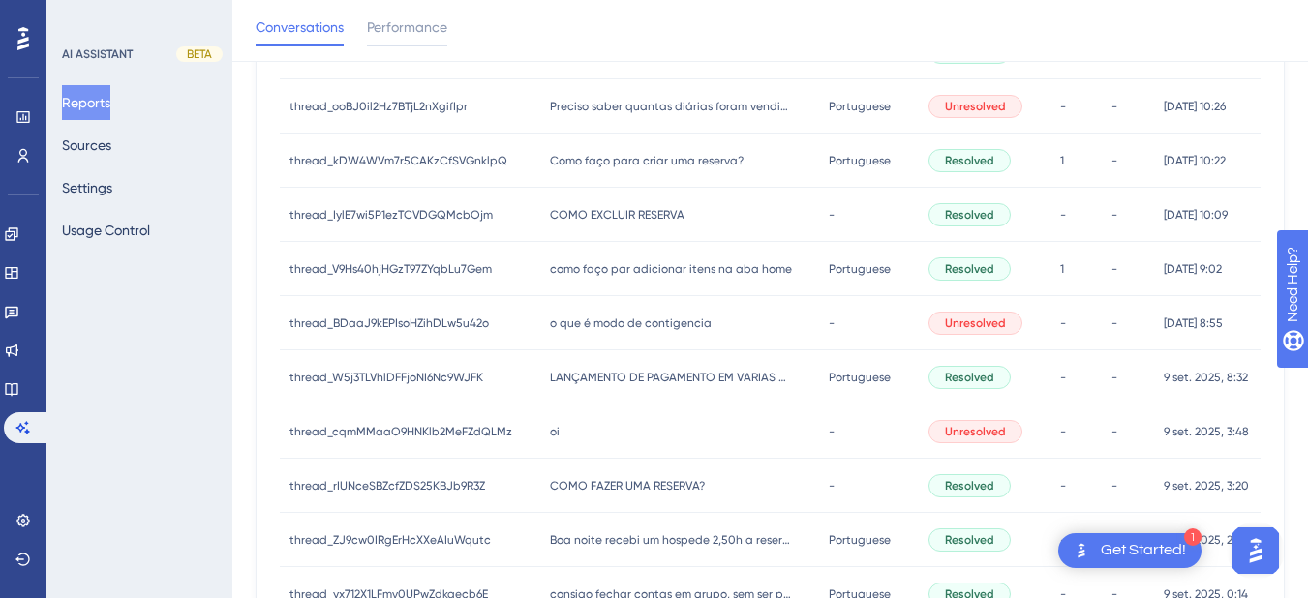
scroll to position [1007, 0]
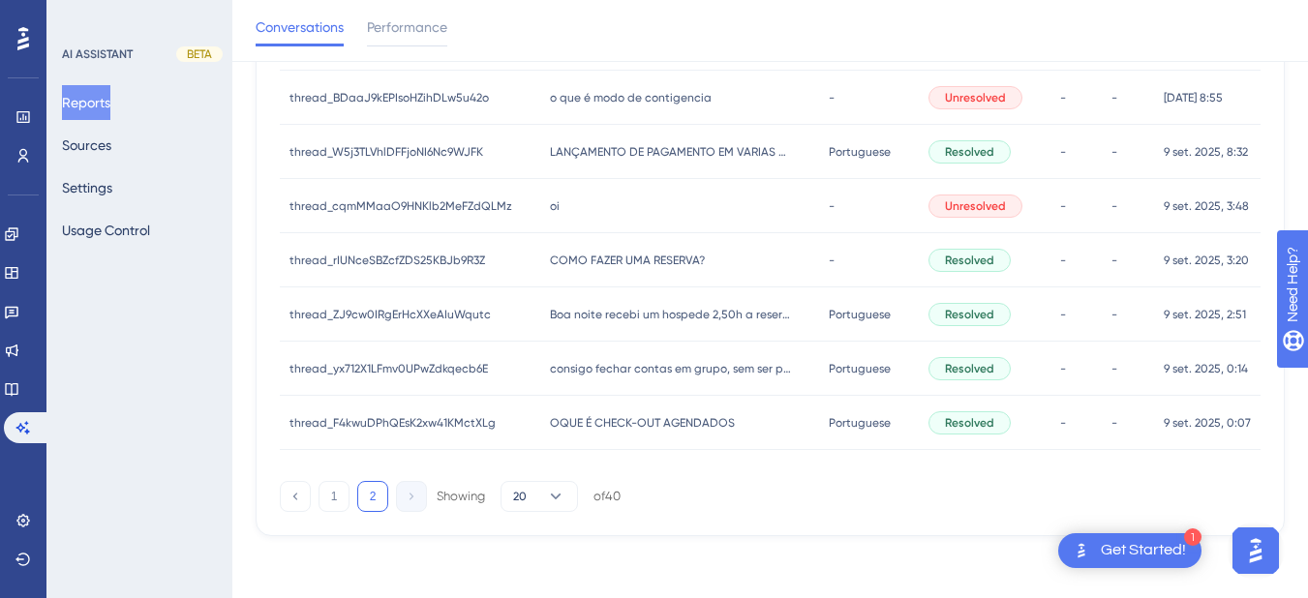
click at [599, 311] on span "Boa noite recebi um hospede 2,50h a reserva era para dia 08 como faço para faze…" at bounding box center [671, 314] width 242 height 15
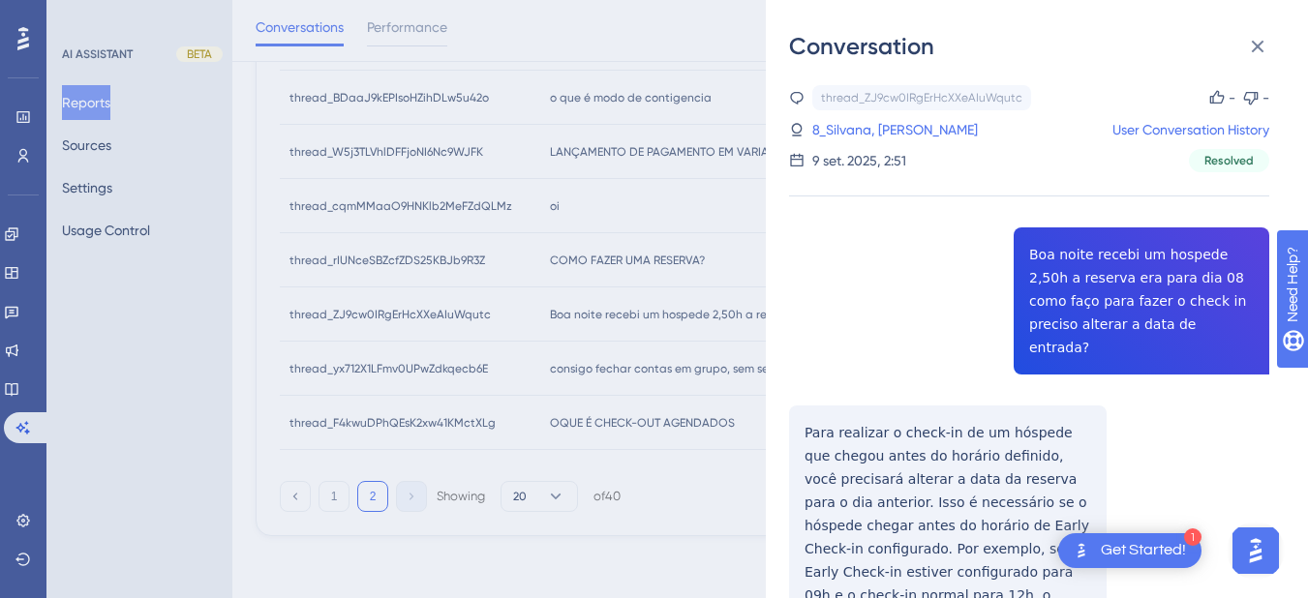
drag, startPoint x: 875, startPoint y: 373, endPoint x: 857, endPoint y: 386, distance: 22.8
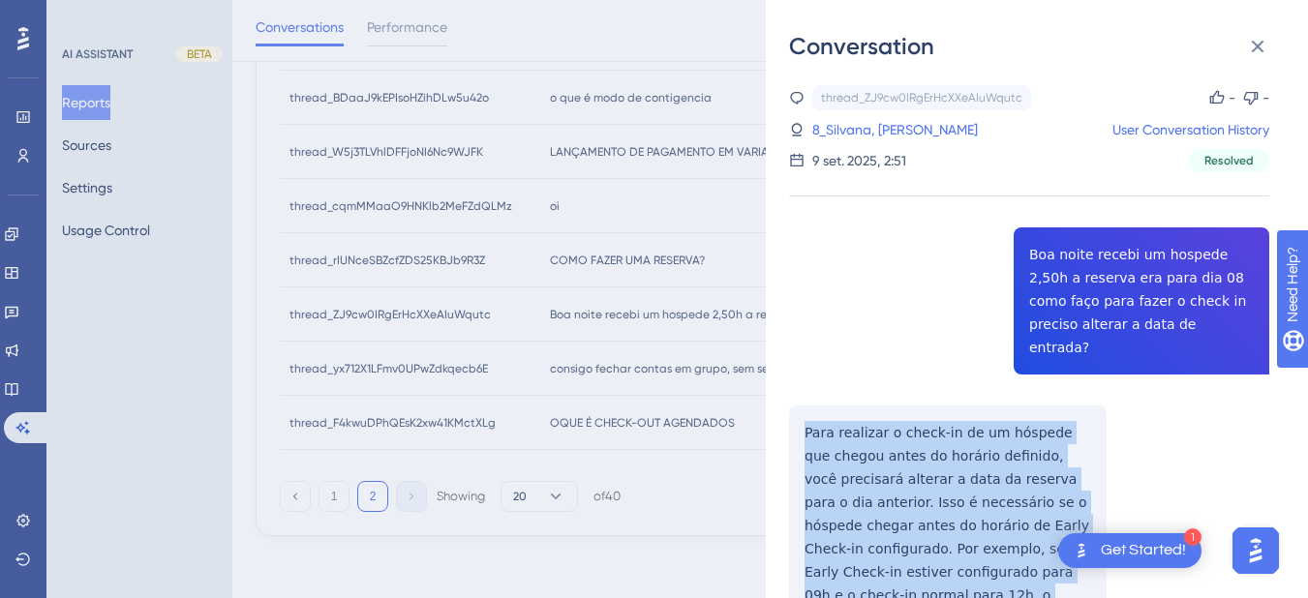
scroll to position [452, 0]
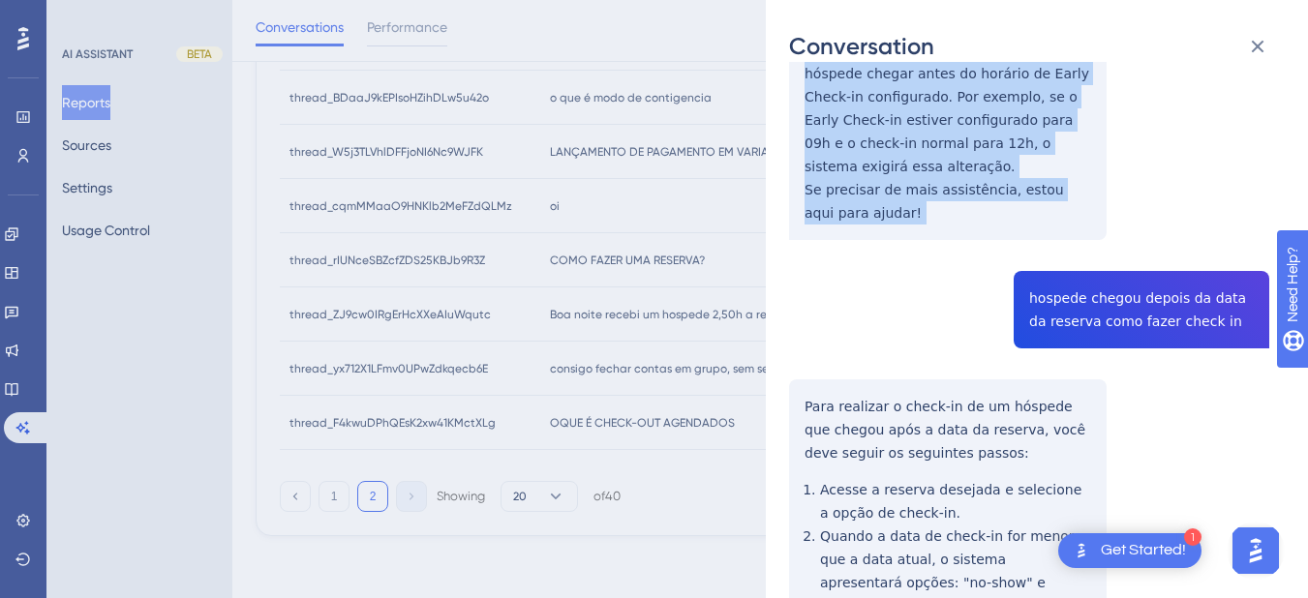
drag, startPoint x: 802, startPoint y: 407, endPoint x: 880, endPoint y: 184, distance: 236.0
click at [880, 184] on div "thread_ZJ9cw0IRgErHcXXeAIuWqutc Copy - - 8_Silvana, Silvana User Conversation H…" at bounding box center [1029, 270] width 480 height 1275
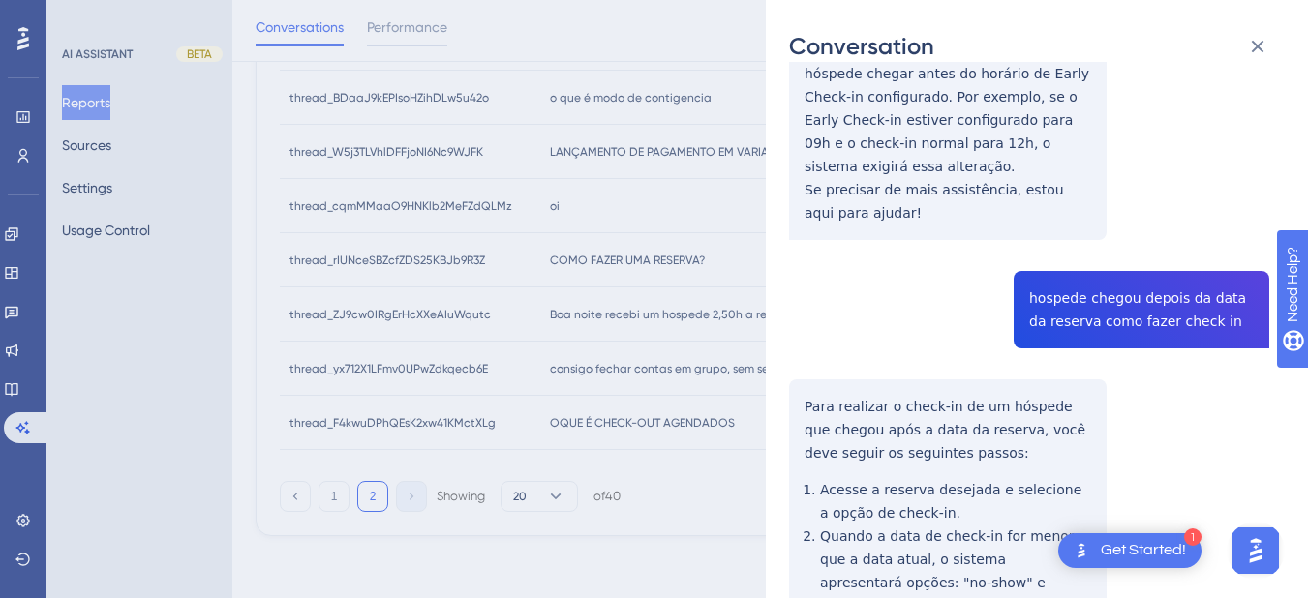
click at [1063, 257] on div "thread_ZJ9cw0IRgErHcXXeAIuWqutc Copy - - 8_Silvana, Silvana User Conversation H…" at bounding box center [1029, 270] width 480 height 1275
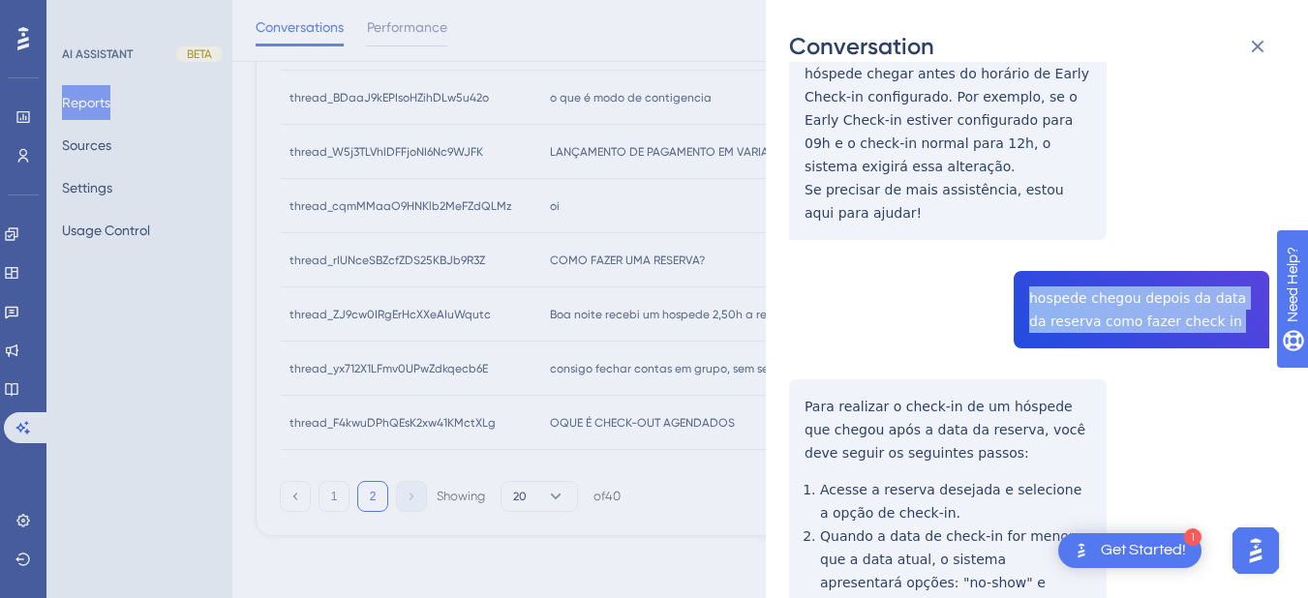
click at [1063, 257] on div "thread_ZJ9cw0IRgErHcXXeAIuWqutc Copy - - 8_Silvana, Silvana User Conversation H…" at bounding box center [1029, 270] width 480 height 1275
drag, startPoint x: 1041, startPoint y: 242, endPoint x: 1074, endPoint y: 269, distance: 42.6
click at [1074, 269] on div "thread_ZJ9cw0IRgErHcXXeAIuWqutc Copy - - 8_Silvana, Silvana User Conversation H…" at bounding box center [1029, 270] width 480 height 1275
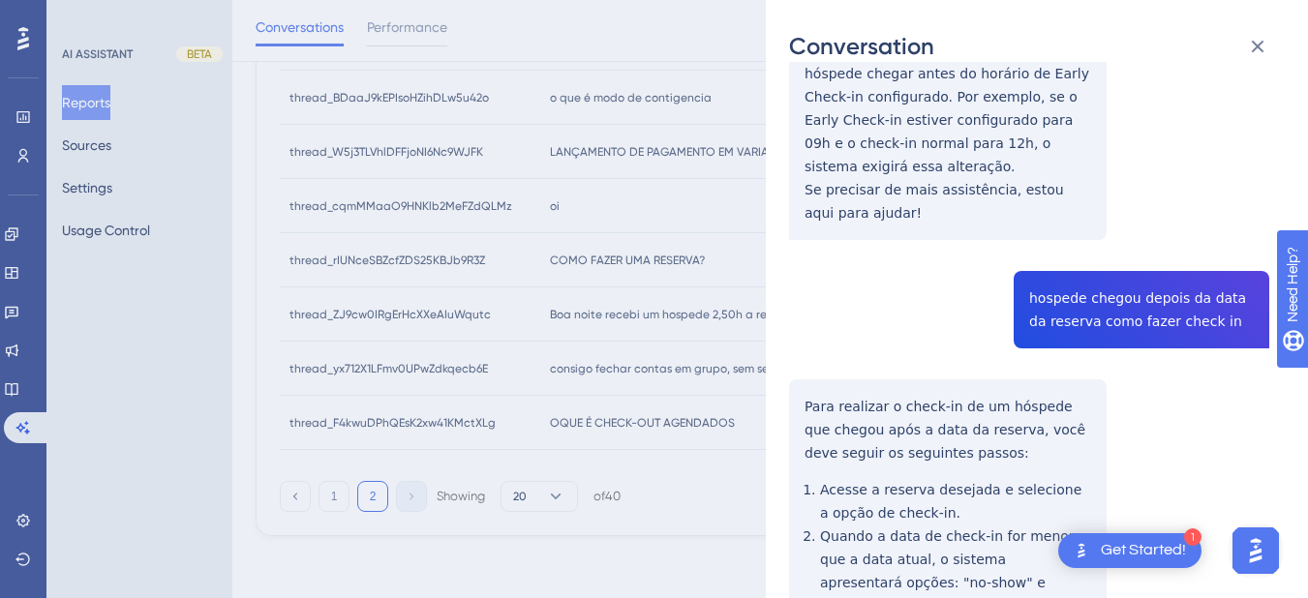
click at [803, 367] on div "thread_ZJ9cw0IRgErHcXXeAIuWqutc Copy - - 8_Silvana, Silvana User Conversation H…" at bounding box center [1029, 270] width 480 height 1275
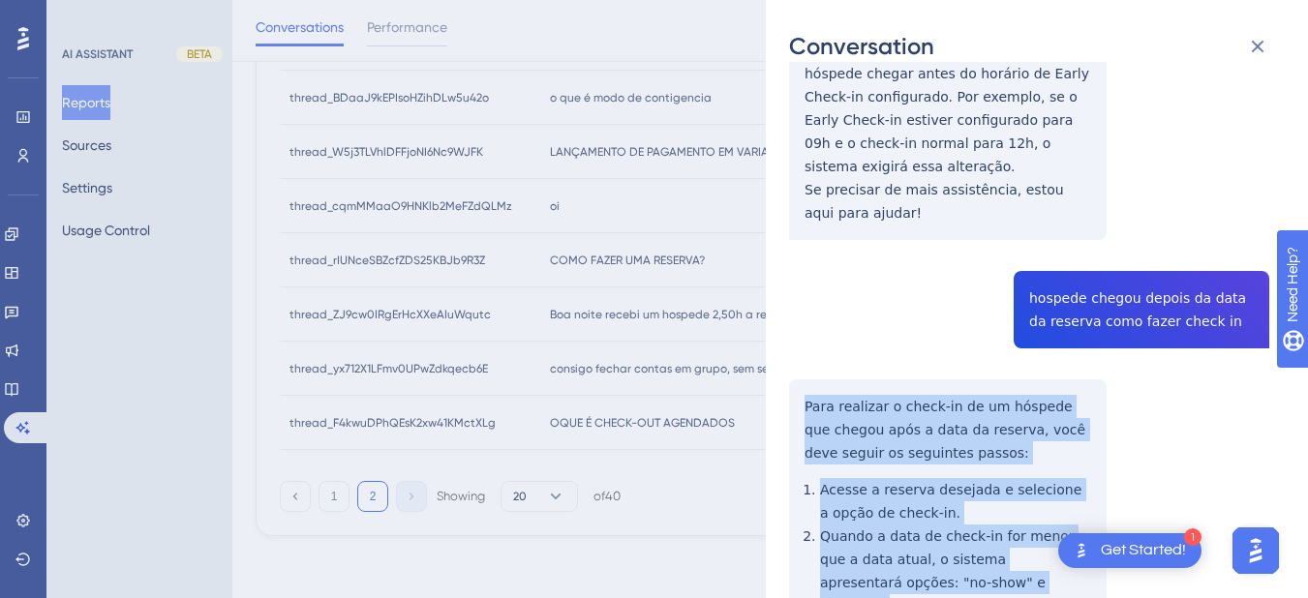
scroll to position [678, 0]
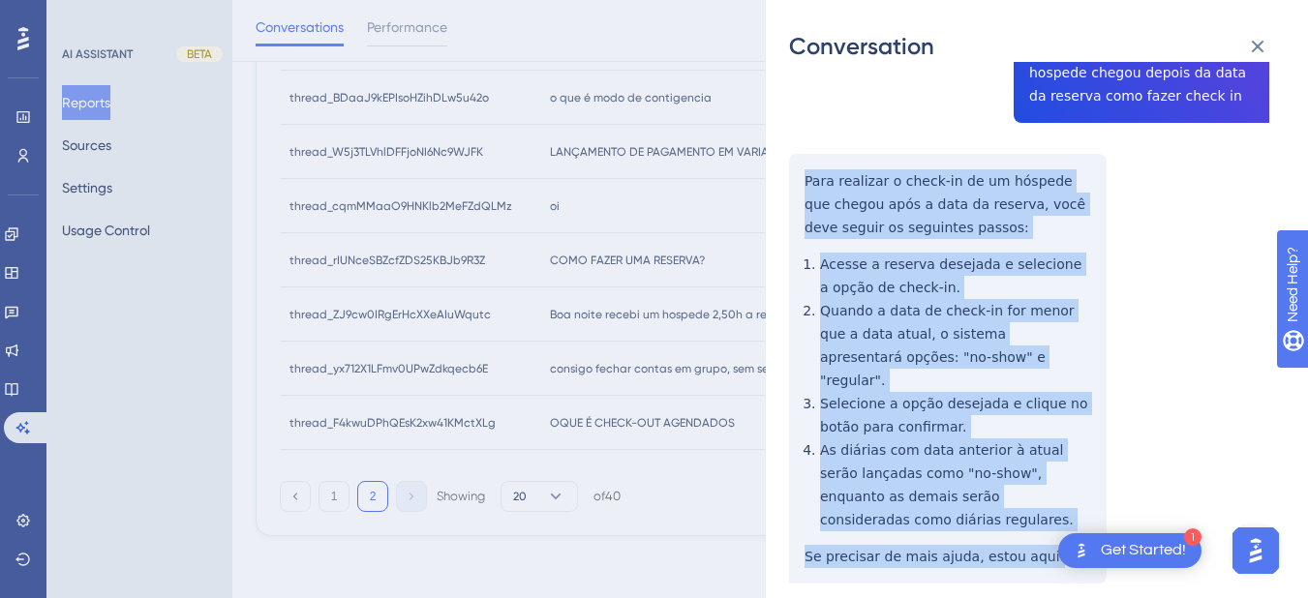
drag, startPoint x: 795, startPoint y: 357, endPoint x: 1052, endPoint y: 486, distance: 287.9
click at [1052, 486] on div "thread_ZJ9cw0IRgErHcXXeAIuWqutc Copy - - 8_Silvana, Silvana User Conversation H…" at bounding box center [1029, 45] width 480 height 1275
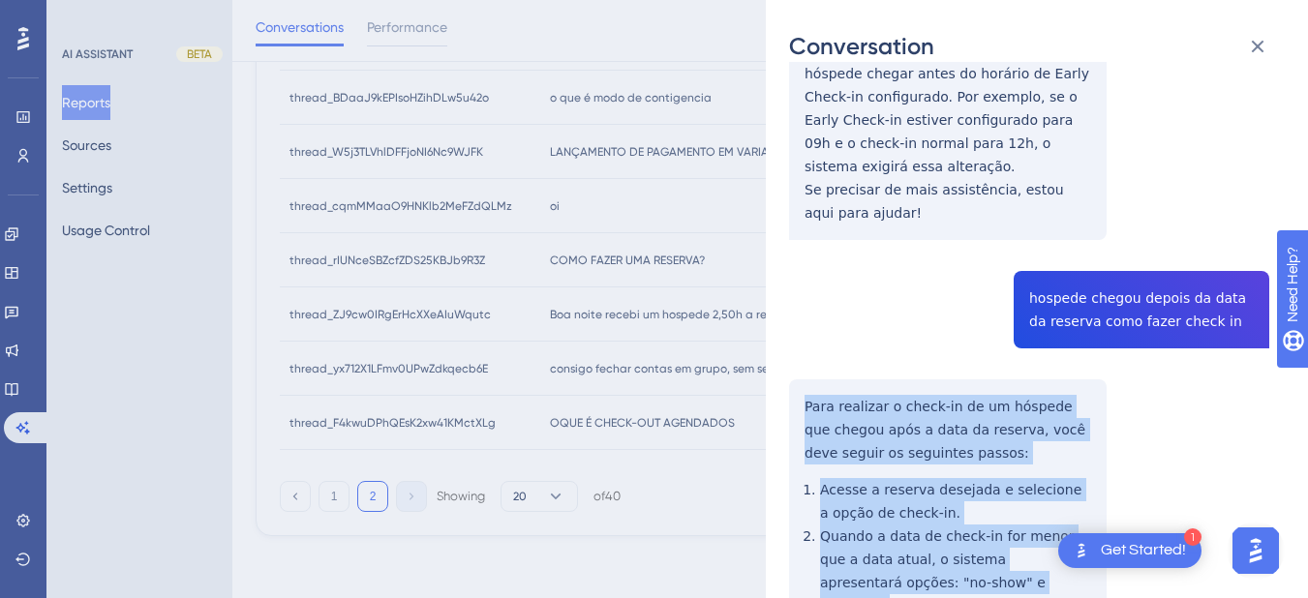
scroll to position [0, 0]
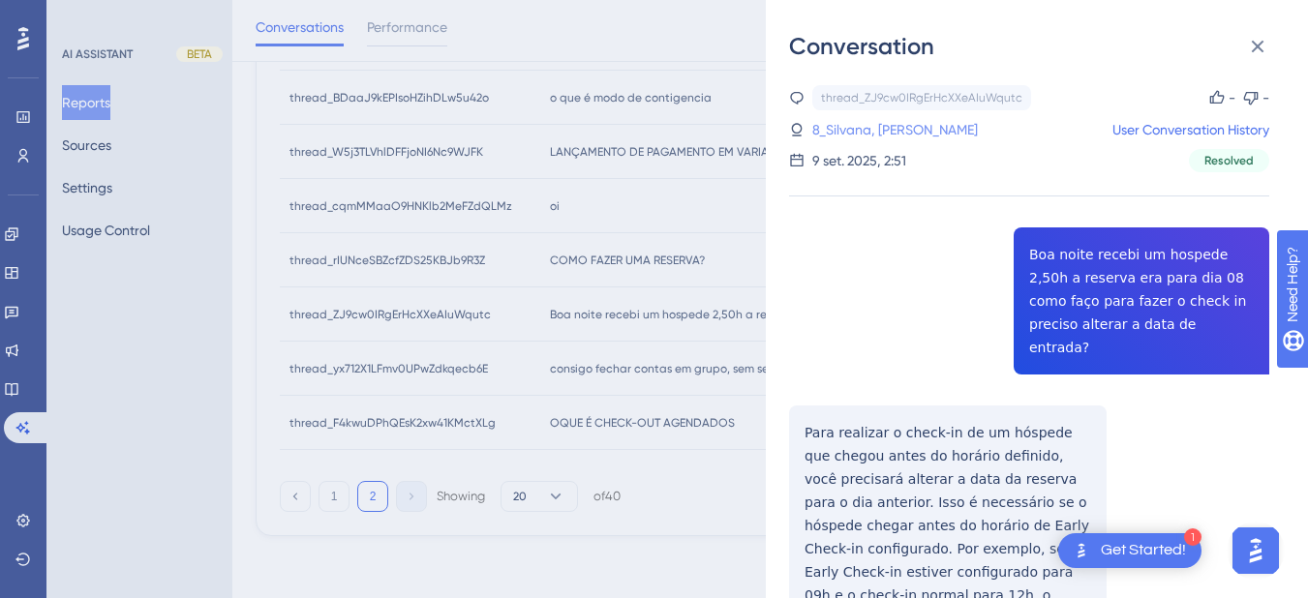
click at [866, 135] on link "8_Silvana, Silvana" at bounding box center [895, 129] width 166 height 23
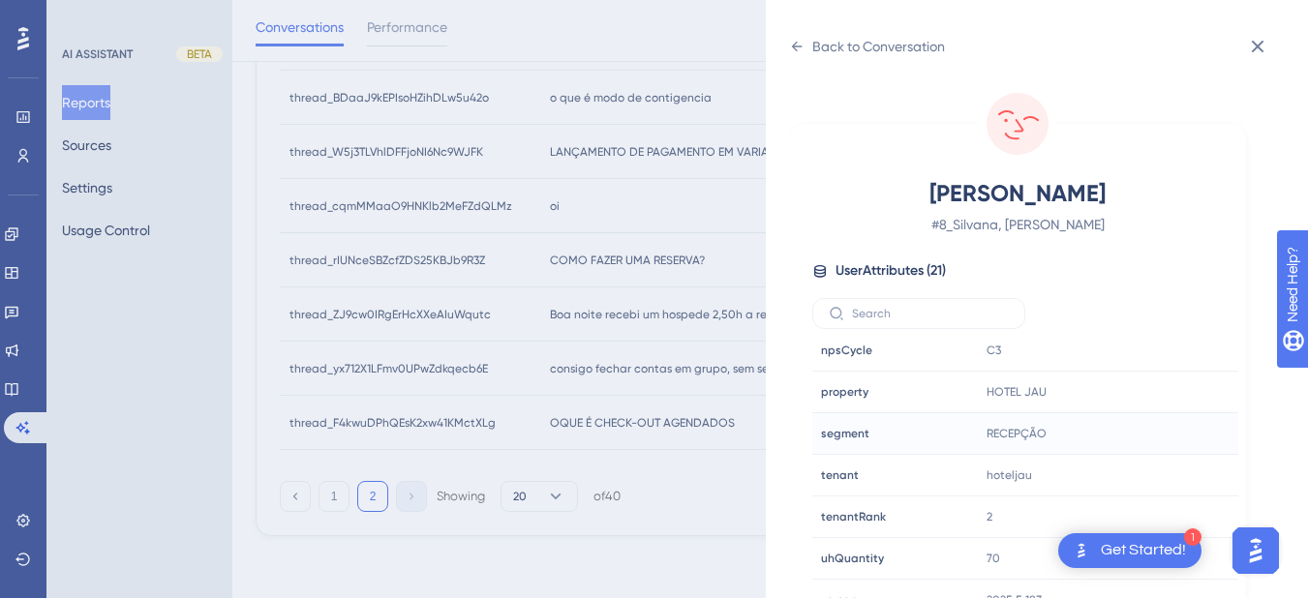
scroll to position [24, 0]
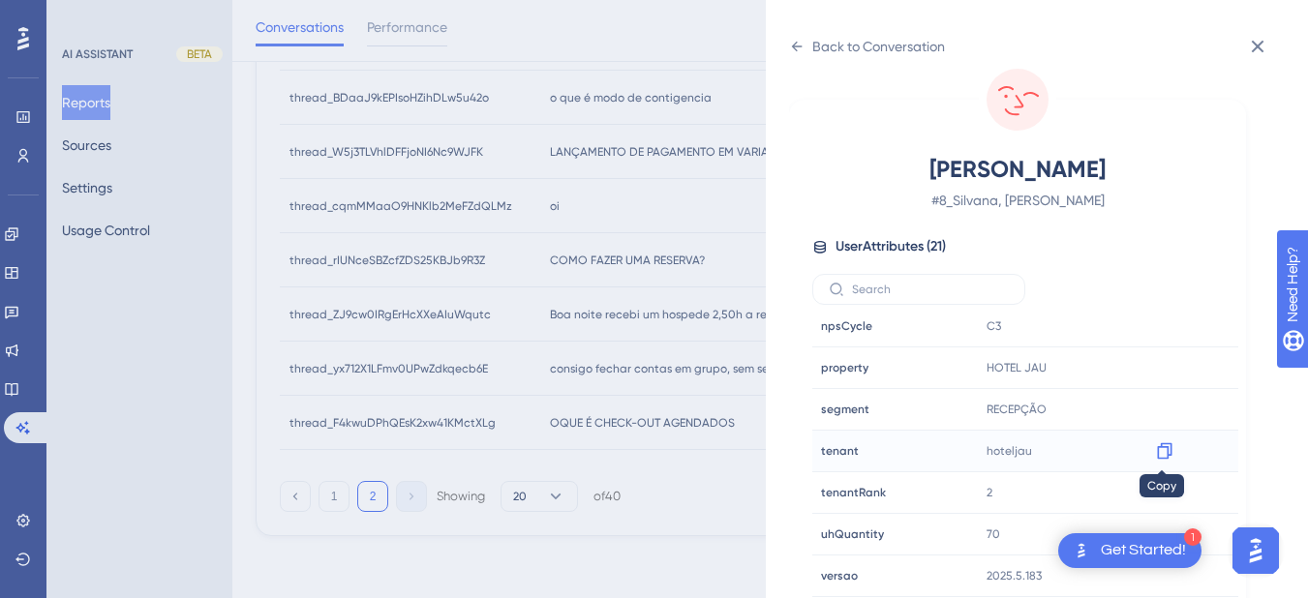
click at [1171, 450] on div at bounding box center [1164, 451] width 31 height 31
click at [1161, 450] on icon at bounding box center [1164, 450] width 19 height 19
click at [800, 48] on icon at bounding box center [796, 46] width 15 height 15
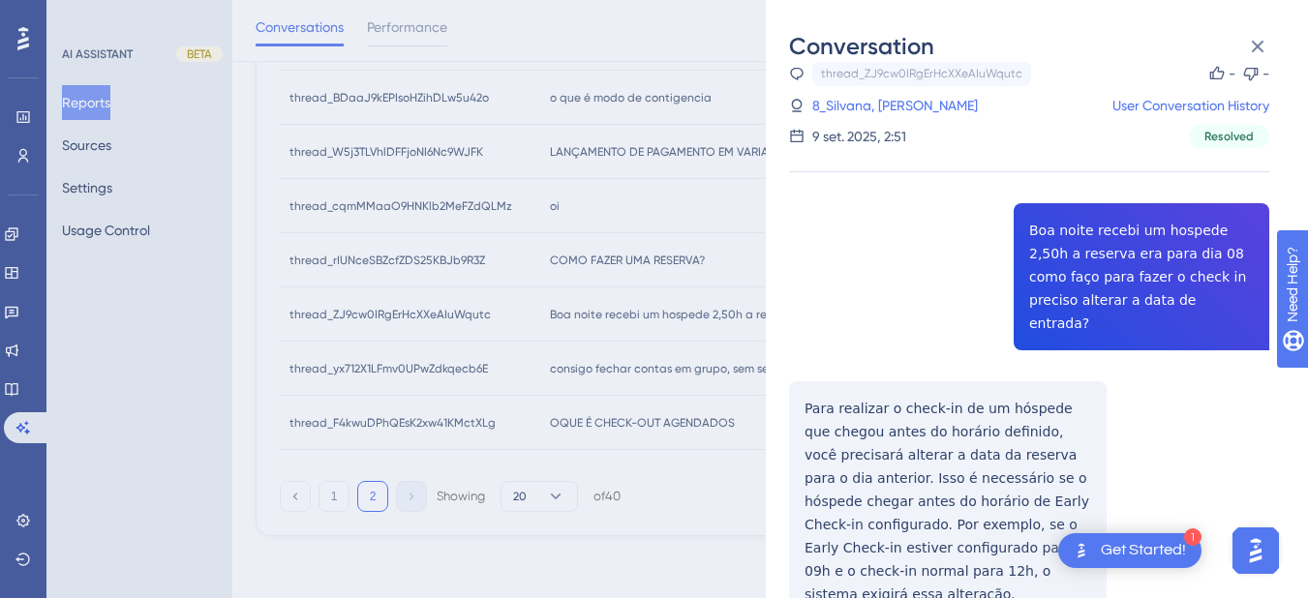
scroll to position [476, 0]
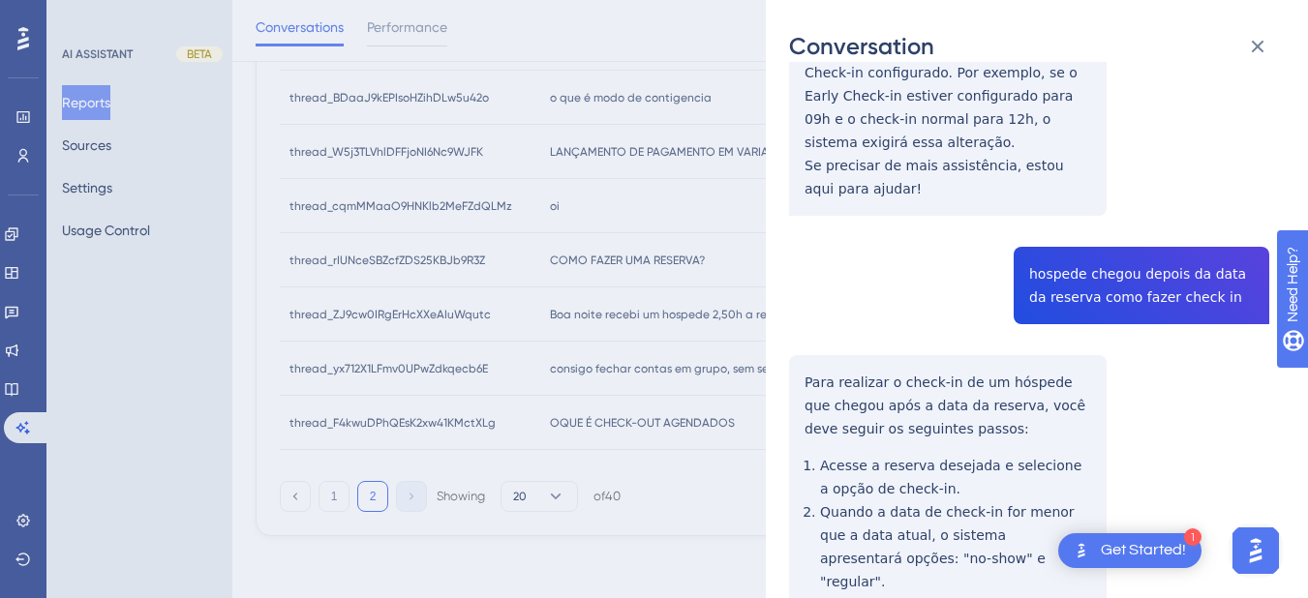
click at [1059, 250] on div "thread_ZJ9cw0IRgErHcXXeAIuWqutc Copy - - 8_Silvana, Silvana User Conversation H…" at bounding box center [1029, 246] width 480 height 1275
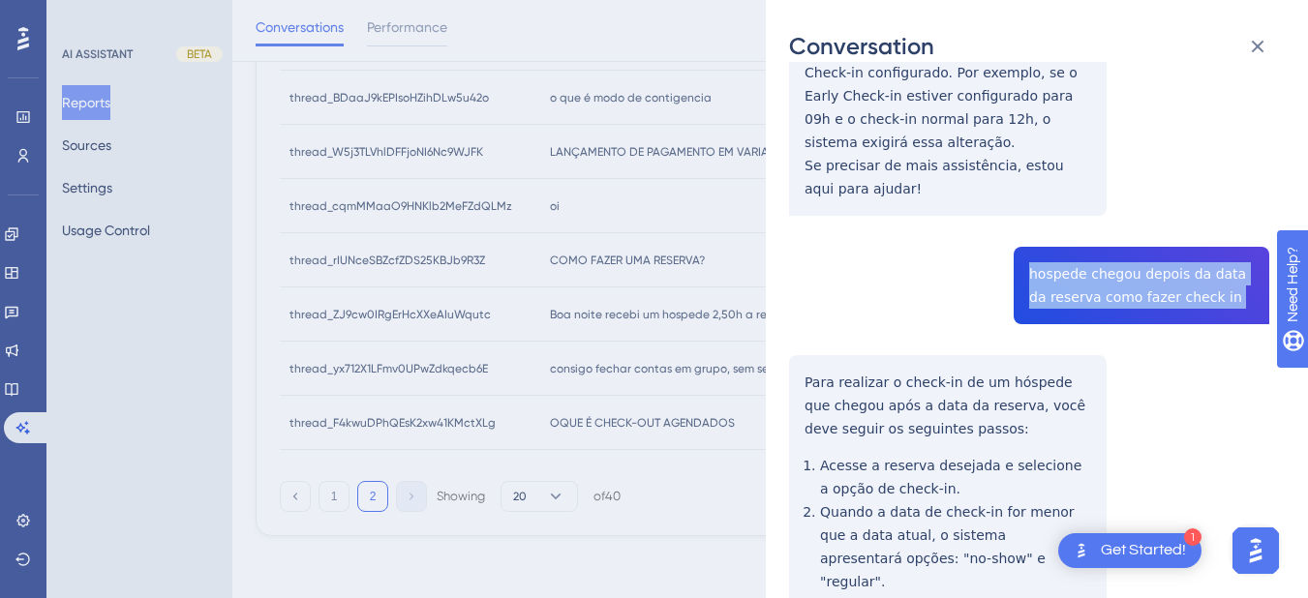
click at [1059, 250] on div "thread_ZJ9cw0IRgErHcXXeAIuWqutc Copy - - 8_Silvana, Silvana User Conversation H…" at bounding box center [1029, 246] width 480 height 1275
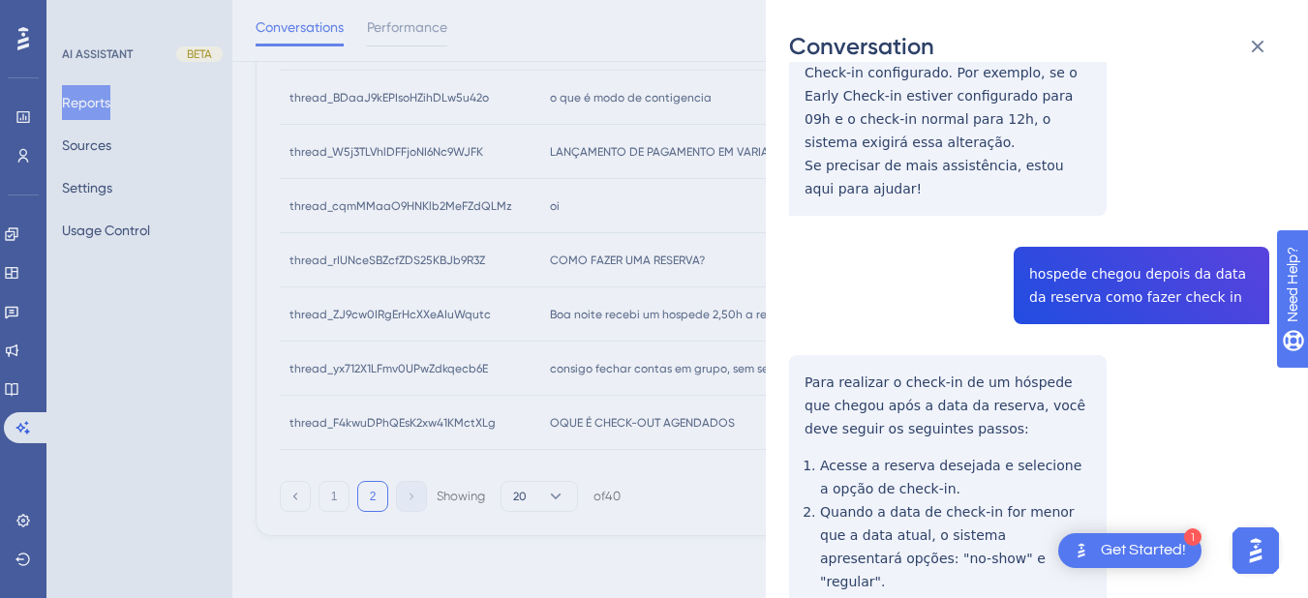
click at [869, 341] on div "thread_ZJ9cw0IRgErHcXXeAIuWqutc Copy - - 8_Silvana, Silvana User Conversation H…" at bounding box center [1029, 246] width 480 height 1275
click at [837, 342] on div "thread_ZJ9cw0IRgErHcXXeAIuWqutc Copy - - 8_Silvana, Silvana User Conversation H…" at bounding box center [1029, 246] width 480 height 1275
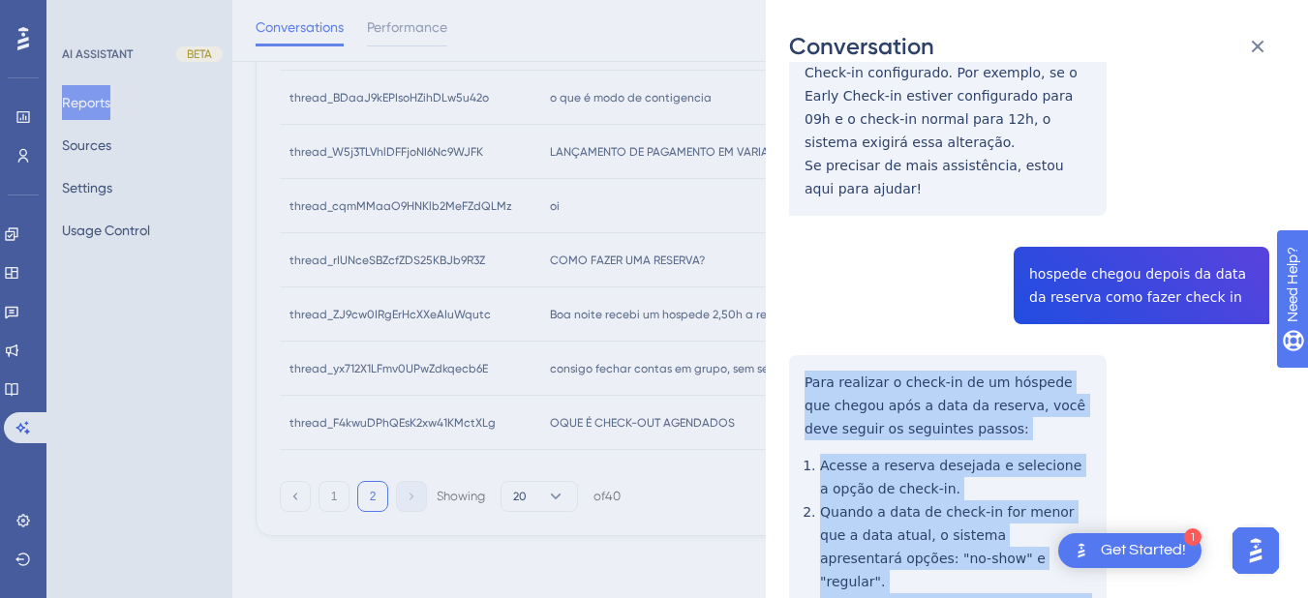
scroll to position [678, 0]
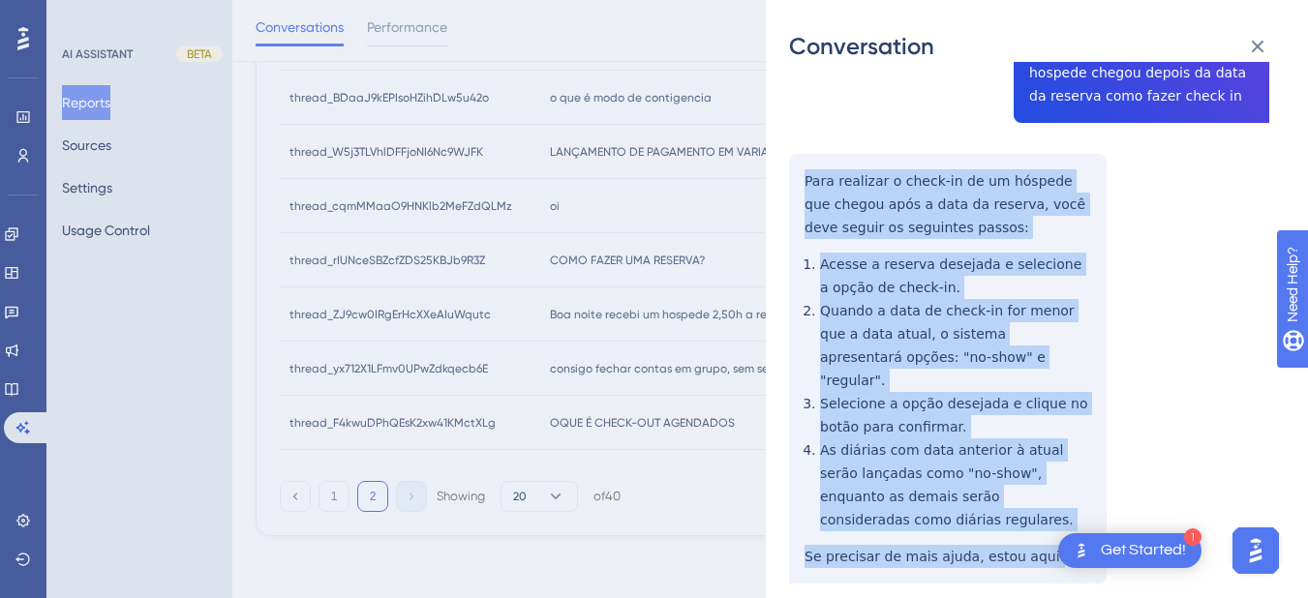
drag, startPoint x: 790, startPoint y: 323, endPoint x: 963, endPoint y: 304, distance: 174.4
click at [1062, 477] on div "thread_ZJ9cw0IRgErHcXXeAIuWqutc Copy - - 8_Silvana, Silvana User Conversation H…" at bounding box center [1029, 45] width 480 height 1275
drag, startPoint x: 1254, startPoint y: 41, endPoint x: 839, endPoint y: 216, distance: 449.8
click at [1254, 41] on icon at bounding box center [1257, 46] width 23 height 23
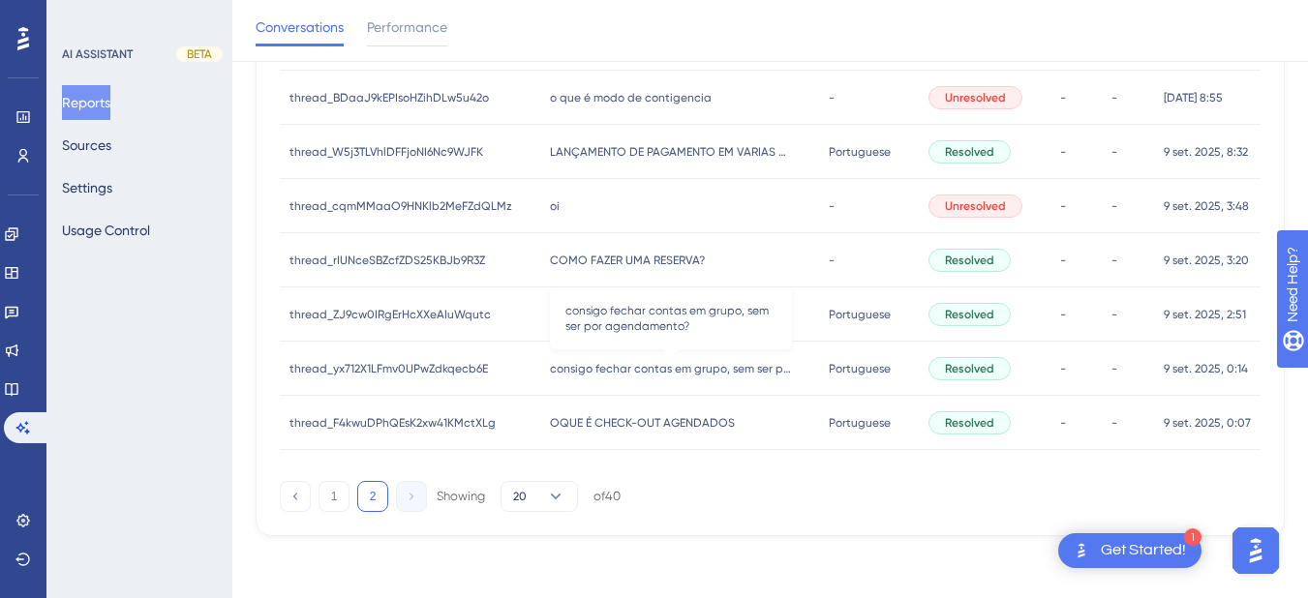
click at [571, 375] on span "consigo fechar contas em grupo, sem ser por agendamento?" at bounding box center [671, 368] width 242 height 15
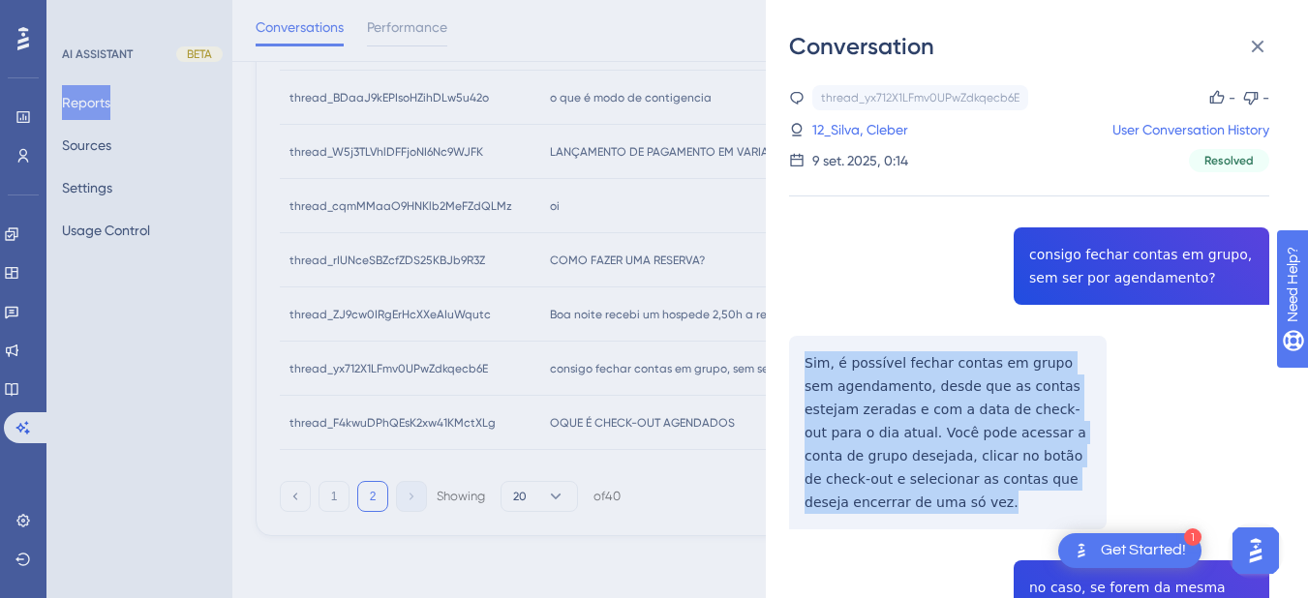
drag, startPoint x: 799, startPoint y: 360, endPoint x: 895, endPoint y: 511, distance: 179.4
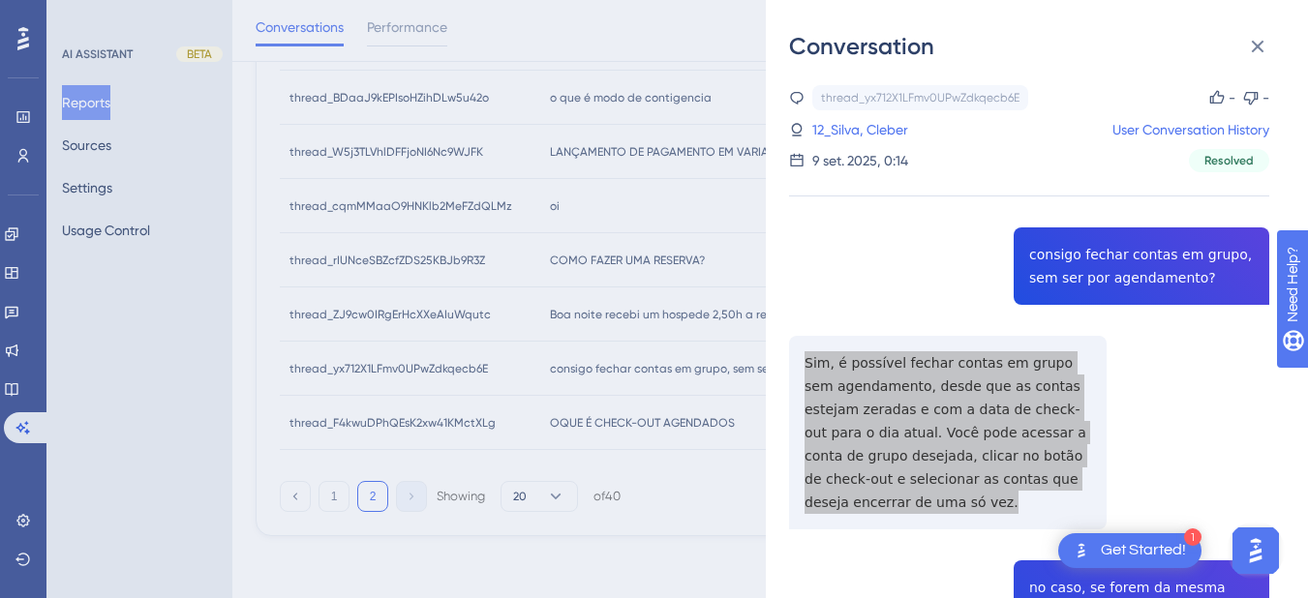
scroll to position [226, 0]
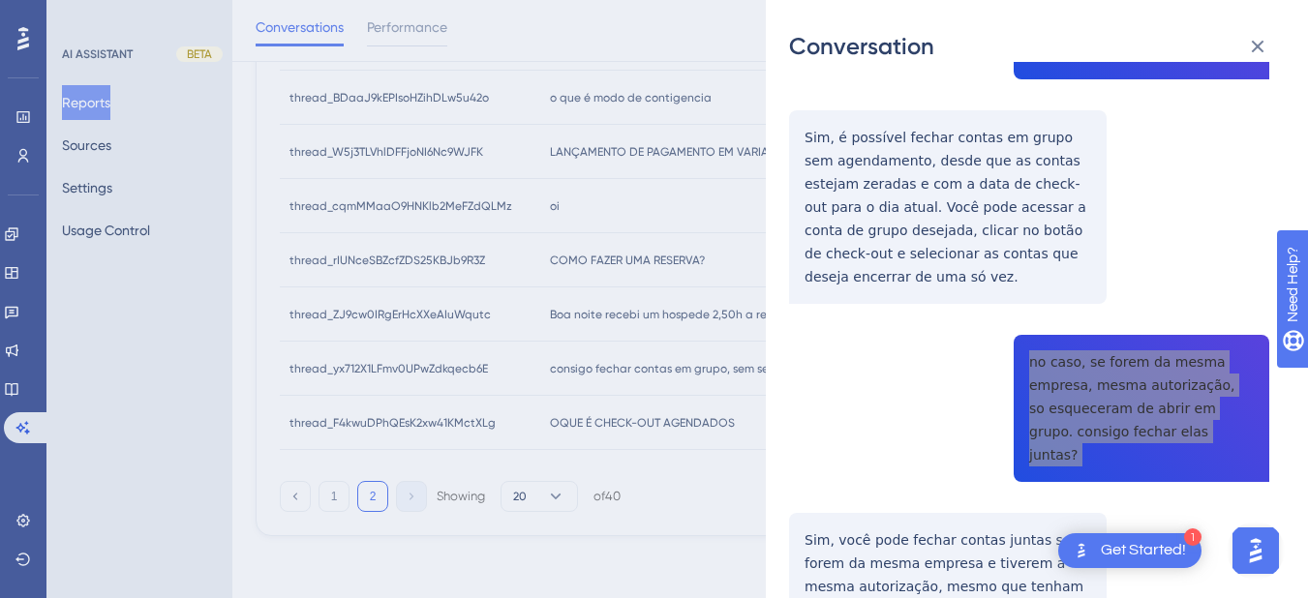
scroll to position [452, 0]
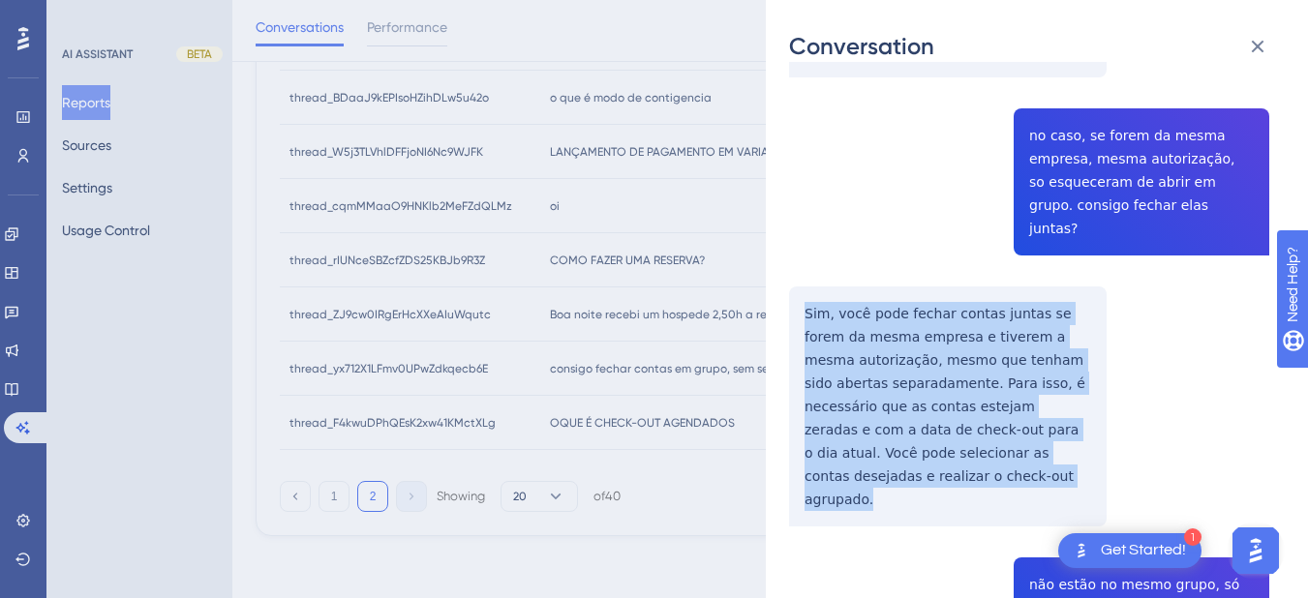
drag, startPoint x: 794, startPoint y: 288, endPoint x: 875, endPoint y: 462, distance: 191.4
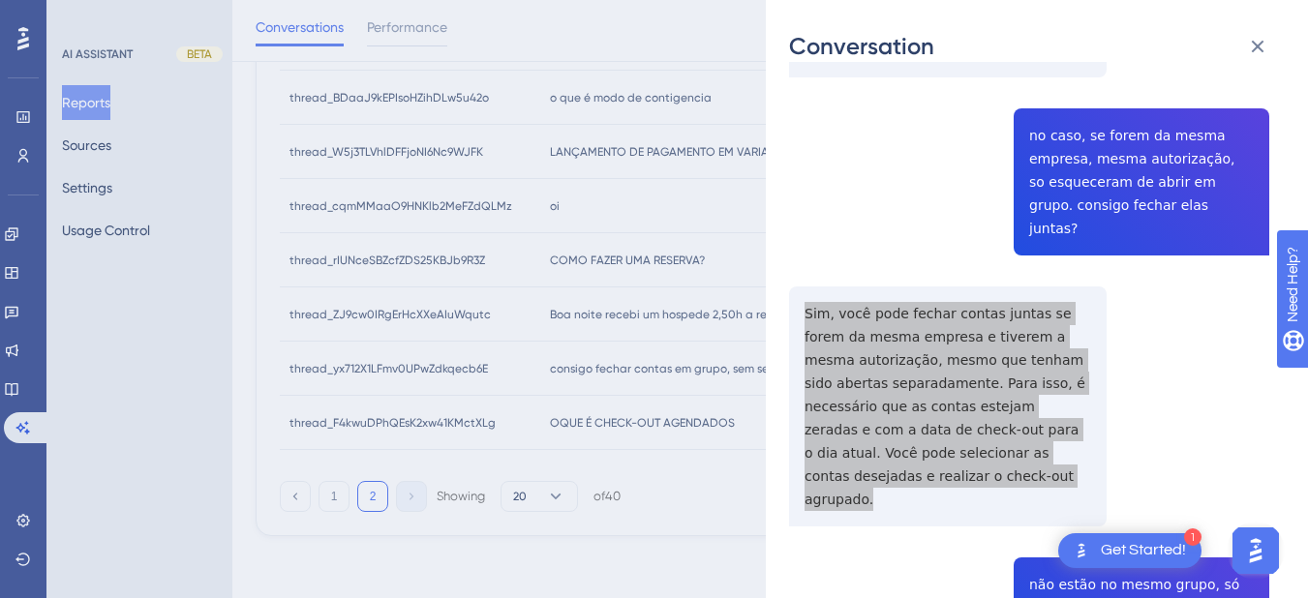
scroll to position [678, 0]
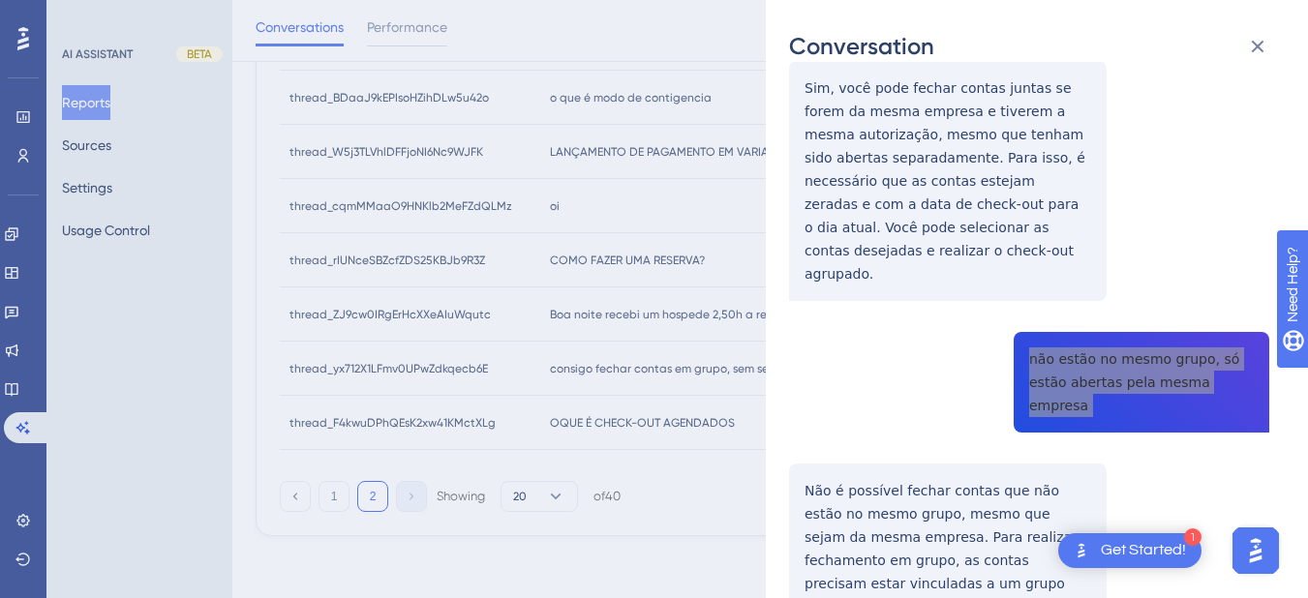
scroll to position [903, 0]
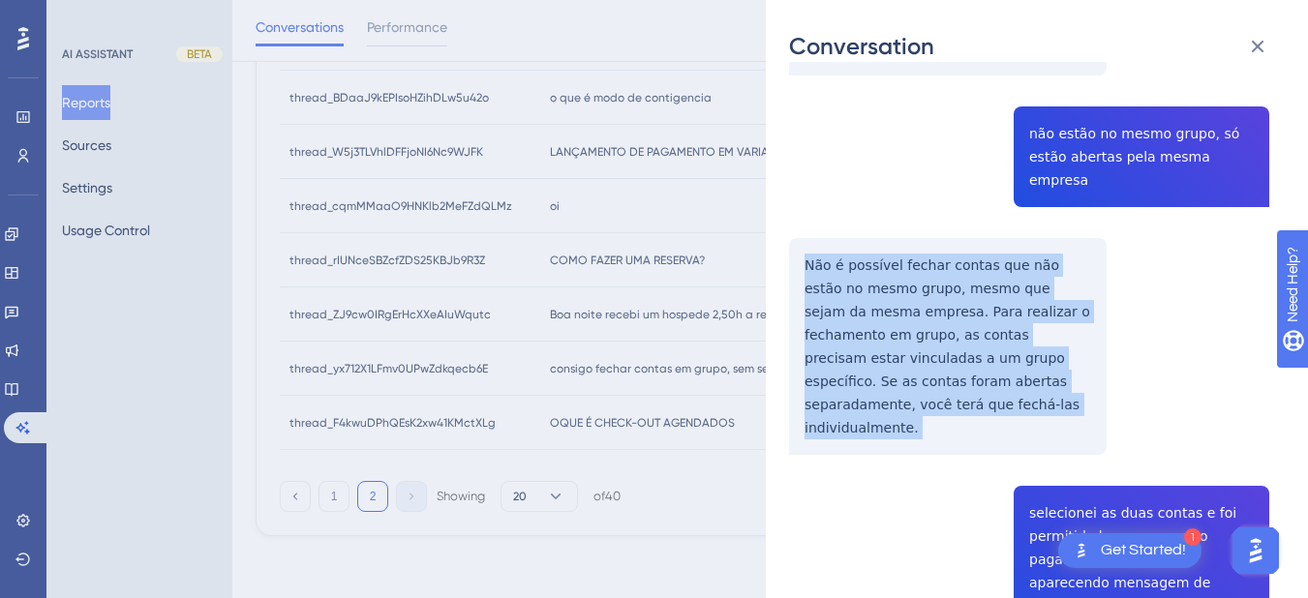
drag, startPoint x: 800, startPoint y: 191, endPoint x: 966, endPoint y: 348, distance: 229.4
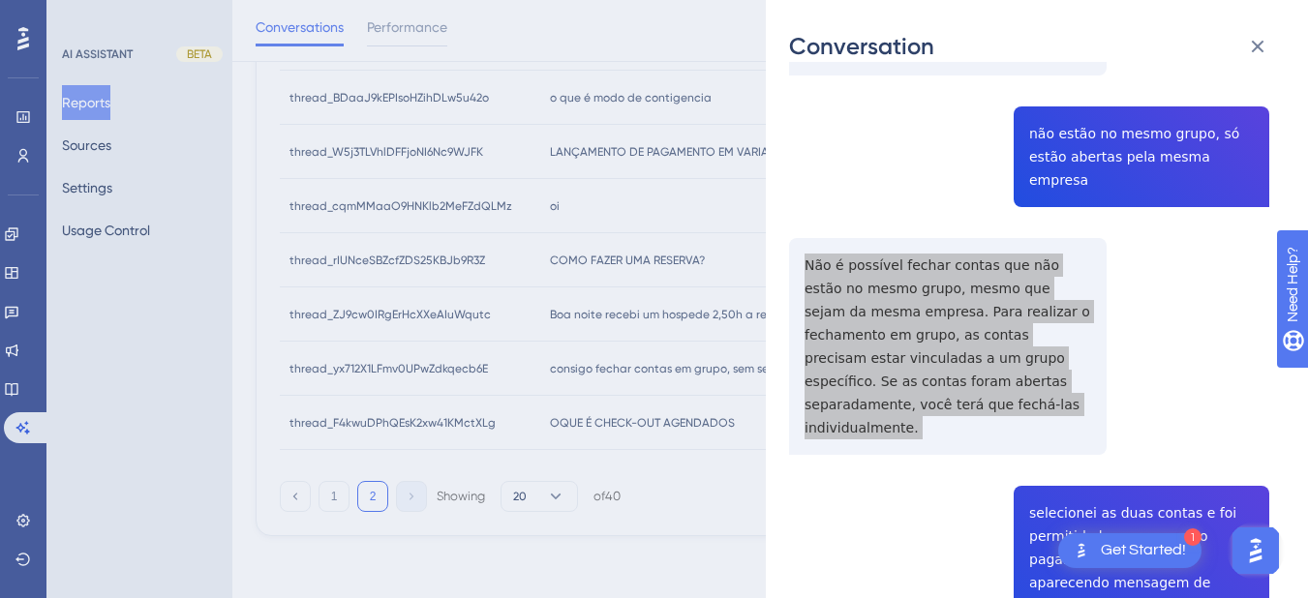
scroll to position [1130, 0]
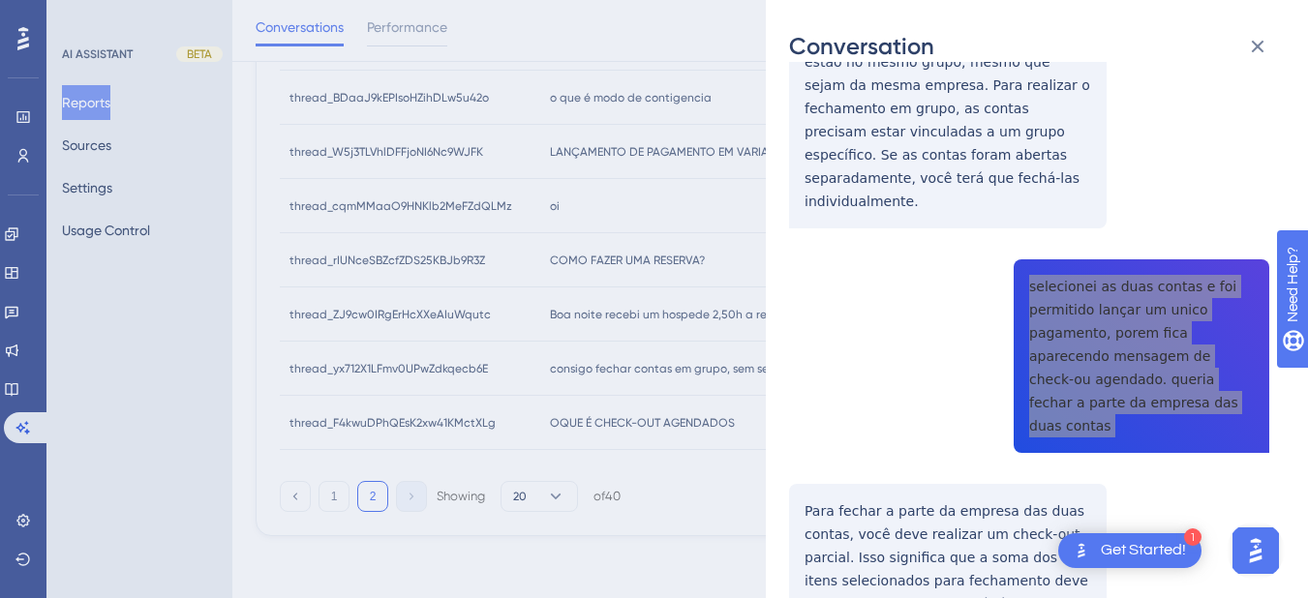
scroll to position [1355, 0]
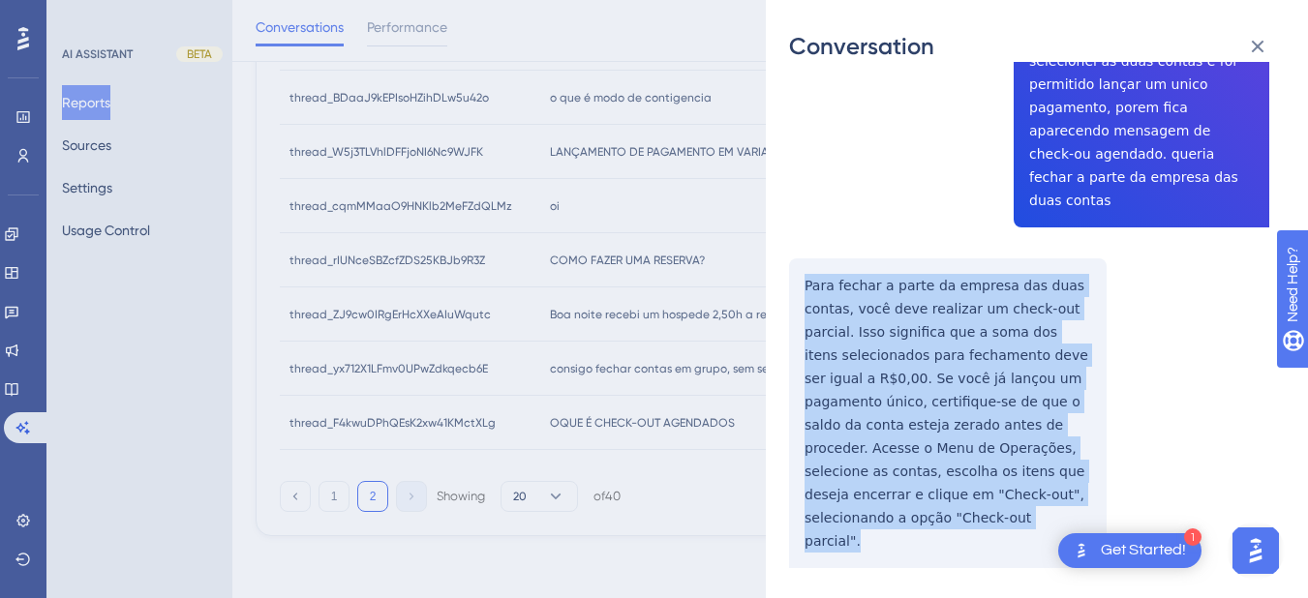
drag, startPoint x: 802, startPoint y: 166, endPoint x: 1074, endPoint y: 379, distance: 345.5
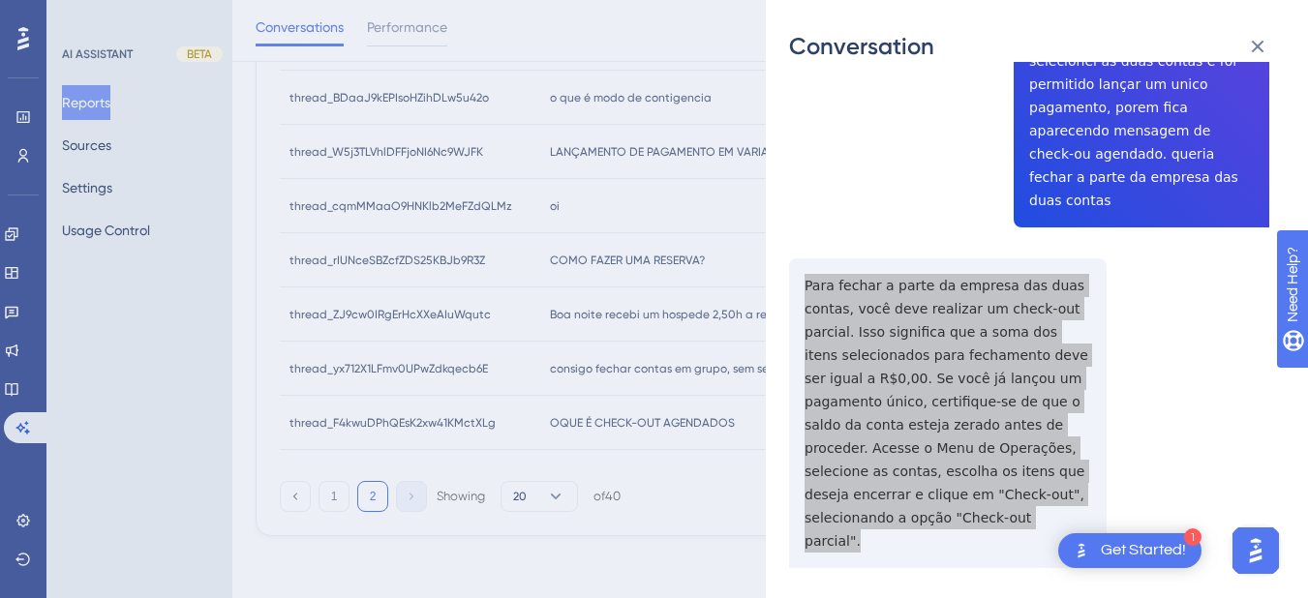
scroll to position [1581, 0]
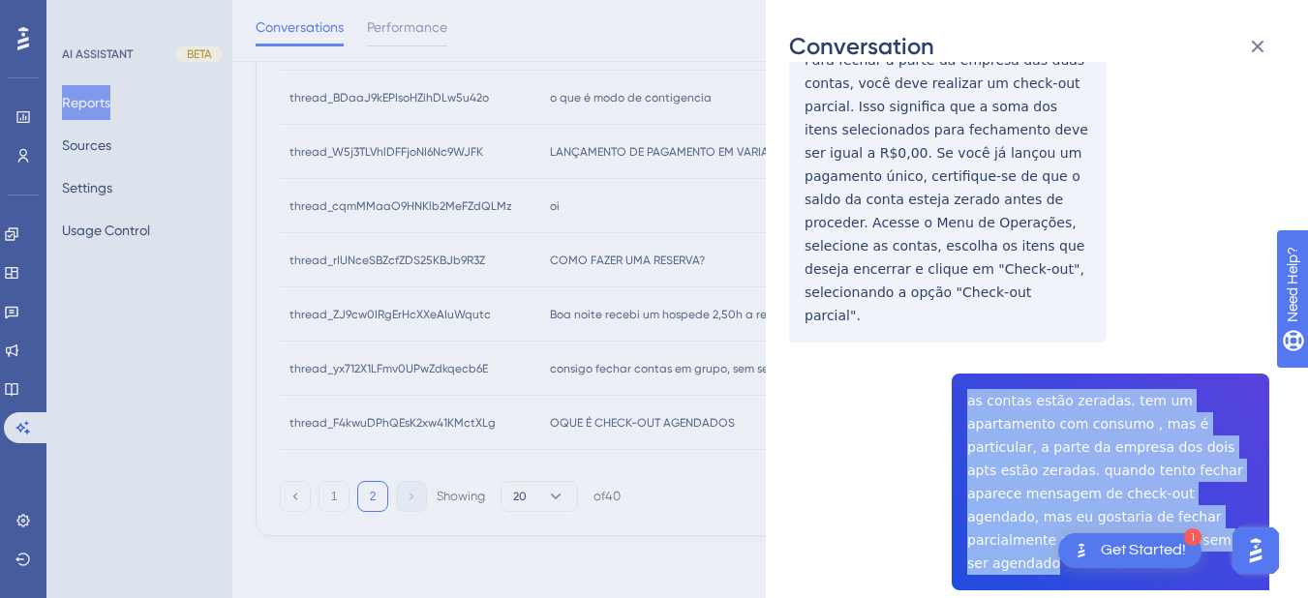
drag, startPoint x: 979, startPoint y: 279, endPoint x: 1021, endPoint y: 411, distance: 139.3
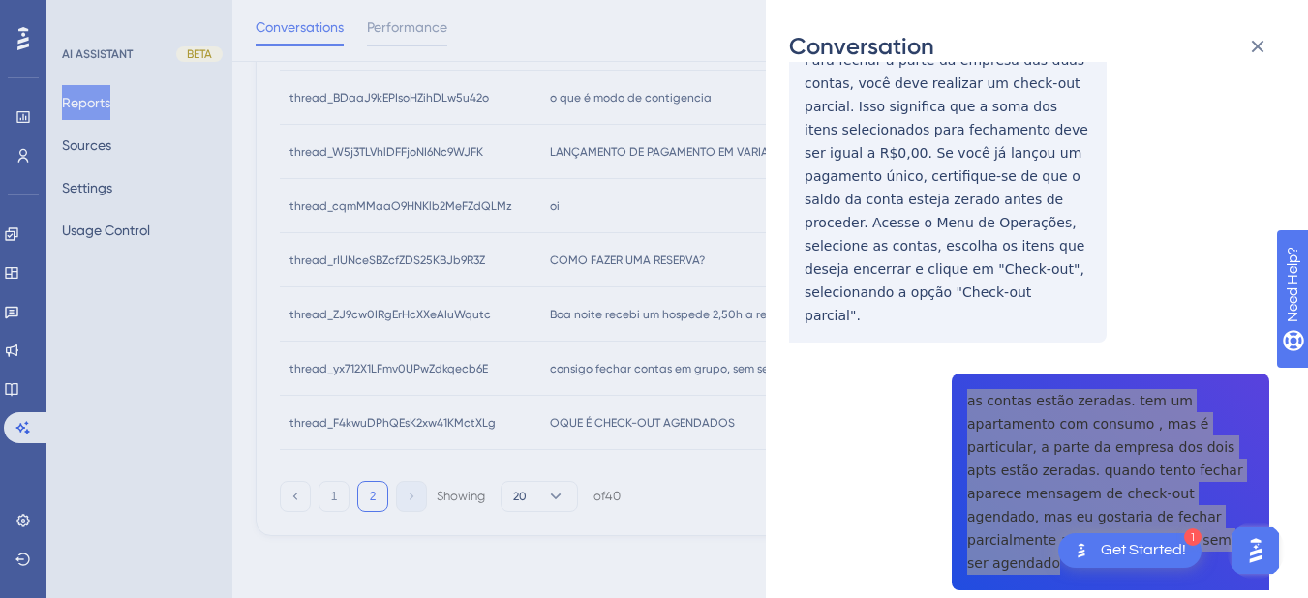
scroll to position [1807, 0]
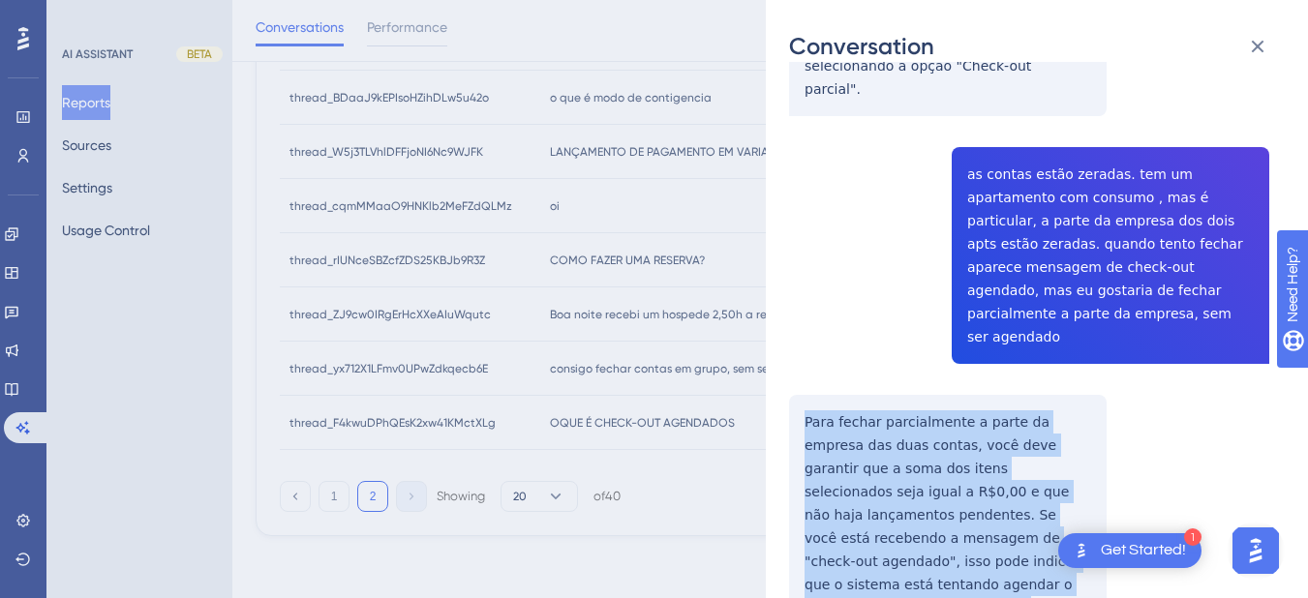
scroll to position [2033, 0]
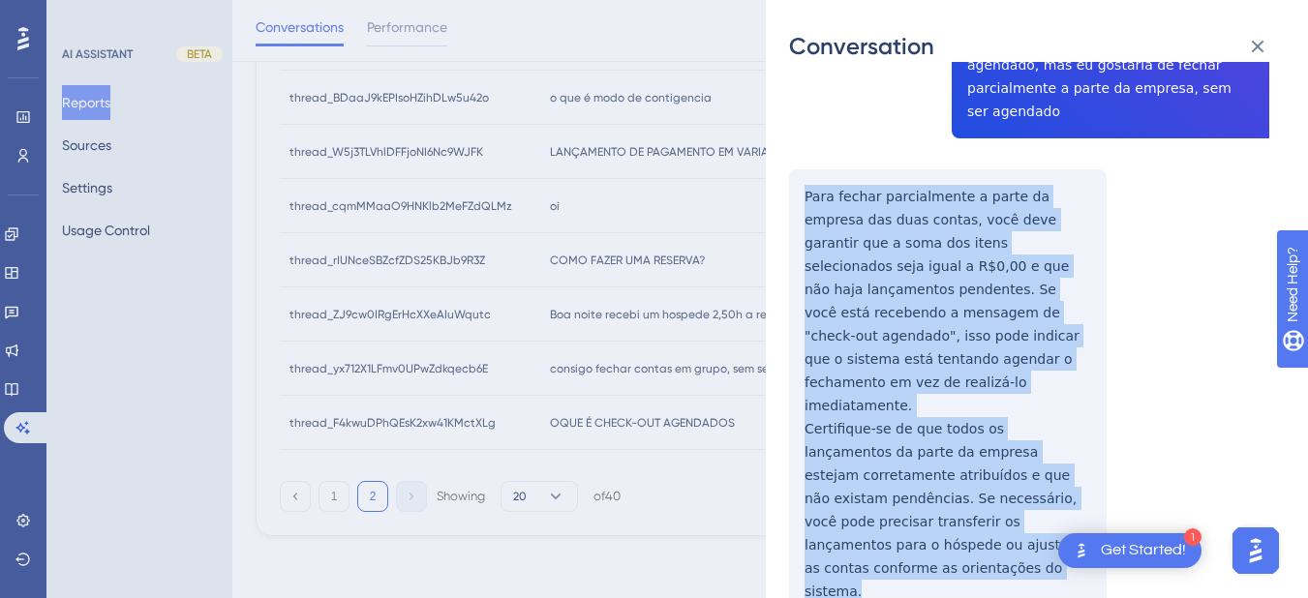
drag, startPoint x: 791, startPoint y: 238, endPoint x: 1071, endPoint y: 312, distance: 289.3
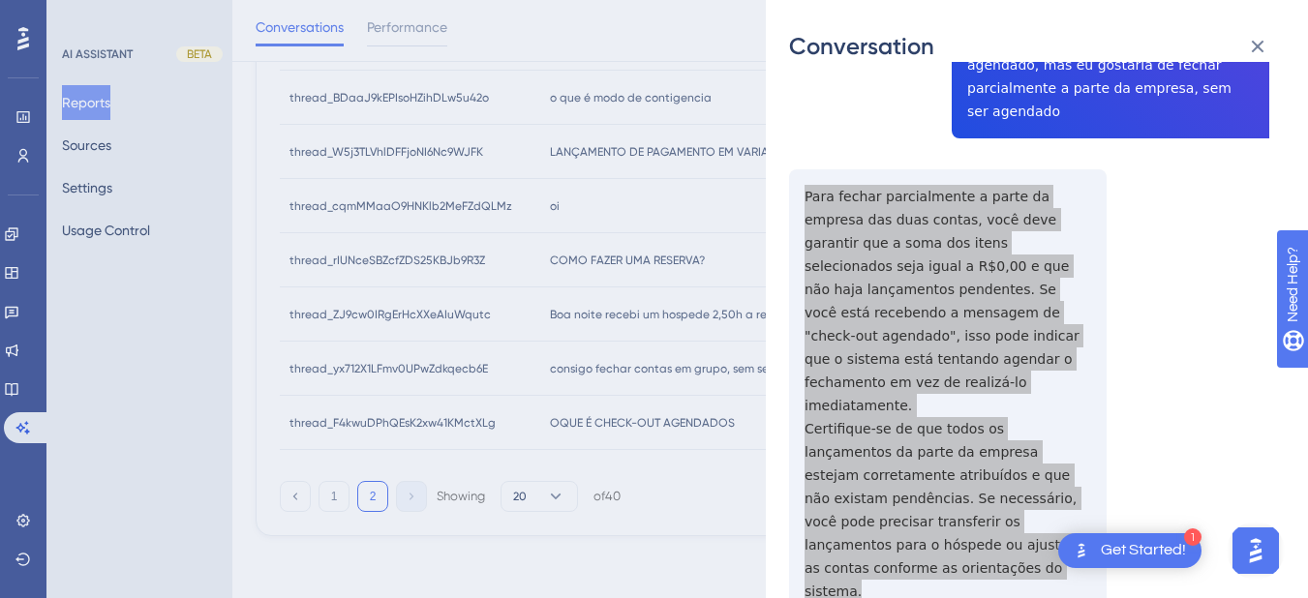
scroll to position [2258, 0]
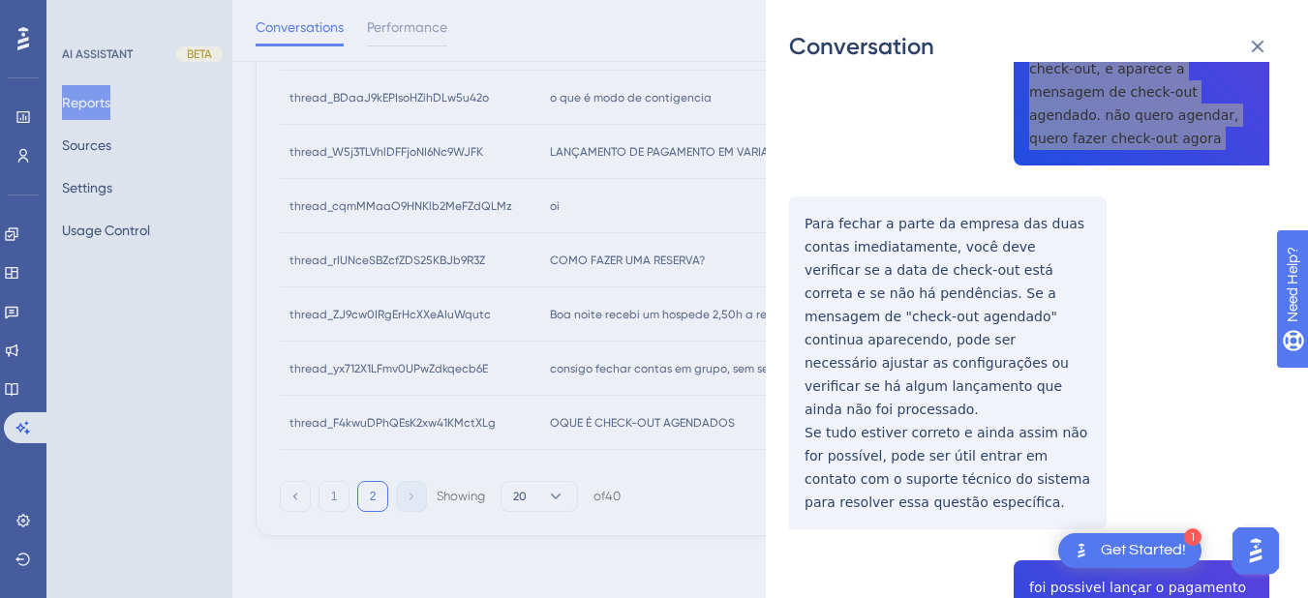
scroll to position [2485, 0]
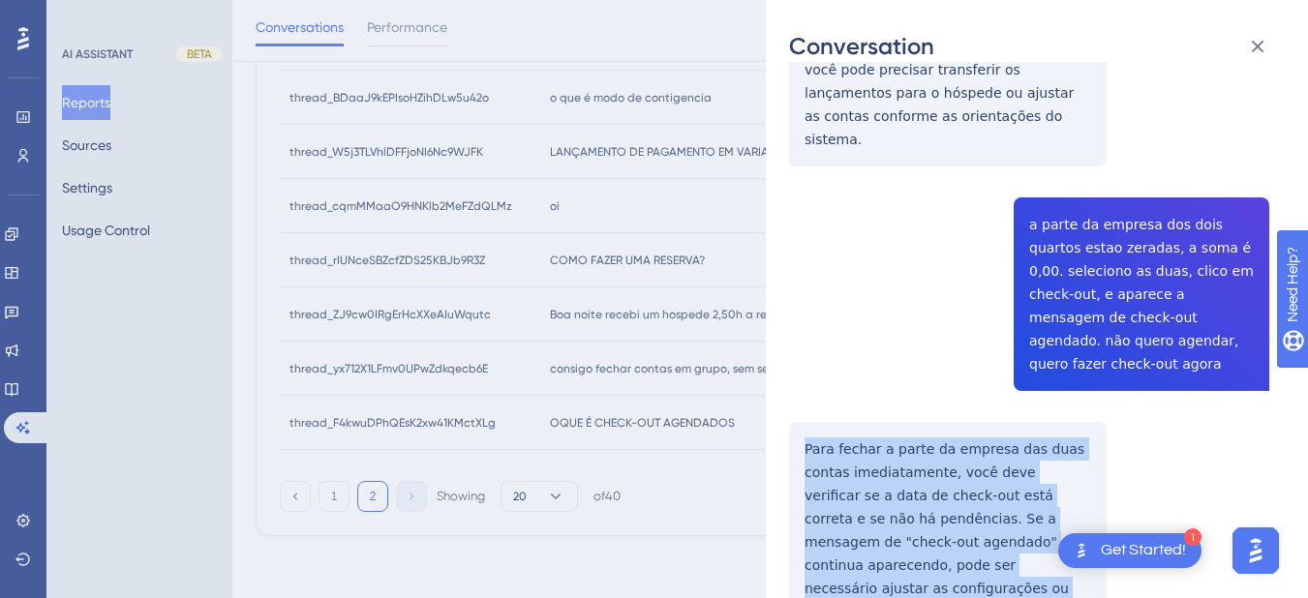
drag, startPoint x: 803, startPoint y: 167, endPoint x: 948, endPoint y: 422, distance: 292.6
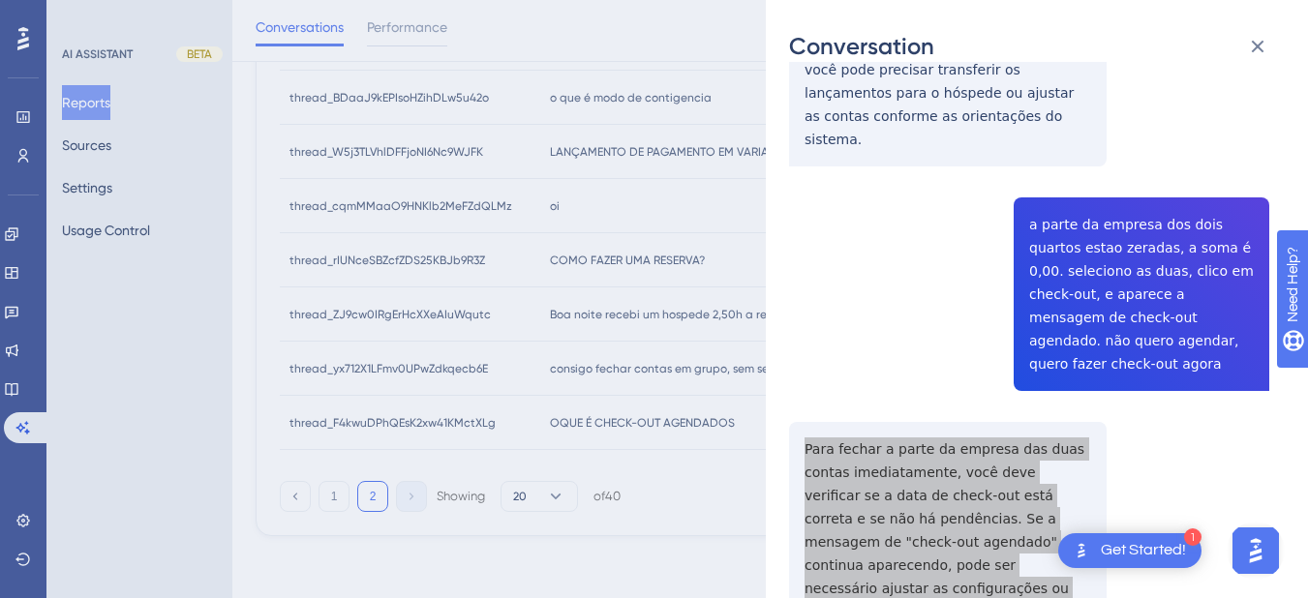
scroll to position [2710, 0]
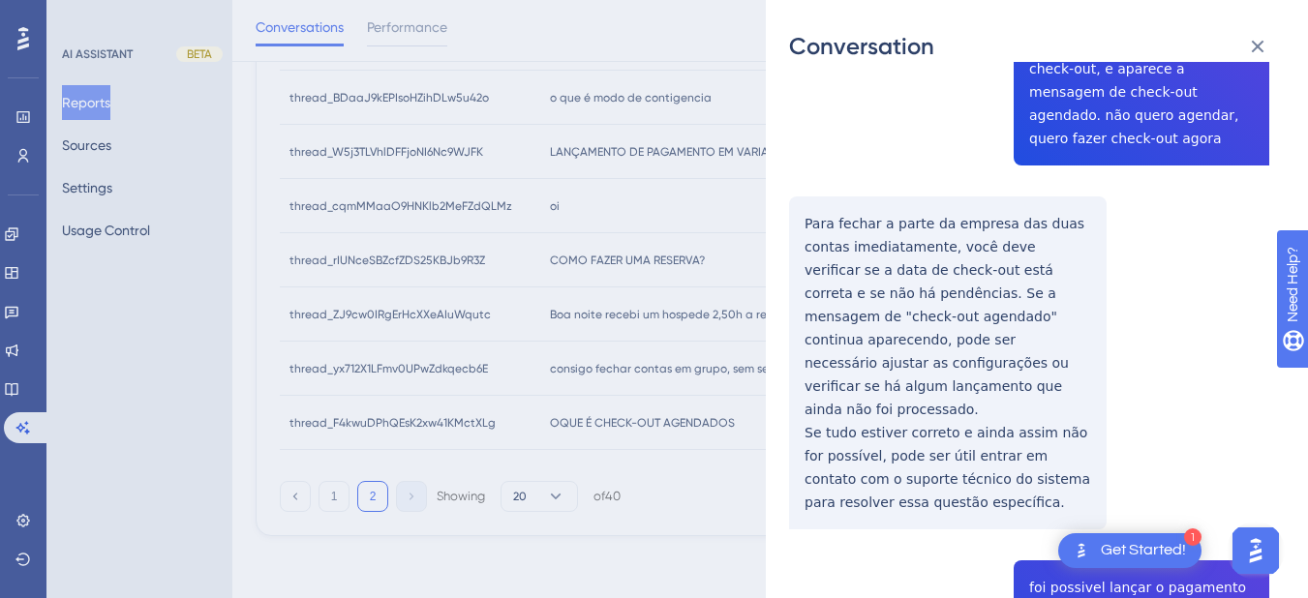
click at [1101, 325] on div "thread_yx712X1LFmv0UPwZdkqecb6E Copy - - 12_Silva, Cleber User Conversation His…" at bounding box center [1029, 583] width 480 height 6417
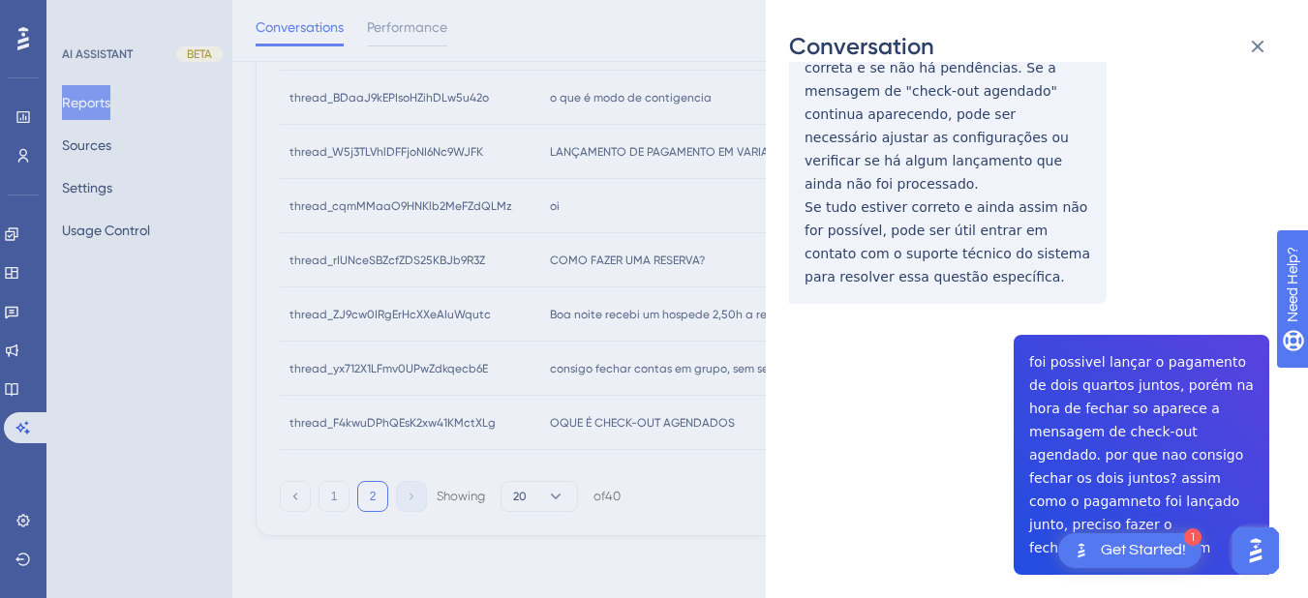
drag, startPoint x: 820, startPoint y: 320, endPoint x: 811, endPoint y: 316, distance: 10.0
click at [820, 320] on div "thread_yx712X1LFmv0UPwZdkqecb6E Copy - - 12_Silva, Cleber User Conversation His…" at bounding box center [1029, 357] width 480 height 6417
click at [806, 304] on div "thread_yx712X1LFmv0UPwZdkqecb6E Copy - - 12_Silva, Cleber User Conversation His…" at bounding box center [1029, 357] width 480 height 6417
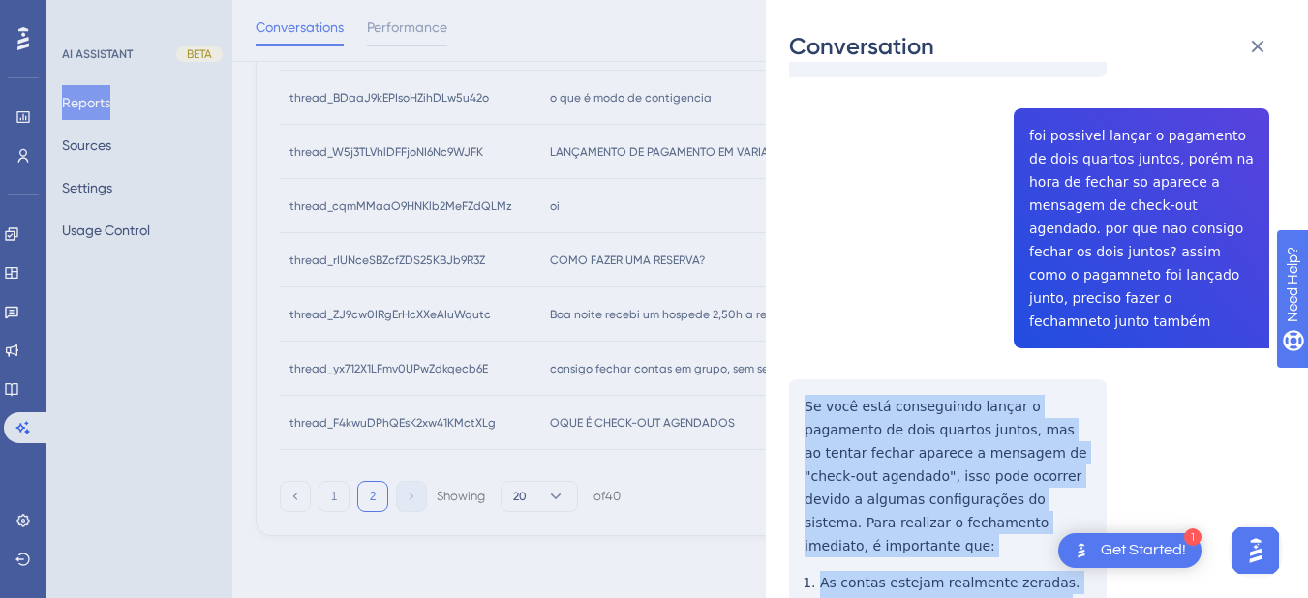
scroll to position [3388, 0]
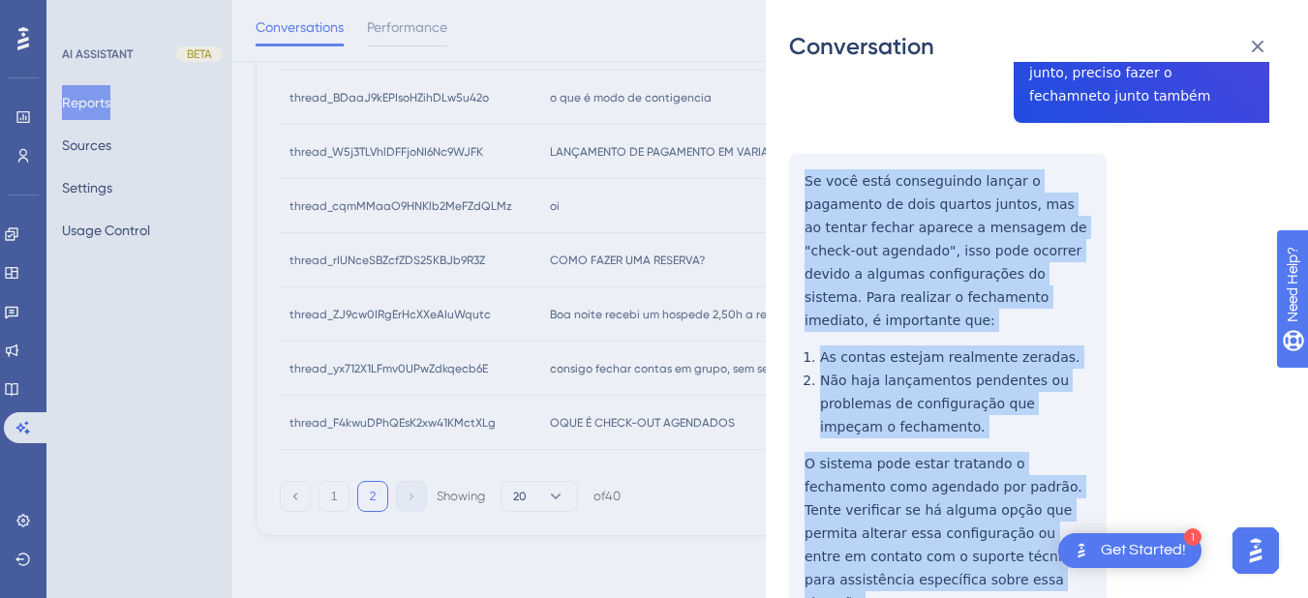
drag, startPoint x: 806, startPoint y: 304, endPoint x: 948, endPoint y: 244, distance: 153.5
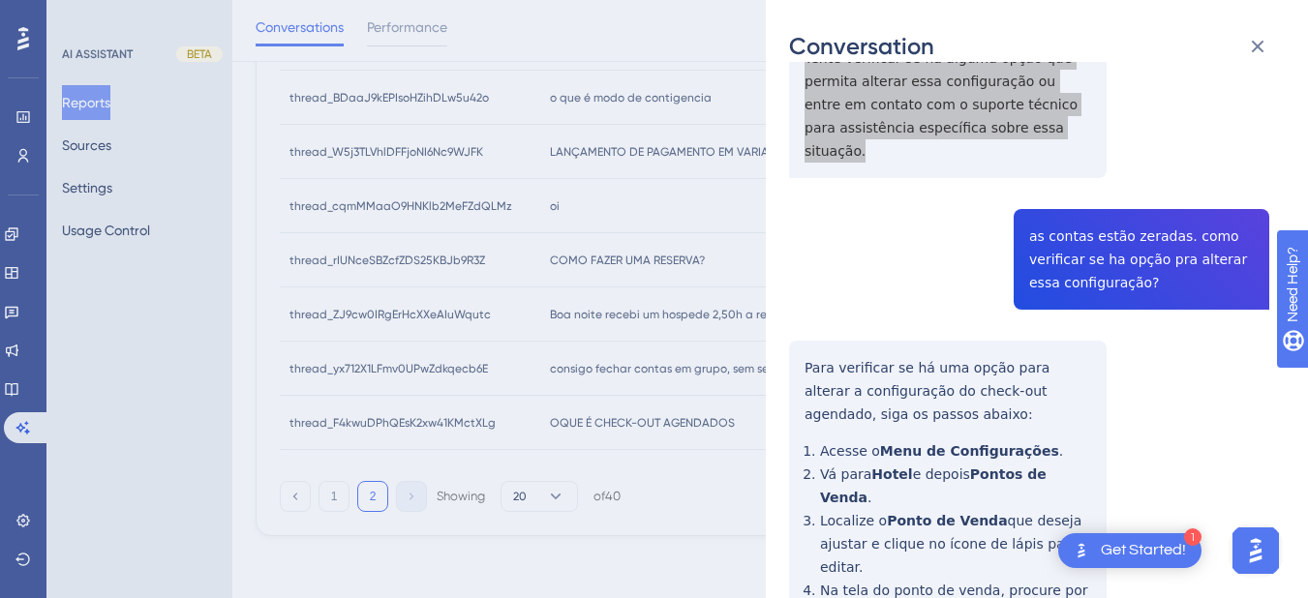
scroll to position [3614, 0]
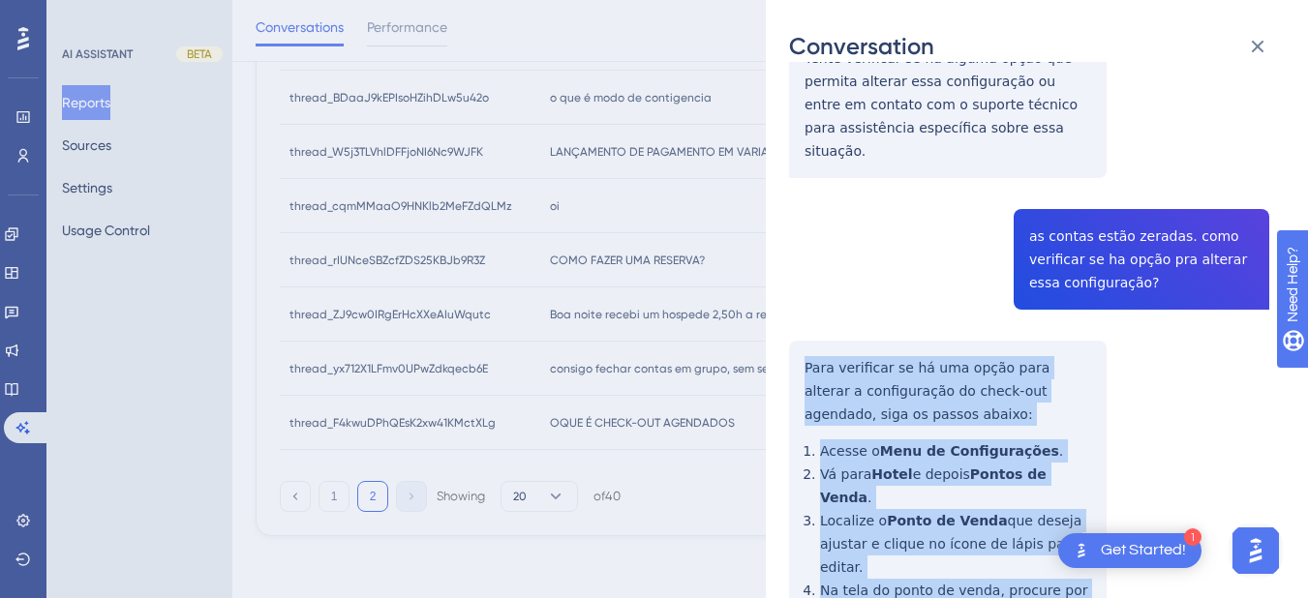
drag, startPoint x: 802, startPoint y: 216, endPoint x: 1110, endPoint y: 332, distance: 329.9
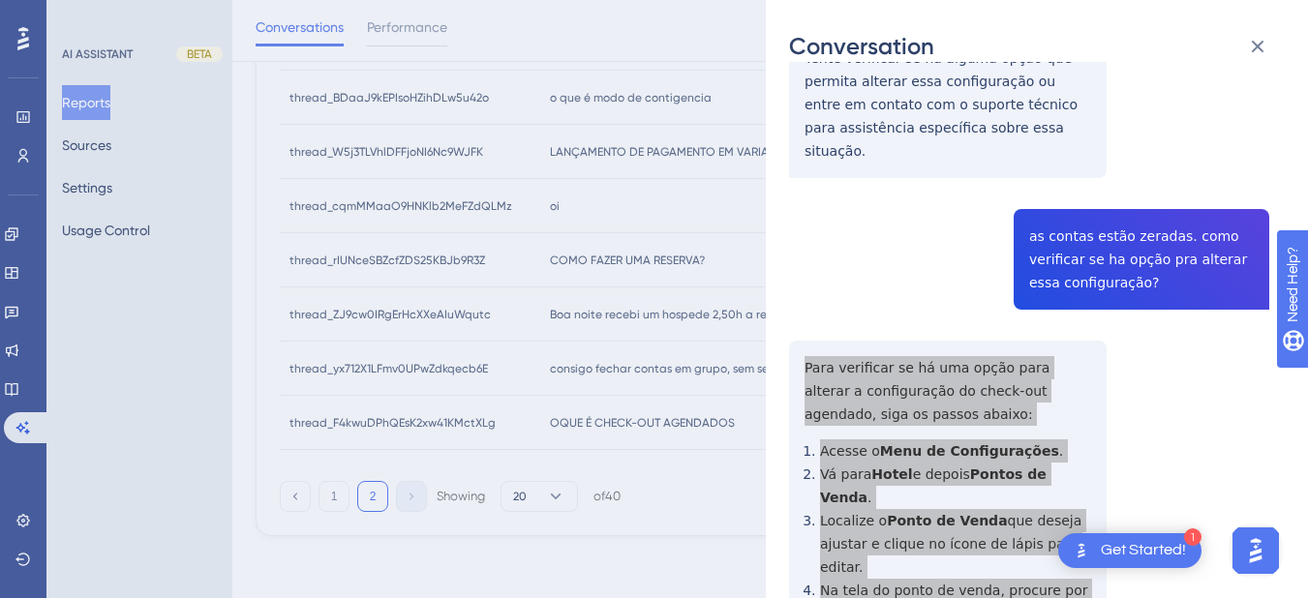
scroll to position [4066, 0]
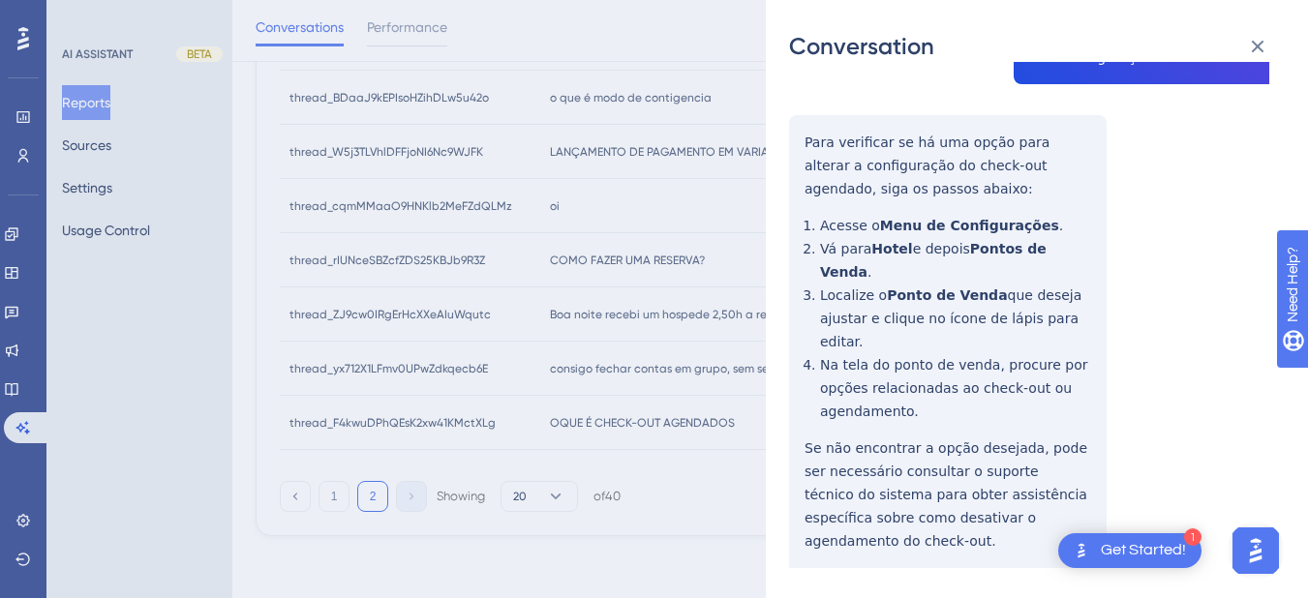
drag, startPoint x: 956, startPoint y: 184, endPoint x: 1087, endPoint y: 364, distance: 222.5
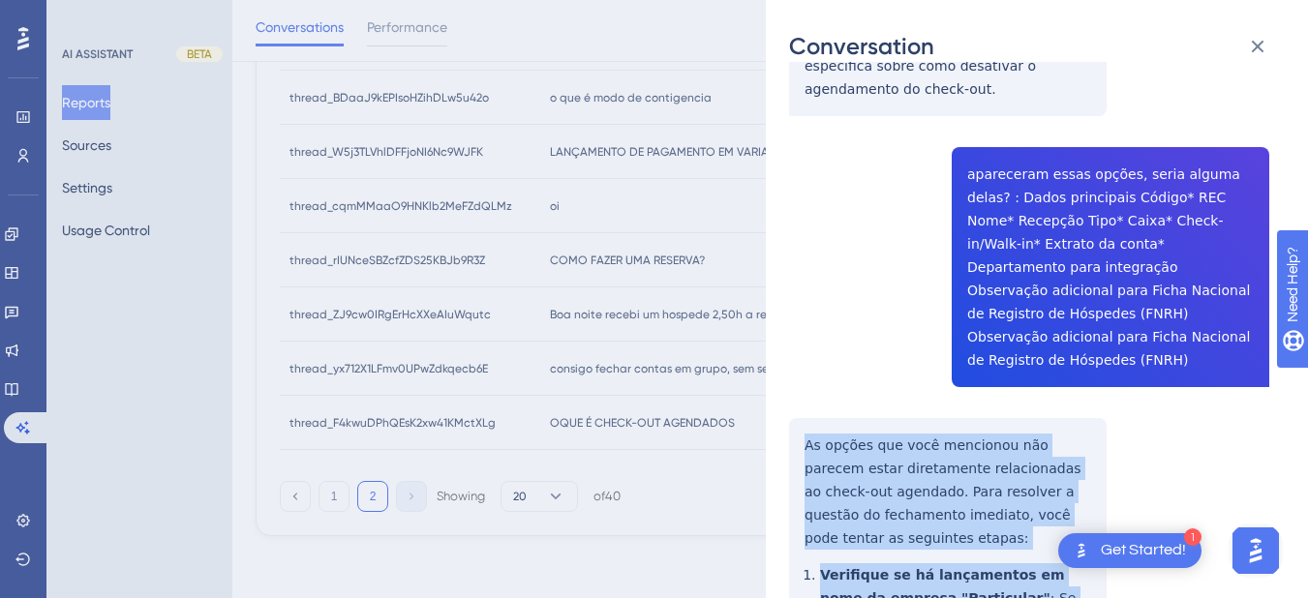
scroll to position [4743, 0]
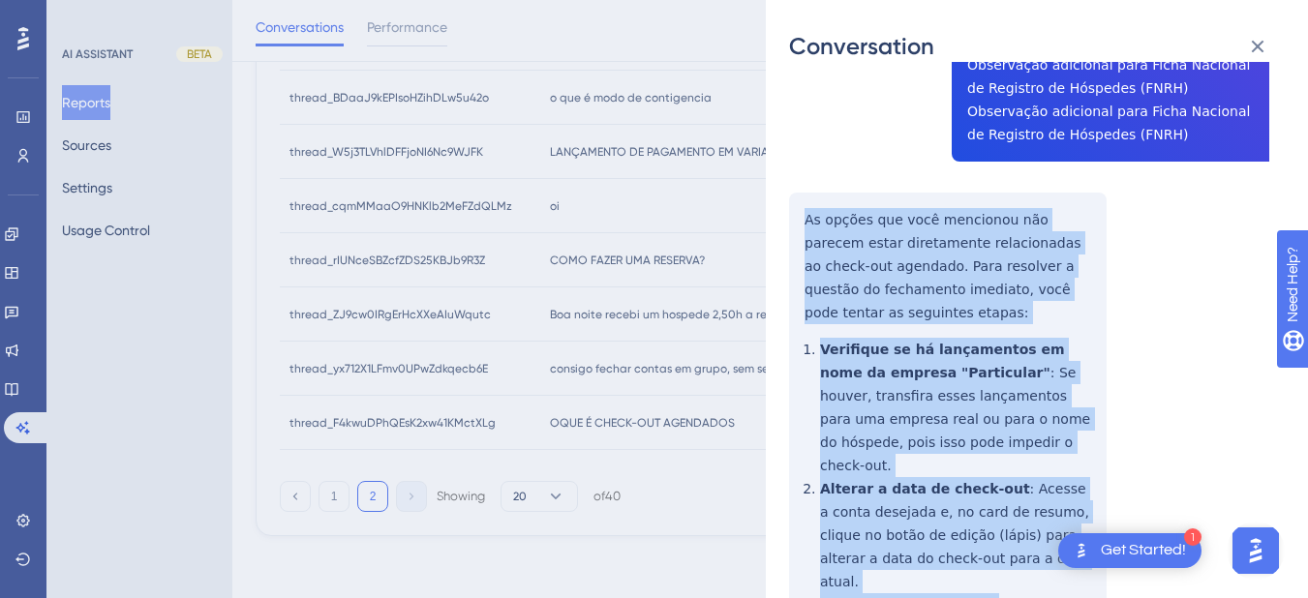
drag, startPoint x: 796, startPoint y: 204, endPoint x: 1088, endPoint y: 255, distance: 296.6
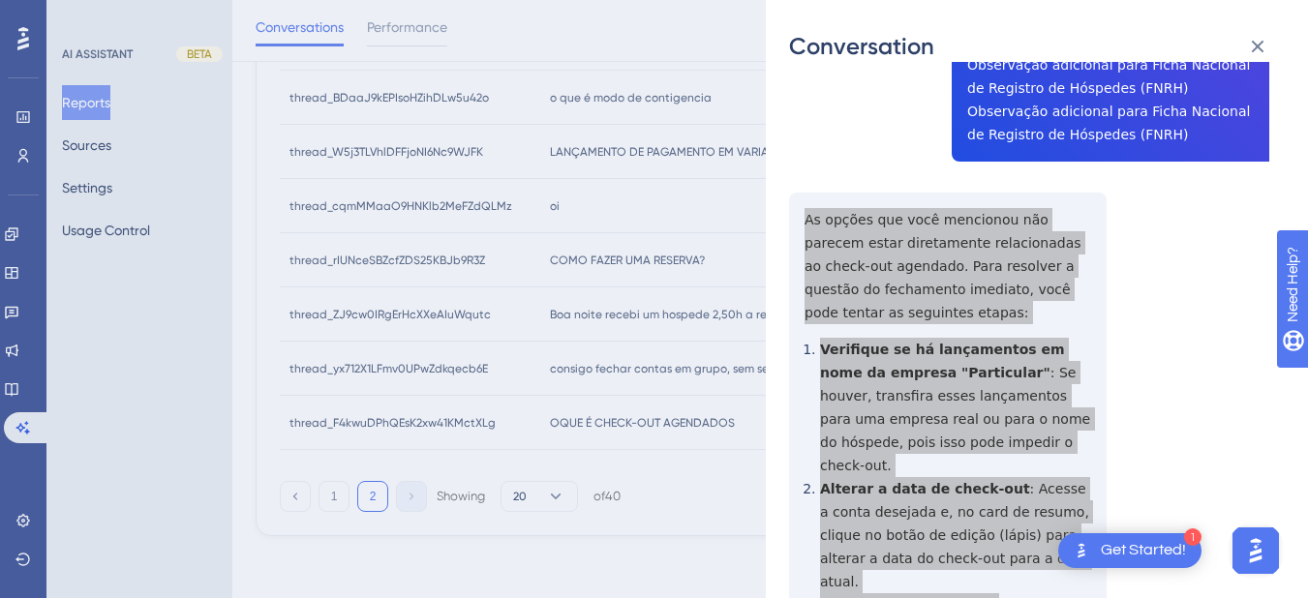
scroll to position [4969, 0]
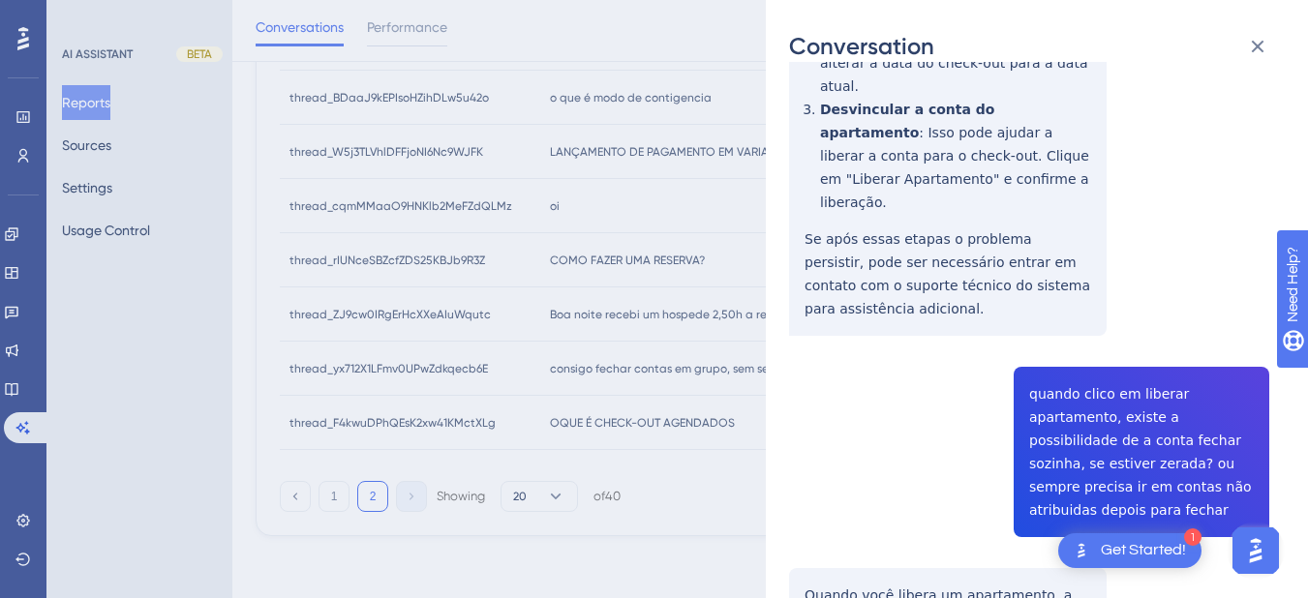
drag, startPoint x: 794, startPoint y: 340, endPoint x: 918, endPoint y: 492, distance: 196.1
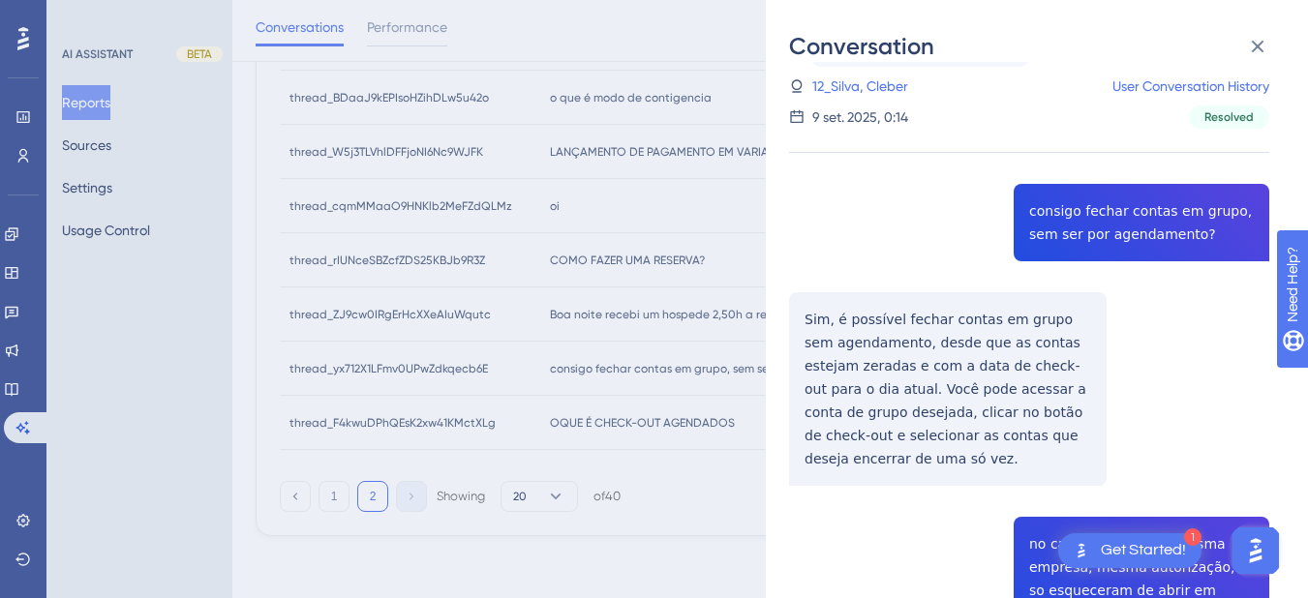
scroll to position [0, 0]
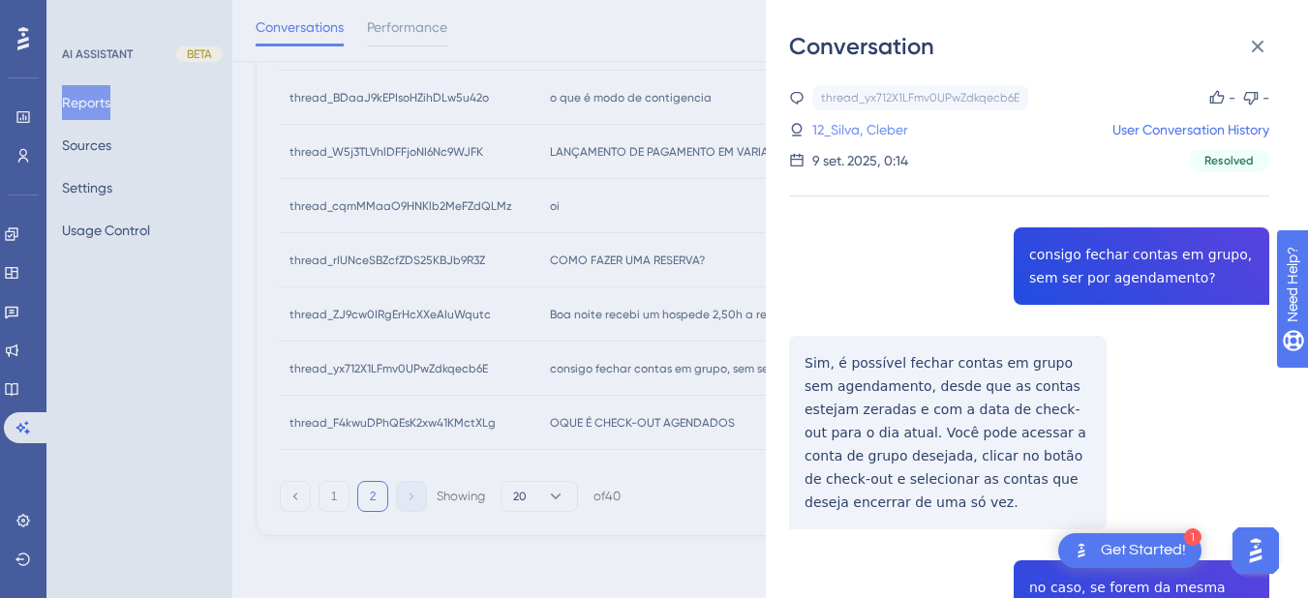
click at [869, 135] on link "12_Silva, Cleber" at bounding box center [860, 129] width 96 height 23
click at [856, 130] on link "12_Silva, Cleber" at bounding box center [860, 129] width 96 height 23
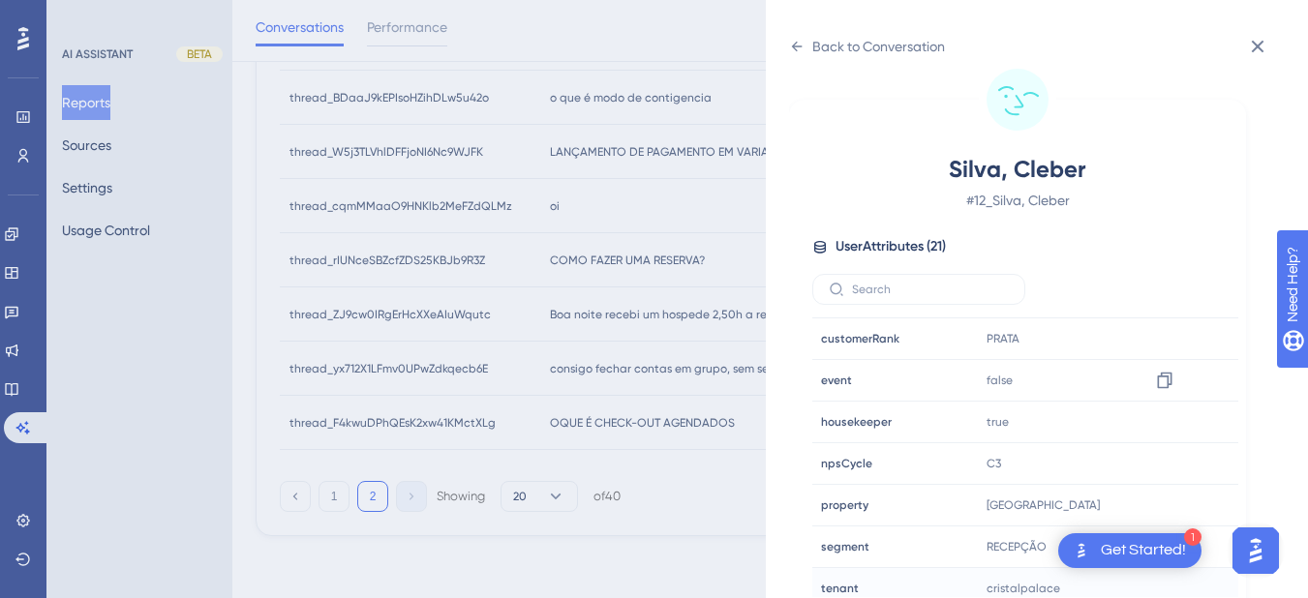
scroll to position [590, 0]
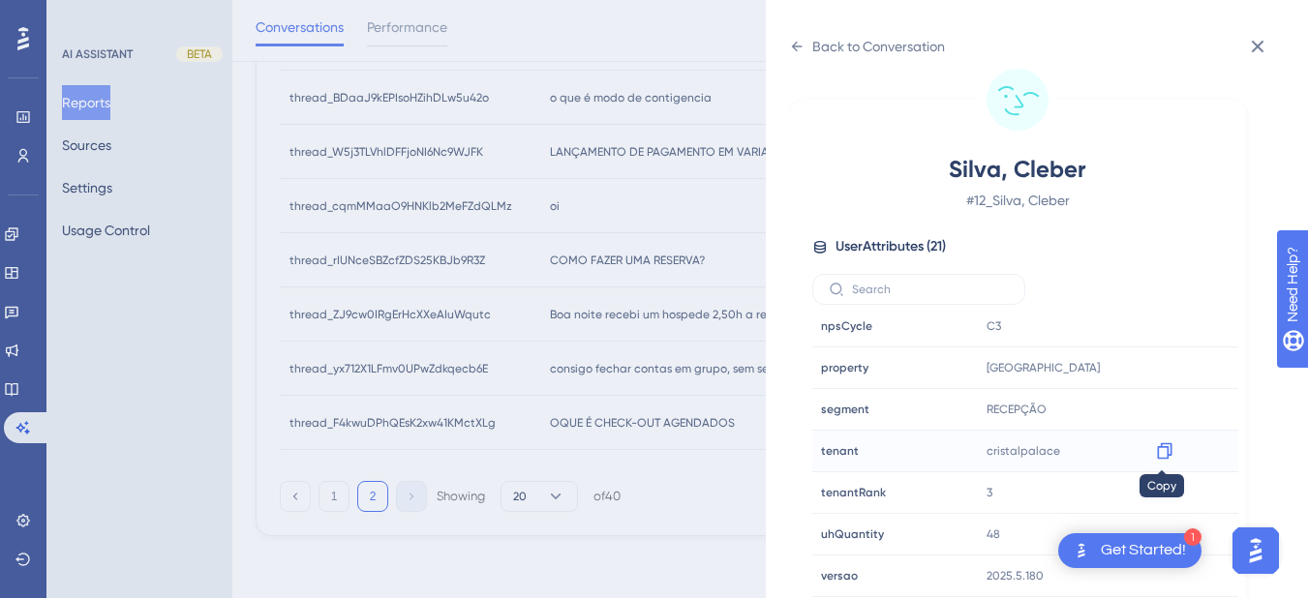
click at [1161, 453] on icon at bounding box center [1164, 450] width 19 height 19
click at [788, 48] on div "Back to Conversation Silva, Cleber # 12_Silva, Cleber User Attributes ( 21 ) Em…" at bounding box center [1037, 299] width 542 height 598
click at [790, 40] on icon at bounding box center [796, 46] width 15 height 15
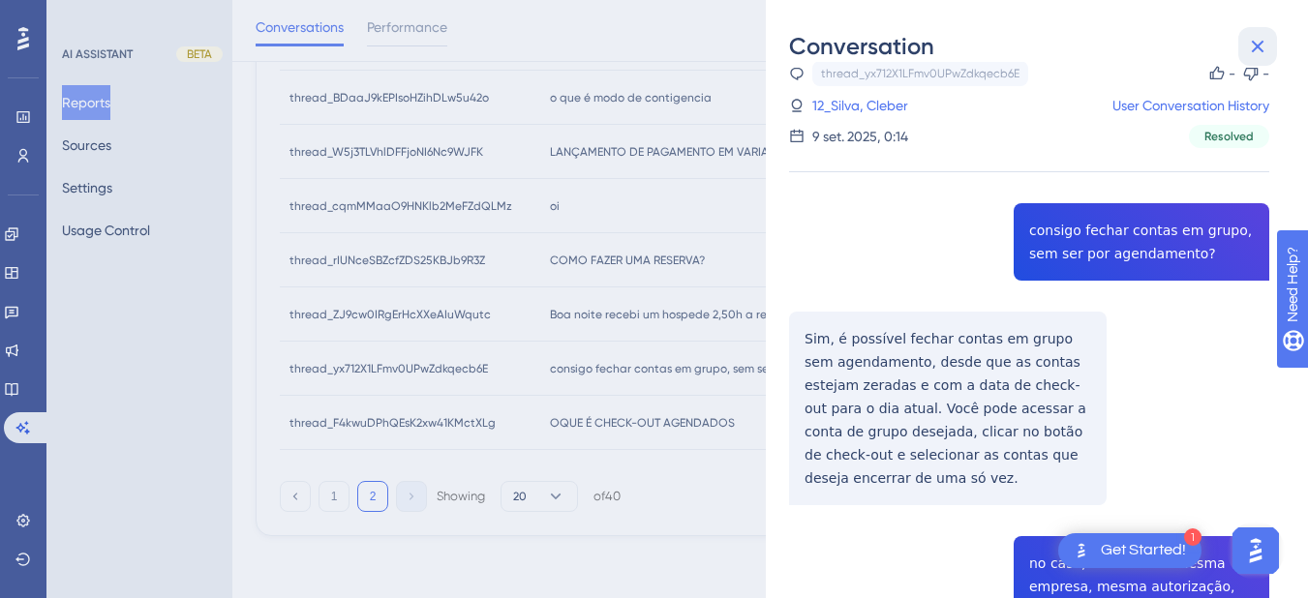
click at [1257, 38] on icon at bounding box center [1257, 46] width 23 height 23
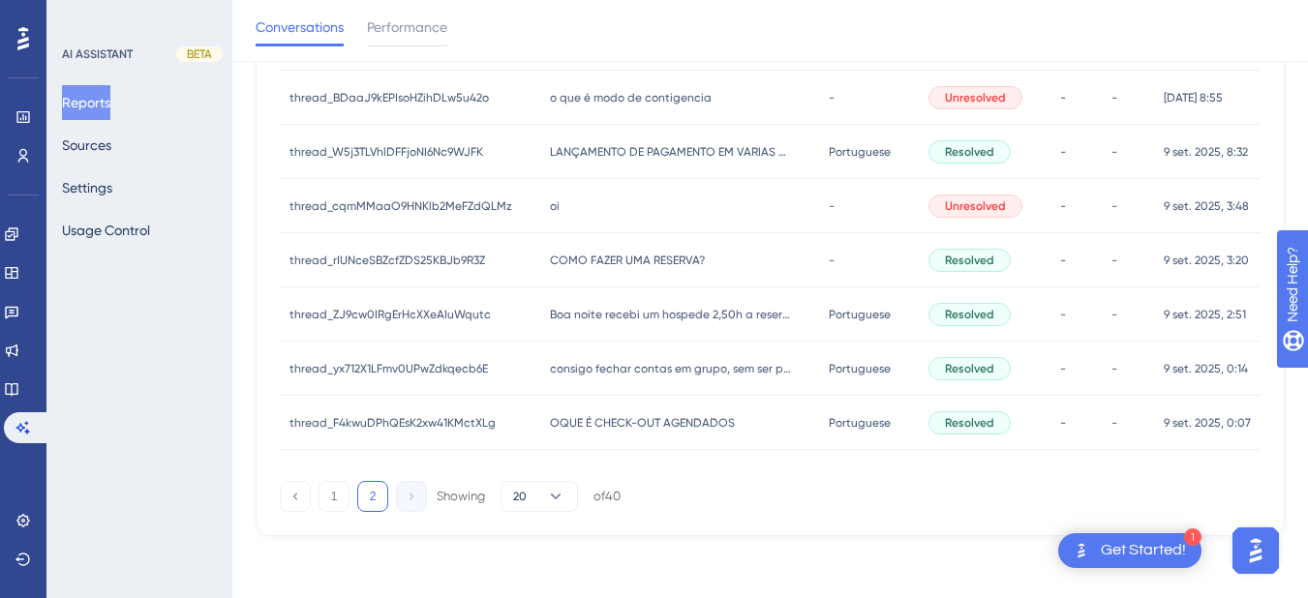
click at [637, 420] on span "OQUE É CHECK-OUT AGENDADOS" at bounding box center [642, 422] width 185 height 15
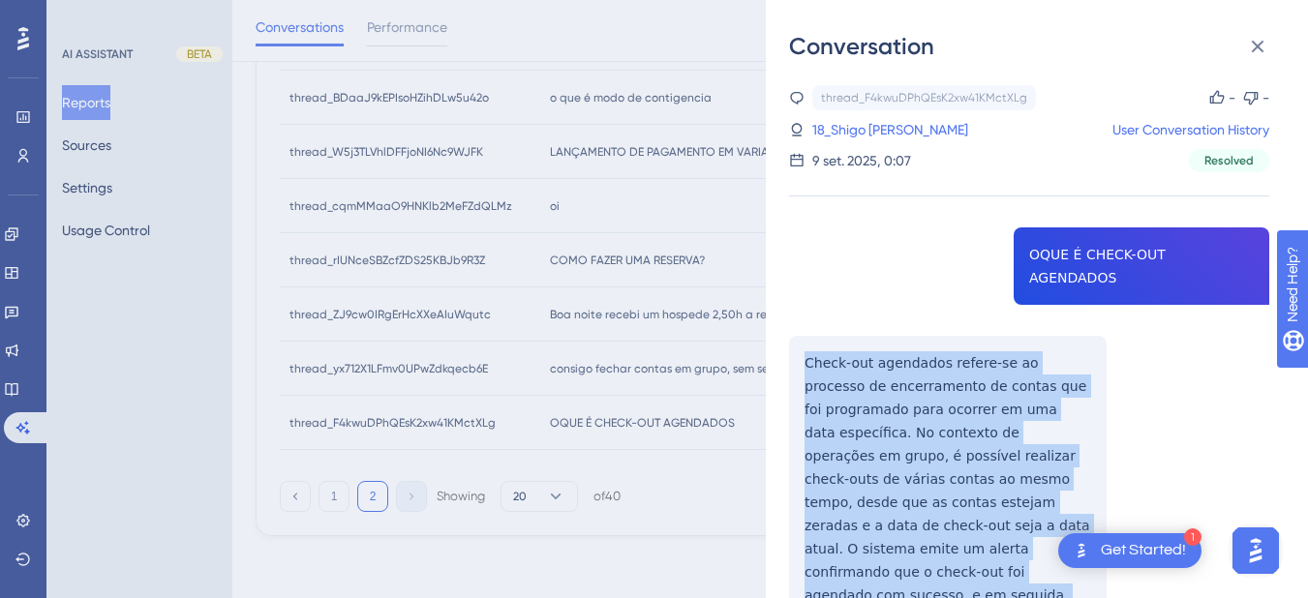
scroll to position [226, 0]
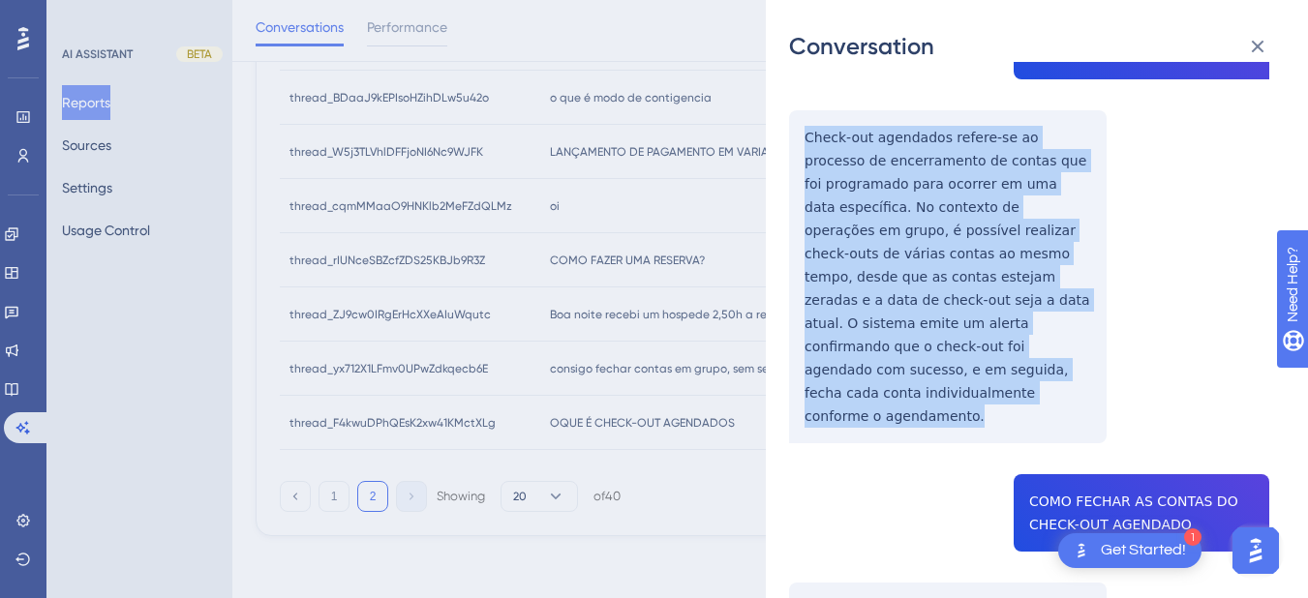
drag, startPoint x: 798, startPoint y: 336, endPoint x: 921, endPoint y: 349, distance: 123.7
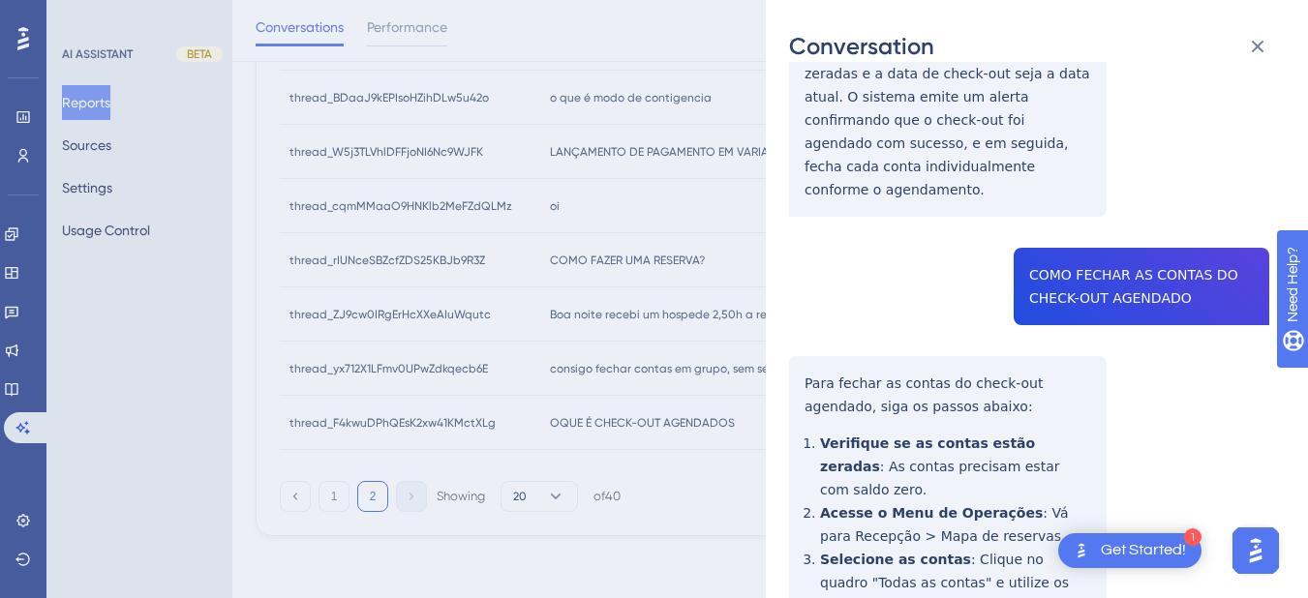
click at [806, 326] on div "thread_F4kwuDPhQEsK2xw41KMctXLg Copy - - 18_Shigo Tioma Junior, Luiz User Conve…" at bounding box center [1029, 448] width 480 height 1631
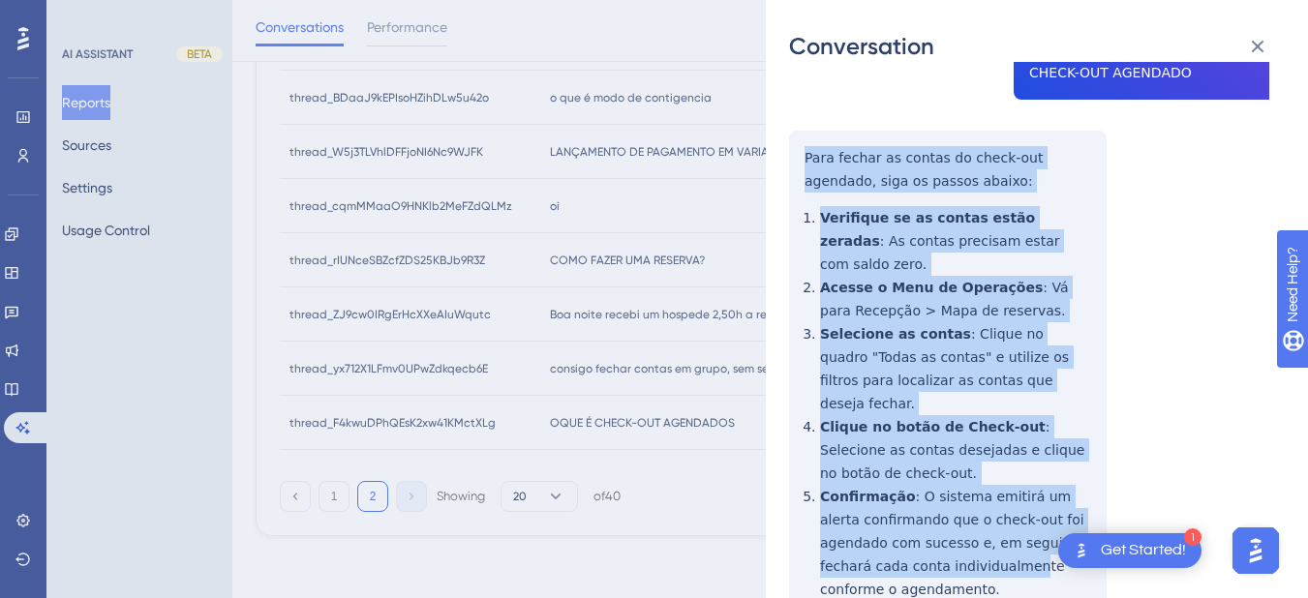
scroll to position [903, 0]
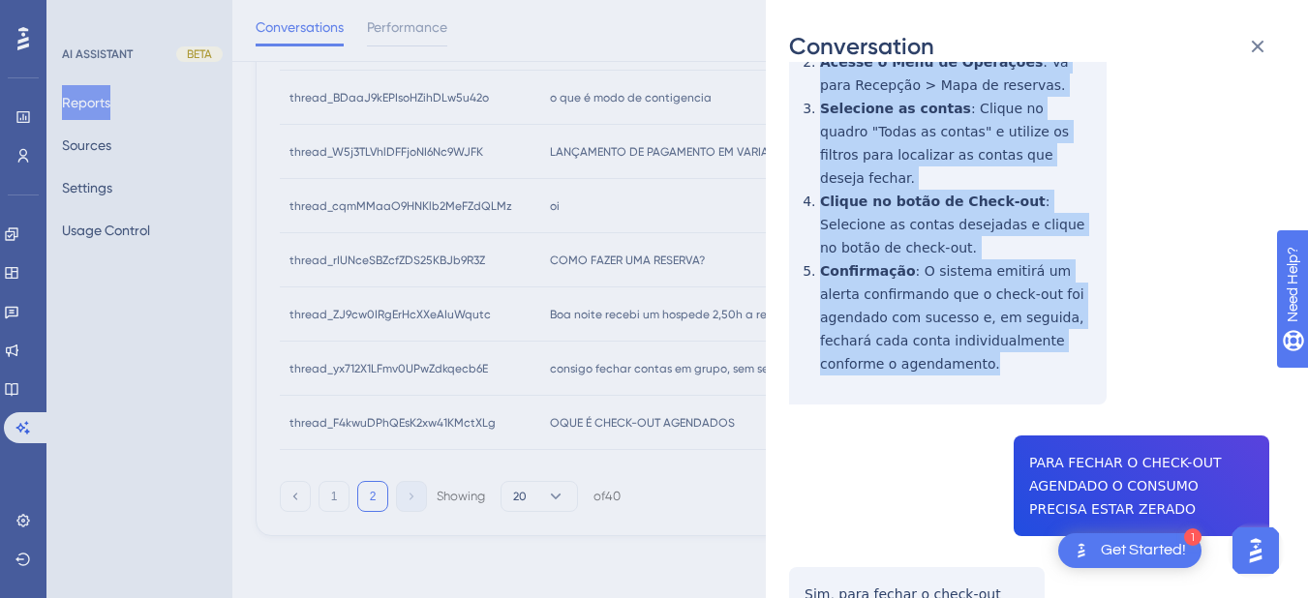
drag, startPoint x: 800, startPoint y: 313, endPoint x: 943, endPoint y: 272, distance: 148.9
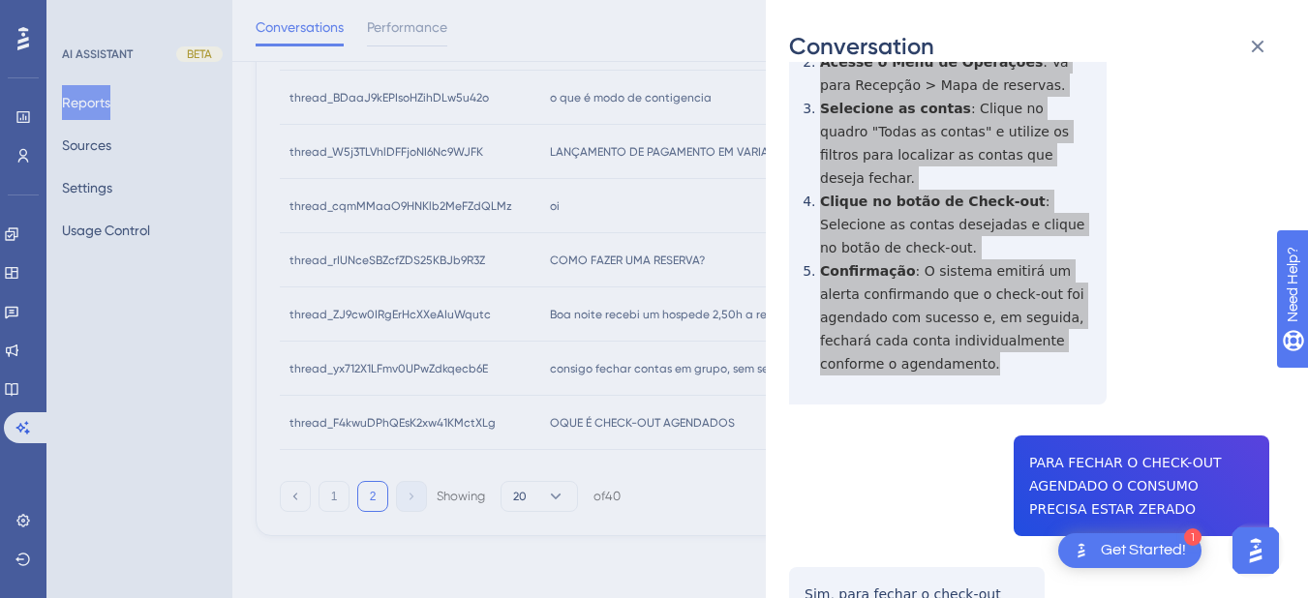
scroll to position [964, 0]
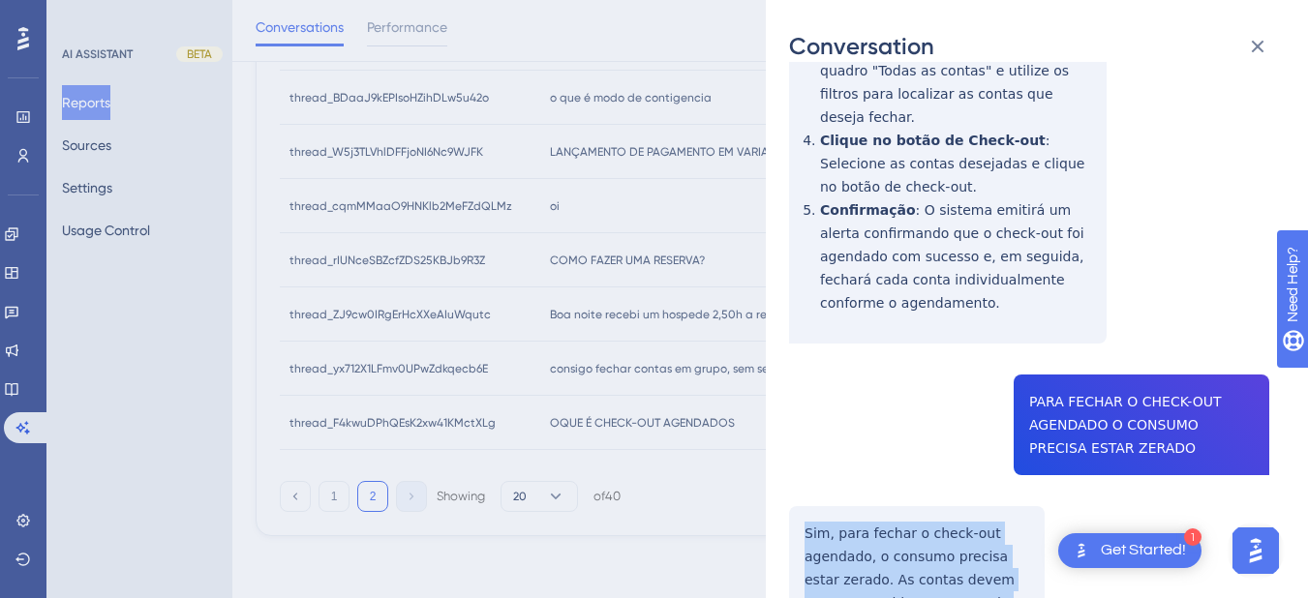
drag, startPoint x: 800, startPoint y: 416, endPoint x: 1032, endPoint y: 492, distance: 244.3
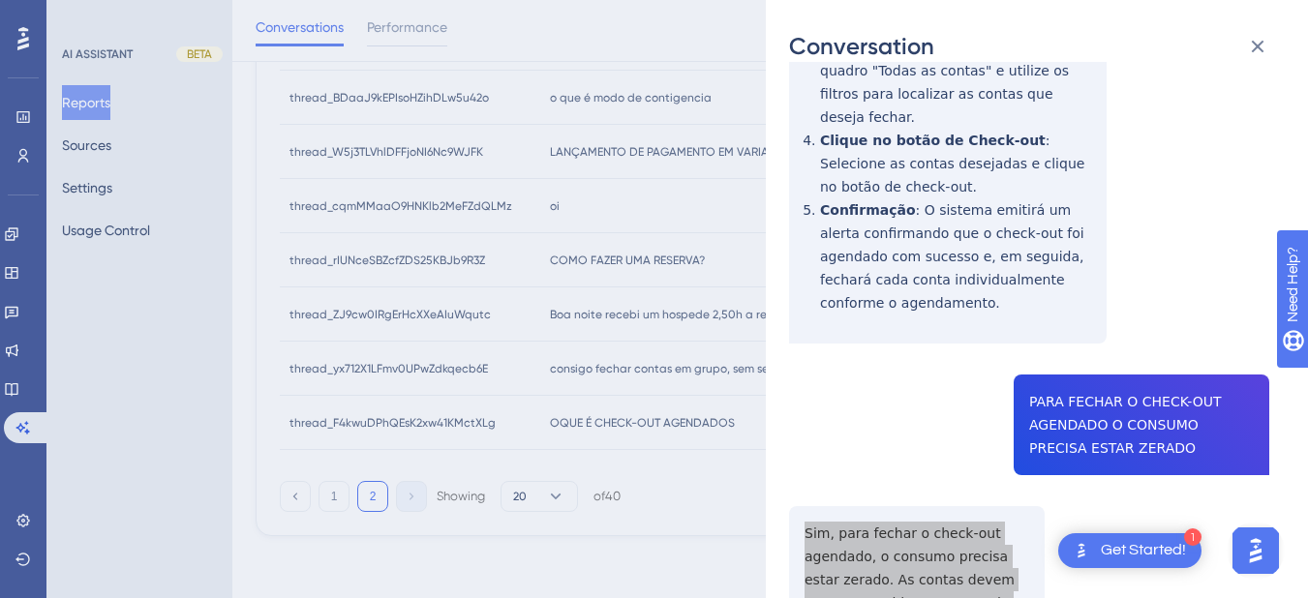
scroll to position [0, 0]
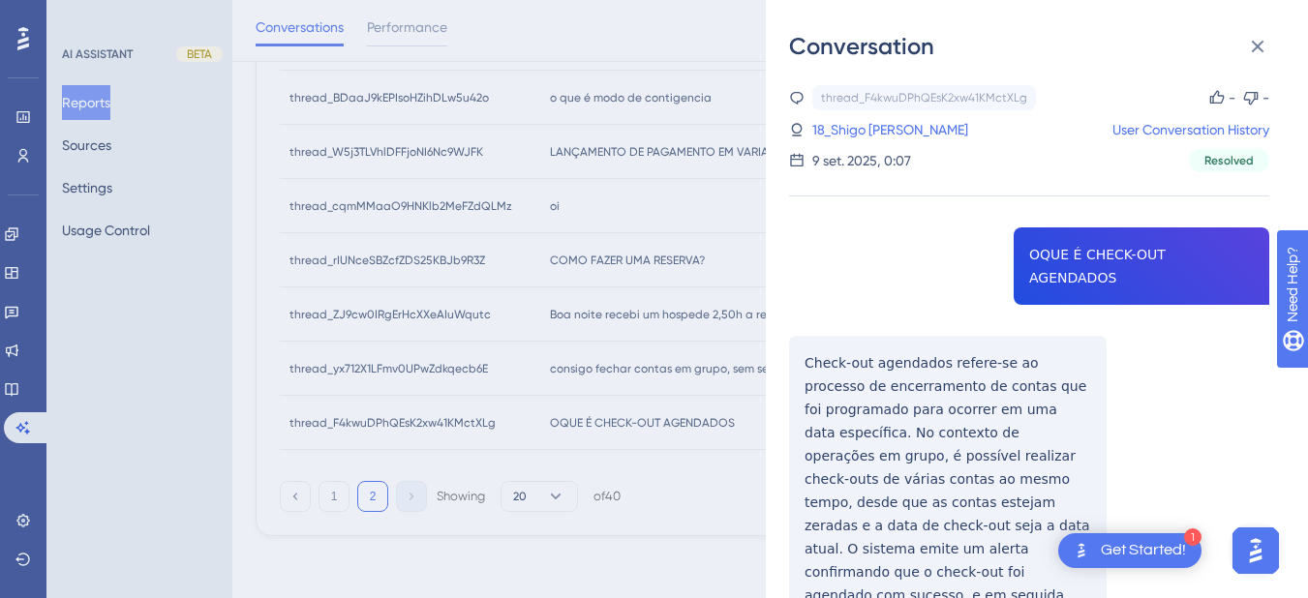
drag, startPoint x: 862, startPoint y: 123, endPoint x: 1142, endPoint y: 206, distance: 292.8
click at [862, 123] on link "18_Shigo Tioma Junior, Luiz" at bounding box center [890, 129] width 156 height 23
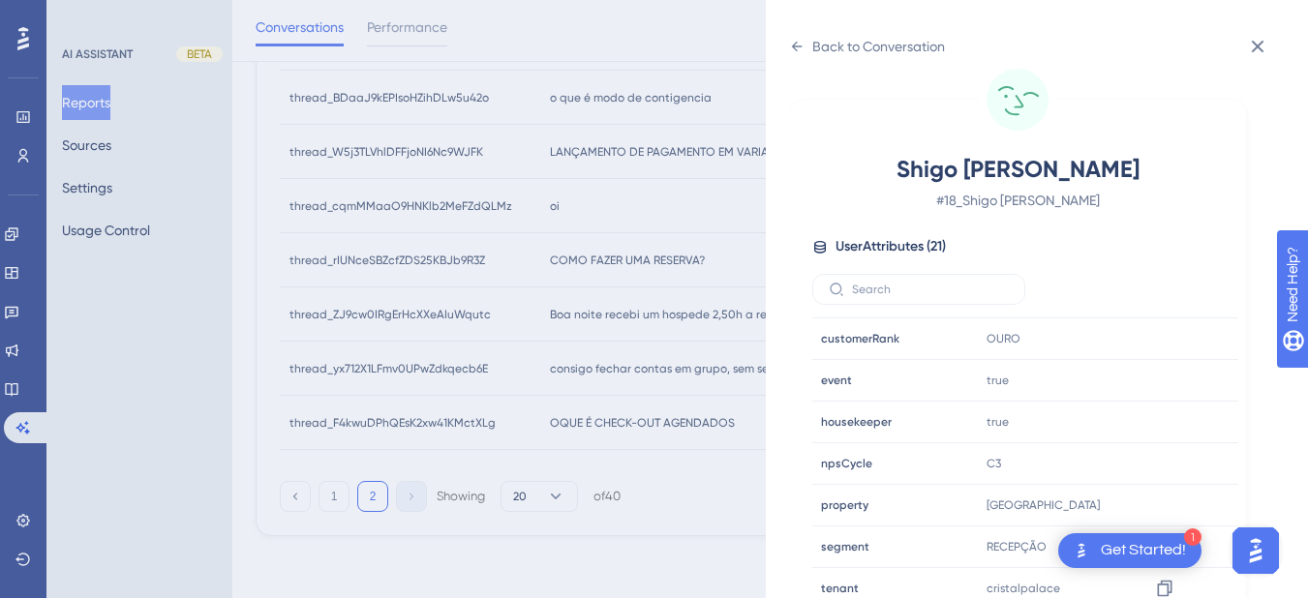
scroll to position [590, 0]
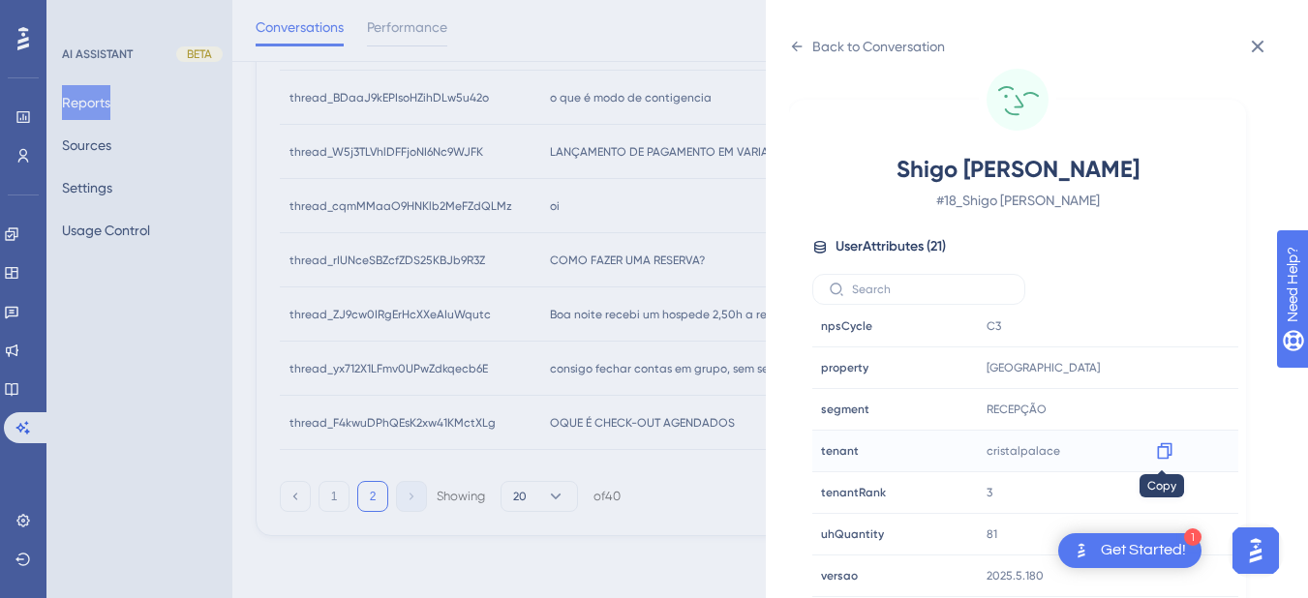
click at [1167, 461] on div at bounding box center [1164, 451] width 31 height 31
click at [796, 43] on icon at bounding box center [797, 47] width 11 height 10
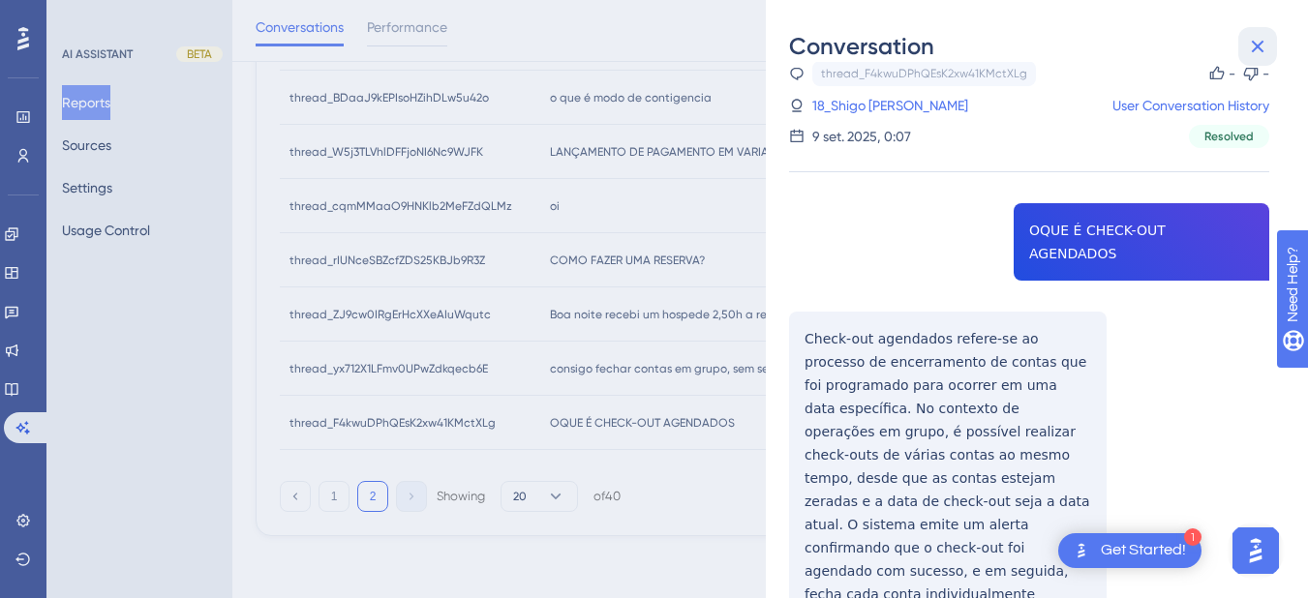
click at [1257, 45] on icon at bounding box center [1257, 46] width 23 height 23
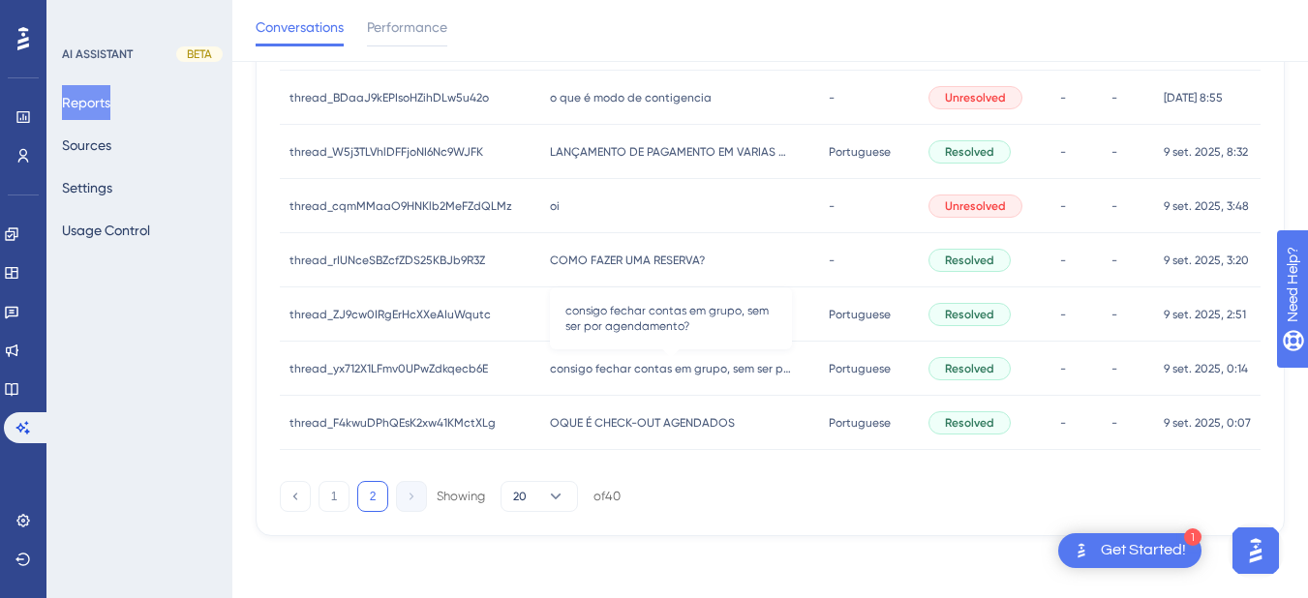
click at [685, 365] on span "consigo fechar contas em grupo, sem ser por agendamento?" at bounding box center [671, 368] width 242 height 15
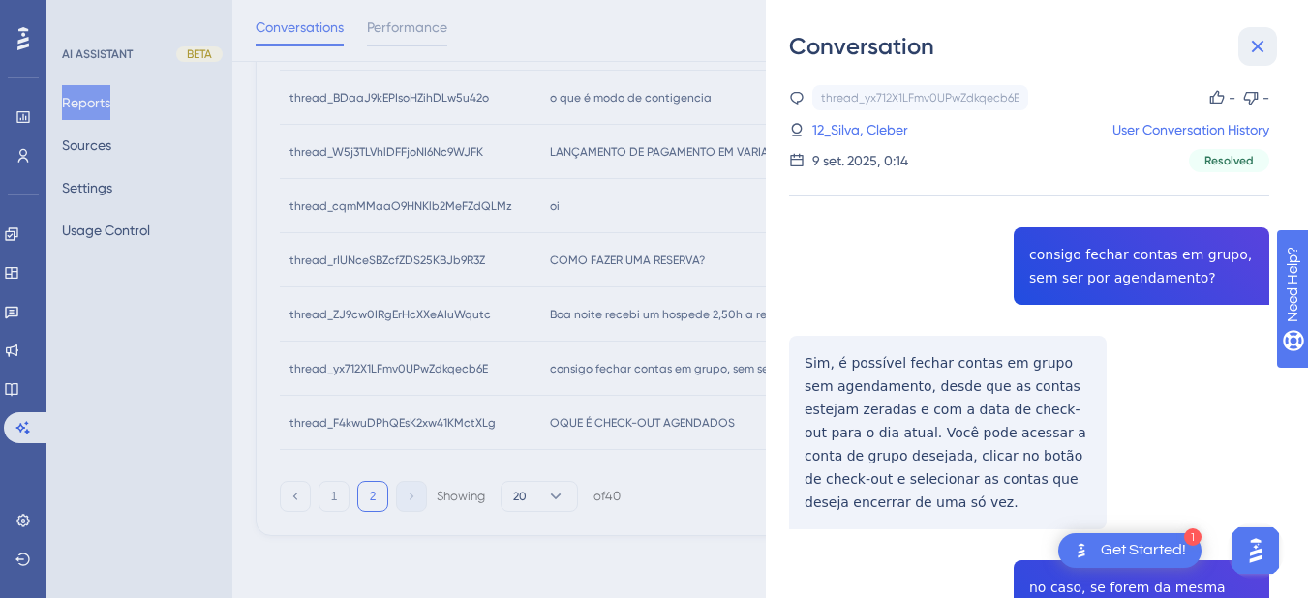
click at [1268, 50] on icon at bounding box center [1257, 46] width 23 height 23
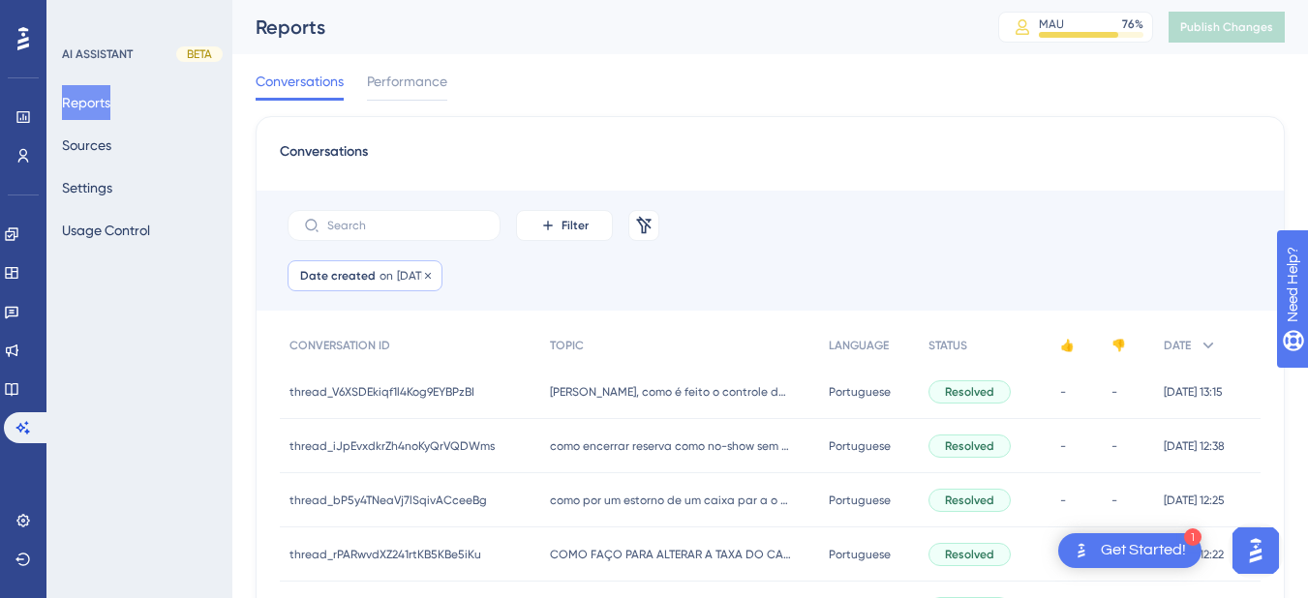
click at [402, 278] on span "[DATE]" at bounding box center [413, 275] width 33 height 15
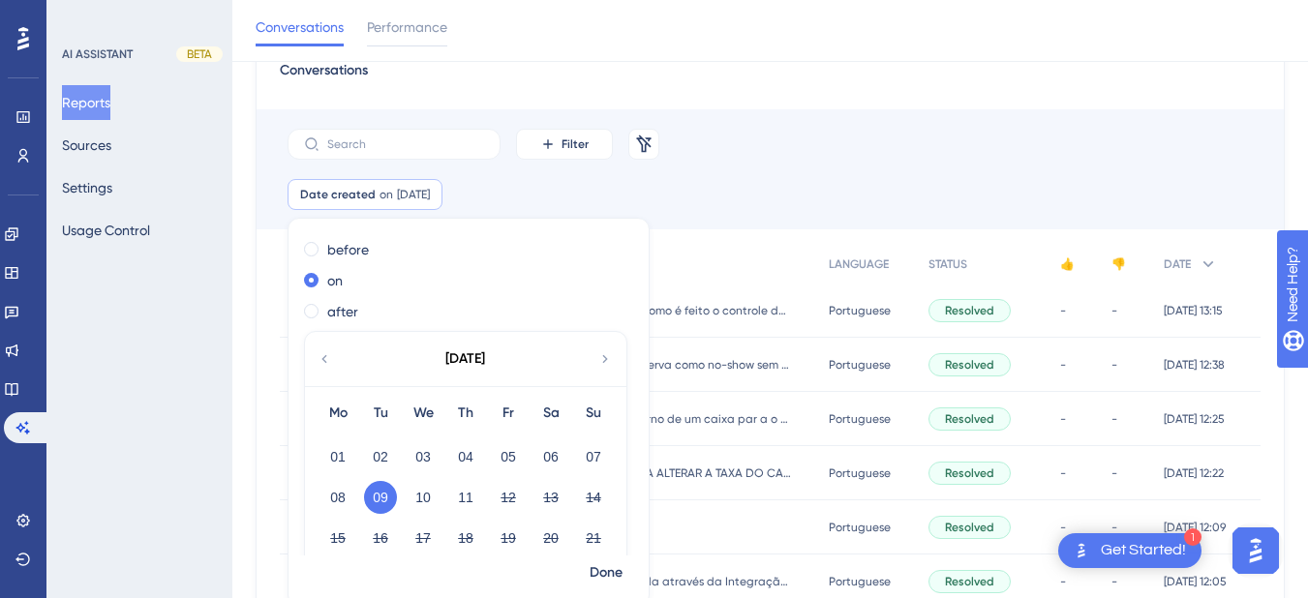
scroll to position [106, 0]
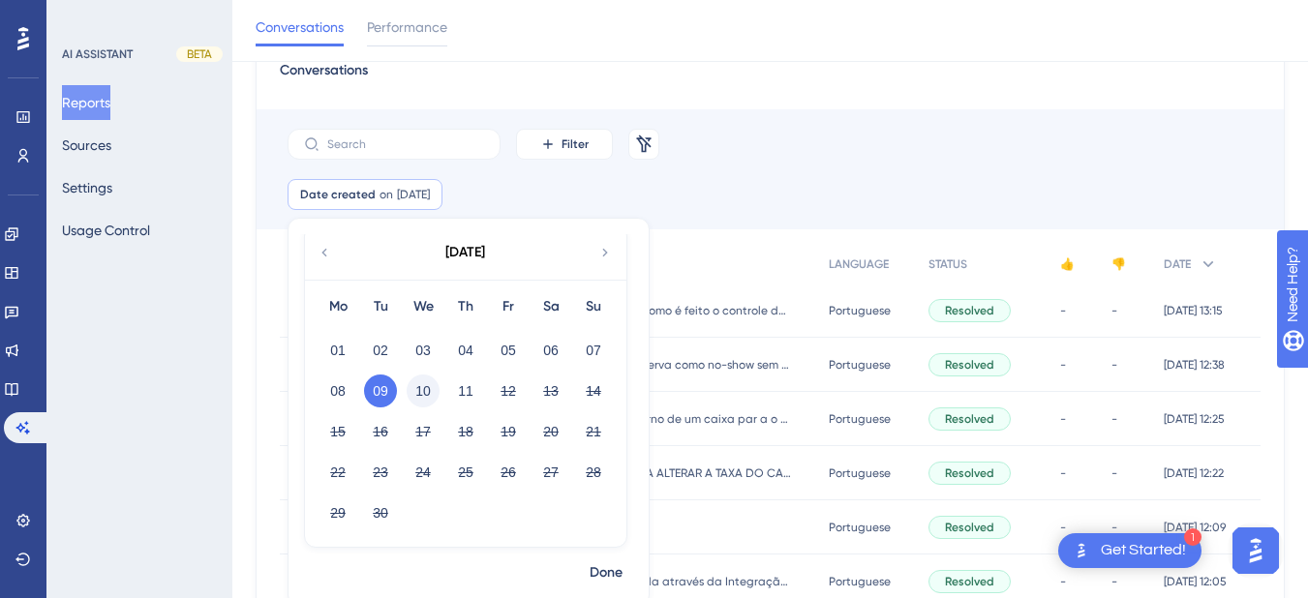
click at [417, 387] on button "10" at bounding box center [423, 391] width 33 height 33
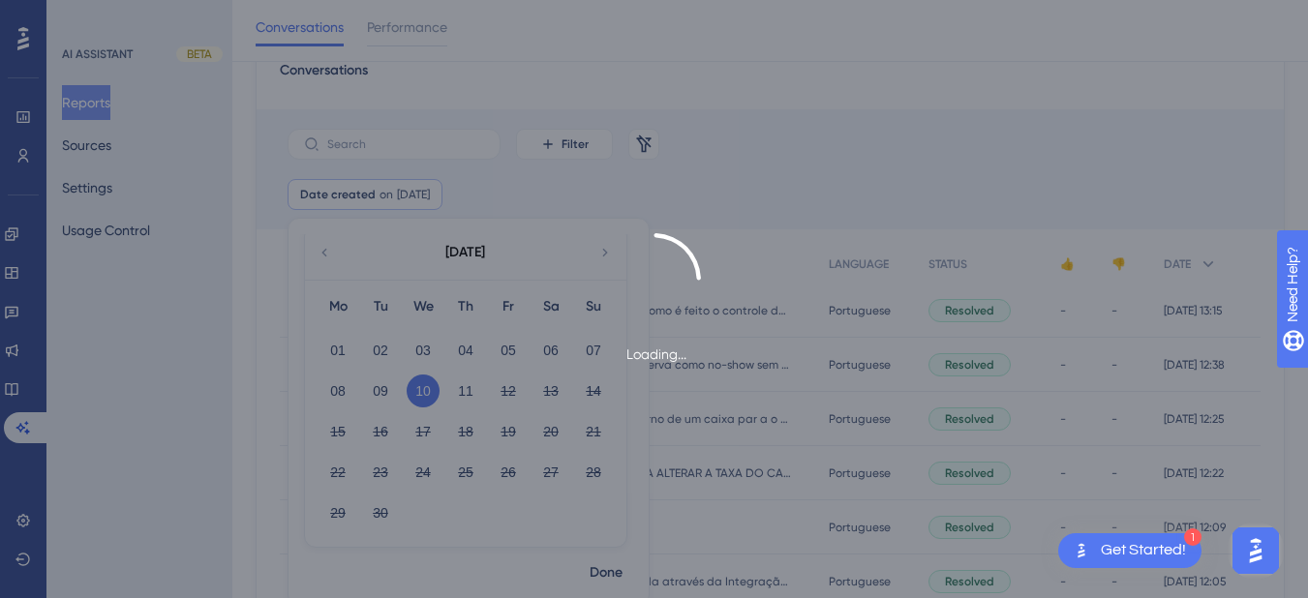
scroll to position [97, 0]
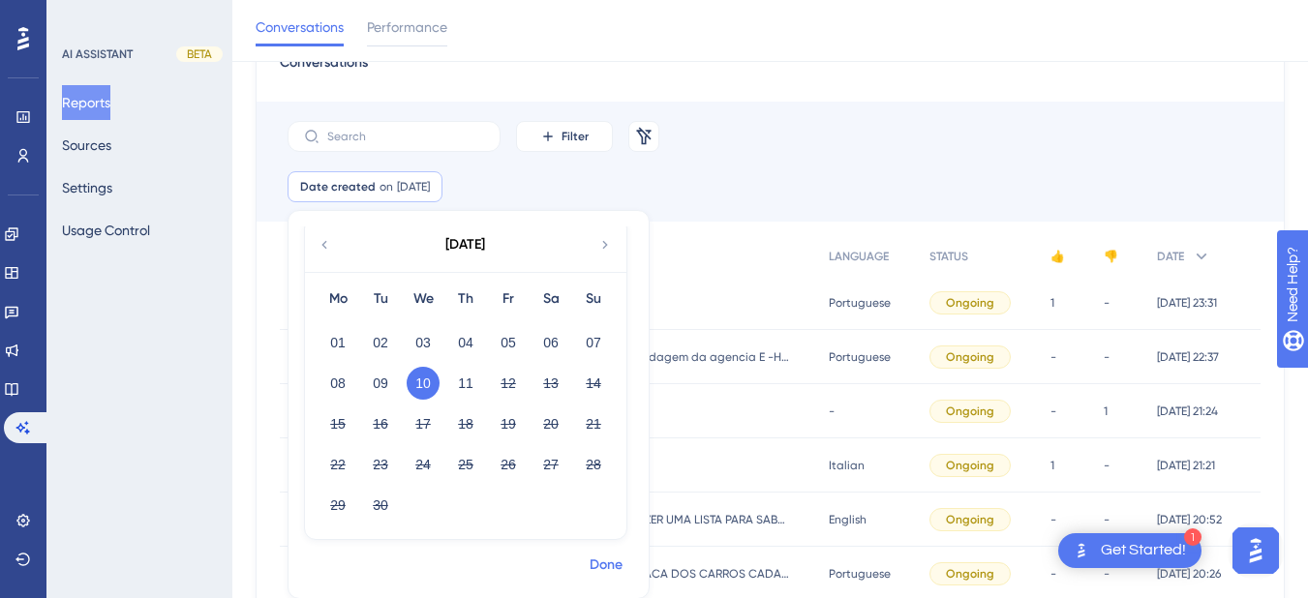
click at [597, 566] on span "Done" at bounding box center [606, 565] width 33 height 23
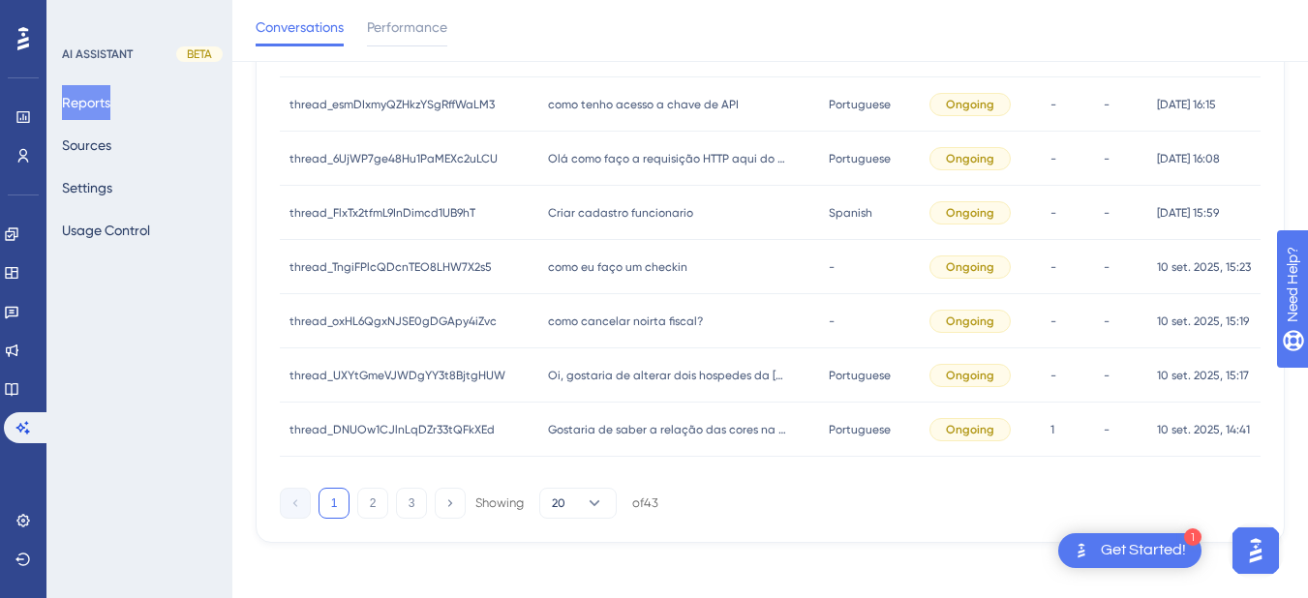
scroll to position [1007, 0]
